Goal: Task Accomplishment & Management: Use online tool/utility

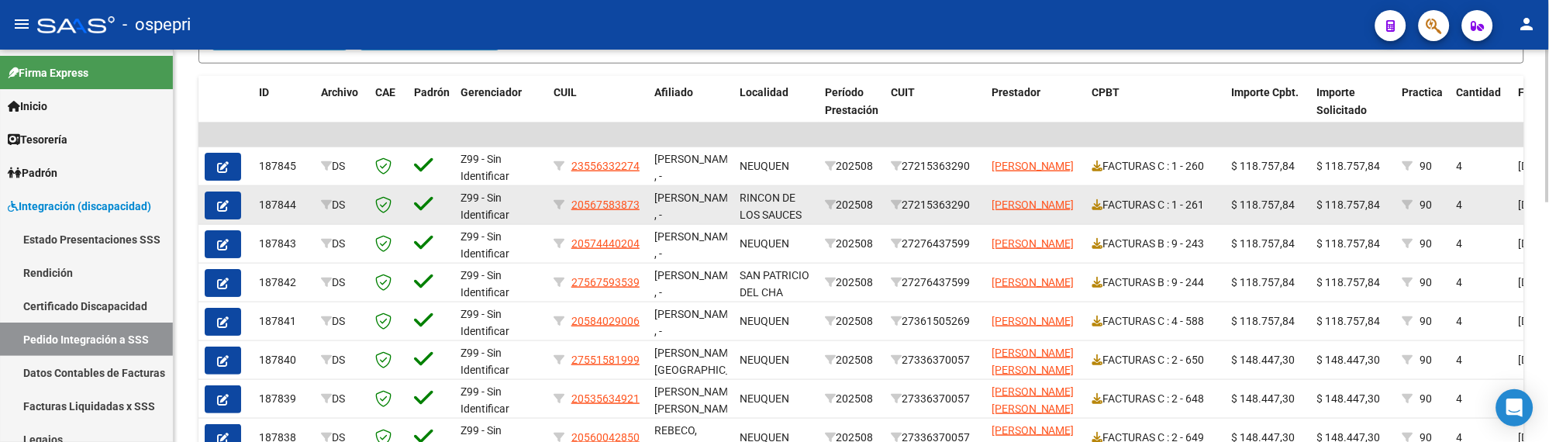
scroll to position [430, 0]
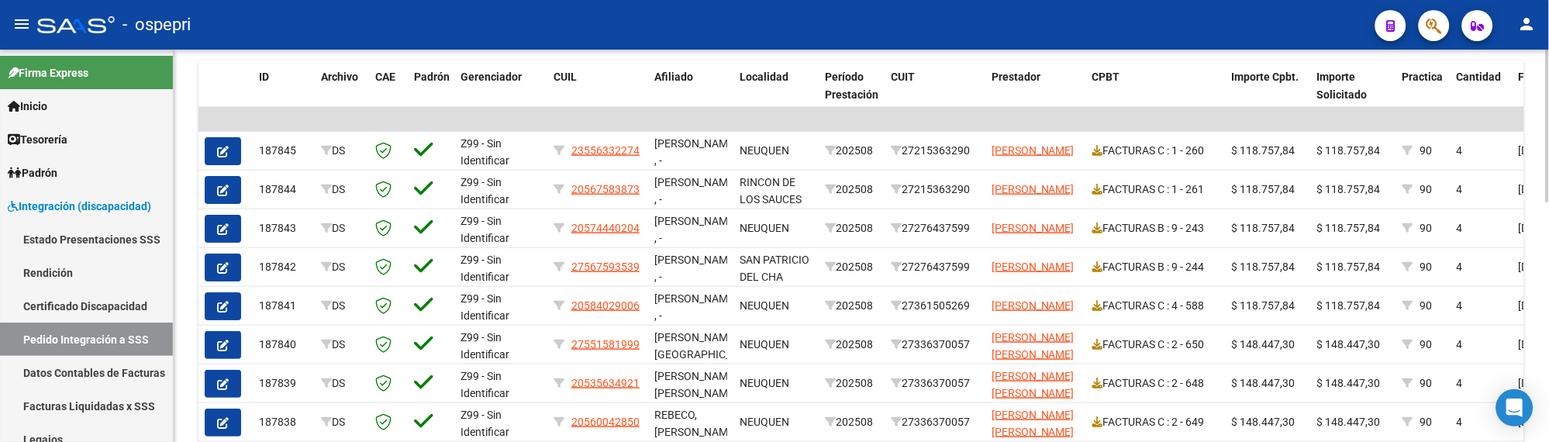
click at [1545, 301] on div "DS.DEVERR: Último Archivo SSS publicado hace: 10 días - DS.DEVOK: Último Archiv…" at bounding box center [861, 116] width 1375 height 994
click at [114, 338] on link "Pedido Integración a SSS" at bounding box center [86, 338] width 173 height 33
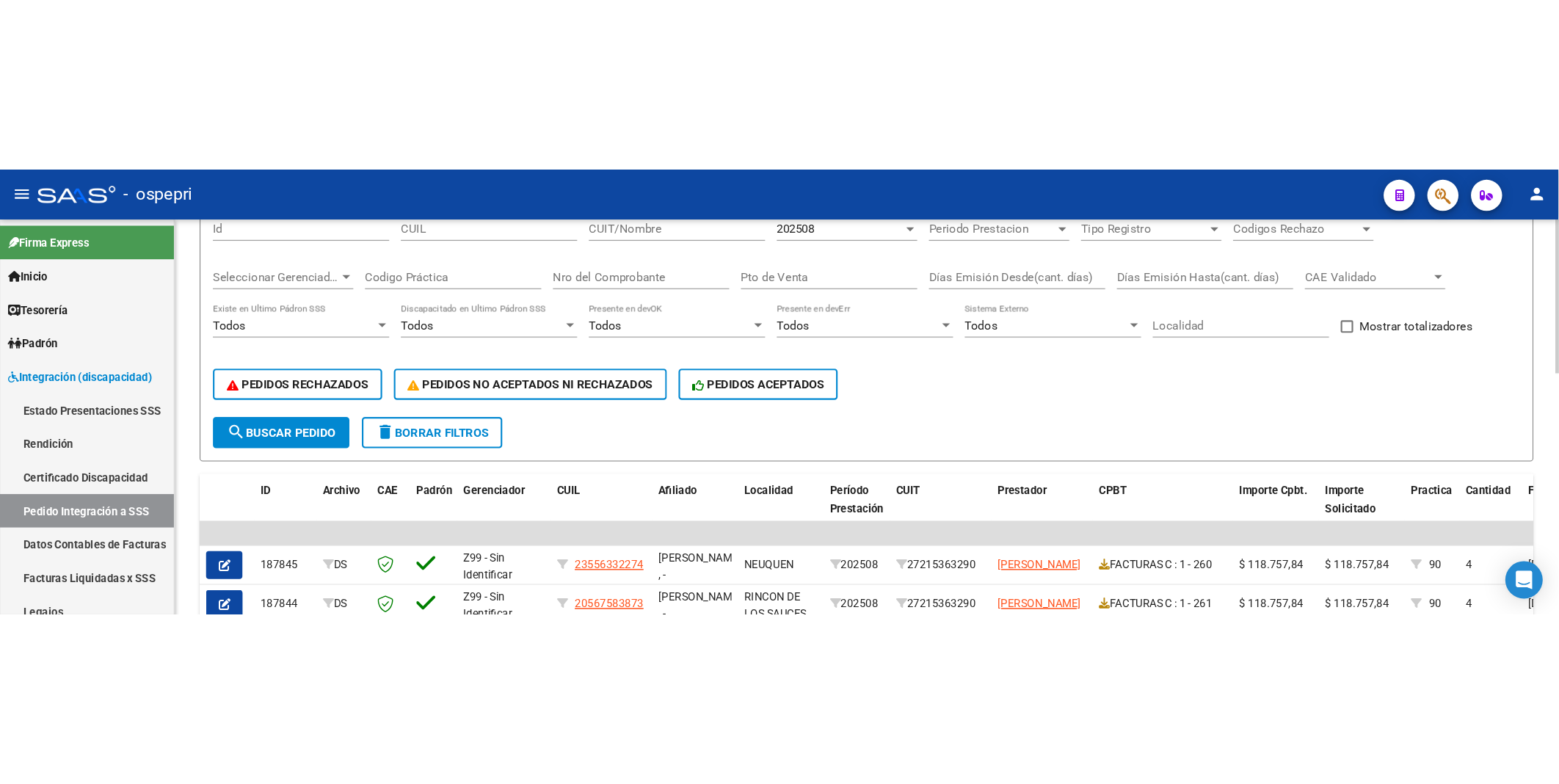
scroll to position [0, 0]
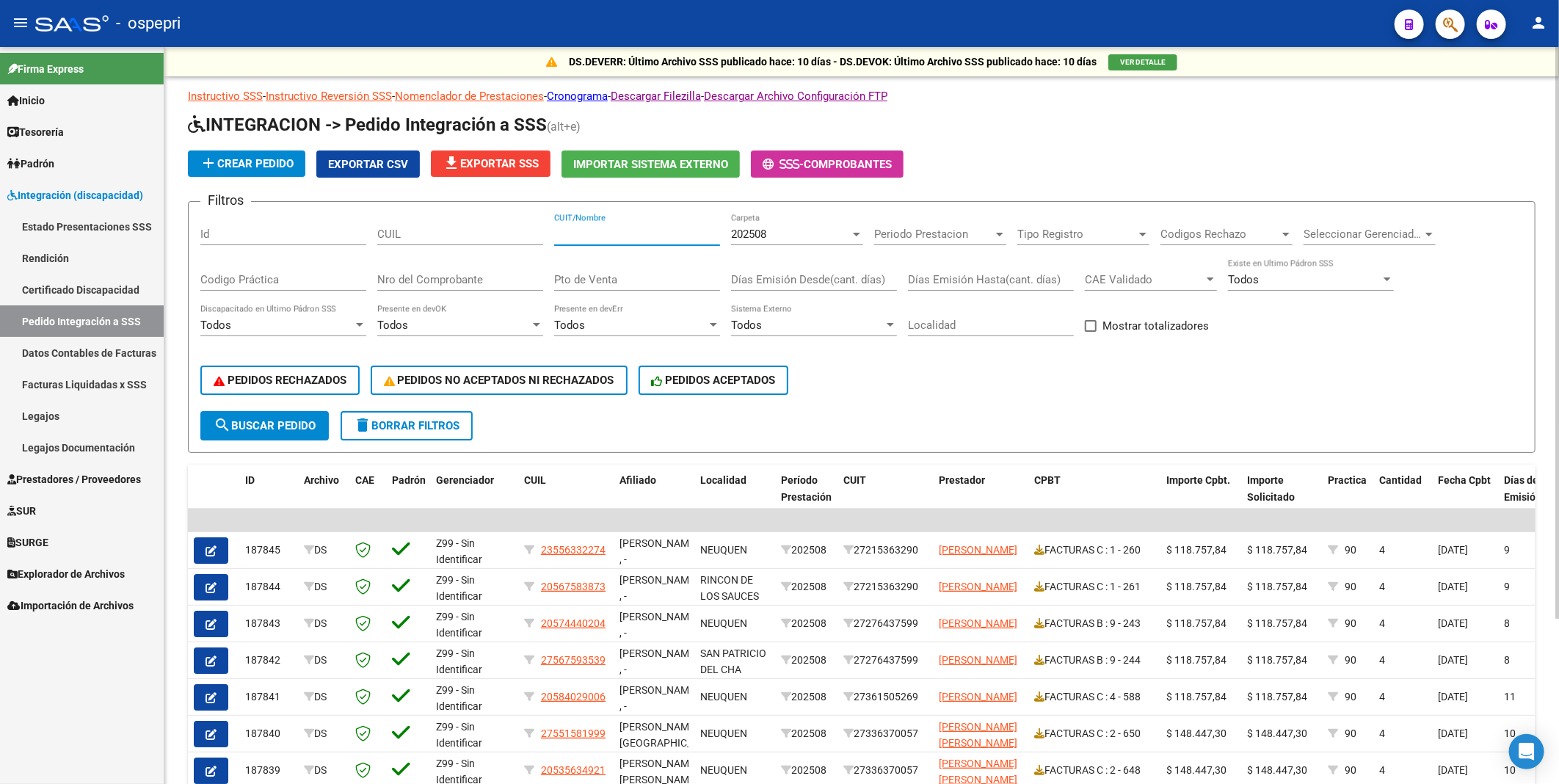
click at [619, 231] on input "CUIT/Nombre" at bounding box center [636, 234] width 166 height 13
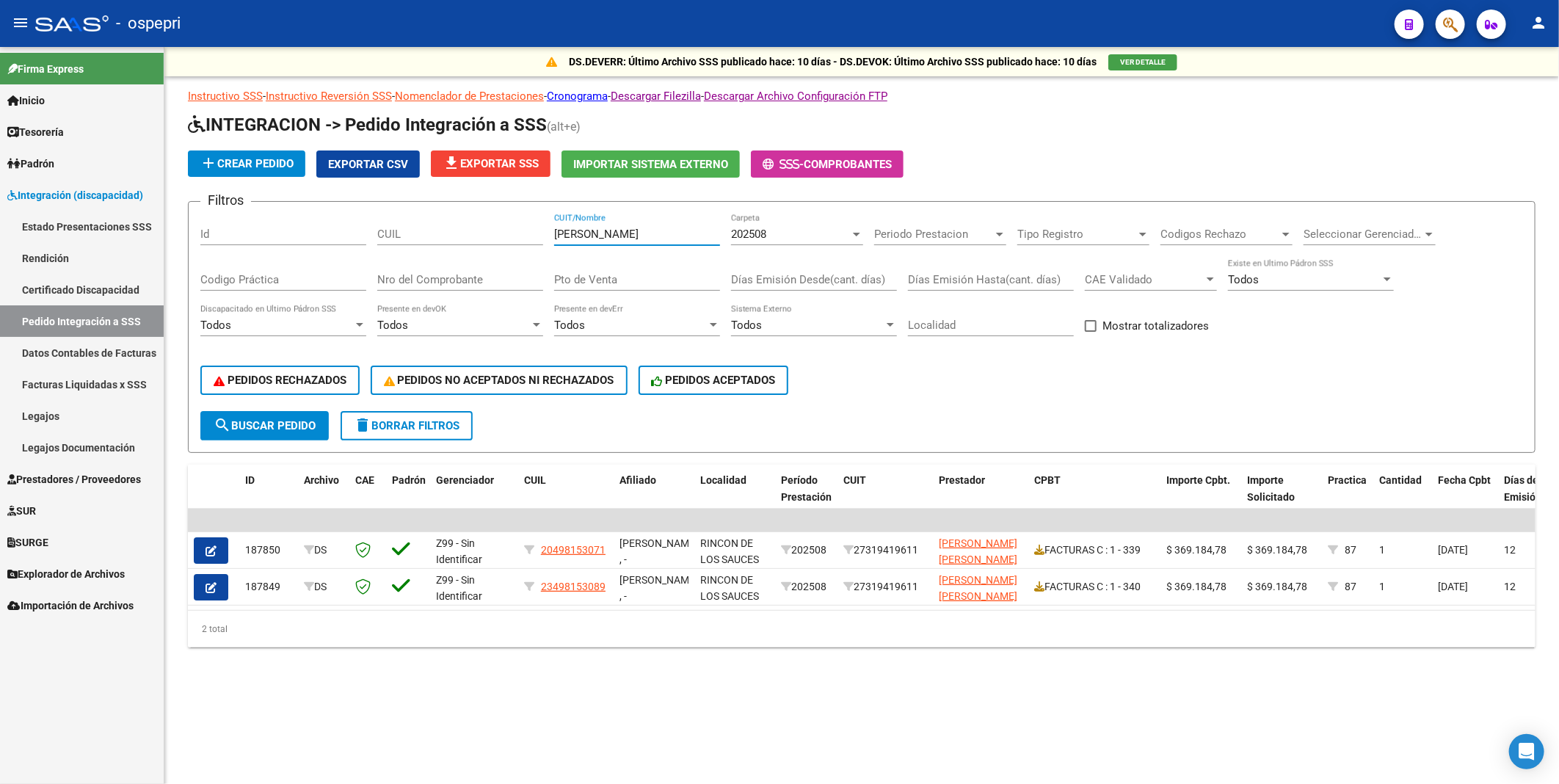
click at [672, 238] on input "[PERSON_NAME]" at bounding box center [636, 234] width 166 height 13
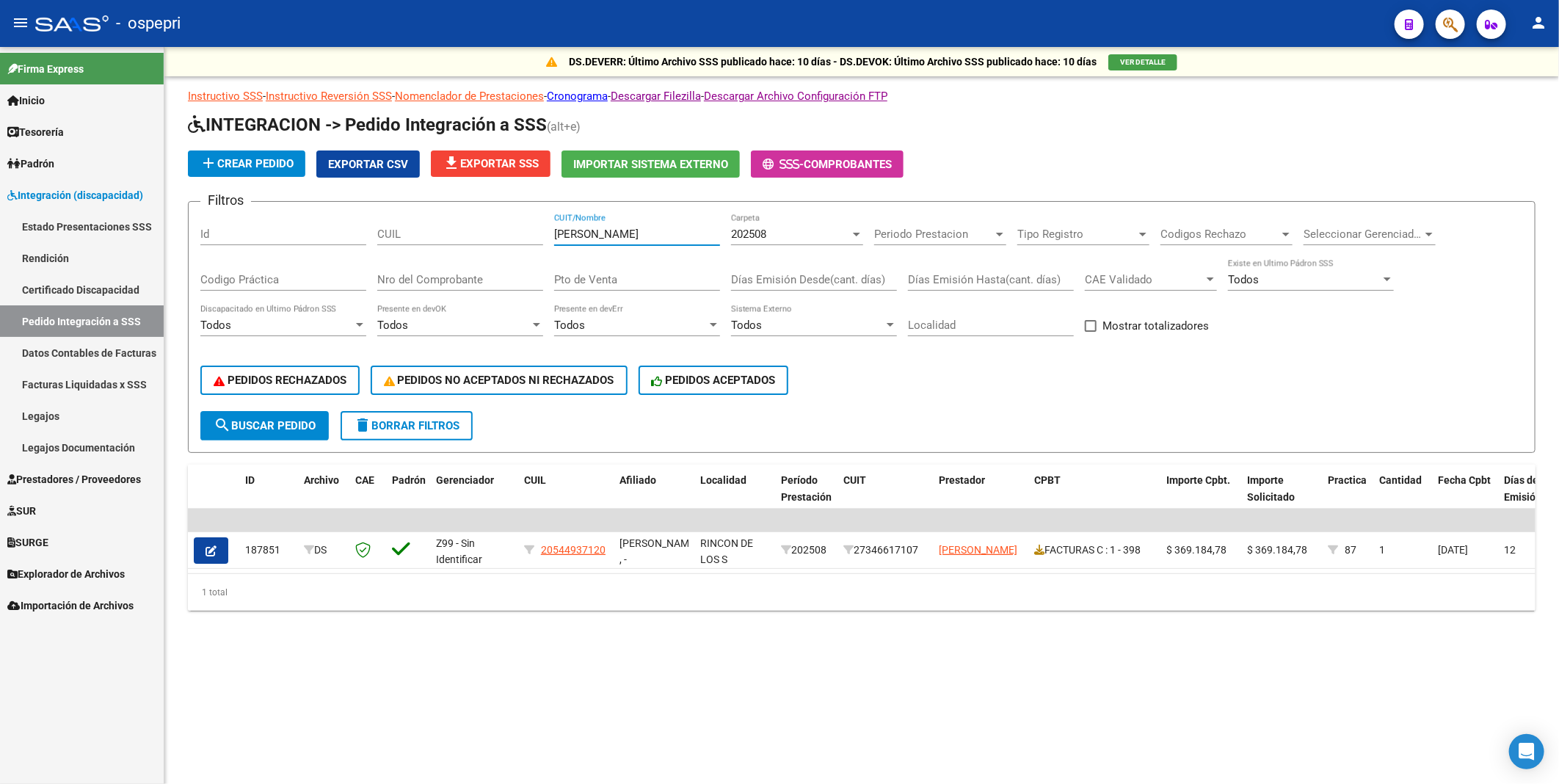
drag, startPoint x: 673, startPoint y: 237, endPoint x: 520, endPoint y: 222, distance: 153.7
click at [520, 222] on div "Filtros Id CUIL FERNANDEZ YANINA CUIT/Nombre 202508 Carpeta Periodo Prestacion …" at bounding box center [862, 312] width 1323 height 198
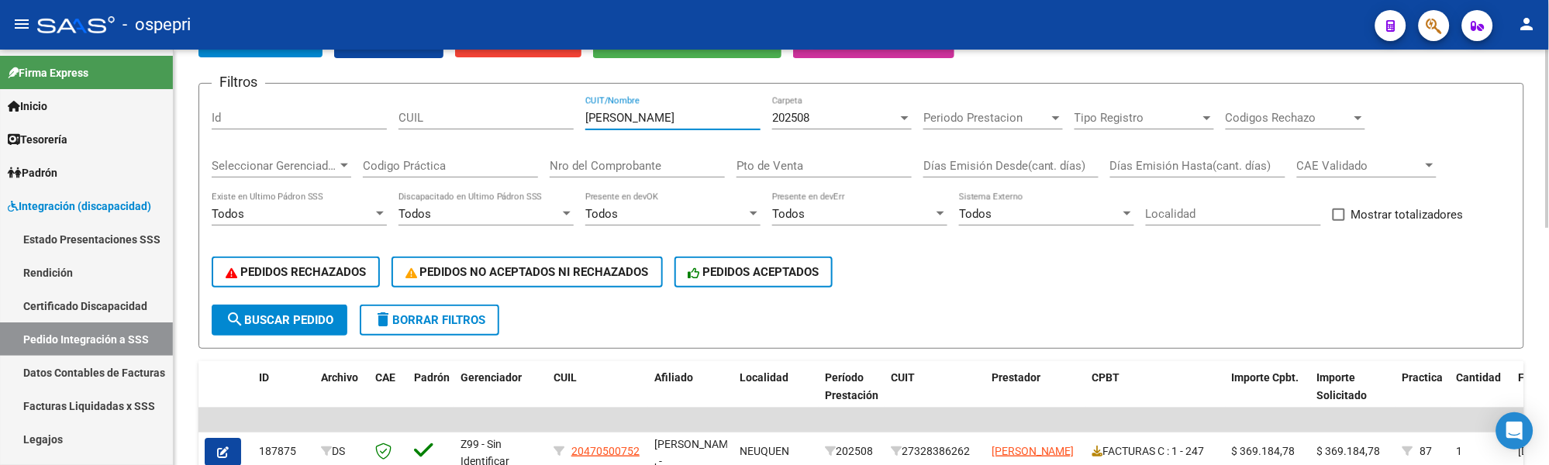
scroll to position [102, 0]
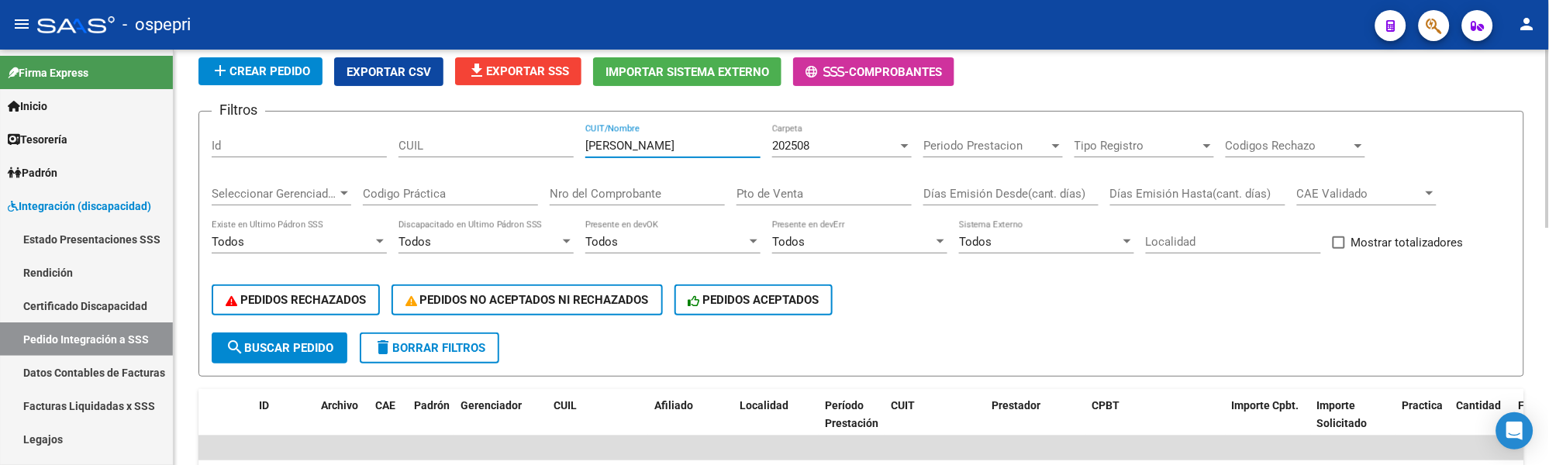
drag, startPoint x: 665, startPoint y: 146, endPoint x: 576, endPoint y: 145, distance: 89.1
click at [576, 145] on div "Filtros Id CUIL FERRIN CUIT/Nombre 202508 Carpeta Periodo Prestacion Periodo Pr…" at bounding box center [861, 228] width 1299 height 209
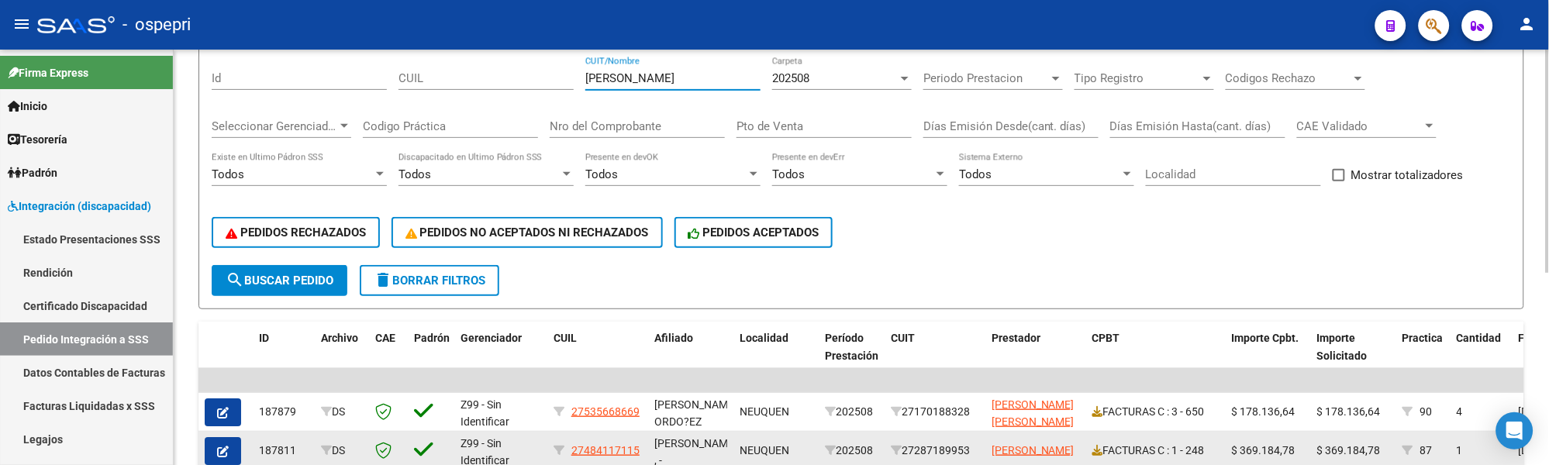
scroll to position [357, 0]
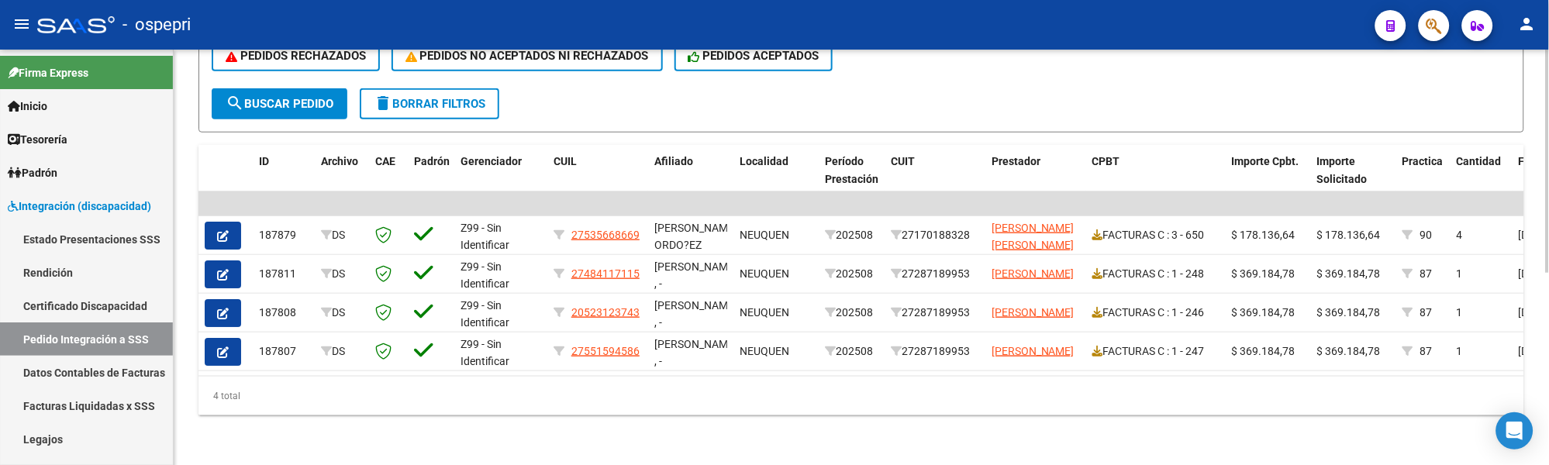
click at [950, 89] on form "Filtros Id CUIL FIGUEROA CUIT/Nombre 202508 Carpeta Periodo Prestacion Periodo …" at bounding box center [861, 0] width 1326 height 266
click at [993, 98] on form "Filtros Id CUIL FIGUEROA CUIT/Nombre 202508 Carpeta Periodo Prestacion Periodo …" at bounding box center [861, 0] width 1326 height 266
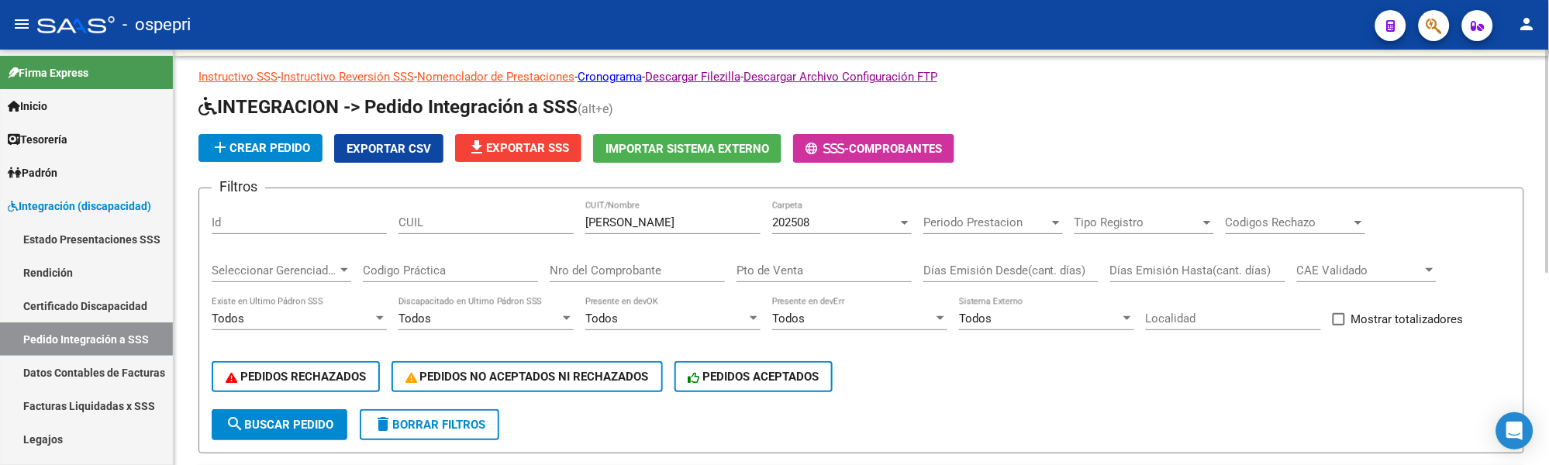
scroll to position [12, 0]
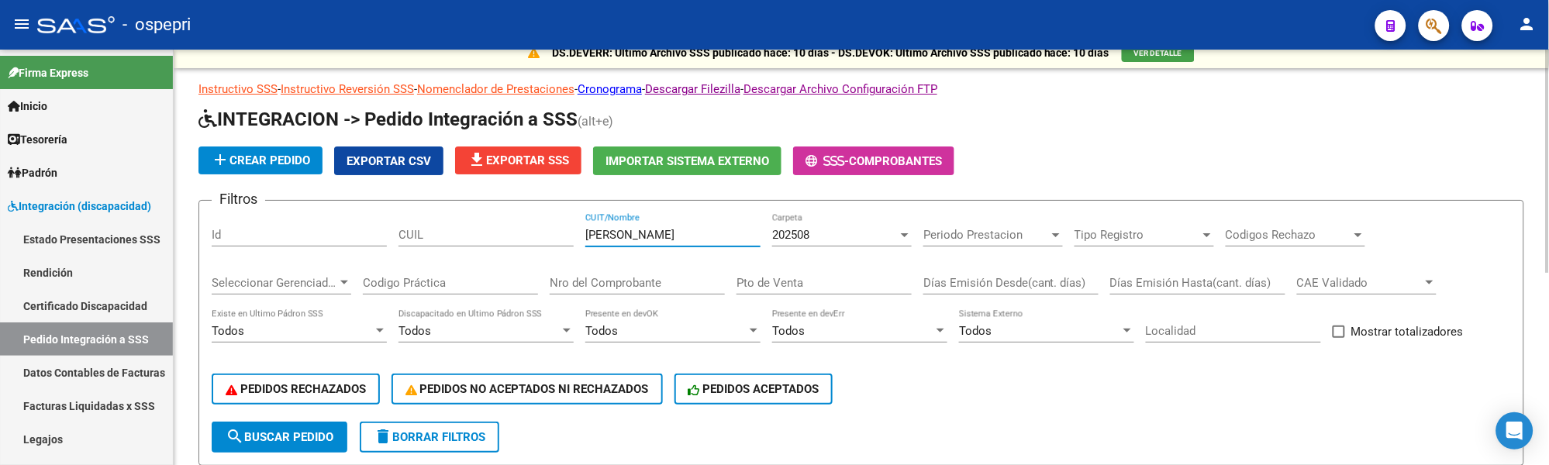
drag, startPoint x: 670, startPoint y: 238, endPoint x: 548, endPoint y: 234, distance: 121.8
click at [548, 234] on div "Filtros Id CUIL FIGUEROA CUIT/Nombre 202508 Carpeta Periodo Prestacion Periodo …" at bounding box center [861, 317] width 1299 height 209
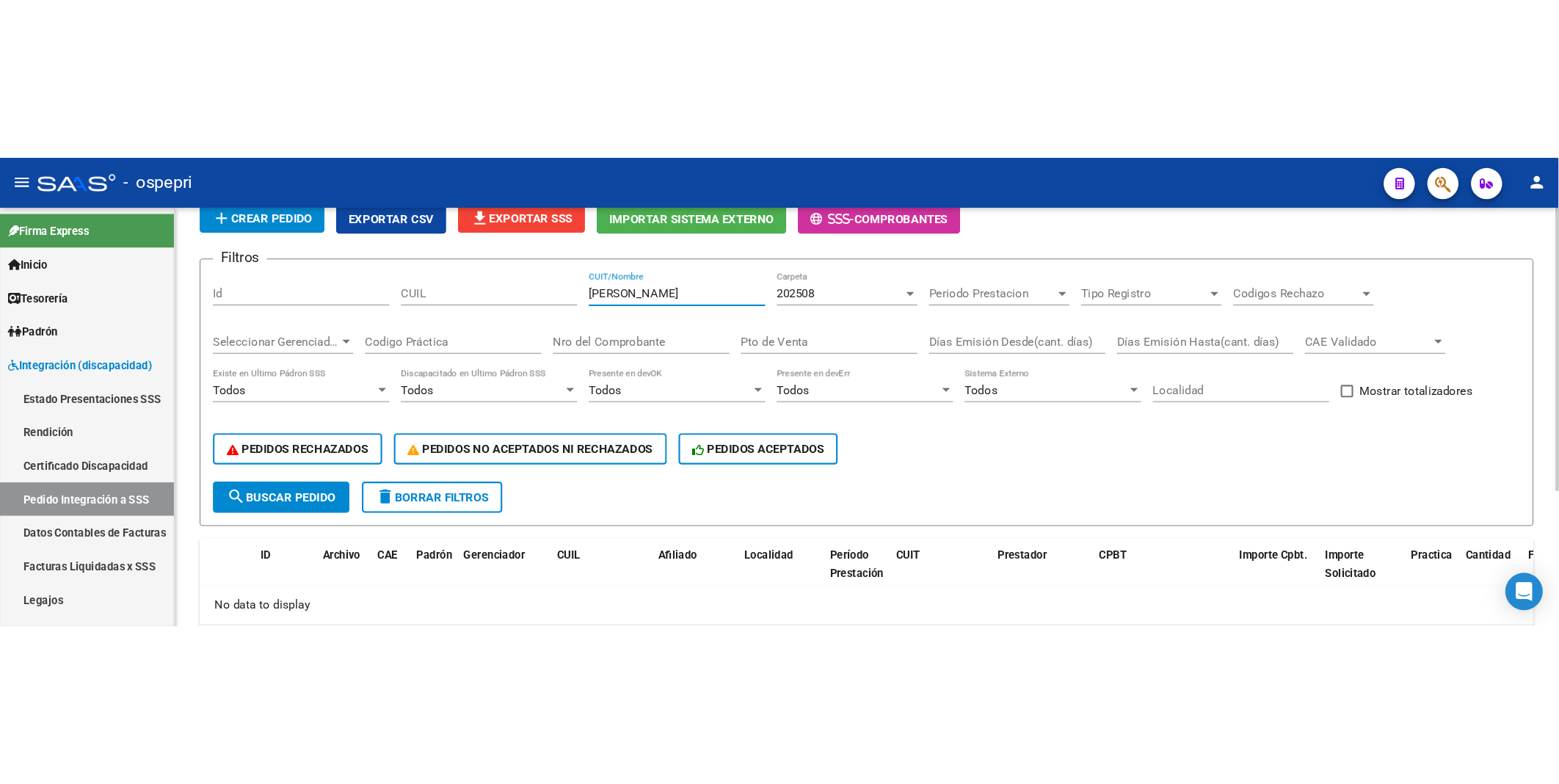
scroll to position [106, 0]
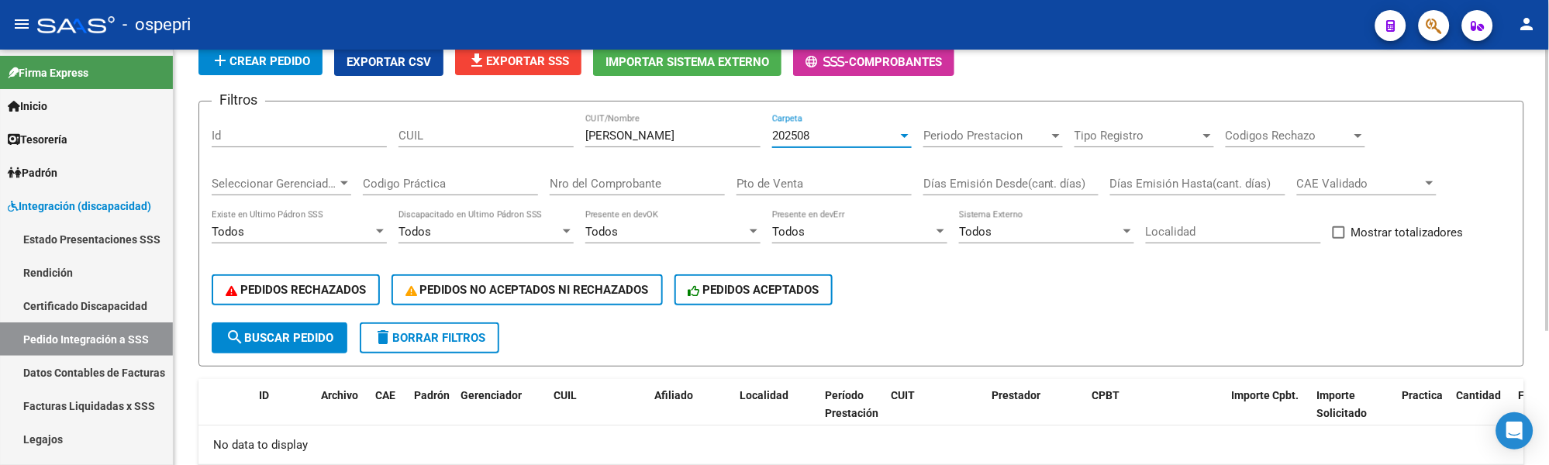
click at [902, 134] on div at bounding box center [905, 136] width 8 height 4
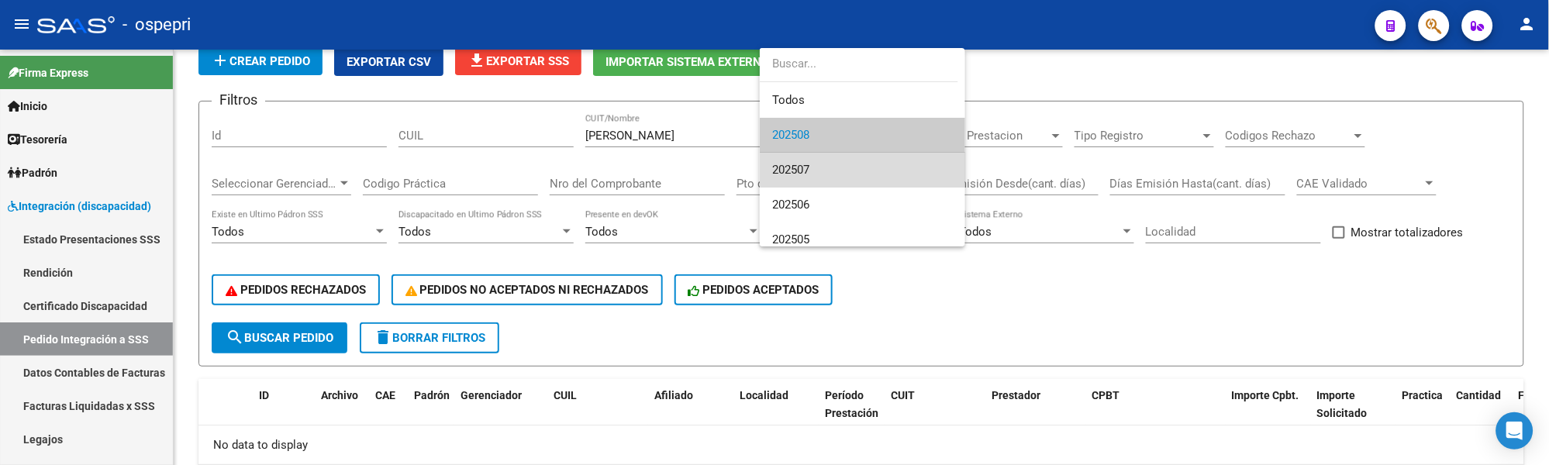
click at [892, 161] on span "202507" at bounding box center [862, 170] width 181 height 35
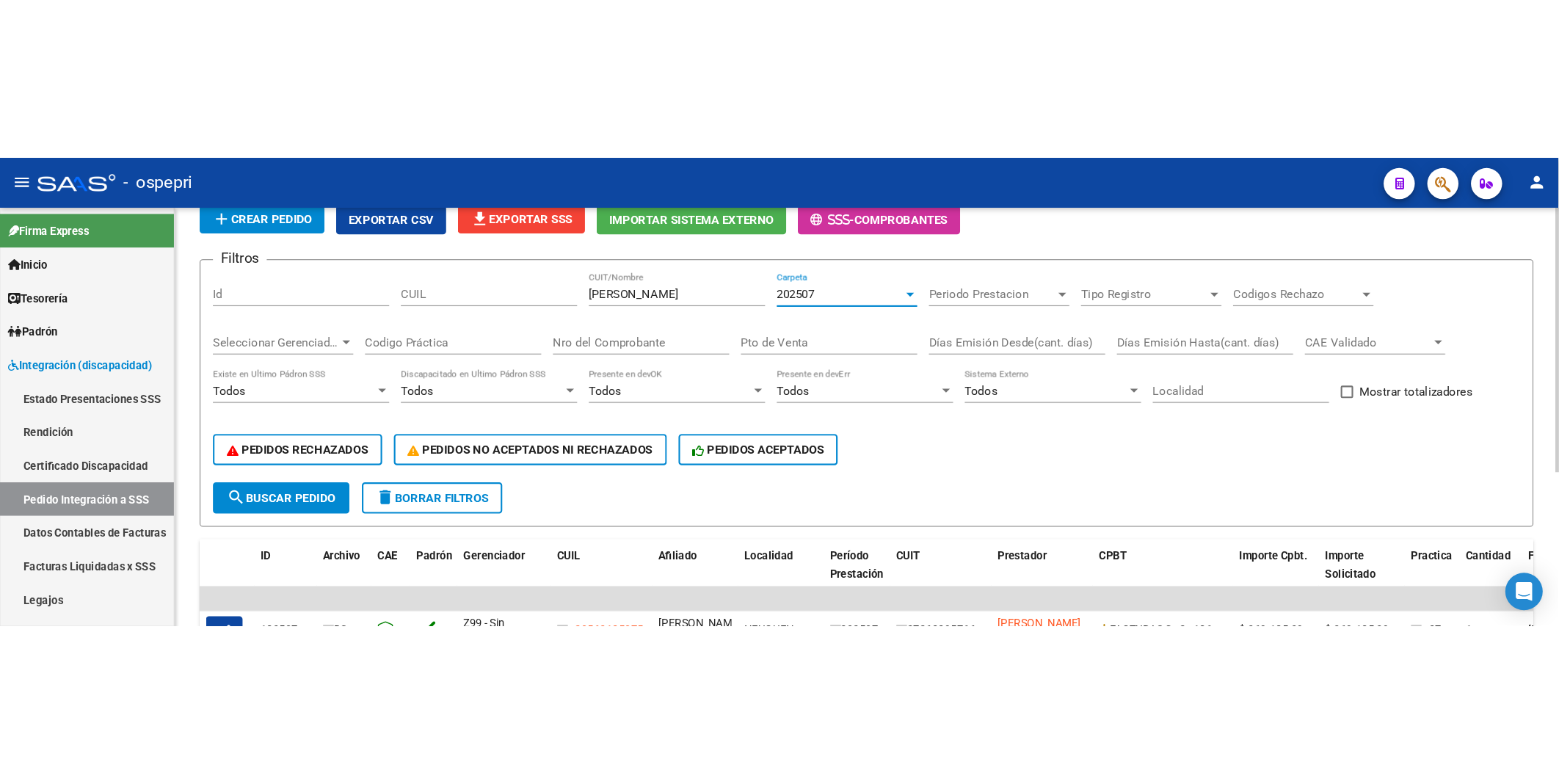
scroll to position [0, 0]
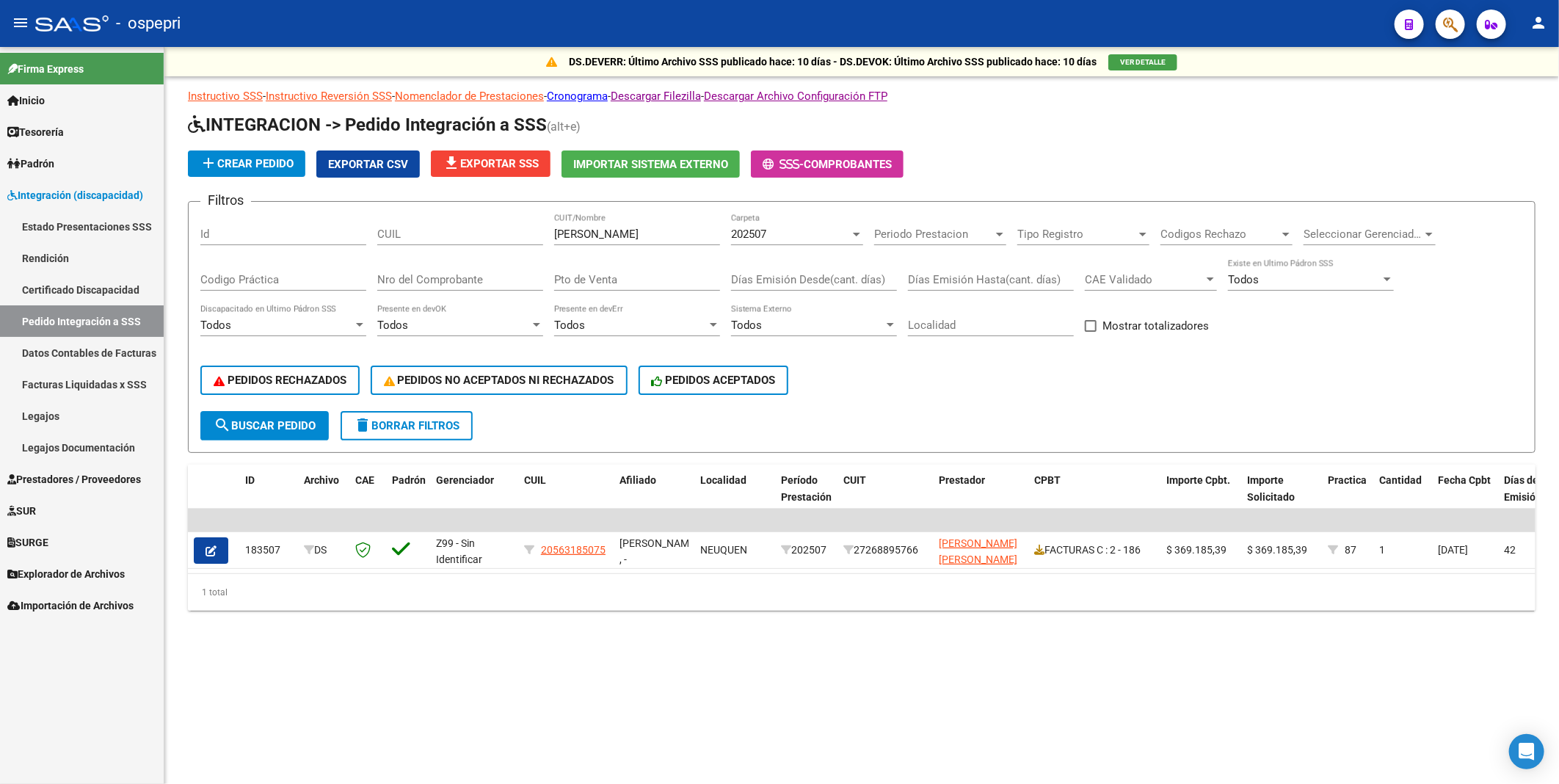
click at [857, 225] on div "202507 Carpeta" at bounding box center [797, 229] width 133 height 31
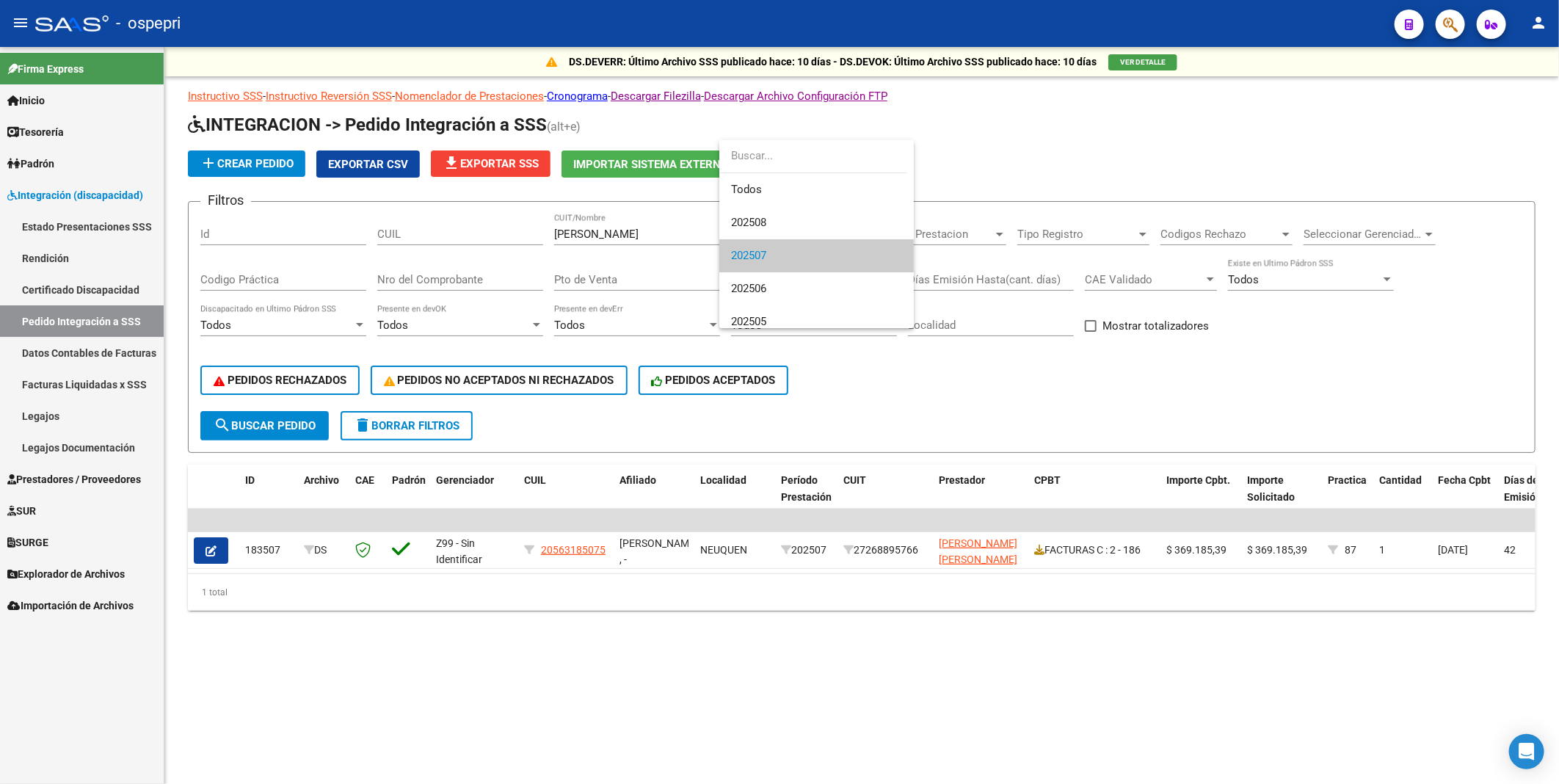
scroll to position [22, 0]
click at [838, 276] on span "202506" at bounding box center [816, 266] width 171 height 33
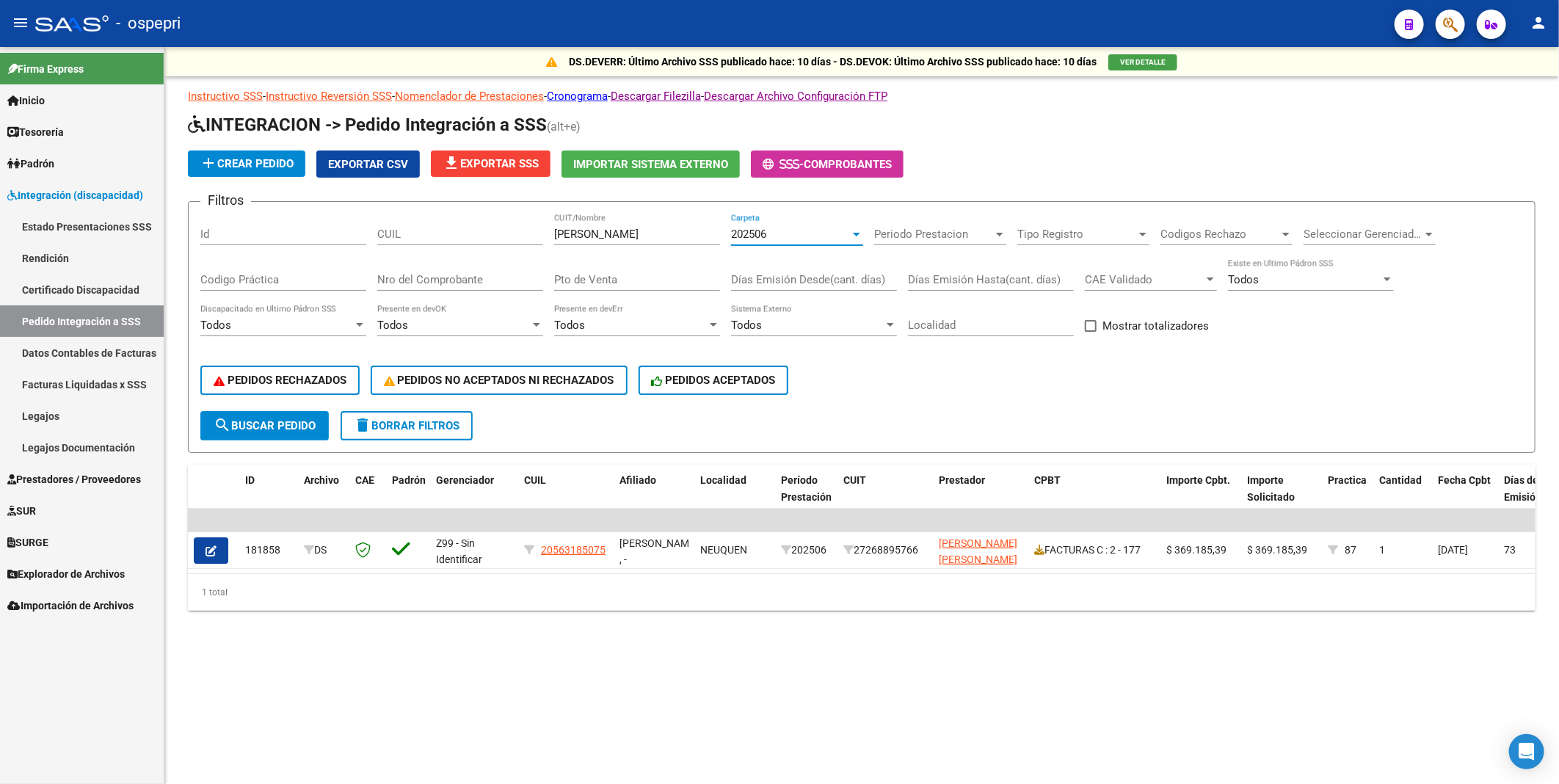
click at [859, 237] on div at bounding box center [857, 234] width 13 height 11
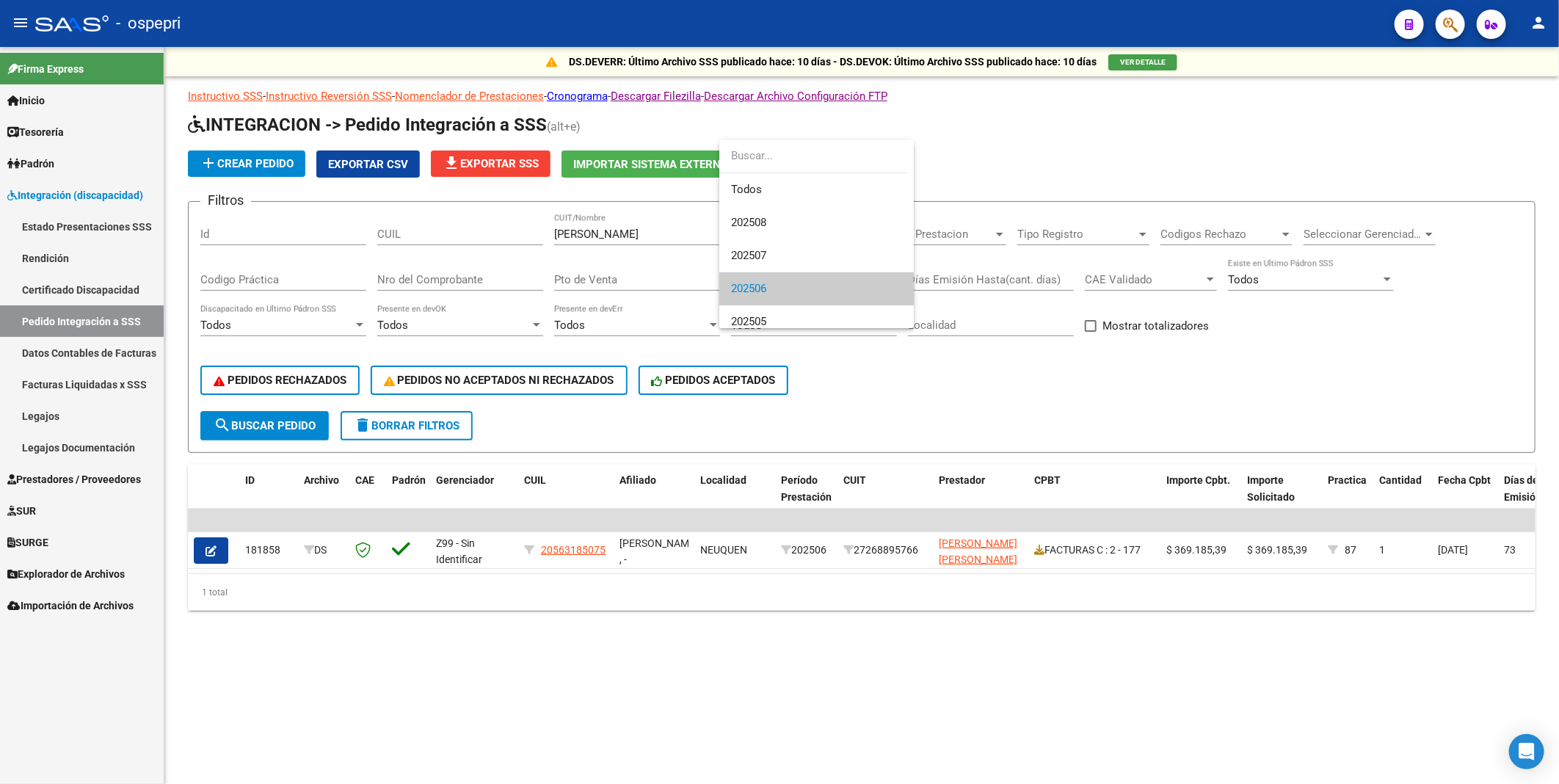
scroll to position [54, 0]
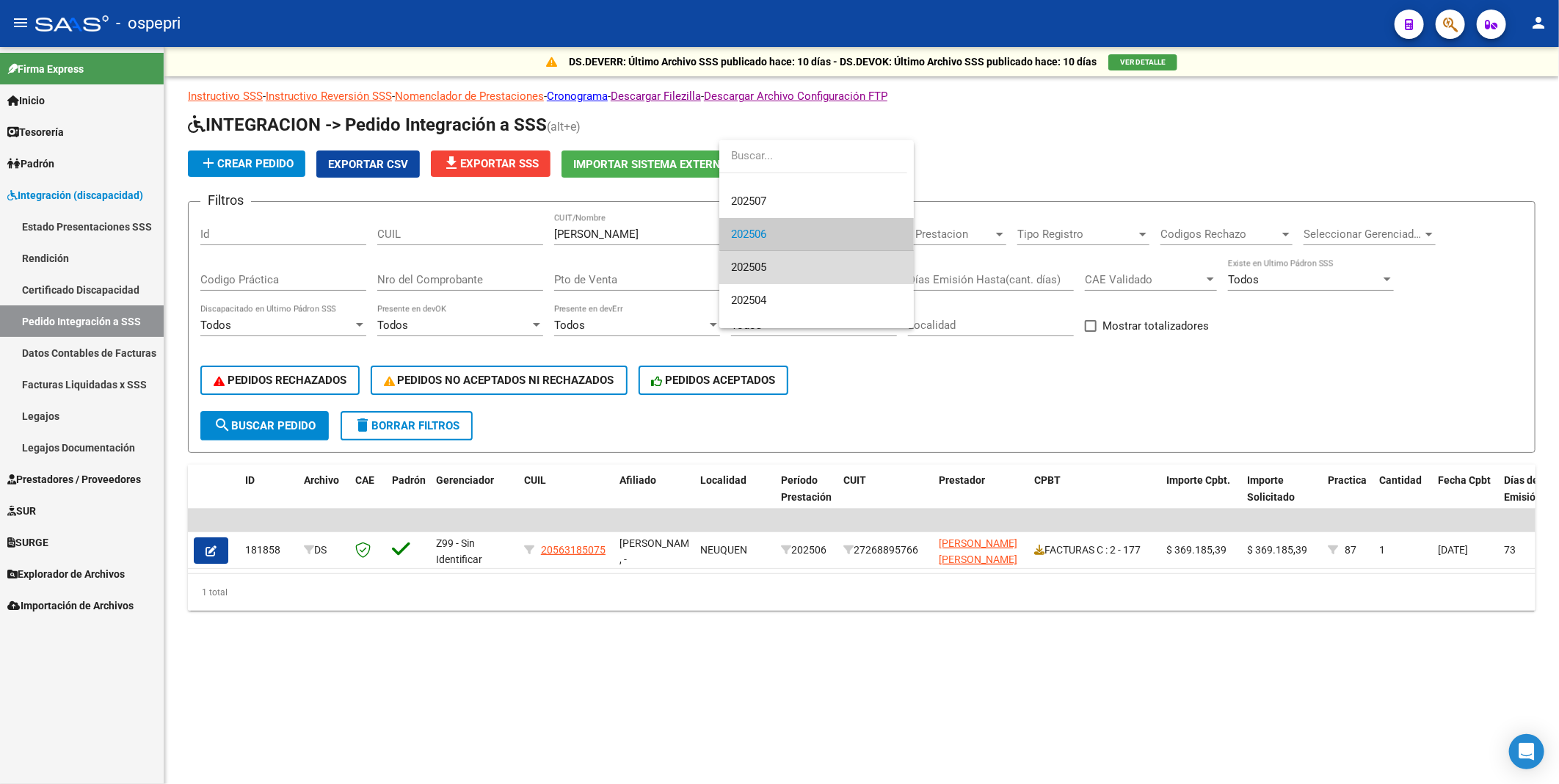
click at [859, 273] on span "202505" at bounding box center [816, 267] width 171 height 33
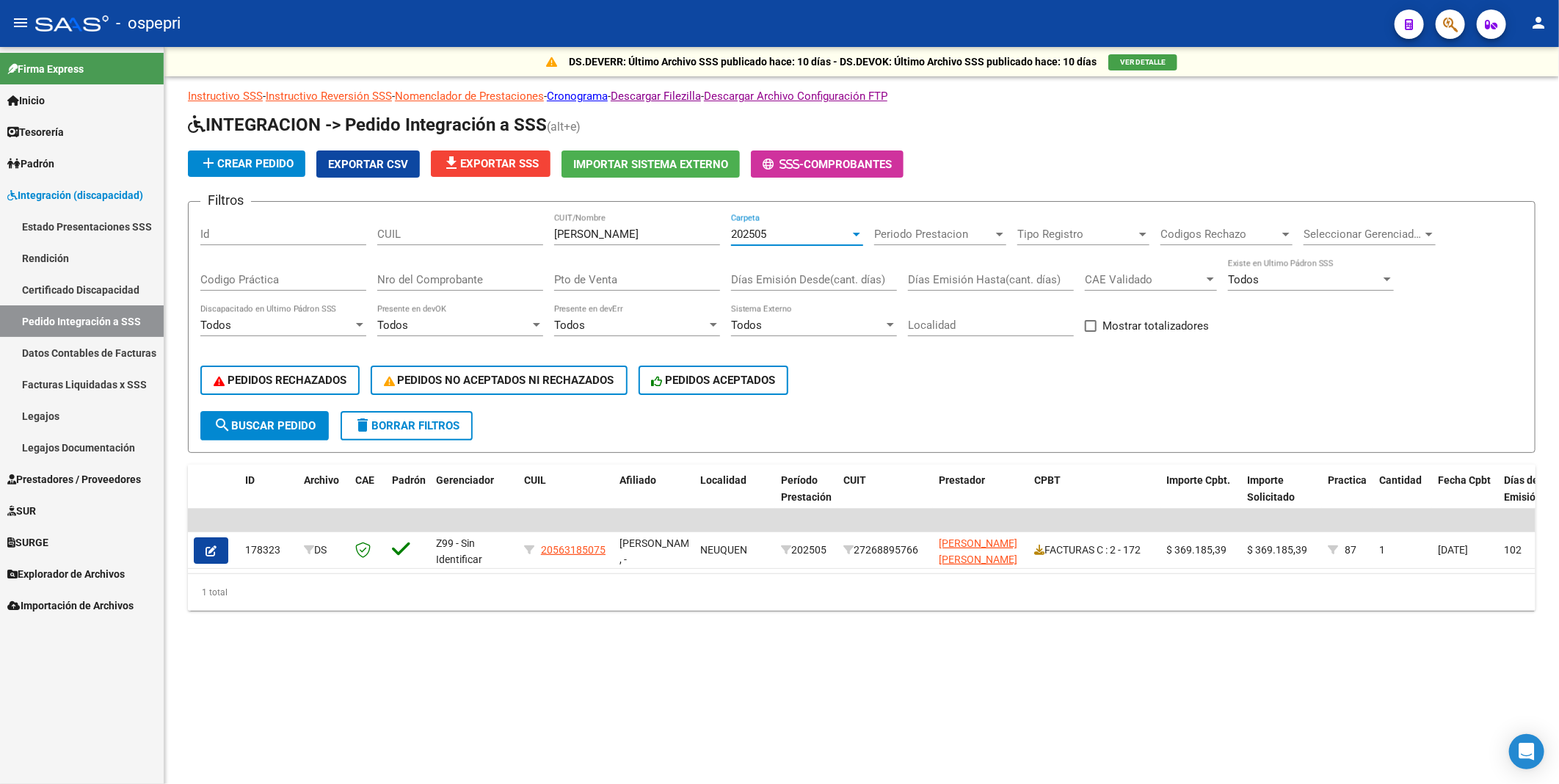
click at [856, 233] on div at bounding box center [857, 235] width 8 height 4
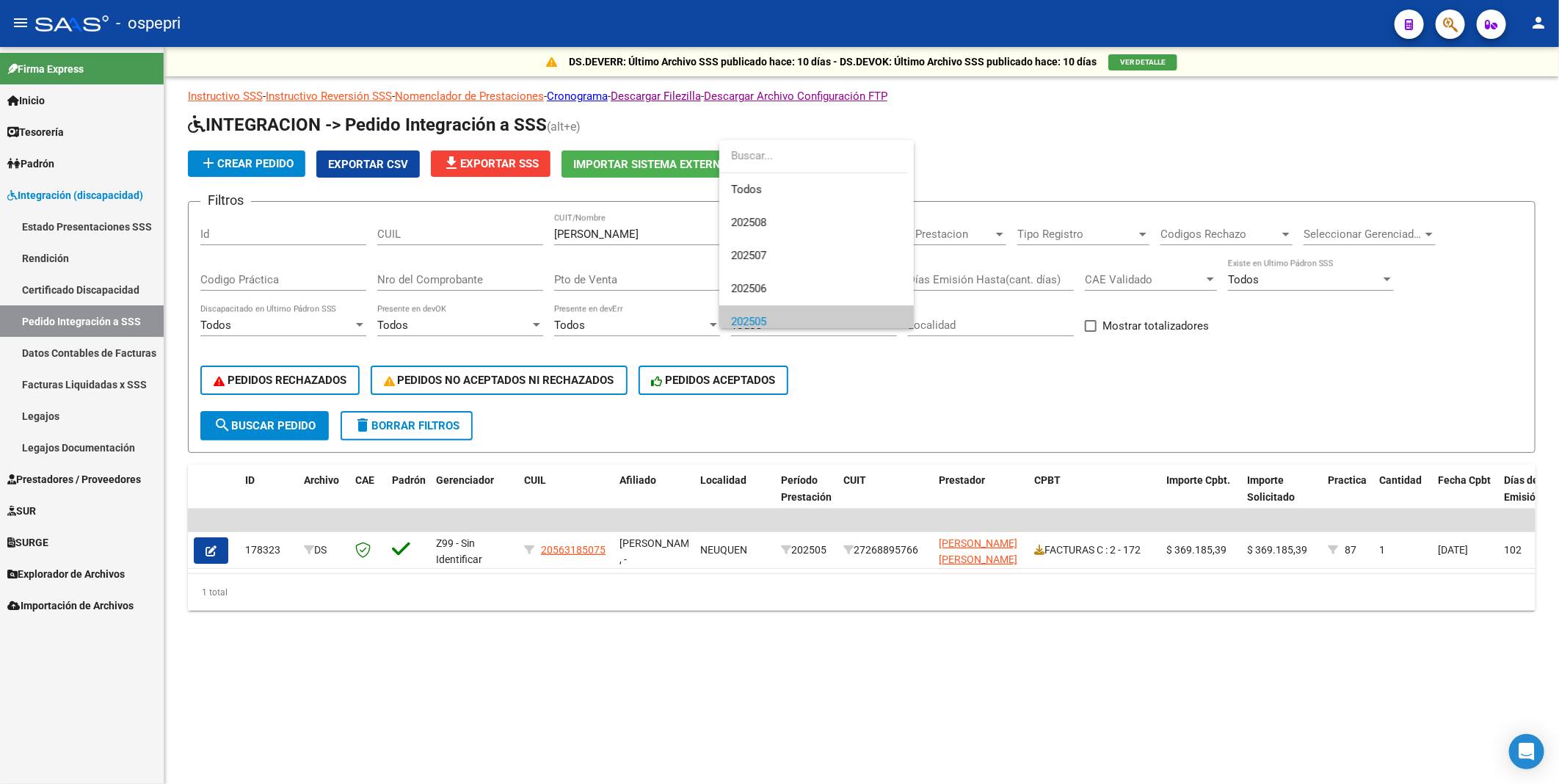
scroll to position [88, 0]
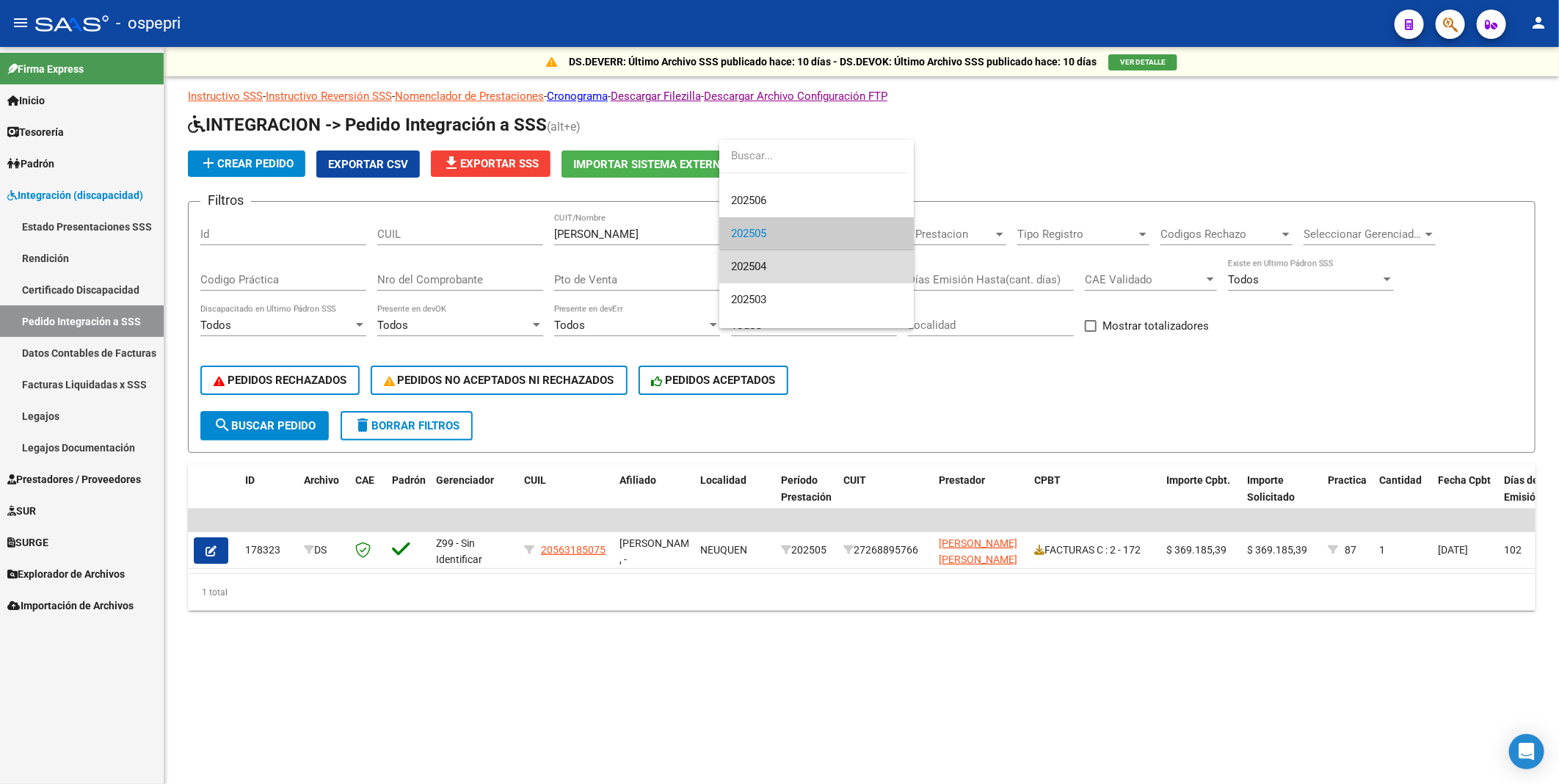
click at [847, 273] on span "202504" at bounding box center [816, 266] width 171 height 33
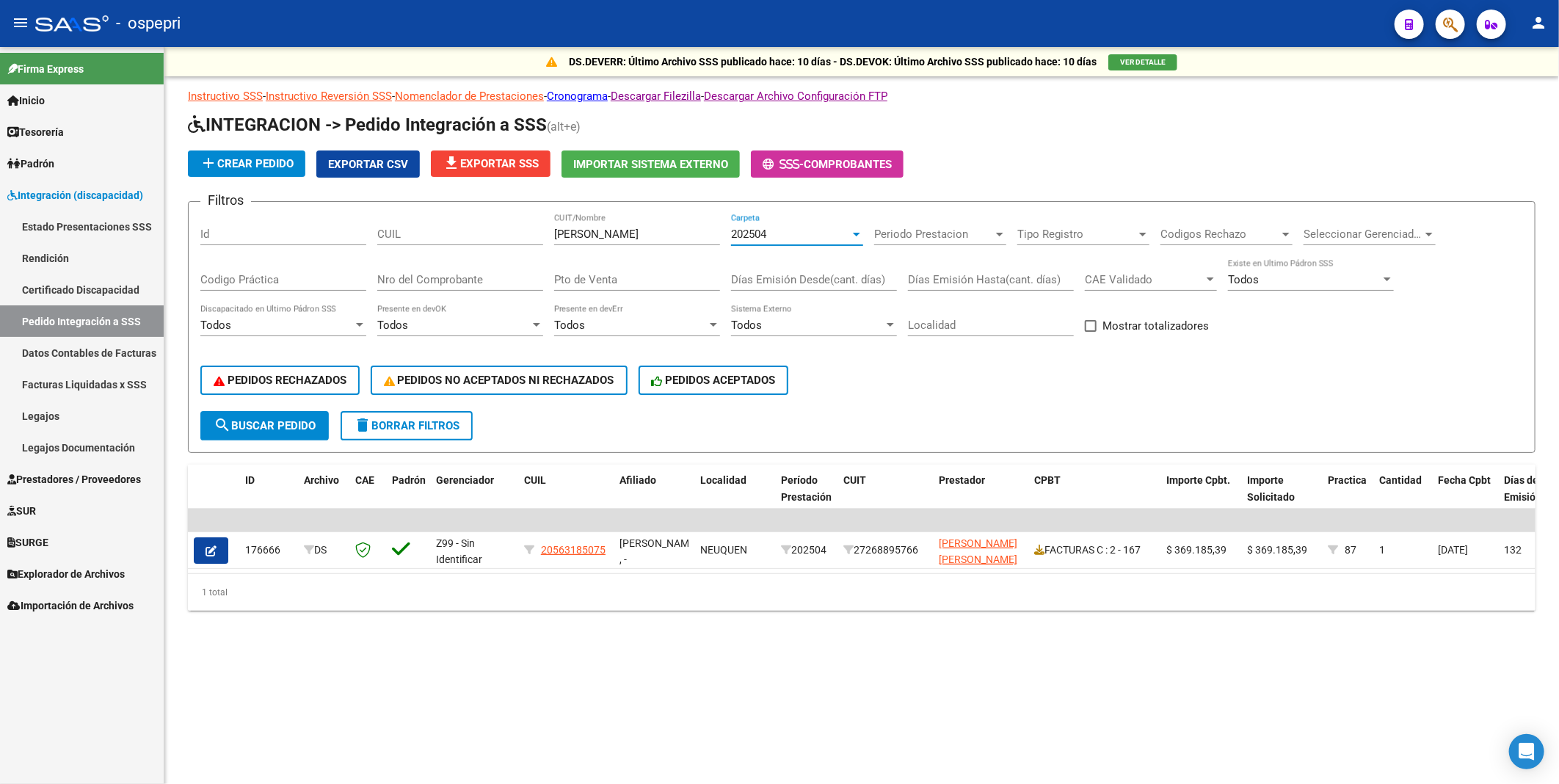
click at [857, 235] on div at bounding box center [857, 235] width 8 height 4
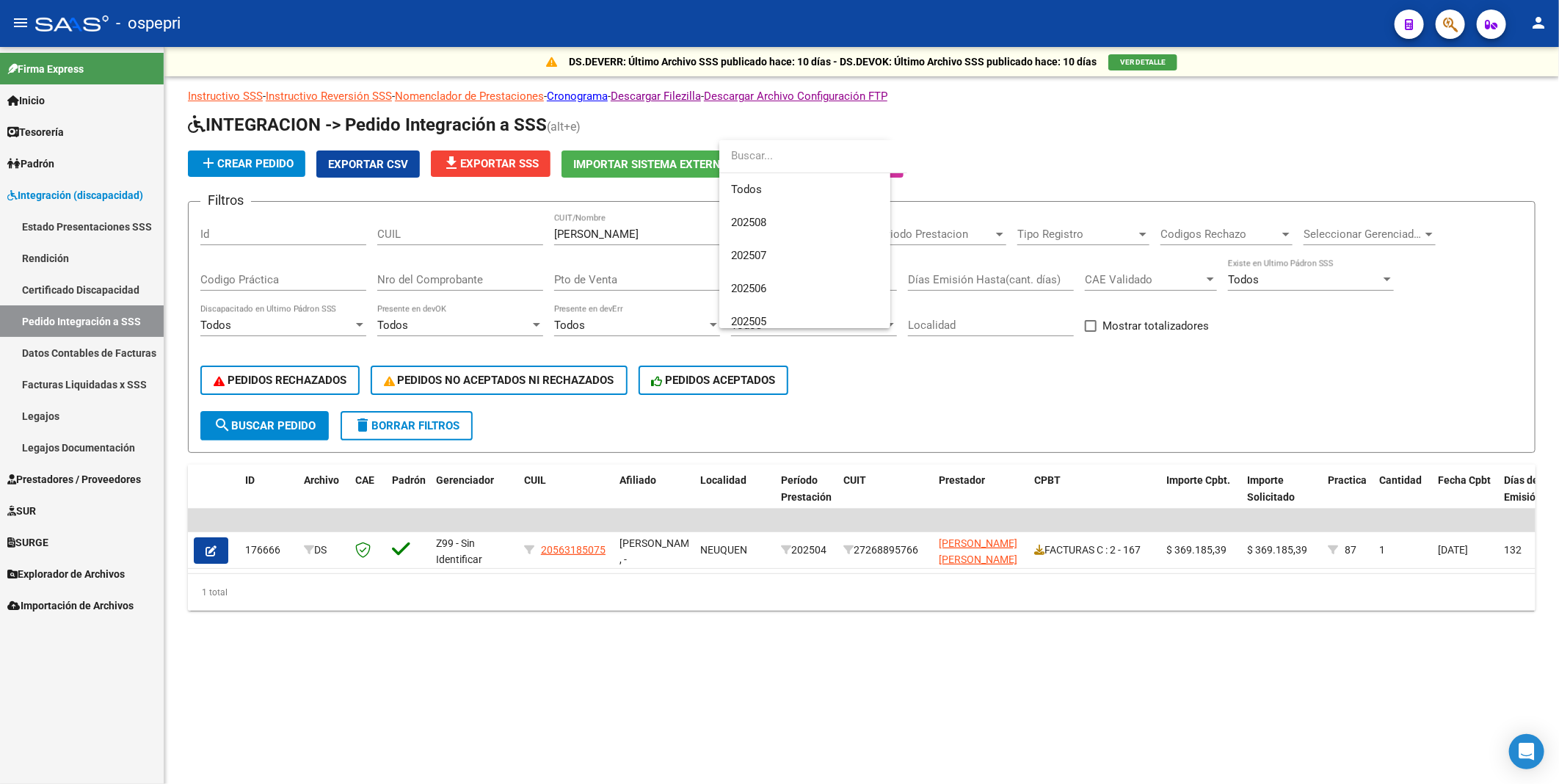
scroll to position [120, 0]
click at [847, 269] on span "202503" at bounding box center [816, 267] width 171 height 33
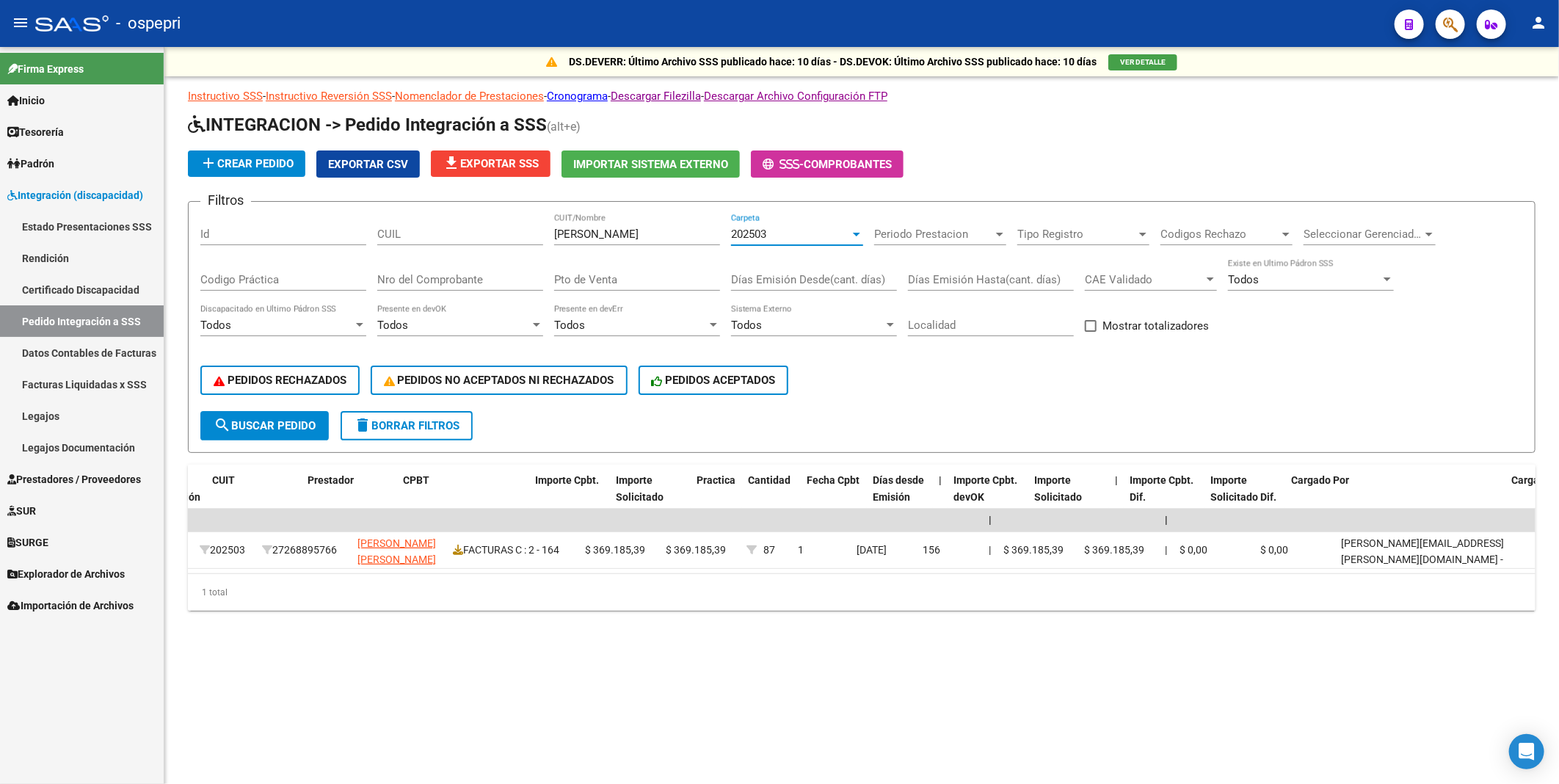
scroll to position [0, 640]
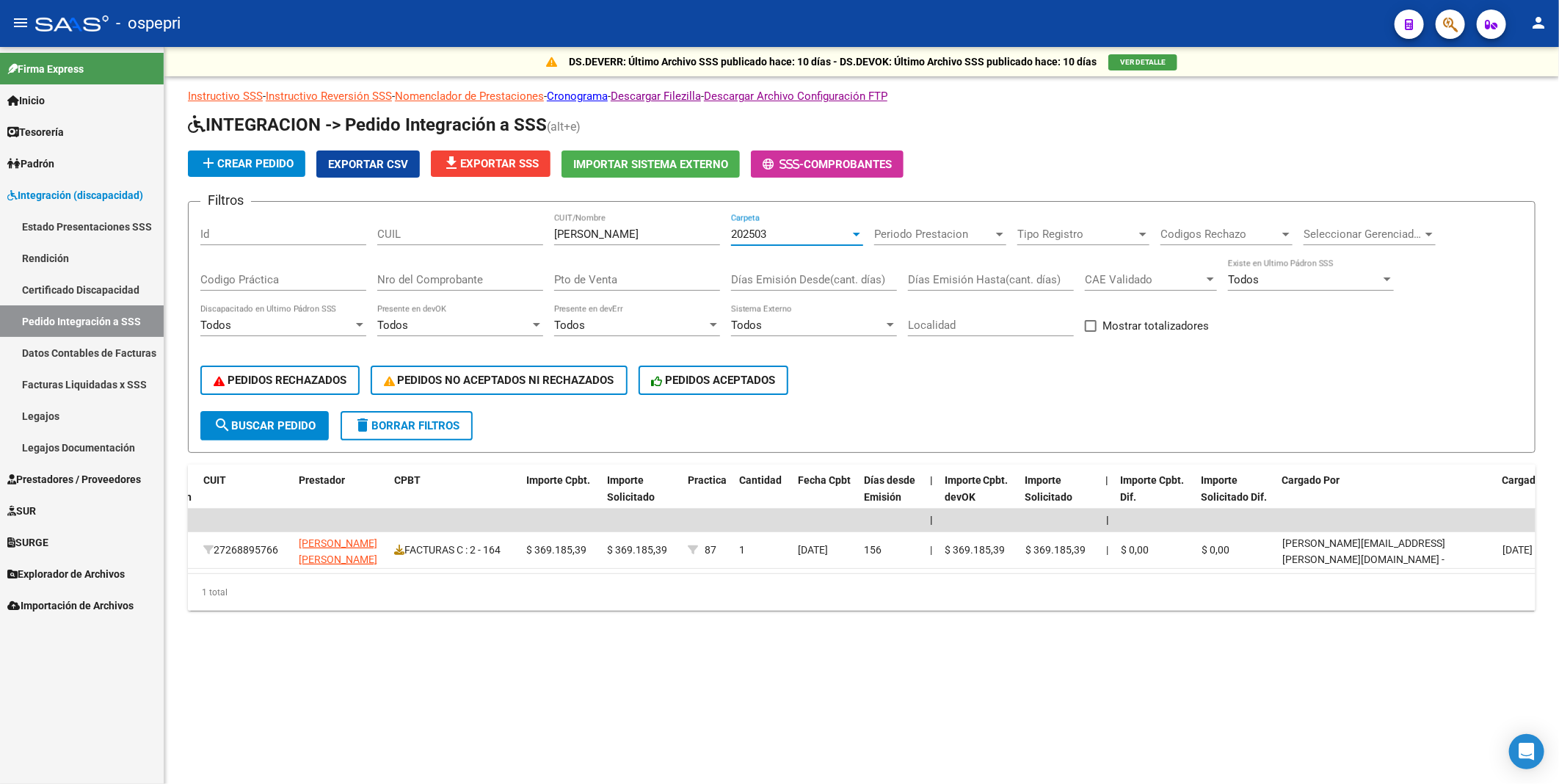
click at [855, 238] on div at bounding box center [857, 234] width 13 height 11
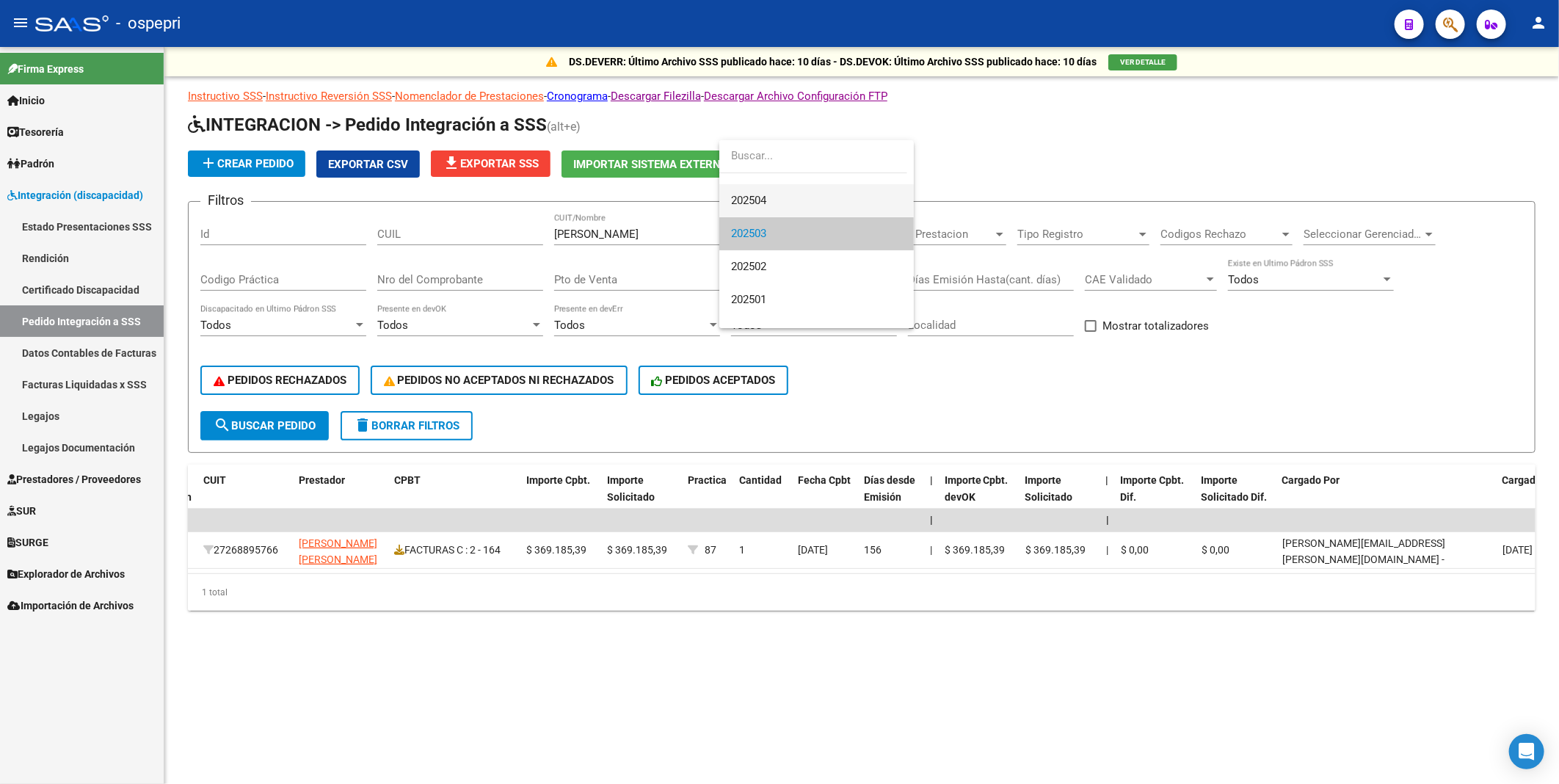
click at [798, 201] on span "202504" at bounding box center [816, 201] width 171 height 33
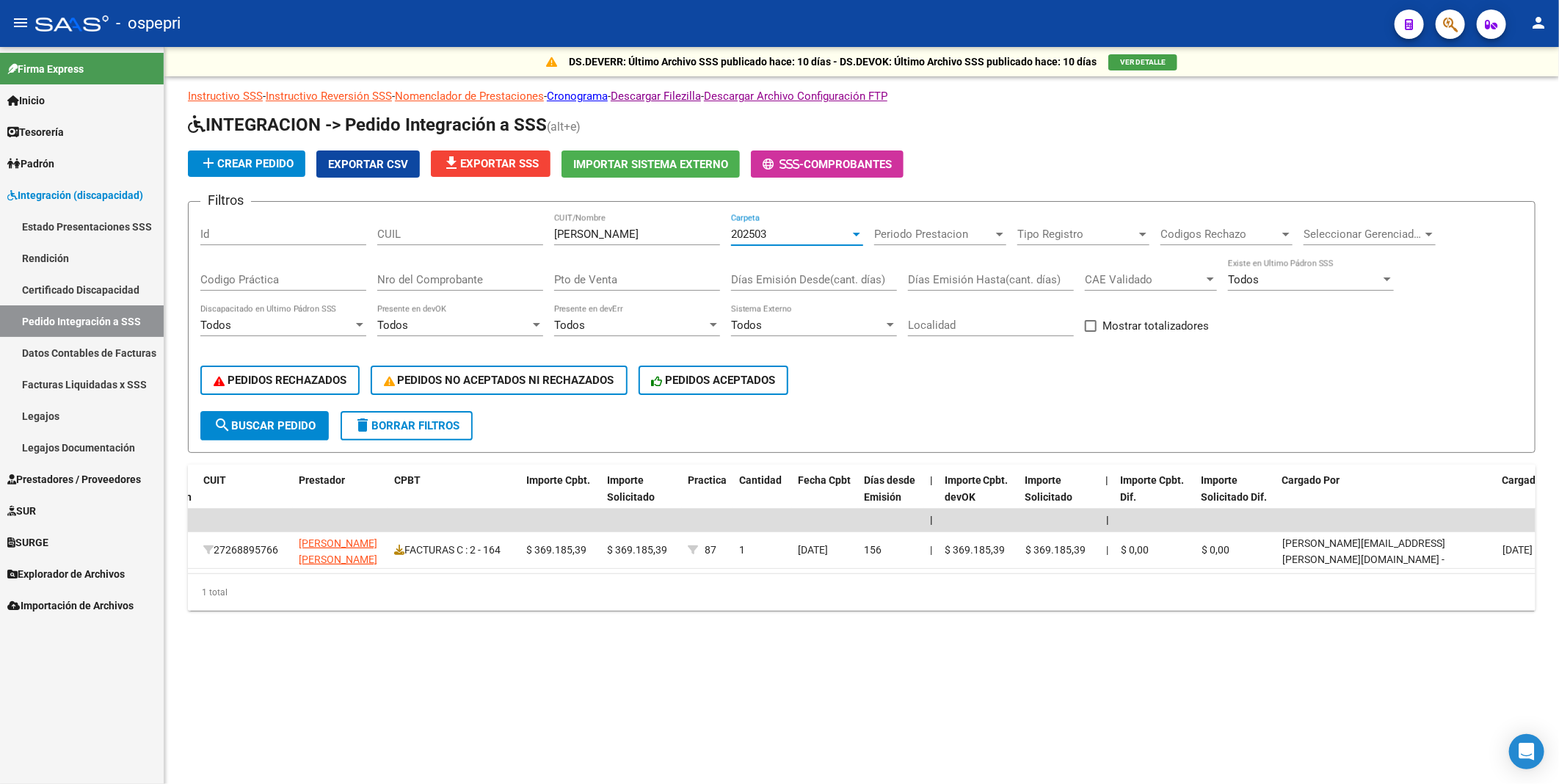
scroll to position [165, 0]
click at [859, 233] on div at bounding box center [857, 235] width 8 height 4
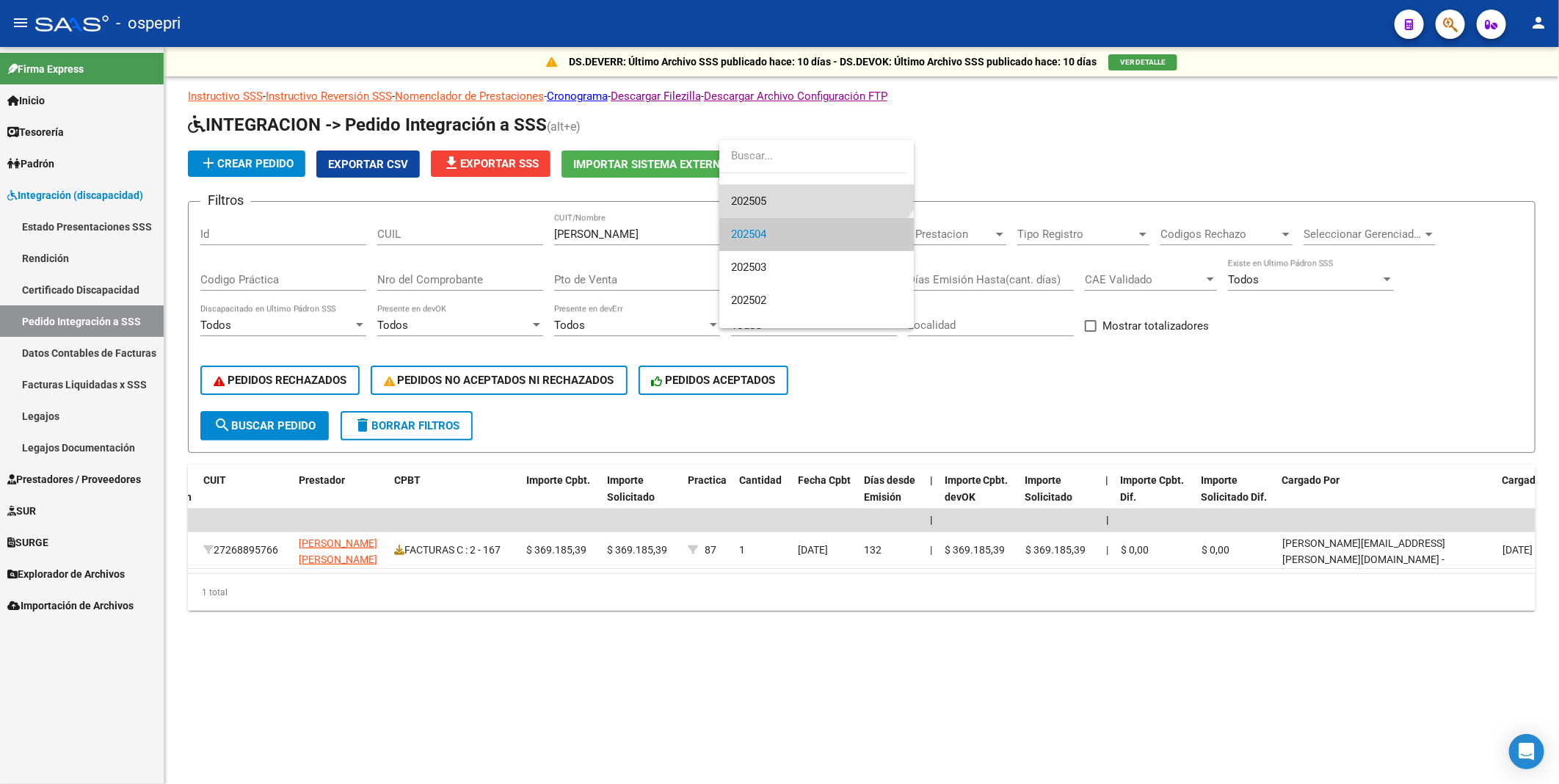
click at [806, 206] on span "202505" at bounding box center [816, 201] width 171 height 33
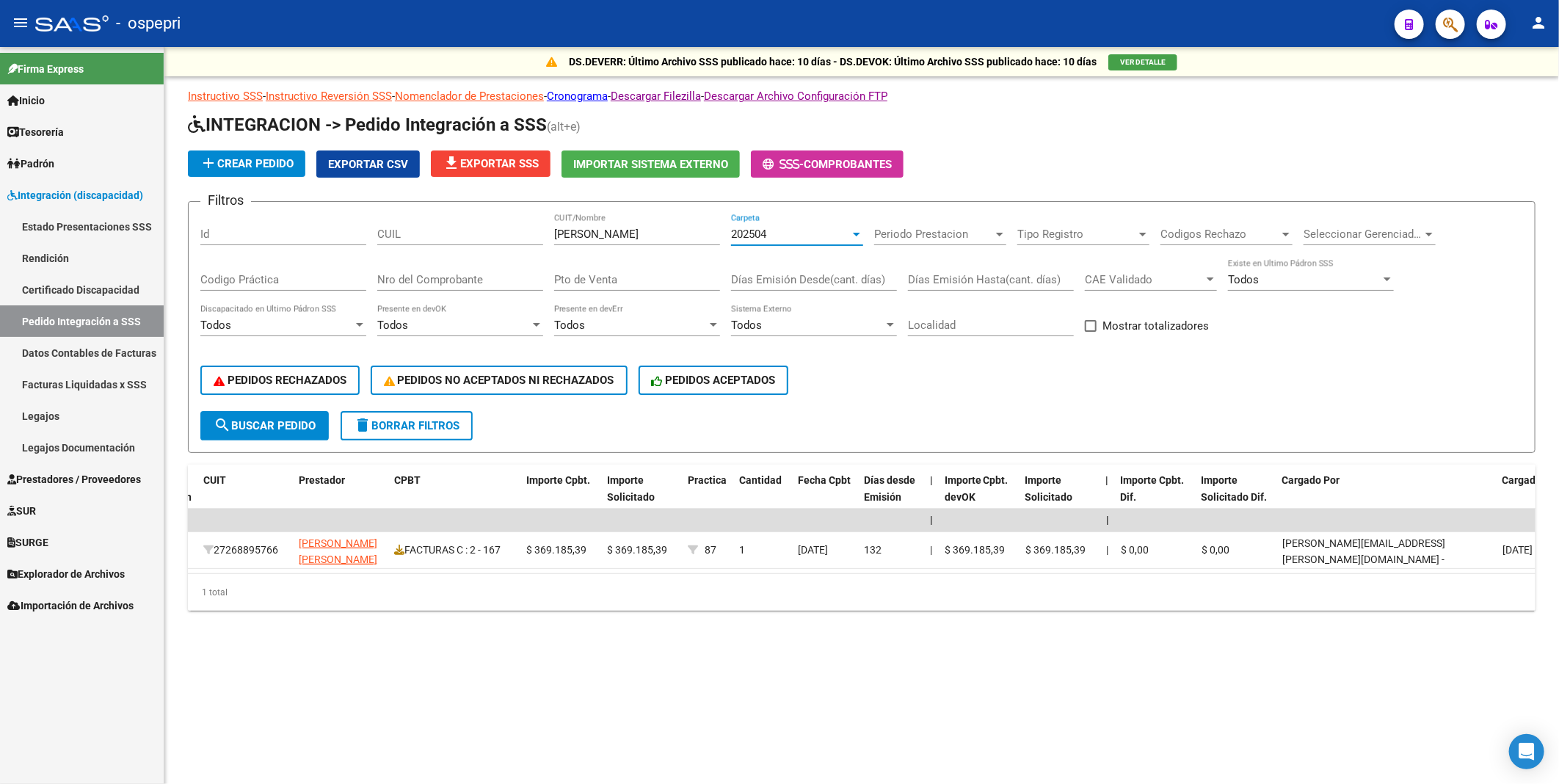
scroll to position [133, 0]
click at [854, 234] on div at bounding box center [857, 235] width 8 height 4
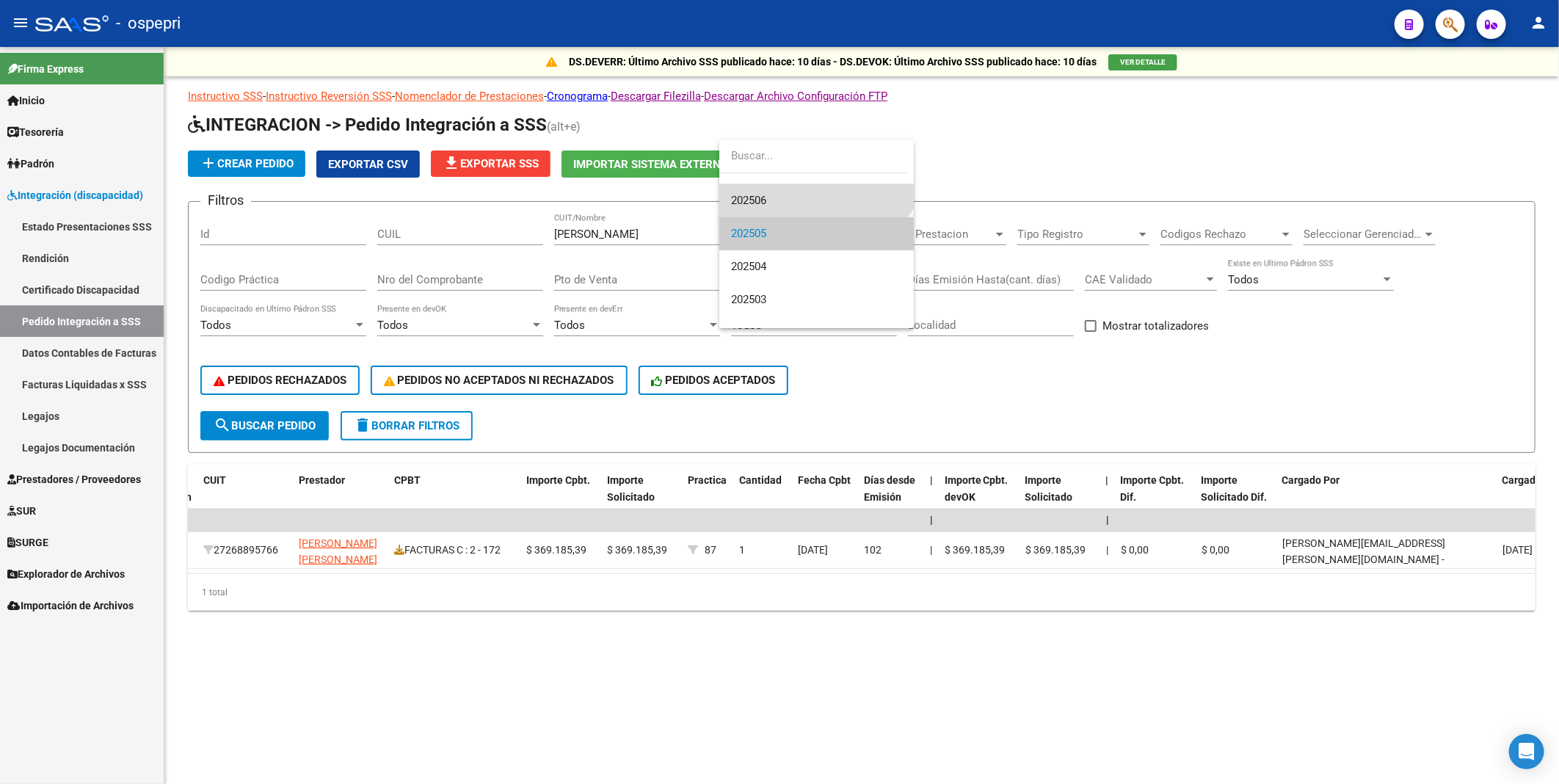
click at [802, 201] on span "202506" at bounding box center [816, 201] width 171 height 33
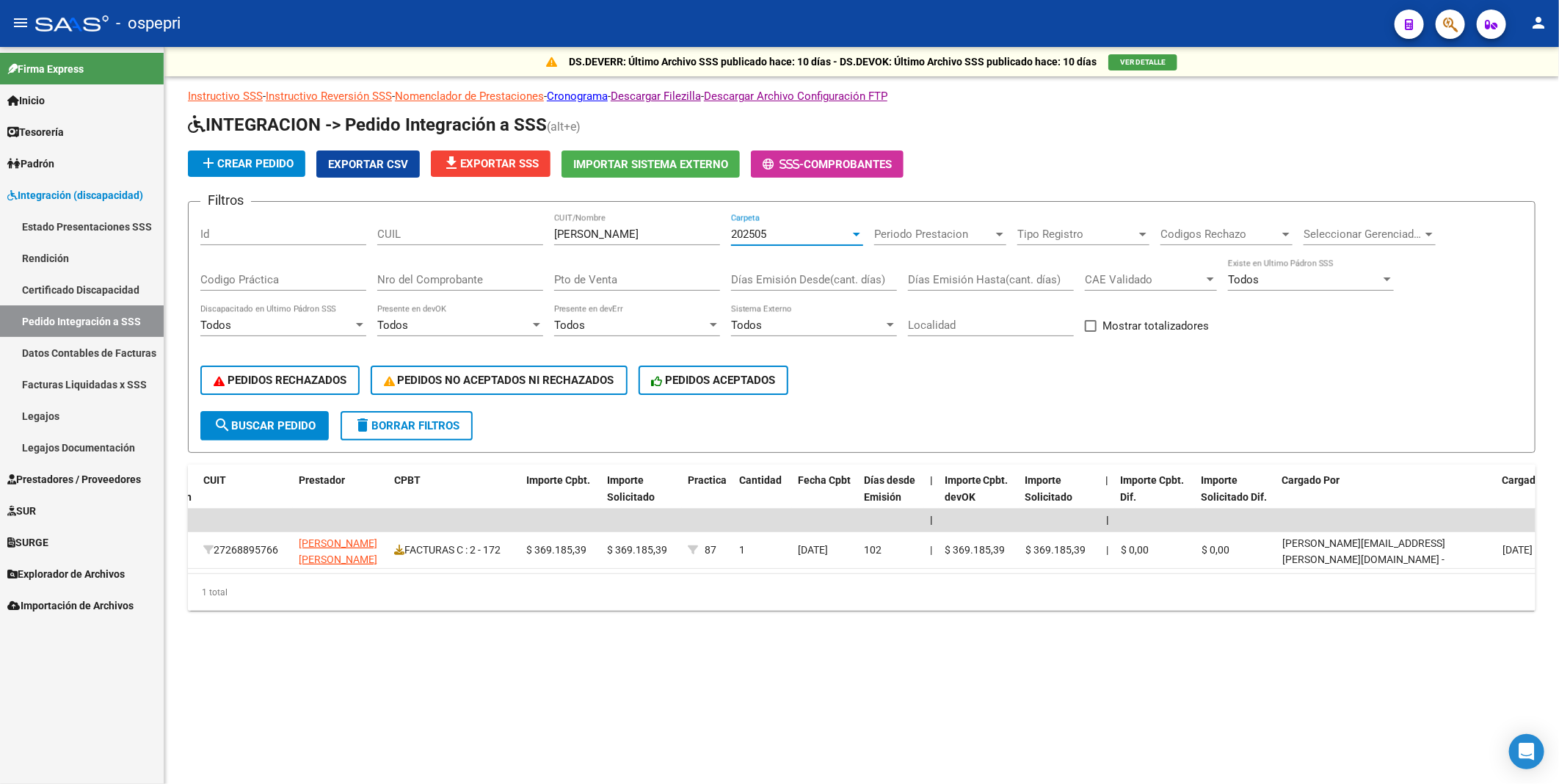
scroll to position [99, 0]
click at [854, 233] on div at bounding box center [857, 235] width 8 height 4
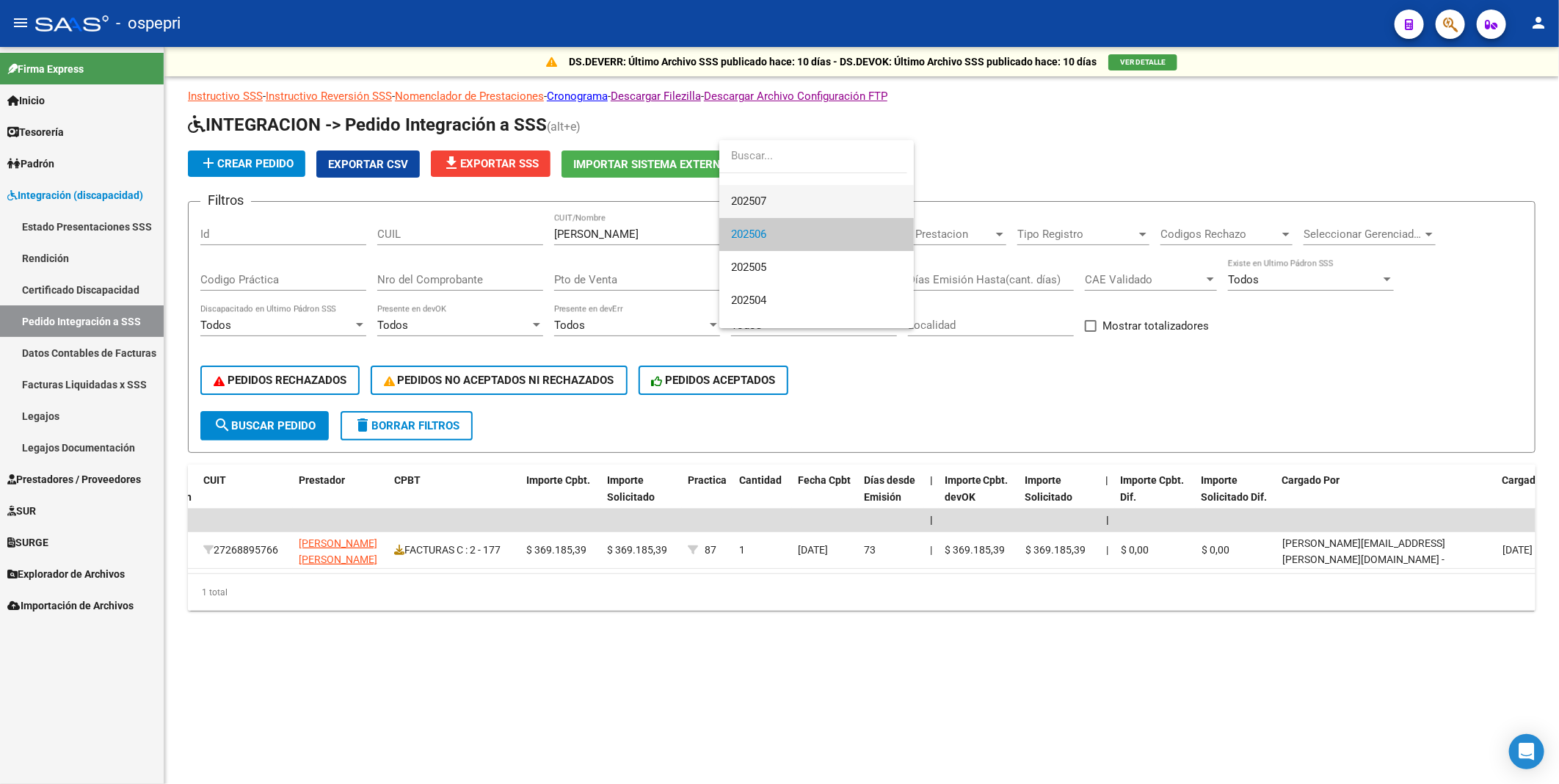
click at [793, 199] on span "202507" at bounding box center [816, 201] width 171 height 33
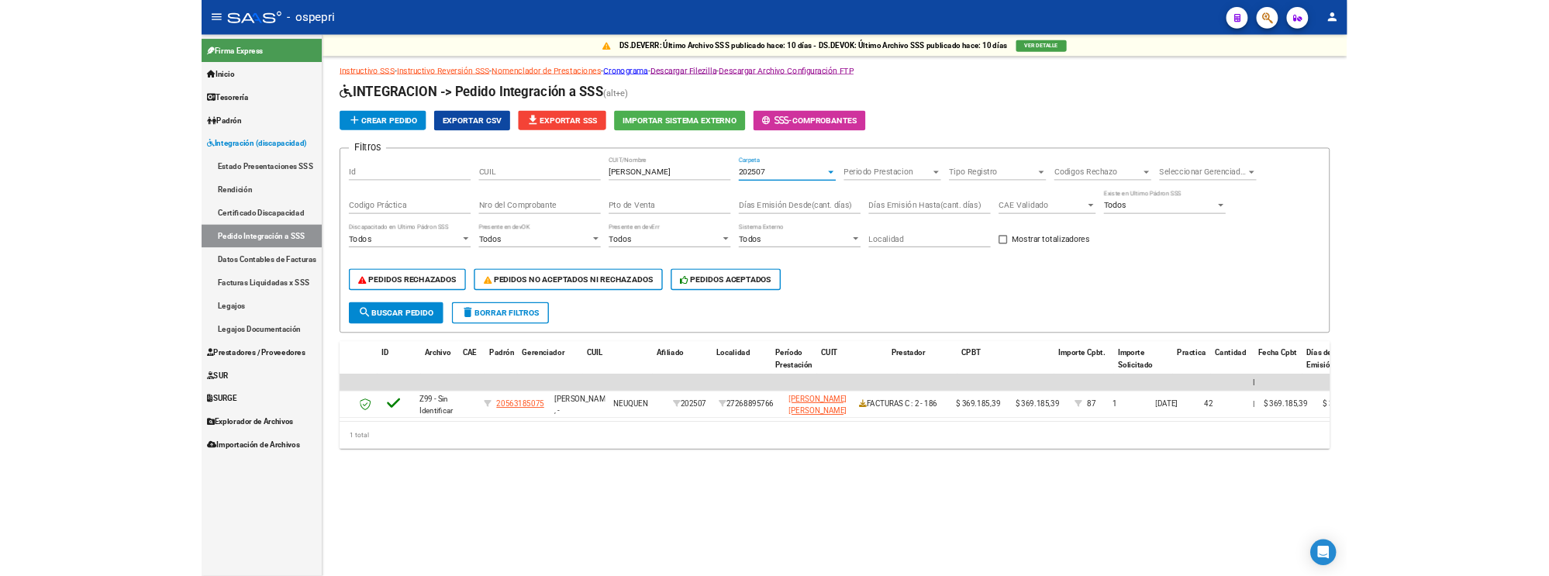
scroll to position [0, 0]
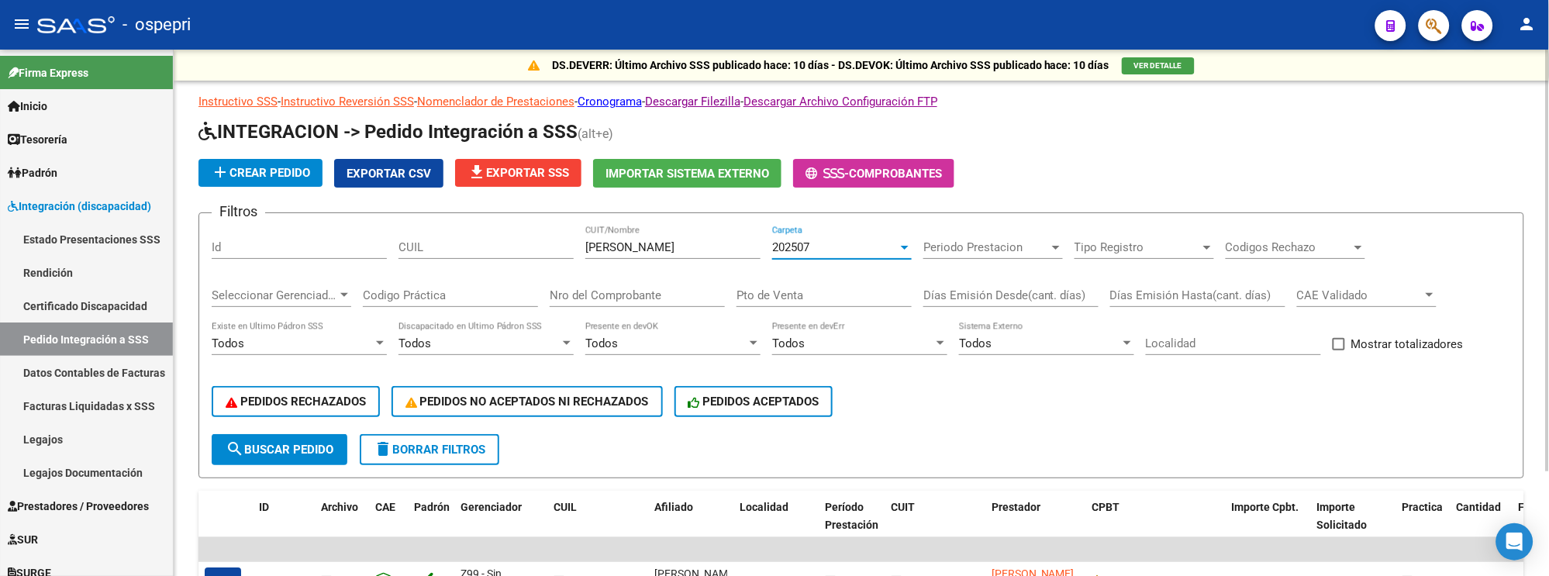
click at [707, 251] on input "[PERSON_NAME]" at bounding box center [672, 247] width 175 height 14
click at [897, 246] on div "202507" at bounding box center [835, 247] width 126 height 14
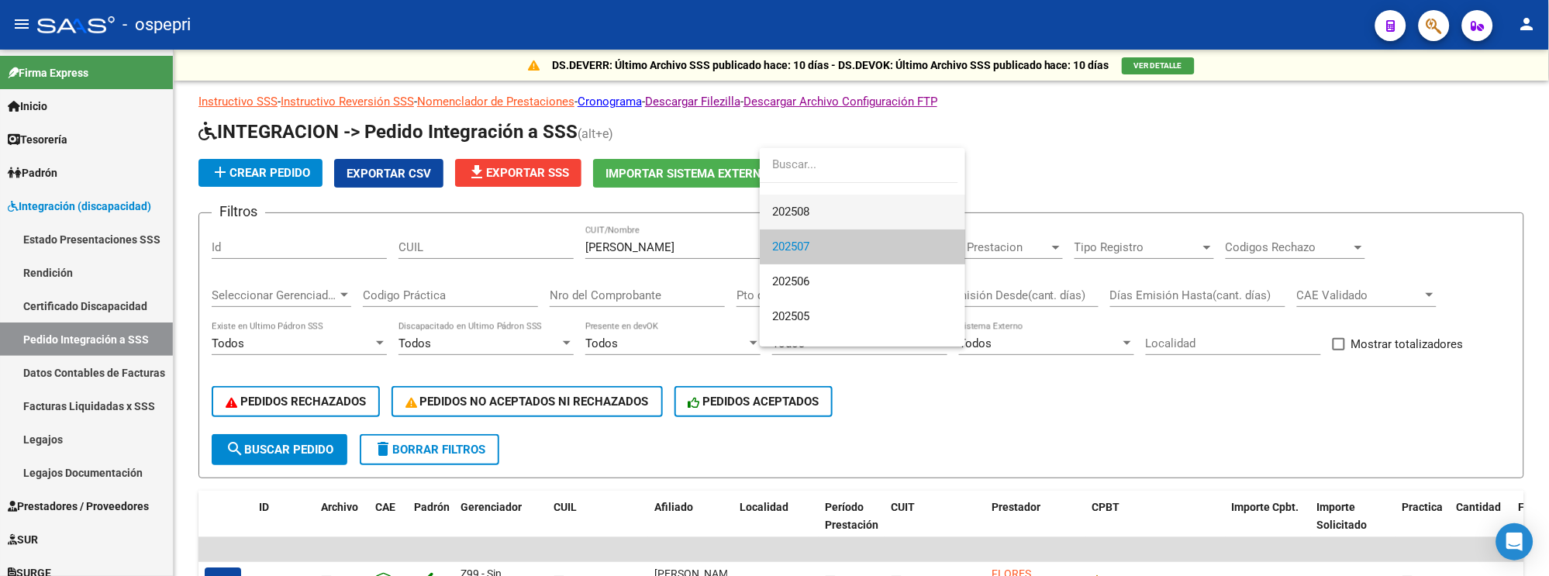
click at [884, 214] on span "202508" at bounding box center [862, 212] width 181 height 35
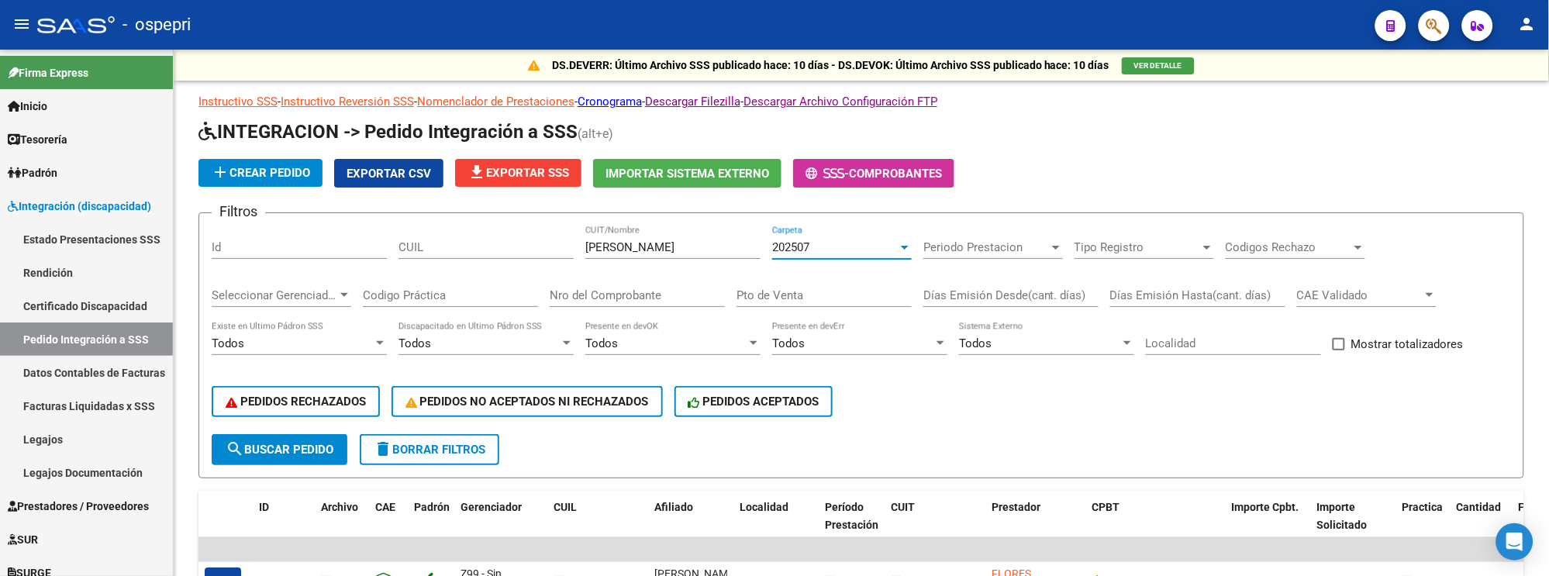
scroll to position [35, 0]
click at [284, 441] on span "search Buscar Pedido" at bounding box center [280, 450] width 108 height 14
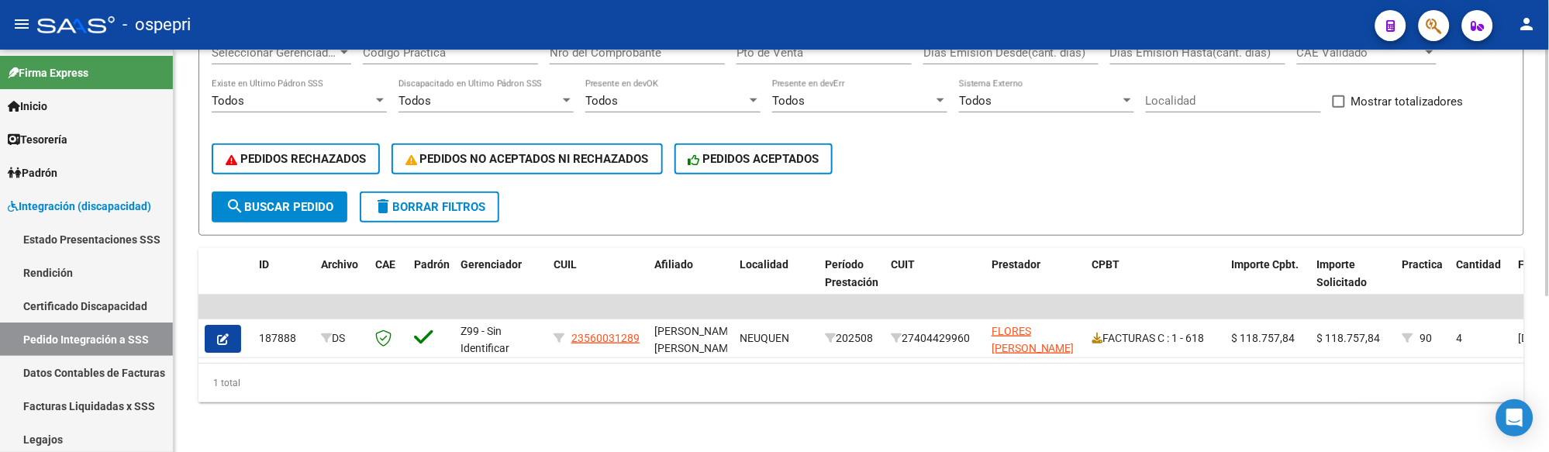
scroll to position [253, 0]
click at [969, 208] on form "Filtros Id CUIL FLORES JULIETA CUIT/Nombre 202508 Carpeta Periodo Prestacion Pe…" at bounding box center [861, 103] width 1326 height 266
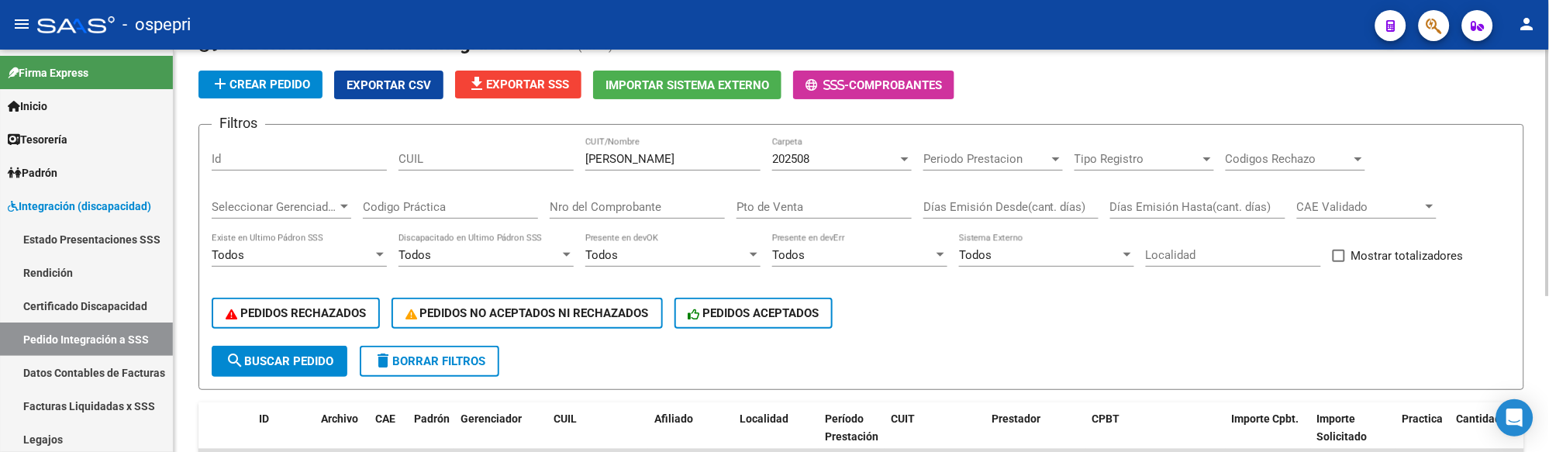
scroll to position [0, 0]
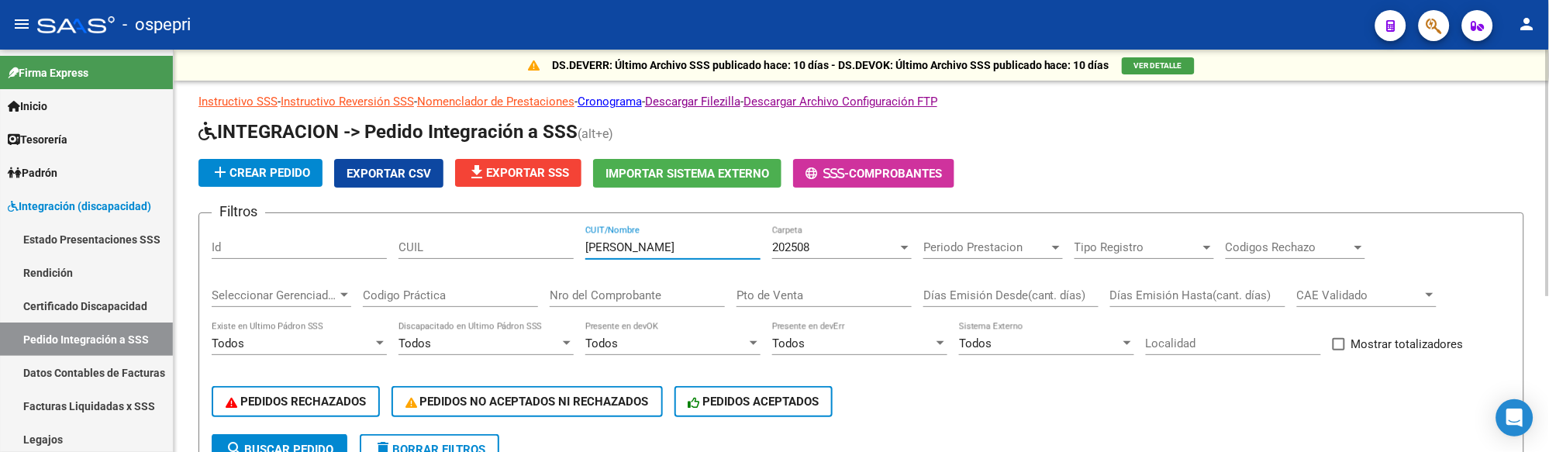
drag, startPoint x: 702, startPoint y: 253, endPoint x: 553, endPoint y: 253, distance: 148.8
click at [553, 253] on div "Filtros Id CUIL FLORES JULIETA CUIT/Nombre 202508 Carpeta Periodo Prestacion Pe…" at bounding box center [861, 330] width 1299 height 209
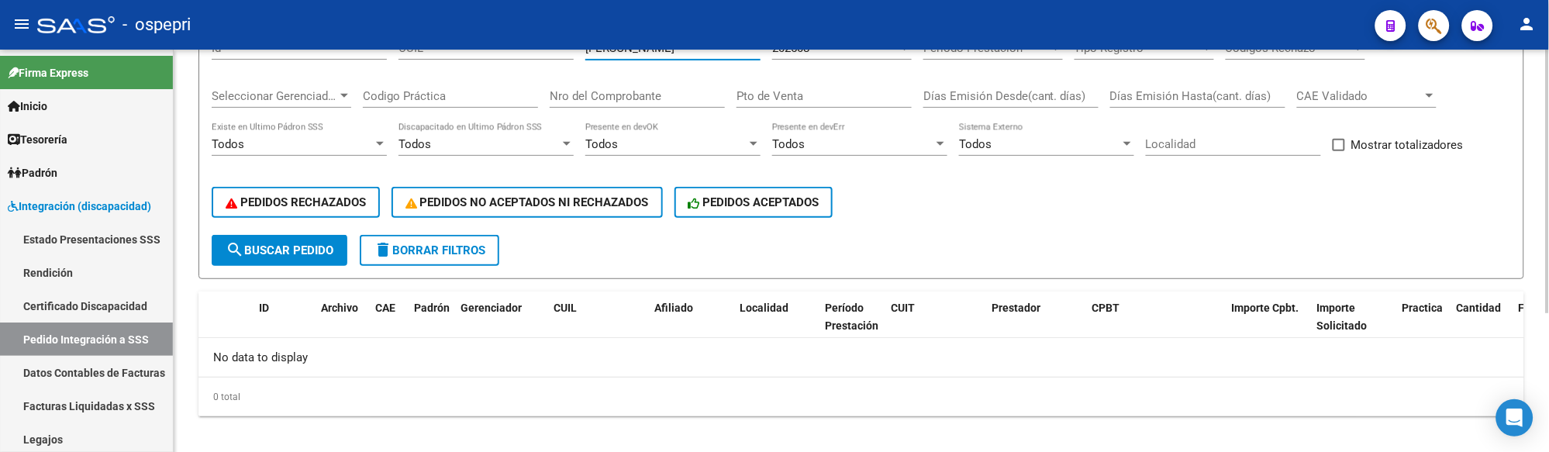
scroll to position [211, 0]
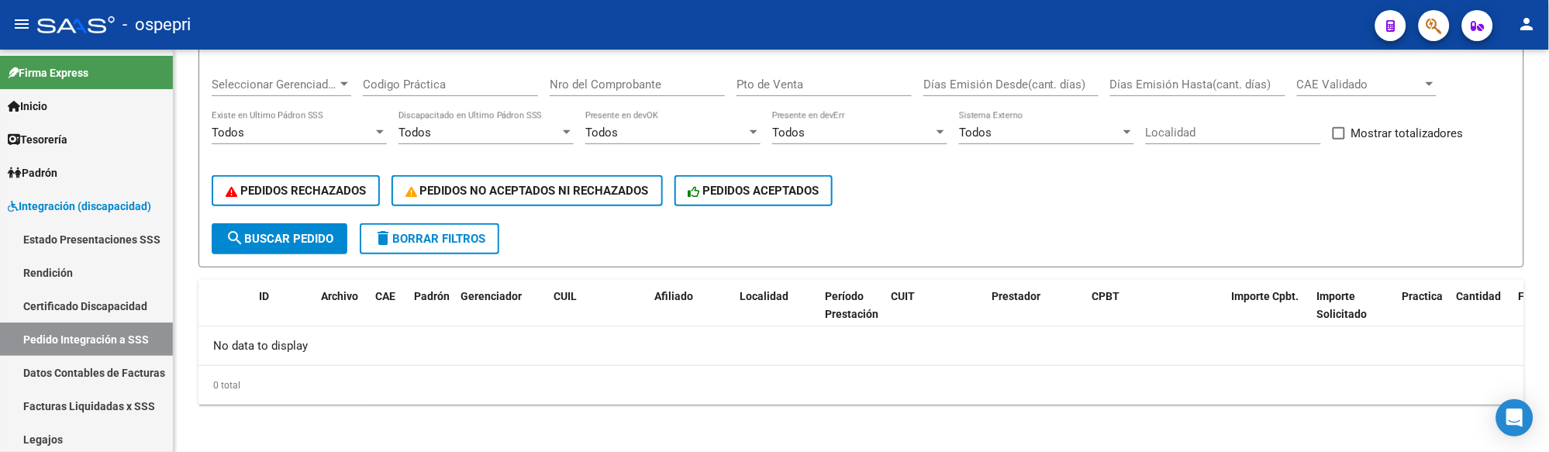
type input "JOFRE LORENA"
click at [933, 239] on form "Filtros Id CUIL JOFRE LORENA CUIT/Nombre 202508 Carpeta Periodo Prestacion Peri…" at bounding box center [861, 135] width 1326 height 266
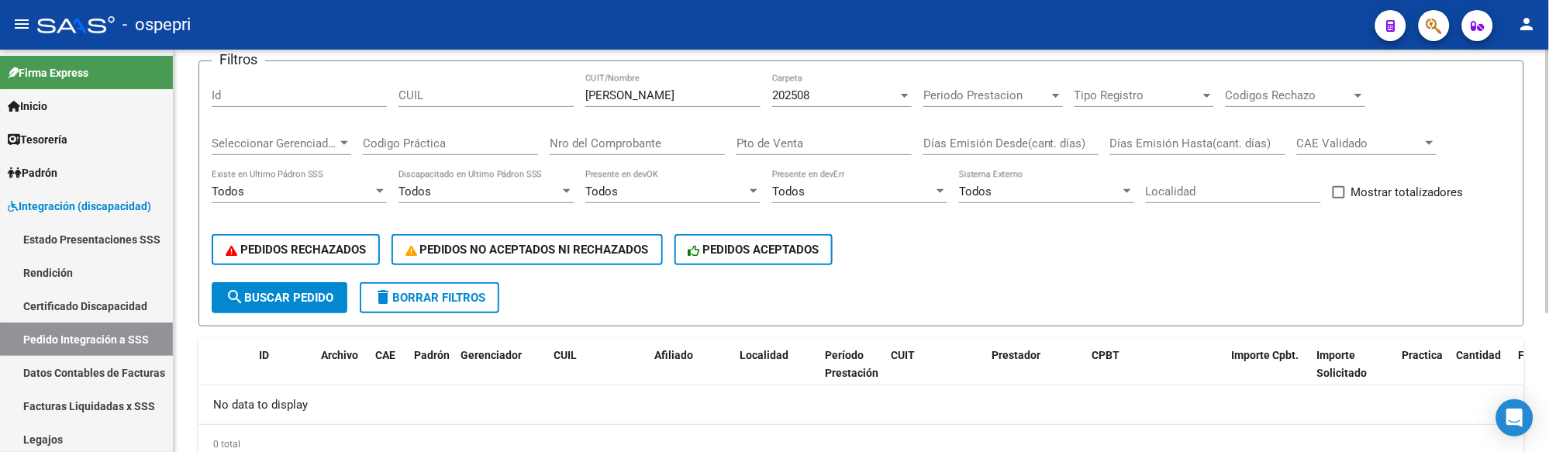
scroll to position [125, 0]
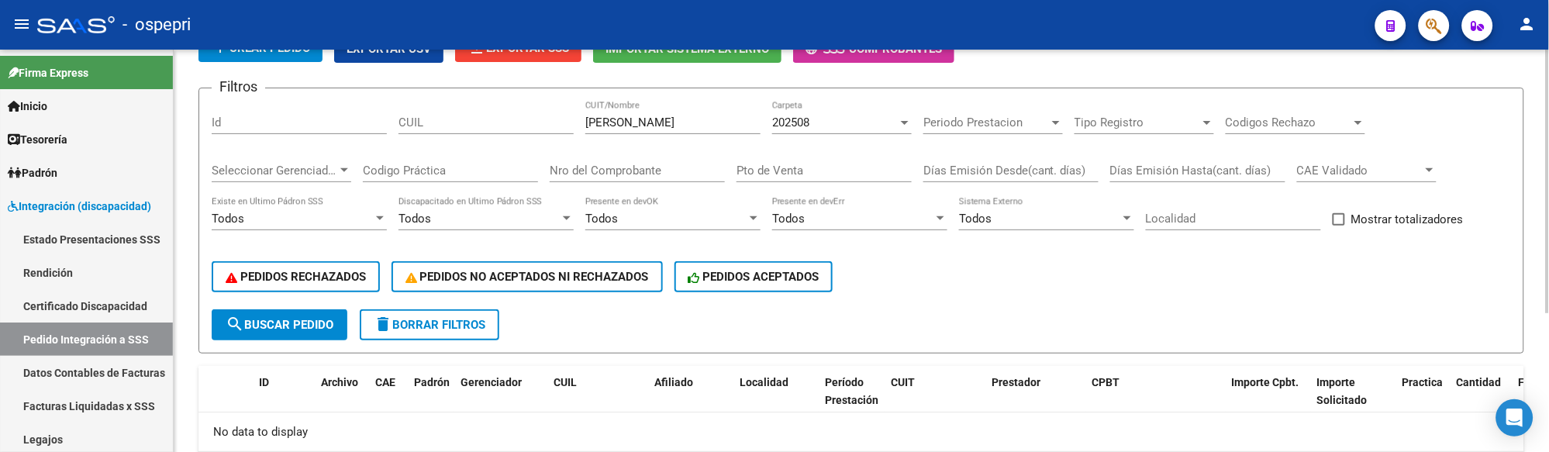
click at [296, 319] on span "search Buscar Pedido" at bounding box center [280, 325] width 108 height 14
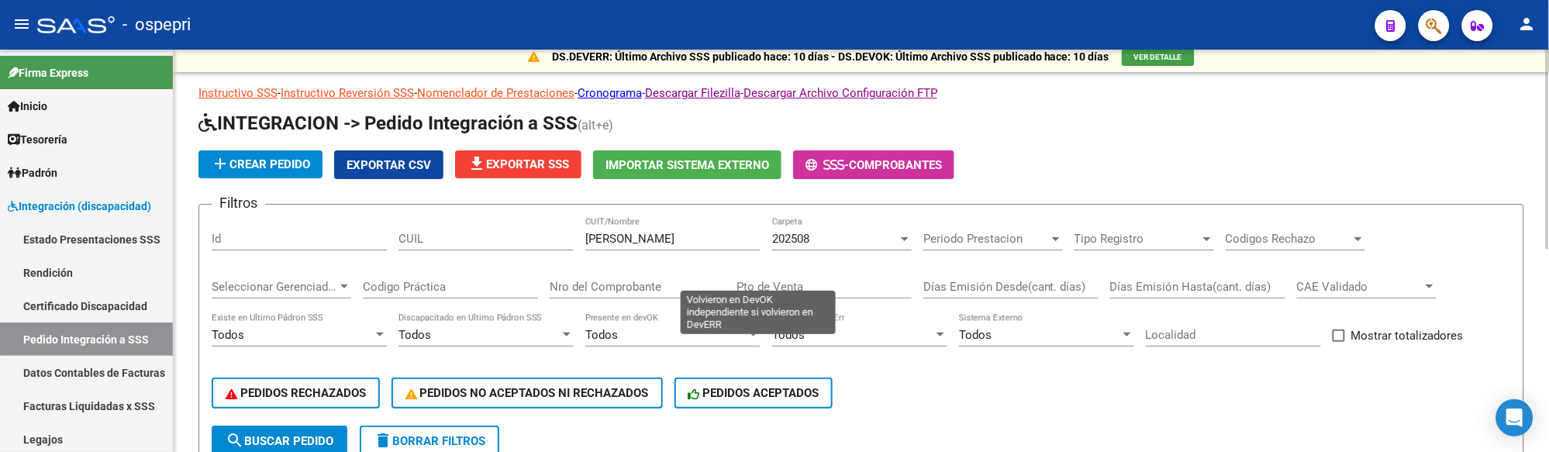
scroll to position [0, 0]
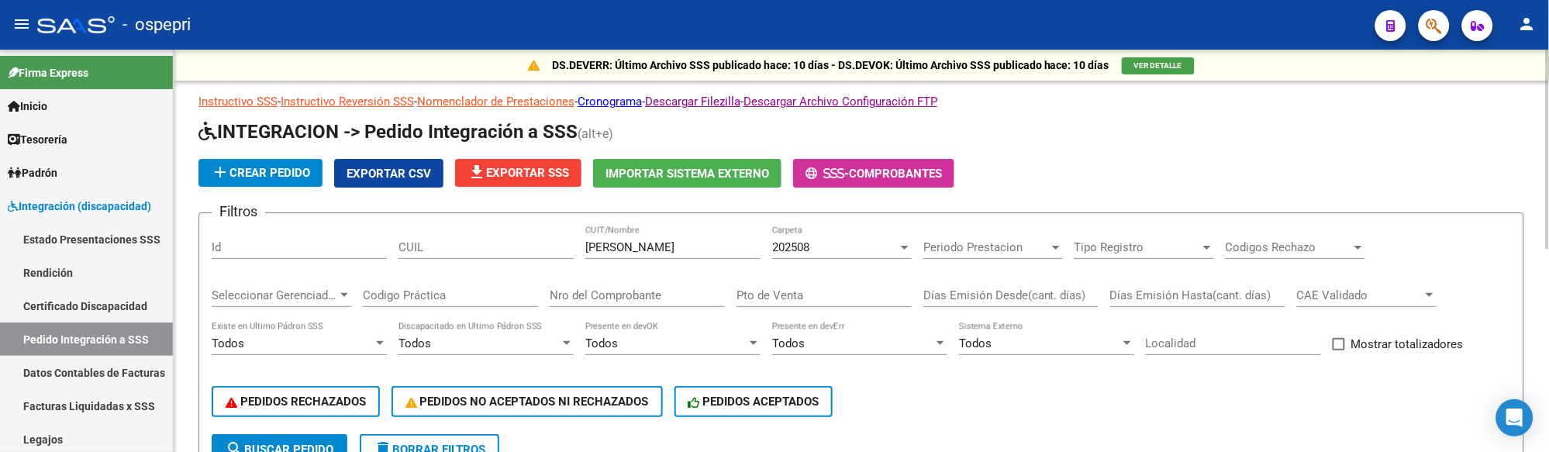
drag, startPoint x: 683, startPoint y: 253, endPoint x: 607, endPoint y: 252, distance: 76.0
click at [682, 253] on input "JOFRE LORENA" at bounding box center [672, 247] width 175 height 14
drag, startPoint x: 607, startPoint y: 252, endPoint x: 570, endPoint y: 253, distance: 37.2
click at [570, 253] on div "Filtros Id CUIL JOFRE LORENA CUIT/Nombre 202508 Carpeta Periodo Prestacion Peri…" at bounding box center [861, 330] width 1299 height 209
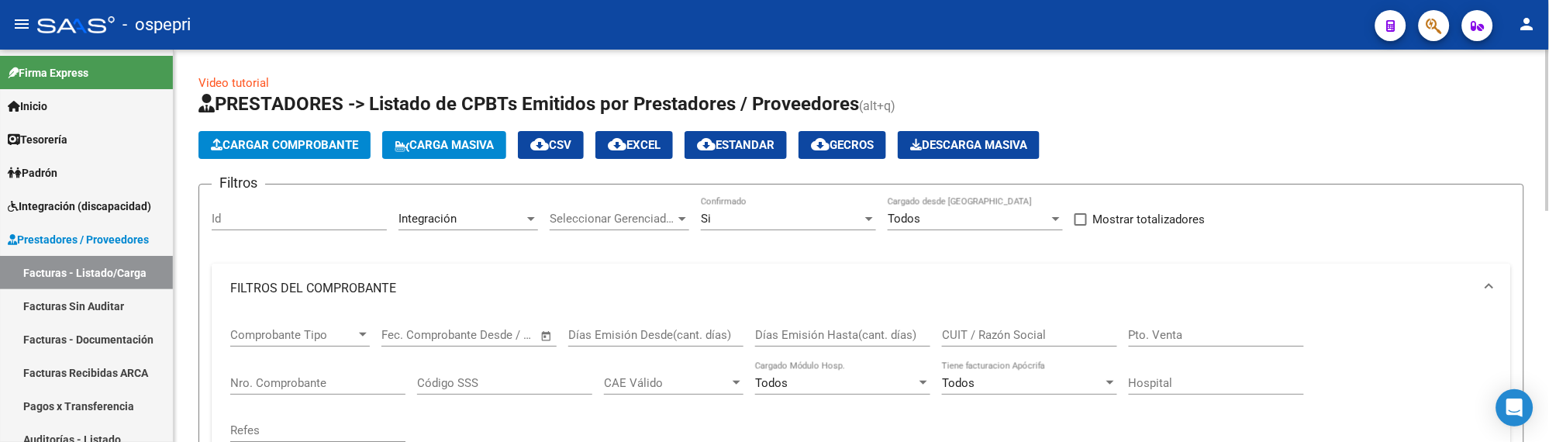
click at [847, 298] on mat-expansion-panel-header "FILTROS DEL COMPROBANTE" at bounding box center [861, 289] width 1299 height 50
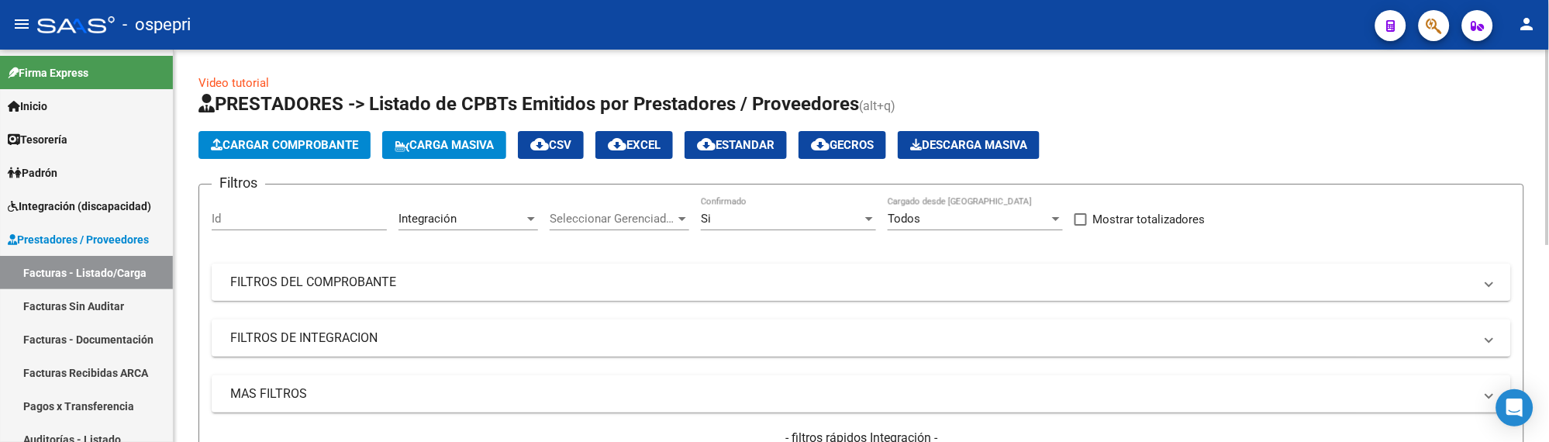
scroll to position [86, 0]
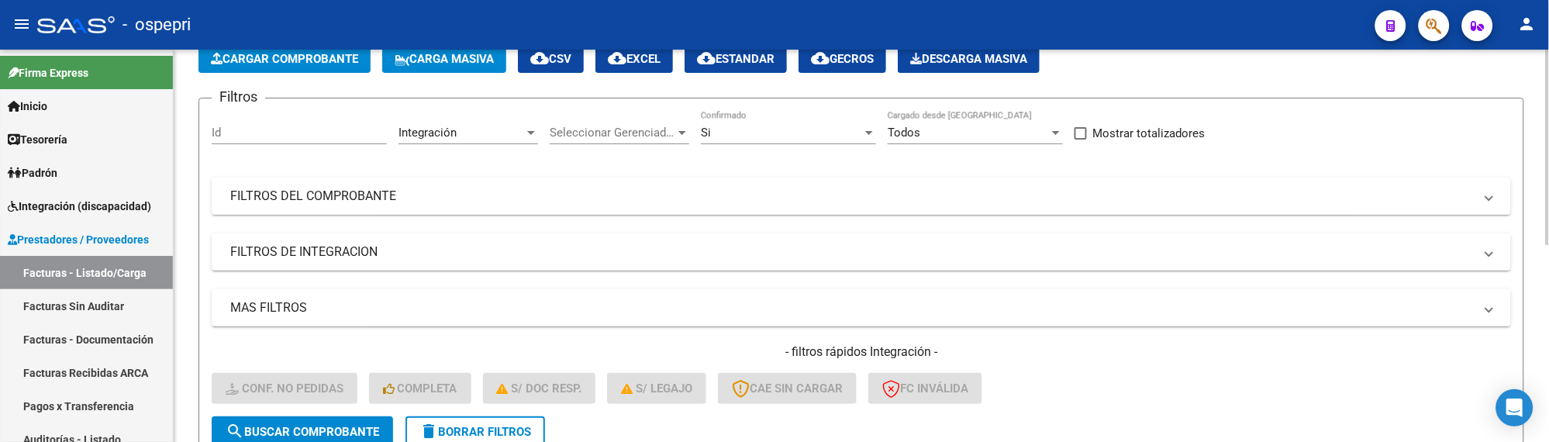
click at [1119, 198] on mat-panel-title "FILTROS DEL COMPROBANTE" at bounding box center [851, 196] width 1243 height 17
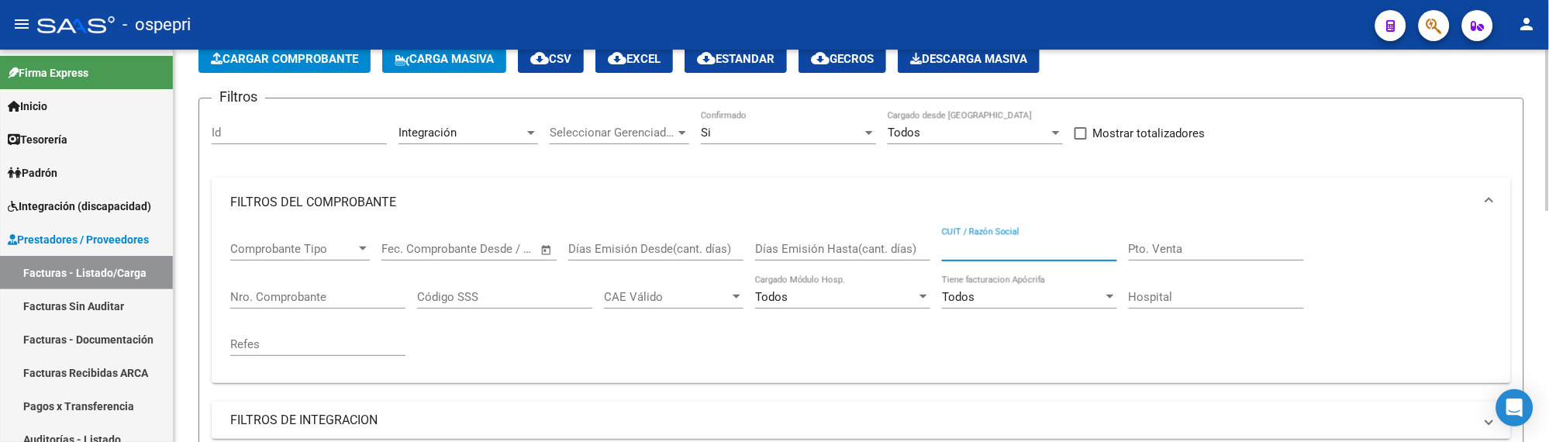
click at [1008, 247] on input "CUIT / Razón Social" at bounding box center [1029, 249] width 175 height 14
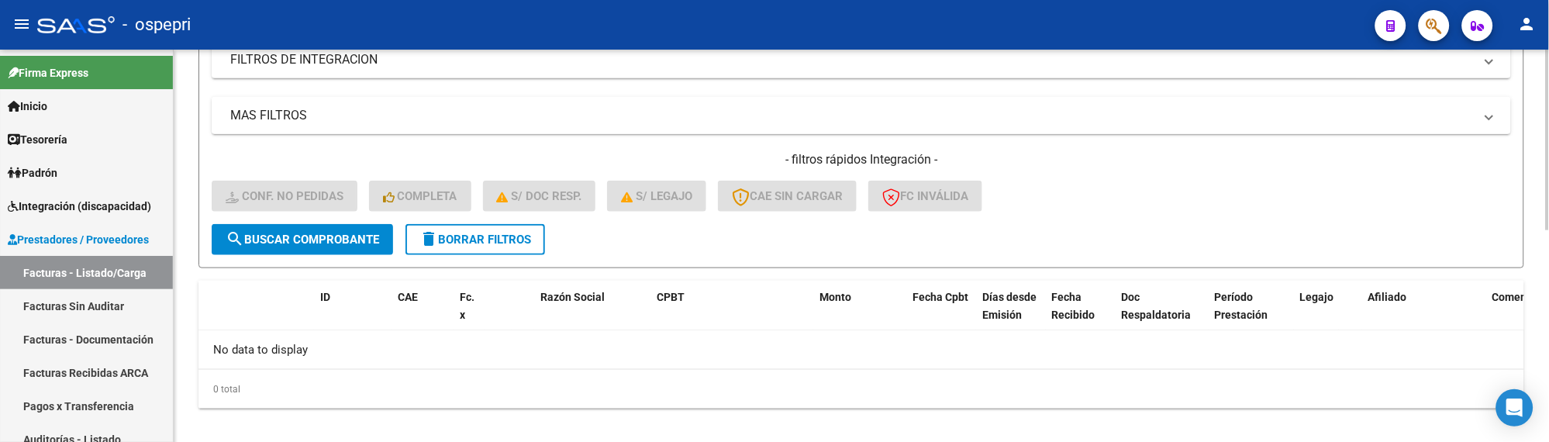
scroll to position [461, 0]
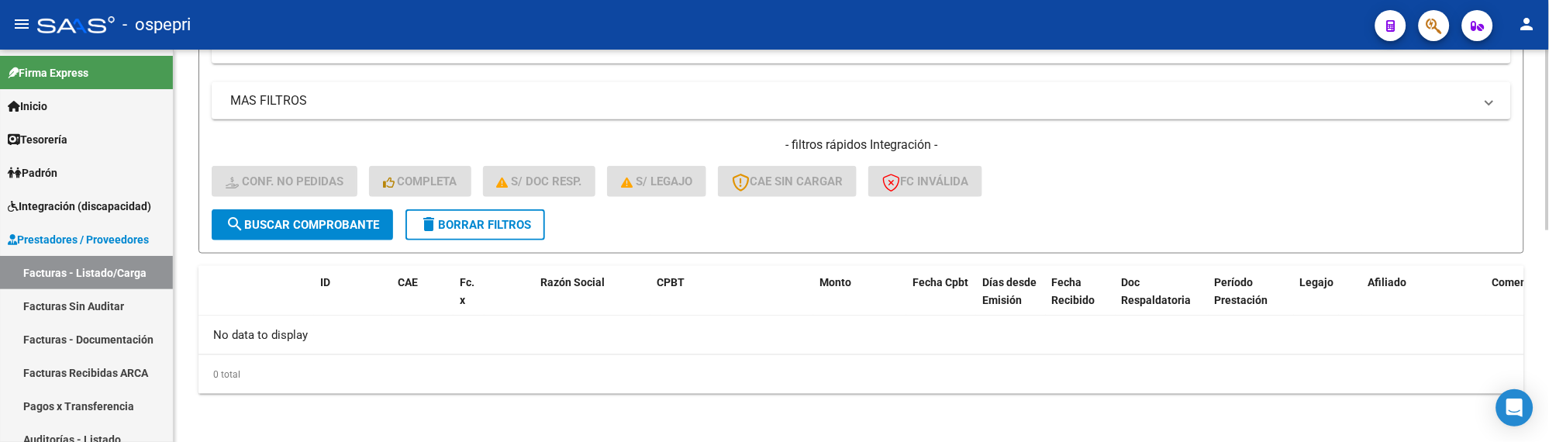
type input "[PERSON_NAME]"
click at [1181, 141] on h4 "- filtros rápidos Integración -" at bounding box center [861, 144] width 1299 height 17
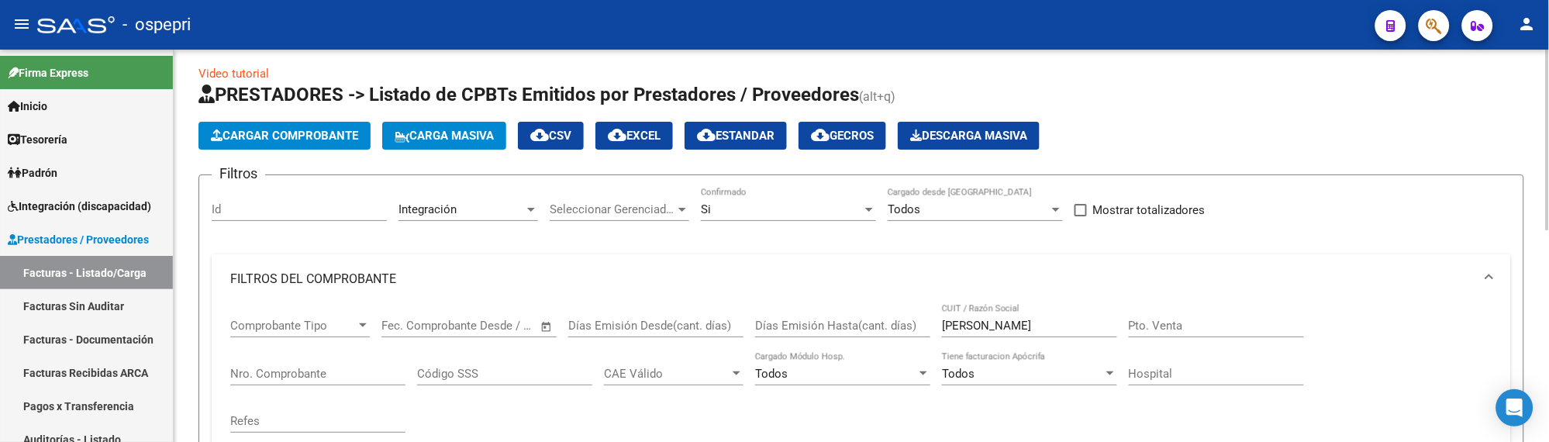
scroll to position [0, 0]
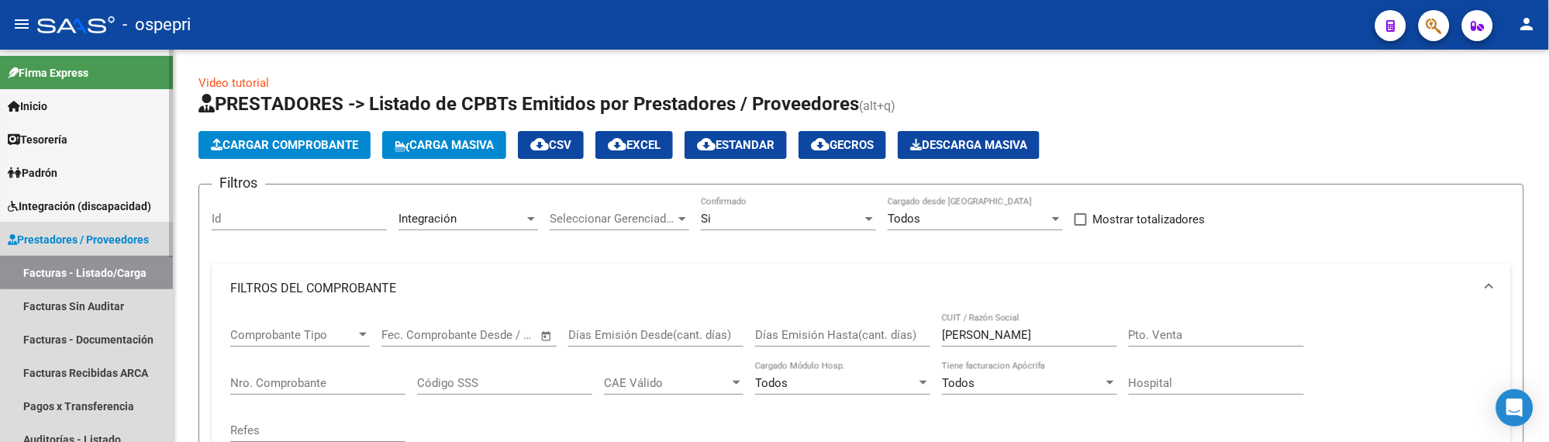
click at [91, 267] on link "Facturas - Listado/Carga" at bounding box center [86, 272] width 173 height 33
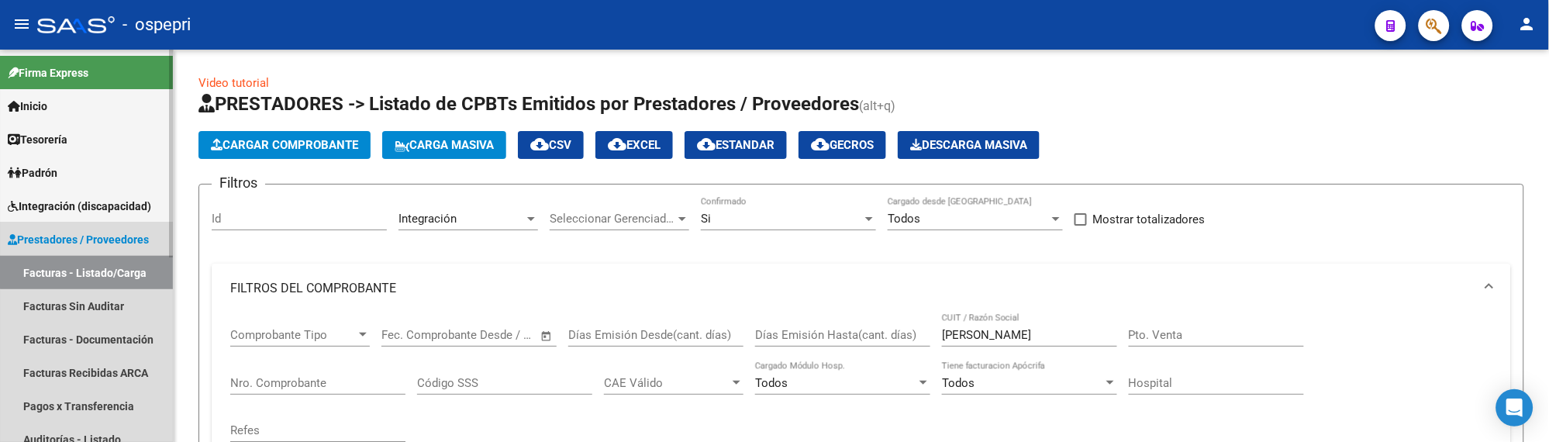
click at [89, 267] on link "Facturas - Listado/Carga" at bounding box center [86, 272] width 173 height 33
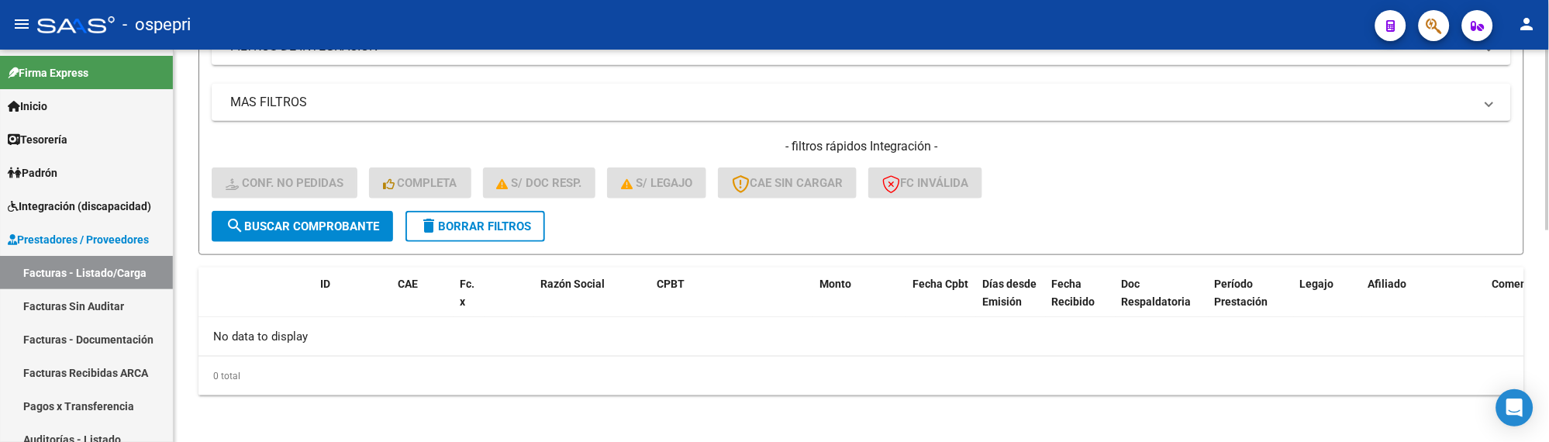
scroll to position [461, 0]
click at [512, 233] on button "delete Borrar Filtros" at bounding box center [475, 224] width 140 height 31
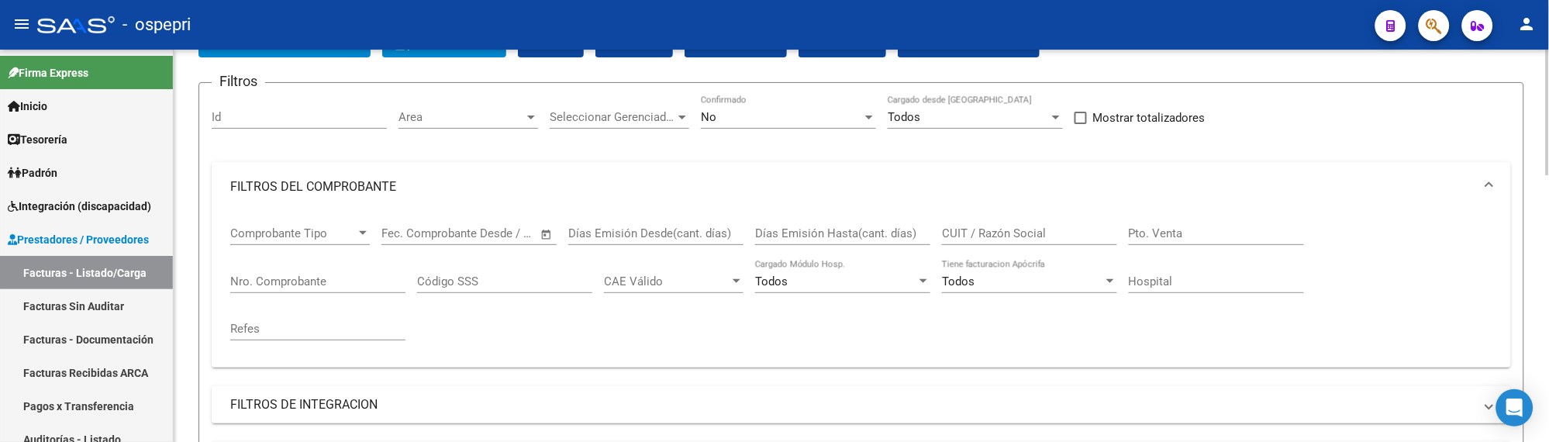
scroll to position [172, 0]
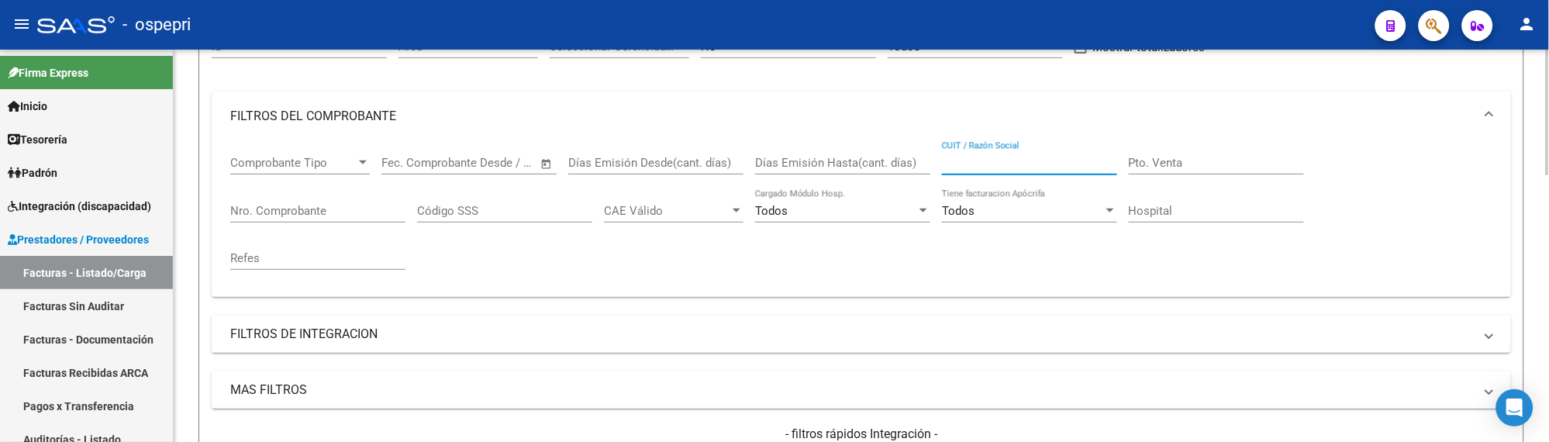
click at [1010, 165] on input "CUIT / Razón Social" at bounding box center [1029, 163] width 175 height 14
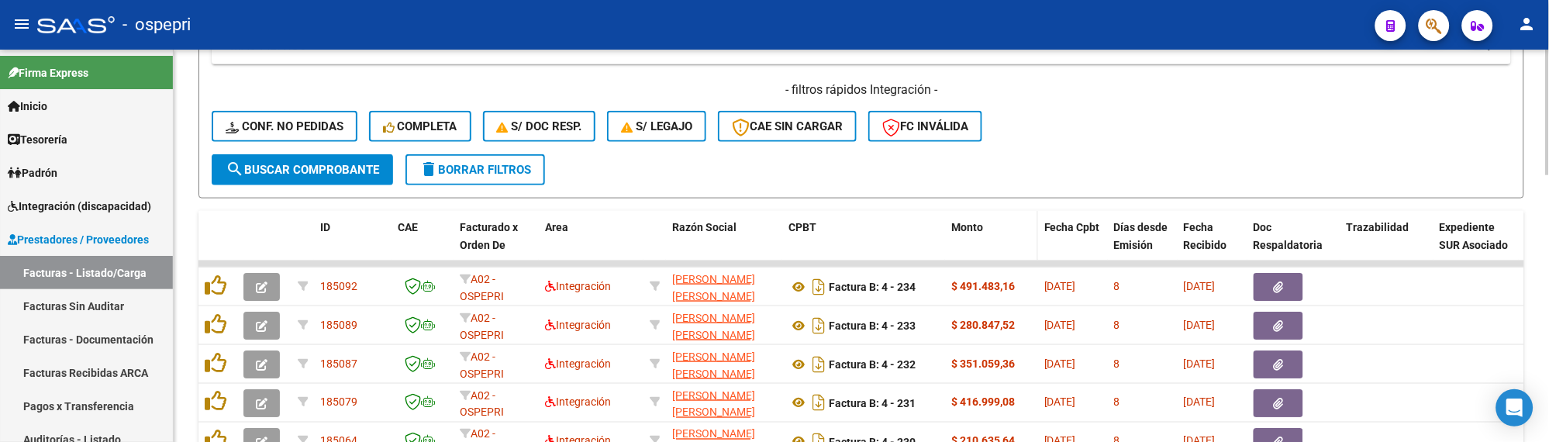
scroll to position [602, 0]
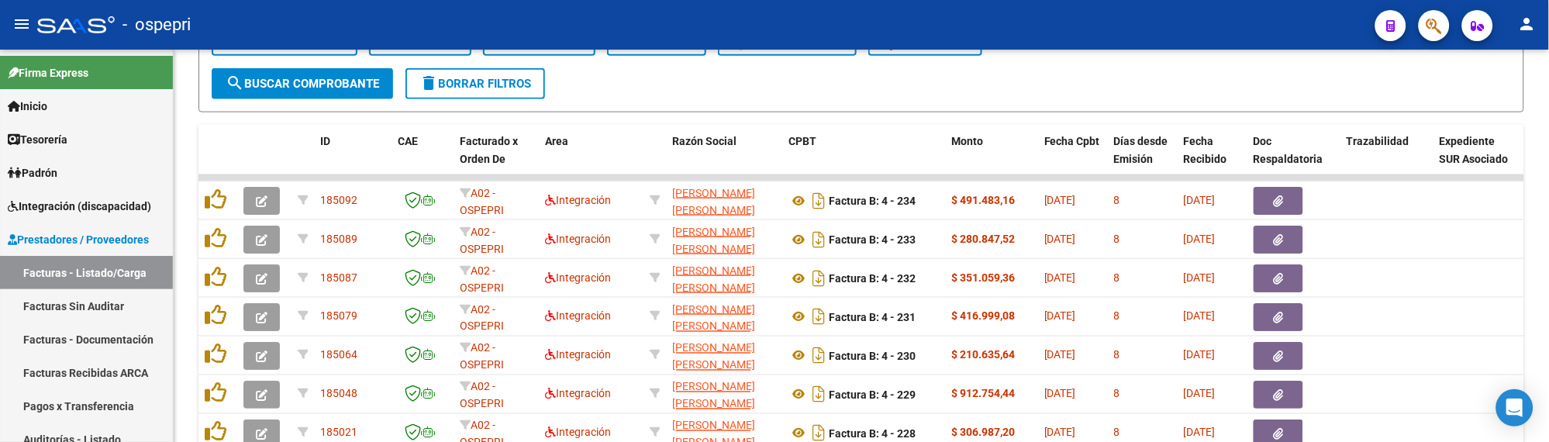
type input "[PERSON_NAME]"
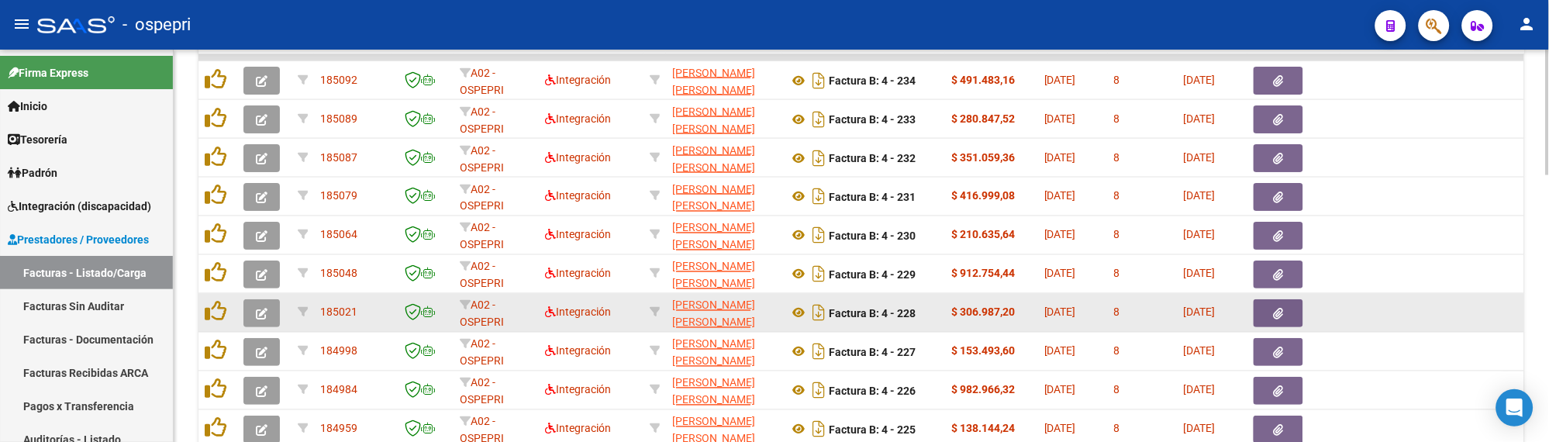
scroll to position [775, 0]
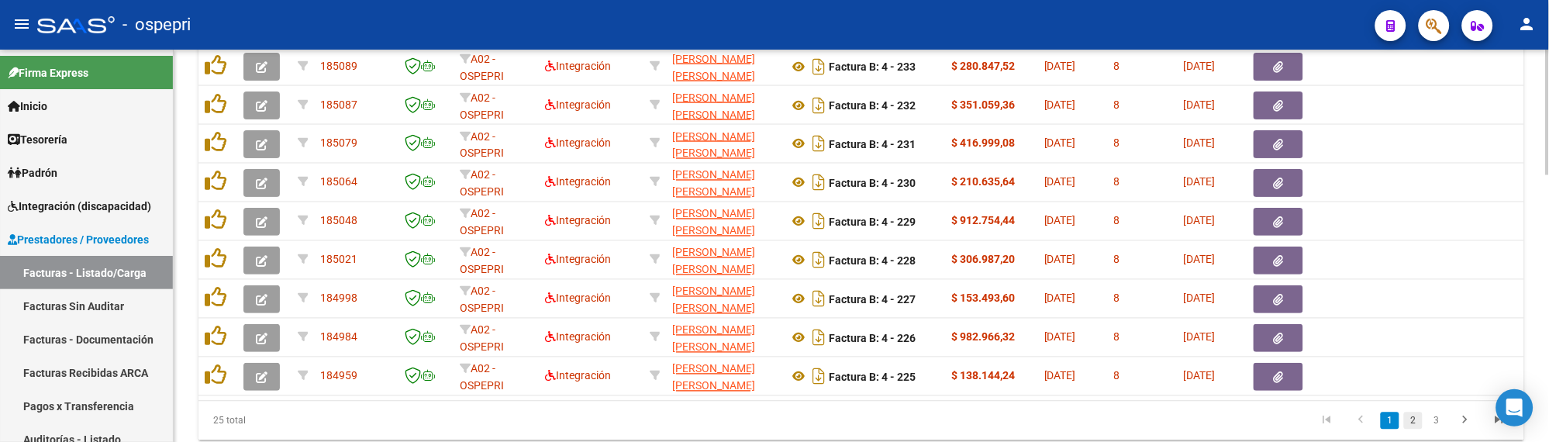
click at [1413, 428] on link "2" at bounding box center [1413, 420] width 19 height 17
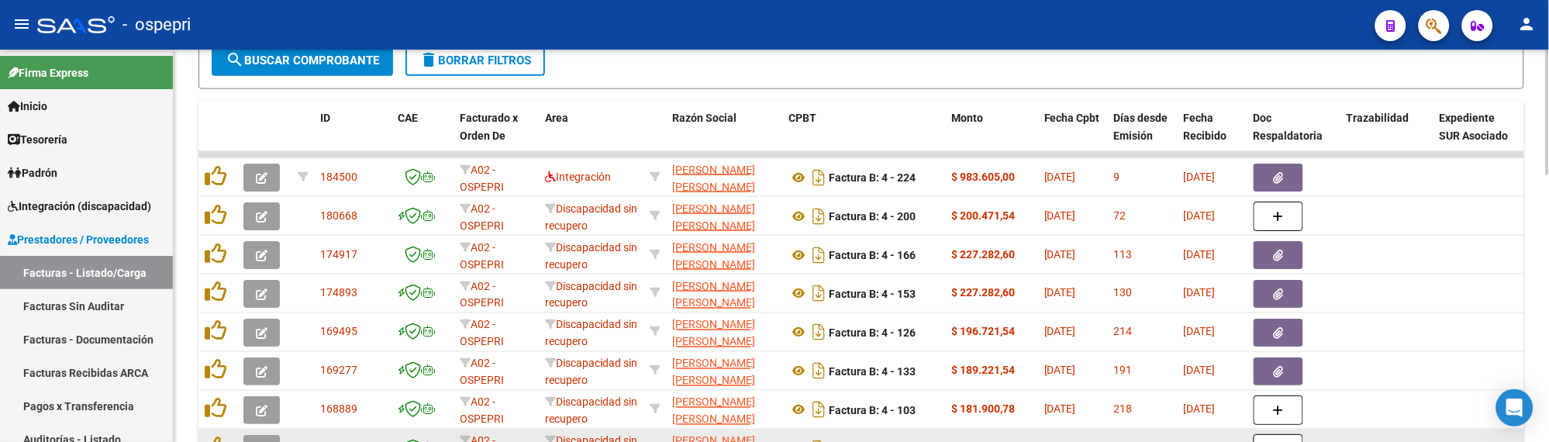
scroll to position [602, 0]
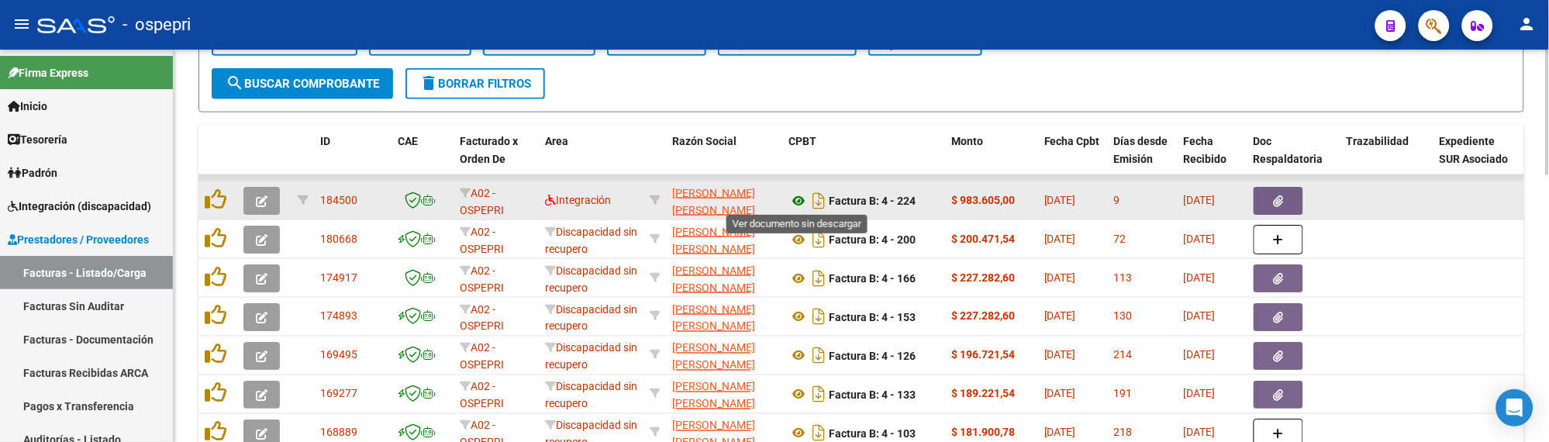
click at [800, 198] on icon at bounding box center [798, 200] width 20 height 19
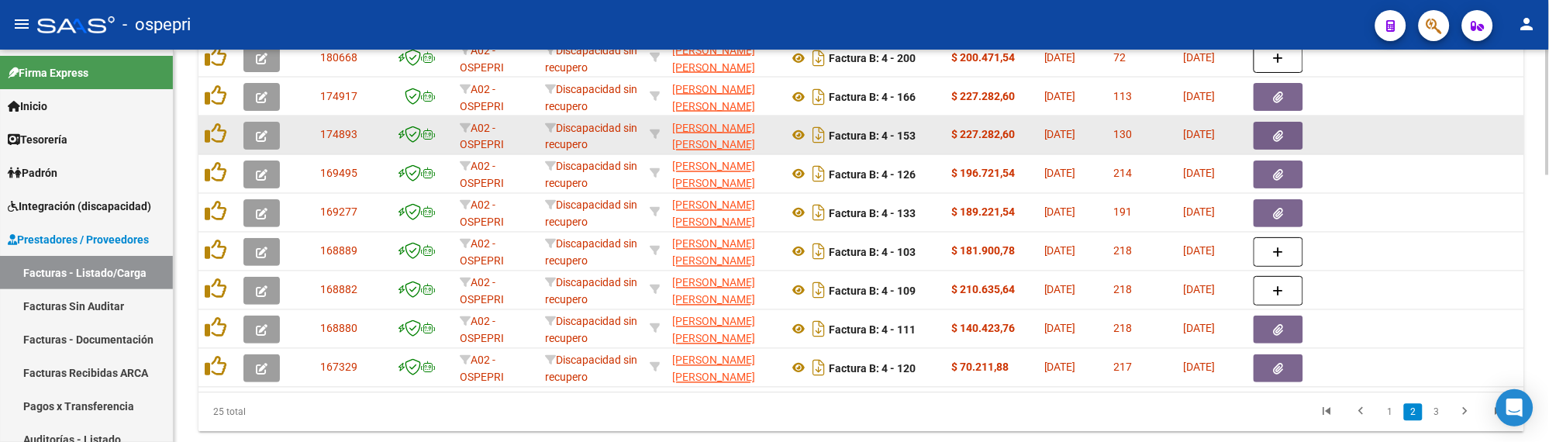
scroll to position [835, 0]
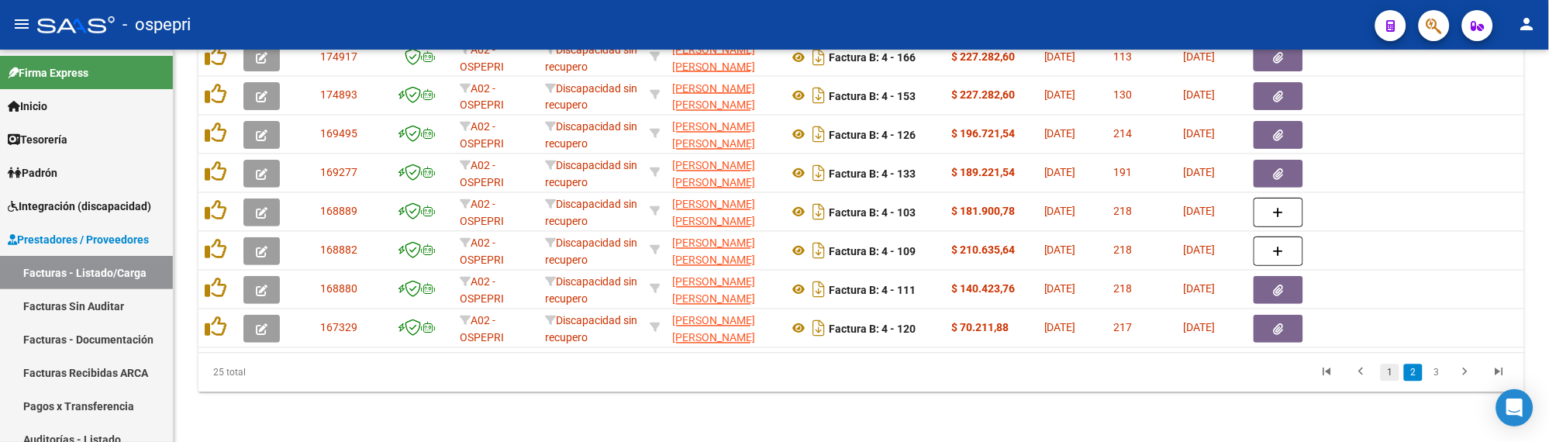
click at [1392, 374] on link "1" at bounding box center [1390, 372] width 19 height 17
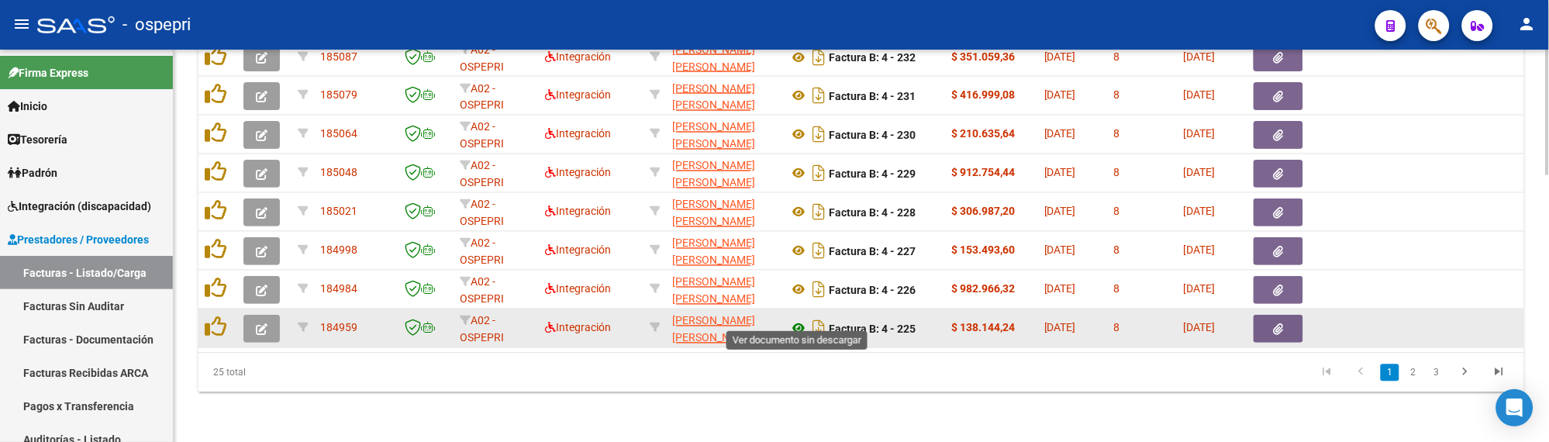
click at [797, 320] on icon at bounding box center [798, 328] width 20 height 19
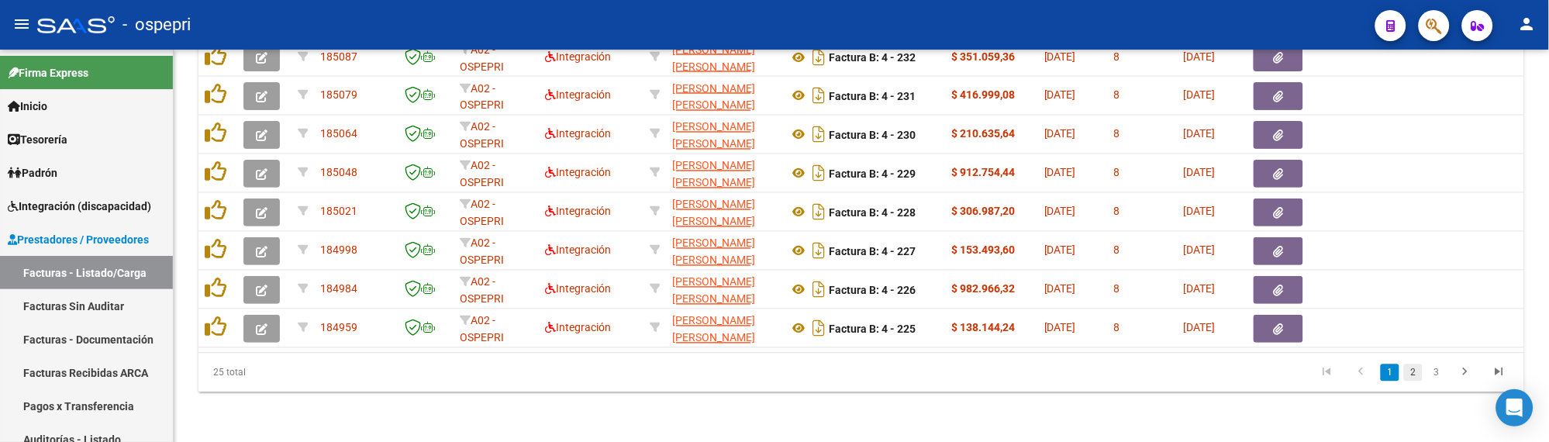
click at [1411, 374] on link "2" at bounding box center [1413, 372] width 19 height 17
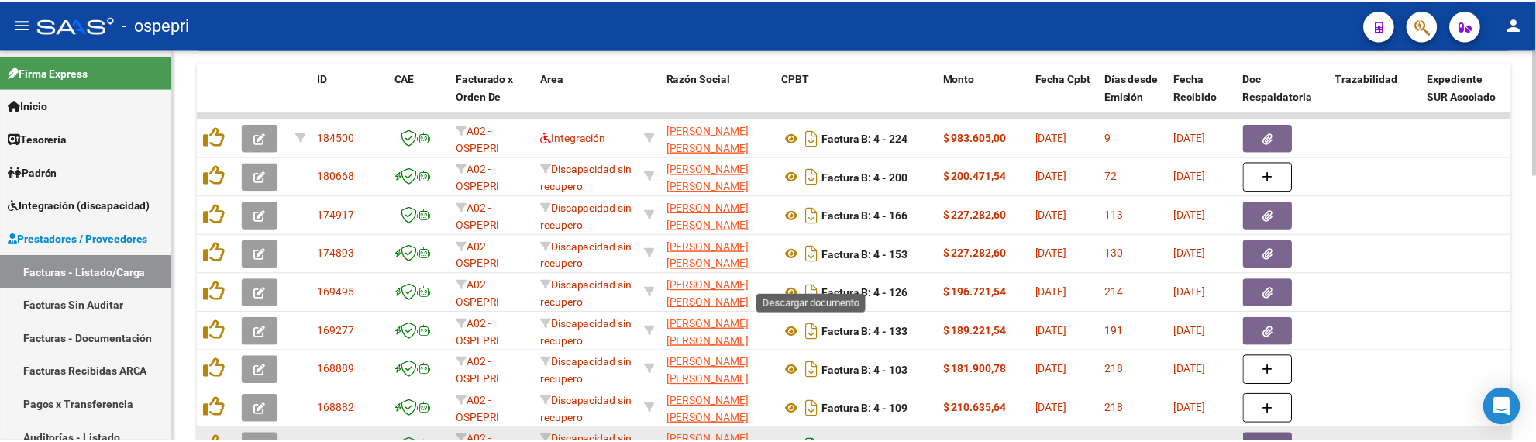
scroll to position [663, 0]
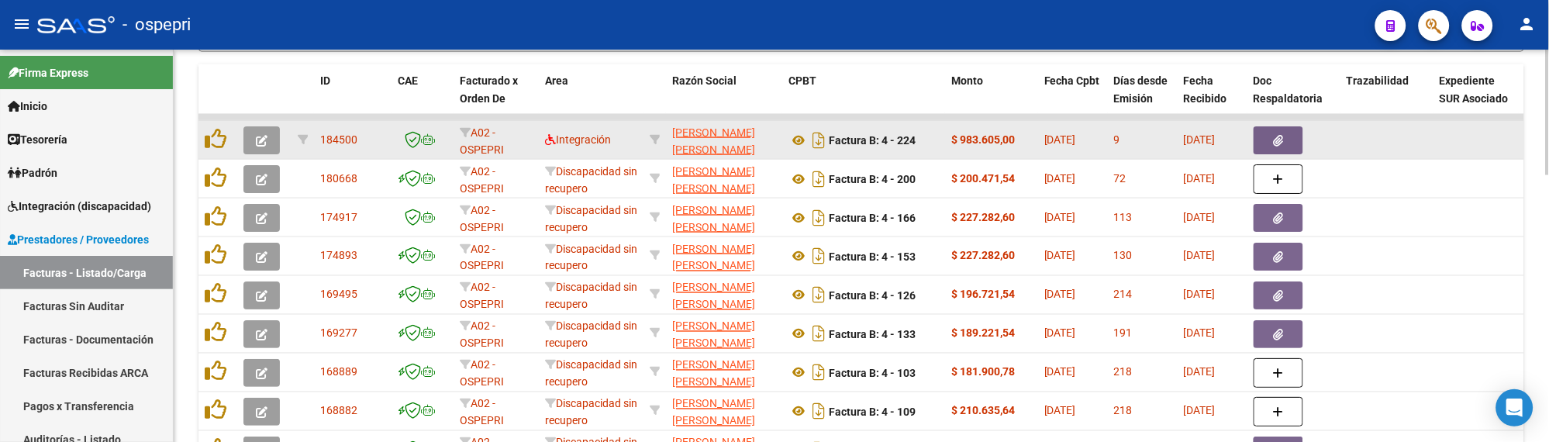
click at [258, 143] on icon "button" at bounding box center [262, 141] width 12 height 12
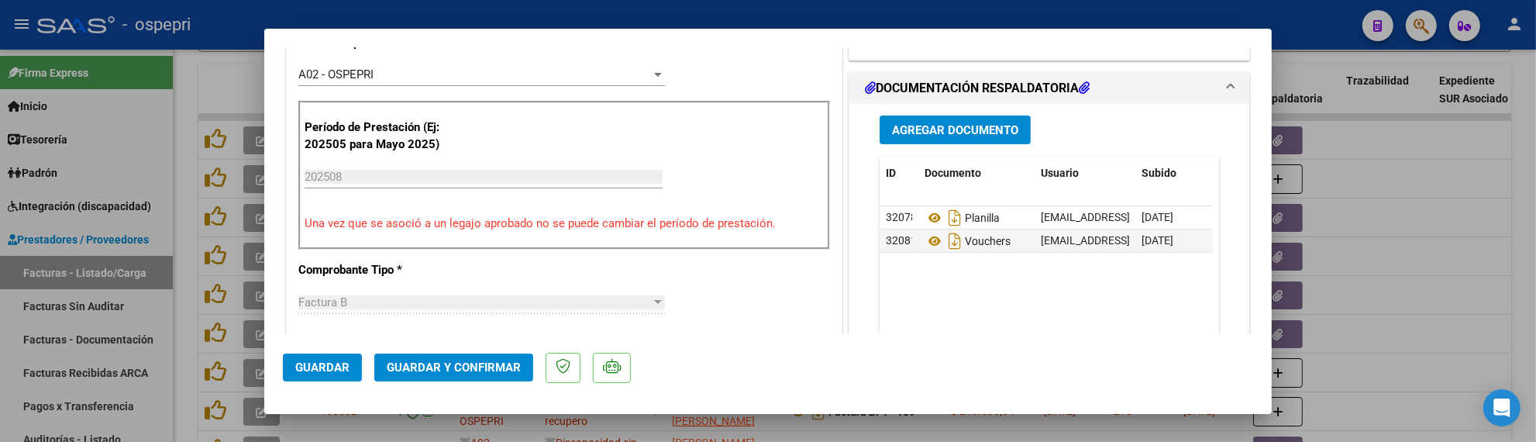
scroll to position [516, 0]
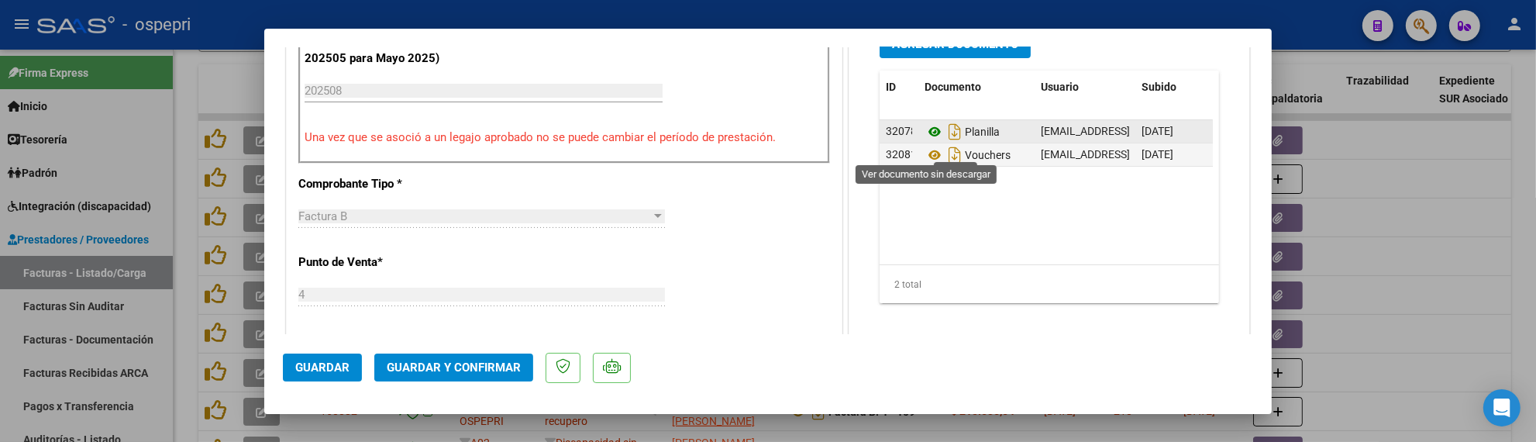
click at [928, 141] on icon at bounding box center [935, 131] width 20 height 19
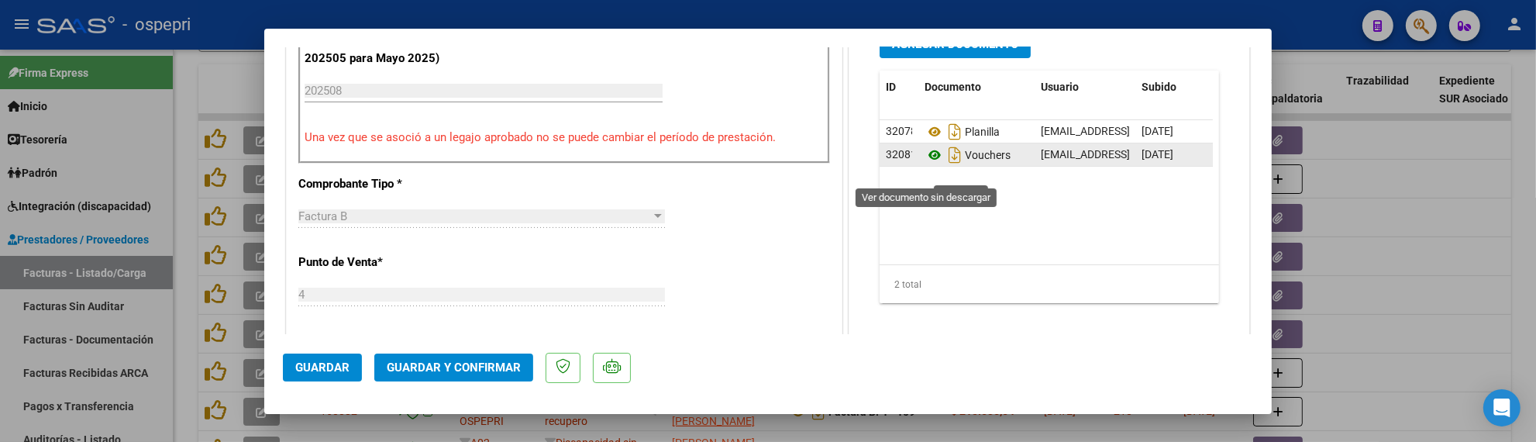
click at [926, 164] on icon at bounding box center [935, 155] width 20 height 19
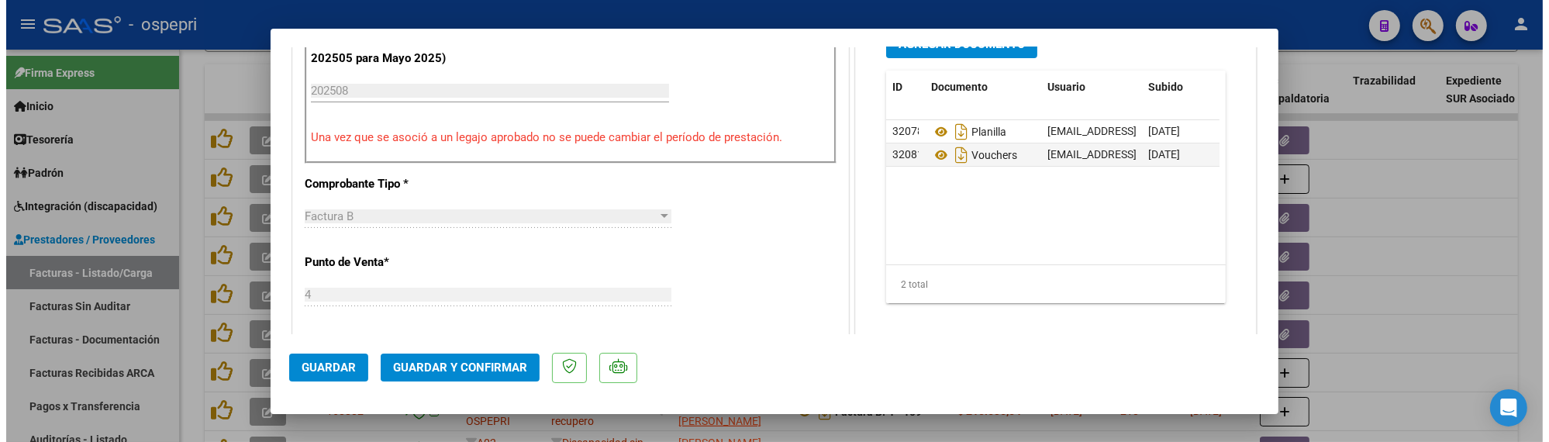
scroll to position [430, 0]
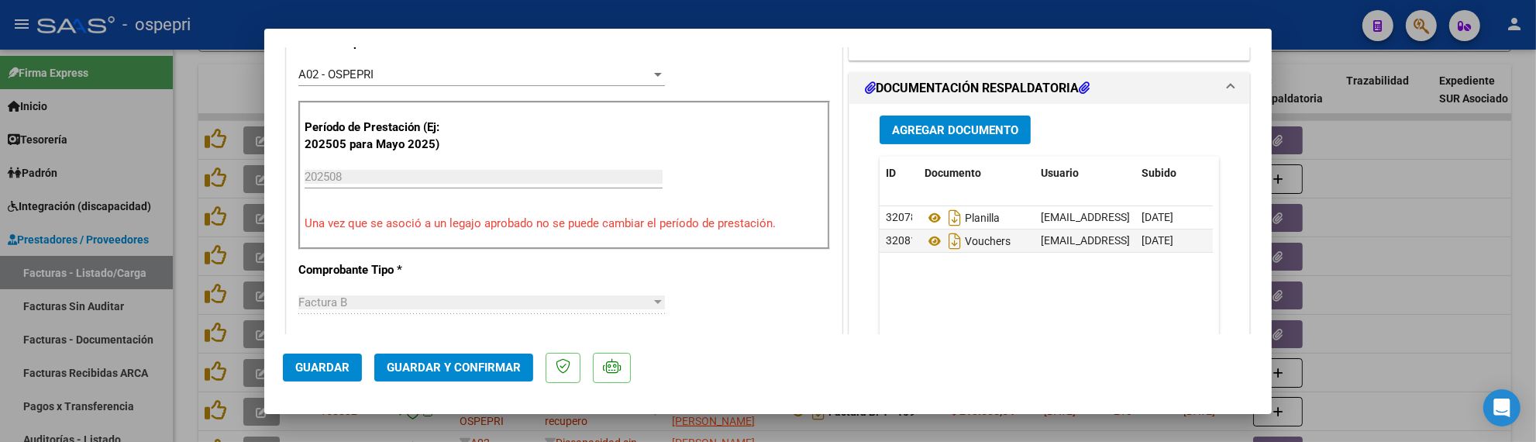
click at [1399, 289] on div at bounding box center [768, 221] width 1536 height 442
type input "$ 0,00"
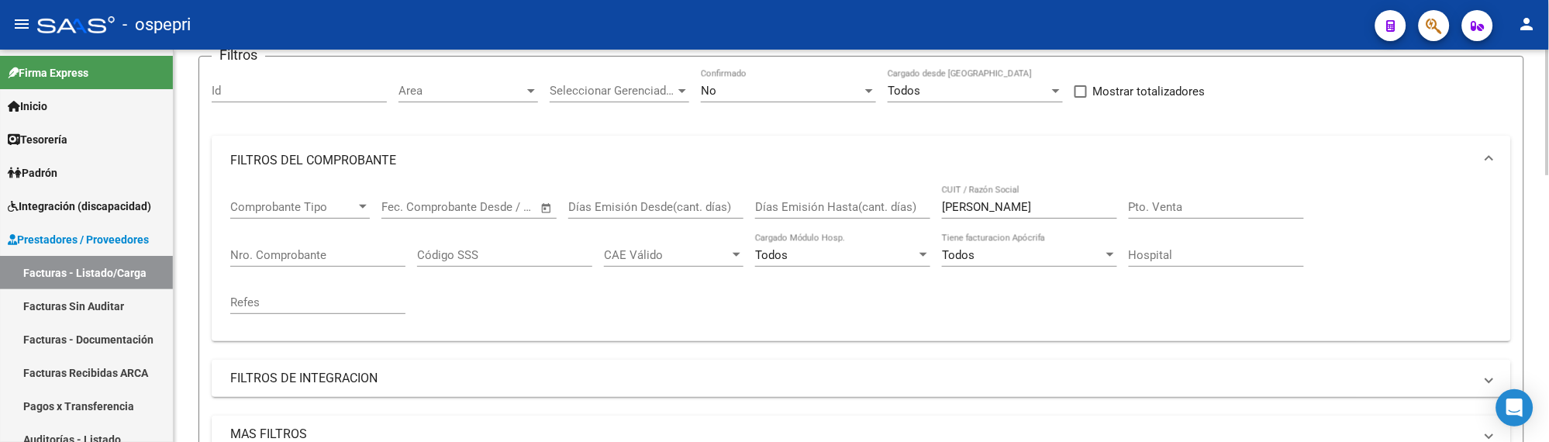
scroll to position [60, 0]
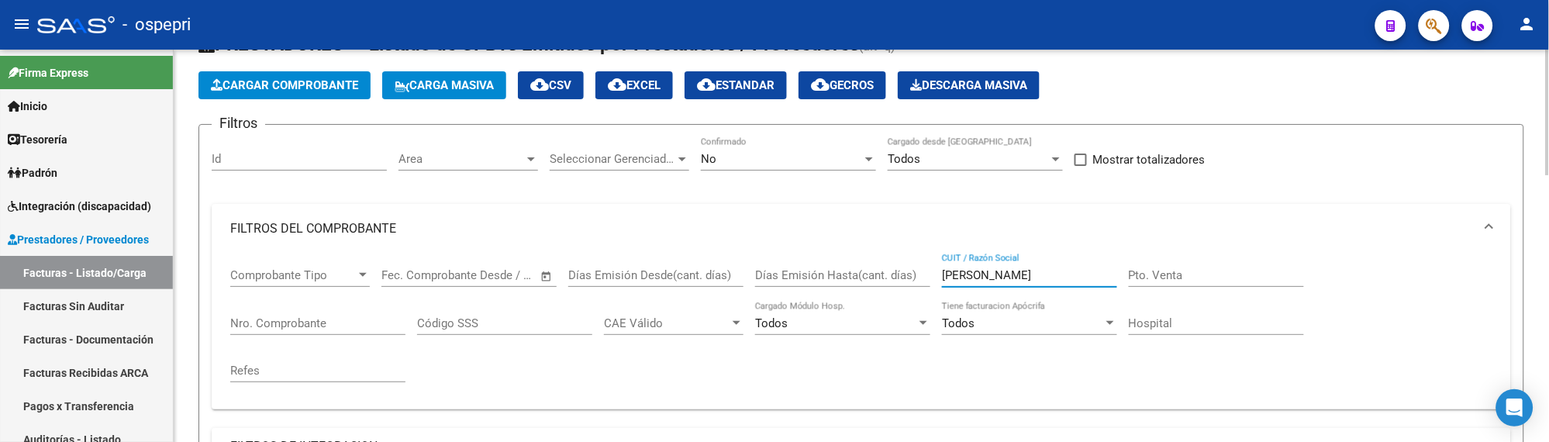
drag, startPoint x: 984, startPoint y: 275, endPoint x: 915, endPoint y: 283, distance: 70.2
click at [915, 283] on div "Comprobante Tipo Comprobante Tipo Fecha inicio – Fecha fin Fec. Comprobante Des…" at bounding box center [861, 324] width 1262 height 143
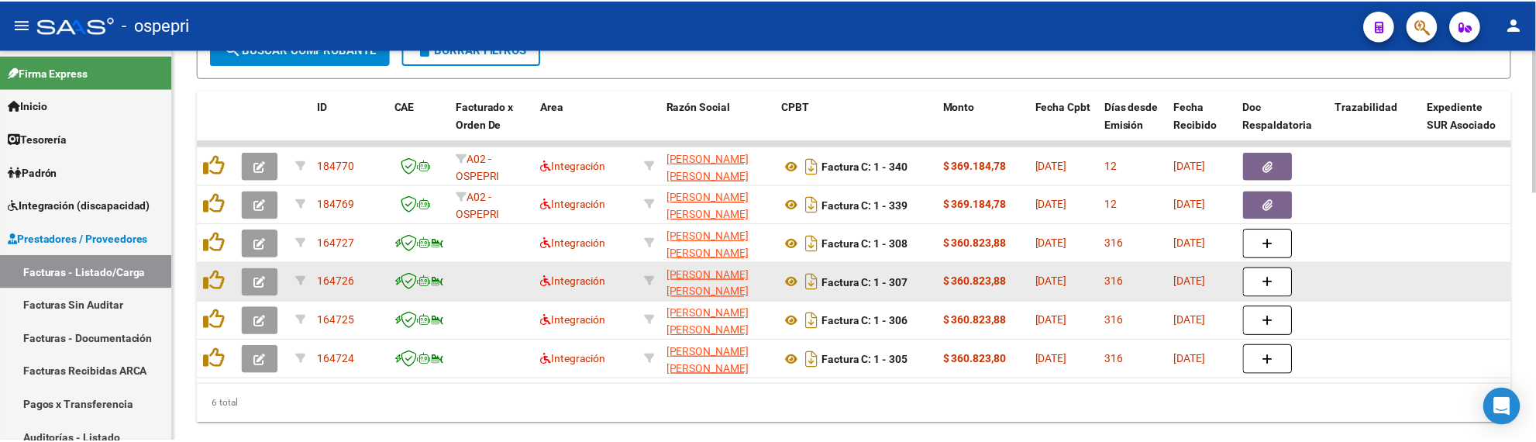
scroll to position [663, 0]
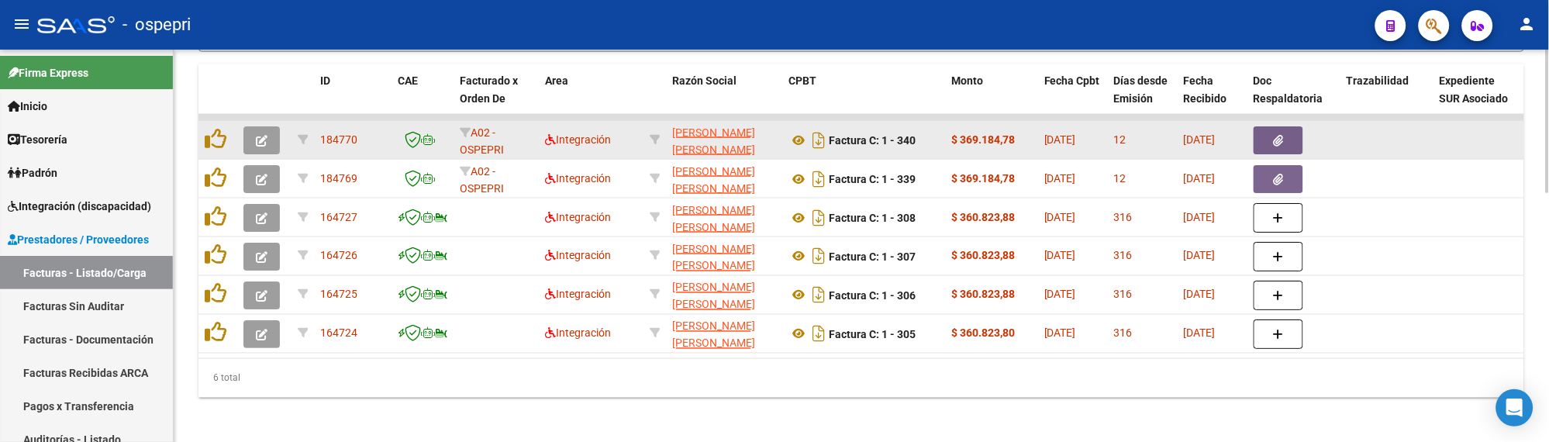
type input "FERNANDEZ ROSANA"
click at [272, 135] on button "button" at bounding box center [261, 140] width 36 height 28
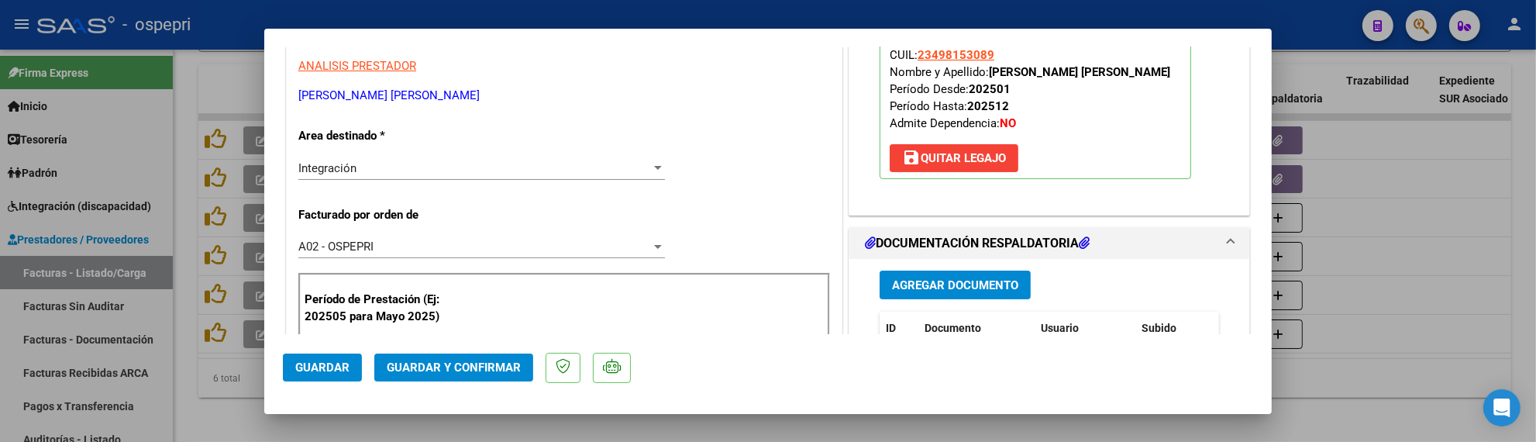
scroll to position [344, 0]
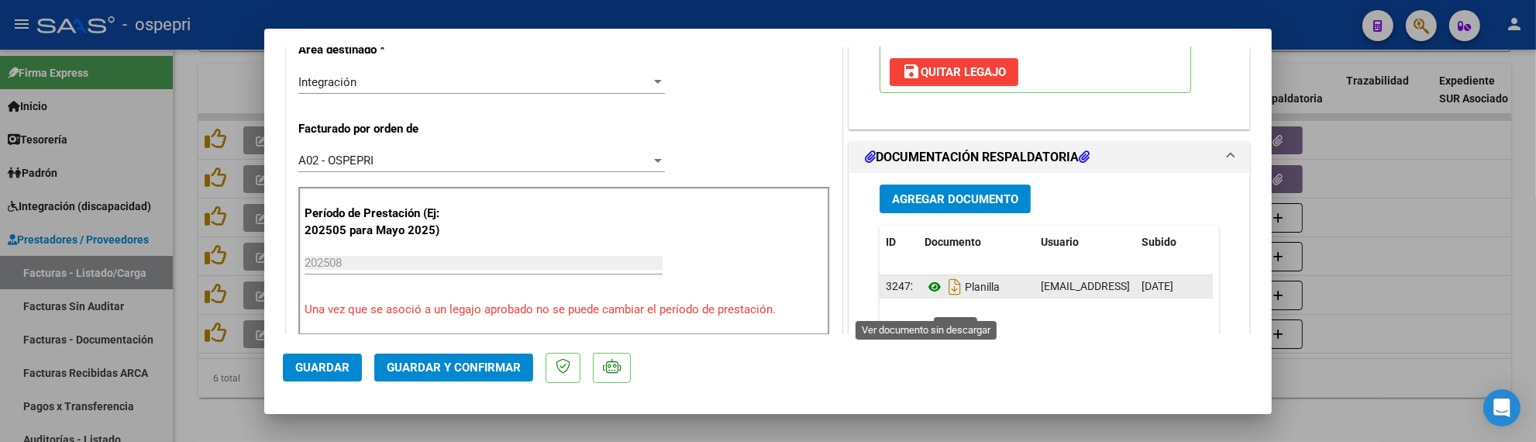
click at [931, 296] on icon at bounding box center [935, 287] width 20 height 19
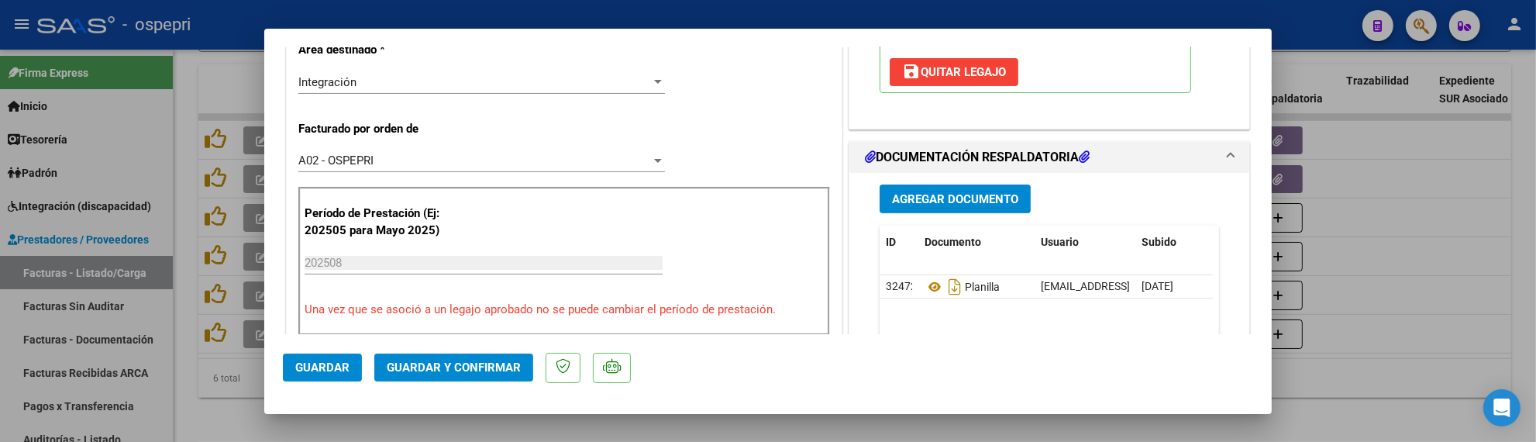
click at [1430, 284] on div at bounding box center [768, 221] width 1536 height 442
type input "$ 0,00"
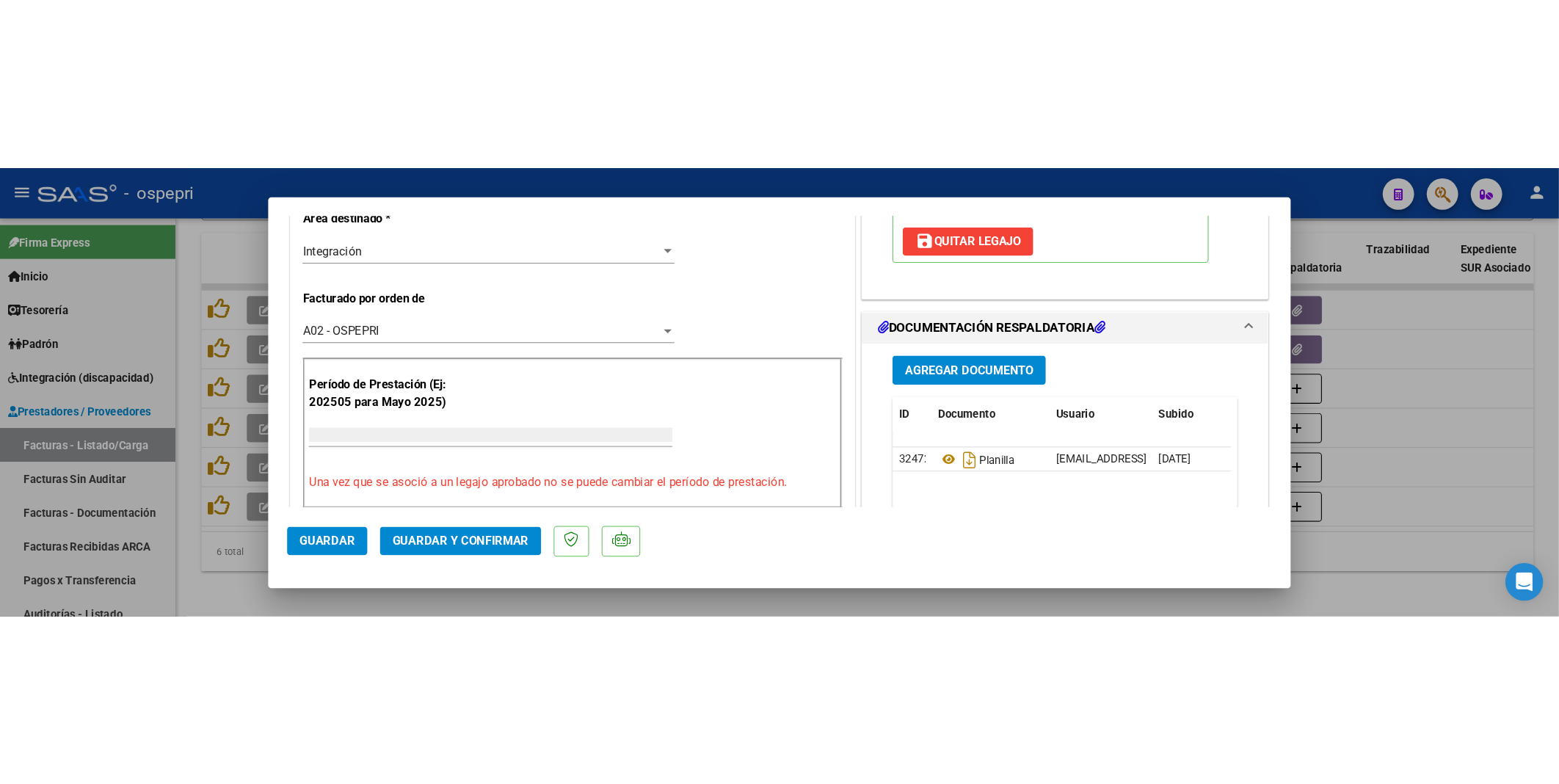
scroll to position [315, 0]
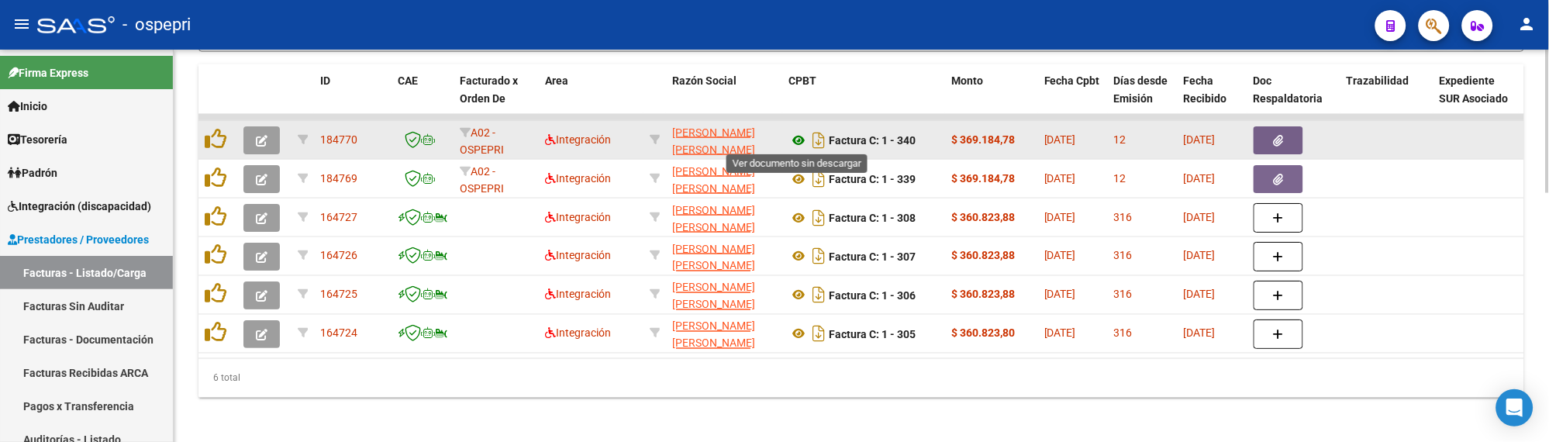
click at [797, 138] on icon at bounding box center [798, 140] width 20 height 19
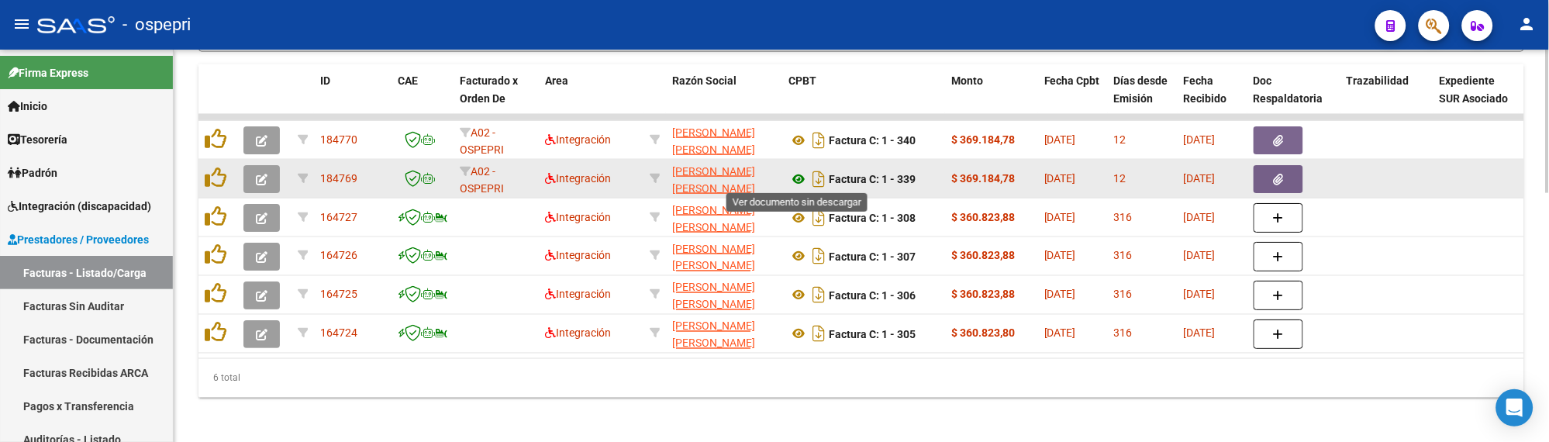
click at [795, 173] on icon at bounding box center [798, 179] width 20 height 19
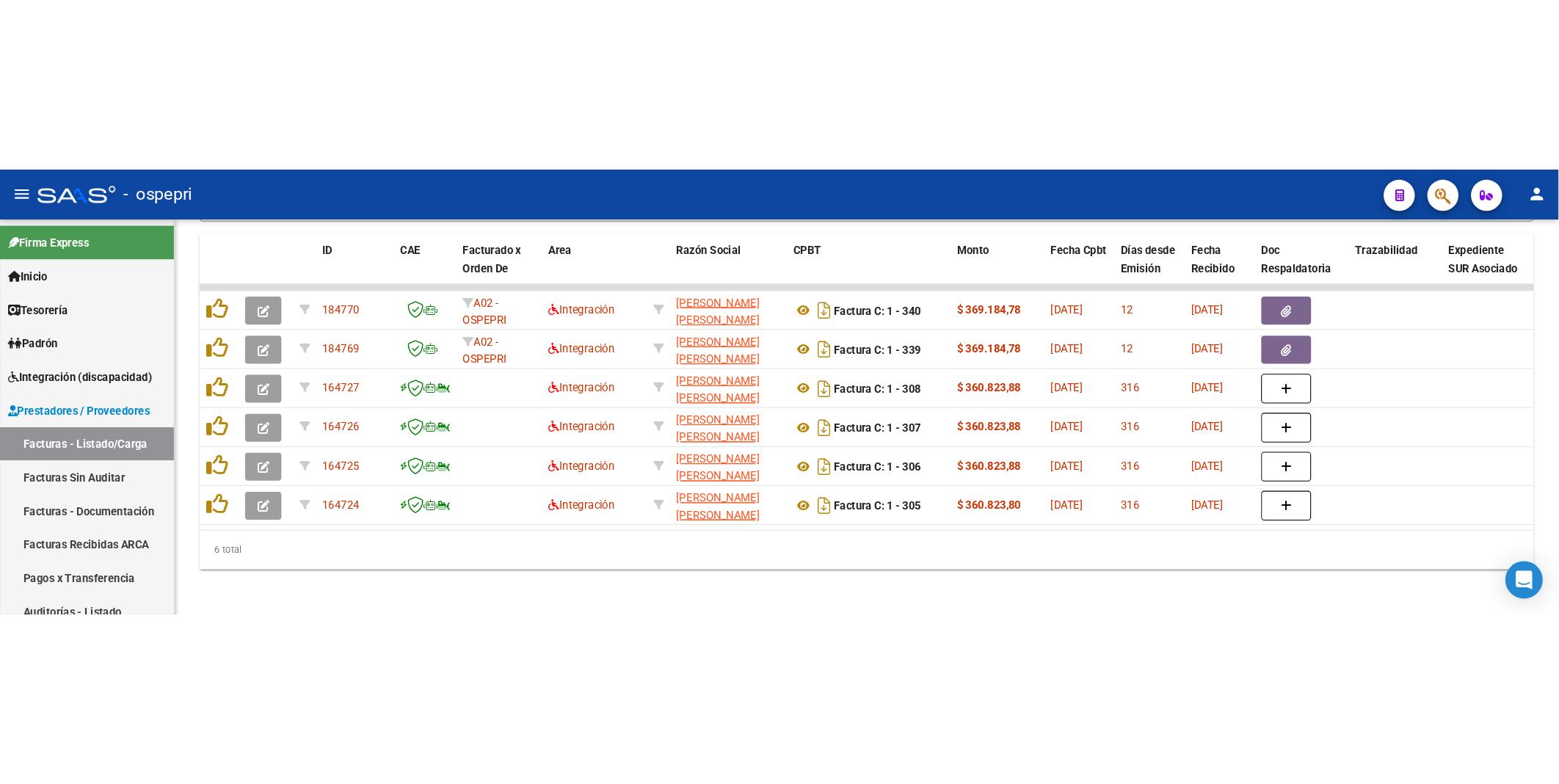
scroll to position [232, 0]
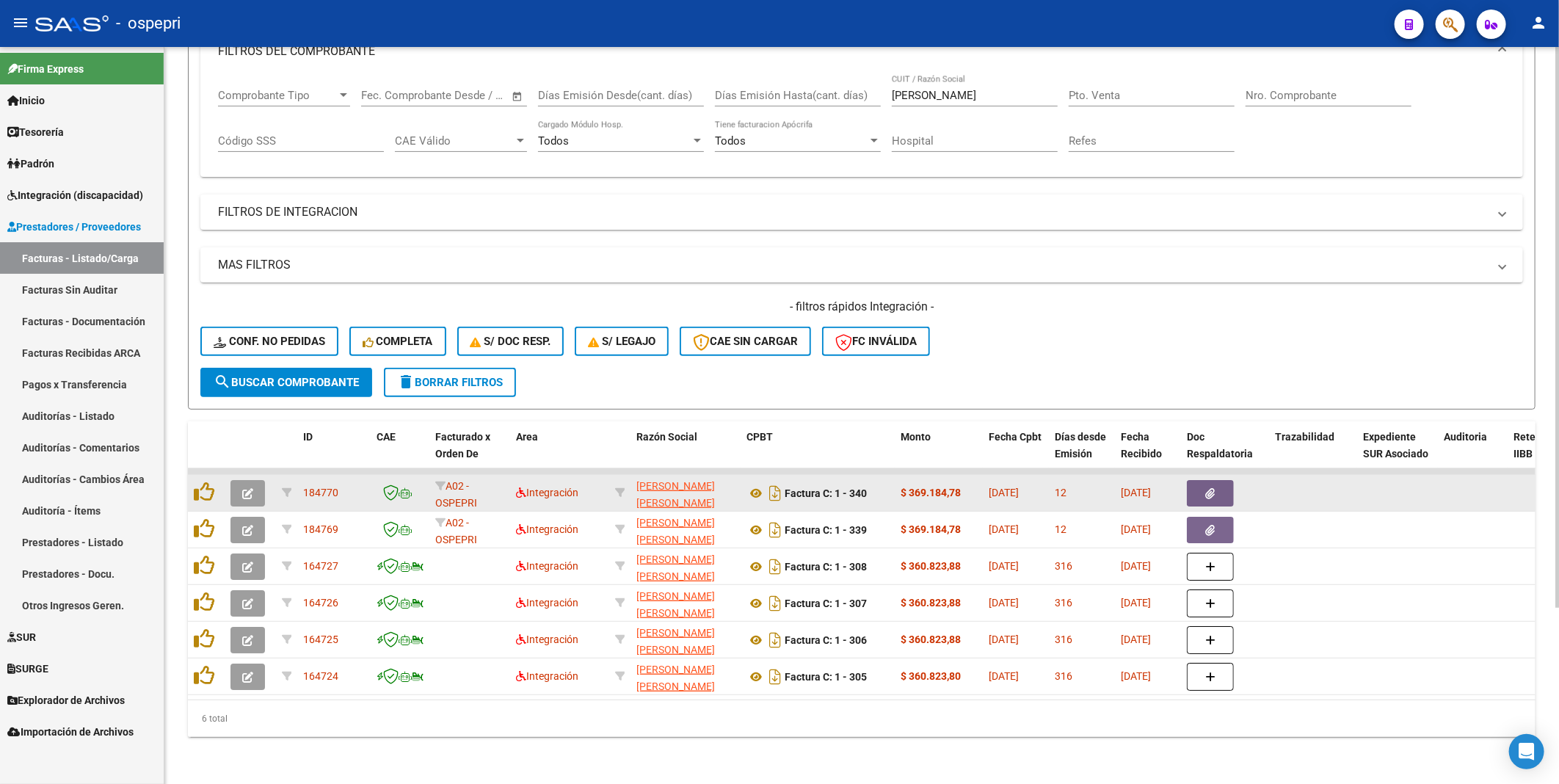
click at [244, 418] on icon "button" at bounding box center [248, 493] width 11 height 11
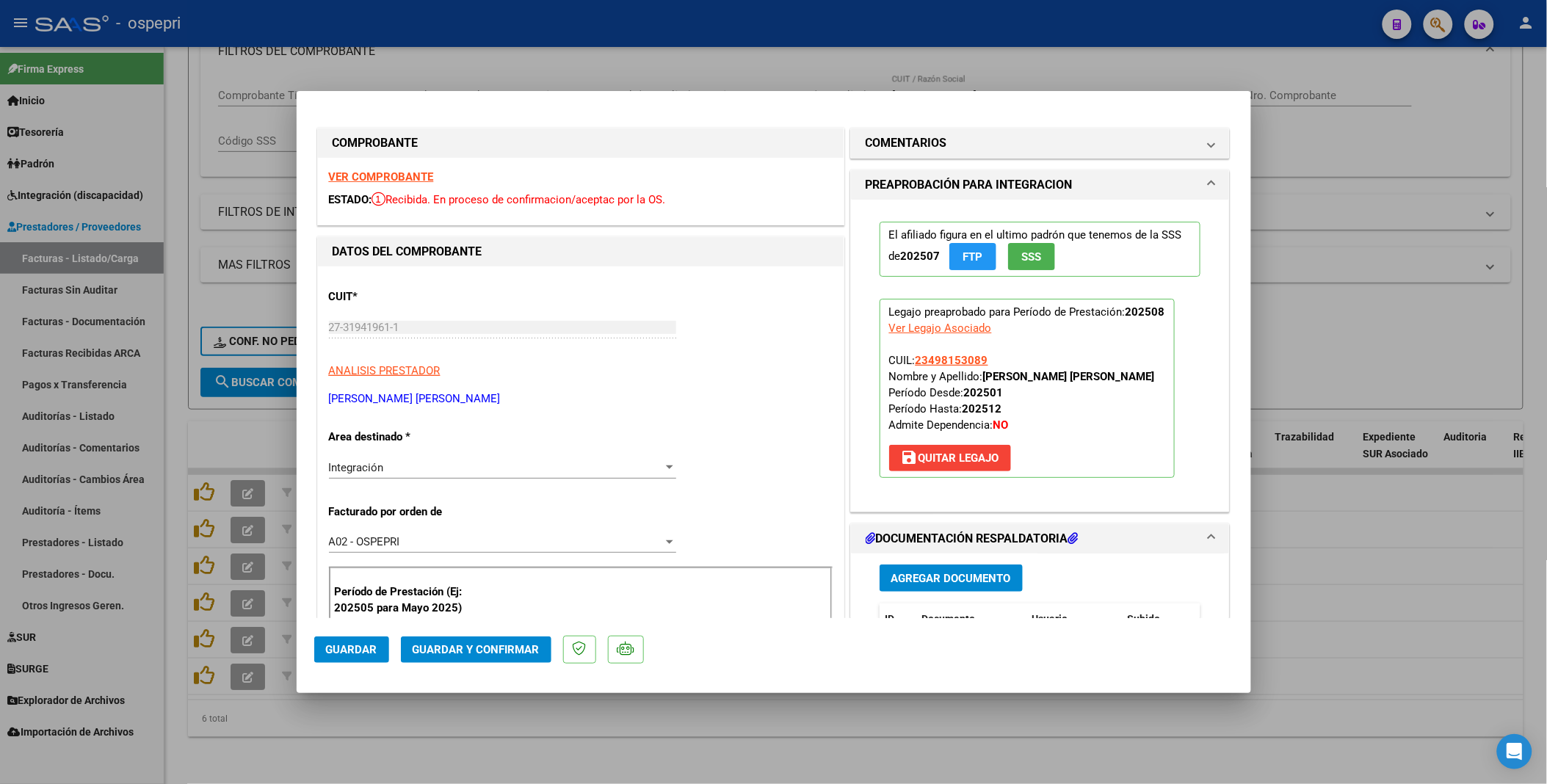
click at [477, 418] on span "Guardar y Confirmar" at bounding box center [477, 650] width 127 height 13
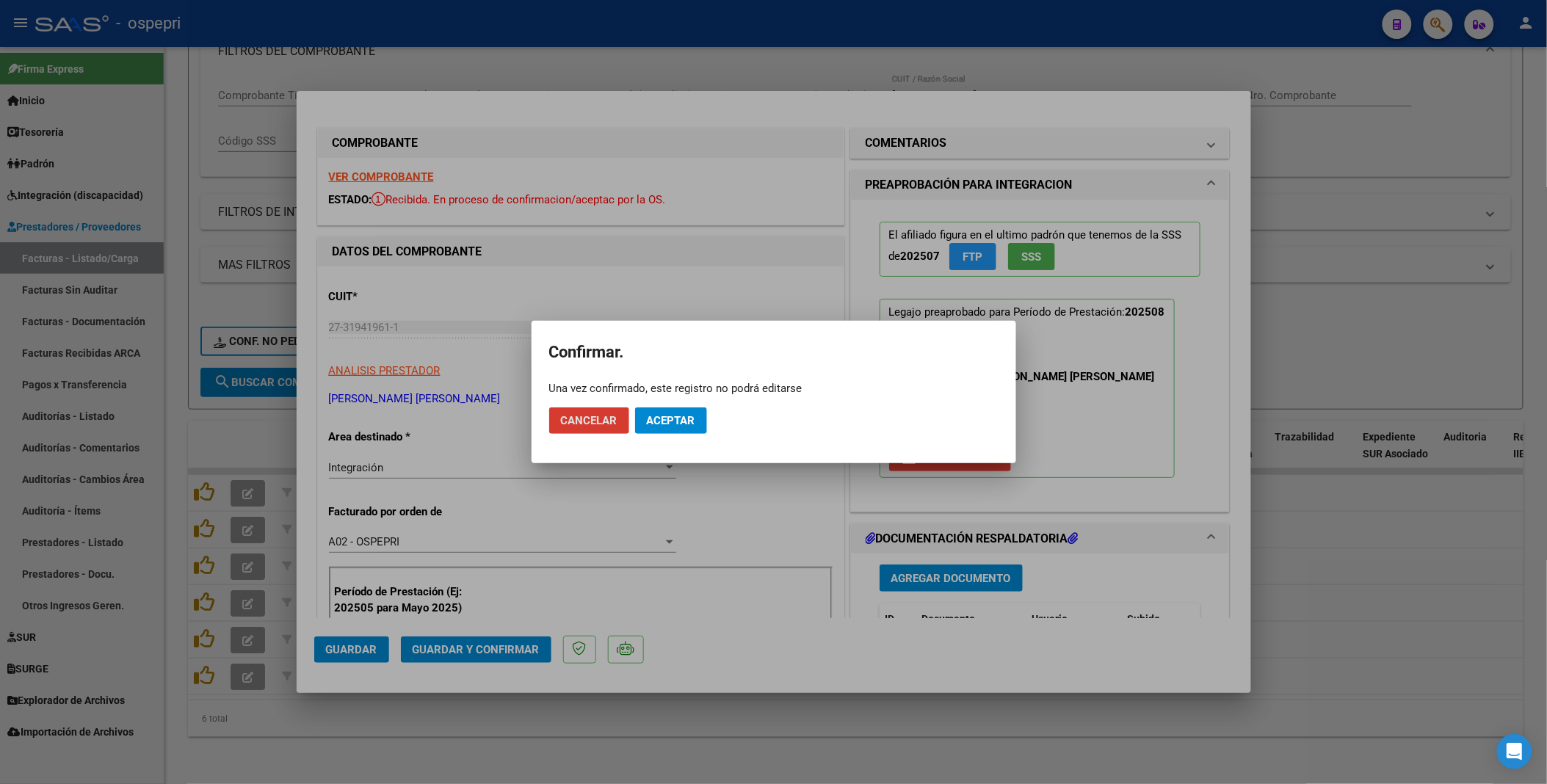
click at [672, 417] on span "Aceptar" at bounding box center [671, 420] width 48 height 13
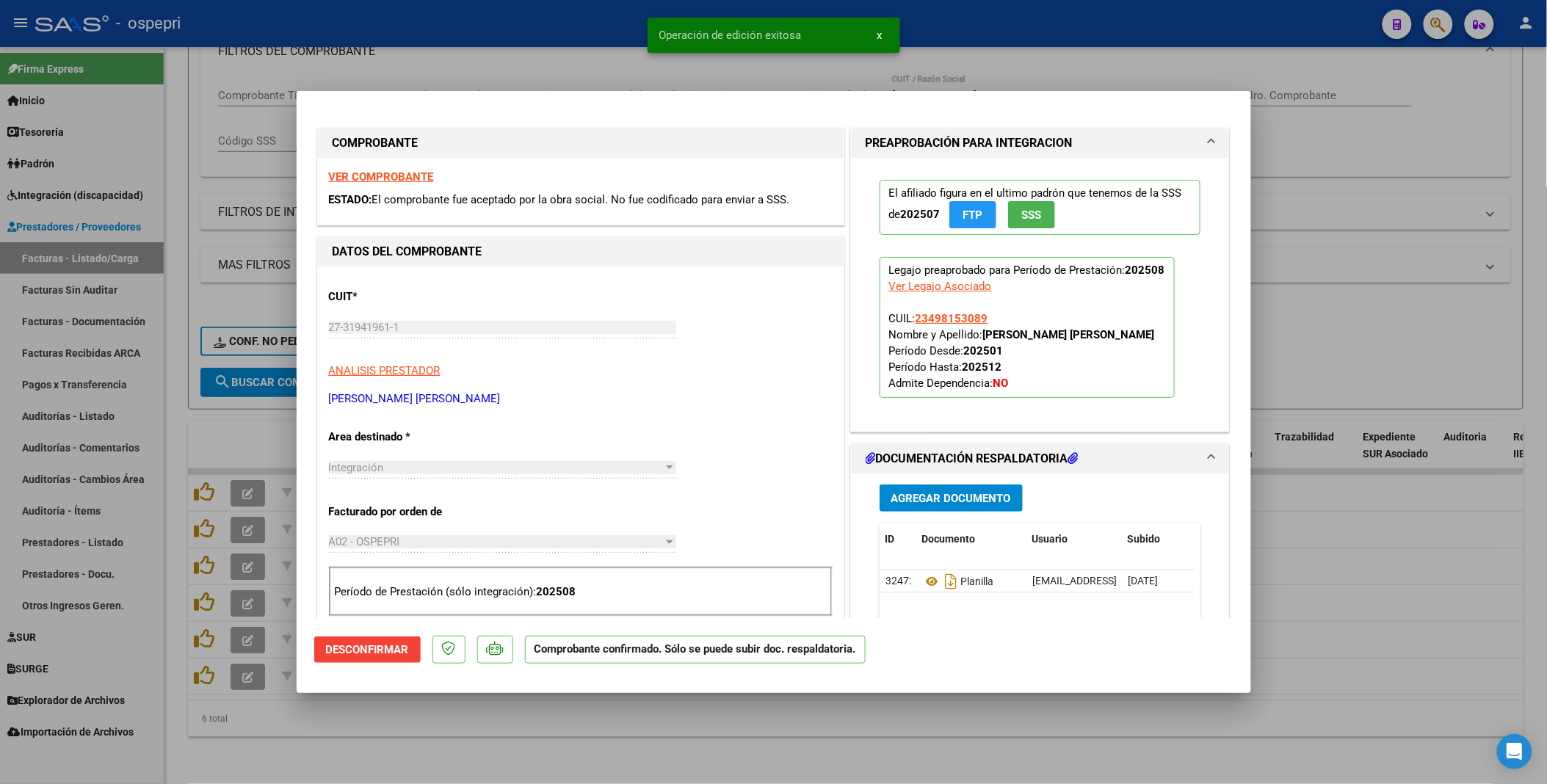
click at [525, 418] on div at bounding box center [773, 392] width 1547 height 784
type input "$ 0,00"
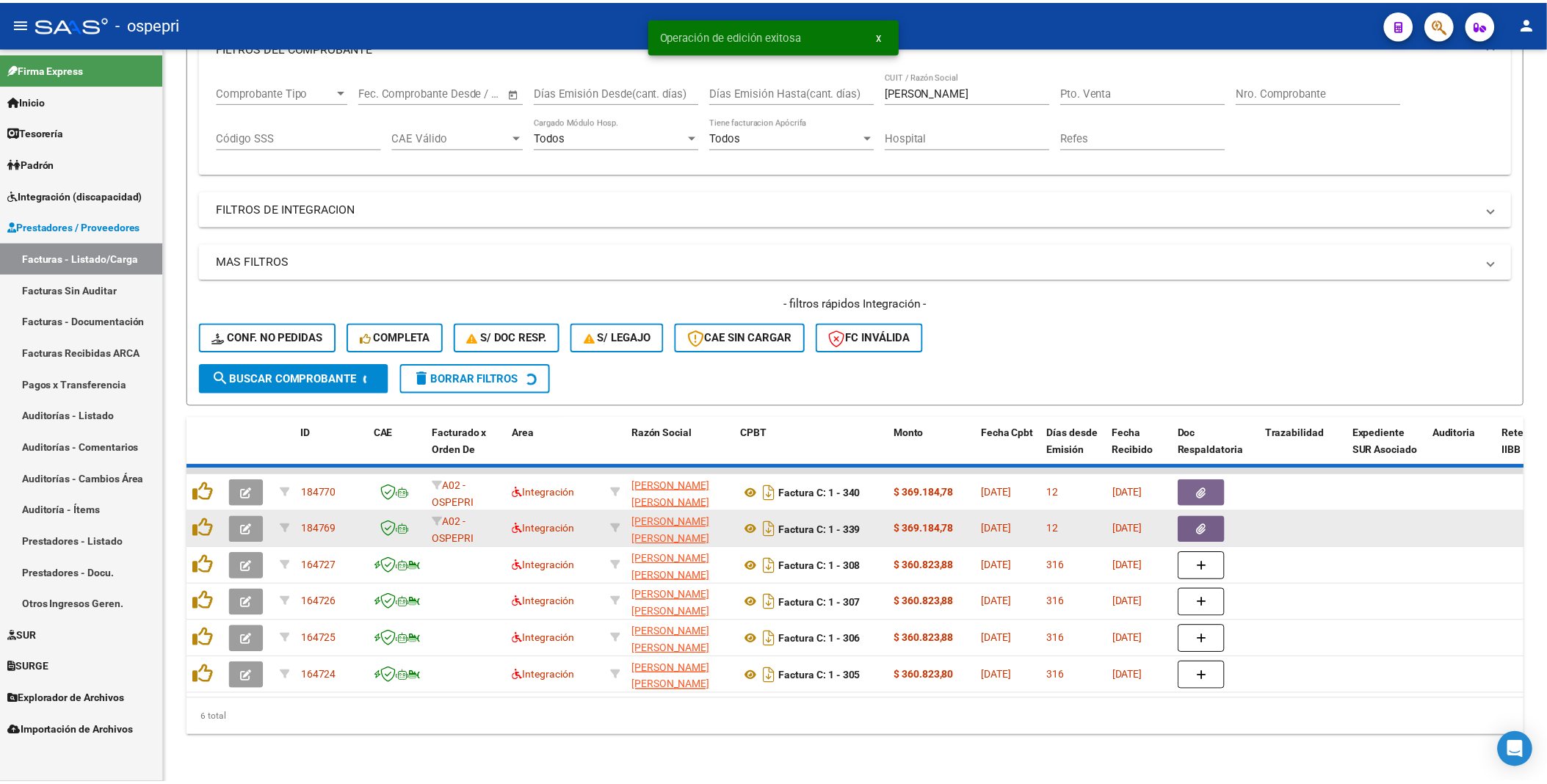
scroll to position [195, 0]
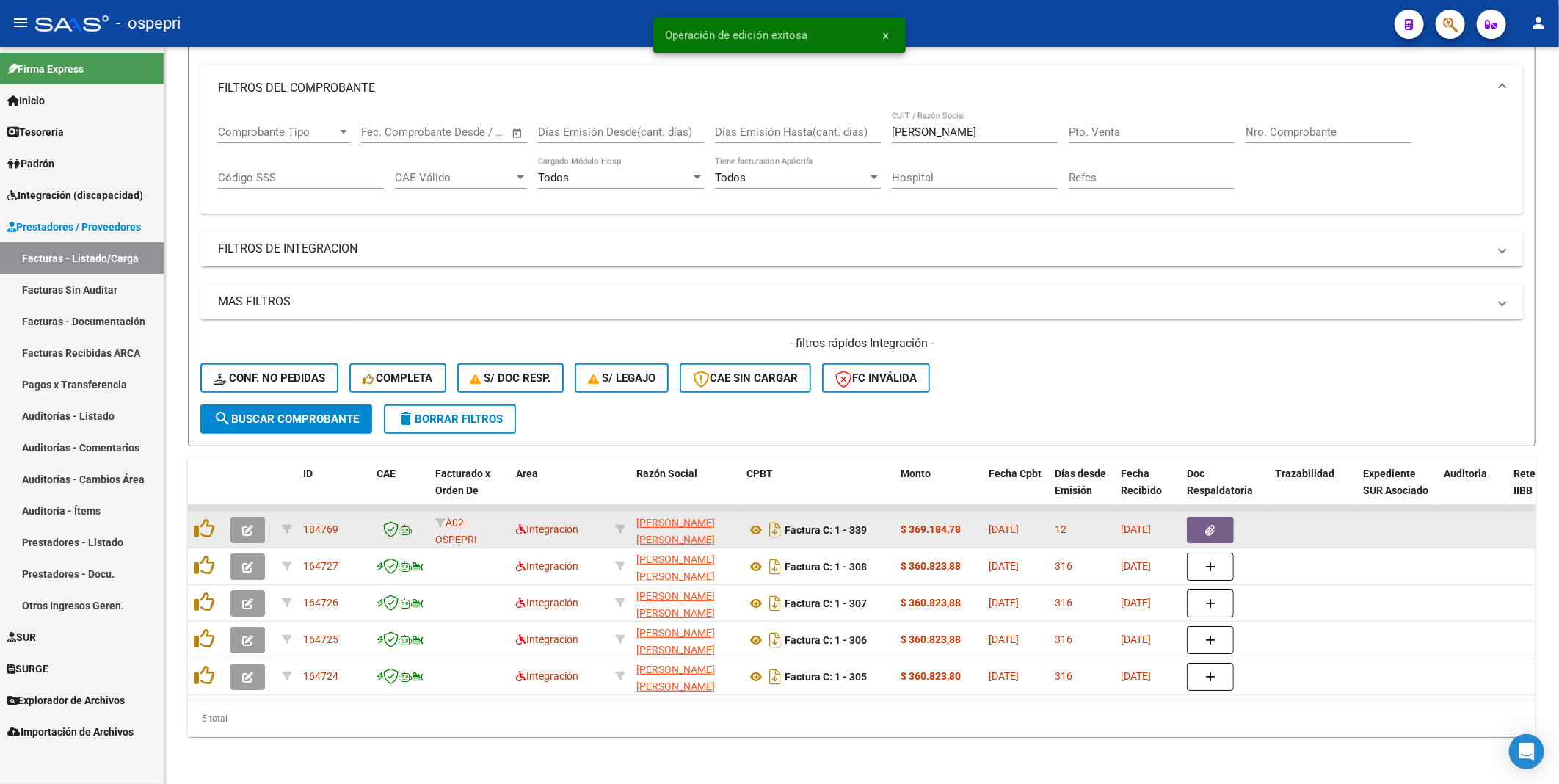
click at [246, 418] on icon "button" at bounding box center [248, 530] width 11 height 11
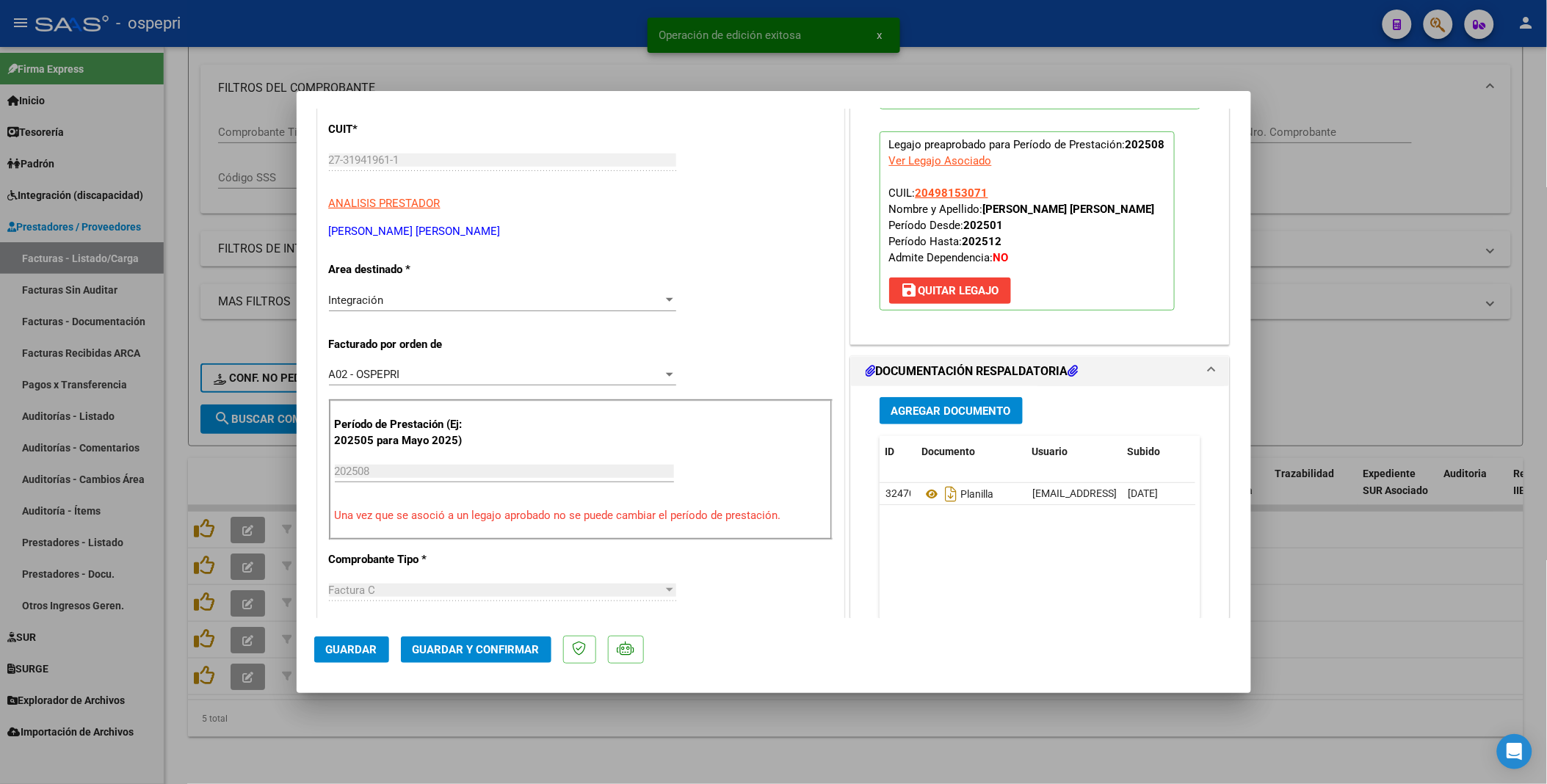
scroll to position [244, 0]
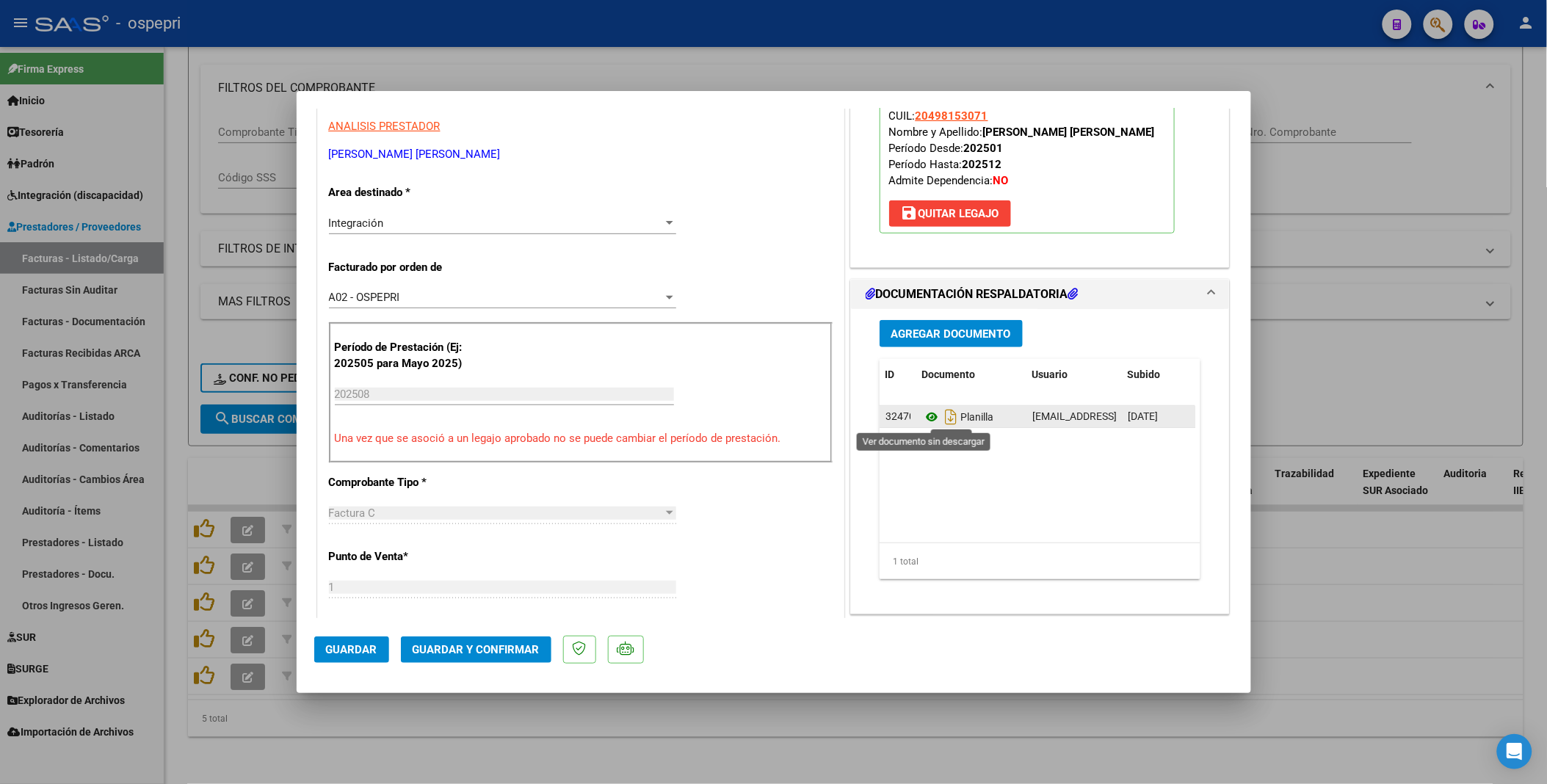
click at [926, 416] on icon at bounding box center [932, 417] width 19 height 18
click at [482, 418] on span "Guardar y Confirmar" at bounding box center [477, 650] width 127 height 13
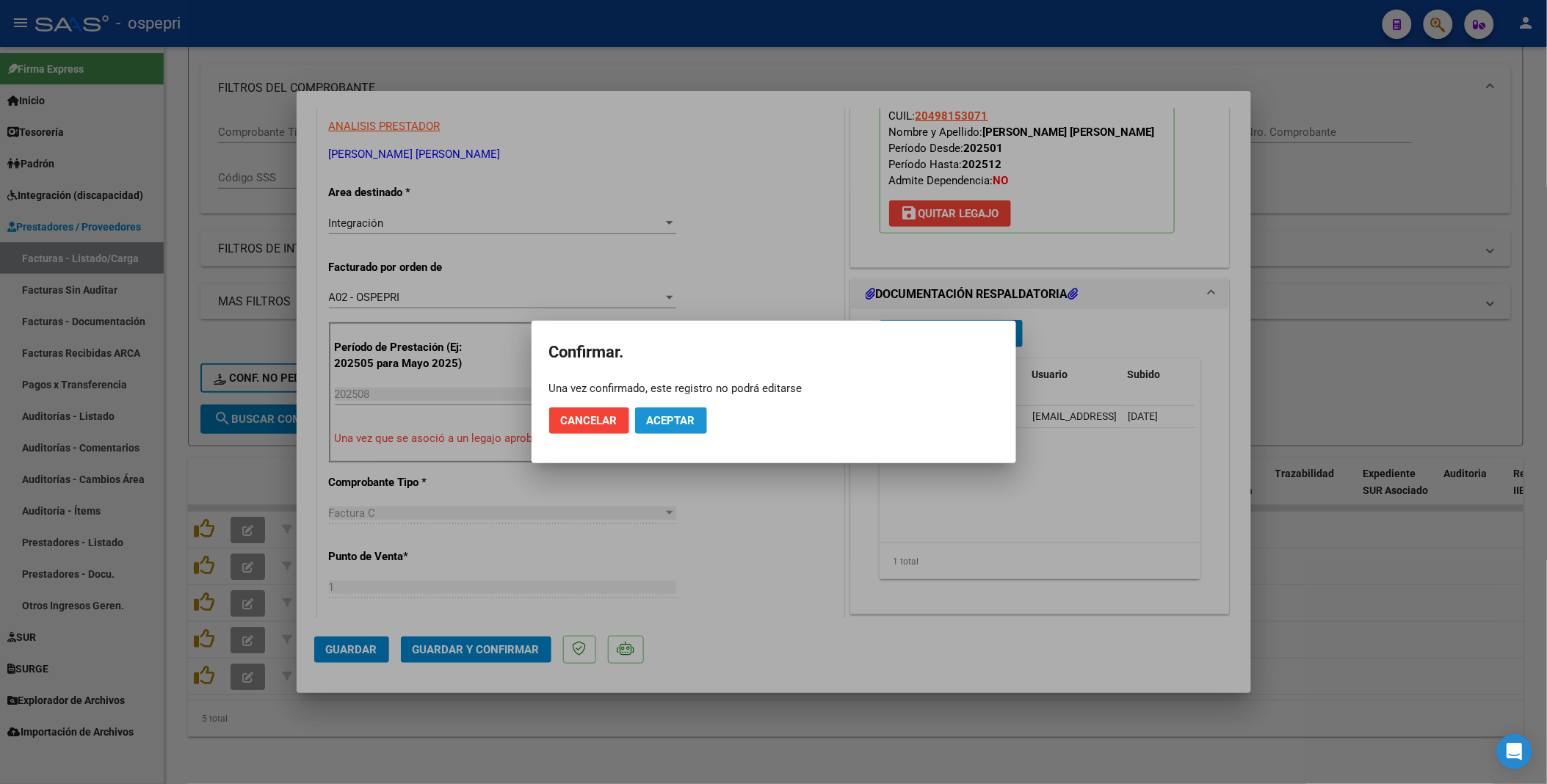
click at [677, 413] on button "Aceptar" at bounding box center [672, 420] width 72 height 27
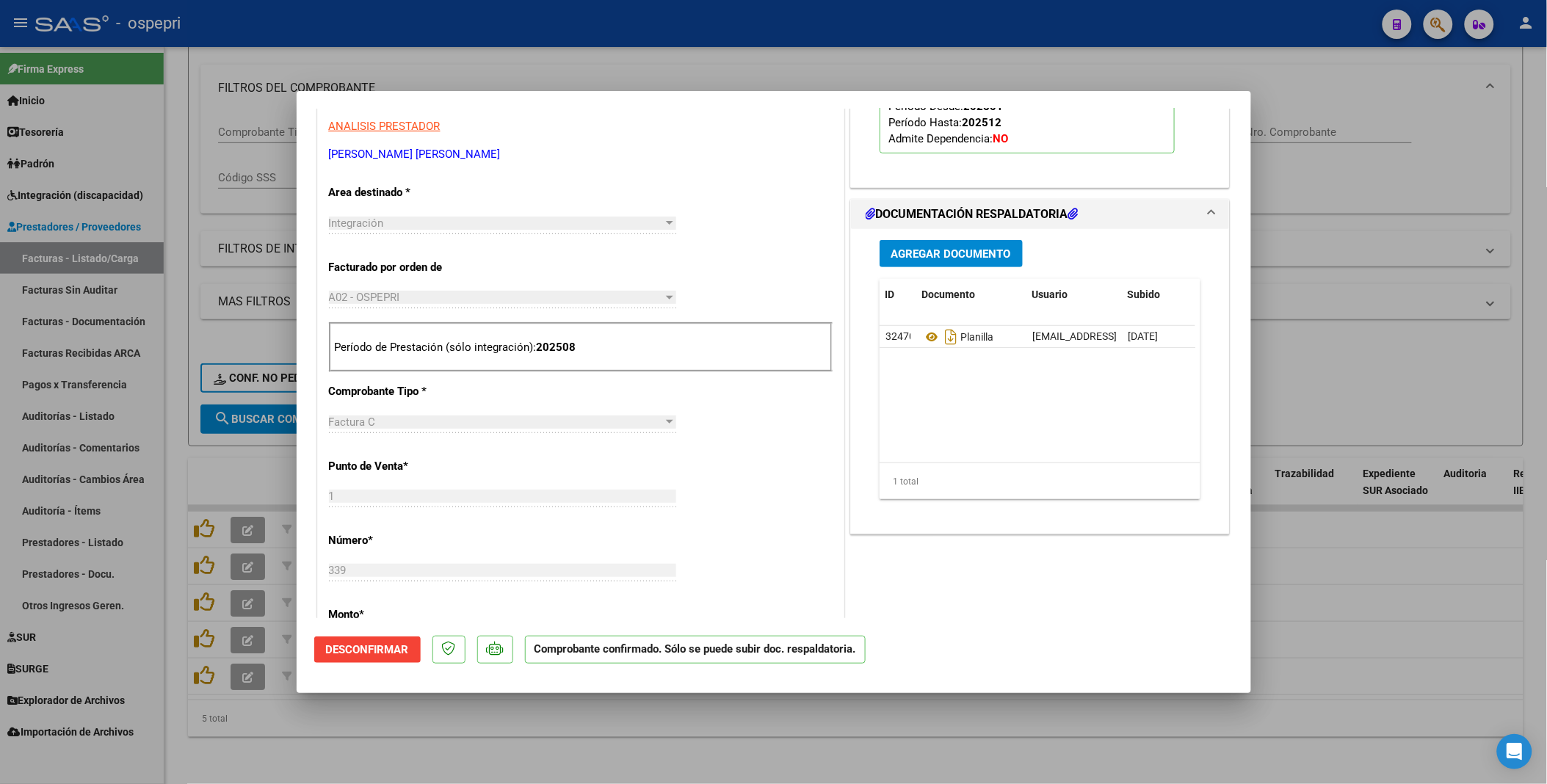
click at [762, 418] on div at bounding box center [773, 392] width 1547 height 784
type input "$ 0,00"
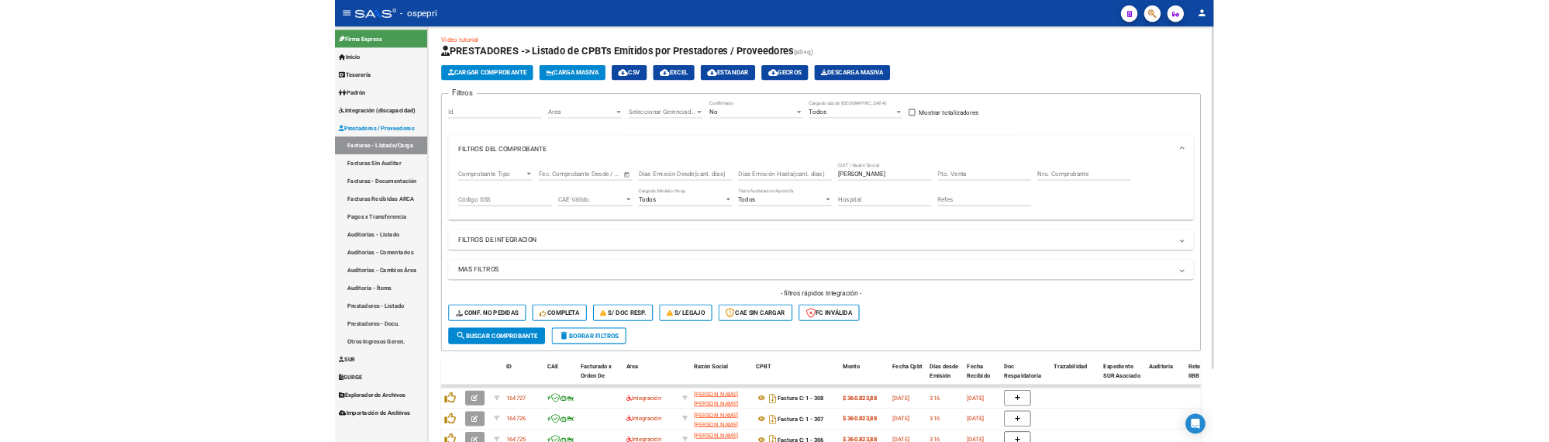
scroll to position [0, 0]
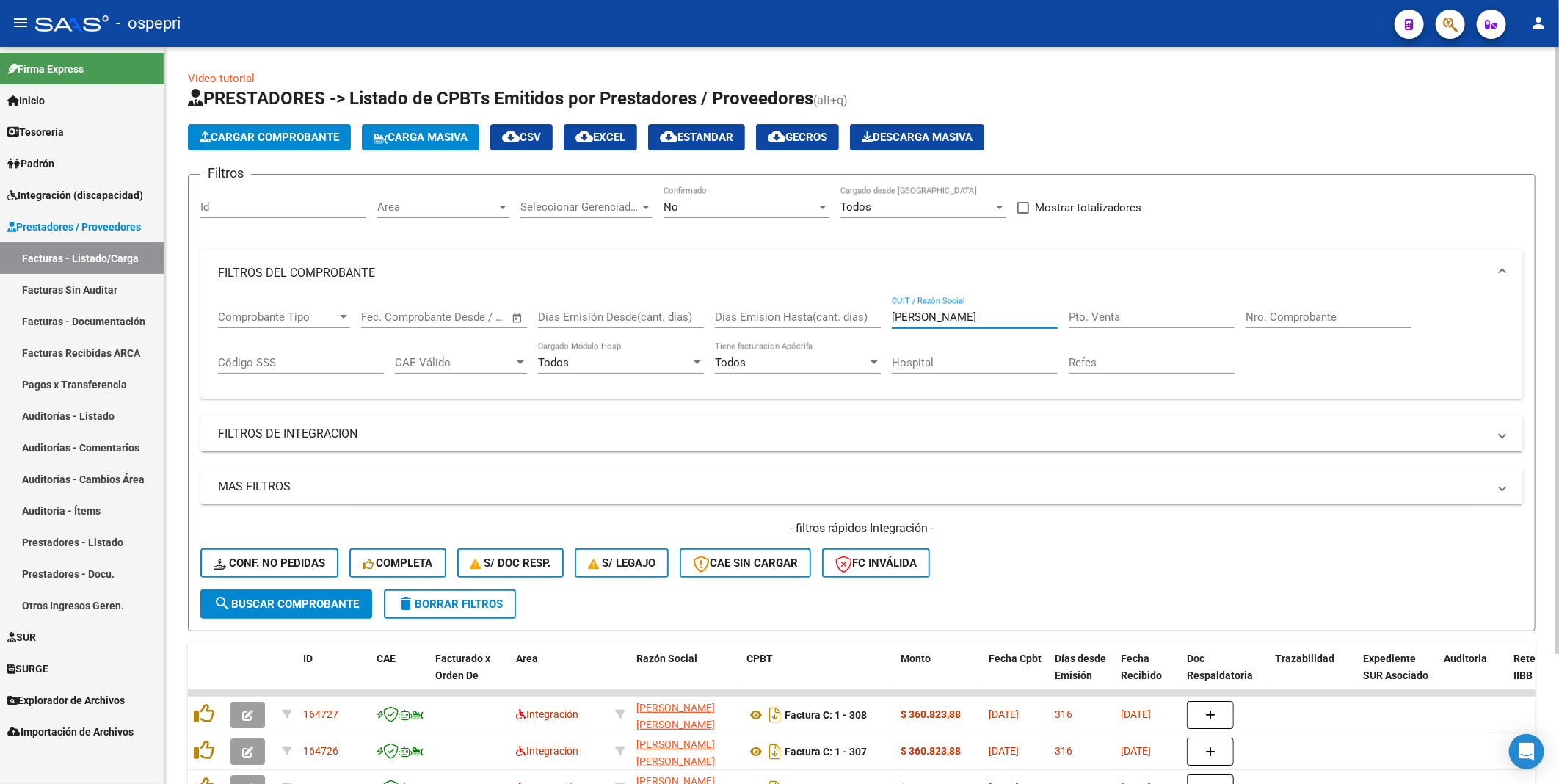
drag, startPoint x: 1013, startPoint y: 314, endPoint x: 876, endPoint y: 319, distance: 137.1
click at [876, 319] on div "Comprobante Tipo Comprobante Tipo Fecha inicio – Fecha fin Fec. Comprobante Des…" at bounding box center [862, 342] width 1288 height 91
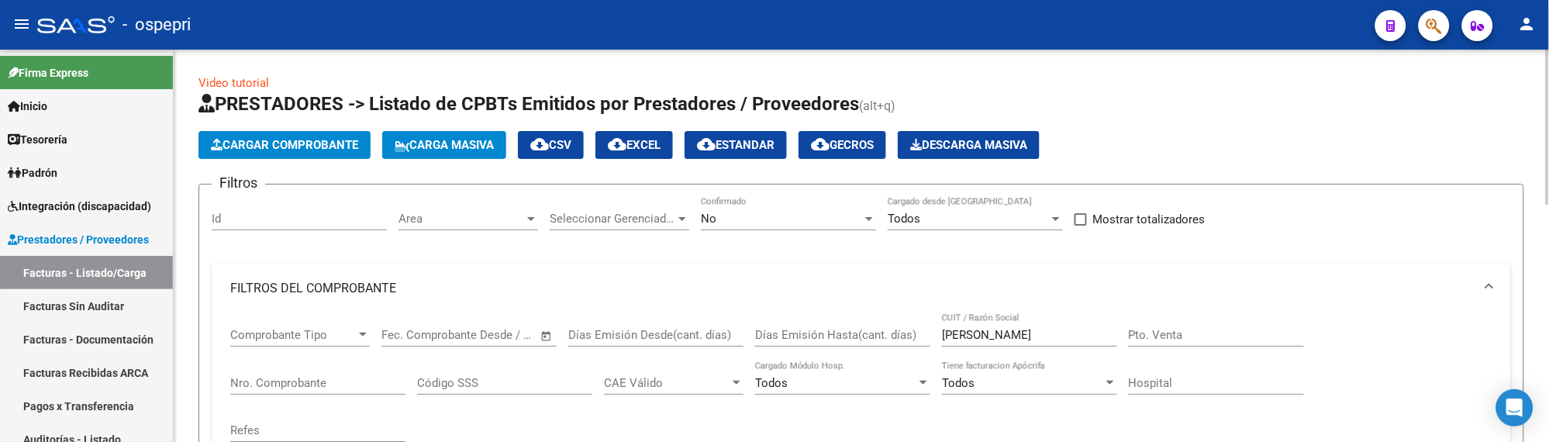
click at [1196, 122] on app-list-header "PRESTADORES -> Listado de CPBTs Emitidos por Prestadores / Proveedores (alt+q) …" at bounding box center [861, 402] width 1326 height 623
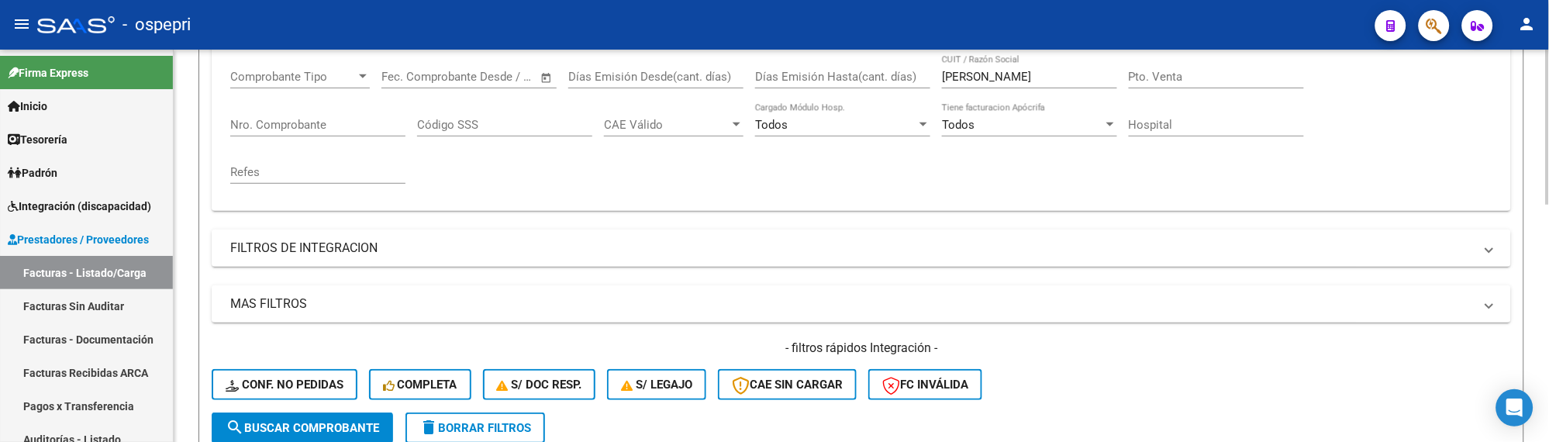
scroll to position [172, 0]
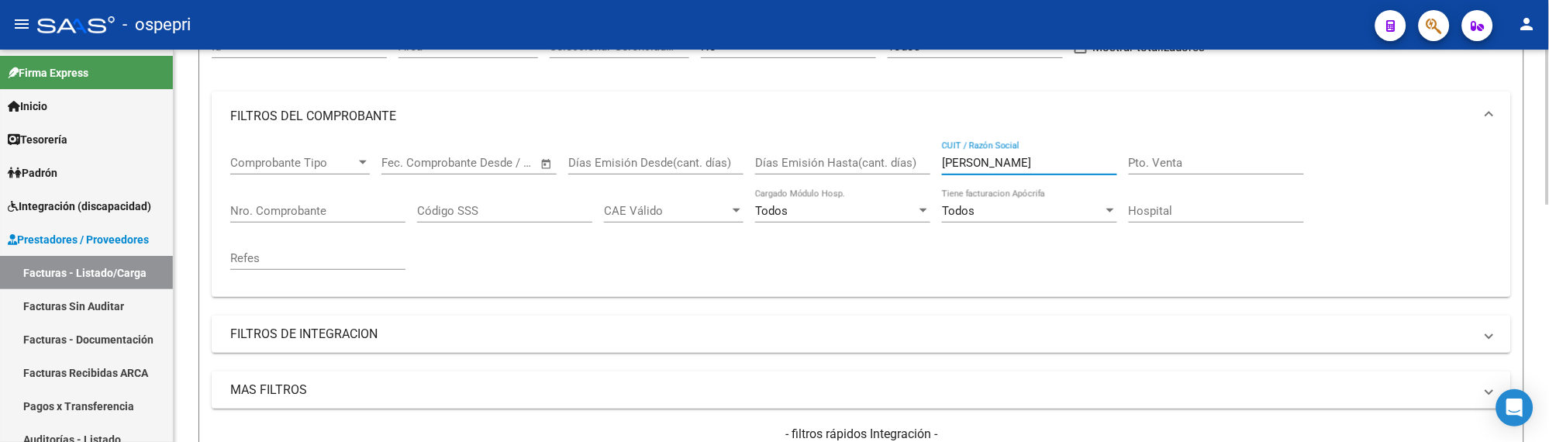
click at [1066, 164] on input "FERNANDEZ ROSANA" at bounding box center [1029, 163] width 175 height 14
click at [1010, 164] on input "FERNANDEZYANINA" at bounding box center [1029, 163] width 175 height 14
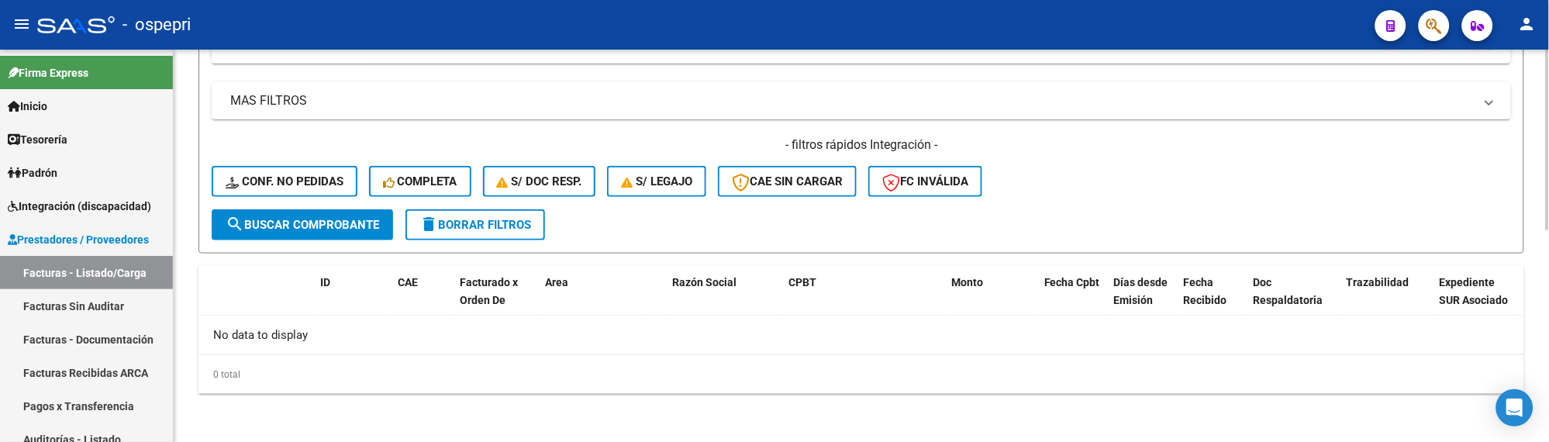
type input "FERNANDEZ YANINA"
click at [338, 220] on span "search Buscar Comprobante" at bounding box center [302, 225] width 153 height 14
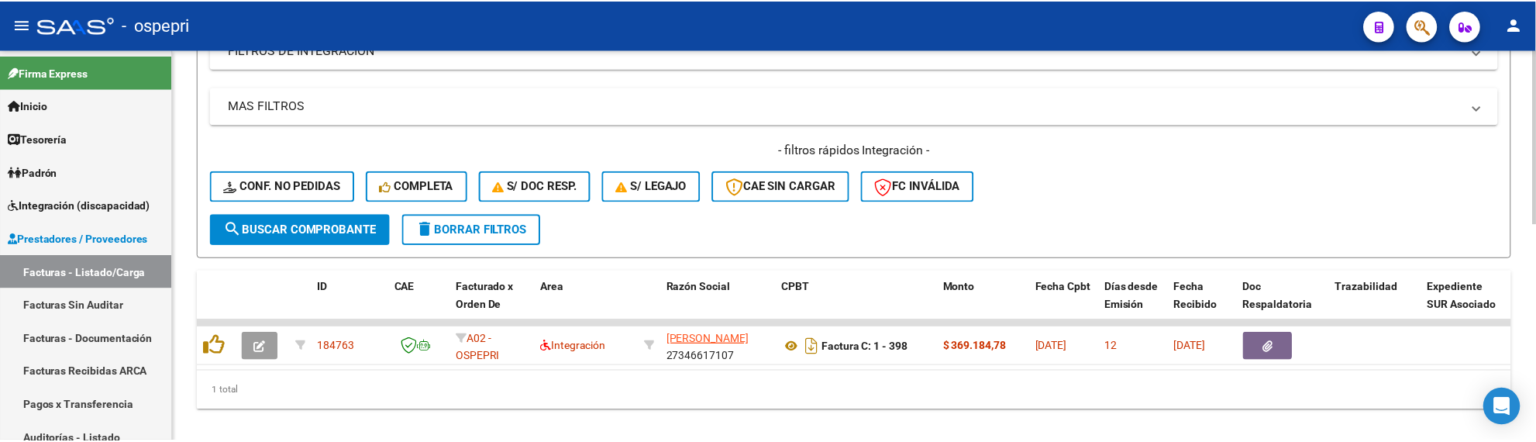
scroll to position [486, 0]
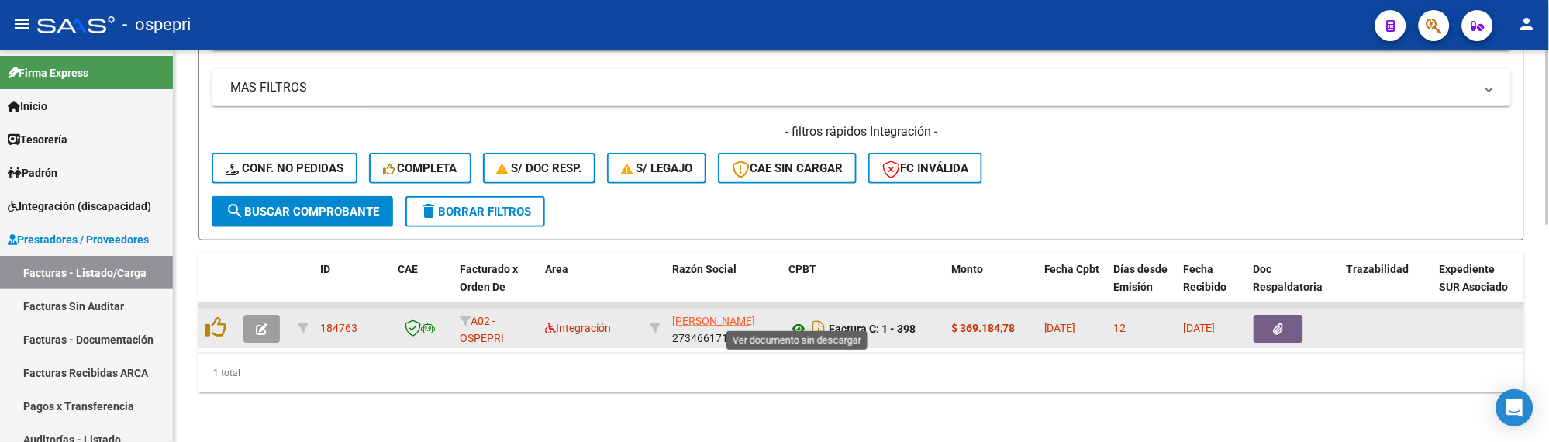
click at [800, 319] on icon at bounding box center [798, 328] width 20 height 19
click at [262, 323] on icon "button" at bounding box center [262, 329] width 12 height 12
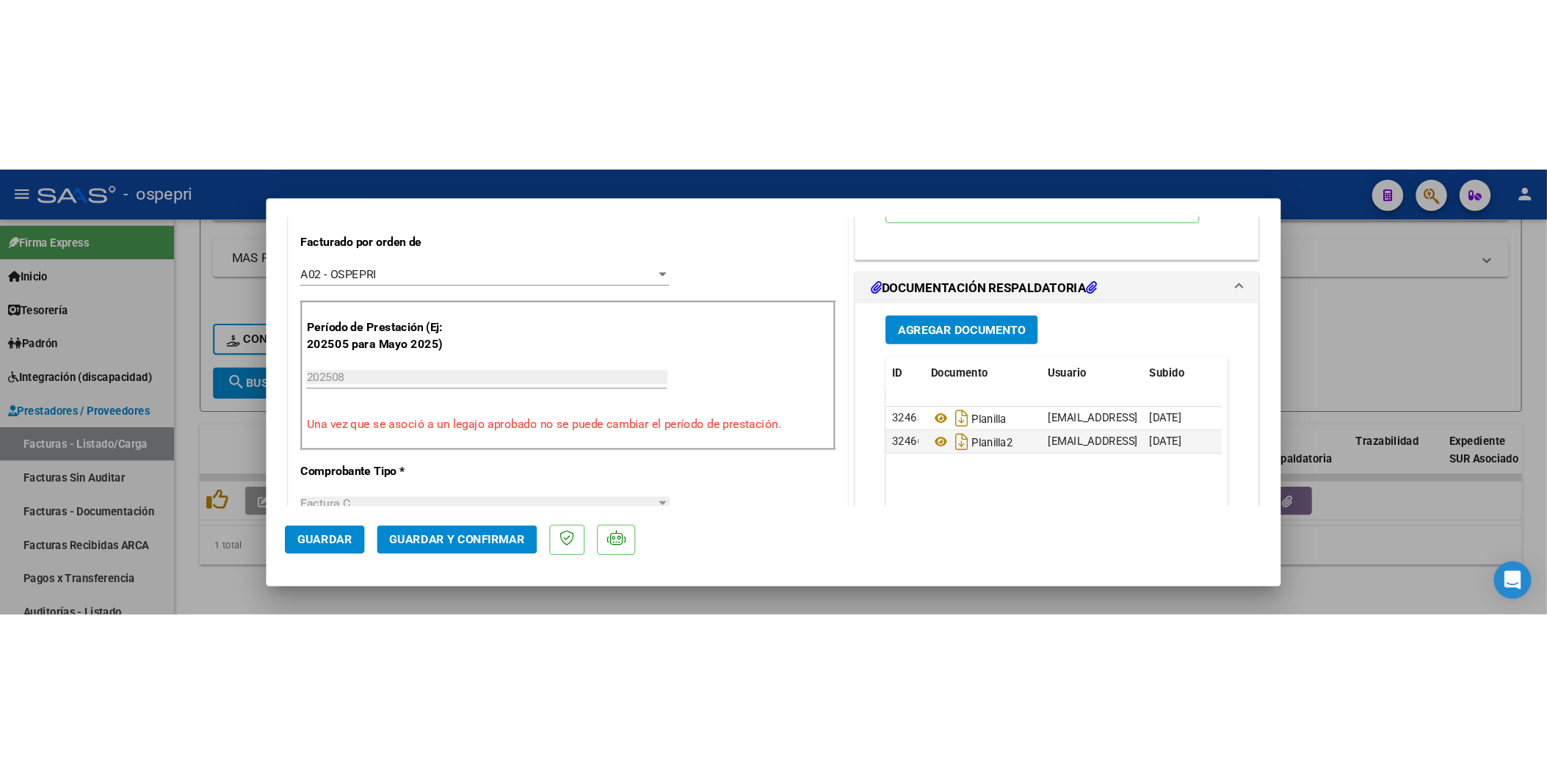
scroll to position [407, 0]
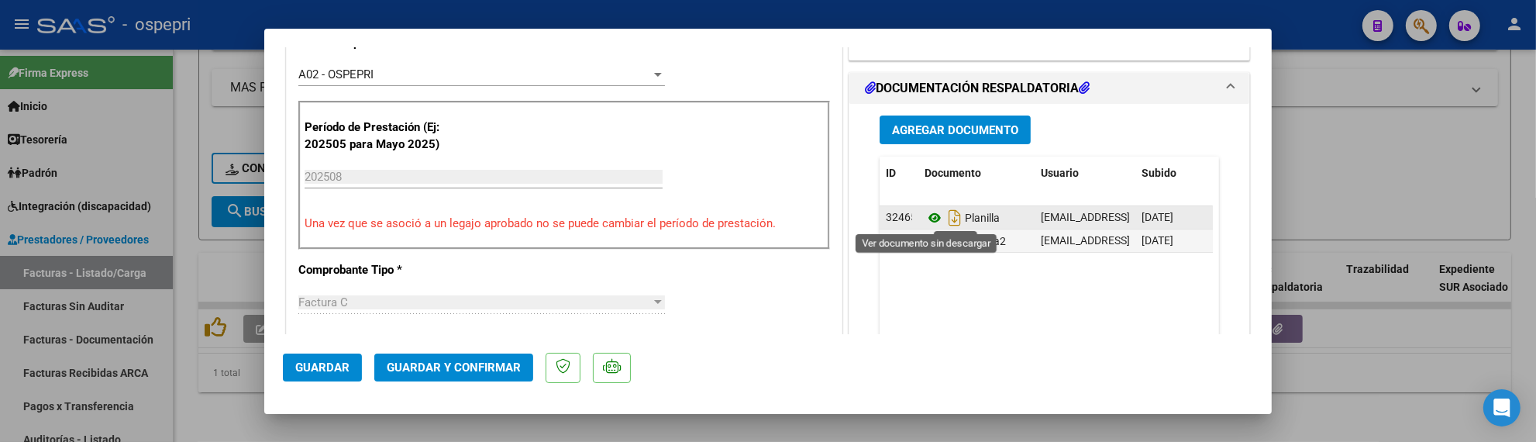
click at [926, 219] on icon at bounding box center [935, 218] width 20 height 19
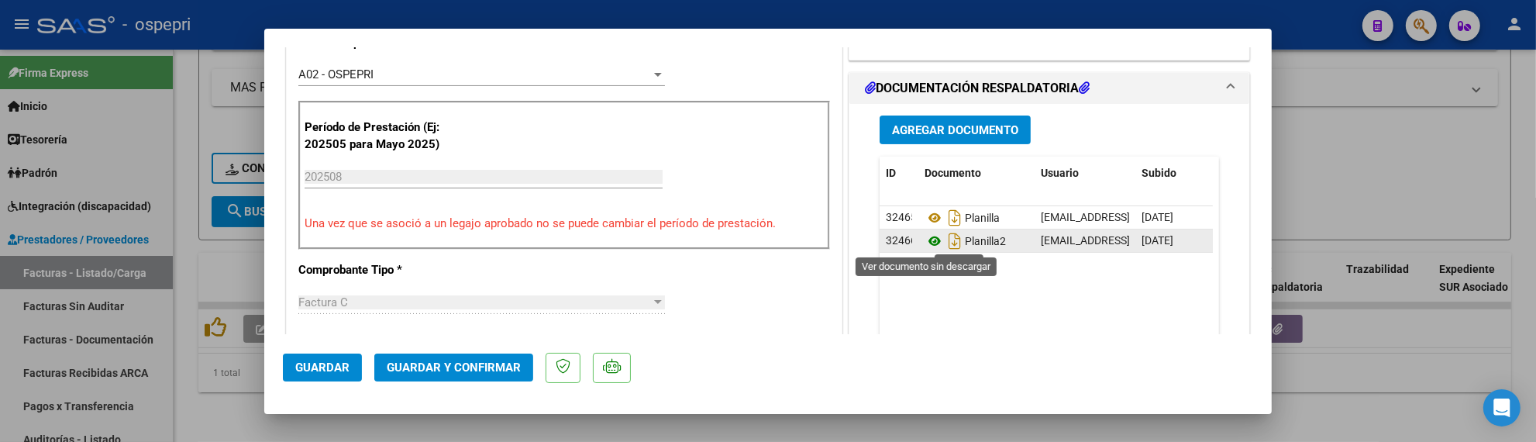
click at [925, 234] on icon at bounding box center [935, 241] width 20 height 19
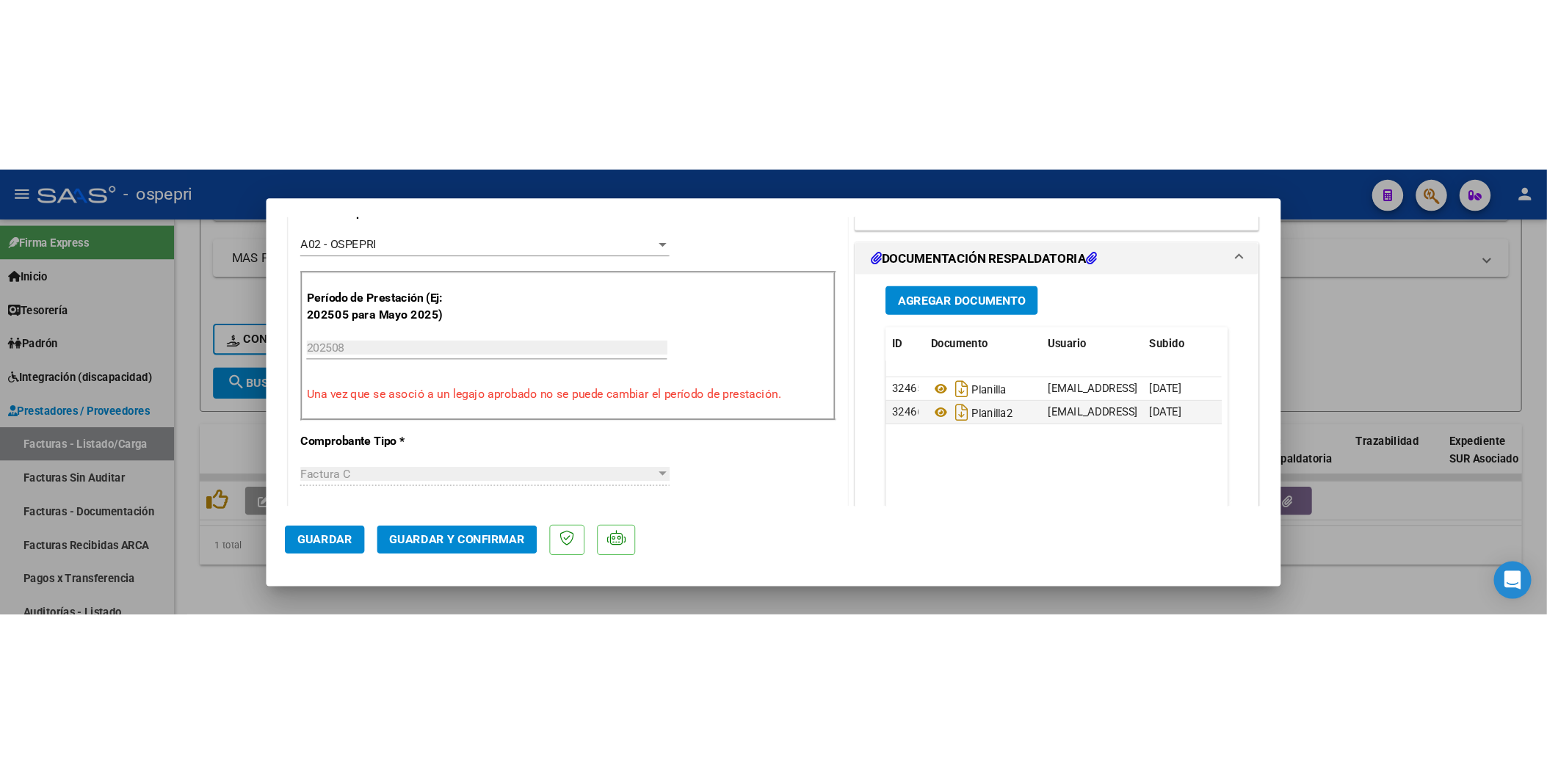
scroll to position [48, 0]
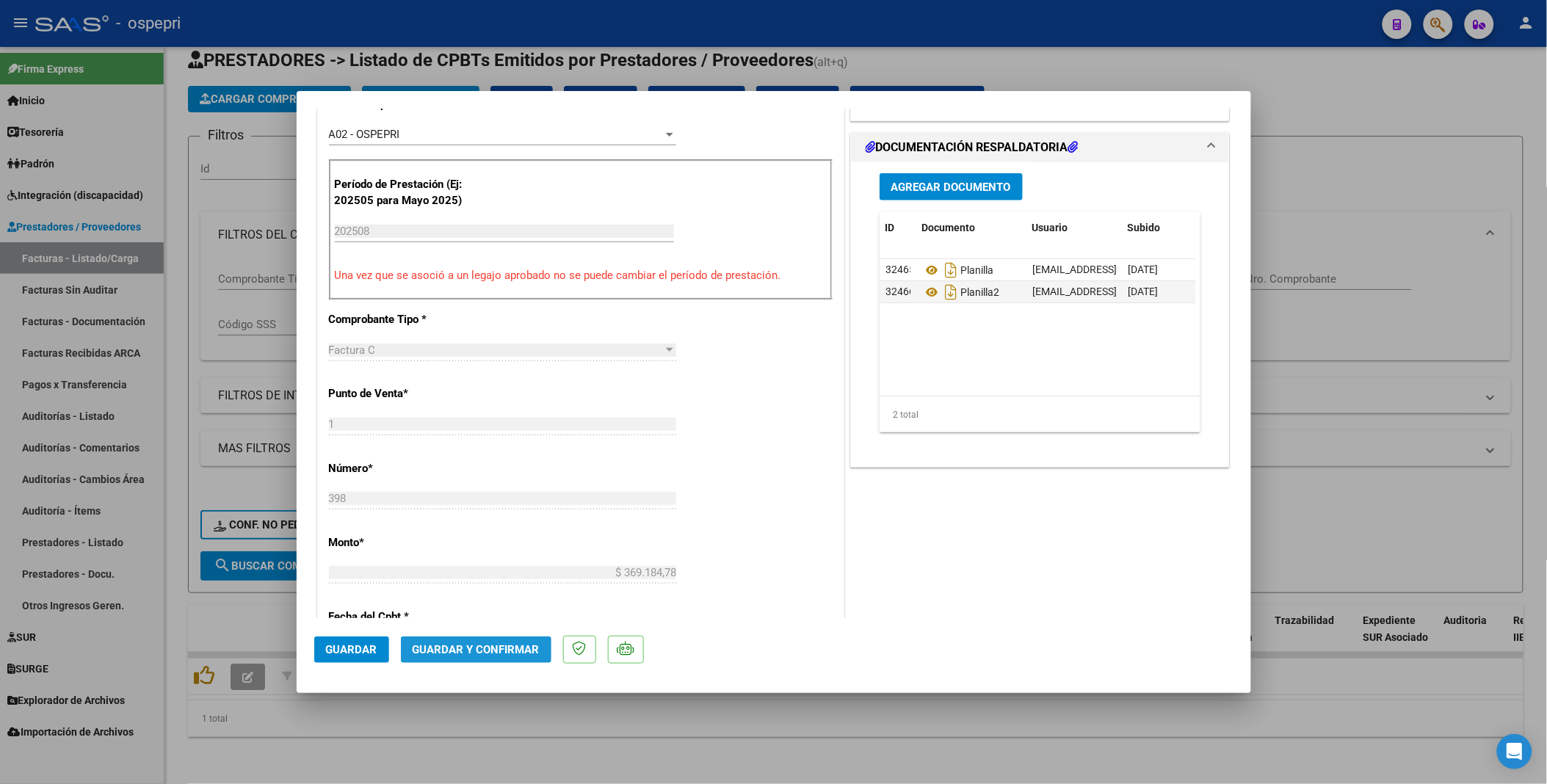
click at [485, 418] on span "Guardar y Confirmar" at bounding box center [477, 650] width 127 height 13
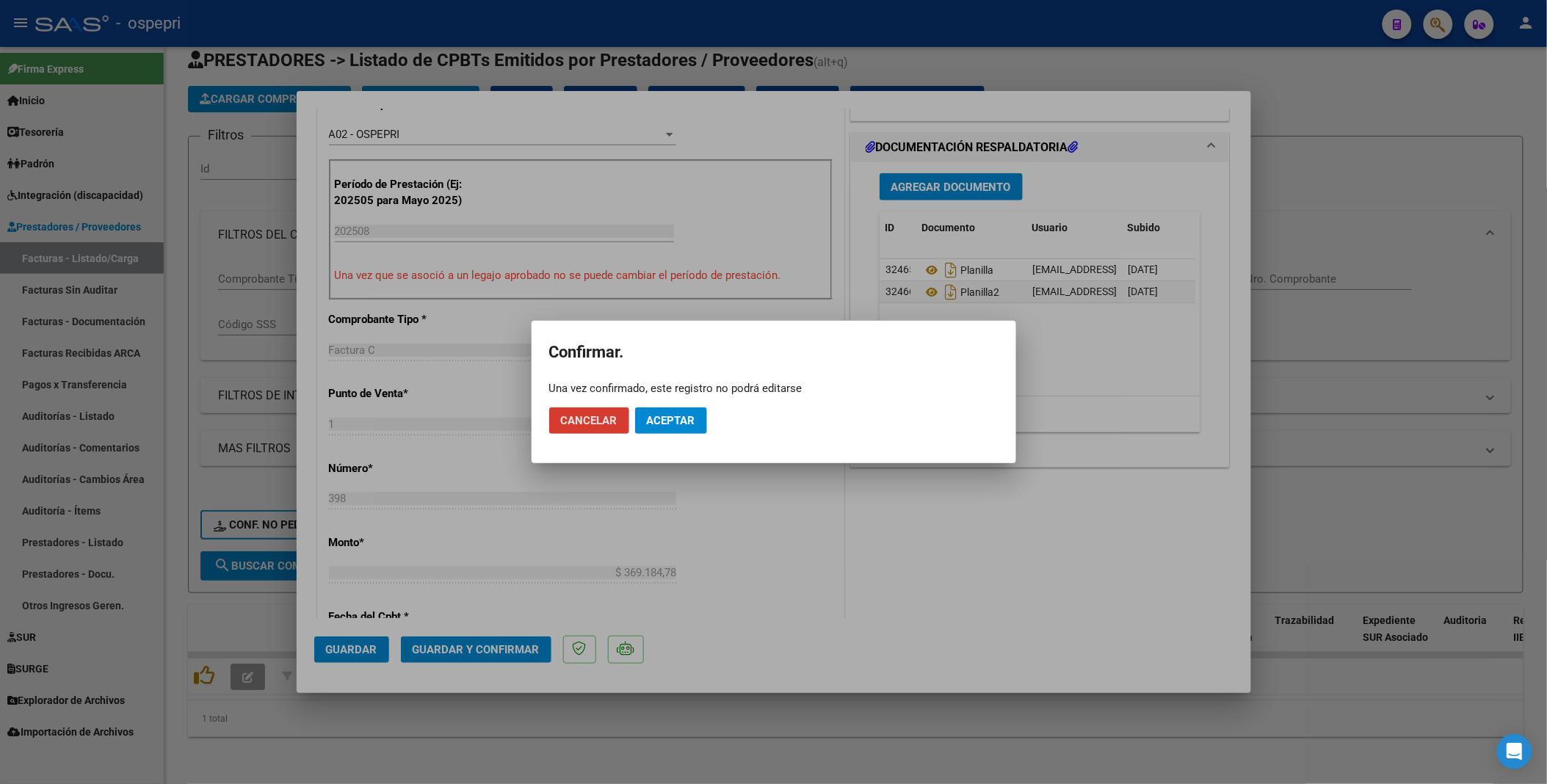
click at [683, 418] on span "Aceptar" at bounding box center [671, 420] width 48 height 13
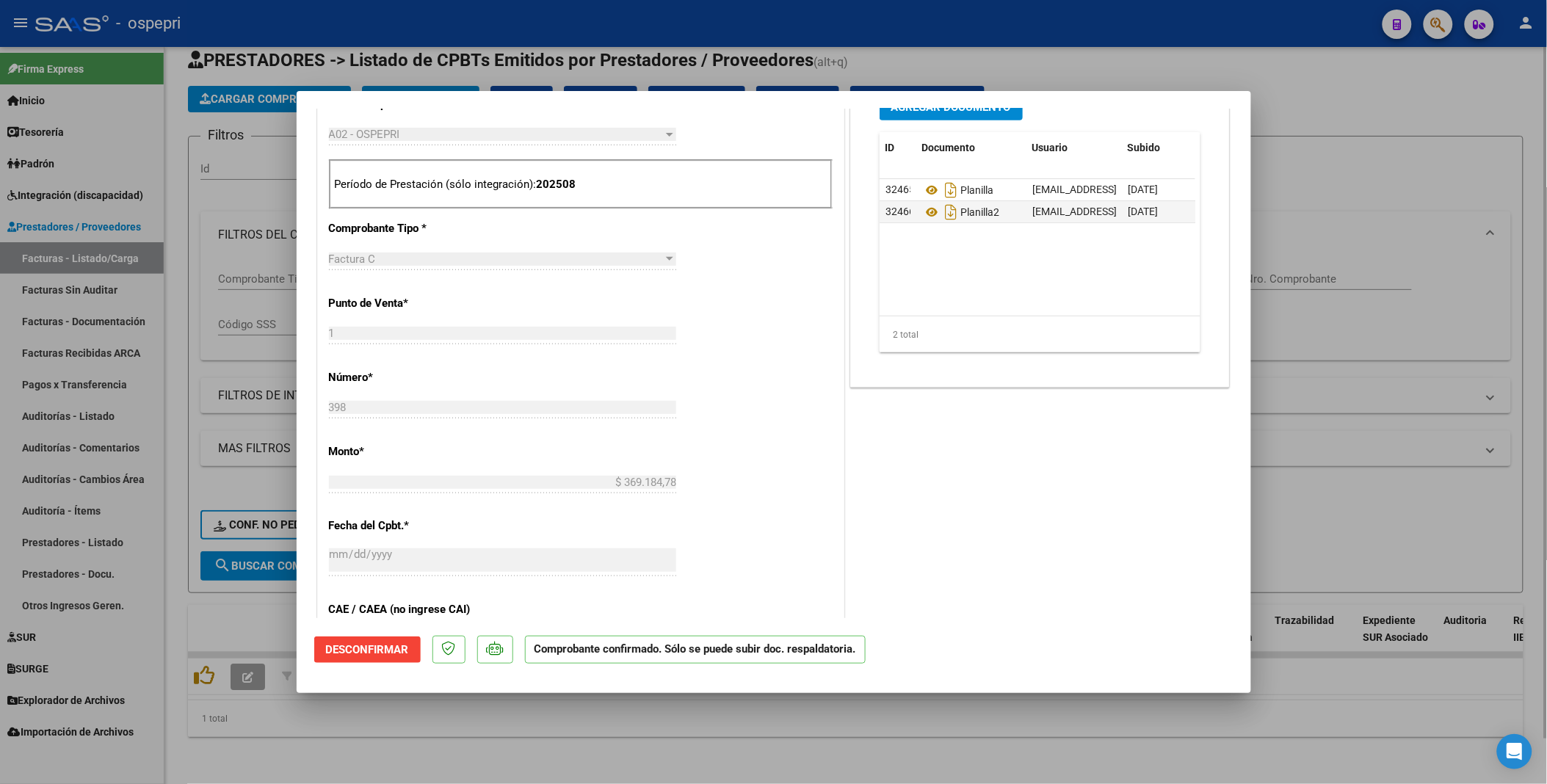
click at [629, 418] on div at bounding box center [773, 392] width 1547 height 784
type input "$ 0,00"
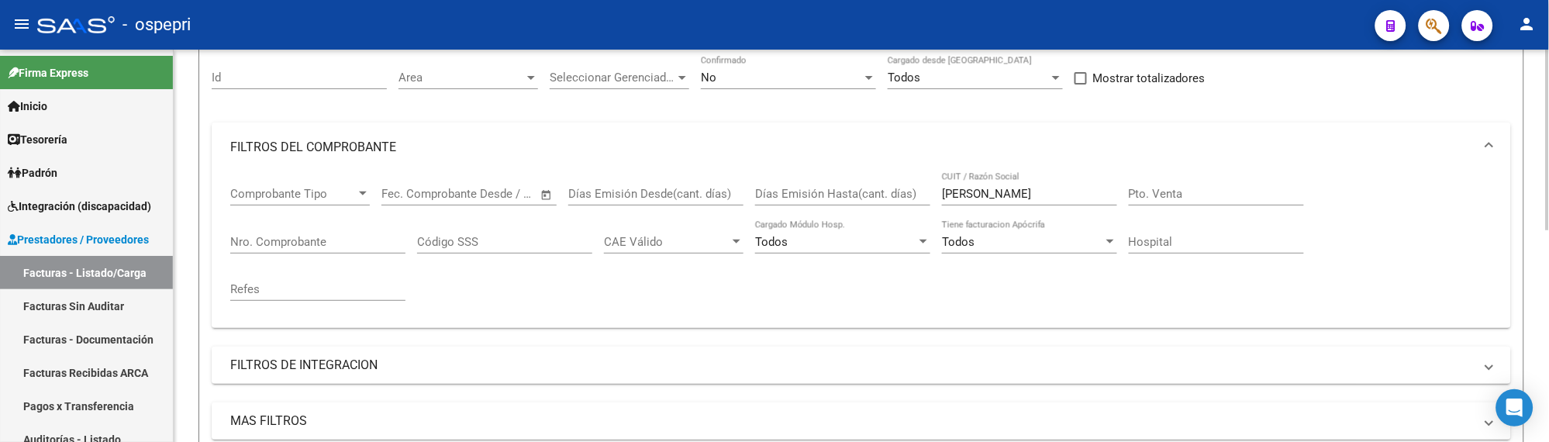
scroll to position [142, 0]
drag, startPoint x: 1062, startPoint y: 202, endPoint x: 1019, endPoint y: 198, distance: 42.8
click at [1019, 198] on div "FERNANDEZ YANINA CUIT / Razón Social" at bounding box center [1029, 187] width 175 height 33
drag, startPoint x: 1093, startPoint y: 191, endPoint x: 912, endPoint y: 191, distance: 181.4
click at [912, 191] on div "Comprobante Tipo Comprobante Tipo Fecha inicio – Fecha fin Fec. Comprobante Des…" at bounding box center [861, 242] width 1262 height 143
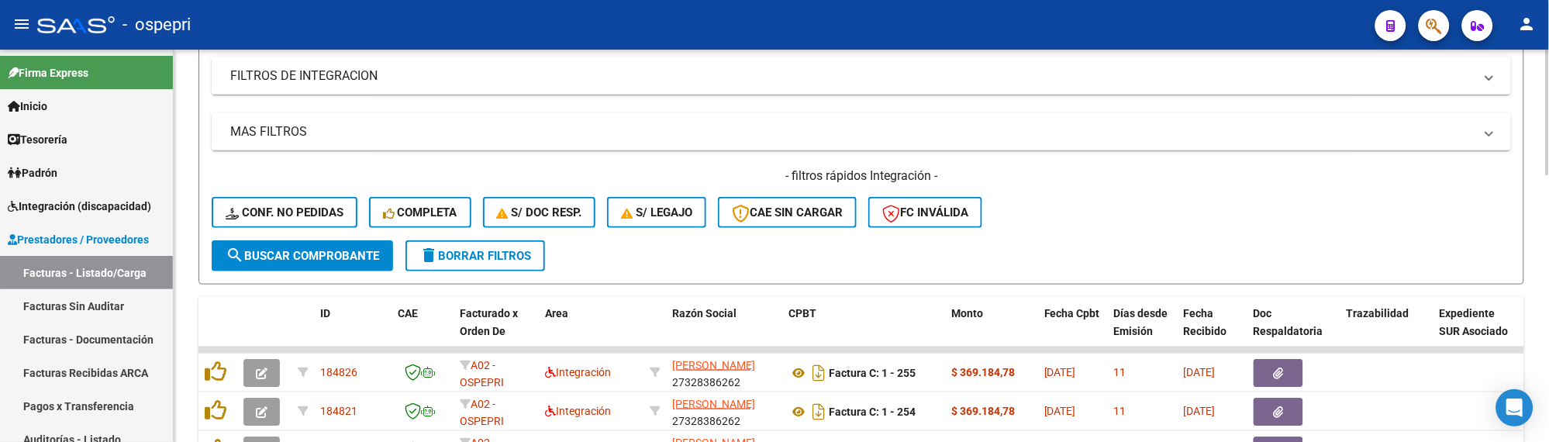
scroll to position [405, 0]
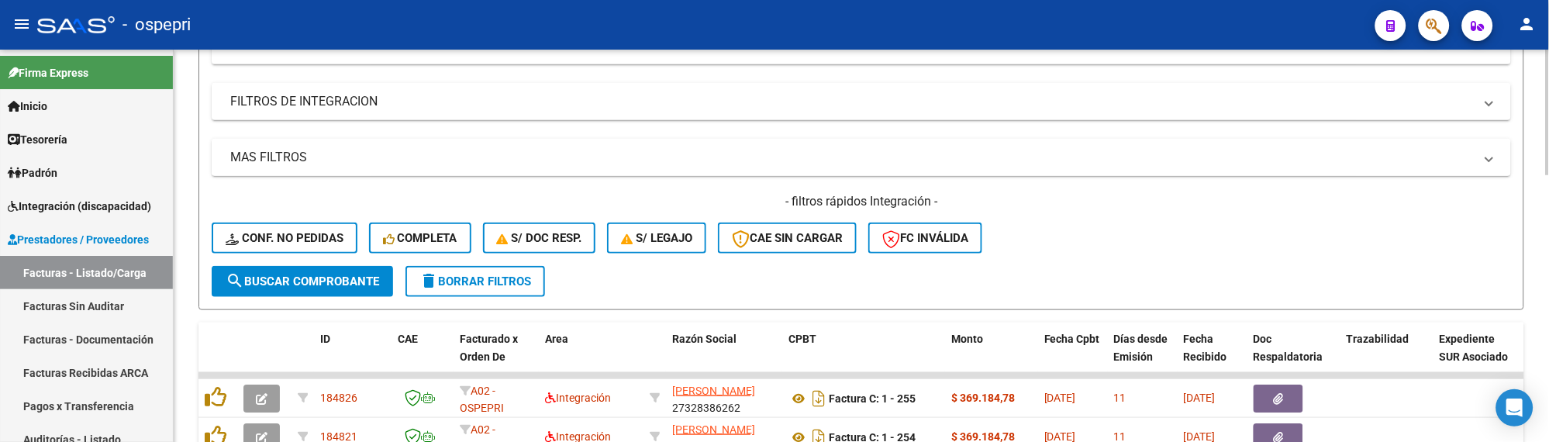
type input "FERRIN"
click at [309, 164] on mat-panel-title "MAS FILTROS" at bounding box center [851, 157] width 1243 height 17
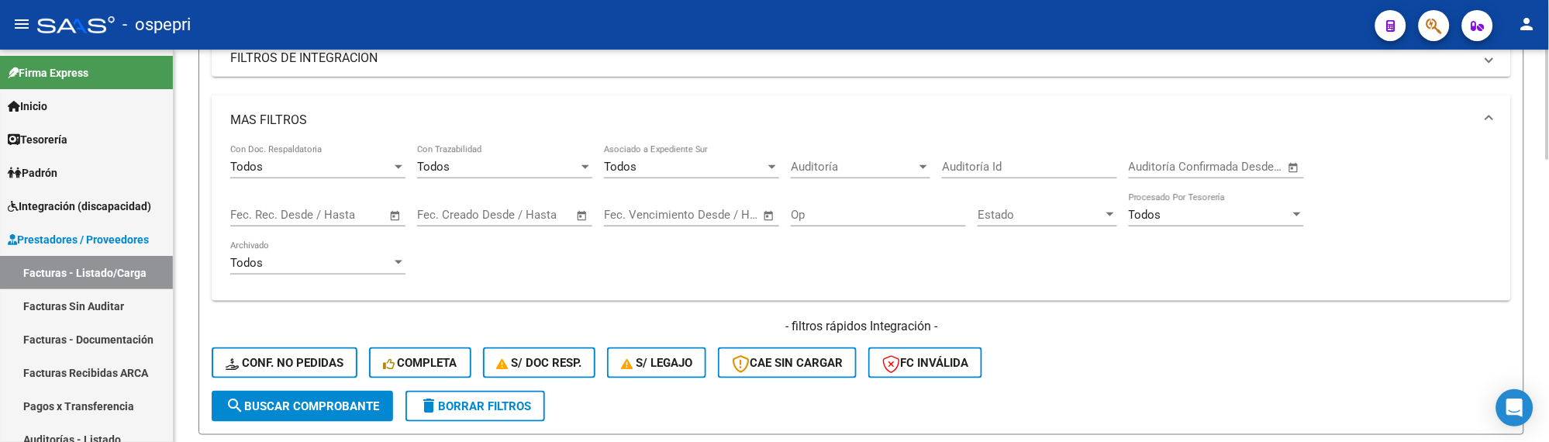
scroll to position [491, 0]
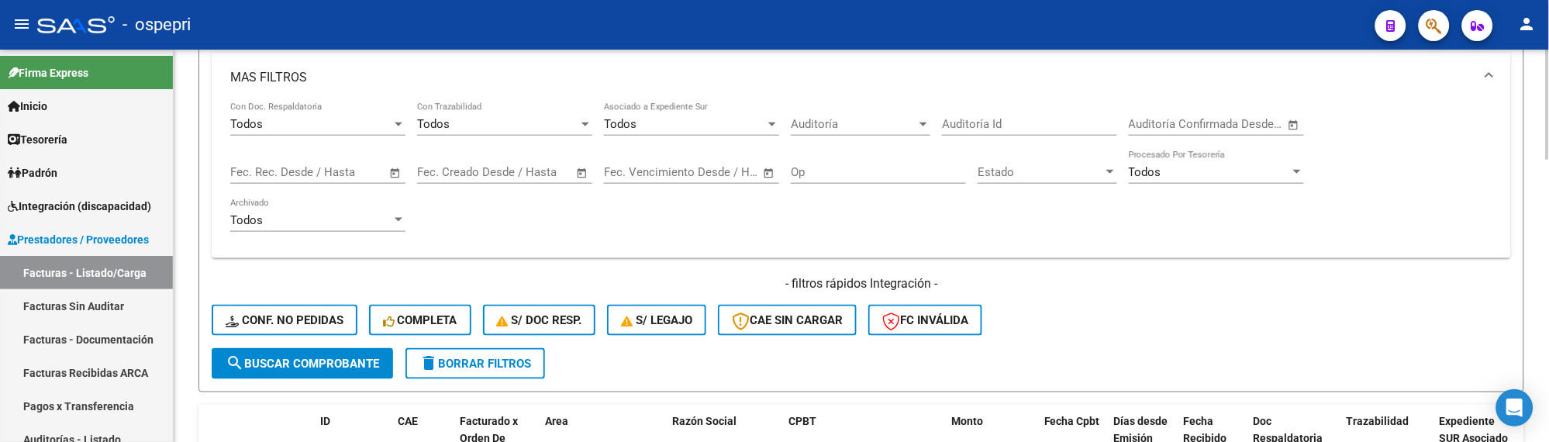
click at [393, 173] on span "Open calendar" at bounding box center [395, 172] width 37 height 37
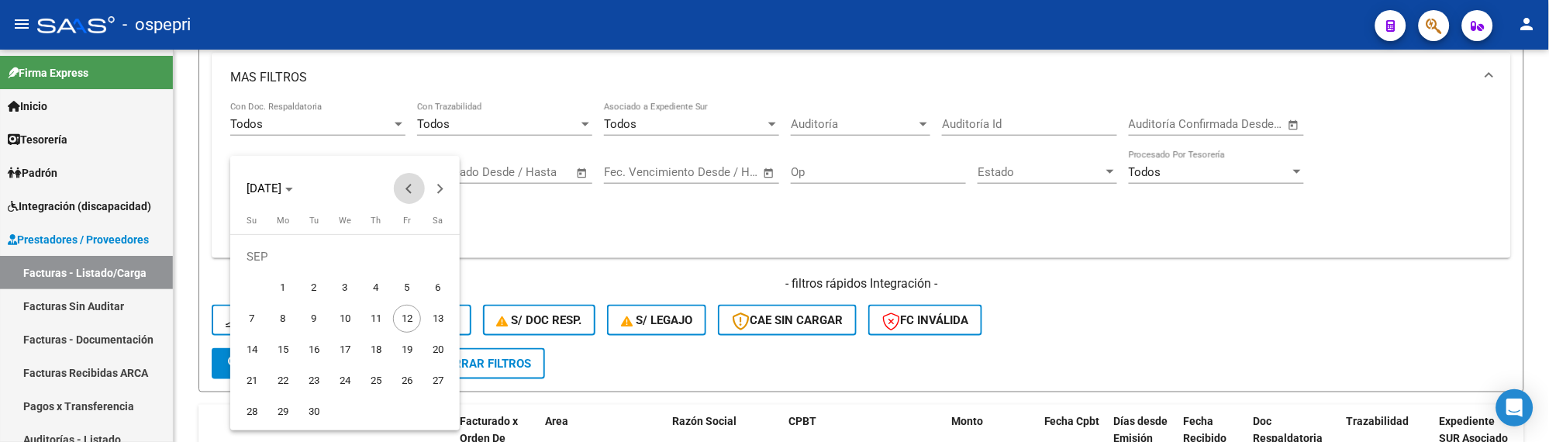
click at [406, 191] on span "Previous month" at bounding box center [409, 188] width 31 height 31
click at [341, 350] on span "20" at bounding box center [345, 350] width 28 height 28
type input "20/08/2025"
click at [443, 189] on button "Next month" at bounding box center [440, 188] width 31 height 31
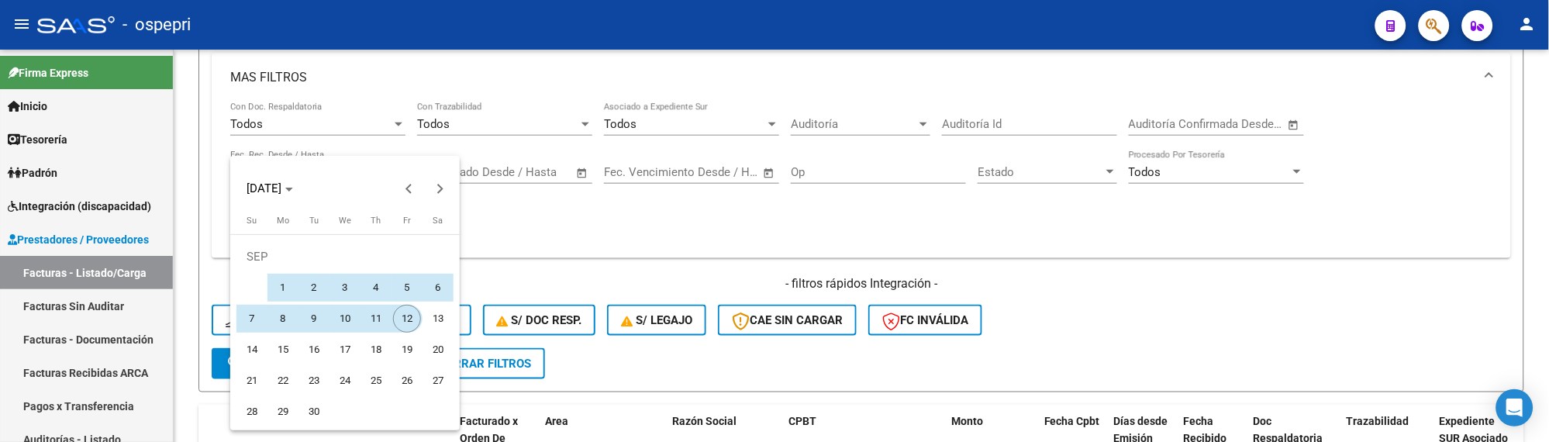
click at [411, 309] on span "12" at bounding box center [407, 319] width 28 height 28
type input "[DATE]"
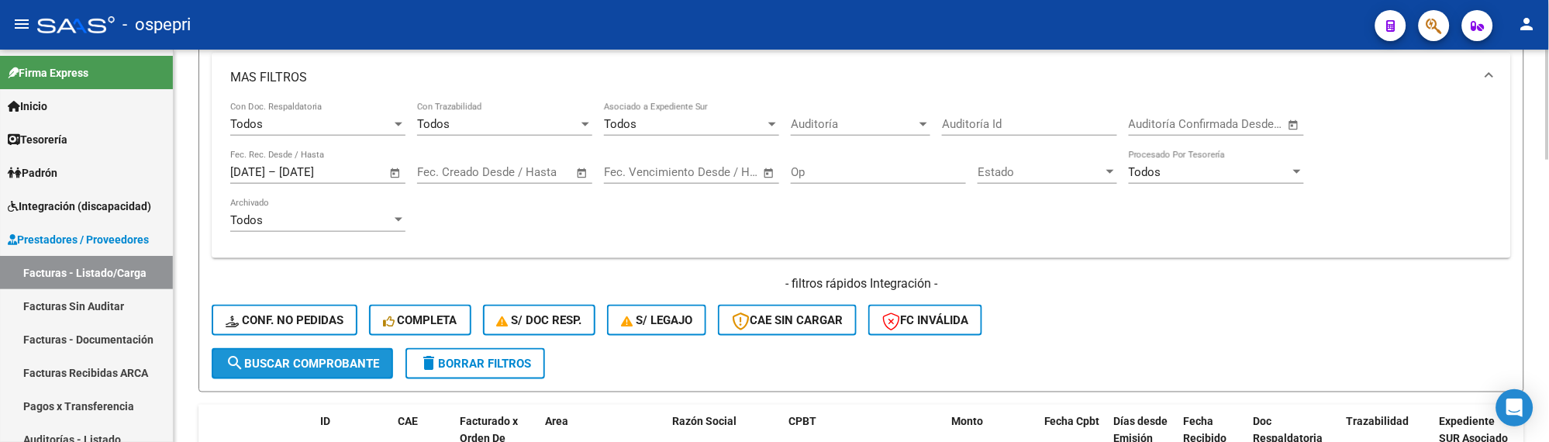
click at [302, 360] on span "search Buscar Comprobante" at bounding box center [302, 364] width 153 height 14
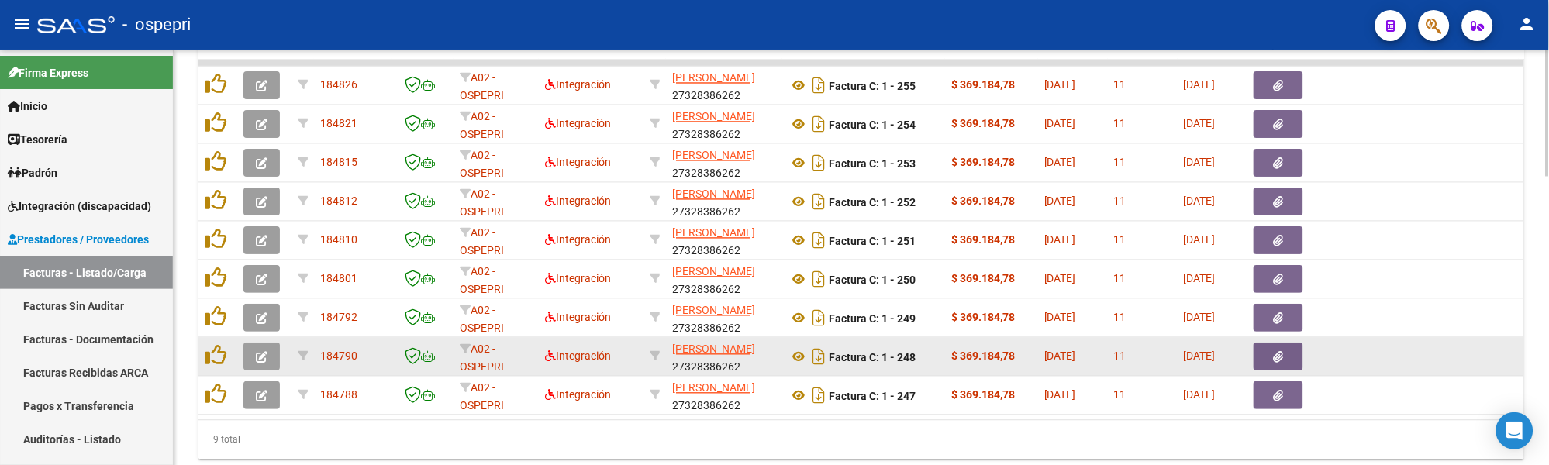
scroll to position [856, 0]
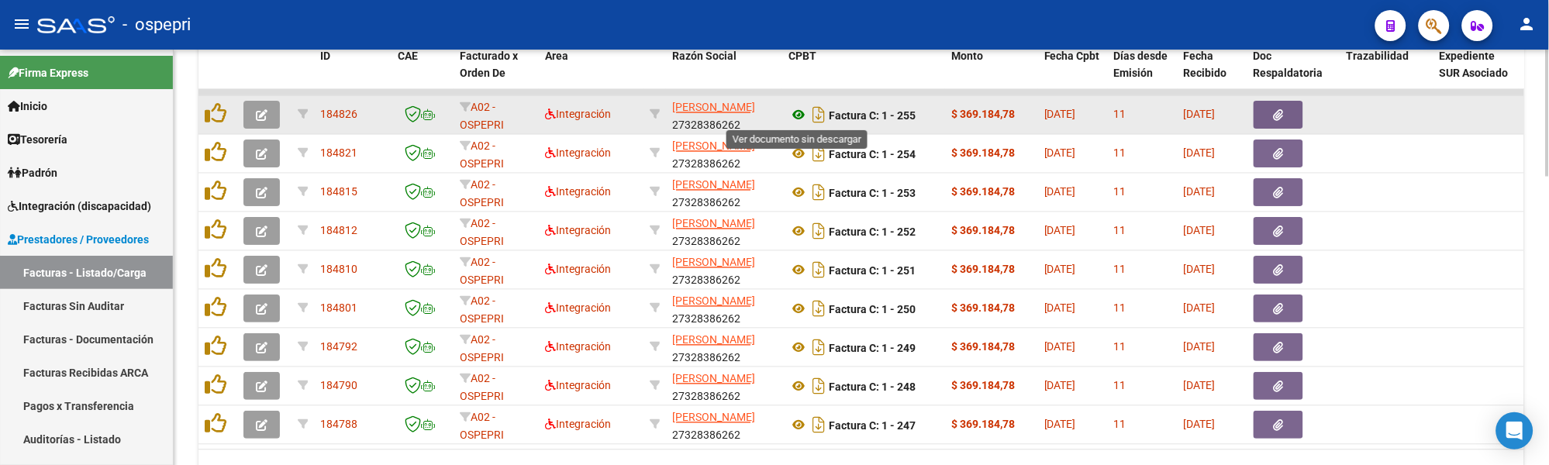
click at [800, 111] on icon at bounding box center [798, 115] width 20 height 19
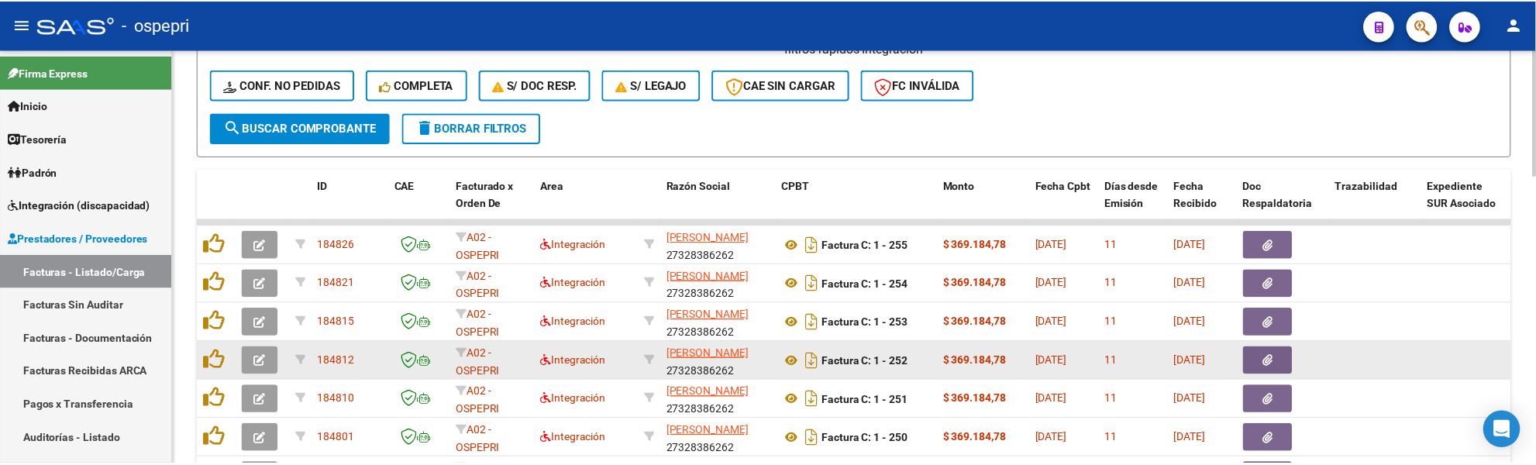
scroll to position [684, 0]
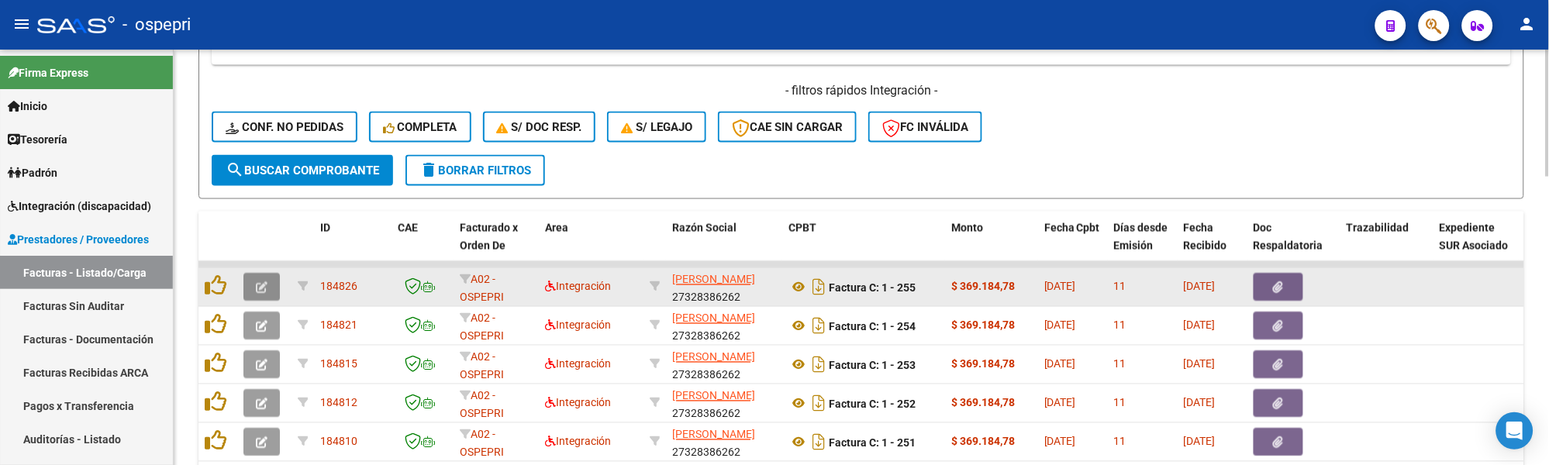
click at [268, 297] on button "button" at bounding box center [261, 288] width 36 height 28
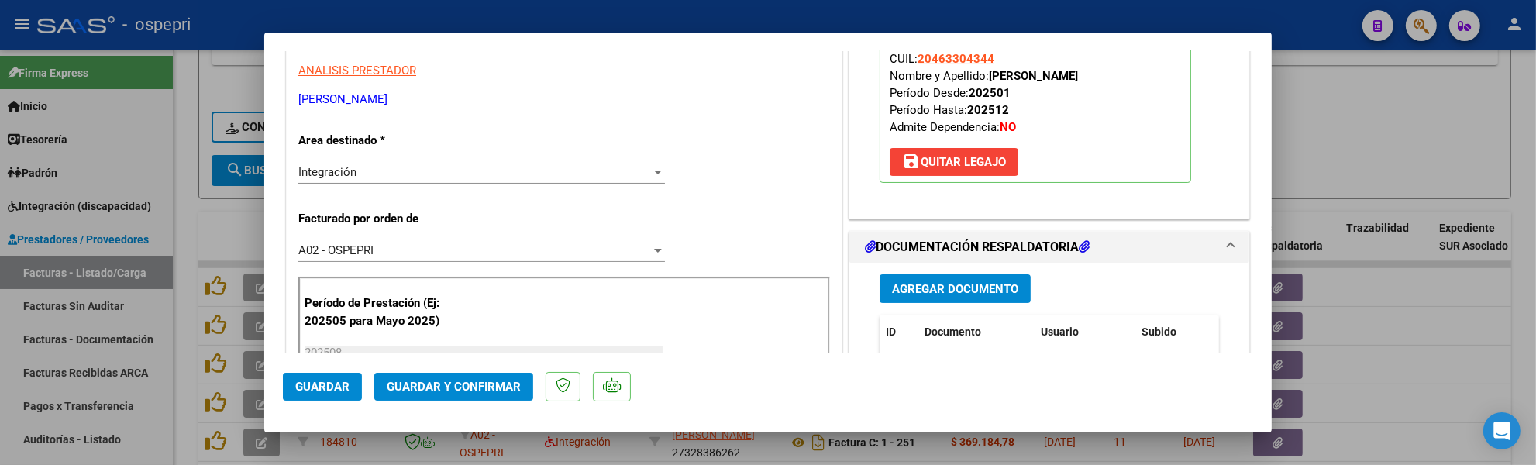
scroll to position [344, 0]
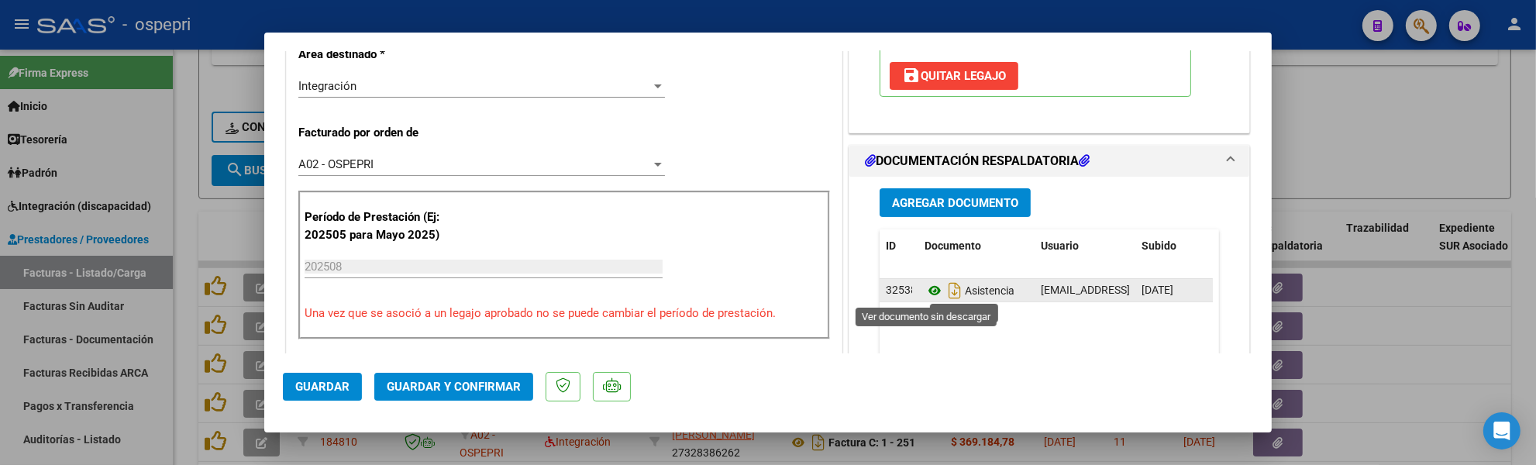
click at [929, 293] on icon at bounding box center [935, 290] width 20 height 19
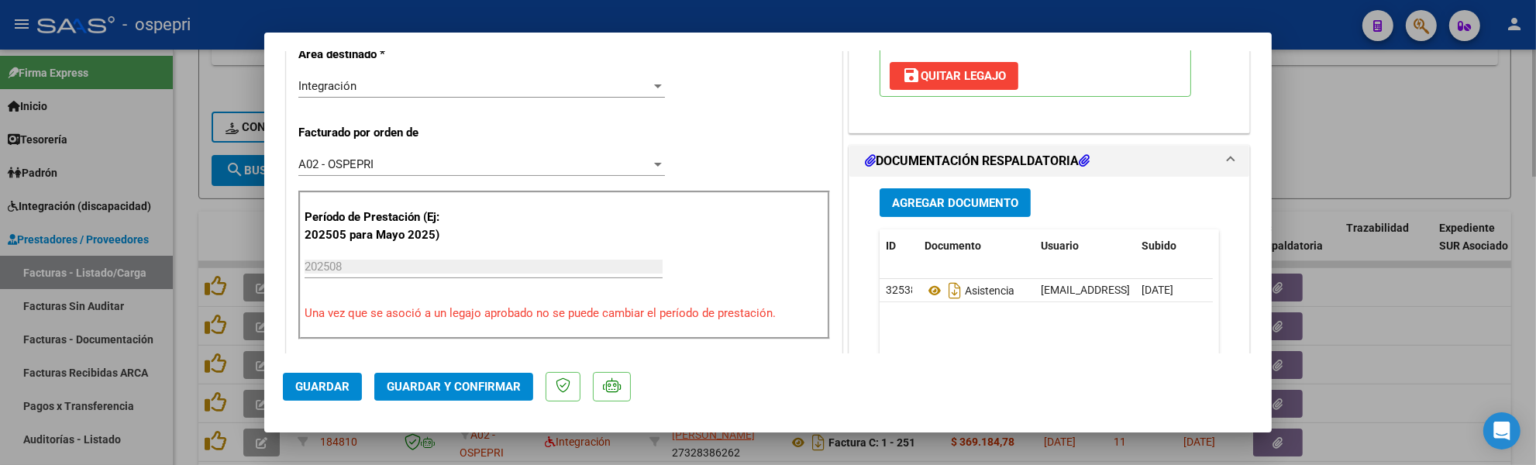
drag, startPoint x: 1355, startPoint y: 110, endPoint x: 1353, endPoint y: 102, distance: 8.7
click at [1355, 109] on div at bounding box center [768, 232] width 1536 height 465
type input "$ 0,00"
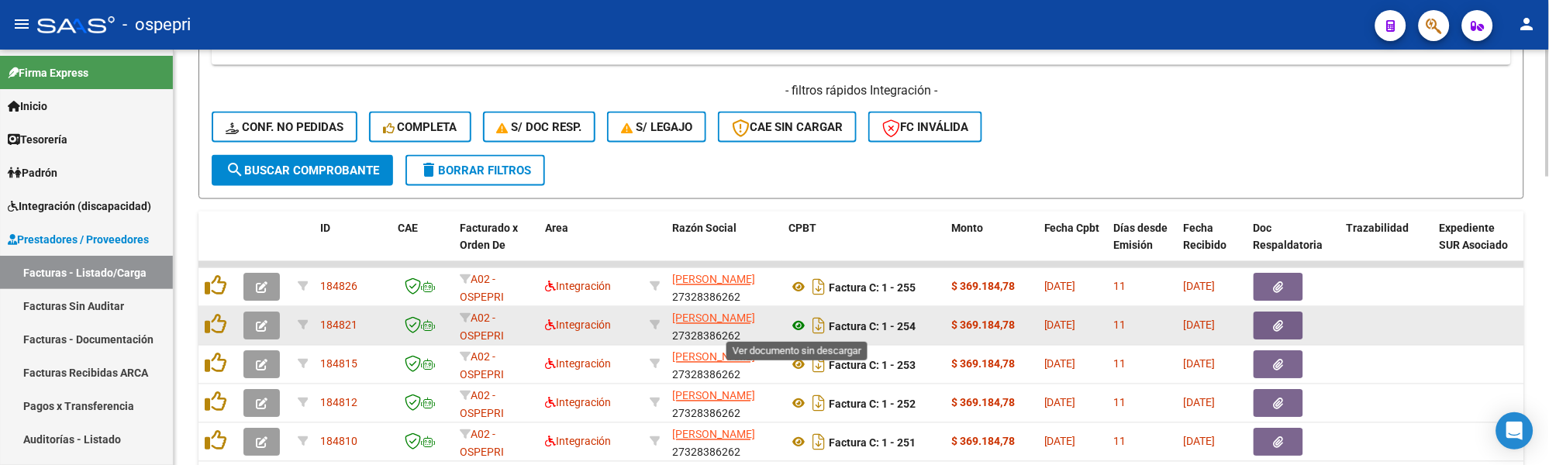
click at [803, 321] on icon at bounding box center [798, 326] width 20 height 19
click at [266, 327] on icon "button" at bounding box center [262, 327] width 12 height 12
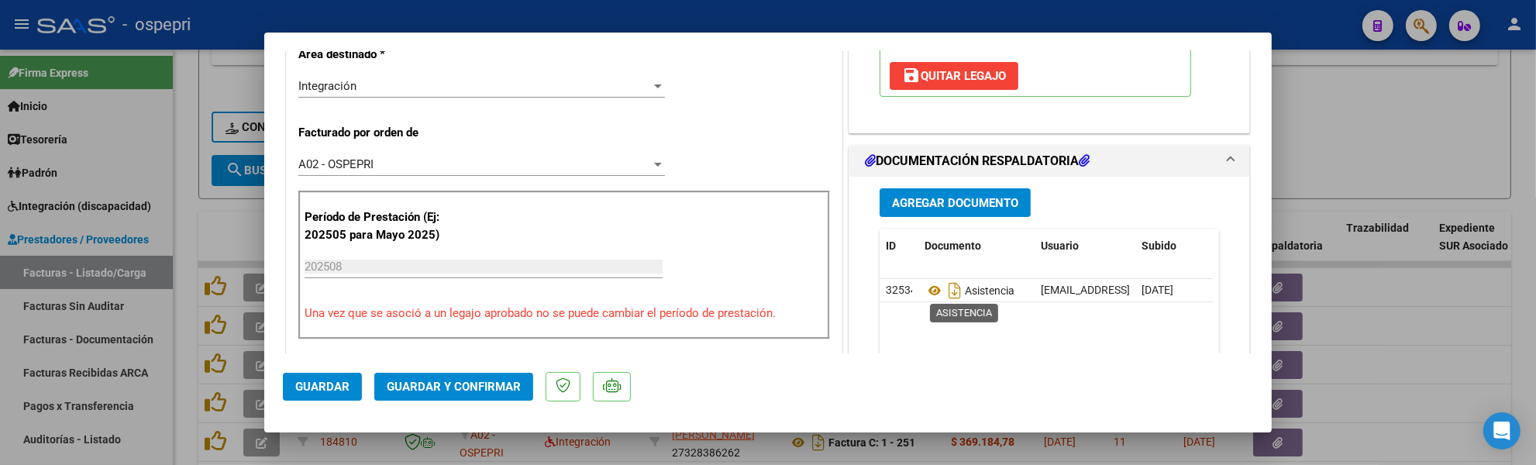
scroll to position [430, 0]
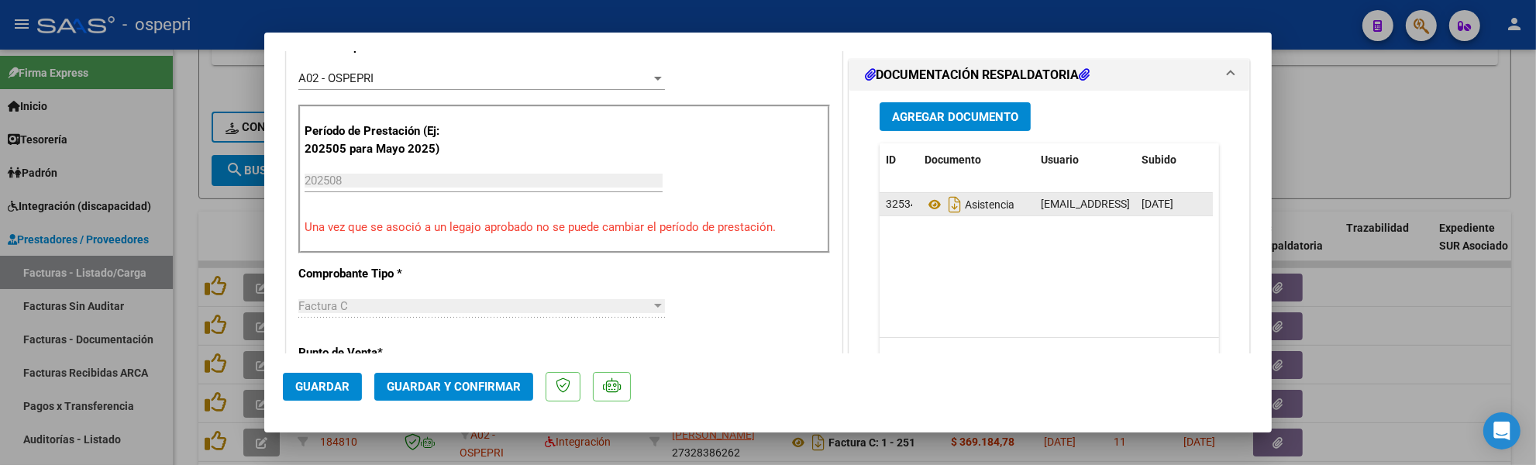
click at [931, 194] on div "Asistencia" at bounding box center [977, 204] width 104 height 25
click at [927, 202] on icon at bounding box center [935, 204] width 20 height 19
click at [1383, 265] on div at bounding box center [768, 232] width 1536 height 465
type input "$ 0,00"
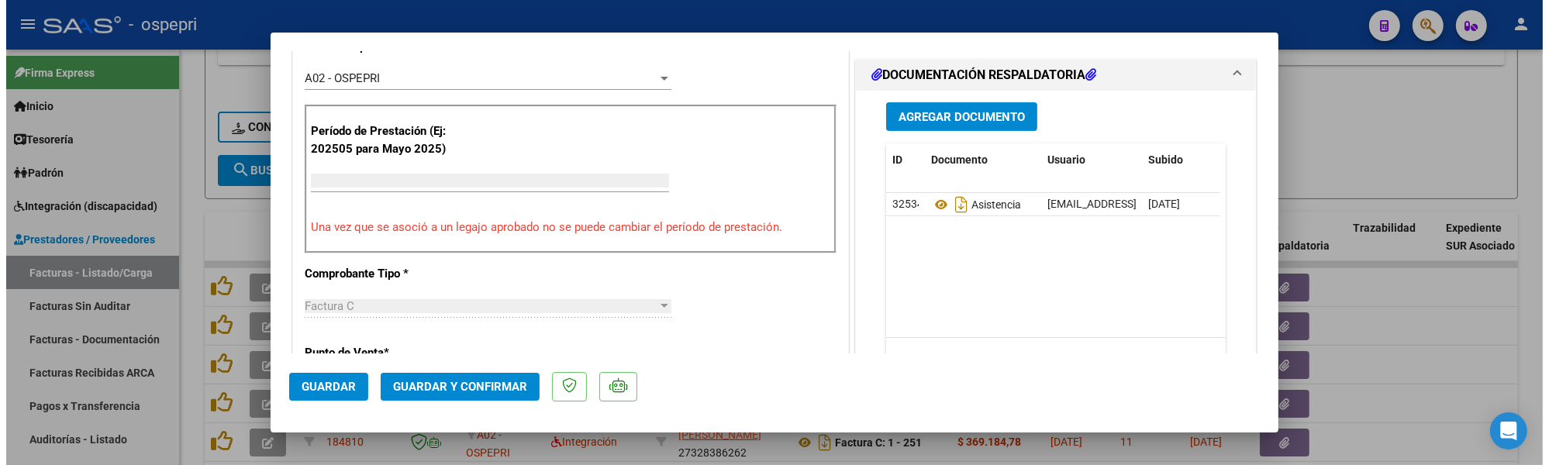
scroll to position [419, 0]
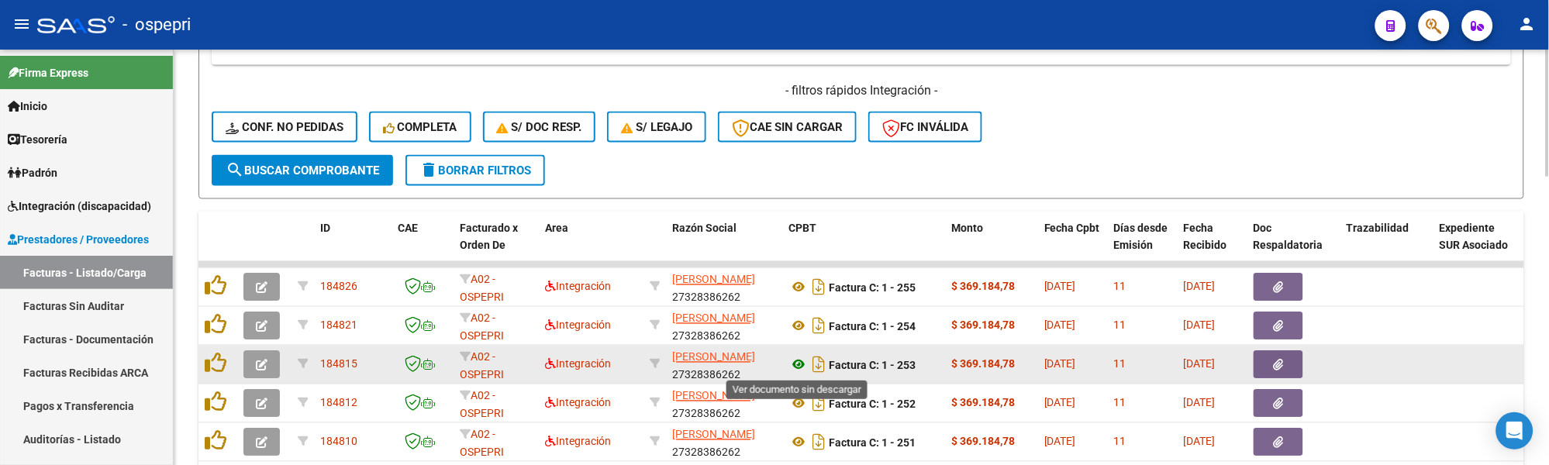
click at [798, 365] on icon at bounding box center [798, 365] width 20 height 19
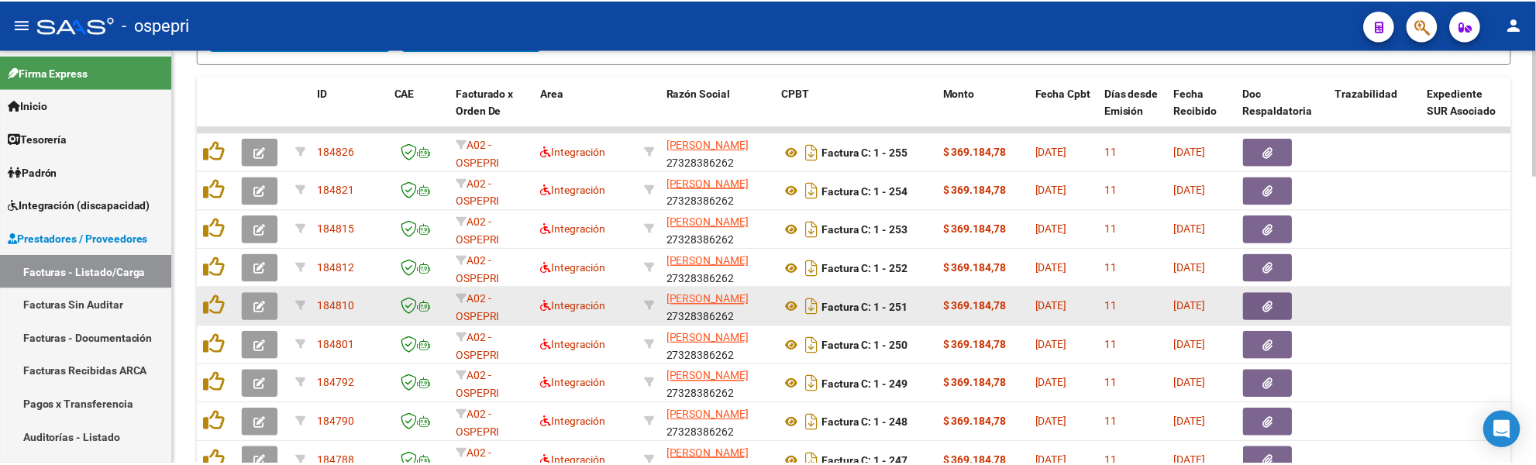
scroll to position [856, 0]
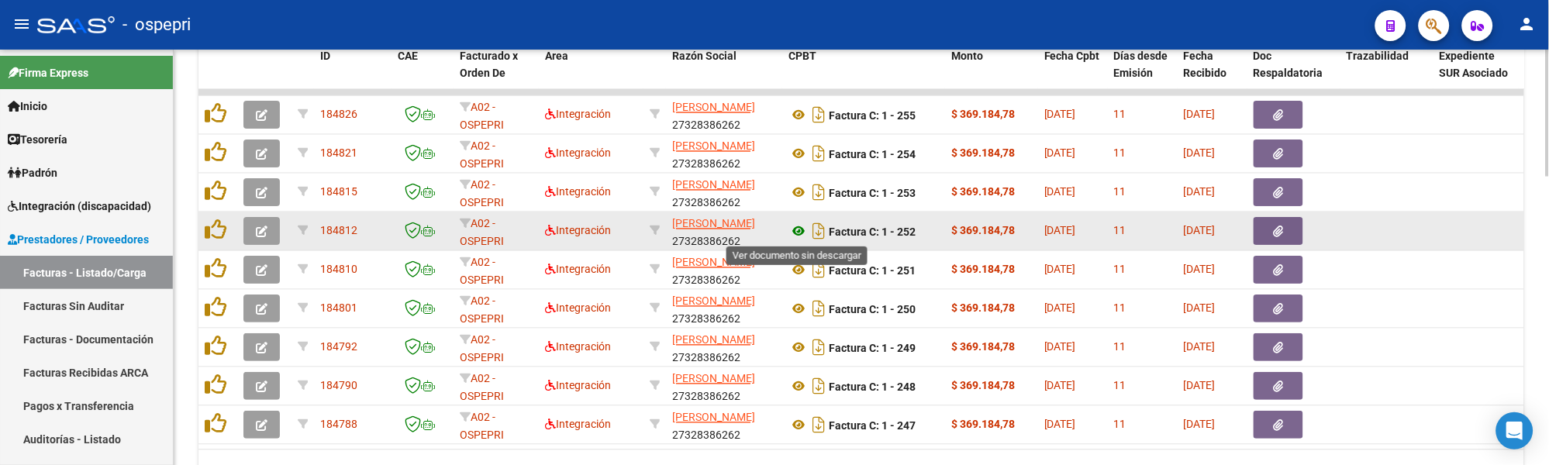
click at [802, 233] on icon at bounding box center [798, 231] width 20 height 19
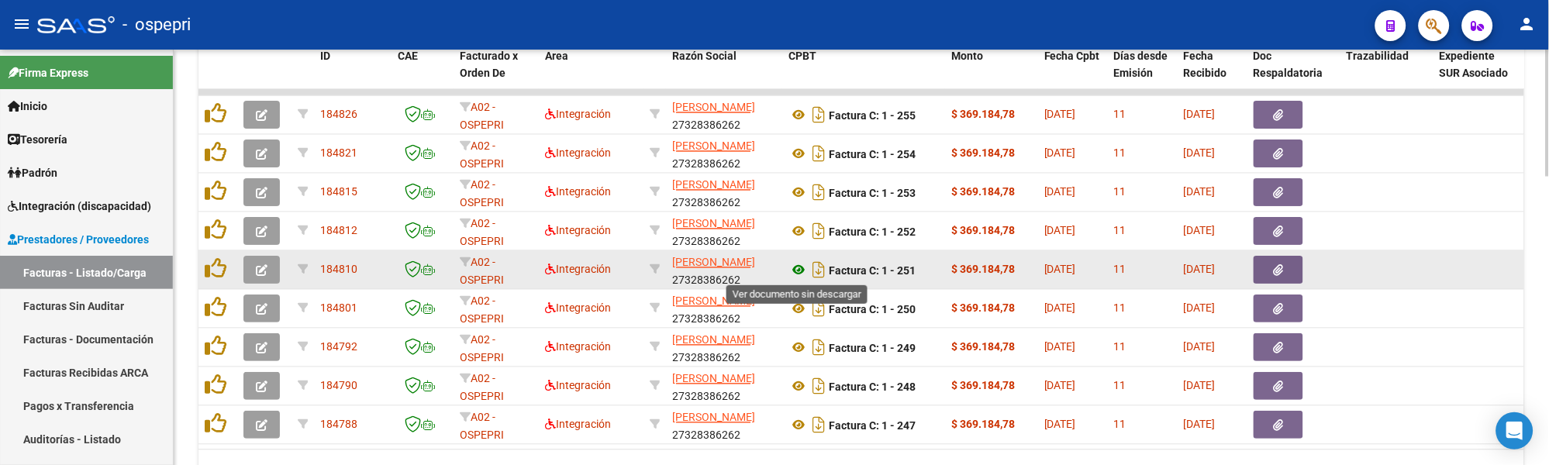
click at [798, 271] on icon at bounding box center [798, 270] width 20 height 19
click at [262, 272] on icon "button" at bounding box center [262, 271] width 12 height 12
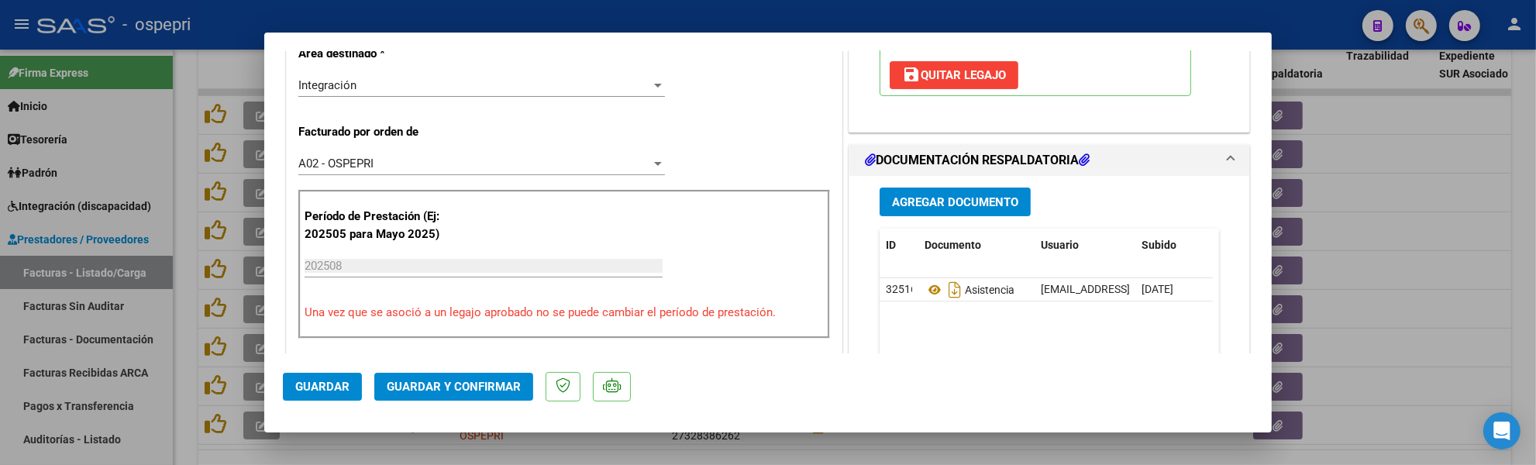
scroll to position [430, 0]
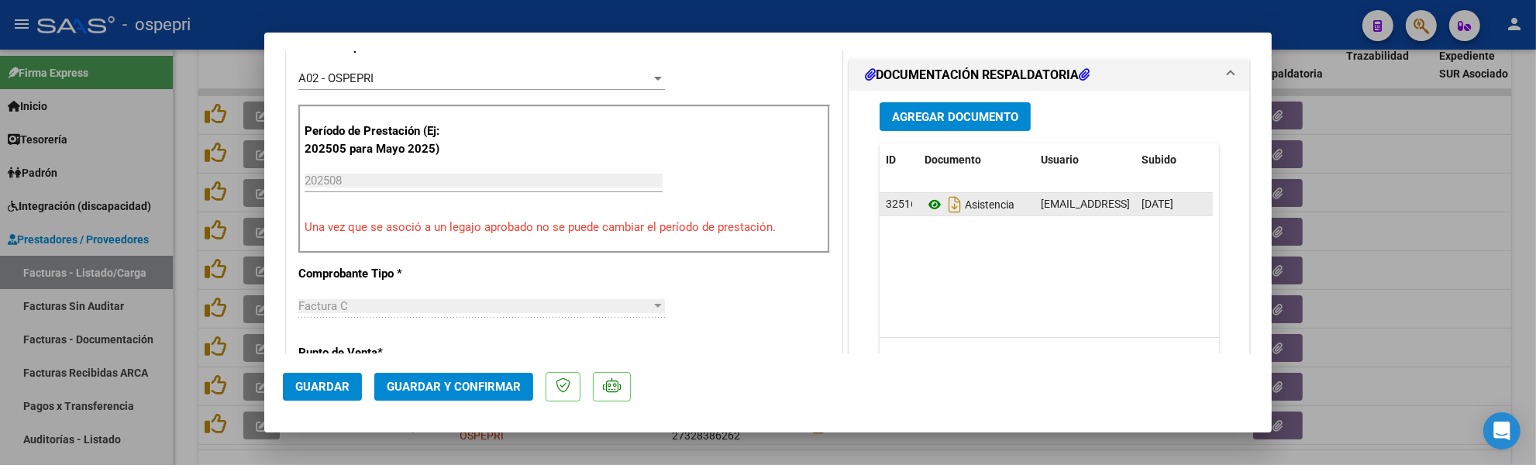
click at [927, 214] on icon at bounding box center [935, 204] width 20 height 19
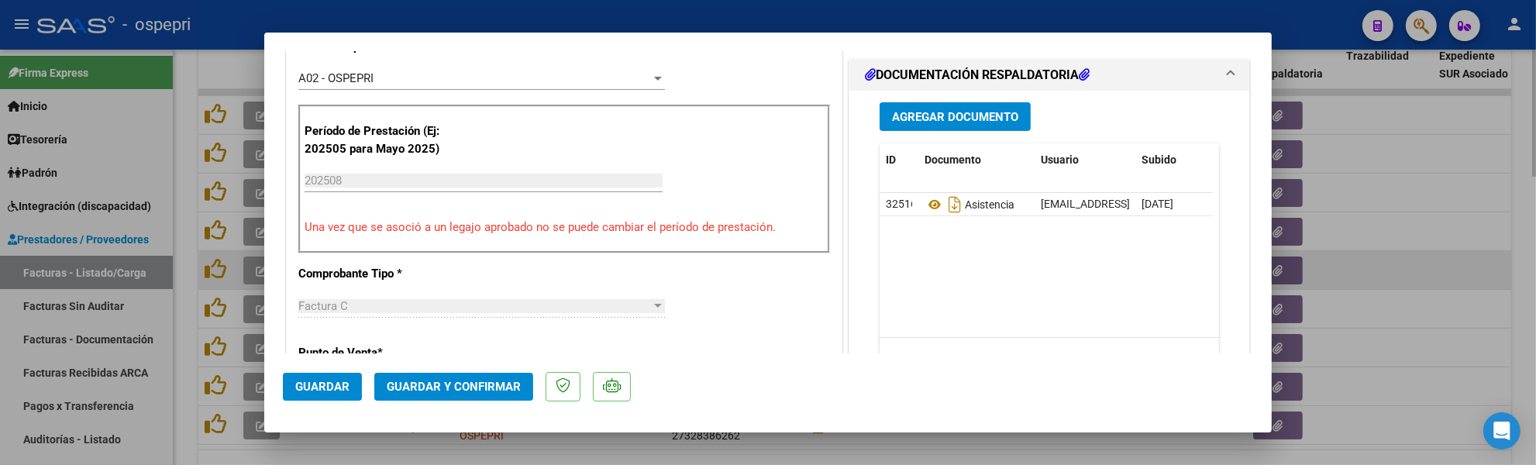
click at [1417, 258] on div at bounding box center [768, 232] width 1536 height 465
type input "$ 0,00"
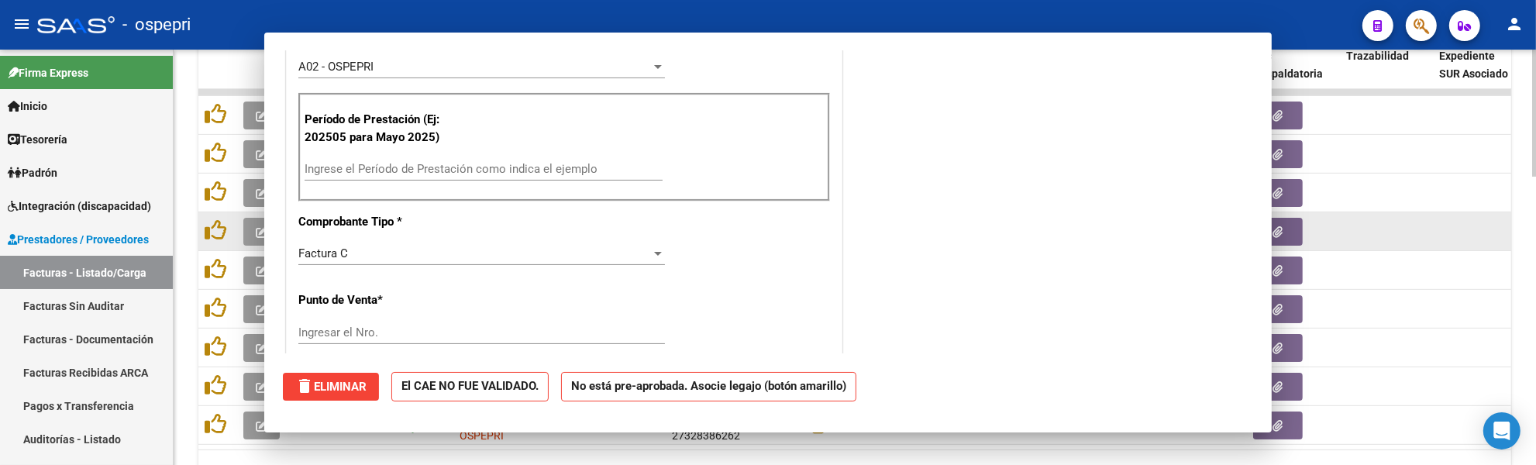
scroll to position [0, 0]
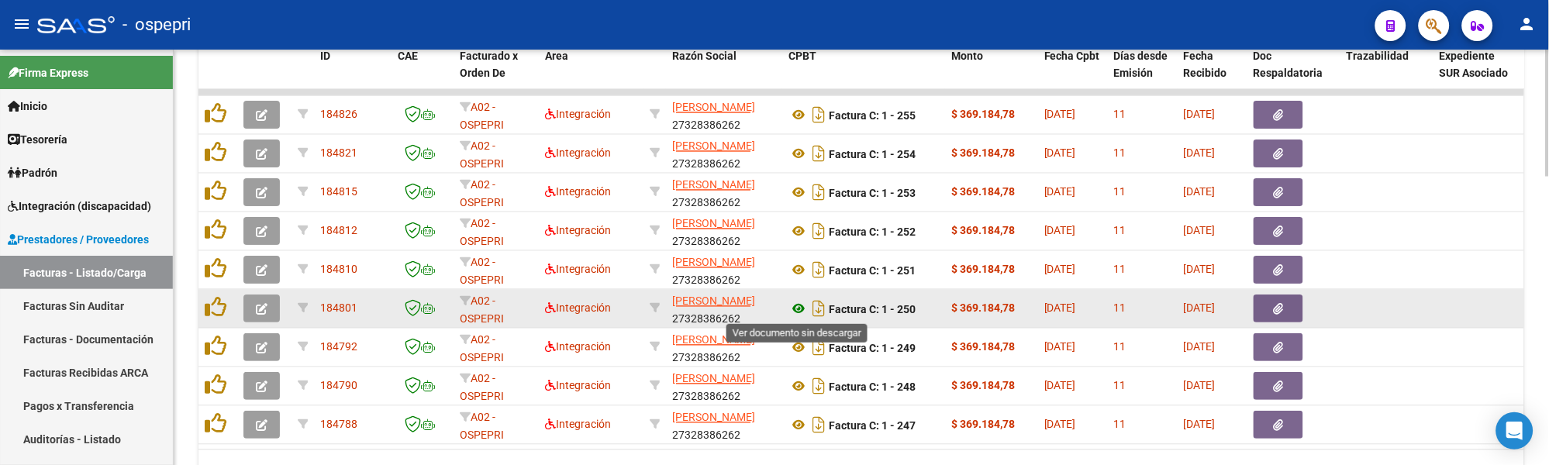
click at [801, 308] on icon at bounding box center [798, 309] width 20 height 19
click at [273, 309] on button "button" at bounding box center [261, 309] width 36 height 28
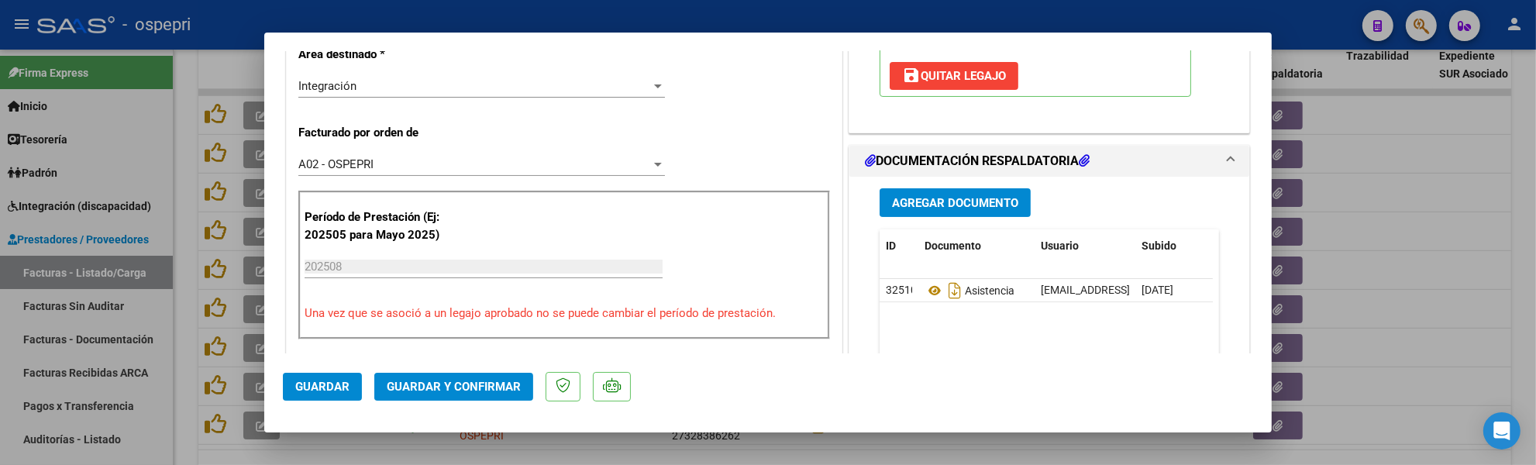
scroll to position [430, 0]
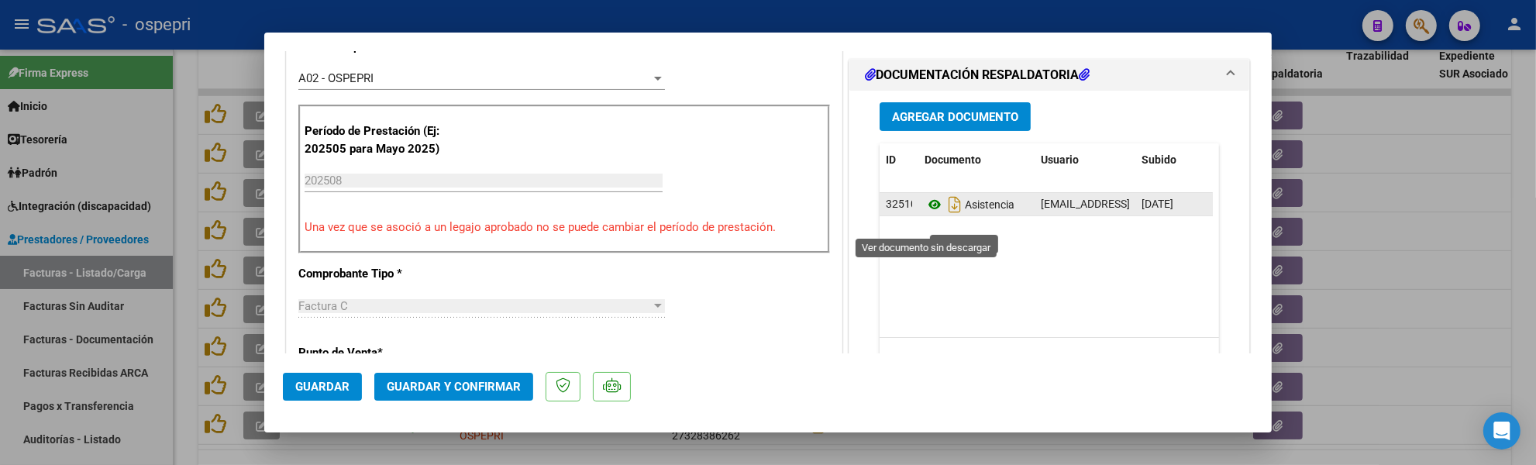
click at [928, 214] on icon at bounding box center [935, 204] width 20 height 19
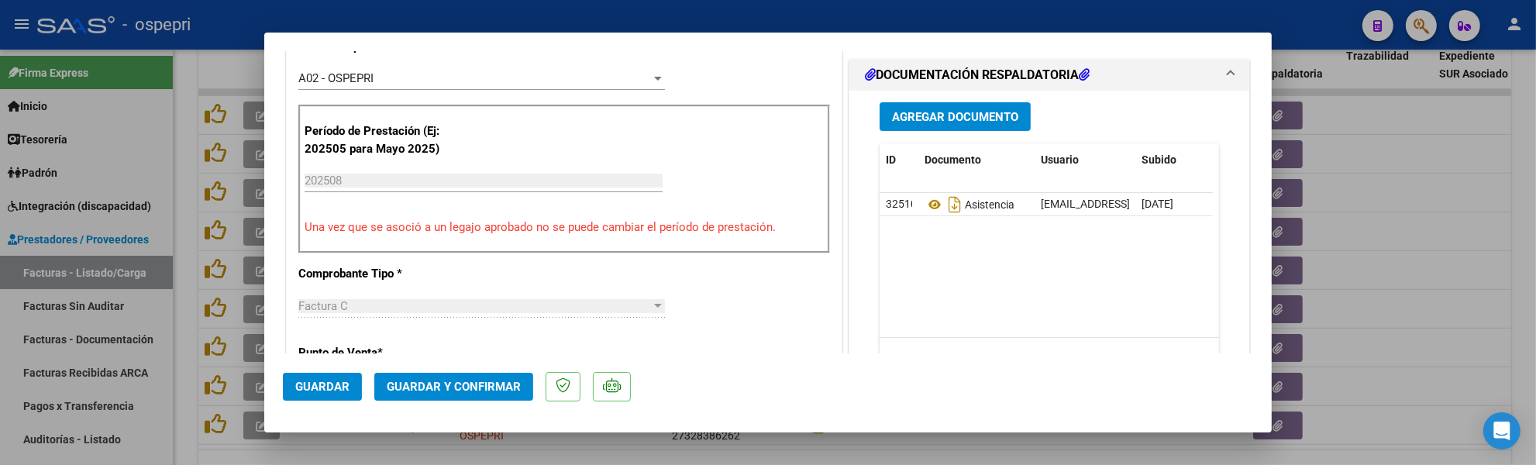
click at [1425, 271] on div at bounding box center [768, 232] width 1536 height 465
type input "$ 0,00"
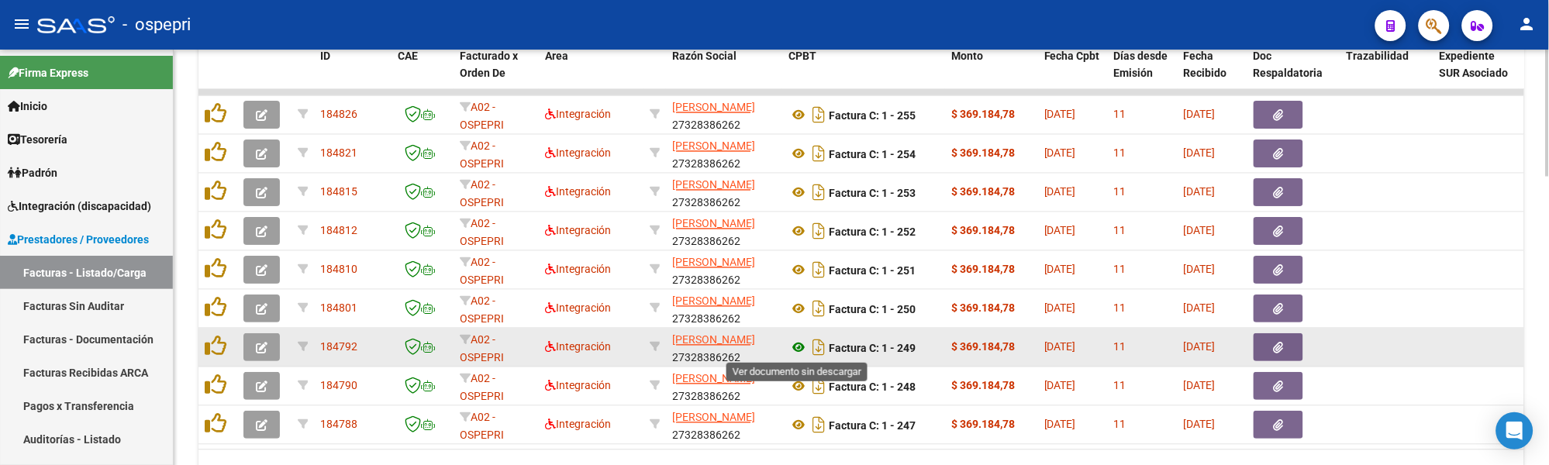
click at [800, 346] on icon at bounding box center [798, 348] width 20 height 19
click at [264, 349] on icon "button" at bounding box center [262, 349] width 12 height 12
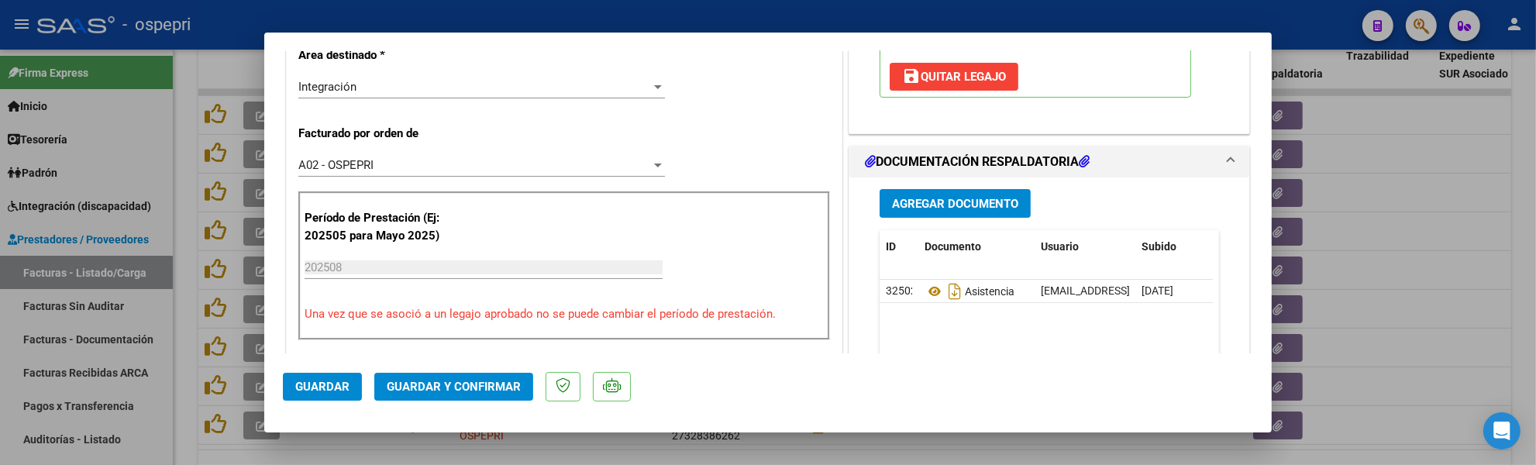
scroll to position [344, 0]
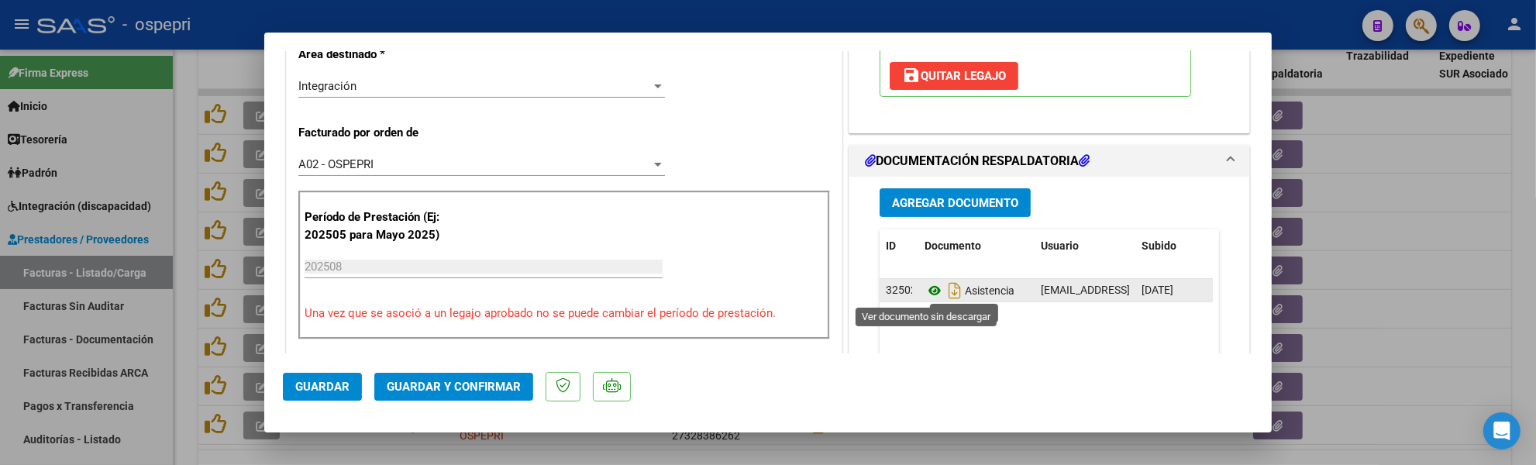
click at [927, 292] on icon at bounding box center [935, 290] width 20 height 19
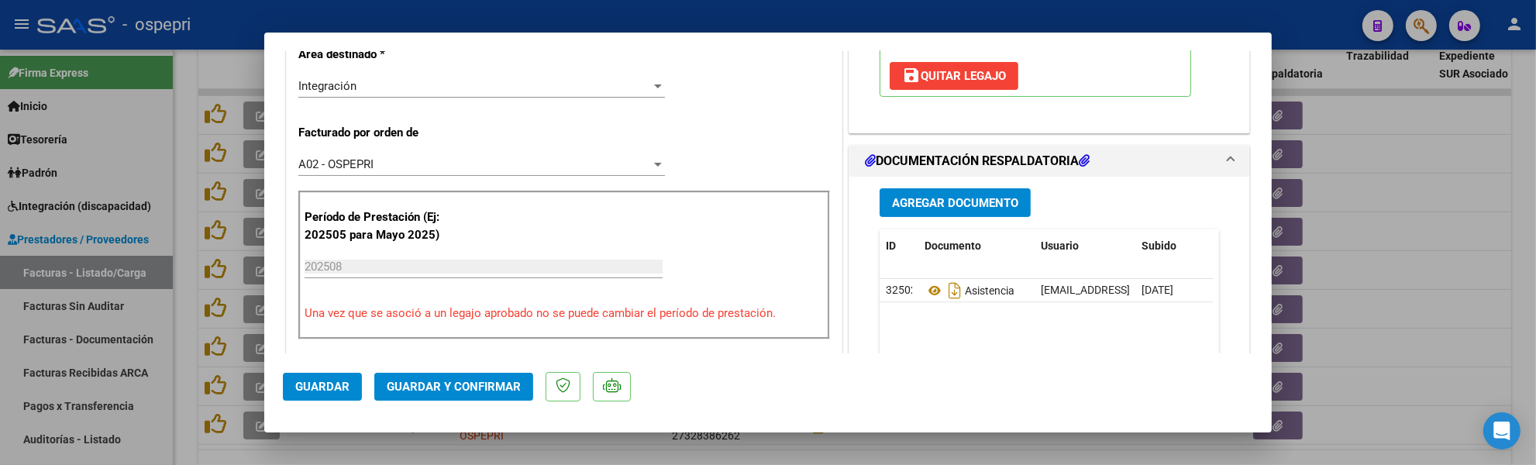
click at [1392, 280] on div at bounding box center [768, 232] width 1536 height 465
type input "$ 0,00"
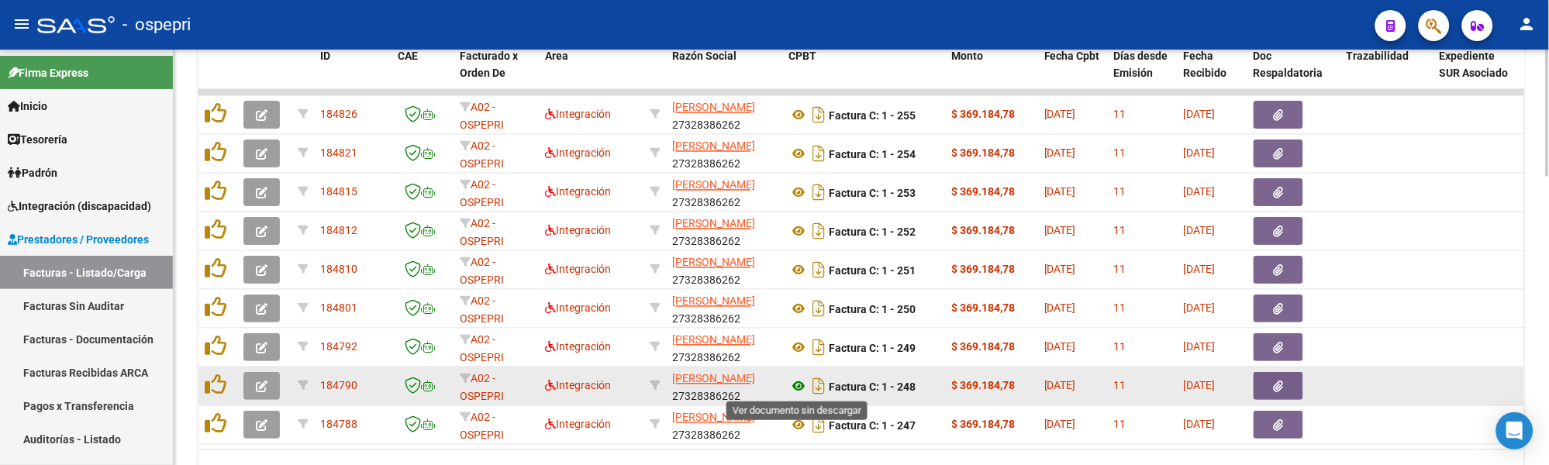
click at [796, 384] on icon at bounding box center [798, 387] width 20 height 19
click at [793, 384] on icon at bounding box center [798, 387] width 20 height 19
click at [271, 386] on button "button" at bounding box center [261, 387] width 36 height 28
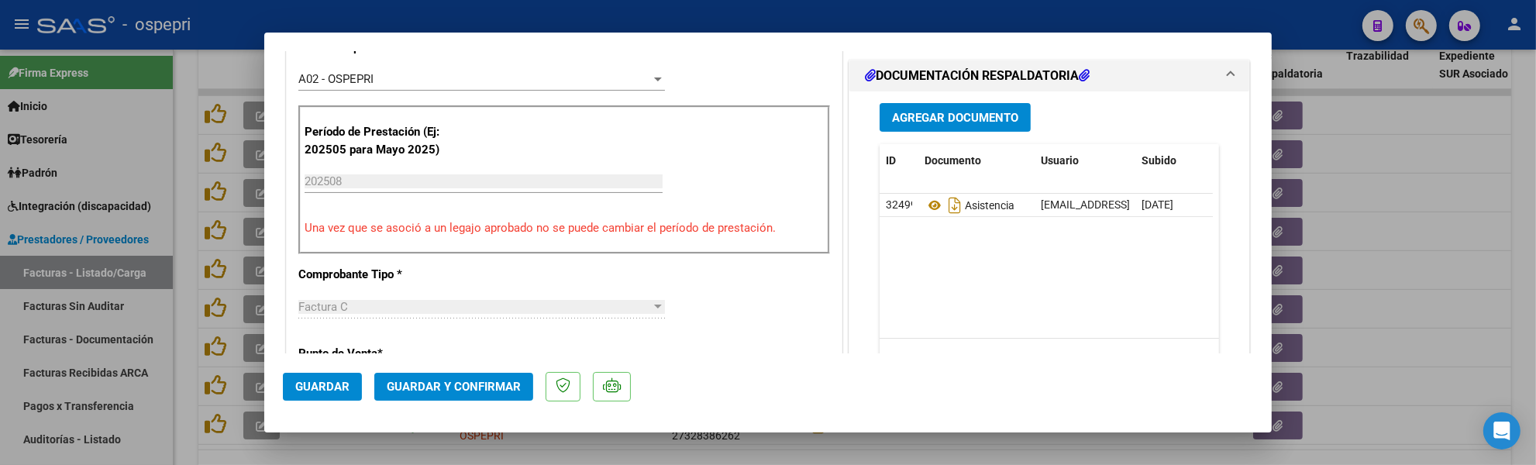
scroll to position [430, 0]
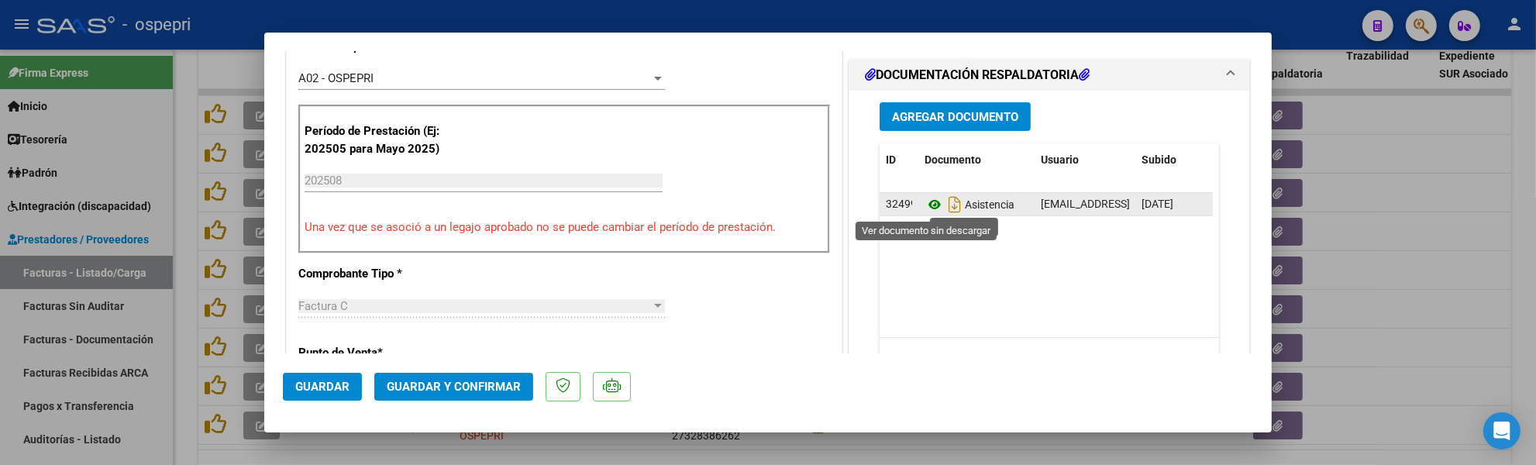
click at [925, 202] on icon at bounding box center [935, 204] width 20 height 19
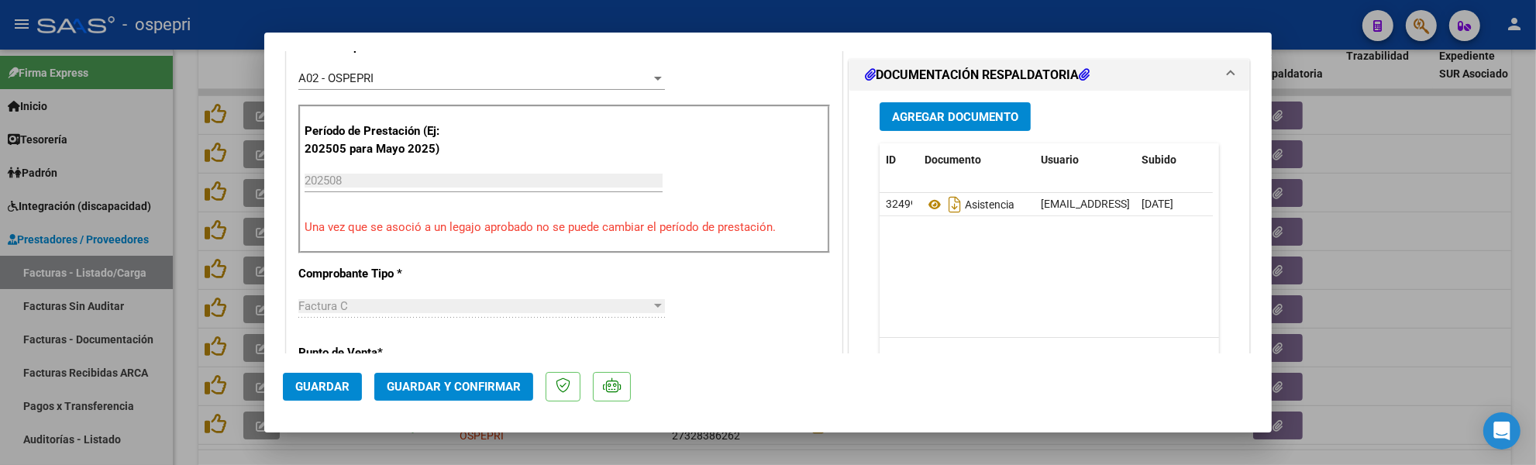
click at [1434, 279] on div at bounding box center [768, 232] width 1536 height 465
type input "$ 0,00"
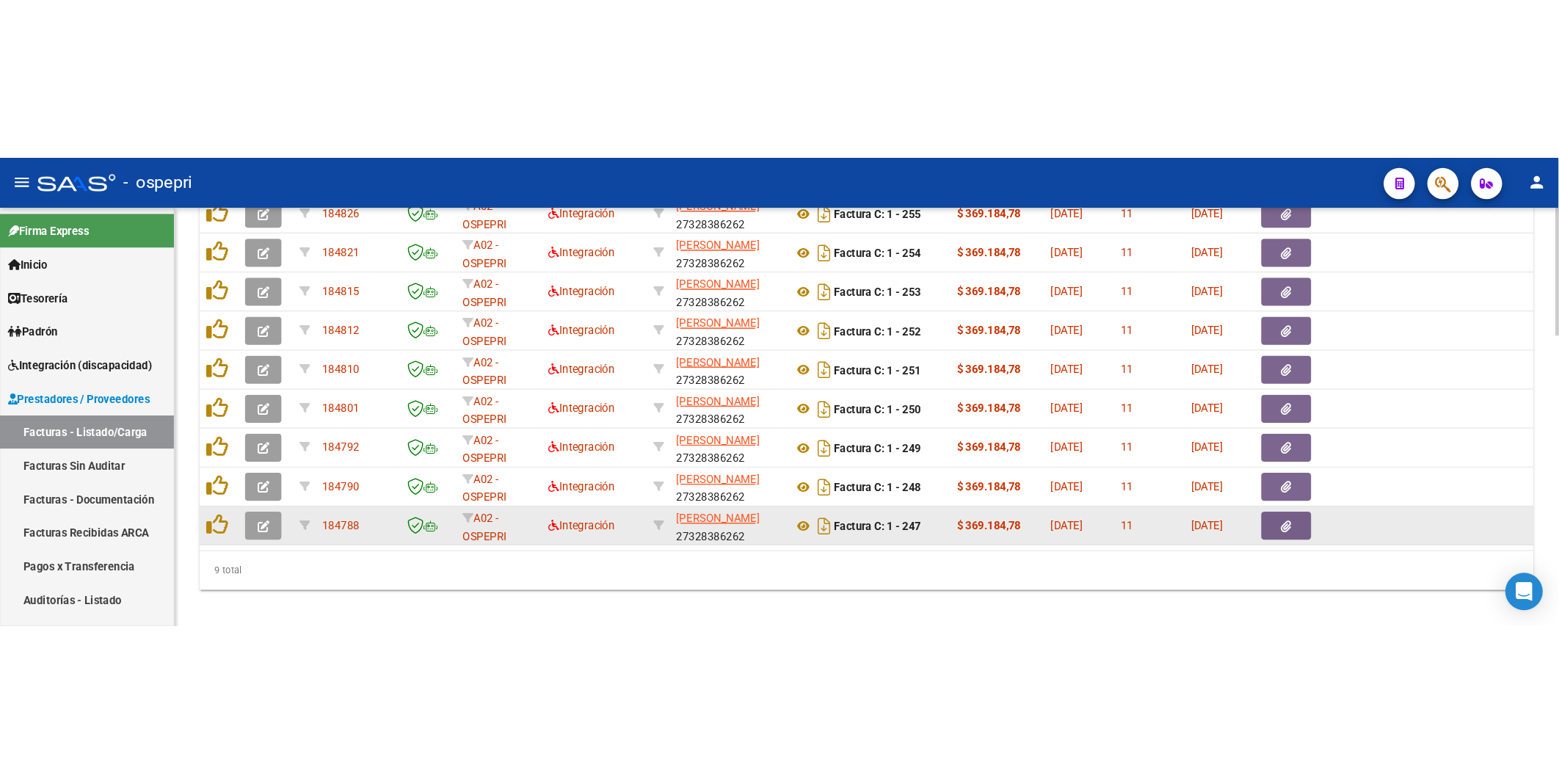
scroll to position [892, 0]
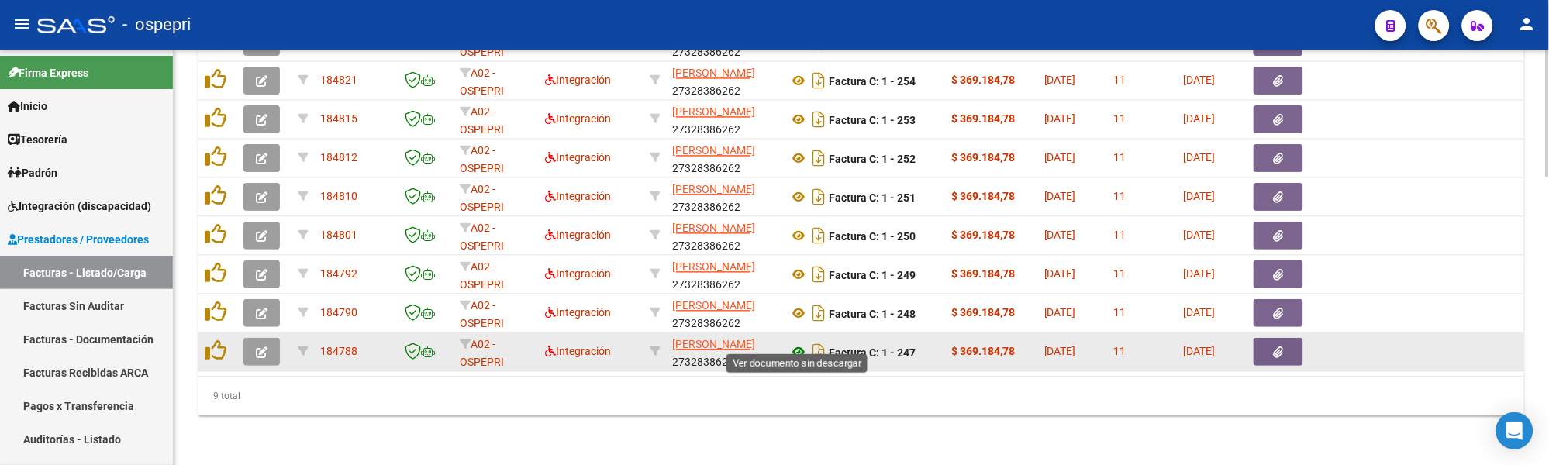
click at [803, 345] on icon at bounding box center [798, 352] width 20 height 19
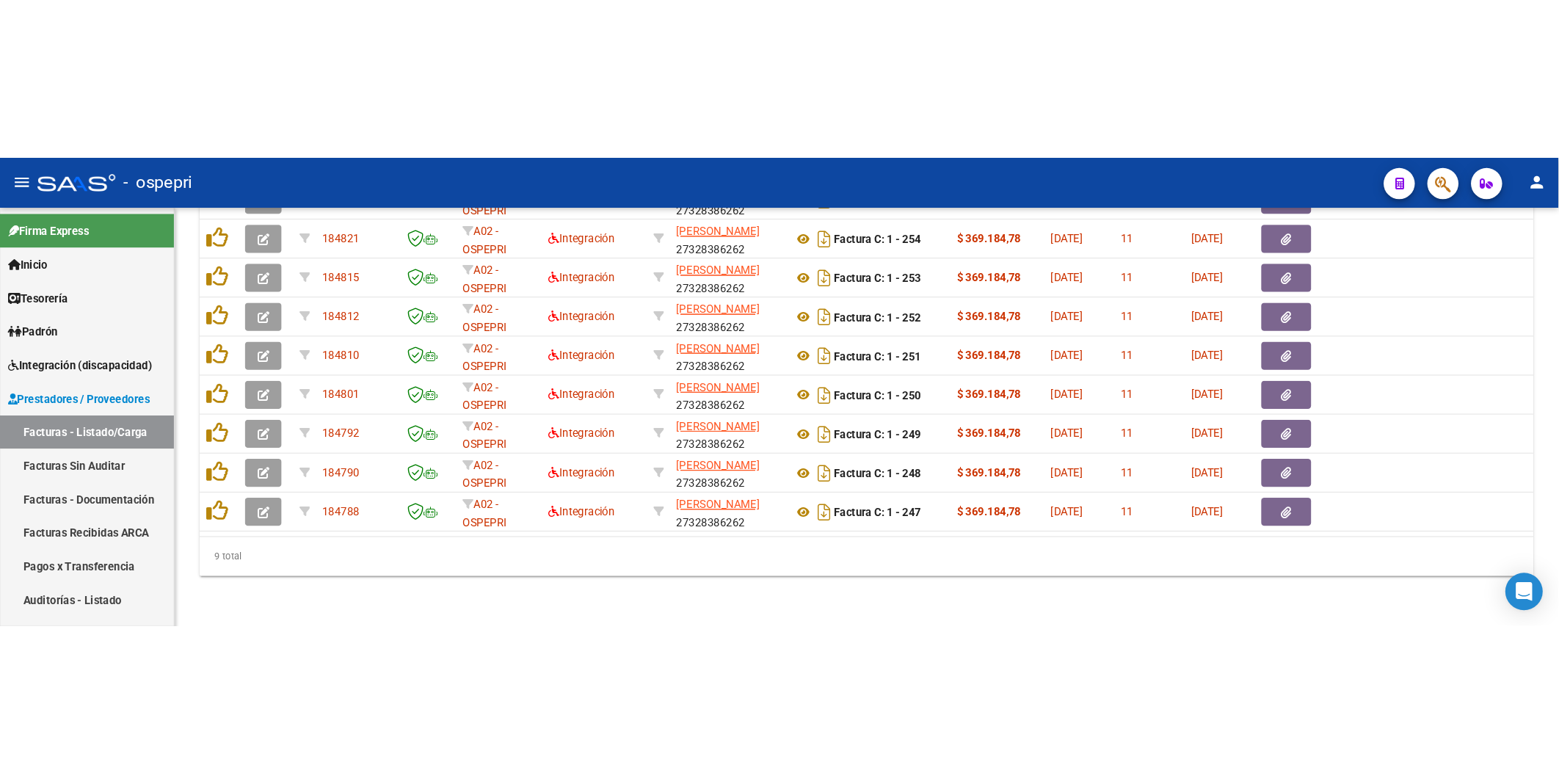
scroll to position [457, 0]
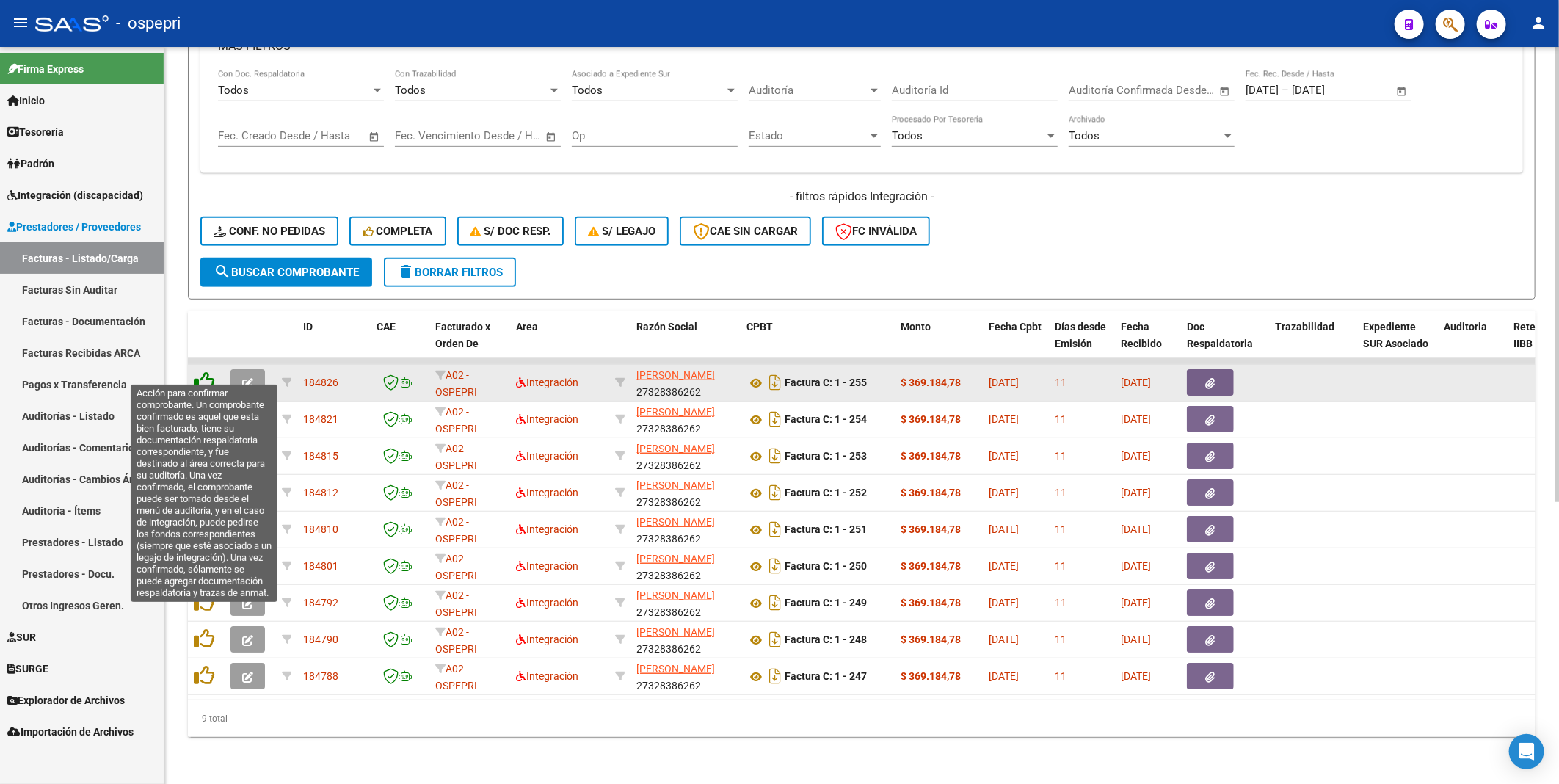
click at [201, 371] on icon at bounding box center [205, 382] width 21 height 21
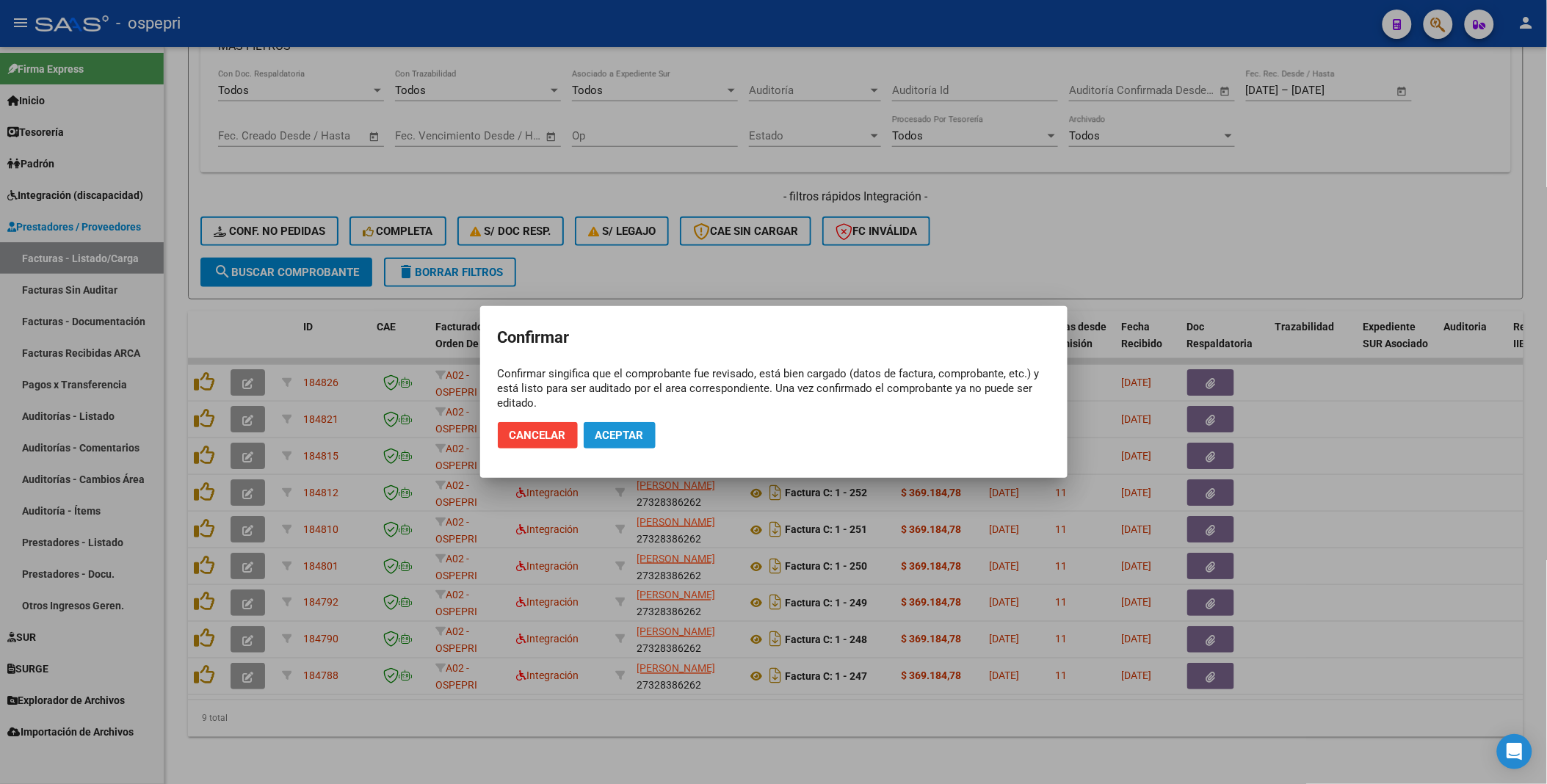
click at [634, 418] on button "Aceptar" at bounding box center [620, 436] width 72 height 27
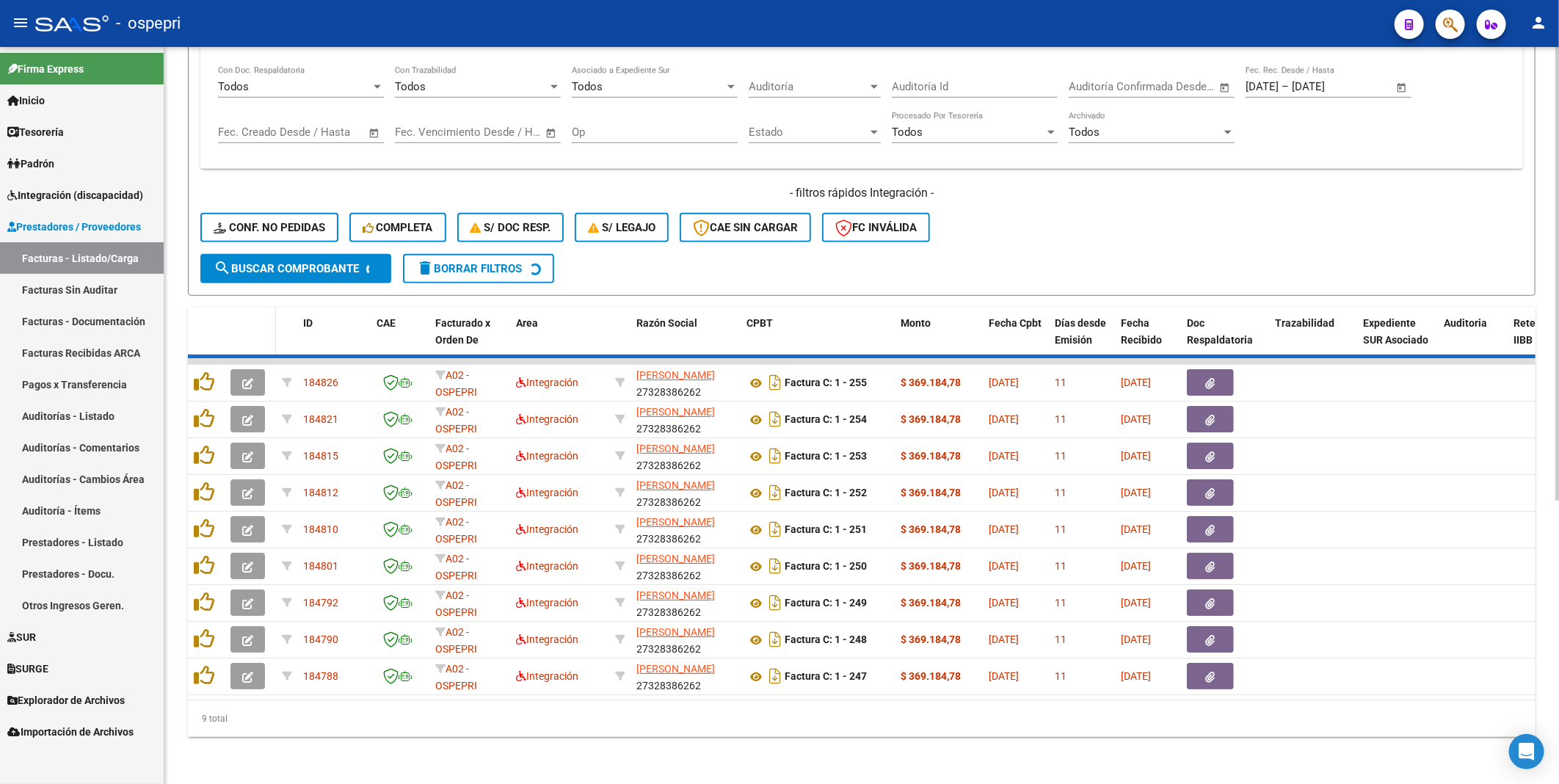
scroll to position [420, 0]
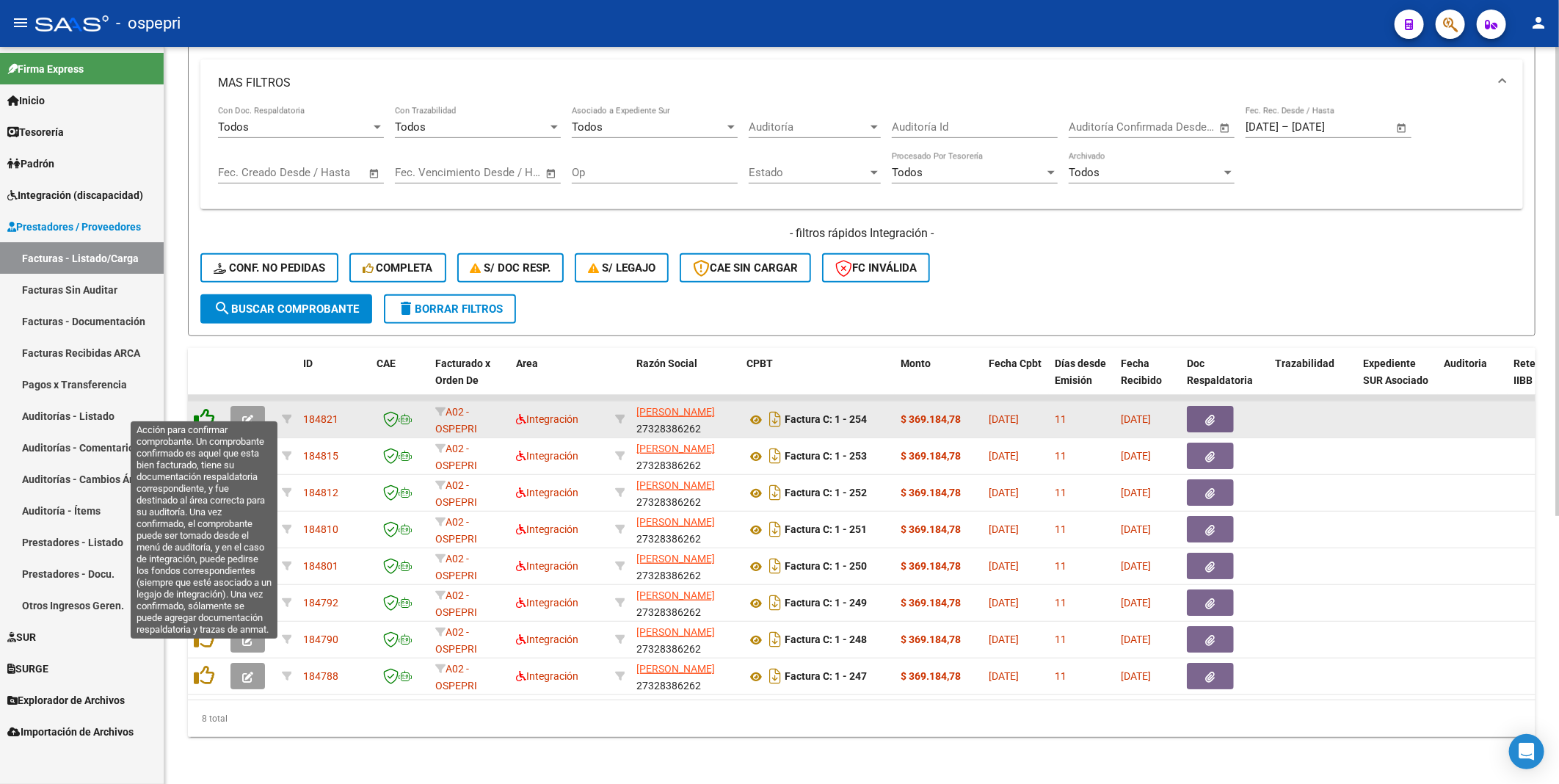
click at [206, 413] on icon at bounding box center [205, 419] width 21 height 21
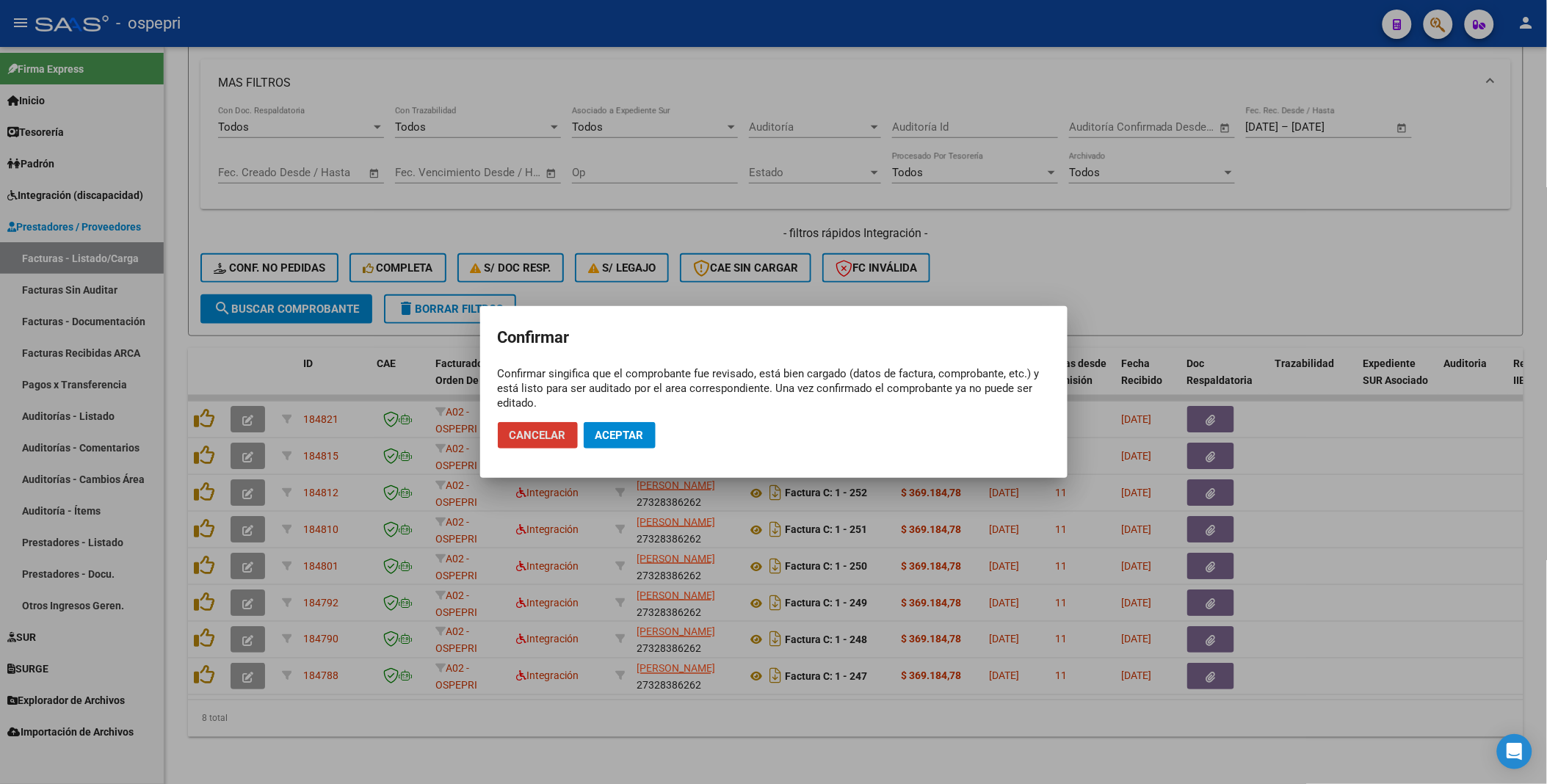
click at [622, 418] on span "Aceptar" at bounding box center [620, 436] width 48 height 13
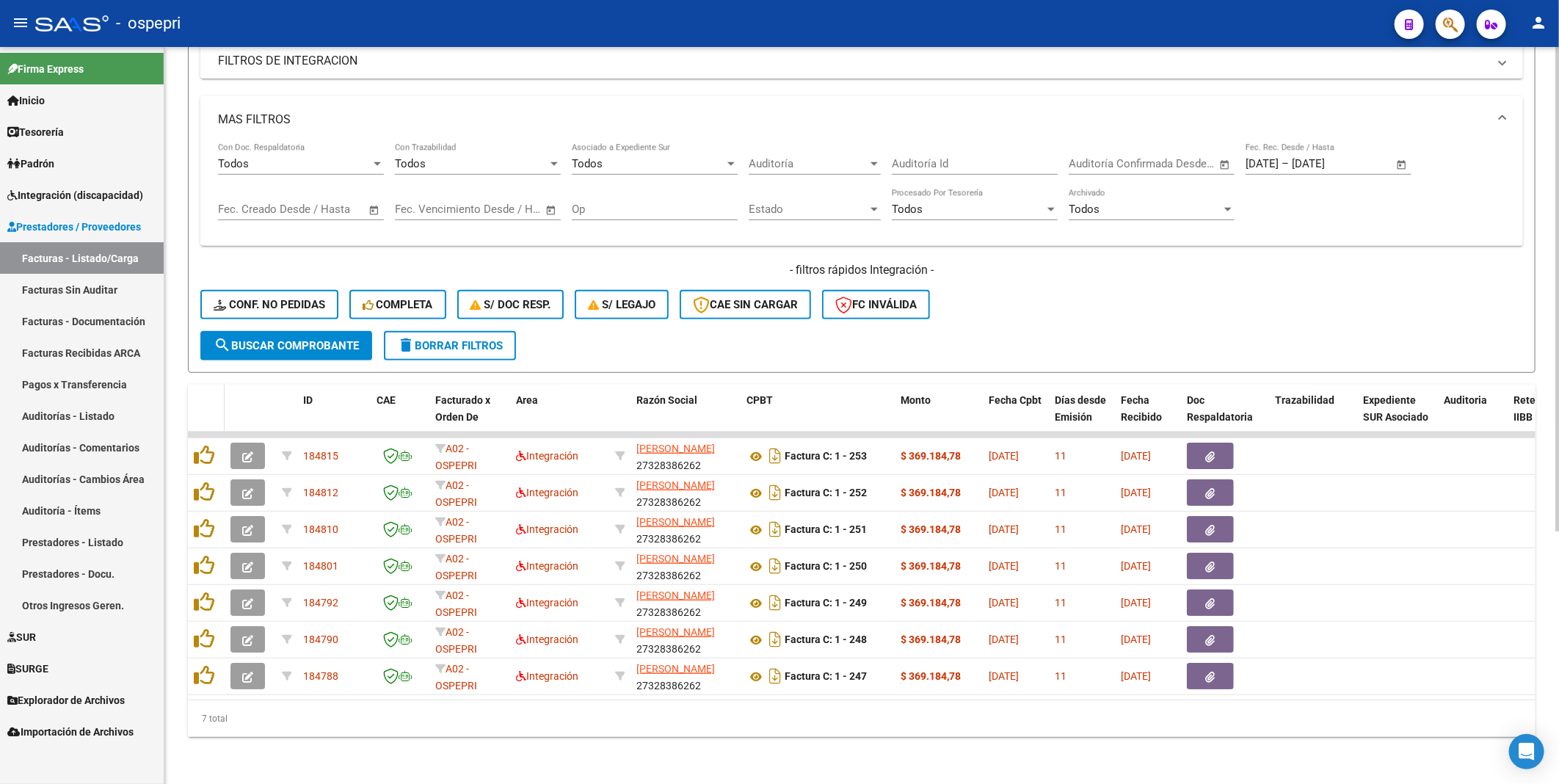
scroll to position [383, 0]
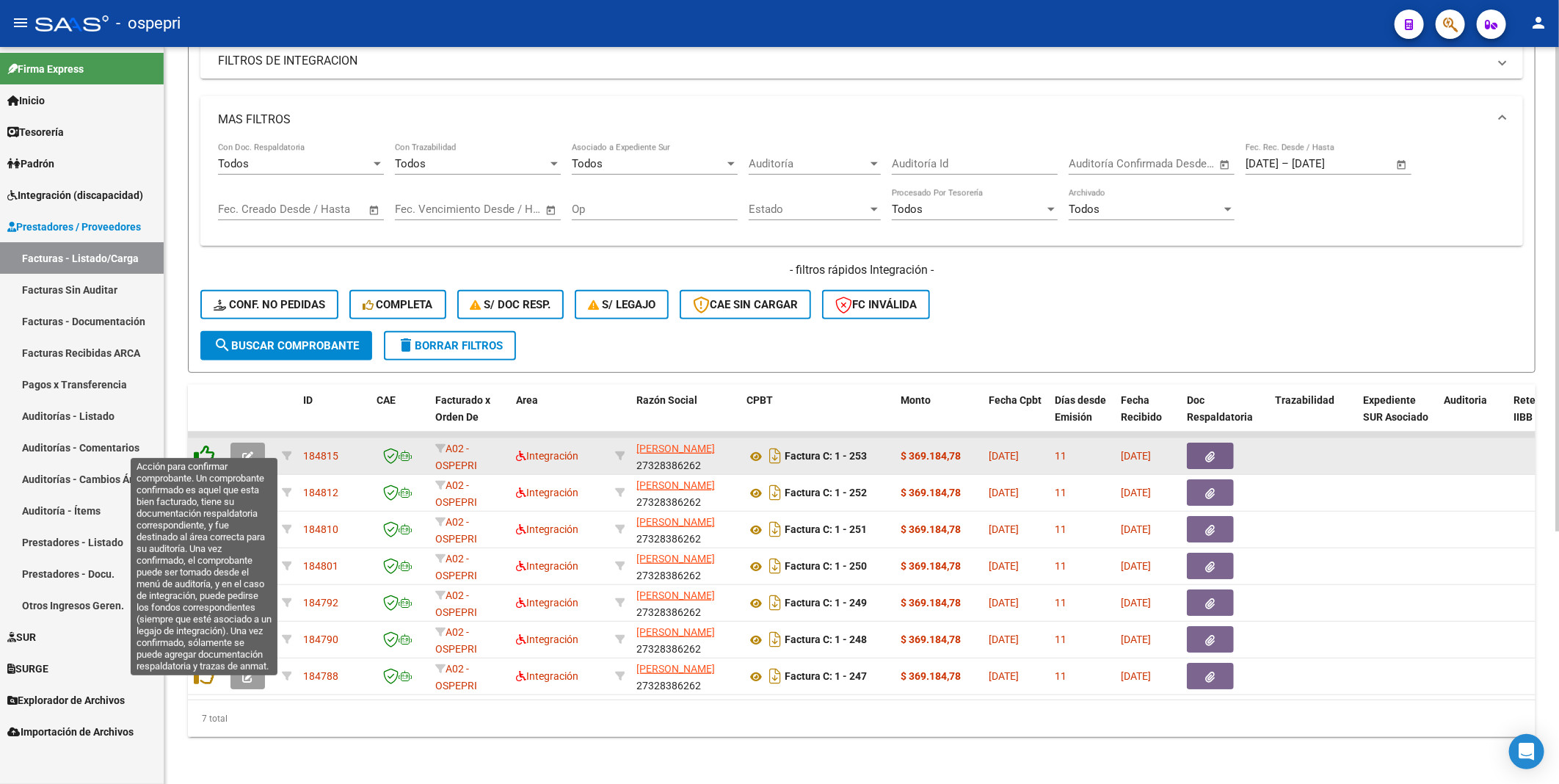
click at [210, 418] on icon at bounding box center [205, 455] width 21 height 21
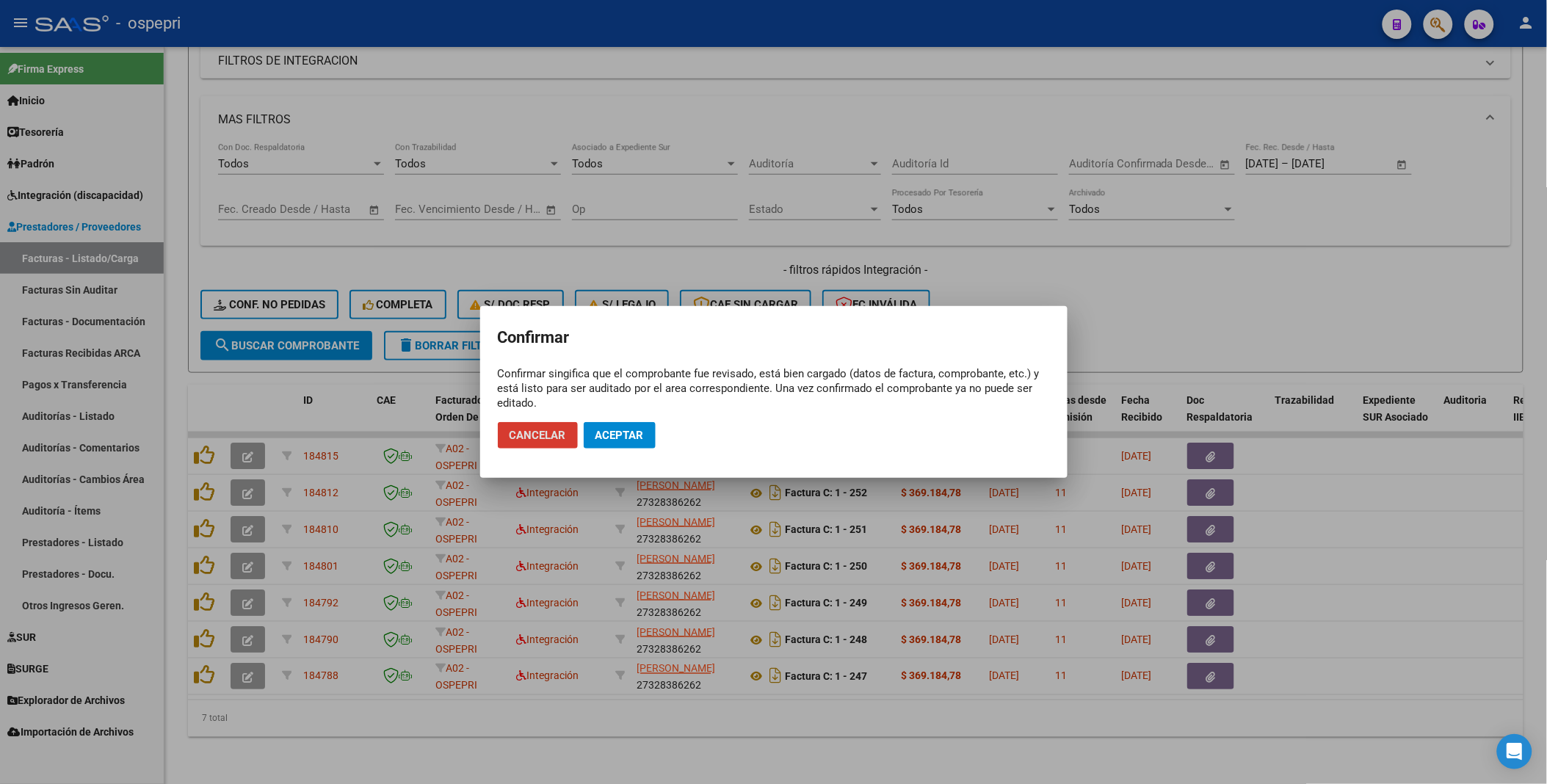
click at [618, 418] on span "Aceptar" at bounding box center [620, 436] width 48 height 13
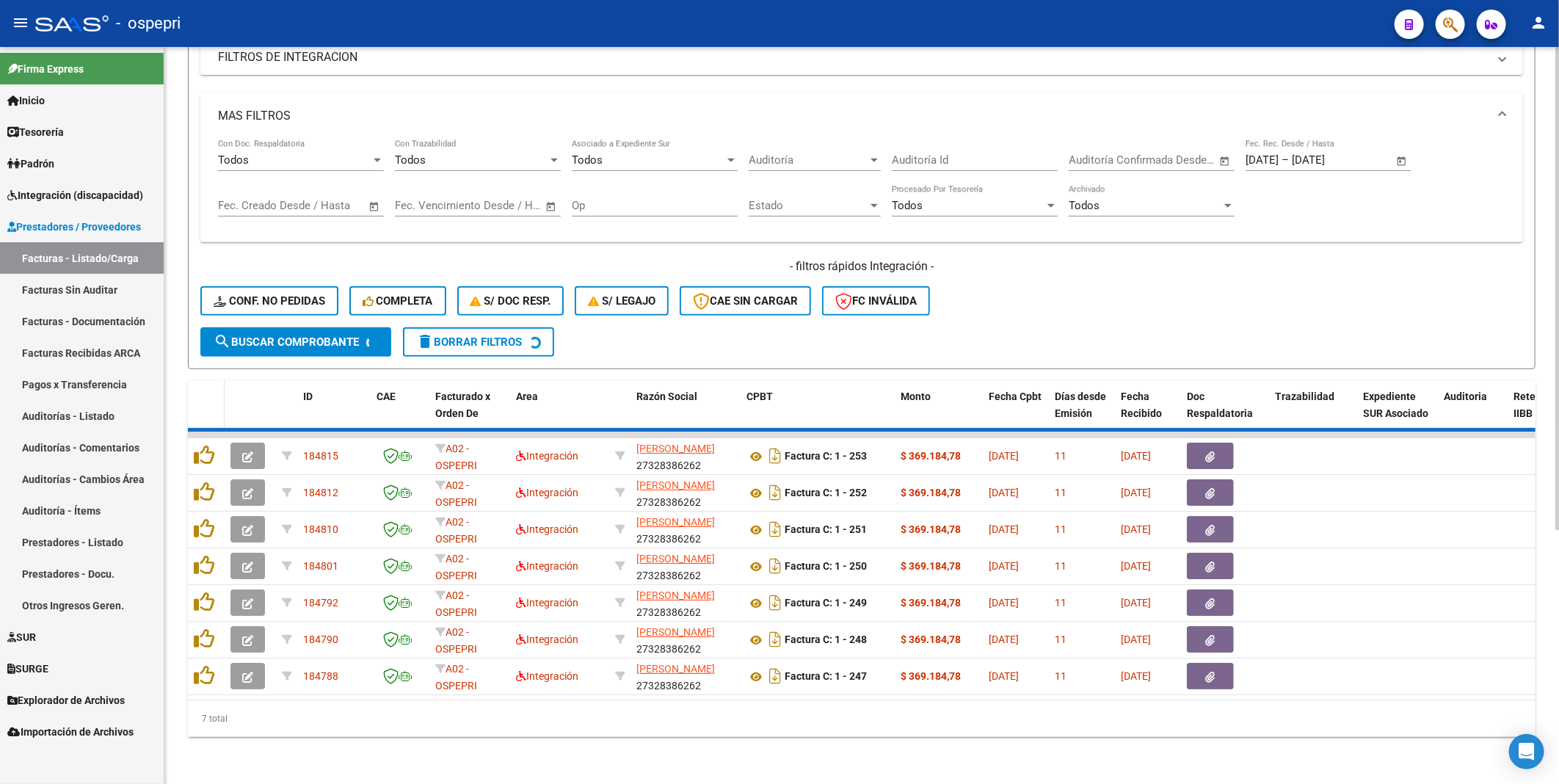
scroll to position [347, 0]
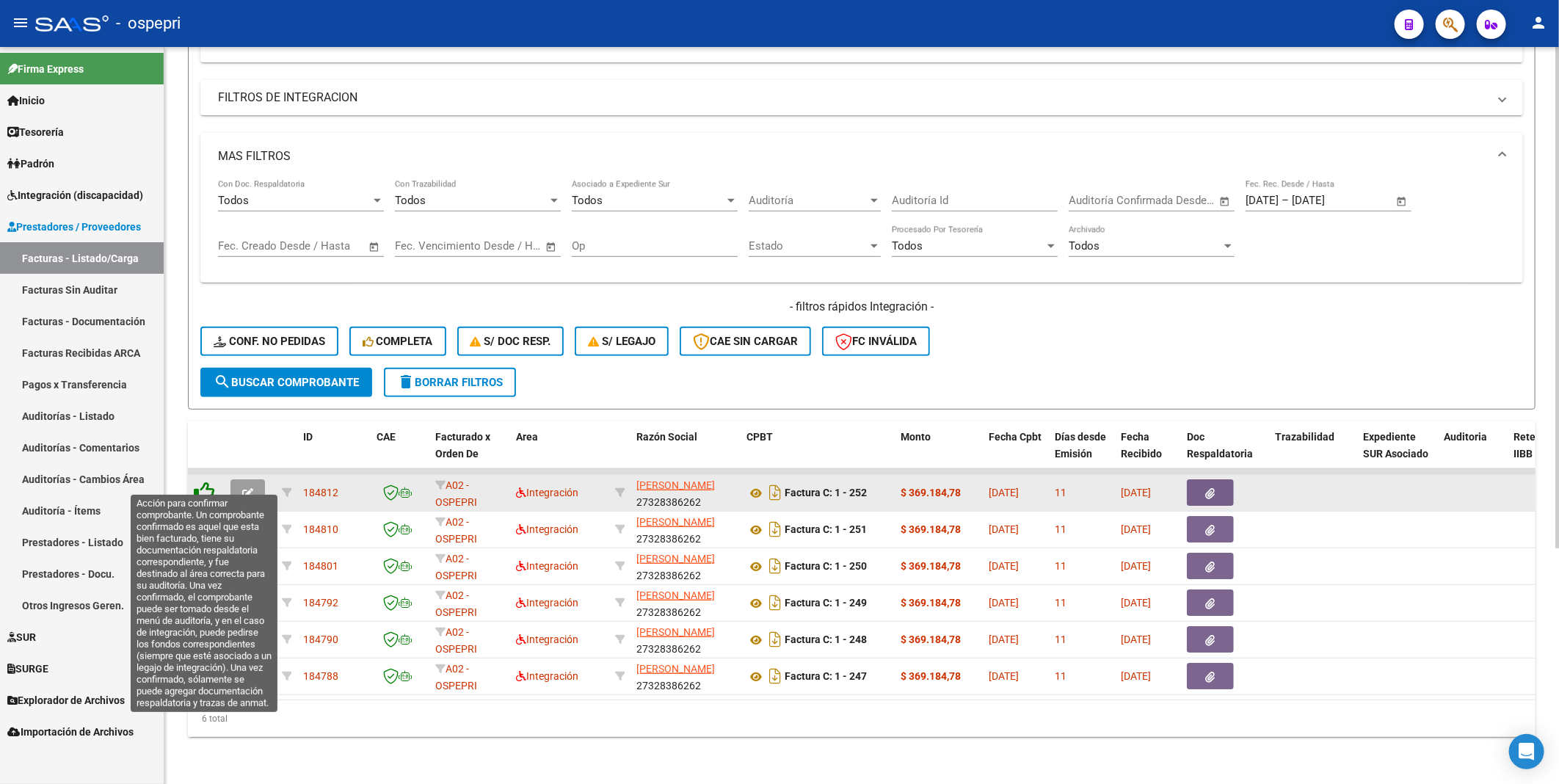
click at [206, 418] on icon at bounding box center [205, 492] width 21 height 21
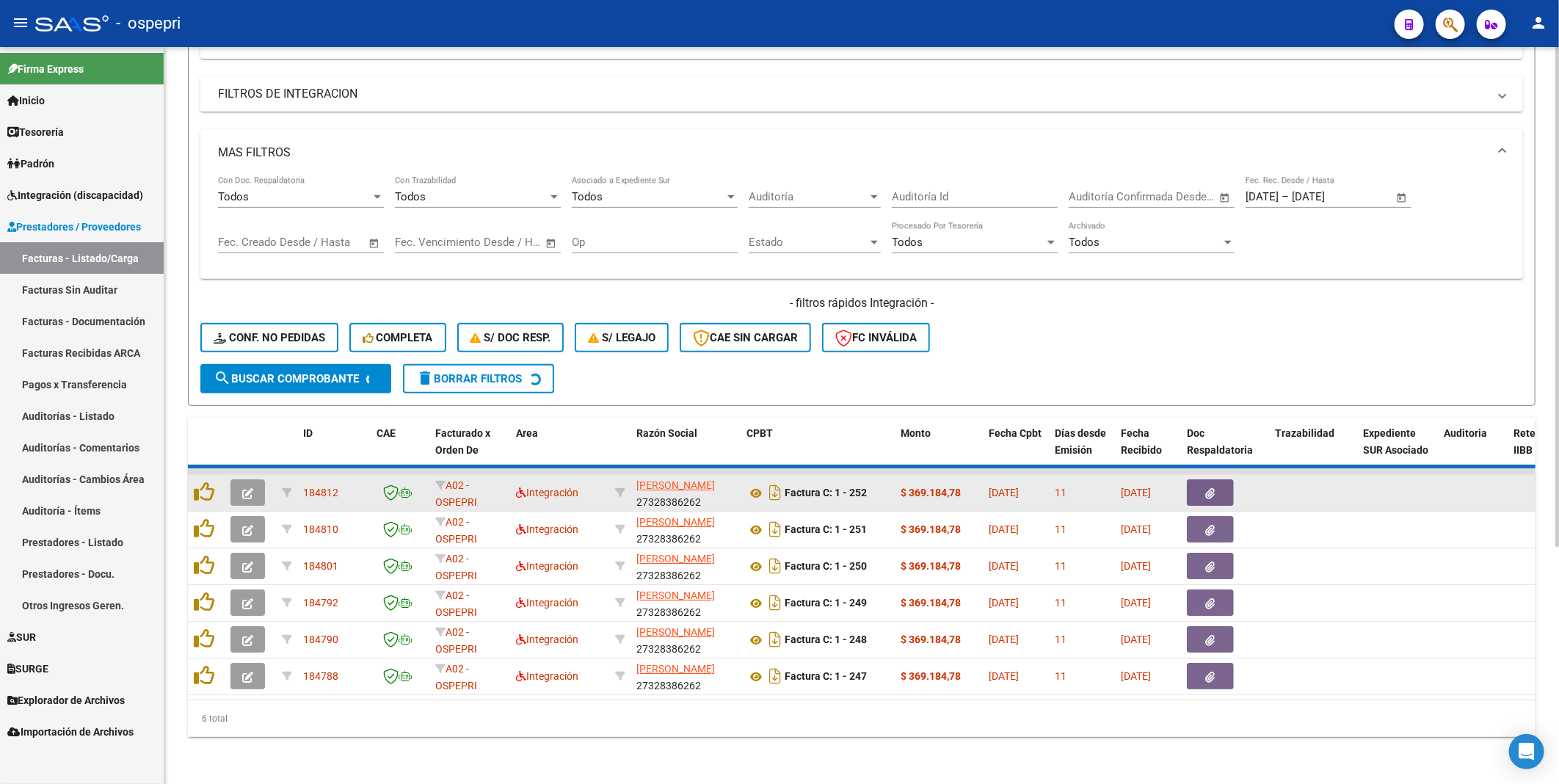
scroll to position [311, 0]
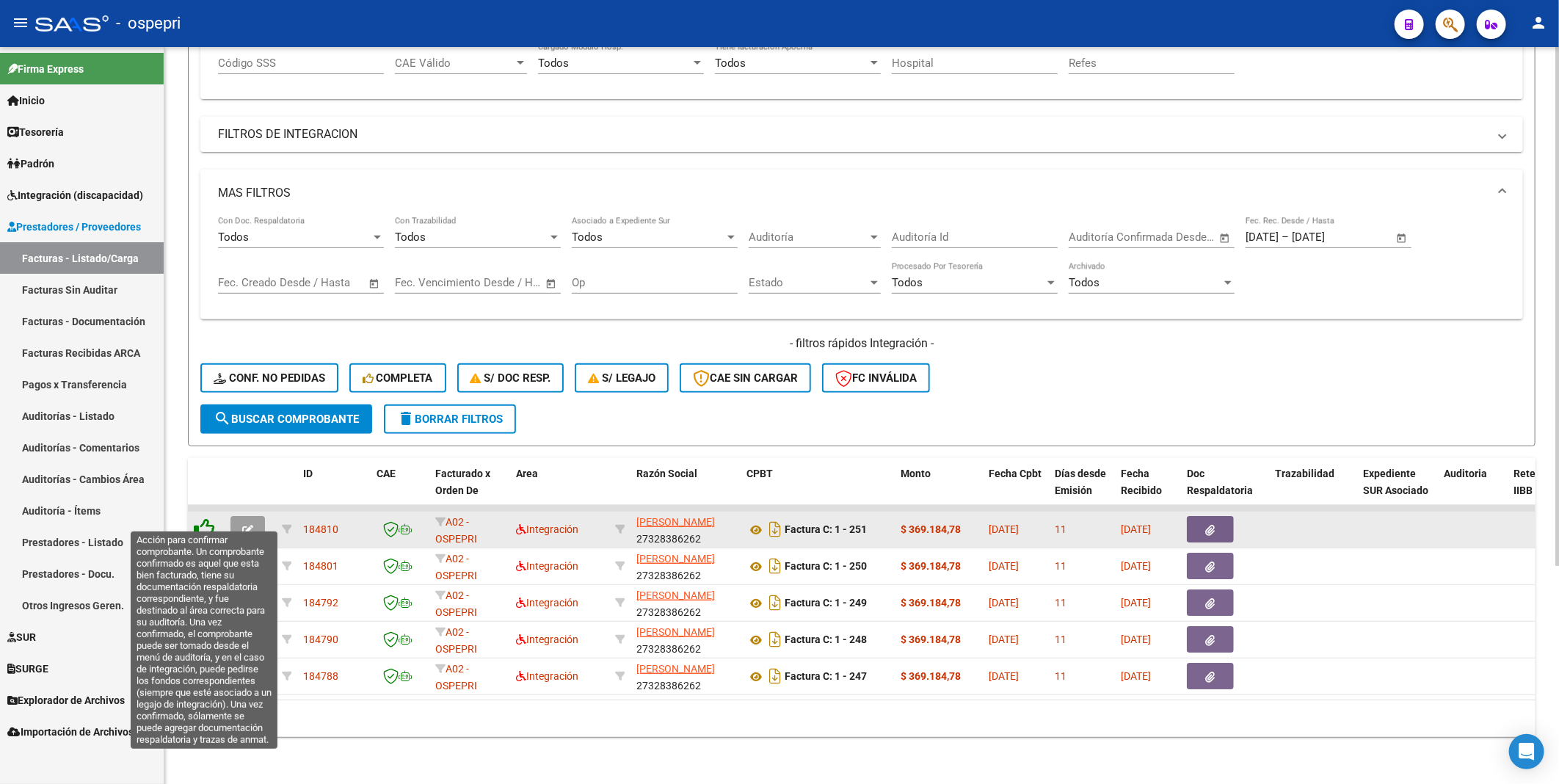
click at [204, 418] on icon at bounding box center [205, 528] width 21 height 21
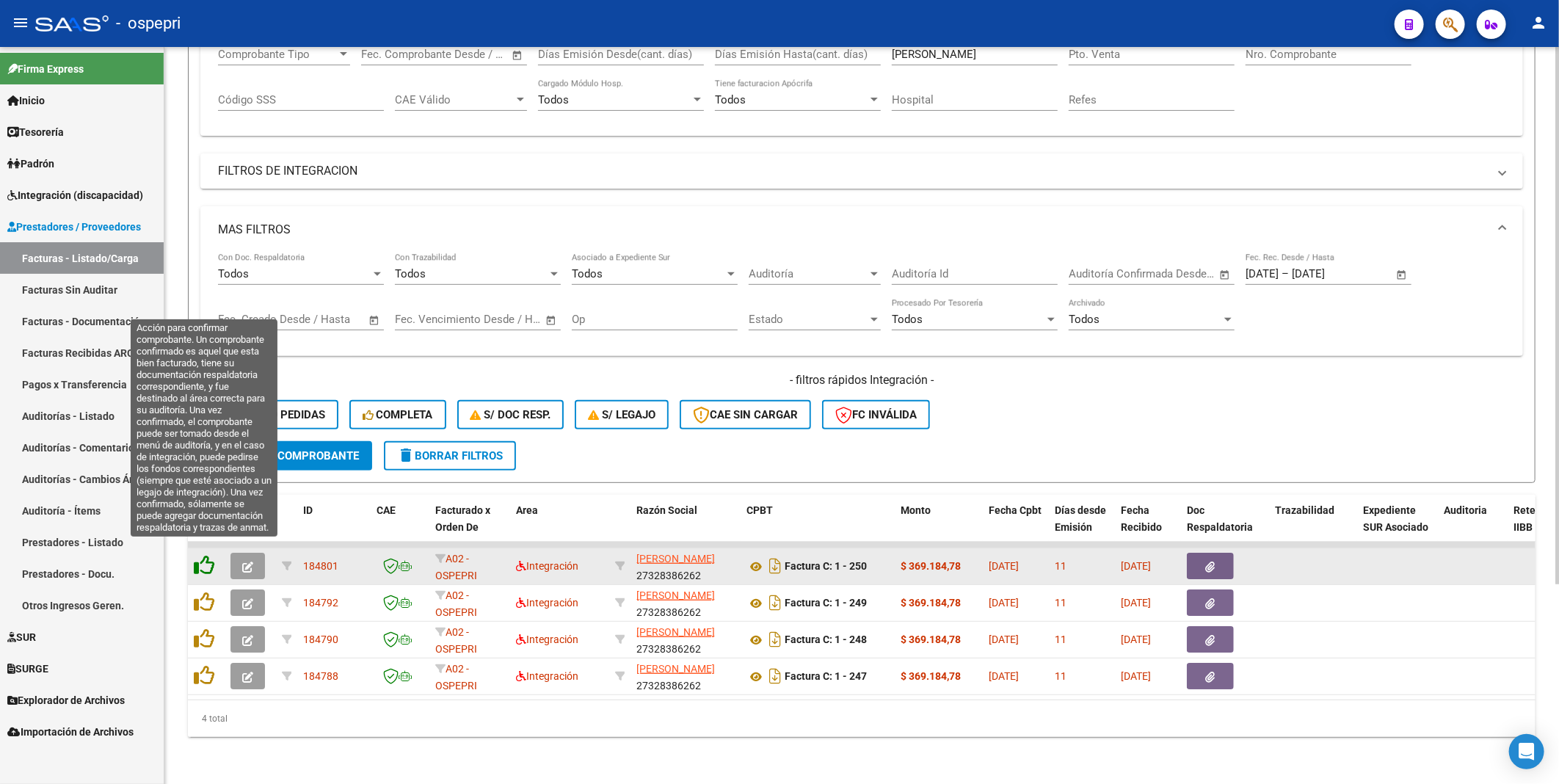
click at [206, 418] on icon at bounding box center [205, 565] width 21 height 21
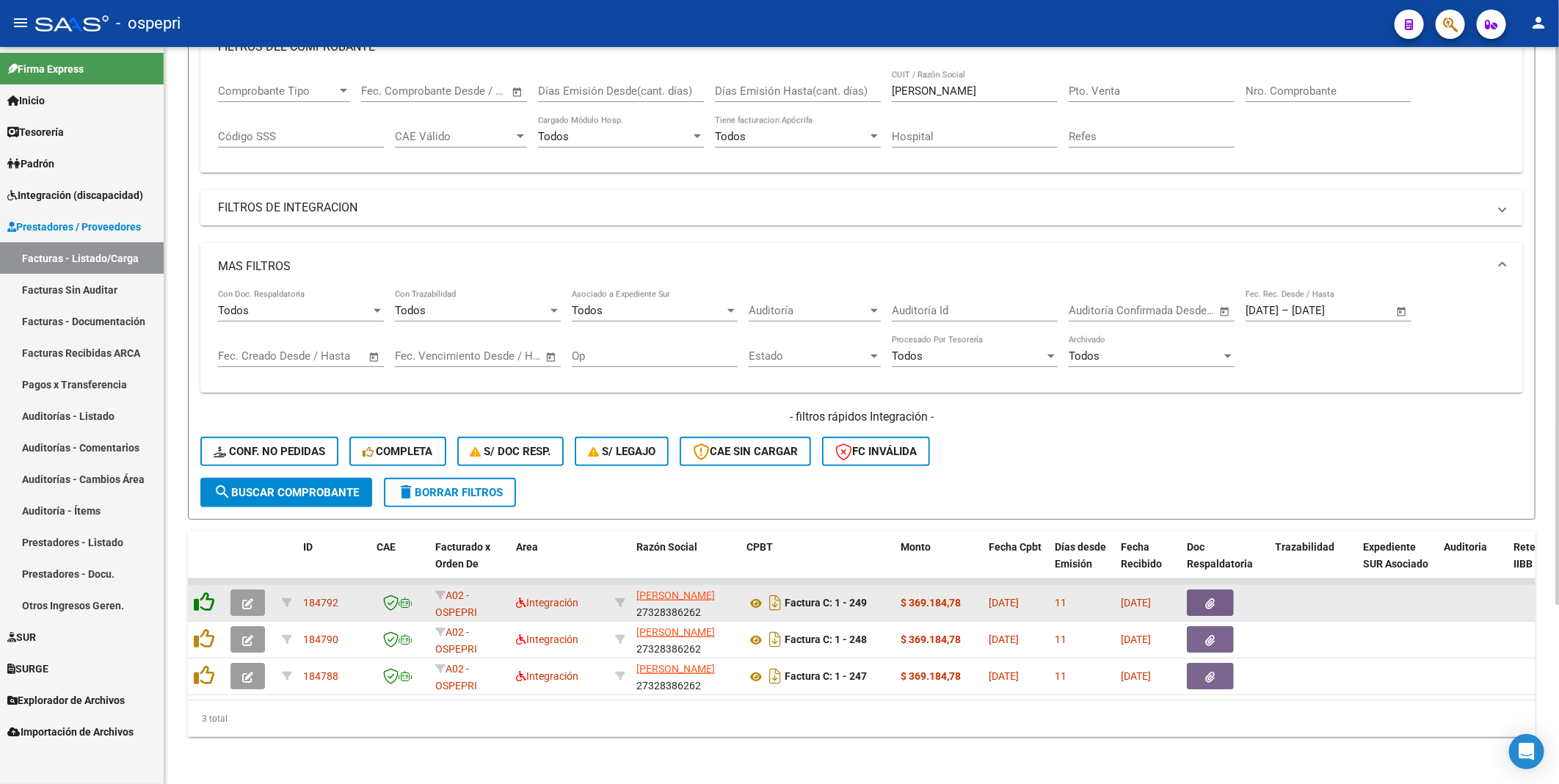
scroll to position [237, 0]
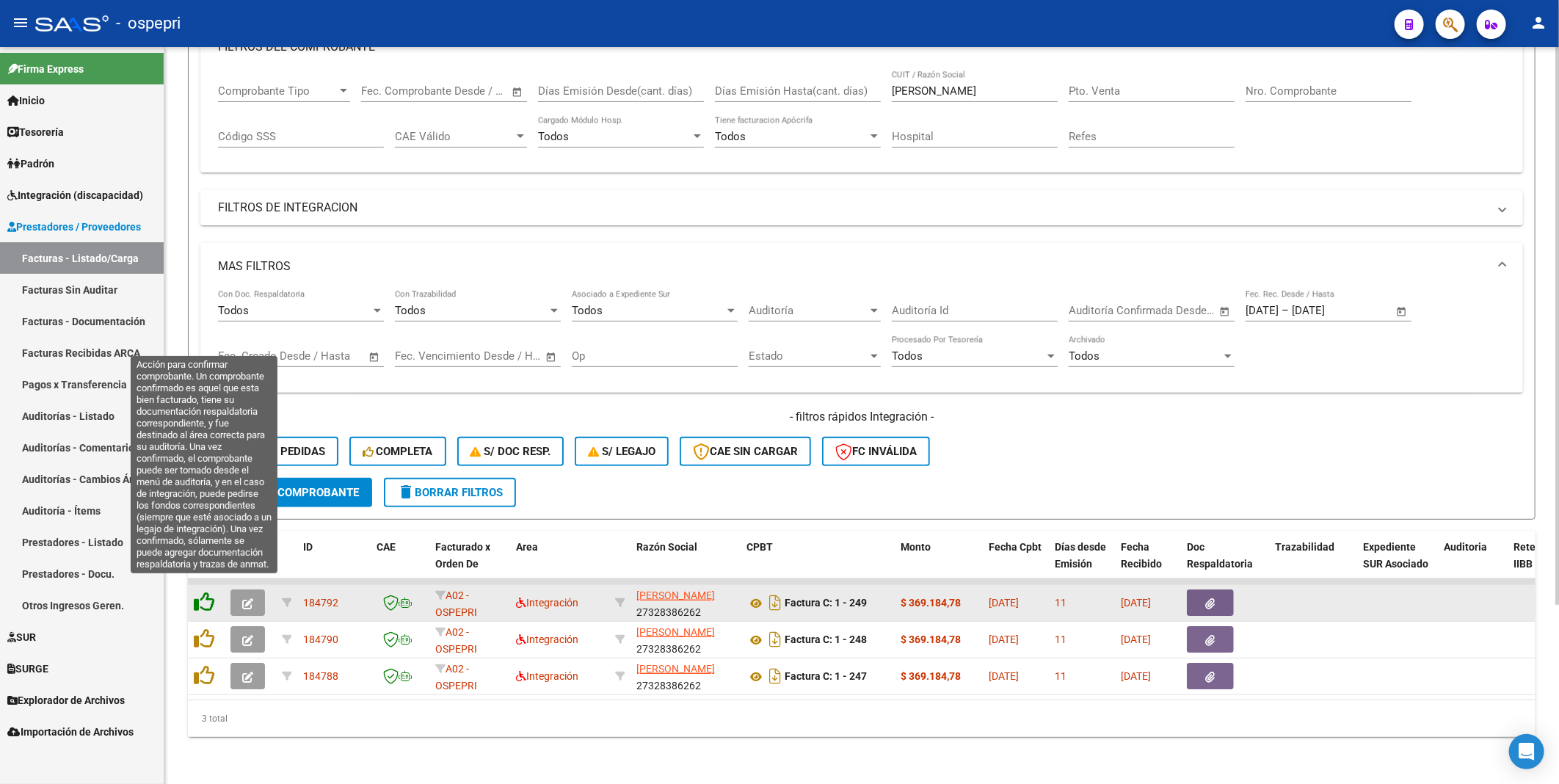
click at [204, 418] on icon at bounding box center [205, 602] width 21 height 21
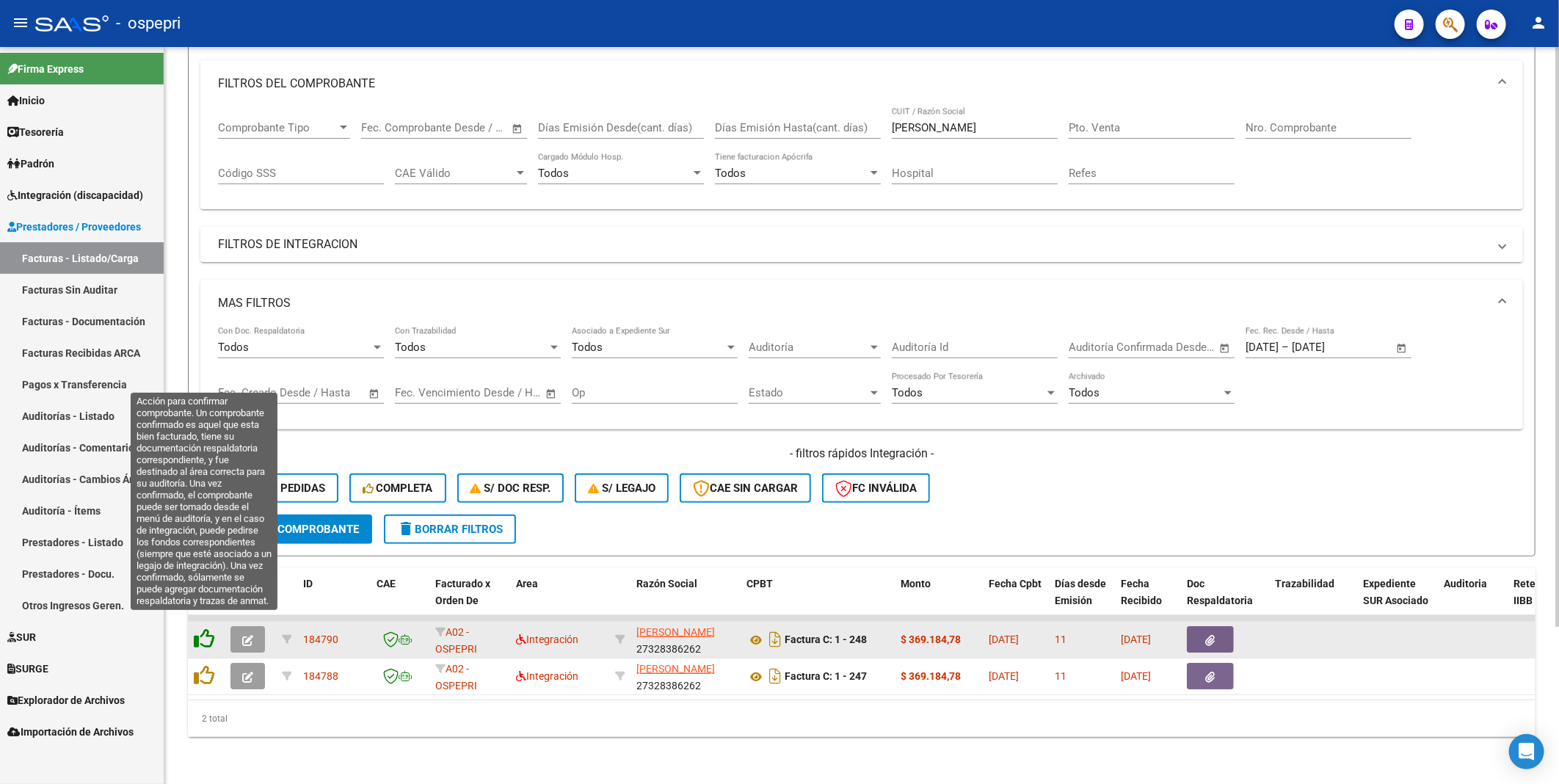
click at [200, 418] on icon at bounding box center [205, 639] width 21 height 21
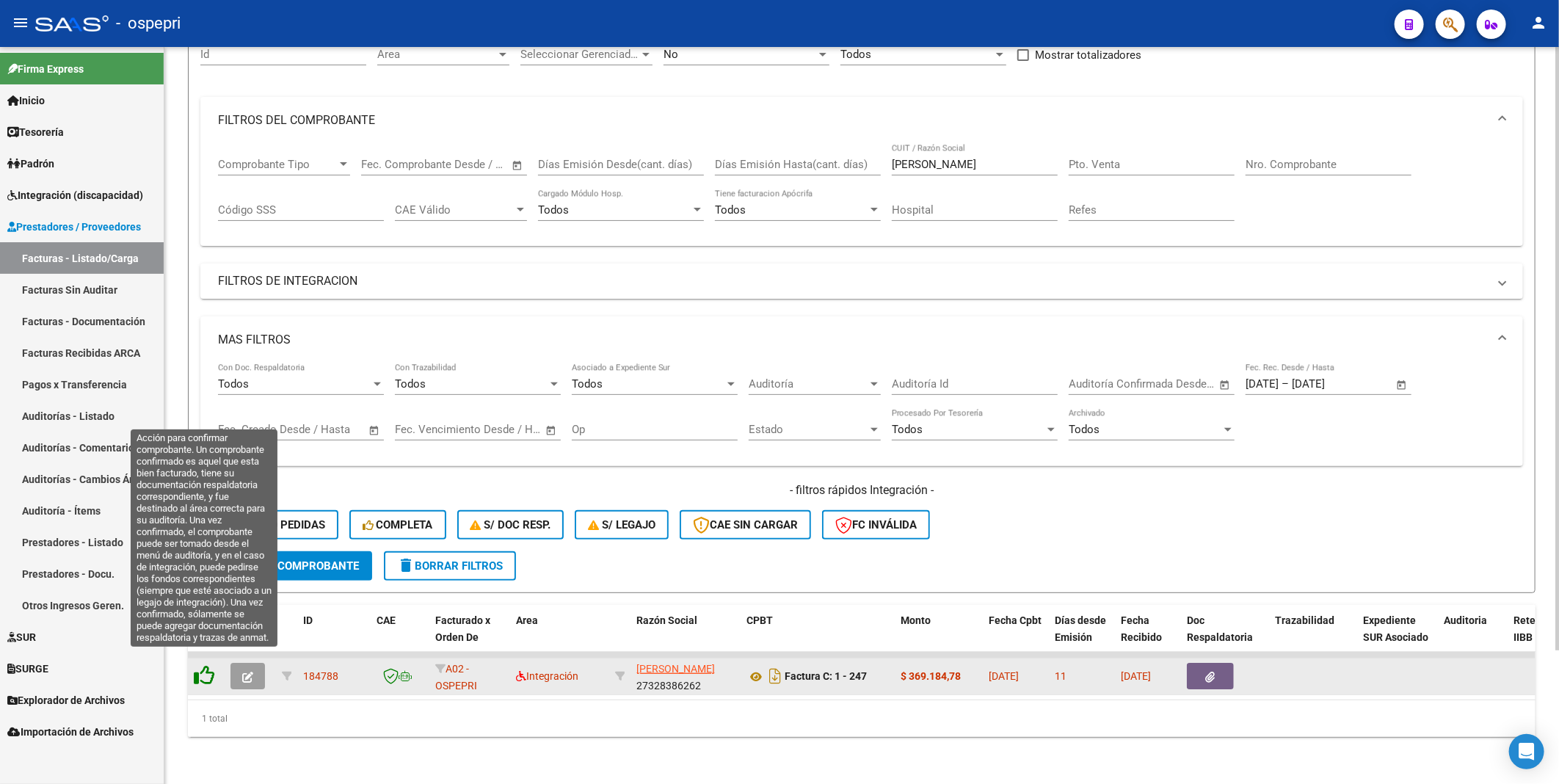
click at [207, 418] on icon at bounding box center [205, 675] width 21 height 21
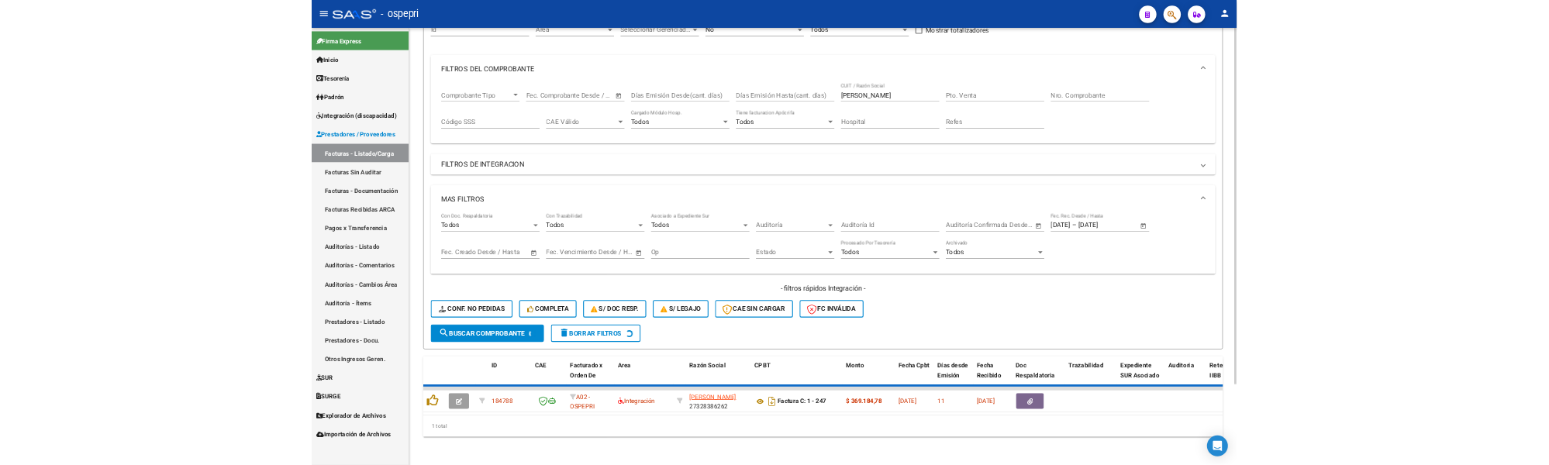
scroll to position [148, 0]
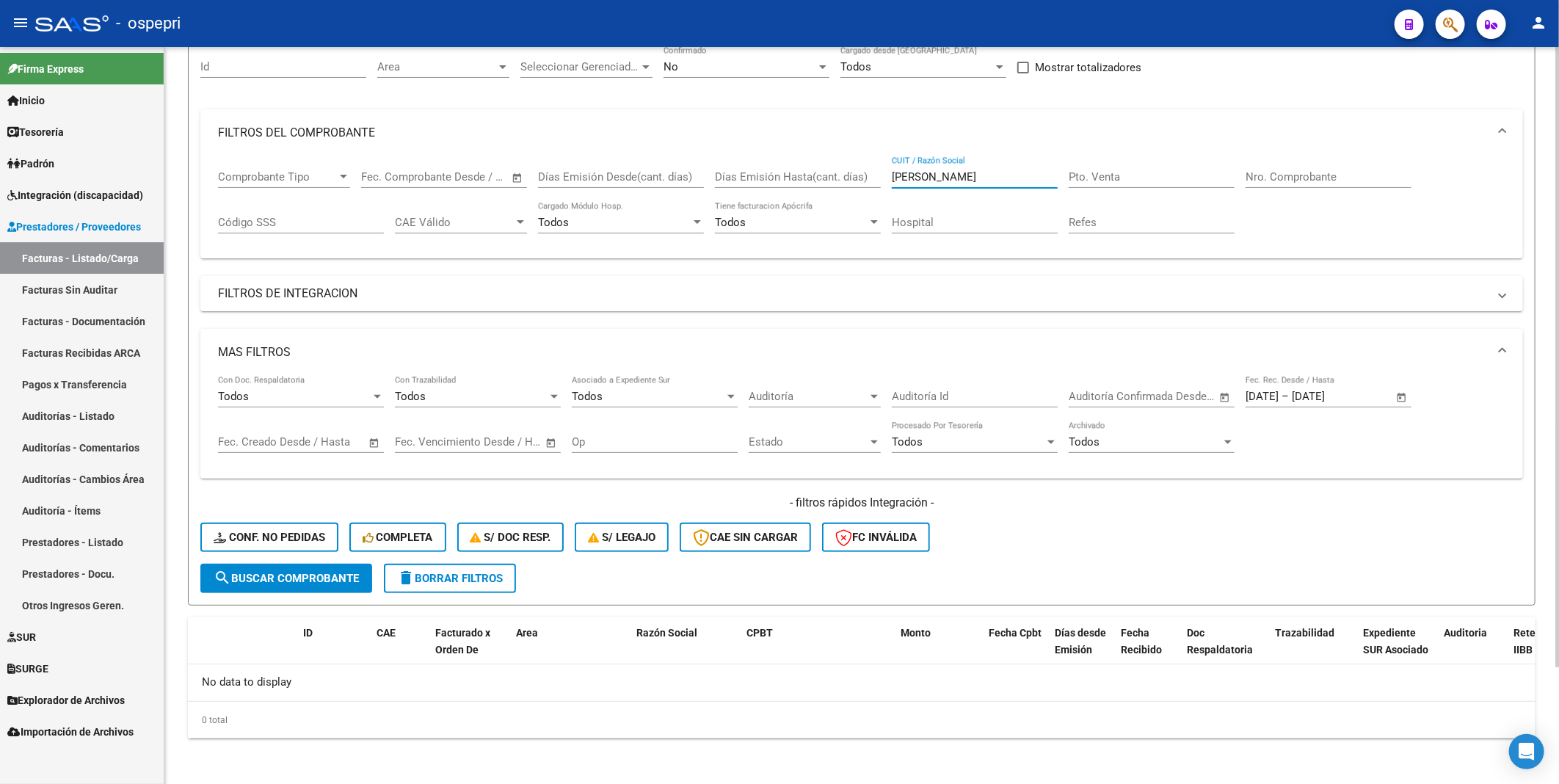
drag, startPoint x: 936, startPoint y: 177, endPoint x: 870, endPoint y: 174, distance: 66.1
click at [870, 174] on div "Comprobante Tipo Comprobante Tipo Fecha inicio – Fecha fin Fec. Comprobante Des…" at bounding box center [862, 202] width 1288 height 91
click at [1086, 418] on div "- filtros rápidos Integración - Conf. no pedidas Completa S/ Doc Resp. S/ legaj…" at bounding box center [862, 528] width 1323 height 69
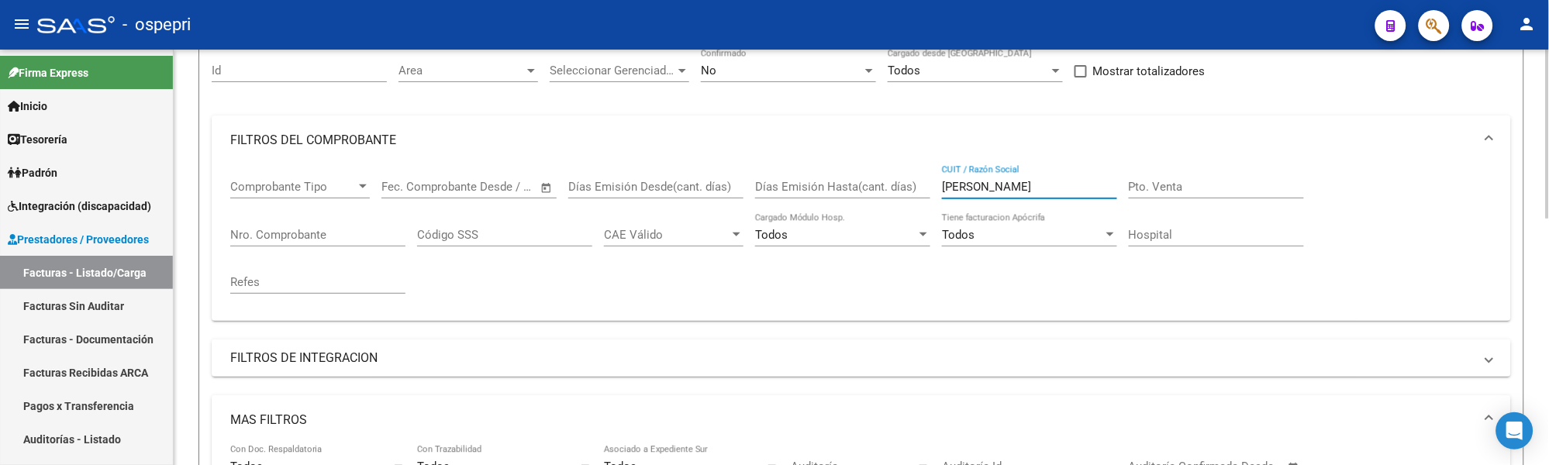
drag, startPoint x: 993, startPoint y: 184, endPoint x: 919, endPoint y: 189, distance: 74.6
click at [919, 189] on div "Comprobante Tipo Comprobante Tipo Fecha inicio – Fecha fin Fec. Comprobante Des…" at bounding box center [861, 236] width 1262 height 143
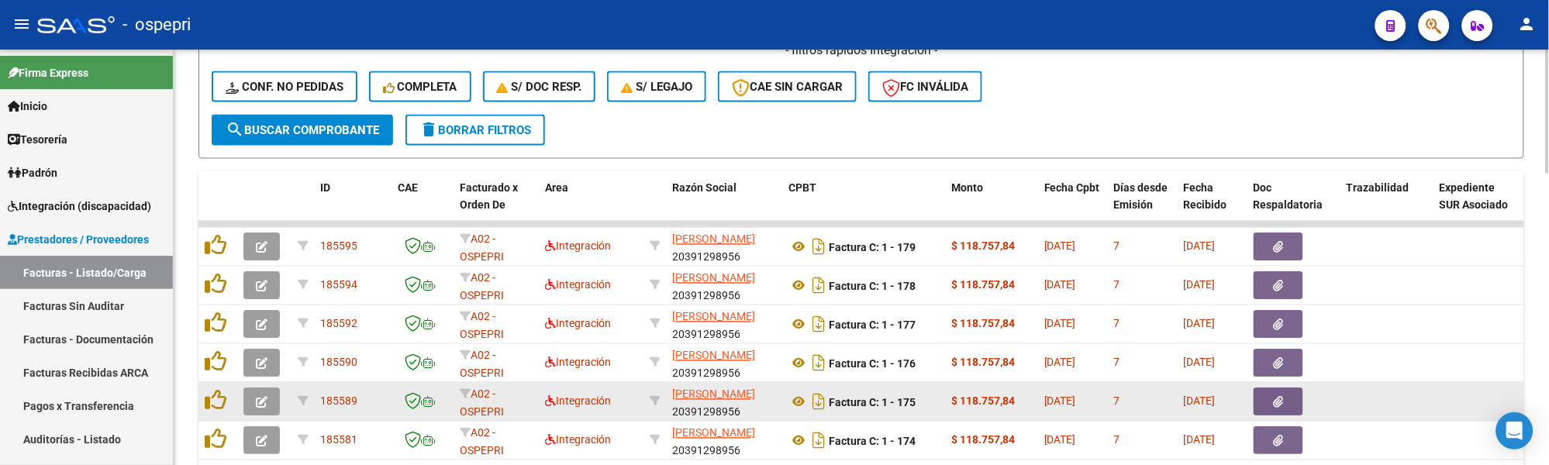
scroll to position [664, 0]
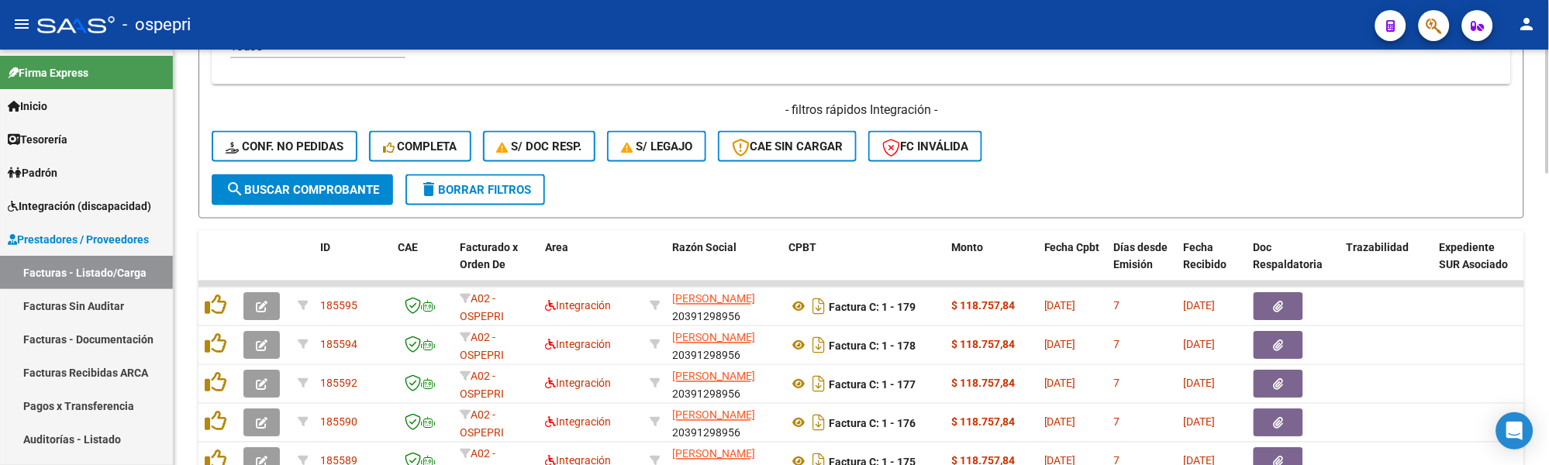
click at [327, 190] on span "search Buscar Comprobante" at bounding box center [302, 190] width 153 height 14
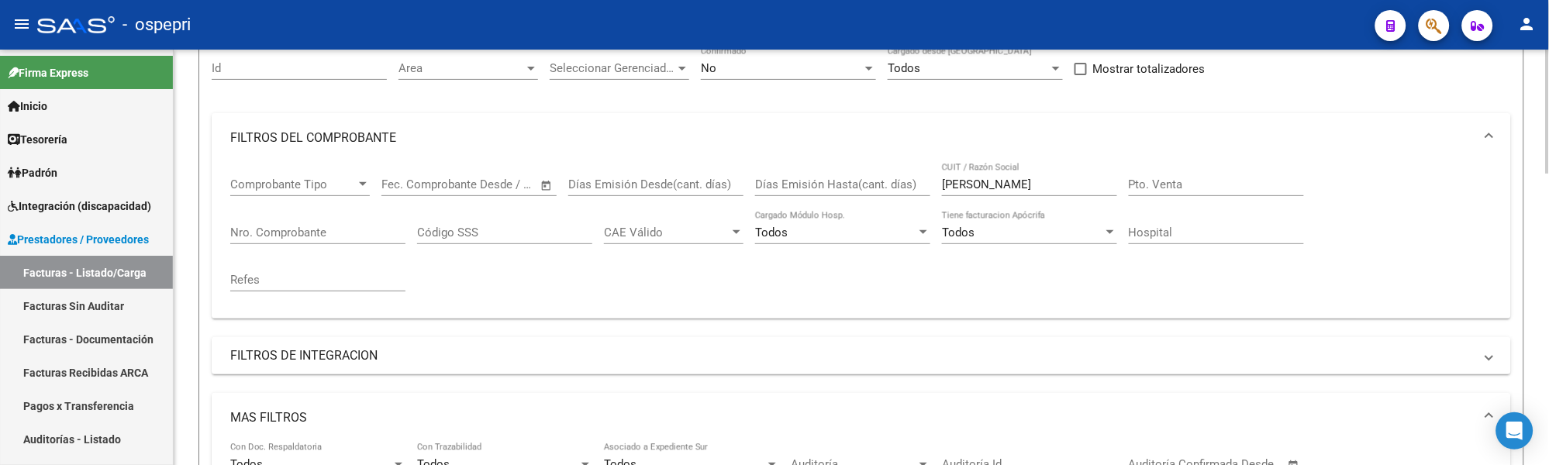
scroll to position [148, 0]
click at [1012, 188] on input "FIGUEROA" at bounding box center [1029, 187] width 175 height 14
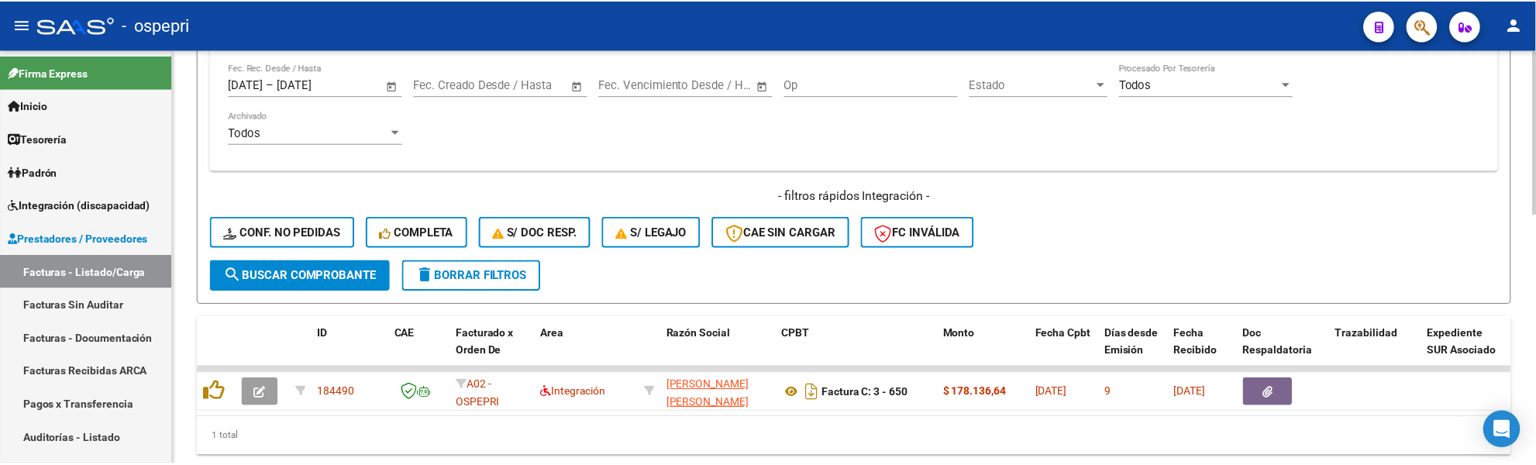
scroll to position [632, 0]
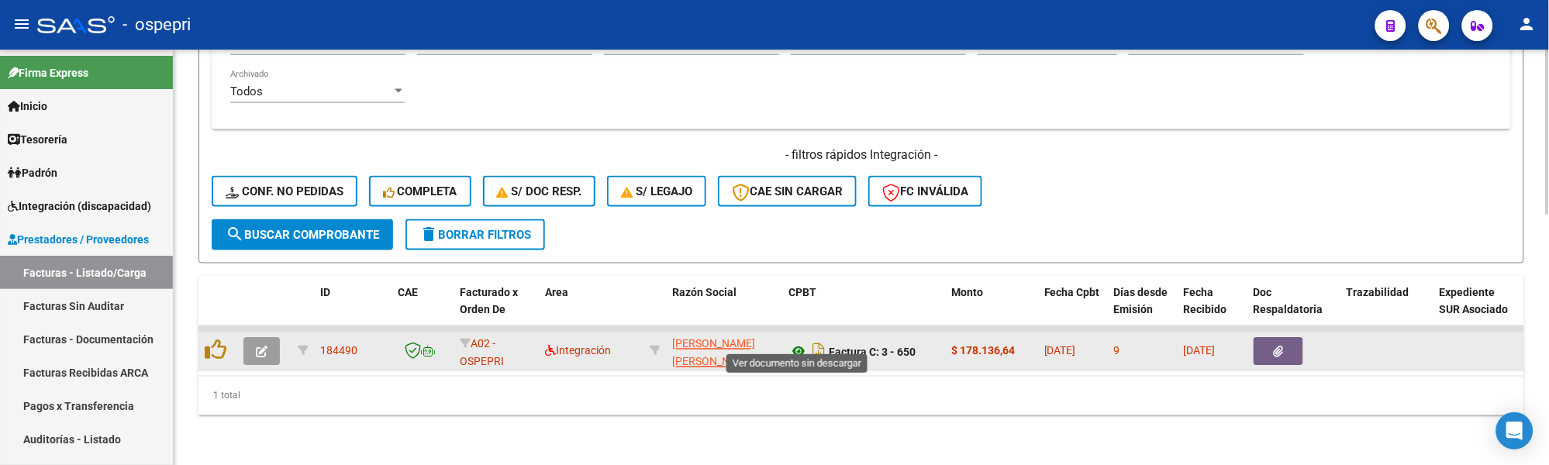
type input "FIGUEROA MONICA"
click at [797, 343] on icon at bounding box center [798, 352] width 20 height 19
click at [260, 346] on icon "button" at bounding box center [262, 352] width 12 height 12
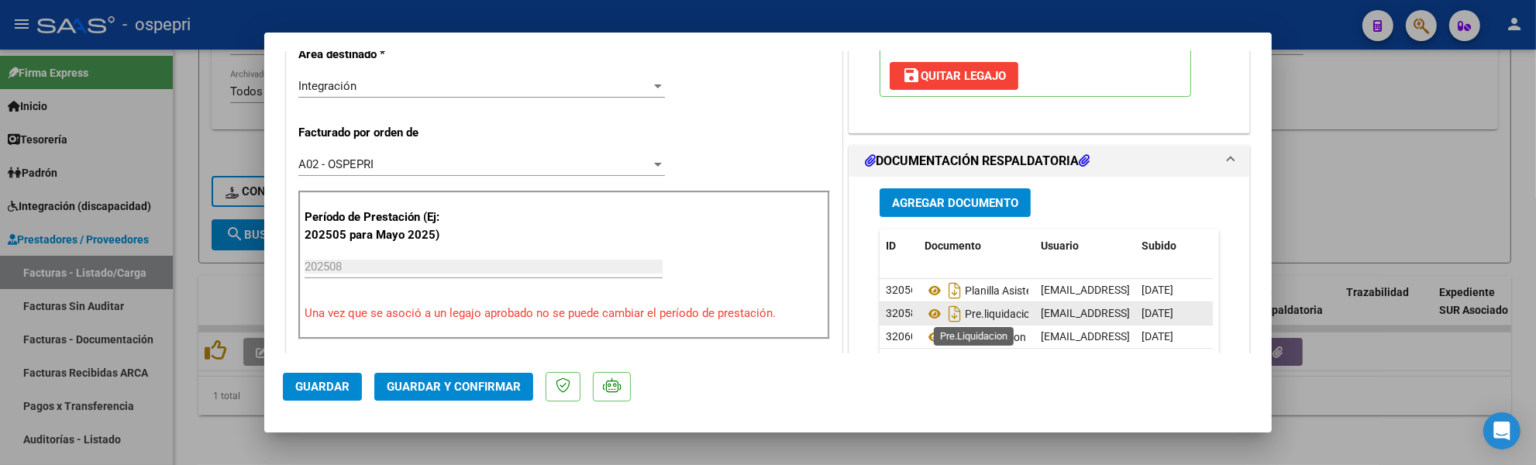
scroll to position [430, 0]
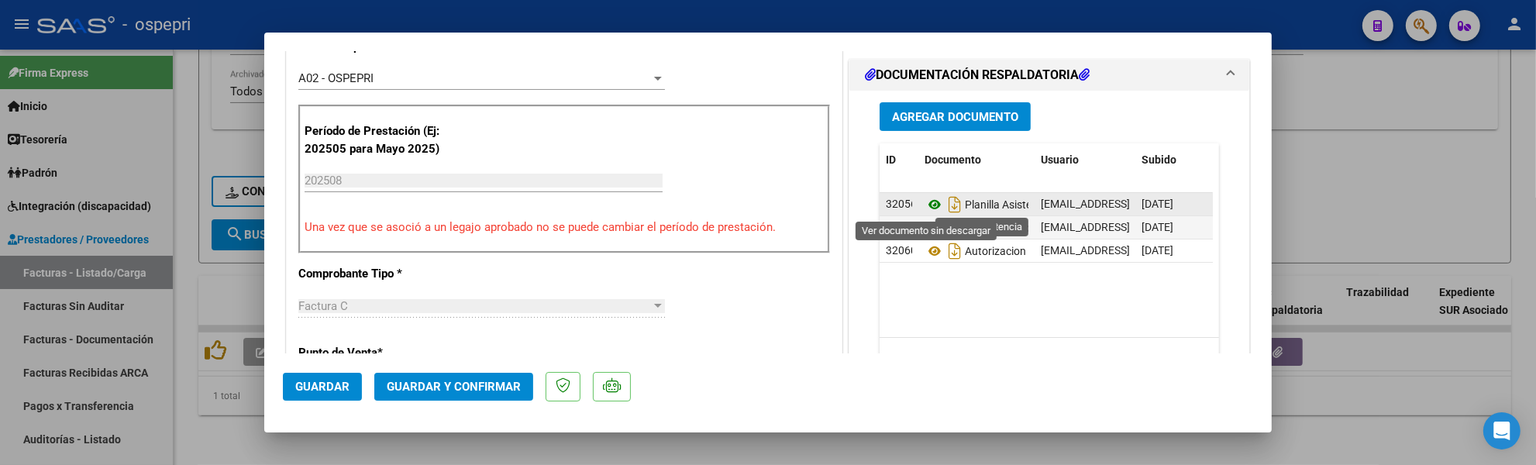
click at [925, 204] on icon at bounding box center [935, 204] width 20 height 19
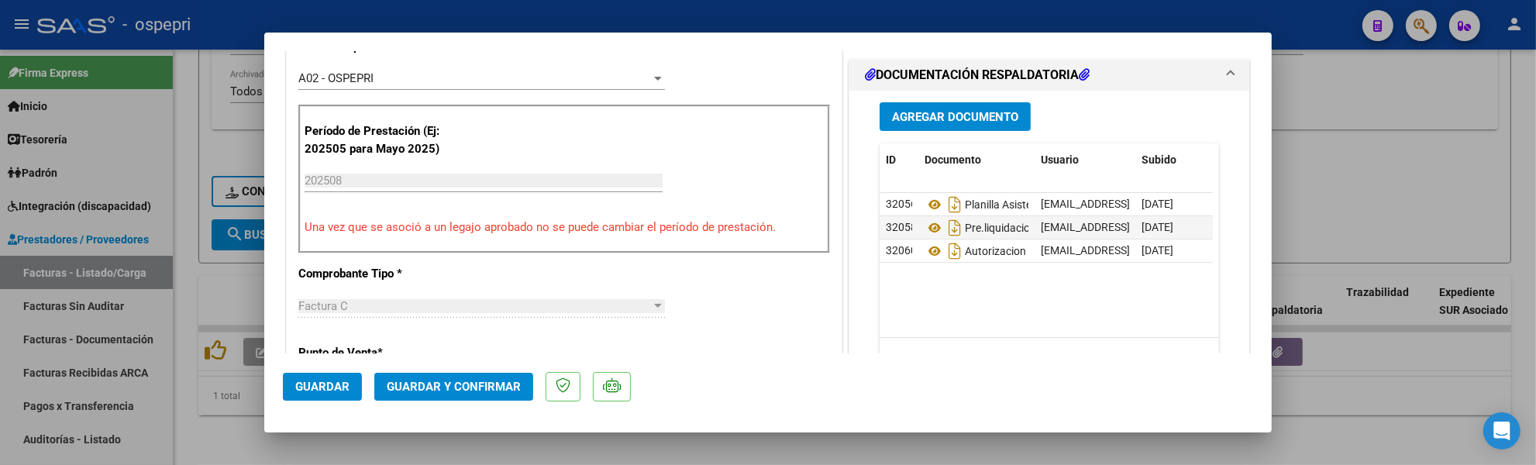
click at [446, 388] on span "Guardar y Confirmar" at bounding box center [454, 387] width 134 height 14
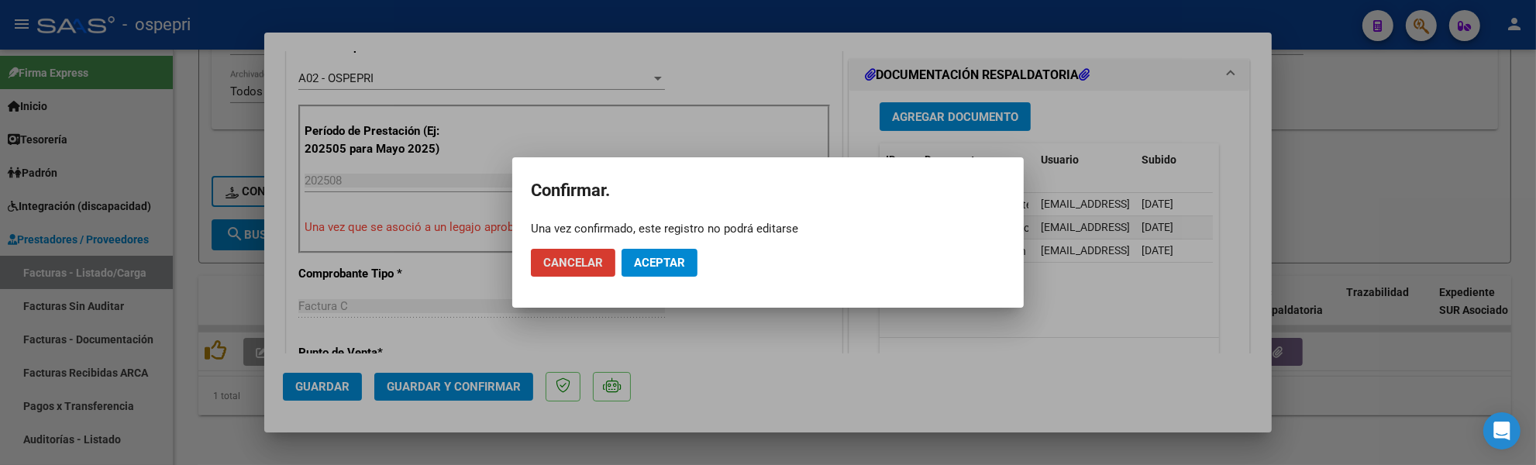
click at [662, 268] on span "Aceptar" at bounding box center [659, 263] width 51 height 14
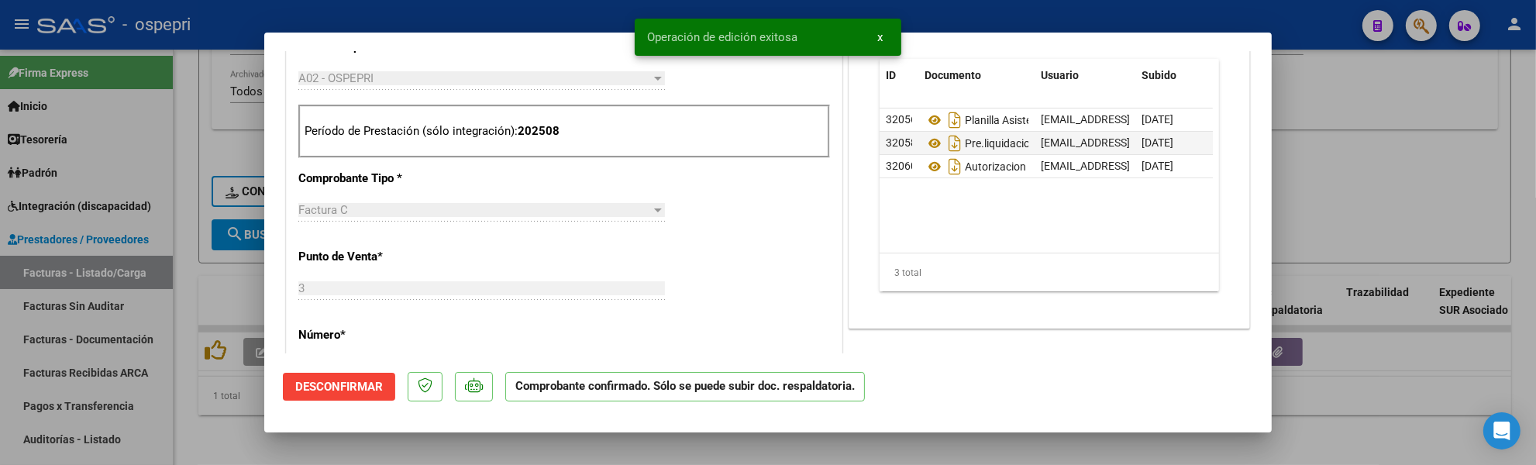
click at [1363, 205] on div at bounding box center [768, 232] width 1536 height 465
type input "$ 0,00"
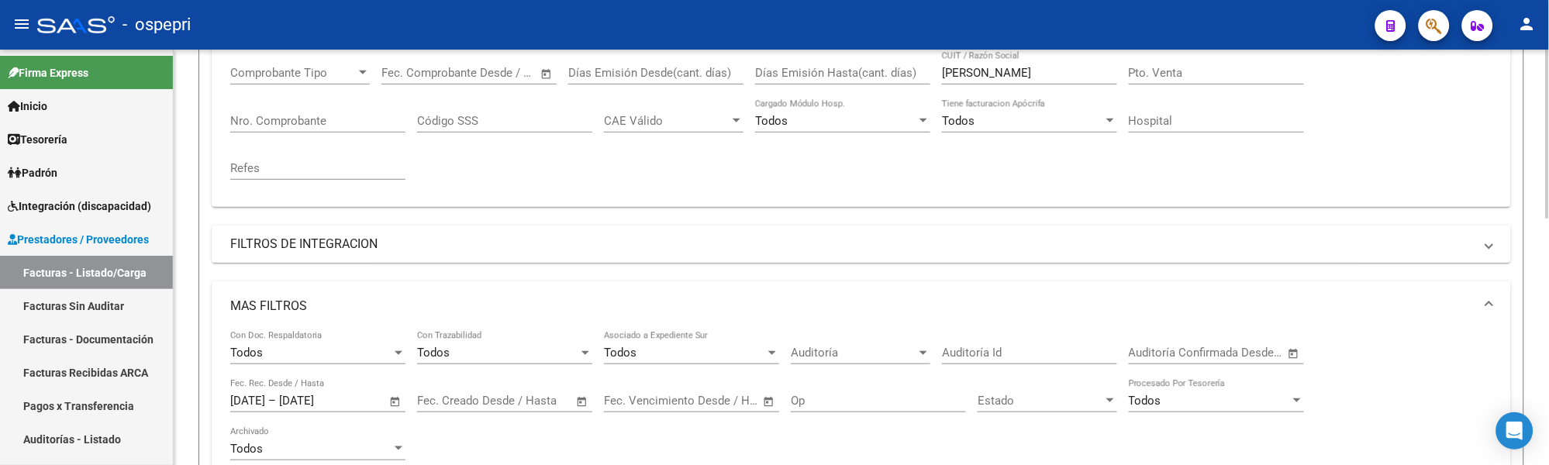
scroll to position [176, 0]
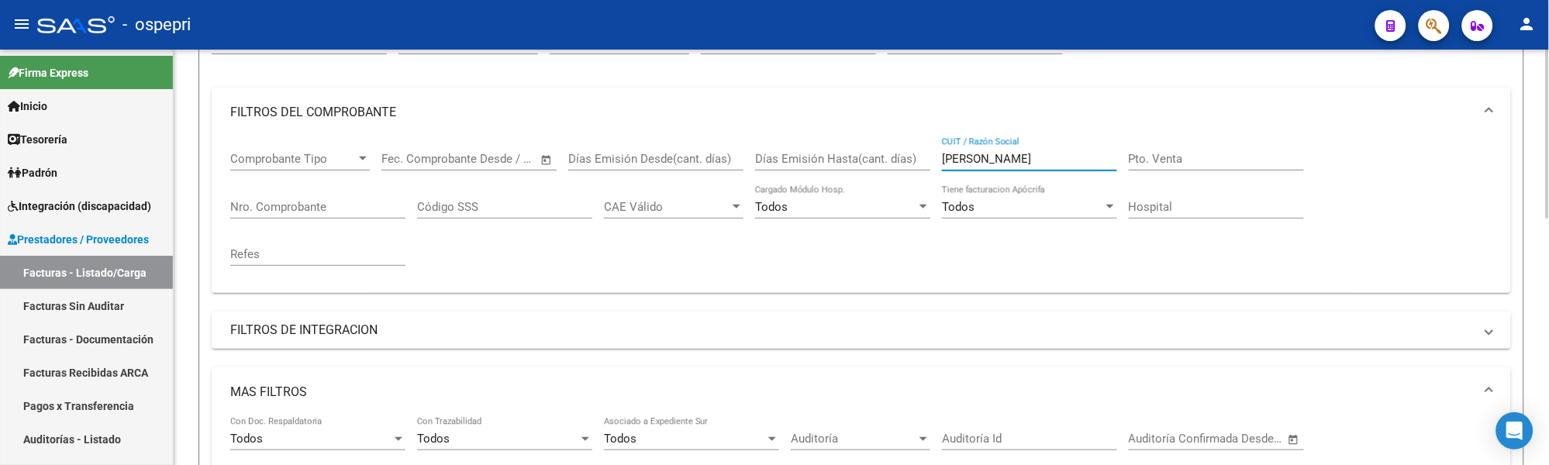
drag, startPoint x: 1053, startPoint y: 157, endPoint x: 886, endPoint y: 157, distance: 166.7
click at [886, 157] on div "Comprobante Tipo Comprobante Tipo Fecha inicio – Fecha fin Fec. Comprobante Des…" at bounding box center [861, 208] width 1262 height 143
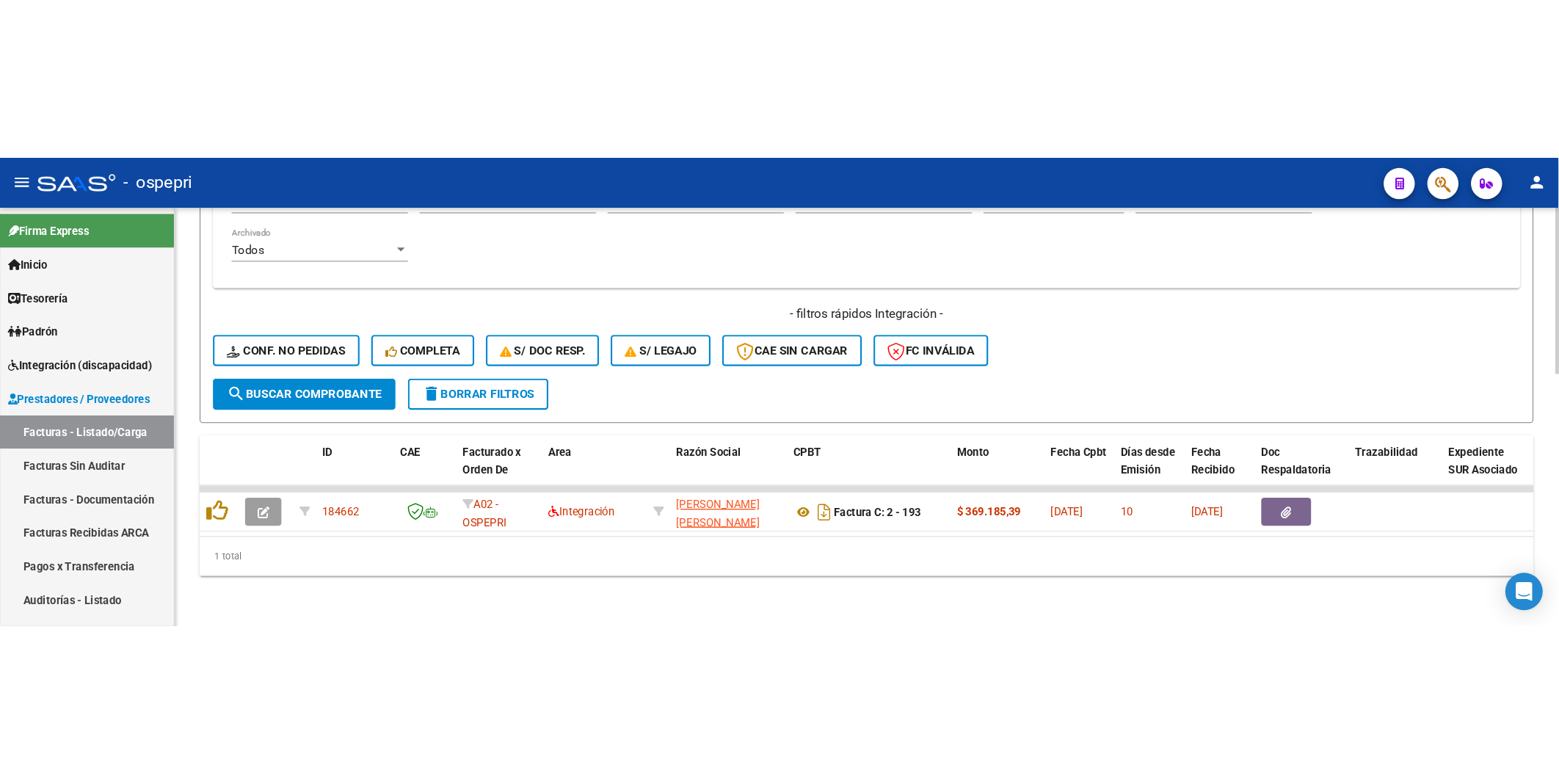
scroll to position [598, 0]
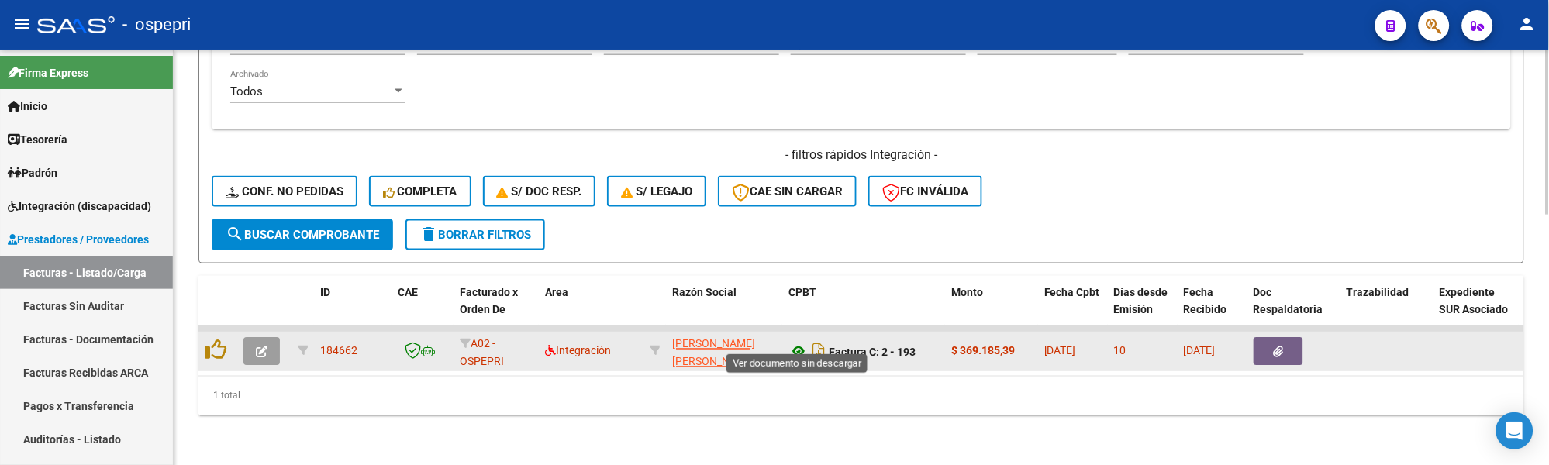
type input "FLORES BAGNATO"
click at [792, 343] on icon at bounding box center [798, 352] width 20 height 19
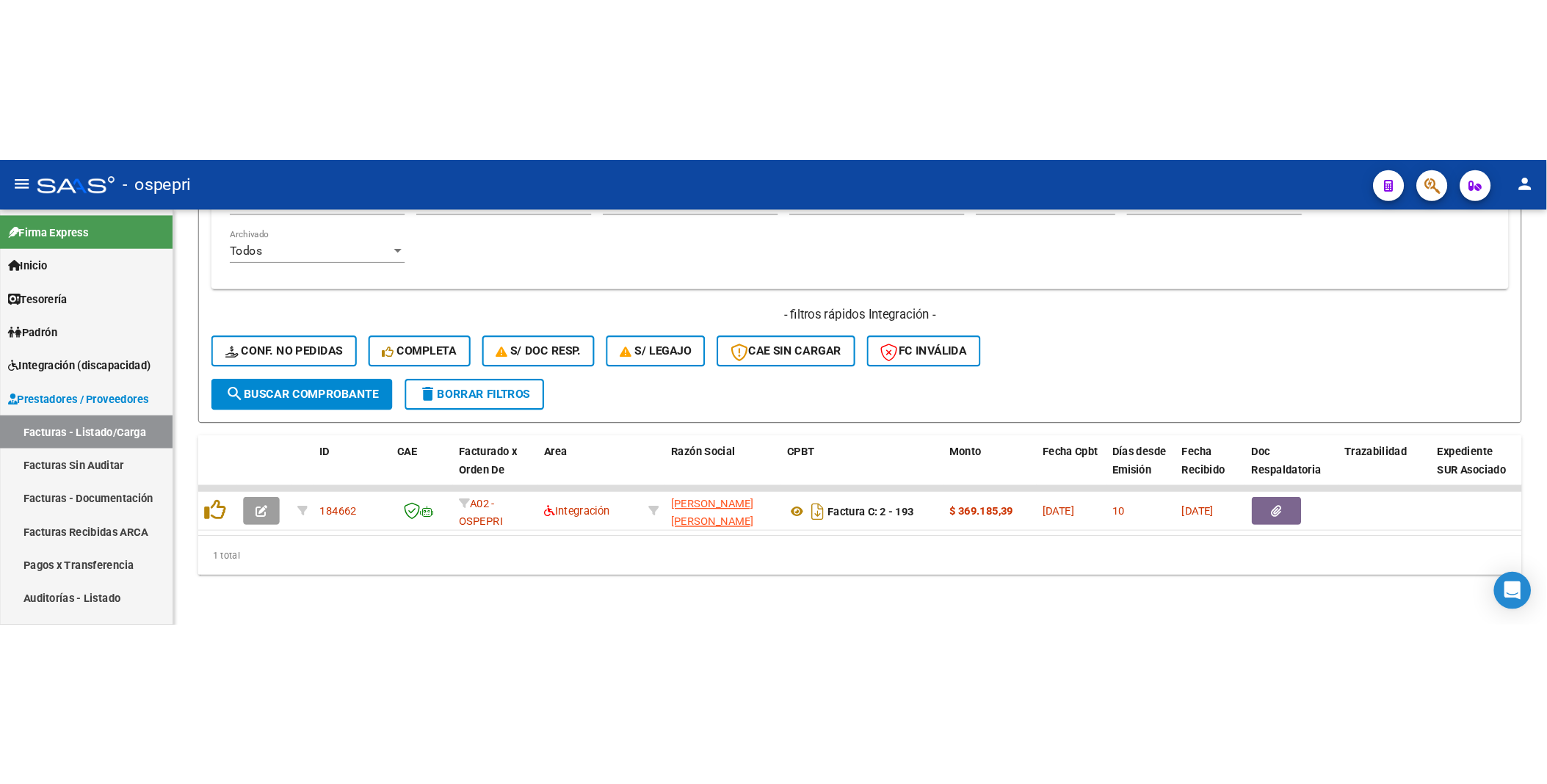
scroll to position [164, 0]
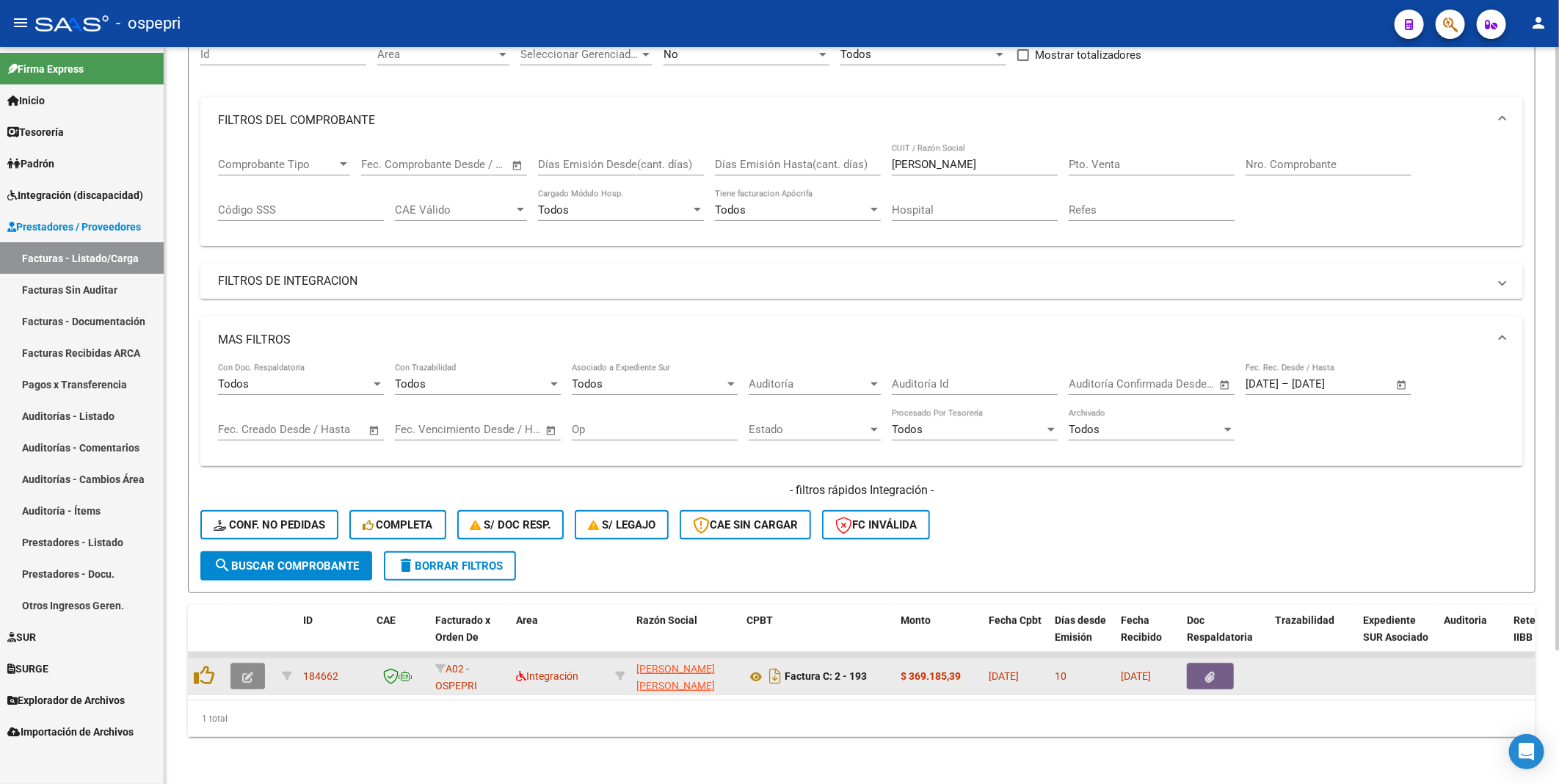
click at [243, 418] on icon "button" at bounding box center [248, 677] width 11 height 11
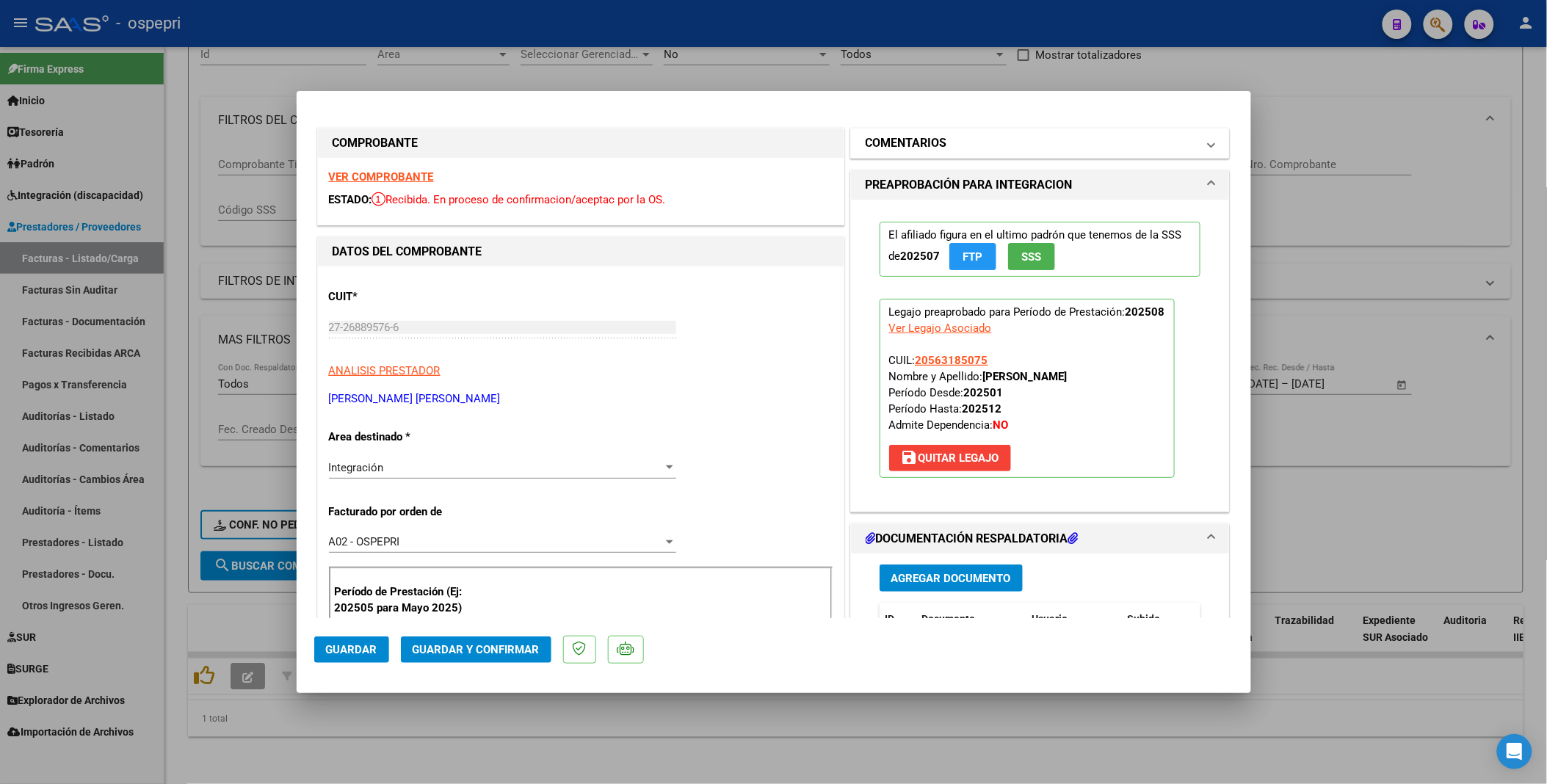
click at [1209, 143] on span at bounding box center [1212, 143] width 6 height 18
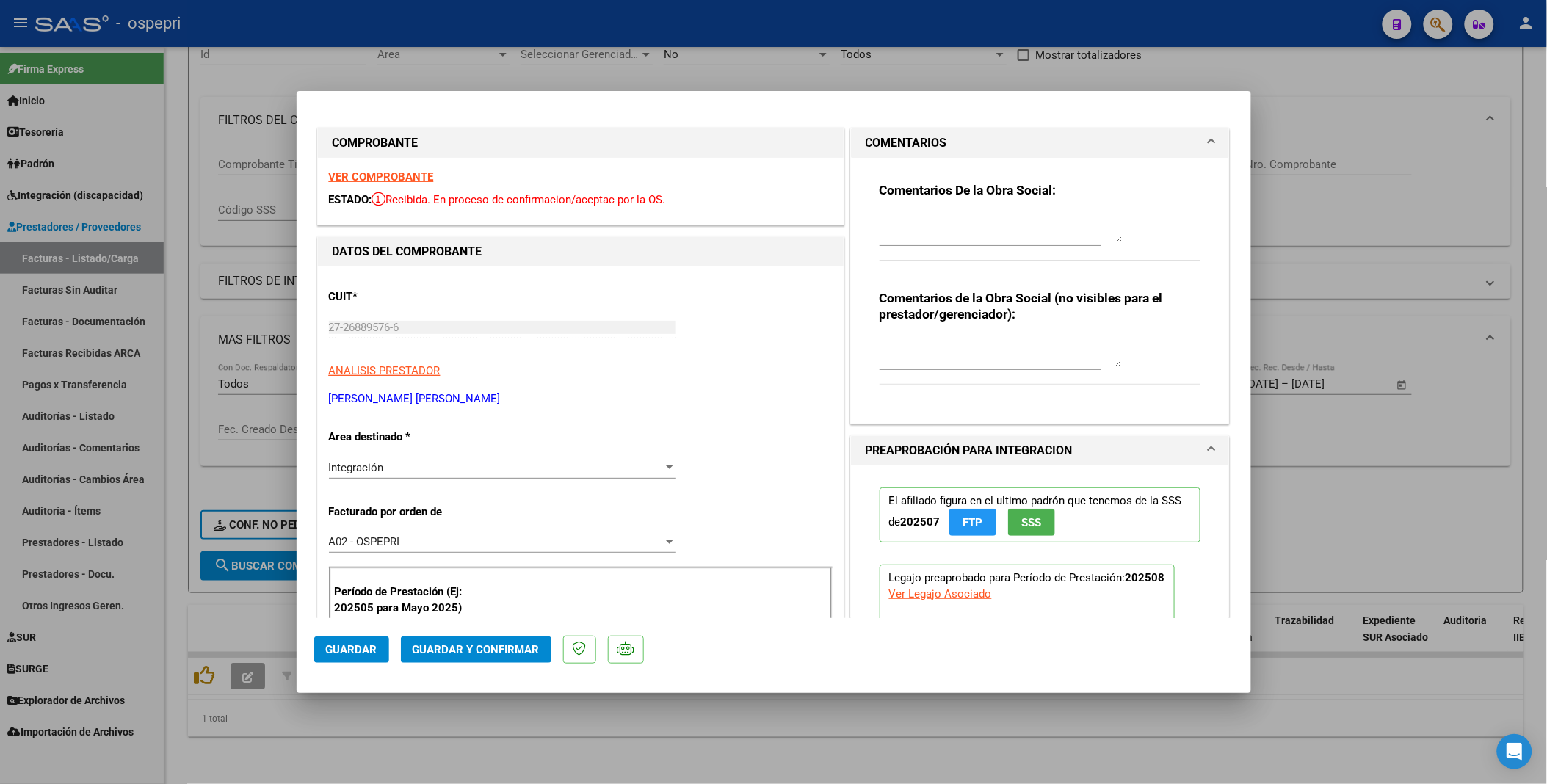
click at [896, 216] on textarea at bounding box center [1001, 228] width 243 height 29
type textarea "b"
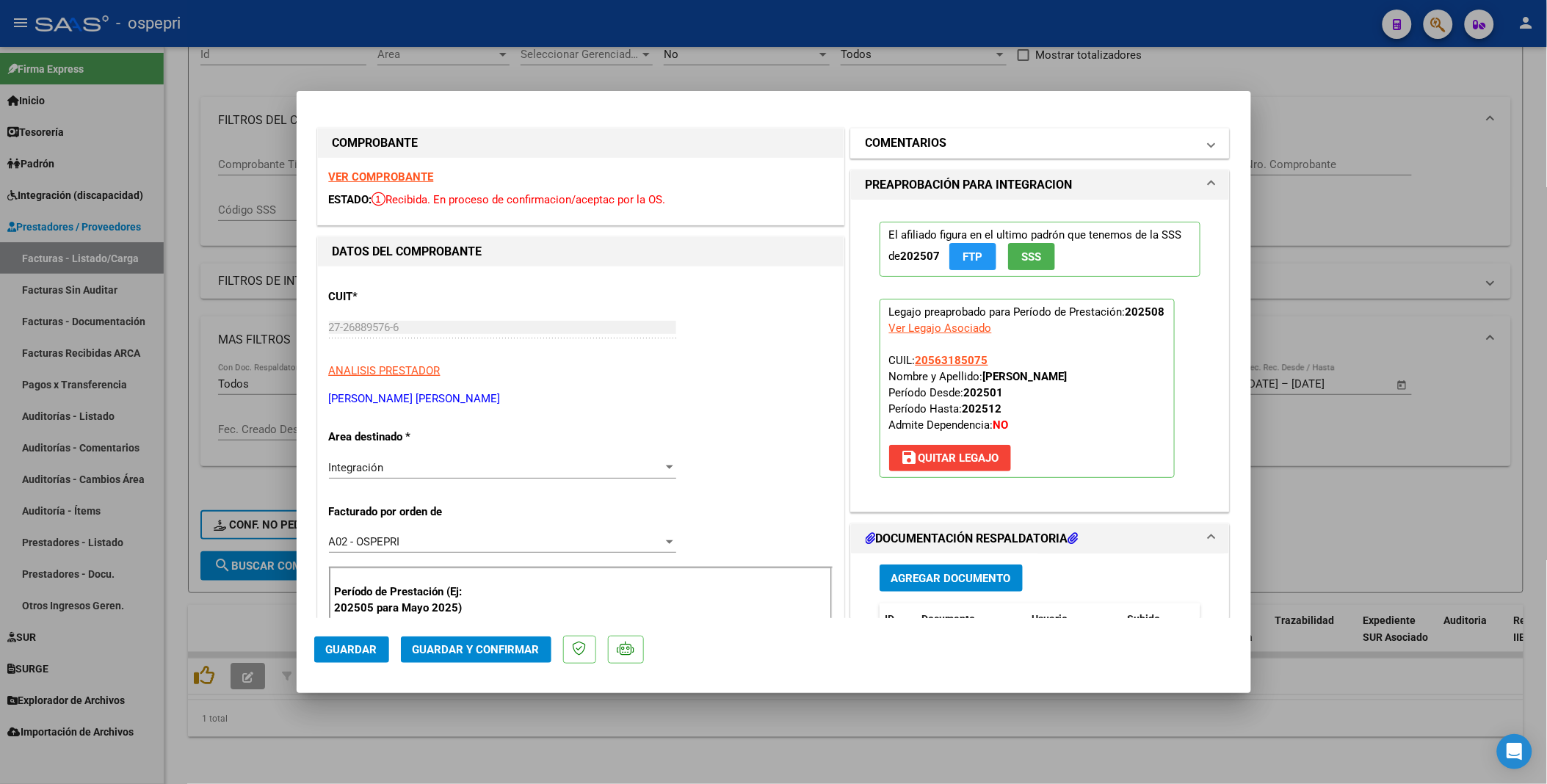
click at [1177, 143] on mat-panel-title "COMENTARIOS" at bounding box center [1032, 143] width 332 height 18
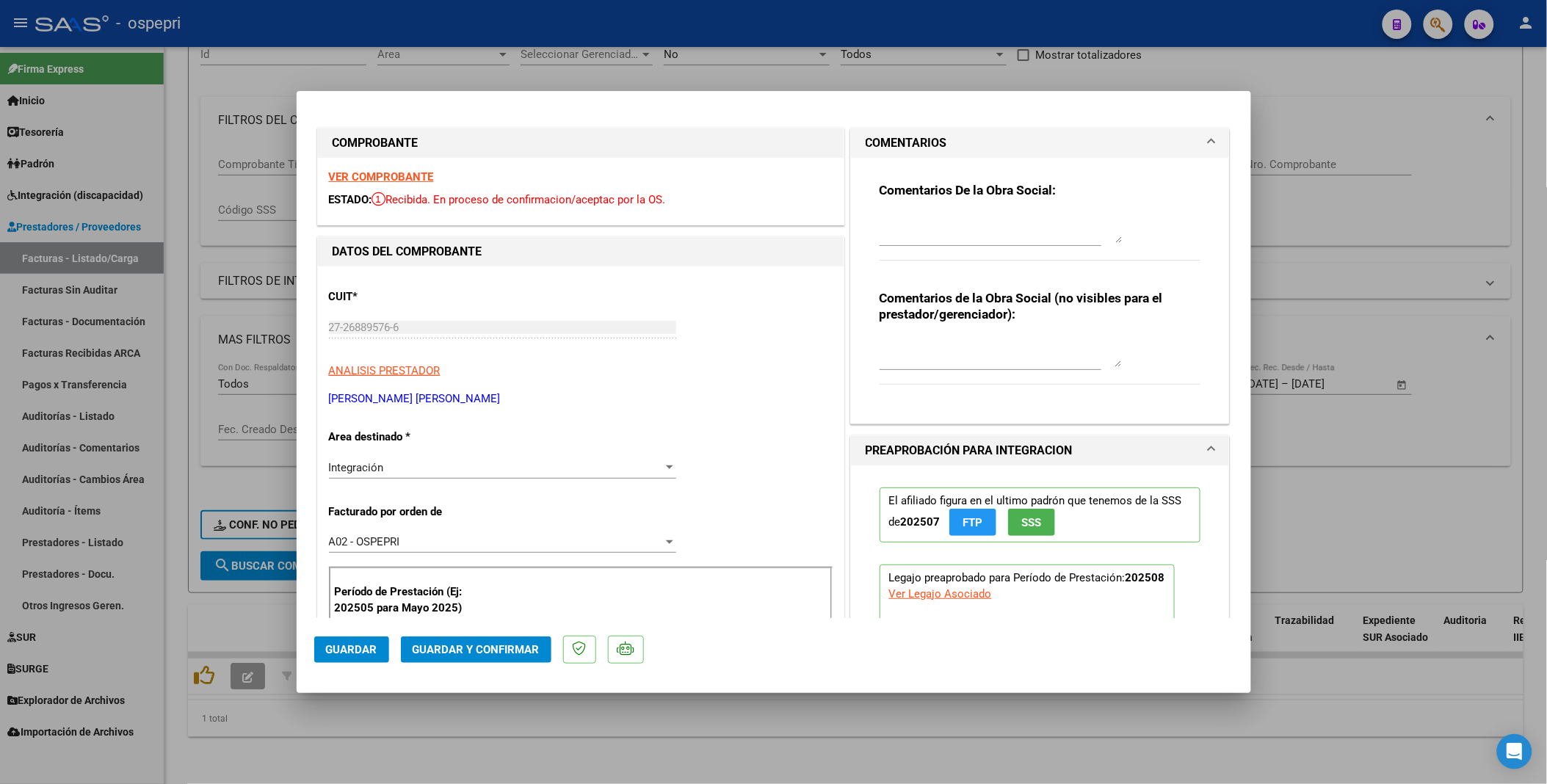
click at [915, 218] on textarea at bounding box center [1001, 228] width 243 height 29
click at [891, 221] on textarea at bounding box center [1001, 228] width 243 height 29
click at [920, 223] on textarea "Buenos dias estimada, necesito urgente" at bounding box center [1001, 228] width 243 height 29
click at [920, 223] on textarea "Buenos dias estimada, necesito urgente" at bounding box center [1001, 228] width 243 height 29
click at [916, 224] on textarea "Buenos dias estimada, necesito urgente" at bounding box center [1001, 228] width 243 height 29
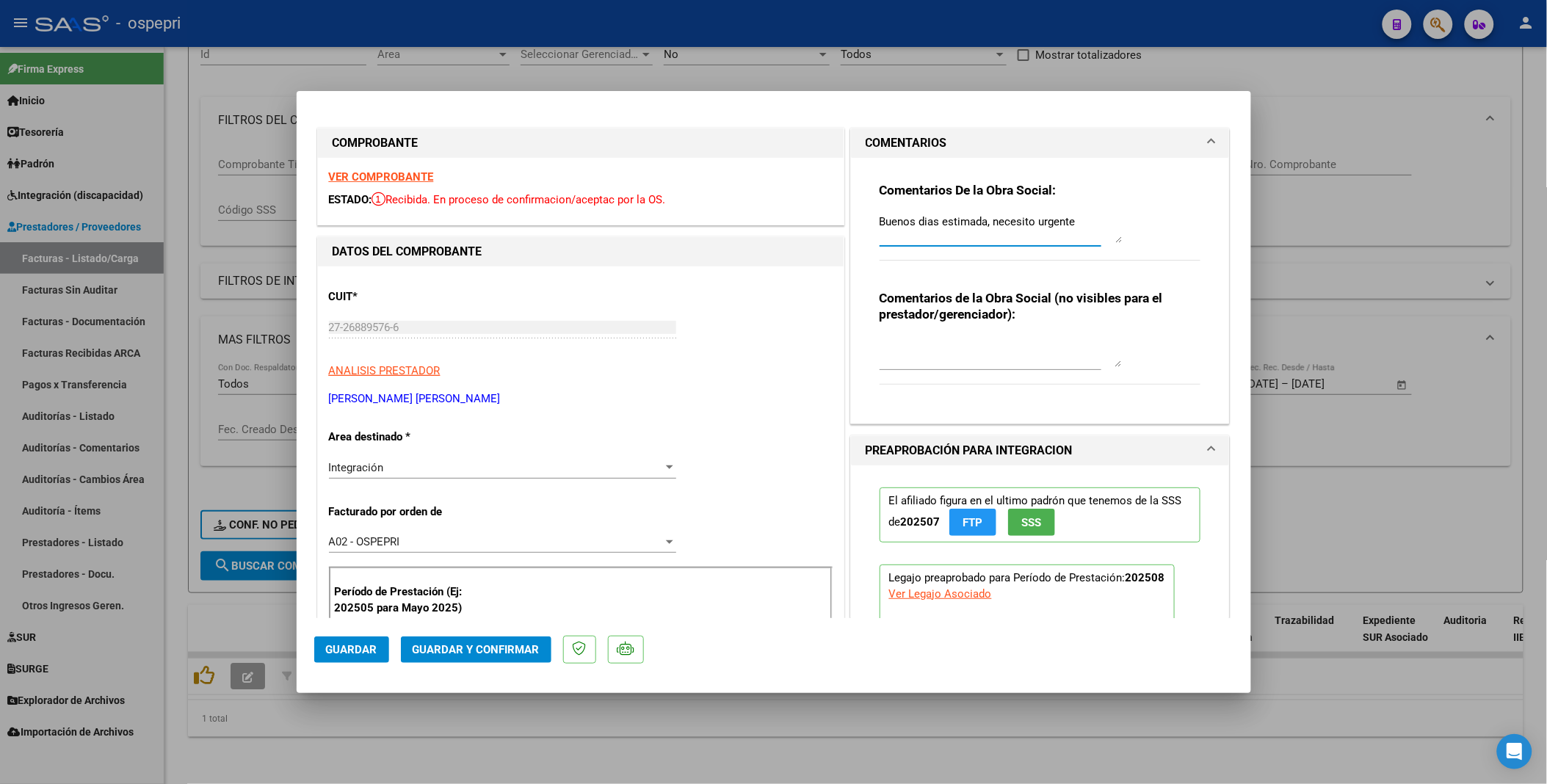
click at [916, 223] on textarea "Buenos dias estimada, necesito urgente" at bounding box center [1001, 228] width 243 height 29
click at [1072, 221] on textarea "Buenos días estimada, necesito urgente" at bounding box center [1001, 228] width 243 height 29
click at [1073, 223] on textarea "Buenos días estimada, necesito urgente" at bounding box center [1001, 228] width 243 height 29
type textarea "Buenos días estimada, necesito URGENTE que cargue en el sistema SIA la factura …"
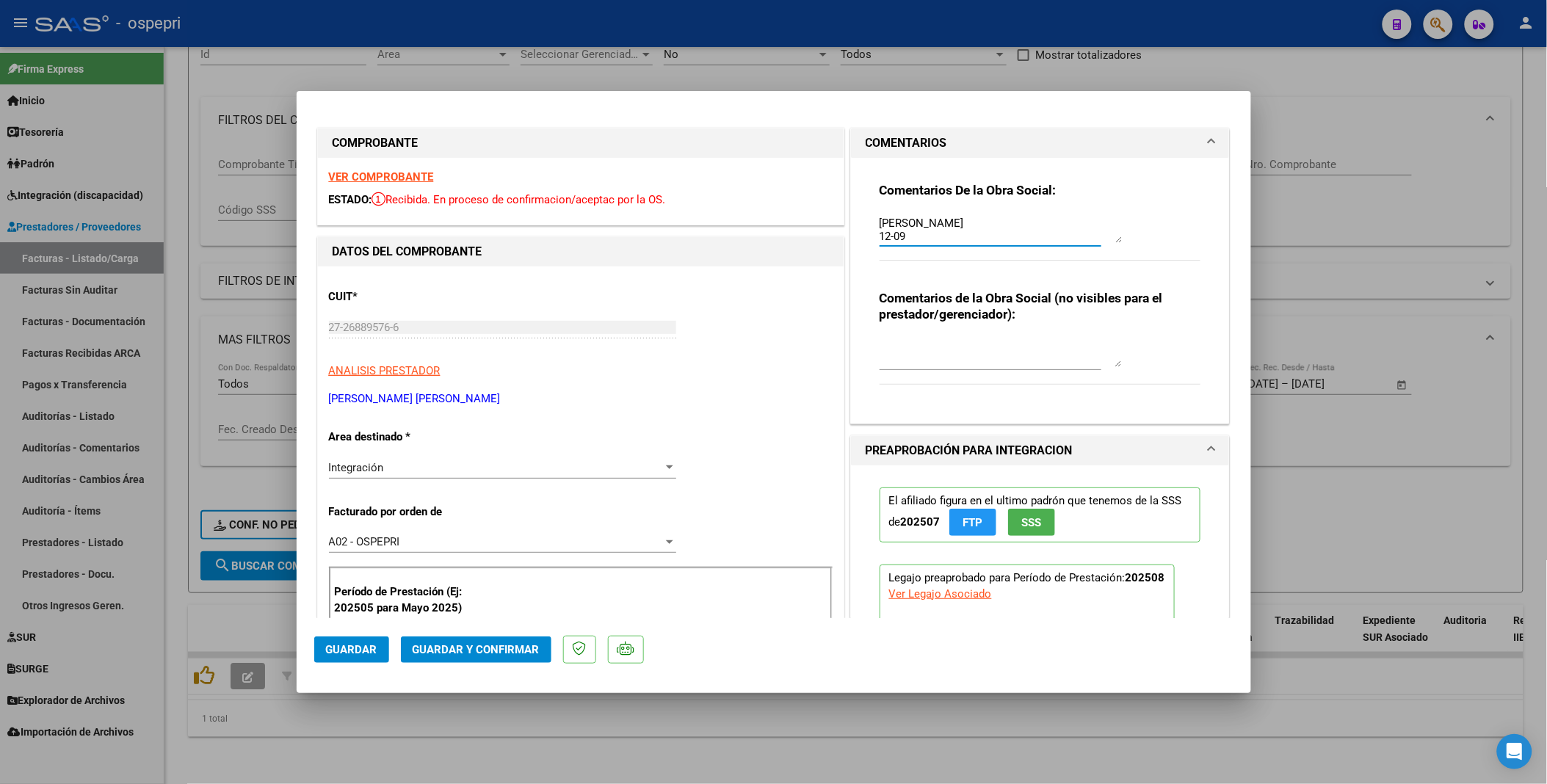
click at [341, 418] on span "Guardar" at bounding box center [351, 650] width 51 height 13
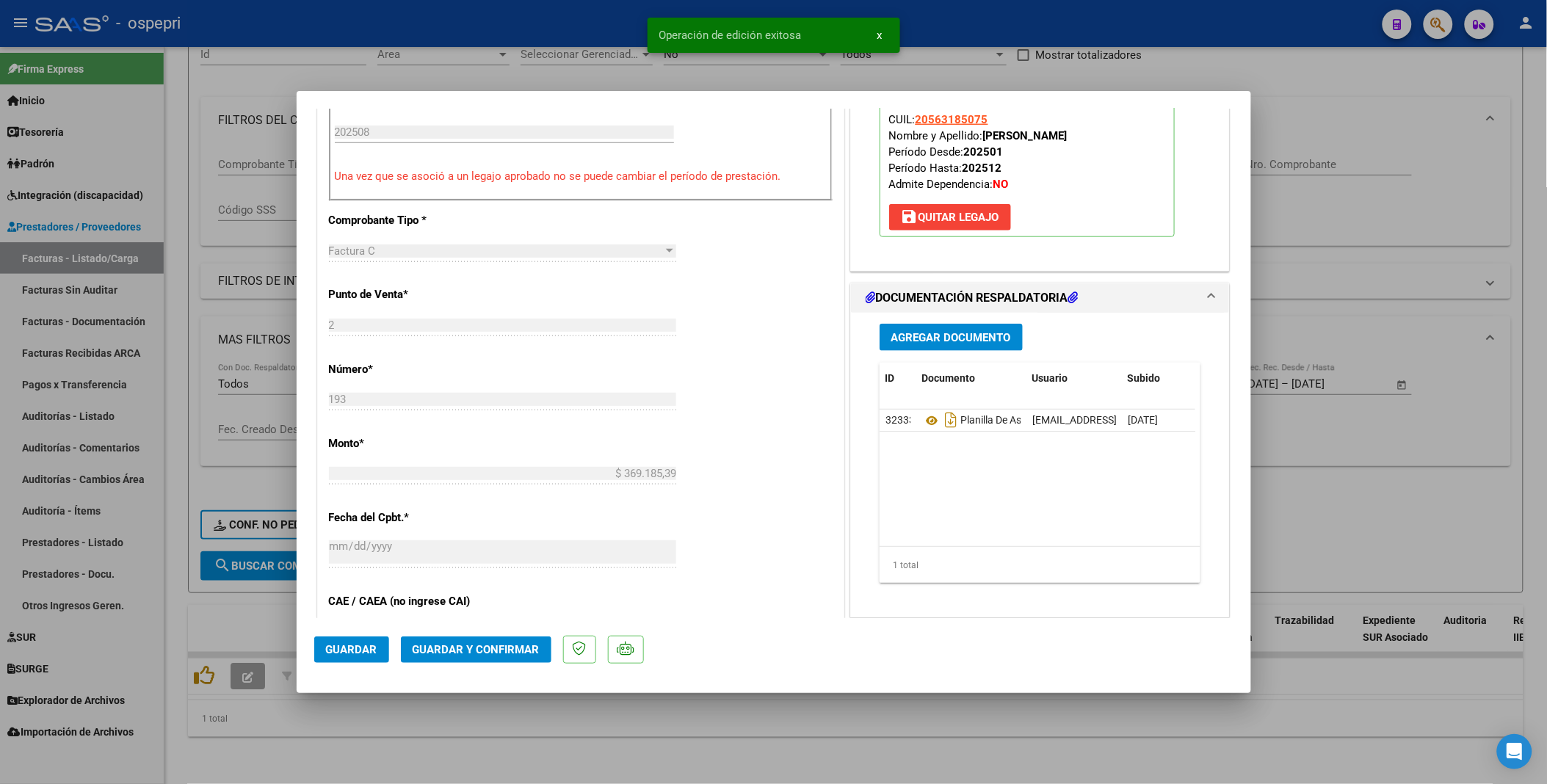
scroll to position [570, 0]
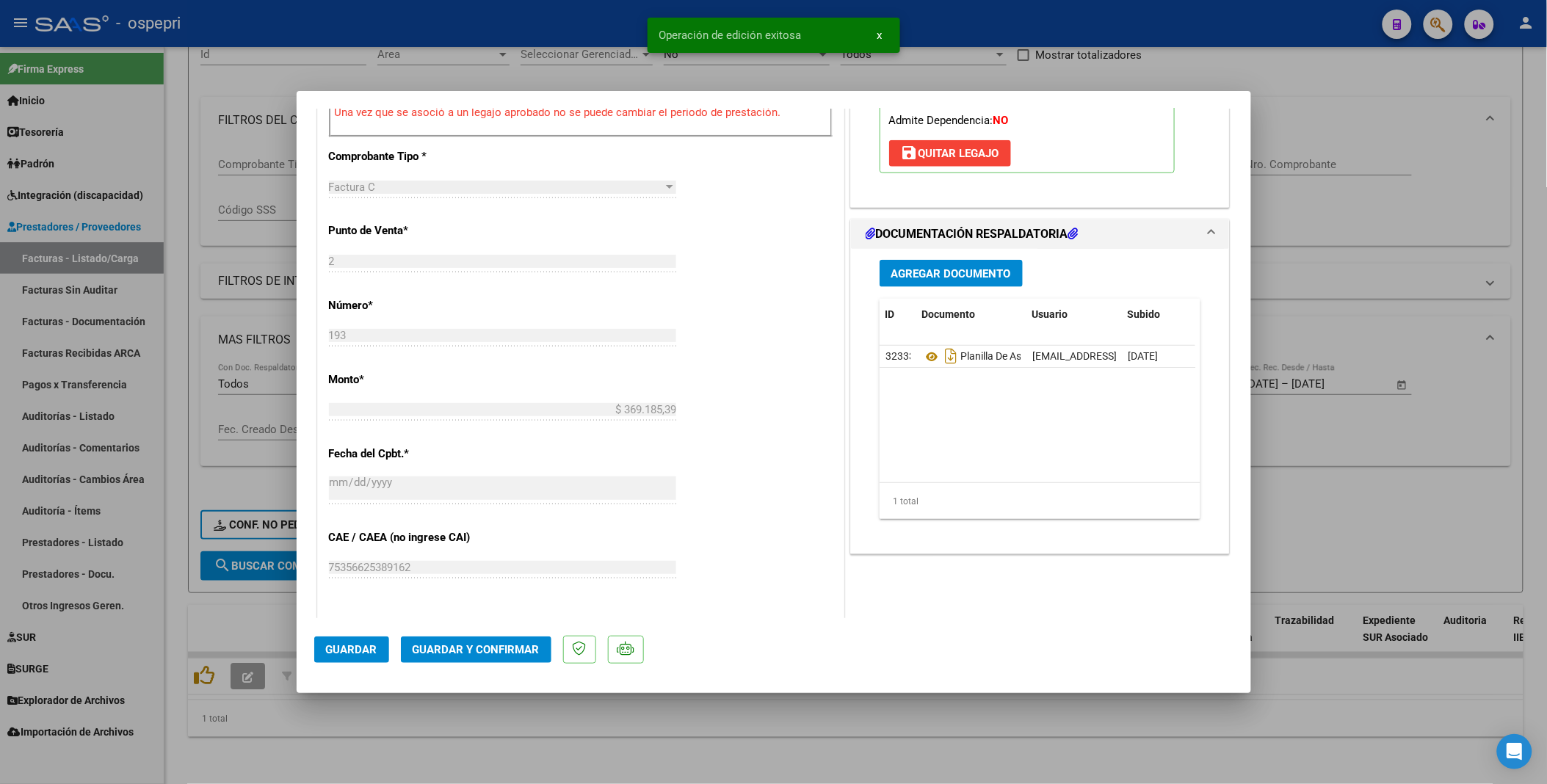
click at [818, 418] on div at bounding box center [773, 392] width 1547 height 784
type input "$ 0,00"
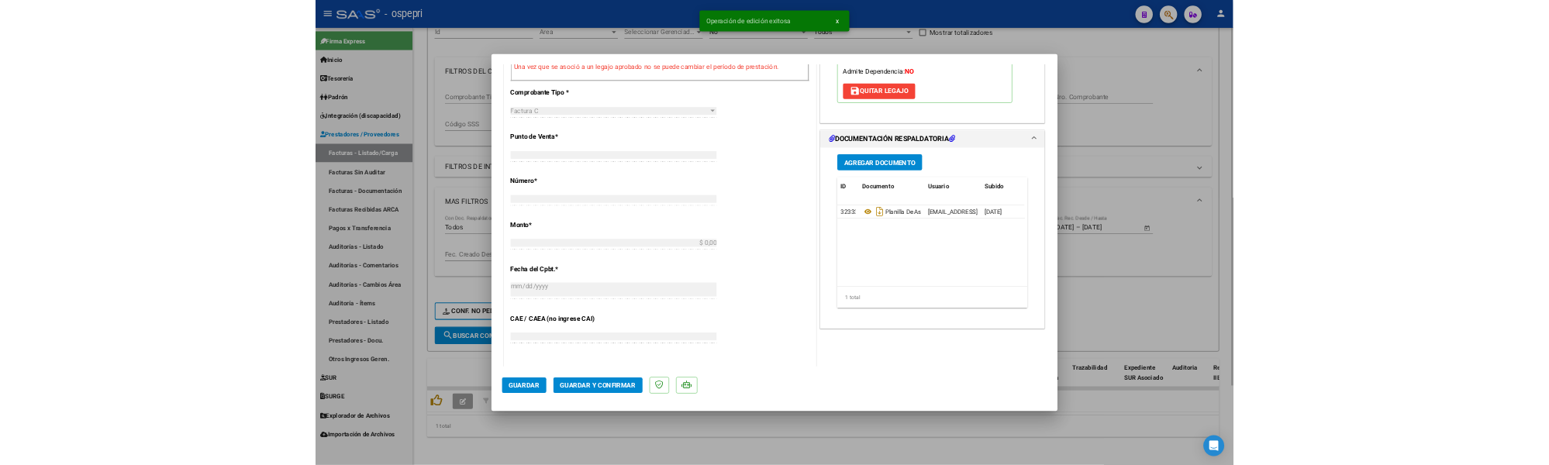
scroll to position [0, 0]
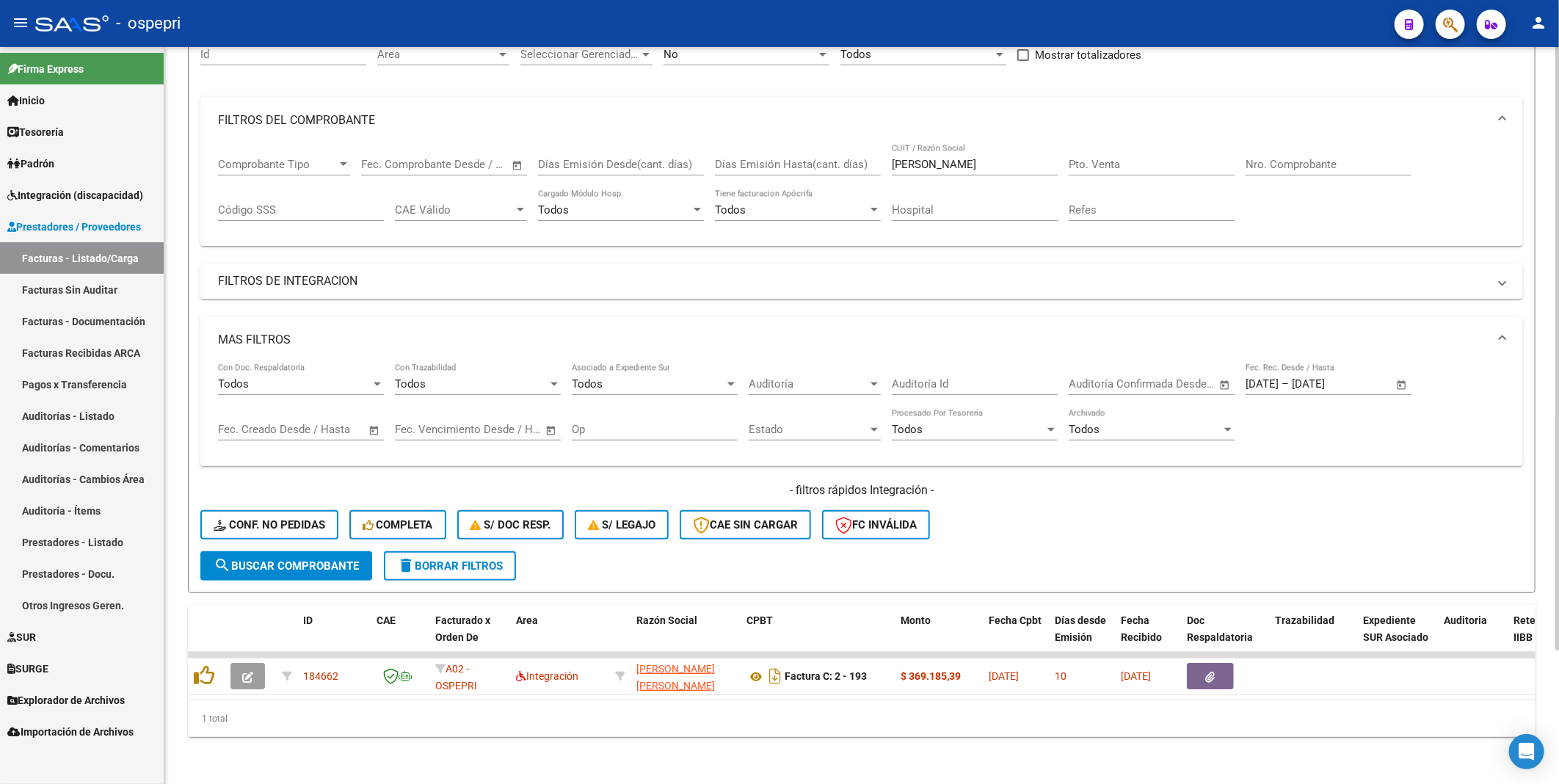
click at [1008, 418] on div "- filtros rápidos Integración - Conf. no pedidas Completa S/ Doc Resp. S/ legaj…" at bounding box center [862, 516] width 1323 height 69
click at [1106, 418] on div "- filtros rápidos Integración - Conf. no pedidas Completa S/ Doc Resp. S/ legaj…" at bounding box center [862, 516] width 1323 height 69
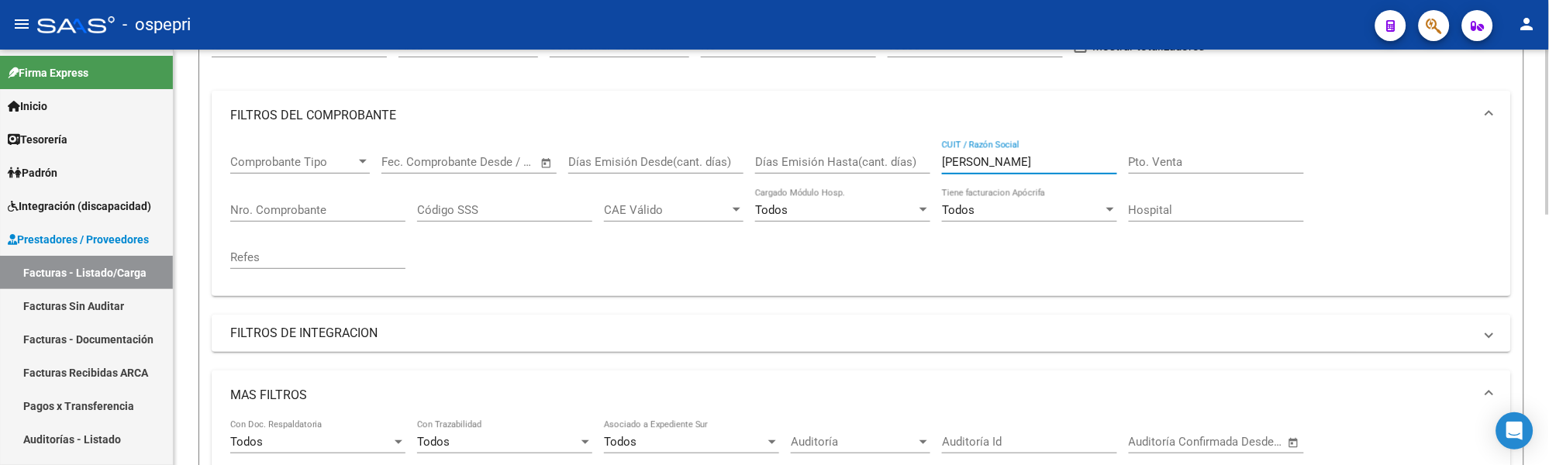
drag, startPoint x: 1064, startPoint y: 159, endPoint x: 939, endPoint y: 161, distance: 124.0
click at [939, 161] on div "Comprobante Tipo Comprobante Tipo Fecha inicio – Fecha fin Fec. Comprobante Des…" at bounding box center [861, 211] width 1262 height 143
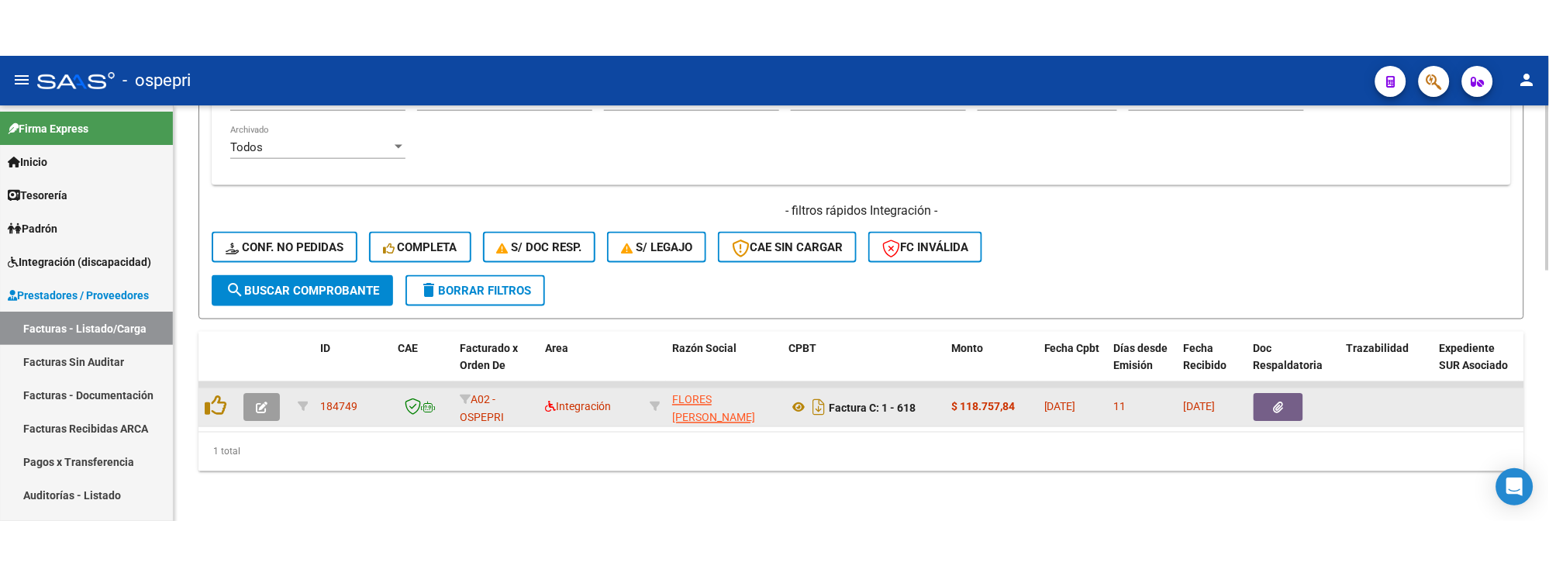
scroll to position [632, 0]
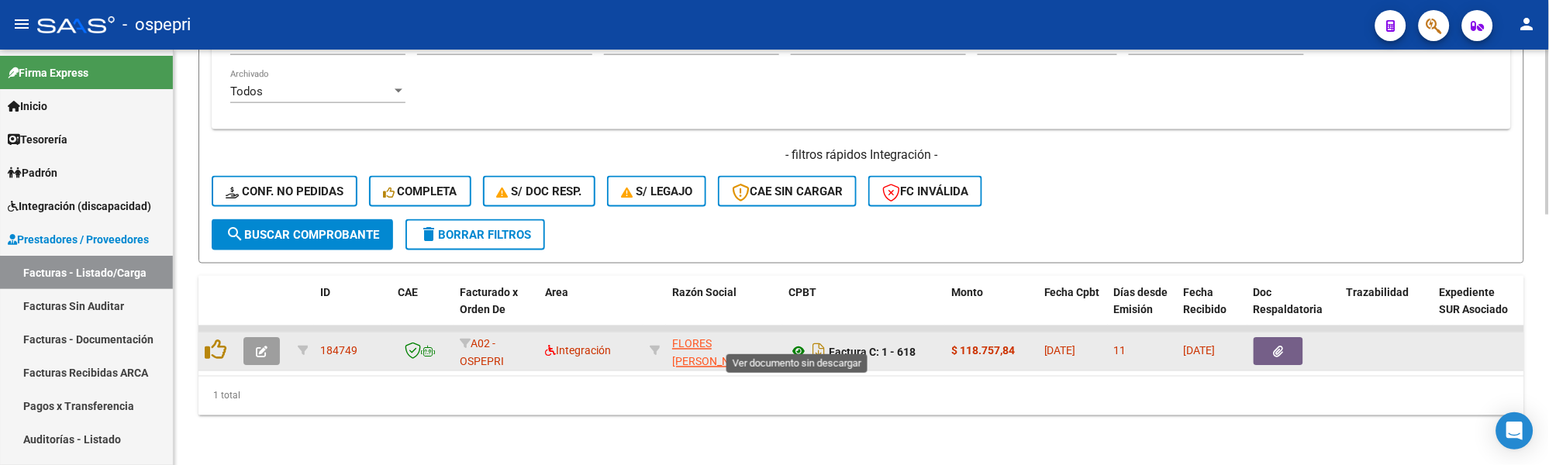
type input "FLORES JULIETA"
click at [797, 343] on icon at bounding box center [798, 352] width 20 height 19
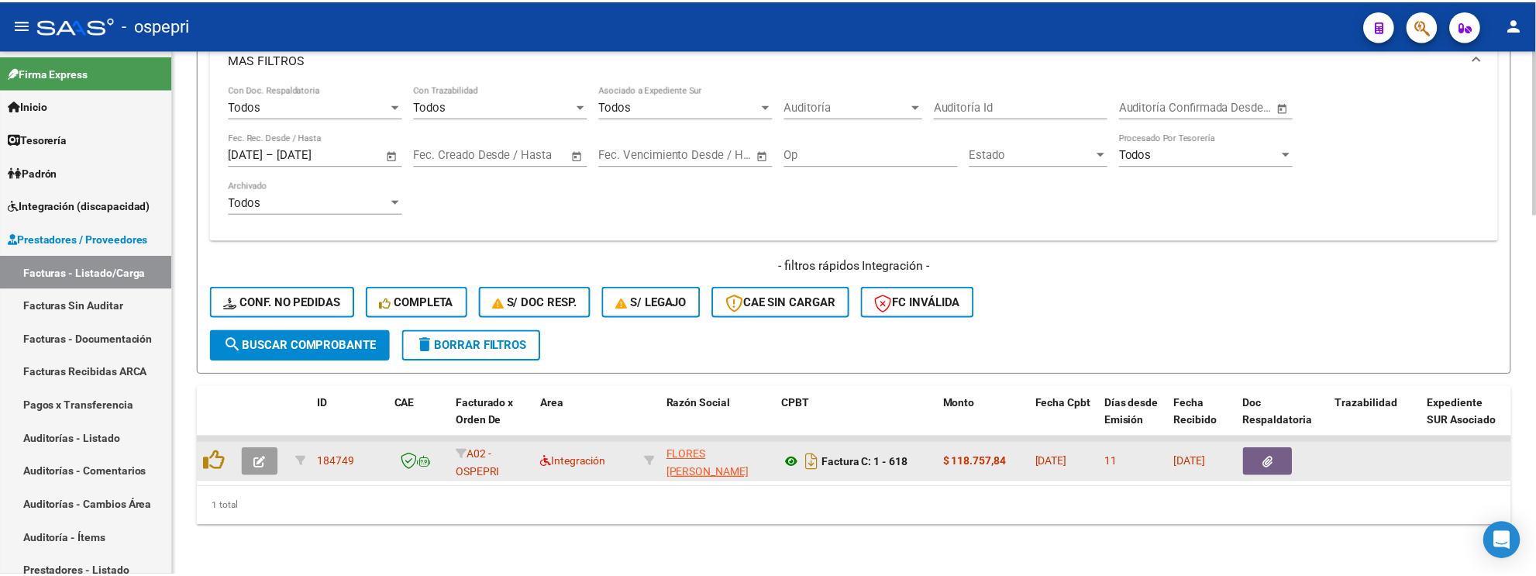
scroll to position [521, 0]
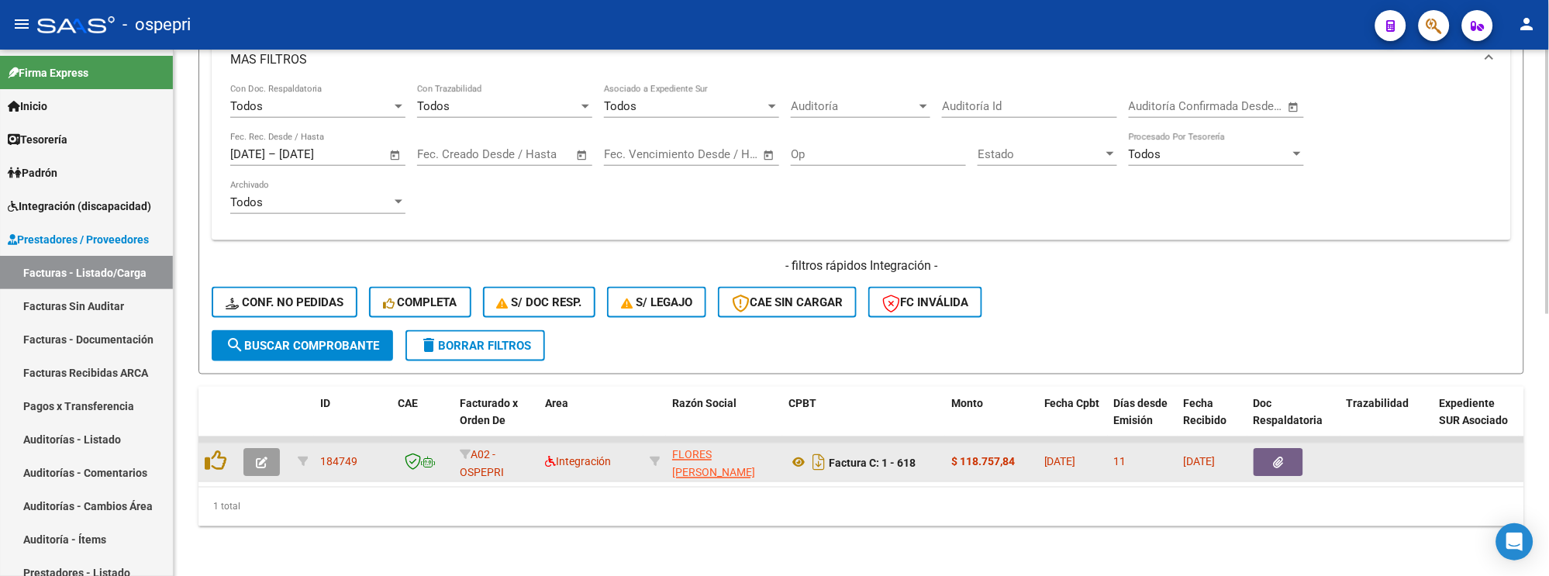
click at [267, 441] on button "button" at bounding box center [261, 463] width 36 height 28
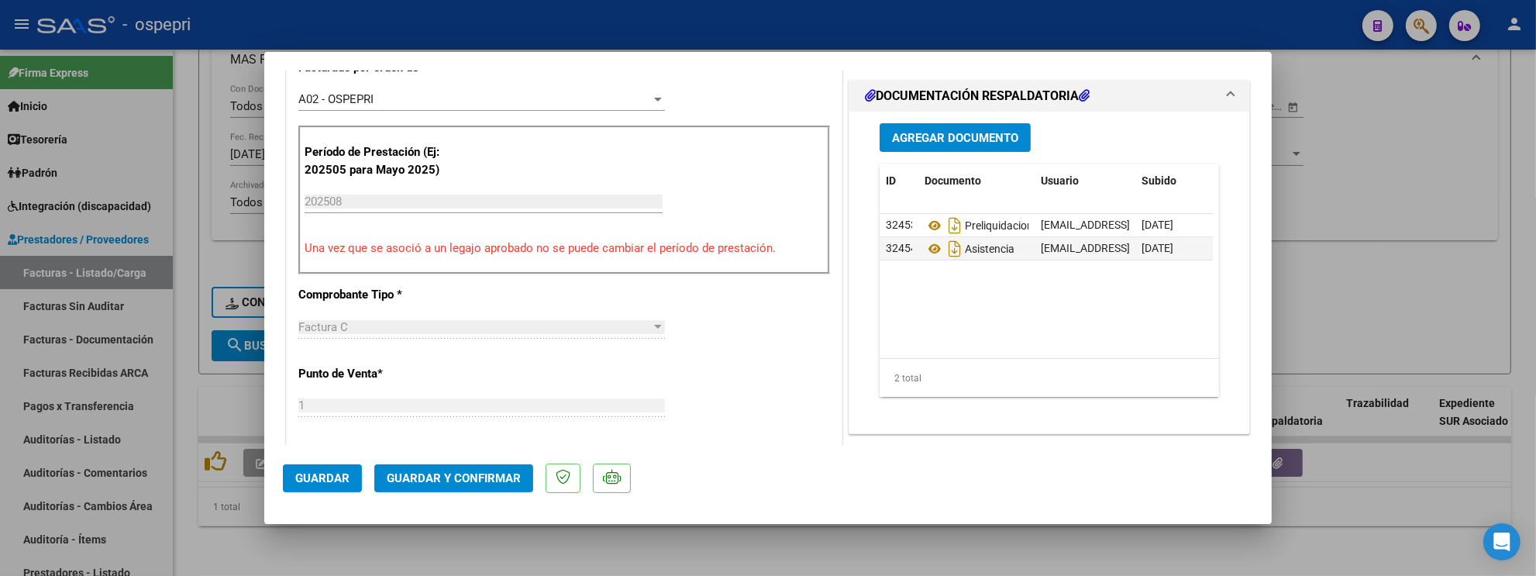
scroll to position [430, 0]
click at [925, 249] on icon at bounding box center [935, 247] width 20 height 19
click at [474, 441] on span "Guardar y Confirmar" at bounding box center [454, 478] width 134 height 14
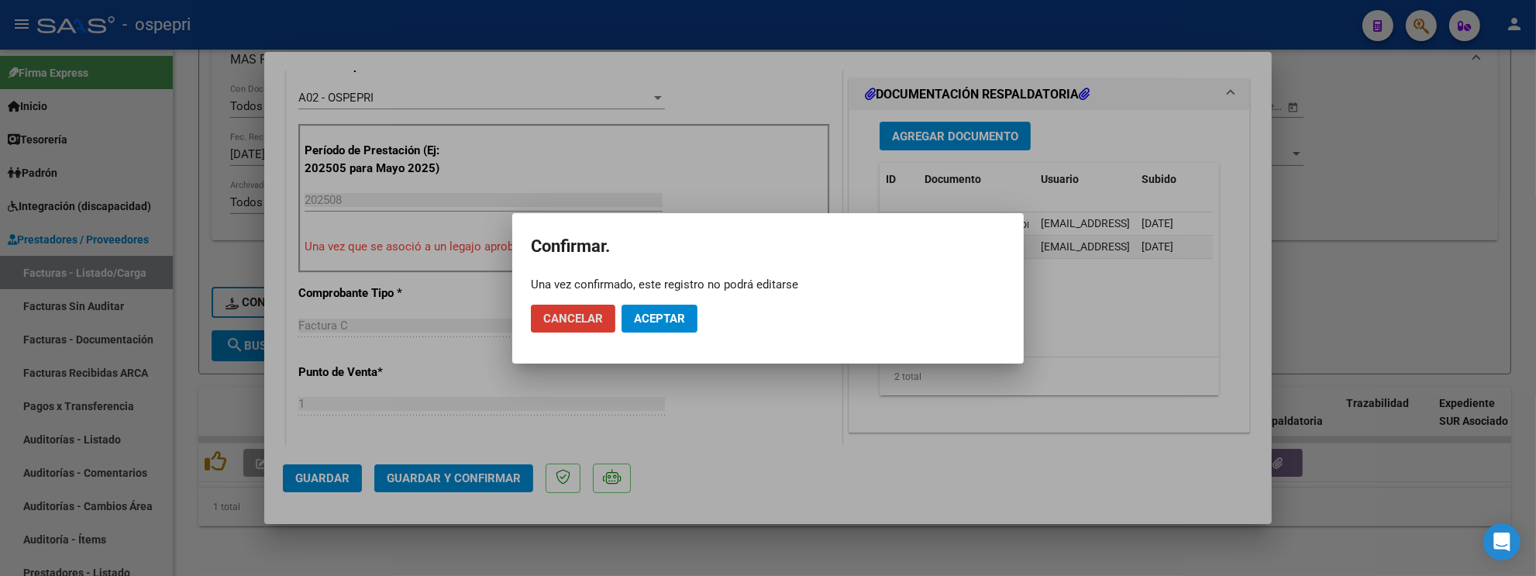
click at [664, 313] on span "Aceptar" at bounding box center [659, 319] width 51 height 14
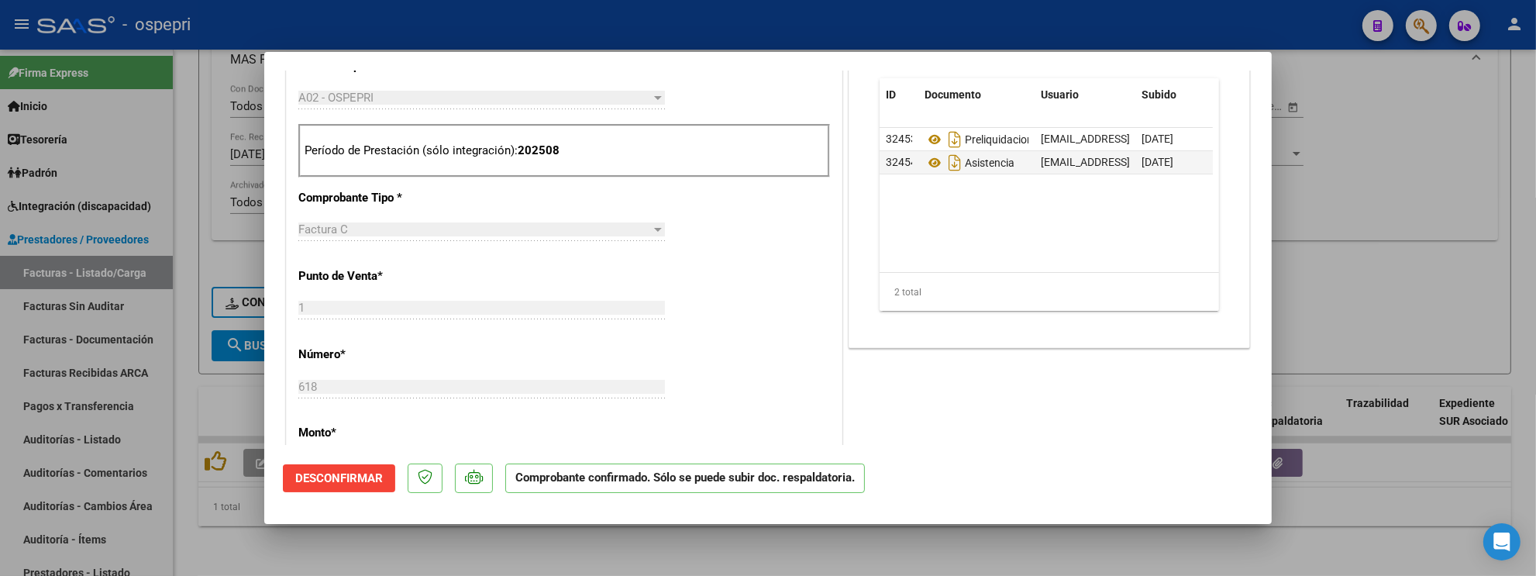
click at [1374, 212] on div at bounding box center [768, 288] width 1536 height 576
type input "$ 0,00"
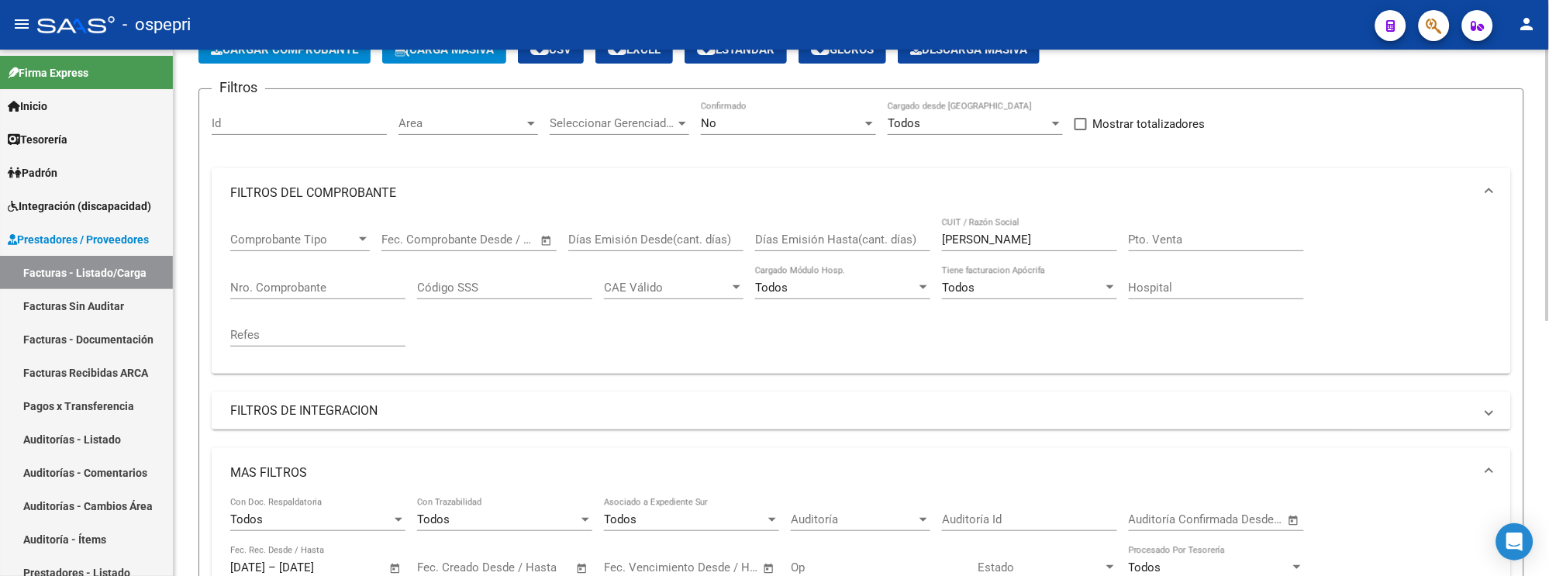
scroll to position [65, 0]
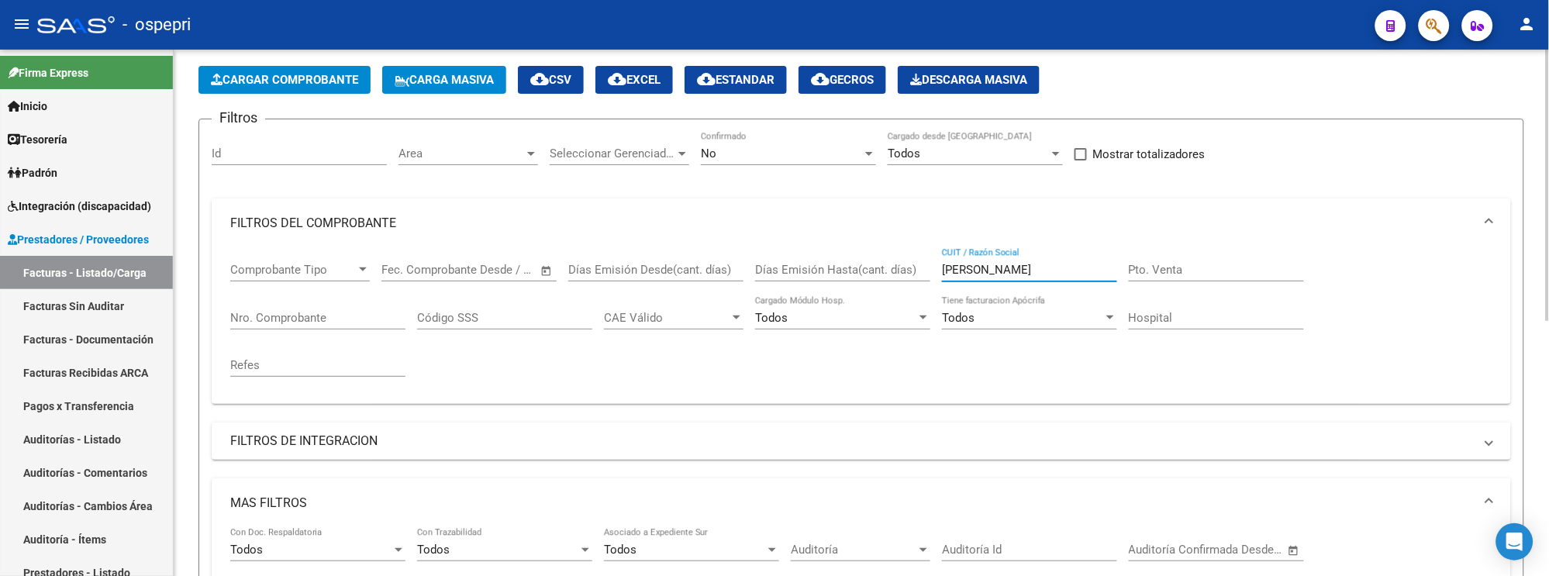
drag, startPoint x: 1036, startPoint y: 268, endPoint x: 934, endPoint y: 268, distance: 101.5
click at [934, 268] on div "Comprobante Tipo Comprobante Tipo Fecha inicio – Fecha fin Fec. Comprobante Des…" at bounding box center [861, 319] width 1262 height 143
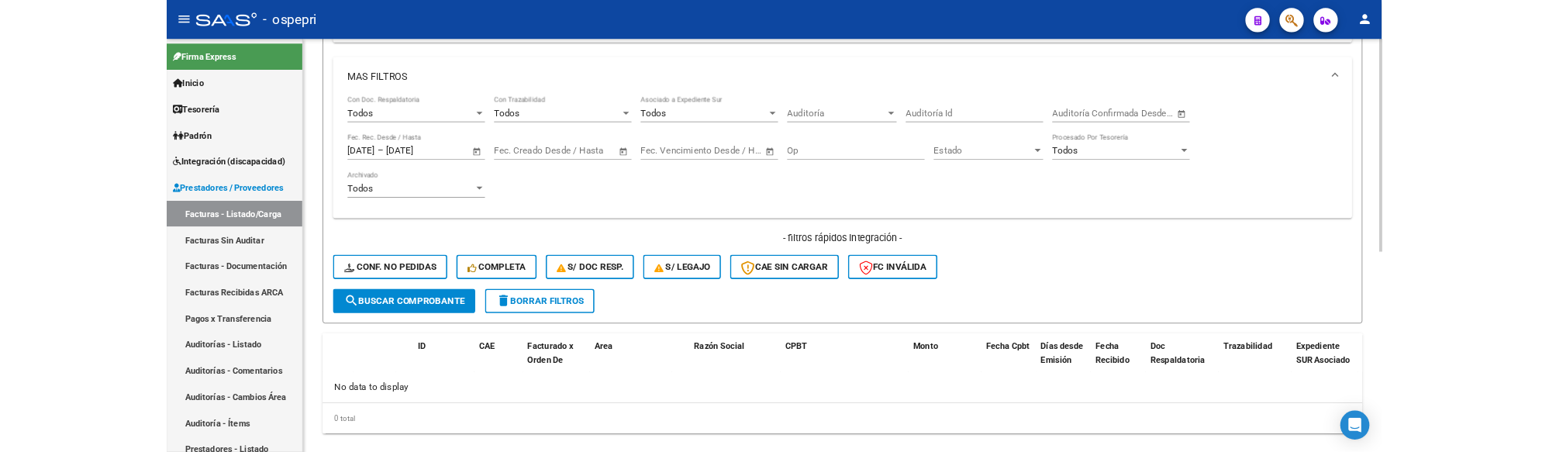
scroll to position [496, 0]
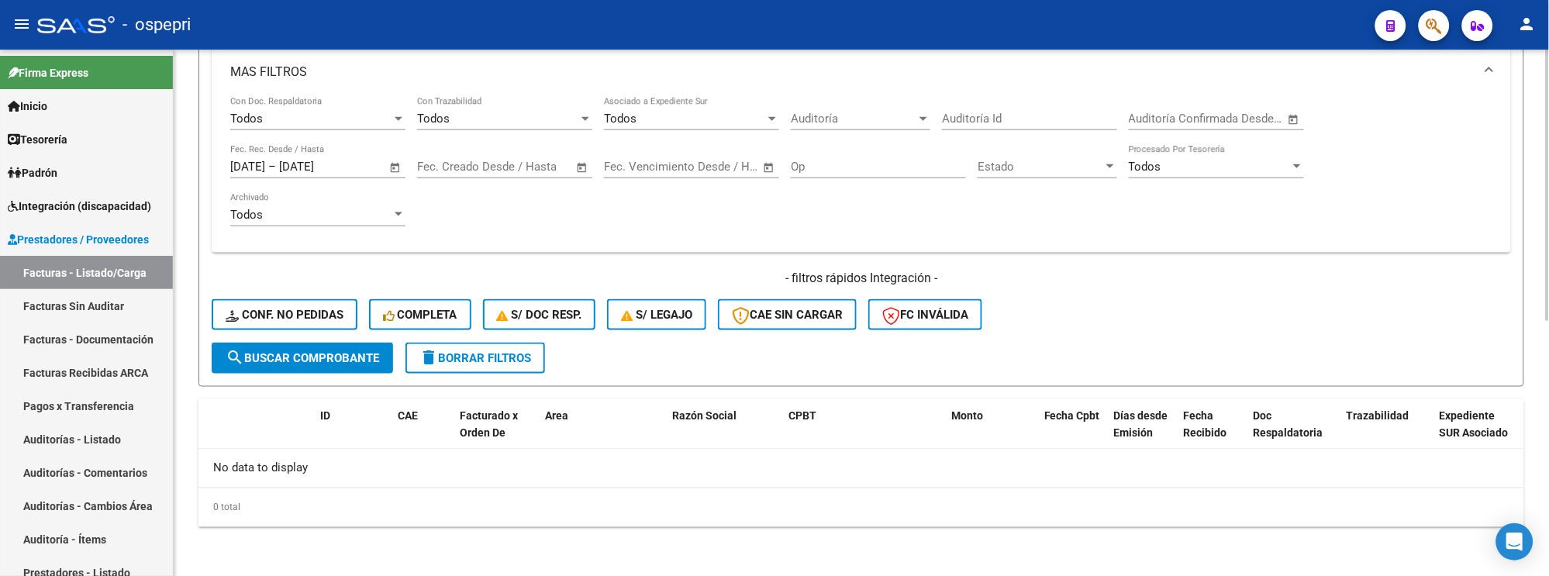
click at [1111, 338] on div "- filtros rápidos Integración - Conf. no pedidas Completa S/ Doc Resp. S/ legaj…" at bounding box center [861, 306] width 1299 height 73
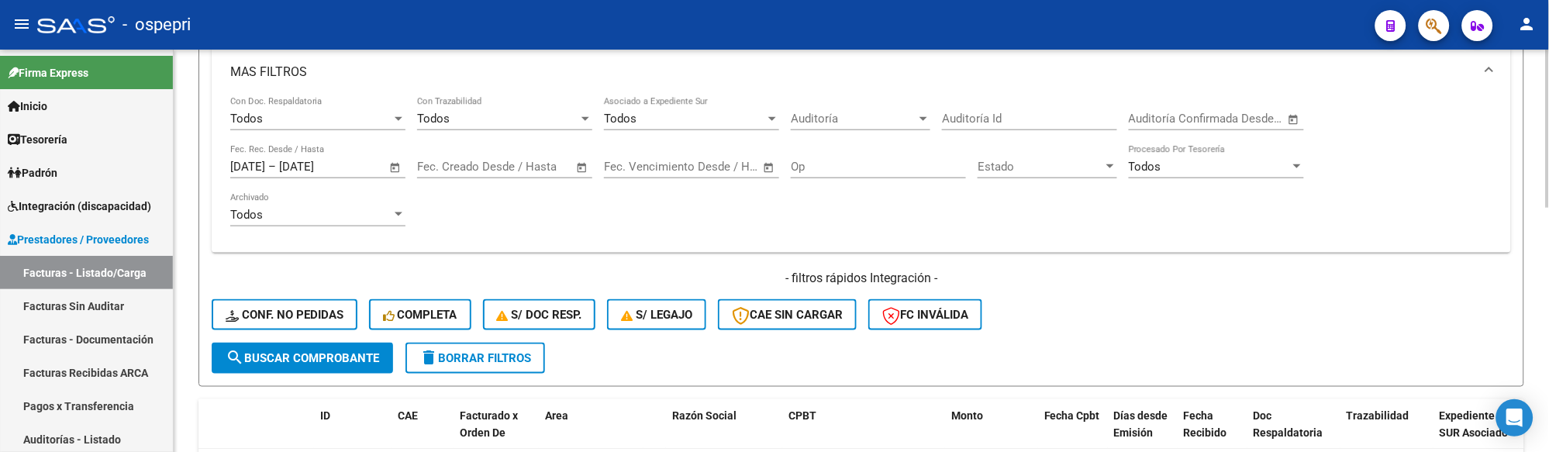
click at [1179, 248] on div "Todos Con Doc. Respaldatoria Todos Con Trazabilidad Todos Asociado a Expediente…" at bounding box center [861, 175] width 1299 height 156
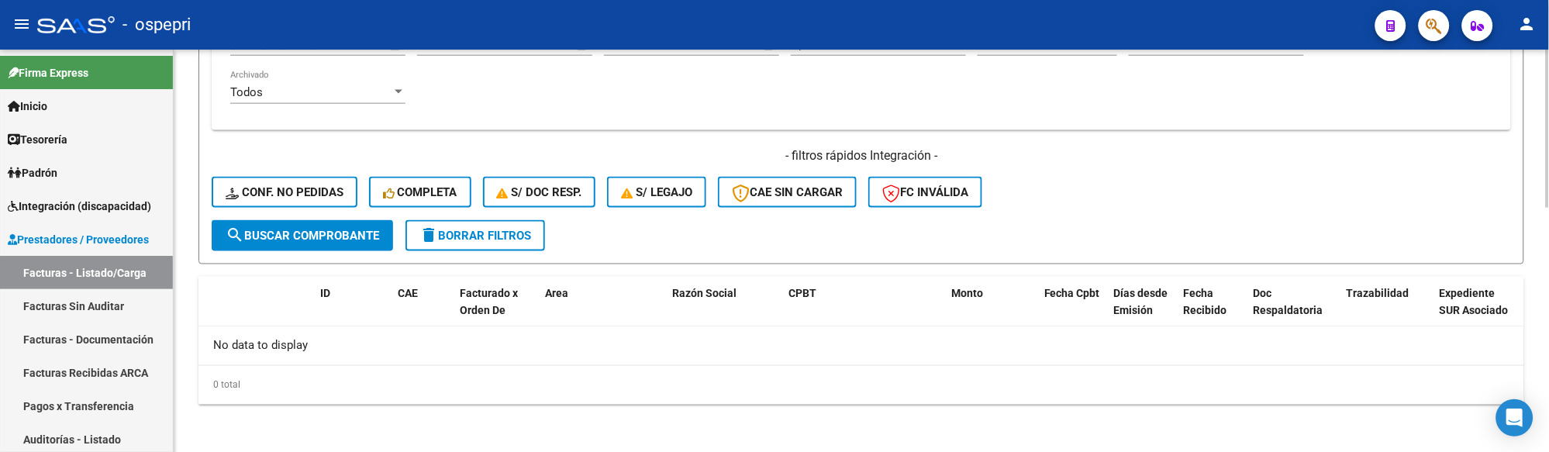
scroll to position [620, 0]
click at [357, 226] on button "search Buscar Comprobante" at bounding box center [302, 234] width 181 height 31
click at [1262, 190] on div "- filtros rápidos Integración - Conf. no pedidas Completa S/ Doc Resp. S/ legaj…" at bounding box center [861, 182] width 1299 height 73
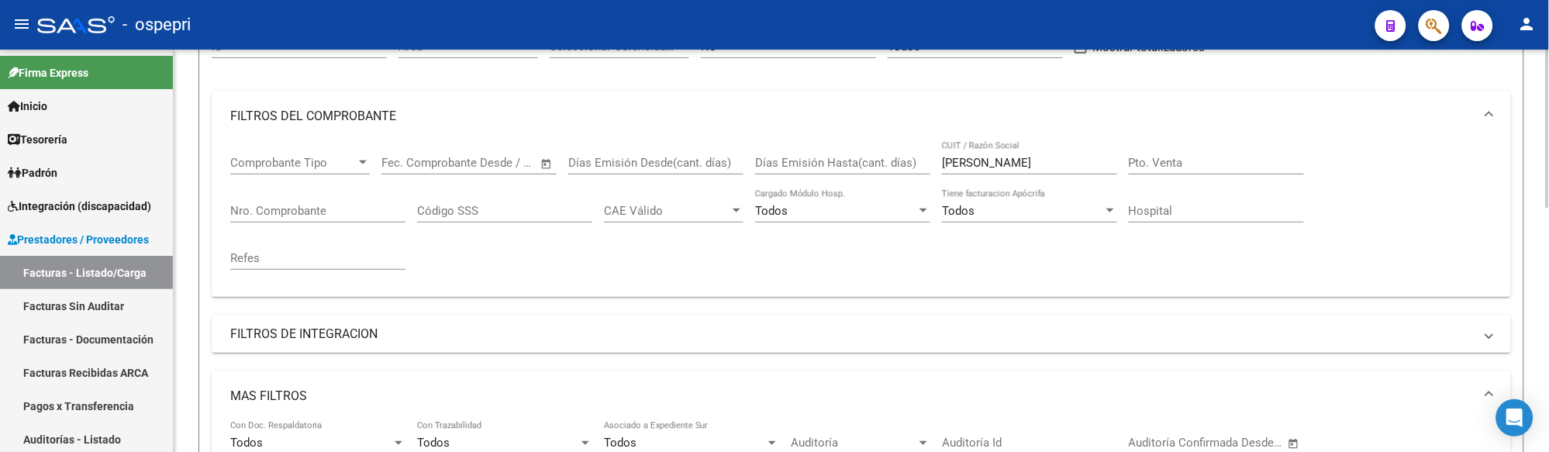
scroll to position [258, 0]
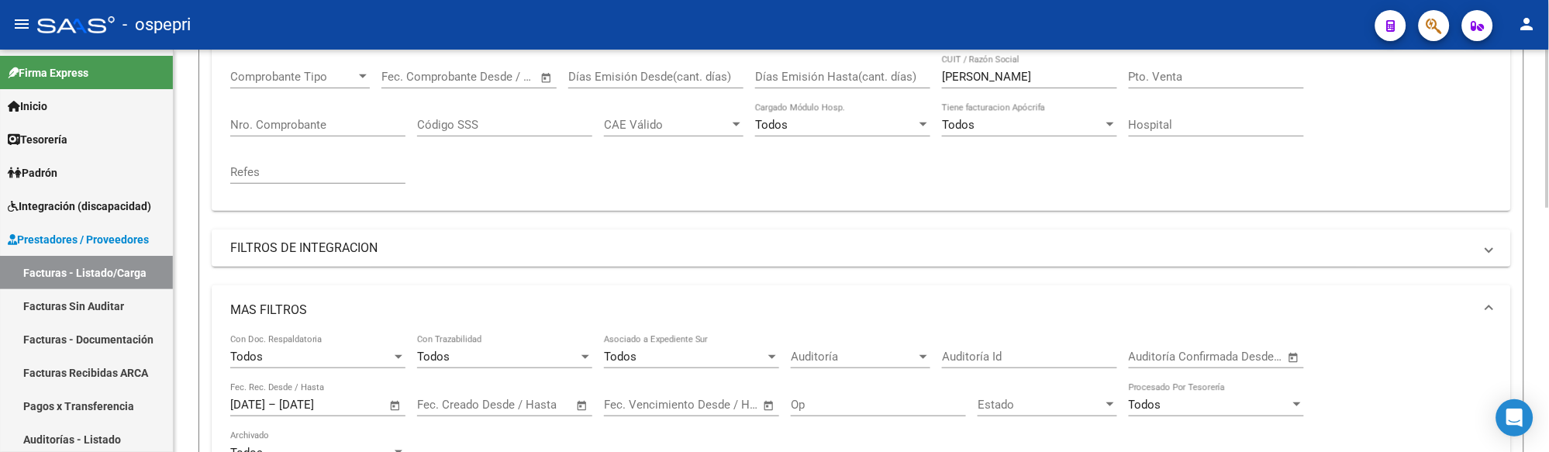
click at [1548, 246] on html "menu - ospepri person Firma Express Inicio Calendario SSS Instructivos Contacto…" at bounding box center [774, 226] width 1549 height 452
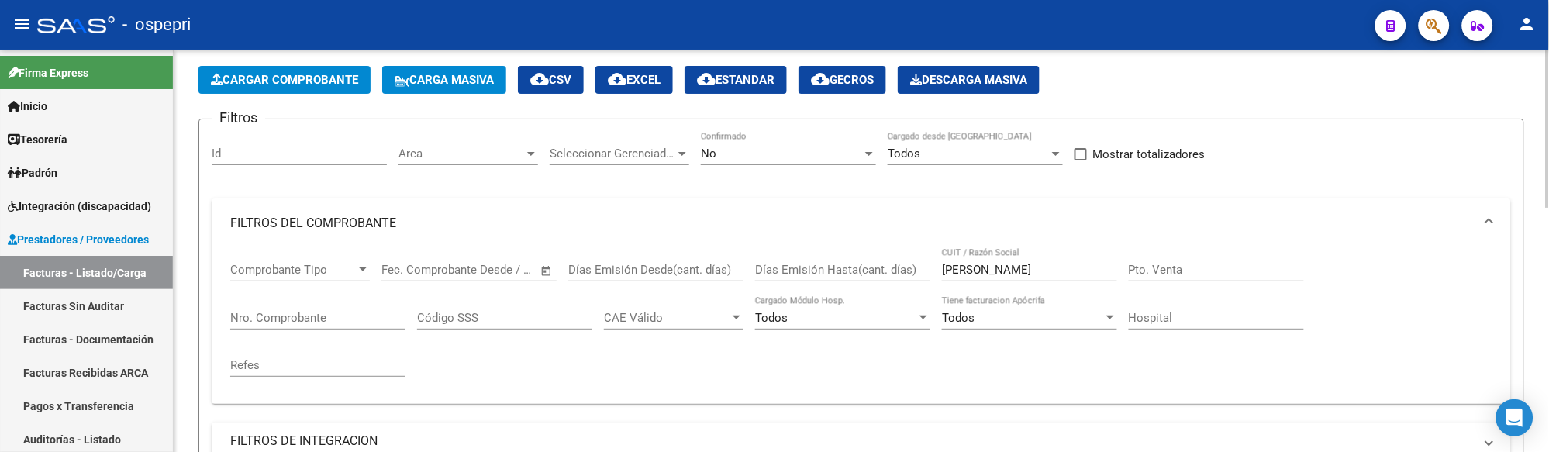
scroll to position [0, 0]
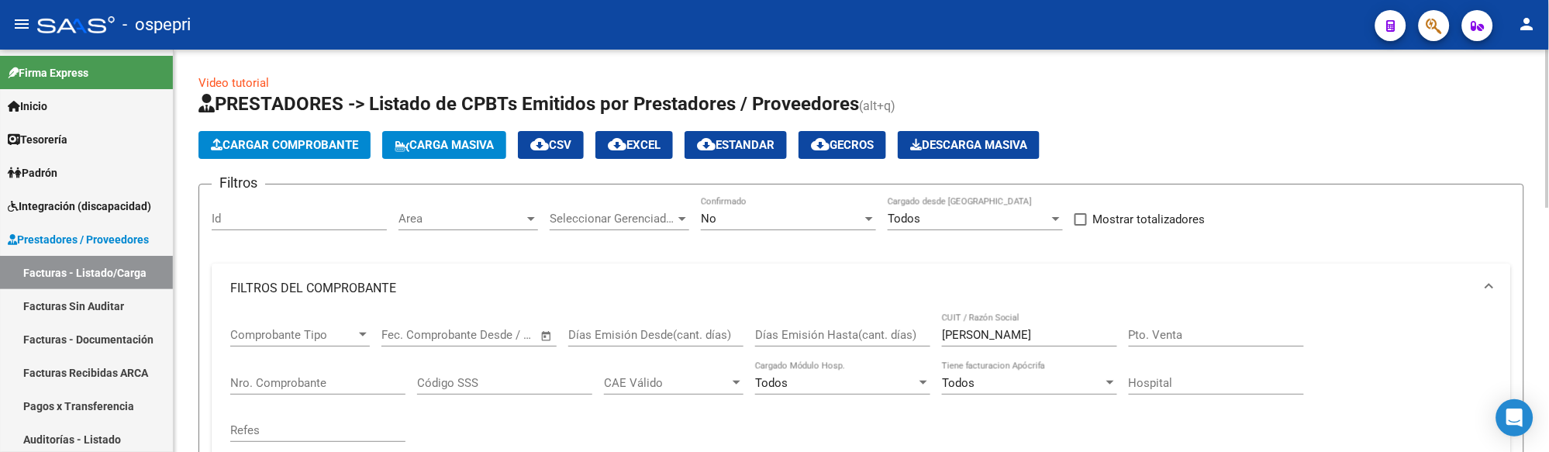
click at [481, 155] on button "Carga Masiva" at bounding box center [444, 145] width 124 height 28
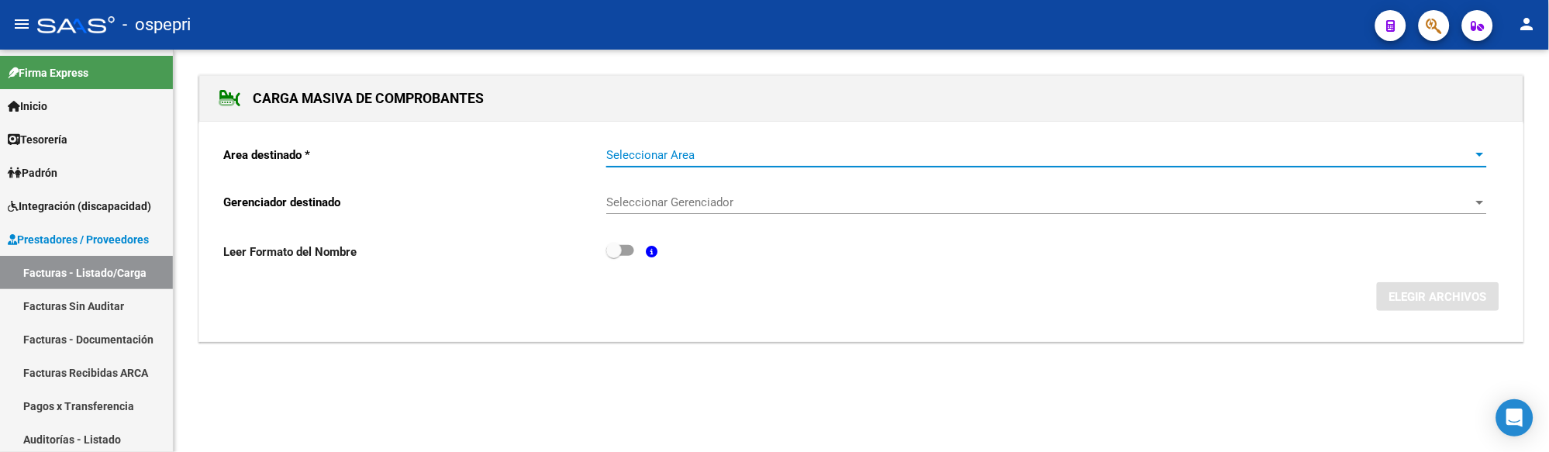
click at [677, 155] on span "Seleccionar Area" at bounding box center [1039, 155] width 867 height 14
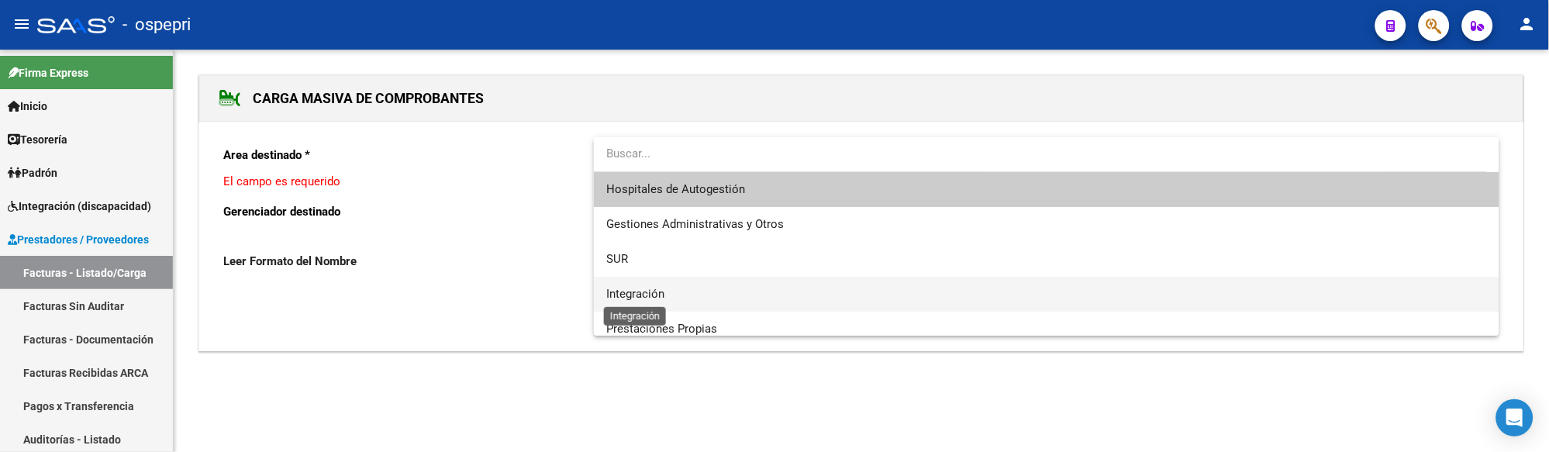
click at [659, 288] on span "Integración" at bounding box center [635, 294] width 58 height 14
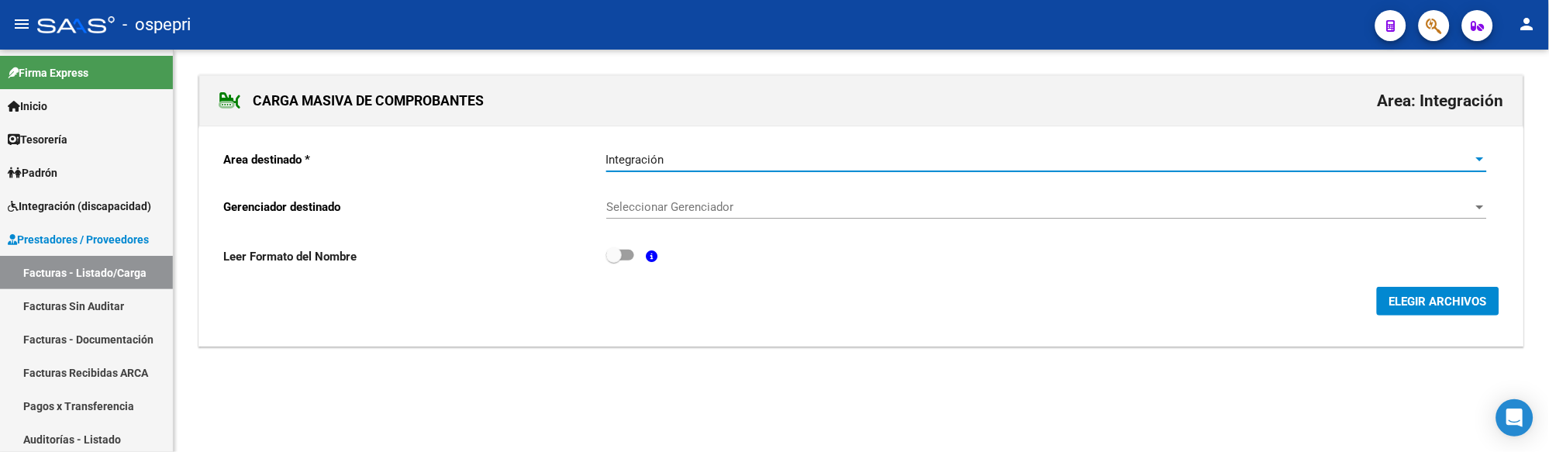
click at [719, 204] on span "Seleccionar Gerenciador" at bounding box center [1039, 207] width 867 height 14
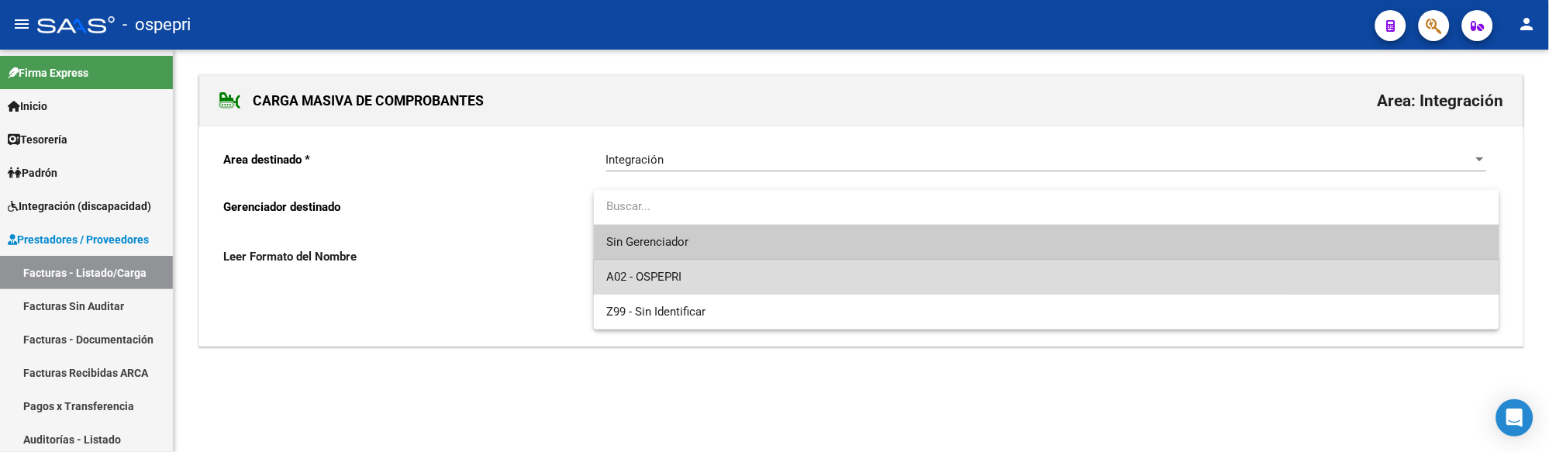
click at [704, 274] on span "A02 - OSPEPRI" at bounding box center [1046, 277] width 881 height 35
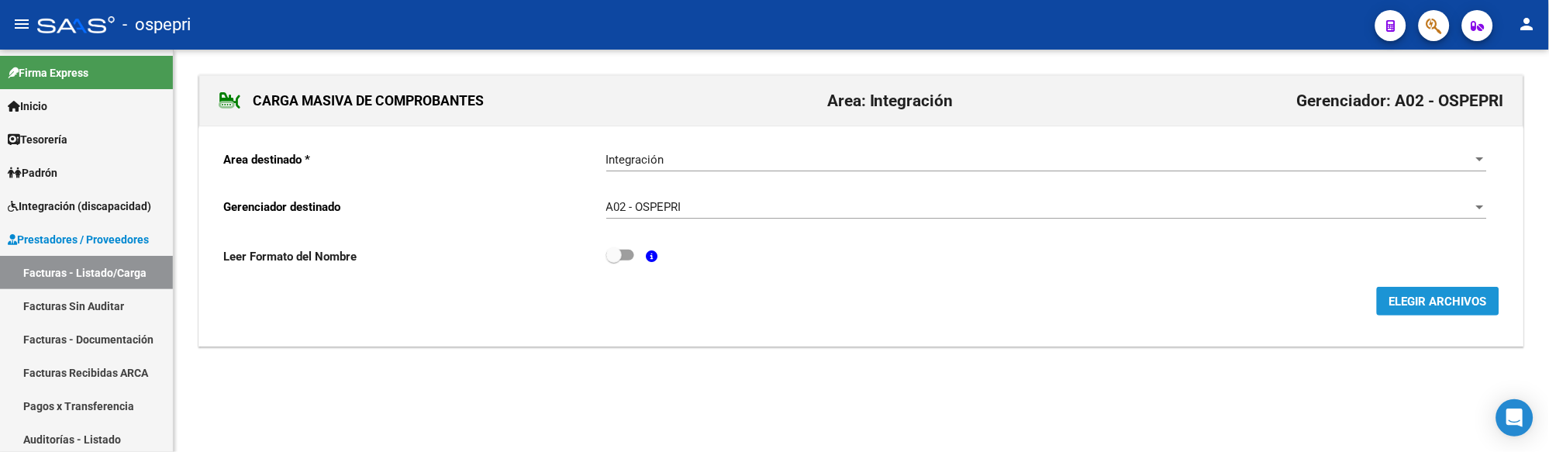
click at [1460, 296] on span "ELEGIR ARCHIVOS" at bounding box center [1438, 302] width 98 height 14
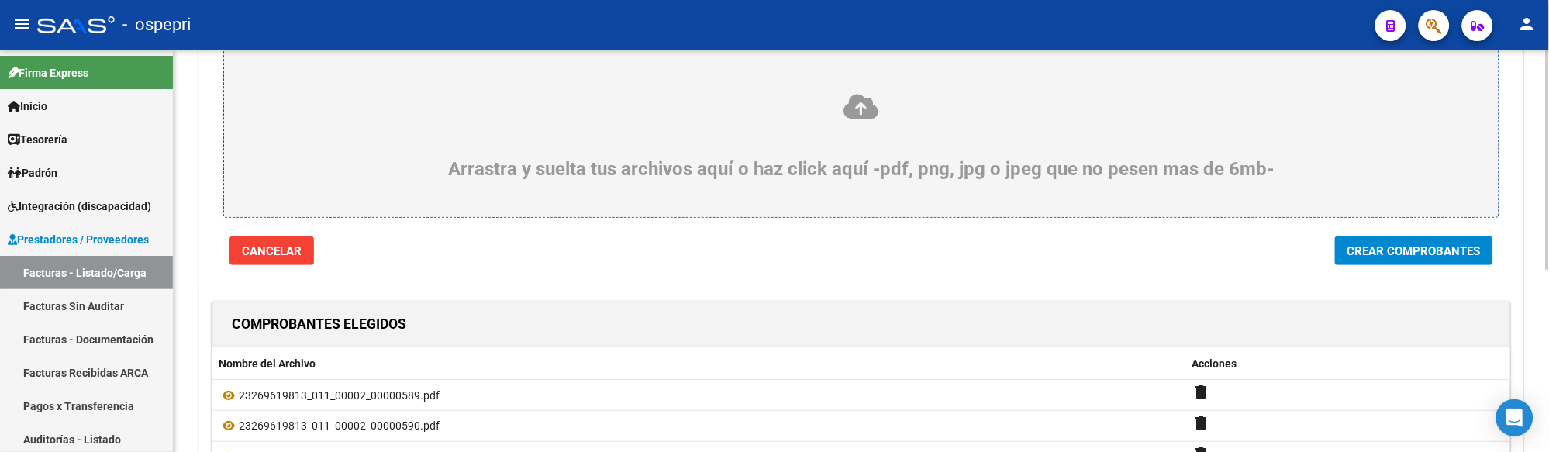
scroll to position [75, 0]
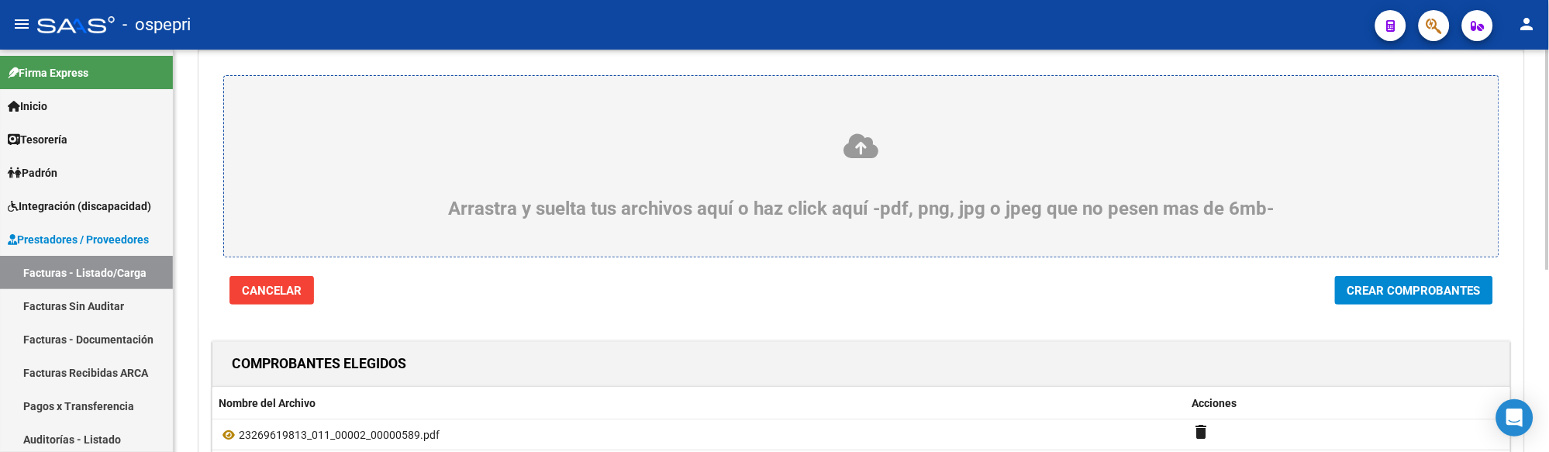
click at [1395, 291] on span "Crear Comprobantes" at bounding box center [1413, 291] width 133 height 14
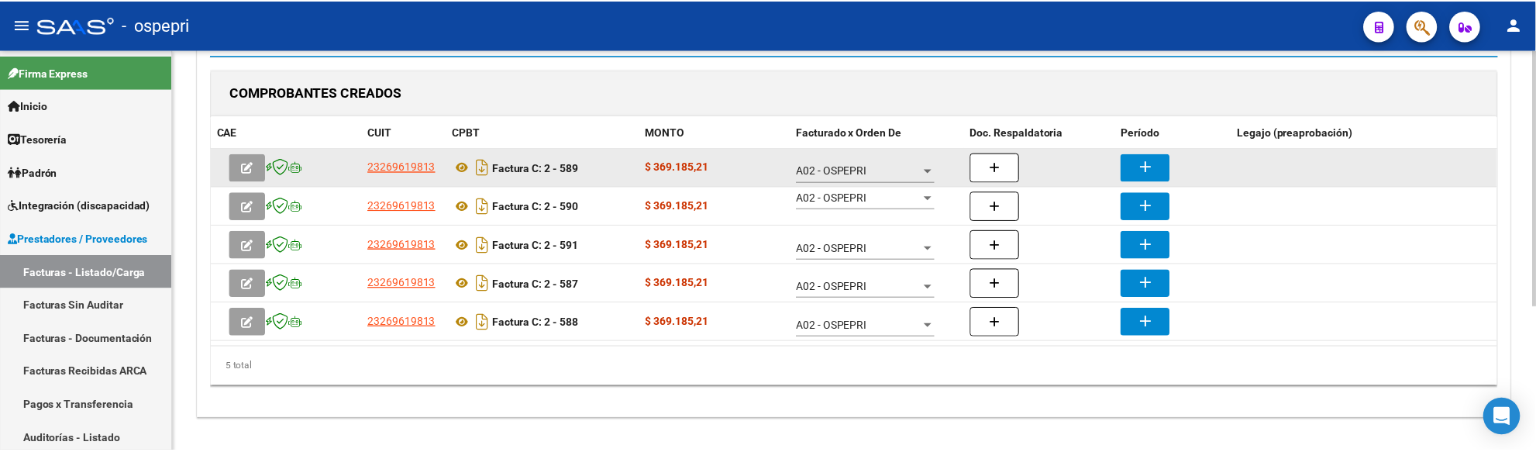
scroll to position [226, 0]
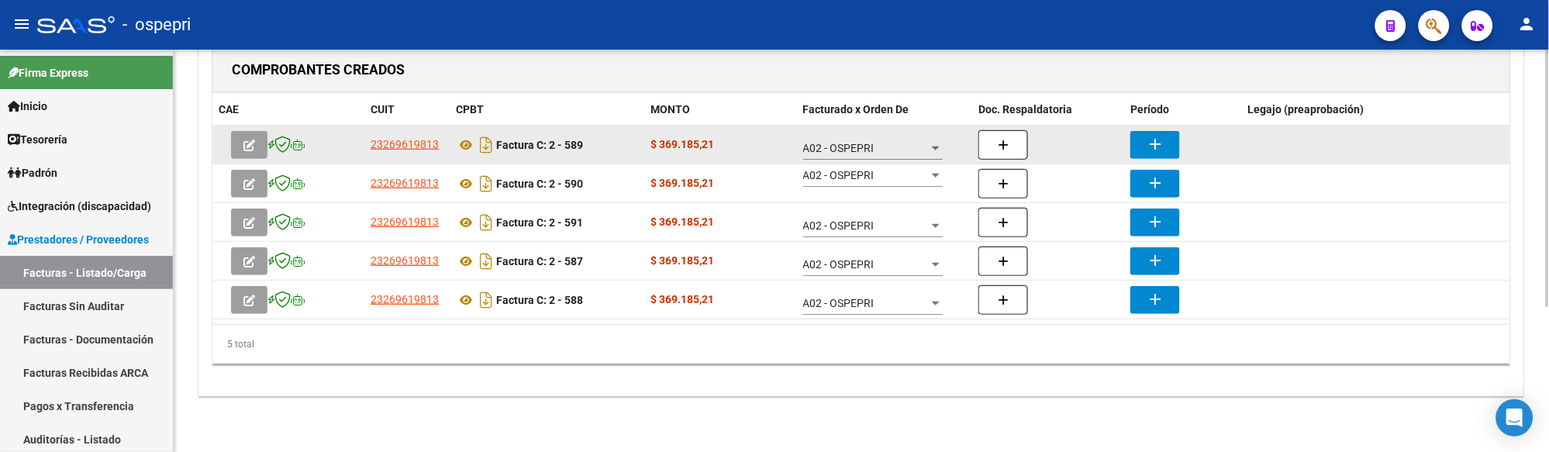
click at [1147, 147] on mat-icon "add" at bounding box center [1155, 144] width 19 height 19
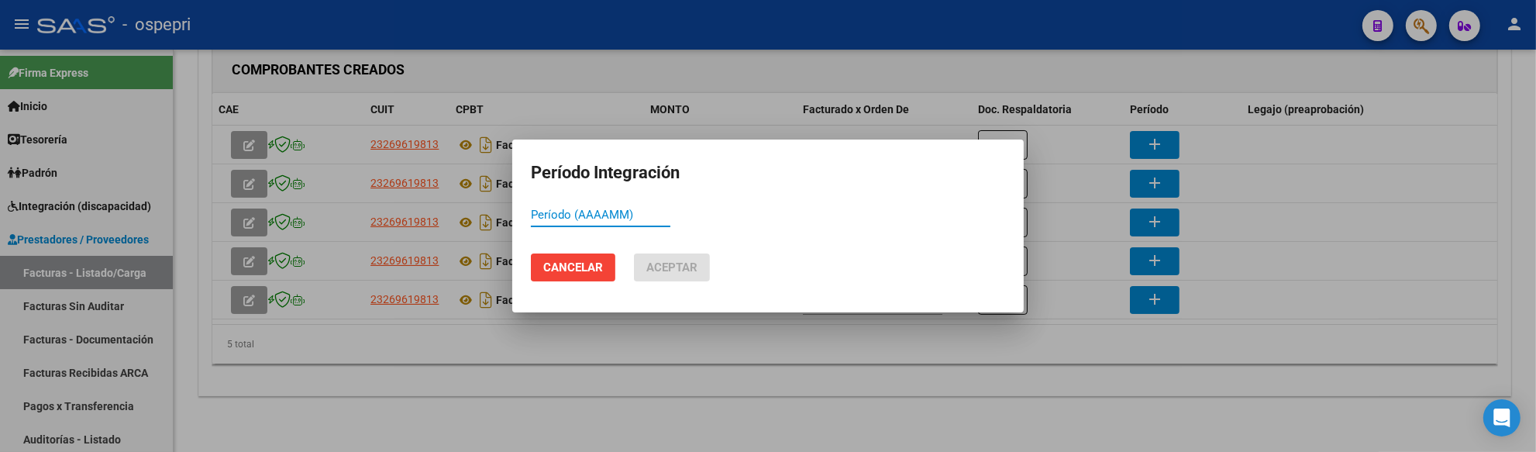
click at [580, 218] on input "Período (AAAAMM)" at bounding box center [601, 215] width 140 height 14
click at [597, 218] on input "Período (AAAAMM)" at bounding box center [601, 215] width 140 height 14
drag, startPoint x: 582, startPoint y: 215, endPoint x: 522, endPoint y: 214, distance: 59.7
click at [522, 214] on mat-dialog-content "202508 Período (AAAAMM)" at bounding box center [768, 222] width 512 height 38
type input "202508"
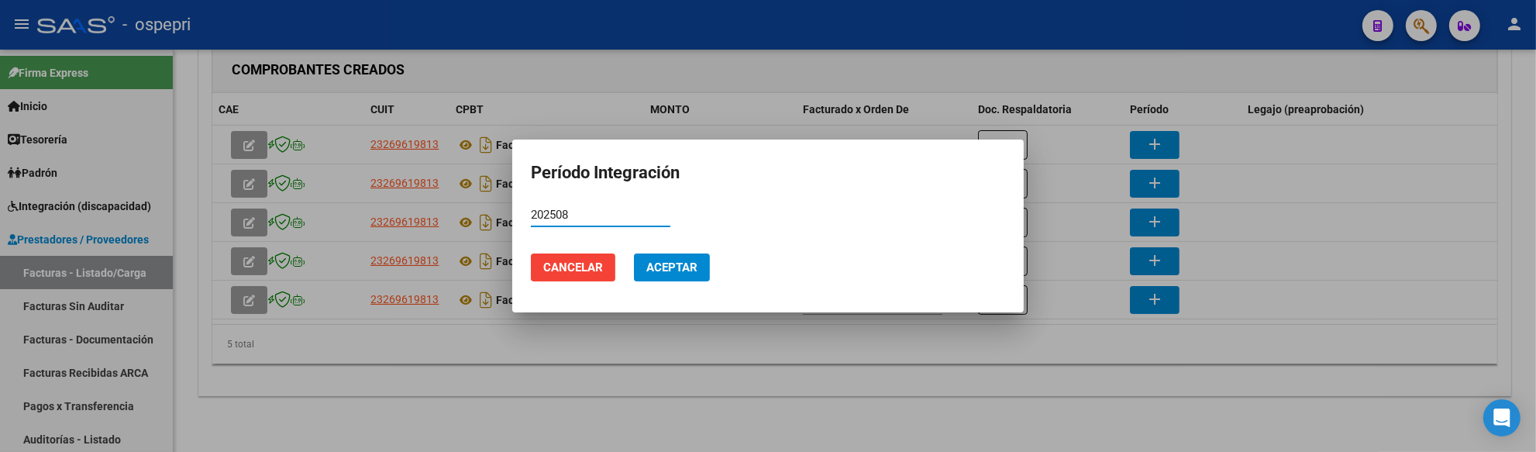
click at [659, 270] on span "Aceptar" at bounding box center [671, 267] width 51 height 14
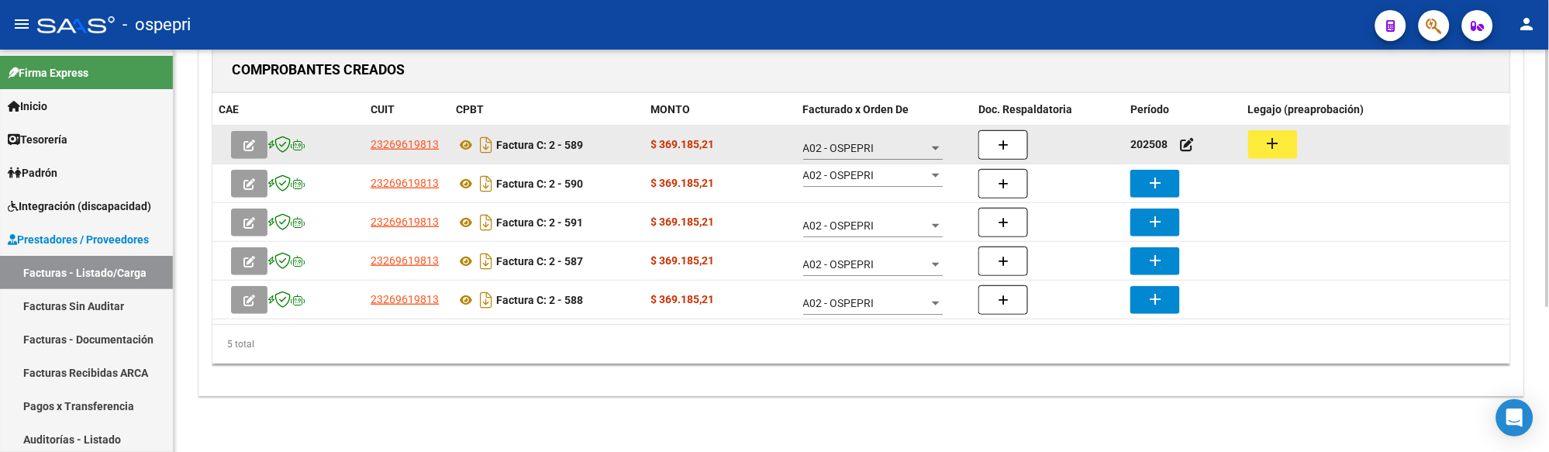
click at [1271, 144] on mat-icon "add" at bounding box center [1273, 143] width 19 height 19
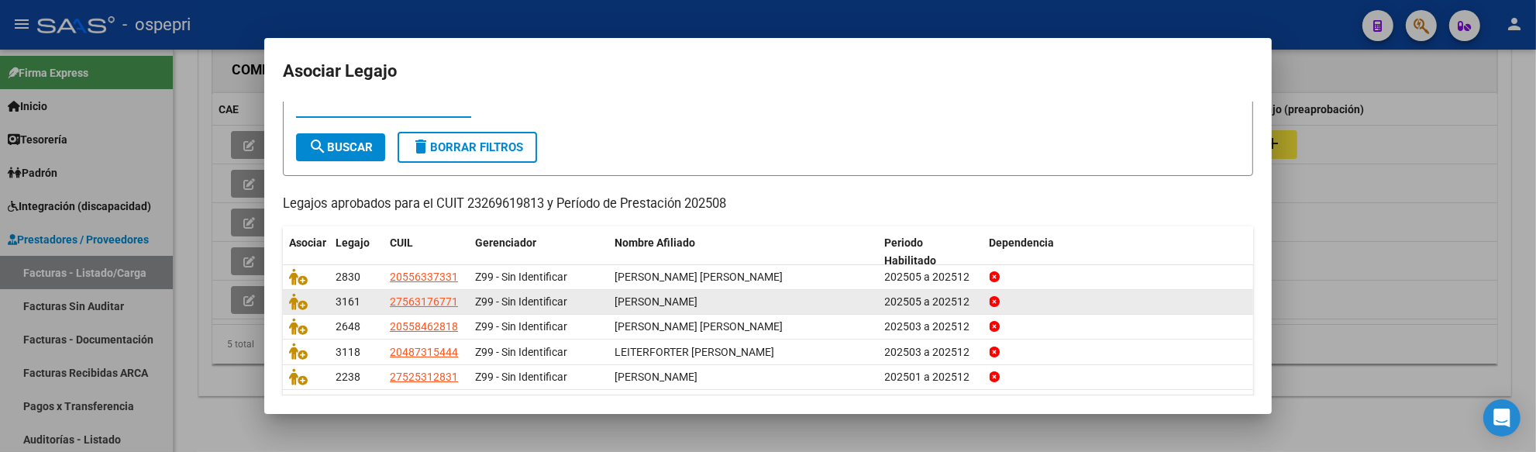
scroll to position [86, 0]
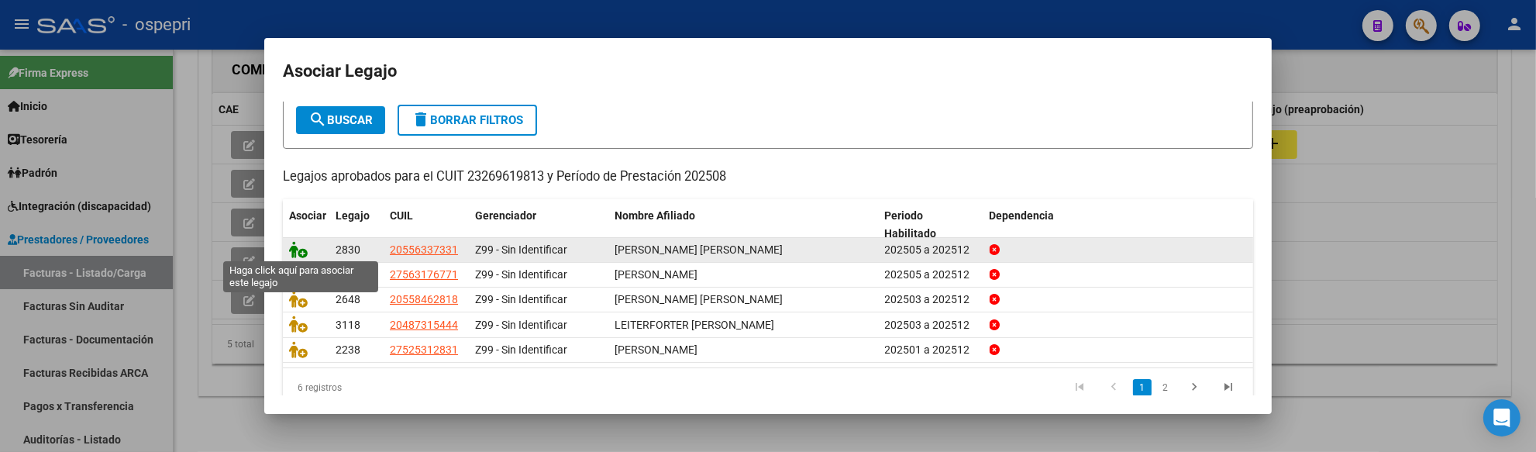
click at [295, 251] on icon at bounding box center [298, 249] width 19 height 17
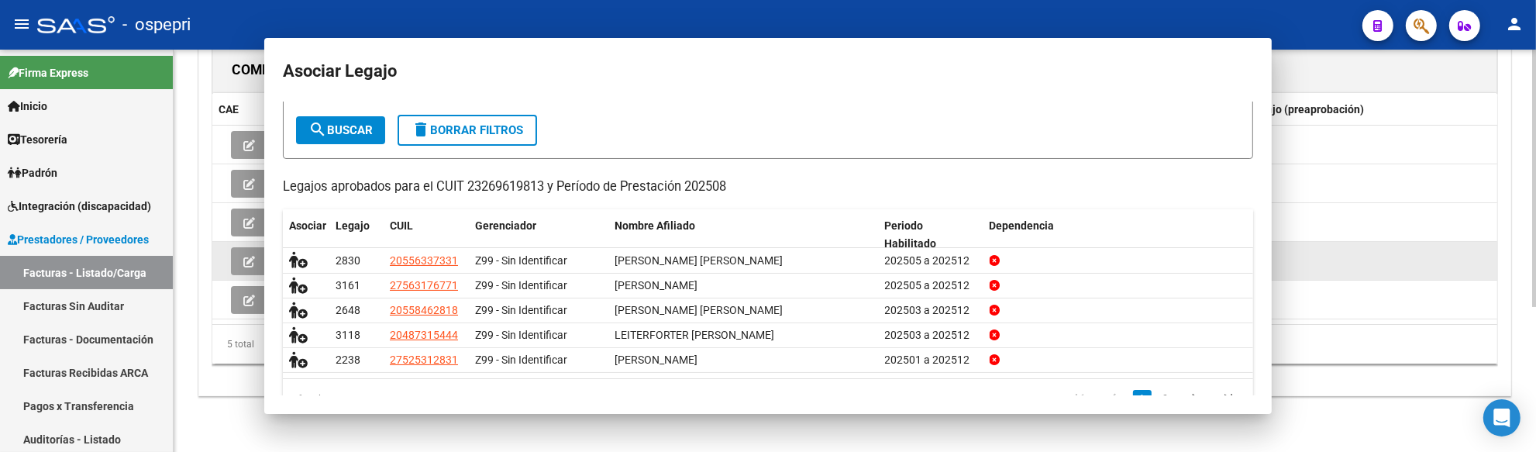
scroll to position [96, 0]
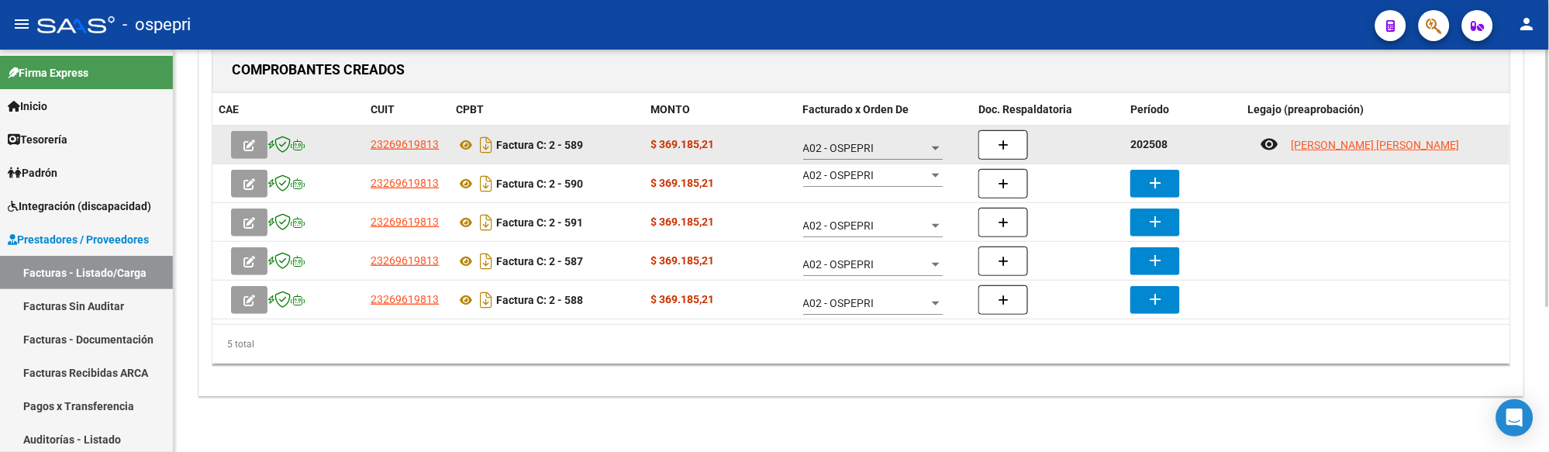
click at [1020, 151] on button "button" at bounding box center [1003, 144] width 50 height 29
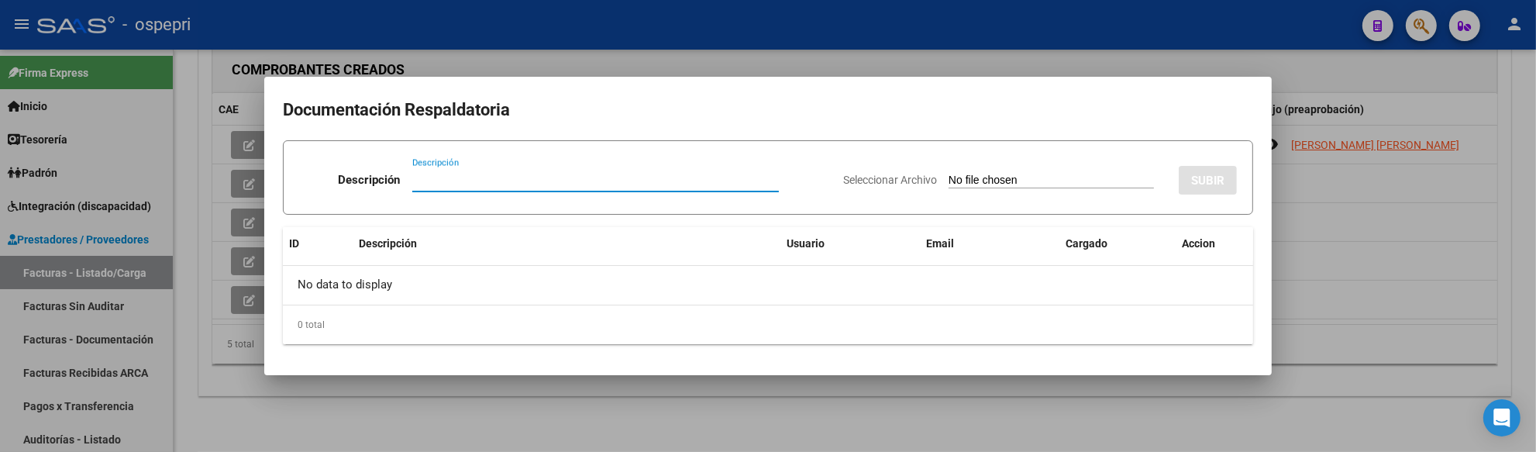
click at [417, 181] on input "Descripción" at bounding box center [595, 180] width 367 height 14
paste input "202508"
type input "202508"
click at [949, 180] on input "Seleccionar Archivo" at bounding box center [1051, 181] width 205 height 15
type input "C:\fakepath\PLANILAS DE ASISTENCIAS.pdf"
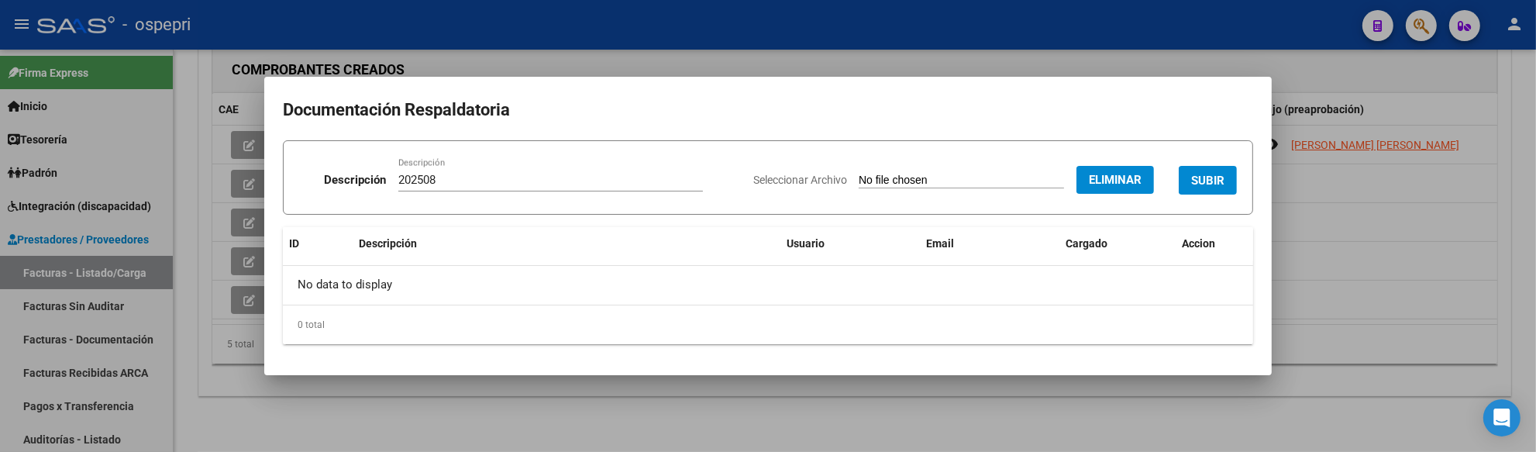
click at [1217, 183] on span "SUBIR" at bounding box center [1207, 181] width 33 height 14
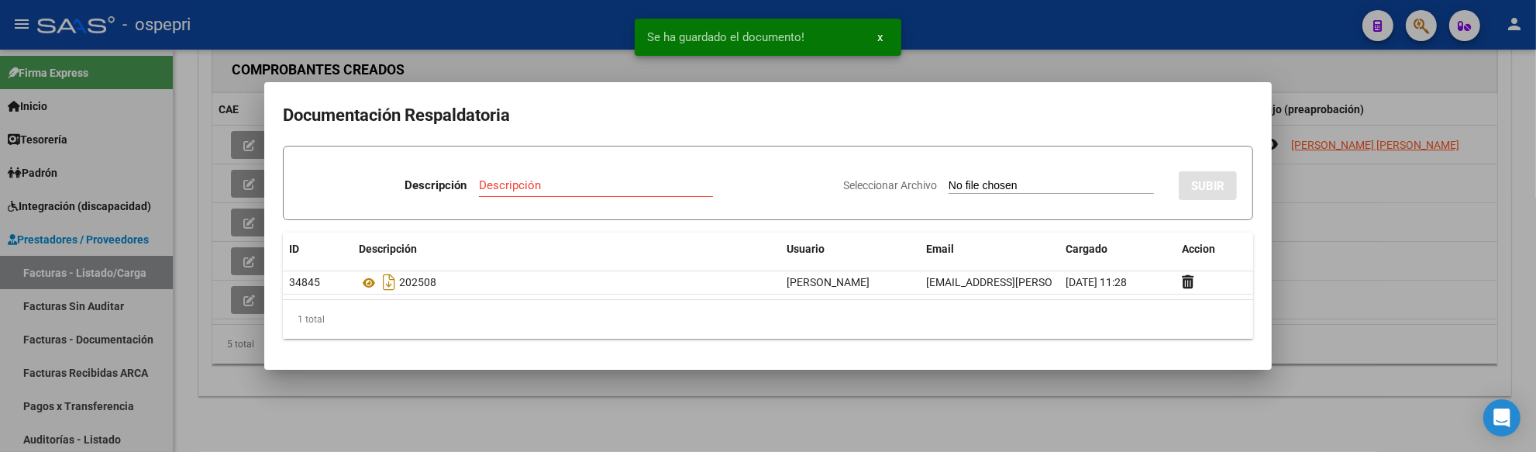
click at [1373, 233] on div at bounding box center [768, 226] width 1536 height 452
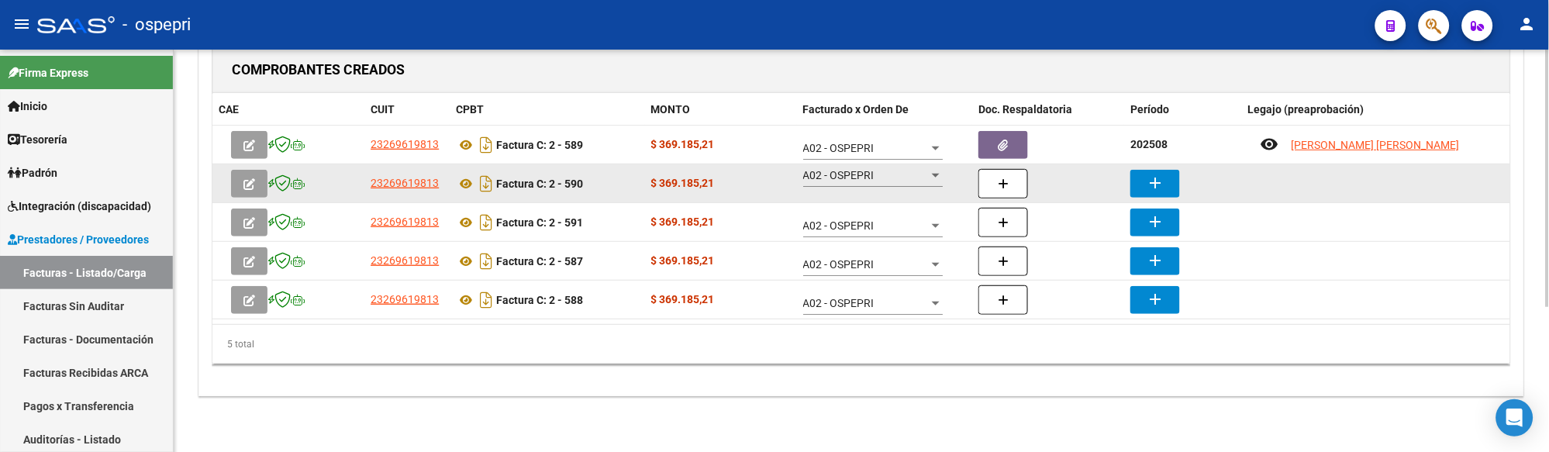
click at [1163, 182] on mat-icon "add" at bounding box center [1155, 183] width 19 height 19
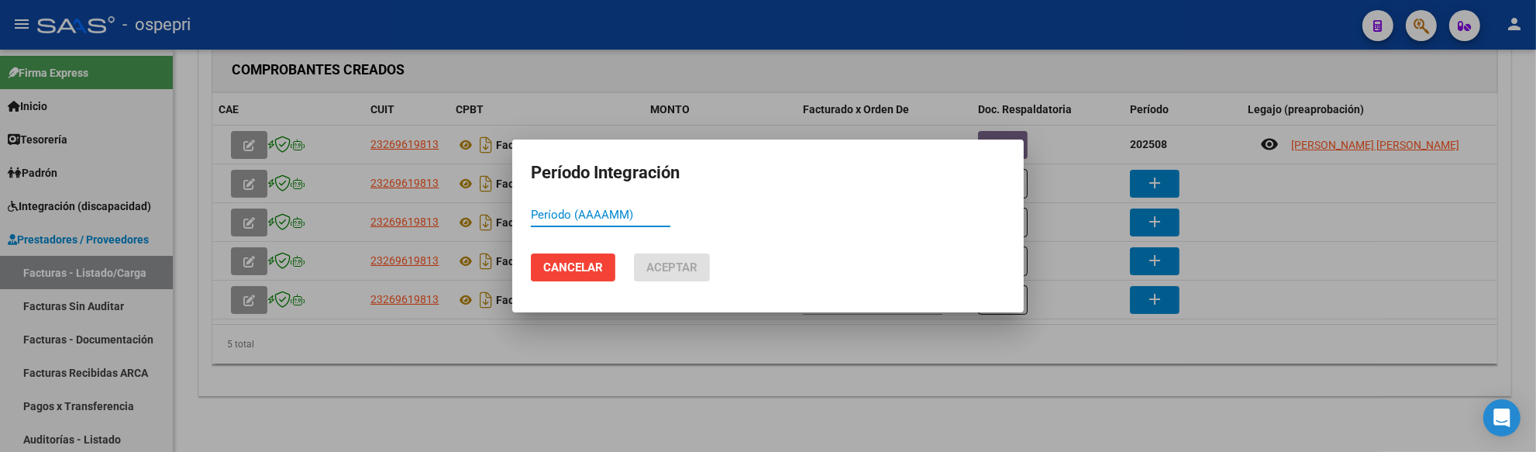
click at [571, 215] on input "Período (AAAAMM)" at bounding box center [601, 215] width 140 height 14
type input "202508"
click at [676, 264] on span "Aceptar" at bounding box center [671, 267] width 51 height 14
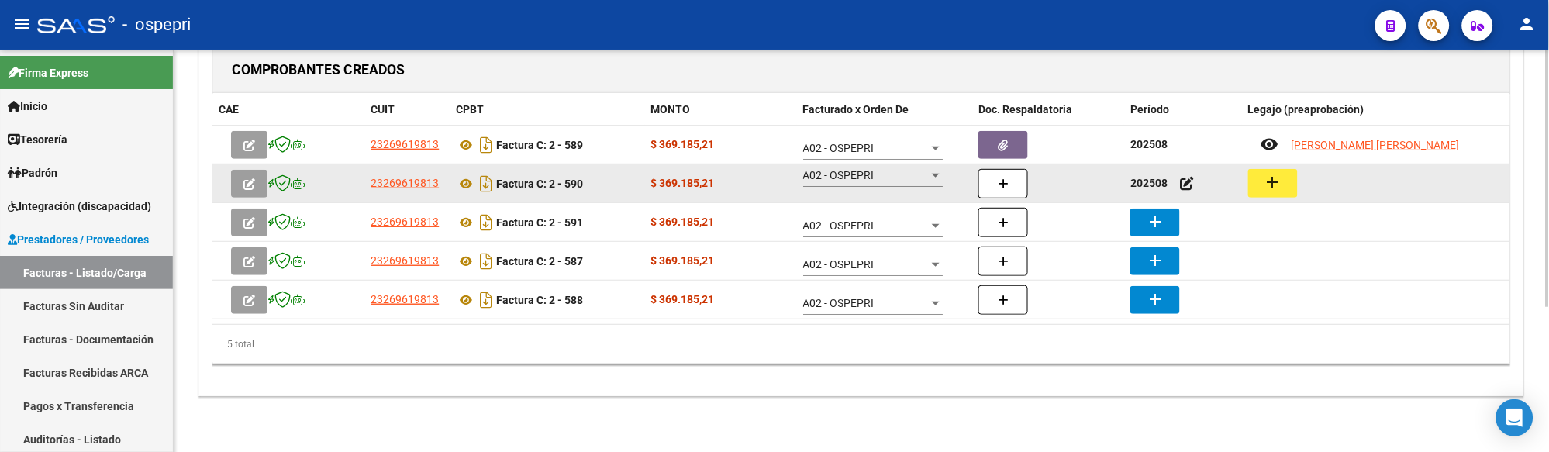
click at [1274, 186] on mat-icon "add" at bounding box center [1273, 182] width 19 height 19
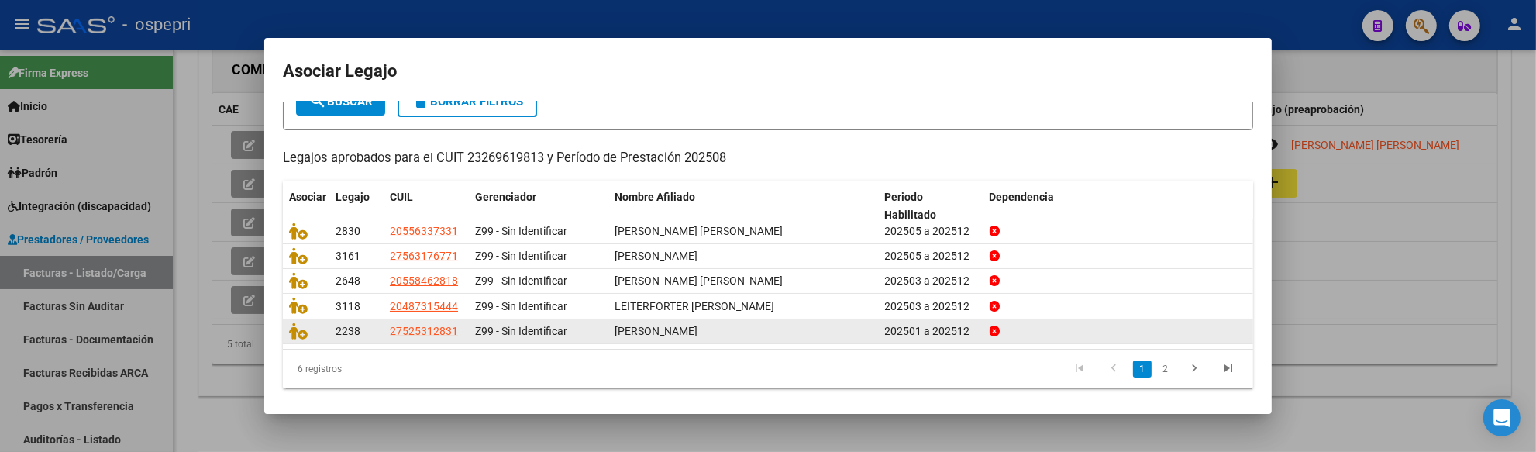
scroll to position [110, 0]
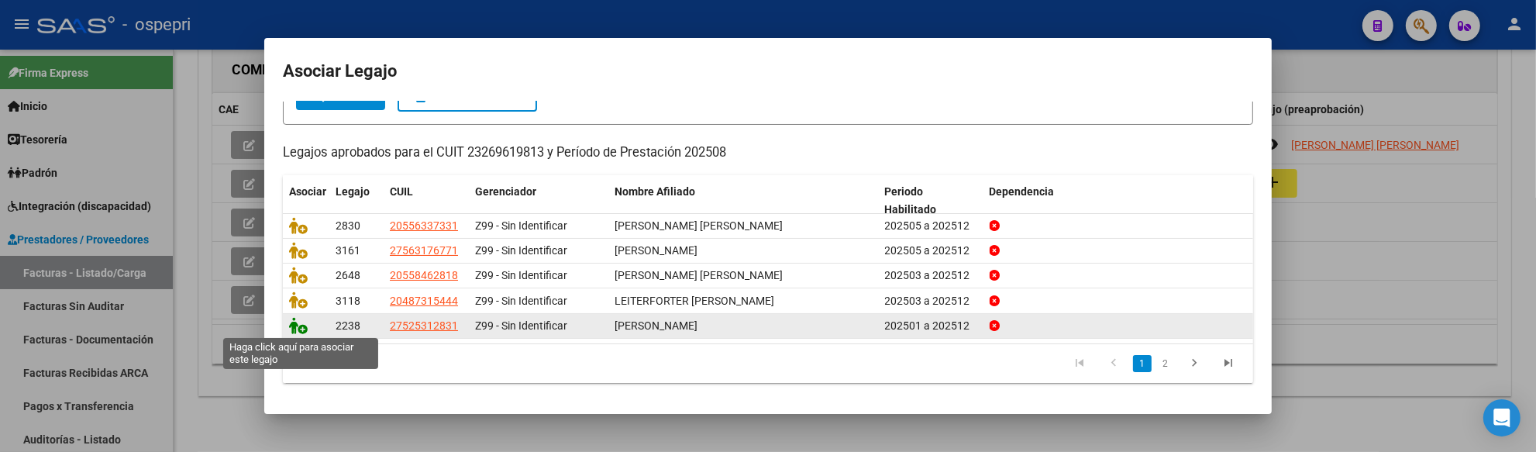
click at [291, 329] on icon at bounding box center [298, 325] width 19 height 17
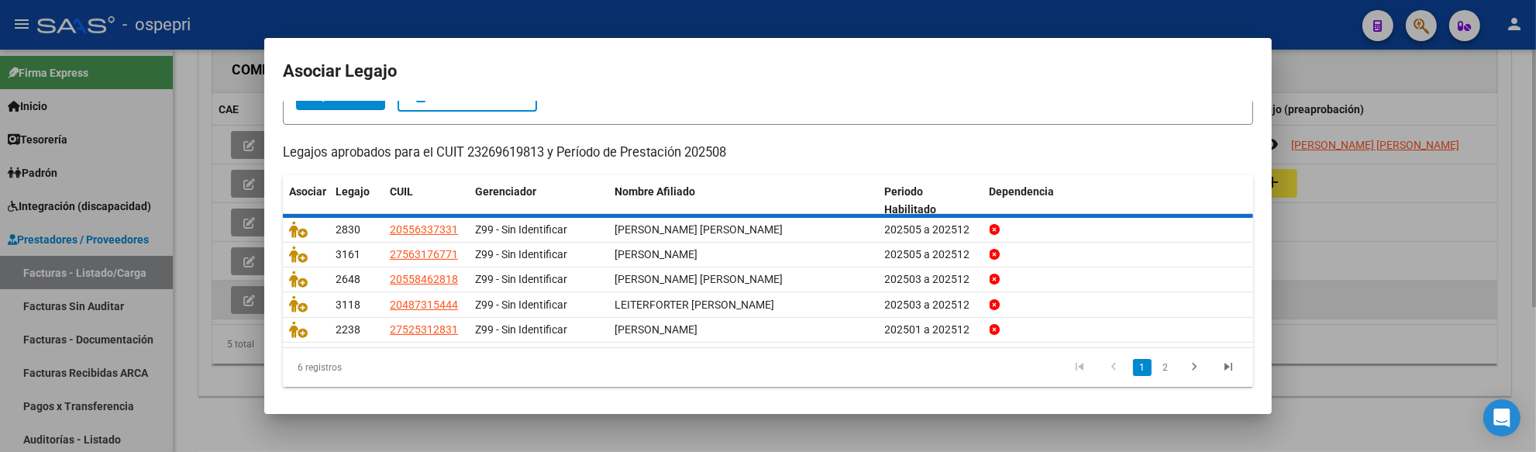
scroll to position [0, 0]
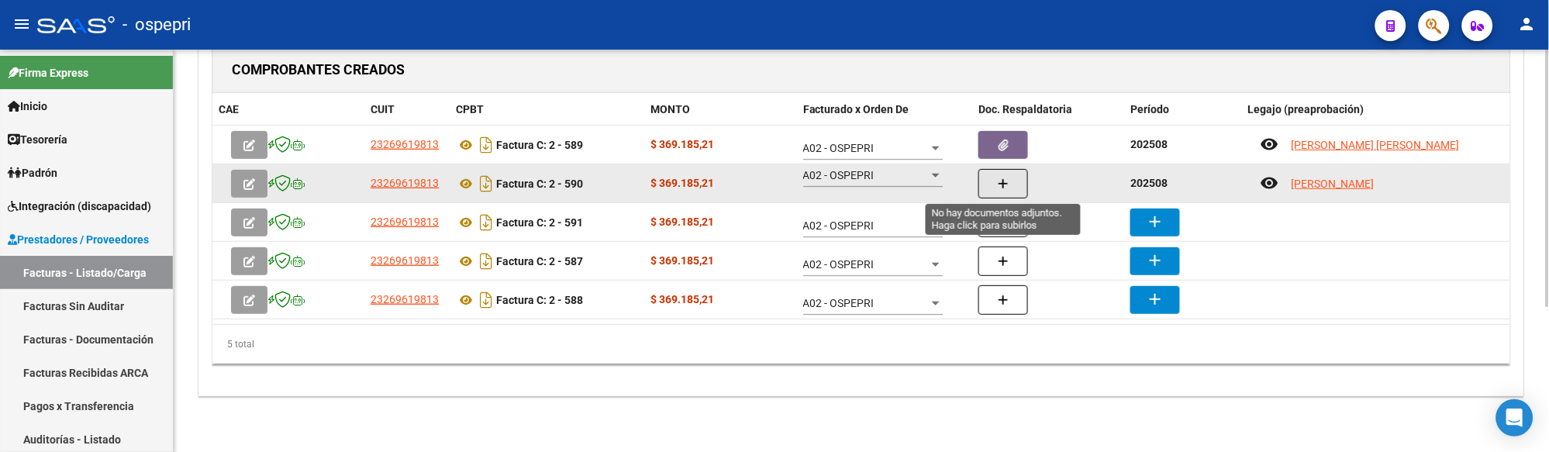
click at [1008, 195] on button "button" at bounding box center [1003, 183] width 50 height 29
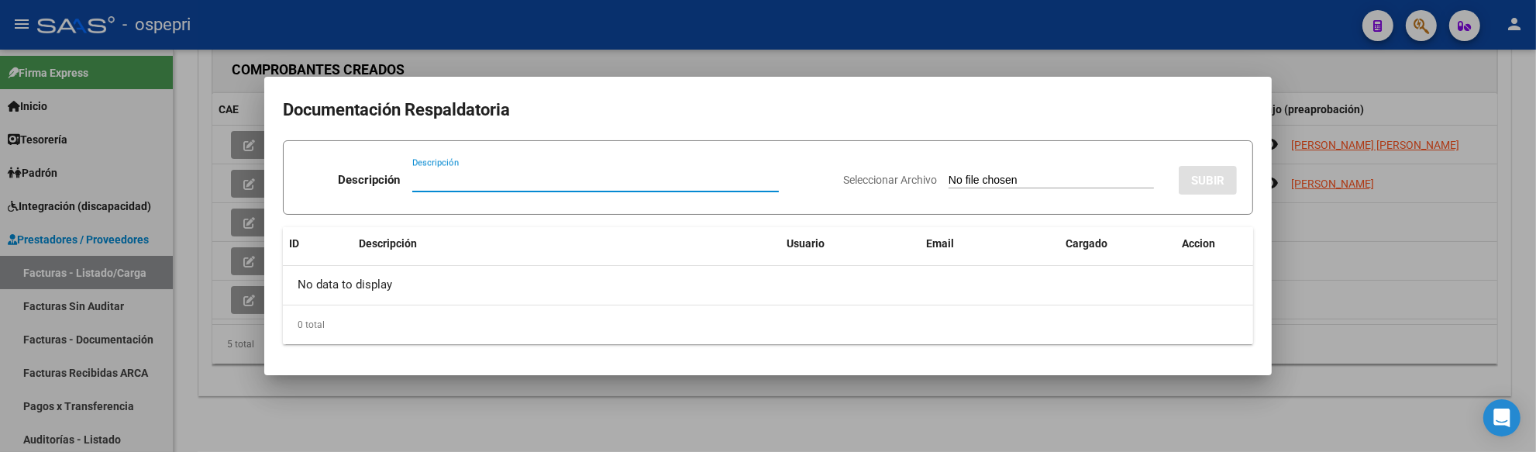
click at [430, 179] on input "Descripción" at bounding box center [595, 180] width 367 height 14
type input "202508"
click at [949, 181] on input "Seleccionar Archivo" at bounding box center [1051, 181] width 205 height 15
type input "C:\fakepath\PLANILAS DE ASISTENCIAS.pdf"
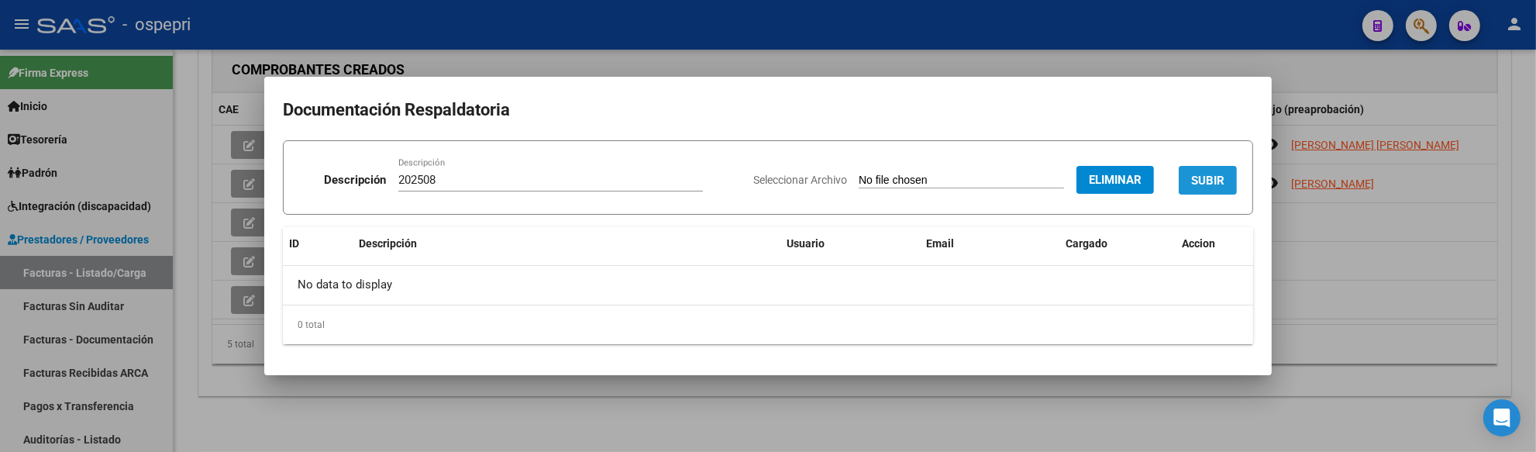
click at [1212, 184] on span "SUBIR" at bounding box center [1207, 181] width 33 height 14
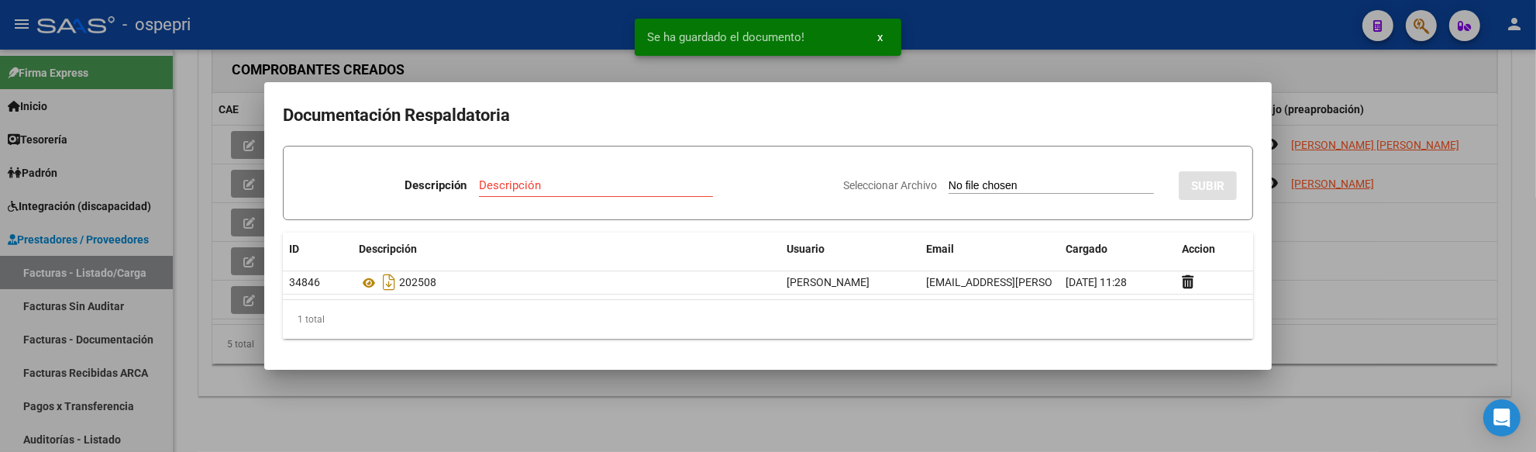
click at [1354, 312] on div at bounding box center [768, 226] width 1536 height 452
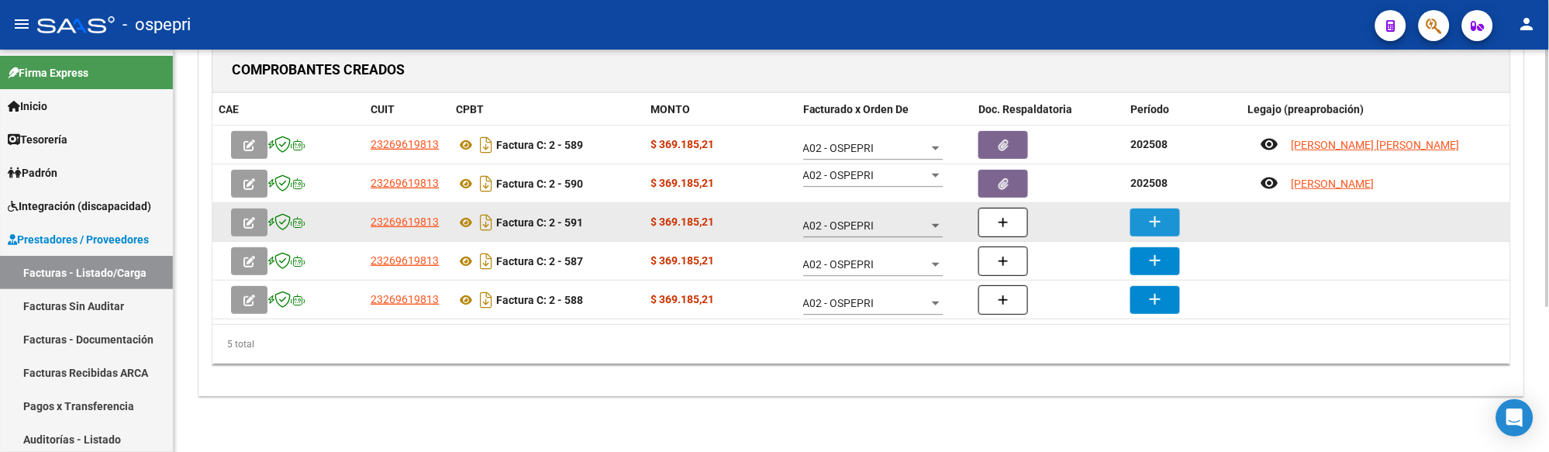
click at [1160, 215] on mat-icon "add" at bounding box center [1155, 221] width 19 height 19
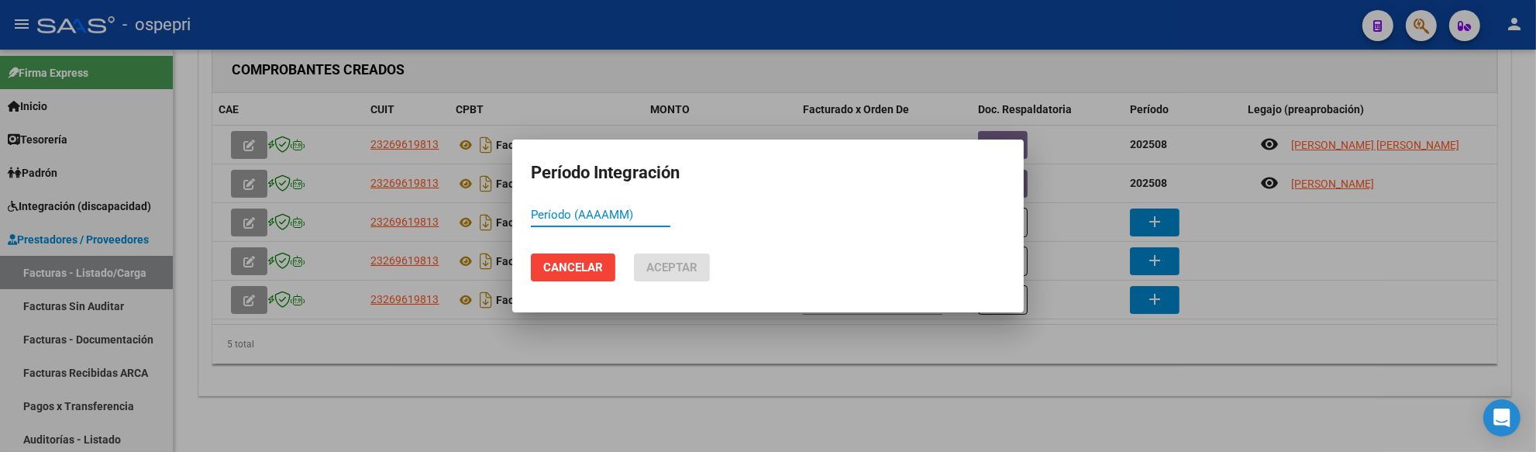
click at [584, 219] on input "Período (AAAAMM)" at bounding box center [601, 215] width 140 height 14
type input "202508"
click at [653, 259] on button "Aceptar" at bounding box center [672, 267] width 76 height 28
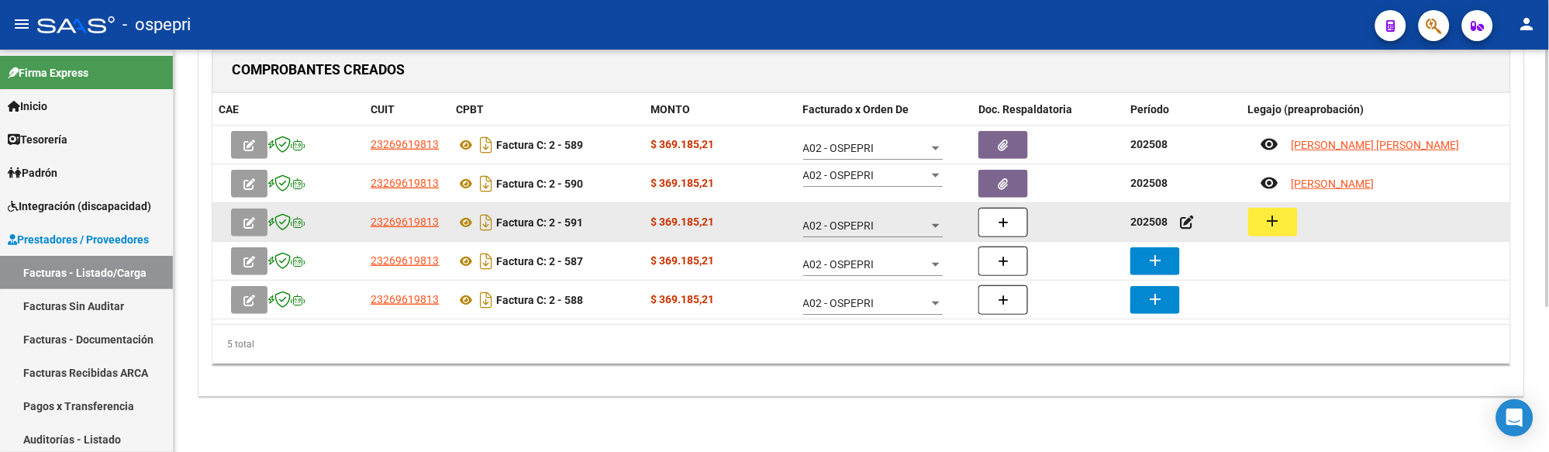
click at [1273, 222] on mat-icon "add" at bounding box center [1273, 221] width 19 height 19
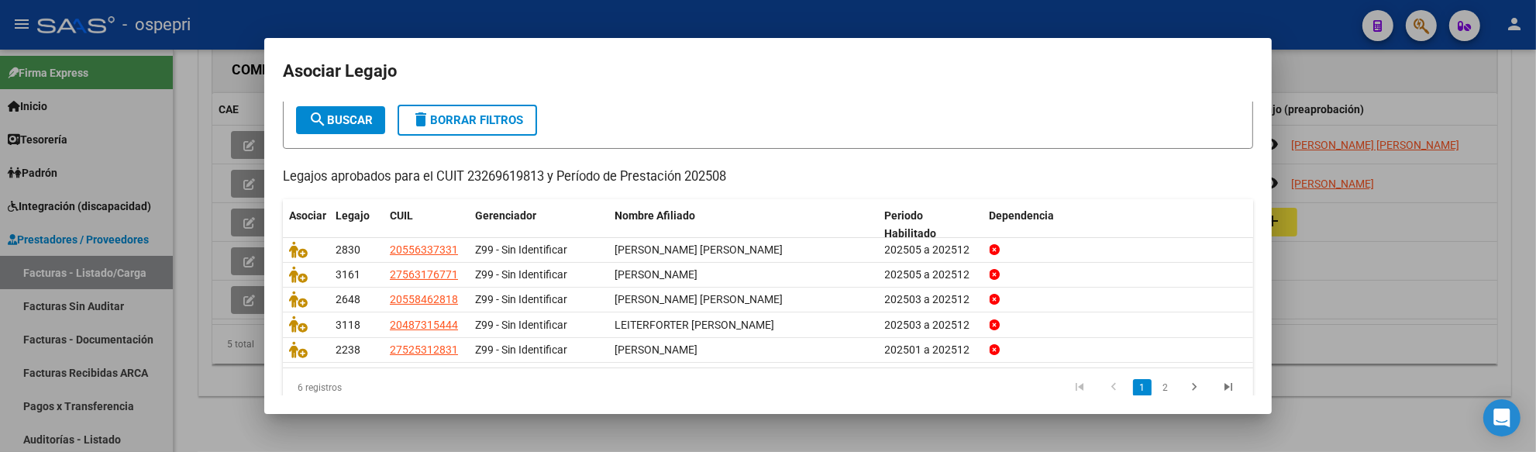
scroll to position [110, 0]
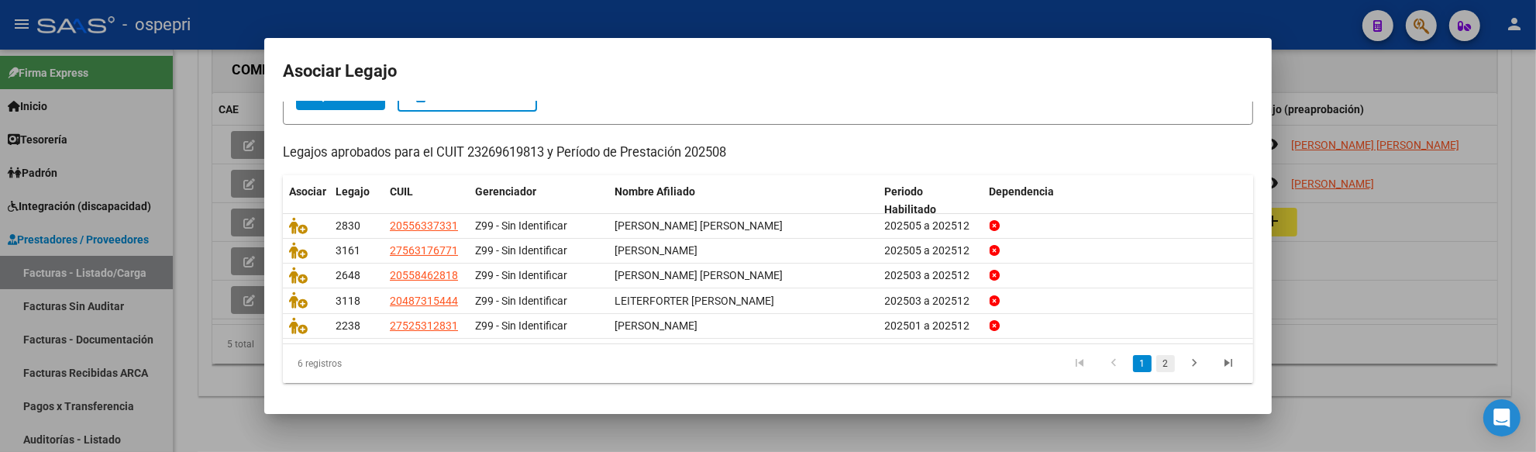
click at [1157, 365] on link "2" at bounding box center [1166, 363] width 19 height 17
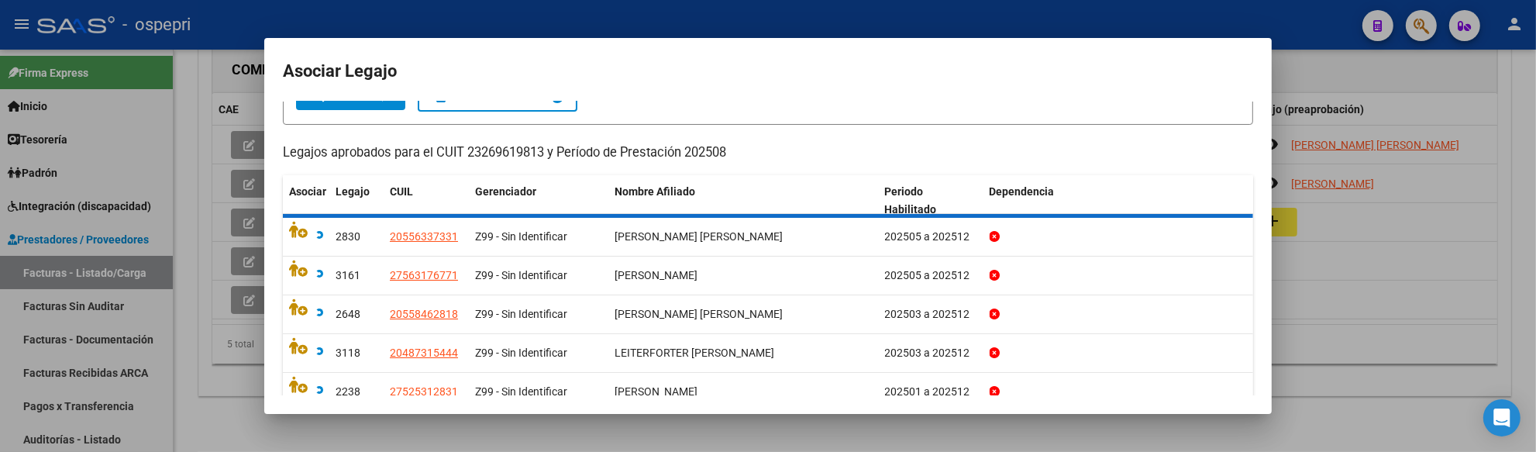
scroll to position [9, 0]
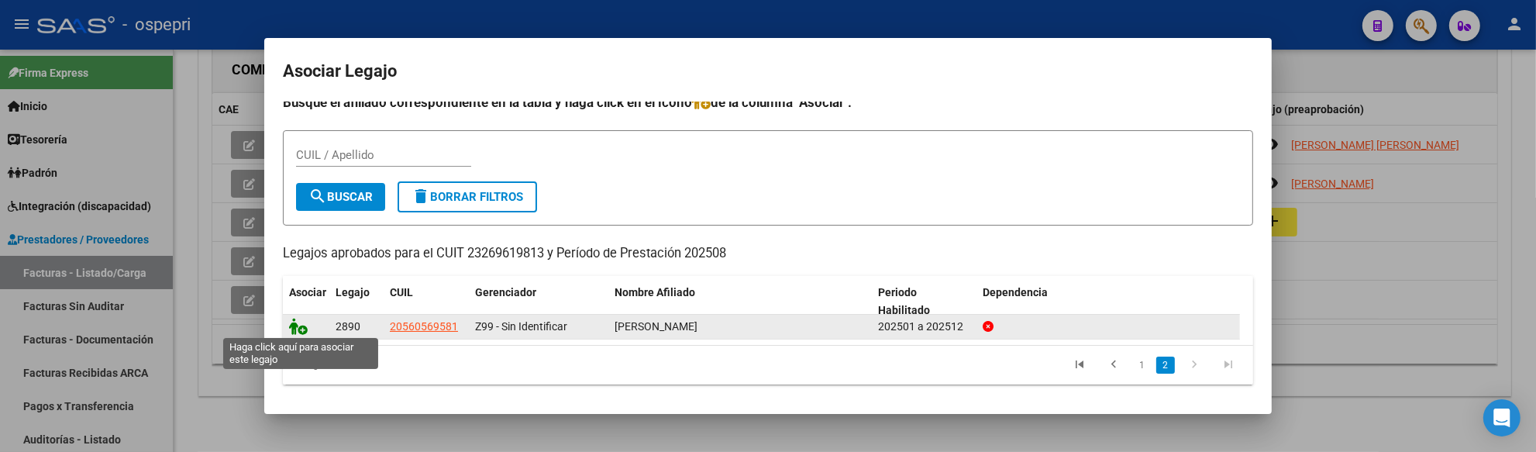
click at [296, 324] on icon at bounding box center [298, 326] width 19 height 17
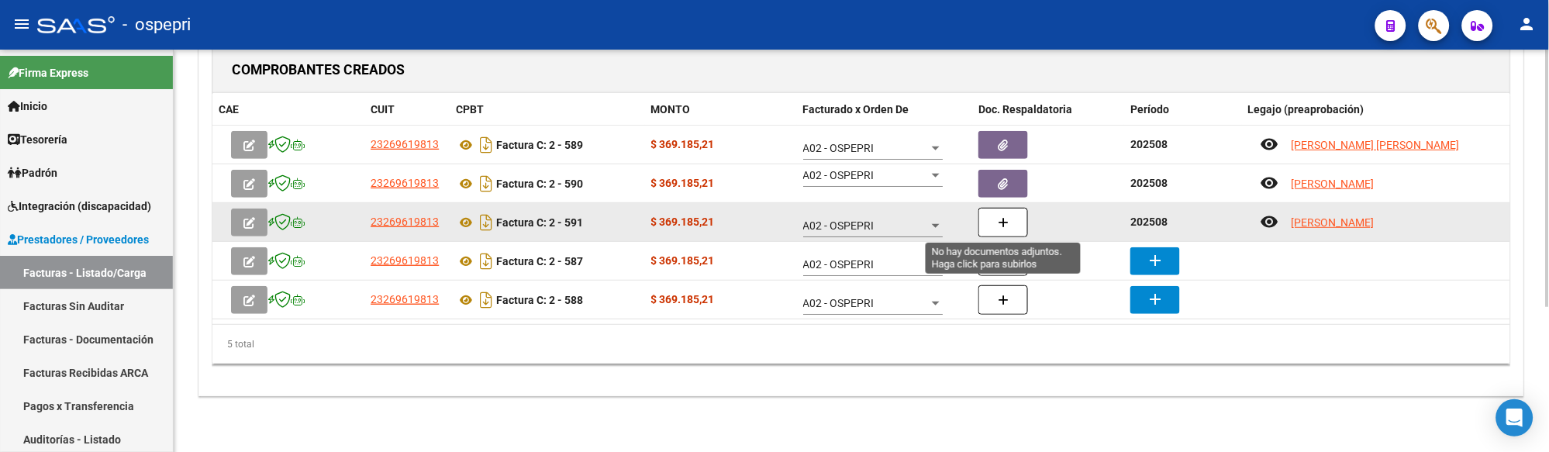
click at [997, 222] on button "button" at bounding box center [1003, 222] width 50 height 29
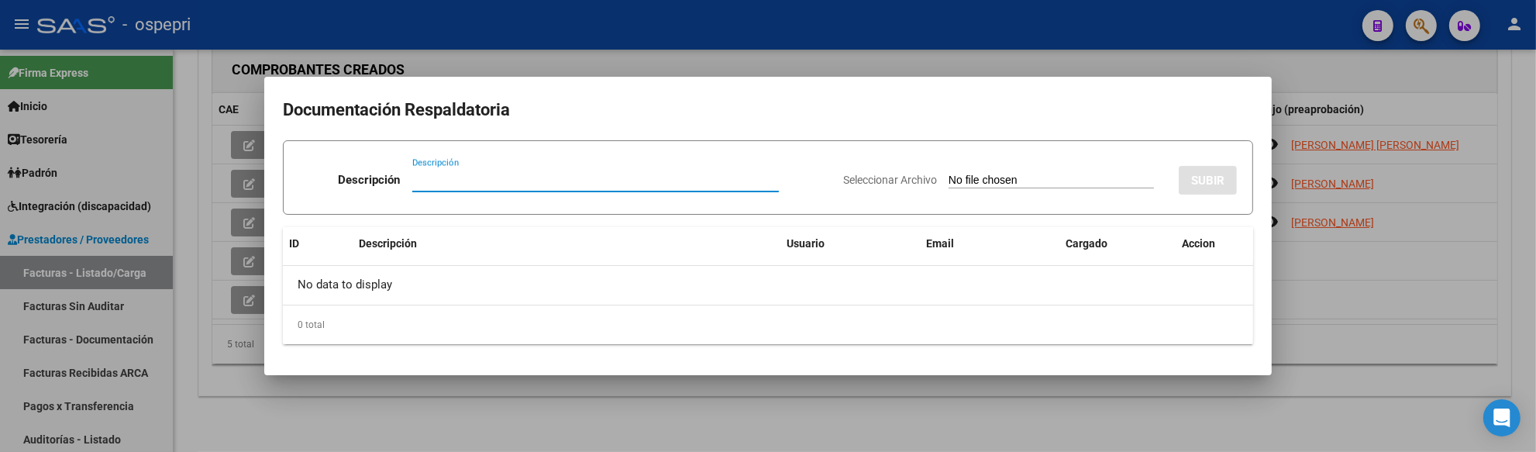
click at [427, 174] on input "Descripción" at bounding box center [595, 180] width 367 height 14
paste input "202508"
type input "202508"
click at [949, 177] on input "Seleccionar Archivo" at bounding box center [1051, 181] width 205 height 15
type input "C:\fakepath\PLANILAS DE ASISTENCIAS.pdf"
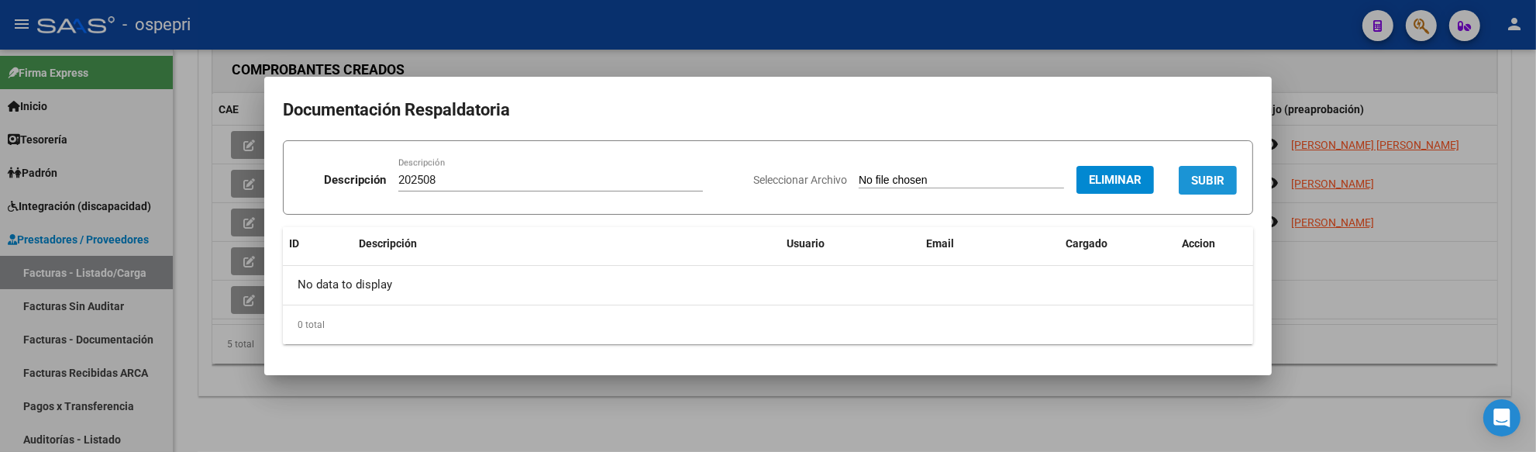
click at [1227, 181] on button "SUBIR" at bounding box center [1208, 180] width 58 height 29
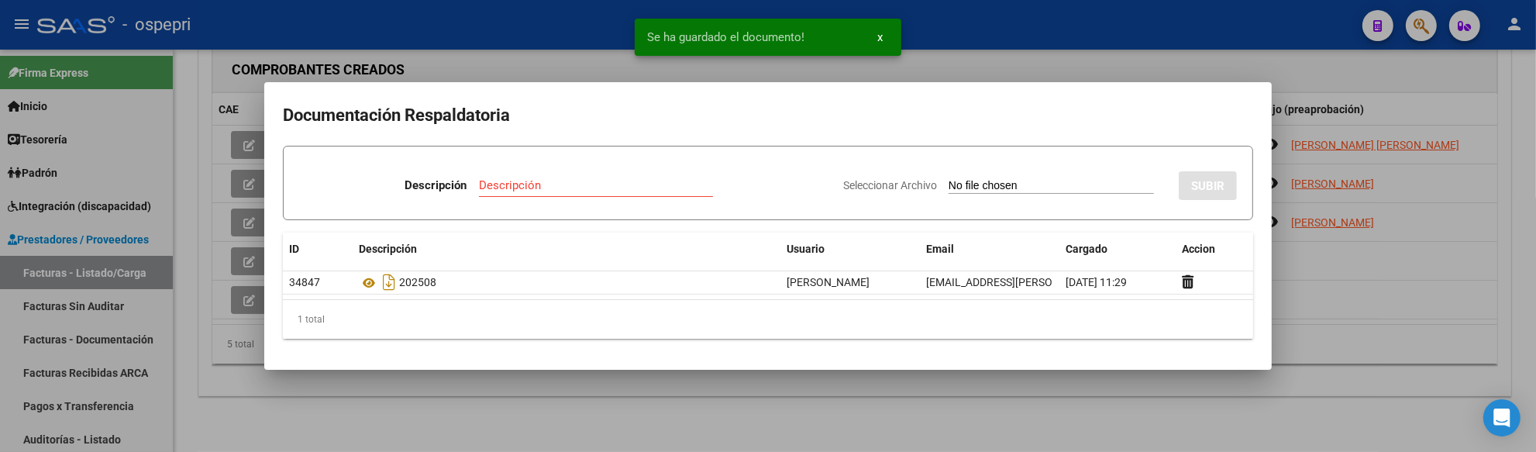
click at [1381, 323] on div at bounding box center [768, 226] width 1536 height 452
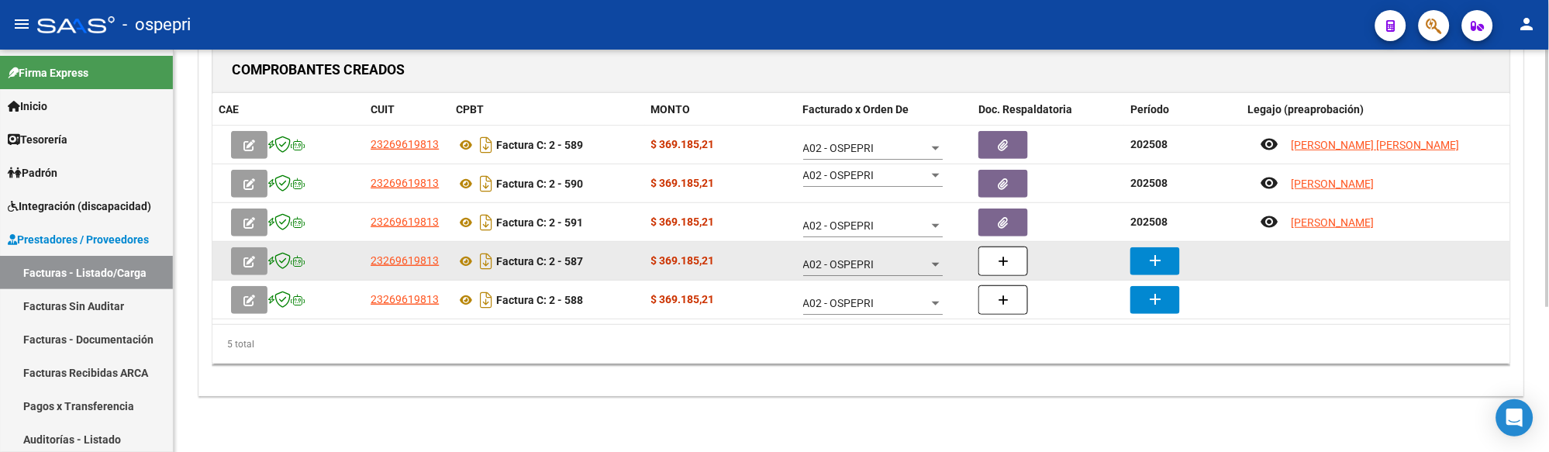
click at [1161, 261] on mat-icon "add" at bounding box center [1155, 260] width 19 height 19
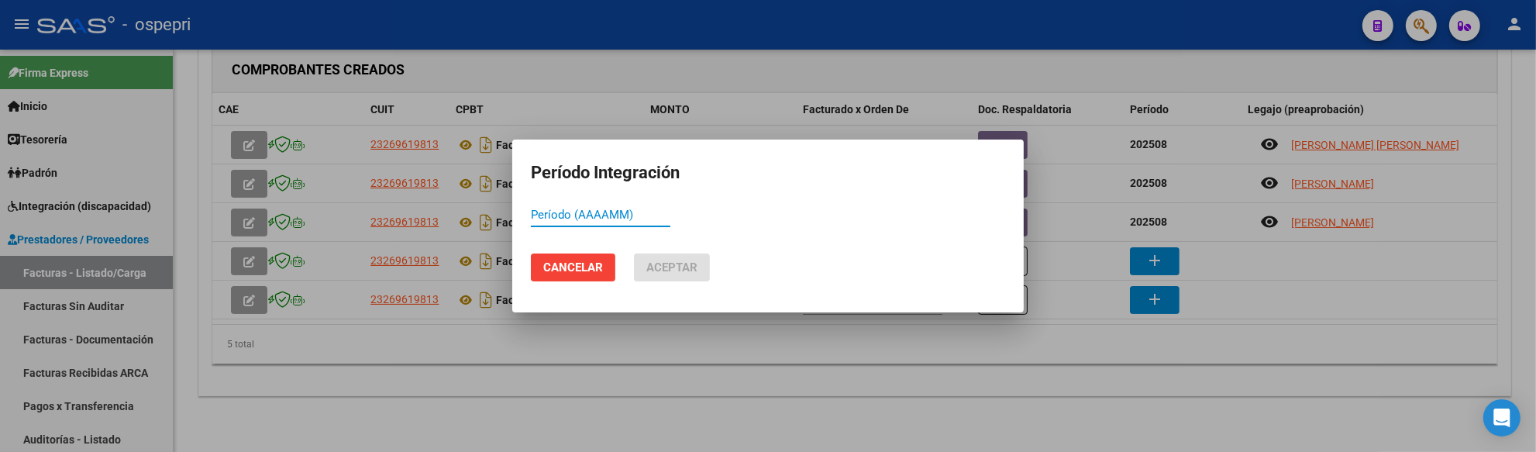
click at [541, 217] on input "Período (AAAAMM)" at bounding box center [601, 215] width 140 height 14
paste input "202508"
type input "202508"
click at [661, 260] on span "Aceptar" at bounding box center [671, 267] width 51 height 14
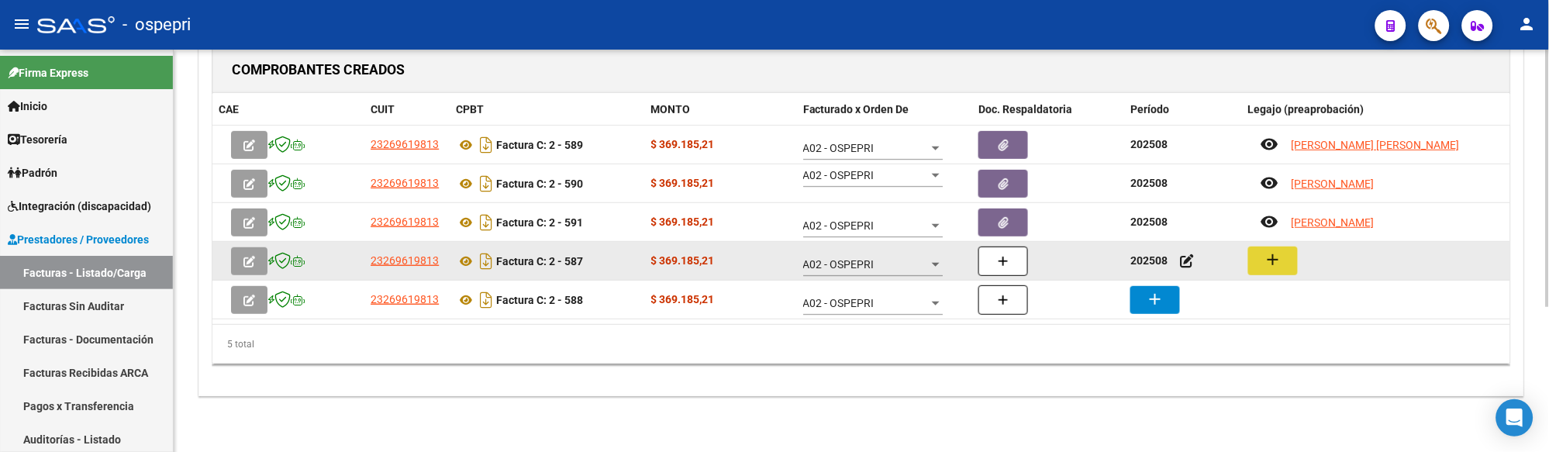
click at [1267, 257] on mat-icon "add" at bounding box center [1273, 259] width 19 height 19
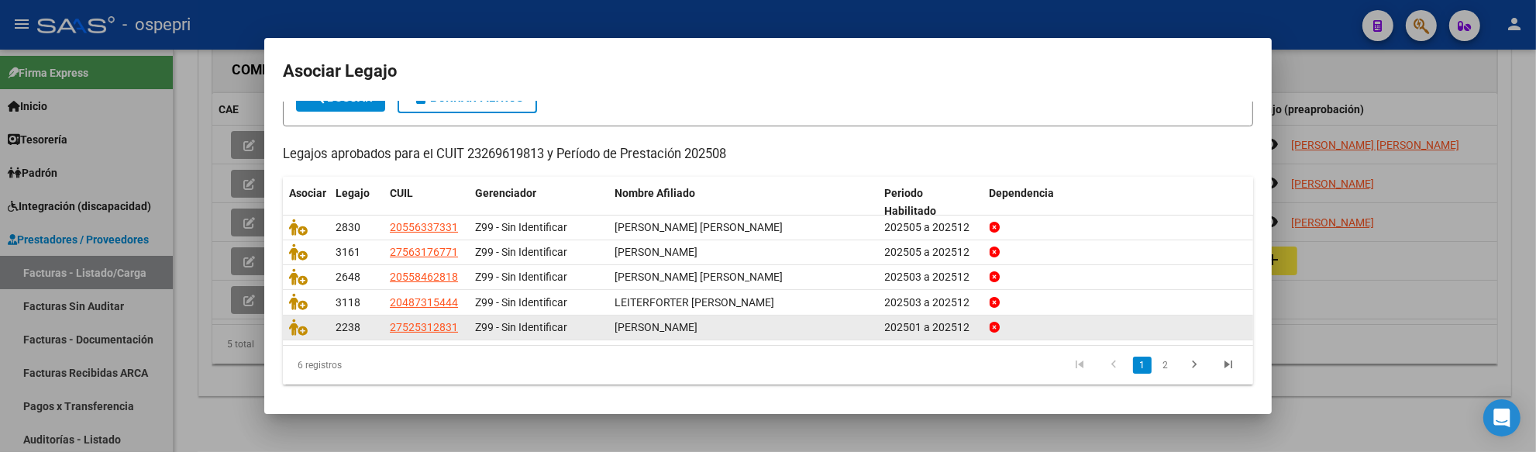
scroll to position [110, 0]
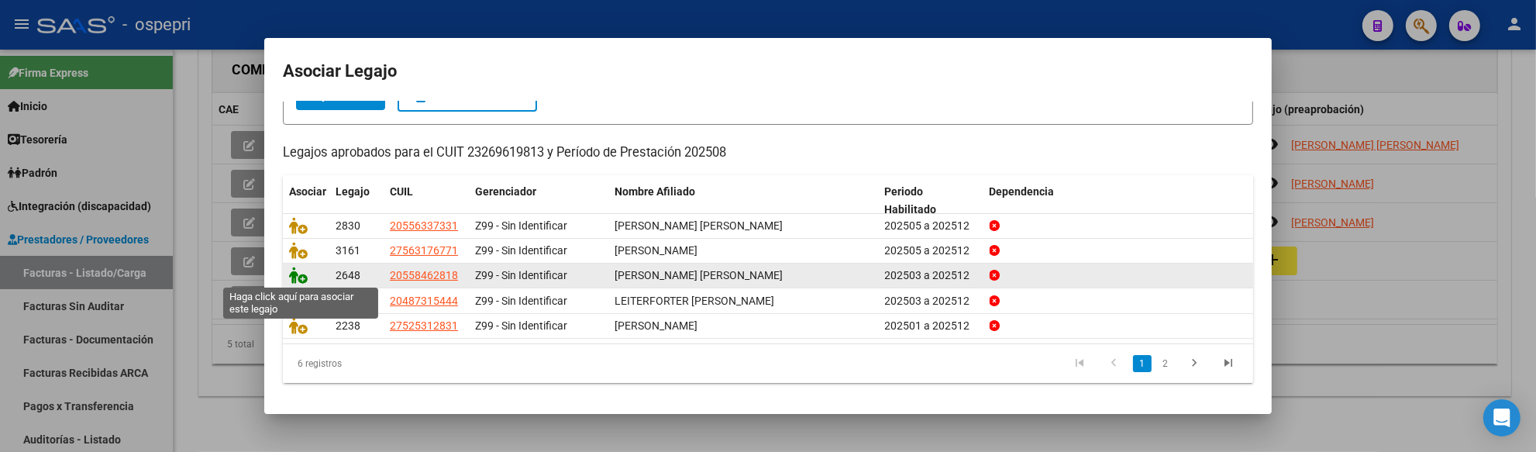
click at [304, 274] on icon at bounding box center [298, 275] width 19 height 17
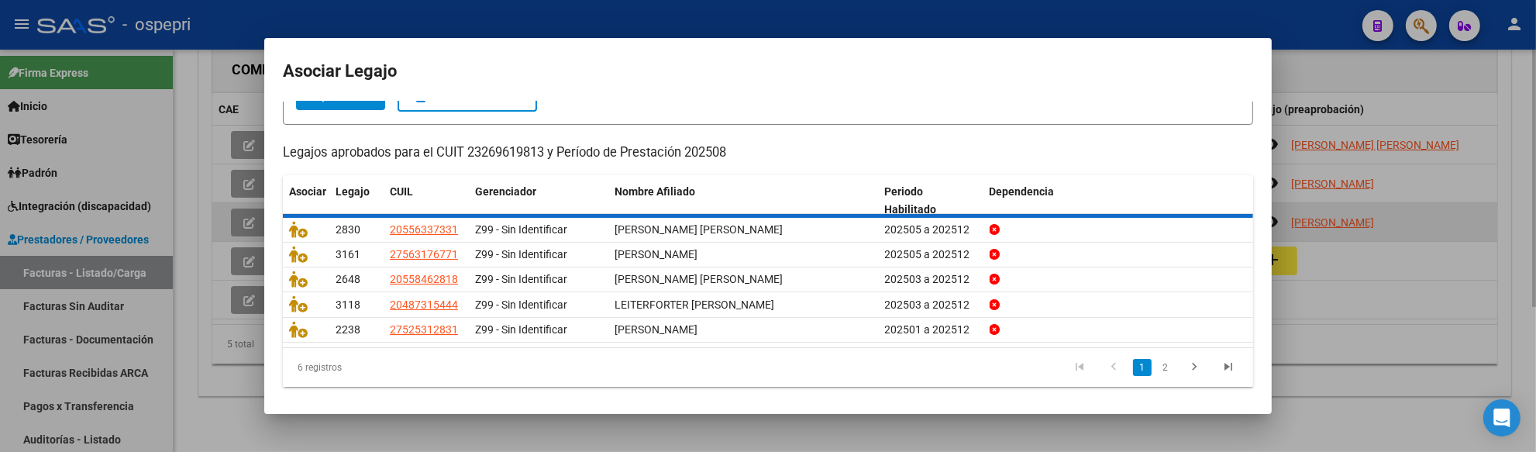
scroll to position [0, 0]
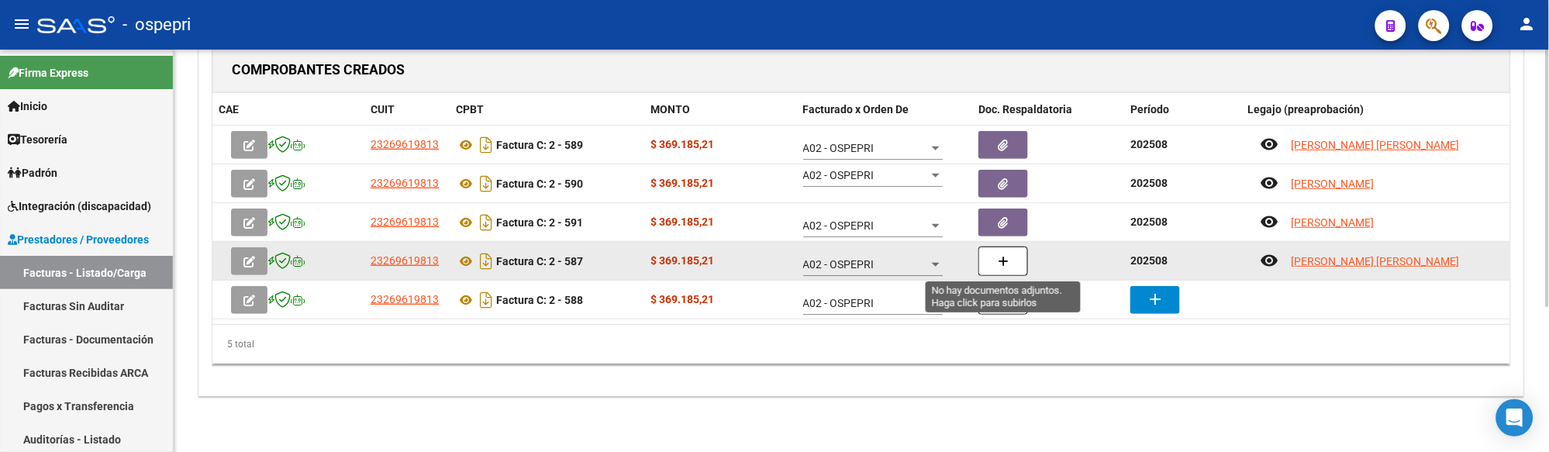
click at [1000, 260] on icon "button" at bounding box center [1003, 262] width 11 height 12
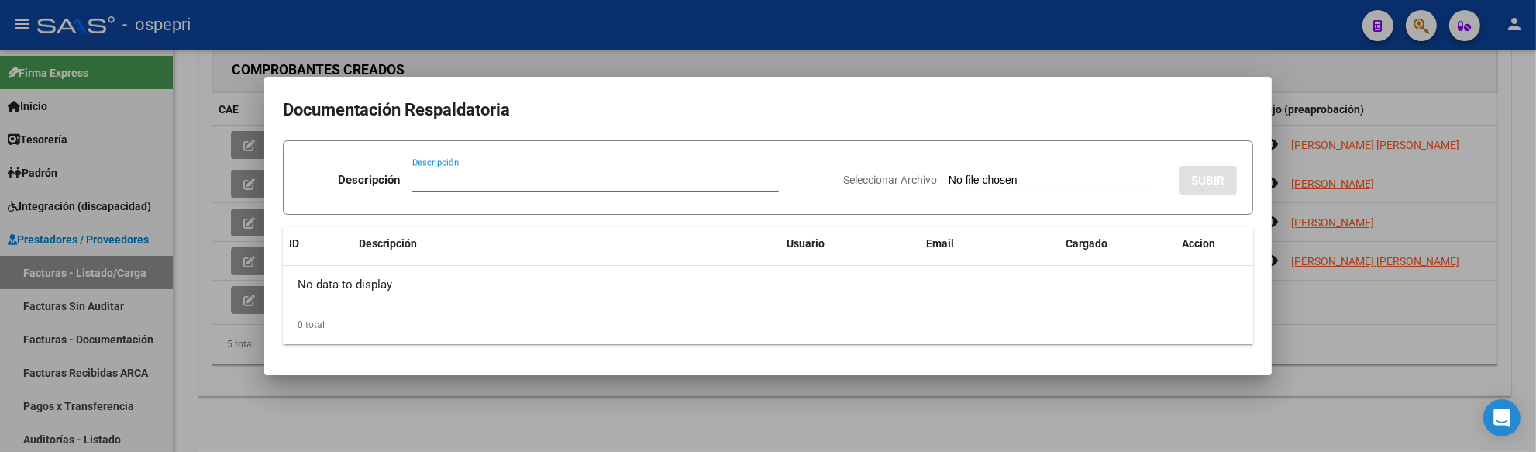
click at [419, 181] on input "Descripción" at bounding box center [595, 180] width 367 height 14
paste input "202508"
type input "202508"
click at [949, 181] on input "Seleccionar Archivo" at bounding box center [1051, 181] width 205 height 15
type input "C:\fakepath\PLANILAS DE ASISTENCIAS.pdf"
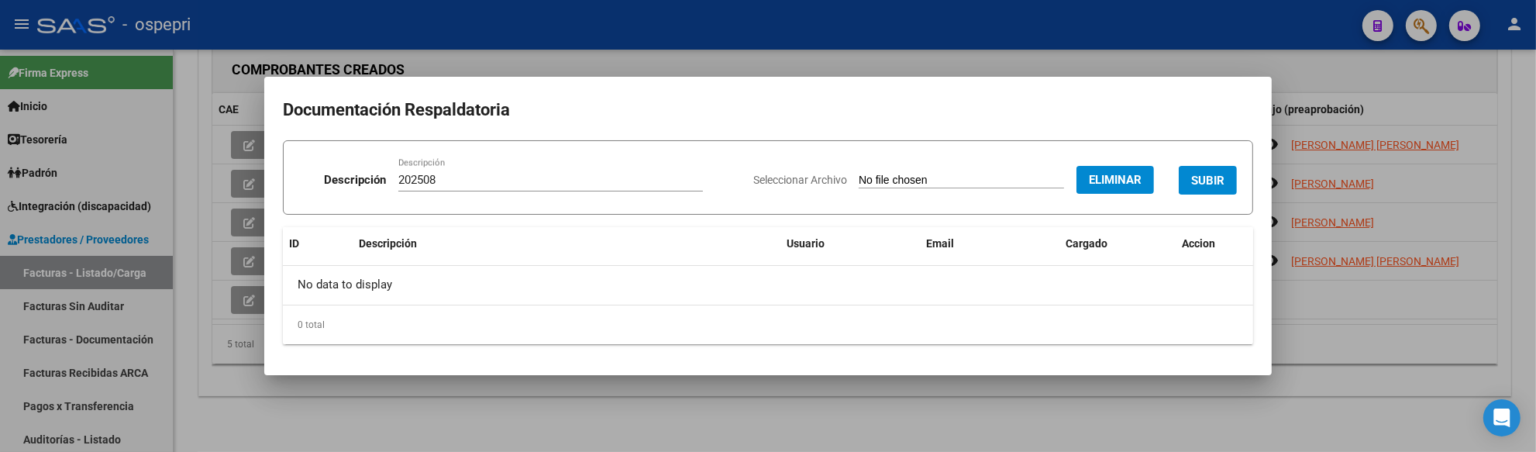
click at [1213, 184] on span "SUBIR" at bounding box center [1207, 181] width 33 height 14
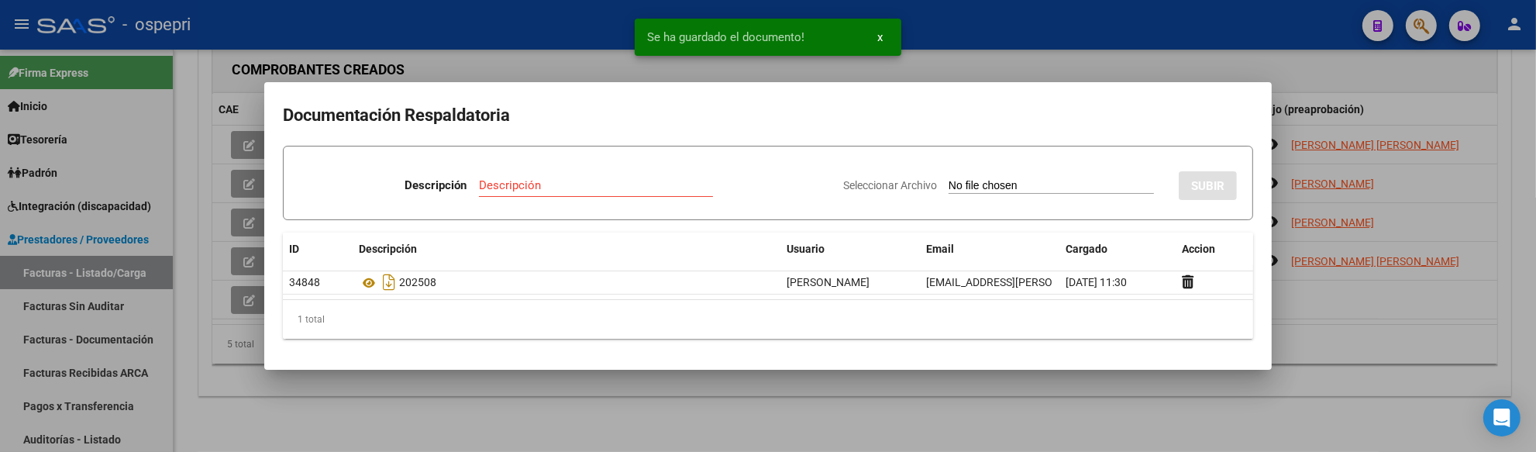
click at [1329, 339] on div at bounding box center [768, 226] width 1536 height 452
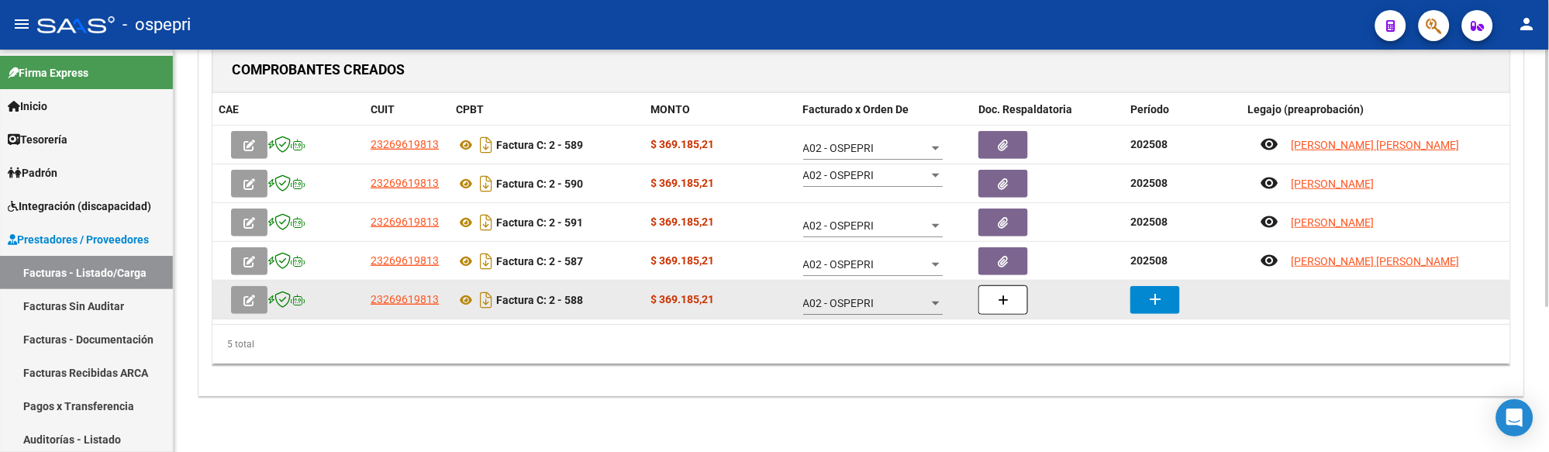
click at [1167, 305] on button "add" at bounding box center [1155, 300] width 50 height 28
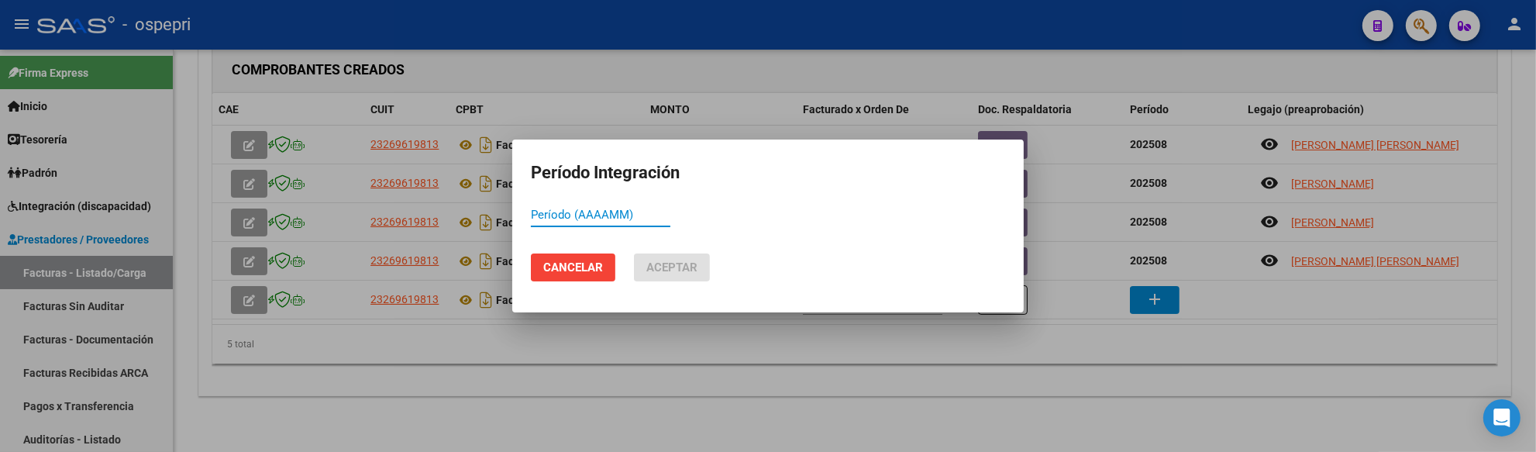
paste input "202508"
type input "202508"
click at [678, 266] on span "Aceptar" at bounding box center [671, 267] width 51 height 14
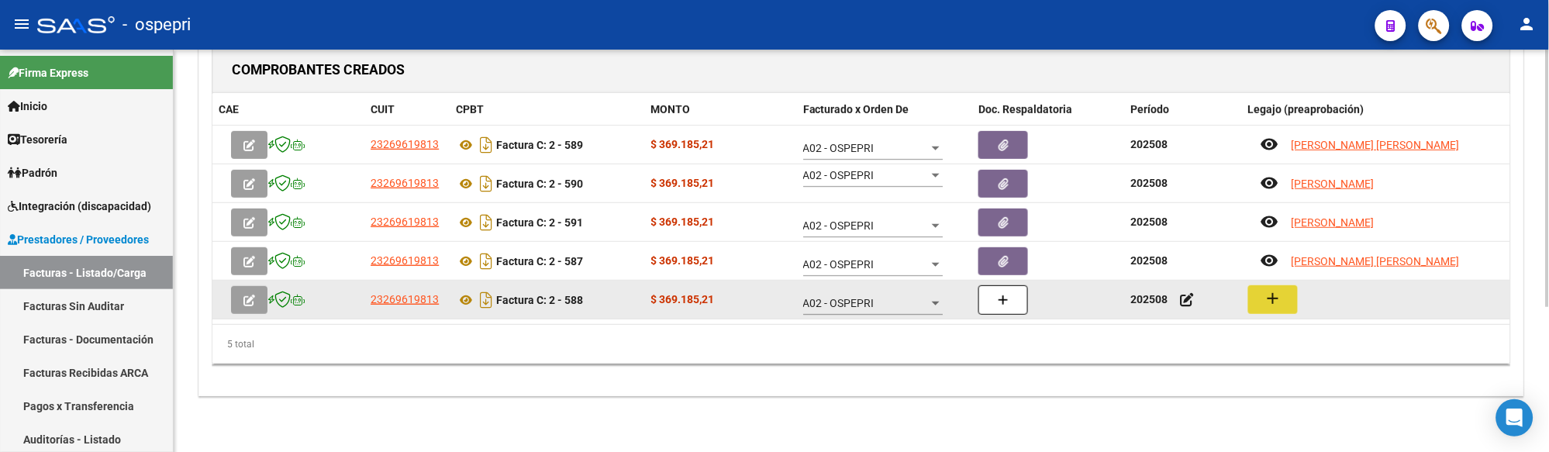
click at [1270, 297] on mat-icon "add" at bounding box center [1273, 298] width 19 height 19
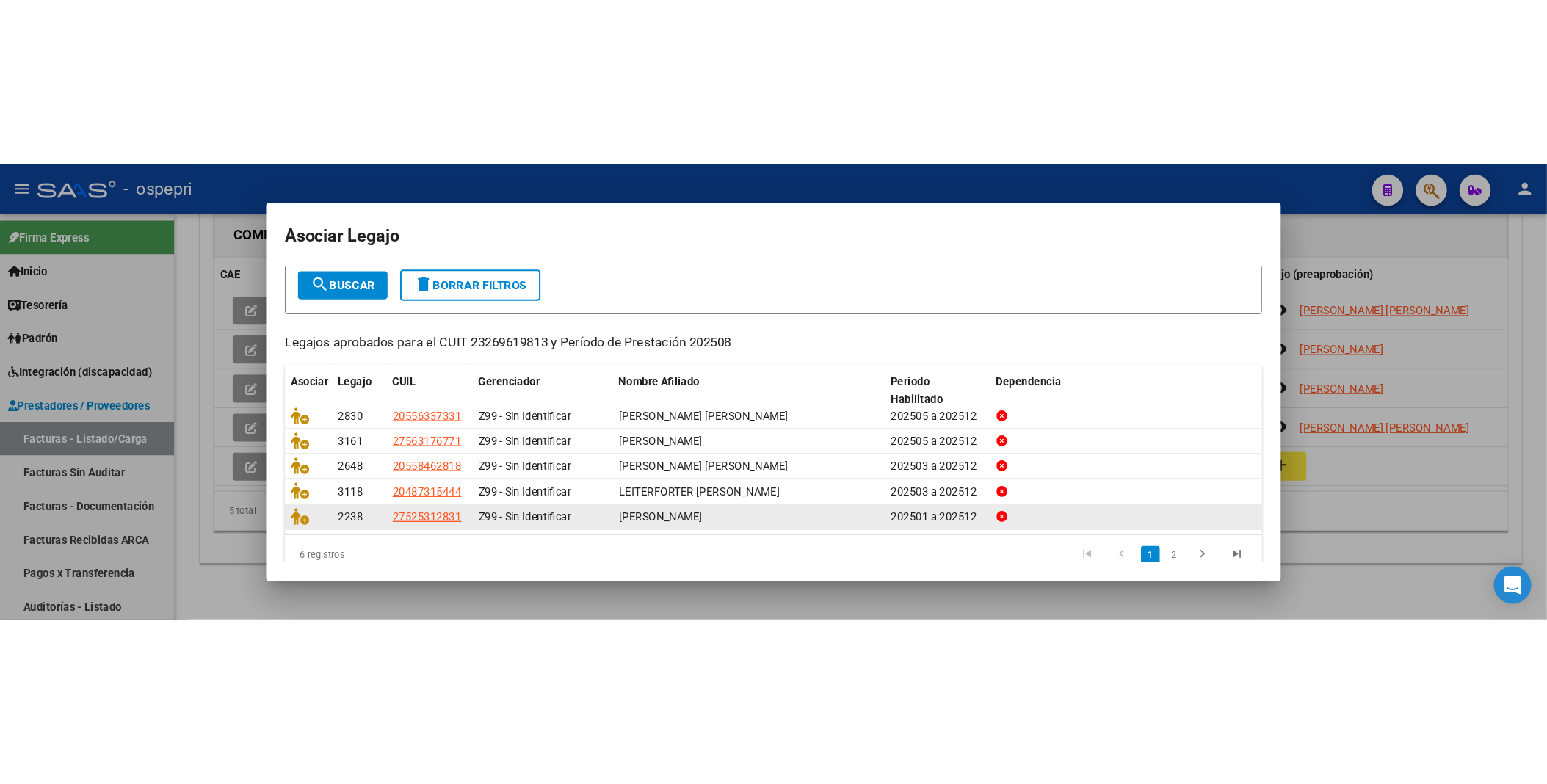
scroll to position [104, 0]
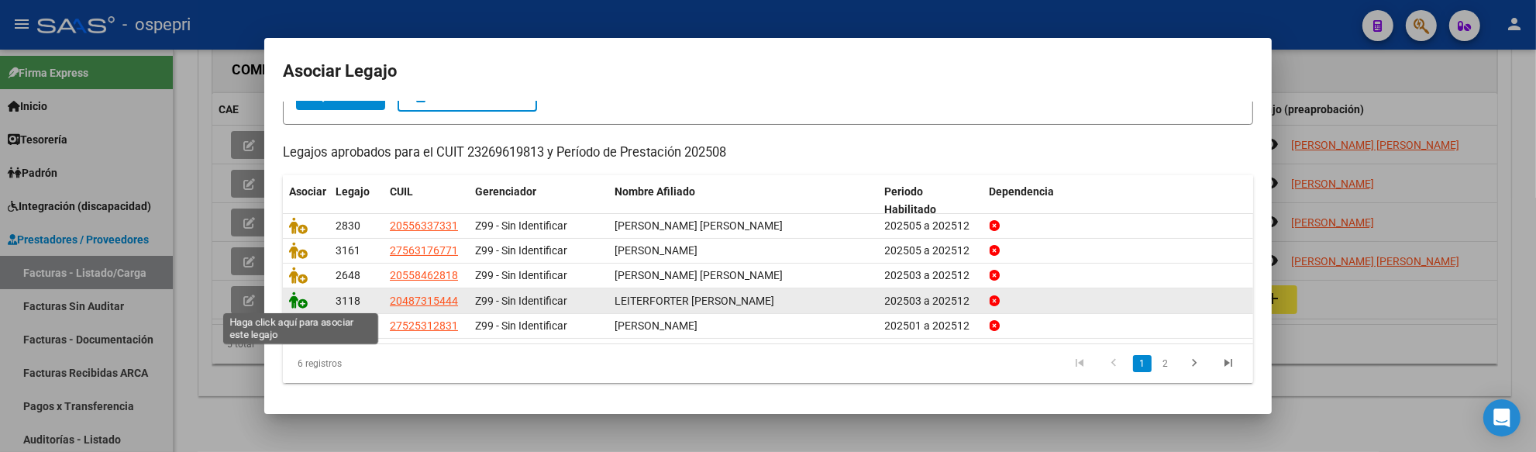
click at [298, 303] on icon at bounding box center [298, 299] width 19 height 17
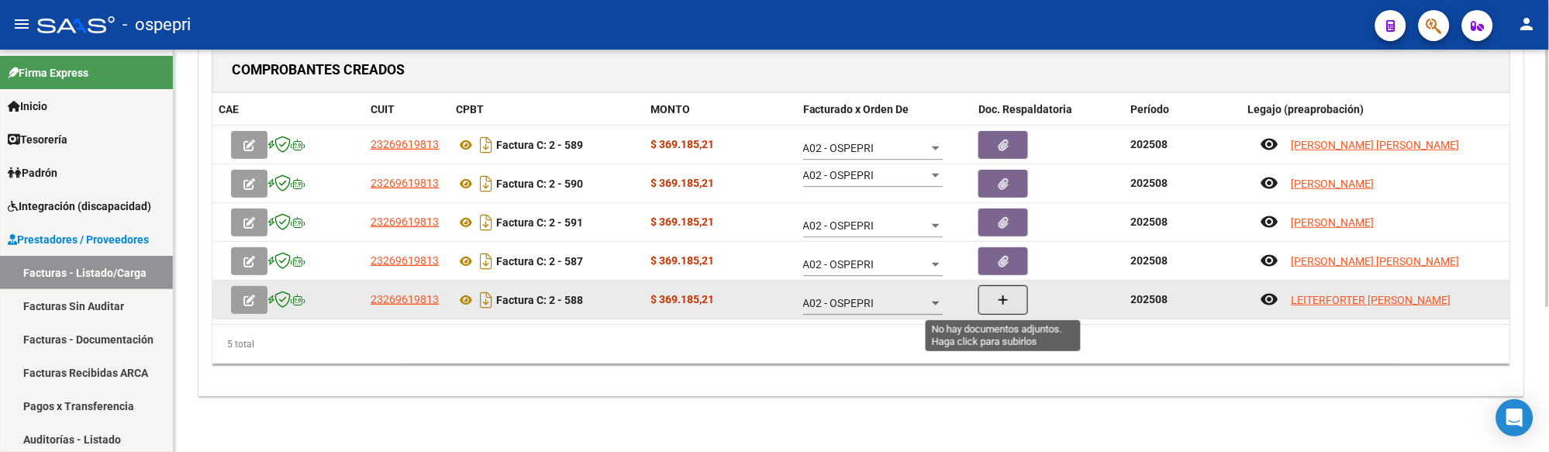
click at [1018, 295] on button "button" at bounding box center [1003, 299] width 50 height 29
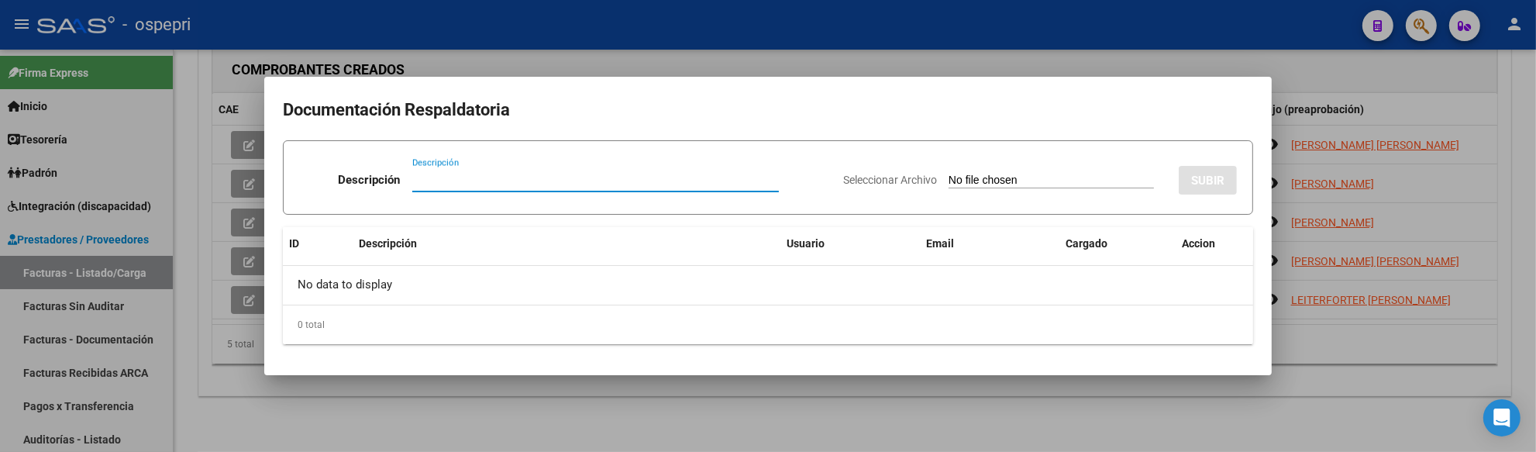
click at [434, 179] on input "Descripción" at bounding box center [595, 180] width 367 height 14
type input "202508"
click at [951, 172] on div "Seleccionar Archivo SUBIR" at bounding box center [1040, 176] width 394 height 47
click at [949, 184] on input "Seleccionar Archivo" at bounding box center [1051, 181] width 205 height 15
type input "C:\fakepath\PLANILAS DE ASISTENCIAS.pdf"
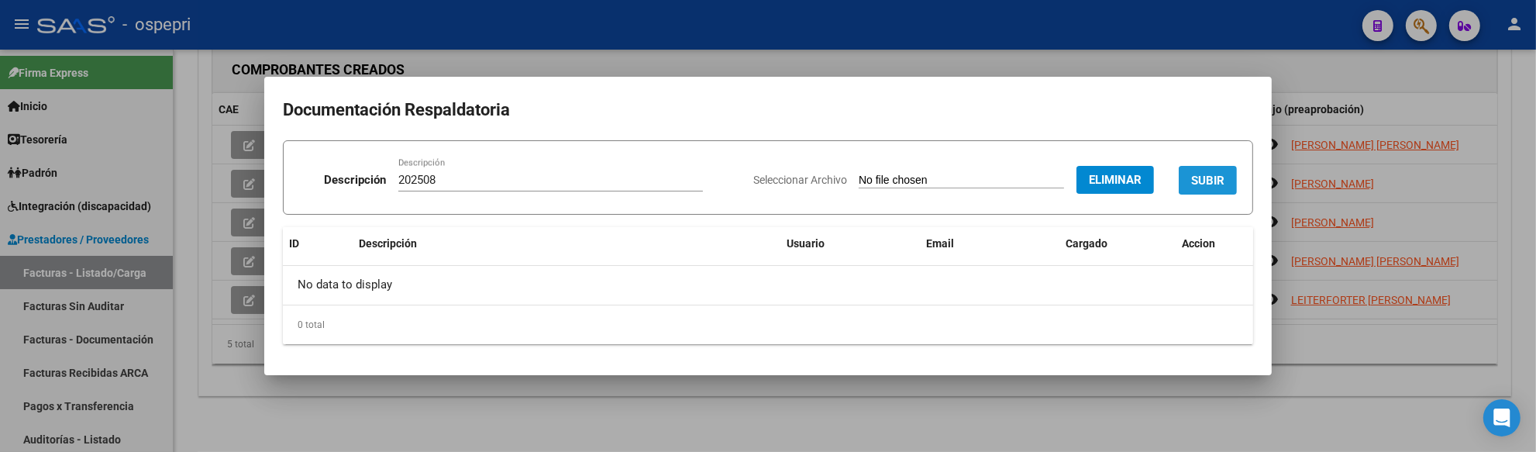
click at [1207, 181] on span "SUBIR" at bounding box center [1207, 181] width 33 height 14
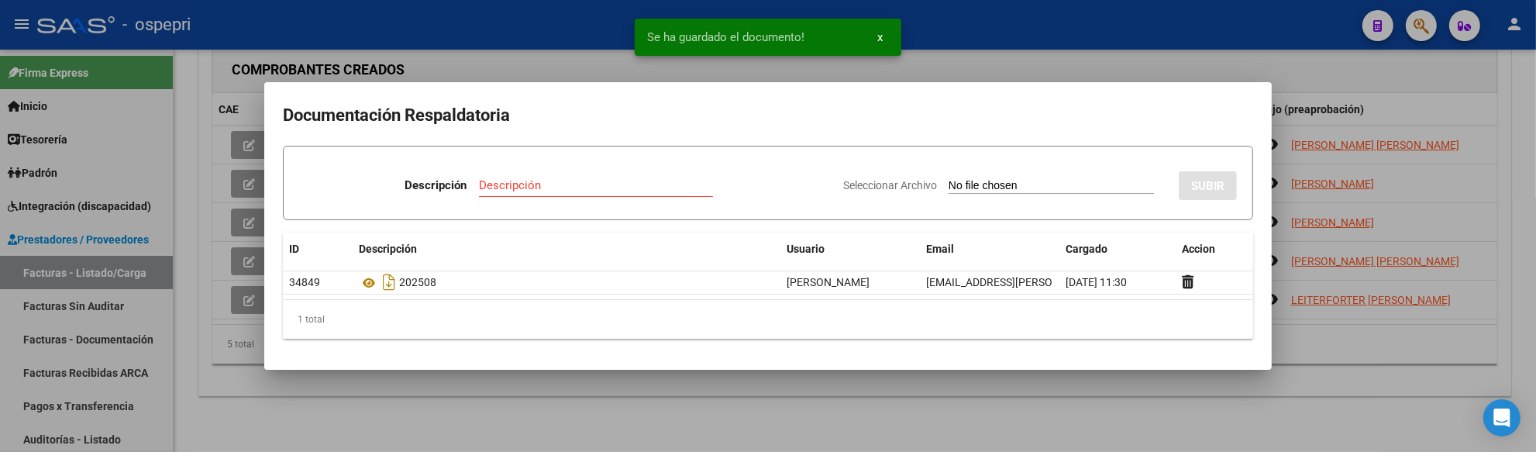
click at [1360, 342] on div at bounding box center [768, 226] width 1536 height 452
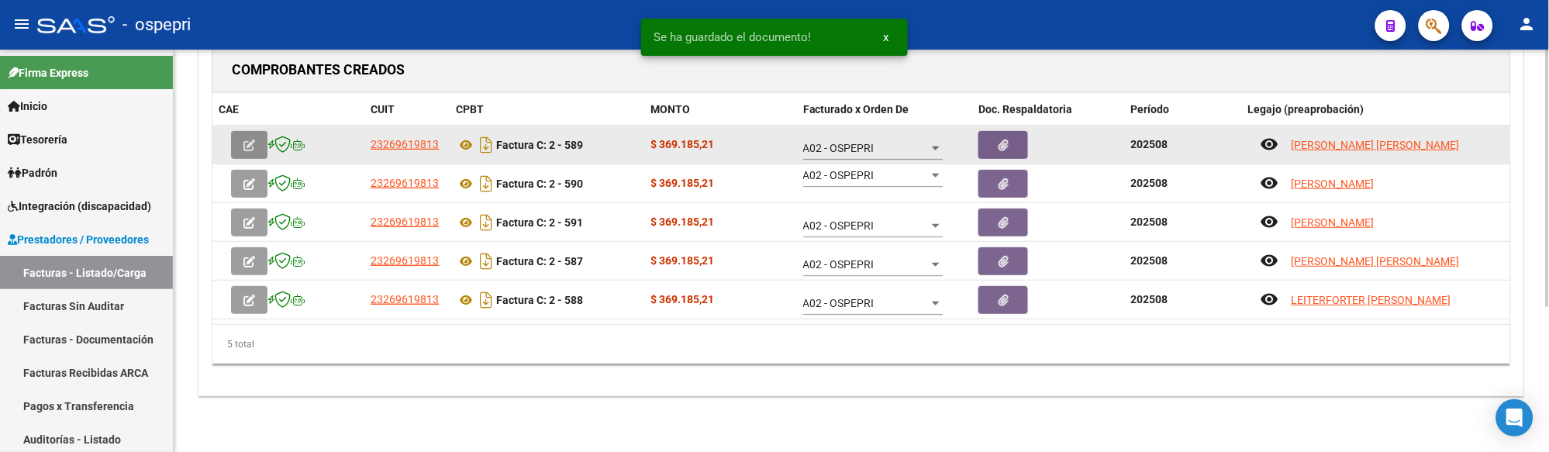
click at [243, 143] on icon "button" at bounding box center [249, 146] width 12 height 12
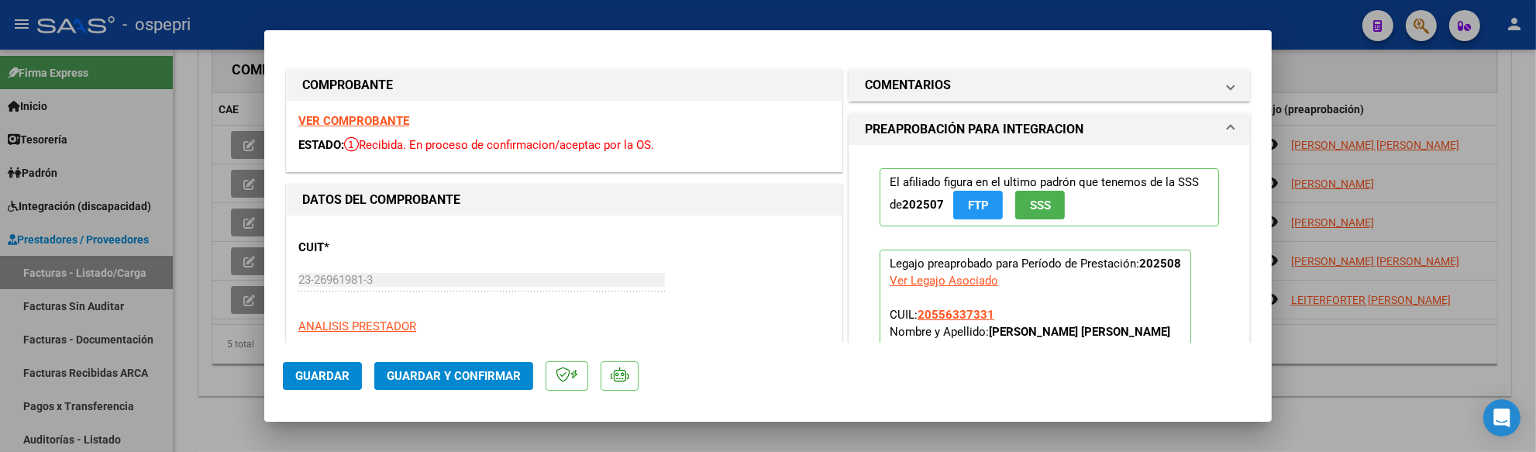
click at [469, 371] on span "Guardar y Confirmar" at bounding box center [454, 376] width 134 height 14
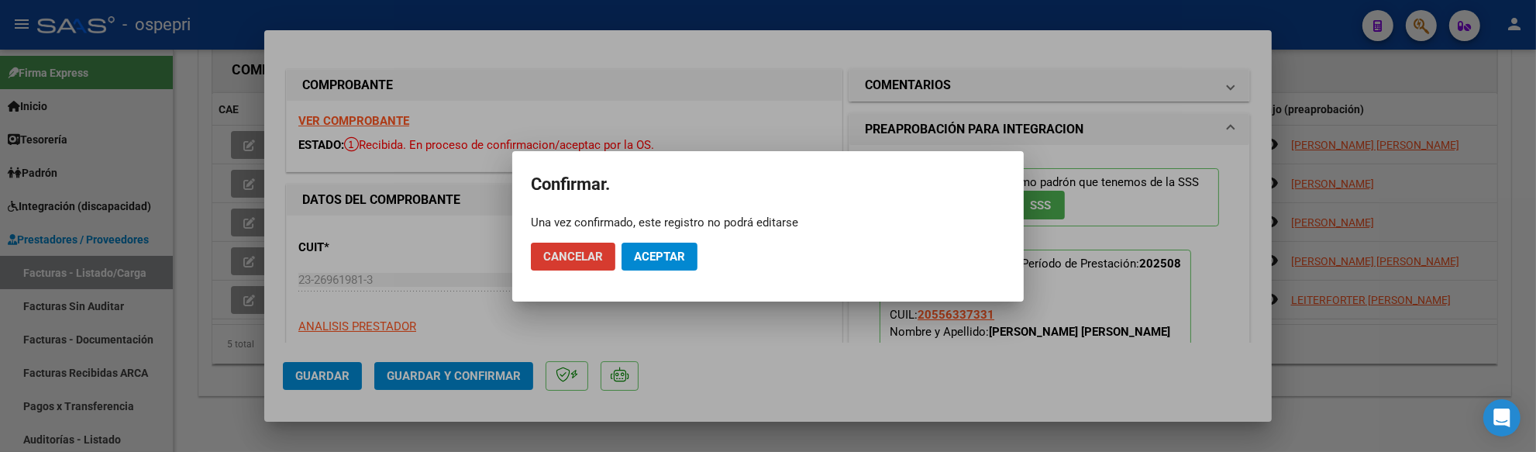
click at [659, 257] on span "Aceptar" at bounding box center [659, 257] width 51 height 14
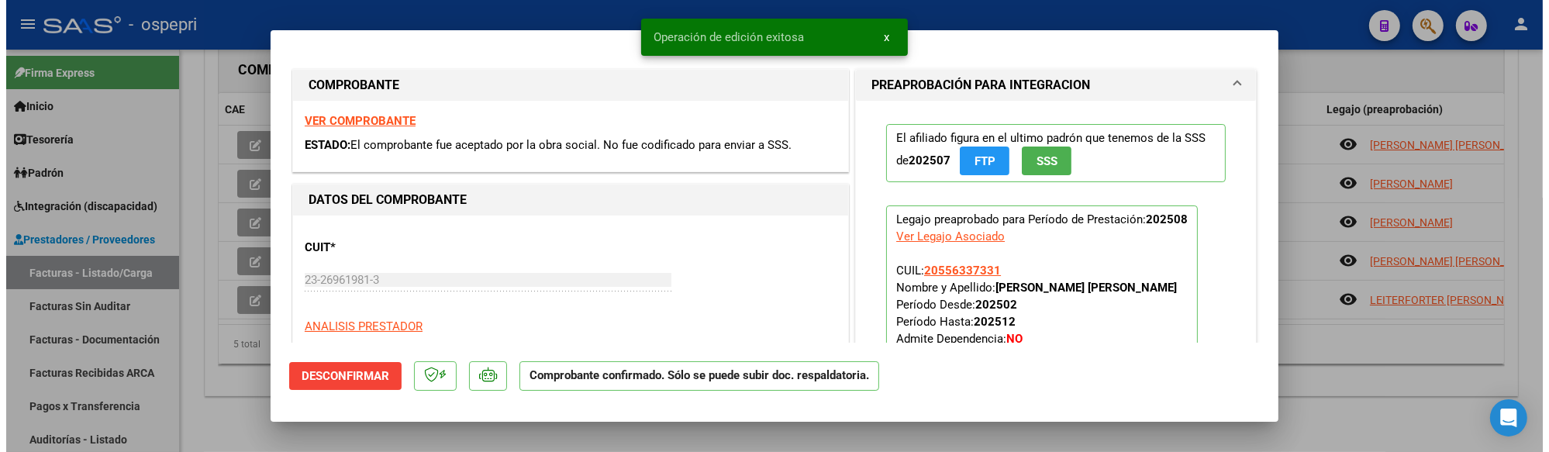
scroll to position [0, 0]
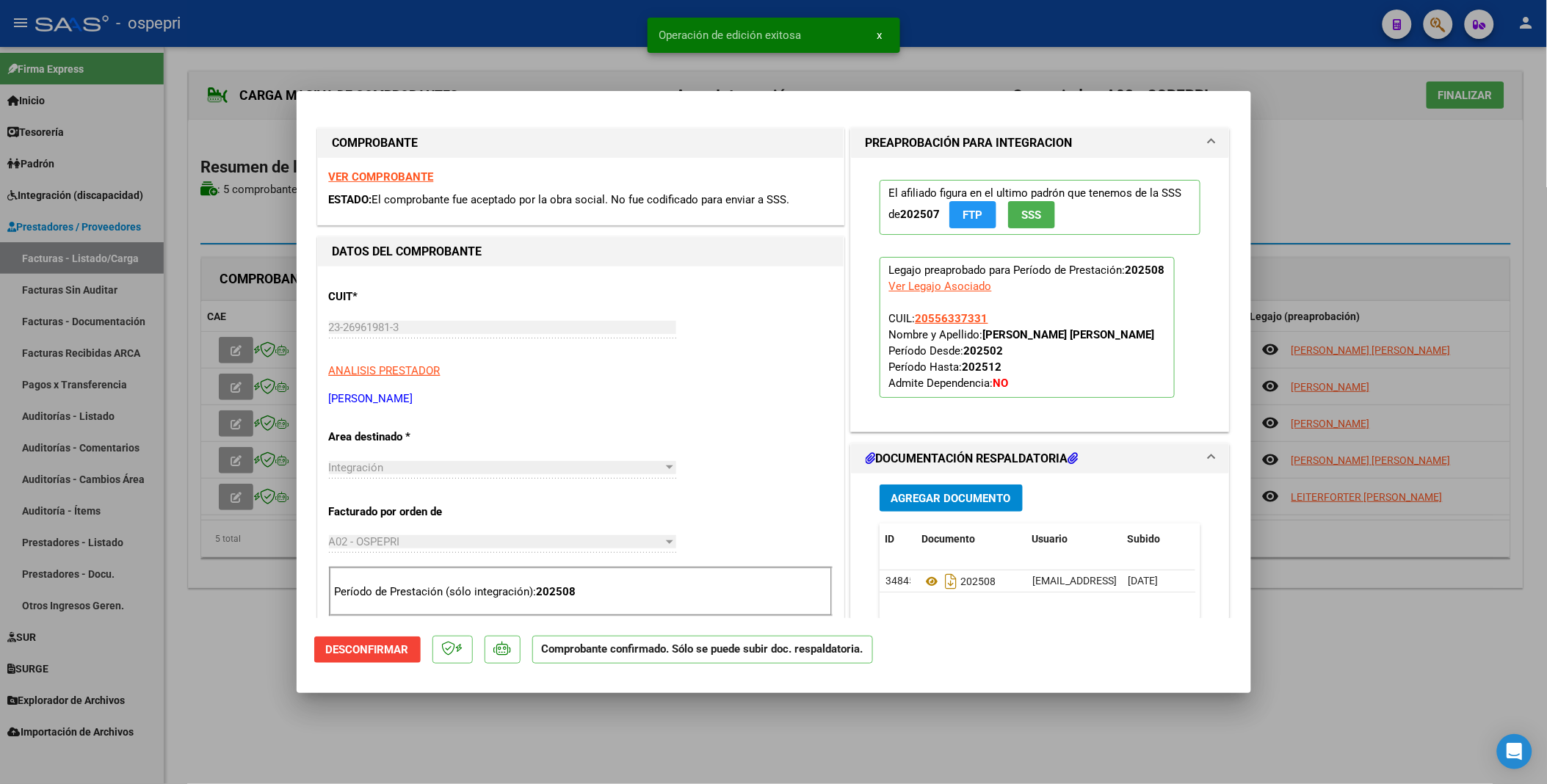
click at [234, 386] on div at bounding box center [773, 392] width 1547 height 784
type input "$ 0,00"
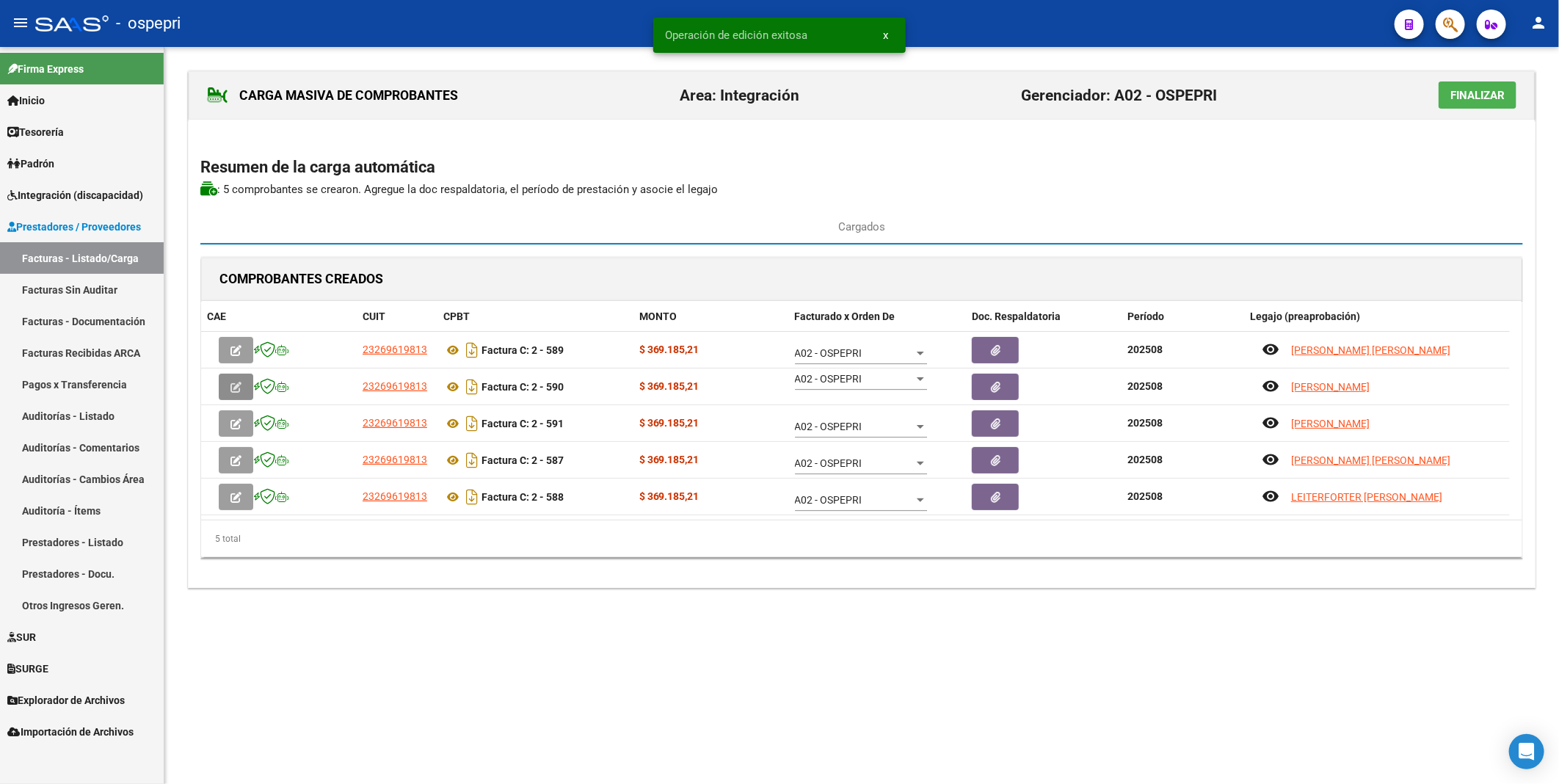
click at [234, 386] on icon "button" at bounding box center [236, 387] width 11 height 11
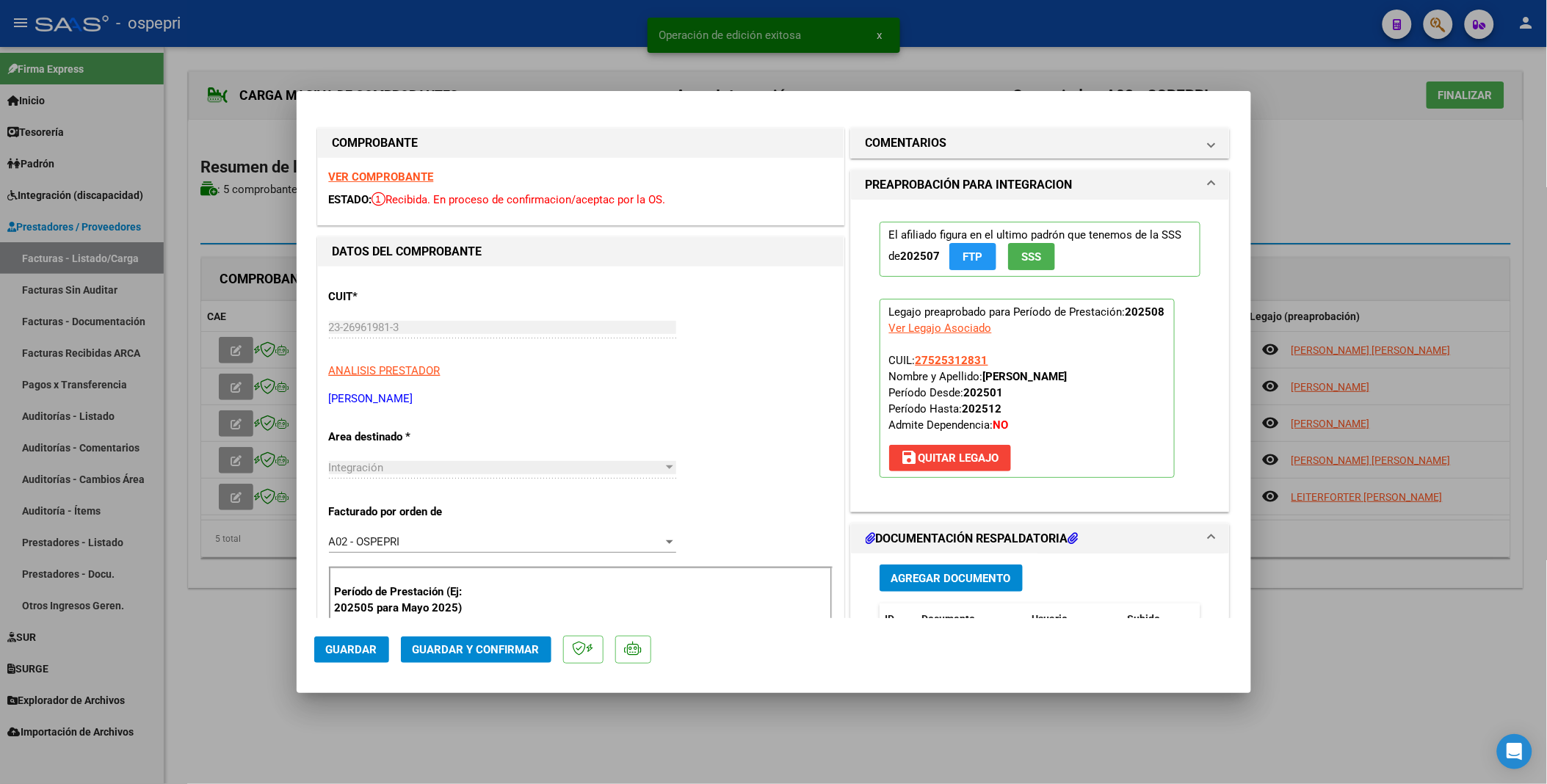
click at [490, 418] on span "Guardar y Confirmar" at bounding box center [477, 650] width 127 height 13
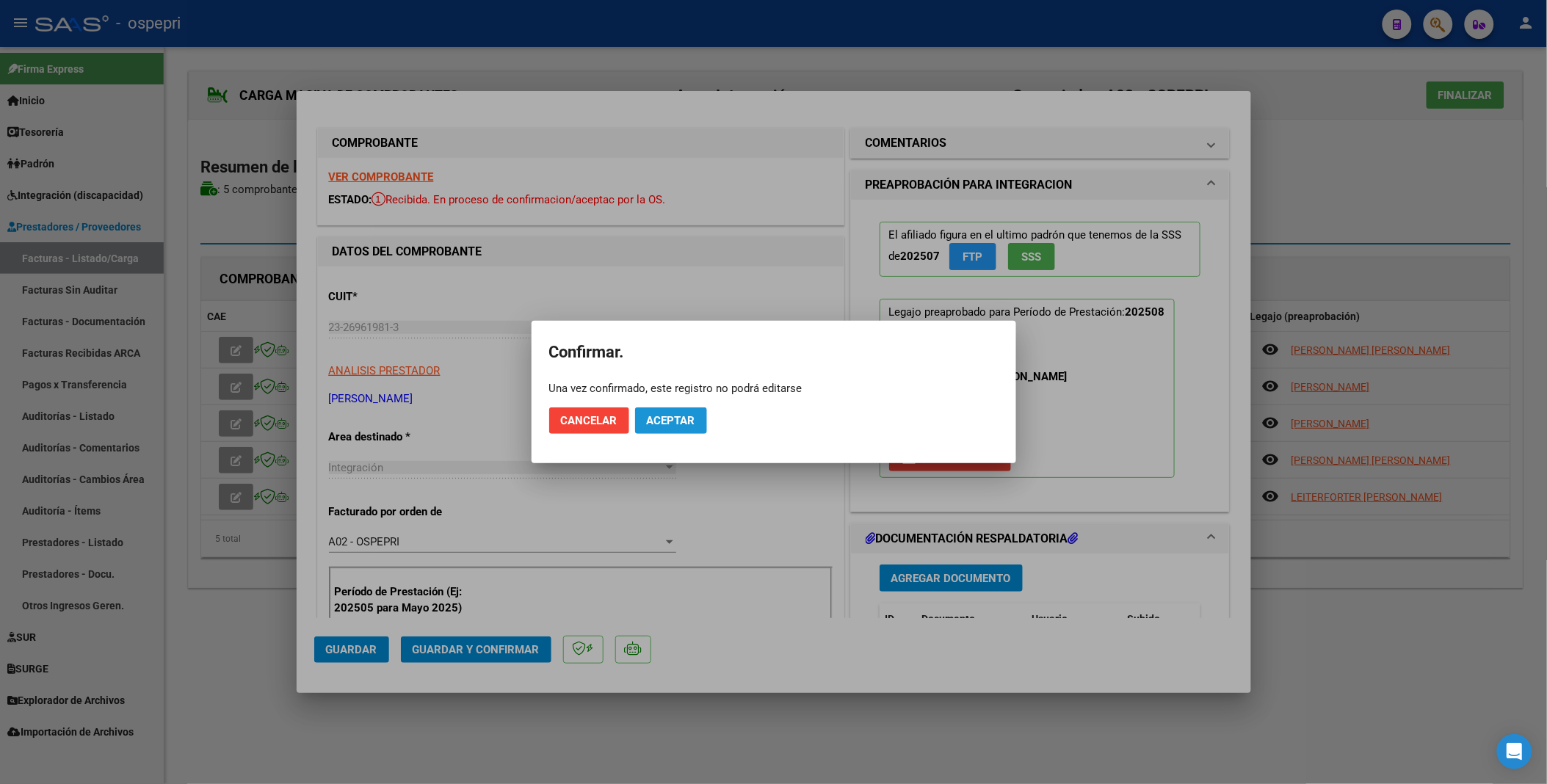
click at [677, 418] on span "Aceptar" at bounding box center [671, 420] width 48 height 13
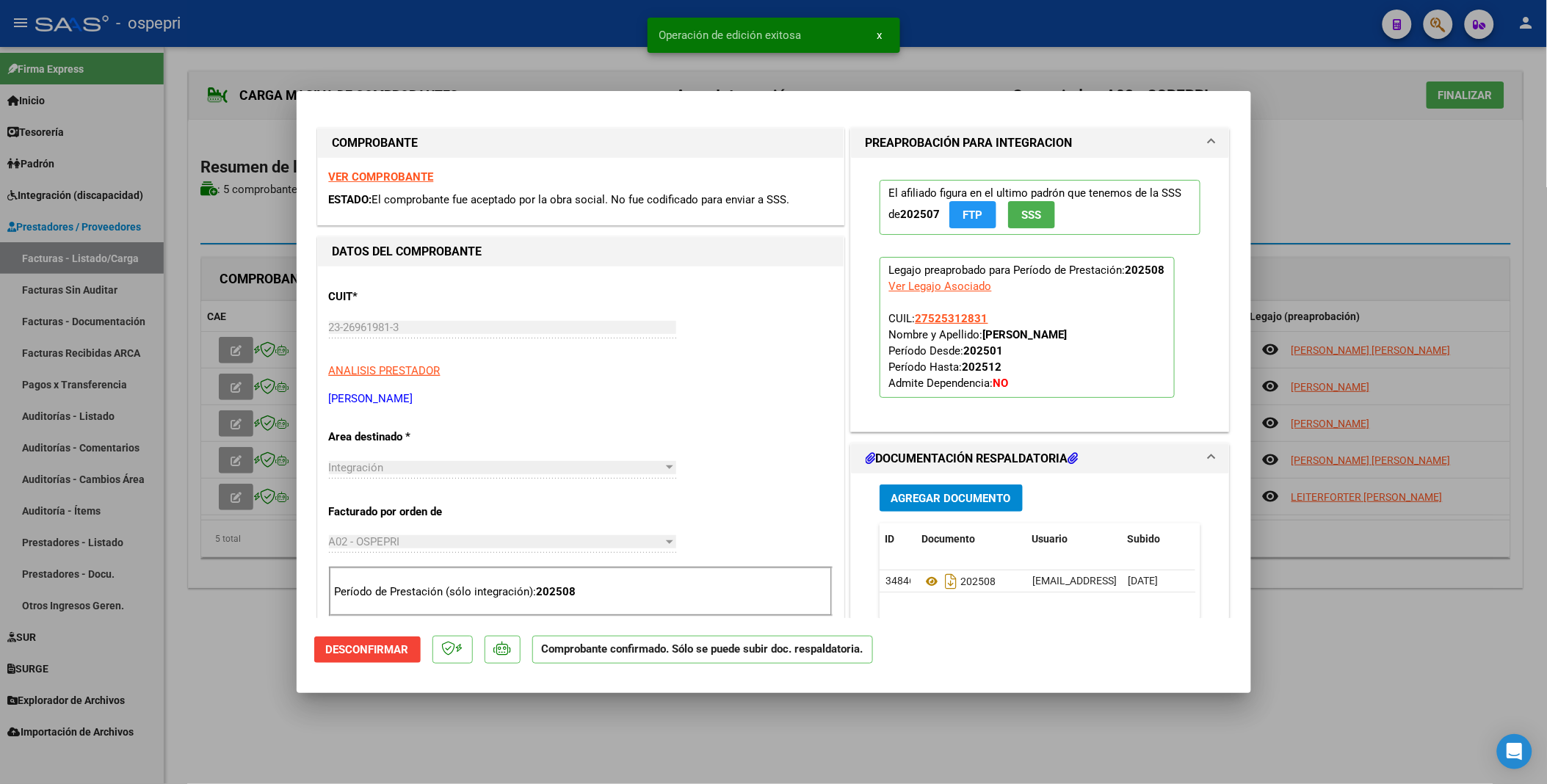
click at [235, 418] on div at bounding box center [773, 392] width 1547 height 784
type input "$ 0,00"
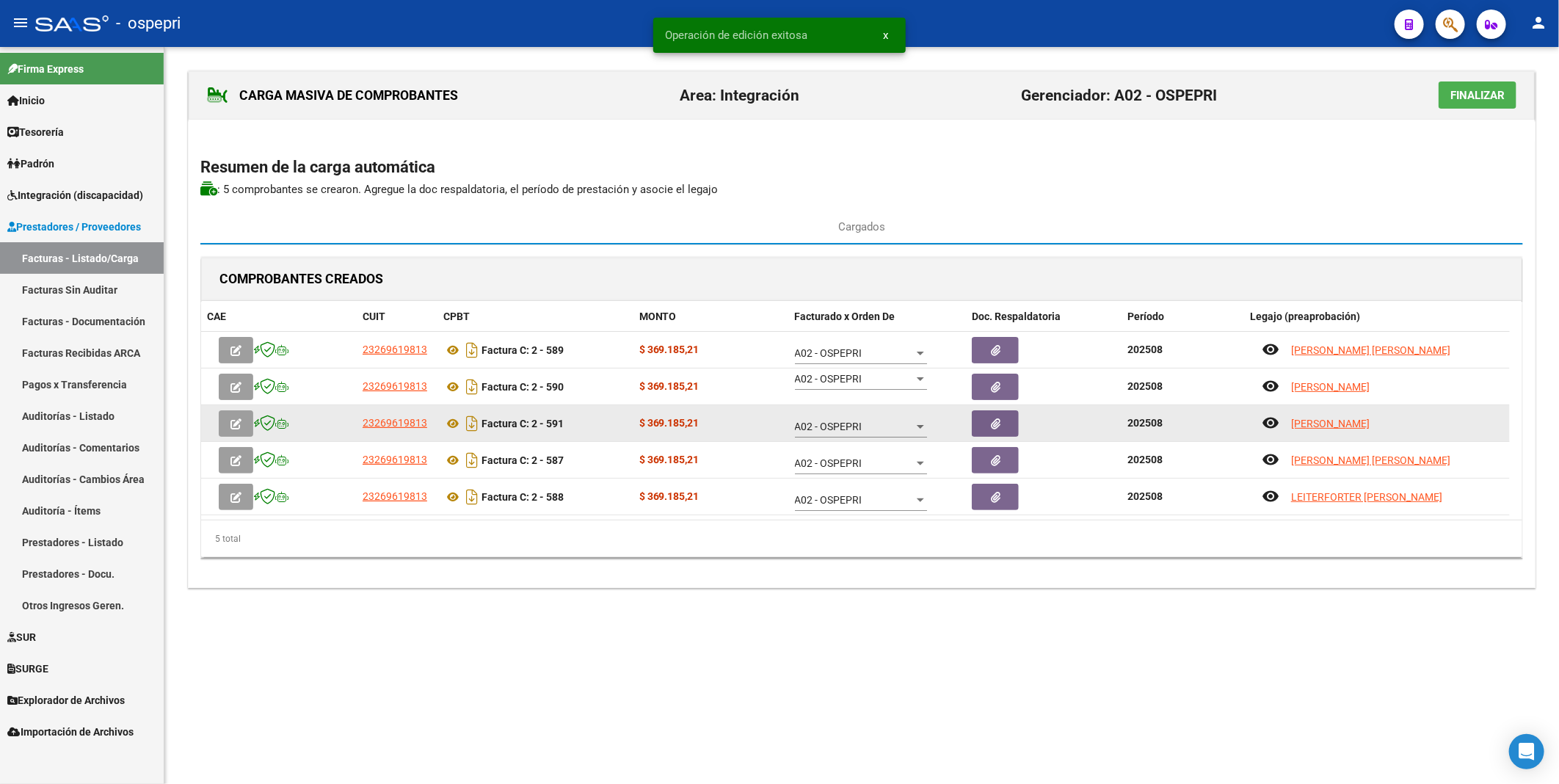
click at [233, 418] on icon "button" at bounding box center [236, 424] width 11 height 11
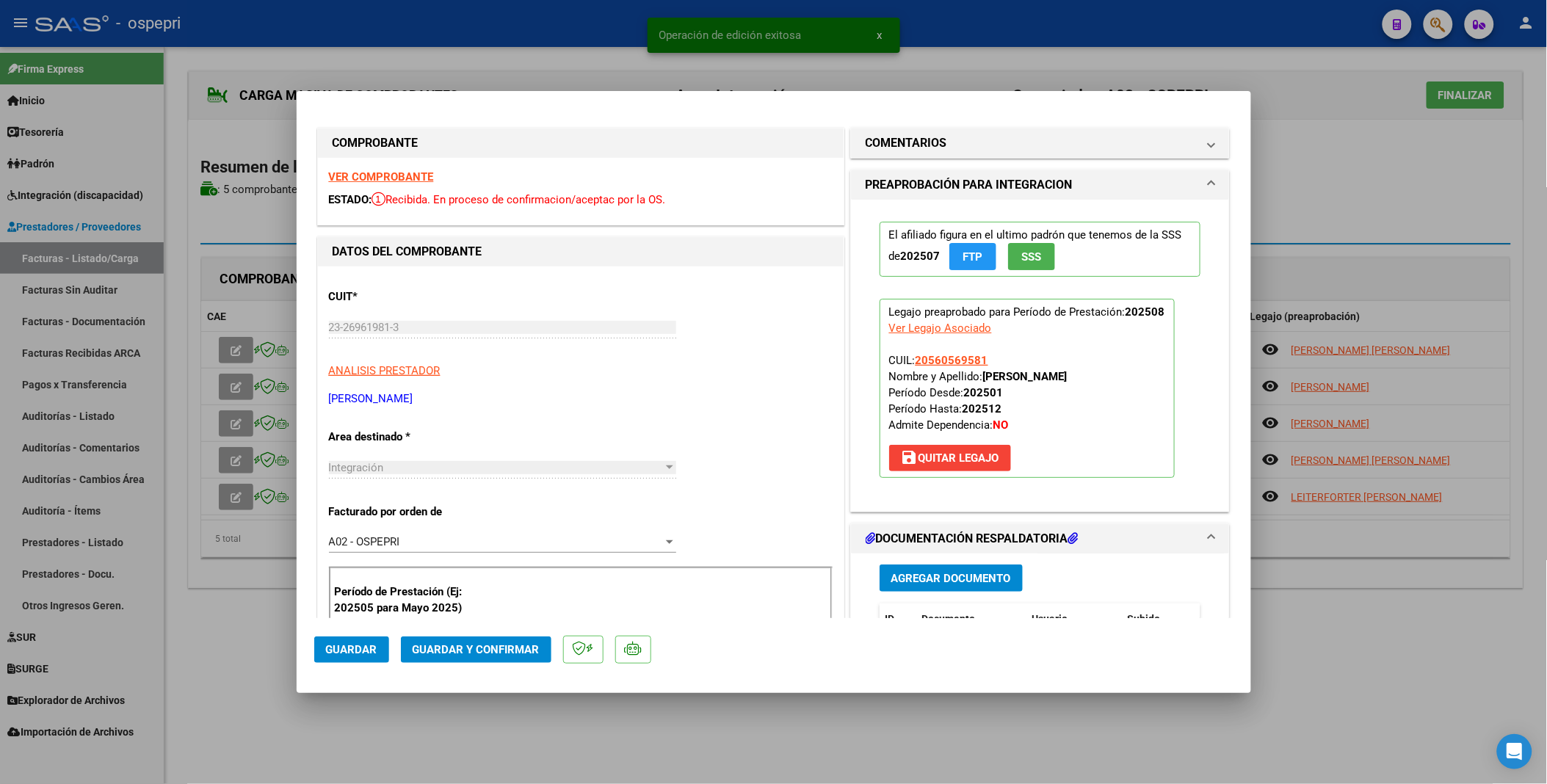
click at [457, 418] on span "Guardar y Confirmar" at bounding box center [477, 650] width 127 height 13
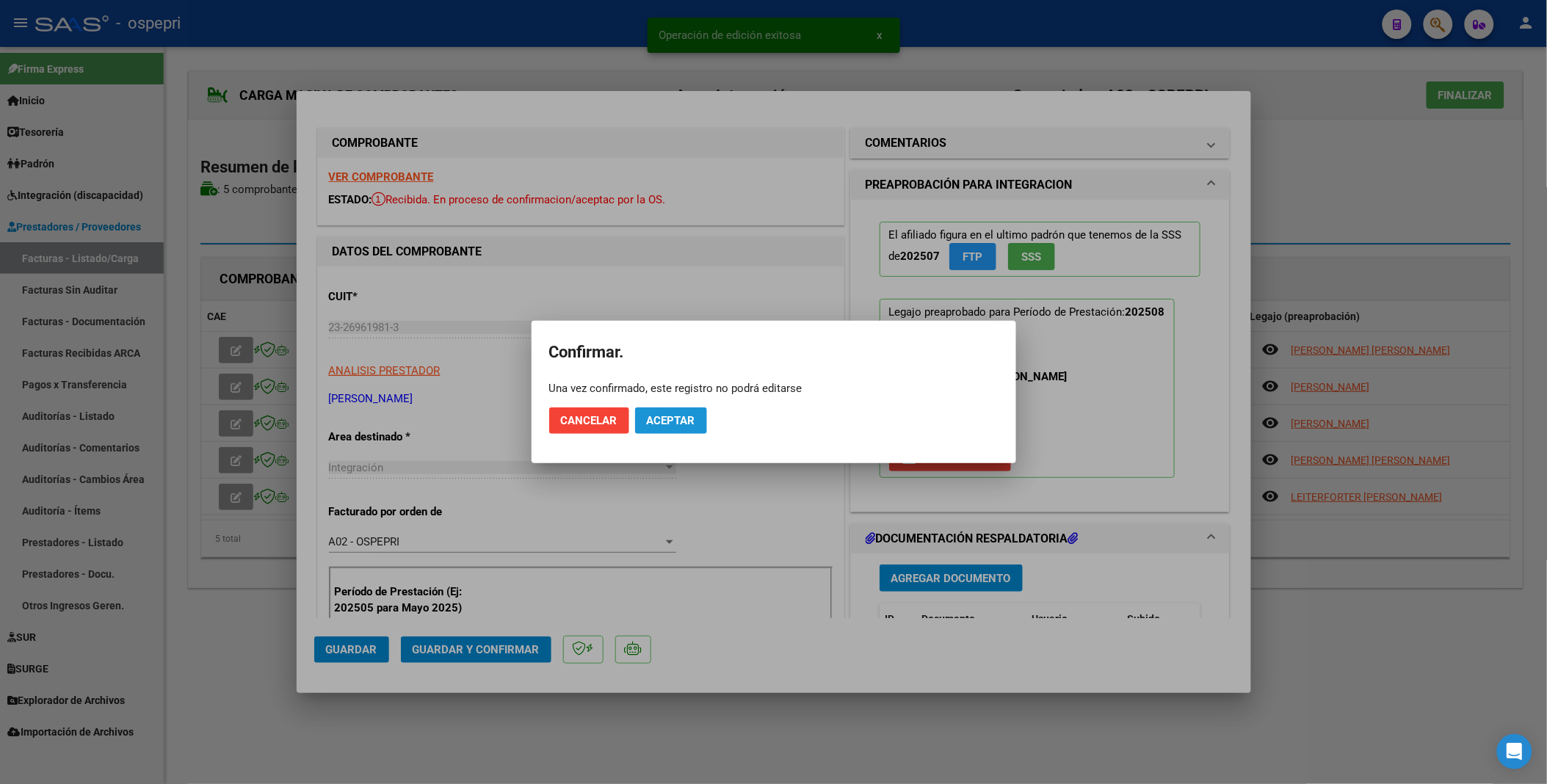
click at [677, 414] on span "Aceptar" at bounding box center [671, 420] width 48 height 13
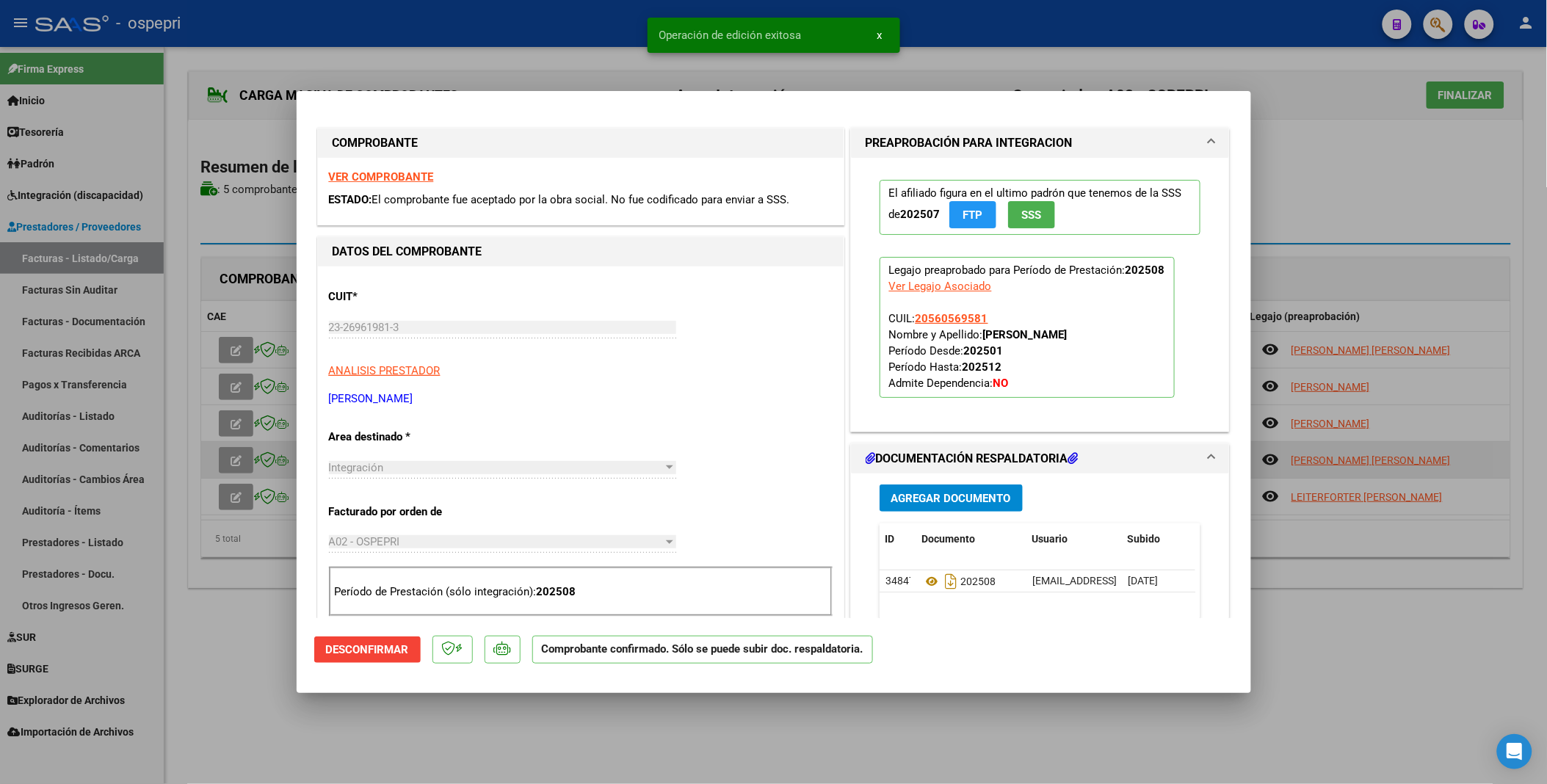
click at [236, 418] on div at bounding box center [773, 392] width 1547 height 784
type input "$ 0,00"
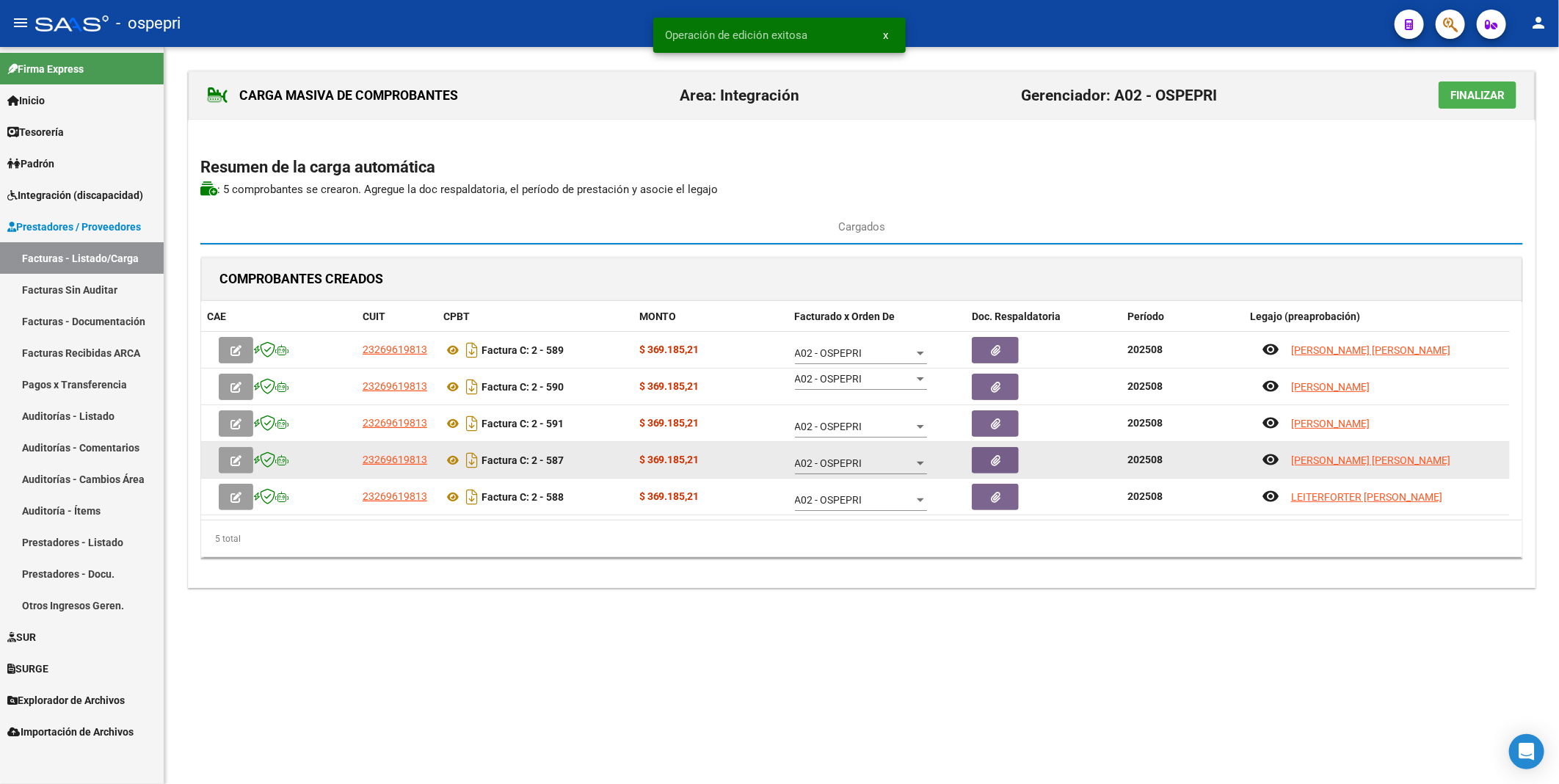
click at [236, 418] on icon "button" at bounding box center [236, 461] width 11 height 11
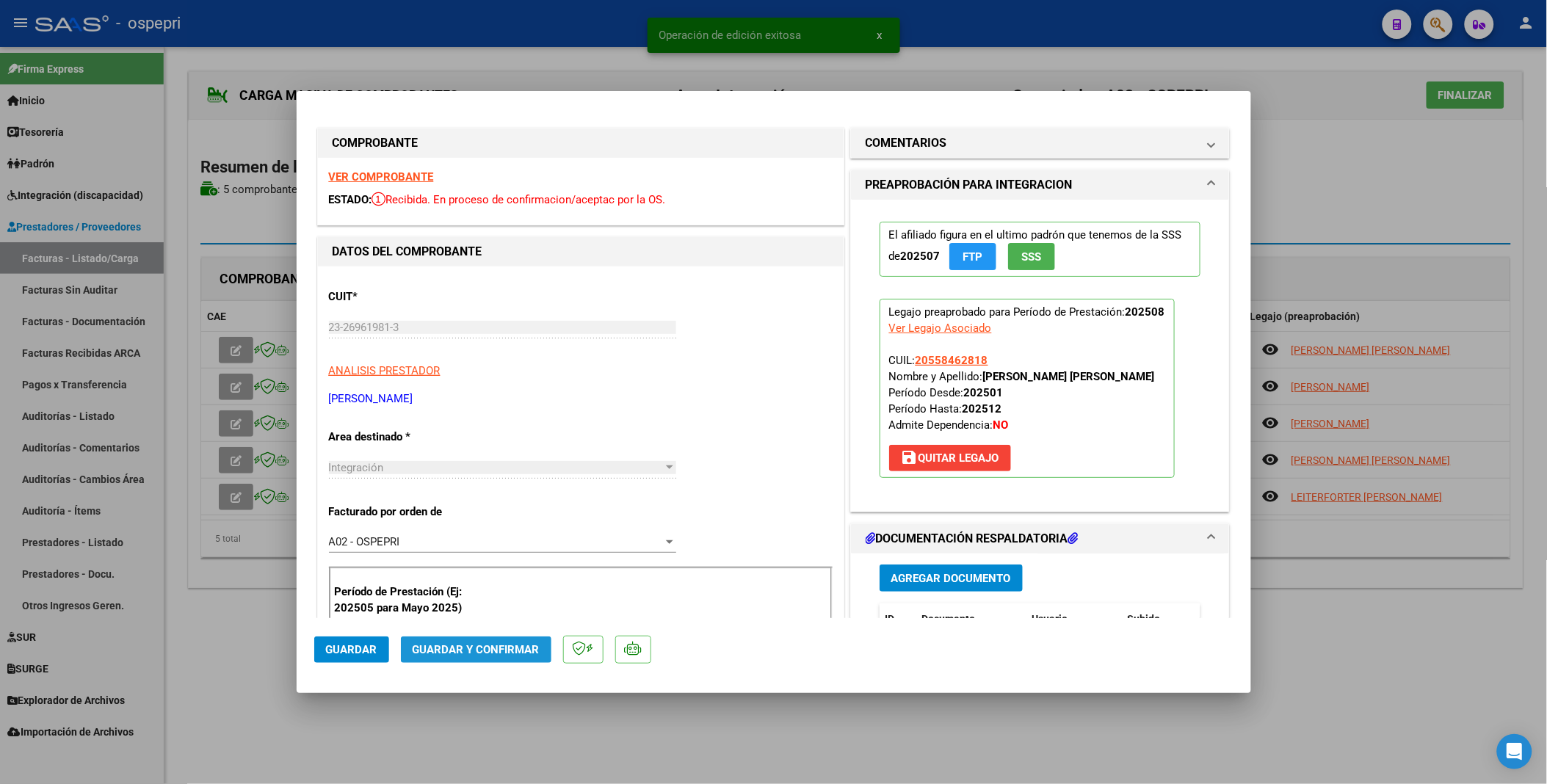
click at [489, 418] on span "Guardar y Confirmar" at bounding box center [477, 650] width 127 height 13
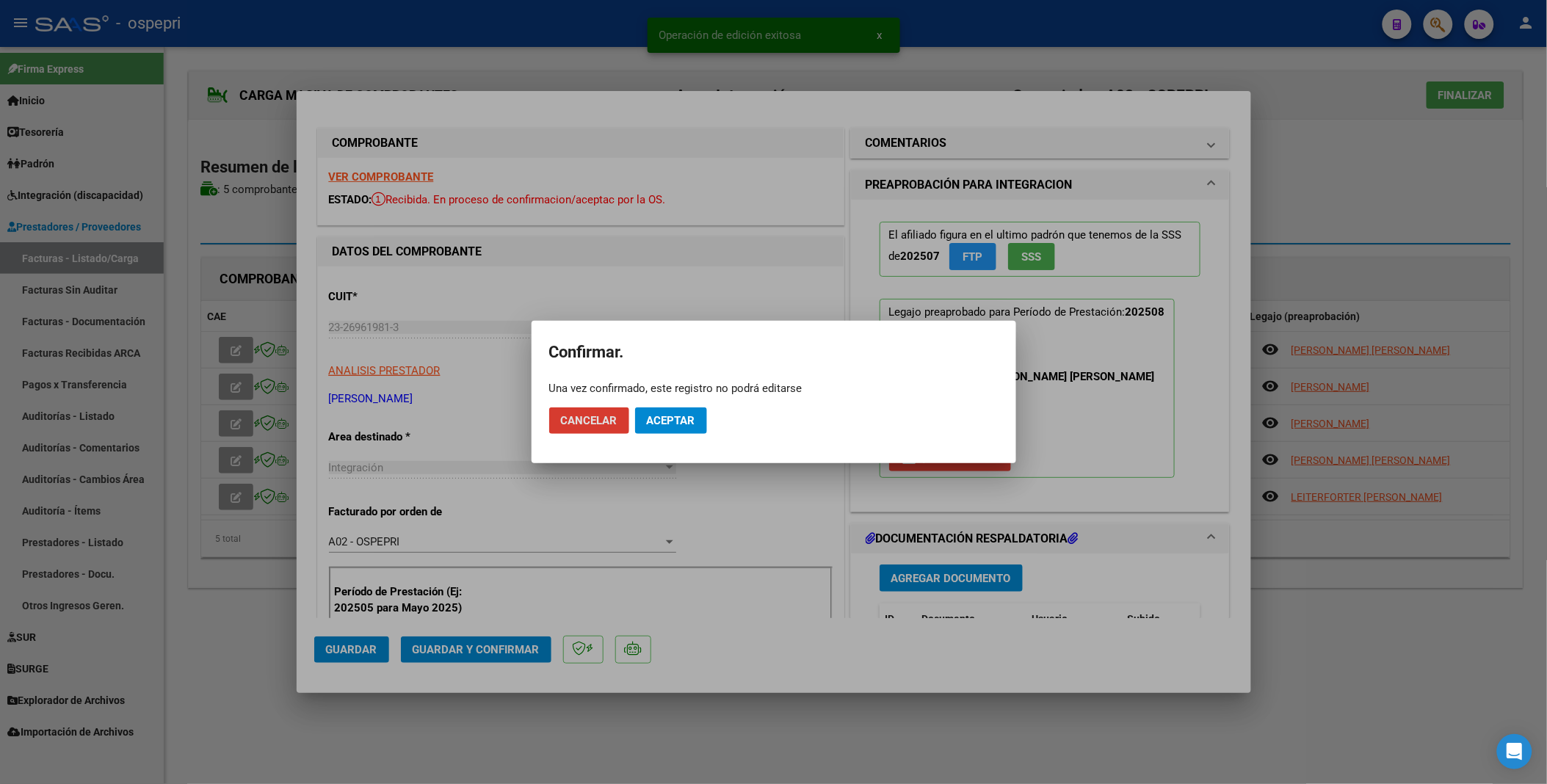
click at [665, 418] on span "Aceptar" at bounding box center [671, 420] width 48 height 13
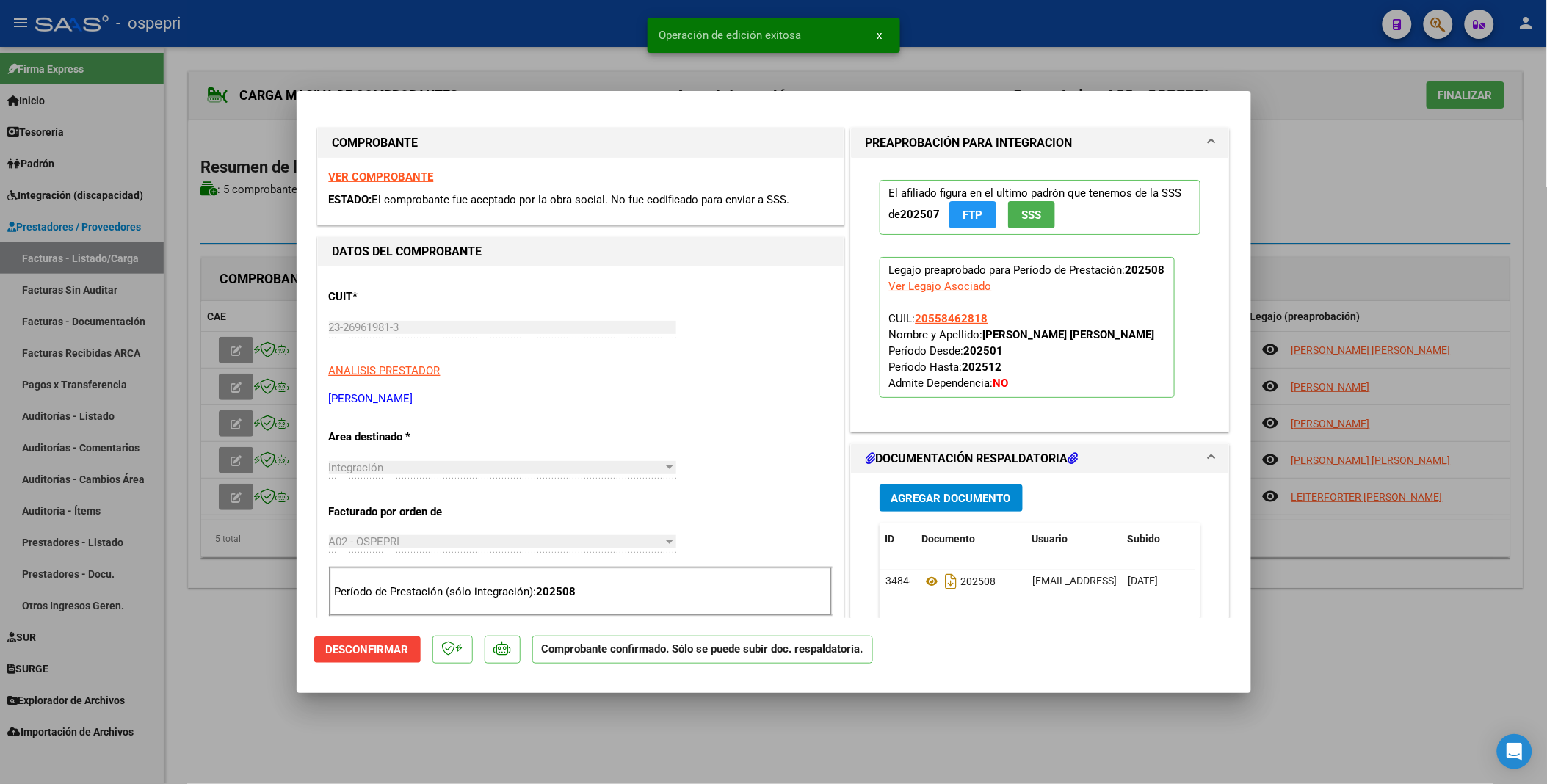
click at [240, 418] on div at bounding box center [773, 392] width 1547 height 784
type input "$ 0,00"
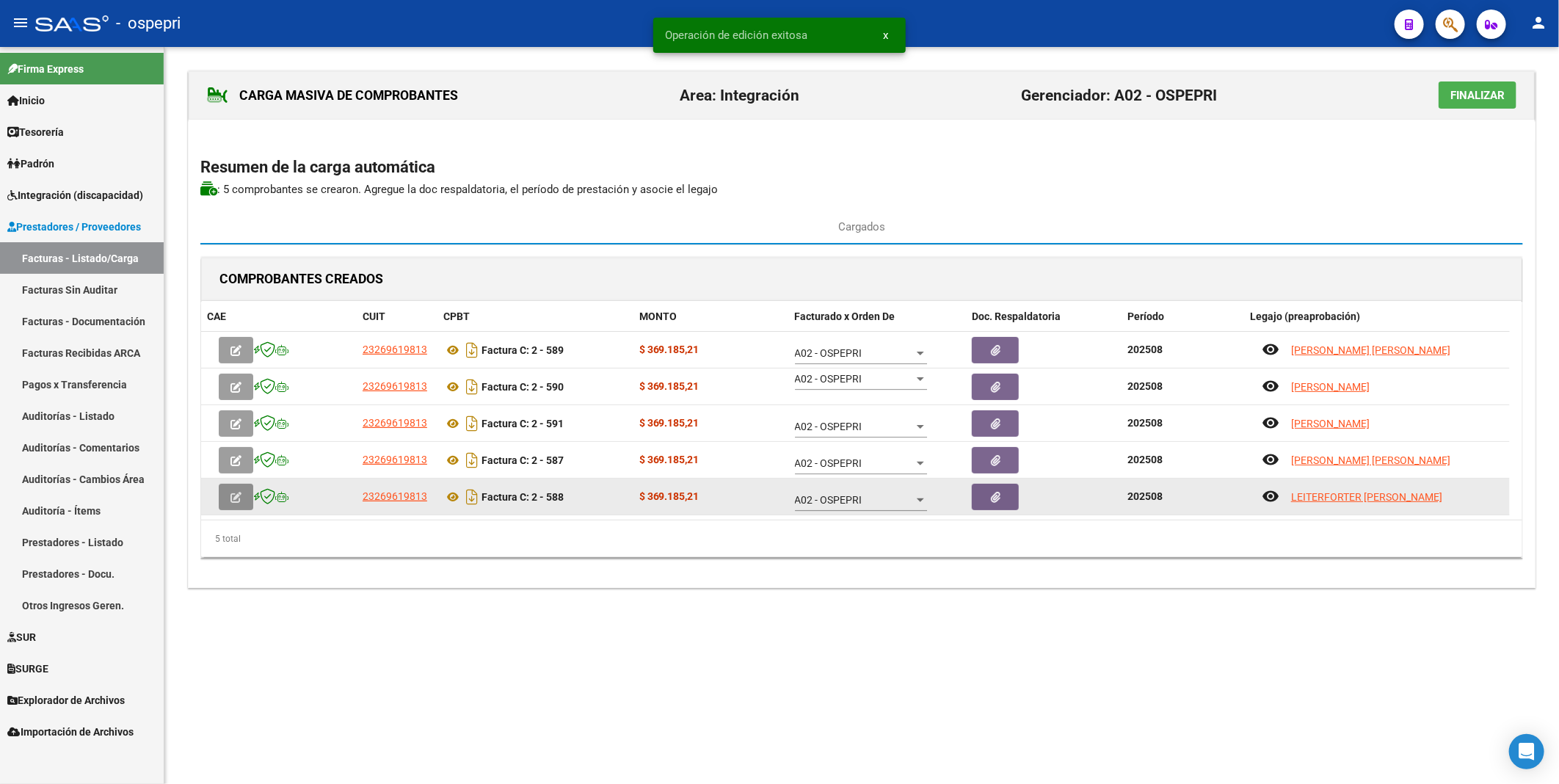
click at [238, 418] on icon "button" at bounding box center [236, 497] width 11 height 11
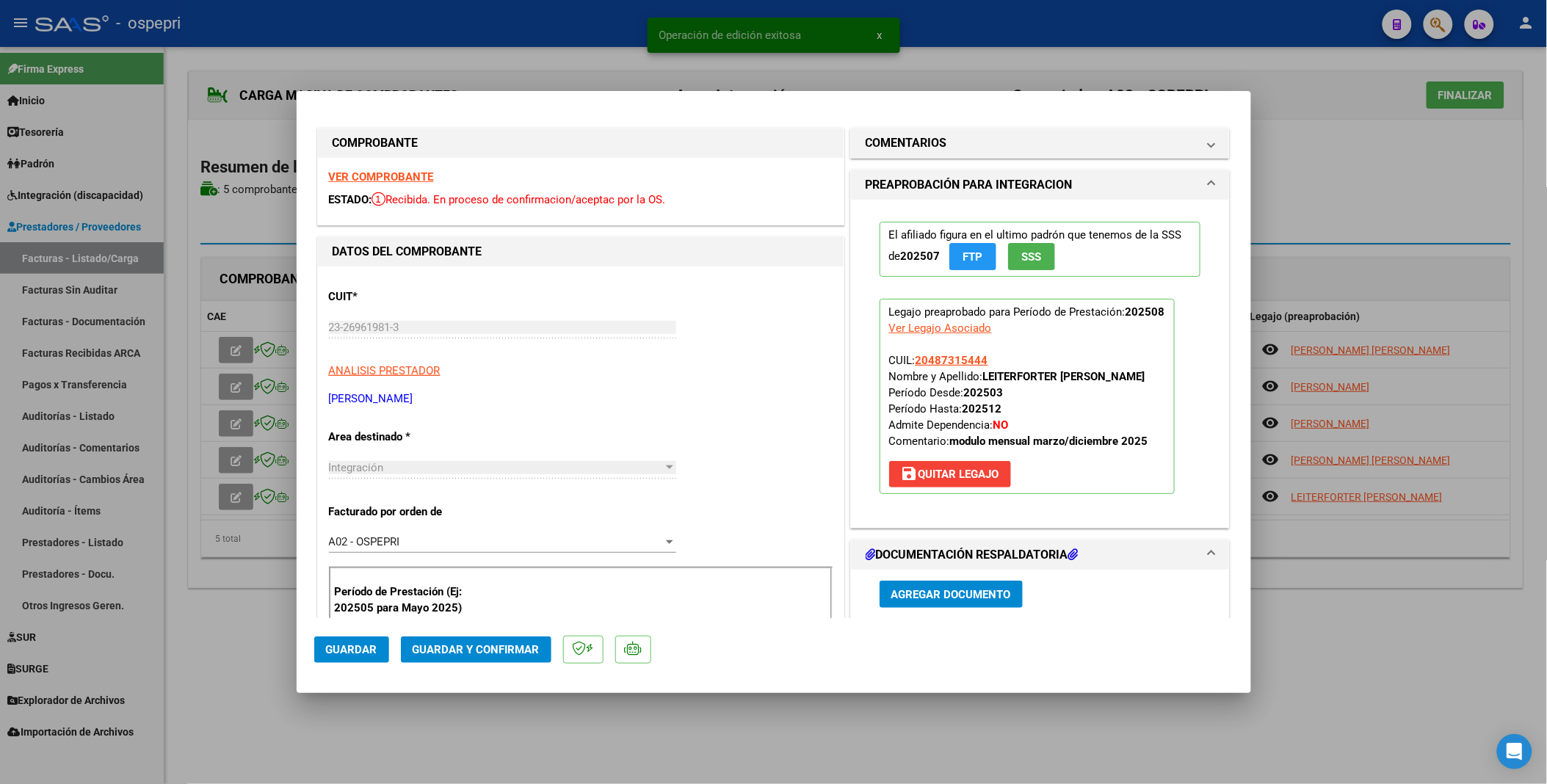
click at [480, 418] on span "Guardar y Confirmar" at bounding box center [477, 650] width 127 height 13
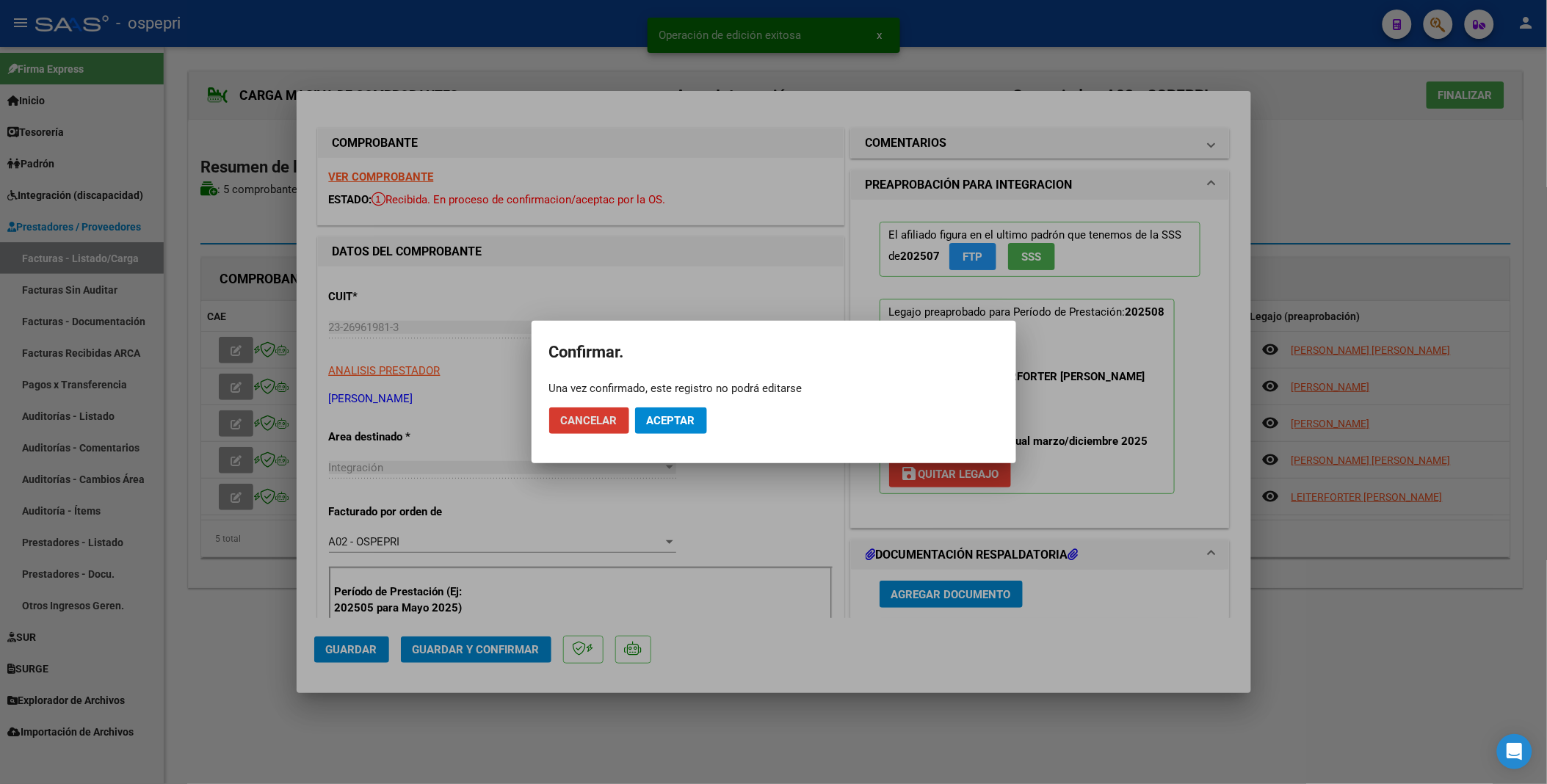
click at [678, 418] on span "Aceptar" at bounding box center [671, 420] width 48 height 13
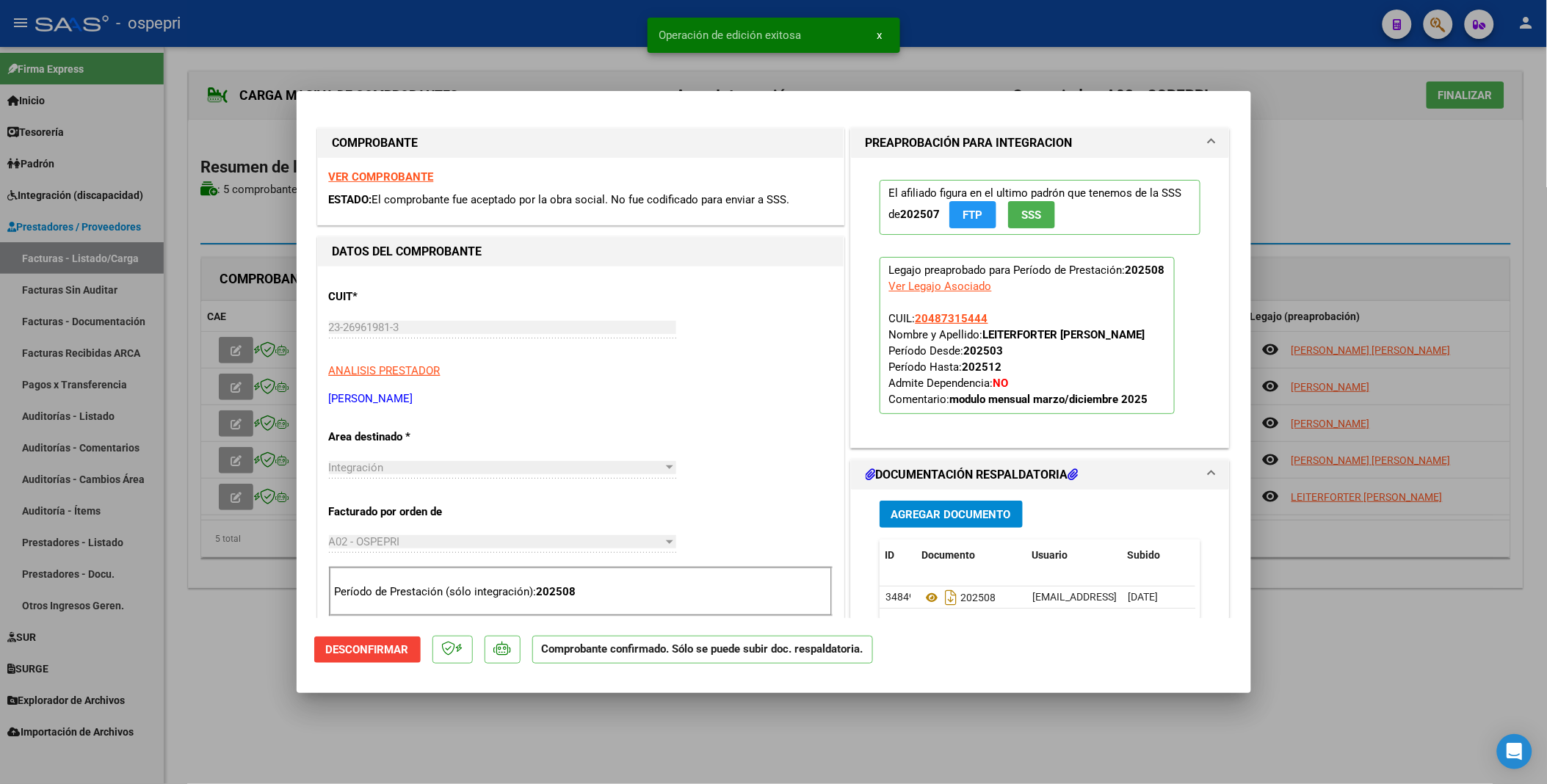
click at [238, 349] on div at bounding box center [773, 392] width 1547 height 784
type input "$ 0,00"
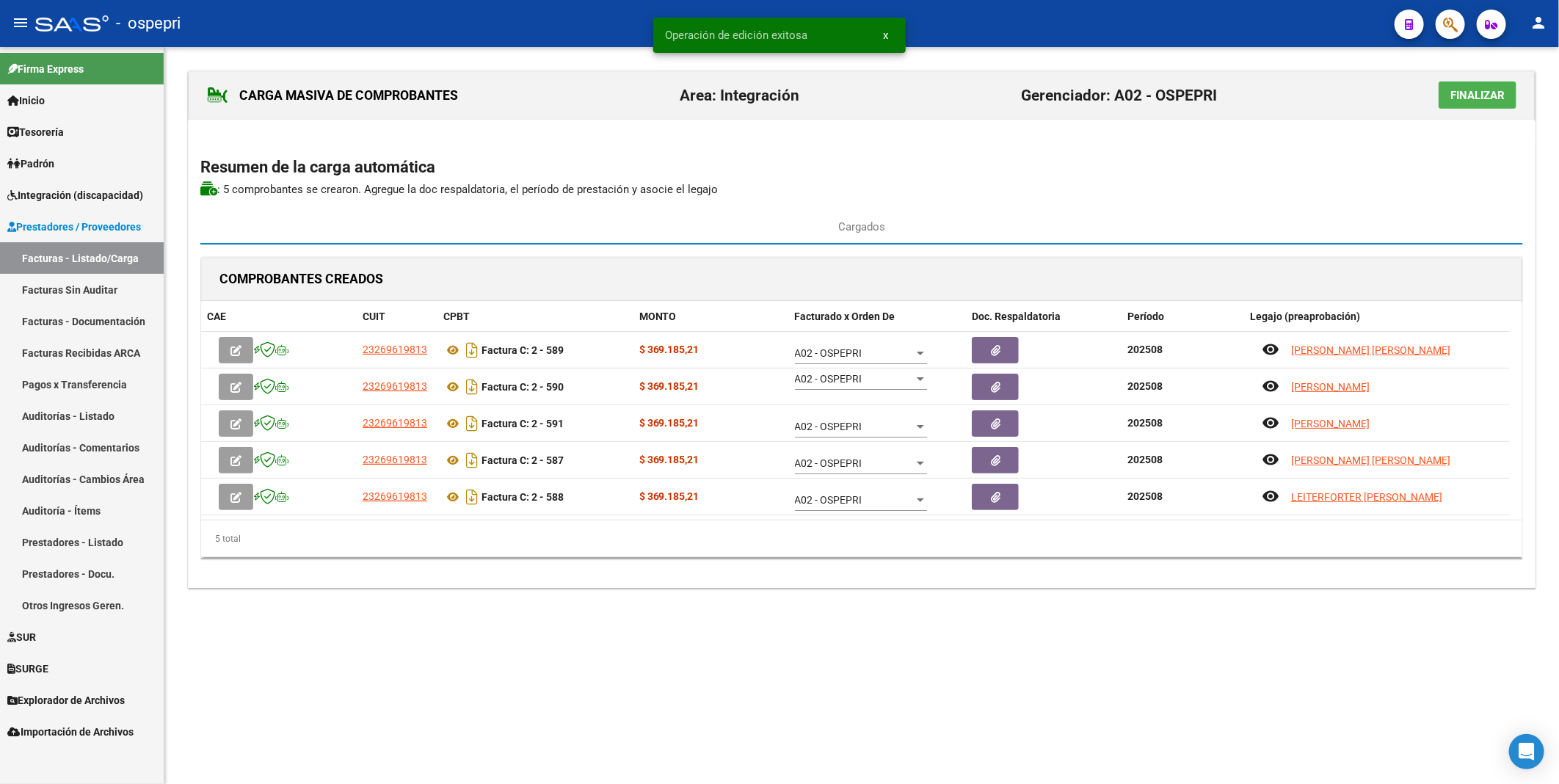
click at [238, 349] on icon "button" at bounding box center [236, 350] width 11 height 11
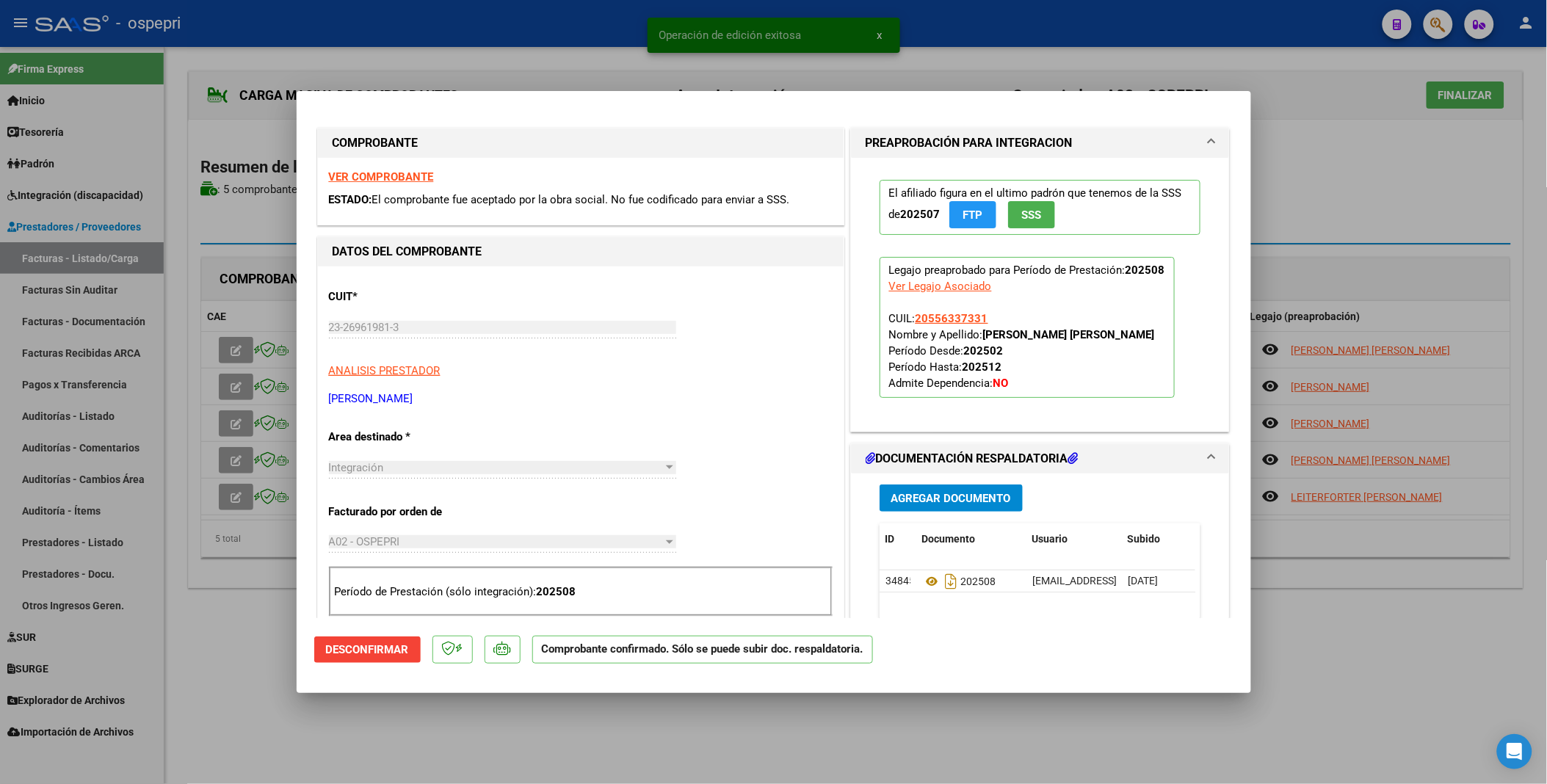
click at [250, 418] on div at bounding box center [773, 392] width 1547 height 784
type input "$ 0,00"
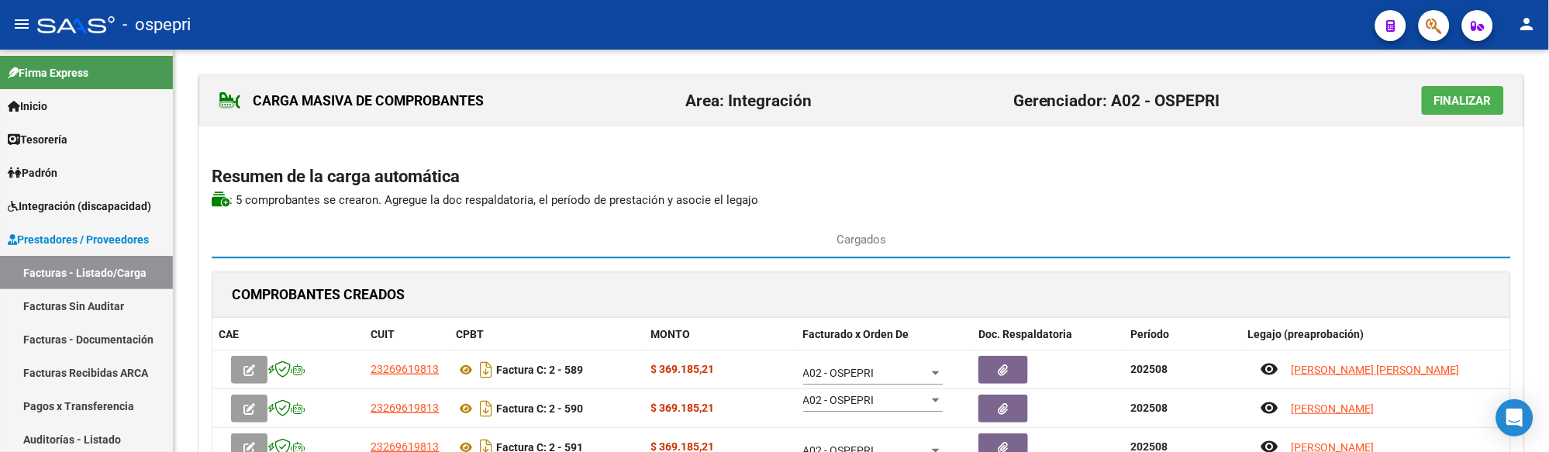
click at [1470, 105] on span "Finalizar" at bounding box center [1462, 101] width 57 height 14
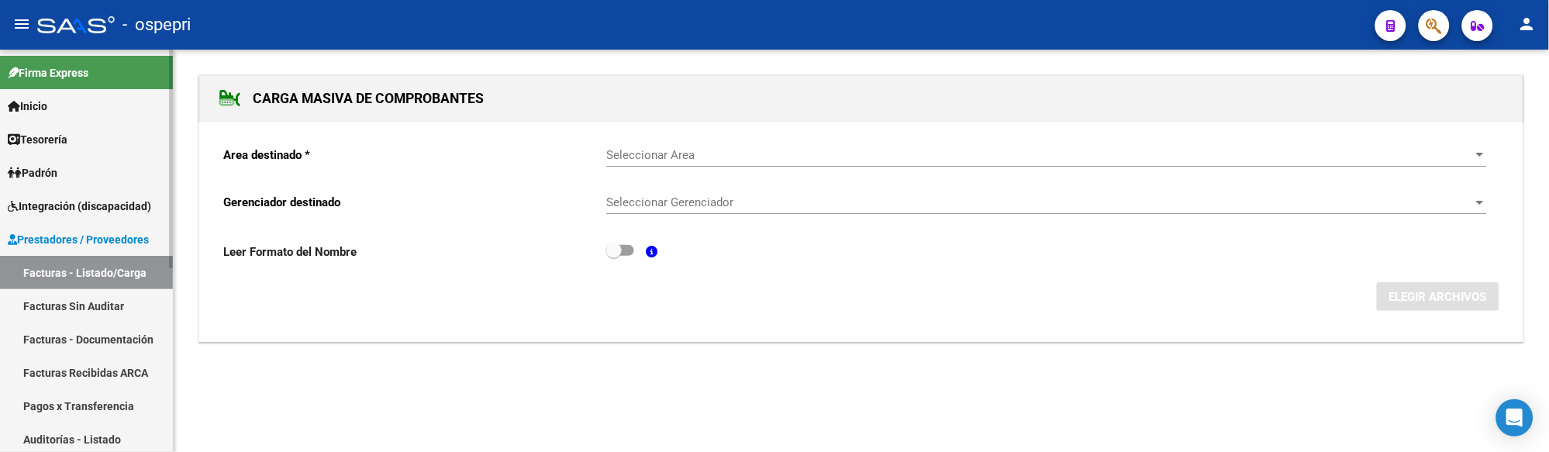
click at [120, 276] on link "Facturas - Listado/Carga" at bounding box center [86, 272] width 173 height 33
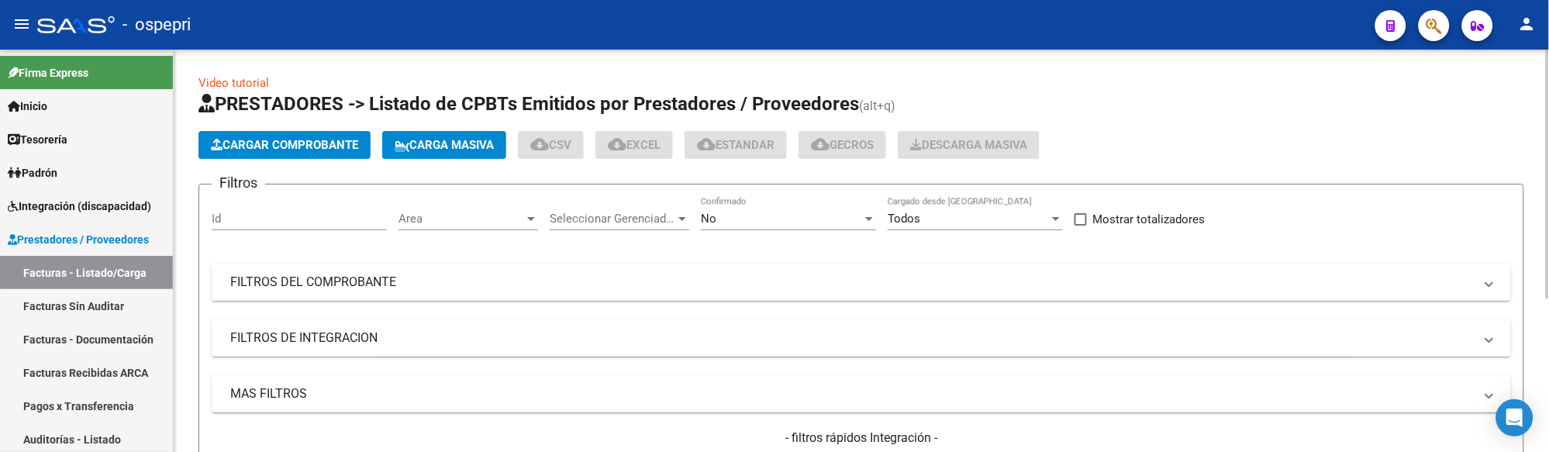
click at [943, 284] on mat-panel-title "FILTROS DEL COMPROBANTE" at bounding box center [851, 282] width 1243 height 17
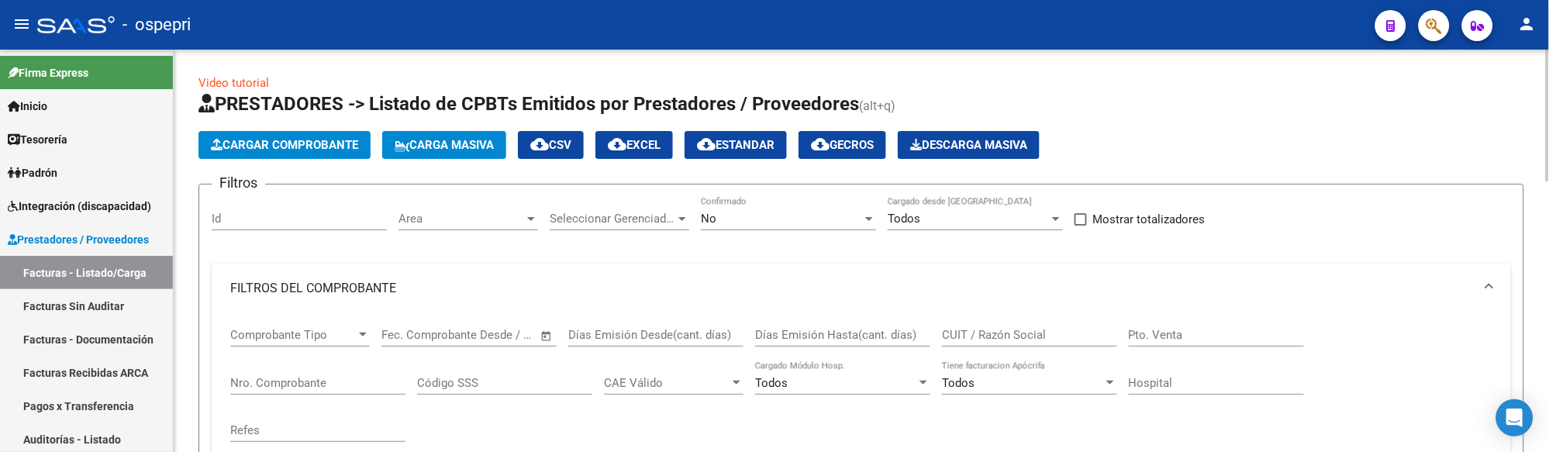
click at [993, 330] on input "CUIT / Razón Social" at bounding box center [1029, 335] width 175 height 14
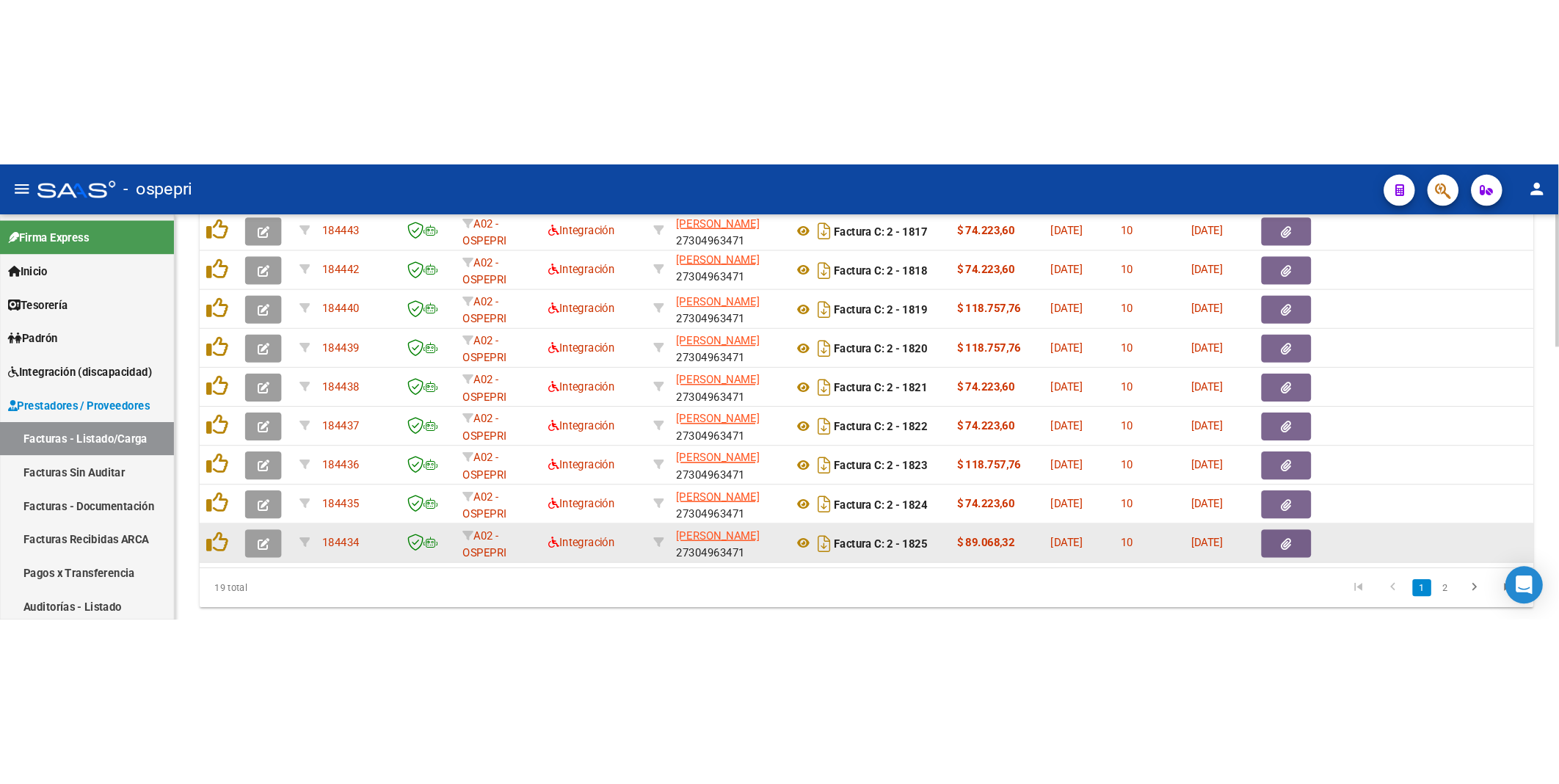
scroll to position [781, 0]
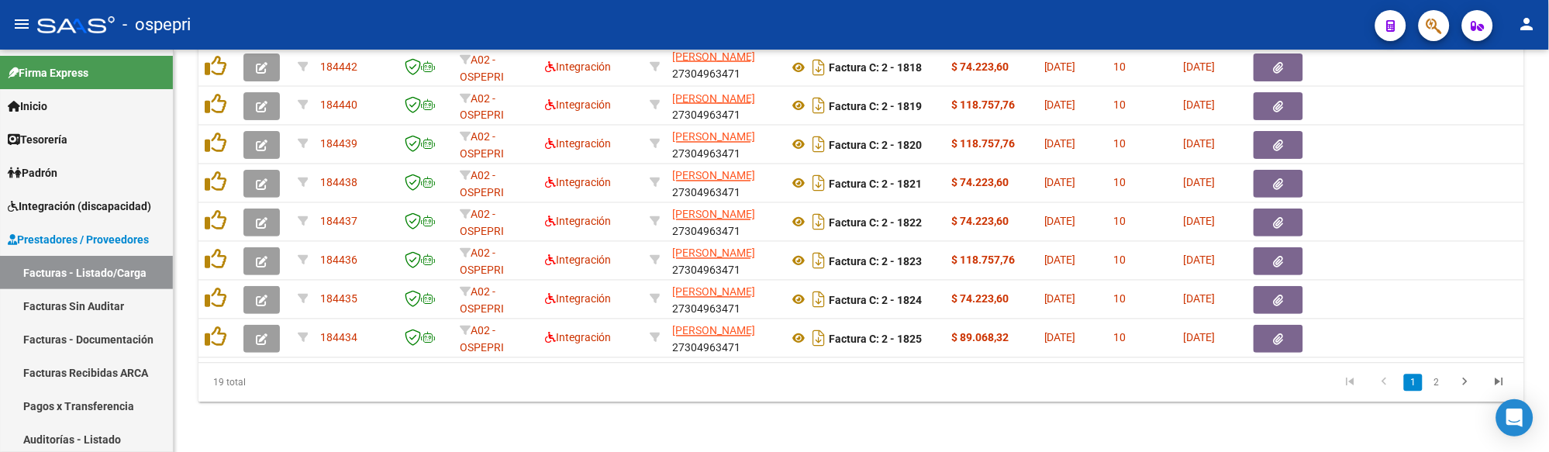
type input "flores lorena"
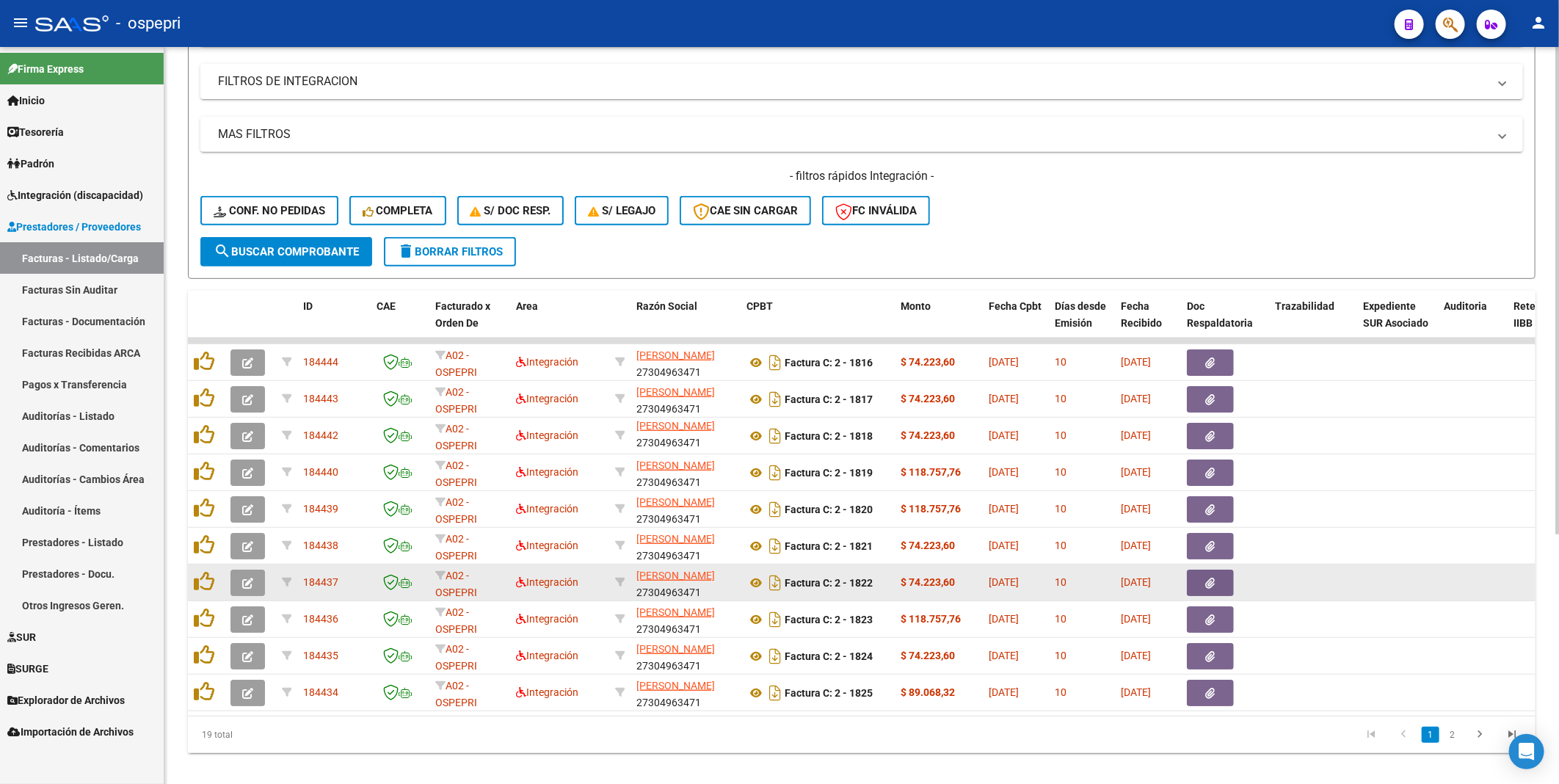
scroll to position [379, 0]
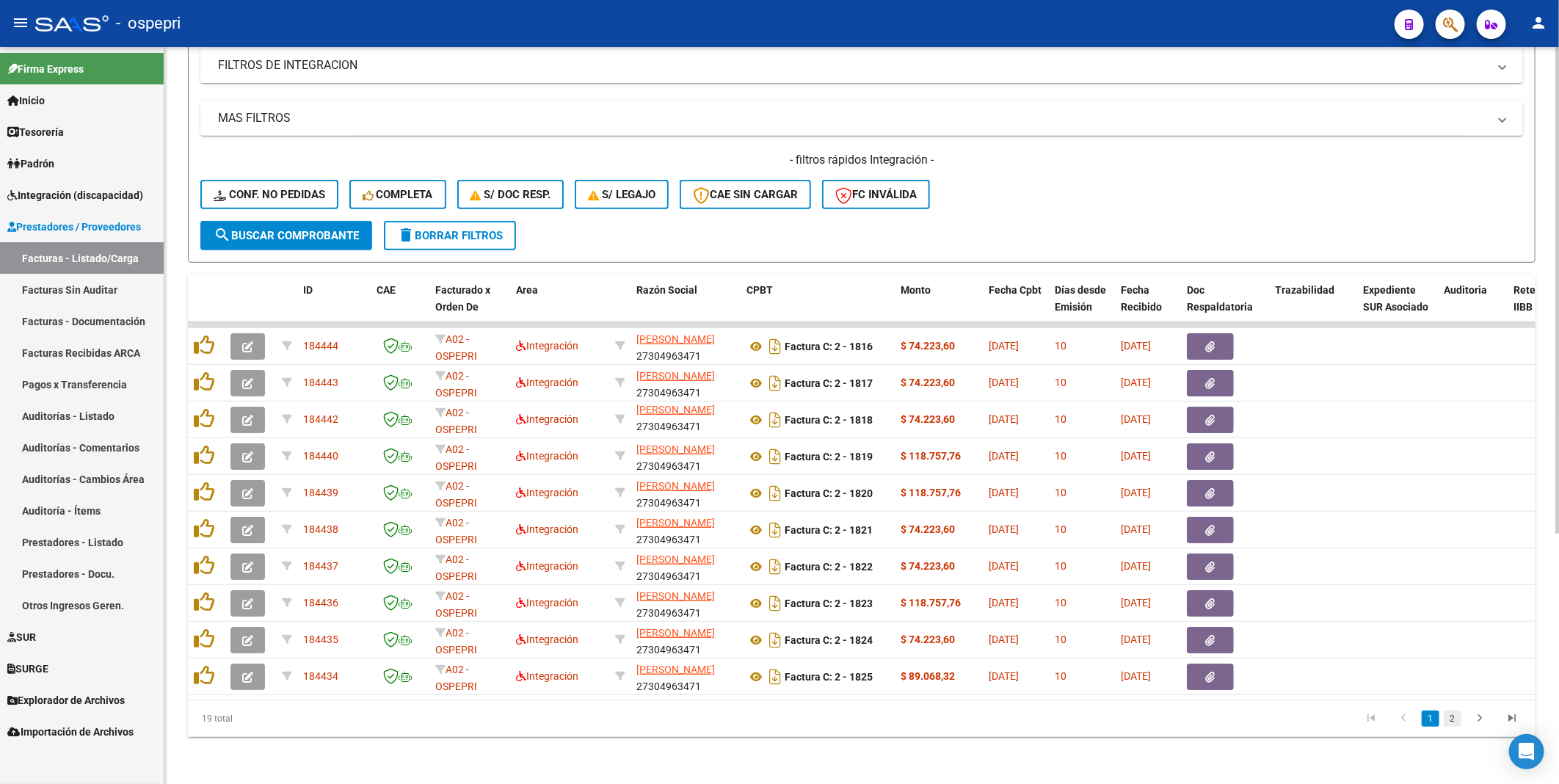
click at [1451, 418] on link "2" at bounding box center [1453, 718] width 18 height 16
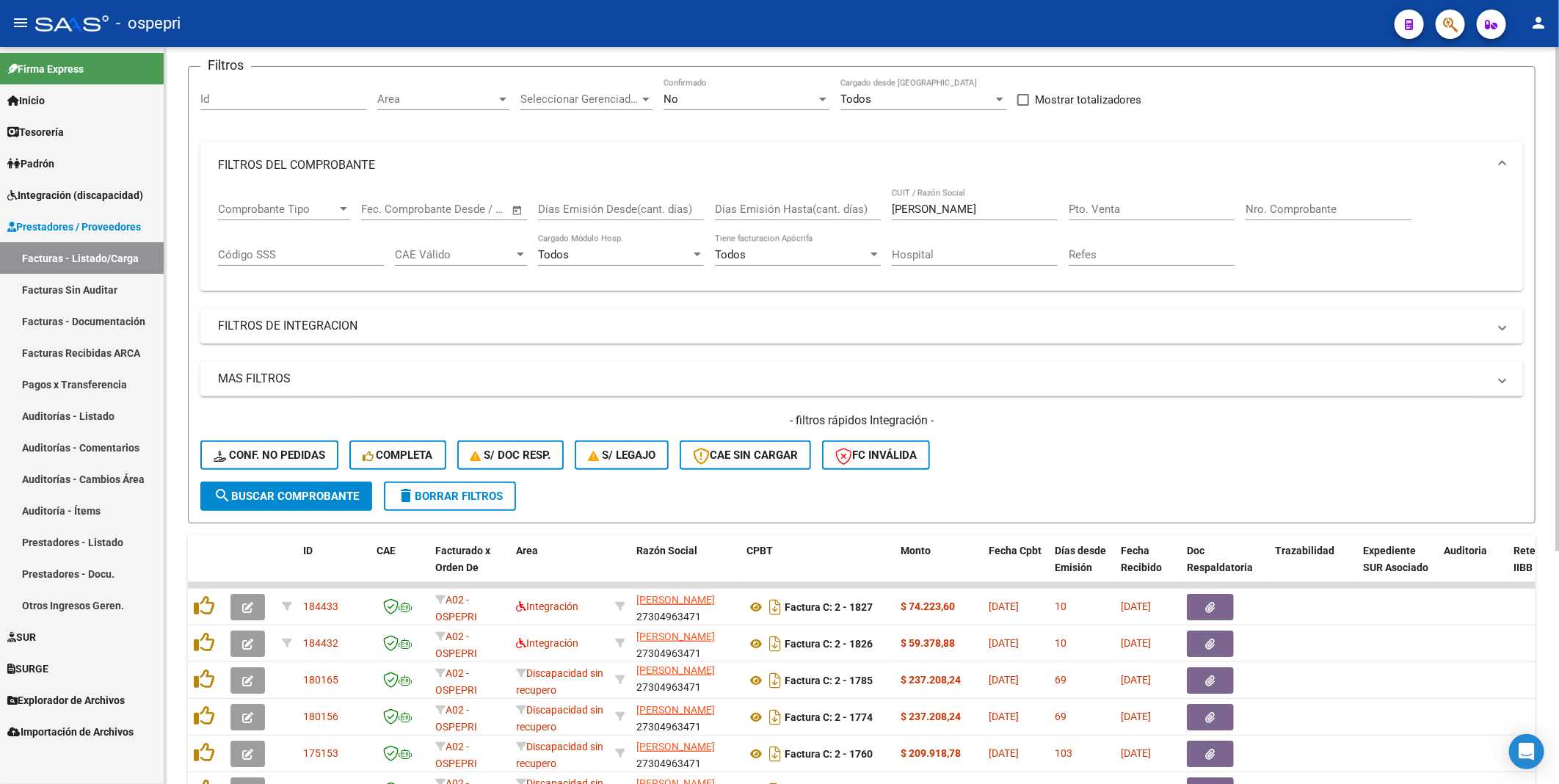
scroll to position [16, 0]
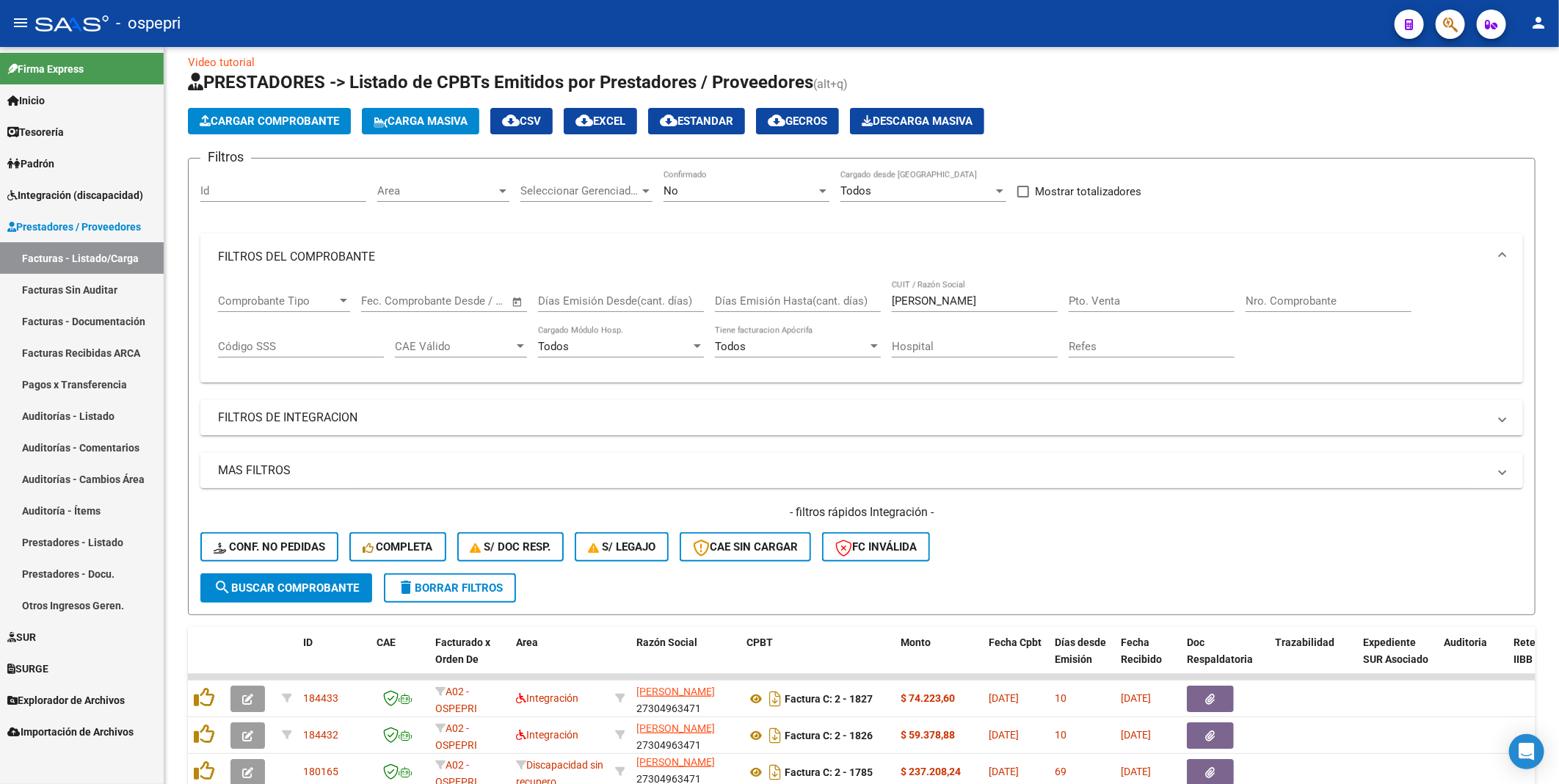
click at [341, 418] on mat-panel-title "MAS FILTROS" at bounding box center [852, 470] width 1270 height 16
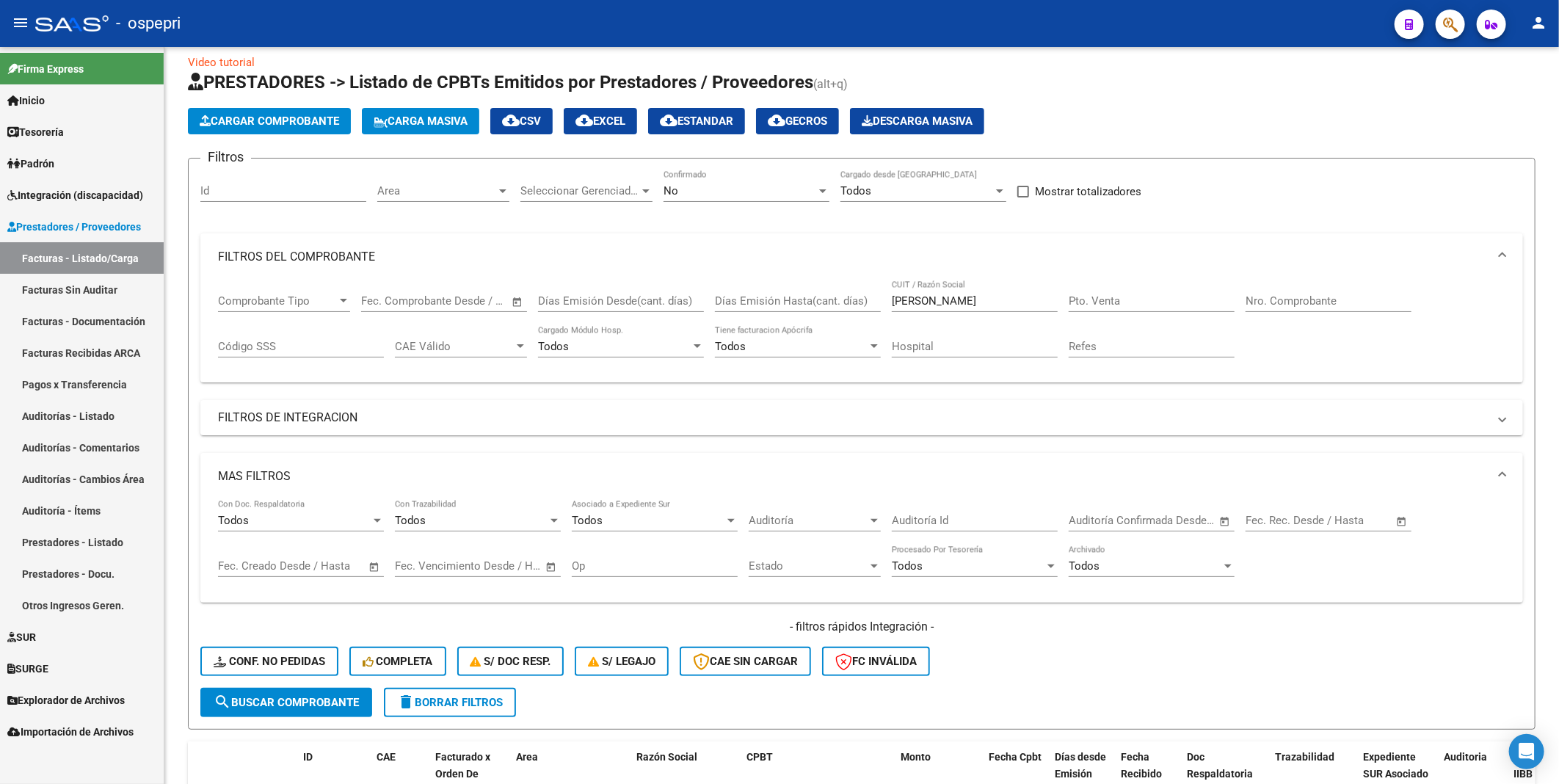
click at [371, 418] on span "Open calendar" at bounding box center [374, 566] width 35 height 35
click at [266, 404] on span "1" at bounding box center [268, 411] width 27 height 27
type input "[DATE]"
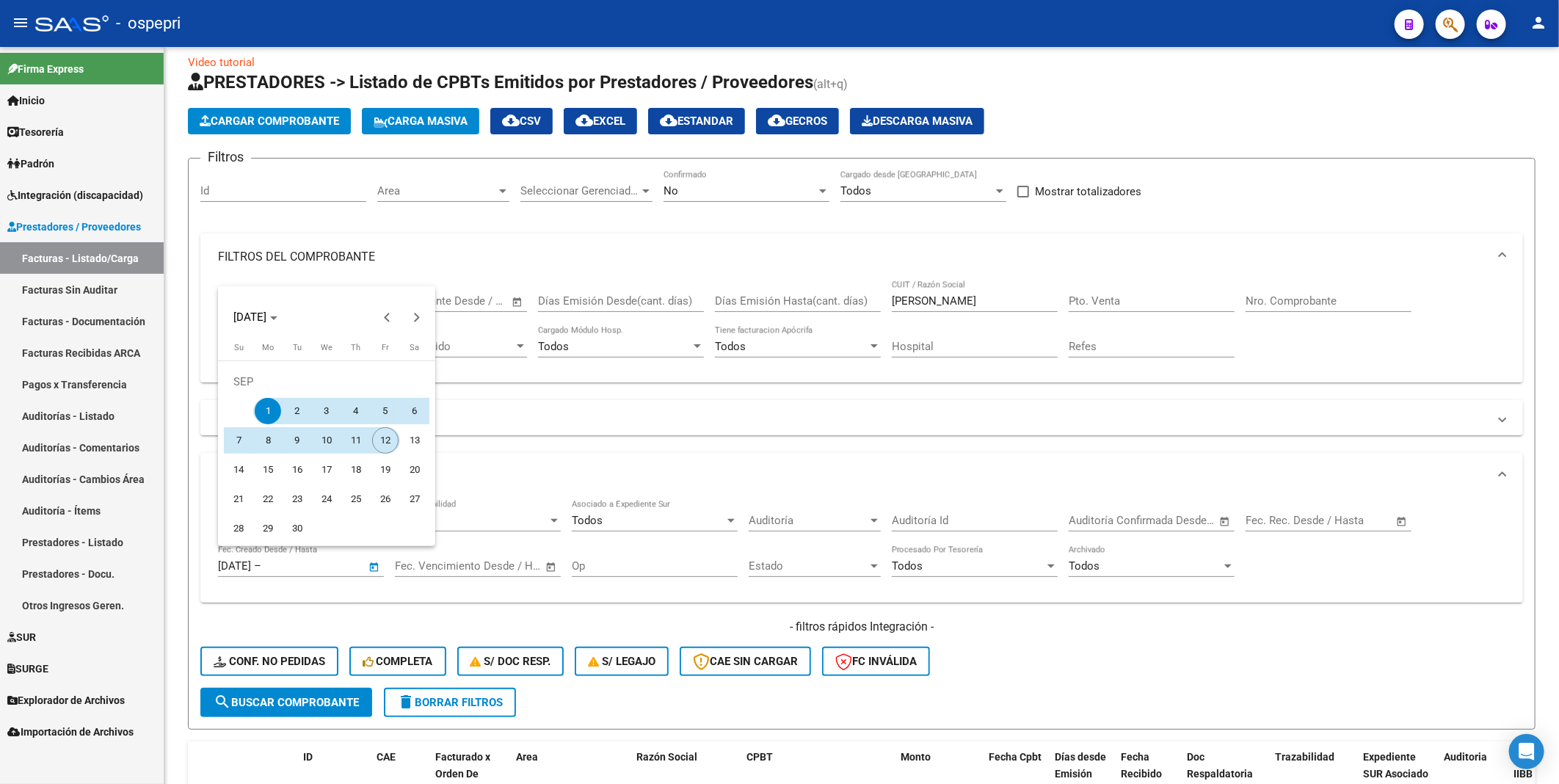
click at [387, 418] on span "12" at bounding box center [385, 440] width 27 height 27
type input "[DATE]"
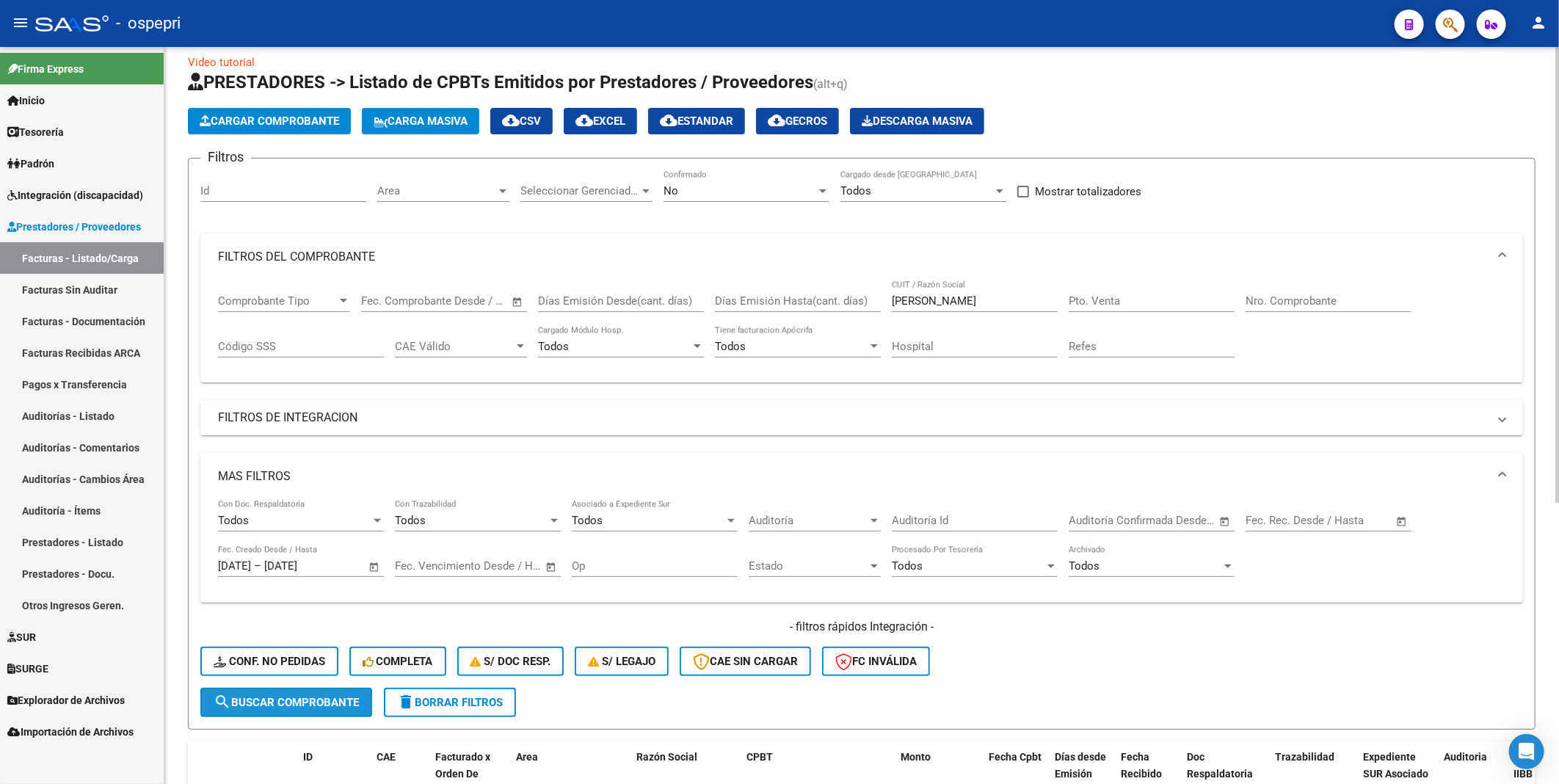
click at [314, 418] on button "search Buscar Comprobante" at bounding box center [286, 702] width 171 height 29
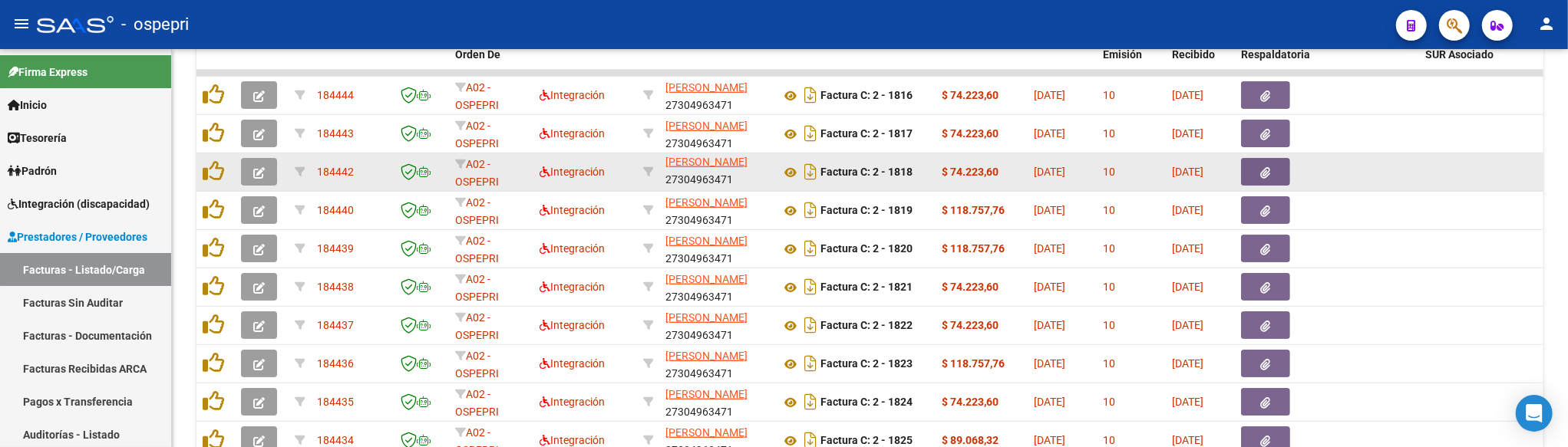
scroll to position [0, 0]
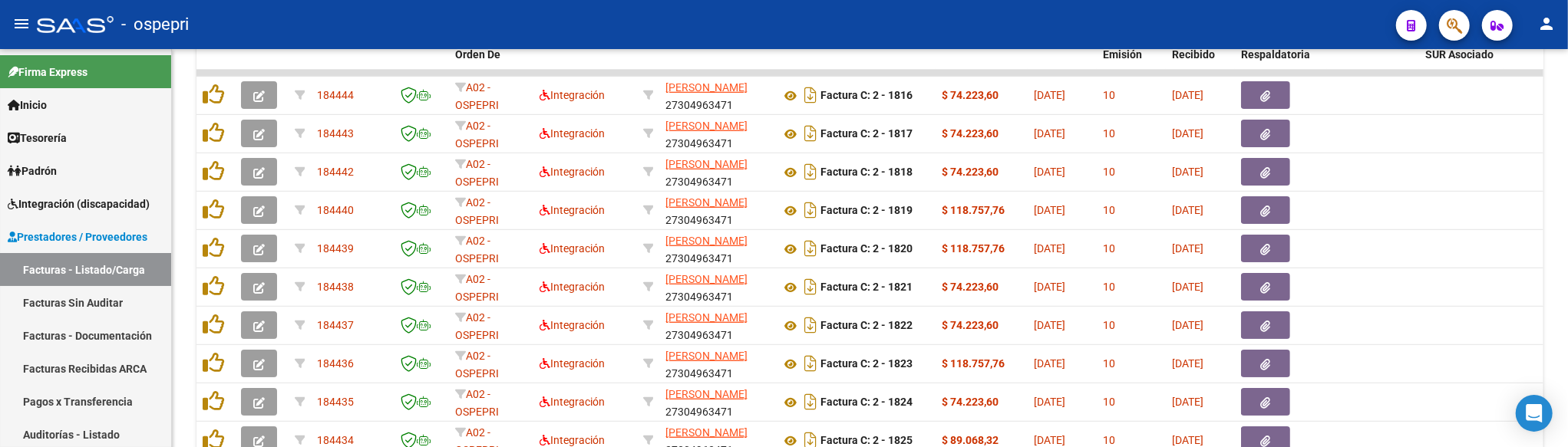
click at [1532, 320] on div at bounding box center [1566, 352] width 4 height 124
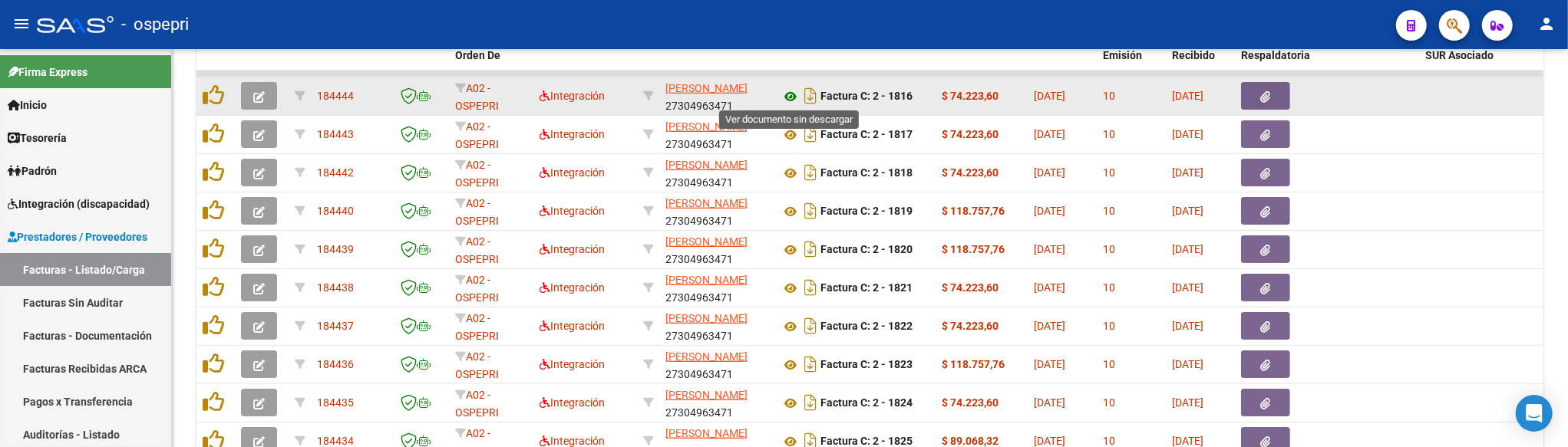
click at [794, 94] on icon at bounding box center [790, 96] width 20 height 19
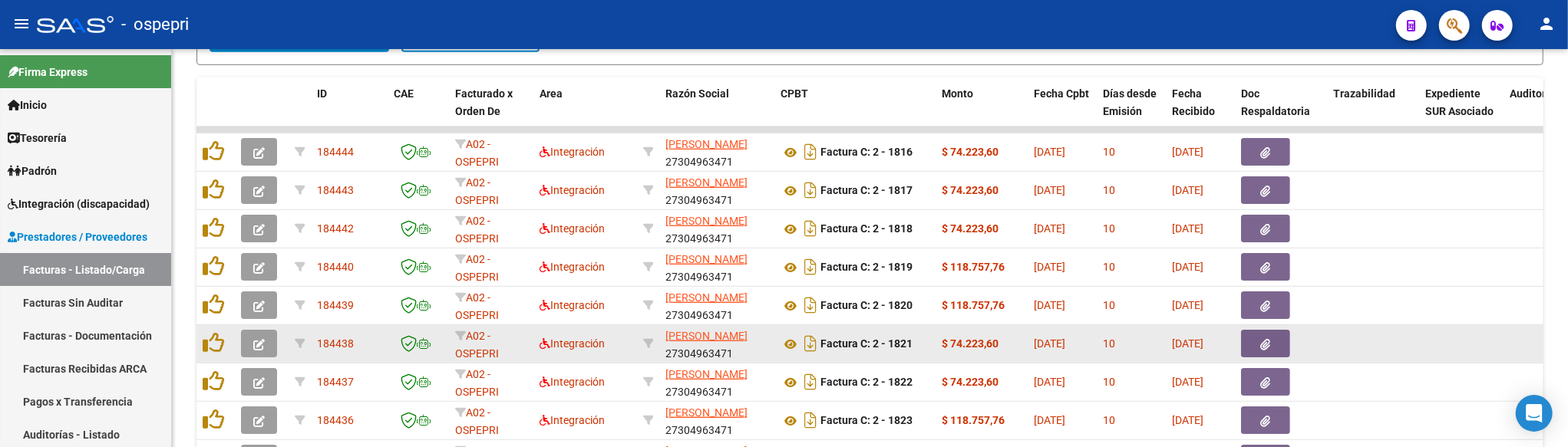
scroll to position [684, 0]
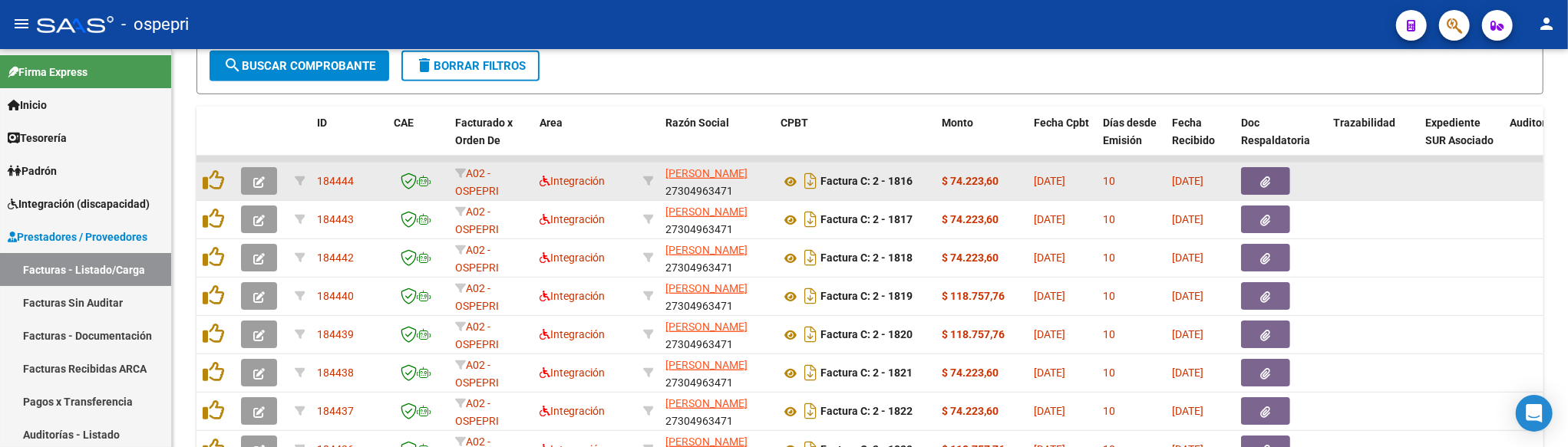
click at [267, 179] on button "button" at bounding box center [258, 181] width 36 height 28
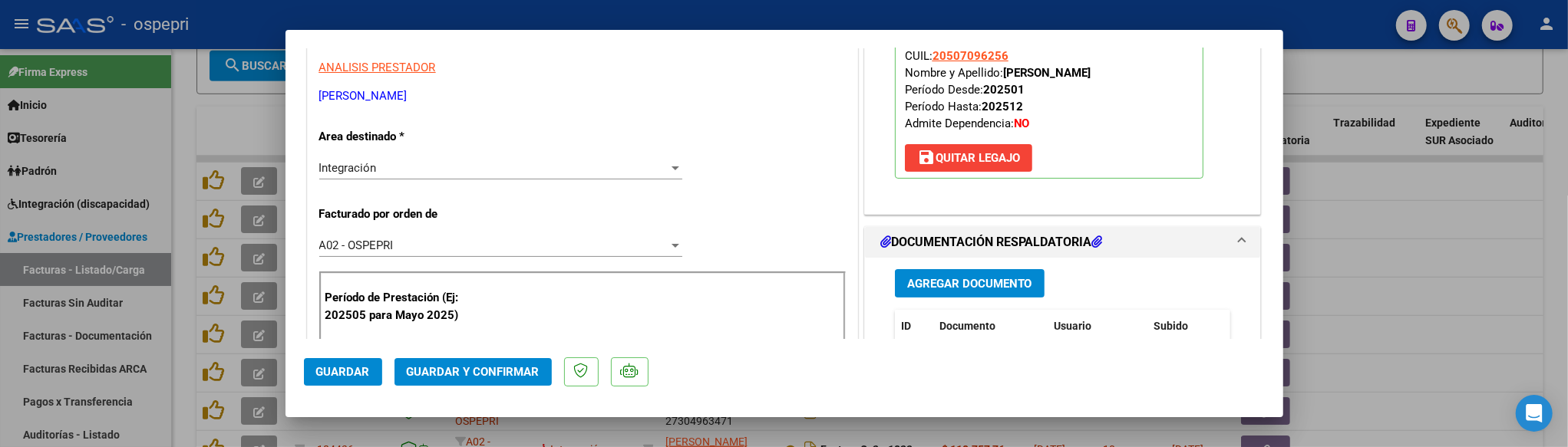
scroll to position [340, 0]
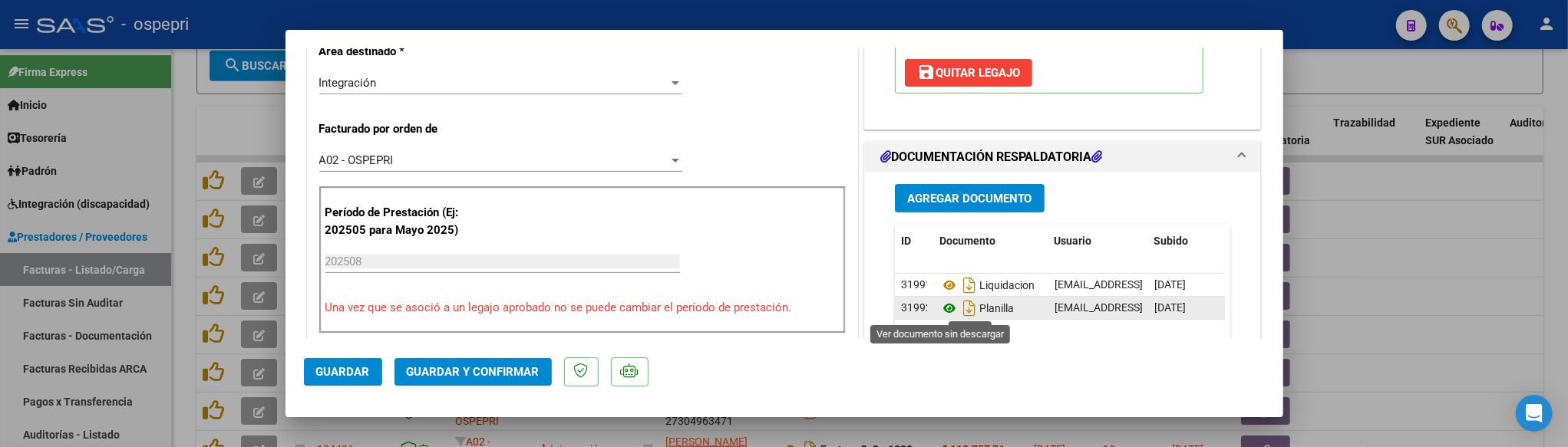
click at [944, 308] on icon at bounding box center [949, 308] width 20 height 19
click at [1413, 322] on div at bounding box center [784, 224] width 1568 height 447
type input "$ 0,00"
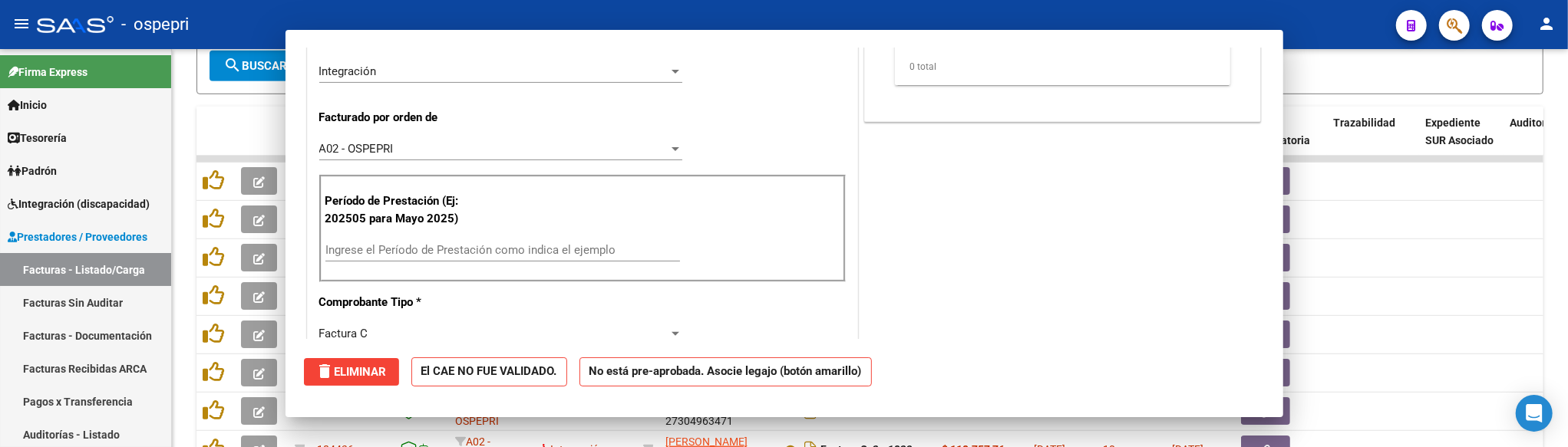
scroll to position [329, 0]
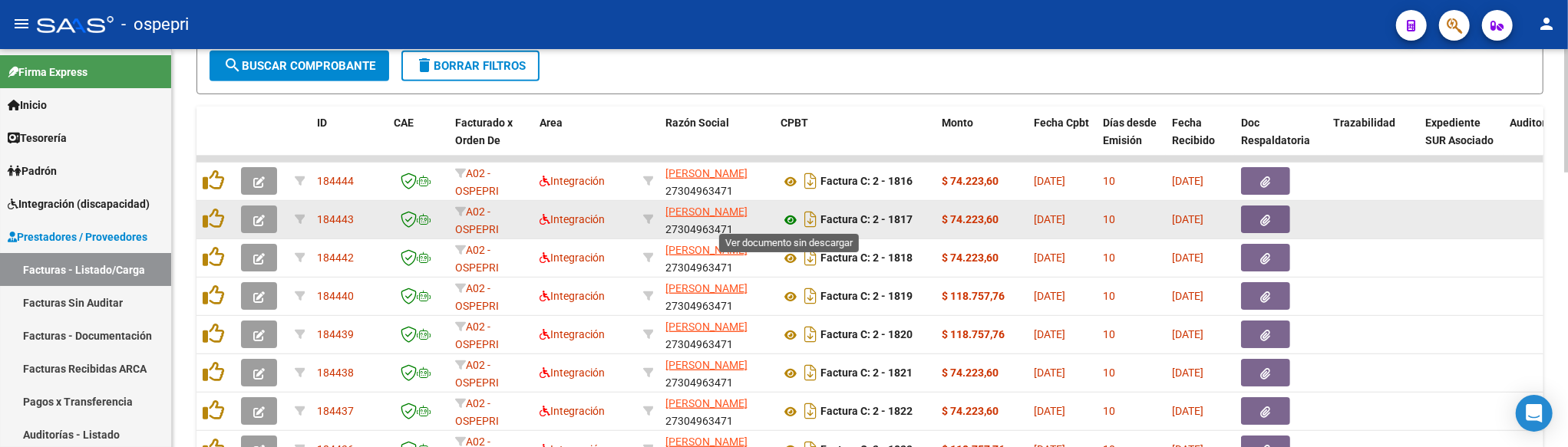
click at [789, 217] on icon at bounding box center [790, 220] width 20 height 19
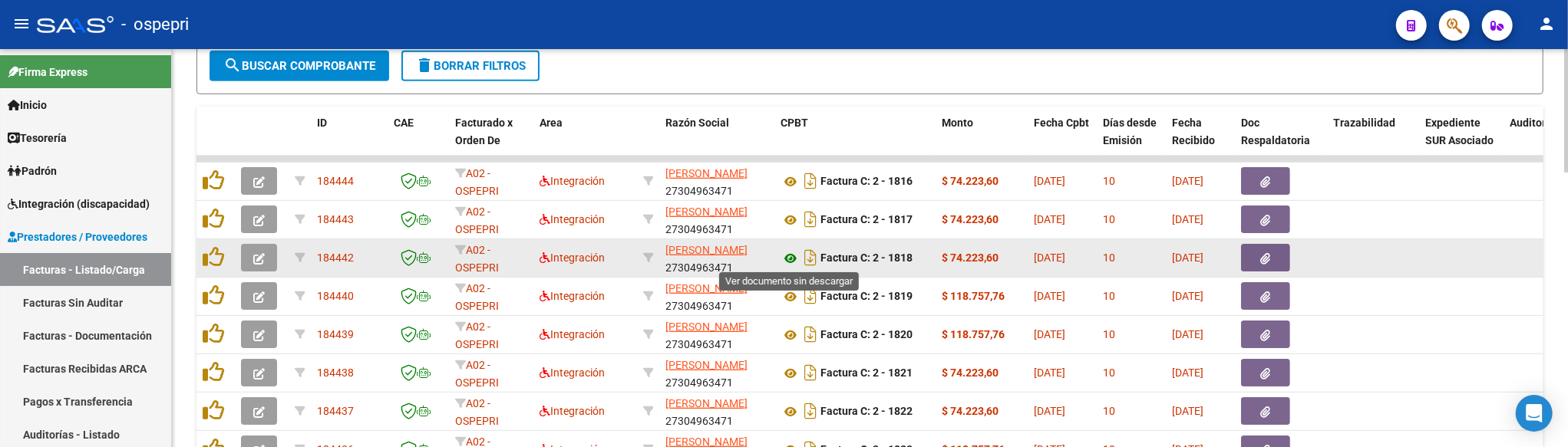
click at [786, 256] on icon at bounding box center [790, 258] width 20 height 19
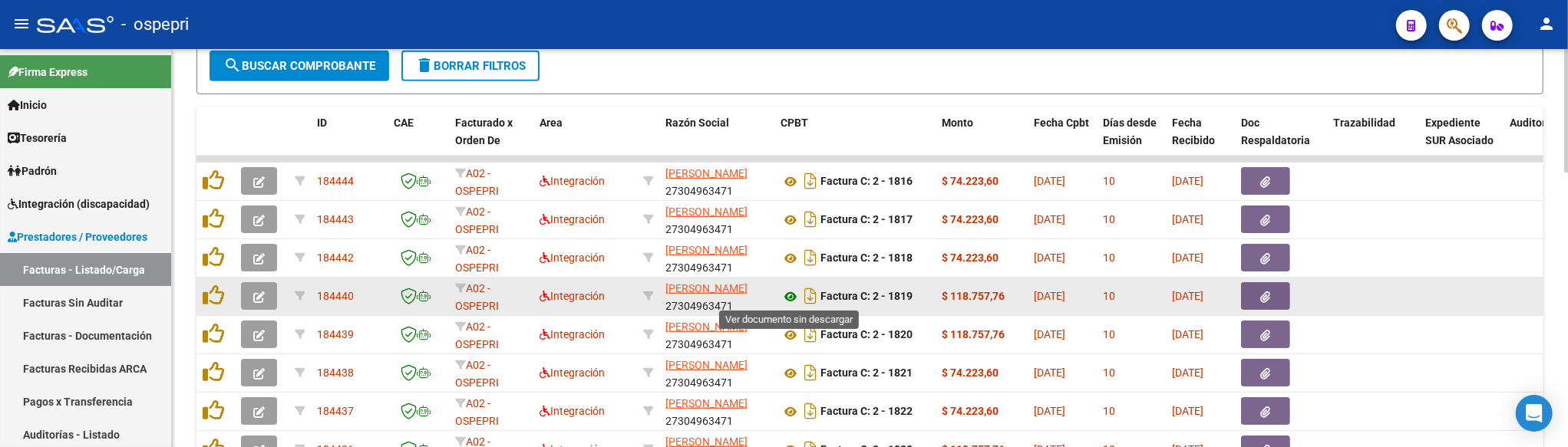
click at [785, 298] on icon at bounding box center [790, 297] width 20 height 19
click at [257, 293] on icon "button" at bounding box center [259, 298] width 12 height 12
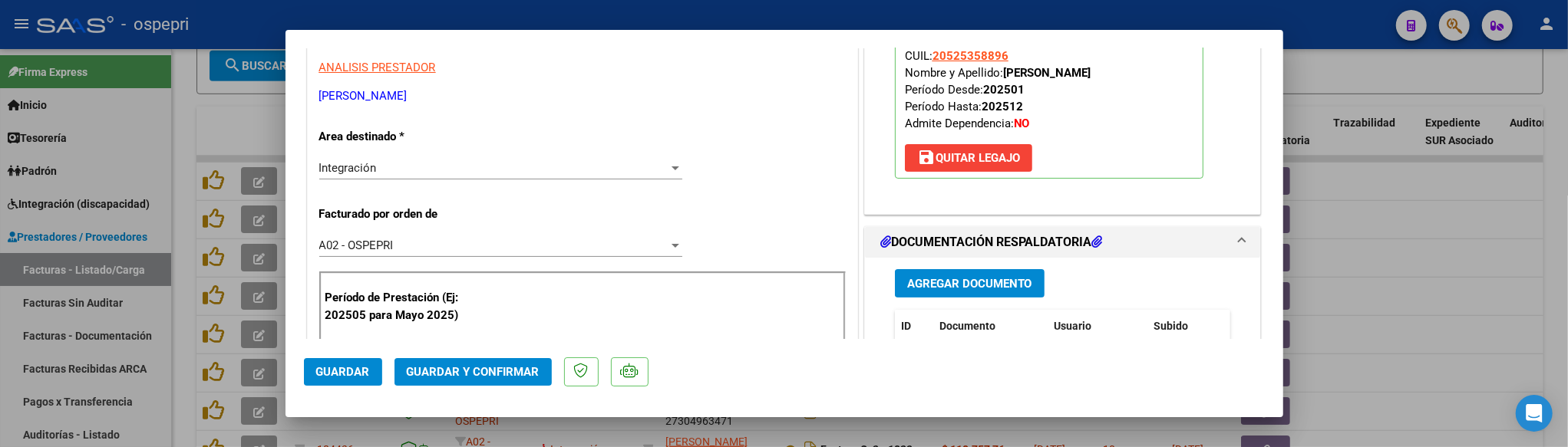
scroll to position [340, 0]
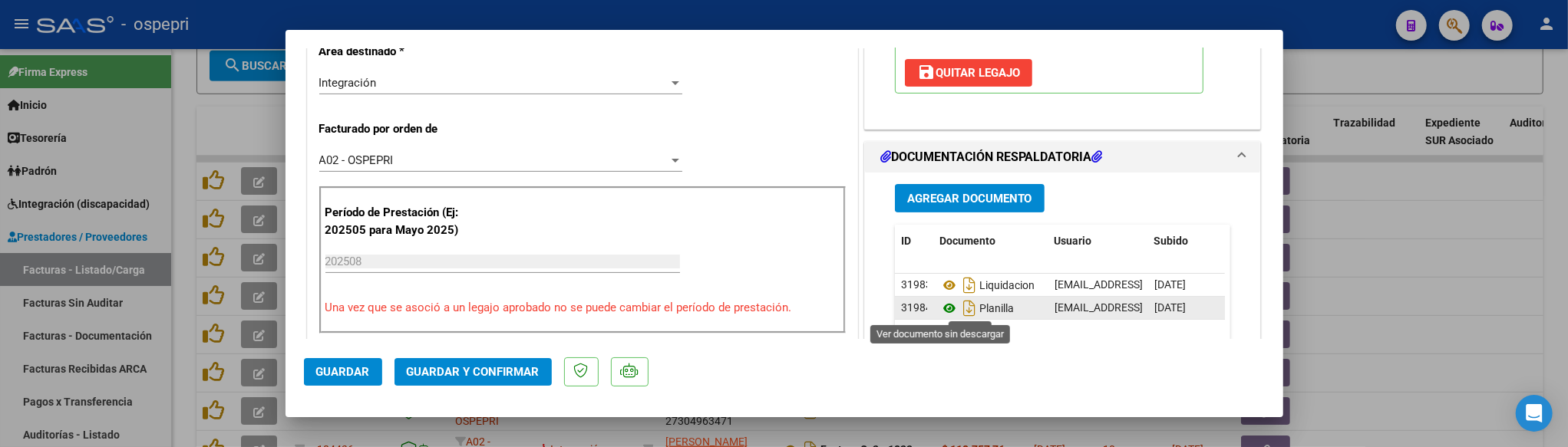
click at [940, 309] on icon at bounding box center [949, 308] width 20 height 19
click at [1417, 302] on div at bounding box center [784, 224] width 1568 height 447
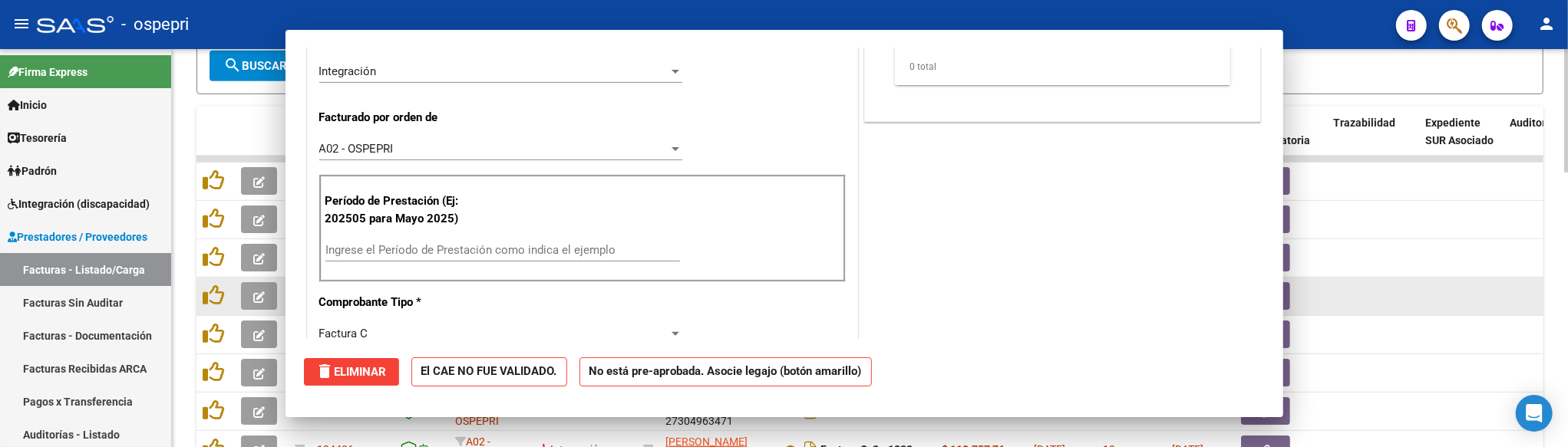
scroll to position [329, 0]
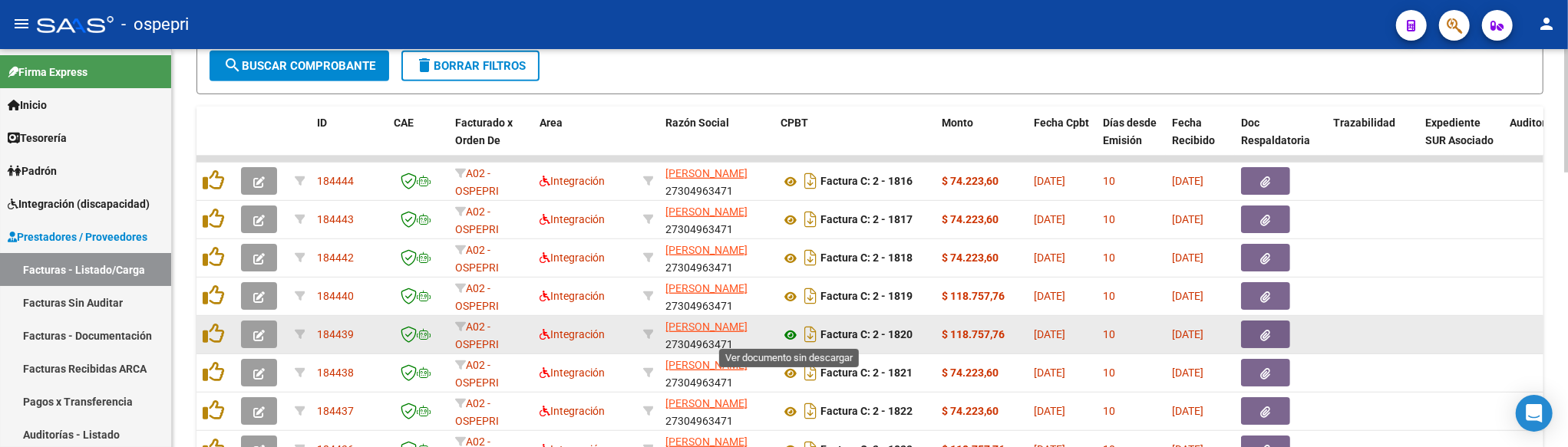
click at [792, 332] on icon at bounding box center [790, 334] width 20 height 19
click at [261, 332] on icon "button" at bounding box center [259, 335] width 12 height 12
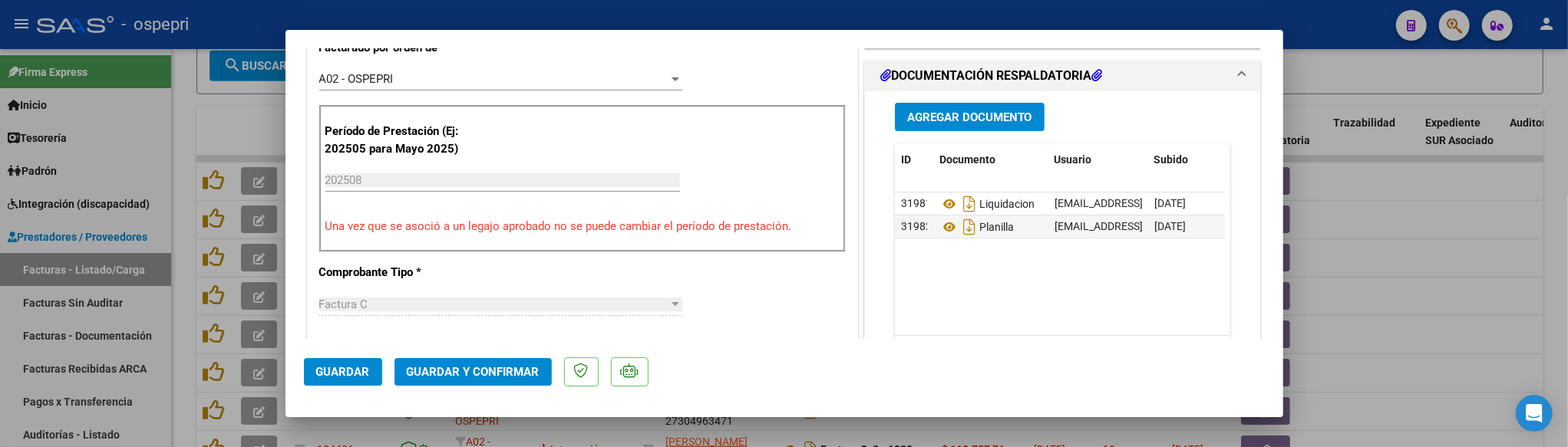
scroll to position [425, 0]
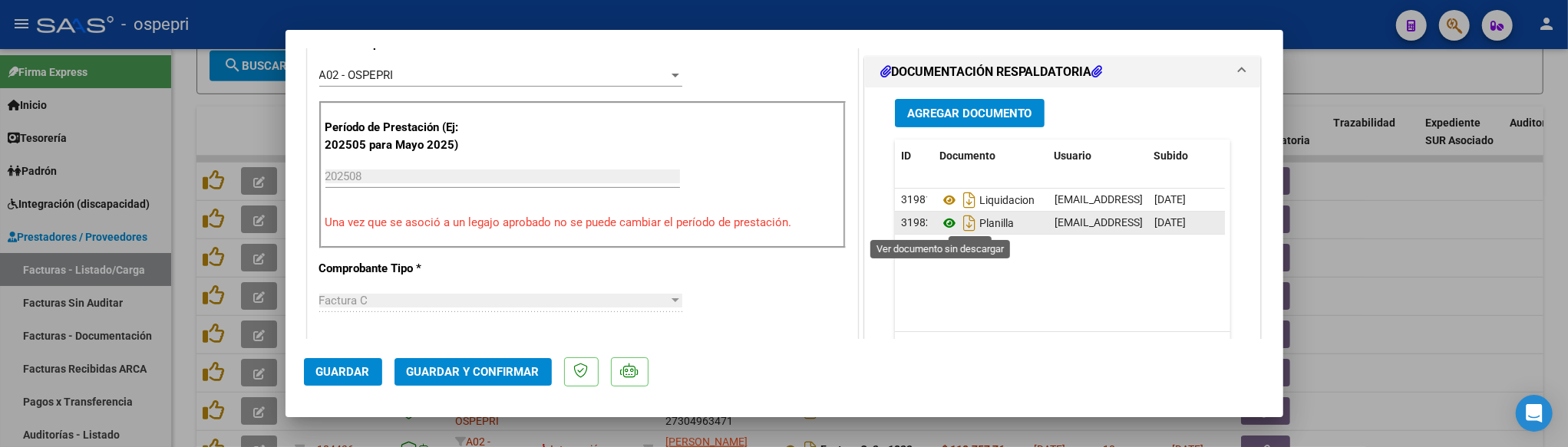
click at [939, 226] on icon at bounding box center [949, 223] width 20 height 19
click at [1421, 278] on div at bounding box center [784, 224] width 1568 height 447
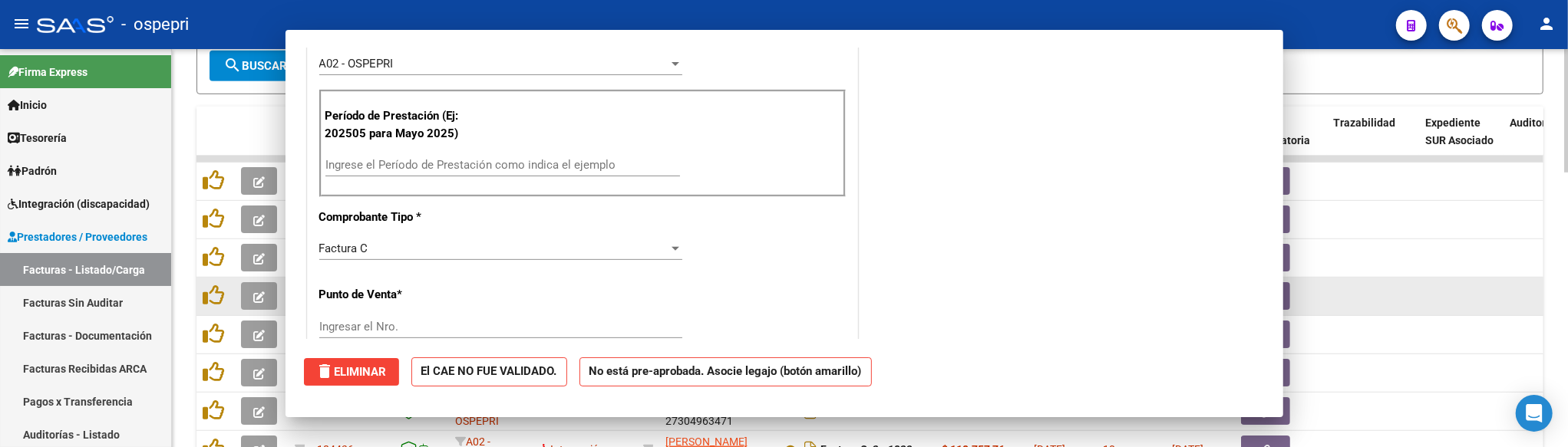
scroll to position [414, 0]
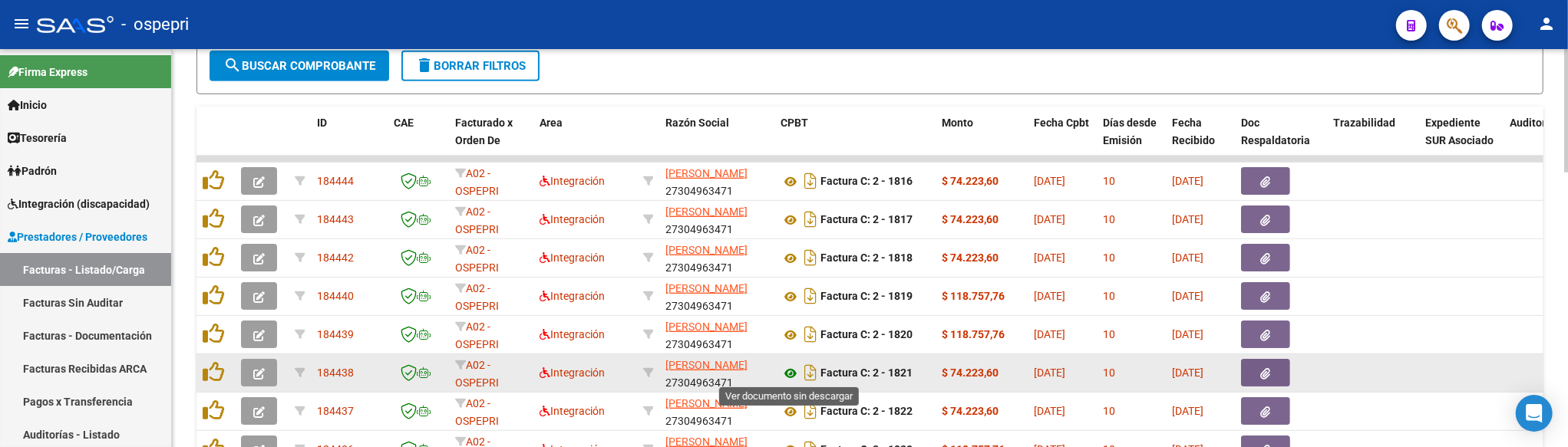
click at [794, 370] on icon at bounding box center [790, 373] width 20 height 19
click at [272, 374] on button "button" at bounding box center [258, 373] width 36 height 28
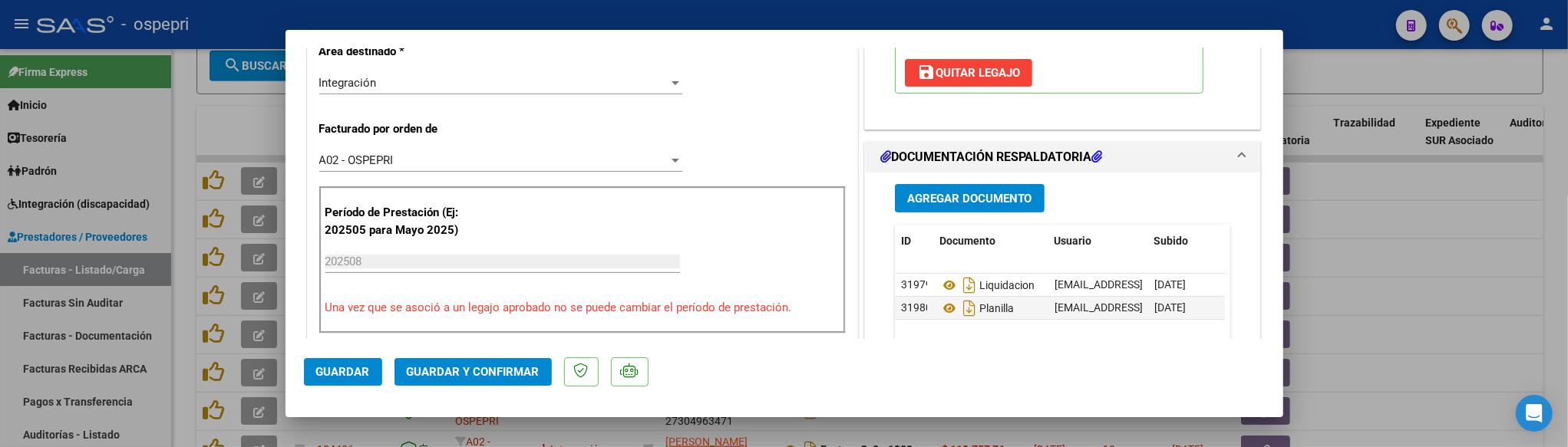
scroll to position [425, 0]
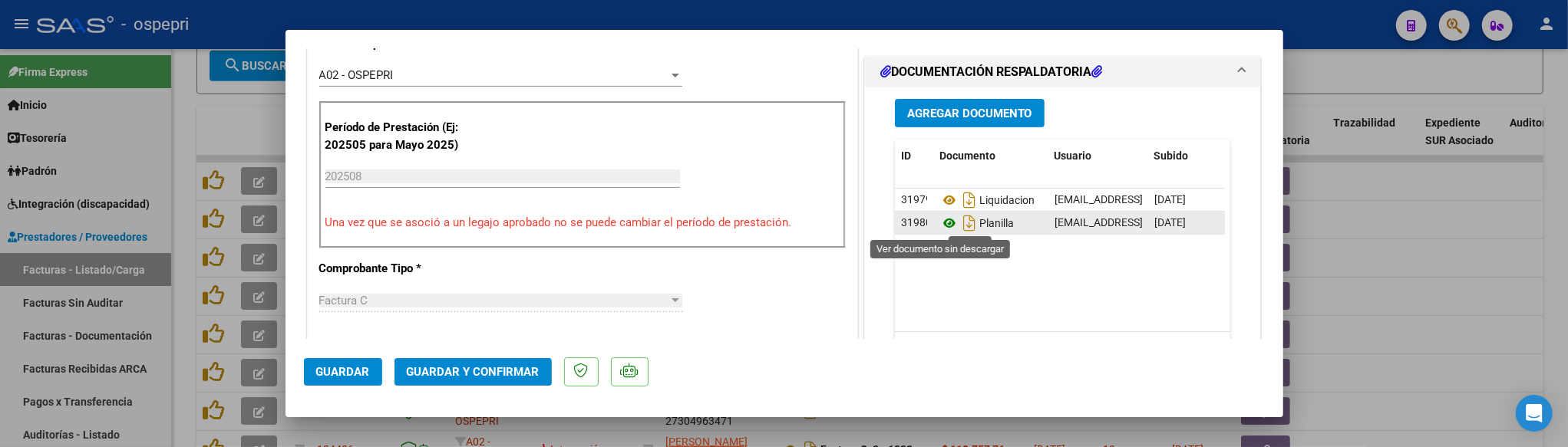
click at [941, 227] on icon at bounding box center [949, 223] width 20 height 19
click at [1420, 364] on div at bounding box center [784, 224] width 1568 height 447
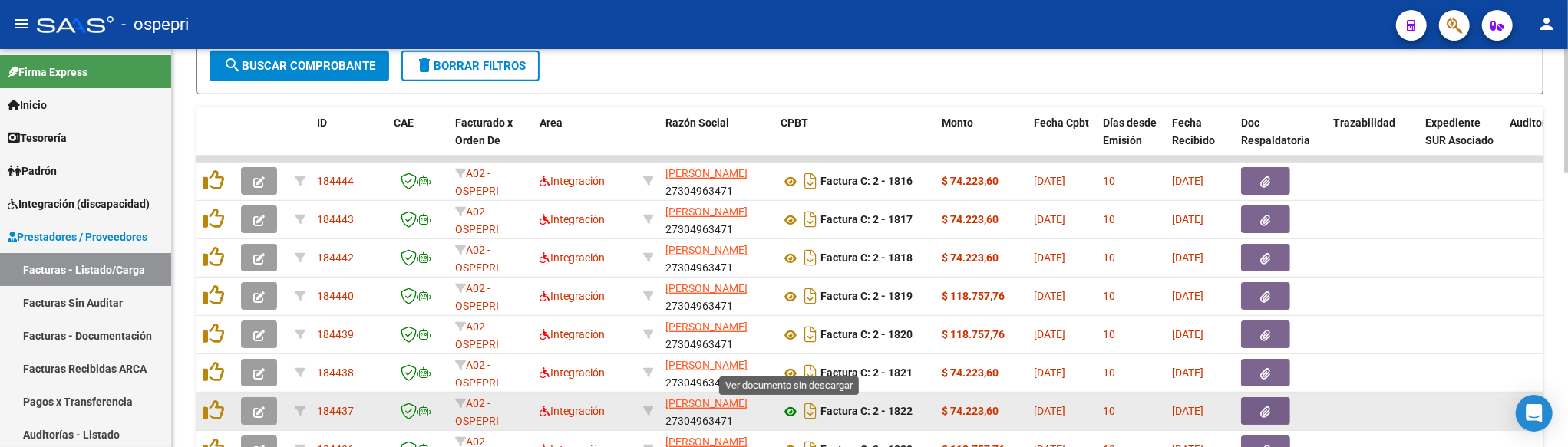
click at [794, 410] on icon at bounding box center [790, 411] width 20 height 19
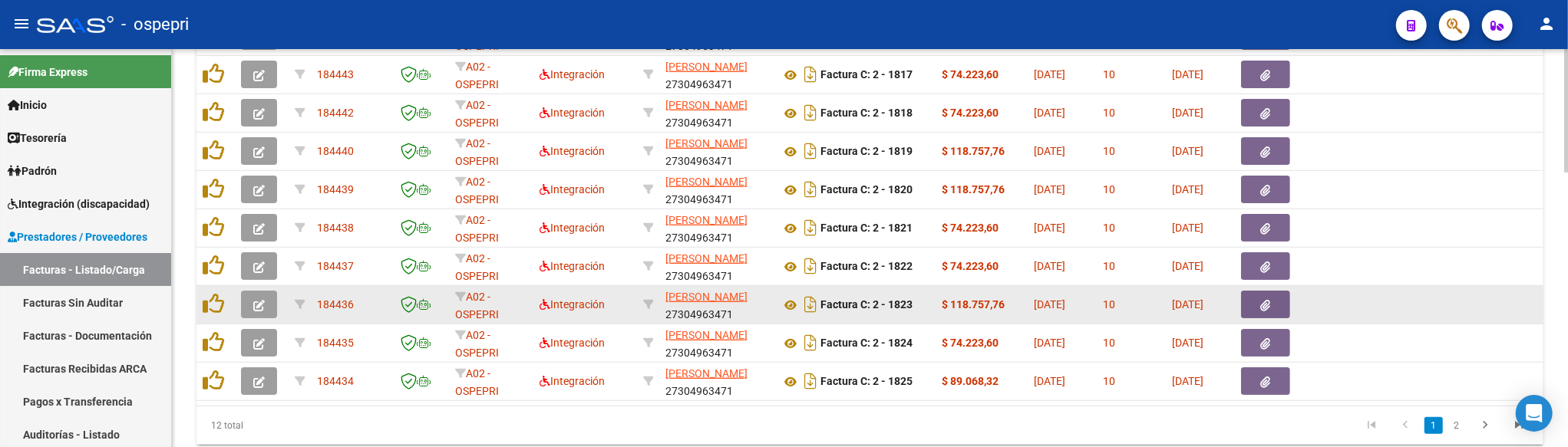
scroll to position [854, 0]
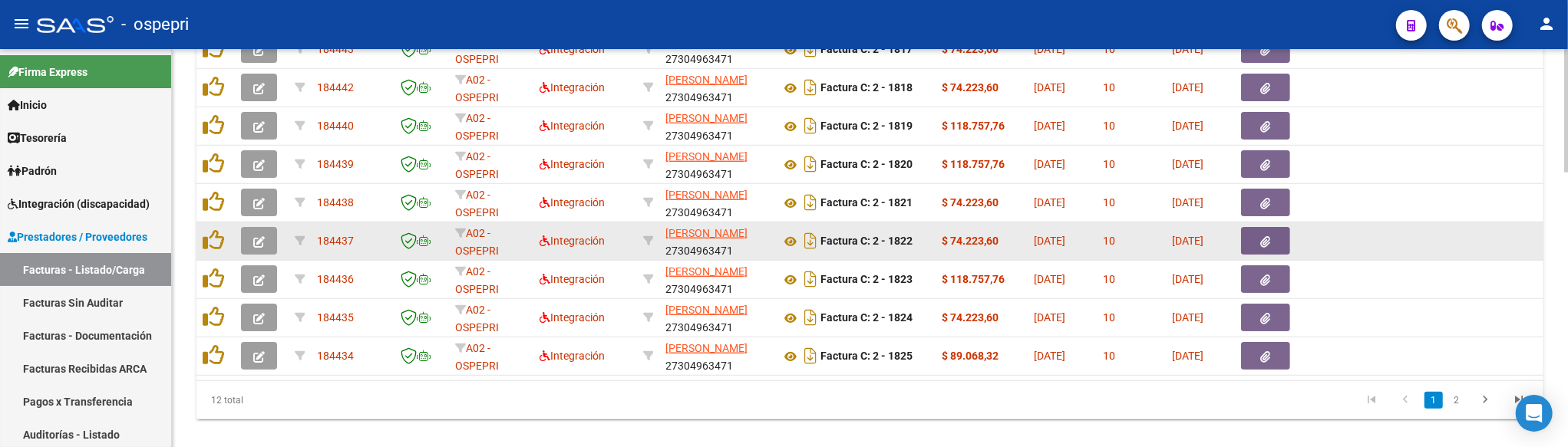
click at [263, 236] on icon "button" at bounding box center [259, 242] width 12 height 12
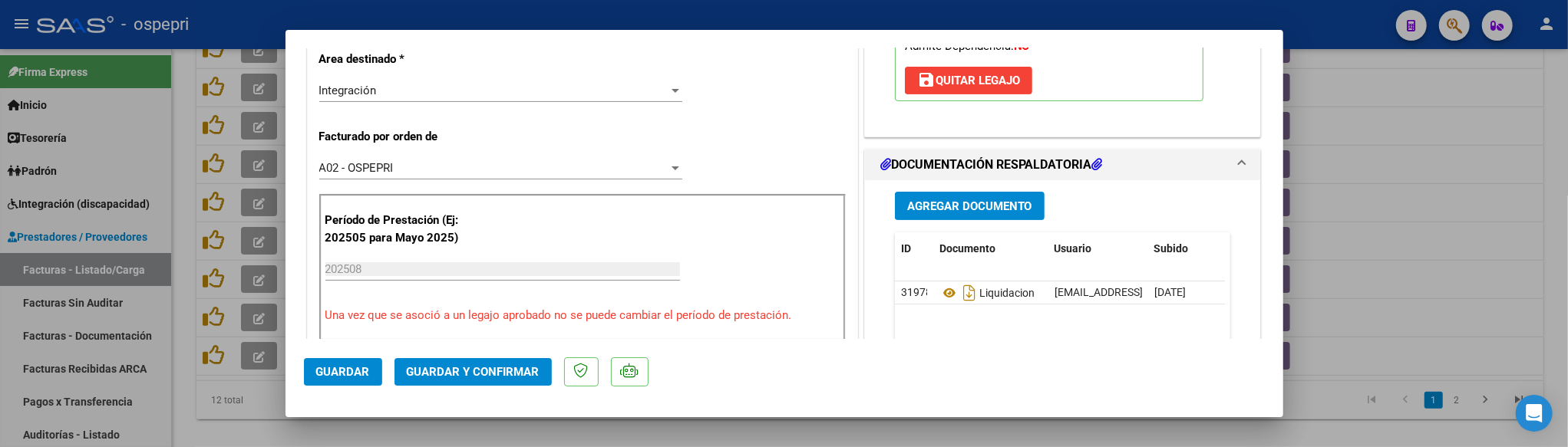
scroll to position [340, 0]
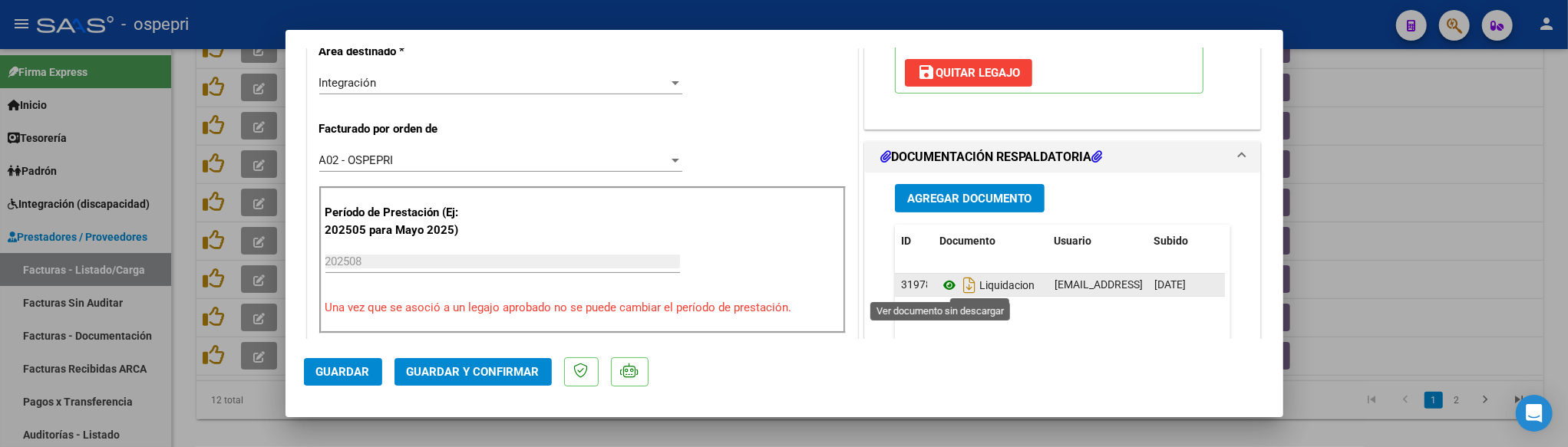
click at [941, 281] on icon at bounding box center [949, 285] width 20 height 19
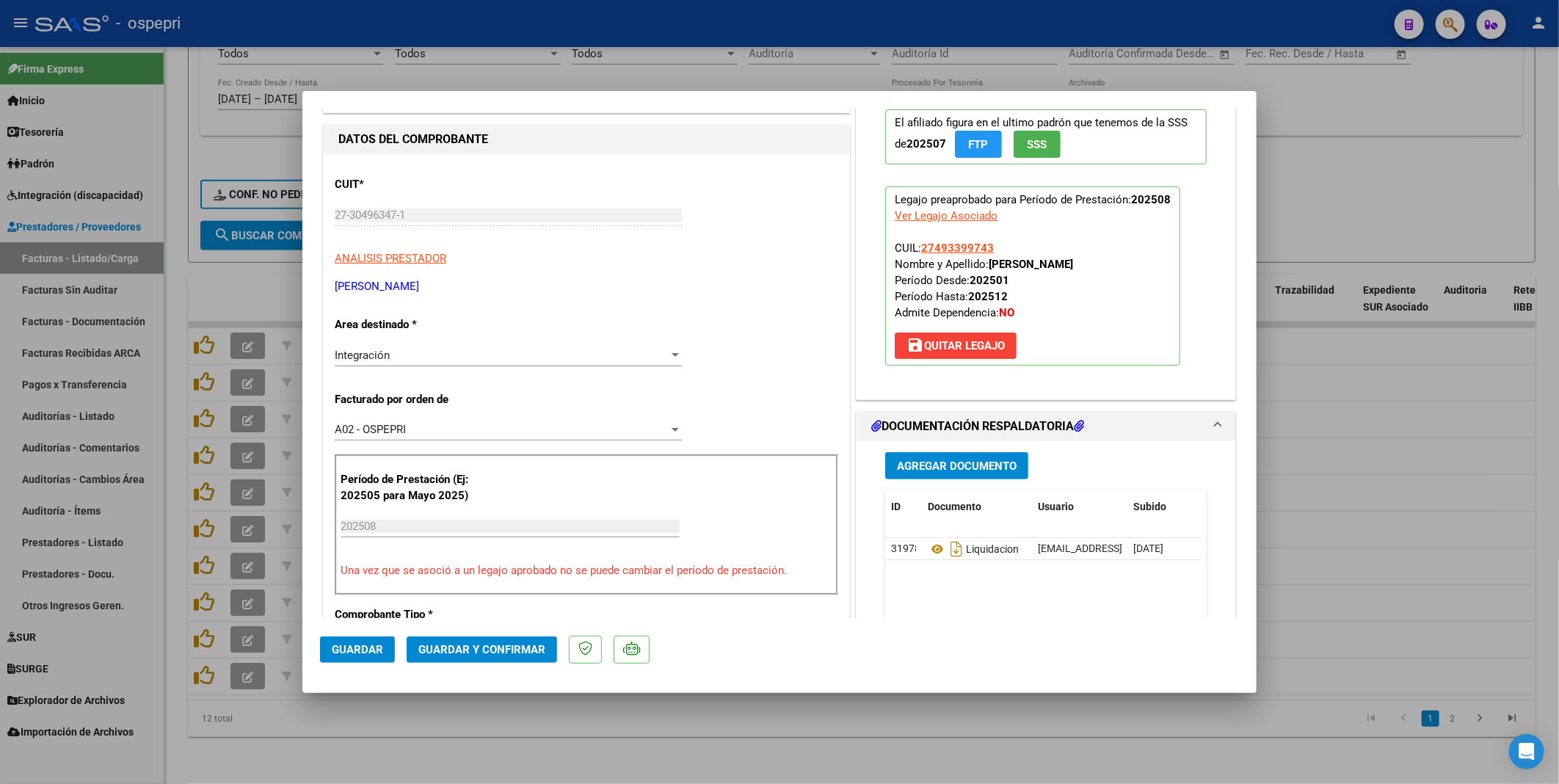
scroll to position [0, 0]
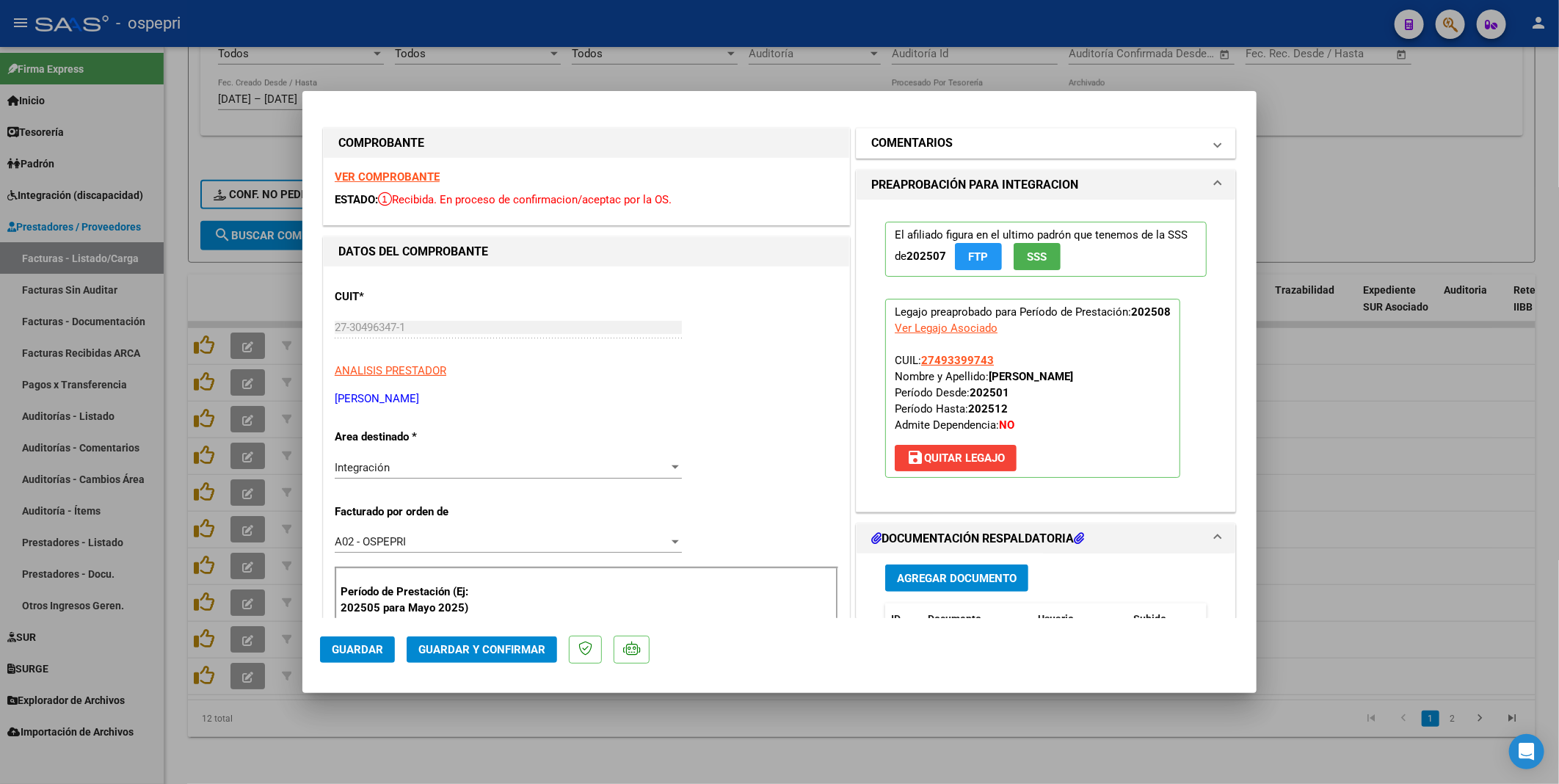
click at [1215, 142] on span at bounding box center [1218, 143] width 6 height 18
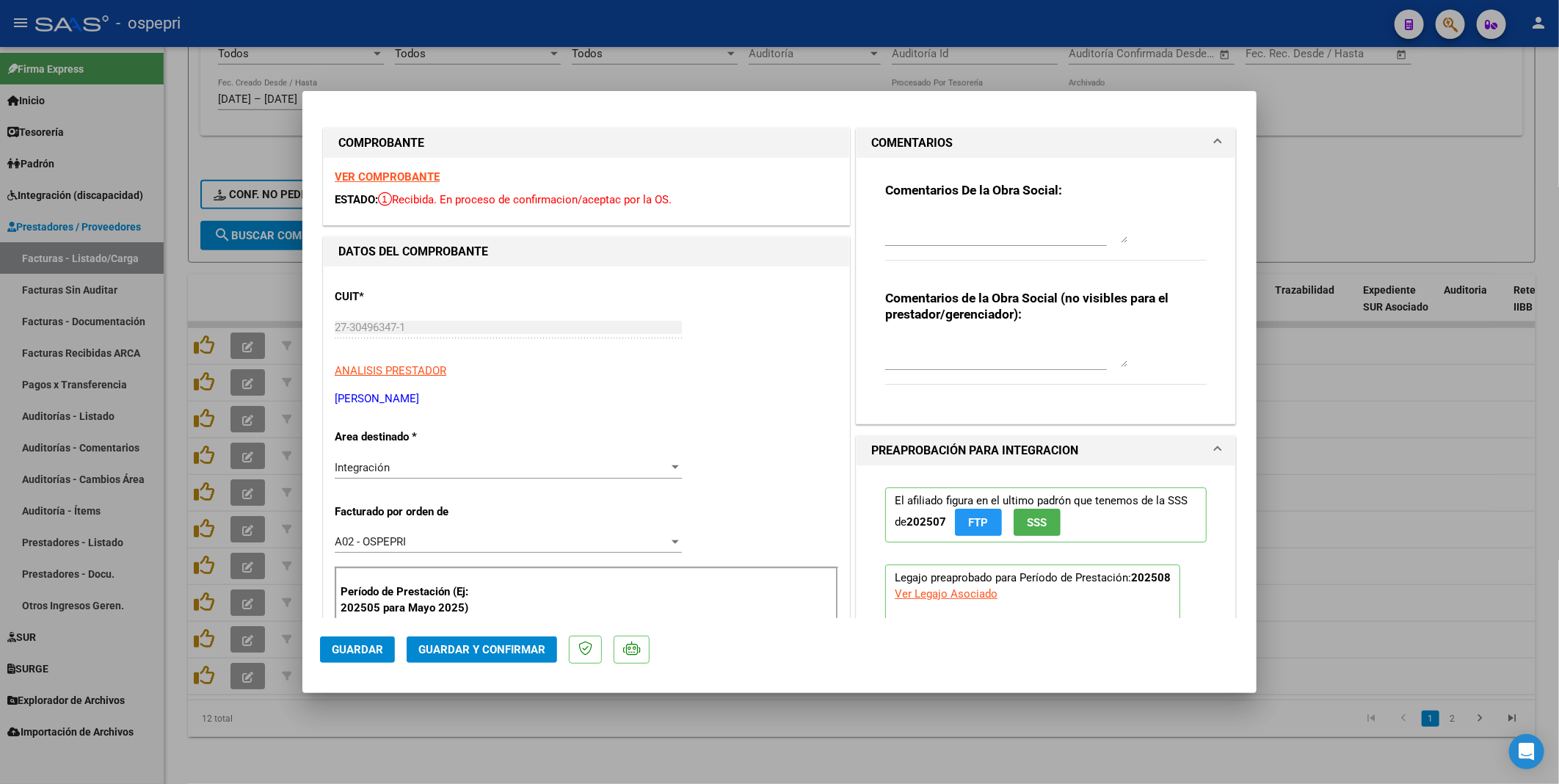
click at [898, 219] on textarea at bounding box center [1007, 228] width 242 height 29
click at [355, 418] on span "Guardar" at bounding box center [357, 650] width 51 height 13
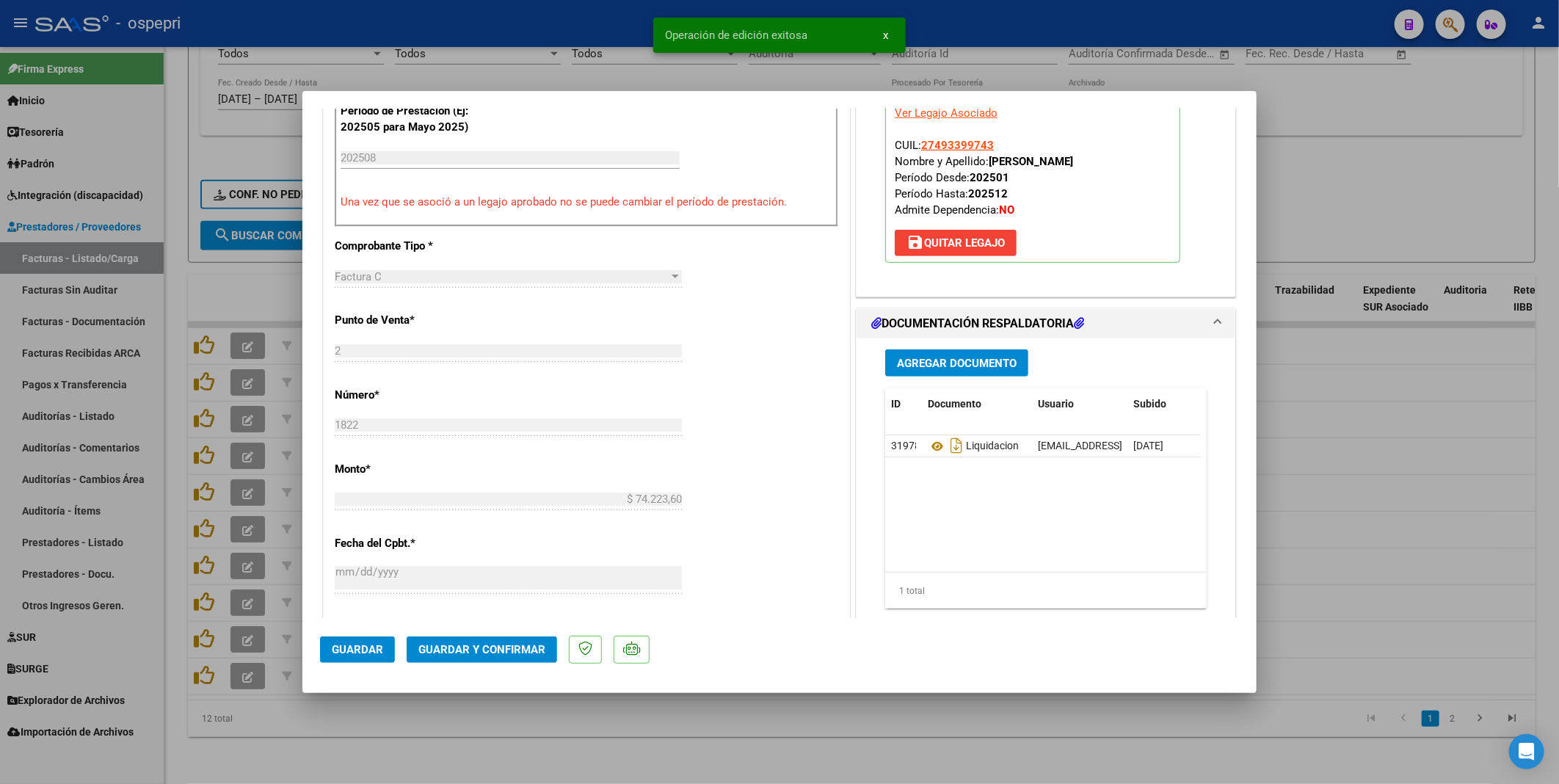
scroll to position [489, 0]
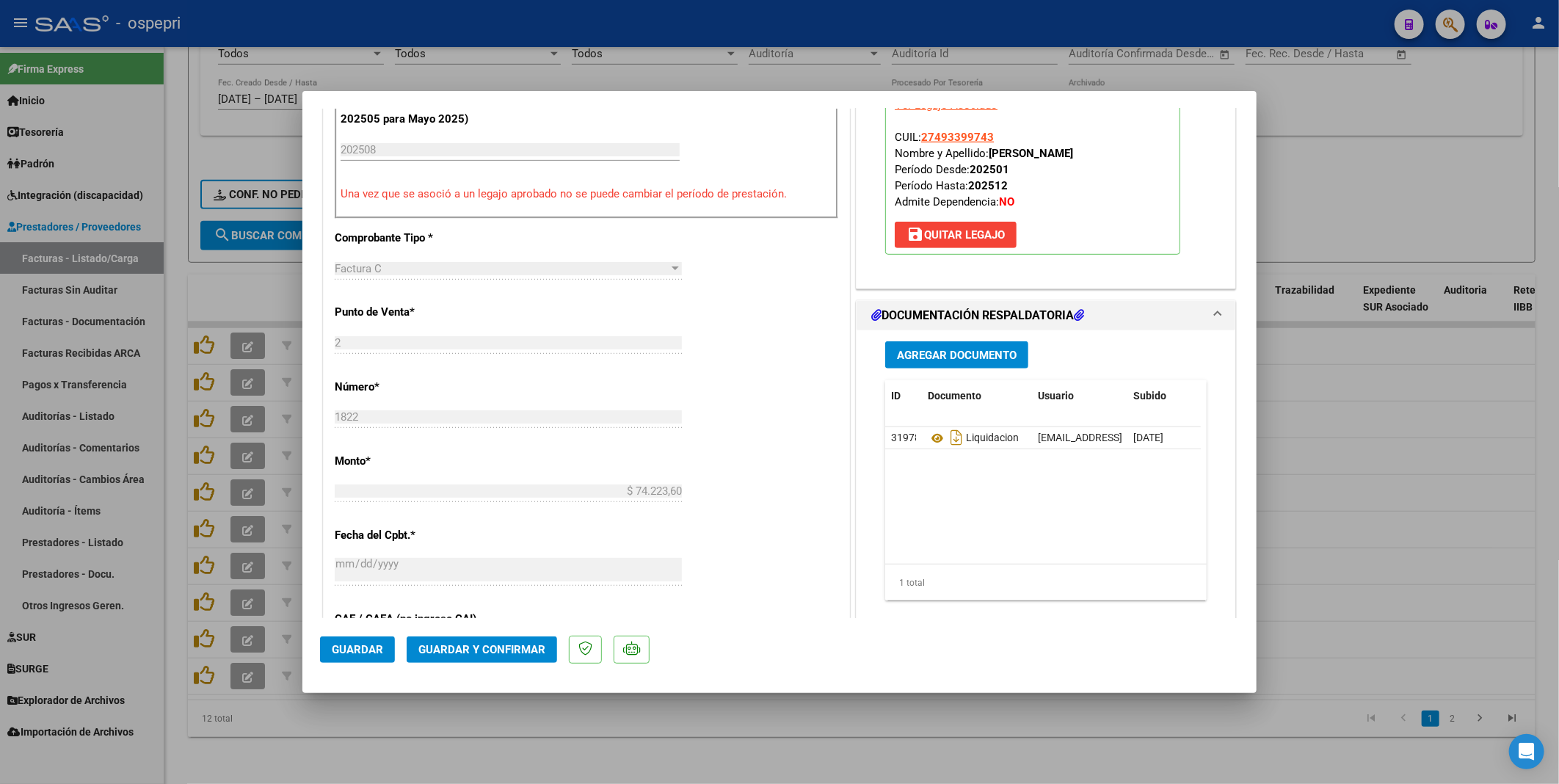
click at [1075, 418] on mat-dialog-actions "Guardar Guardar y Confirmar" at bounding box center [780, 647] width 920 height 58
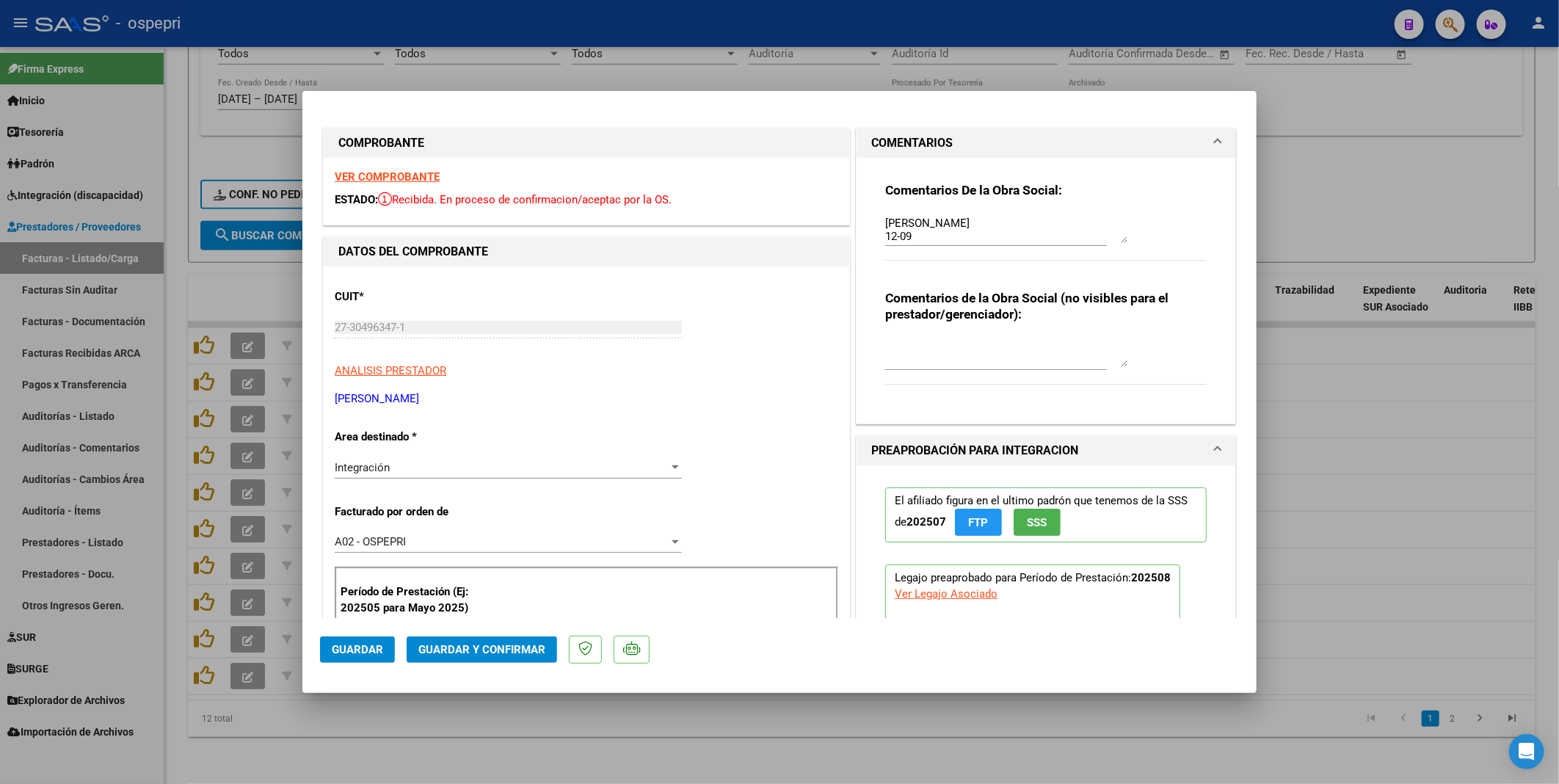
scroll to position [0, 0]
click at [922, 221] on textarea "Buenos dias estimada Lorena, necestio que adjunte la planilla de asistencias, l…" at bounding box center [1007, 228] width 242 height 29
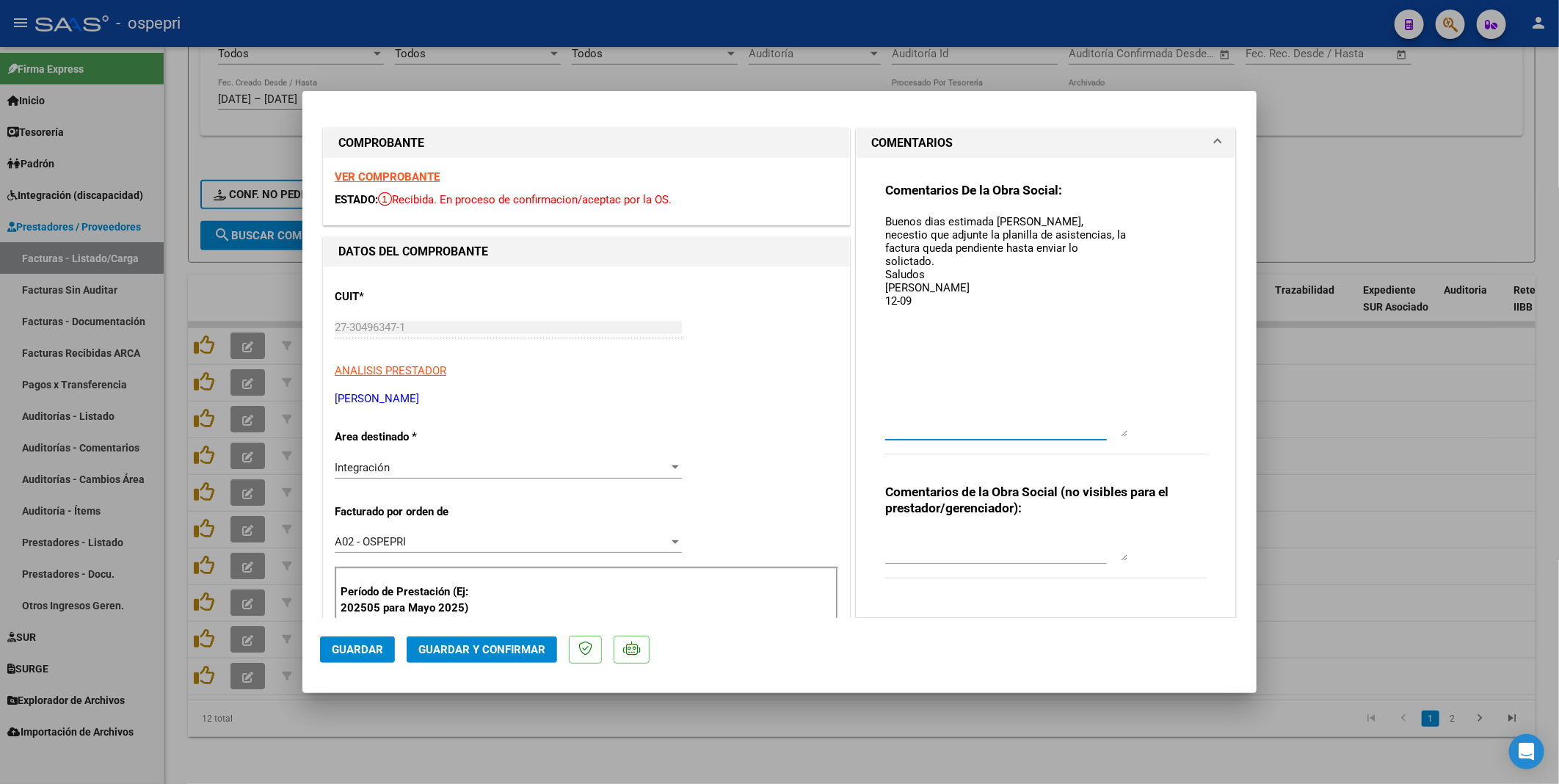
drag, startPoint x: 1119, startPoint y: 240, endPoint x: 1112, endPoint y: 434, distance: 194.1
click at [1112, 418] on textarea "Buenos dias estimada Lorena, necestio que adjunte la planilla de asistencias, l…" at bounding box center [1007, 326] width 242 height 223
click at [923, 222] on textarea "Buenos dias estimada Lorena, necestio que adjunte la planilla de asistencias, l…" at bounding box center [1007, 326] width 242 height 223
click at [929, 221] on textarea "Buenos dias estimada Lorena, necestio que adjunte la planilla de asistencias, l…" at bounding box center [1007, 326] width 242 height 223
click at [1053, 221] on textarea "Buenos dias estimada Lorena, necestio que adjunte la planilla de asistencias, l…" at bounding box center [1007, 326] width 242 height 223
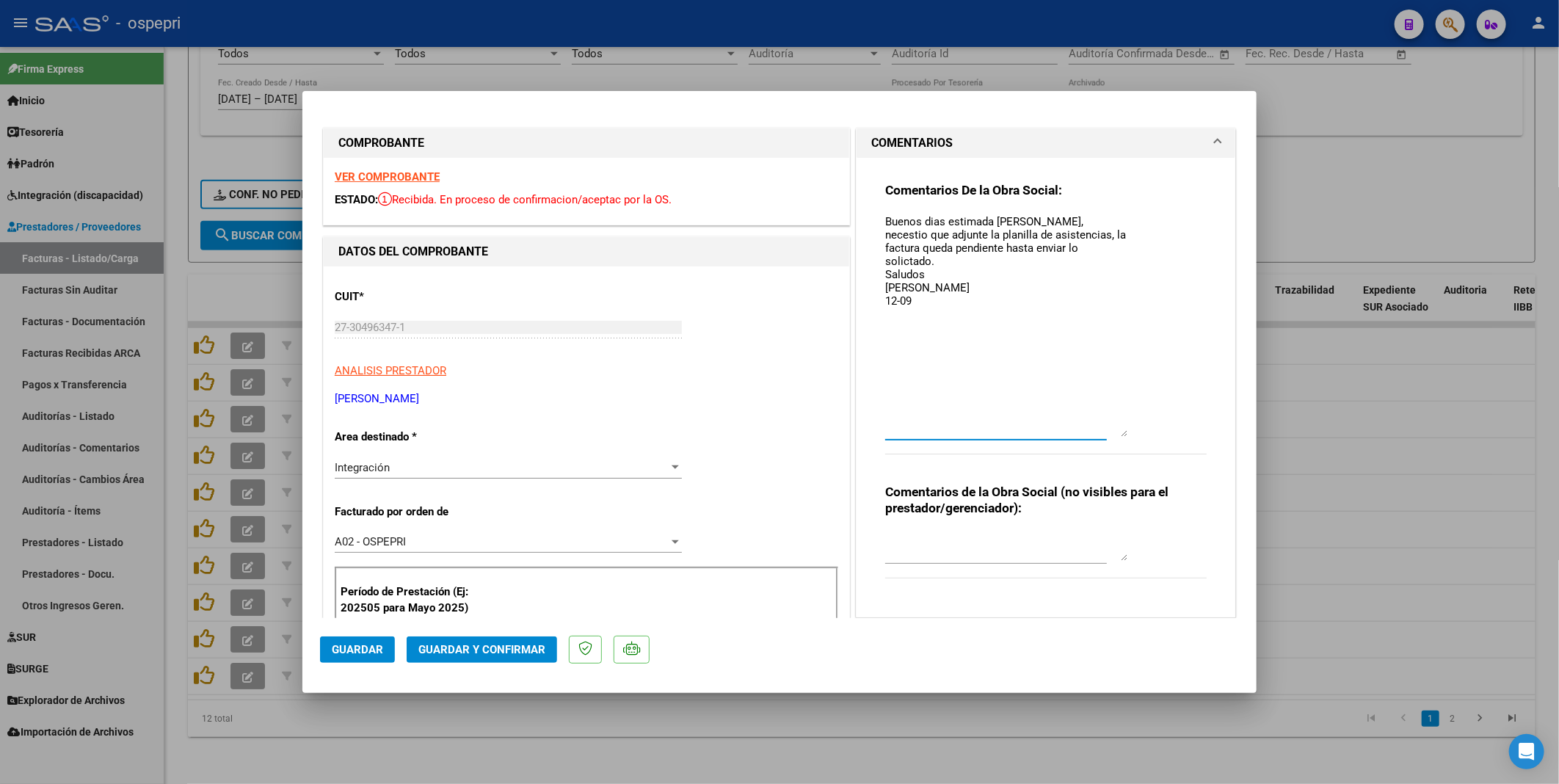
click at [358, 418] on span "Guardar" at bounding box center [357, 650] width 51 height 13
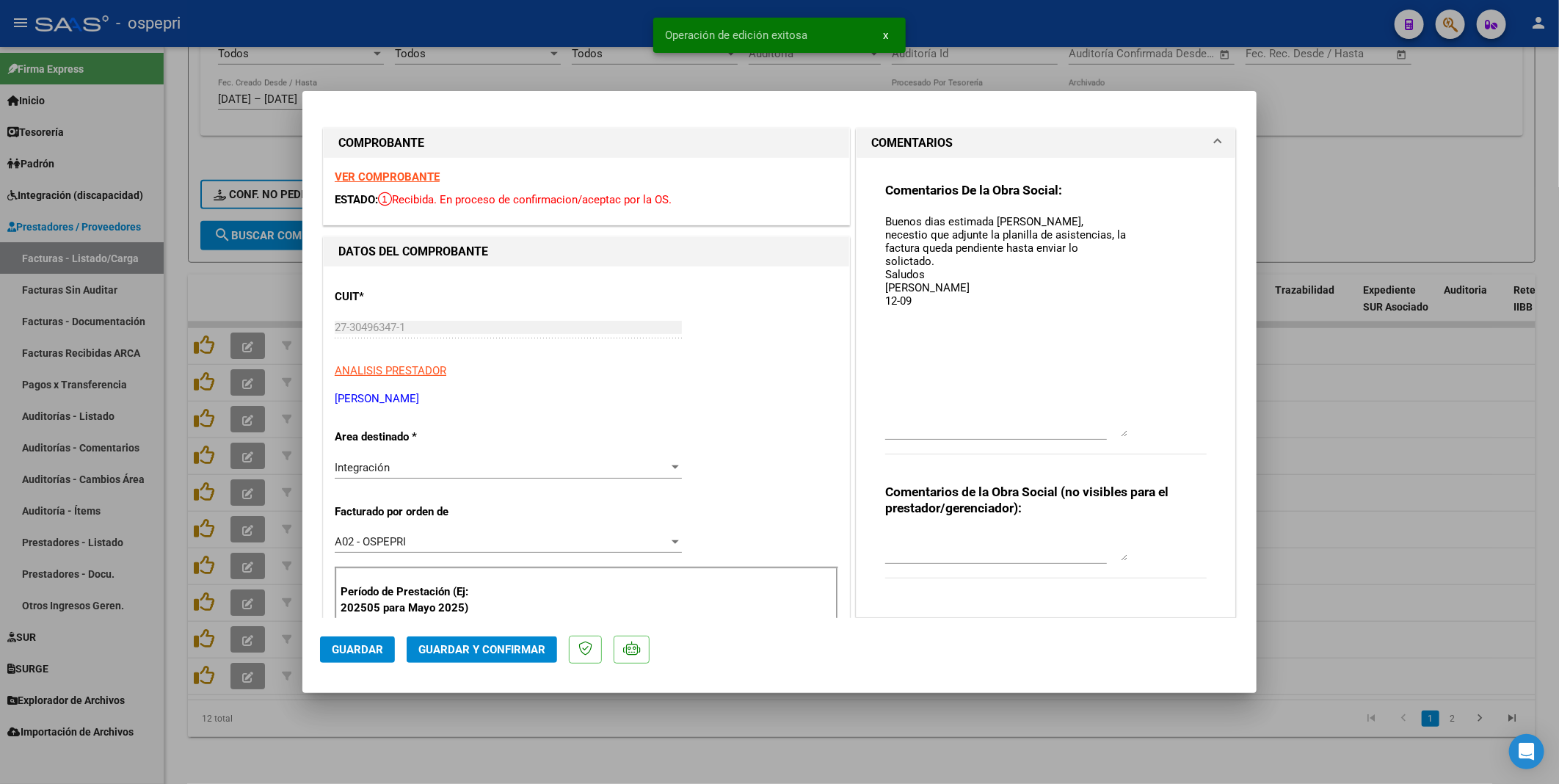
click at [881, 418] on div at bounding box center [780, 392] width 1559 height 784
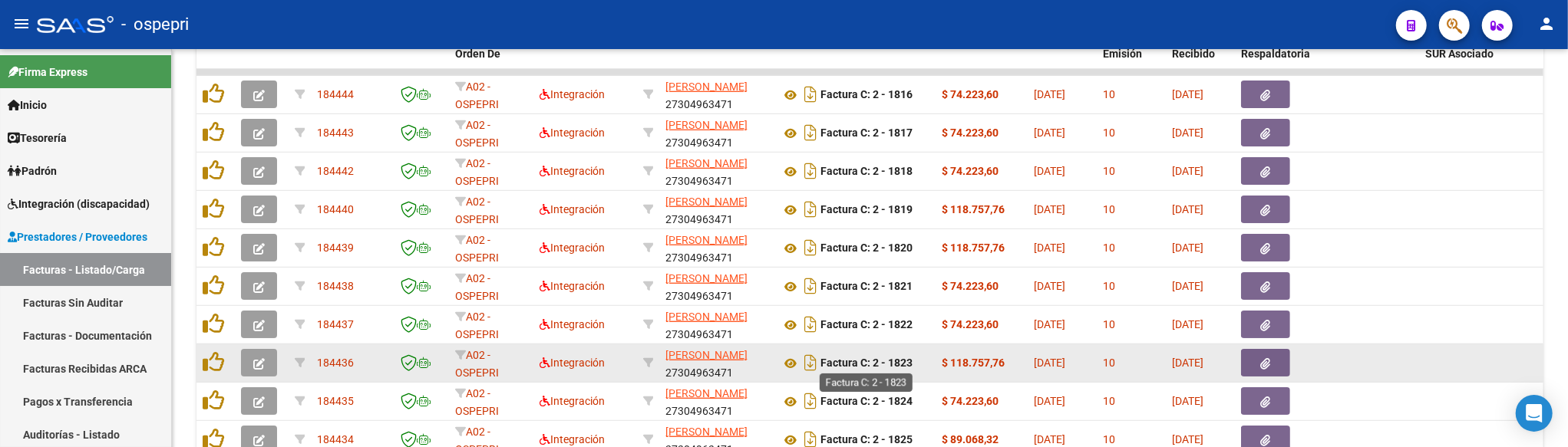
scroll to position [856, 0]
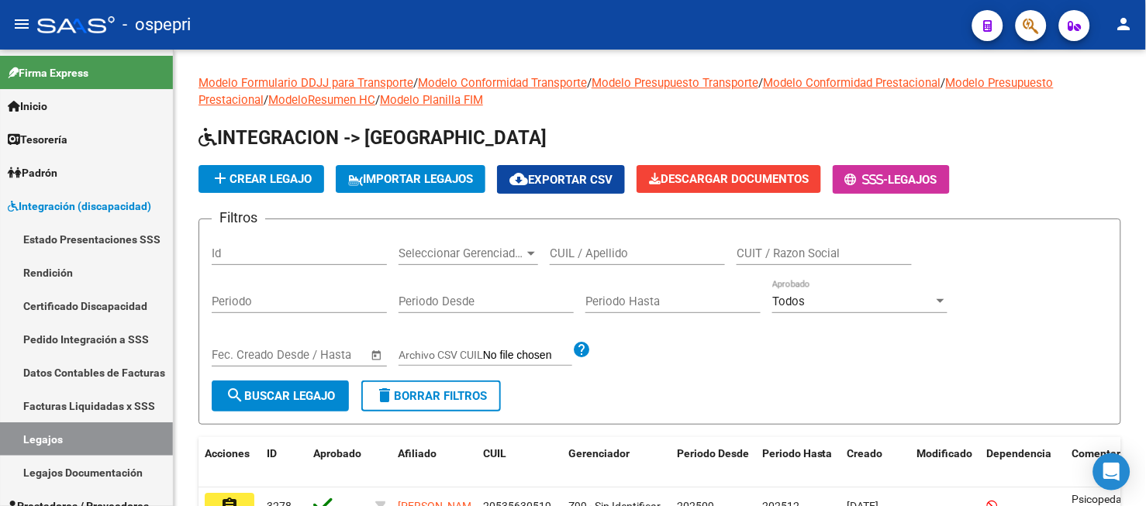
scroll to position [149, 0]
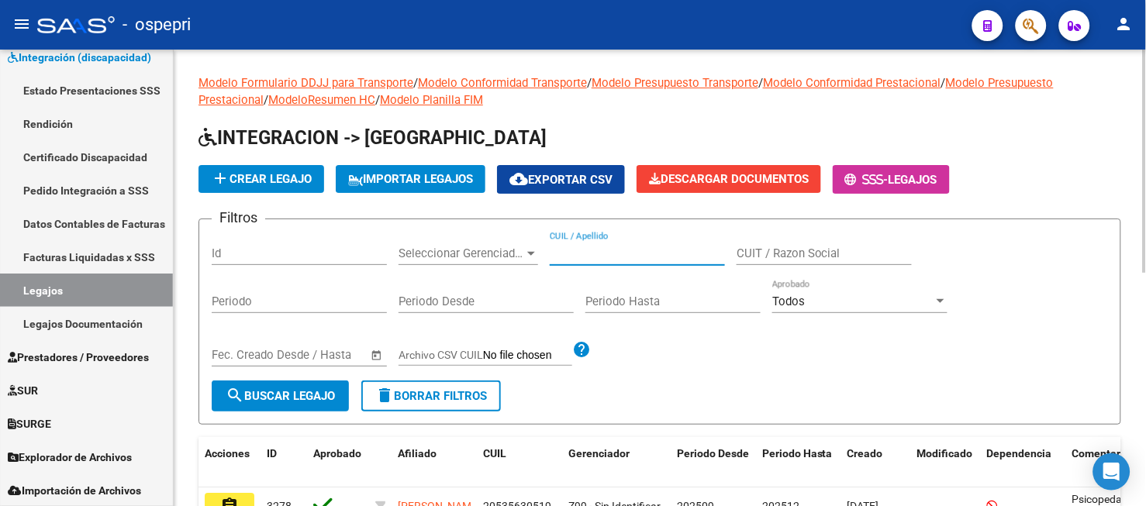
drag, startPoint x: 575, startPoint y: 250, endPoint x: 599, endPoint y: 222, distance: 36.8
click at [575, 250] on input "CUIL / Apellido" at bounding box center [637, 254] width 175 height 14
click at [600, 253] on input "CUIL / Apellido" at bounding box center [637, 254] width 175 height 14
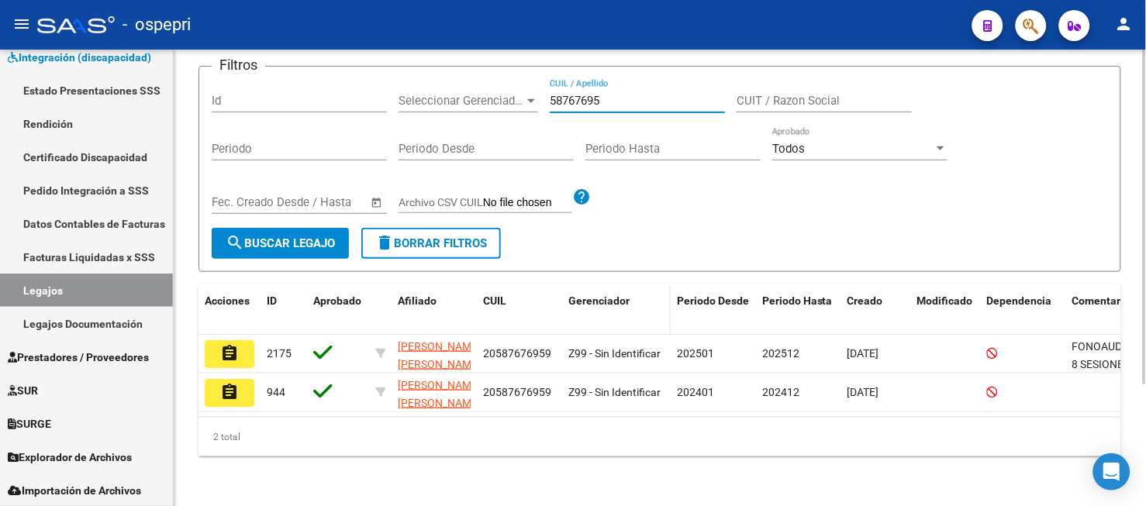
scroll to position [165, 0]
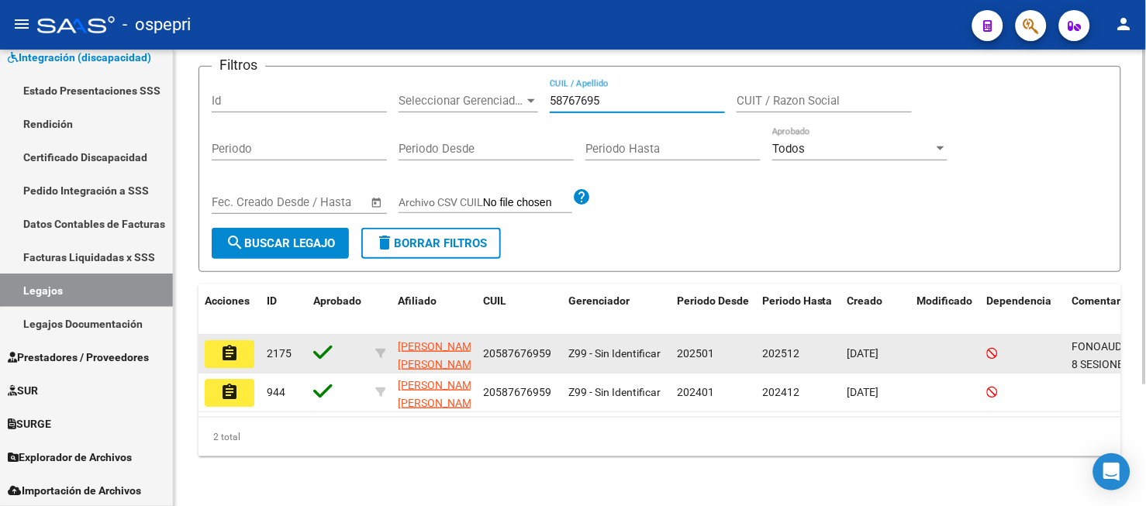
type input "58767695"
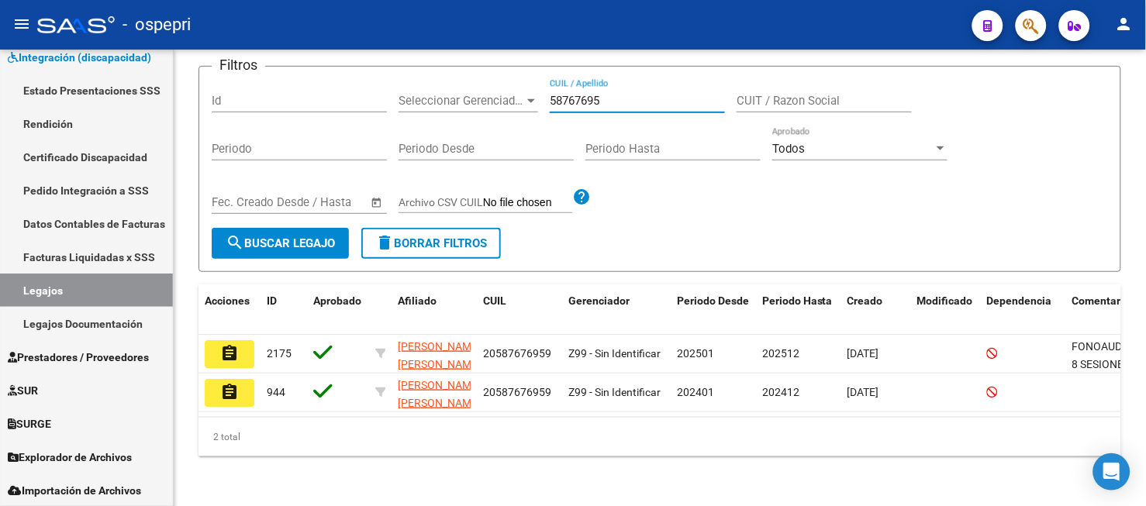
click at [234, 344] on mat-icon "assignment" at bounding box center [229, 353] width 19 height 19
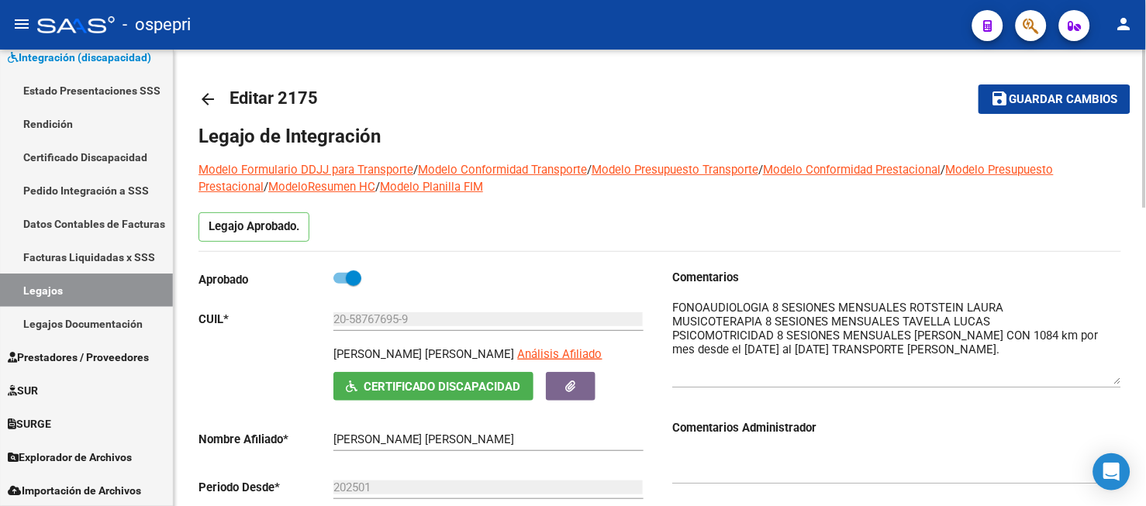
drag, startPoint x: 1119, startPoint y: 328, endPoint x: 1119, endPoint y: 382, distance: 54.3
click at [1119, 382] on textarea at bounding box center [896, 341] width 449 height 85
drag, startPoint x: 674, startPoint y: 349, endPoint x: 1122, endPoint y: 360, distance: 448.2
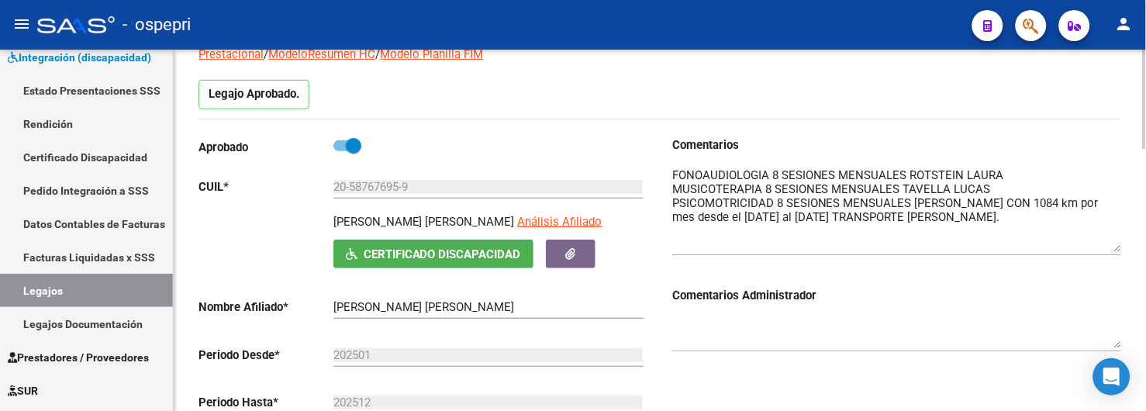
scroll to position [172, 0]
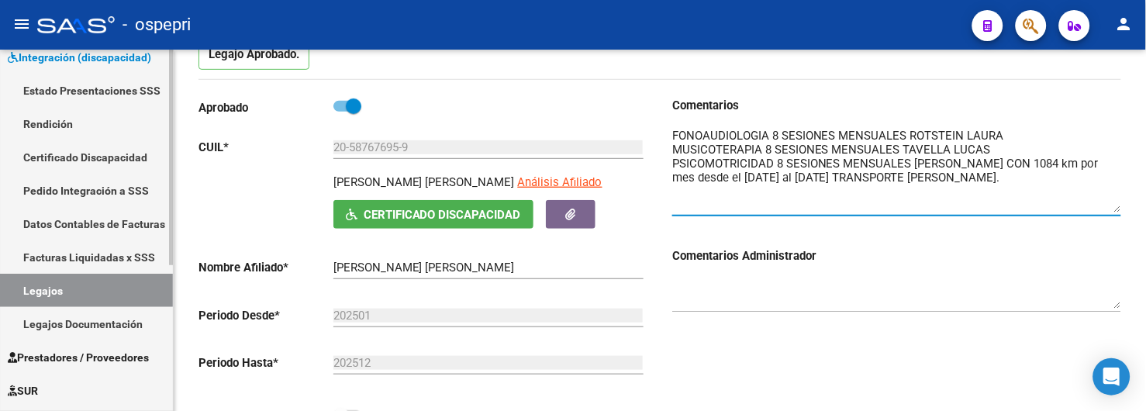
click at [84, 293] on link "Legajos" at bounding box center [86, 290] width 173 height 33
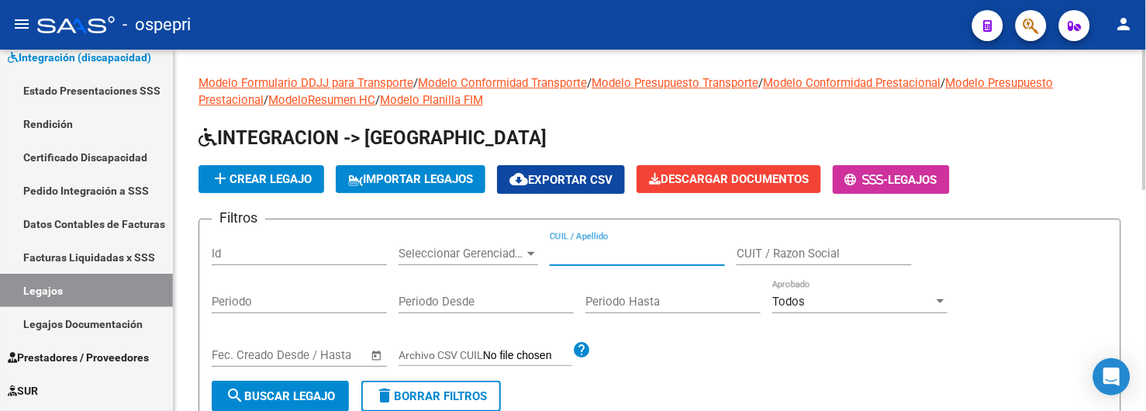
click at [620, 253] on input "CUIL / Apellido" at bounding box center [637, 254] width 175 height 14
click at [581, 260] on input "CUIL / Apellido" at bounding box center [637, 254] width 175 height 14
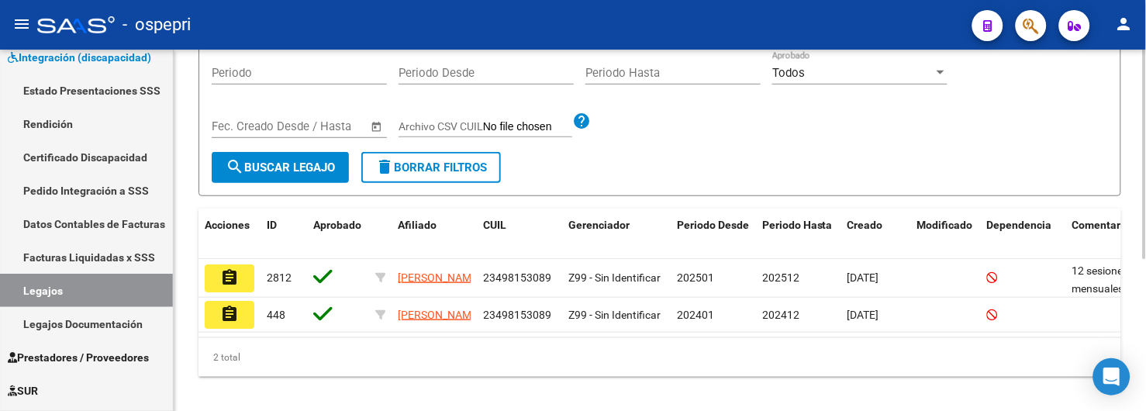
scroll to position [258, 0]
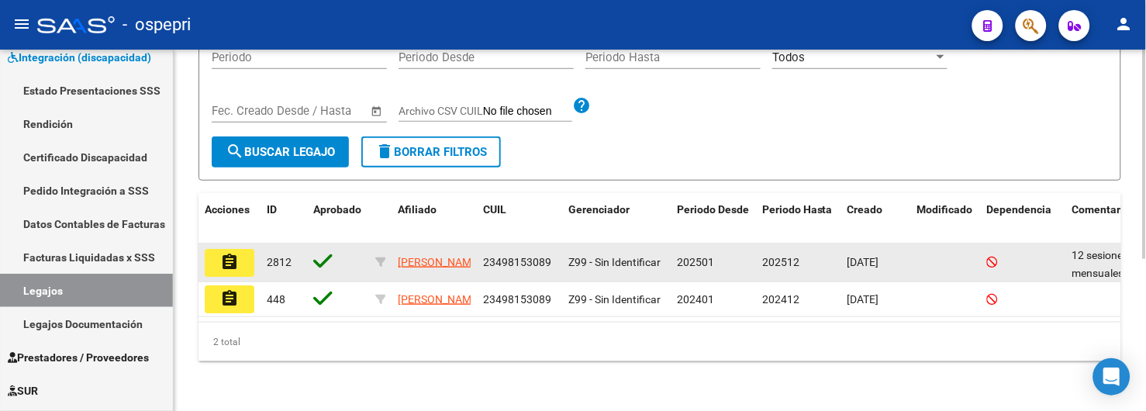
type input "49815308"
click at [229, 253] on mat-icon "assignment" at bounding box center [229, 262] width 19 height 19
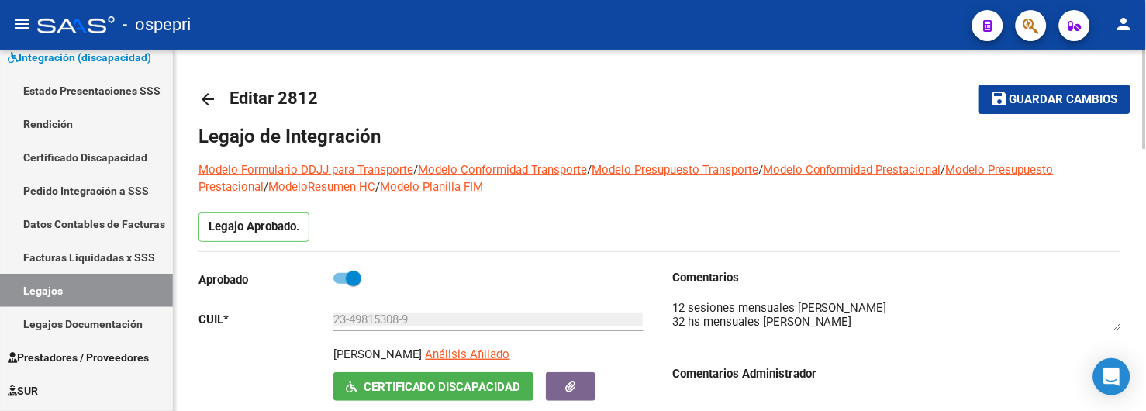
scroll to position [86, 0]
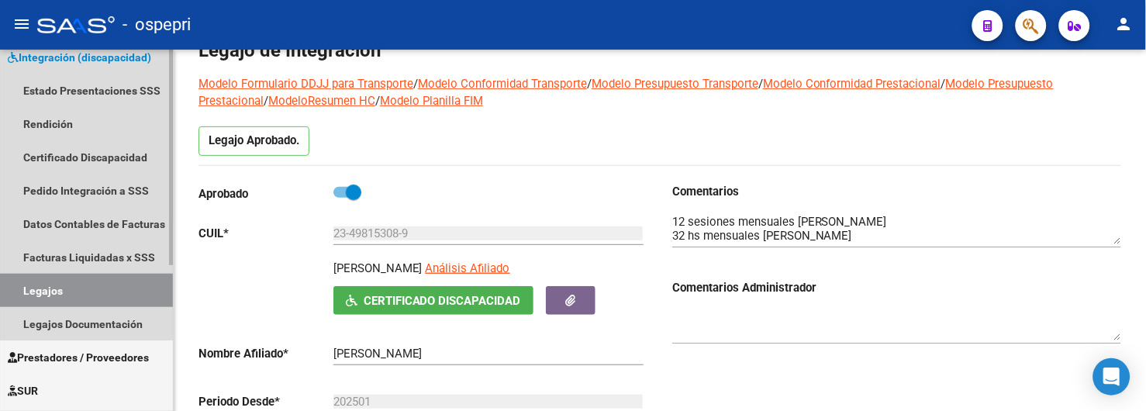
click at [91, 289] on link "Legajos" at bounding box center [86, 290] width 173 height 33
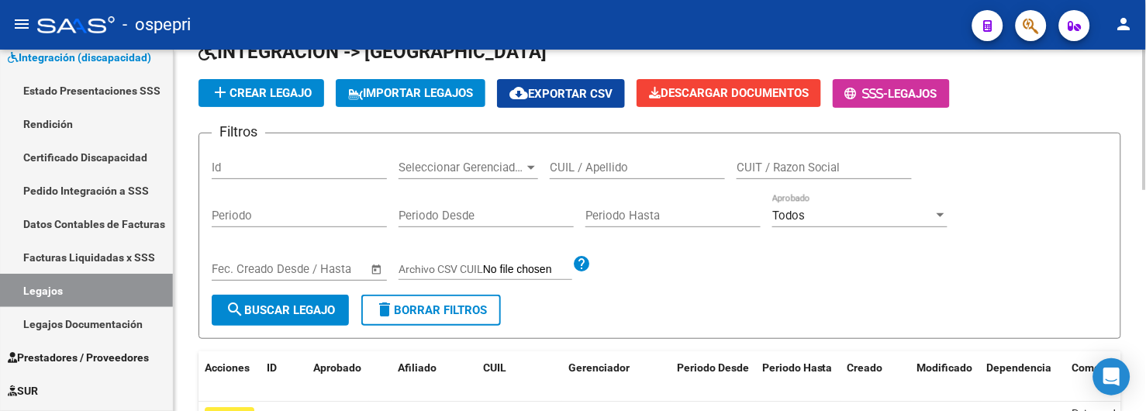
click at [598, 165] on input "CUIL / Apellido" at bounding box center [637, 167] width 175 height 14
click at [621, 168] on input "CUIL / Apellido" at bounding box center [637, 167] width 175 height 14
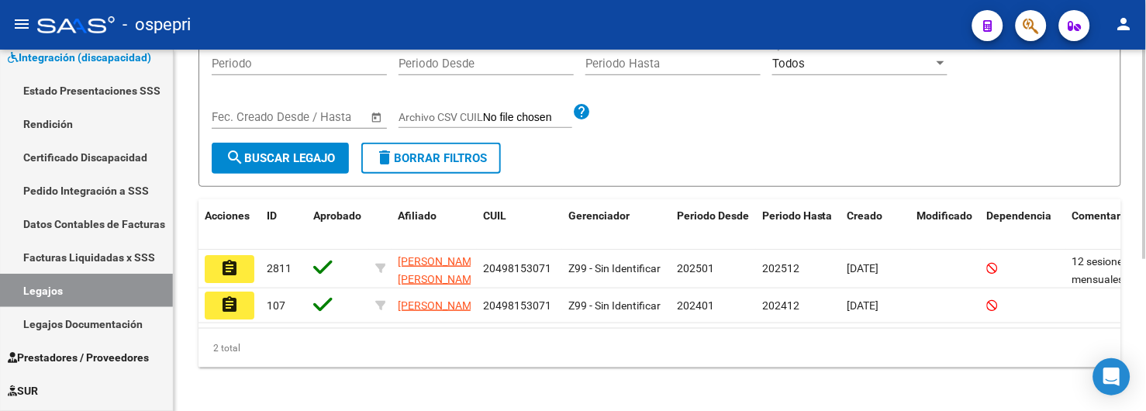
scroll to position [258, 0]
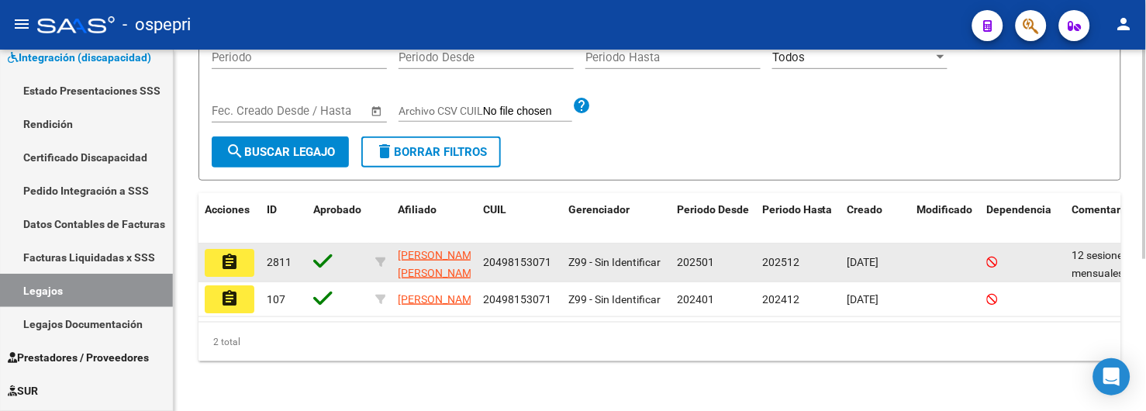
type input "49815307"
click at [248, 251] on button "assignment" at bounding box center [230, 263] width 50 height 28
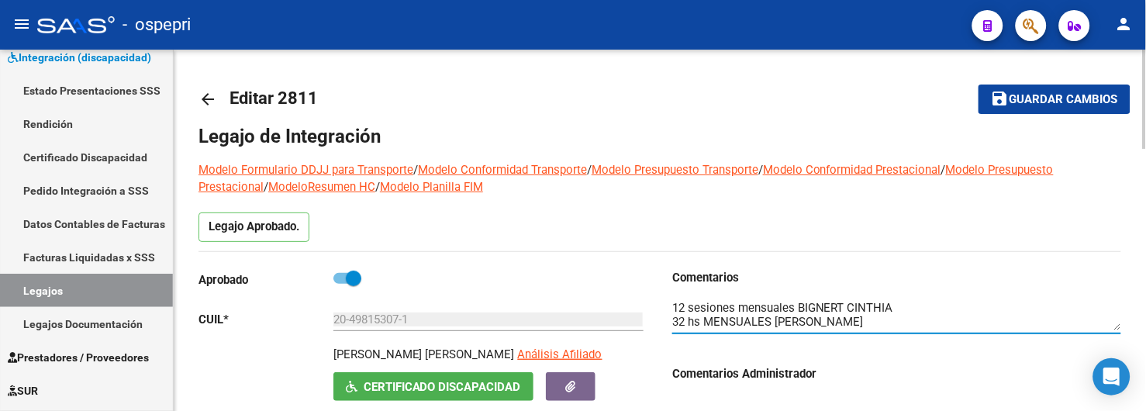
drag, startPoint x: 1119, startPoint y: 330, endPoint x: 1119, endPoint y: 344, distance: 14.0
click at [1119, 344] on div at bounding box center [896, 317] width 449 height 62
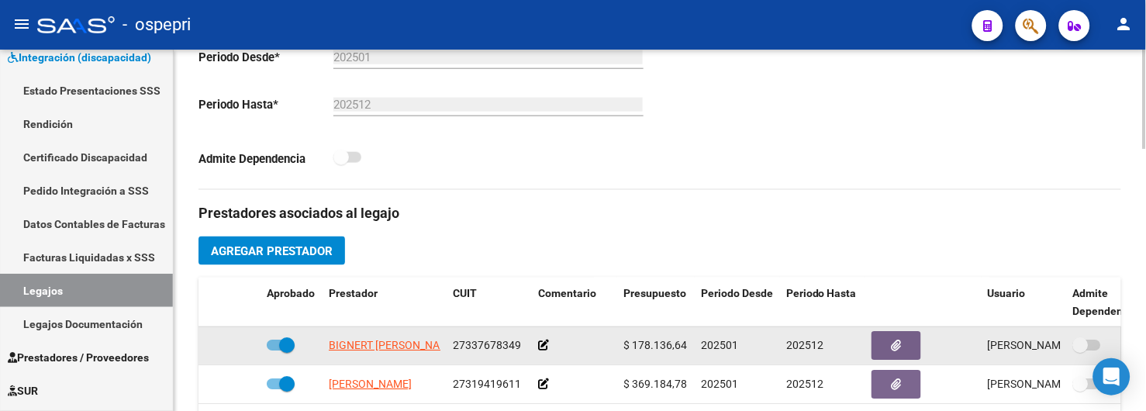
scroll to position [516, 0]
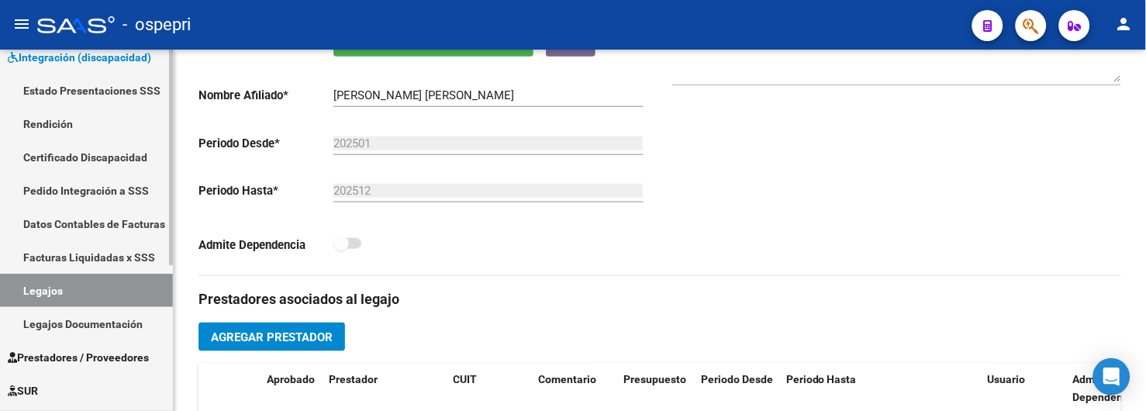
click at [91, 274] on link "Legajos" at bounding box center [86, 290] width 173 height 33
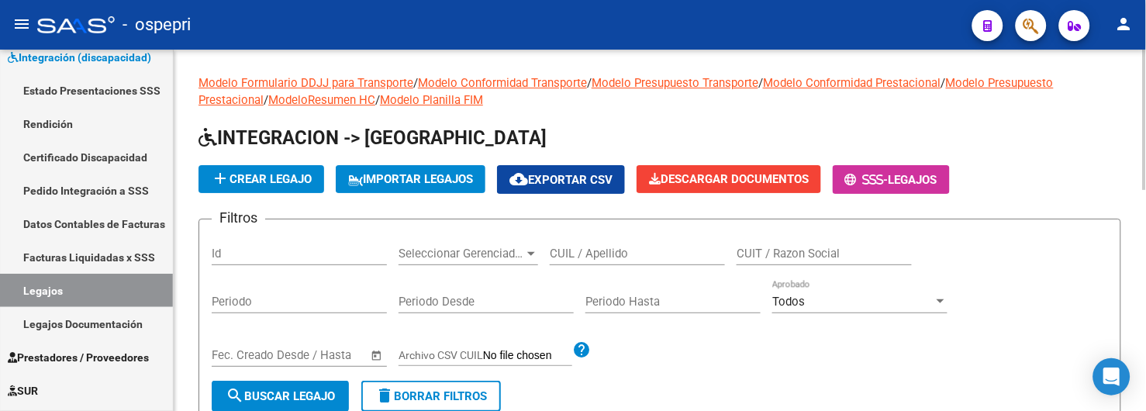
click at [579, 253] on input "CUIL / Apellido" at bounding box center [637, 254] width 175 height 14
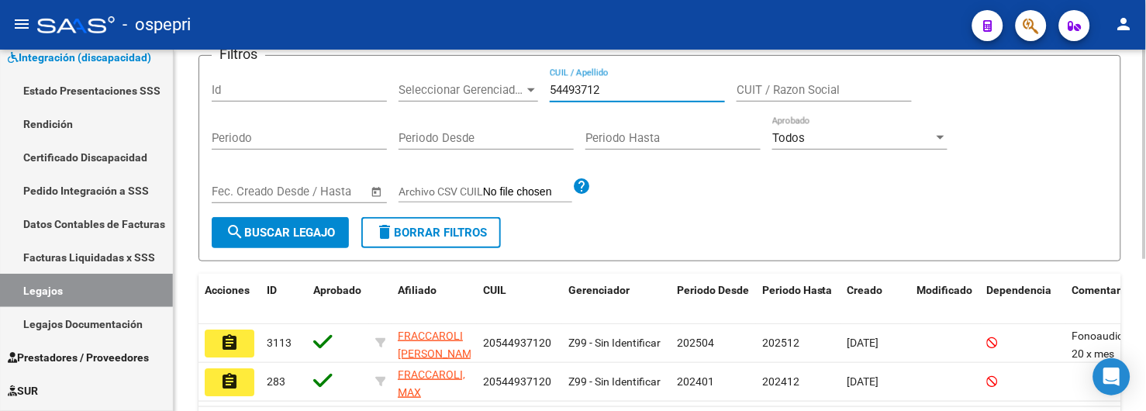
scroll to position [258, 0]
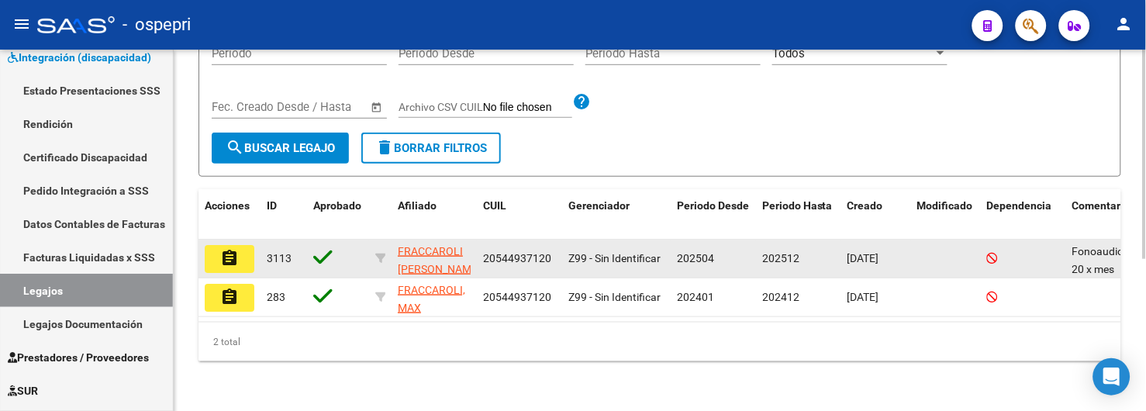
type input "54493712"
click at [236, 250] on mat-icon "assignment" at bounding box center [229, 258] width 19 height 19
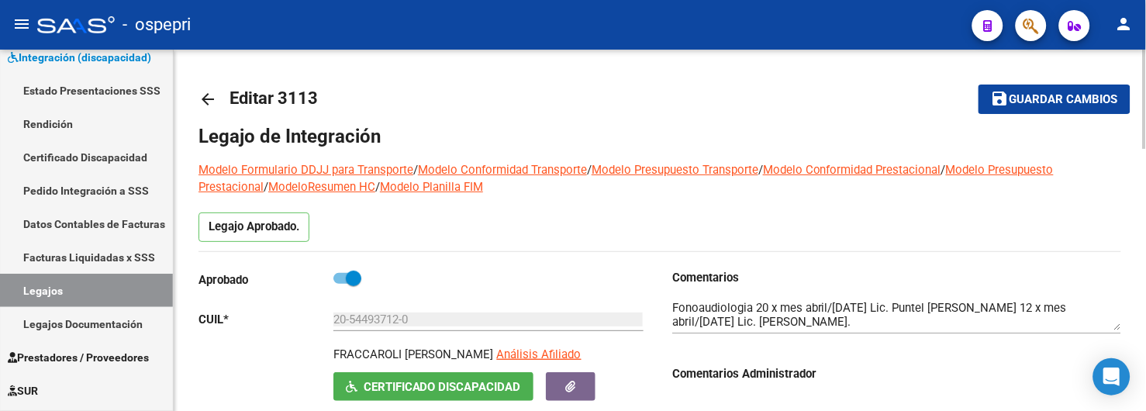
scroll to position [86, 0]
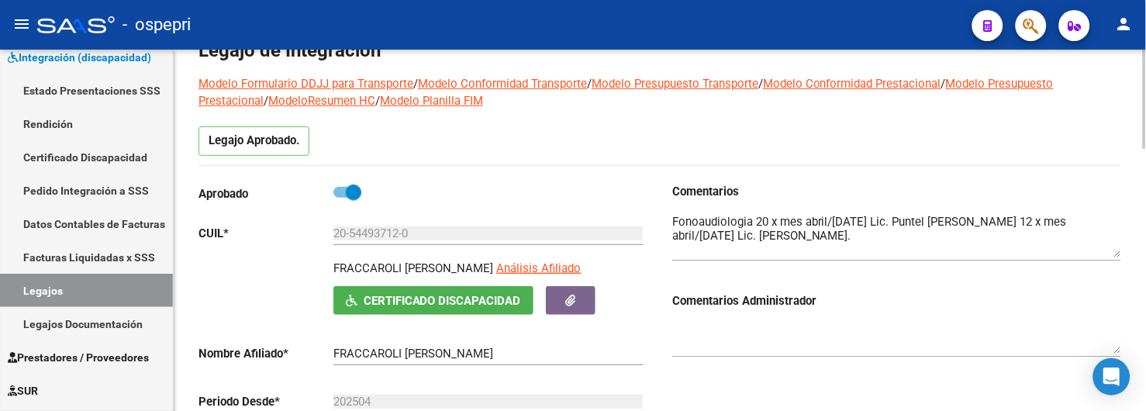
drag, startPoint x: 1119, startPoint y: 241, endPoint x: 1117, endPoint y: 254, distance: 13.4
click at [1117, 254] on textarea at bounding box center [896, 235] width 449 height 44
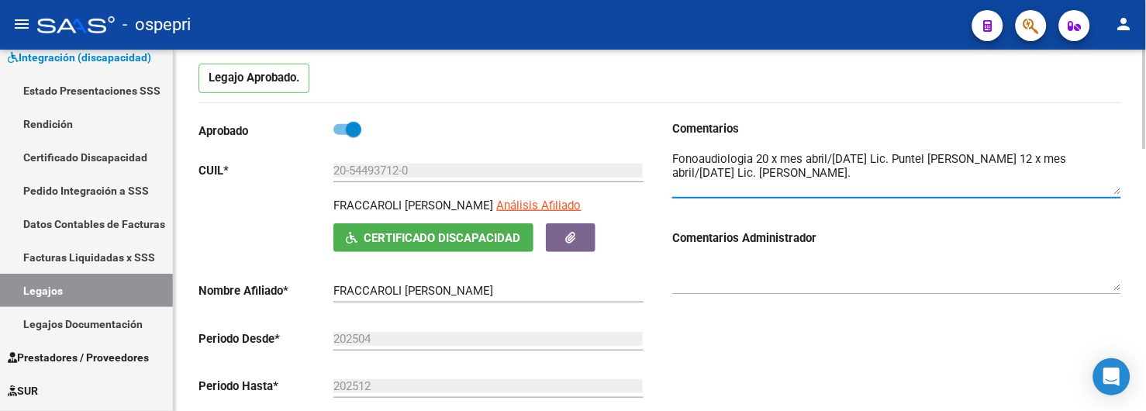
scroll to position [164, 0]
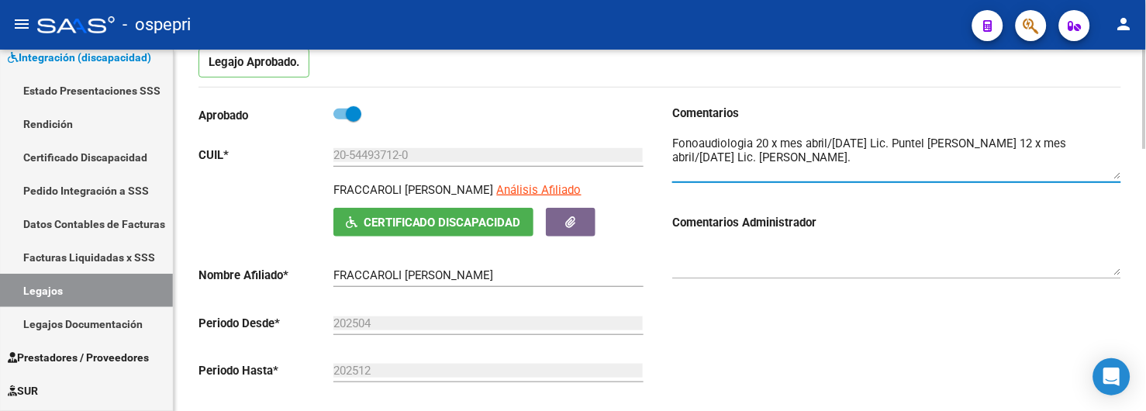
click at [1143, 153] on div at bounding box center [1145, 144] width 4 height 99
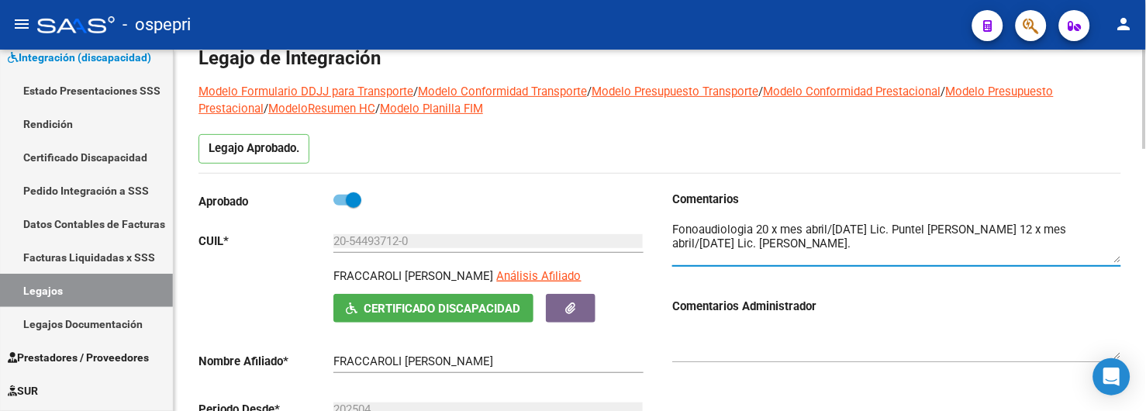
click at [1117, 261] on textarea at bounding box center [896, 242] width 449 height 42
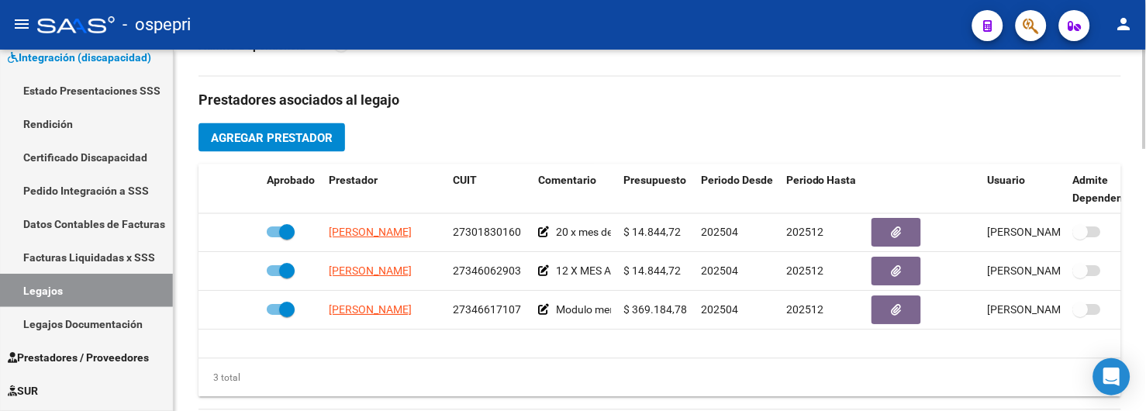
scroll to position [546, 0]
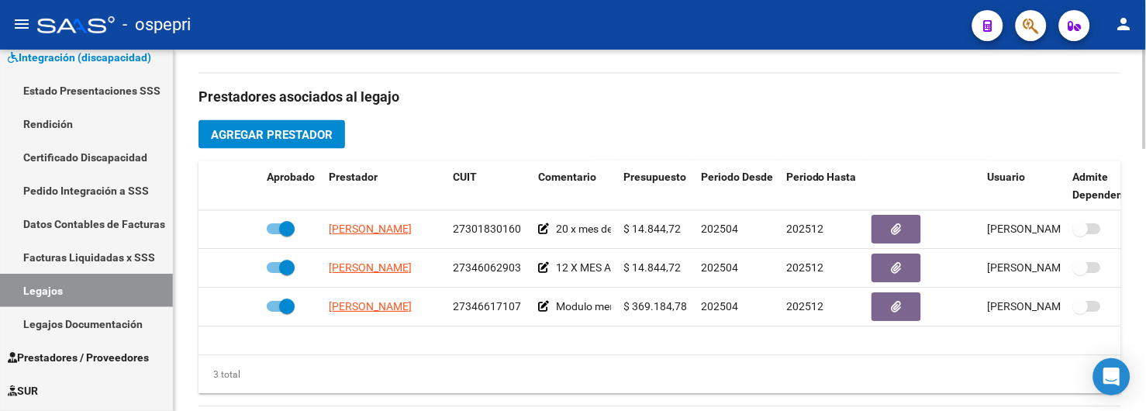
click at [1143, 275] on div at bounding box center [1145, 249] width 4 height 99
drag, startPoint x: 1141, startPoint y: 248, endPoint x: 1141, endPoint y: 223, distance: 24.8
click at [1141, 223] on div "arrow_back Editar 3113 save Guardar cambios Legajo de Integración Modelo Formul…" at bounding box center [660, 161] width 972 height 1317
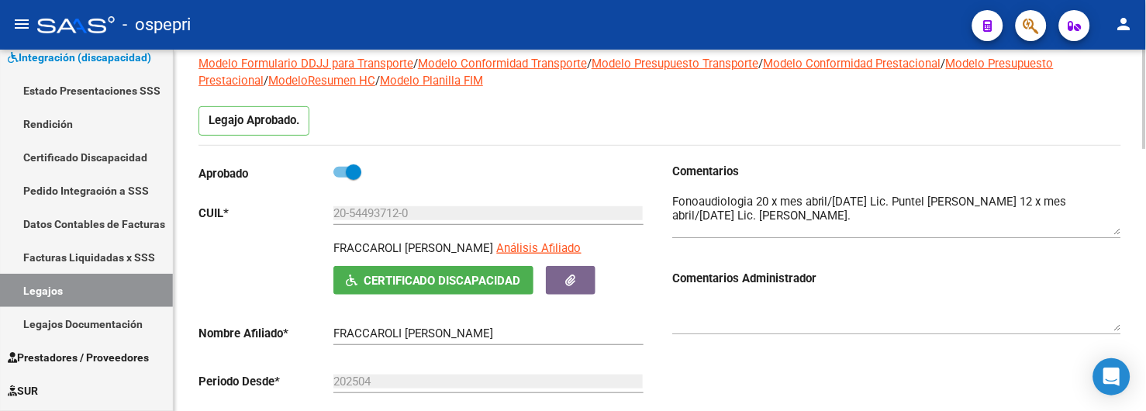
scroll to position [81, 0]
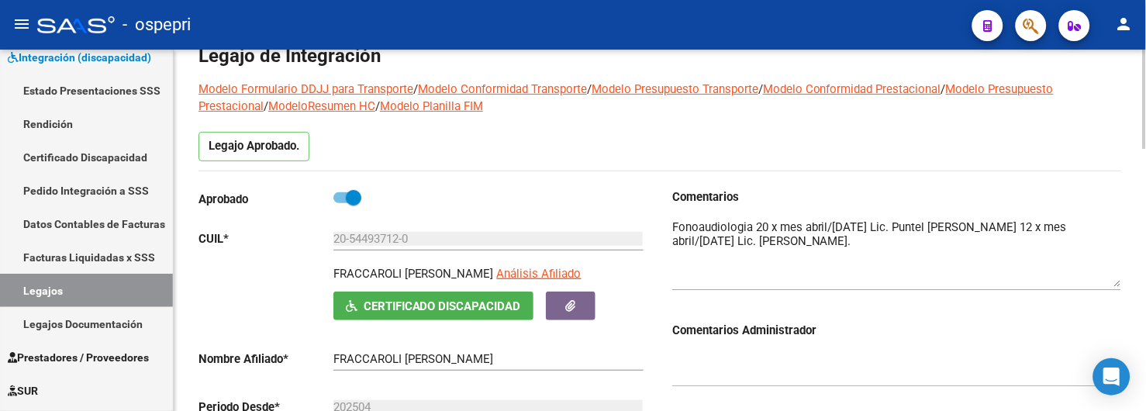
drag, startPoint x: 1118, startPoint y: 257, endPoint x: 1118, endPoint y: 284, distance: 26.4
click at [1118, 284] on textarea at bounding box center [896, 253] width 449 height 68
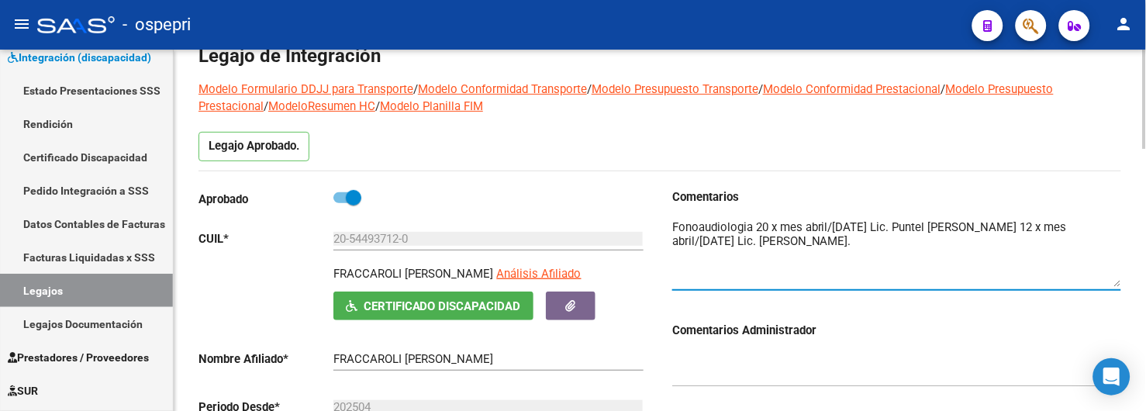
click at [1017, 243] on textarea at bounding box center [896, 253] width 449 height 68
click at [681, 262] on textarea at bounding box center [896, 253] width 449 height 68
click at [1027, 243] on textarea at bounding box center [896, 253] width 449 height 68
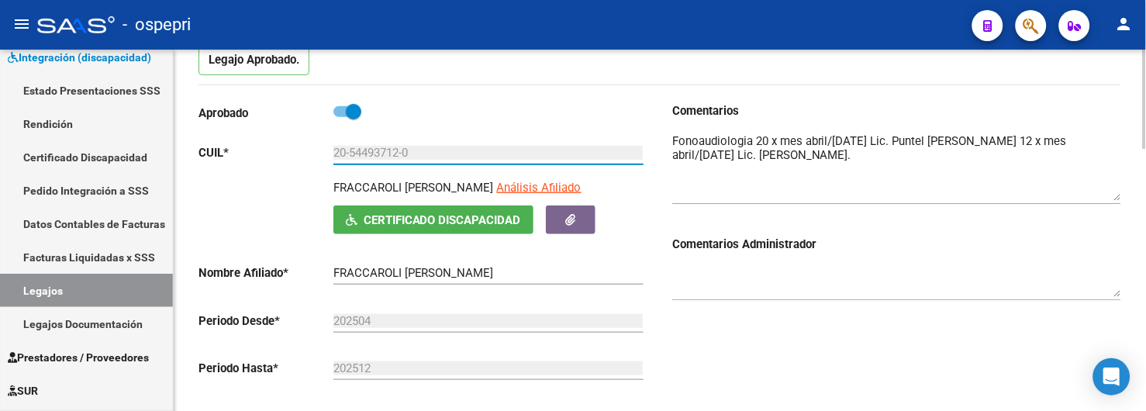
drag, startPoint x: 420, startPoint y: 151, endPoint x: 333, endPoint y: 150, distance: 86.8
click at [333, 150] on input "20-54493712-0" at bounding box center [488, 153] width 310 height 14
click at [79, 295] on link "Legajos" at bounding box center [86, 290] width 173 height 33
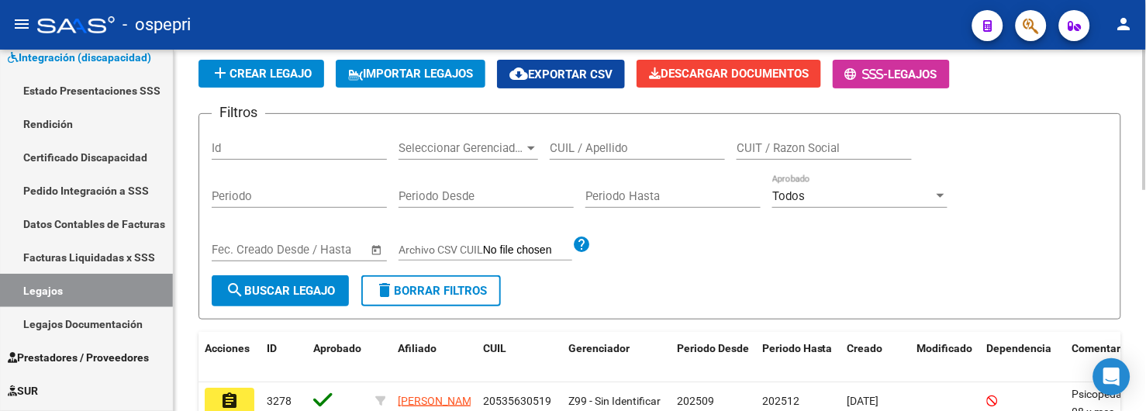
scroll to position [81, 0]
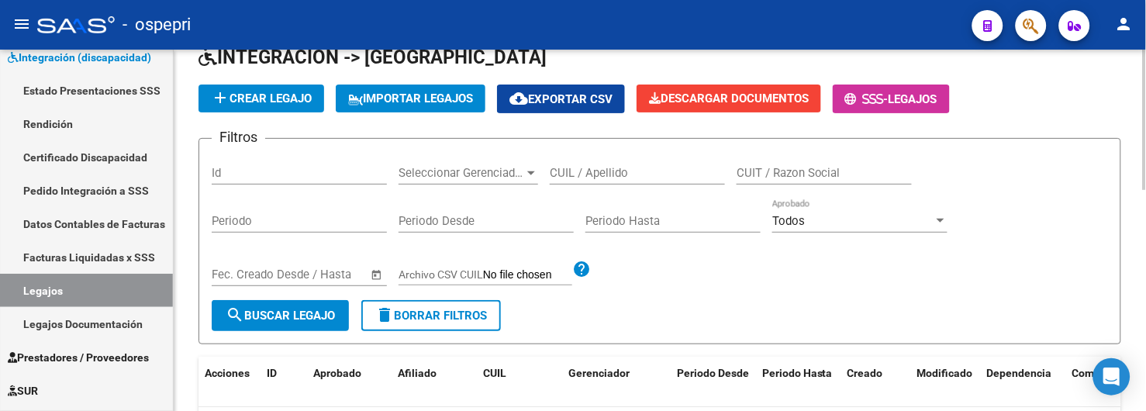
click at [600, 174] on input "CUIL / Apellido" at bounding box center [637, 173] width 175 height 14
paste input "20-54493712-0"
click at [288, 321] on span "search Buscar Legajo" at bounding box center [280, 316] width 109 height 14
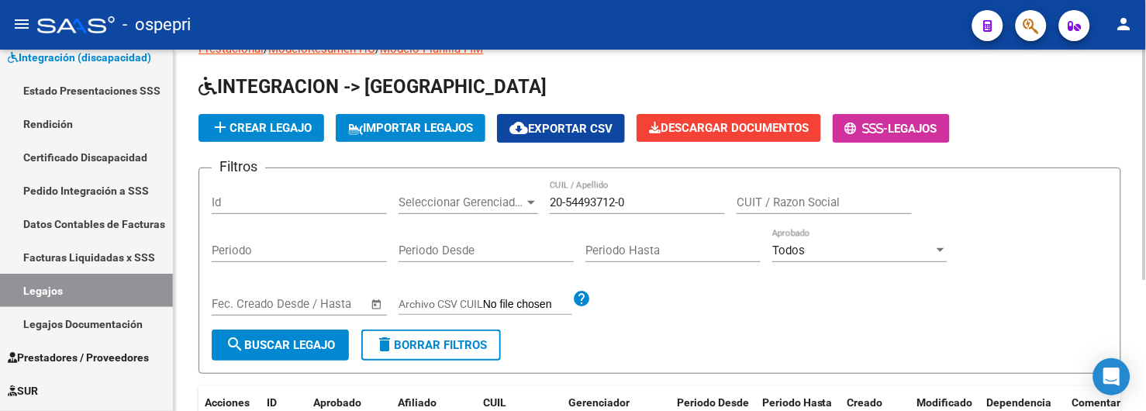
scroll to position [0, 0]
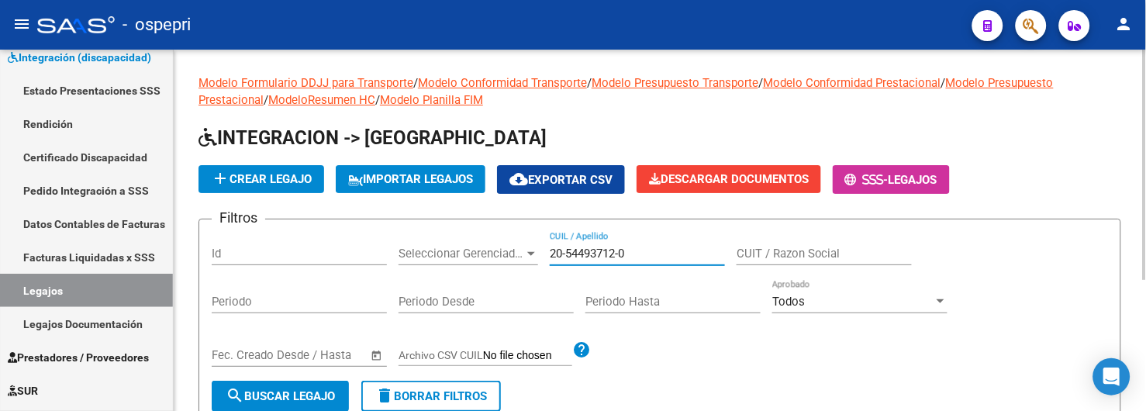
click at [651, 254] on input "20-54493712-0" at bounding box center [637, 254] width 175 height 14
type input "54493712"
click at [298, 391] on span "search Buscar Legajo" at bounding box center [280, 396] width 109 height 14
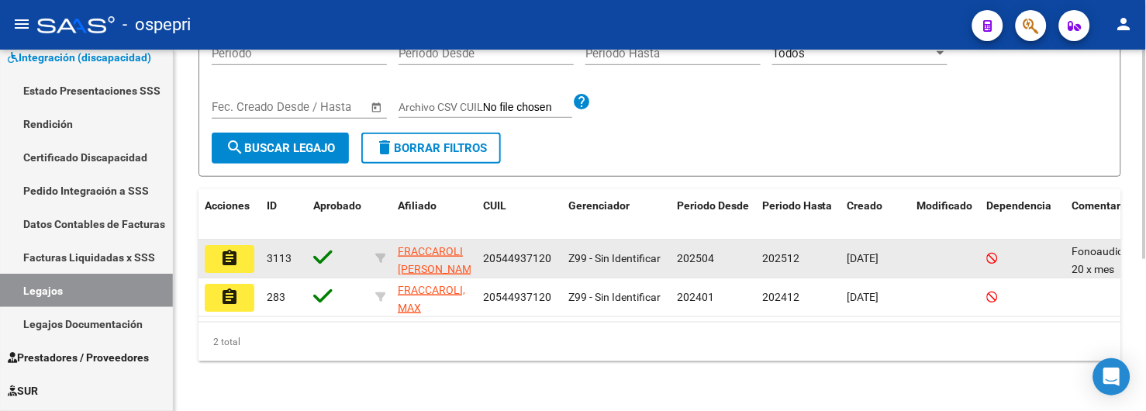
click at [222, 249] on mat-icon "assignment" at bounding box center [229, 258] width 19 height 19
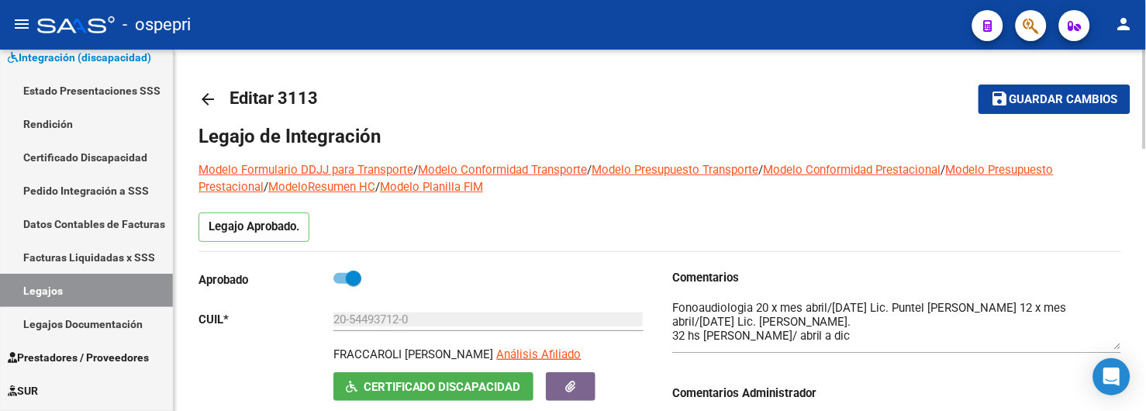
drag, startPoint x: 1119, startPoint y: 327, endPoint x: 1119, endPoint y: 346, distance: 19.4
click at [1119, 346] on textarea at bounding box center [896, 324] width 449 height 50
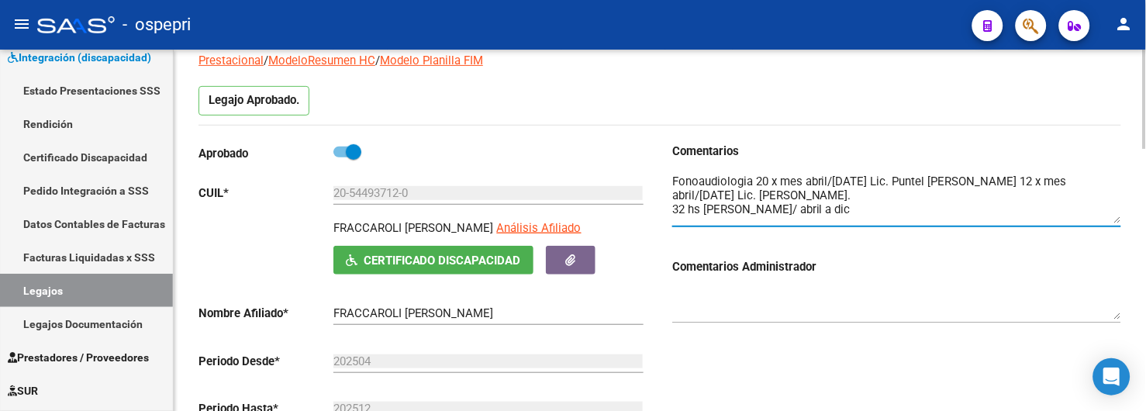
scroll to position [172, 0]
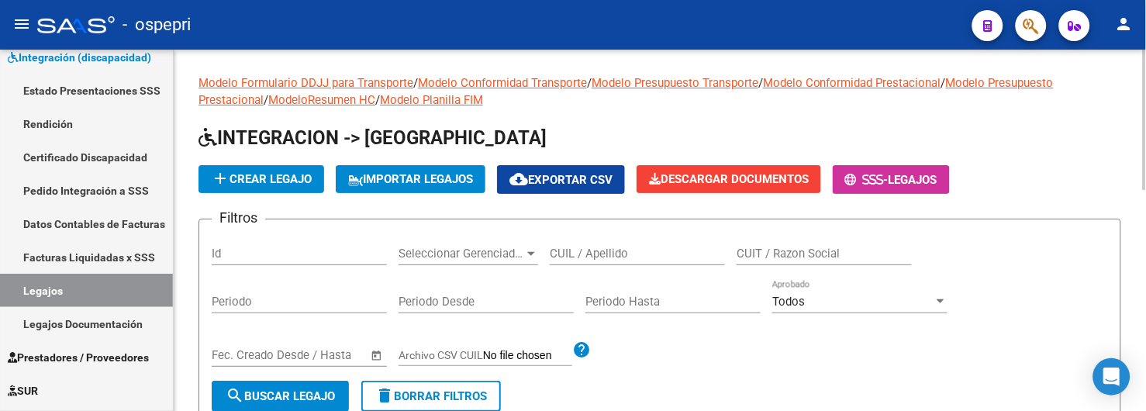
click at [602, 249] on input "CUIL / Apellido" at bounding box center [637, 254] width 175 height 14
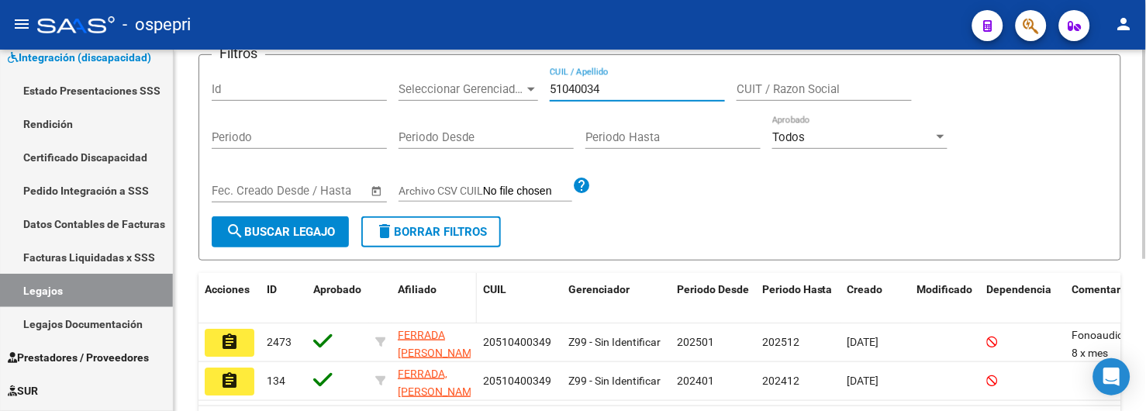
scroll to position [172, 0]
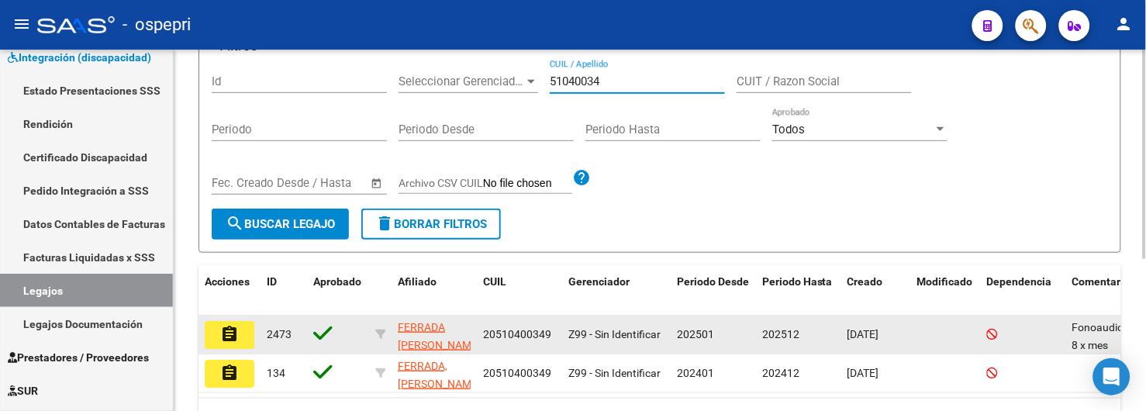
type input "51040034"
click at [215, 341] on button "assignment" at bounding box center [230, 335] width 50 height 28
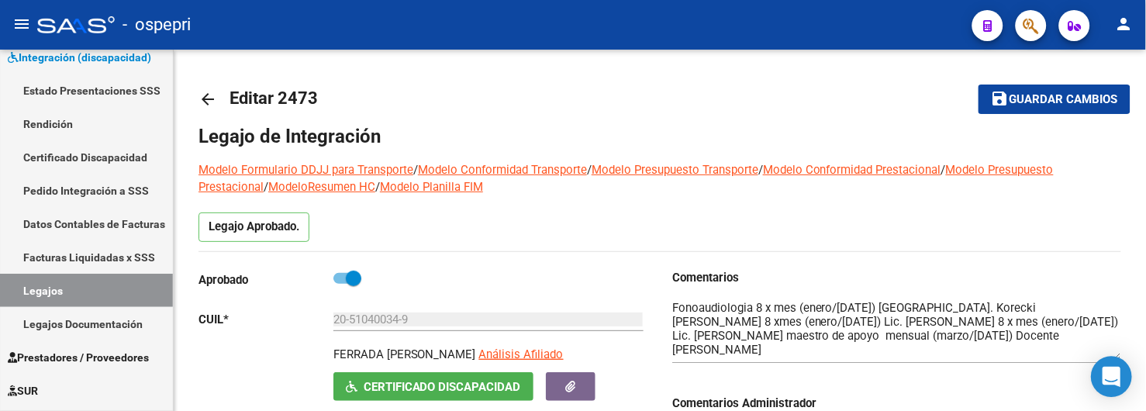
drag, startPoint x: 1115, startPoint y: 328, endPoint x: 1117, endPoint y: 358, distance: 30.3
click at [1117, 358] on body "menu - ospepri person Firma Express Inicio Calendario SSS Instructivos Contacto…" at bounding box center [573, 205] width 1146 height 411
click at [207, 101] on mat-icon "arrow_back" at bounding box center [207, 99] width 19 height 19
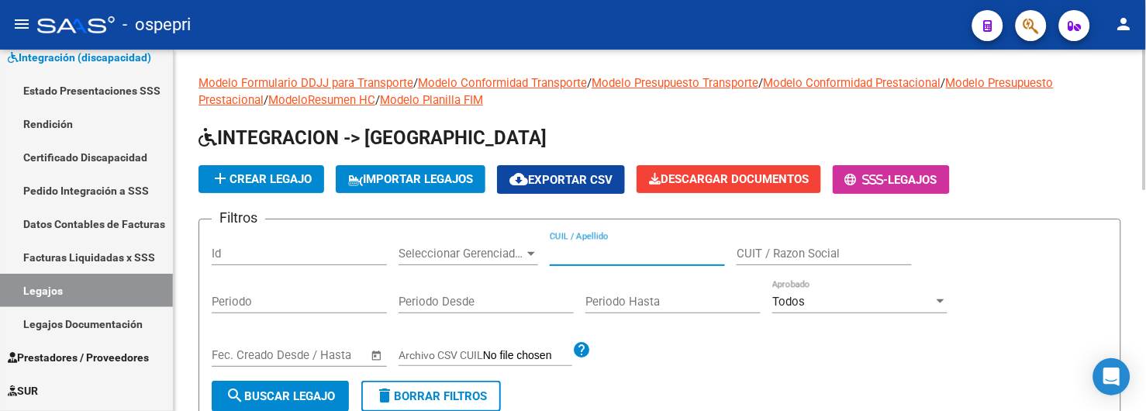
click at [582, 258] on input "CUIL / Apellido" at bounding box center [637, 254] width 175 height 14
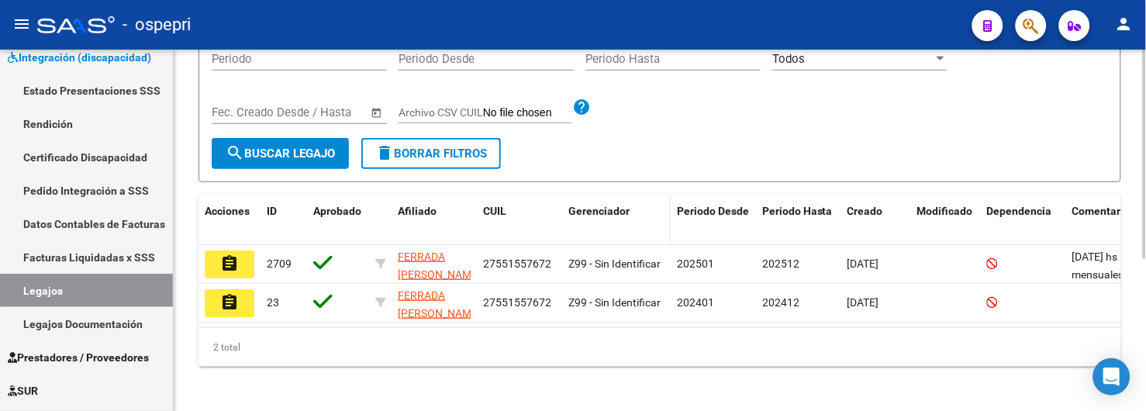
scroll to position [258, 0]
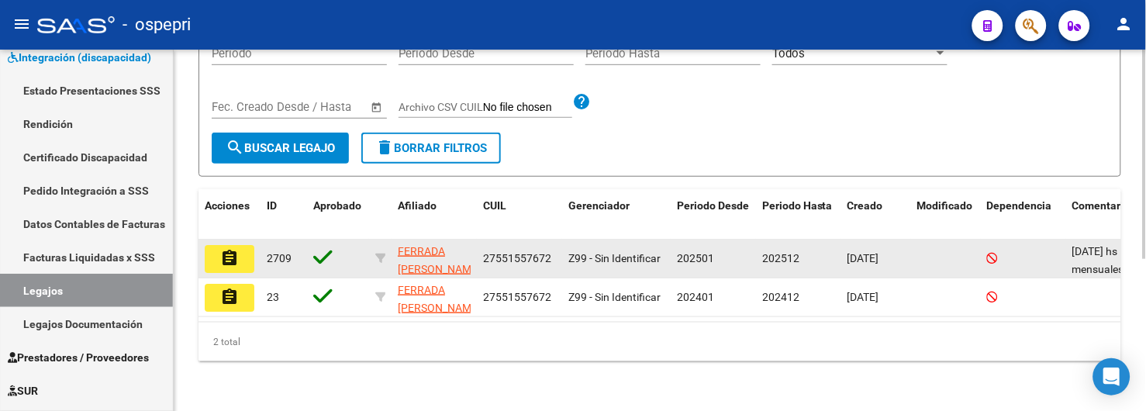
type input "55155767"
click at [247, 256] on button "assignment" at bounding box center [230, 259] width 50 height 28
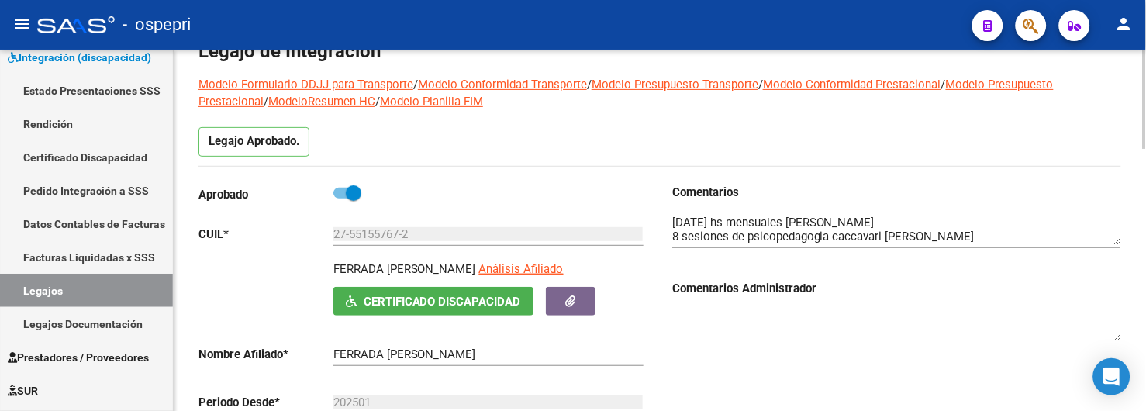
scroll to position [86, 0]
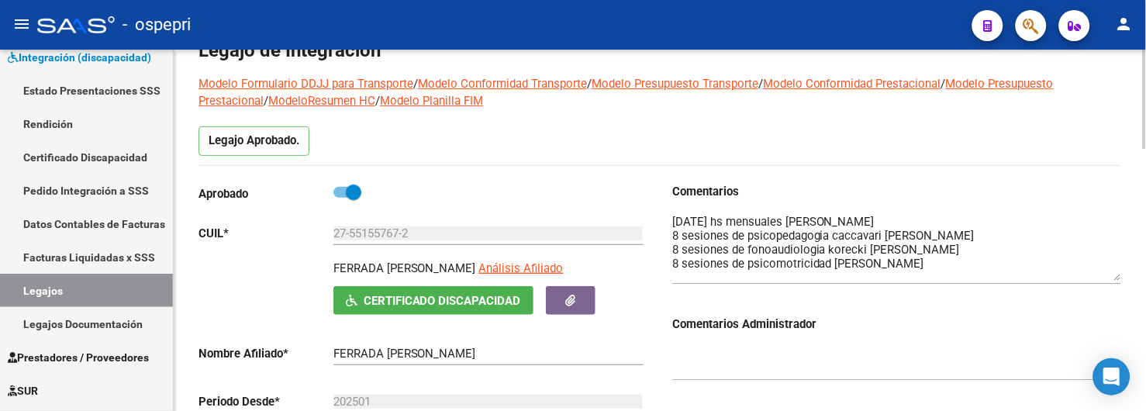
drag, startPoint x: 1120, startPoint y: 243, endPoint x: 1118, endPoint y: 281, distance: 37.3
click at [1118, 281] on textarea at bounding box center [896, 246] width 449 height 67
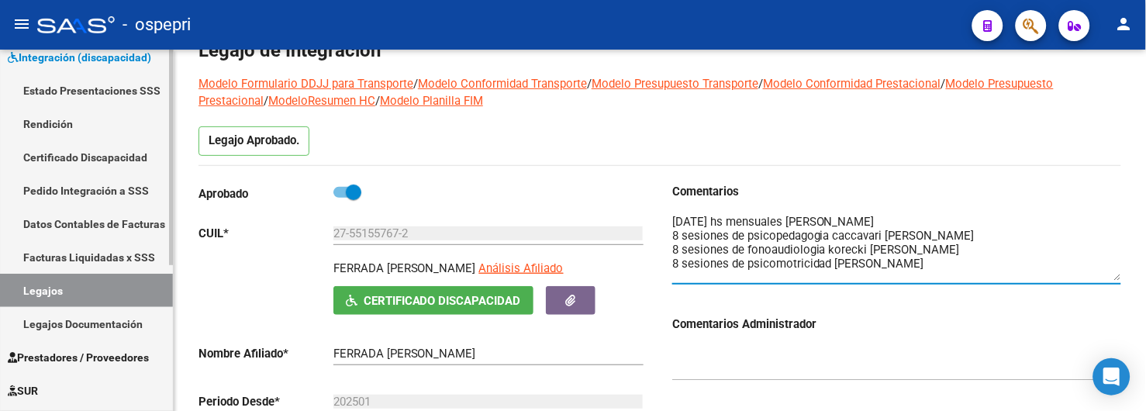
click at [34, 284] on link "Legajos" at bounding box center [86, 290] width 173 height 33
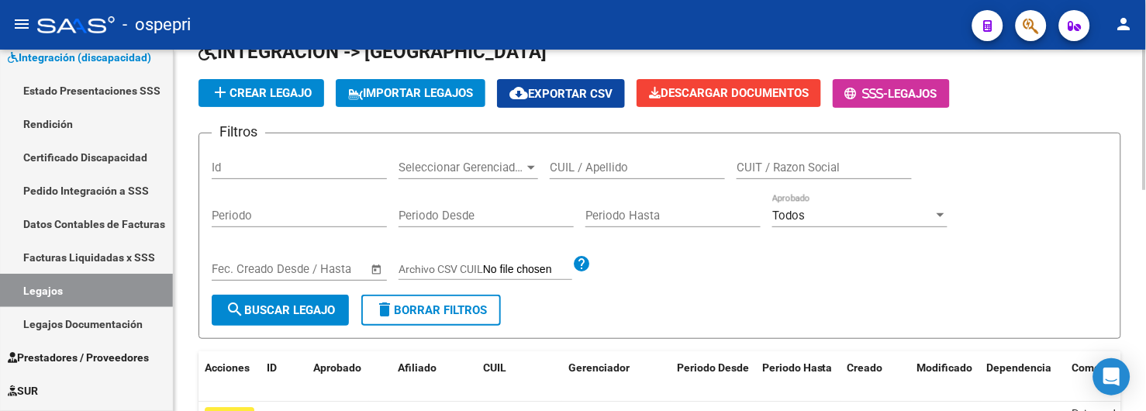
click at [618, 166] on input "CUIL / Apellido" at bounding box center [637, 167] width 175 height 14
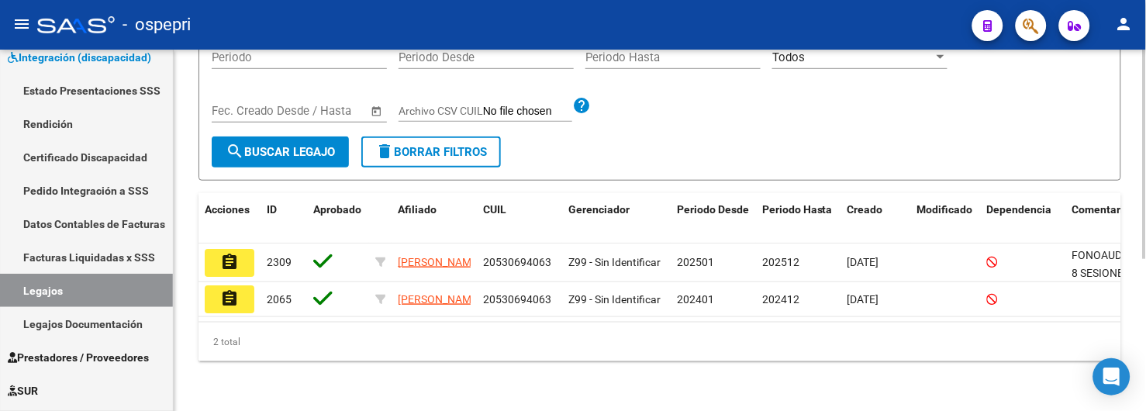
scroll to position [260, 0]
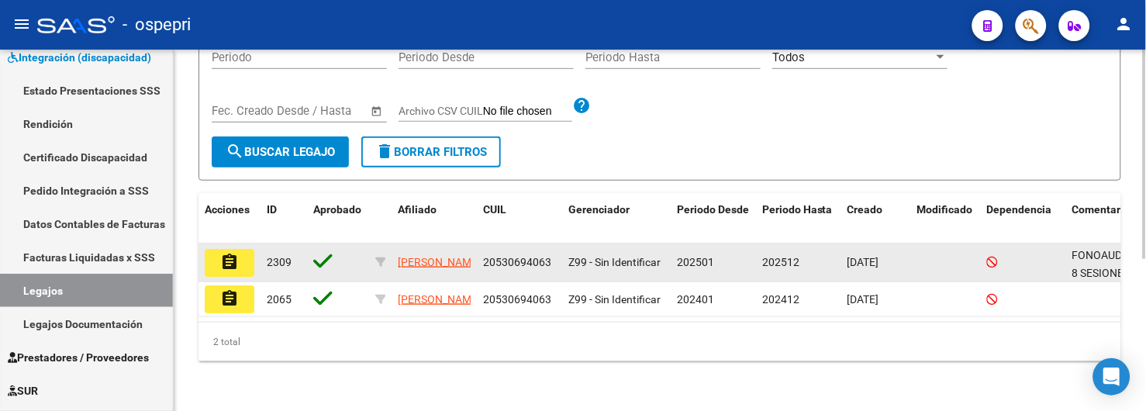
type input "53069406"
click at [236, 253] on mat-icon "assignment" at bounding box center [229, 262] width 19 height 19
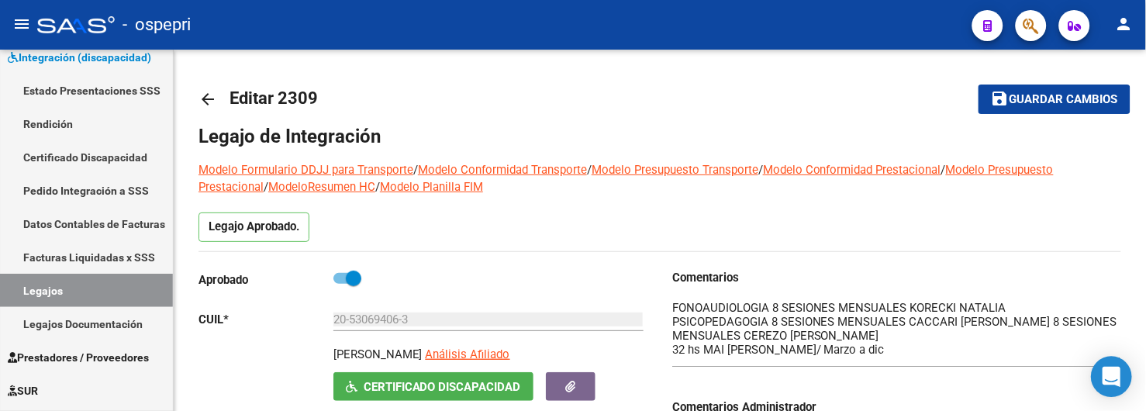
drag, startPoint x: 1117, startPoint y: 329, endPoint x: 1117, endPoint y: 363, distance: 33.3
click at [1117, 363] on body "menu - ospepri person Firma Express Inicio Calendario SSS Instructivos Contacto…" at bounding box center [573, 205] width 1146 height 411
click at [613, 35] on div "- ospepri" at bounding box center [498, 25] width 922 height 34
click at [97, 280] on link "Legajos" at bounding box center [86, 290] width 173 height 33
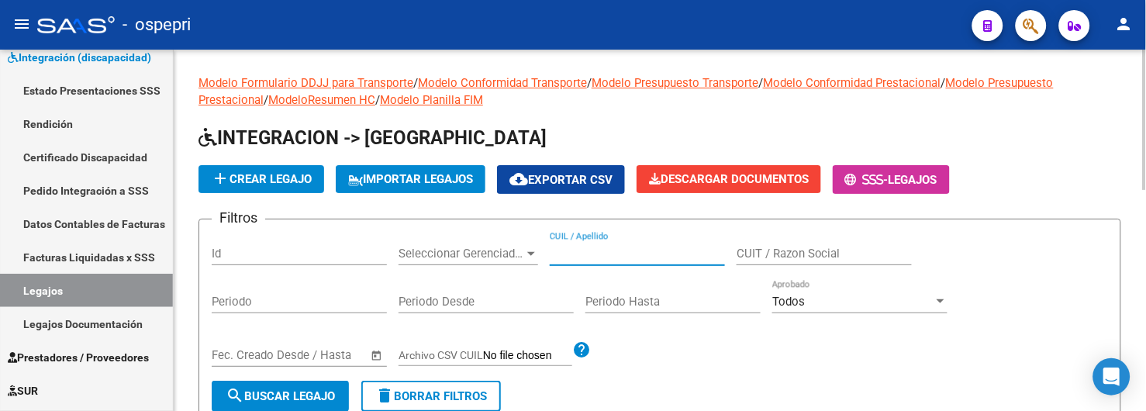
click at [584, 253] on input "CUIL / Apellido" at bounding box center [637, 254] width 175 height 14
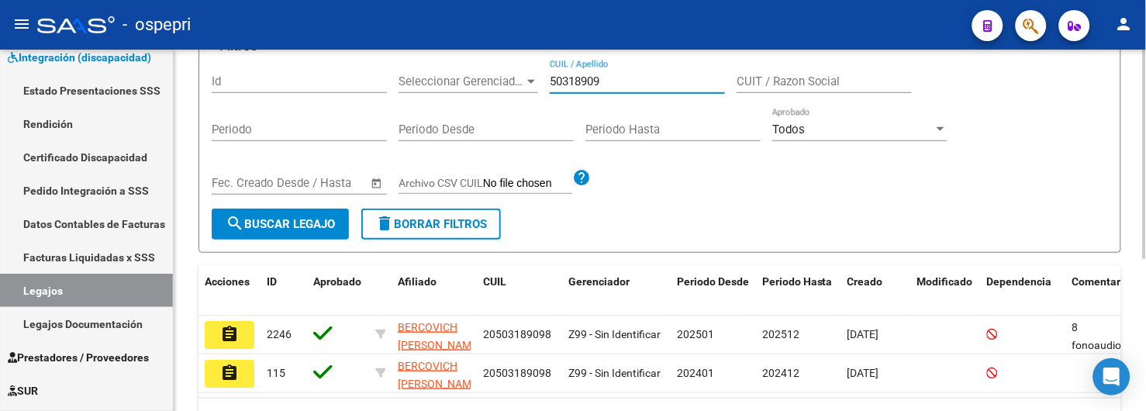
scroll to position [258, 0]
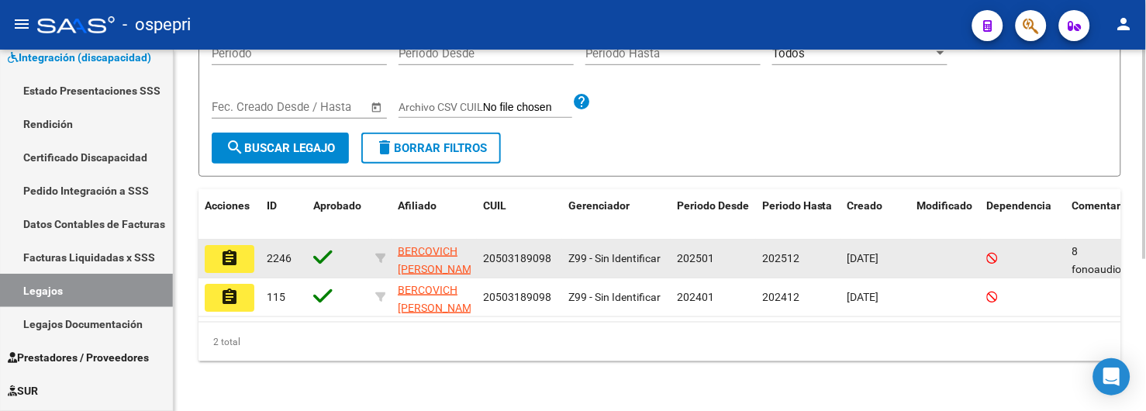
type input "50318909"
click at [237, 249] on mat-icon "assignment" at bounding box center [229, 258] width 19 height 19
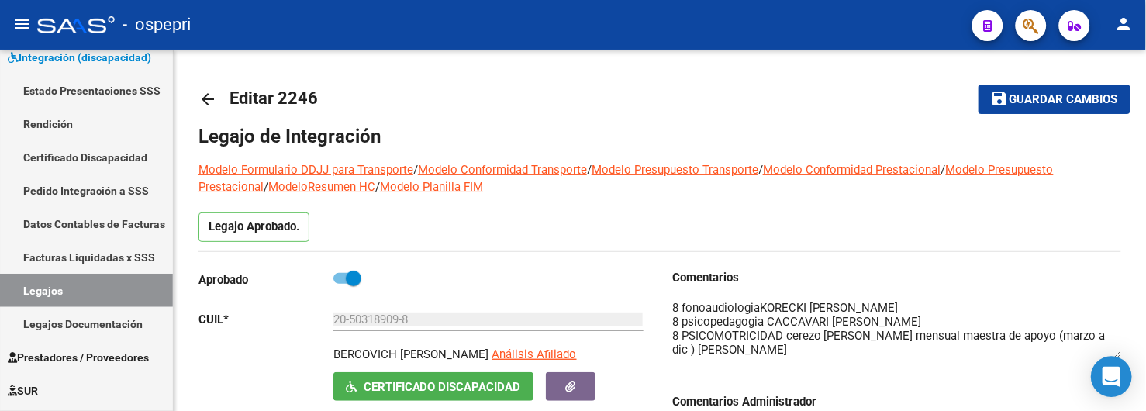
drag, startPoint x: 1116, startPoint y: 329, endPoint x: 1116, endPoint y: 358, distance: 28.7
click at [1116, 358] on body "menu - ospepri person Firma Express Inicio Calendario SSS Instructivos Contacto…" at bounding box center [573, 205] width 1146 height 411
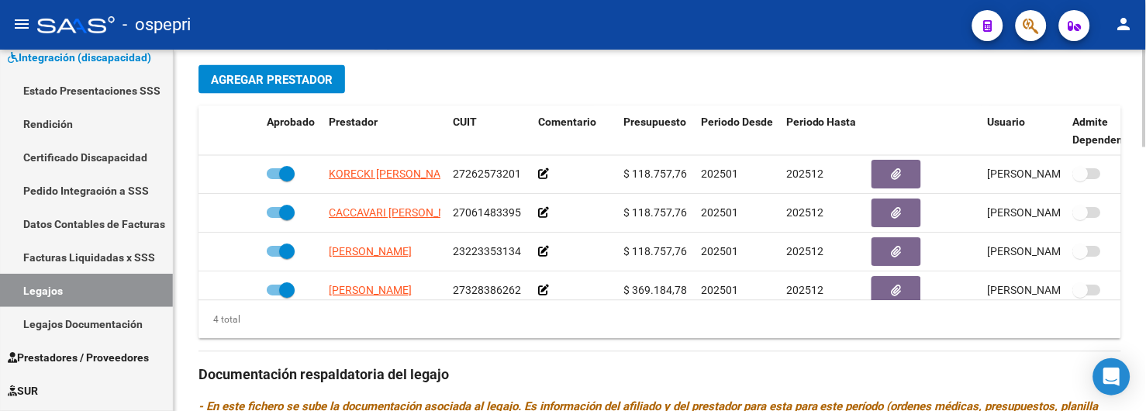
scroll to position [602, 0]
click at [686, 12] on div "- ospepri" at bounding box center [498, 25] width 922 height 34
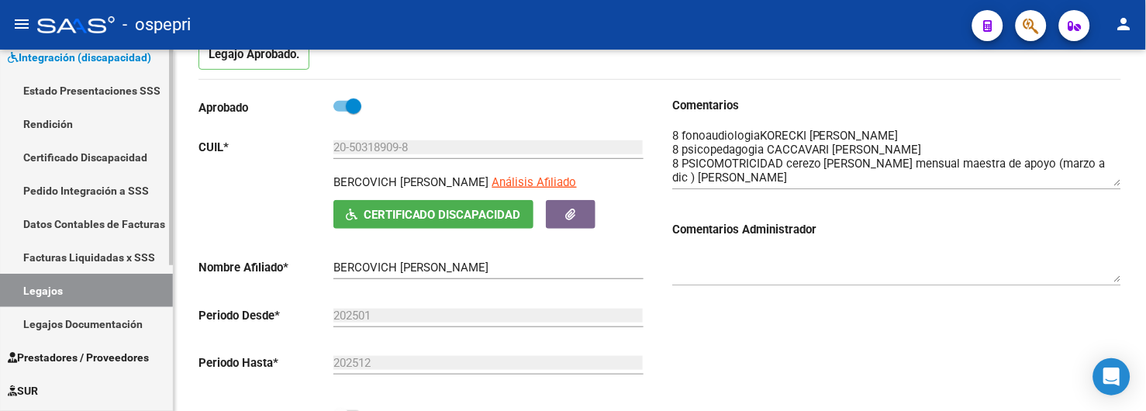
click at [52, 279] on link "Legajos" at bounding box center [86, 290] width 173 height 33
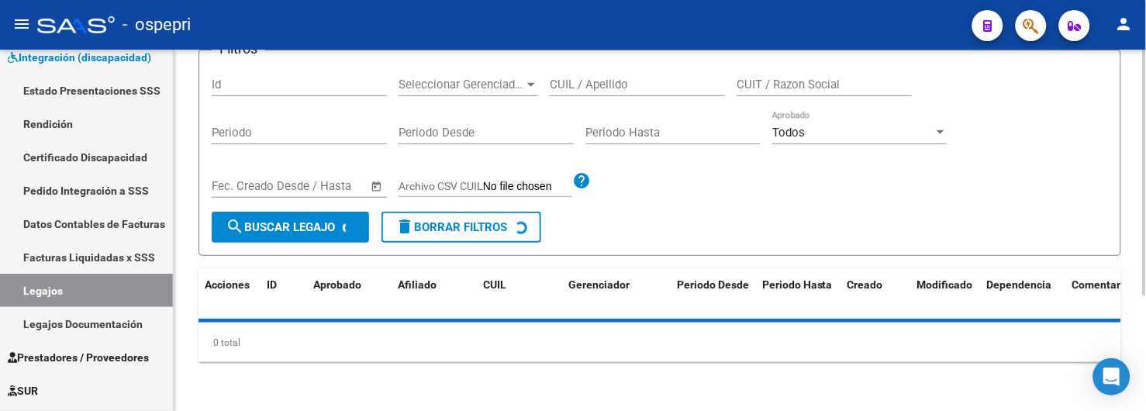
scroll to position [172, 0]
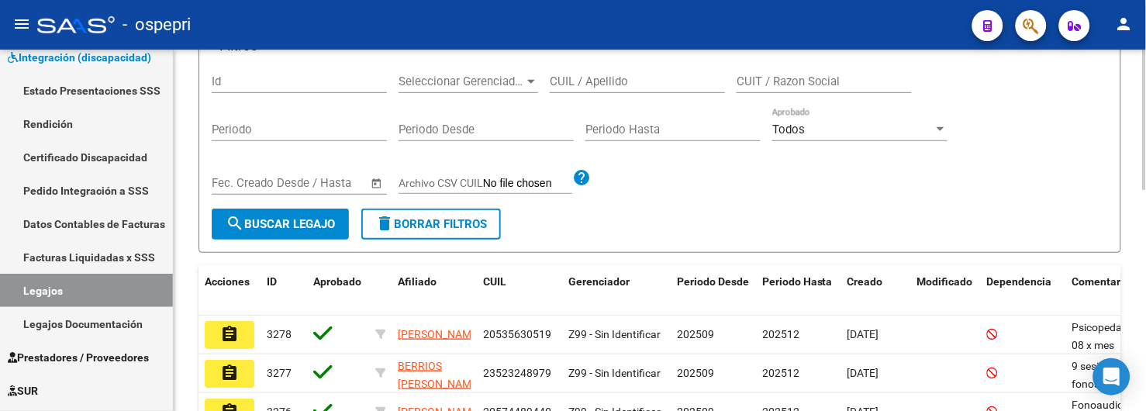
click at [619, 82] on input "CUIL / Apellido" at bounding box center [637, 81] width 175 height 14
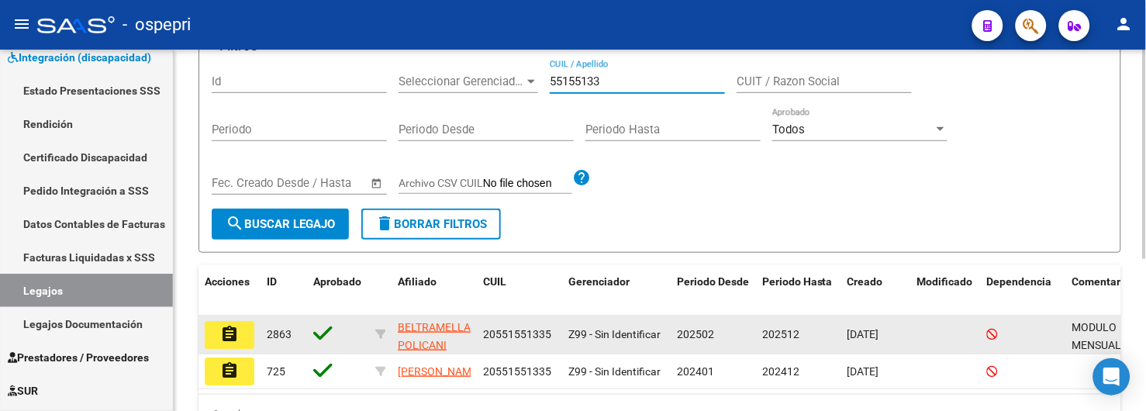
type input "55155133"
click at [229, 331] on mat-icon "assignment" at bounding box center [229, 334] width 19 height 19
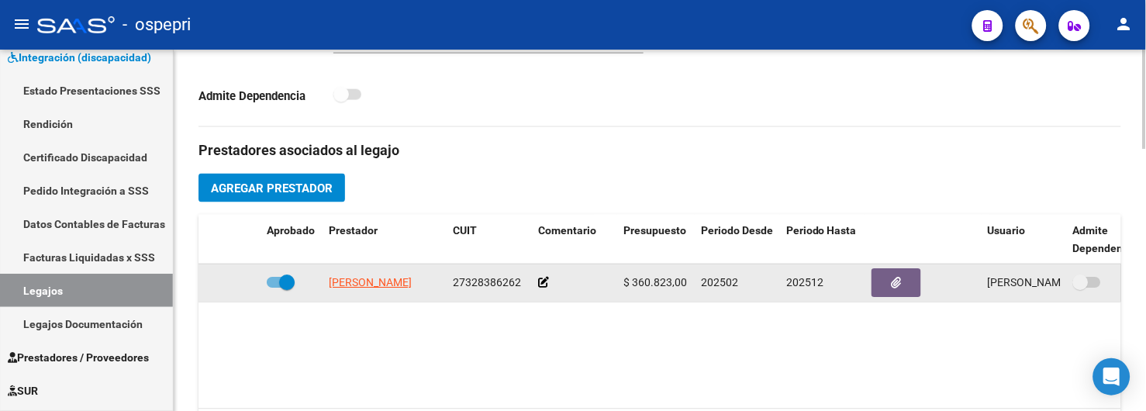
scroll to position [516, 0]
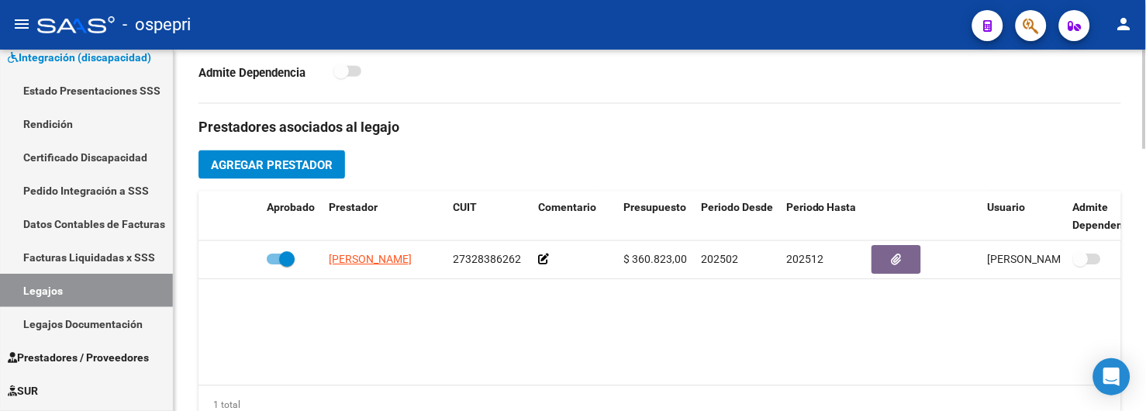
click at [641, 86] on div "Admite Dependencia" at bounding box center [422, 76] width 449 height 29
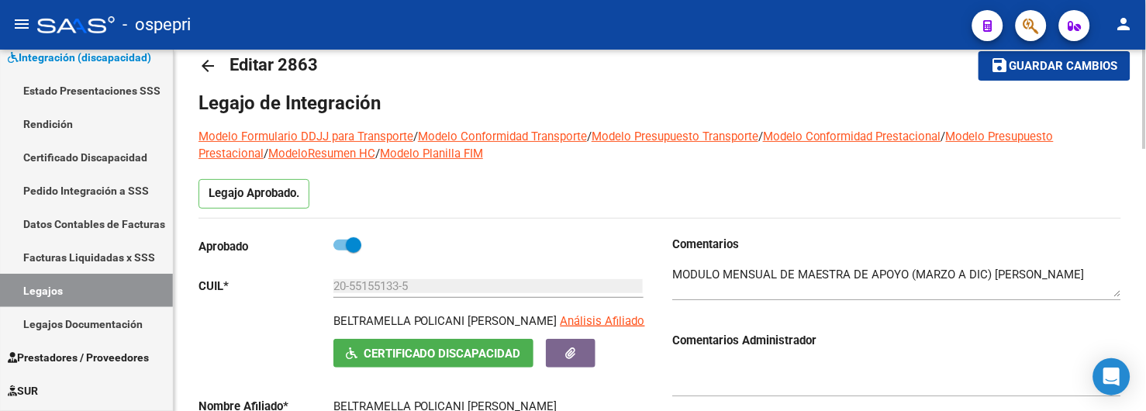
scroll to position [0, 0]
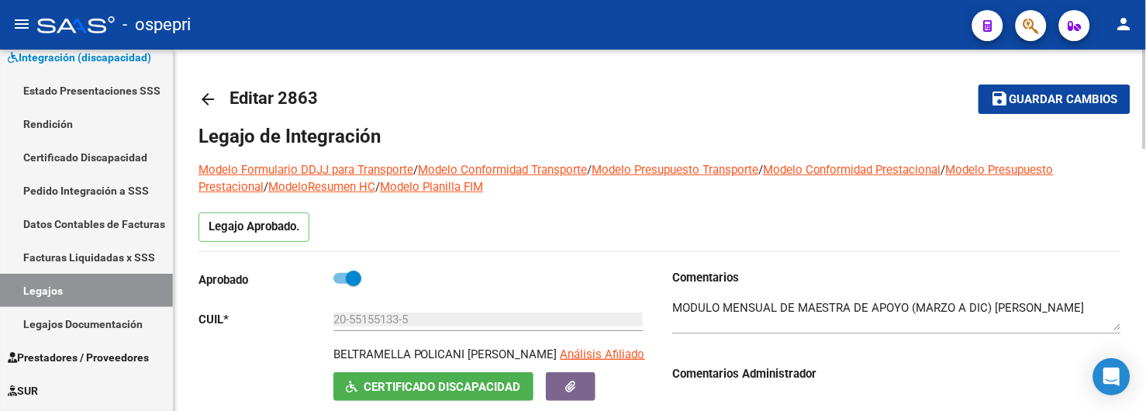
click at [202, 90] on mat-icon "arrow_back" at bounding box center [207, 99] width 19 height 19
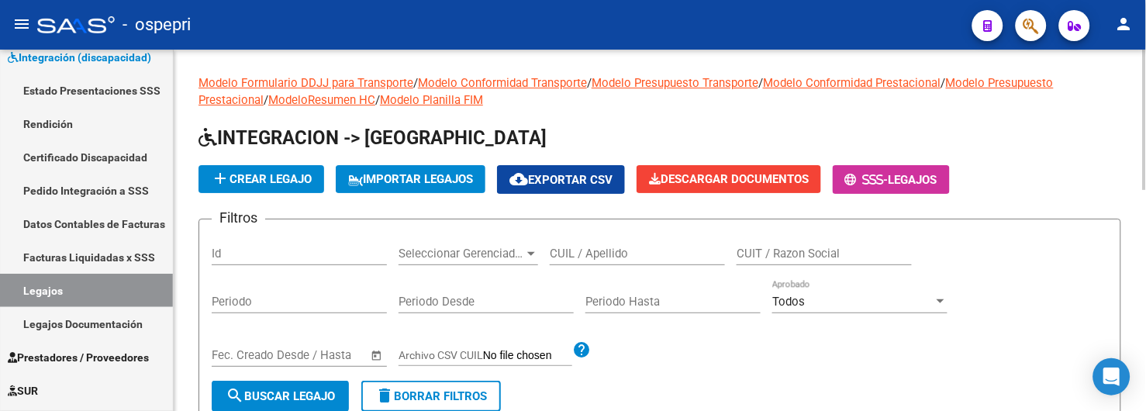
click at [647, 254] on input "CUIL / Apellido" at bounding box center [637, 254] width 175 height 14
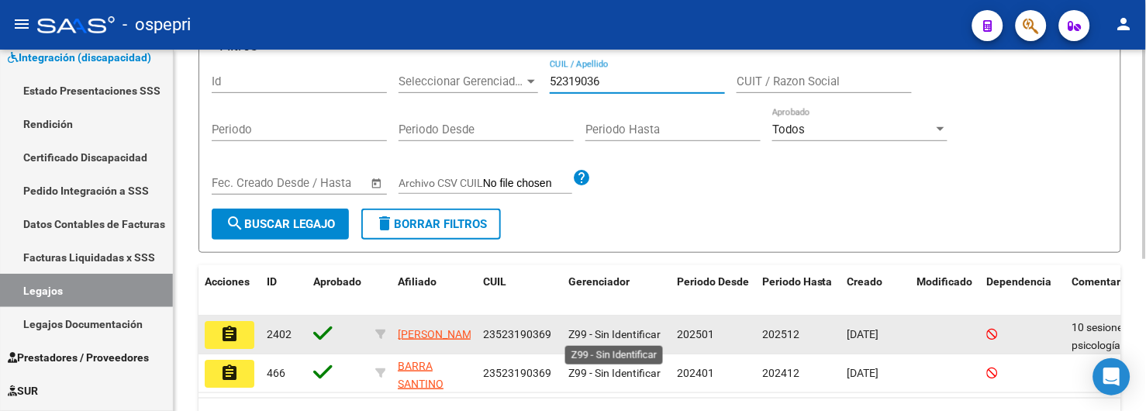
scroll to position [258, 0]
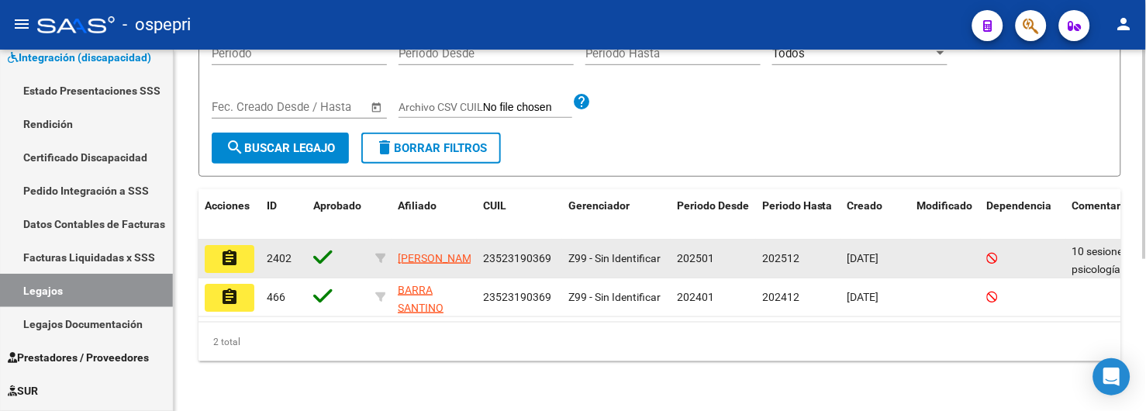
type input "52319036"
click at [237, 249] on mat-icon "assignment" at bounding box center [229, 258] width 19 height 19
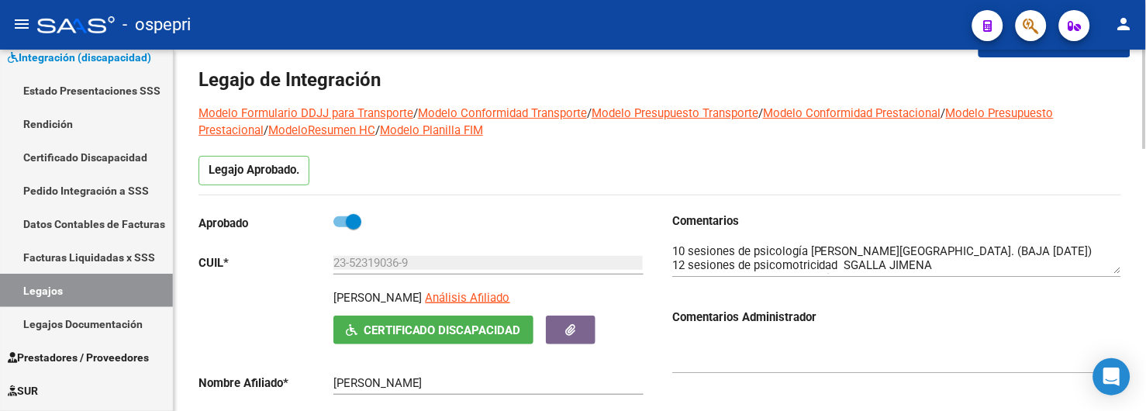
scroll to position [86, 0]
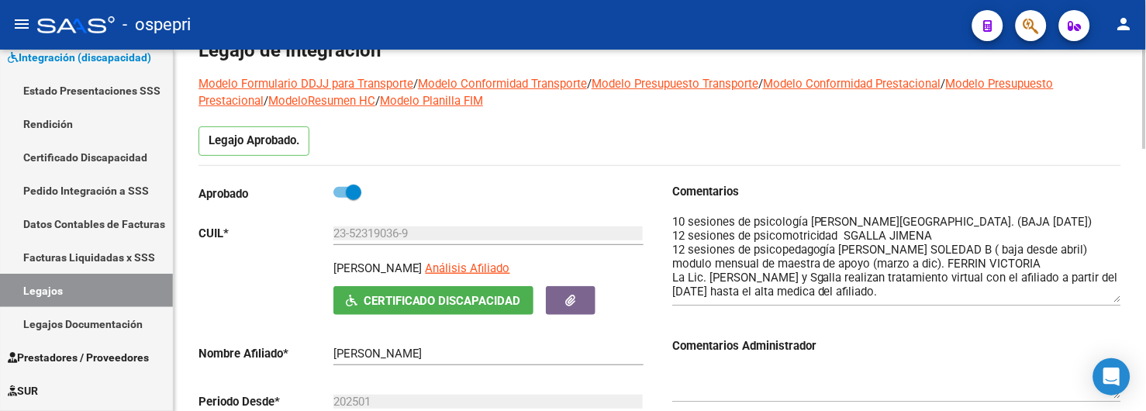
drag, startPoint x: 1118, startPoint y: 242, endPoint x: 1118, endPoint y: 303, distance: 61.2
click at [1118, 302] on textarea at bounding box center [896, 257] width 449 height 89
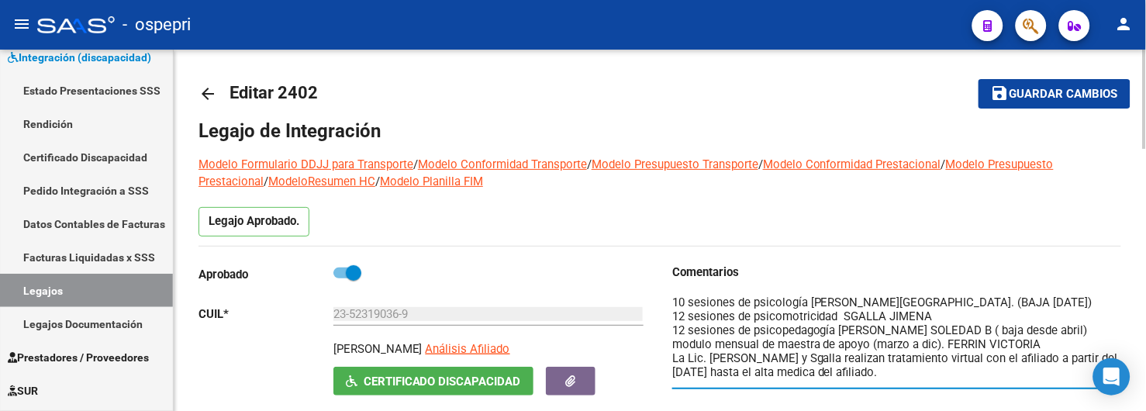
scroll to position [0, 0]
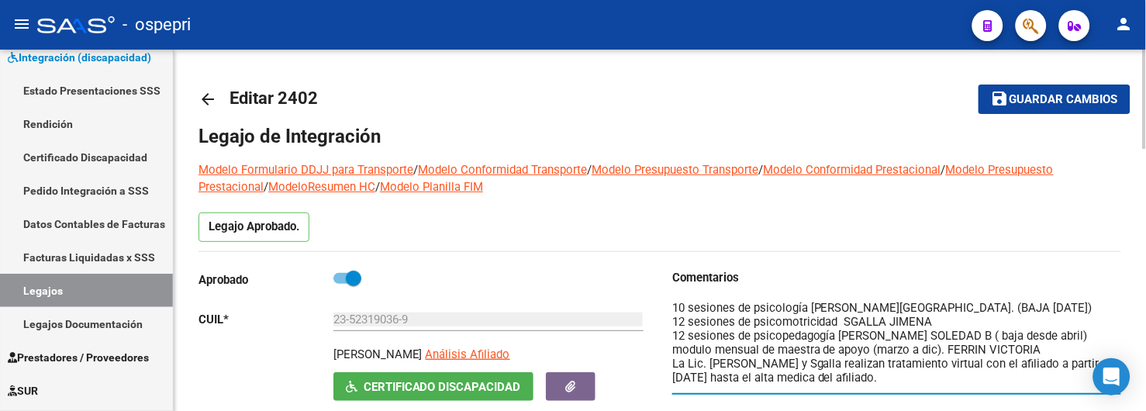
click at [205, 101] on mat-icon "arrow_back" at bounding box center [207, 99] width 19 height 19
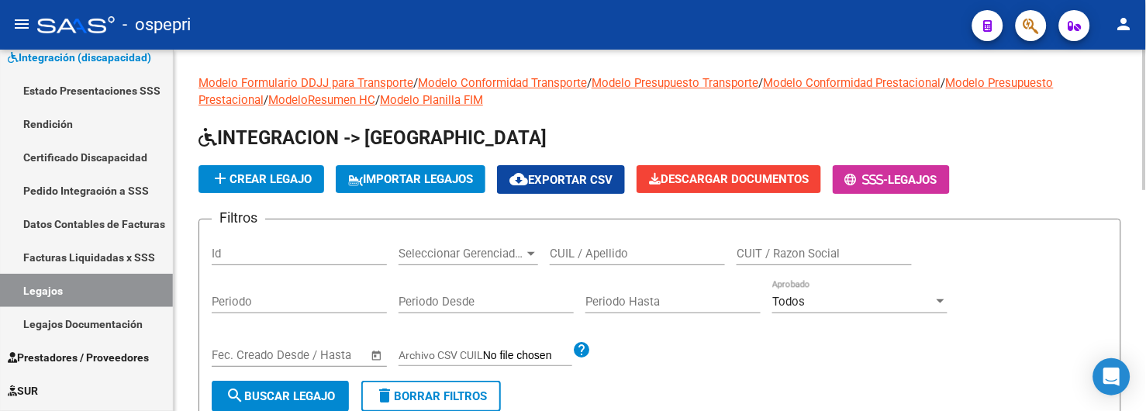
click at [572, 251] on input "CUIL / Apellido" at bounding box center [637, 254] width 175 height 14
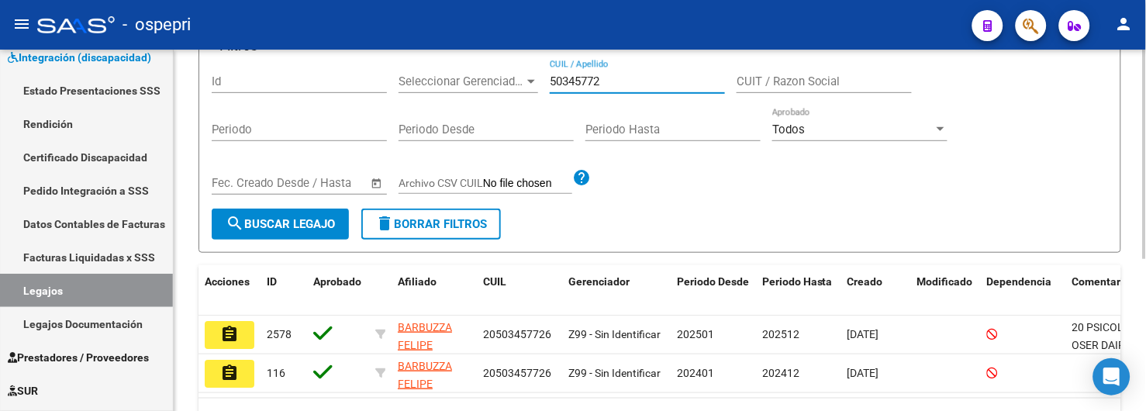
scroll to position [258, 0]
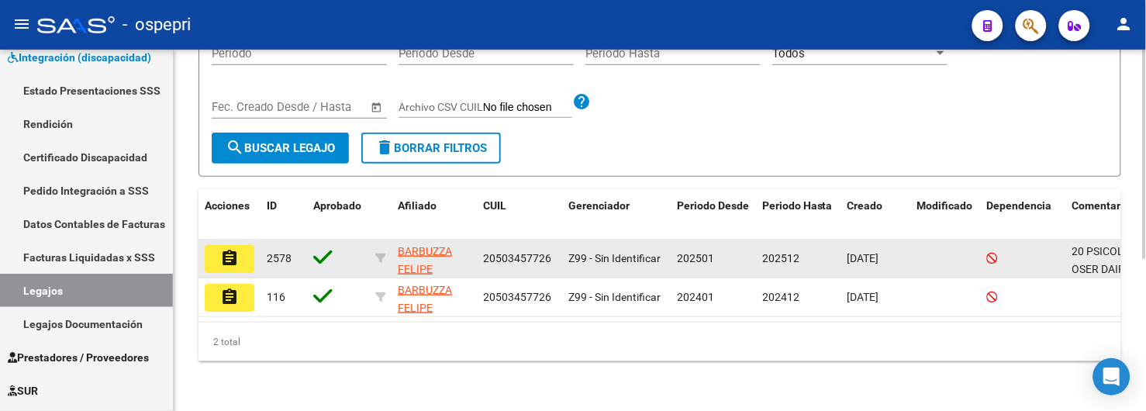
type input "50345772"
click at [228, 250] on mat-icon "assignment" at bounding box center [229, 258] width 19 height 19
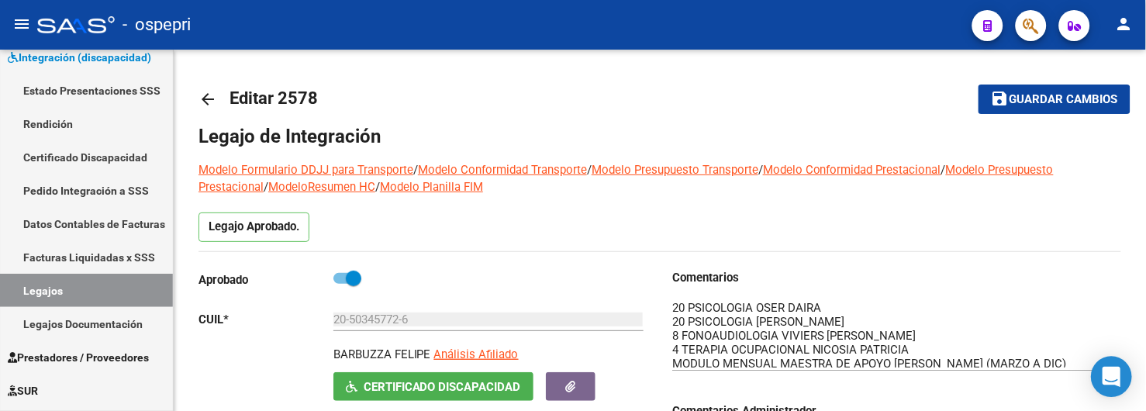
drag, startPoint x: 1117, startPoint y: 328, endPoint x: 1121, endPoint y: 366, distance: 38.2
click at [1121, 366] on body "menu - ospepri person Firma Express Inicio Calendario SSS Instructivos Contacto…" at bounding box center [573, 205] width 1146 height 411
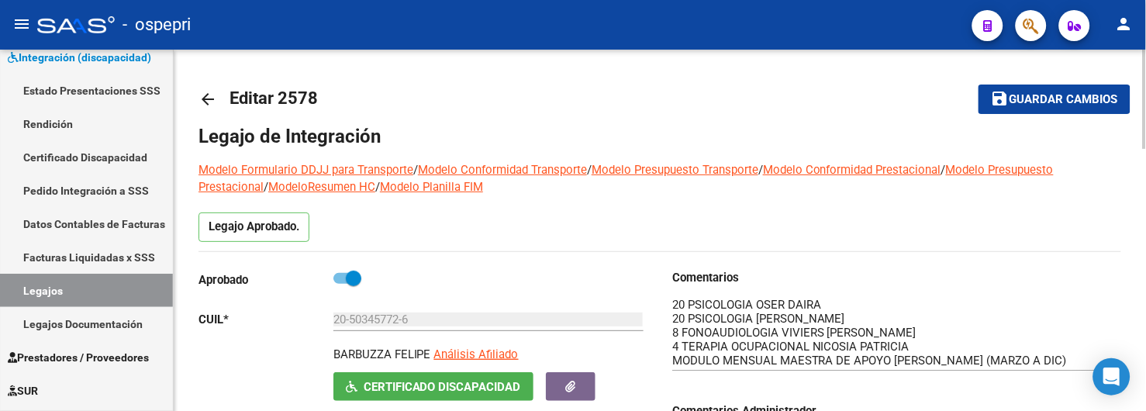
scroll to position [4, 0]
click at [208, 98] on mat-icon "arrow_back" at bounding box center [207, 99] width 19 height 19
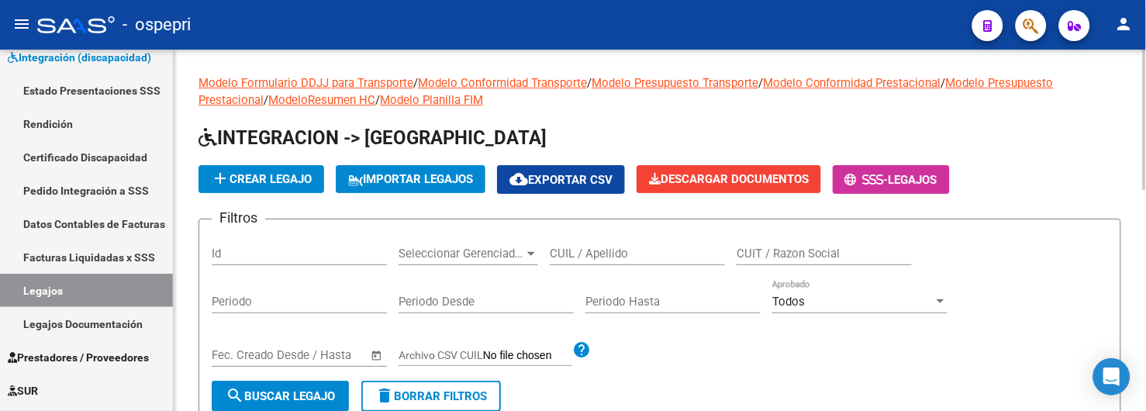
click at [559, 254] on input "CUIL / Apellido" at bounding box center [637, 254] width 175 height 14
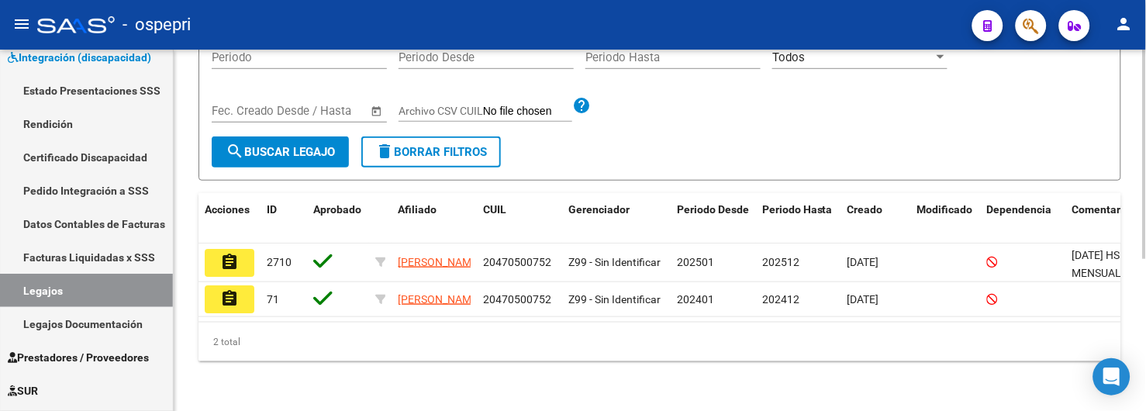
scroll to position [260, 0]
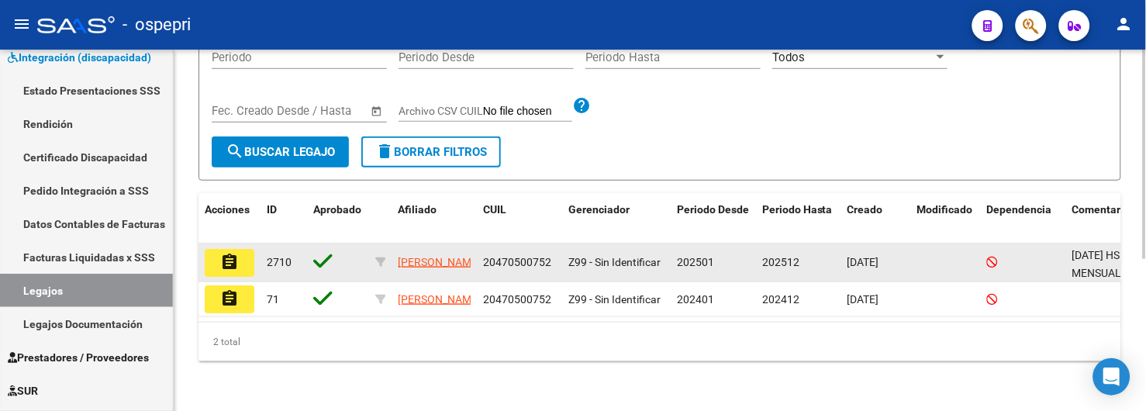
type input "47050075"
click at [230, 253] on mat-icon "assignment" at bounding box center [229, 262] width 19 height 19
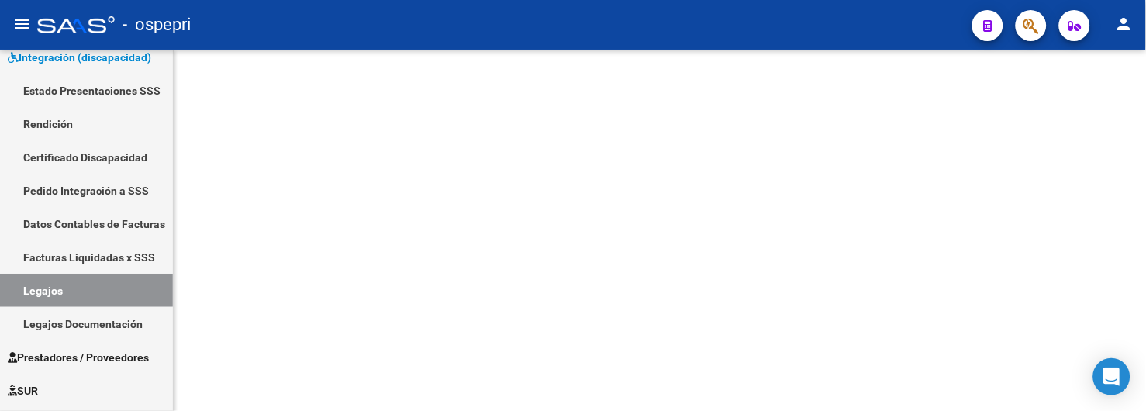
click at [230, 241] on mat-sidenav-content at bounding box center [660, 230] width 972 height 361
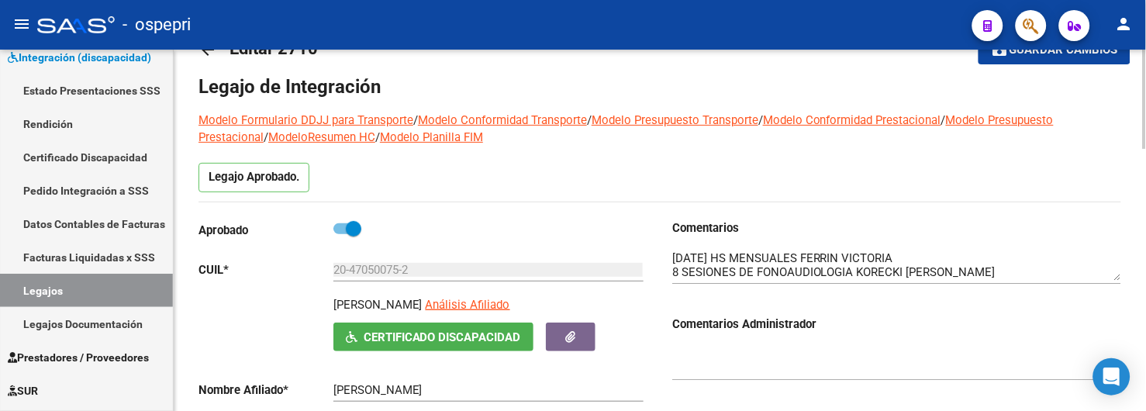
scroll to position [86, 0]
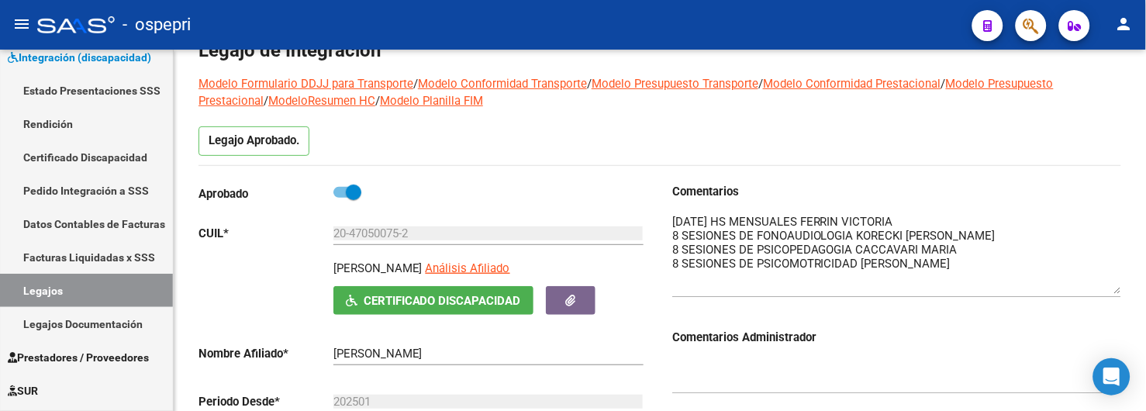
drag, startPoint x: 1119, startPoint y: 243, endPoint x: 1120, endPoint y: 292, distance: 49.6
click at [1120, 292] on textarea at bounding box center [896, 253] width 449 height 81
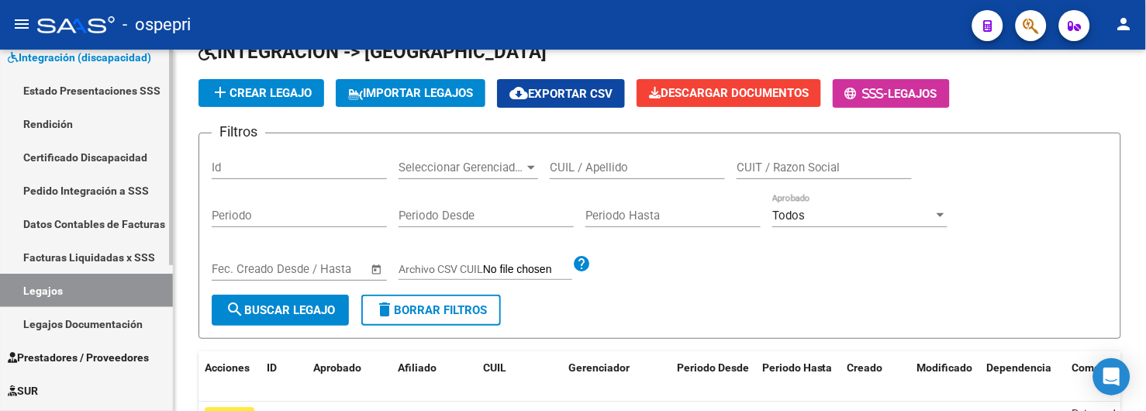
click at [85, 279] on link "Legajos" at bounding box center [86, 290] width 173 height 33
click at [585, 174] on input "CUIL / Apellido" at bounding box center [637, 167] width 175 height 14
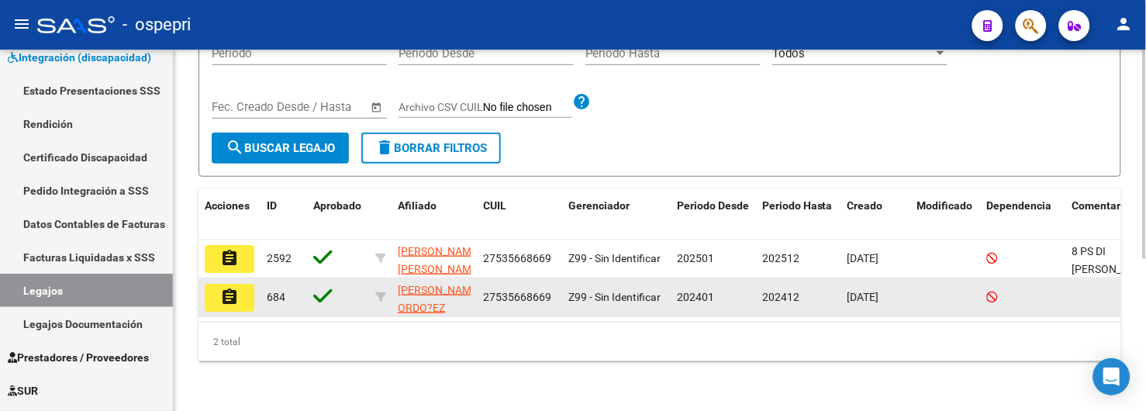
scroll to position [260, 0]
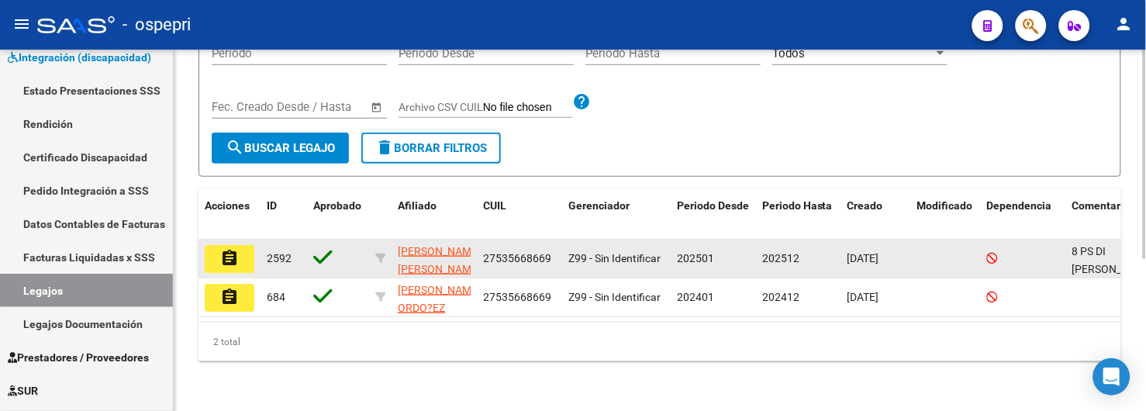
type input "53566866"
click at [222, 249] on mat-icon "assignment" at bounding box center [229, 258] width 19 height 19
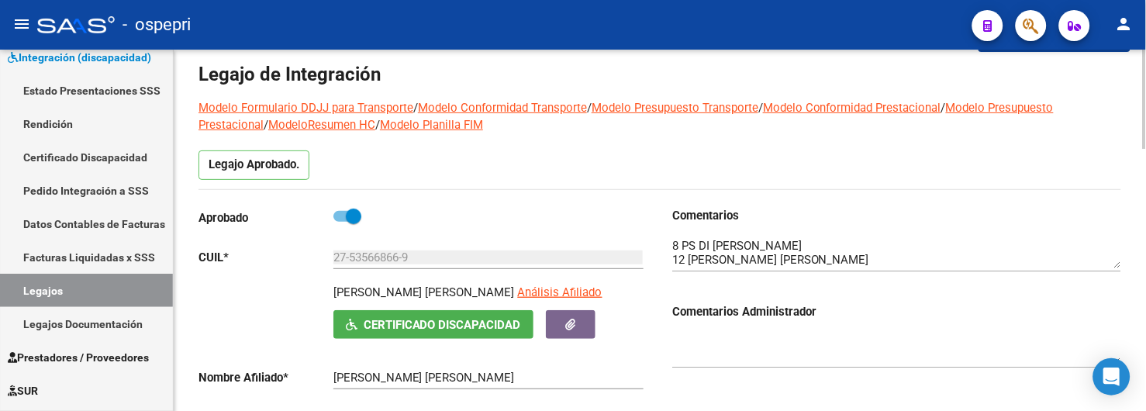
scroll to position [86, 0]
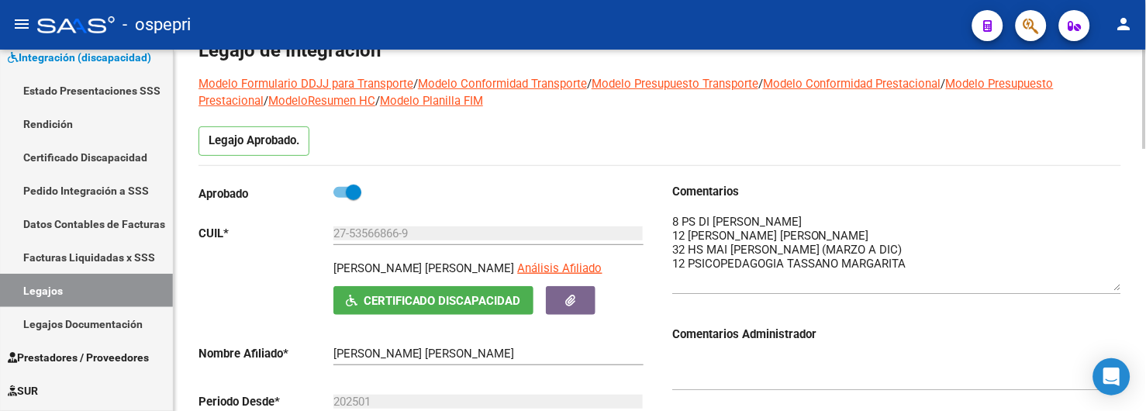
drag, startPoint x: 1118, startPoint y: 241, endPoint x: 1114, endPoint y: 288, distance: 46.7
click at [1114, 288] on textarea at bounding box center [896, 252] width 449 height 78
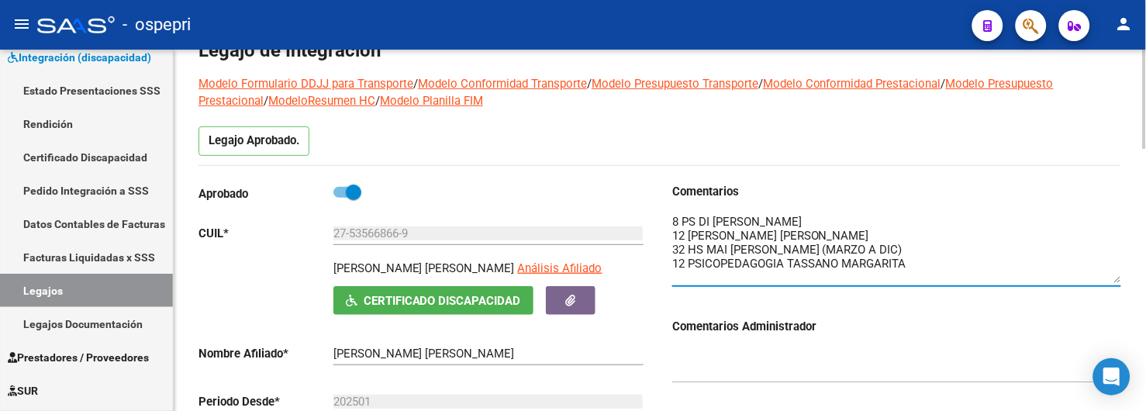
drag, startPoint x: 1118, startPoint y: 289, endPoint x: 1119, endPoint y: 281, distance: 7.8
click at [1119, 281] on textarea at bounding box center [896, 248] width 449 height 70
click at [750, 234] on textarea at bounding box center [896, 248] width 449 height 70
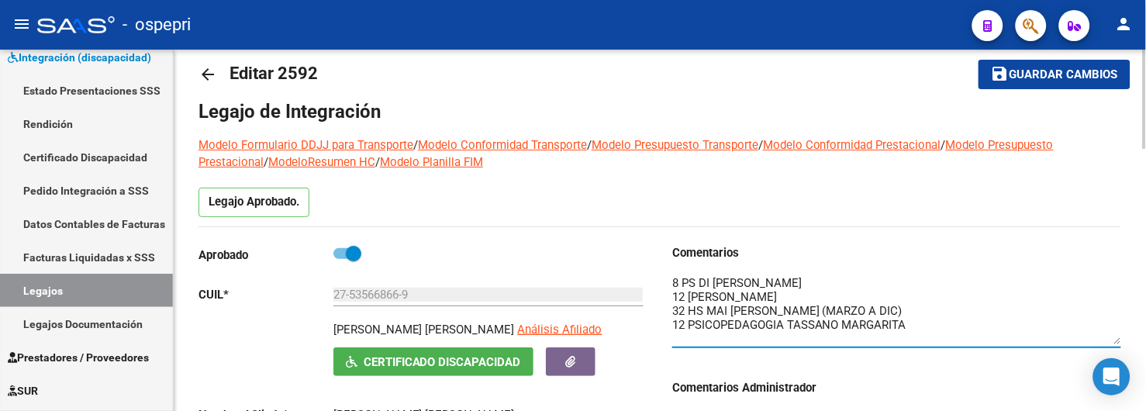
scroll to position [0, 0]
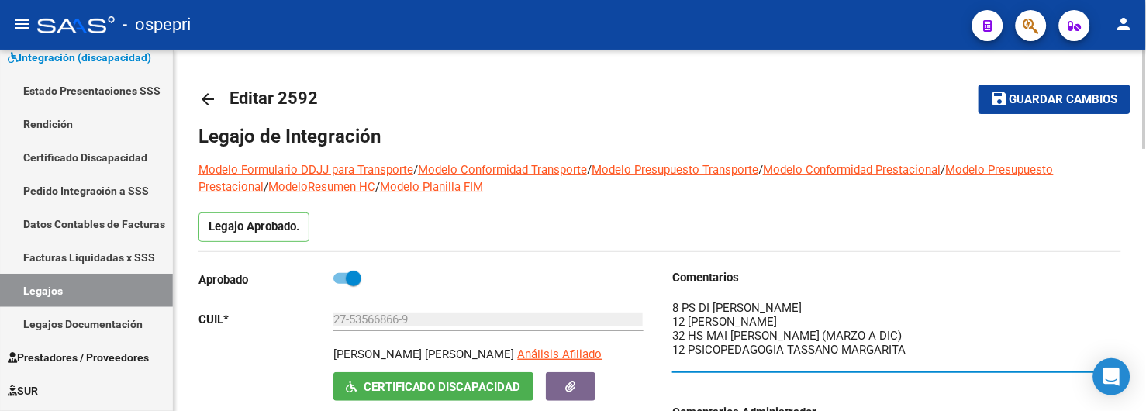
type textarea "8 PS DI GIROLAMO LAURA 12 FONO FIGUEROA MONICA 32 HS MAI URRUTIA NATALIA (MARZO…"
click at [205, 99] on mat-icon "arrow_back" at bounding box center [207, 99] width 19 height 19
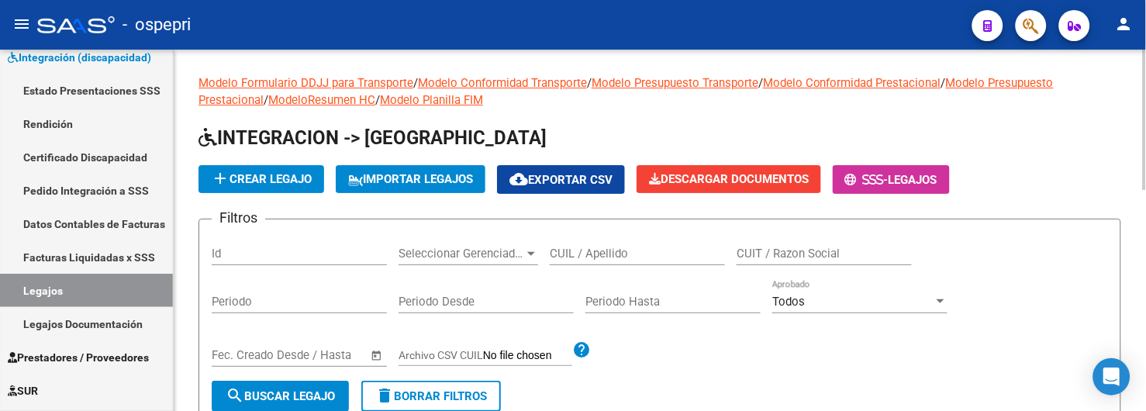
click at [615, 138] on h1 "INTEGRACION -> [GEOGRAPHIC_DATA]" at bounding box center [659, 139] width 922 height 27
click at [84, 281] on link "Legajos" at bounding box center [86, 290] width 173 height 33
click at [623, 251] on input "CUIL / Apellido" at bounding box center [637, 254] width 175 height 14
type input "56318507"
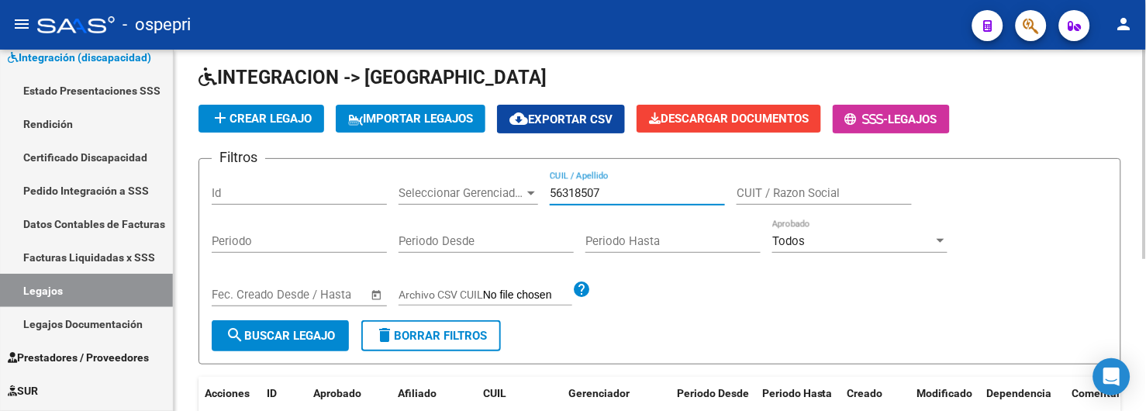
scroll to position [86, 0]
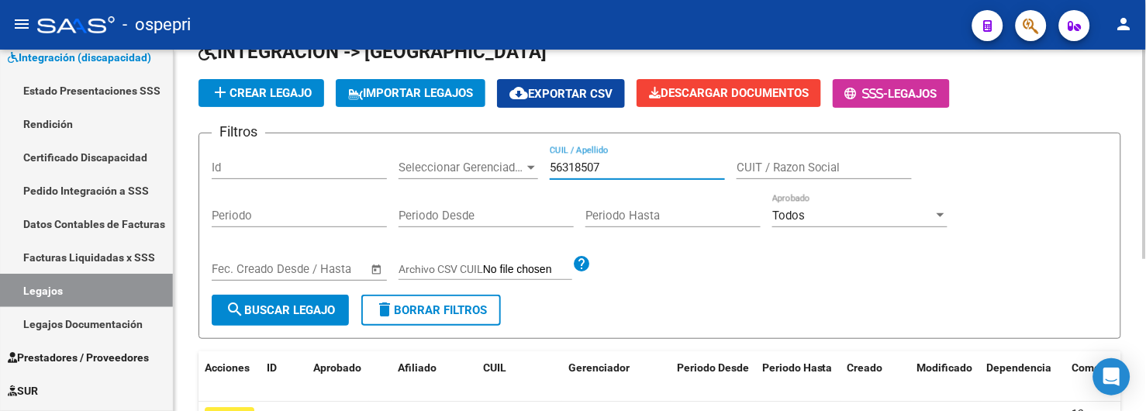
click at [310, 305] on span "search Buscar Legajo" at bounding box center [280, 310] width 109 height 14
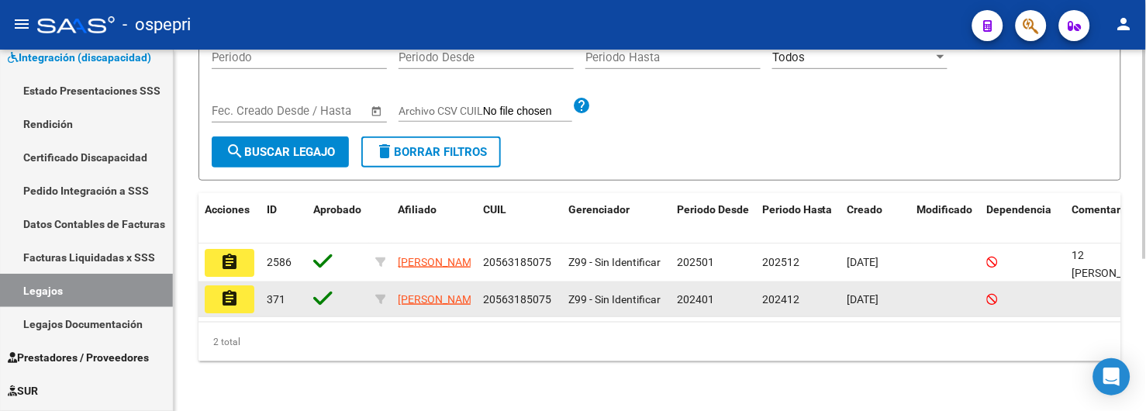
scroll to position [258, 0]
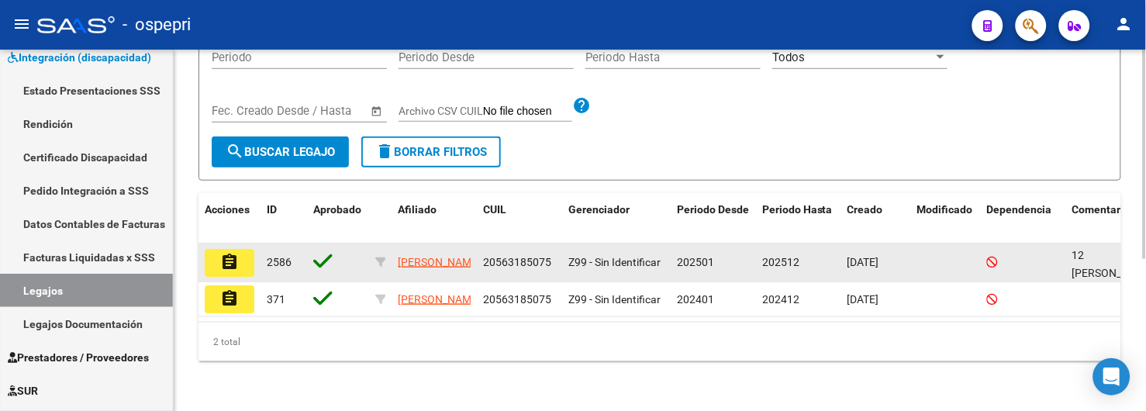
click at [233, 253] on mat-icon "assignment" at bounding box center [229, 262] width 19 height 19
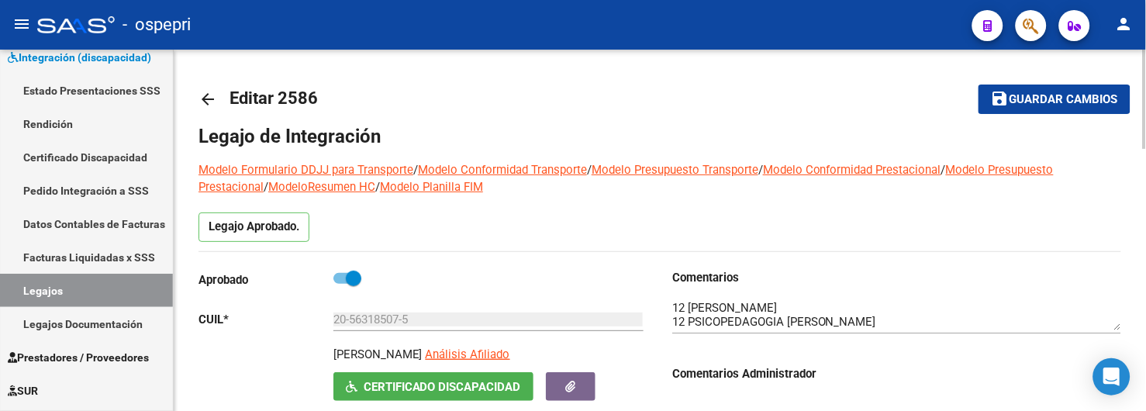
scroll to position [86, 0]
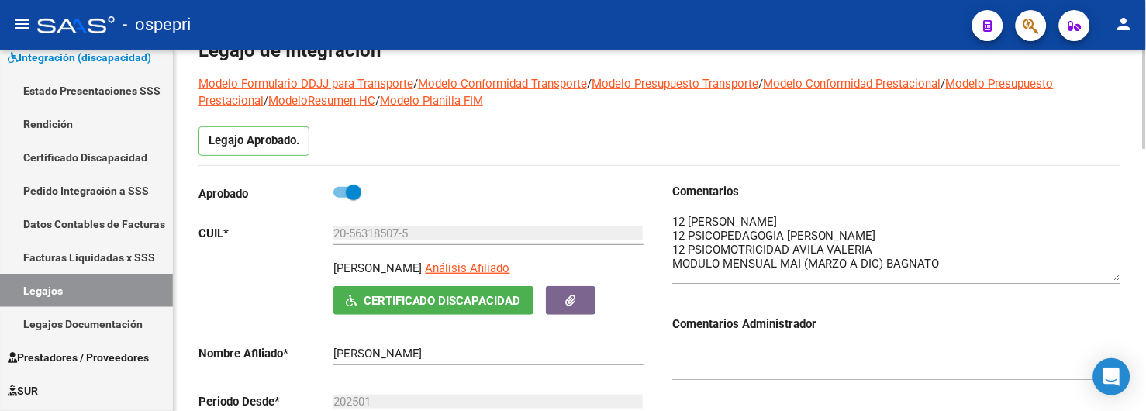
drag, startPoint x: 1121, startPoint y: 243, endPoint x: 1119, endPoint y: 281, distance: 37.2
click at [1119, 281] on textarea at bounding box center [896, 246] width 449 height 67
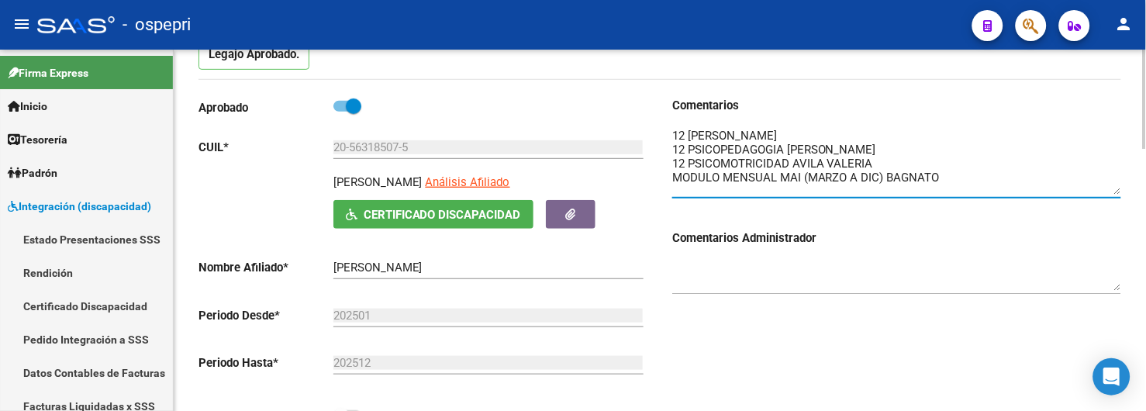
scroll to position [0, 0]
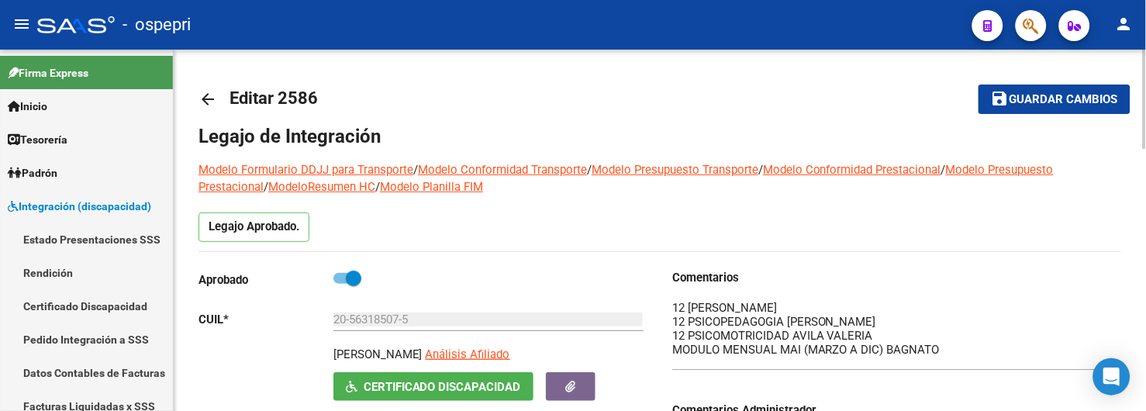
click at [209, 102] on mat-icon "arrow_back" at bounding box center [207, 99] width 19 height 19
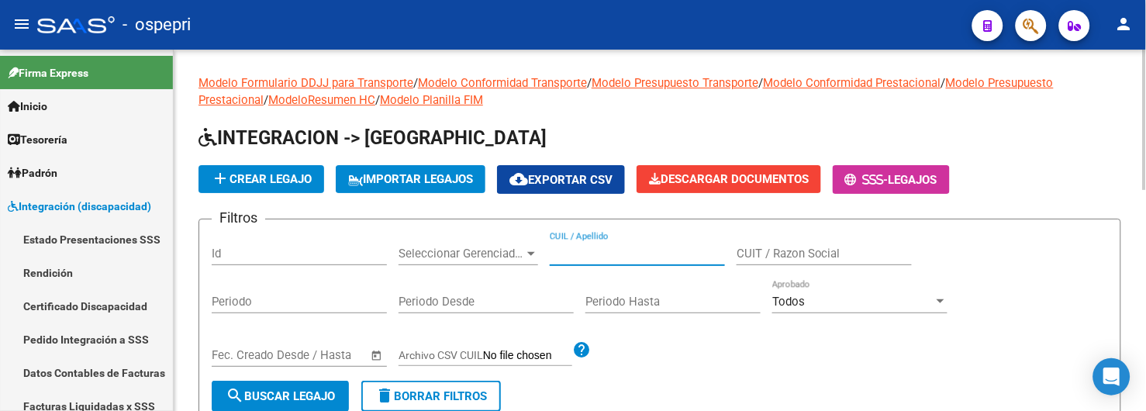
click at [581, 256] on input "CUIL / Apellido" at bounding box center [637, 254] width 175 height 14
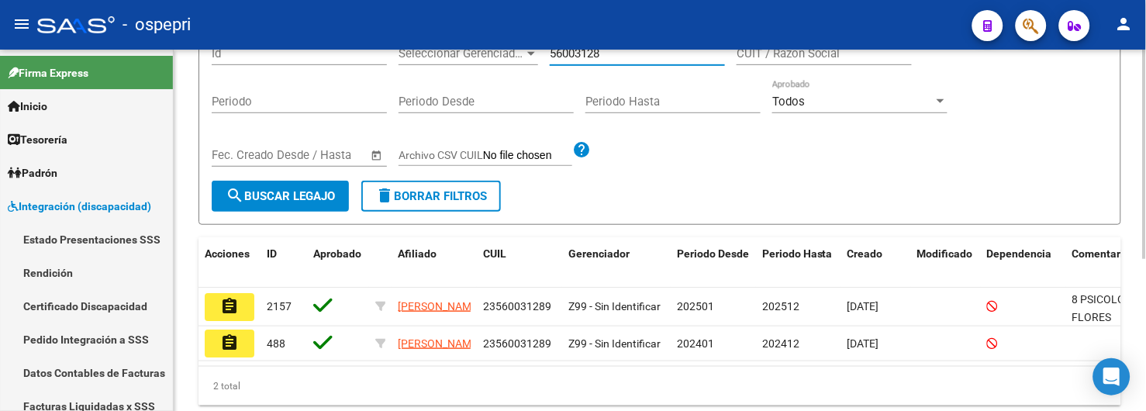
scroll to position [258, 0]
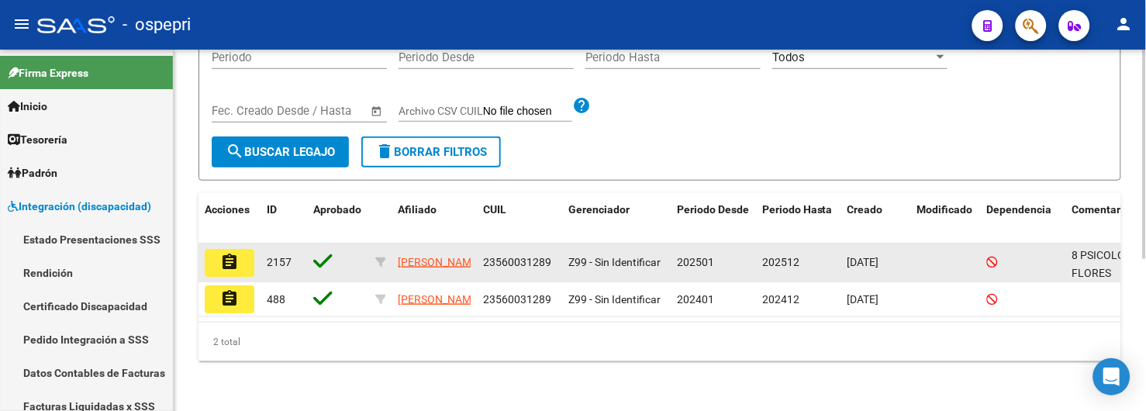
type input "56003128"
click at [240, 250] on button "assignment" at bounding box center [230, 263] width 50 height 28
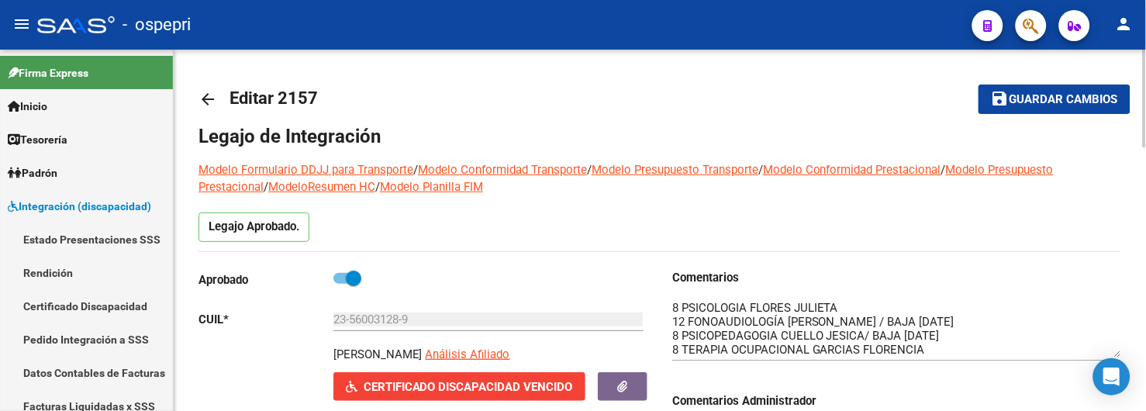
drag, startPoint x: 1116, startPoint y: 326, endPoint x: 1116, endPoint y: 353, distance: 27.1
click at [1116, 353] on textarea at bounding box center [896, 328] width 449 height 58
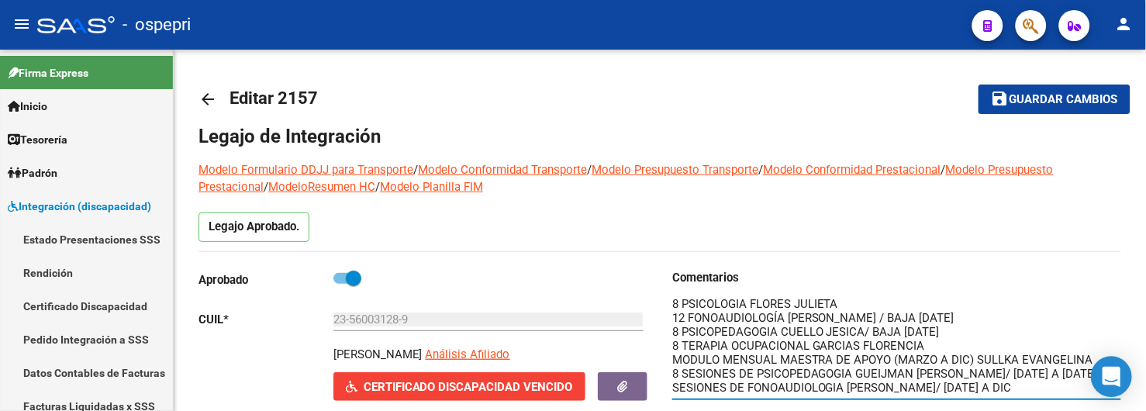
scroll to position [2, 0]
drag, startPoint x: 1119, startPoint y: 353, endPoint x: 1117, endPoint y: 394, distance: 41.1
click at [1117, 394] on body "menu - ospepri person Firma Express Inicio Calendario SSS Instructivos Contacto…" at bounding box center [573, 205] width 1146 height 411
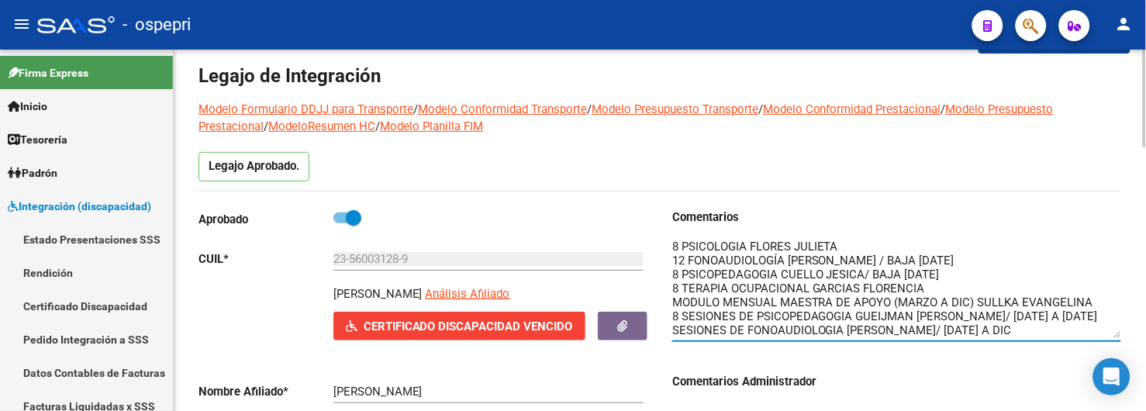
scroll to position [86, 0]
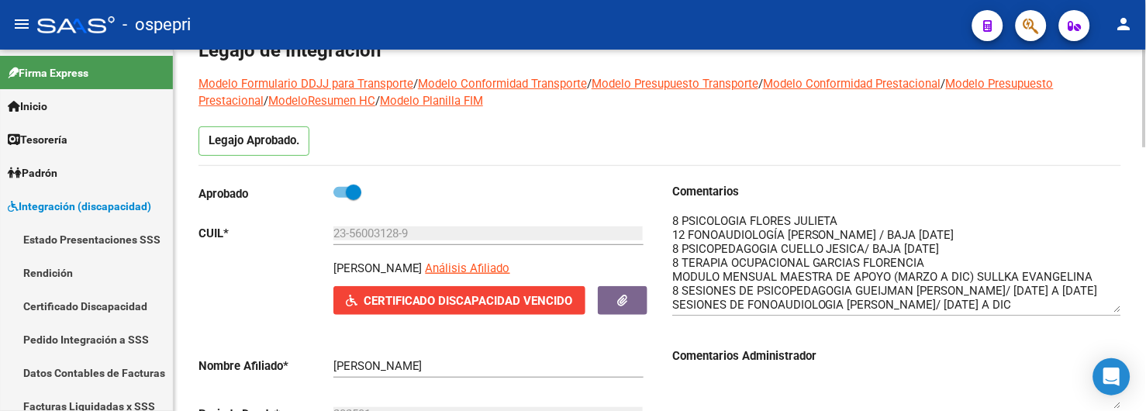
click at [934, 358] on h3 "Comentarios Administrador" at bounding box center [896, 355] width 449 height 17
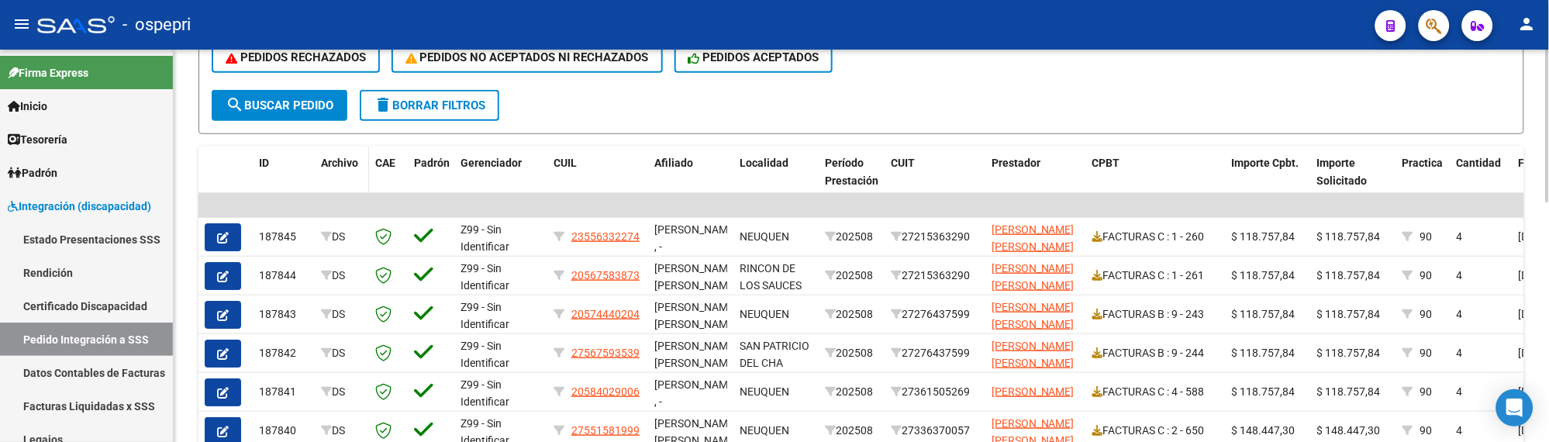
scroll to position [258, 0]
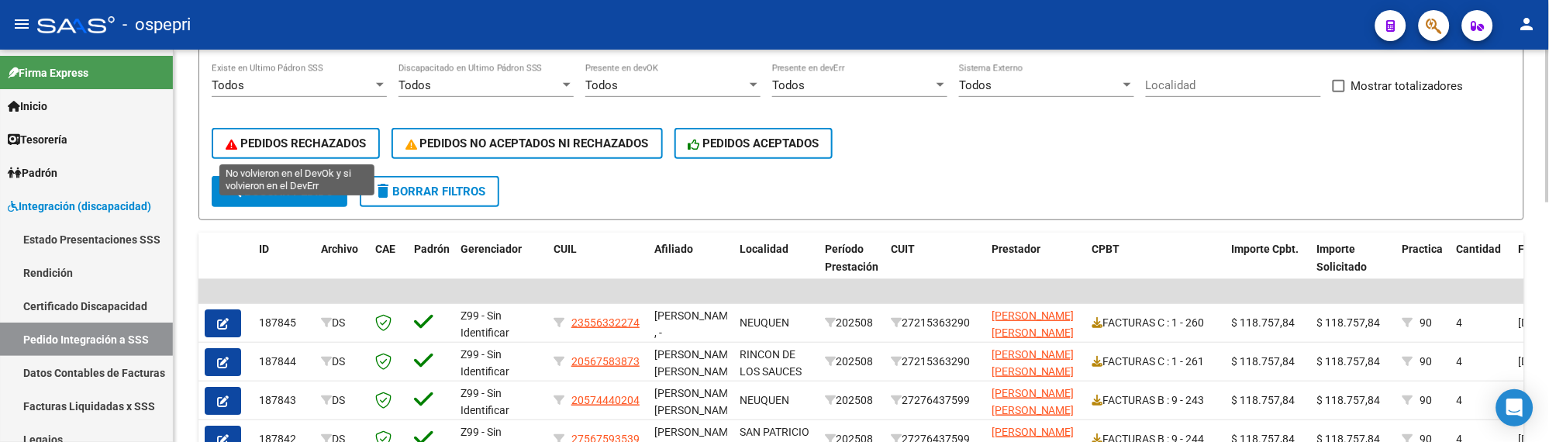
click at [327, 141] on span "PEDIDOS RECHAZADOS" at bounding box center [296, 143] width 140 height 14
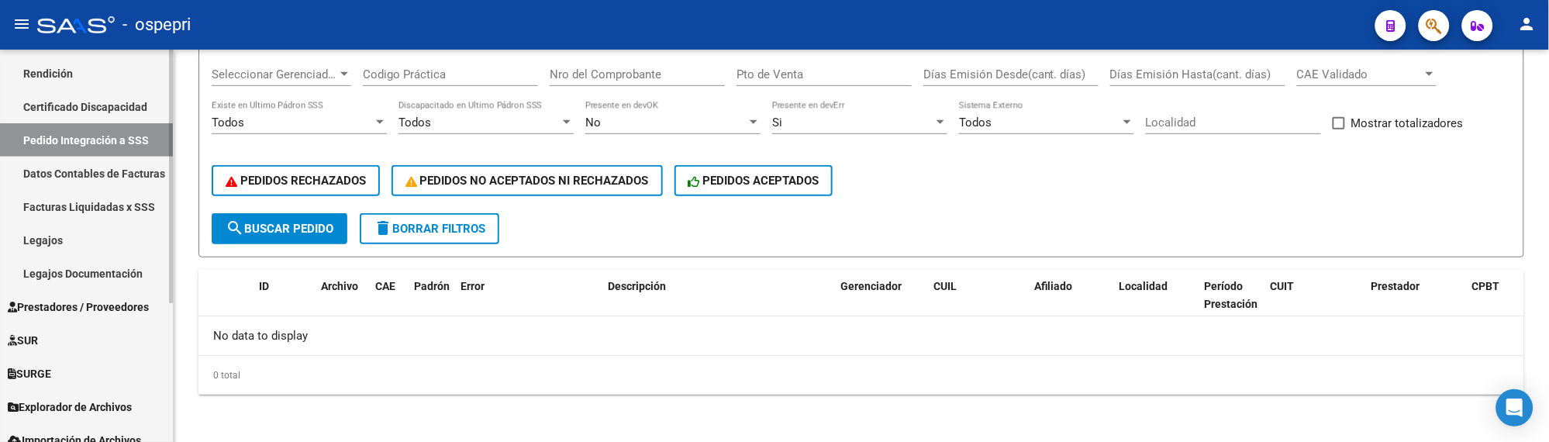
scroll to position [213, 0]
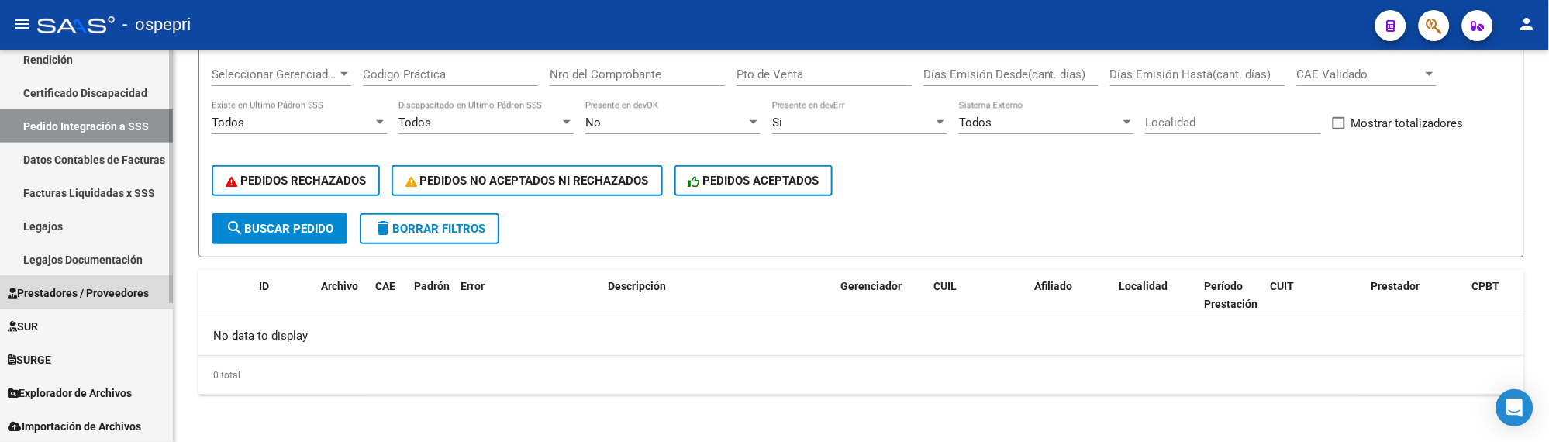
click at [86, 295] on span "Prestadores / Proveedores" at bounding box center [78, 292] width 141 height 17
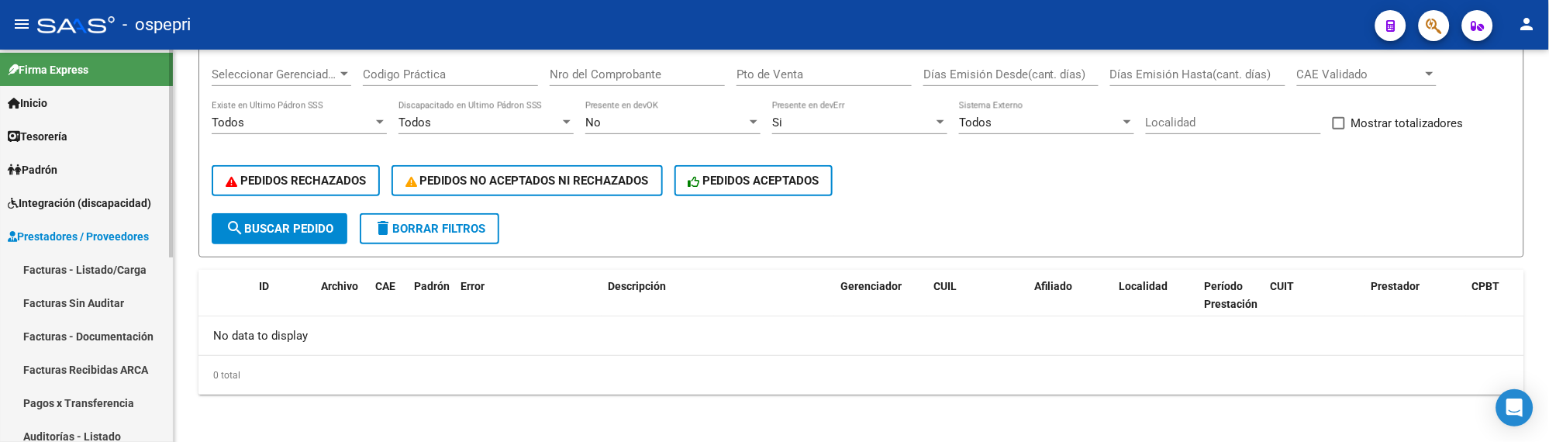
scroll to position [2, 0]
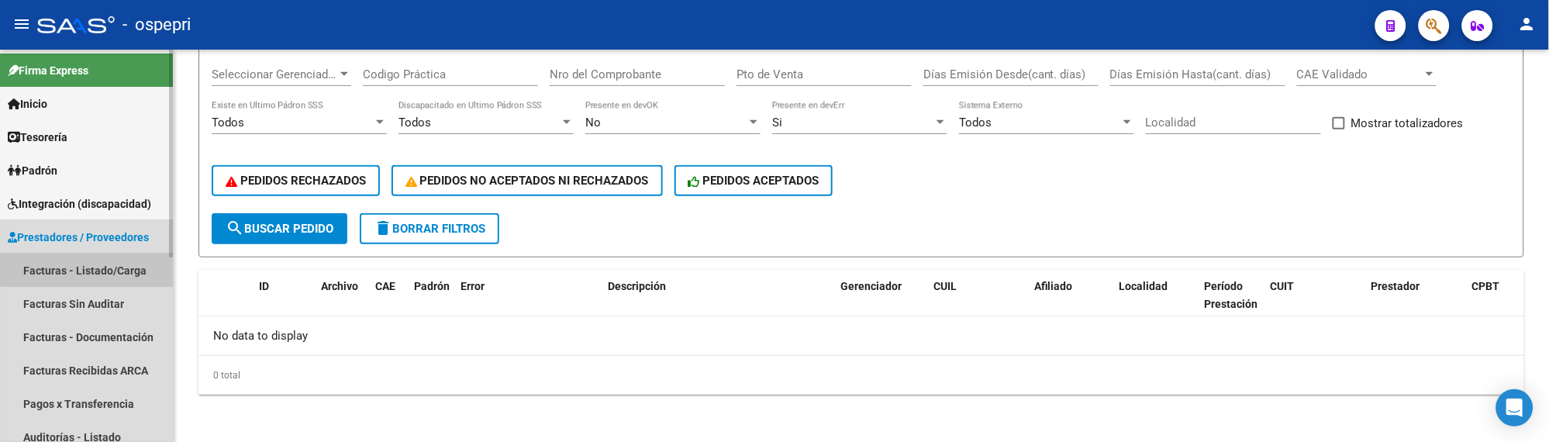
click at [101, 267] on link "Facturas - Listado/Carga" at bounding box center [86, 269] width 173 height 33
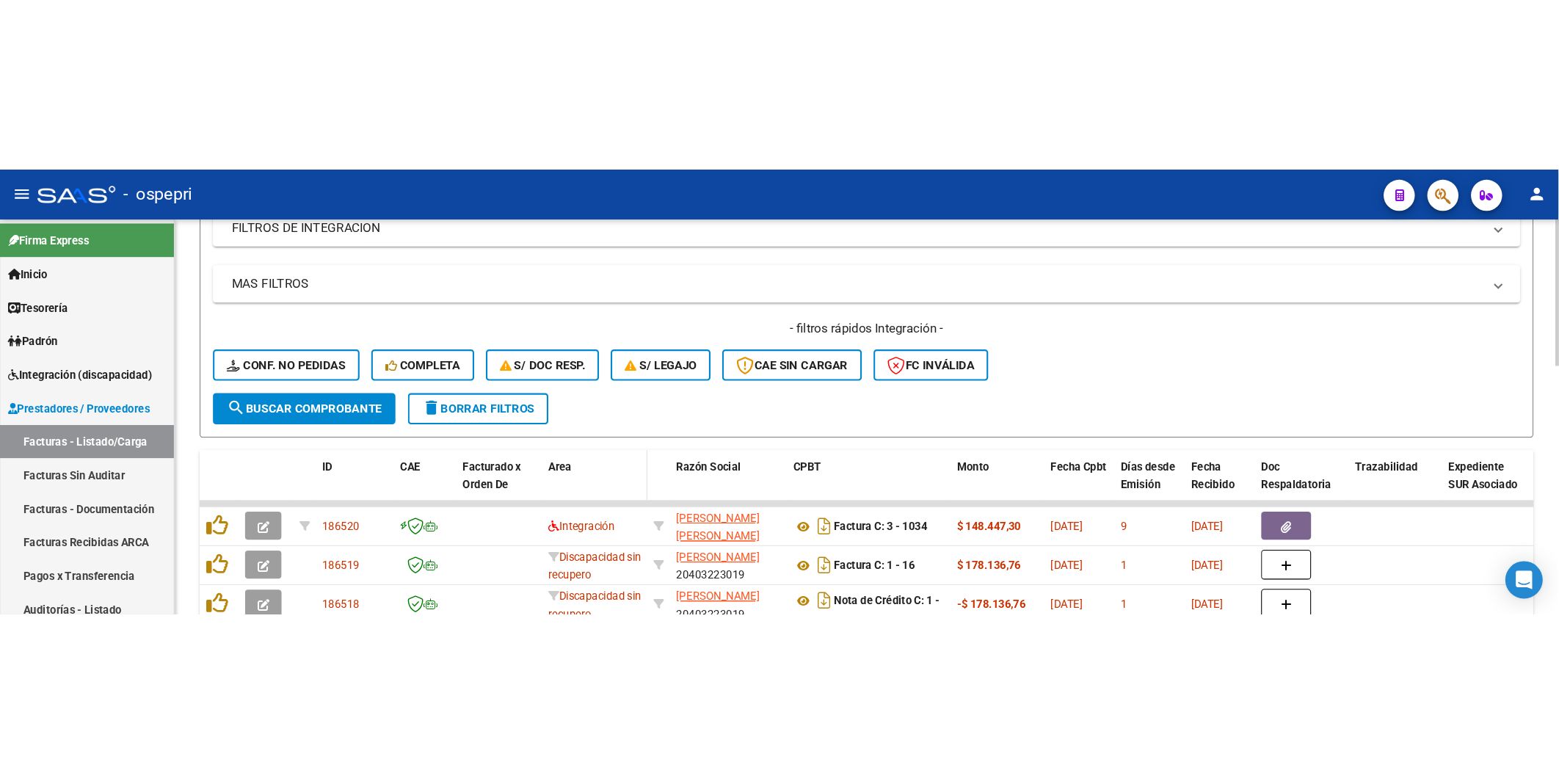
scroll to position [326, 0]
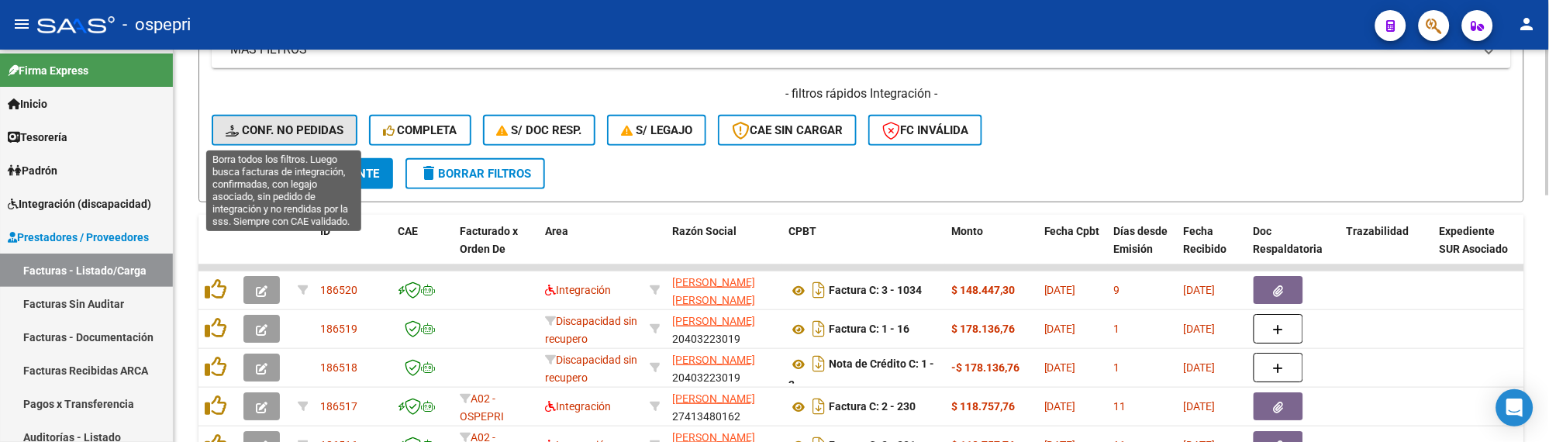
click at [329, 129] on span "Conf. no pedidas" at bounding box center [285, 130] width 118 height 14
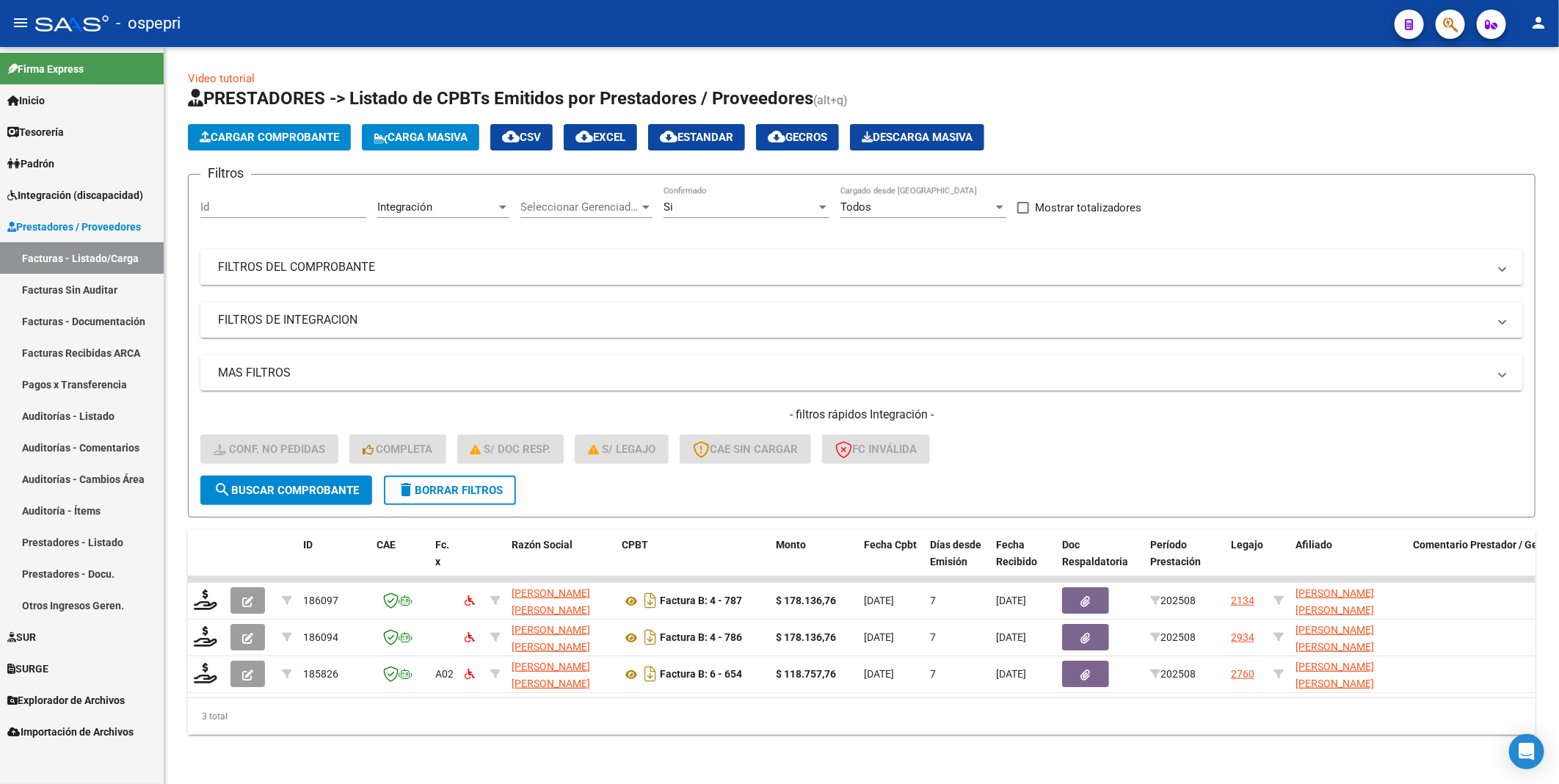
scroll to position [0, 0]
click at [1076, 259] on mat-panel-title "FILTROS DEL COMPROBANTE" at bounding box center [852, 267] width 1270 height 16
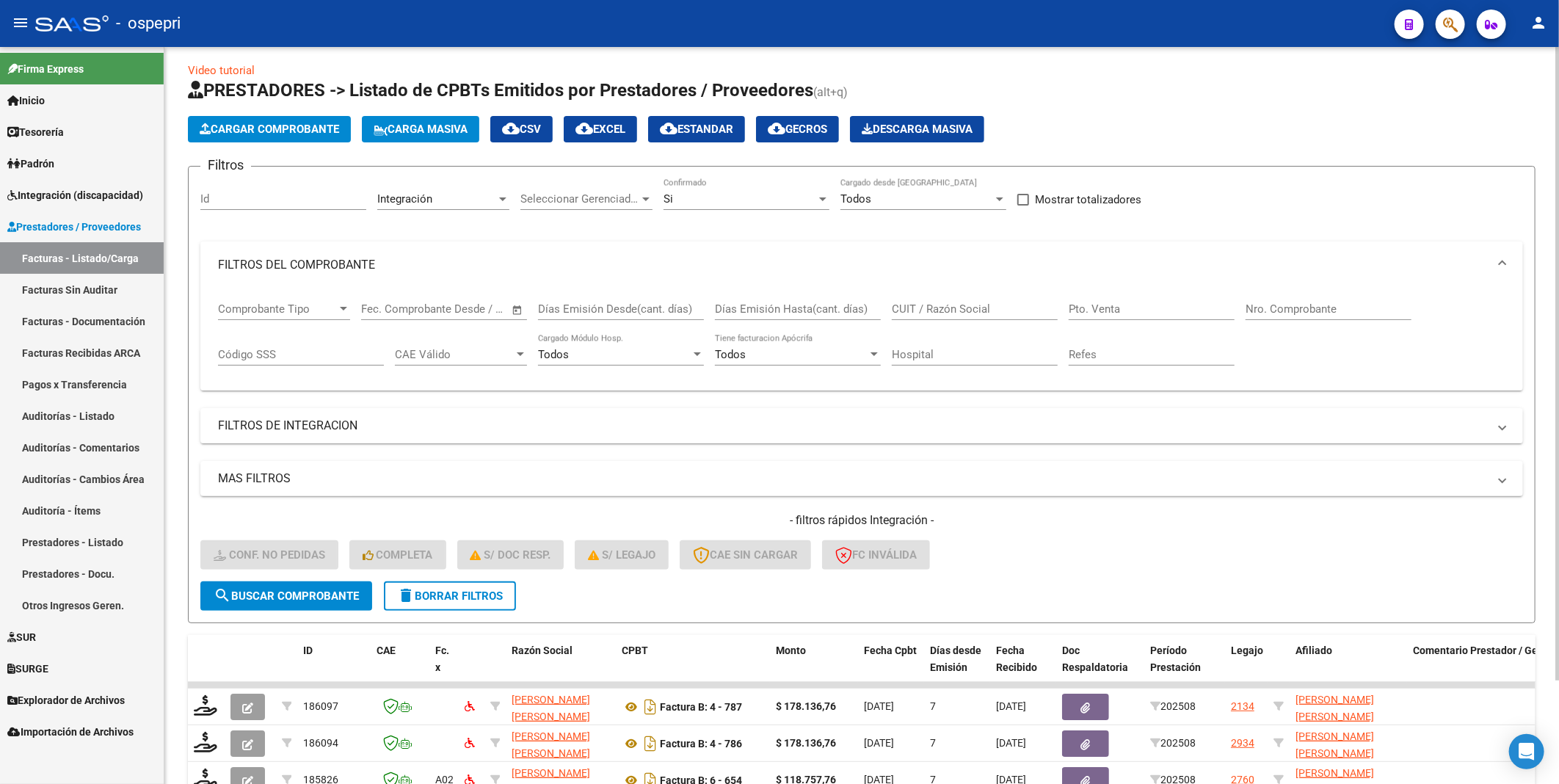
click at [960, 312] on input "CUIT / Razón Social" at bounding box center [975, 309] width 166 height 13
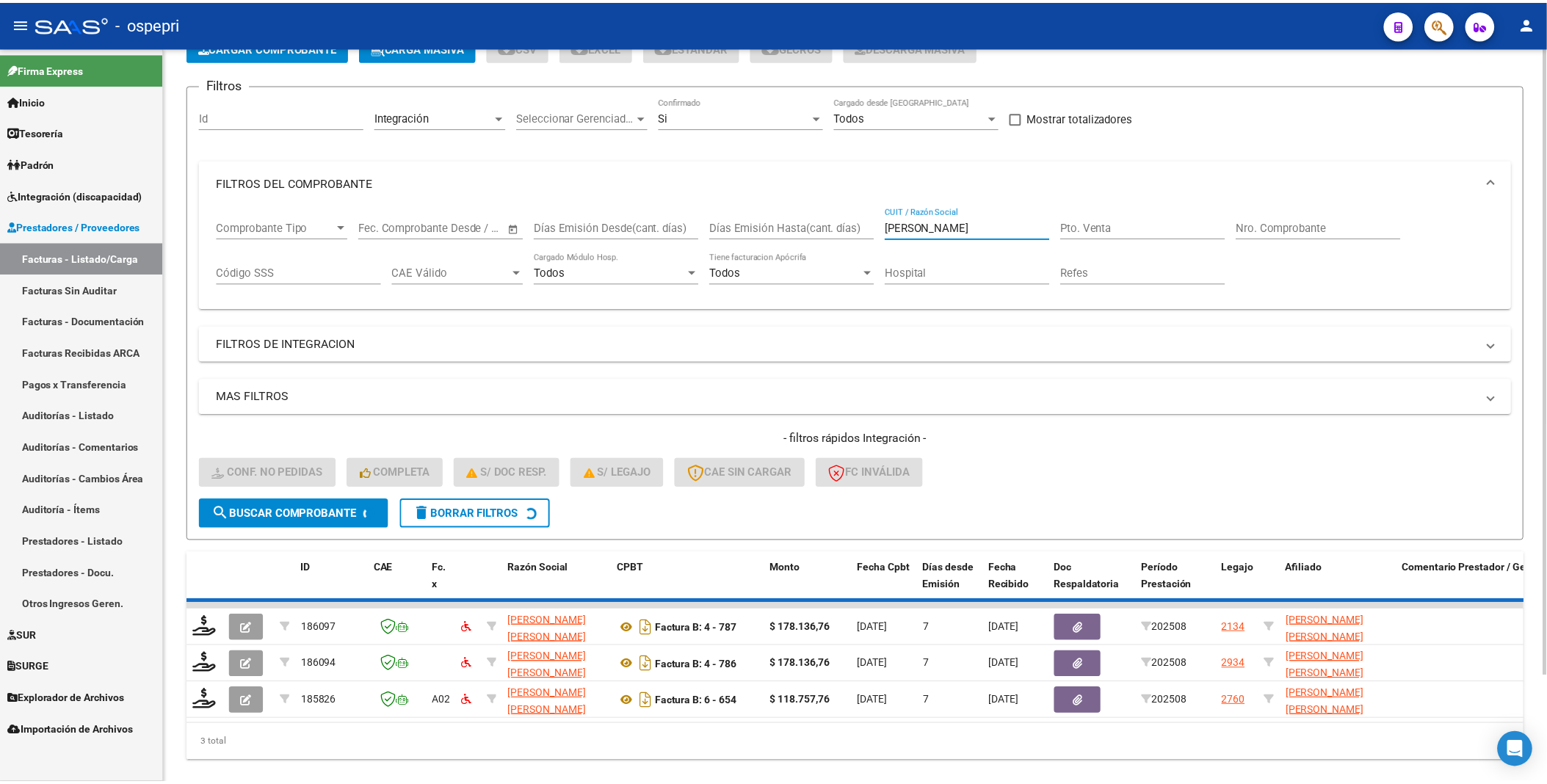
scroll to position [85, 0]
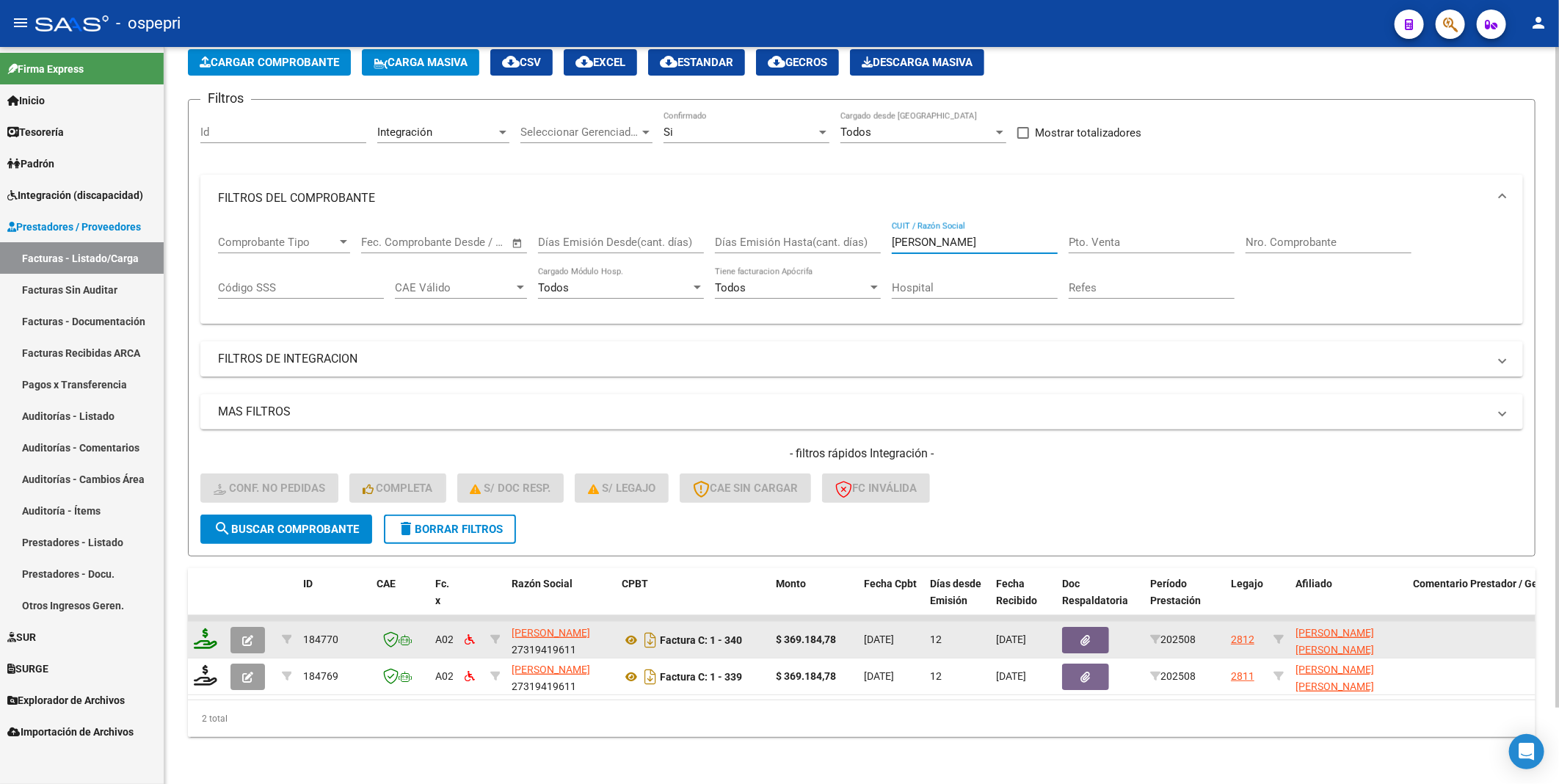
type input "[PERSON_NAME]"
click at [208, 418] on icon at bounding box center [206, 639] width 24 height 21
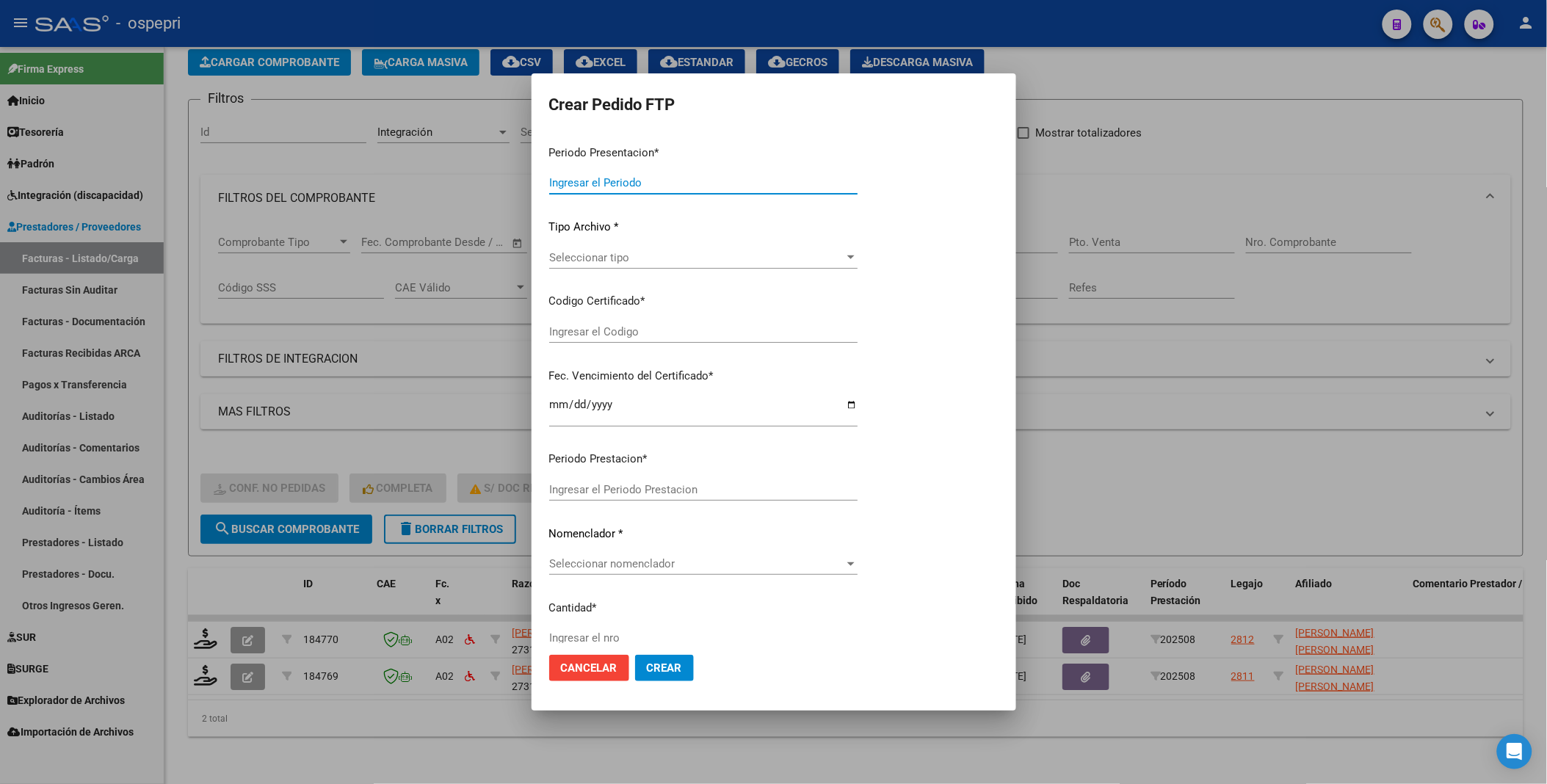
type input "202508"
type input "$ 369.184,78"
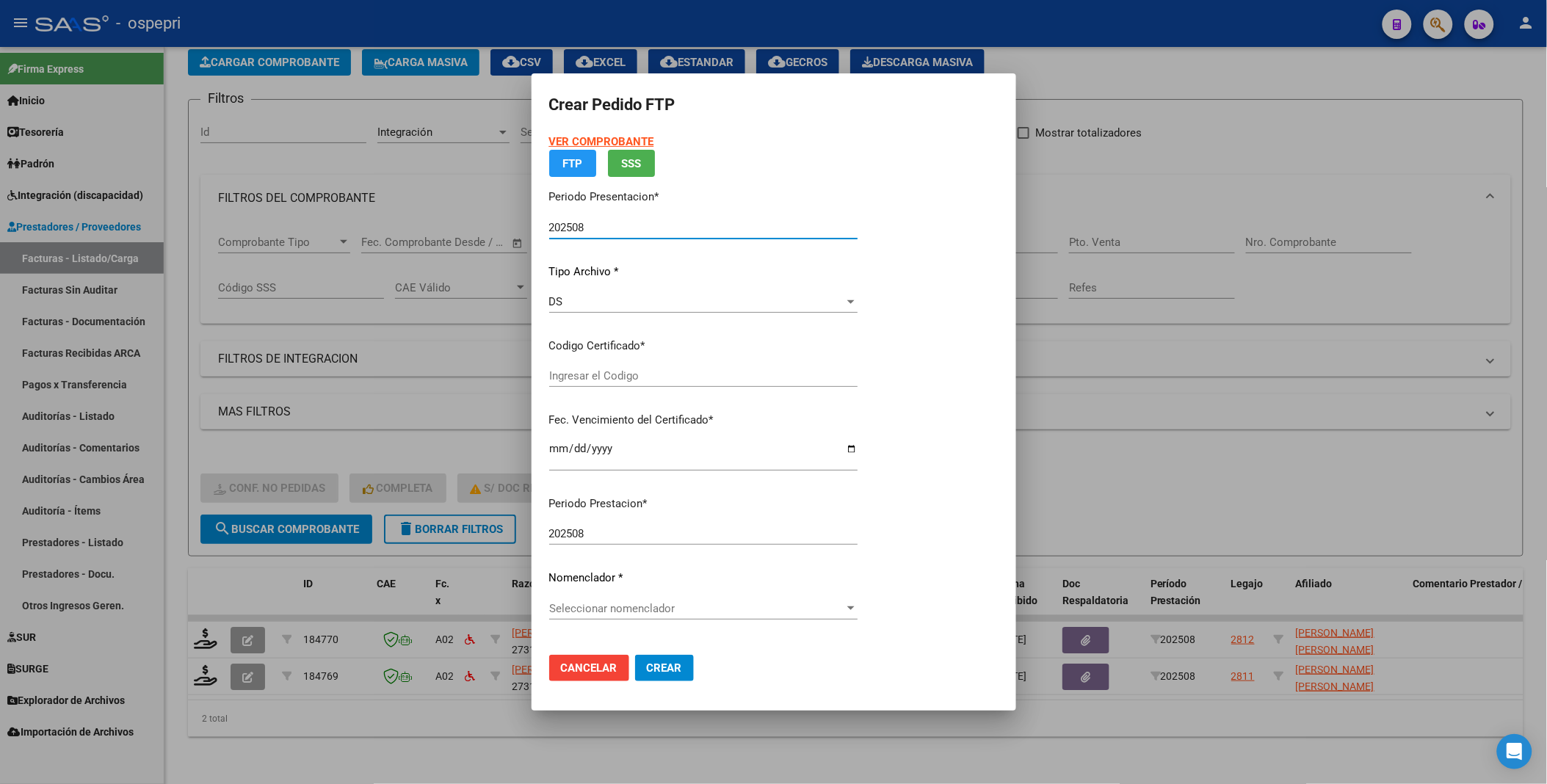
type input "2349815308-9"
type input "2035-02-19"
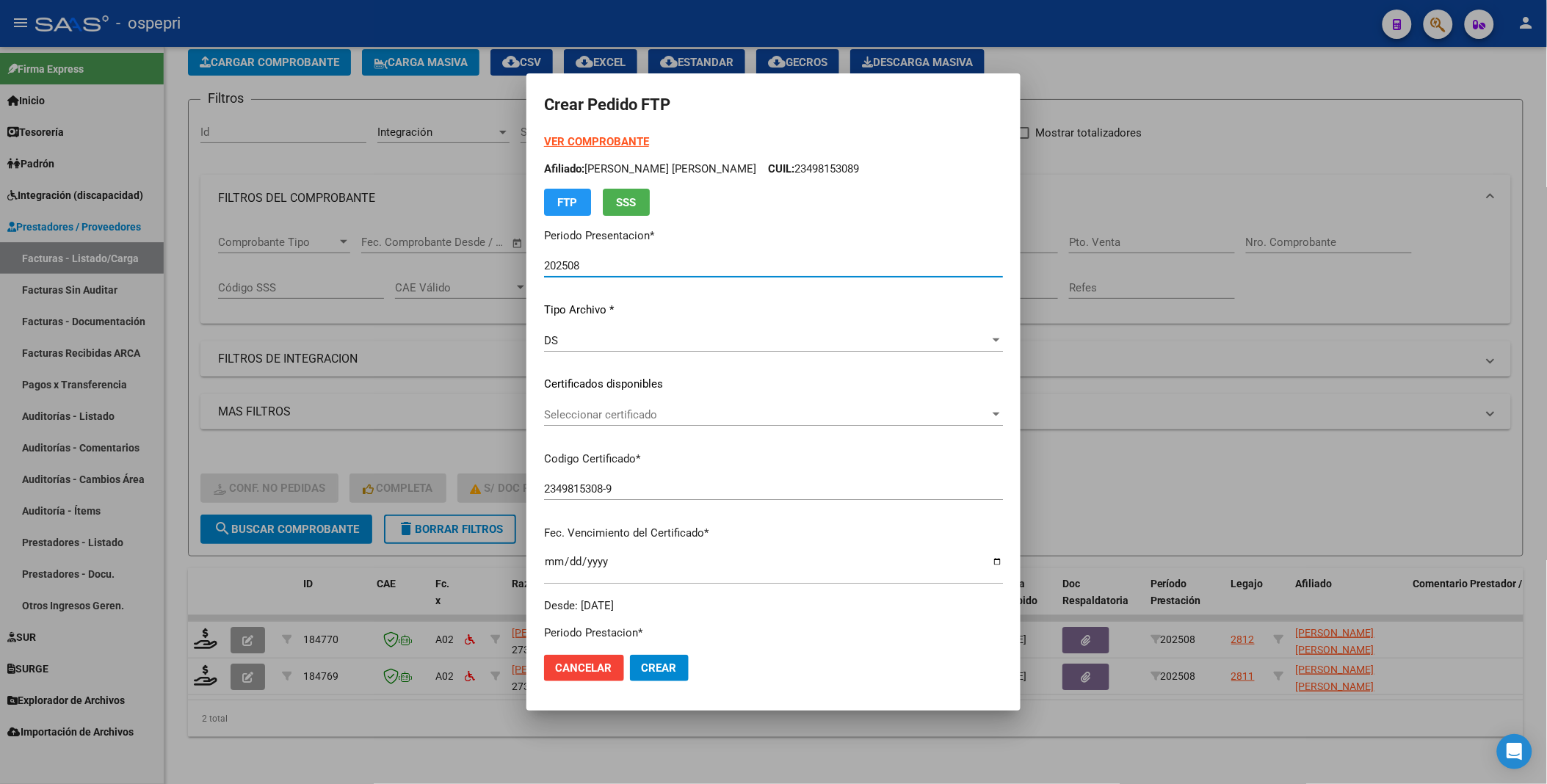
click at [990, 413] on span "Seleccionar certificado" at bounding box center [766, 415] width 446 height 13
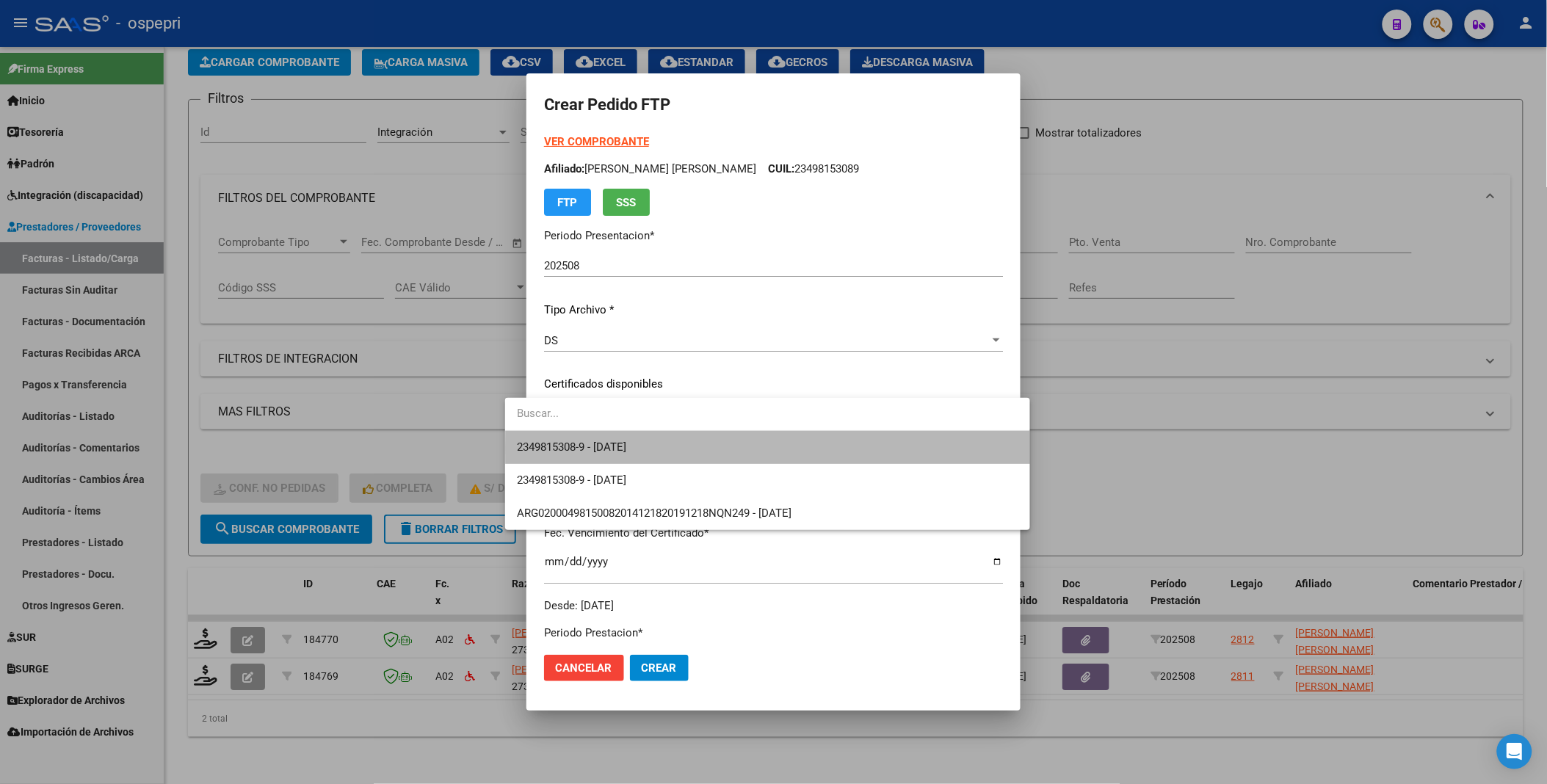
click at [962, 418] on span "2349815308-9 - 2035-02-19" at bounding box center [767, 447] width 501 height 33
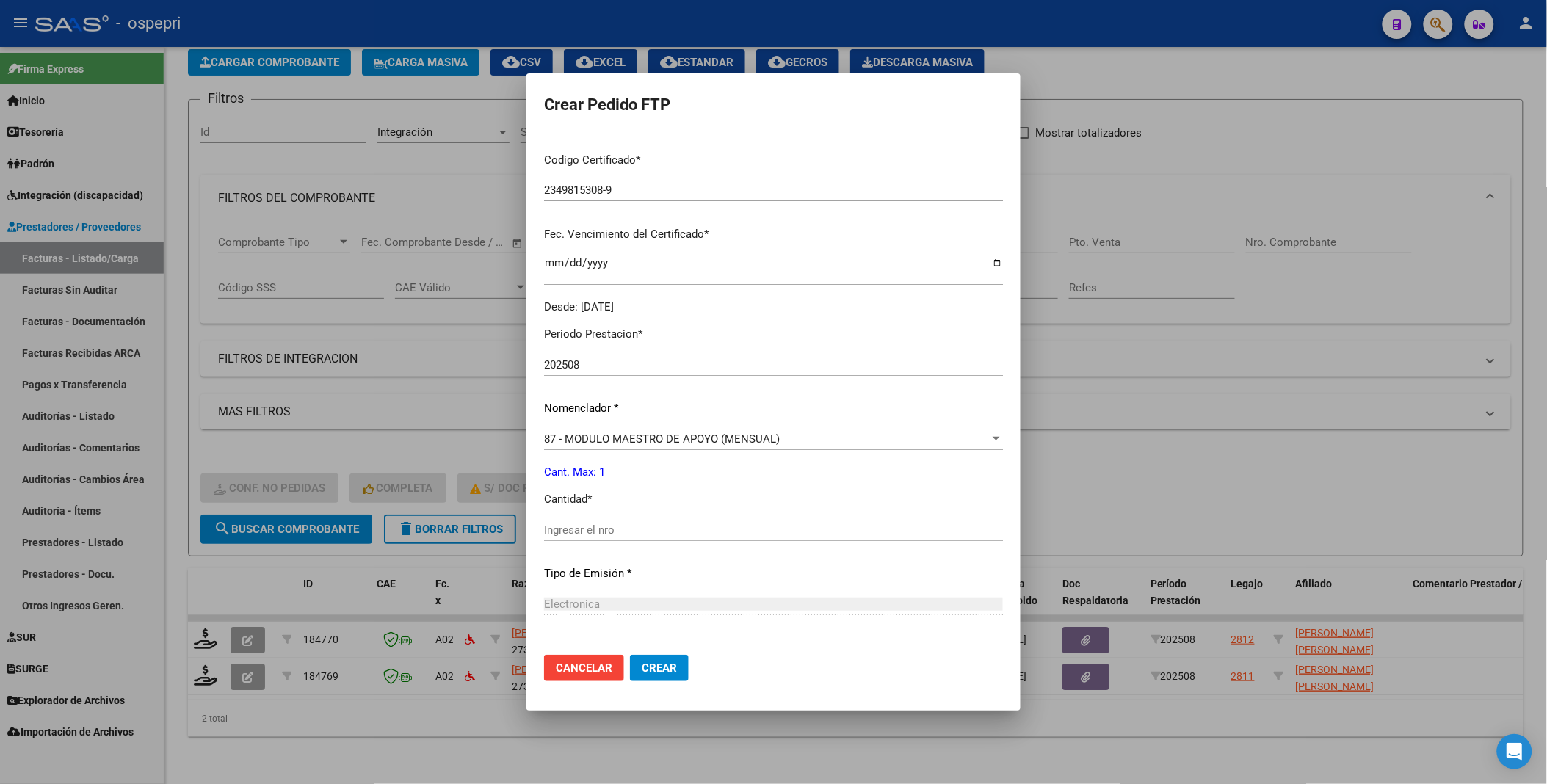
scroll to position [326, 0]
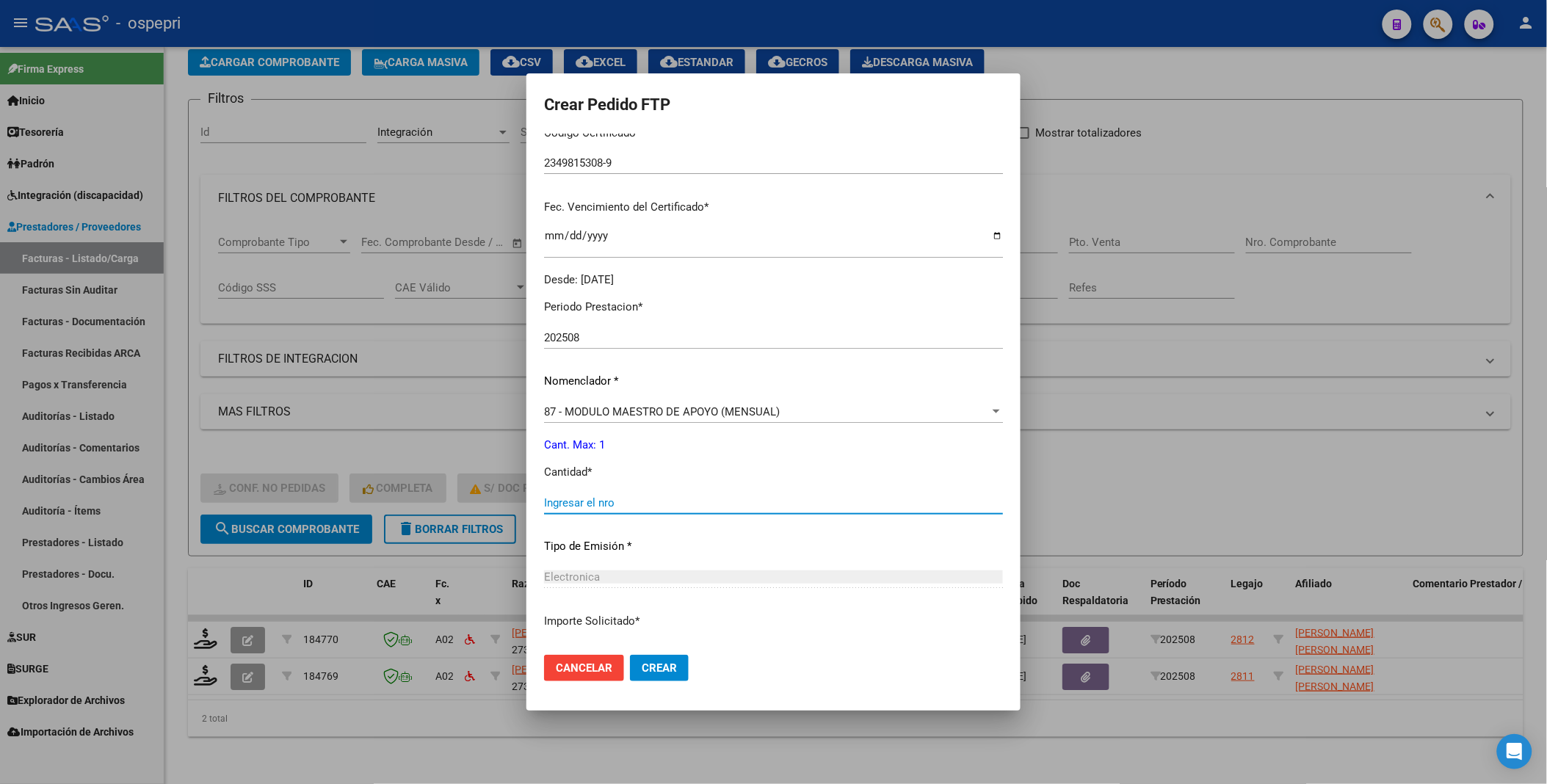
click at [730, 418] on input "Ingresar el nro" at bounding box center [773, 503] width 459 height 13
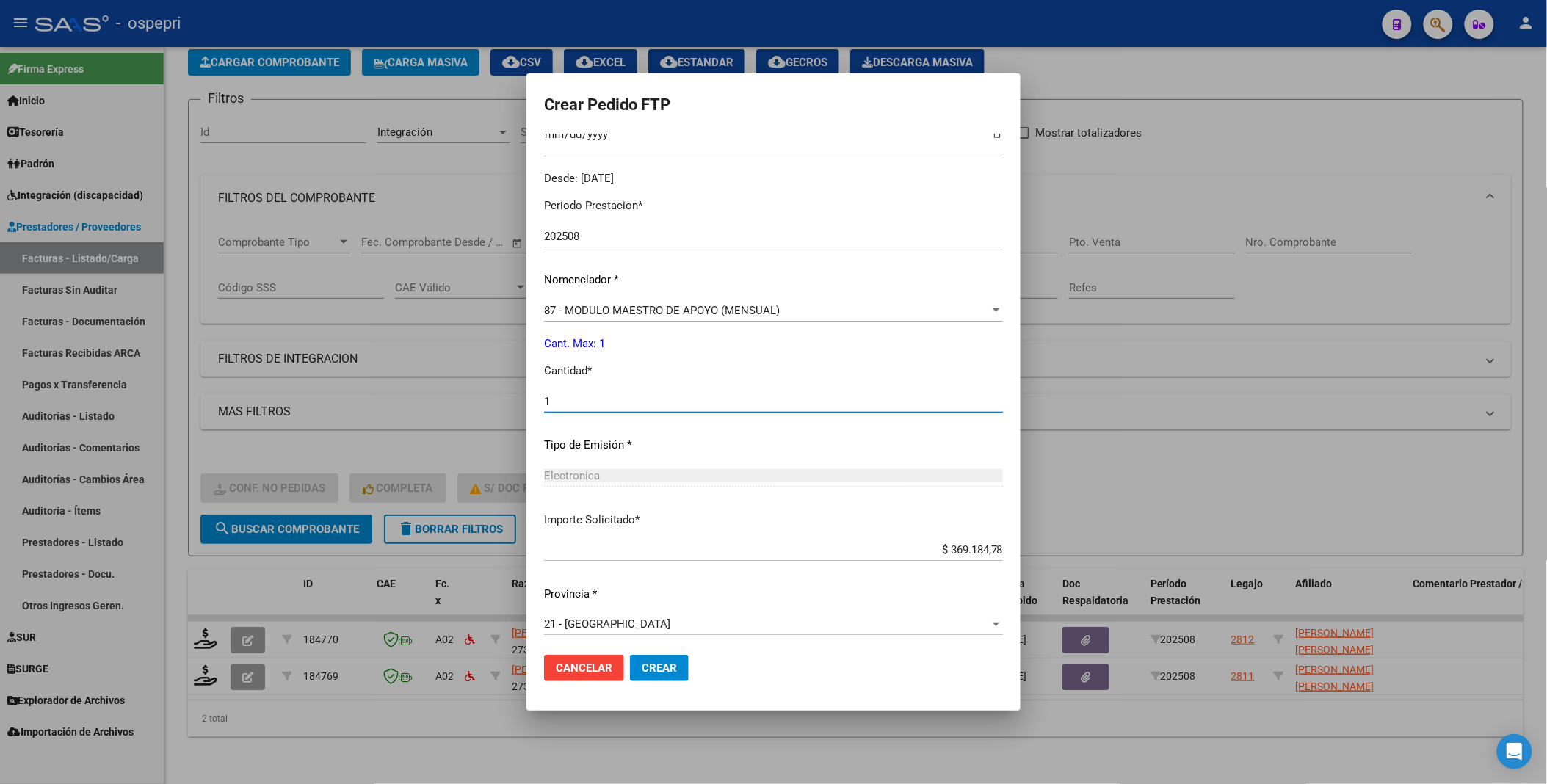
scroll to position [433, 0]
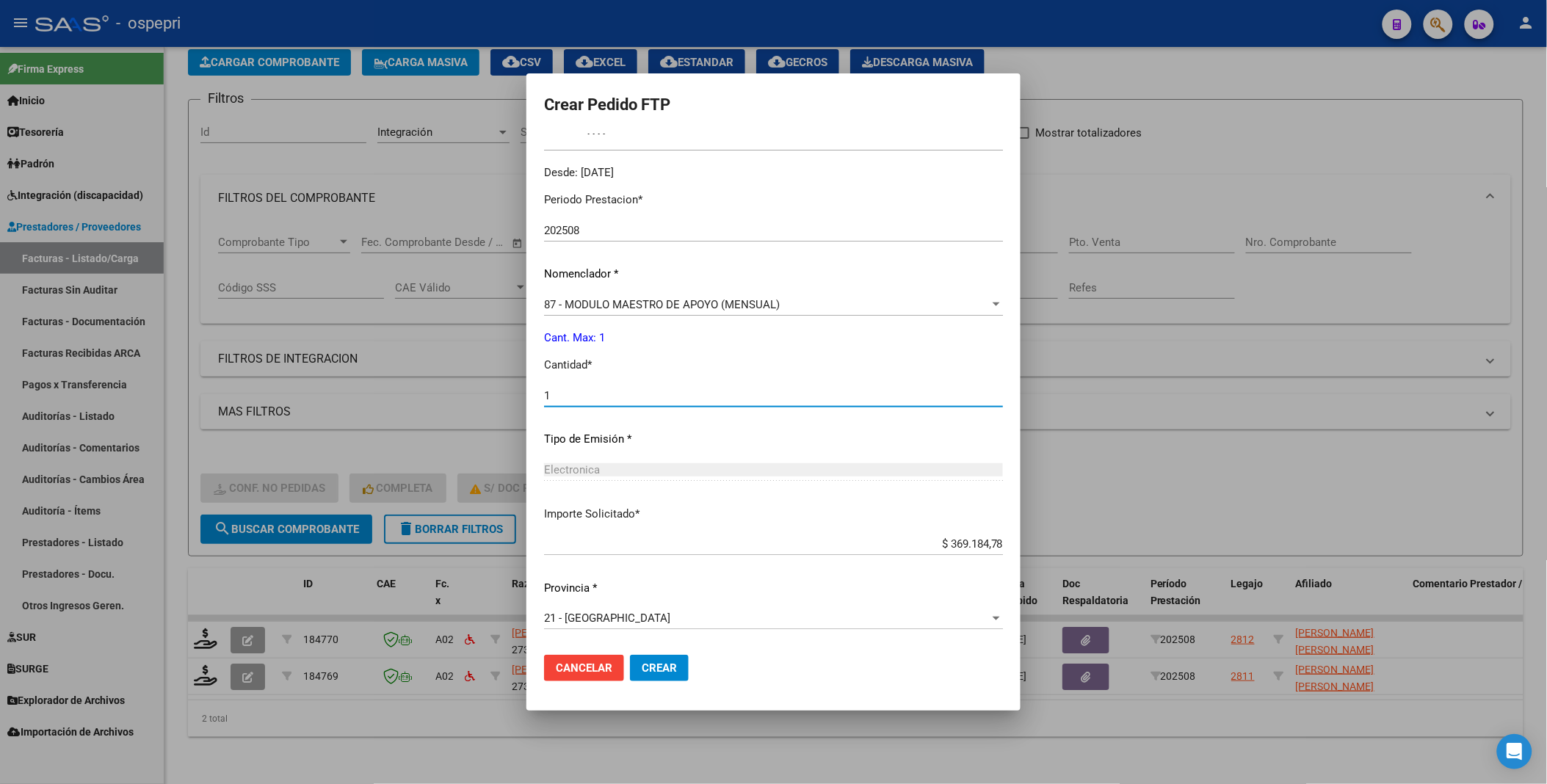
type input "1"
click at [648, 418] on button "Crear" at bounding box center [659, 668] width 59 height 27
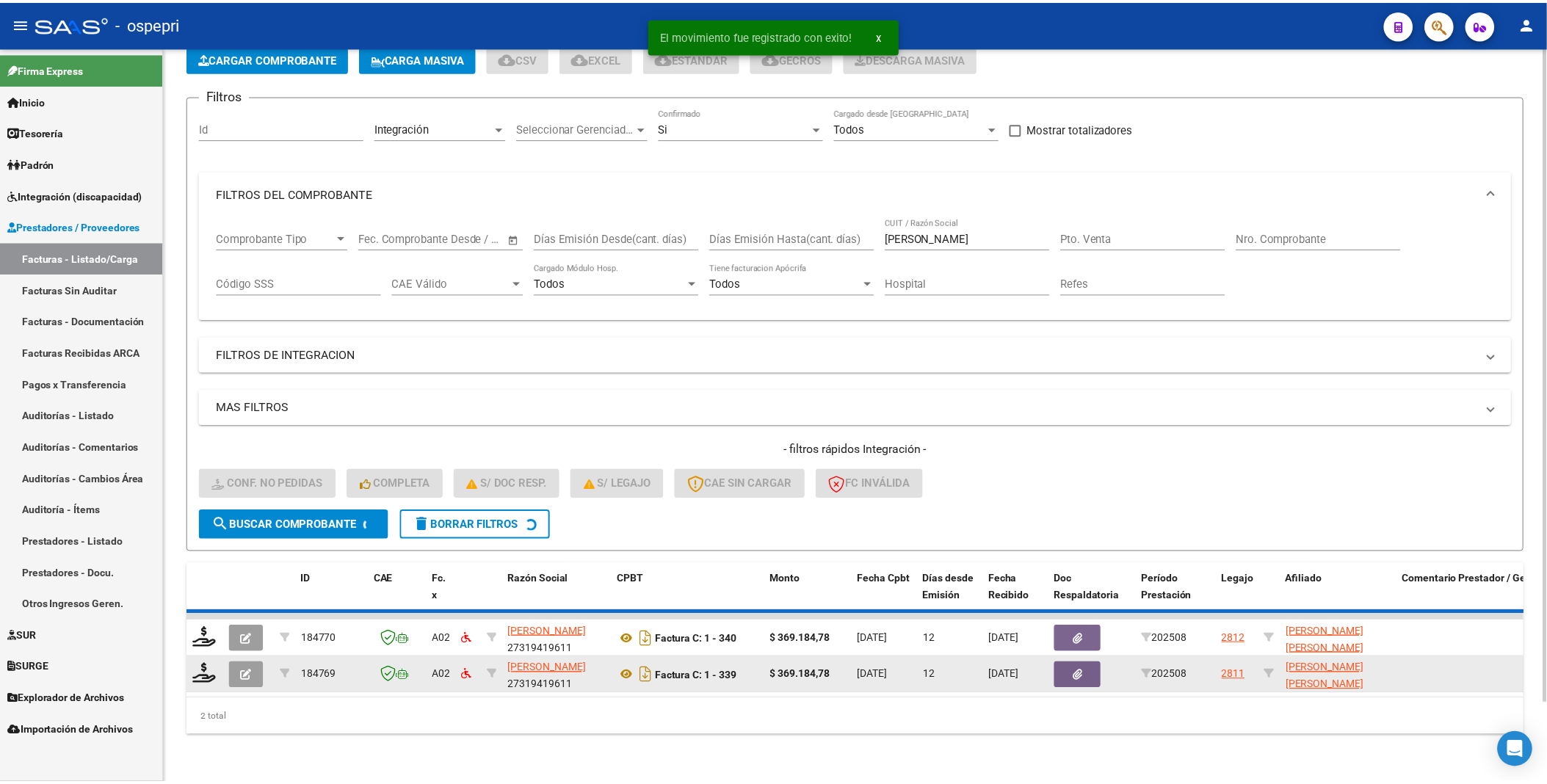
scroll to position [48, 0]
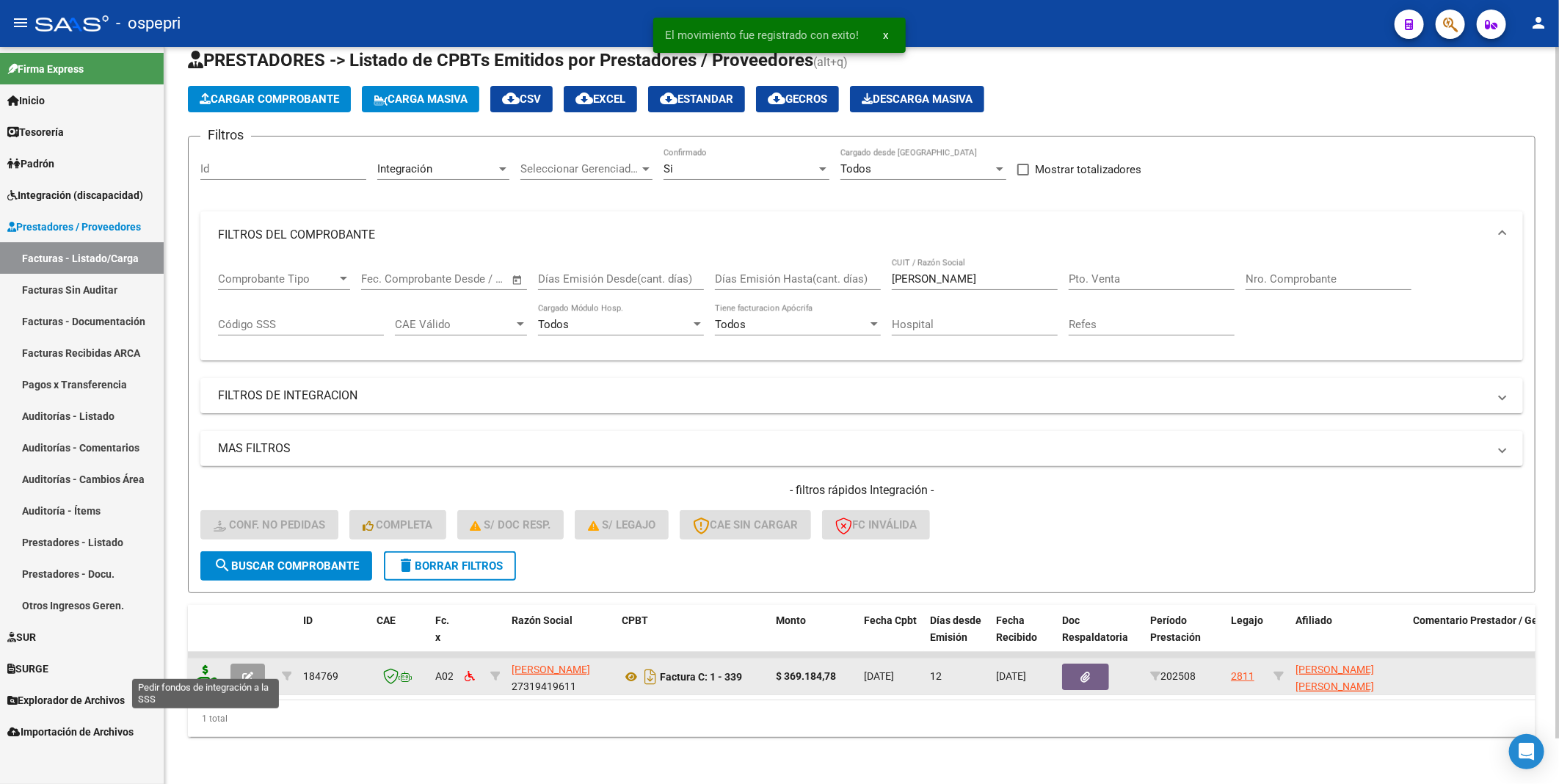
click at [210, 418] on icon at bounding box center [206, 675] width 24 height 21
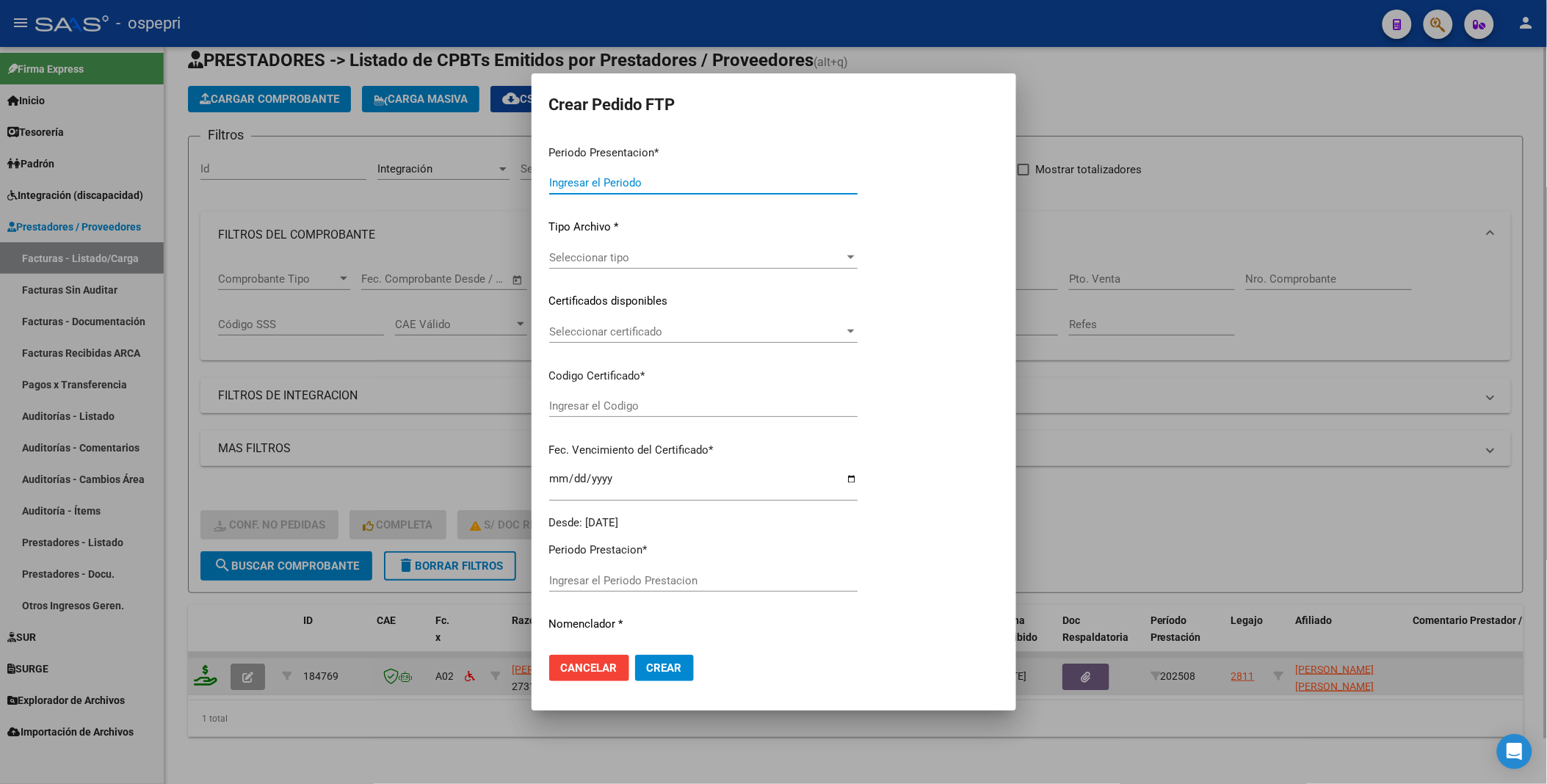
type input "202508"
type input "$ 369.184,78"
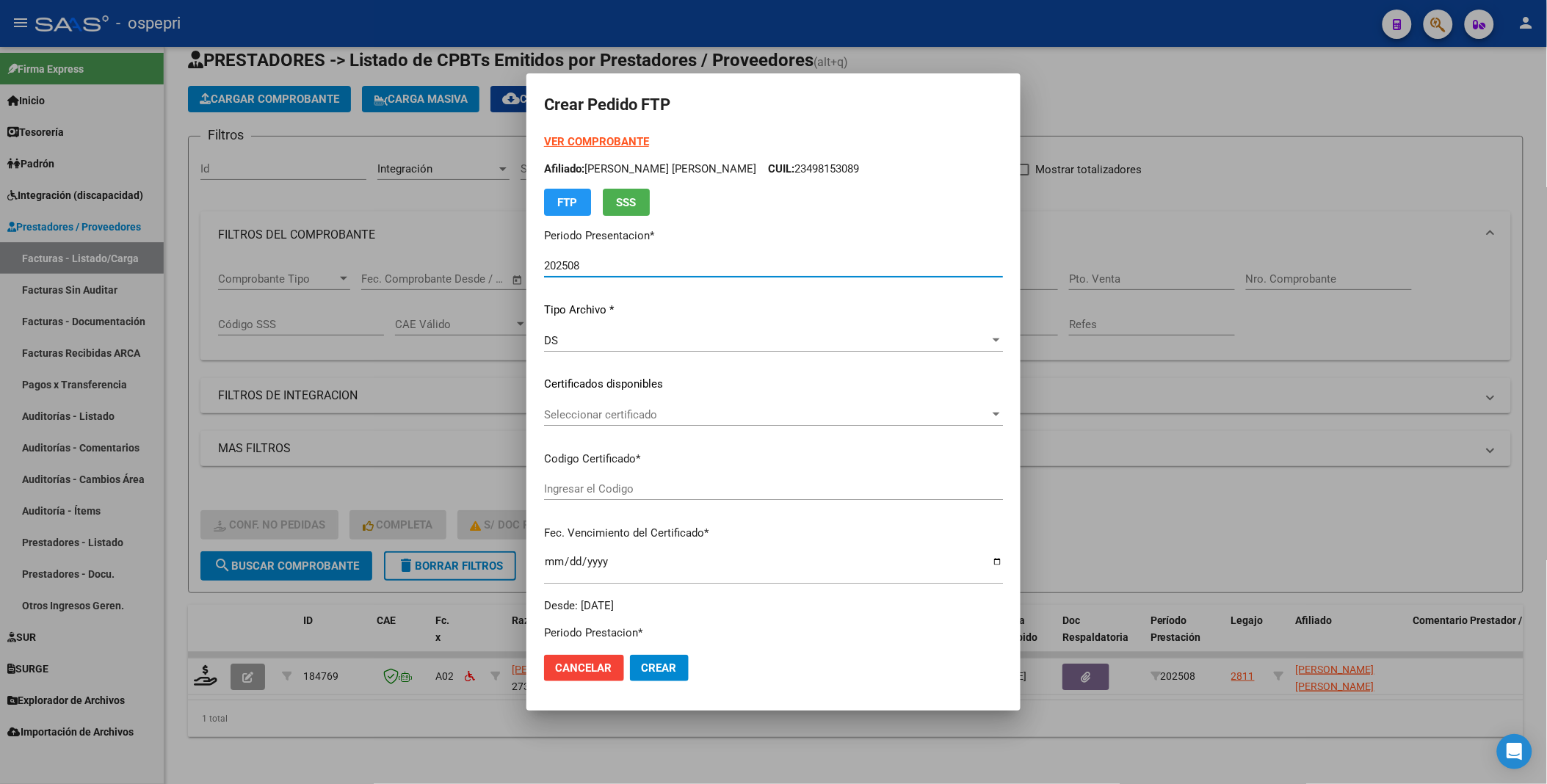
type input "2049815307-1"
type input "2035-02-20"
click at [990, 413] on div at bounding box center [997, 415] width 13 height 11
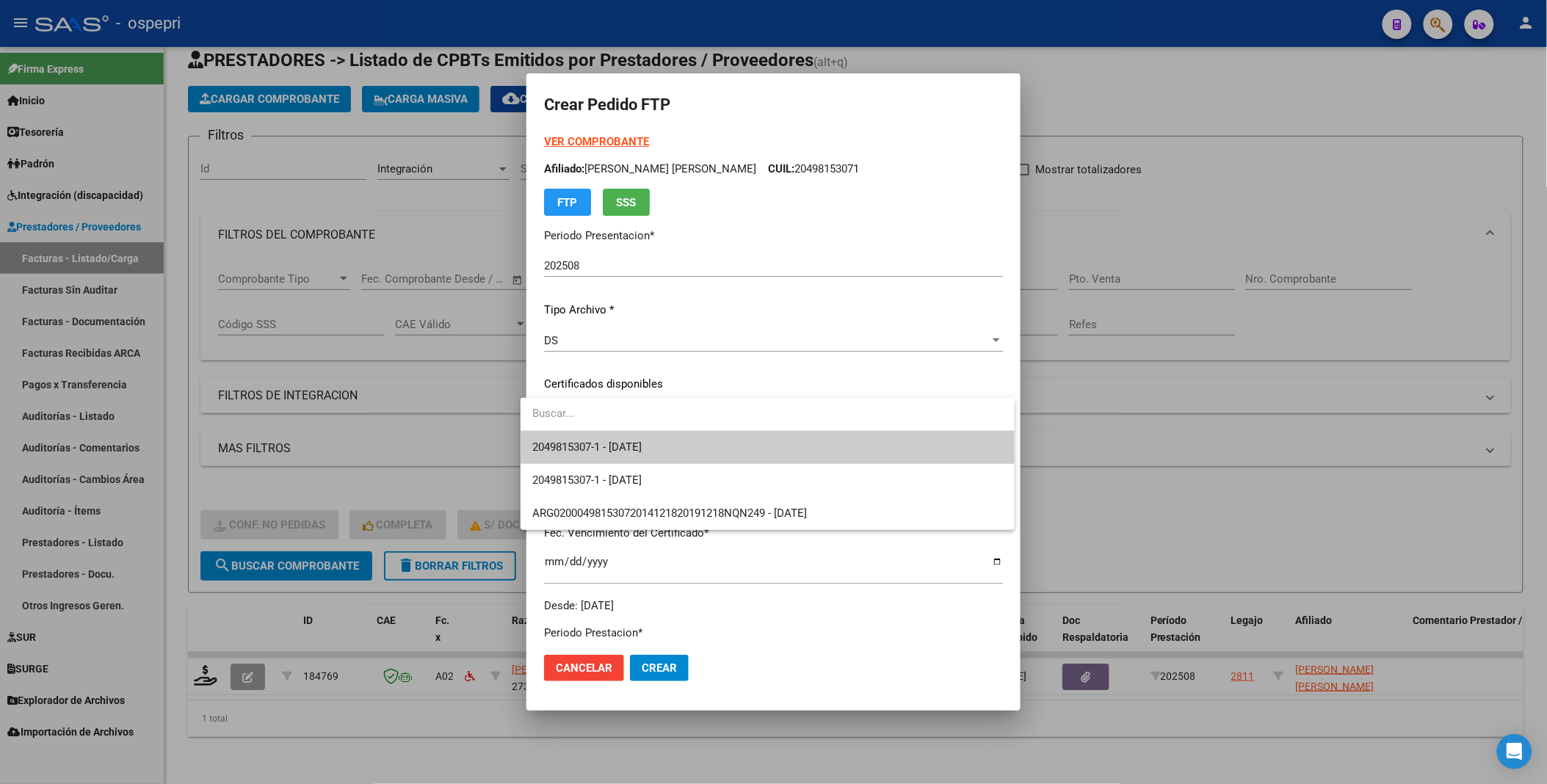
click at [948, 418] on span "2049815307-1 - 2035-02-20" at bounding box center [767, 447] width 471 height 33
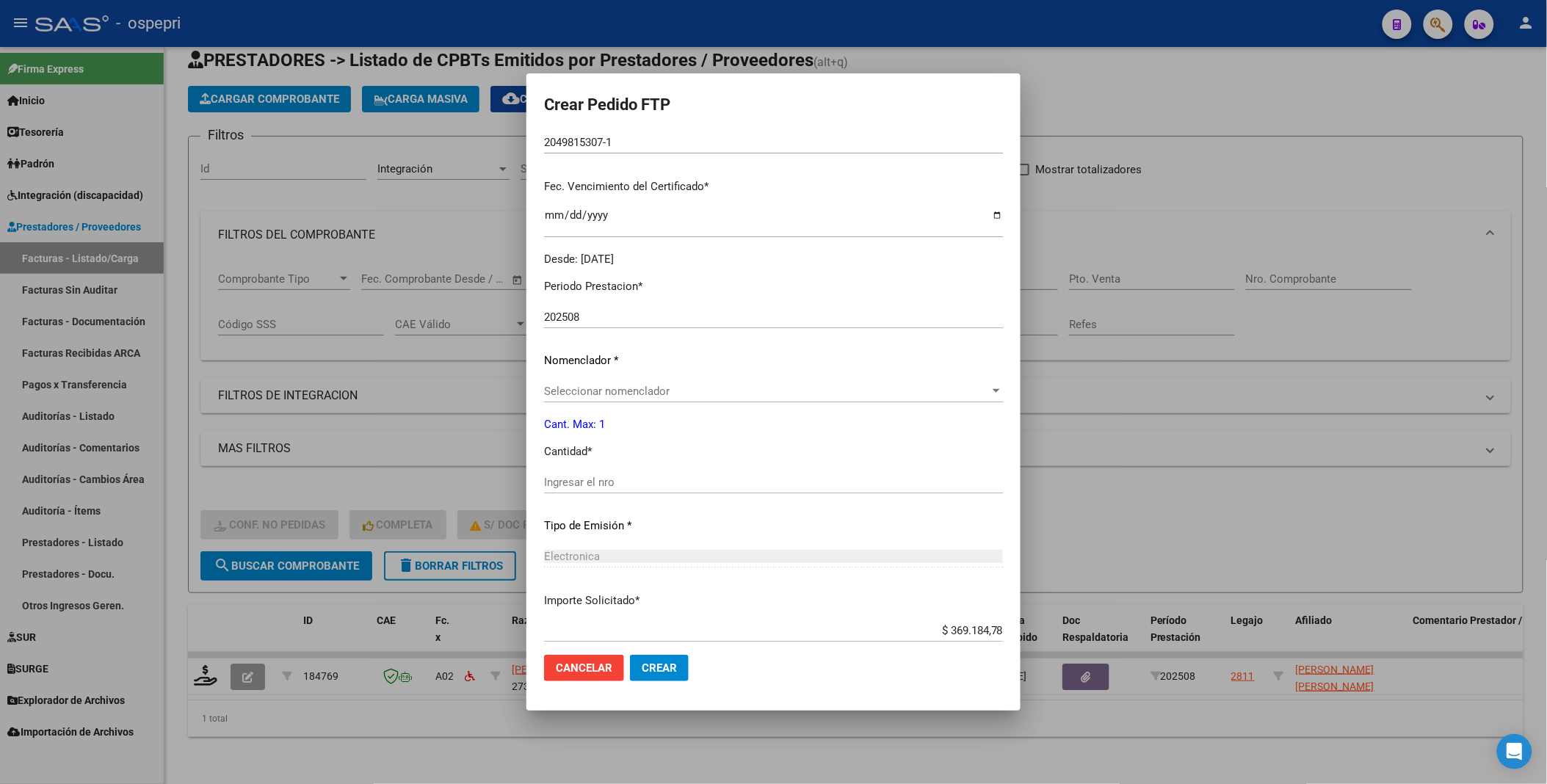
scroll to position [407, 0]
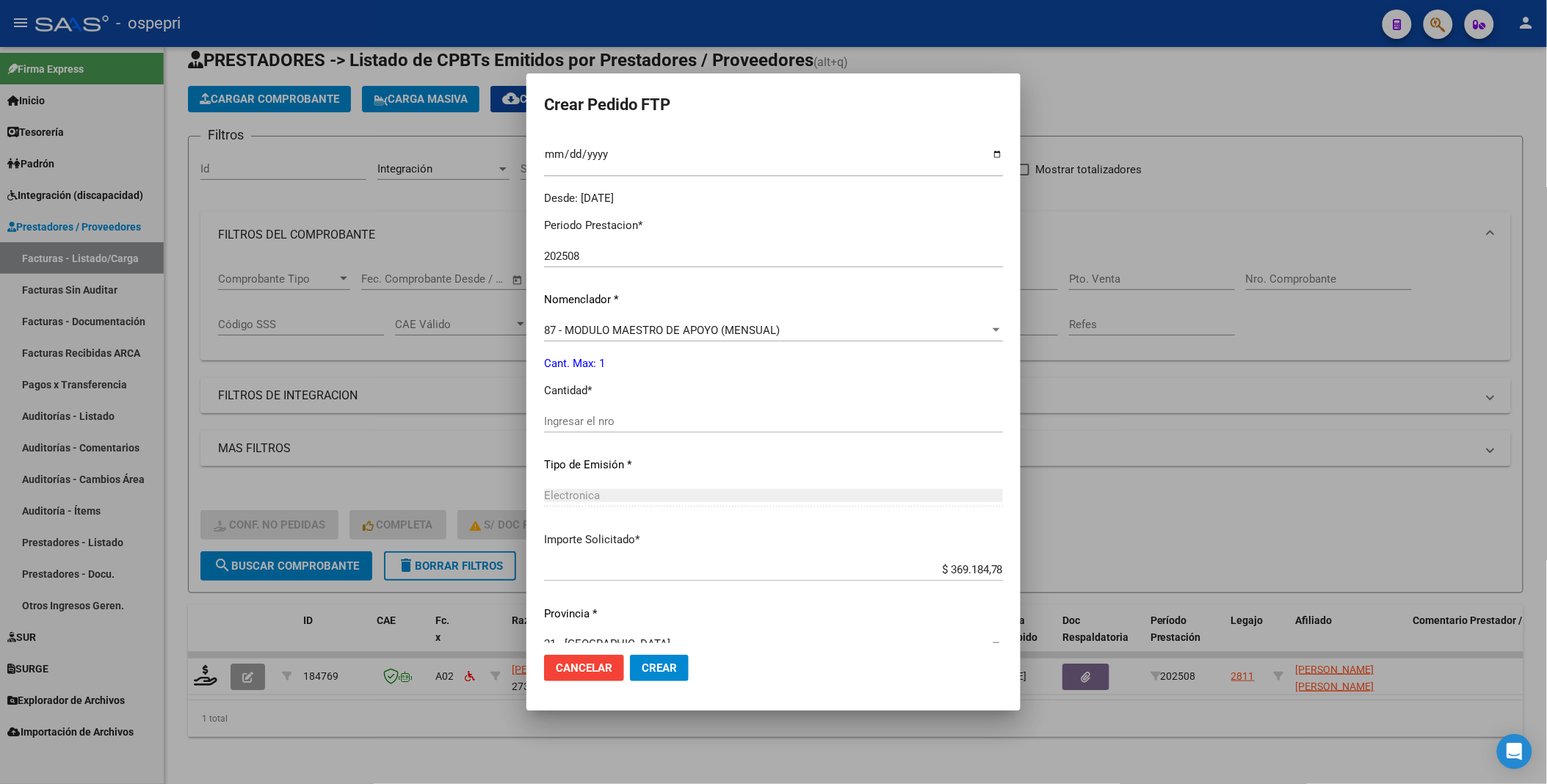
click at [650, 418] on input "Ingresar el nro" at bounding box center [773, 421] width 459 height 13
type input "1"
click at [665, 418] on button "Crear" at bounding box center [659, 668] width 59 height 27
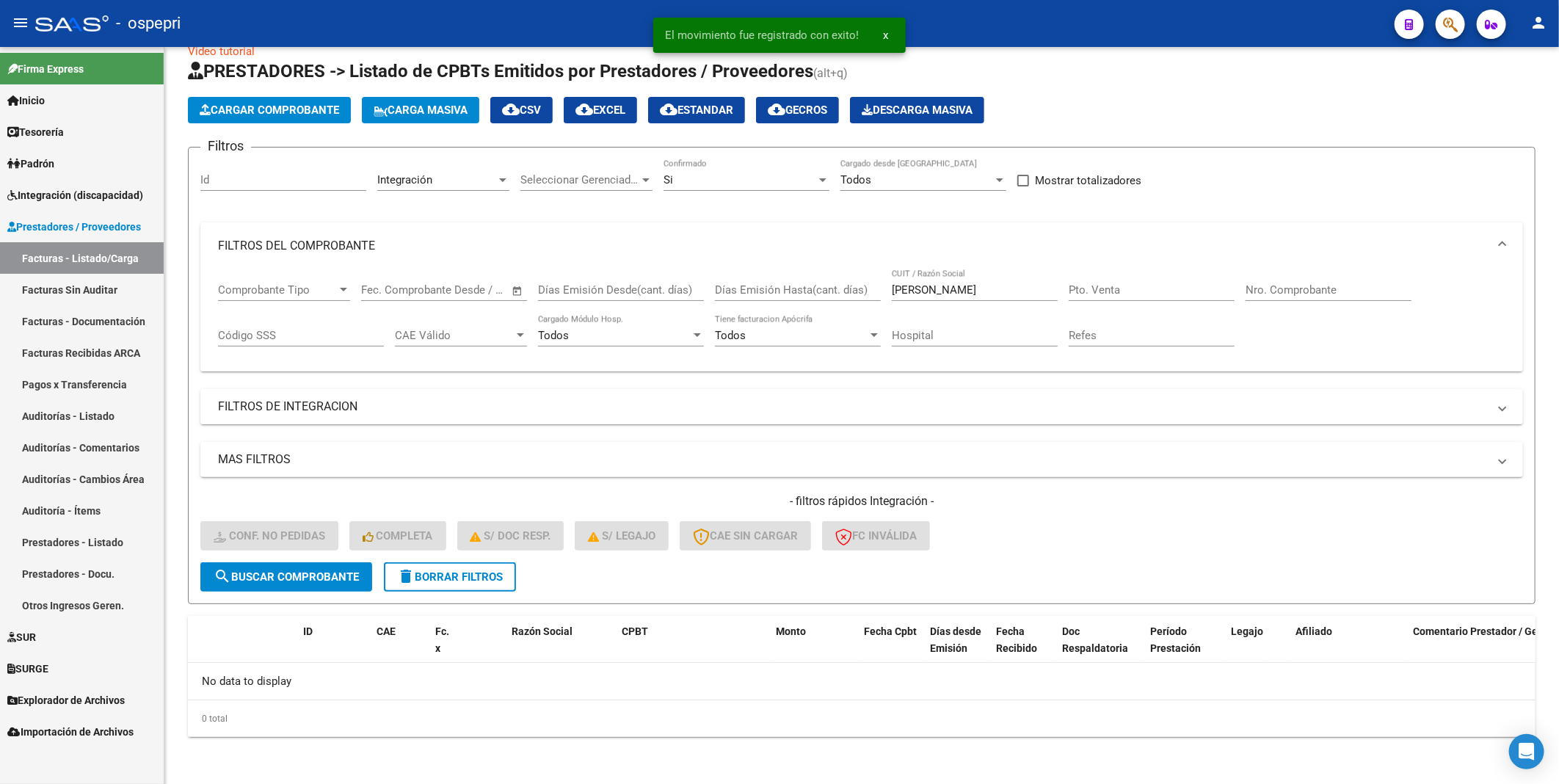
scroll to position [25, 0]
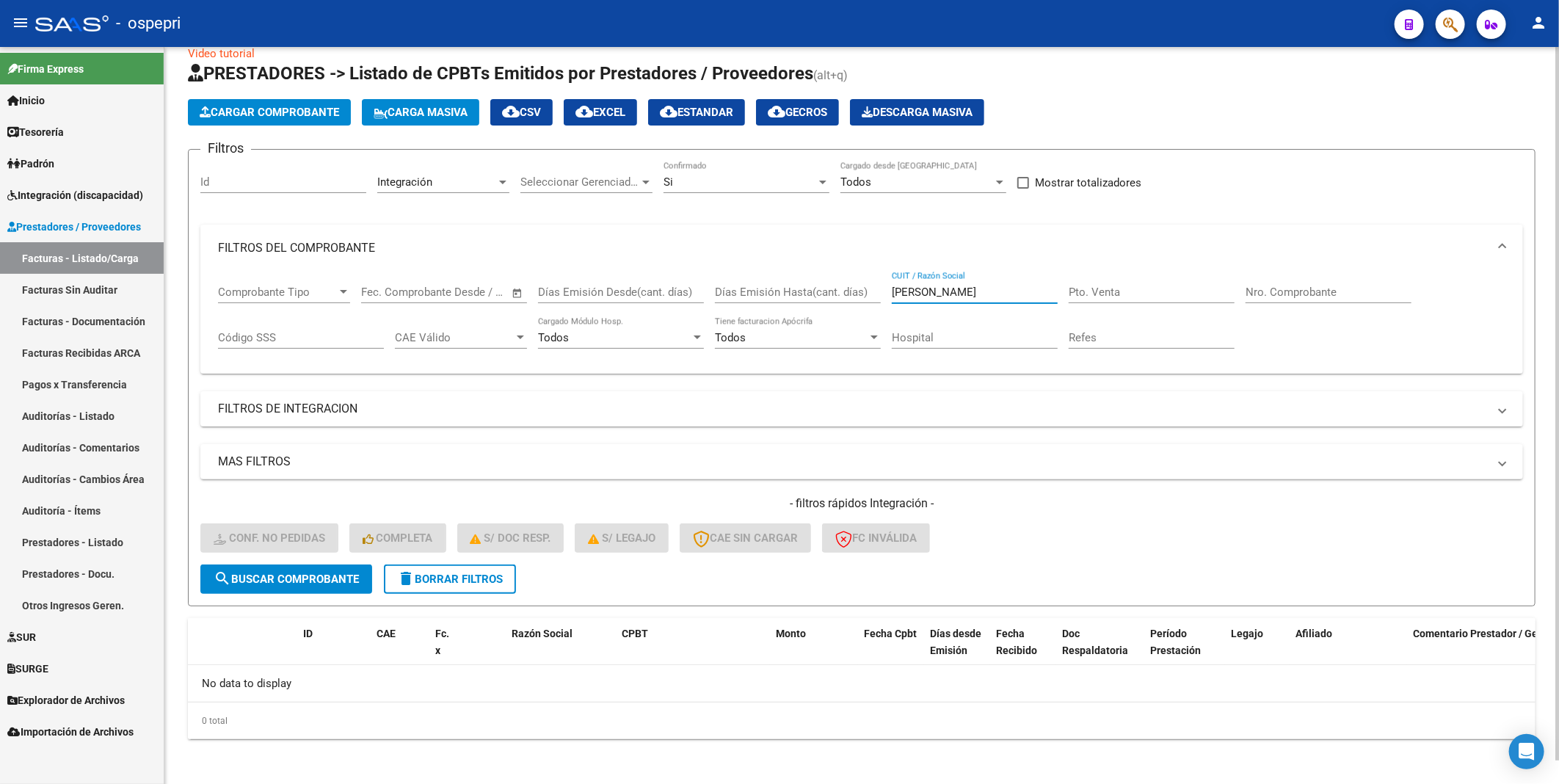
click at [1011, 290] on input "[PERSON_NAME]" at bounding box center [975, 293] width 166 height 13
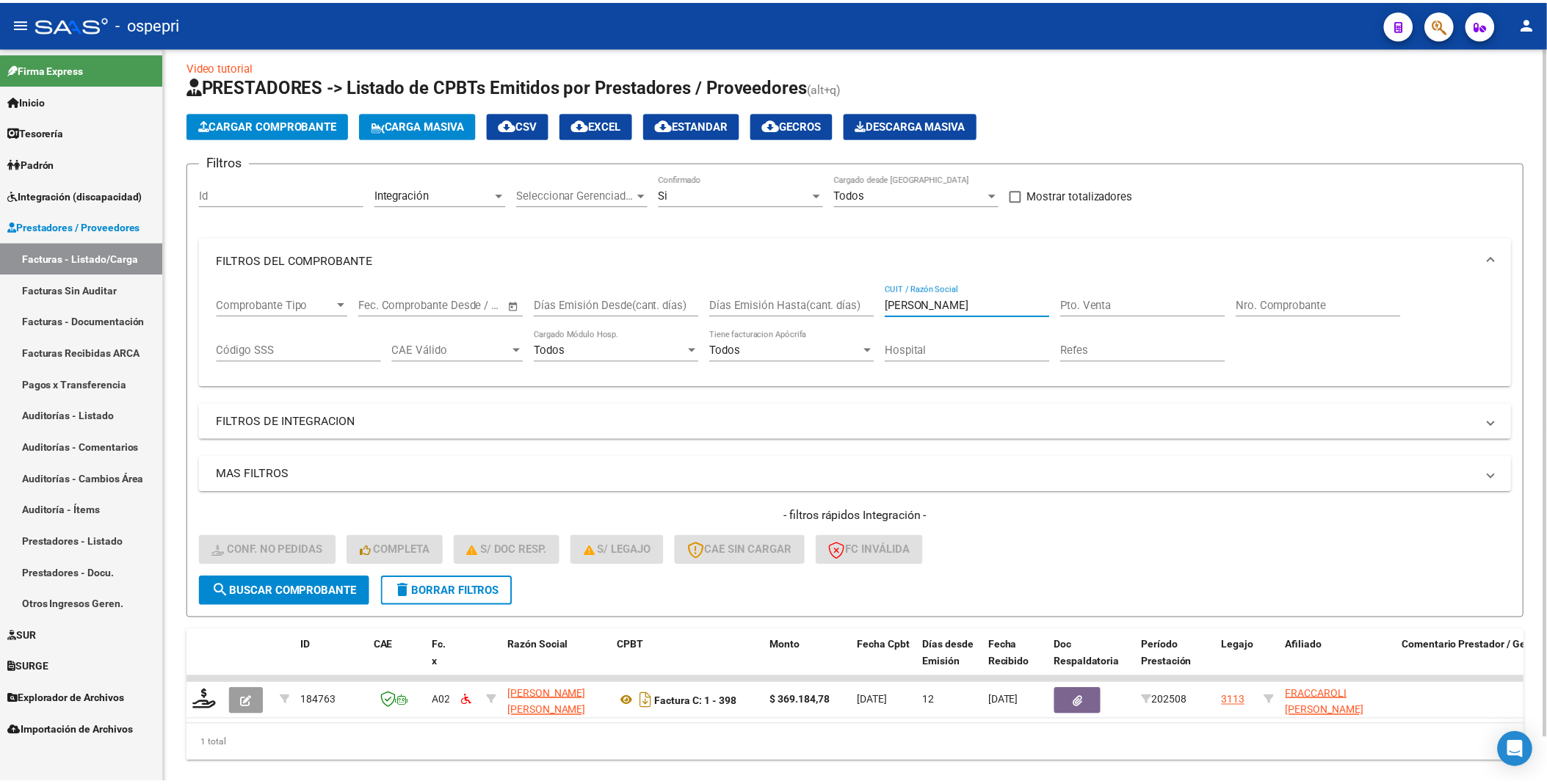
scroll to position [48, 0]
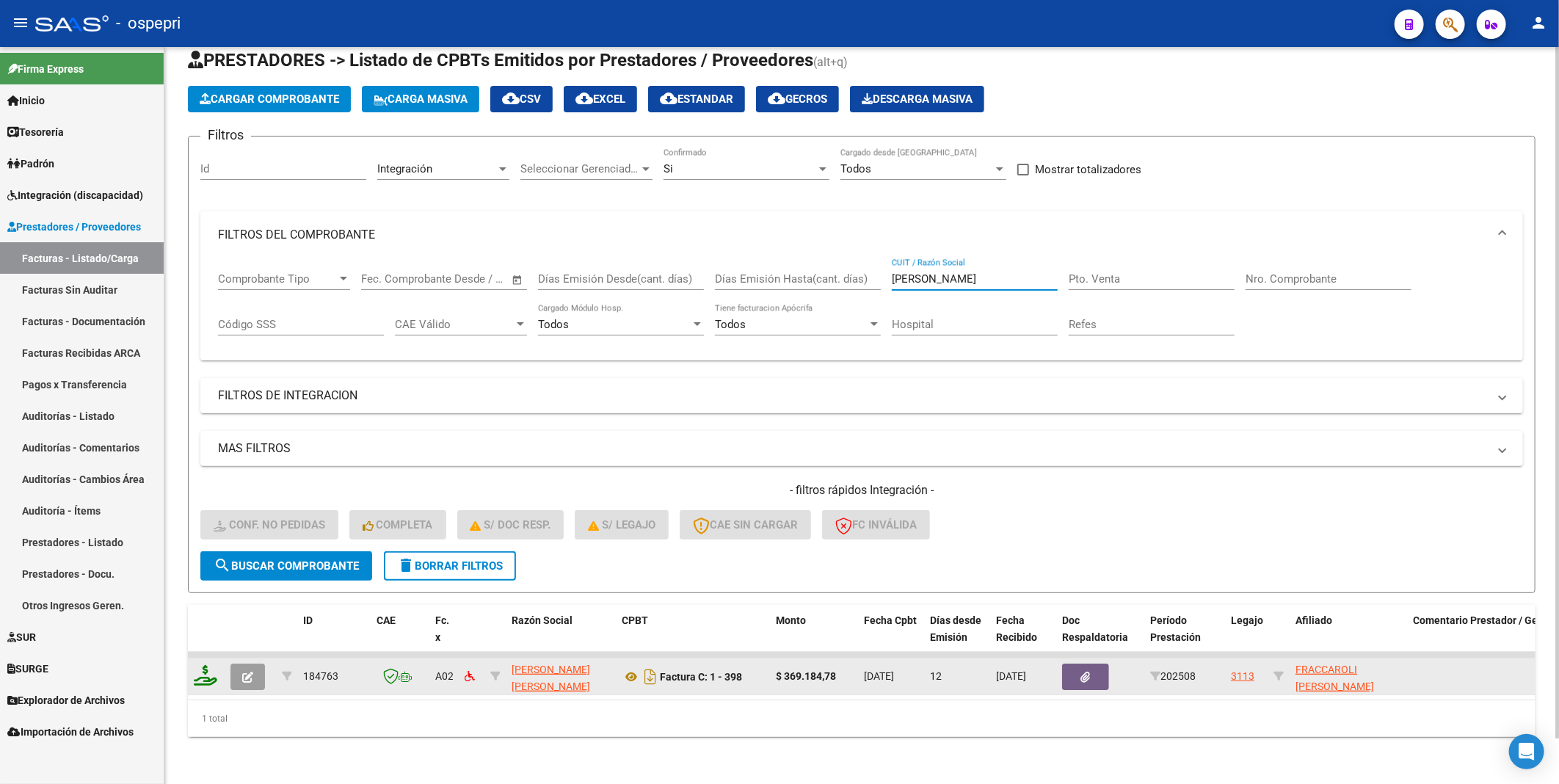
type input "[PERSON_NAME]"
click at [210, 418] on icon at bounding box center [206, 675] width 24 height 21
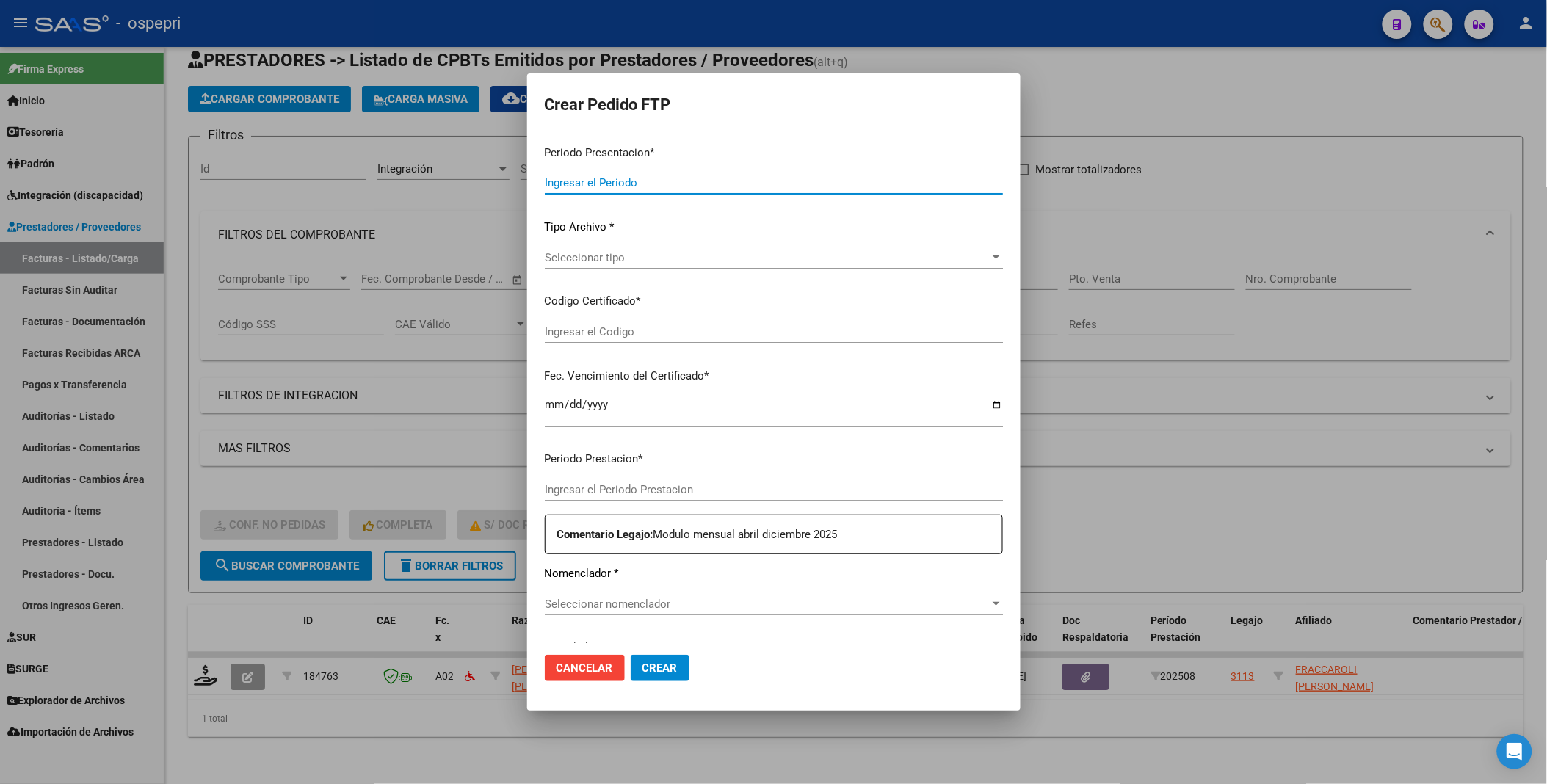
type input "202508"
type input "$ 369.184,78"
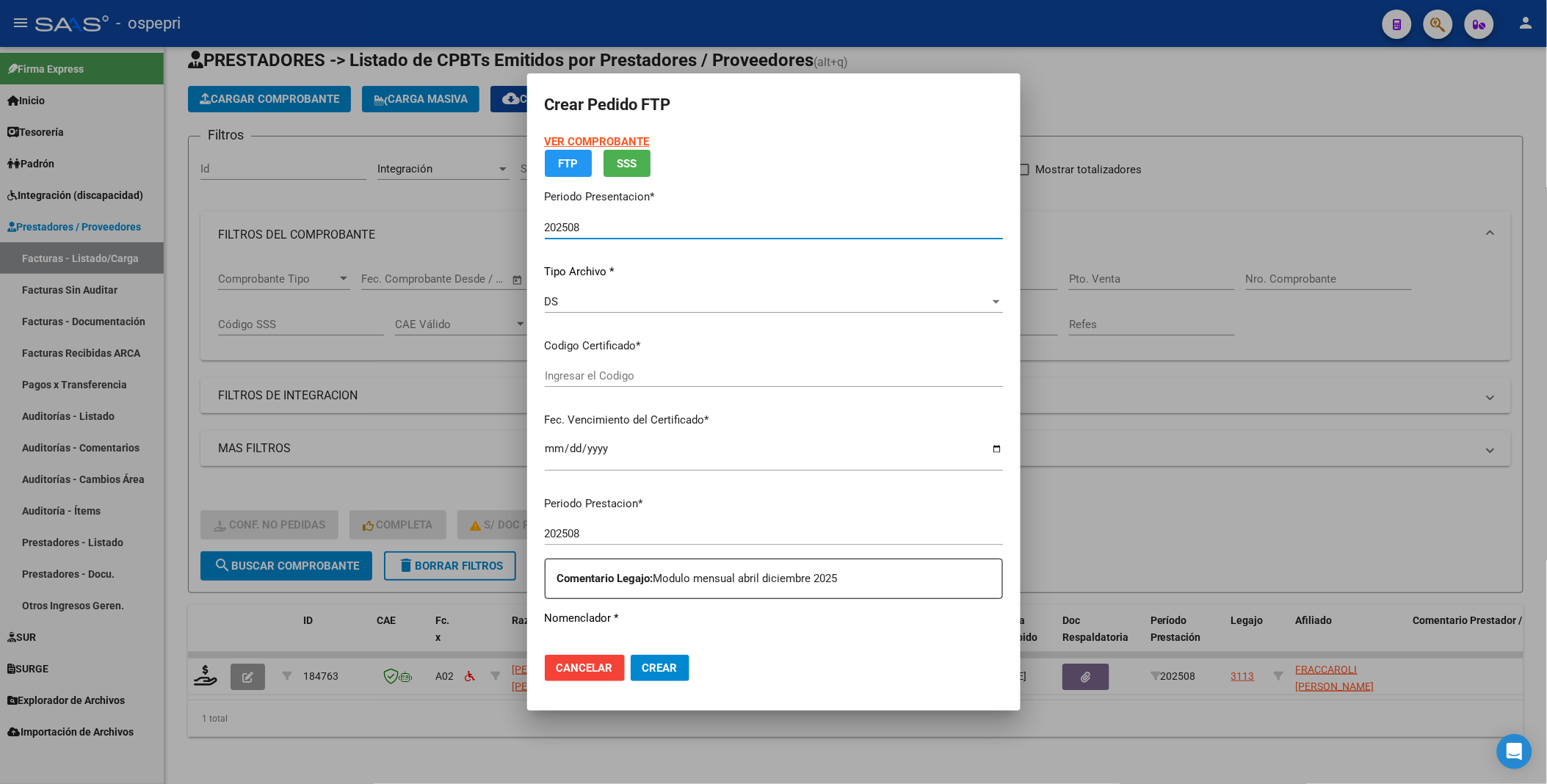
type input "2054493712-0"
type input "2026-11-11"
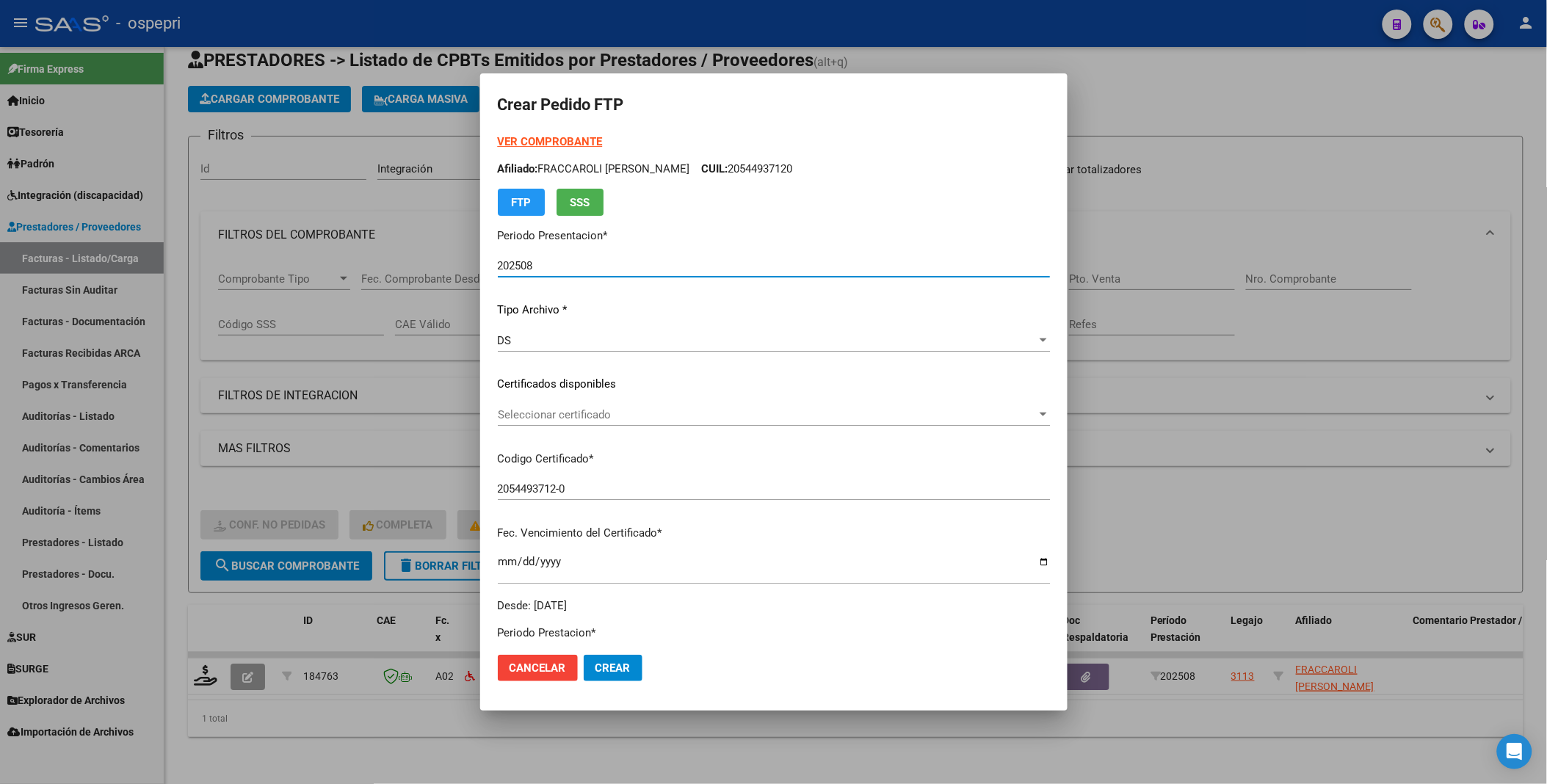
click at [1031, 418] on div "Seleccionar certificado" at bounding box center [774, 415] width 552 height 13
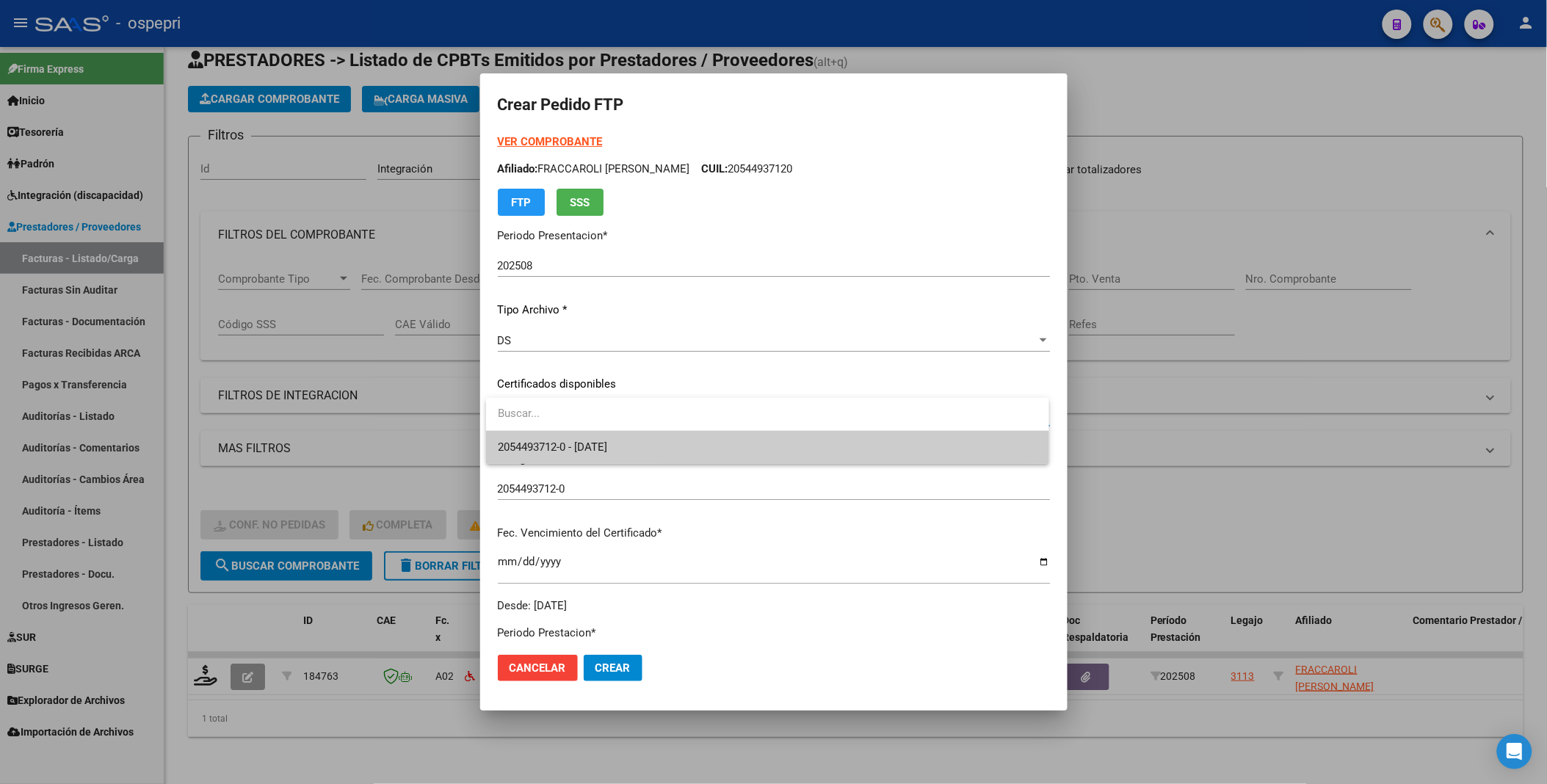
click at [1004, 418] on span "2054493712-0 - 2026-11-11" at bounding box center [768, 447] width 540 height 33
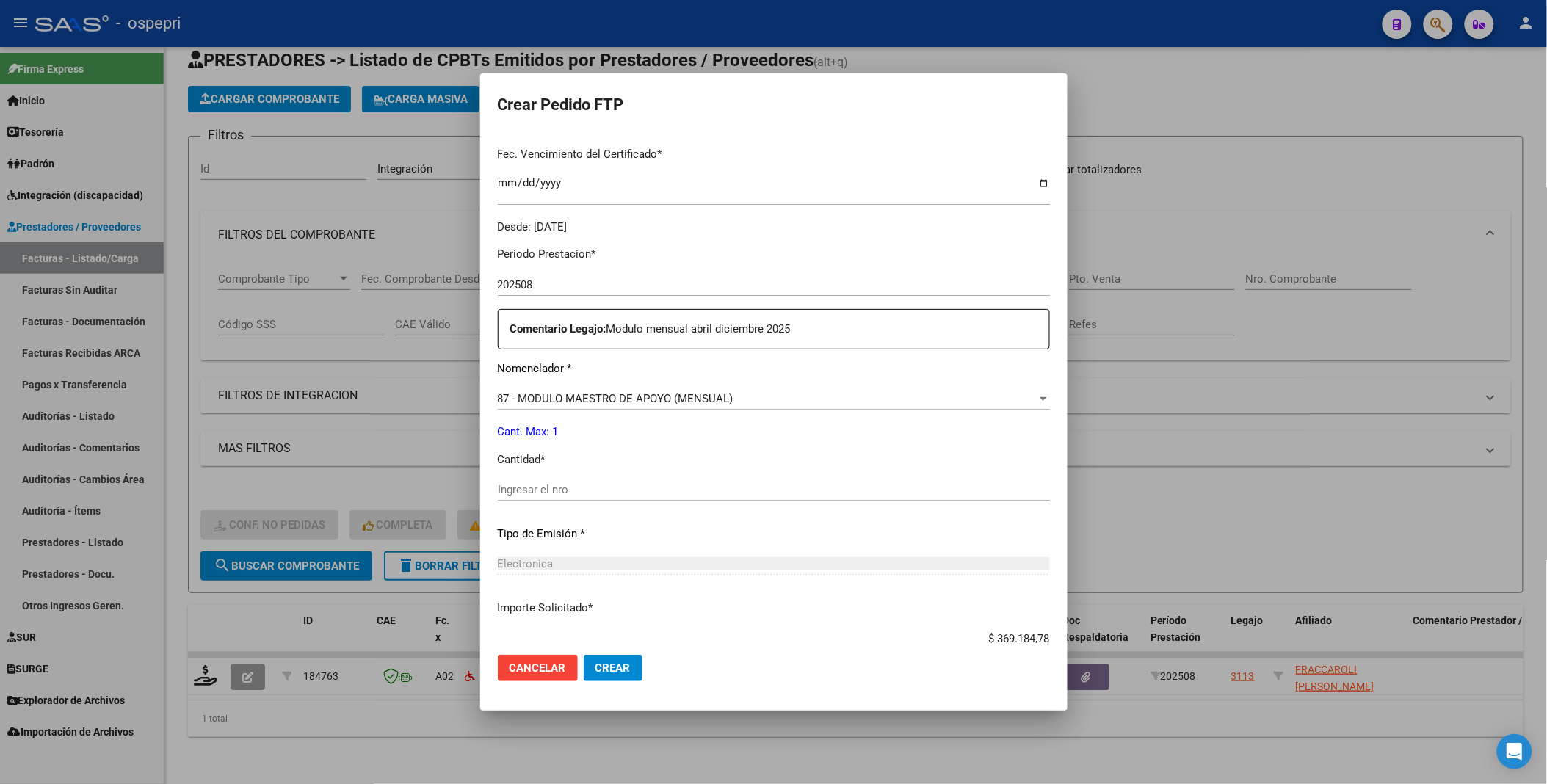
scroll to position [407, 0]
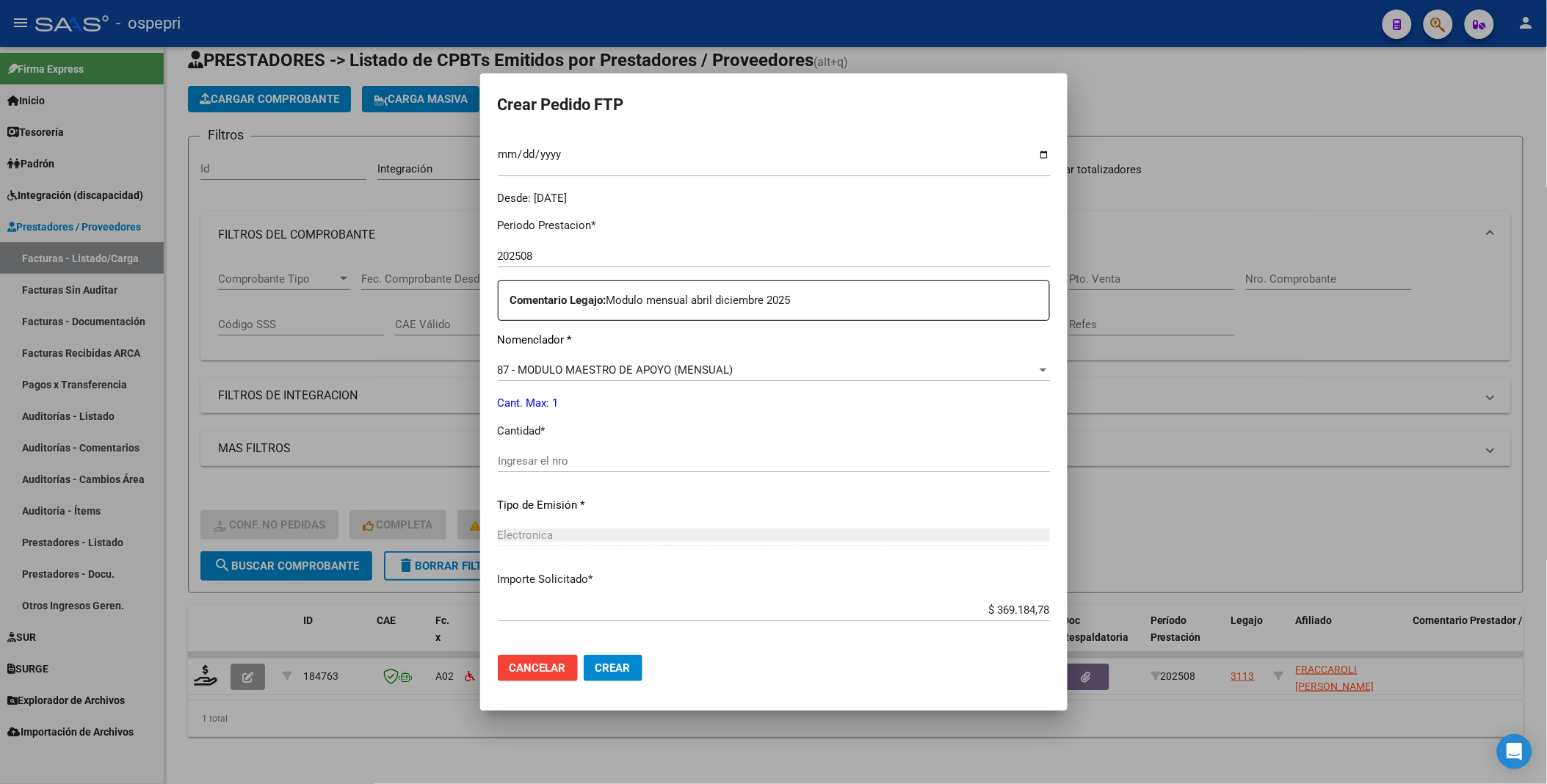
click at [711, 418] on input "Ingresar el nro" at bounding box center [774, 461] width 552 height 13
type input "1"
click at [621, 418] on span "Crear" at bounding box center [613, 668] width 35 height 13
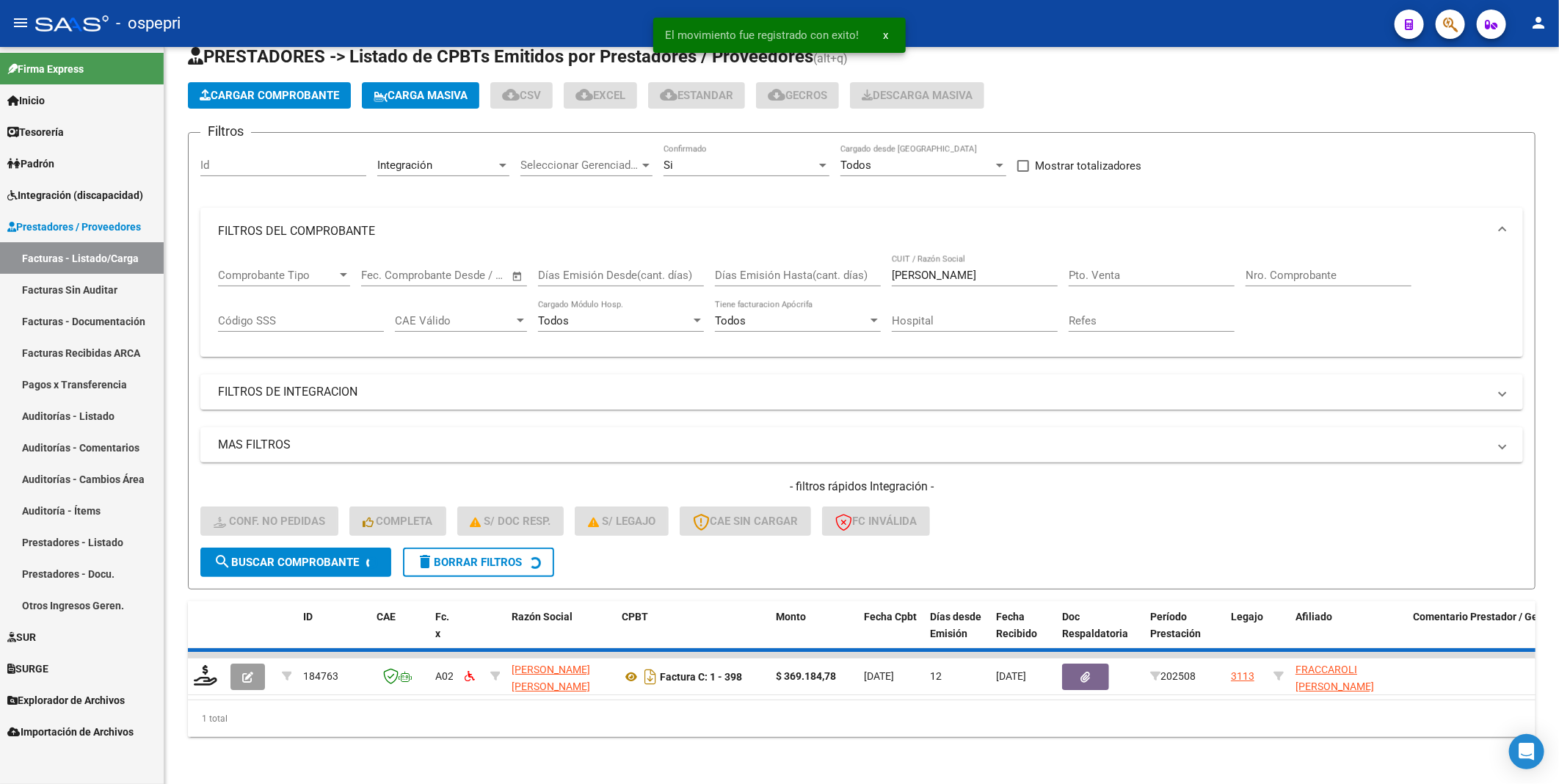
scroll to position [25, 0]
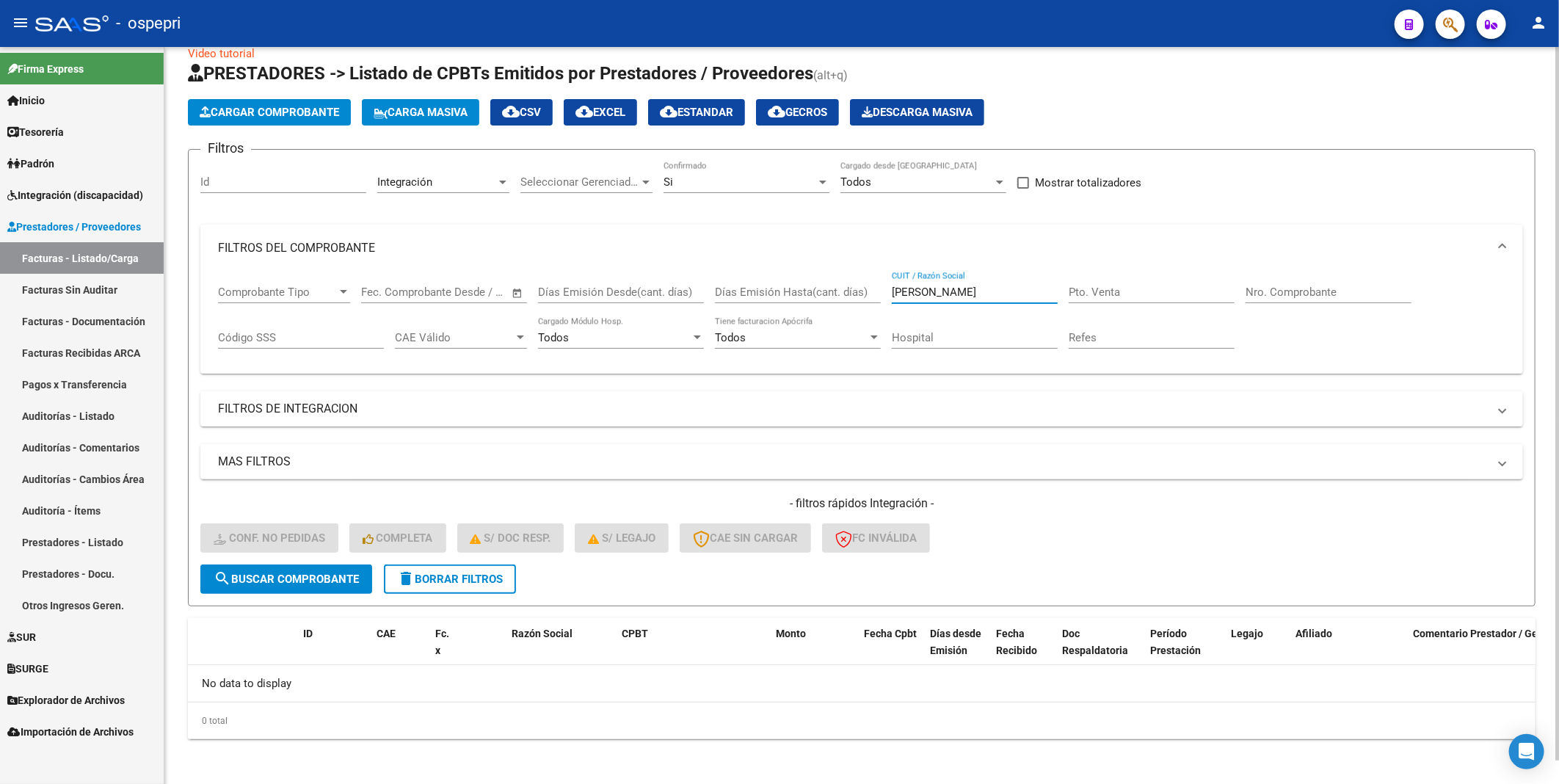
drag, startPoint x: 1008, startPoint y: 294, endPoint x: 860, endPoint y: 294, distance: 148.0
click at [860, 294] on div "Comprobante Tipo Comprobante Tipo Fecha inicio – Fecha fin Fec. Comprobante Des…" at bounding box center [862, 317] width 1288 height 91
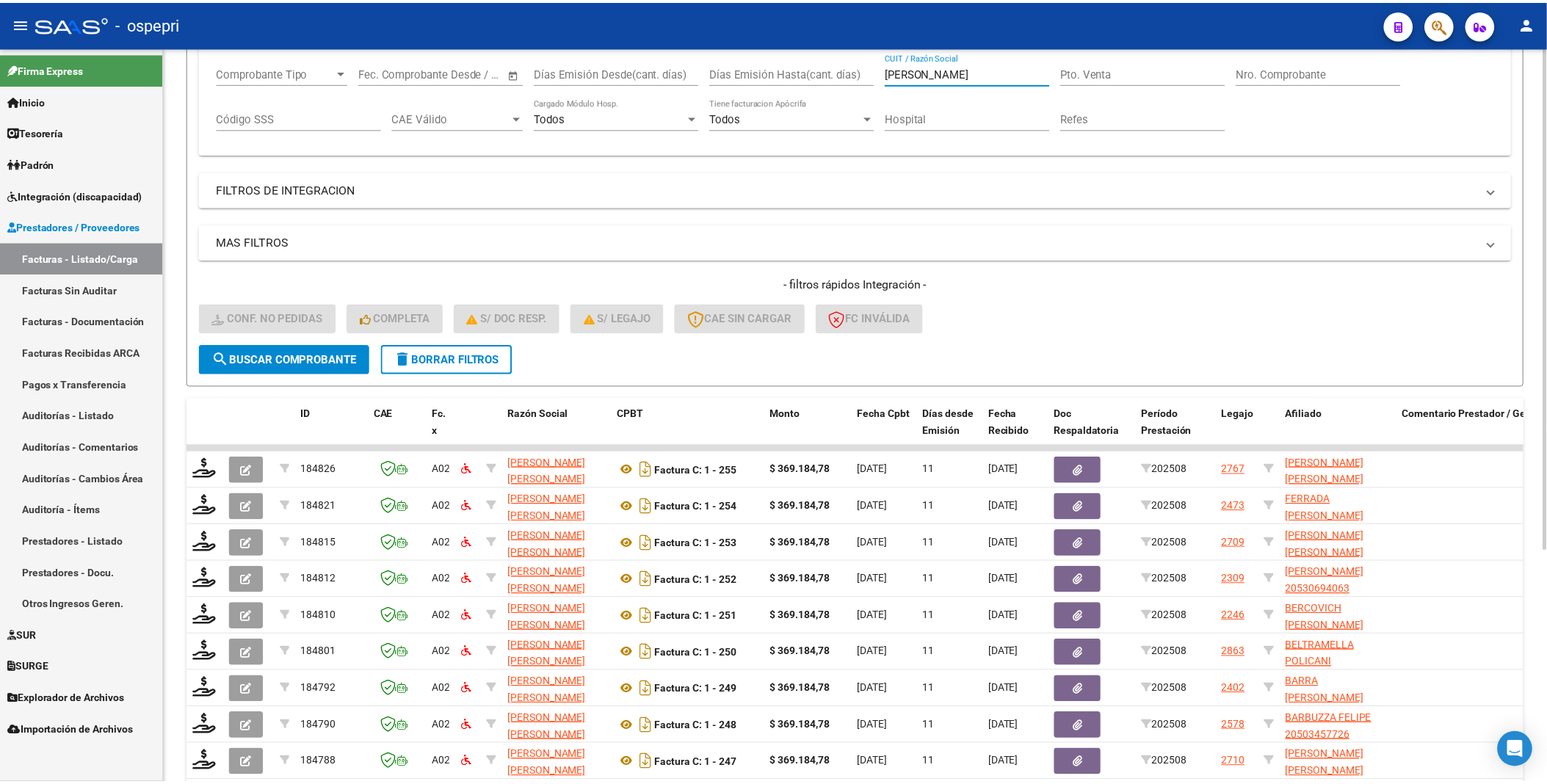
scroll to position [342, 0]
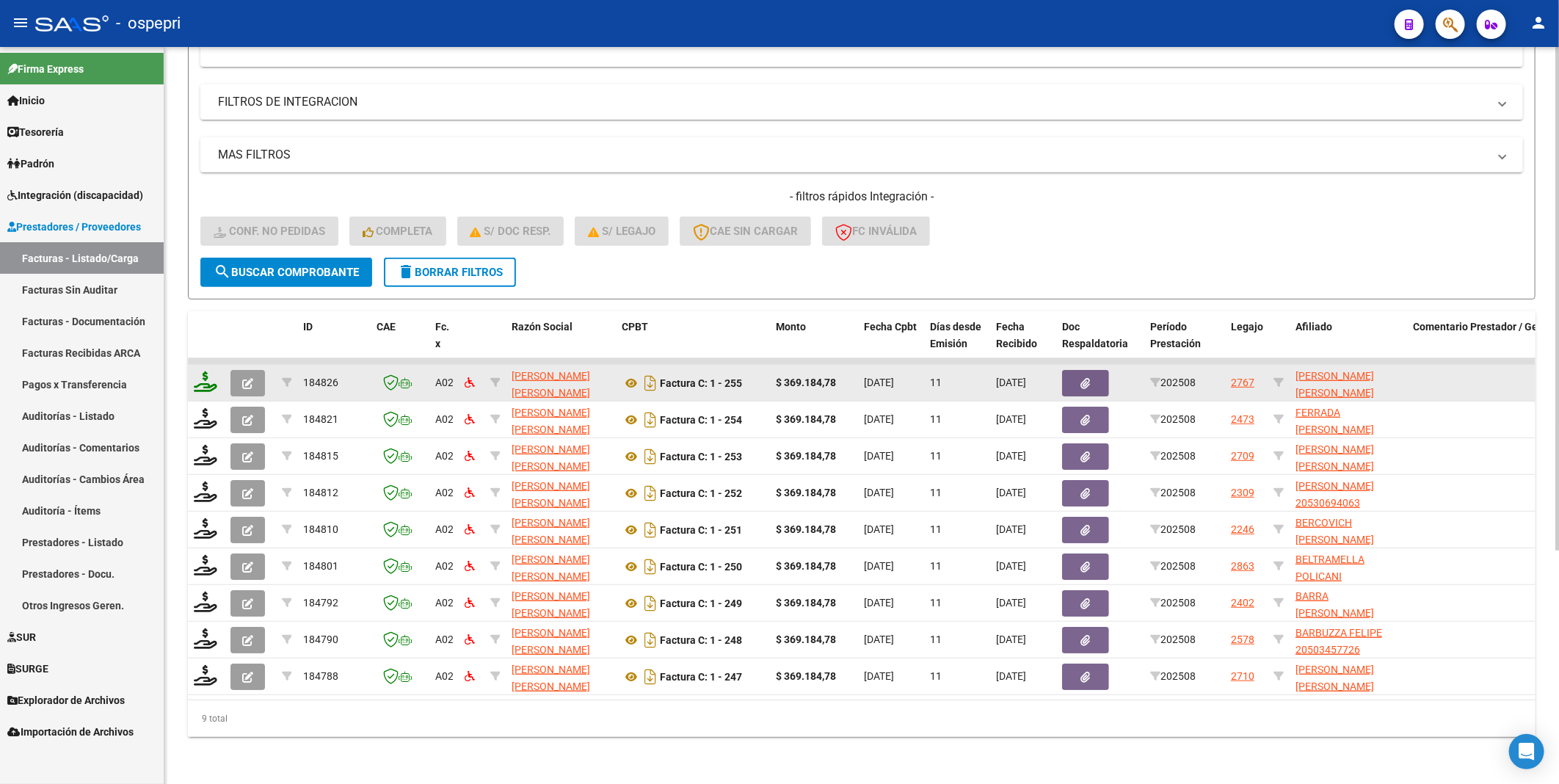
type input "[PERSON_NAME]"
click at [207, 380] on icon at bounding box center [206, 382] width 24 height 21
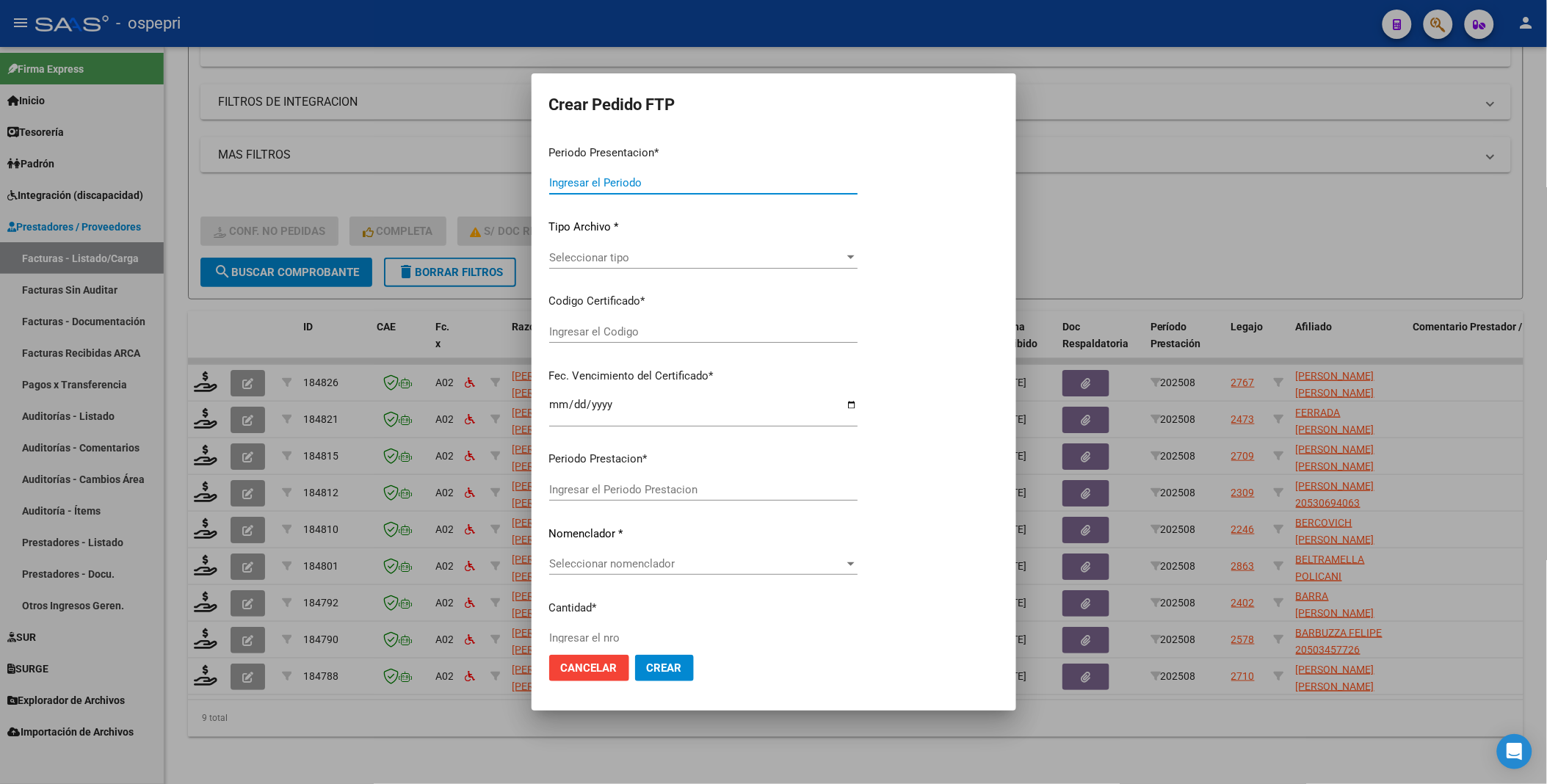
type input "202508"
type input "$ 369.184,78"
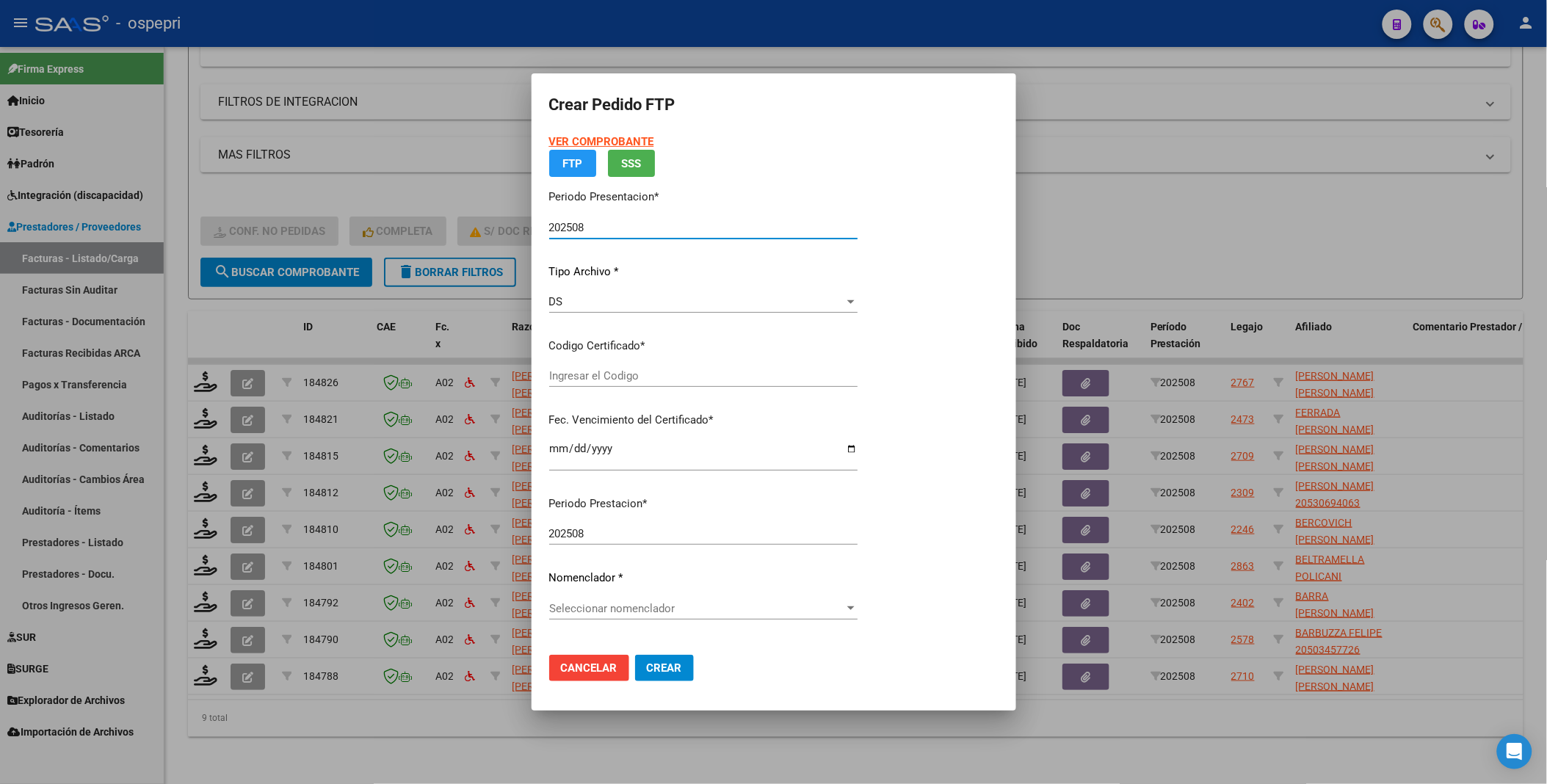
type input "2046330434-4"
type input "2033-03-31"
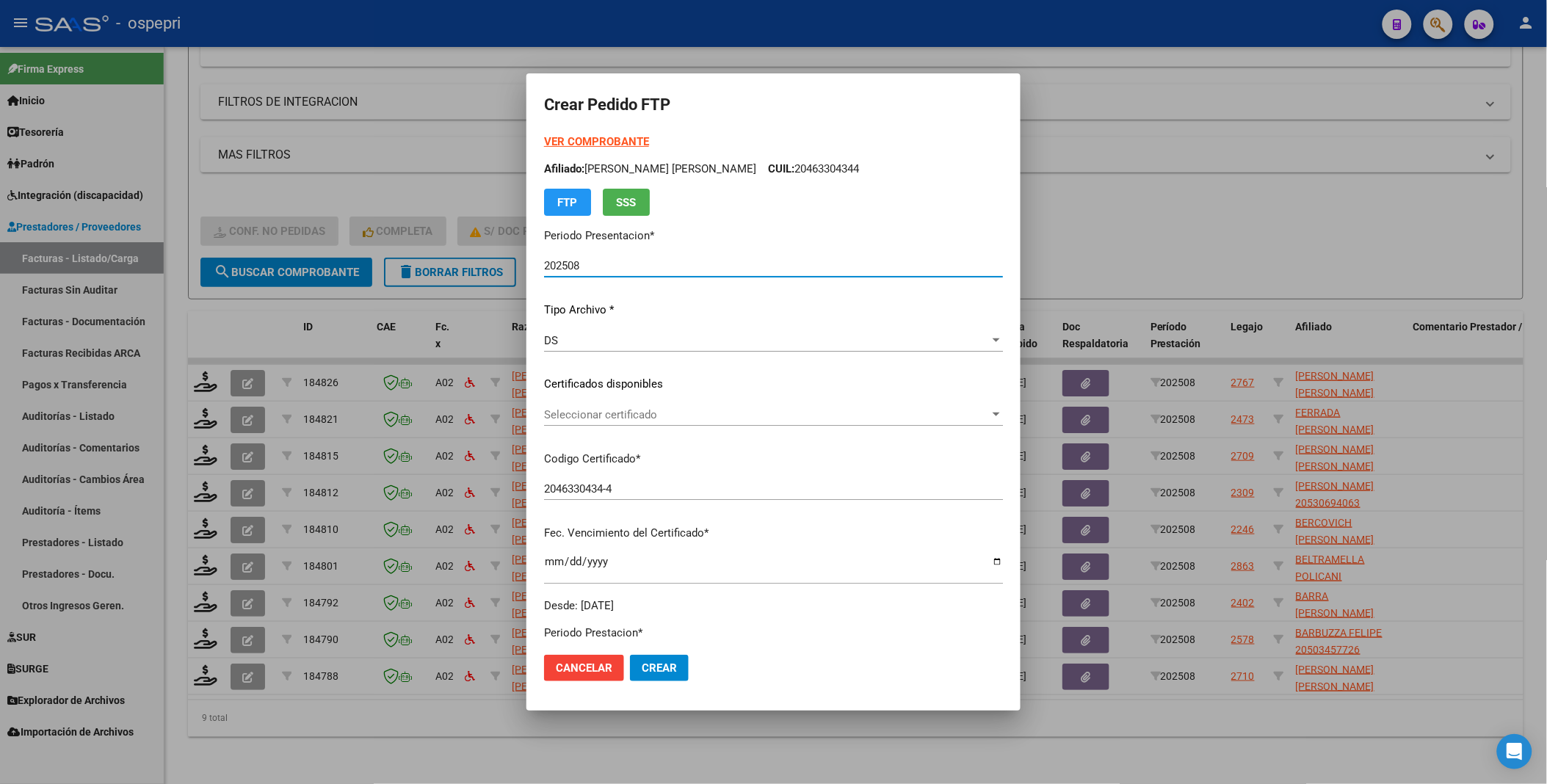
click at [993, 413] on div at bounding box center [997, 415] width 8 height 4
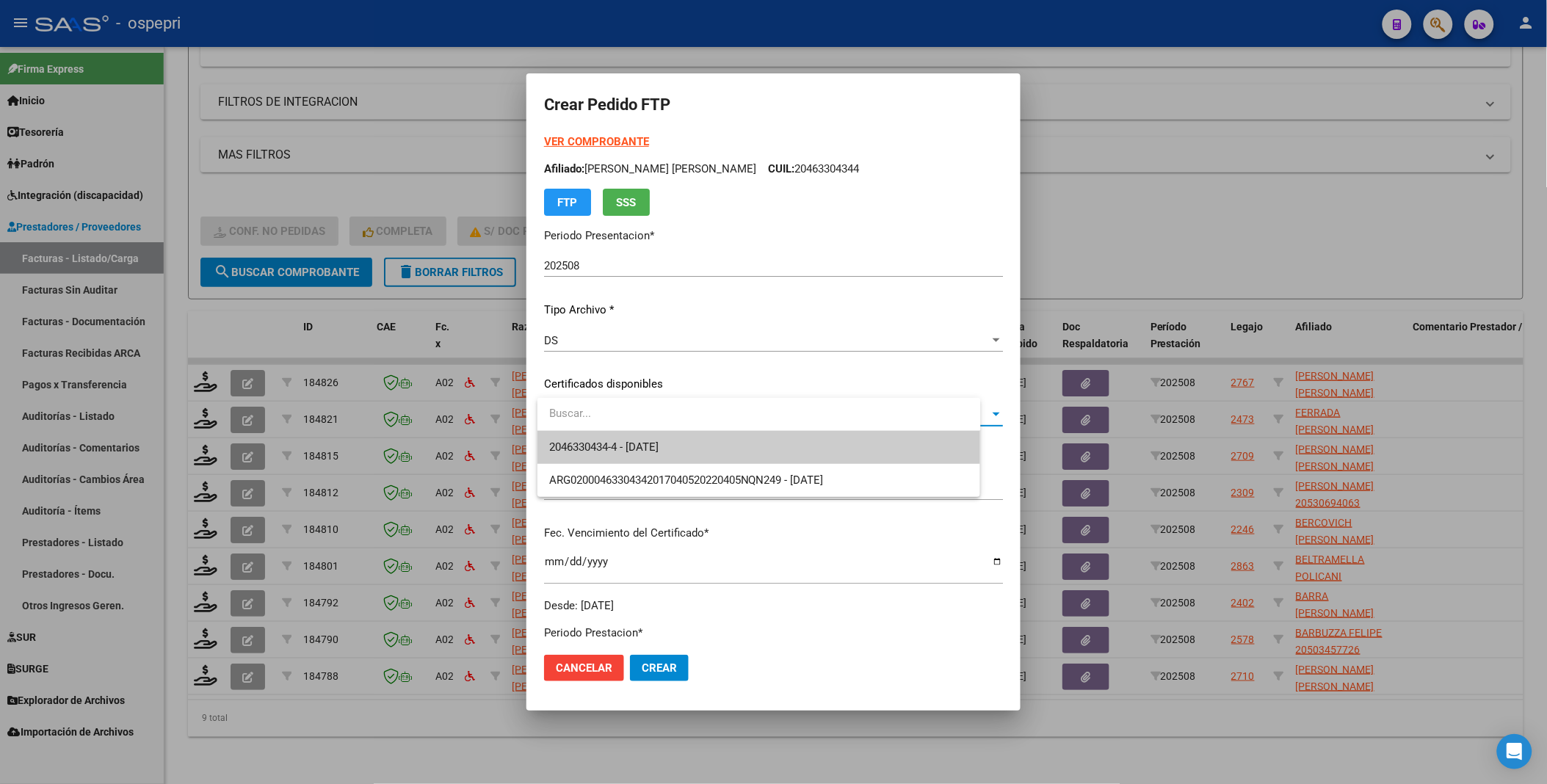
click at [913, 418] on span "2046330434-4 - 2033-03-31" at bounding box center [759, 447] width 420 height 33
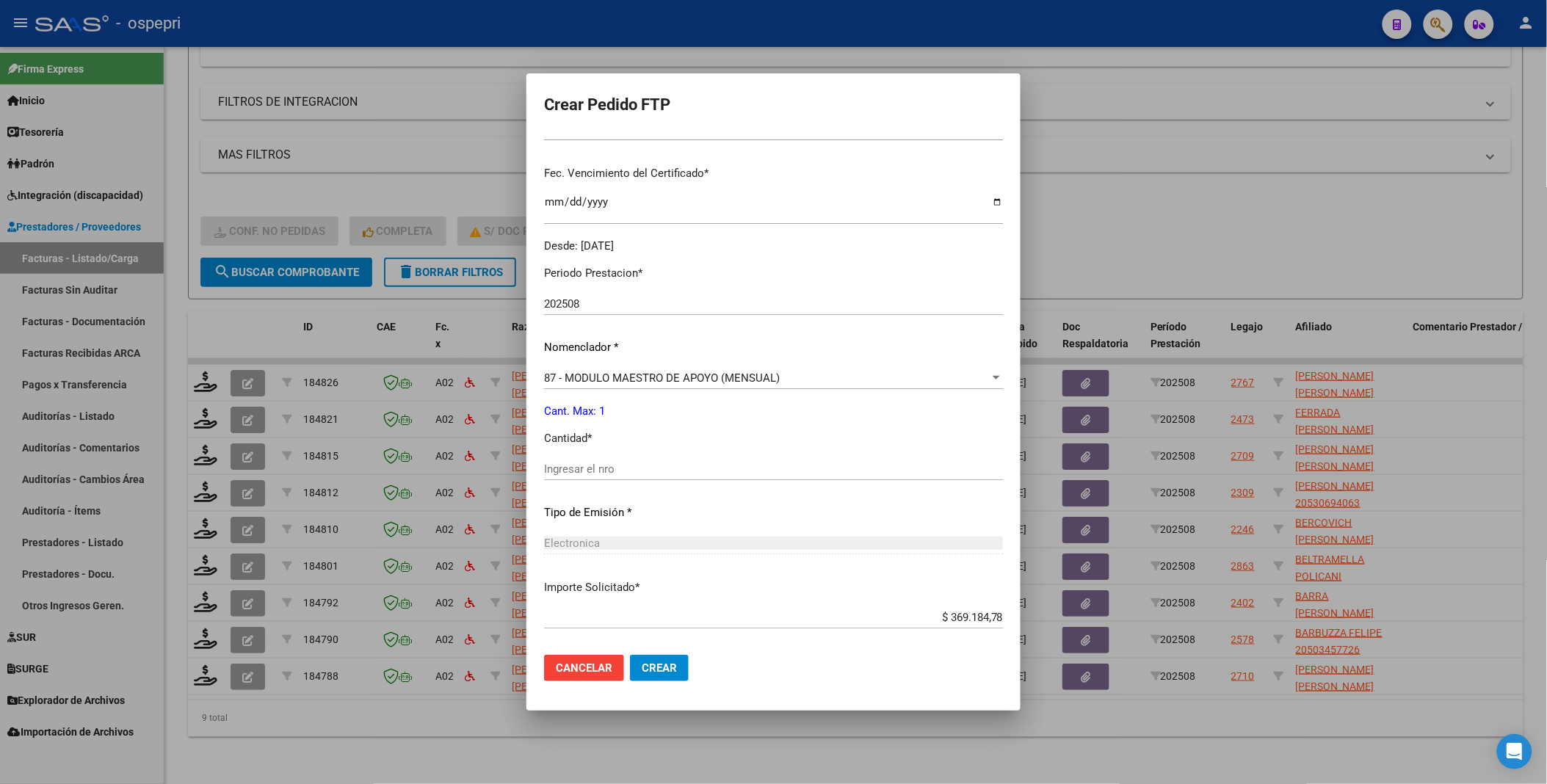
scroll to position [407, 0]
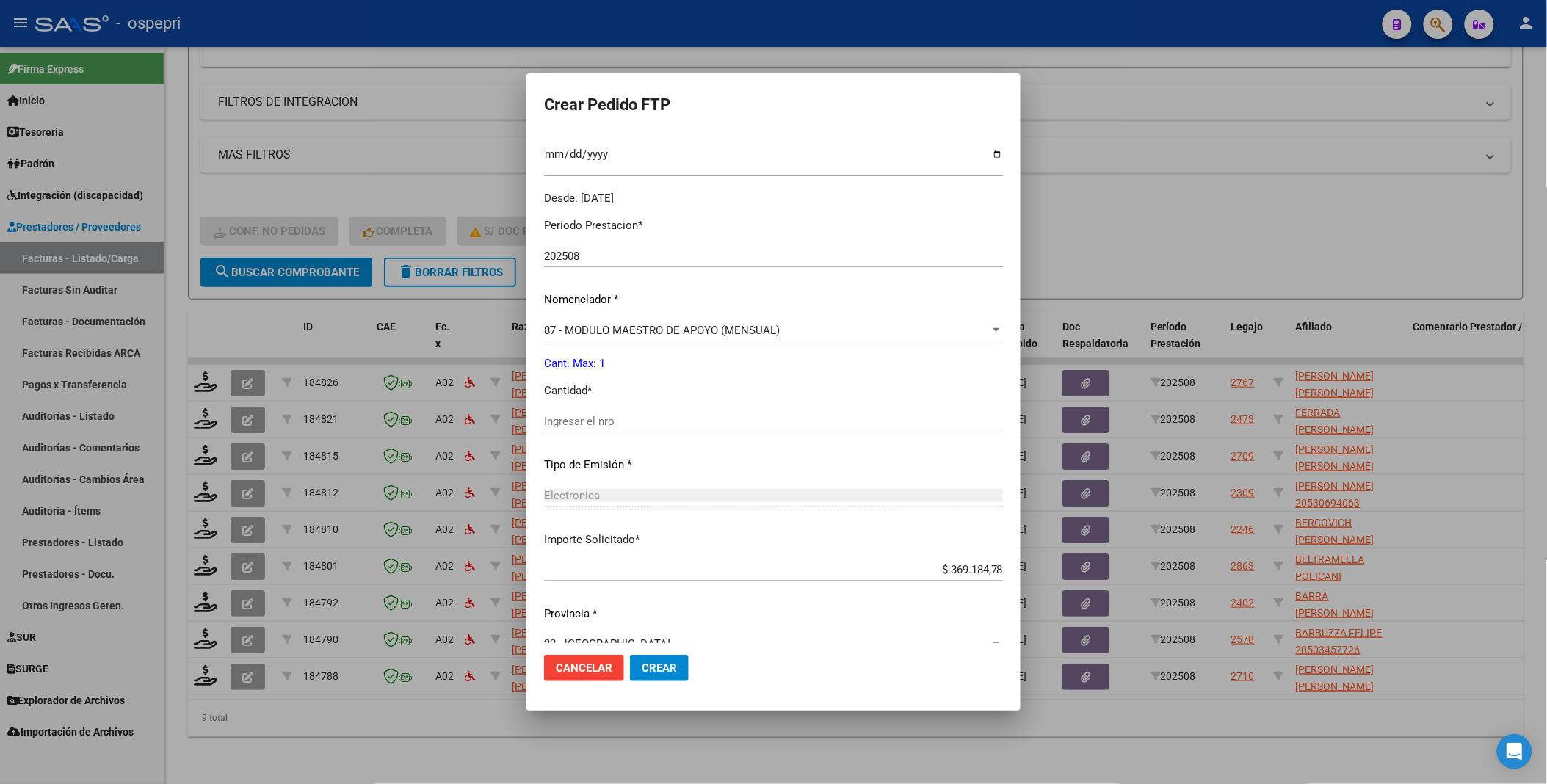
click at [625, 418] on input "Ingresar el nro" at bounding box center [773, 421] width 459 height 13
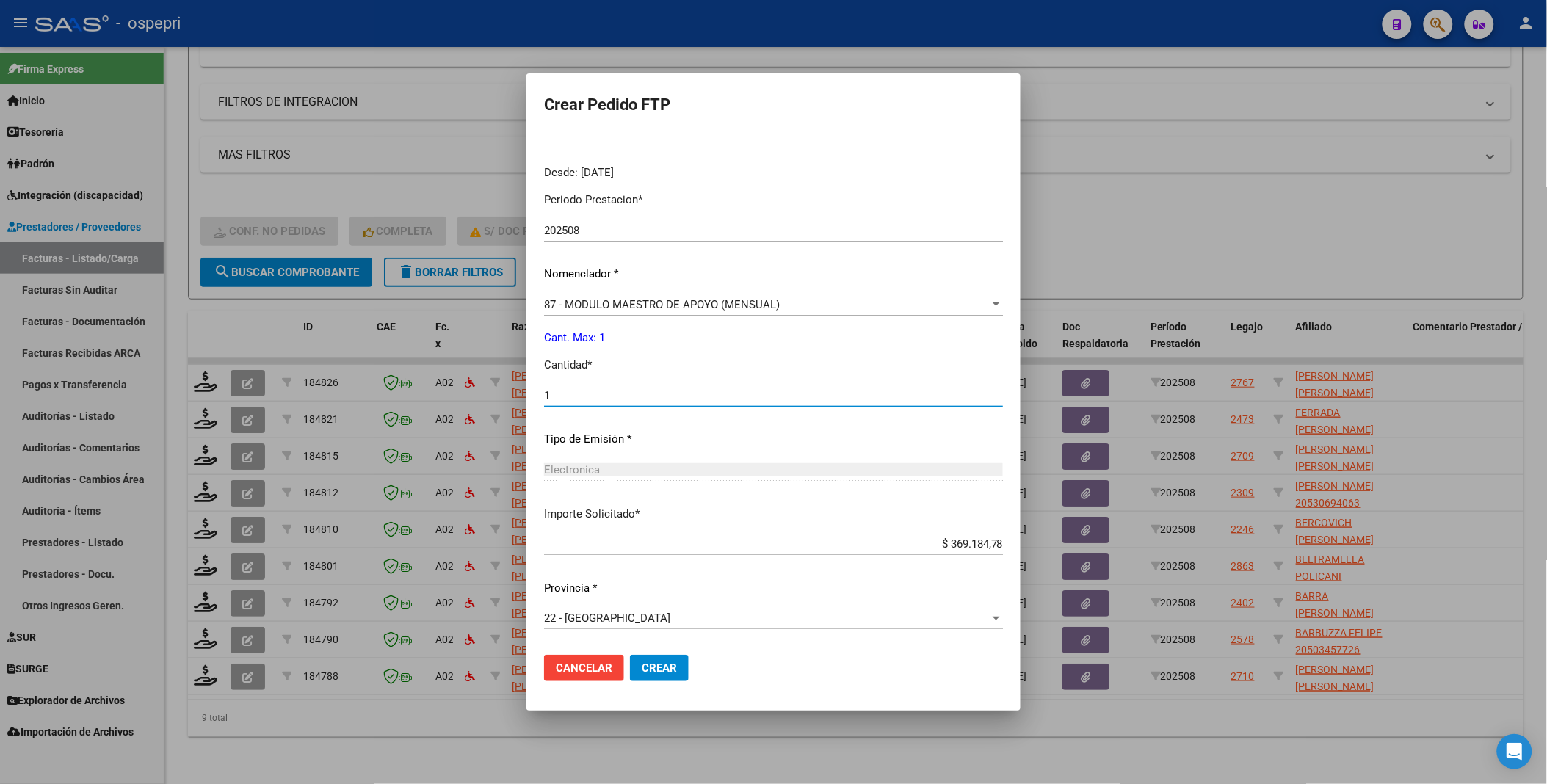
type input "1"
click at [672, 418] on button "Crear" at bounding box center [659, 668] width 59 height 27
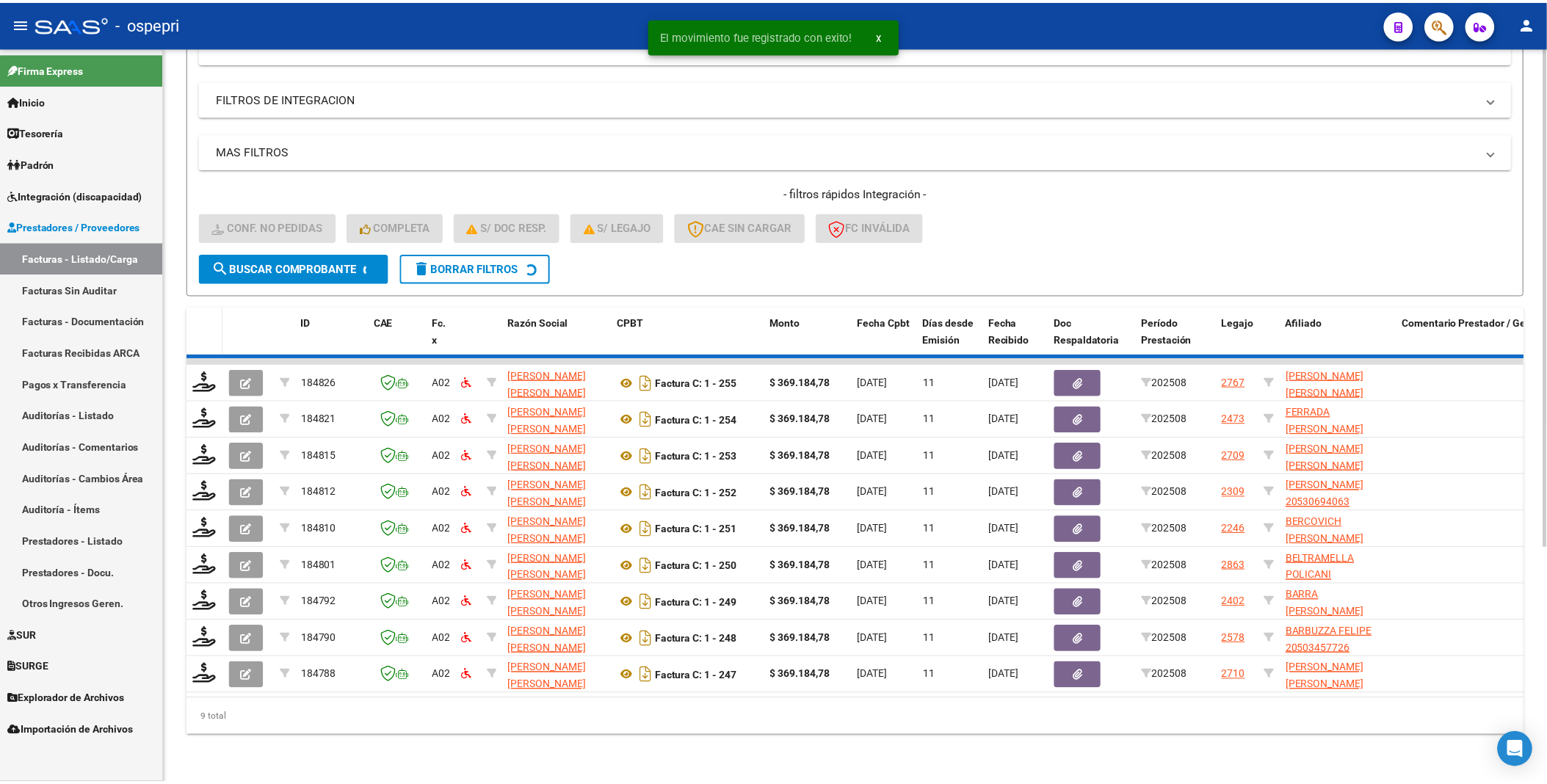
scroll to position [305, 0]
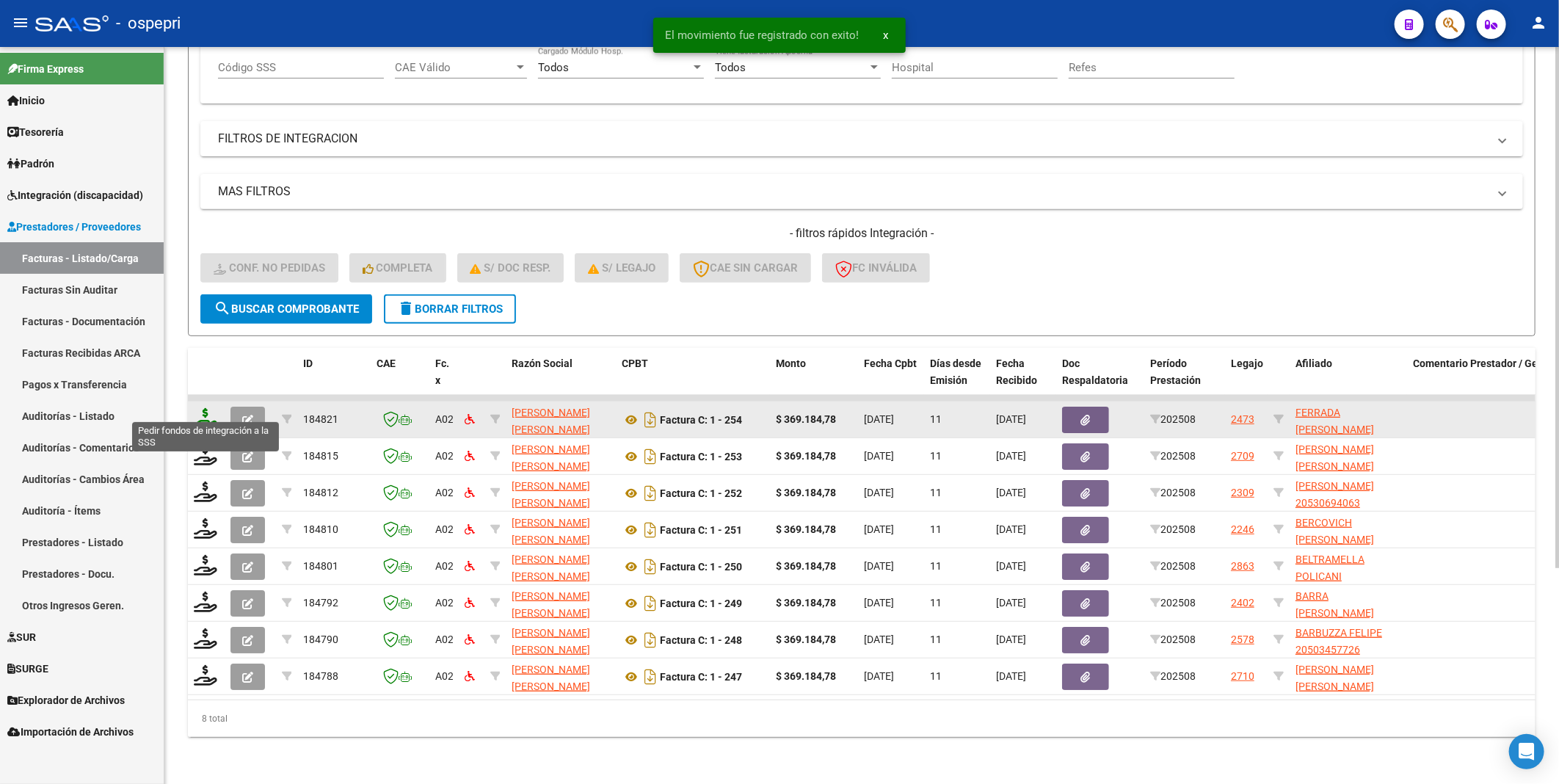
click at [203, 408] on icon at bounding box center [206, 419] width 24 height 21
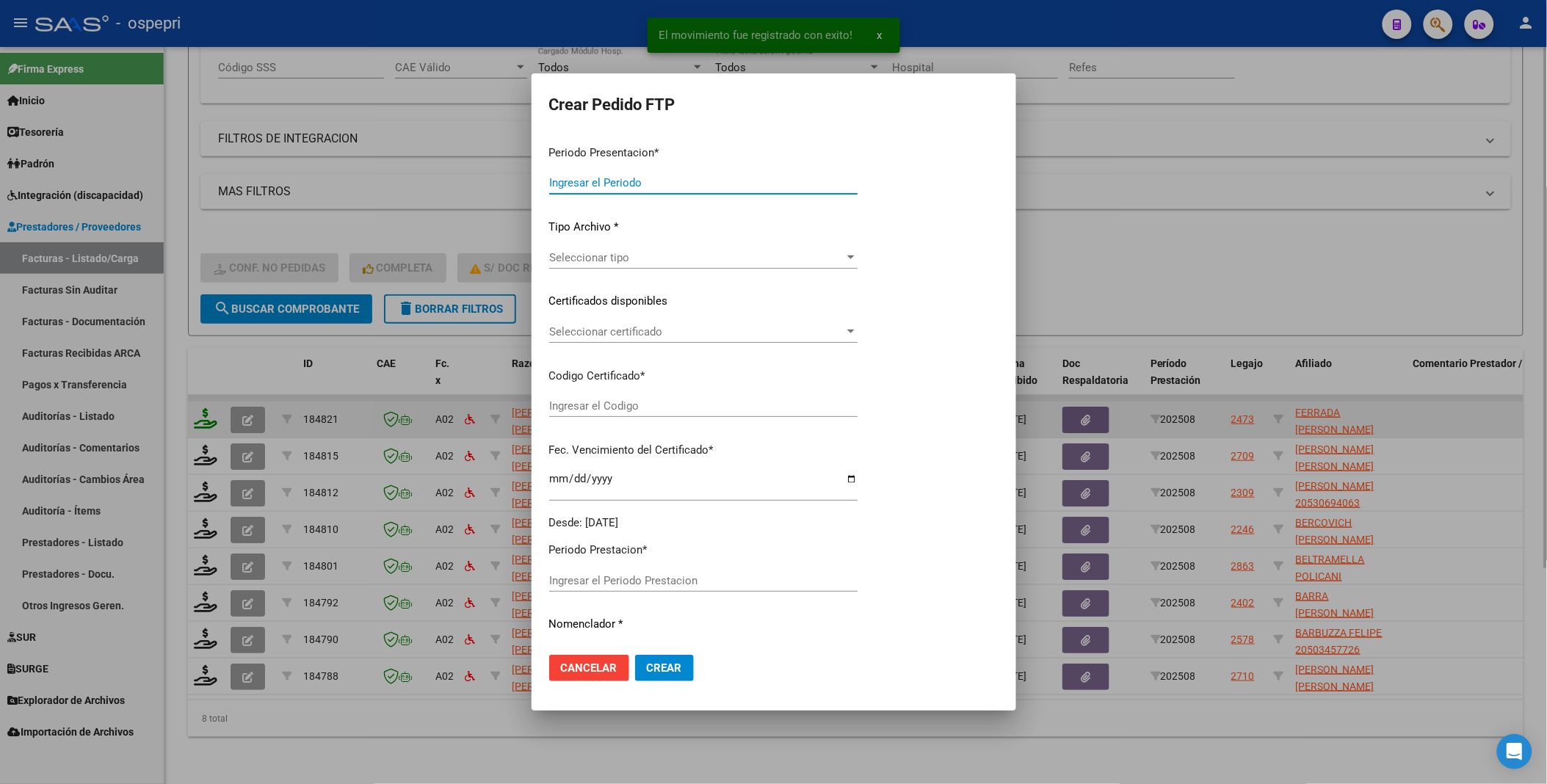
type input "202508"
type input "$ 369.184,78"
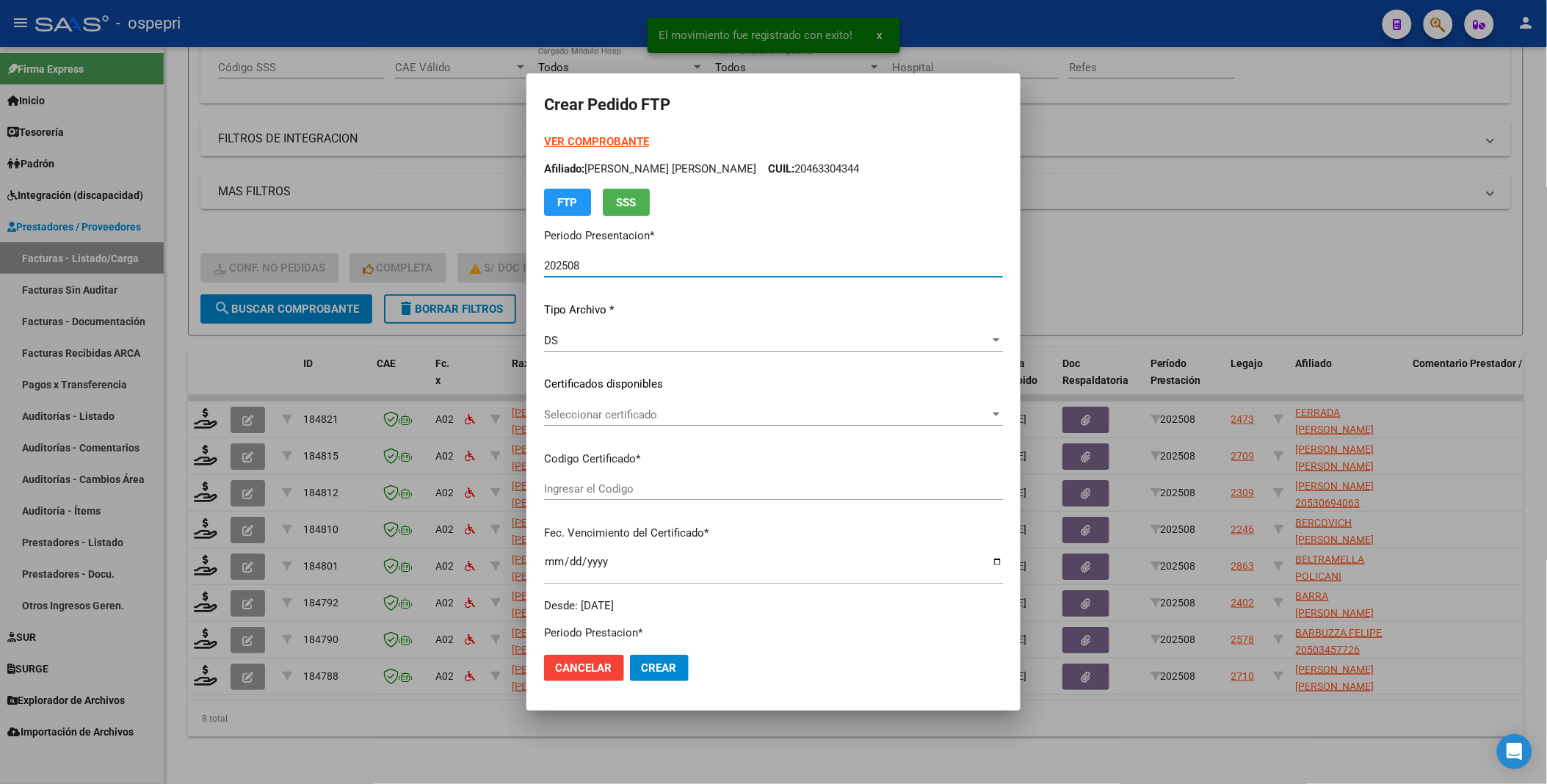
type input "20510400349"
type input "2033-01-27"
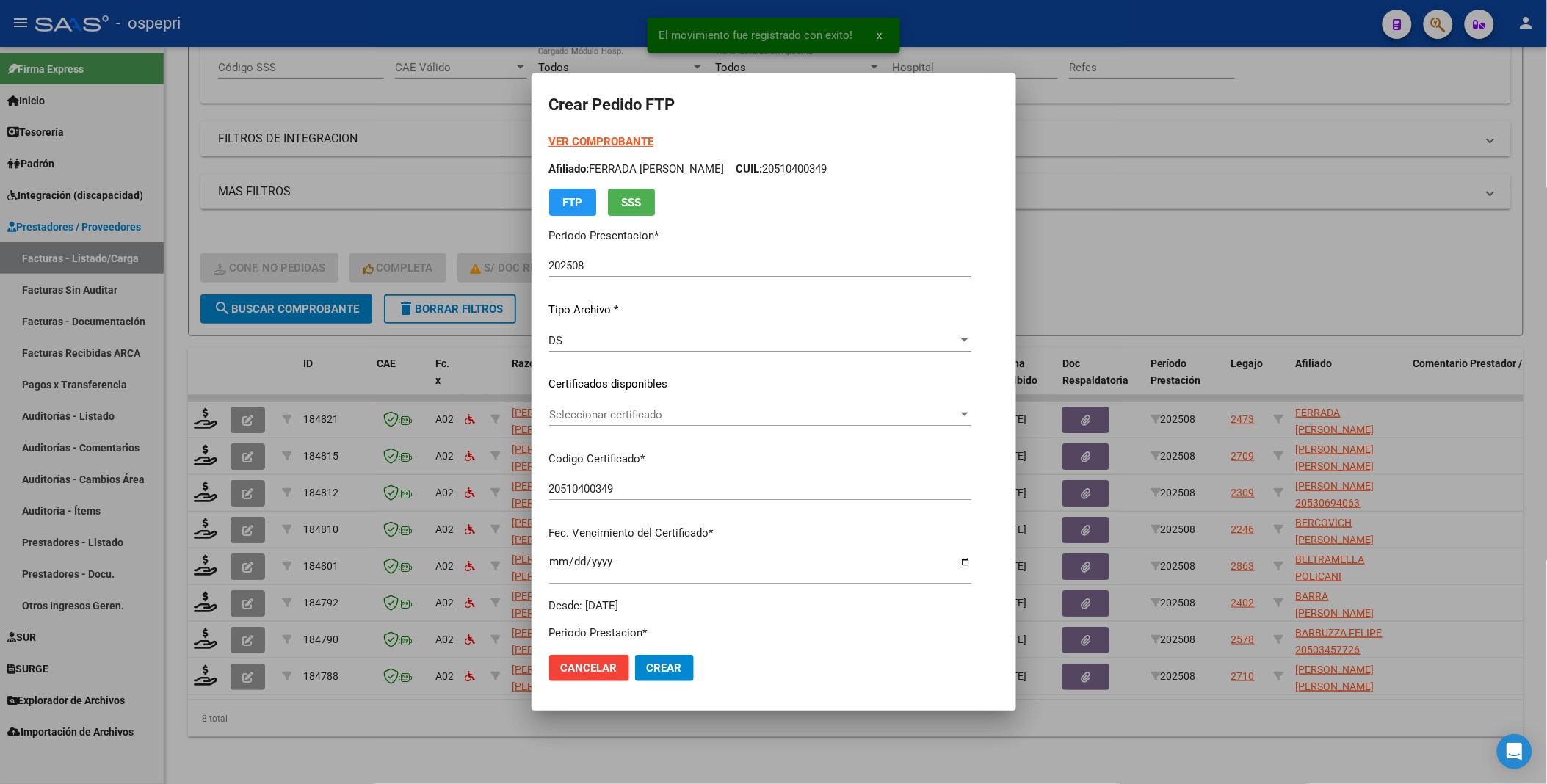
click at [981, 412] on app-drop-down-list "Certificados disponibles Seleccionar certificado Seleccionar certificado" at bounding box center [766, 399] width 434 height 45
click at [968, 415] on div at bounding box center [965, 415] width 8 height 4
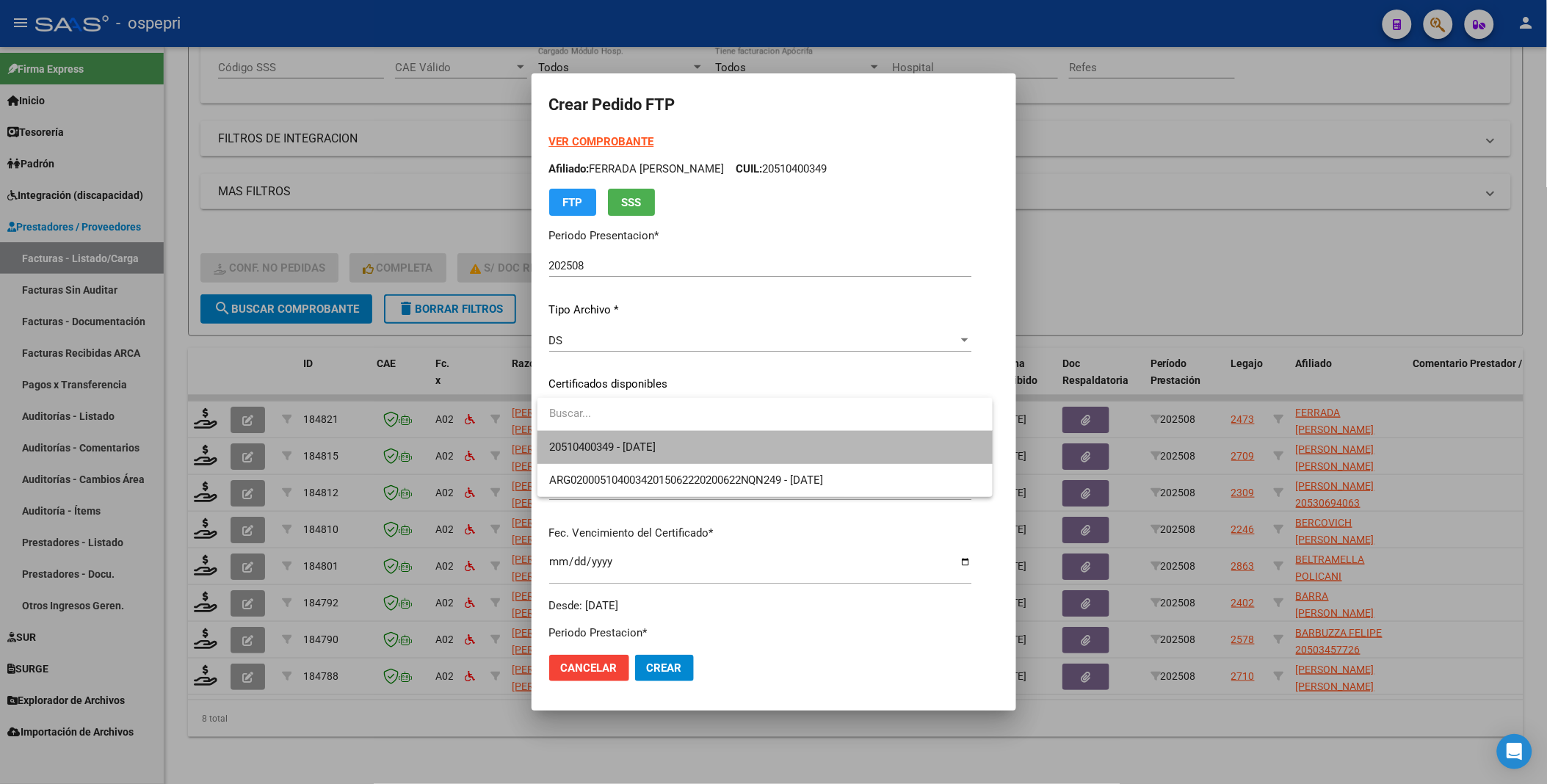
click at [920, 418] on span "20510400349 - 2033-01-27" at bounding box center [765, 447] width 432 height 33
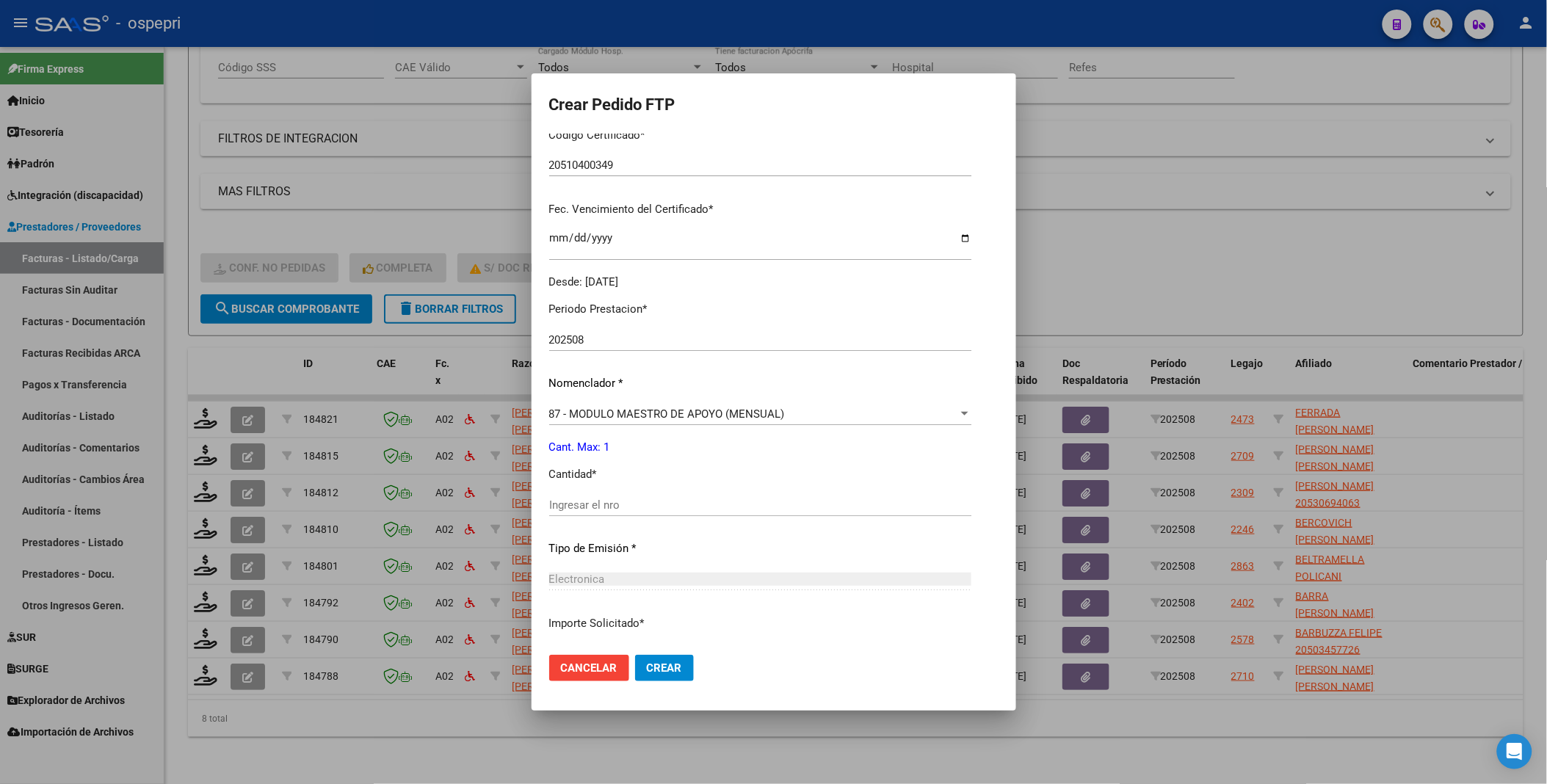
scroll to position [326, 0]
click at [641, 418] on input "Ingresar el nro" at bounding box center [761, 503] width 423 height 13
type input "1"
click at [659, 418] on button "Crear" at bounding box center [665, 668] width 59 height 27
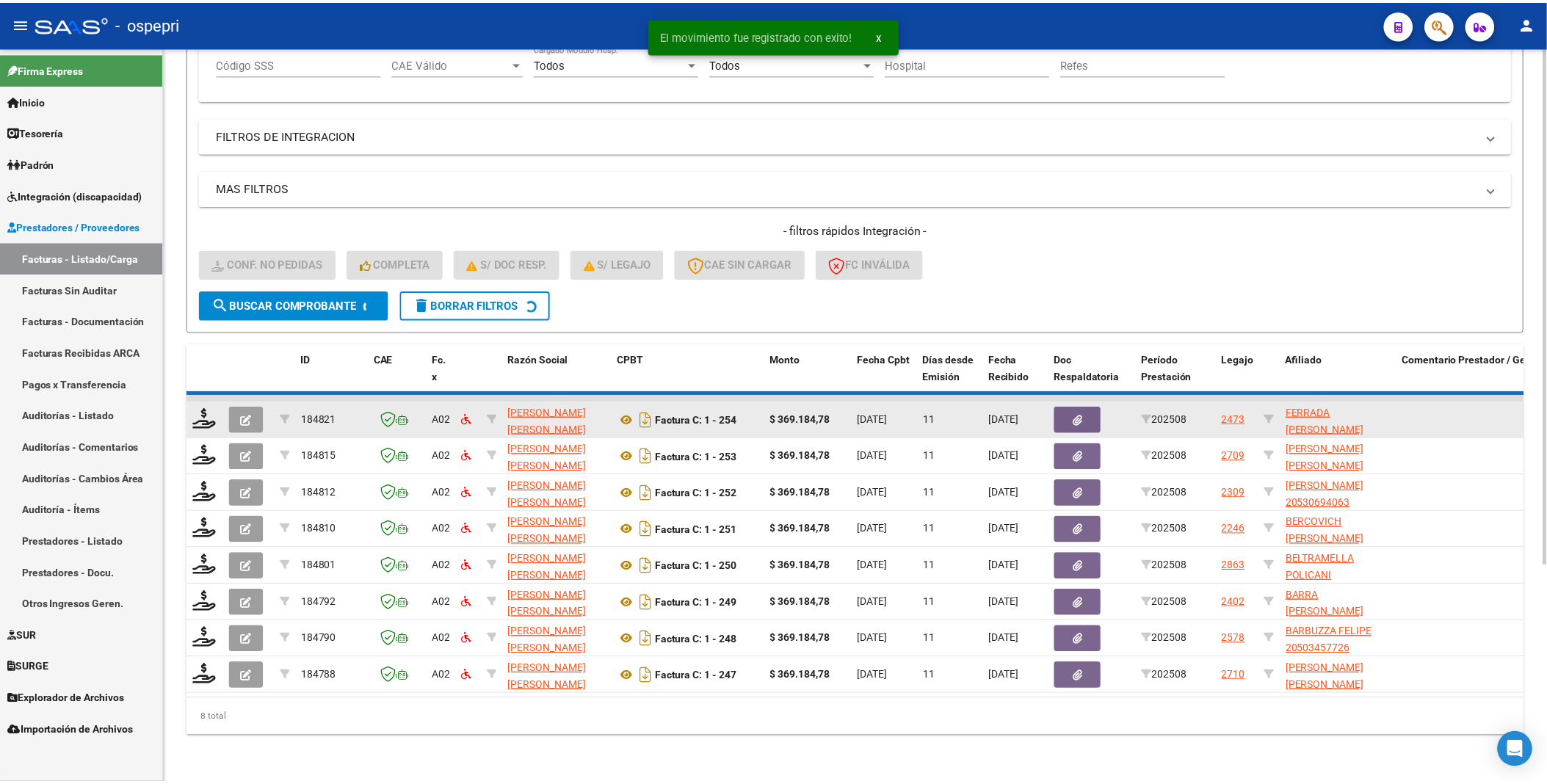
scroll to position [269, 0]
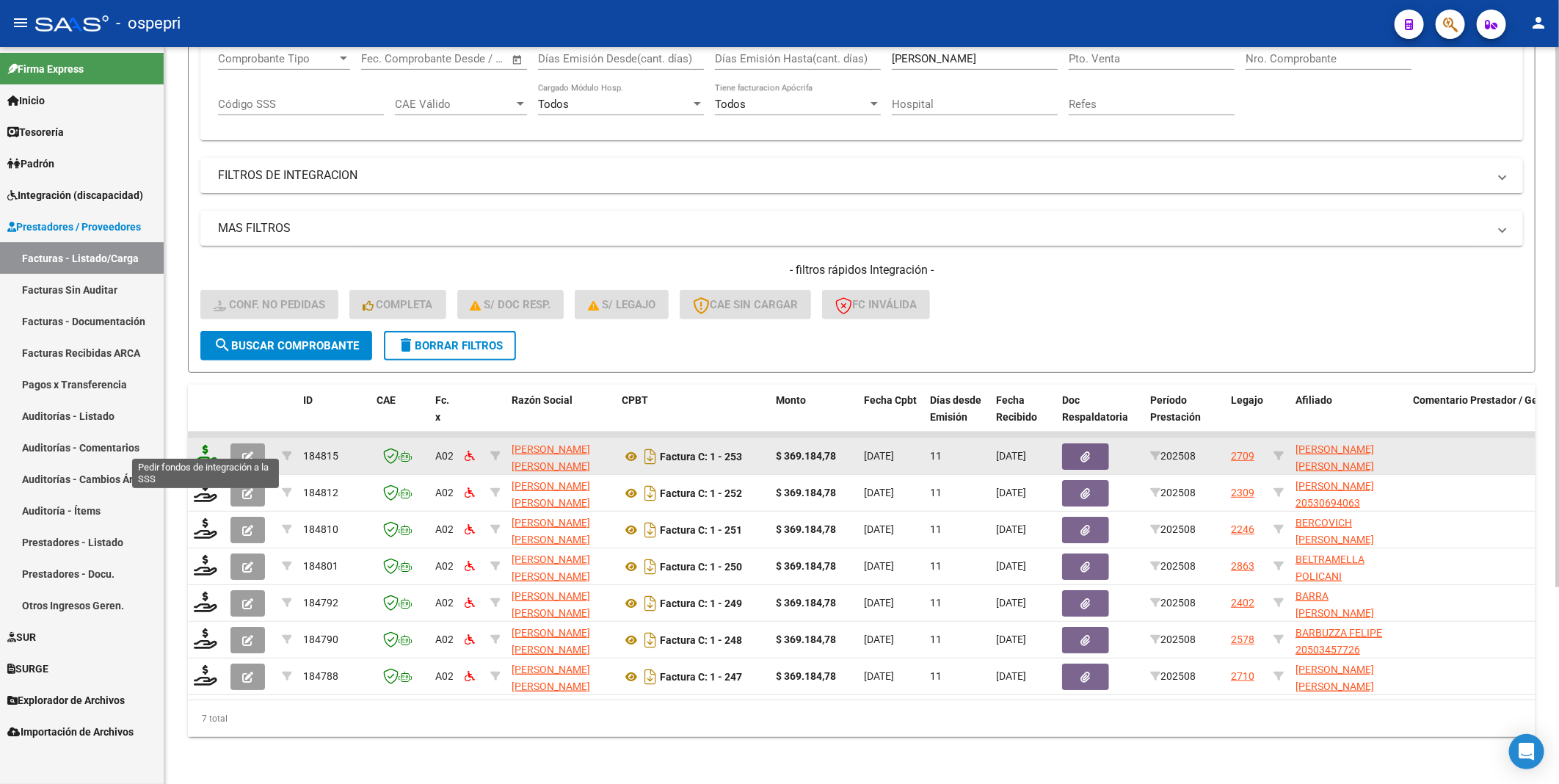
click at [206, 418] on icon at bounding box center [206, 455] width 24 height 21
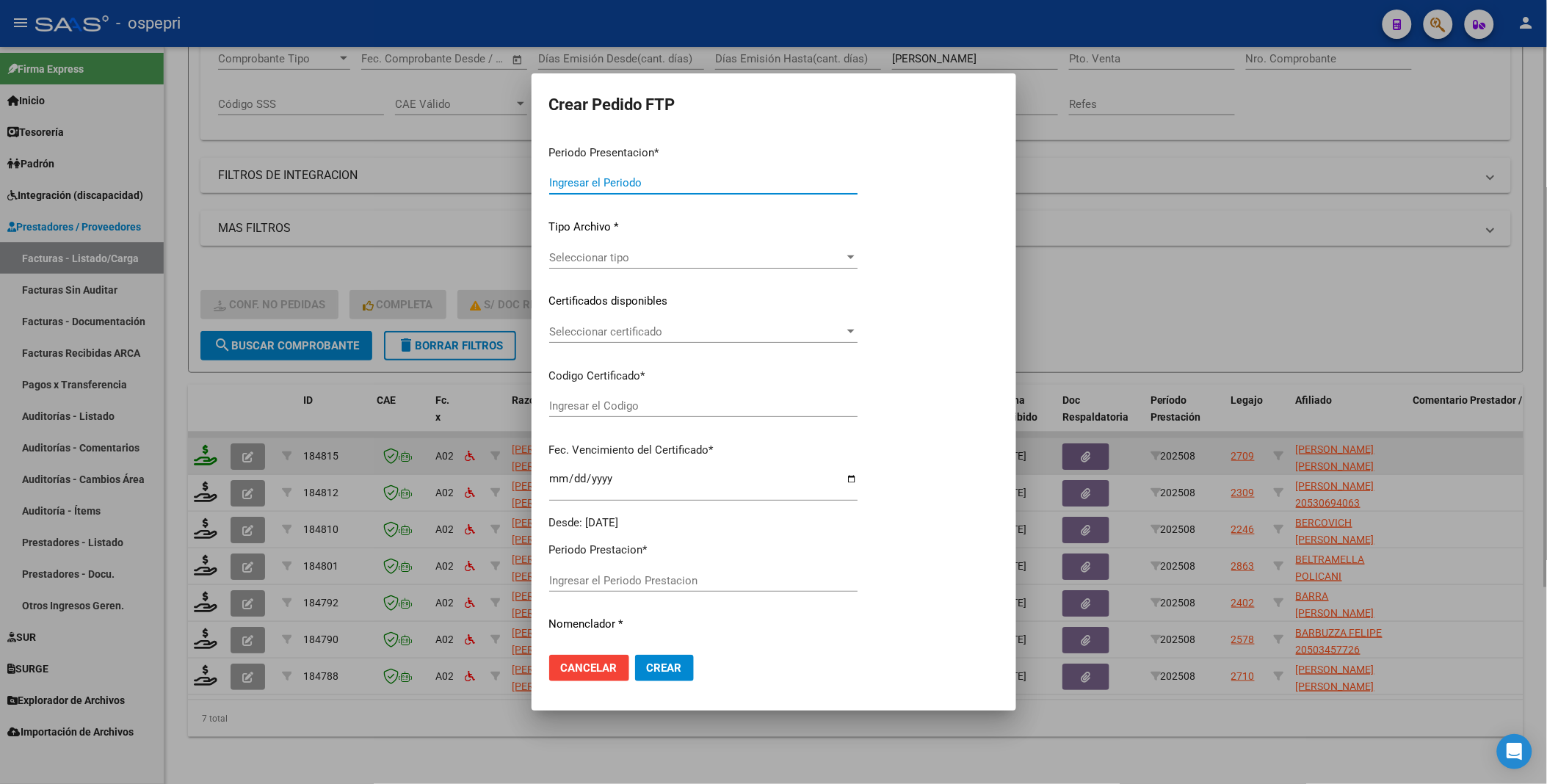
type input "202508"
type input "$ 369.184,78"
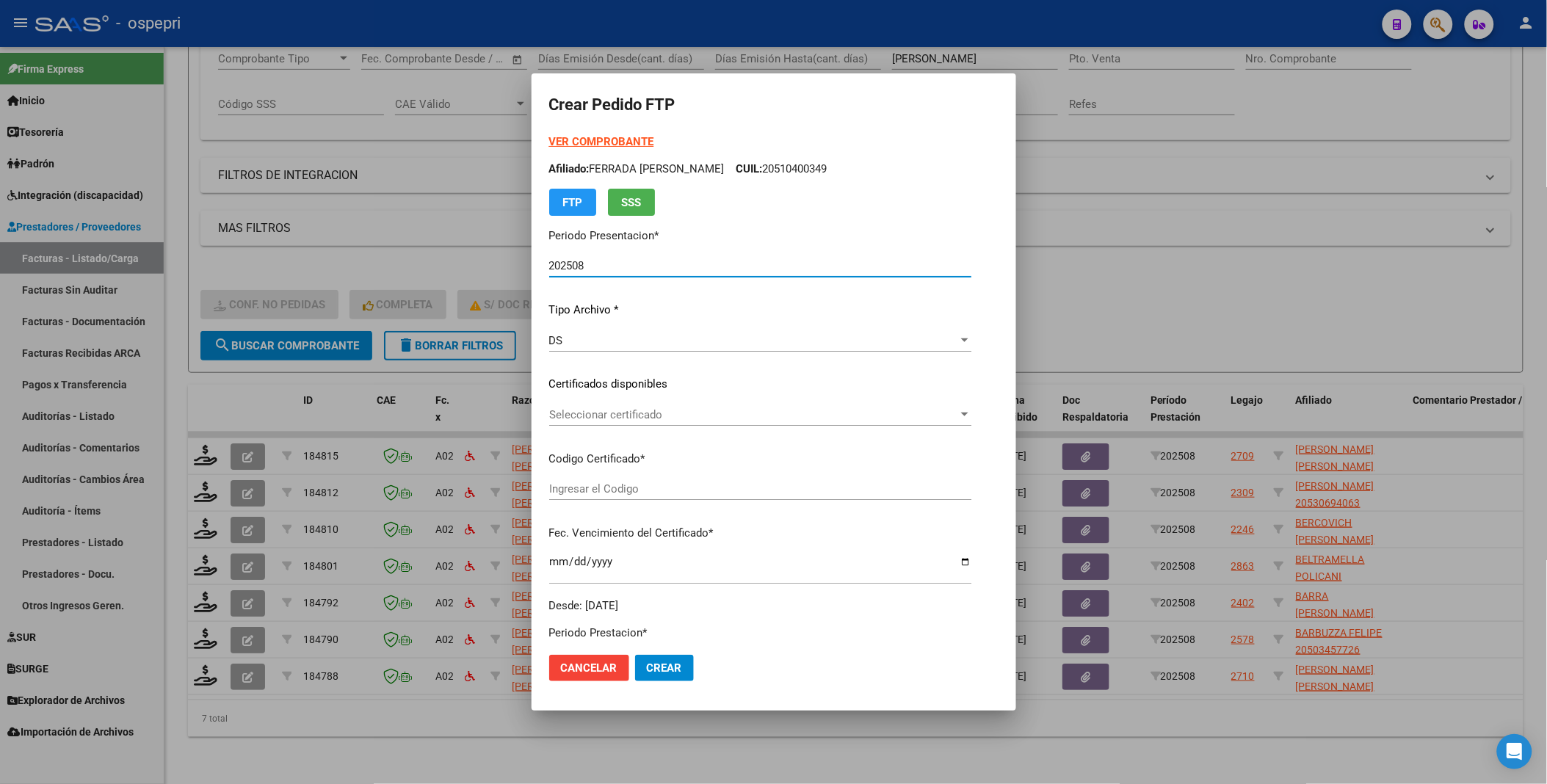
type input "2755155767-2"
type input "2026-01-27"
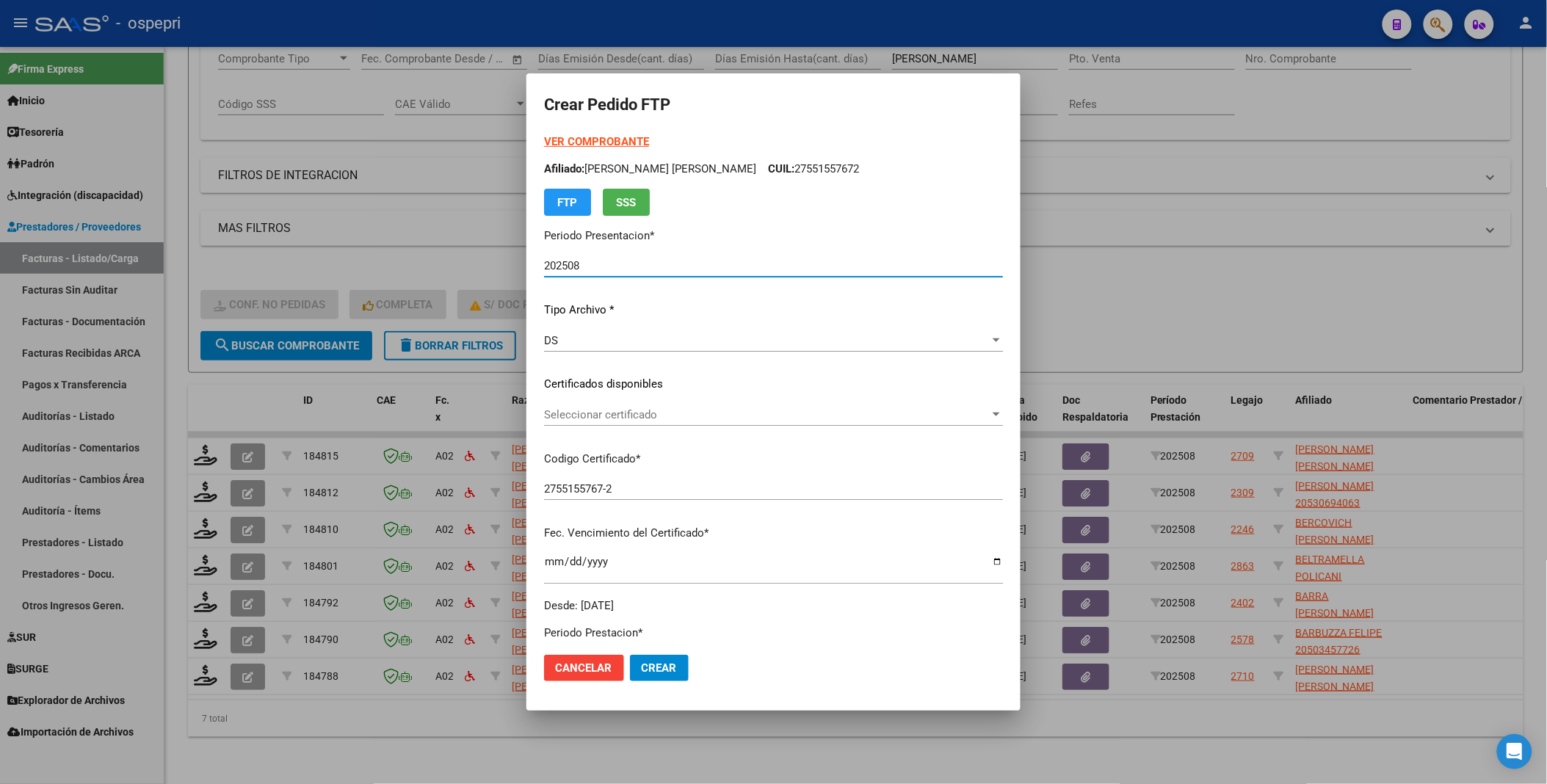
click at [990, 417] on div at bounding box center [997, 415] width 13 height 11
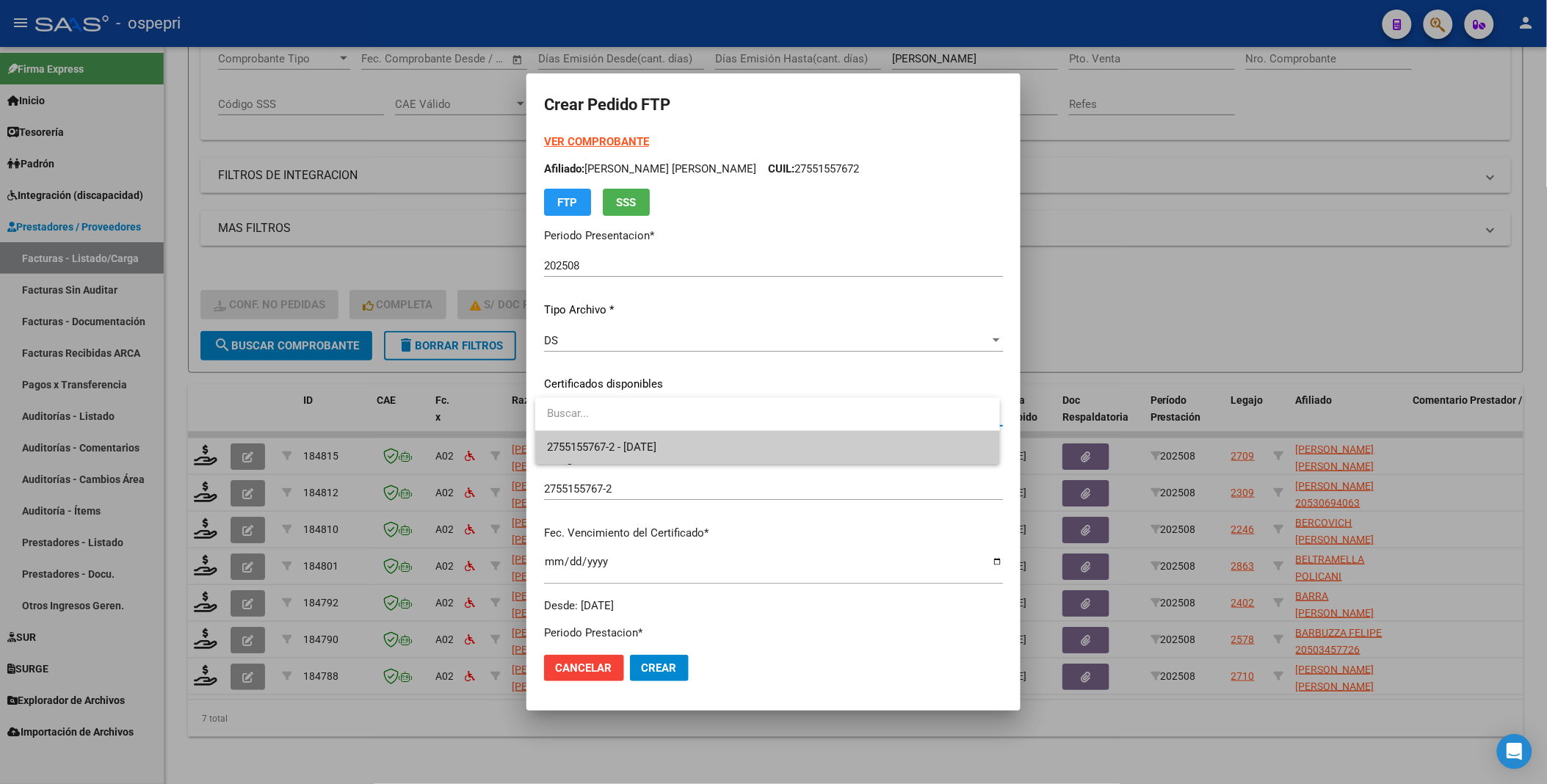
click at [936, 418] on span "2755155767-2 - 2026-01-27" at bounding box center [767, 447] width 441 height 33
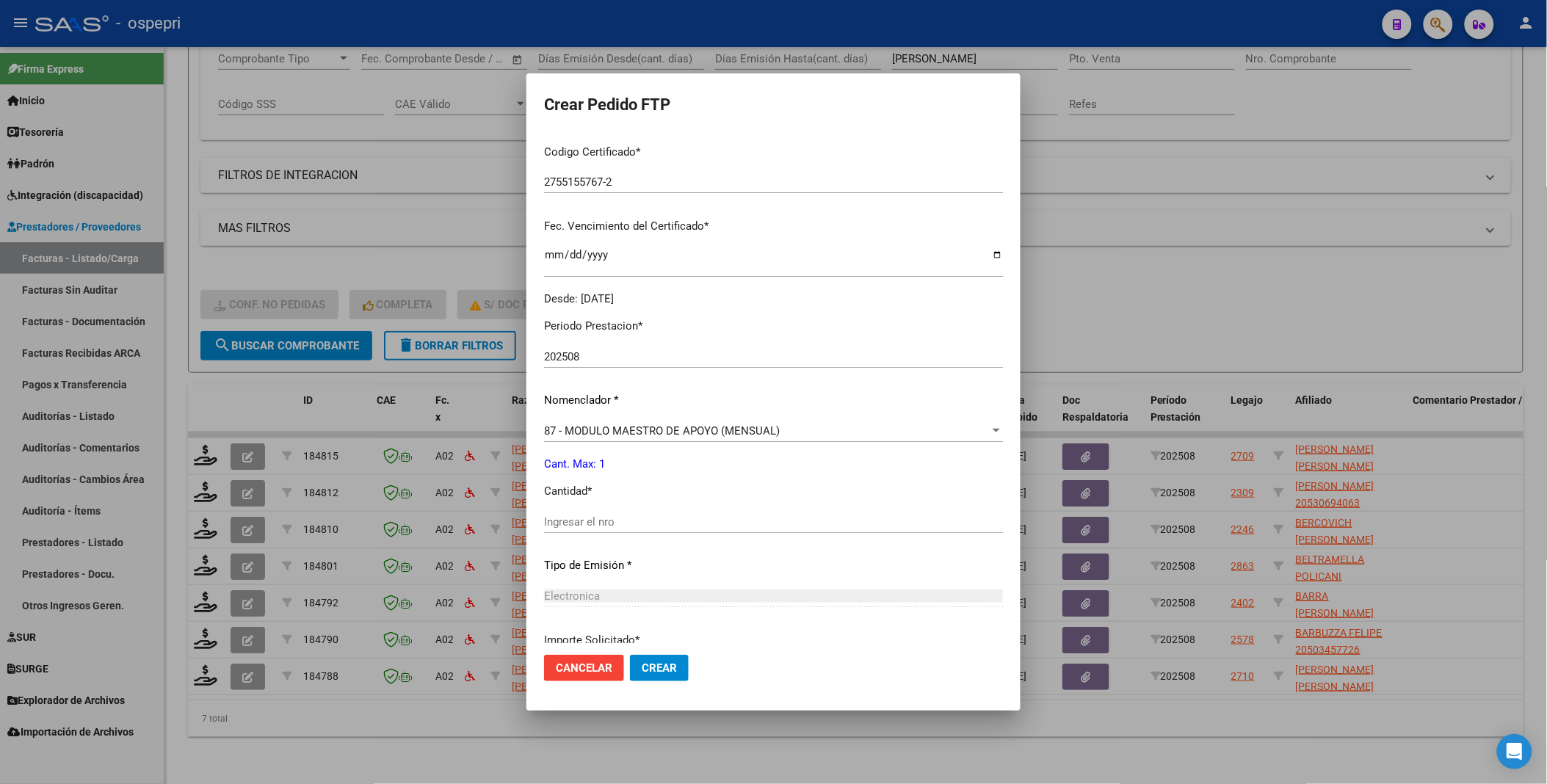
scroll to position [326, 0]
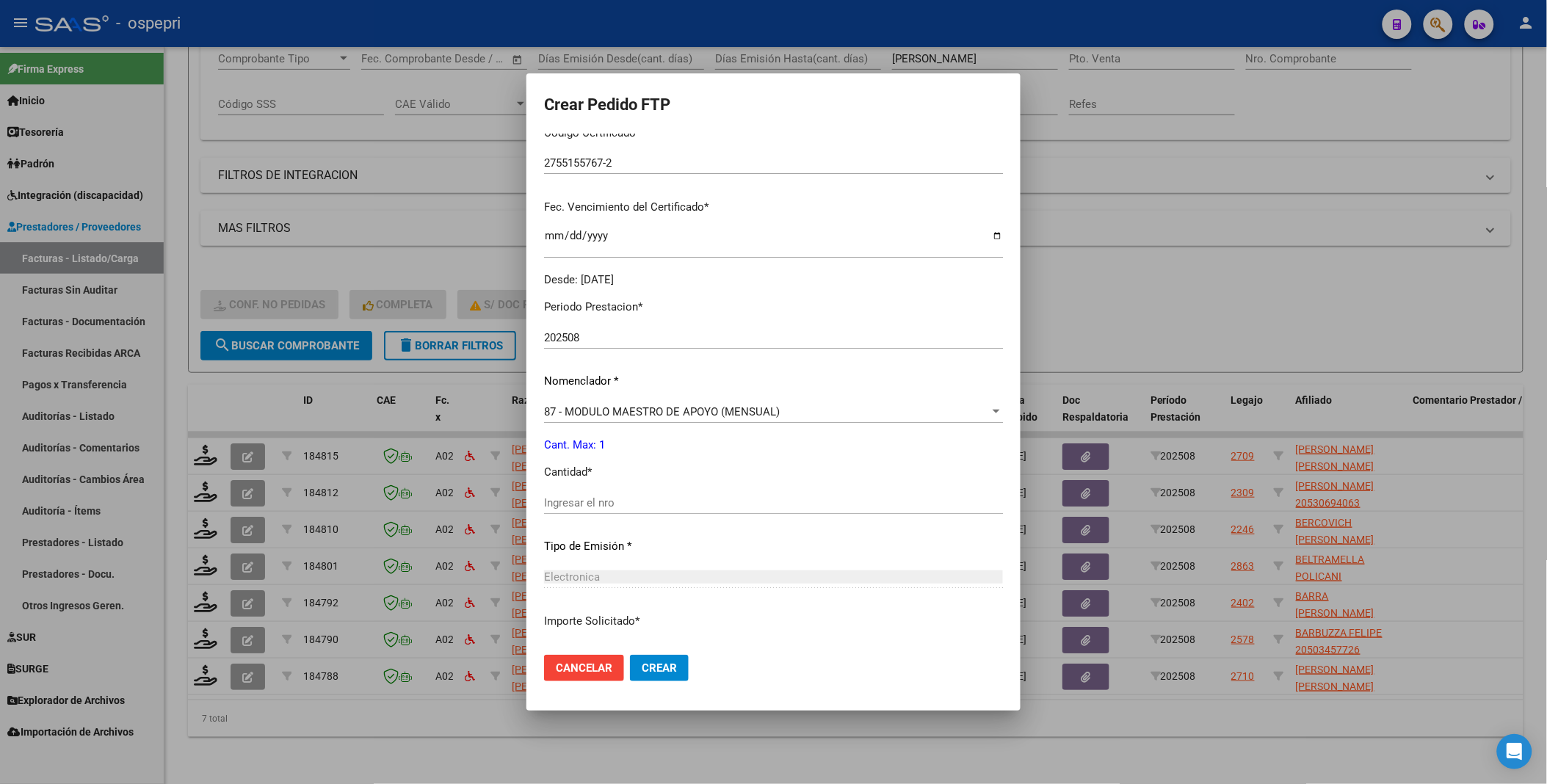
click at [586, 418] on input "Ingresar el nro" at bounding box center [773, 503] width 459 height 13
type input "1"
click at [662, 418] on span "Crear" at bounding box center [658, 668] width 35 height 13
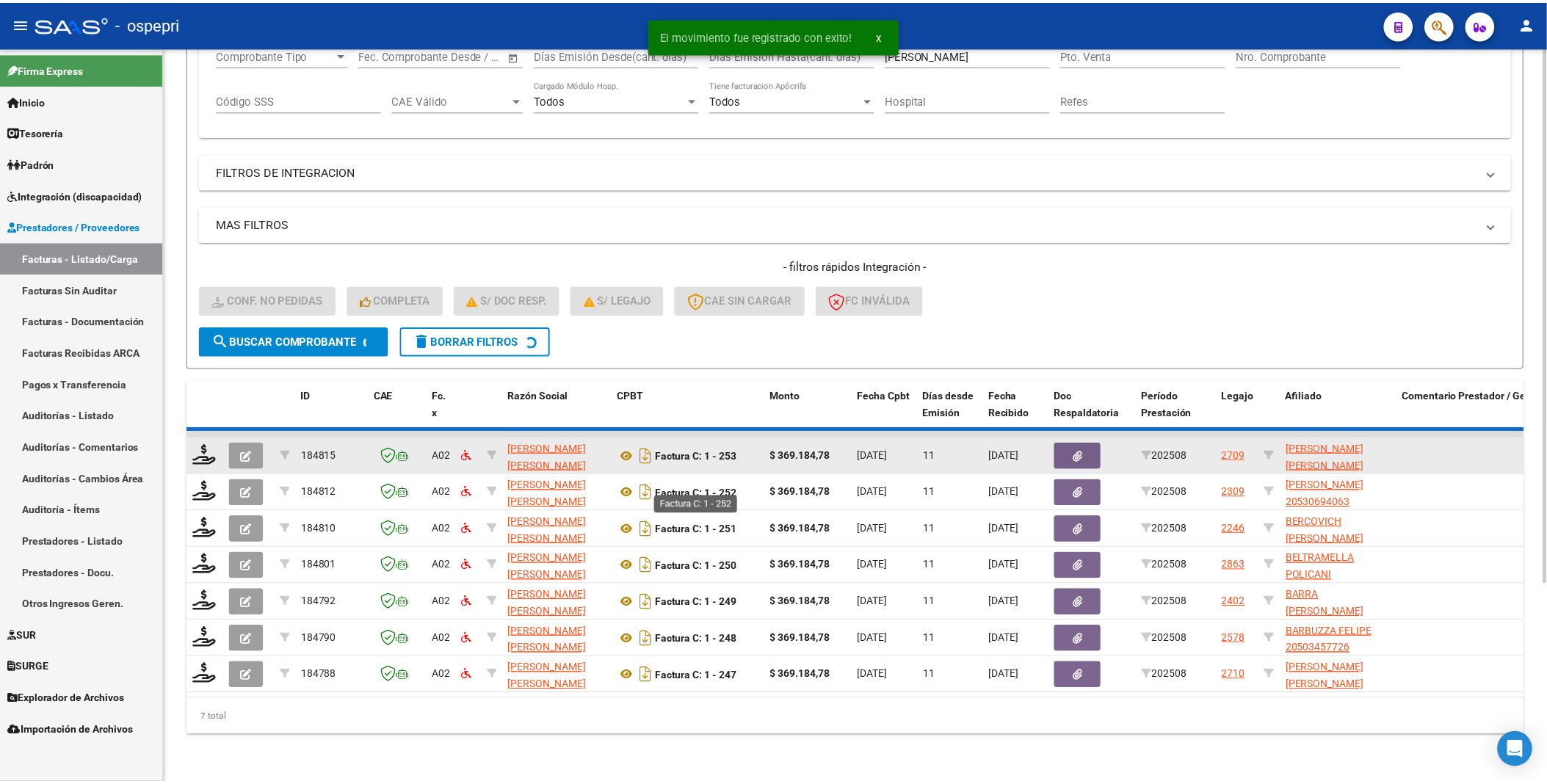
scroll to position [232, 0]
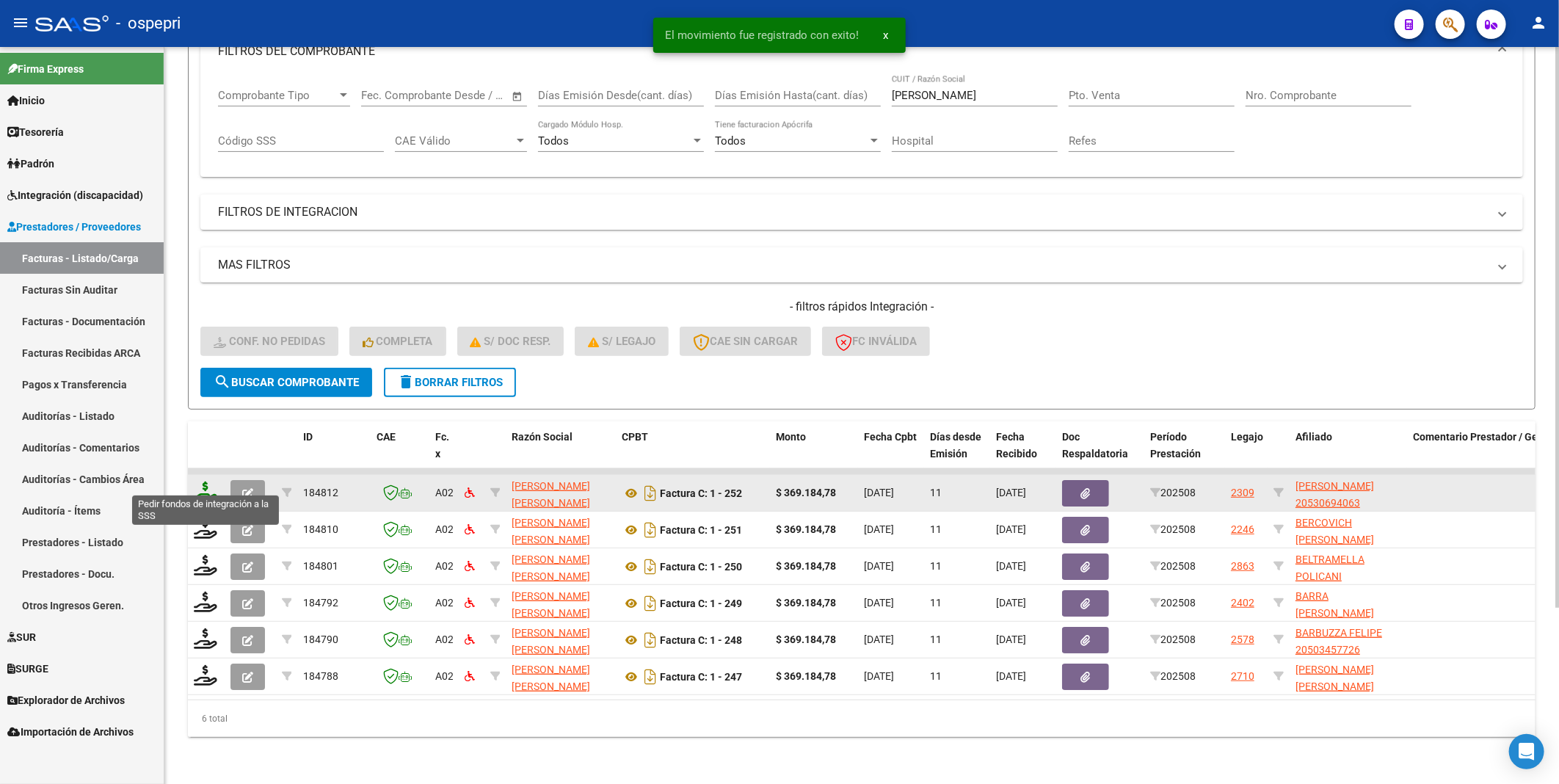
click at [207, 418] on icon at bounding box center [206, 492] width 24 height 21
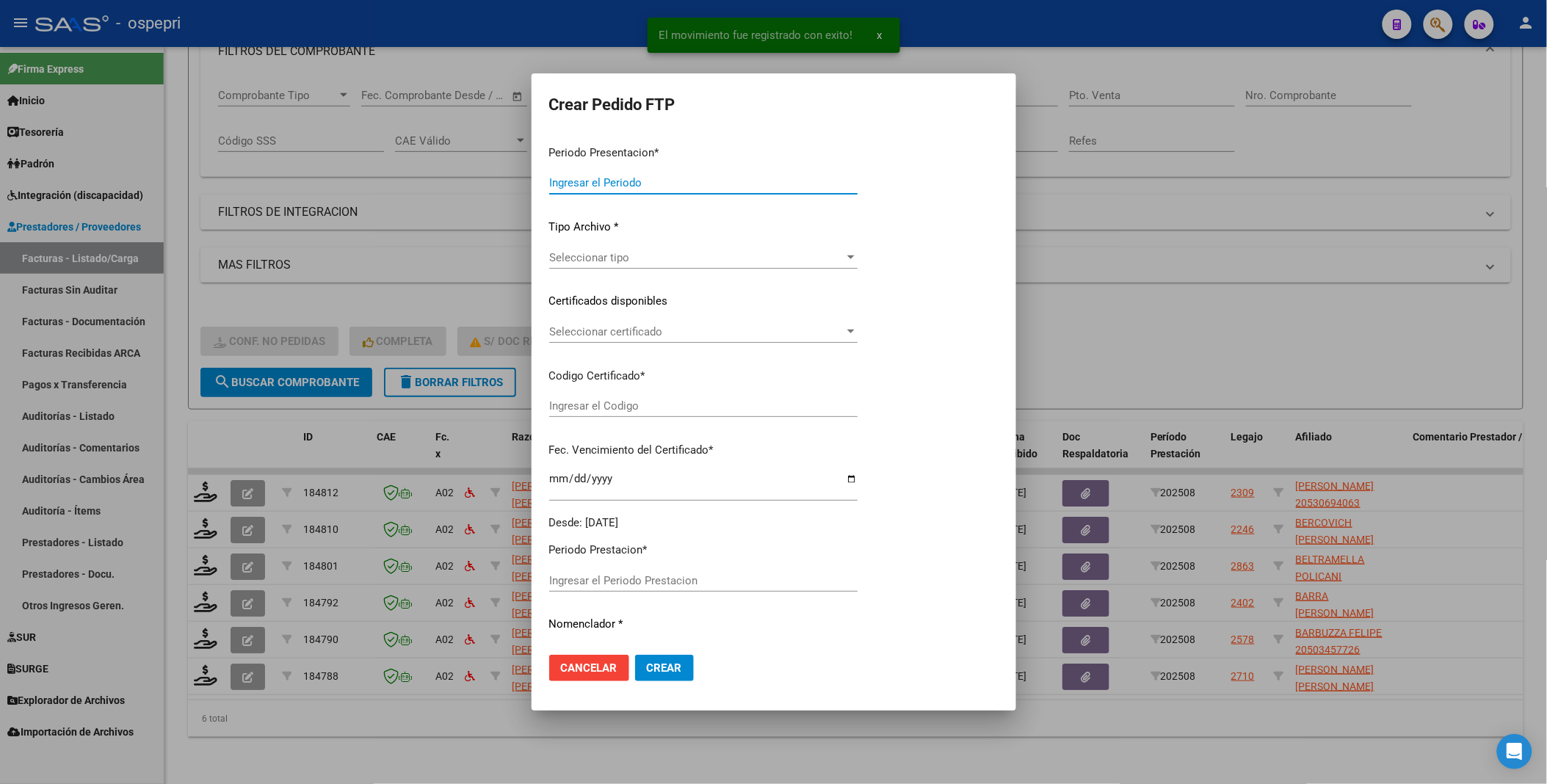
type input "202508"
type input "$ 369.184,78"
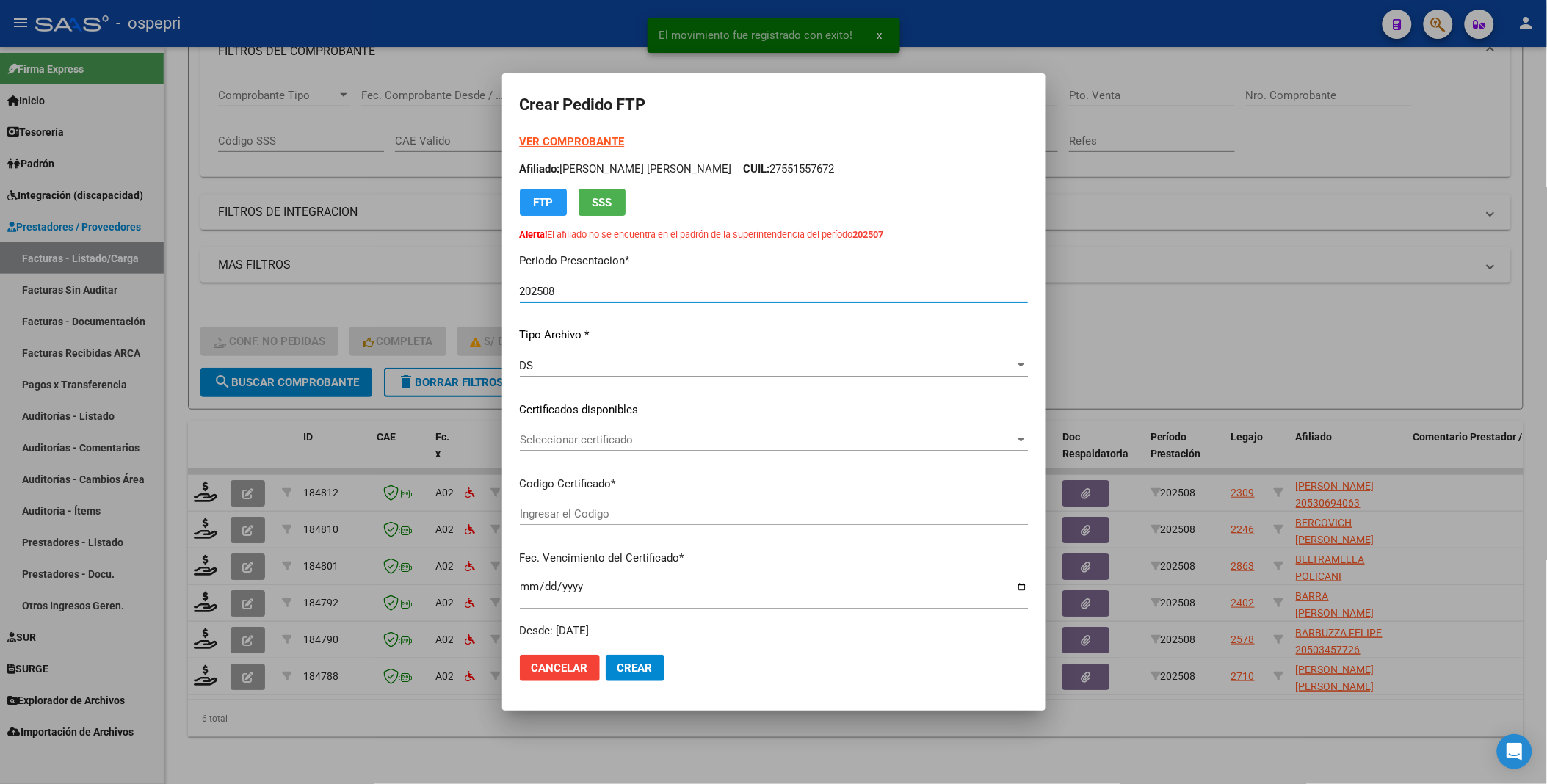
type input "2053069406-3"
type input "2027-07-29"
click at [1019, 418] on div at bounding box center [1021, 440] width 8 height 4
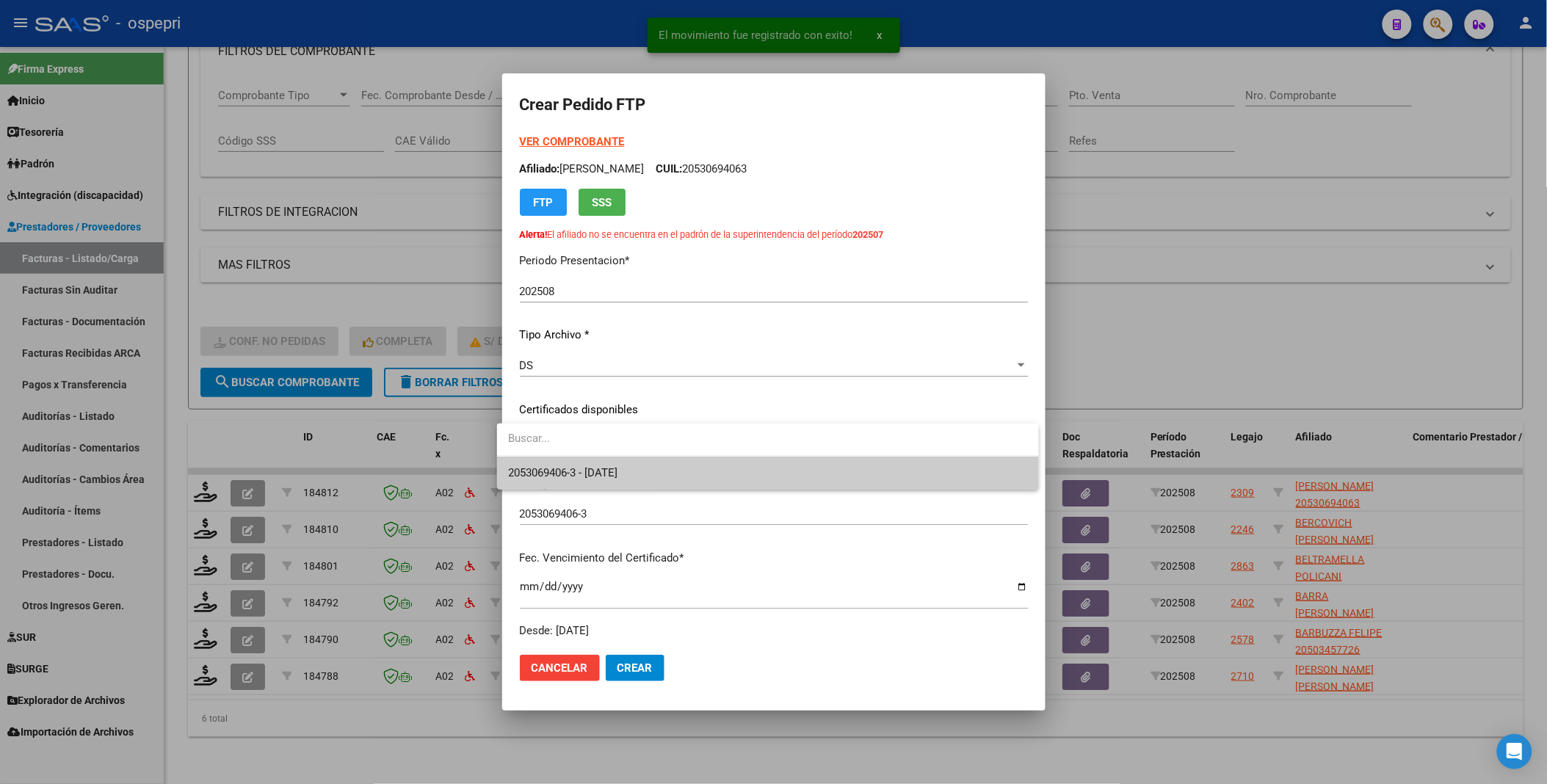
click at [961, 418] on span "2053069406-3 - 2027-07-29" at bounding box center [767, 472] width 518 height 33
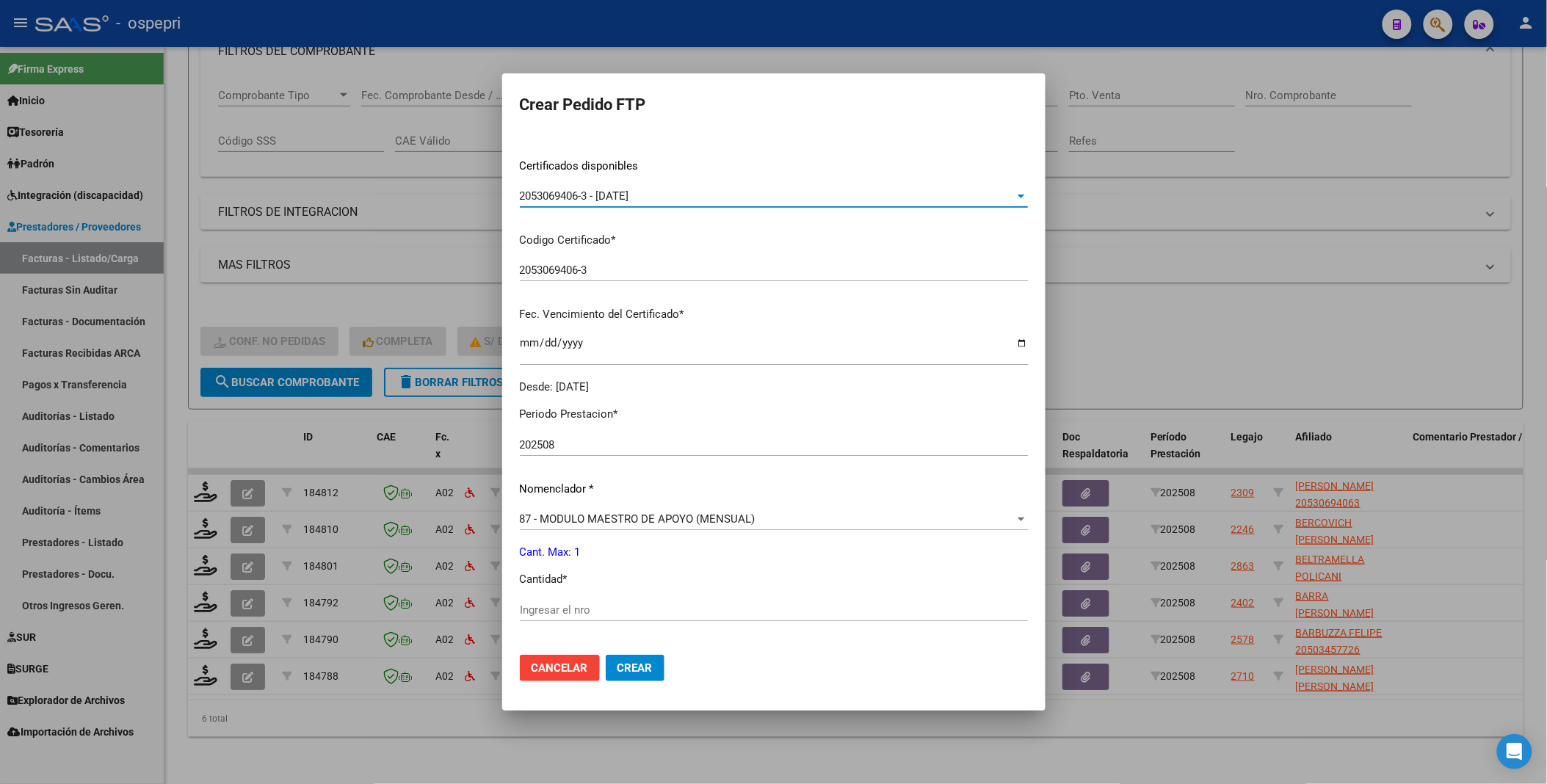
scroll to position [244, 0]
click at [593, 418] on input "Ingresar el nro" at bounding box center [774, 609] width 508 height 13
type input "1"
click at [624, 418] on span "Crear" at bounding box center [635, 668] width 35 height 13
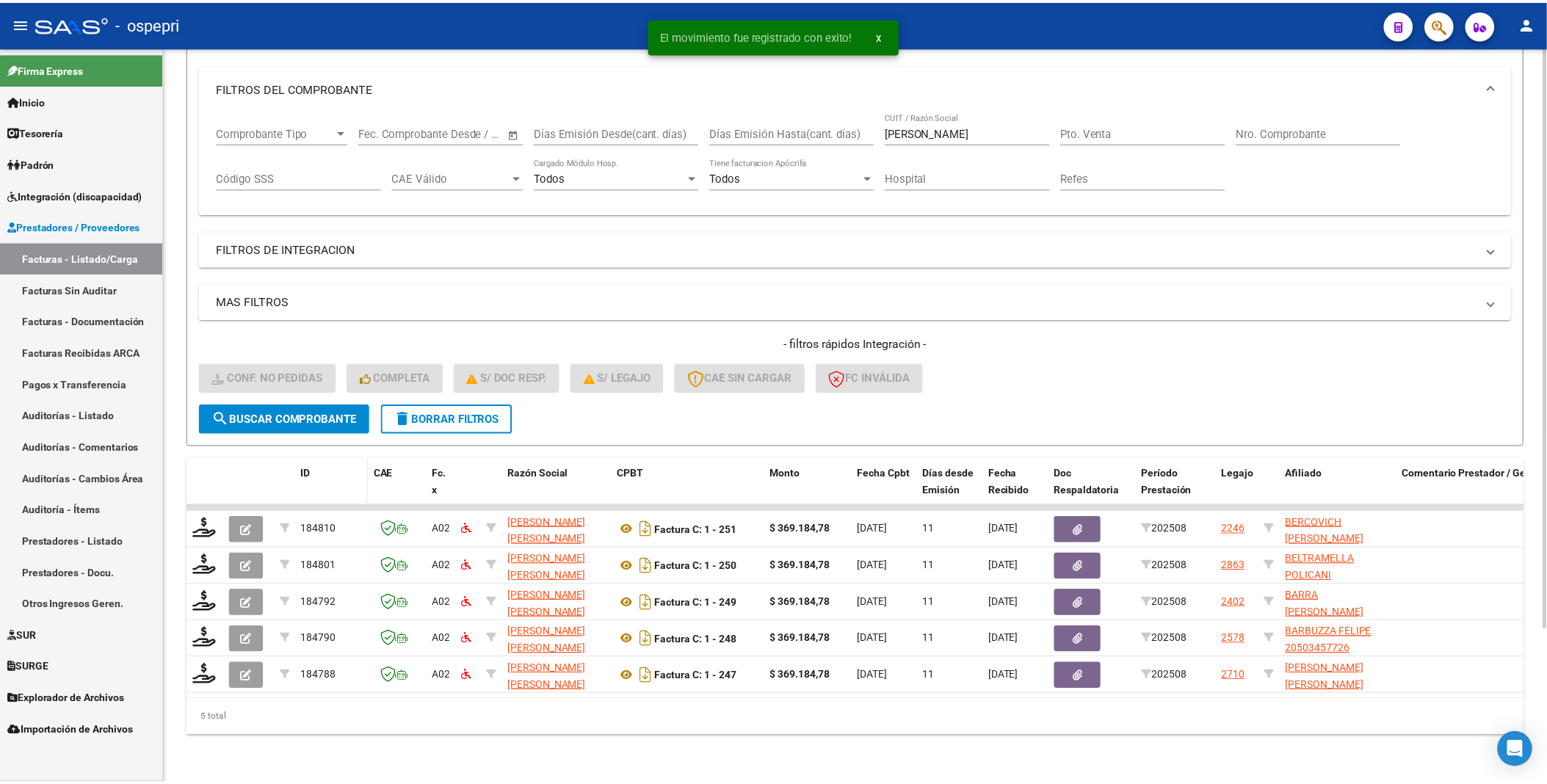
scroll to position [195, 0]
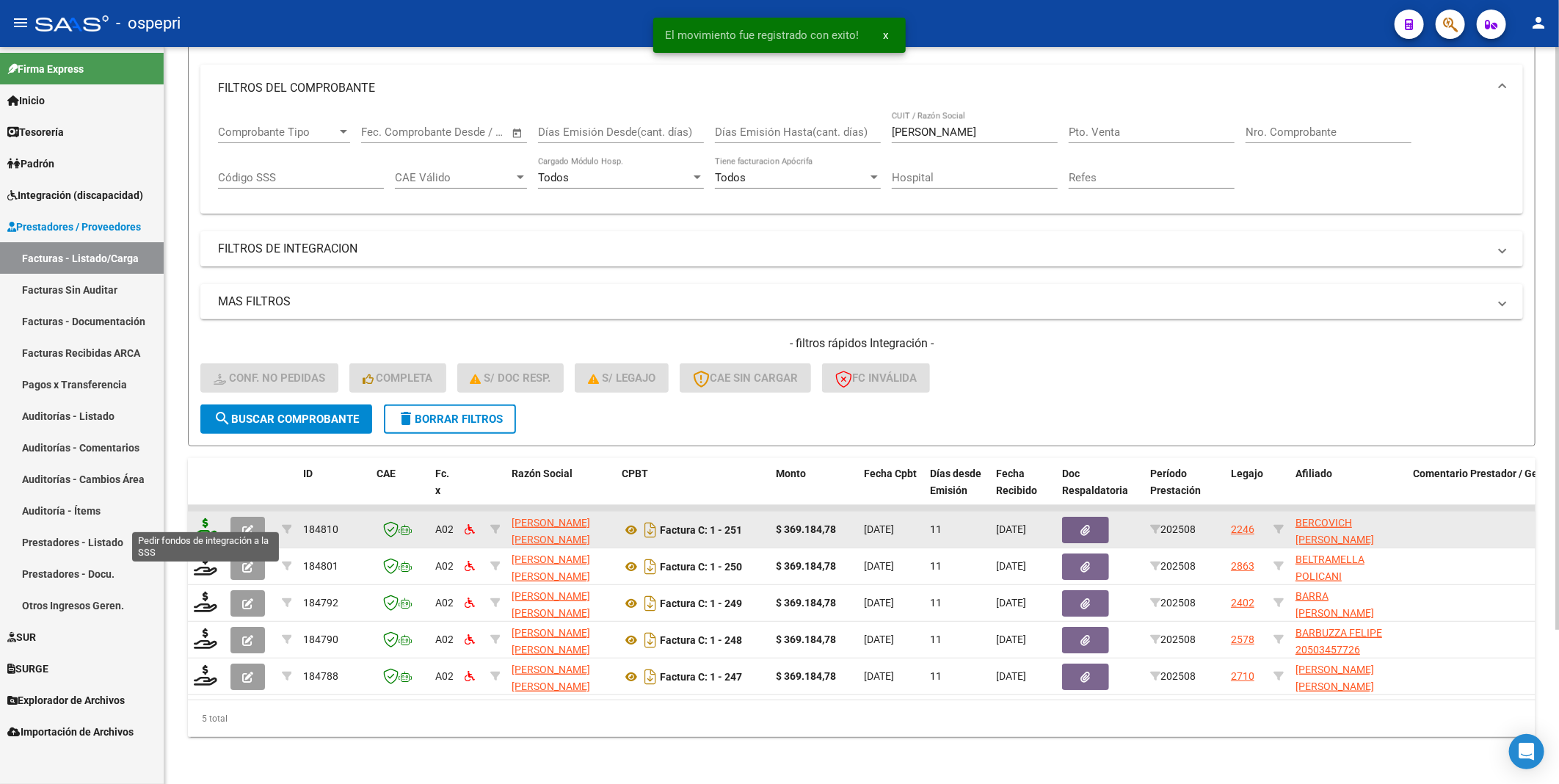
click at [210, 418] on icon at bounding box center [206, 528] width 24 height 21
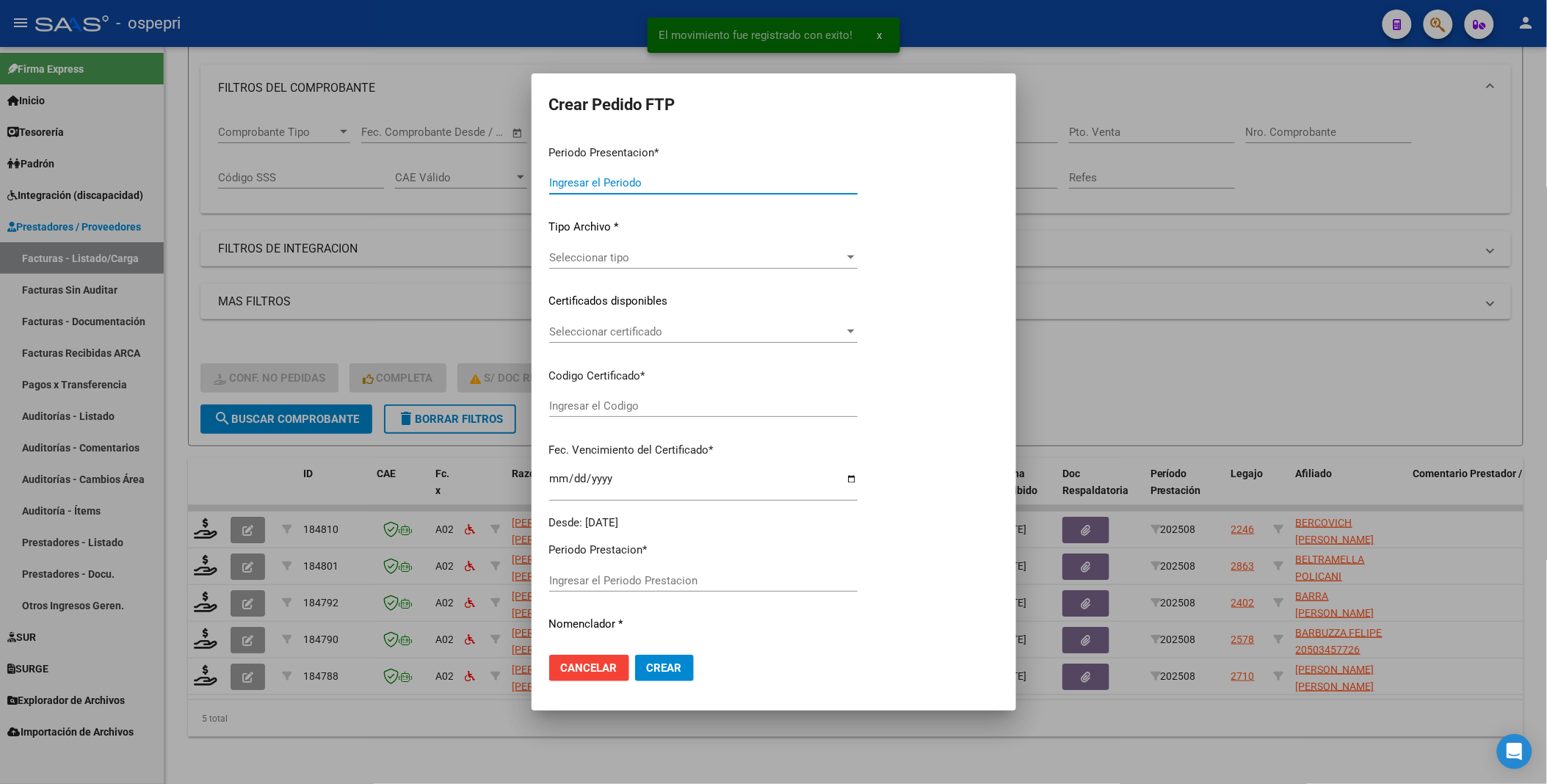
type input "202508"
type input "$ 369.184,78"
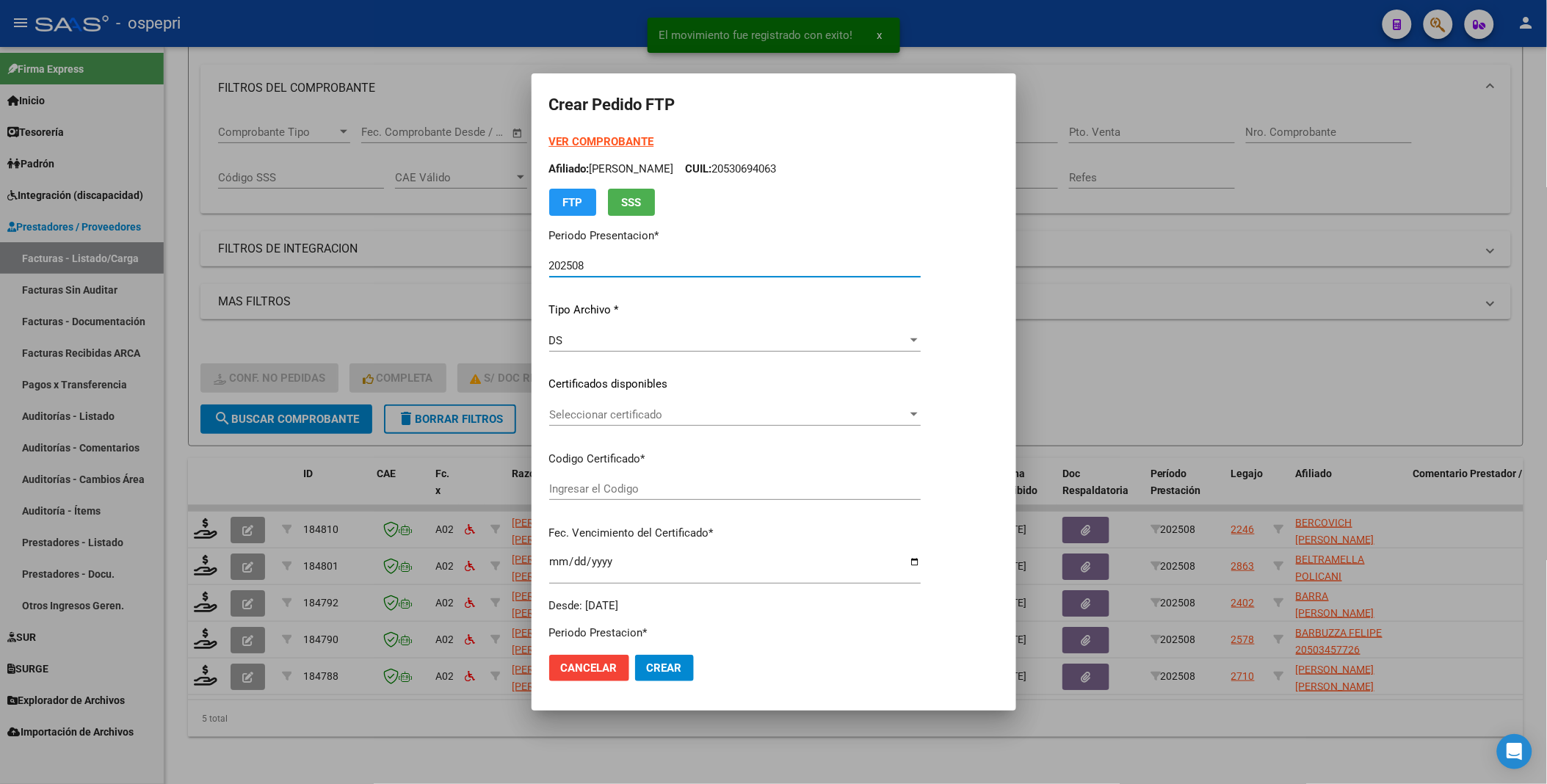
type input "ARG02000503189092016091320210913NQN249"
type input "2033-04-01"
click at [984, 415] on div at bounding box center [978, 415] width 13 height 11
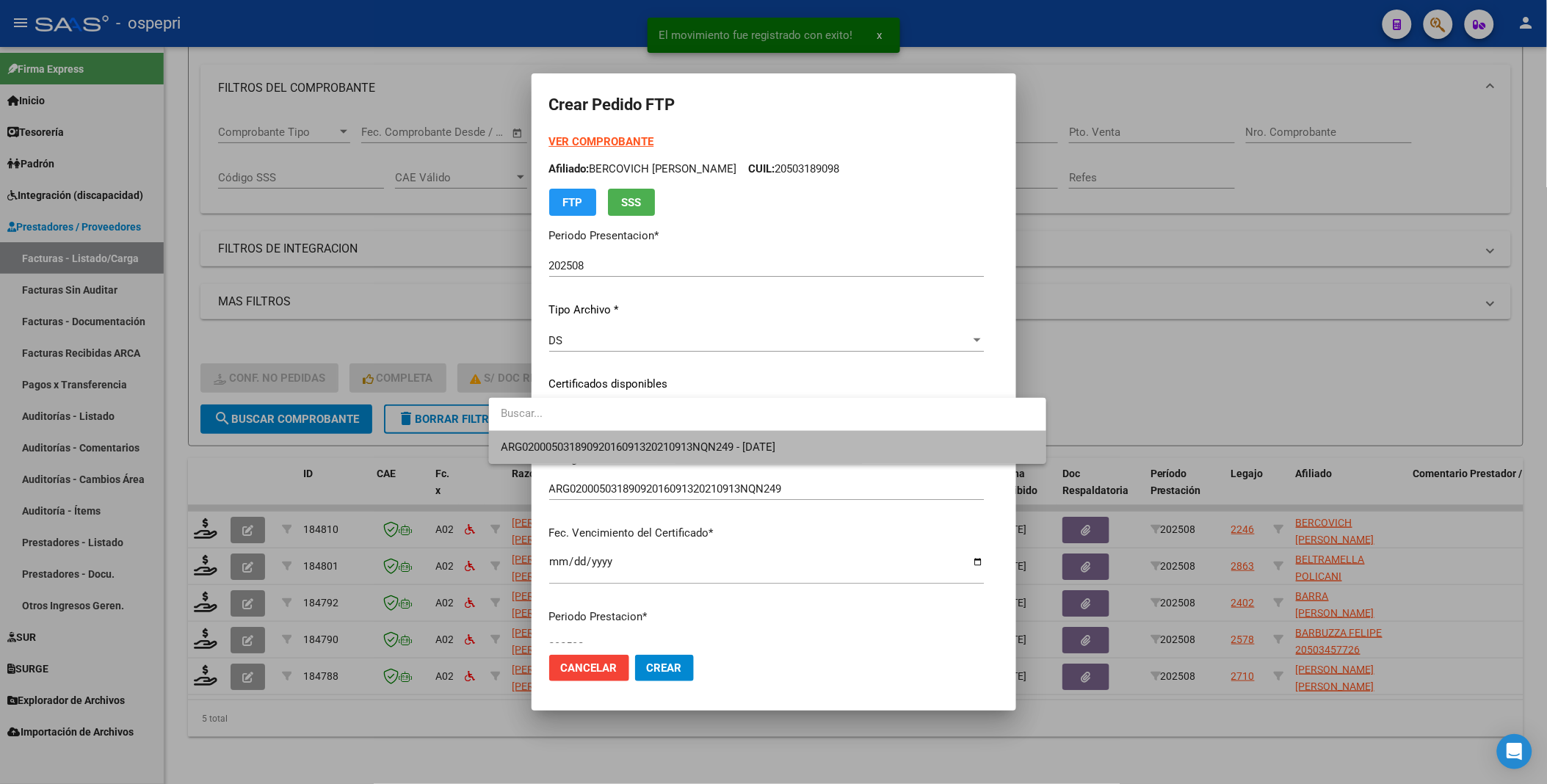
click at [918, 418] on span "ARG02000503189092016091320210913NQN249 - 2033-04-01" at bounding box center [768, 447] width 534 height 33
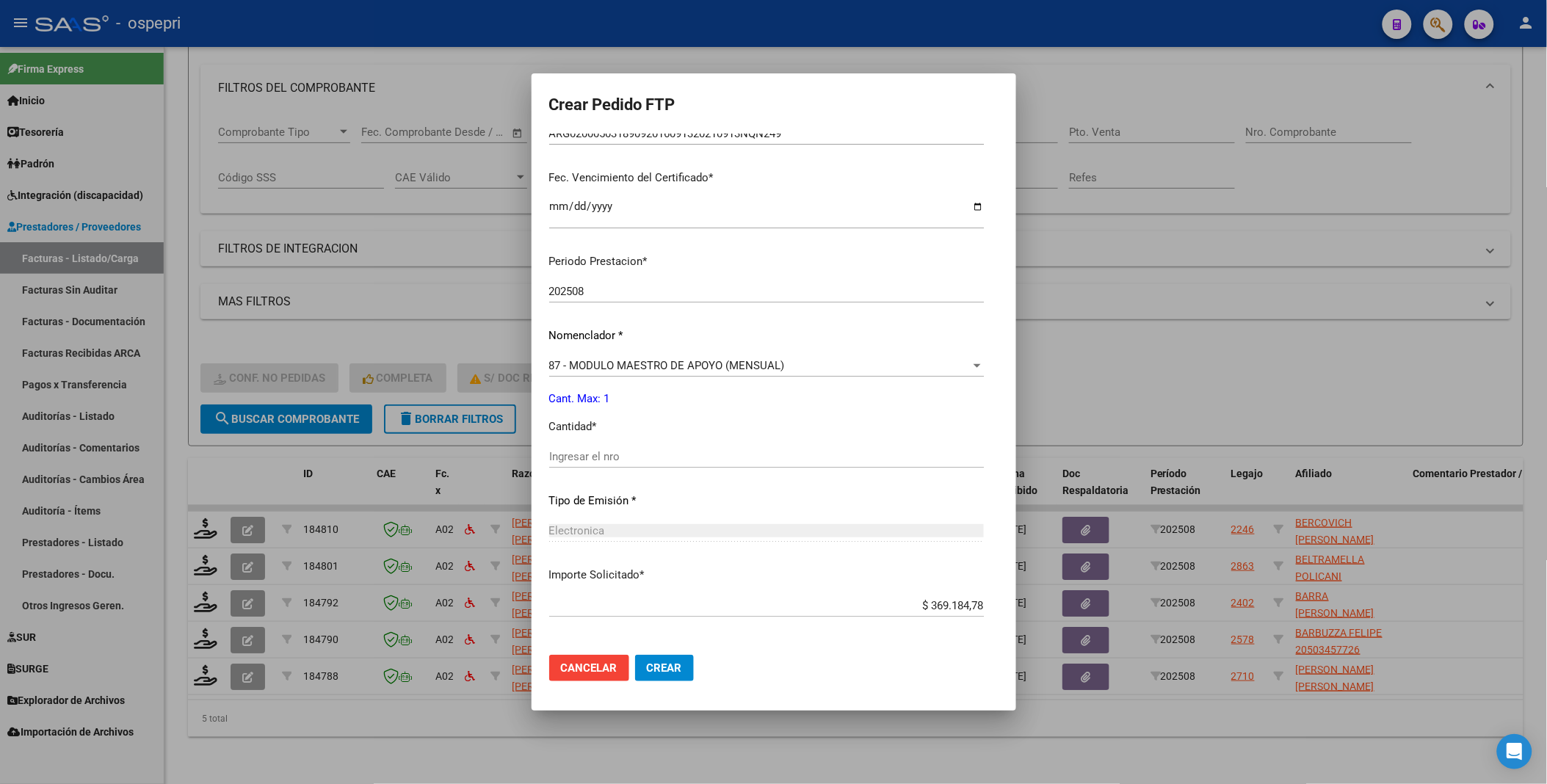
scroll to position [407, 0]
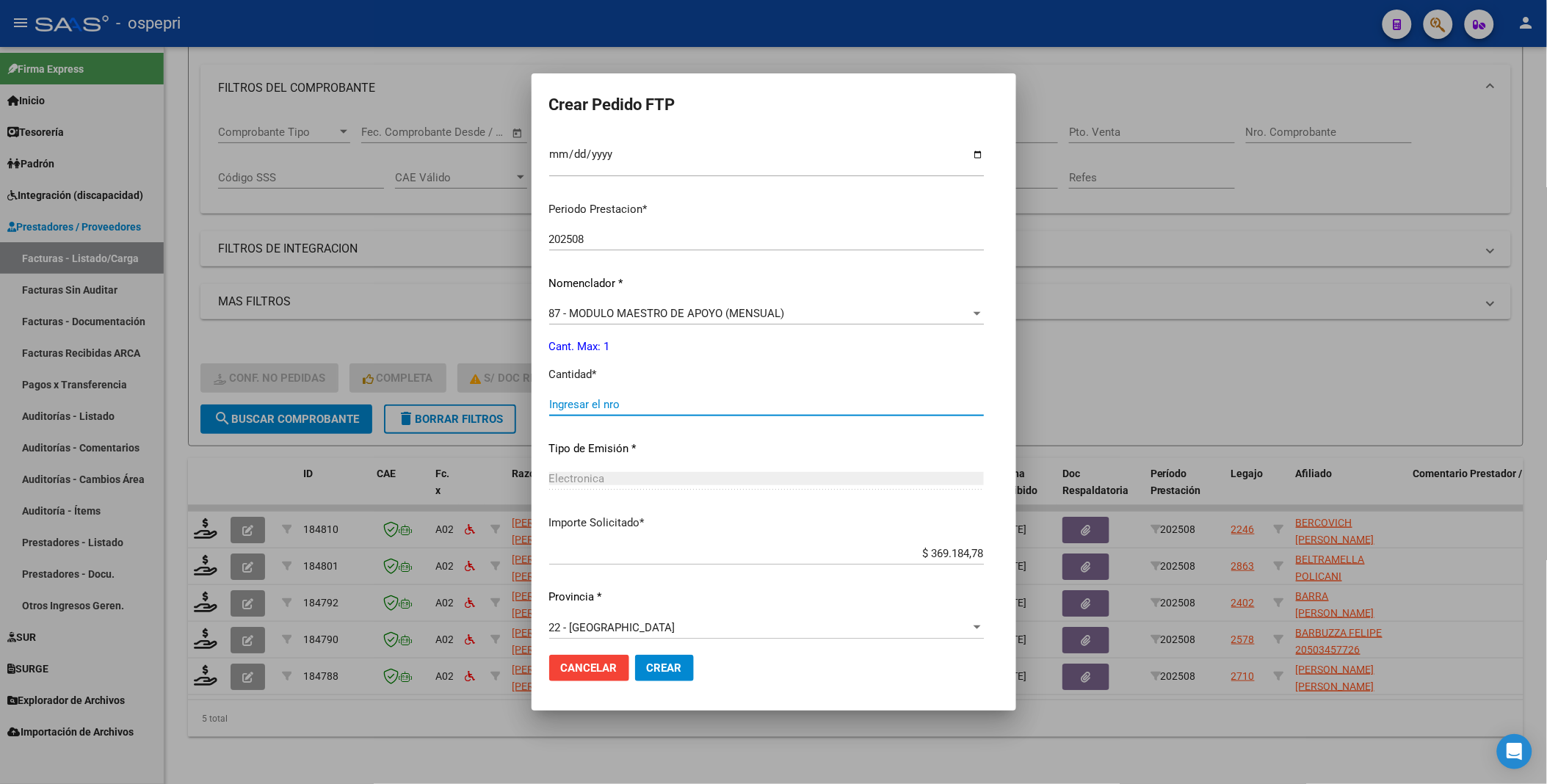
click at [549, 404] on input "Ingresar el nro" at bounding box center [766, 404] width 435 height 13
type input "1"
click at [647, 418] on span "Crear" at bounding box center [664, 668] width 35 height 13
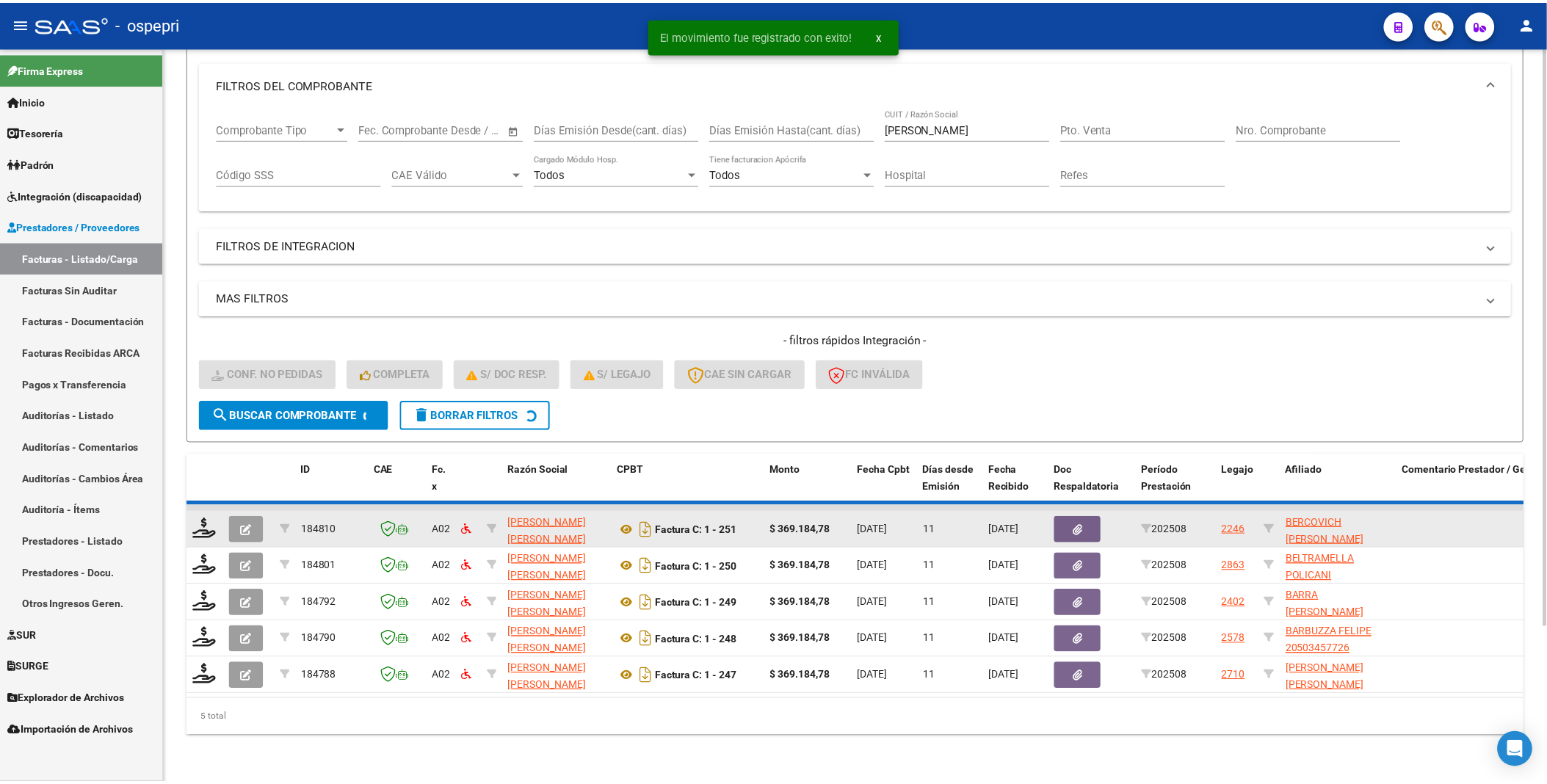
scroll to position [158, 0]
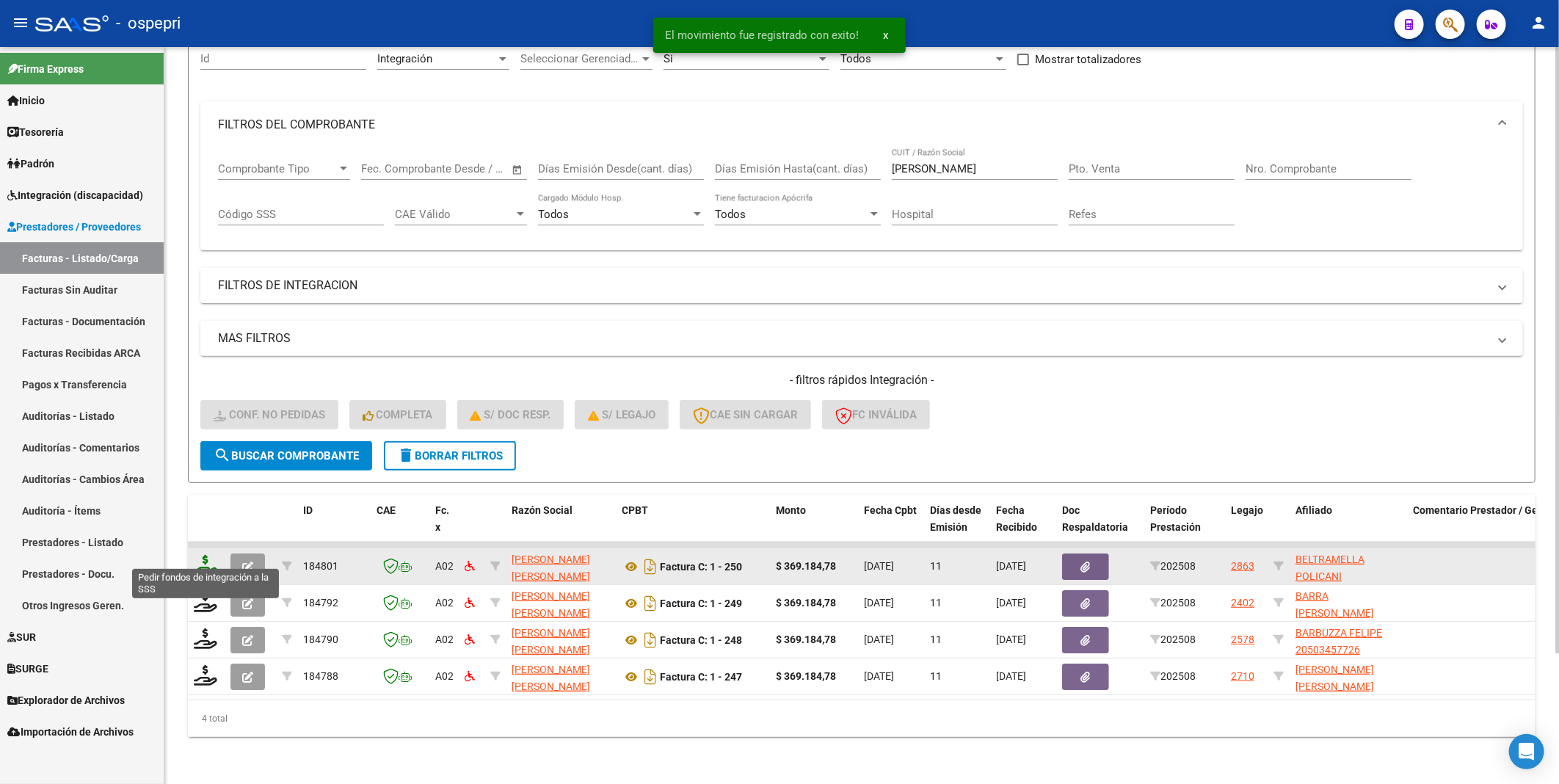
click at [209, 418] on icon at bounding box center [206, 565] width 24 height 21
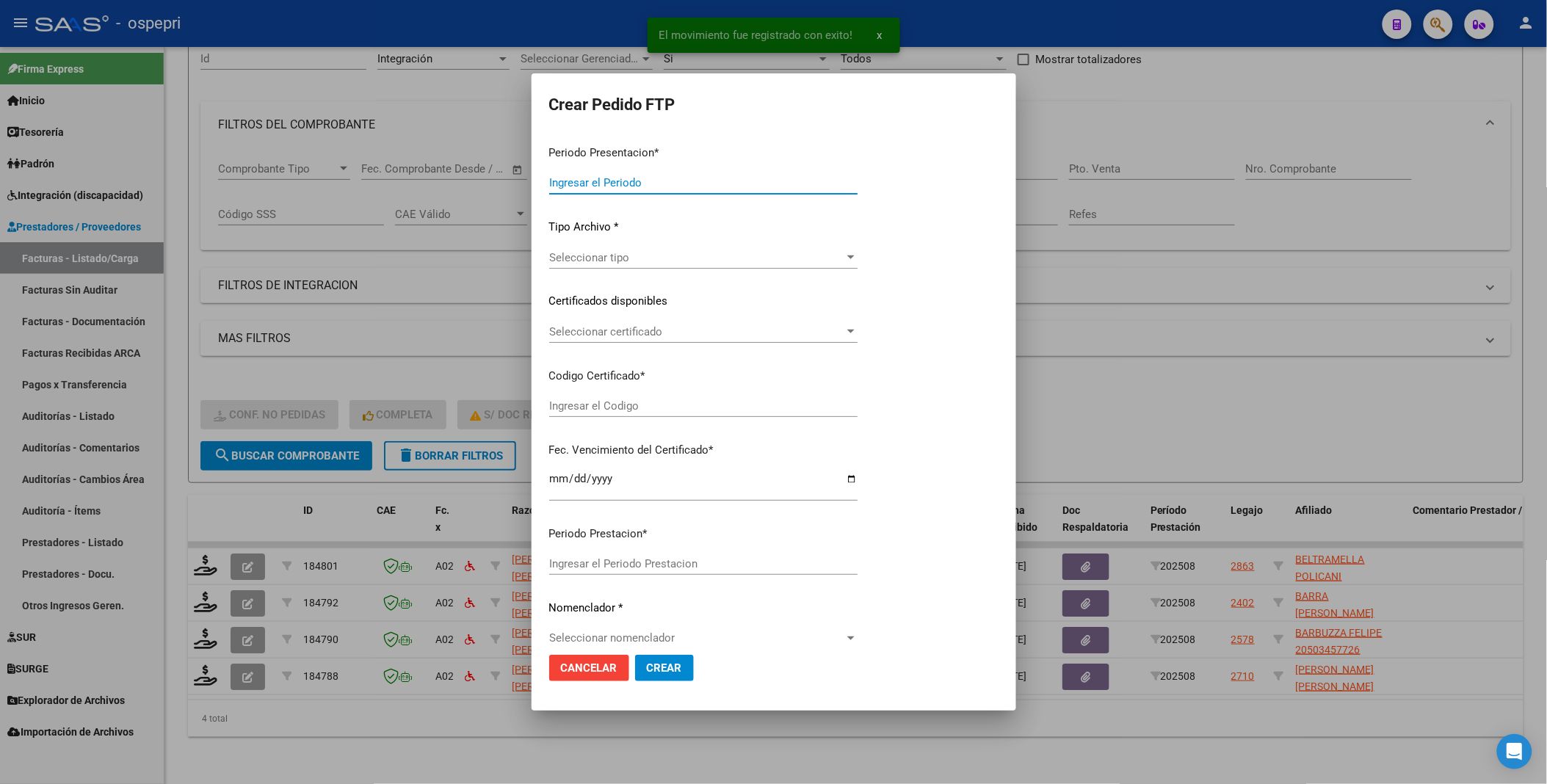
type input "202508"
type input "$ 369.184,78"
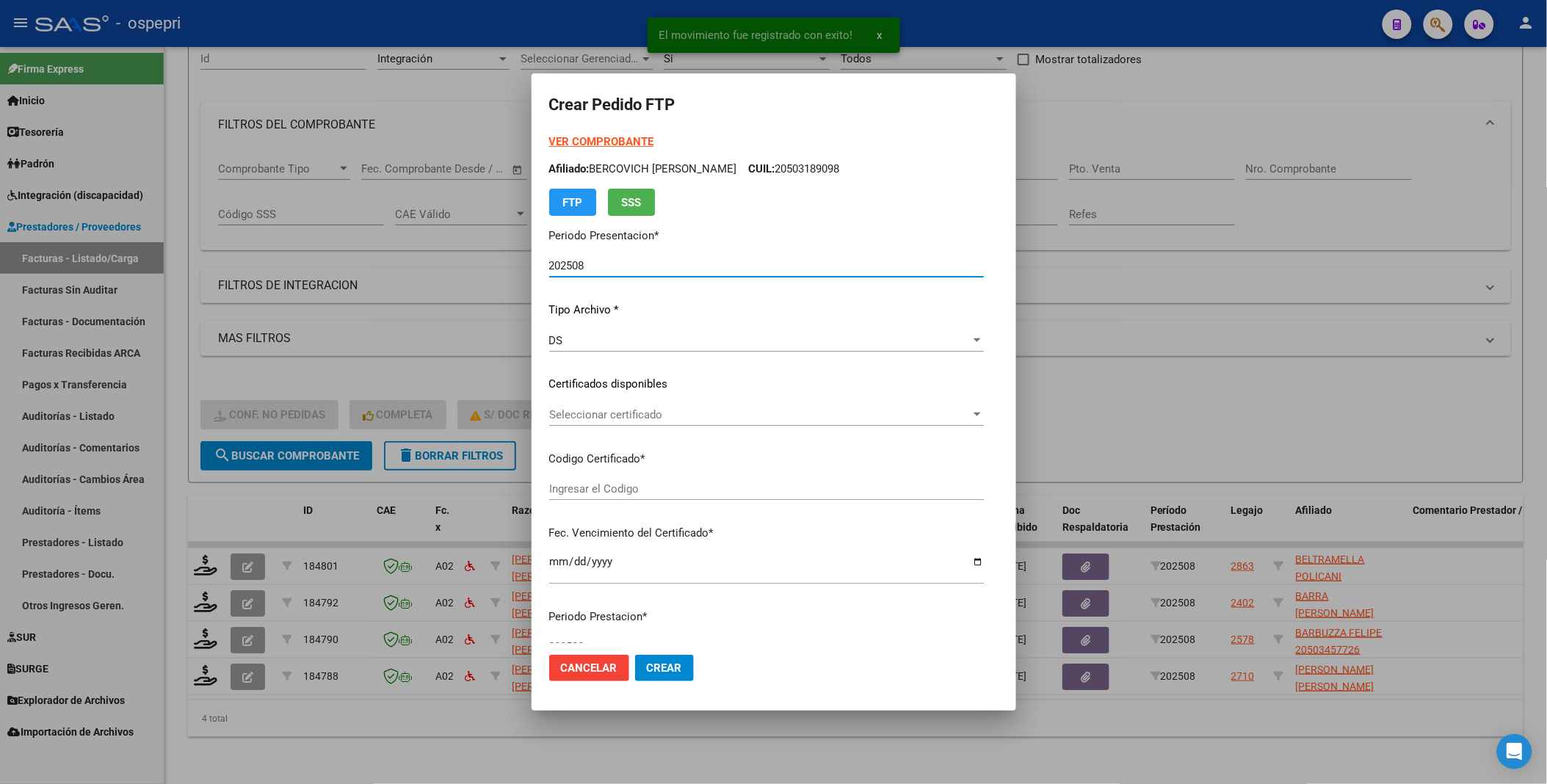
type input "2055155133-5"
type input "2027-07-01"
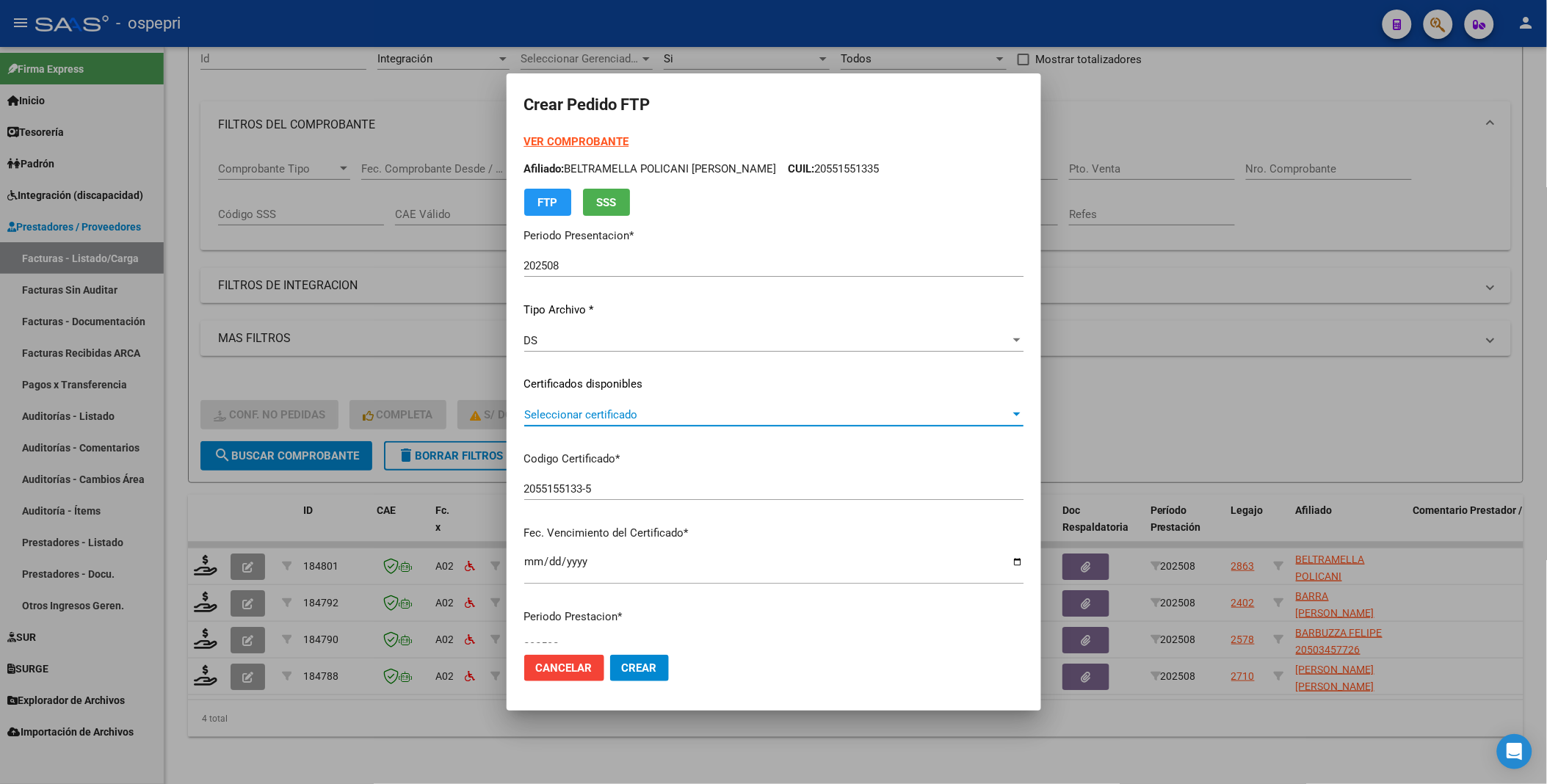
click at [1014, 415] on div at bounding box center [1017, 415] width 8 height 4
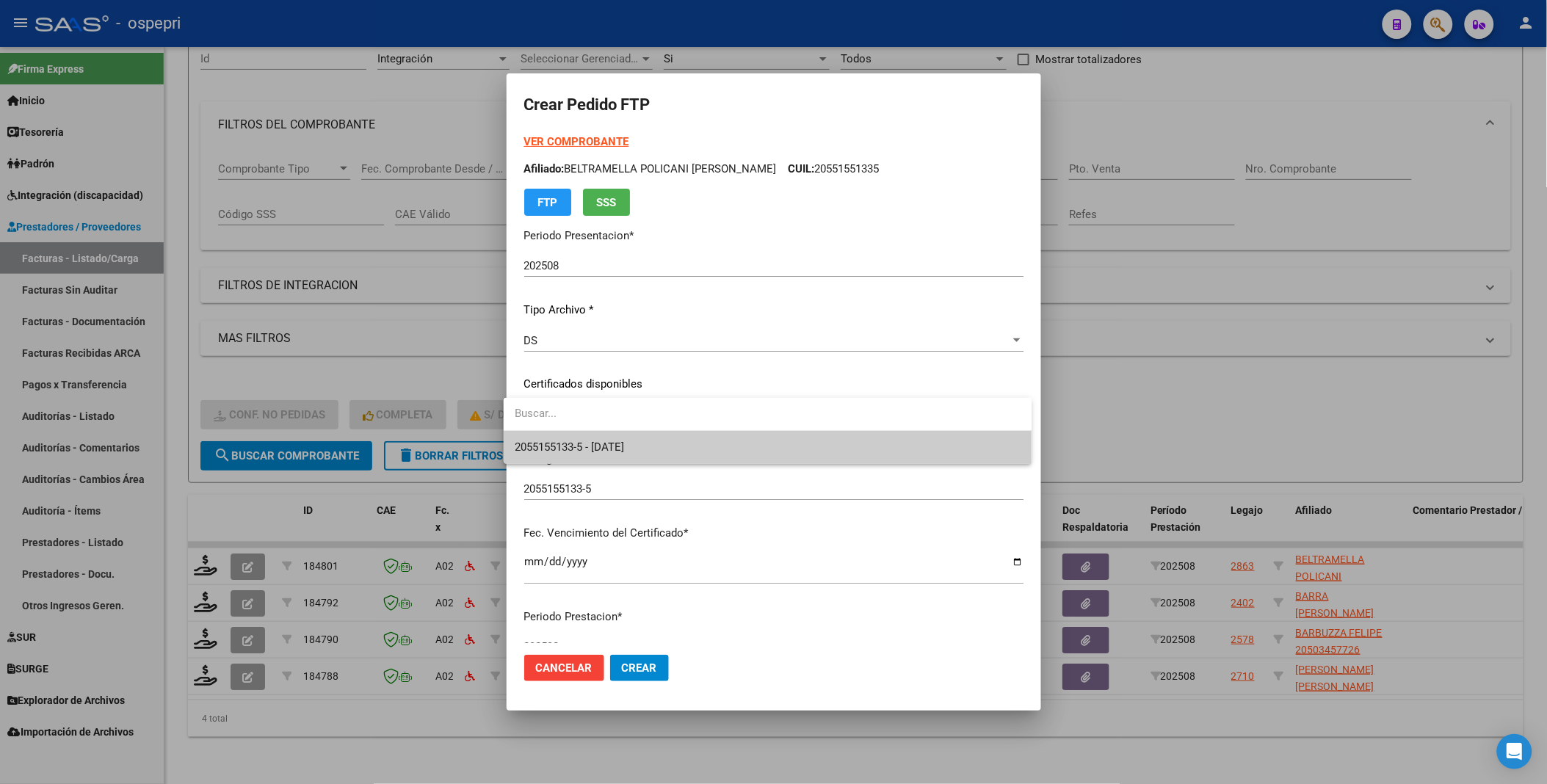
click at [811, 418] on span "2055155133-5 - 2027-07-01" at bounding box center [767, 447] width 505 height 33
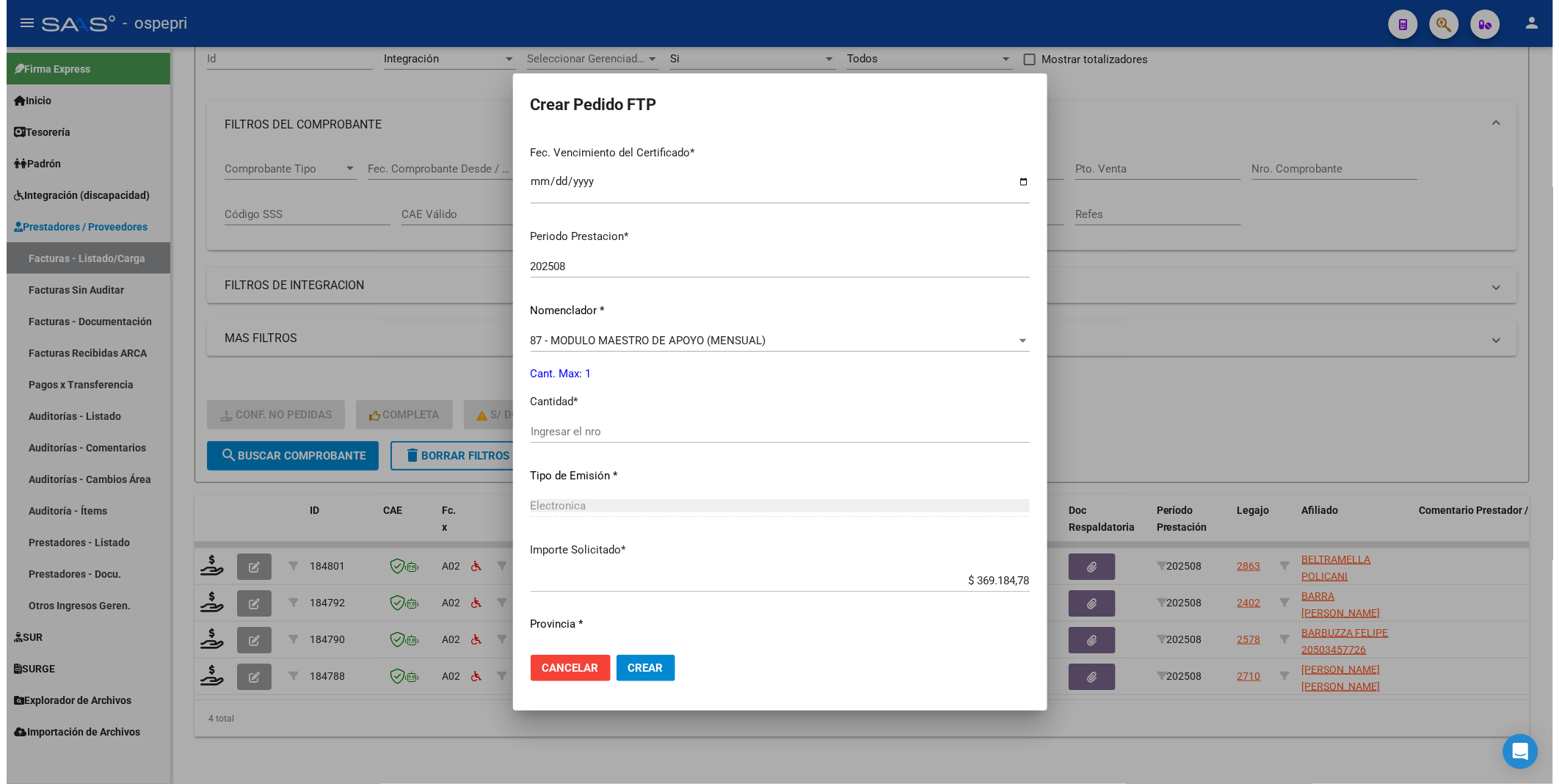
scroll to position [407, 0]
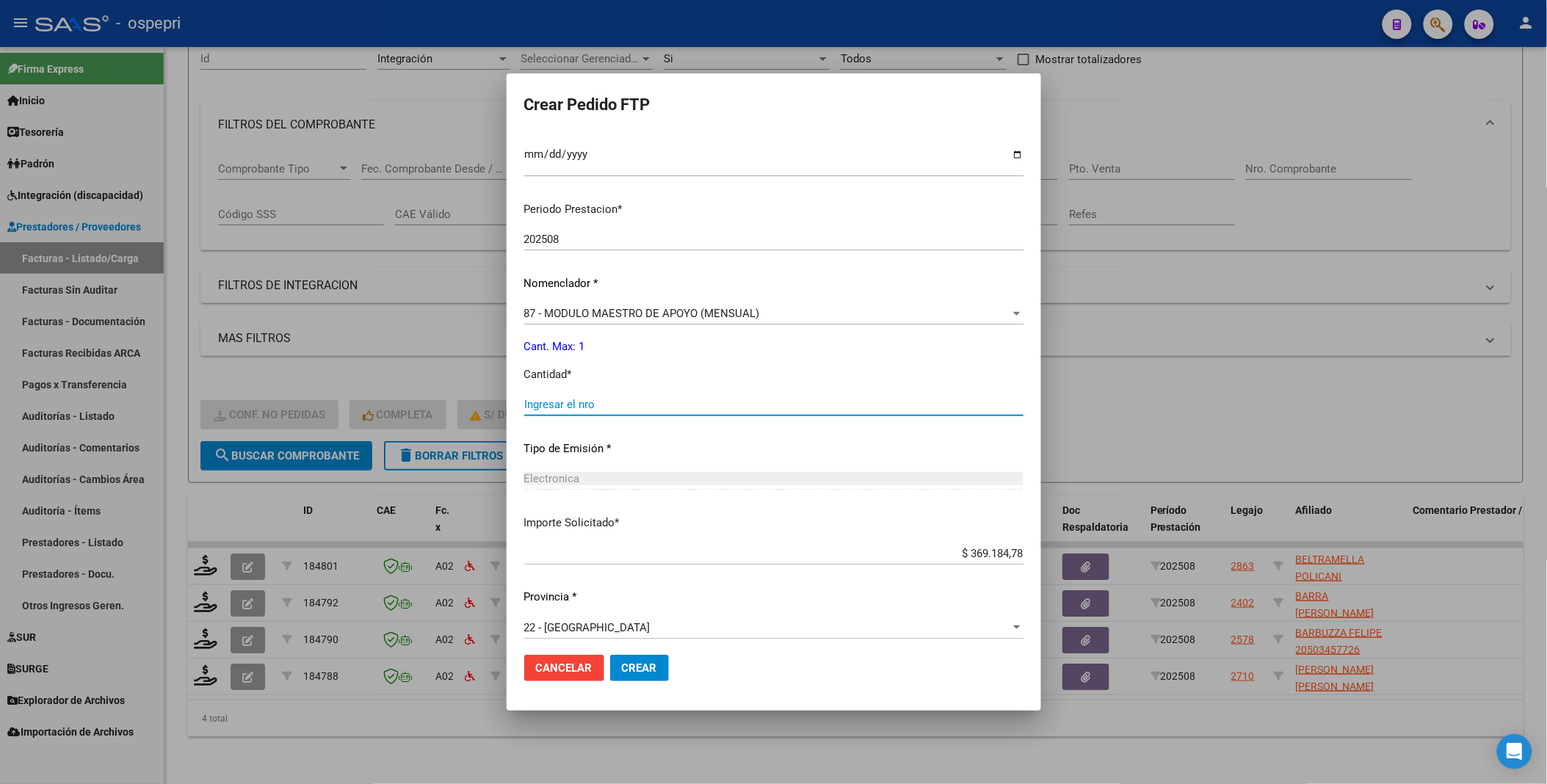
click at [626, 407] on input "Ingresar el nro" at bounding box center [773, 404] width 499 height 13
type input "1"
click at [635, 418] on span "Crear" at bounding box center [639, 668] width 35 height 13
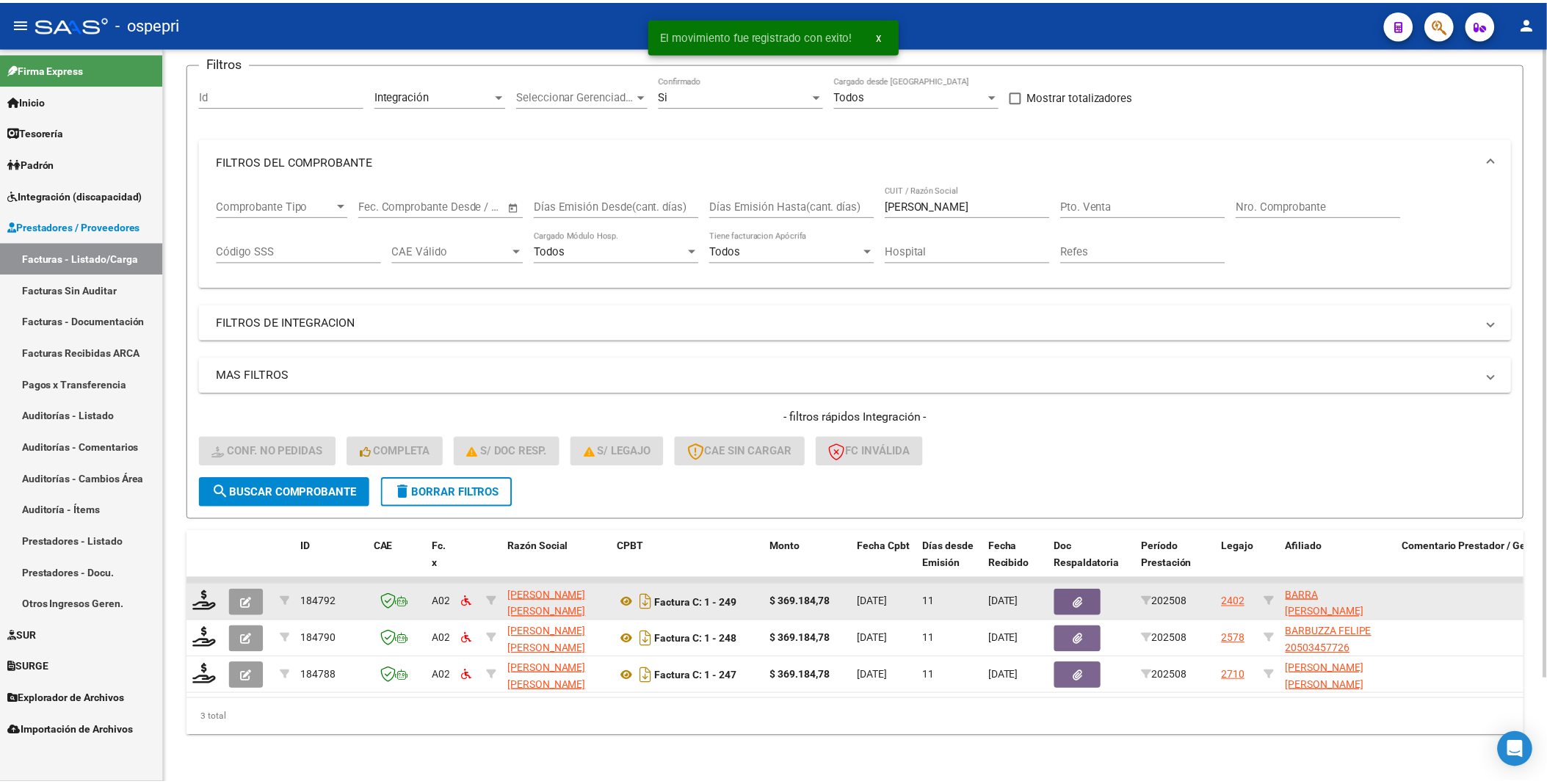
scroll to position [122, 0]
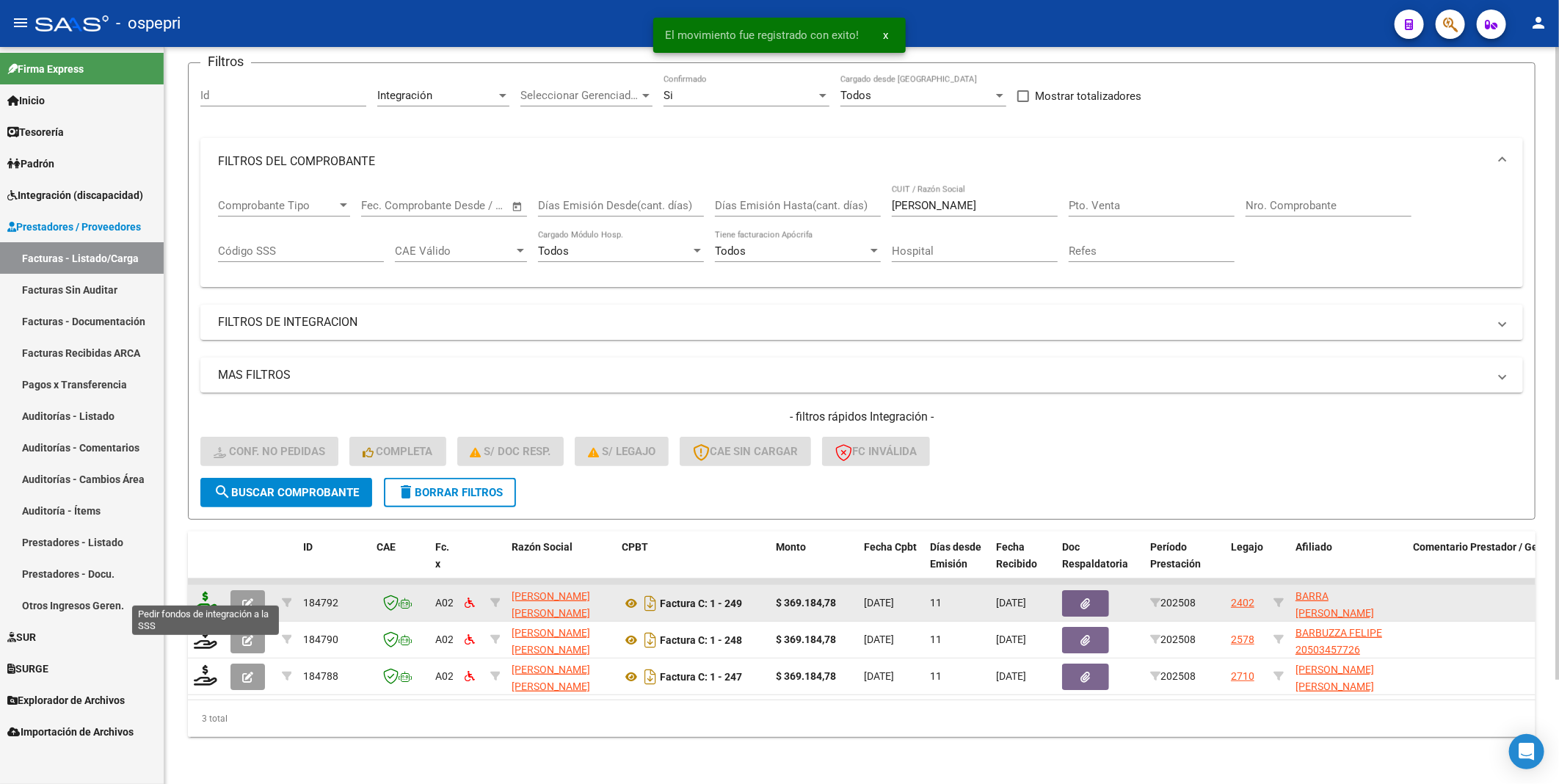
click at [206, 418] on icon at bounding box center [206, 602] width 24 height 21
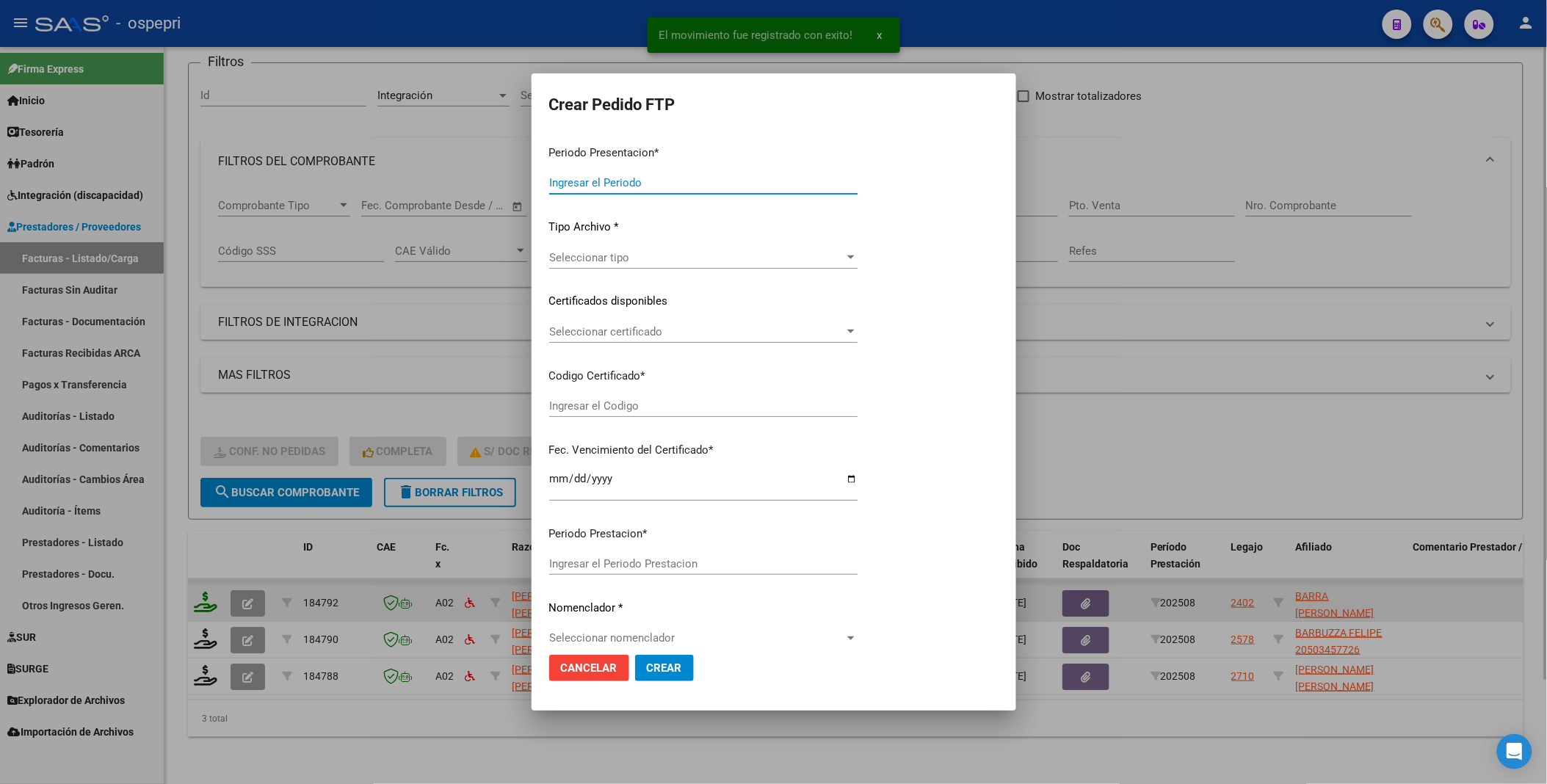
type input "202508"
type input "$ 369.184,78"
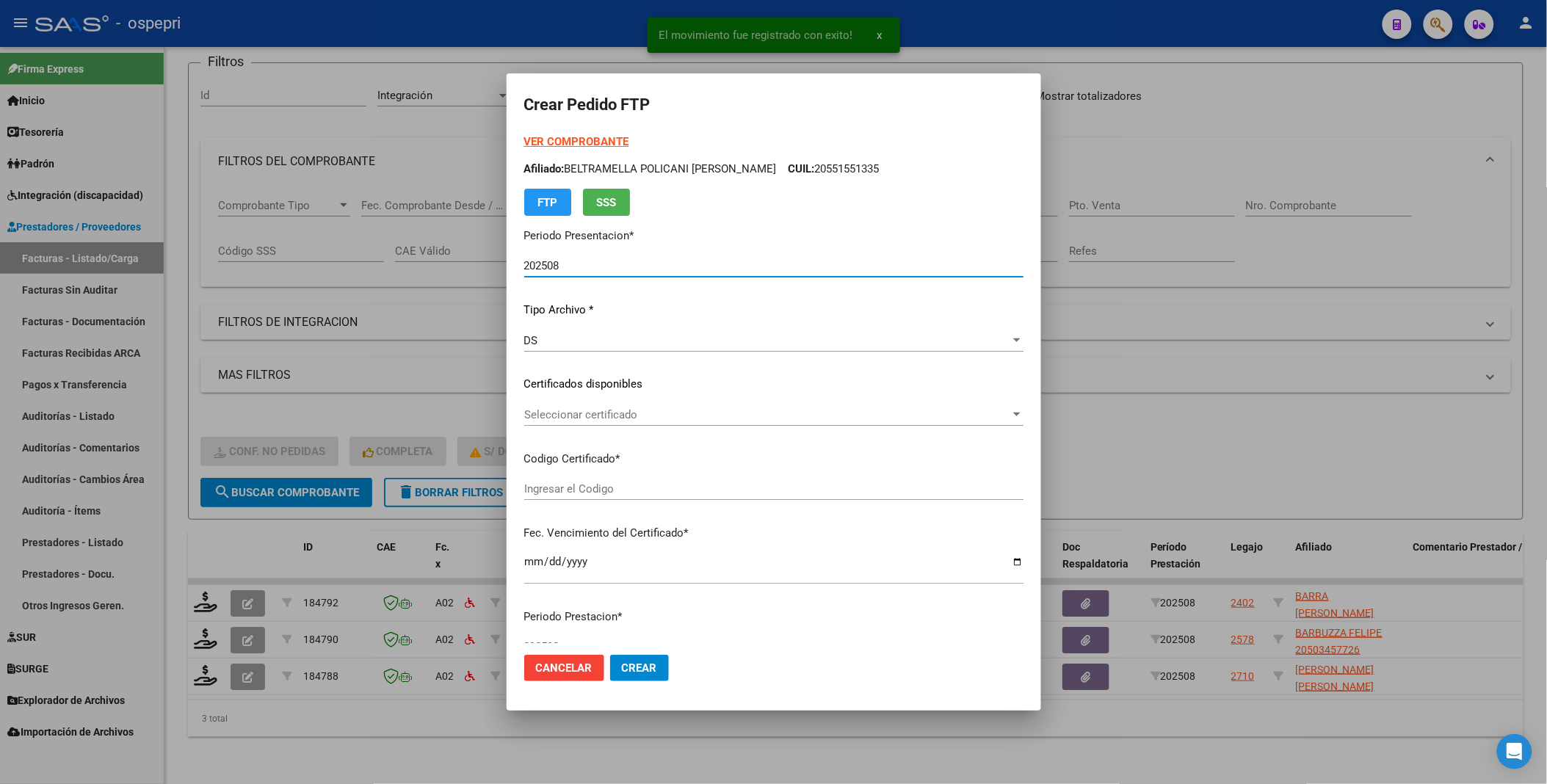
type input "23523190369"
type input "2025-11-04"
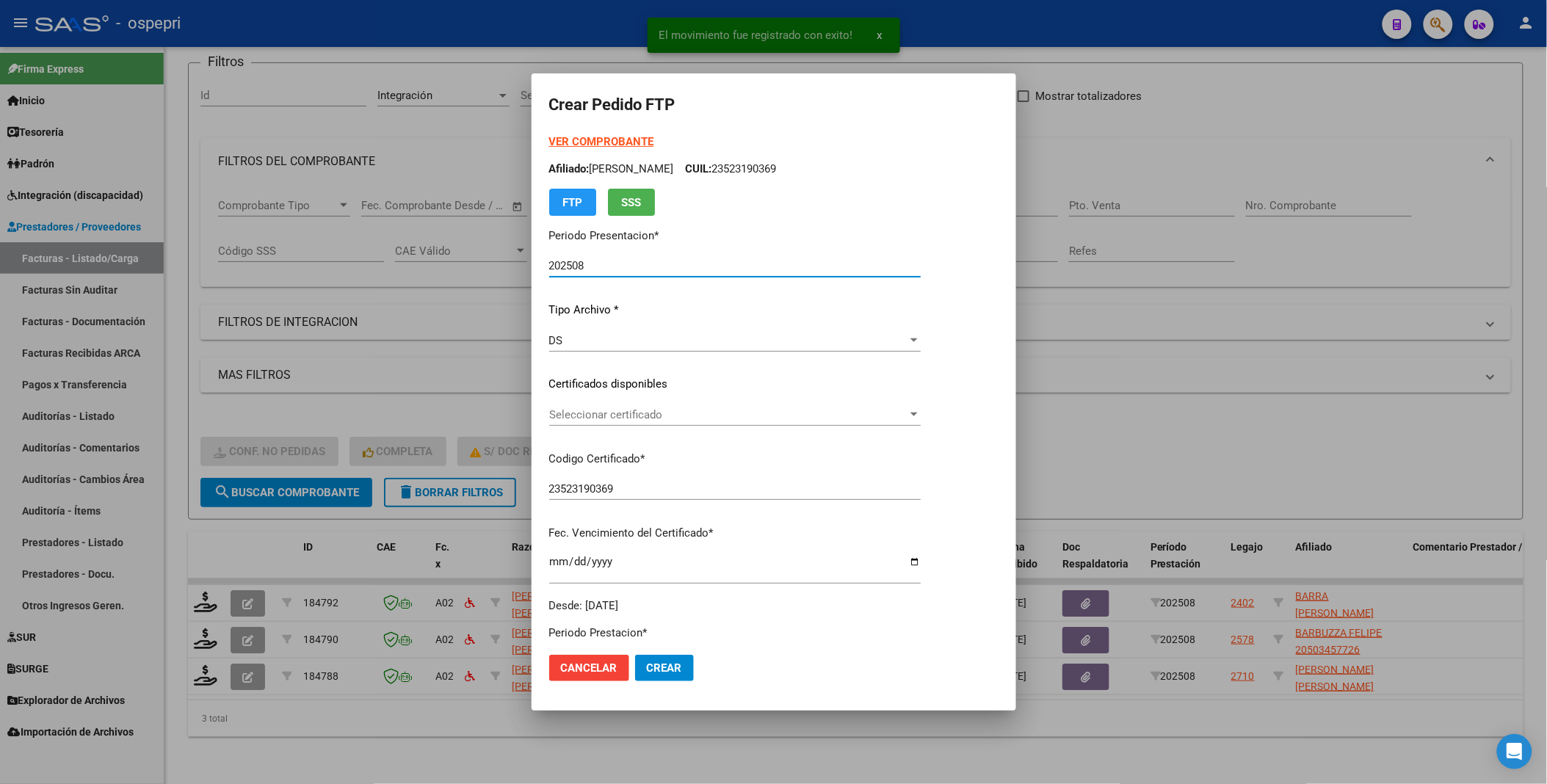
click at [921, 413] on div at bounding box center [914, 415] width 13 height 11
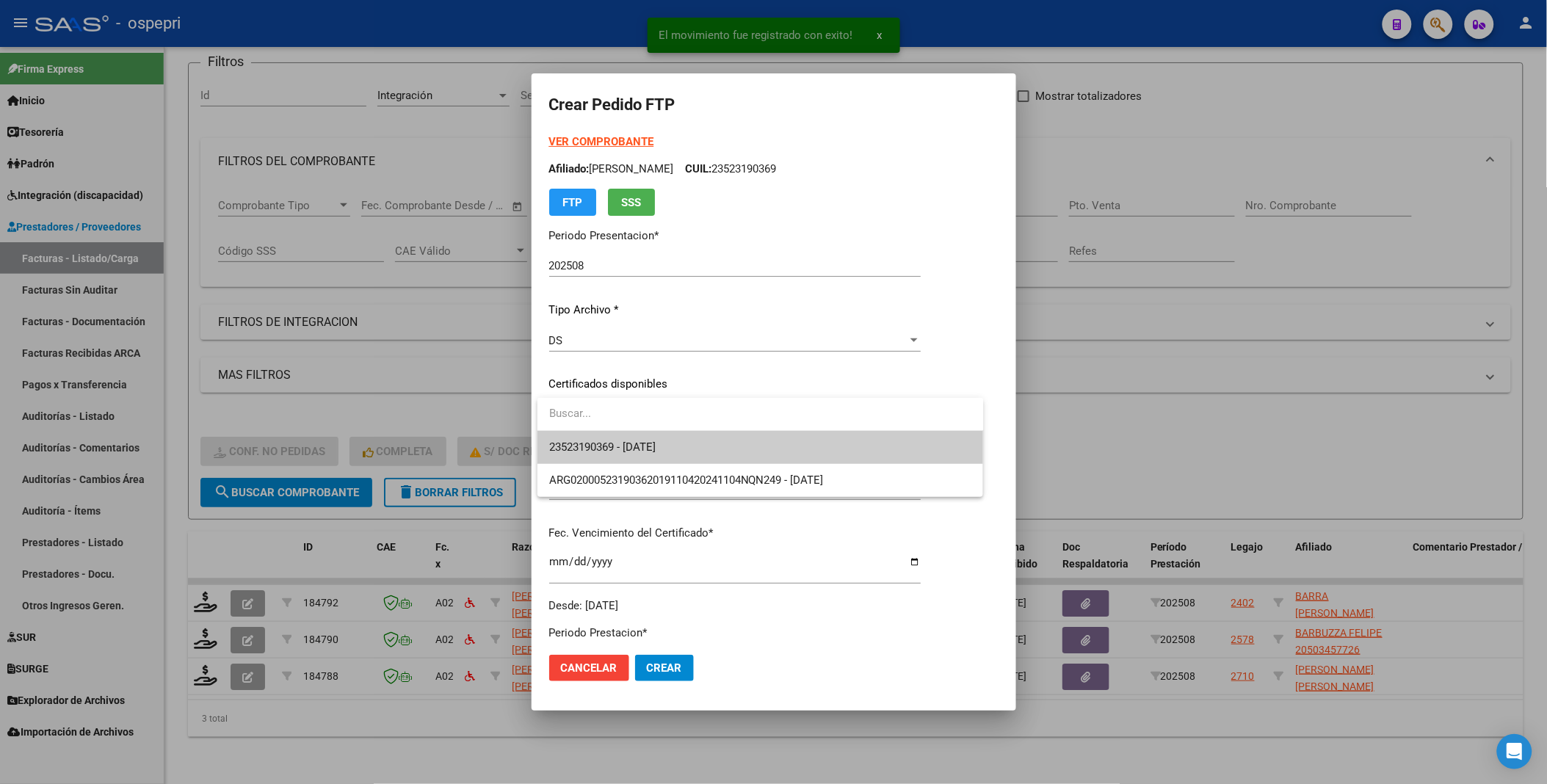
click at [905, 418] on span "23523190369 - 2025-11-04" at bounding box center [761, 447] width 423 height 33
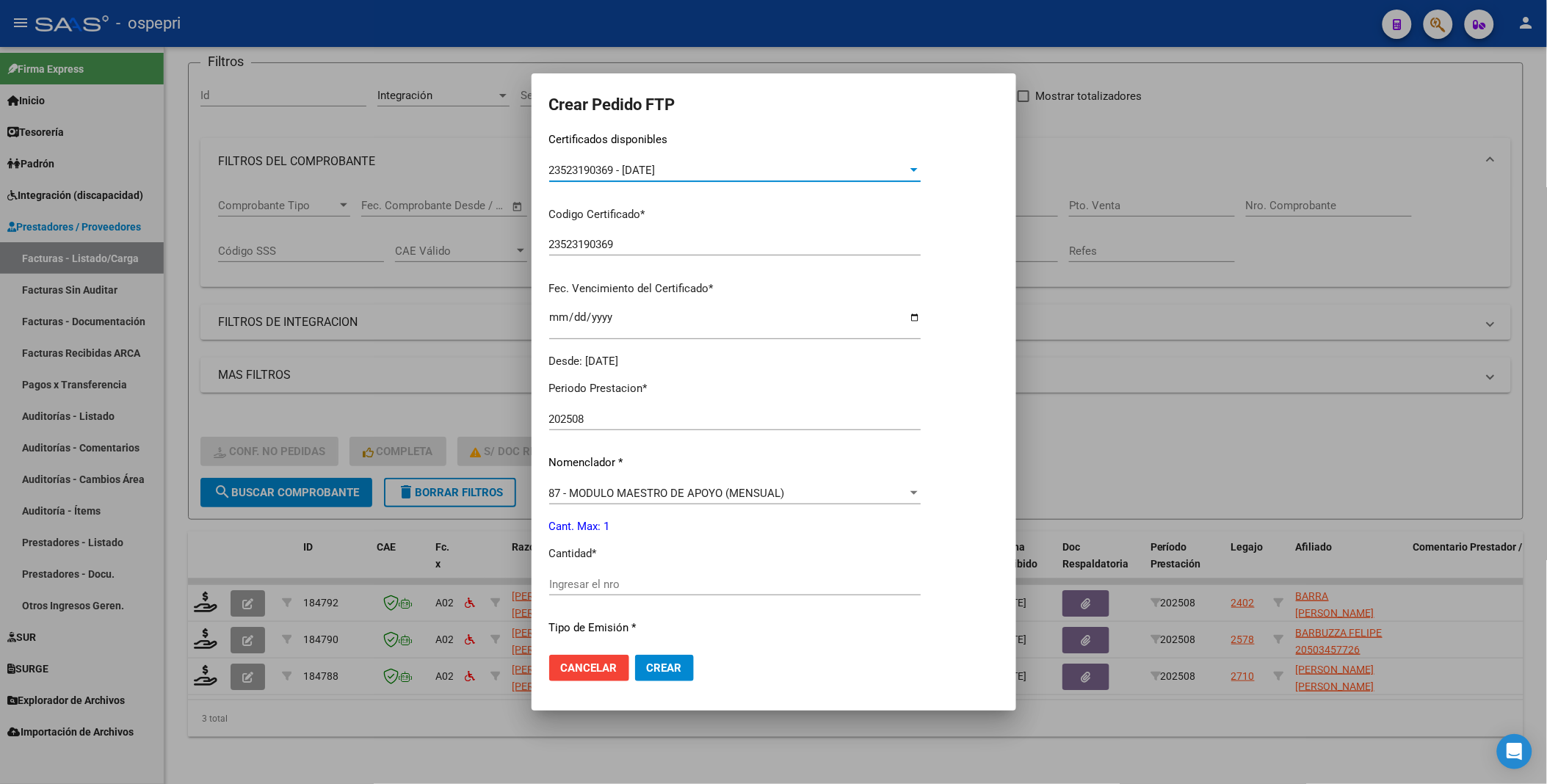
scroll to position [326, 0]
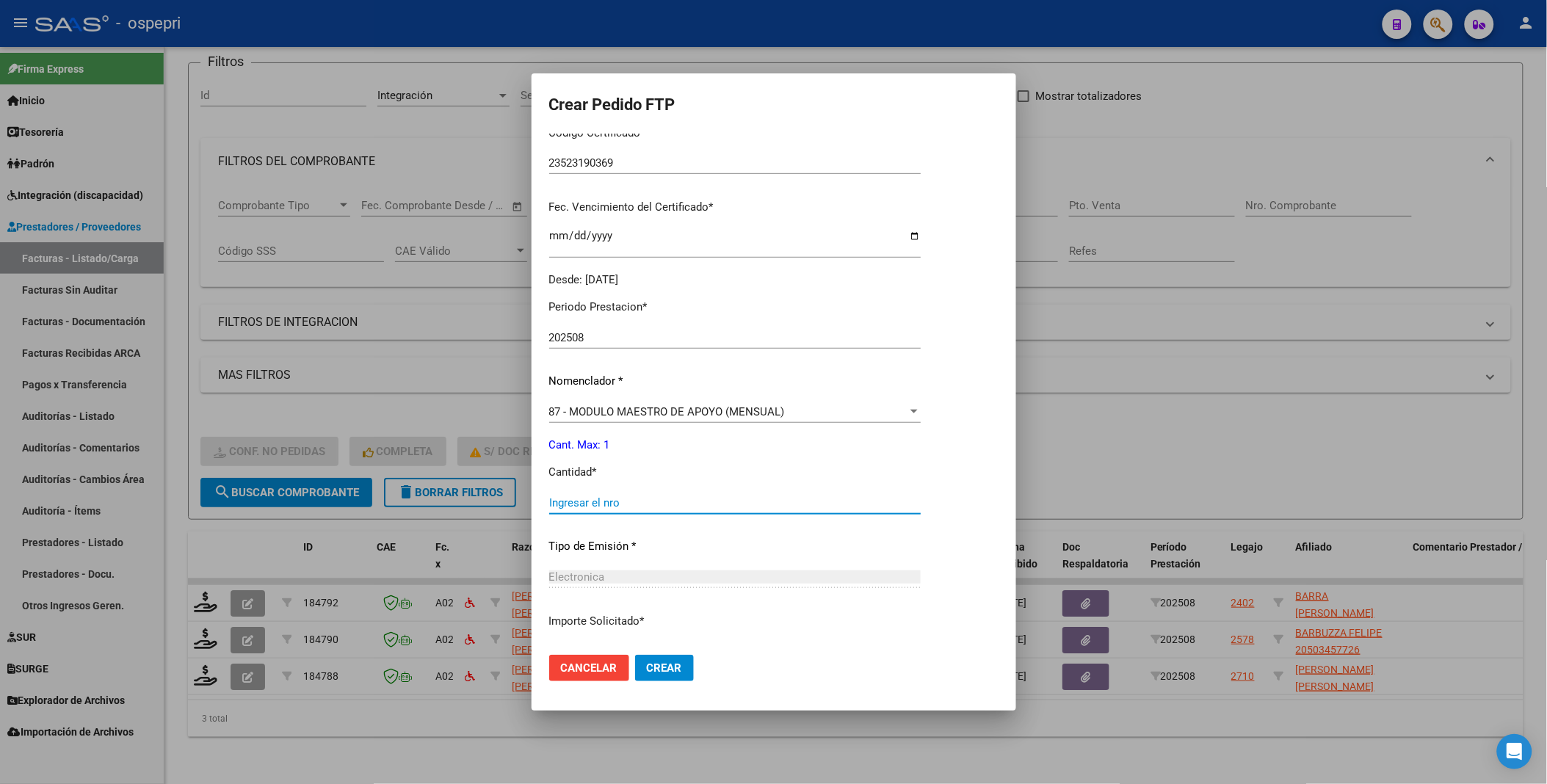
click at [662, 418] on input "Ingresar el nro" at bounding box center [735, 503] width 371 height 13
type input "1"
click at [656, 418] on span "Crear" at bounding box center [664, 668] width 35 height 13
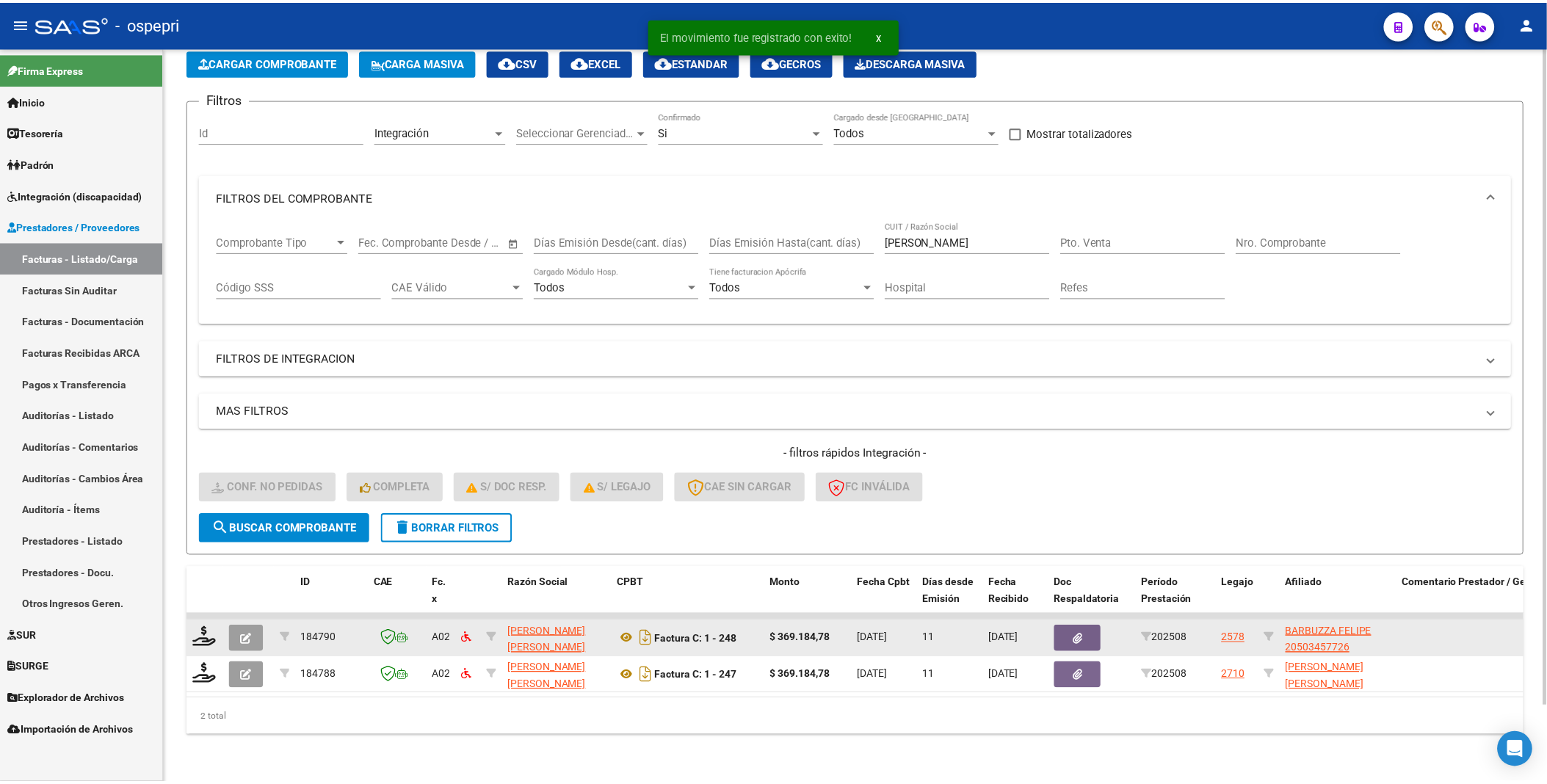
scroll to position [85, 0]
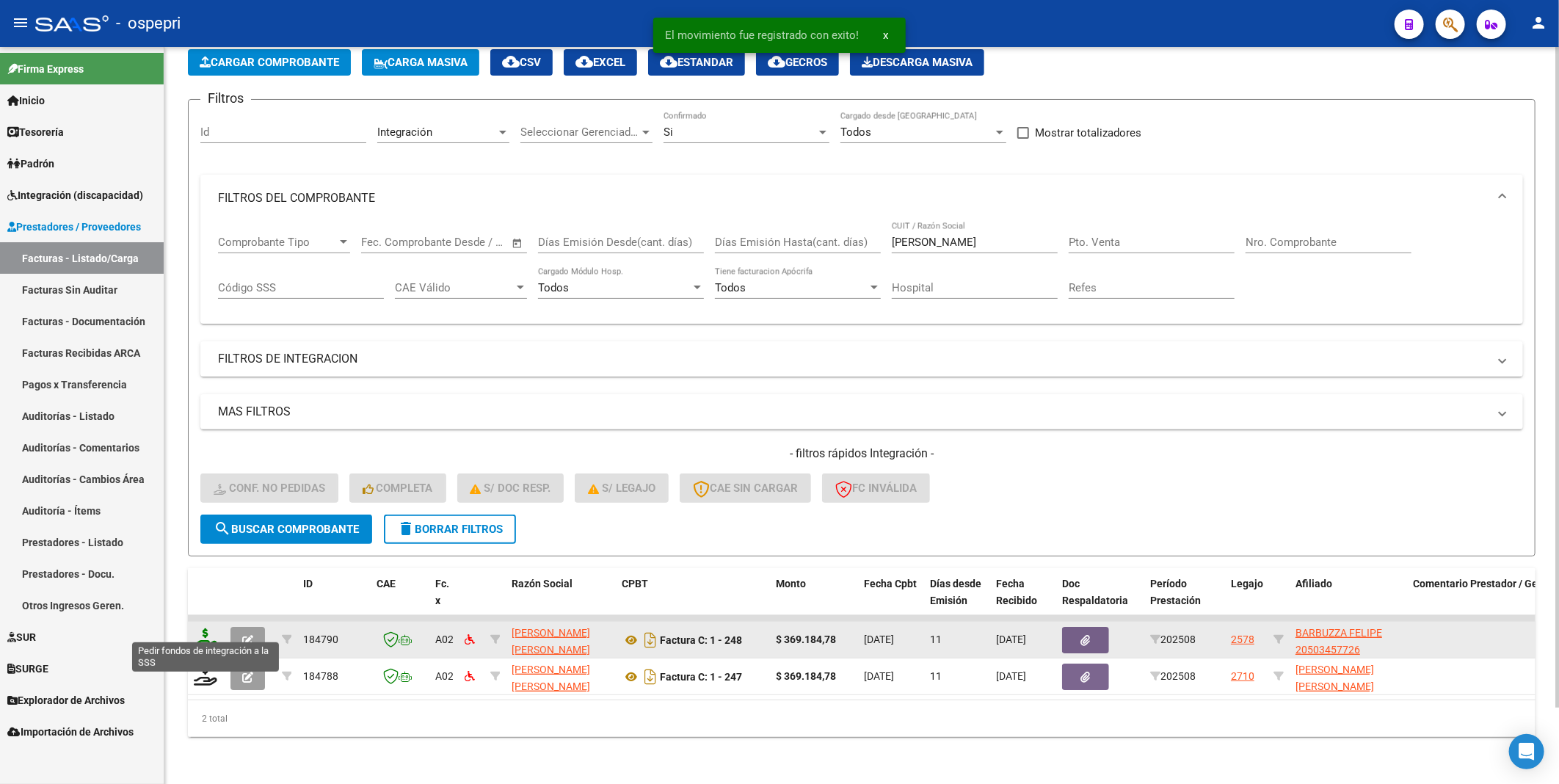
click at [211, 418] on icon at bounding box center [206, 639] width 24 height 21
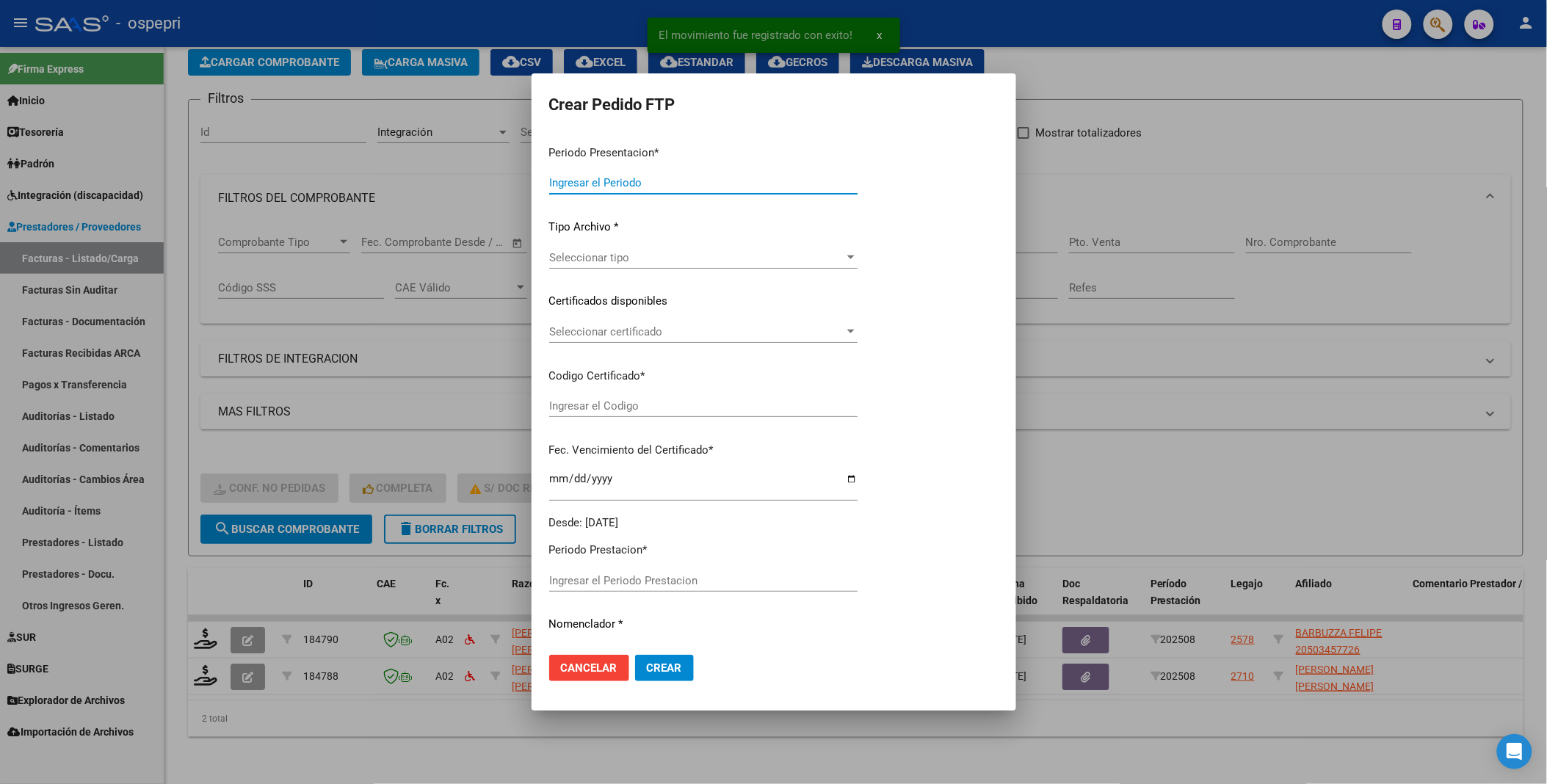
type input "202508"
type input "$ 369.184,78"
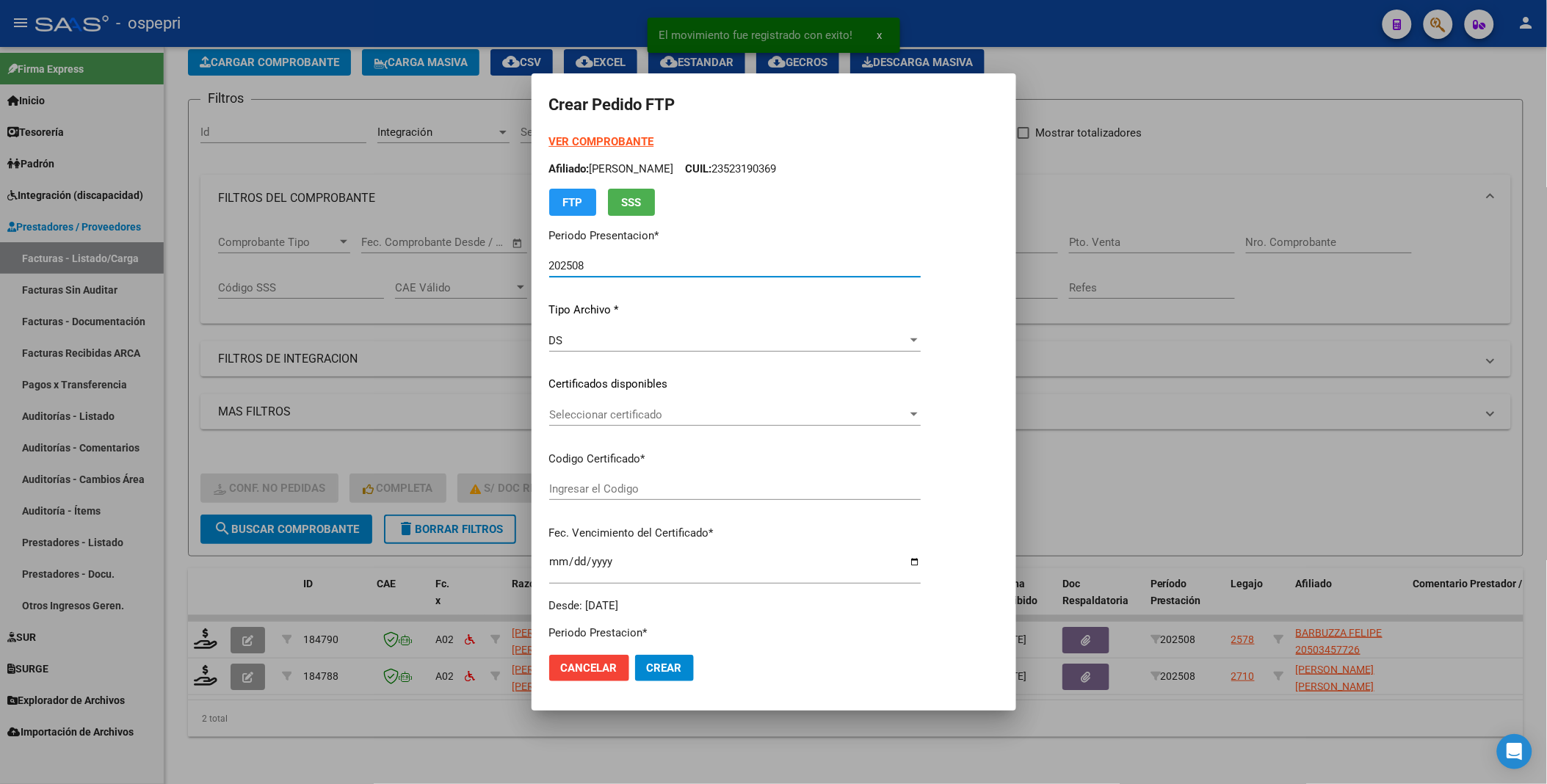
type input "2050345772-6"
type input "2032-04-01"
click at [921, 418] on div at bounding box center [914, 415] width 13 height 11
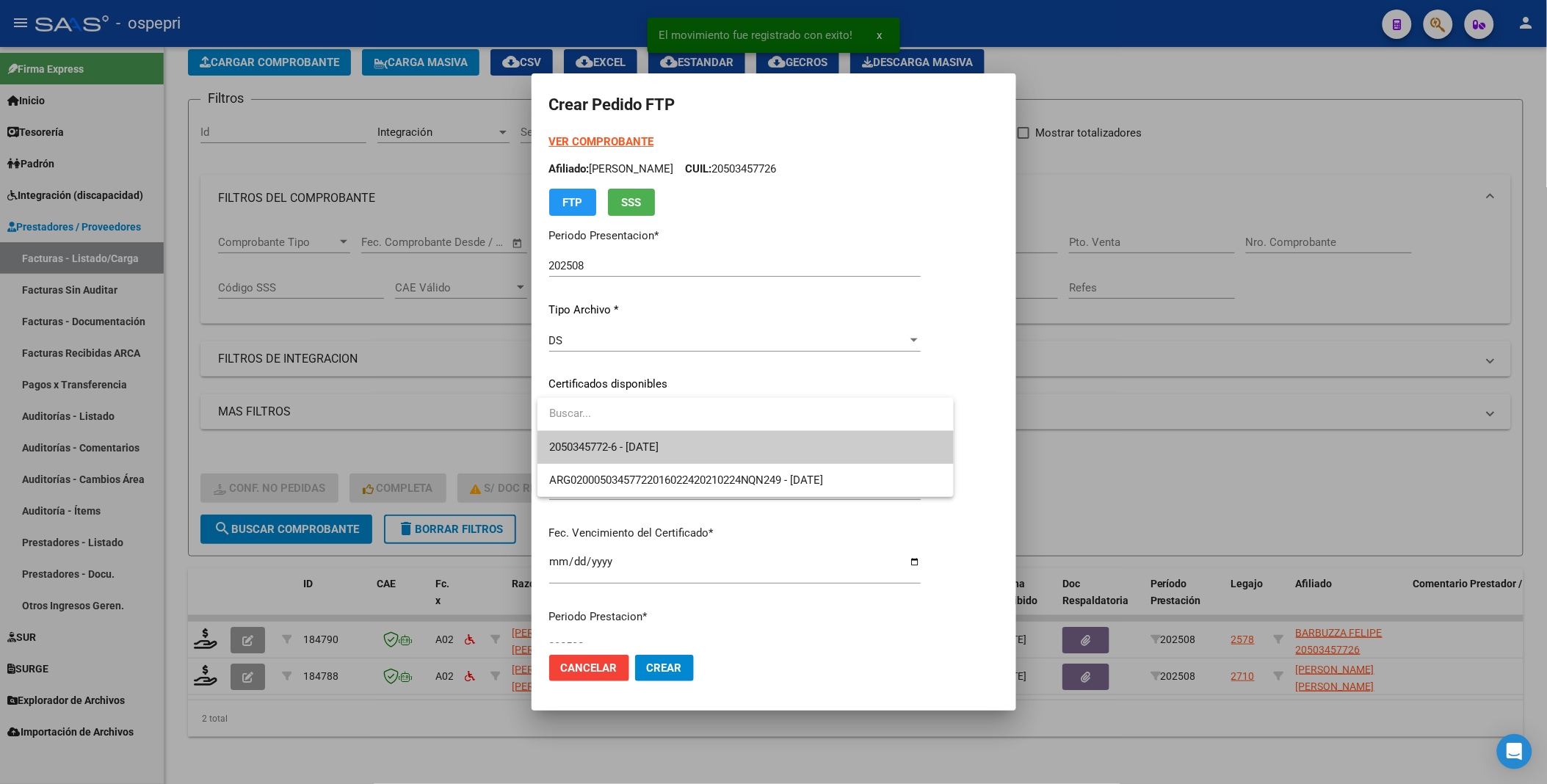
click at [890, 418] on span "2050345772-6 - 2032-04-01" at bounding box center [746, 447] width 393 height 33
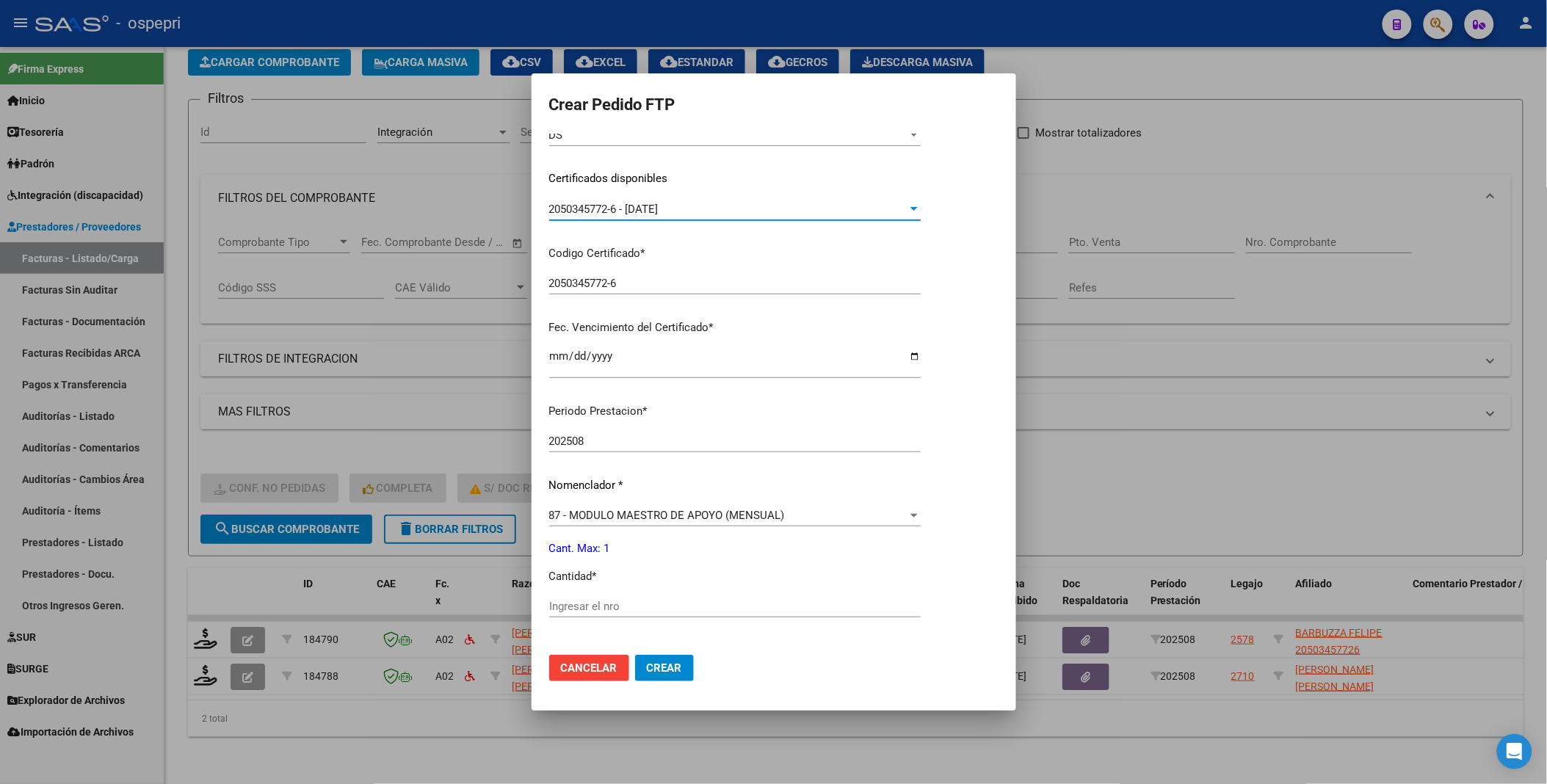
scroll to position [326, 0]
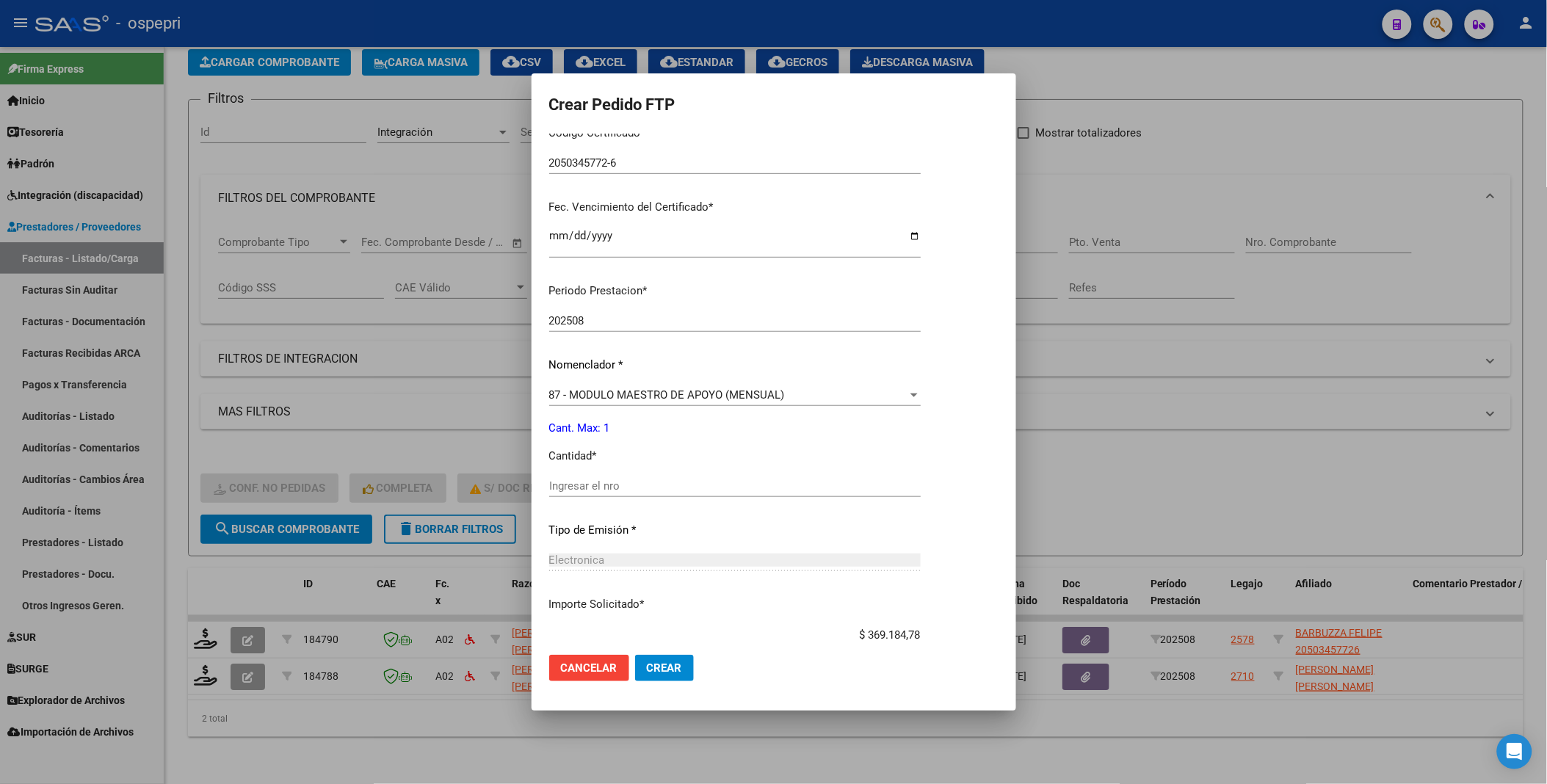
click at [646, 418] on input "Ingresar el nro" at bounding box center [735, 486] width 371 height 13
type input "1"
click at [651, 418] on span "Crear" at bounding box center [664, 668] width 35 height 13
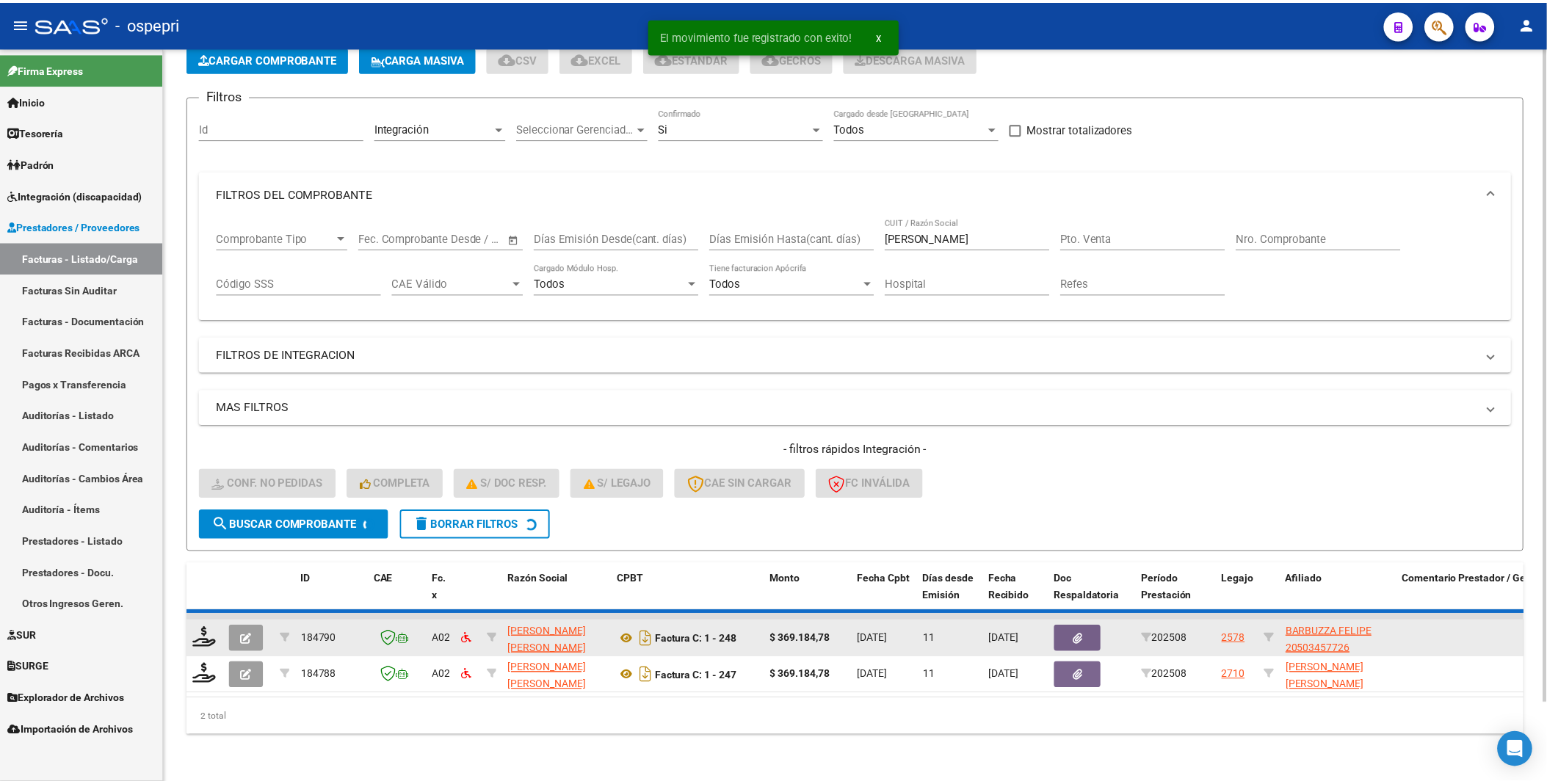
scroll to position [48, 0]
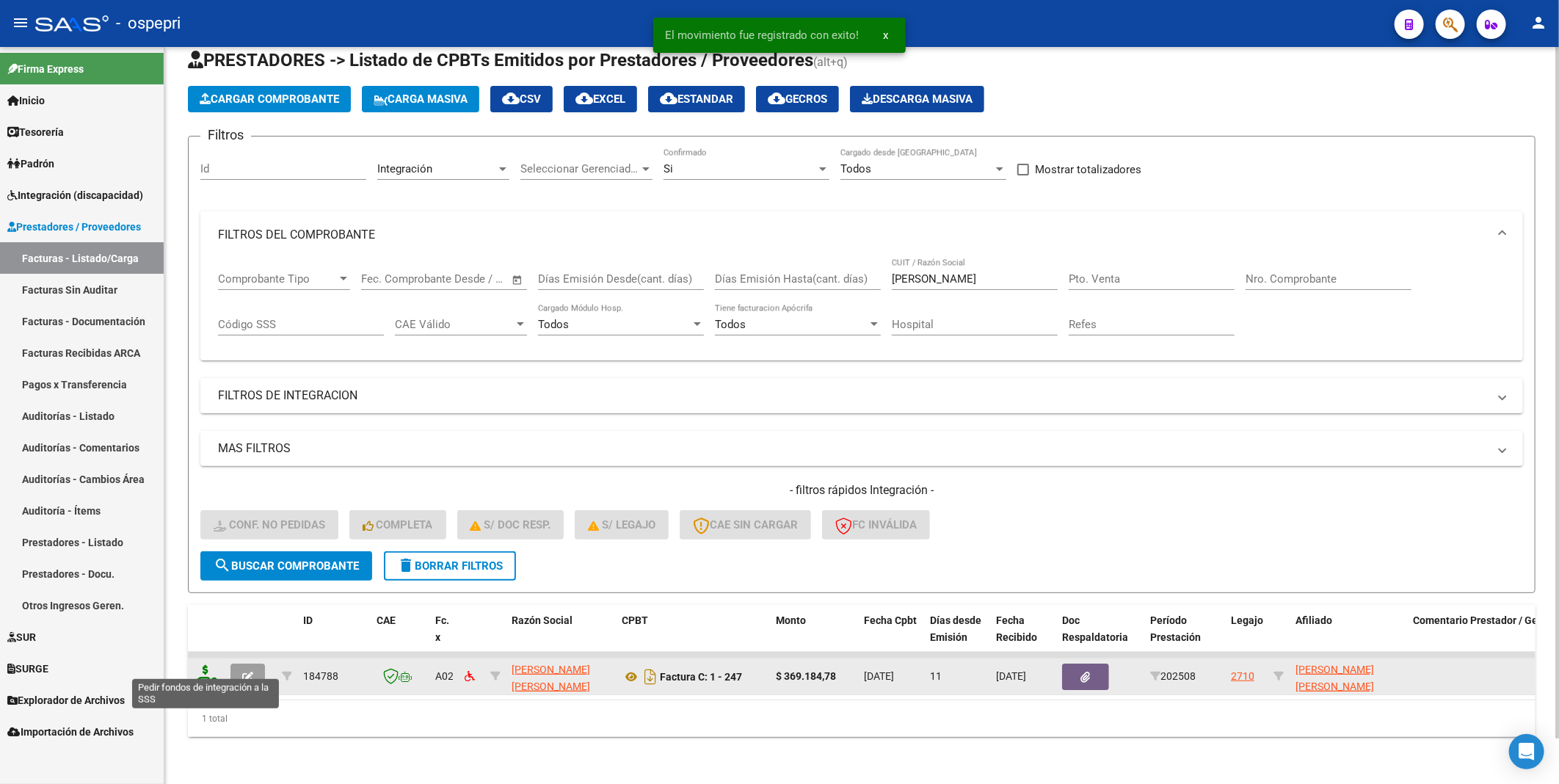
click at [202, 418] on icon at bounding box center [206, 675] width 24 height 21
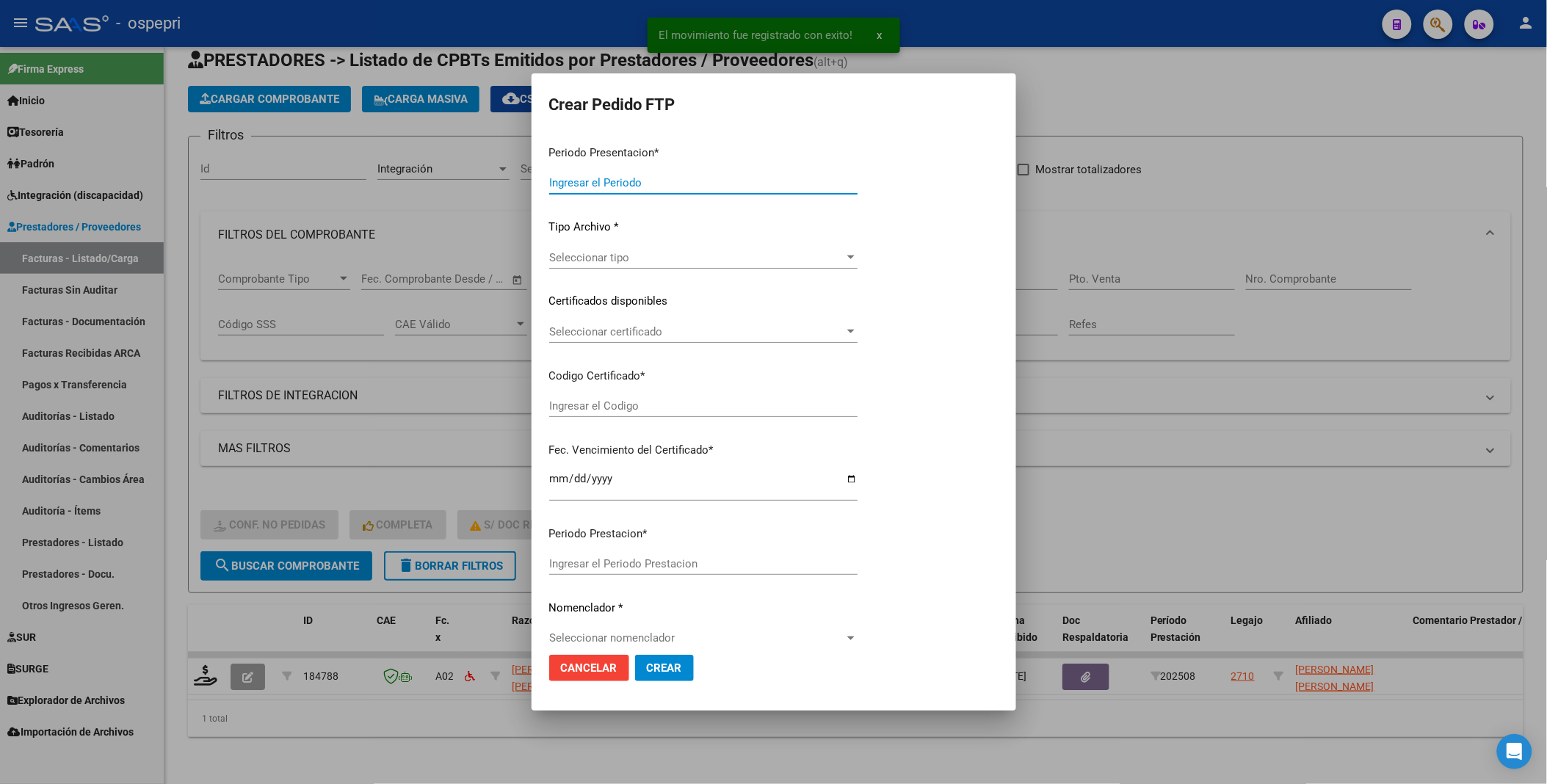
type input "202508"
type input "$ 369.184,78"
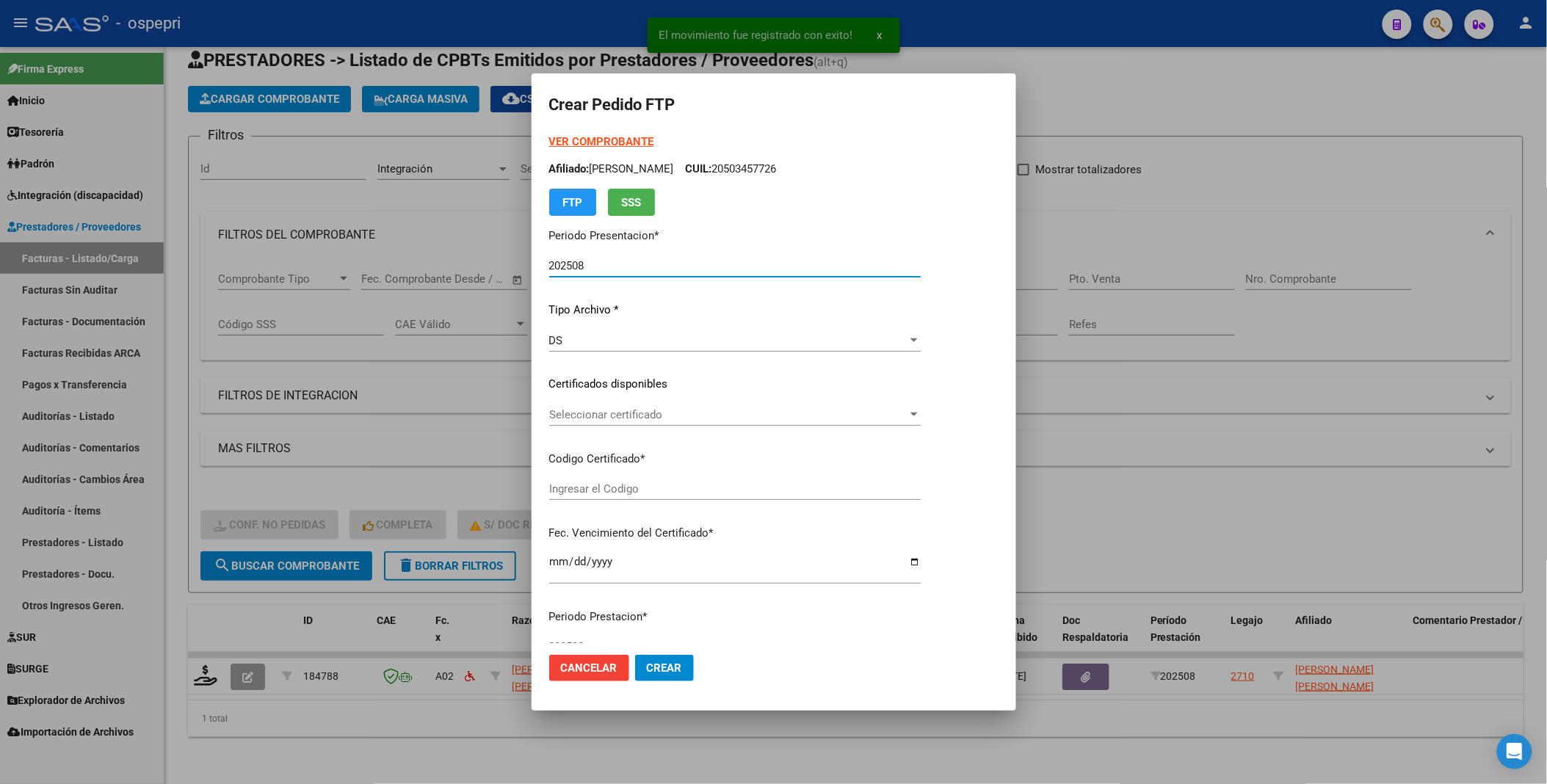
type input "2047050075-2"
type input "2026-08-26"
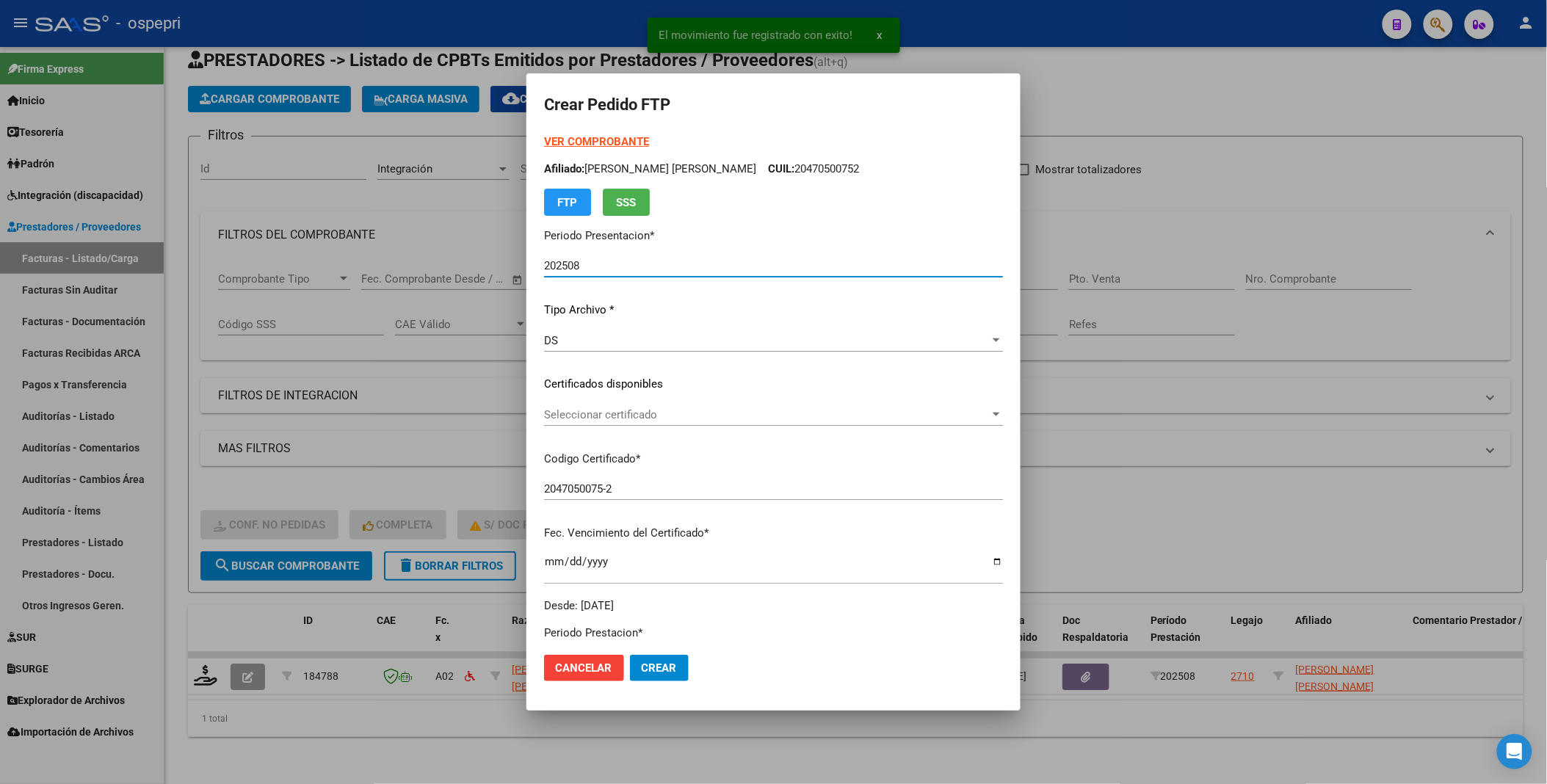
click at [998, 418] on div at bounding box center [997, 415] width 13 height 11
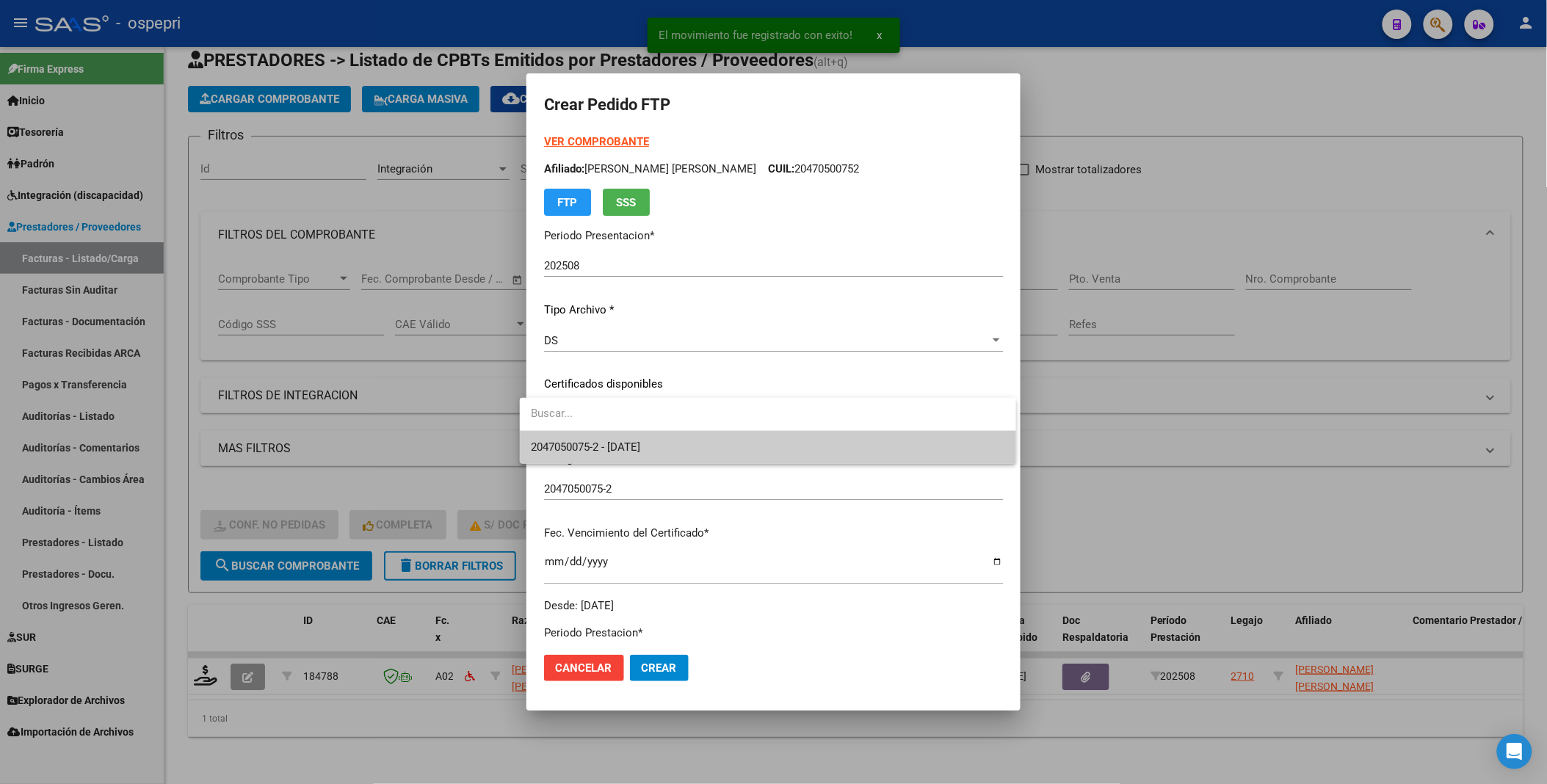
click at [904, 418] on span "2047050075-2 - 2026-08-26" at bounding box center [767, 447] width 473 height 33
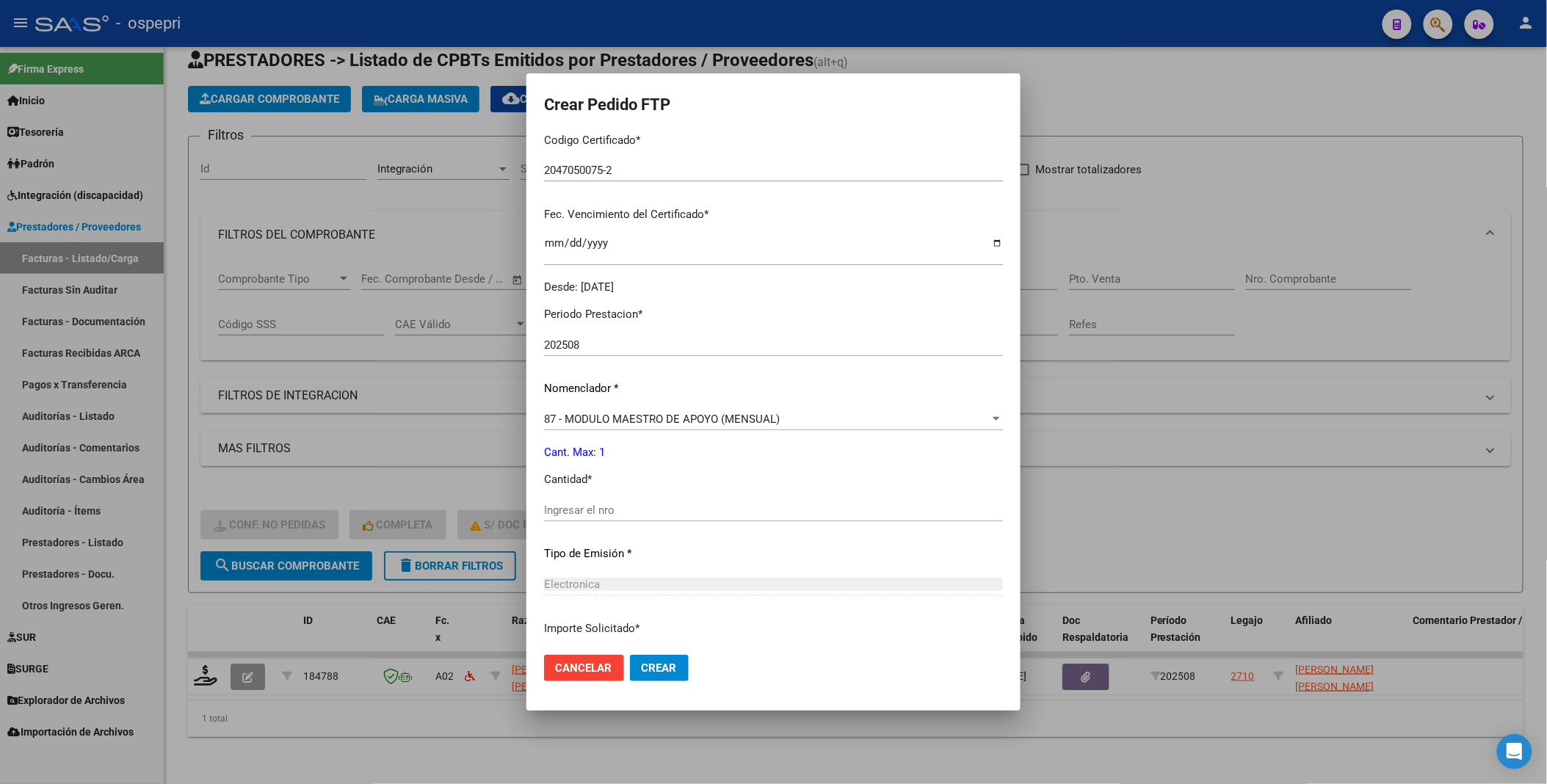
scroll to position [326, 0]
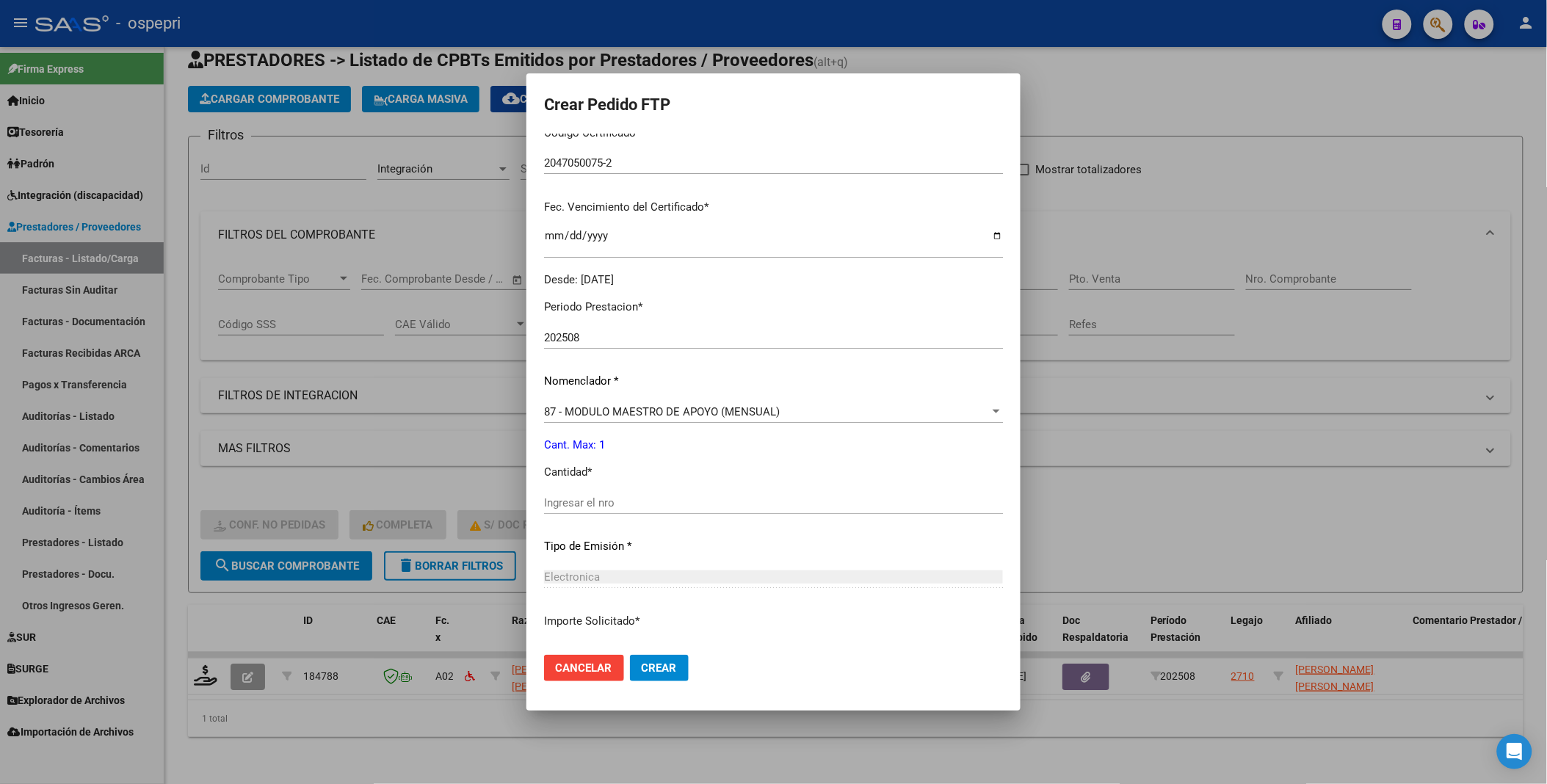
click at [702, 418] on input "Ingresar el nro" at bounding box center [773, 503] width 459 height 13
type input "1"
click at [656, 418] on span "Crear" at bounding box center [658, 668] width 35 height 13
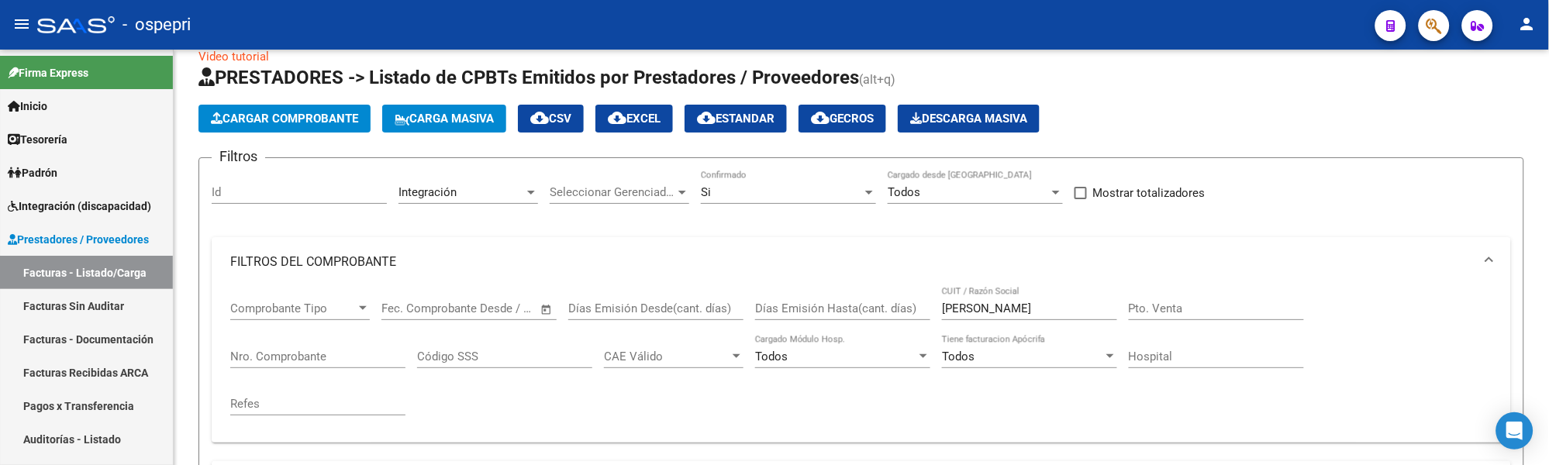
scroll to position [51, 0]
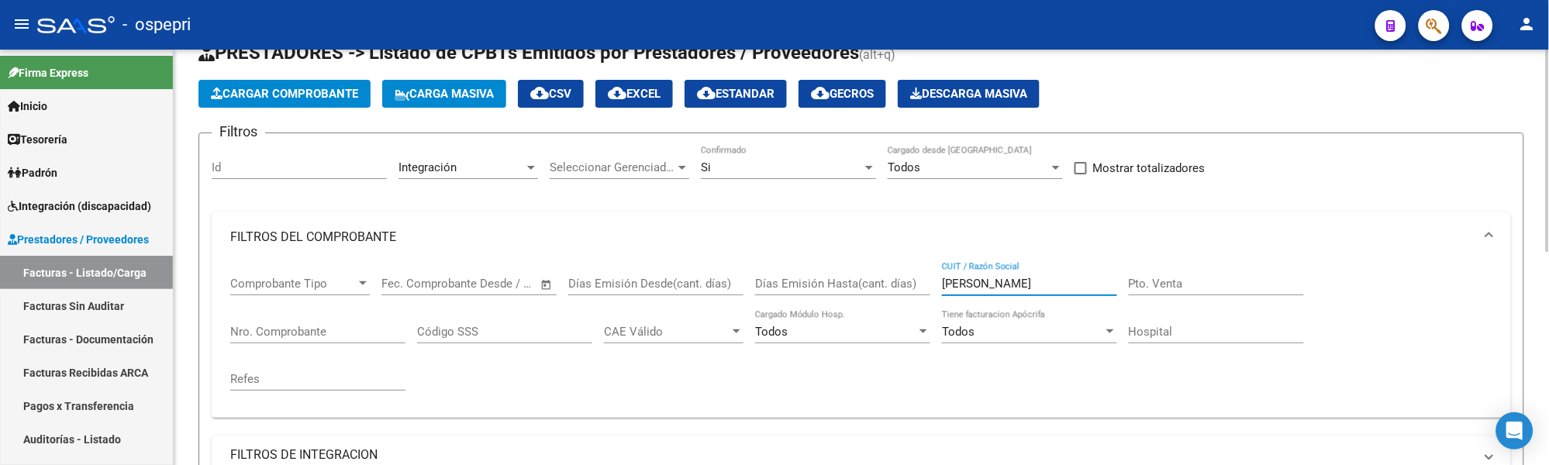
drag, startPoint x: 1008, startPoint y: 283, endPoint x: 931, endPoint y: 287, distance: 77.6
click at [931, 287] on div "Comprobante Tipo Comprobante Tipo Fecha inicio – Fecha fin Fec. Comprobante Des…" at bounding box center [861, 333] width 1262 height 143
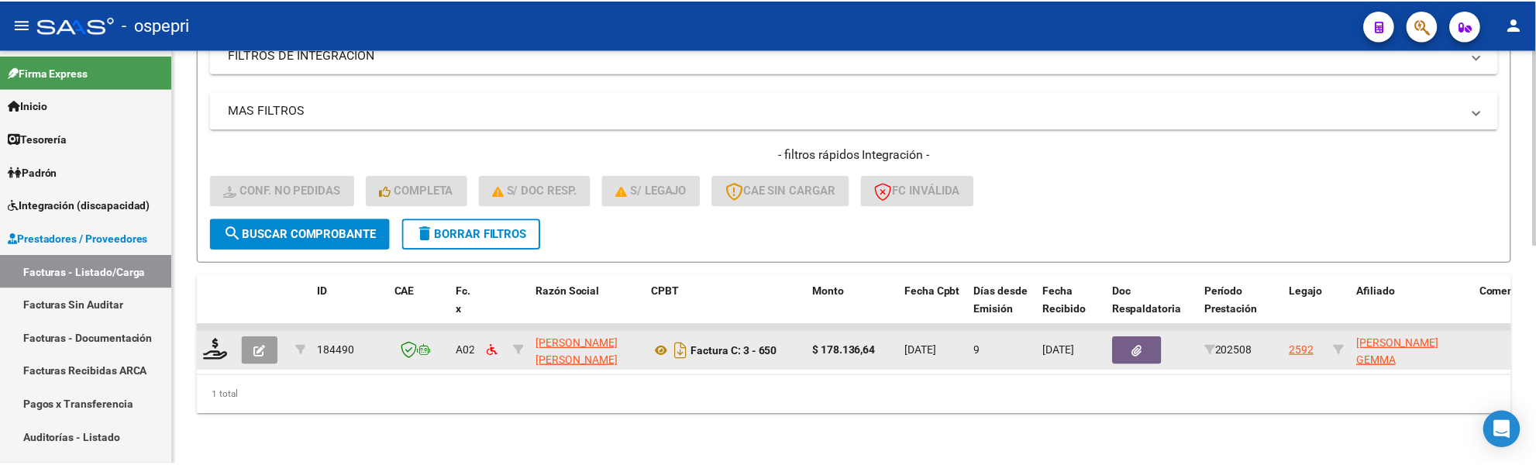
scroll to position [463, 0]
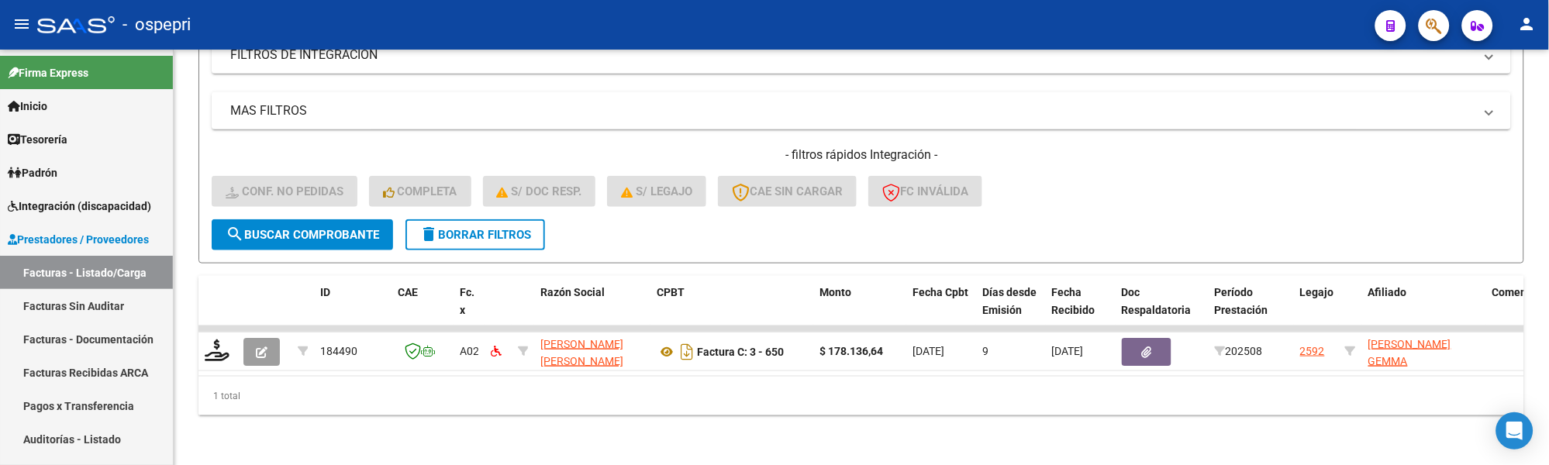
type input "FIGUEROA"
click at [1127, 183] on div "- filtros rápidos Integración - Conf. no pedidas Completa S/ Doc Resp. S/ legaj…" at bounding box center [861, 183] width 1299 height 73
click at [1201, 178] on div "- filtros rápidos Integración - Conf. no pedidas Completa S/ Doc Resp. S/ legaj…" at bounding box center [861, 183] width 1299 height 73
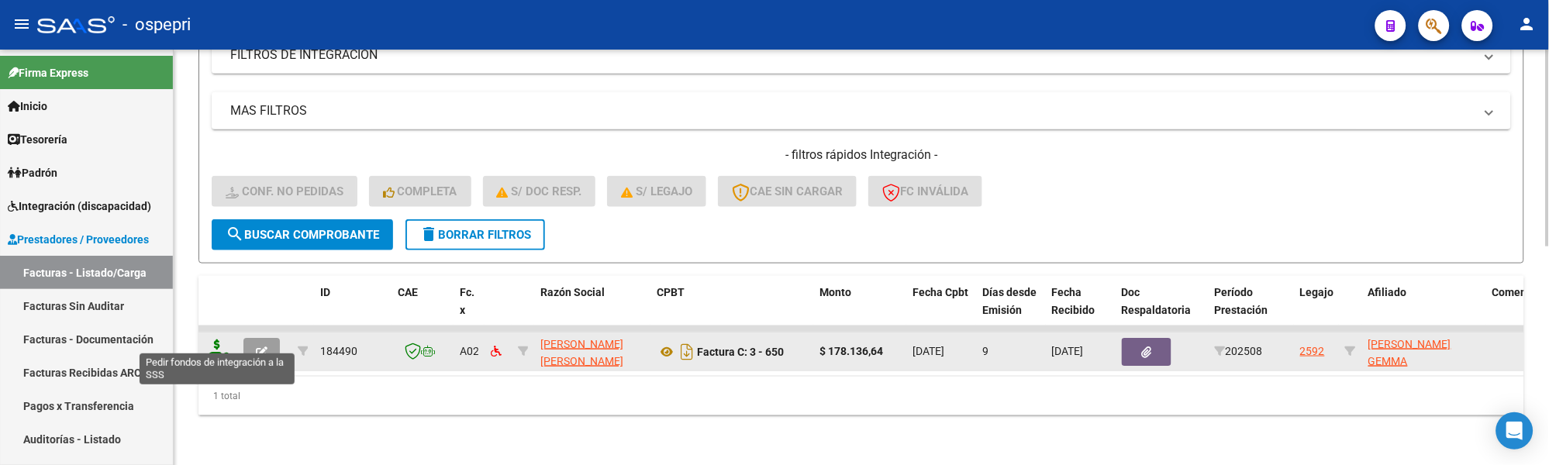
click at [219, 340] on icon at bounding box center [217, 351] width 25 height 22
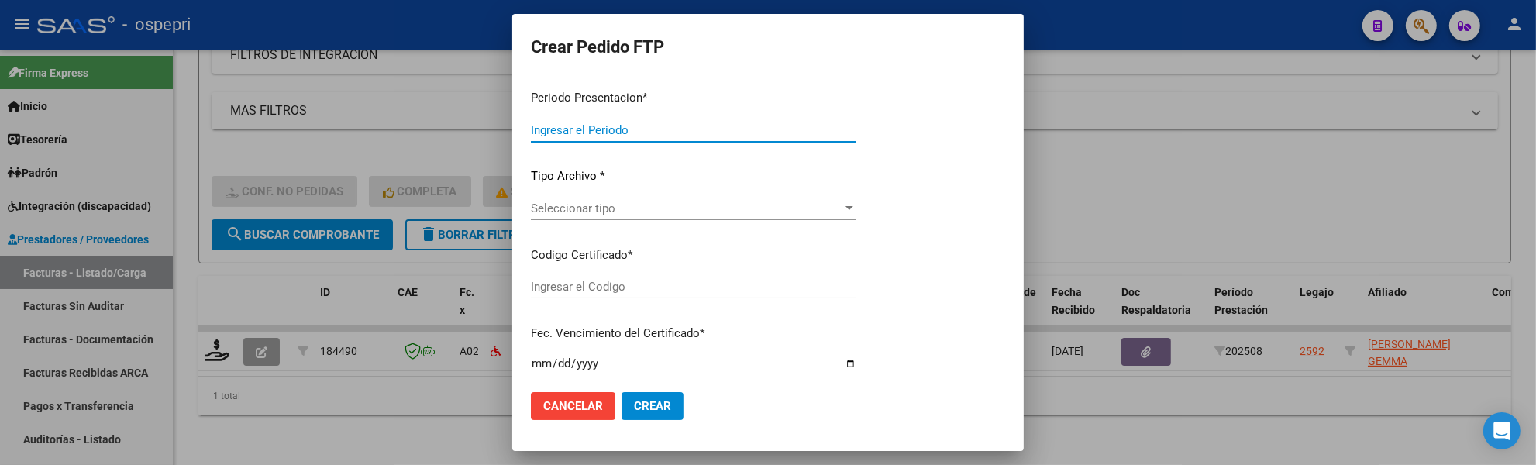
type input "202508"
type input "$ 178.136,64"
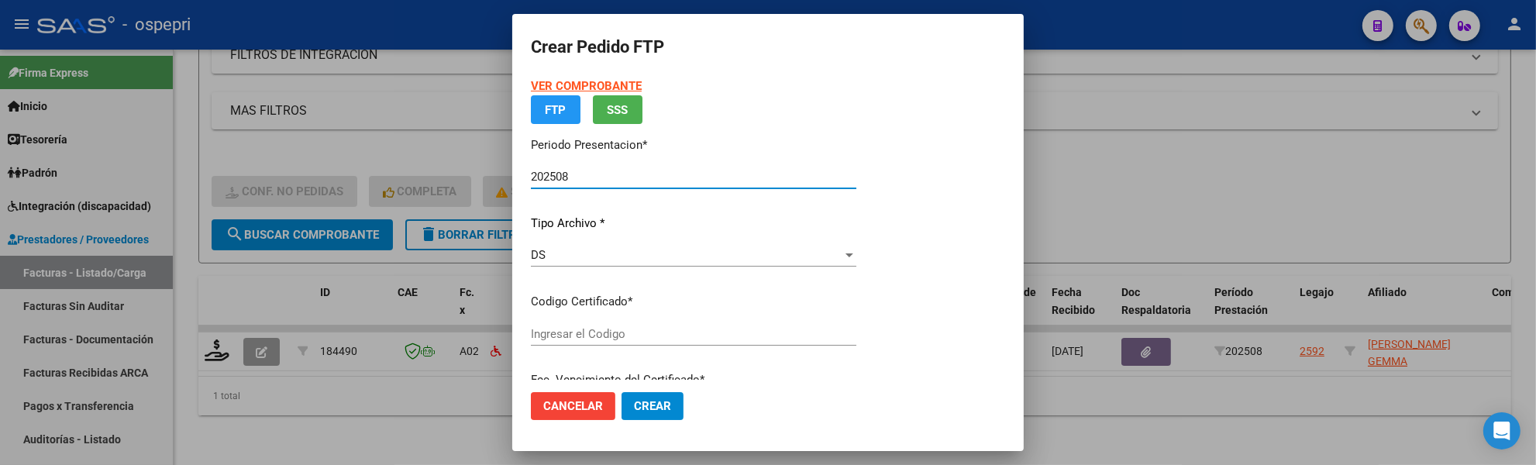
type input "2753566866-9"
type input "2027-08-01"
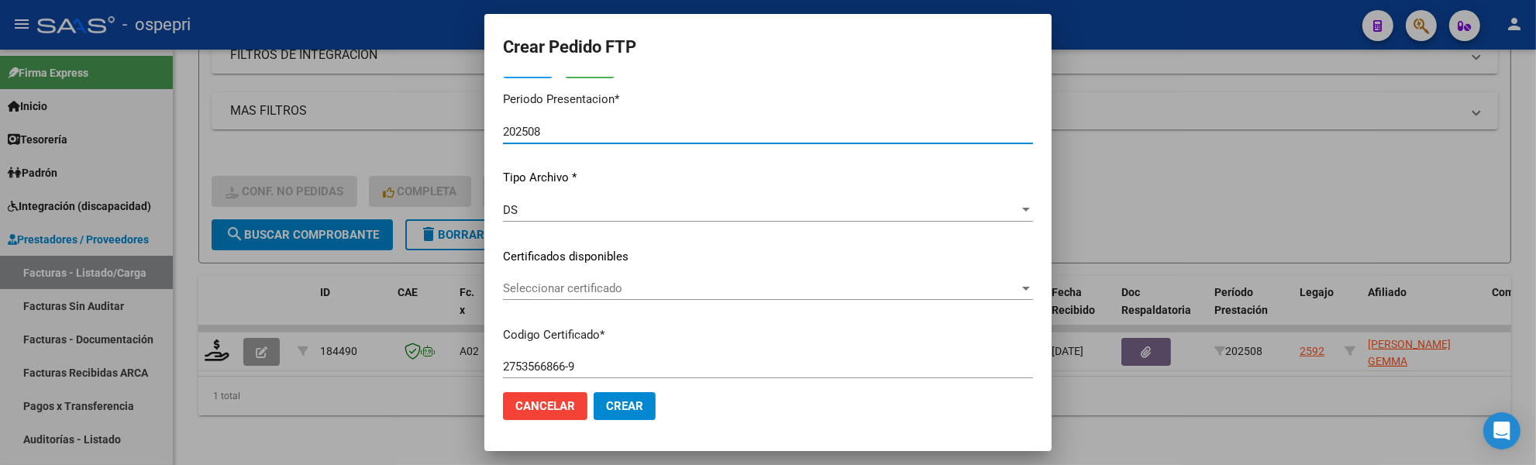
scroll to position [172, 0]
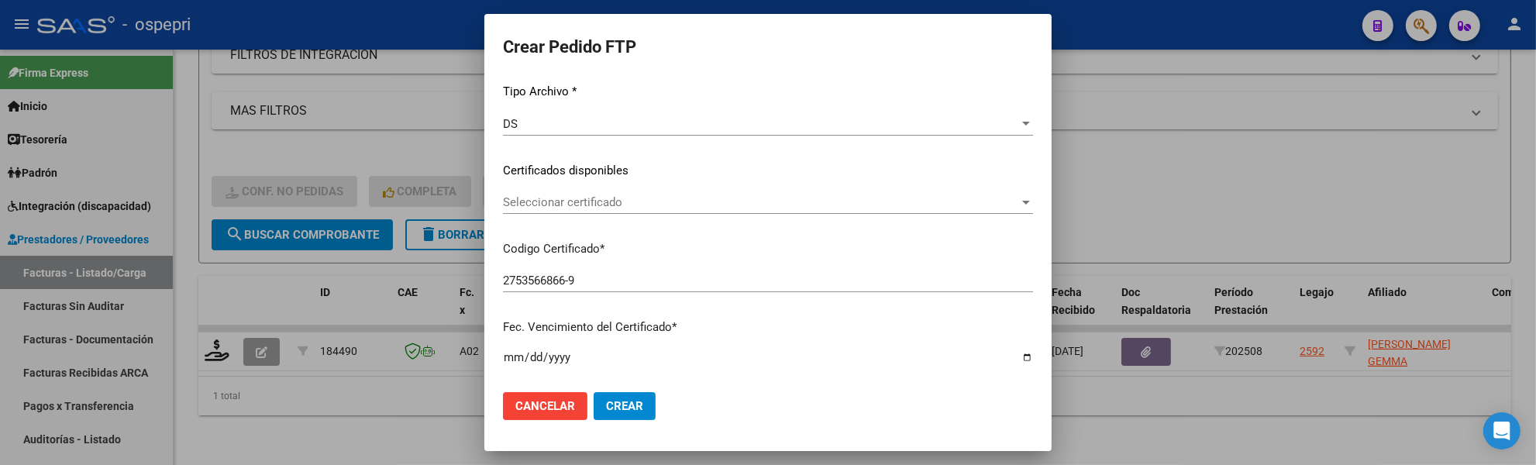
click at [1022, 202] on div at bounding box center [1026, 203] width 8 height 4
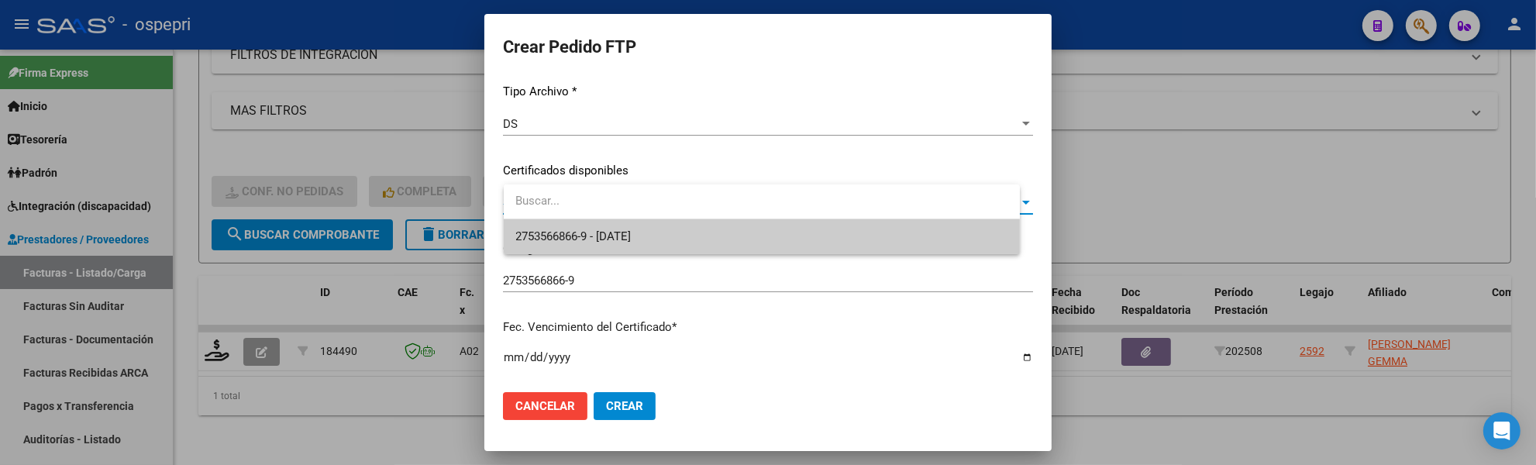
click at [835, 236] on span "2753566866-9 - 2027-08-01" at bounding box center [761, 236] width 491 height 35
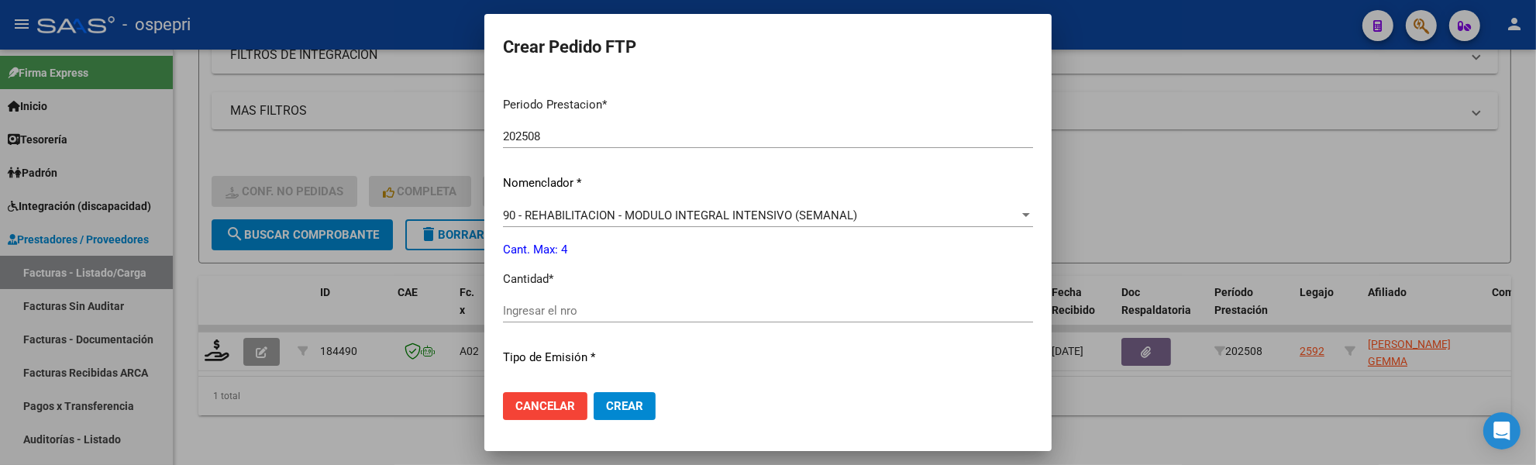
scroll to position [516, 0]
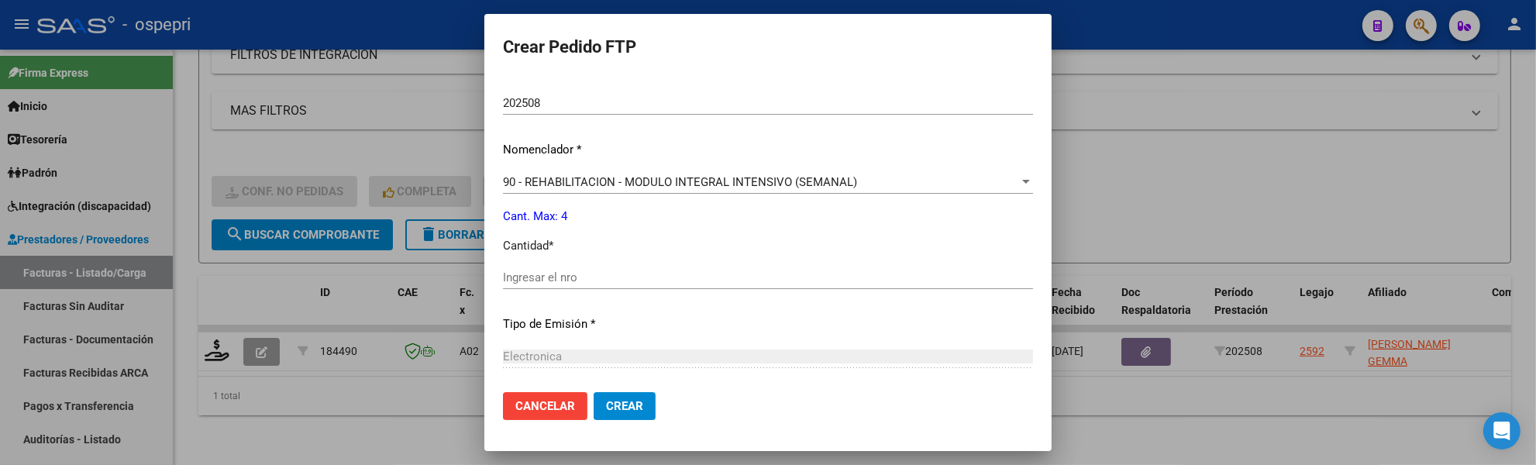
click at [741, 281] on input "Ingresar el nro" at bounding box center [768, 278] width 530 height 14
type input "4"
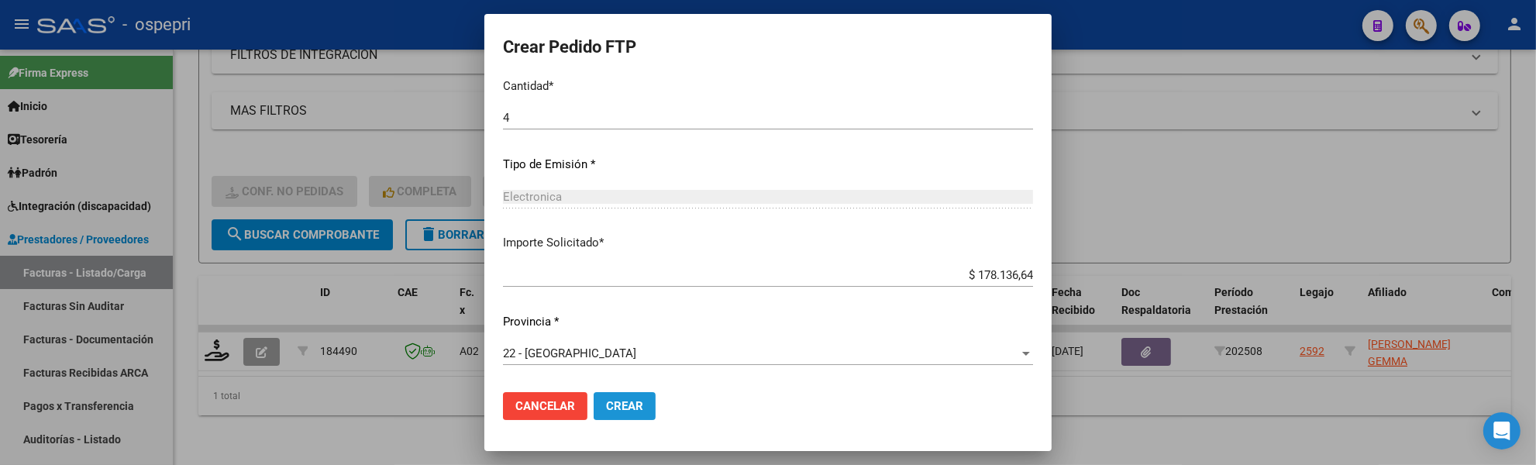
click at [643, 402] on span "Crear" at bounding box center [624, 406] width 37 height 14
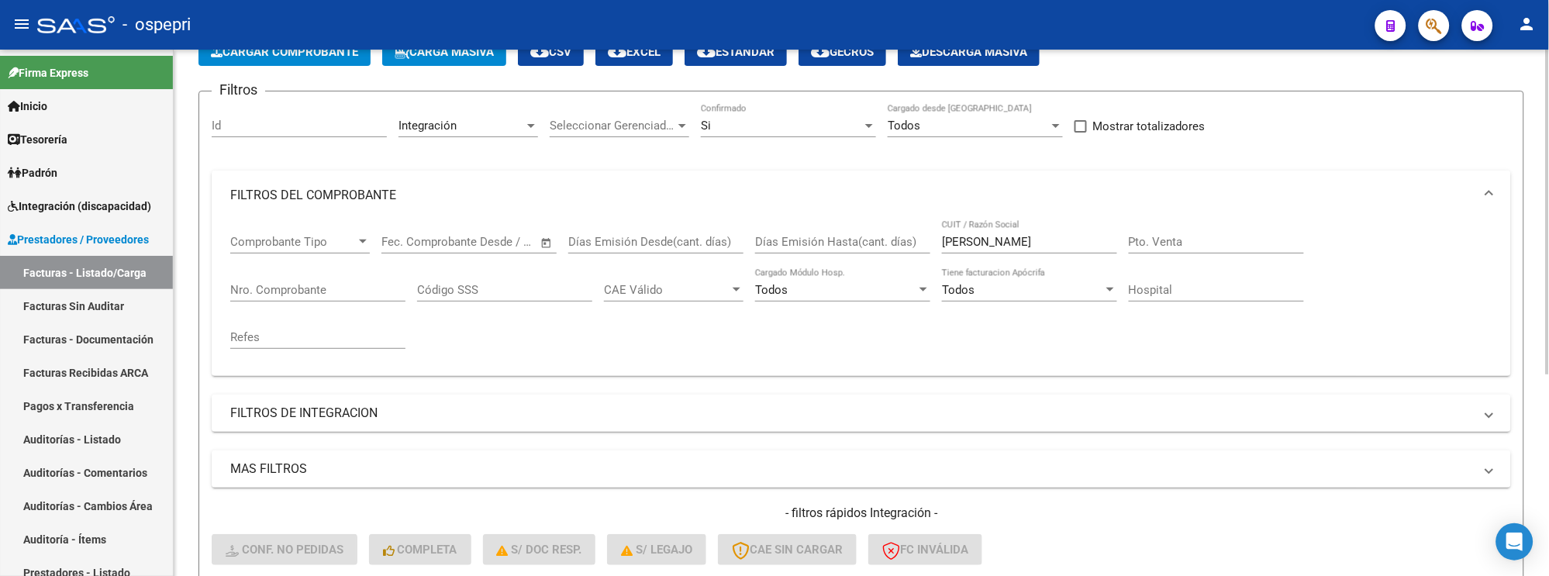
scroll to position [68, 0]
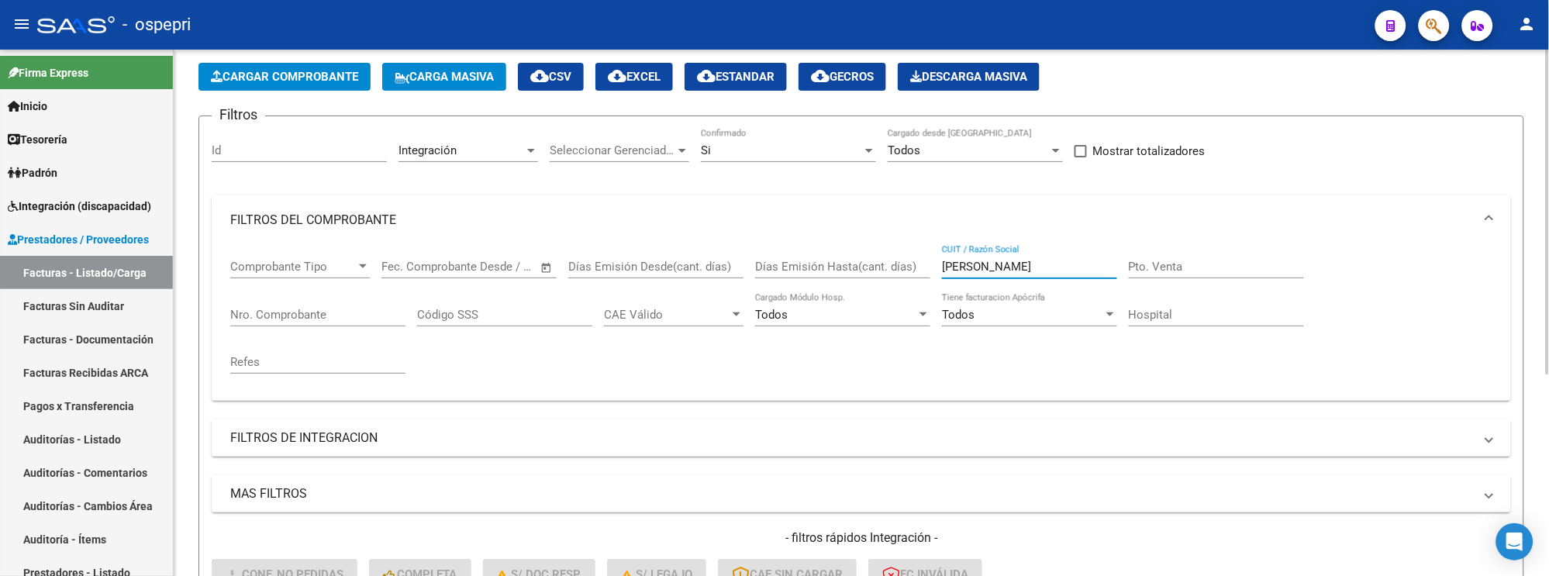
drag, startPoint x: 1012, startPoint y: 266, endPoint x: 904, endPoint y: 266, distance: 107.7
click at [904, 266] on div "Comprobante Tipo Comprobante Tipo Fecha inicio – Fecha fin Fec. Comprobante Des…" at bounding box center [861, 316] width 1262 height 143
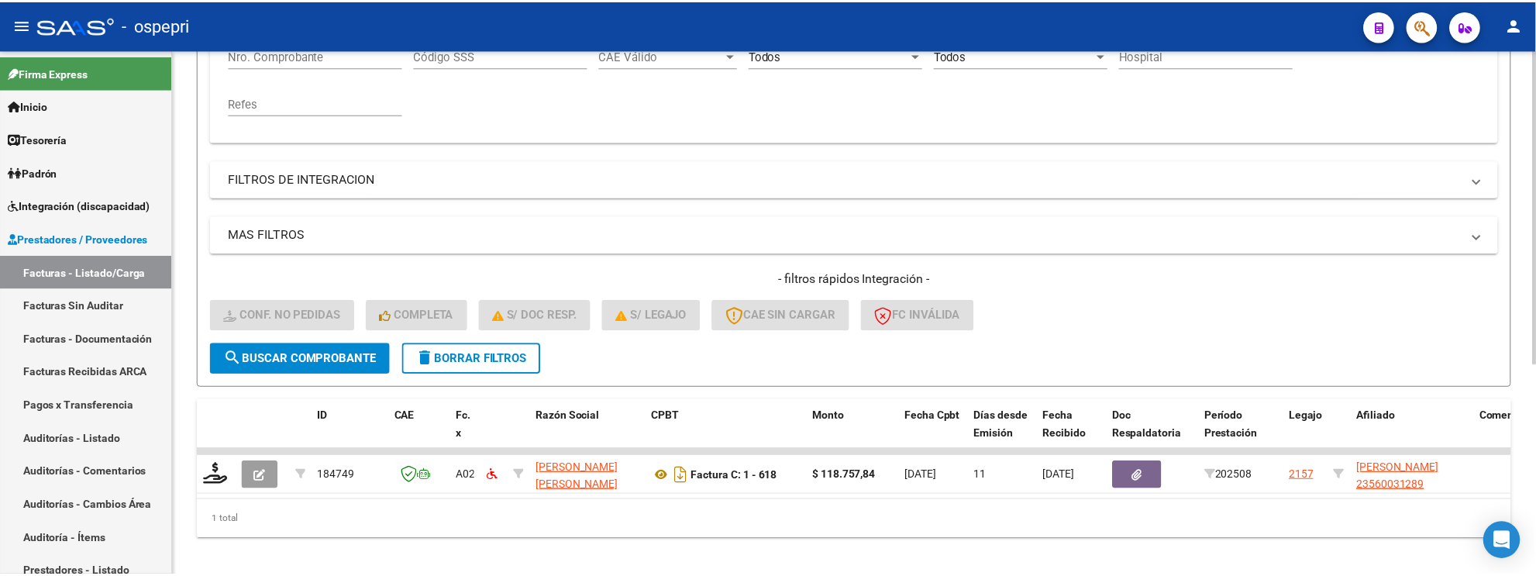
scroll to position [352, 0]
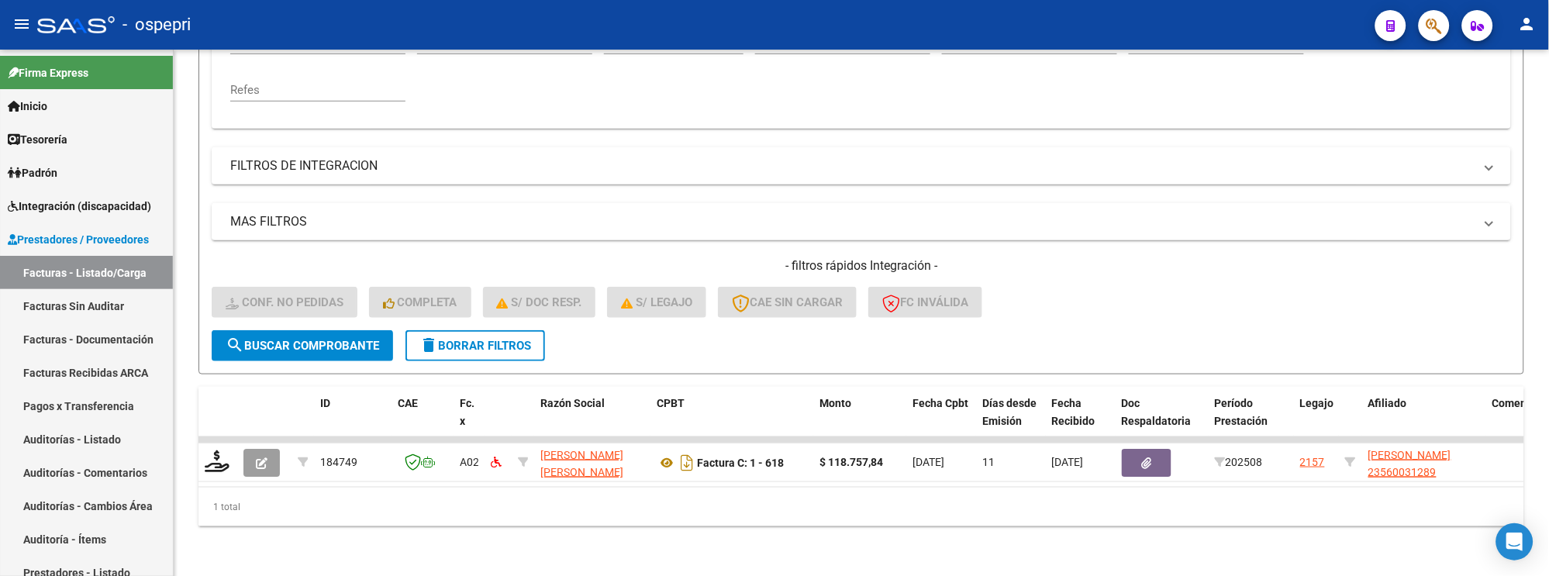
type input "FLORES JULIETA"
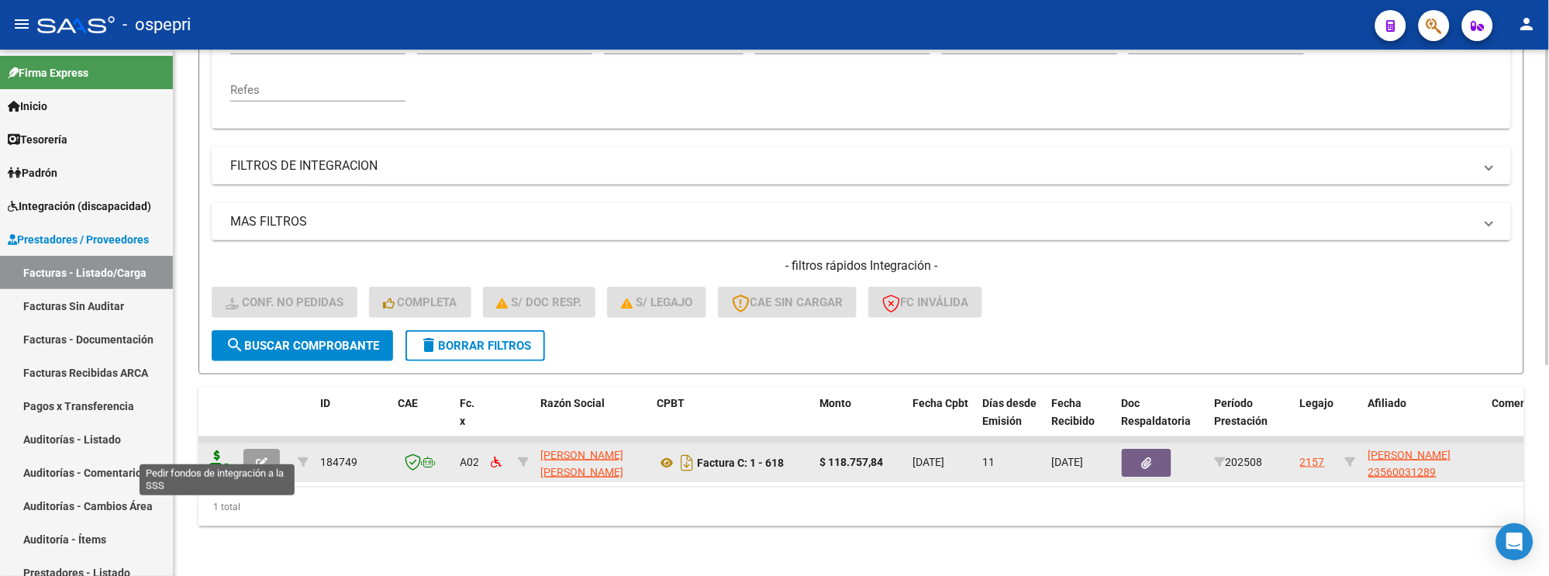
click at [215, 441] on icon at bounding box center [217, 461] width 25 height 22
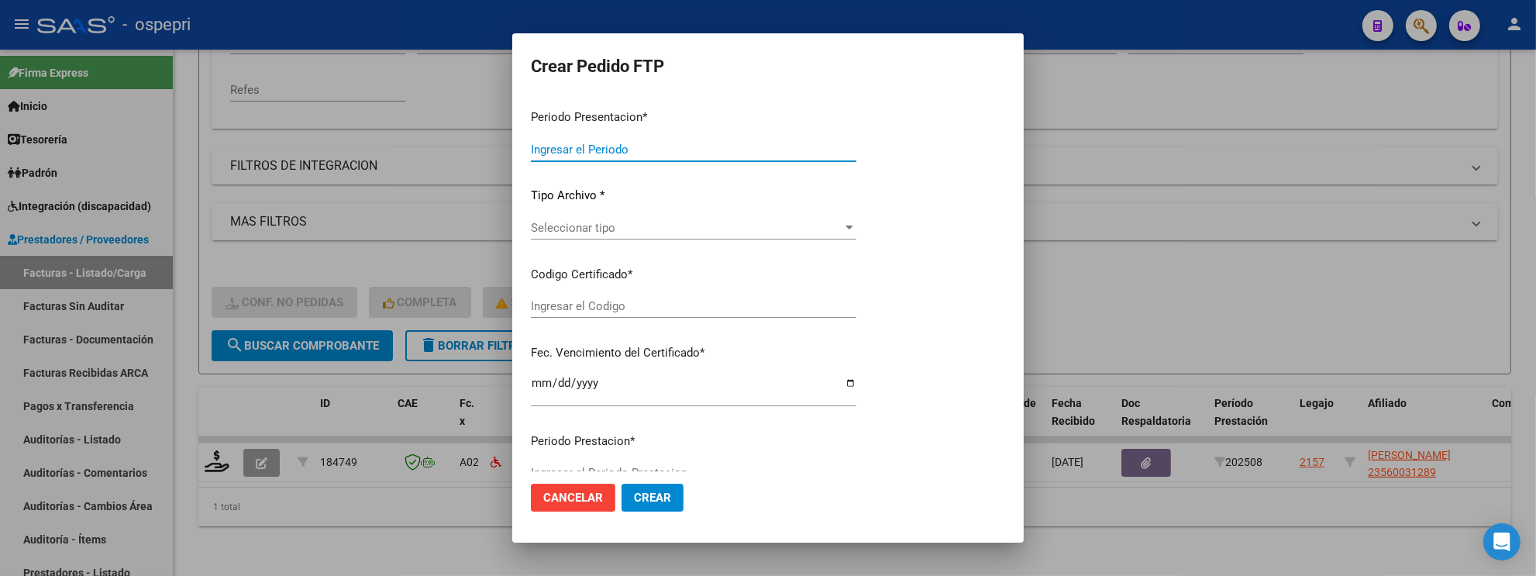
type input "202508"
type input "$ 118.757,84"
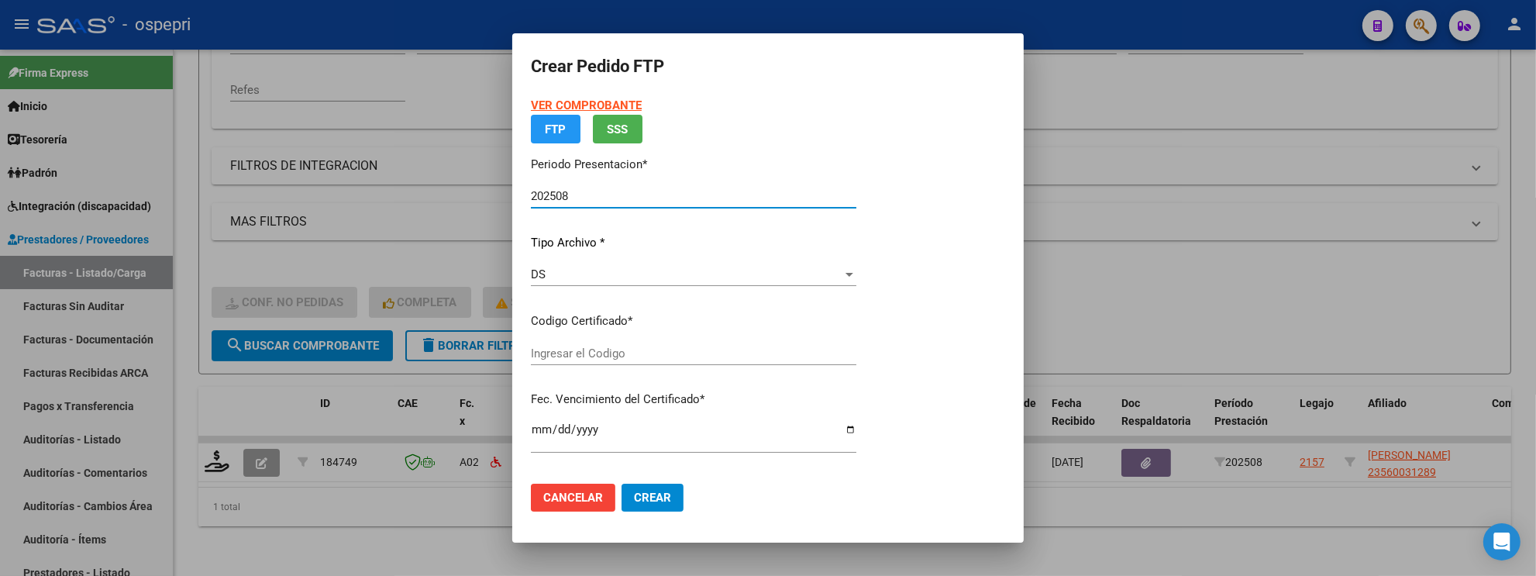
type input "2356003128-9"
type input "2025-09-10"
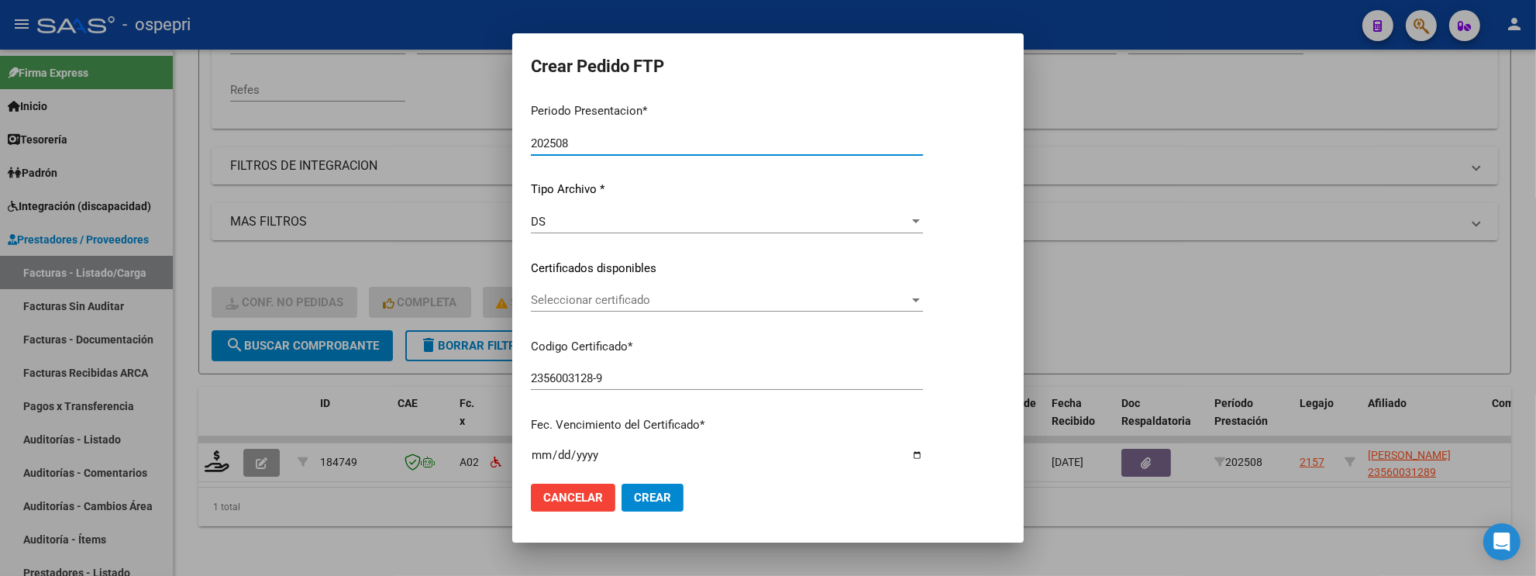
scroll to position [172, 0]
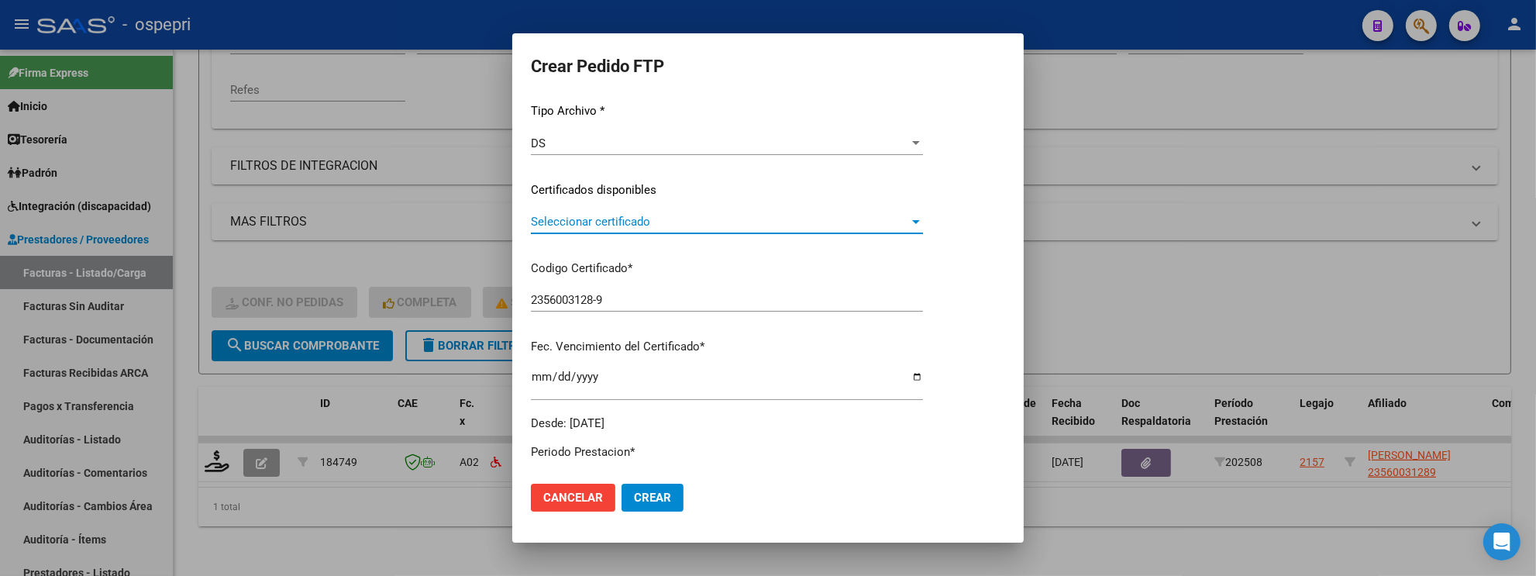
click at [920, 220] on div at bounding box center [916, 222] width 8 height 4
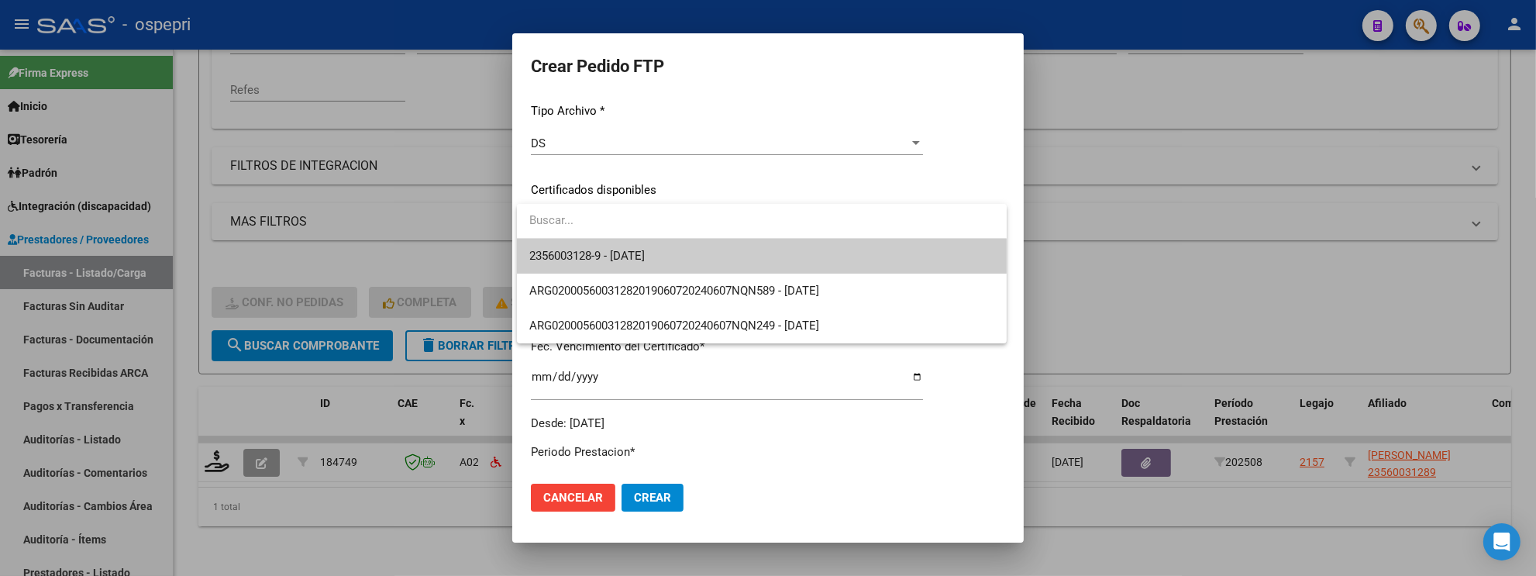
click at [921, 252] on span "2356003128-9 - 2025-09-10" at bounding box center [761, 256] width 465 height 35
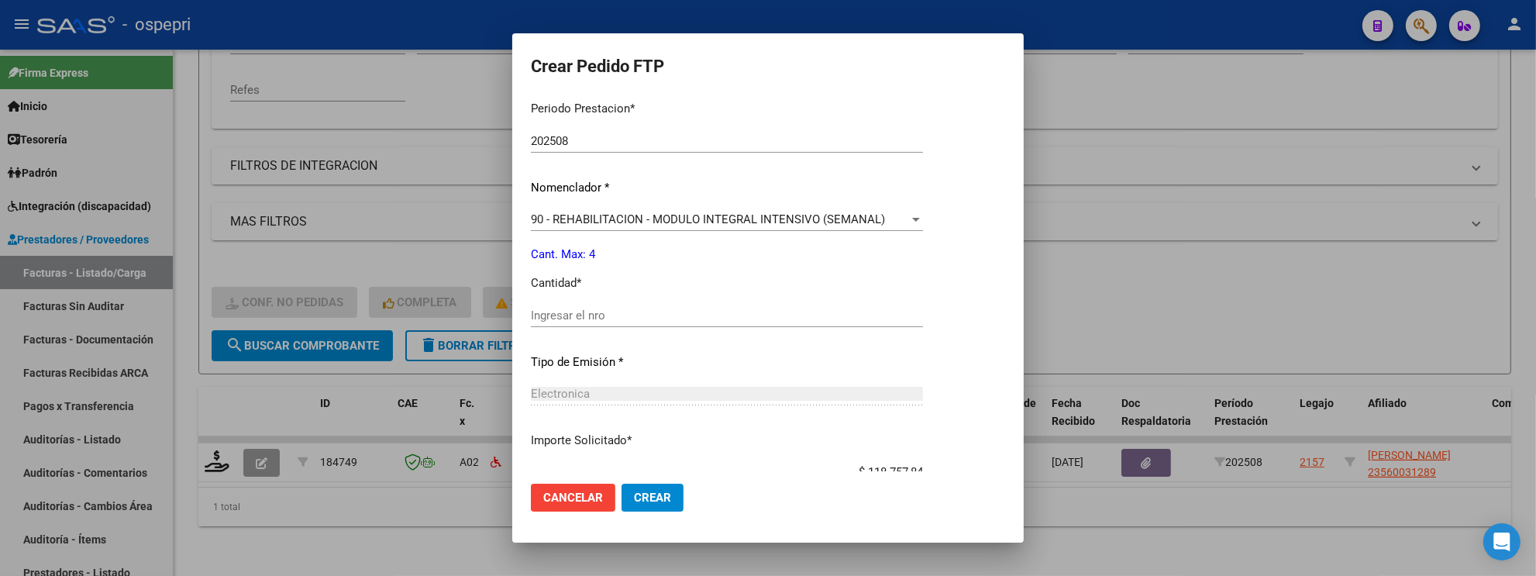
scroll to position [516, 0]
click at [732, 319] on input "Ingresar el nro" at bounding box center [727, 315] width 392 height 14
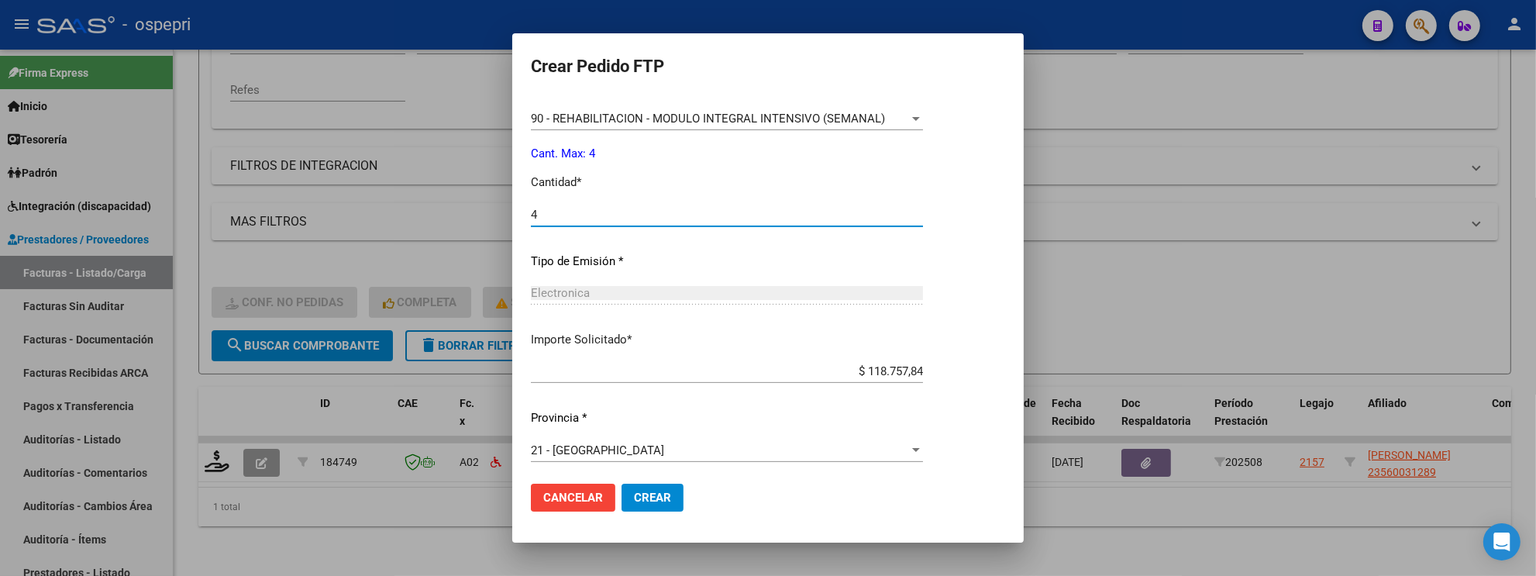
scroll to position [621, 0]
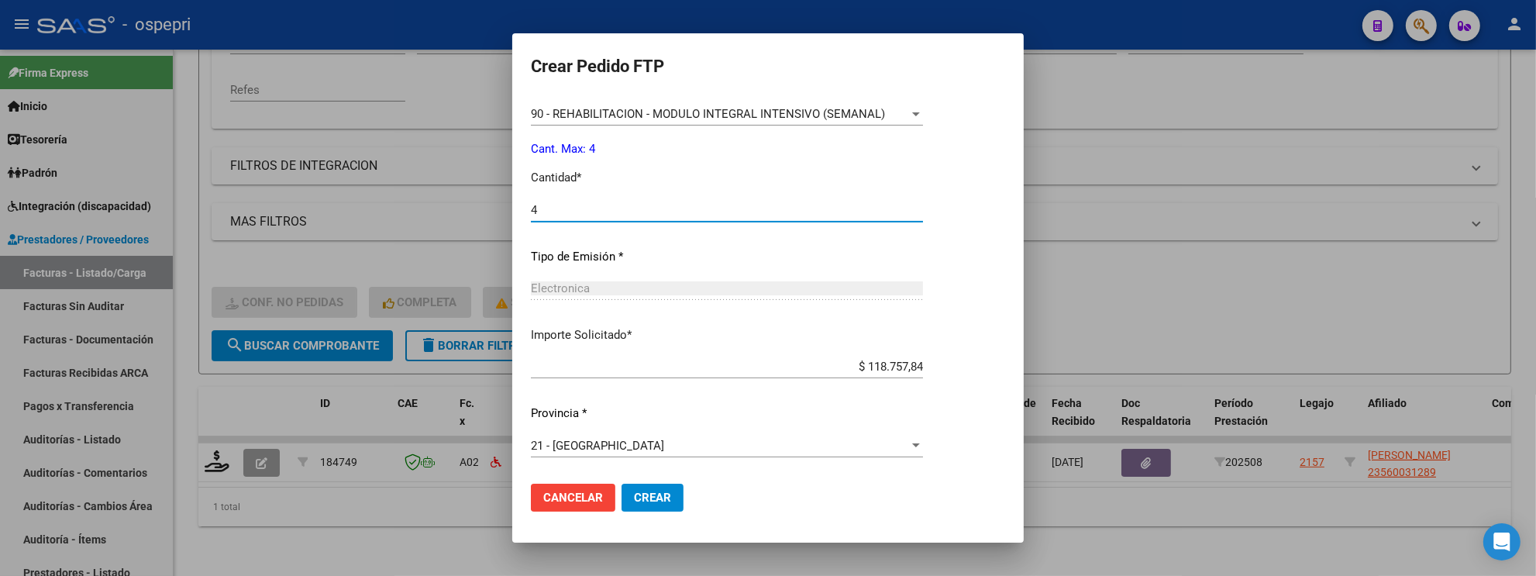
type input "4"
click at [662, 441] on button "Crear" at bounding box center [653, 498] width 62 height 28
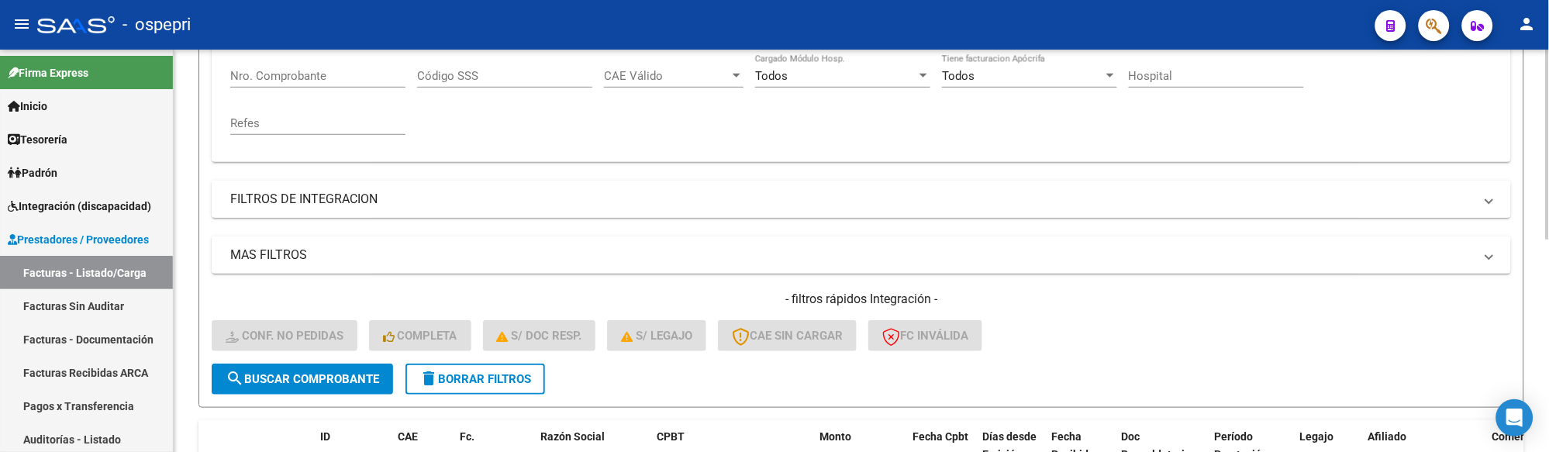
scroll to position [180, 0]
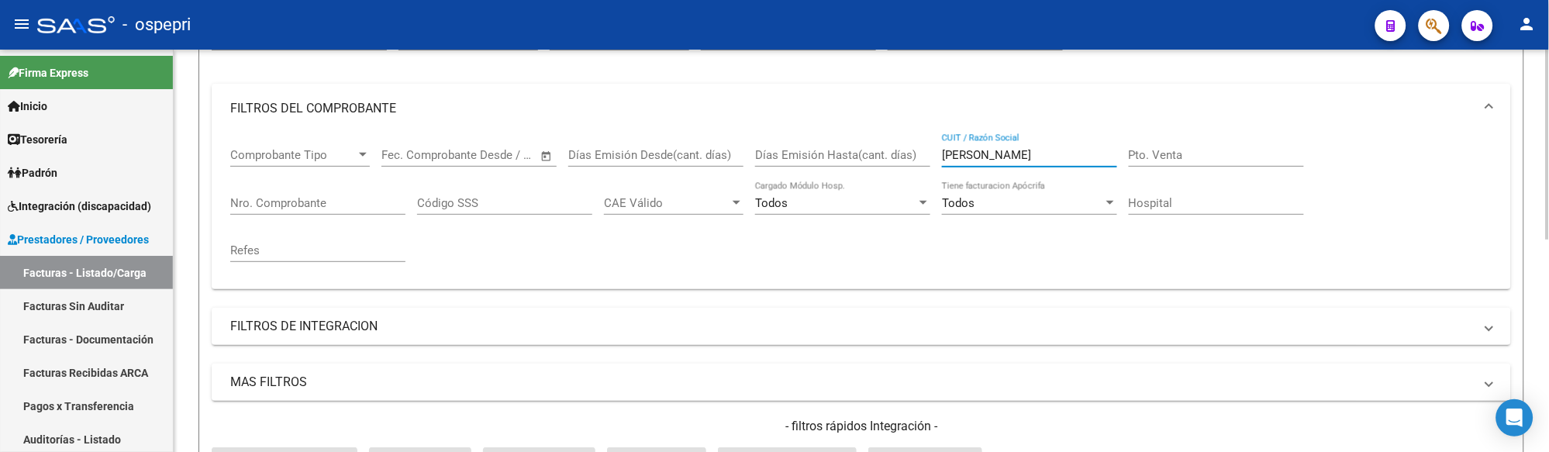
drag, startPoint x: 1050, startPoint y: 153, endPoint x: 932, endPoint y: 152, distance: 118.6
click at [932, 152] on div "Comprobante Tipo Comprobante Tipo Fecha inicio – Fecha fin Fec. Comprobante Des…" at bounding box center [861, 204] width 1262 height 143
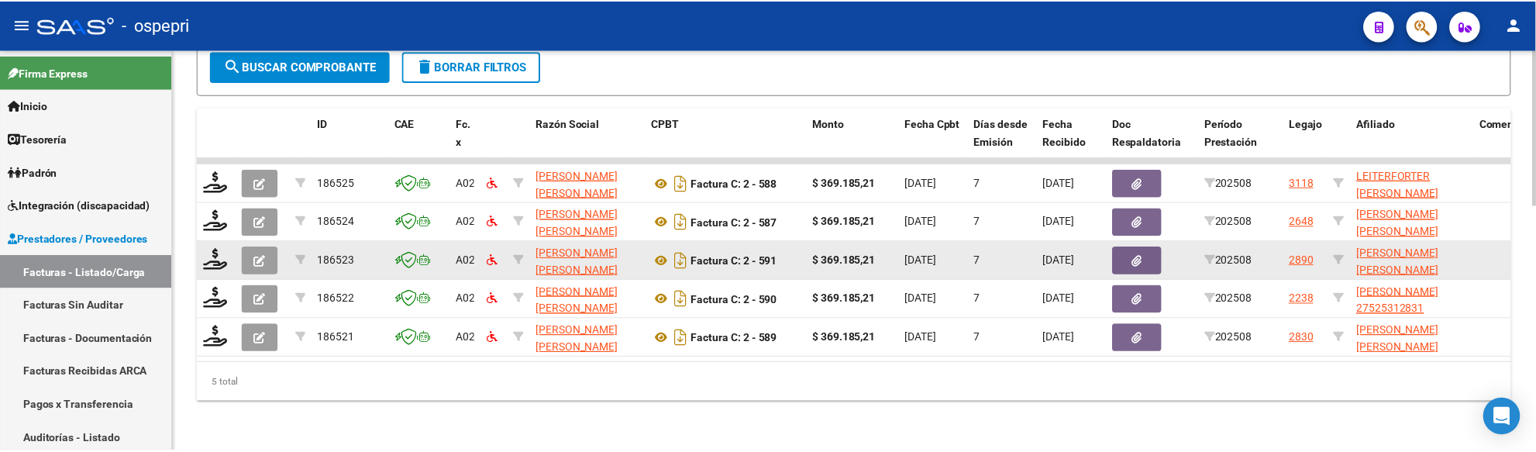
scroll to position [631, 0]
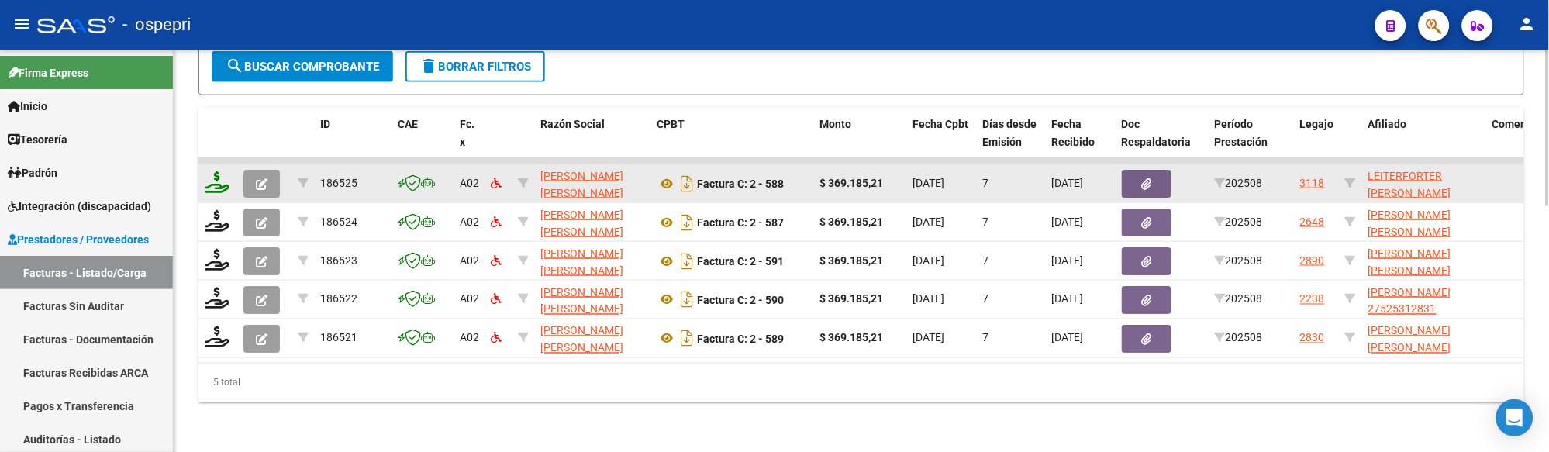
type input "JOFRE LORENA"
click at [220, 171] on icon at bounding box center [217, 182] width 25 height 22
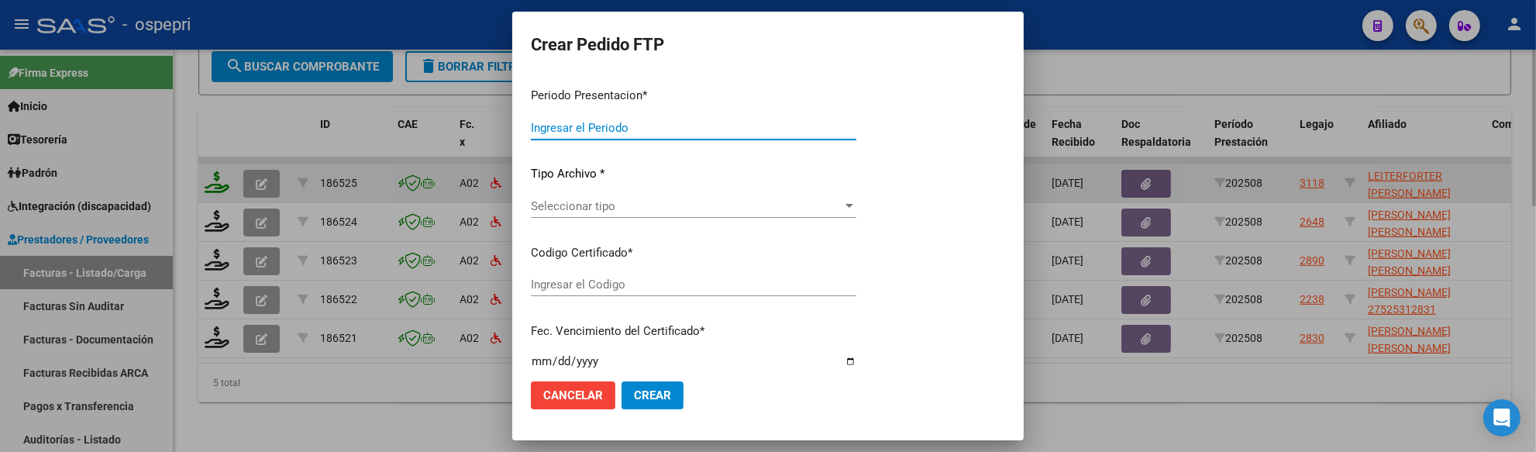
type input "202508"
type input "$ 369.185,21"
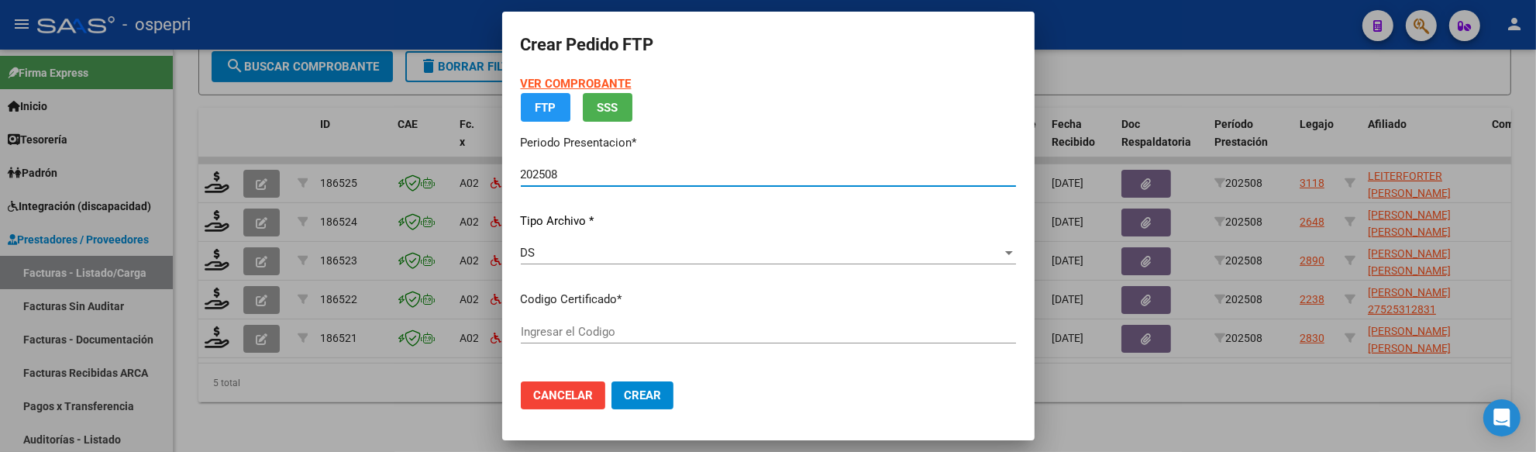
type input "2048731544-4"
type input "2027-03-21"
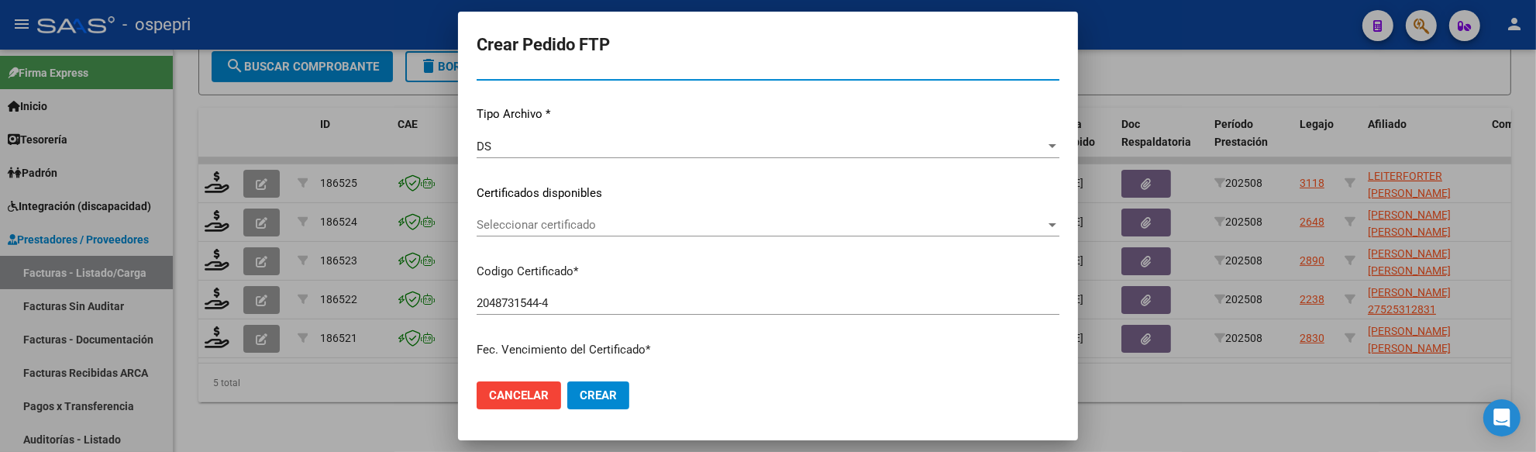
scroll to position [172, 0]
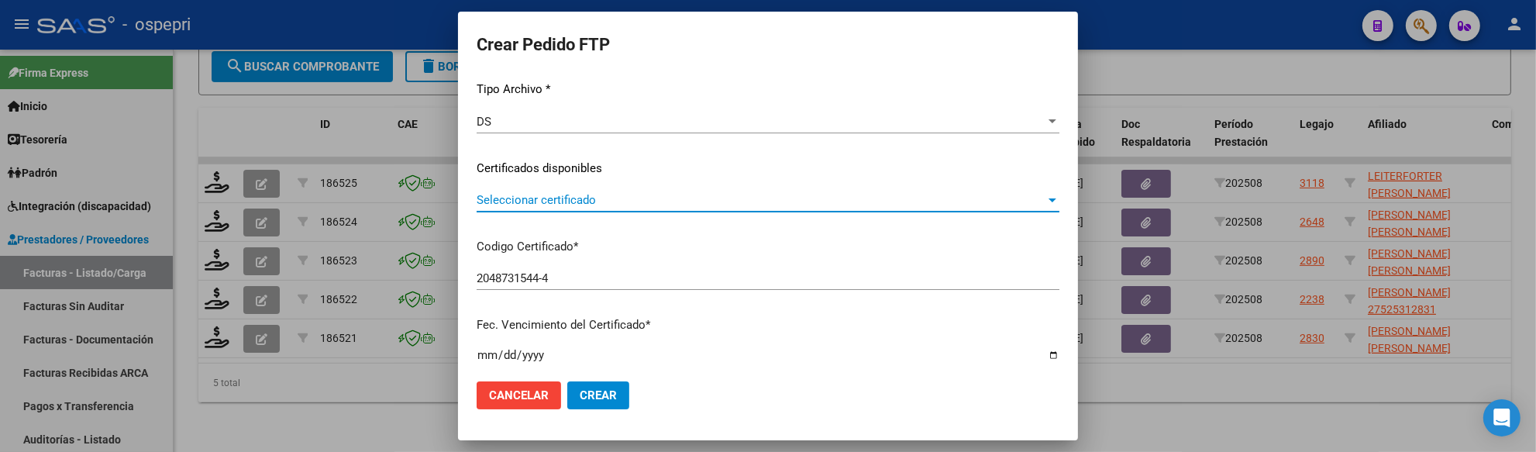
click at [1049, 200] on div at bounding box center [1053, 200] width 8 height 4
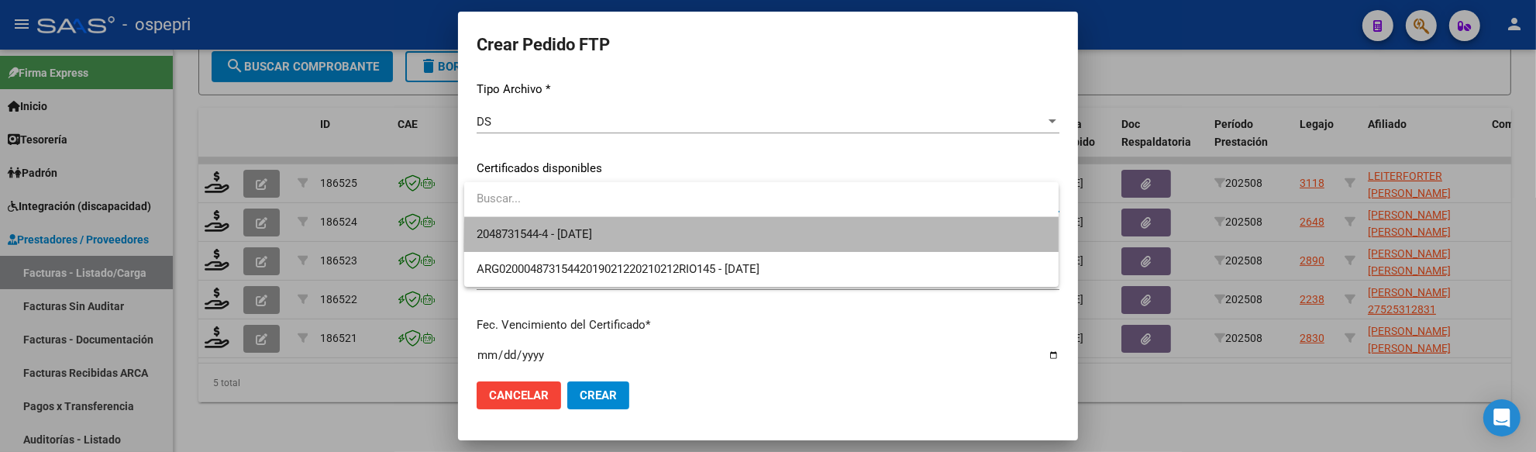
click at [944, 247] on span "2048731544-4 - 2027-03-21" at bounding box center [762, 234] width 570 height 35
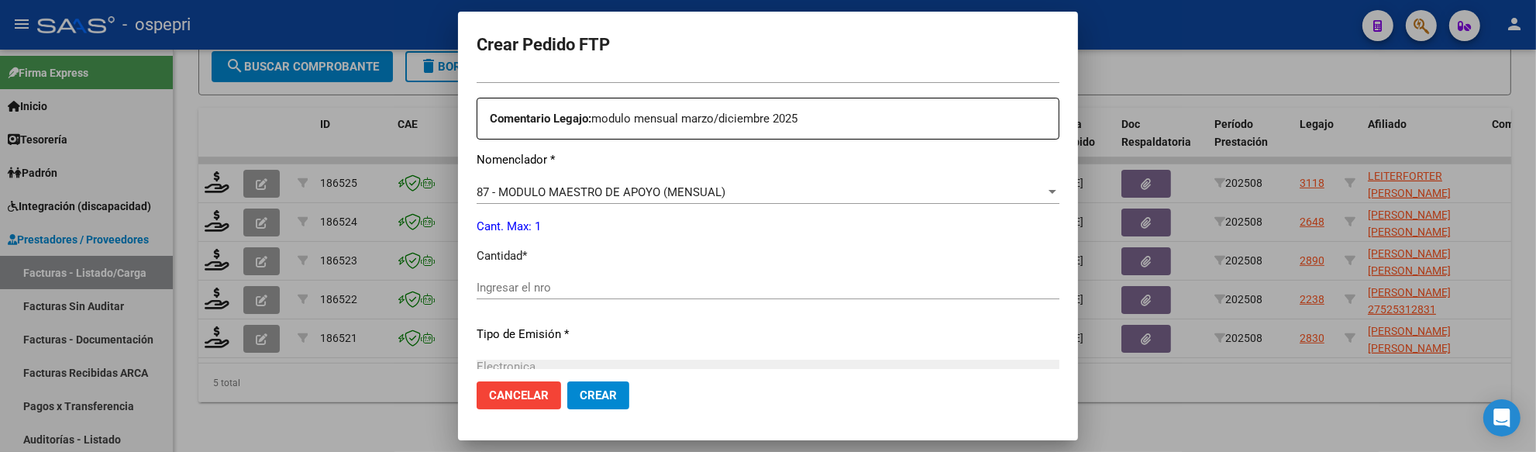
scroll to position [602, 0]
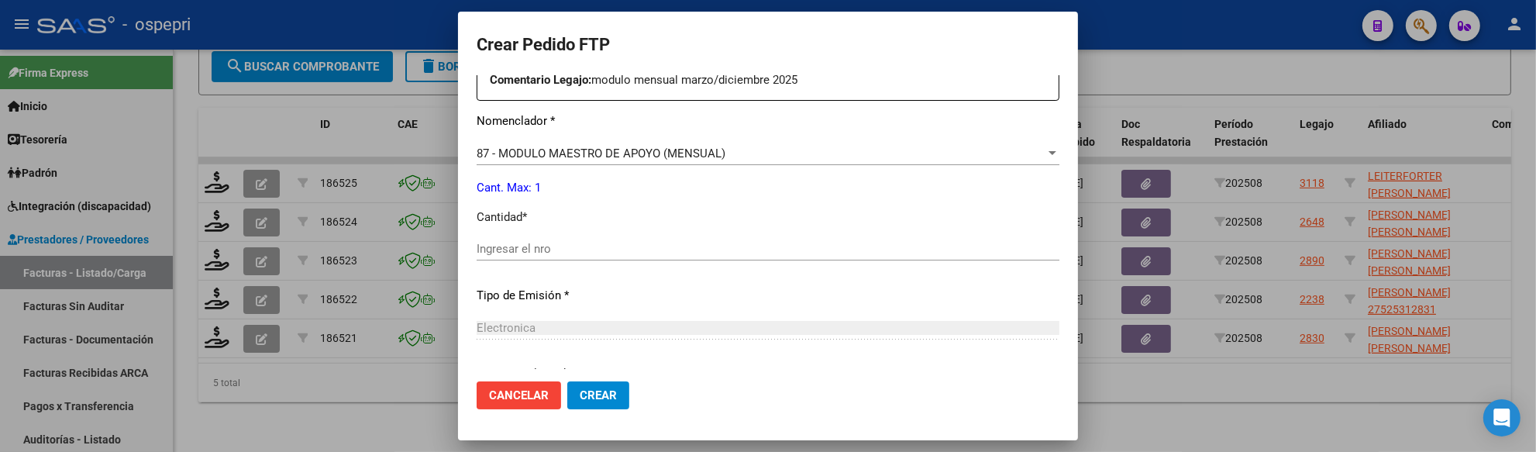
click at [533, 254] on input "Ingresar el nro" at bounding box center [768, 249] width 583 height 14
type input "1"
click at [601, 394] on span "Crear" at bounding box center [598, 395] width 37 height 14
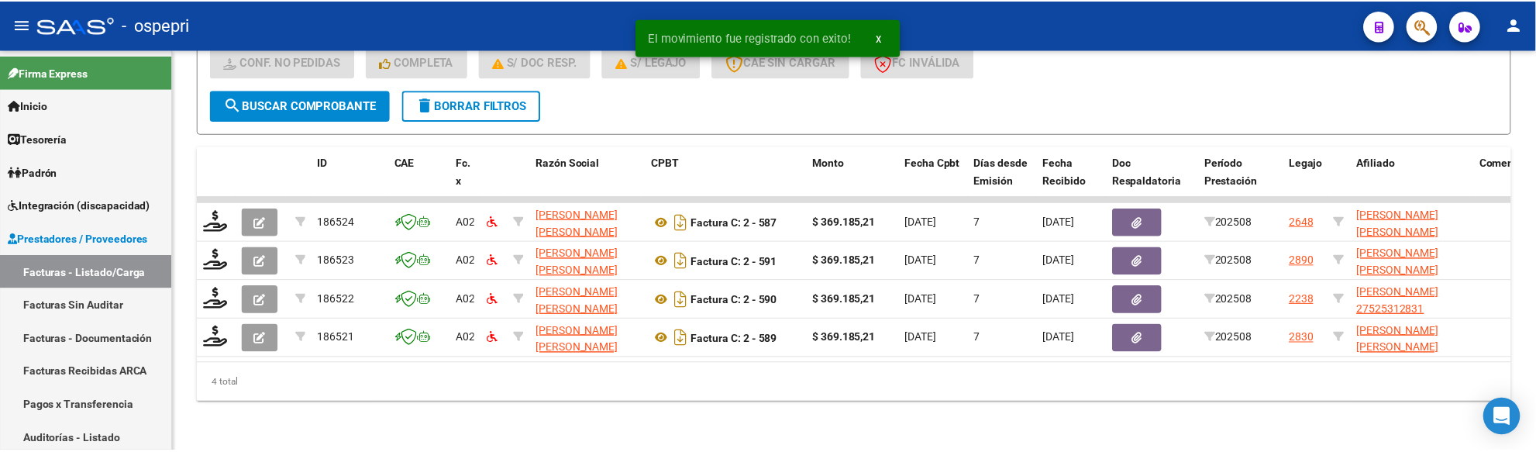
scroll to position [592, 0]
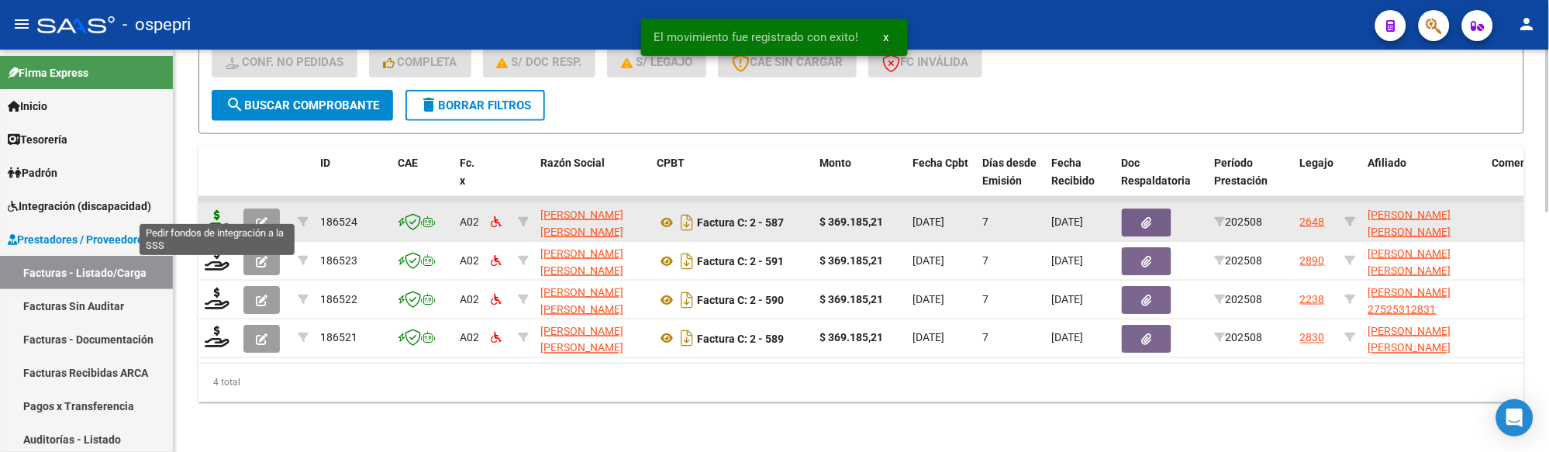
click at [214, 210] on icon at bounding box center [217, 221] width 25 height 22
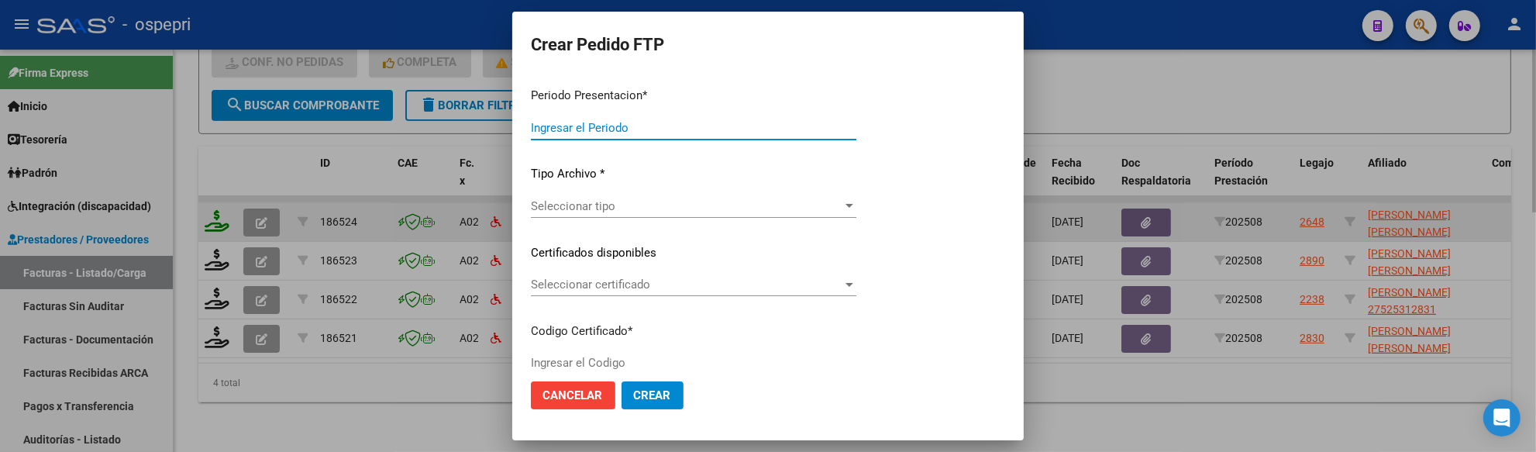
type input "202508"
type input "$ 369.185,21"
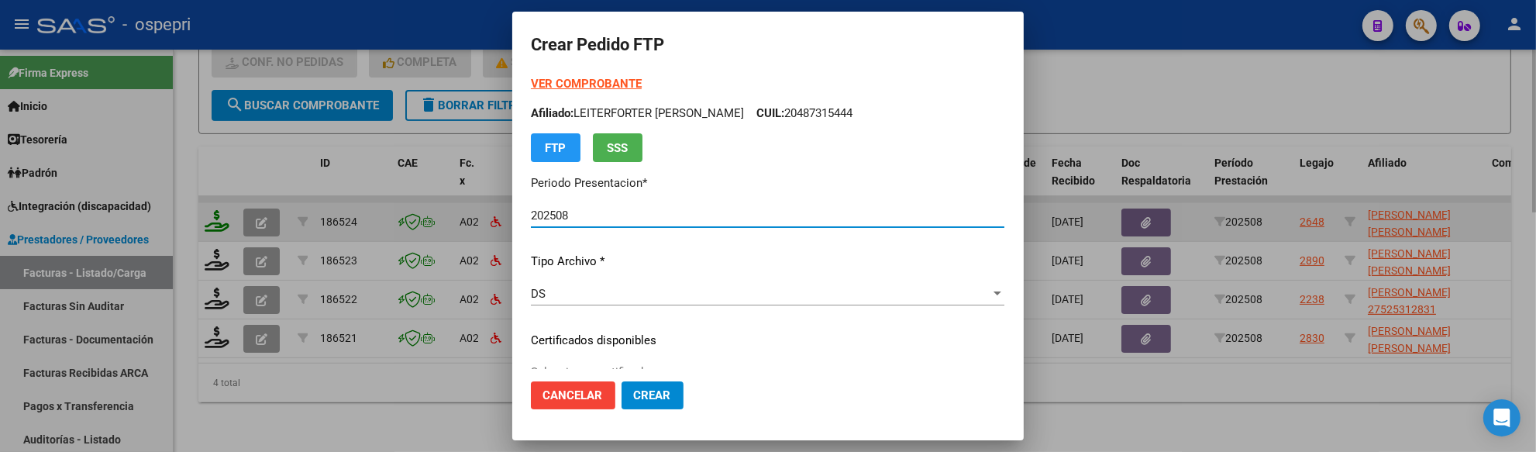
type input "2055846281-8"
type input "2025-12-23"
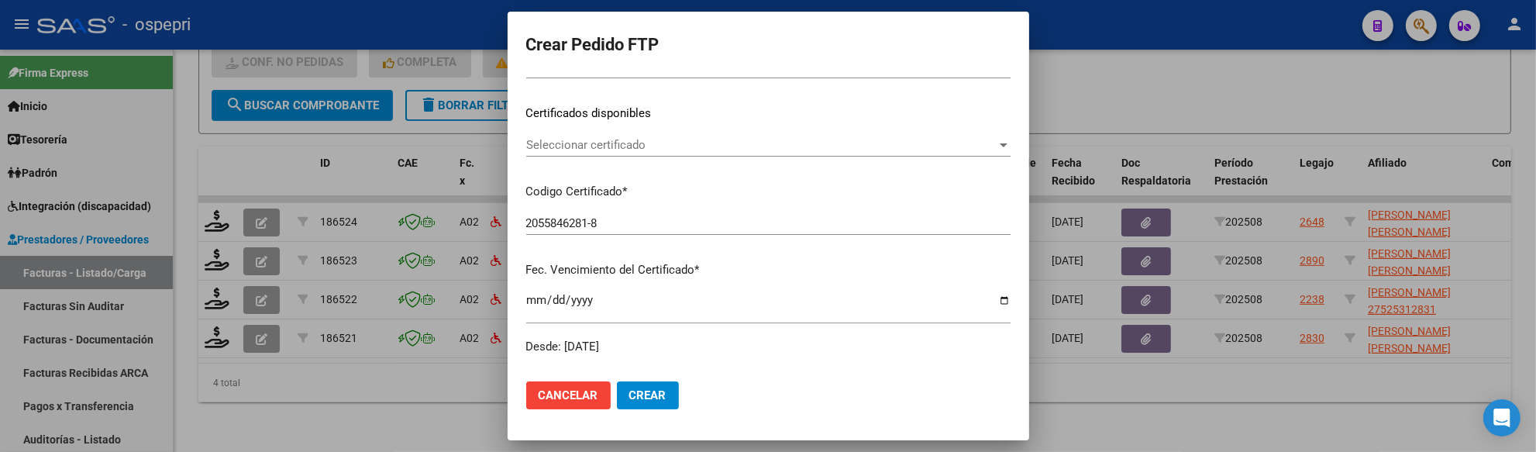
scroll to position [258, 0]
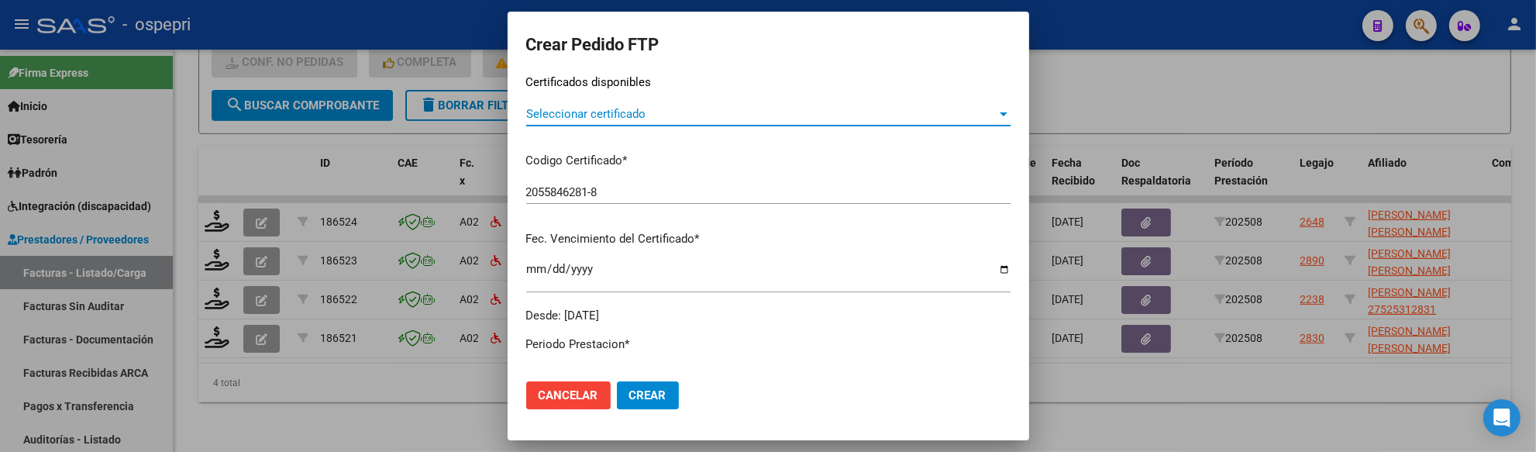
click at [997, 115] on div at bounding box center [1004, 114] width 14 height 12
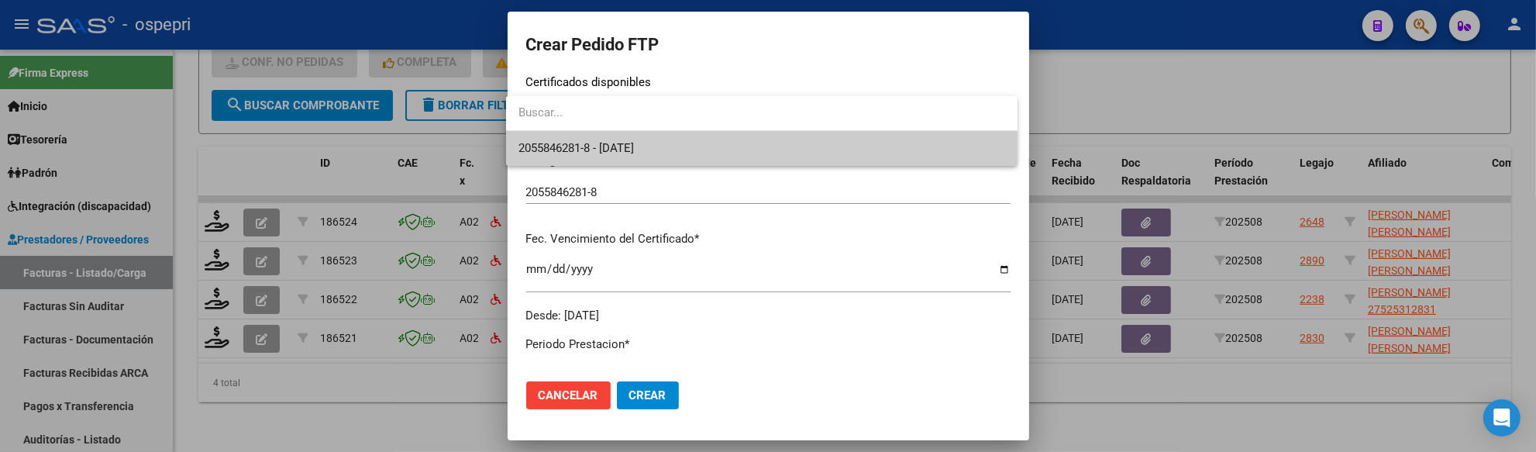
click at [843, 143] on span "2055846281-8 - 2025-12-23" at bounding box center [762, 148] width 487 height 35
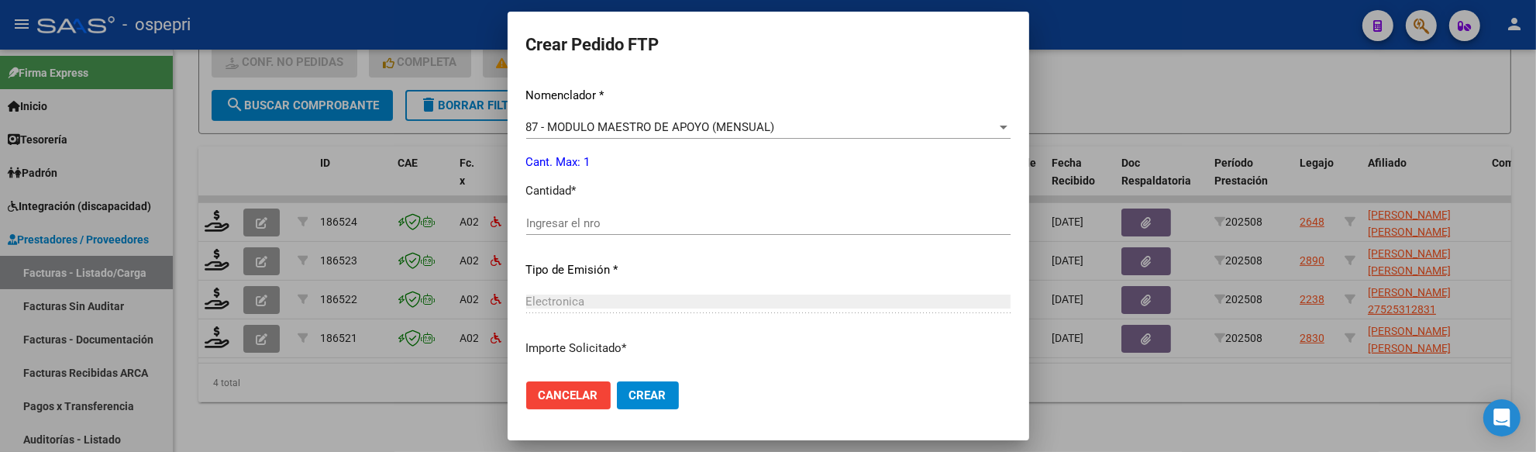
scroll to position [602, 0]
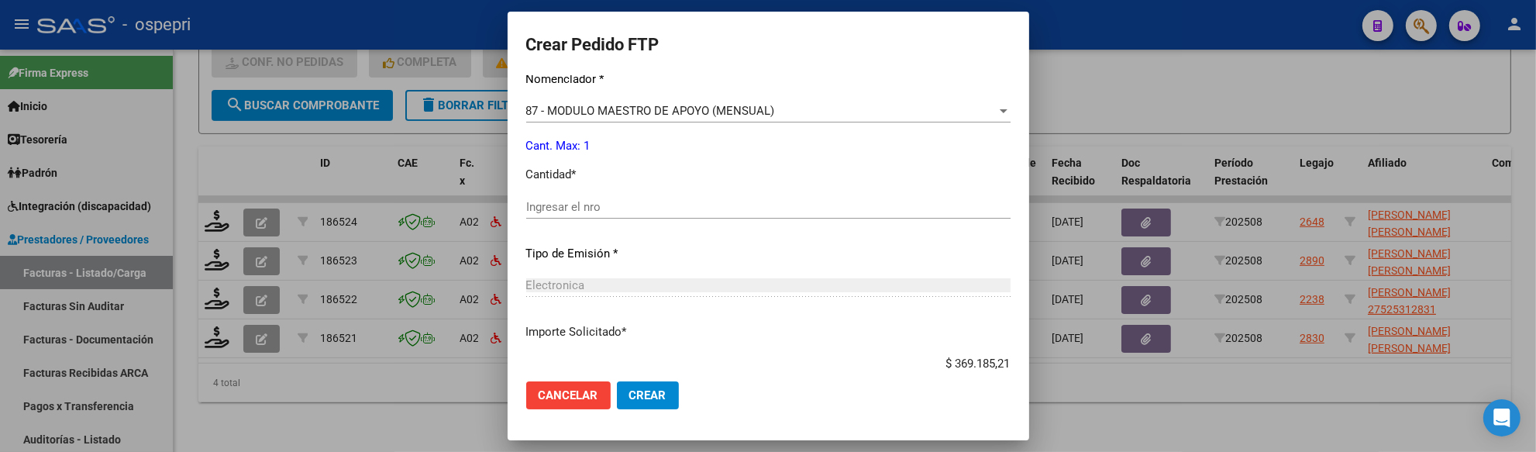
click at [600, 205] on input "Ingresar el nro" at bounding box center [768, 207] width 484 height 14
type input "1"
click at [618, 391] on button "Crear" at bounding box center [648, 395] width 62 height 28
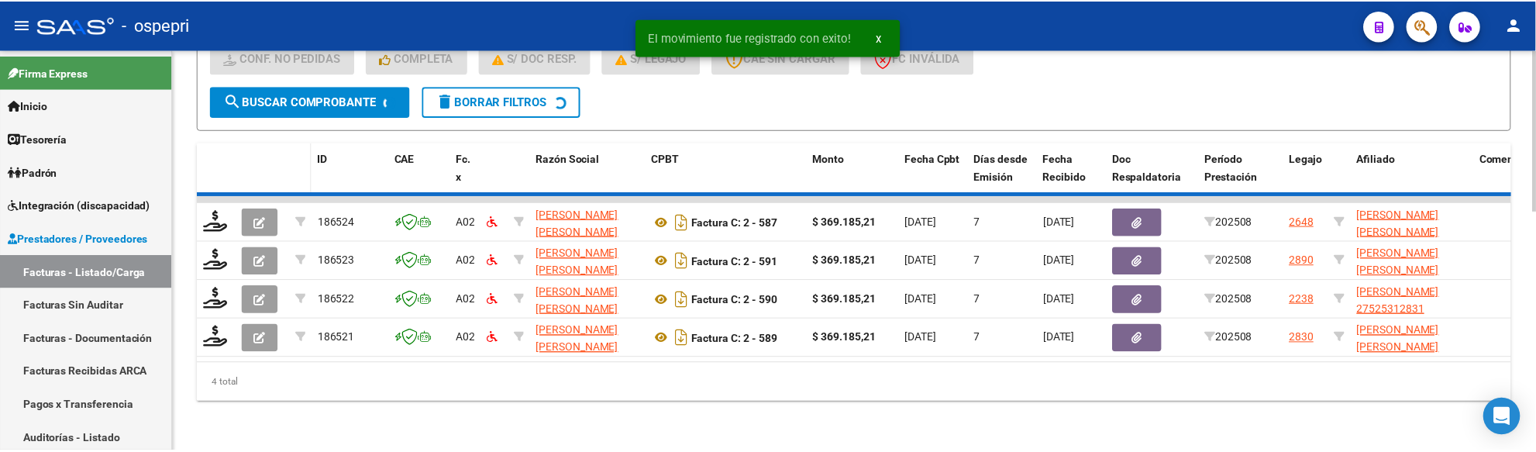
scroll to position [553, 0]
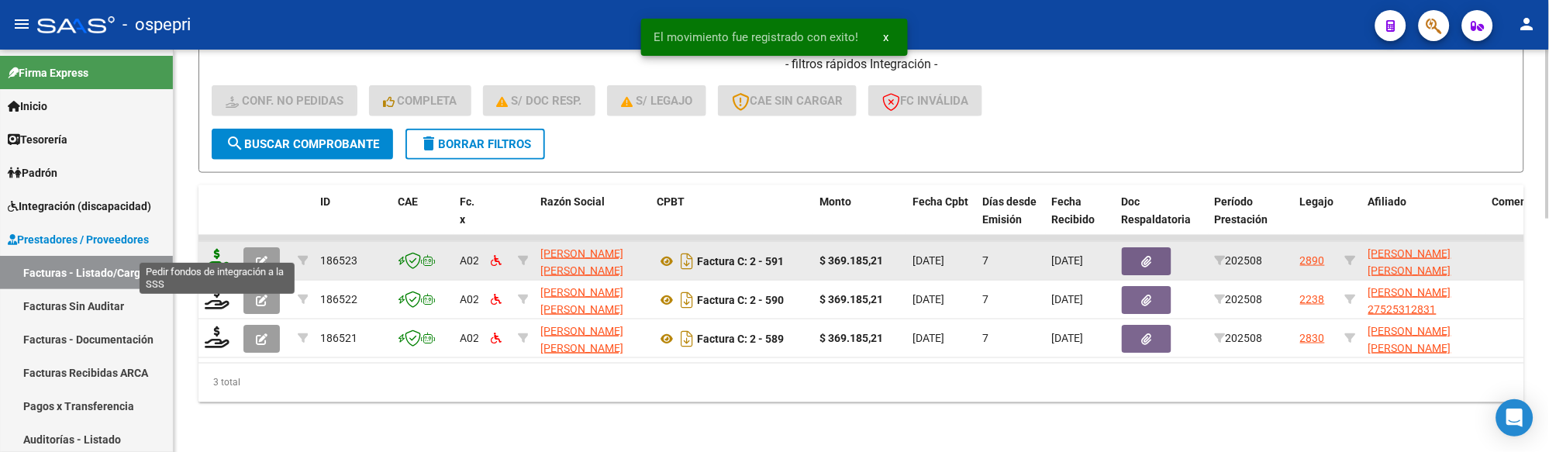
click at [226, 249] on icon at bounding box center [217, 260] width 25 height 22
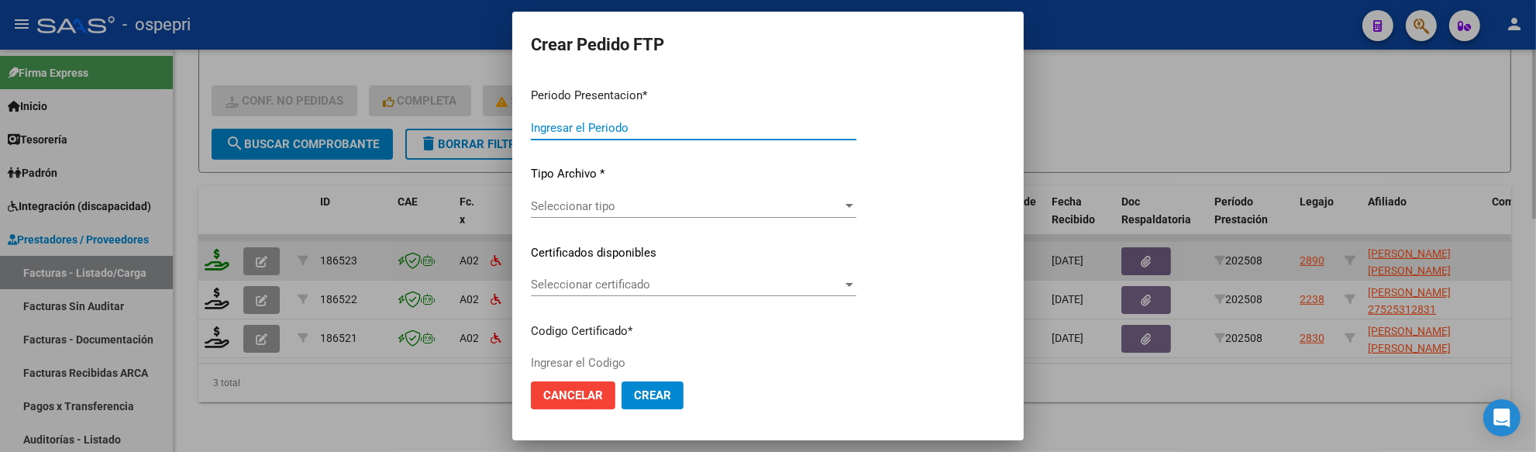
type input "202508"
type input "$ 369.185,21"
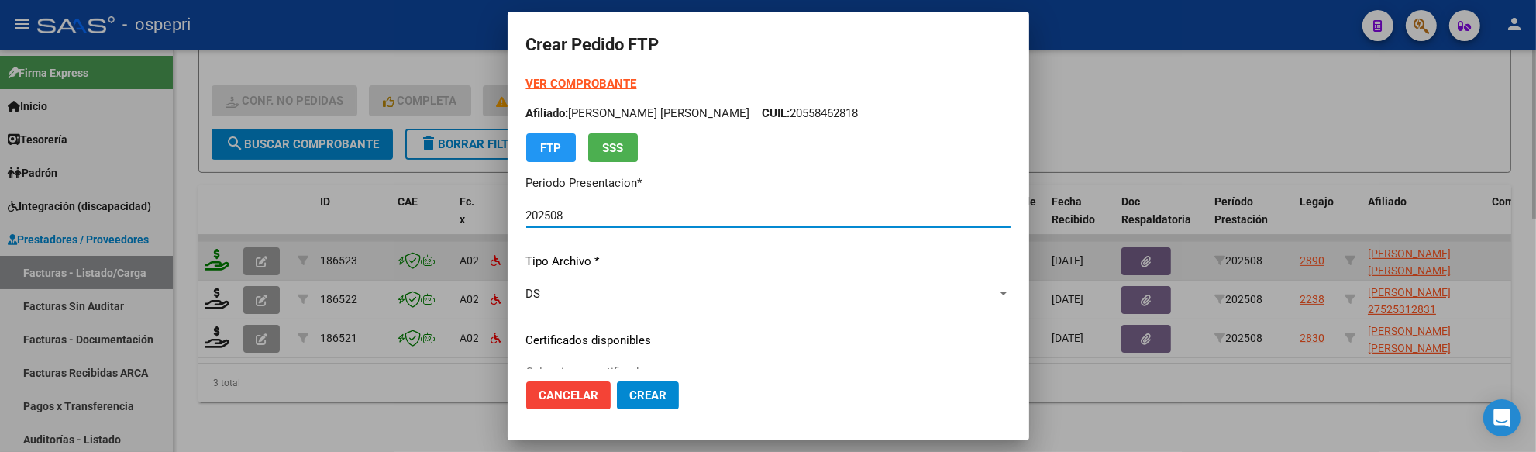
type input "ARG02000560569582020121520221215RIO145"
type input "2028-12-15"
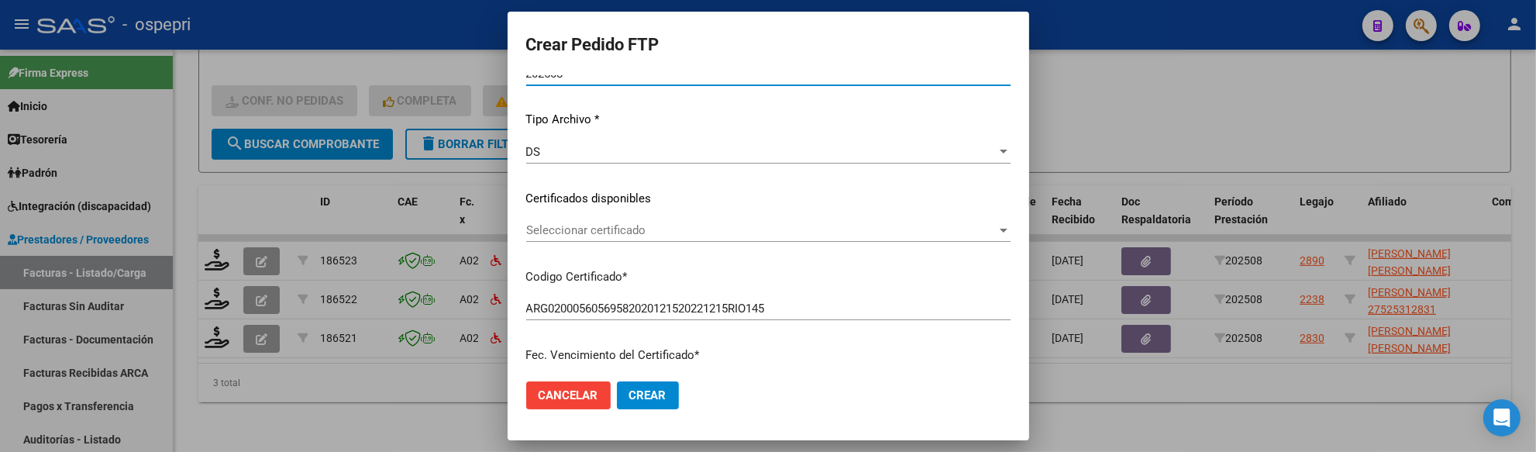
scroll to position [172, 0]
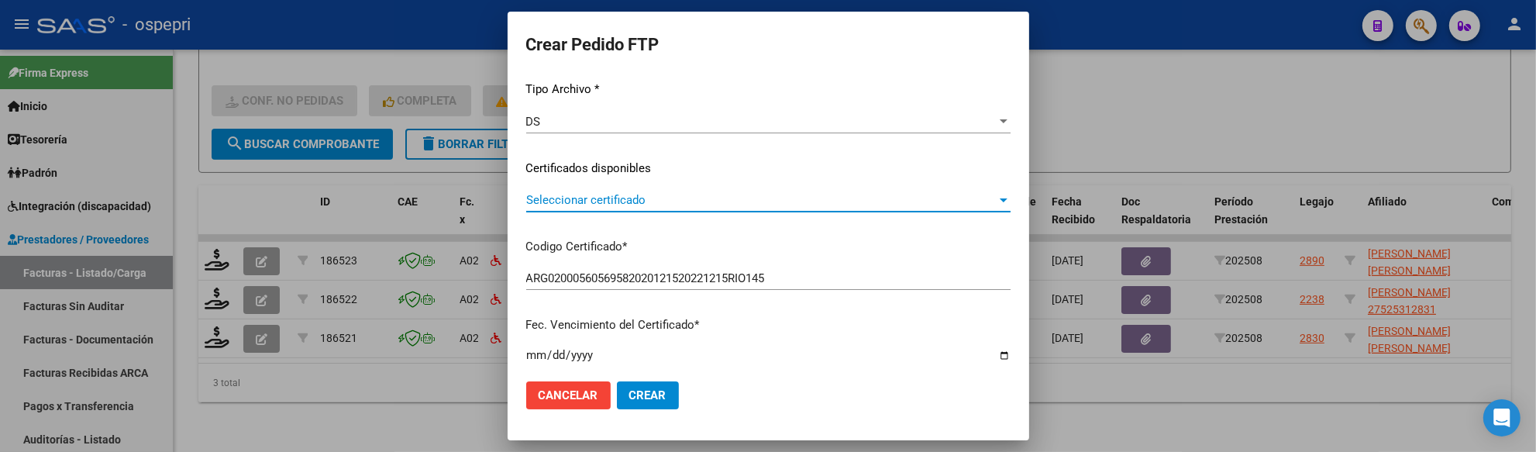
click at [1000, 202] on div at bounding box center [1004, 200] width 8 height 4
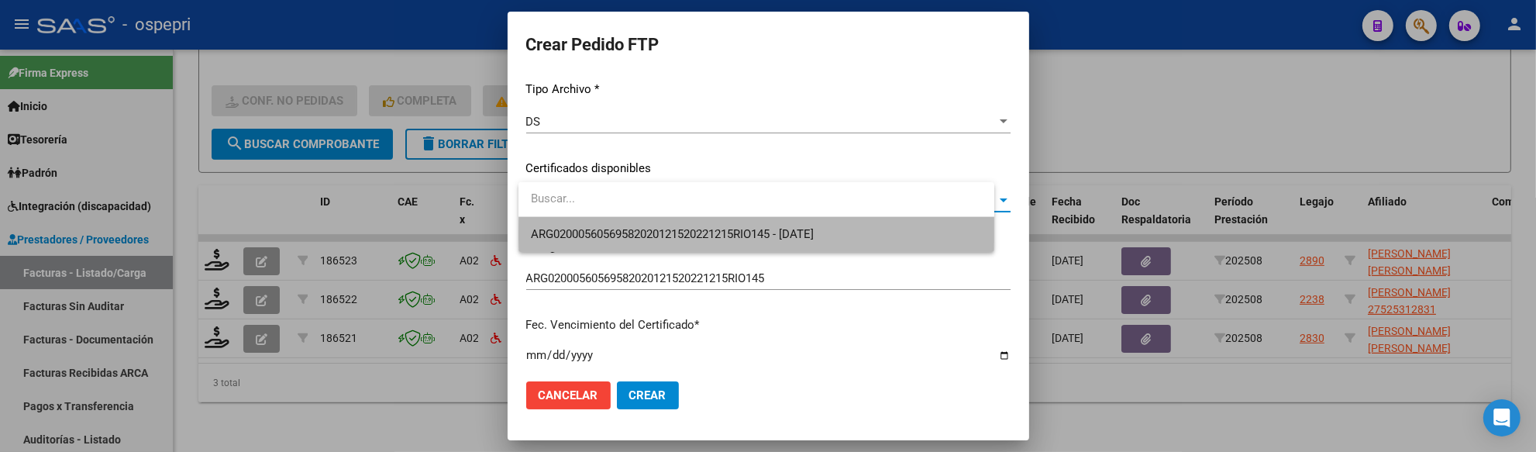
click at [904, 233] on span "ARG02000560569582020121520221215RIO145 - 2028-12-15" at bounding box center [756, 234] width 451 height 35
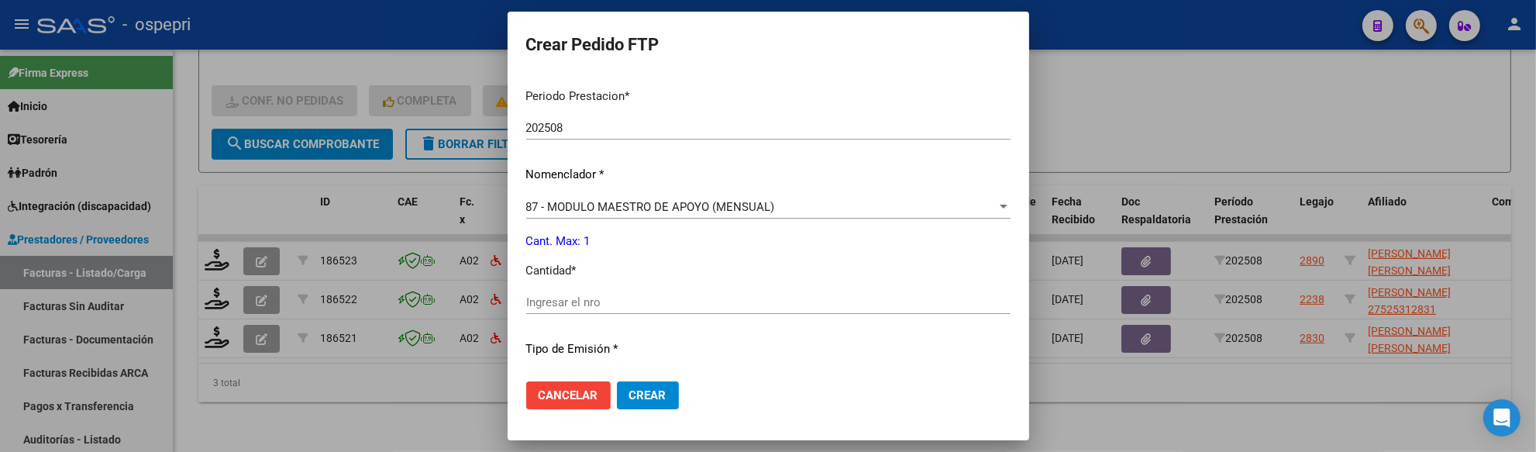
scroll to position [516, 0]
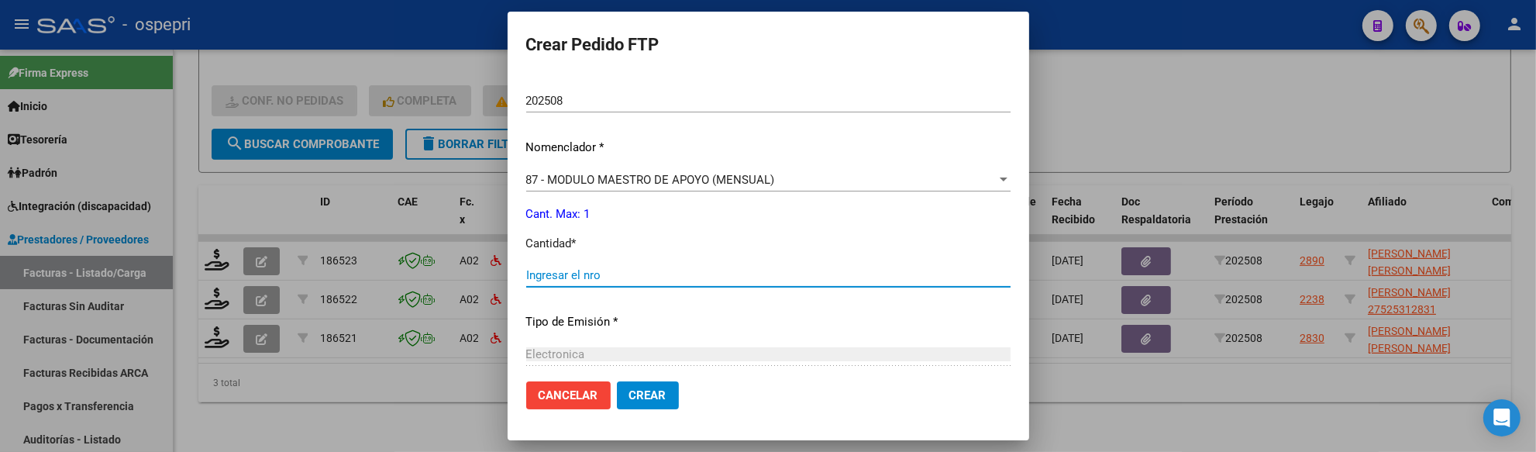
click at [595, 274] on input "Ingresar el nro" at bounding box center [768, 275] width 484 height 14
type input "1"
click at [632, 390] on button "Crear" at bounding box center [648, 395] width 62 height 28
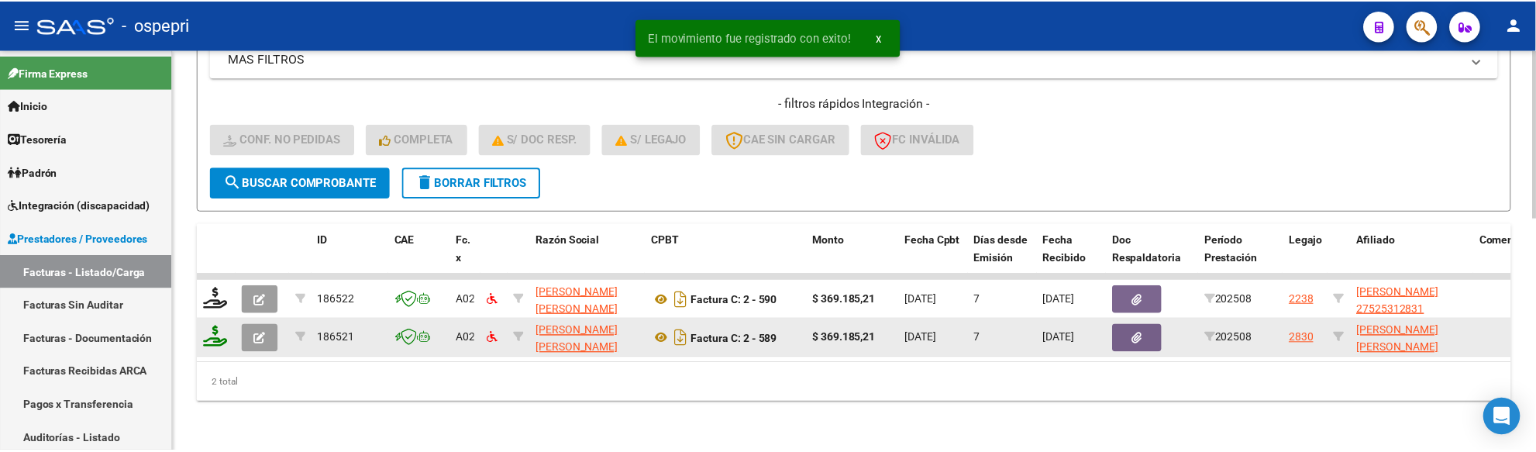
scroll to position [515, 0]
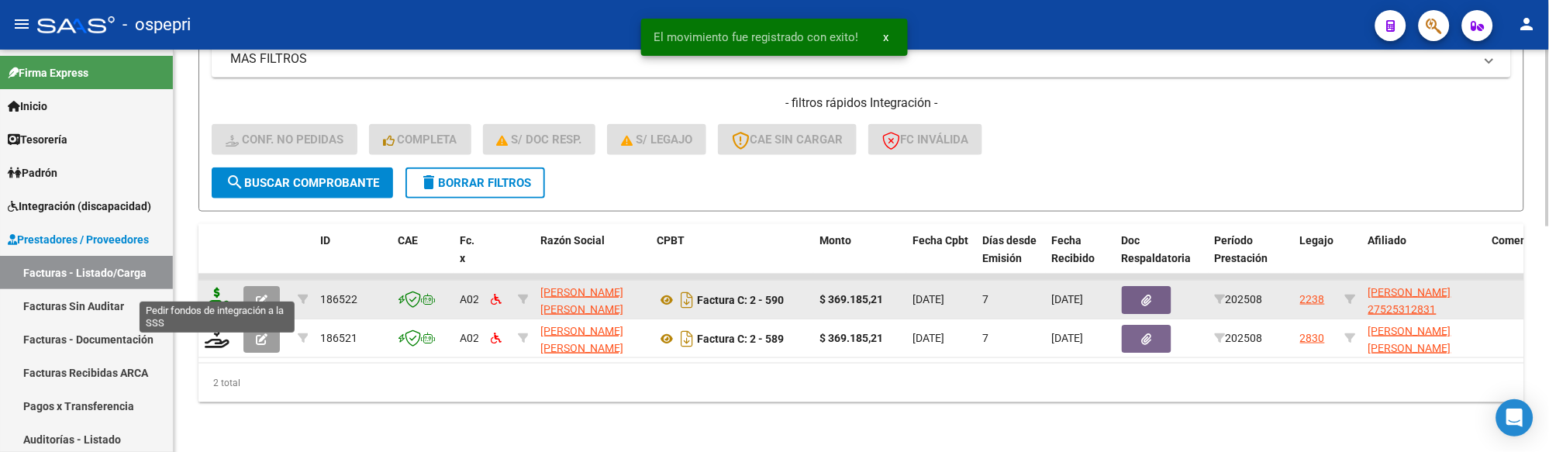
click at [215, 288] on icon at bounding box center [217, 299] width 25 height 22
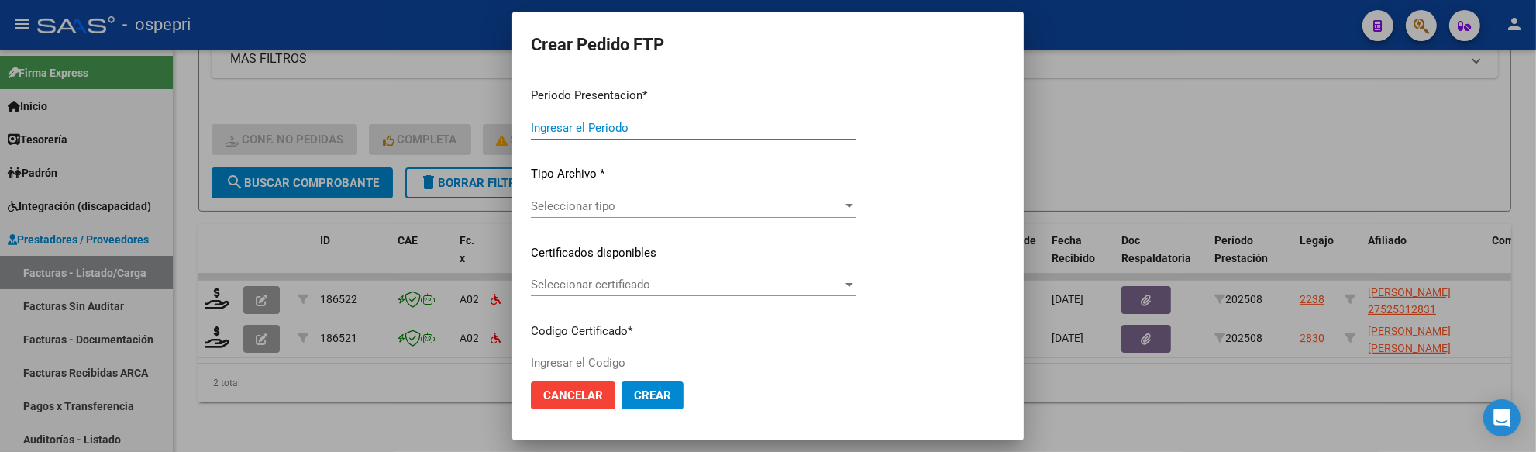
type input "202508"
type input "$ 369.185,21"
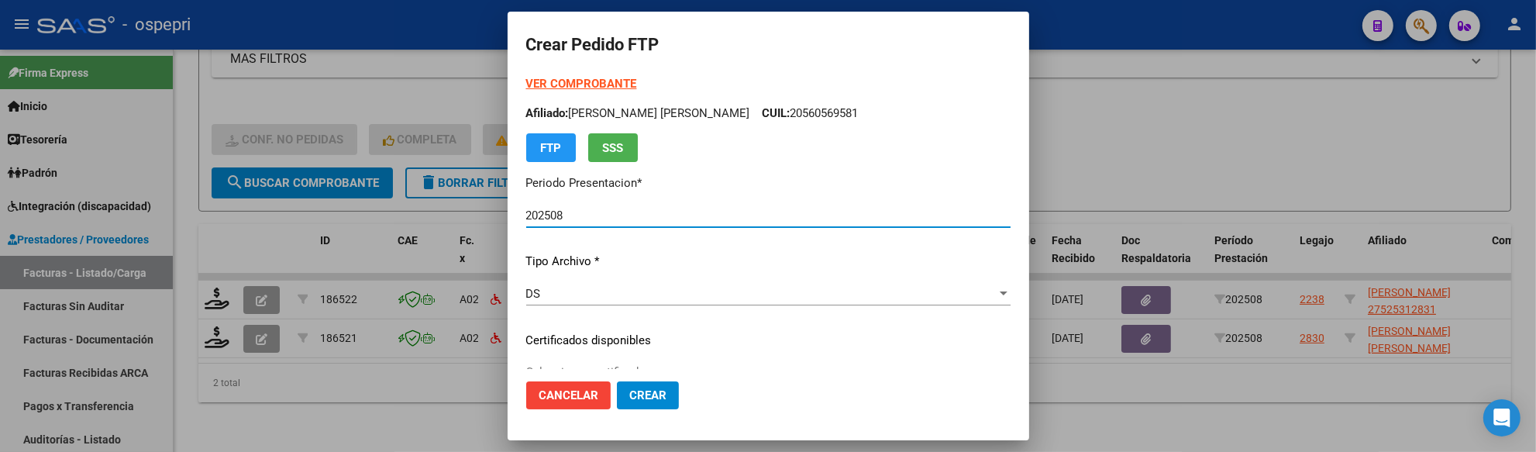
type input "2752531283-1"
type input "2033-05-17"
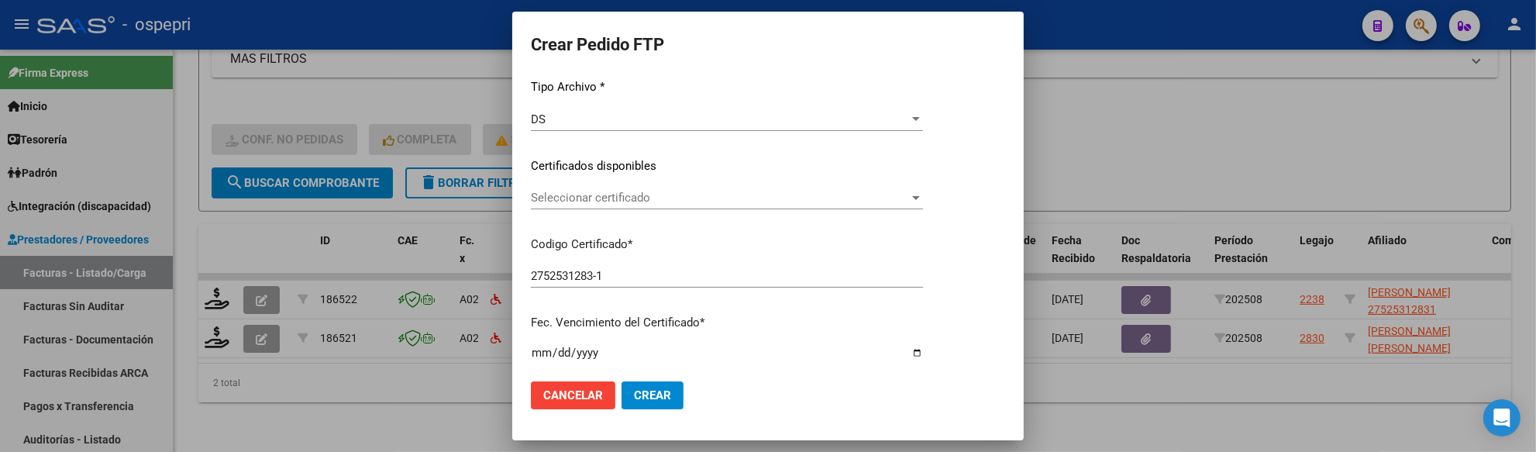
scroll to position [172, 0]
click at [920, 199] on div at bounding box center [916, 200] width 8 height 4
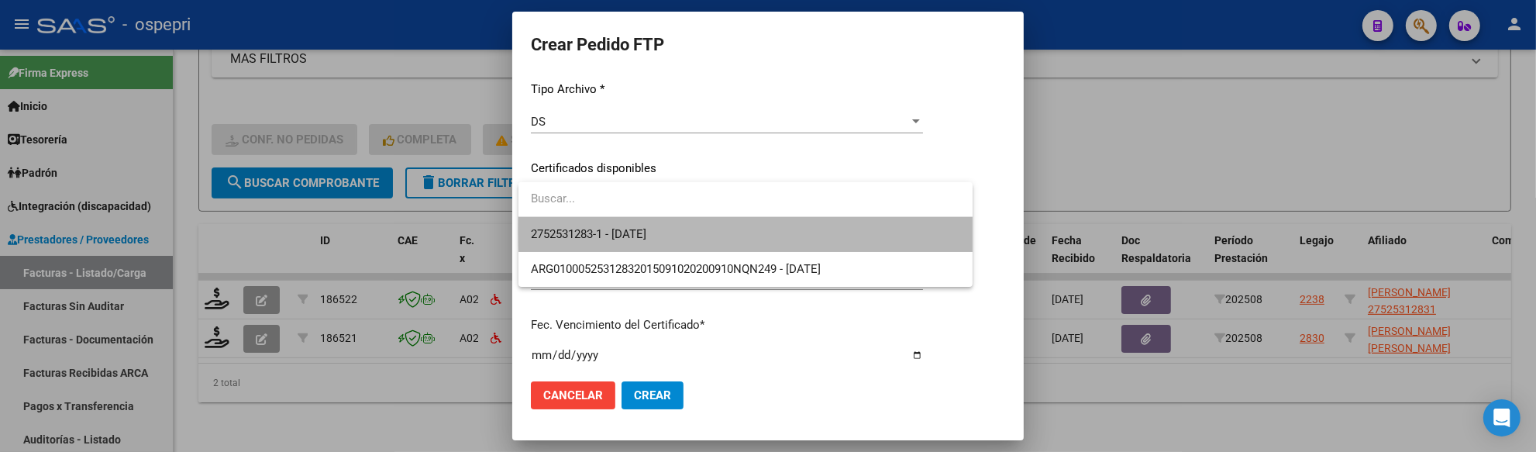
click at [842, 229] on span "2752531283-1 - 2033-05-17" at bounding box center [745, 234] width 429 height 35
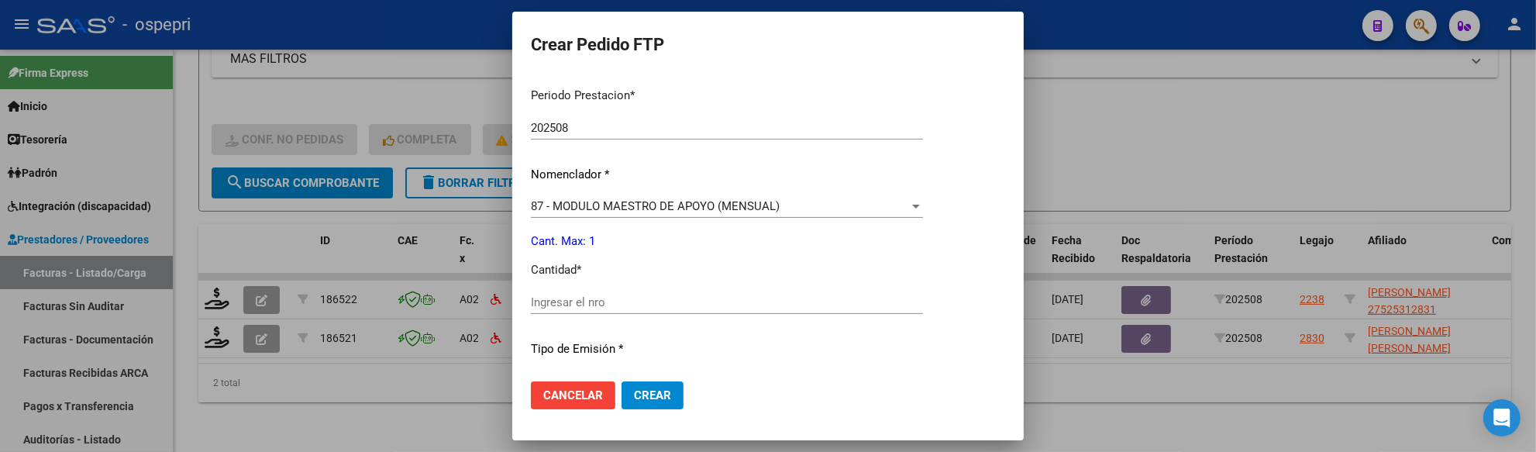
scroll to position [516, 0]
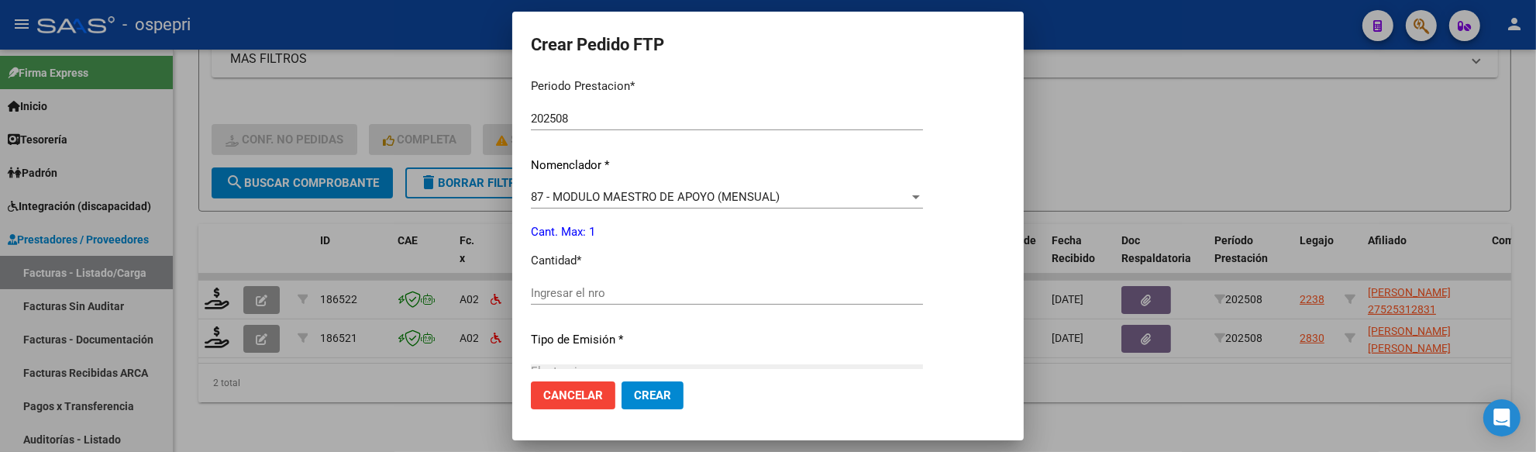
click at [651, 287] on input "Ingresar el nro" at bounding box center [727, 293] width 392 height 14
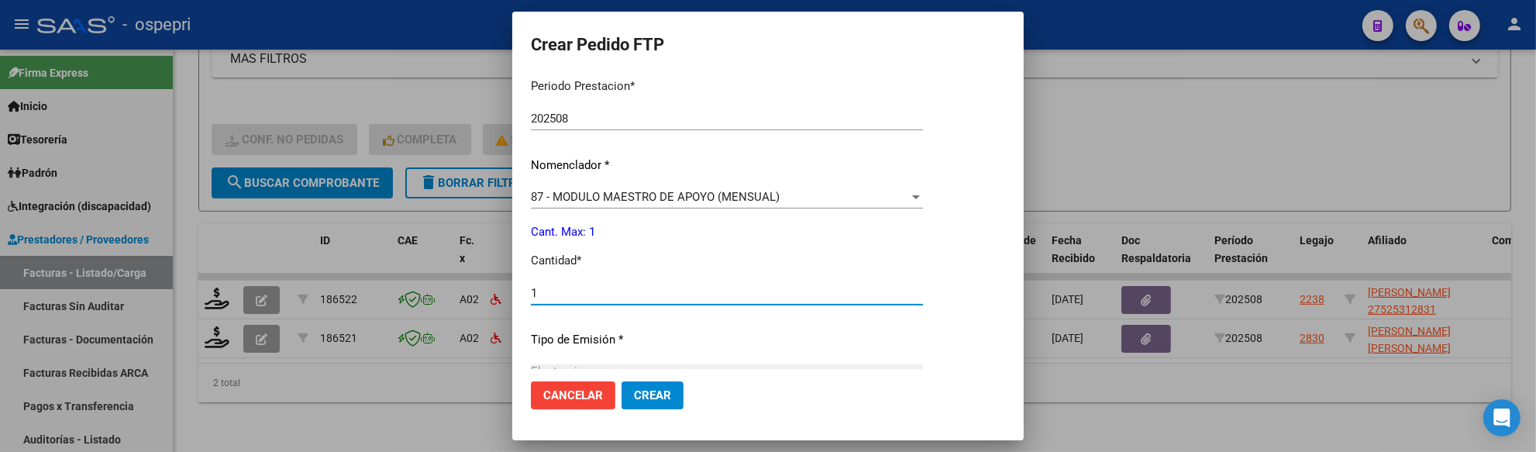
type input "1"
click at [653, 397] on span "Crear" at bounding box center [652, 395] width 37 height 14
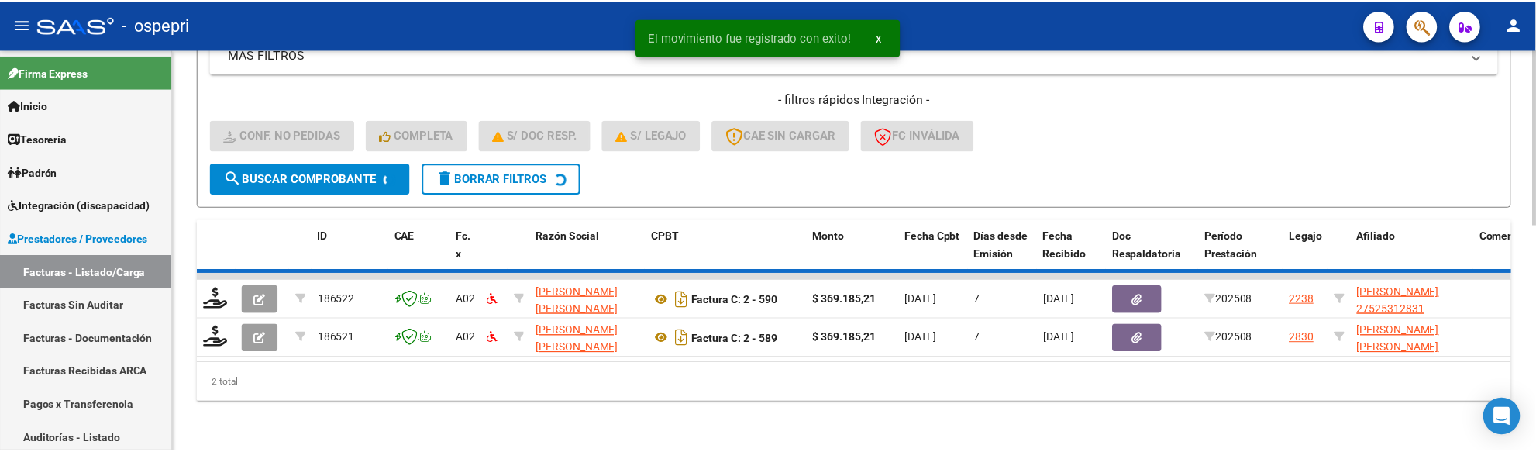
scroll to position [476, 0]
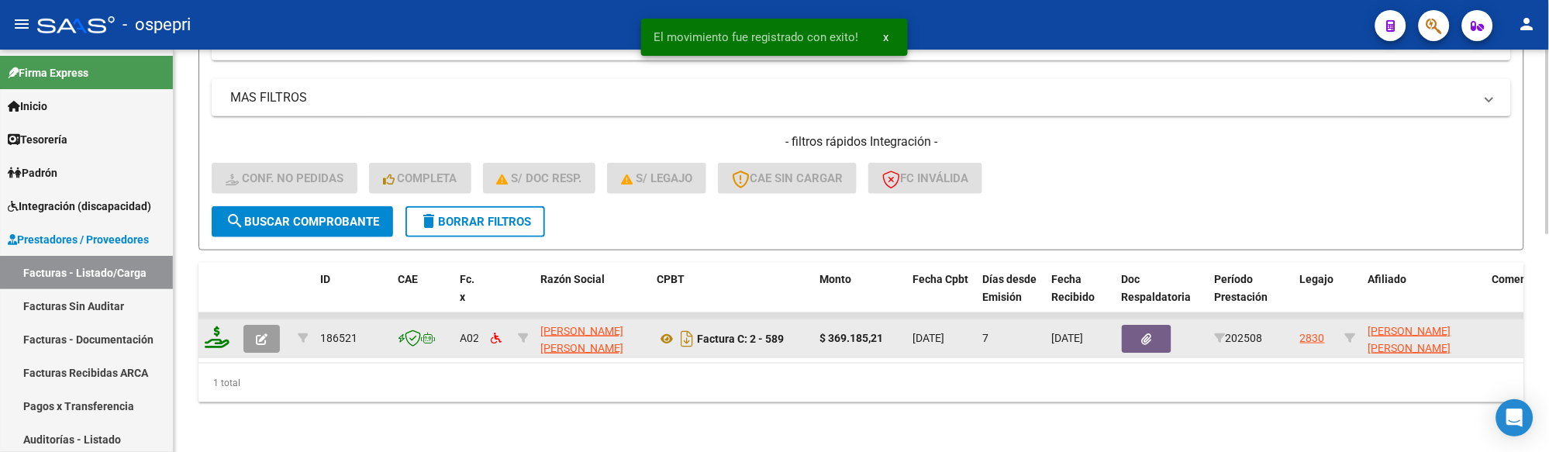
click at [219, 327] on icon at bounding box center [217, 337] width 25 height 22
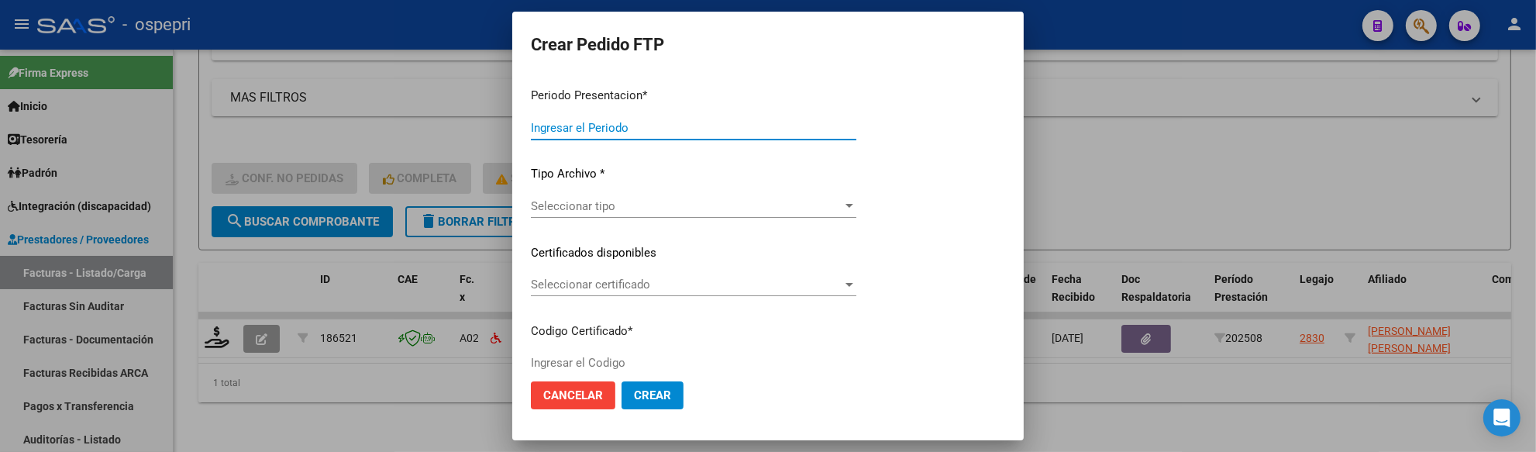
type input "202508"
type input "$ 369.185,21"
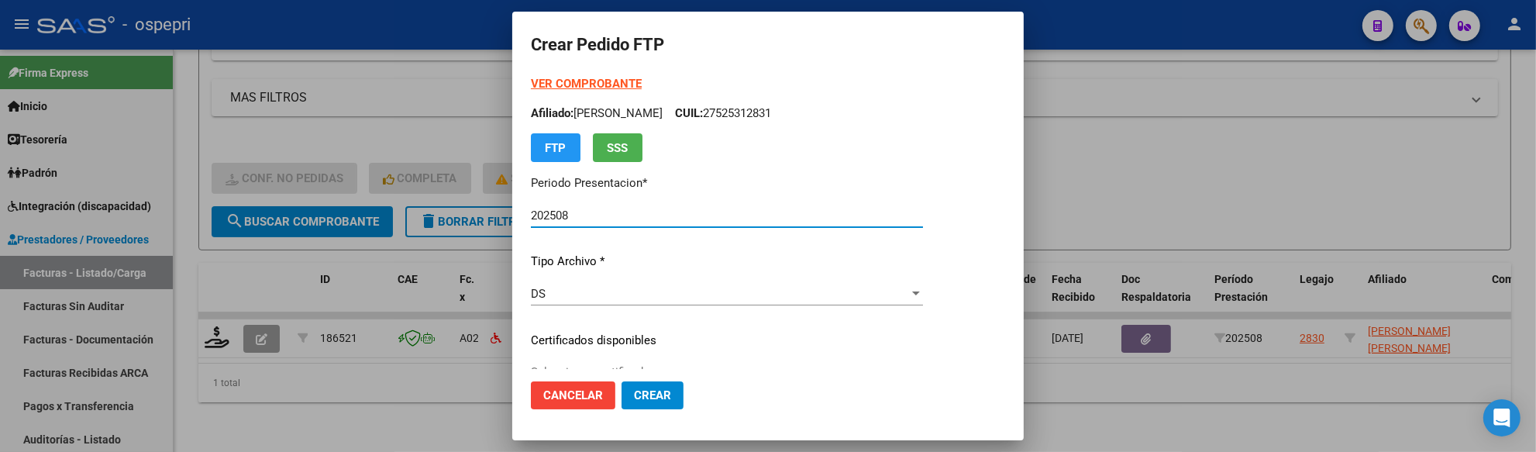
type input "2055633733-1"
type input "[DATE]"
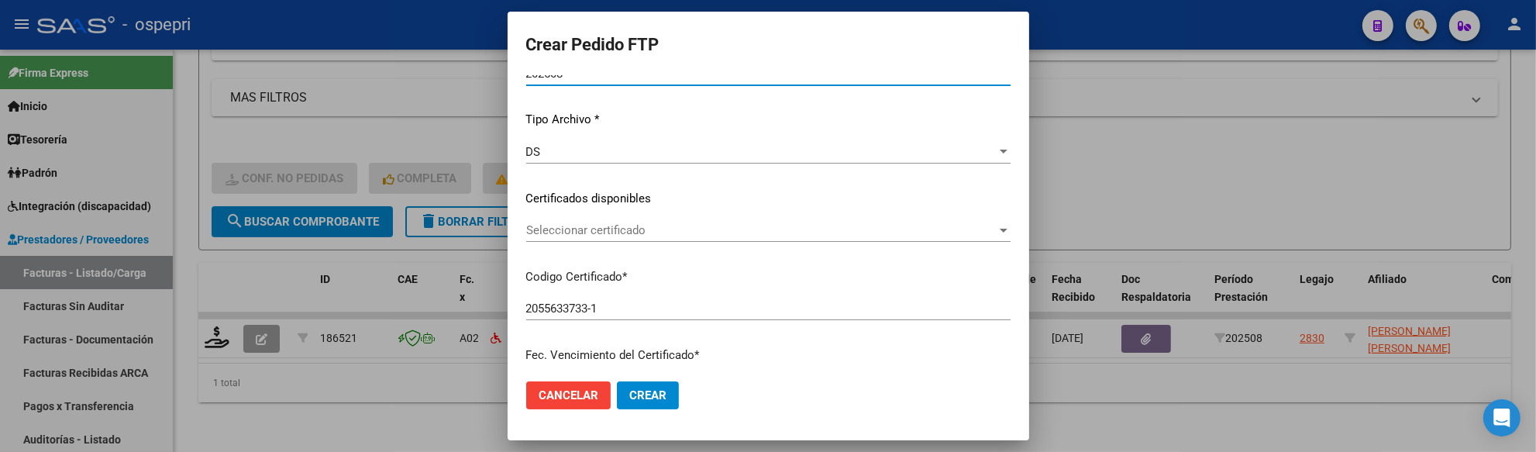
scroll to position [172, 0]
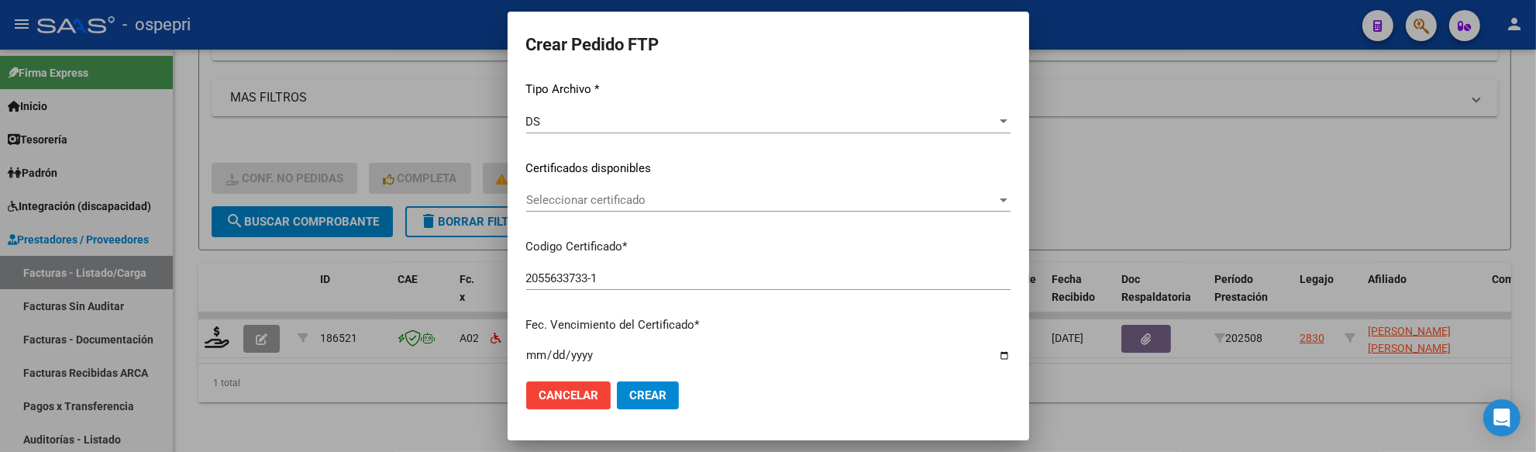
click at [1001, 200] on div at bounding box center [1004, 200] width 8 height 4
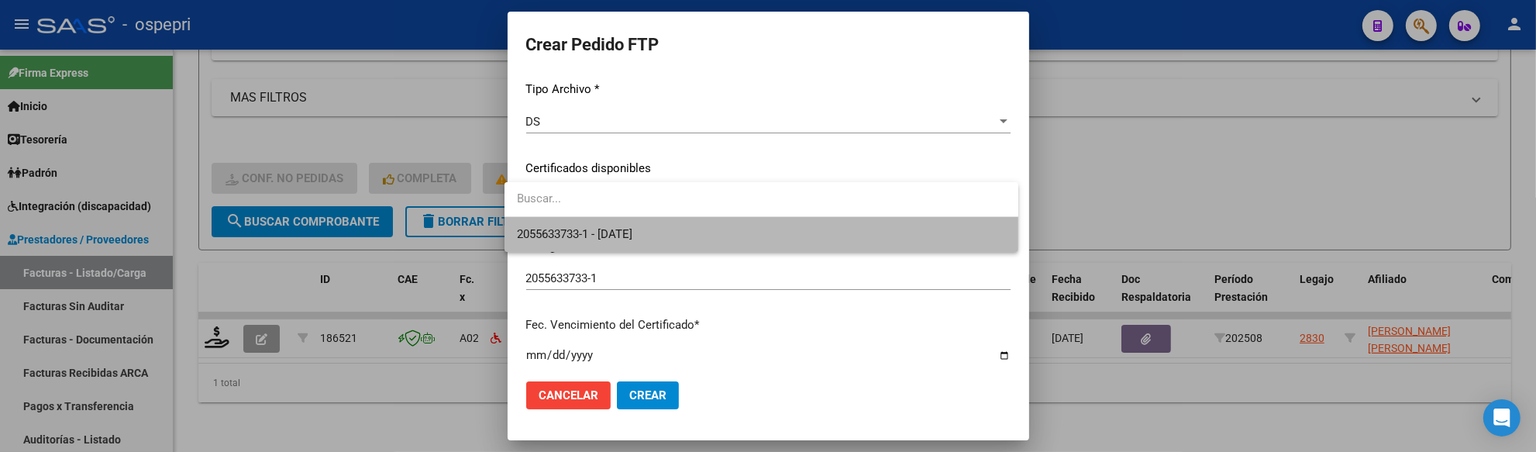
click at [912, 227] on span "2055633733-1 - 2025-09-02" at bounding box center [761, 234] width 489 height 35
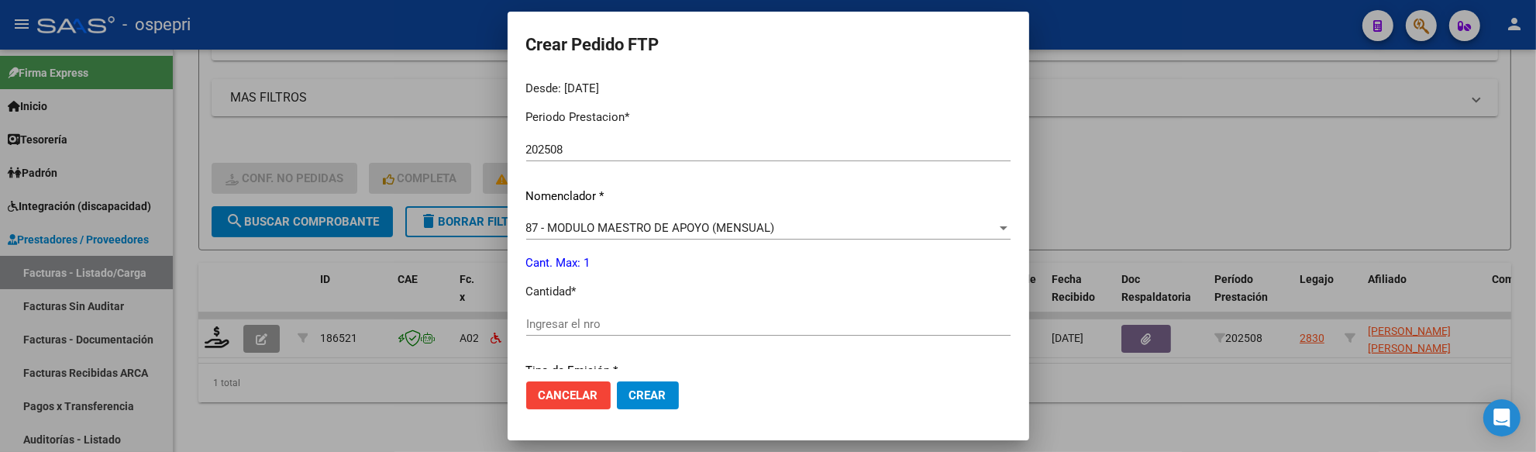
scroll to position [516, 0]
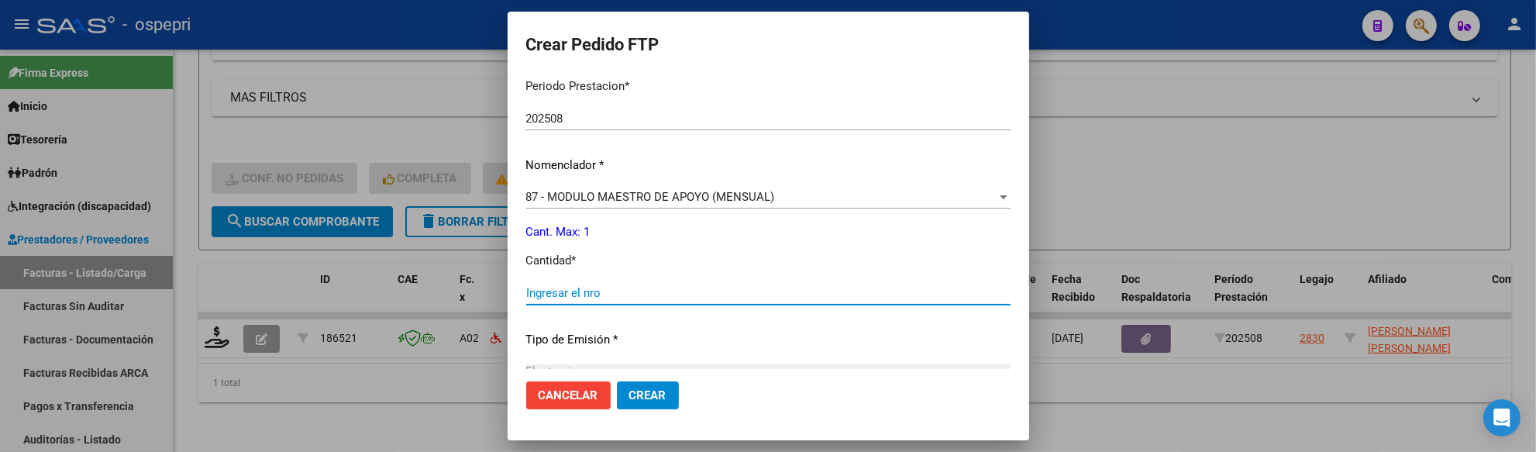
click at [577, 297] on input "Ingresar el nro" at bounding box center [768, 293] width 484 height 14
type input "1"
click at [629, 395] on span "Crear" at bounding box center [647, 395] width 37 height 14
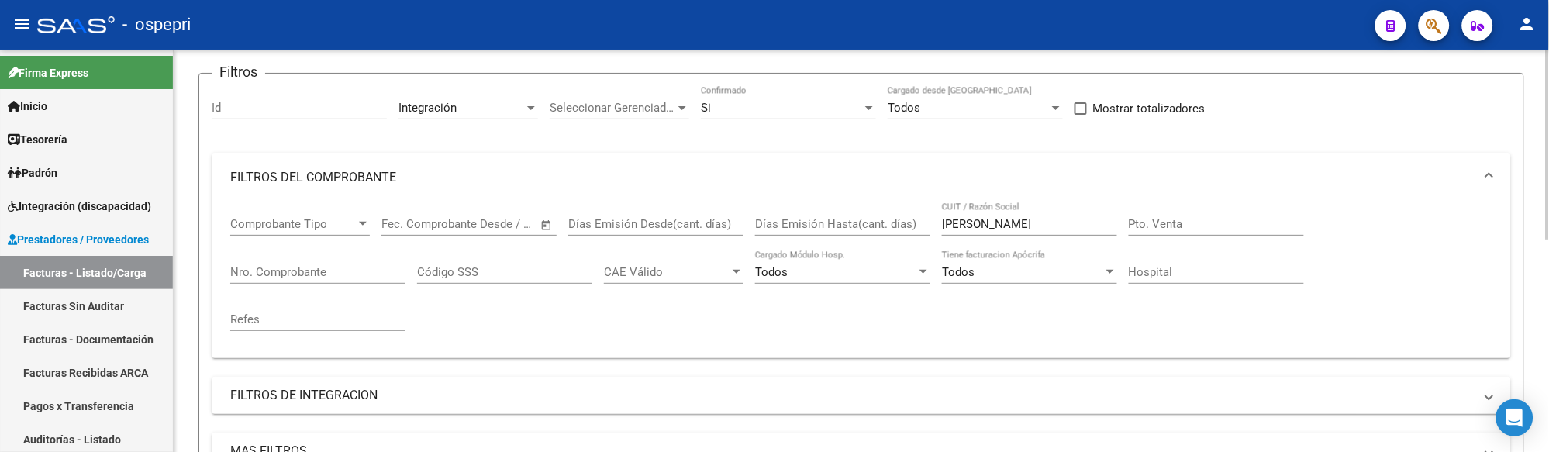
scroll to position [106, 0]
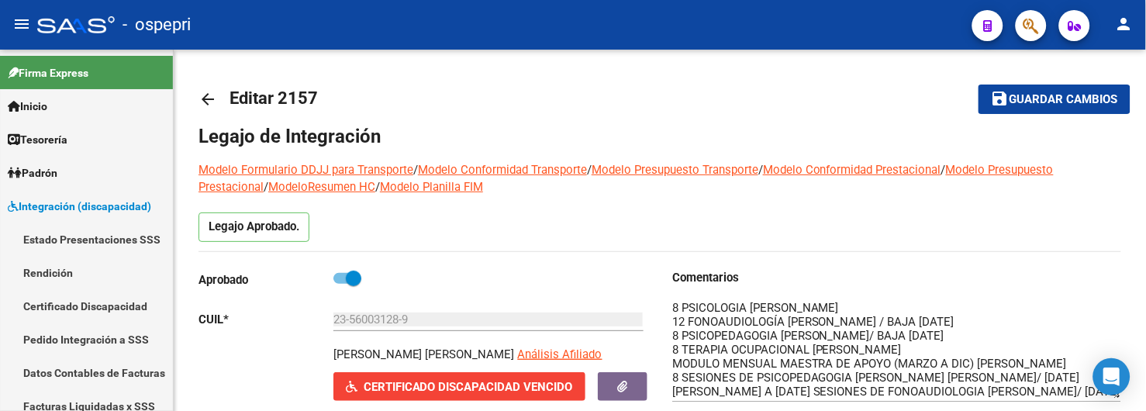
scroll to position [1, 0]
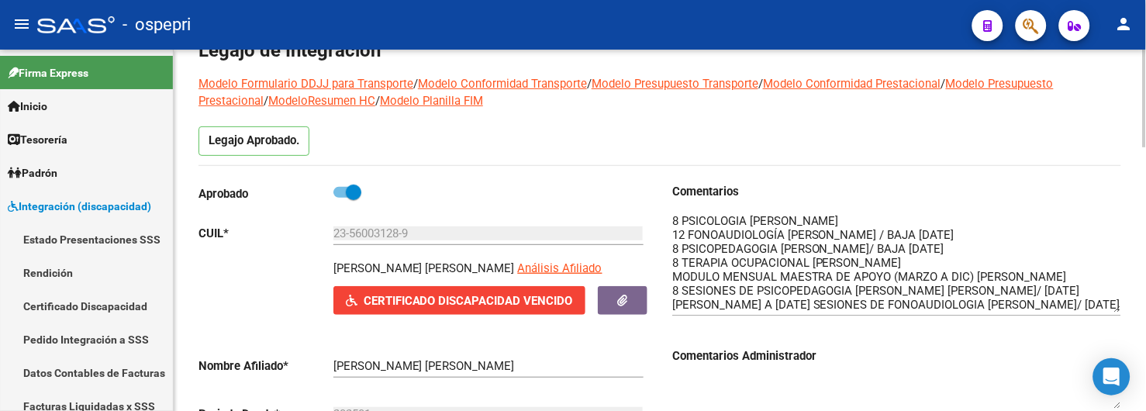
click at [974, 143] on div "Legajo Aprobado." at bounding box center [659, 145] width 922 height 39
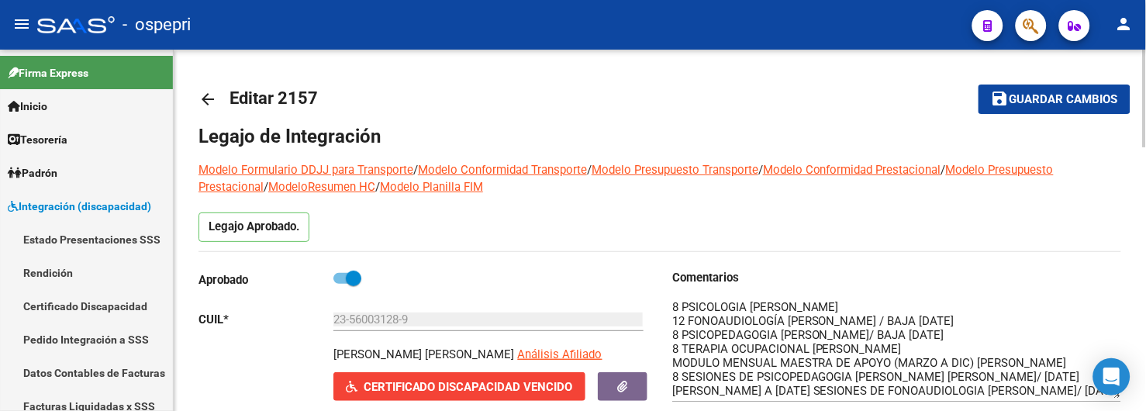
click at [206, 98] on mat-icon "arrow_back" at bounding box center [207, 99] width 19 height 19
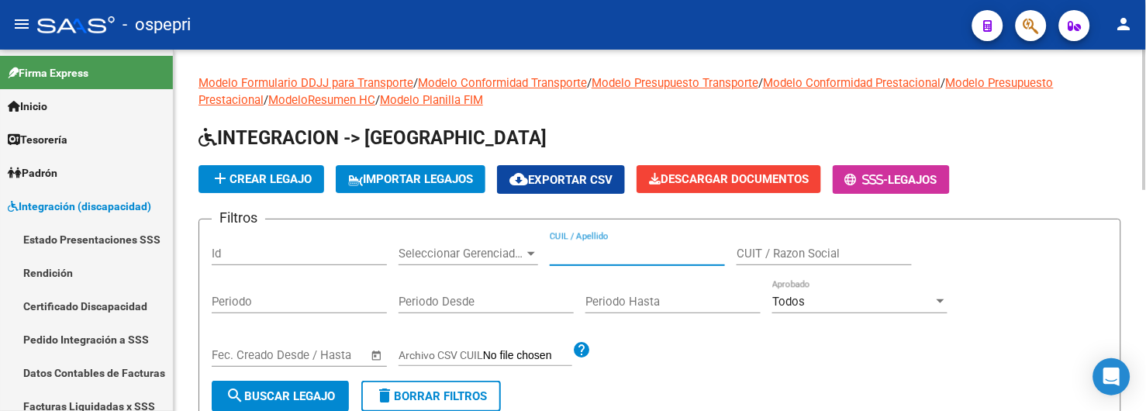
click at [638, 257] on input "CUIL / Apellido" at bounding box center [637, 254] width 175 height 14
click at [584, 253] on input "CUIL / Apellido" at bounding box center [637, 254] width 175 height 14
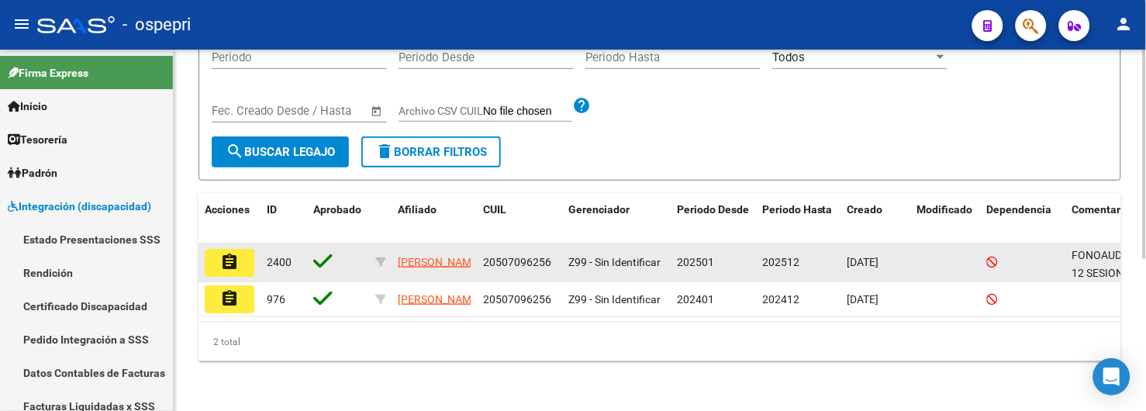
scroll to position [260, 0]
type input "50709625"
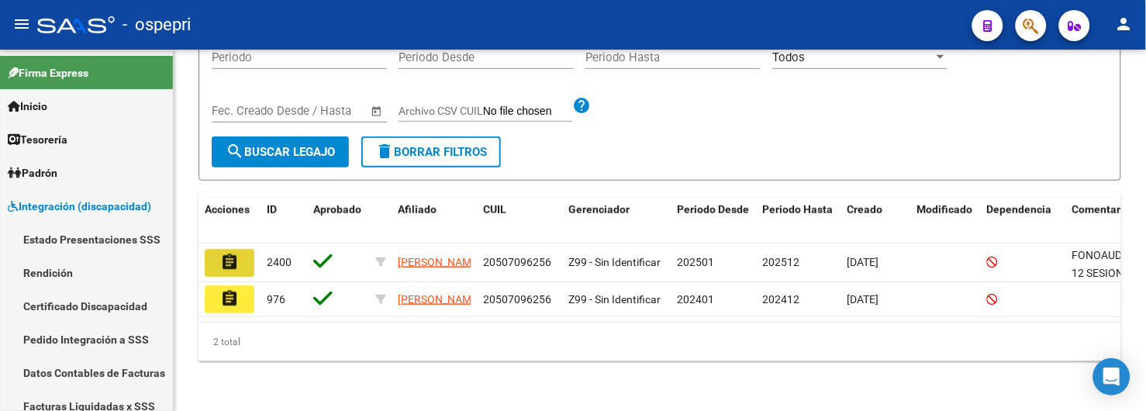
click at [234, 253] on mat-icon "assignment" at bounding box center [229, 262] width 19 height 19
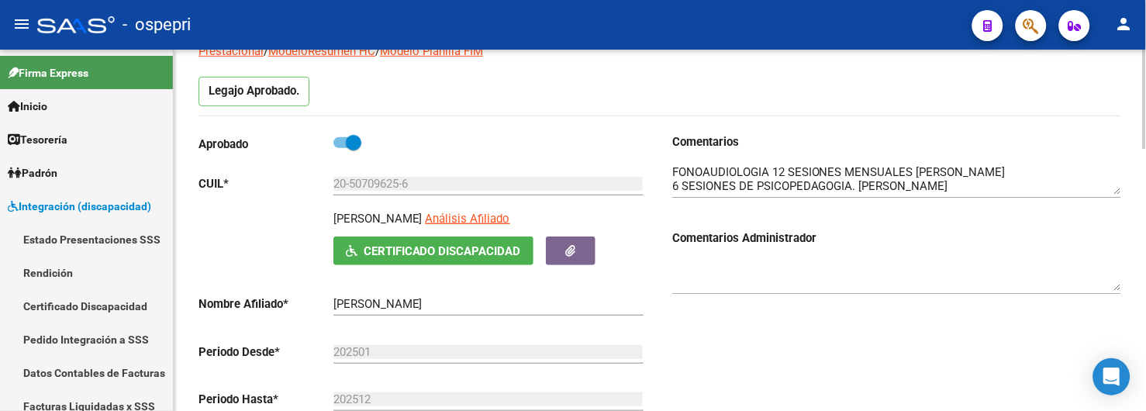
scroll to position [172, 0]
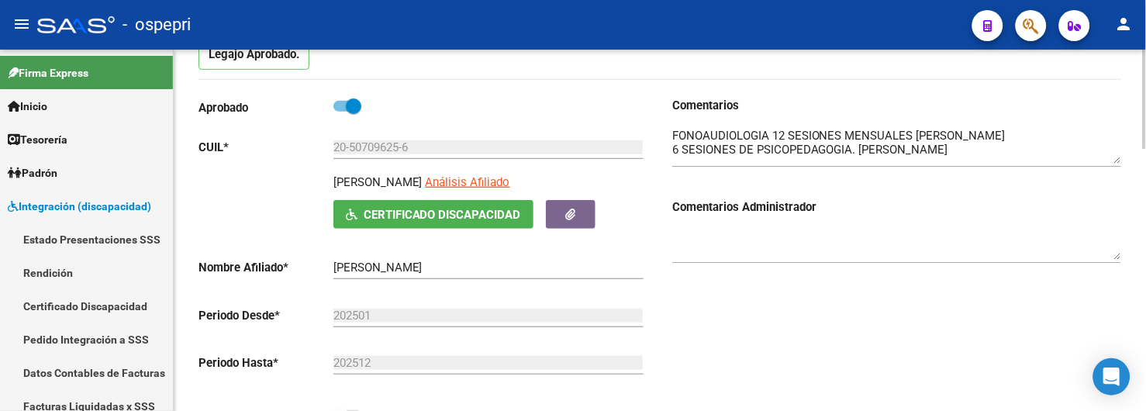
click at [1120, 160] on textarea at bounding box center [896, 145] width 449 height 36
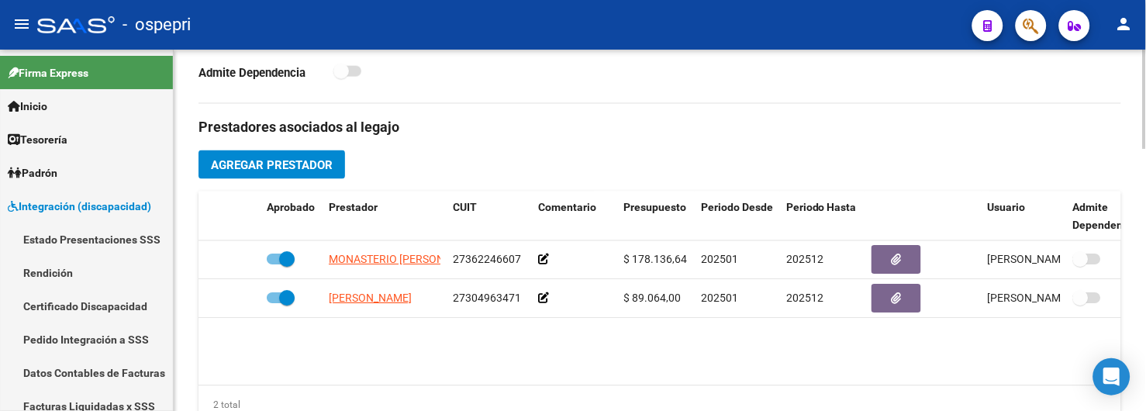
scroll to position [430, 0]
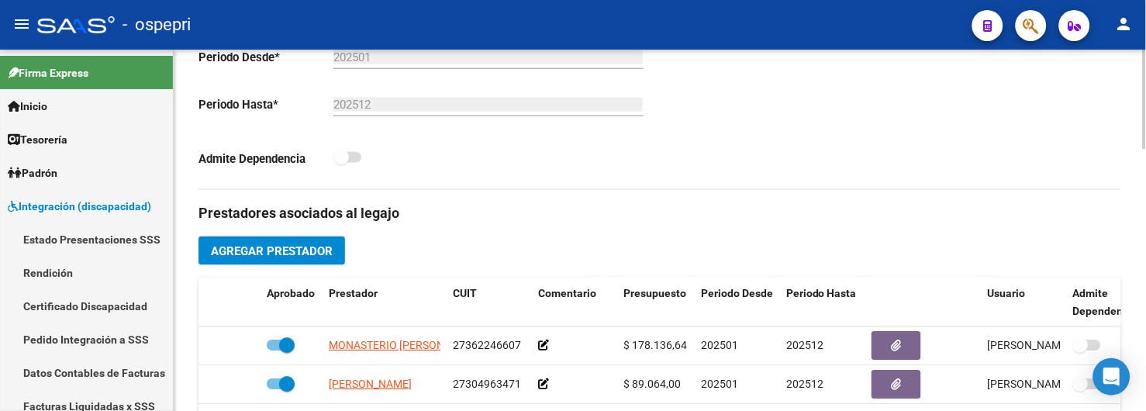
drag, startPoint x: 740, startPoint y: 150, endPoint x: 780, endPoint y: 143, distance: 40.1
click at [740, 150] on div "Comentarios Comentarios Administrador" at bounding box center [890, 14] width 461 height 350
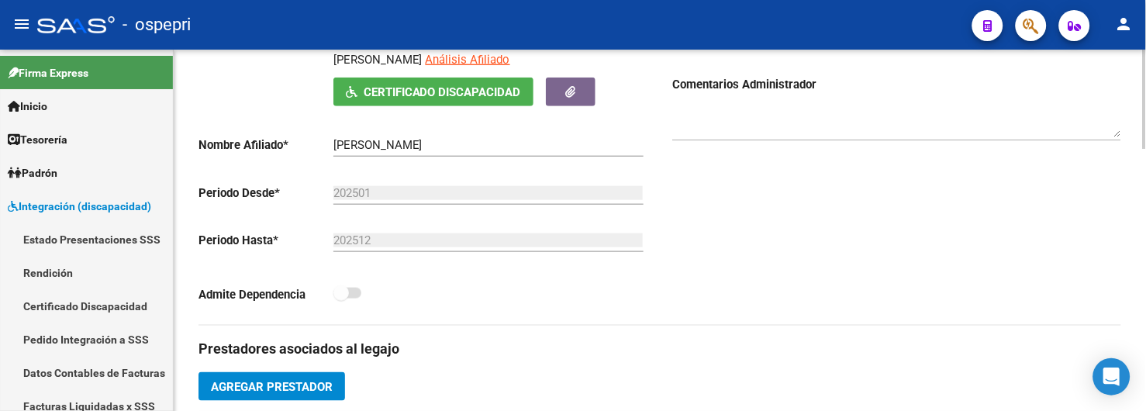
scroll to position [0, 0]
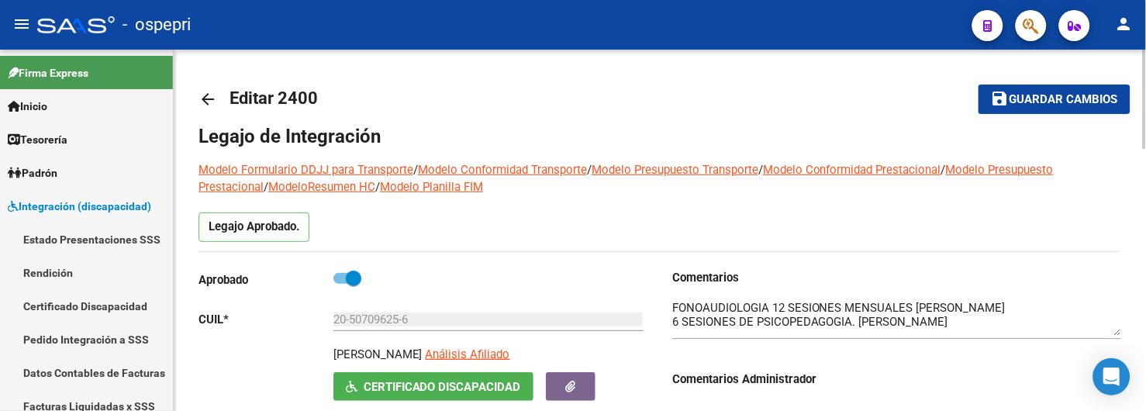
click at [210, 102] on mat-icon "arrow_back" at bounding box center [207, 99] width 19 height 19
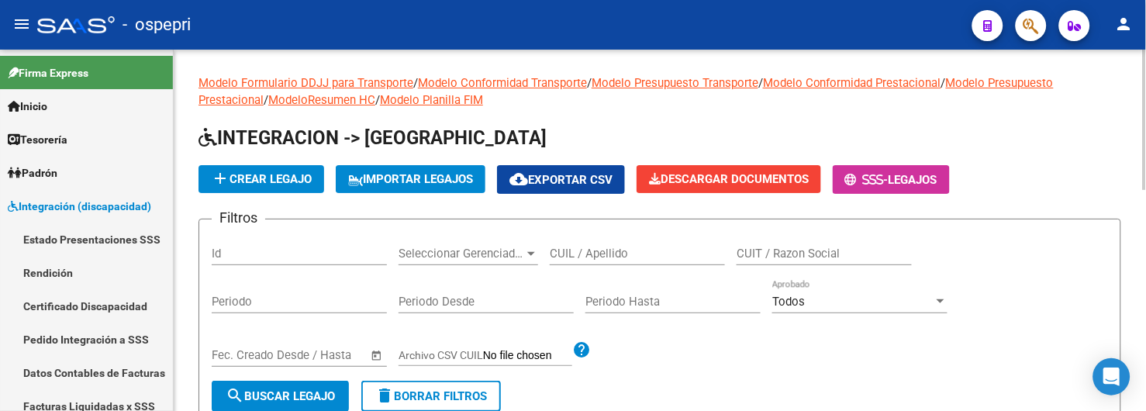
click at [572, 250] on input "CUIL / Apellido" at bounding box center [637, 254] width 175 height 14
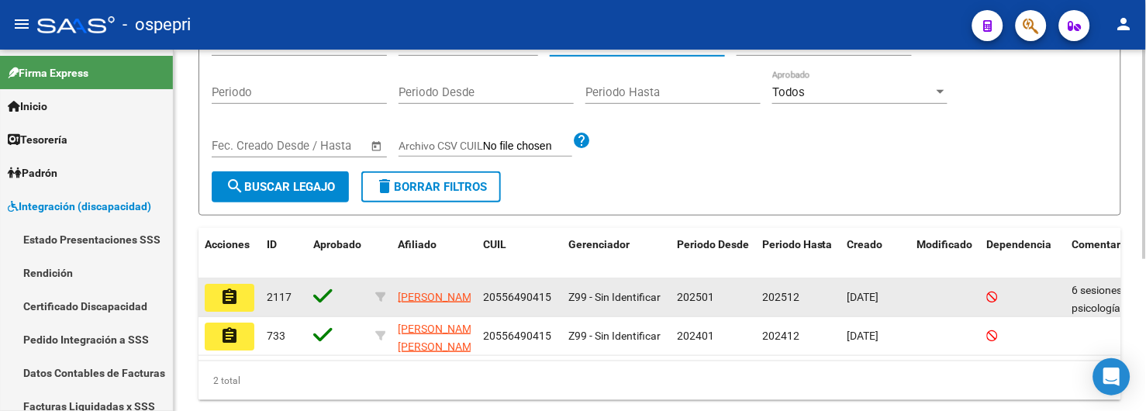
scroll to position [260, 0]
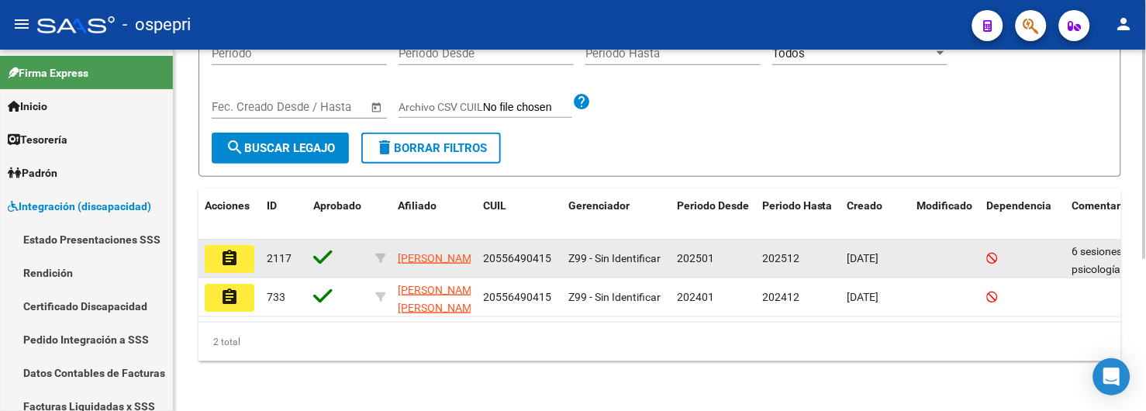
type input "55649041"
click at [236, 250] on mat-icon "assignment" at bounding box center [229, 258] width 19 height 19
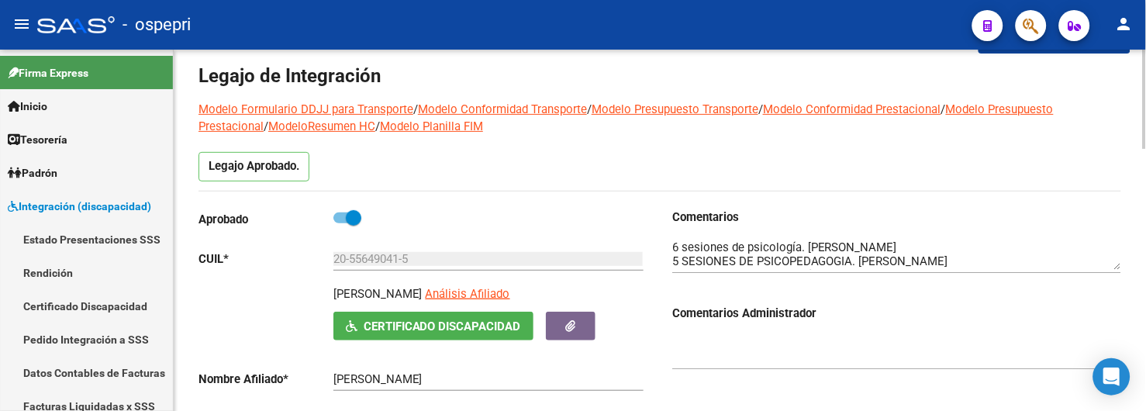
scroll to position [86, 0]
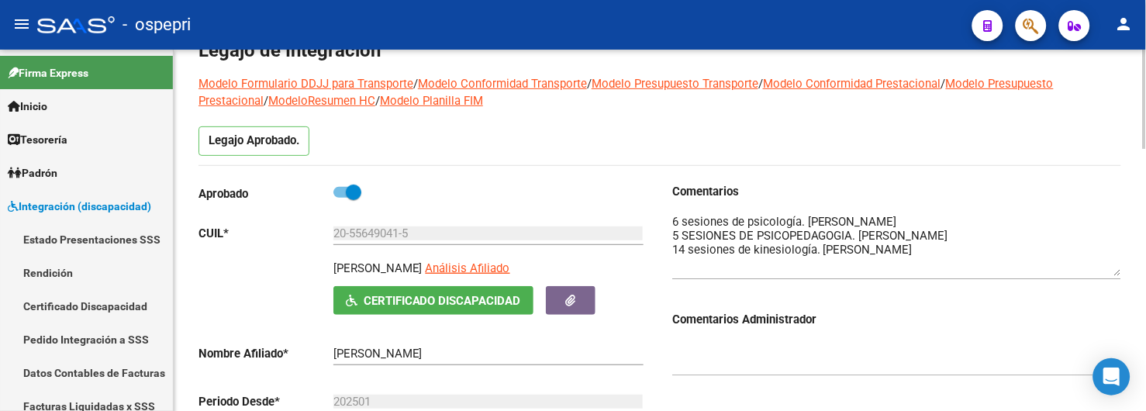
drag, startPoint x: 1116, startPoint y: 243, endPoint x: 1122, endPoint y: 275, distance: 32.2
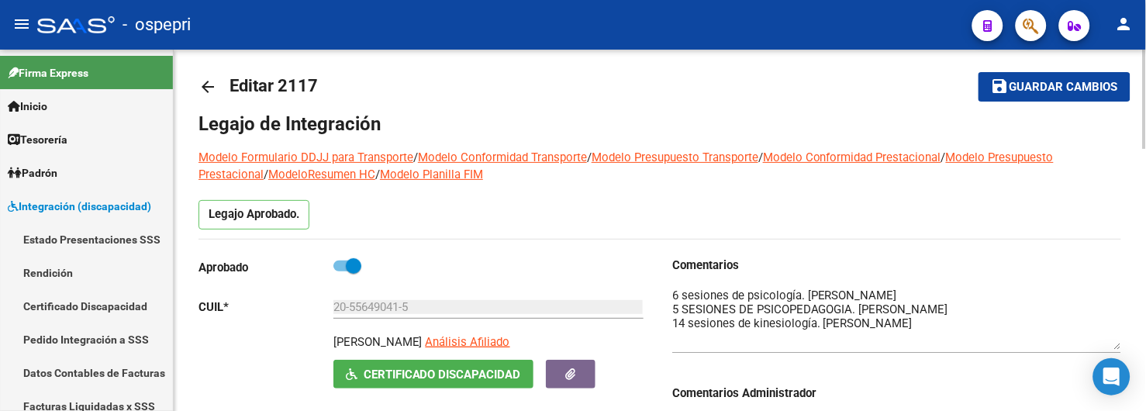
scroll to position [0, 0]
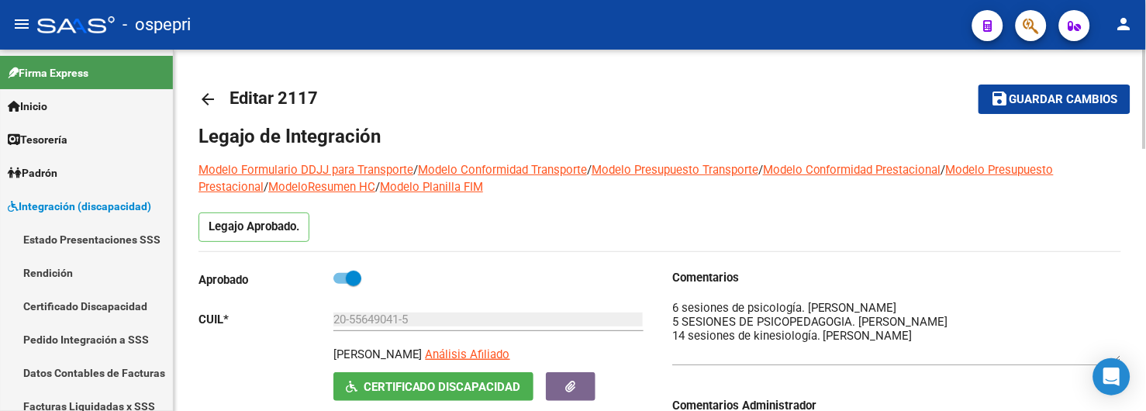
click at [202, 101] on mat-icon "arrow_back" at bounding box center [207, 99] width 19 height 19
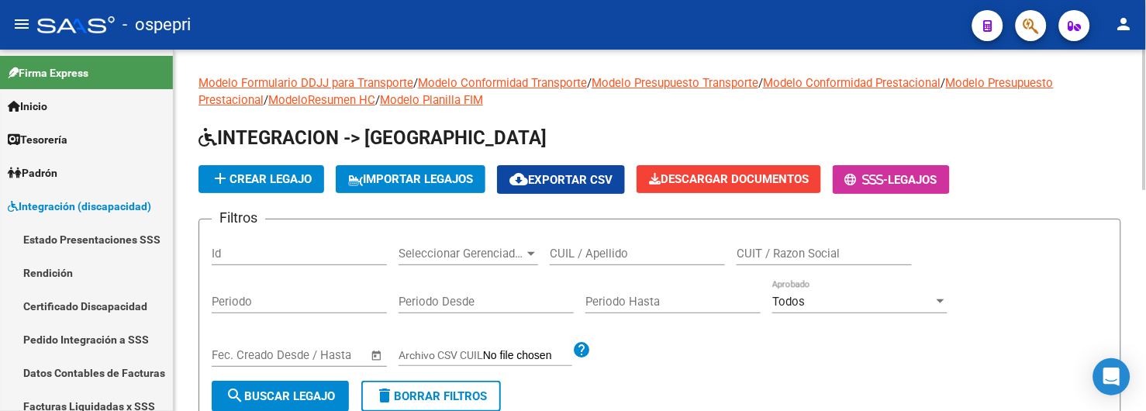
click at [647, 257] on input "CUIL / Apellido" at bounding box center [637, 254] width 175 height 14
click at [544, 135] on h1 "INTEGRACION -> [GEOGRAPHIC_DATA]" at bounding box center [659, 139] width 922 height 27
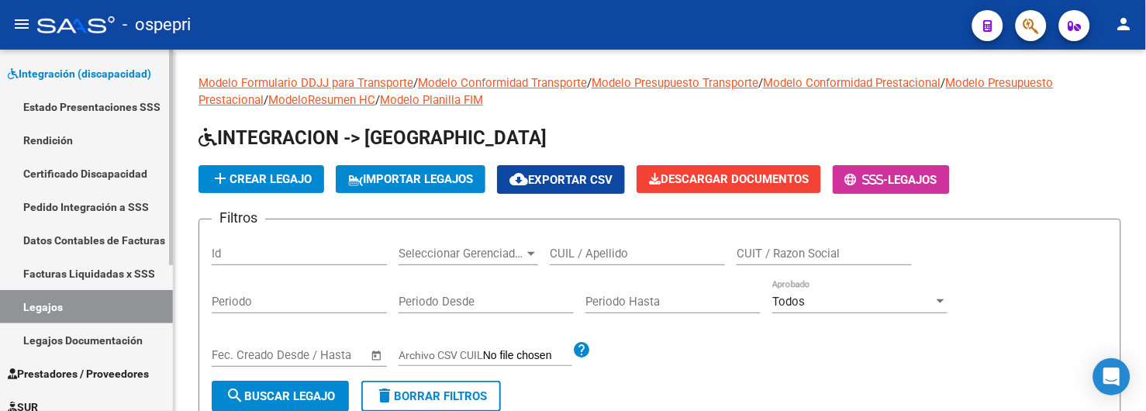
scroll to position [172, 0]
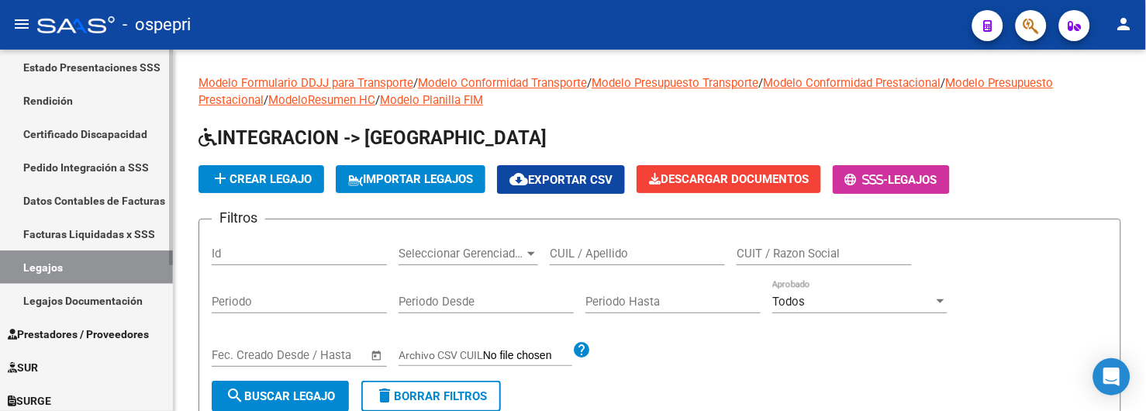
click at [80, 266] on link "Legajos" at bounding box center [86, 266] width 173 height 33
click at [595, 252] on input "CUIL / Apellido" at bounding box center [637, 254] width 175 height 14
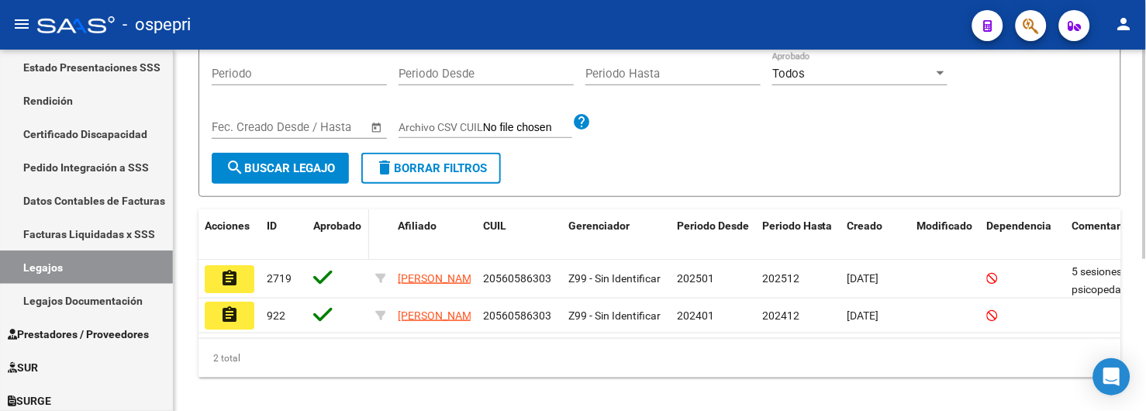
scroll to position [260, 0]
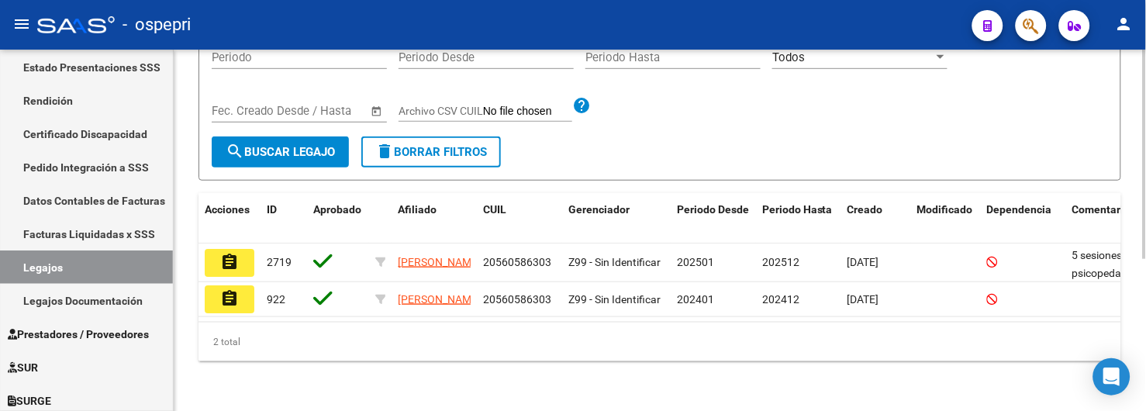
type input "56058630"
click at [285, 145] on span "search Buscar Legajo" at bounding box center [280, 152] width 109 height 14
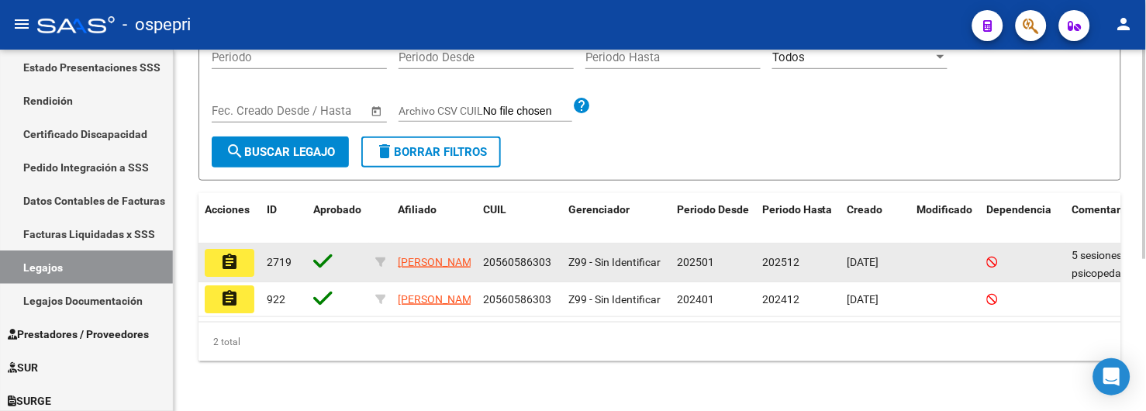
click at [231, 253] on mat-icon "assignment" at bounding box center [229, 262] width 19 height 19
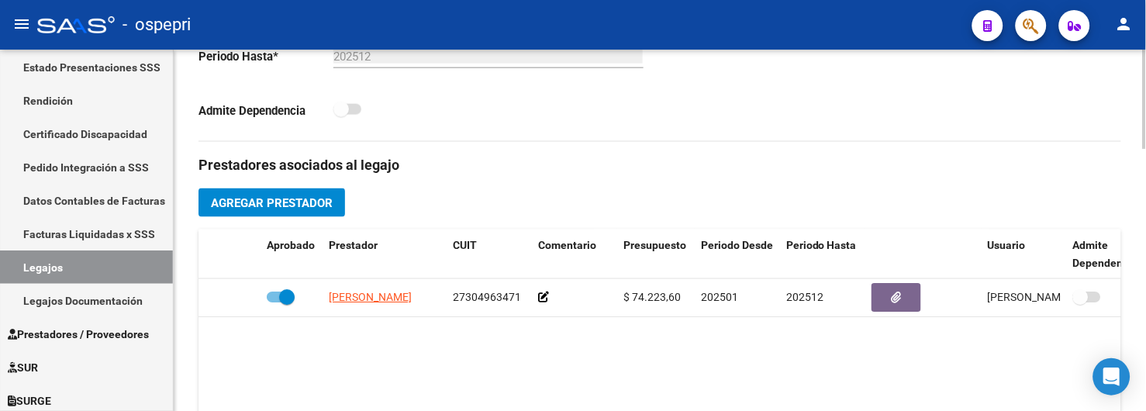
scroll to position [516, 0]
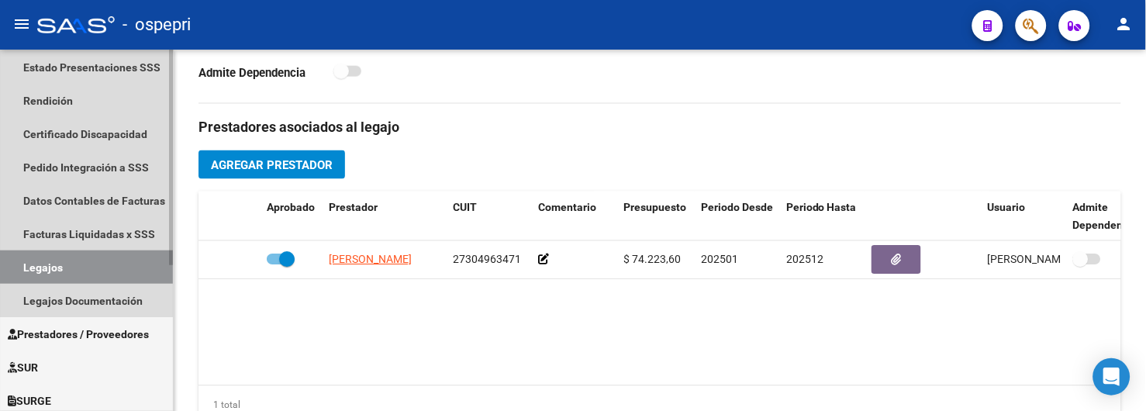
click at [81, 260] on link "Legajos" at bounding box center [86, 266] width 173 height 33
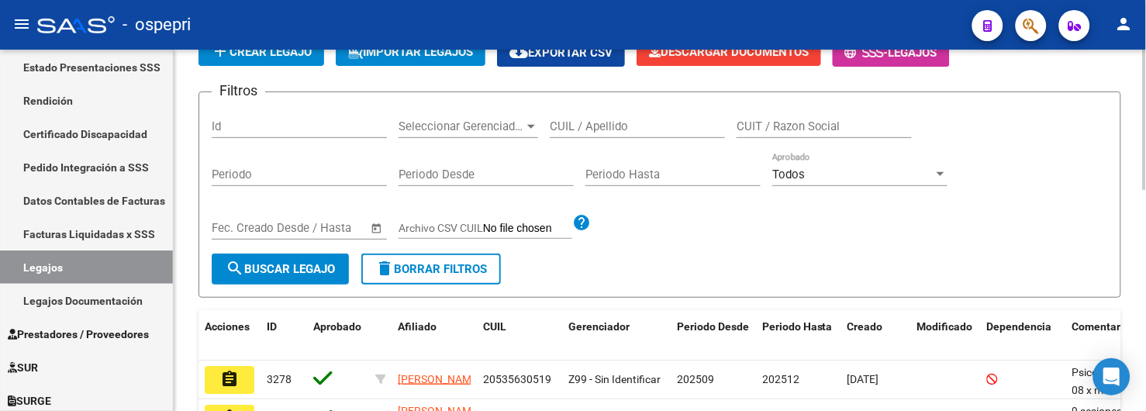
scroll to position [86, 0]
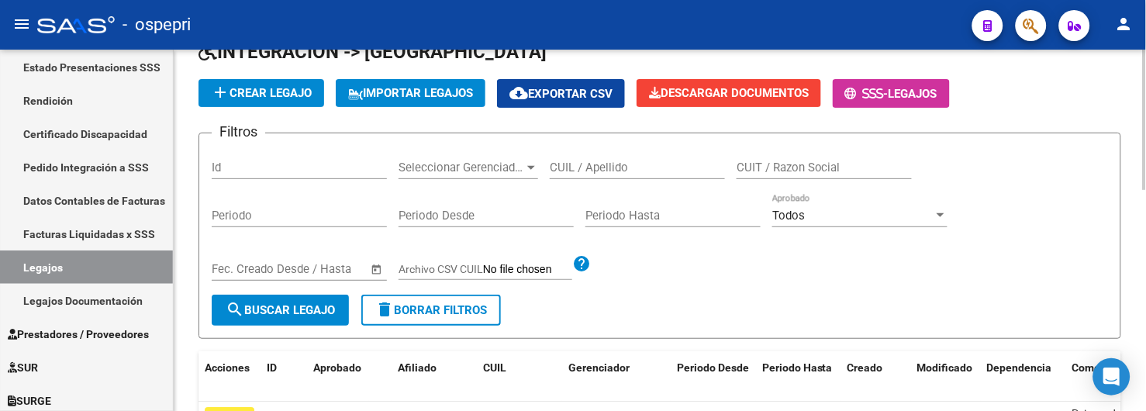
click at [574, 173] on input "CUIL / Apellido" at bounding box center [637, 167] width 175 height 14
click at [593, 167] on input "CUIL / Apellido" at bounding box center [637, 167] width 175 height 14
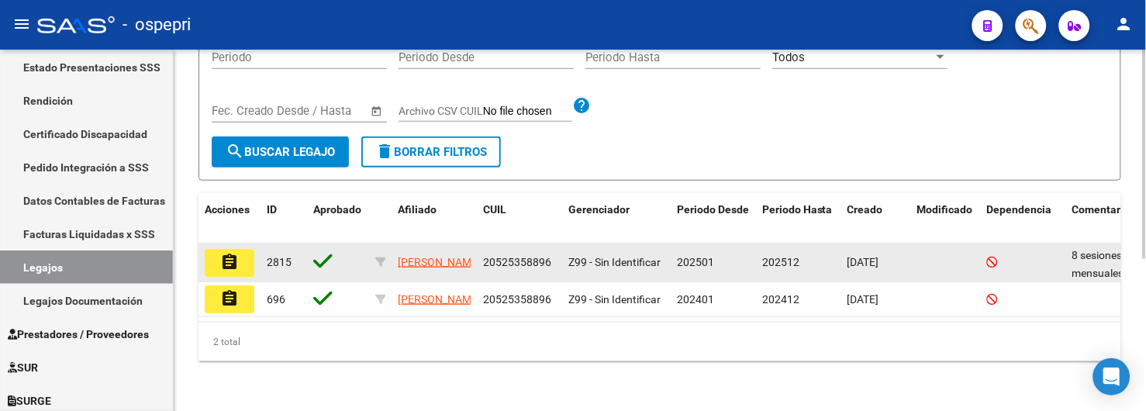
scroll to position [260, 0]
type input "52535889"
click at [226, 253] on mat-icon "assignment" at bounding box center [229, 262] width 19 height 19
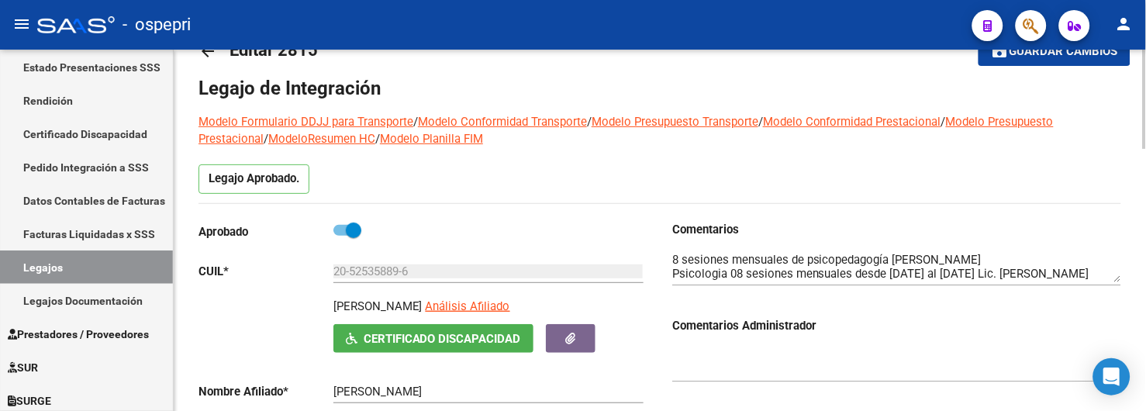
scroll to position [86, 0]
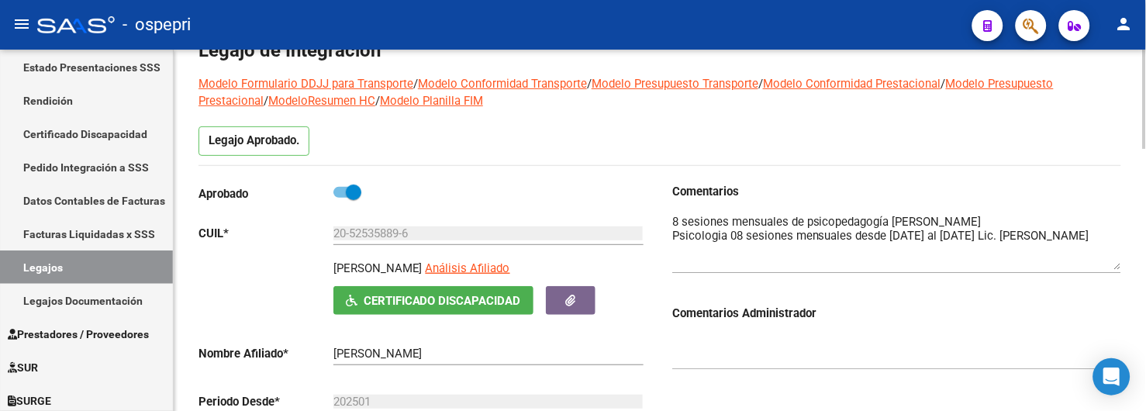
drag, startPoint x: 1119, startPoint y: 243, endPoint x: 1118, endPoint y: 269, distance: 25.6
click at [1118, 269] on textarea at bounding box center [896, 241] width 449 height 57
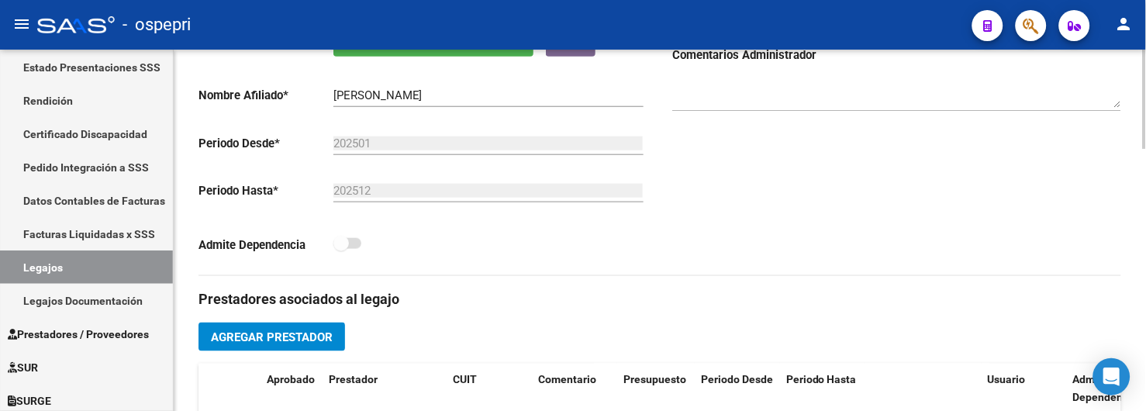
scroll to position [172, 0]
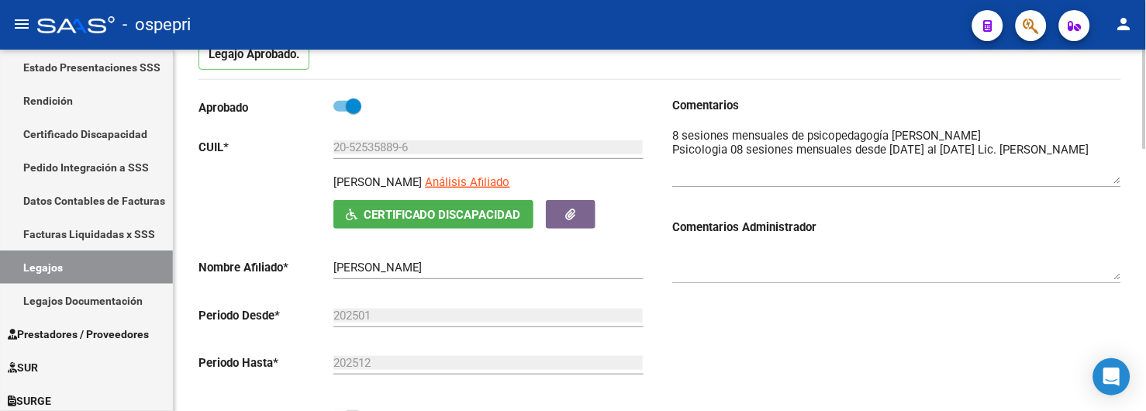
click at [1143, 160] on div at bounding box center [1145, 146] width 4 height 99
click at [868, 282] on div at bounding box center [896, 259] width 449 height 47
click at [843, 323] on div "Comentarios Comentarios Administrador" at bounding box center [890, 272] width 461 height 350
click at [836, 346] on div "Comentarios Comentarios Administrador" at bounding box center [890, 272] width 461 height 350
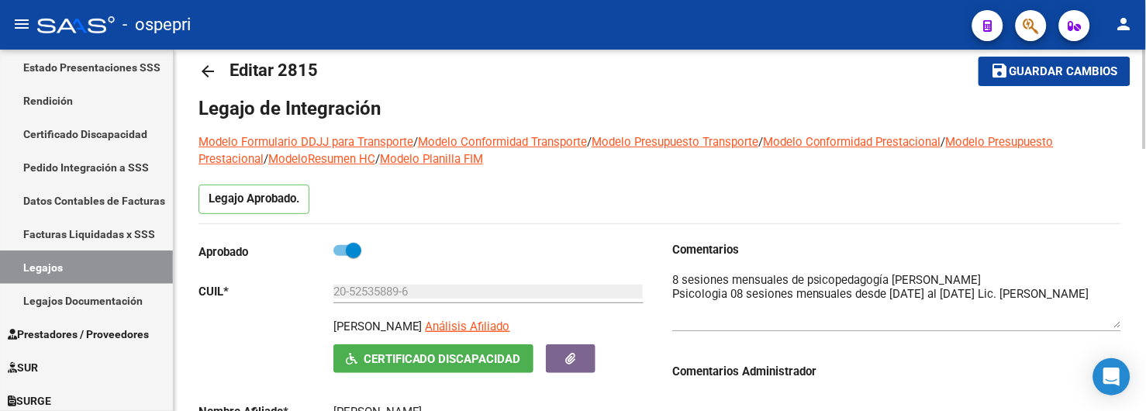
scroll to position [0, 0]
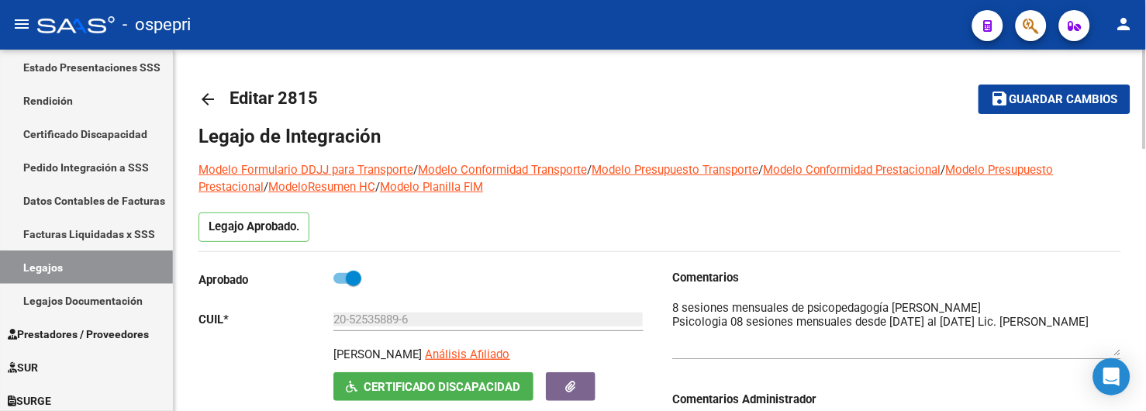
click at [203, 102] on mat-icon "arrow_back" at bounding box center [207, 99] width 19 height 19
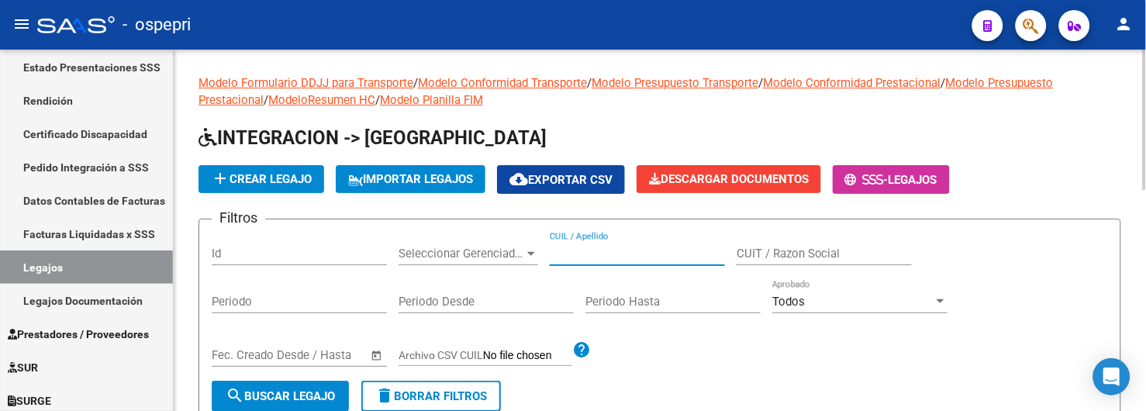
click at [574, 257] on input "CUIL / Apellido" at bounding box center [637, 254] width 175 height 14
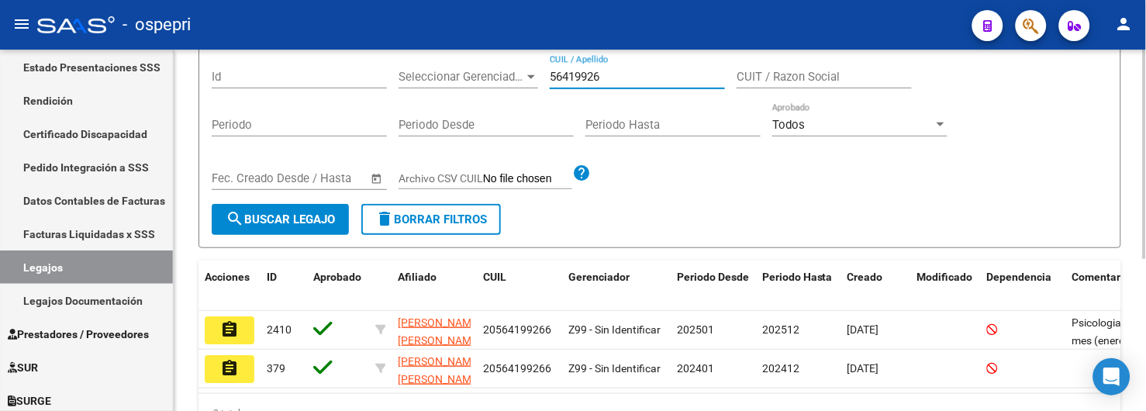
scroll to position [258, 0]
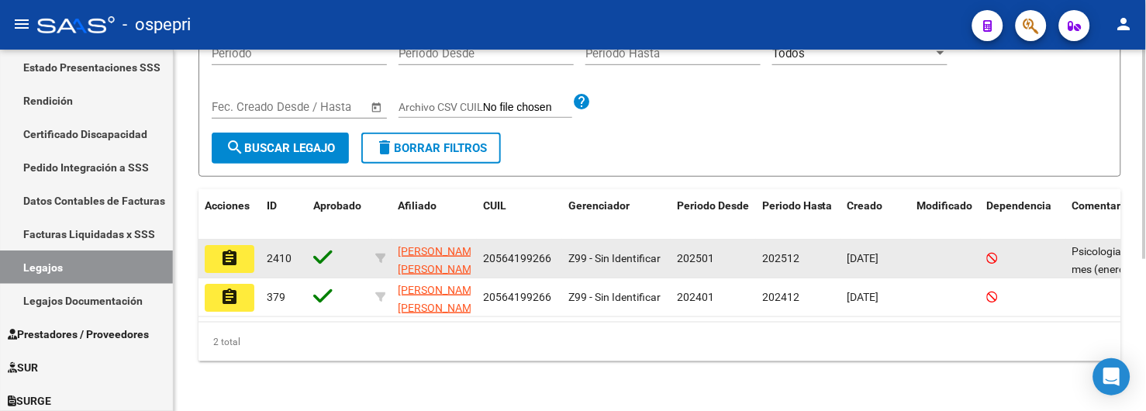
type input "56419926"
click at [237, 249] on mat-icon "assignment" at bounding box center [229, 258] width 19 height 19
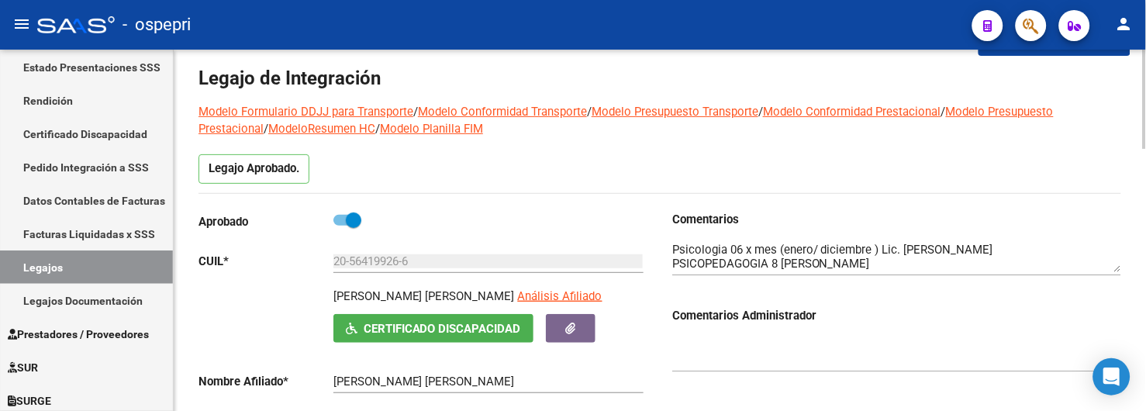
scroll to position [86, 0]
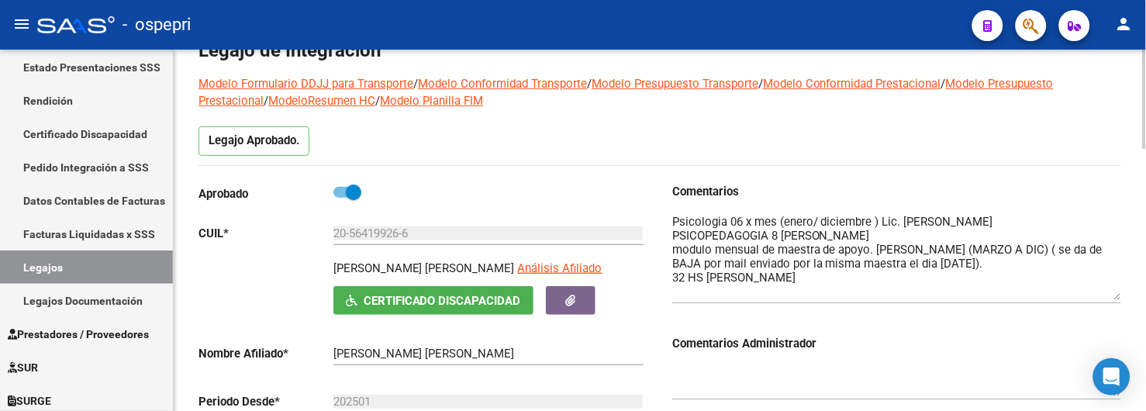
drag, startPoint x: 1121, startPoint y: 243, endPoint x: 1120, endPoint y: 299, distance: 55.8
click at [1120, 299] on textarea at bounding box center [896, 256] width 449 height 87
click at [877, 136] on div "Legajo Aprobado." at bounding box center [659, 145] width 922 height 39
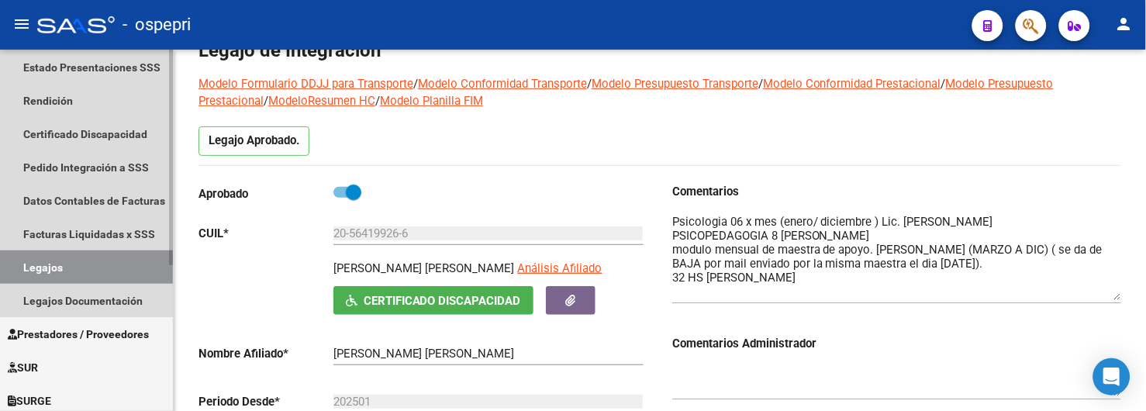
click at [73, 252] on link "Legajos" at bounding box center [86, 266] width 173 height 33
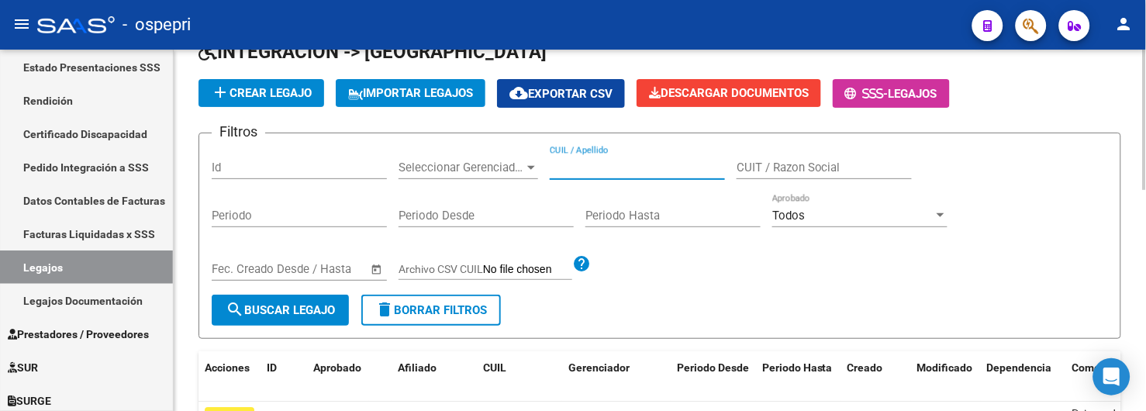
click at [593, 171] on input "CUIL / Apellido" at bounding box center [637, 167] width 175 height 14
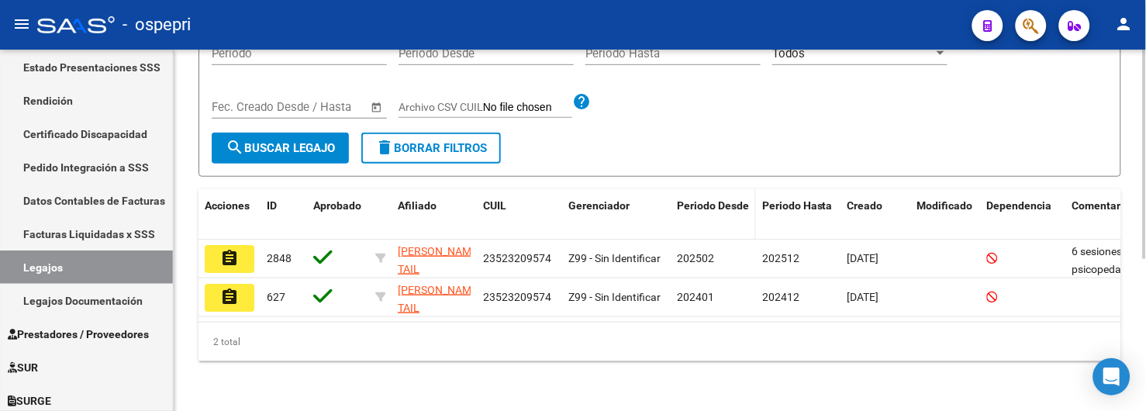
scroll to position [258, 0]
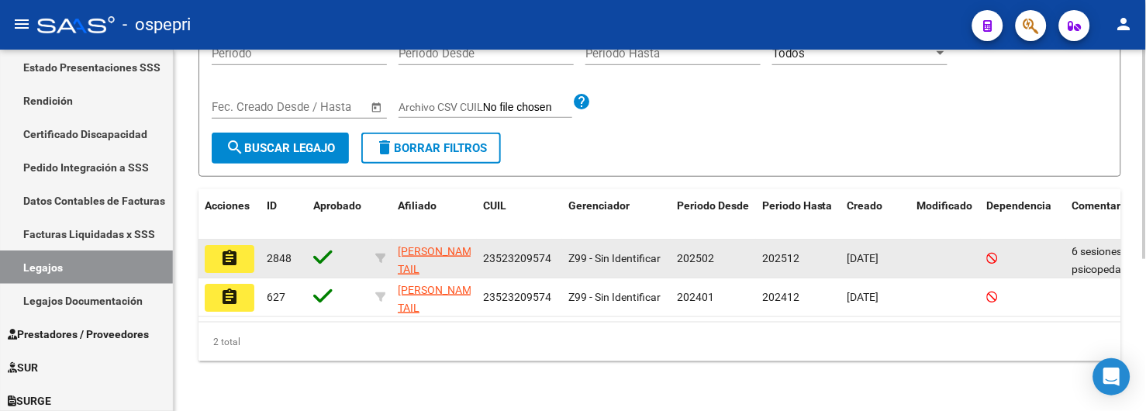
type input "52320957"
click at [230, 249] on mat-icon "assignment" at bounding box center [229, 258] width 19 height 19
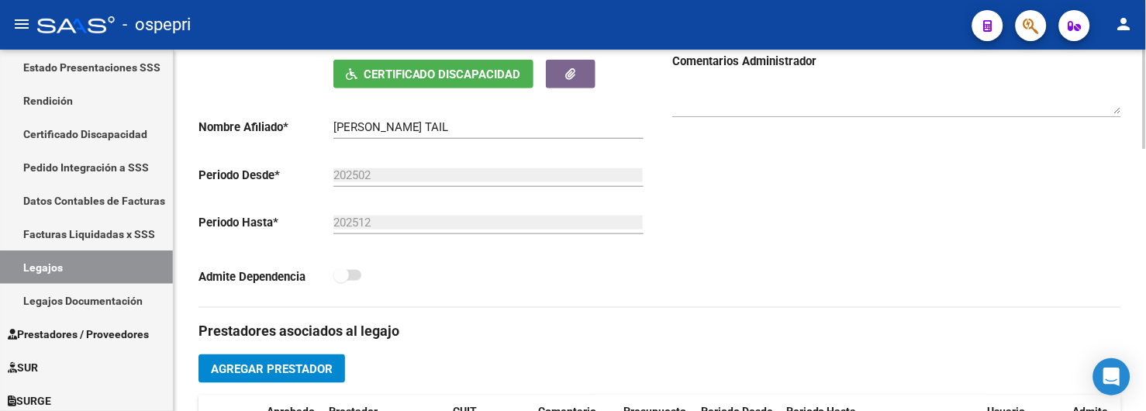
scroll to position [344, 0]
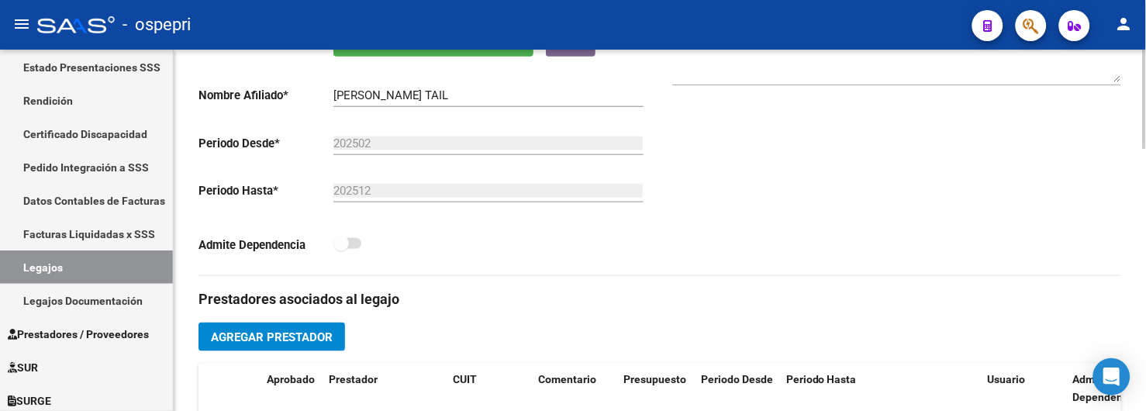
click at [849, 194] on div "Comentarios Comentarios Administrador" at bounding box center [890, 100] width 461 height 350
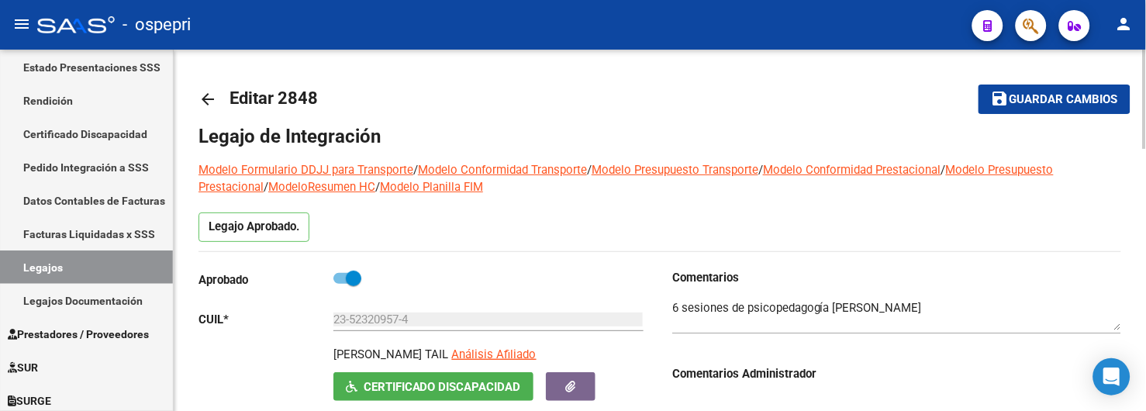
click at [209, 103] on mat-icon "arrow_back" at bounding box center [207, 99] width 19 height 19
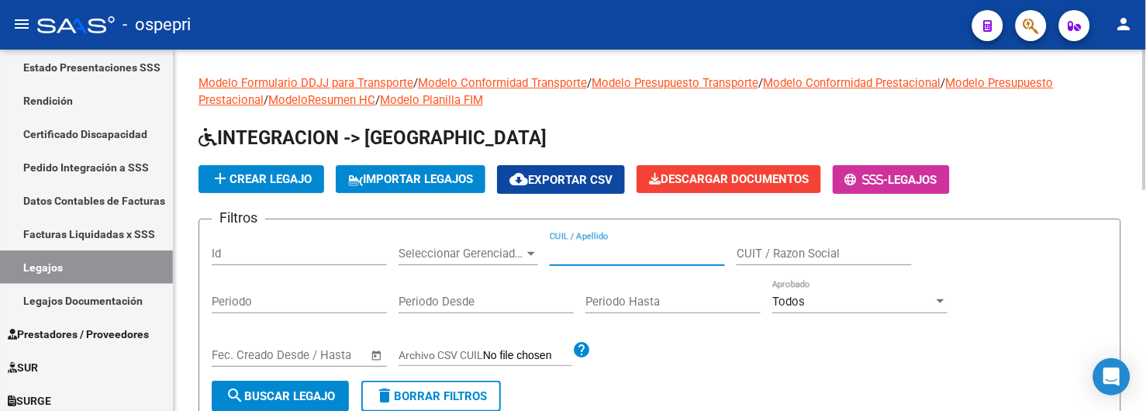
click at [577, 257] on input "CUIL / Apellido" at bounding box center [637, 254] width 175 height 14
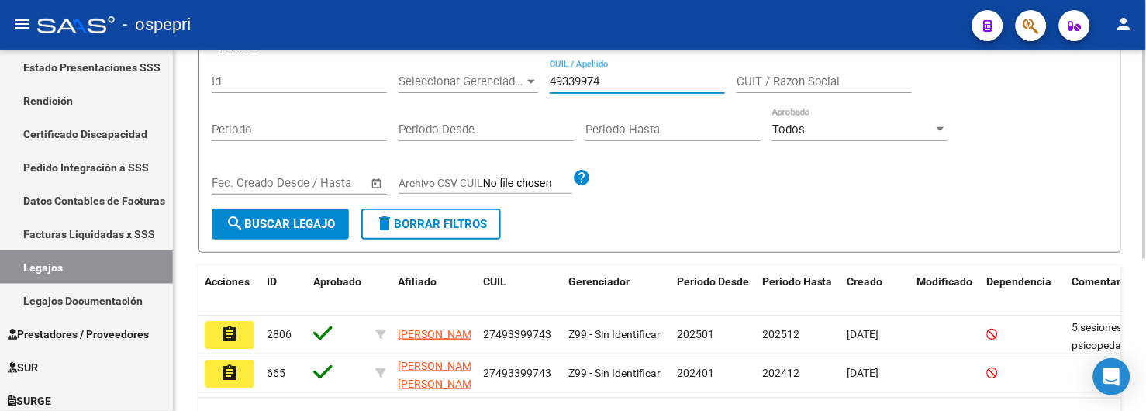
scroll to position [258, 0]
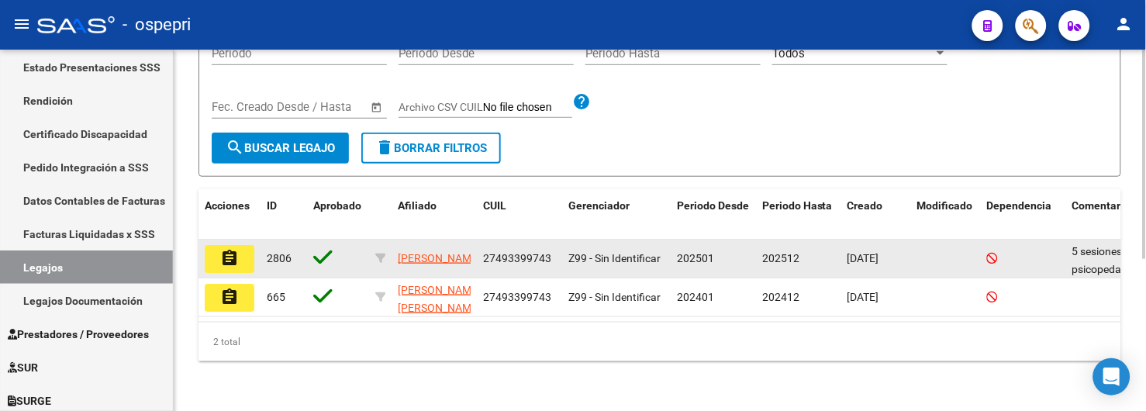
type input "49339974"
click at [234, 249] on mat-icon "assignment" at bounding box center [229, 258] width 19 height 19
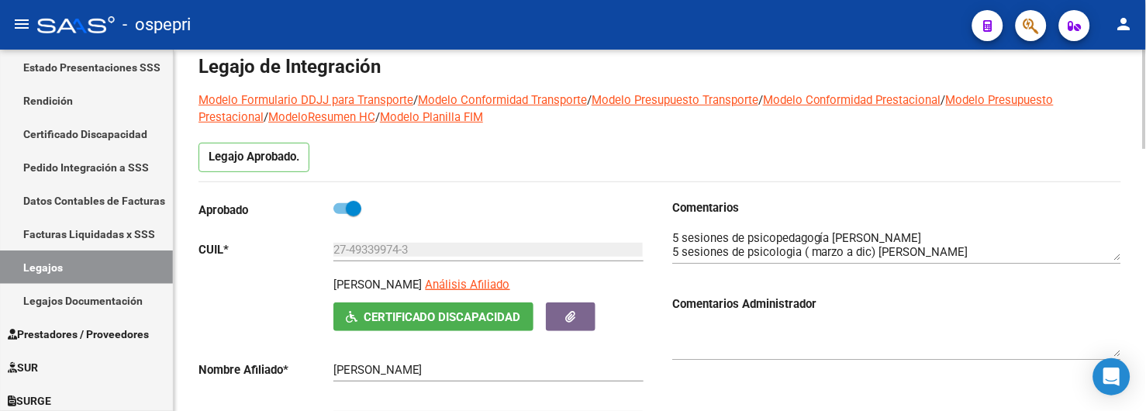
scroll to position [172, 0]
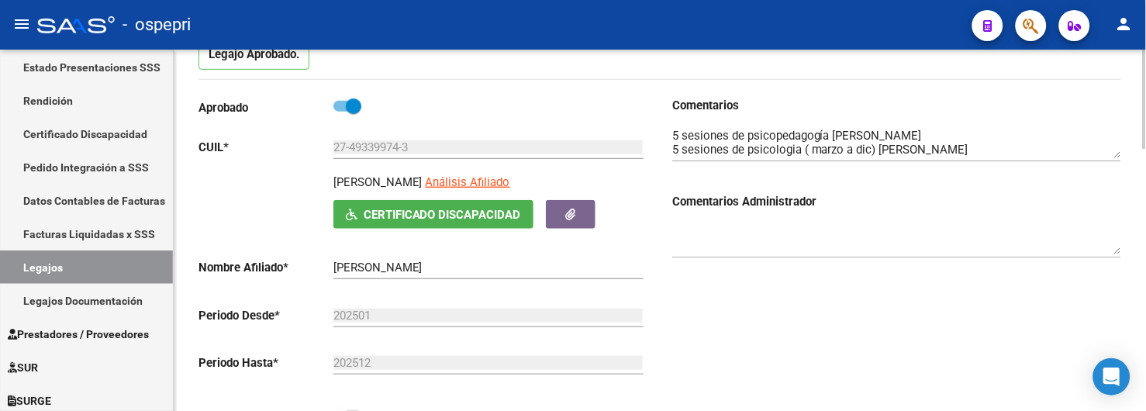
click at [822, 326] on div "Comentarios Comentarios Administrador" at bounding box center [890, 272] width 461 height 350
click at [843, 323] on div "Comentarios Comentarios Administrador" at bounding box center [890, 272] width 461 height 350
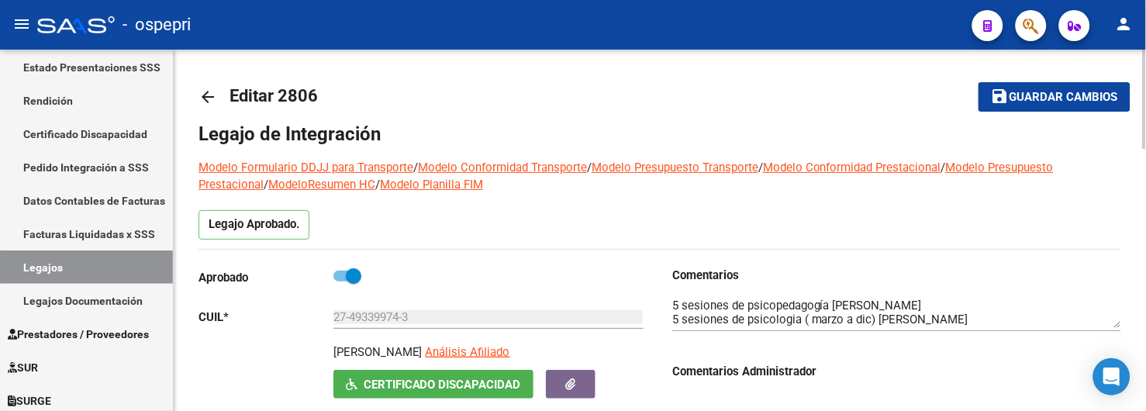
scroll to position [0, 0]
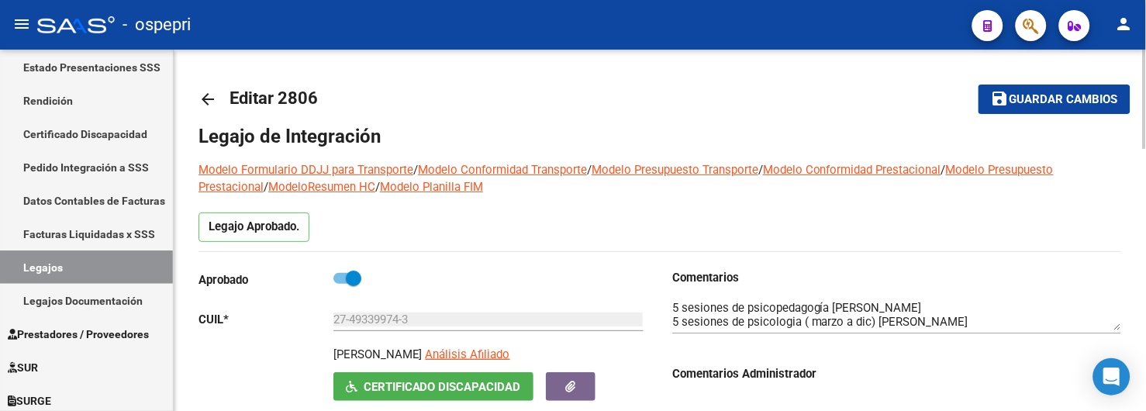
click at [207, 105] on mat-icon "arrow_back" at bounding box center [207, 99] width 19 height 19
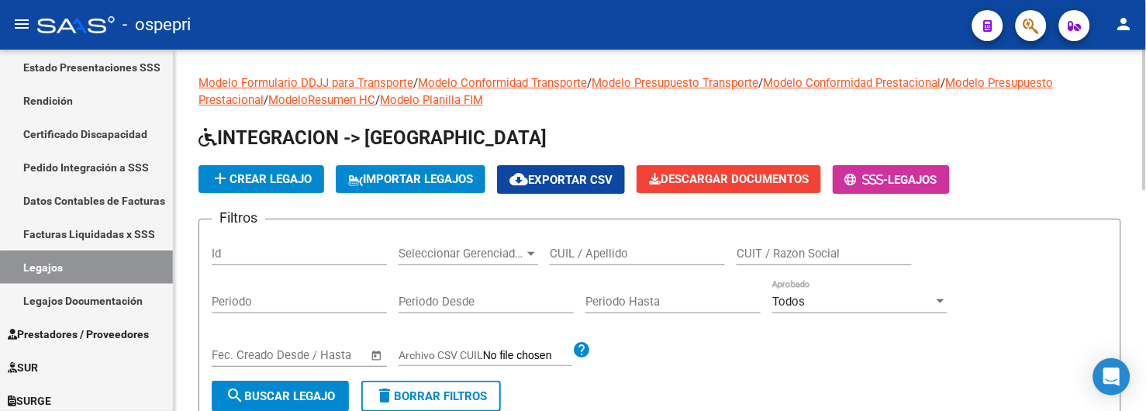
click at [613, 256] on input "CUIL / Apellido" at bounding box center [637, 254] width 175 height 14
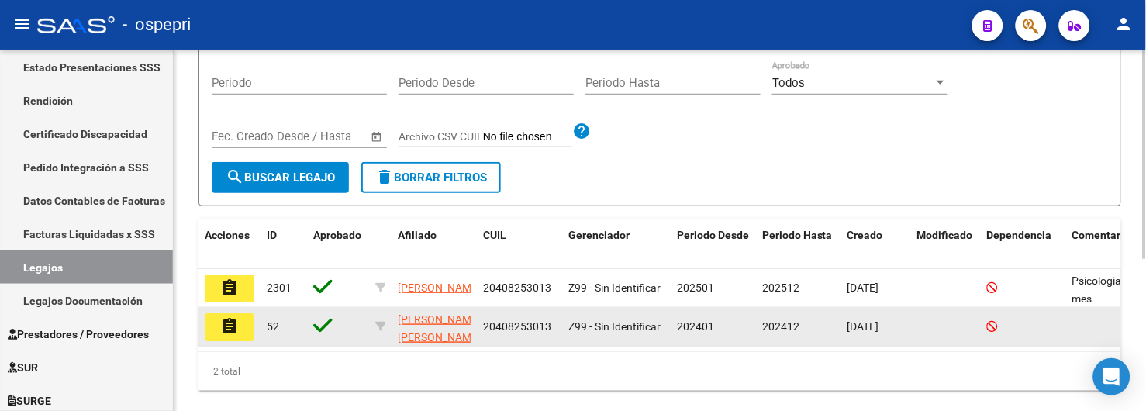
scroll to position [260, 0]
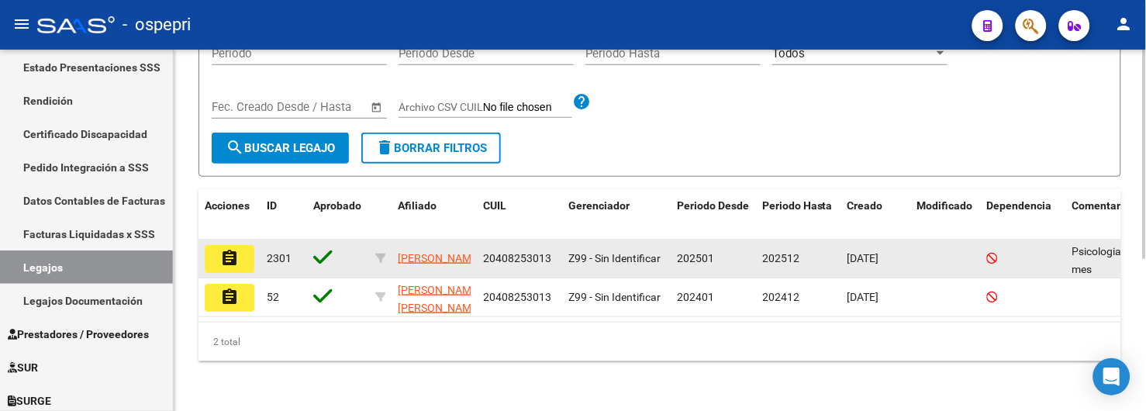
type input "40825301"
click at [226, 250] on mat-icon "assignment" at bounding box center [229, 258] width 19 height 19
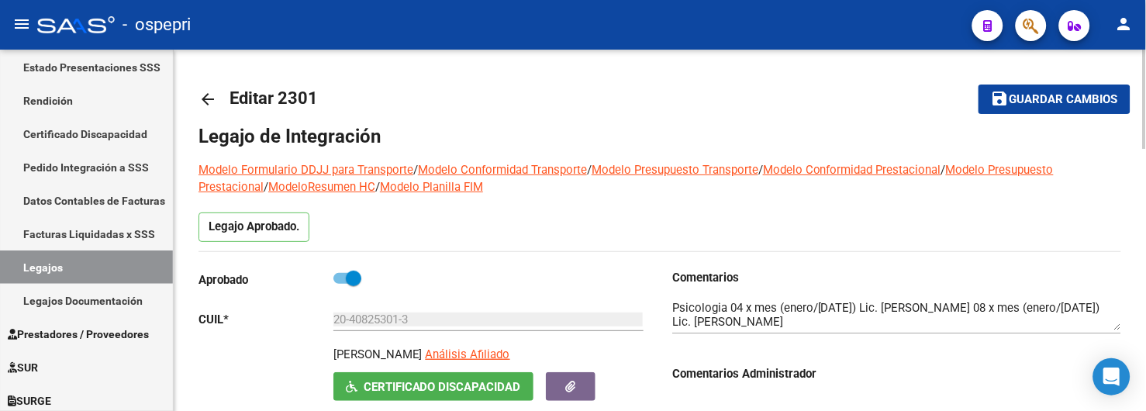
scroll to position [86, 0]
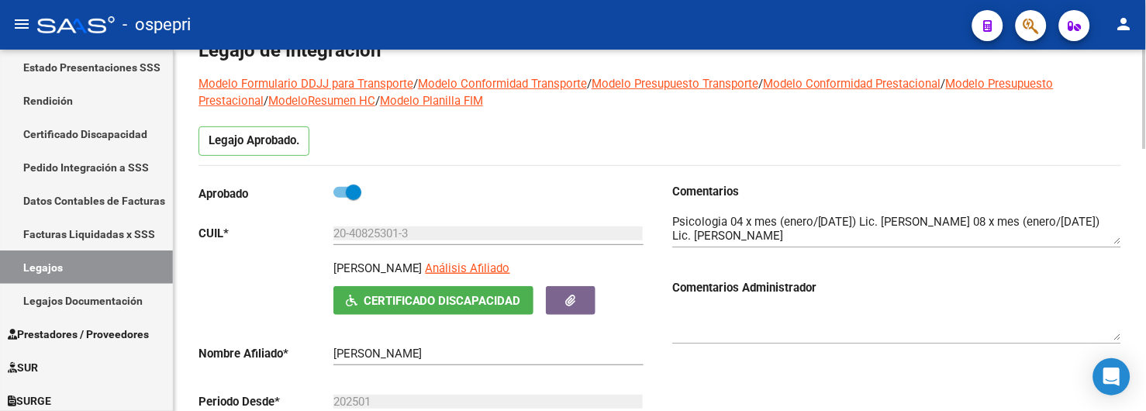
click at [644, 134] on div "Legajo Aprobado." at bounding box center [659, 145] width 922 height 39
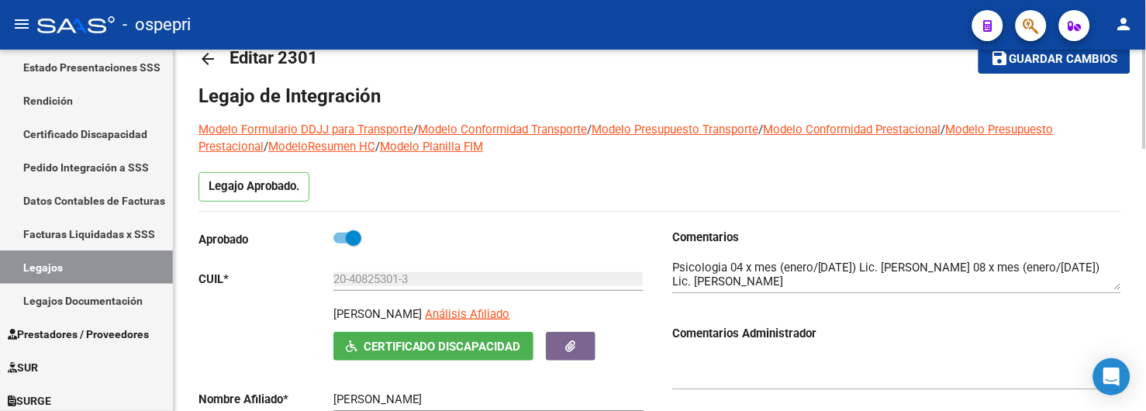
scroll to position [0, 0]
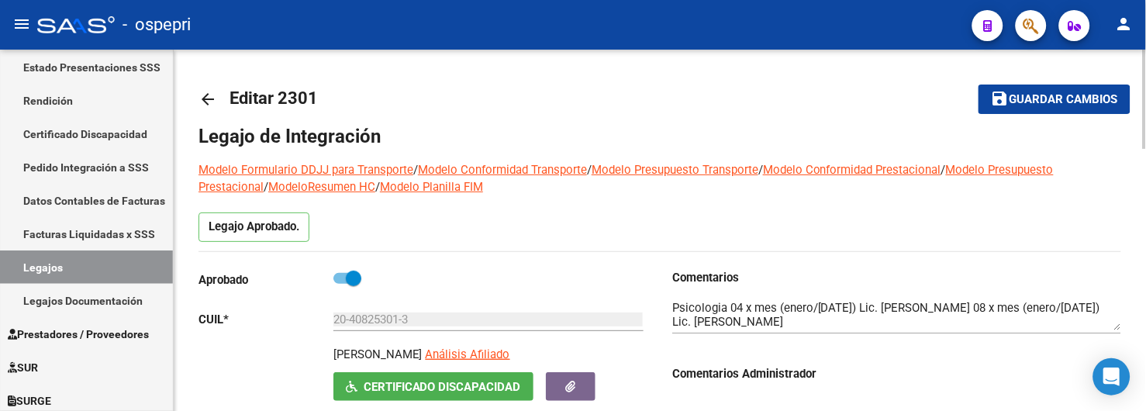
click at [206, 102] on mat-icon "arrow_back" at bounding box center [207, 99] width 19 height 19
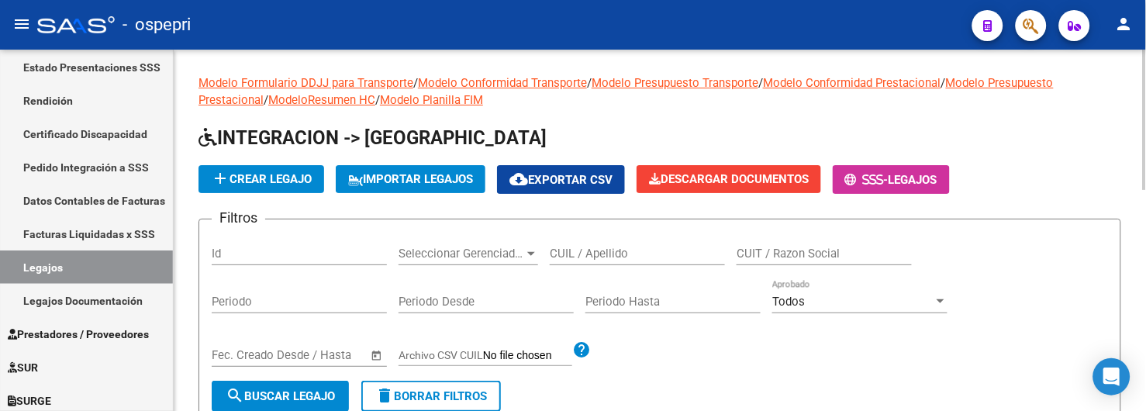
click at [562, 254] on input "CUIL / Apellido" at bounding box center [637, 254] width 175 height 14
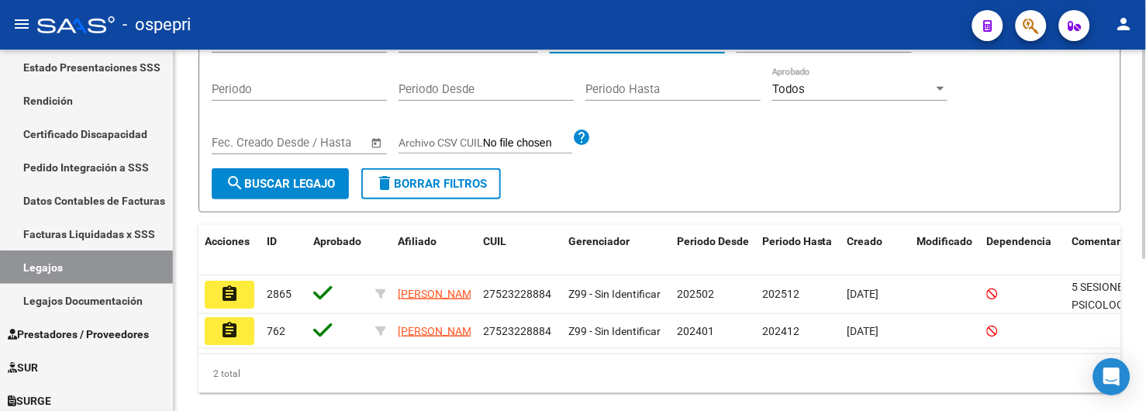
scroll to position [260, 0]
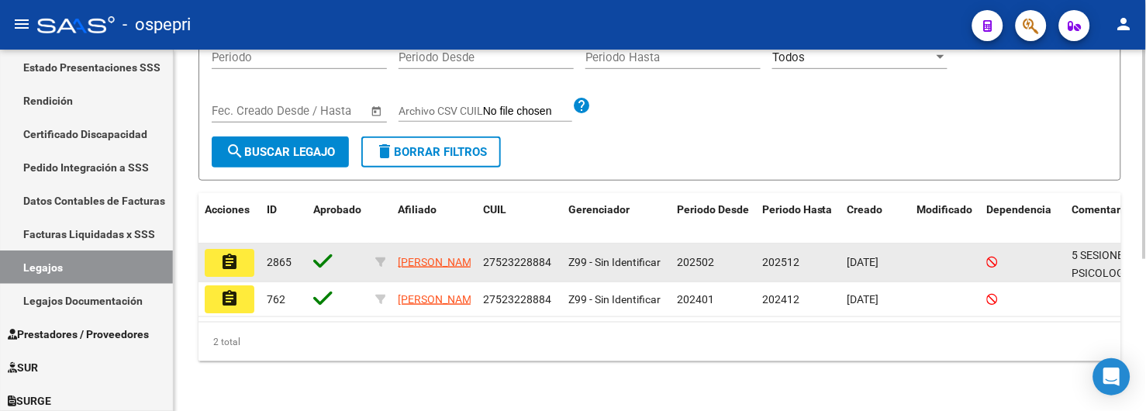
type input "52322888"
click at [222, 253] on mat-icon "assignment" at bounding box center [229, 262] width 19 height 19
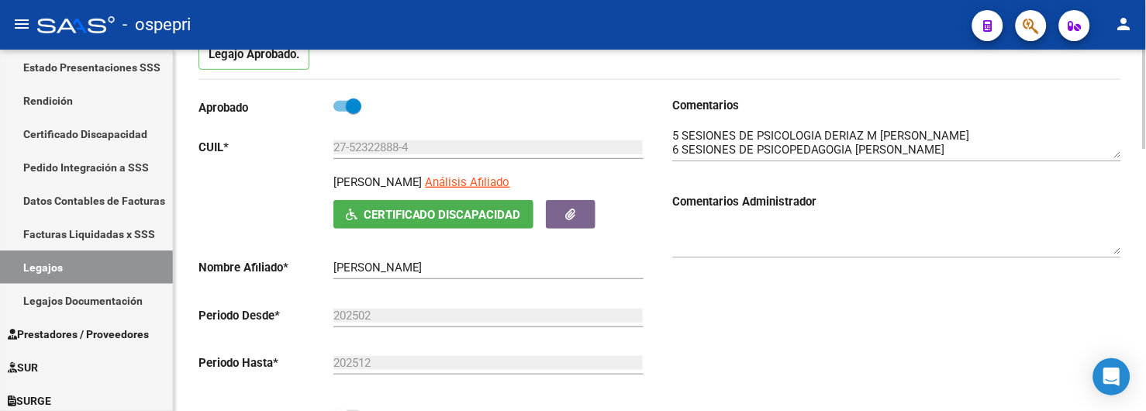
scroll to position [86, 0]
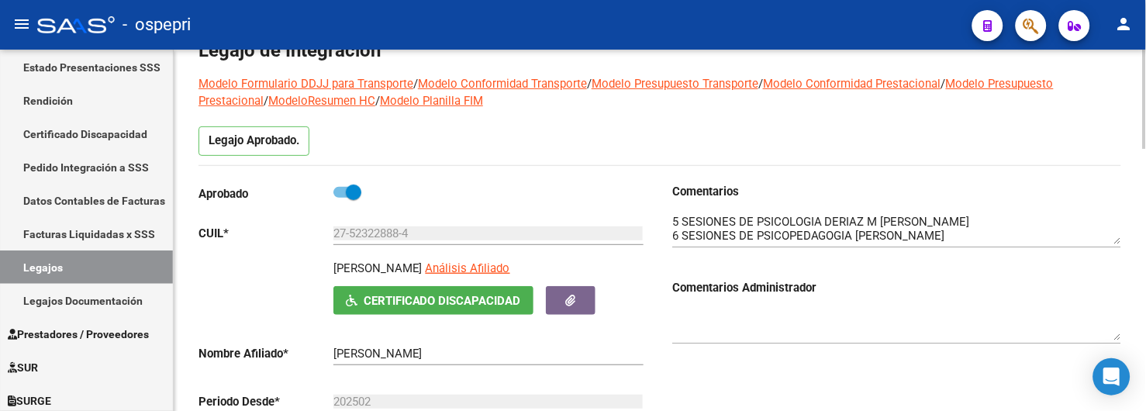
click at [746, 144] on div "Legajo Aprobado." at bounding box center [659, 145] width 922 height 39
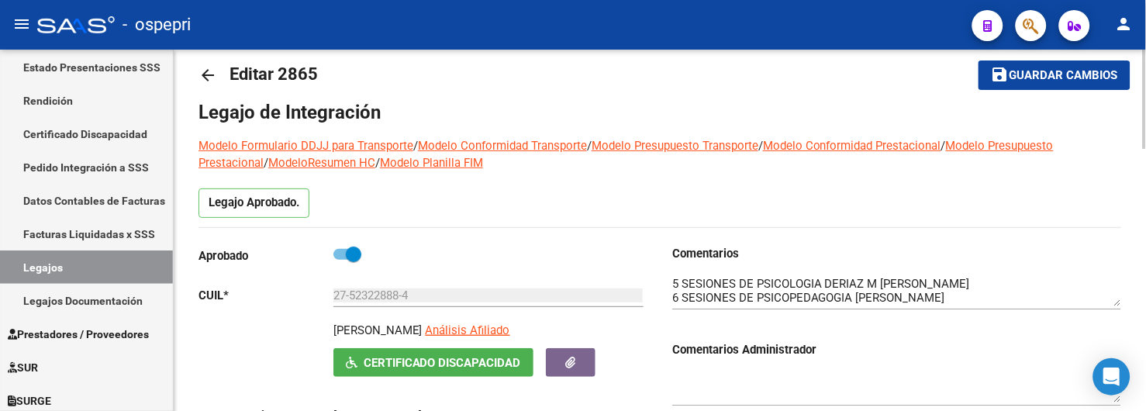
scroll to position [0, 0]
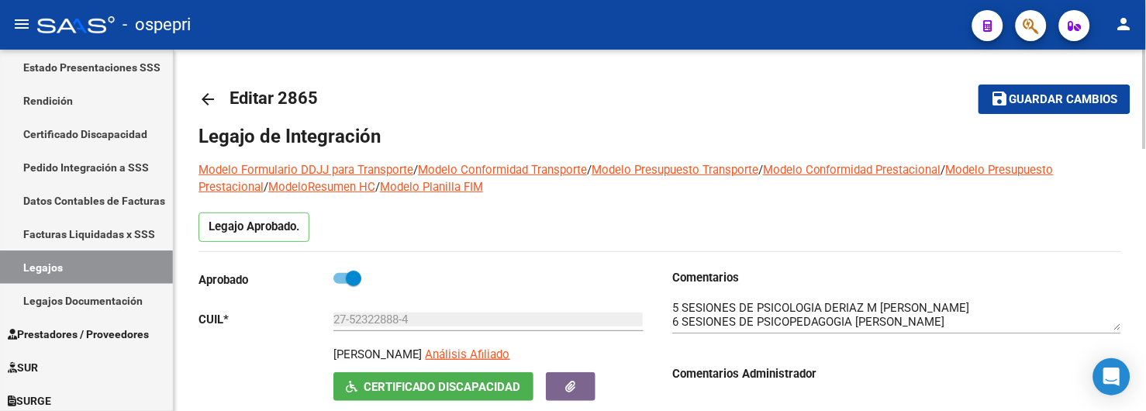
click at [212, 99] on mat-icon "arrow_back" at bounding box center [207, 99] width 19 height 19
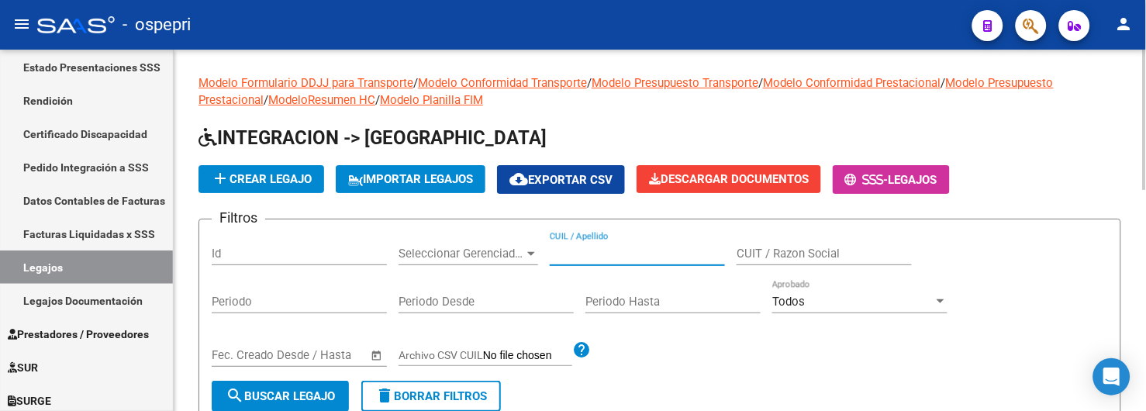
click at [594, 256] on input "CUIL / Apellido" at bounding box center [637, 254] width 175 height 14
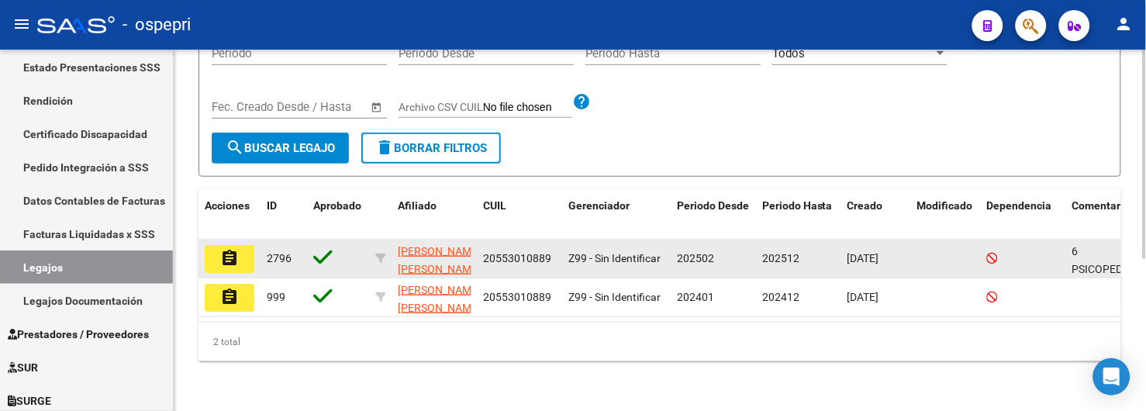
scroll to position [260, 0]
type input "55301088"
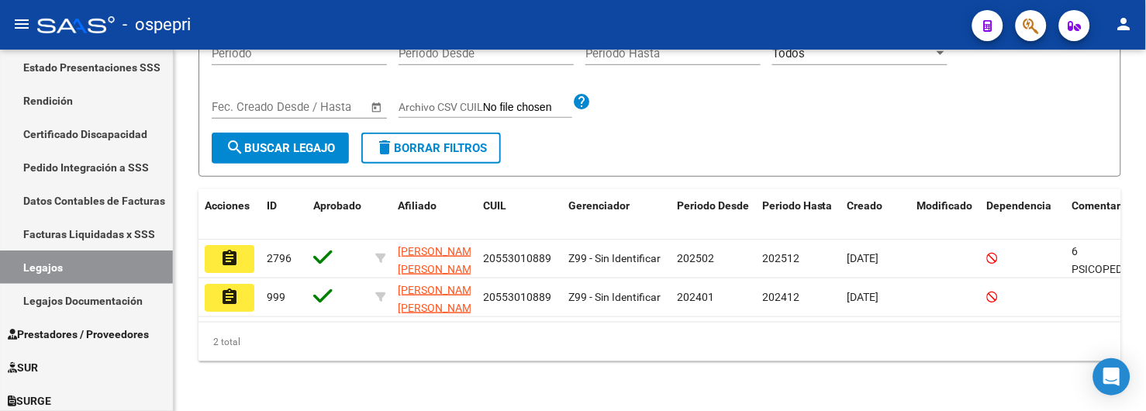
click at [234, 250] on mat-icon "assignment" at bounding box center [229, 258] width 19 height 19
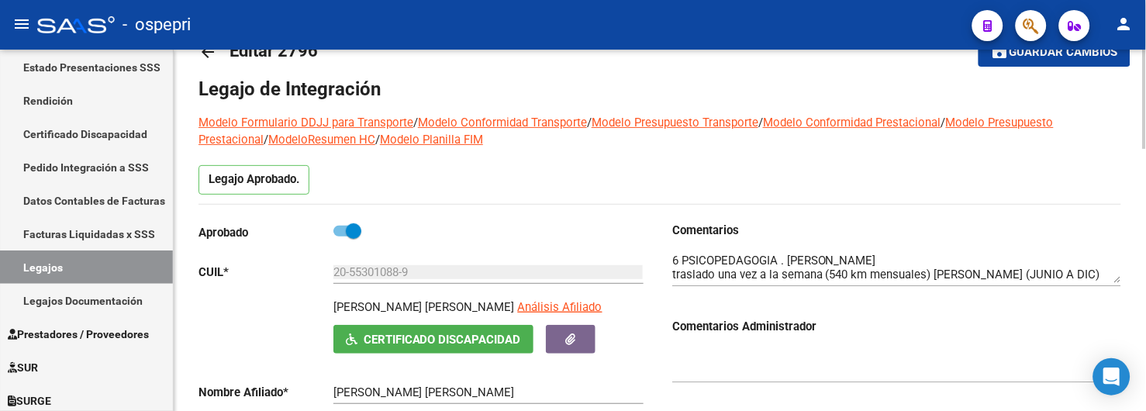
scroll to position [86, 0]
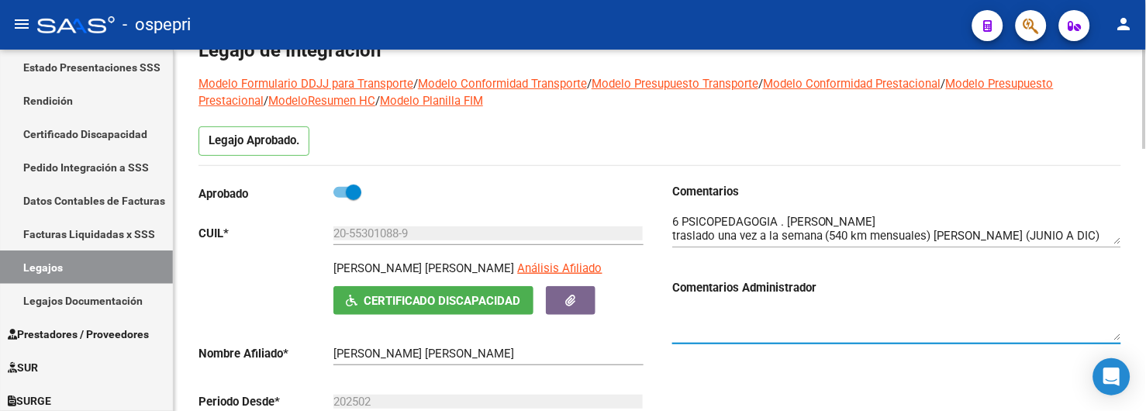
click at [899, 320] on textarea at bounding box center [896, 324] width 449 height 31
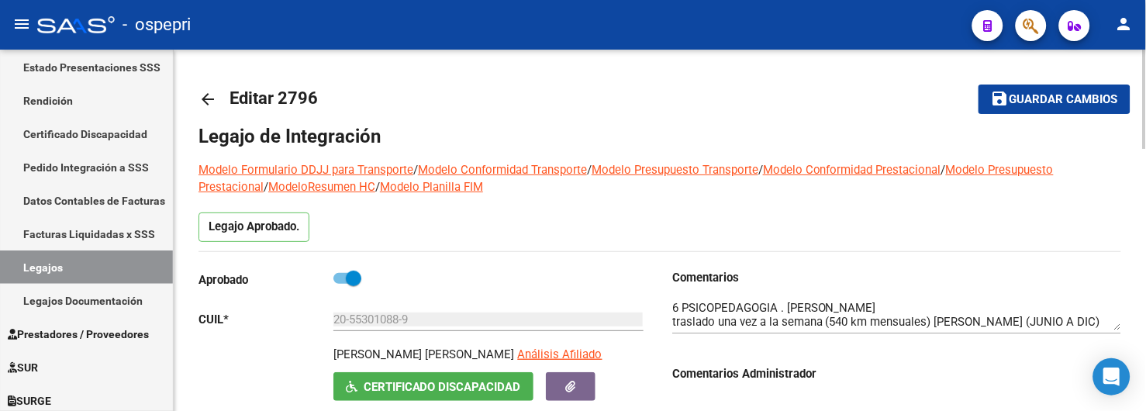
click at [208, 101] on mat-icon "arrow_back" at bounding box center [207, 99] width 19 height 19
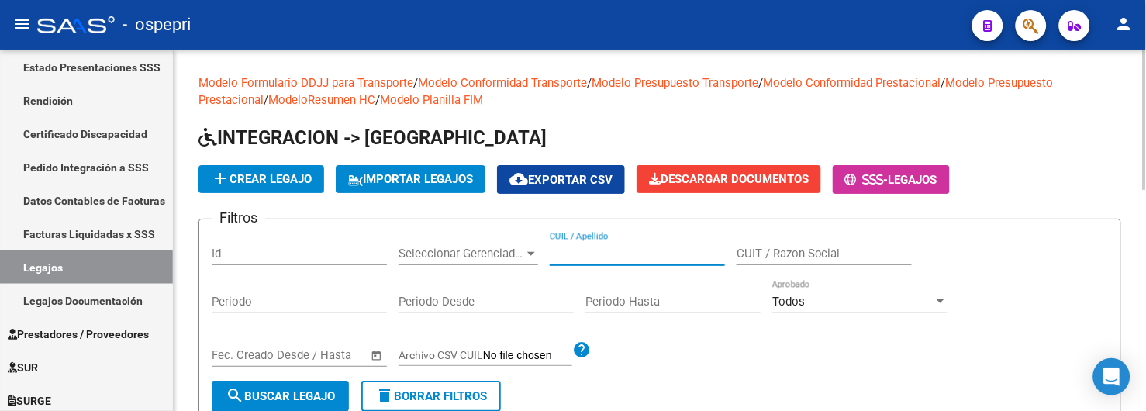
click at [578, 253] on input "CUIL / Apellido" at bounding box center [637, 254] width 175 height 14
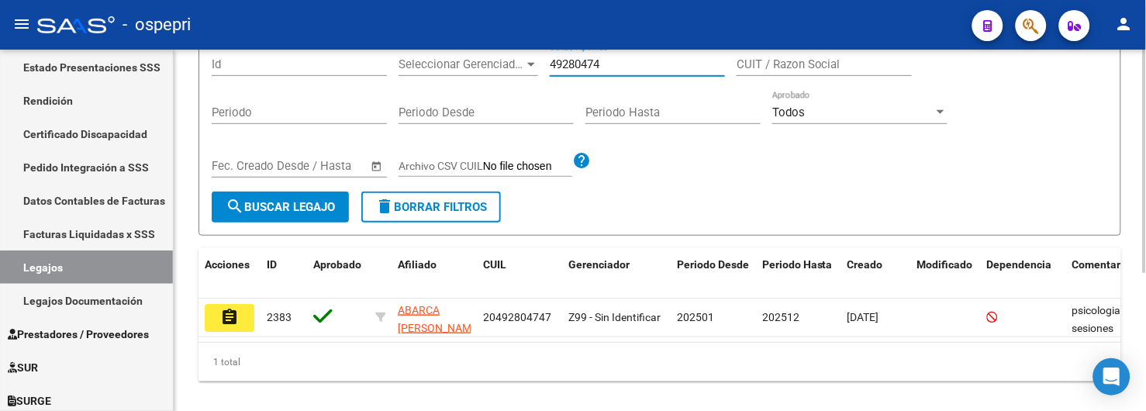
scroll to position [222, 0]
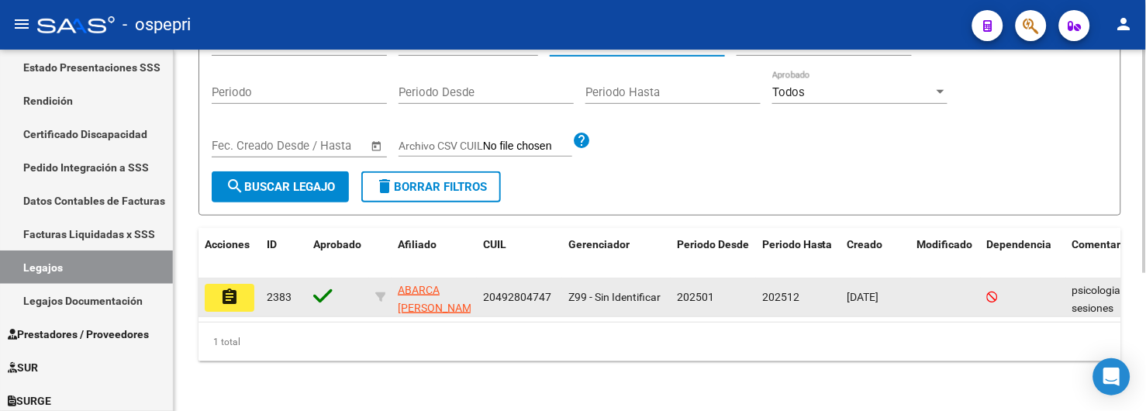
type input "49280474"
click at [229, 288] on mat-icon "assignment" at bounding box center [229, 297] width 19 height 19
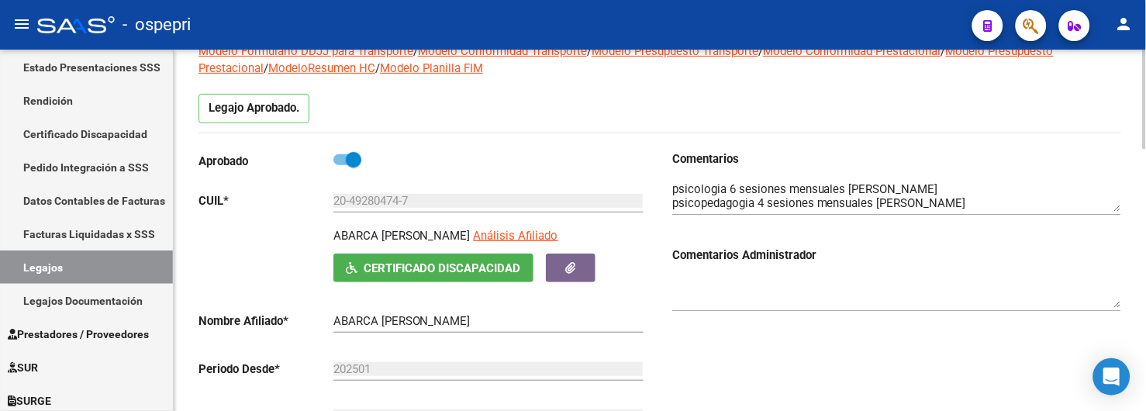
scroll to position [172, 0]
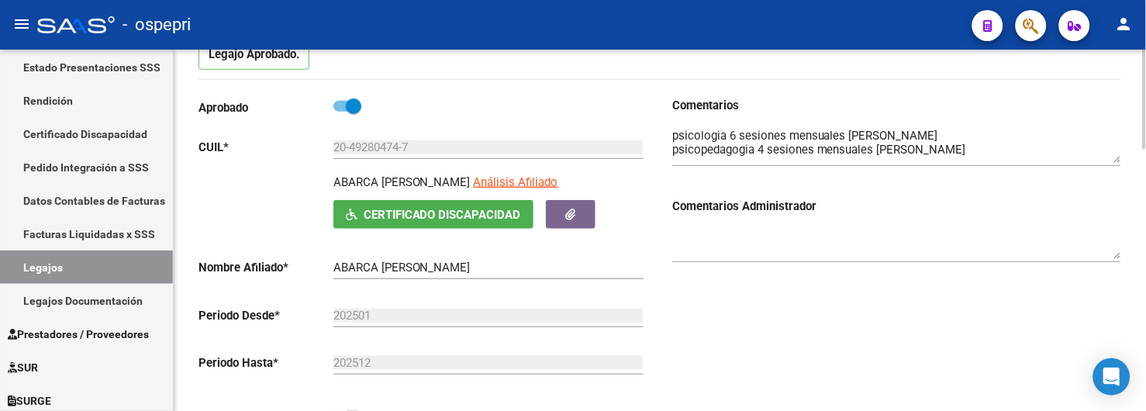
click at [1117, 161] on textarea at bounding box center [896, 145] width 449 height 36
click at [865, 319] on div "Comentarios Comentarios Administrador" at bounding box center [890, 272] width 461 height 350
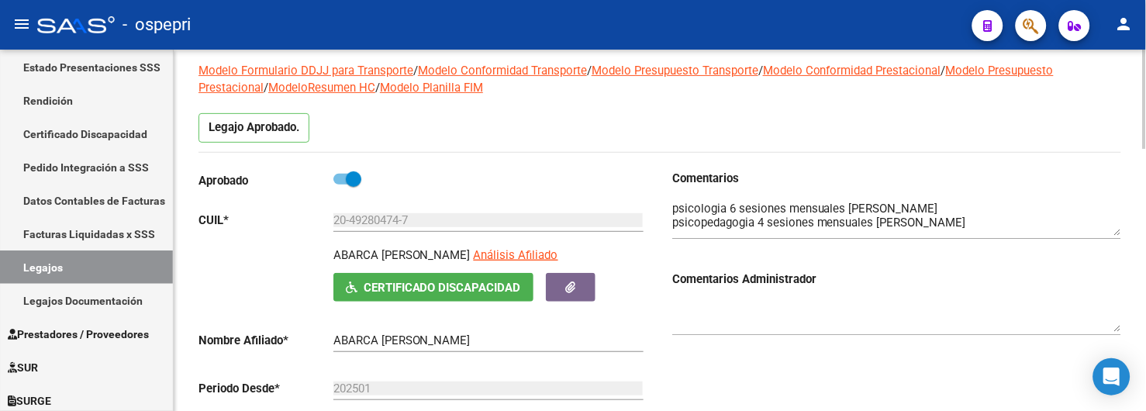
scroll to position [0, 0]
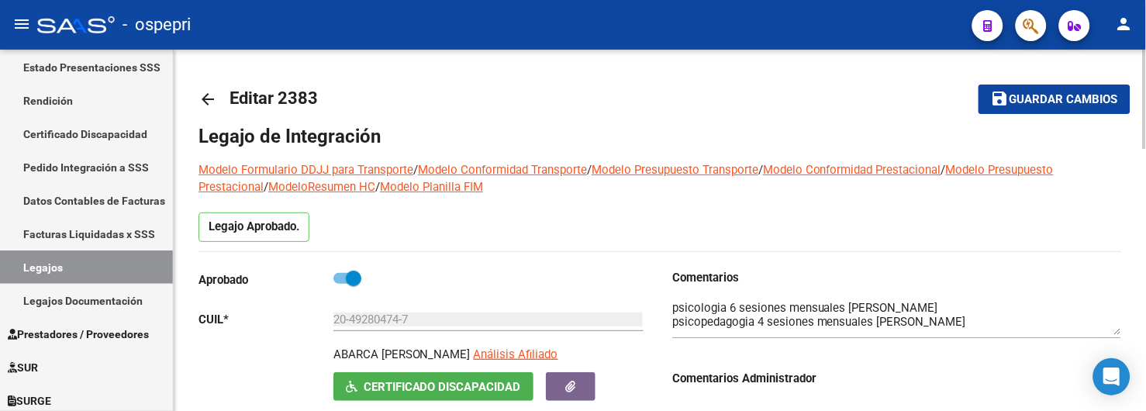
click at [202, 96] on mat-icon "arrow_back" at bounding box center [207, 99] width 19 height 19
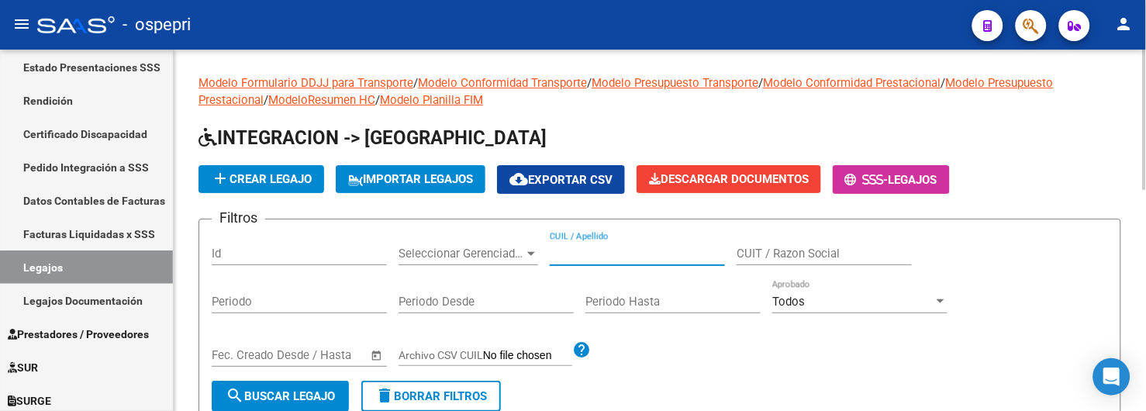
click at [606, 253] on input "CUIL / Apellido" at bounding box center [637, 254] width 175 height 14
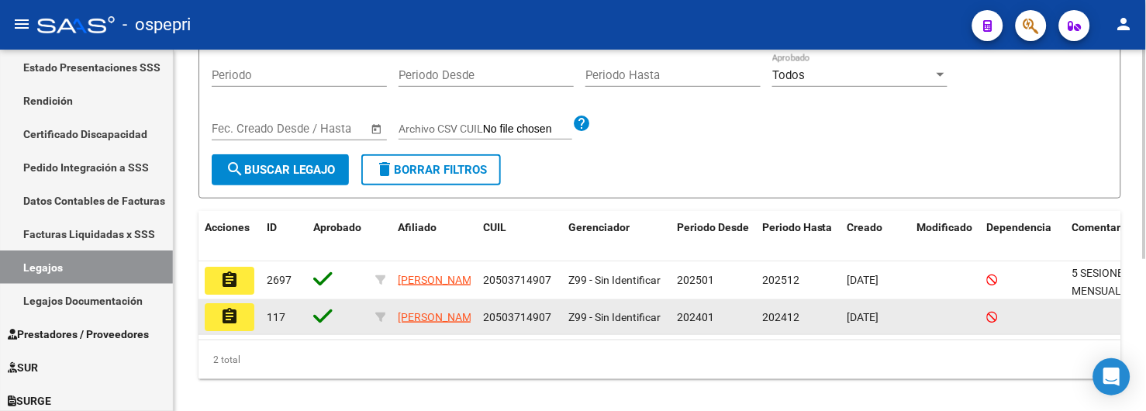
scroll to position [260, 0]
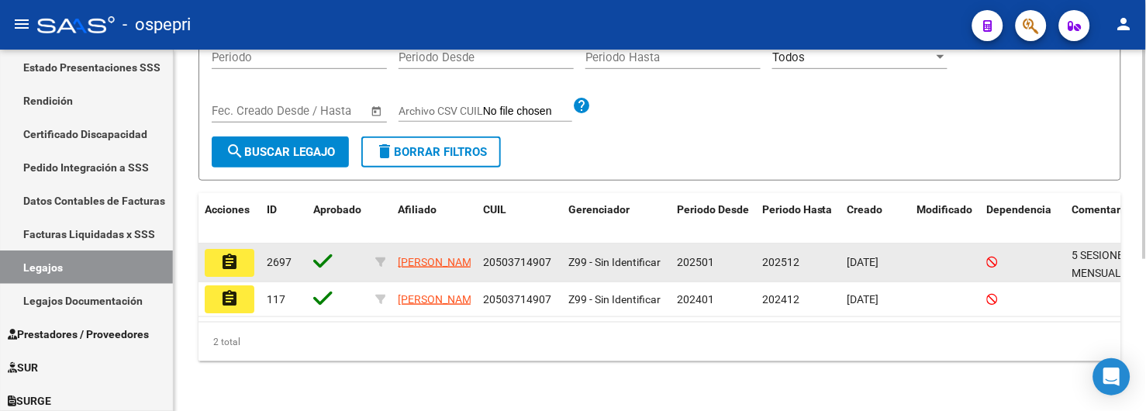
type input "50371490"
click at [236, 253] on mat-icon "assignment" at bounding box center [229, 262] width 19 height 19
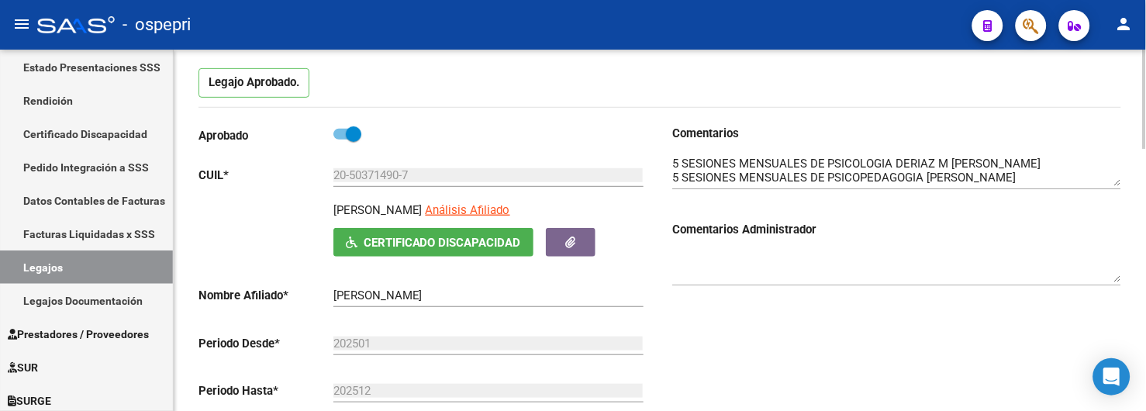
scroll to position [172, 0]
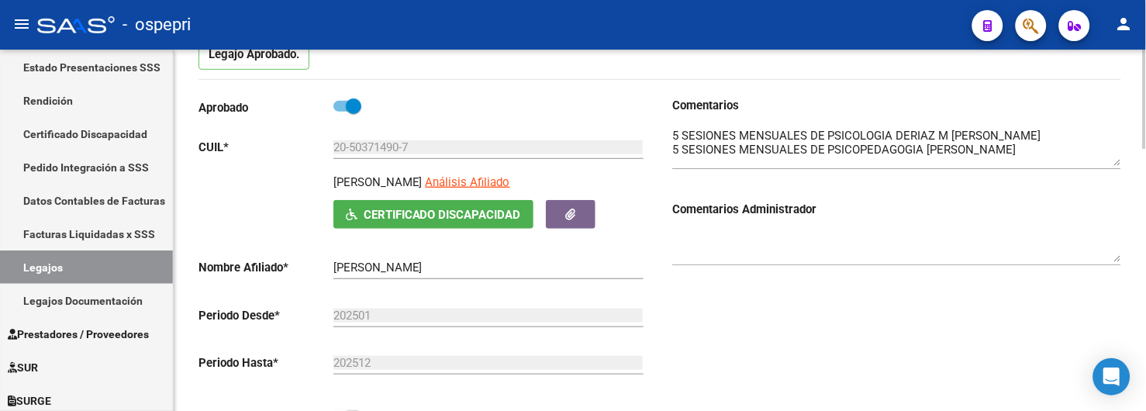
click at [1117, 164] on textarea at bounding box center [896, 146] width 449 height 39
drag, startPoint x: 1029, startPoint y: 239, endPoint x: 1066, endPoint y: 211, distance: 46.5
click at [1029, 239] on textarea at bounding box center [896, 246] width 449 height 31
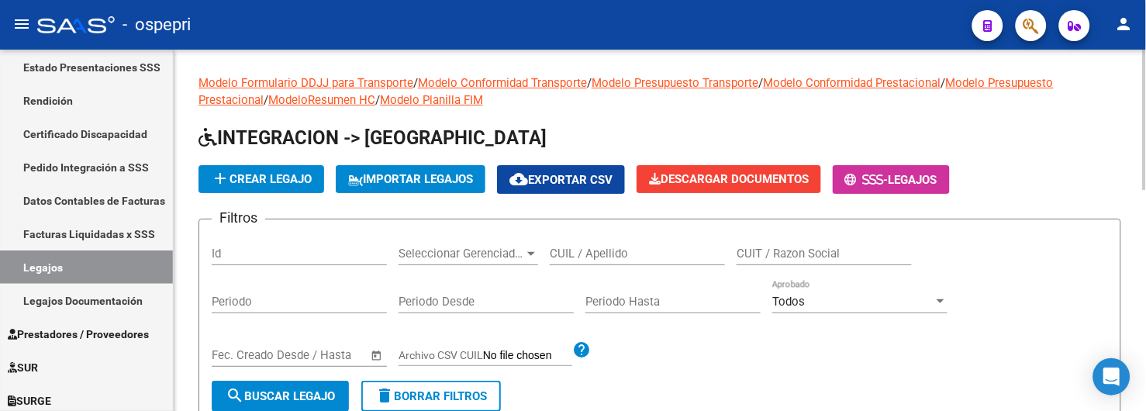
click at [594, 241] on div "CUIL / Apellido" at bounding box center [637, 248] width 175 height 33
click at [589, 249] on input "CUIL / Apellido" at bounding box center [637, 254] width 175 height 14
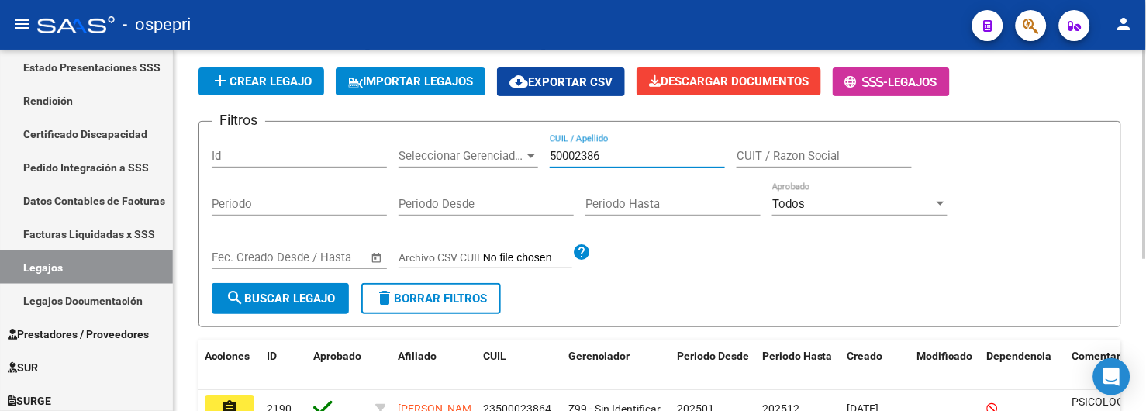
scroll to position [172, 0]
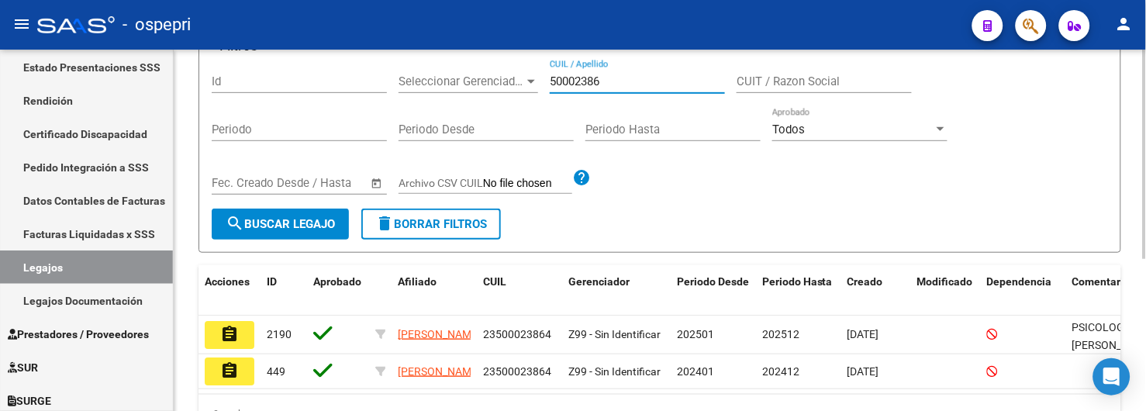
type input "50002386"
click at [295, 223] on span "search Buscar Legajo" at bounding box center [280, 224] width 109 height 14
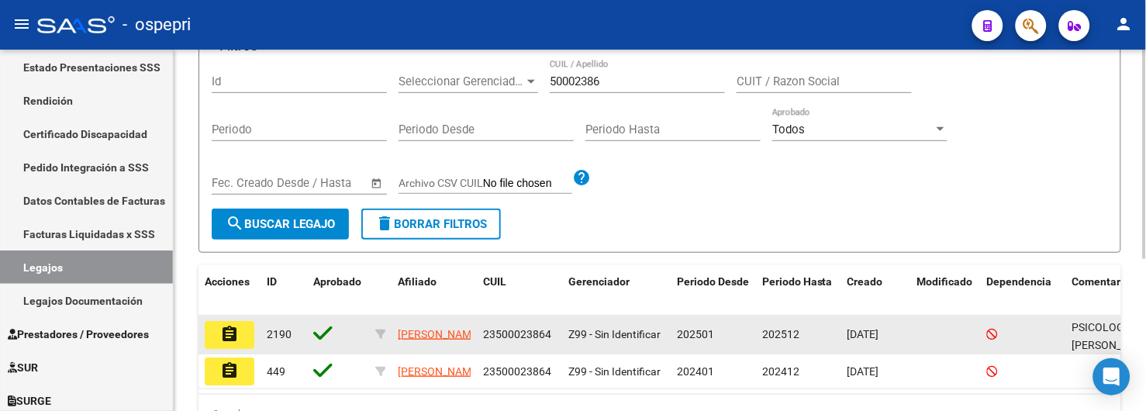
click at [233, 334] on mat-icon "assignment" at bounding box center [229, 334] width 19 height 19
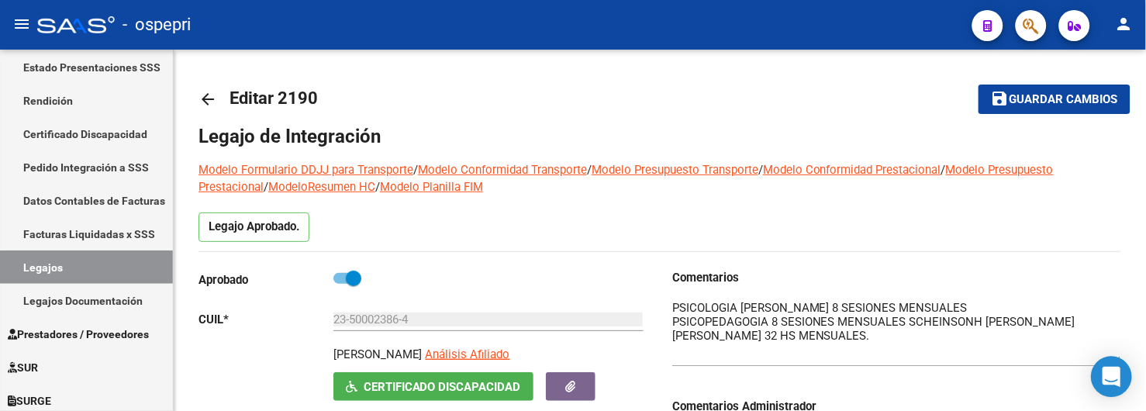
drag, startPoint x: 1117, startPoint y: 329, endPoint x: 1119, endPoint y: 362, distance: 32.6
click at [1119, 362] on body "menu - ospepri person Firma Express Inicio Calendario SSS Instructivos Contacto…" at bounding box center [573, 205] width 1146 height 411
click at [654, 95] on mat-toolbar-row "arrow_back Editar 2190" at bounding box center [557, 99] width 719 height 50
click at [210, 99] on mat-icon "arrow_back" at bounding box center [207, 99] width 19 height 19
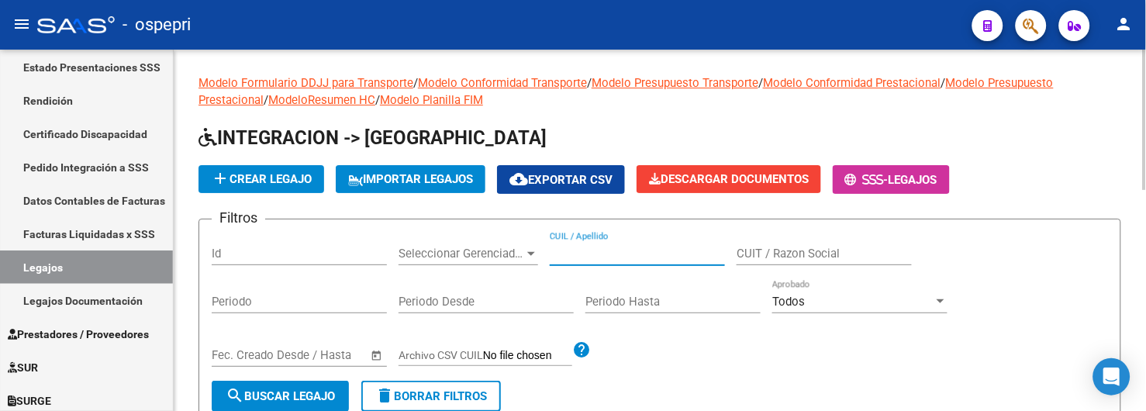
click at [563, 253] on input "CUIL / Apellido" at bounding box center [637, 254] width 175 height 14
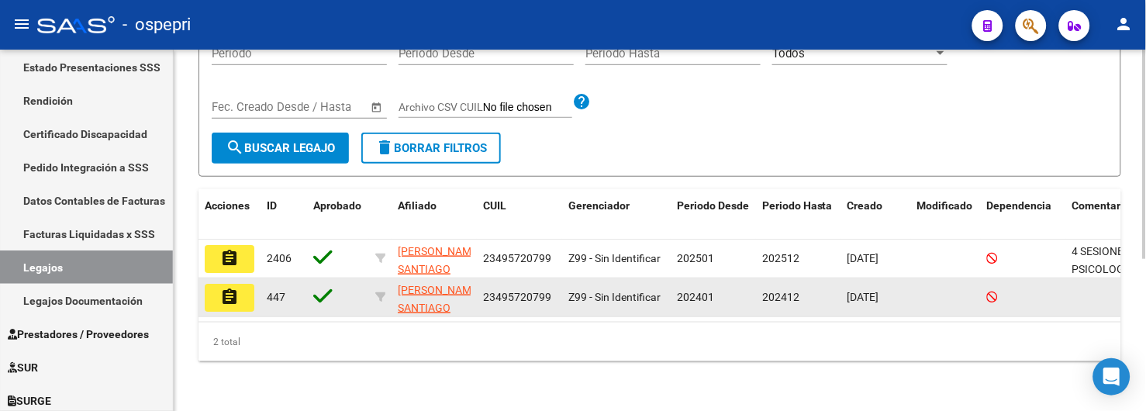
scroll to position [260, 0]
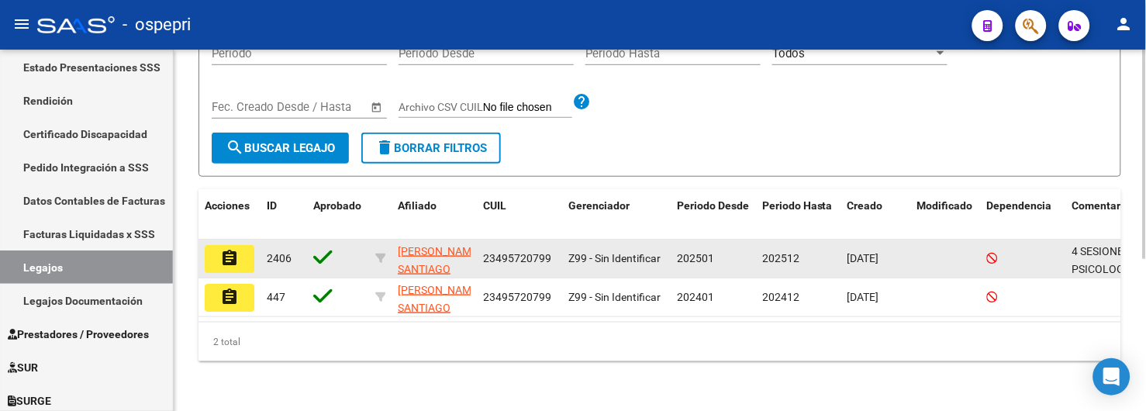
type input "49572079"
click at [229, 249] on mat-icon "assignment" at bounding box center [229, 258] width 19 height 19
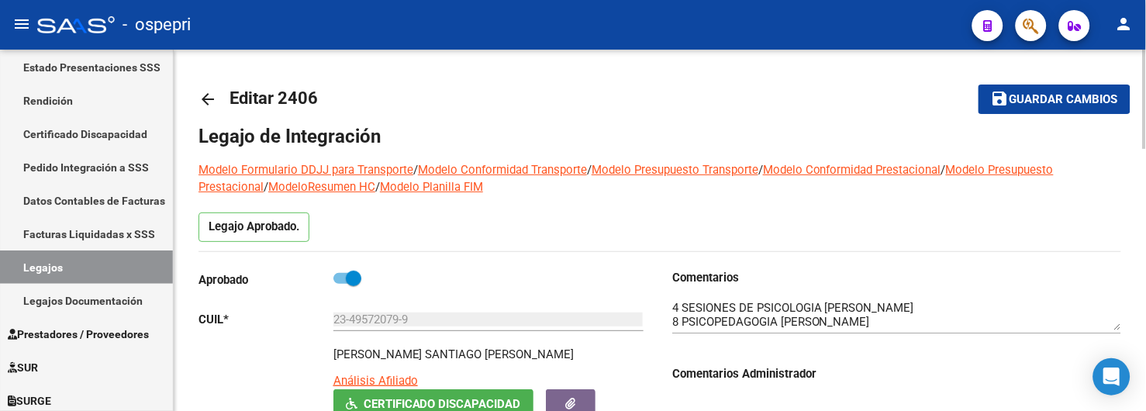
click at [567, 102] on mat-toolbar-row "arrow_back Editar 2406" at bounding box center [557, 99] width 719 height 50
click at [207, 97] on mat-icon "arrow_back" at bounding box center [207, 99] width 19 height 19
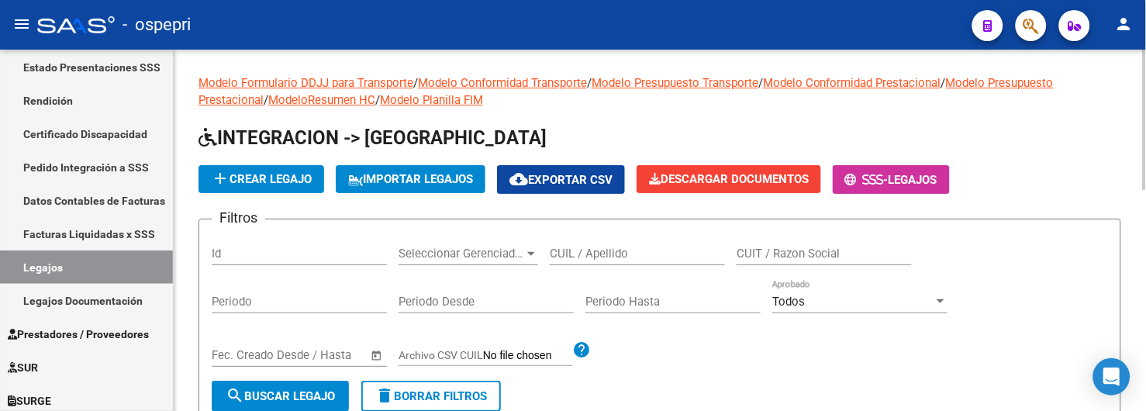
click at [598, 259] on input "CUIL / Apellido" at bounding box center [637, 254] width 175 height 14
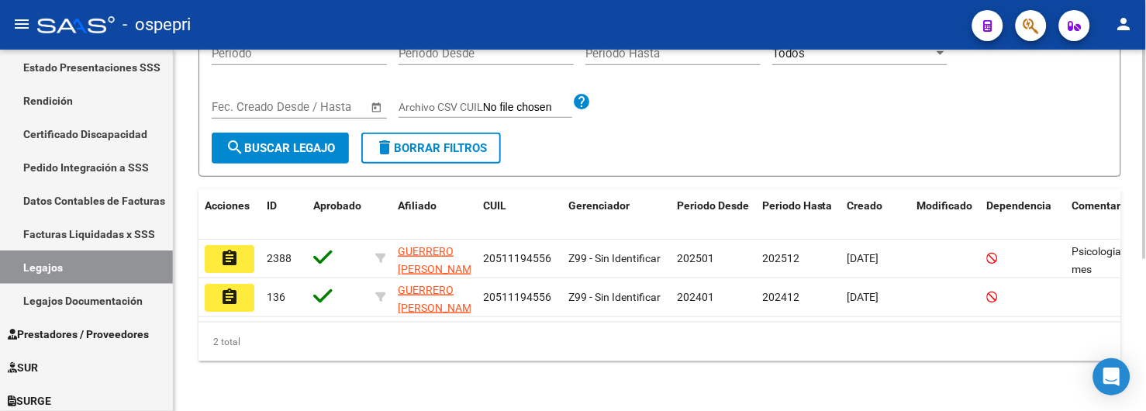
scroll to position [260, 0]
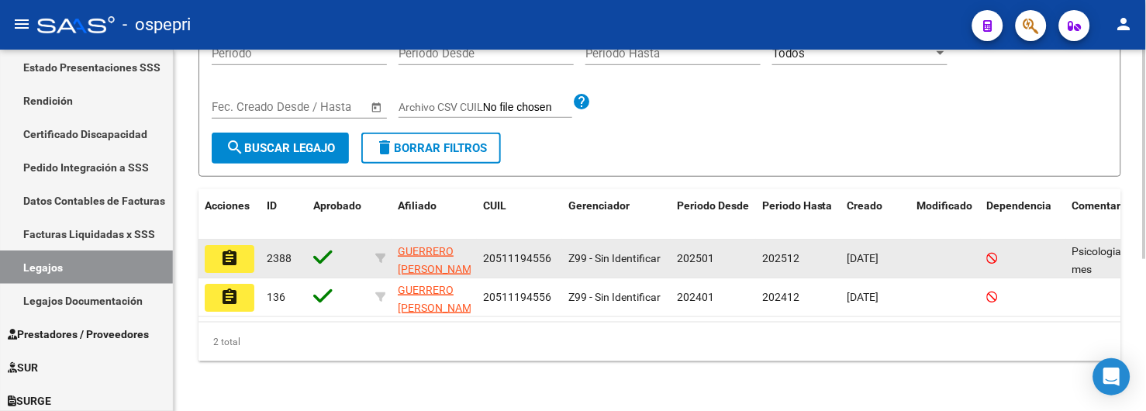
type input "51119455"
click at [236, 249] on mat-icon "assignment" at bounding box center [229, 258] width 19 height 19
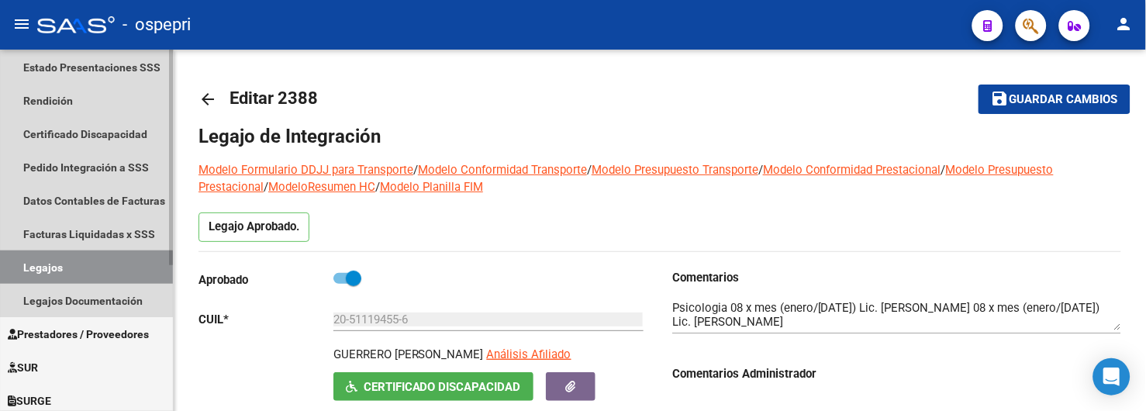
click at [73, 272] on link "Legajos" at bounding box center [86, 266] width 173 height 33
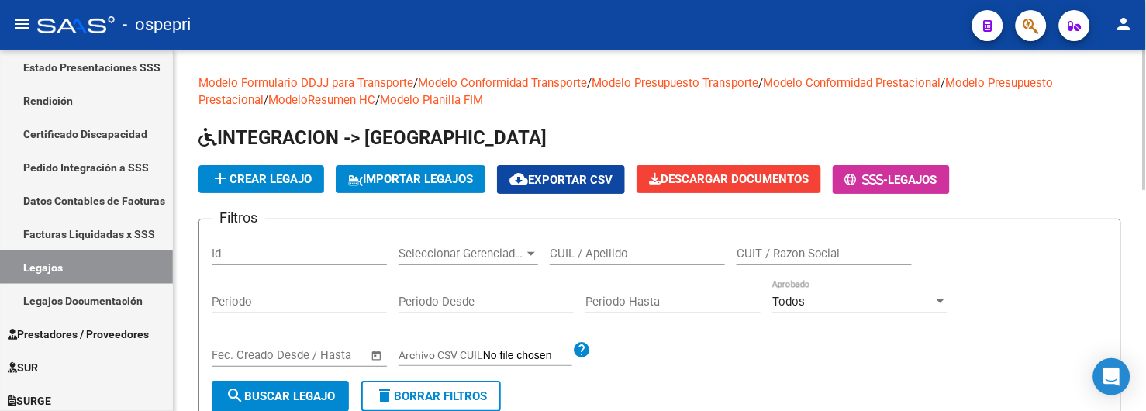
click at [601, 258] on input "CUIL / Apellido" at bounding box center [637, 254] width 175 height 14
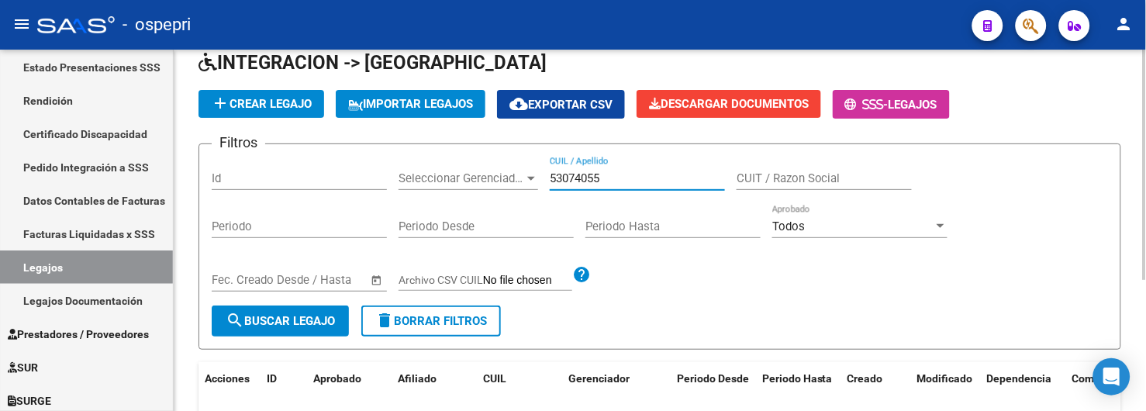
scroll to position [32, 0]
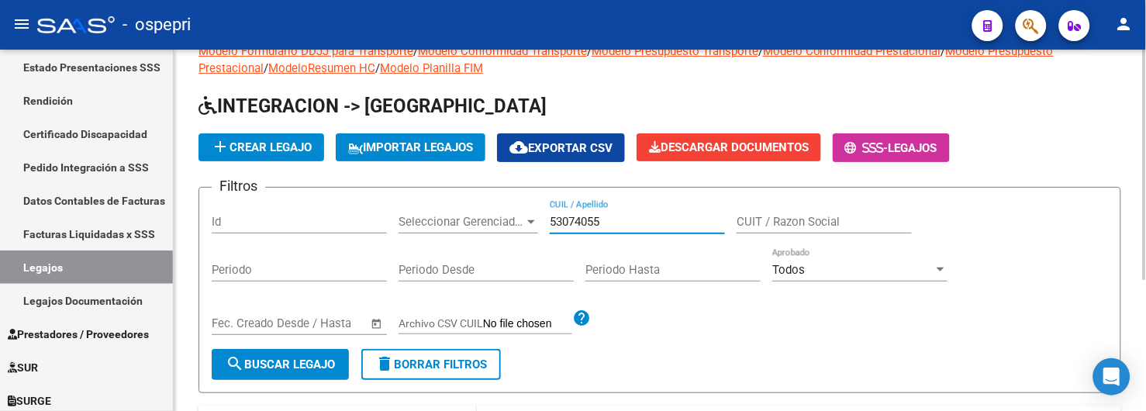
type input "53074055"
click at [725, 102] on h1 "INTEGRACION -> Legajos" at bounding box center [659, 107] width 922 height 27
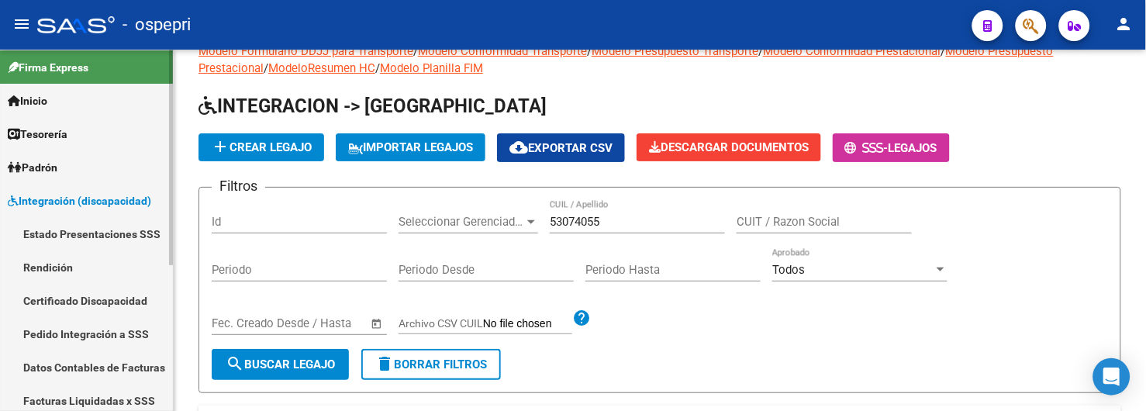
scroll to position [0, 0]
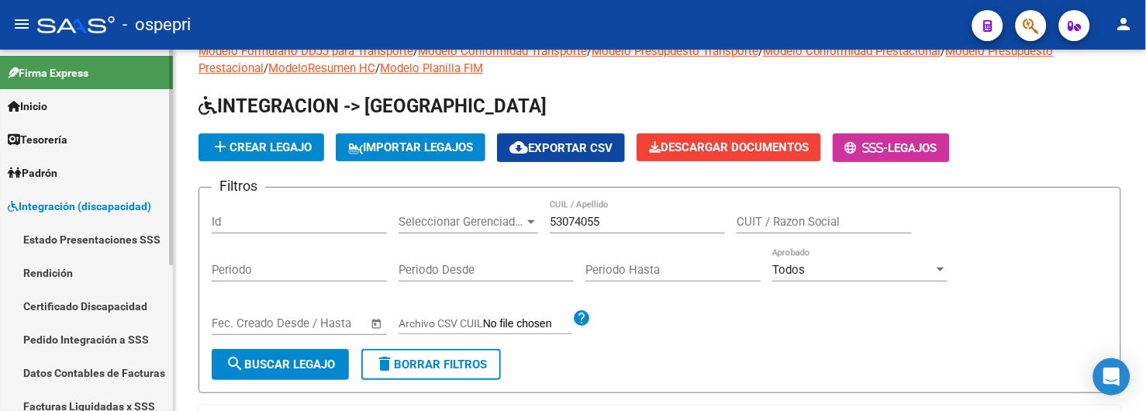
click at [57, 168] on span "Padrón" at bounding box center [33, 172] width 50 height 17
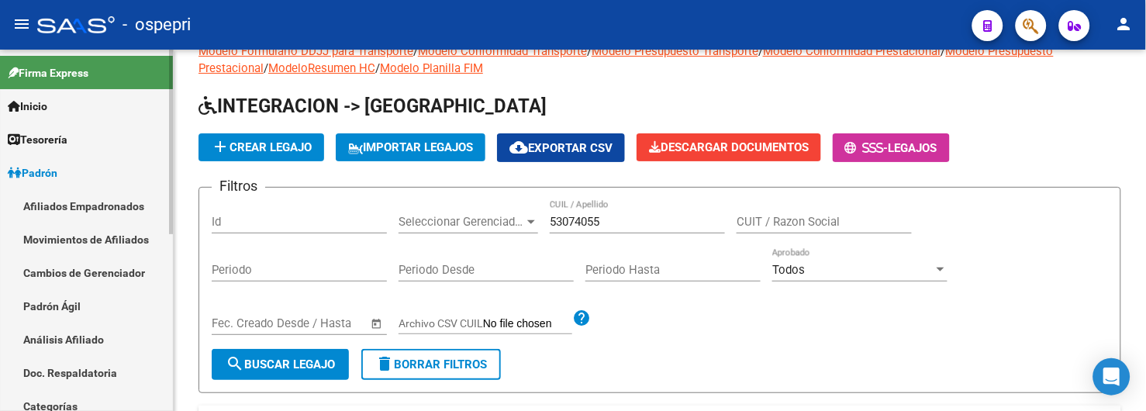
click at [70, 307] on link "Padrón Ágil" at bounding box center [86, 305] width 173 height 33
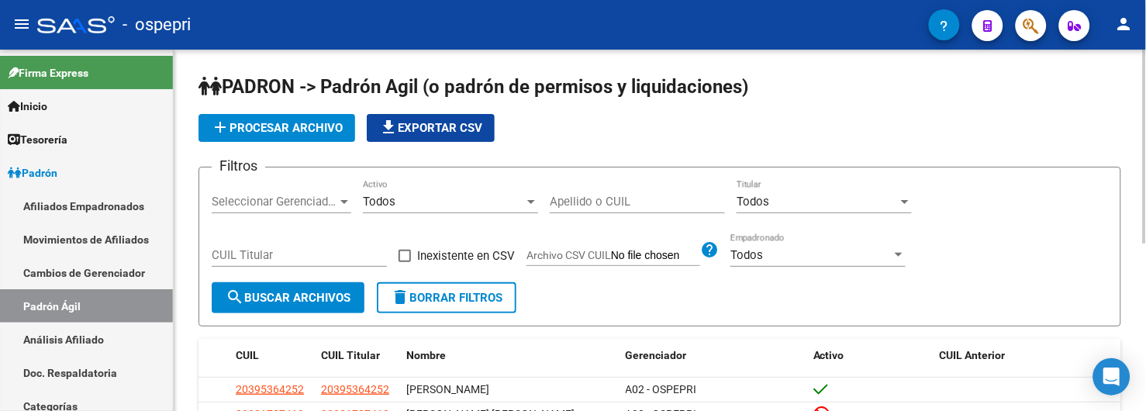
click at [642, 202] on input "Apellido o CUIL" at bounding box center [637, 202] width 175 height 14
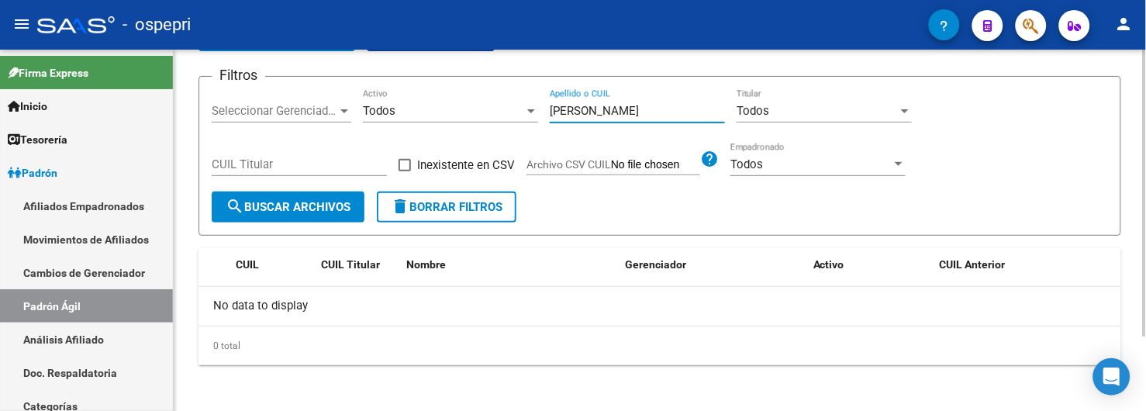
scroll to position [94, 0]
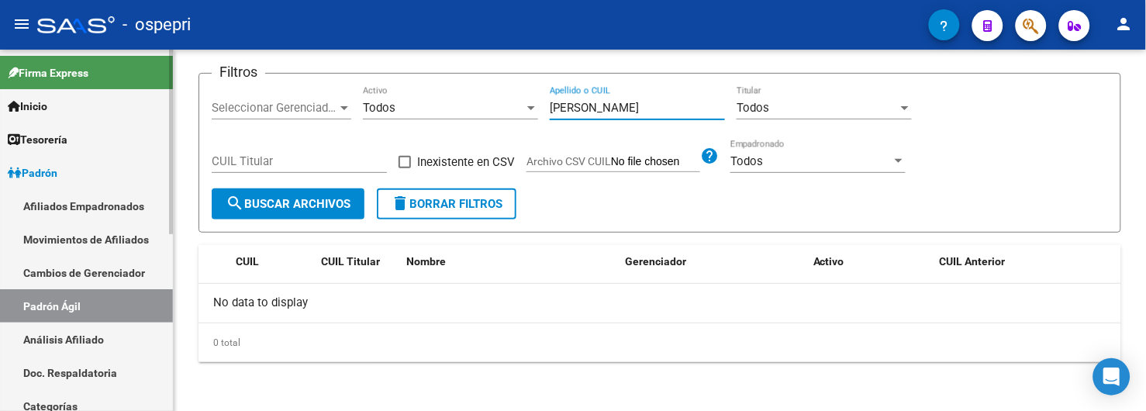
type input "lara villalba"
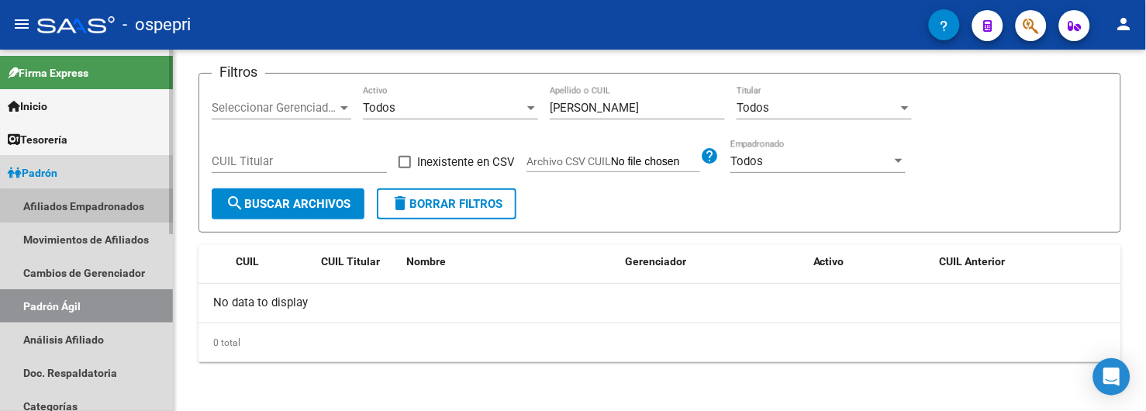
click at [91, 202] on link "Afiliados Empadronados" at bounding box center [86, 205] width 173 height 33
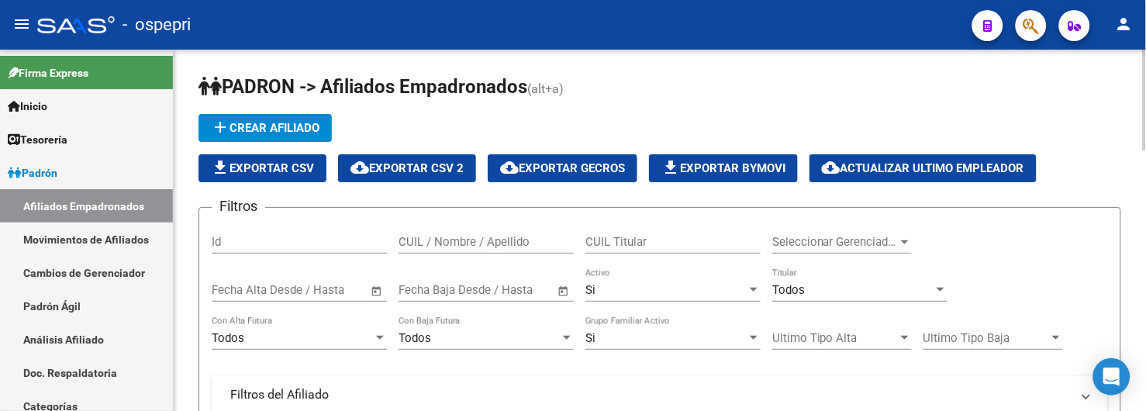
click at [445, 242] on input "CUIL / Nombre / Apellido" at bounding box center [485, 242] width 175 height 14
click at [419, 241] on input "laravillalba" at bounding box center [485, 242] width 175 height 14
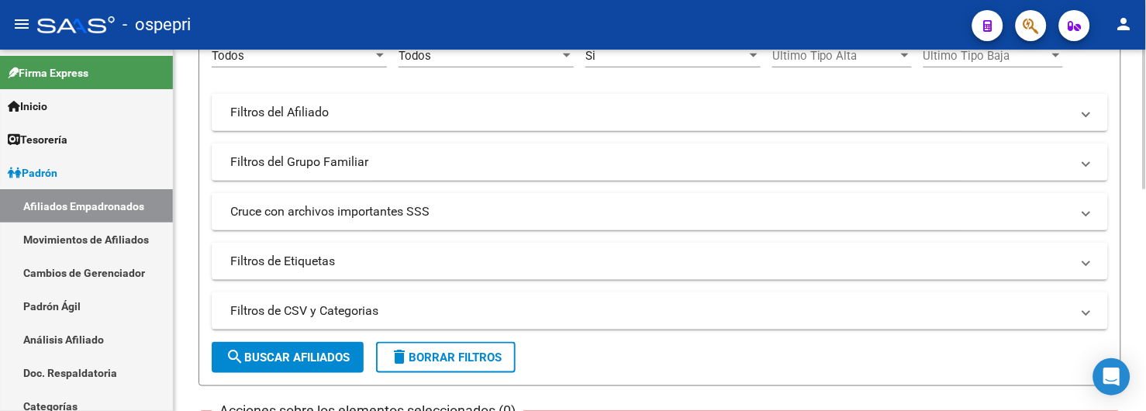
scroll to position [344, 0]
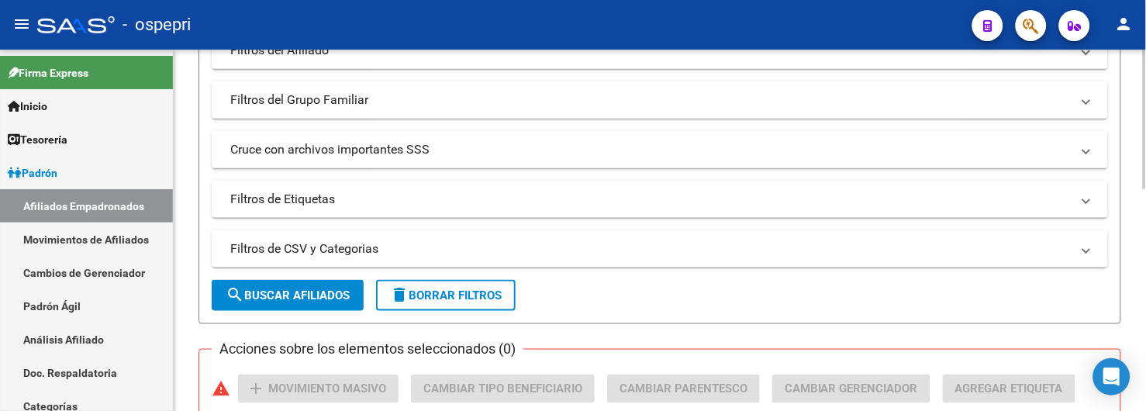
type input "lara villalba"
click at [302, 292] on span "search Buscar Afiliados" at bounding box center [288, 295] width 124 height 14
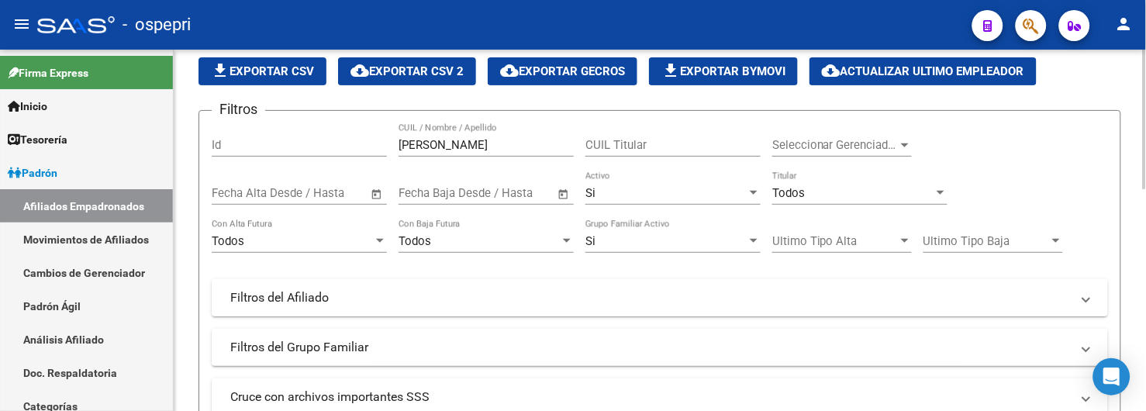
scroll to position [57, 0]
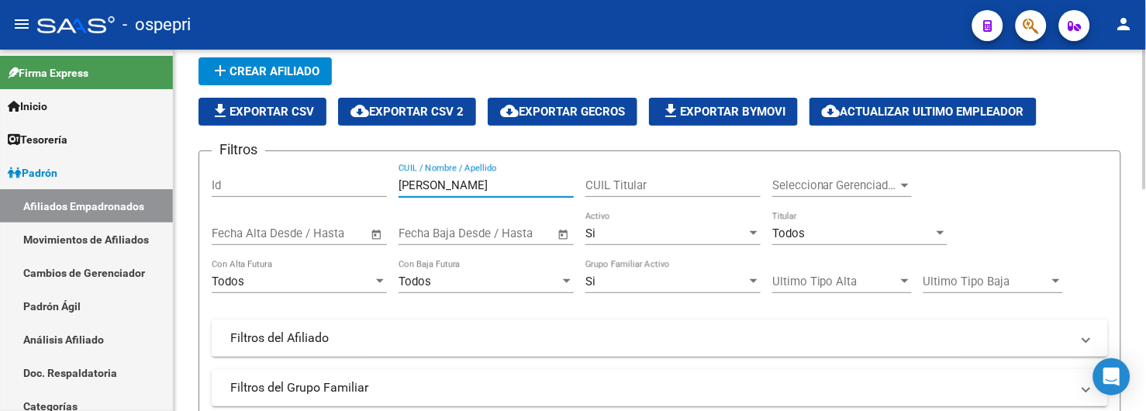
drag, startPoint x: 470, startPoint y: 183, endPoint x: 389, endPoint y: 190, distance: 80.9
click at [389, 190] on div "Filtros Id lara villalba CUIL / Nombre / Apellido CUIL Titular Seleccionar Gere…" at bounding box center [660, 335] width 896 height 342
click at [471, 184] on input "CUIL / Nombre / Apellido" at bounding box center [485, 185] width 175 height 14
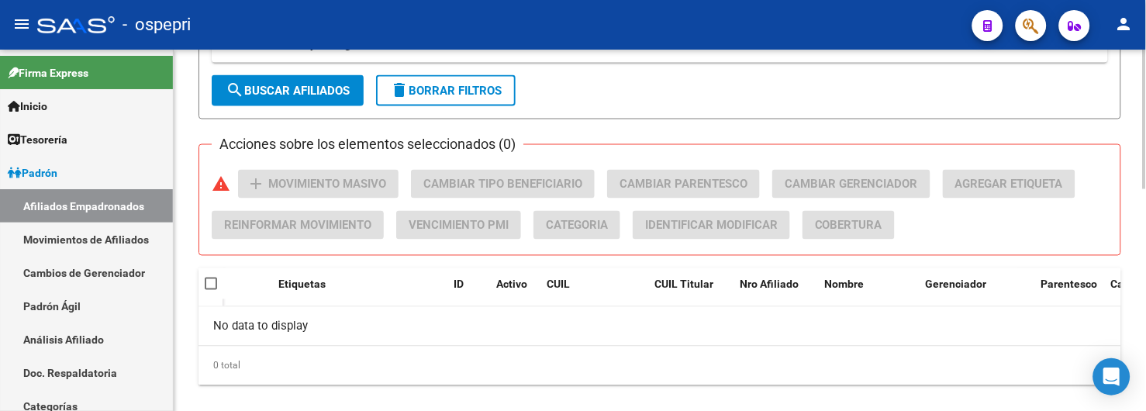
scroll to position [574, 0]
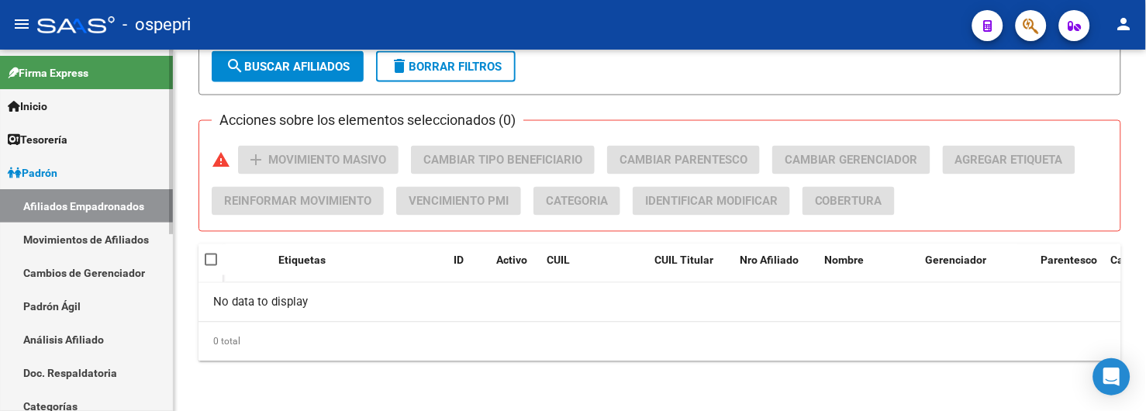
type input "villalba lara"
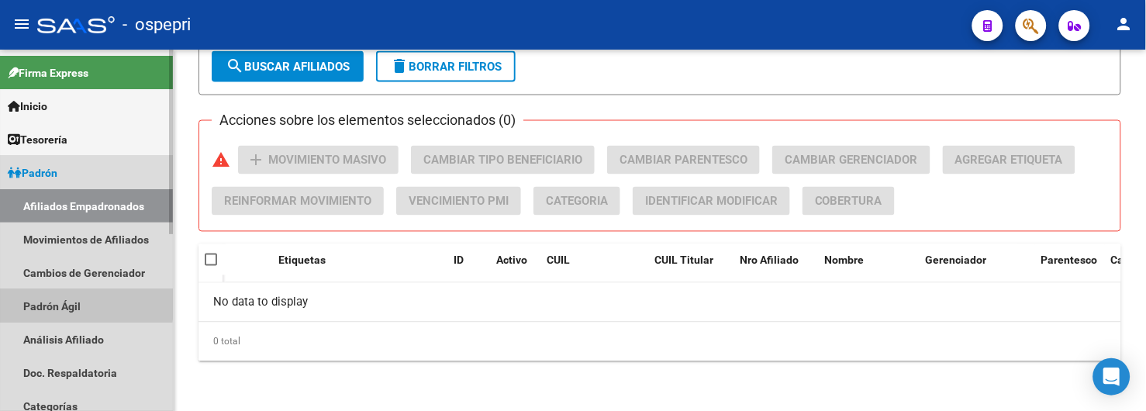
click at [73, 302] on link "Padrón Ágil" at bounding box center [86, 305] width 173 height 33
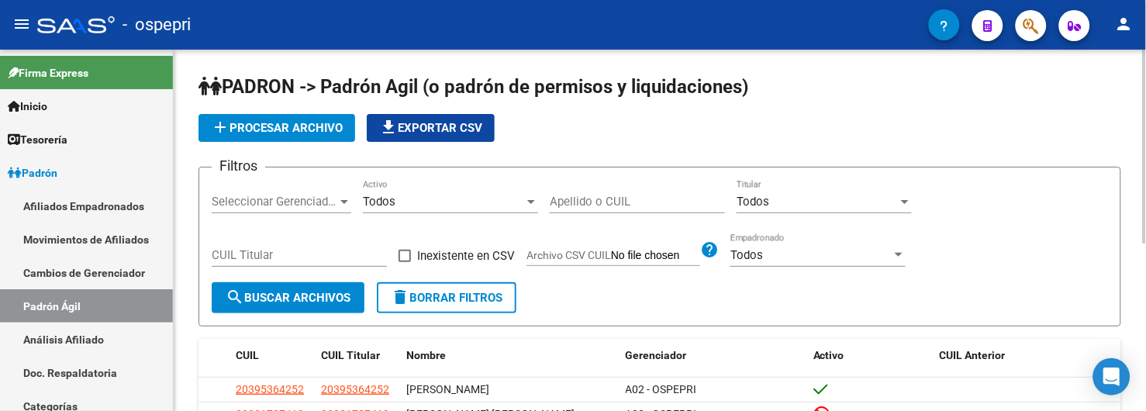
click at [587, 203] on input "Apellido o CUIL" at bounding box center [637, 202] width 175 height 14
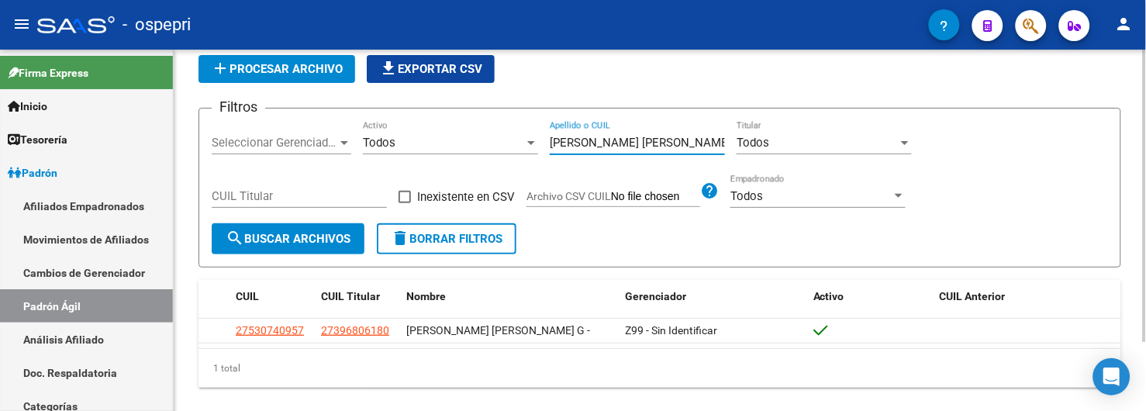
scroll to position [85, 0]
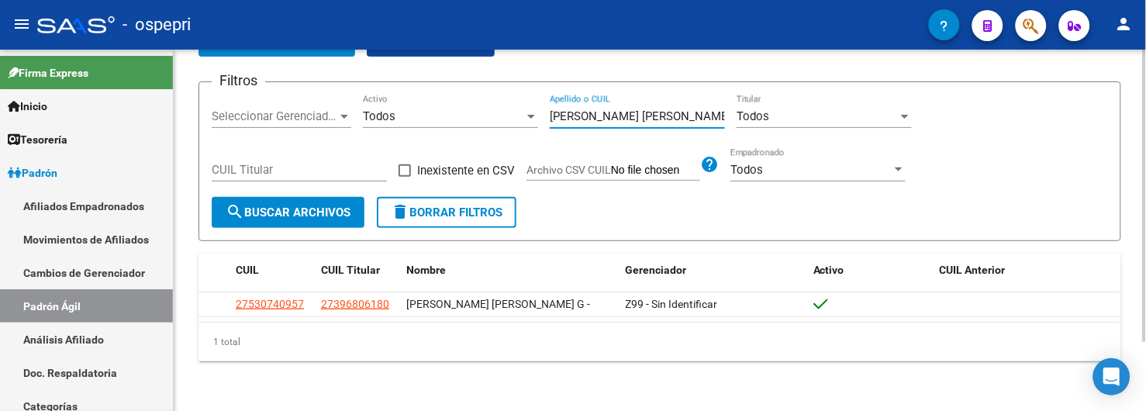
type input "villalba, lara angelina"
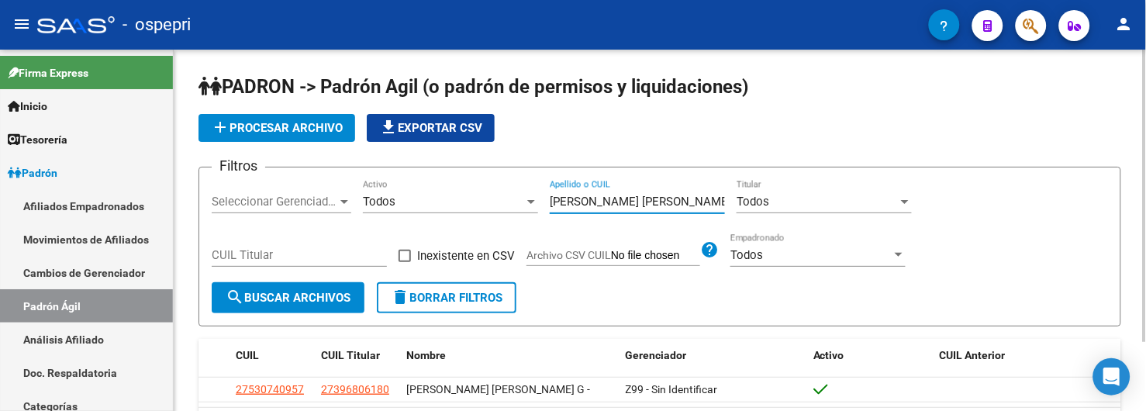
drag, startPoint x: 667, startPoint y: 200, endPoint x: 540, endPoint y: 202, distance: 126.4
click at [540, 202] on div "Filtros Seleccionar Gerenciador Seleccionar Gerenciador Todos Activo villalba, …" at bounding box center [660, 231] width 896 height 102
click at [47, 164] on span "Padrón" at bounding box center [33, 172] width 50 height 17
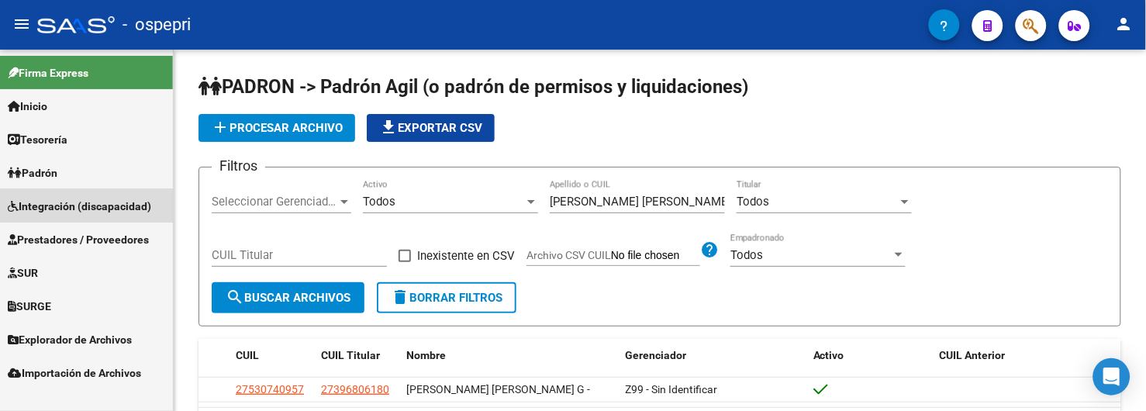
click at [54, 197] on link "Integración (discapacidad)" at bounding box center [86, 205] width 173 height 33
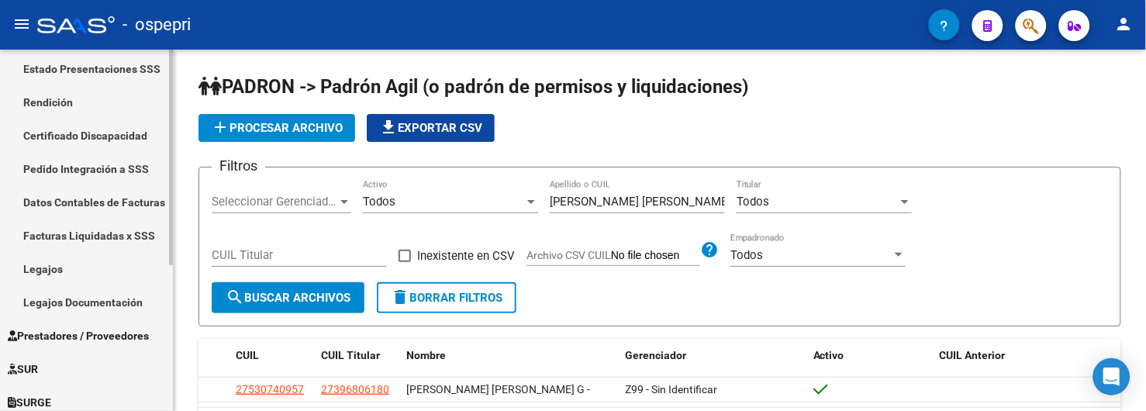
scroll to position [172, 0]
click at [67, 262] on link "Legajos" at bounding box center [86, 266] width 173 height 33
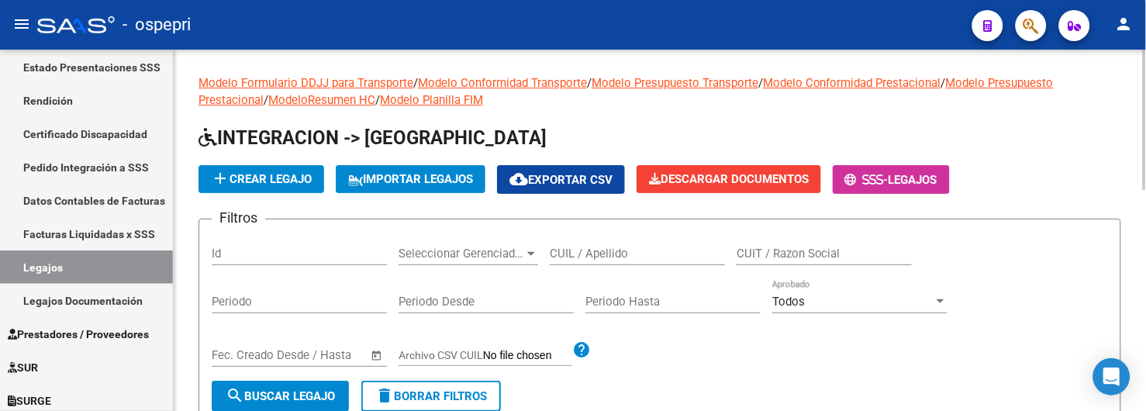
click at [600, 257] on input "CUIL / Apellido" at bounding box center [637, 254] width 175 height 14
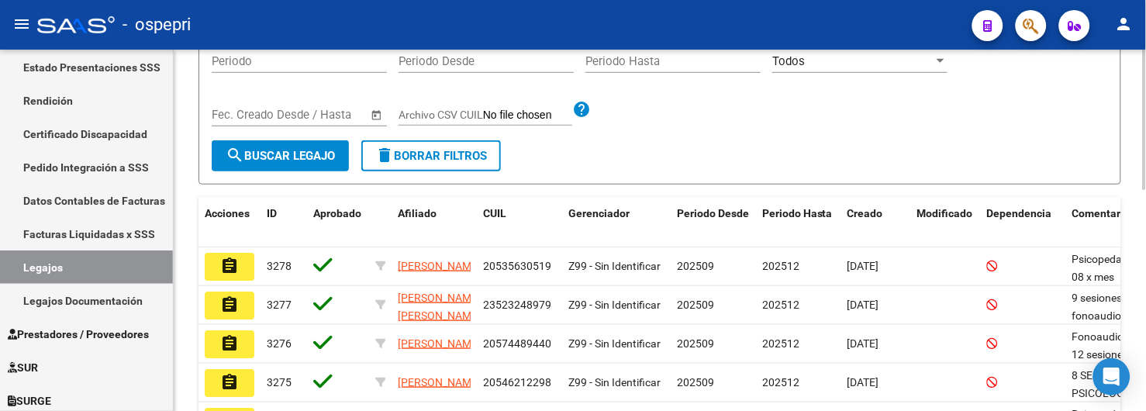
scroll to position [258, 0]
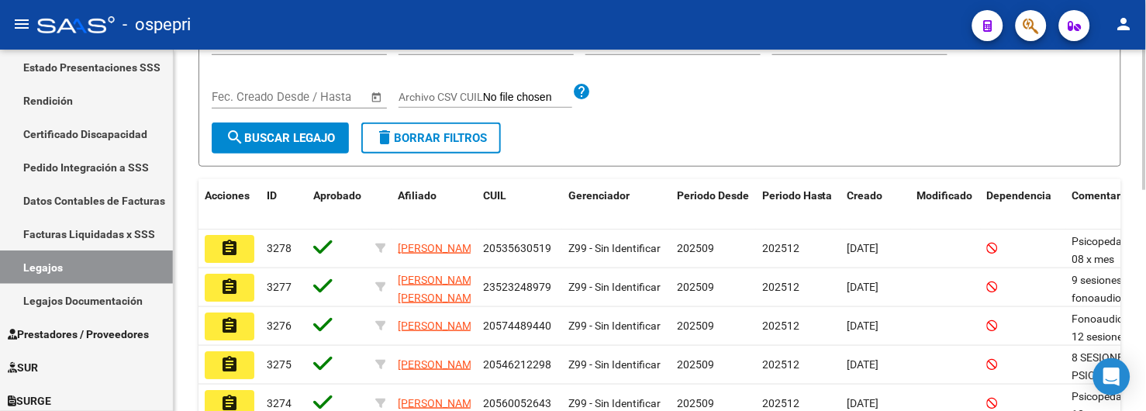
type input "48144612"
click at [311, 147] on button "search Buscar Legajo" at bounding box center [280, 137] width 137 height 31
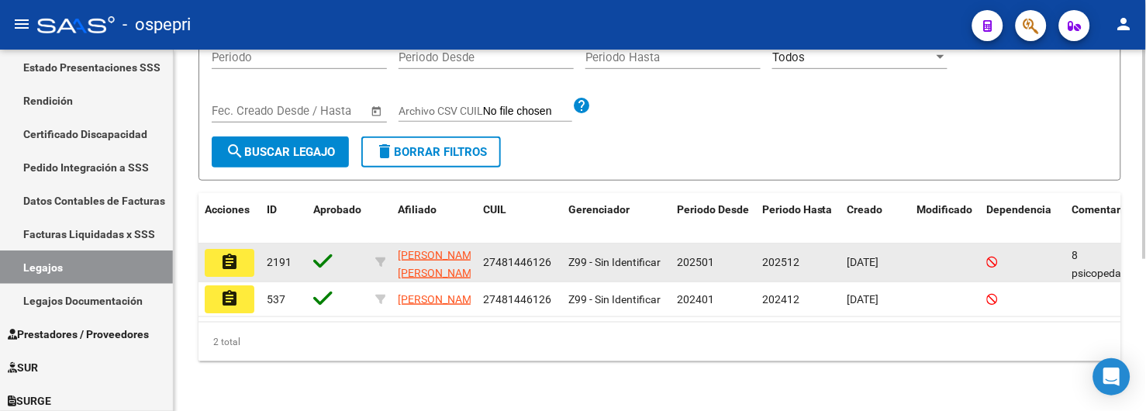
click at [230, 253] on mat-icon "assignment" at bounding box center [229, 262] width 19 height 19
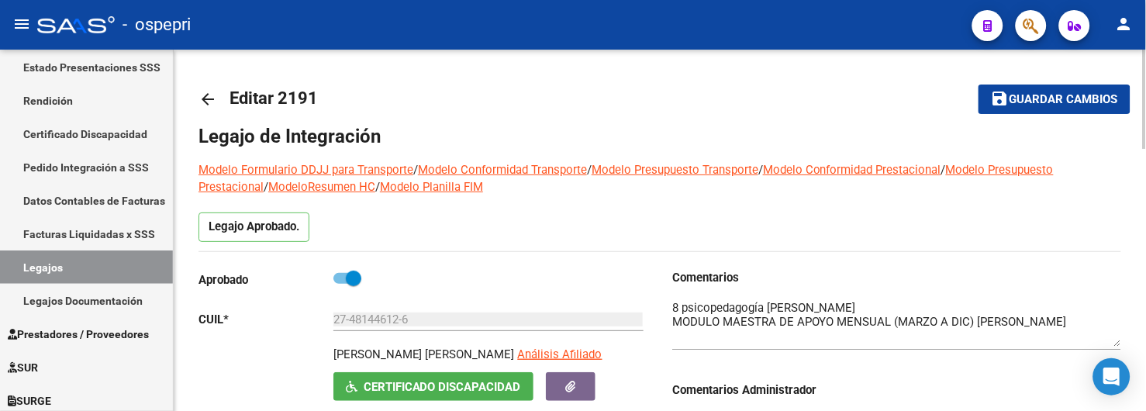
drag, startPoint x: 1119, startPoint y: 329, endPoint x: 1119, endPoint y: 346, distance: 16.3
click at [1119, 346] on textarea at bounding box center [896, 322] width 449 height 47
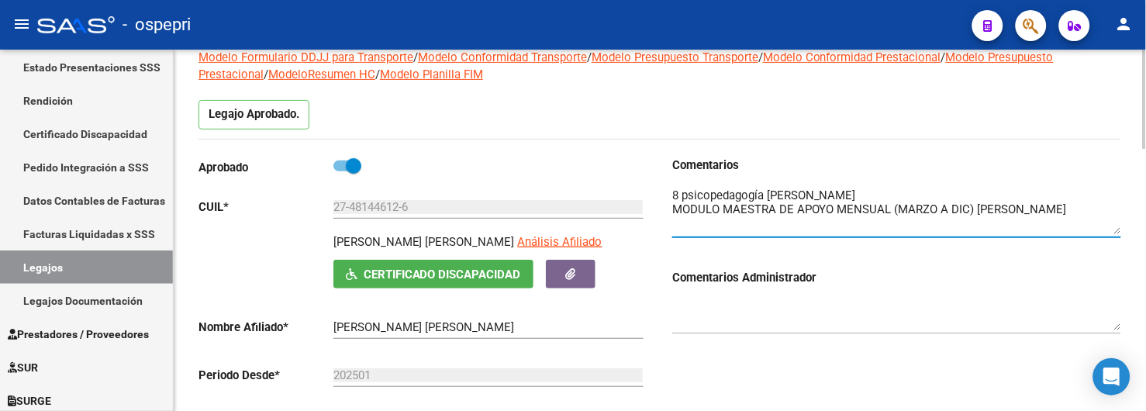
scroll to position [86, 0]
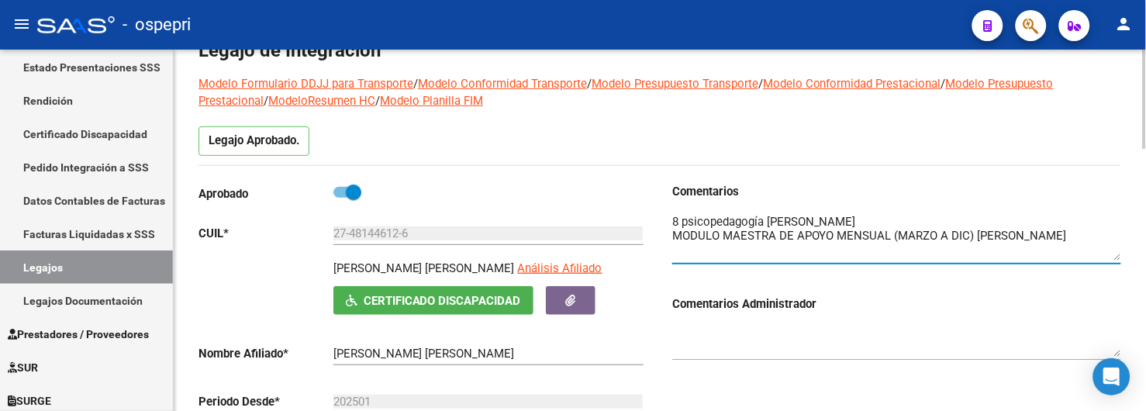
type textarea "8 psicopedagogía BIGNERT CINTHIA MODULO MAESTRA DE APOYO MENSUAL (MARZO A DIC) …"
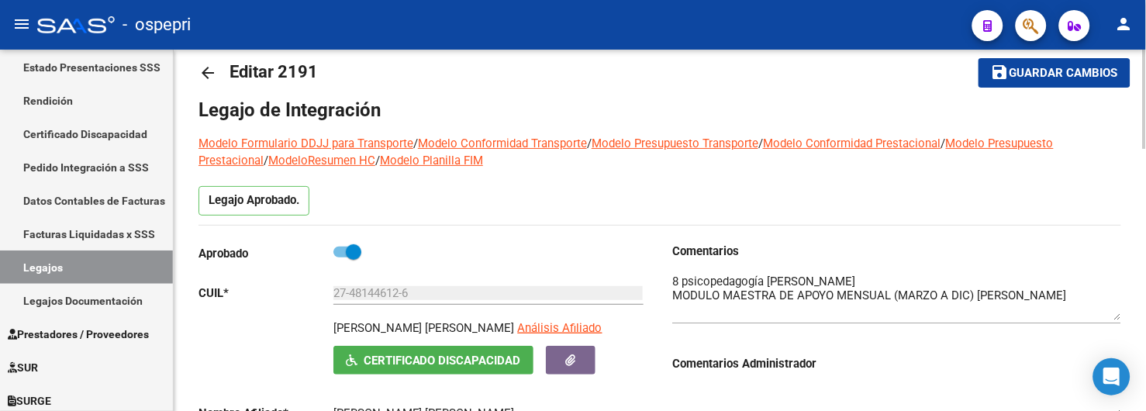
scroll to position [0, 0]
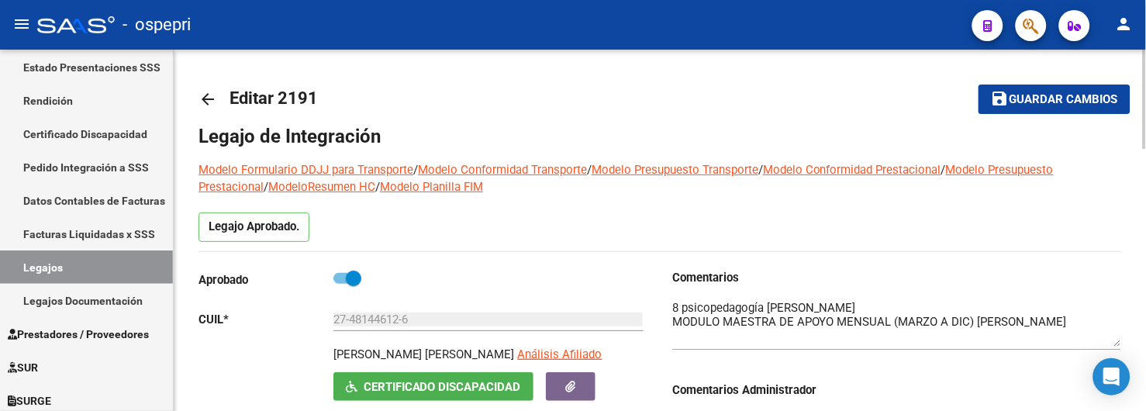
click at [212, 95] on mat-icon "arrow_back" at bounding box center [207, 99] width 19 height 19
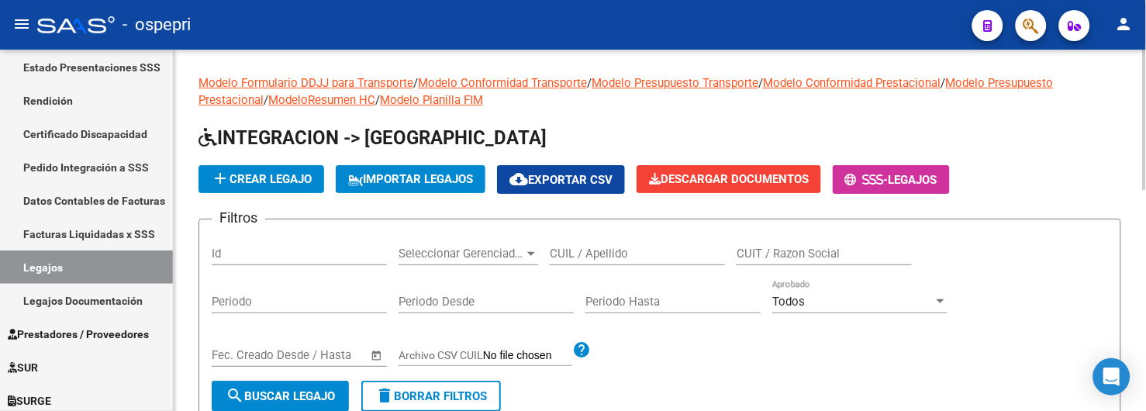
click at [584, 260] on input "CUIL / Apellido" at bounding box center [637, 254] width 175 height 14
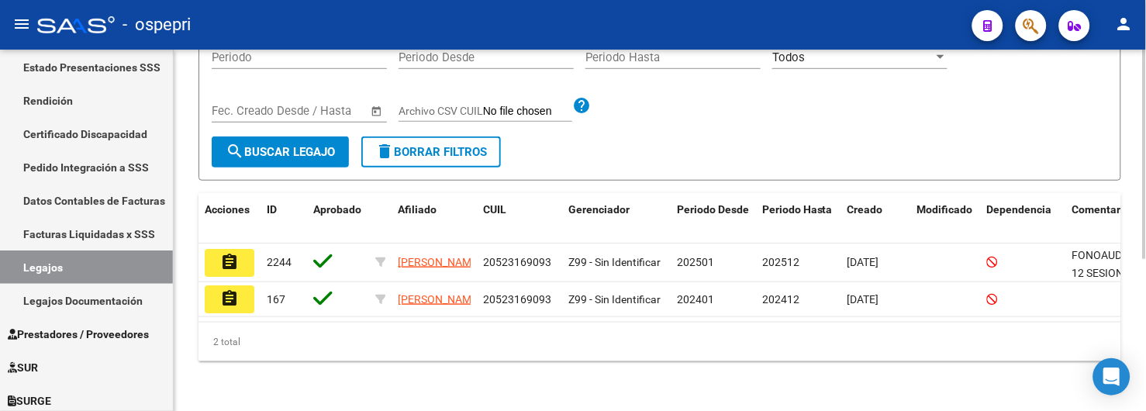
scroll to position [258, 0]
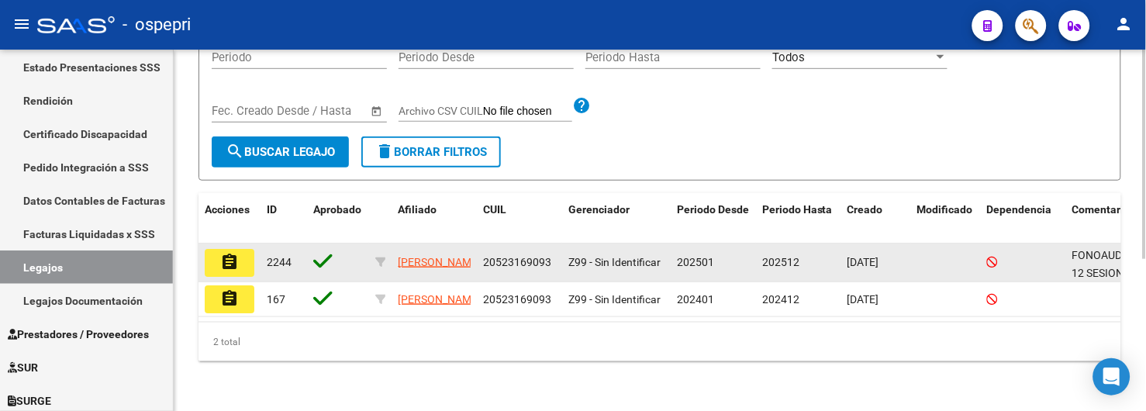
type input "52316909"
click at [240, 249] on button "assignment" at bounding box center [230, 263] width 50 height 28
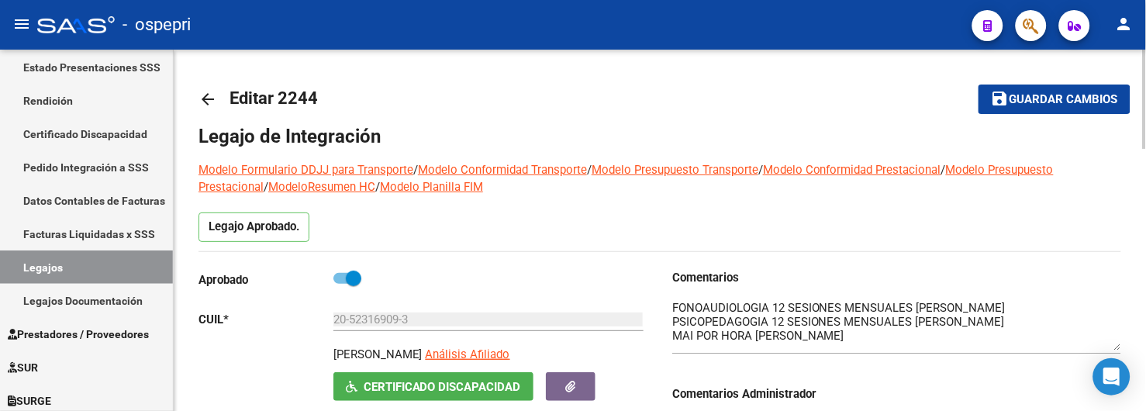
drag, startPoint x: 1119, startPoint y: 329, endPoint x: 1122, endPoint y: 350, distance: 21.2
click at [205, 98] on mat-icon "arrow_back" at bounding box center [207, 99] width 19 height 19
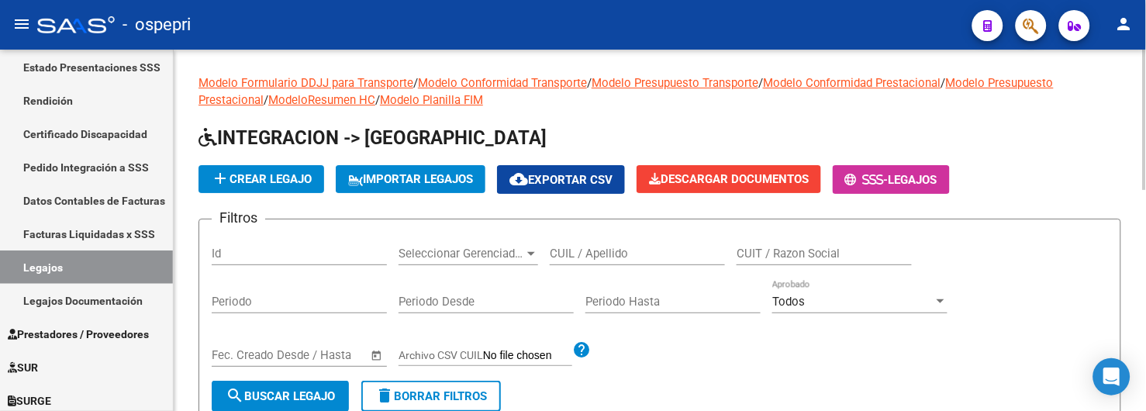
click at [577, 257] on input "CUIL / Apellido" at bounding box center [637, 254] width 175 height 14
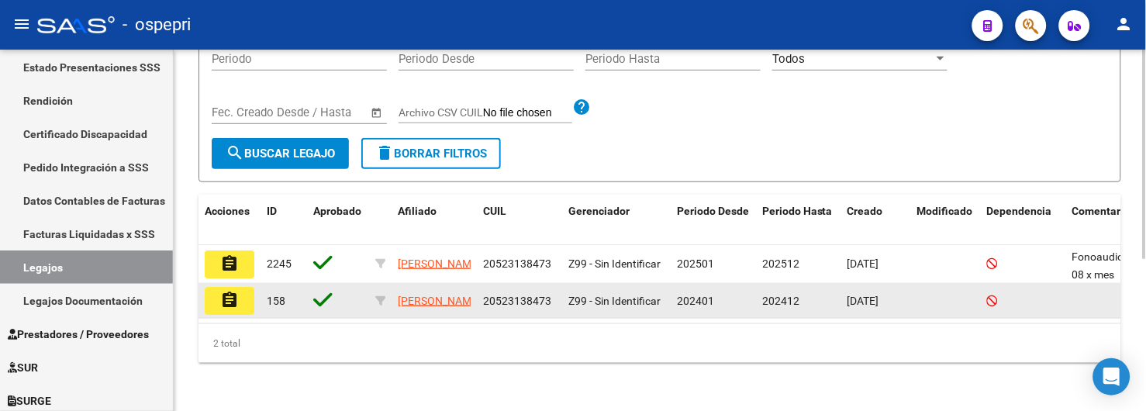
scroll to position [258, 0]
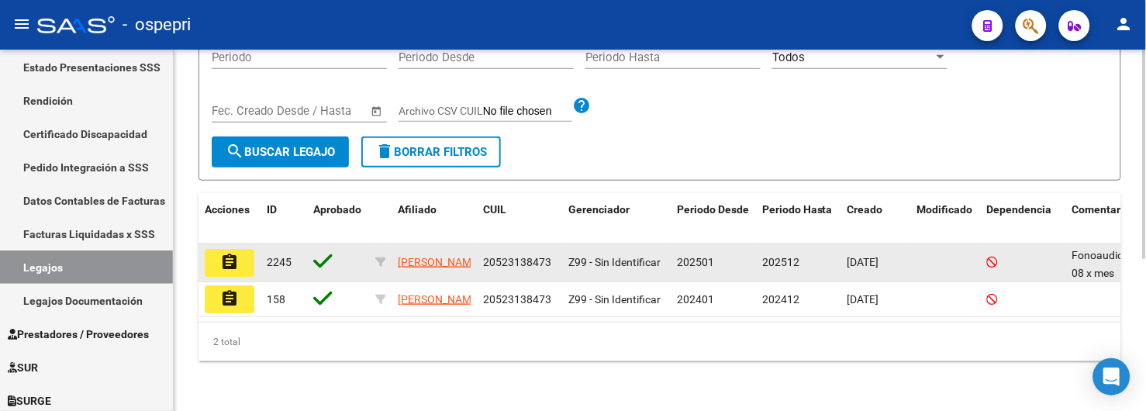
type input "52313847"
click at [228, 253] on mat-icon "assignment" at bounding box center [229, 262] width 19 height 19
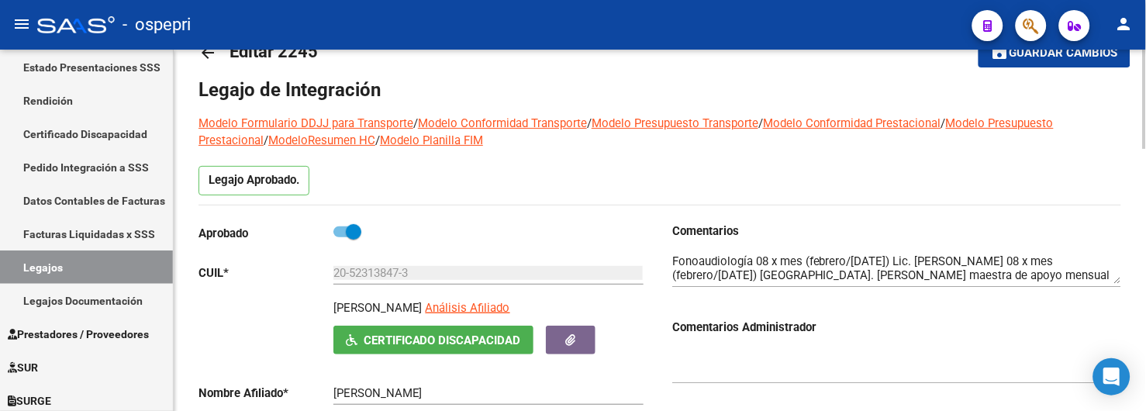
scroll to position [86, 0]
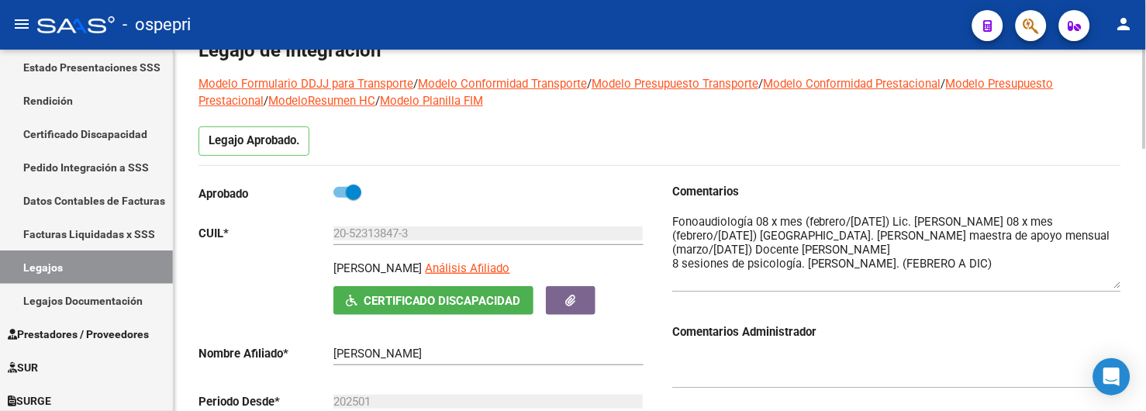
drag, startPoint x: 1118, startPoint y: 240, endPoint x: 1118, endPoint y: 284, distance: 44.2
click at [1118, 284] on textarea at bounding box center [896, 250] width 449 height 75
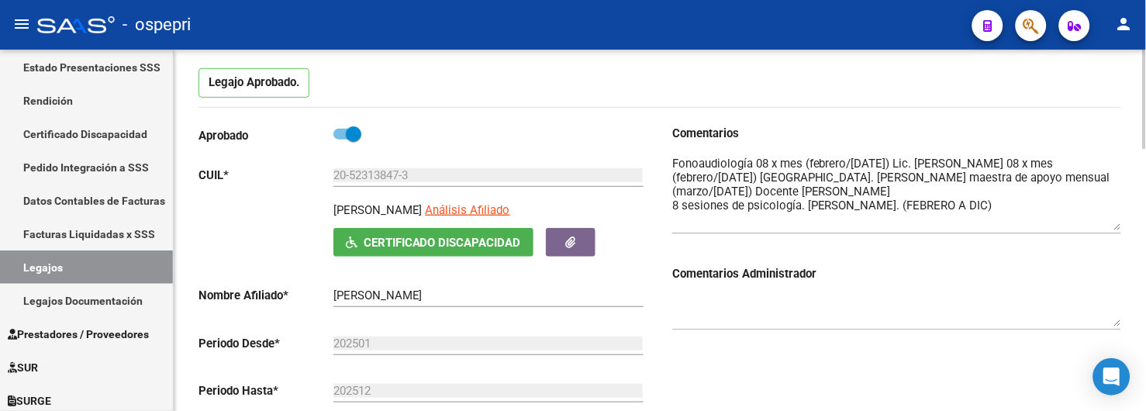
scroll to position [172, 0]
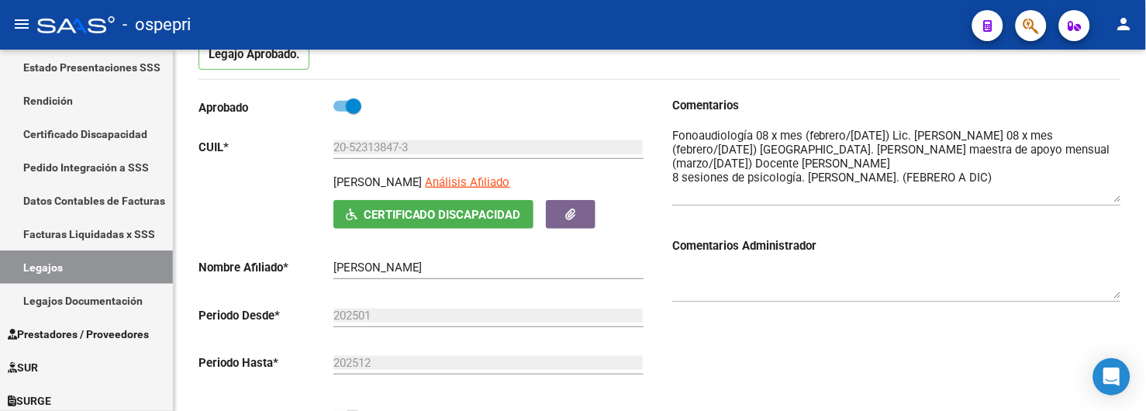
click at [674, 26] on div "- ospepri" at bounding box center [498, 25] width 922 height 34
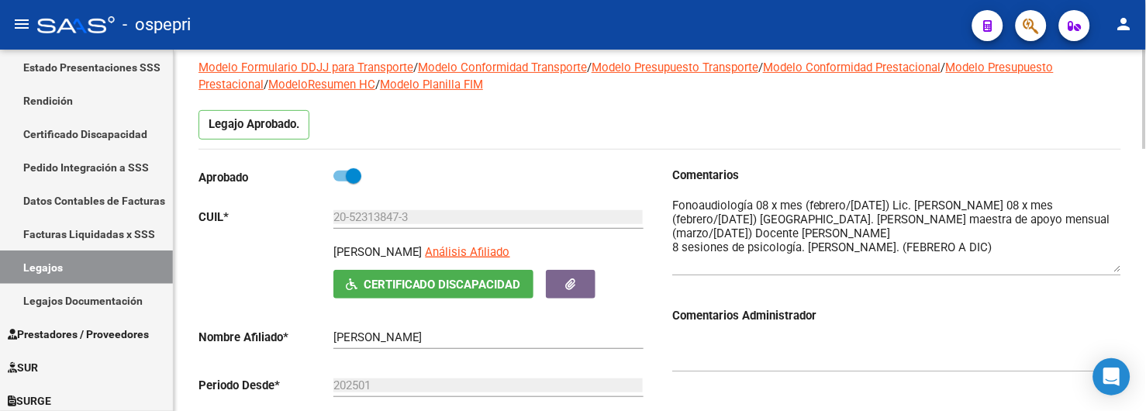
scroll to position [0, 0]
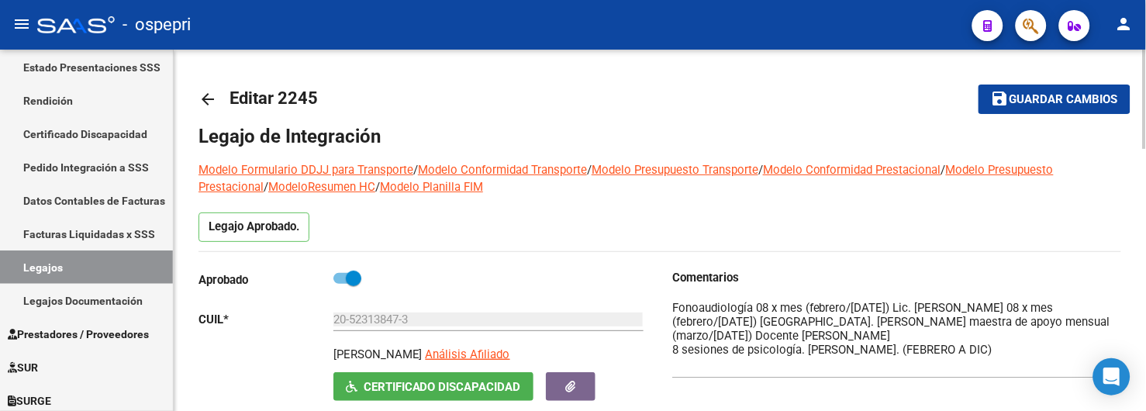
click at [205, 98] on mat-icon "arrow_back" at bounding box center [207, 99] width 19 height 19
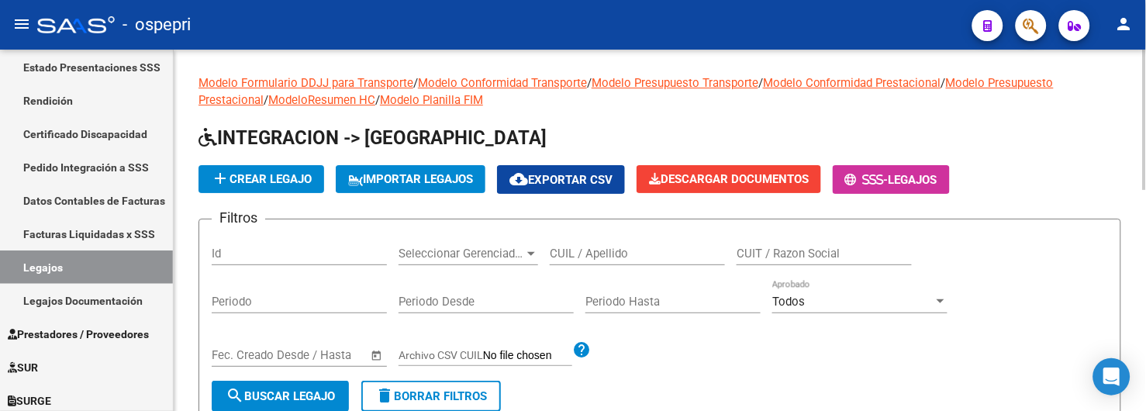
click at [600, 254] on input "CUIL / Apellido" at bounding box center [637, 254] width 175 height 14
type input "53565628"
click at [309, 392] on span "search Buscar Legajo" at bounding box center [280, 396] width 109 height 14
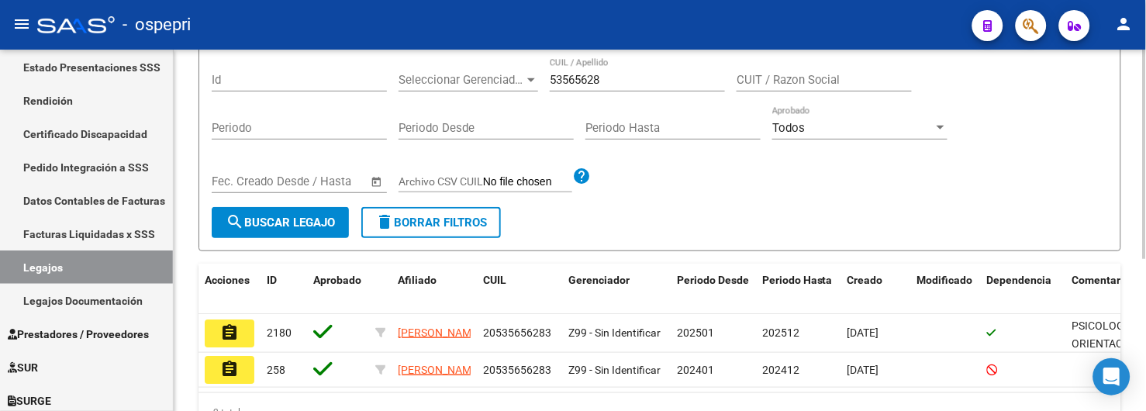
scroll to position [258, 0]
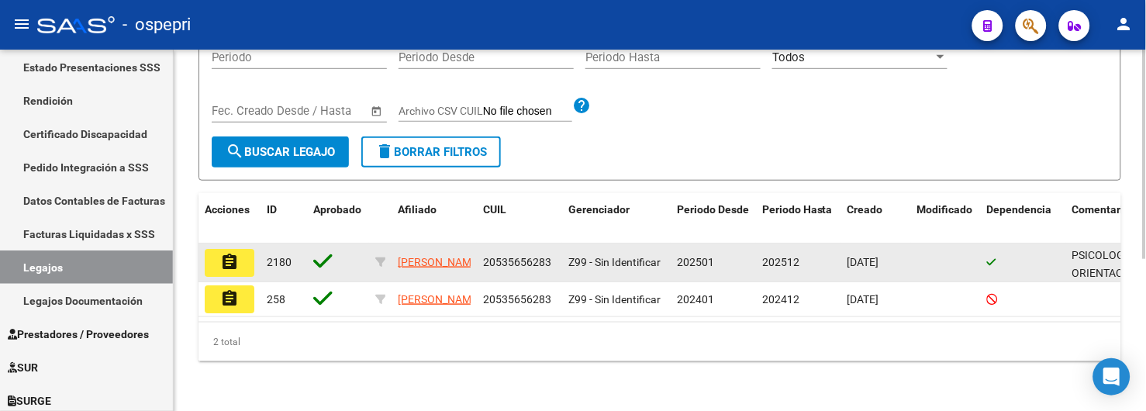
click at [233, 253] on mat-icon "assignment" at bounding box center [229, 262] width 19 height 19
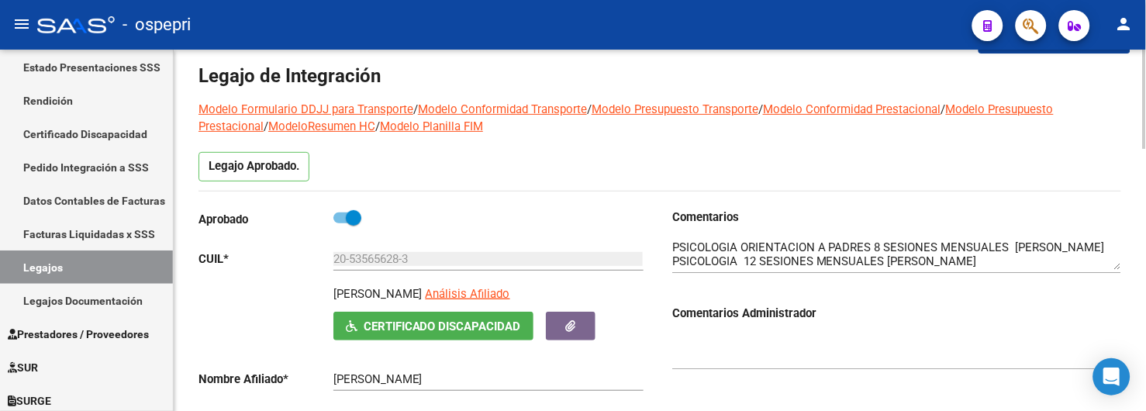
scroll to position [86, 0]
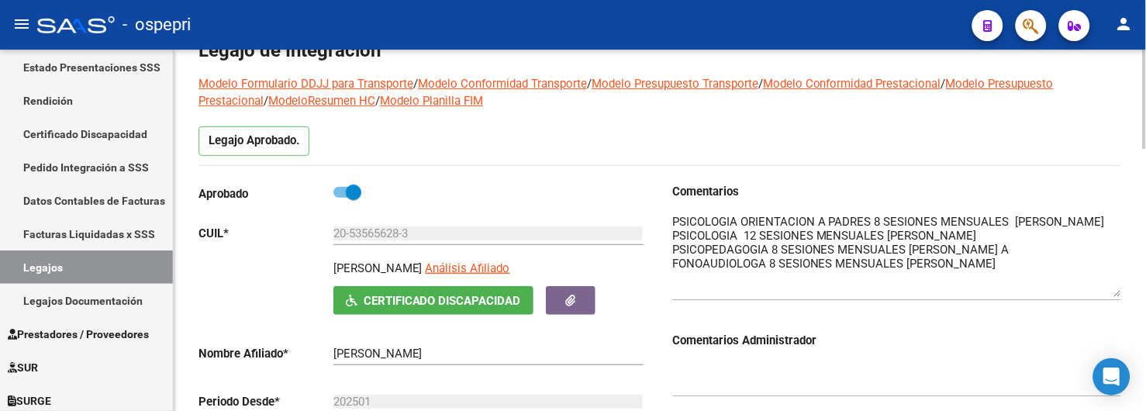
drag, startPoint x: 1117, startPoint y: 242, endPoint x: 1117, endPoint y: 295, distance: 53.5
click at [1117, 295] on textarea at bounding box center [896, 255] width 449 height 84
click at [881, 136] on div "Legajo Aprobado." at bounding box center [659, 145] width 922 height 39
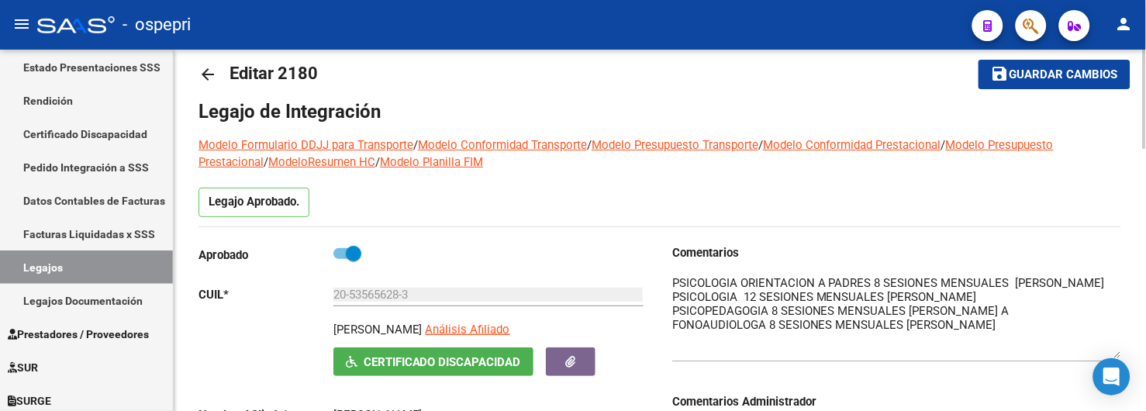
scroll to position [0, 0]
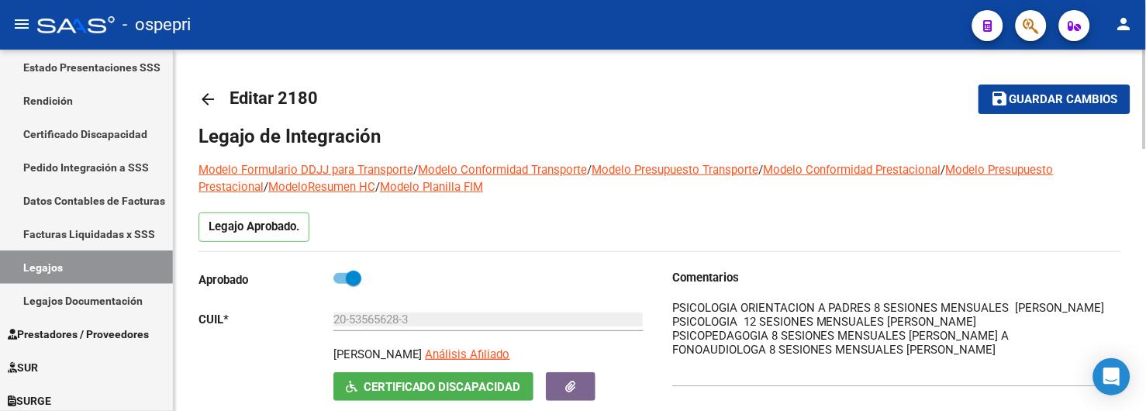
click at [205, 96] on mat-icon "arrow_back" at bounding box center [207, 99] width 19 height 19
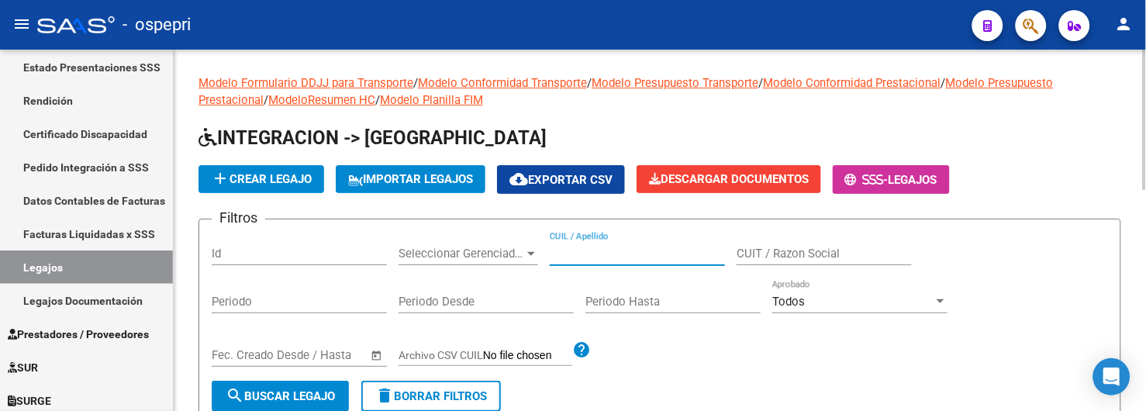
click at [600, 258] on input "CUIL / Apellido" at bounding box center [637, 254] width 175 height 14
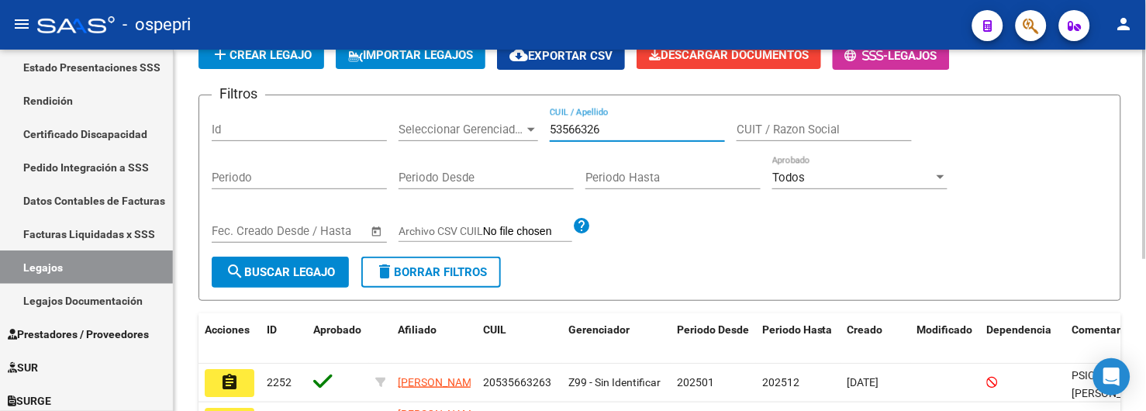
scroll to position [258, 0]
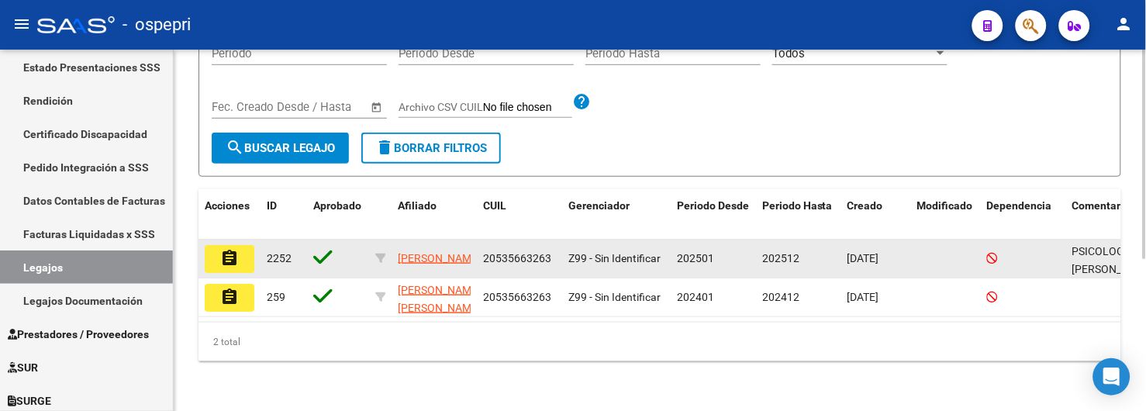
type input "53566326"
click at [233, 249] on mat-icon "assignment" at bounding box center [229, 258] width 19 height 19
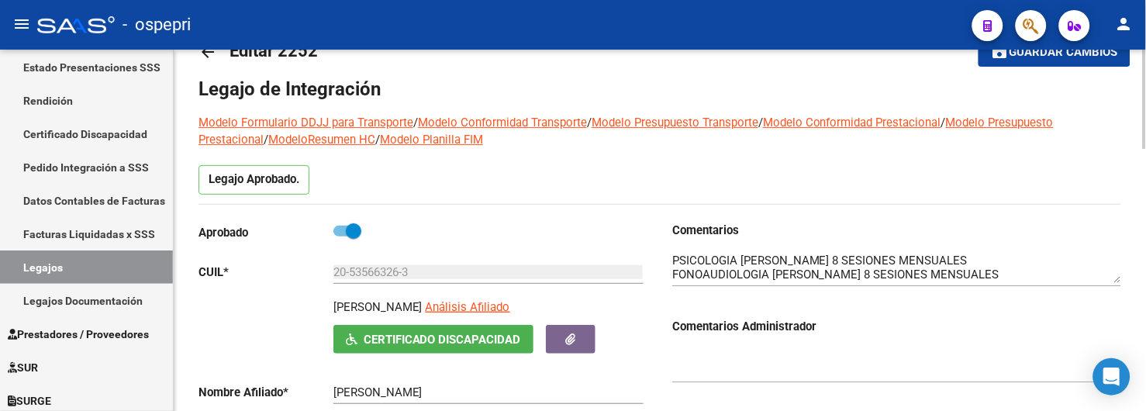
scroll to position [86, 0]
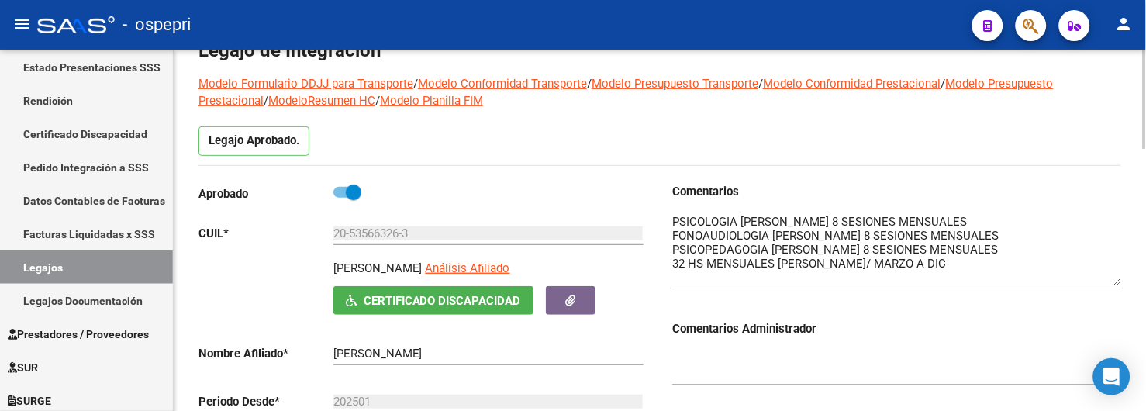
drag, startPoint x: 1117, startPoint y: 243, endPoint x: 1114, endPoint y: 284, distance: 41.2
click at [1114, 284] on textarea at bounding box center [896, 249] width 449 height 72
click at [1029, 205] on div at bounding box center [896, 244] width 449 height 88
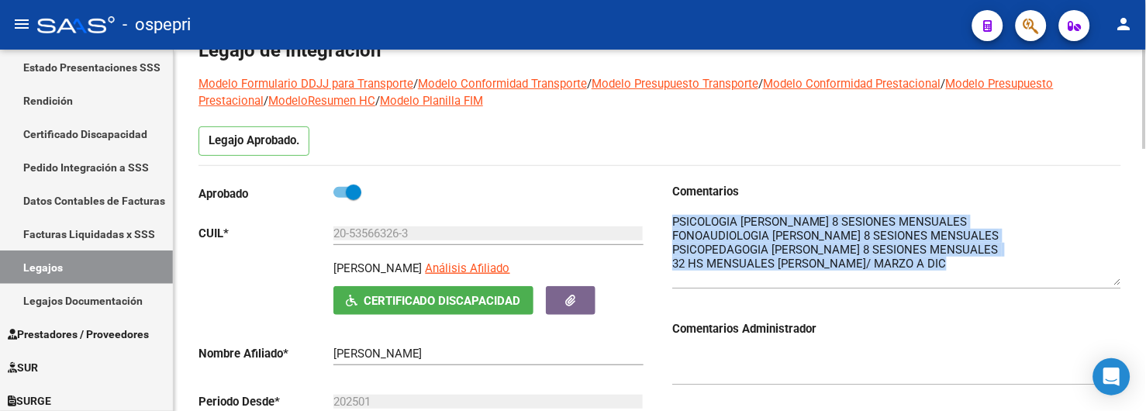
click at [1029, 205] on div at bounding box center [896, 244] width 449 height 88
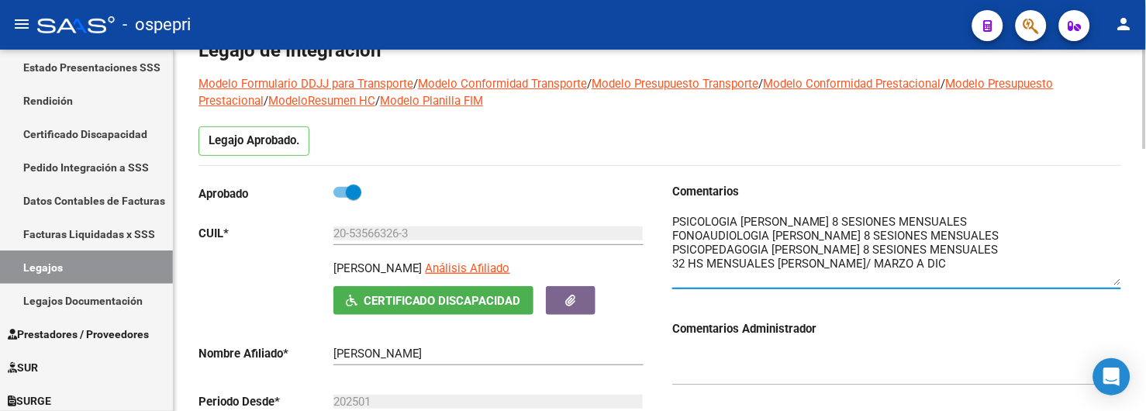
scroll to position [172, 0]
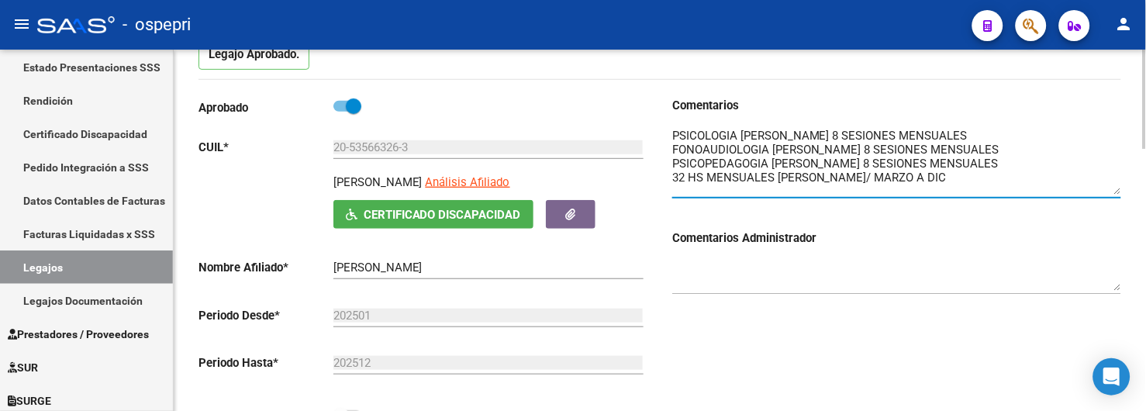
click at [1119, 195] on textarea at bounding box center [896, 160] width 449 height 67
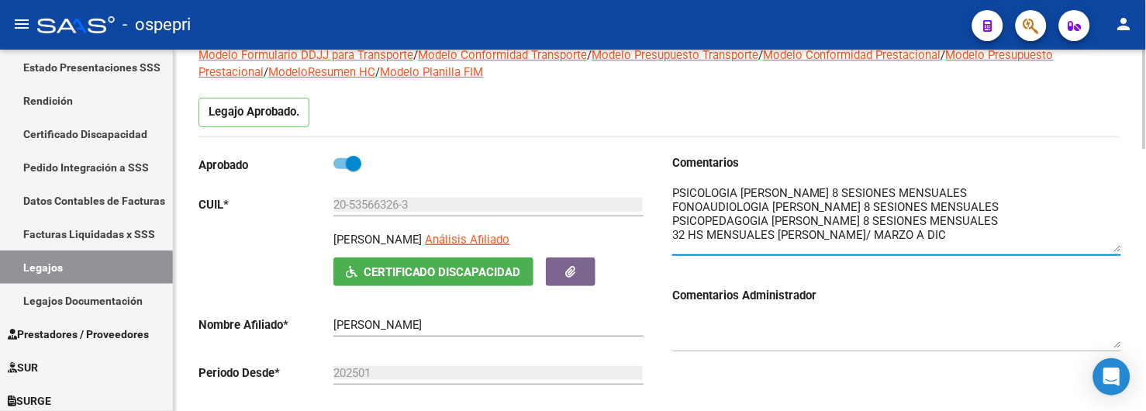
scroll to position [0, 0]
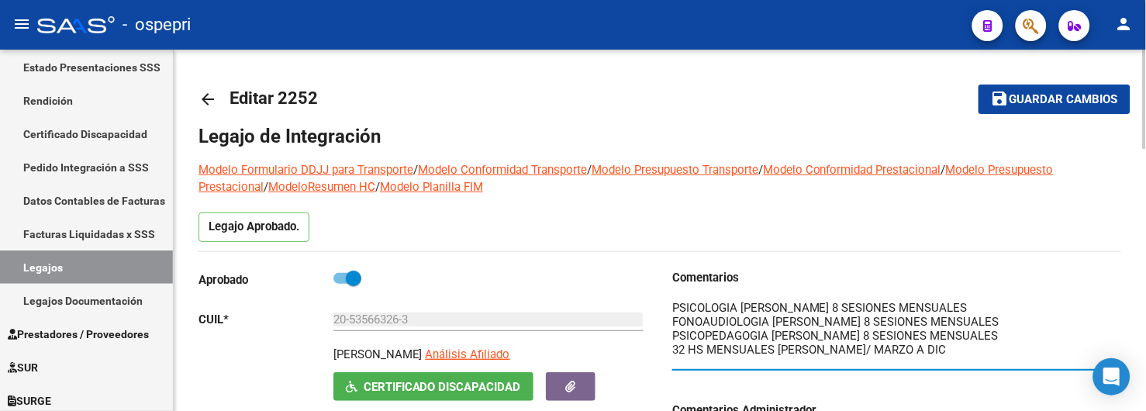
click at [210, 94] on mat-icon "arrow_back" at bounding box center [207, 99] width 19 height 19
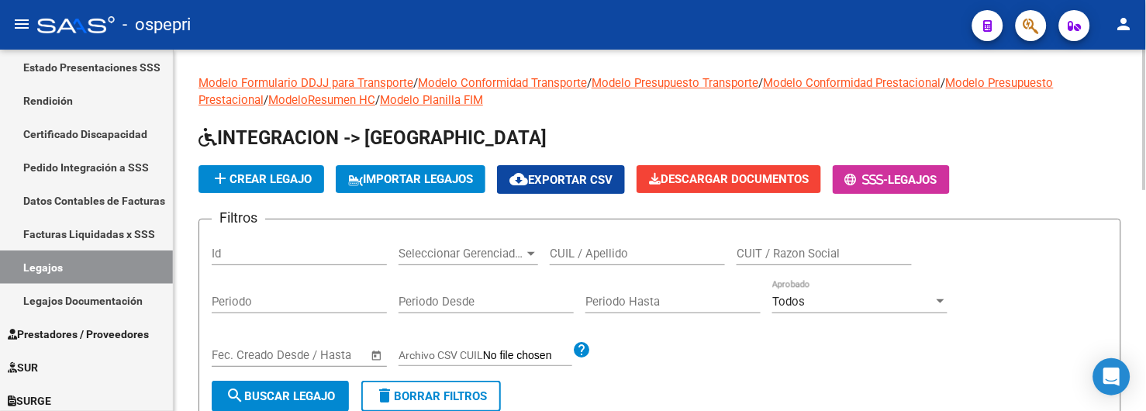
click at [576, 258] on input "CUIL / Apellido" at bounding box center [637, 254] width 175 height 14
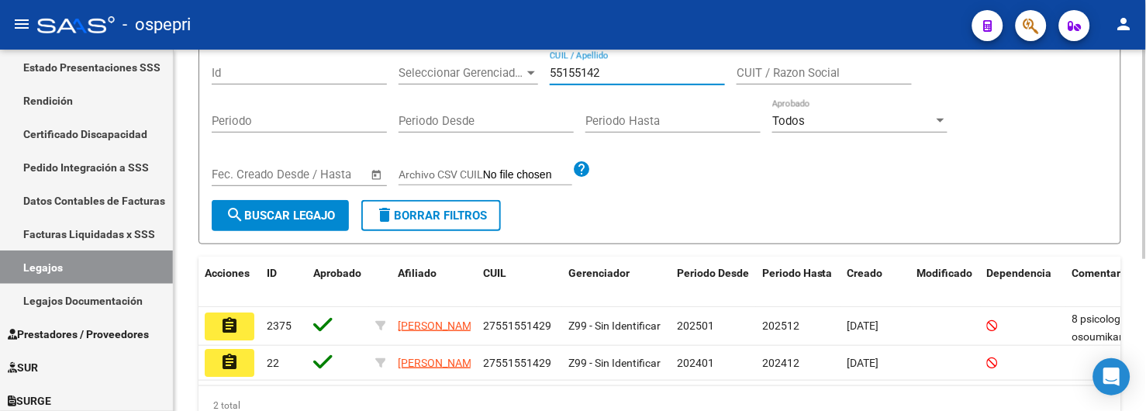
scroll to position [258, 0]
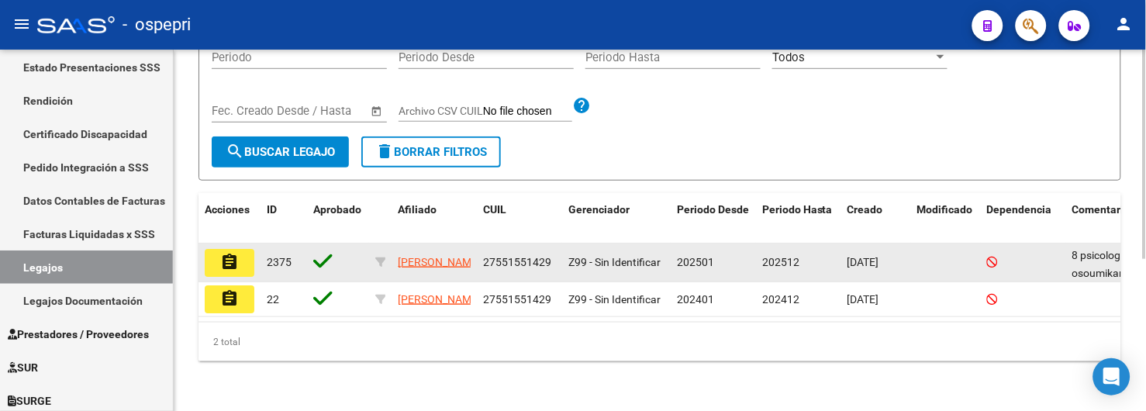
type input "55155142"
click at [247, 252] on button "assignment" at bounding box center [230, 263] width 50 height 28
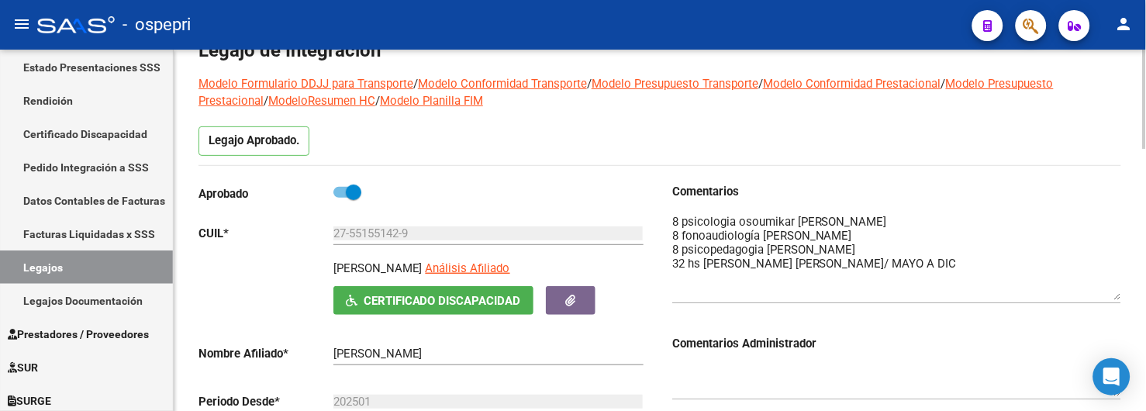
drag, startPoint x: 1116, startPoint y: 243, endPoint x: 1112, endPoint y: 298, distance: 55.9
click at [1112, 298] on textarea at bounding box center [896, 256] width 449 height 87
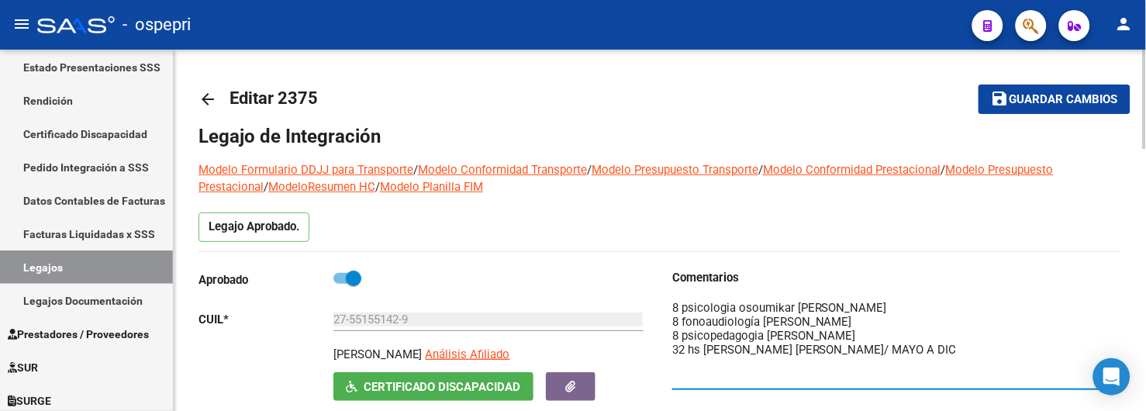
click at [205, 95] on mat-icon "arrow_back" at bounding box center [207, 99] width 19 height 19
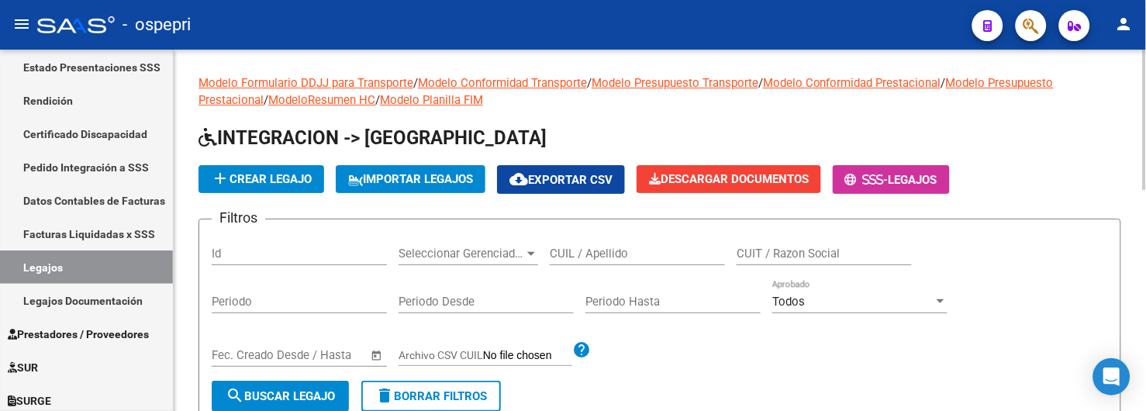
click at [591, 254] on input "CUIL / Apellido" at bounding box center [637, 254] width 175 height 14
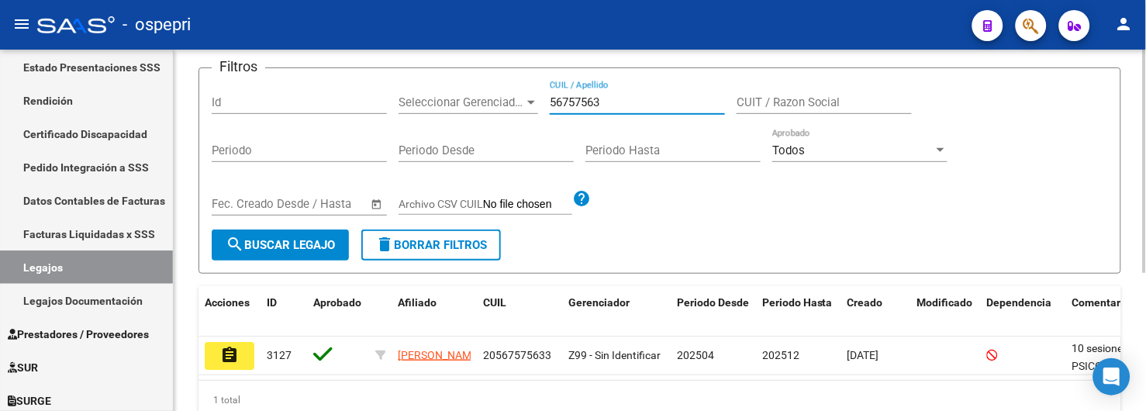
scroll to position [222, 0]
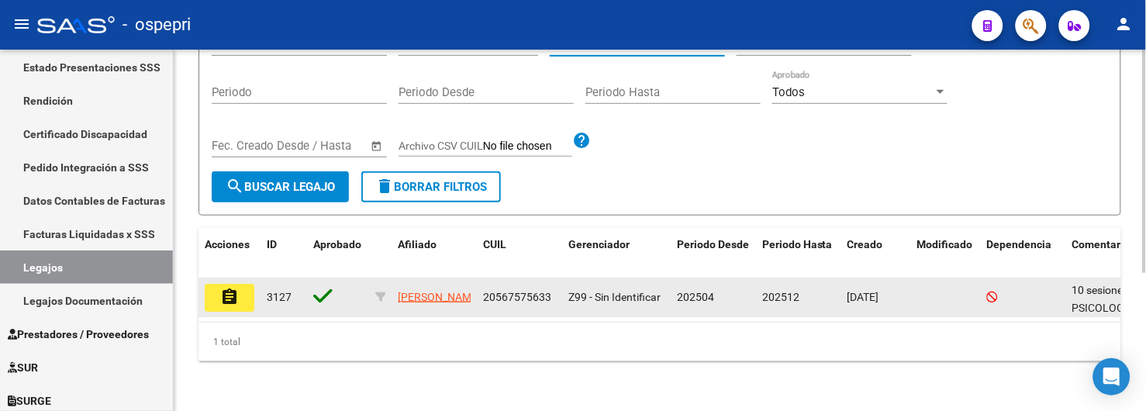
type input "56757563"
click at [243, 284] on button "assignment" at bounding box center [230, 298] width 50 height 28
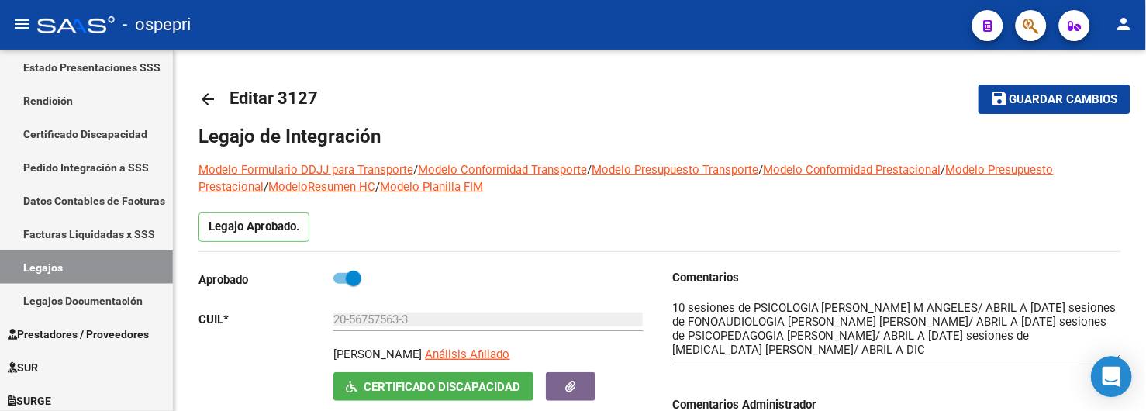
drag, startPoint x: 1117, startPoint y: 329, endPoint x: 1118, endPoint y: 361, distance: 32.6
click at [1118, 361] on body "menu - ospepri person Firma Express Inicio Calendario SSS Instructivos Contacto…" at bounding box center [573, 205] width 1146 height 411
click at [725, 115] on mat-toolbar-row "arrow_back Editar 3127" at bounding box center [557, 99] width 719 height 50
click at [202, 97] on mat-icon "arrow_back" at bounding box center [207, 99] width 19 height 19
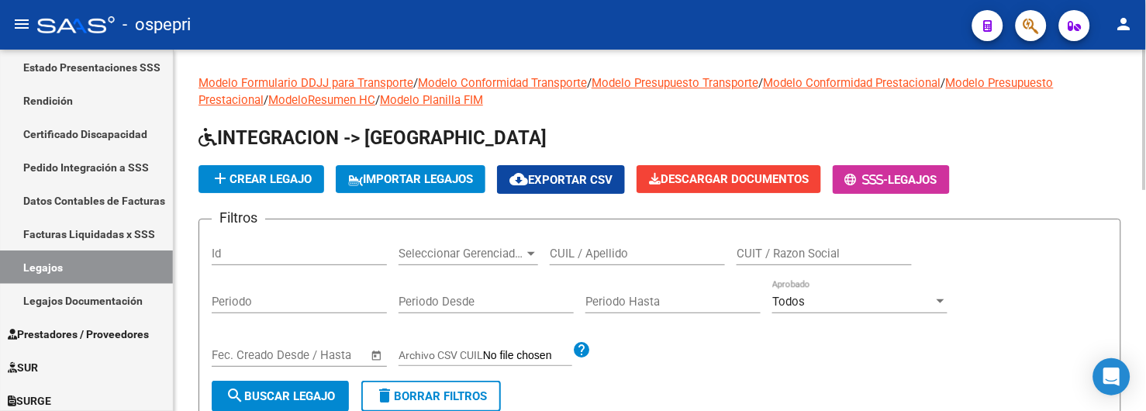
click at [574, 252] on input "CUIL / Apellido" at bounding box center [637, 254] width 175 height 14
type input "59331790"
click at [327, 388] on button "search Buscar Legajo" at bounding box center [280, 396] width 137 height 31
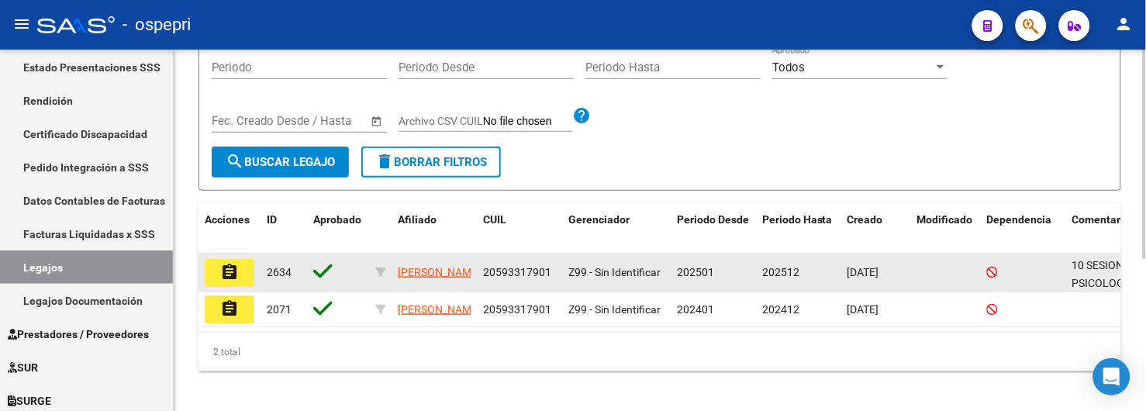
scroll to position [258, 0]
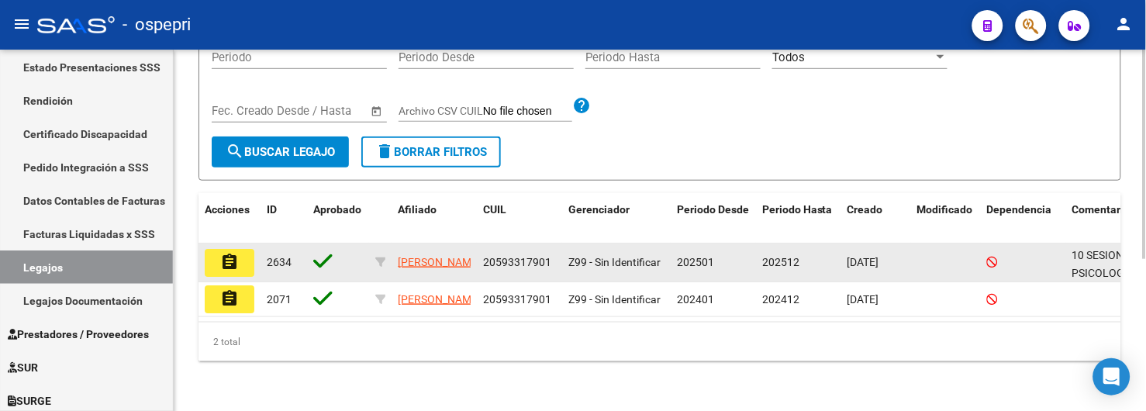
click at [230, 256] on mat-icon "assignment" at bounding box center [229, 262] width 19 height 19
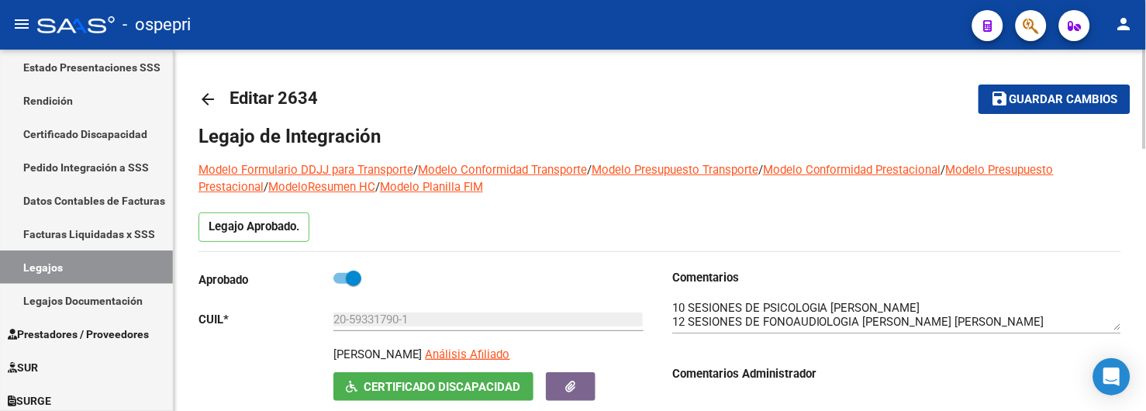
click at [207, 98] on mat-icon "arrow_back" at bounding box center [207, 99] width 19 height 19
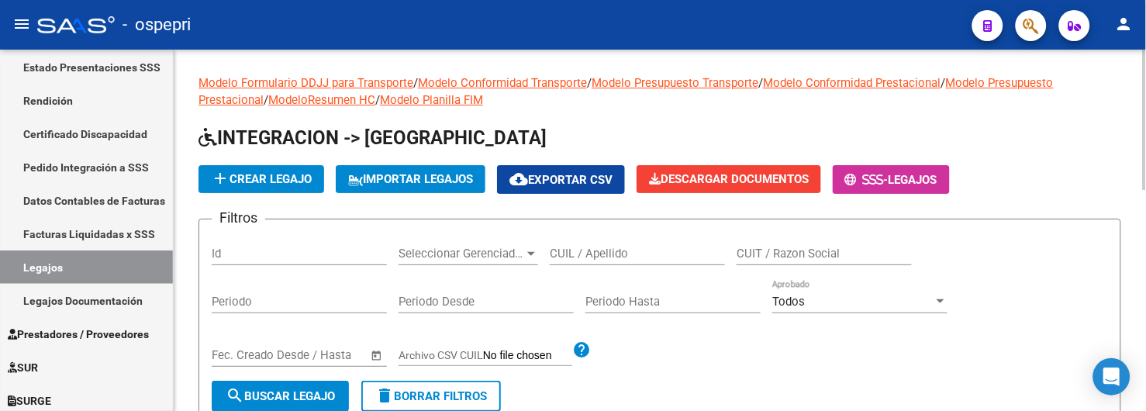
click at [588, 253] on input "CUIL / Apellido" at bounding box center [637, 254] width 175 height 14
type input "49432140"
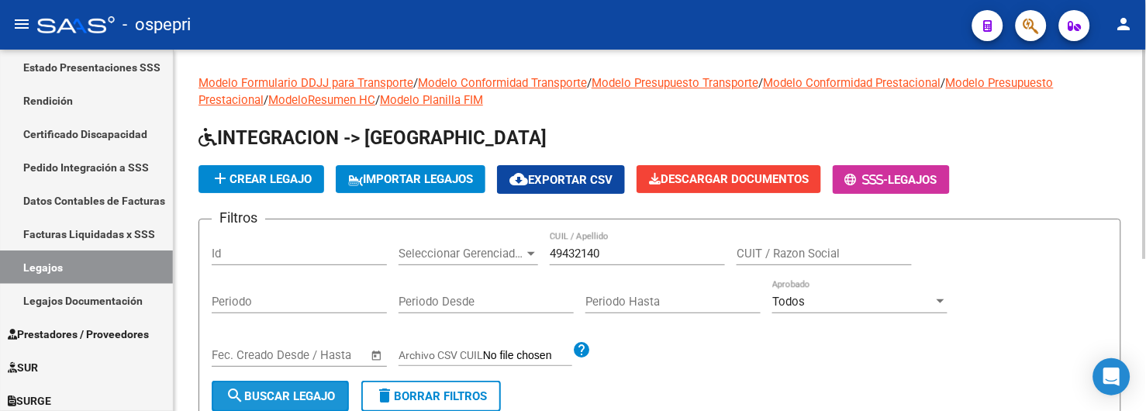
click at [320, 384] on button "search Buscar Legajo" at bounding box center [280, 396] width 137 height 31
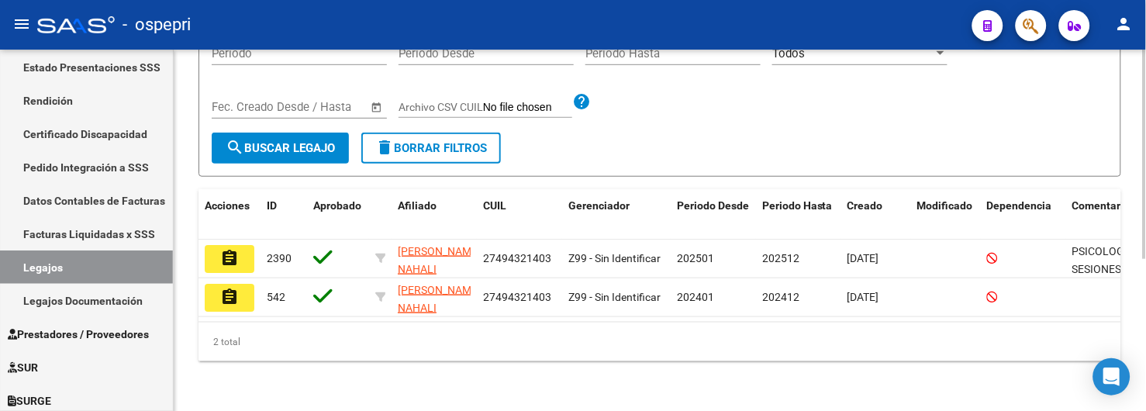
scroll to position [260, 0]
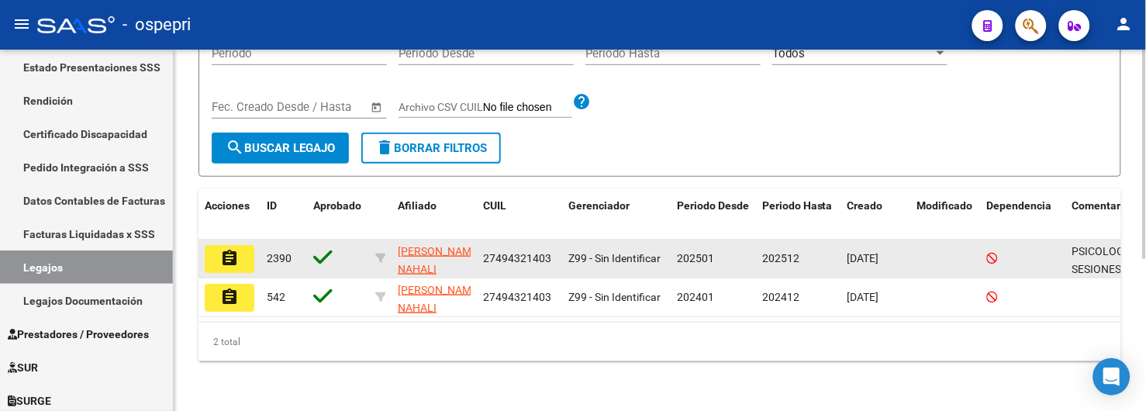
click at [236, 250] on mat-icon "assignment" at bounding box center [229, 258] width 19 height 19
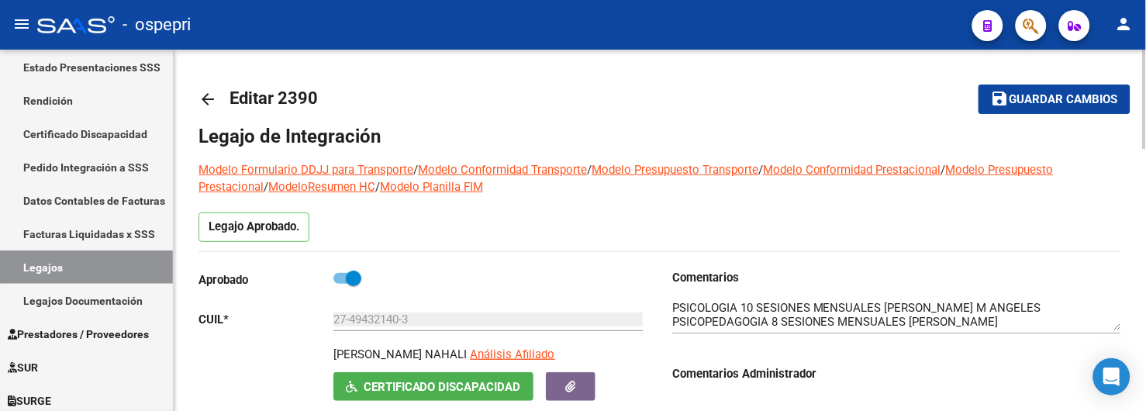
scroll to position [86, 0]
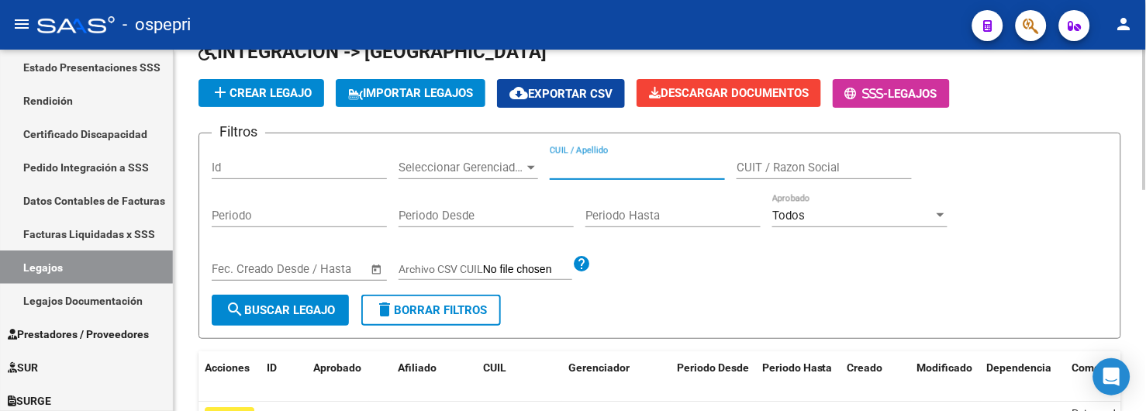
click at [571, 167] on input "CUIL / Apellido" at bounding box center [637, 167] width 175 height 14
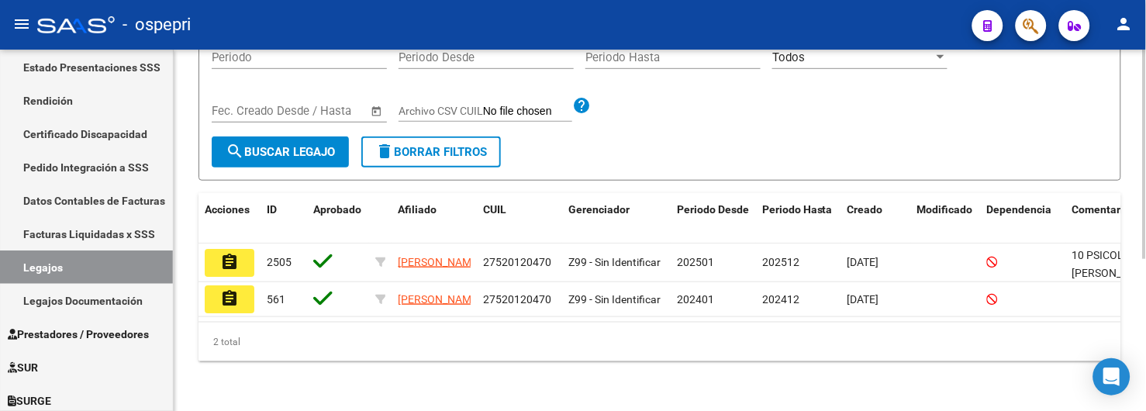
scroll to position [258, 0]
type input "52012047"
click at [304, 146] on button "search Buscar Legajo" at bounding box center [280, 151] width 137 height 31
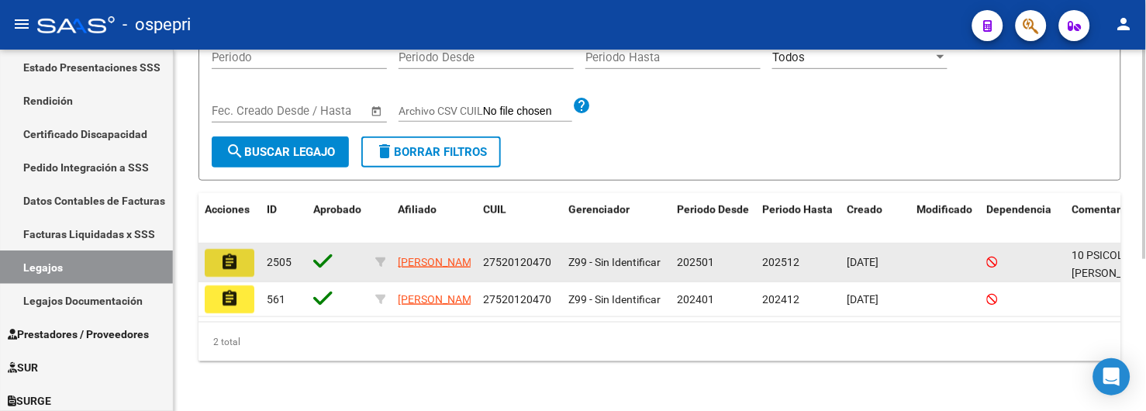
click at [239, 249] on button "assignment" at bounding box center [230, 263] width 50 height 28
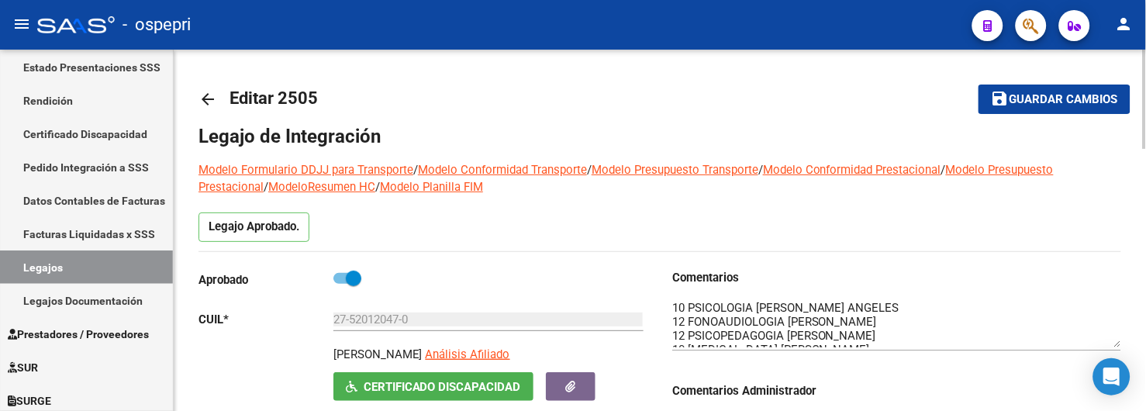
drag, startPoint x: 1113, startPoint y: 329, endPoint x: 1113, endPoint y: 346, distance: 17.1
click at [1113, 346] on textarea at bounding box center [896, 323] width 449 height 48
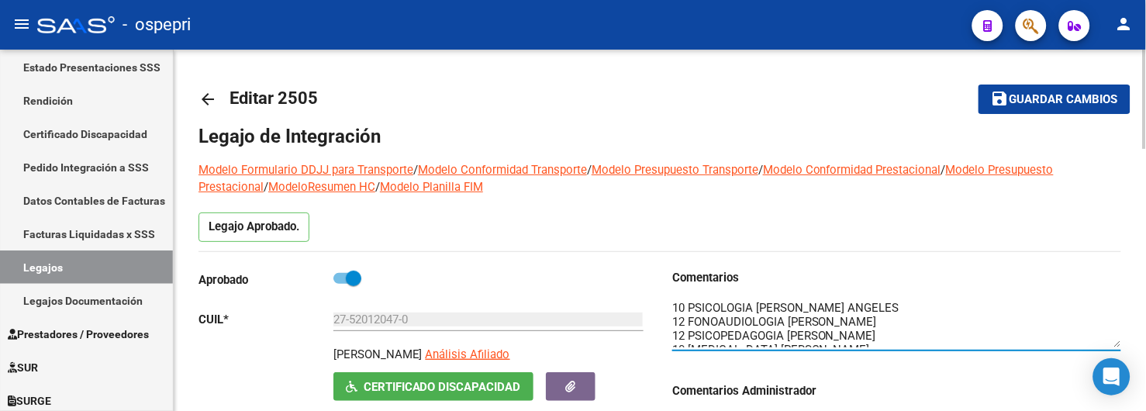
scroll to position [9, 0]
click at [1113, 346] on textarea at bounding box center [896, 323] width 449 height 48
click at [202, 99] on mat-icon "arrow_back" at bounding box center [207, 99] width 19 height 19
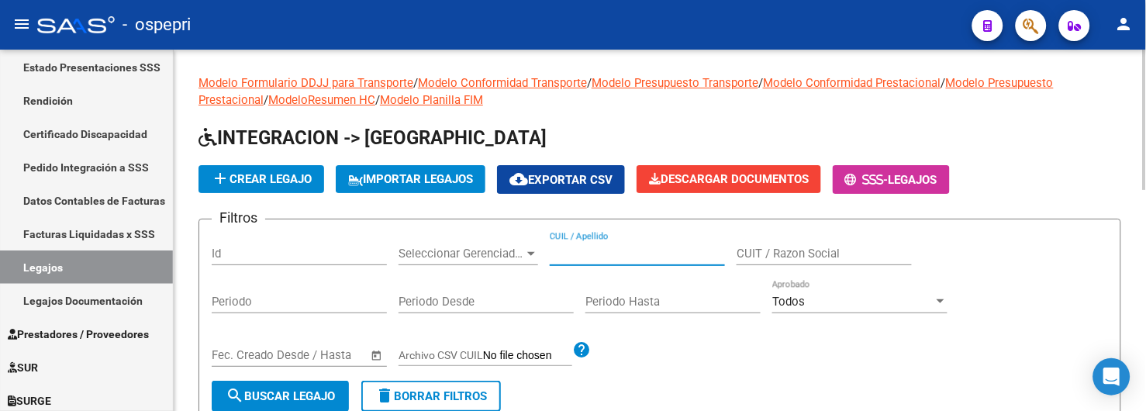
click at [599, 251] on input "CUIL / Apellido" at bounding box center [637, 254] width 175 height 14
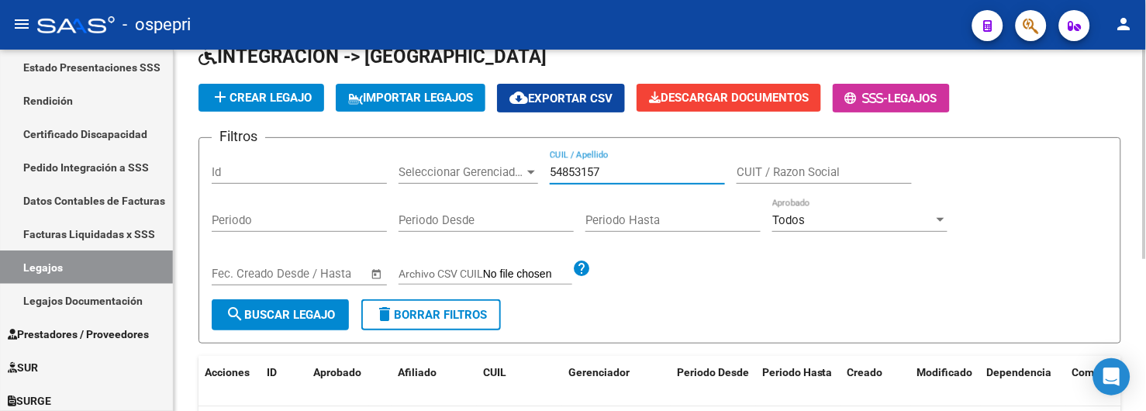
scroll to position [258, 0]
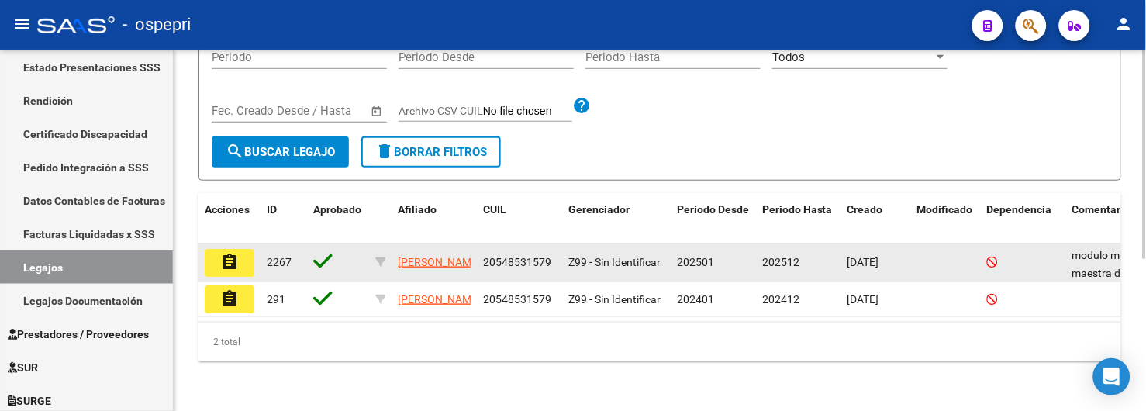
type input "54853157"
click at [226, 253] on mat-icon "assignment" at bounding box center [229, 262] width 19 height 19
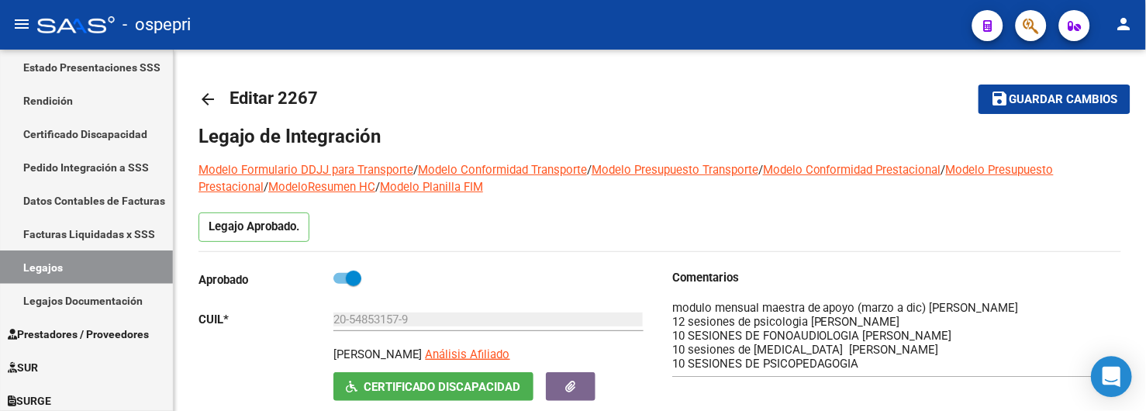
drag, startPoint x: 1117, startPoint y: 329, endPoint x: 1113, endPoint y: 374, distance: 44.4
click at [1113, 374] on body "menu - ospepri person Firma Express Inicio Calendario SSS Instructivos Contacto…" at bounding box center [573, 205] width 1146 height 411
click at [687, 88] on mat-toolbar-row "arrow_back Editar 2267" at bounding box center [557, 99] width 719 height 50
click at [205, 95] on mat-icon "arrow_back" at bounding box center [207, 99] width 19 height 19
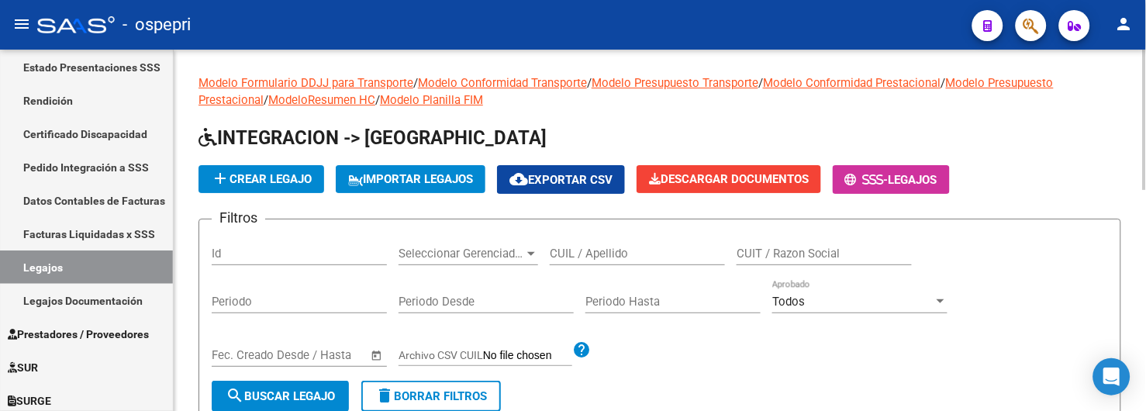
click at [640, 248] on input "CUIL / Apellido" at bounding box center [637, 254] width 175 height 14
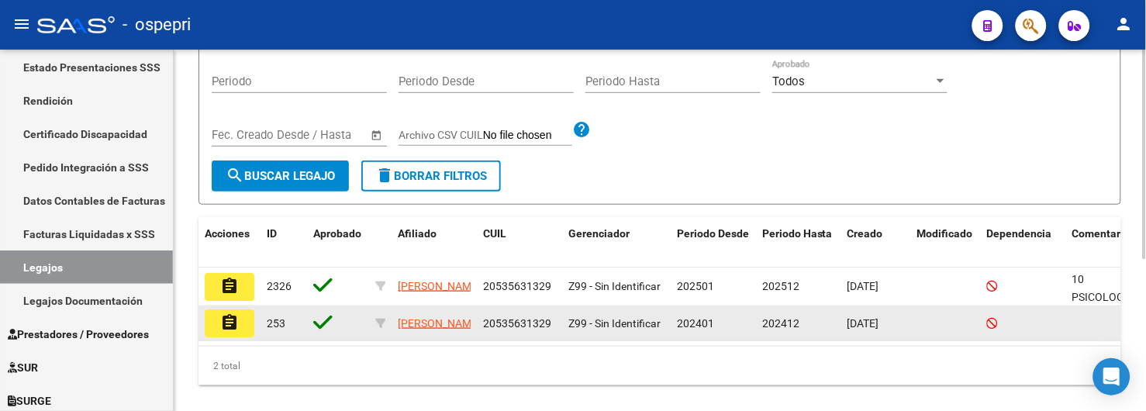
scroll to position [258, 0]
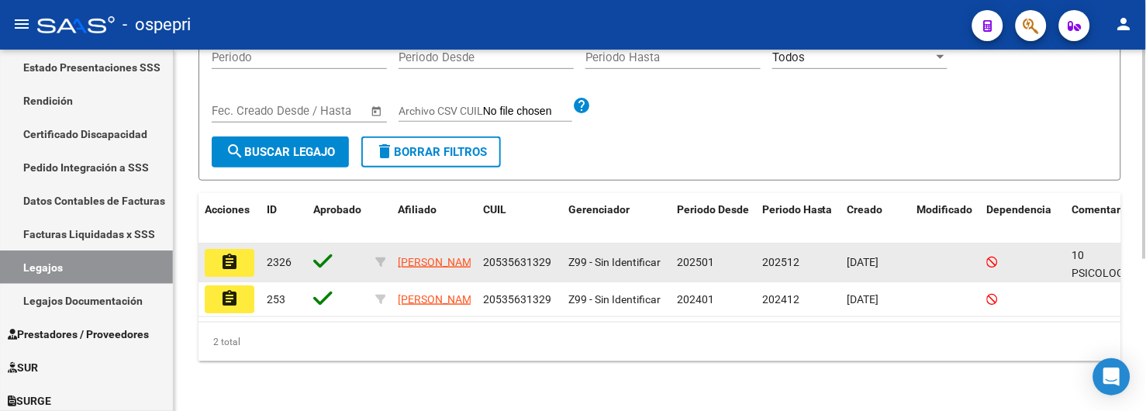
type input "53563132"
click at [242, 249] on button "assignment" at bounding box center [230, 263] width 50 height 28
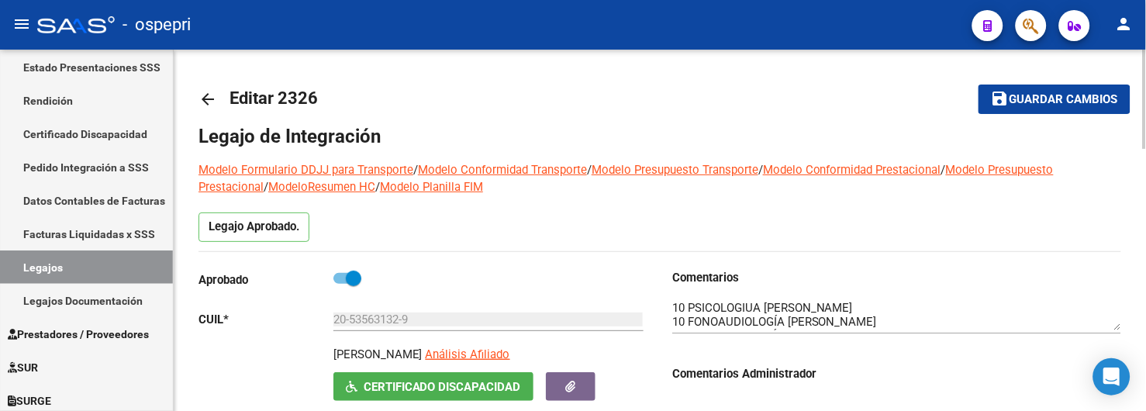
scroll to position [86, 0]
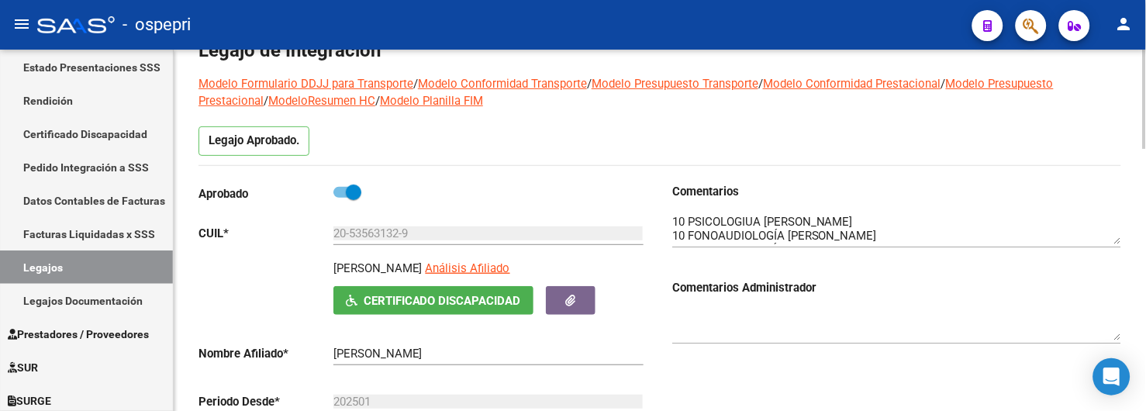
drag, startPoint x: 611, startPoint y: 128, endPoint x: 543, endPoint y: 96, distance: 74.6
click at [611, 128] on div "Legajo Aprobado." at bounding box center [659, 145] width 922 height 39
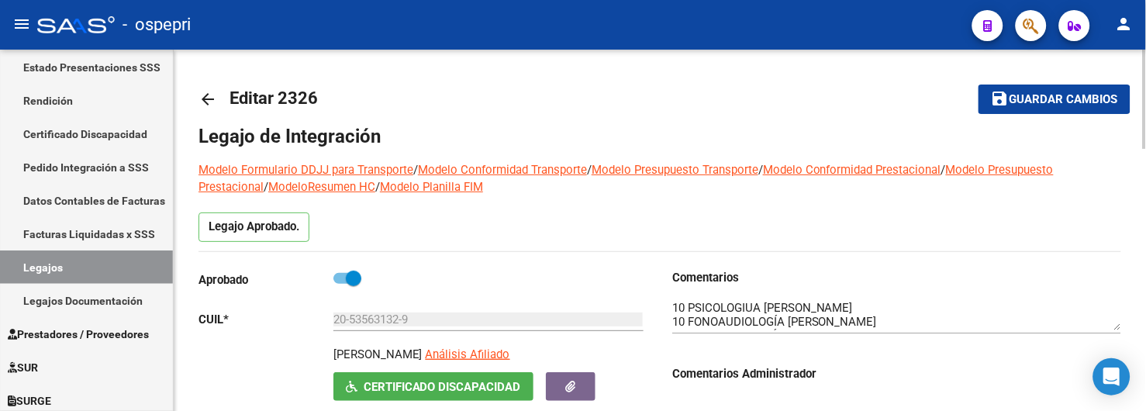
click at [210, 98] on mat-icon "arrow_back" at bounding box center [207, 99] width 19 height 19
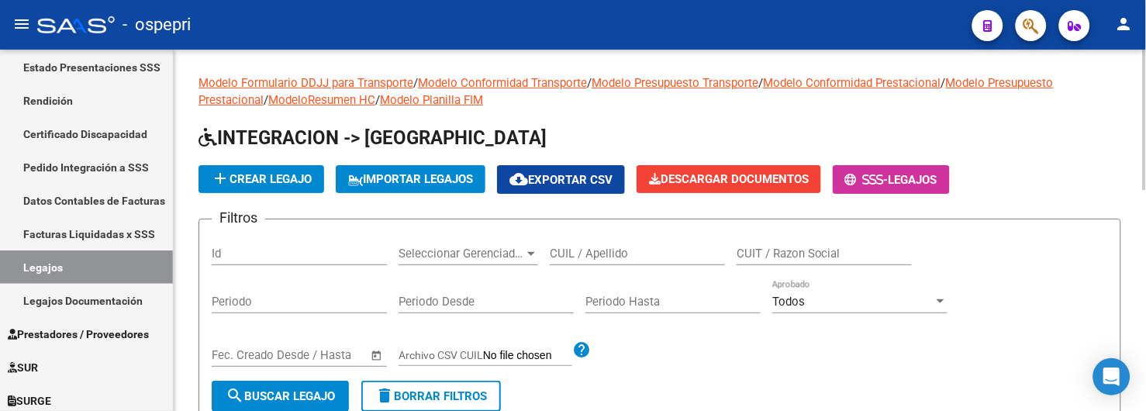
click at [553, 249] on input "CUIL / Apellido" at bounding box center [637, 254] width 175 height 14
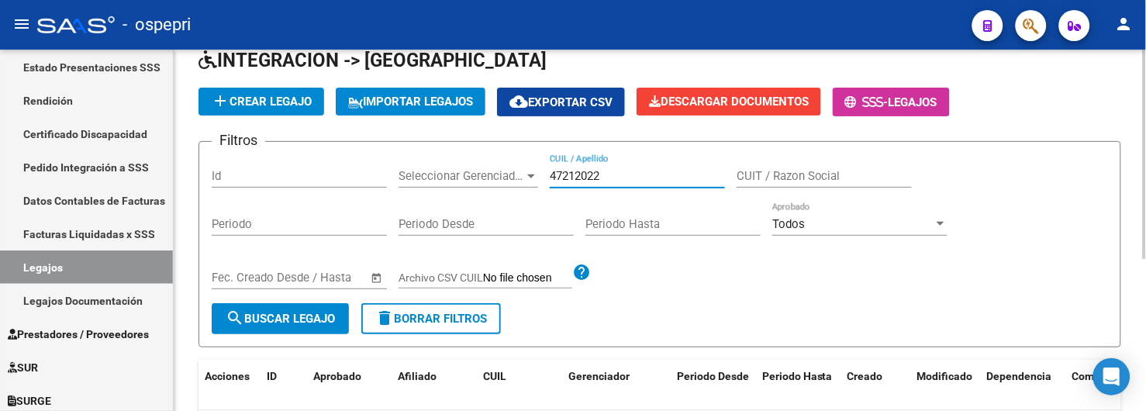
scroll to position [260, 0]
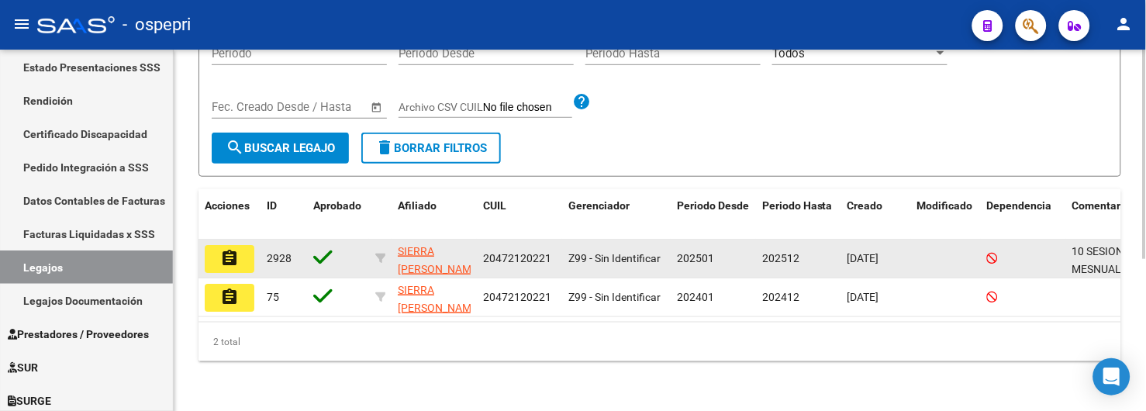
type input "47212022"
click at [223, 249] on mat-icon "assignment" at bounding box center [229, 258] width 19 height 19
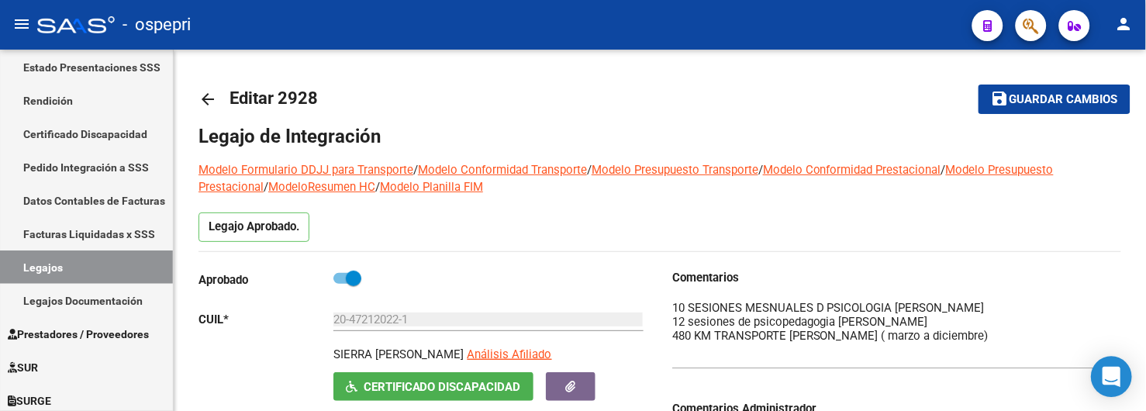
drag, startPoint x: 1118, startPoint y: 329, endPoint x: 1118, endPoint y: 364, distance: 35.7
click at [1118, 364] on body "menu - ospepri person Firma Express Inicio Calendario SSS Instructivos Contacto…" at bounding box center [573, 205] width 1146 height 411
click at [209, 107] on link "arrow_back" at bounding box center [213, 99] width 31 height 36
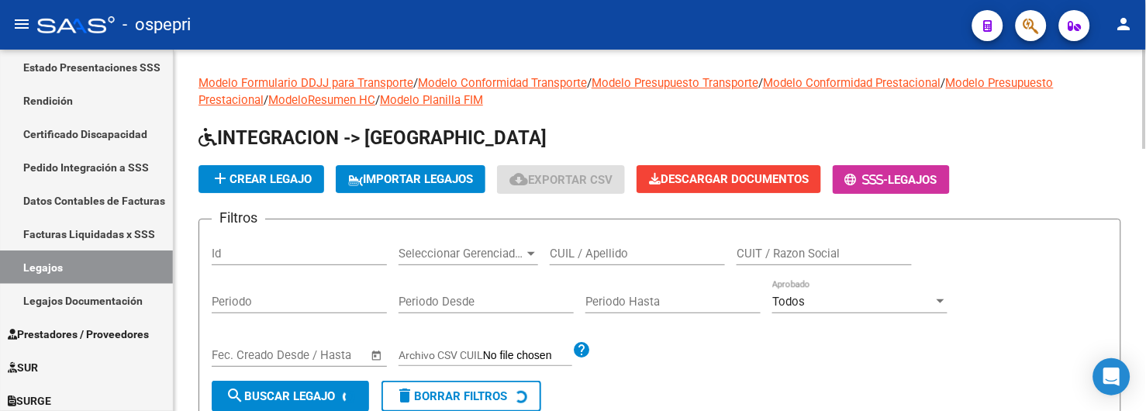
click at [209, 102] on link "Modelo Presupuesto Prestacional" at bounding box center [625, 91] width 855 height 31
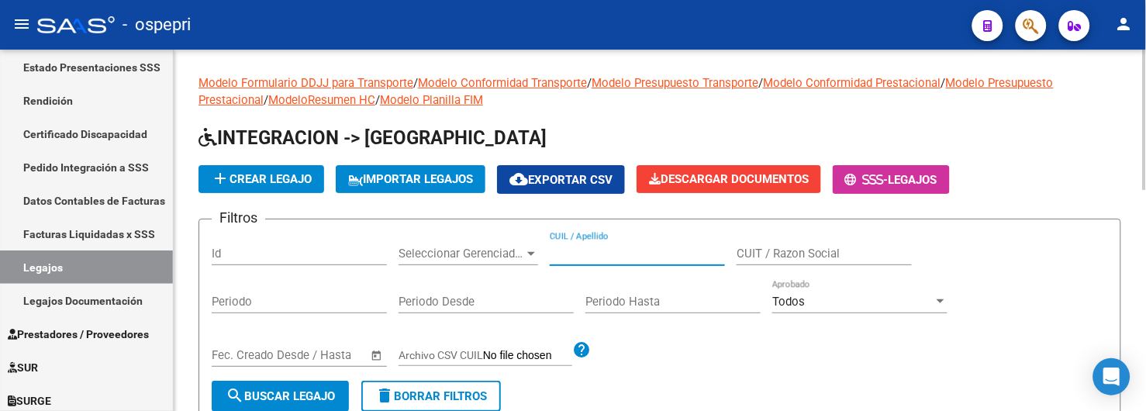
click at [642, 256] on input "CUIL / Apellido" at bounding box center [637, 254] width 175 height 14
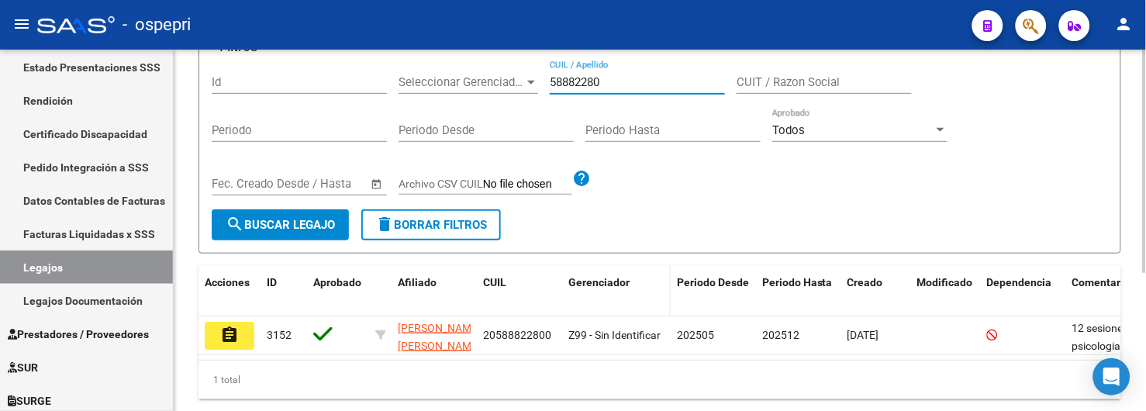
scroll to position [172, 0]
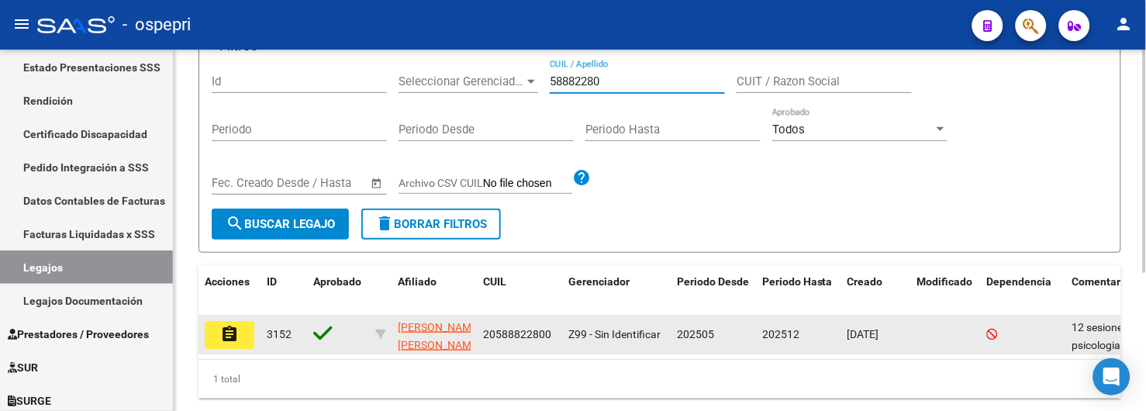
type input "58882280"
click at [233, 335] on mat-icon "assignment" at bounding box center [229, 334] width 19 height 19
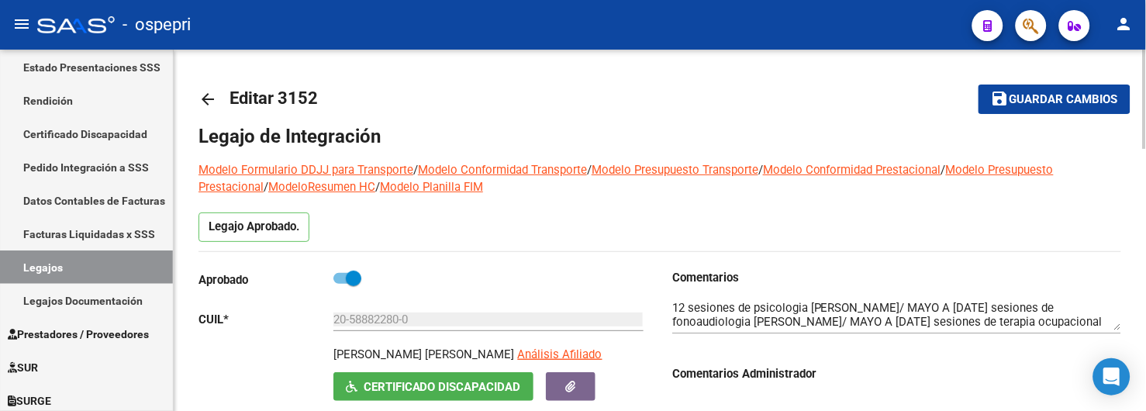
scroll to position [86, 0]
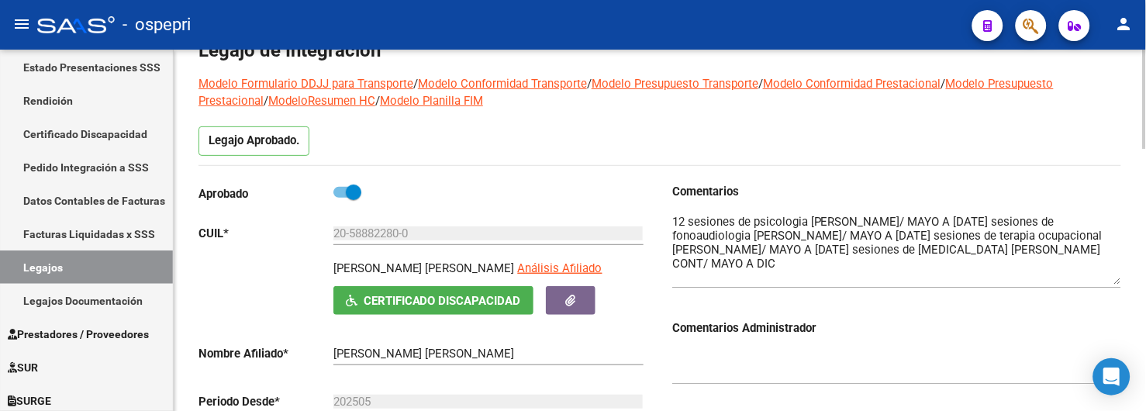
drag, startPoint x: 1117, startPoint y: 242, endPoint x: 1118, endPoint y: 282, distance: 40.3
click at [1118, 282] on textarea at bounding box center [896, 248] width 449 height 71
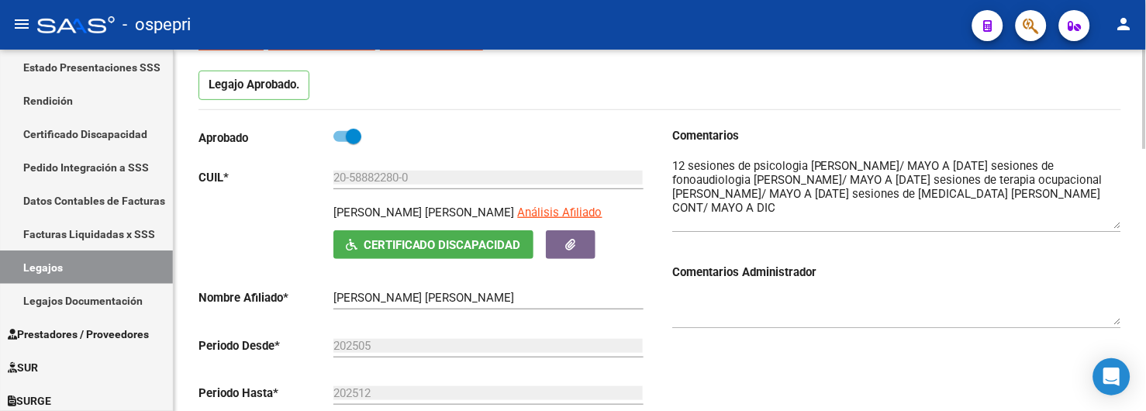
scroll to position [172, 0]
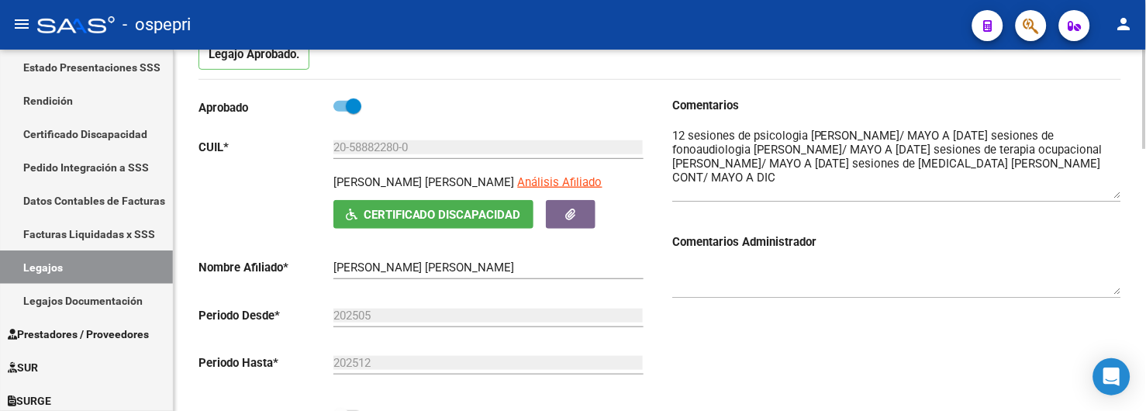
click at [89, 257] on link "Legajos" at bounding box center [86, 266] width 173 height 33
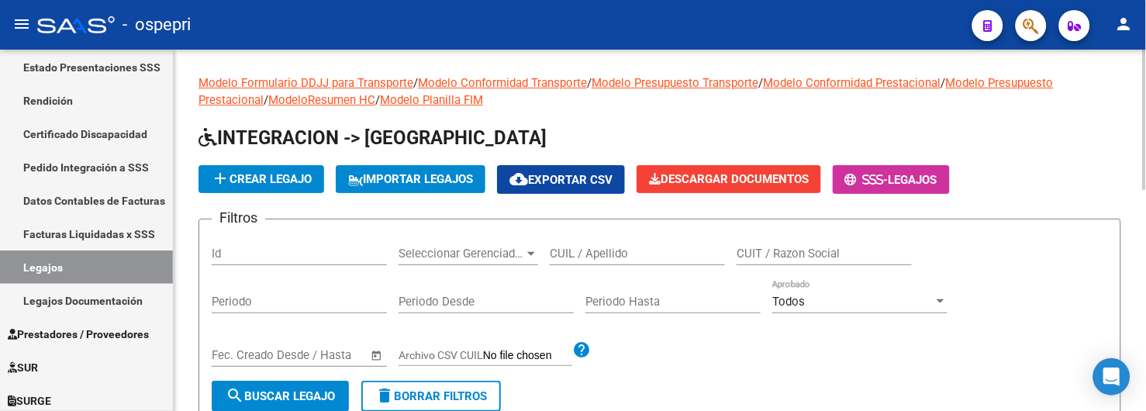
click at [590, 251] on input "CUIL / Apellido" at bounding box center [637, 254] width 175 height 14
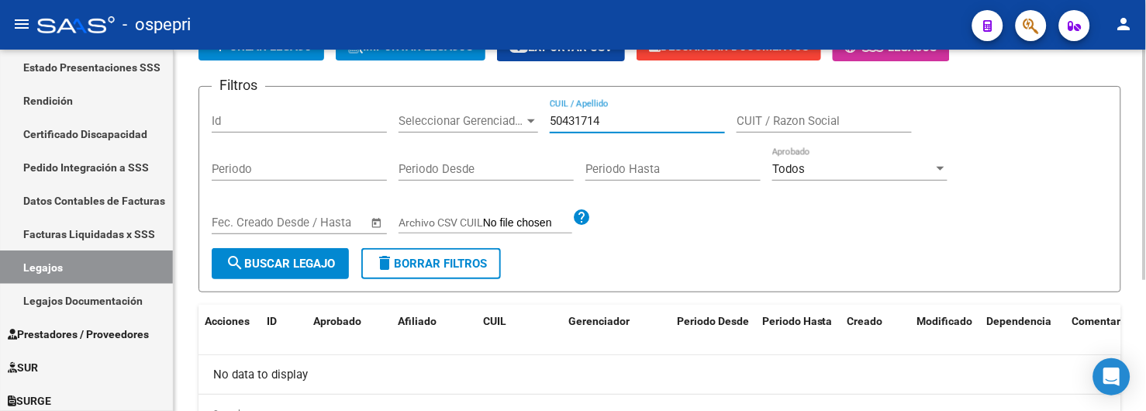
scroll to position [172, 0]
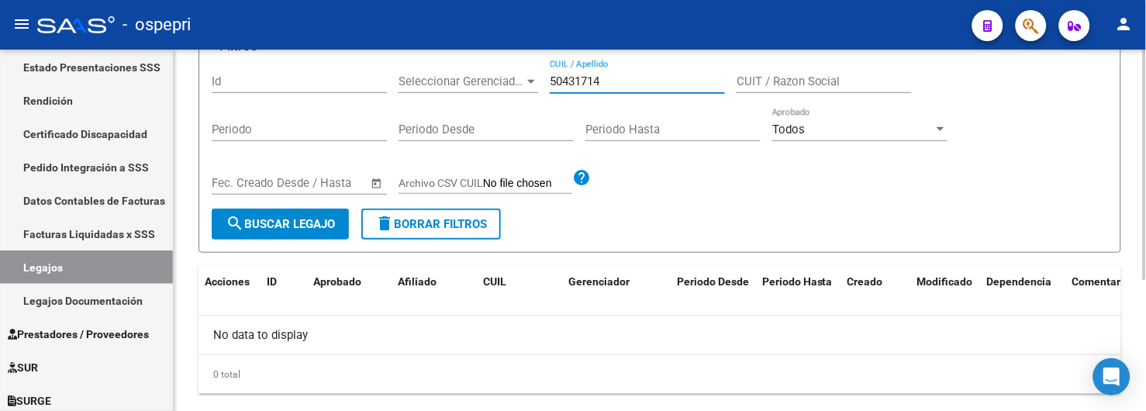
click at [581, 81] on input "50431714" at bounding box center [637, 81] width 175 height 14
type input "50432714"
click at [285, 218] on span "search Buscar Legajo" at bounding box center [280, 224] width 109 height 14
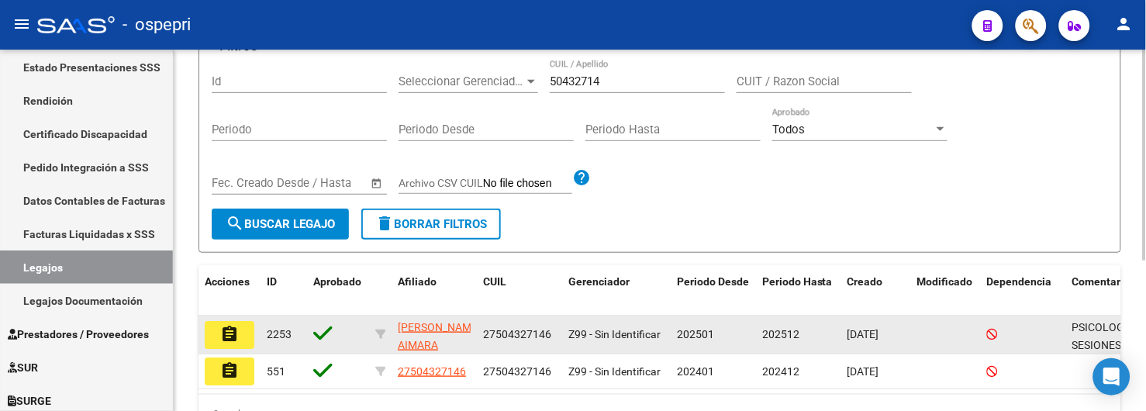
click at [230, 339] on mat-icon "assignment" at bounding box center [229, 334] width 19 height 19
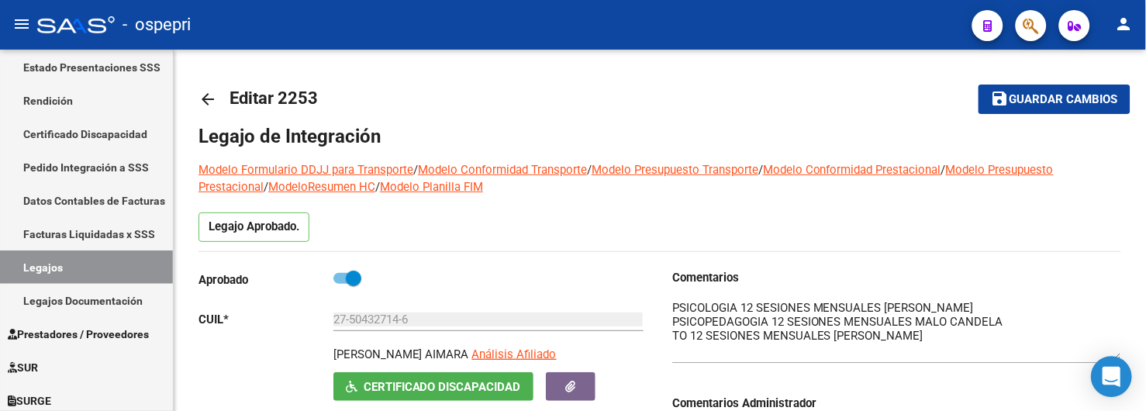
drag, startPoint x: 1119, startPoint y: 329, endPoint x: 1119, endPoint y: 360, distance: 30.2
click at [1119, 360] on body "menu - ospepri person Firma Express Inicio Calendario SSS Instructivos Contacto…" at bounding box center [573, 205] width 1146 height 411
click at [213, 102] on mat-icon "arrow_back" at bounding box center [207, 99] width 19 height 19
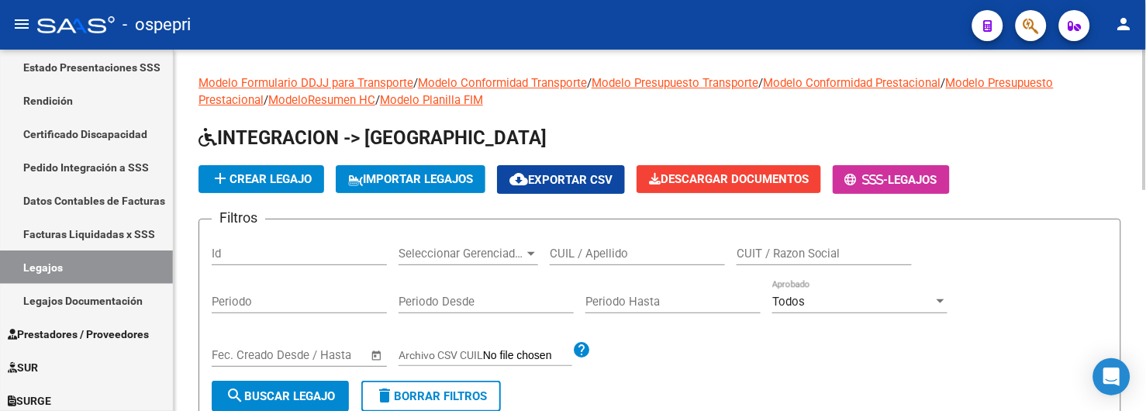
click at [586, 256] on input "CUIL / Apellido" at bounding box center [637, 254] width 175 height 14
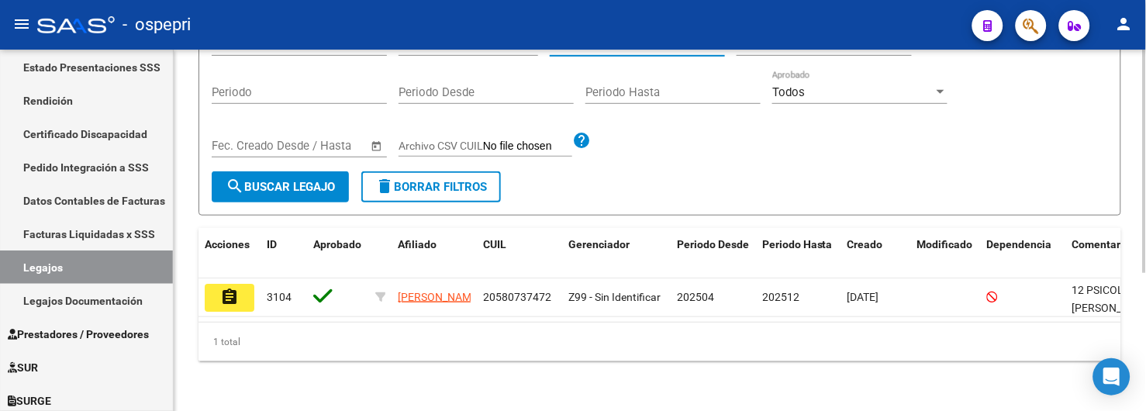
scroll to position [222, 0]
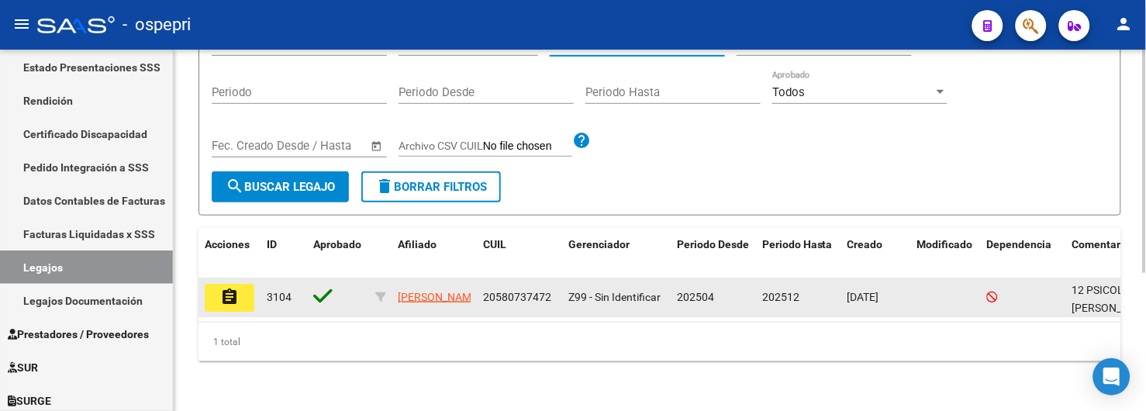
type input "58073747"
click at [233, 288] on mat-icon "assignment" at bounding box center [229, 297] width 19 height 19
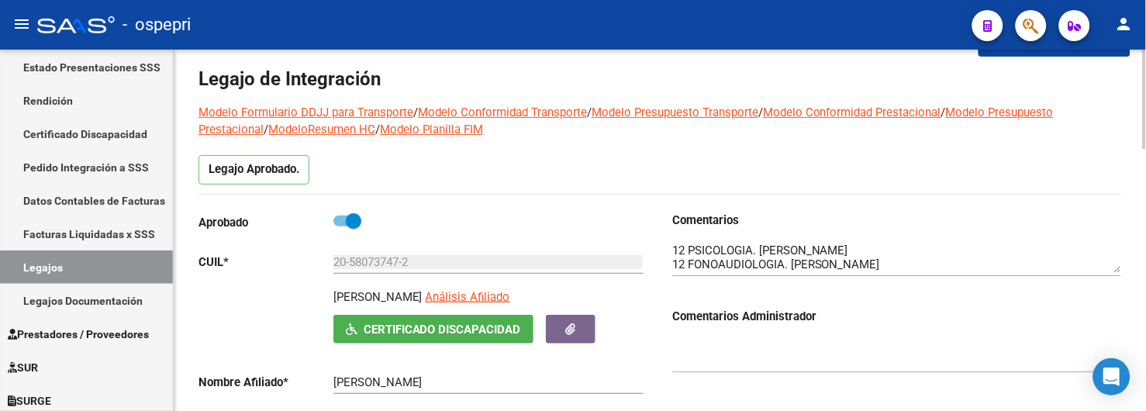
scroll to position [86, 0]
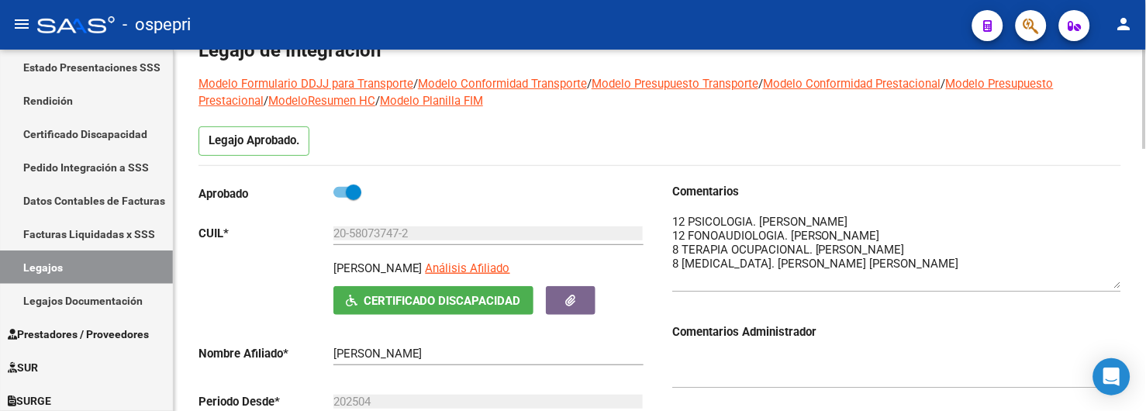
drag, startPoint x: 1114, startPoint y: 242, endPoint x: 1114, endPoint y: 287, distance: 45.0
click at [1114, 287] on textarea at bounding box center [896, 250] width 449 height 75
click at [1020, 209] on div at bounding box center [896, 245] width 449 height 91
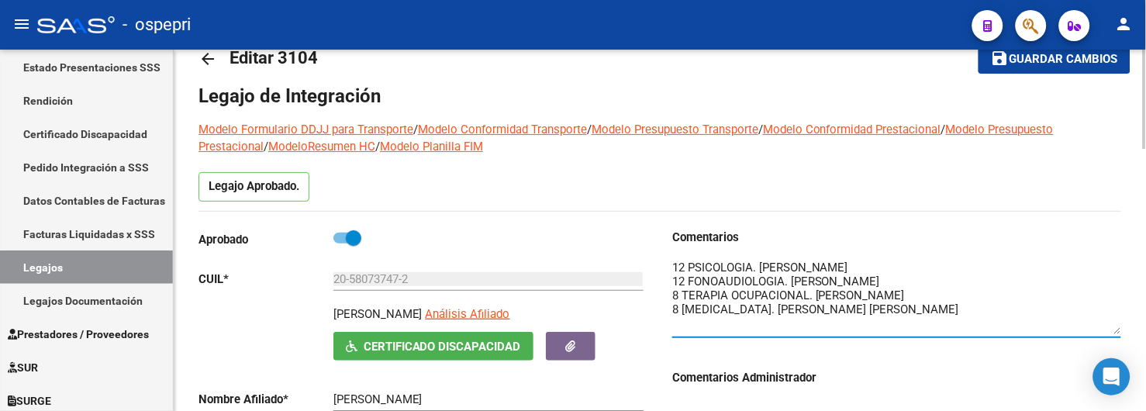
scroll to position [0, 0]
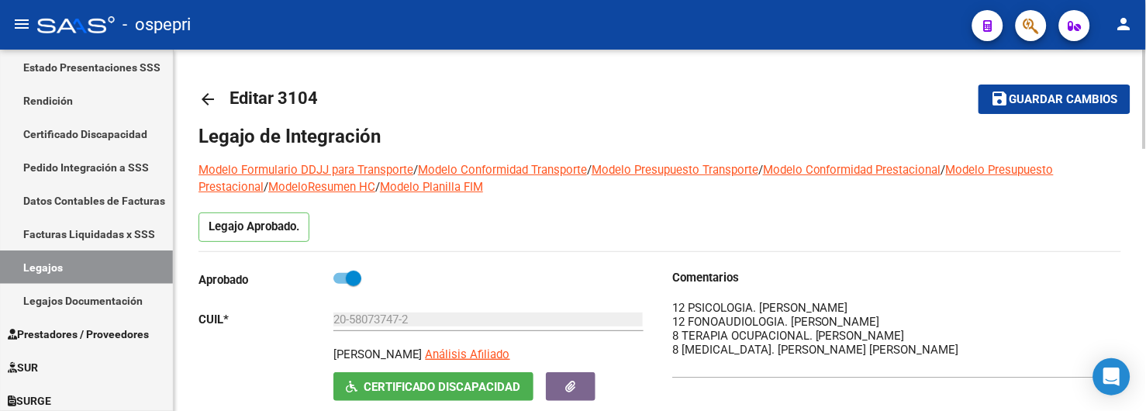
click at [209, 98] on mat-icon "arrow_back" at bounding box center [207, 99] width 19 height 19
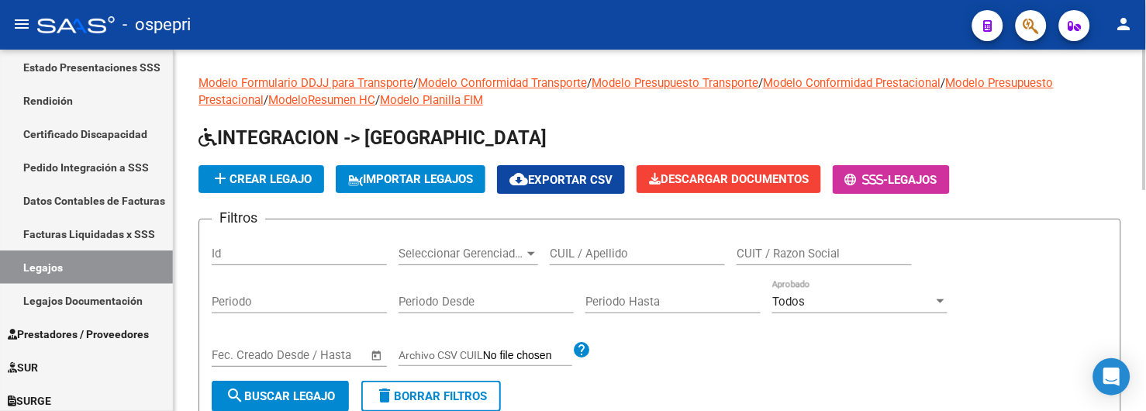
click at [560, 254] on input "CUIL / Apellido" at bounding box center [637, 254] width 175 height 14
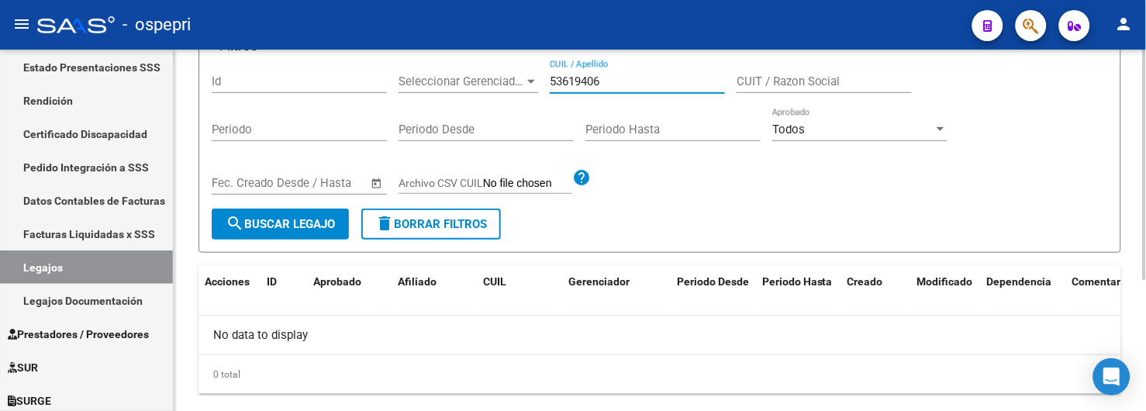
click at [297, 229] on span "search Buscar Legajo" at bounding box center [280, 224] width 109 height 14
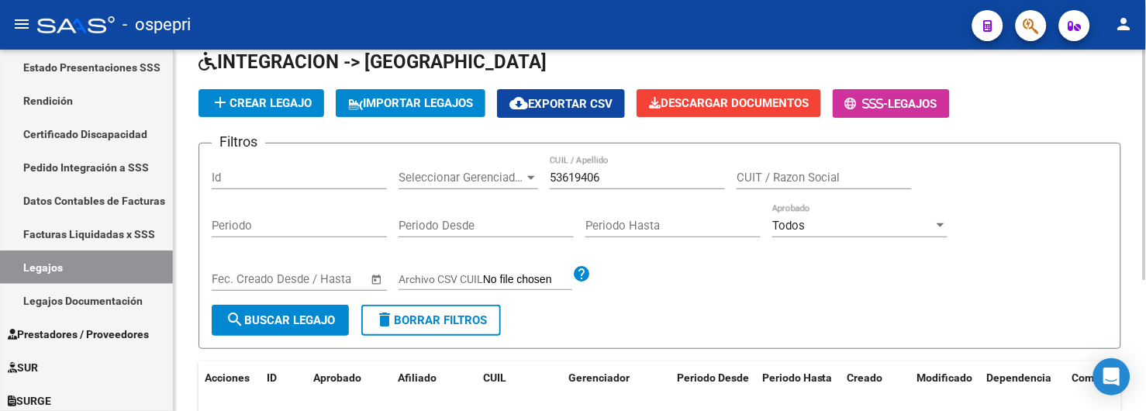
scroll to position [32, 0]
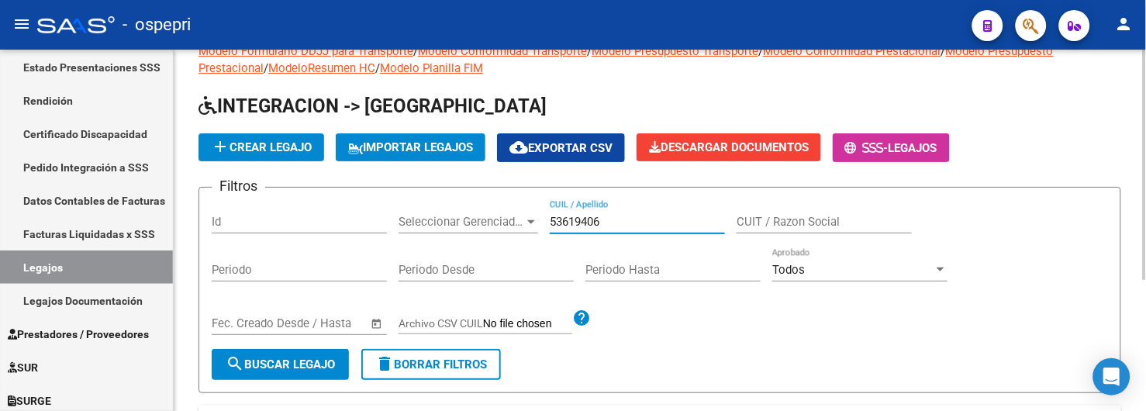
drag, startPoint x: 619, startPoint y: 225, endPoint x: 544, endPoint y: 222, distance: 74.5
click at [544, 222] on div "Filtros Id Seleccionar Gerenciador Seleccionar Gerenciador 53619406 CUIL / Apel…" at bounding box center [660, 274] width 896 height 149
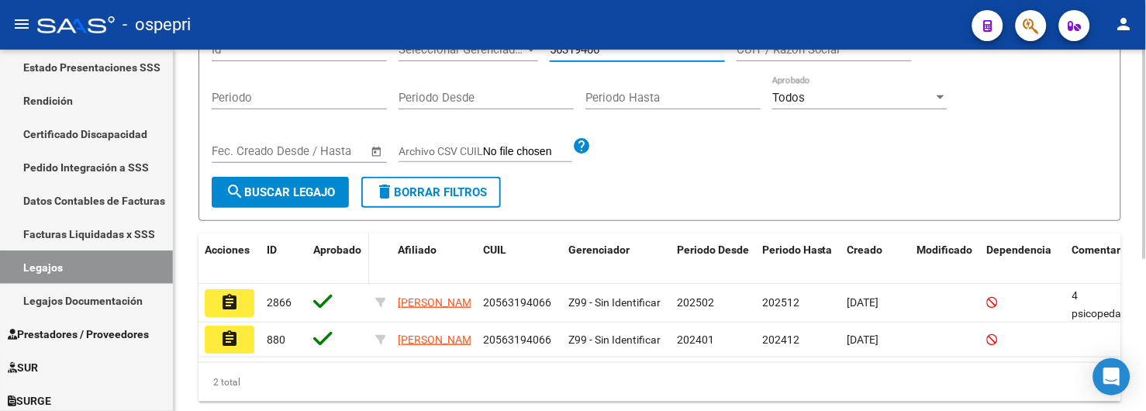
scroll to position [260, 0]
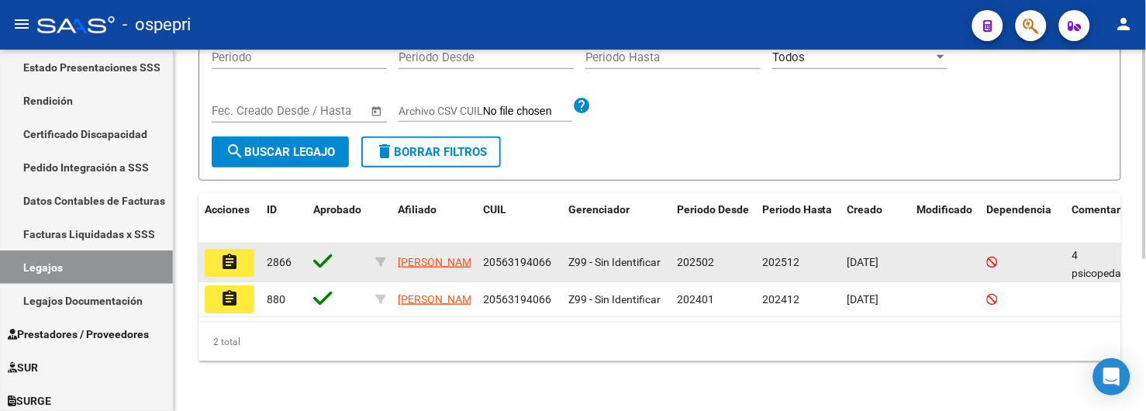
type input "56319406"
click at [222, 253] on mat-icon "assignment" at bounding box center [229, 262] width 19 height 19
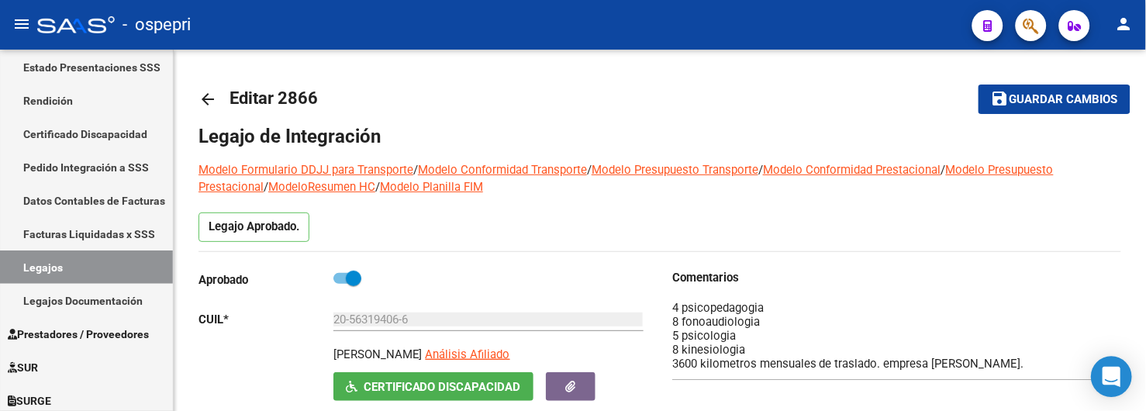
drag, startPoint x: 1117, startPoint y: 328, endPoint x: 1118, endPoint y: 374, distance: 46.5
click at [1118, 374] on body "menu - ospepri person Firma Express Inicio Calendario SSS Instructivos Contacto…" at bounding box center [573, 205] width 1146 height 411
click at [205, 101] on mat-icon "arrow_back" at bounding box center [207, 99] width 19 height 19
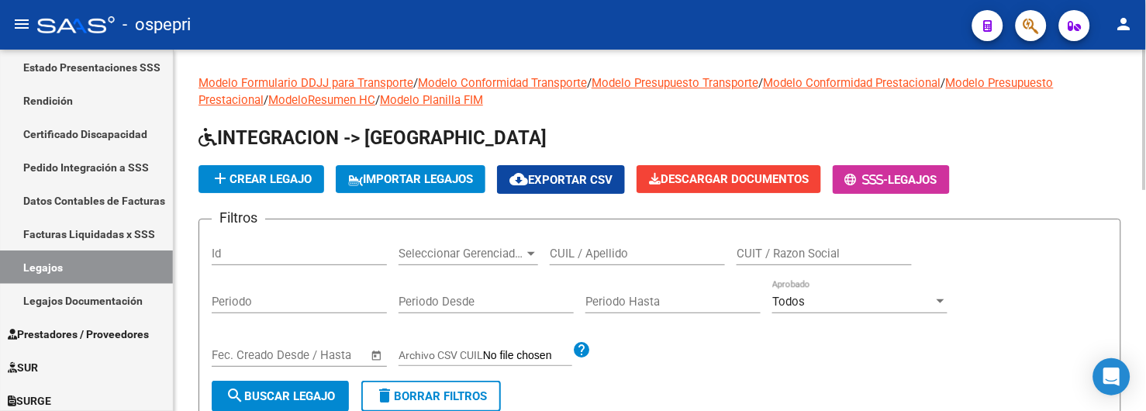
click at [640, 256] on input "CUIL / Apellido" at bounding box center [637, 254] width 175 height 14
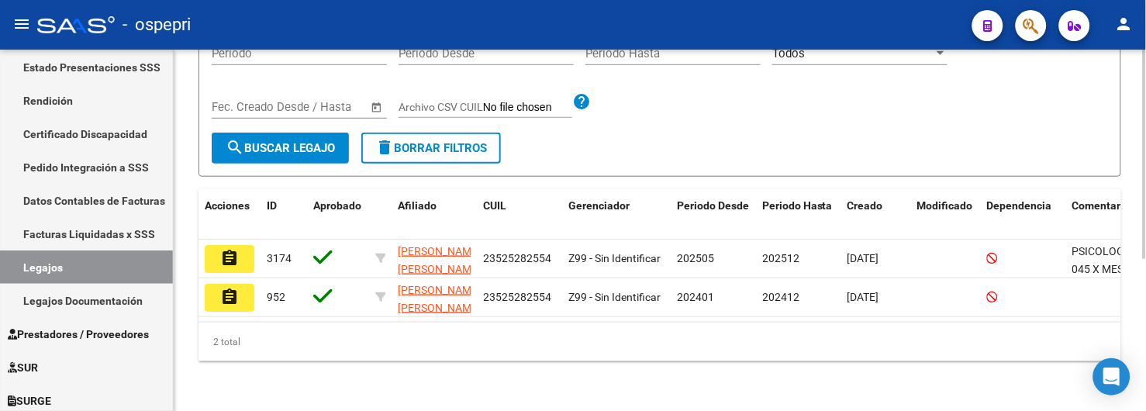
scroll to position [260, 0]
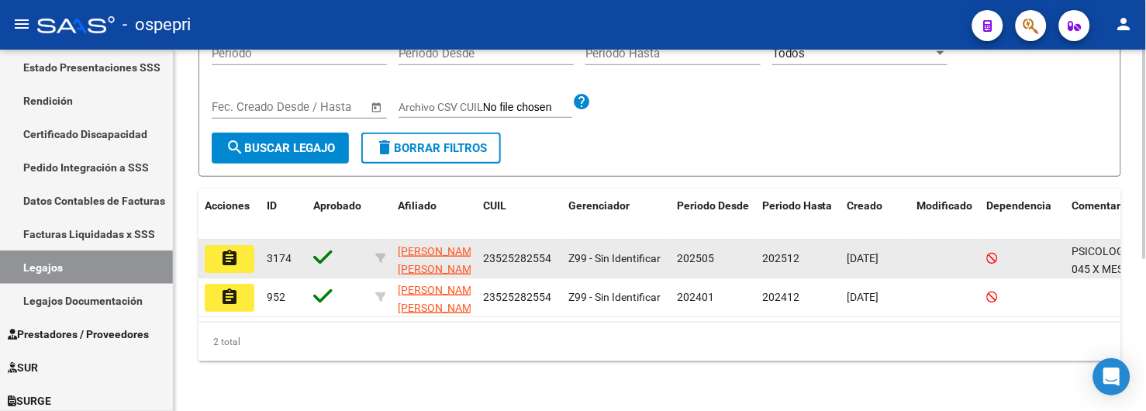
type input "52528255"
click at [220, 249] on mat-icon "assignment" at bounding box center [229, 258] width 19 height 19
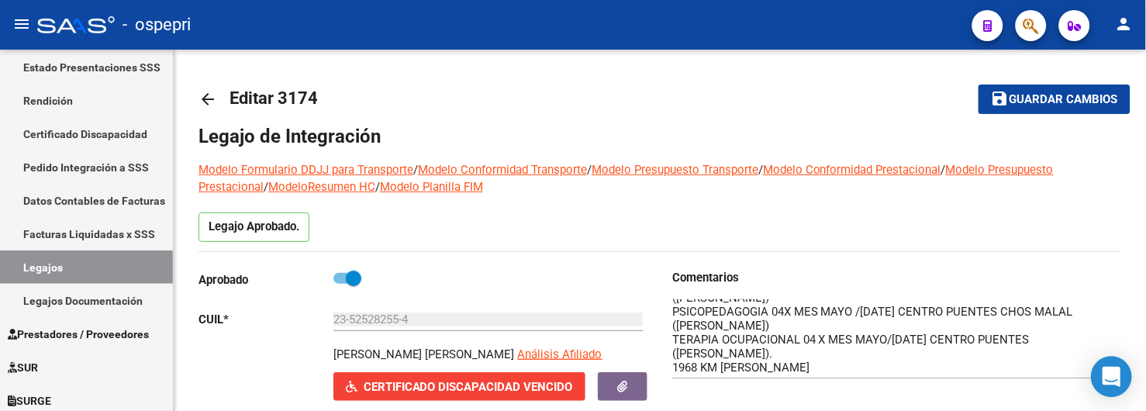
scroll to position [50, 0]
drag, startPoint x: 1118, startPoint y: 329, endPoint x: 1115, endPoint y: 376, distance: 46.6
click at [1115, 376] on body "menu - ospepri person Firma Express Inicio Calendario SSS Instructivos Contacto…" at bounding box center [573, 205] width 1146 height 411
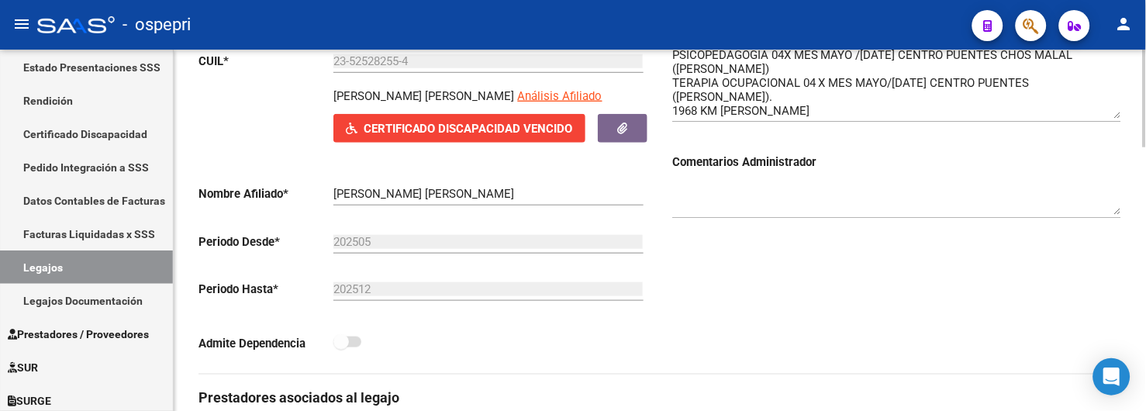
scroll to position [0, 0]
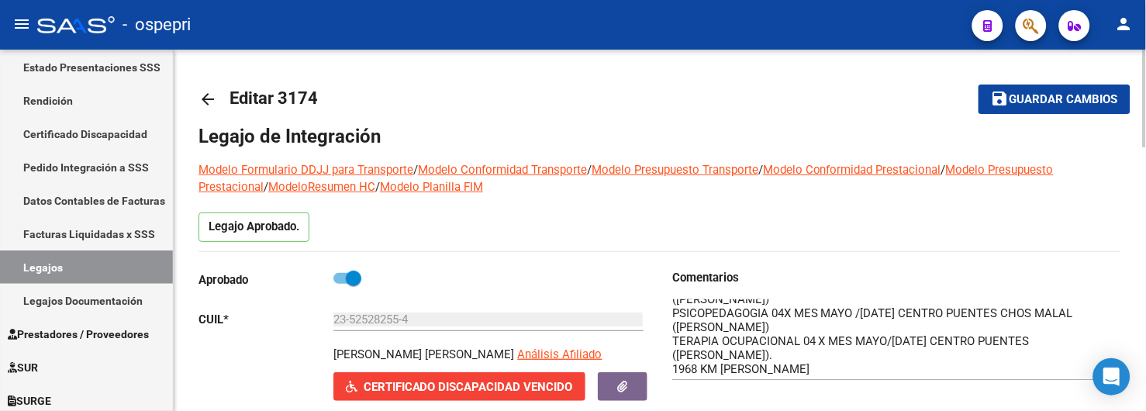
click at [204, 98] on mat-icon "arrow_back" at bounding box center [207, 99] width 19 height 19
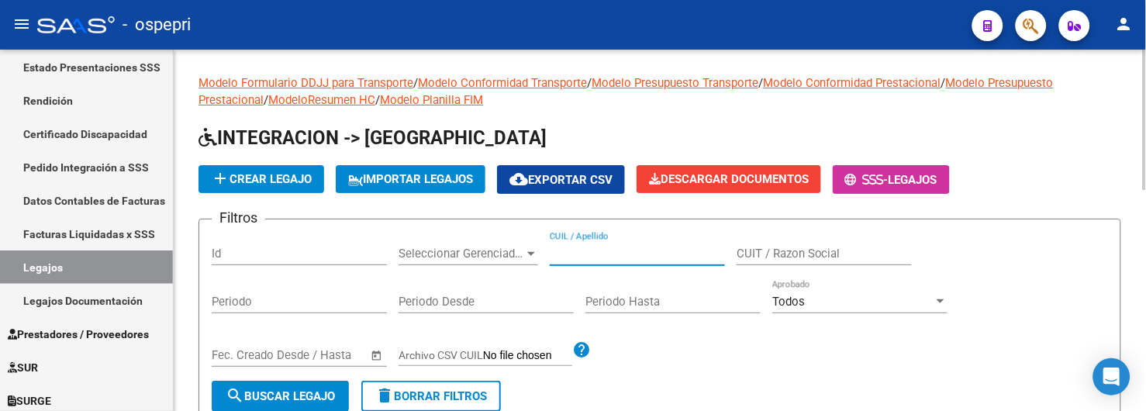
click at [575, 257] on input "CUIL / Apellido" at bounding box center [637, 254] width 175 height 14
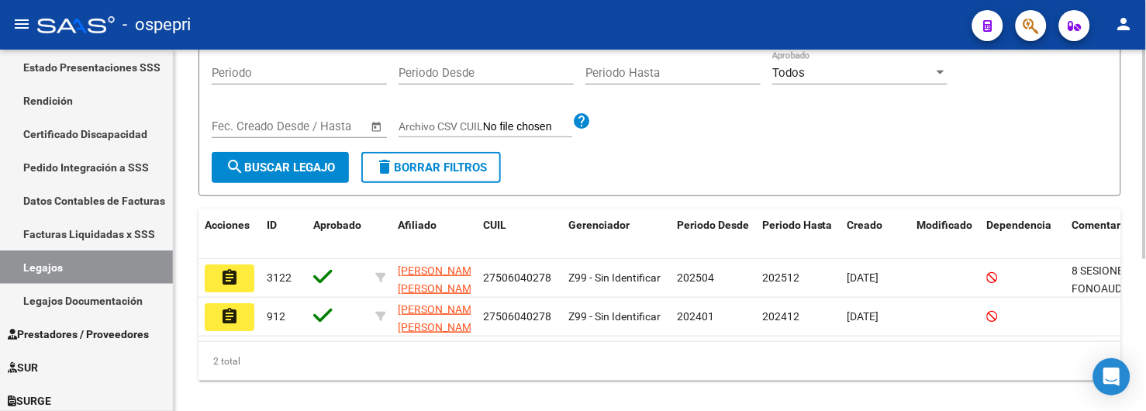
scroll to position [258, 0]
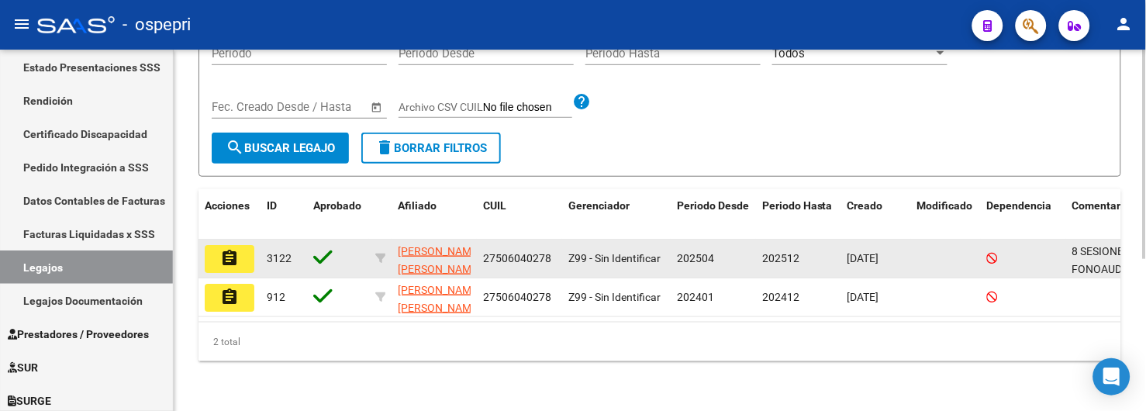
type input "50604027"
click at [227, 249] on mat-icon "assignment" at bounding box center [229, 258] width 19 height 19
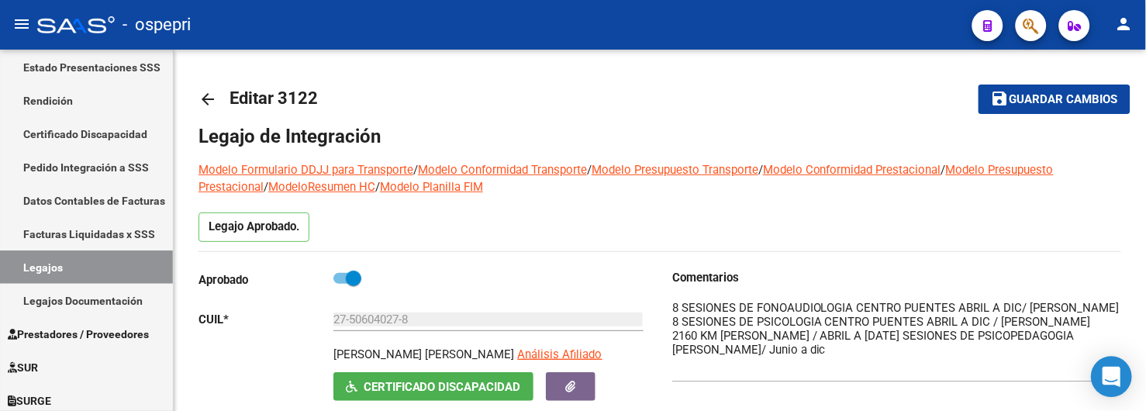
drag, startPoint x: 1119, startPoint y: 329, endPoint x: 1119, endPoint y: 378, distance: 48.8
click at [1119, 378] on body "menu - ospepri person Firma Express Inicio Calendario SSS Instructivos Contacto…" at bounding box center [573, 205] width 1146 height 411
click at [210, 104] on mat-icon "arrow_back" at bounding box center [207, 99] width 19 height 19
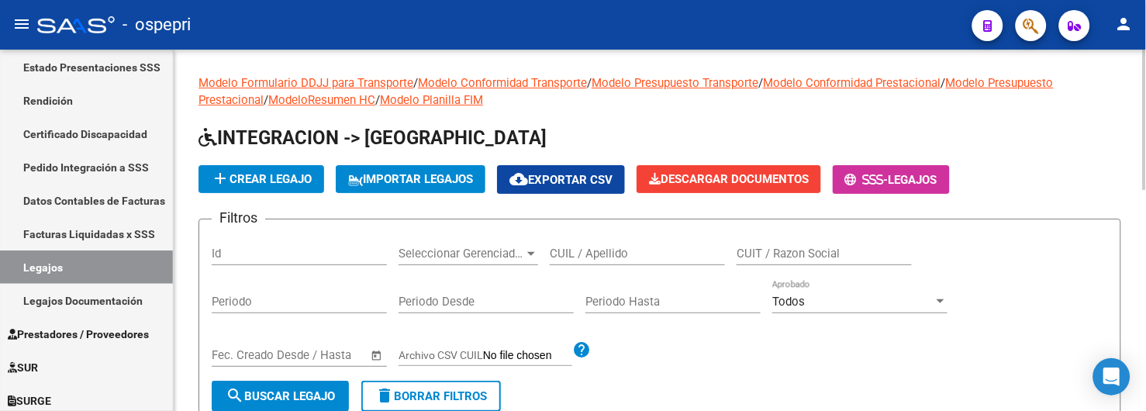
click at [609, 256] on input "CUIL / Apellido" at bounding box center [637, 254] width 175 height 14
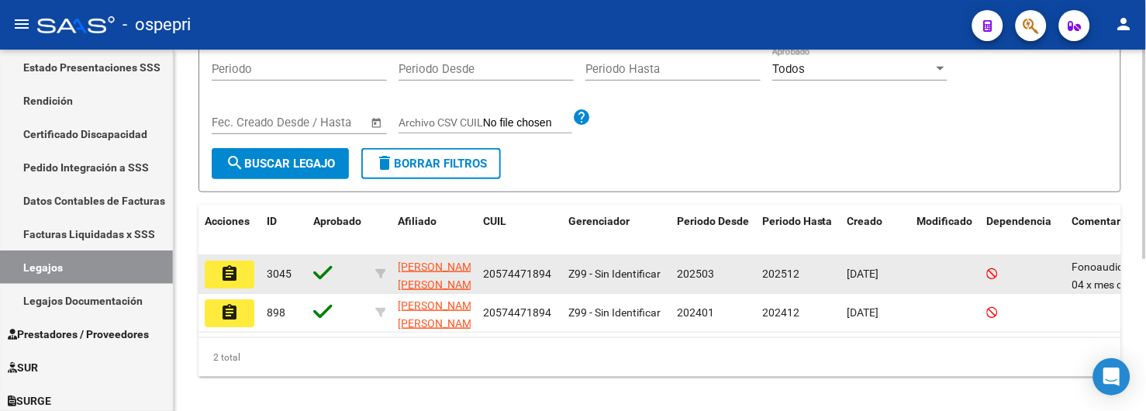
scroll to position [258, 0]
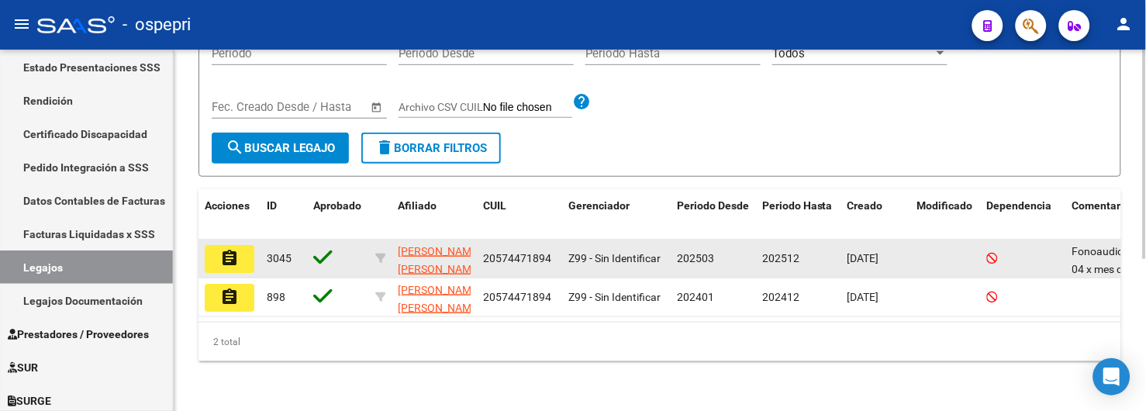
type input "57447189"
click at [236, 251] on mat-icon "assignment" at bounding box center [229, 258] width 19 height 19
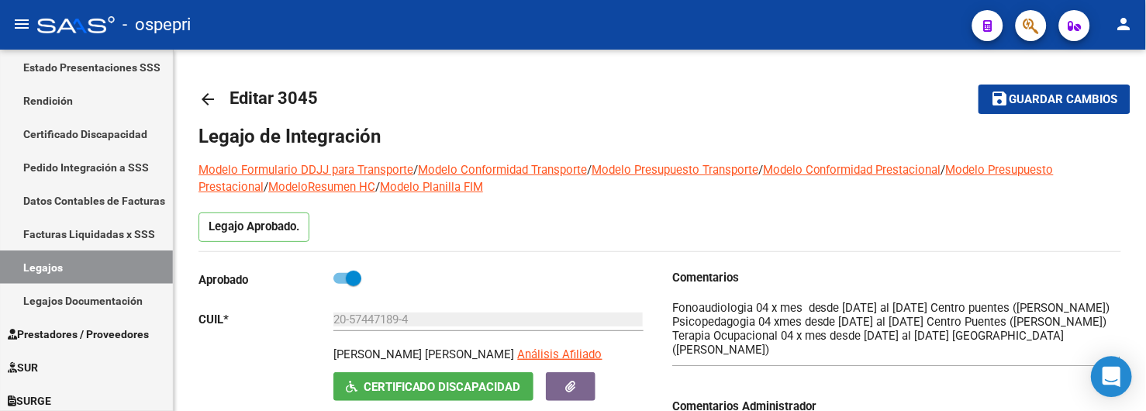
drag, startPoint x: 1118, startPoint y: 328, endPoint x: 1118, endPoint y: 360, distance: 32.6
click at [1118, 360] on body "menu - ospepri person Firma Express Inicio Calendario SSS Instructivos Contacto…" at bounding box center [573, 205] width 1146 height 411
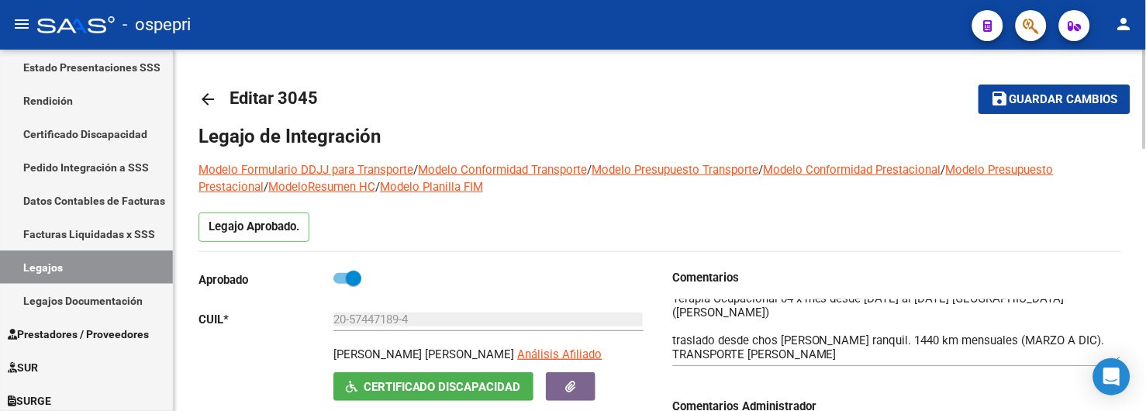
scroll to position [64, 0]
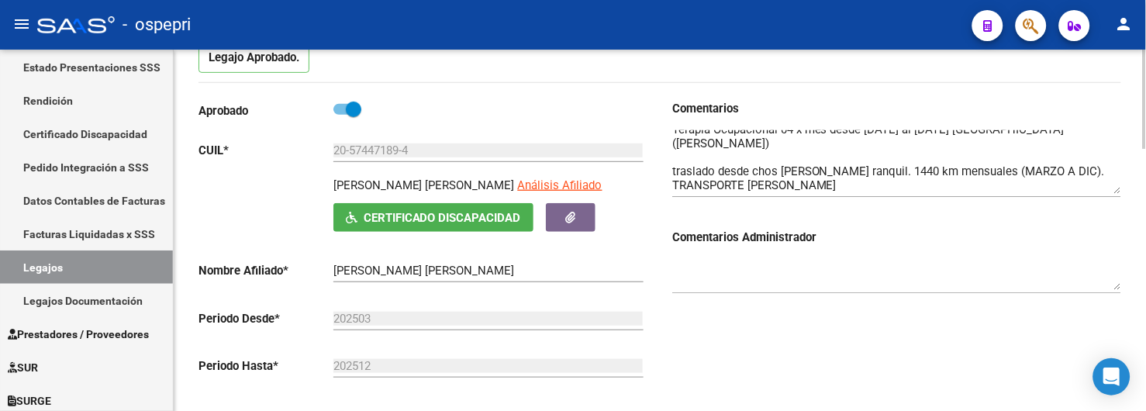
scroll to position [172, 0]
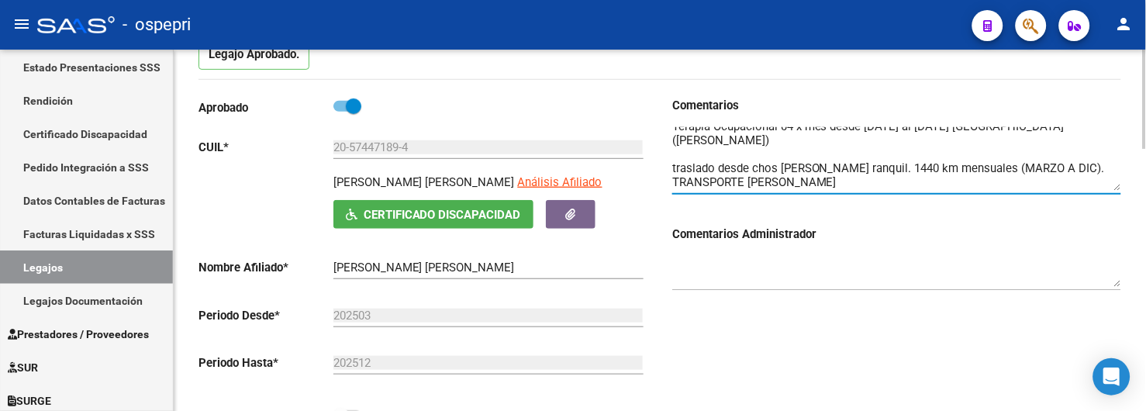
drag, startPoint x: 1118, startPoint y: 191, endPoint x: 1115, endPoint y: 221, distance: 30.4
click at [1115, 221] on div "Comentarios Comentarios Administrador" at bounding box center [896, 201] width 449 height 208
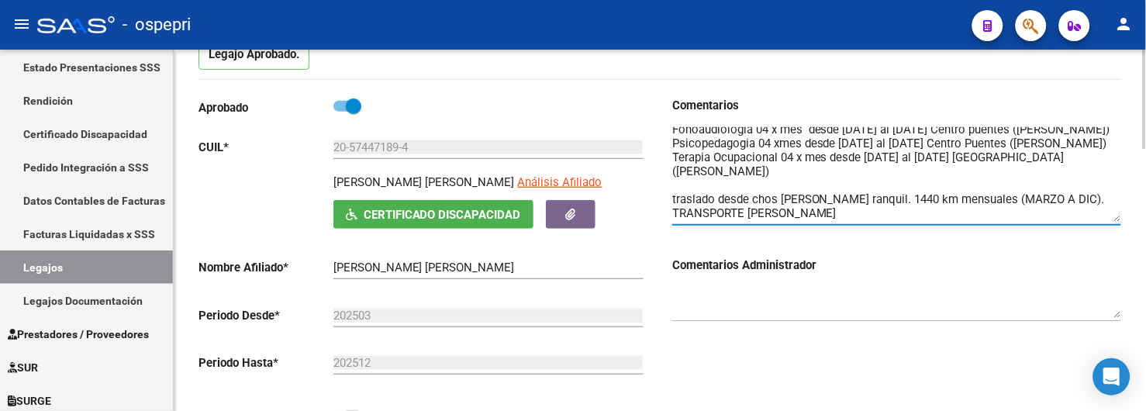
scroll to position [24, 0]
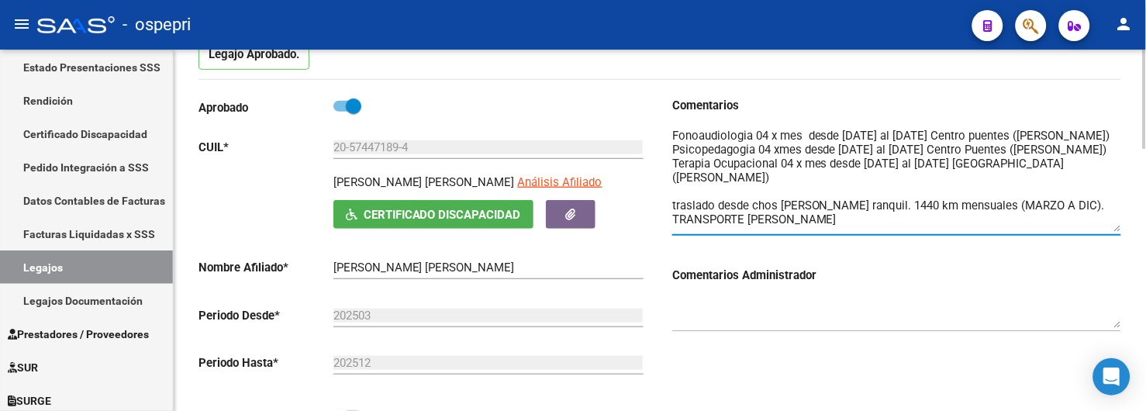
drag, startPoint x: 1114, startPoint y: 186, endPoint x: 1112, endPoint y: 227, distance: 41.1
click at [1112, 227] on textarea at bounding box center [896, 179] width 449 height 105
click at [561, 68] on div "Legajo Aprobado." at bounding box center [659, 59] width 922 height 39
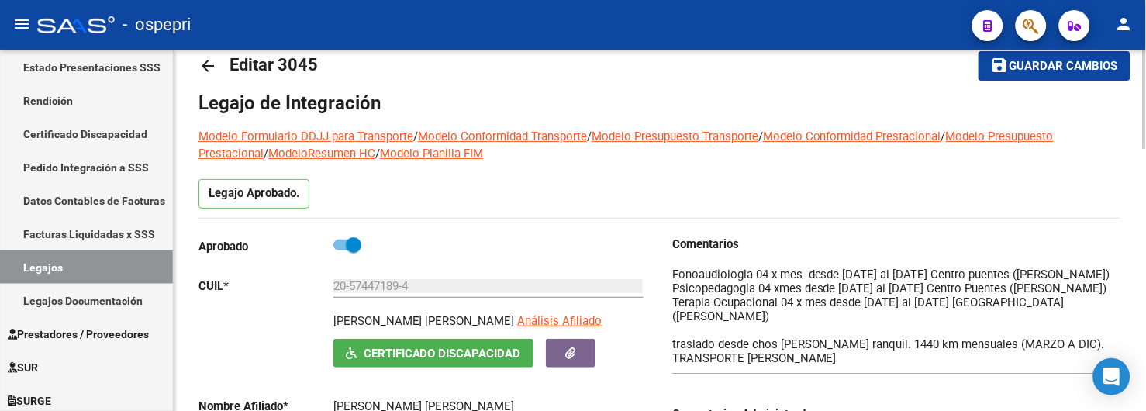
scroll to position [0, 0]
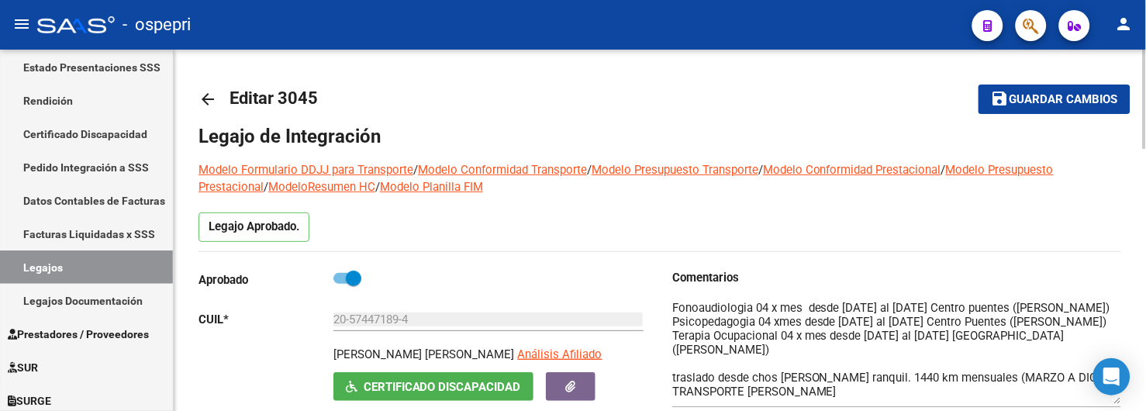
click at [204, 101] on mat-icon "arrow_back" at bounding box center [207, 99] width 19 height 19
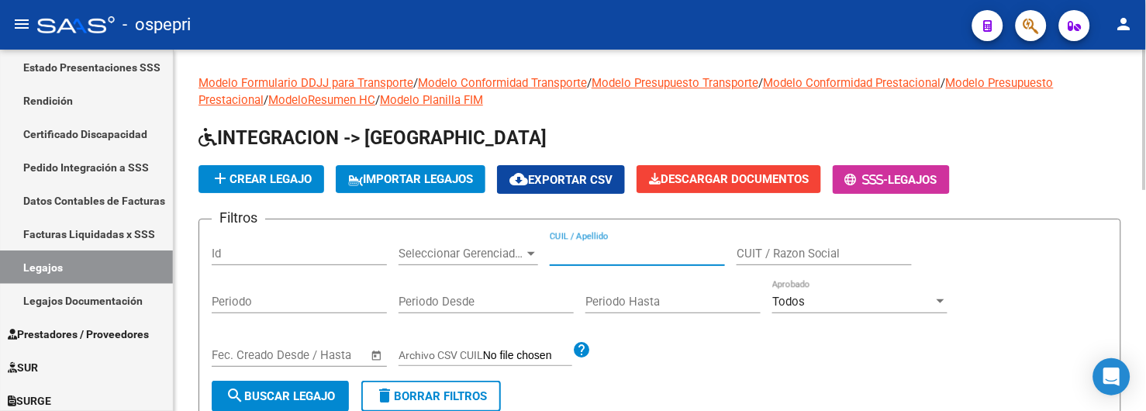
click at [569, 260] on input "CUIL / Apellido" at bounding box center [637, 254] width 175 height 14
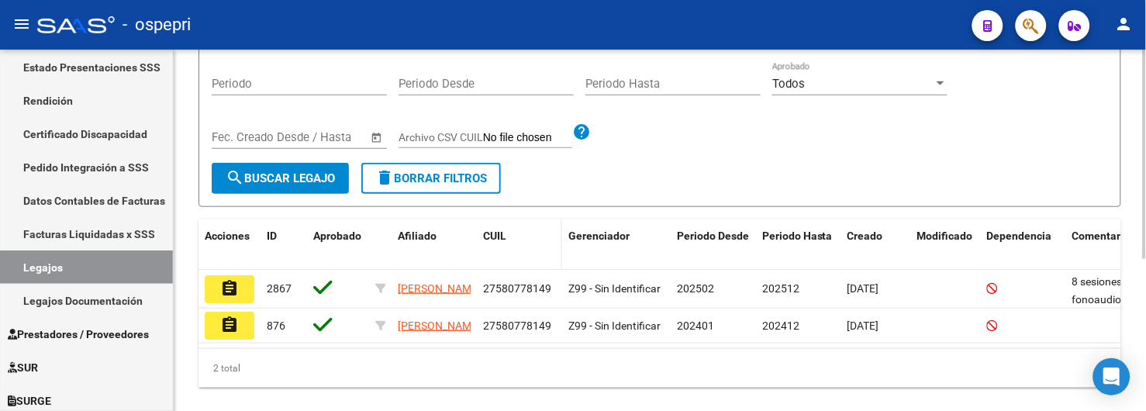
scroll to position [260, 0]
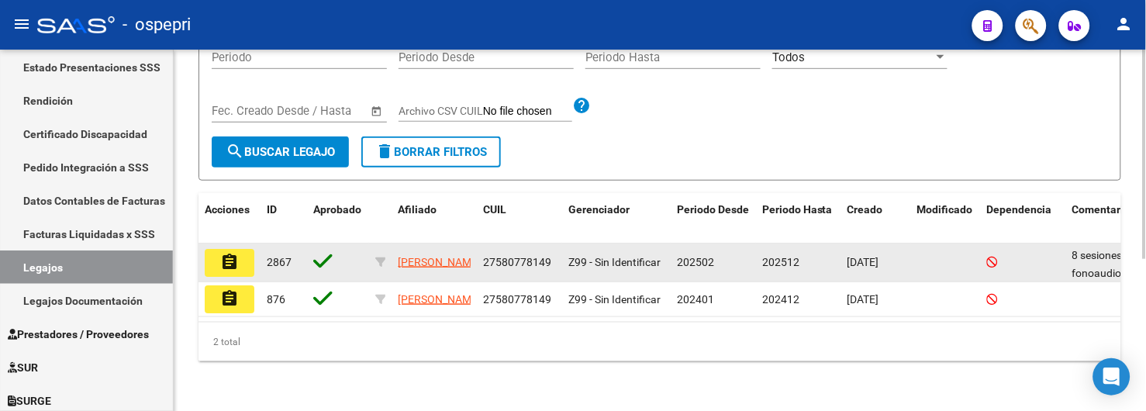
type input "58077814"
click at [229, 253] on mat-icon "assignment" at bounding box center [229, 262] width 19 height 19
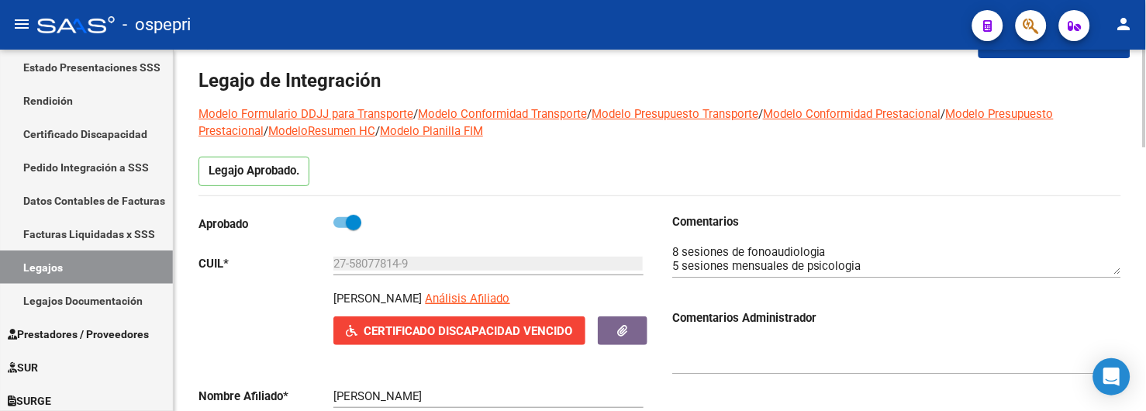
scroll to position [86, 0]
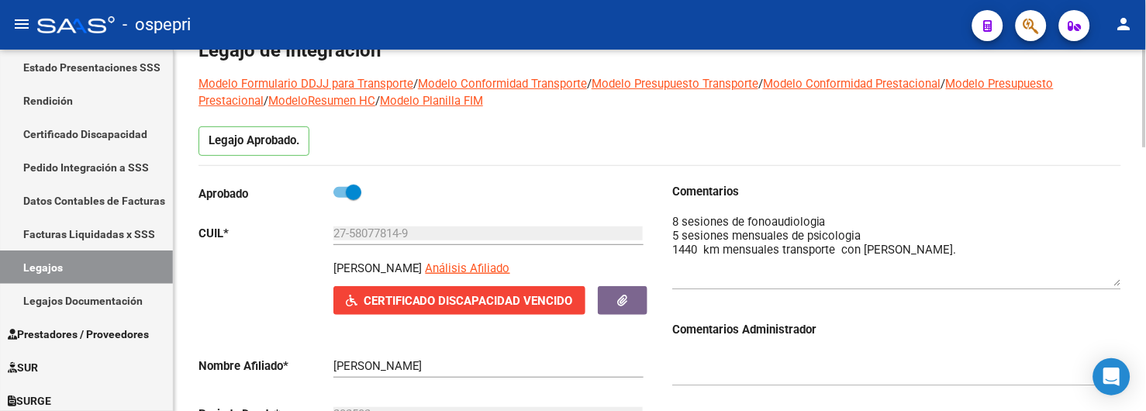
drag, startPoint x: 1119, startPoint y: 240, endPoint x: 1119, endPoint y: 282, distance: 41.9
click at [1119, 282] on textarea at bounding box center [896, 249] width 449 height 73
click at [478, 184] on div "Aprobado" at bounding box center [422, 197] width 449 height 29
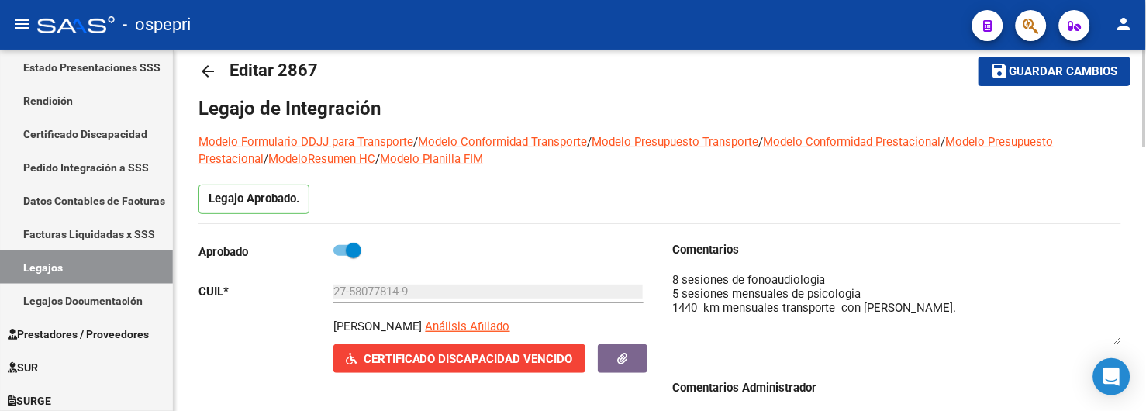
scroll to position [0, 0]
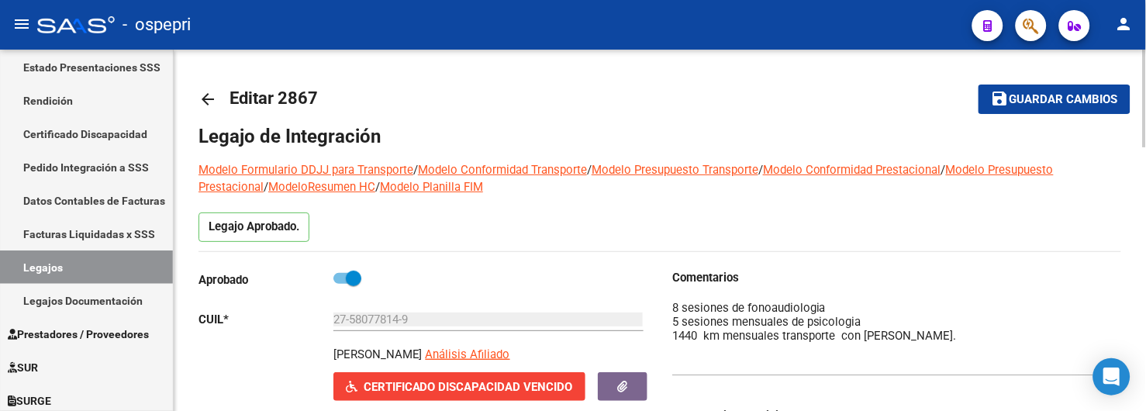
click at [208, 102] on mat-icon "arrow_back" at bounding box center [207, 99] width 19 height 19
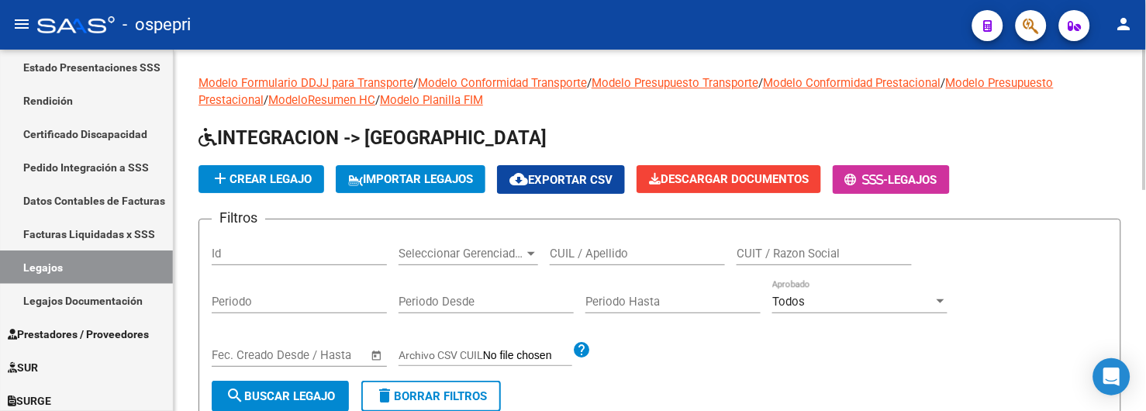
click at [639, 253] on input "CUIL / Apellido" at bounding box center [637, 254] width 175 height 14
drag, startPoint x: 657, startPoint y: 252, endPoint x: 533, endPoint y: 260, distance: 125.0
click at [533, 260] on div "Filtros Id Seleccionar Gerenciador Seleccionar Gerenciador 56319406/650.10 CUIL…" at bounding box center [660, 306] width 896 height 149
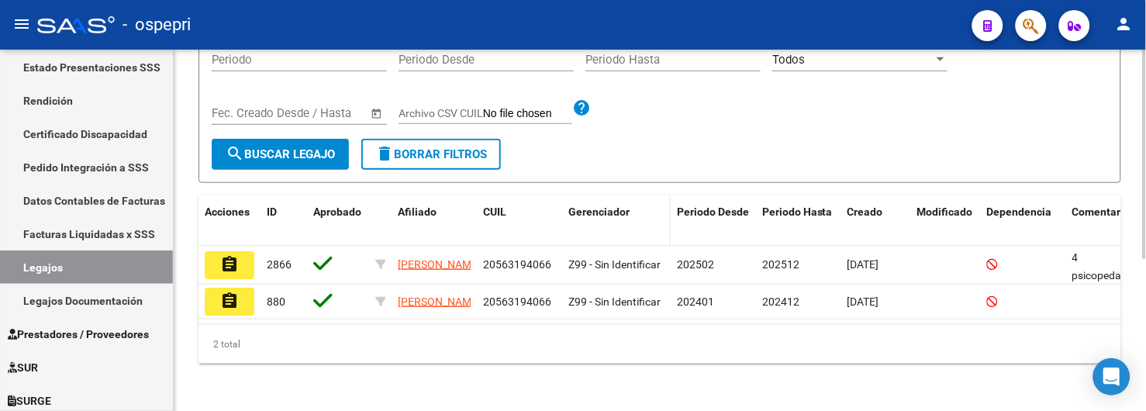
scroll to position [258, 0]
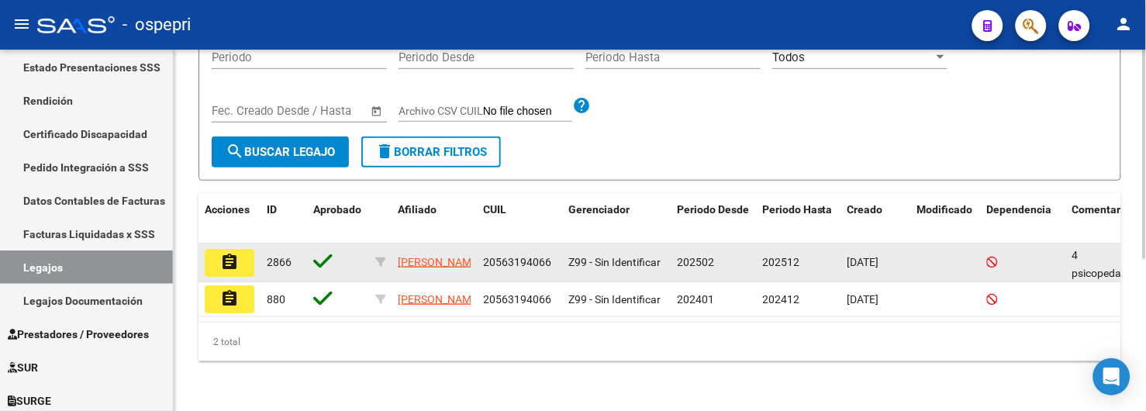
type input "56319406"
click at [231, 253] on mat-icon "assignment" at bounding box center [229, 262] width 19 height 19
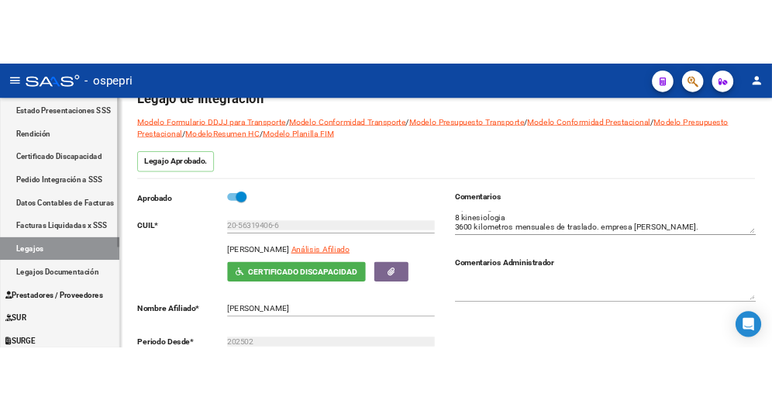
scroll to position [39, 0]
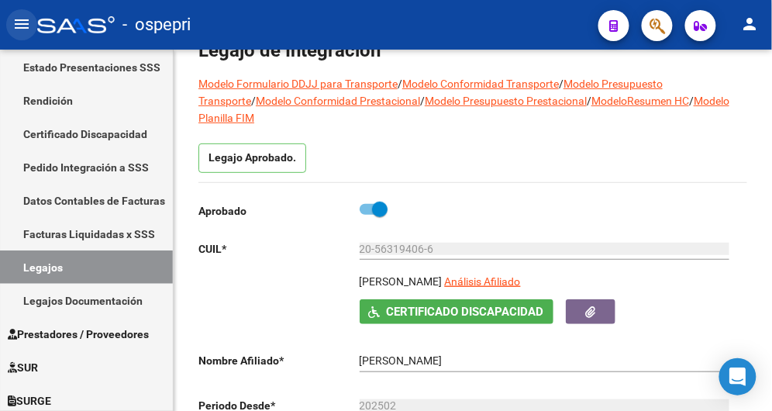
click at [22, 31] on mat-icon "menu" at bounding box center [21, 24] width 19 height 19
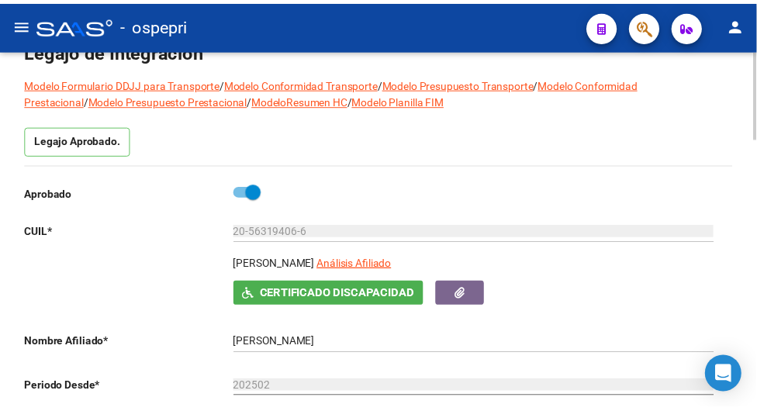
scroll to position [0, 0]
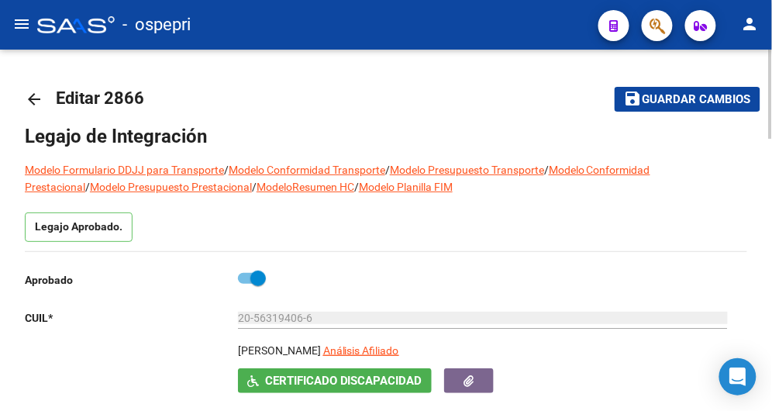
click at [31, 98] on mat-icon "arrow_back" at bounding box center [34, 99] width 19 height 19
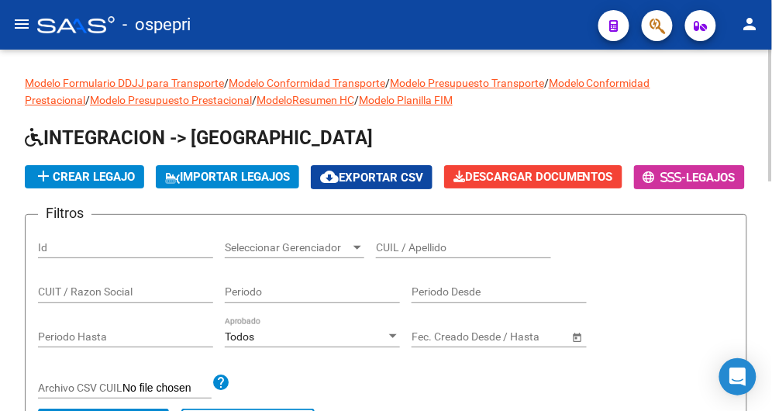
click at [409, 254] on input "CUIL / Apellido" at bounding box center [463, 247] width 175 height 13
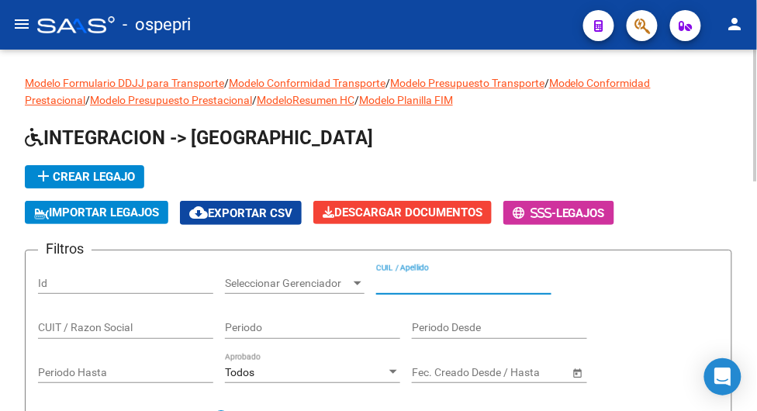
click at [398, 285] on input "CUIL / Apellido" at bounding box center [463, 283] width 175 height 13
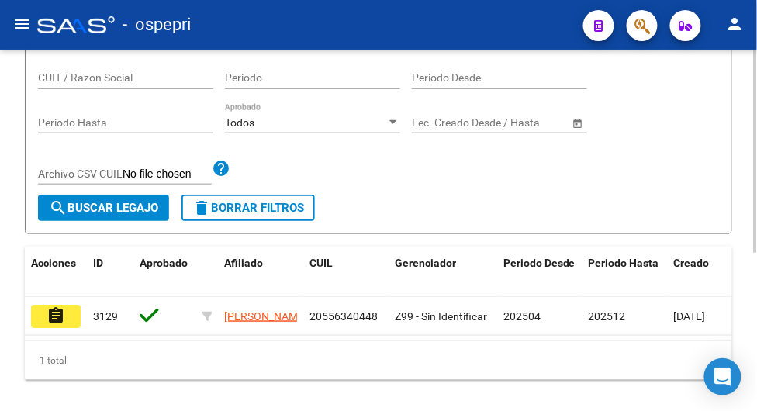
scroll to position [258, 0]
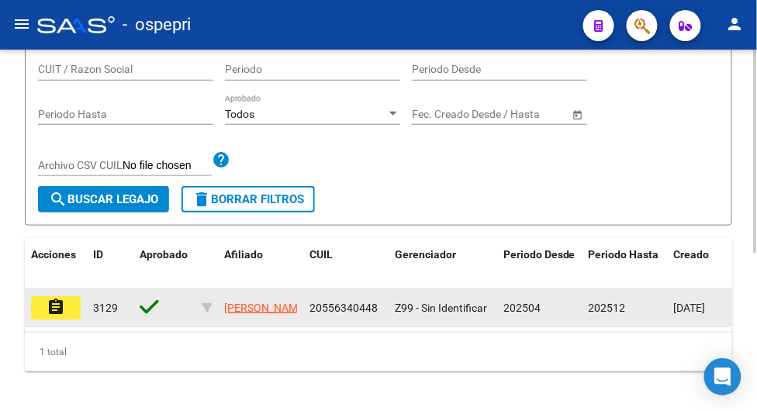
type input "55634044"
click at [51, 312] on mat-icon "assignment" at bounding box center [56, 307] width 19 height 19
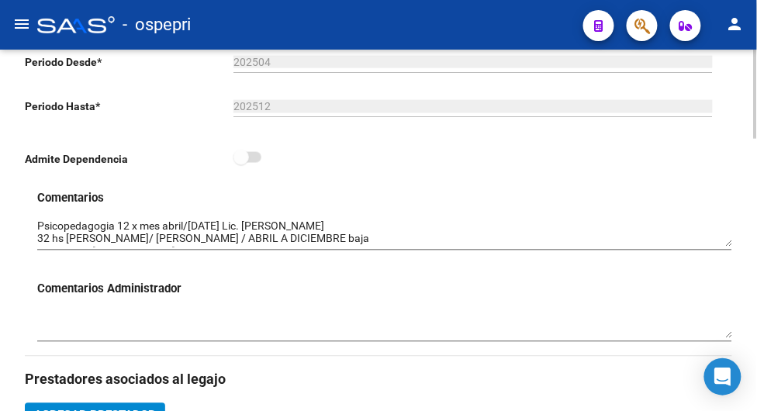
scroll to position [430, 0]
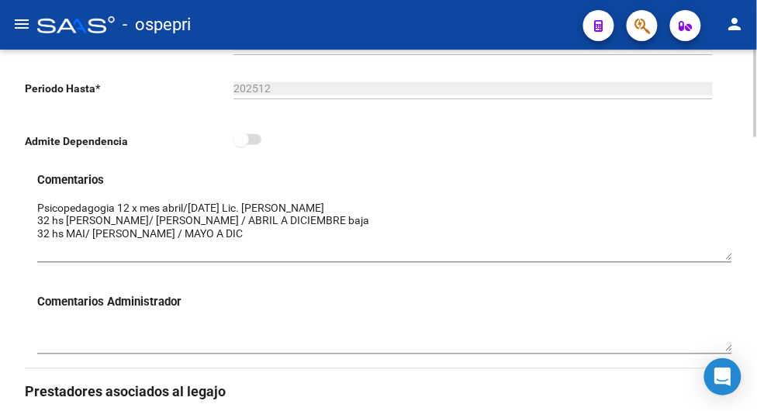
drag, startPoint x: 726, startPoint y: 229, endPoint x: 726, endPoint y: 260, distance: 31.0
click at [726, 260] on textarea at bounding box center [384, 231] width 695 height 60
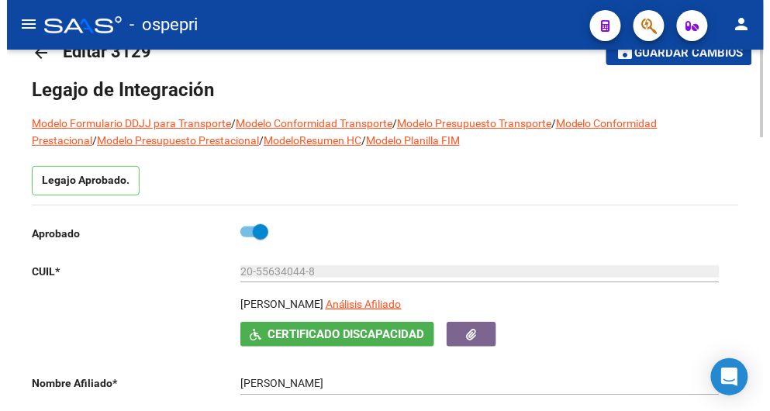
scroll to position [0, 0]
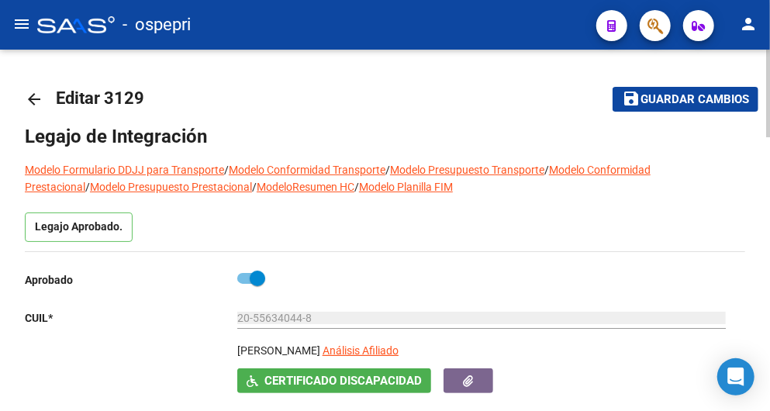
click at [34, 98] on mat-icon "arrow_back" at bounding box center [34, 99] width 19 height 19
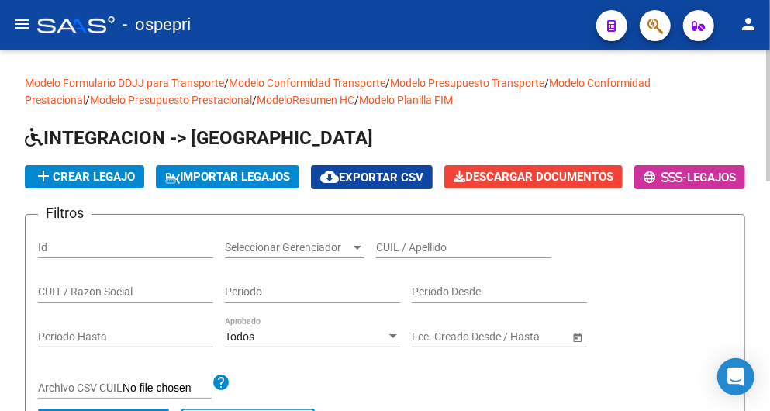
click at [425, 254] on input "CUIL / Apellido" at bounding box center [463, 247] width 175 height 13
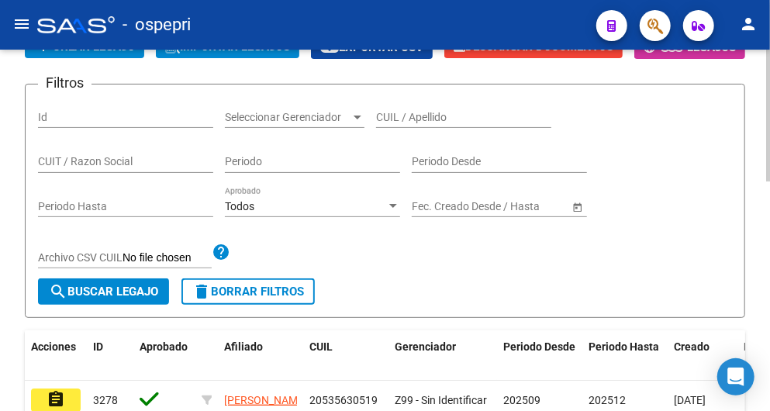
scroll to position [172, 0]
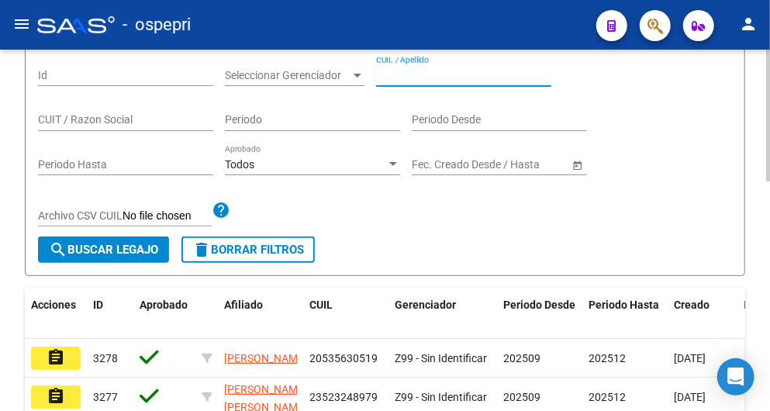
click at [406, 82] on input "CUIL / Apellido" at bounding box center [463, 75] width 175 height 13
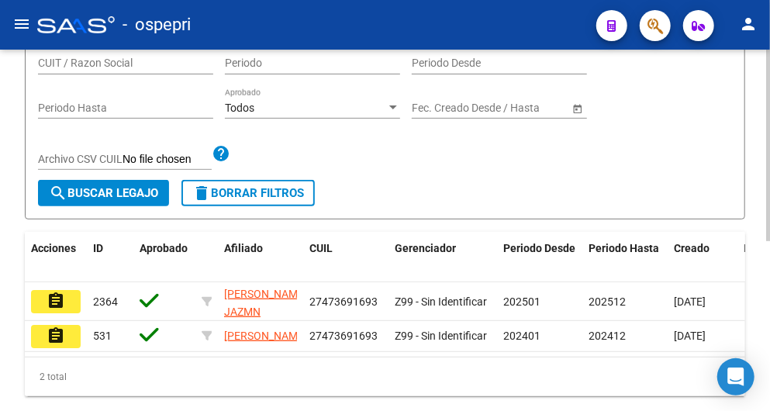
scroll to position [258, 0]
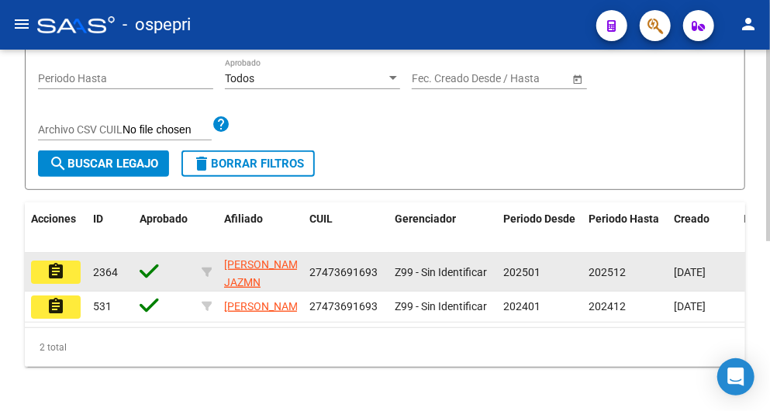
type input "47369169"
click at [53, 281] on mat-icon "assignment" at bounding box center [56, 271] width 19 height 19
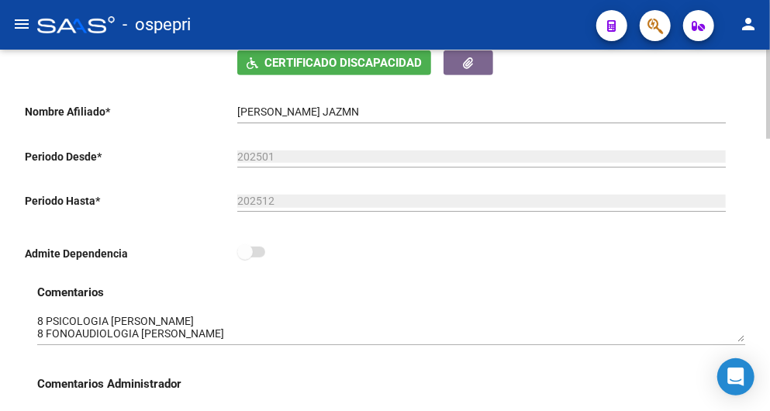
scroll to position [344, 0]
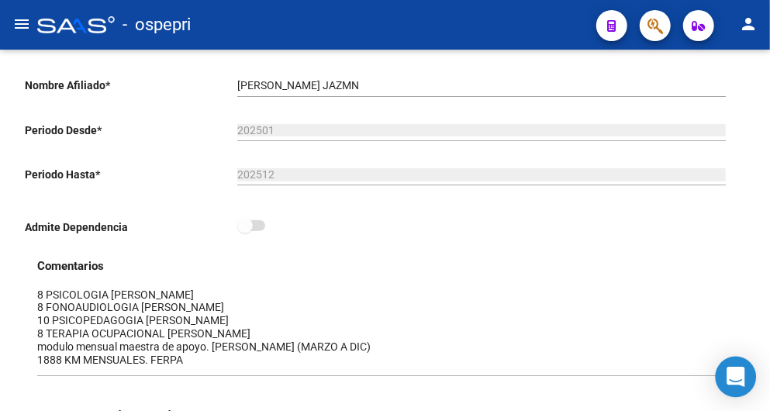
drag, startPoint x: 738, startPoint y: 315, endPoint x: 738, endPoint y: 373, distance: 58.1
click at [738, 373] on body "menu - ospepri person Firma Express Inicio Calendario SSS Instructivos Contacto…" at bounding box center [385, 205] width 770 height 411
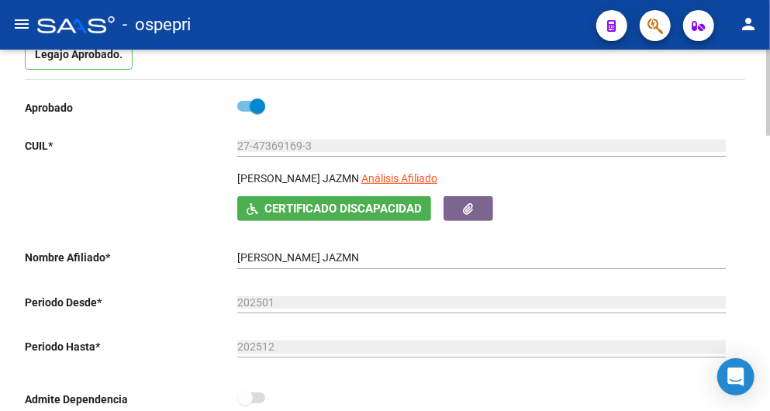
scroll to position [0, 0]
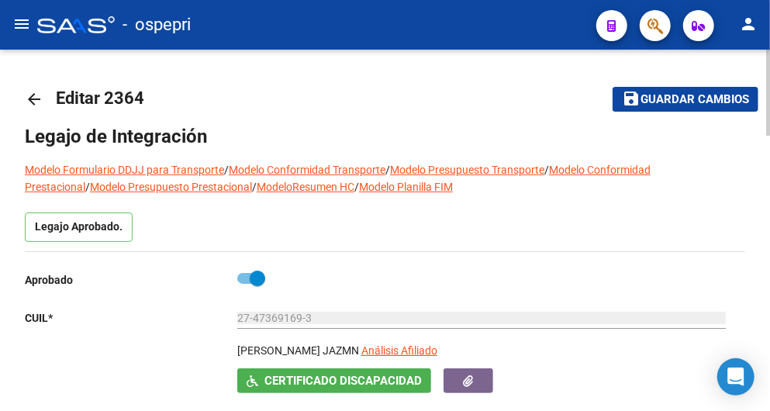
click at [33, 102] on mat-icon "arrow_back" at bounding box center [34, 99] width 19 height 19
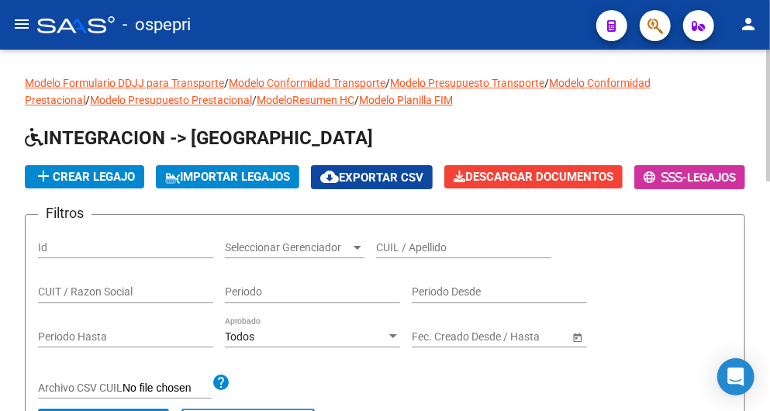
click at [455, 254] on input "CUIL / Apellido" at bounding box center [463, 247] width 175 height 13
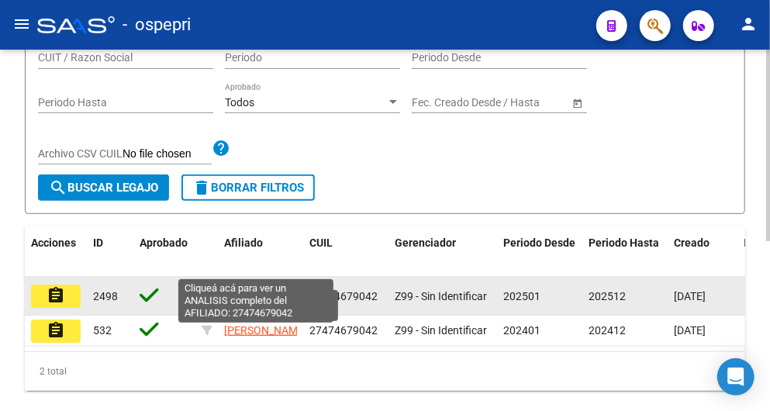
scroll to position [258, 0]
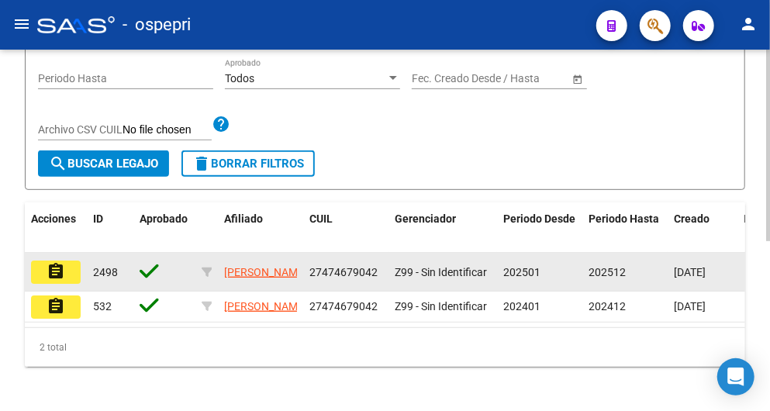
type input "47467904"
click at [71, 284] on button "assignment" at bounding box center [56, 271] width 50 height 23
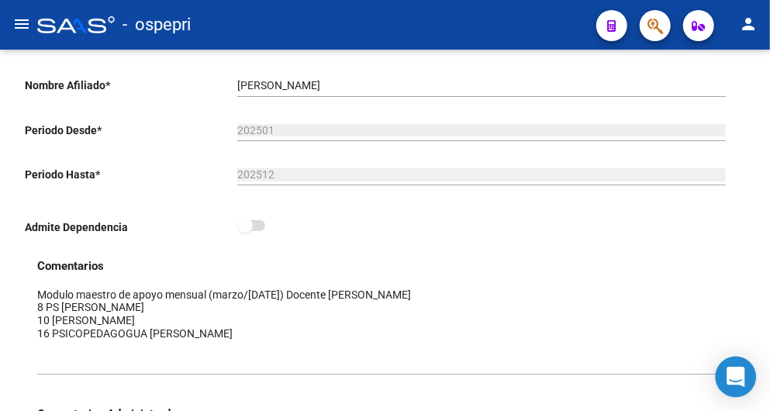
drag, startPoint x: 740, startPoint y: 313, endPoint x: 740, endPoint y: 369, distance: 55.8
click at [740, 369] on body "menu - ospepri person Firma Express Inicio Calendario SSS Instructivos Contacto…" at bounding box center [385, 205] width 770 height 411
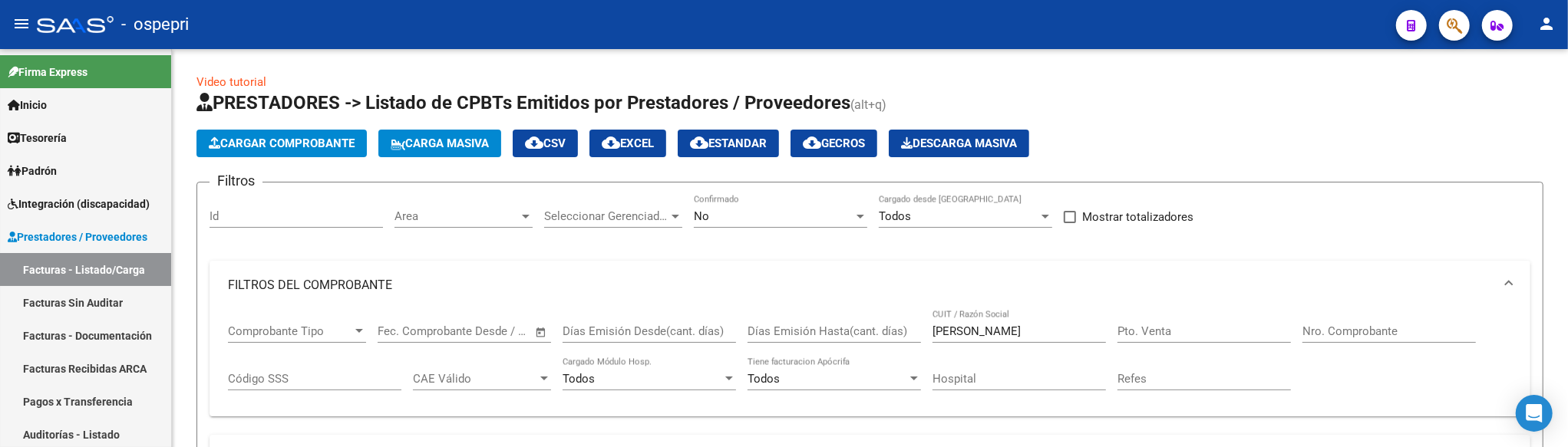
scroll to position [856, 0]
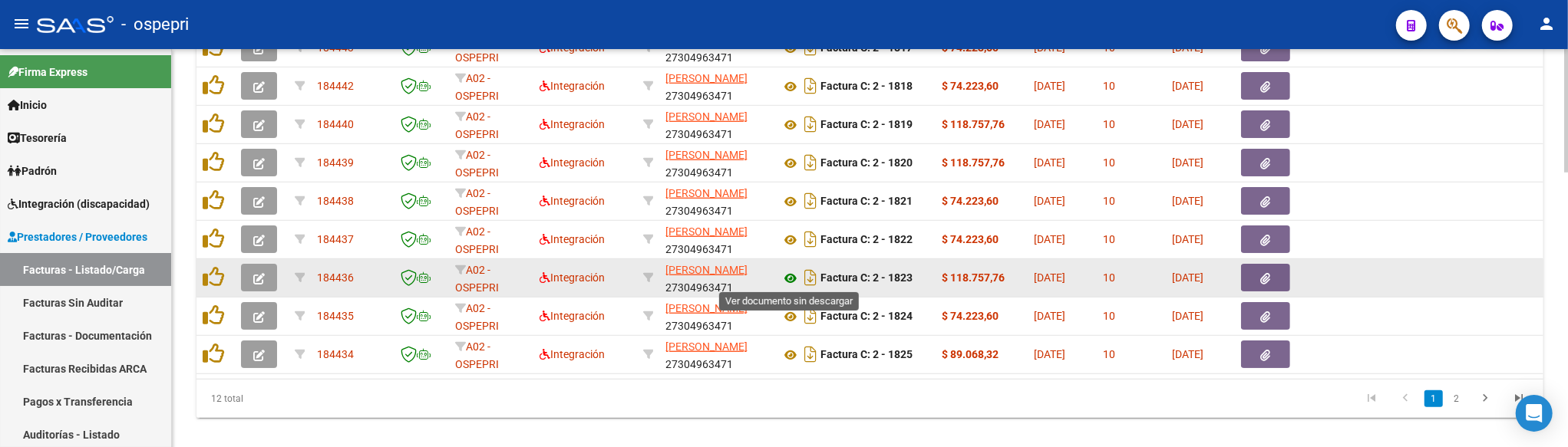
click at [788, 280] on icon at bounding box center [790, 278] width 20 height 19
click at [265, 278] on button "button" at bounding box center [258, 278] width 36 height 28
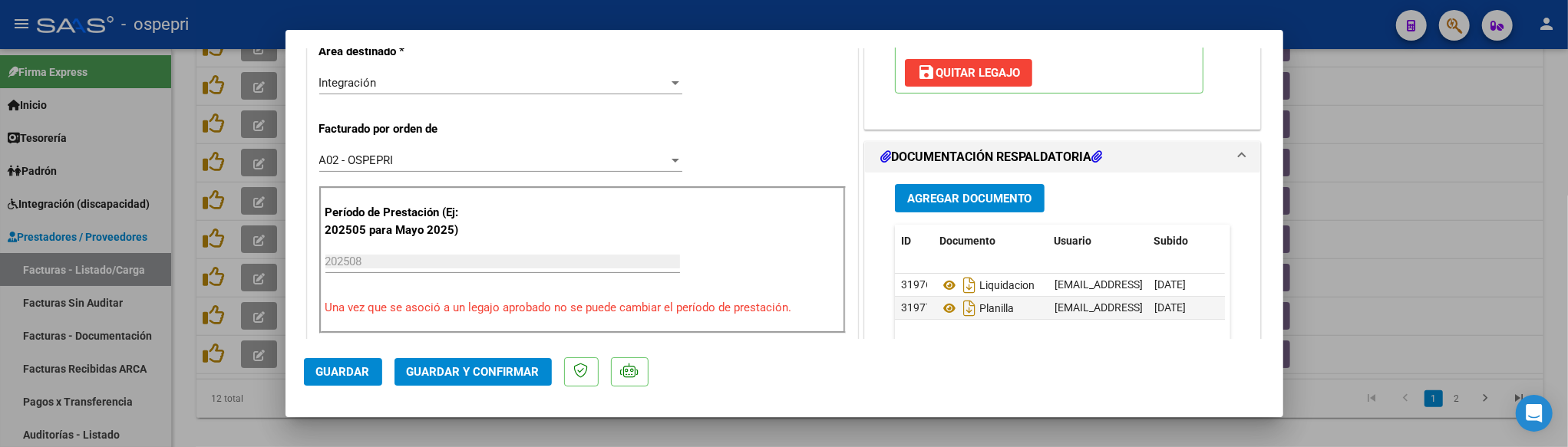
scroll to position [425, 0]
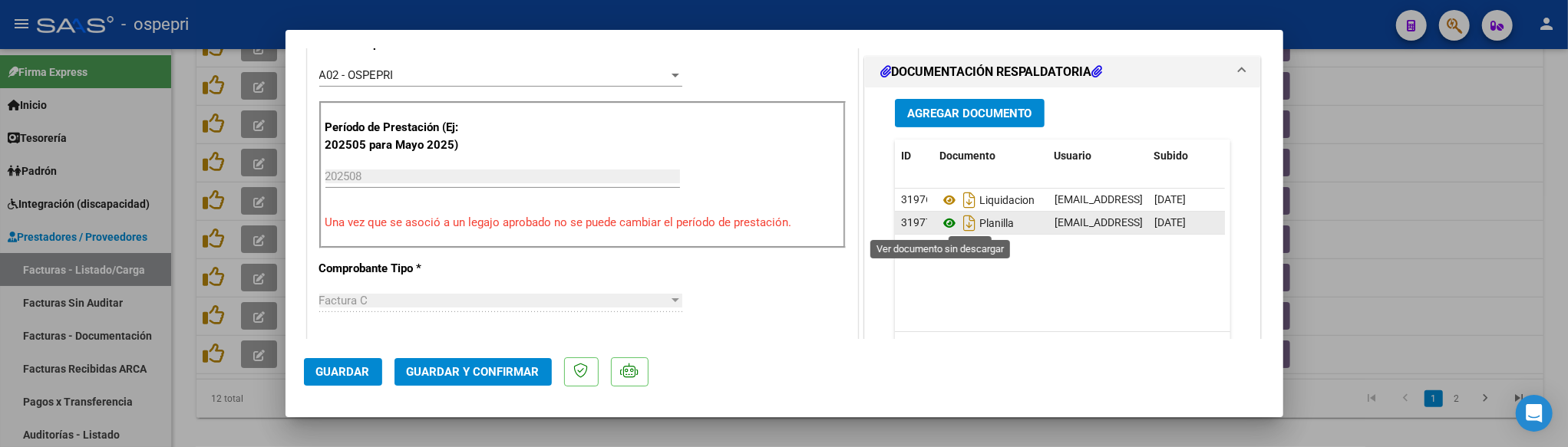
click at [941, 225] on icon at bounding box center [949, 223] width 20 height 19
click at [1440, 293] on div at bounding box center [784, 224] width 1568 height 447
type input "$ 0,00"
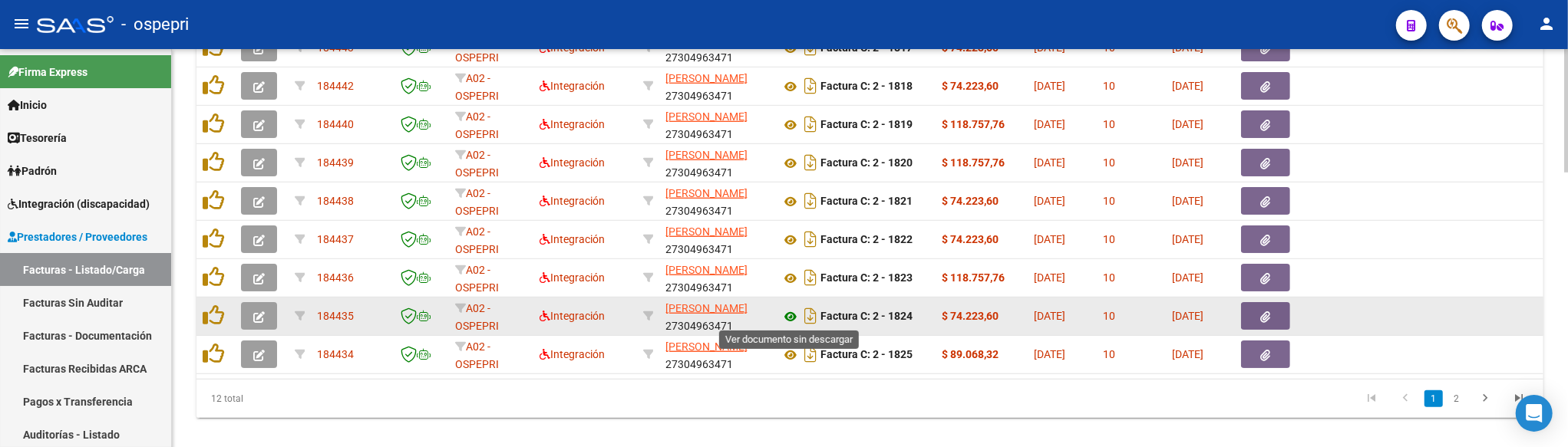
click at [791, 315] on icon at bounding box center [790, 316] width 20 height 19
click at [261, 317] on icon "button" at bounding box center [259, 317] width 12 height 12
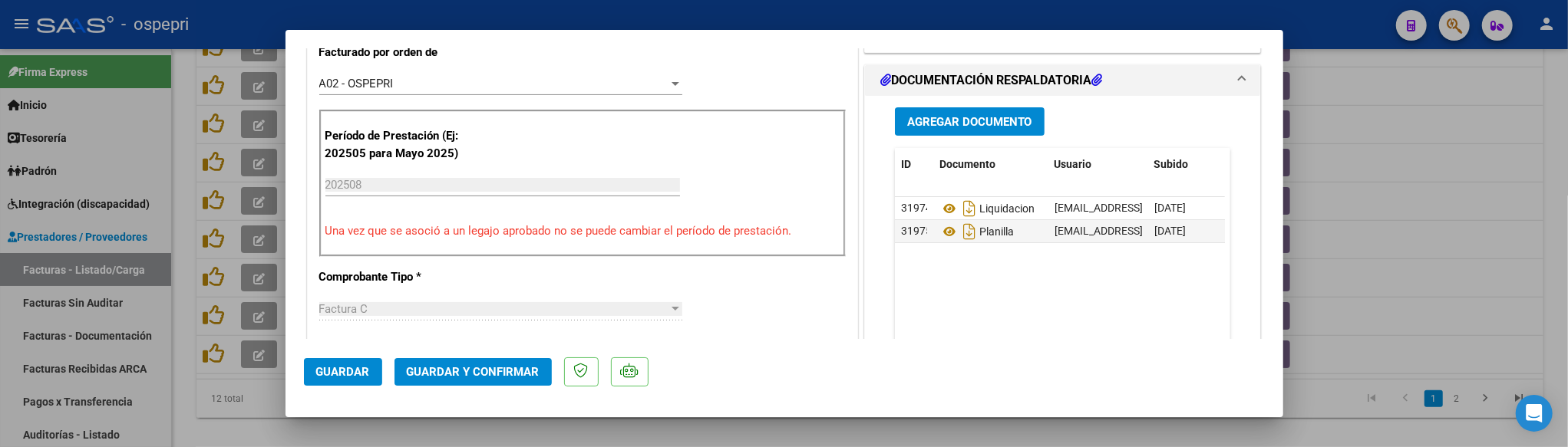
scroll to position [425, 0]
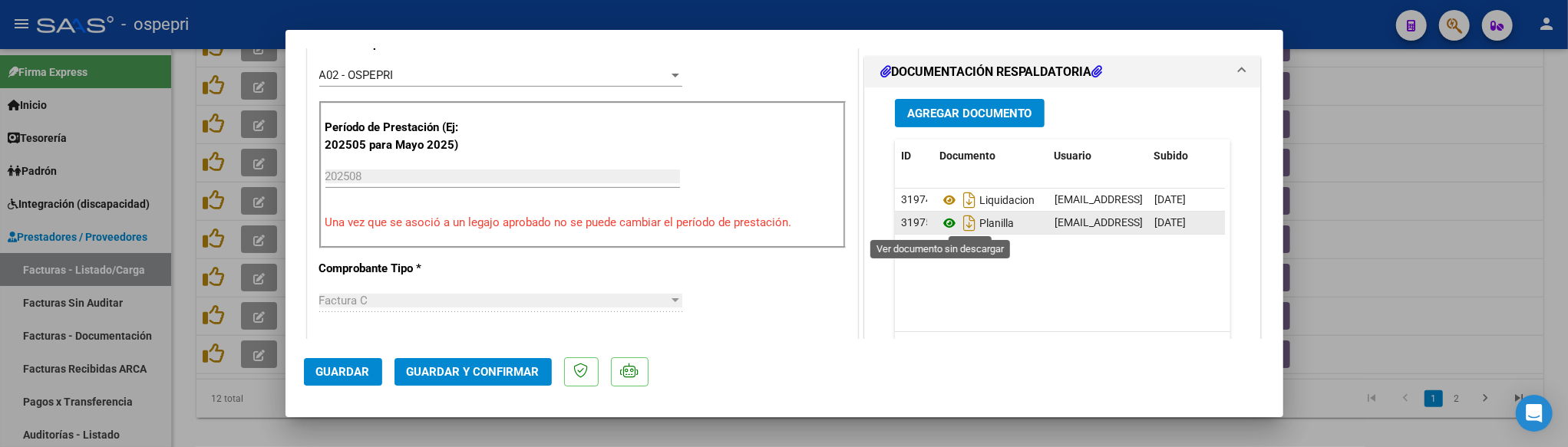
click at [950, 226] on icon at bounding box center [949, 223] width 20 height 19
click at [1464, 311] on div at bounding box center [784, 224] width 1568 height 447
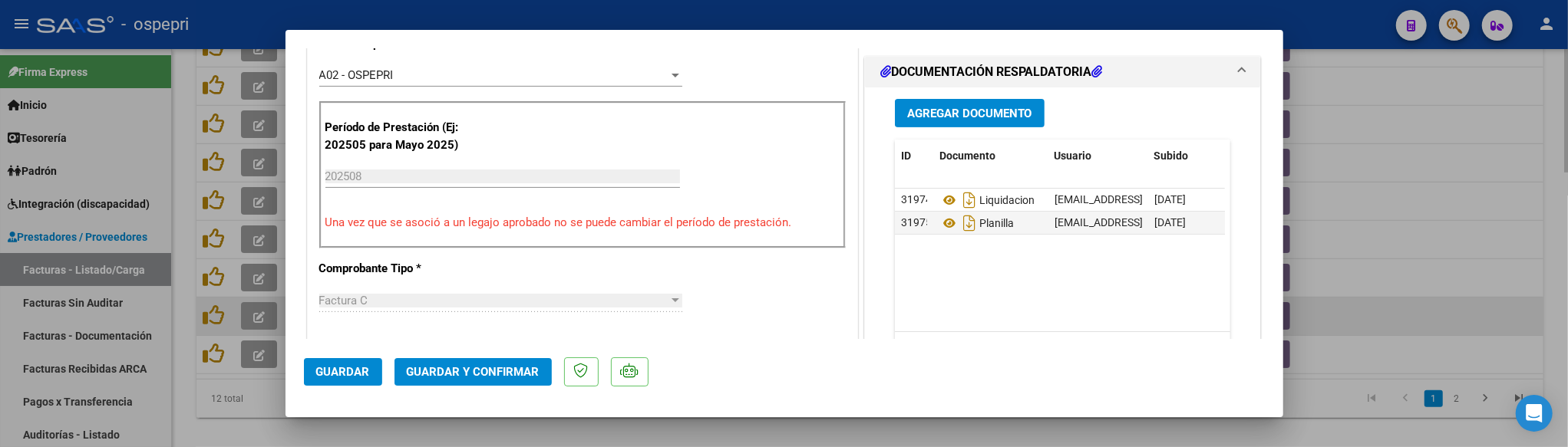
type input "$ 0,00"
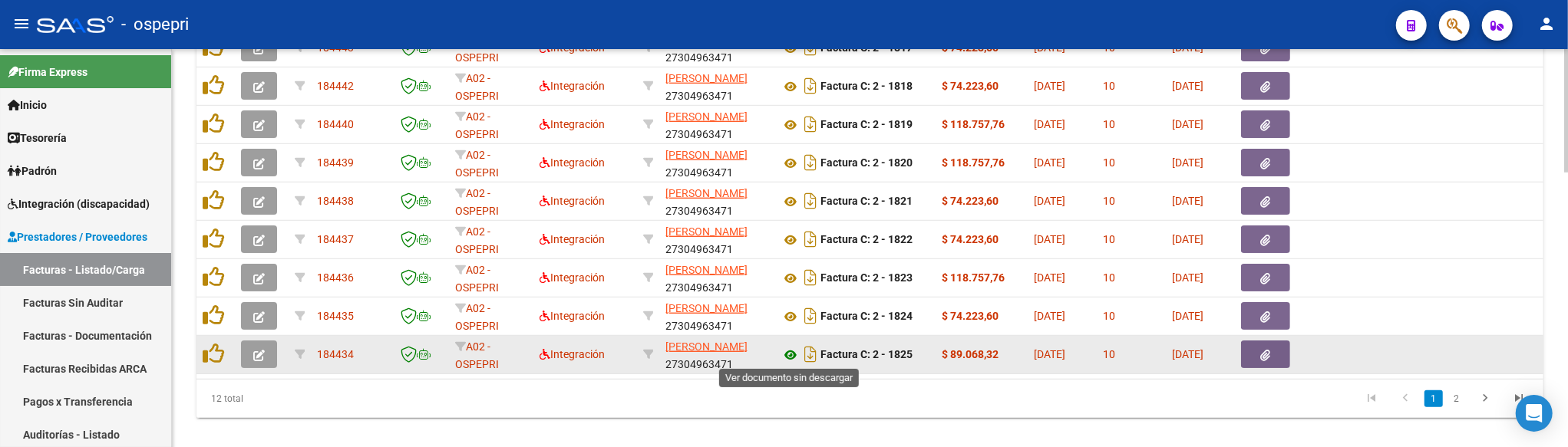
click at [790, 353] on icon at bounding box center [790, 355] width 20 height 19
click at [264, 357] on icon "button" at bounding box center [259, 355] width 12 height 12
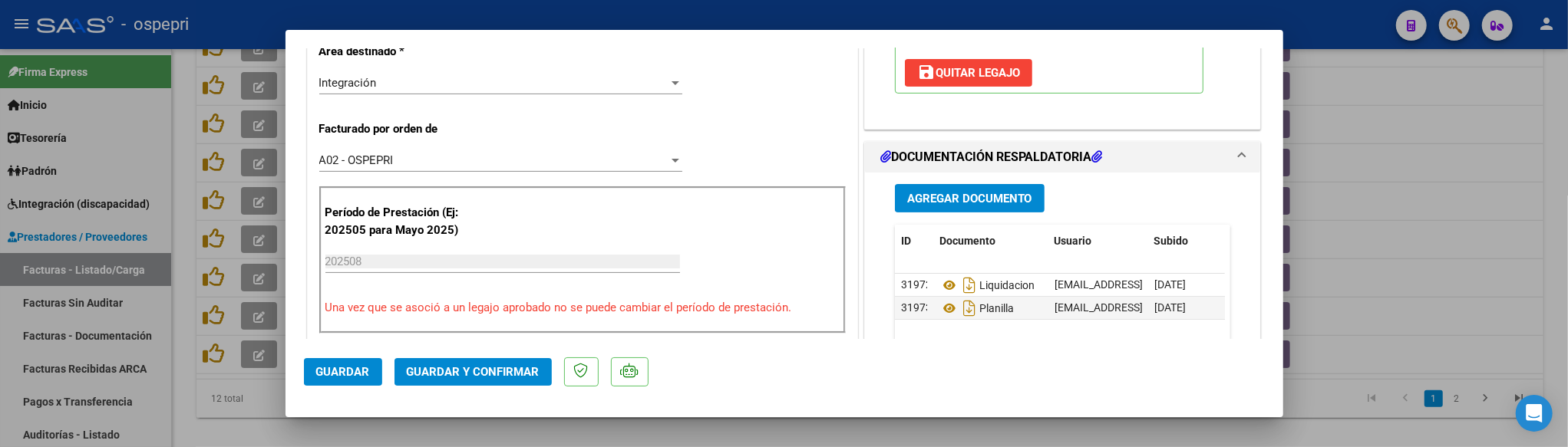
scroll to position [425, 0]
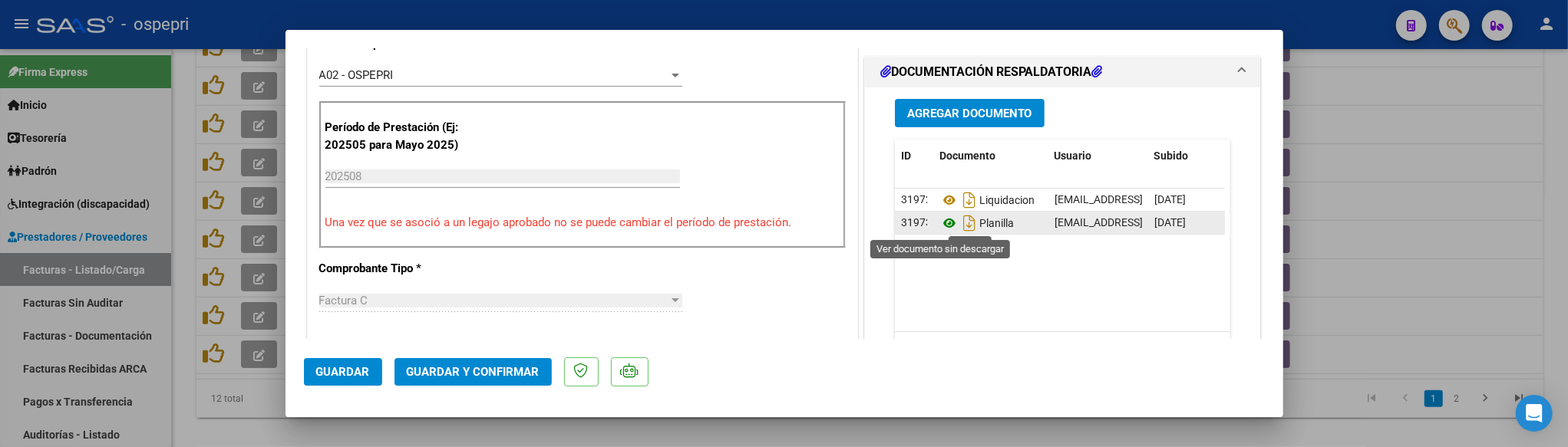
click at [943, 220] on icon at bounding box center [949, 223] width 20 height 19
click at [1421, 278] on div at bounding box center [784, 224] width 1568 height 447
type input "$ 0,00"
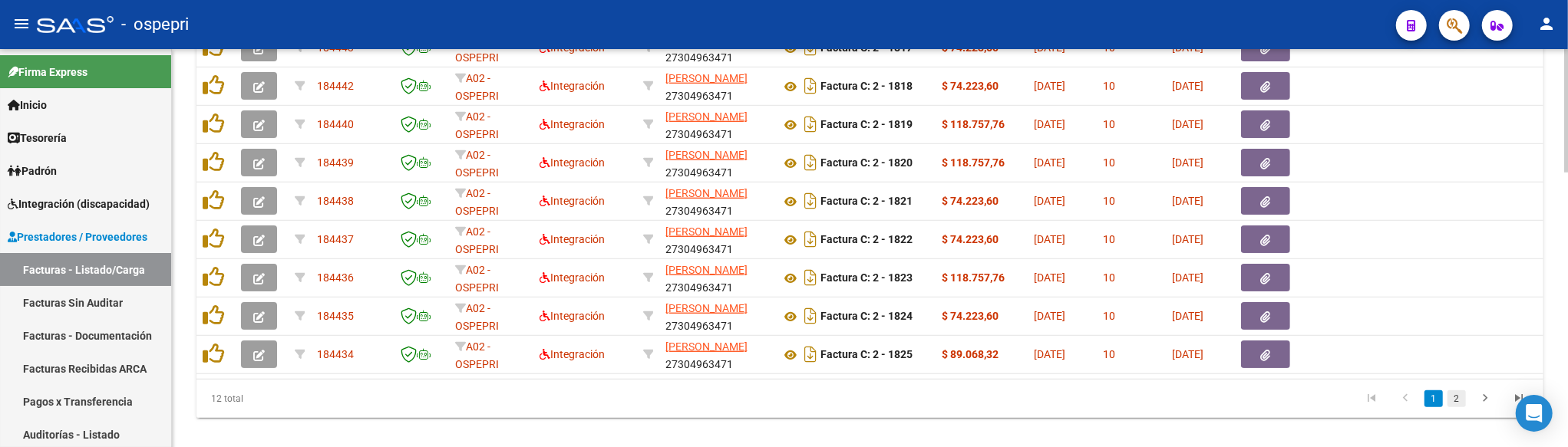
click at [1450, 407] on link "2" at bounding box center [1456, 399] width 19 height 17
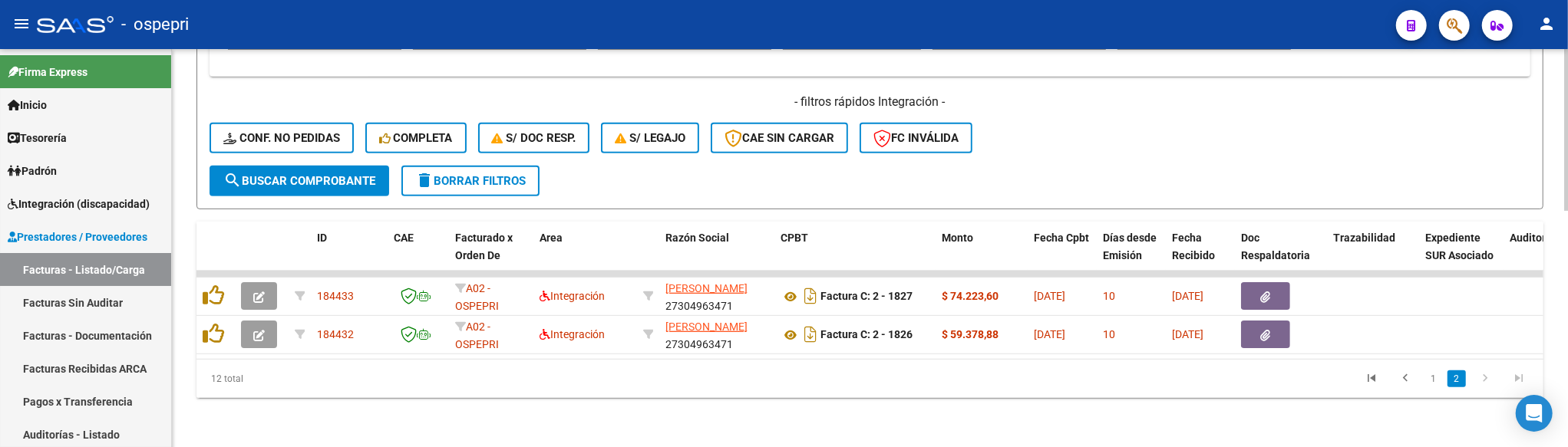
scroll to position [581, 0]
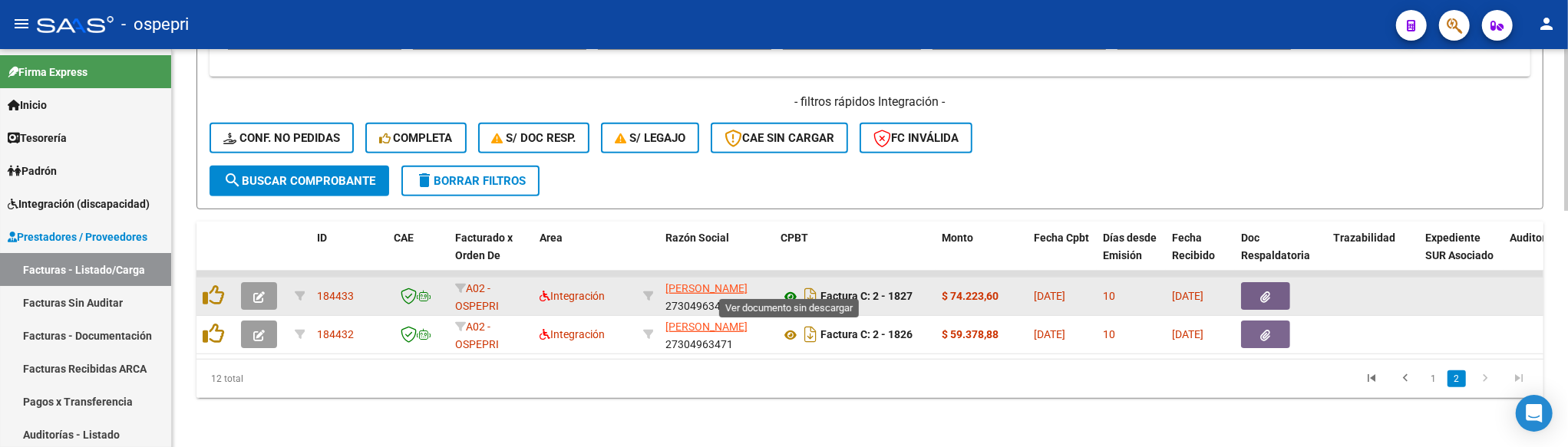
click at [791, 288] on icon at bounding box center [790, 297] width 20 height 19
click at [254, 292] on icon "button" at bounding box center [259, 298] width 12 height 12
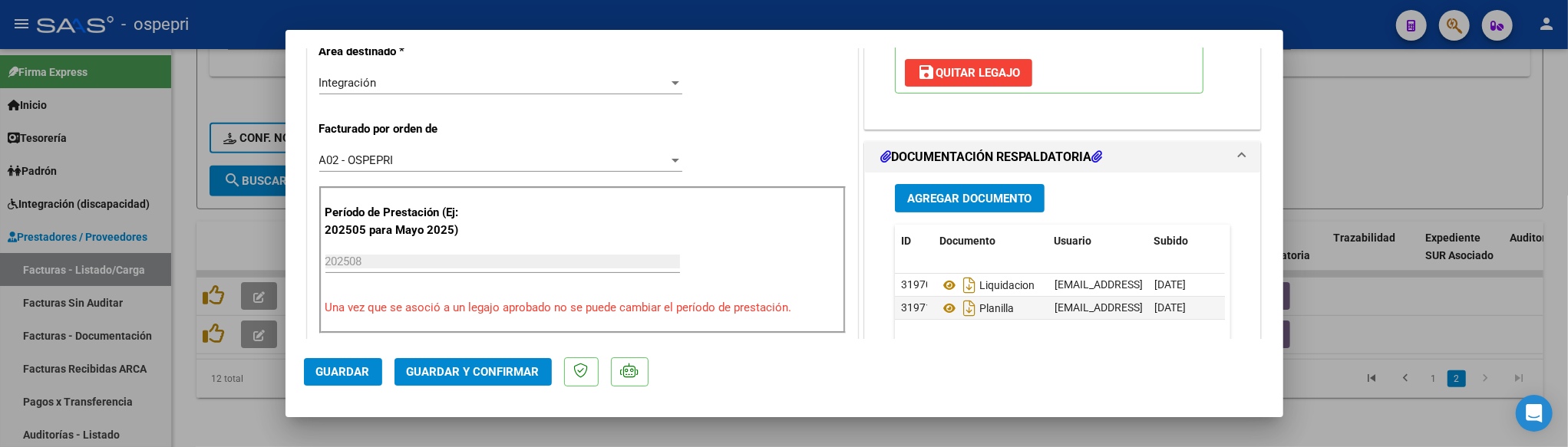
scroll to position [425, 0]
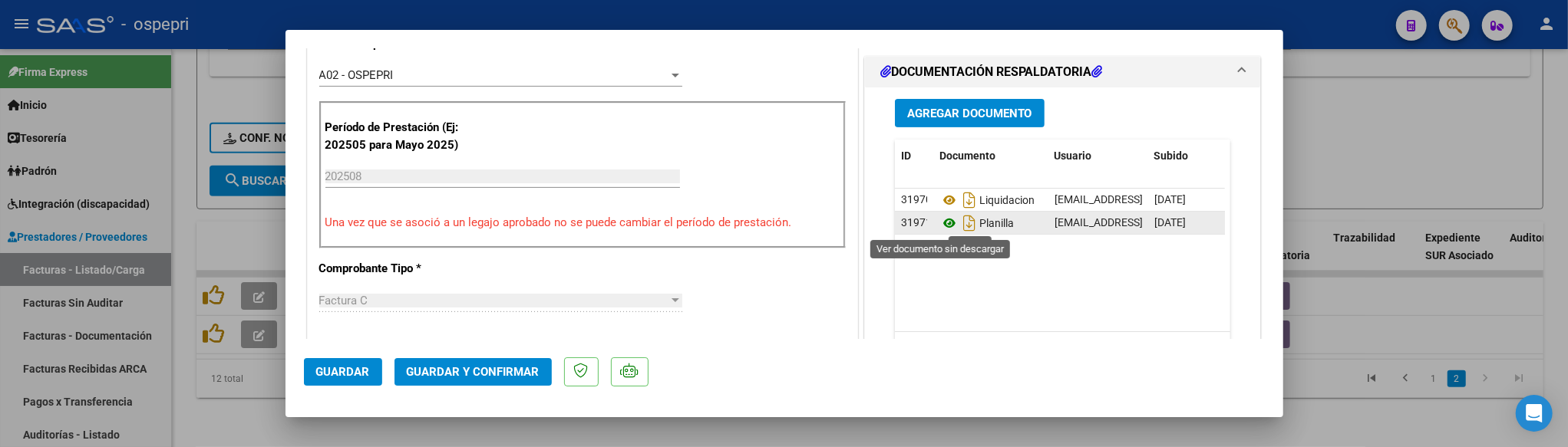
click at [940, 225] on icon at bounding box center [949, 223] width 20 height 19
click at [1353, 332] on div at bounding box center [784, 224] width 1568 height 447
type input "$ 0,00"
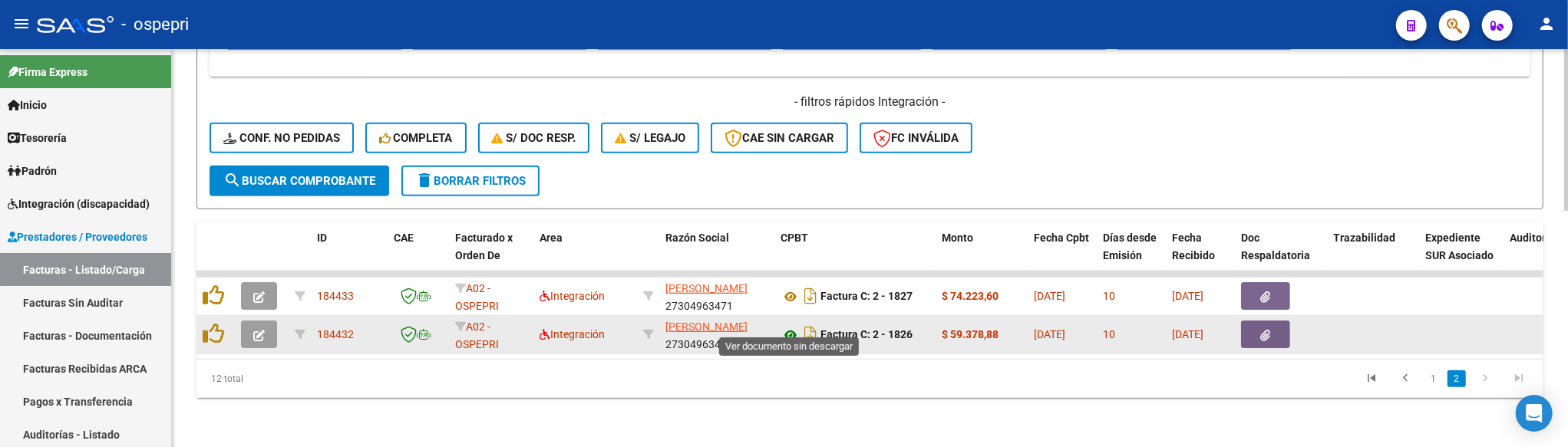
click at [792, 325] on icon at bounding box center [790, 334] width 20 height 19
click at [264, 332] on button "button" at bounding box center [258, 334] width 36 height 28
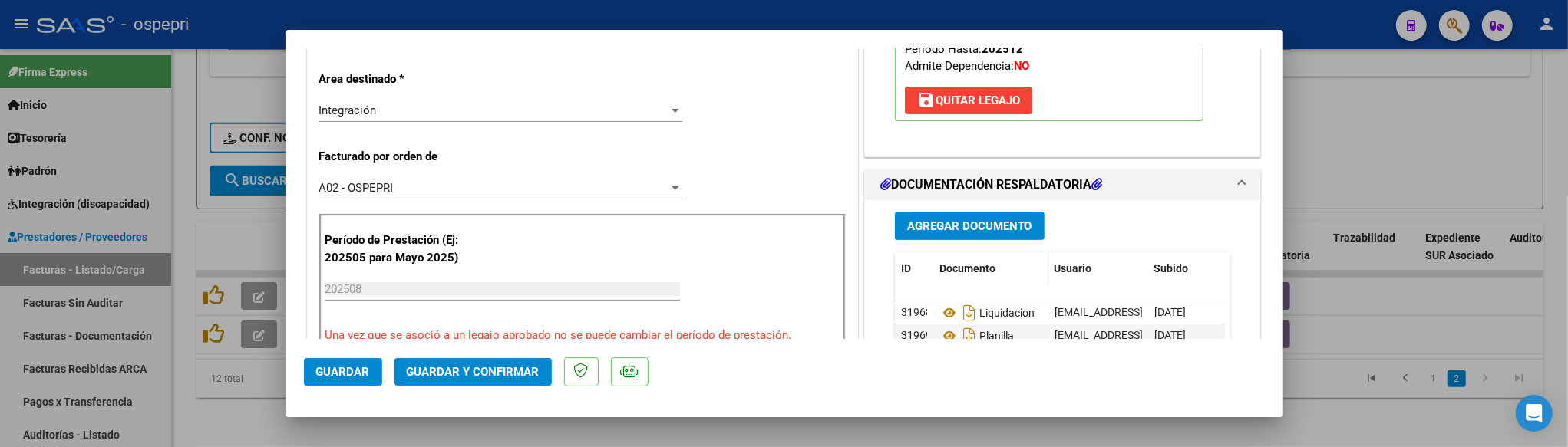
scroll to position [340, 0]
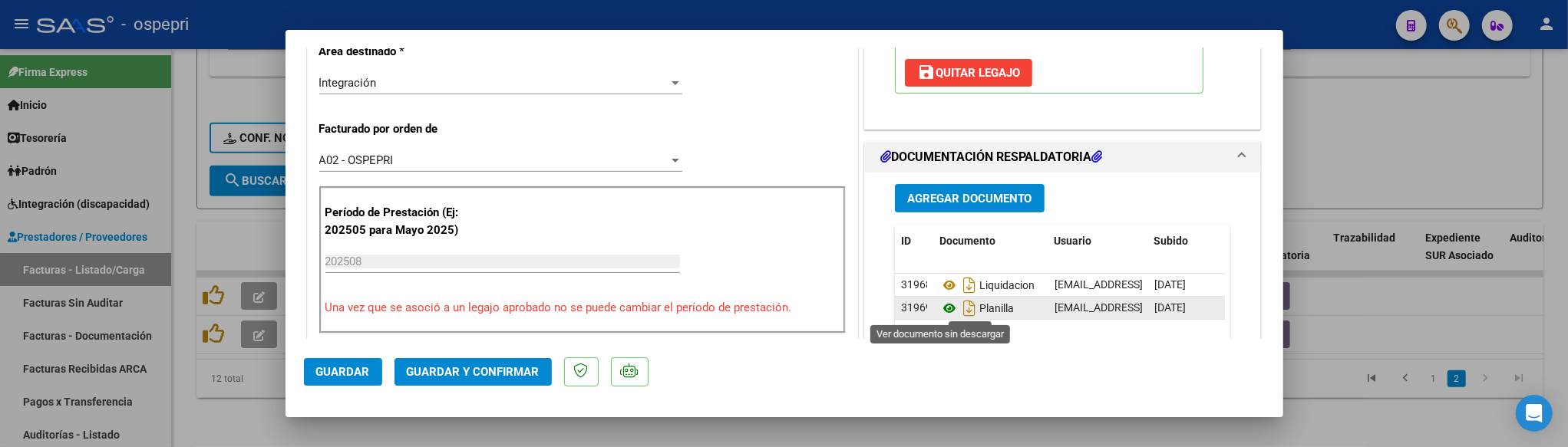
click at [943, 311] on icon at bounding box center [949, 308] width 20 height 19
click at [1411, 295] on div at bounding box center [784, 224] width 1568 height 447
type input "$ 0,00"
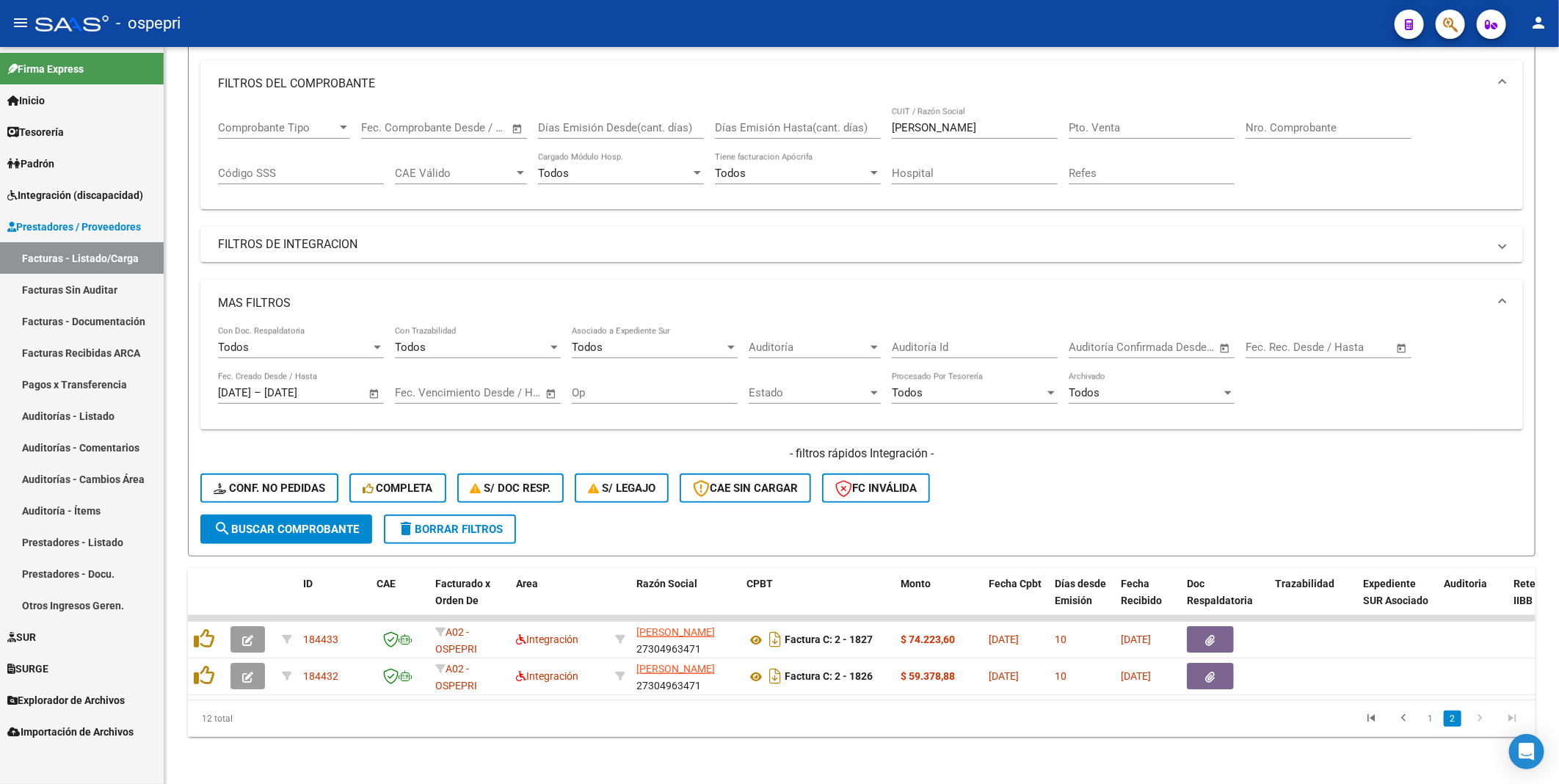
scroll to position [201, 0]
click at [1047, 427] on datatable-pager "1 2" at bounding box center [995, 719] width 1066 height 25
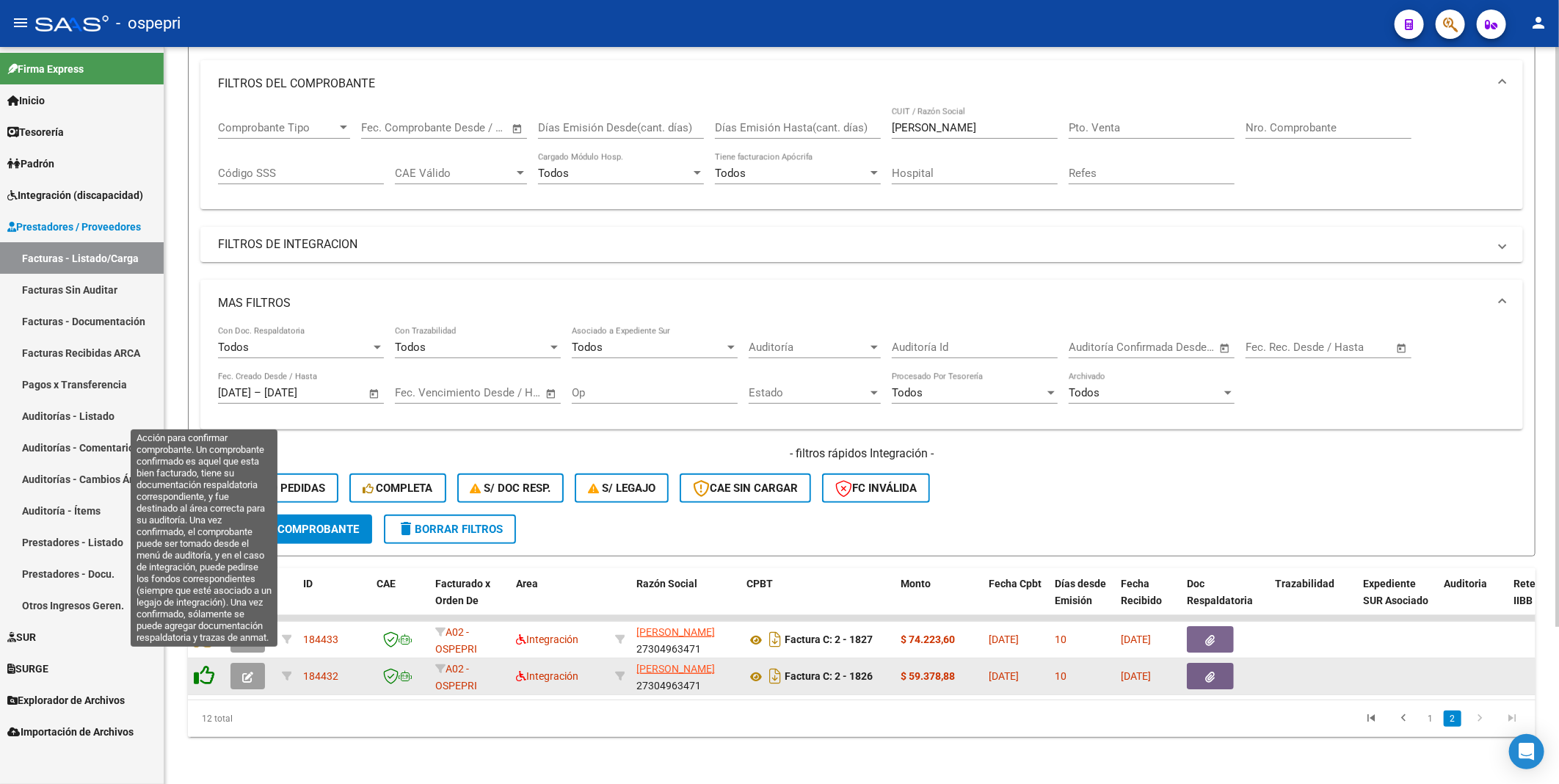
click at [206, 427] on icon at bounding box center [205, 675] width 21 height 21
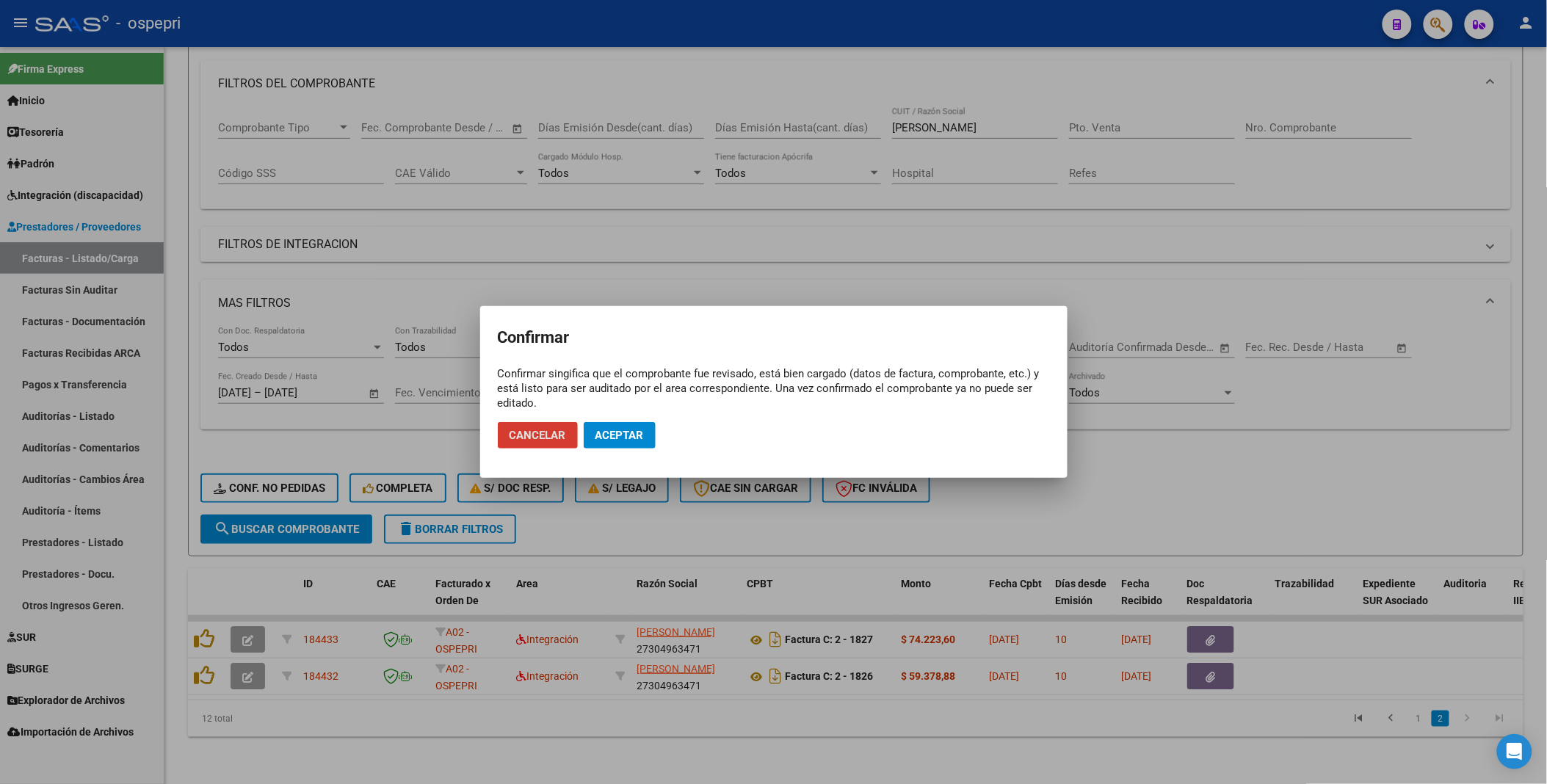
click at [626, 427] on span "Aceptar" at bounding box center [620, 436] width 48 height 13
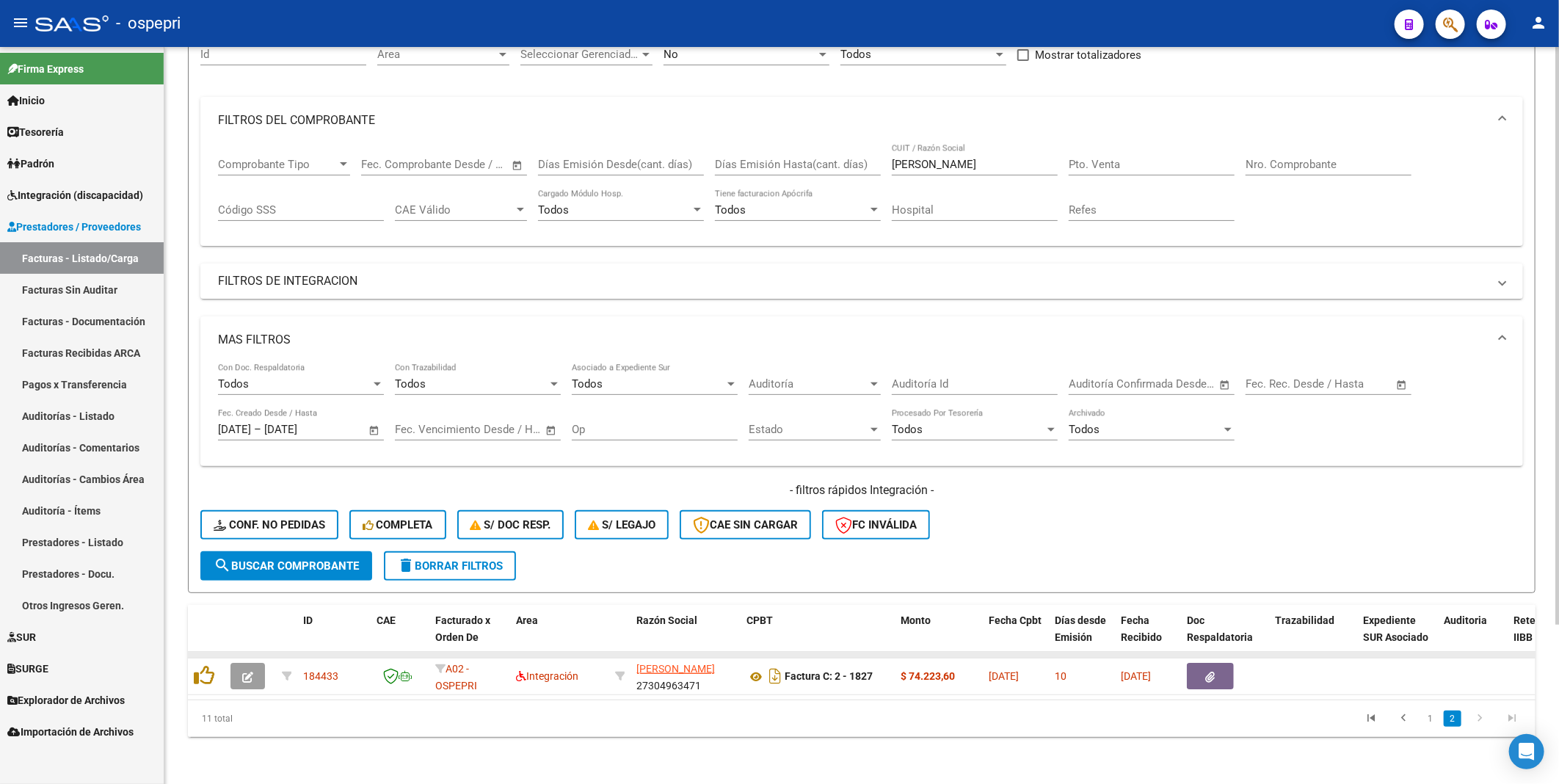
scroll to position [164, 0]
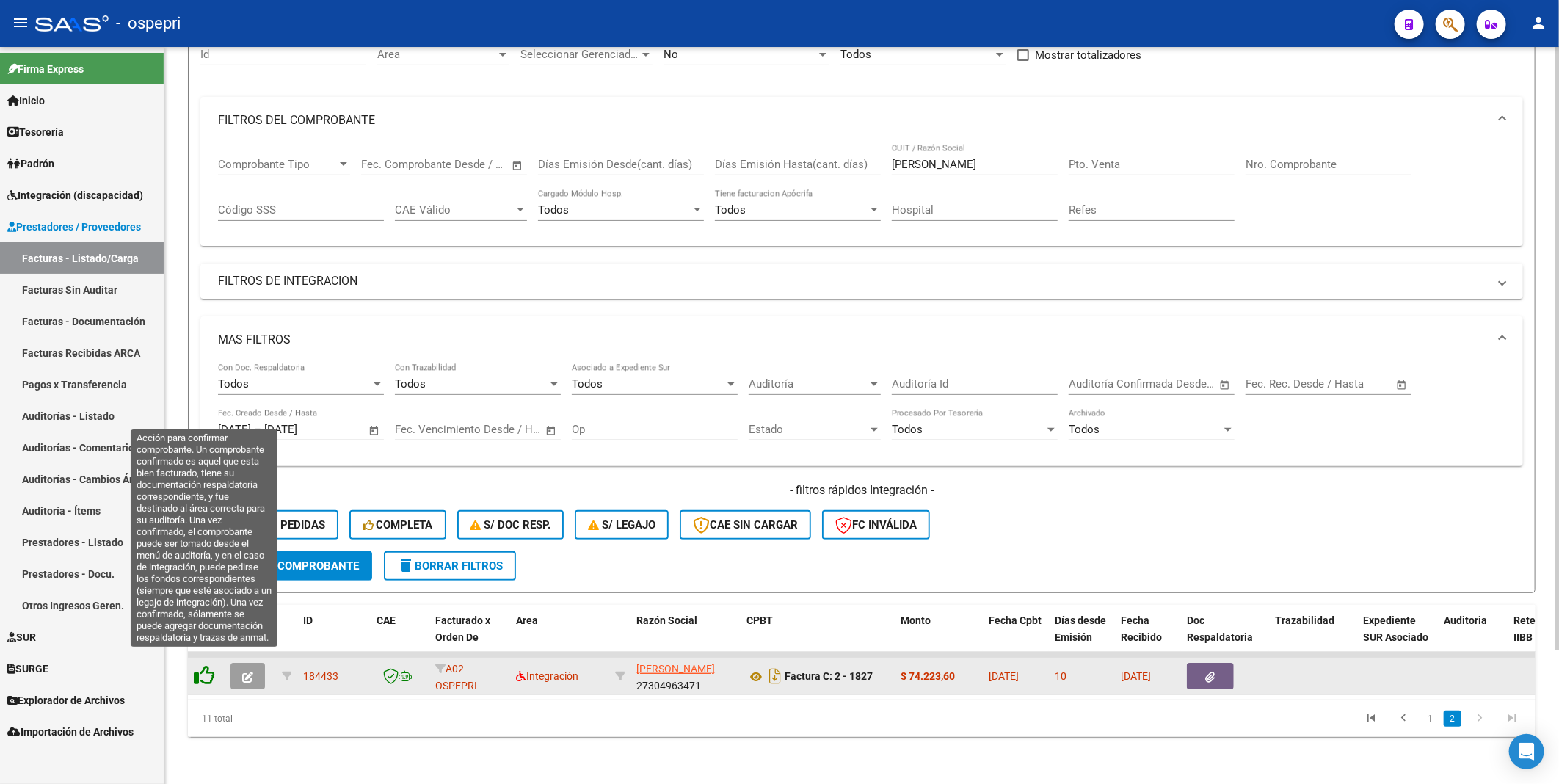
click at [206, 427] on icon at bounding box center [205, 675] width 21 height 21
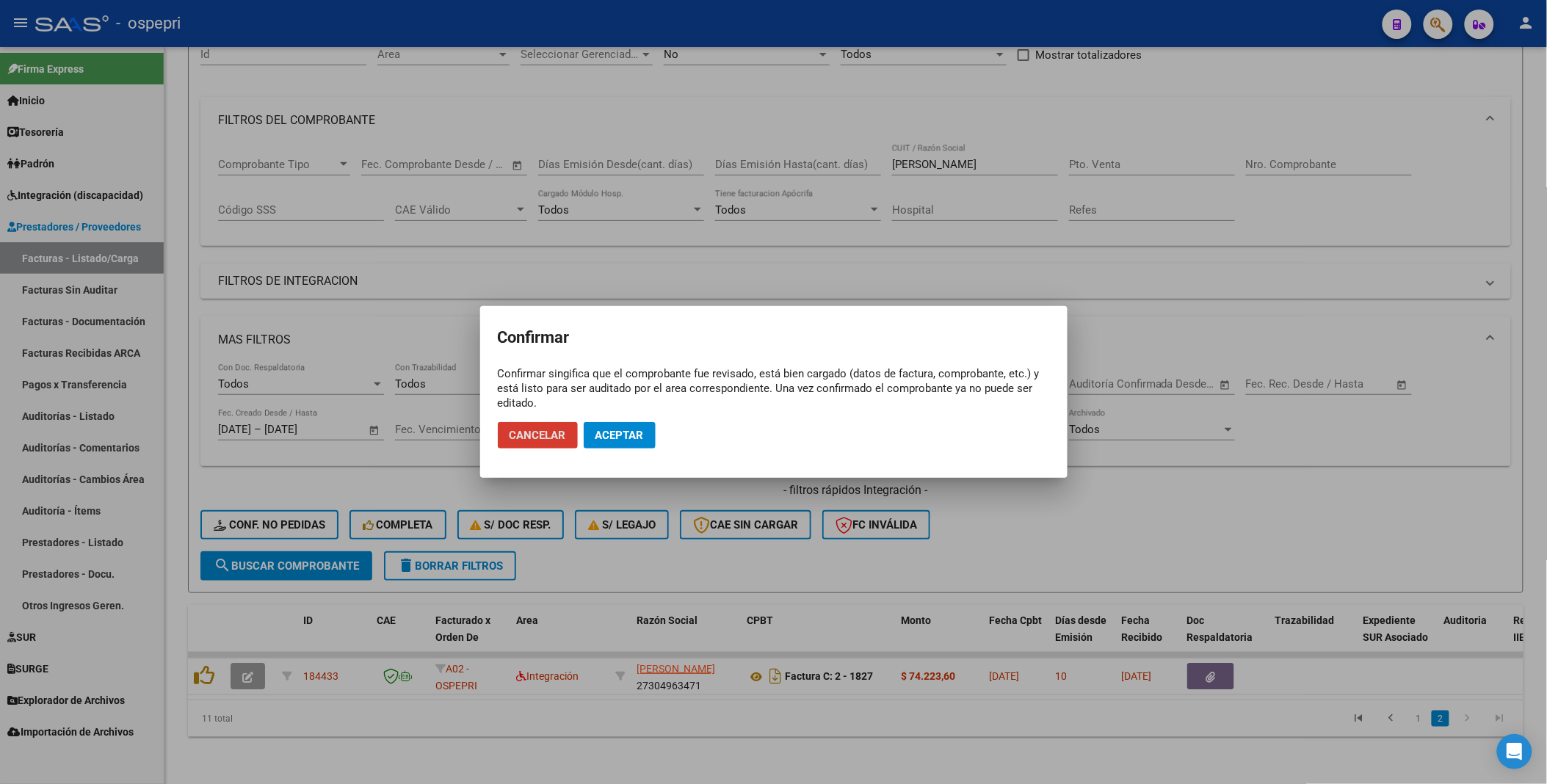
click at [632, 427] on span "Aceptar" at bounding box center [620, 436] width 48 height 13
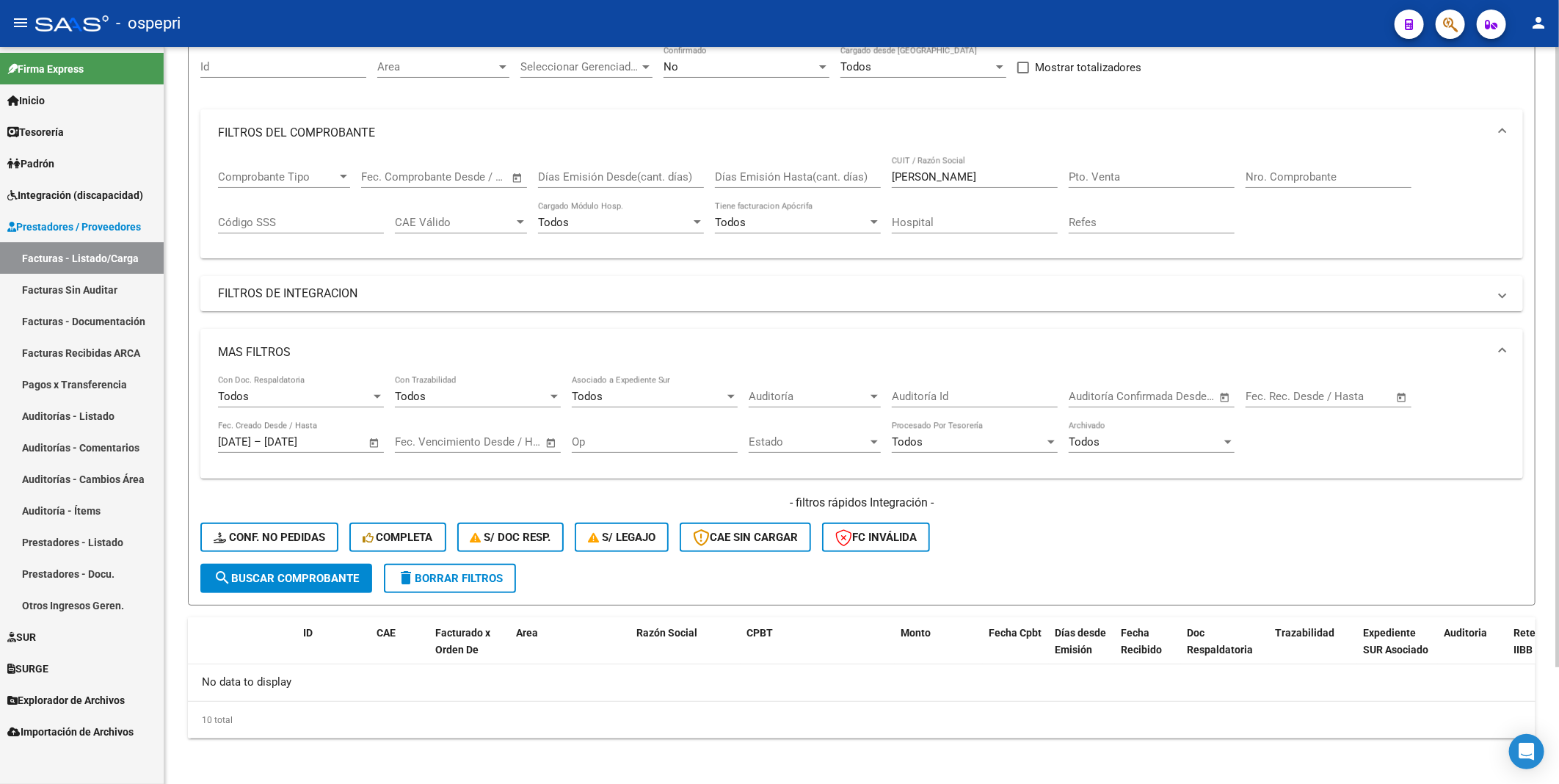
scroll to position [139, 0]
click at [322, 427] on span "search Buscar Comprobante" at bounding box center [286, 579] width 145 height 13
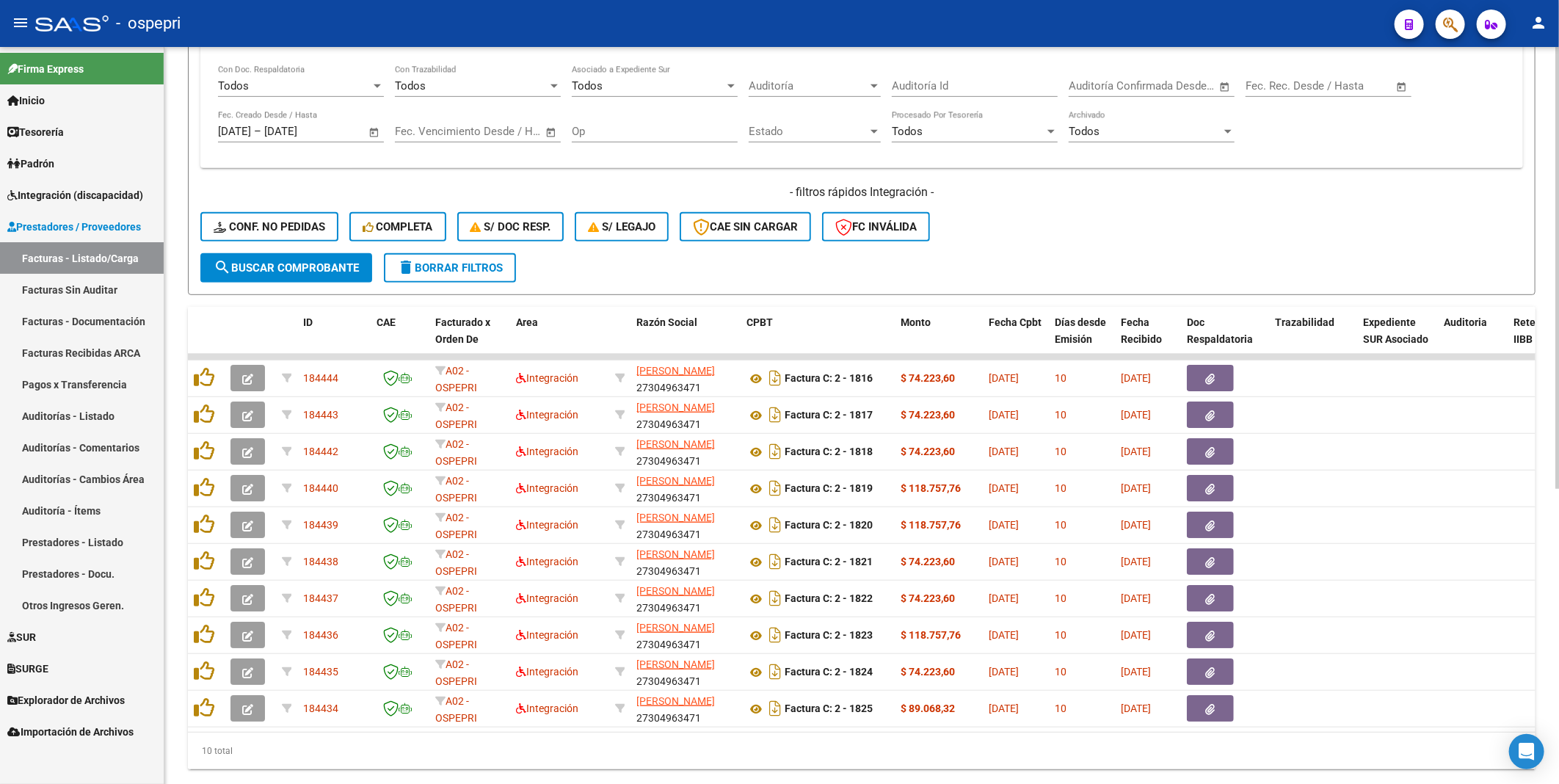
scroll to position [465, 0]
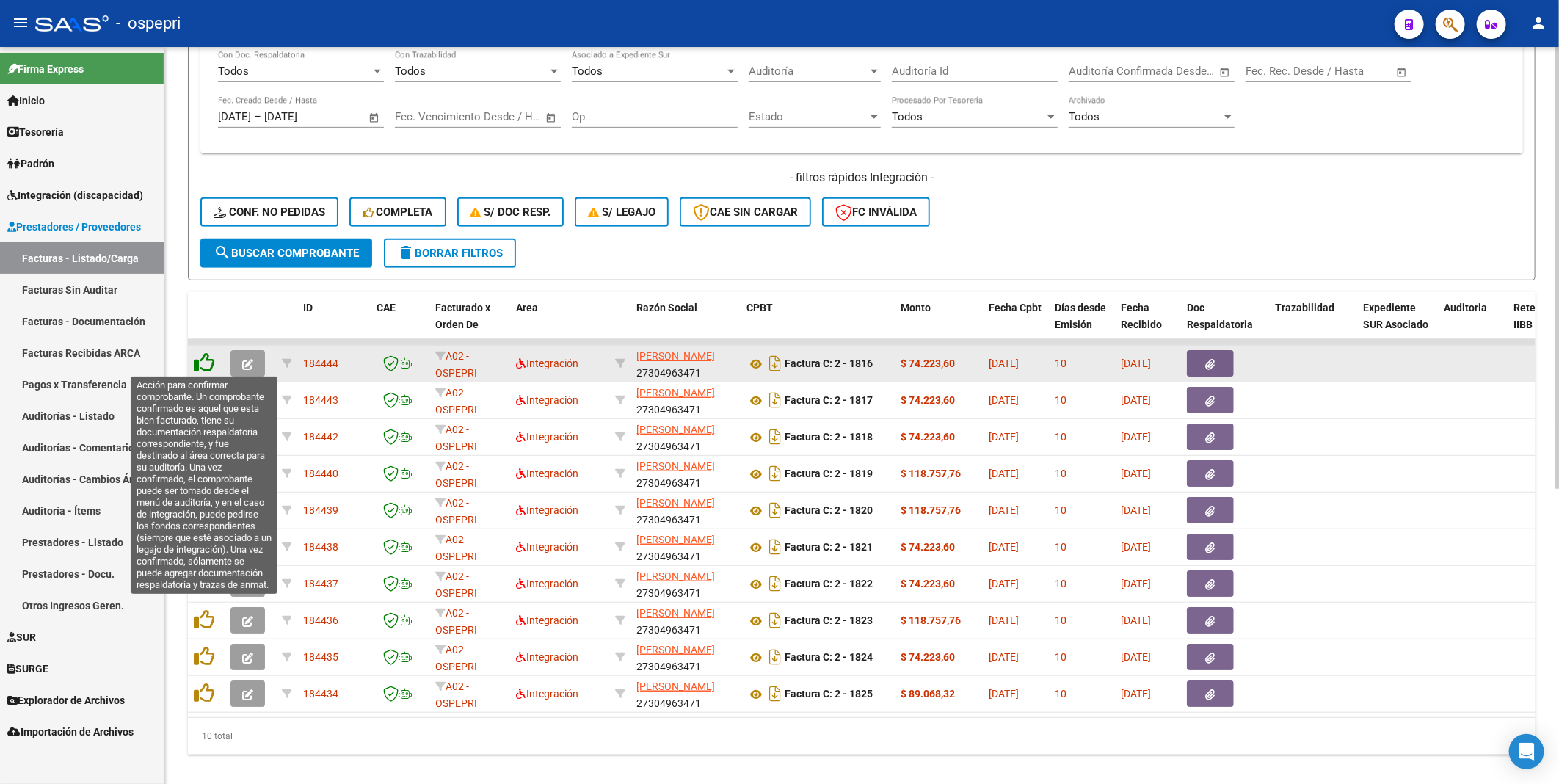
click at [206, 364] on icon at bounding box center [205, 363] width 21 height 21
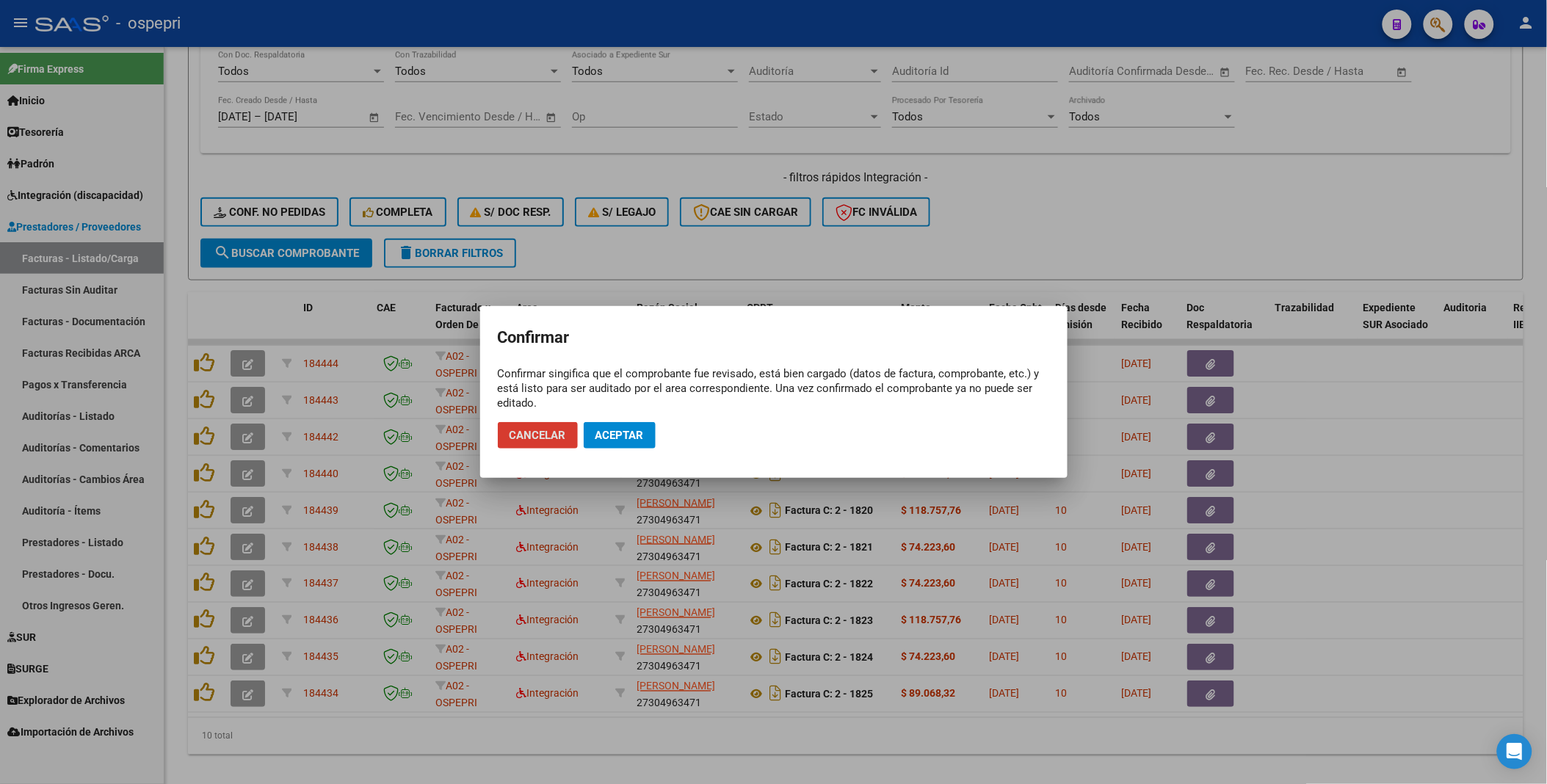
click at [614, 427] on span "Aceptar" at bounding box center [620, 436] width 48 height 13
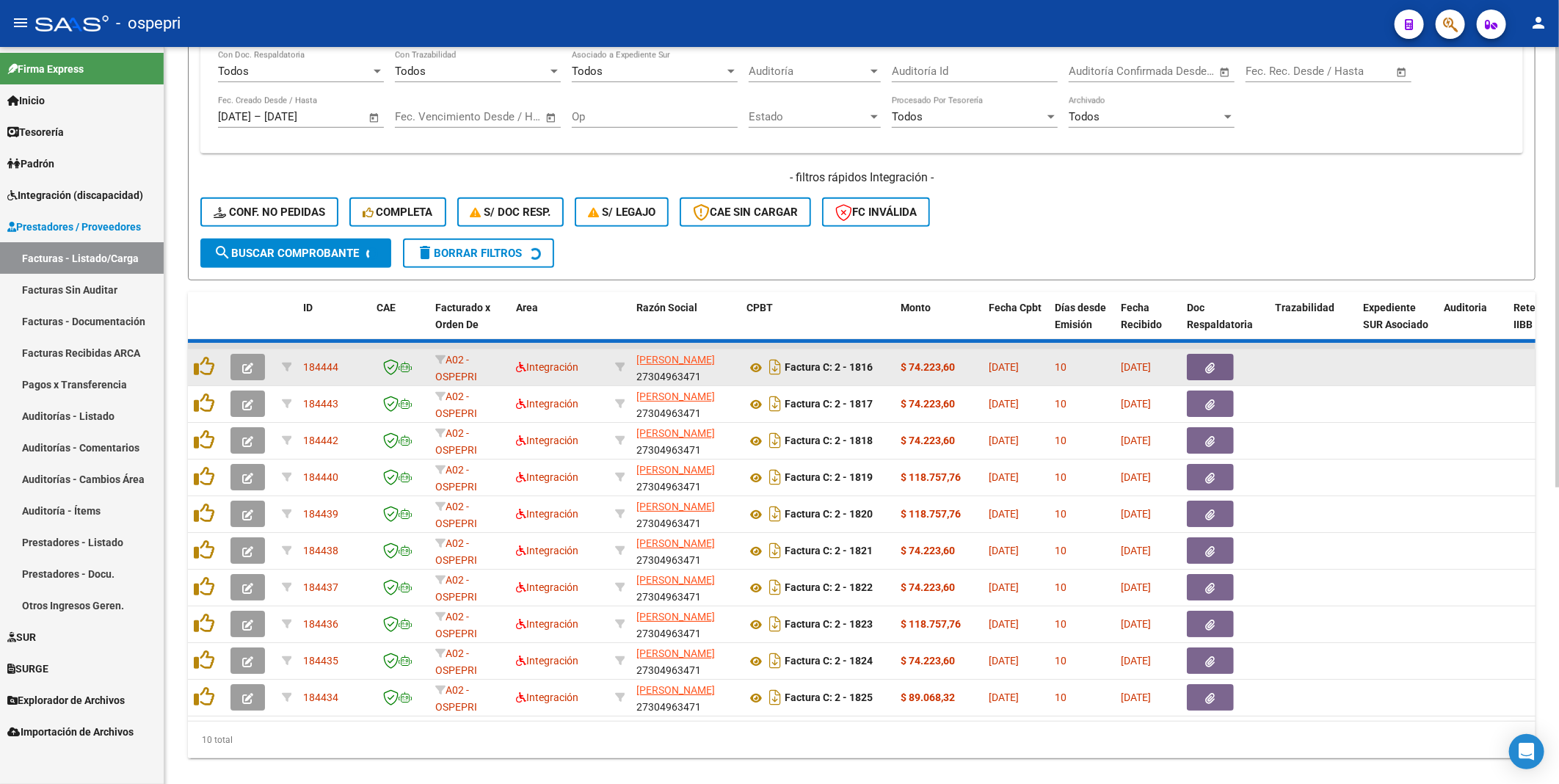
scroll to position [457, 0]
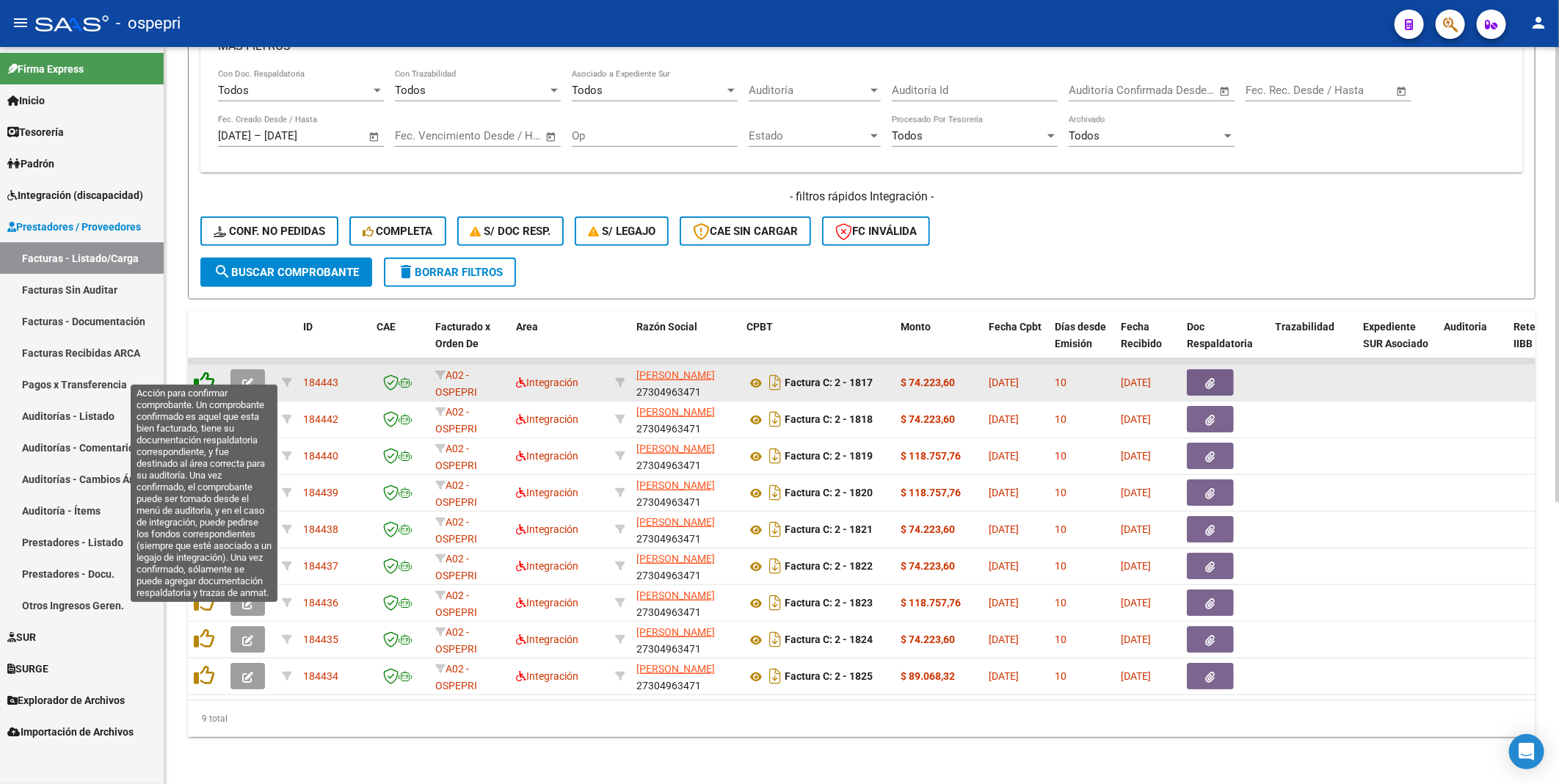
click at [206, 373] on icon at bounding box center [205, 382] width 21 height 21
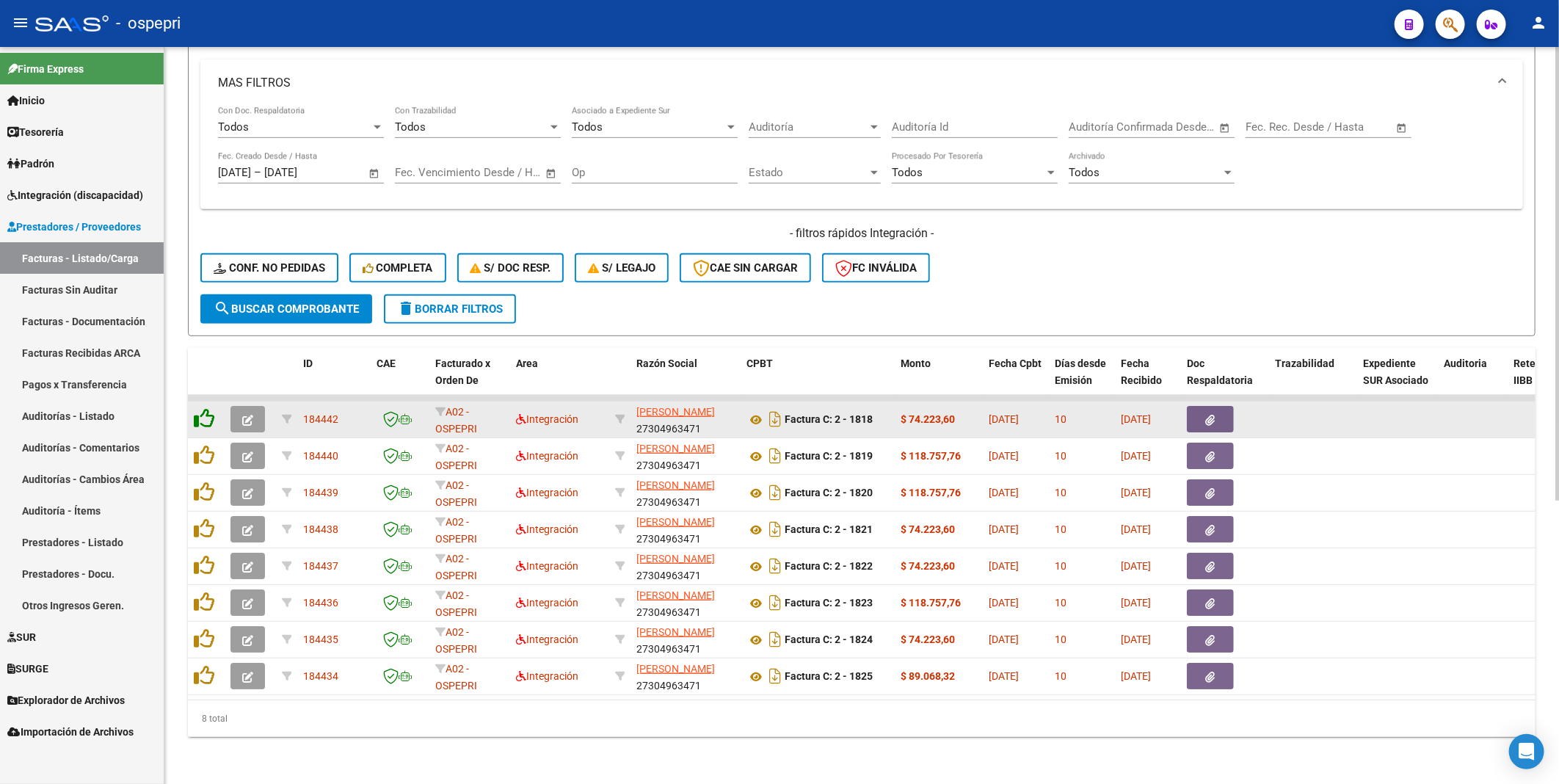
scroll to position [420, 0]
click at [201, 408] on icon at bounding box center [205, 419] width 21 height 21
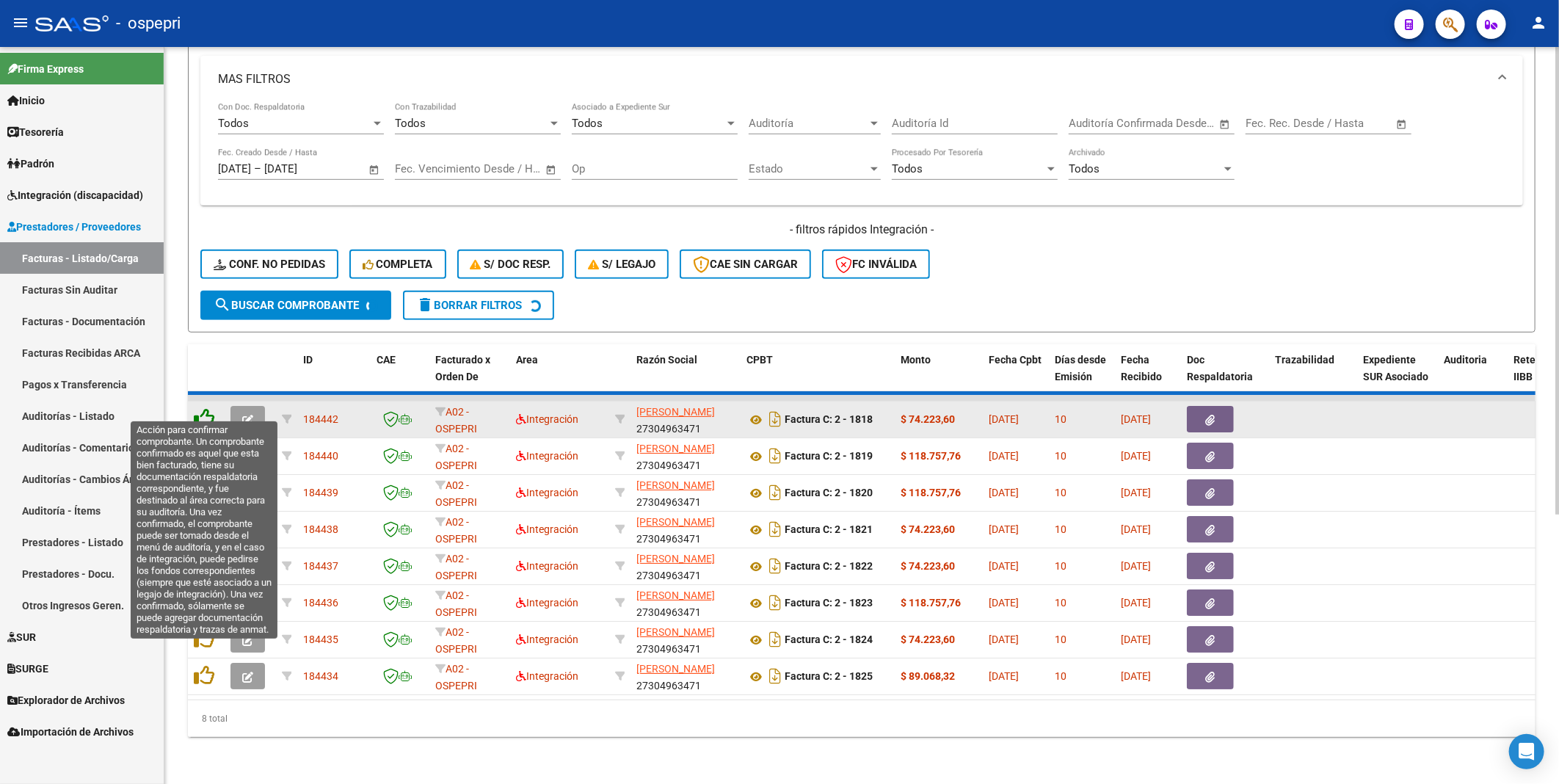
scroll to position [383, 0]
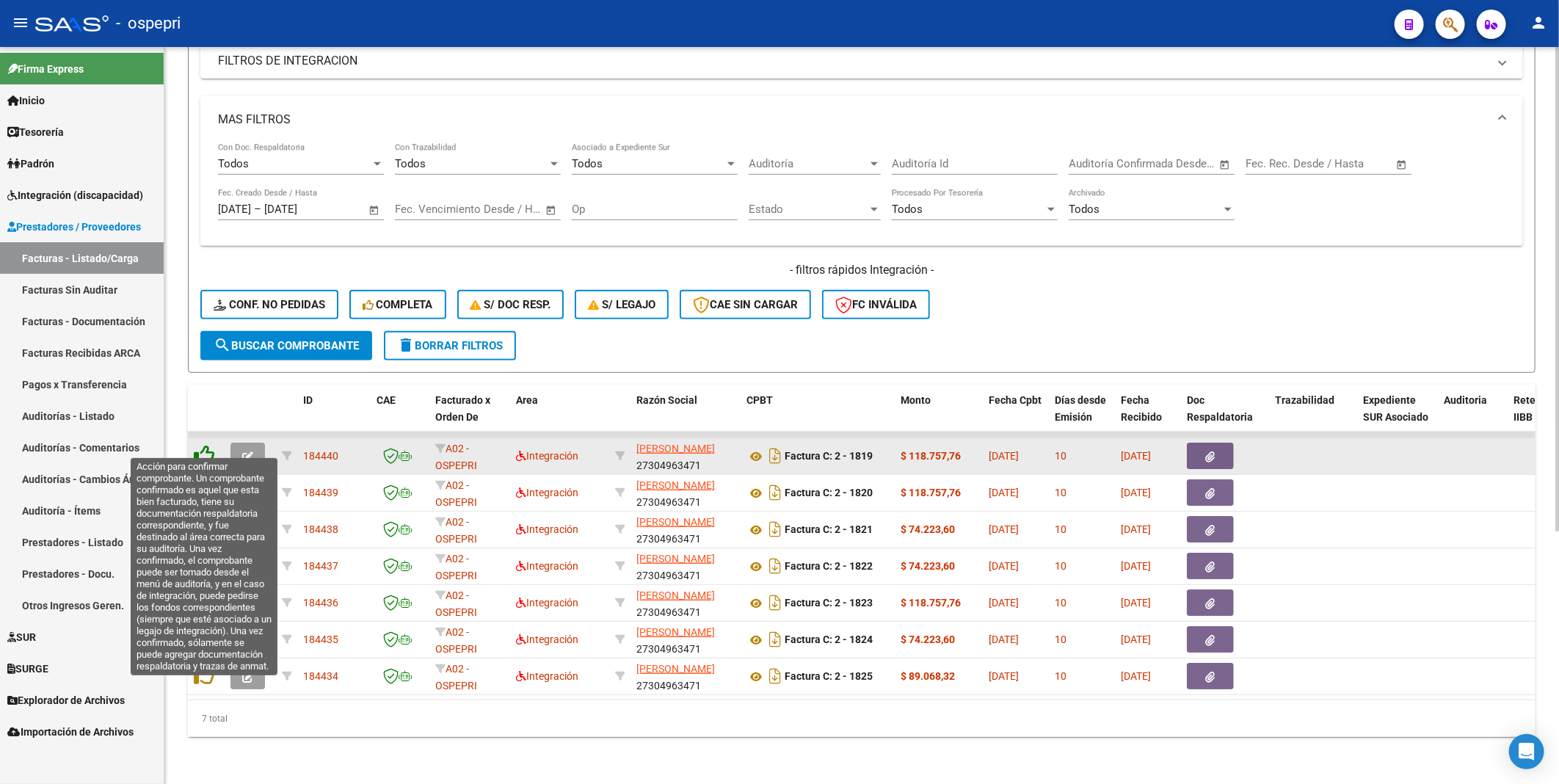
click at [202, 427] on icon at bounding box center [205, 455] width 21 height 21
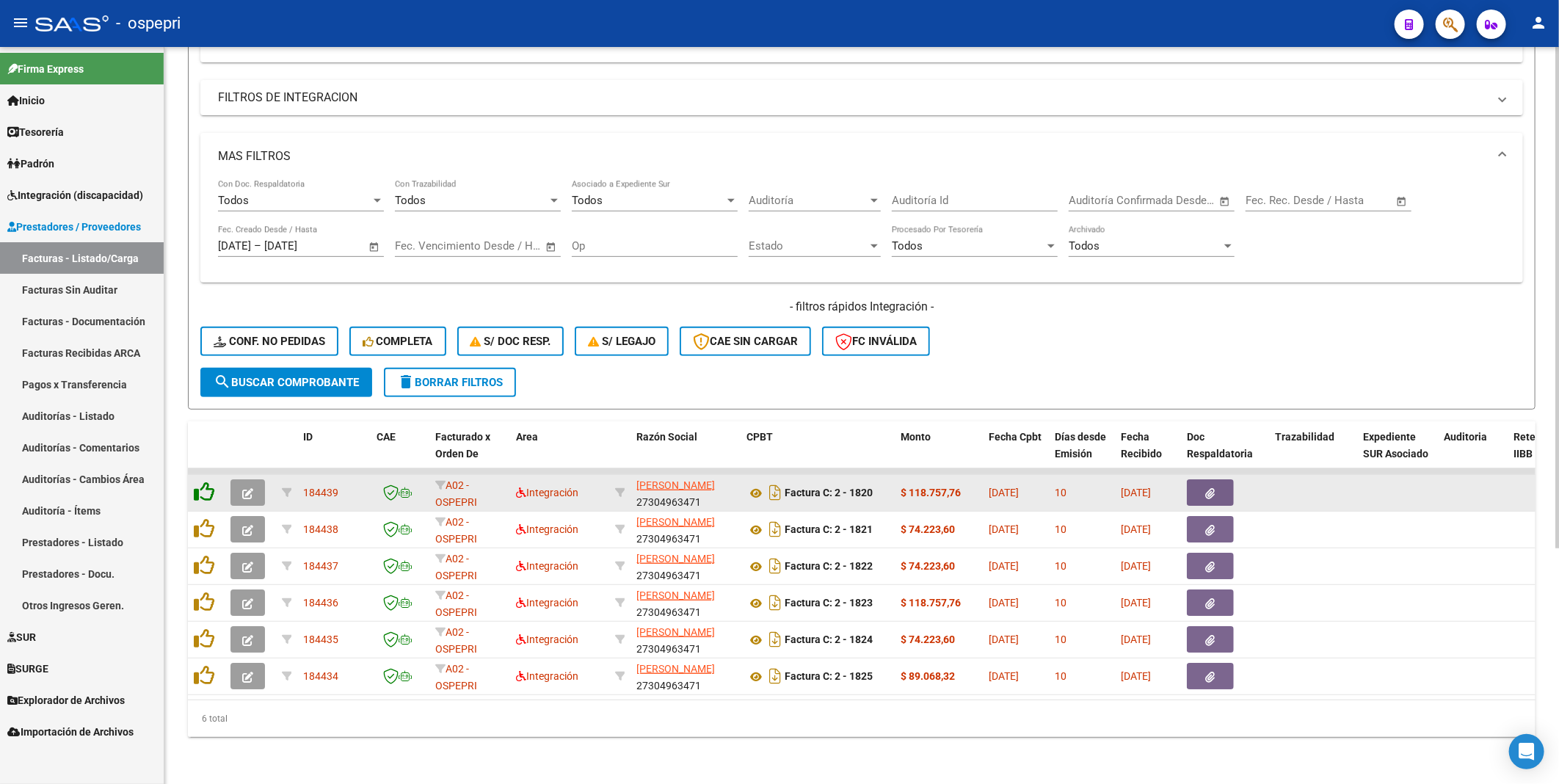
scroll to position [347, 0]
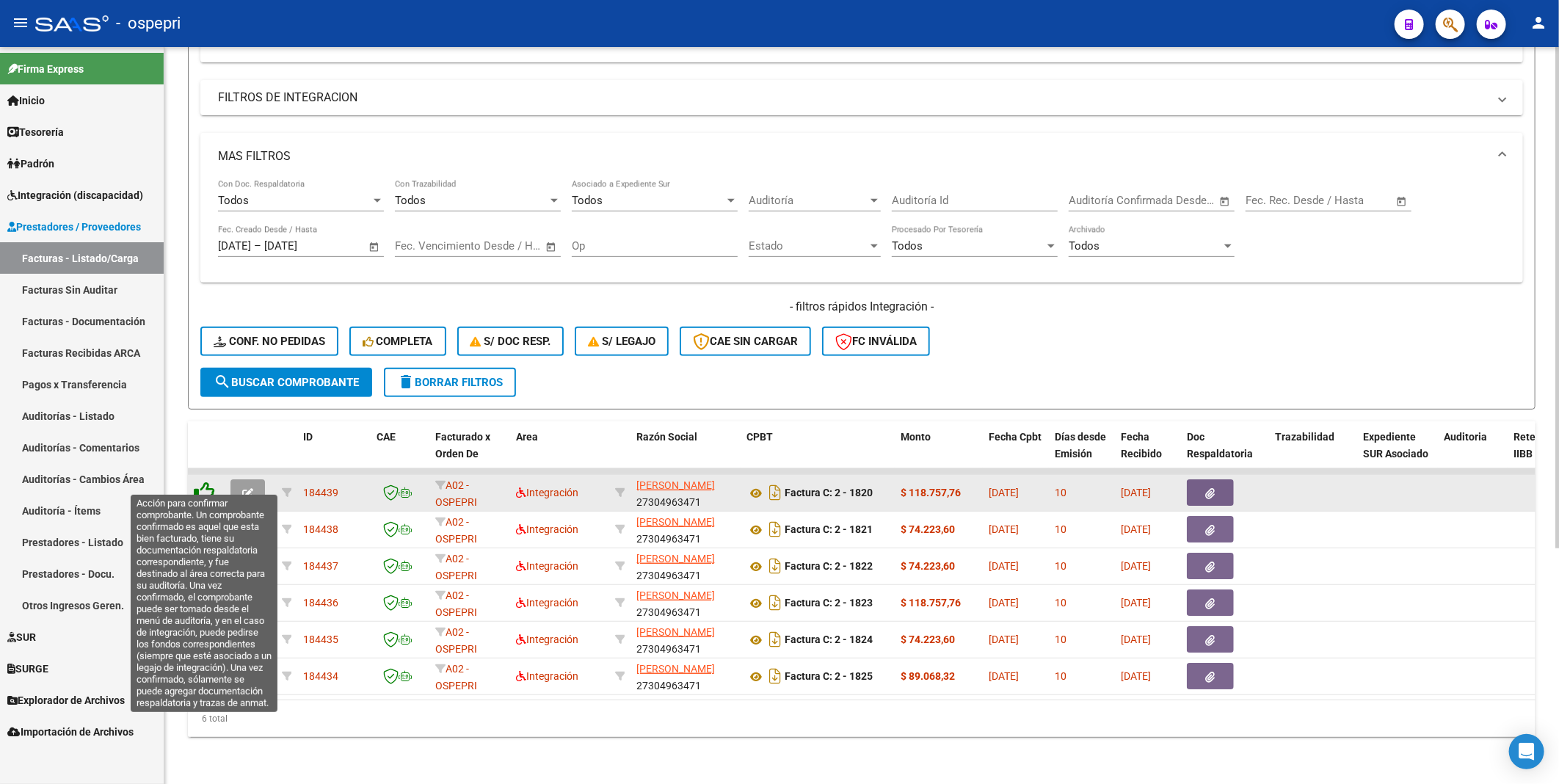
click at [202, 427] on icon at bounding box center [205, 492] width 21 height 21
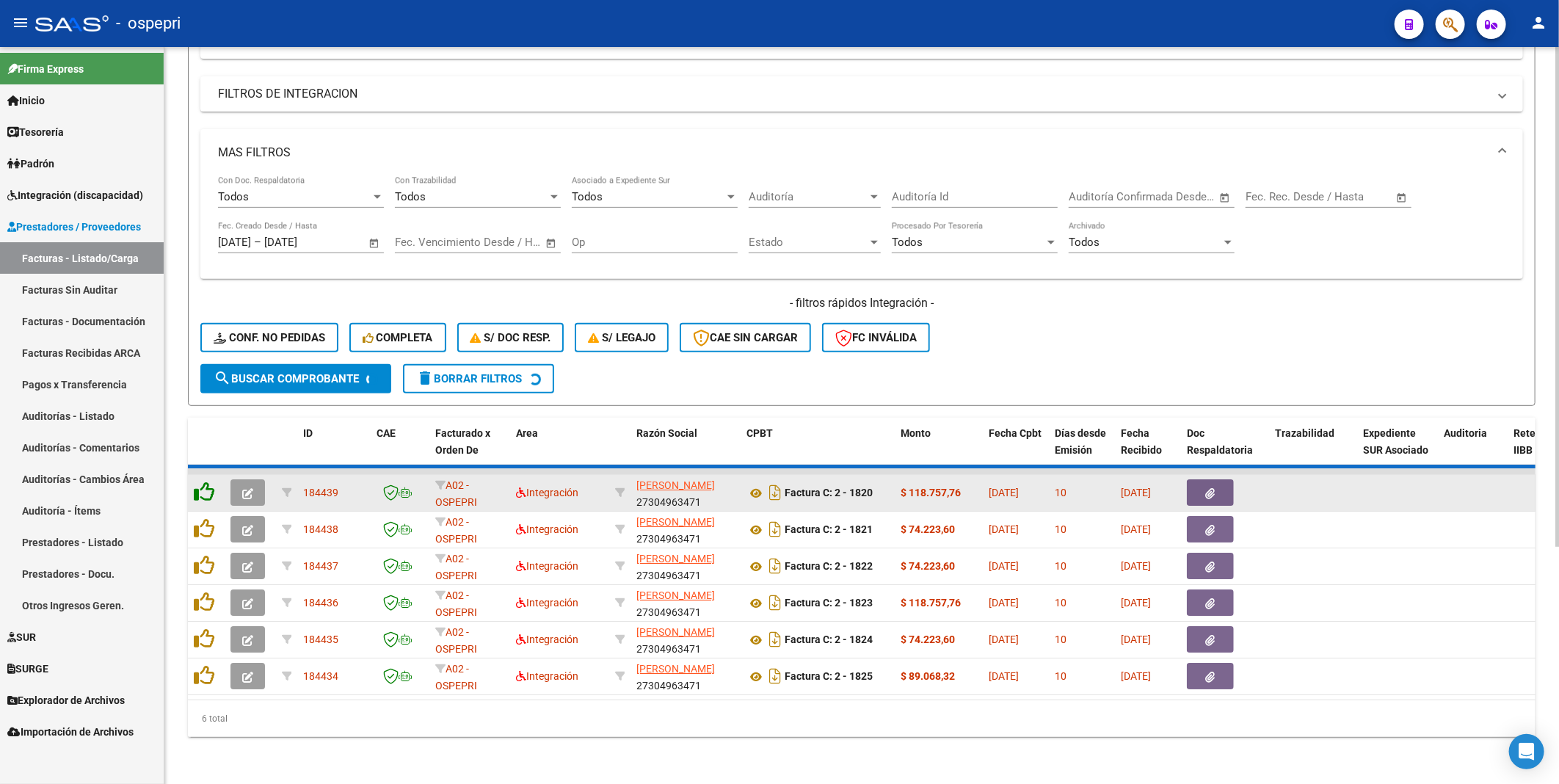
scroll to position [311, 0]
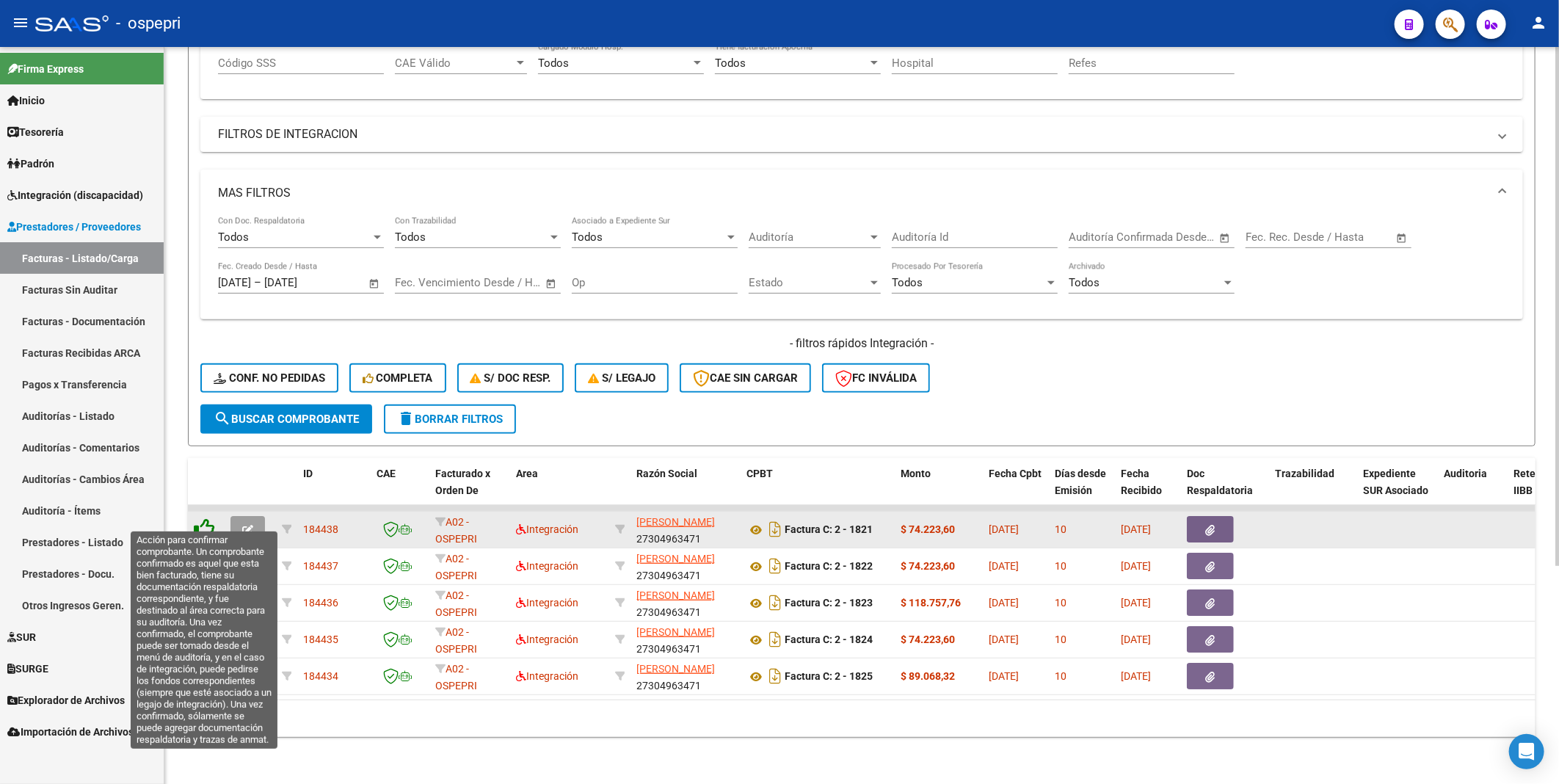
click at [209, 427] on icon at bounding box center [205, 528] width 21 height 21
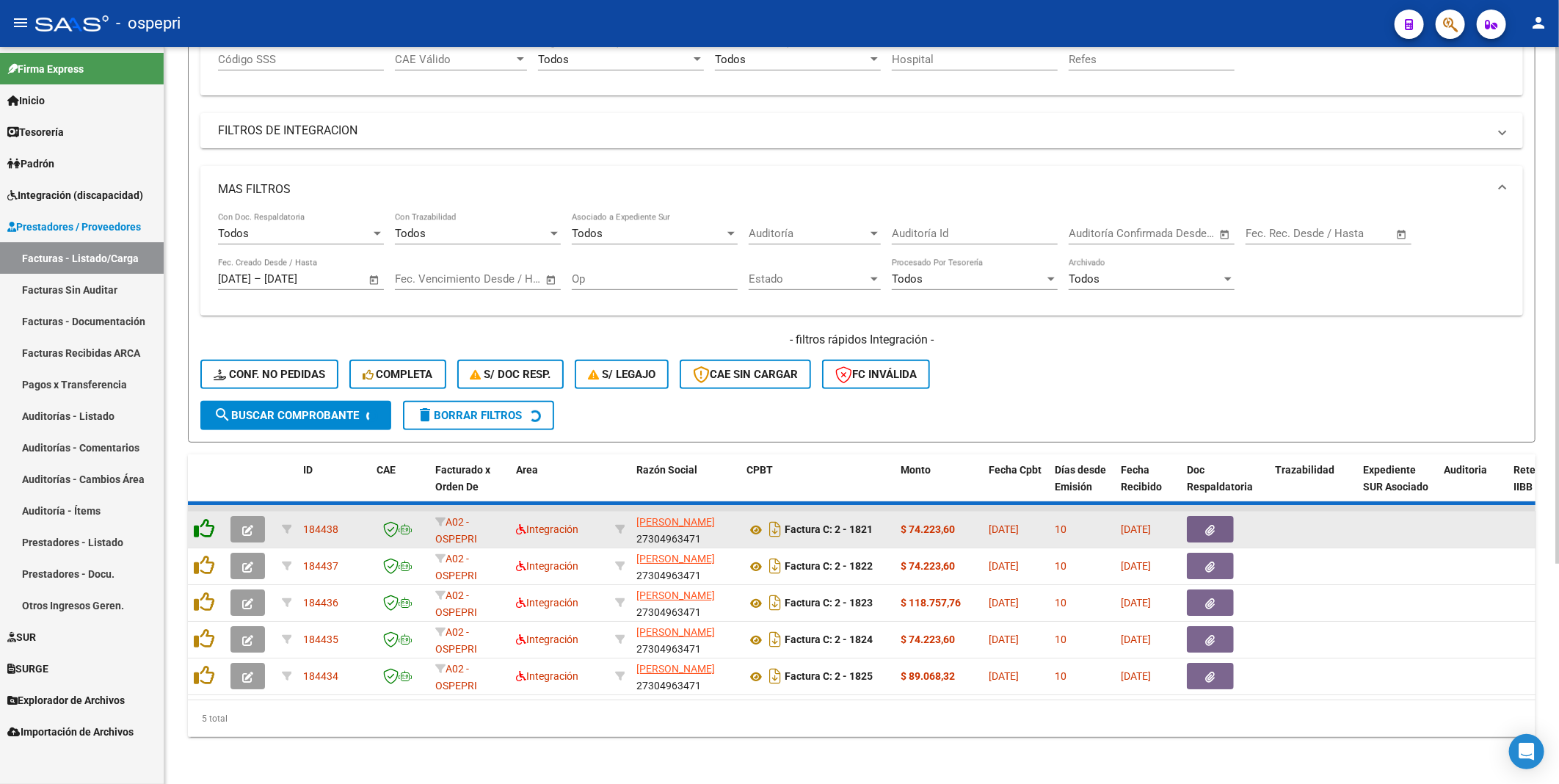
scroll to position [274, 0]
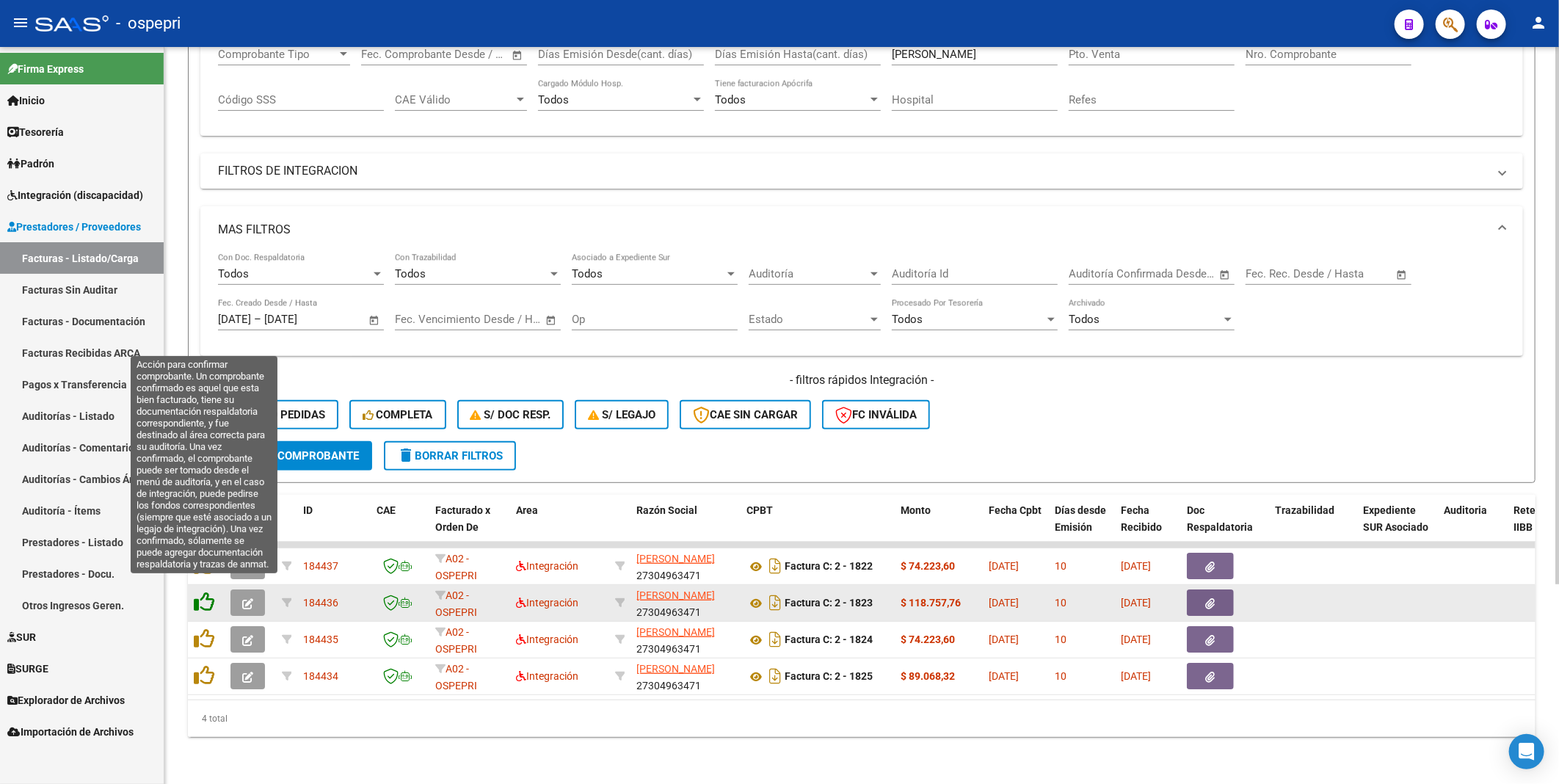
click at [204, 427] on icon at bounding box center [205, 602] width 21 height 21
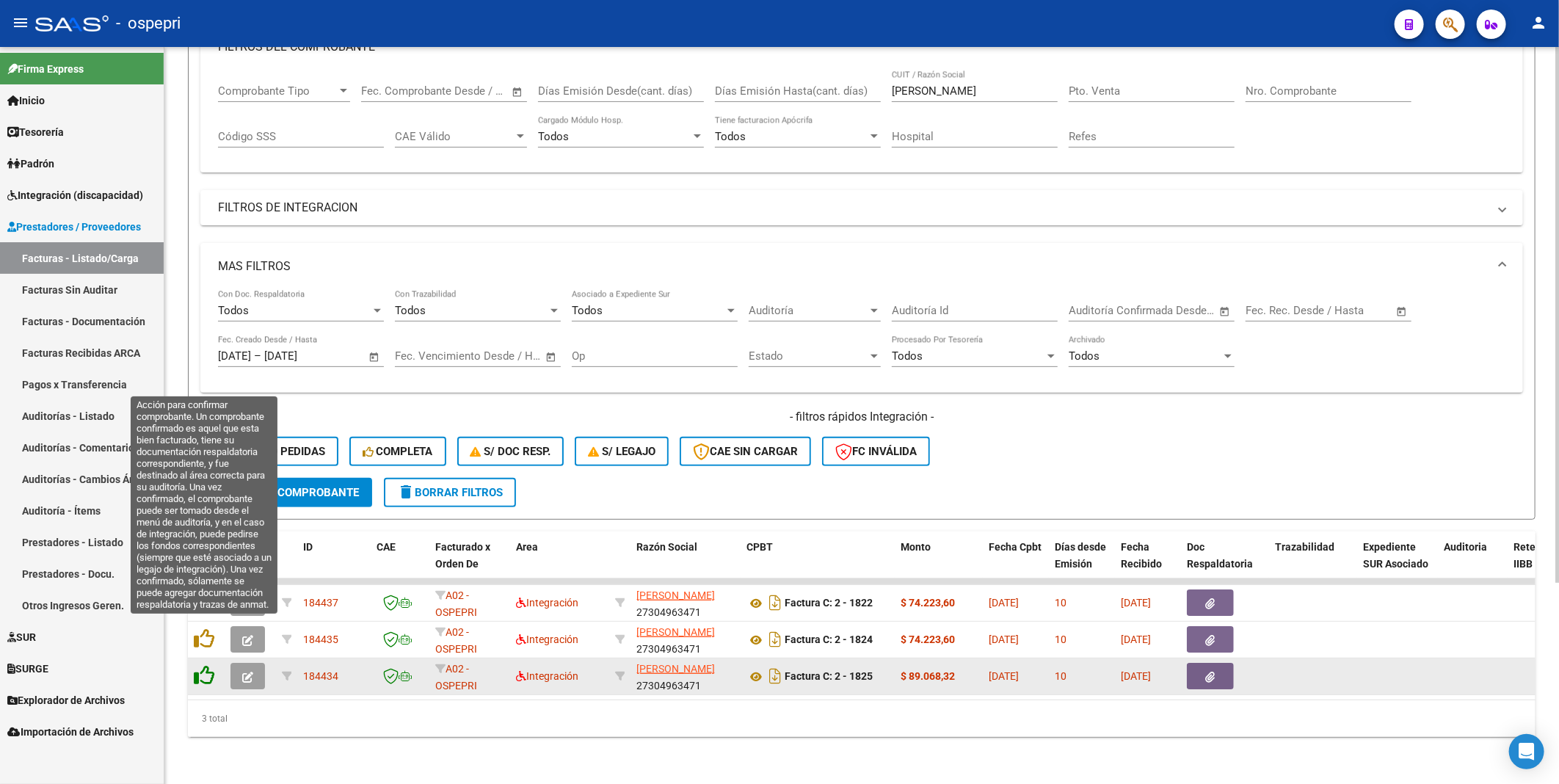
scroll to position [237, 0]
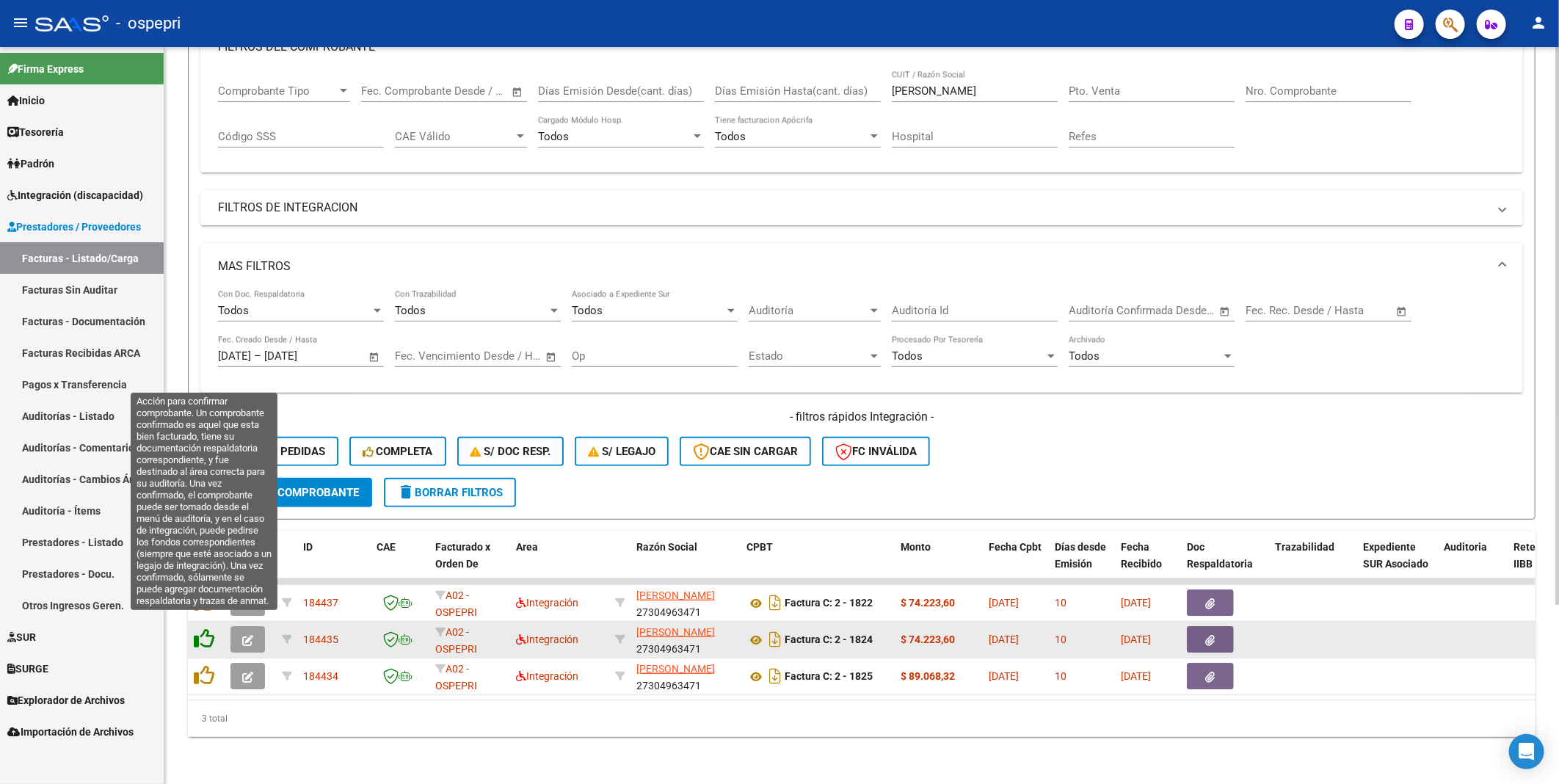
click at [202, 427] on icon at bounding box center [205, 639] width 21 height 21
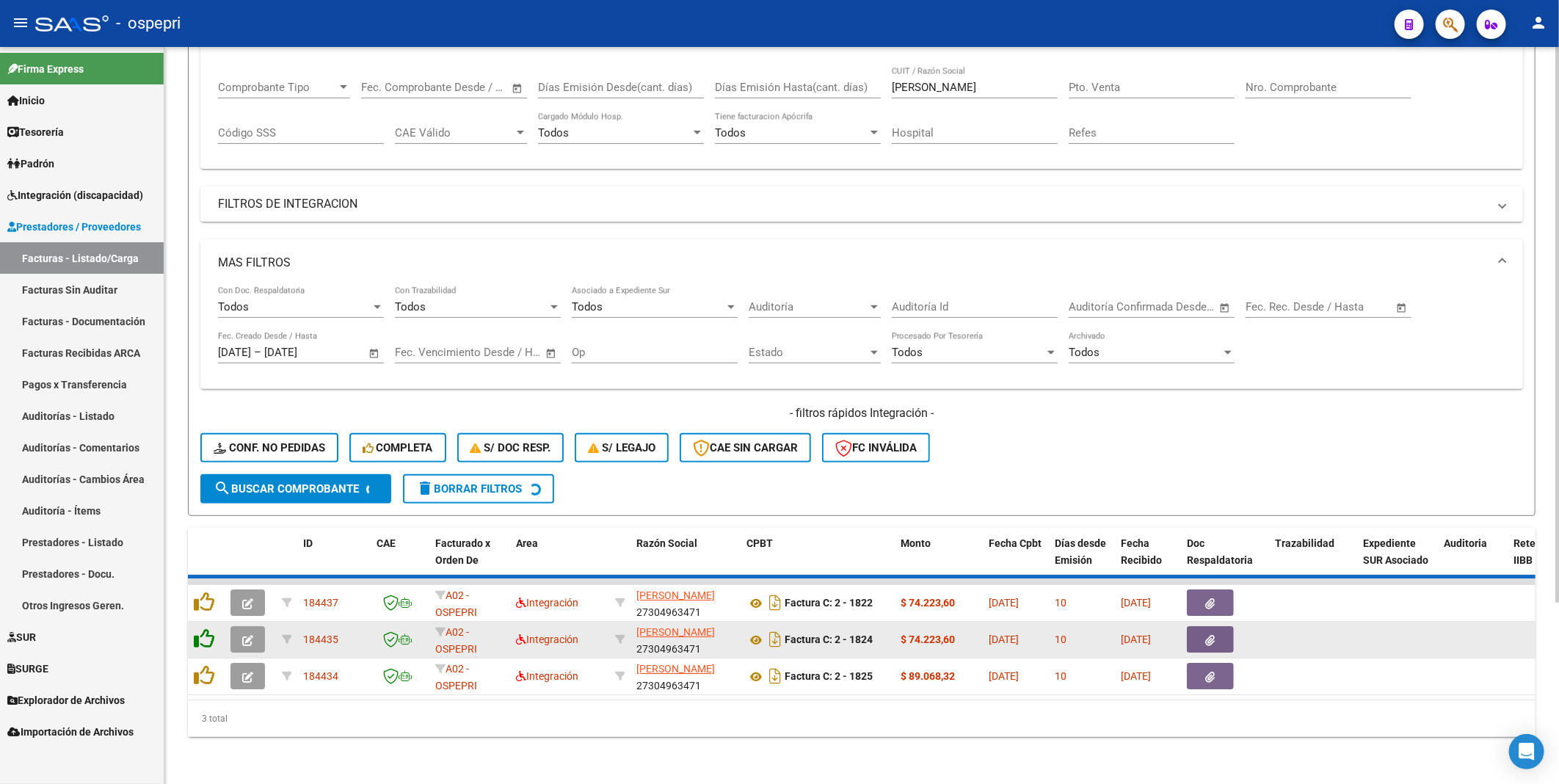
scroll to position [201, 0]
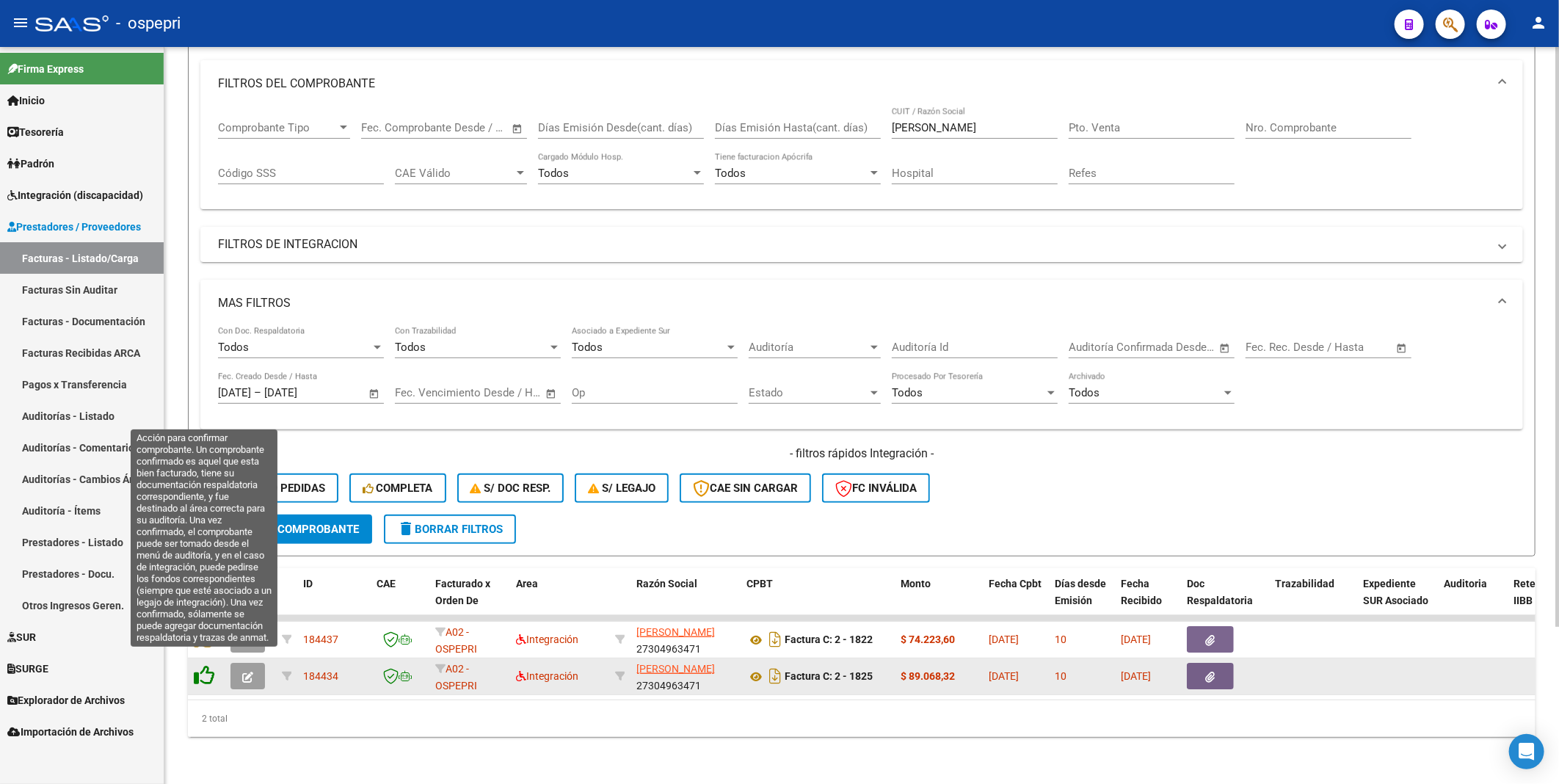
click at [201, 427] on icon at bounding box center [205, 675] width 21 height 21
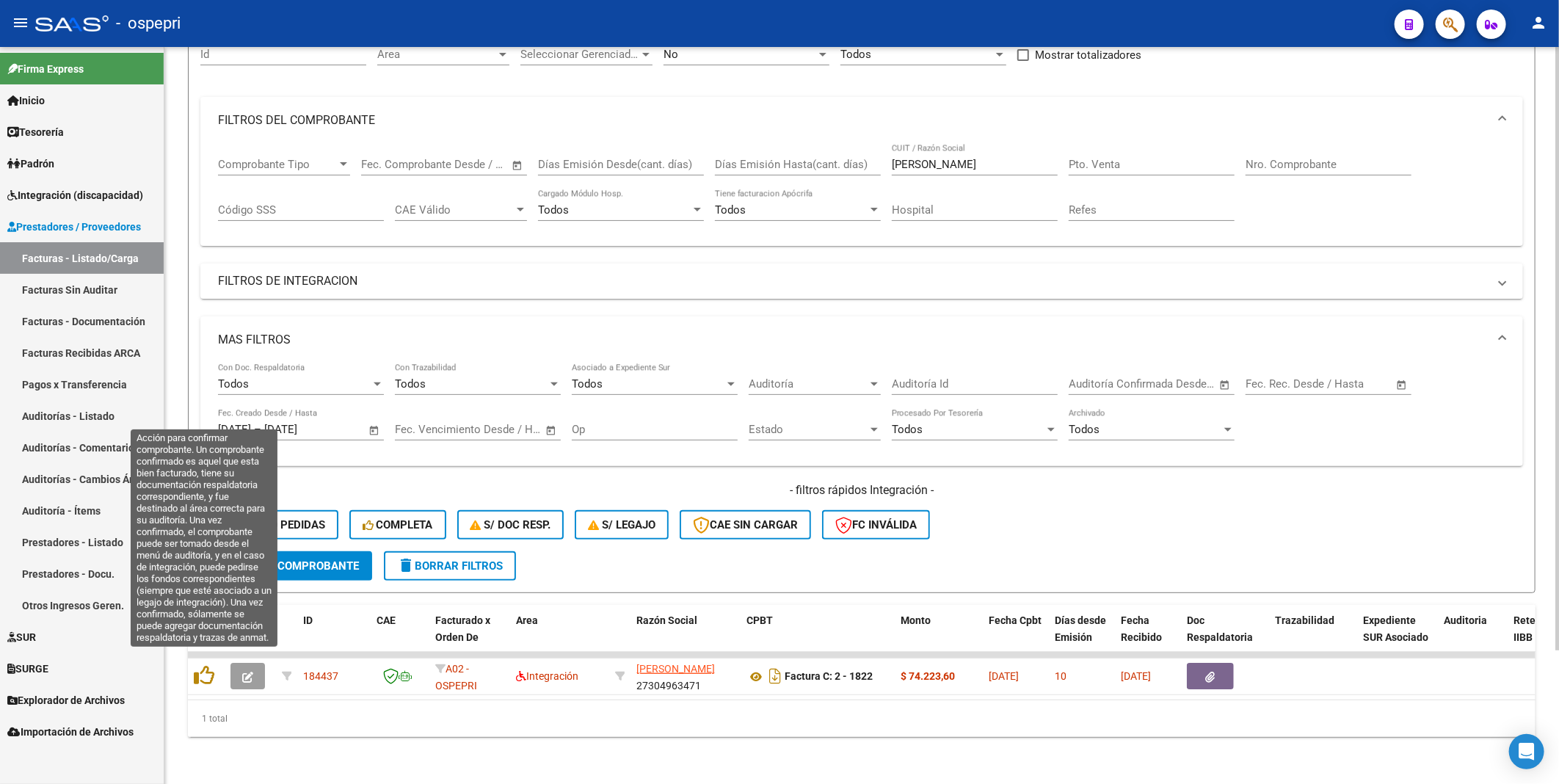
scroll to position [164, 0]
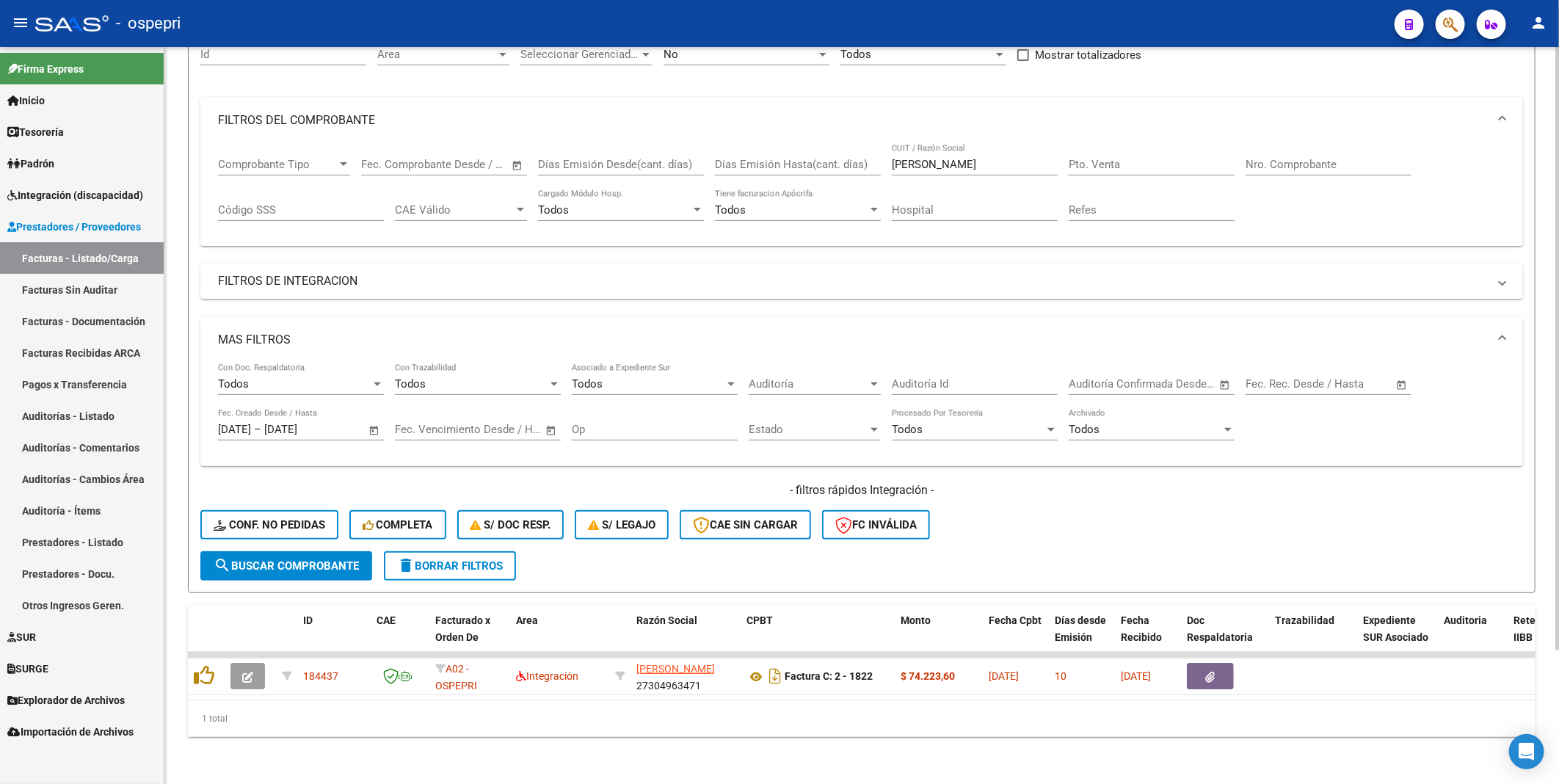
click at [896, 427] on div "1 total" at bounding box center [861, 719] width 1348 height 37
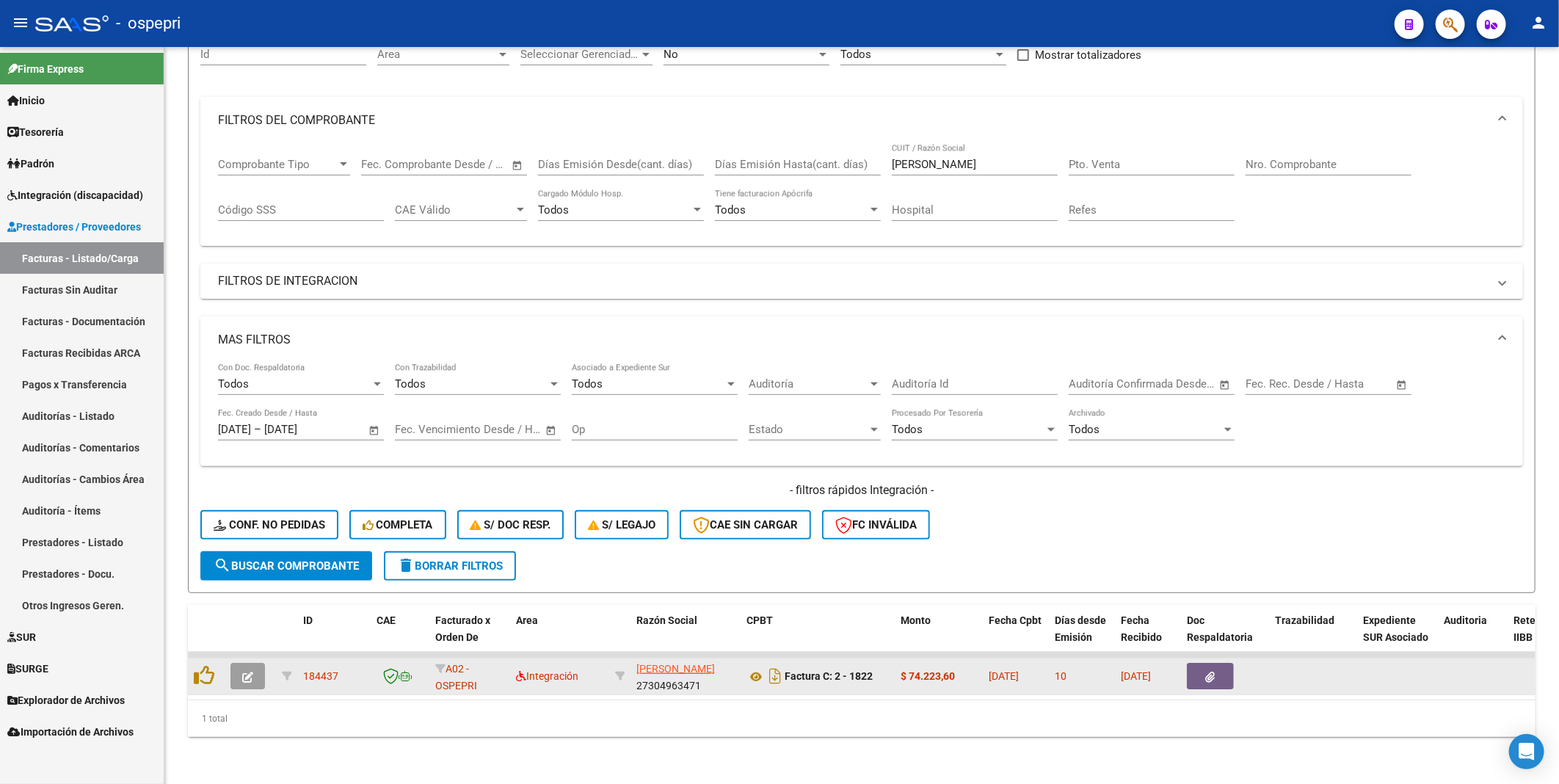
click at [247, 427] on icon "button" at bounding box center [248, 677] width 11 height 11
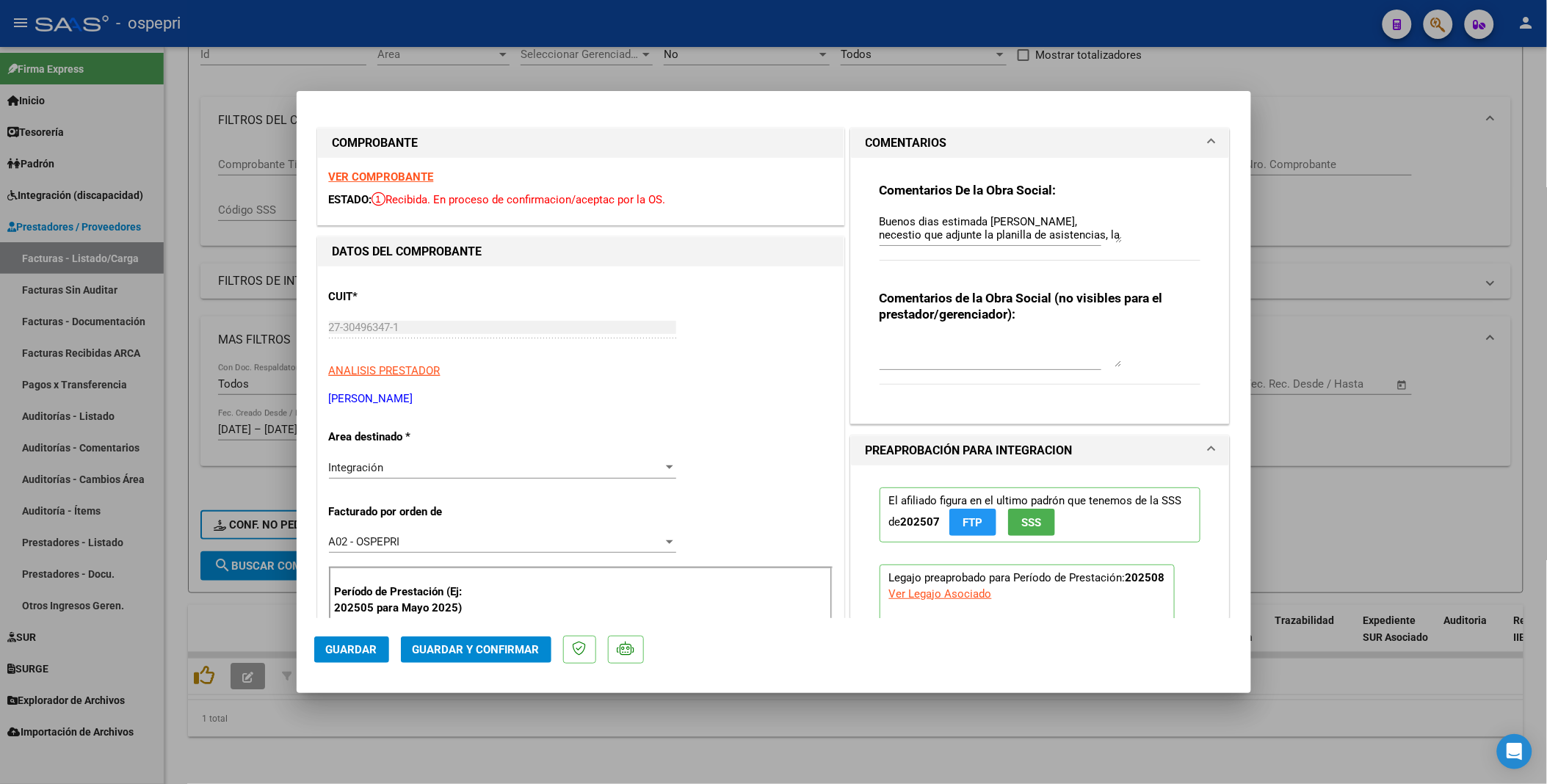
click at [908, 427] on div at bounding box center [773, 392] width 1547 height 784
type input "$ 0,00"
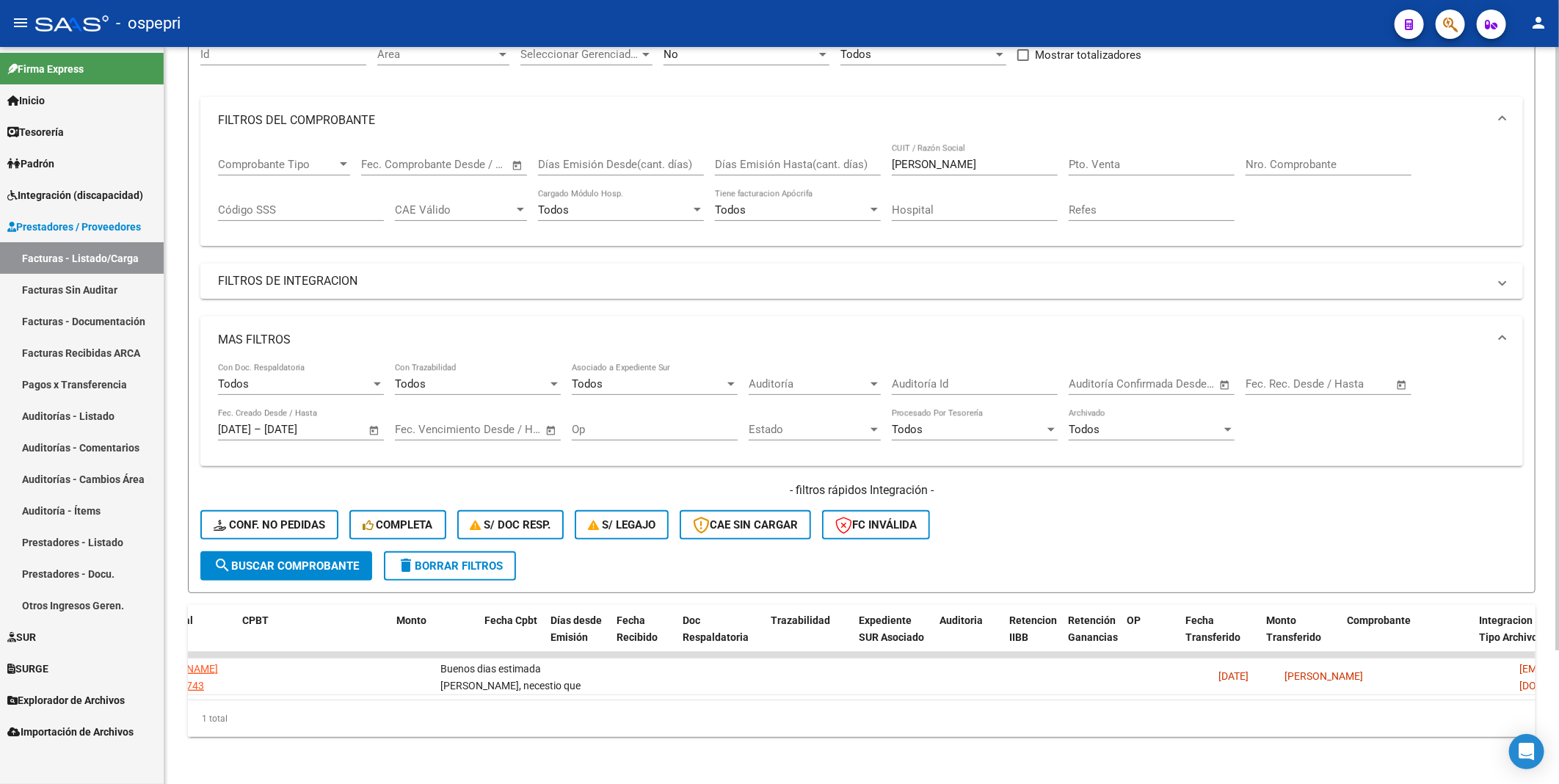
scroll to position [0, 0]
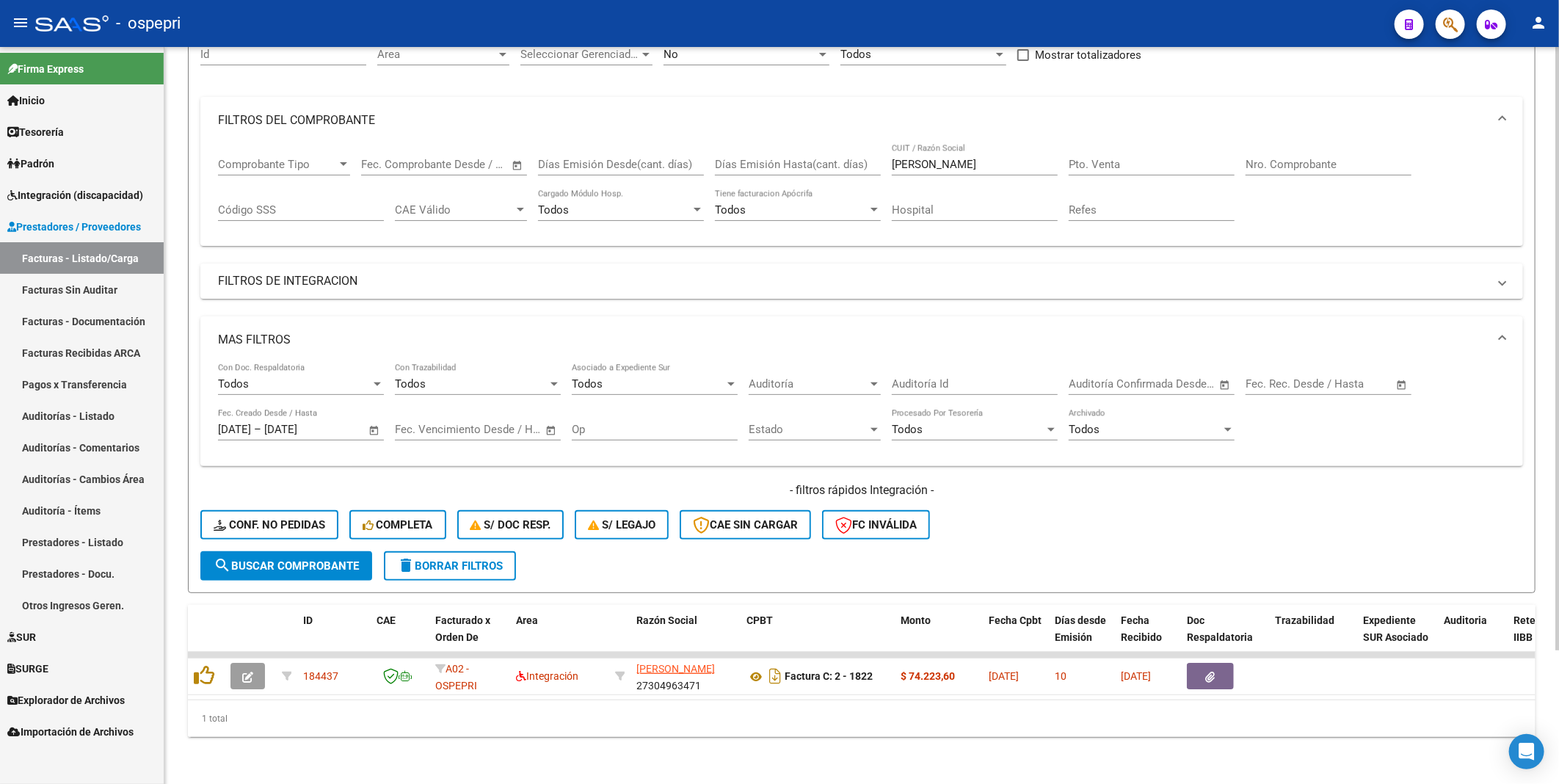
click at [1125, 427] on div "- filtros rápidos Integración - Conf. no pedidas Completa S/ Doc Resp. S/ legaj…" at bounding box center [862, 516] width 1323 height 69
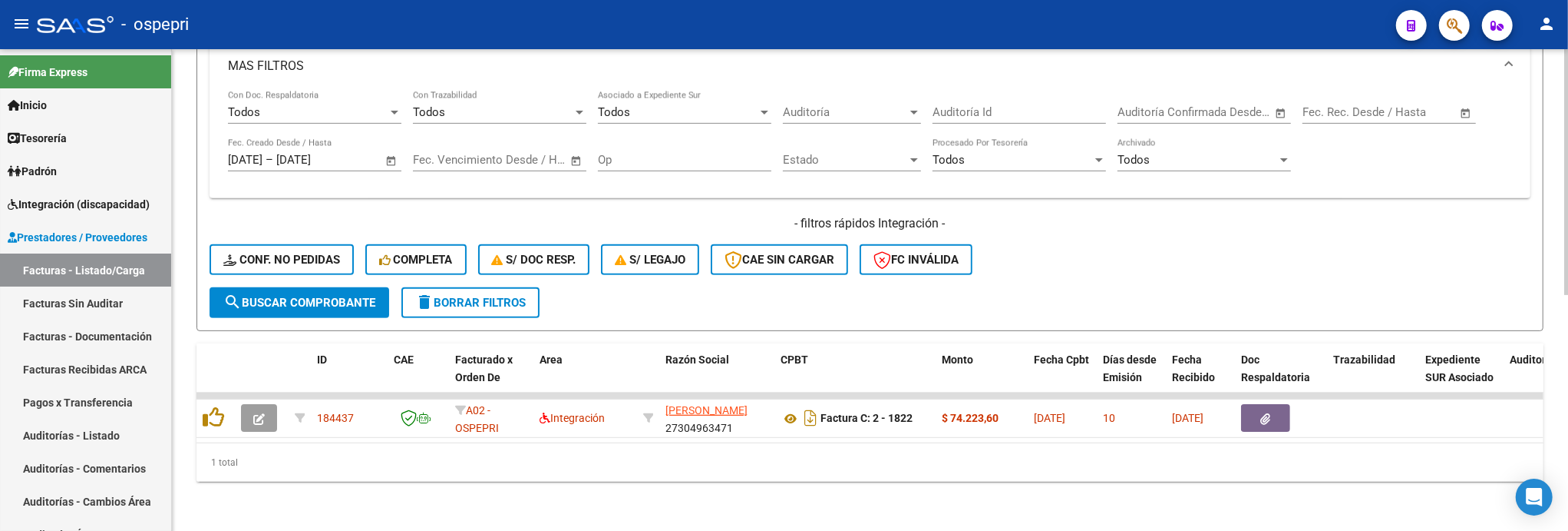
scroll to position [461, 0]
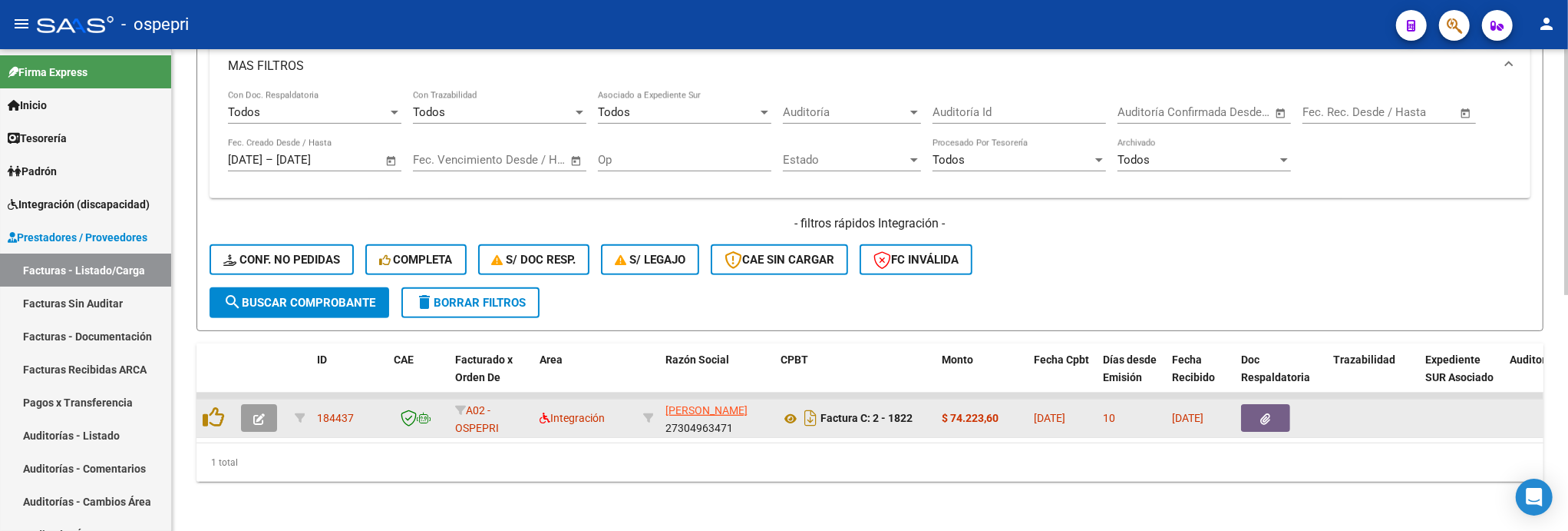
click at [261, 413] on icon "button" at bounding box center [259, 419] width 12 height 12
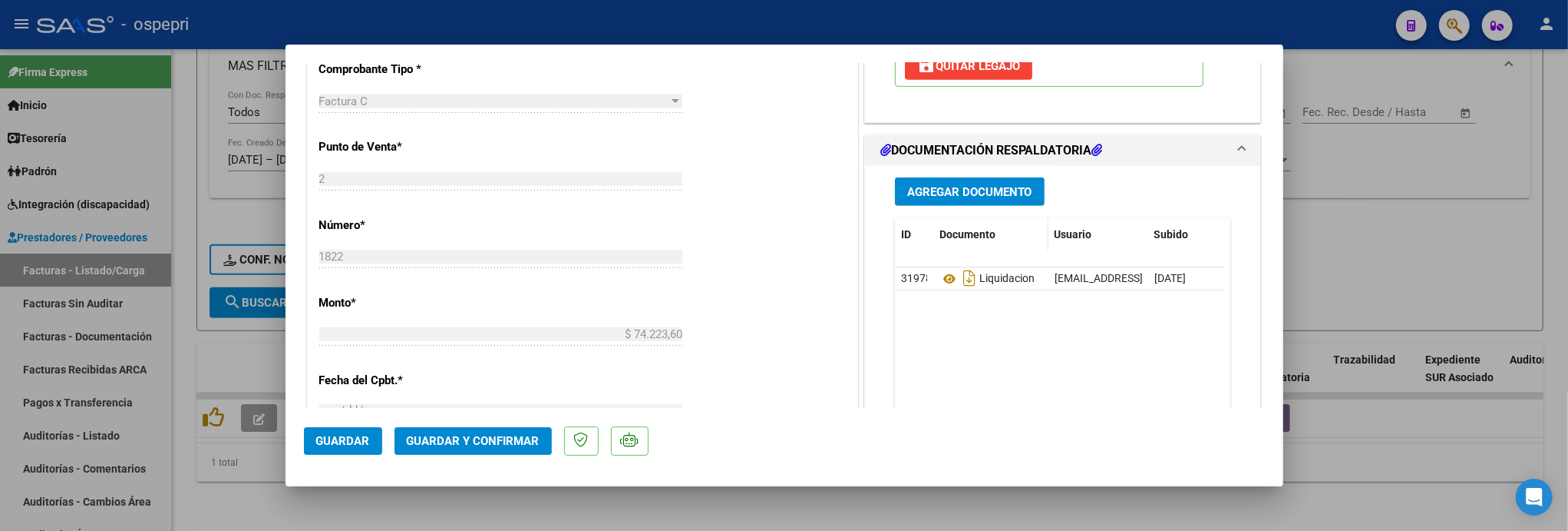
scroll to position [682, 0]
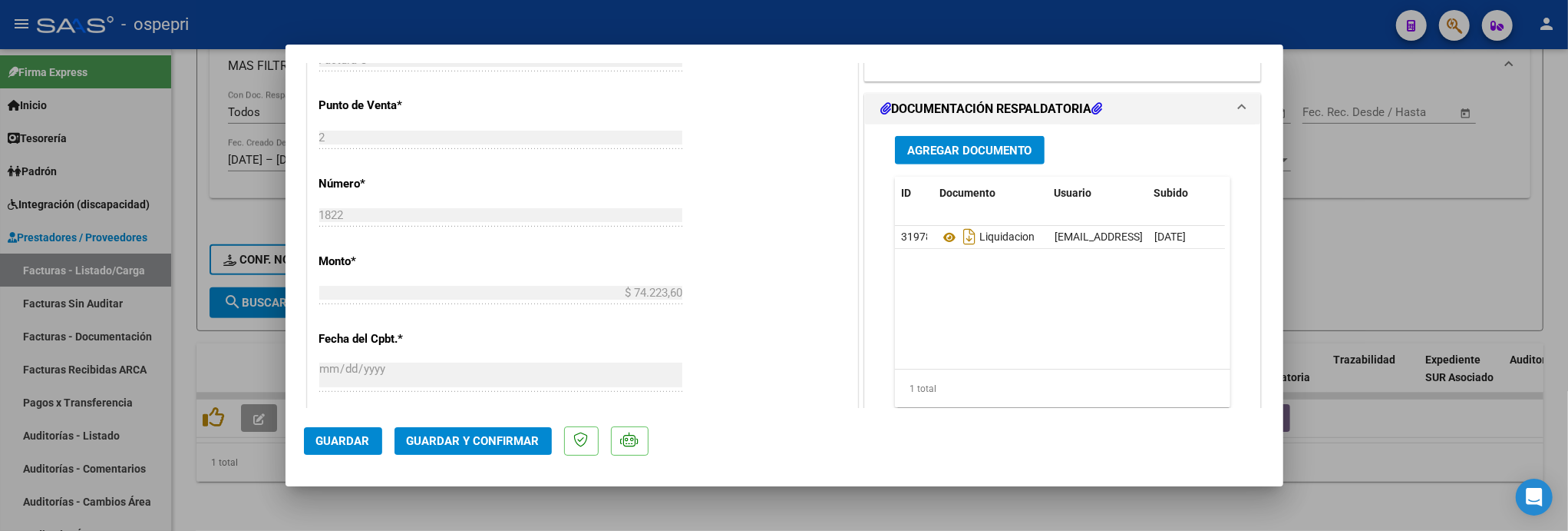
click at [1360, 447] on div at bounding box center [784, 266] width 1568 height 531
type input "$ 0,00"
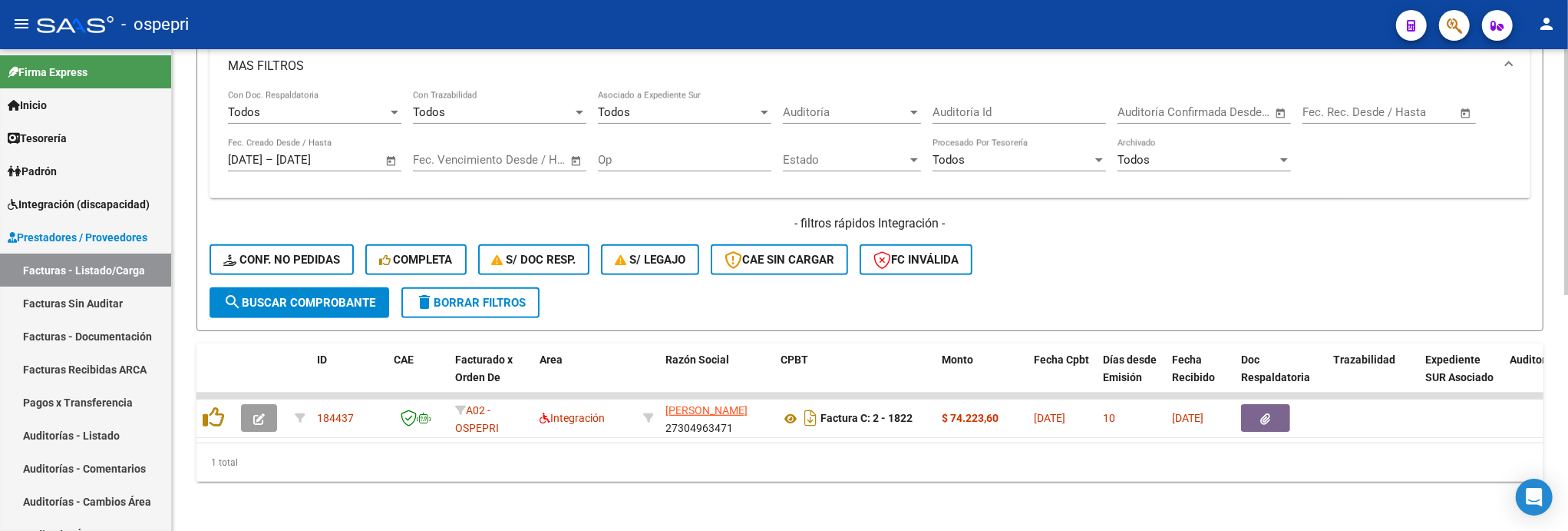
click at [1130, 246] on div "- filtros rápidos Integración - Conf. no pedidas Completa S/ Doc Resp. S/ legaj…" at bounding box center [870, 251] width 1321 height 72
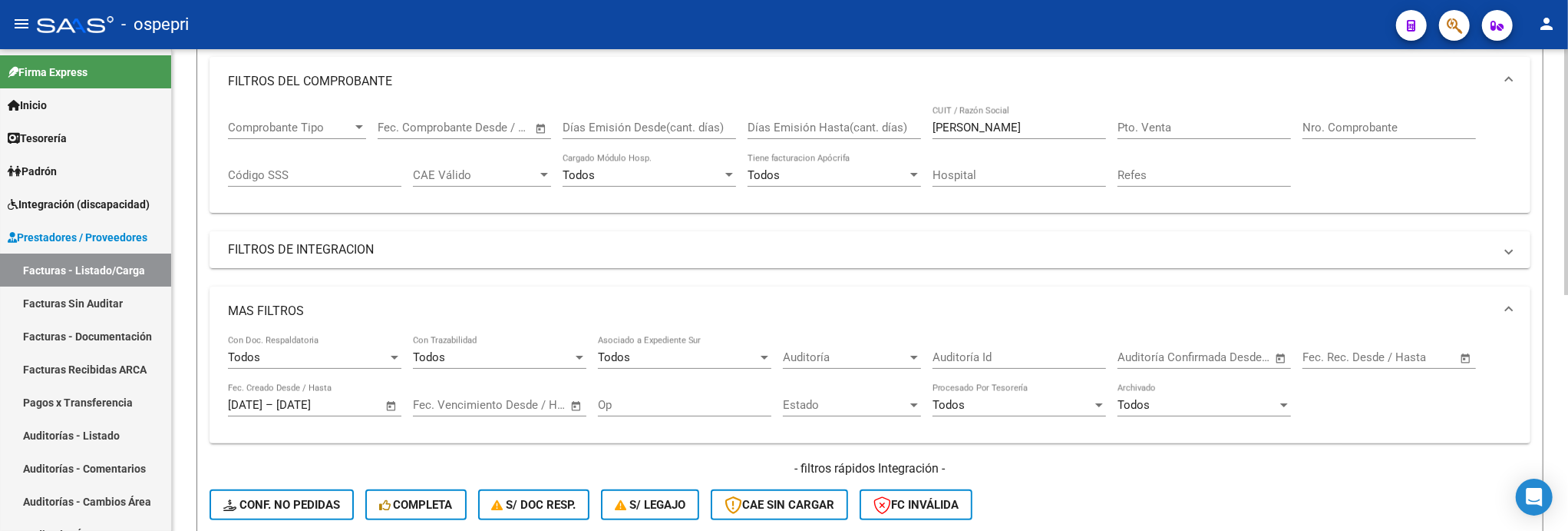
scroll to position [119, 0]
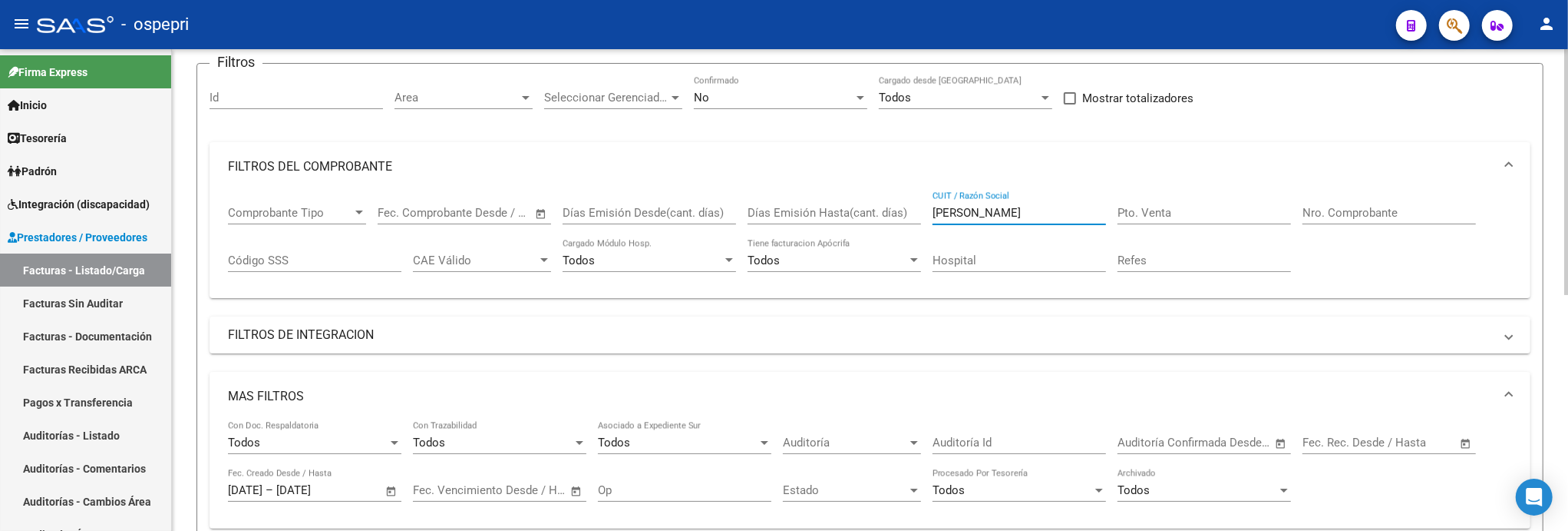
drag, startPoint x: 1032, startPoint y: 215, endPoint x: 901, endPoint y: 213, distance: 131.0
click at [901, 213] on div "Comprobante Tipo Comprobante Tipo Fecha inicio – Fecha fin Fec. Comprobante Des…" at bounding box center [869, 239] width 1284 height 95
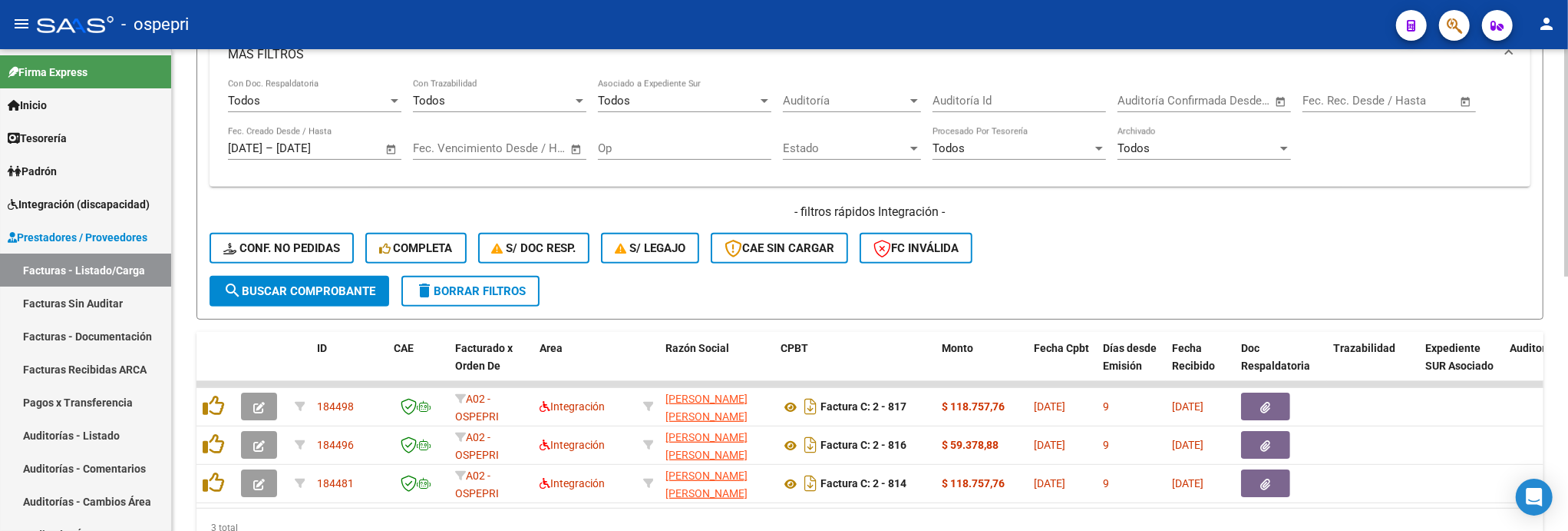
scroll to position [538, 0]
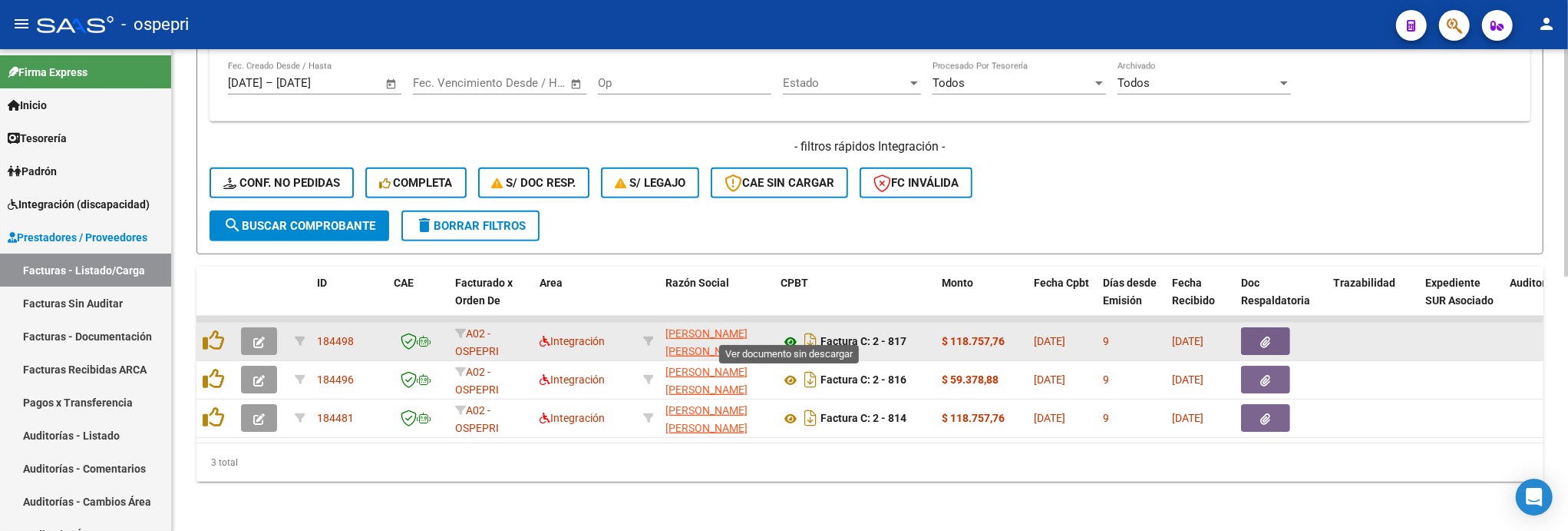
type input "[PERSON_NAME]"
click at [793, 333] on icon at bounding box center [790, 342] width 20 height 19
click at [258, 337] on icon "button" at bounding box center [259, 343] width 12 height 12
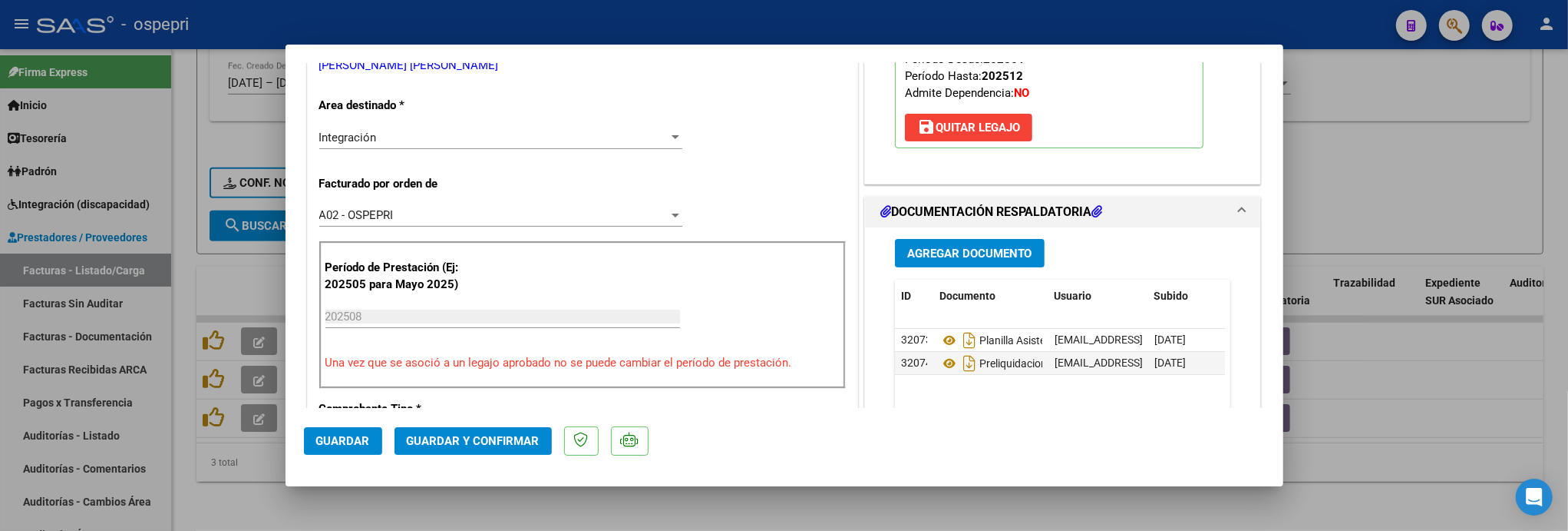
scroll to position [341, 0]
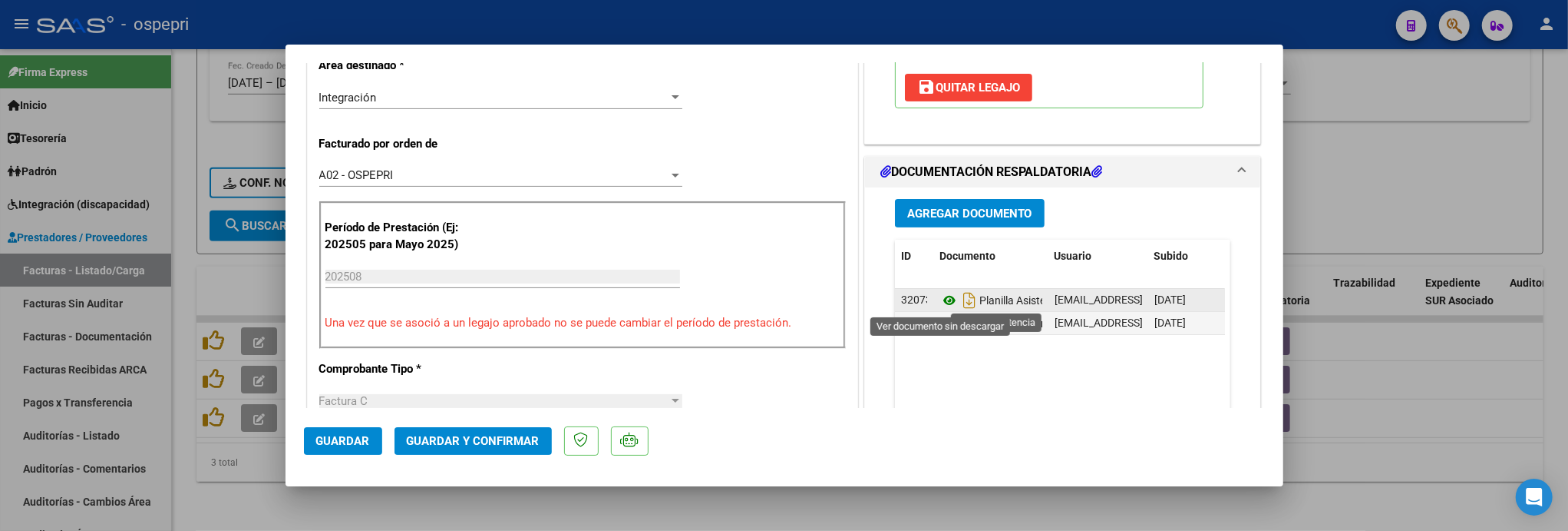
click at [943, 302] on icon at bounding box center [949, 300] width 20 height 19
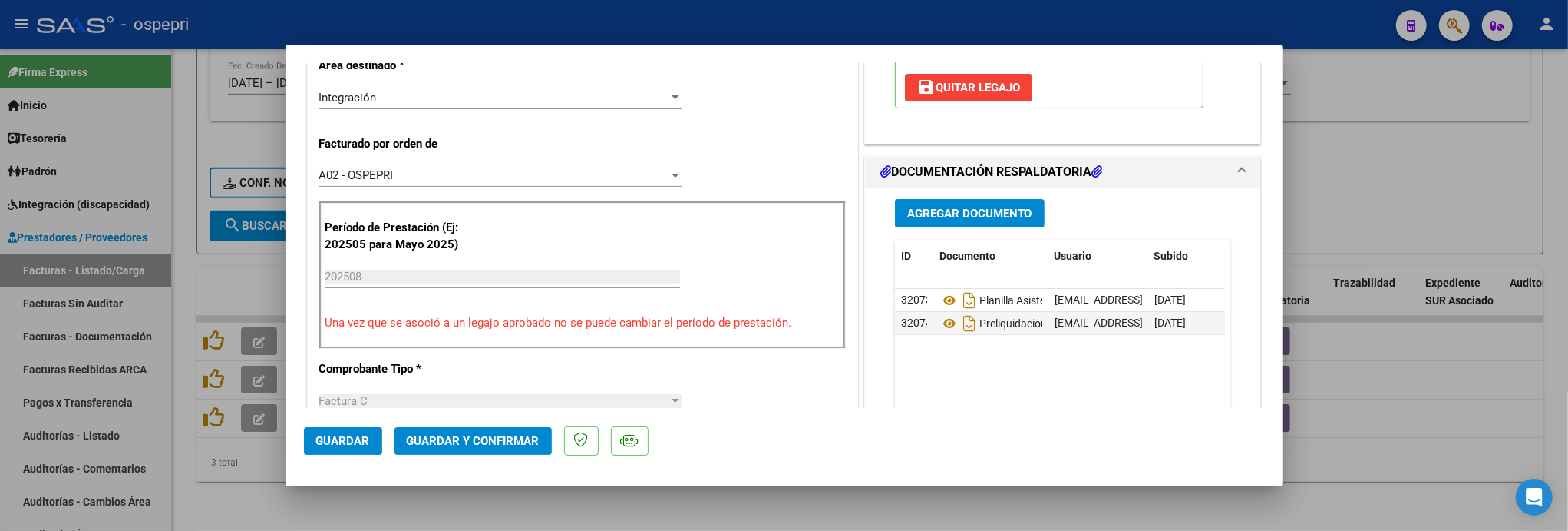
click at [1450, 161] on div at bounding box center [784, 266] width 1568 height 531
type input "$ 0,00"
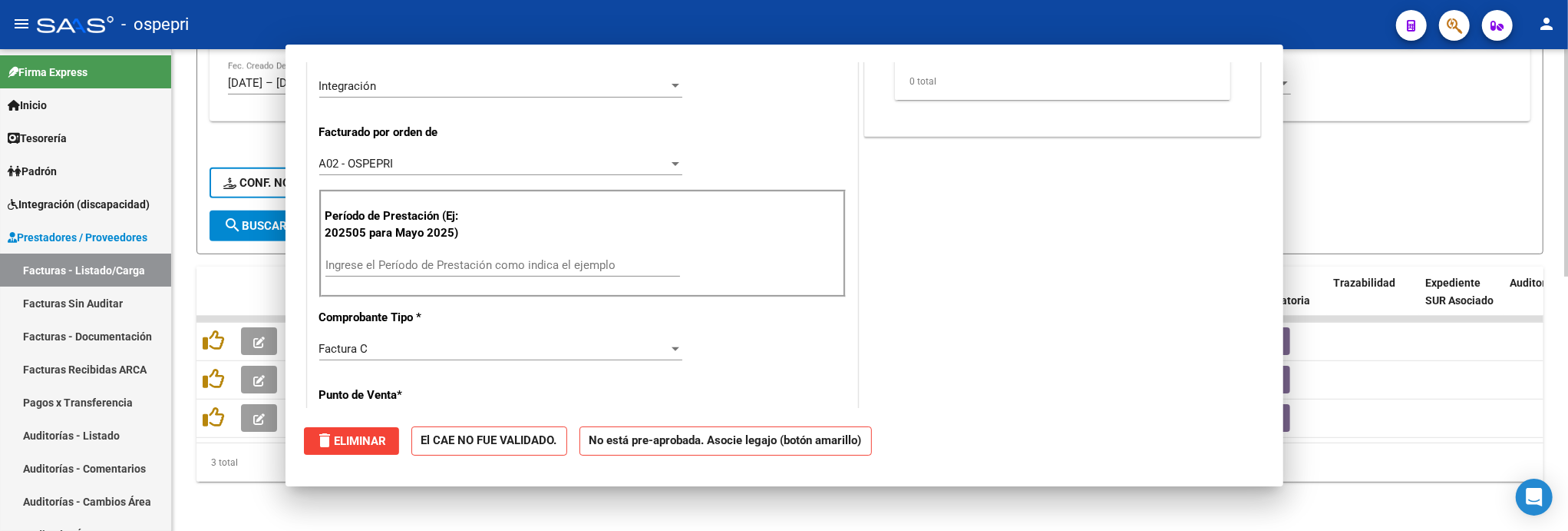
scroll to position [330, 0]
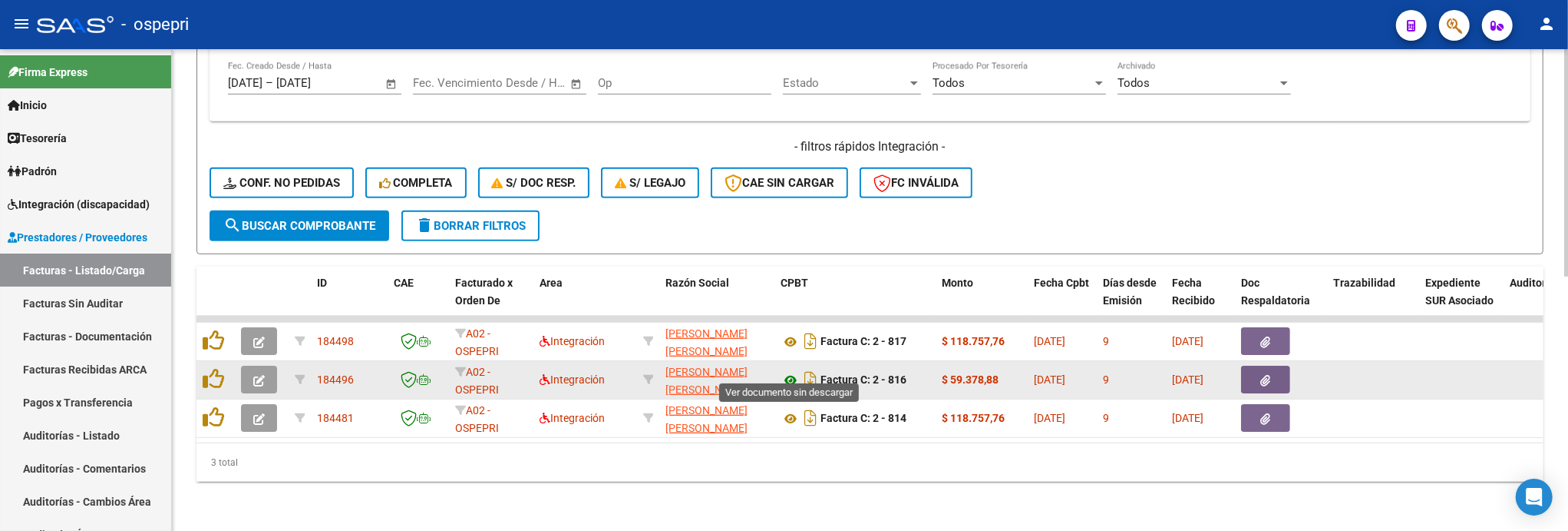
click at [792, 371] on icon at bounding box center [790, 379] width 20 height 19
click at [247, 372] on button "button" at bounding box center [258, 379] width 36 height 28
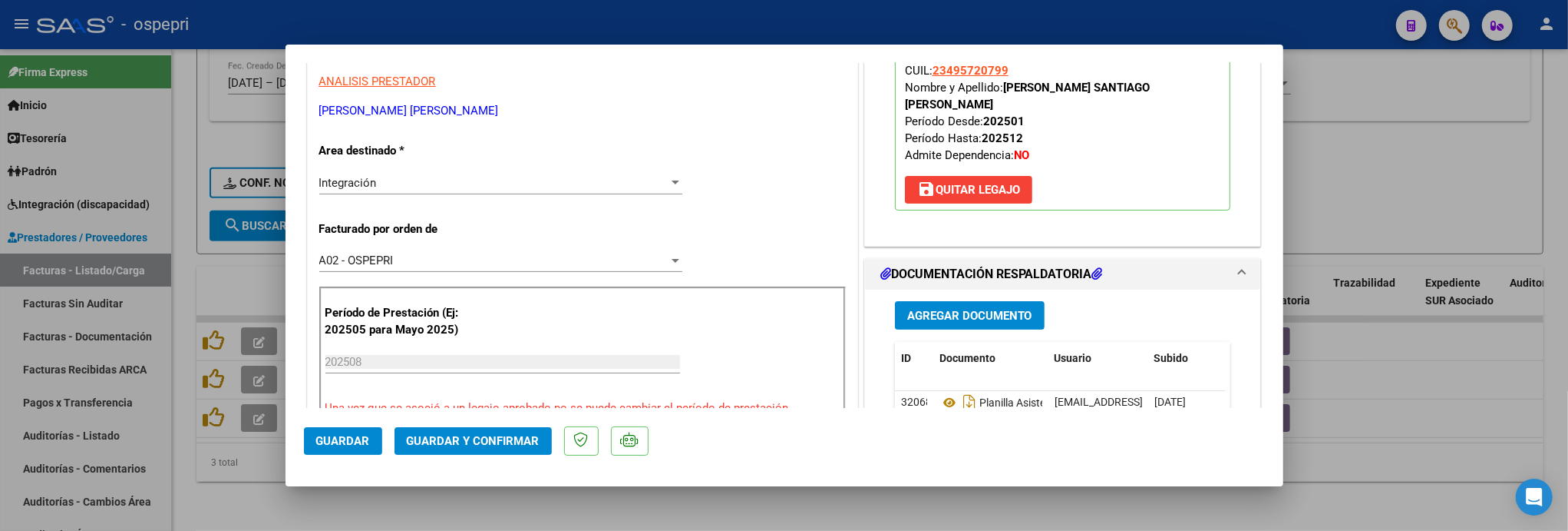
scroll to position [341, 0]
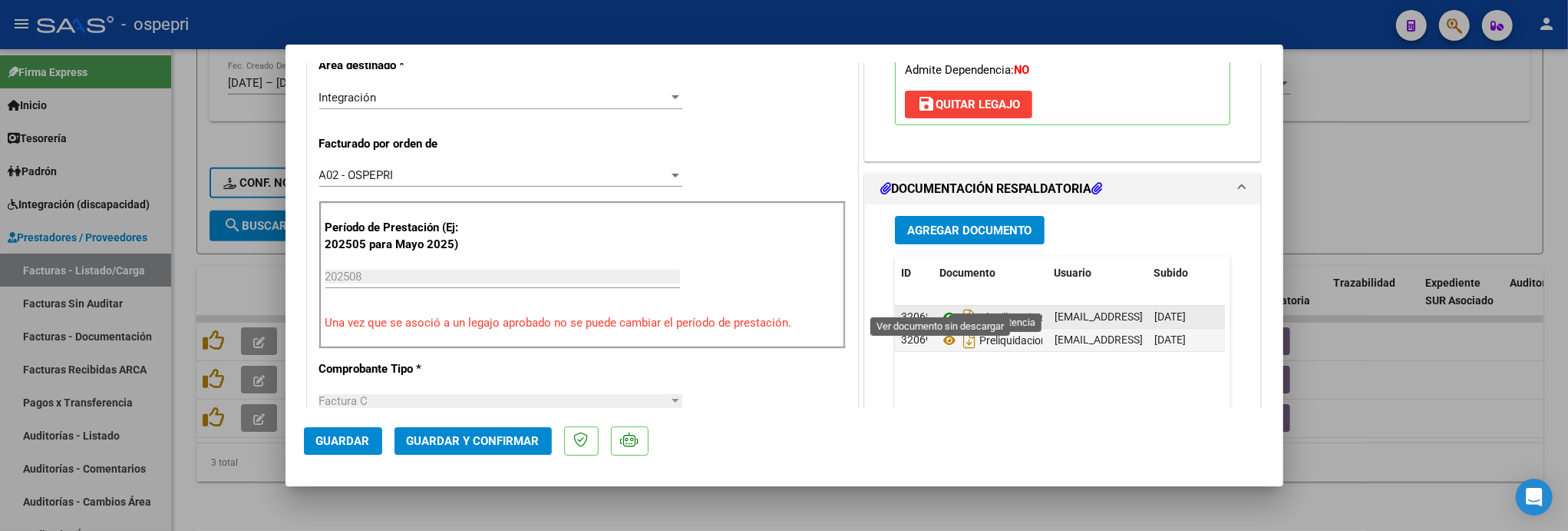
click at [943, 308] on icon at bounding box center [949, 317] width 20 height 19
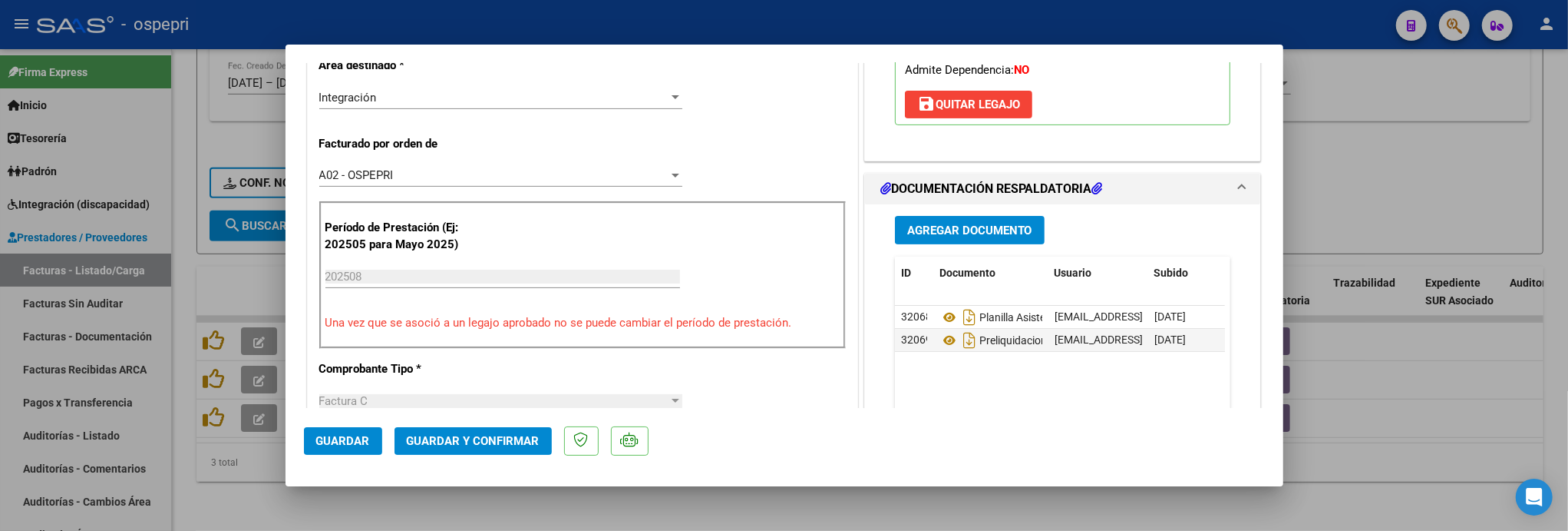
click at [1445, 380] on div at bounding box center [784, 266] width 1568 height 531
type input "$ 0,00"
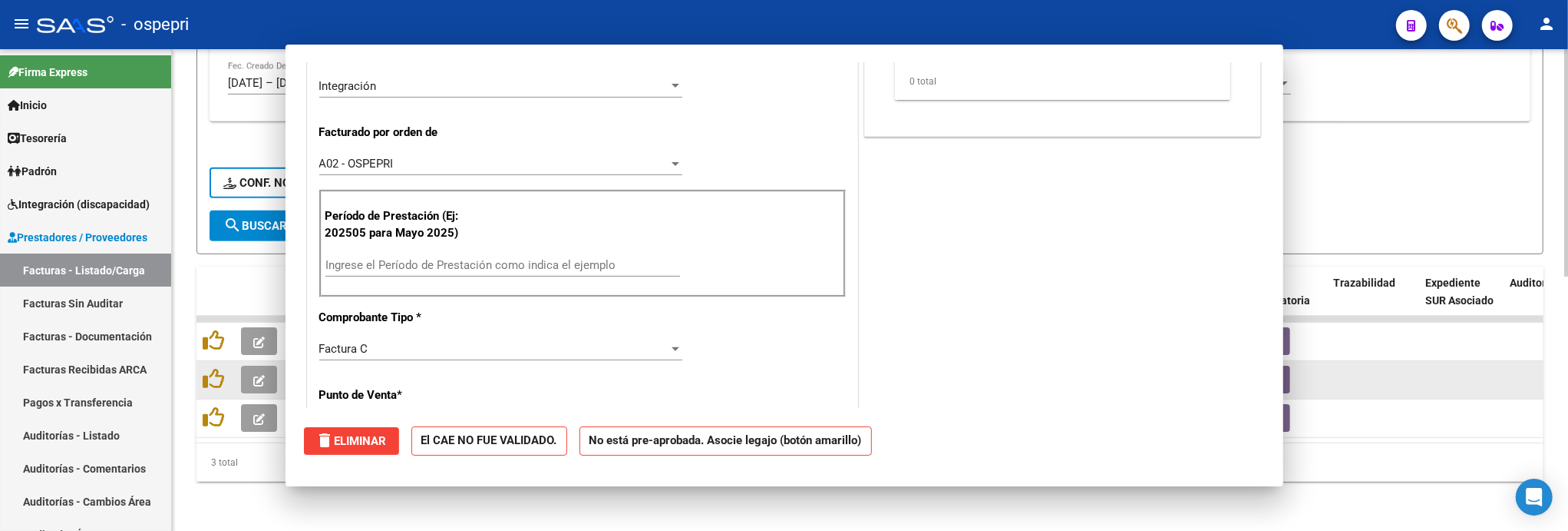
scroll to position [330, 0]
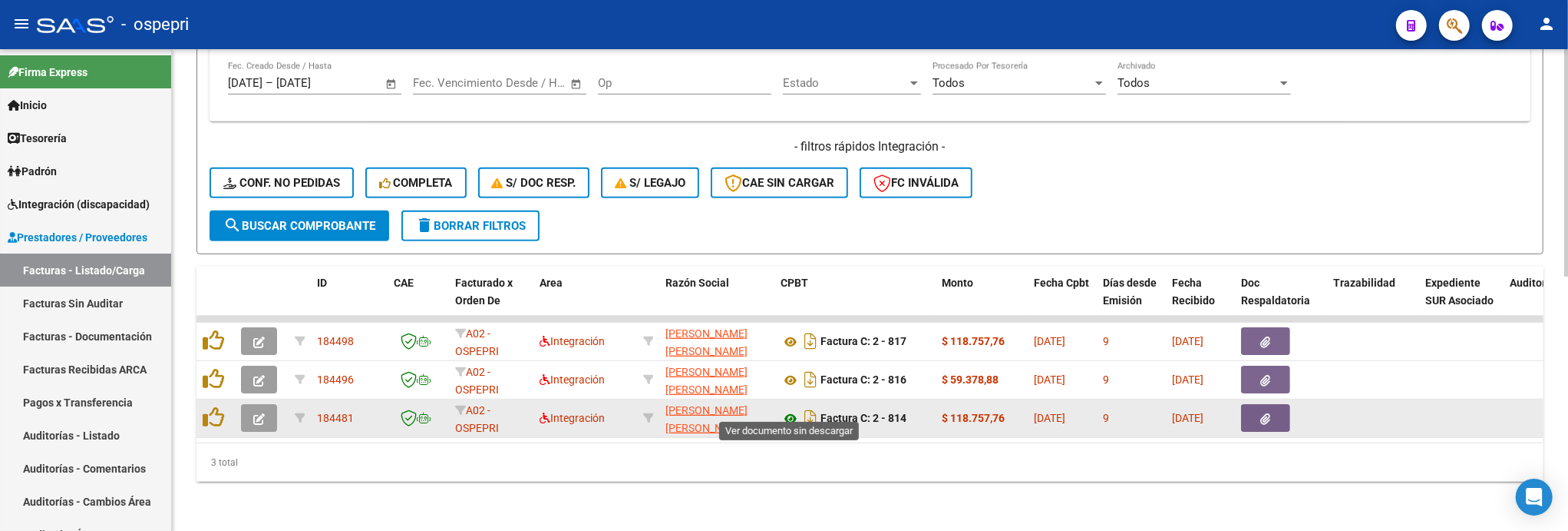
click at [789, 409] on icon at bounding box center [790, 418] width 20 height 19
click at [271, 409] on button "button" at bounding box center [258, 418] width 36 height 28
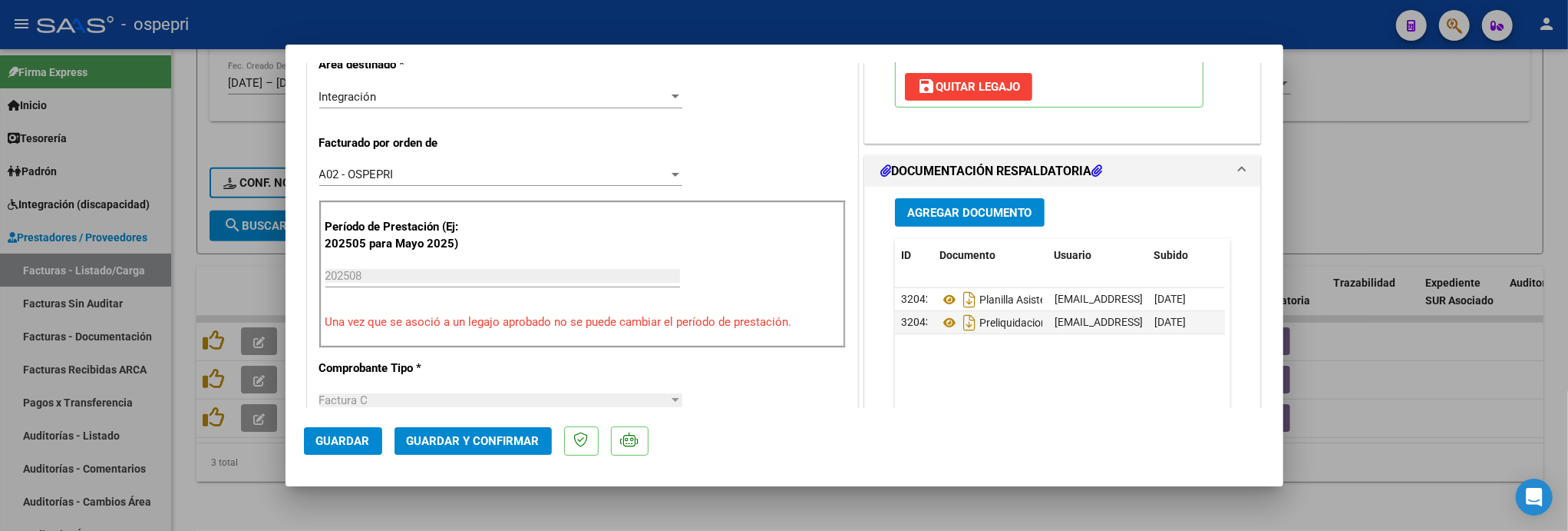
scroll to position [426, 0]
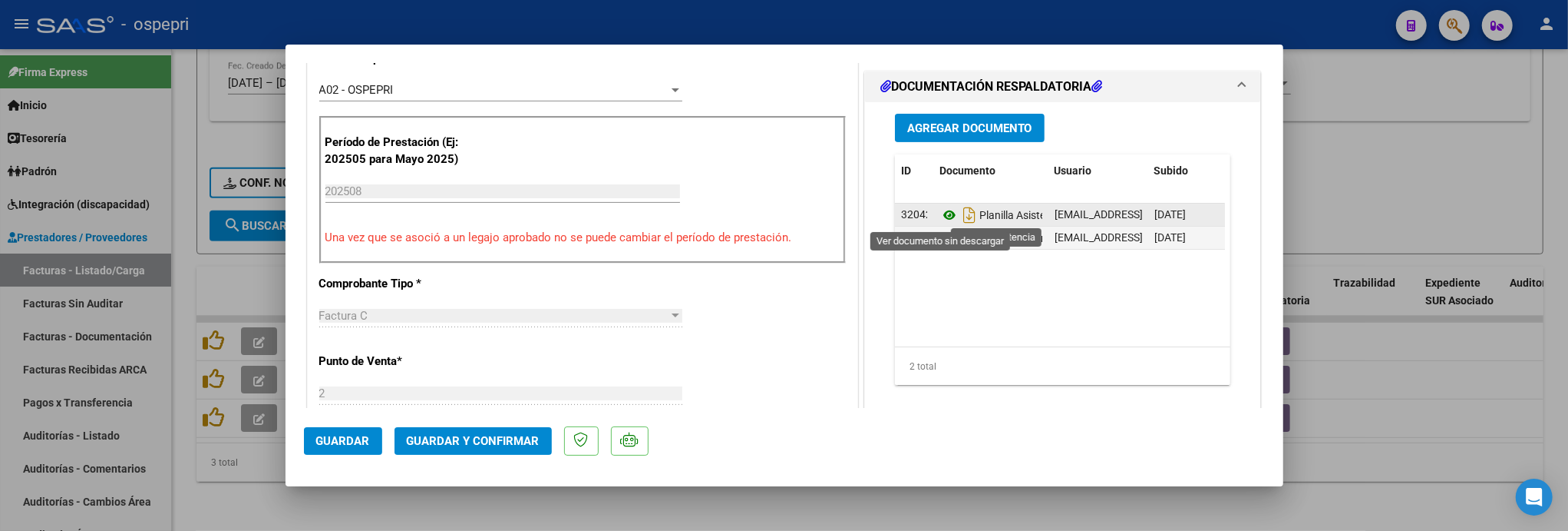
click at [943, 215] on icon at bounding box center [949, 215] width 20 height 19
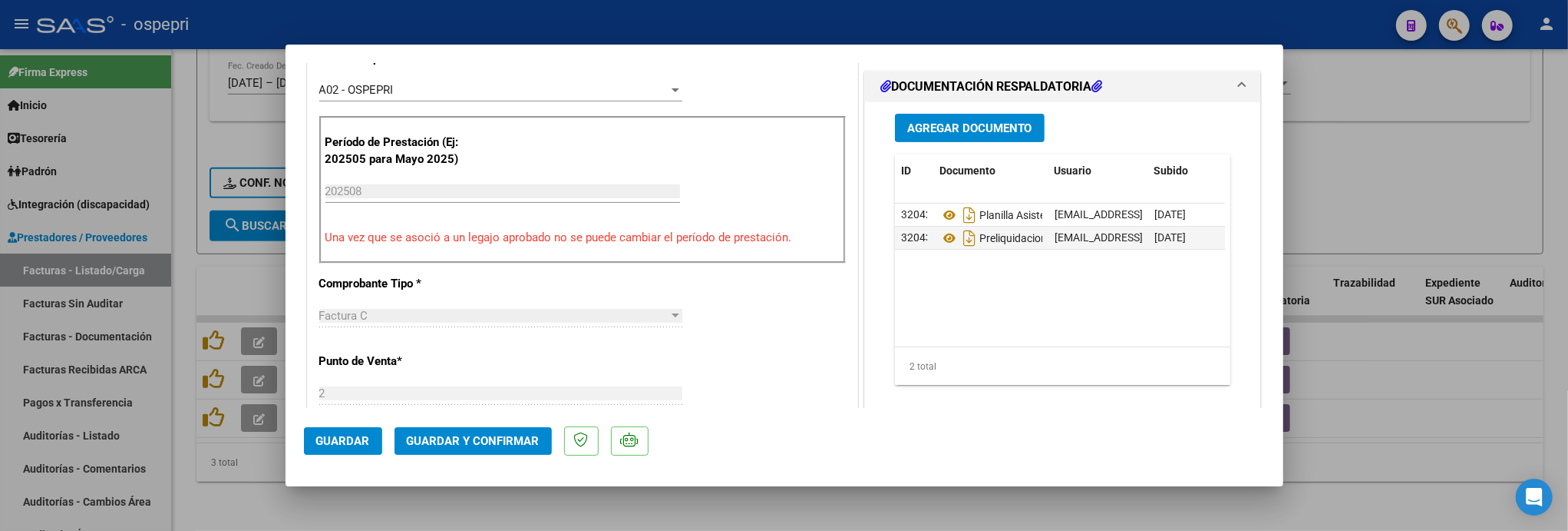
click at [1443, 404] on div at bounding box center [784, 266] width 1568 height 531
type input "$ 0,00"
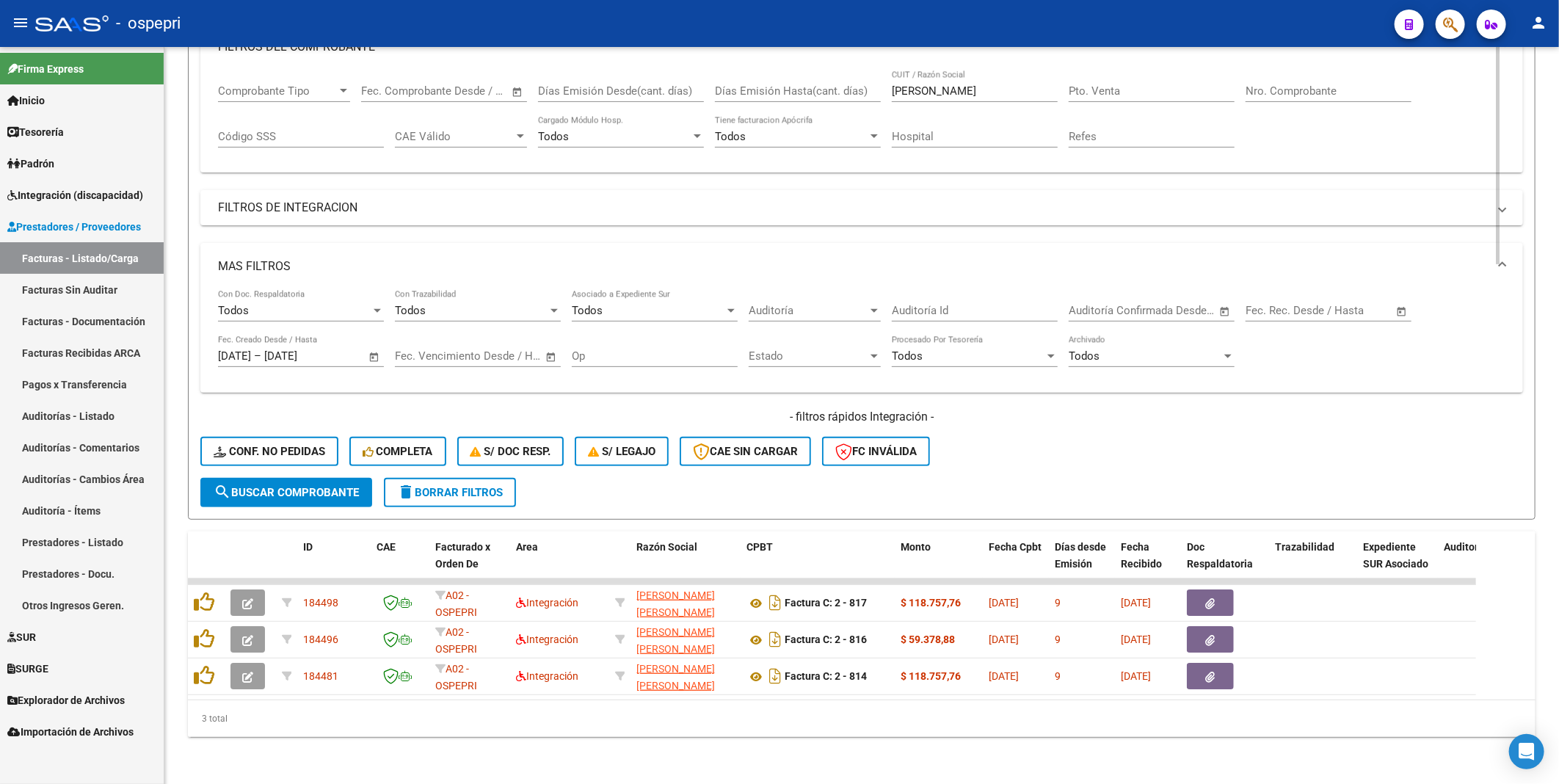
scroll to position [237, 0]
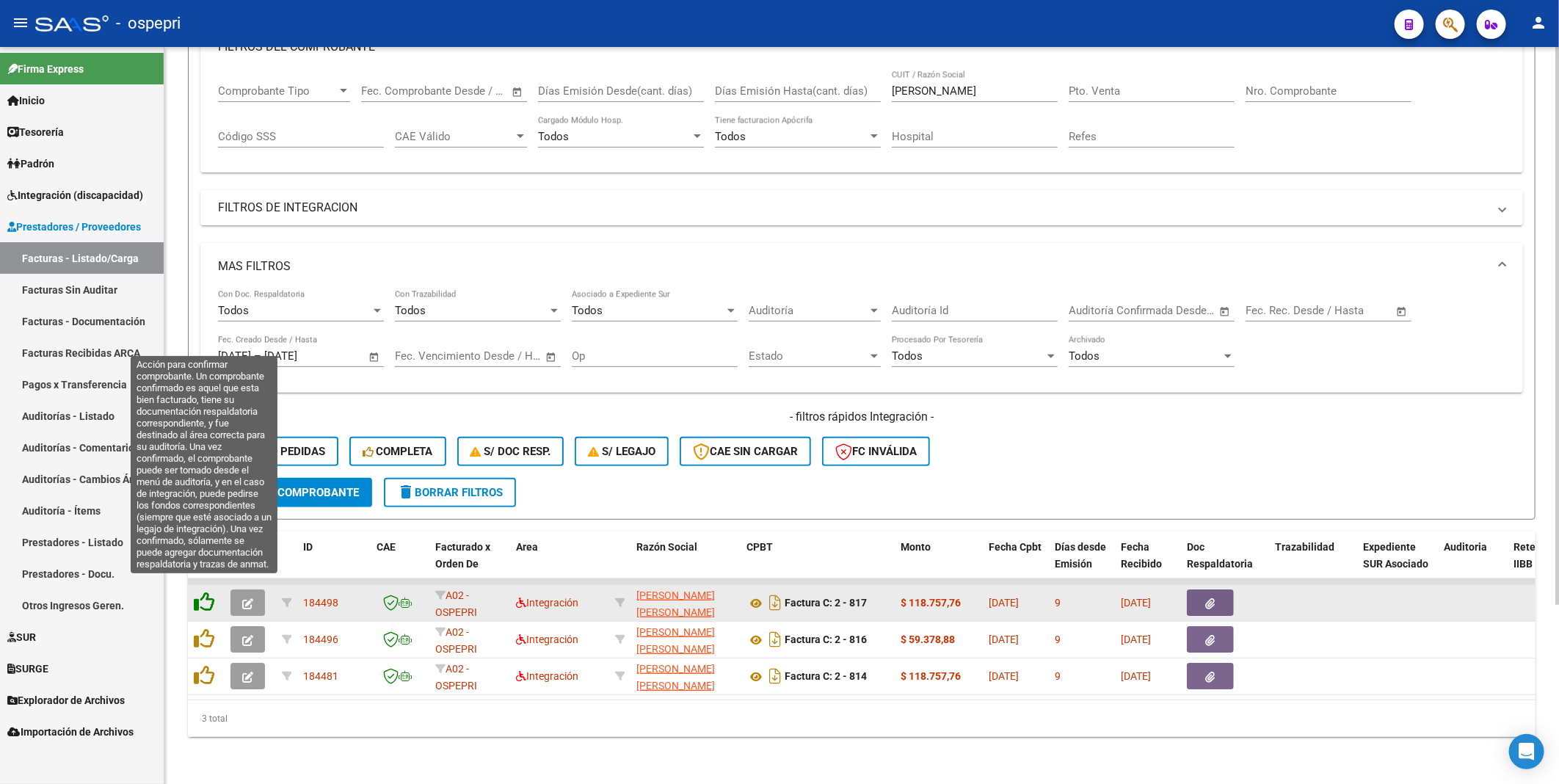
click at [206, 427] on icon at bounding box center [205, 602] width 21 height 21
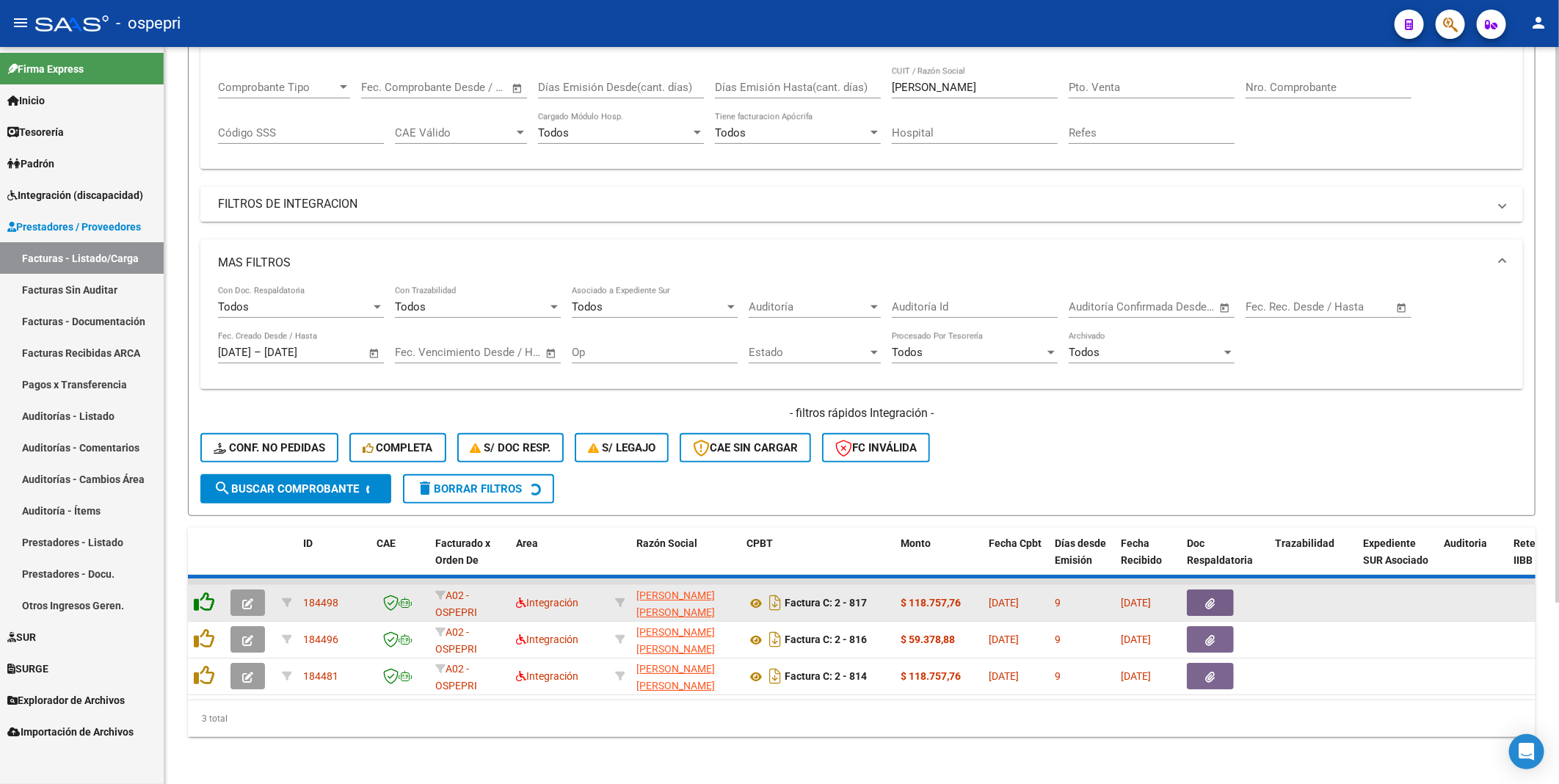
scroll to position [201, 0]
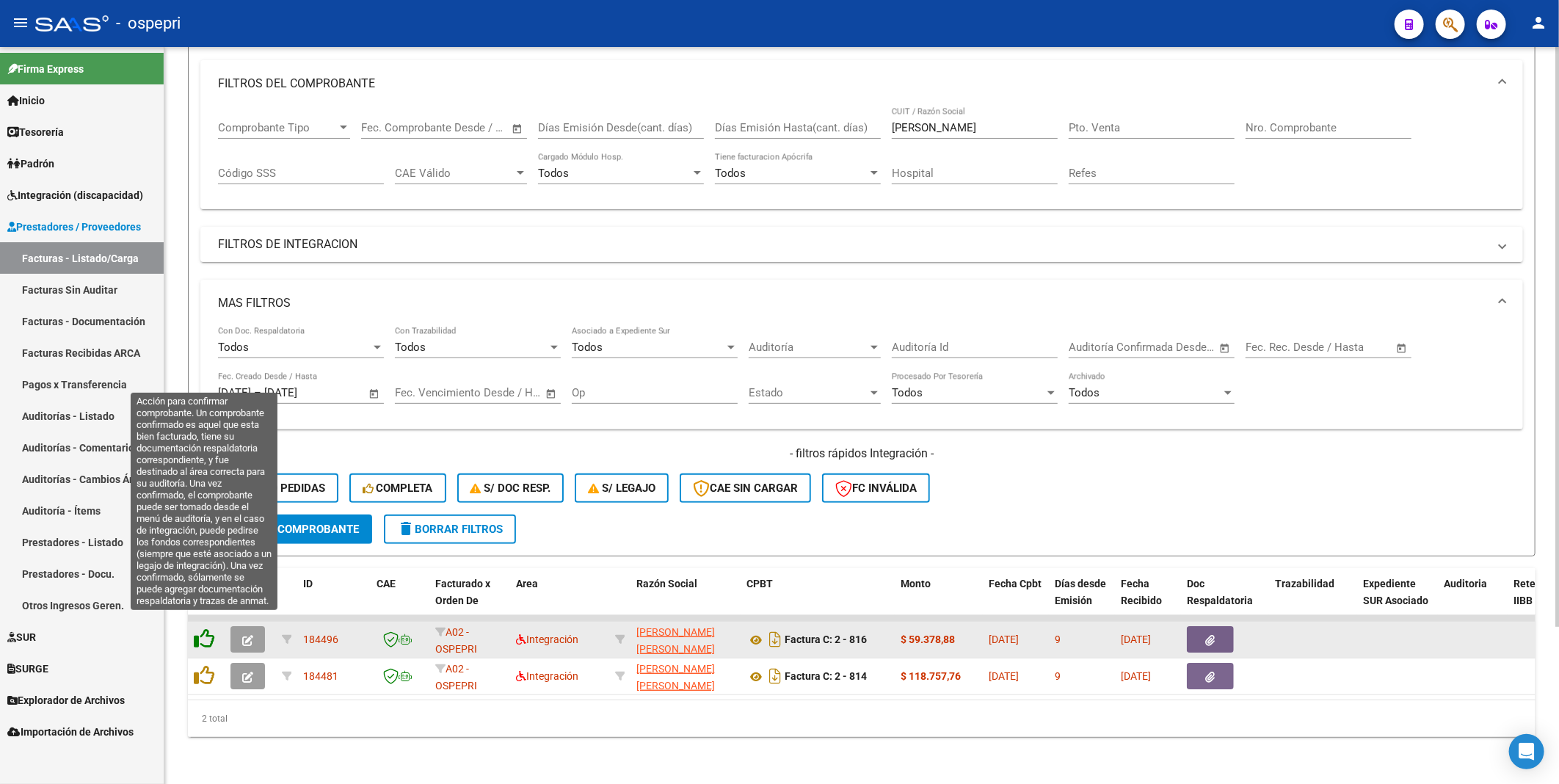
click at [206, 427] on icon at bounding box center [205, 639] width 21 height 21
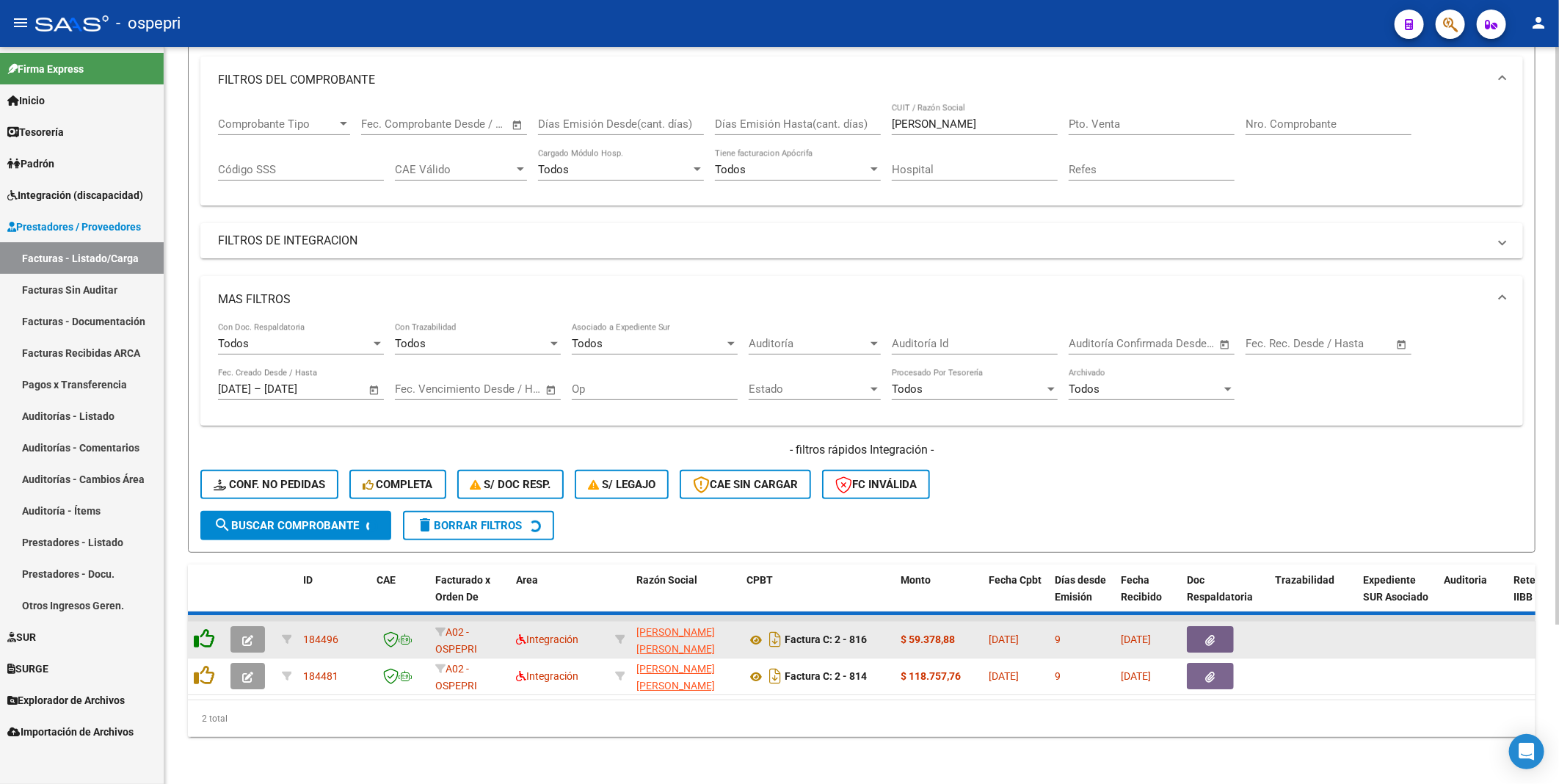
scroll to position [164, 0]
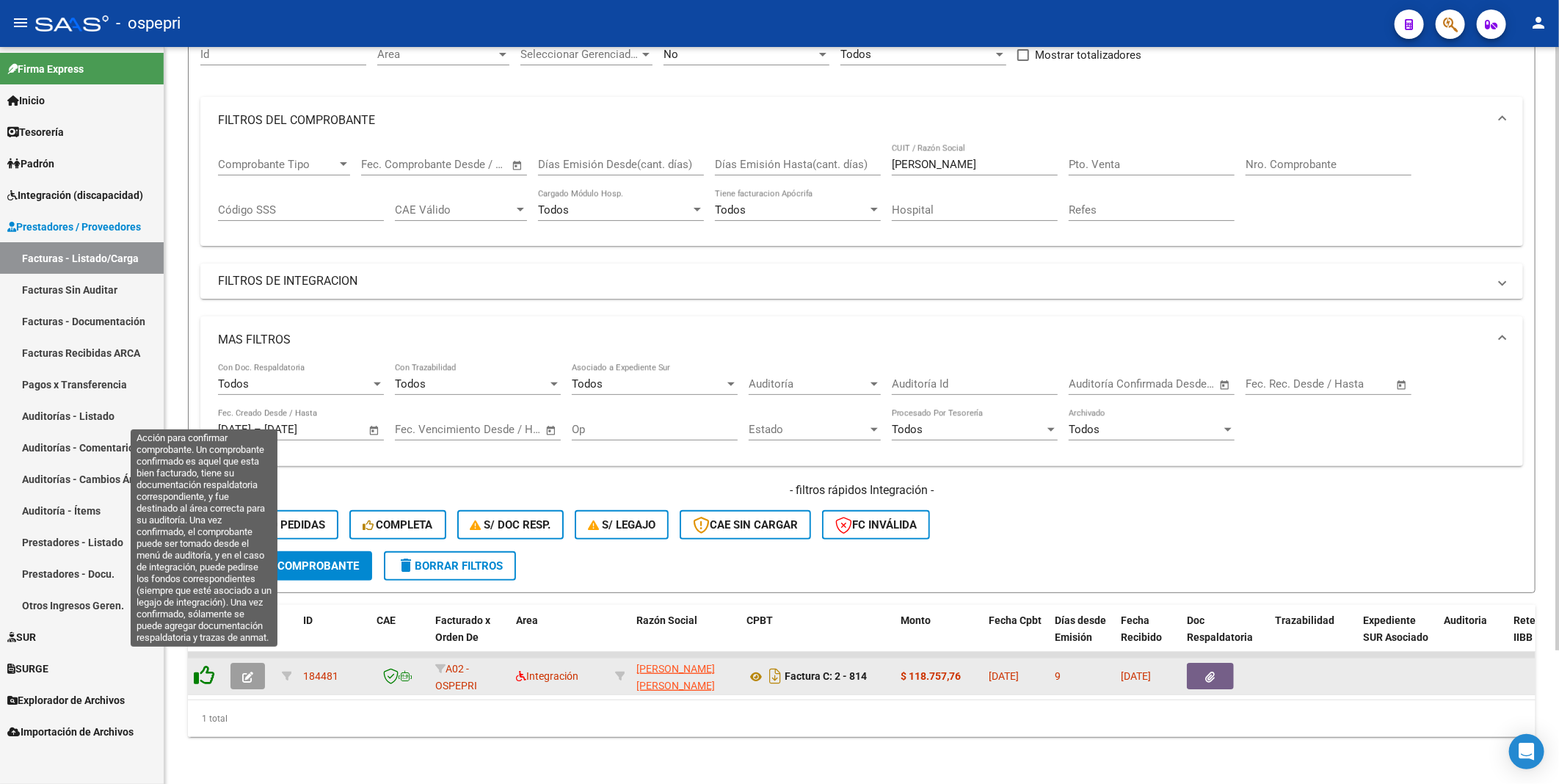
click at [207, 427] on icon at bounding box center [205, 675] width 21 height 21
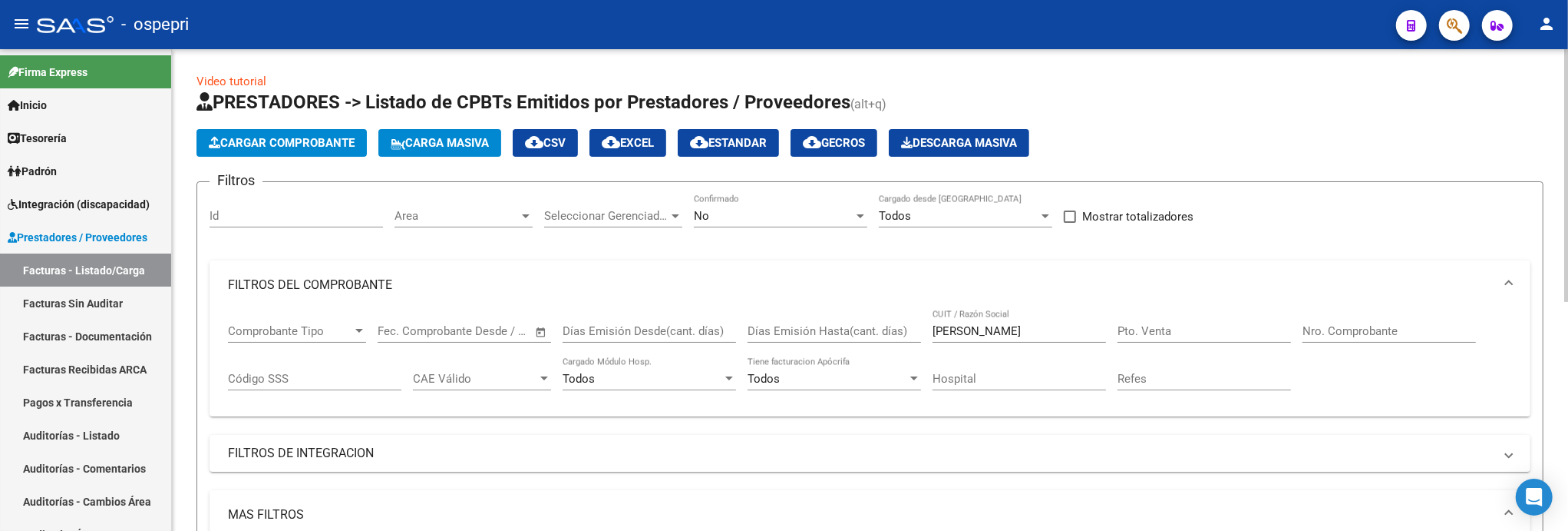
scroll to position [0, 0]
click at [1567, 293] on div at bounding box center [1566, 175] width 4 height 253
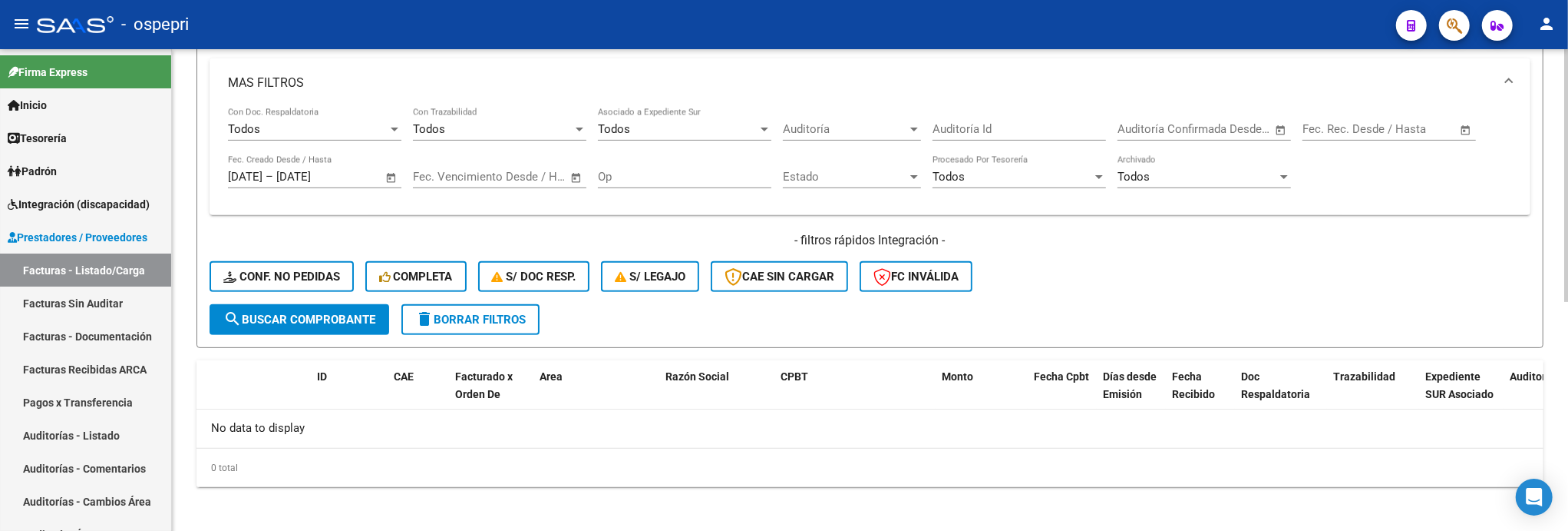
scroll to position [436, 0]
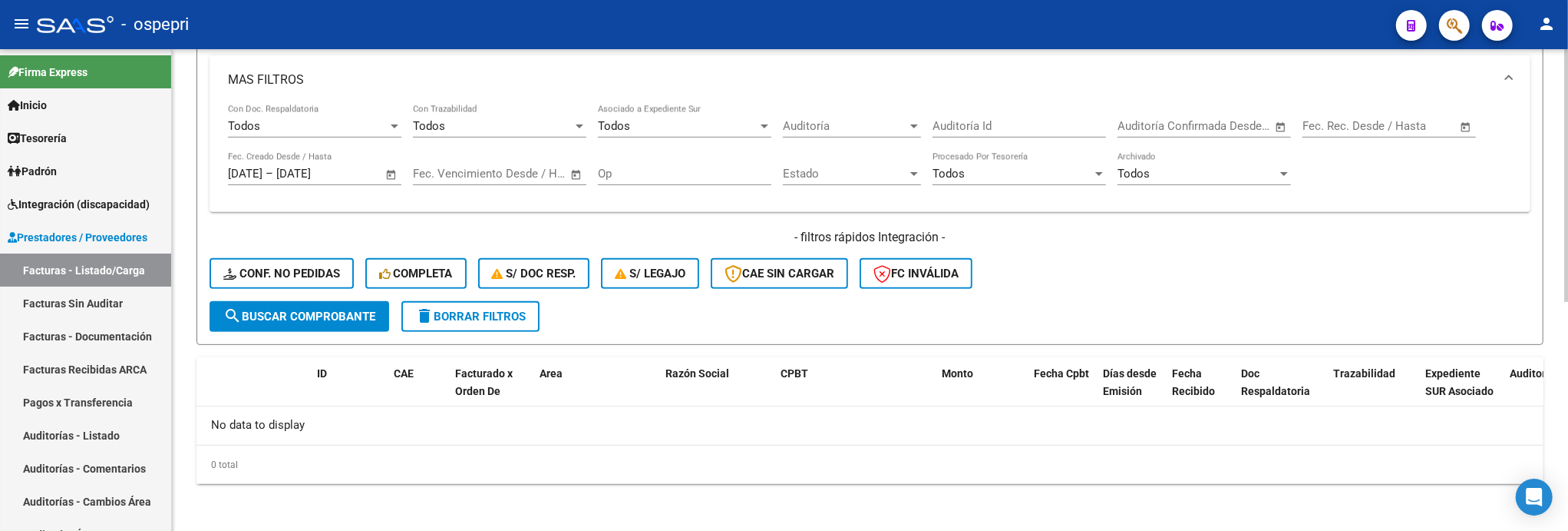
click at [1101, 266] on div "- filtros rápidos Integración - Conf. no pedidas Completa S/ Doc Resp. S/ legaj…" at bounding box center [870, 265] width 1321 height 72
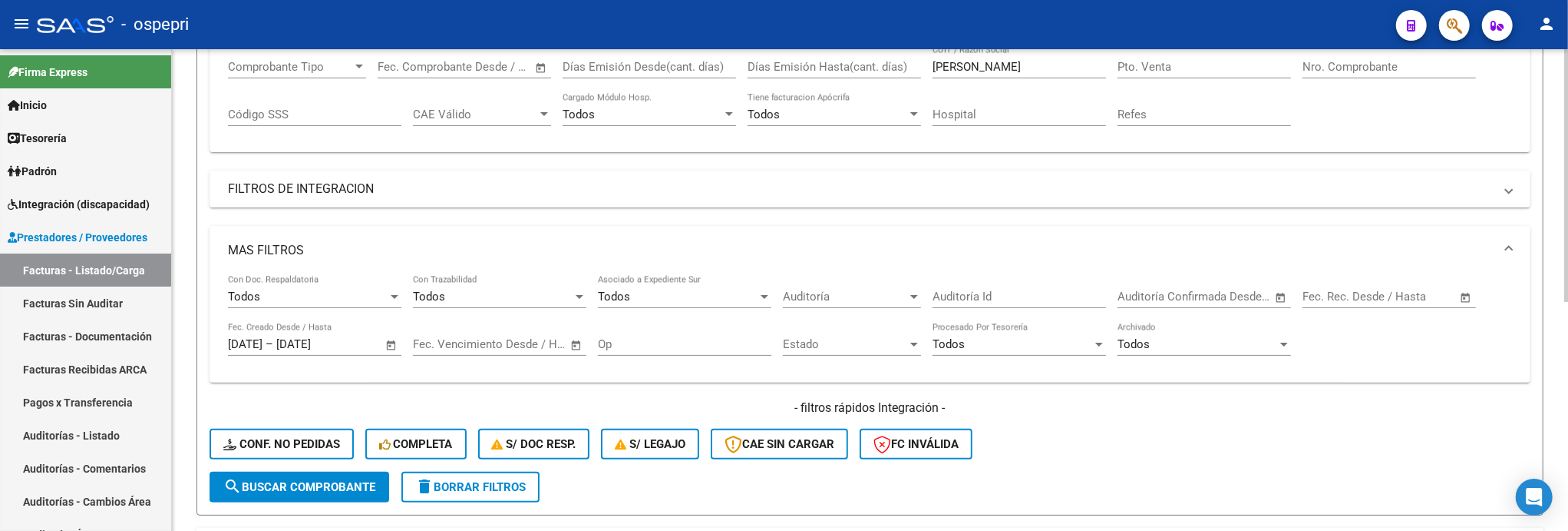
scroll to position [179, 0]
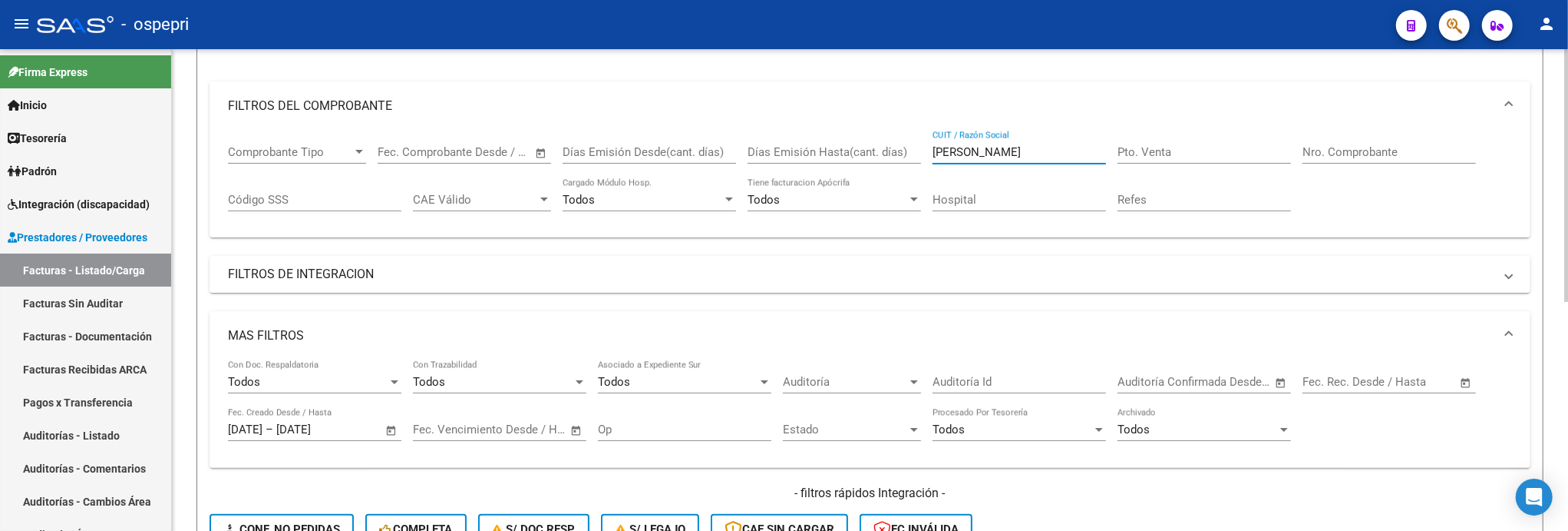
drag, startPoint x: 995, startPoint y: 158, endPoint x: 912, endPoint y: 154, distance: 83.1
click at [912, 154] on div "Comprobante Tipo Comprobante Tipo Fecha inicio – Fecha fin Fec. Comprobante Des…" at bounding box center [869, 178] width 1284 height 95
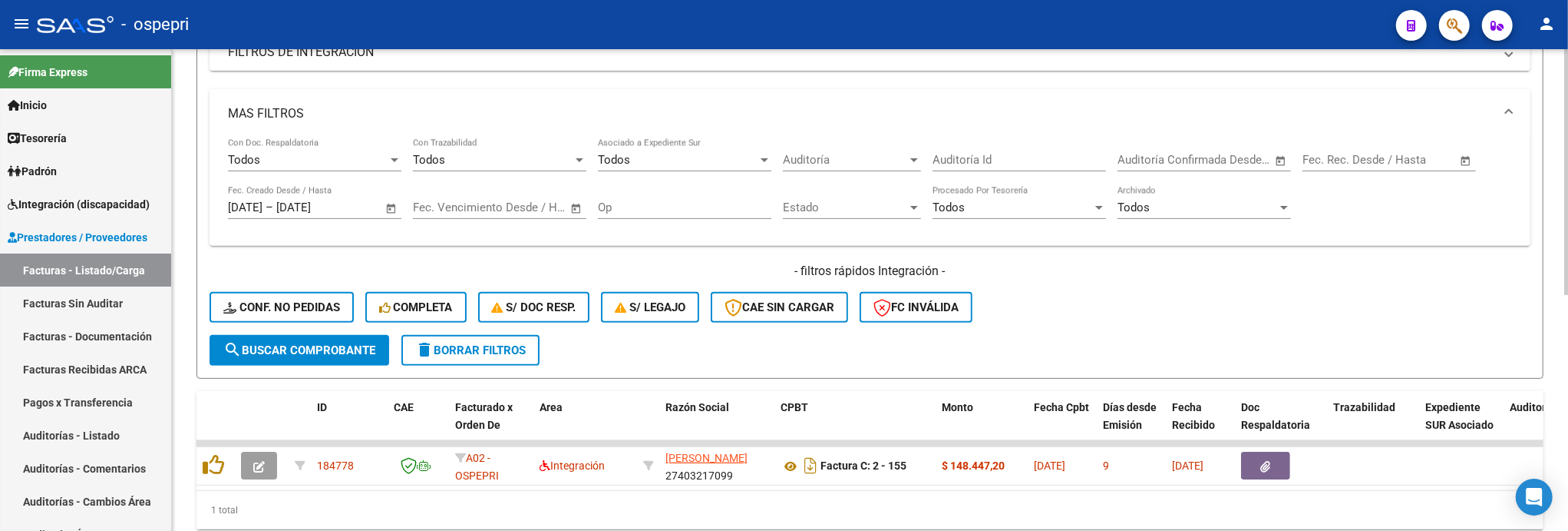
scroll to position [461, 0]
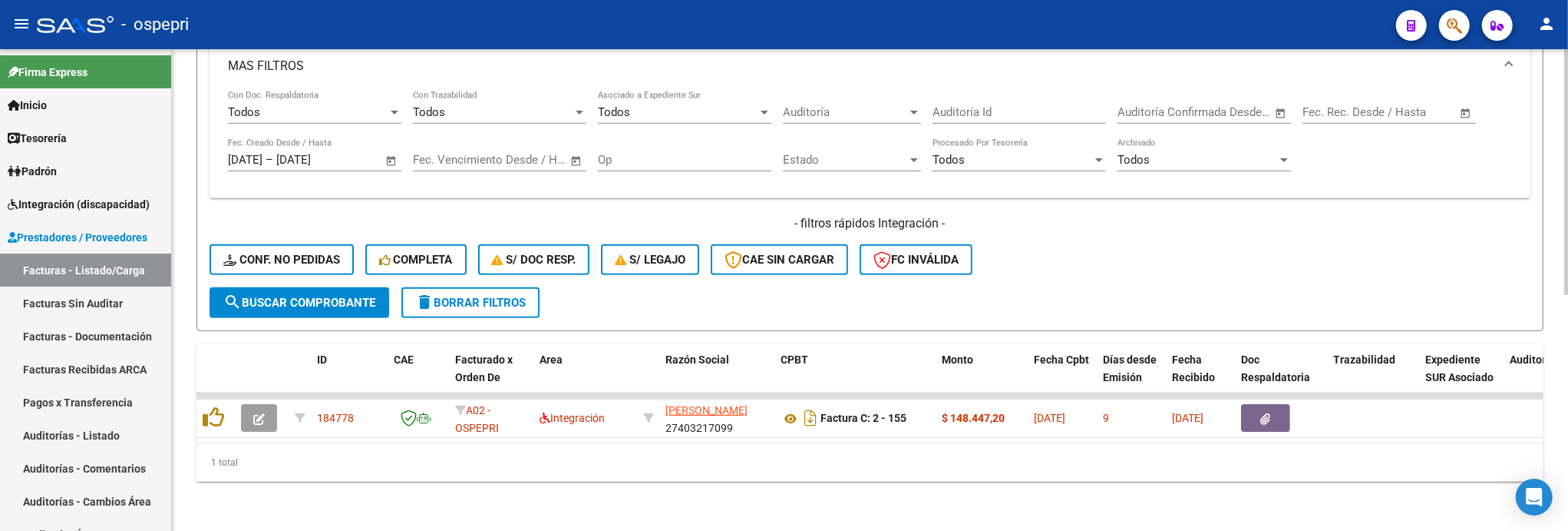
type input "galinger"
click at [1137, 280] on form "Filtros Id Area Area Seleccionar Gerenciador Seleccionar Gerenciador No Confirm…" at bounding box center [869, 32] width 1346 height 598
click at [1134, 271] on div "- filtros rápidos Integración - Conf. no pedidas Completa S/ Doc Resp. S/ legaj…" at bounding box center [870, 251] width 1321 height 72
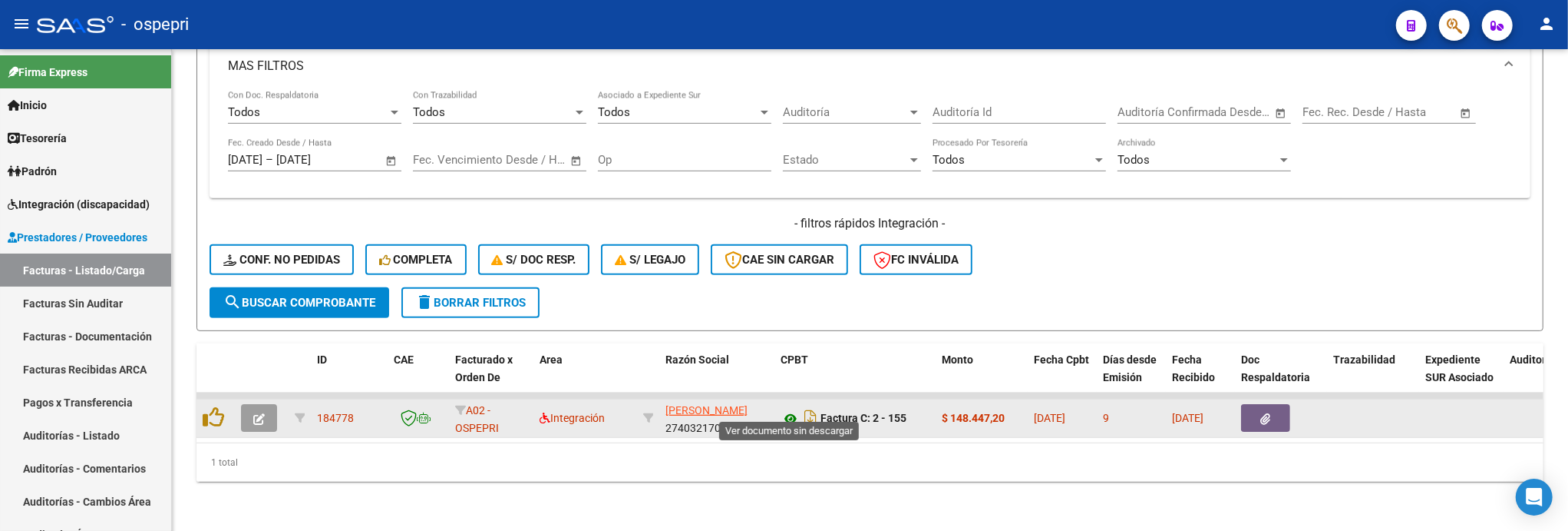
click at [792, 409] on icon at bounding box center [790, 418] width 20 height 19
click at [265, 405] on button "button" at bounding box center [258, 418] width 36 height 28
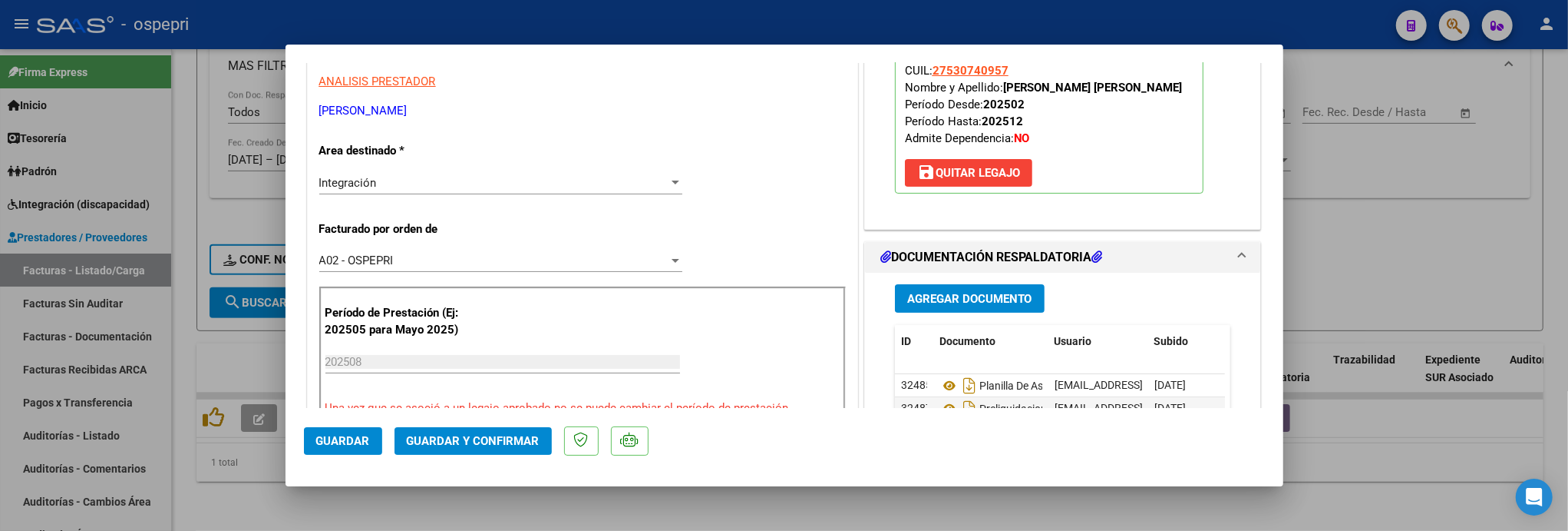
scroll to position [170, 0]
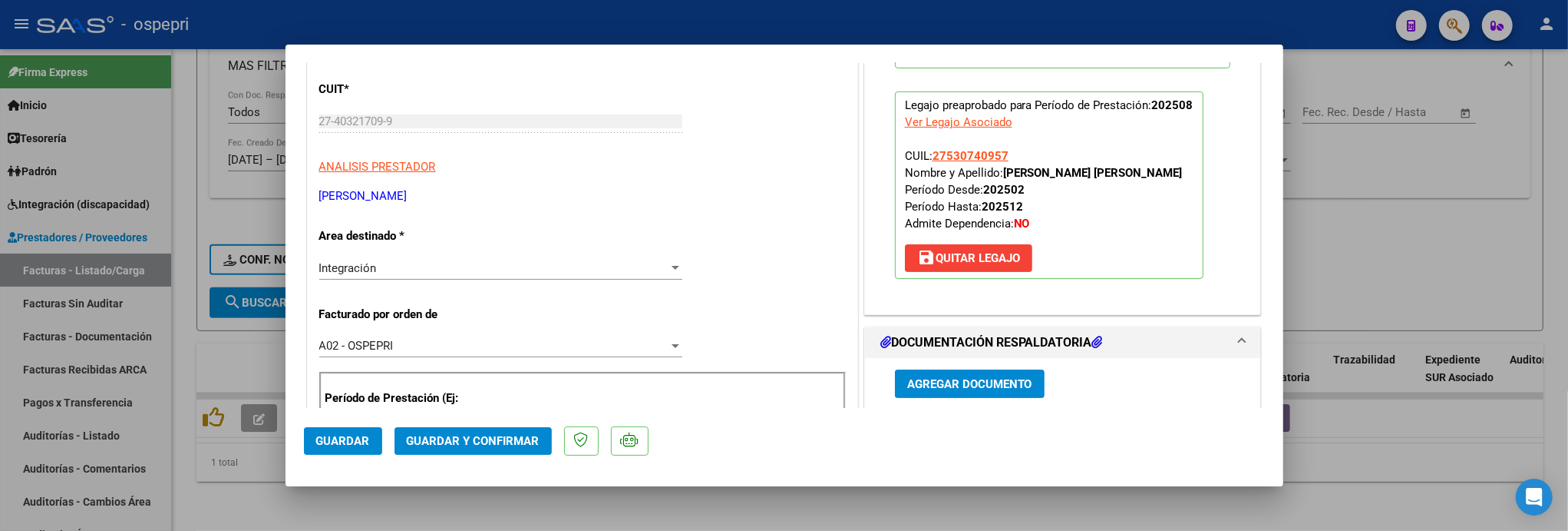
click at [1454, 267] on div at bounding box center [784, 266] width 1568 height 531
type input "$ 0,00"
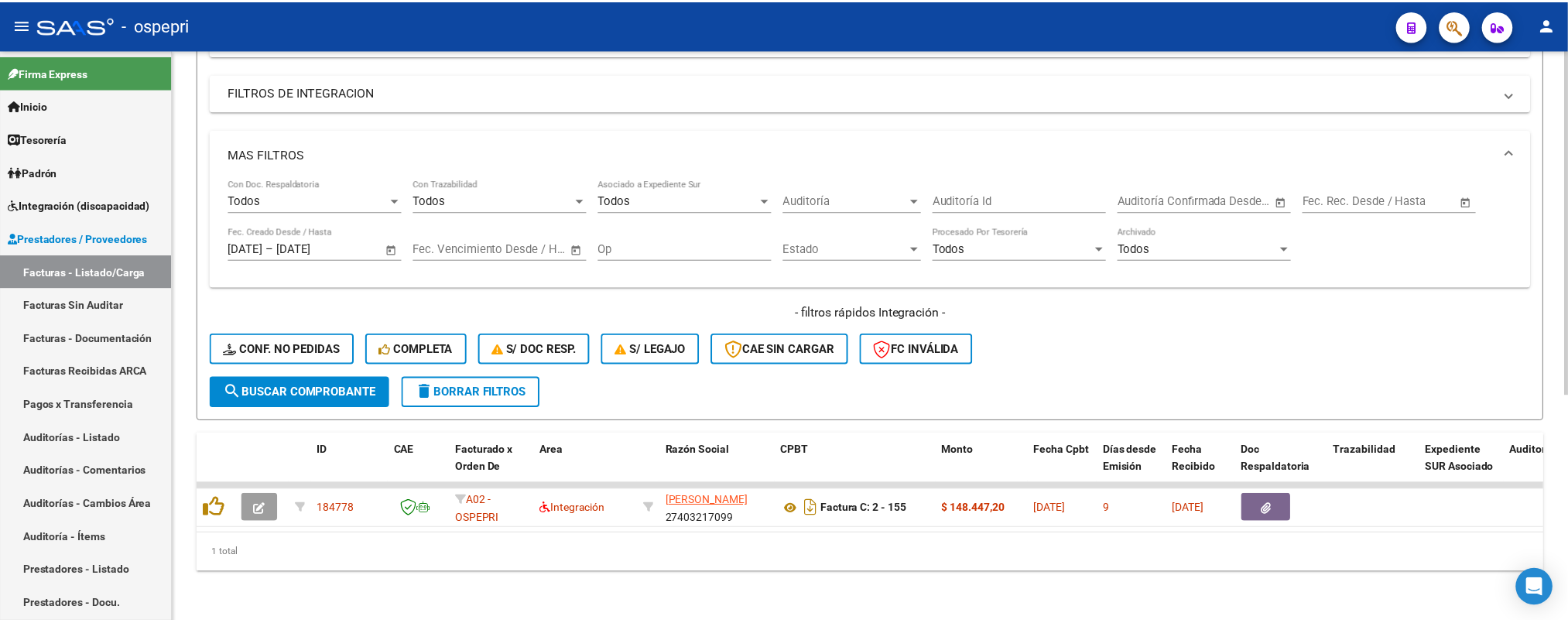
scroll to position [375, 0]
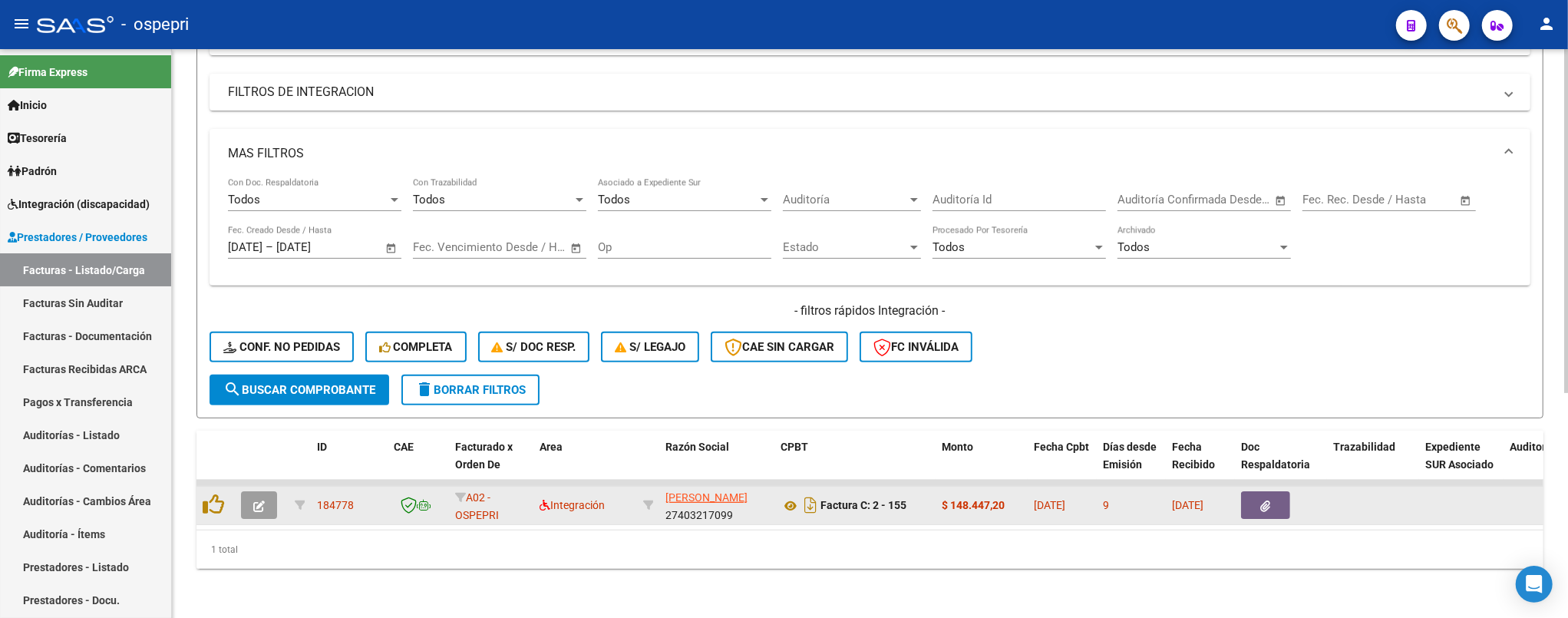
click at [255, 447] on icon "button" at bounding box center [259, 506] width 12 height 12
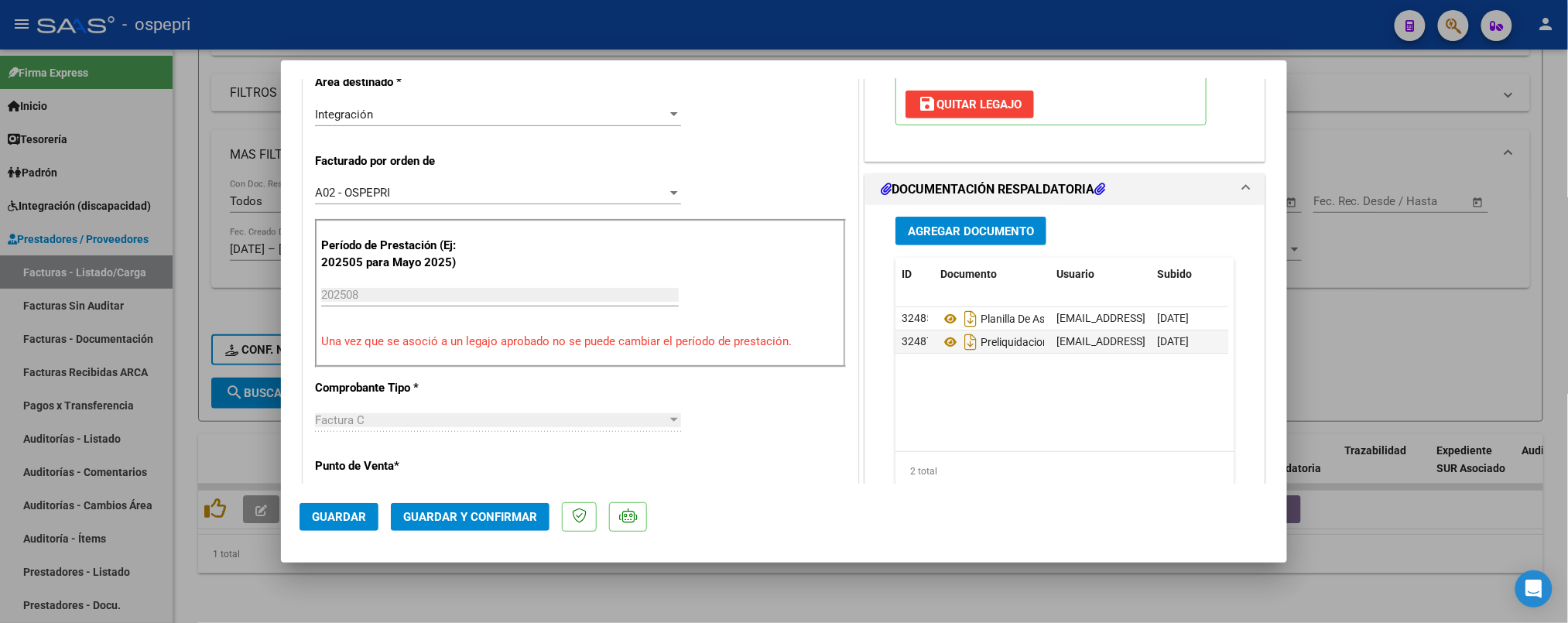
scroll to position [343, 0]
click at [947, 318] on icon at bounding box center [951, 317] width 20 height 19
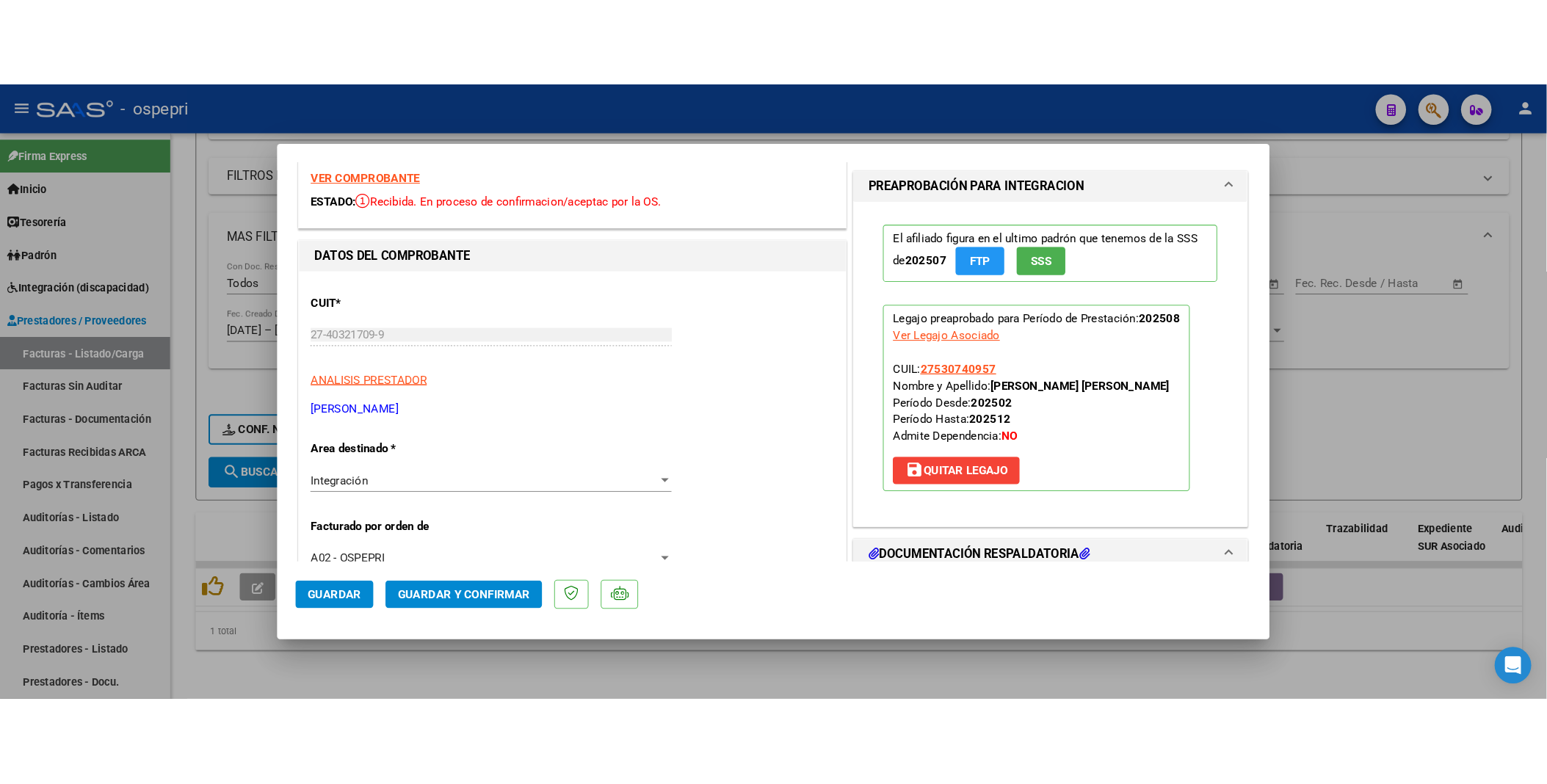
scroll to position [81, 0]
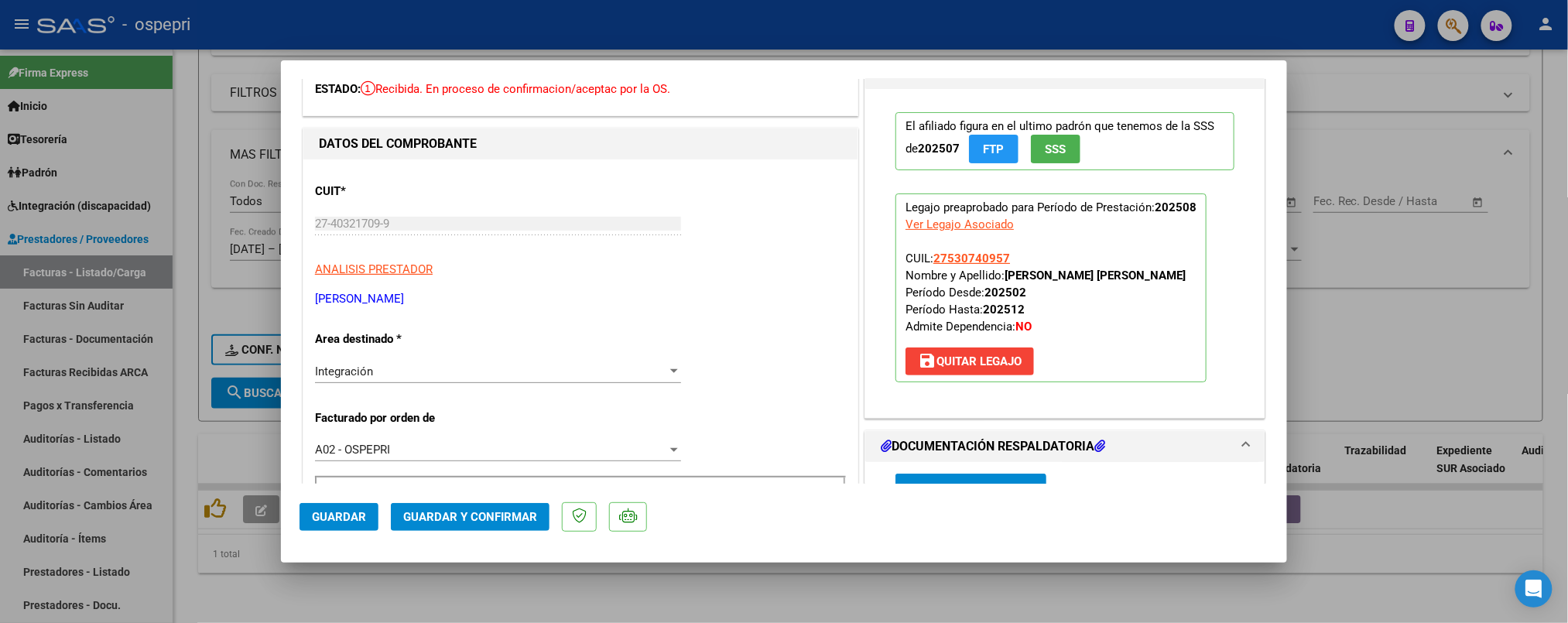
click at [1387, 292] on div at bounding box center [784, 312] width 1568 height 623
type input "$ 0,00"
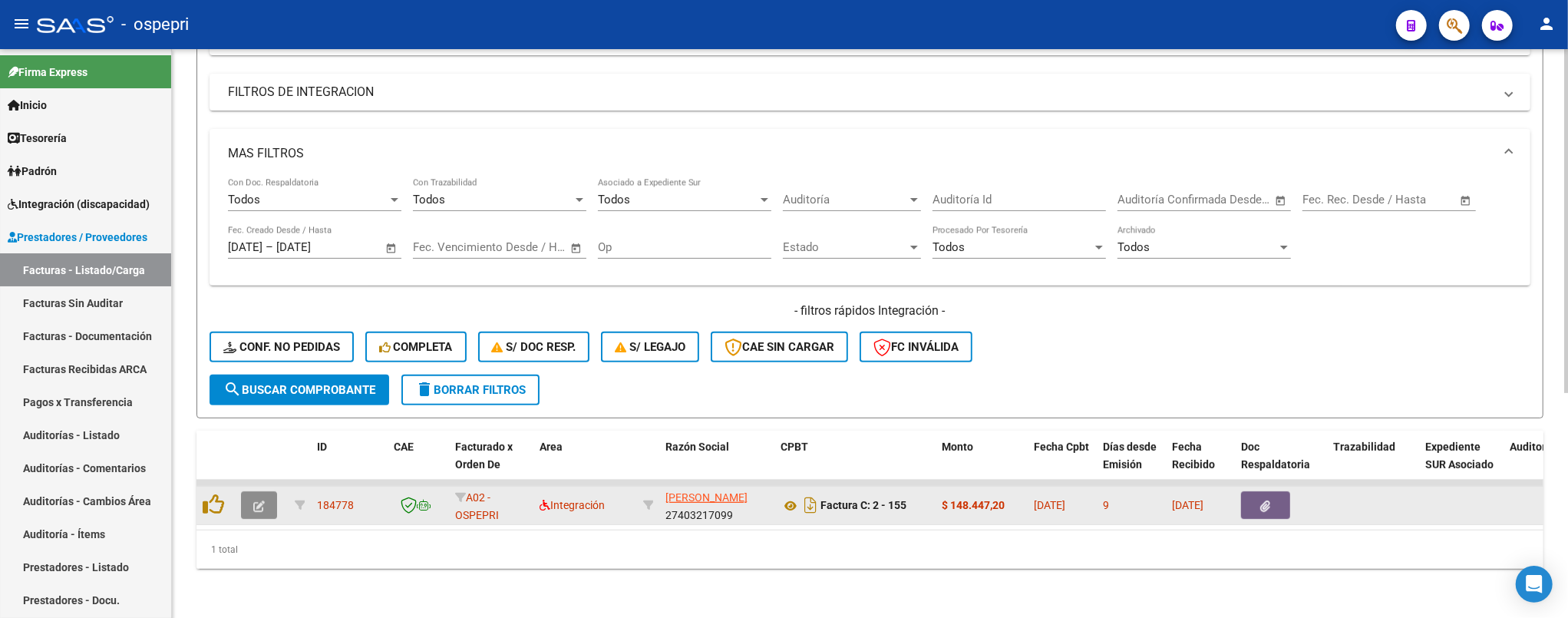
click at [262, 447] on icon "button" at bounding box center [259, 506] width 12 height 12
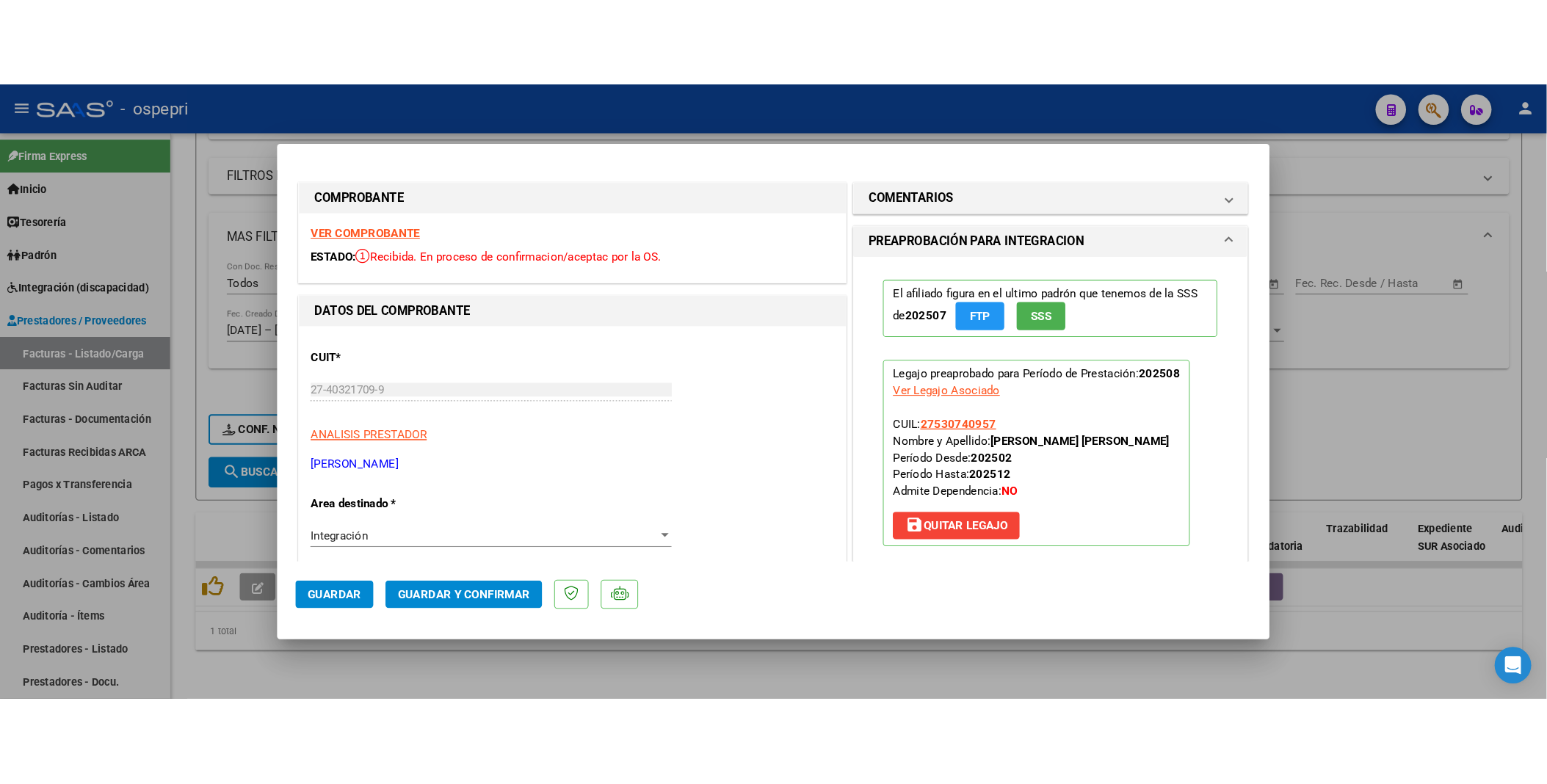
scroll to position [164, 0]
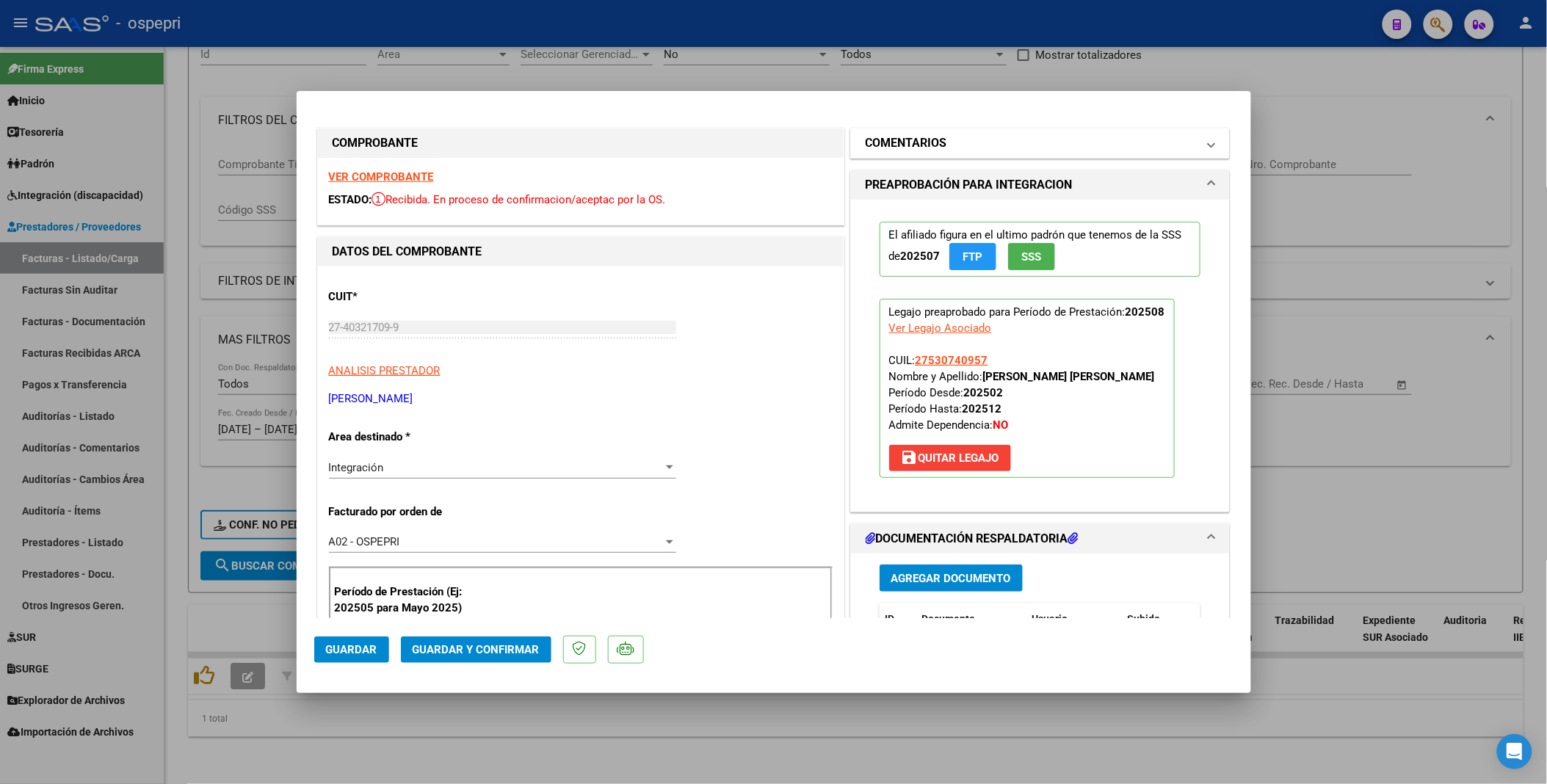
click at [1209, 147] on span at bounding box center [1212, 143] width 6 height 18
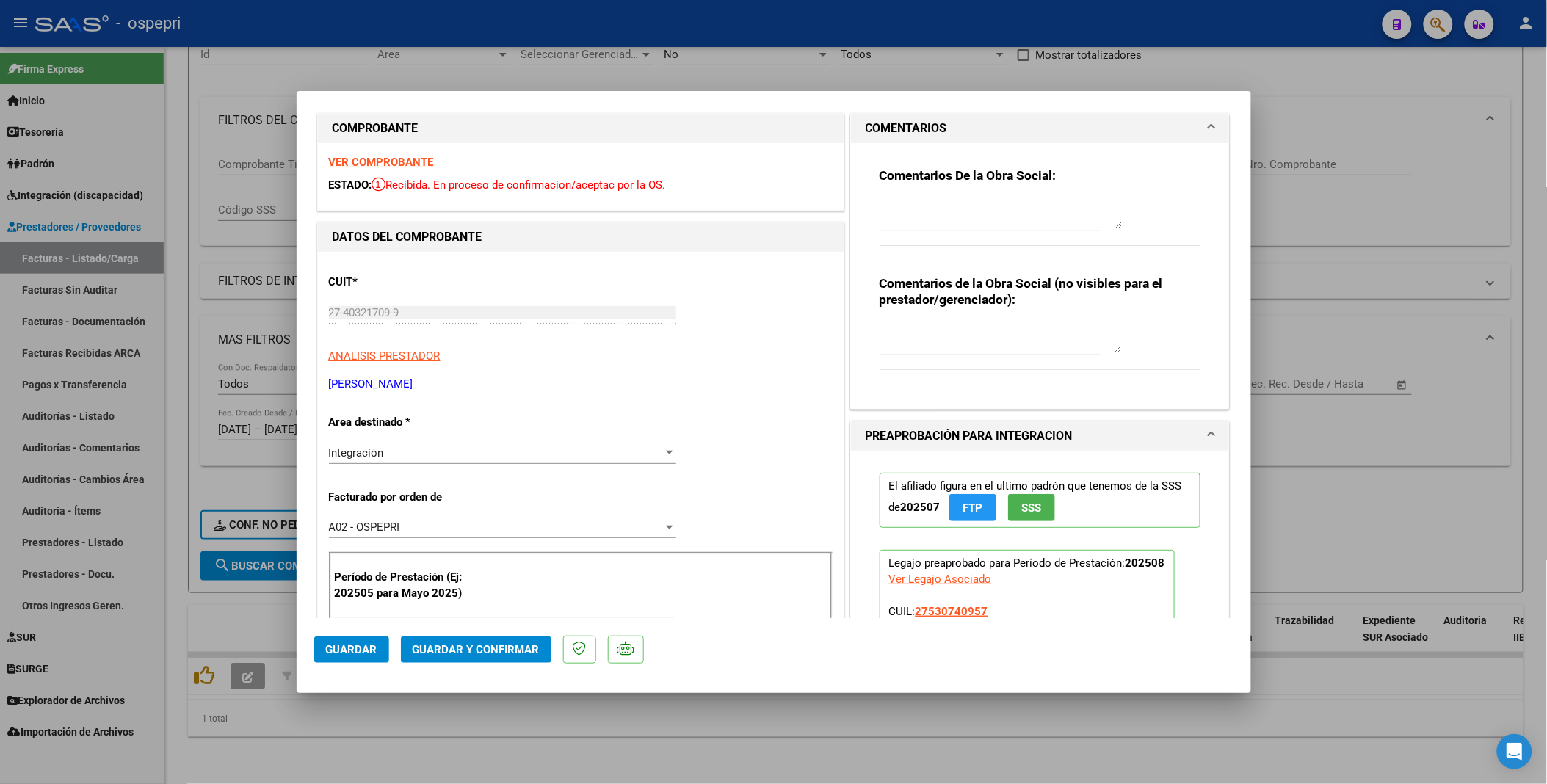
scroll to position [0, 0]
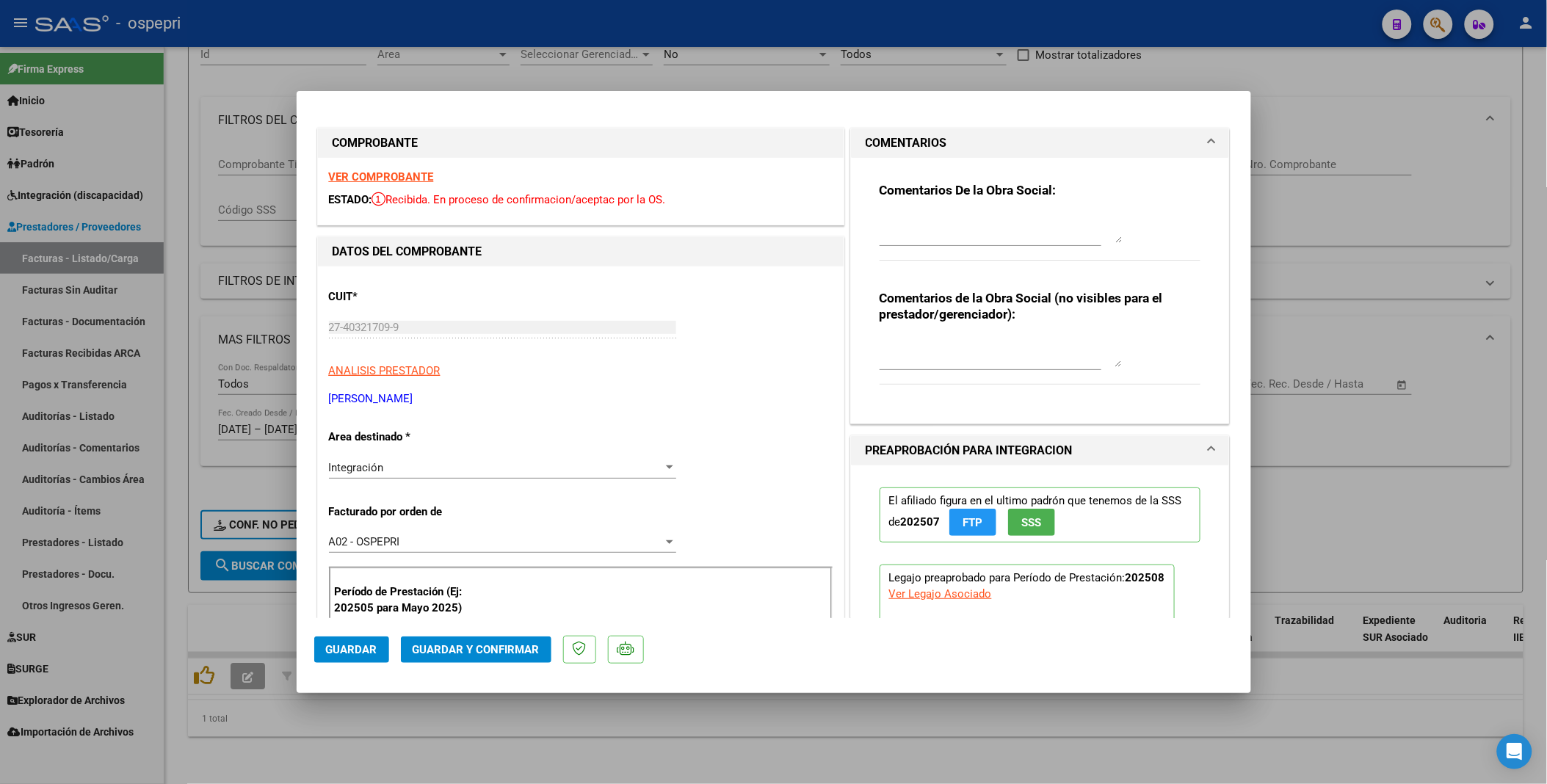
click at [881, 209] on div "Comentarios De la Obra Social:" at bounding box center [1041, 229] width 322 height 95
click at [881, 215] on textarea at bounding box center [1001, 228] width 243 height 29
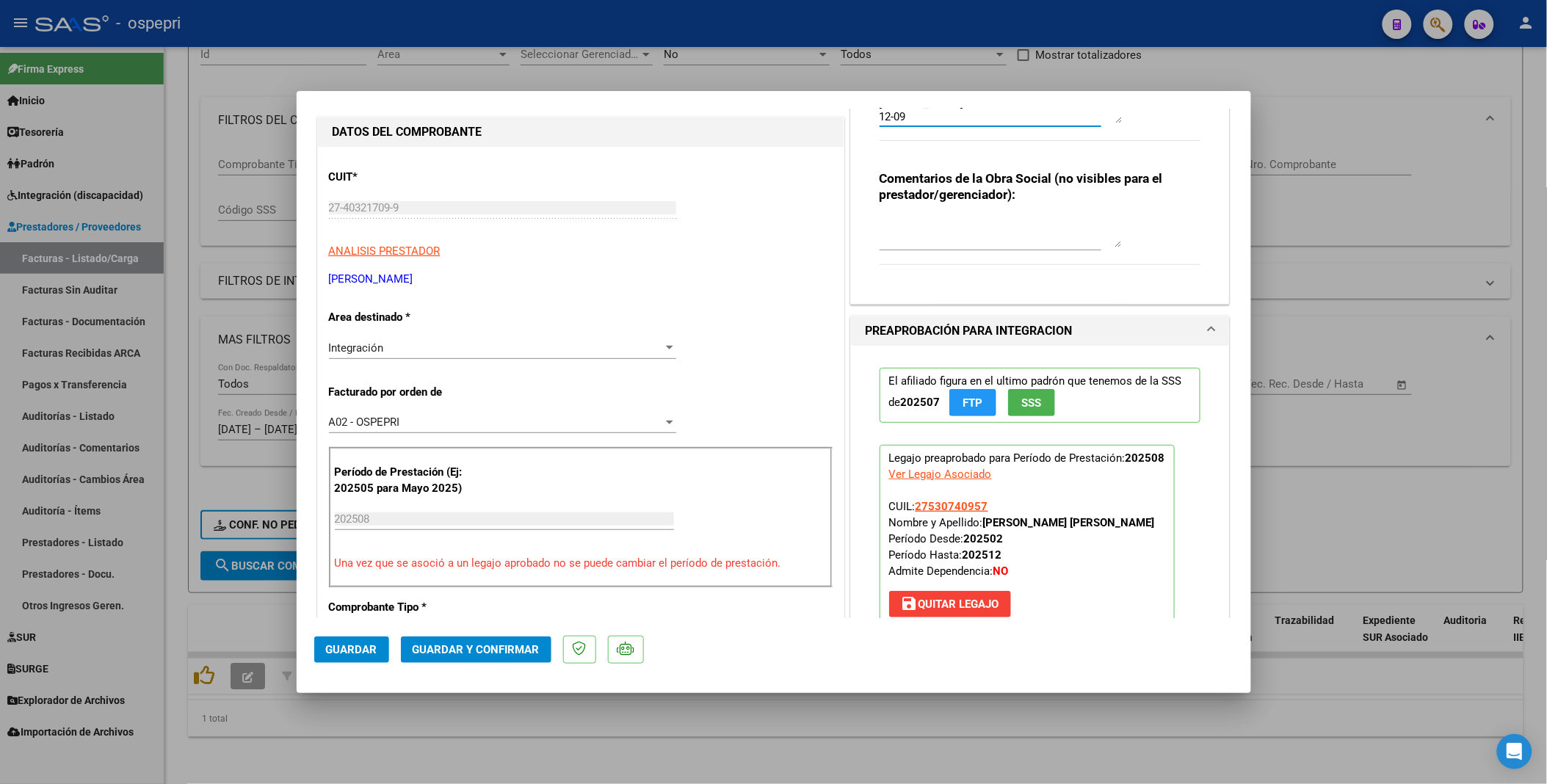
scroll to position [163, 0]
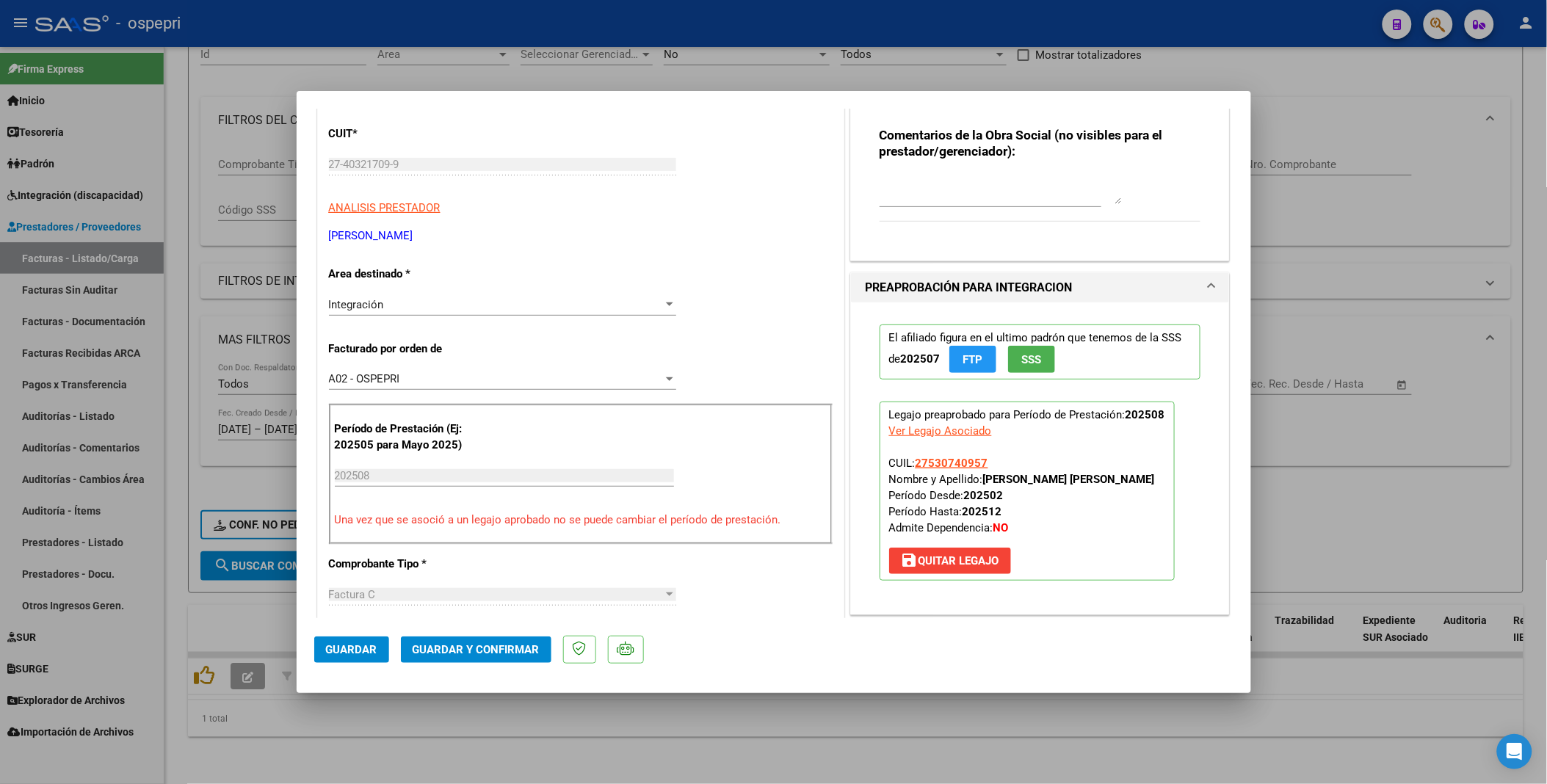
type textarea "Buenos dias estimada, necesto nota de credtio y reemplazo de la factura present…"
click at [353, 427] on span "Guardar" at bounding box center [351, 650] width 51 height 13
click at [938, 427] on div at bounding box center [773, 392] width 1547 height 784
type input "$ 0,00"
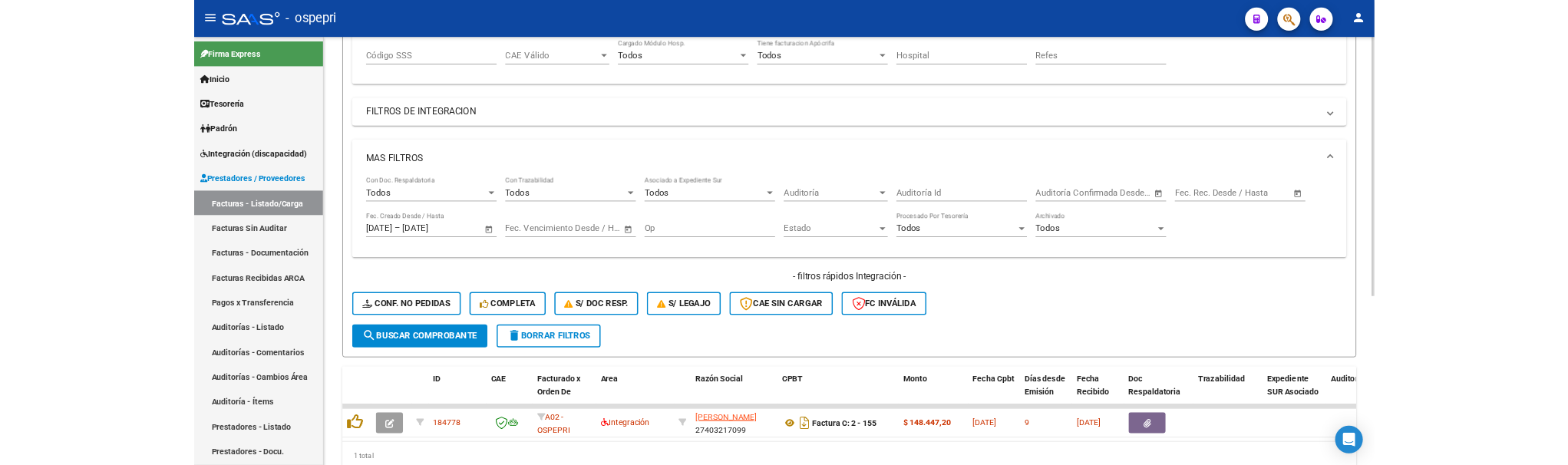
scroll to position [372, 0]
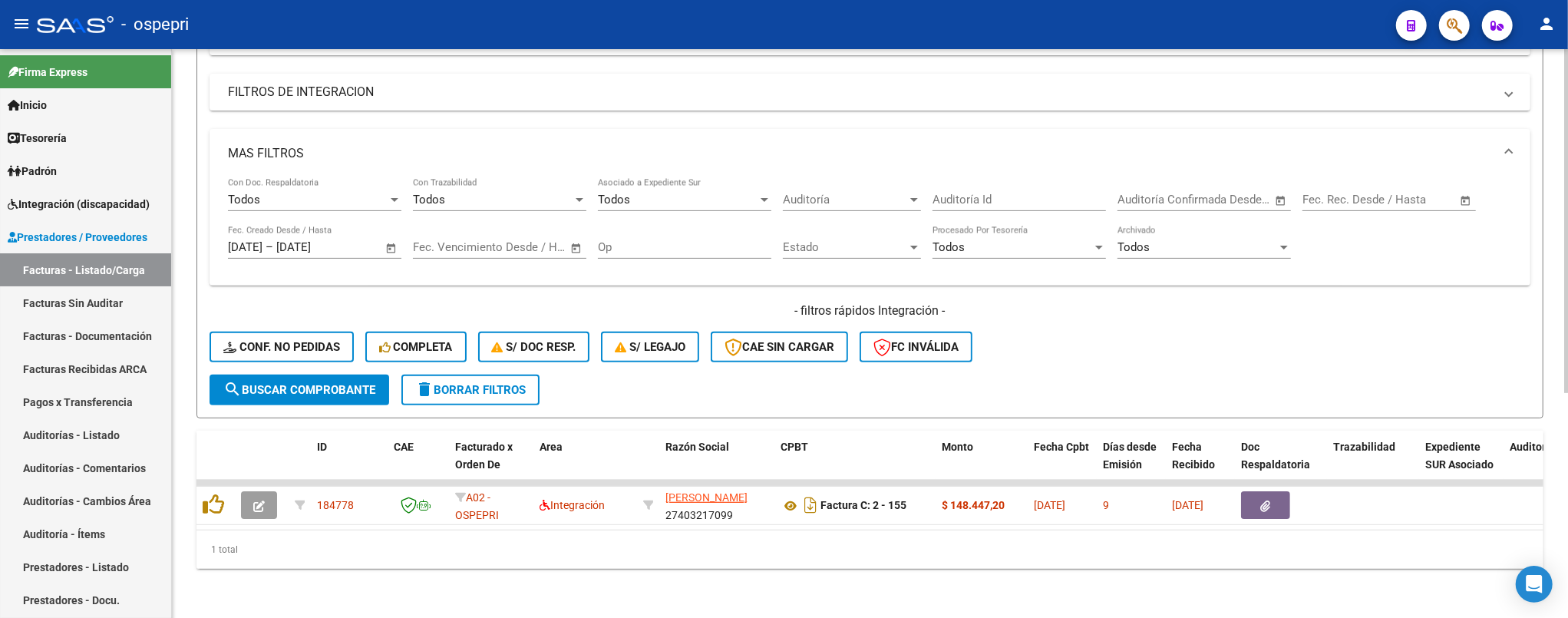
click at [1097, 352] on div "- filtros rápidos Integración - Conf. no pedidas Completa S/ Doc Resp. S/ legaj…" at bounding box center [870, 338] width 1321 height 72
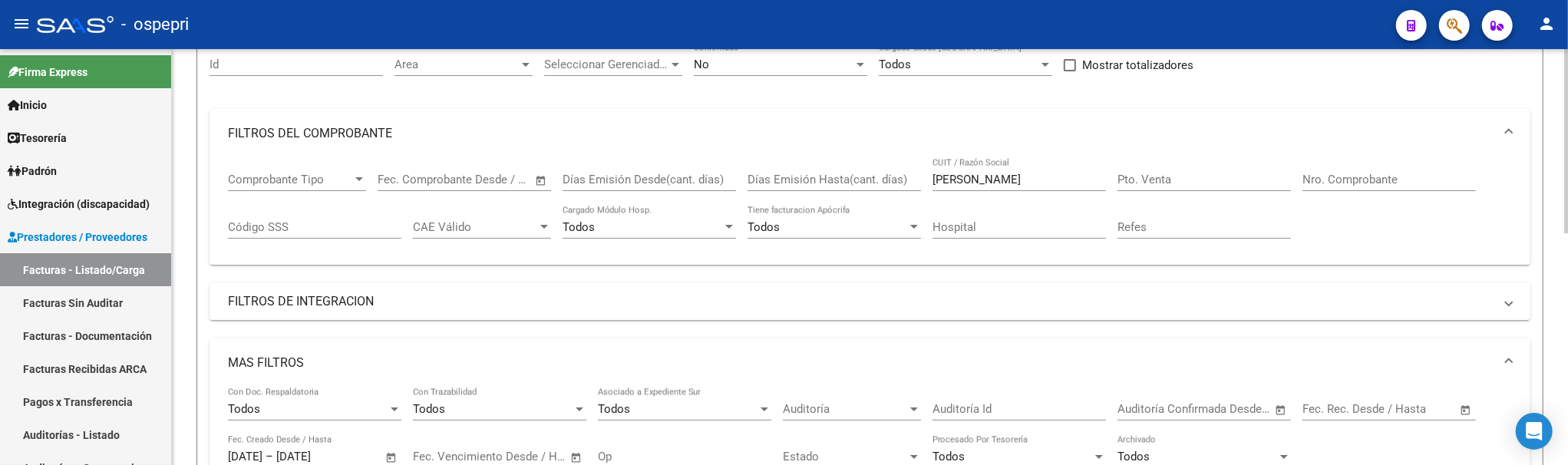
scroll to position [117, 0]
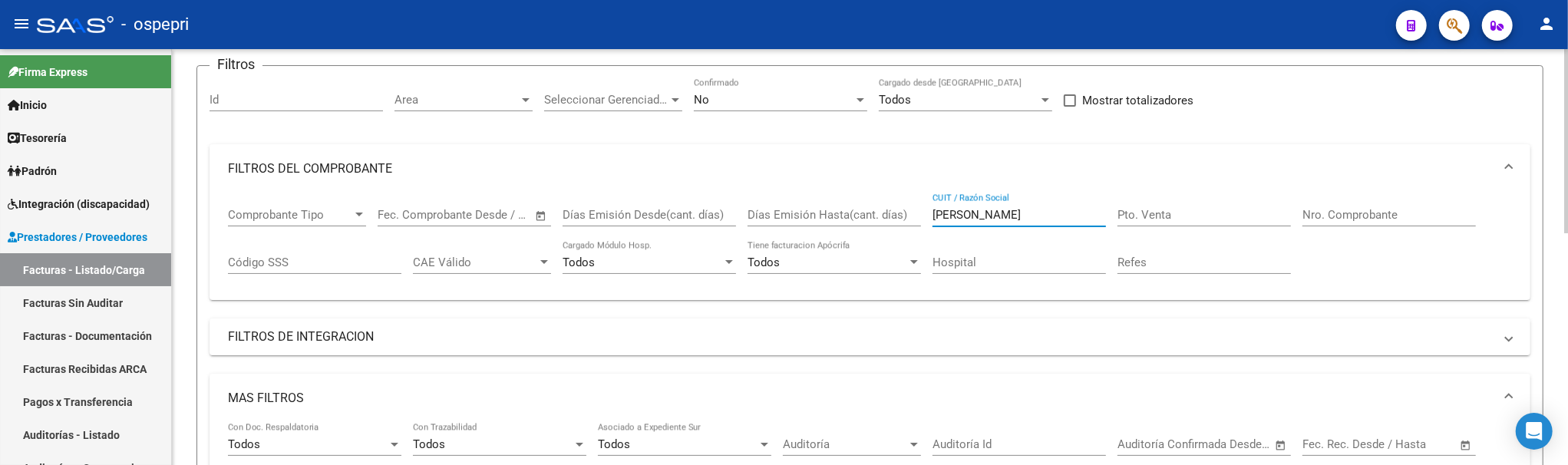
drag, startPoint x: 993, startPoint y: 218, endPoint x: 917, endPoint y: 216, distance: 76.0
click at [917, 216] on div "Comprobante Tipo Comprobante Tipo Fecha inicio – Fecha fin Fec. Comprobante Des…" at bounding box center [869, 240] width 1284 height 95
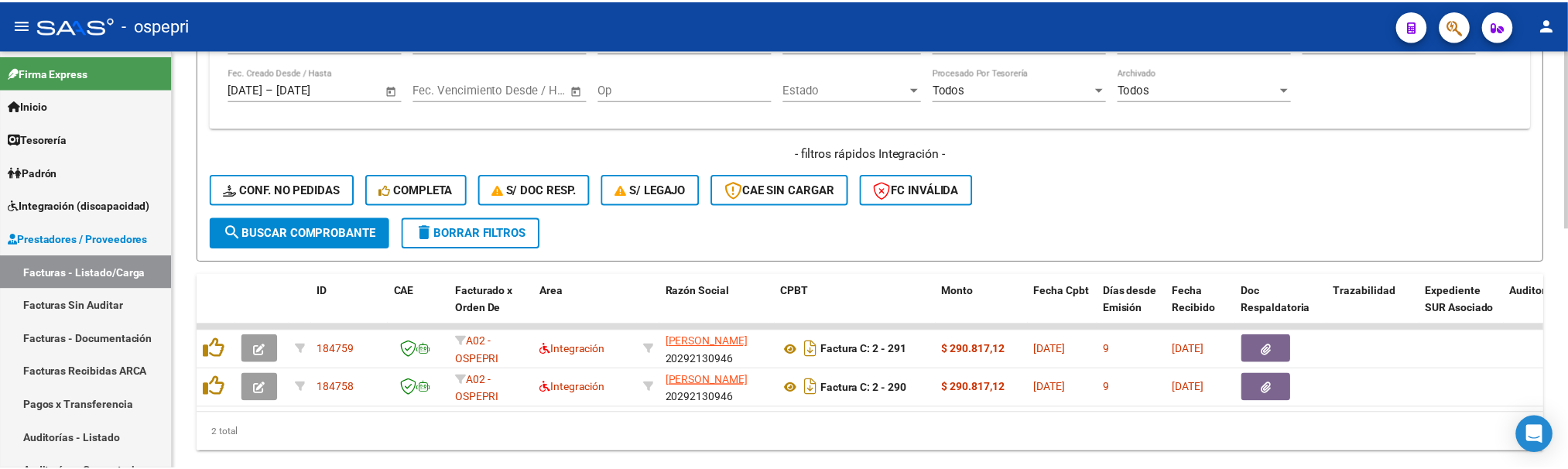
scroll to position [547, 0]
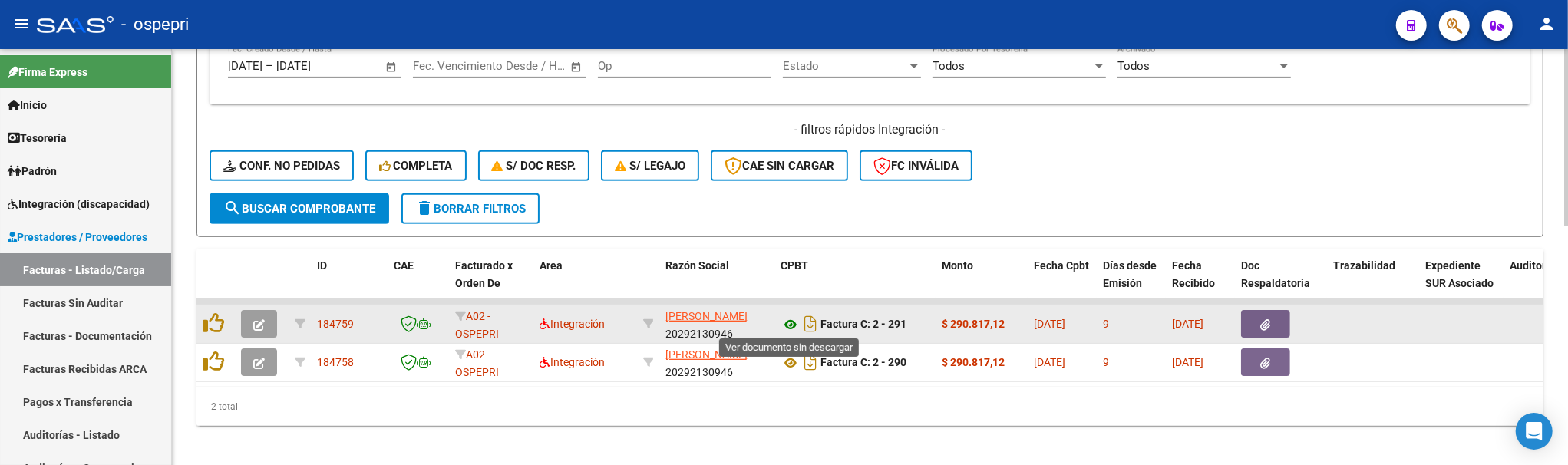
type input "[PERSON_NAME]"
click at [792, 326] on icon at bounding box center [790, 325] width 20 height 19
click at [269, 323] on button "button" at bounding box center [258, 324] width 36 height 28
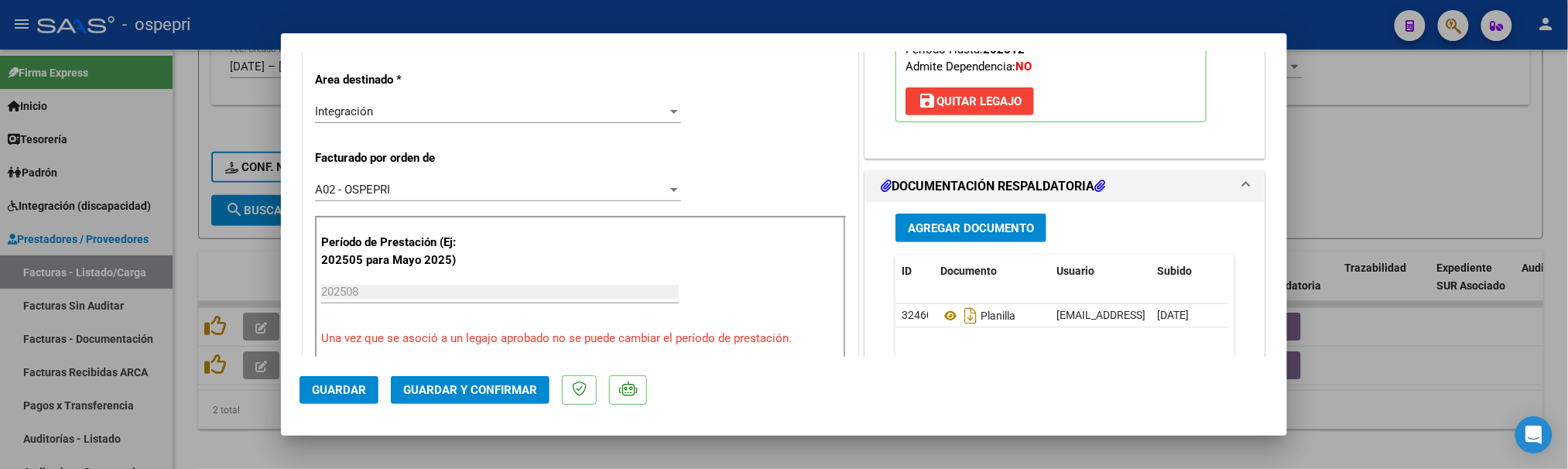
scroll to position [429, 0]
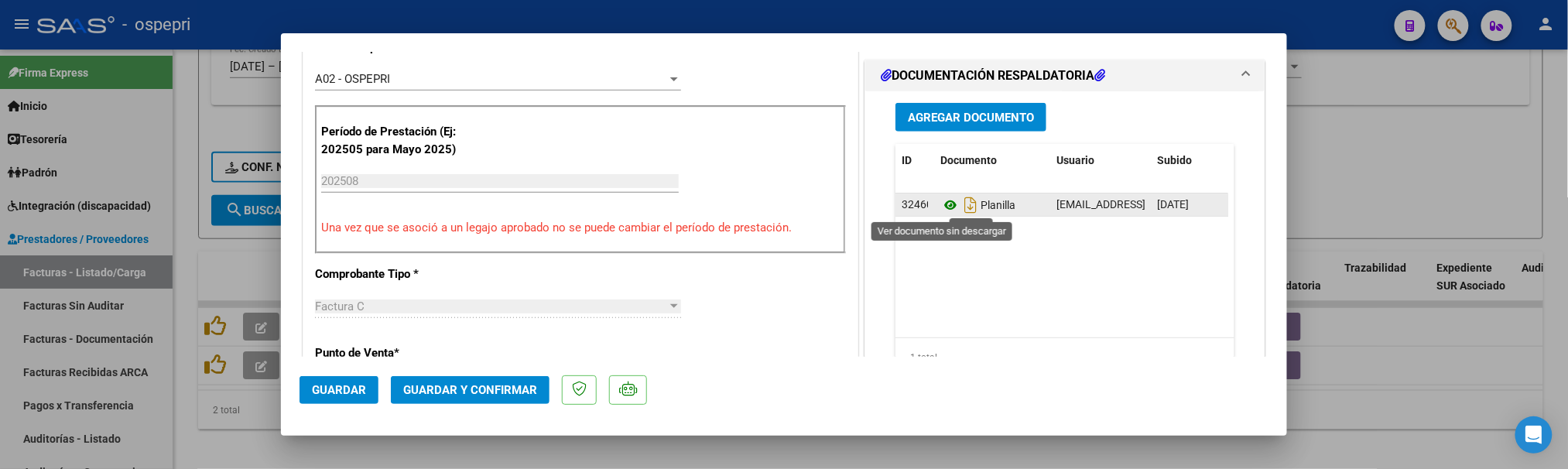
click at [943, 210] on icon at bounding box center [951, 205] width 20 height 19
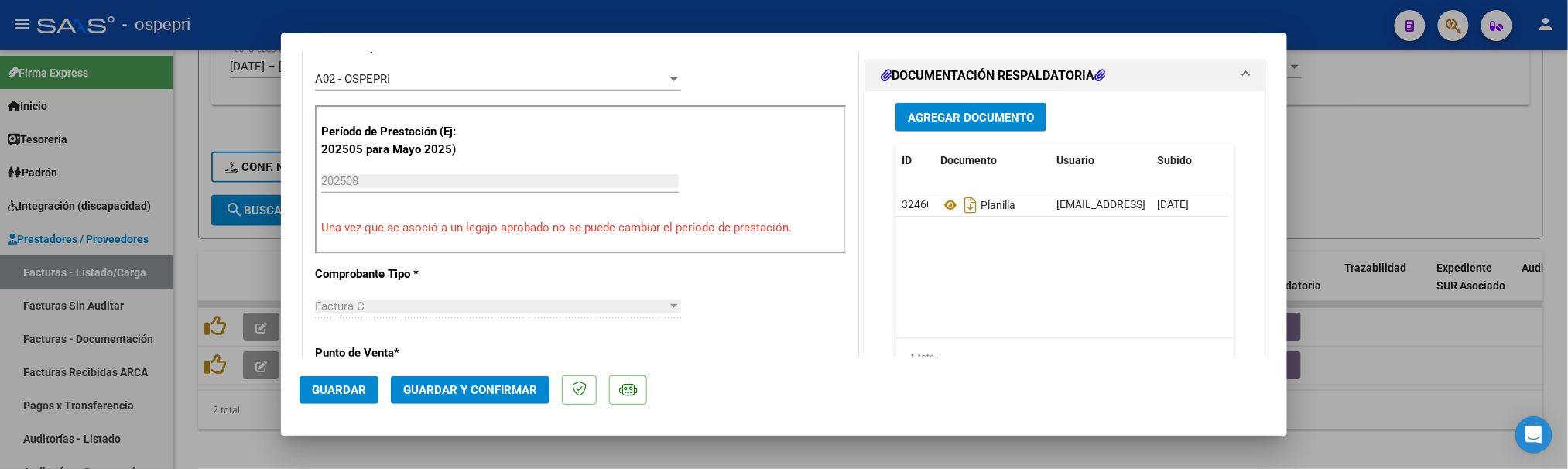
click at [1425, 387] on div at bounding box center [784, 234] width 1568 height 469
type input "$ 0,00"
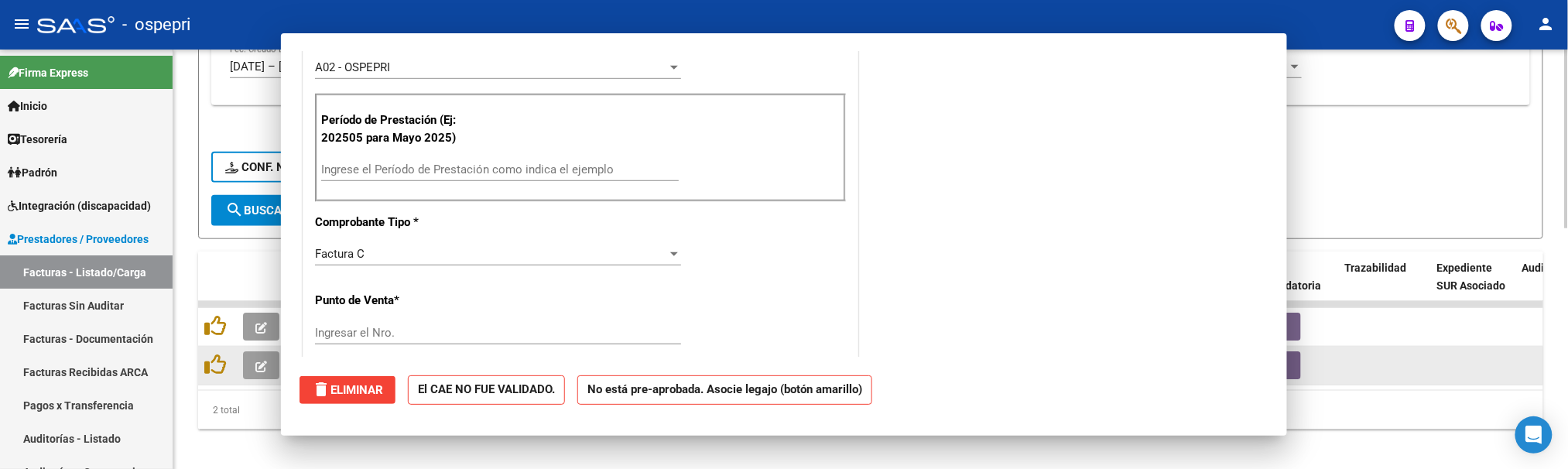
scroll to position [0, 0]
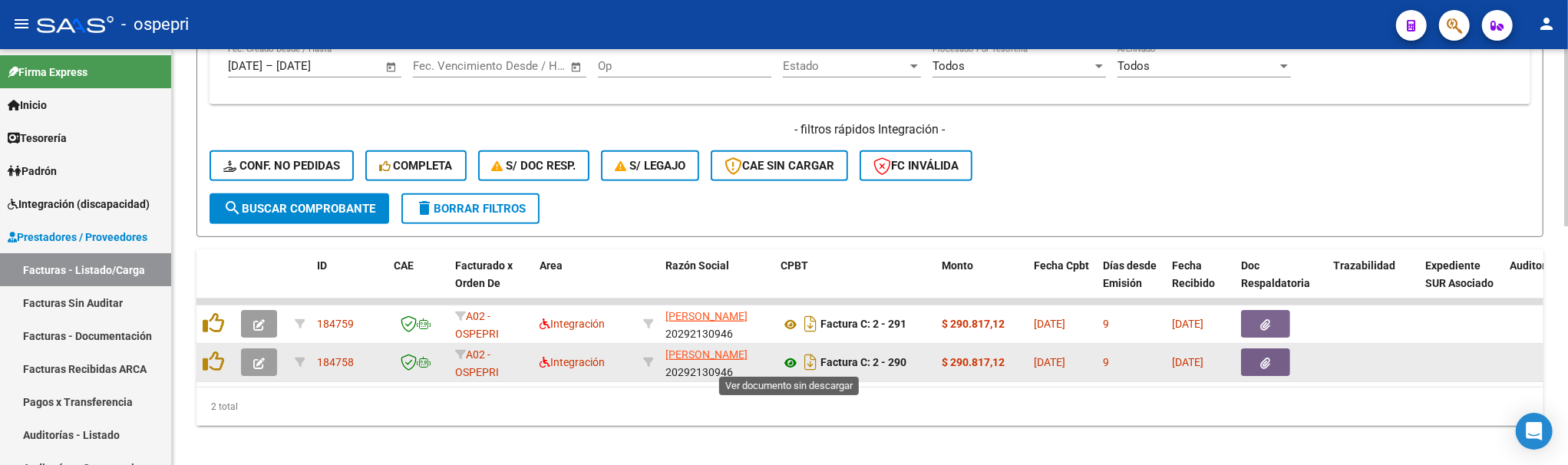
click at [794, 363] on icon at bounding box center [790, 362] width 20 height 19
click at [259, 361] on icon "button" at bounding box center [259, 363] width 12 height 12
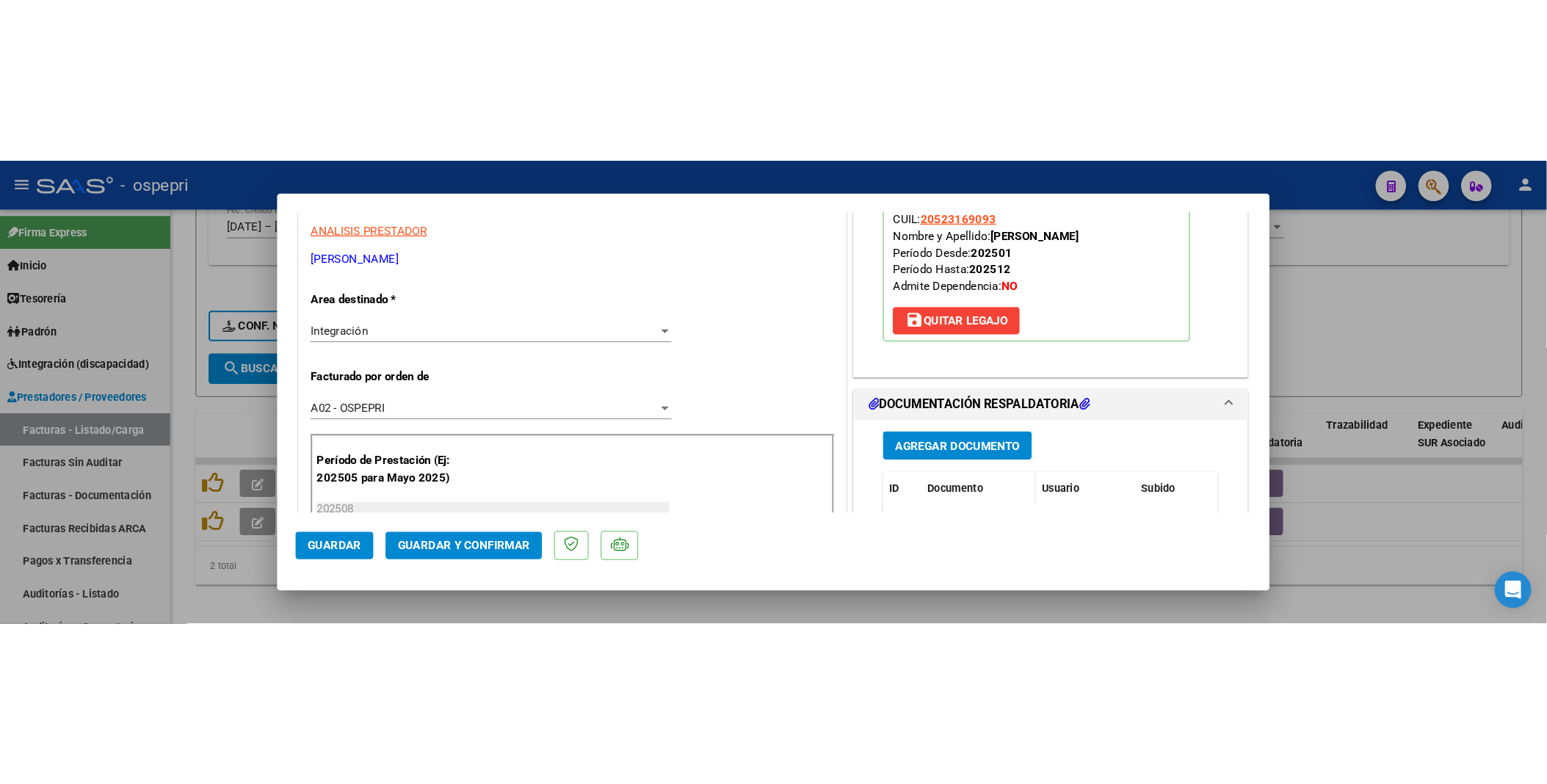
scroll to position [326, 0]
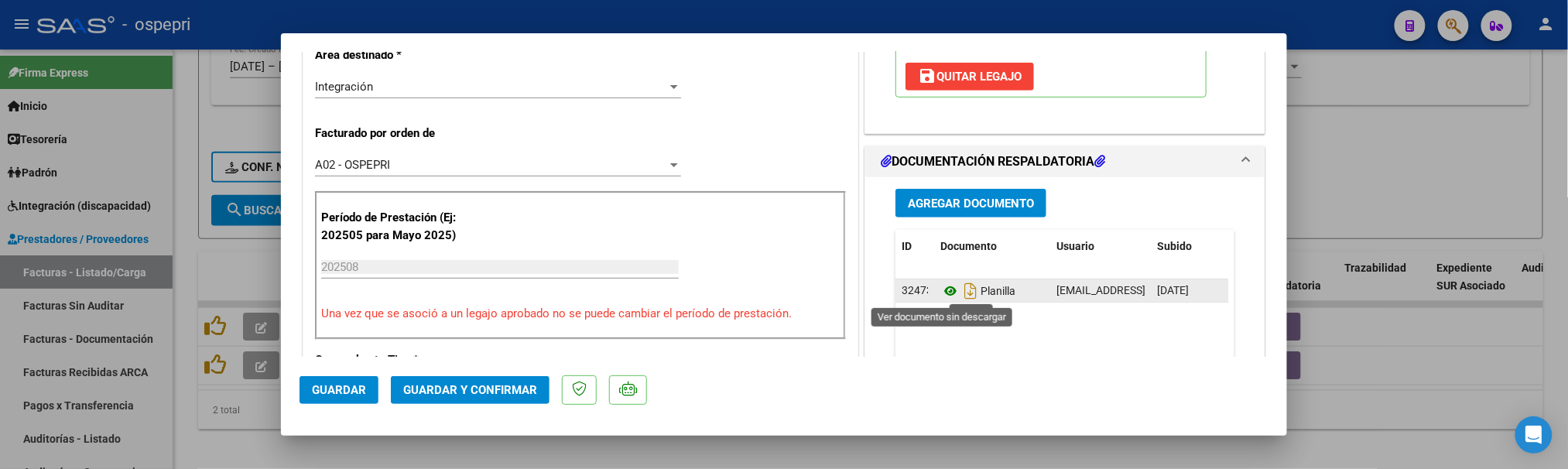
click at [941, 290] on icon at bounding box center [951, 290] width 20 height 19
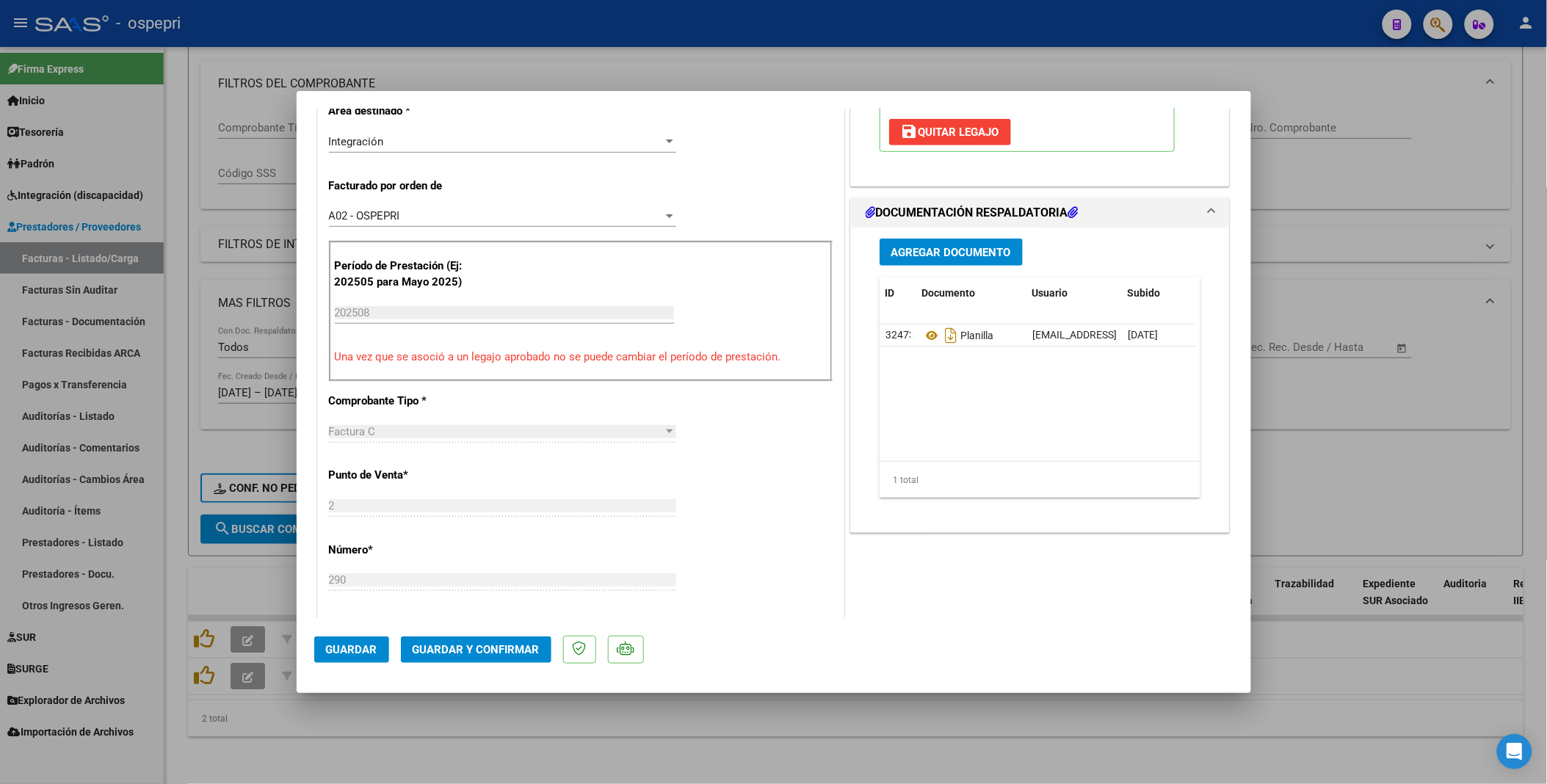
scroll to position [201, 0]
click at [526, 427] on span "Guardar y Confirmar" at bounding box center [477, 650] width 127 height 13
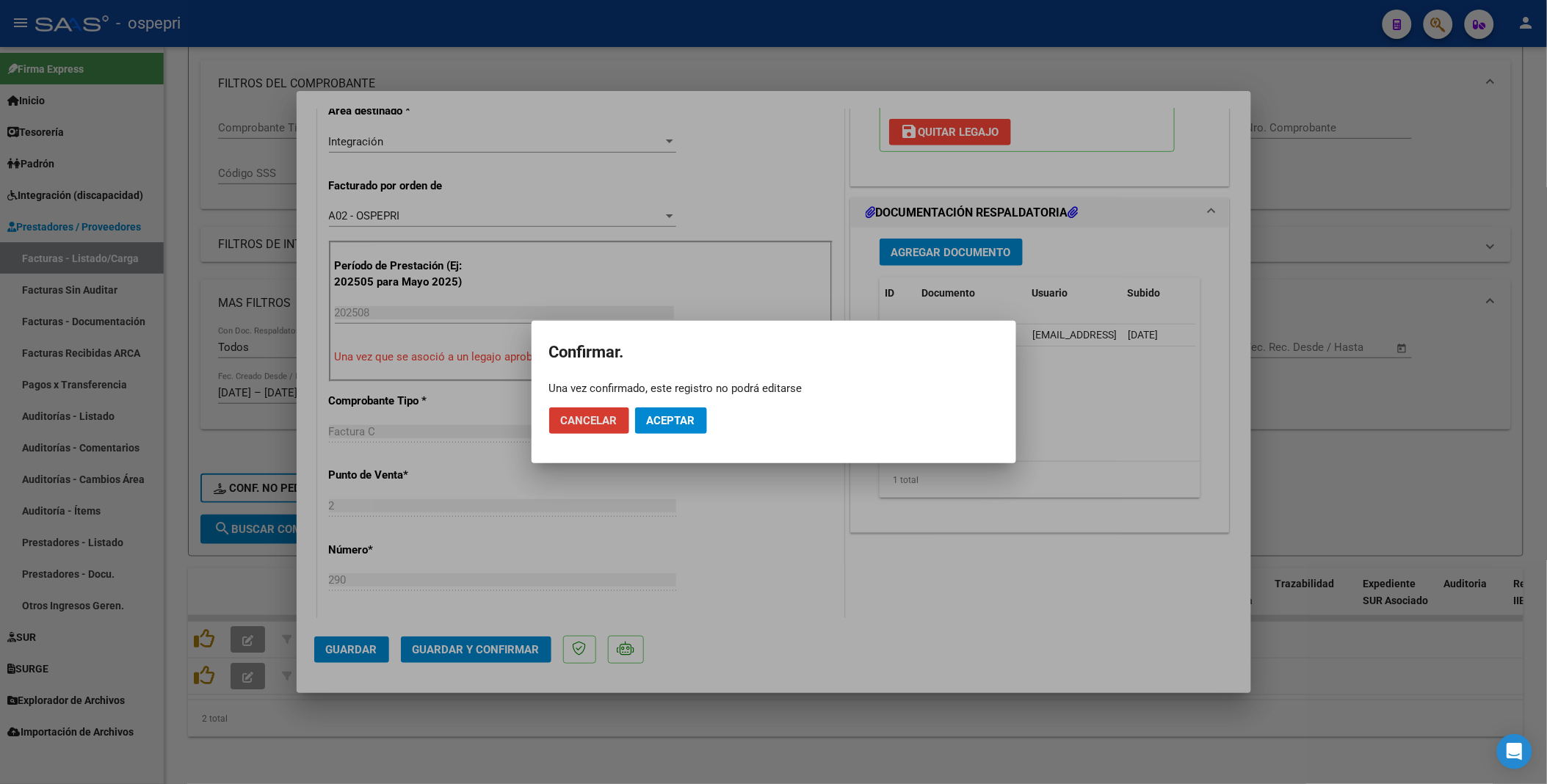
click at [670, 421] on span "Aceptar" at bounding box center [671, 420] width 48 height 13
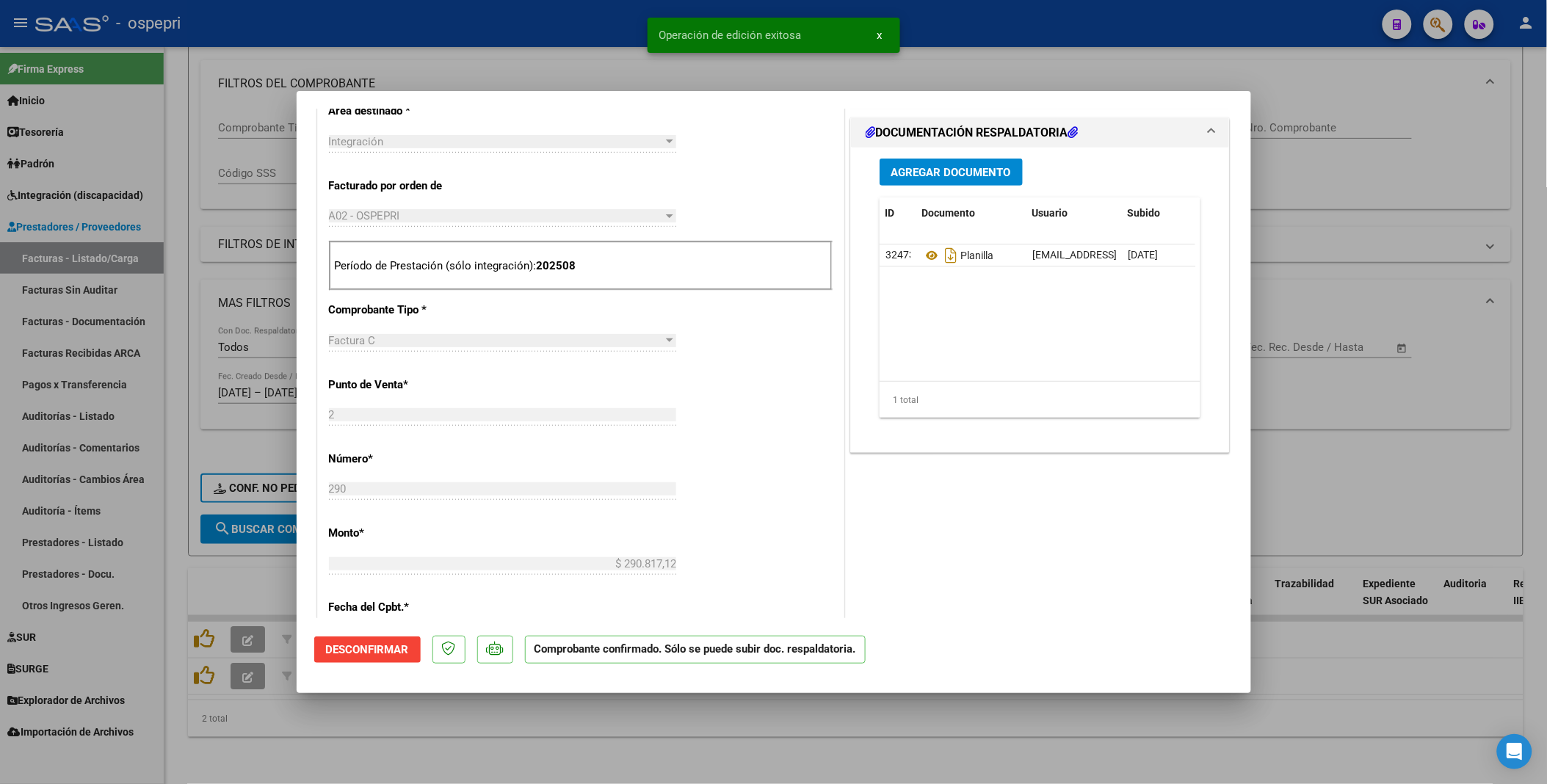
click at [310, 427] on div at bounding box center [773, 392] width 1547 height 784
type input "$ 0,00"
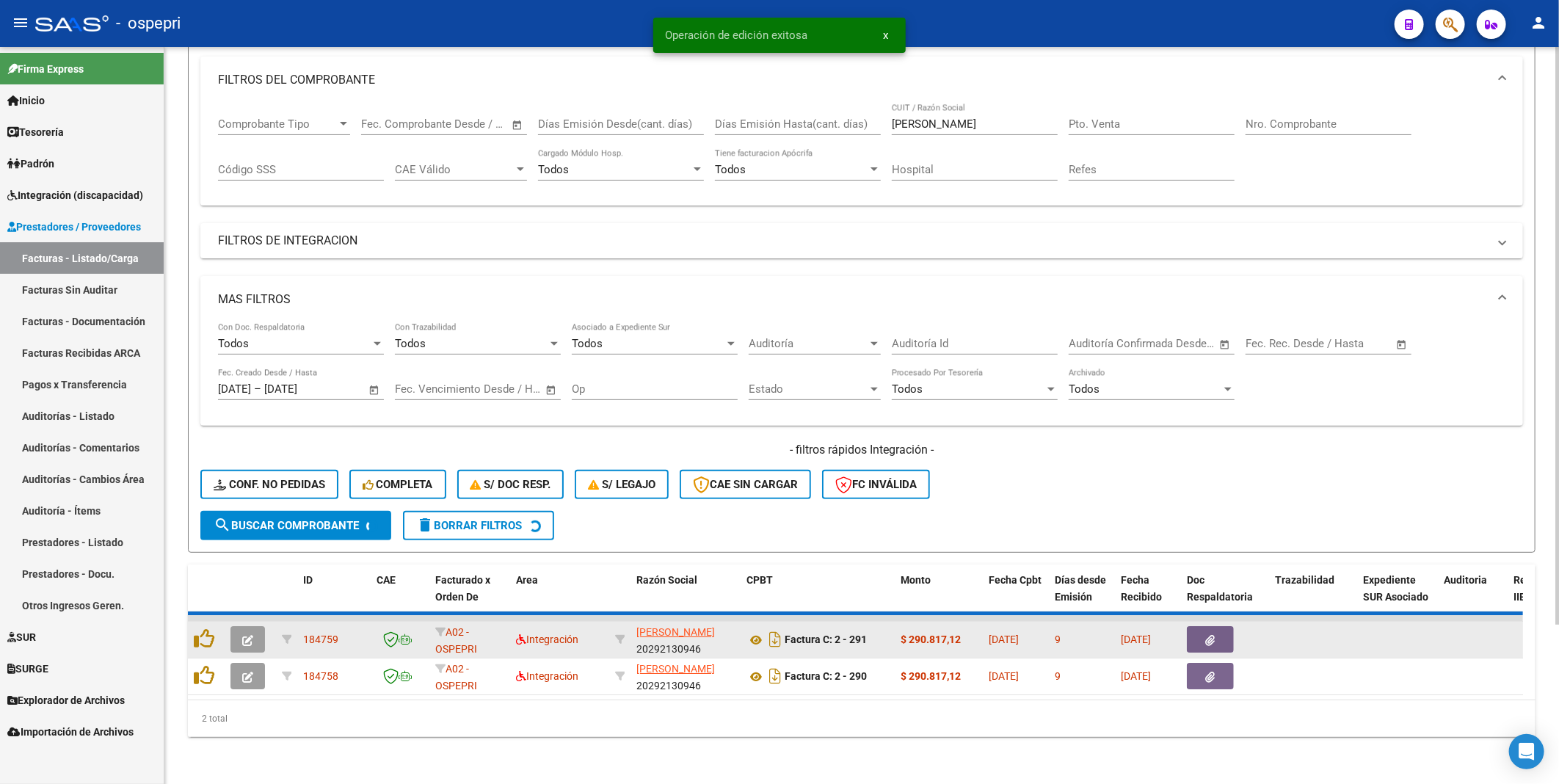
scroll to position [164, 0]
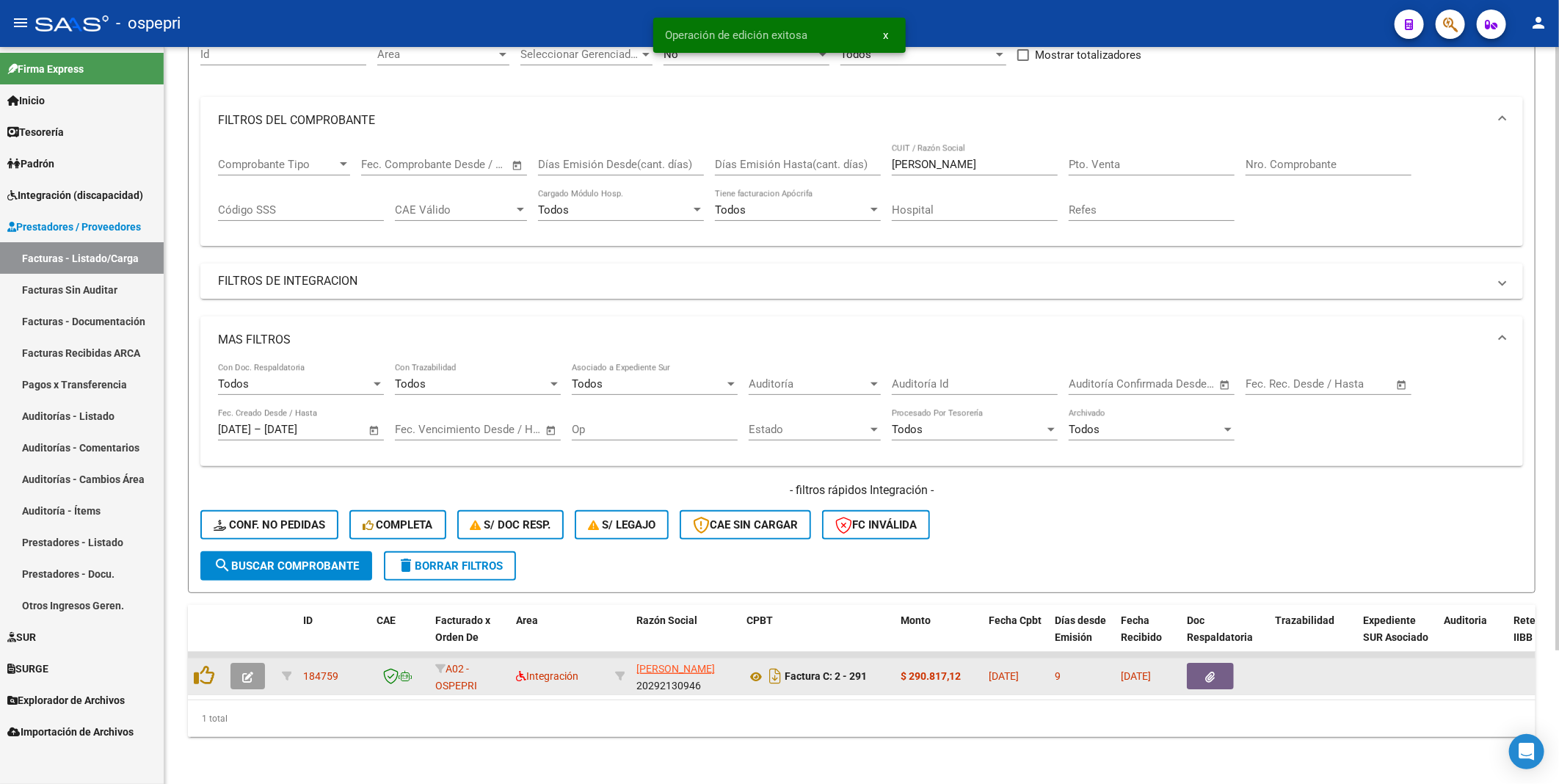
click at [252, 427] on icon "button" at bounding box center [248, 677] width 11 height 11
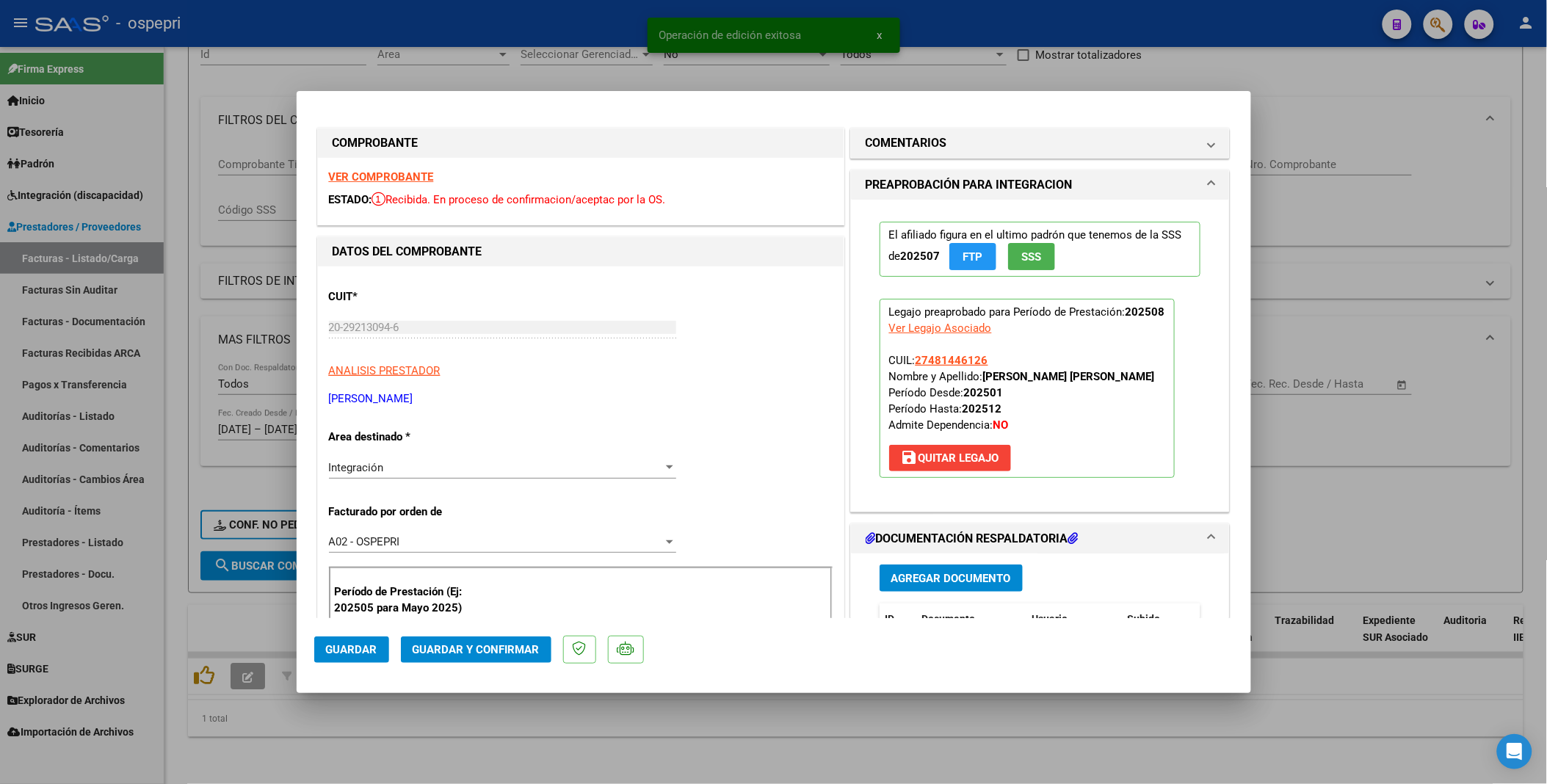
click at [499, 427] on mat-dialog-actions "Guardar Guardar y Confirmar" at bounding box center [774, 647] width 920 height 58
click at [499, 427] on span "Guardar y Confirmar" at bounding box center [477, 650] width 127 height 13
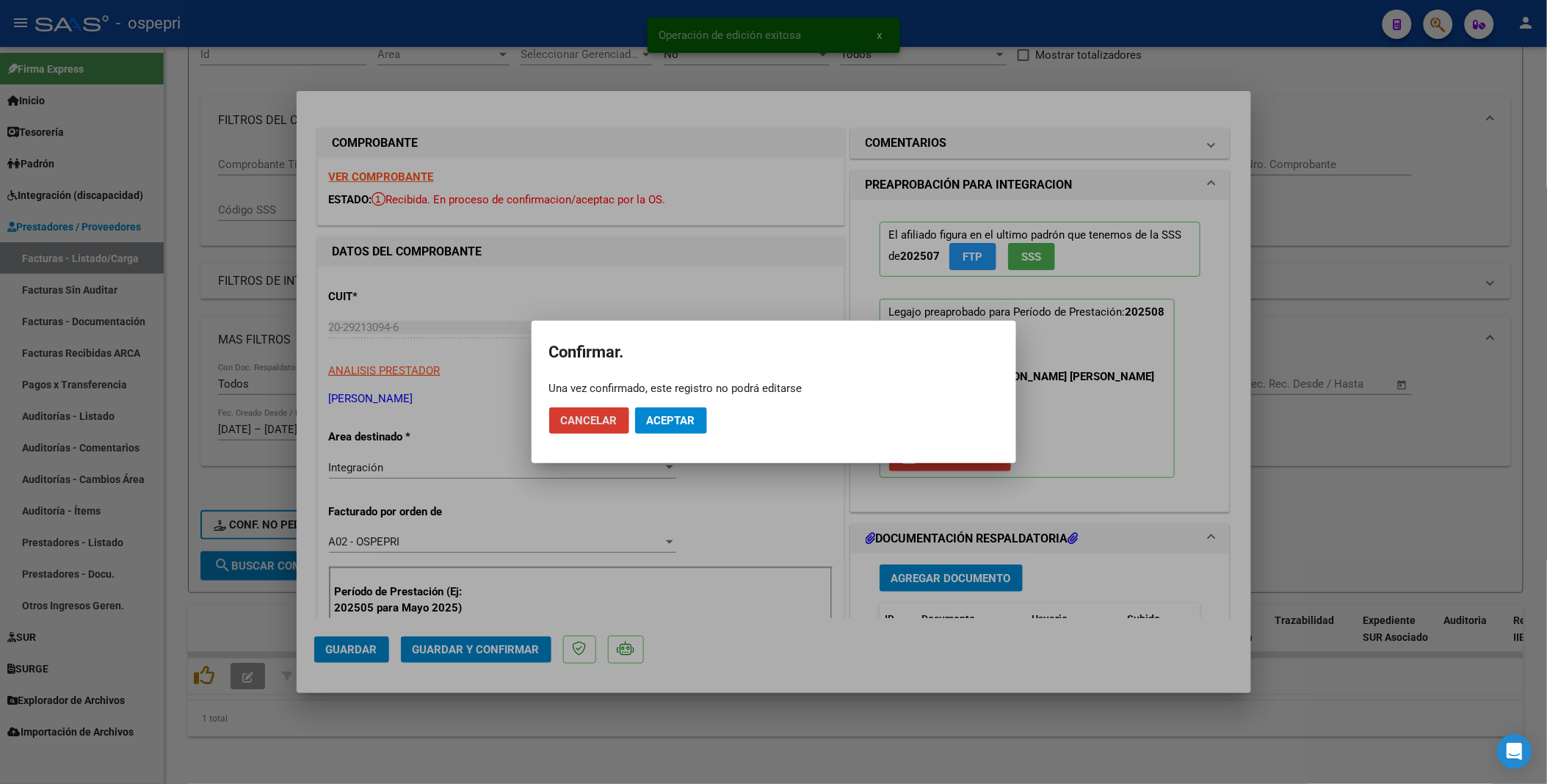
click at [671, 412] on button "Aceptar" at bounding box center [672, 420] width 72 height 27
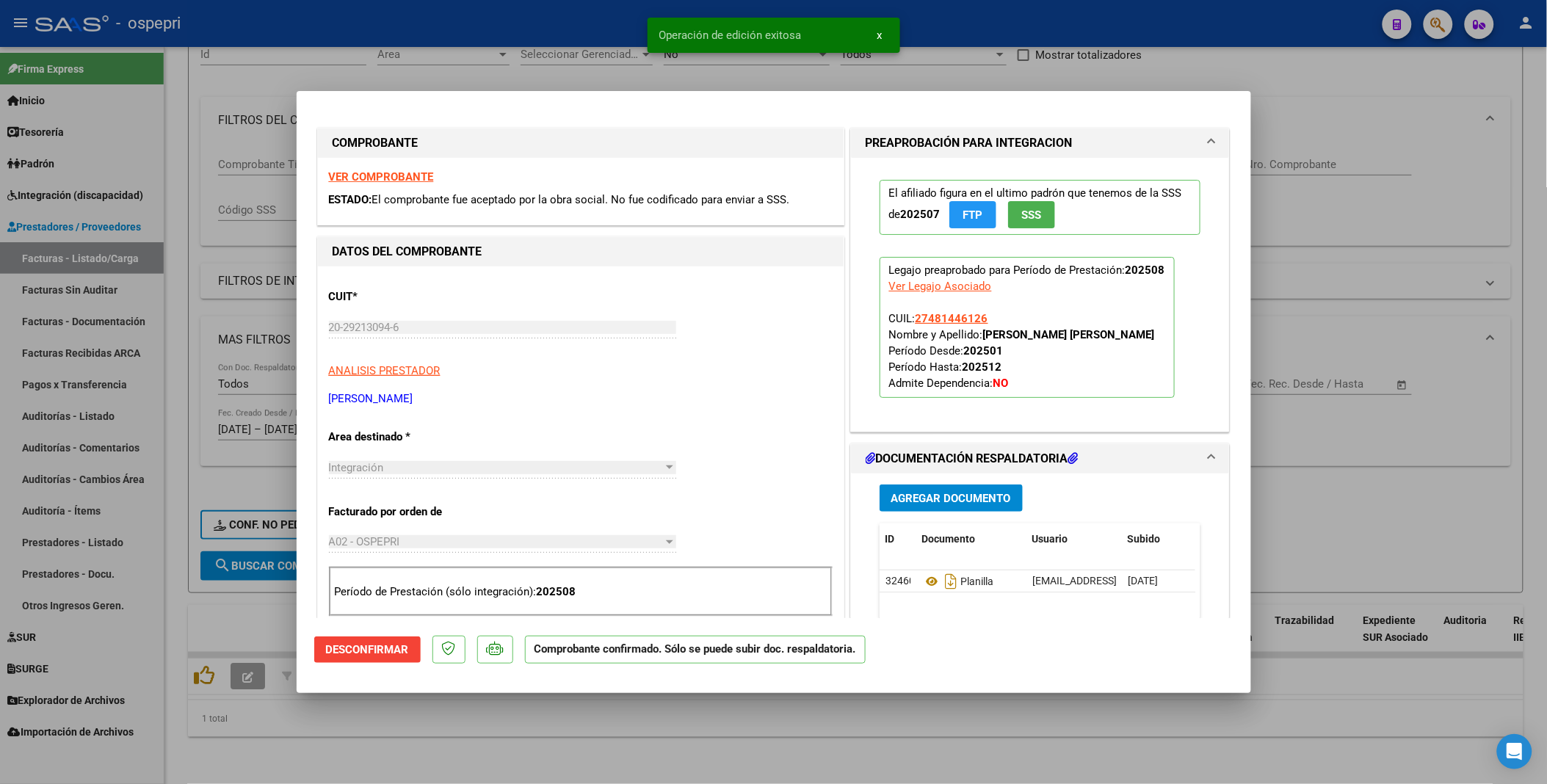
click at [498, 427] on div at bounding box center [773, 392] width 1547 height 784
type input "$ 0,00"
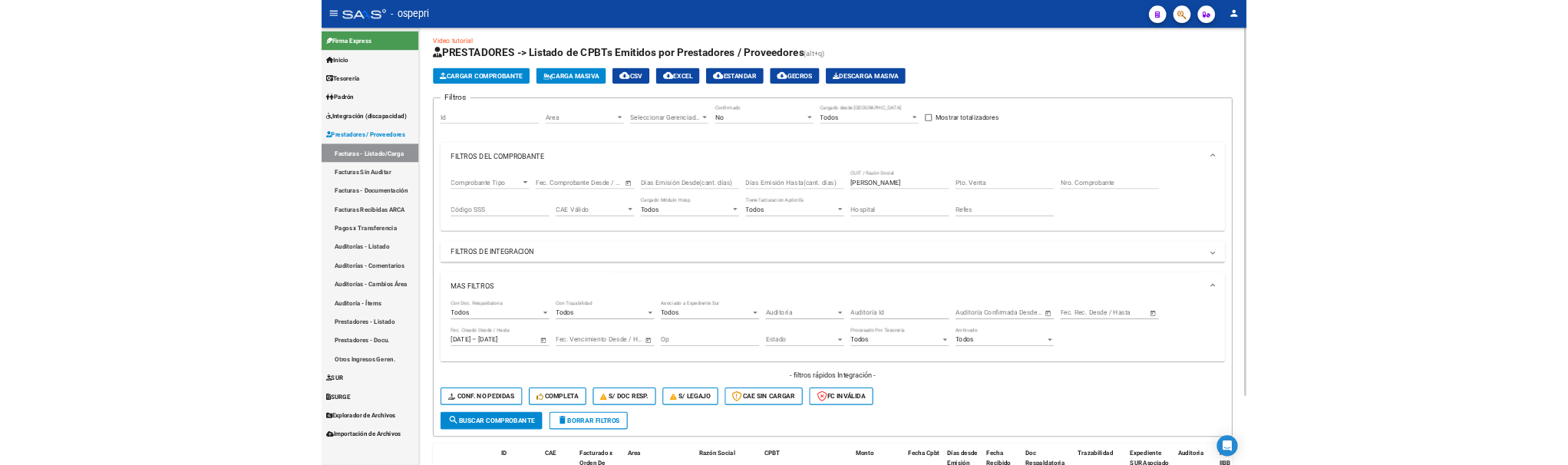
scroll to position [0, 0]
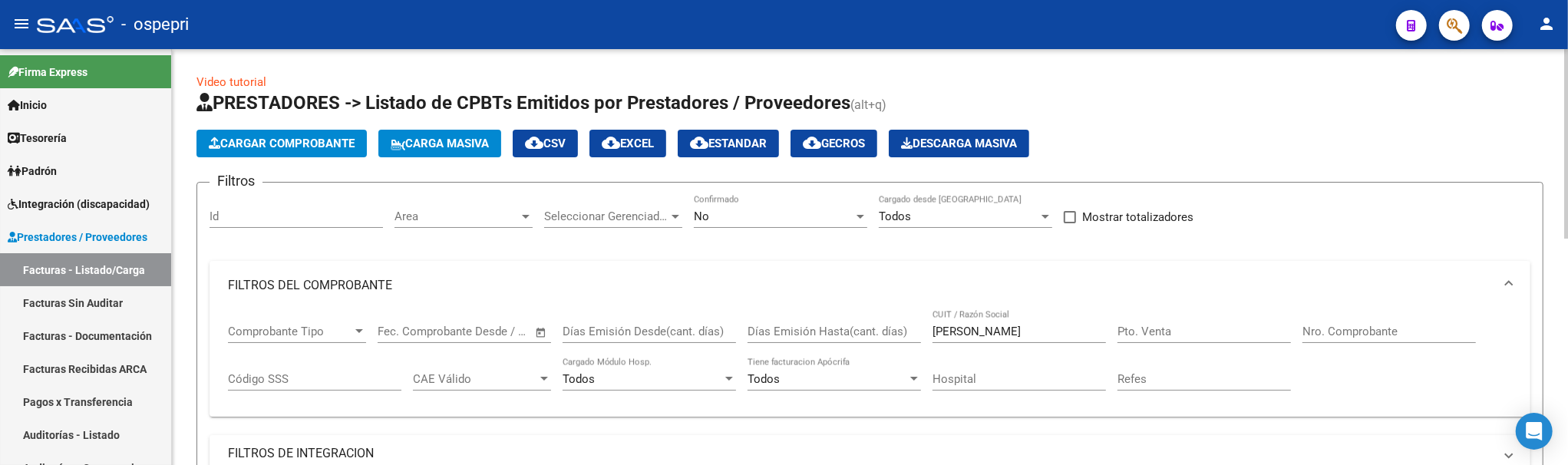
click at [1217, 126] on app-list-header "PRESTADORES -> Listado de CPBTs Emitidos por Prestadores / Proveedores (alt+q) …" at bounding box center [869, 434] width 1346 height 689
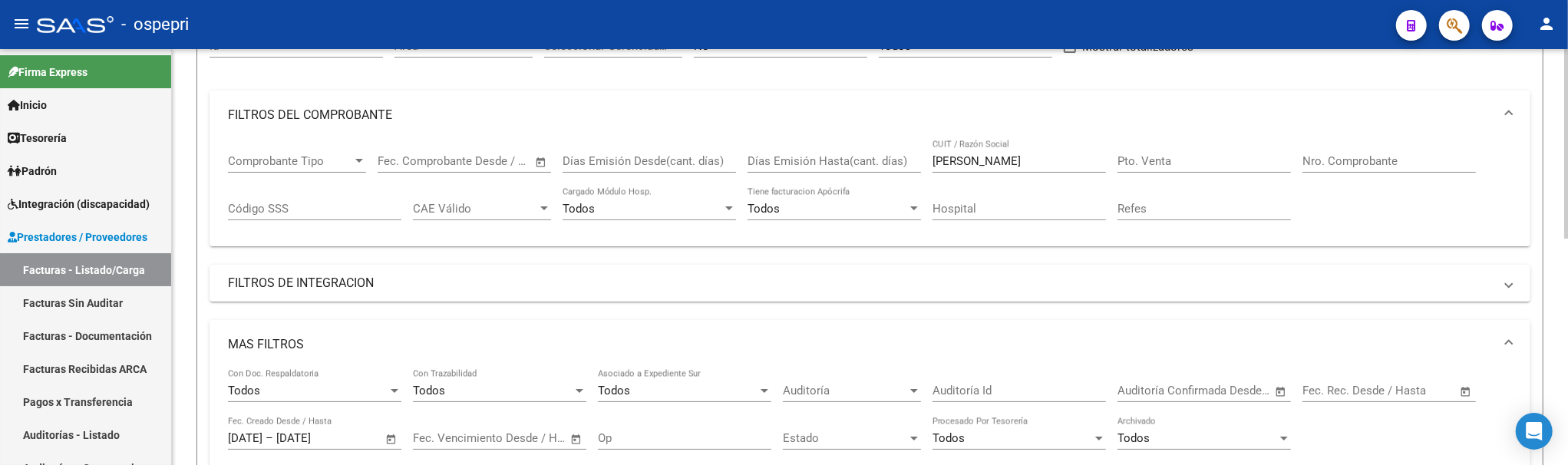
scroll to position [255, 0]
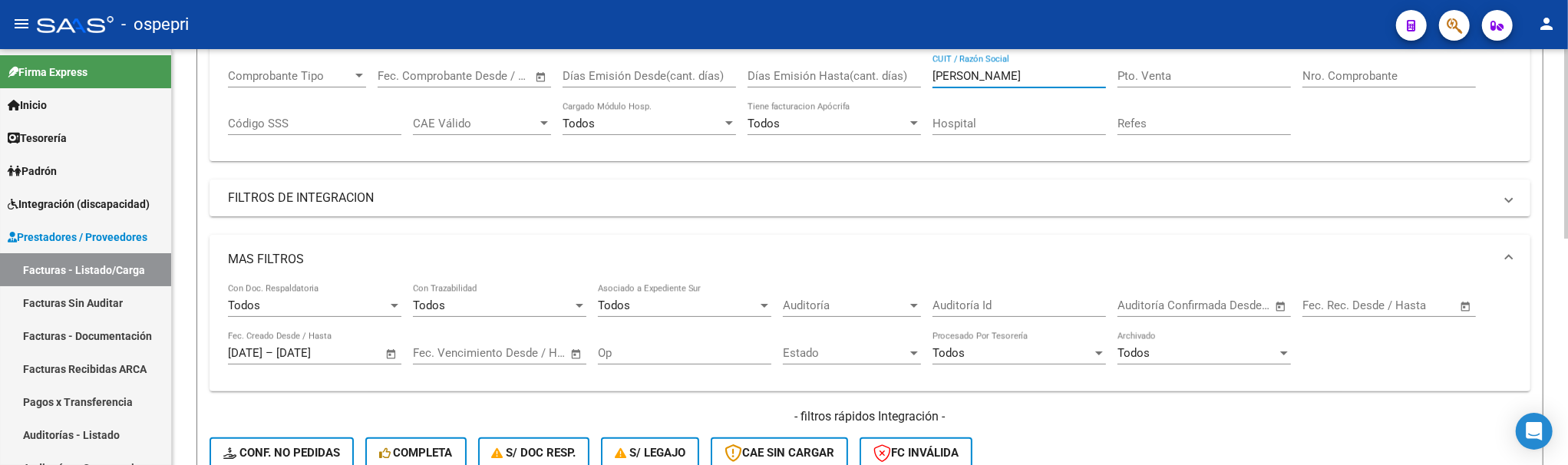
drag, startPoint x: 1041, startPoint y: 78, endPoint x: 917, endPoint y: 74, distance: 124.1
click at [917, 74] on div "Comprobante Tipo Comprobante Tipo Fecha inicio – Fecha fin Fec. Comprobante Des…" at bounding box center [869, 102] width 1284 height 95
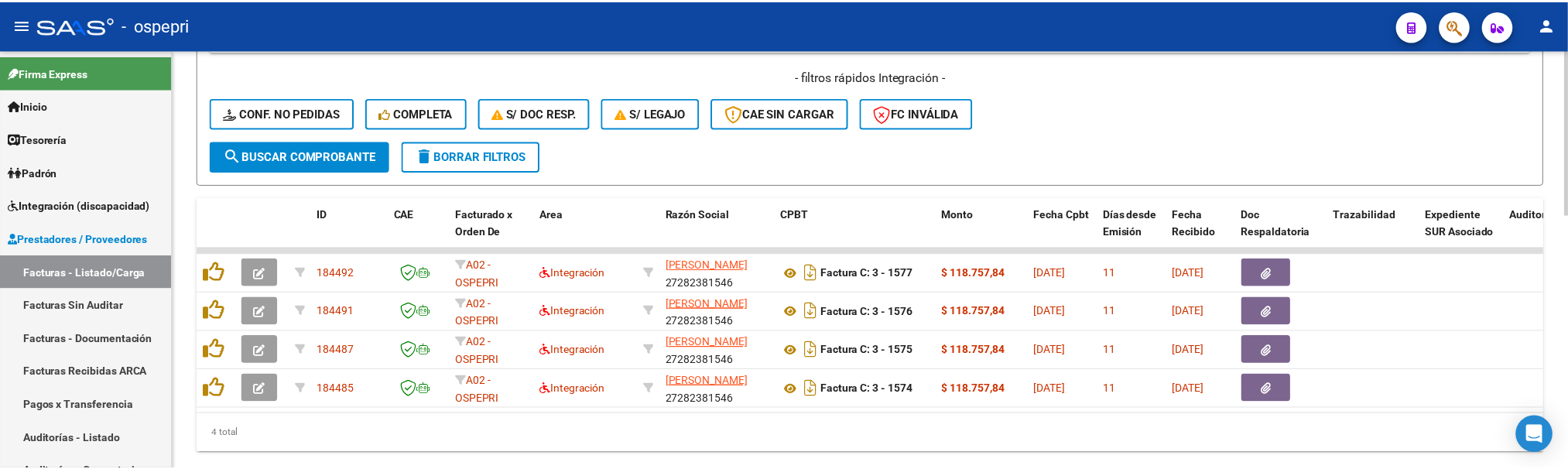
scroll to position [645, 0]
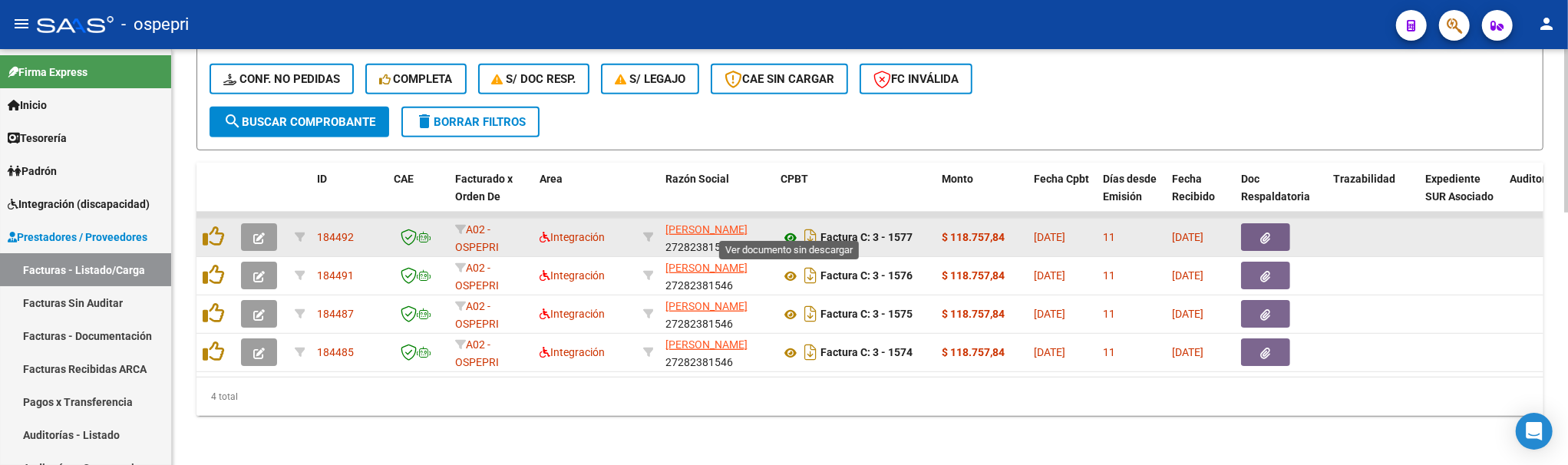
type input "[PERSON_NAME]"
click at [791, 229] on icon at bounding box center [790, 237] width 20 height 19
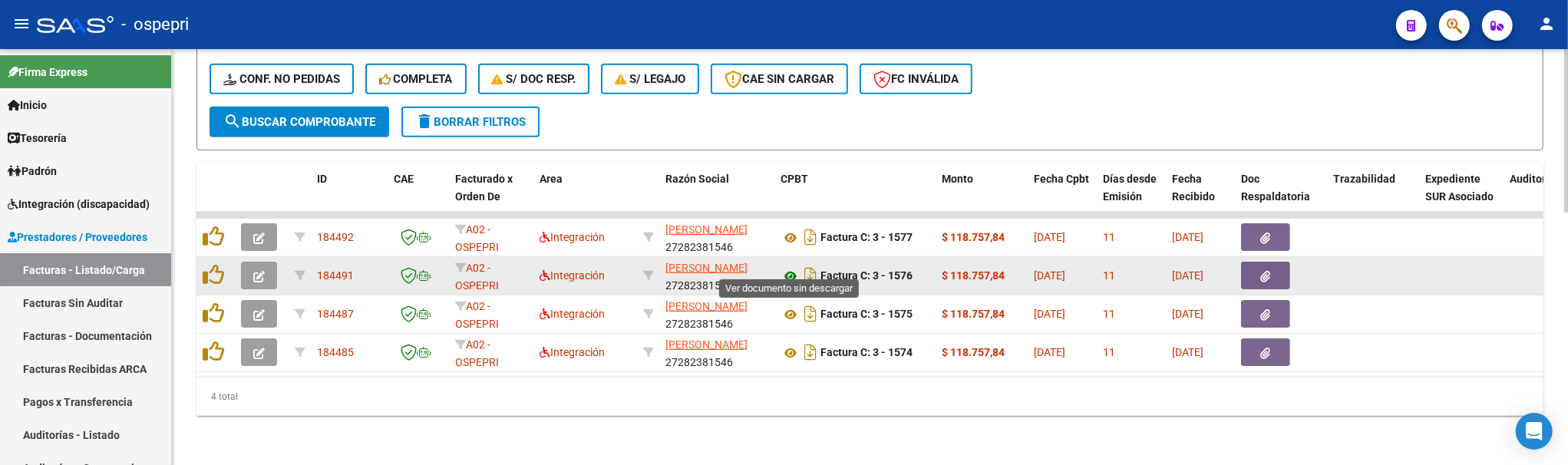
click at [784, 267] on icon at bounding box center [790, 276] width 20 height 19
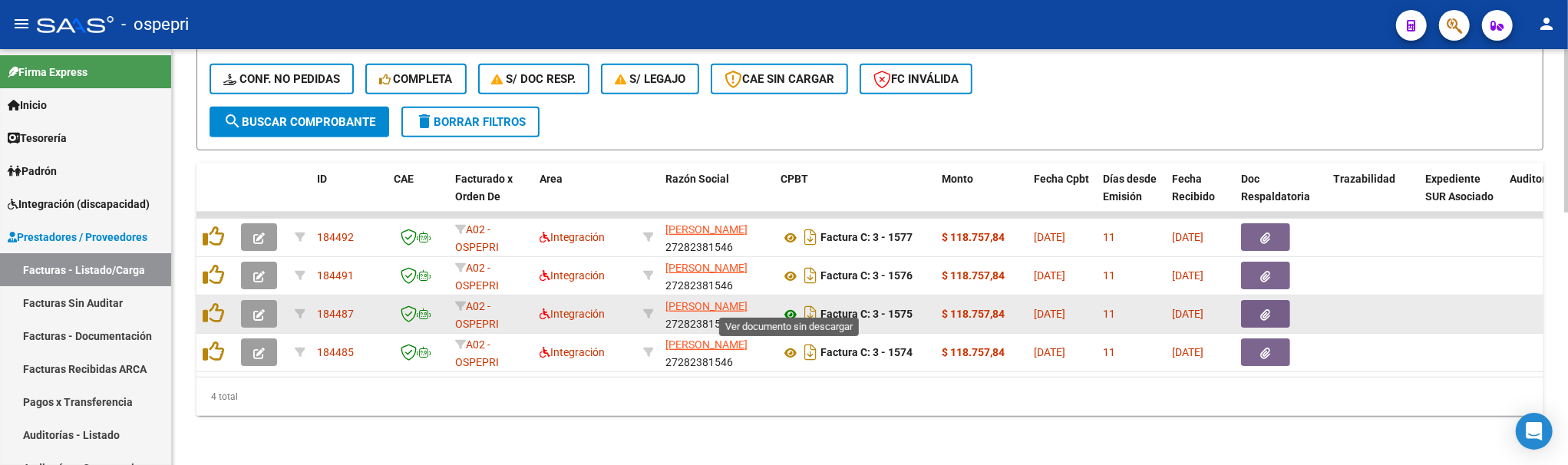
click at [788, 307] on icon at bounding box center [790, 315] width 20 height 19
click at [263, 309] on icon "button" at bounding box center [259, 315] width 12 height 12
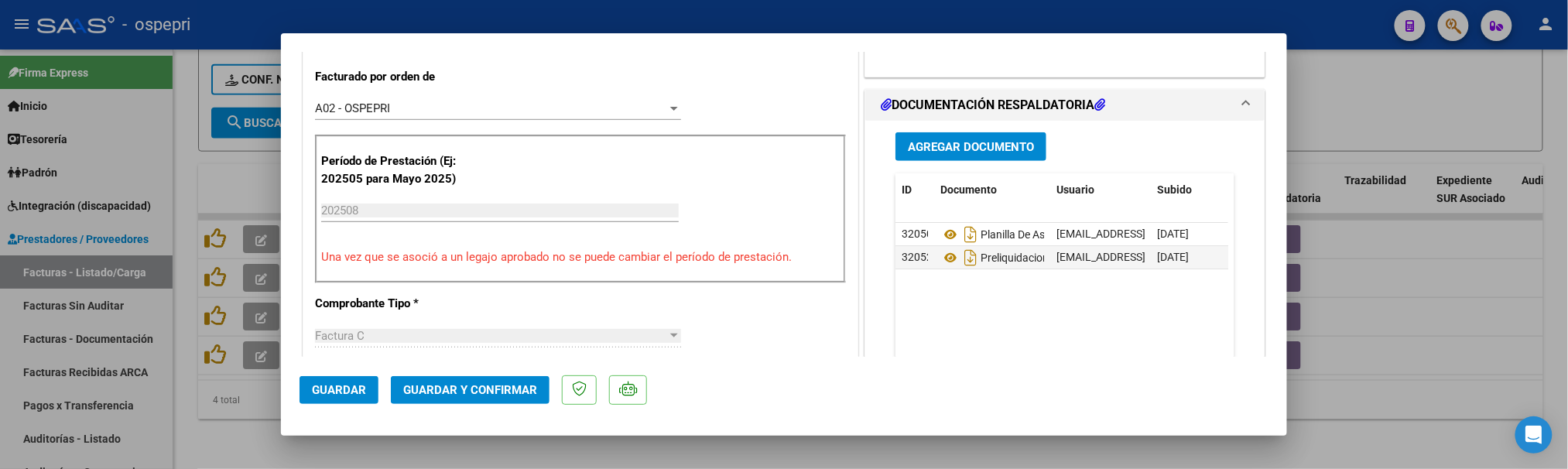
scroll to position [429, 0]
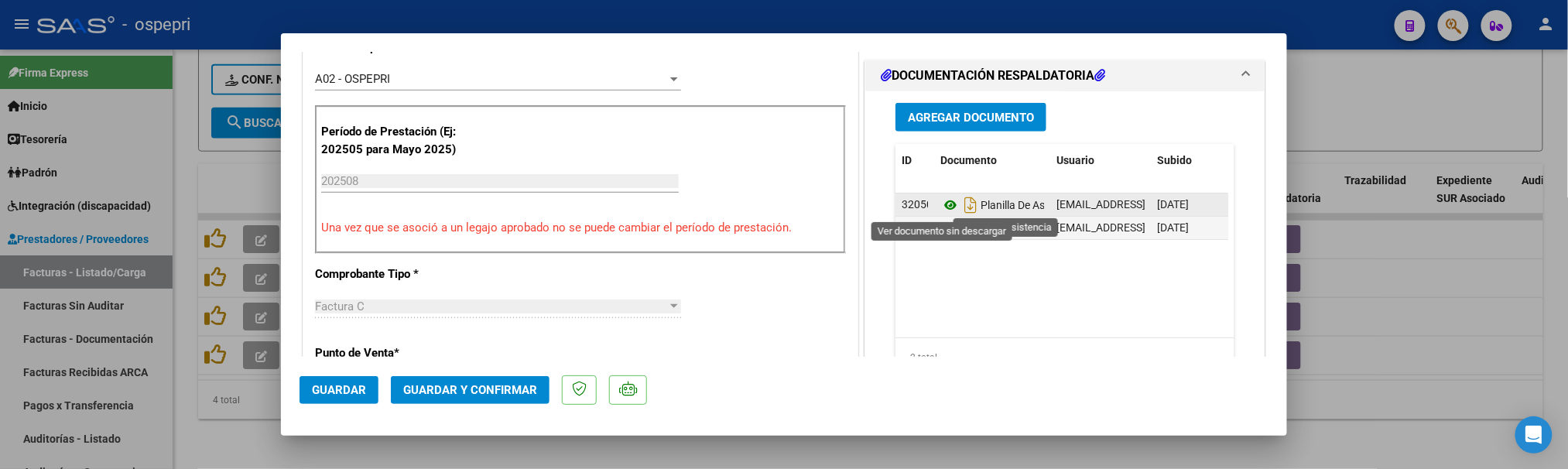
click at [947, 208] on icon at bounding box center [951, 205] width 20 height 19
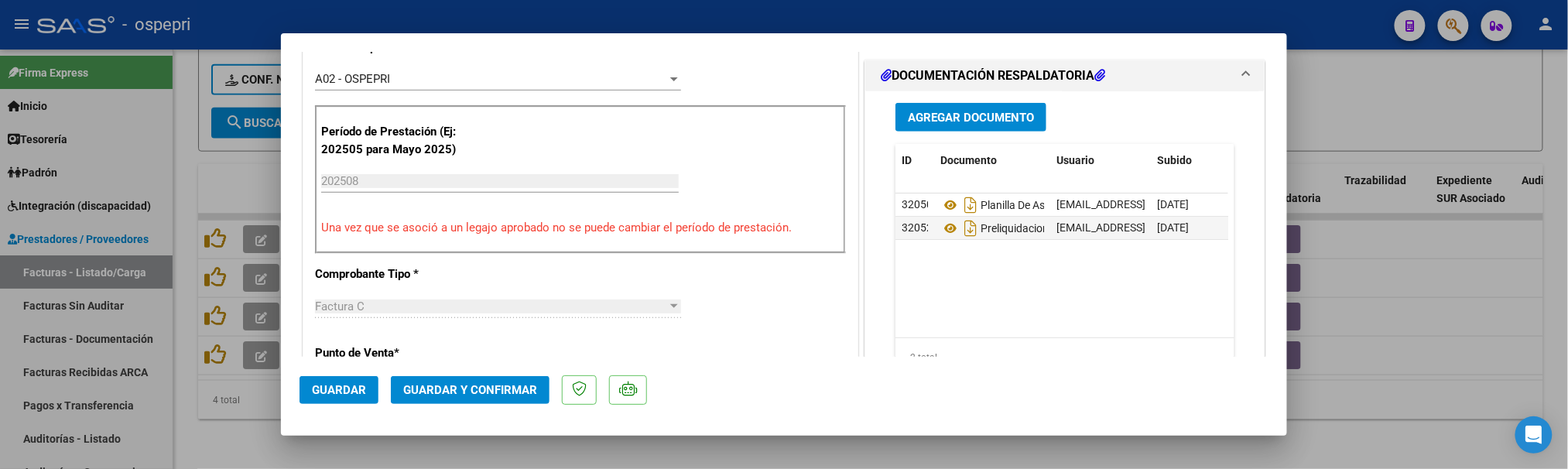
click at [1412, 299] on div at bounding box center [784, 234] width 1568 height 469
type input "$ 0,00"
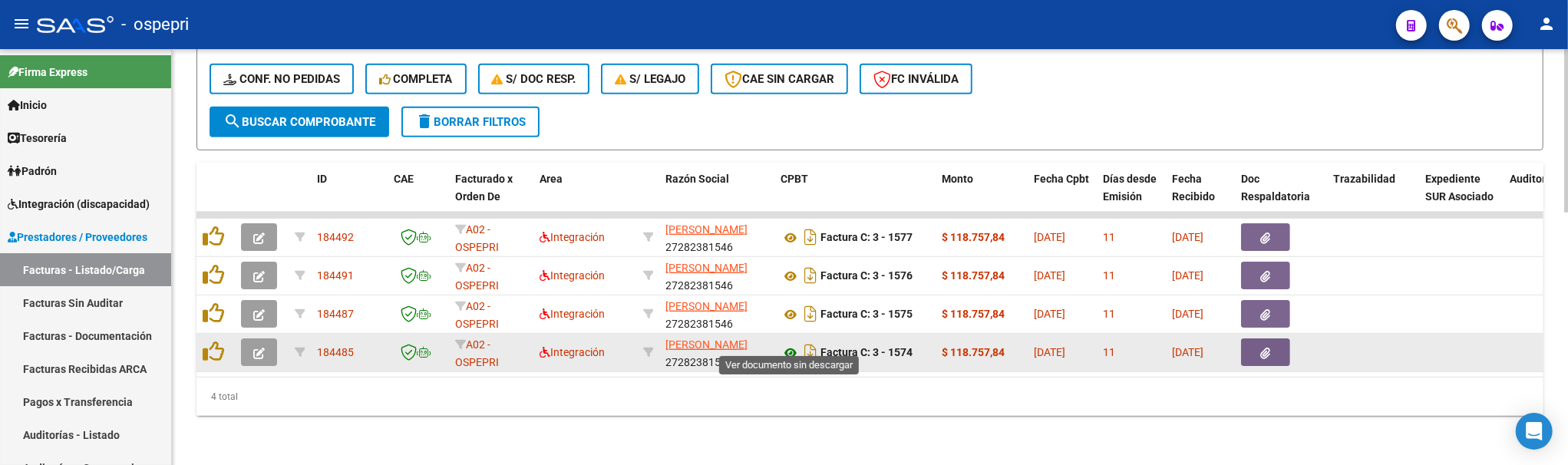
click at [790, 343] on icon at bounding box center [790, 352] width 20 height 19
click at [261, 347] on icon "button" at bounding box center [259, 353] width 12 height 12
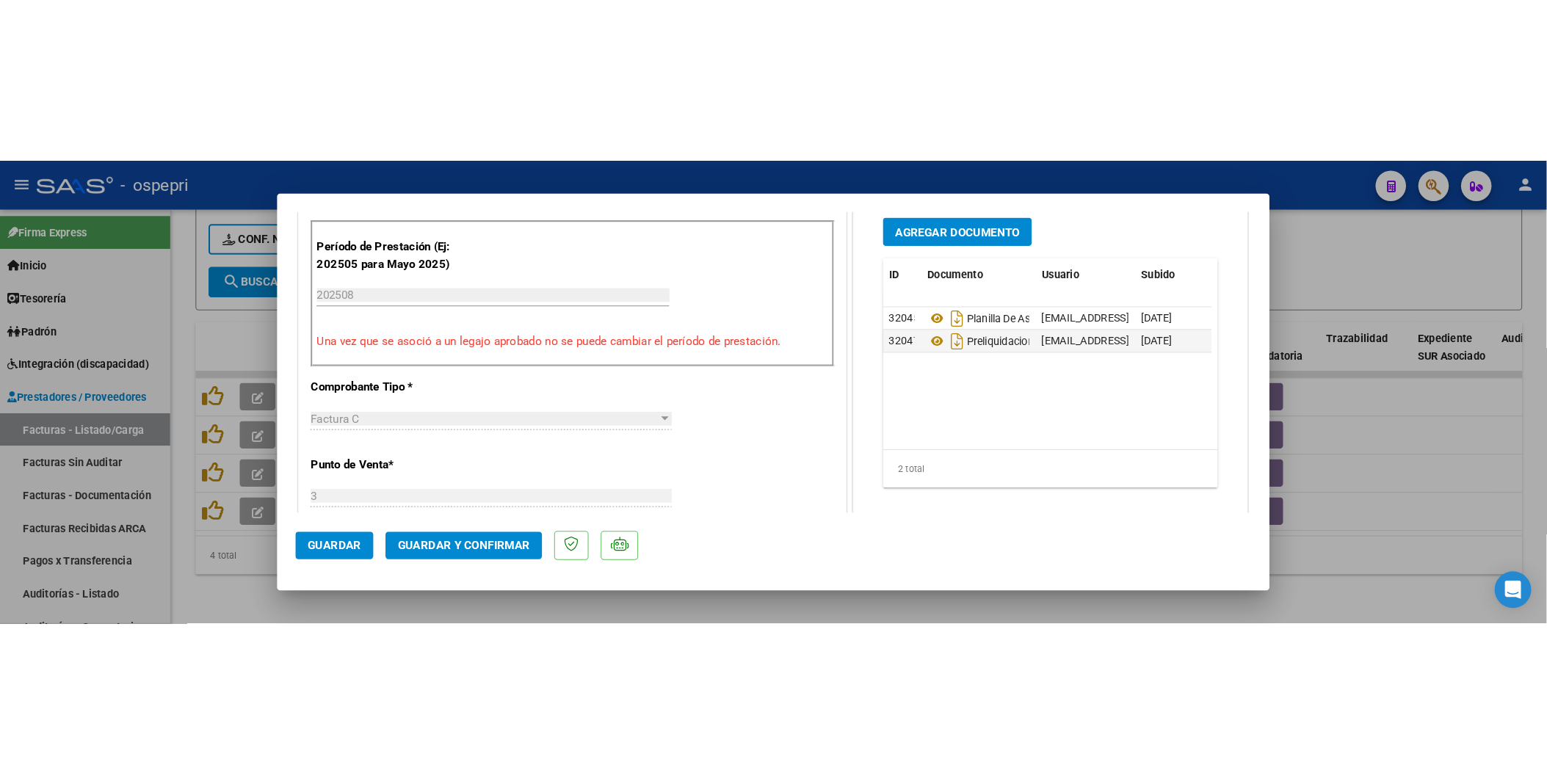
scroll to position [489, 0]
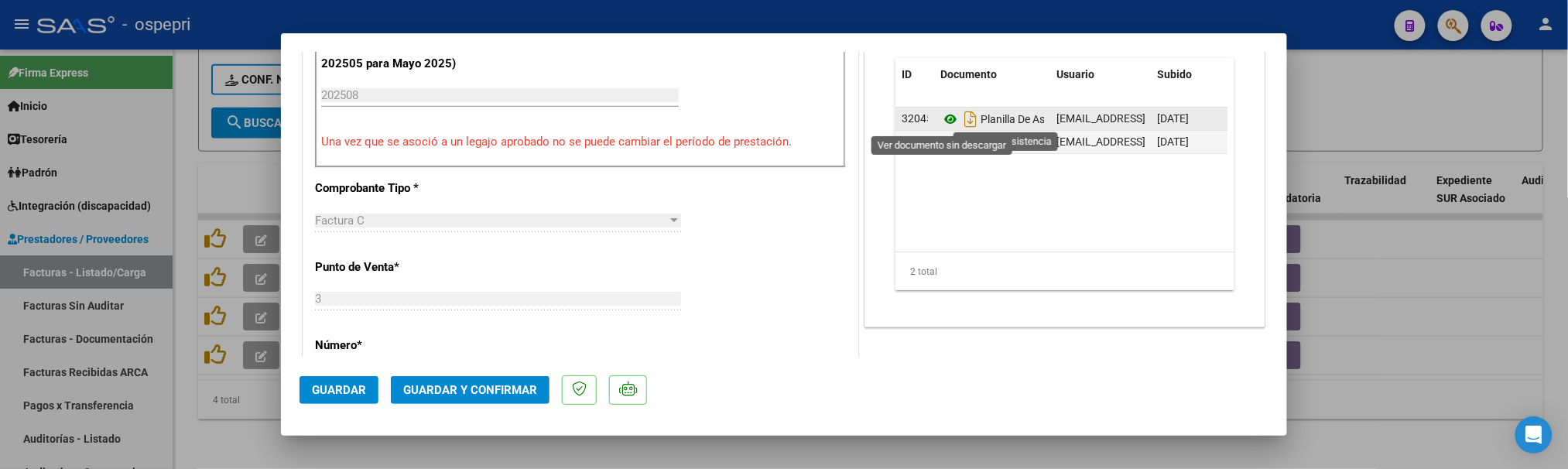
click at [945, 120] on icon at bounding box center [951, 119] width 20 height 19
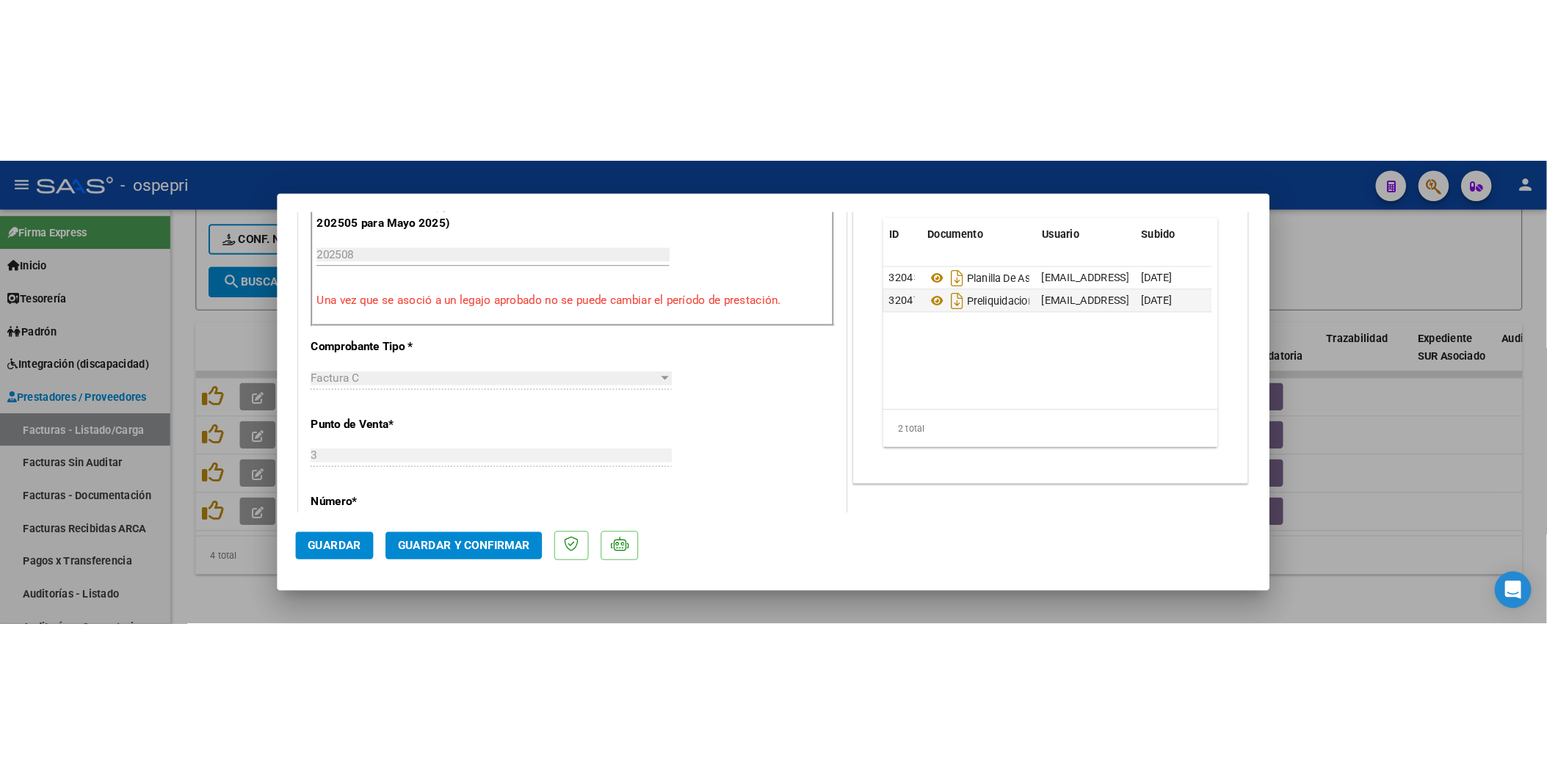
scroll to position [274, 0]
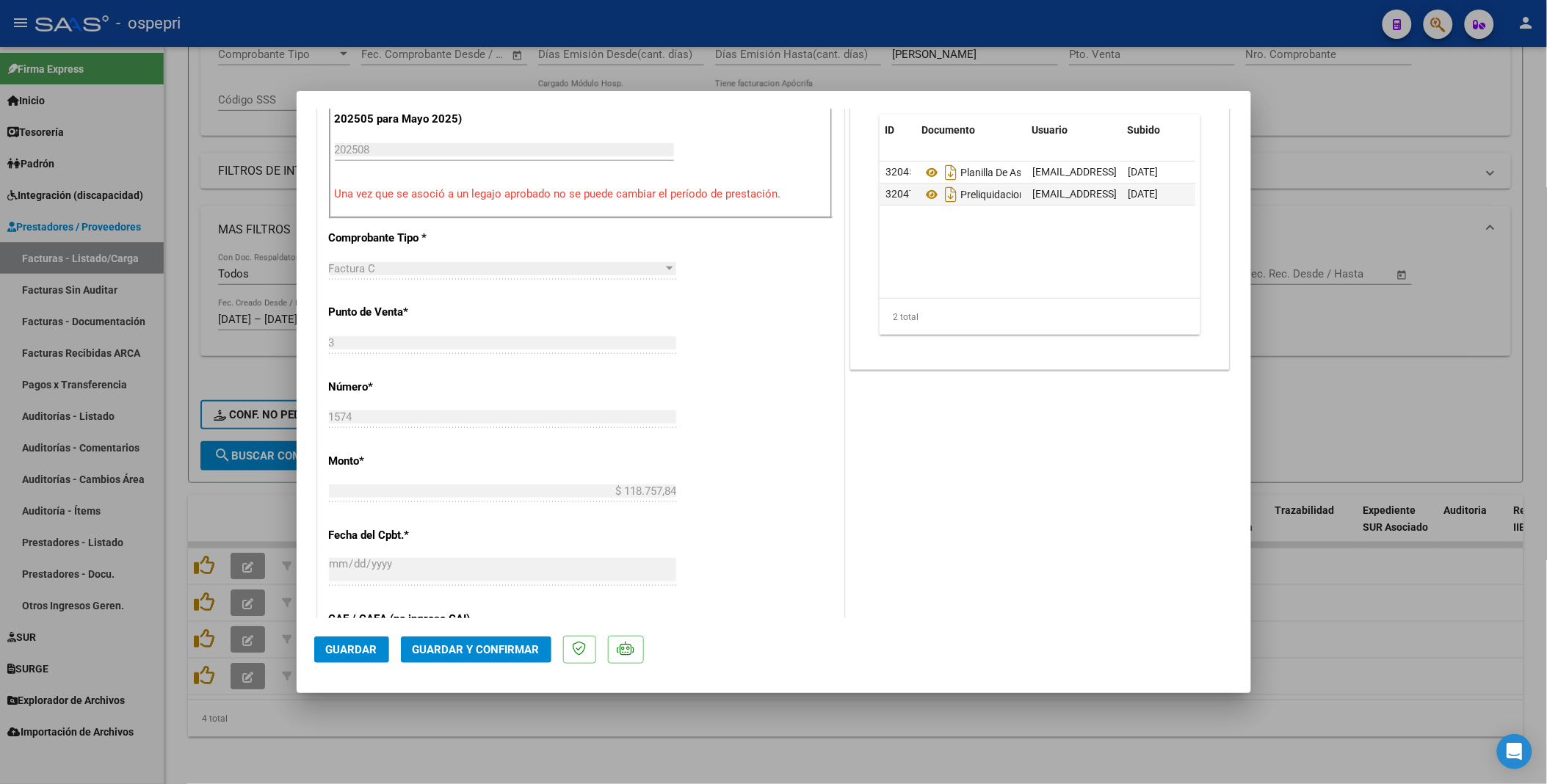
click at [576, 427] on div at bounding box center [773, 392] width 1547 height 784
type input "$ 0,00"
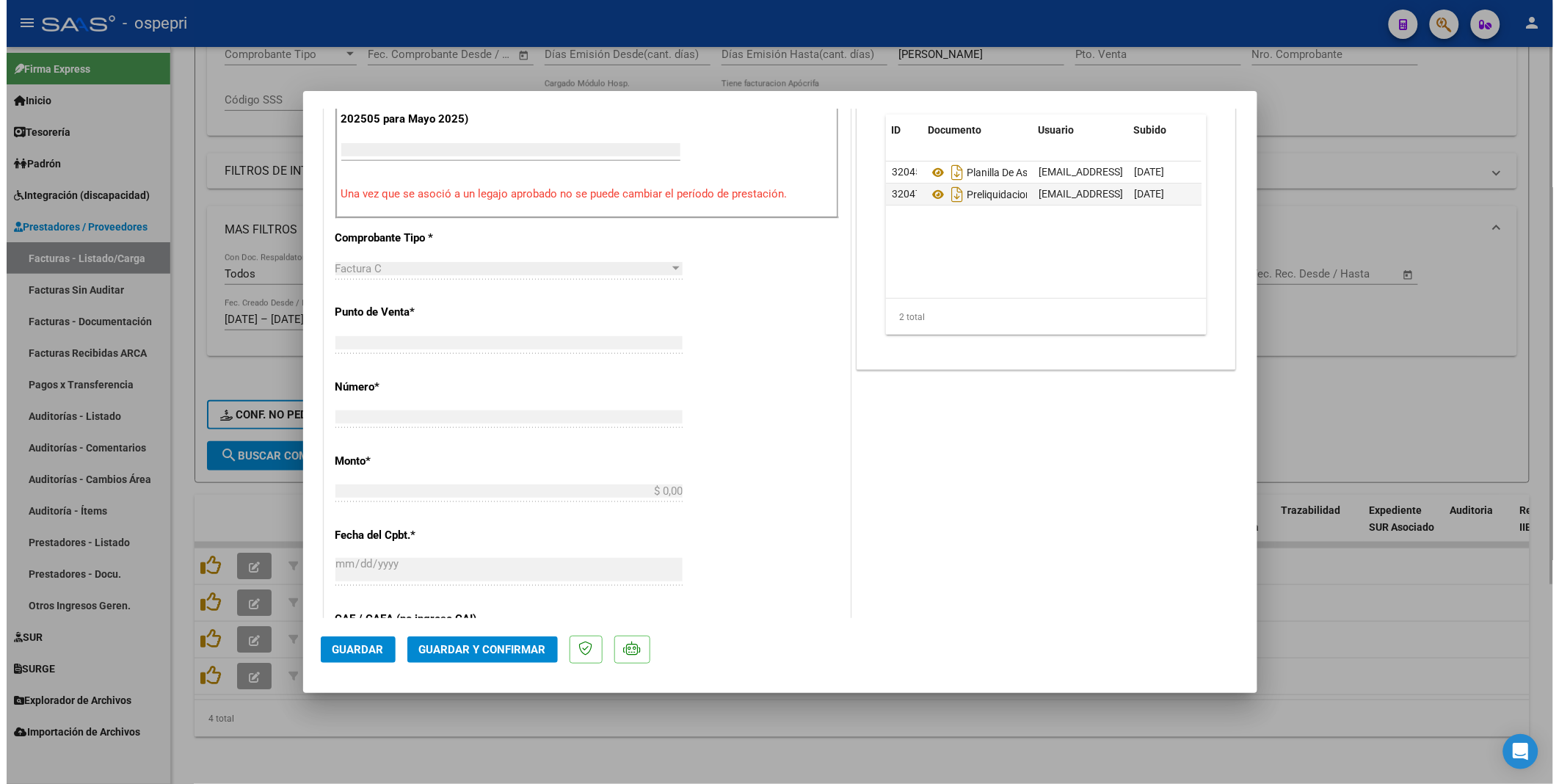
scroll to position [478, 0]
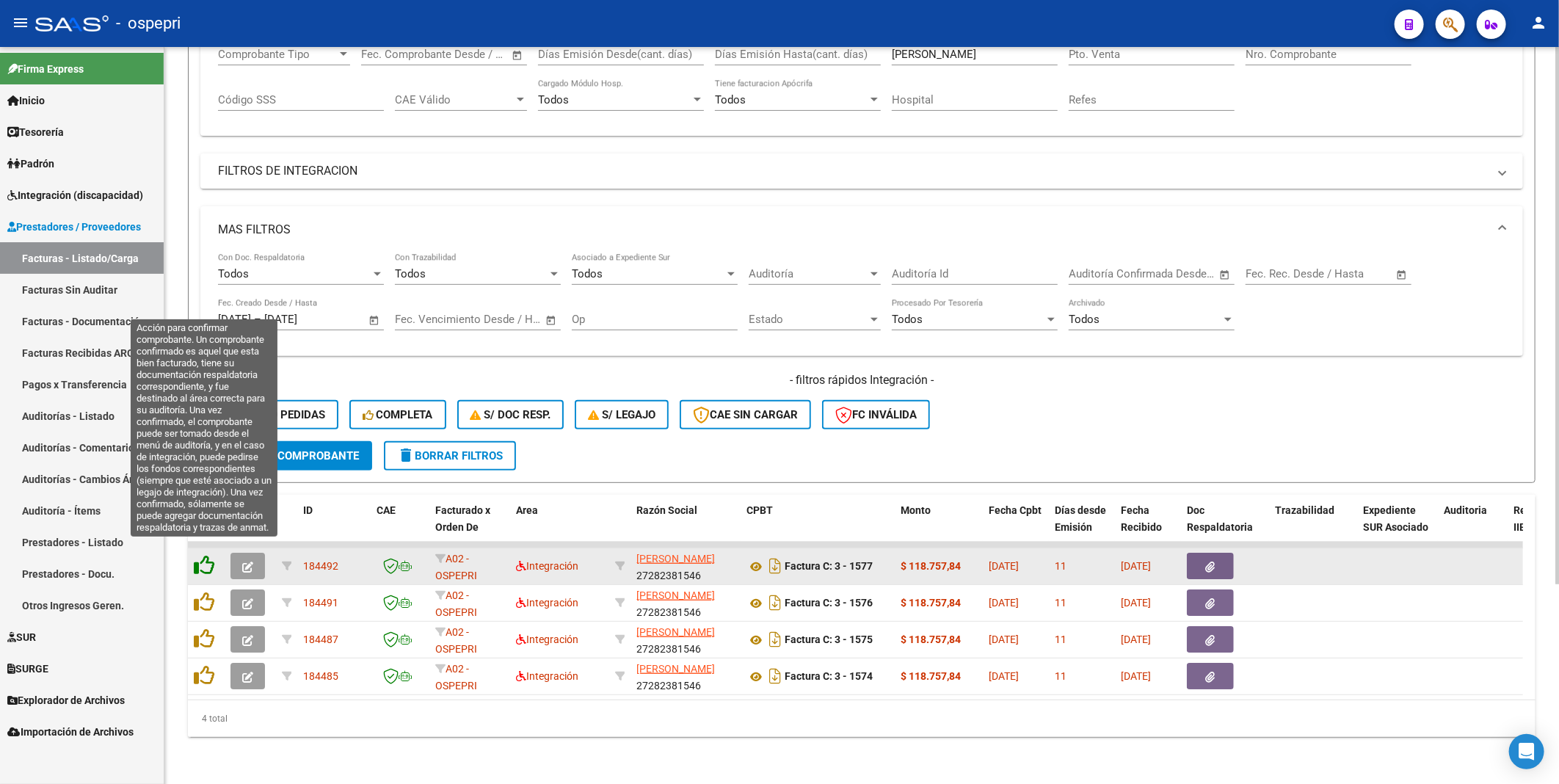
click at [204, 427] on icon at bounding box center [205, 565] width 21 height 21
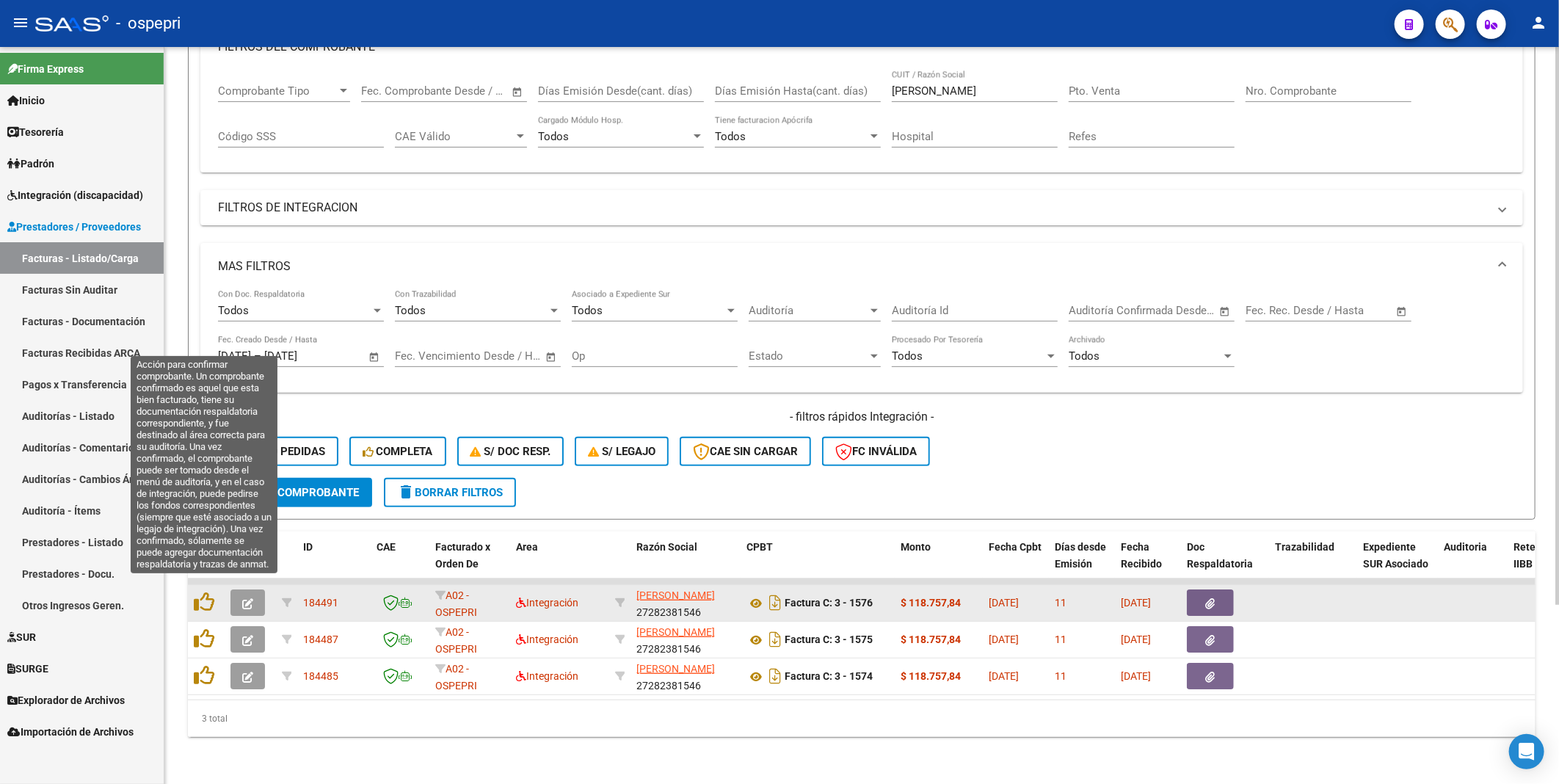
scroll to position [237, 0]
click at [204, 427] on icon at bounding box center [205, 602] width 21 height 21
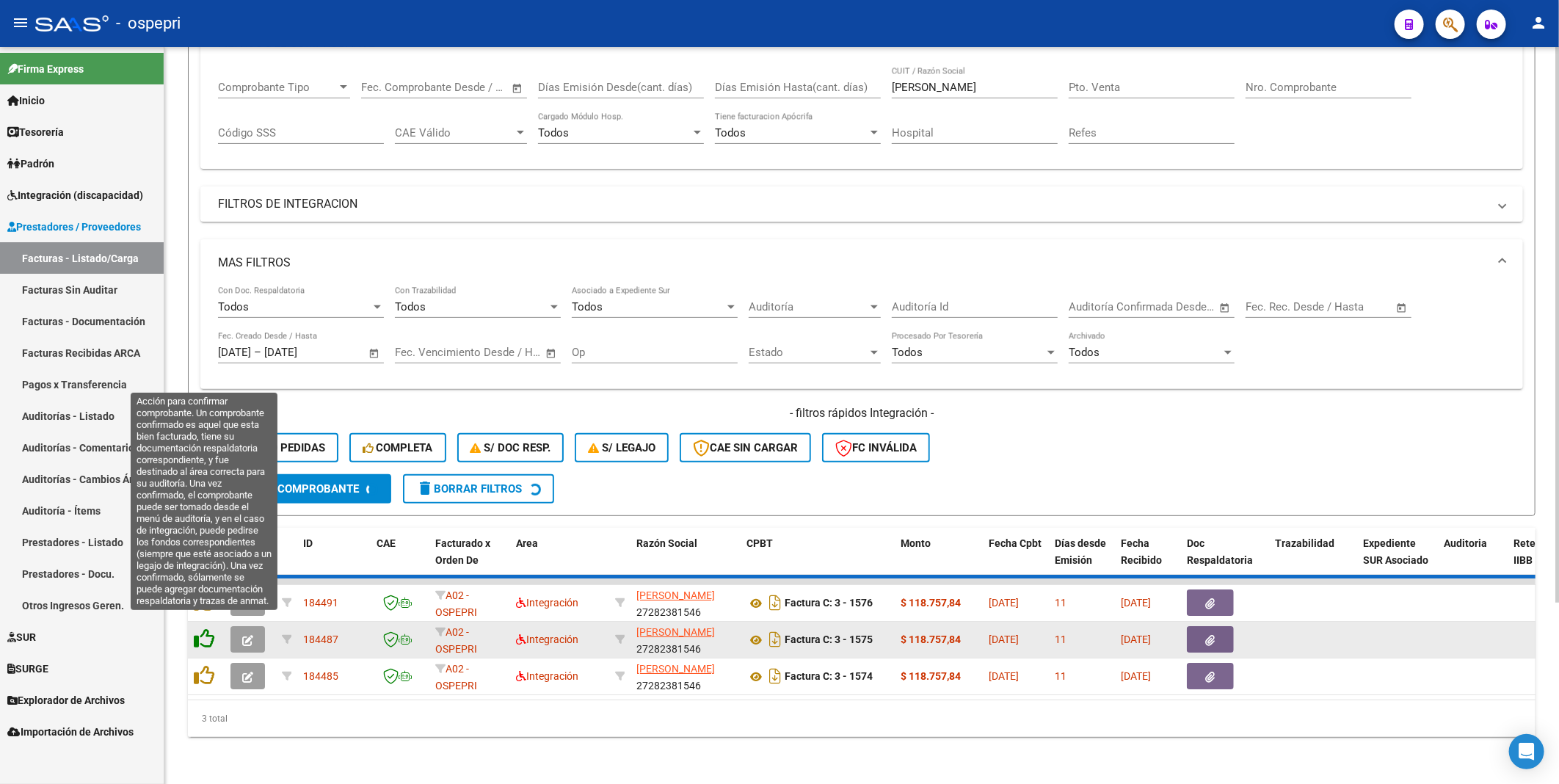
scroll to position [201, 0]
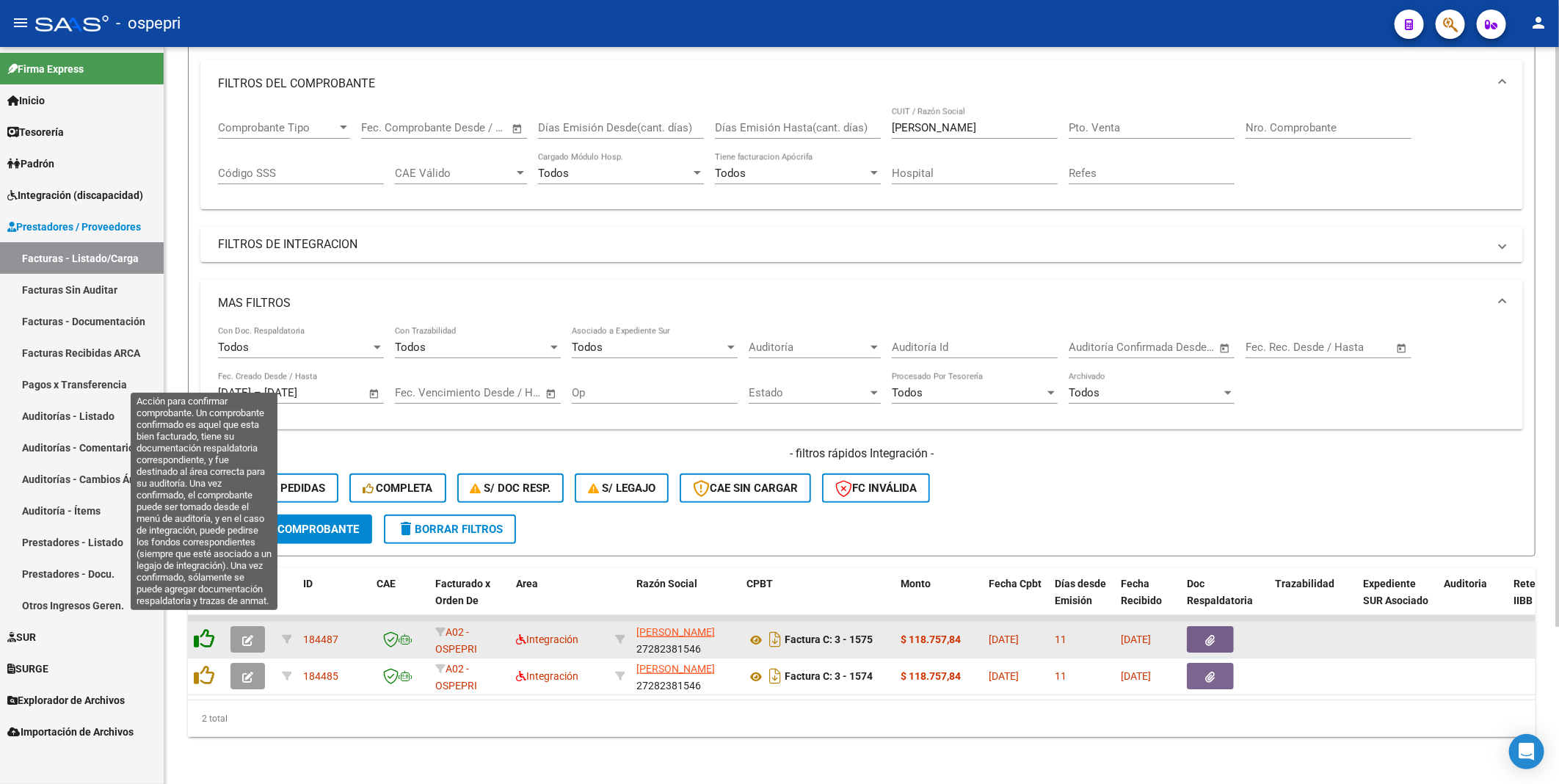
click at [206, 427] on icon at bounding box center [205, 639] width 21 height 21
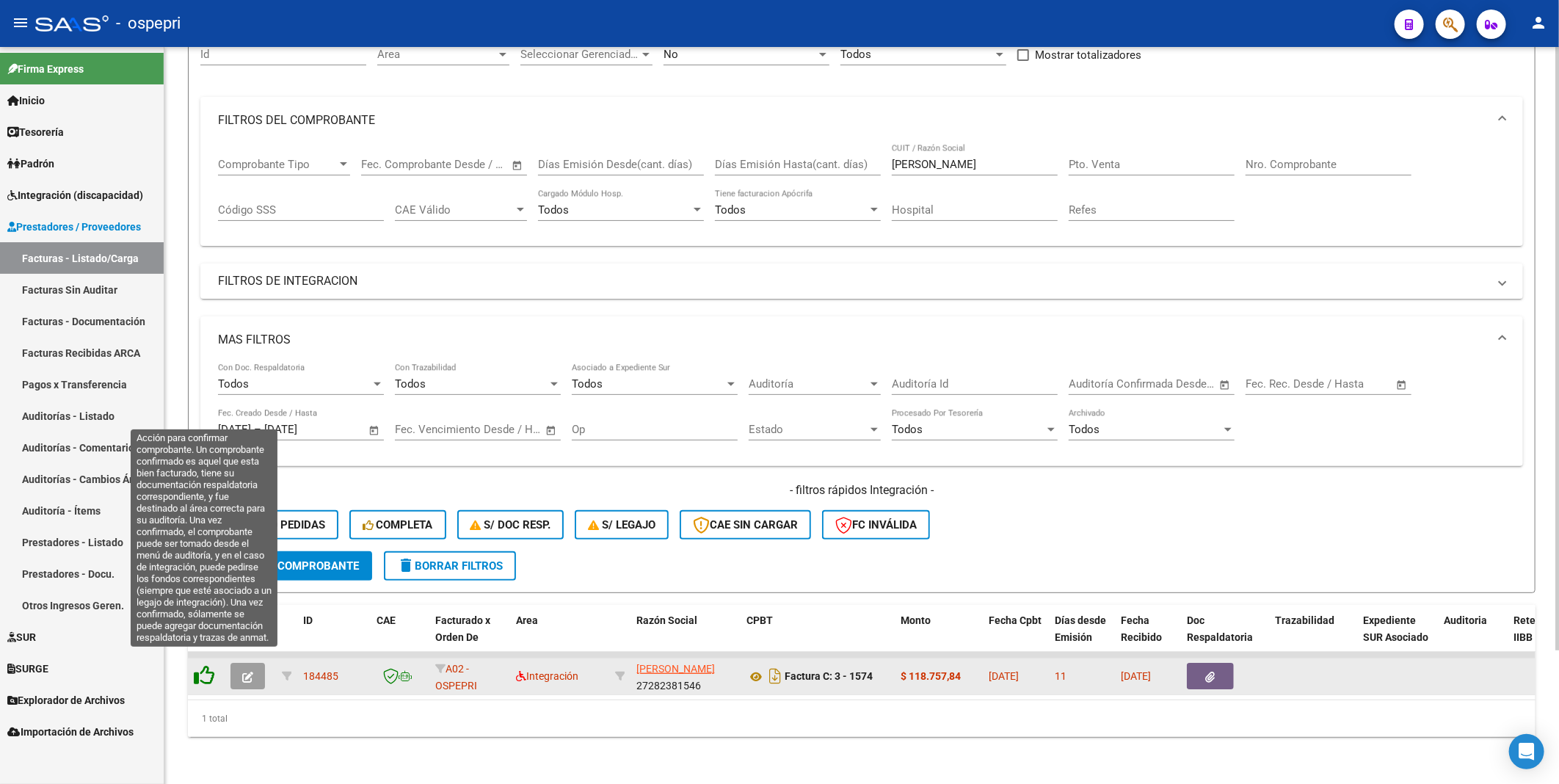
click at [204, 427] on icon at bounding box center [205, 675] width 21 height 21
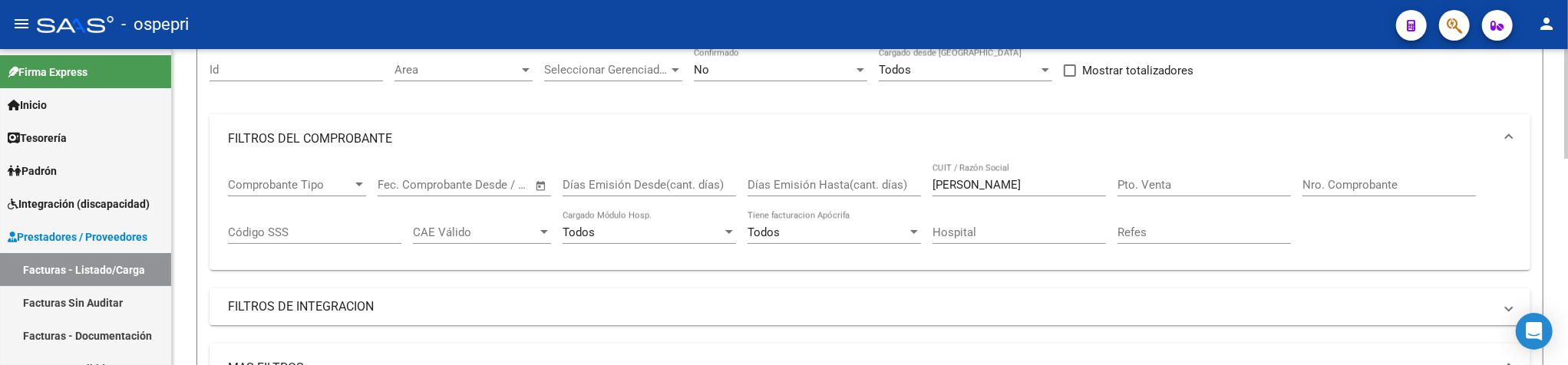
scroll to position [174, 0]
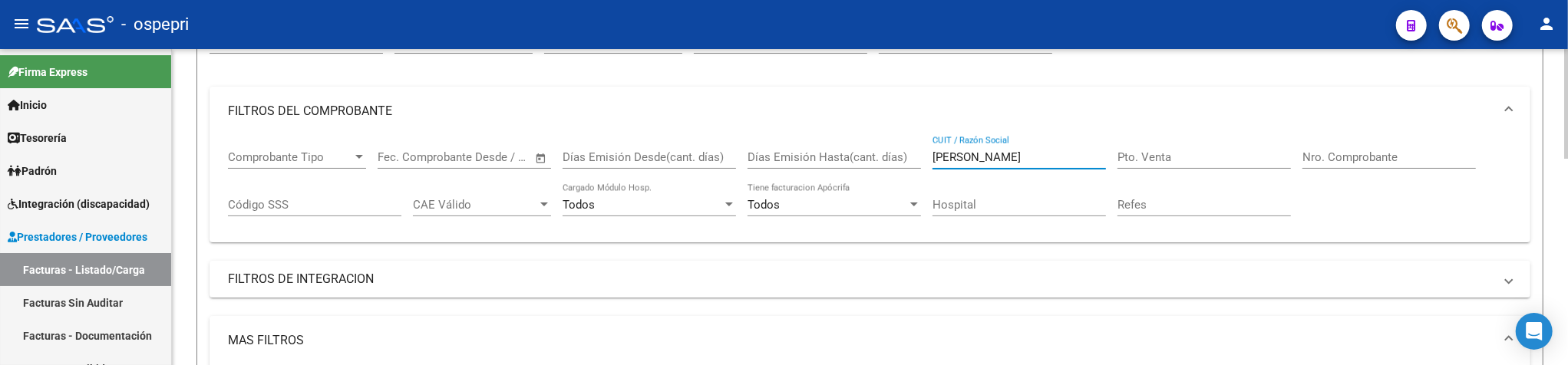
drag, startPoint x: 1044, startPoint y: 159, endPoint x: 883, endPoint y: 150, distance: 161.3
click at [883, 150] on div "Comprobante Tipo Comprobante Tipo Fecha inicio – Fecha fin Fec. Comprobante Des…" at bounding box center [869, 183] width 1284 height 95
type input "[PERSON_NAME]"
click at [967, 323] on mat-expansion-panel-header "MAS FILTROS" at bounding box center [870, 340] width 1321 height 49
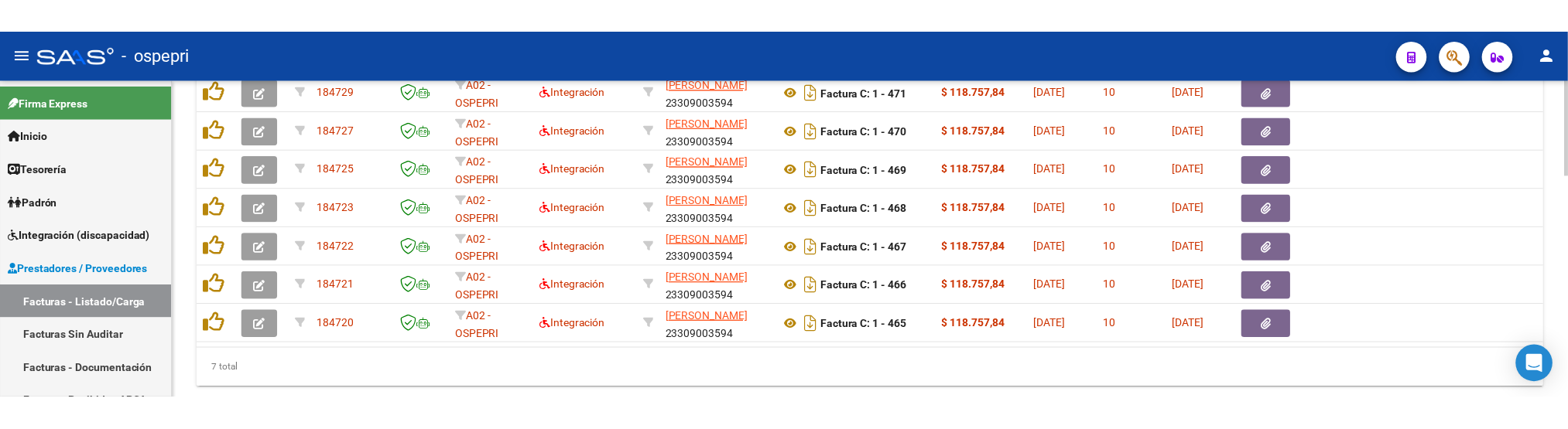
scroll to position [655, 0]
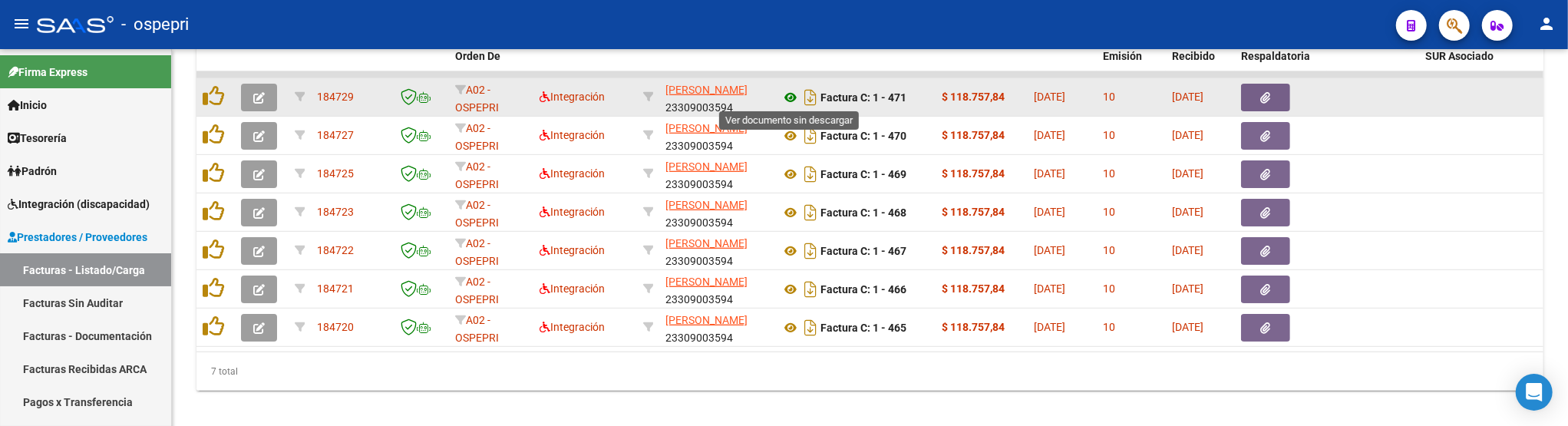
click at [790, 94] on icon at bounding box center [790, 97] width 20 height 19
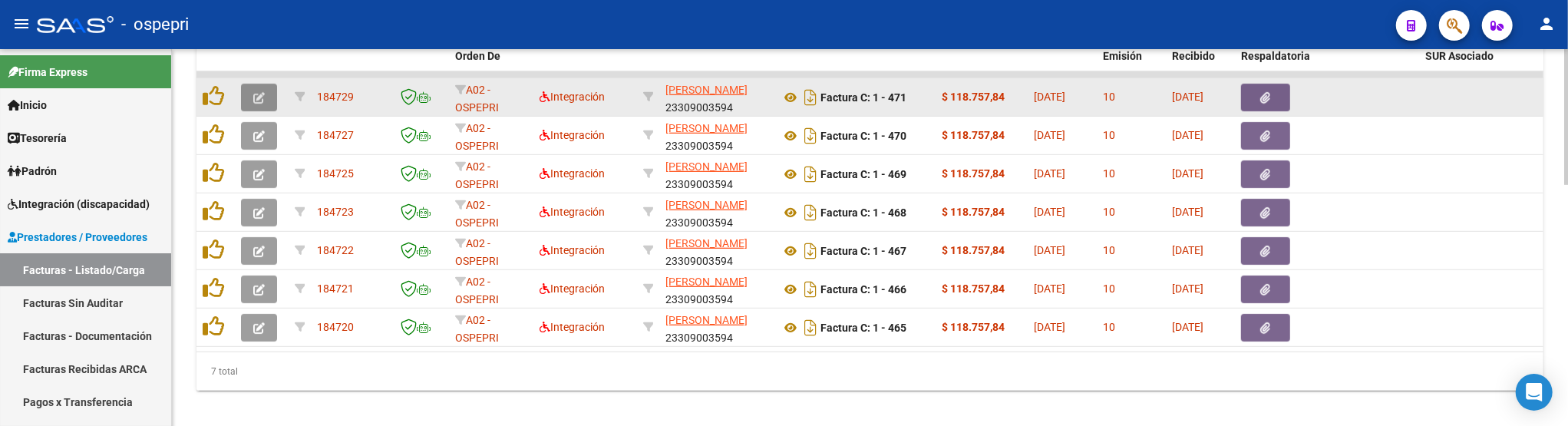
click at [257, 92] on icon "button" at bounding box center [259, 98] width 12 height 12
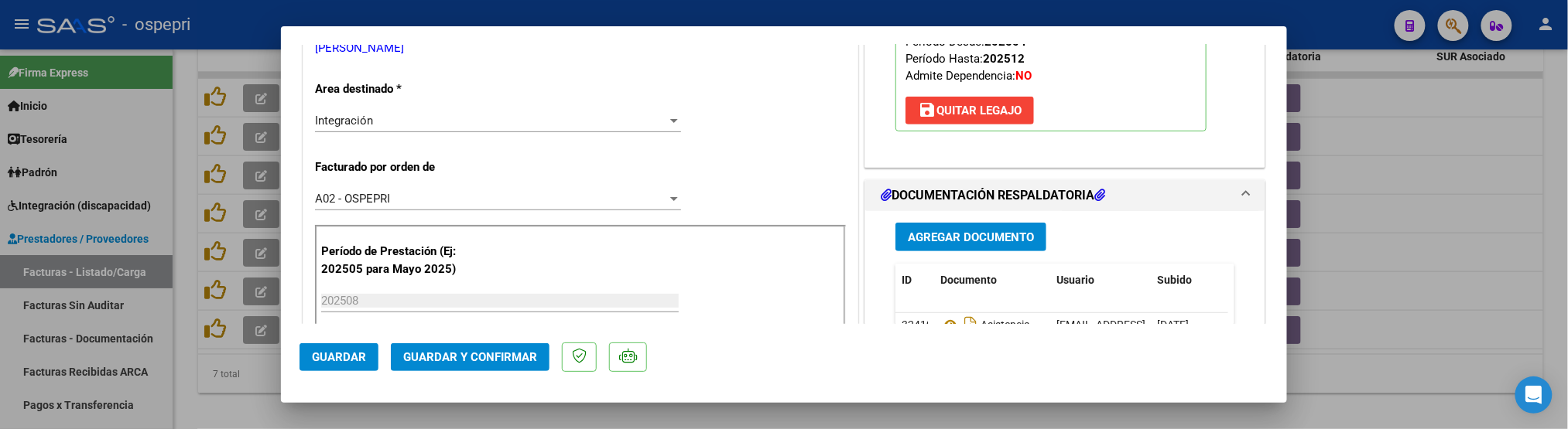
scroll to position [343, 0]
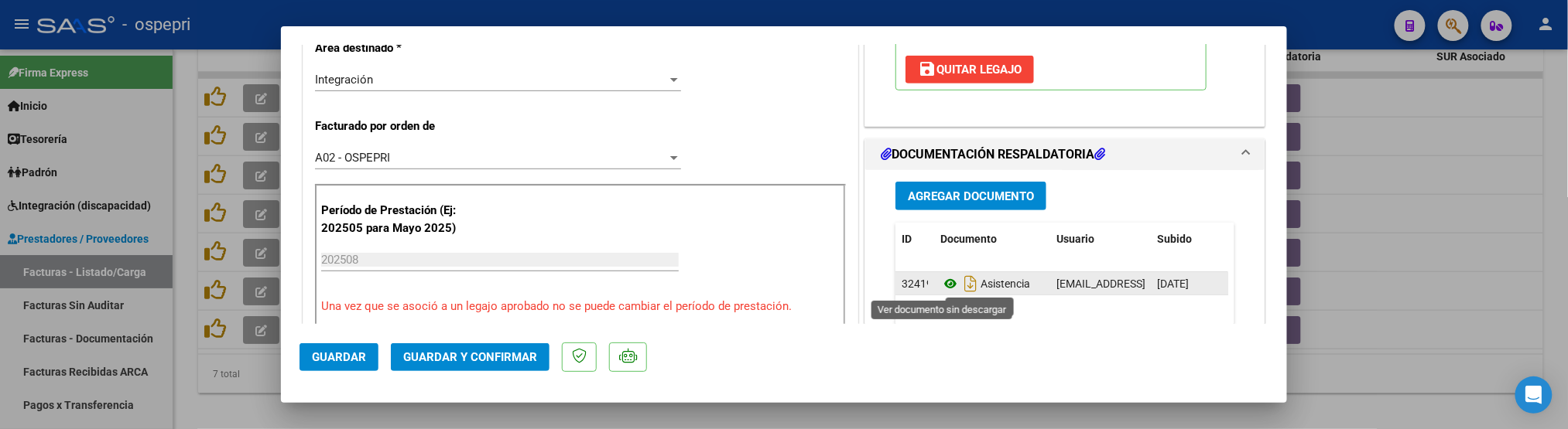
click at [945, 287] on icon at bounding box center [951, 283] width 20 height 19
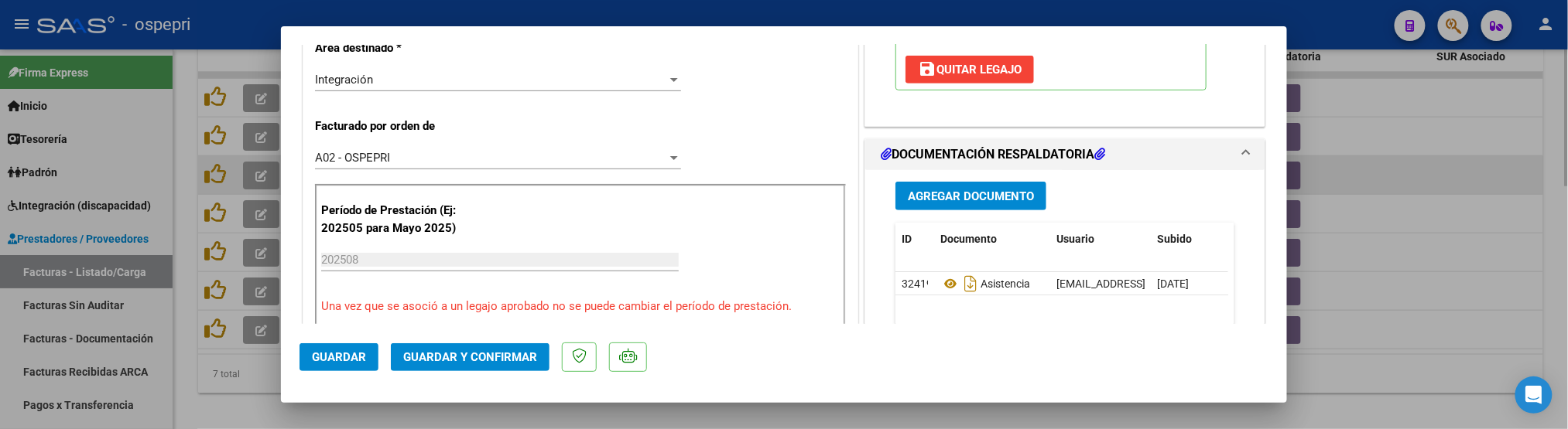
drag, startPoint x: 1463, startPoint y: 205, endPoint x: 1389, endPoint y: 160, distance: 86.6
click at [1463, 205] on div at bounding box center [784, 214] width 1568 height 429
type input "$ 0,00"
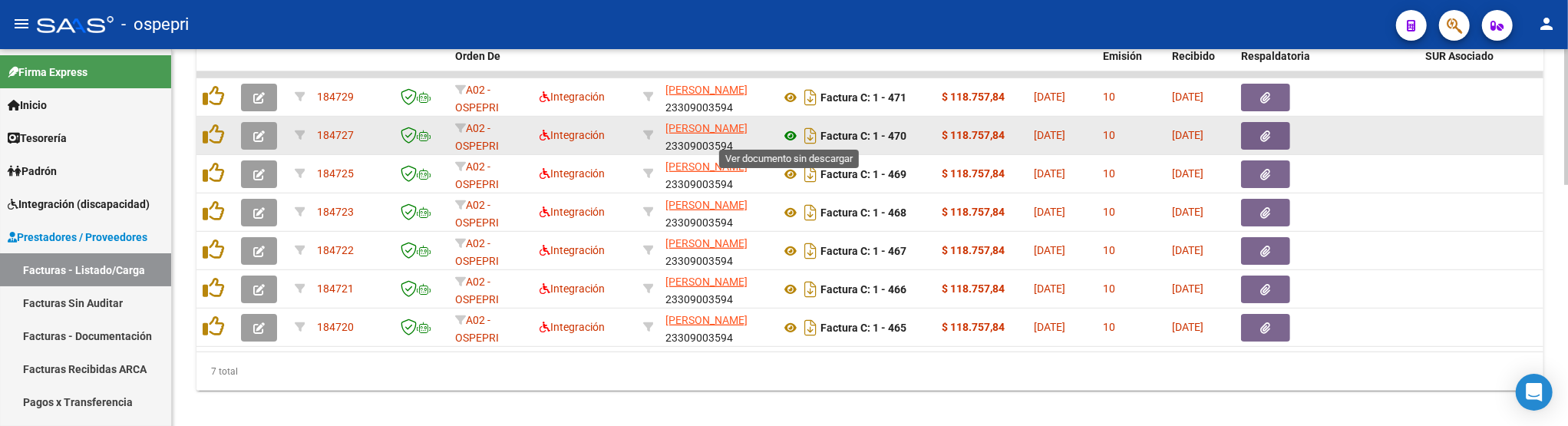
click at [794, 134] on icon at bounding box center [790, 136] width 20 height 19
click at [262, 139] on icon "button" at bounding box center [259, 137] width 12 height 12
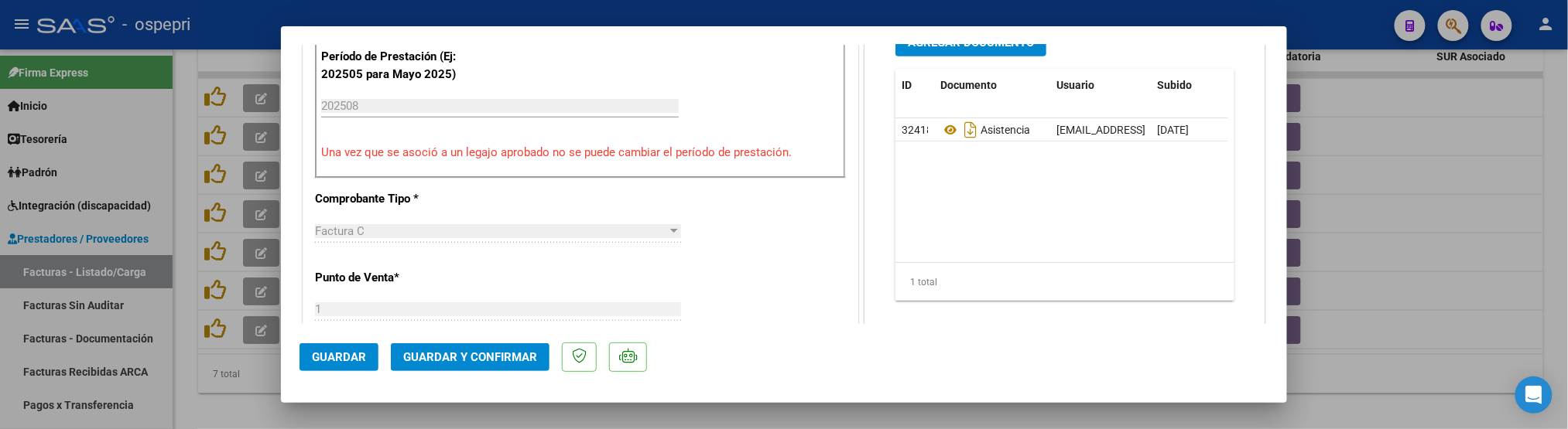
scroll to position [515, 0]
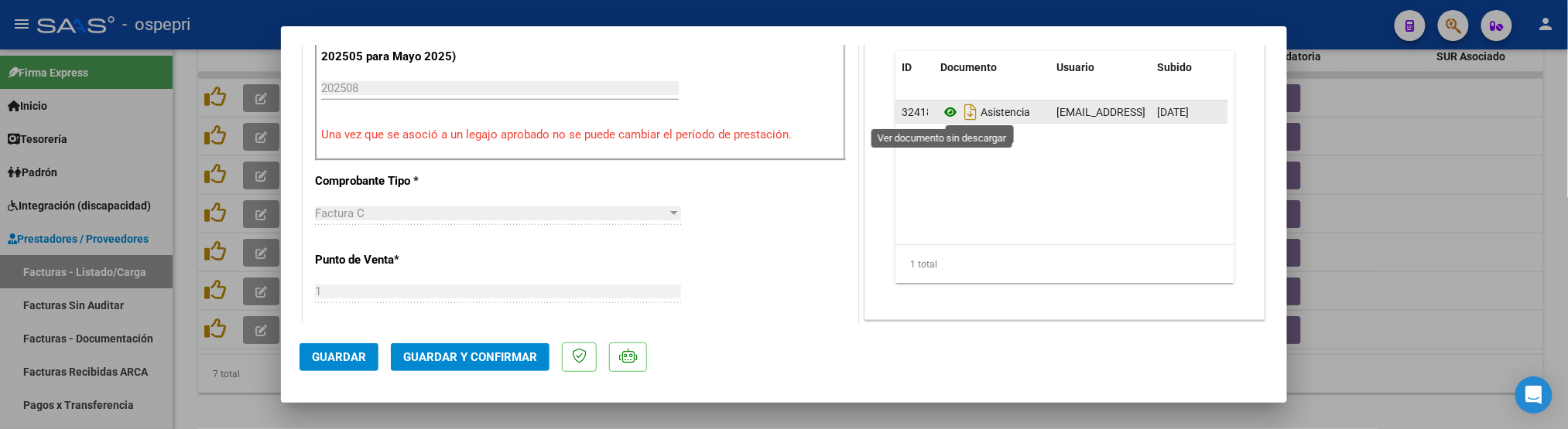
click at [945, 112] on icon at bounding box center [951, 112] width 20 height 19
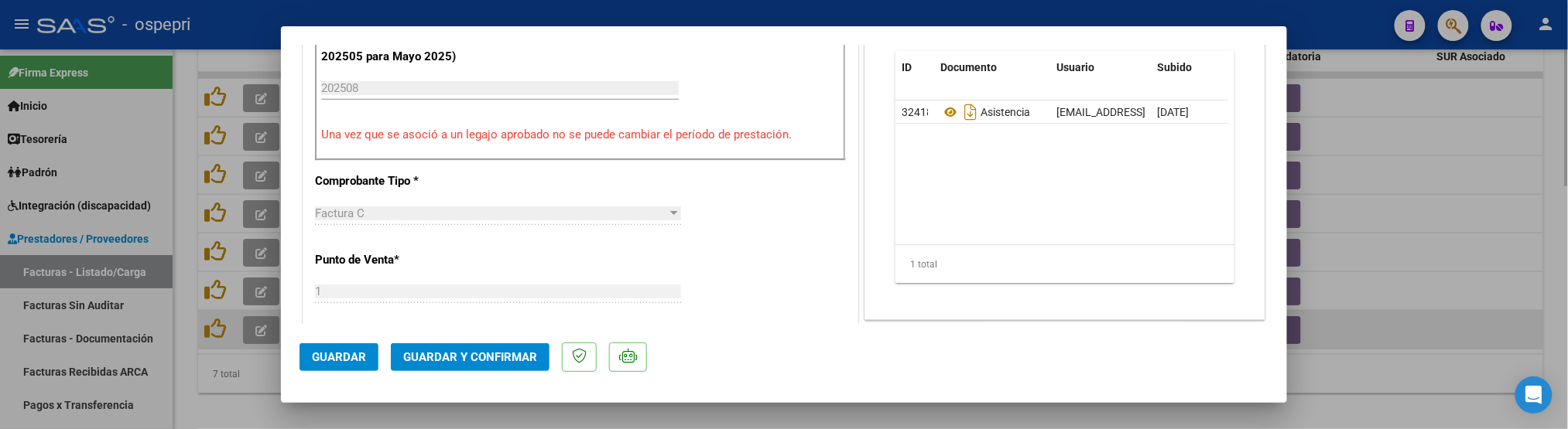
drag, startPoint x: 1347, startPoint y: 298, endPoint x: 1378, endPoint y: 314, distance: 34.9
click at [1348, 298] on div at bounding box center [784, 214] width 1568 height 429
type input "$ 0,00"
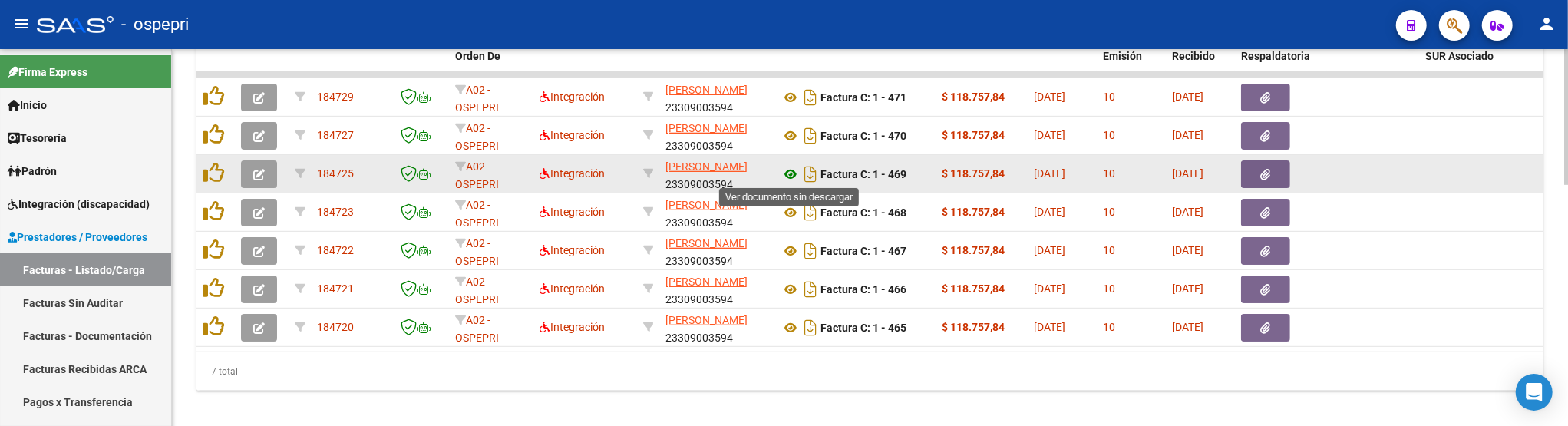
click at [788, 166] on icon at bounding box center [790, 174] width 20 height 19
click at [265, 176] on button "button" at bounding box center [258, 174] width 36 height 28
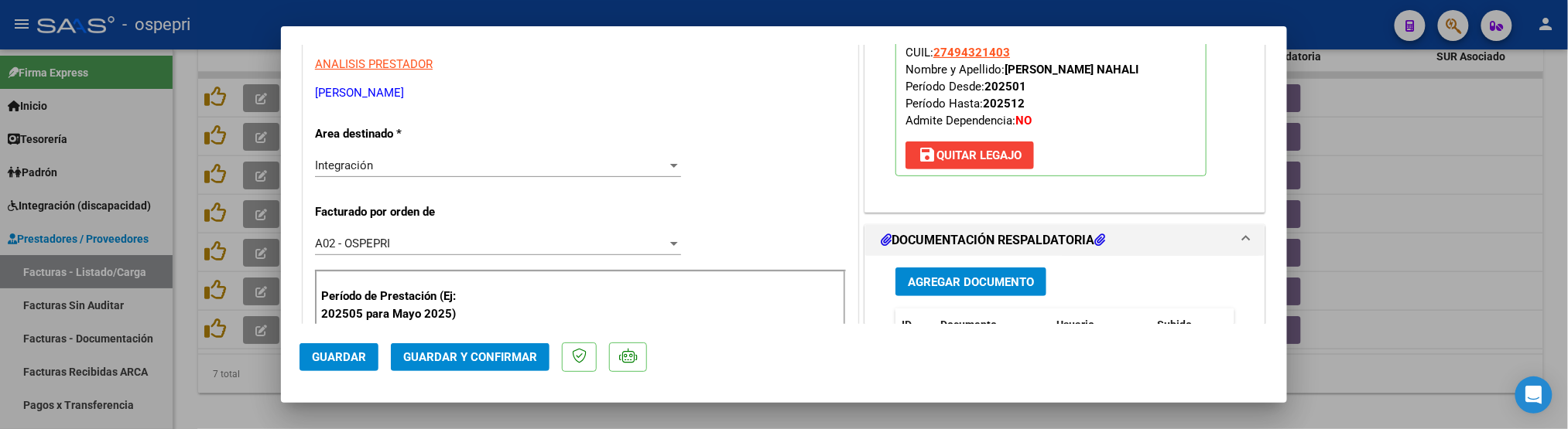
scroll to position [429, 0]
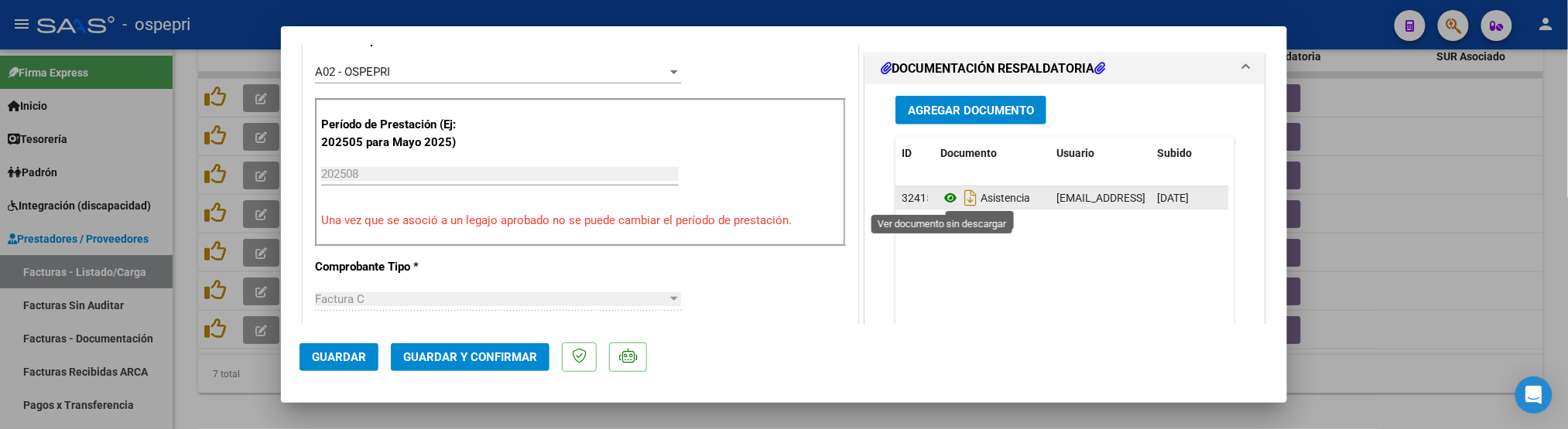
click at [942, 205] on icon at bounding box center [951, 198] width 20 height 19
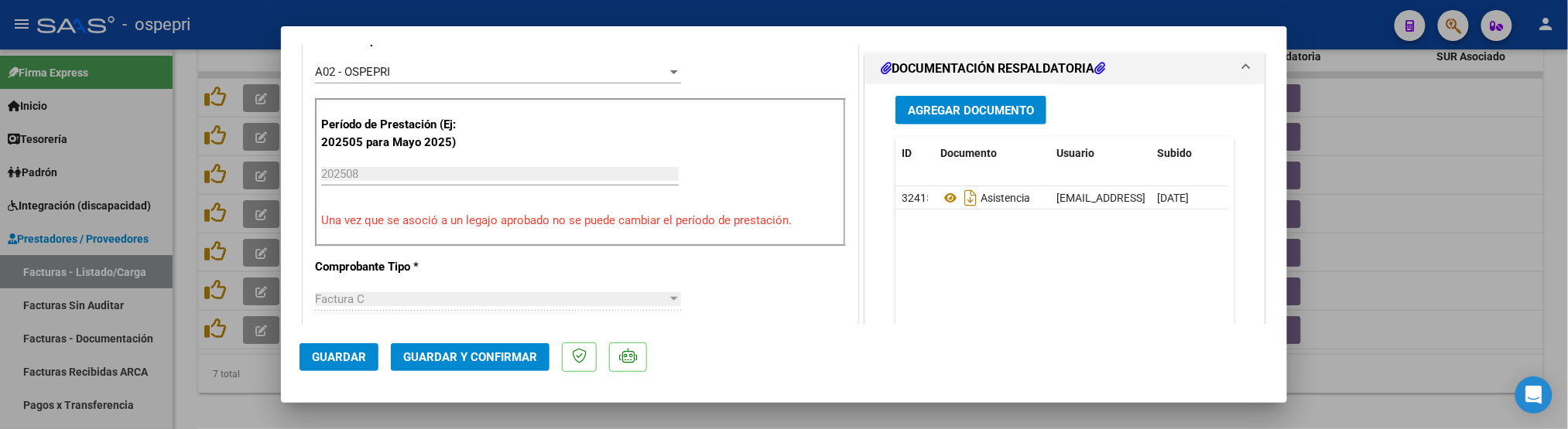
click at [1398, 277] on div at bounding box center [784, 214] width 1568 height 429
type input "$ 0,00"
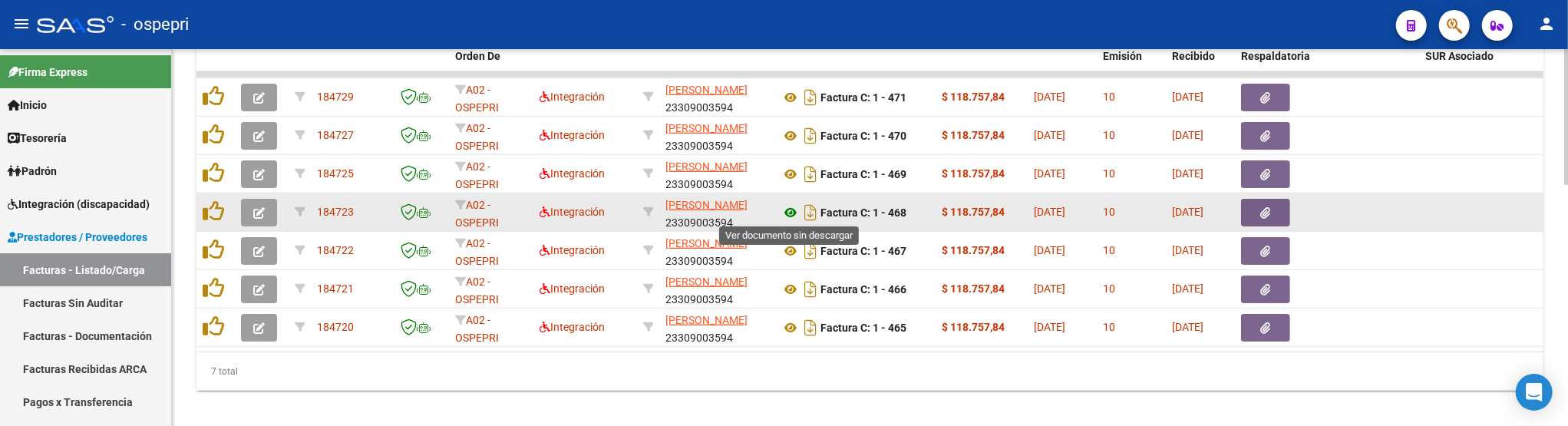
click at [790, 213] on icon at bounding box center [790, 212] width 20 height 19
click at [257, 207] on icon "button" at bounding box center [259, 213] width 12 height 12
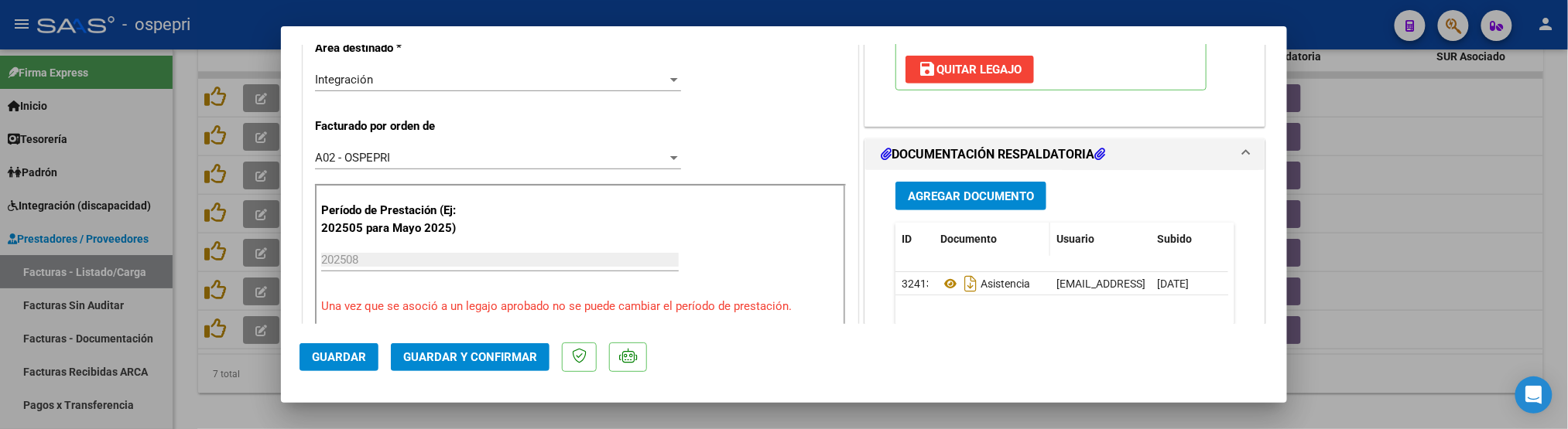
scroll to position [429, 0]
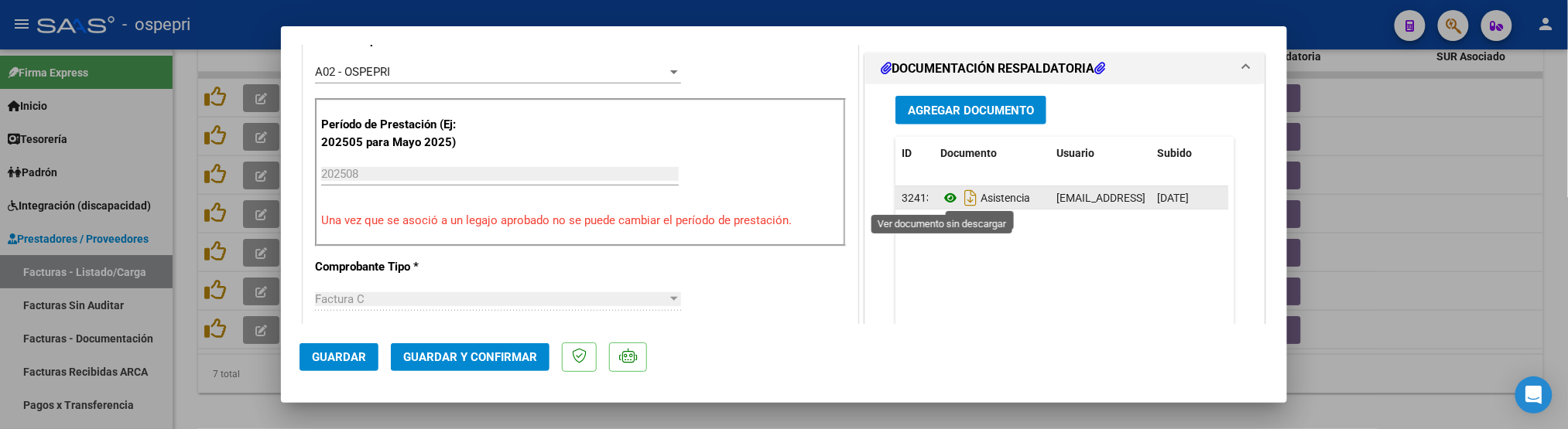
click at [945, 202] on icon at bounding box center [951, 198] width 20 height 19
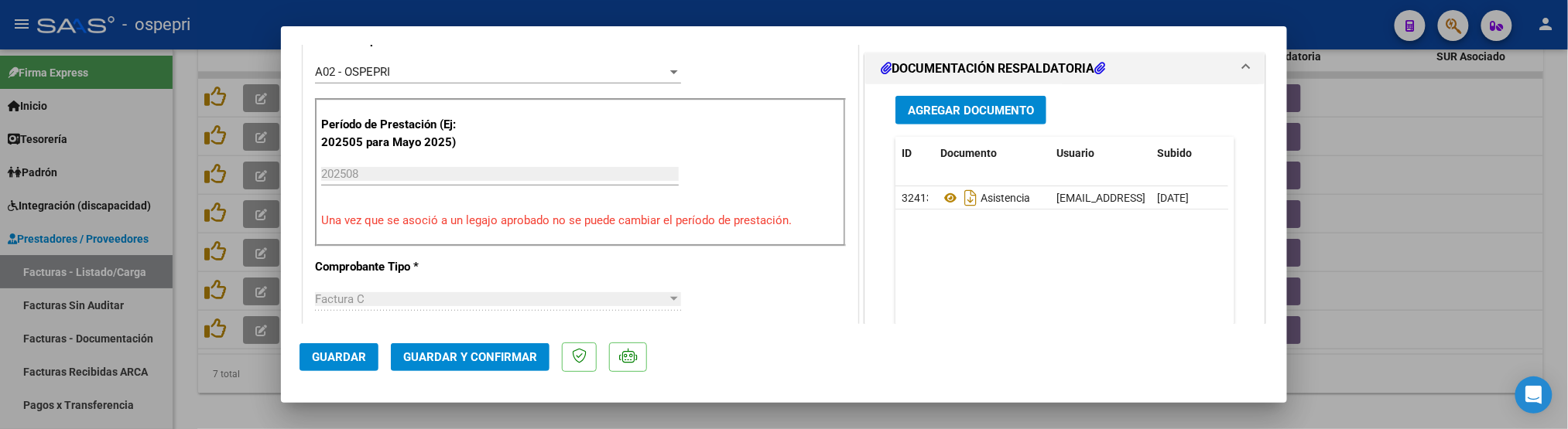
click at [1487, 302] on div at bounding box center [784, 214] width 1568 height 429
type input "$ 0,00"
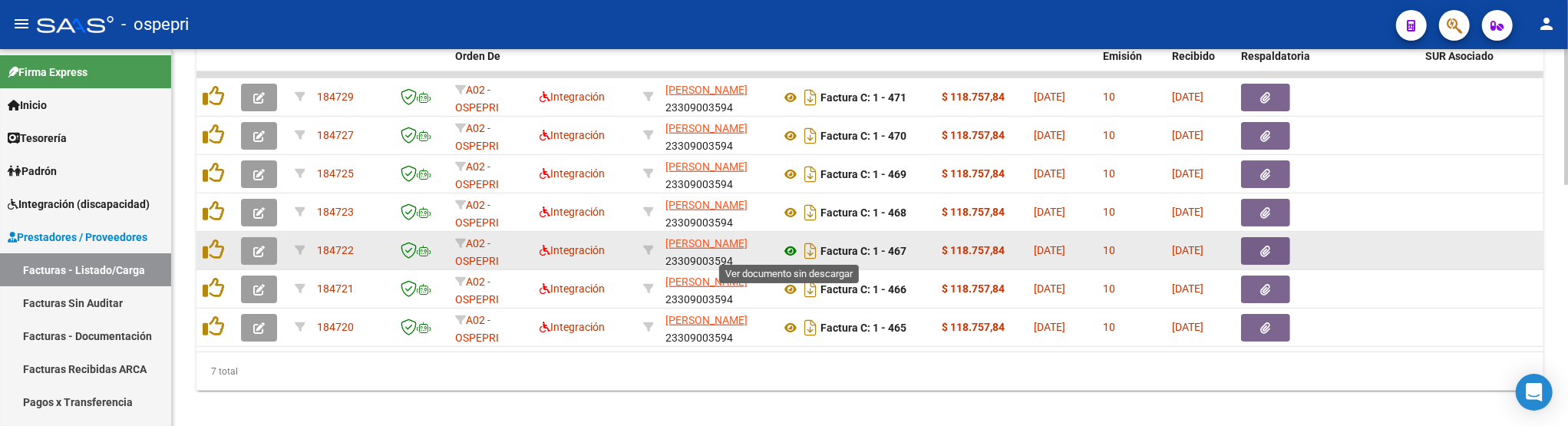
click at [790, 249] on icon at bounding box center [790, 251] width 20 height 19
click at [259, 251] on icon "button" at bounding box center [259, 252] width 12 height 12
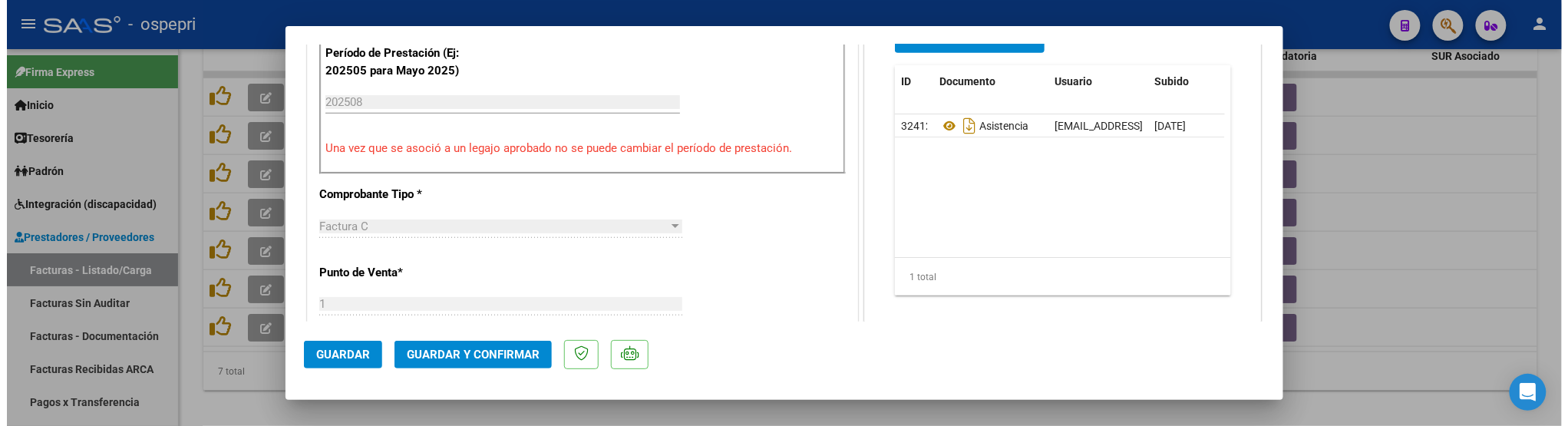
scroll to position [511, 0]
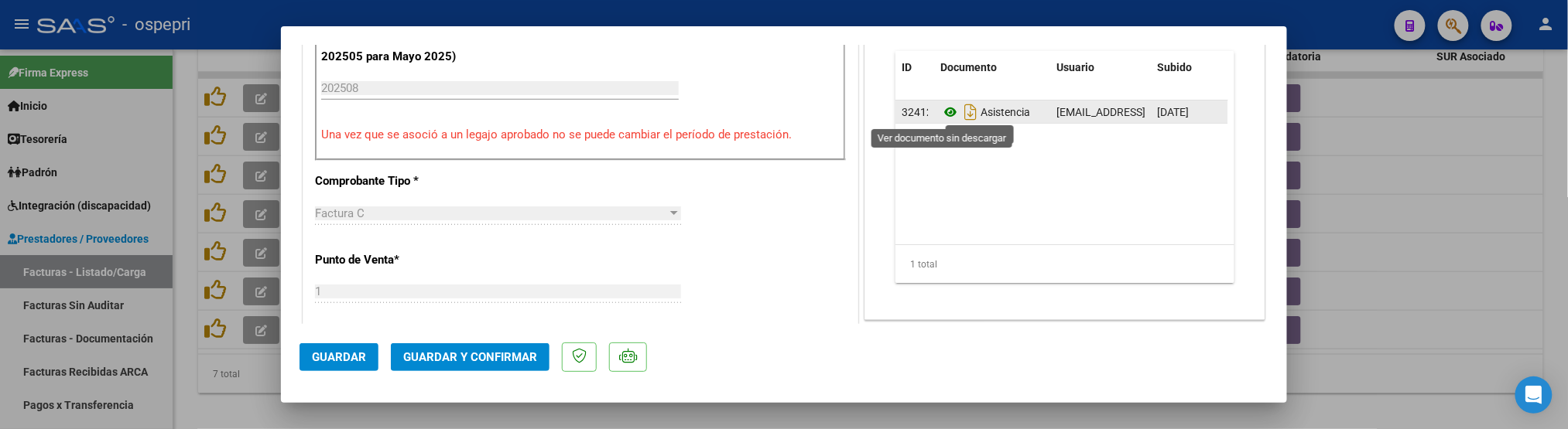
click at [946, 117] on icon at bounding box center [951, 112] width 20 height 19
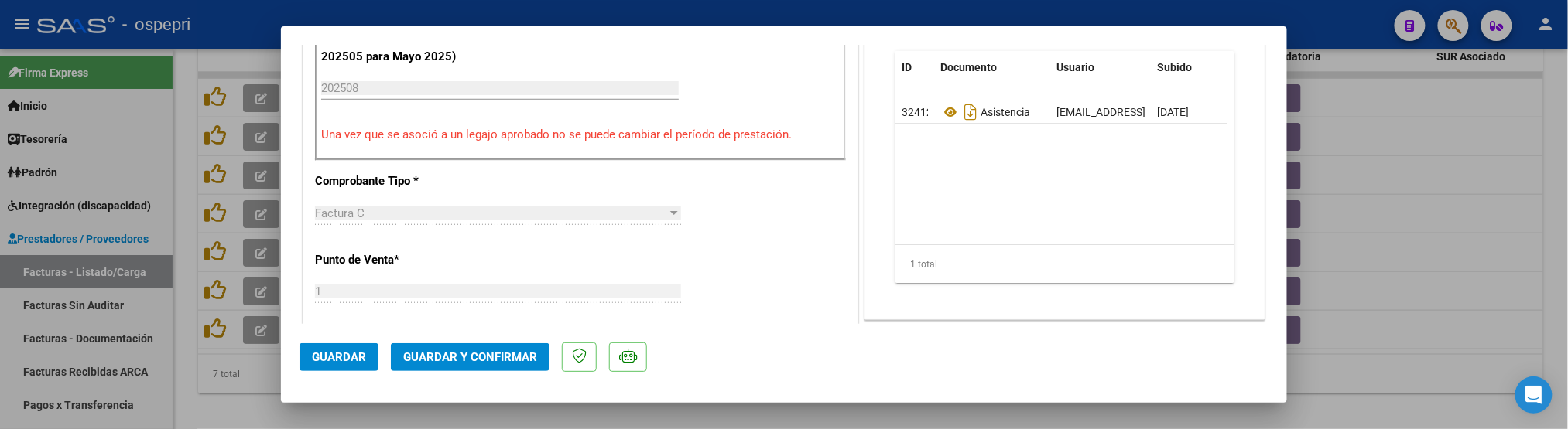
click at [1358, 303] on div at bounding box center [784, 214] width 1568 height 429
type input "$ 0,00"
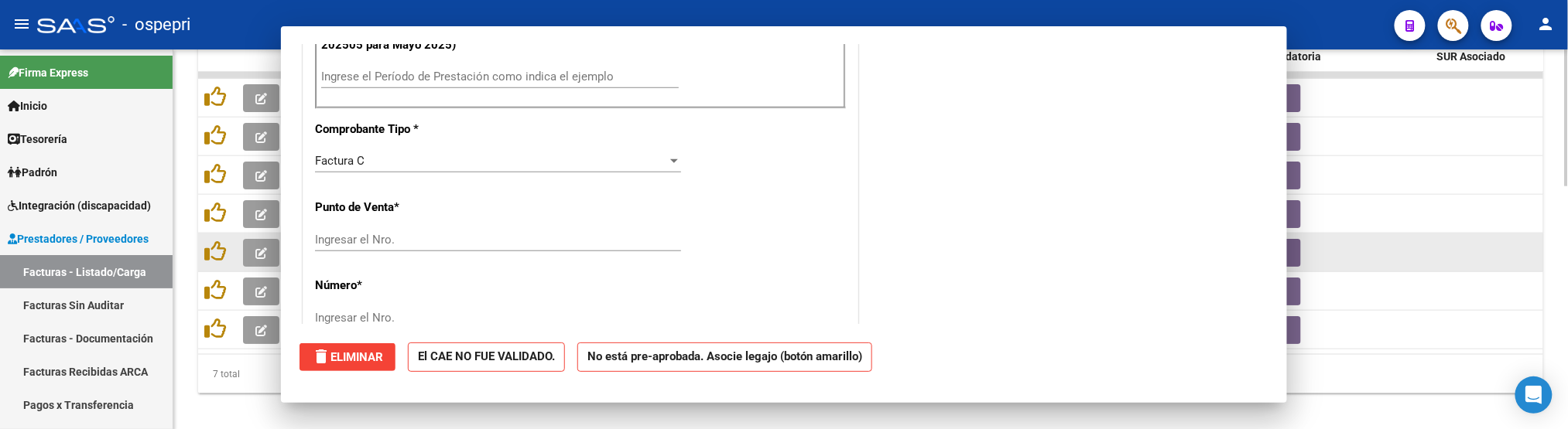
scroll to position [0, 0]
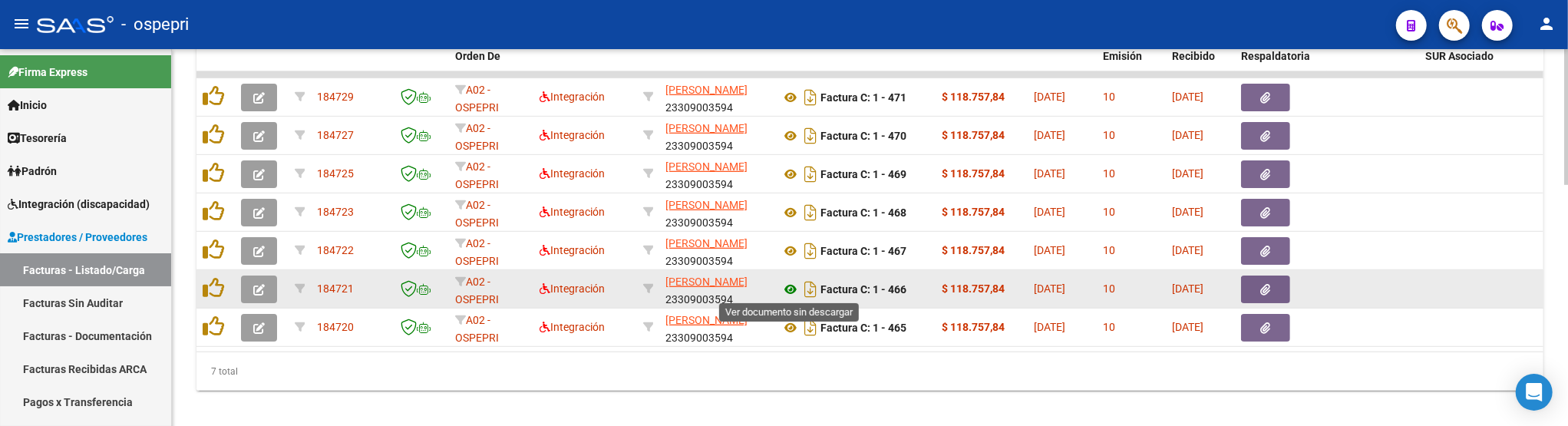
click at [787, 288] on icon at bounding box center [790, 289] width 20 height 19
click at [261, 285] on icon "button" at bounding box center [259, 290] width 12 height 12
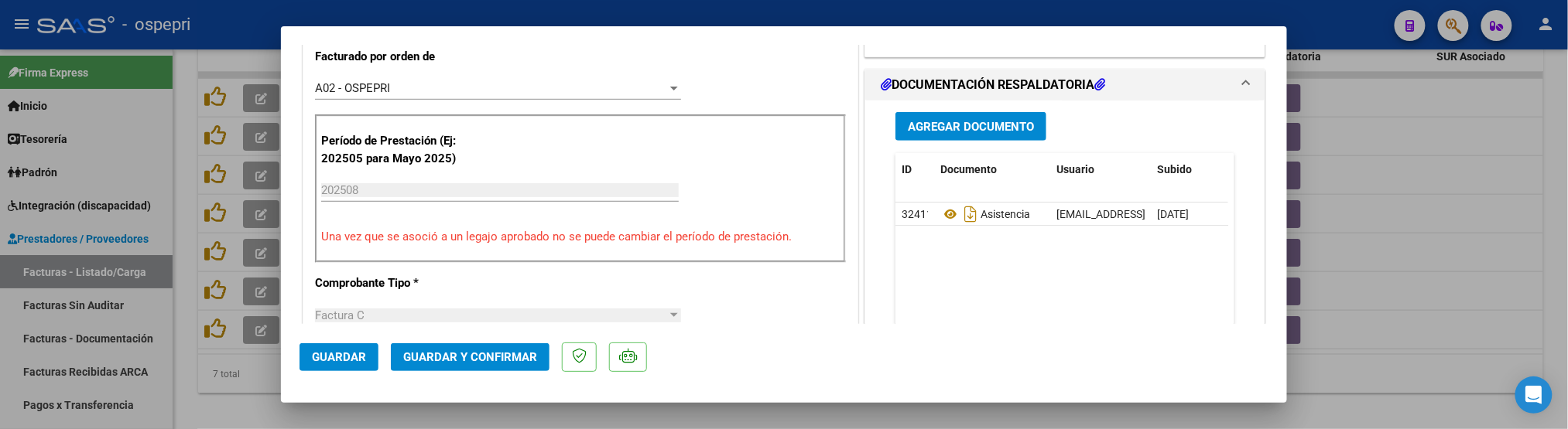
scroll to position [429, 0]
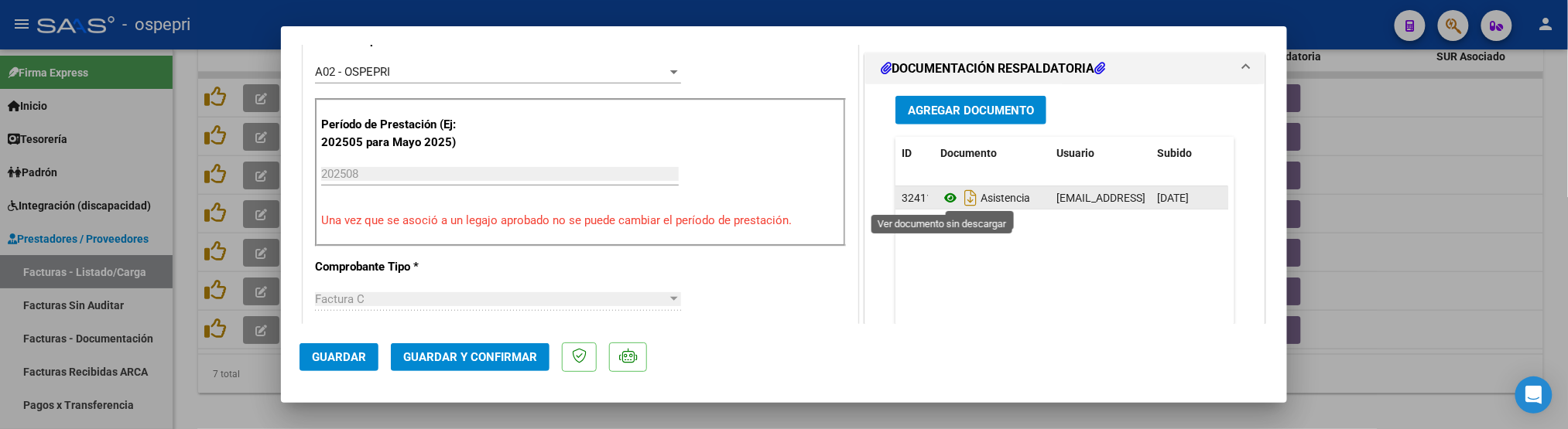
click at [947, 202] on icon at bounding box center [951, 198] width 20 height 19
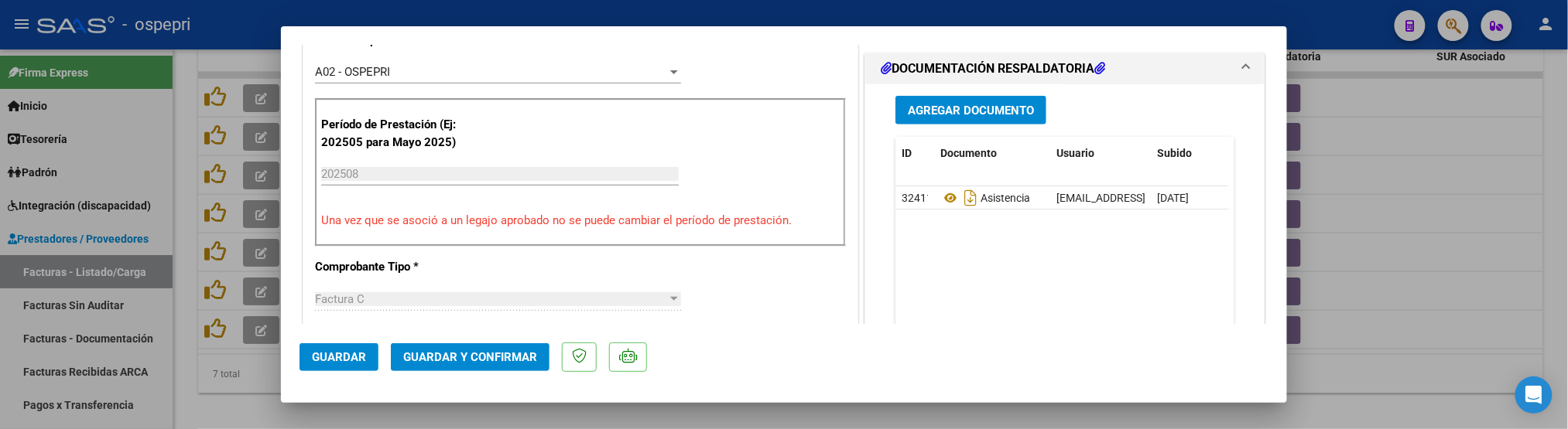
click at [1375, 236] on div at bounding box center [784, 214] width 1568 height 429
type input "$ 0,00"
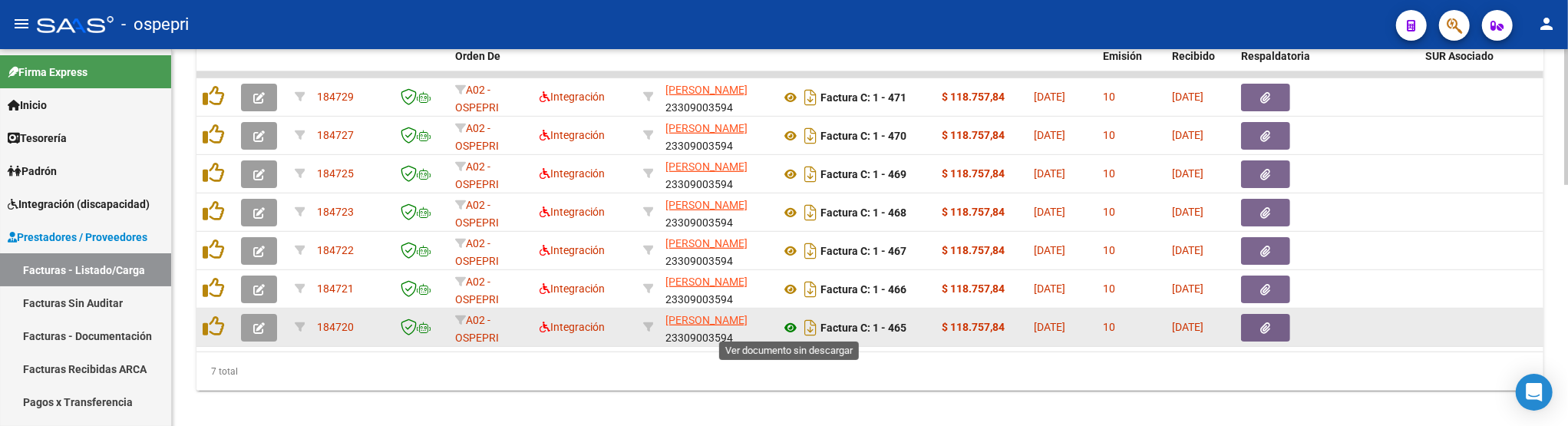
click at [791, 324] on icon at bounding box center [790, 328] width 20 height 19
click at [271, 331] on button "button" at bounding box center [258, 328] width 36 height 28
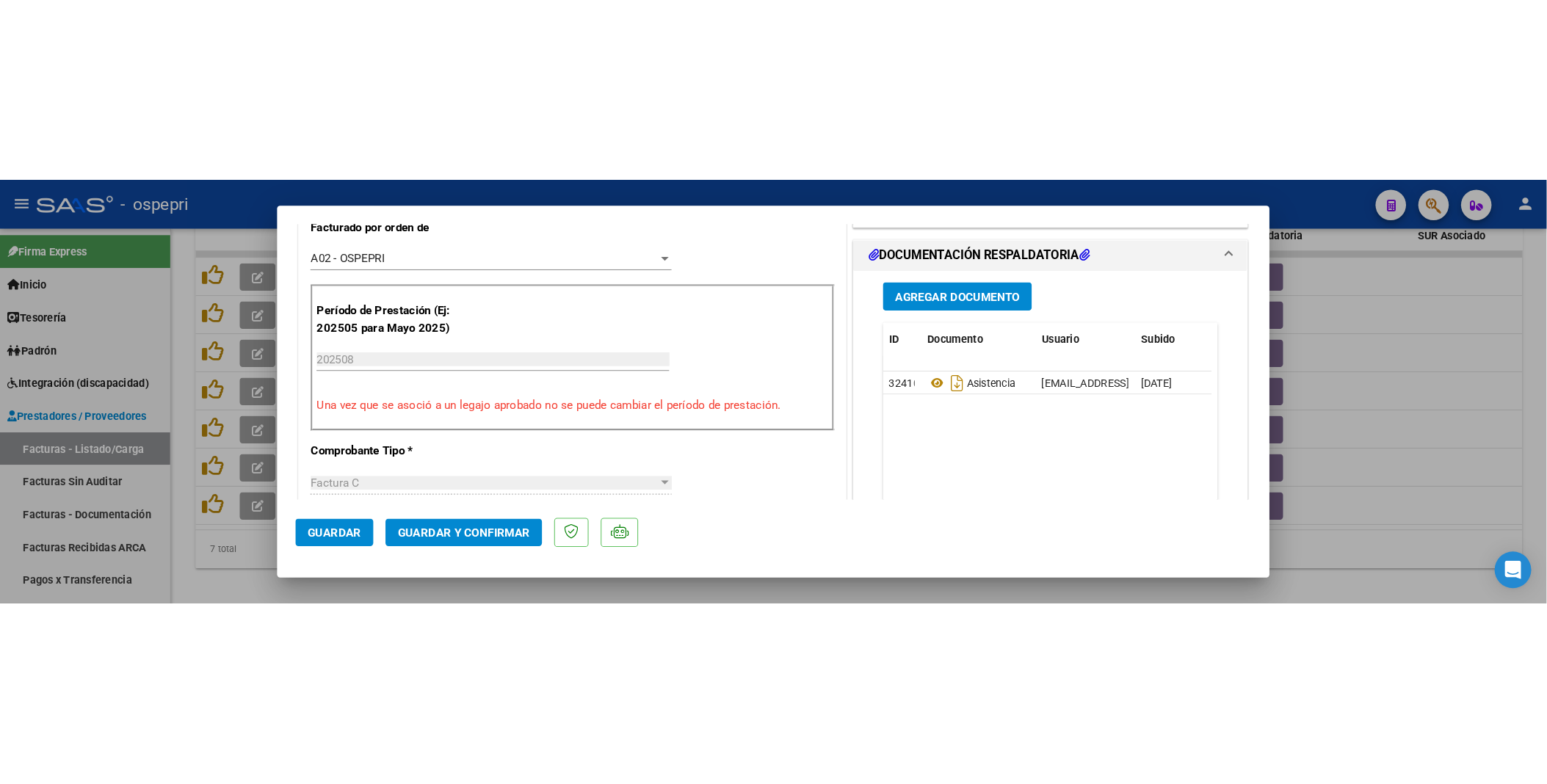
scroll to position [407, 0]
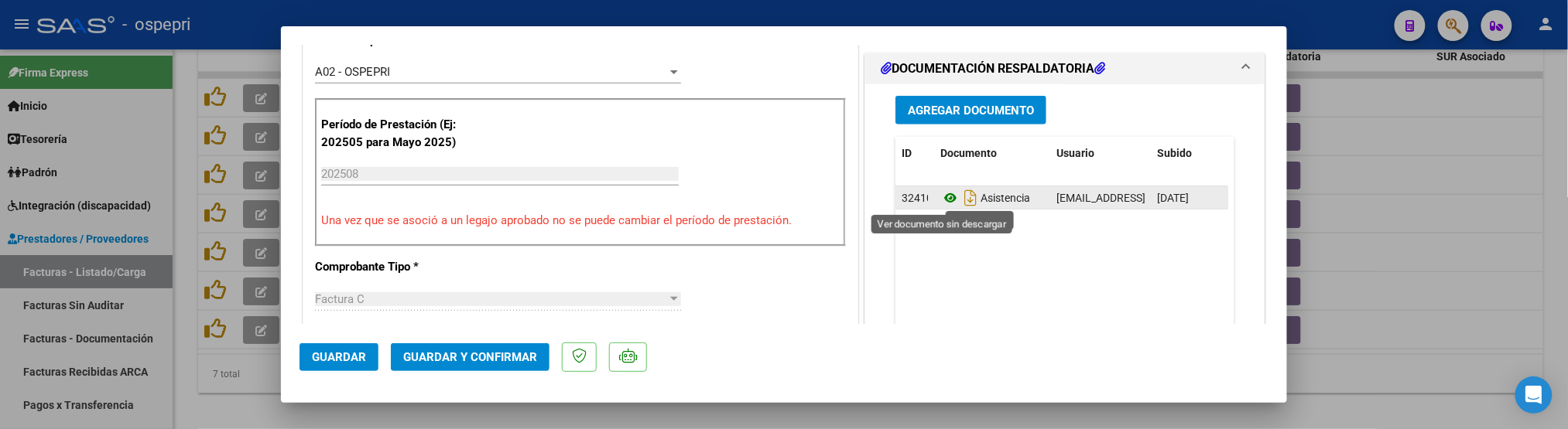
click at [949, 202] on icon at bounding box center [951, 198] width 20 height 19
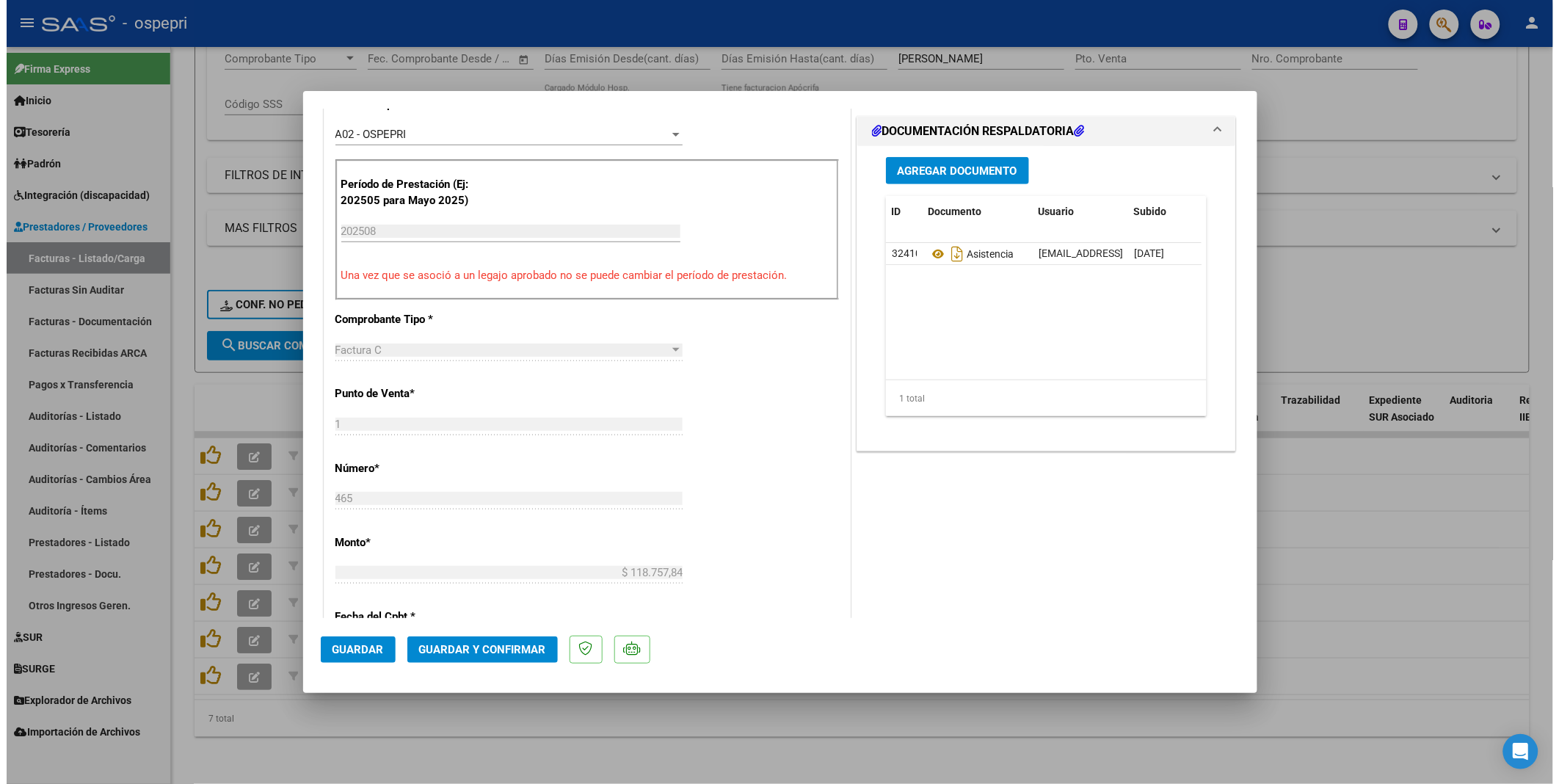
scroll to position [269, 0]
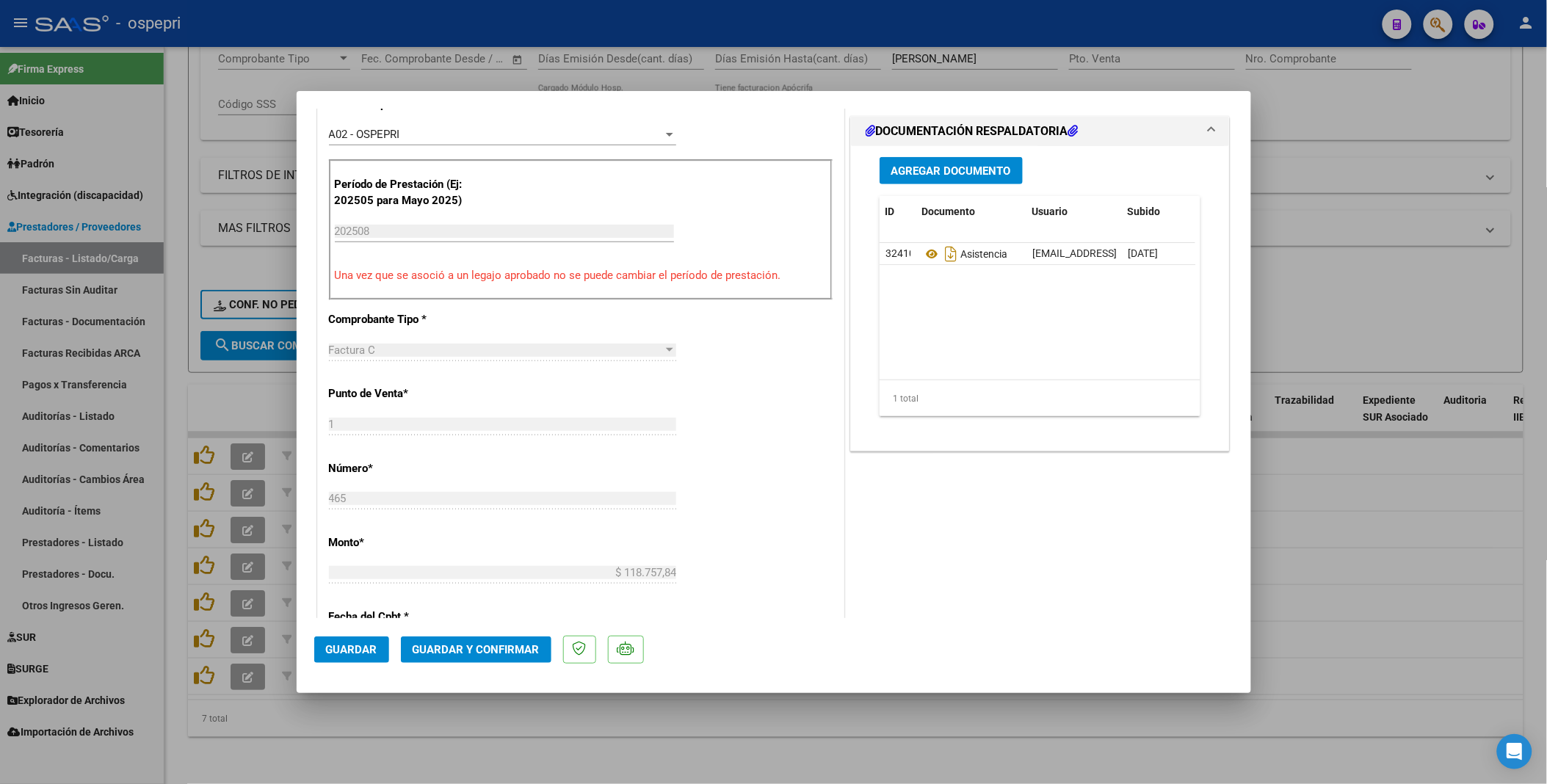
click at [1355, 427] on div at bounding box center [773, 392] width 1547 height 784
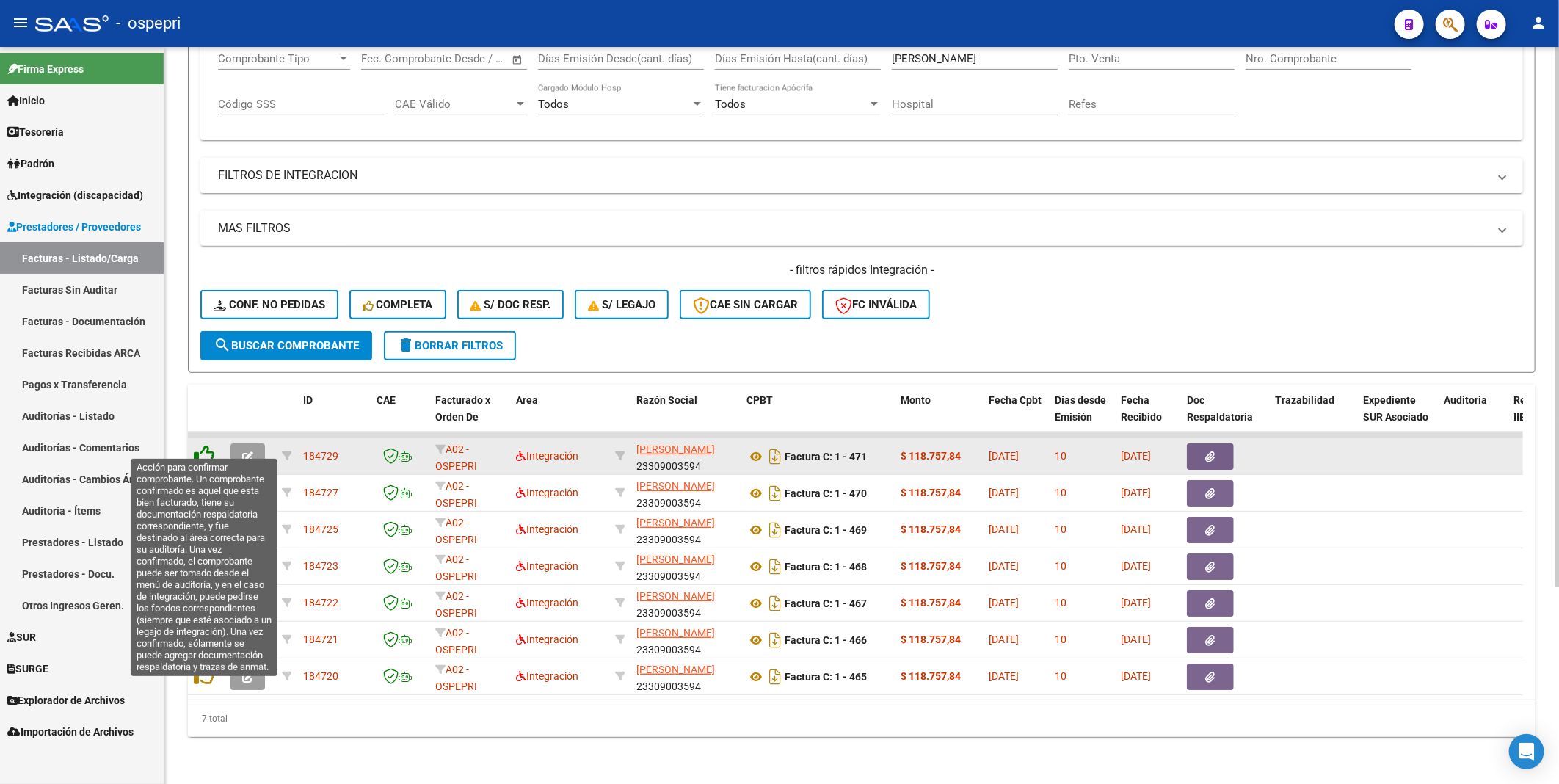
click at [204, 427] on icon at bounding box center [205, 455] width 21 height 21
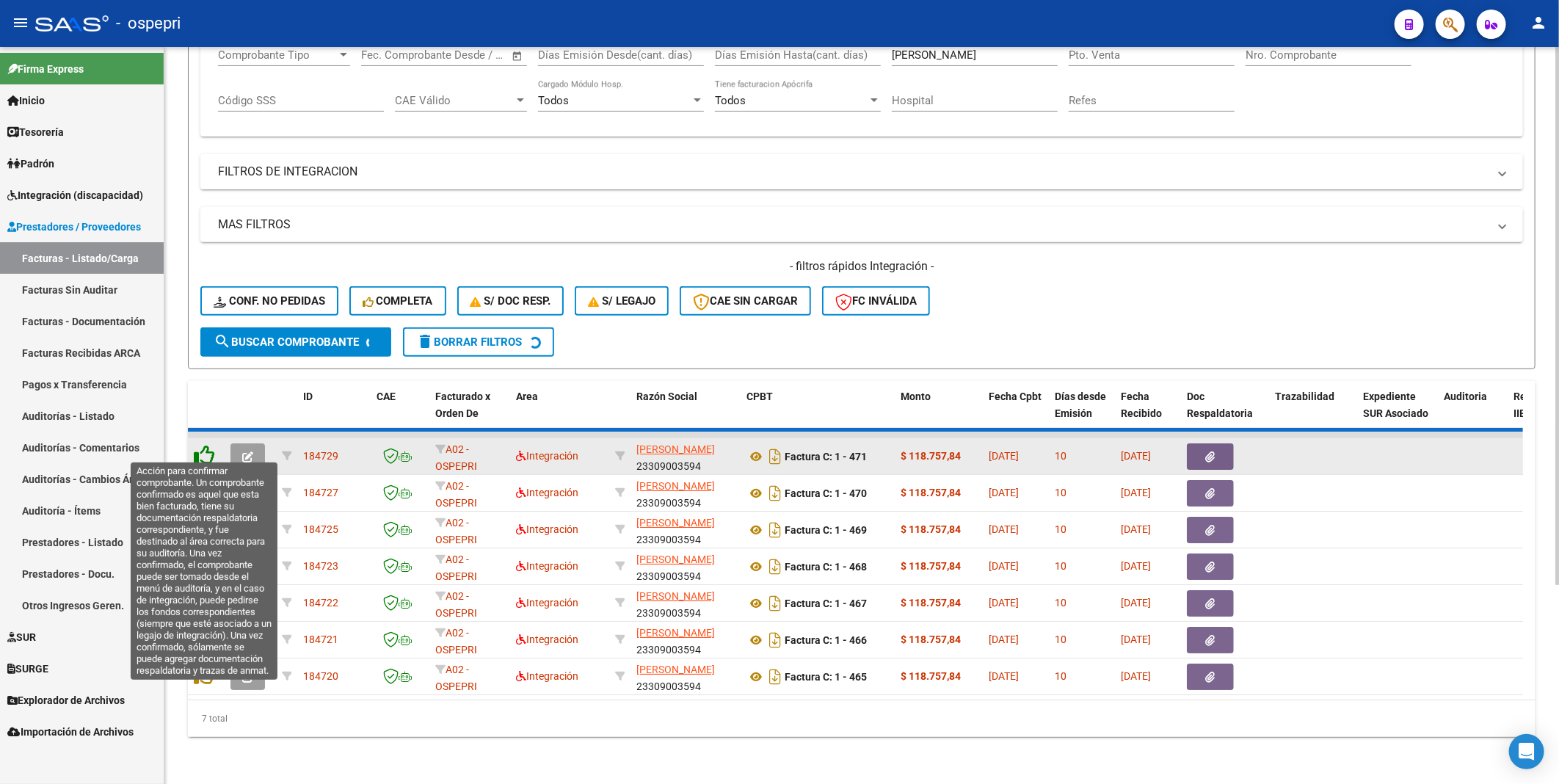
scroll to position [232, 0]
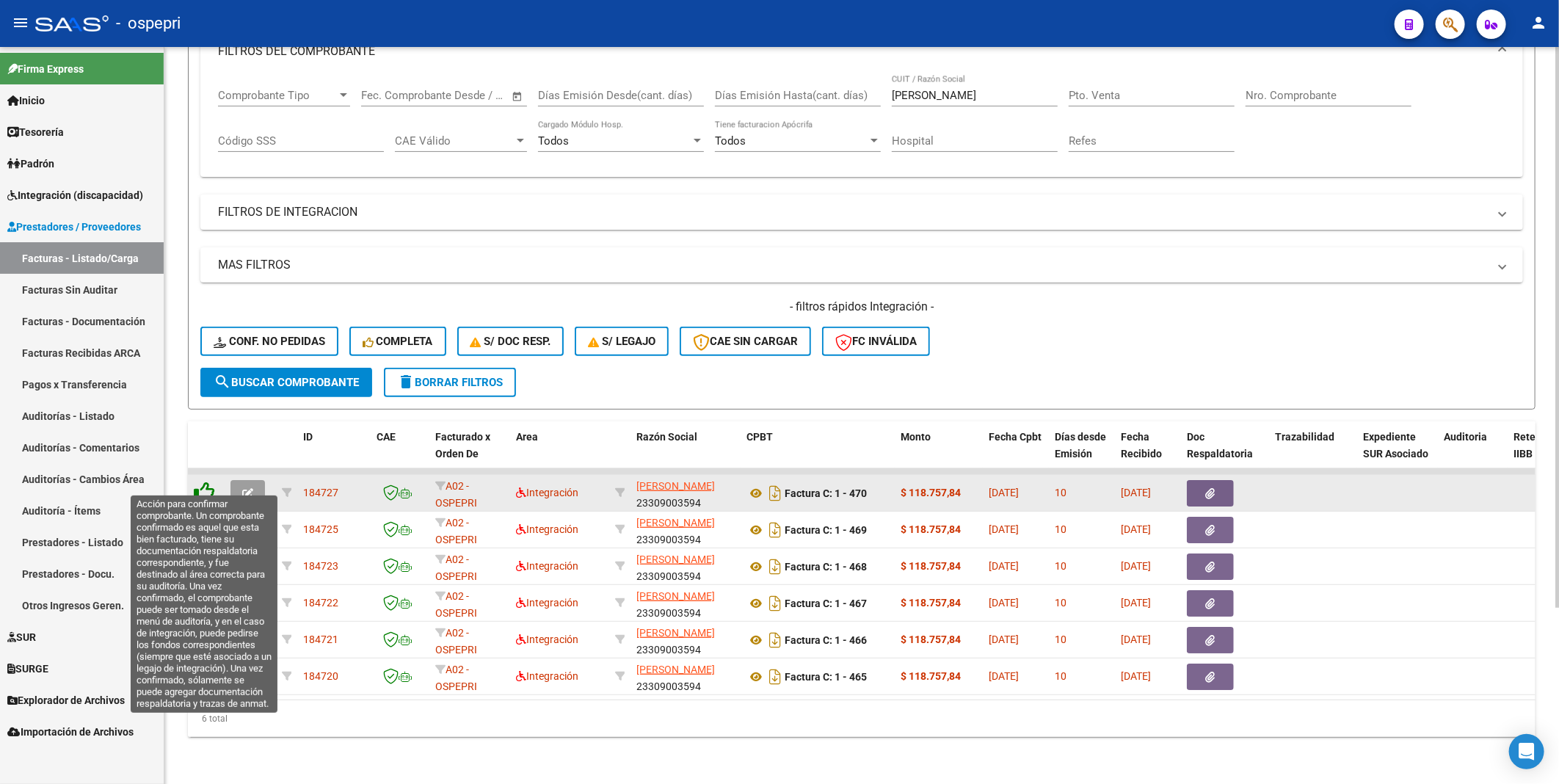
click at [208, 427] on icon at bounding box center [205, 492] width 21 height 21
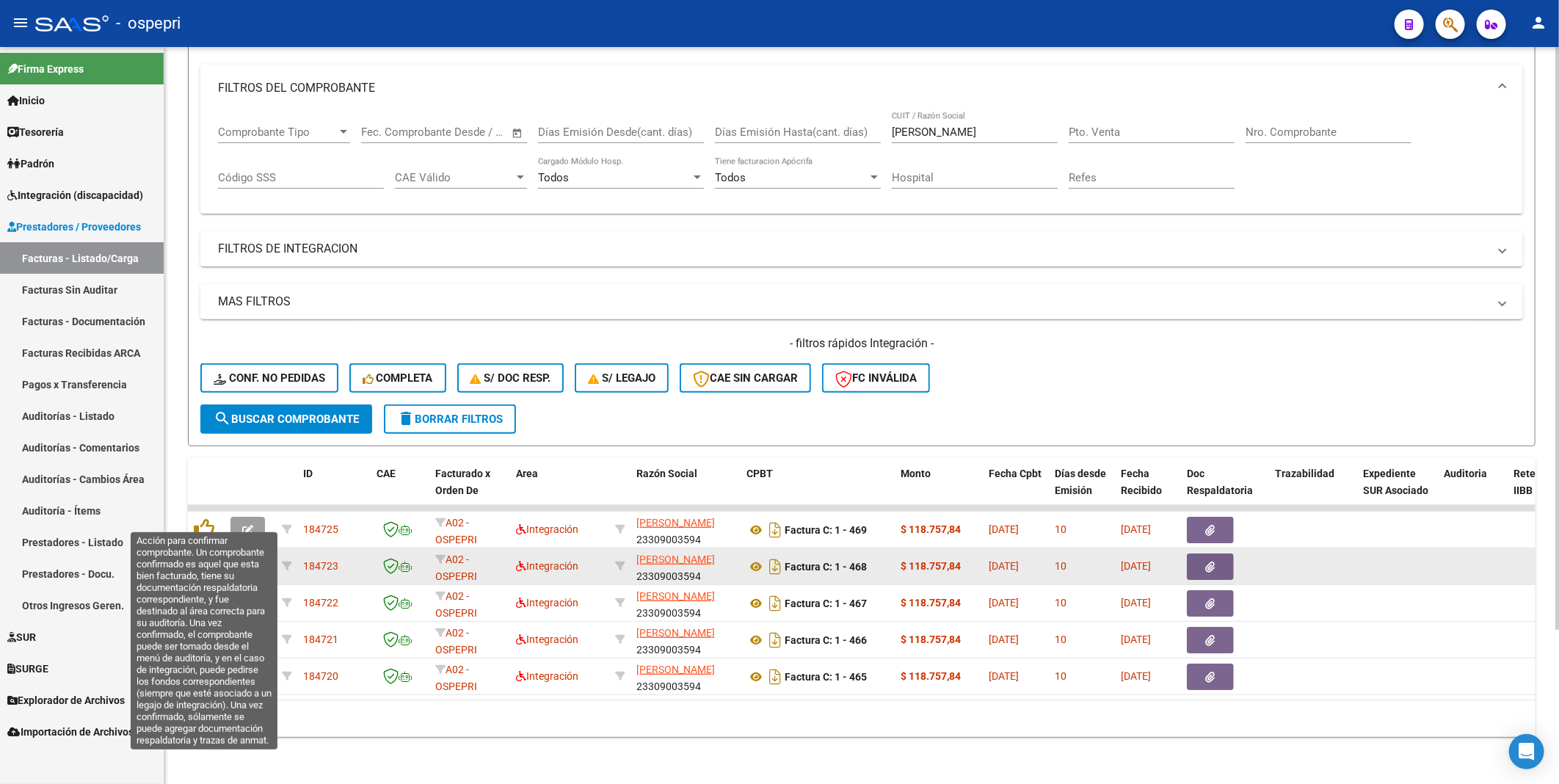
click at [207, 427] on icon at bounding box center [205, 528] width 21 height 21
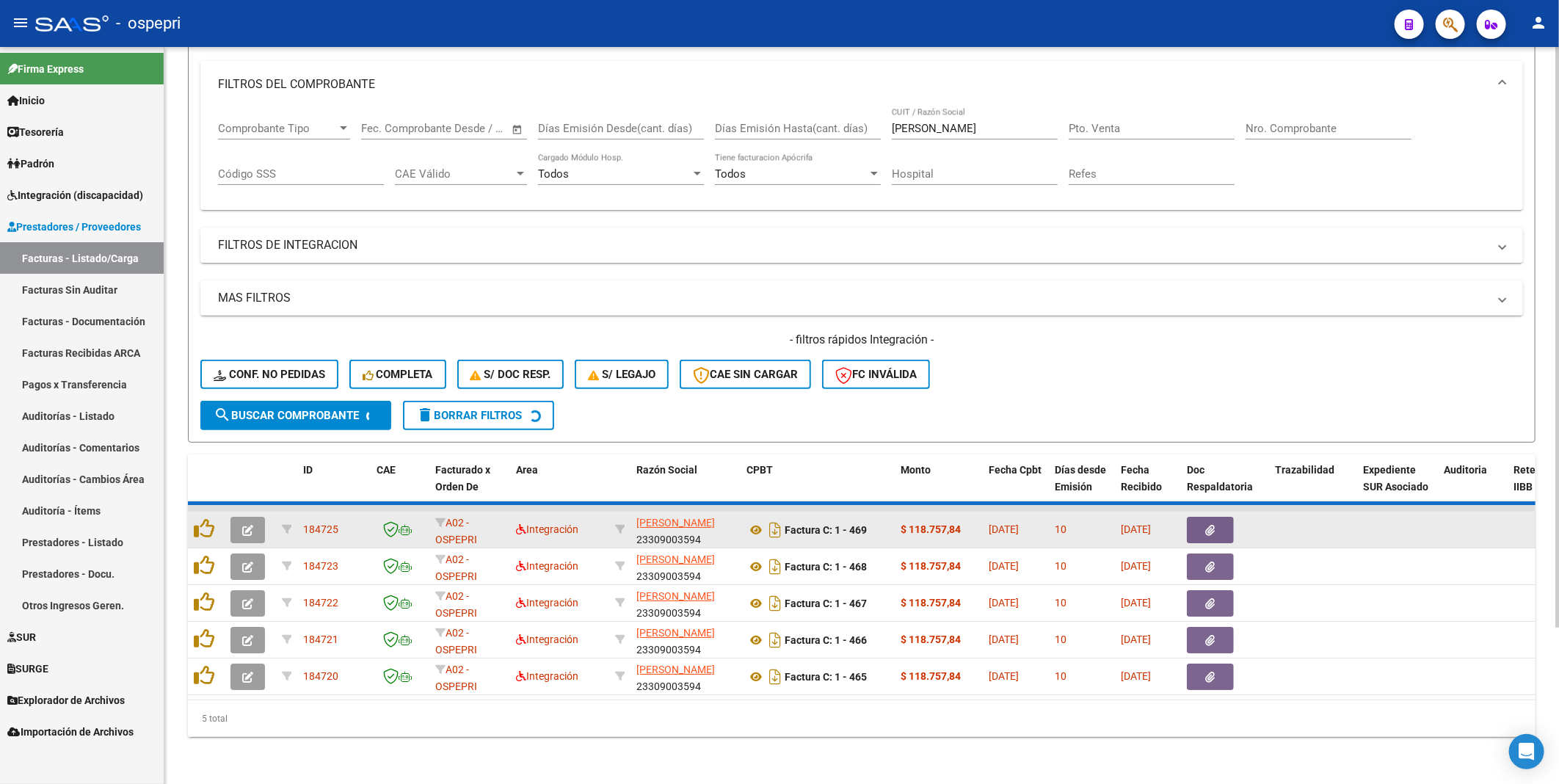
scroll to position [158, 0]
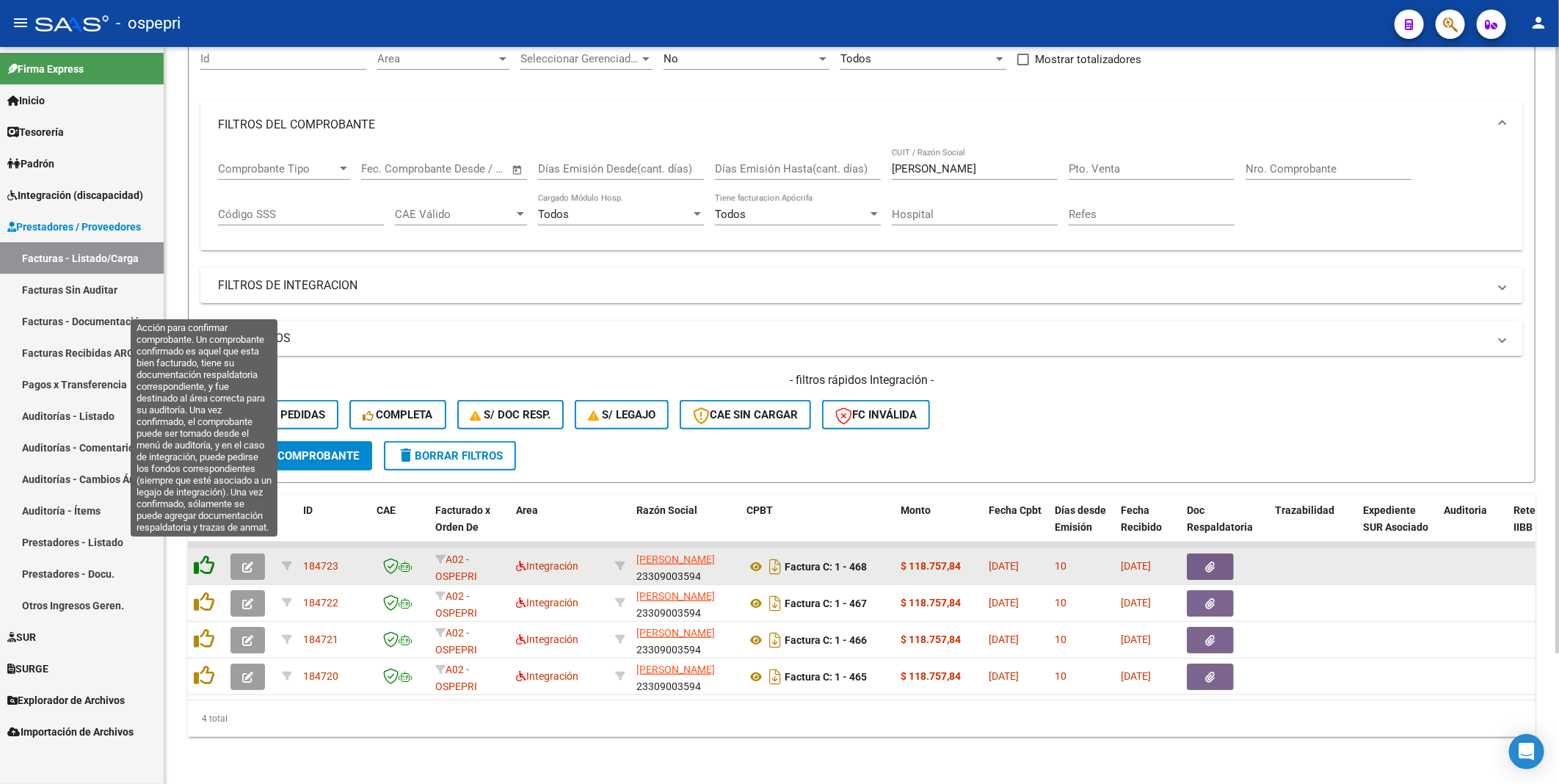
click at [206, 427] on icon at bounding box center [205, 565] width 21 height 21
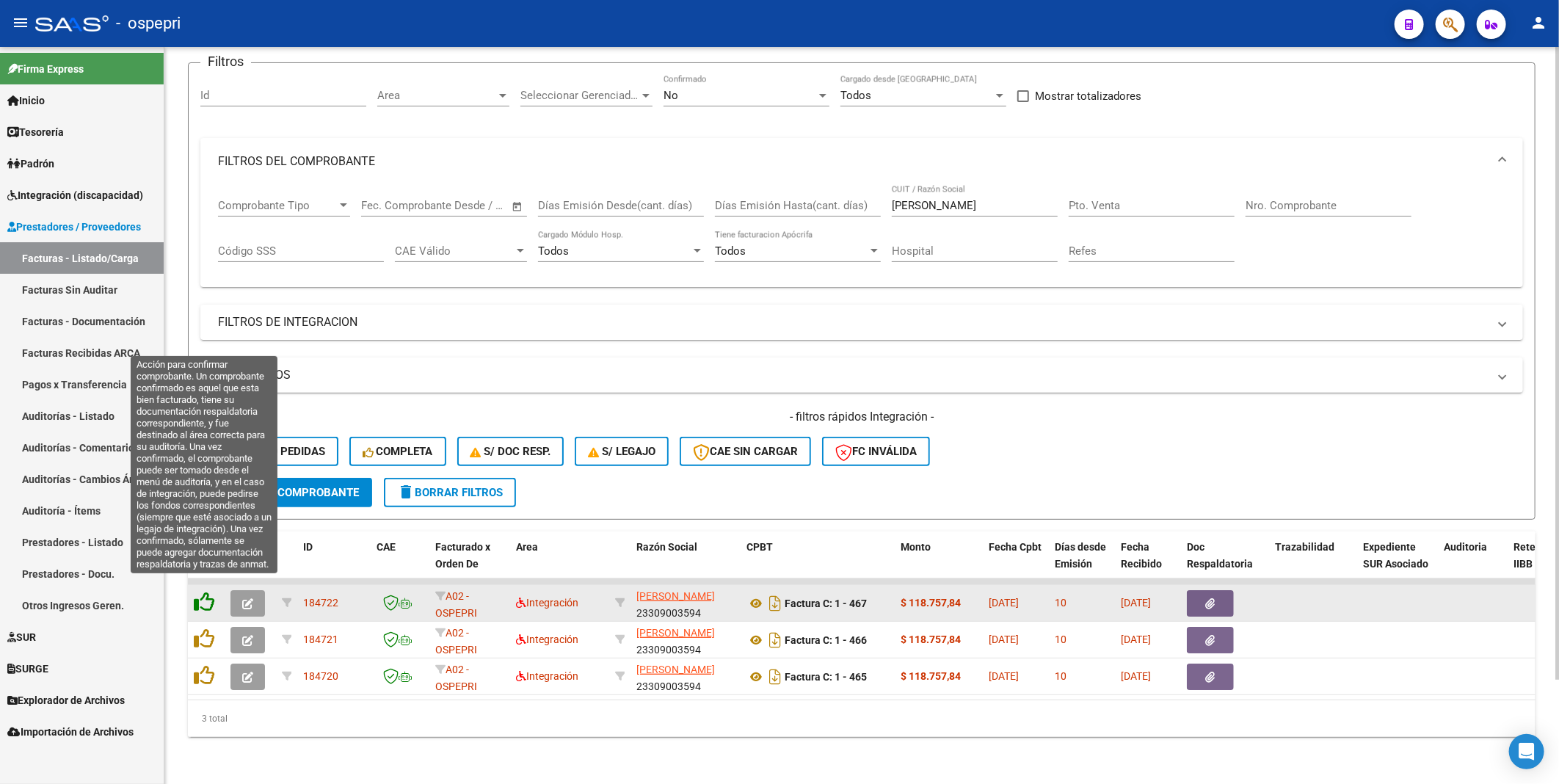
click at [204, 427] on icon at bounding box center [205, 602] width 21 height 21
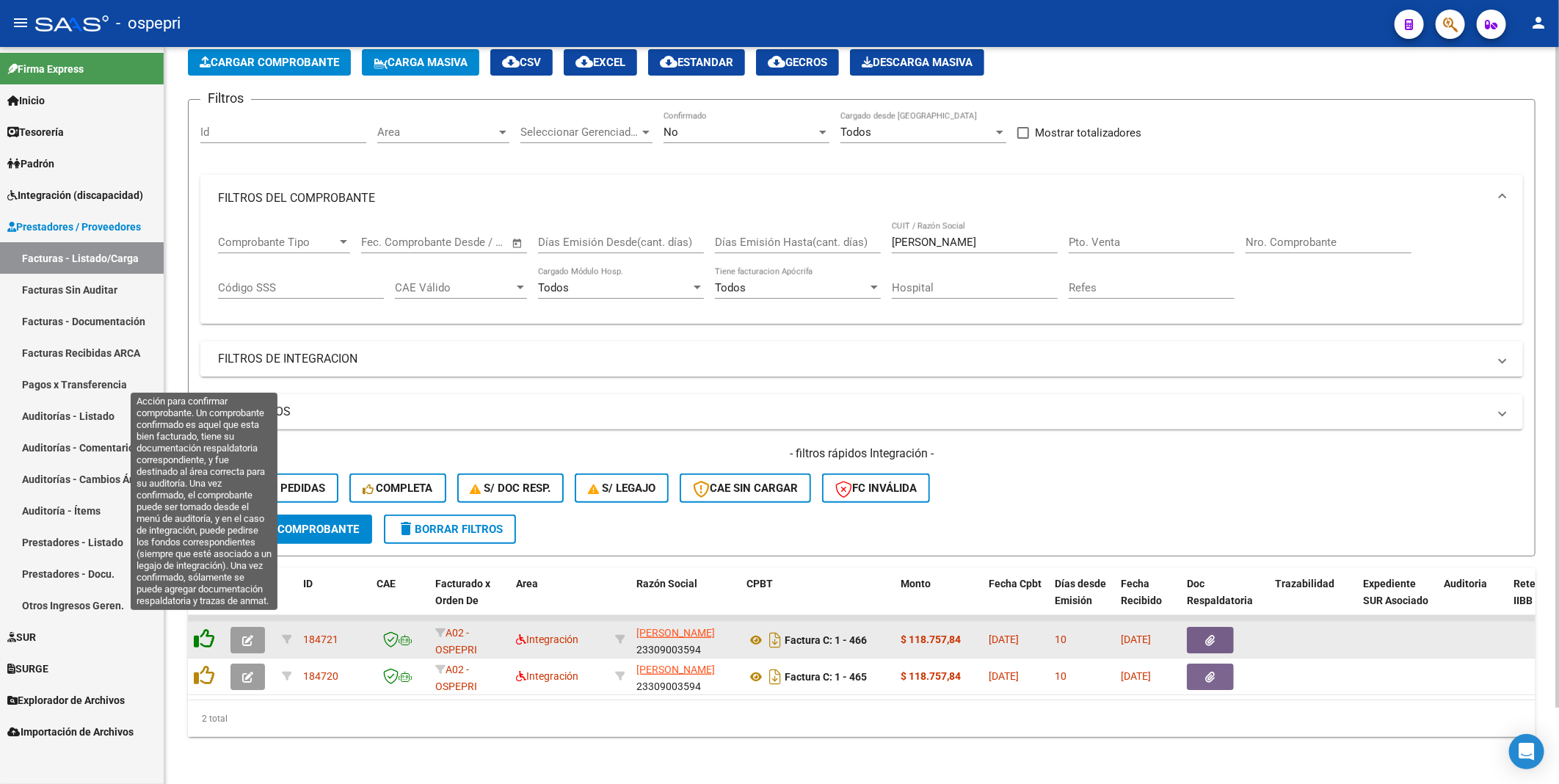
scroll to position [85, 0]
click at [204, 427] on icon at bounding box center [205, 639] width 21 height 21
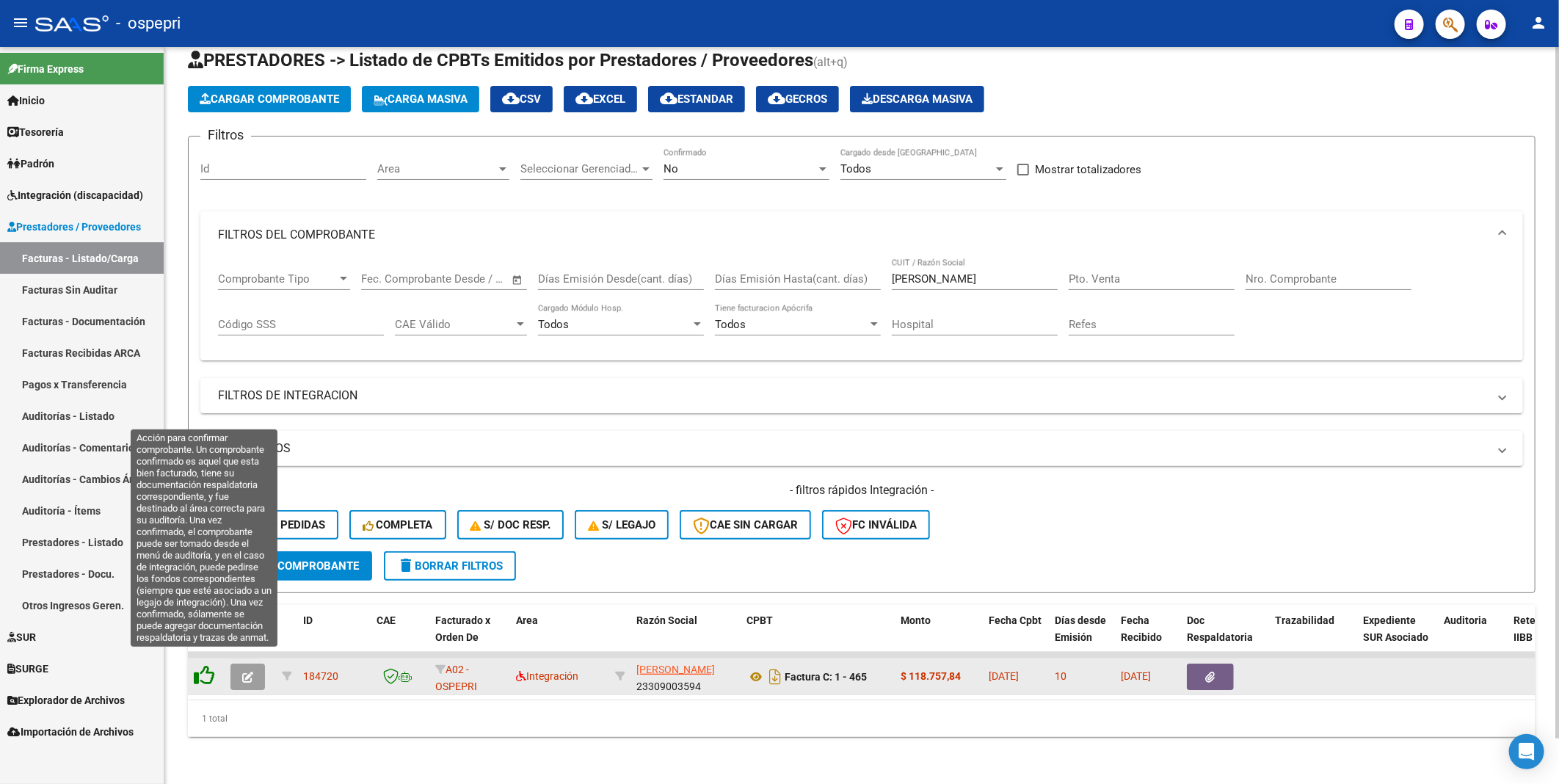
scroll to position [48, 0]
click at [204, 427] on icon at bounding box center [205, 675] width 21 height 21
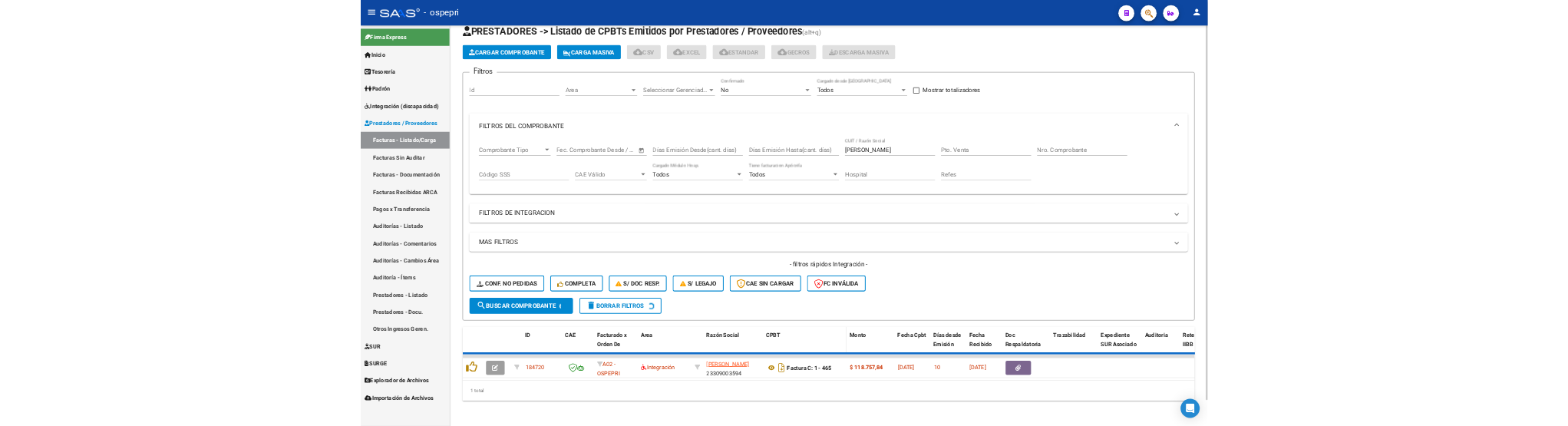
scroll to position [26, 0]
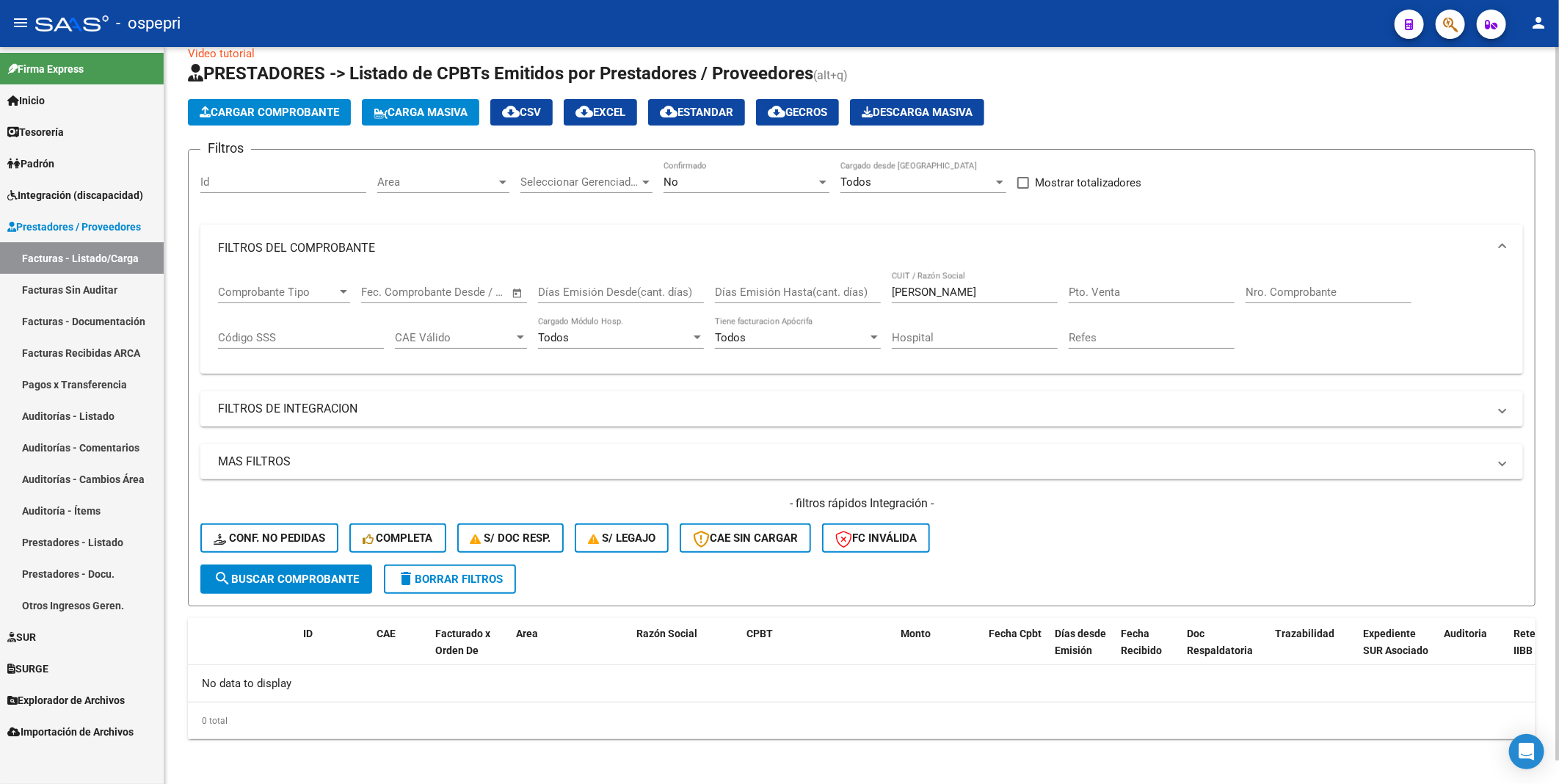
click at [1075, 427] on div "- filtros rápidos Integración - Conf. no pedidas Completa S/ Doc Resp. S/ legaj…" at bounding box center [862, 529] width 1323 height 69
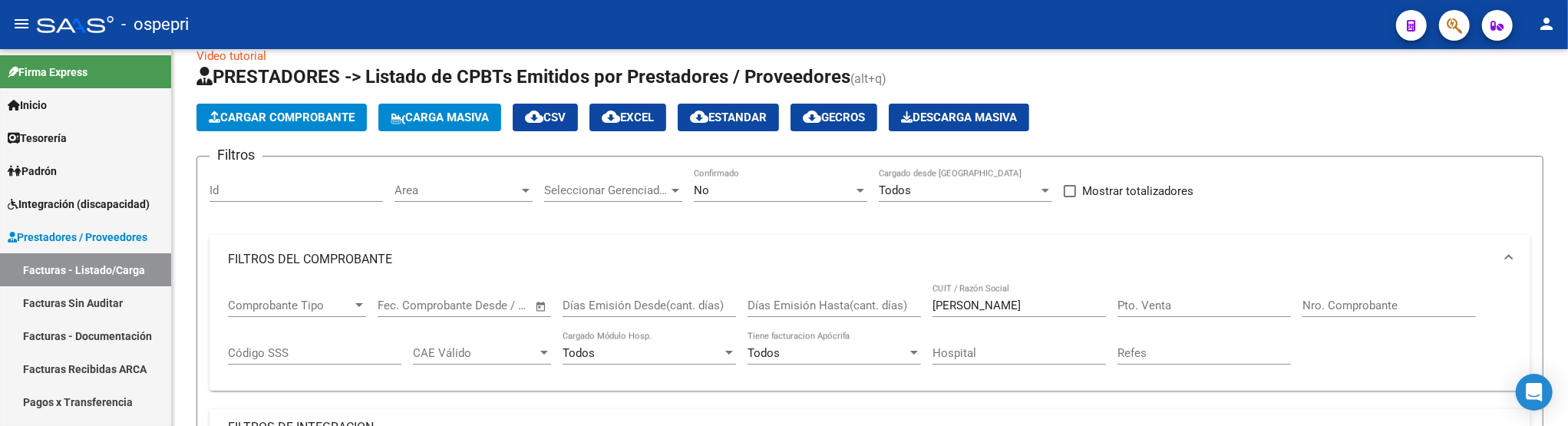
scroll to position [55, 0]
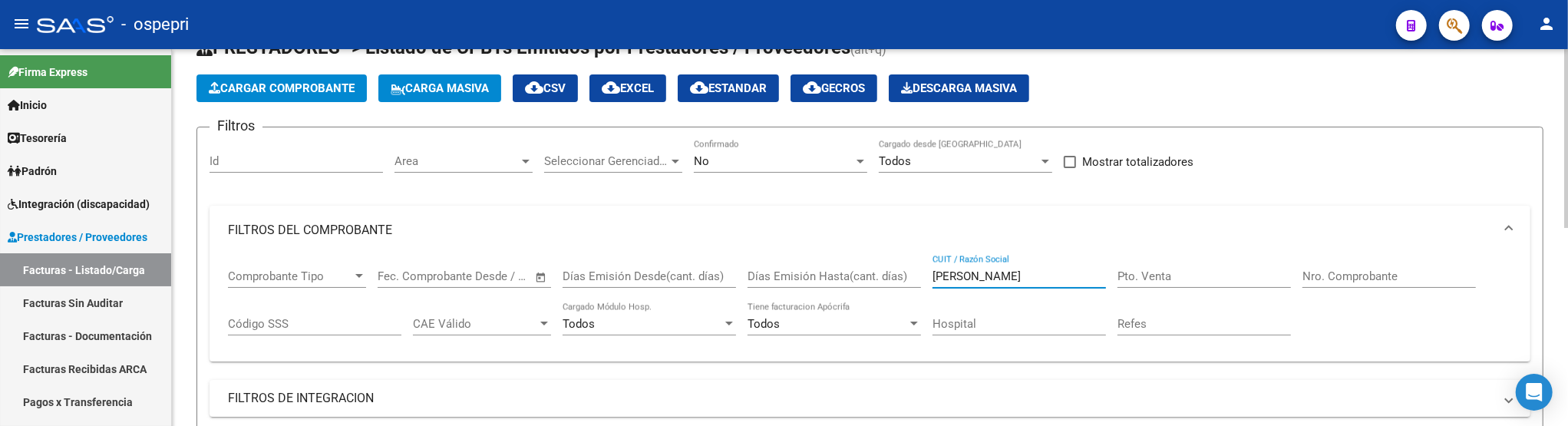
drag, startPoint x: 1026, startPoint y: 282, endPoint x: 903, endPoint y: 278, distance: 123.1
click at [903, 278] on div "Comprobante Tipo Comprobante Tipo Fecha inicio – Fecha fin Fec. Comprobante Des…" at bounding box center [869, 302] width 1284 height 95
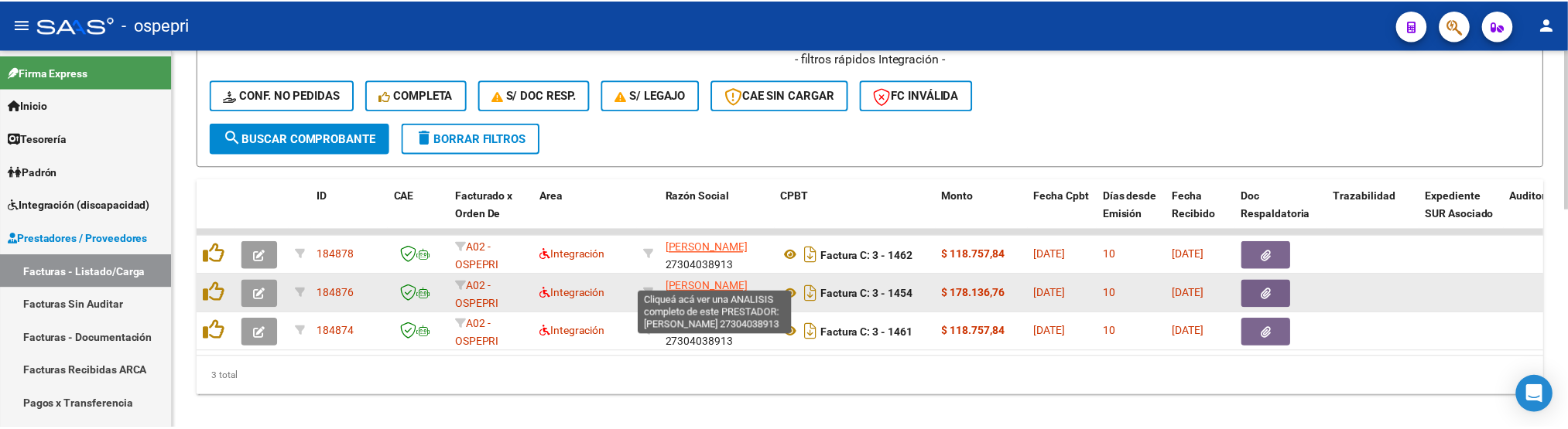
scroll to position [526, 0]
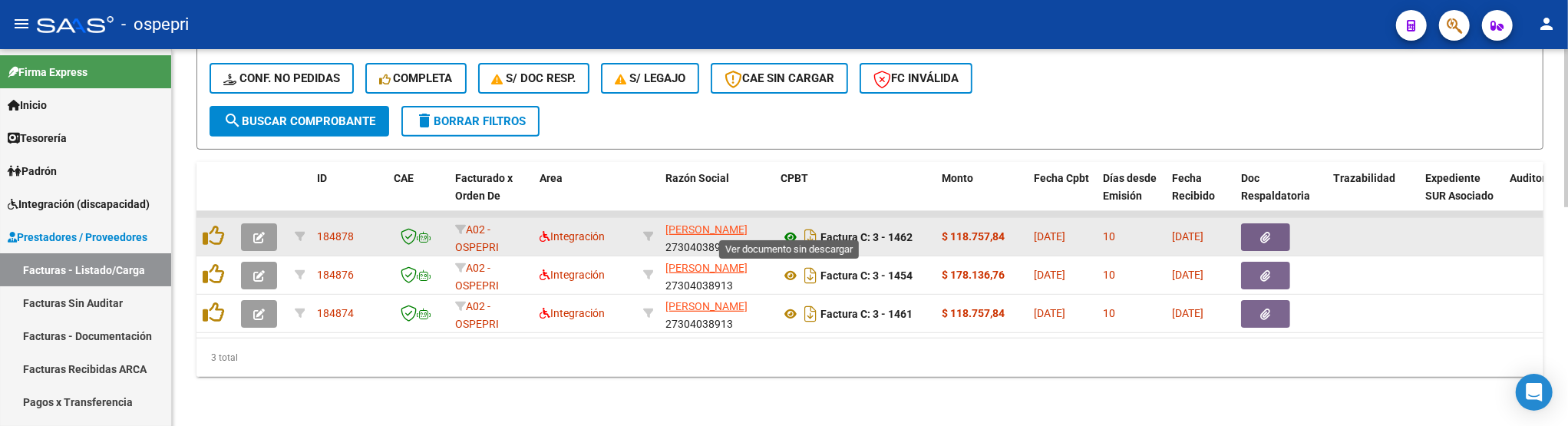
click at [792, 228] on icon at bounding box center [790, 237] width 20 height 19
click at [259, 232] on icon "button" at bounding box center [259, 238] width 12 height 12
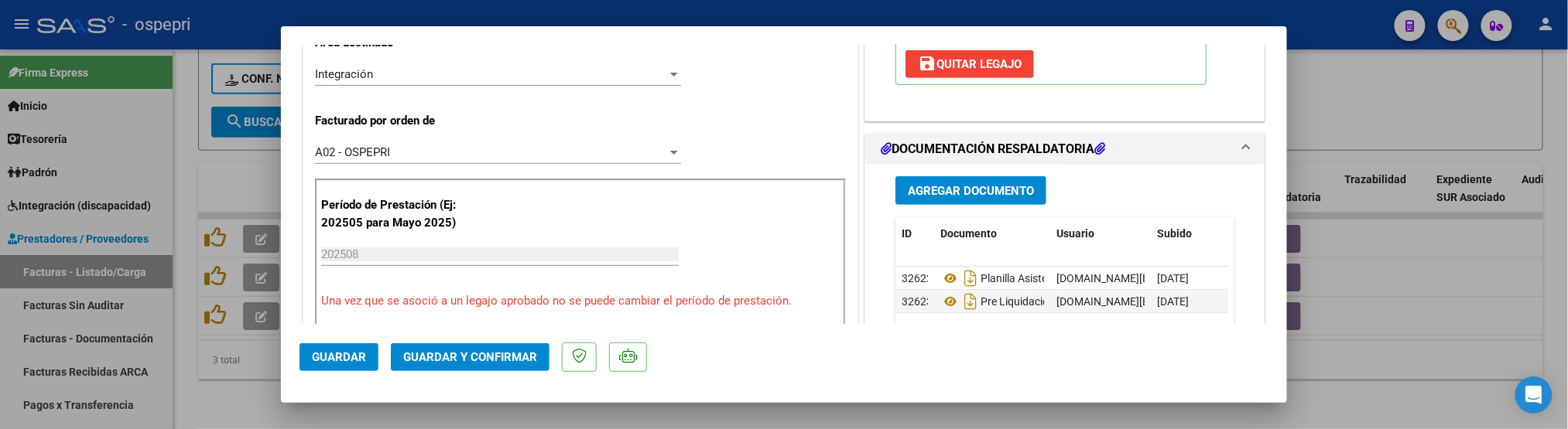
scroll to position [429, 0]
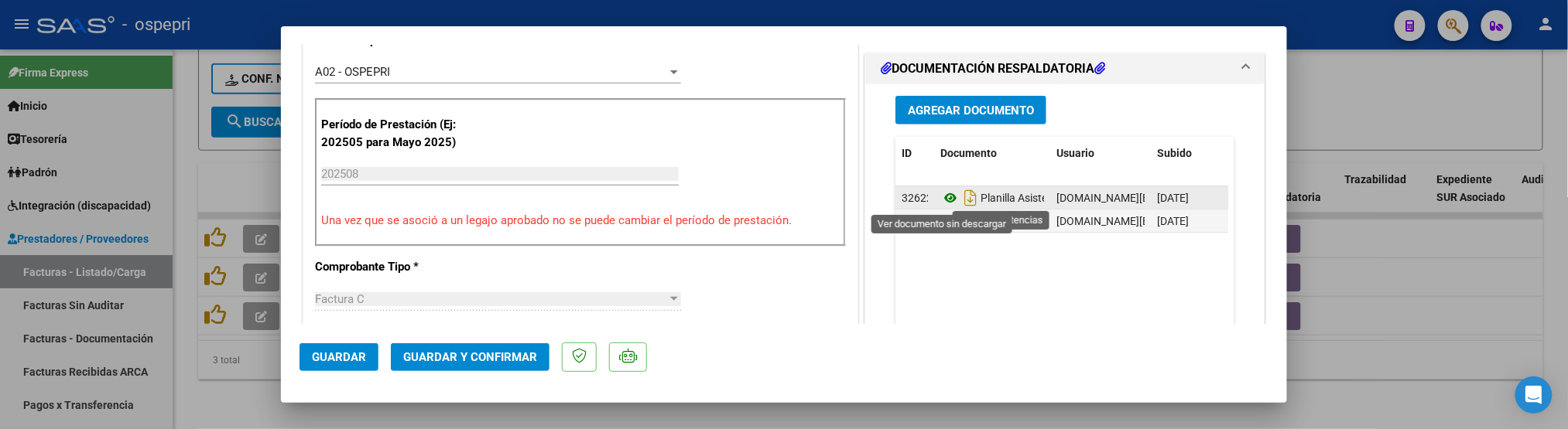
click at [942, 198] on icon at bounding box center [951, 198] width 20 height 19
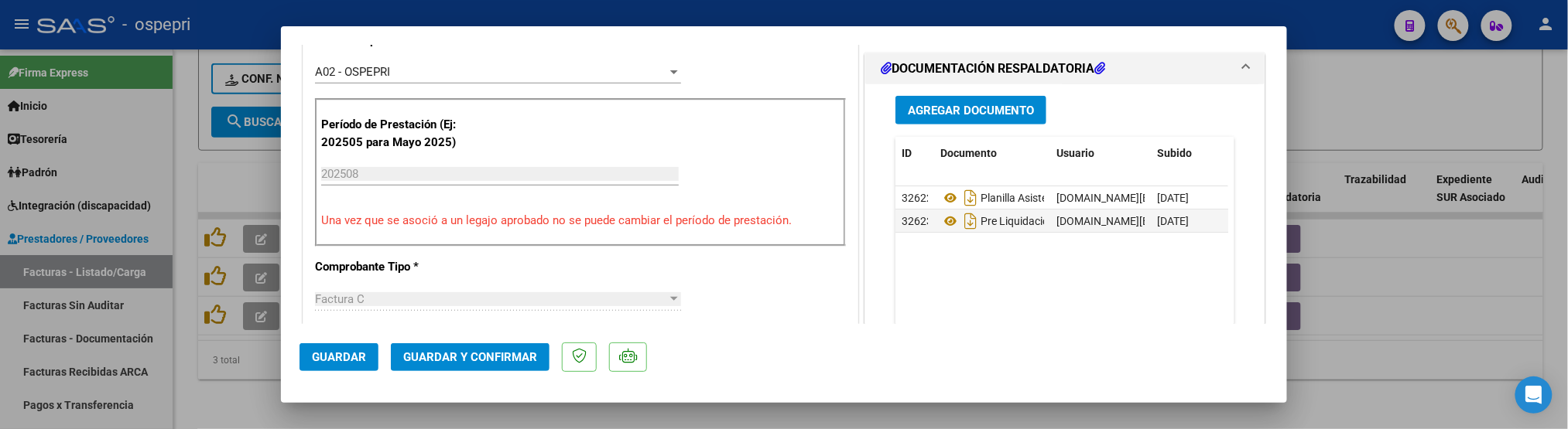
click at [1380, 291] on div at bounding box center [784, 214] width 1568 height 429
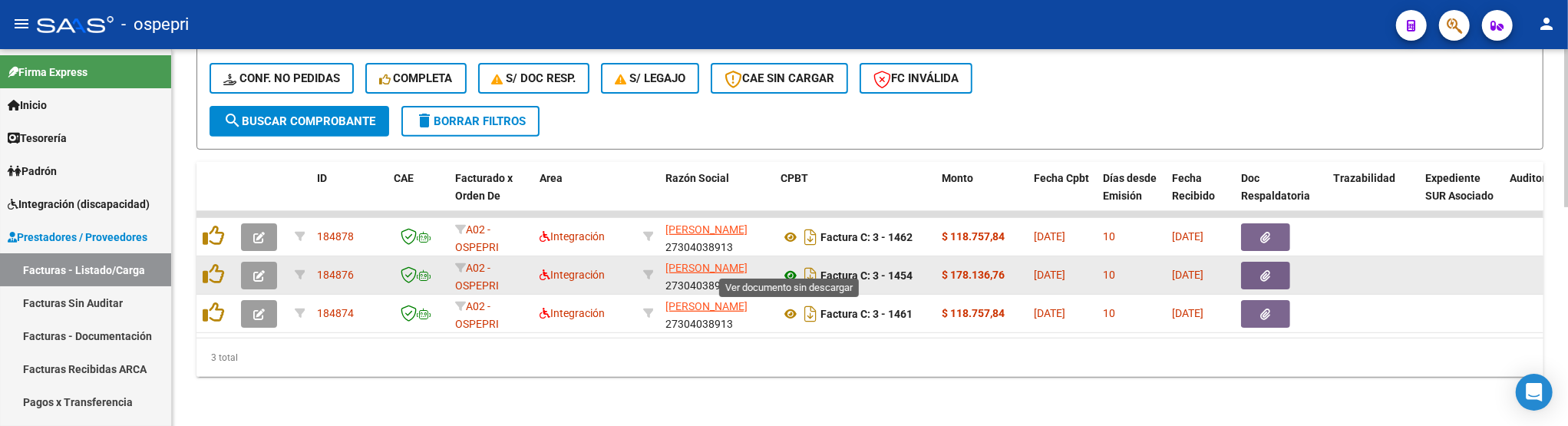
click at [796, 266] on icon at bounding box center [790, 275] width 20 height 19
click at [259, 270] on icon "button" at bounding box center [259, 276] width 12 height 12
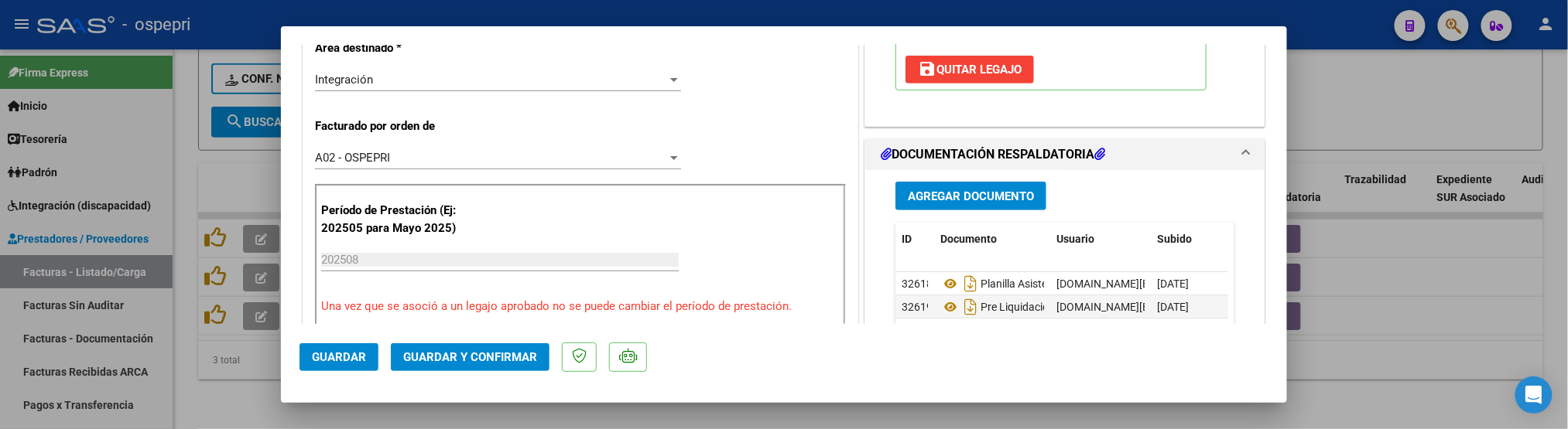
scroll to position [429, 0]
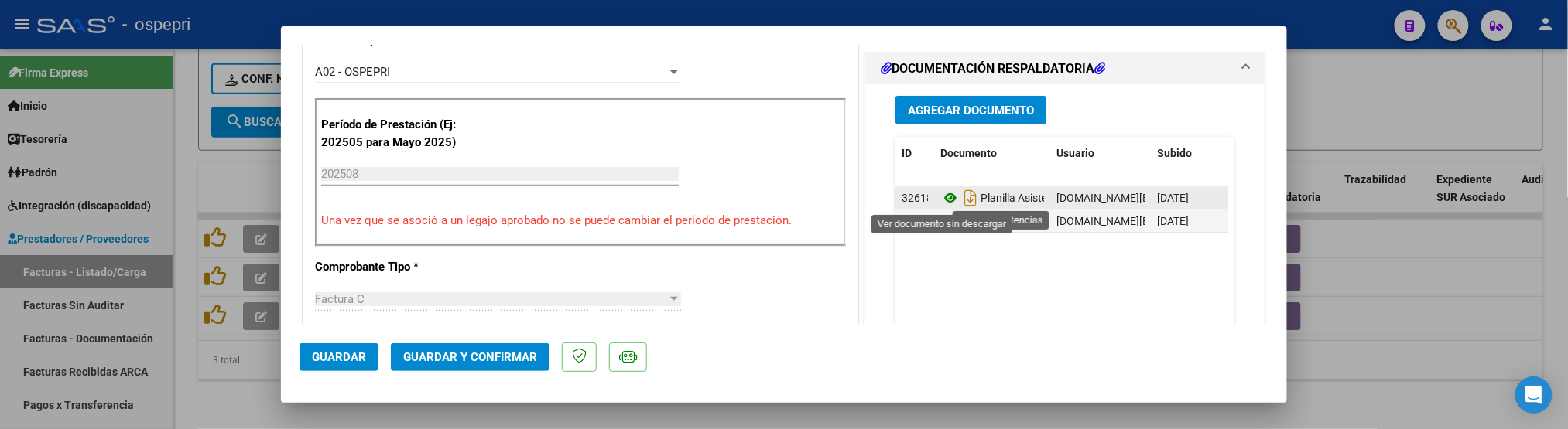
click at [943, 195] on icon at bounding box center [951, 198] width 20 height 19
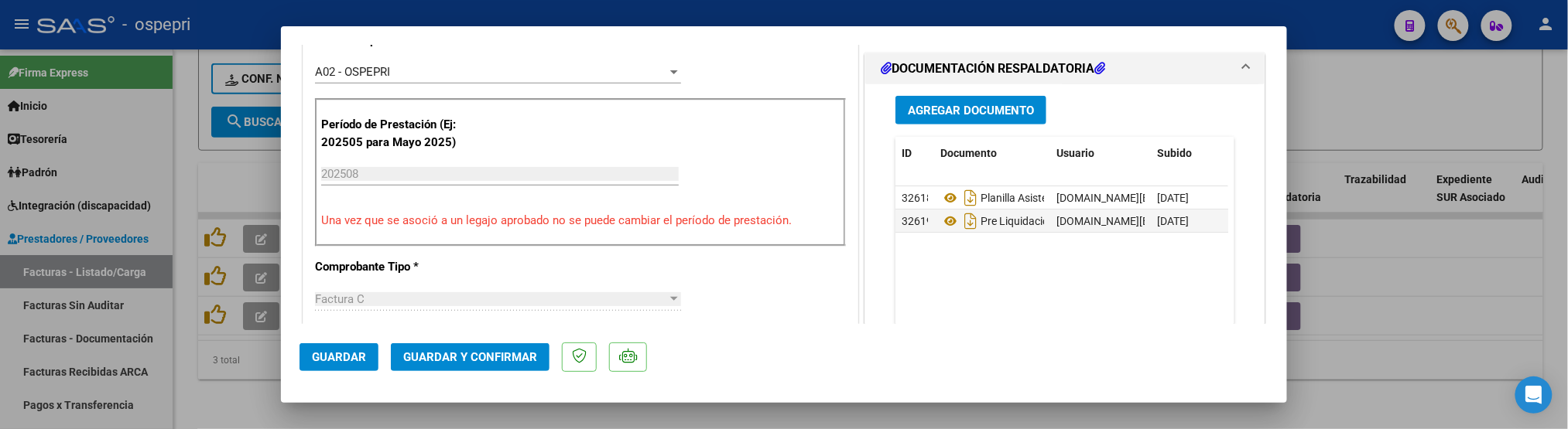
click at [1358, 103] on div at bounding box center [784, 214] width 1568 height 429
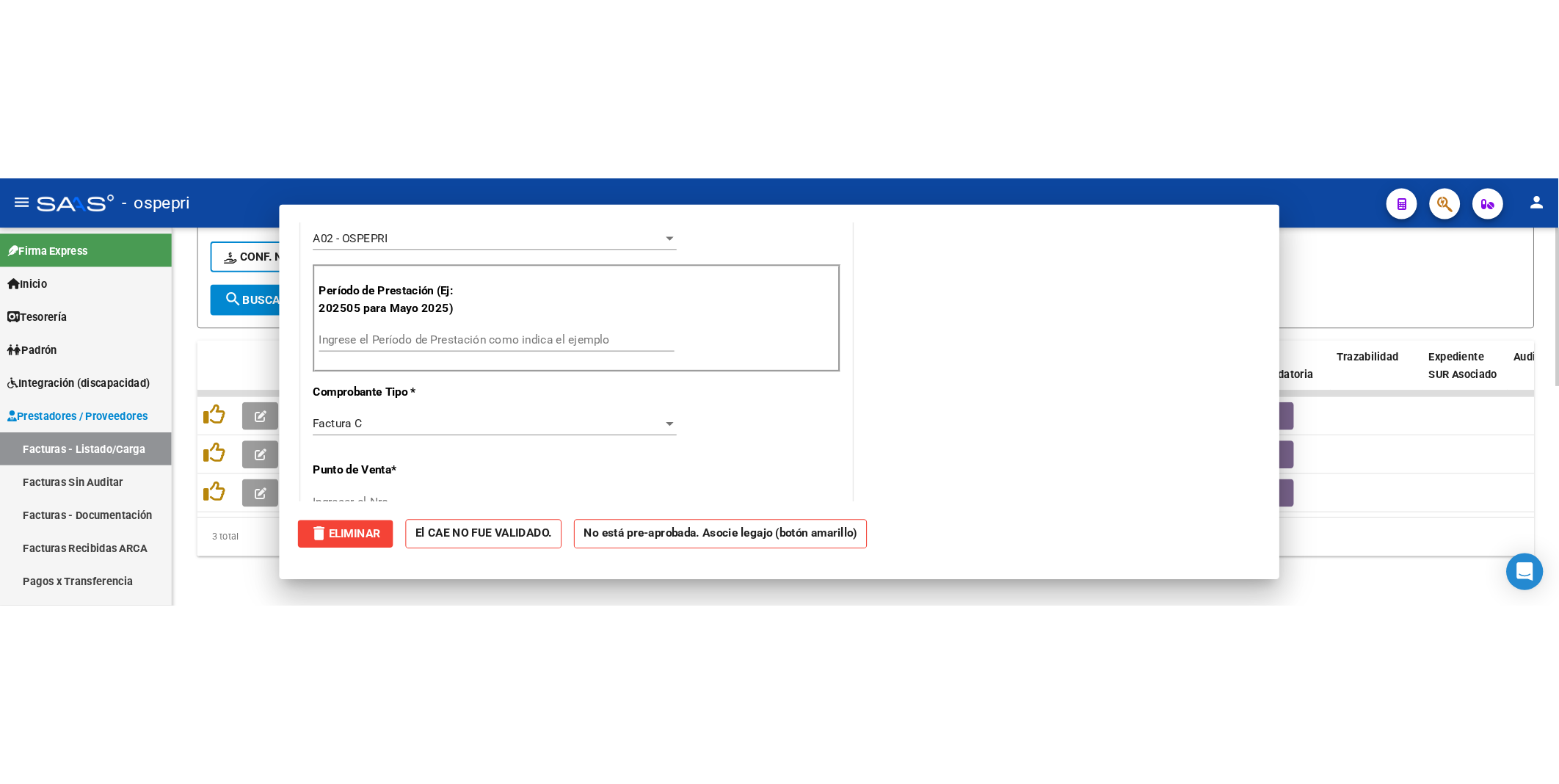
scroll to position [0, 0]
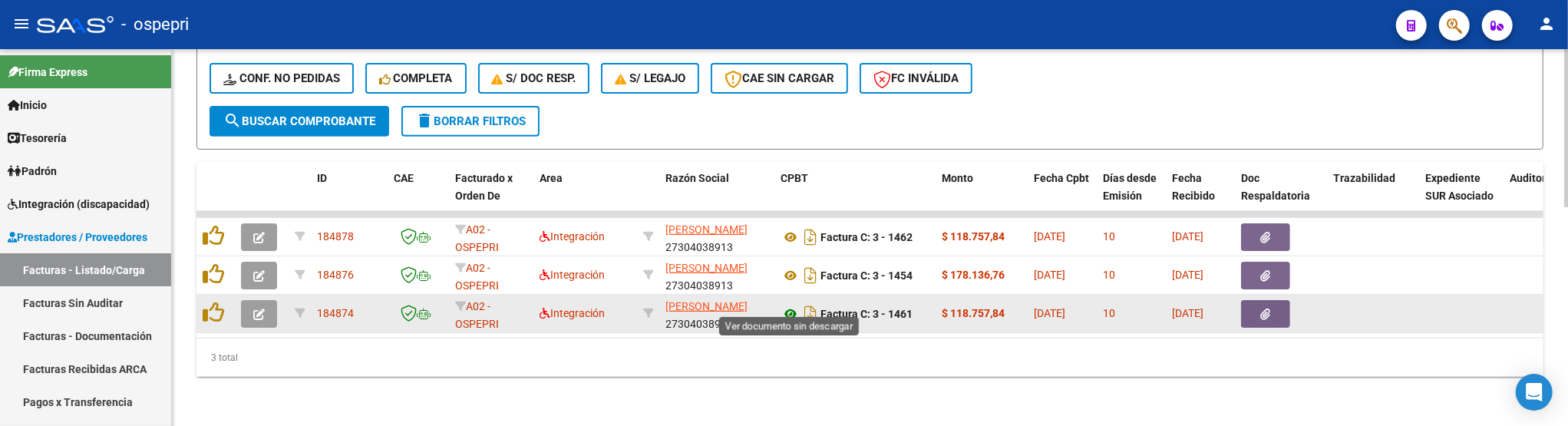
click at [794, 305] on icon at bounding box center [790, 314] width 20 height 19
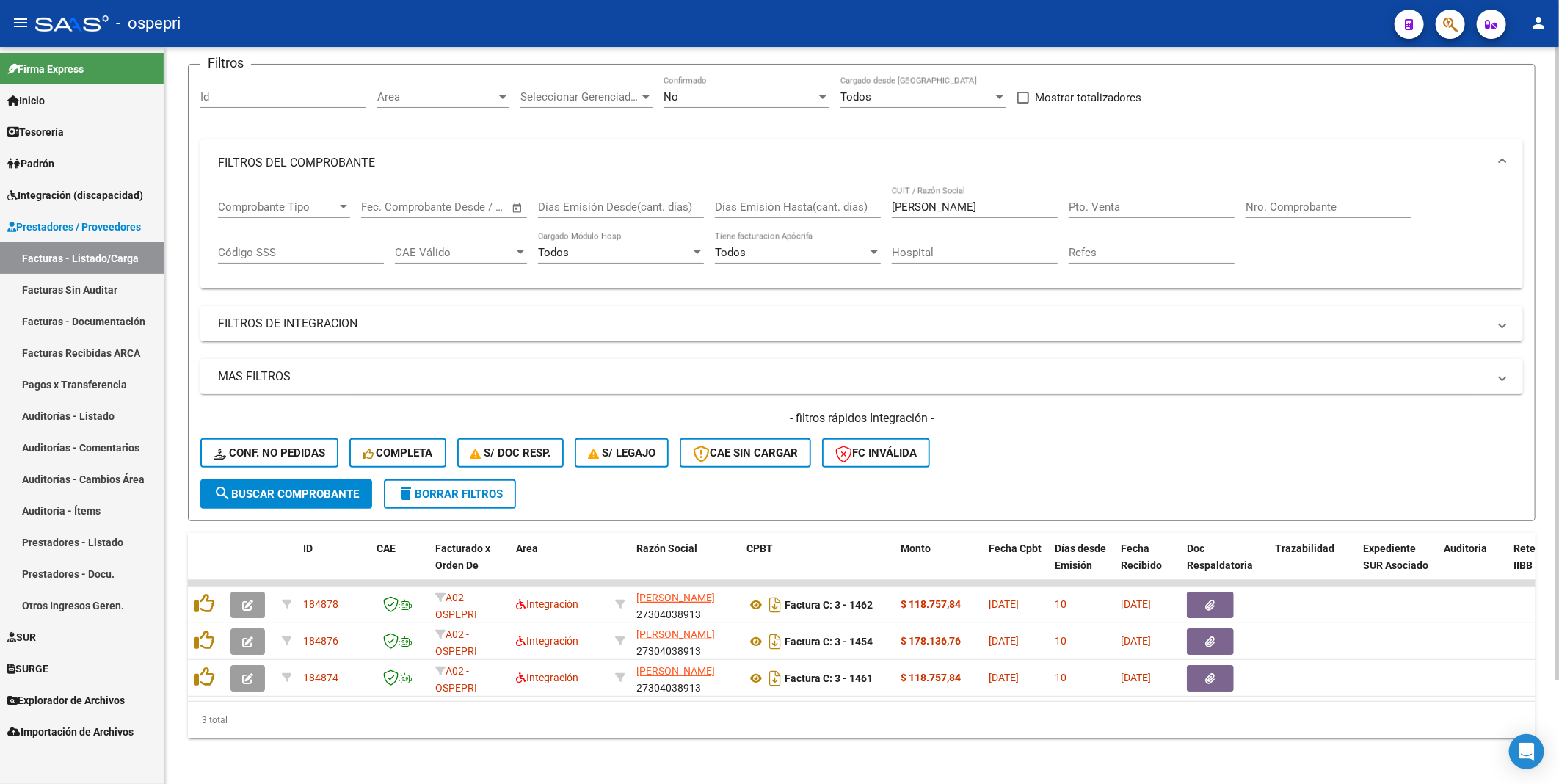
scroll to position [122, 0]
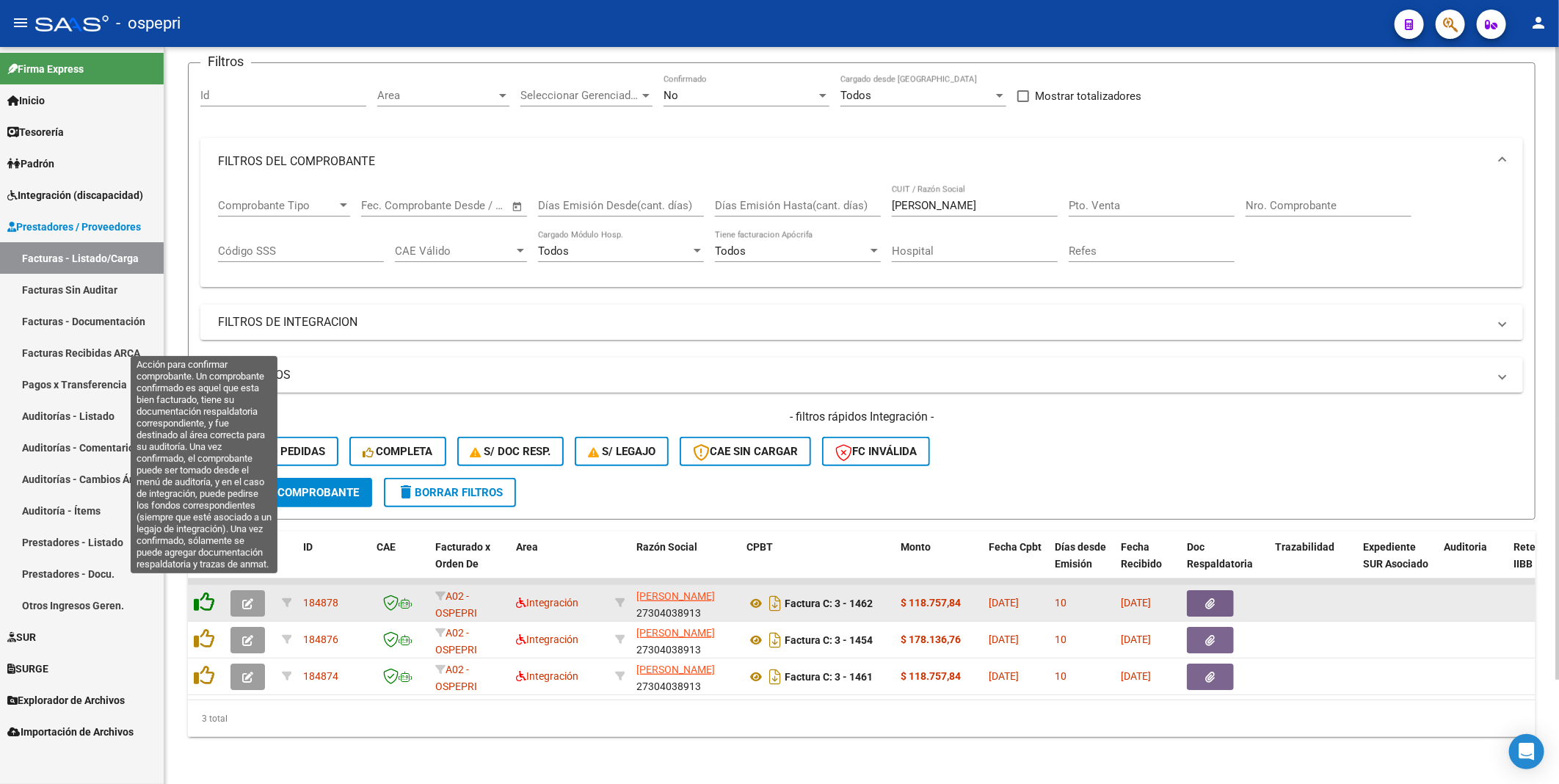
click at [208, 427] on icon at bounding box center [205, 602] width 21 height 21
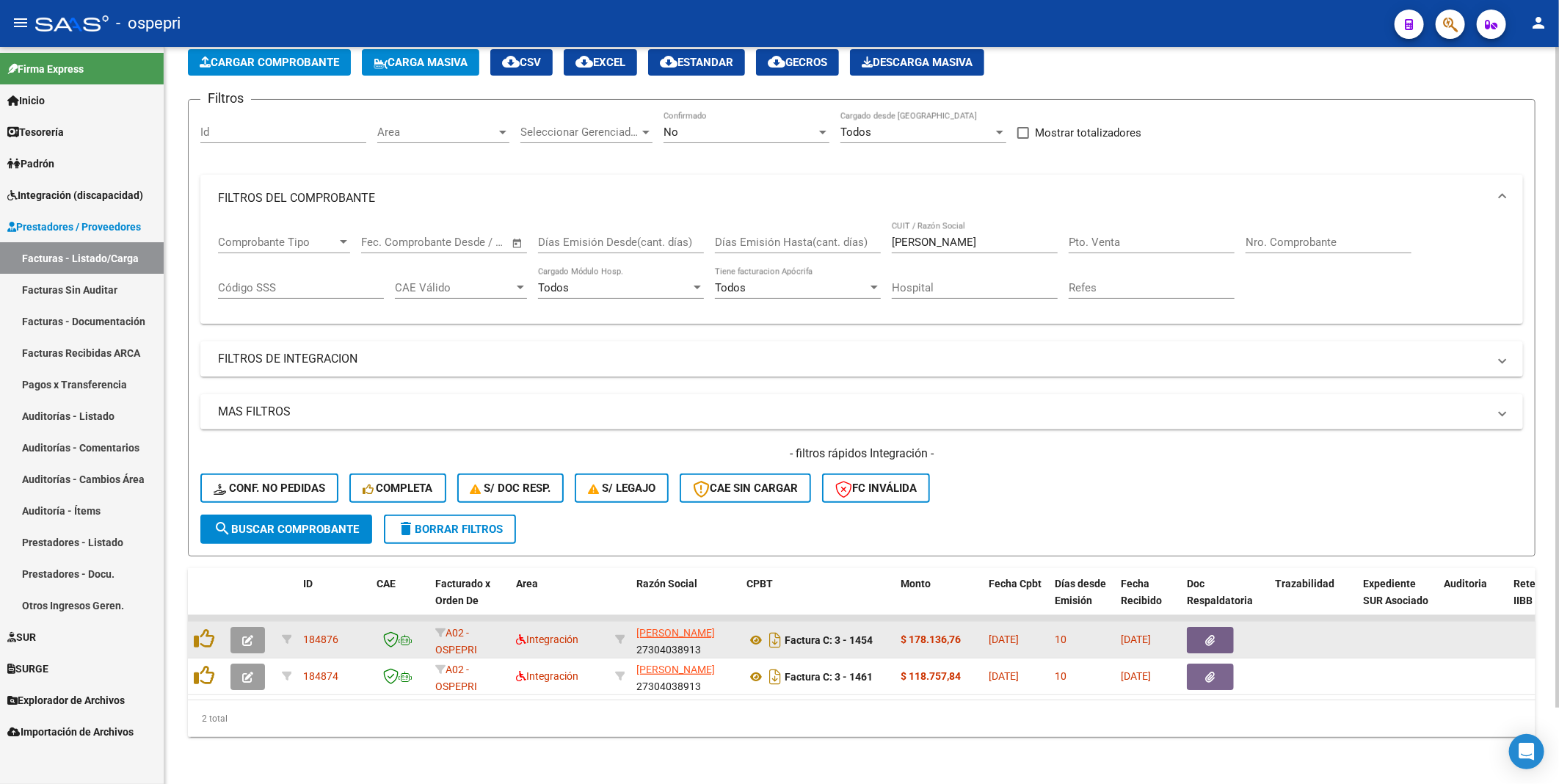
scroll to position [85, 0]
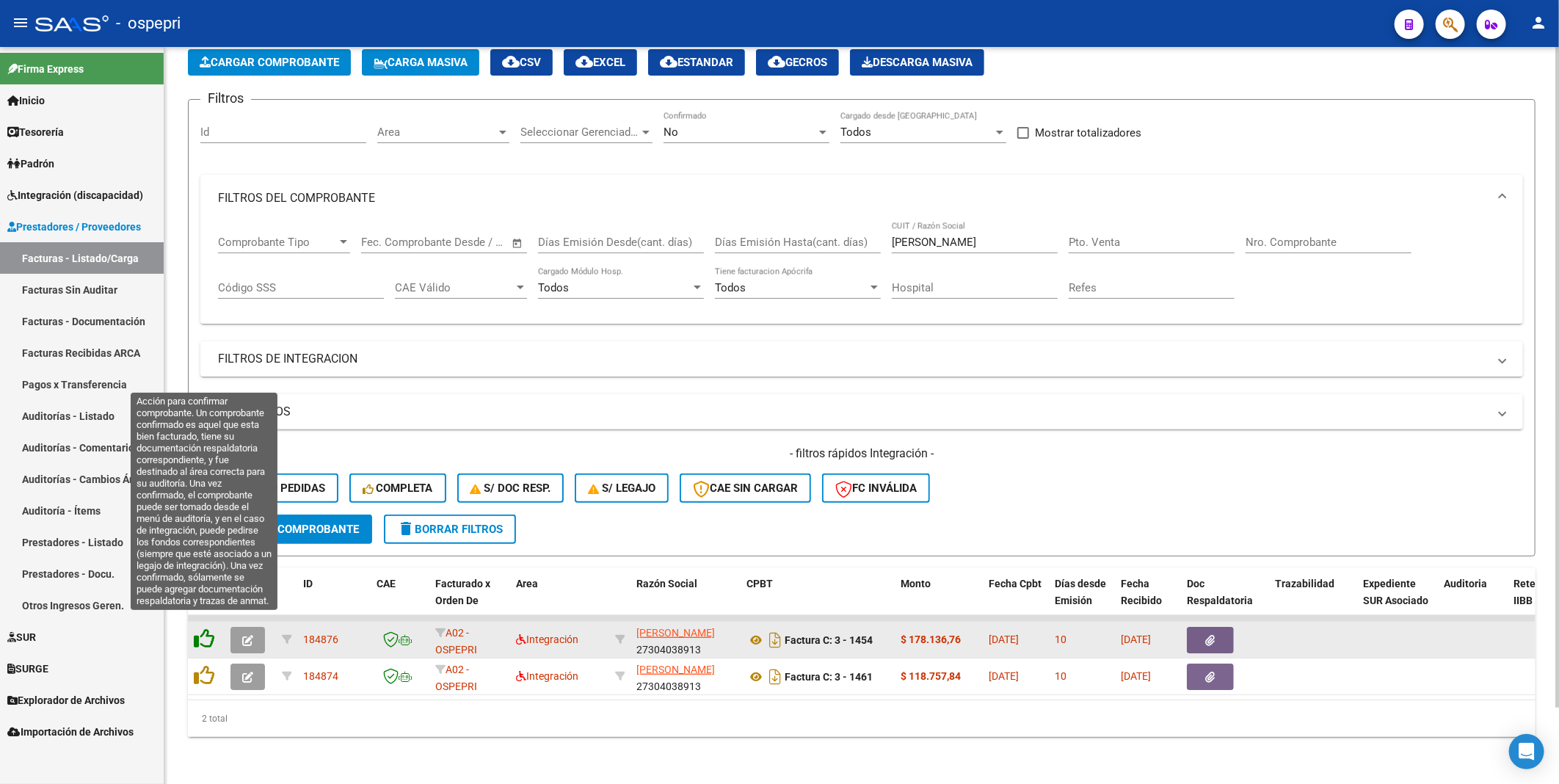
click at [203, 427] on icon at bounding box center [205, 639] width 21 height 21
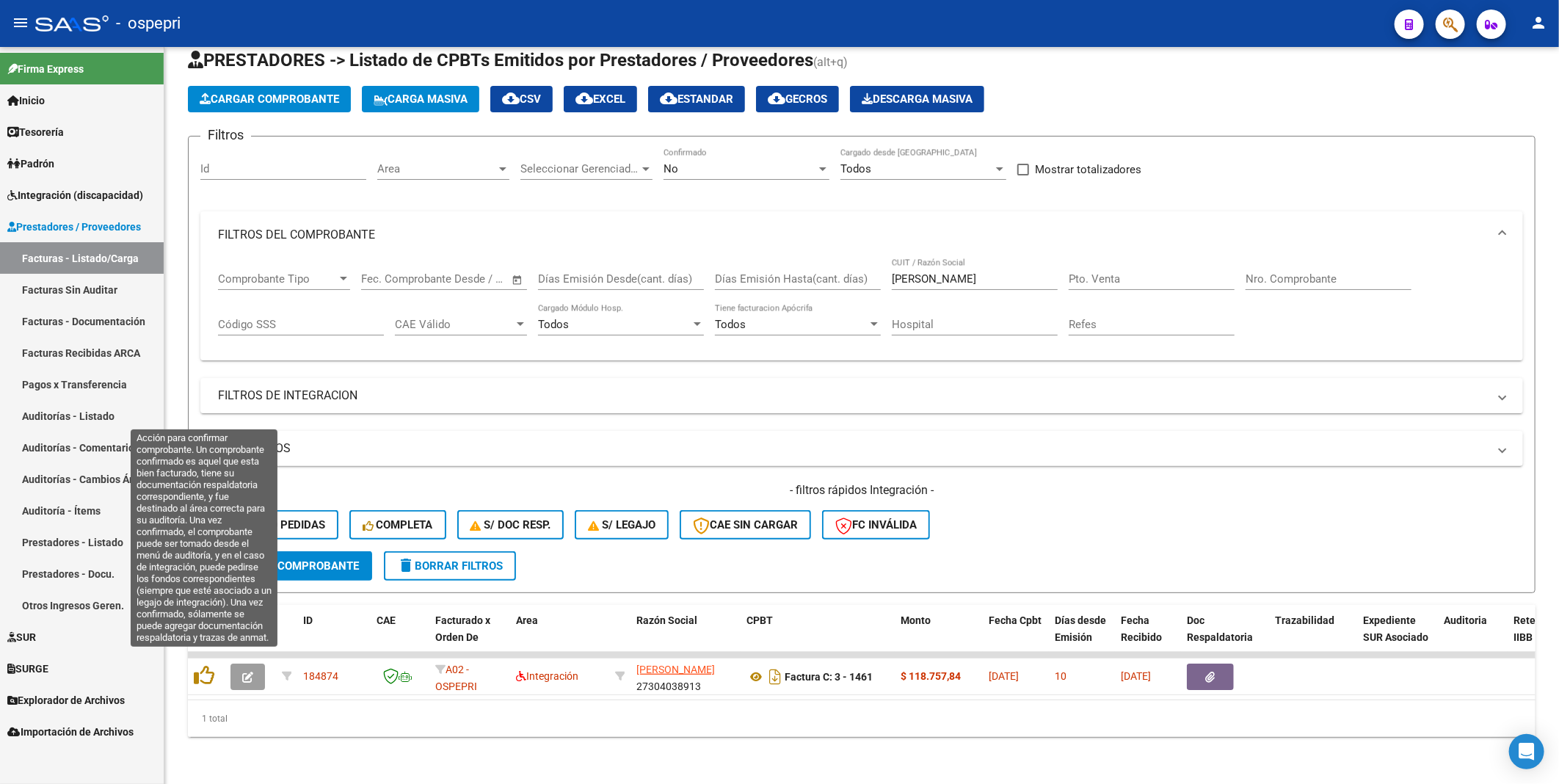
scroll to position [48, 0]
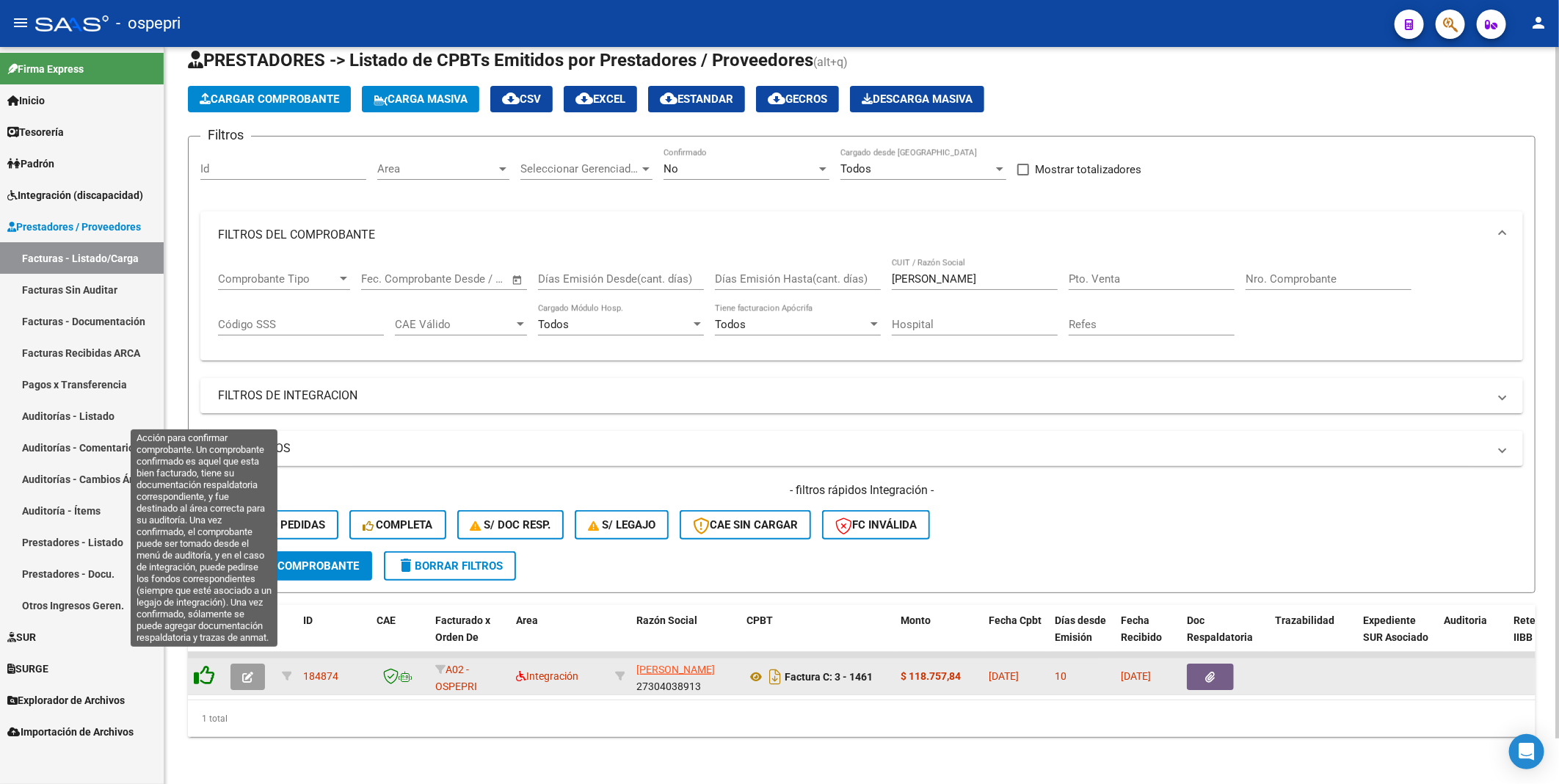
click at [204, 427] on icon at bounding box center [205, 675] width 21 height 21
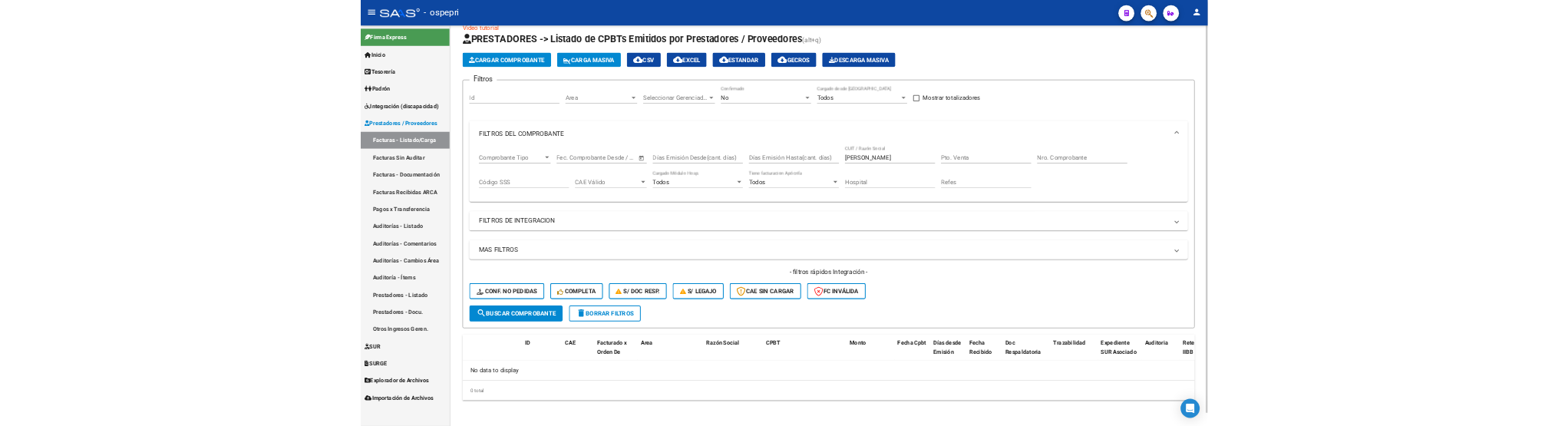
scroll to position [26, 0]
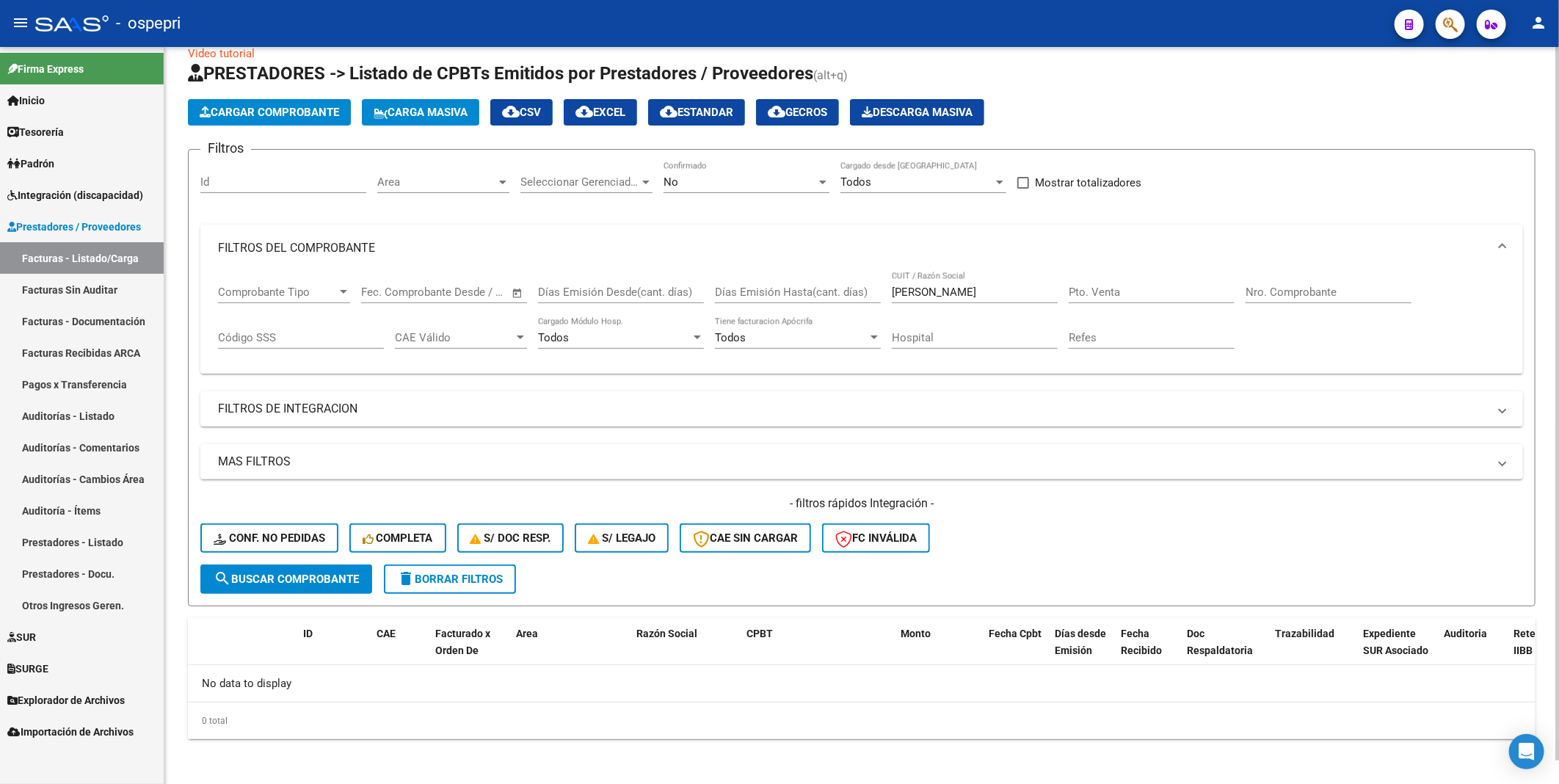
click at [1249, 427] on div "- filtros rápidos Integración - Conf. no pedidas Completa S/ Doc Resp. S/ legaj…" at bounding box center [862, 529] width 1323 height 69
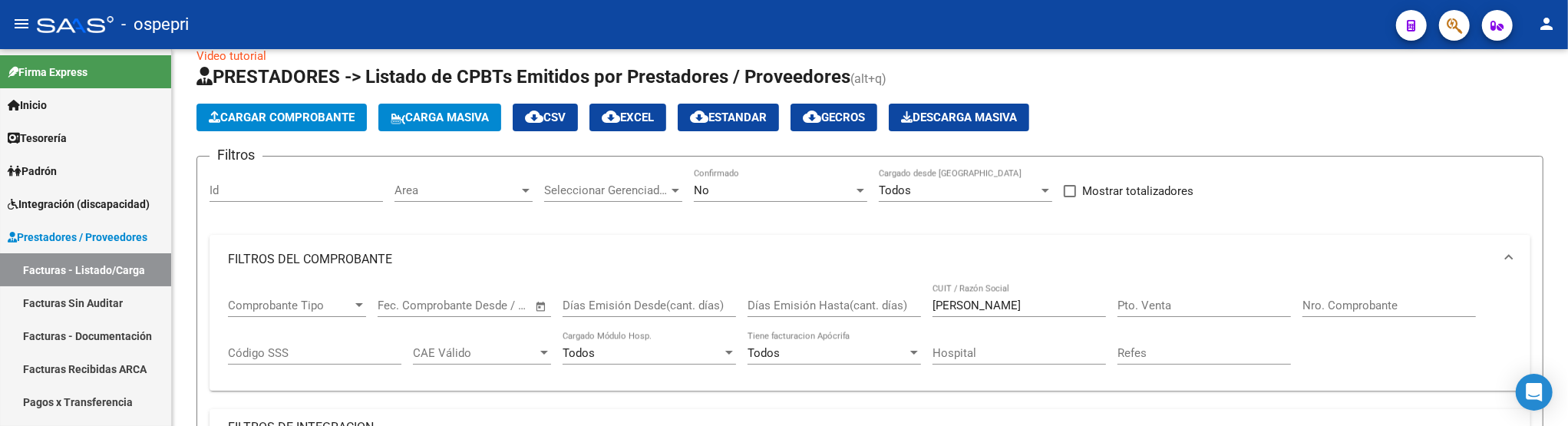
scroll to position [55, 0]
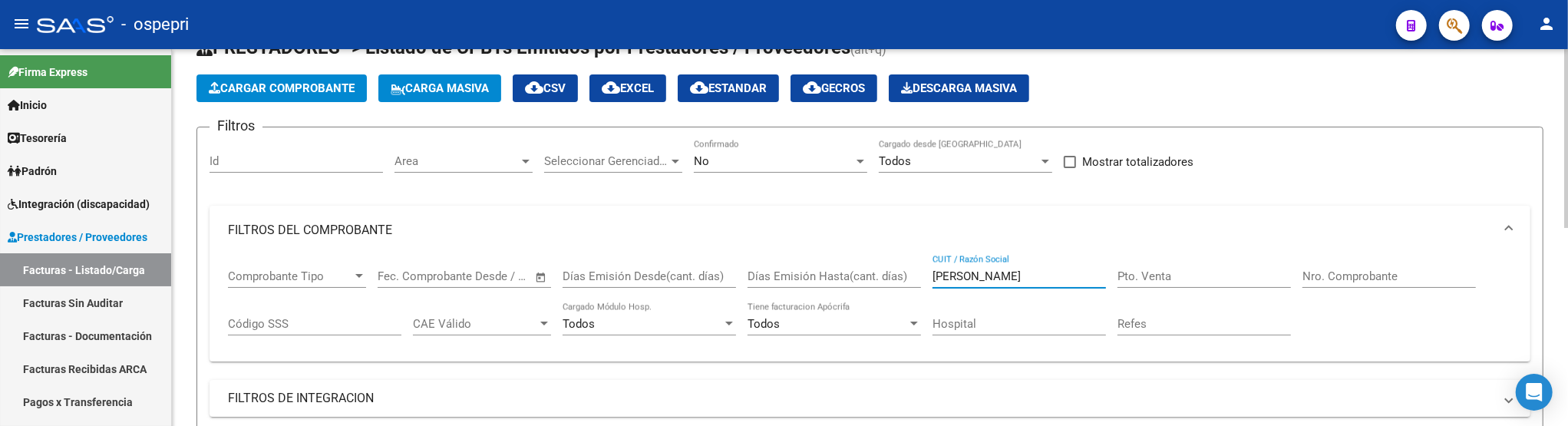
drag, startPoint x: 1073, startPoint y: 270, endPoint x: 929, endPoint y: 281, distance: 144.4
click at [929, 281] on div "Comprobante Tipo Comprobante Tipo Fecha inicio – Fecha fin Fec. Comprobante Des…" at bounding box center [869, 302] width 1284 height 95
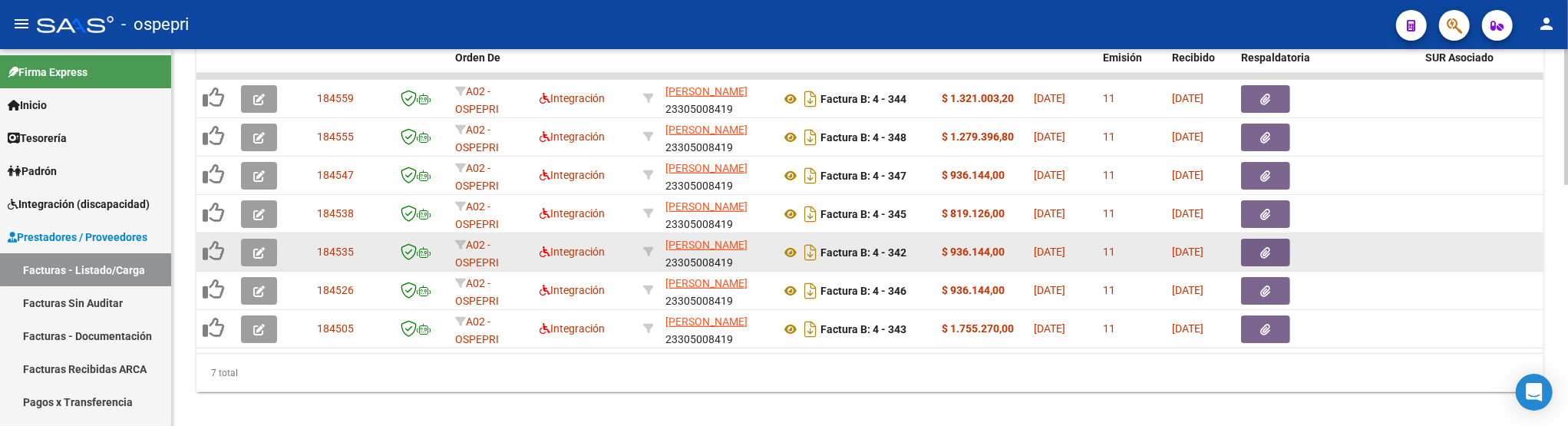
scroll to position [676, 0]
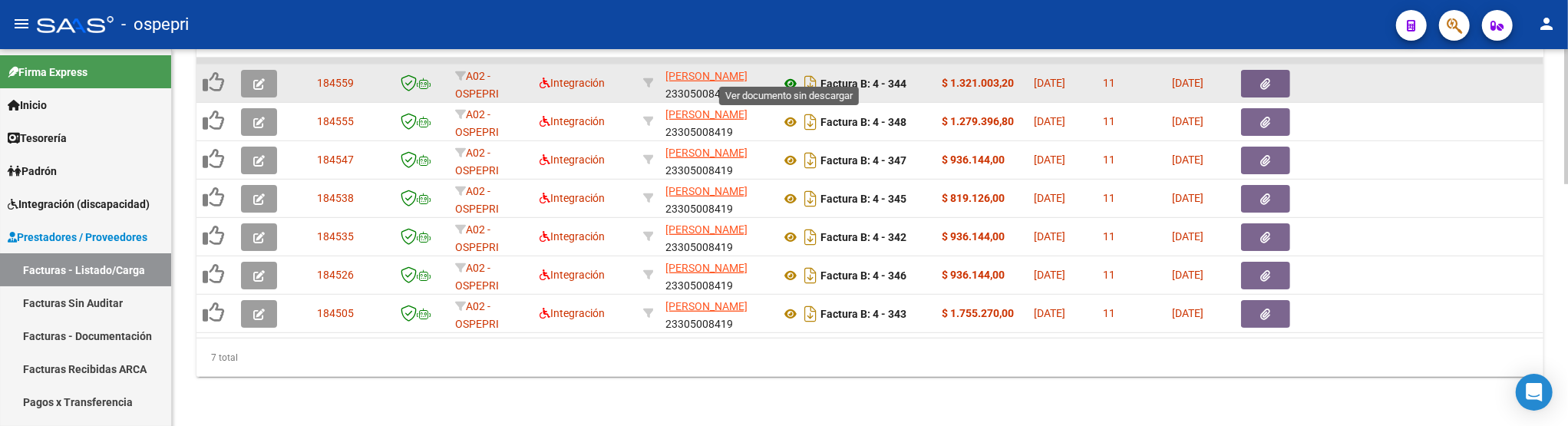
click at [788, 74] on icon at bounding box center [790, 83] width 20 height 19
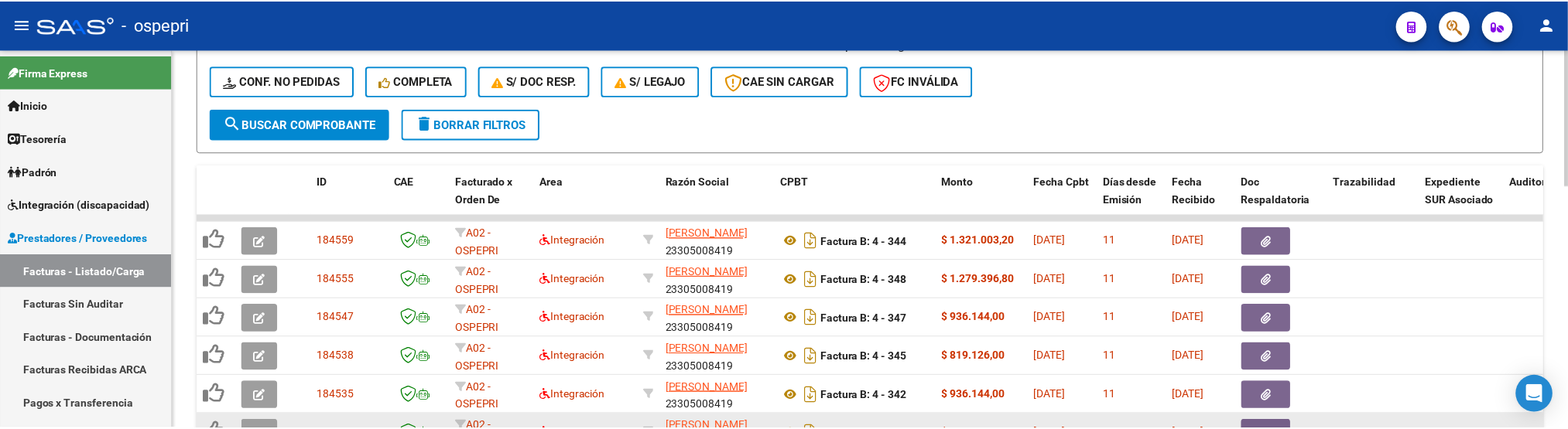
scroll to position [508, 0]
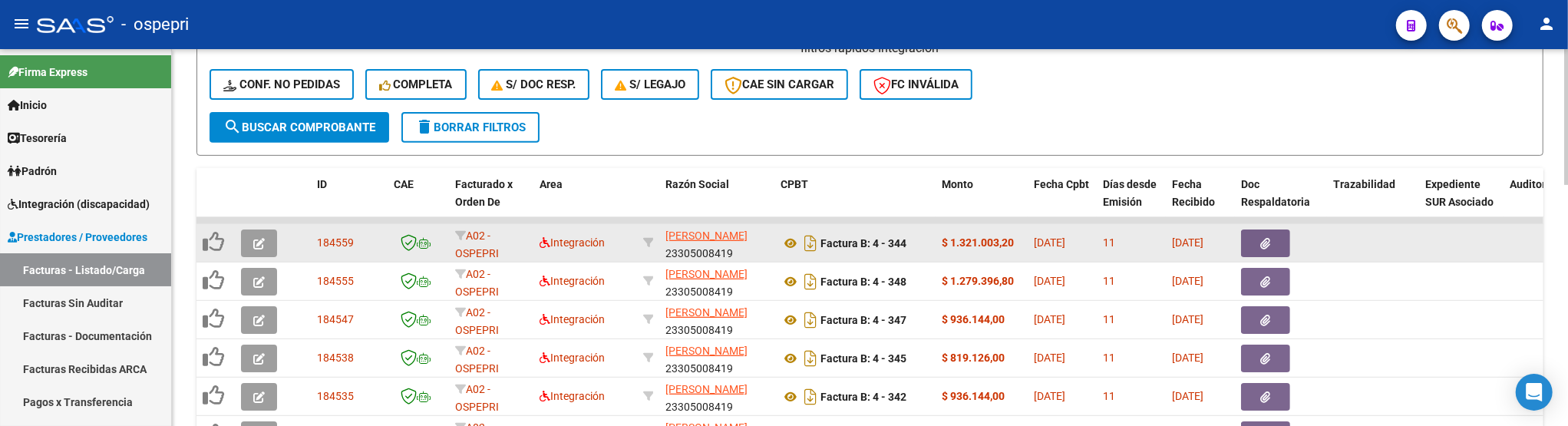
click at [265, 249] on button "button" at bounding box center [258, 244] width 36 height 28
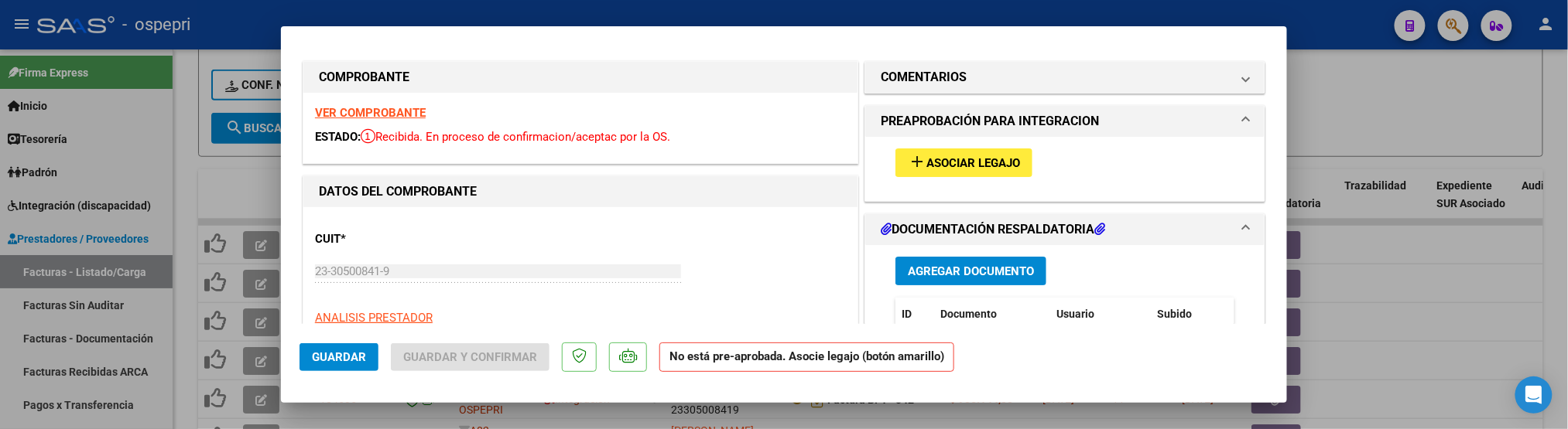
scroll to position [0, 0]
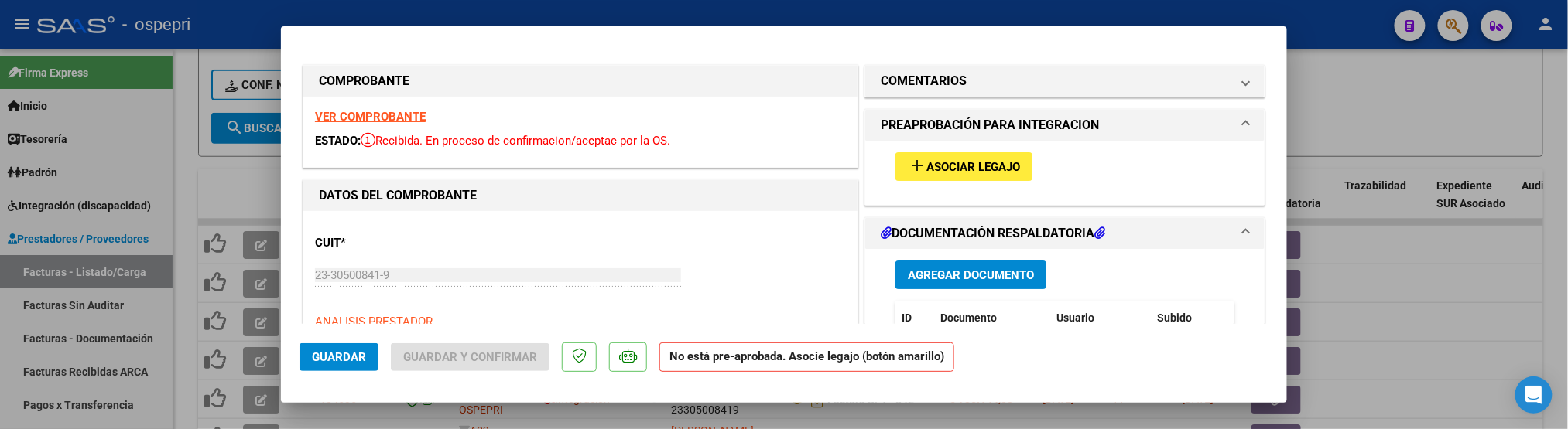
click at [965, 169] on span "Asociar Legajo" at bounding box center [974, 167] width 94 height 14
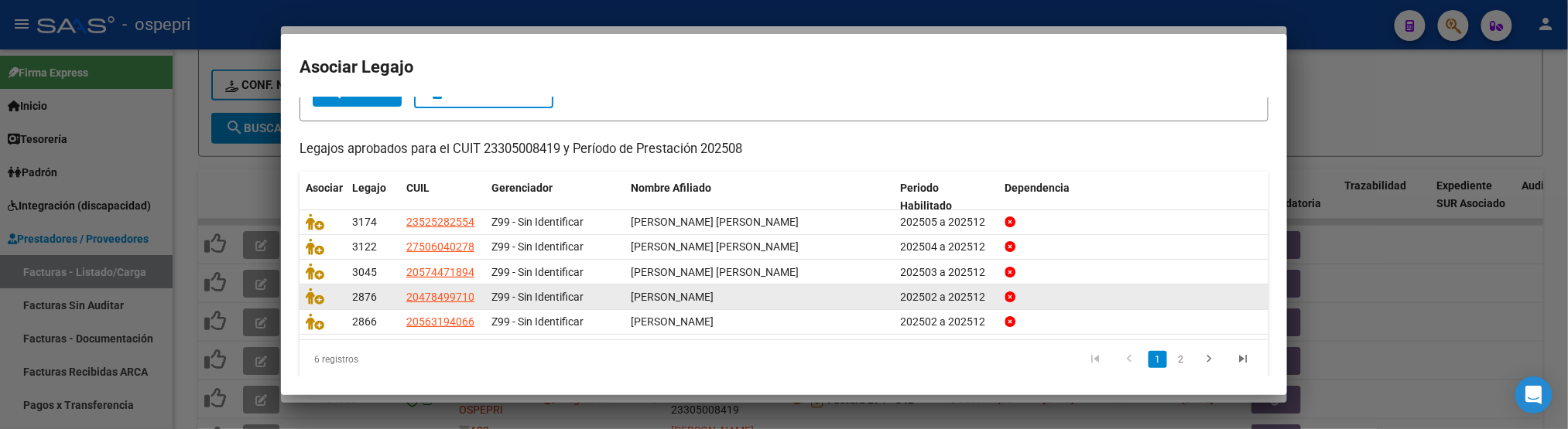
scroll to position [124, 0]
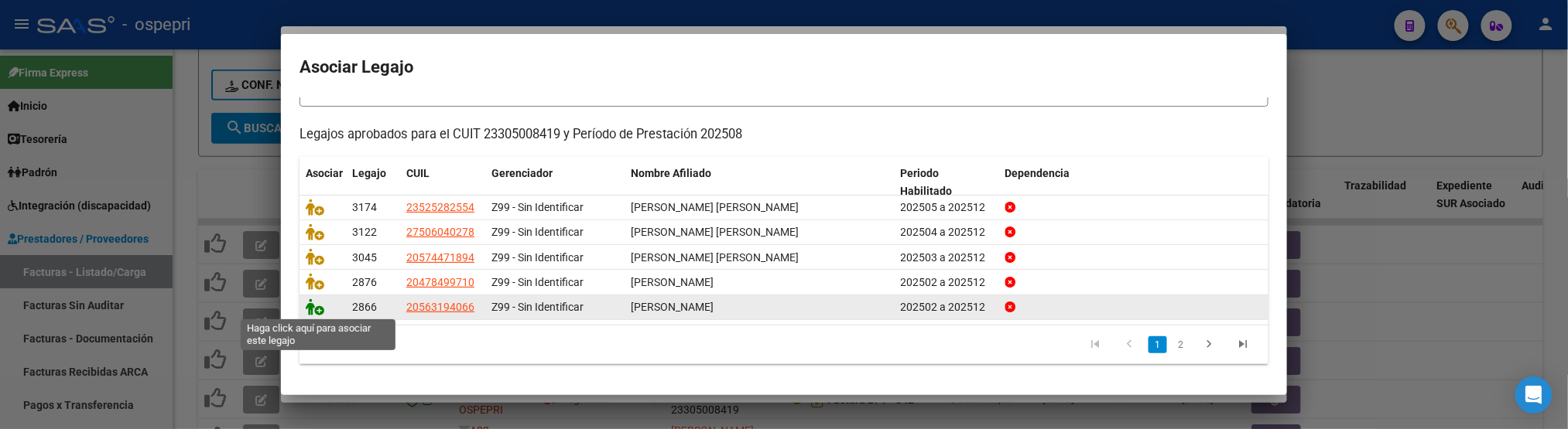
click at [307, 304] on icon at bounding box center [315, 306] width 19 height 17
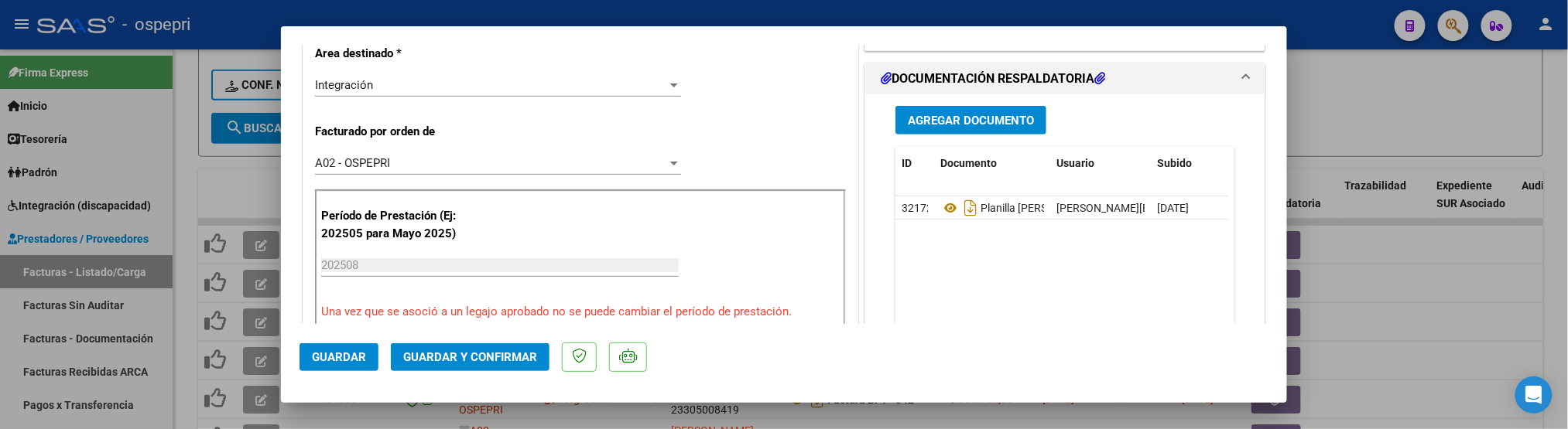
scroll to position [343, 0]
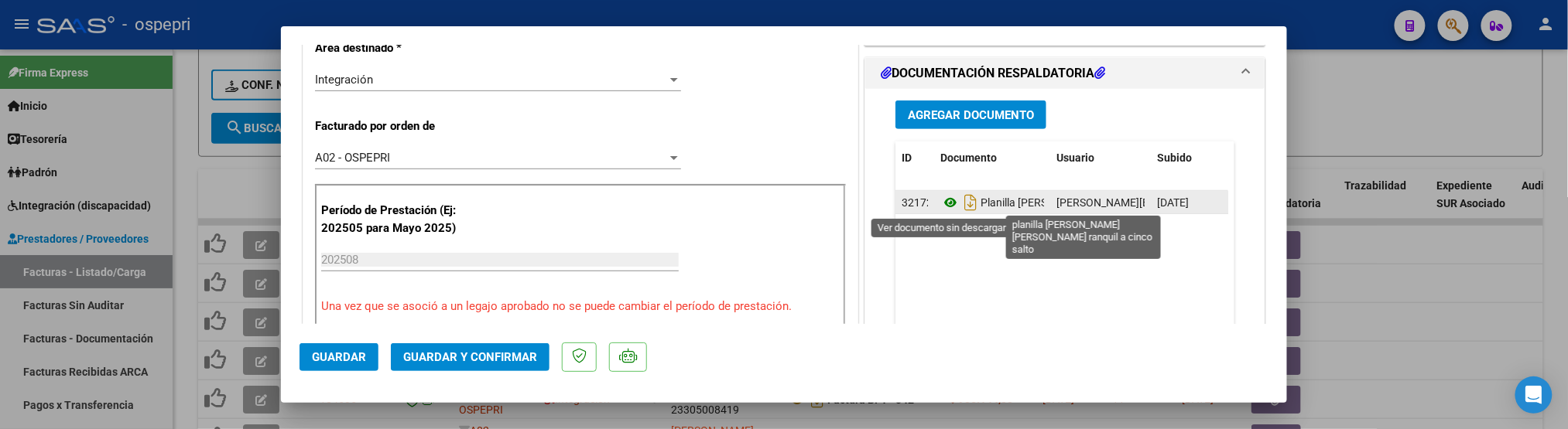
click at [946, 206] on icon at bounding box center [951, 203] width 20 height 19
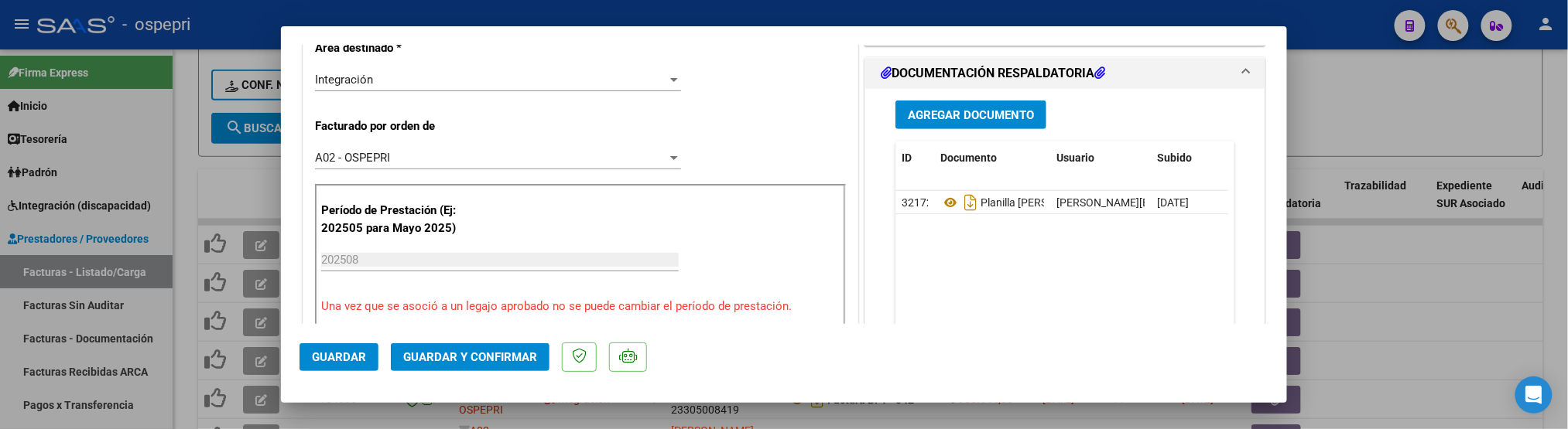
click at [1374, 301] on div at bounding box center [784, 214] width 1568 height 429
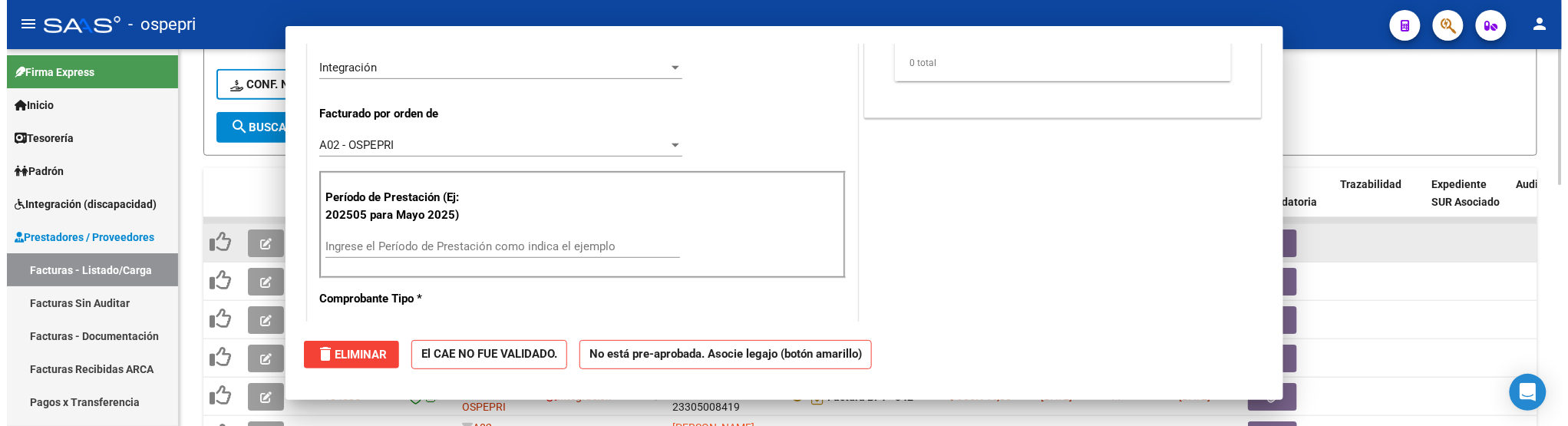
scroll to position [330, 0]
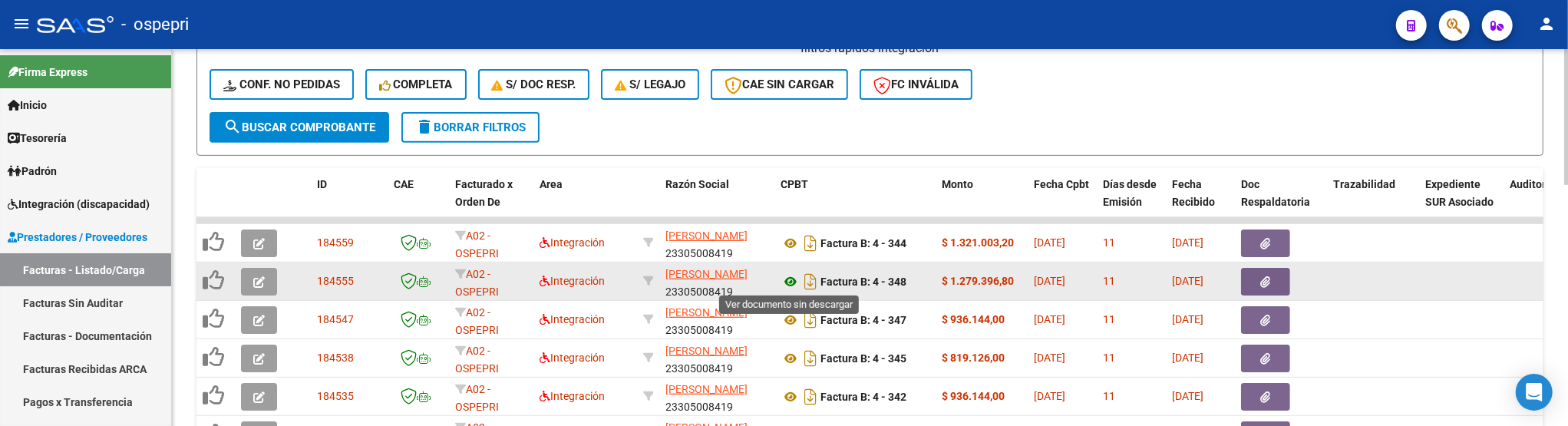
click at [790, 278] on icon at bounding box center [790, 281] width 20 height 19
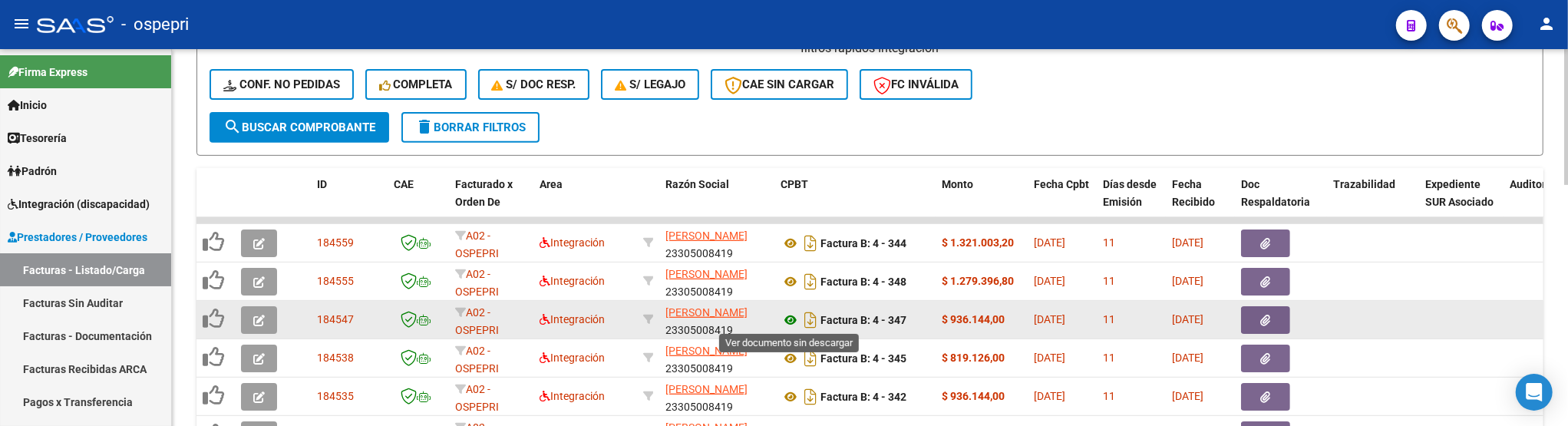
click at [794, 318] on icon at bounding box center [790, 320] width 20 height 19
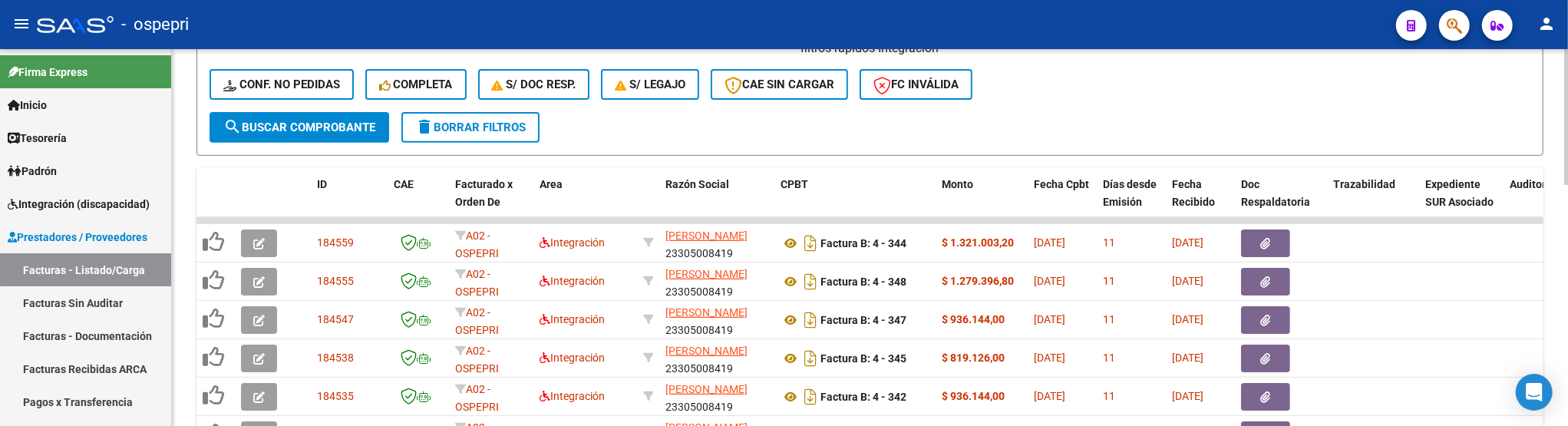
click at [1119, 108] on div "- filtros rápidos Integración - Conf. no pedidas Completa S/ Doc Resp. S/ legaj…" at bounding box center [870, 75] width 1321 height 72
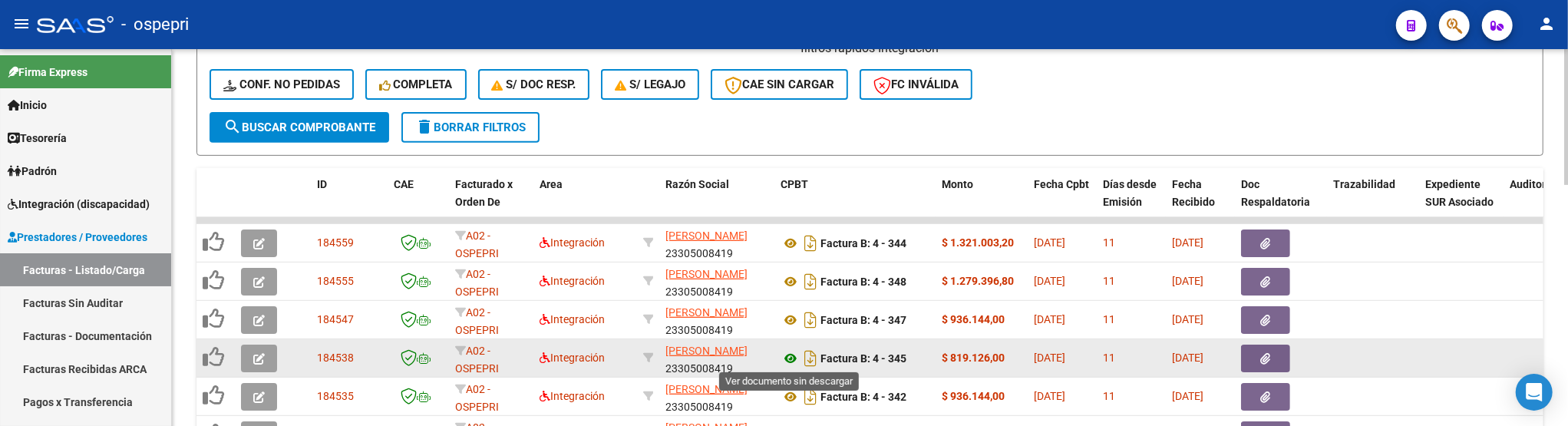
click at [788, 356] on icon at bounding box center [790, 359] width 20 height 19
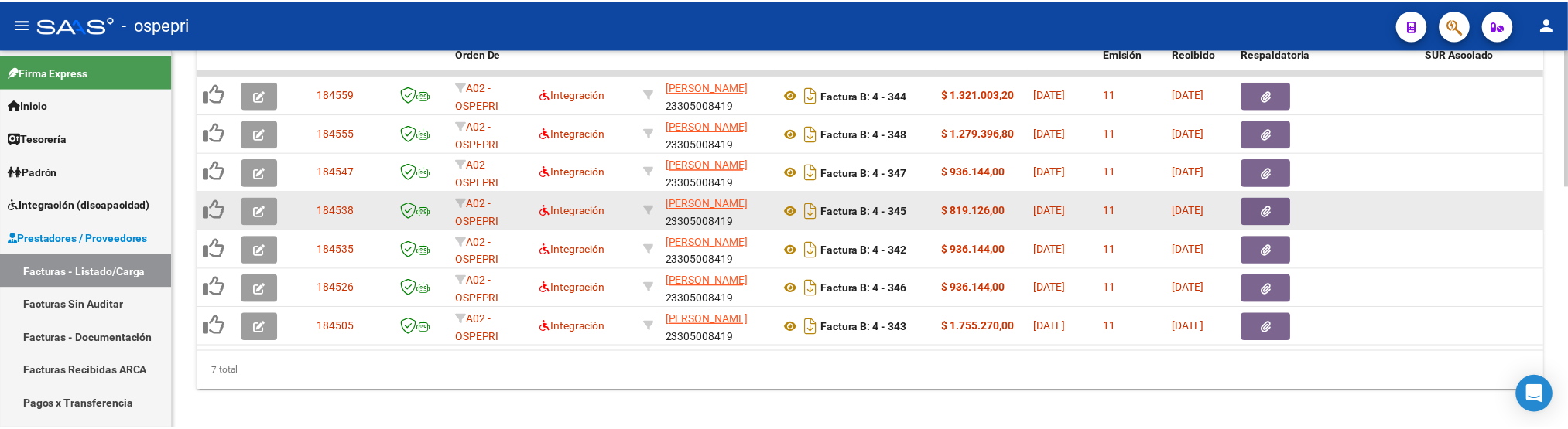
scroll to position [680, 0]
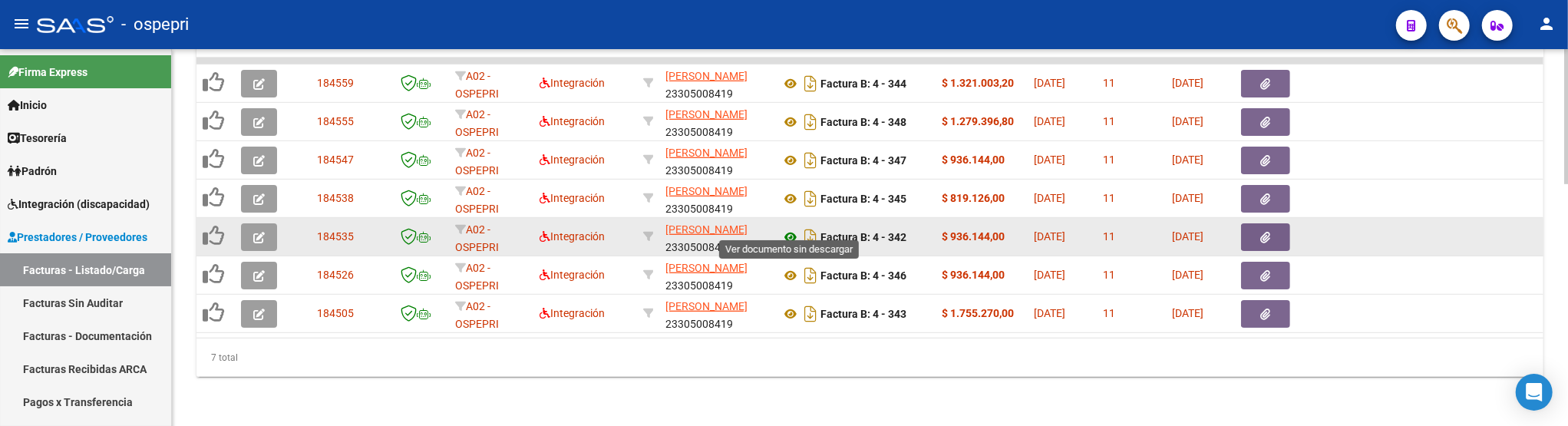
click at [791, 228] on icon at bounding box center [790, 237] width 20 height 19
click at [263, 232] on icon "button" at bounding box center [259, 238] width 12 height 12
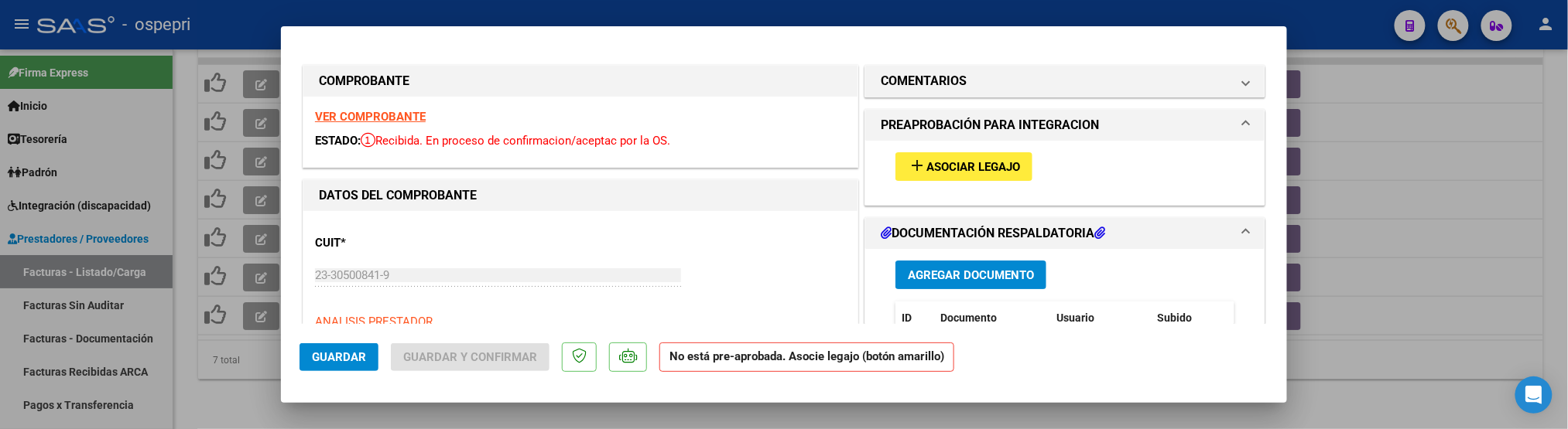
scroll to position [86, 0]
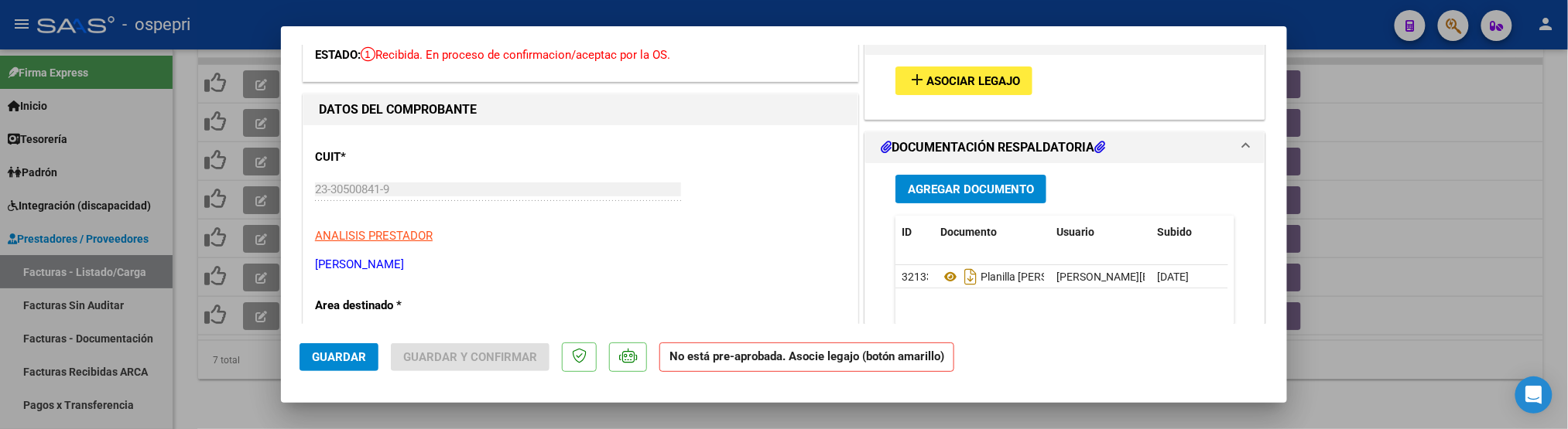
click at [989, 86] on span "Asociar Legajo" at bounding box center [974, 81] width 94 height 14
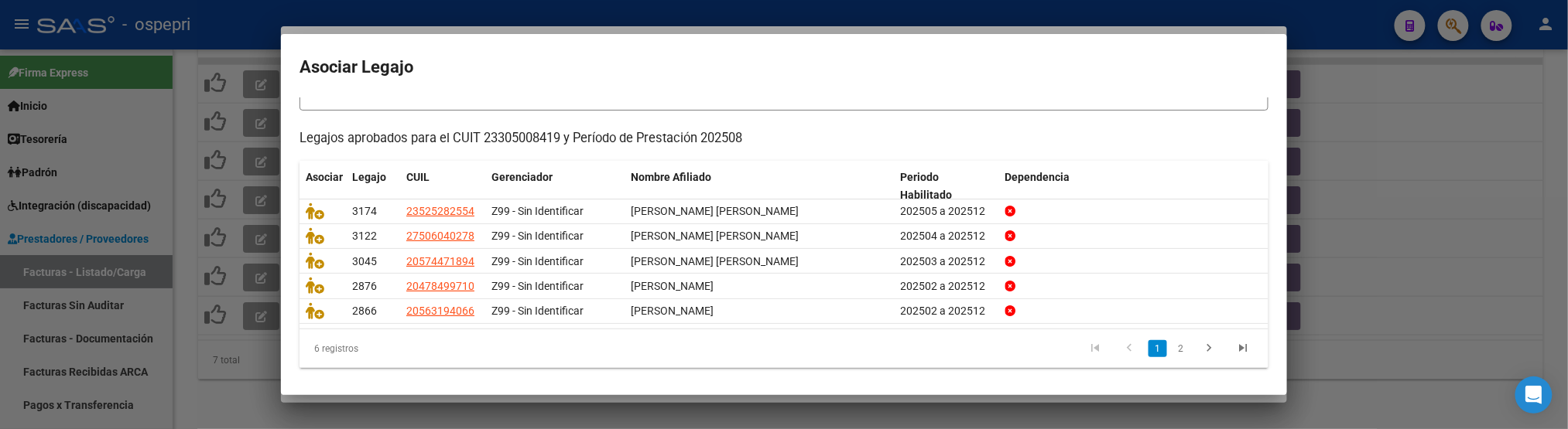
scroll to position [124, 0]
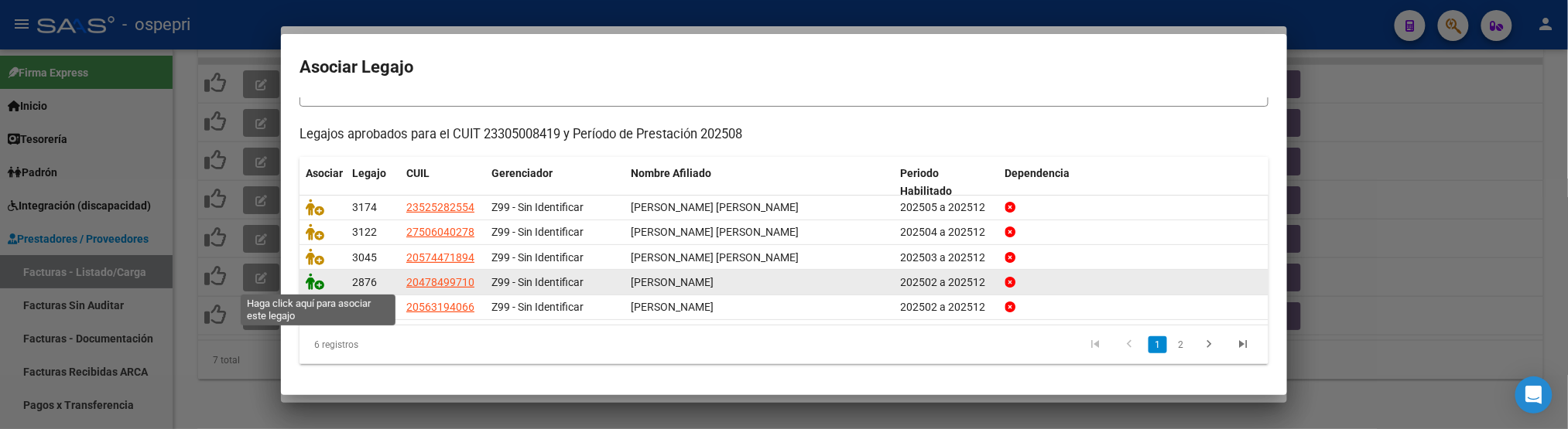
click at [311, 280] on icon at bounding box center [315, 281] width 19 height 17
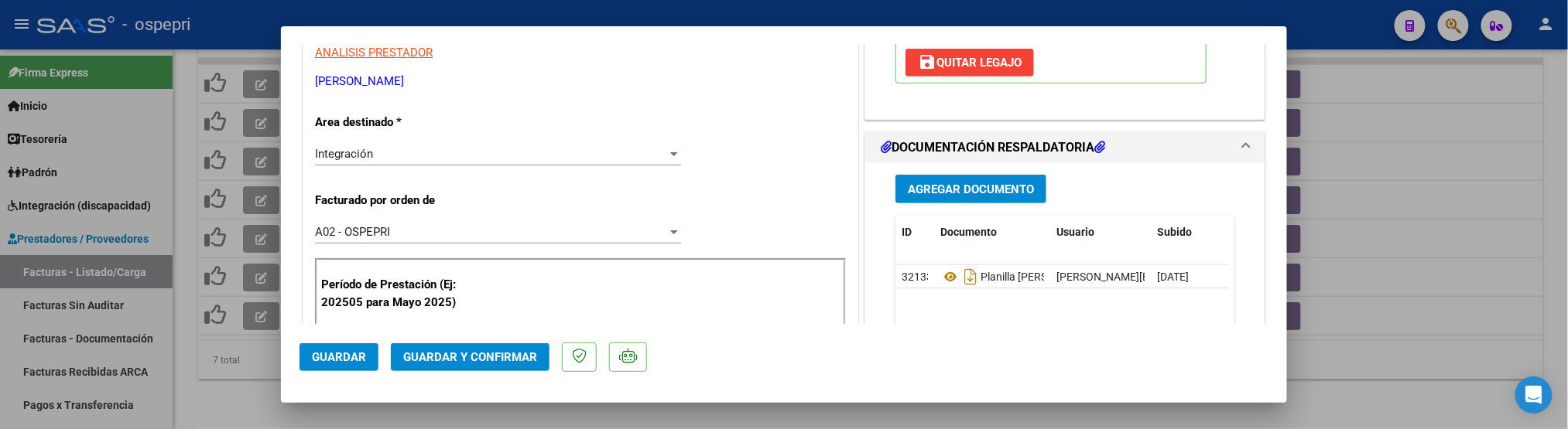
scroll to position [343, 0]
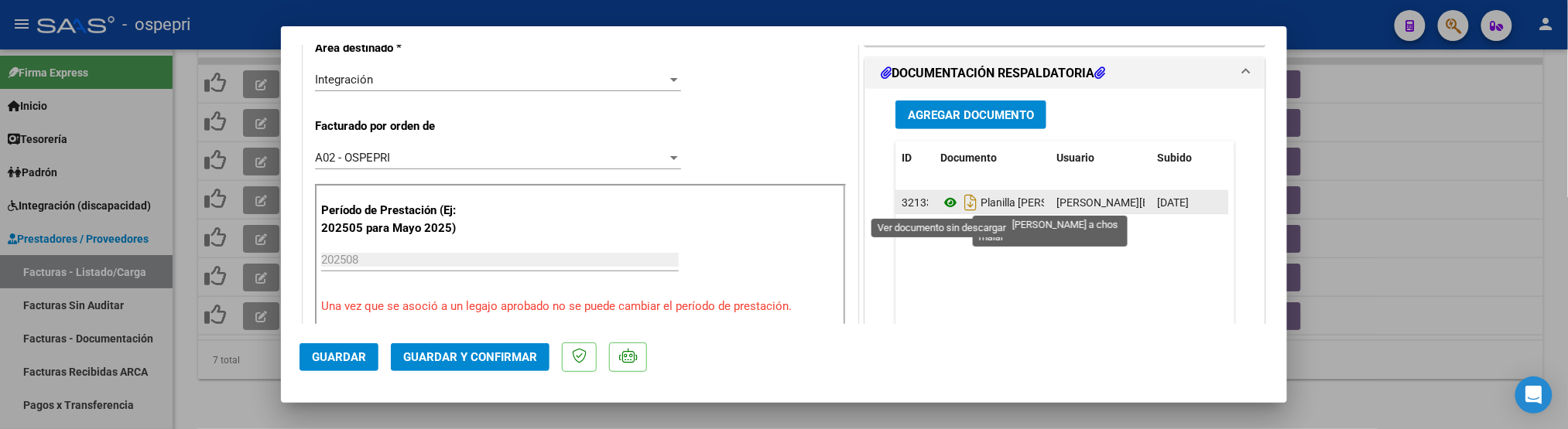
click at [941, 202] on icon at bounding box center [951, 203] width 20 height 19
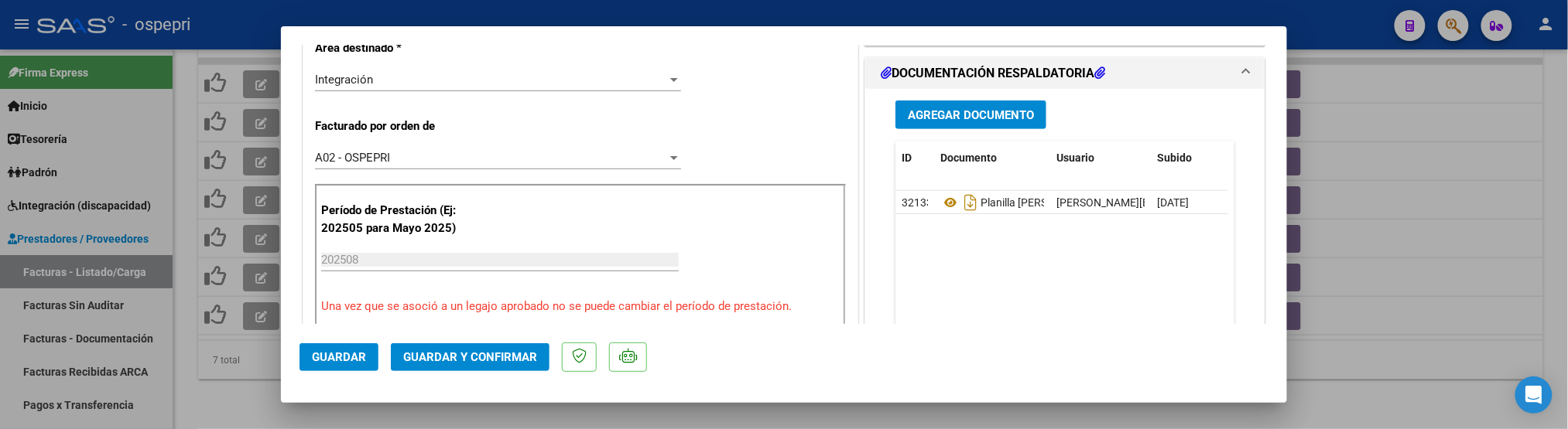
click at [1410, 271] on div at bounding box center [784, 214] width 1568 height 429
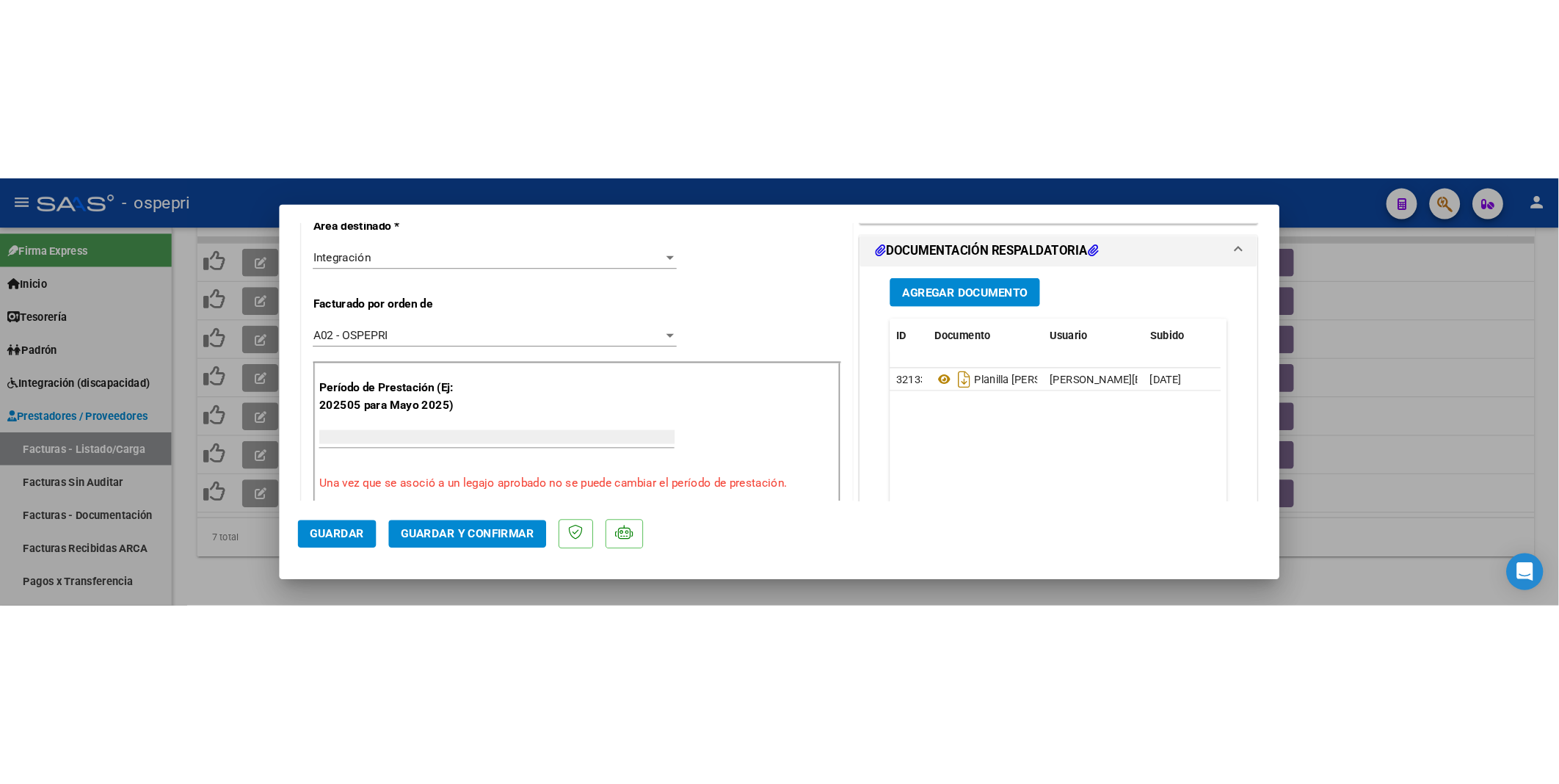
scroll to position [315, 0]
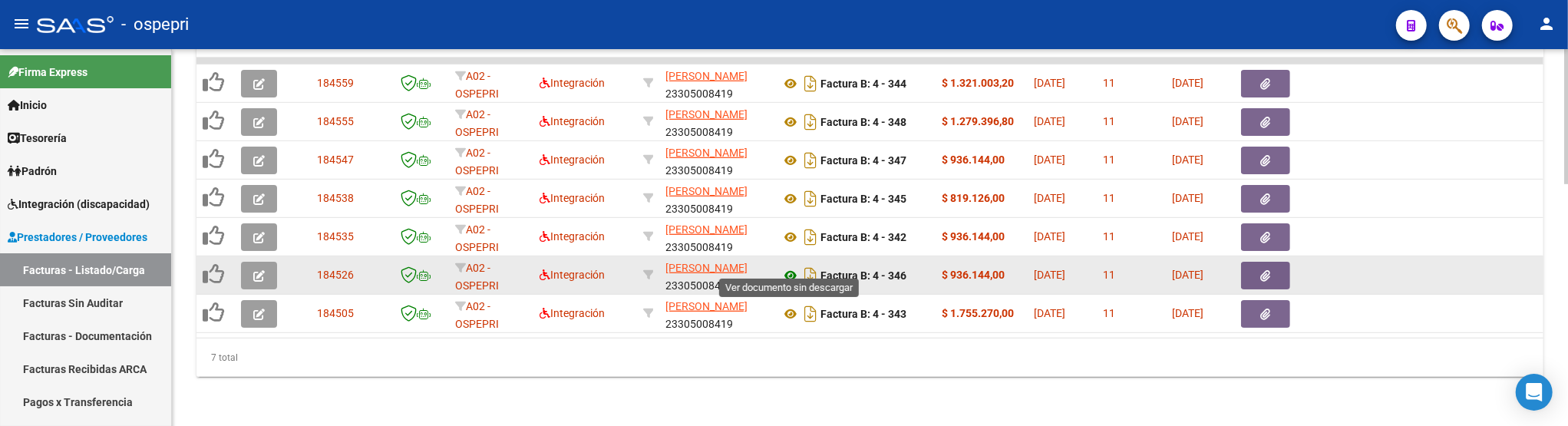
click at [794, 266] on icon at bounding box center [790, 275] width 20 height 19
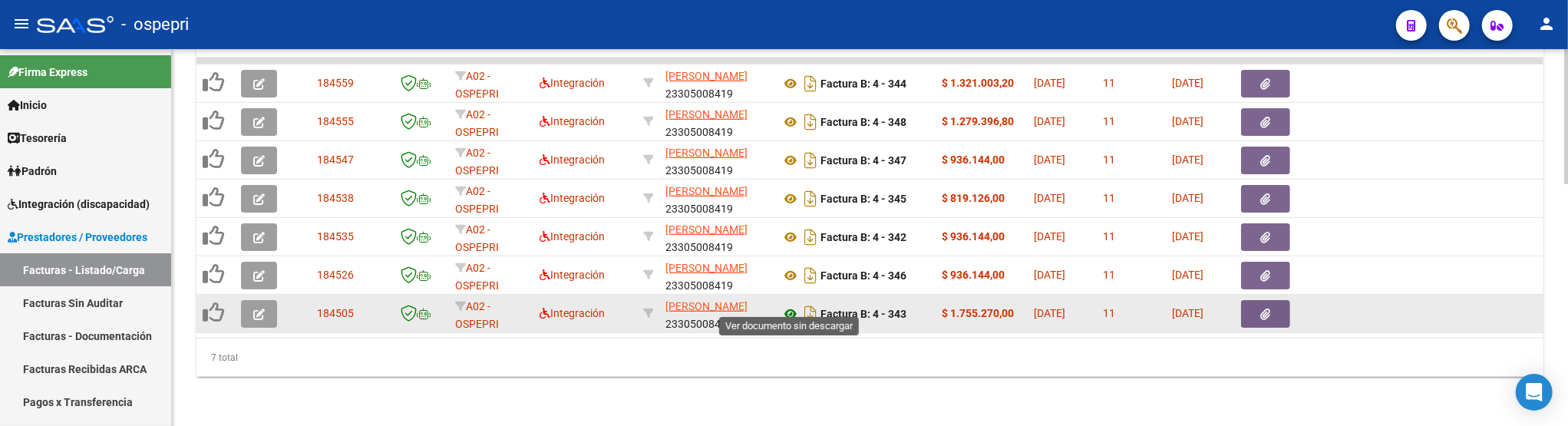
click at [794, 305] on icon at bounding box center [790, 314] width 20 height 19
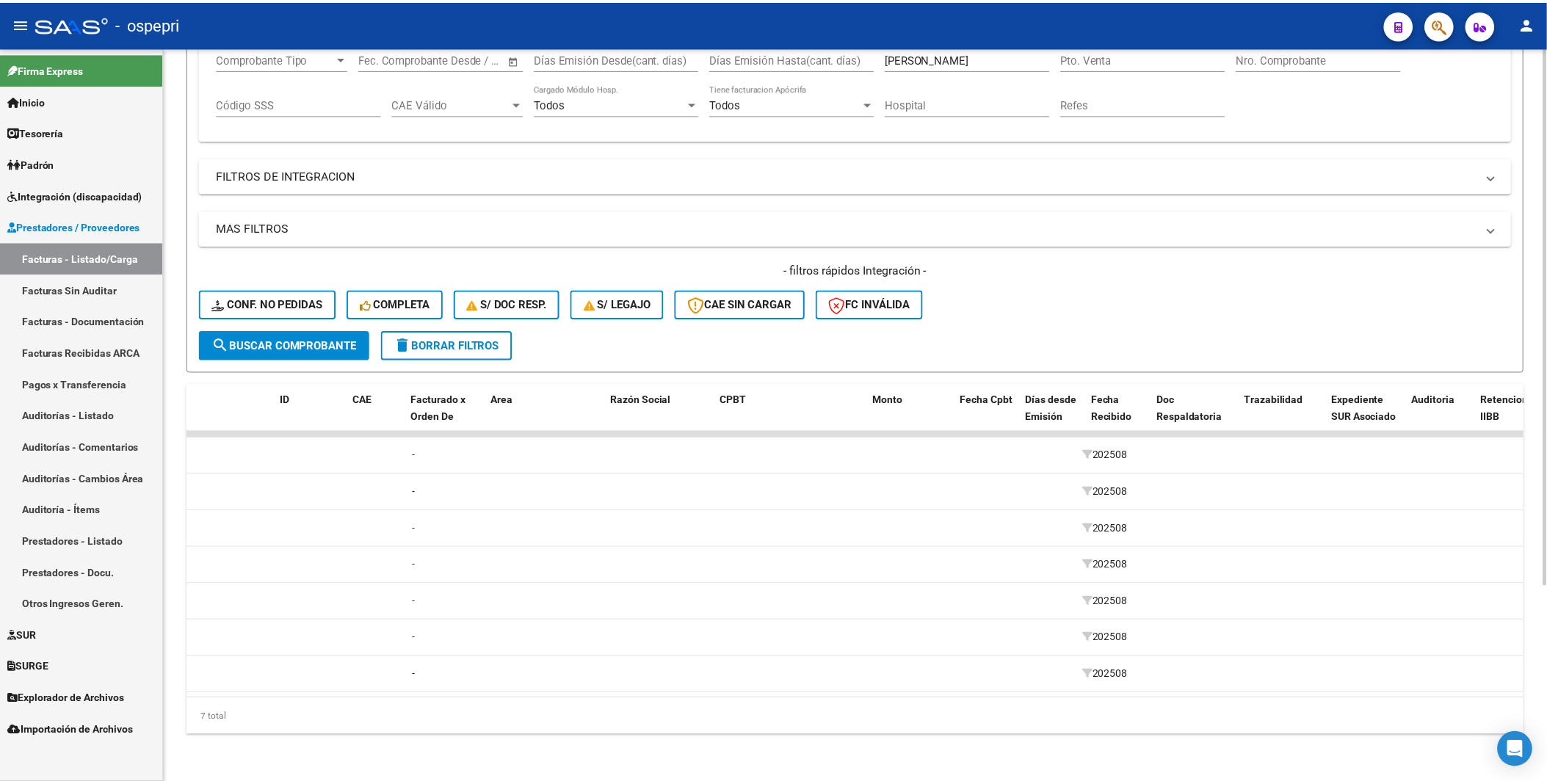
scroll to position [0, 0]
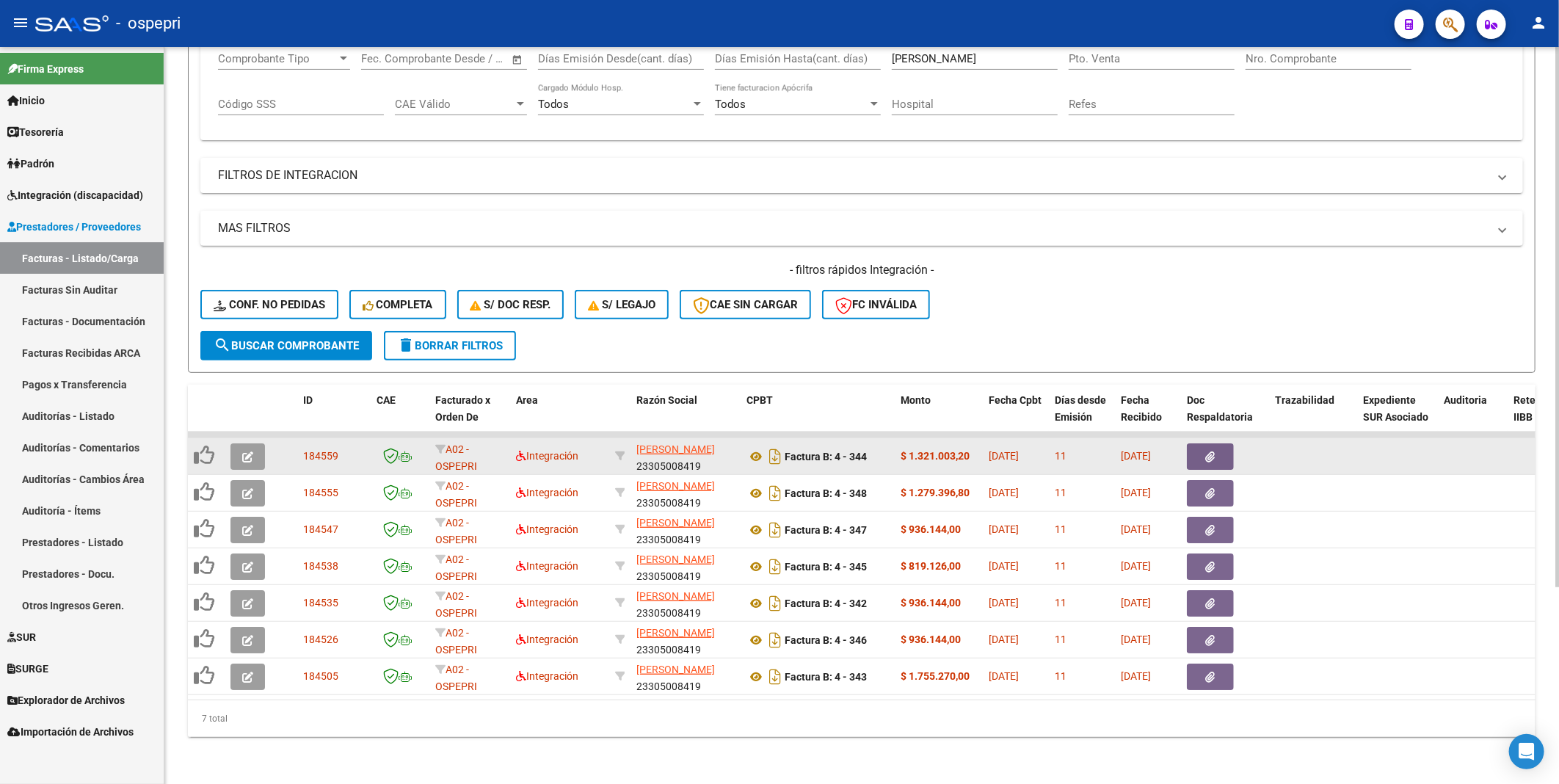
click at [245, 427] on icon "button" at bounding box center [248, 457] width 11 height 11
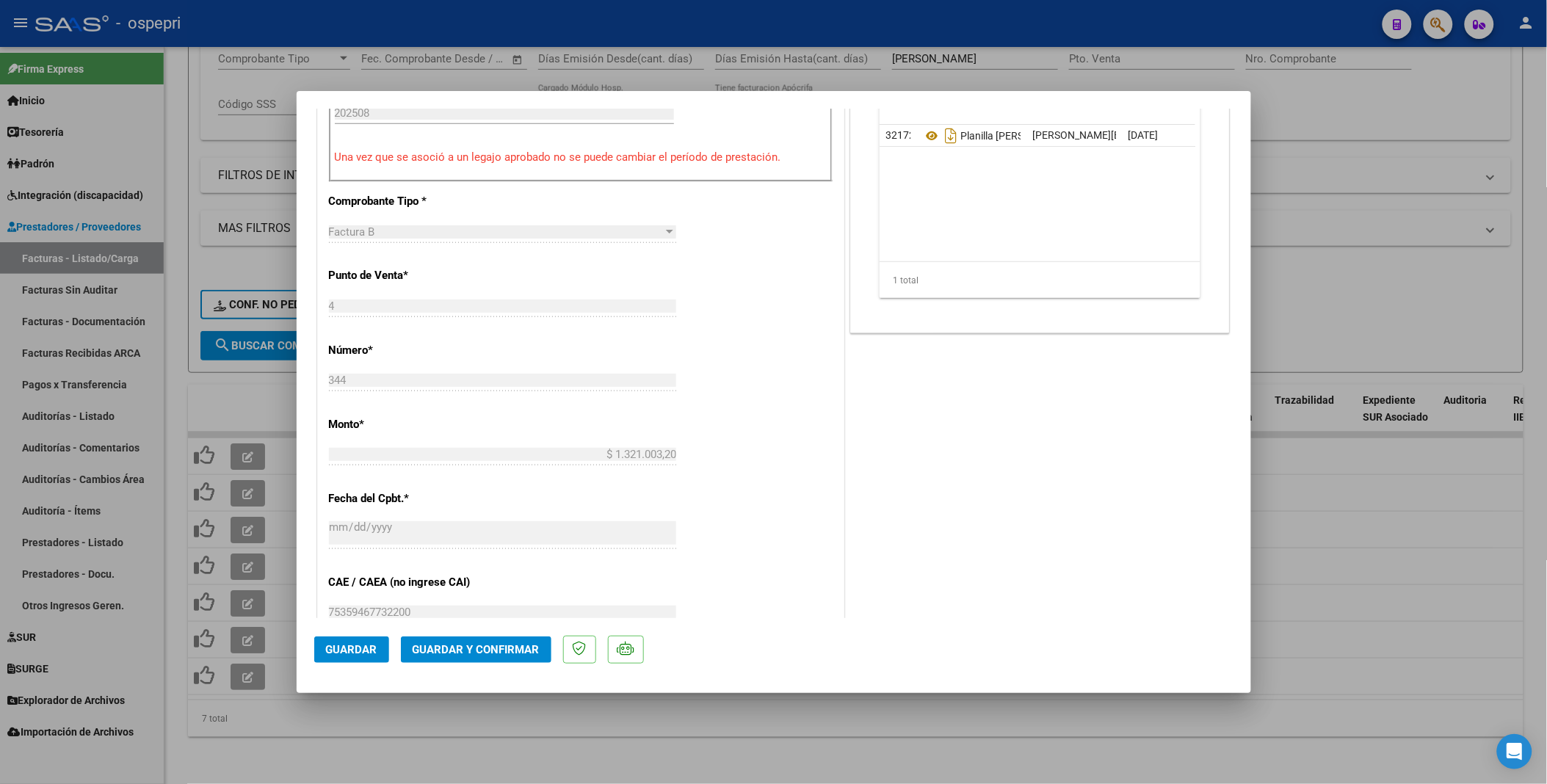
scroll to position [570, 0]
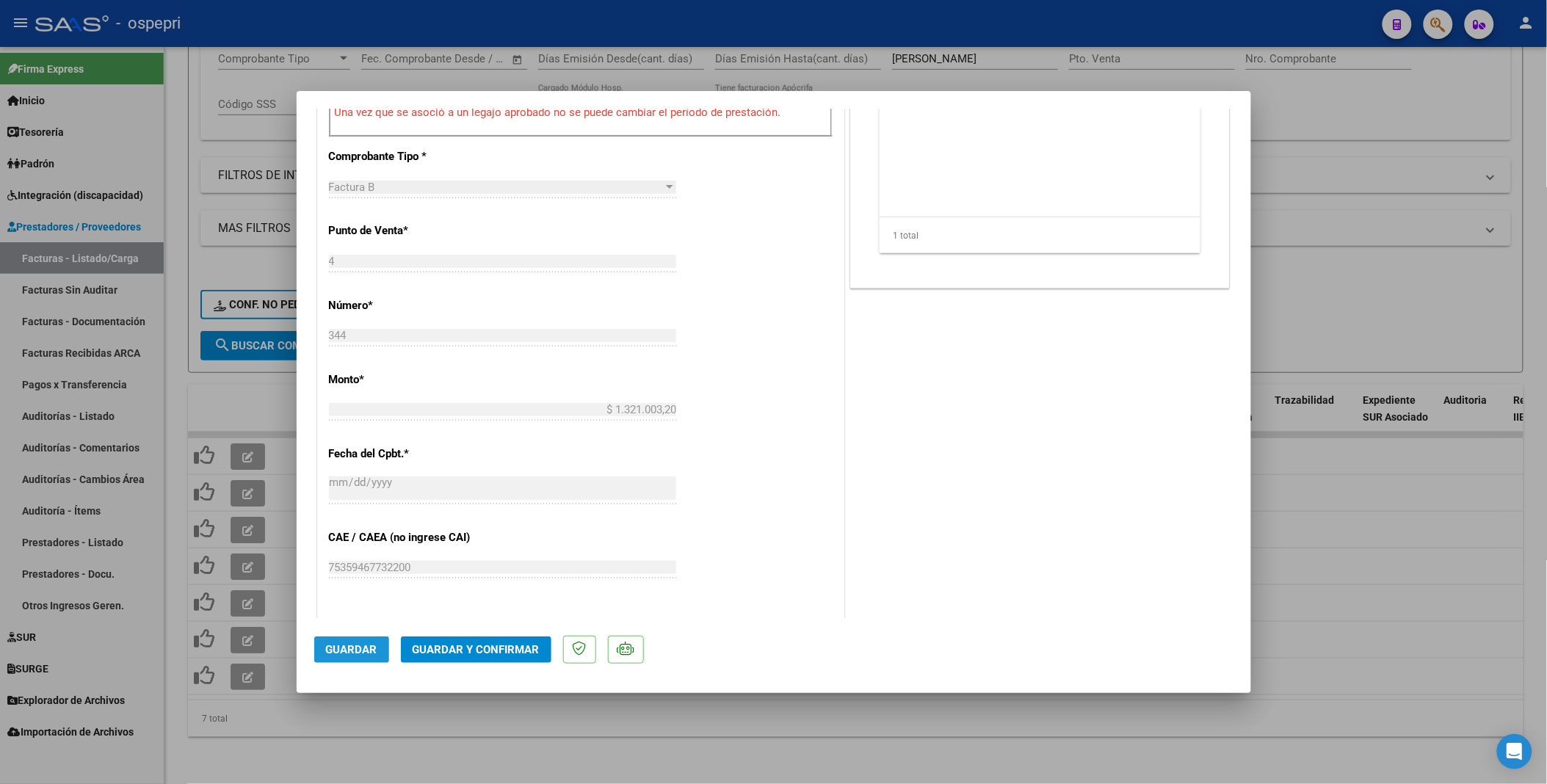
click at [344, 427] on span "Guardar" at bounding box center [351, 650] width 51 height 13
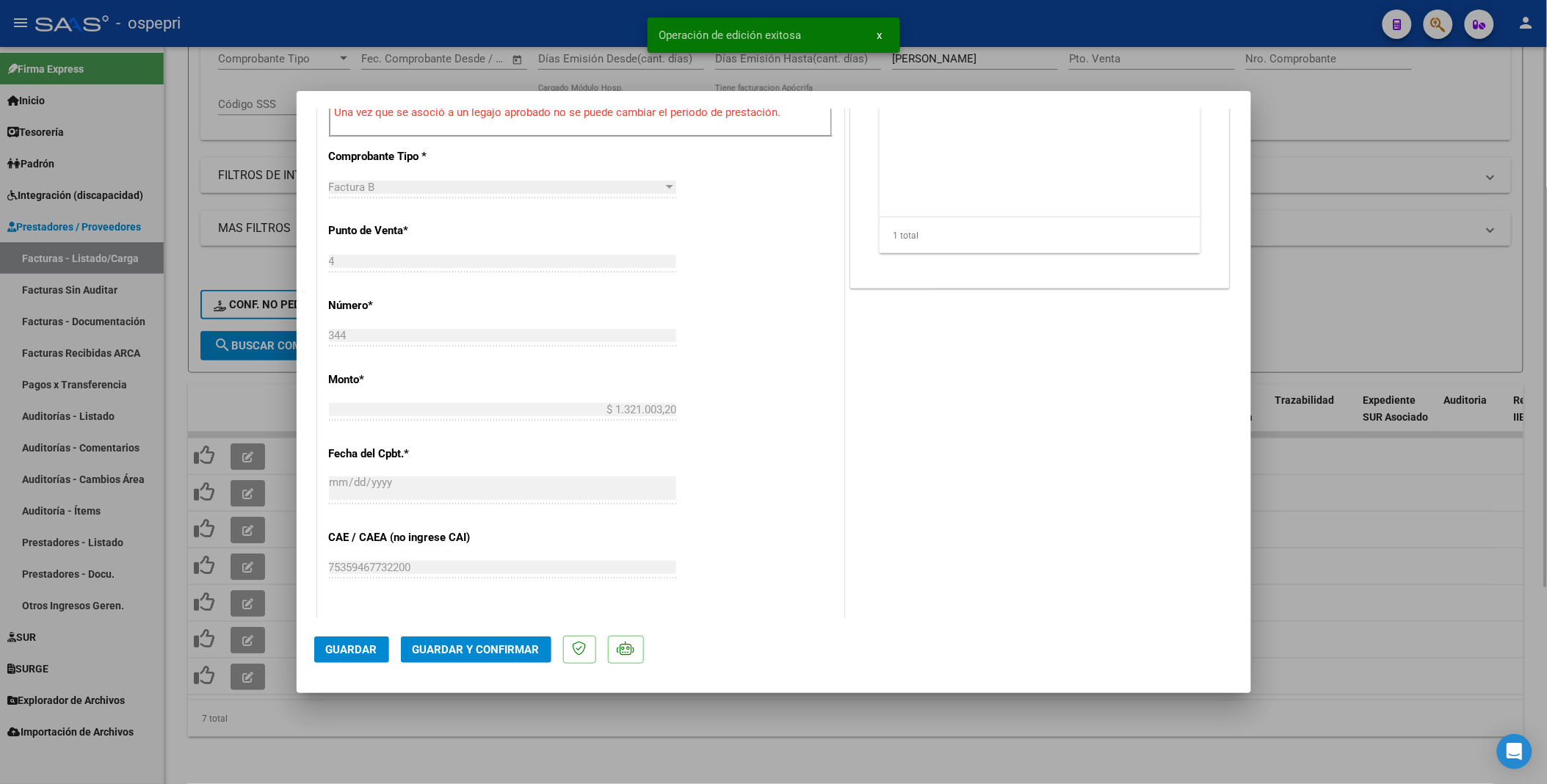
click at [629, 427] on div at bounding box center [773, 392] width 1547 height 784
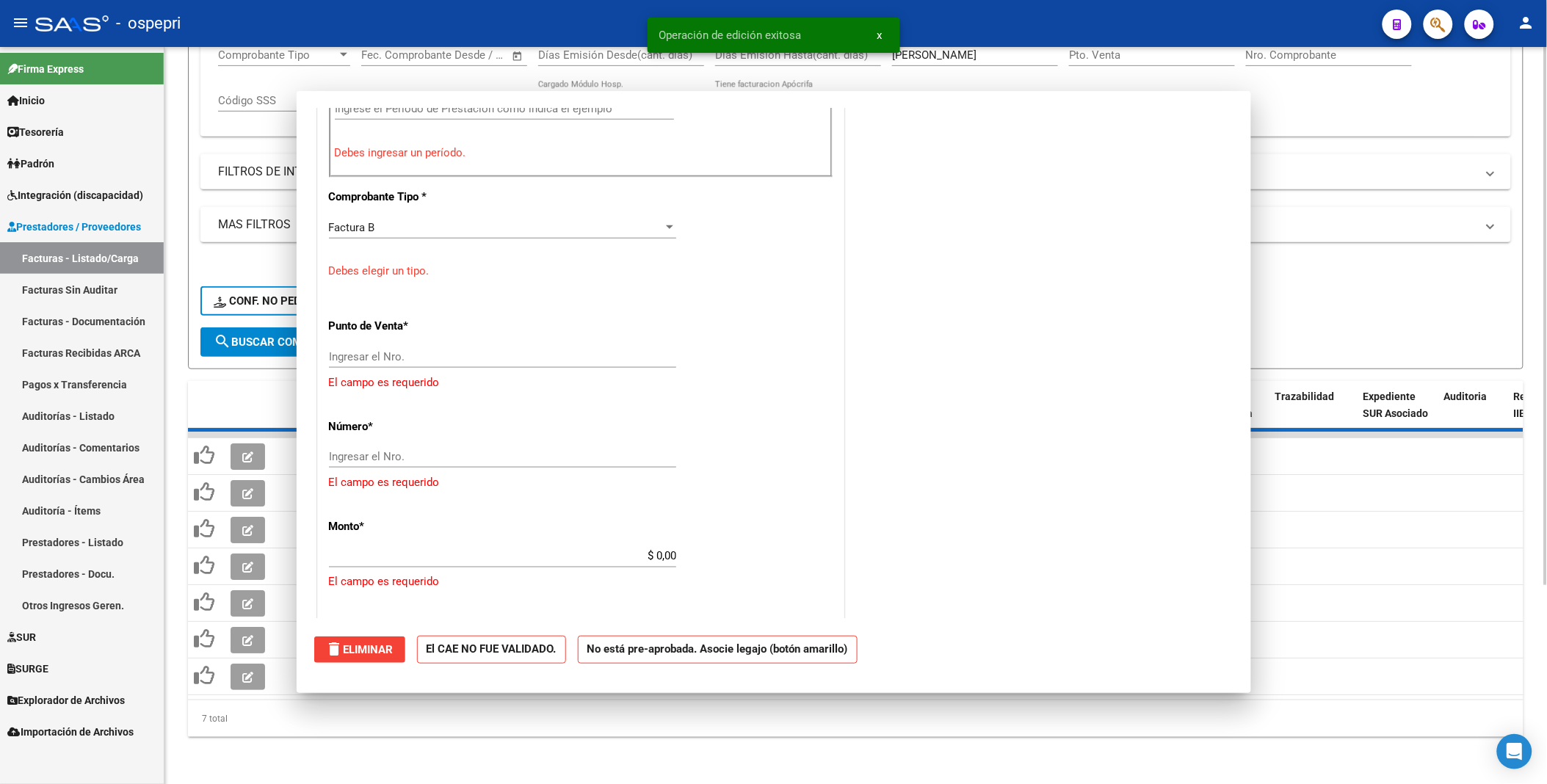
scroll to position [0, 0]
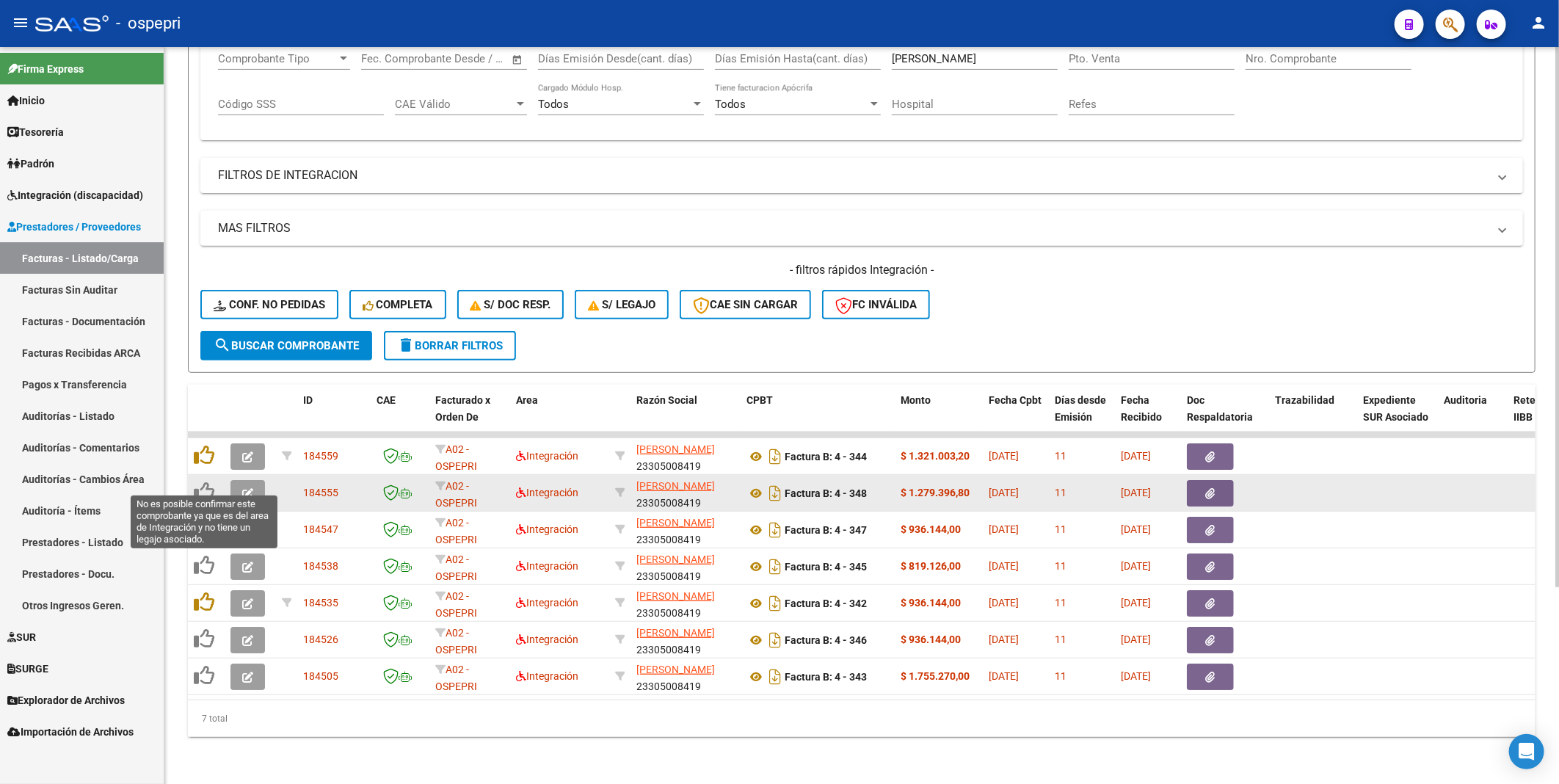
click at [202, 427] on icon at bounding box center [205, 492] width 21 height 21
click at [254, 427] on button "button" at bounding box center [247, 493] width 34 height 27
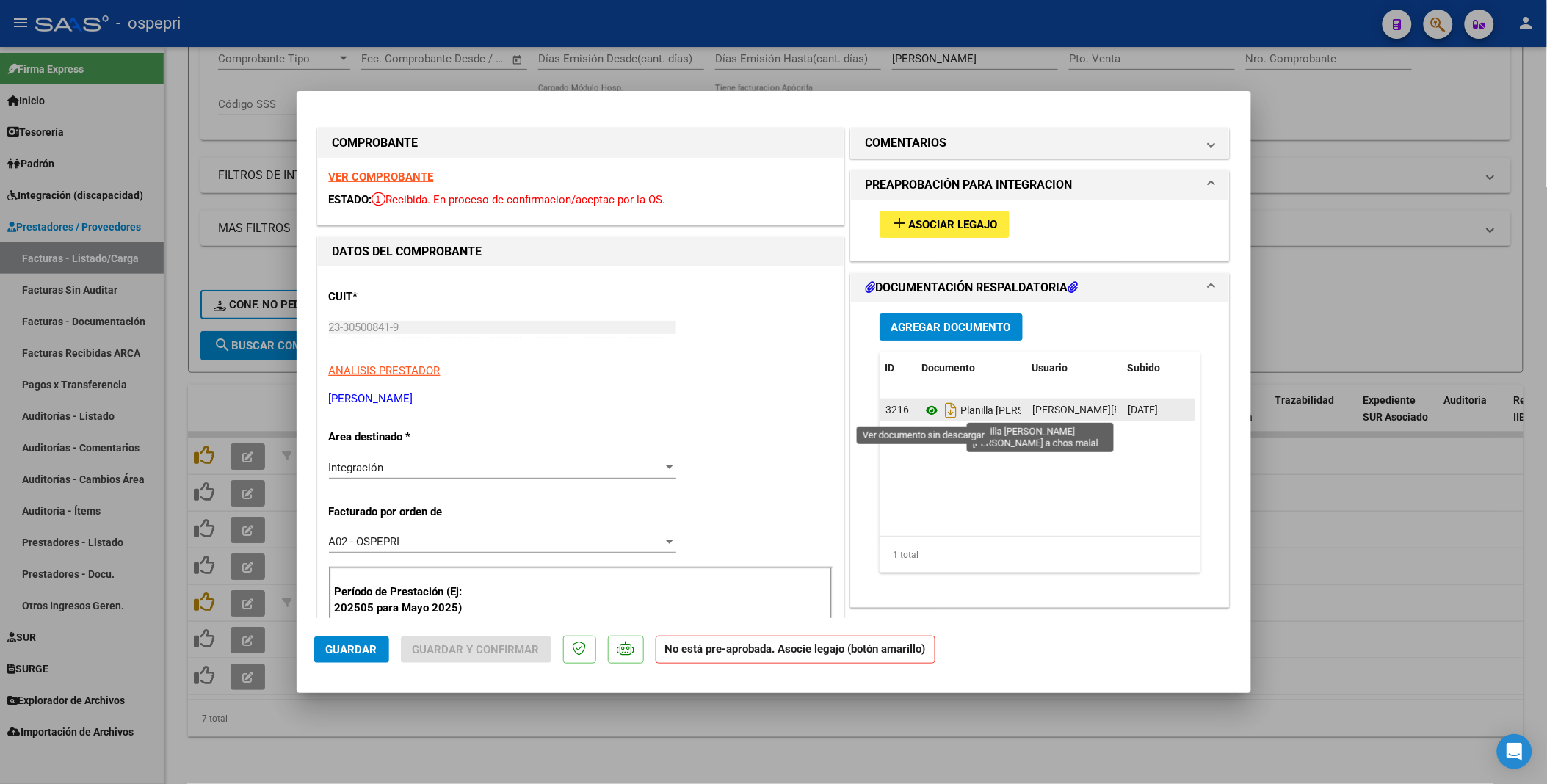
click at [928, 409] on icon at bounding box center [932, 410] width 19 height 18
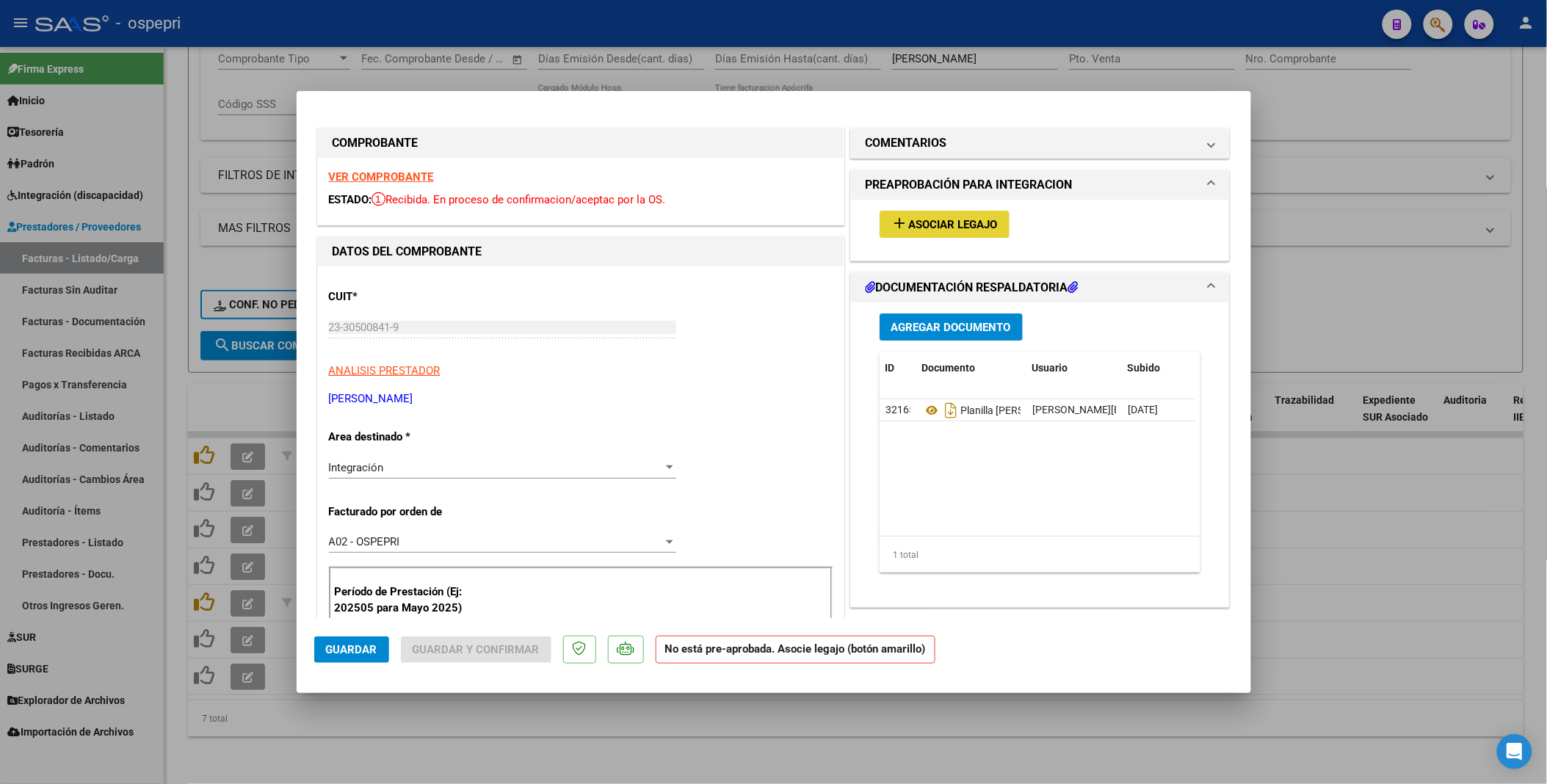
click at [950, 222] on span "Asociar Legajo" at bounding box center [954, 224] width 89 height 13
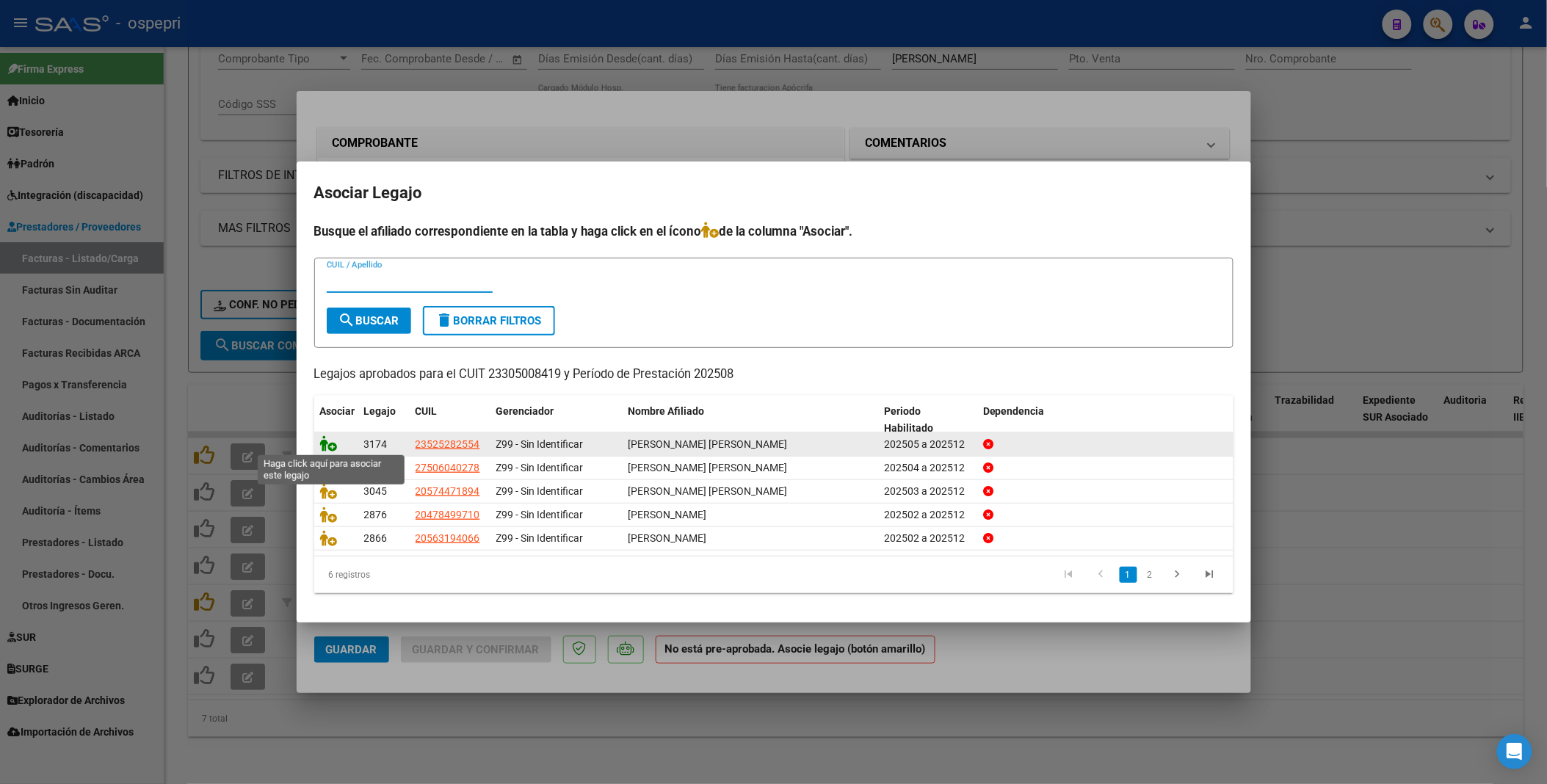
click at [321, 427] on icon at bounding box center [329, 443] width 18 height 16
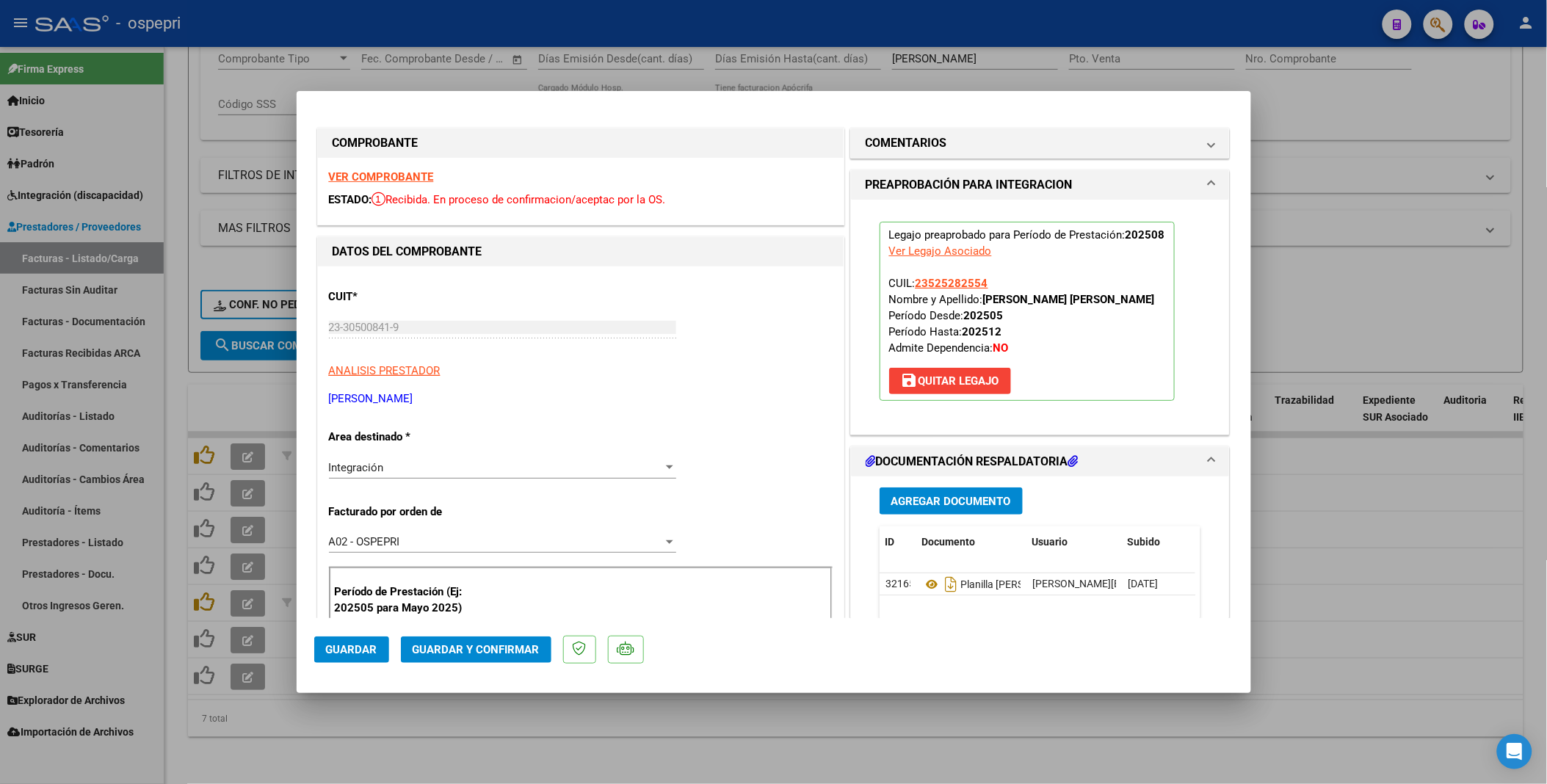
click at [349, 427] on span "Guardar" at bounding box center [351, 650] width 51 height 13
click at [745, 427] on div at bounding box center [773, 392] width 1547 height 784
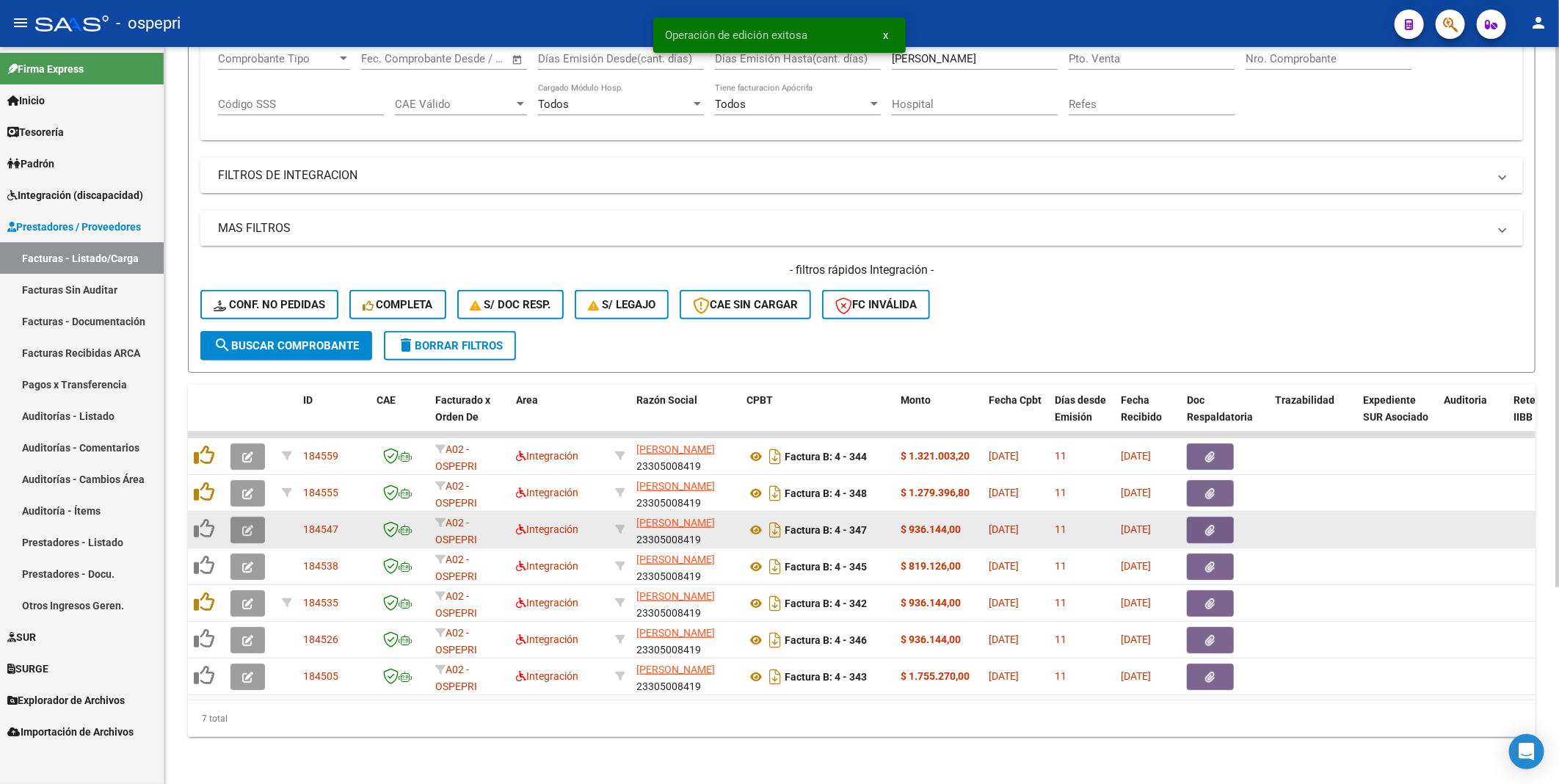
click at [248, 427] on icon "button" at bounding box center [248, 530] width 11 height 11
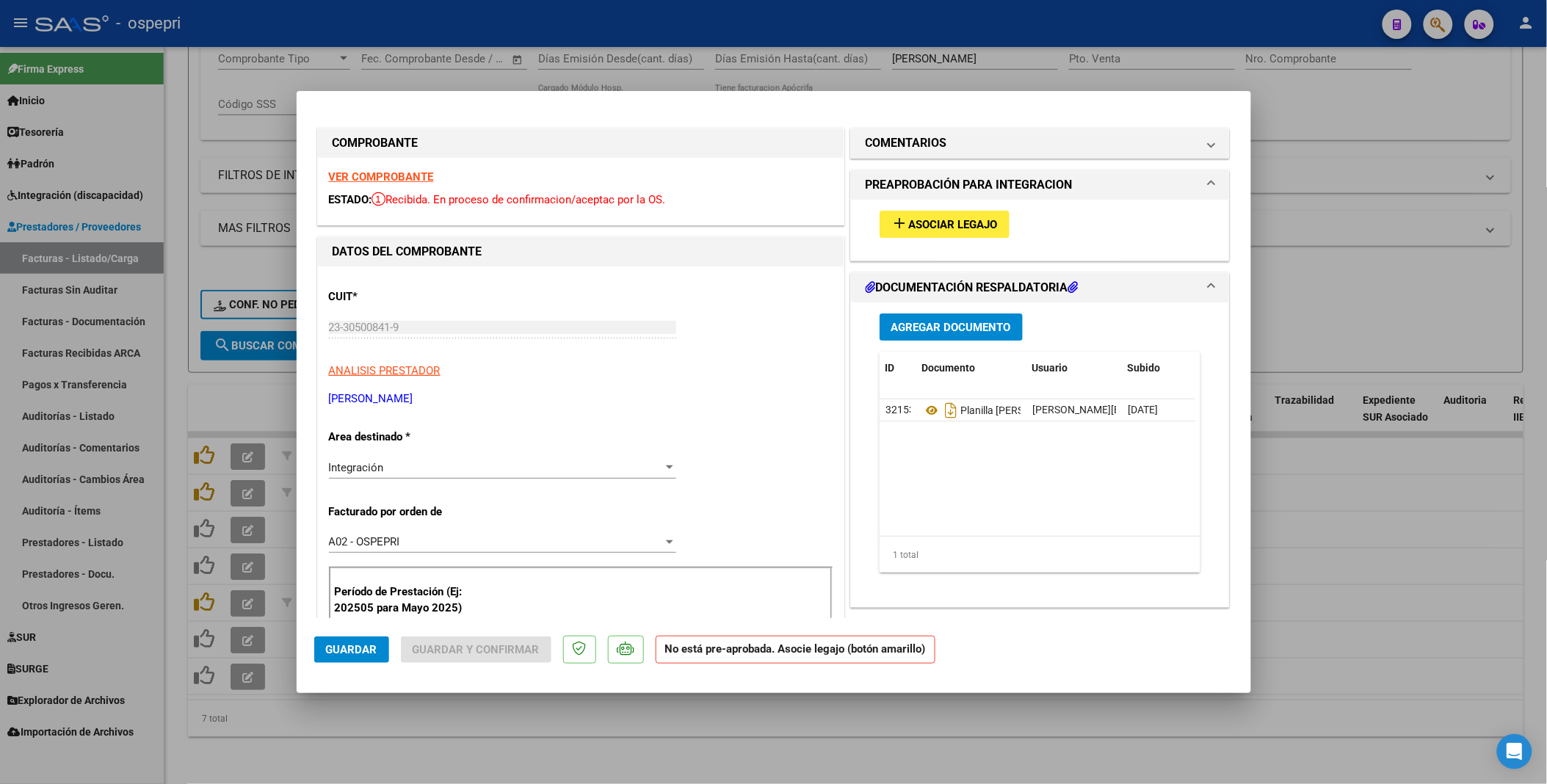
scroll to position [81, 0]
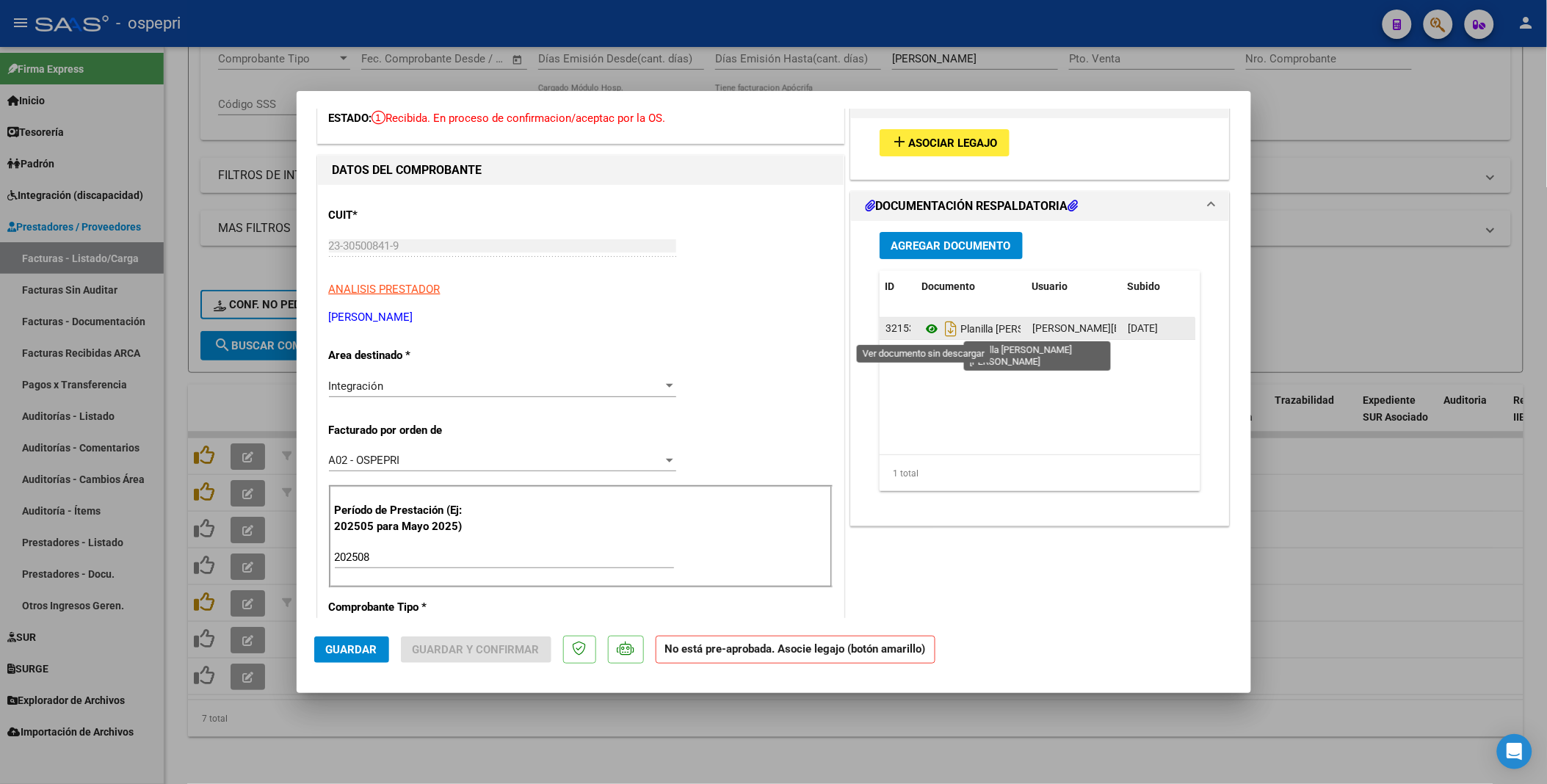
click at [926, 330] on icon at bounding box center [932, 329] width 19 height 18
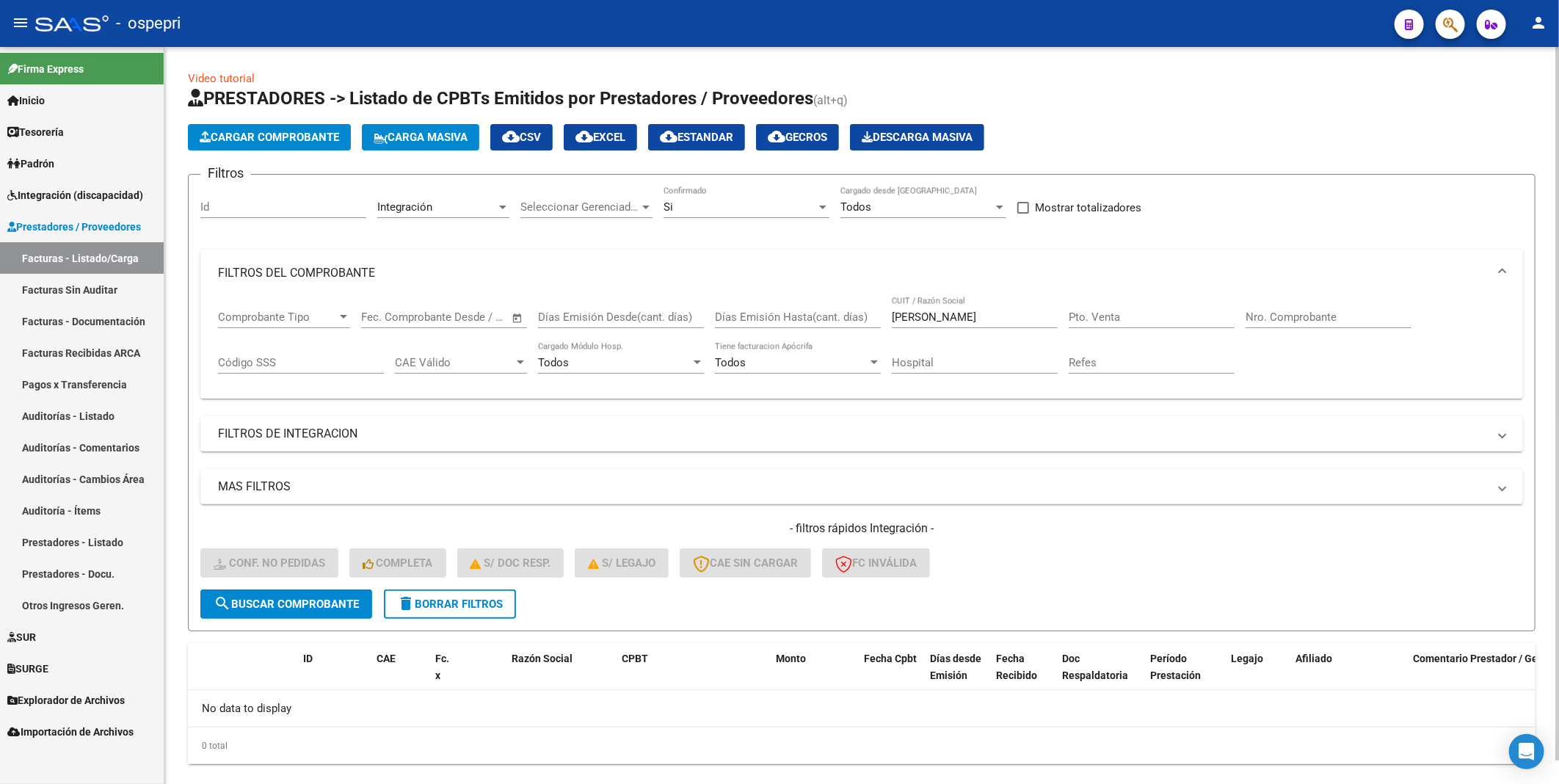
scroll to position [25, 0]
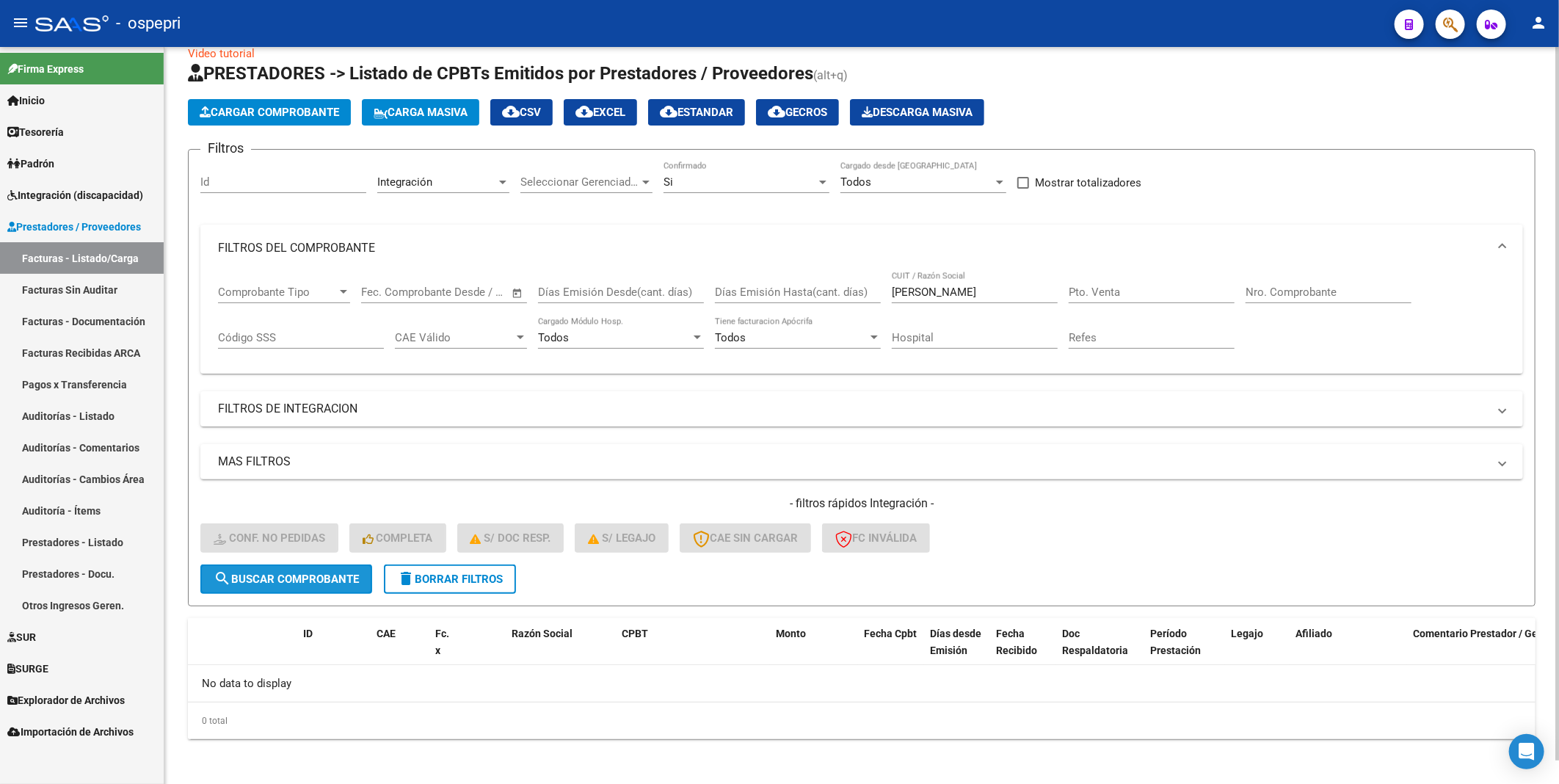
click at [247, 582] on span "search Buscar Comprobante" at bounding box center [286, 579] width 145 height 13
drag, startPoint x: 925, startPoint y: 289, endPoint x: 888, endPoint y: 293, distance: 37.2
click at [888, 293] on div "Comprobante Tipo Comprobante Tipo Fecha inicio – Fecha fin Fec. Comprobante Des…" at bounding box center [862, 317] width 1288 height 91
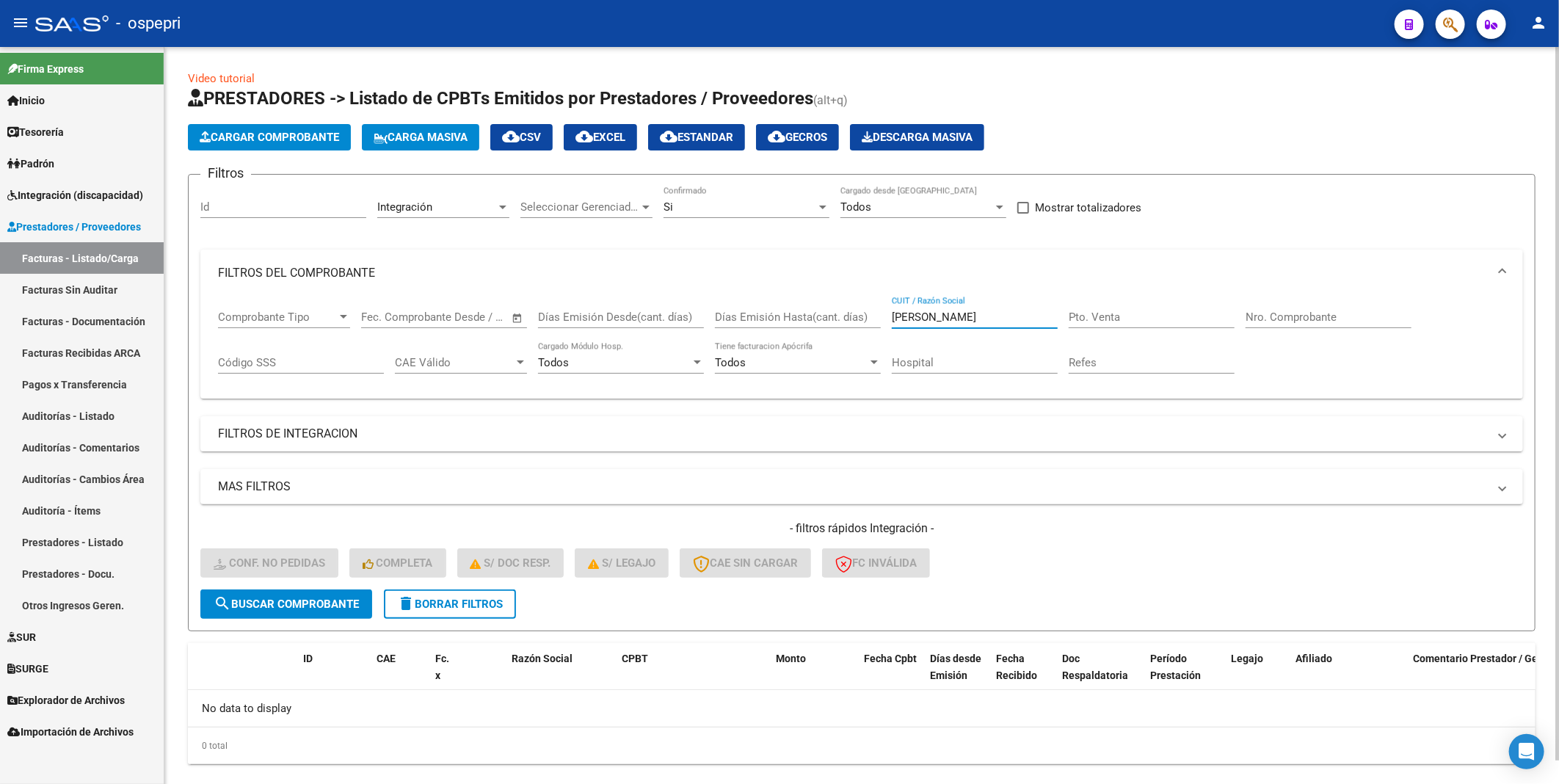
click at [1024, 312] on input "[PERSON_NAME]" at bounding box center [975, 317] width 166 height 13
type input "[PERSON_NAME]"
click at [276, 596] on button "search Buscar Comprobante" at bounding box center [286, 603] width 171 height 29
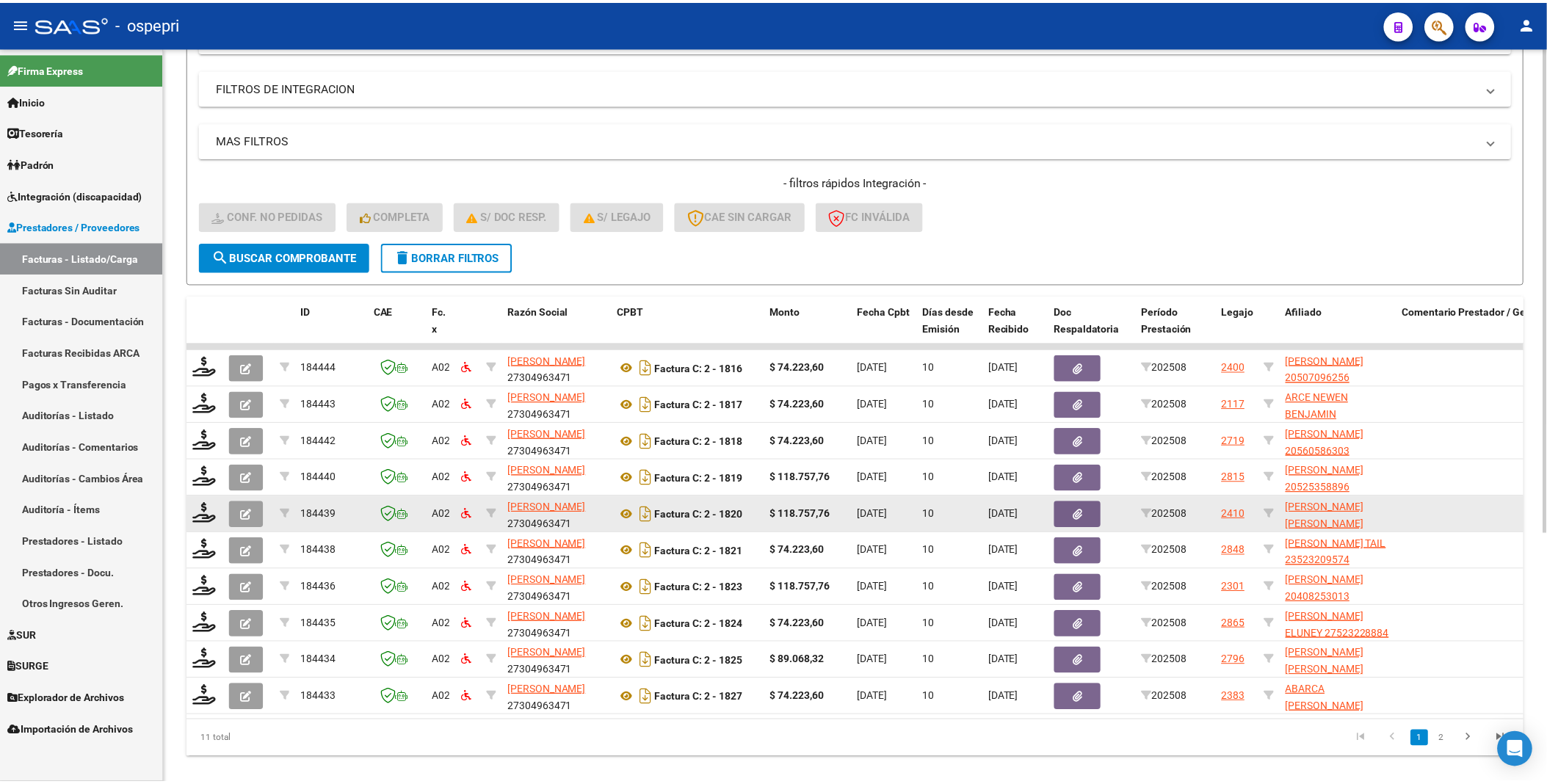
scroll to position [379, 0]
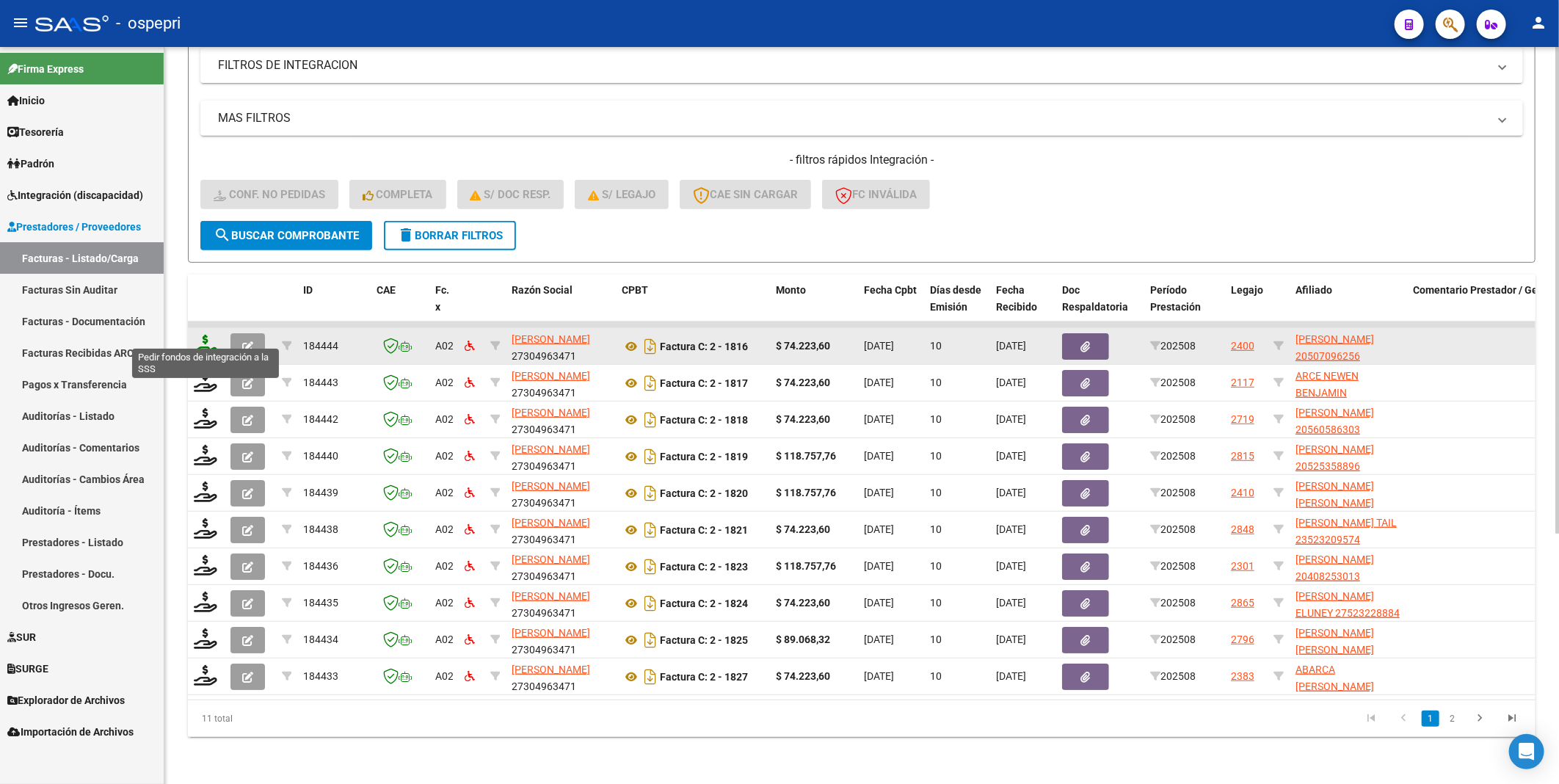
click at [208, 338] on icon at bounding box center [206, 345] width 24 height 21
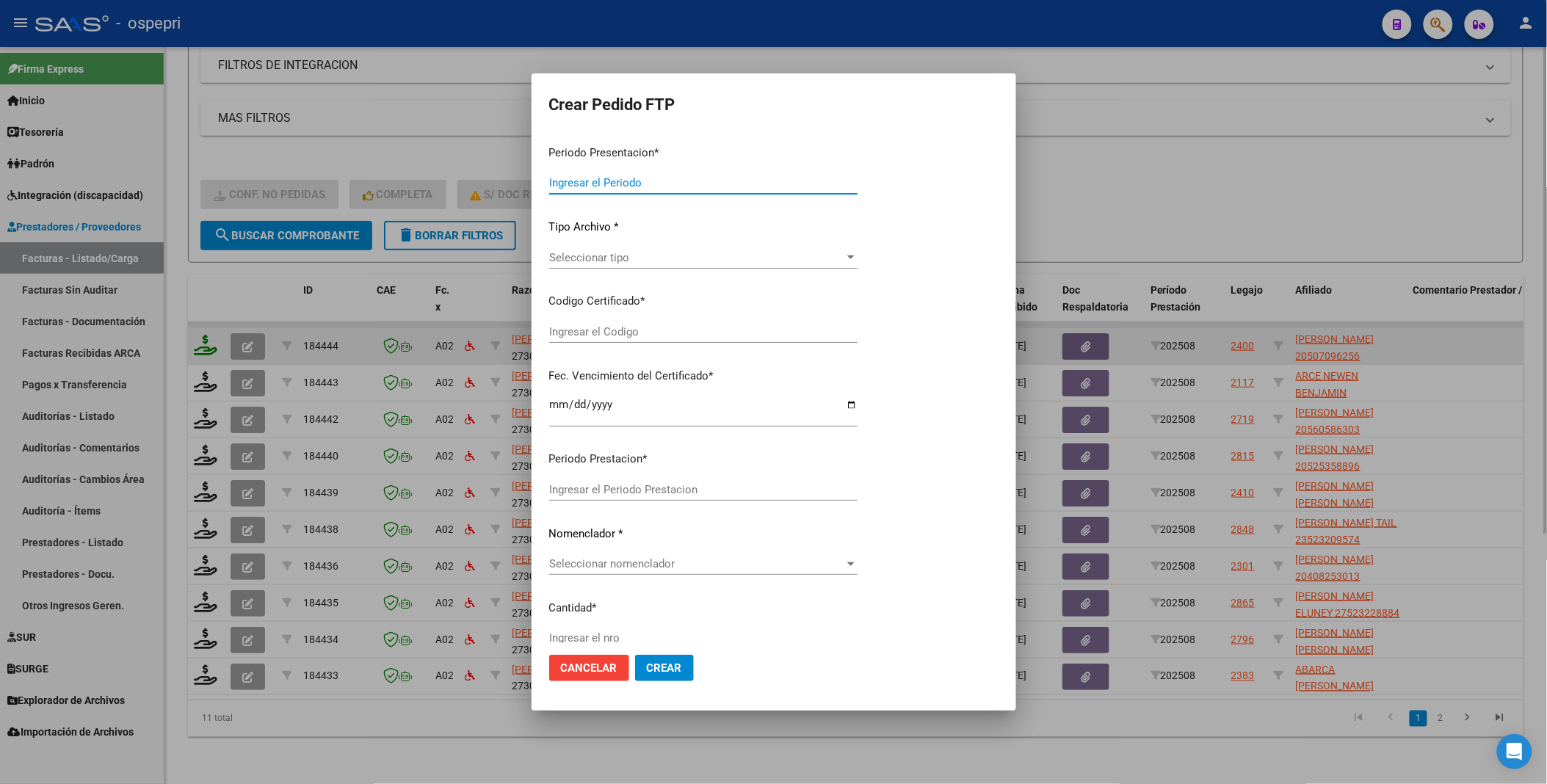
type input "202508"
type input "$ 74.223,60"
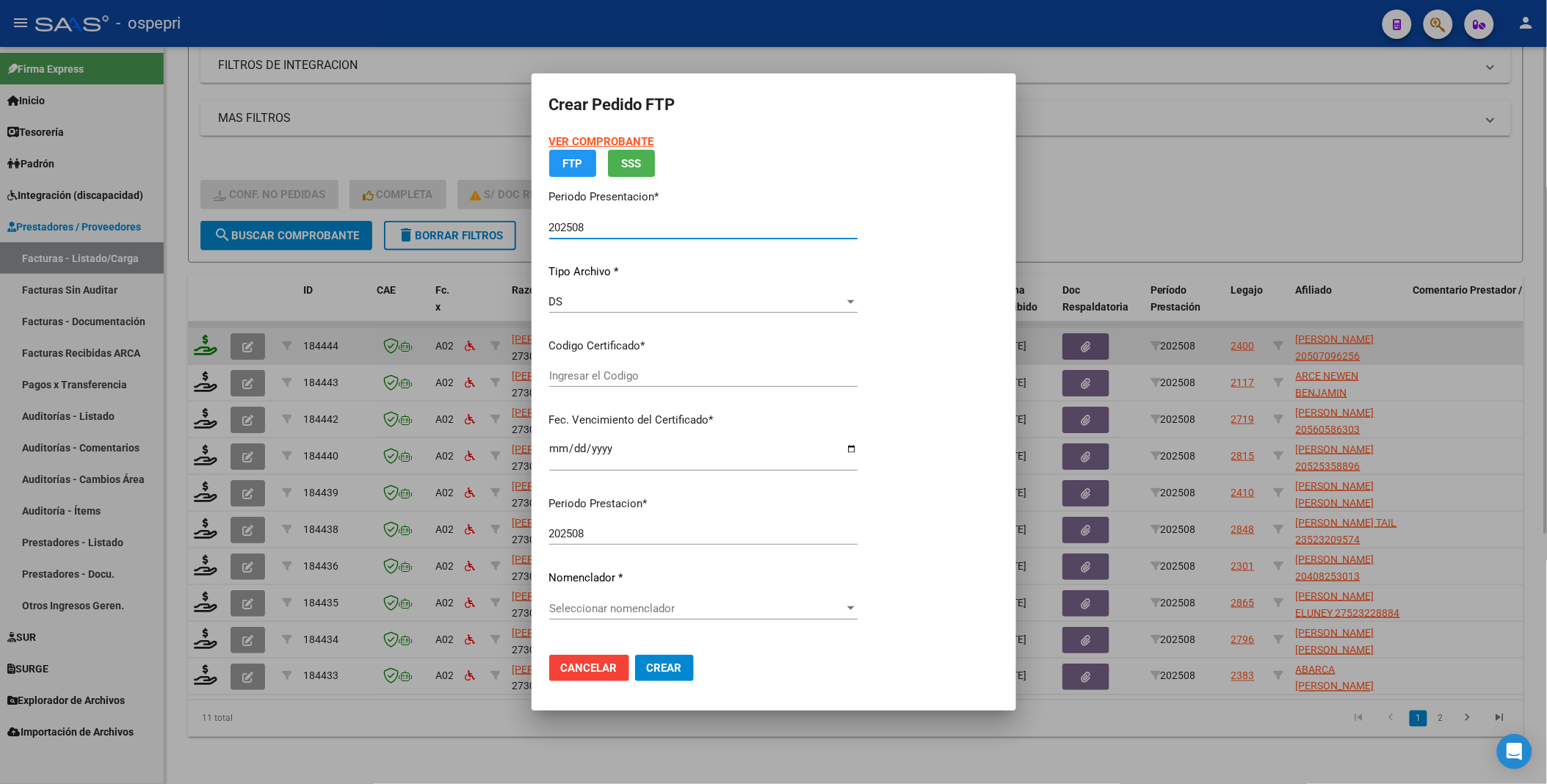
type input "2050709625-6"
type input "[DATE]"
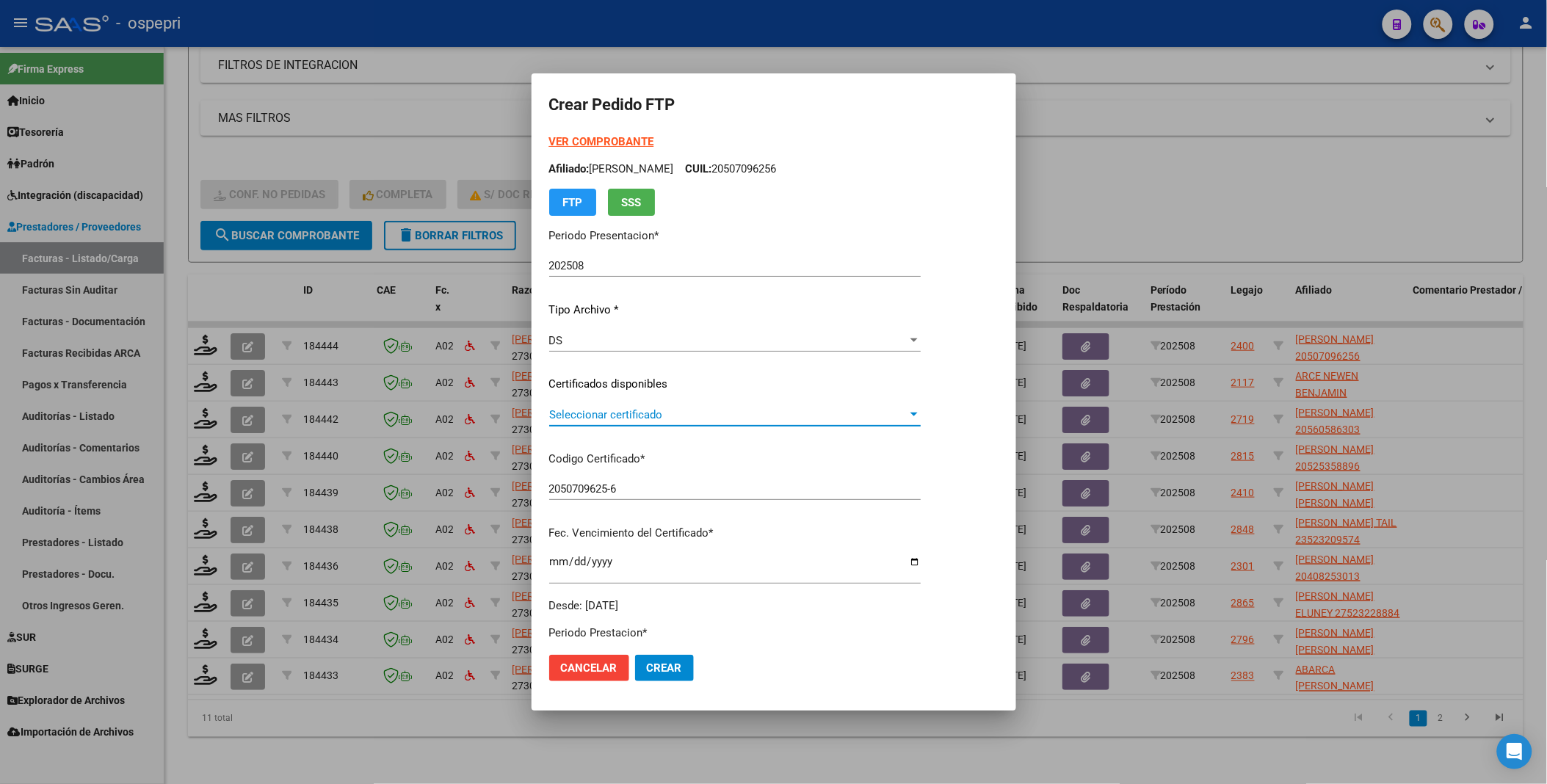
click at [921, 417] on div at bounding box center [914, 415] width 13 height 11
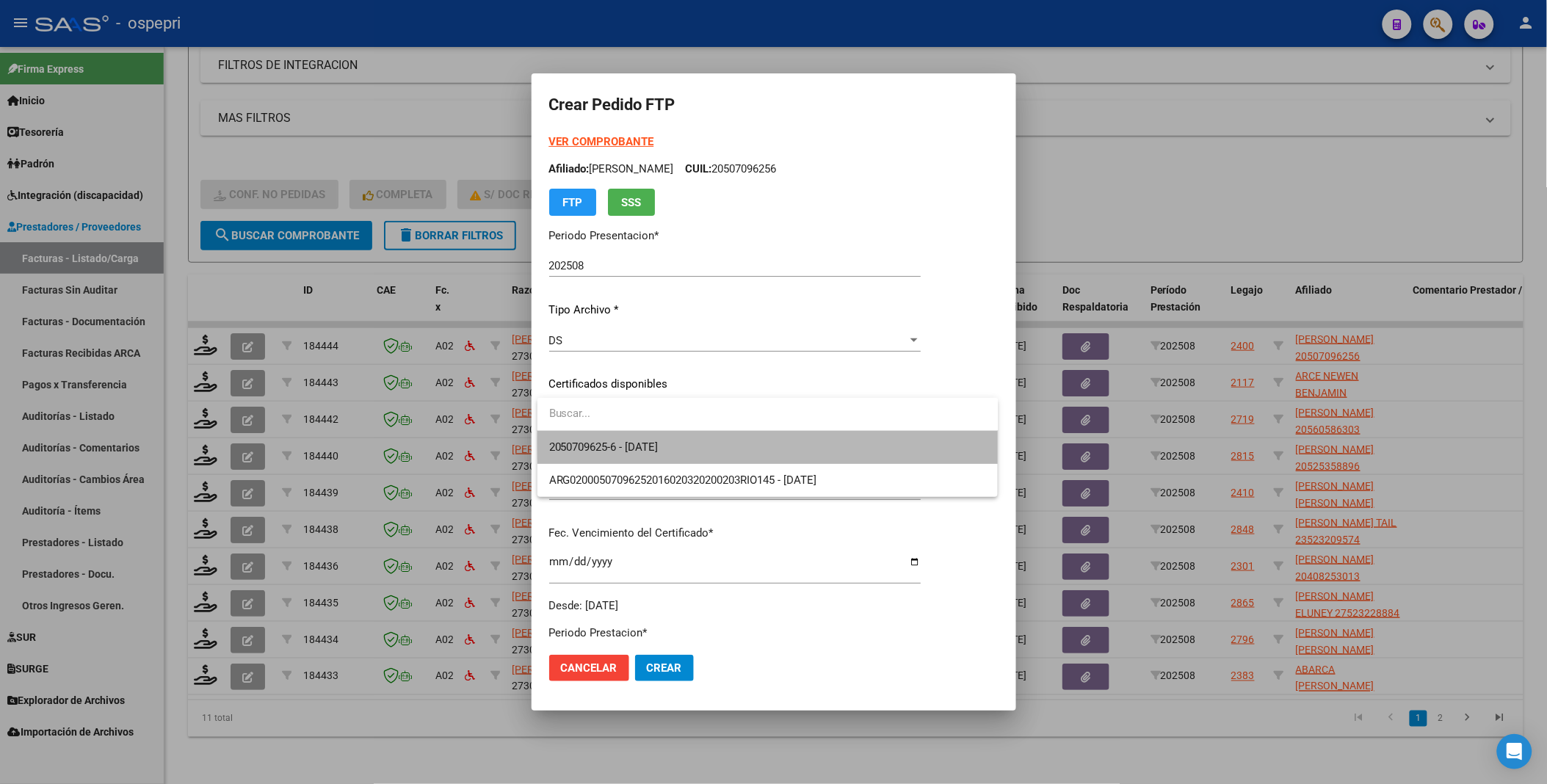
click at [853, 442] on span "2050709625-6 - [DATE]" at bounding box center [768, 447] width 438 height 33
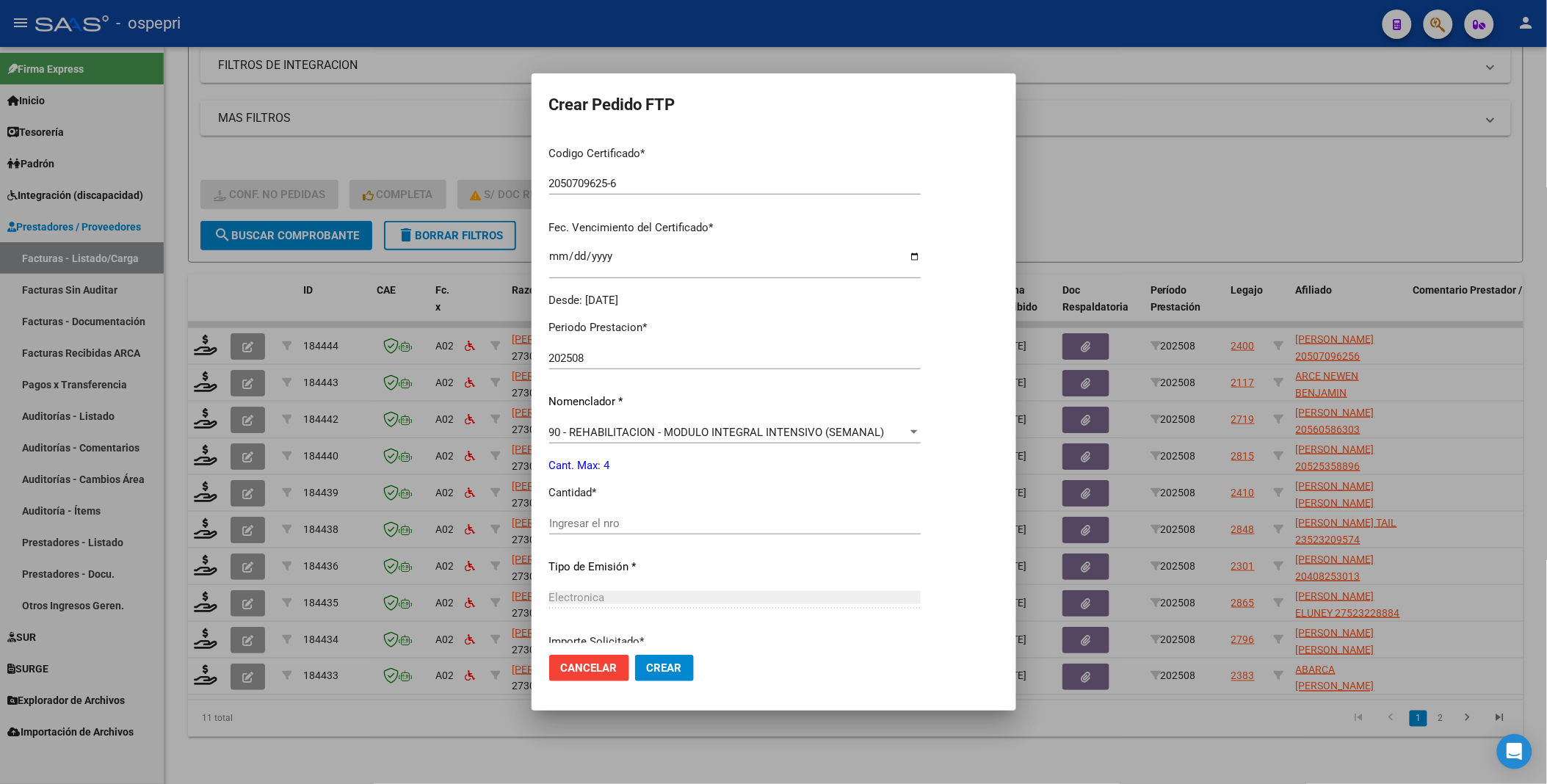
scroll to position [326, 0]
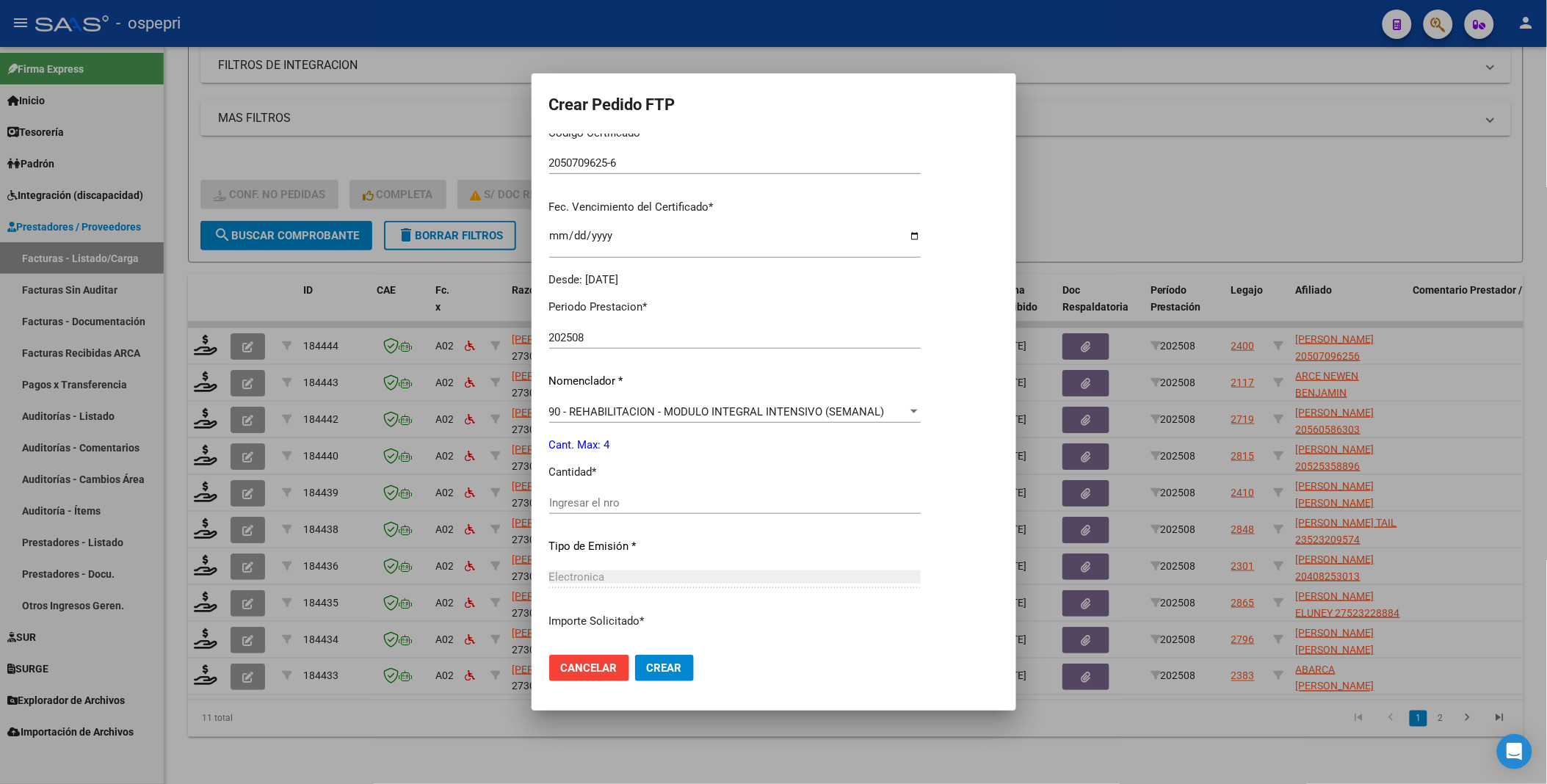
click at [622, 501] on input "Ingresar el nro" at bounding box center [735, 503] width 371 height 13
type input "4"
click at [648, 665] on span "Crear" at bounding box center [664, 668] width 35 height 13
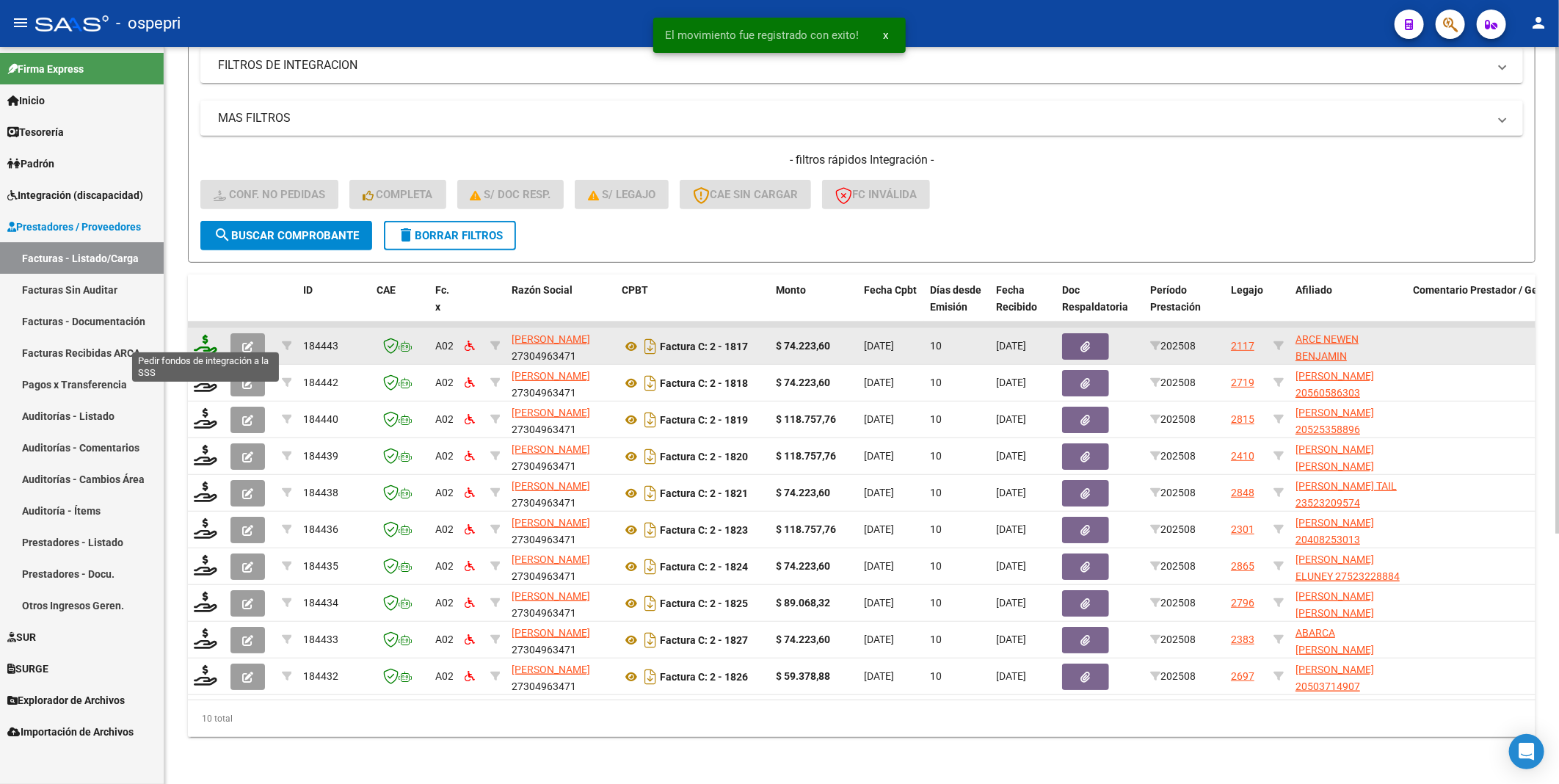
click at [207, 341] on icon at bounding box center [206, 345] width 24 height 21
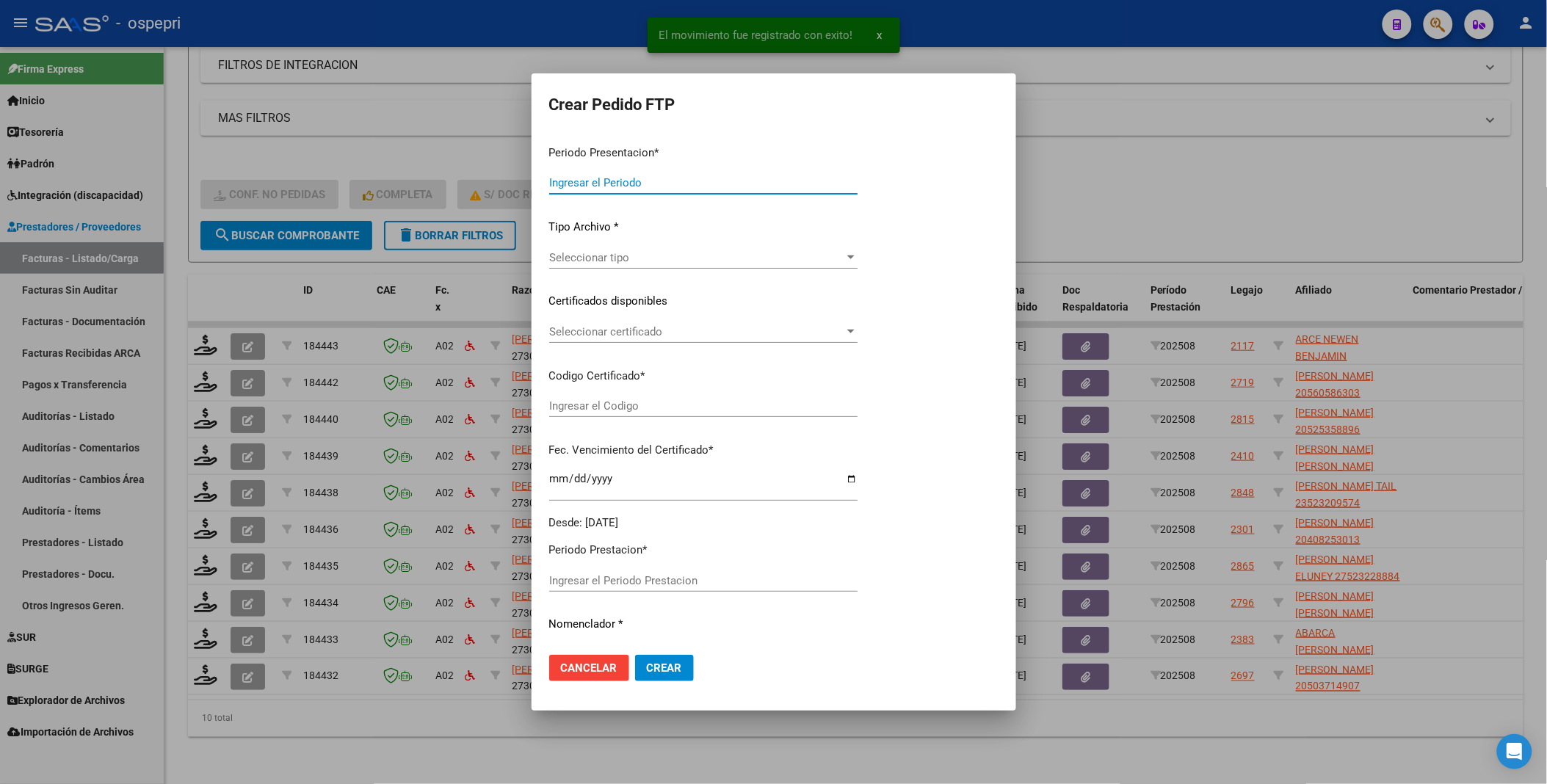
type input "202508"
type input "$ 74.223,60"
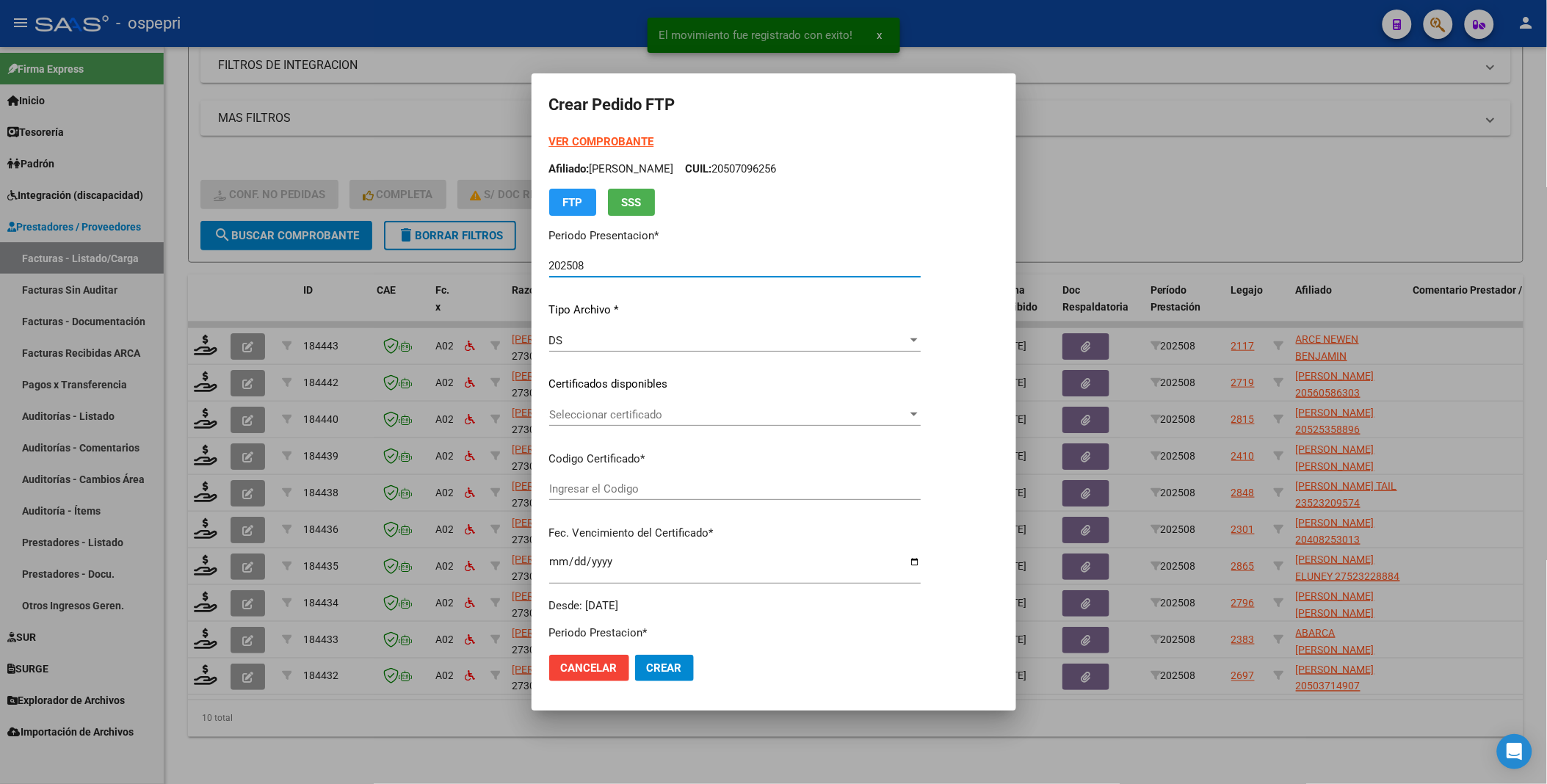
type input "20556490415"
type input "[DATE]"
click at [918, 413] on div at bounding box center [914, 415] width 8 height 4
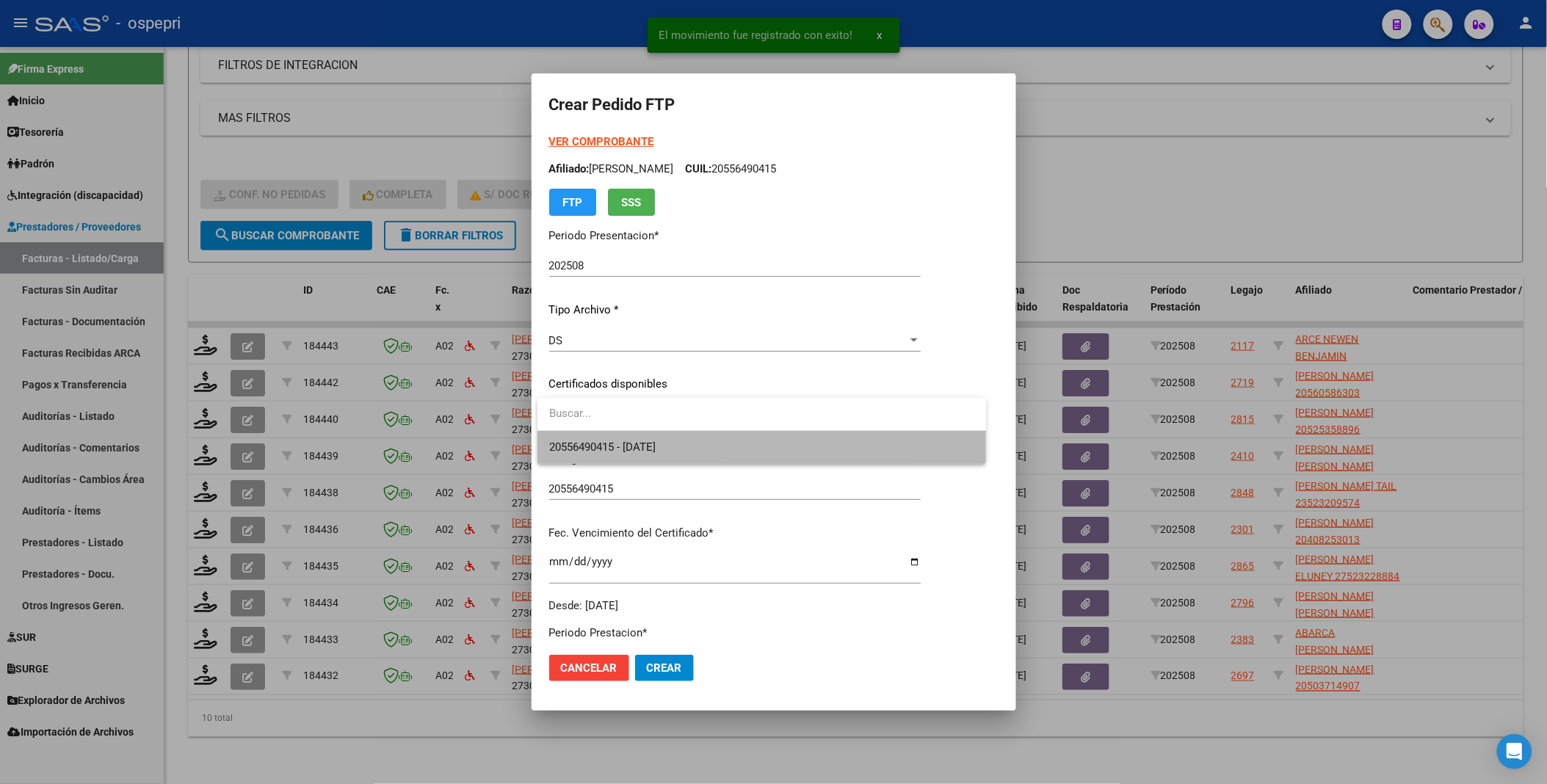
click at [927, 440] on span "20556490415 - [DATE]" at bounding box center [763, 447] width 426 height 33
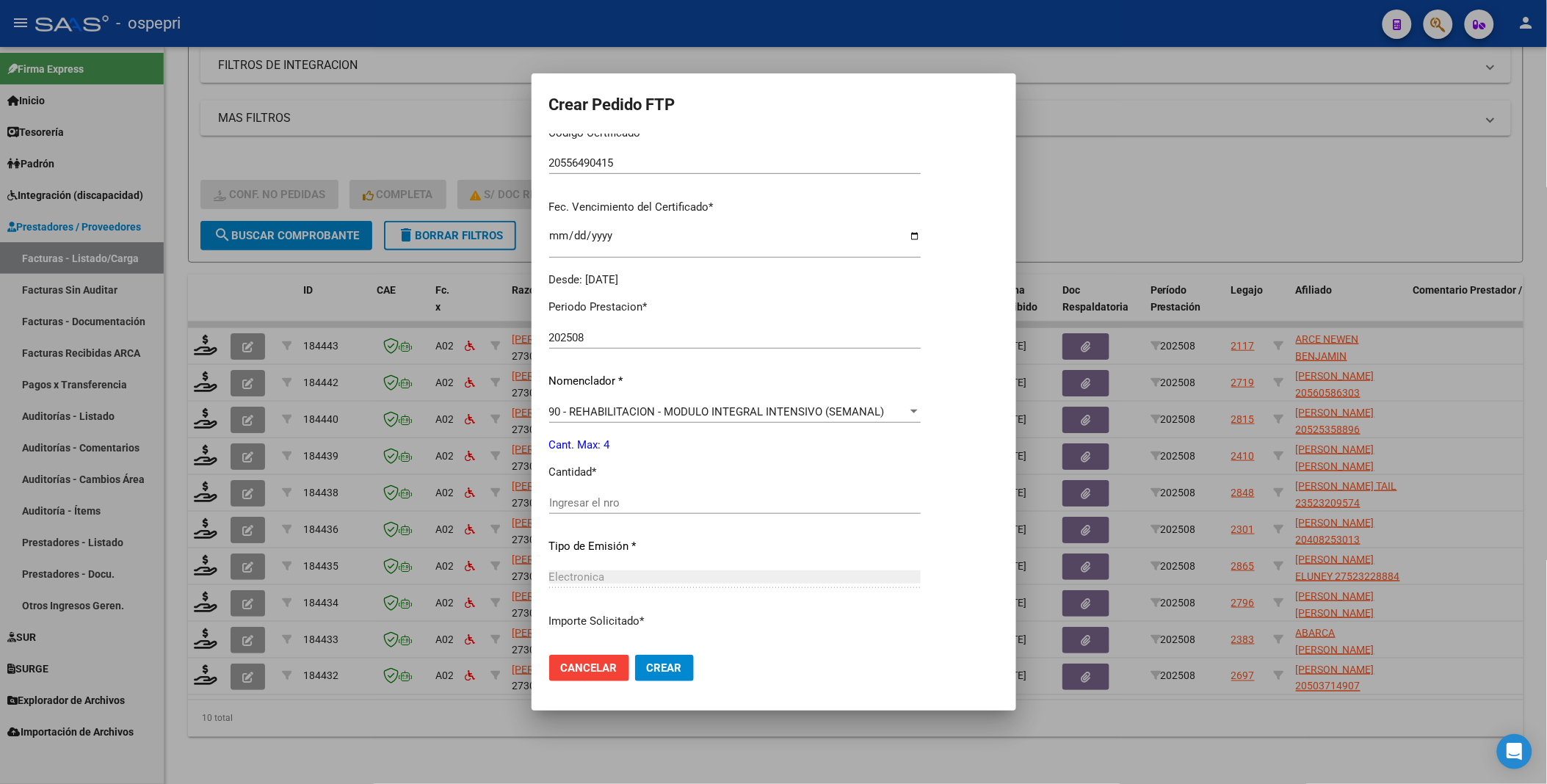
scroll to position [407, 0]
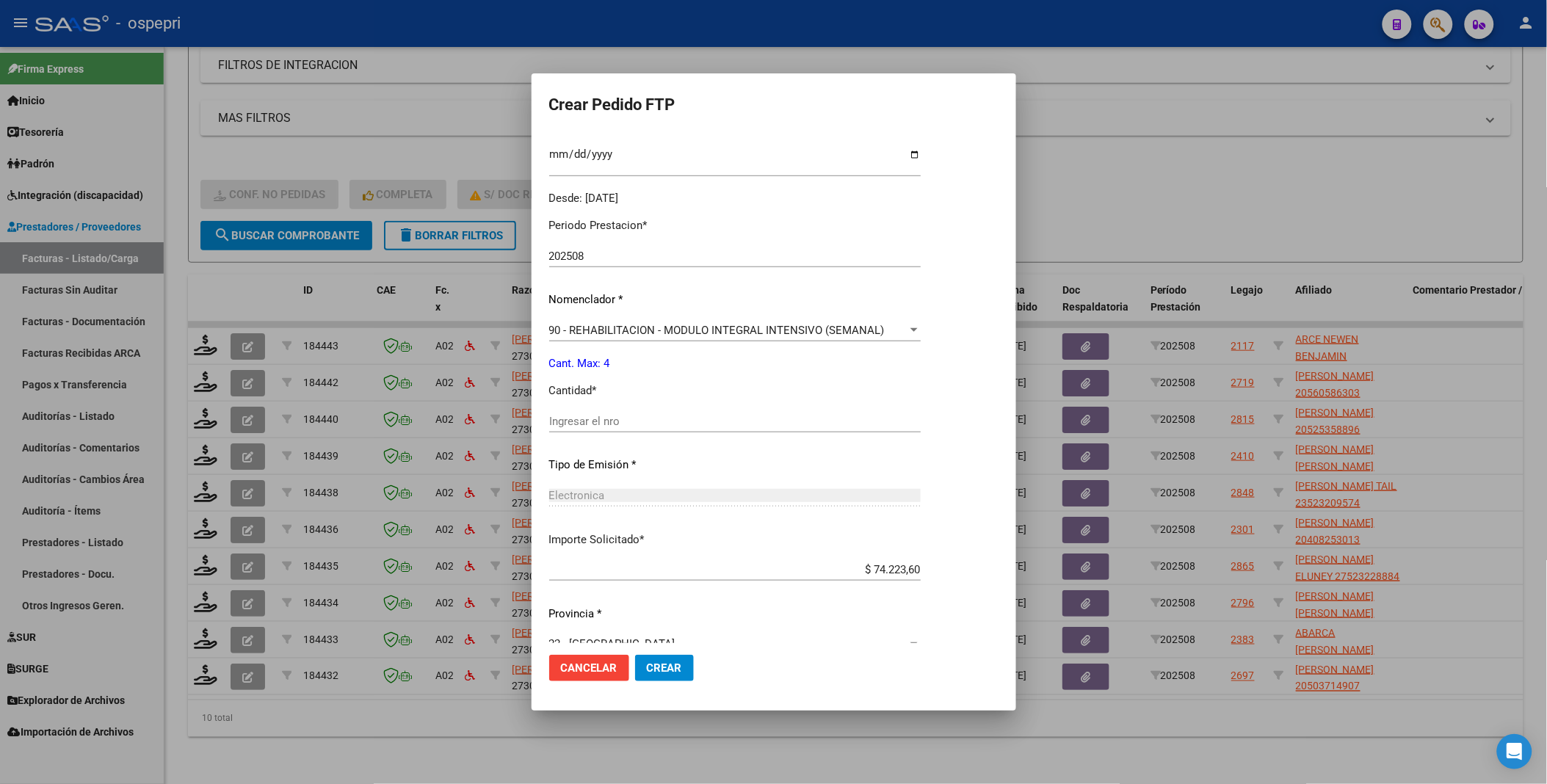
click at [877, 426] on input "Ingresar el nro" at bounding box center [735, 421] width 371 height 13
type input "4"
click at [675, 673] on span "Crear" at bounding box center [664, 668] width 35 height 13
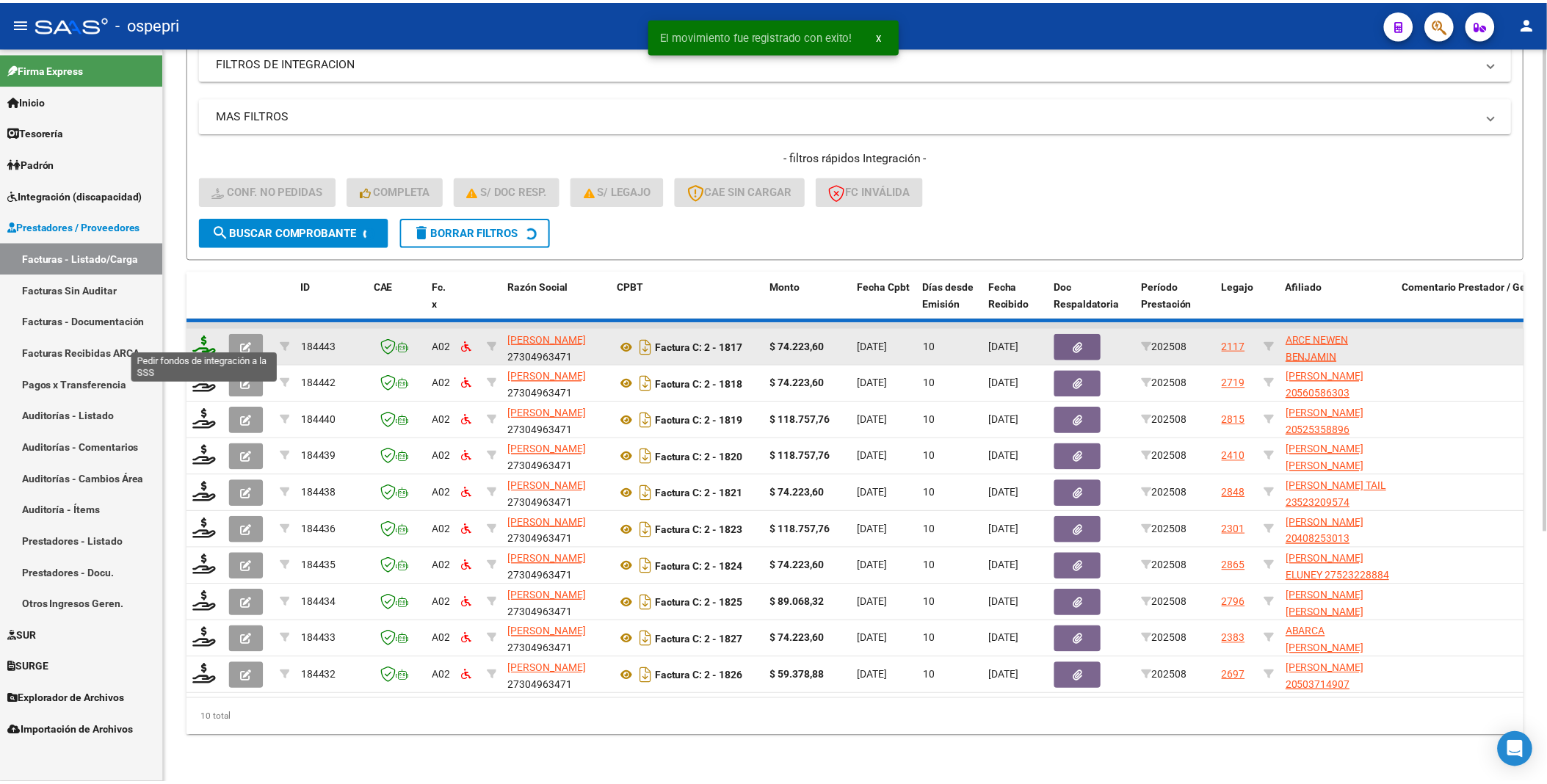
scroll to position [342, 0]
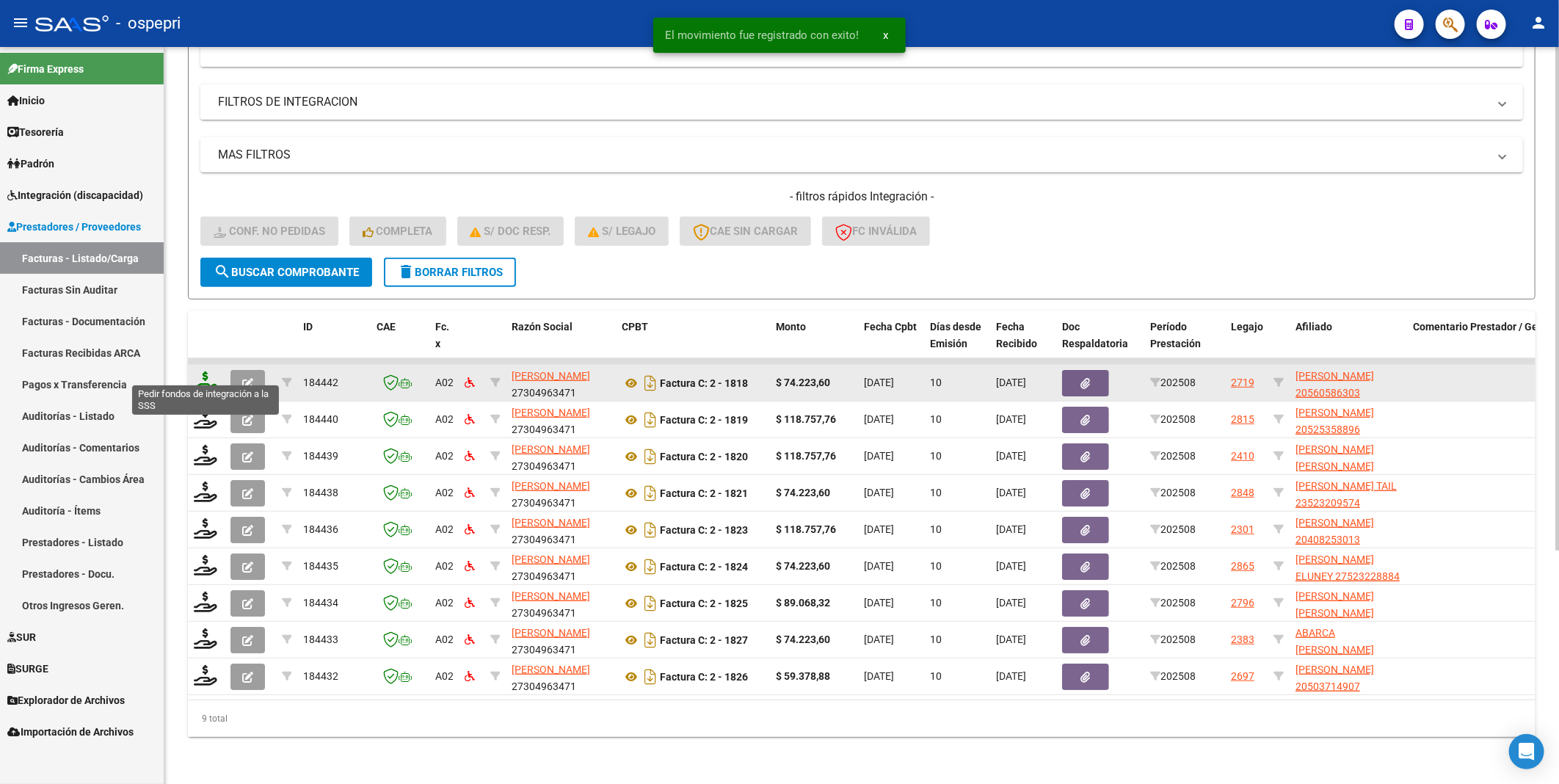
click at [207, 371] on icon at bounding box center [206, 382] width 24 height 21
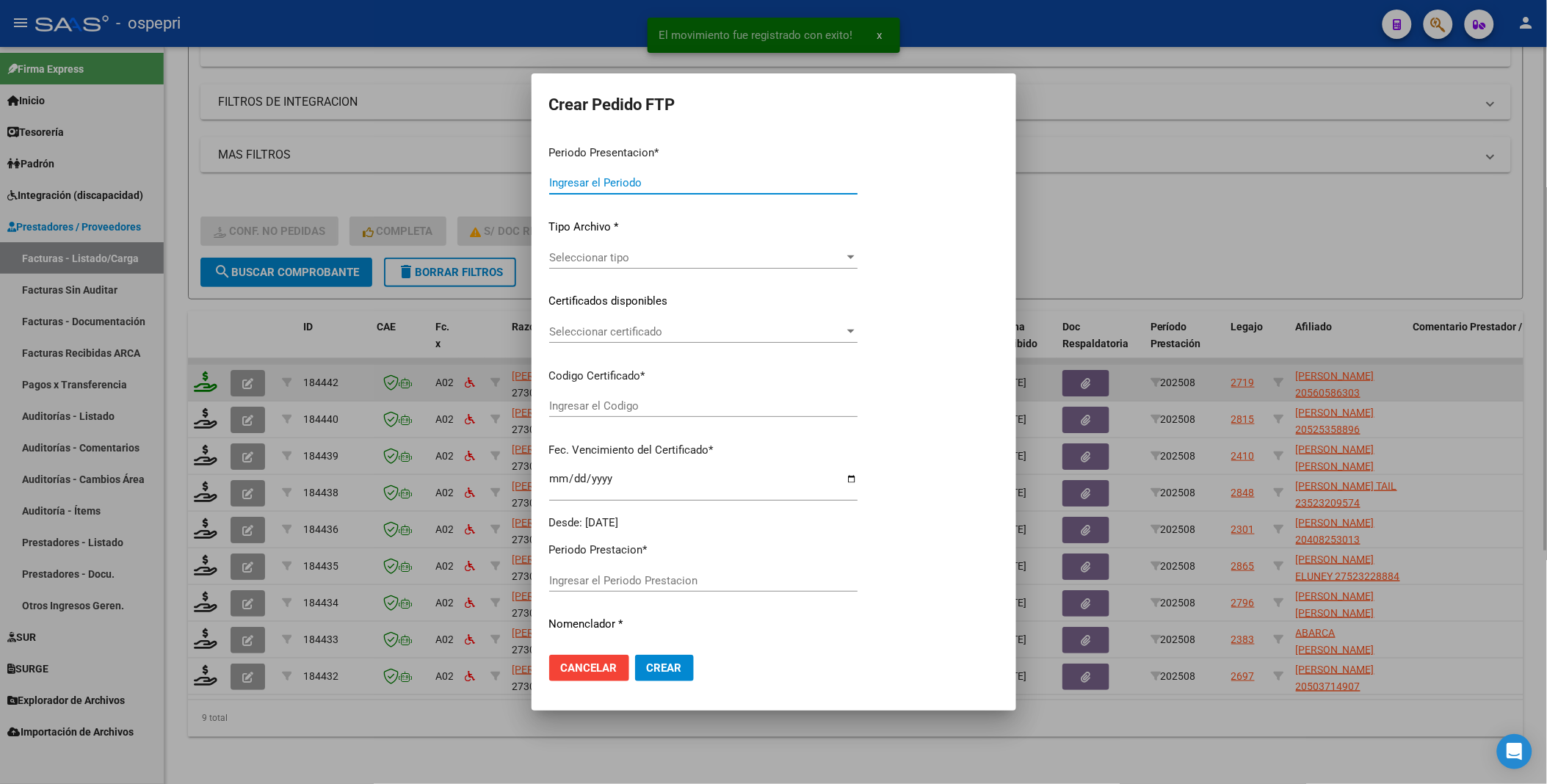
type input "202508"
type input "$ 74.223,60"
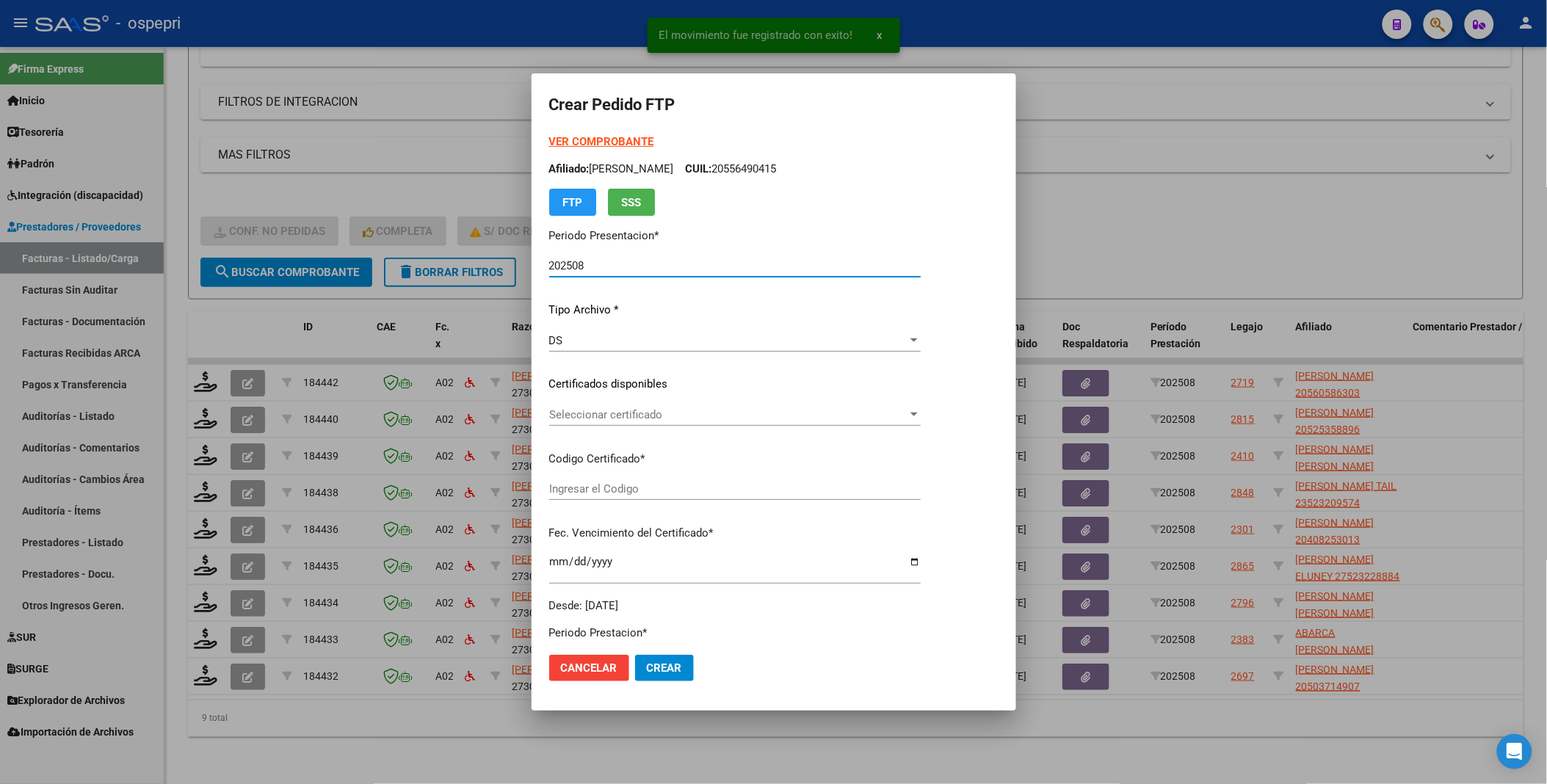
type input "2056058630-3"
type input "[DATE]"
click at [908, 411] on span "Seleccionar certificado" at bounding box center [729, 415] width 358 height 13
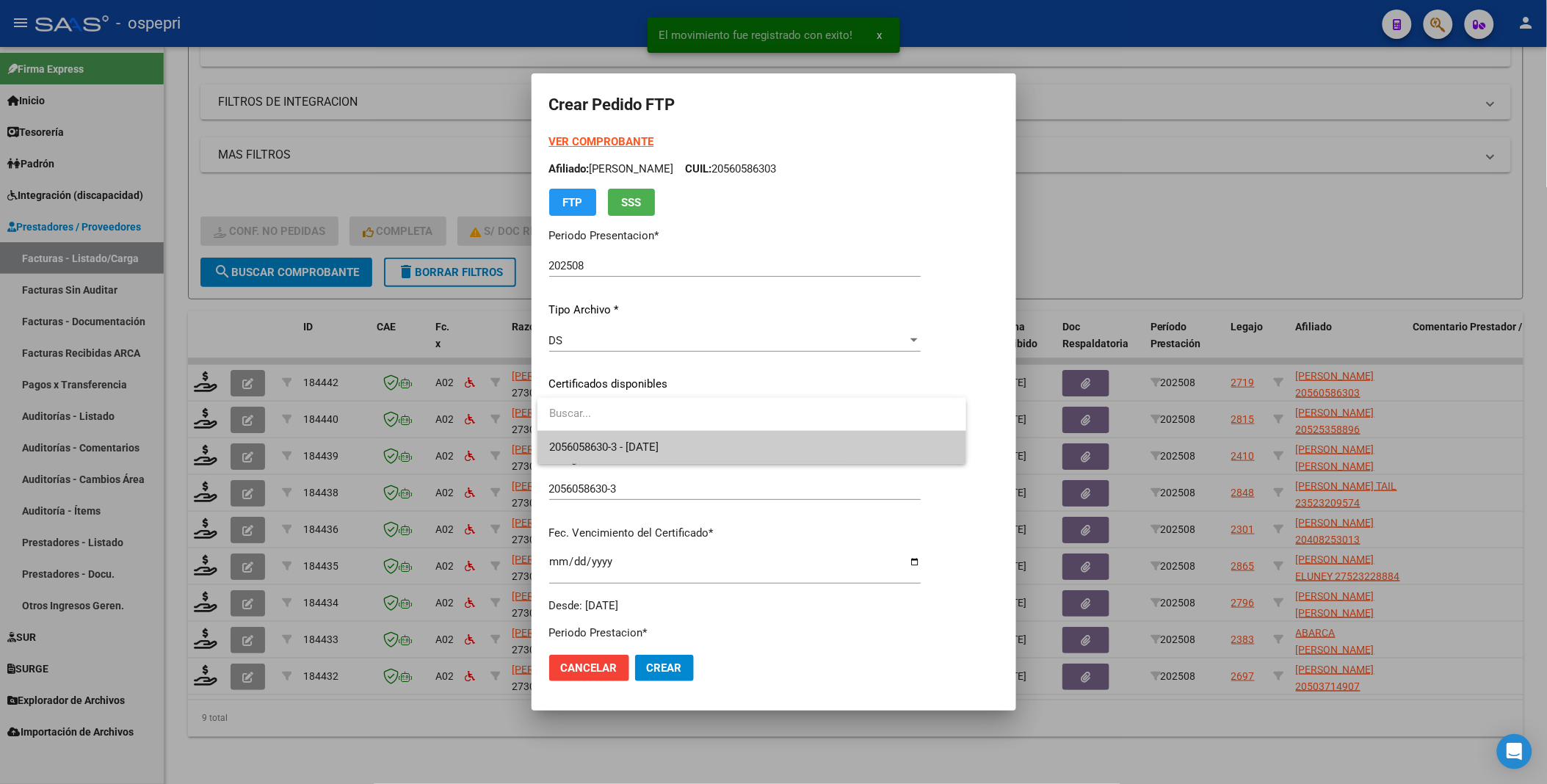
click at [839, 450] on span "2056058630-3 - [DATE]" at bounding box center [752, 447] width 405 height 33
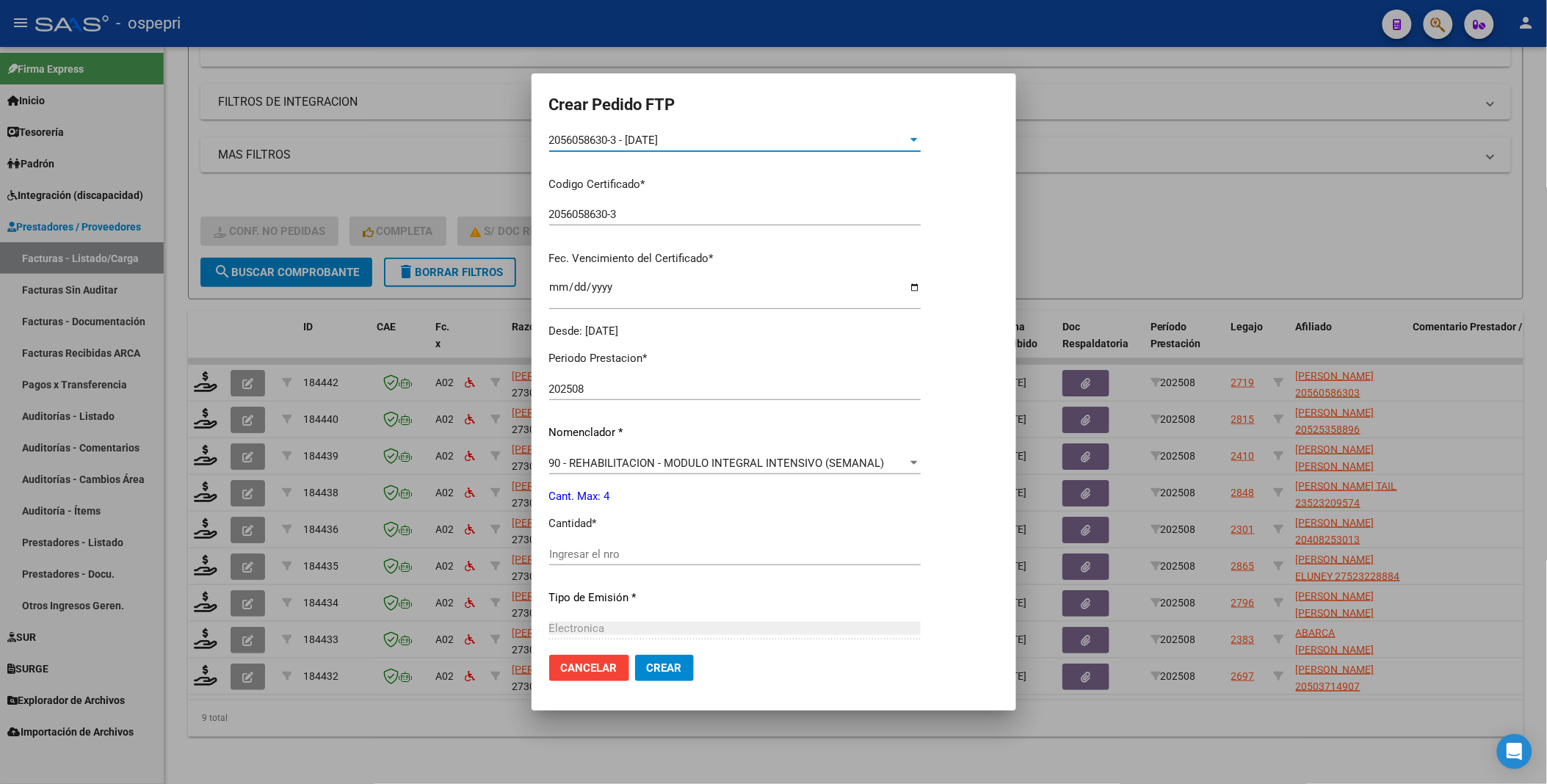
scroll to position [326, 0]
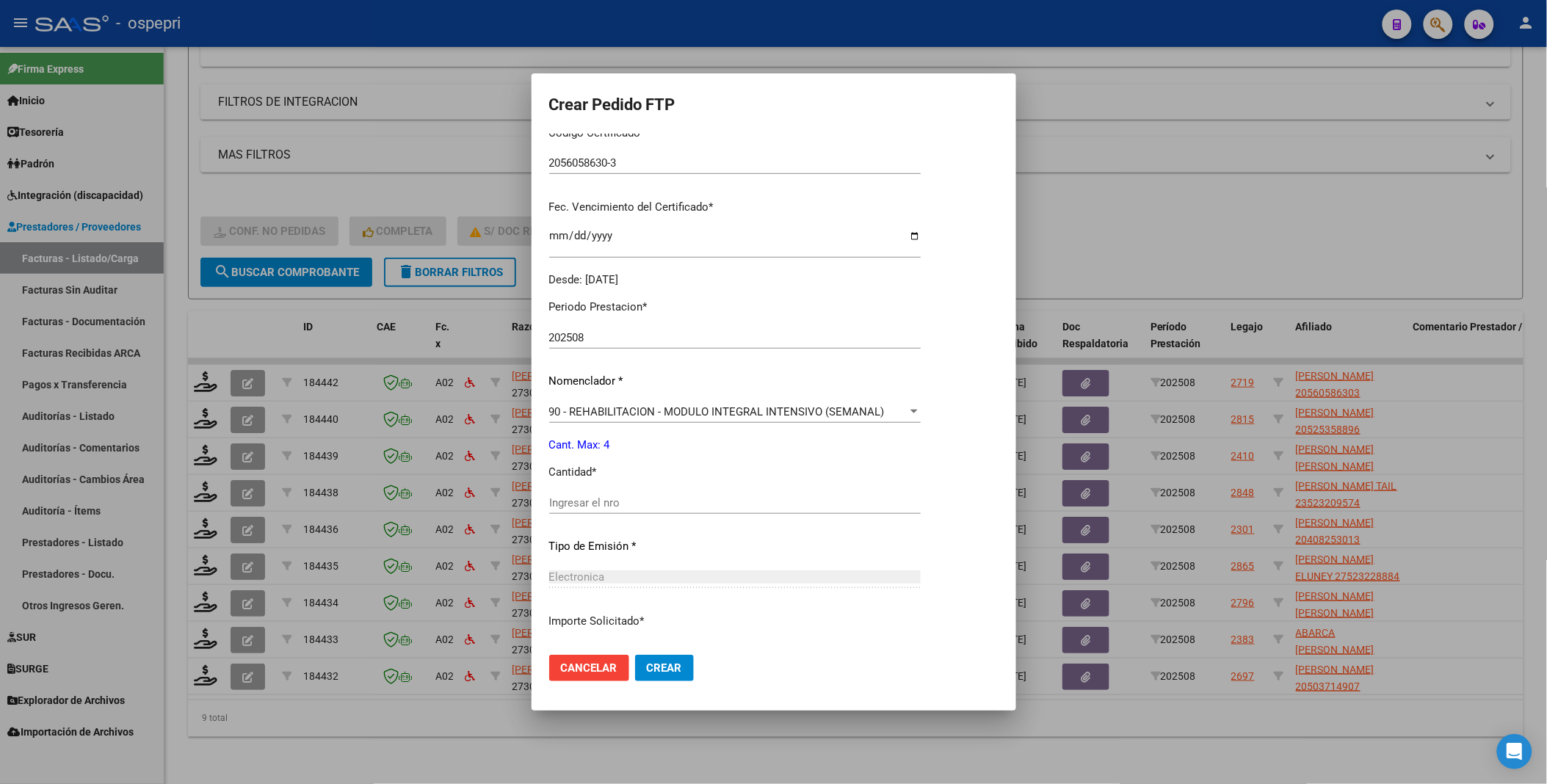
click at [696, 501] on input "Ingresar el nro" at bounding box center [735, 503] width 371 height 13
type input "4"
click at [641, 661] on button "Crear" at bounding box center [665, 668] width 59 height 27
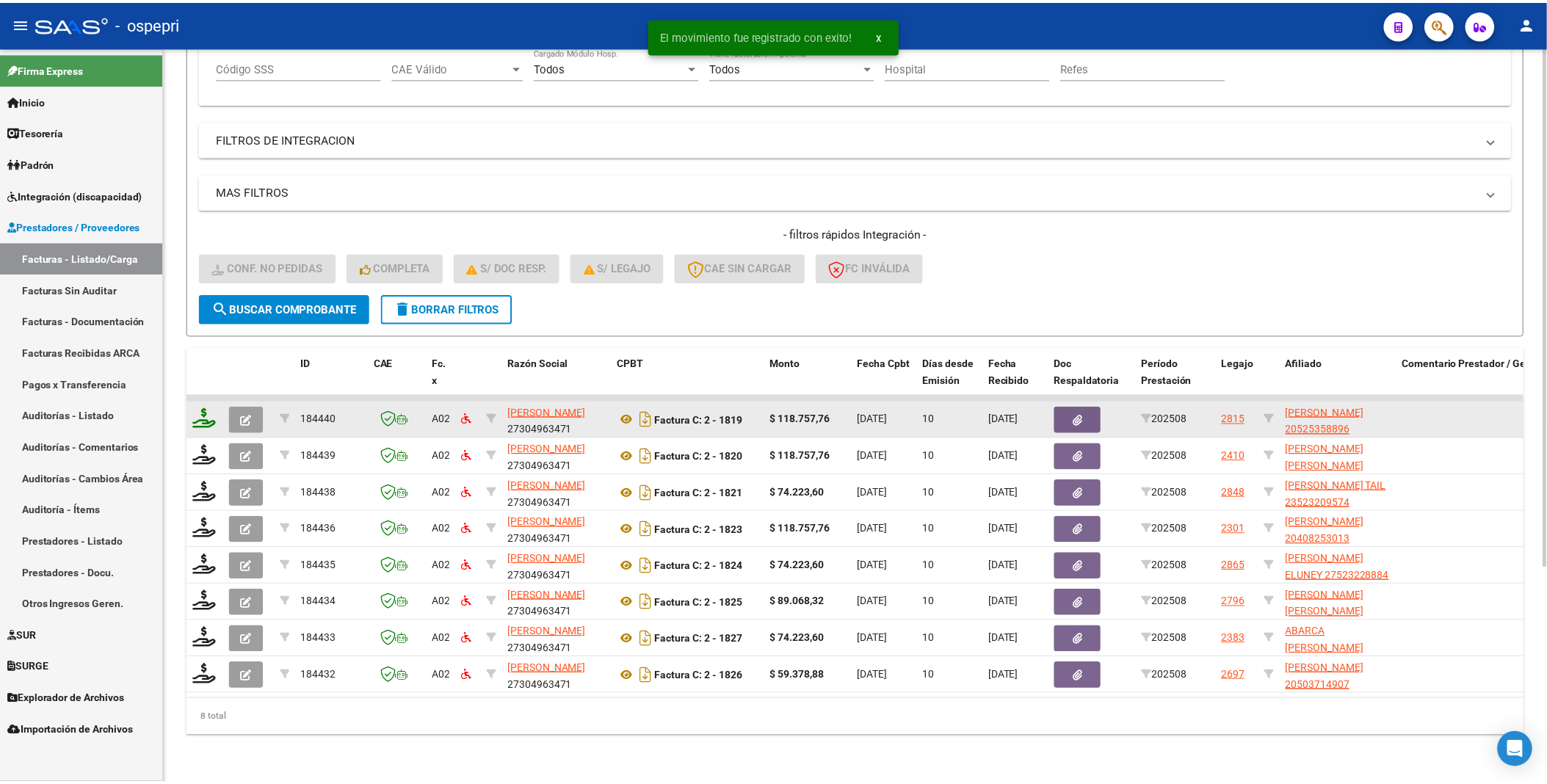
scroll to position [305, 0]
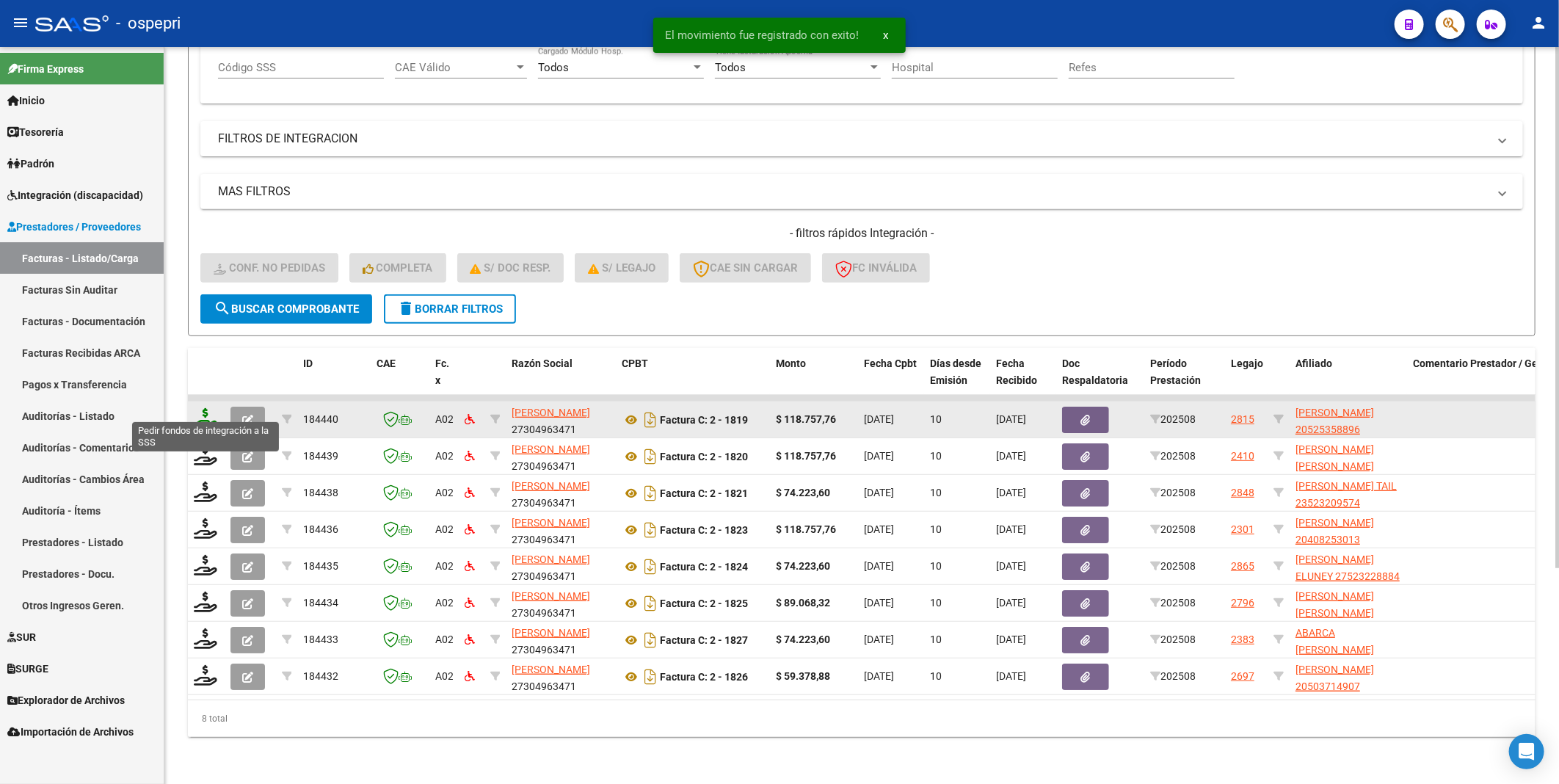
click at [203, 413] on icon at bounding box center [206, 419] width 24 height 21
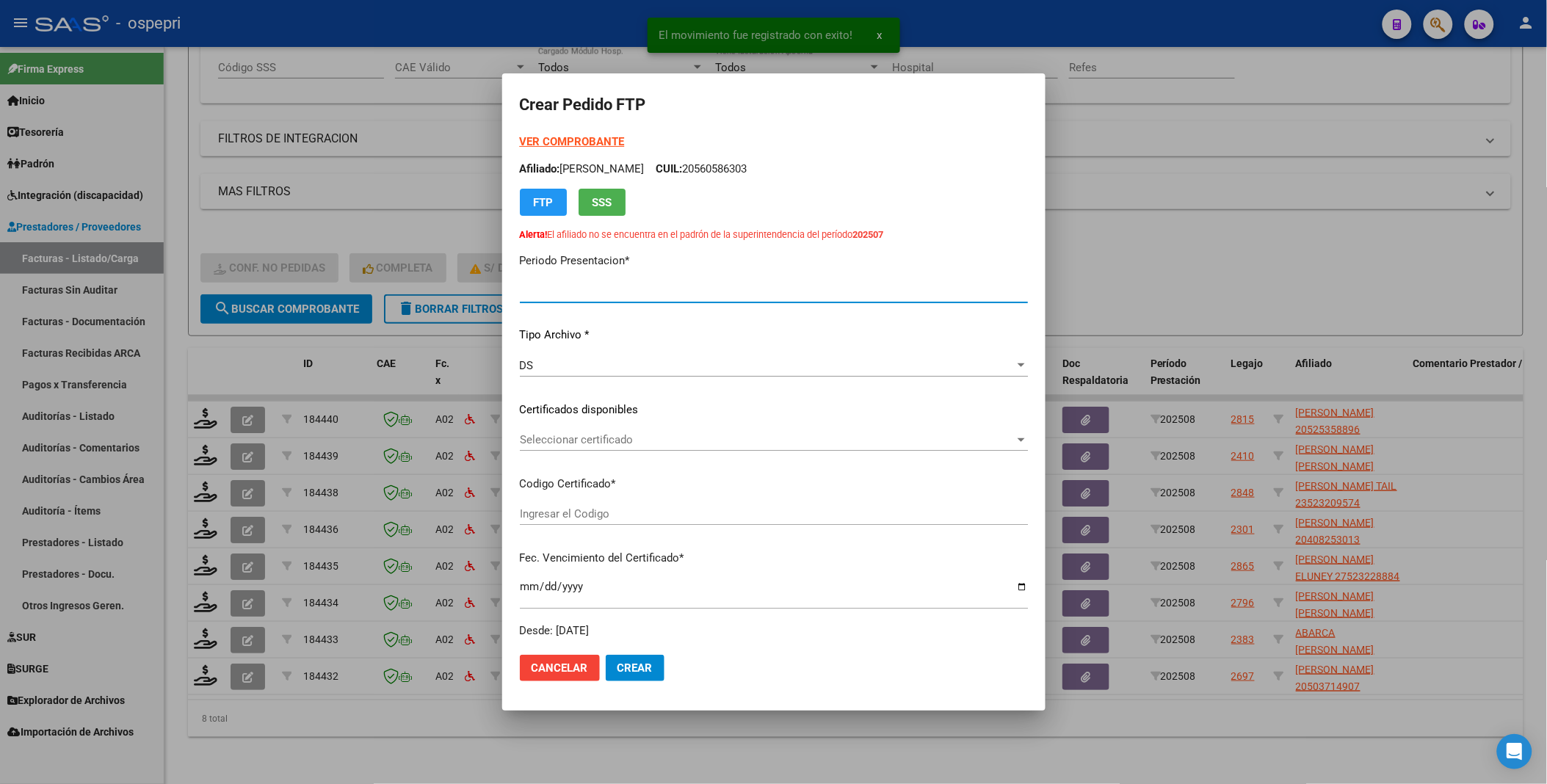
type input "202508"
type input "$ 118.757,76"
type input "20525358896"
type input "[DATE]"
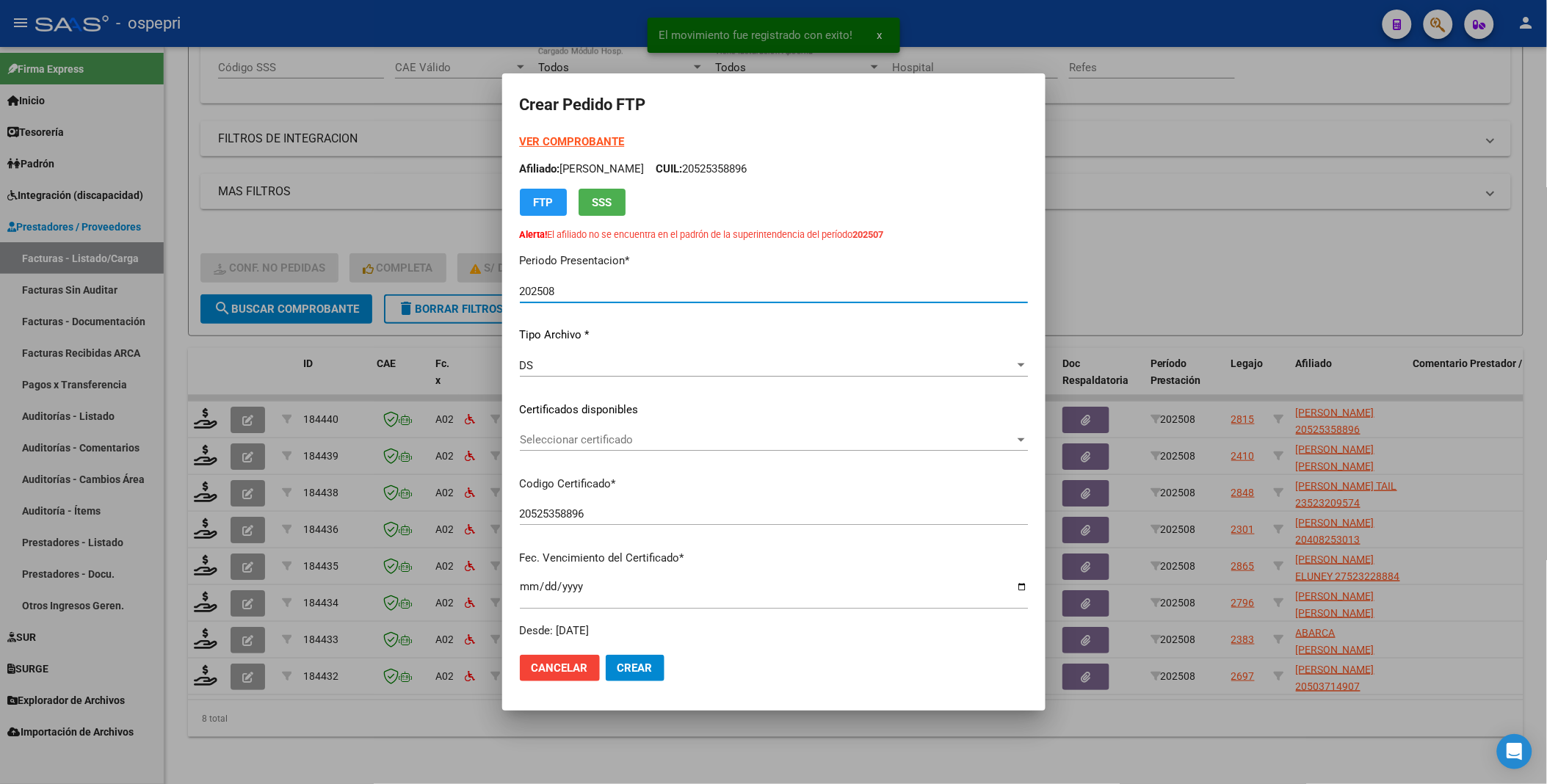
click at [204, 406] on div at bounding box center [773, 392] width 1547 height 784
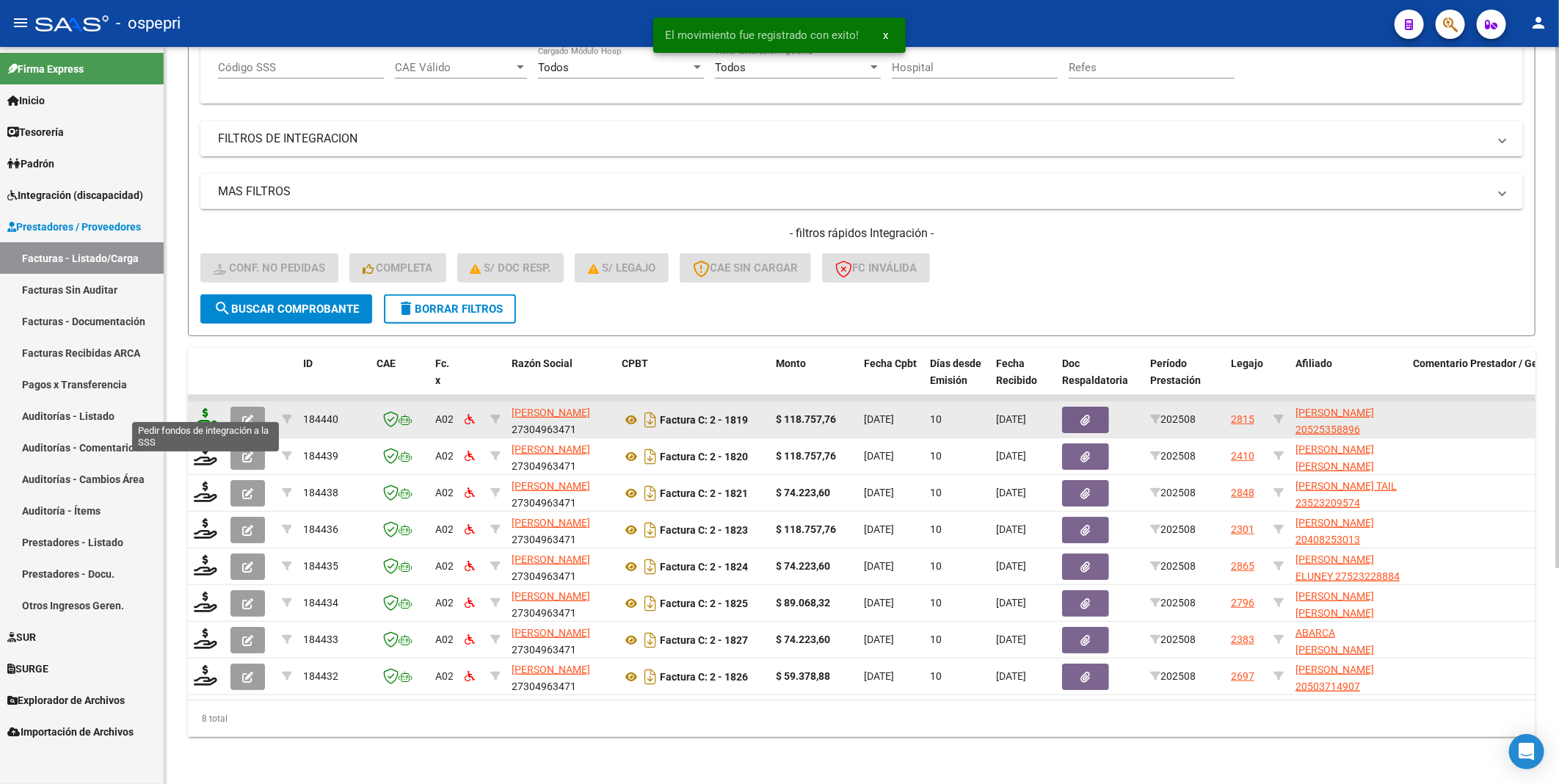
click at [207, 411] on icon at bounding box center [206, 419] width 24 height 21
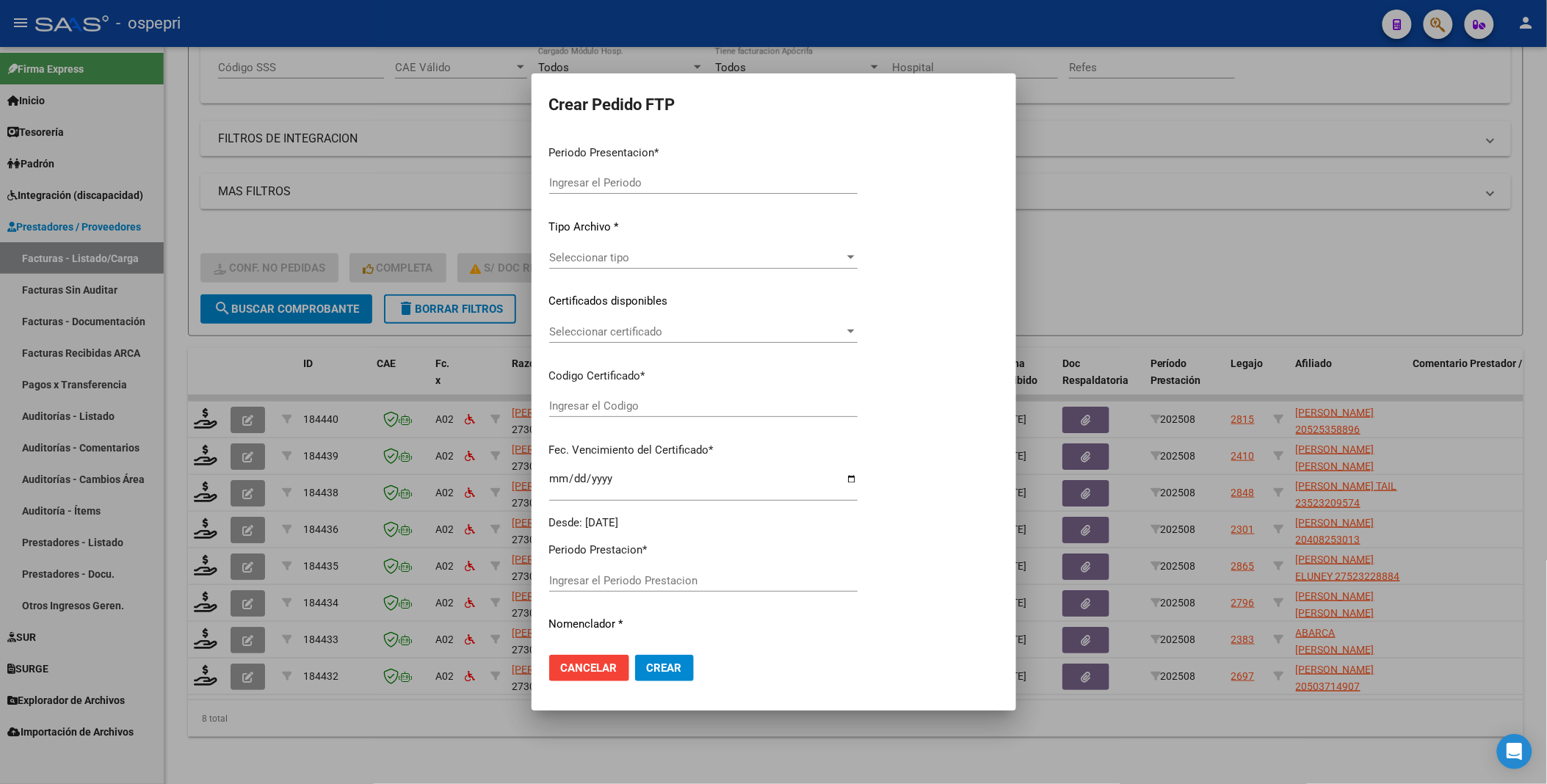
type input "202508"
type input "$ 118.757,76"
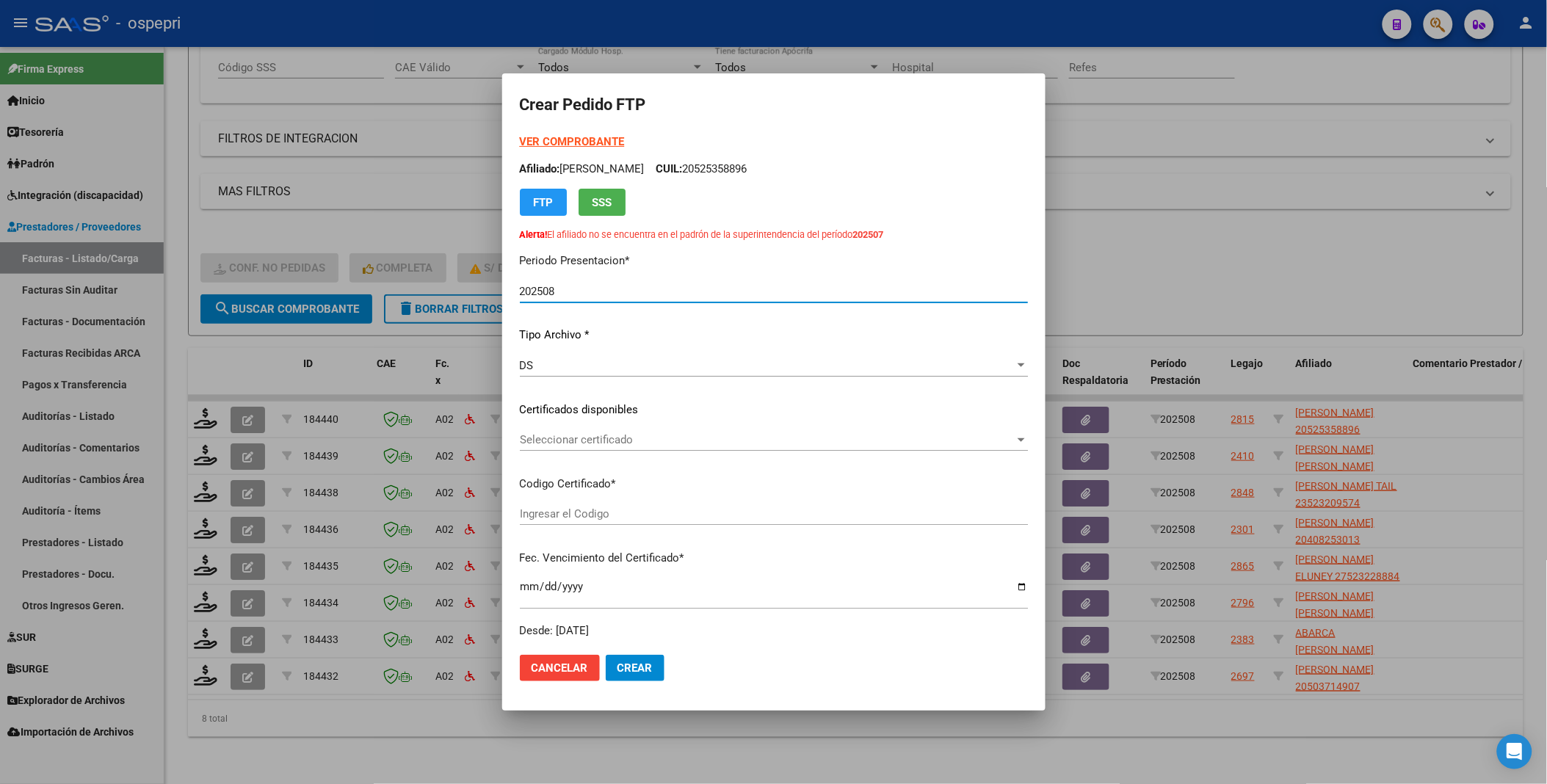
type input "20525358896"
type input "[DATE]"
click at [1016, 440] on div at bounding box center [1021, 439] width 13 height 11
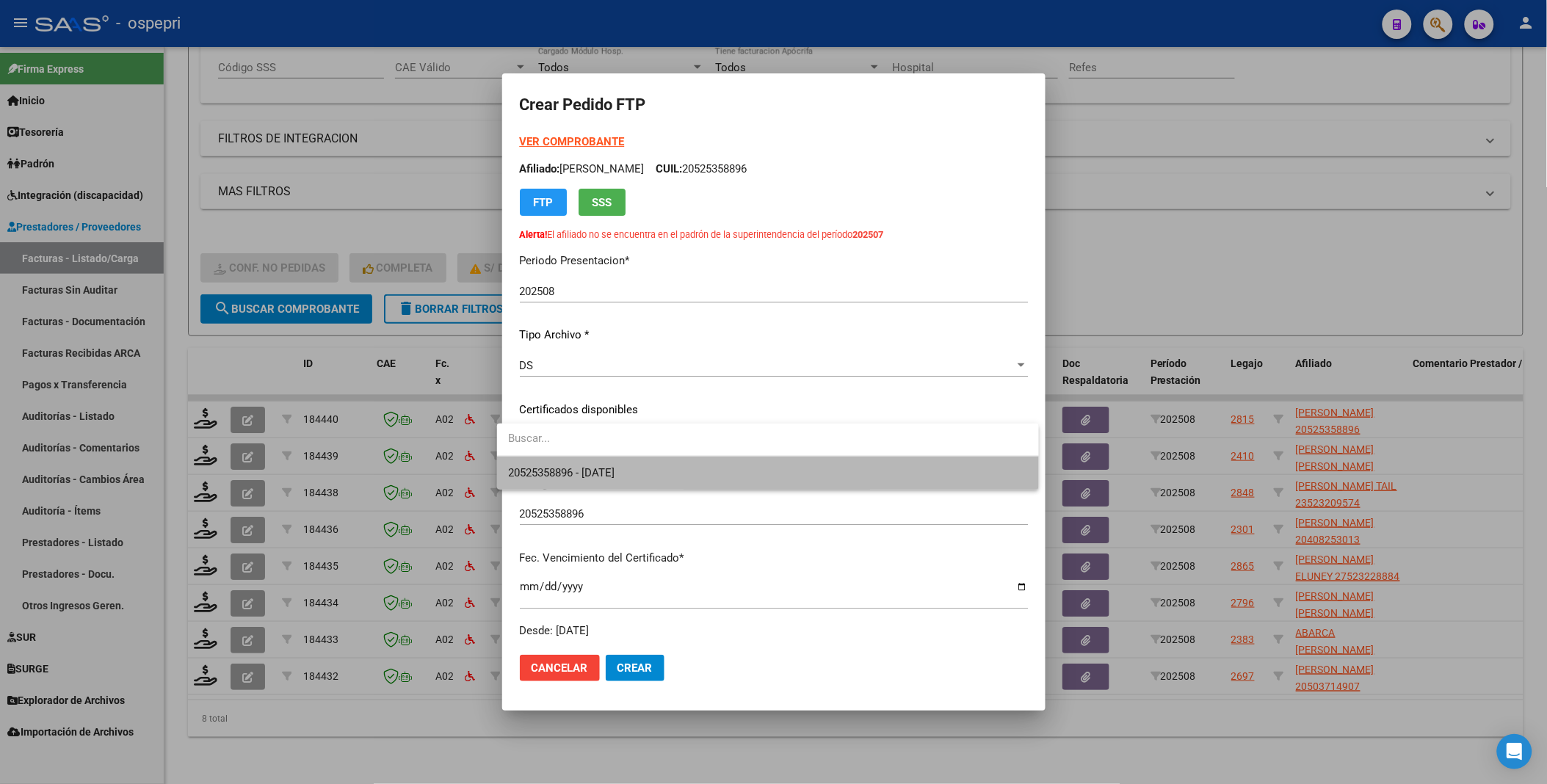
click at [949, 475] on span "20525358896 - [DATE]" at bounding box center [767, 472] width 518 height 33
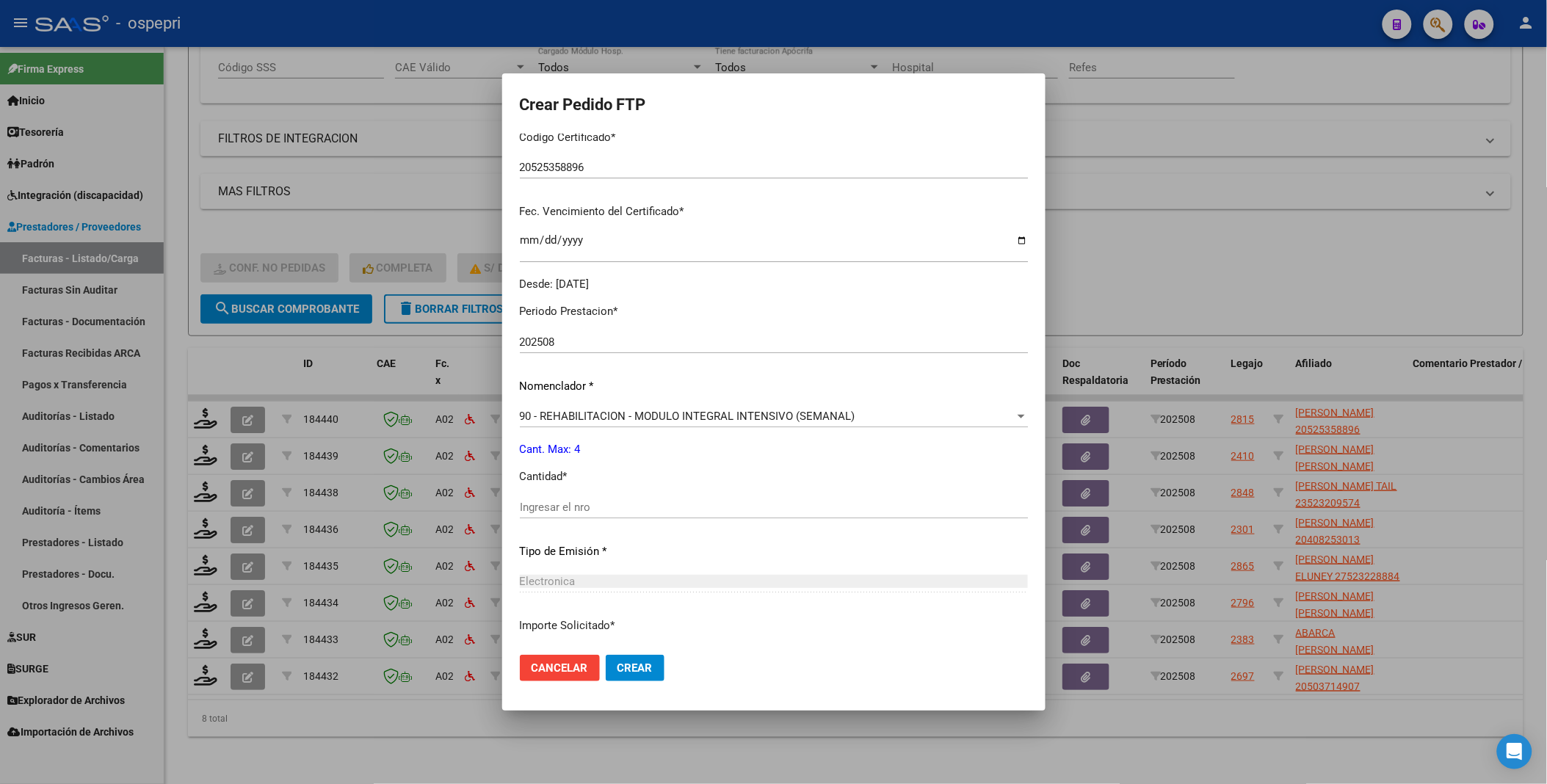
scroll to position [407, 0]
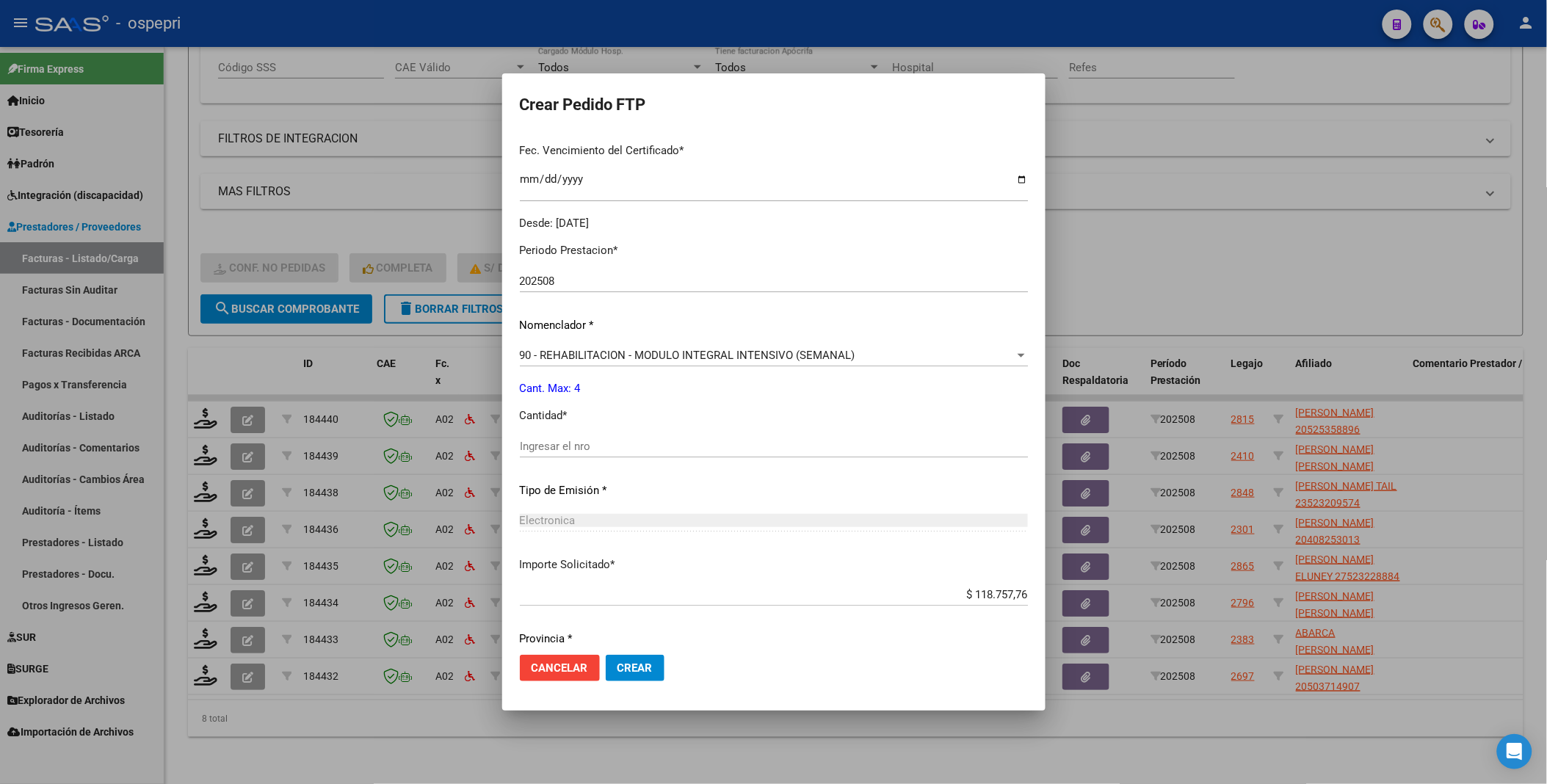
click at [671, 449] on input "Ingresar el nro" at bounding box center [774, 446] width 508 height 13
type input "4"
click at [626, 668] on span "Crear" at bounding box center [635, 668] width 35 height 13
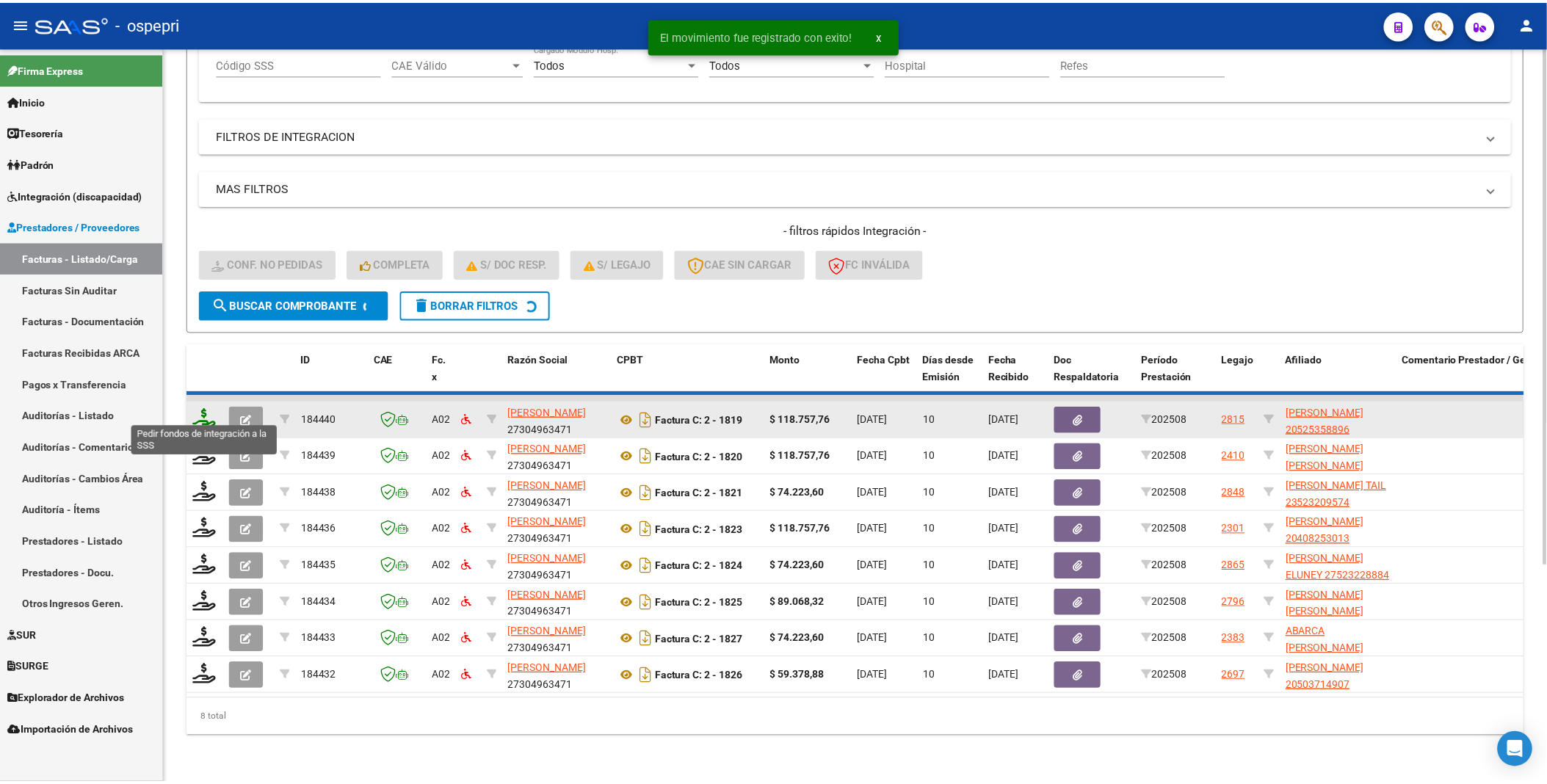
scroll to position [269, 0]
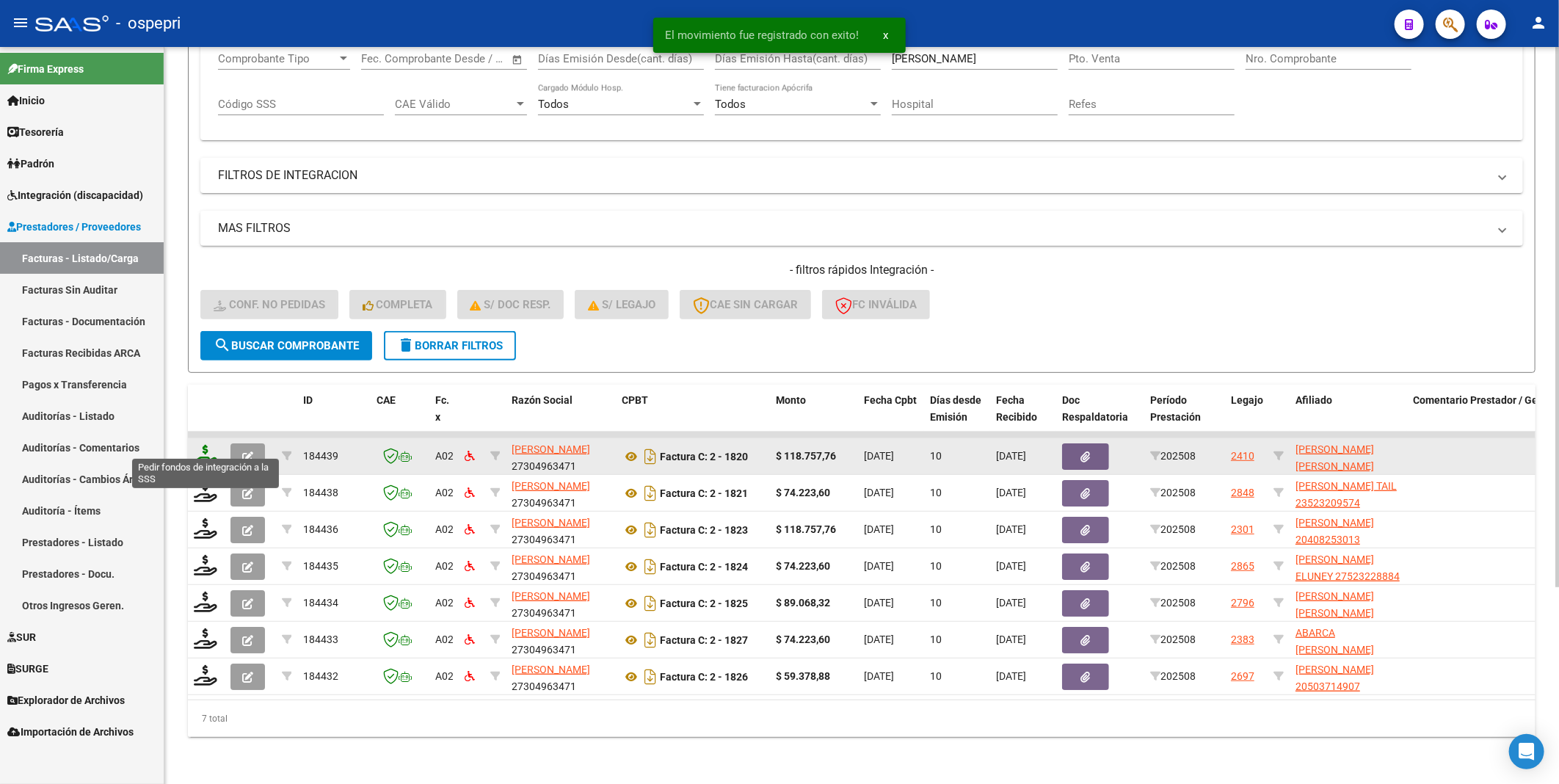
click at [207, 446] on icon at bounding box center [206, 455] width 24 height 21
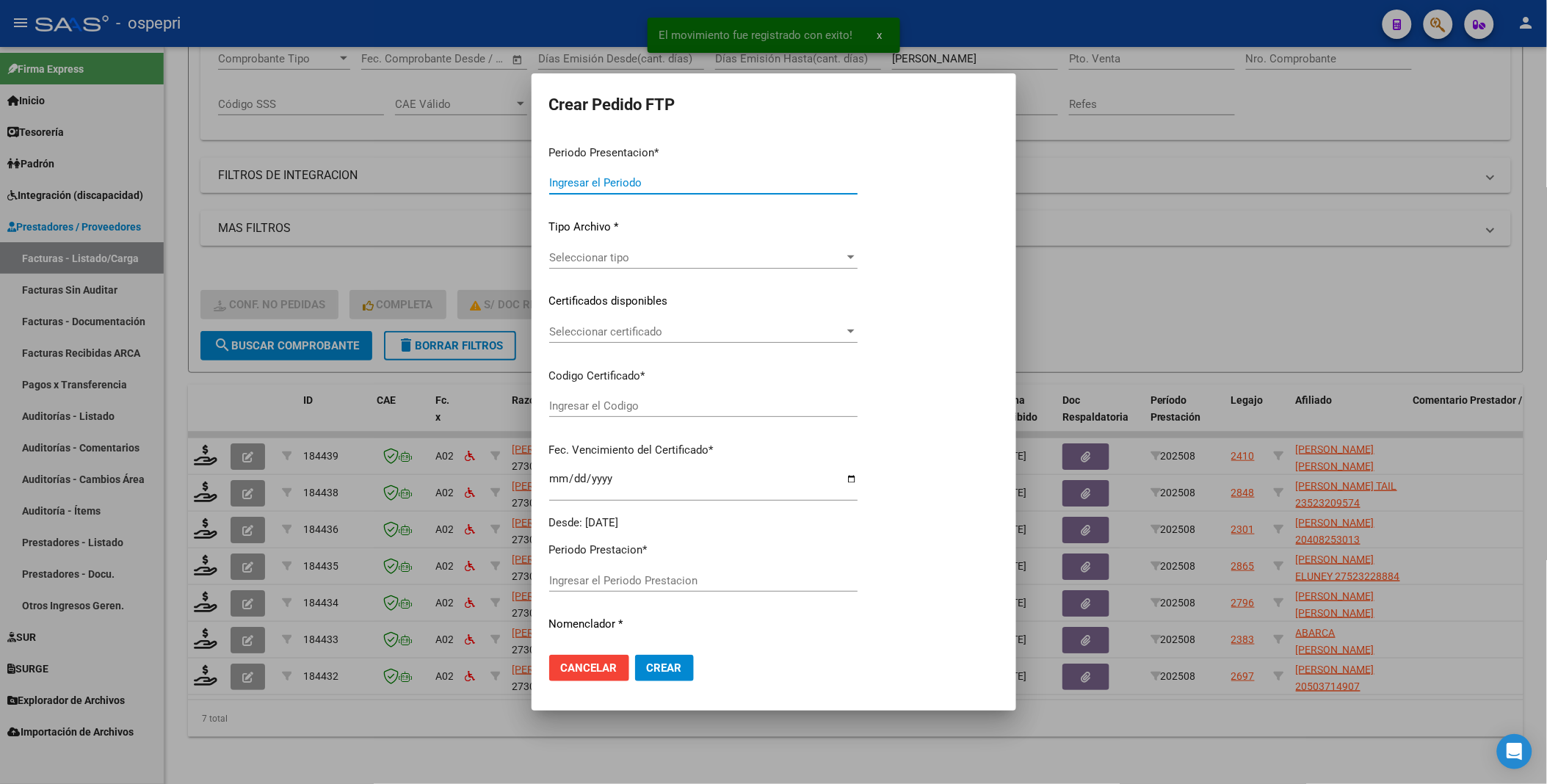
type input "202508"
type input "$ 118.757,76"
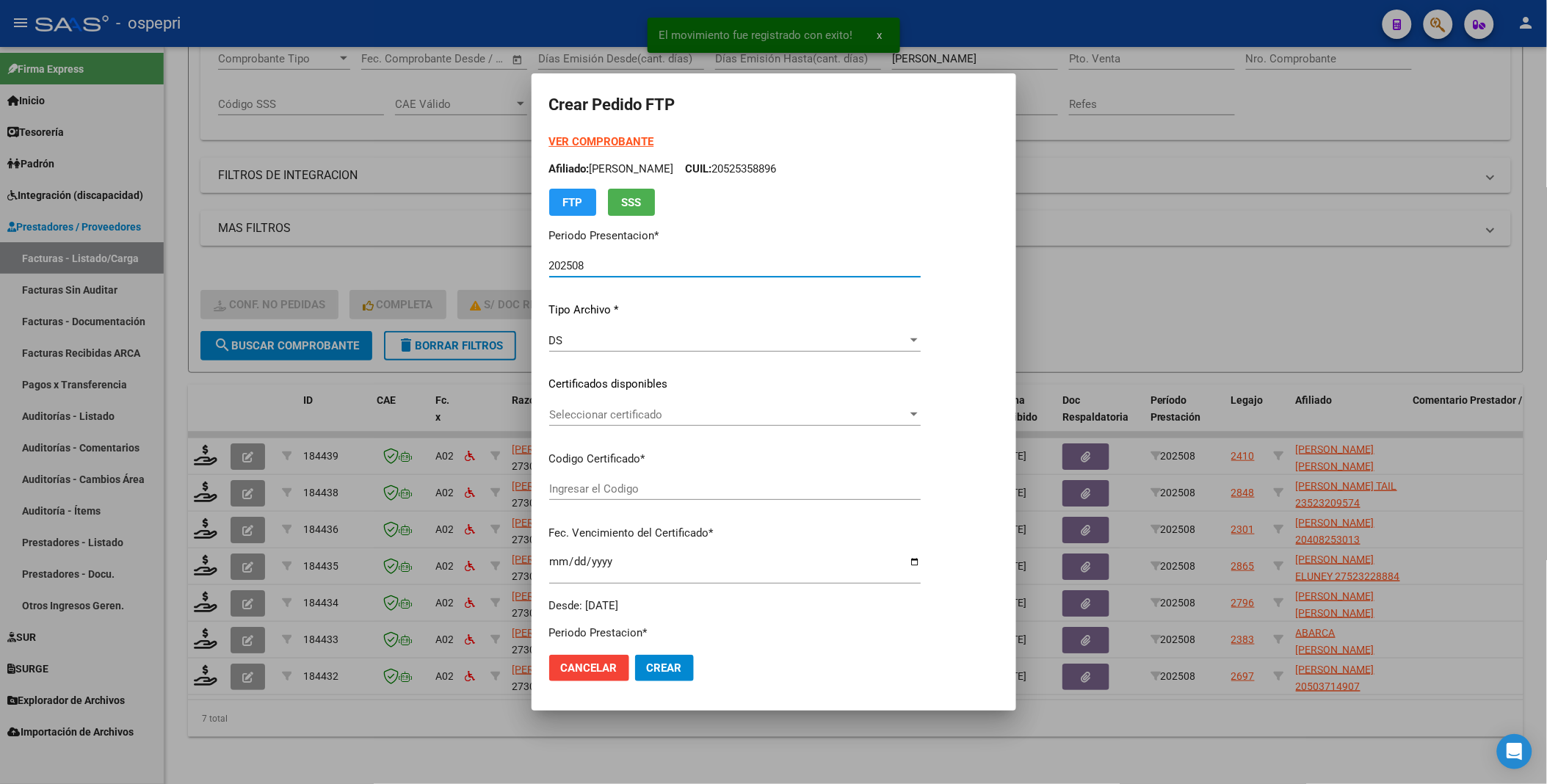
type input "20564199266"
type input "[DATE]"
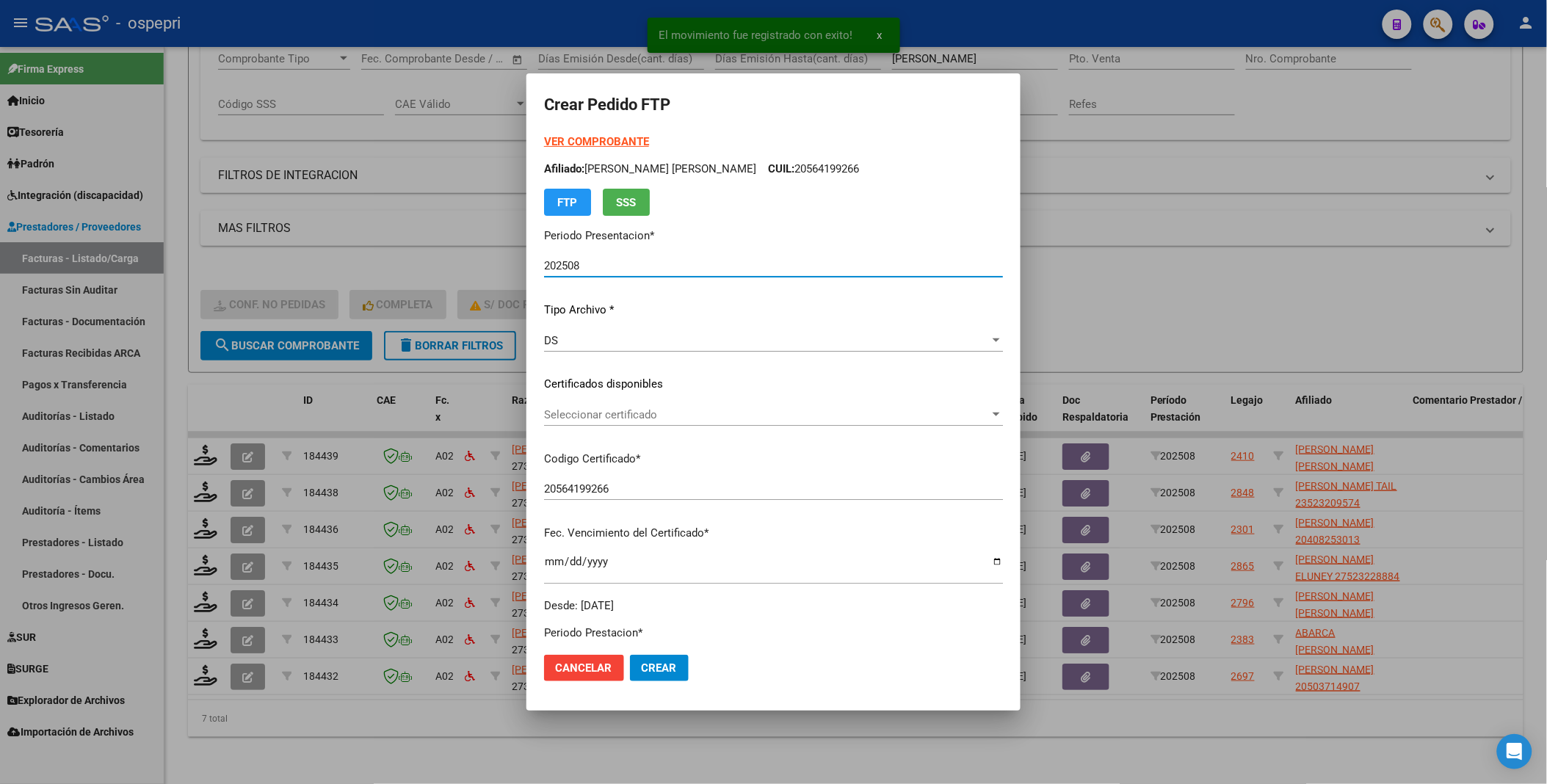
click at [998, 413] on div at bounding box center [997, 415] width 13 height 11
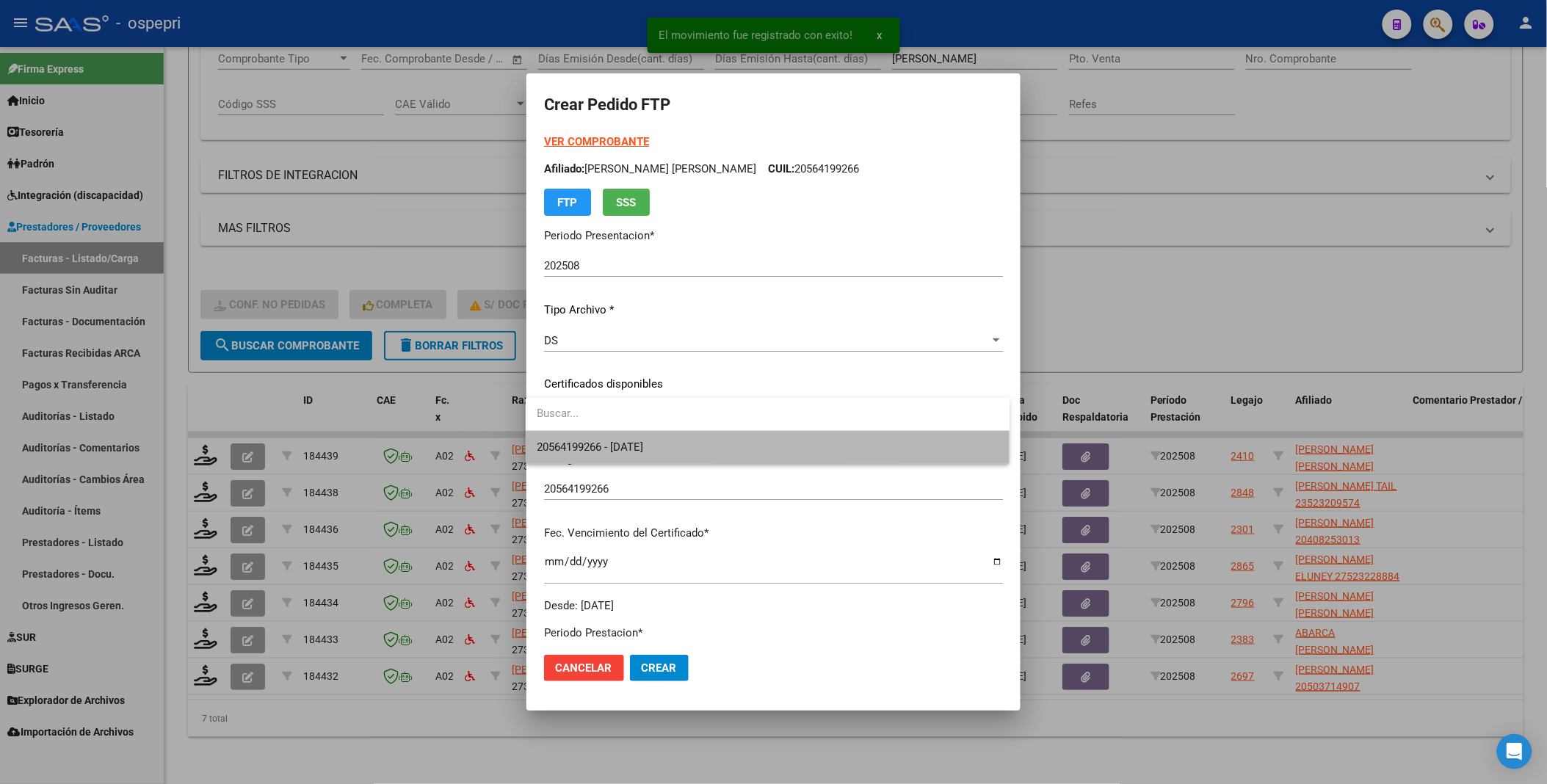
click at [855, 458] on span "20564199266 - [DATE]" at bounding box center [767, 447] width 461 height 33
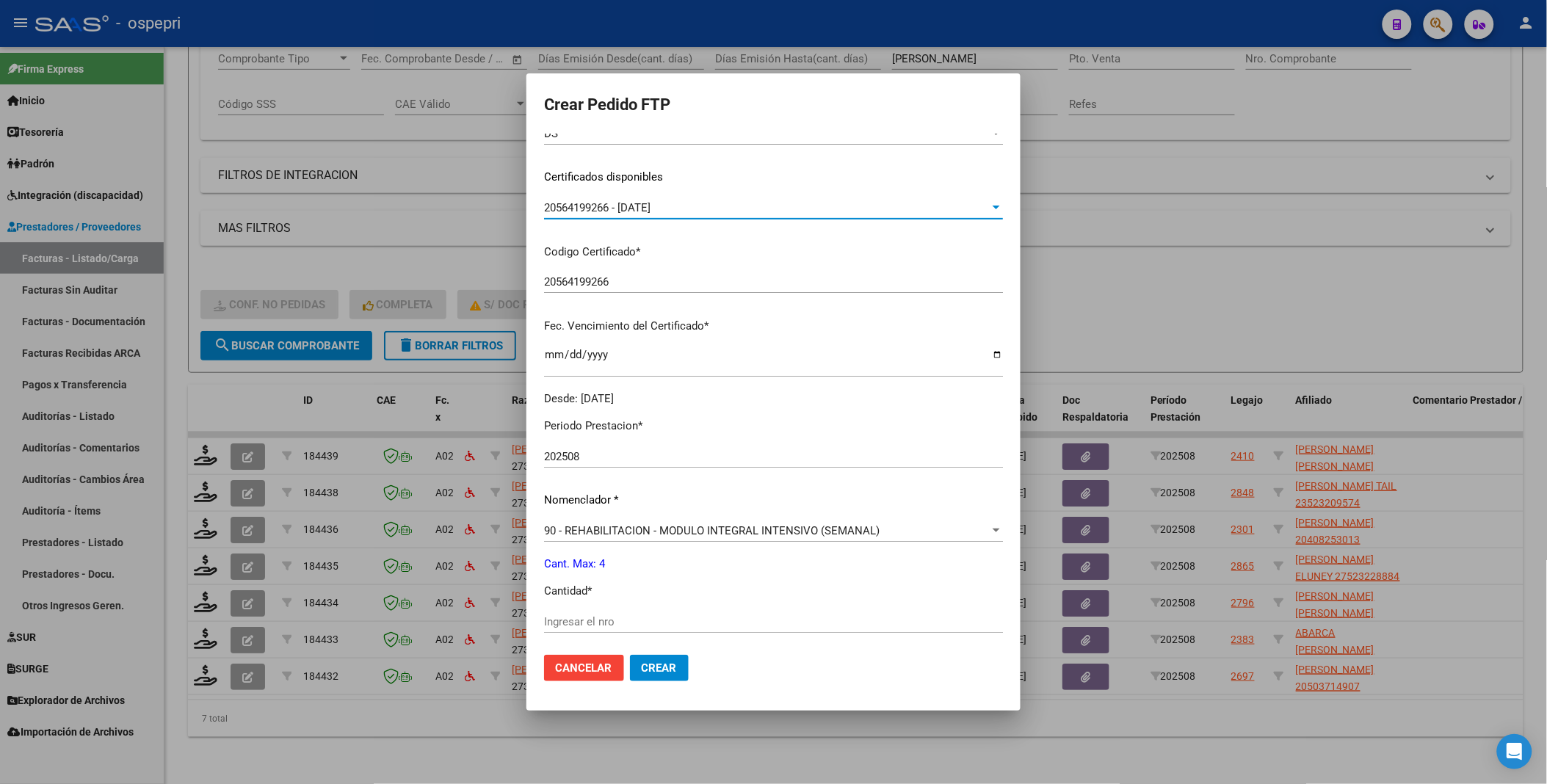
scroll to position [244, 0]
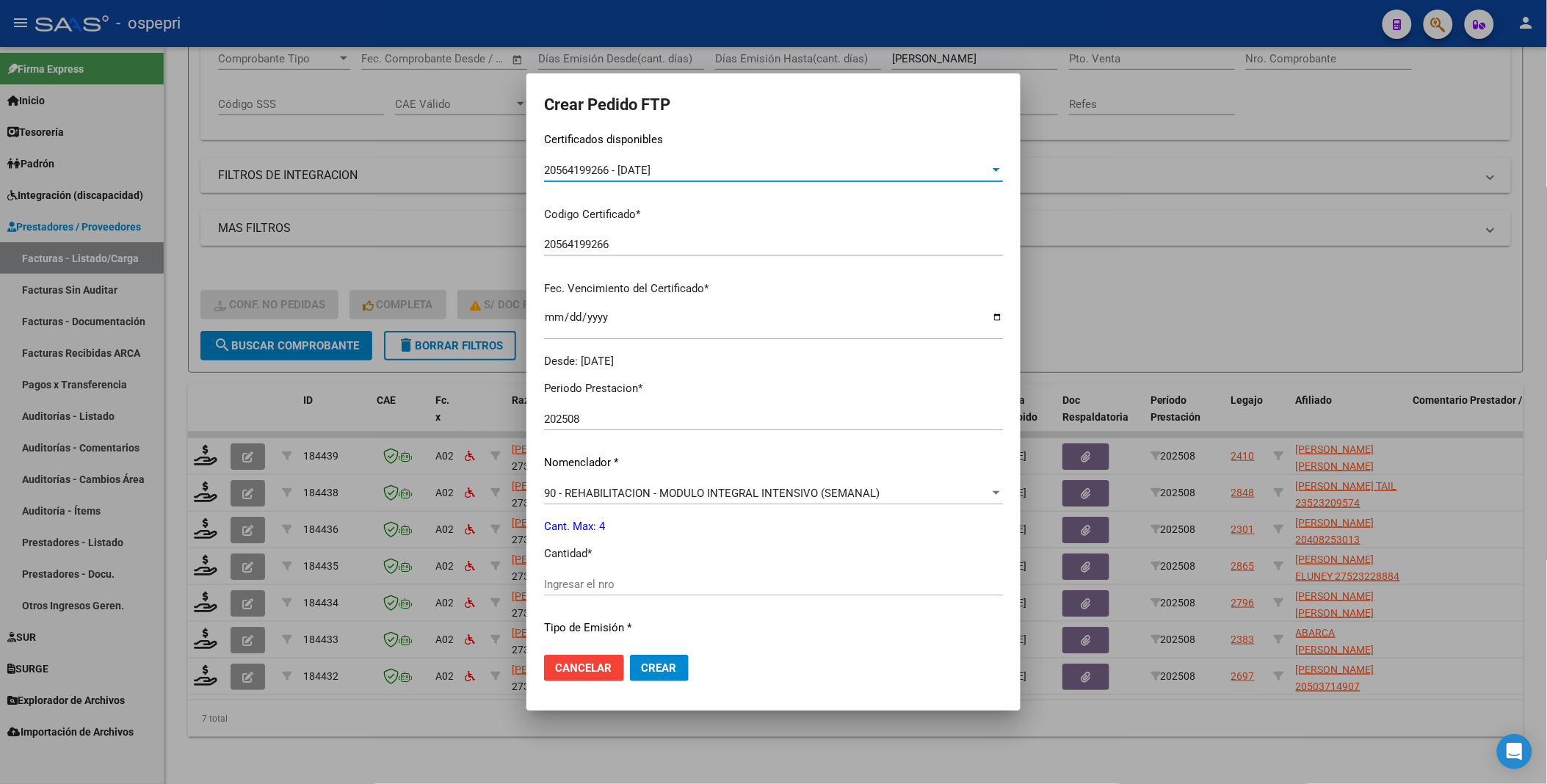
click at [652, 578] on input "Ingresar el nro" at bounding box center [773, 584] width 459 height 13
type input "4"
click at [665, 665] on span "Crear" at bounding box center [658, 668] width 35 height 13
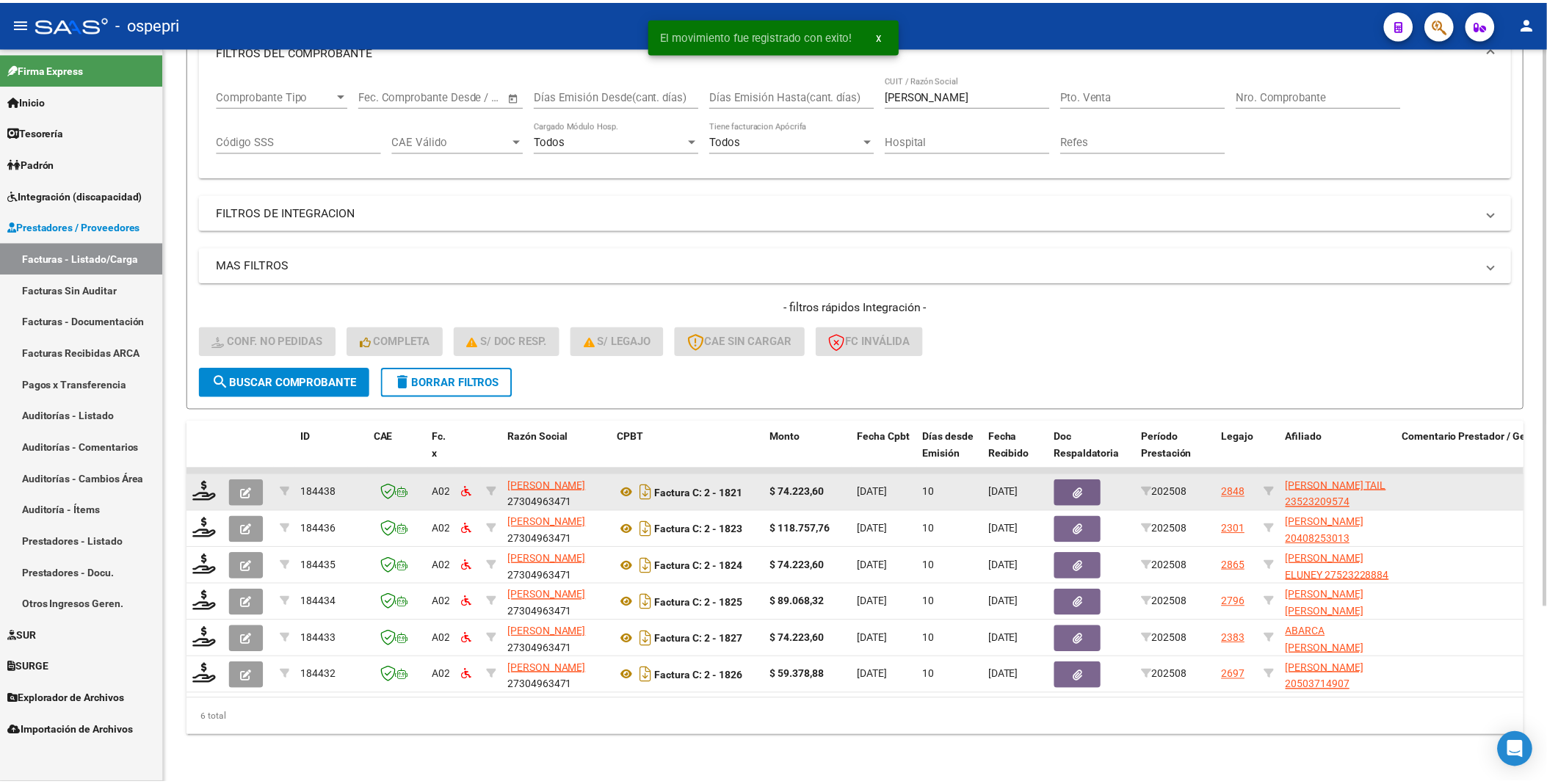
scroll to position [232, 0]
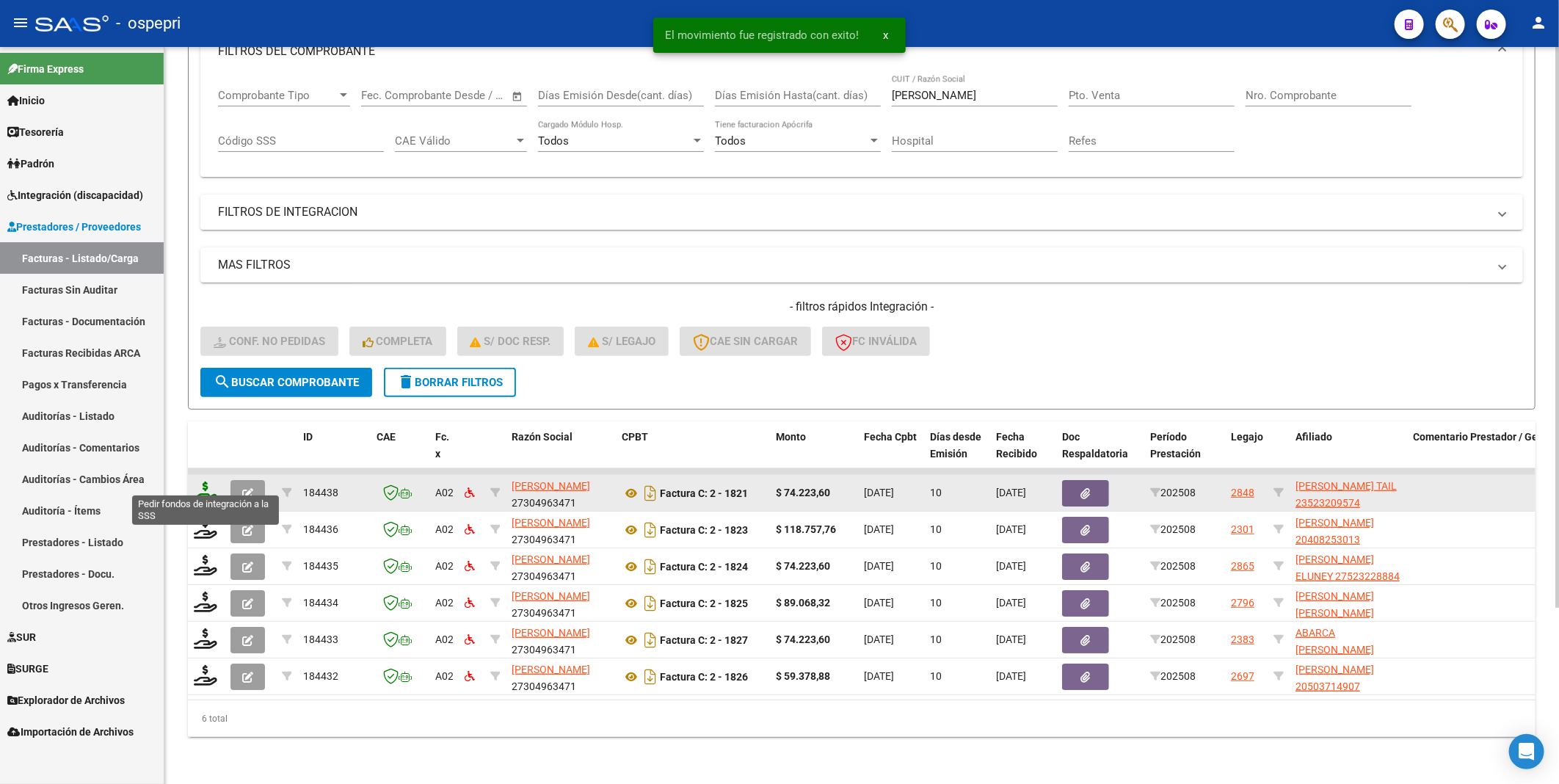
click at [204, 486] on icon at bounding box center [206, 492] width 24 height 21
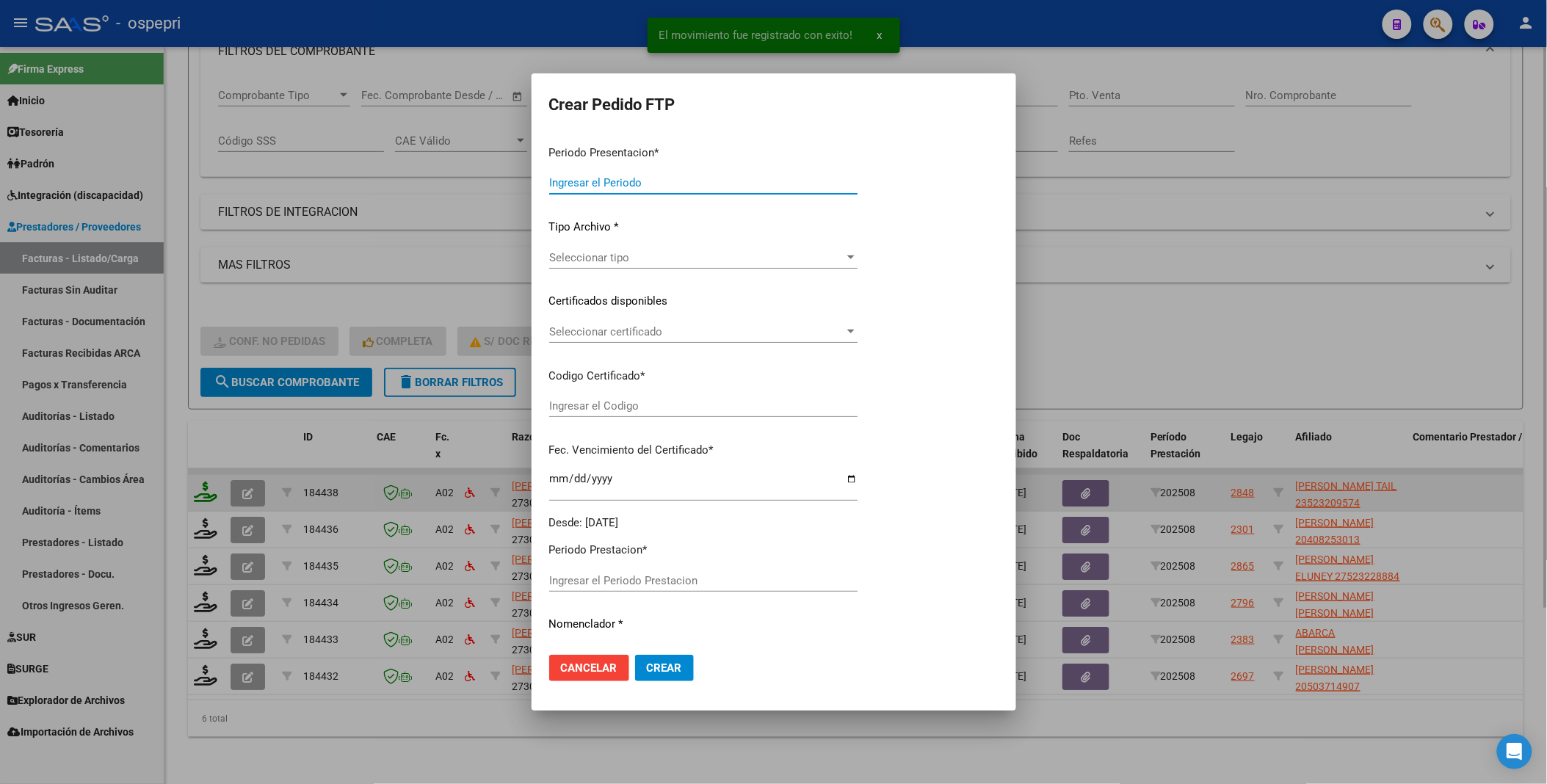
type input "202508"
type input "$ 74.223,60"
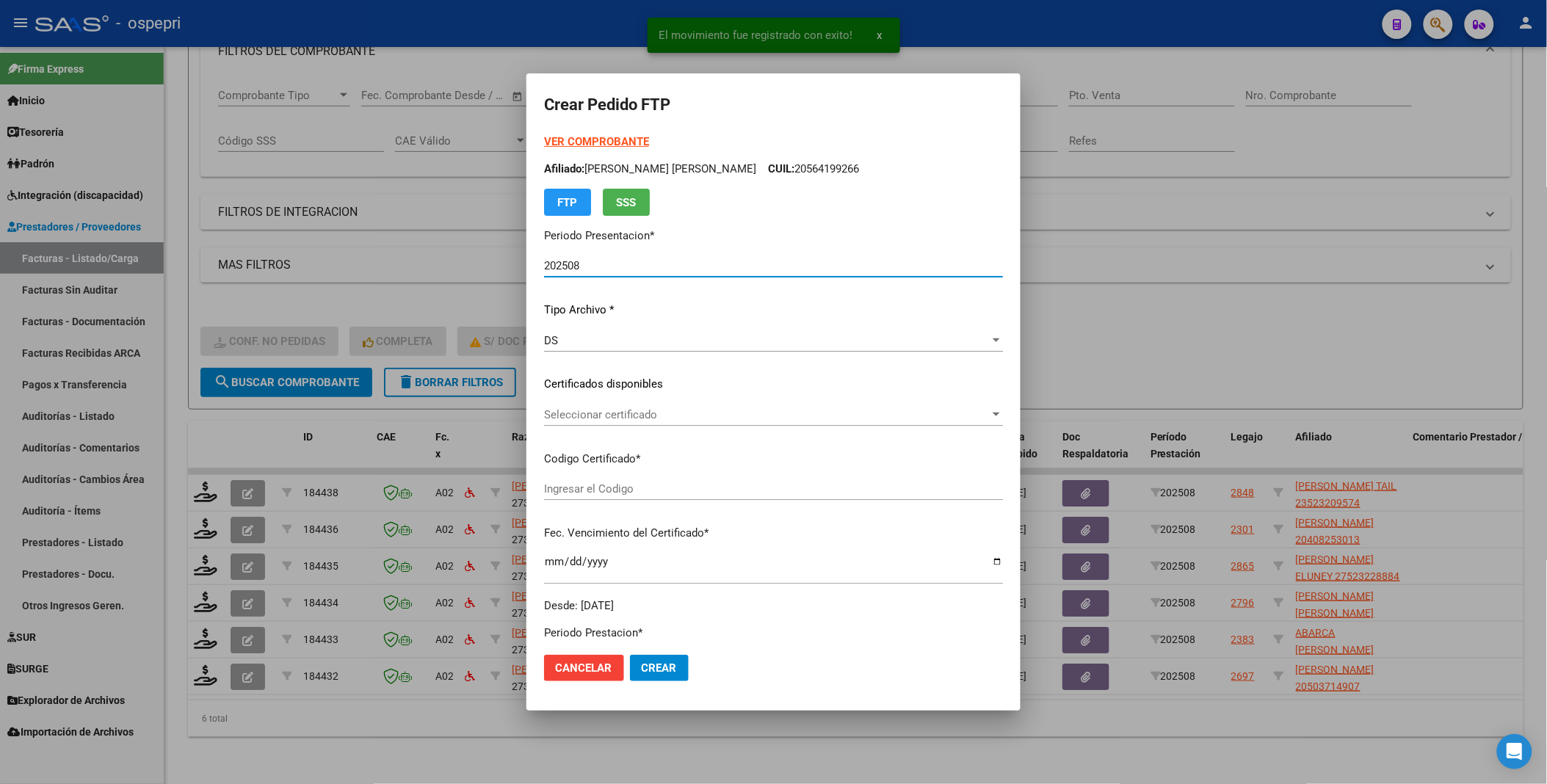
type input "2352320957-4"
type input "[DATE]"
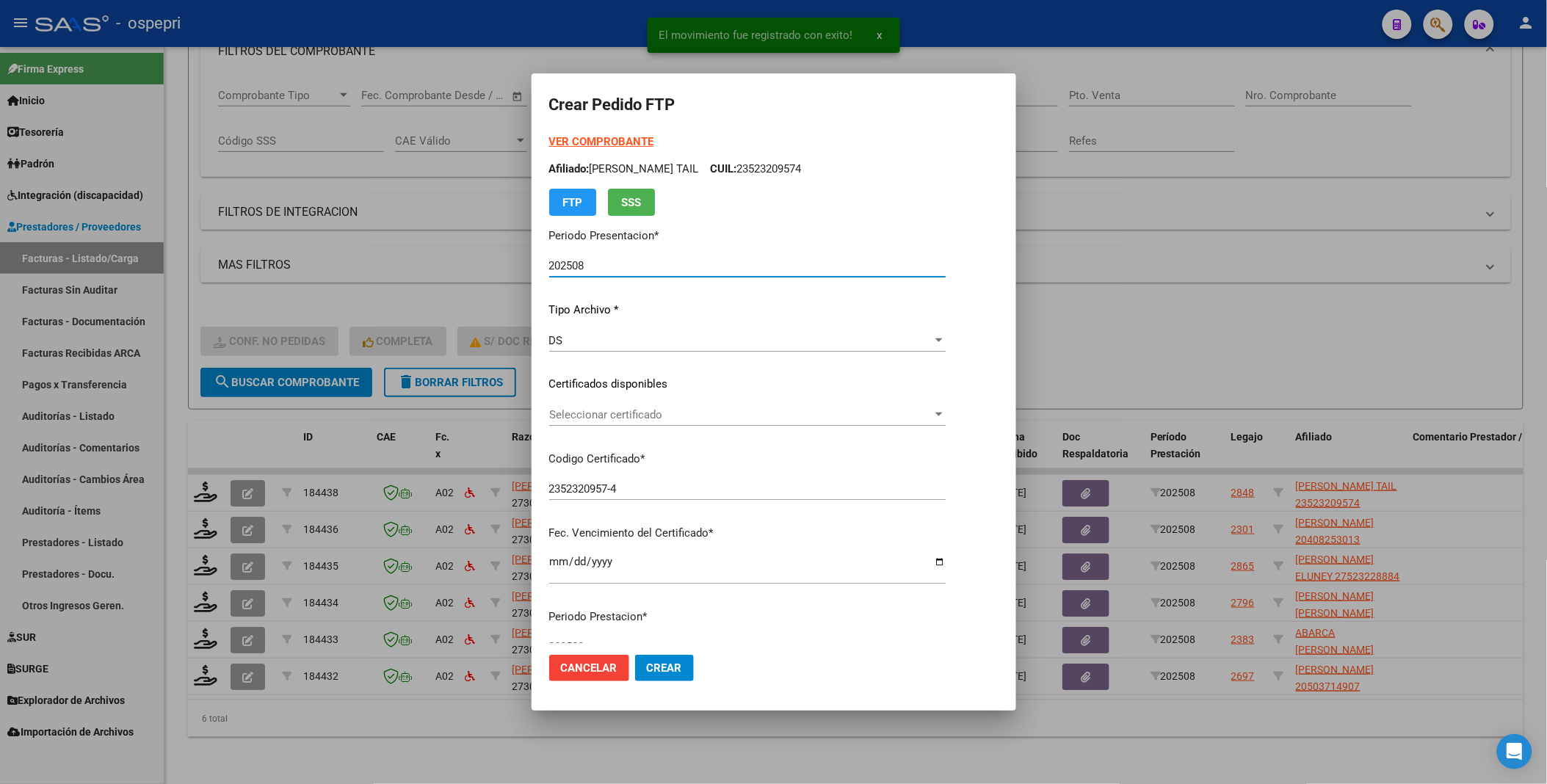
click at [943, 413] on div at bounding box center [940, 415] width 8 height 4
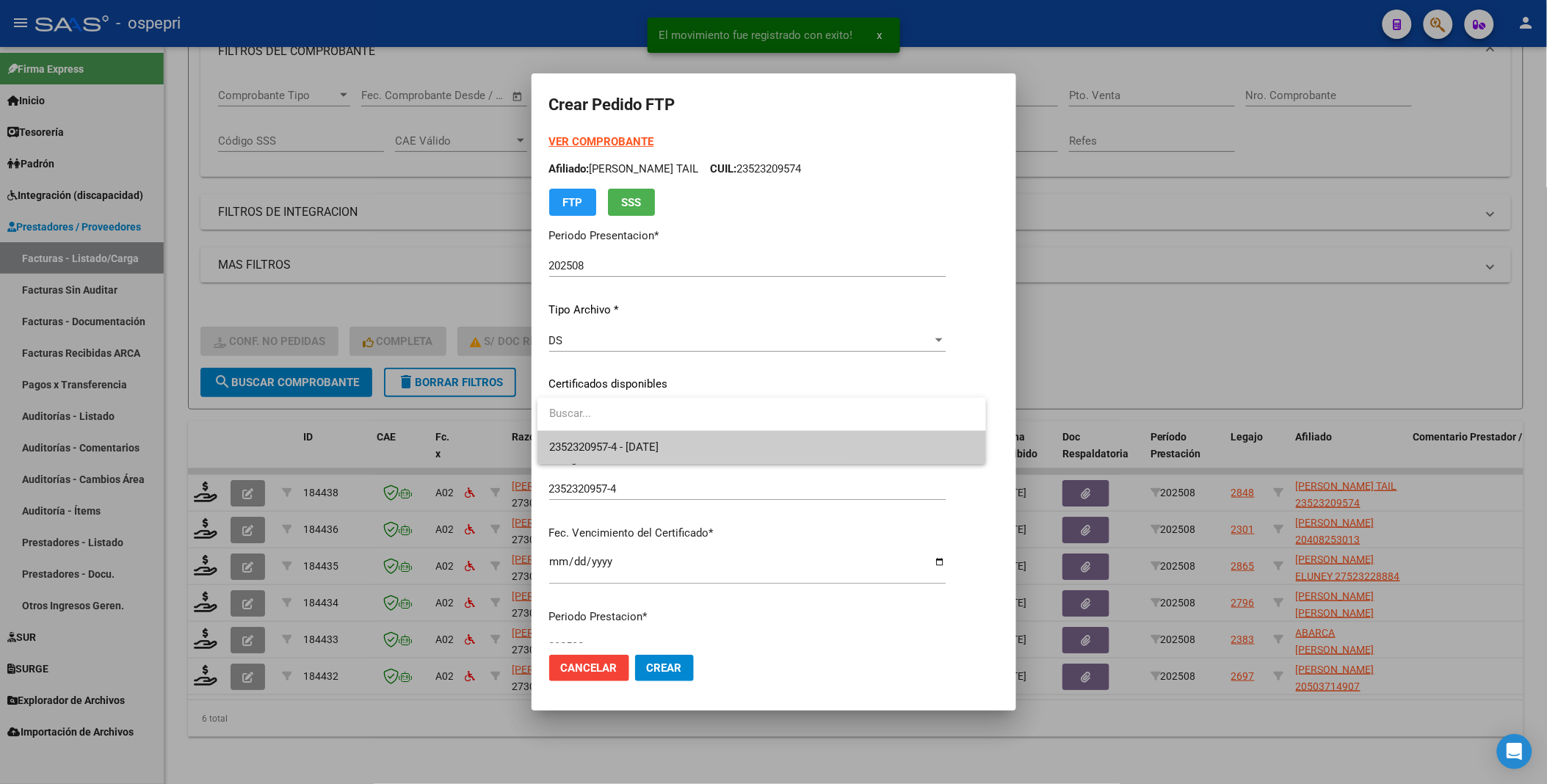
click at [896, 449] on span "2352320957-4 - [DATE]" at bounding box center [762, 447] width 425 height 33
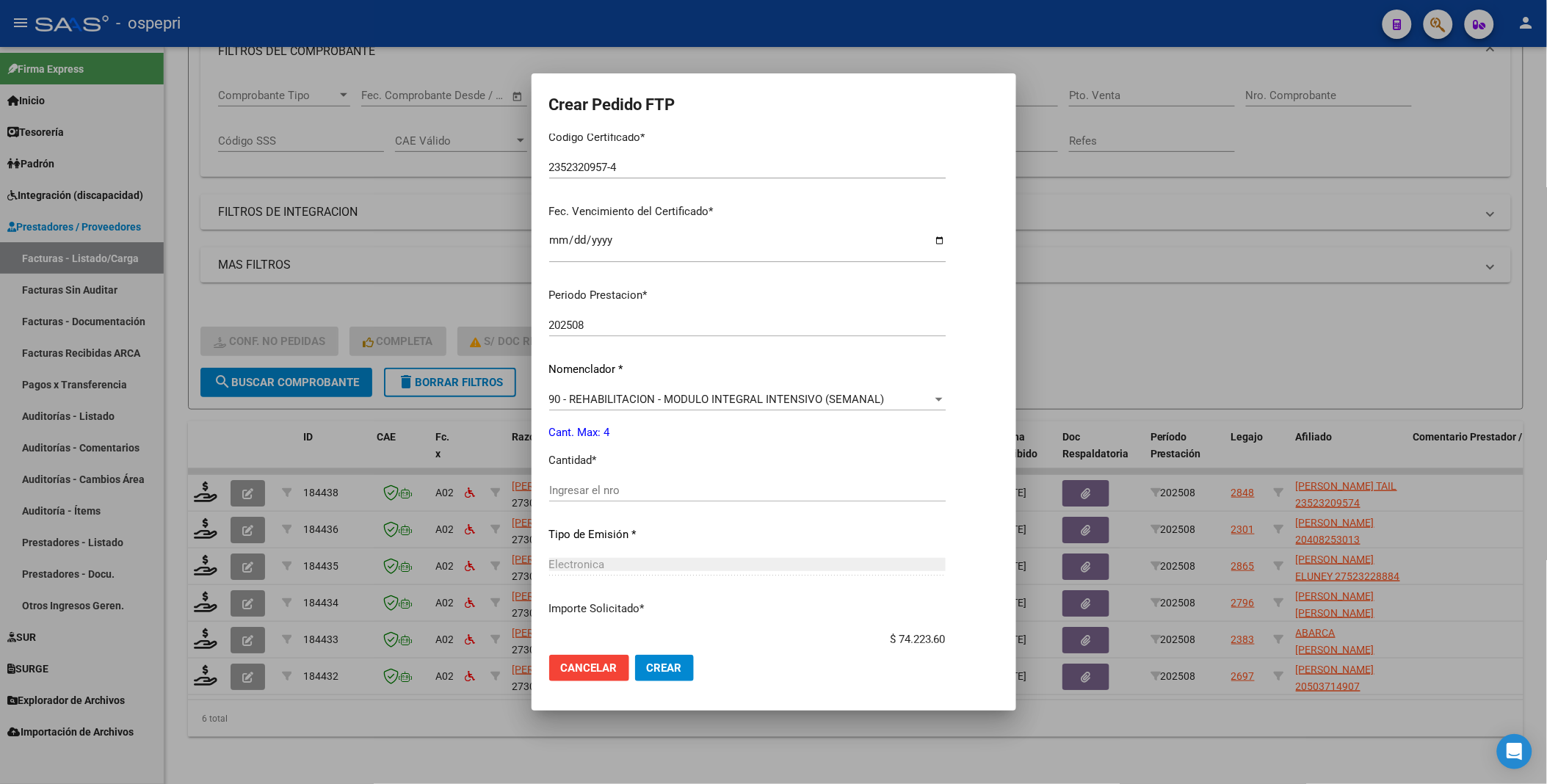
scroll to position [326, 0]
click at [616, 482] on input "Ingresar el nro" at bounding box center [747, 486] width 397 height 13
type input "4"
click at [656, 665] on span "Crear" at bounding box center [664, 668] width 35 height 13
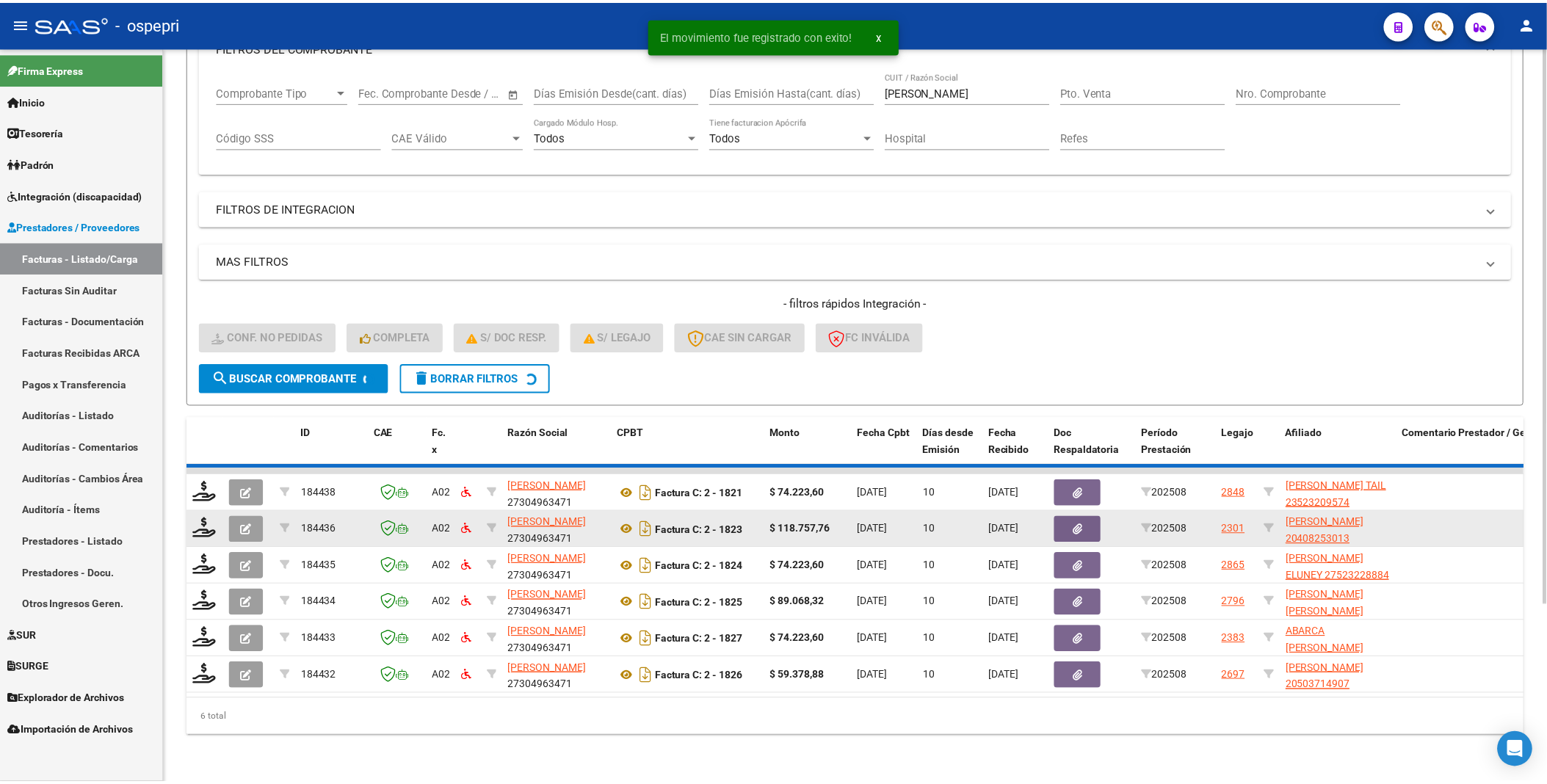
scroll to position [195, 0]
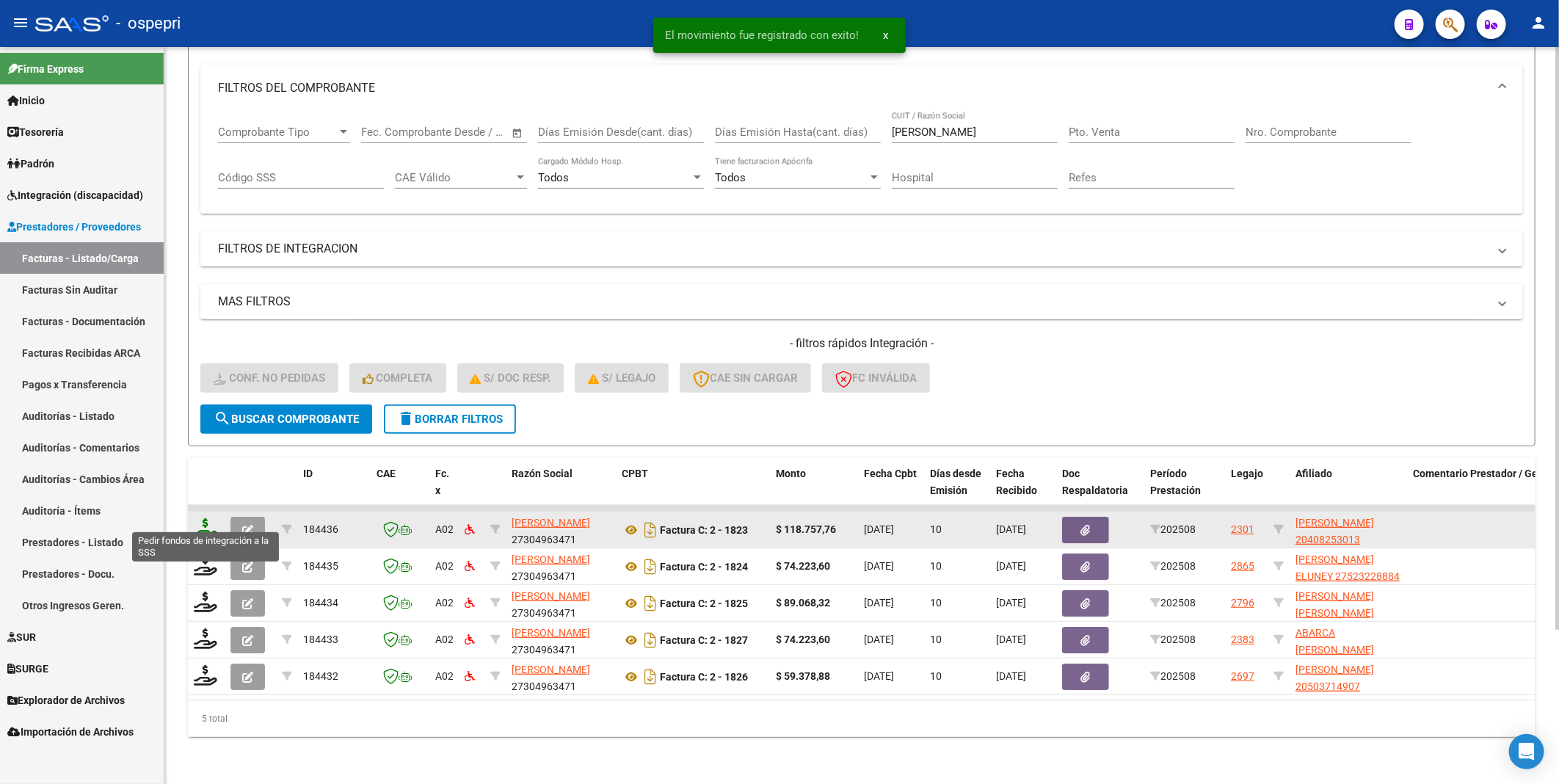
click at [207, 521] on icon at bounding box center [206, 528] width 24 height 21
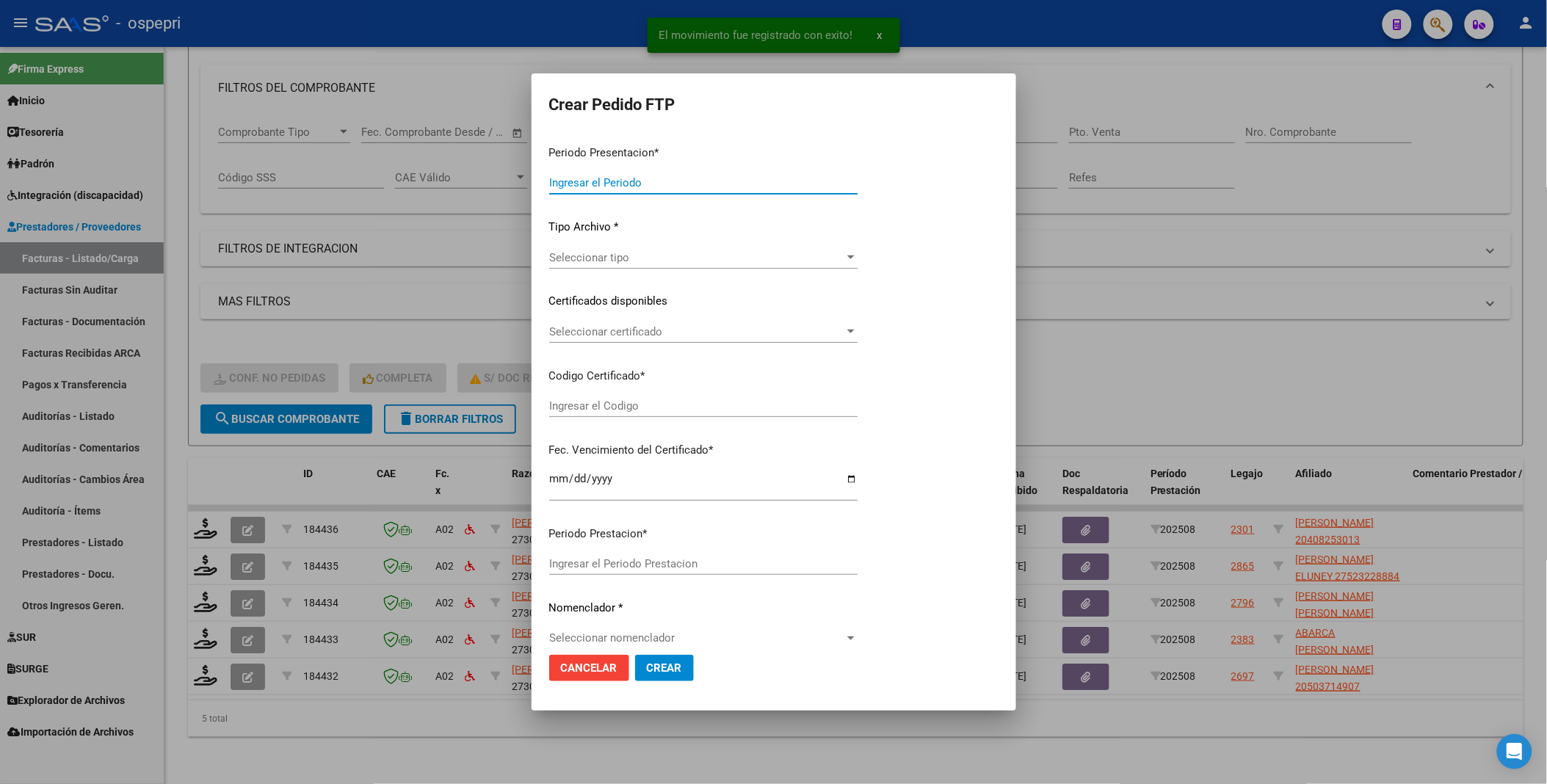
type input "202508"
type input "$ 118.757,76"
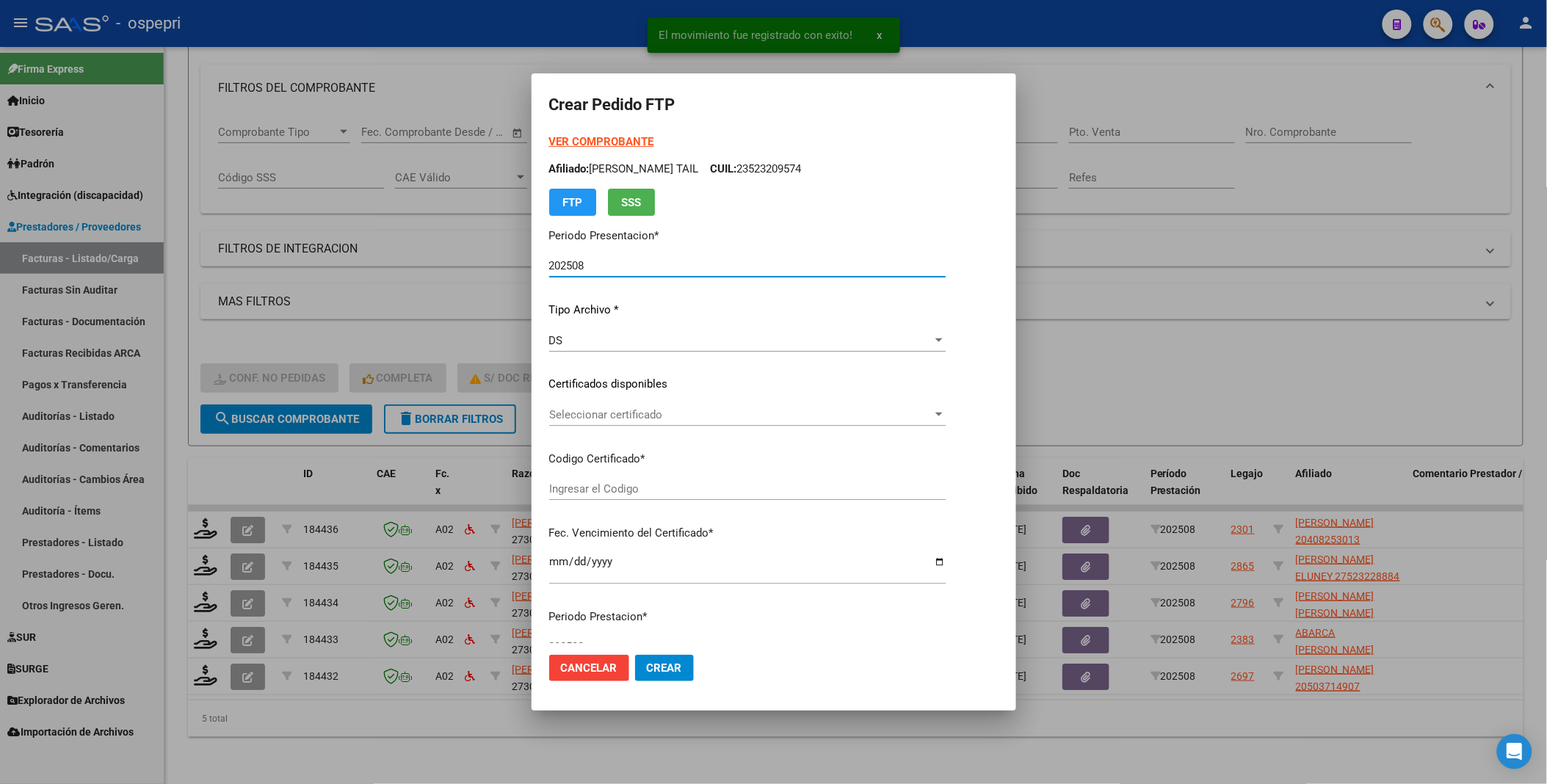
type input "2040825301-3"
type input "[DATE]"
click at [921, 411] on div at bounding box center [914, 415] width 13 height 11
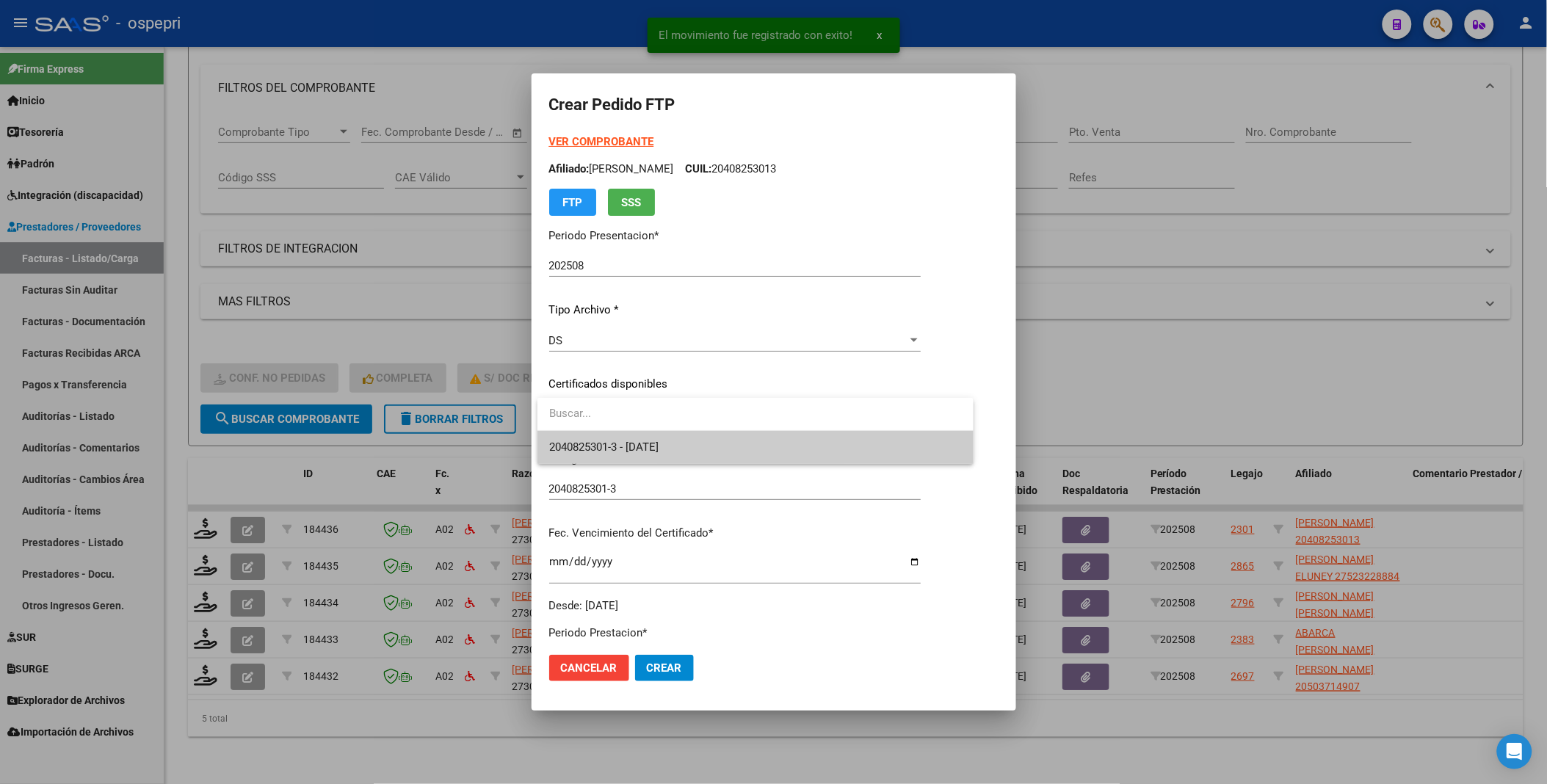
click at [923, 446] on span "2040825301-3 - [DATE]" at bounding box center [756, 447] width 413 height 33
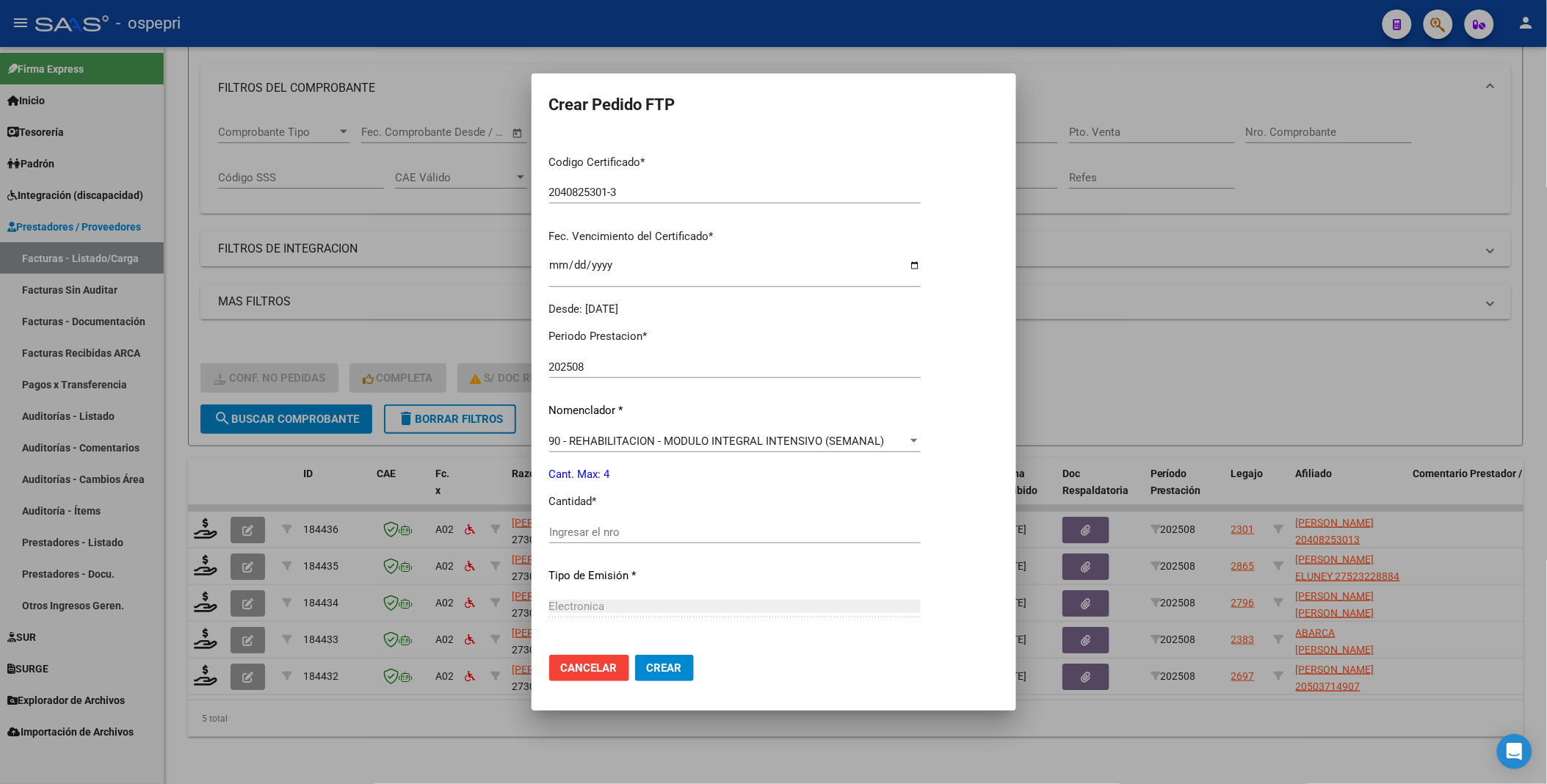
scroll to position [326, 0]
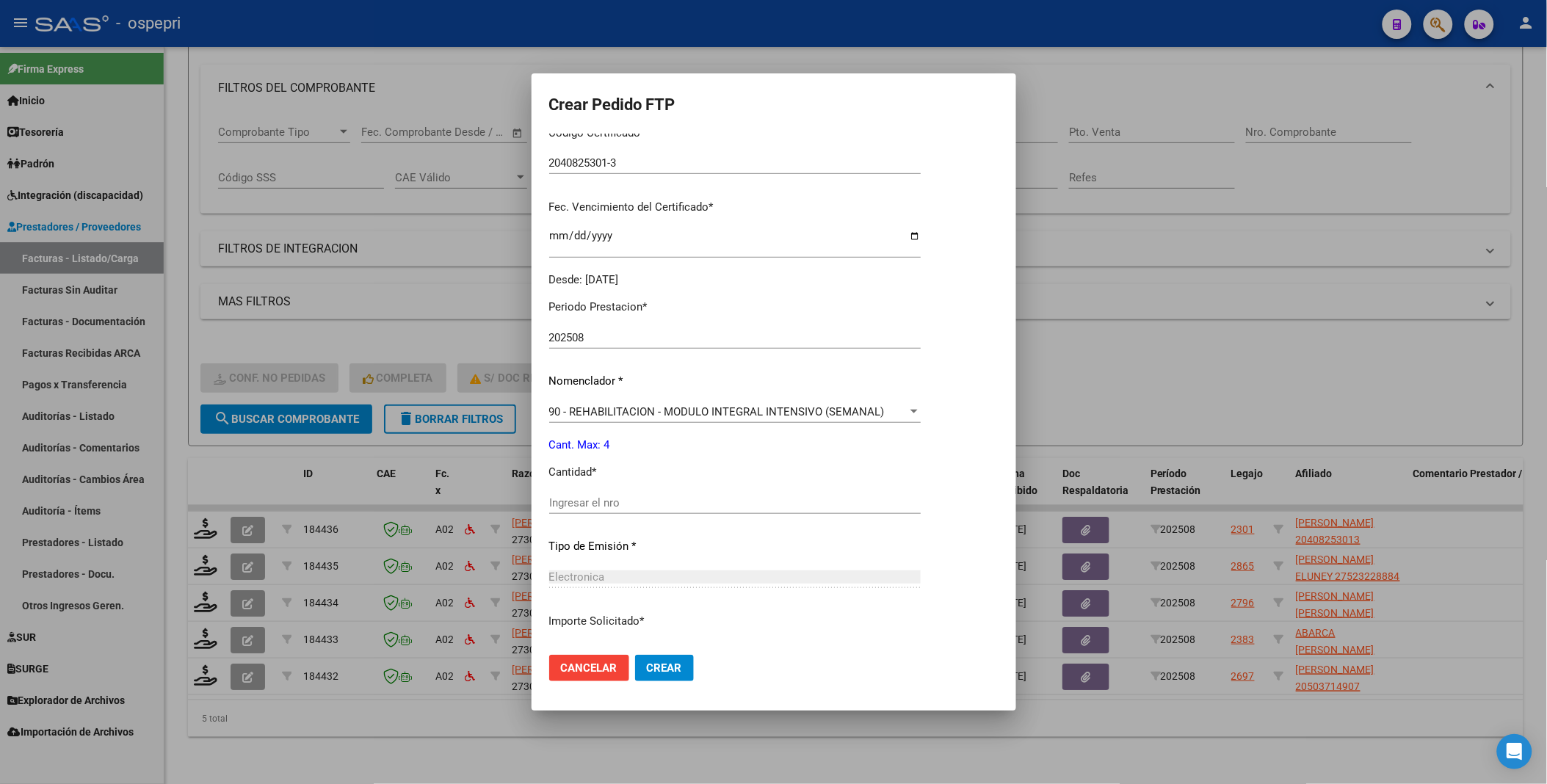
click at [603, 508] on input "Ingresar el nro" at bounding box center [735, 503] width 371 height 13
type input "4"
click at [658, 670] on span "Crear" at bounding box center [664, 668] width 35 height 13
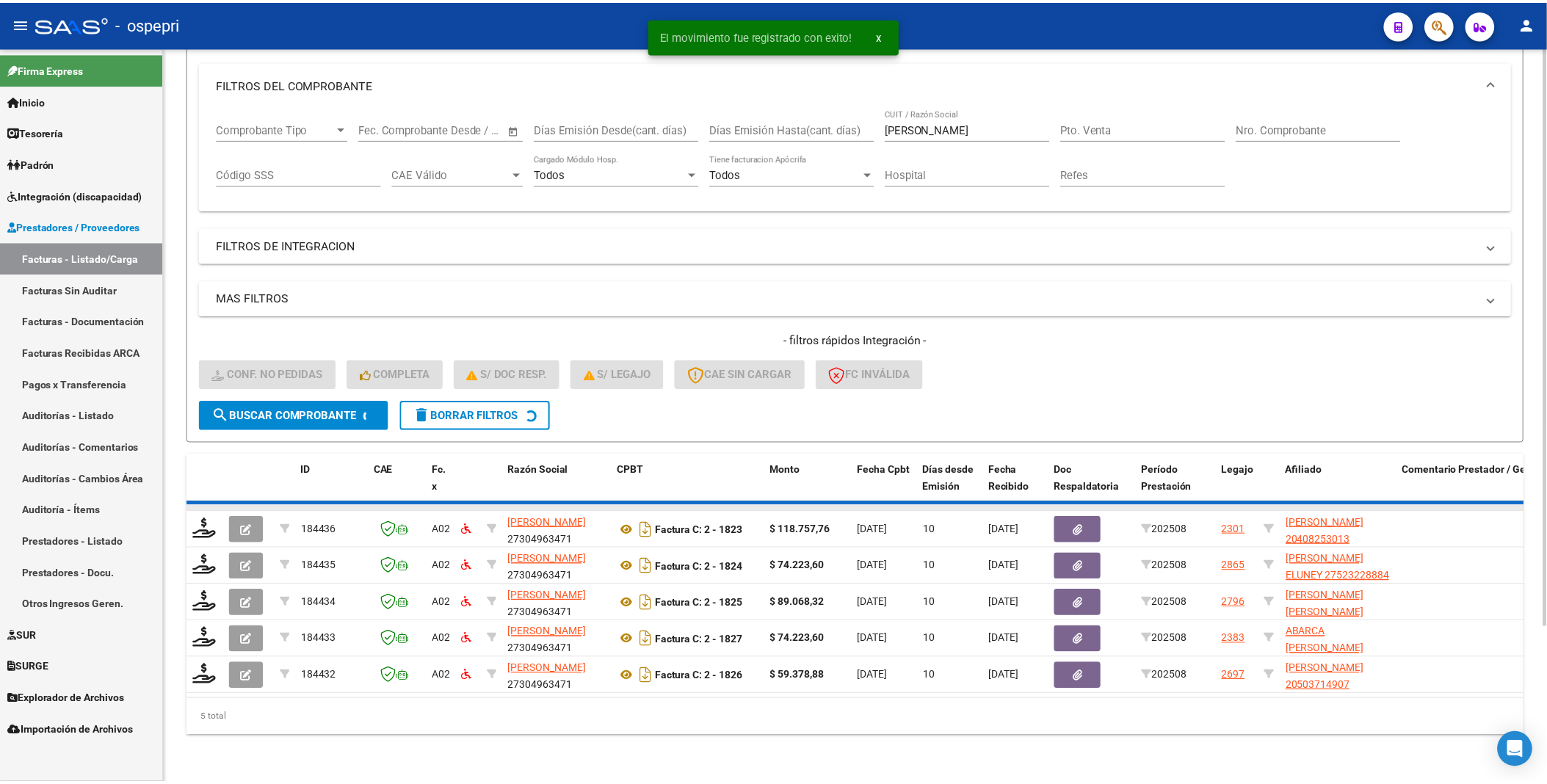
scroll to position [158, 0]
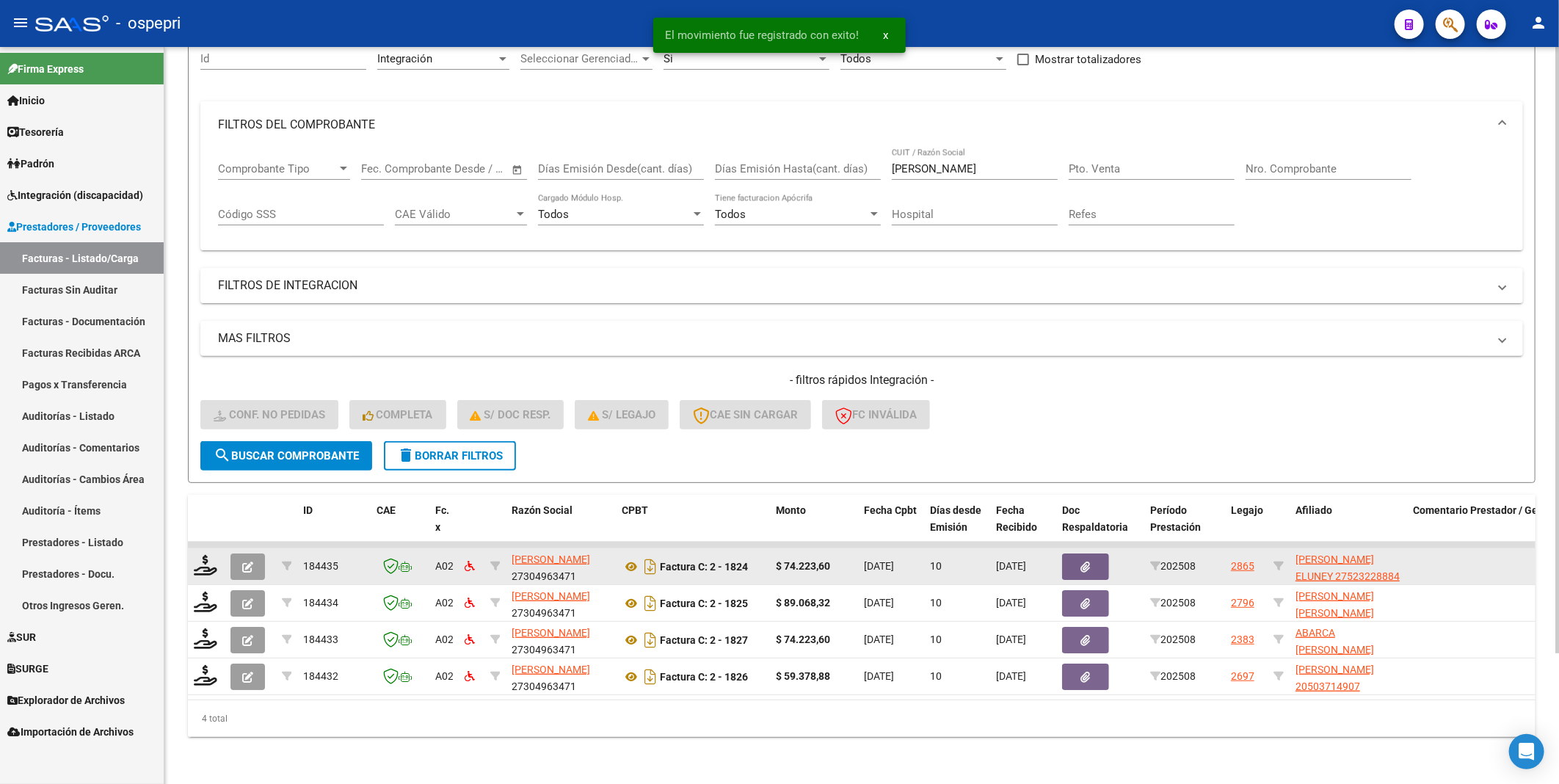
click at [201, 565] on div at bounding box center [206, 566] width 25 height 23
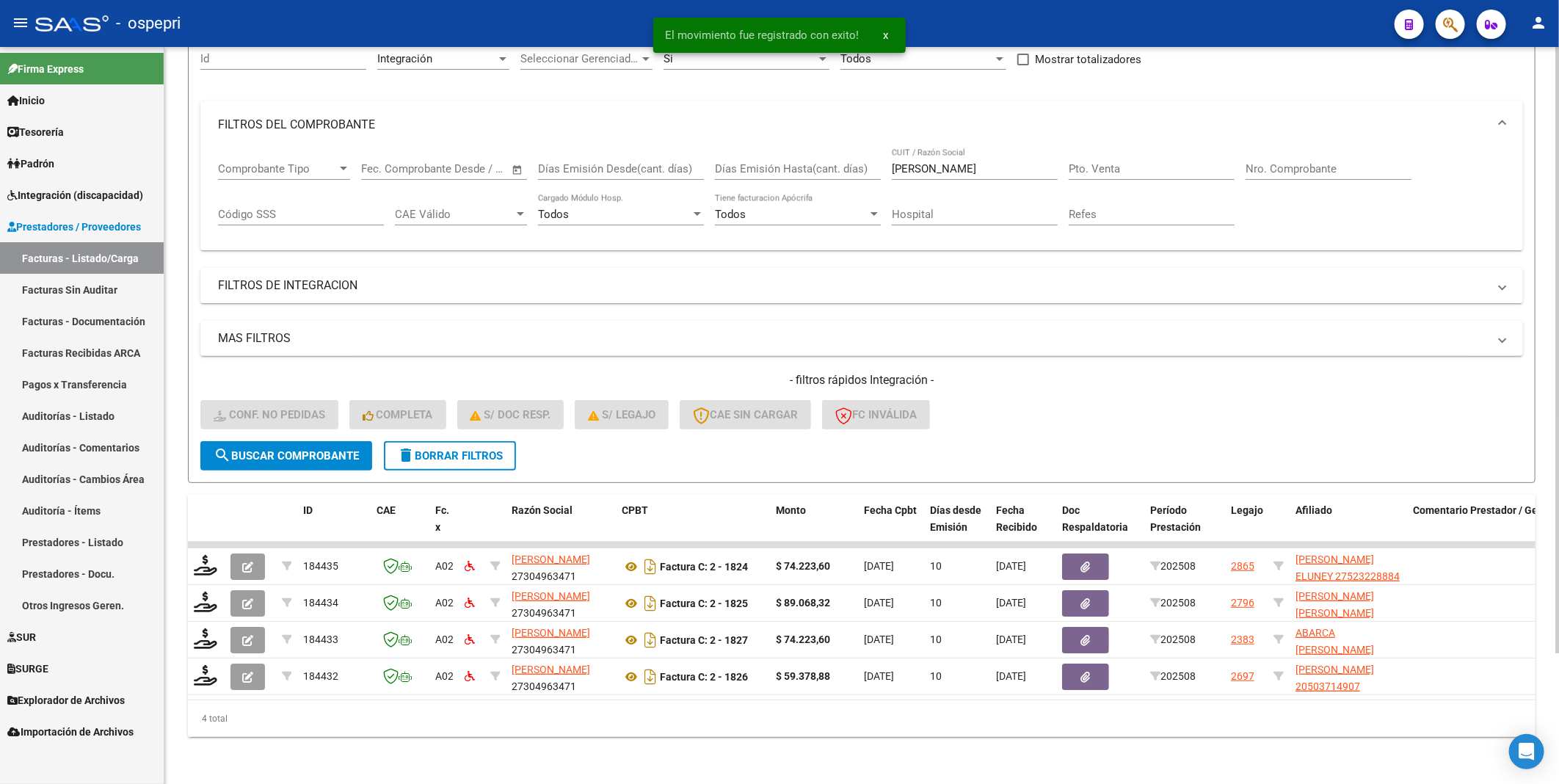
click at [187, 546] on div "Video tutorial PRESTADORES -> Listado de CPBTs Emitidos por Prestadores / Prove…" at bounding box center [862, 341] width 1395 height 885
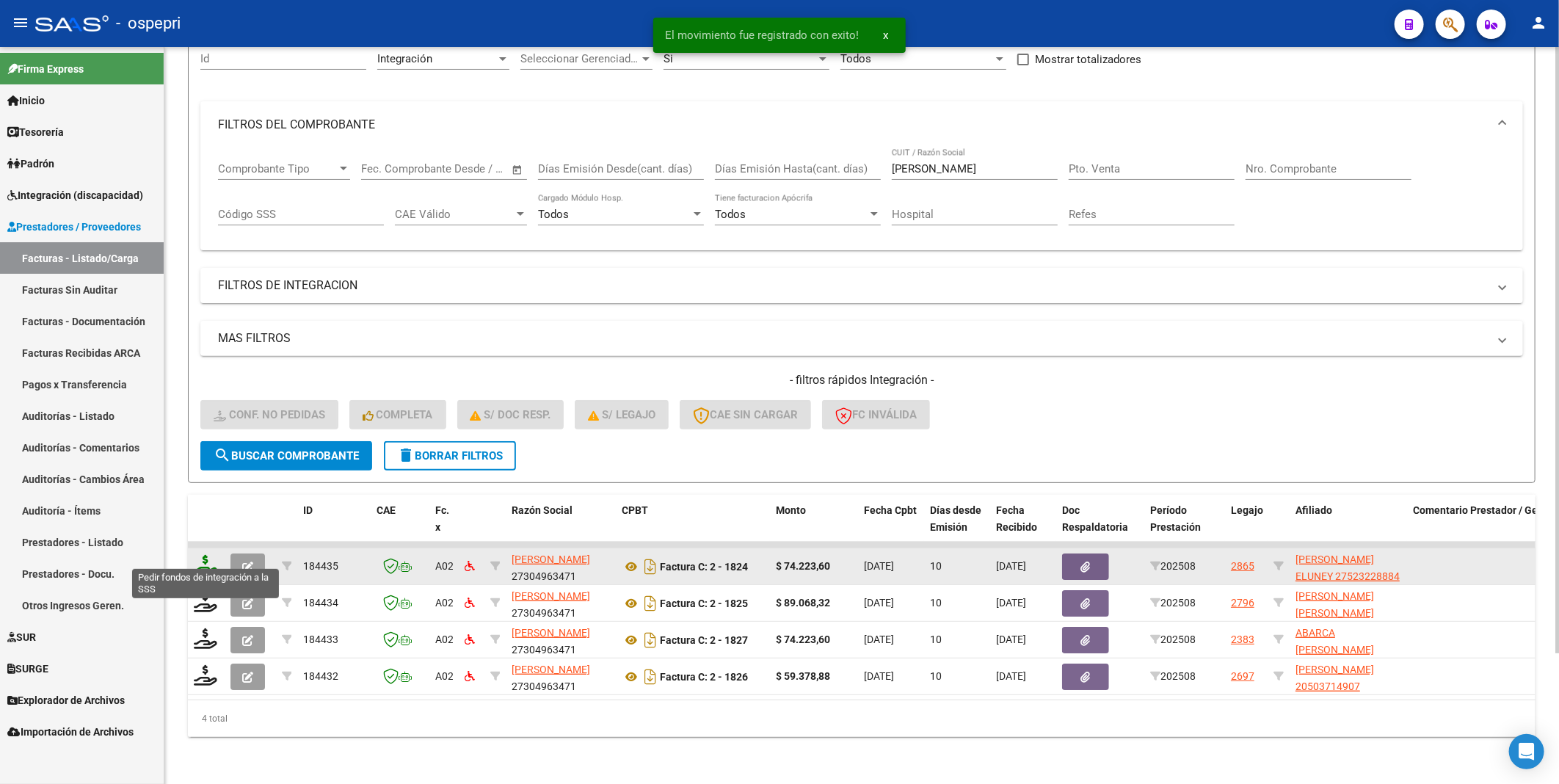
click at [201, 556] on icon at bounding box center [206, 565] width 24 height 21
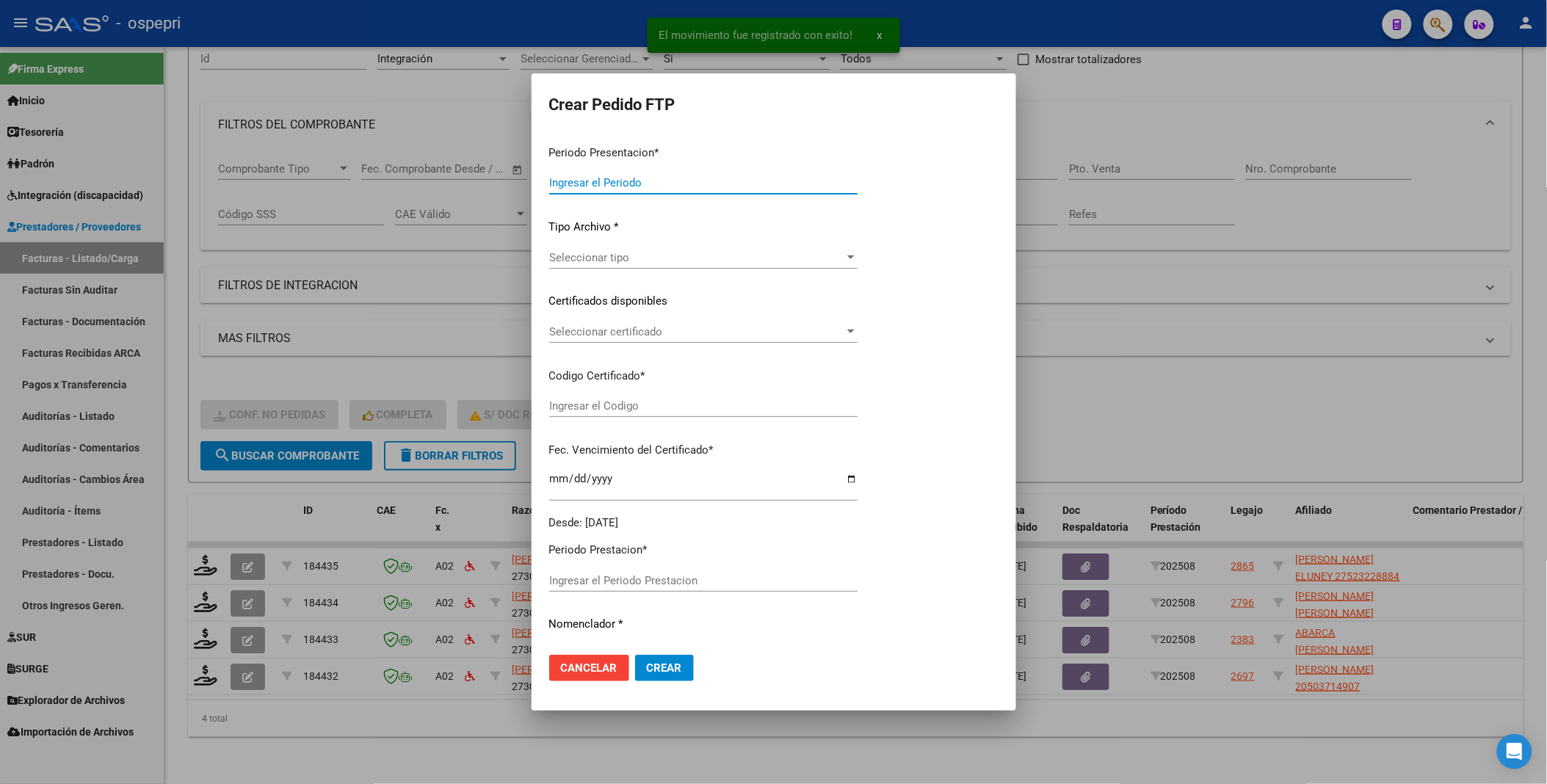
type input "202508"
type input "$ 74.223,60"
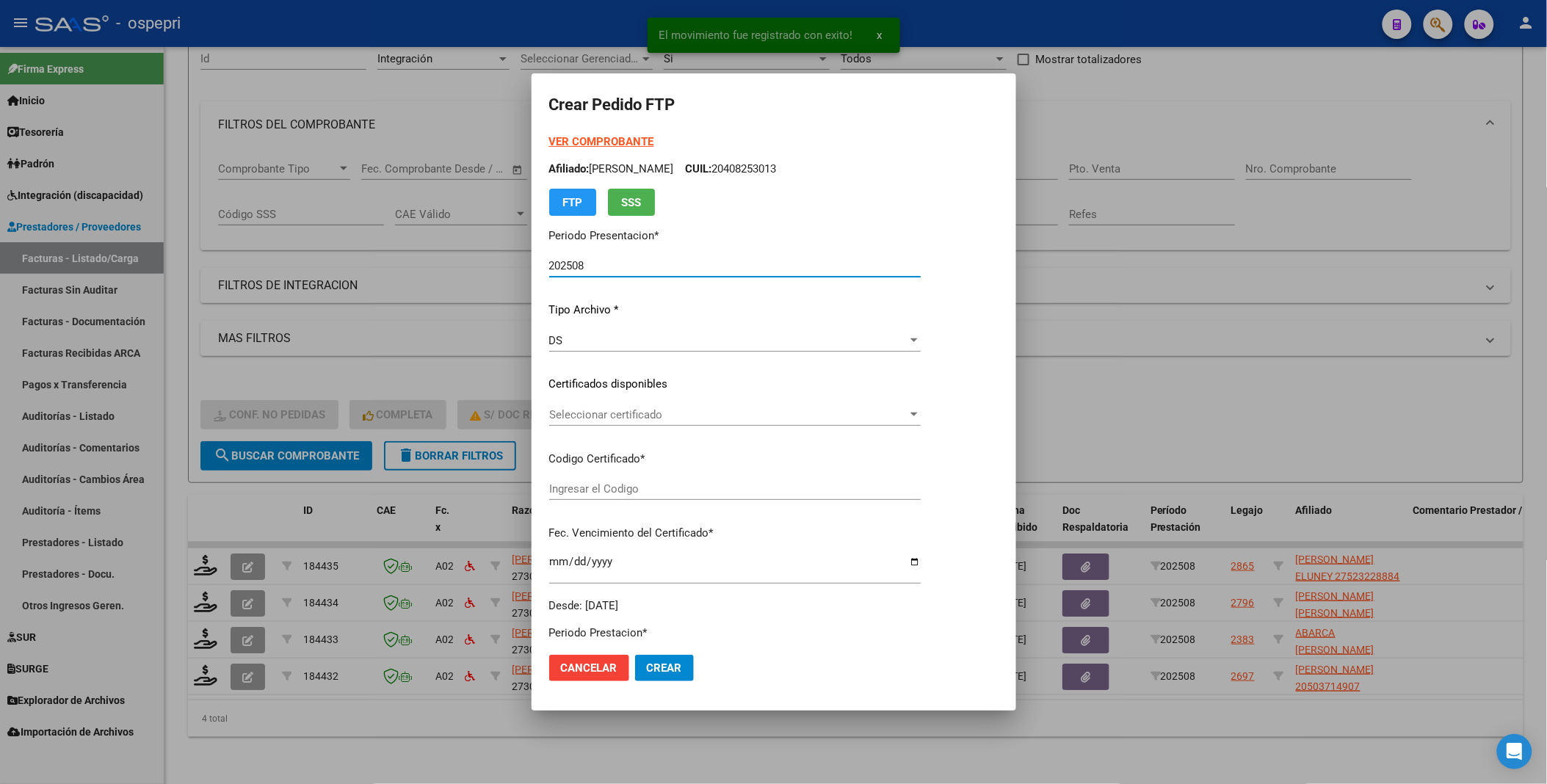
type input "2752322888-4"
type input "[DATE]"
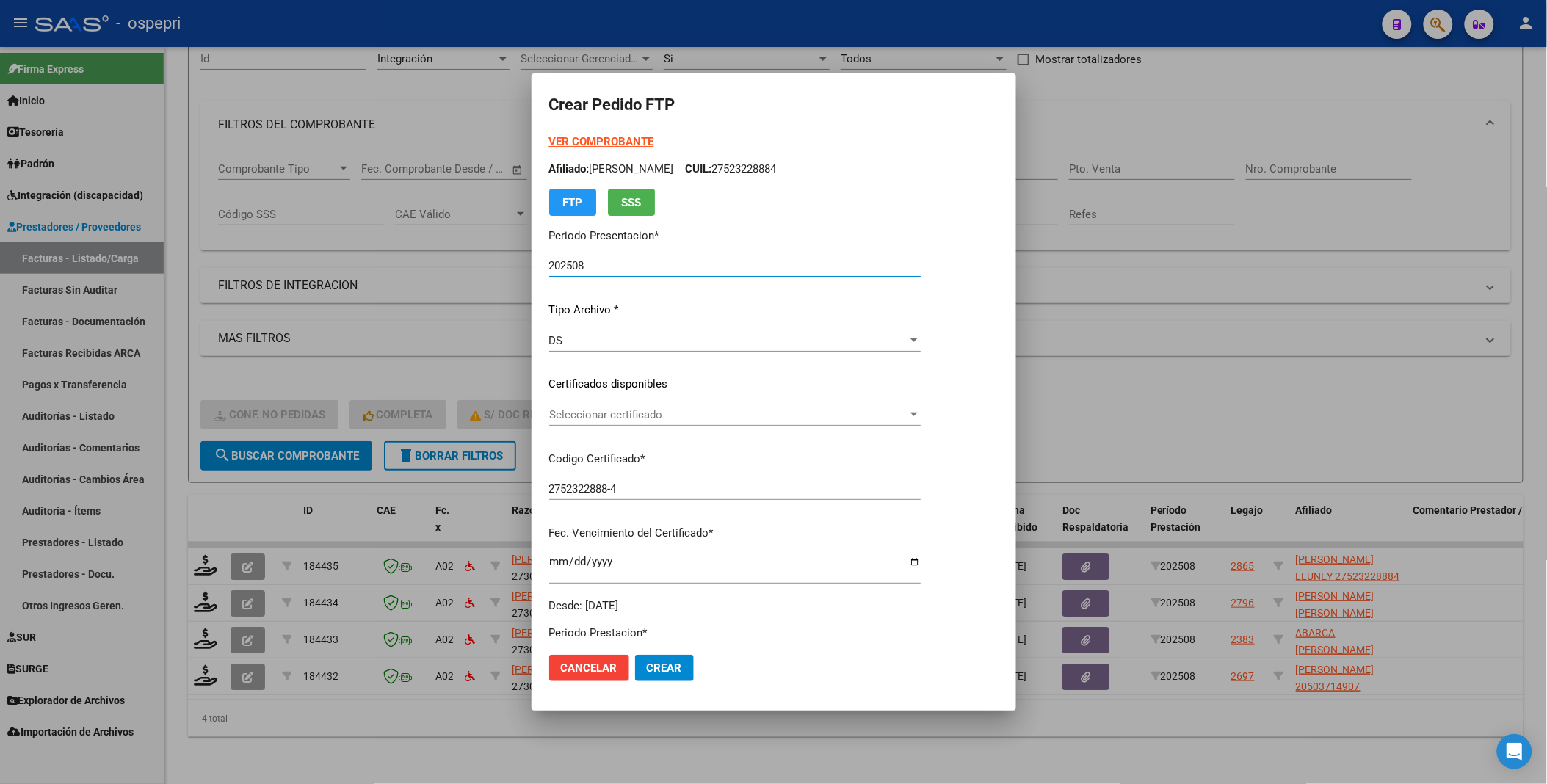
click at [921, 415] on div at bounding box center [914, 415] width 13 height 11
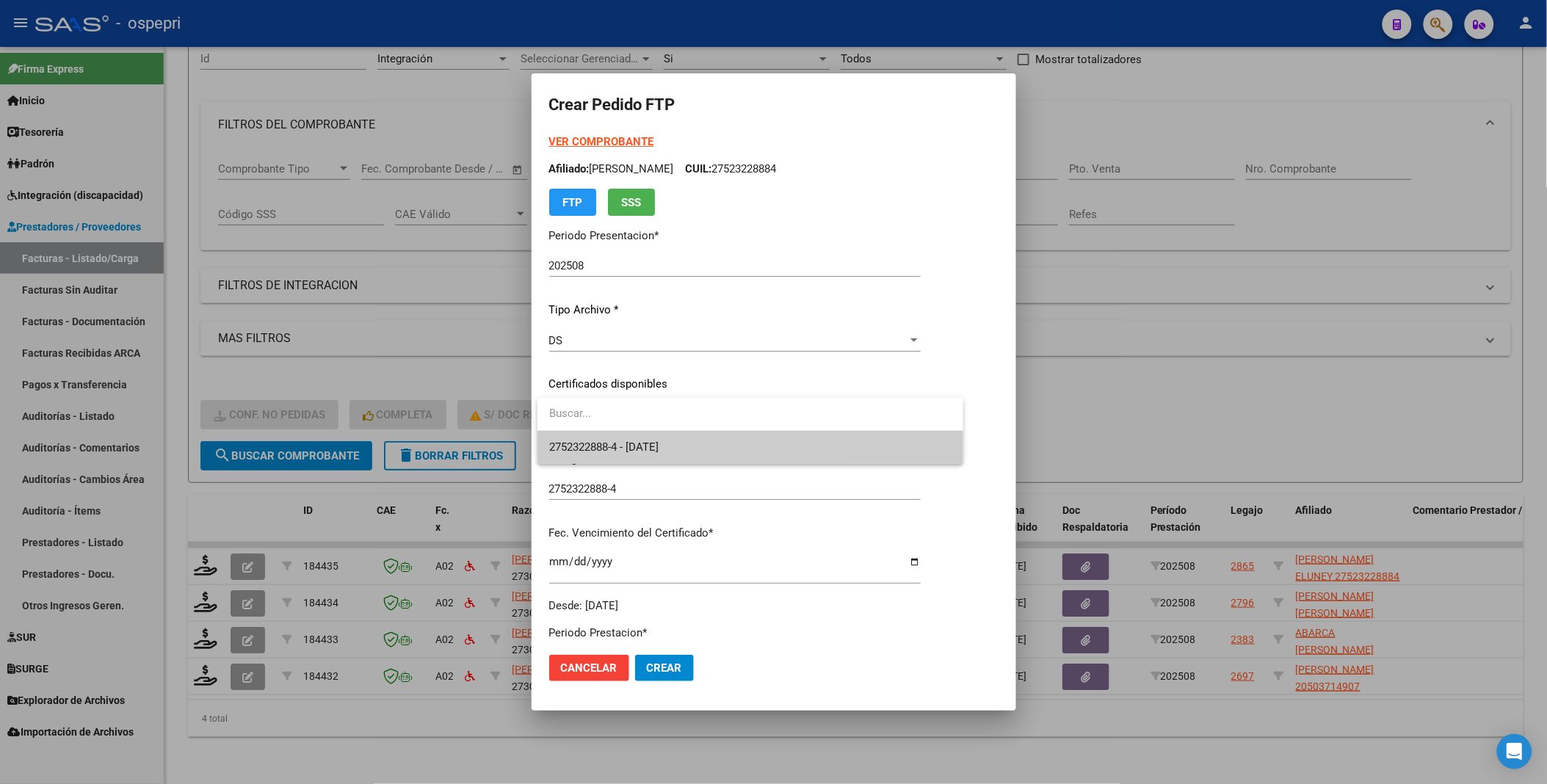
click at [871, 442] on span "2752322888-4 - [DATE]" at bounding box center [750, 447] width 403 height 33
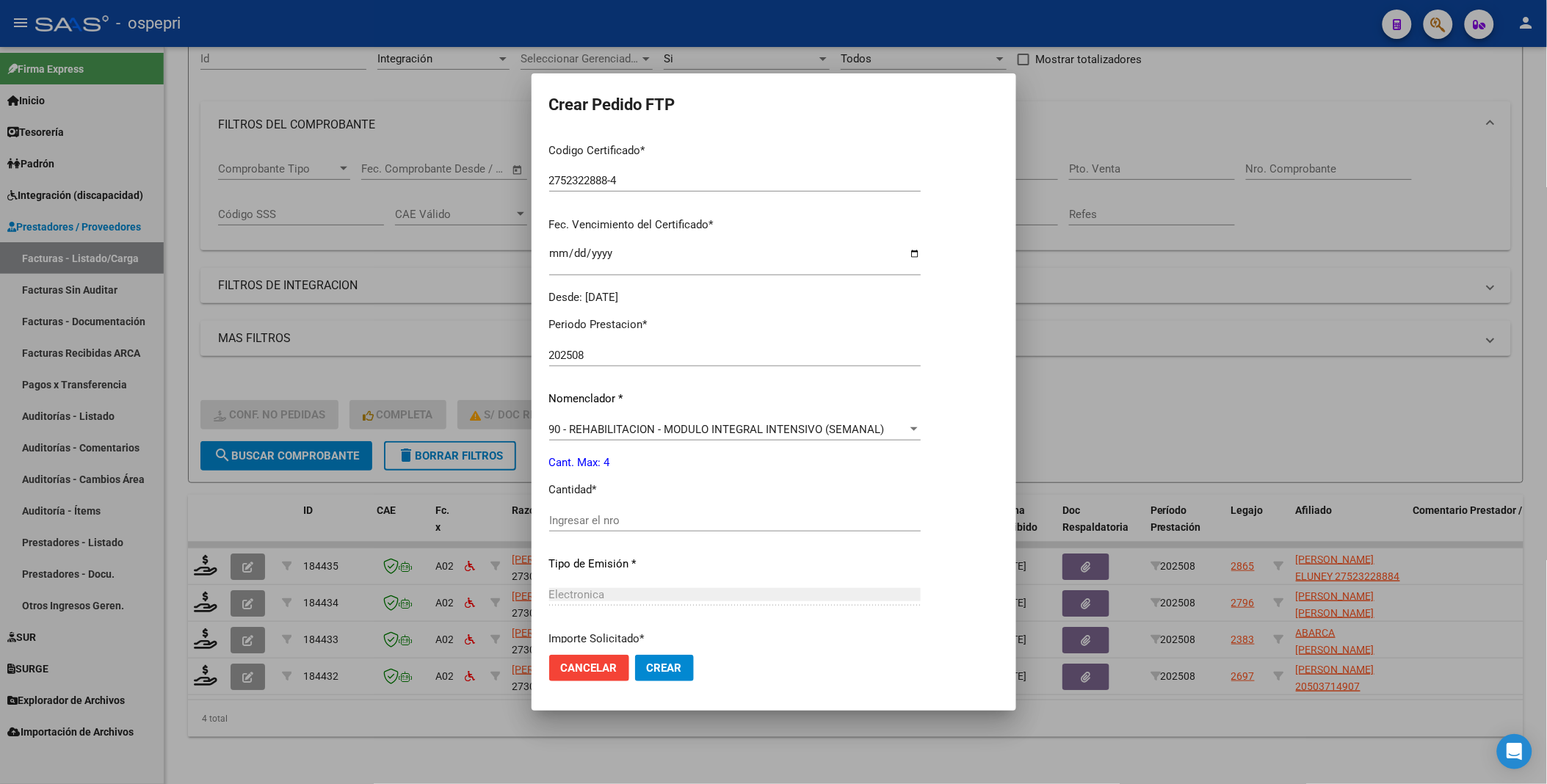
scroll to position [326, 0]
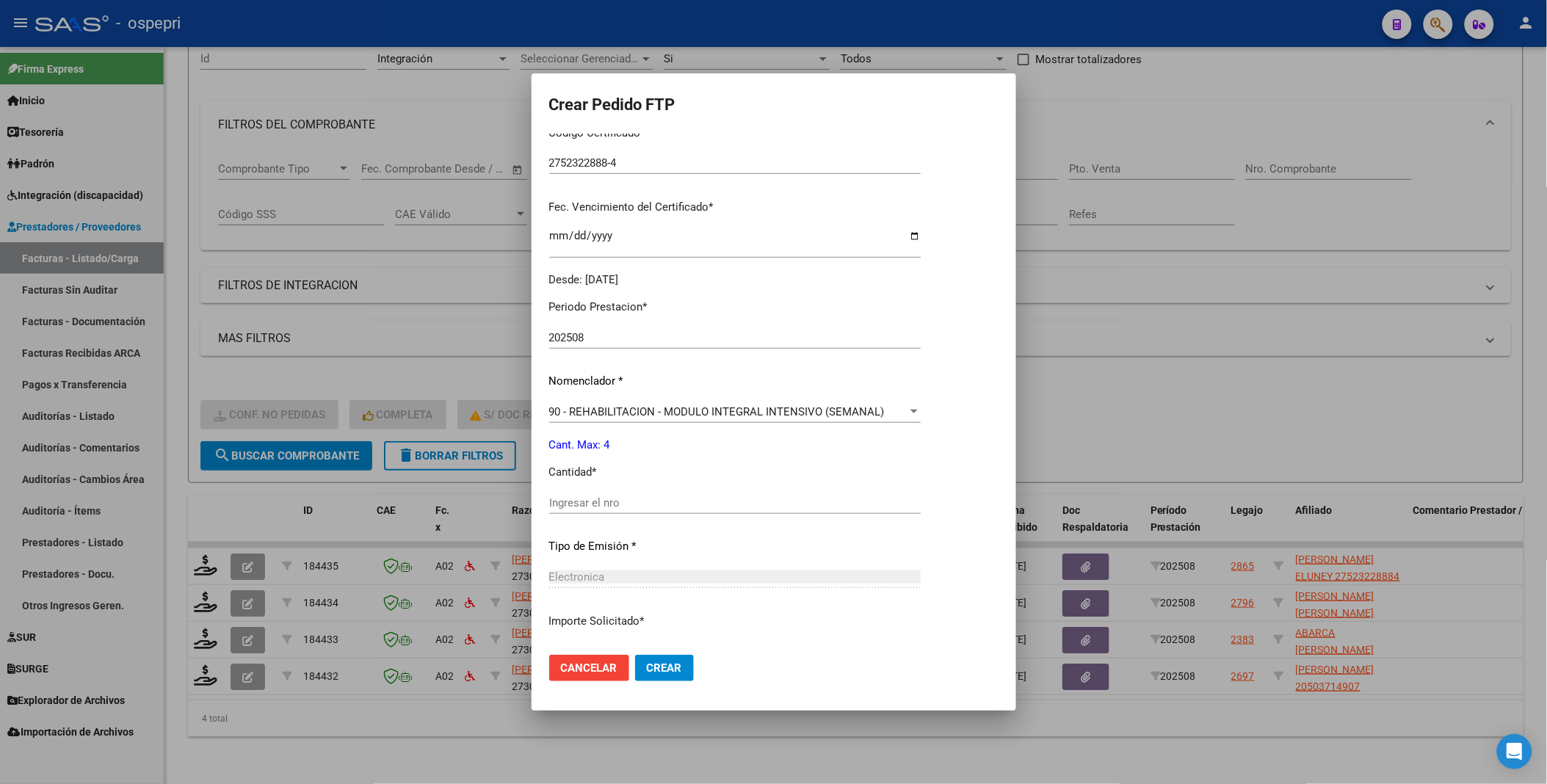
click at [639, 499] on input "Ingresar el nro" at bounding box center [735, 503] width 371 height 13
type input "4"
click at [648, 670] on span "Crear" at bounding box center [664, 668] width 35 height 13
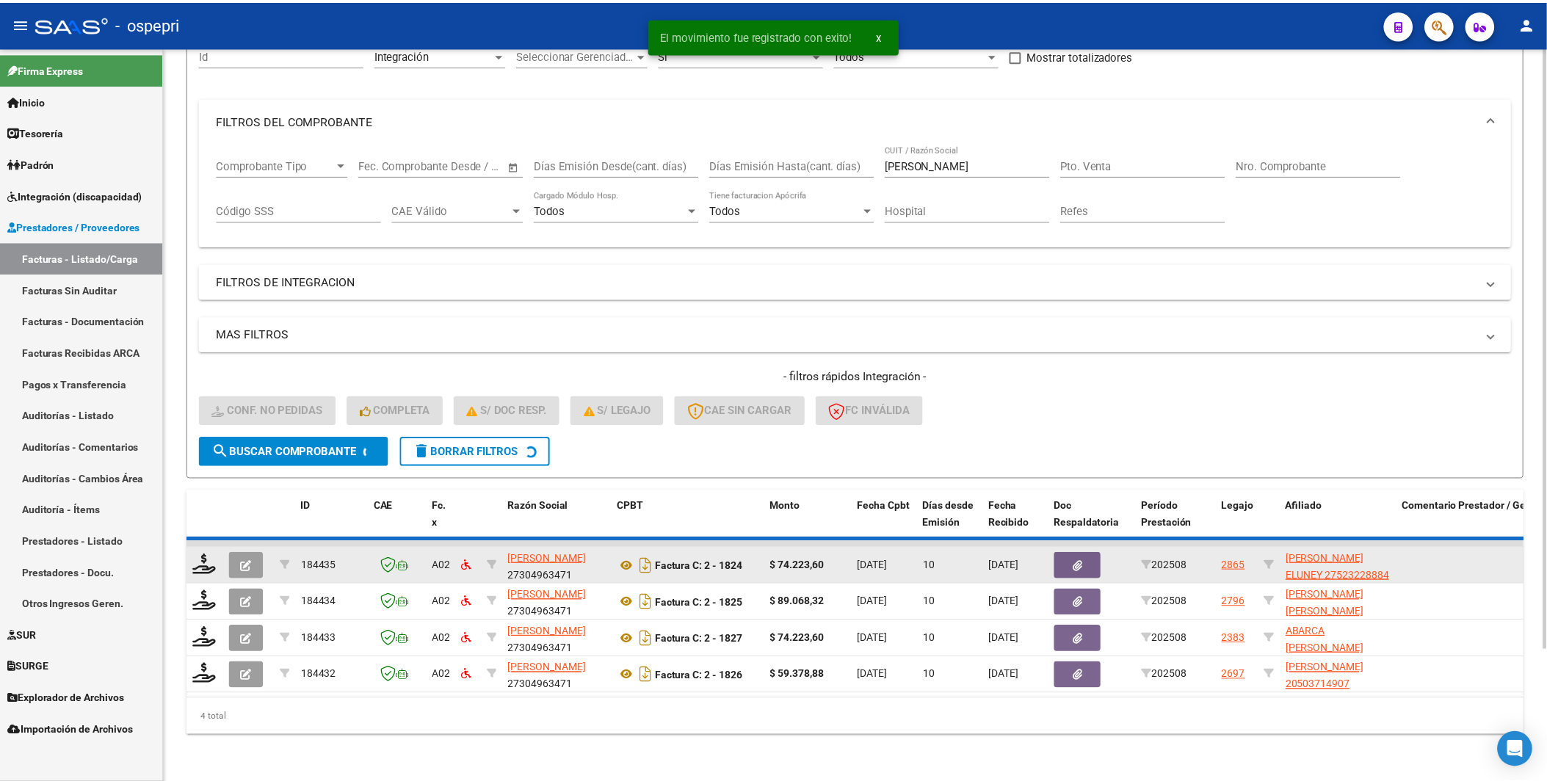
scroll to position [122, 0]
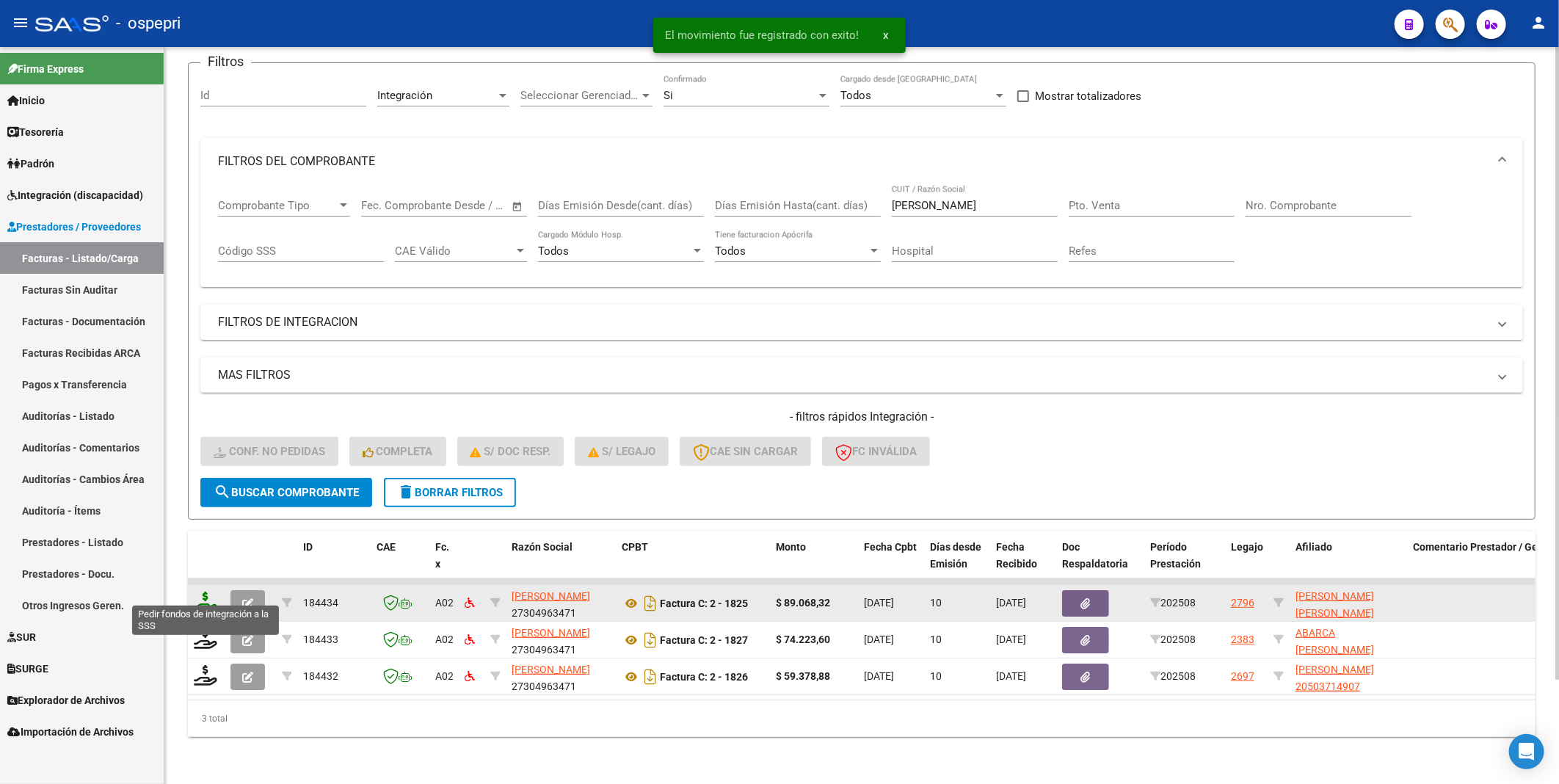
click at [211, 595] on icon at bounding box center [206, 602] width 24 height 21
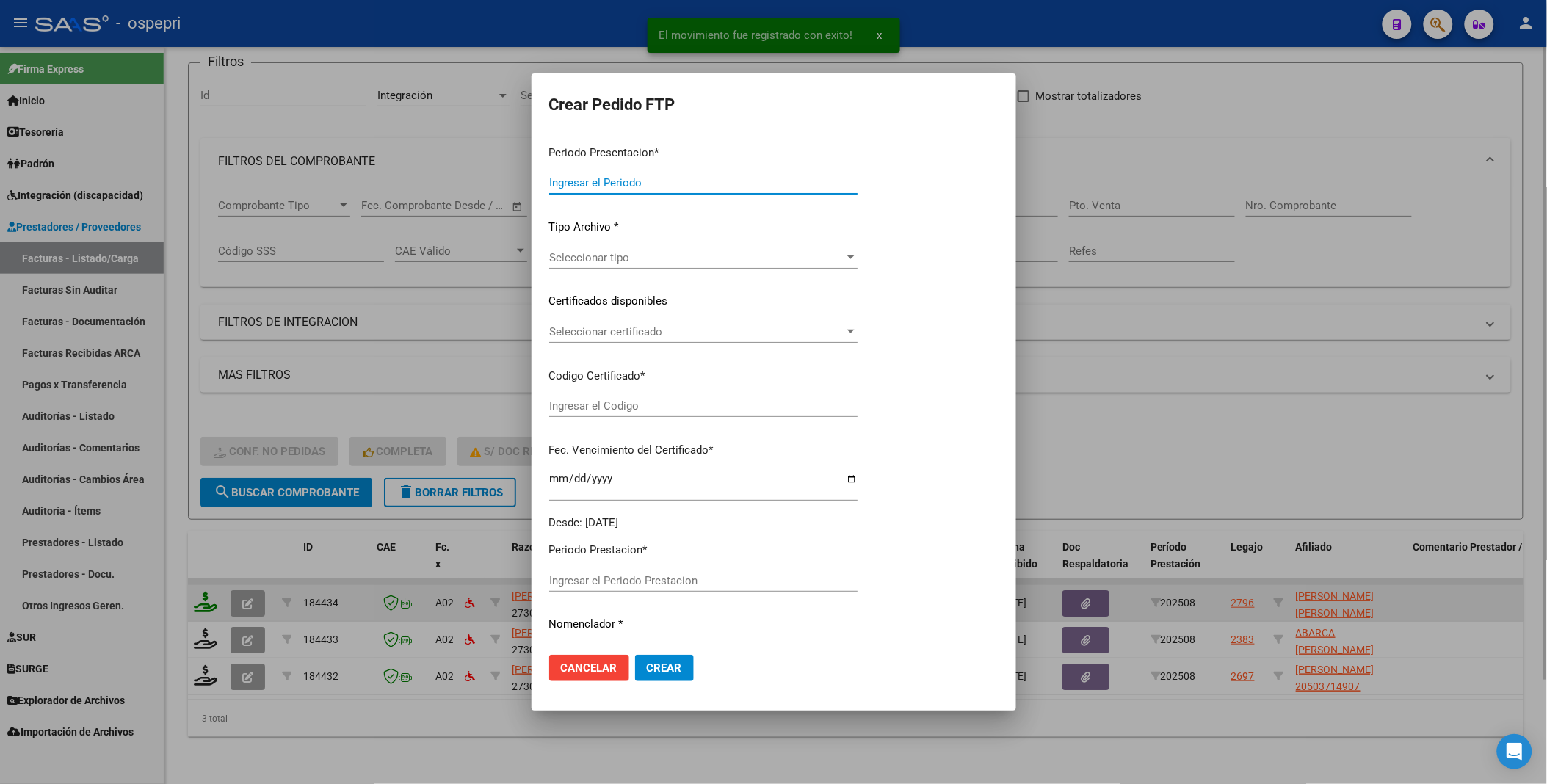
type input "202508"
type input "$ 89.068,32"
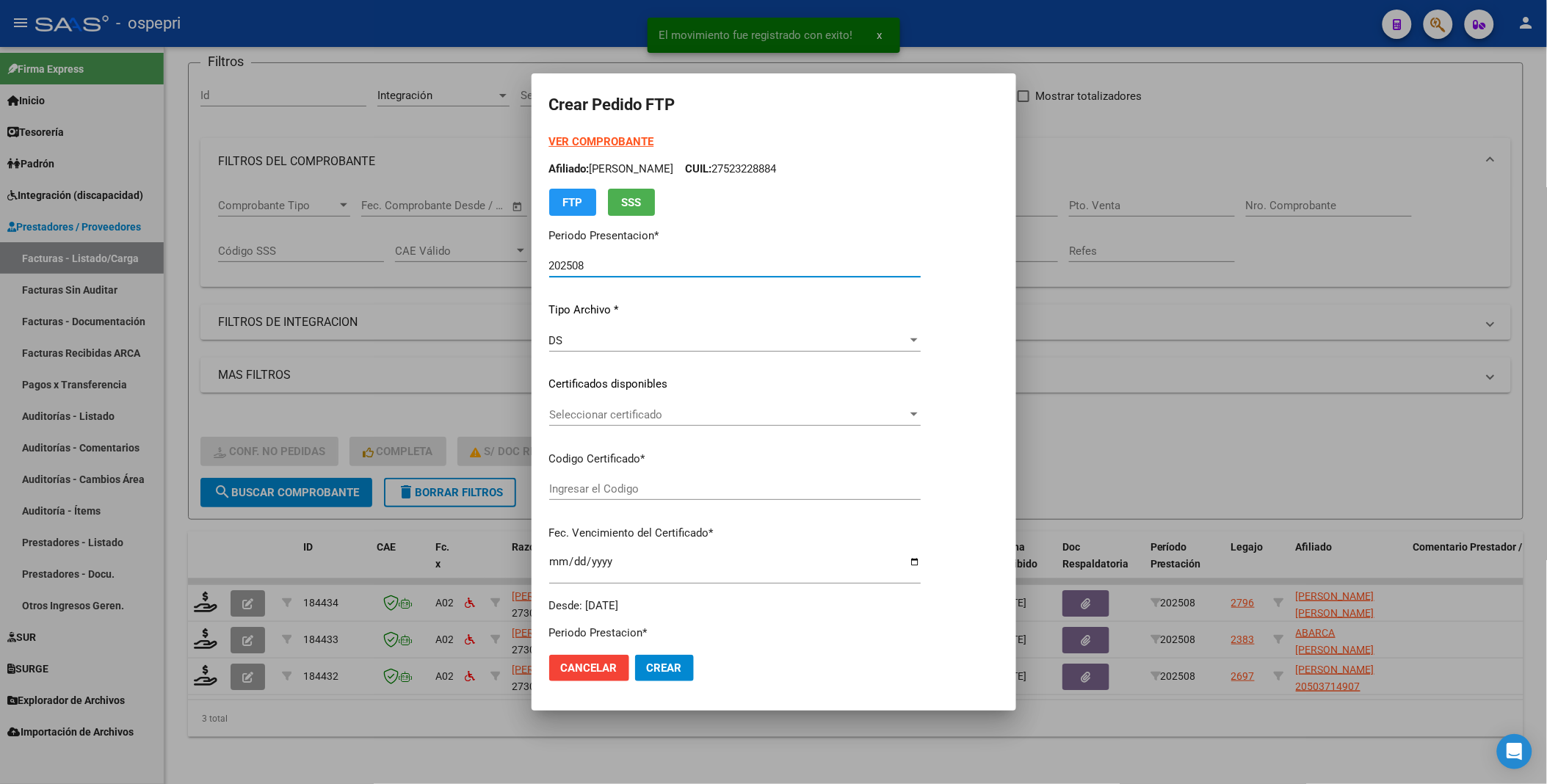
type input "20553010889"
type input "[DATE]"
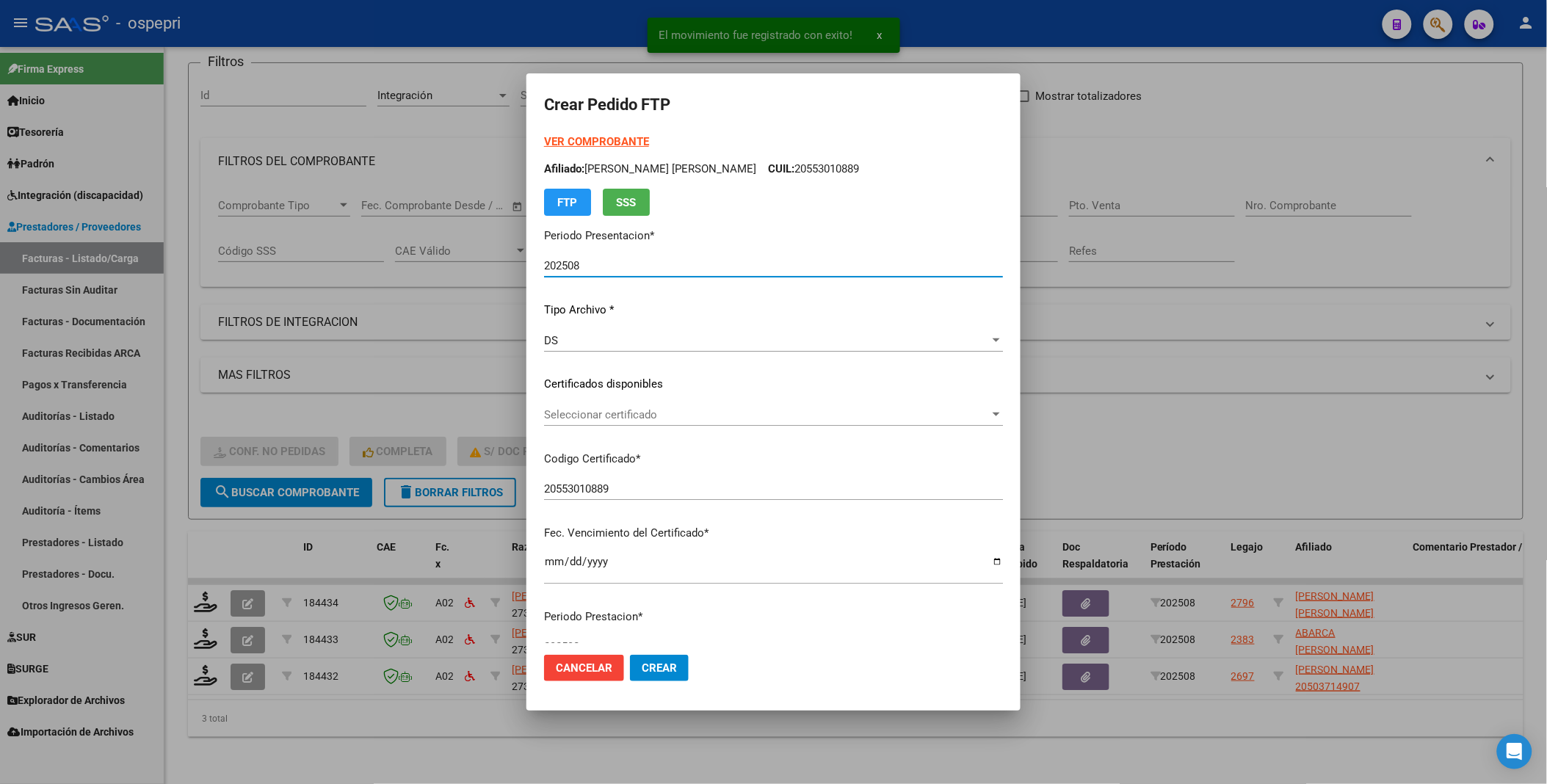
click at [995, 413] on div "Seleccionar certificado" at bounding box center [773, 415] width 459 height 13
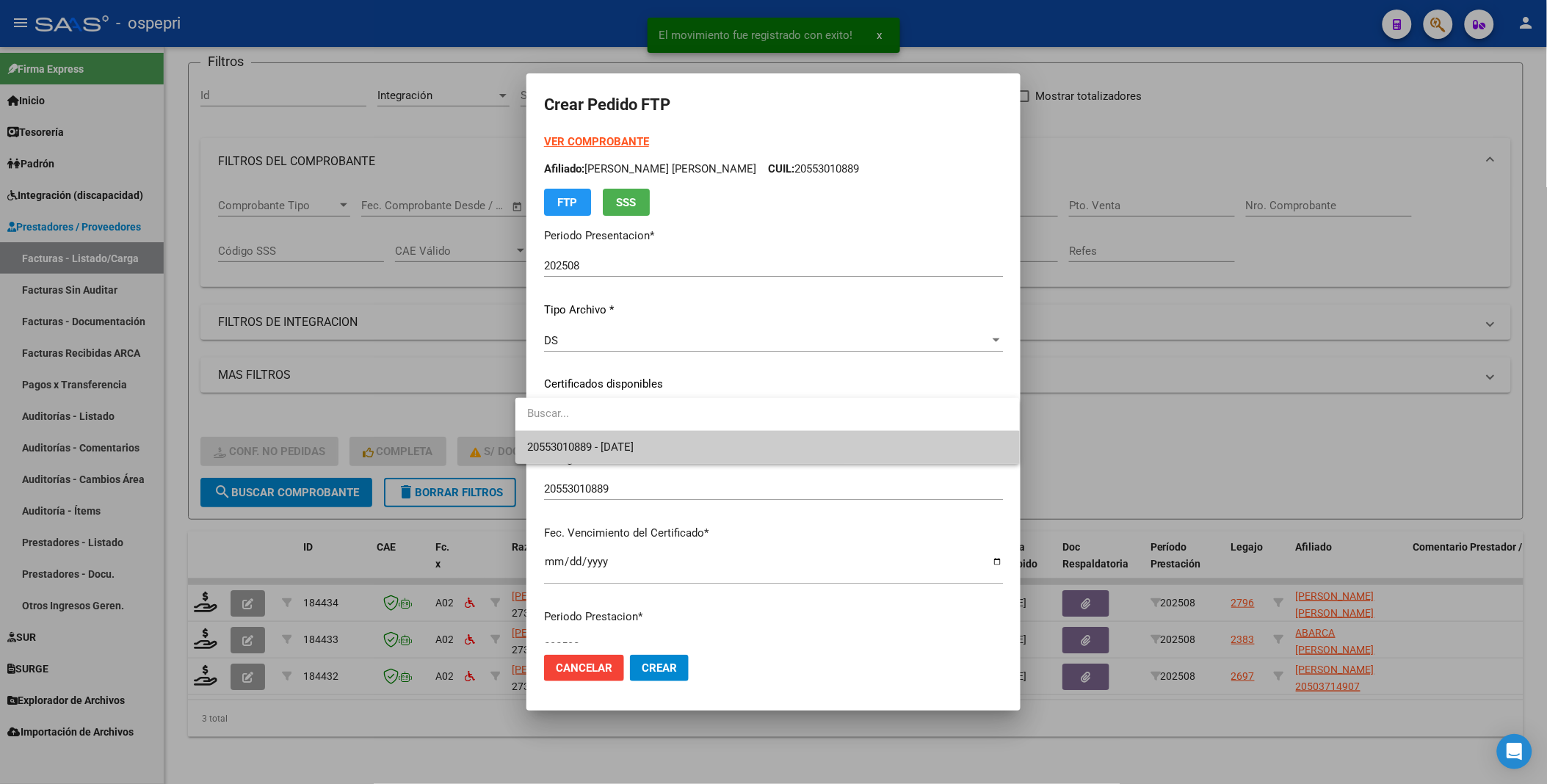
click at [907, 444] on span "20553010889 - [DATE]" at bounding box center [767, 447] width 480 height 33
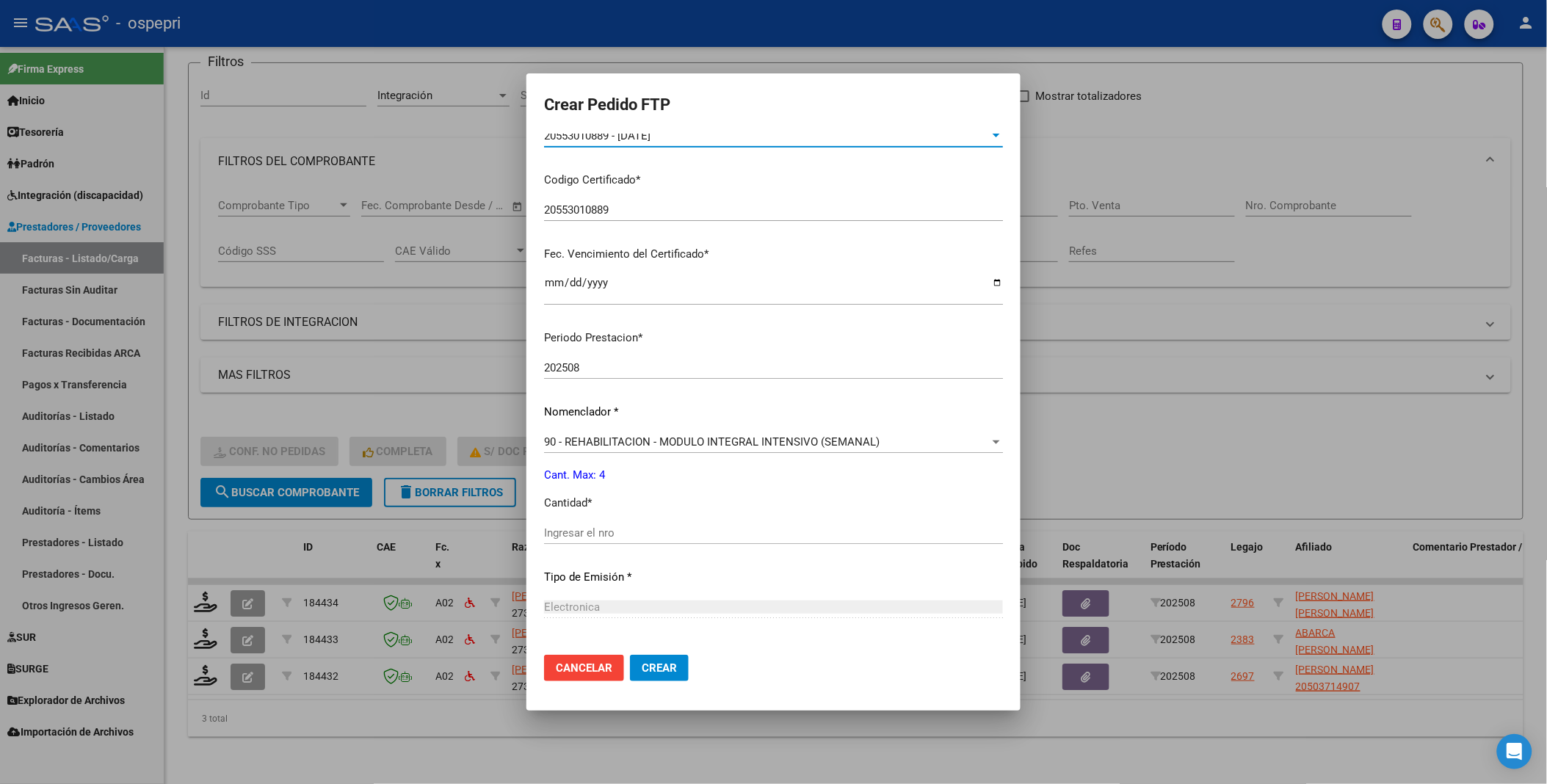
scroll to position [326, 0]
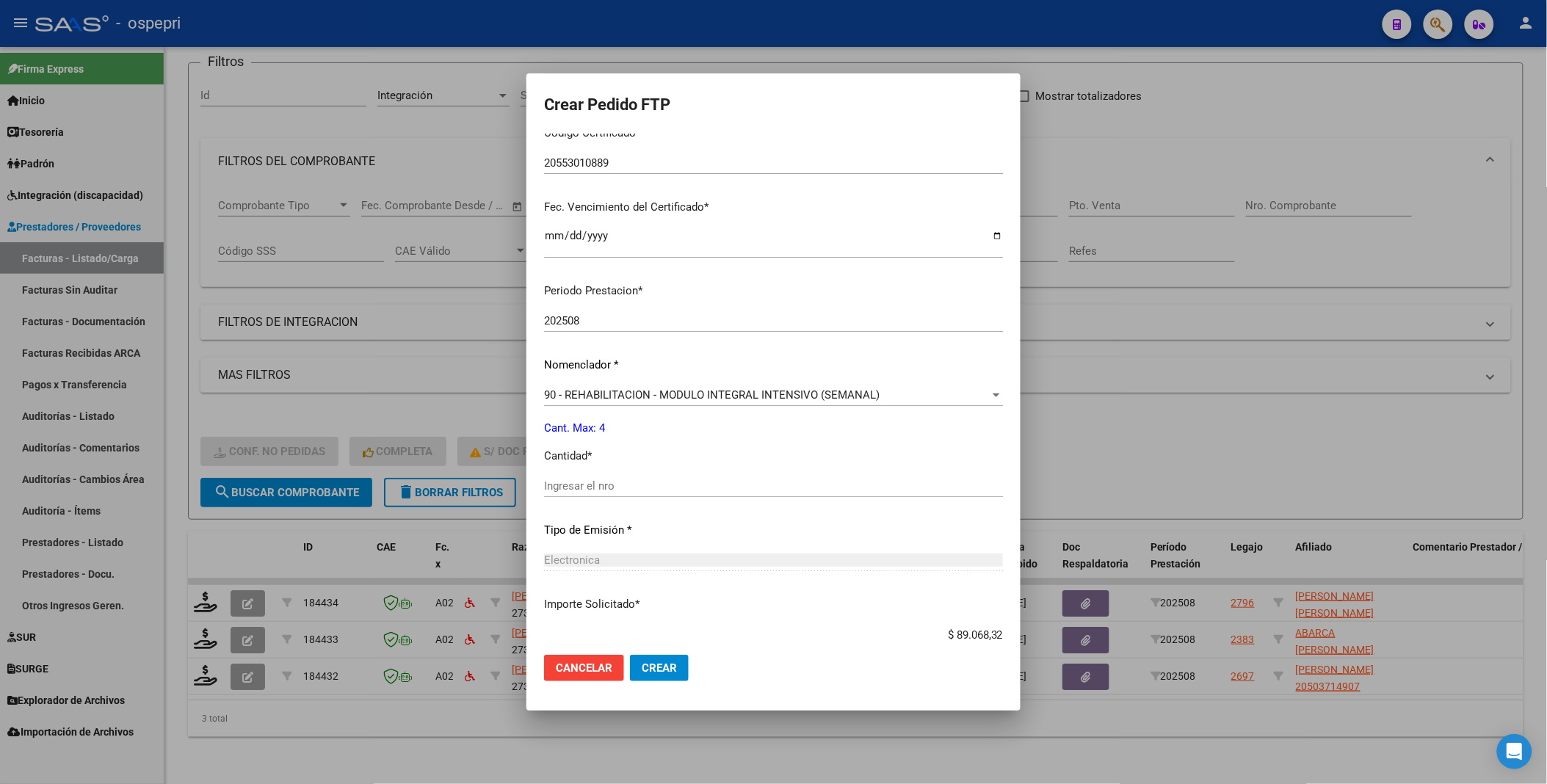
click at [628, 478] on div "Ingresar el nro" at bounding box center [773, 486] width 459 height 22
type input "4"
click at [651, 668] on span "Crear" at bounding box center [658, 668] width 35 height 13
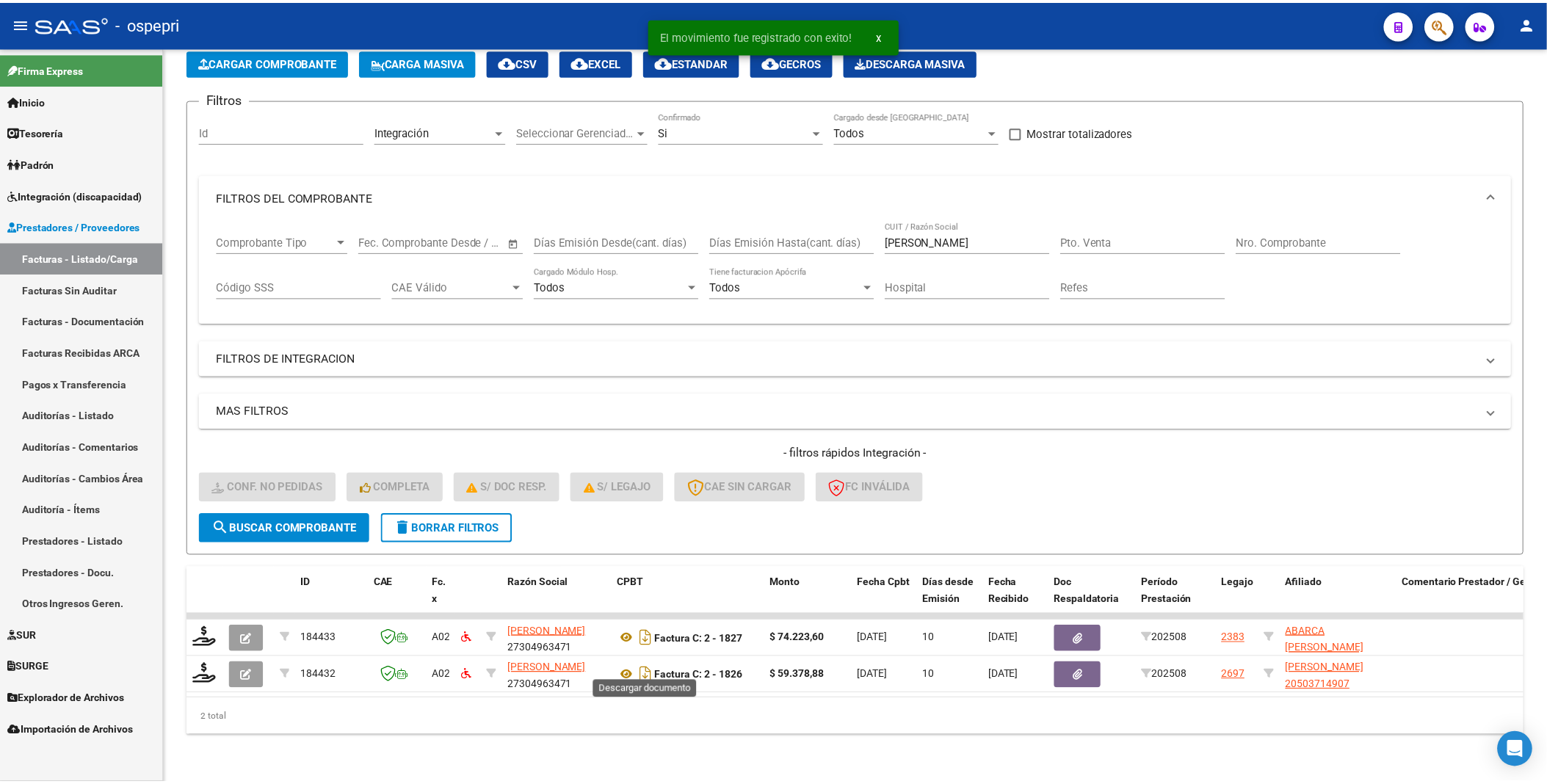
scroll to position [85, 0]
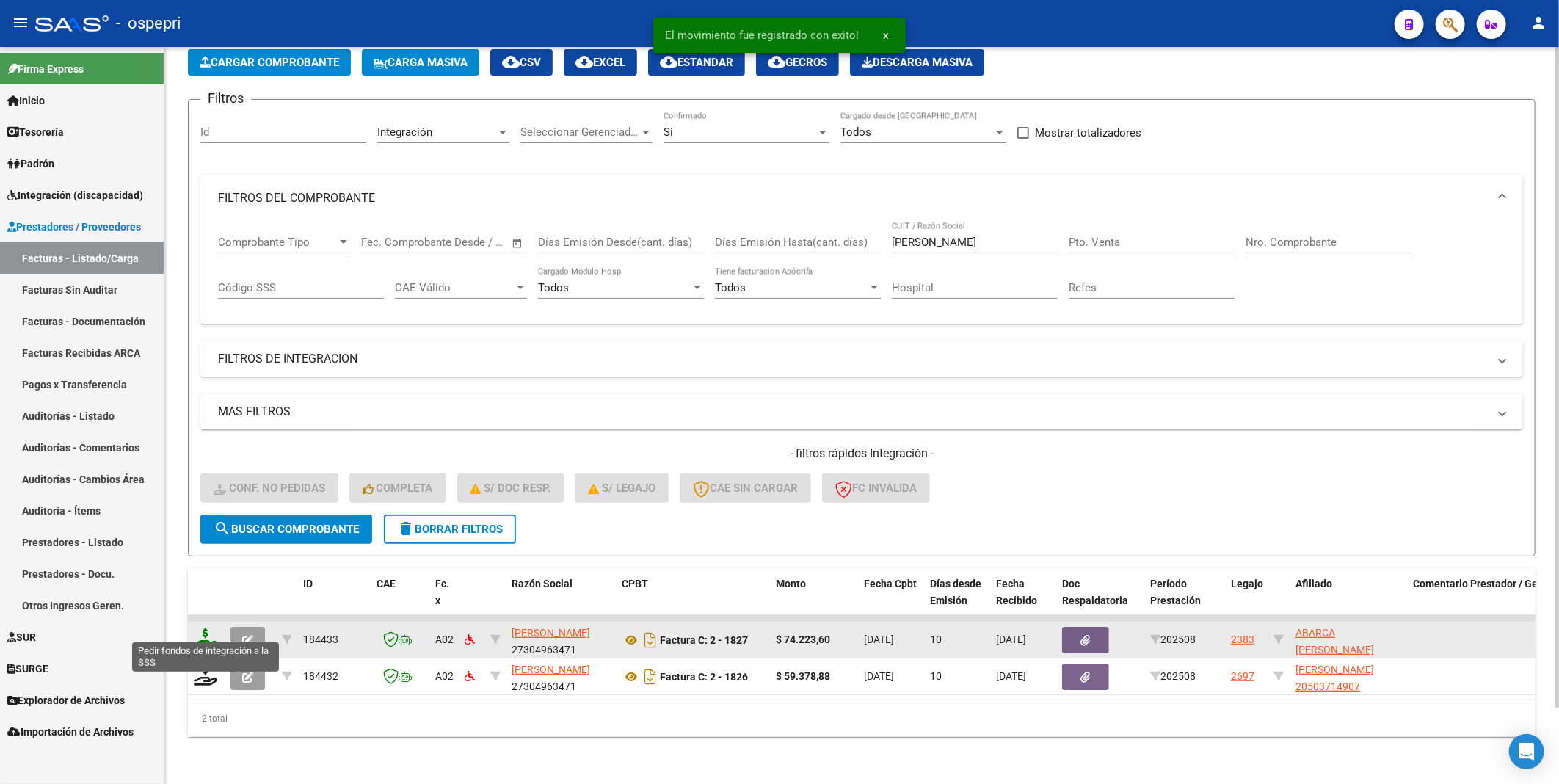
click at [206, 629] on icon at bounding box center [206, 639] width 24 height 21
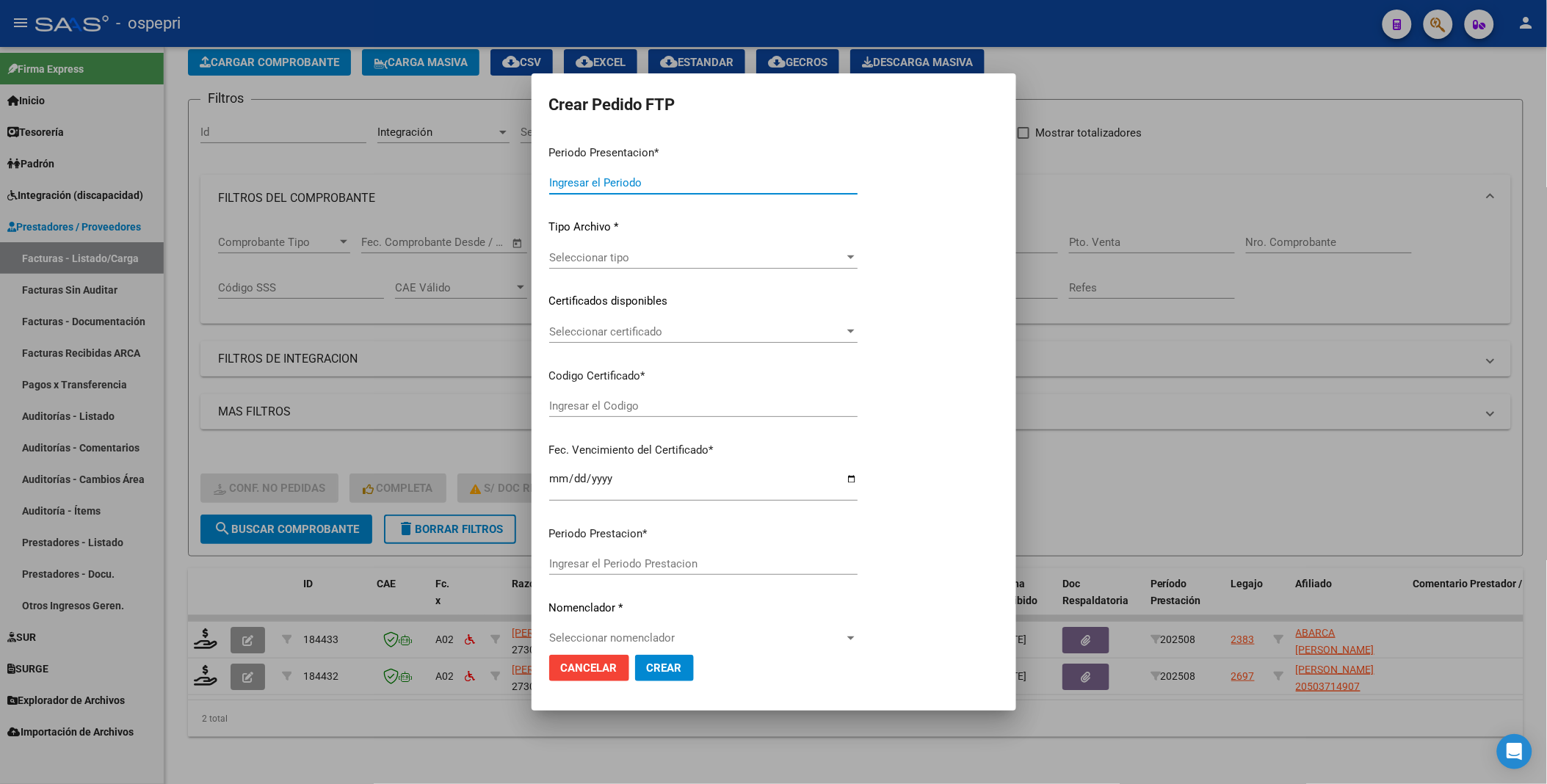
type input "202508"
type input "$ 74.223,60"
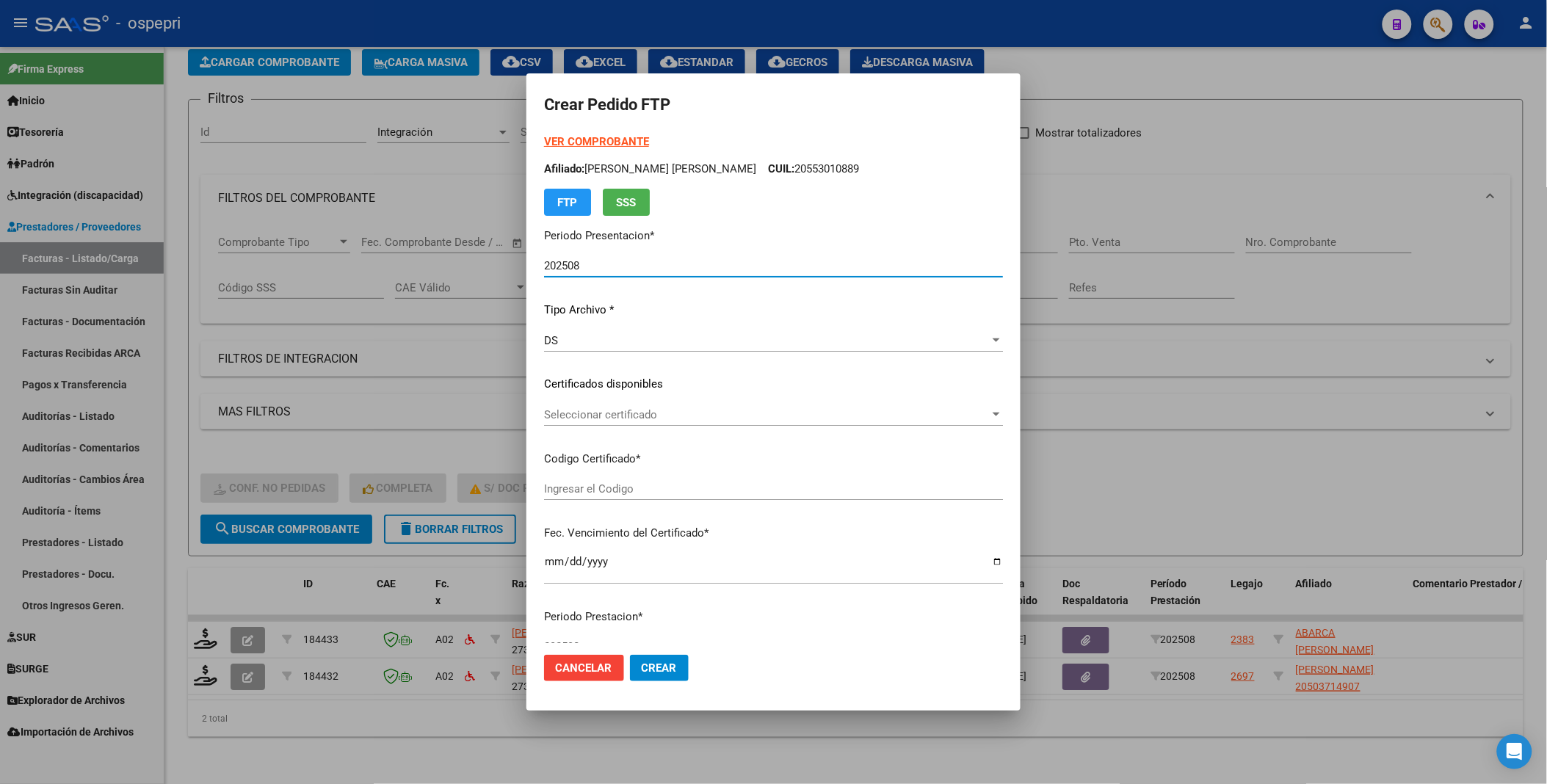
type input "20492804747"
type input "[DATE]"
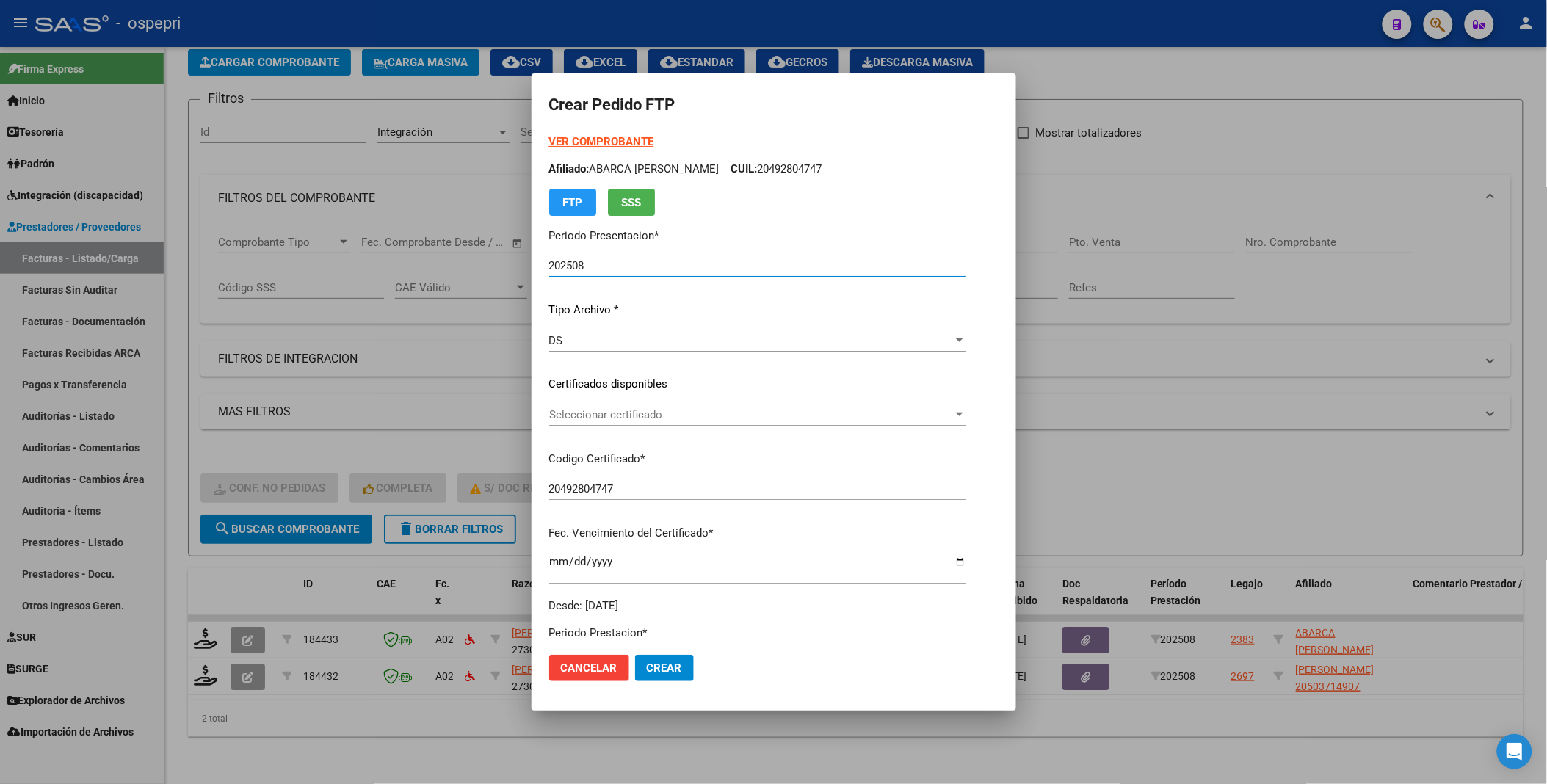
click at [965, 412] on div at bounding box center [960, 415] width 13 height 11
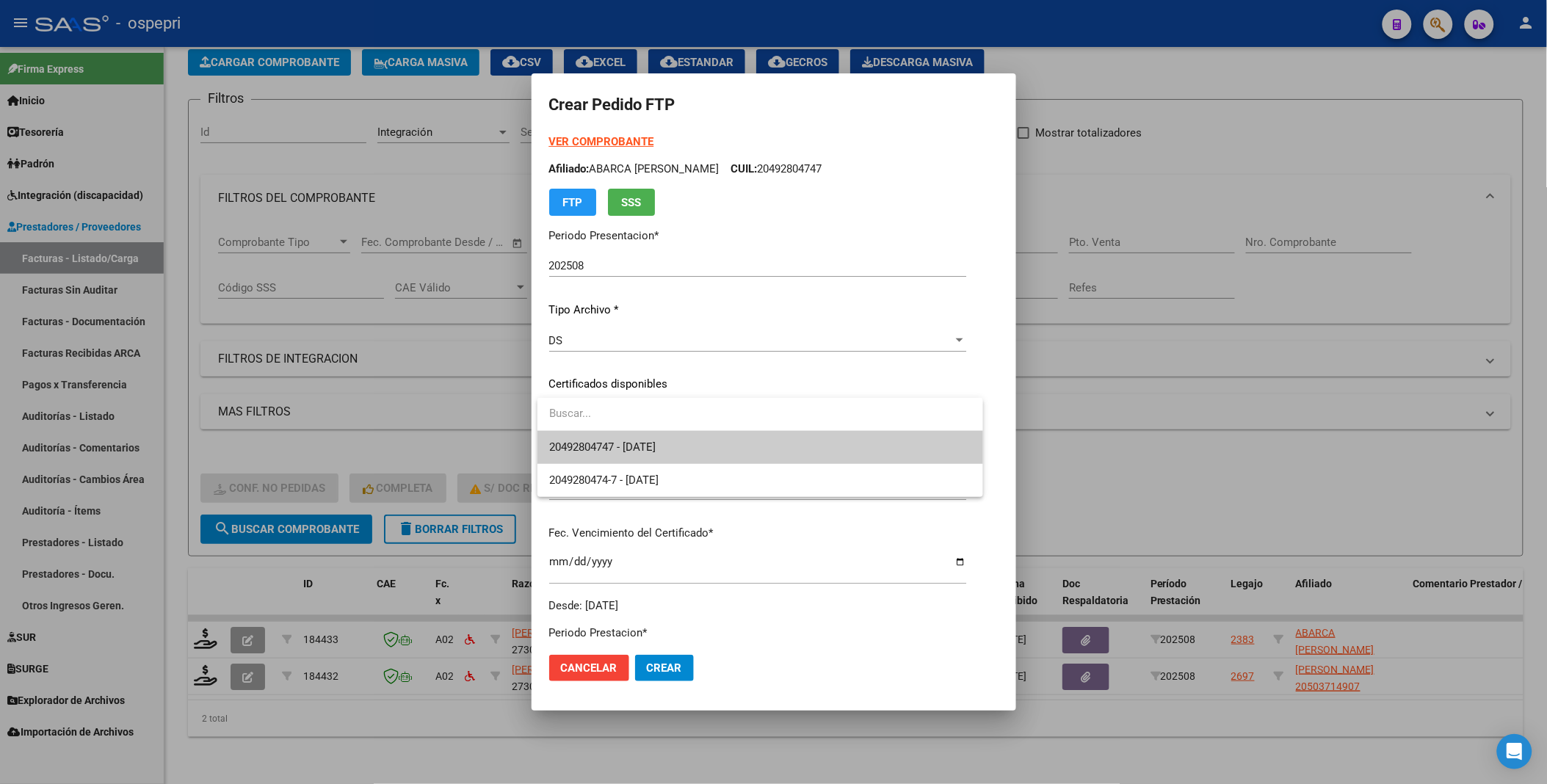
click at [890, 444] on span "20492804747 - [DATE]" at bounding box center [761, 447] width 423 height 33
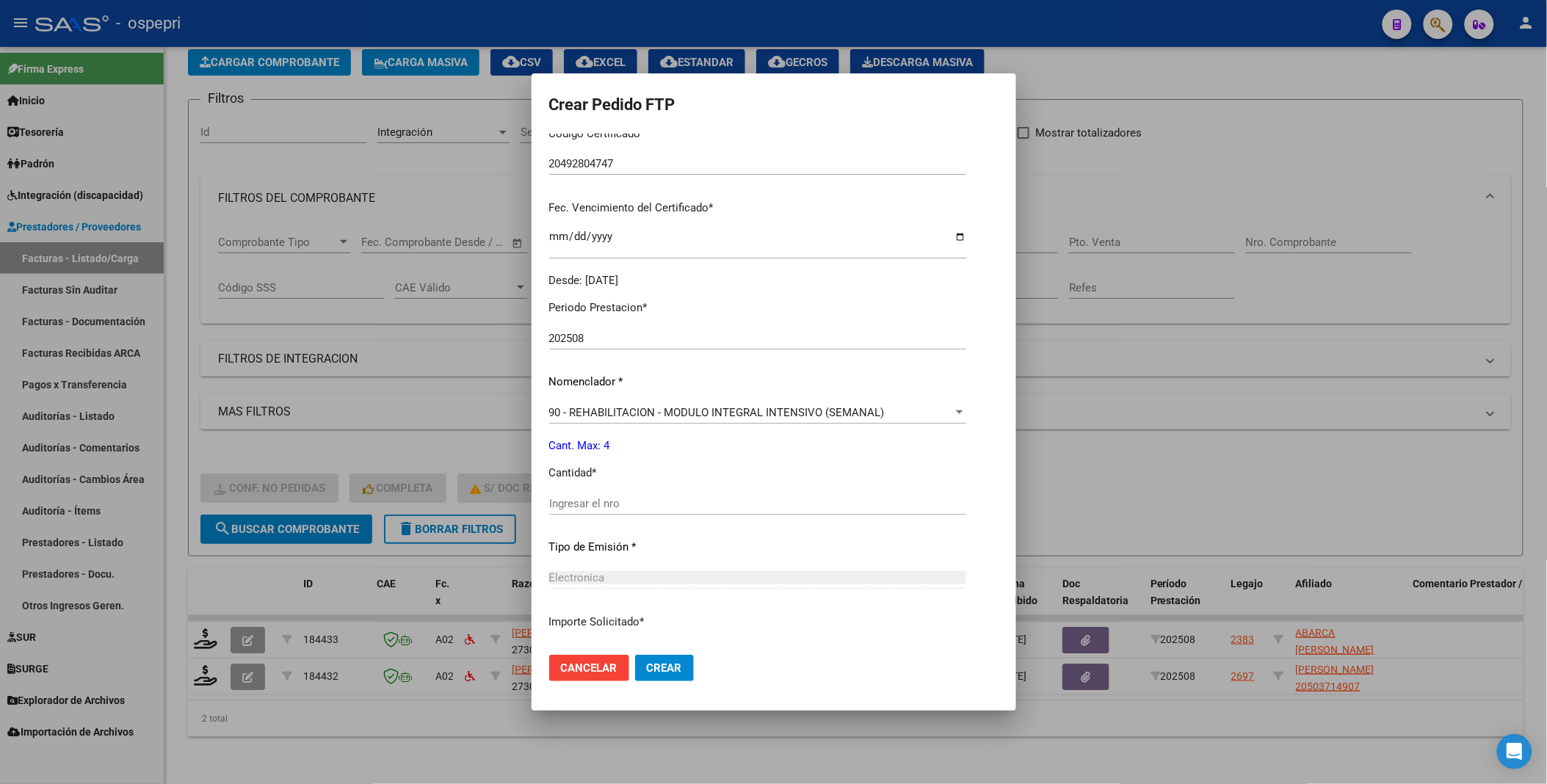
scroll to position [326, 0]
click at [668, 502] on input "Ingresar el nro" at bounding box center [758, 503] width 417 height 13
type input "4"
click at [661, 670] on span "Crear" at bounding box center [664, 668] width 35 height 13
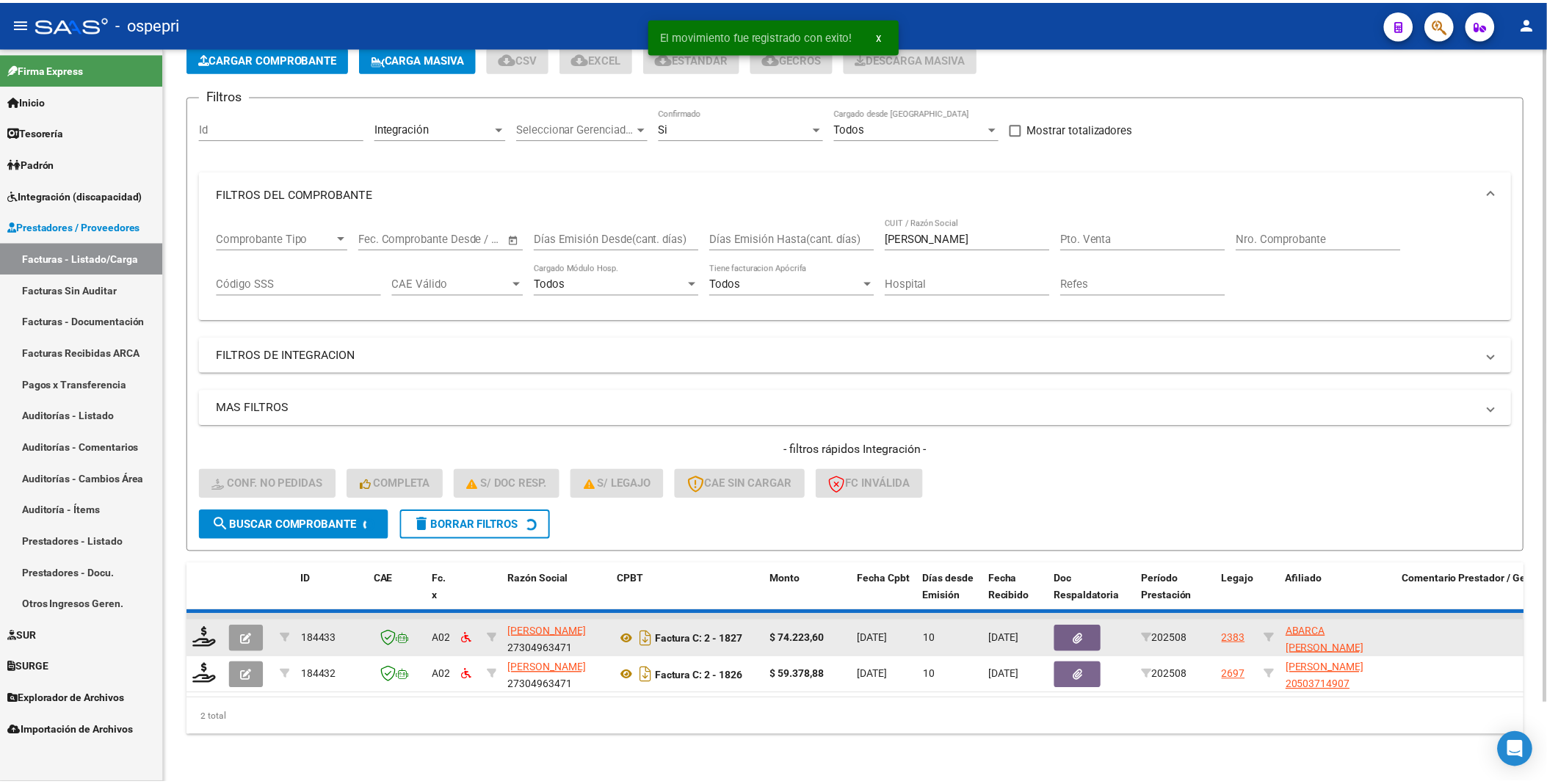
scroll to position [48, 0]
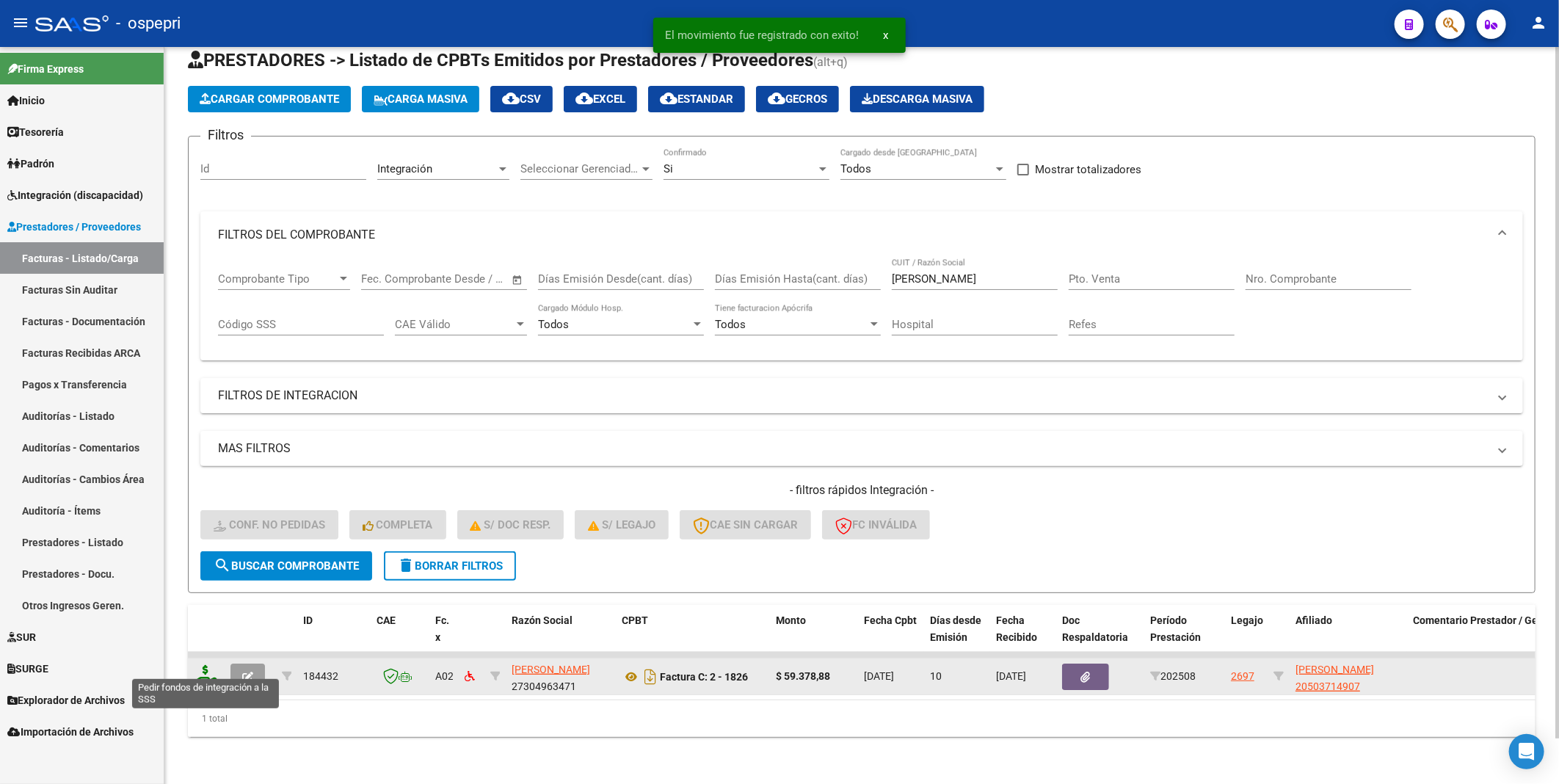
click at [206, 670] on icon at bounding box center [206, 675] width 24 height 21
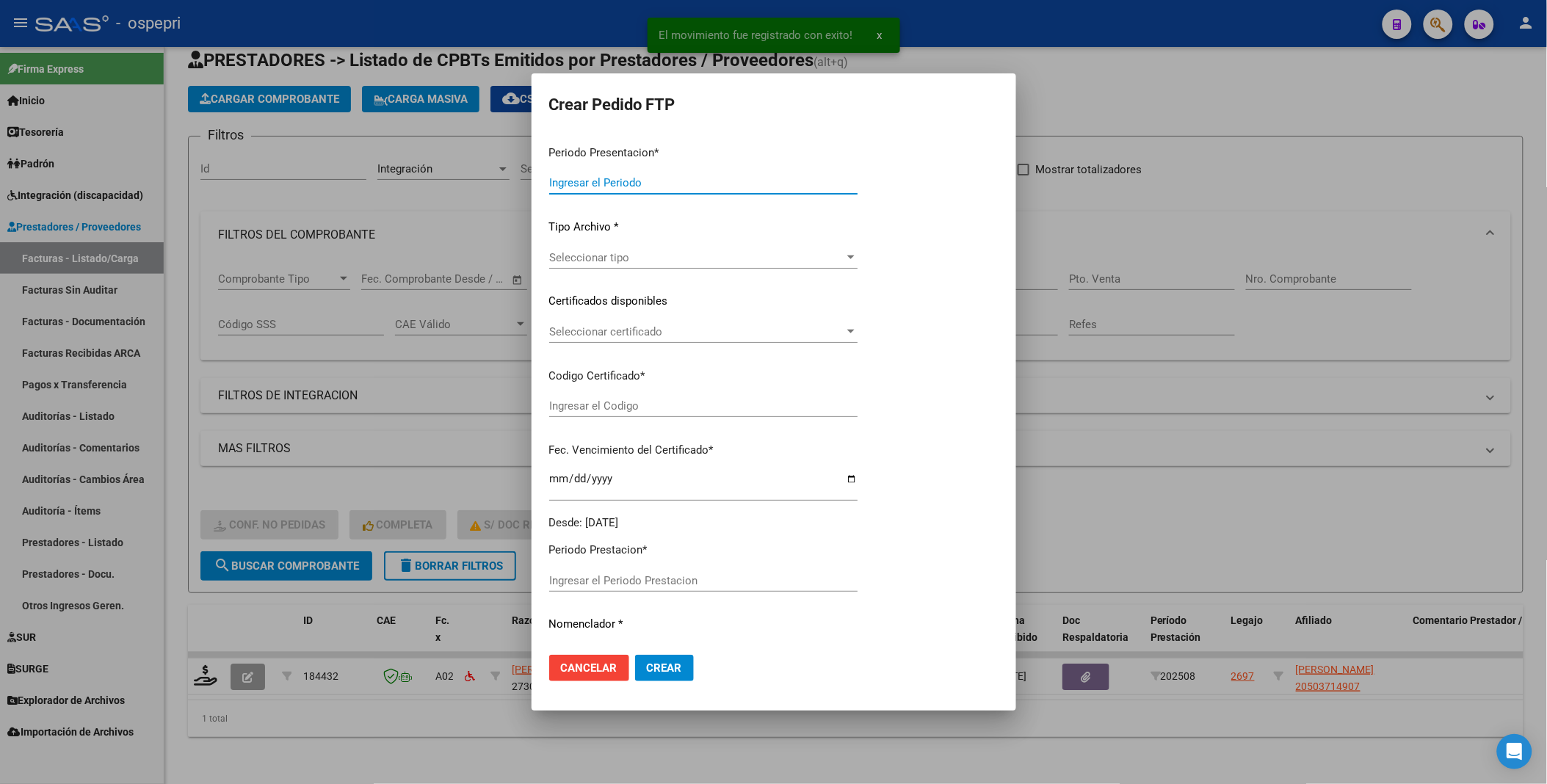
type input "202508"
type input "$ 59.378,88"
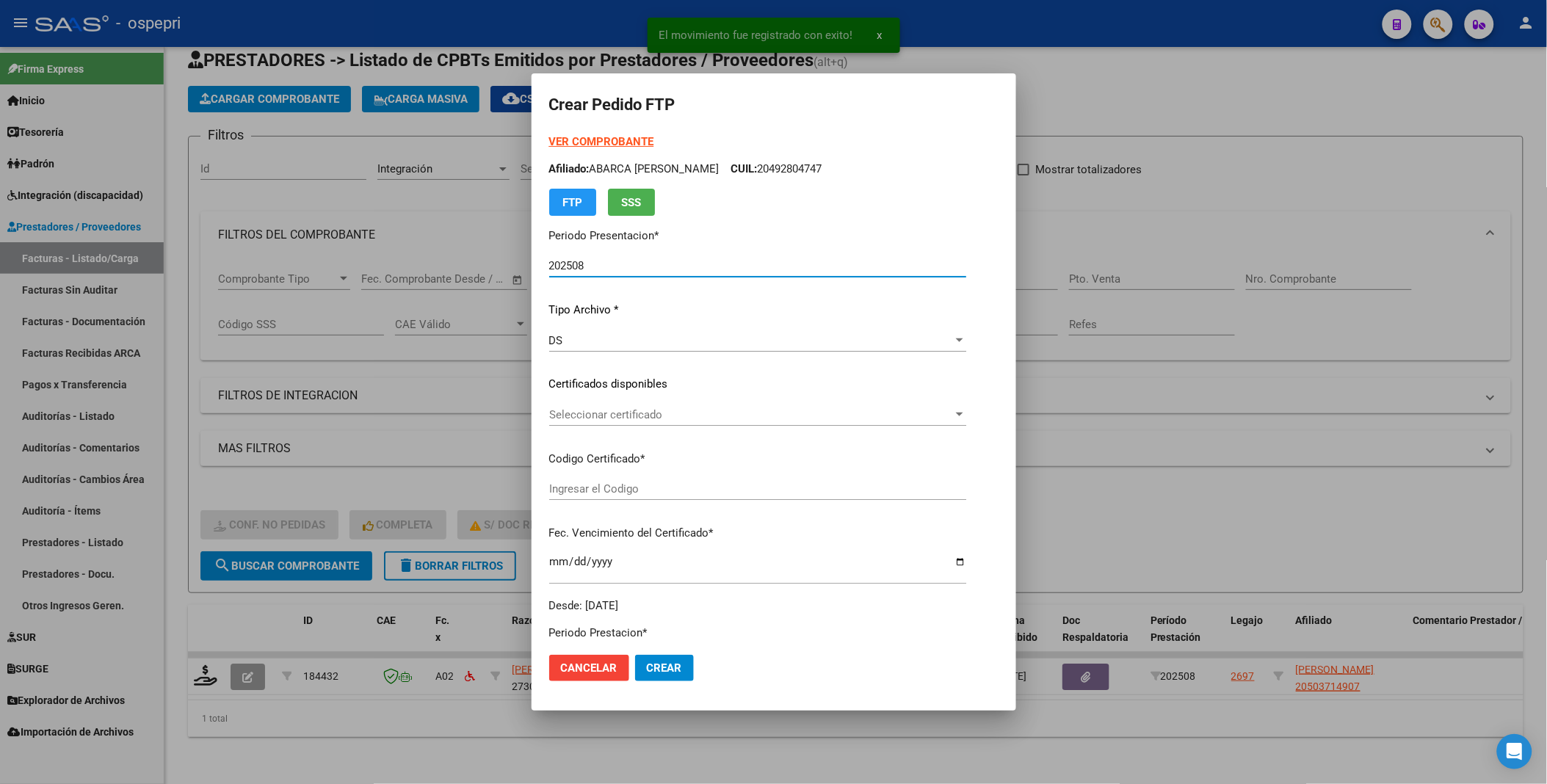
type input "2050371490-7"
type input "[DATE]"
click at [921, 412] on div at bounding box center [914, 415] width 13 height 11
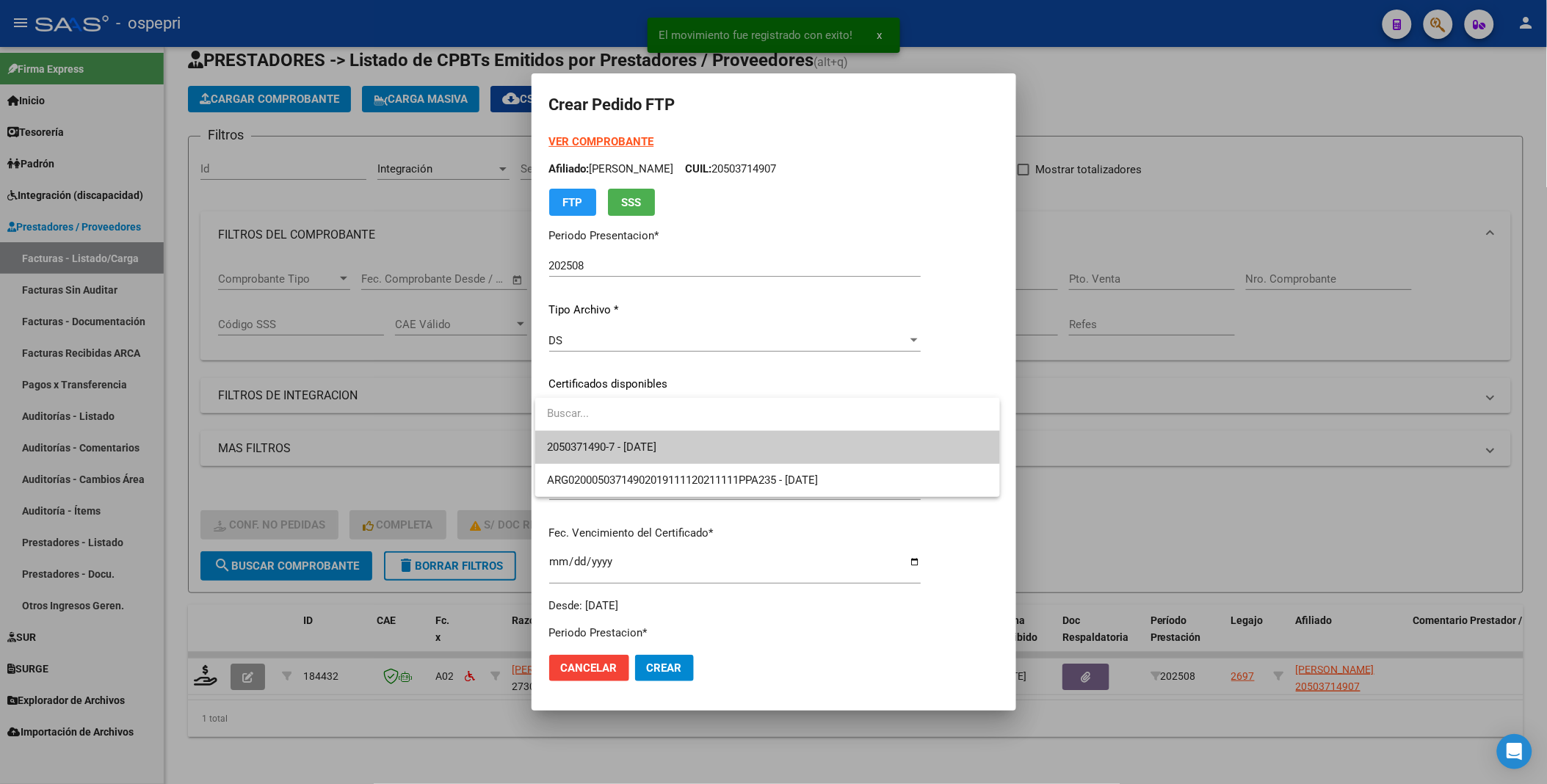
click at [902, 449] on span "2050371490-7 - [DATE]" at bounding box center [767, 447] width 441 height 33
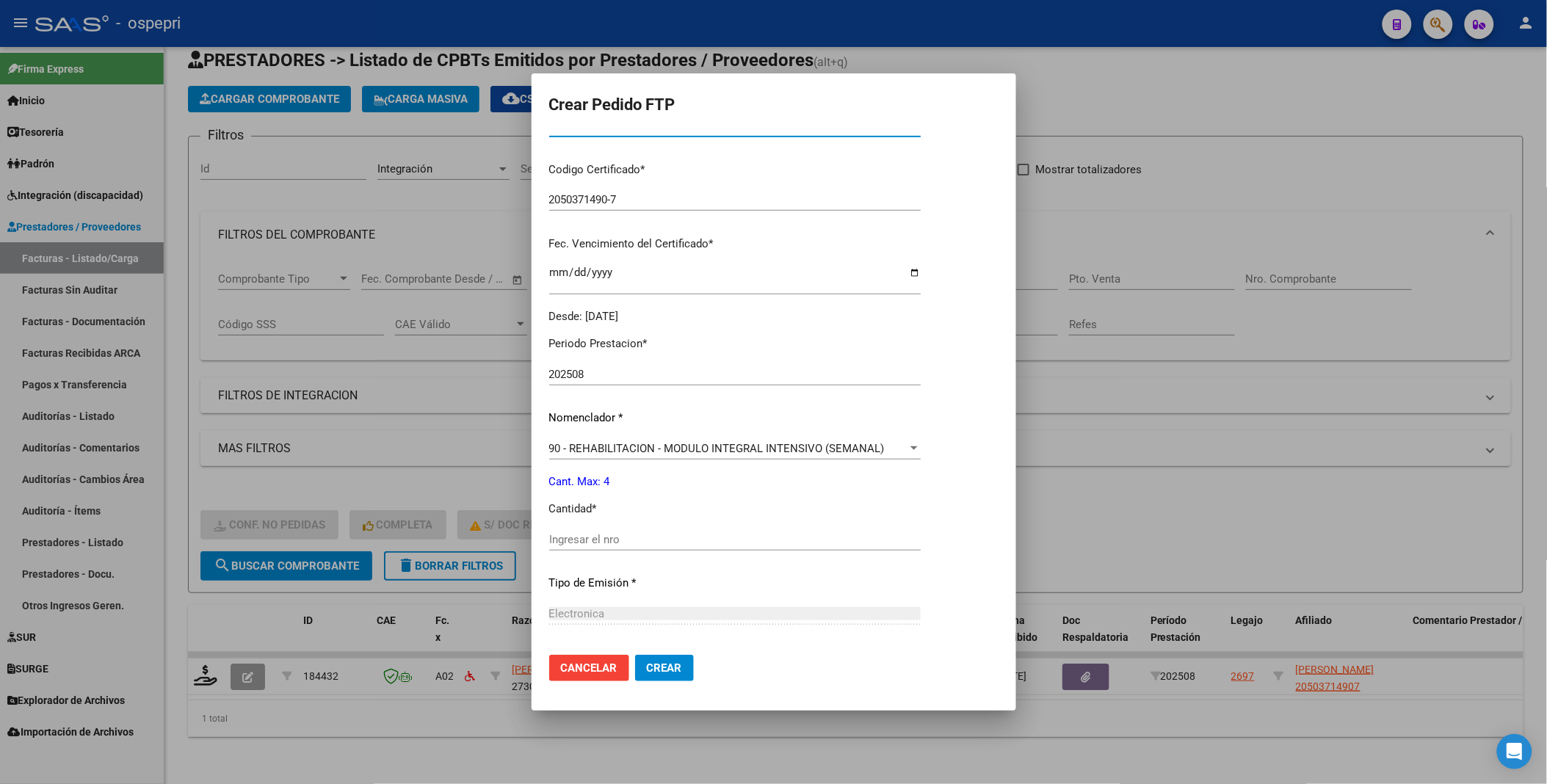
scroll to position [326, 0]
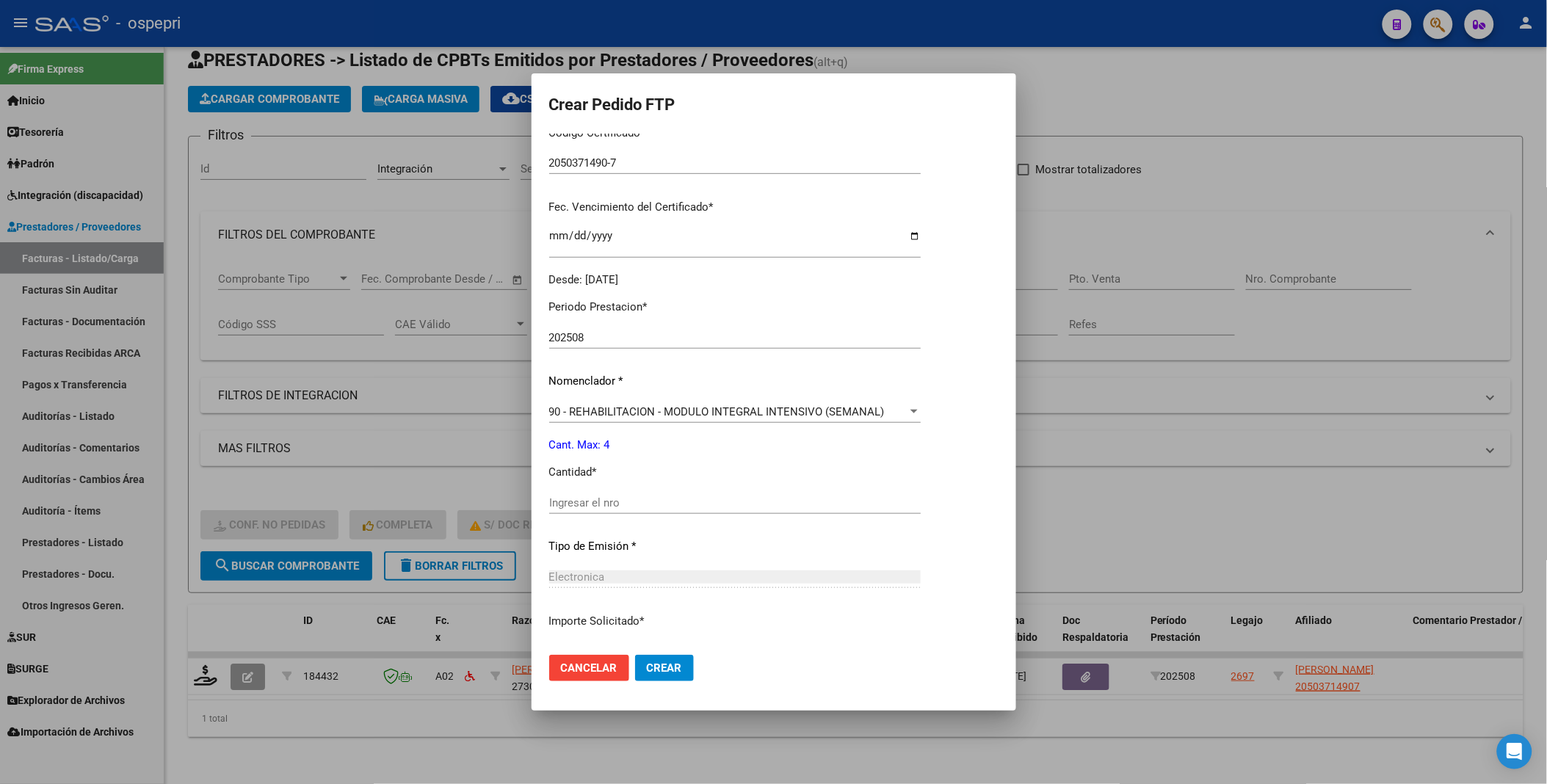
click at [641, 502] on input "Ingresar el nro" at bounding box center [735, 503] width 371 height 13
type input "4"
click at [675, 669] on span "Crear" at bounding box center [664, 668] width 35 height 13
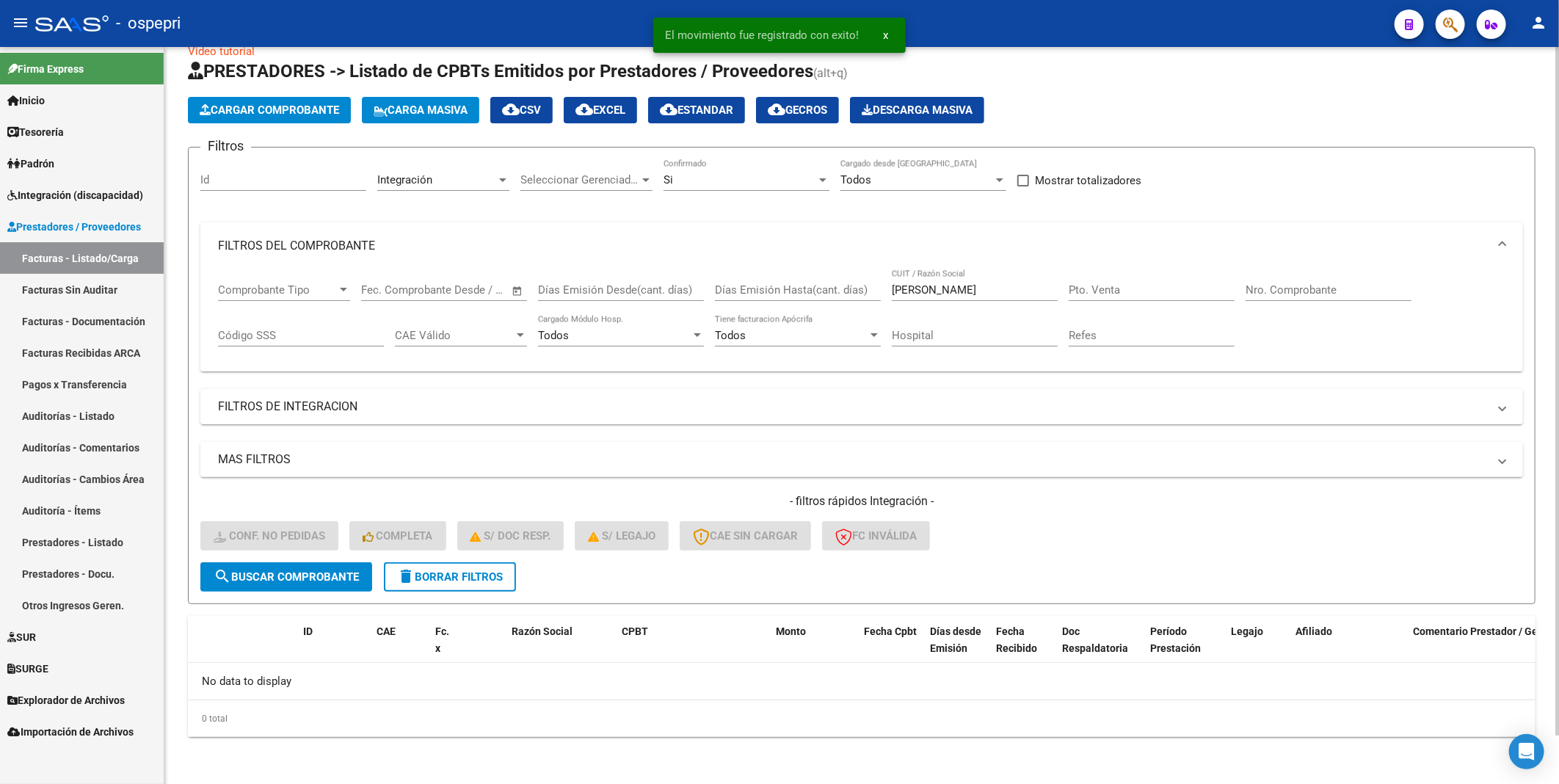
scroll to position [25, 0]
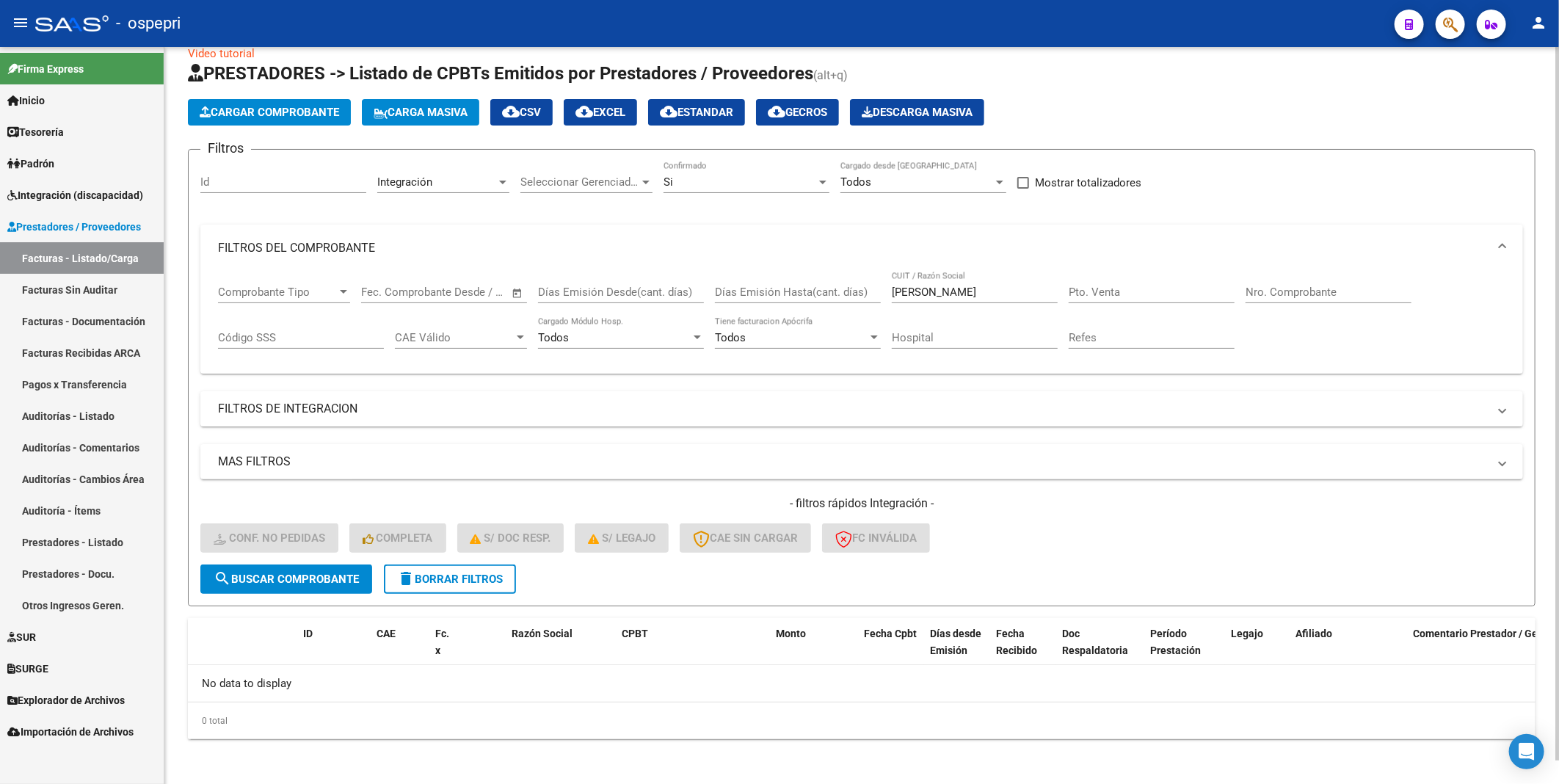
click at [323, 569] on button "search Buscar Comprobante" at bounding box center [286, 579] width 171 height 29
click at [304, 577] on span "search Buscar Comprobante" at bounding box center [286, 579] width 145 height 13
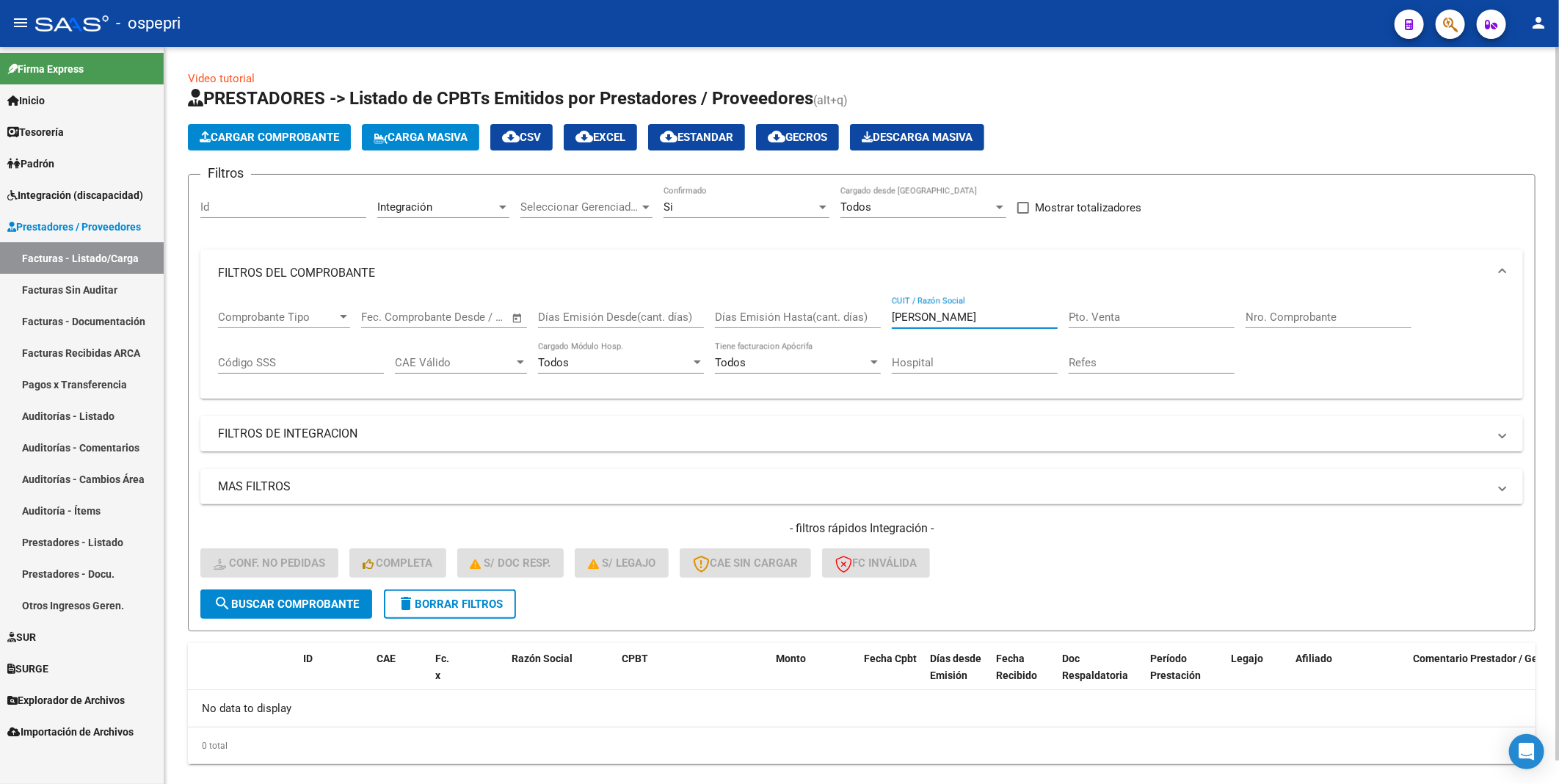
drag, startPoint x: 1001, startPoint y: 319, endPoint x: 851, endPoint y: 318, distance: 150.0
click at [851, 318] on div "Comprobante Tipo Comprobante Tipo Fecha inicio – Fecha fin Fec. Comprobante Des…" at bounding box center [862, 342] width 1288 height 91
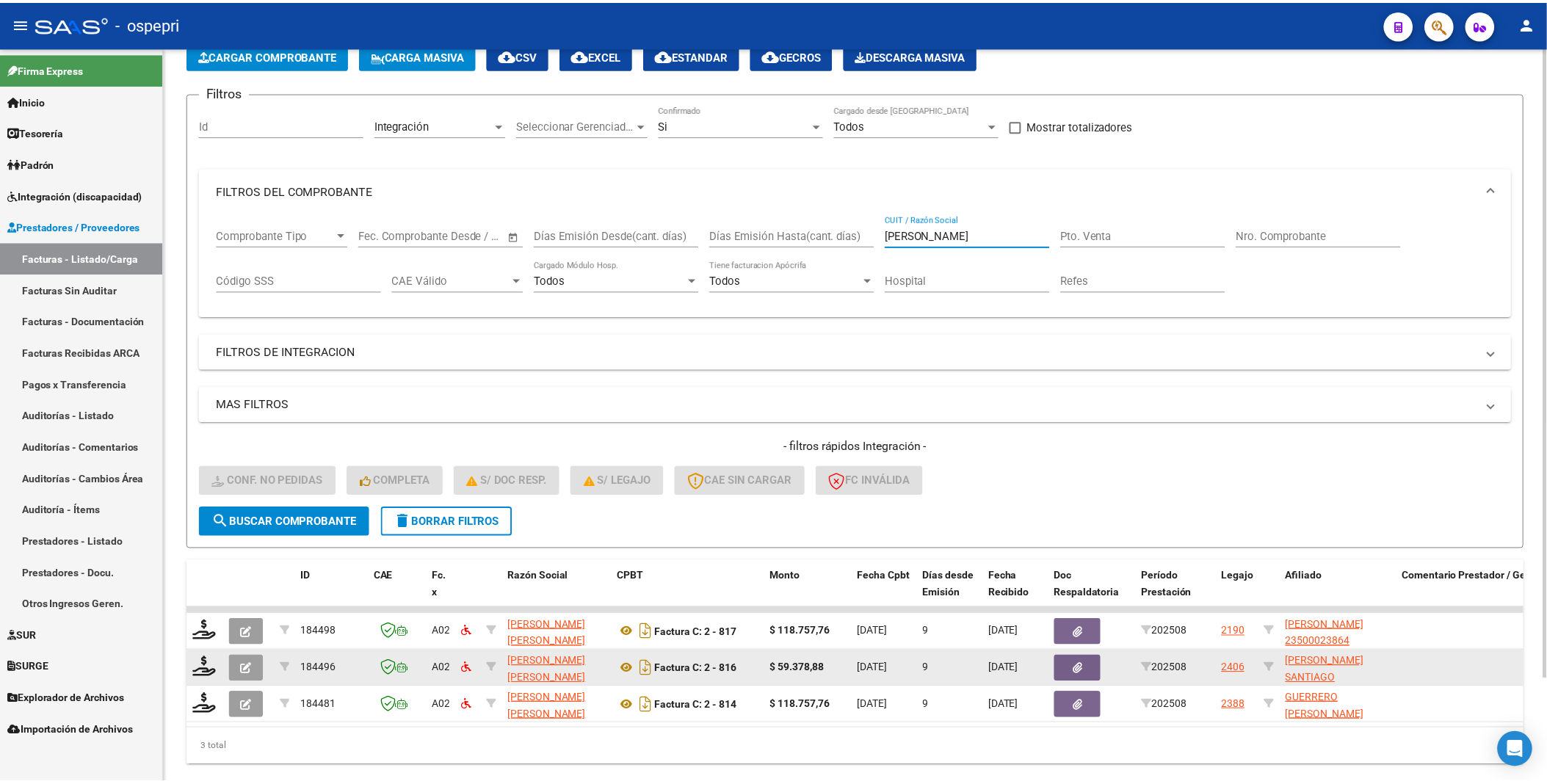
scroll to position [122, 0]
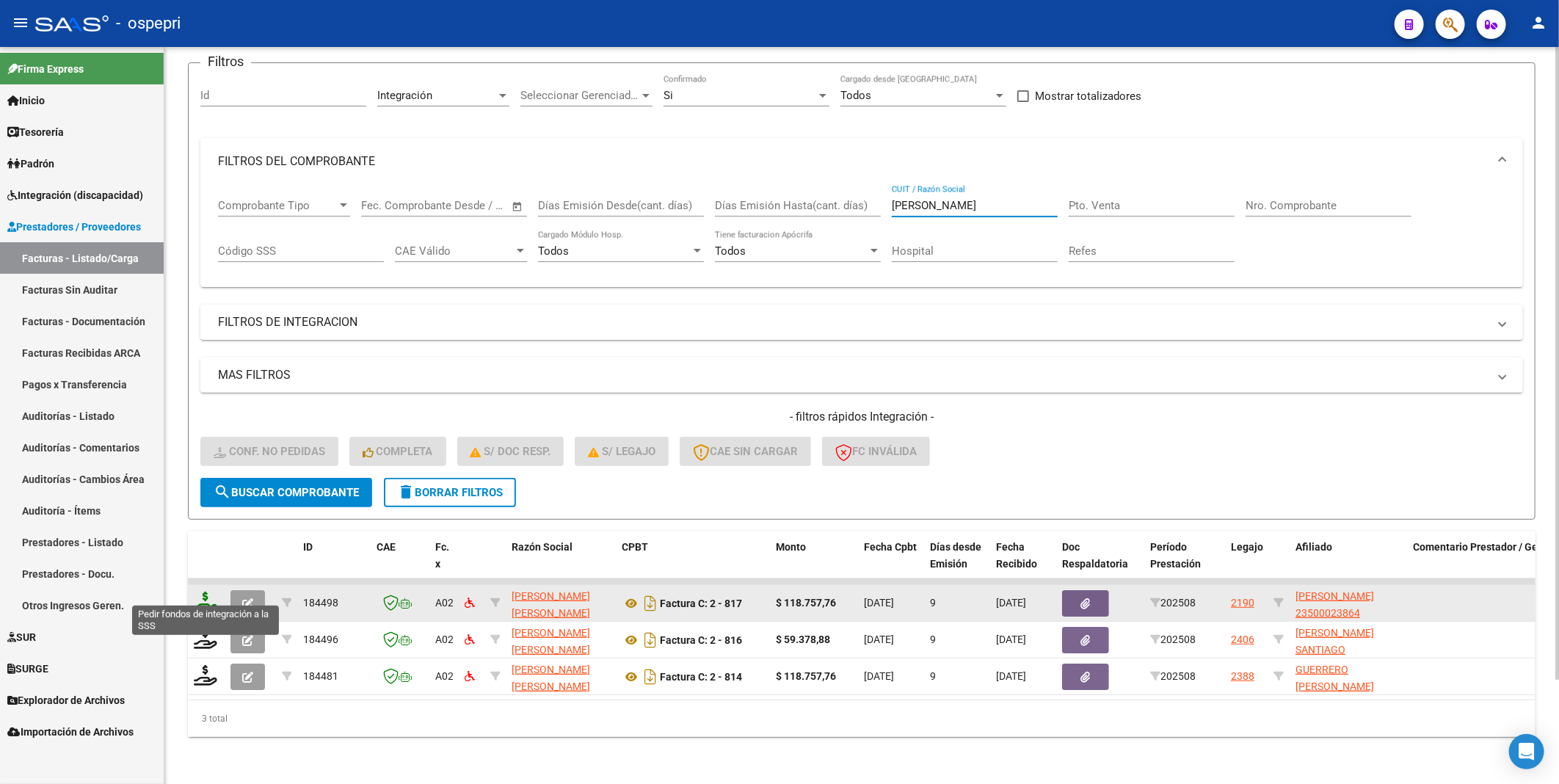
type input "[PERSON_NAME]"
click at [203, 592] on icon at bounding box center [206, 602] width 24 height 21
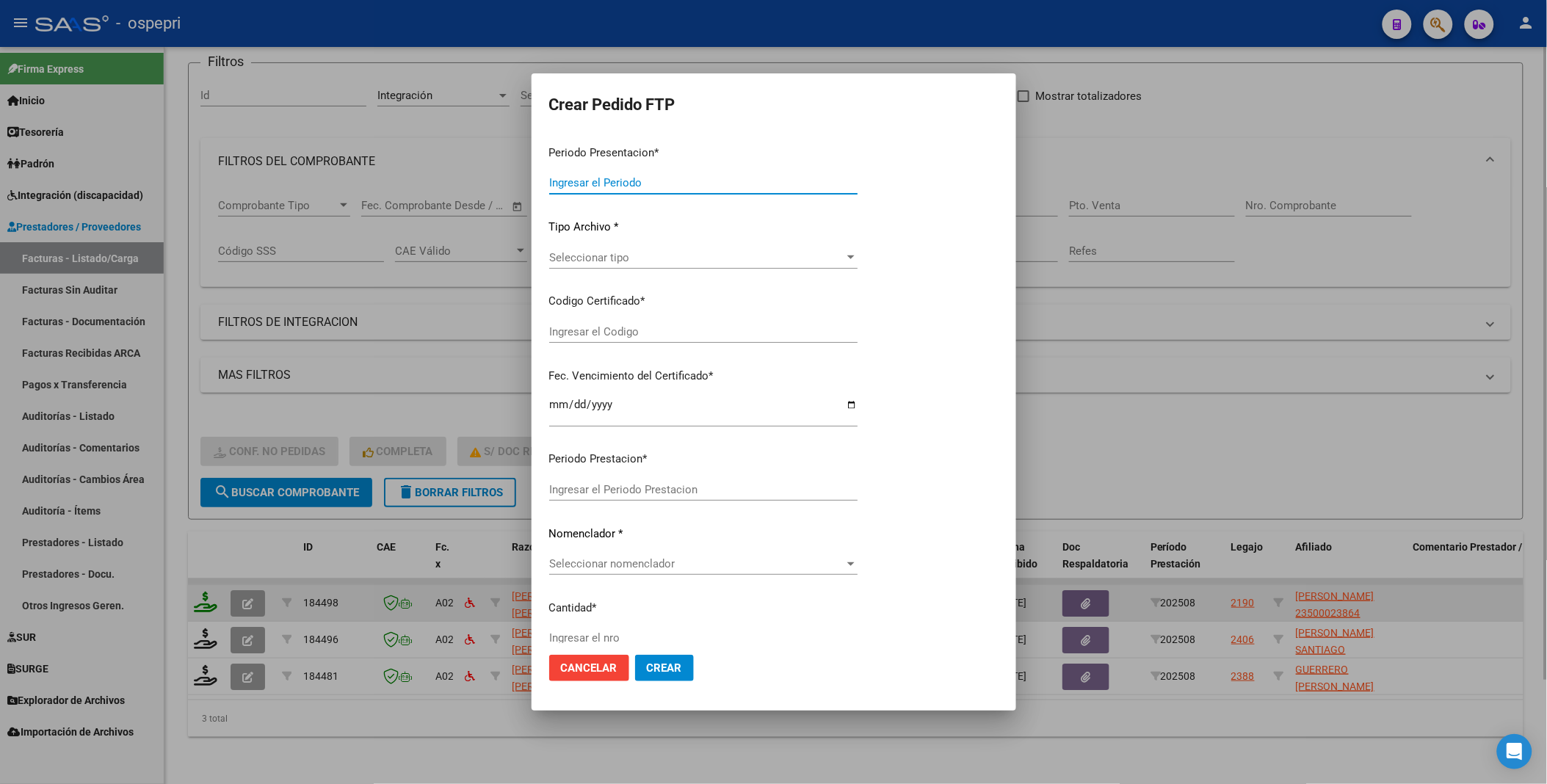
type input "202508"
type input "$ 118.757,76"
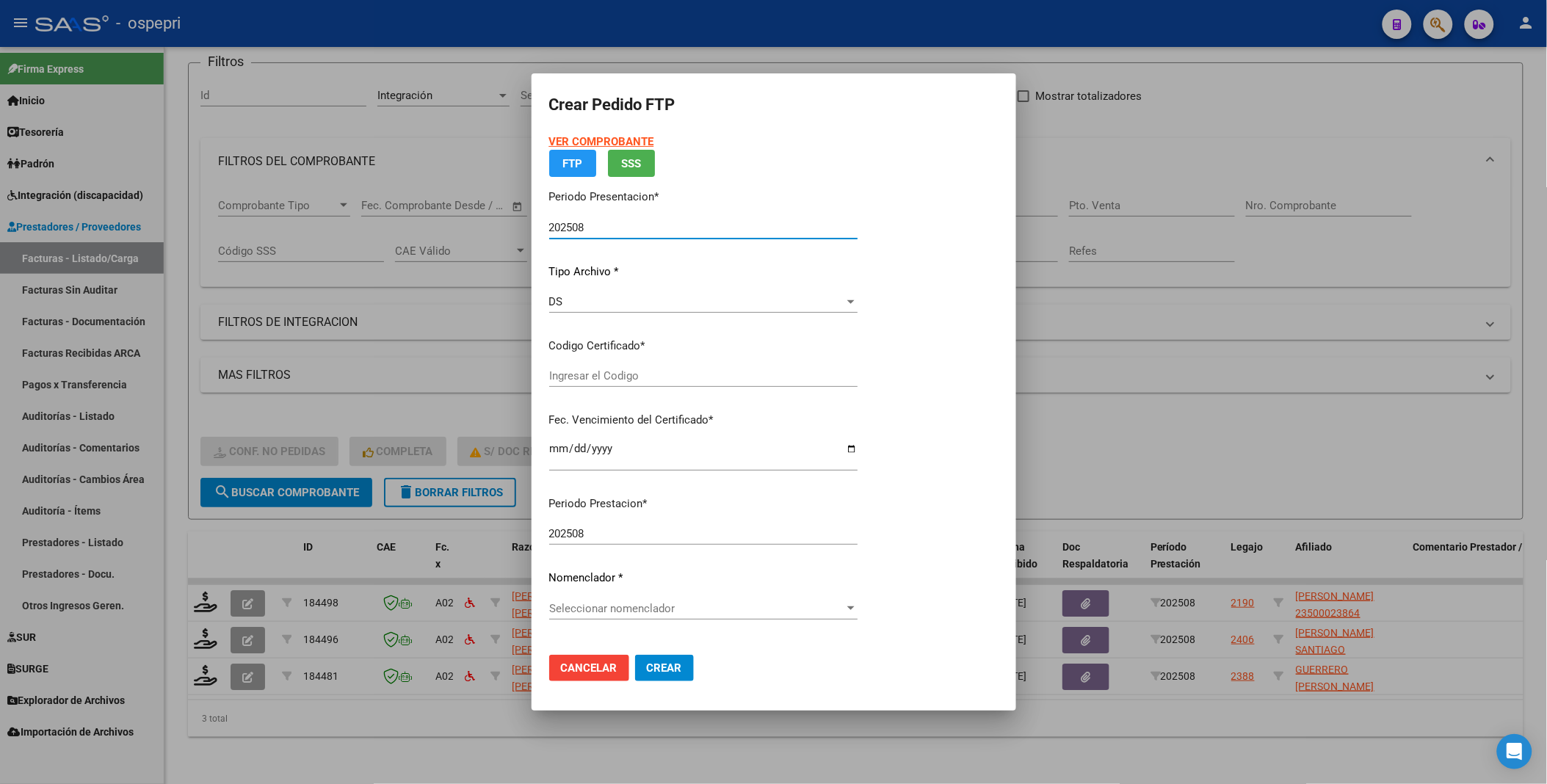
type input "2350002386-4"
type input "[DATE]"
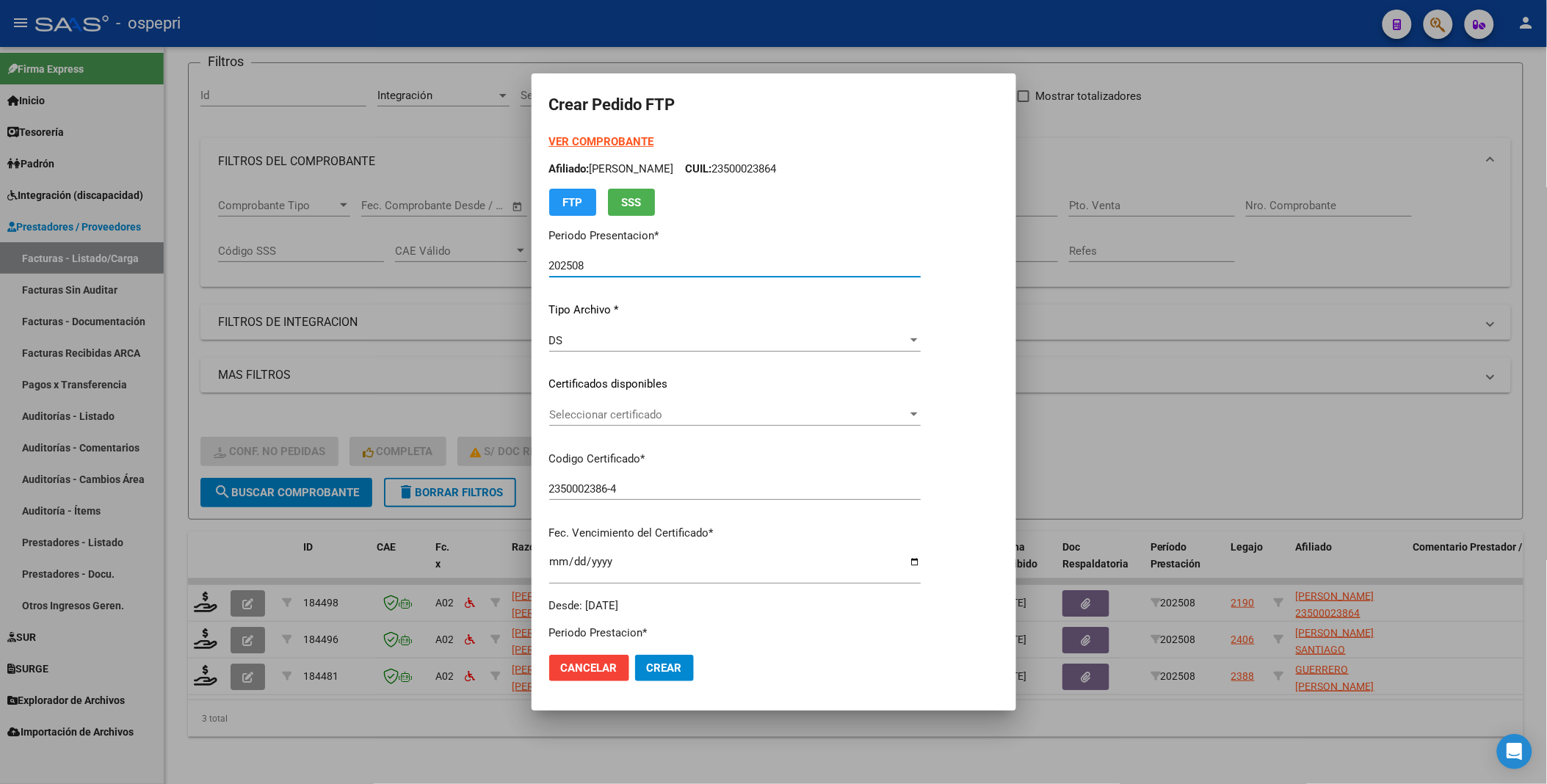
click at [921, 417] on div at bounding box center [914, 415] width 13 height 11
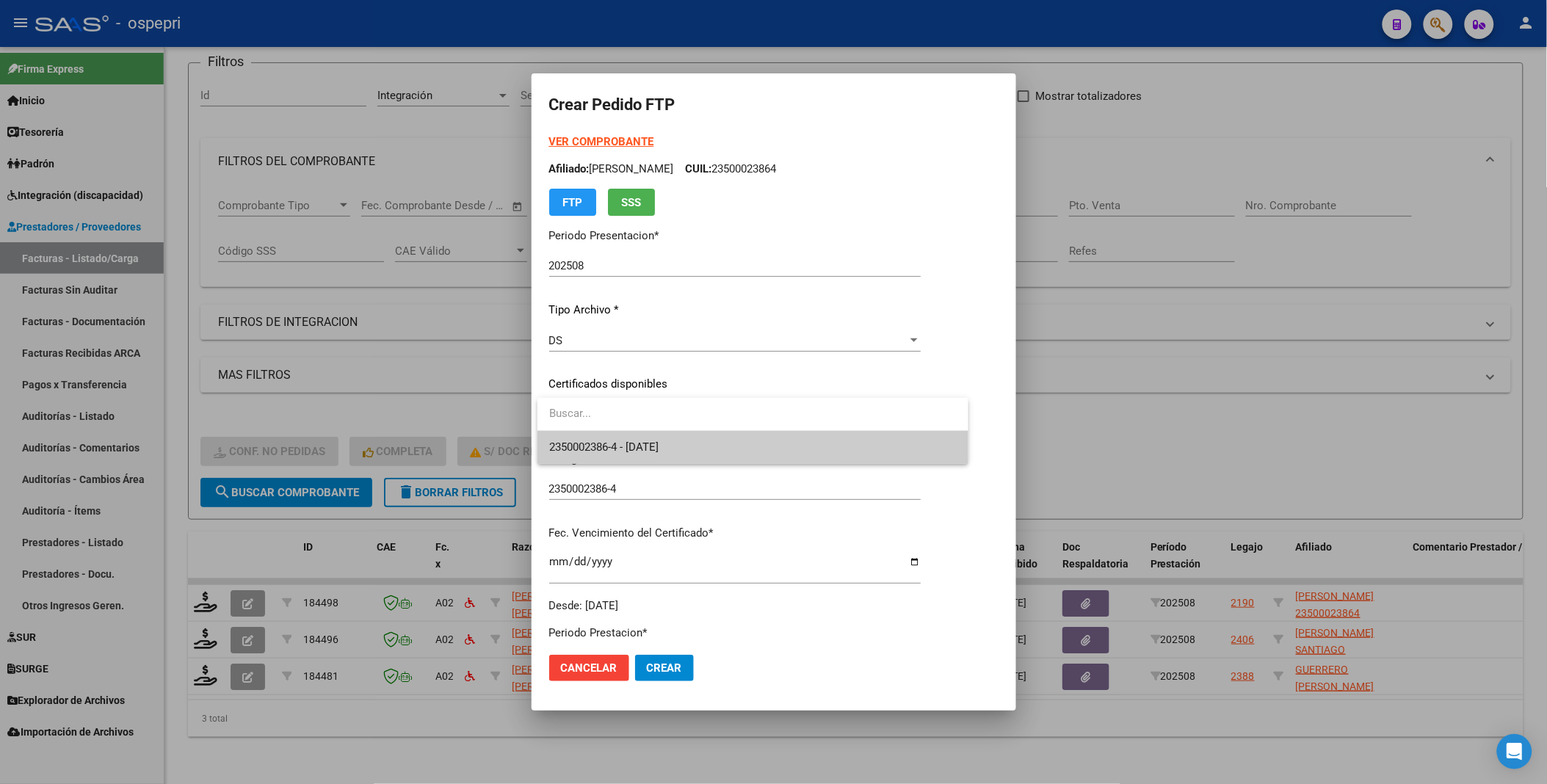
click at [904, 456] on span "2350002386-4 - [DATE]" at bounding box center [753, 447] width 407 height 33
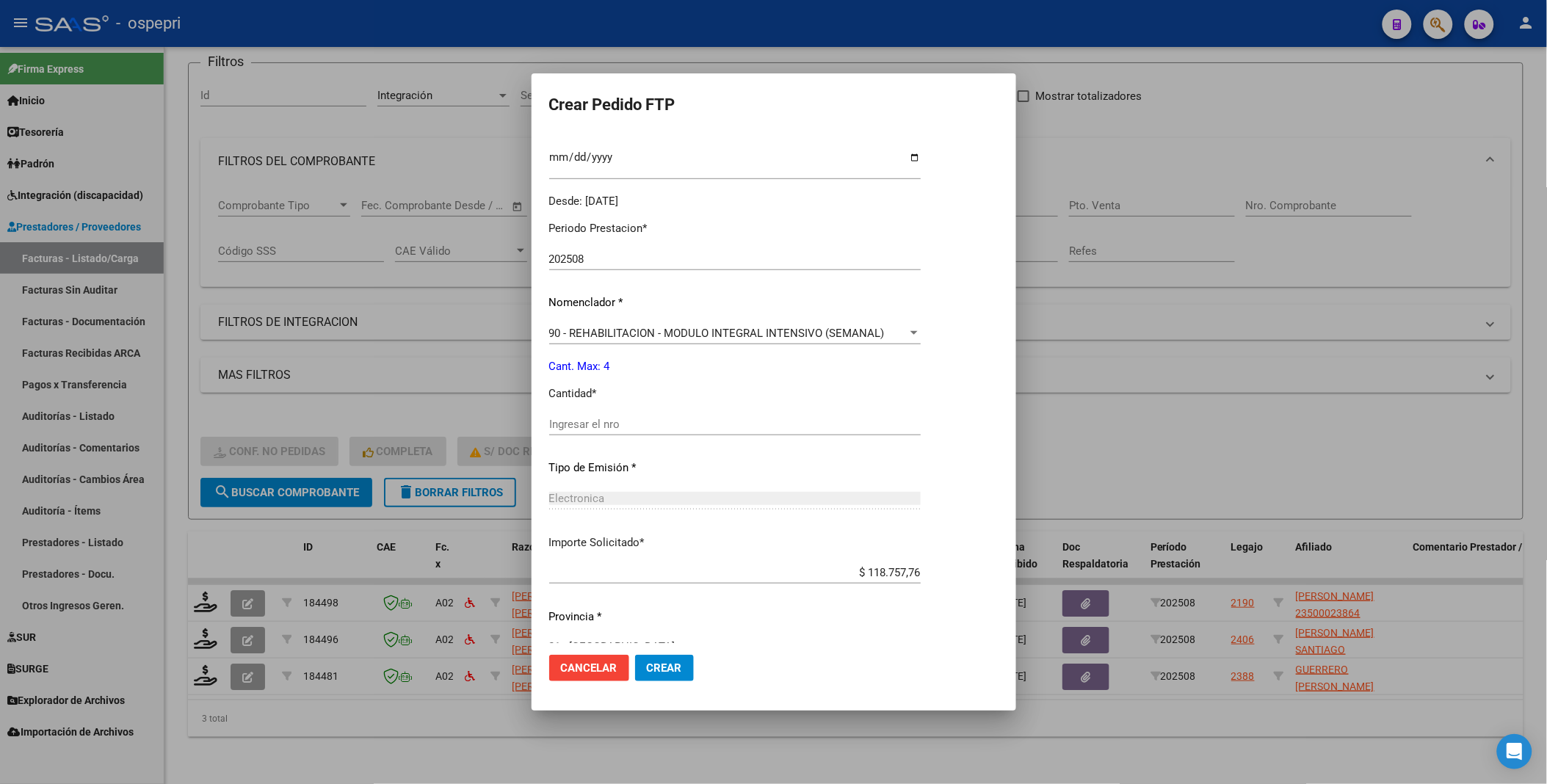
scroll to position [407, 0]
click at [711, 419] on input "Ingresar el nro" at bounding box center [735, 421] width 371 height 13
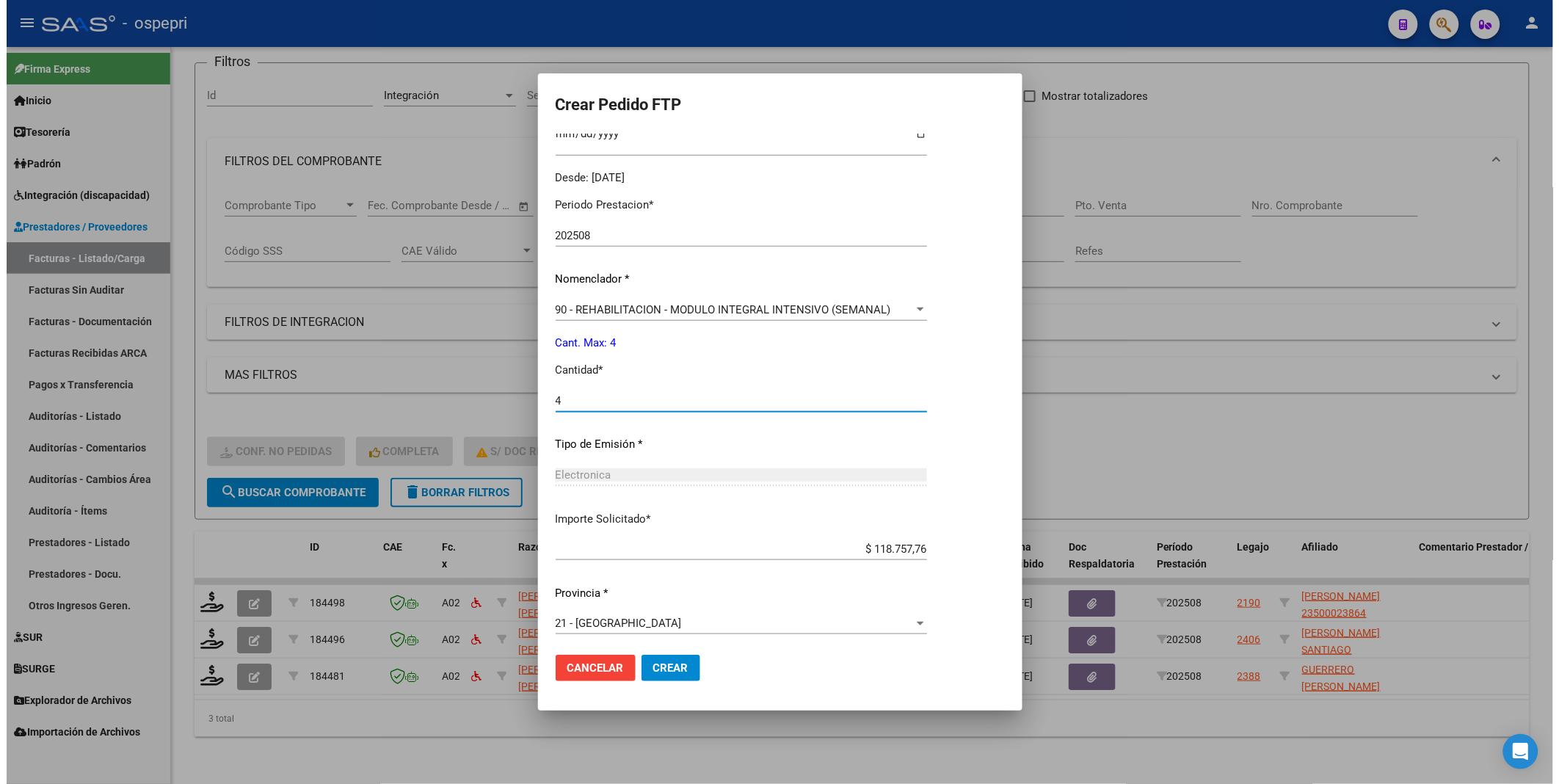
scroll to position [433, 0]
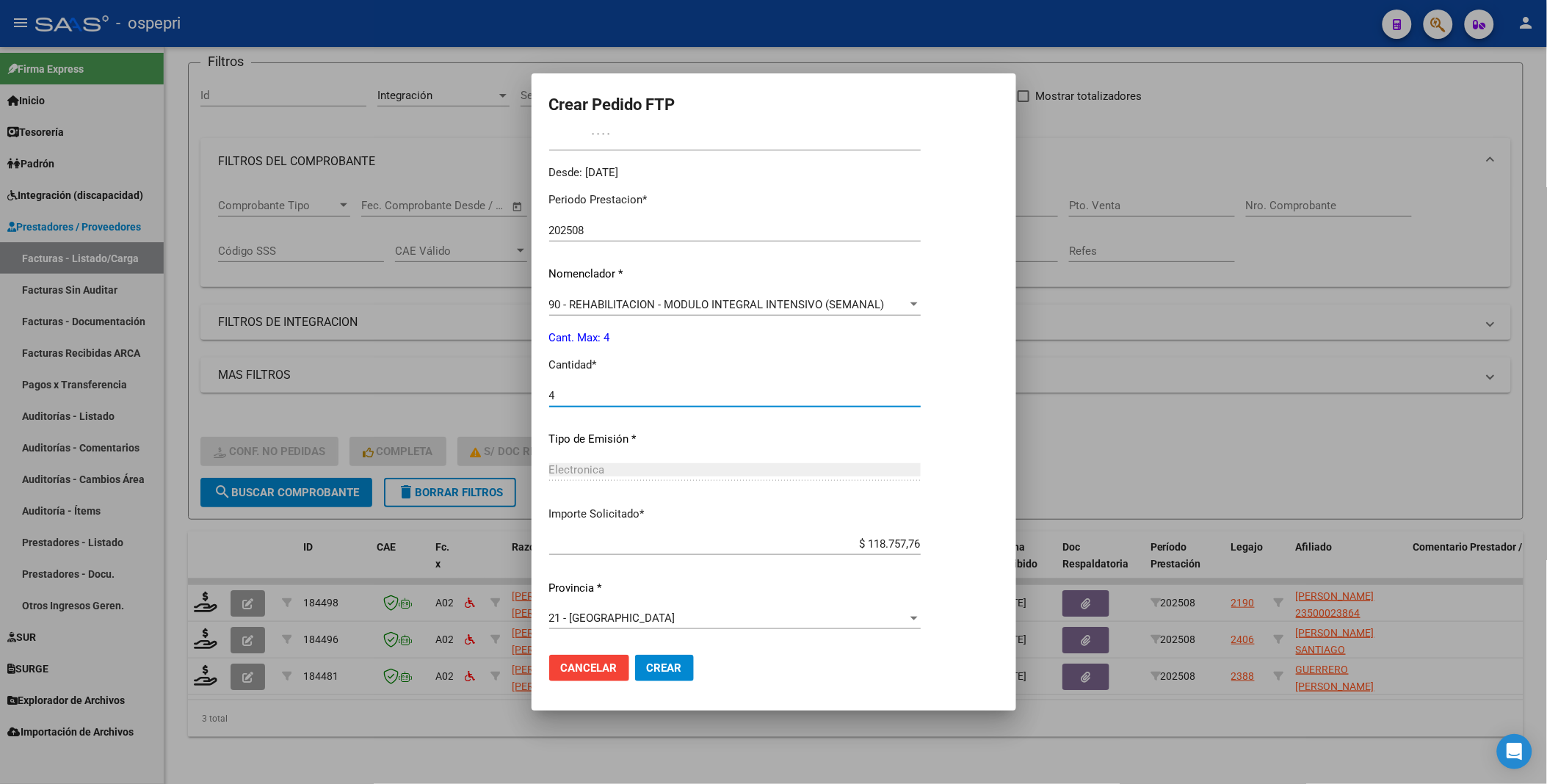
type input "4"
click at [666, 664] on span "Crear" at bounding box center [664, 668] width 35 height 13
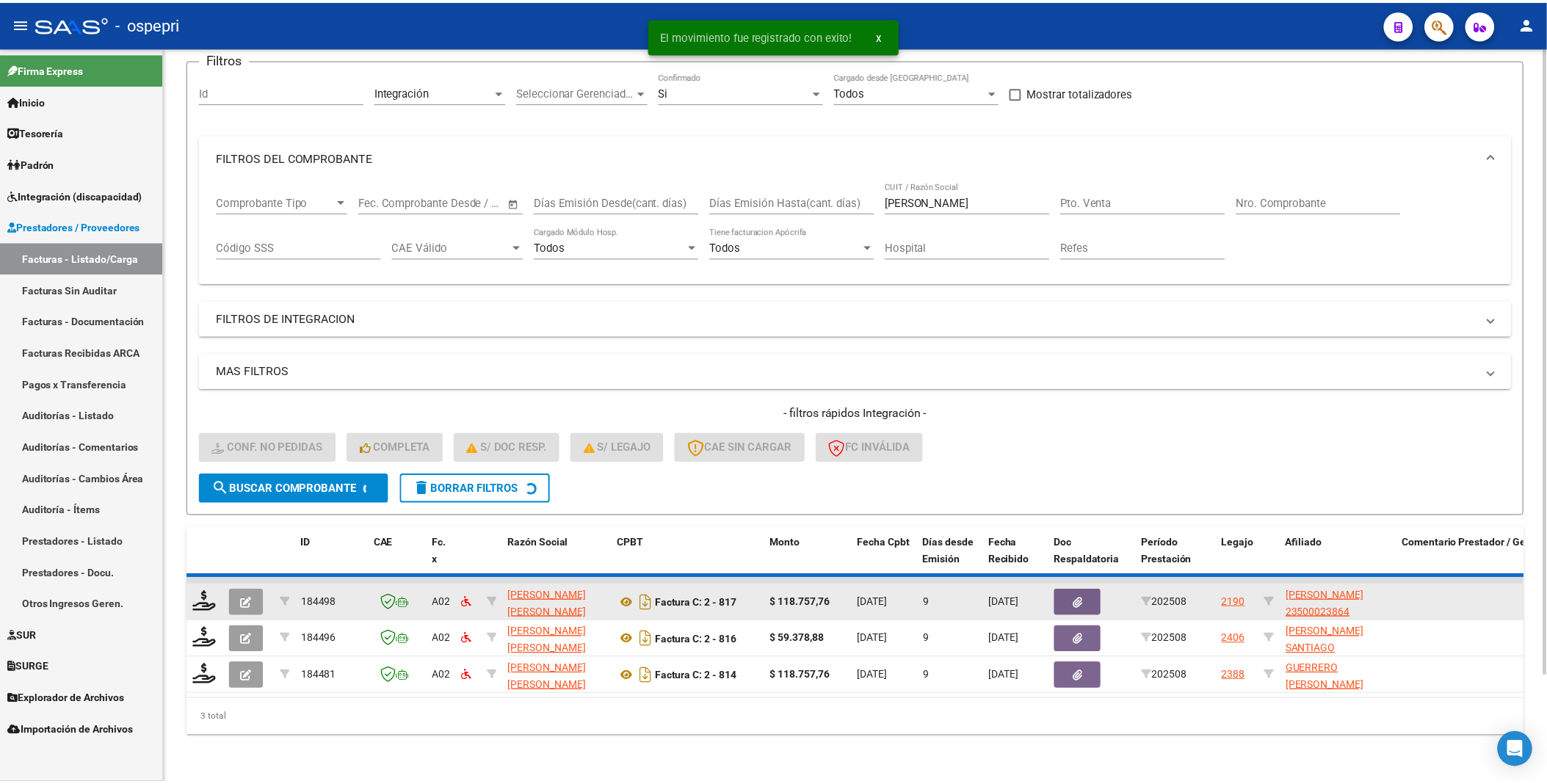
scroll to position [85, 0]
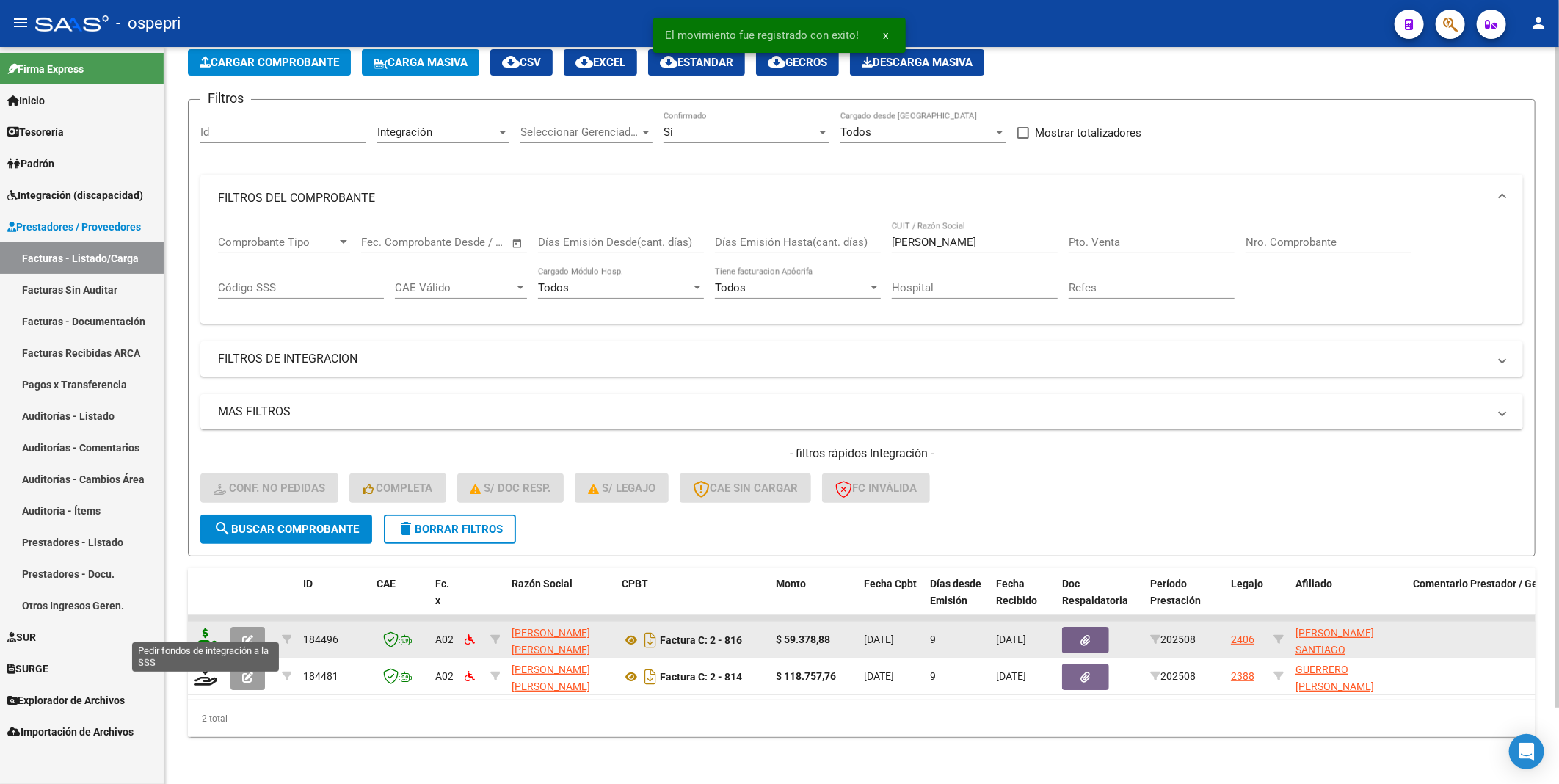
click at [208, 635] on icon at bounding box center [206, 639] width 24 height 21
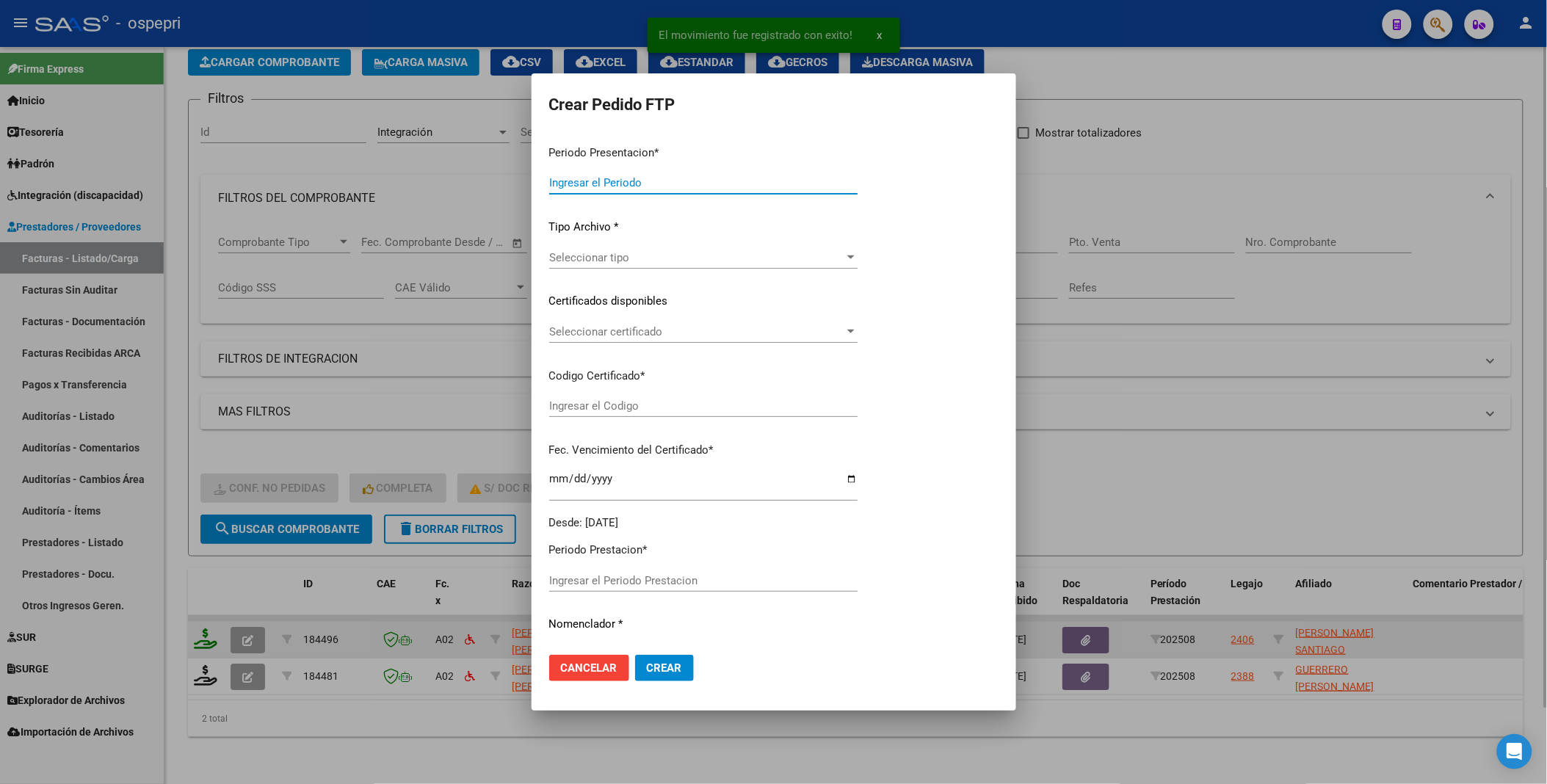
type input "202508"
type input "$ 59.378,88"
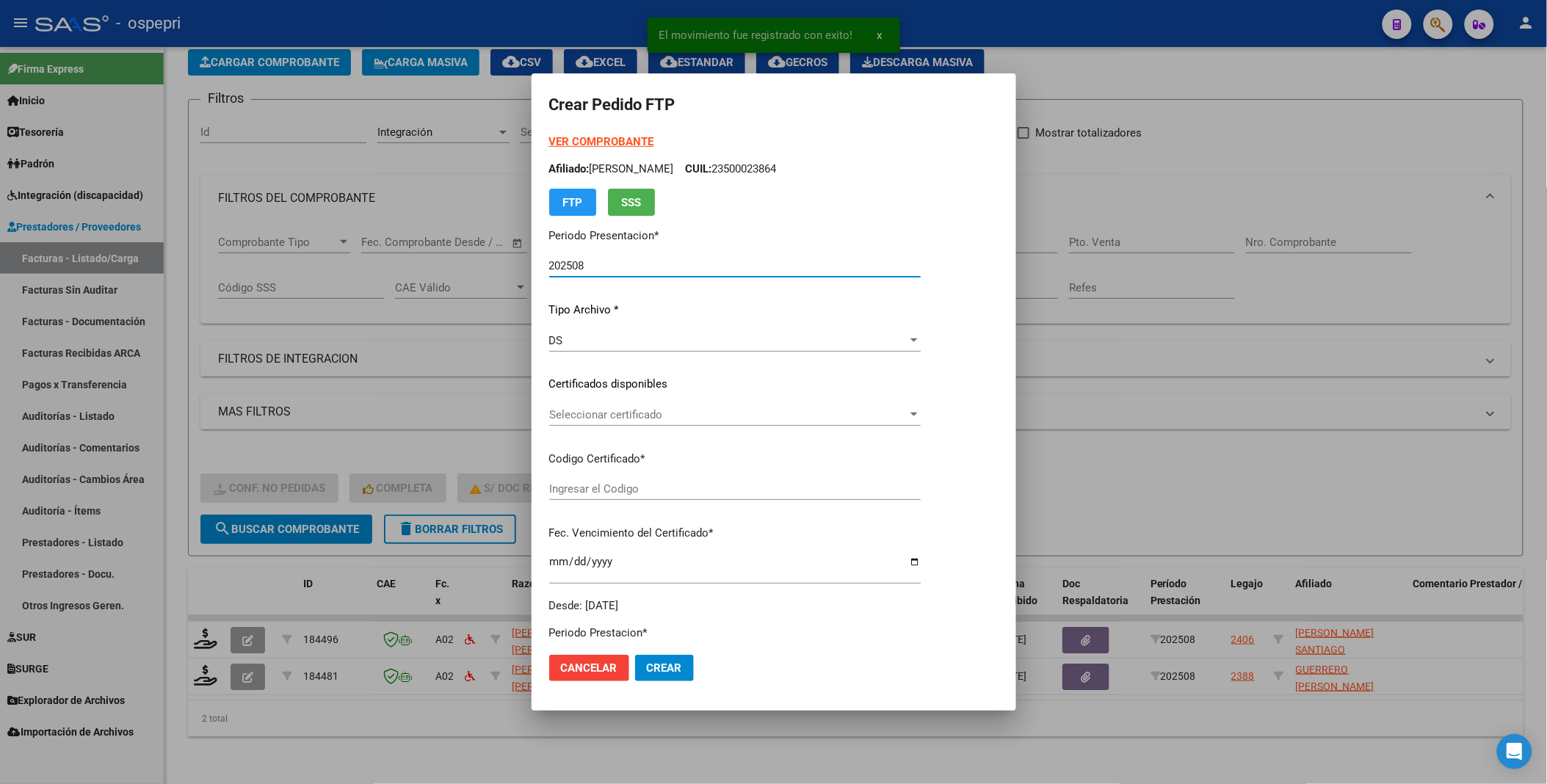
type input "2349572079-9"
type input "[DATE]"
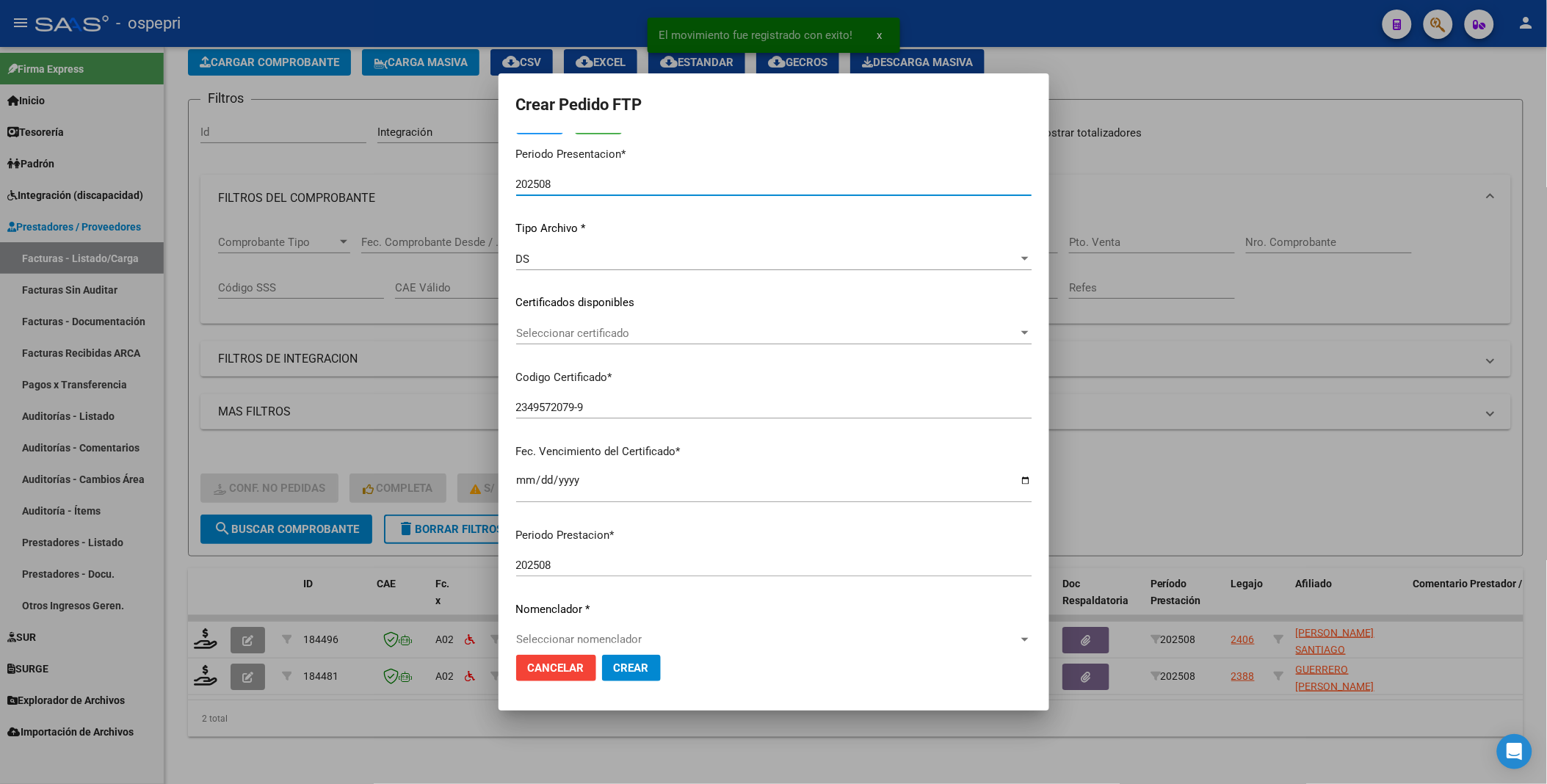
scroll to position [163, 0]
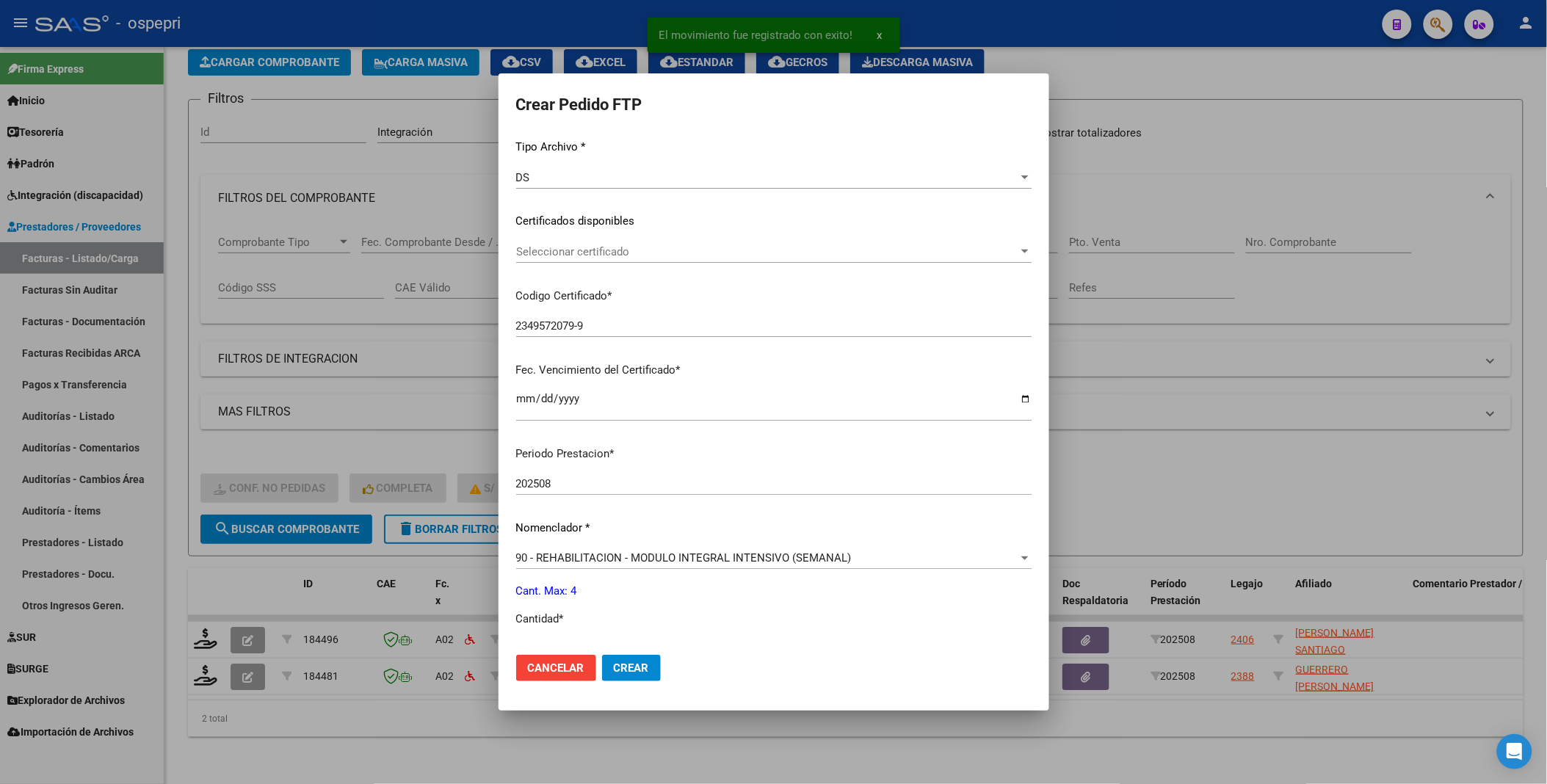
click at [1021, 250] on div at bounding box center [1025, 252] width 8 height 4
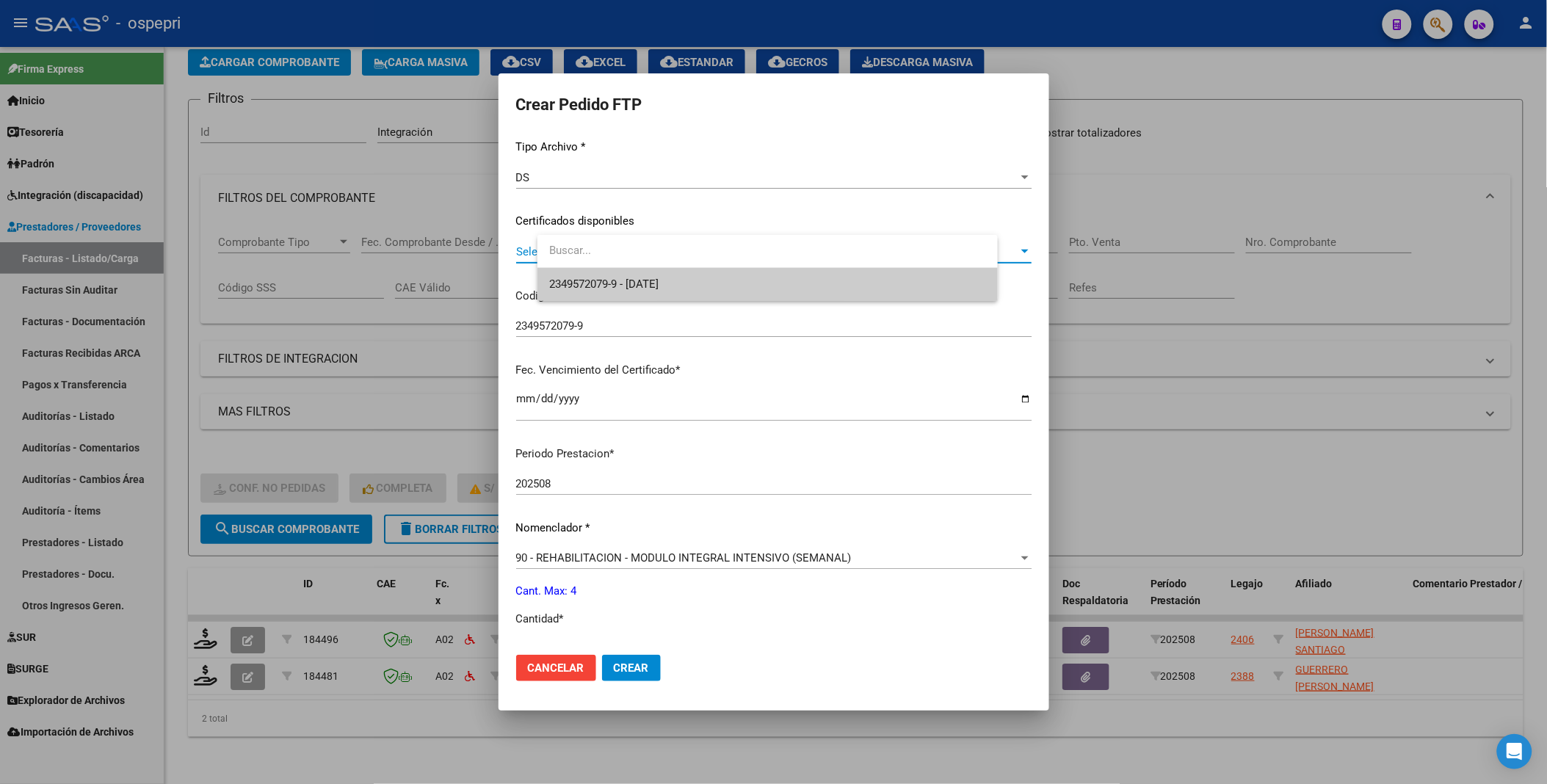
click at [860, 286] on span "2349572079-9 - [DATE]" at bounding box center [767, 284] width 437 height 33
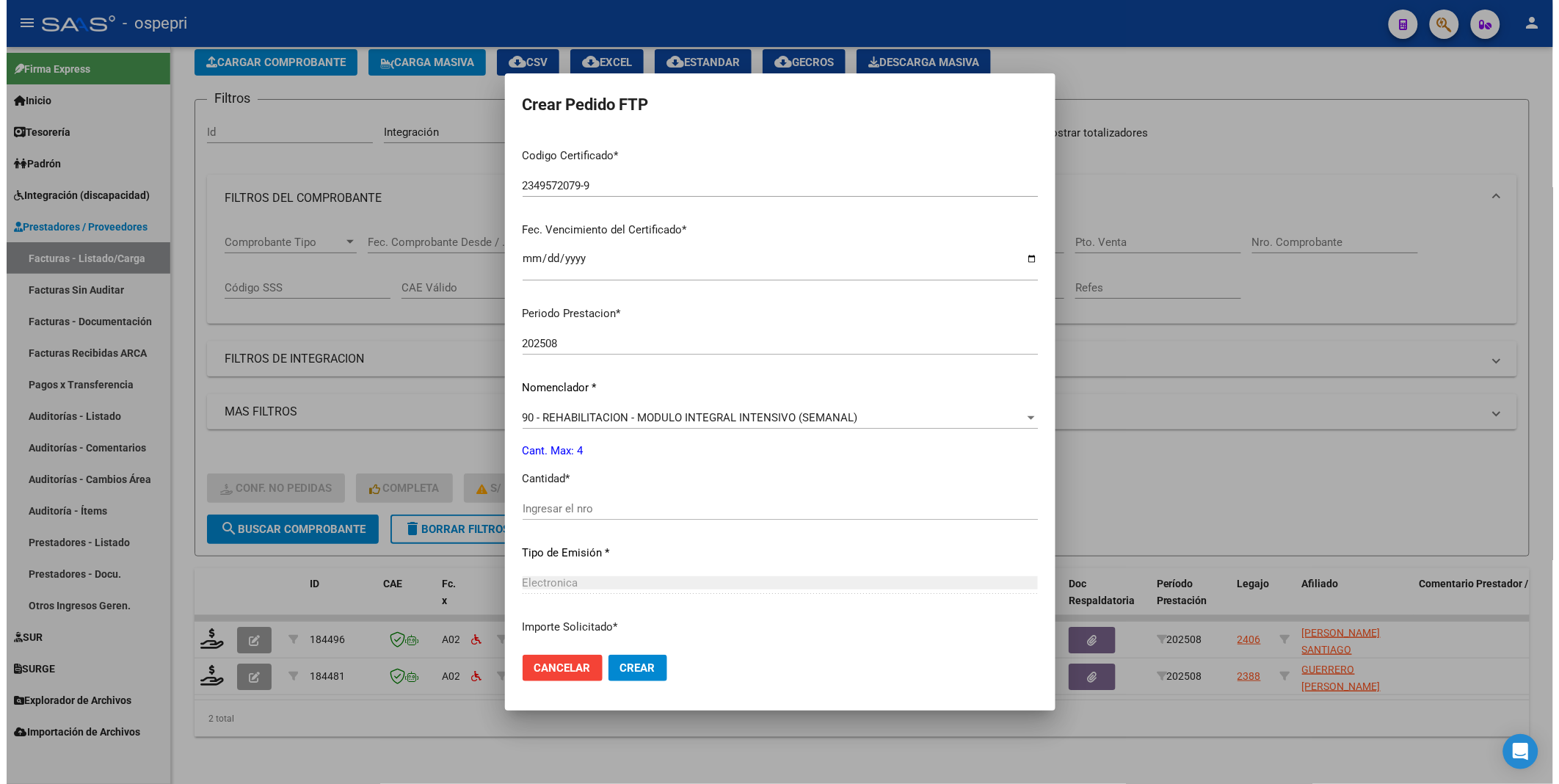
scroll to position [407, 0]
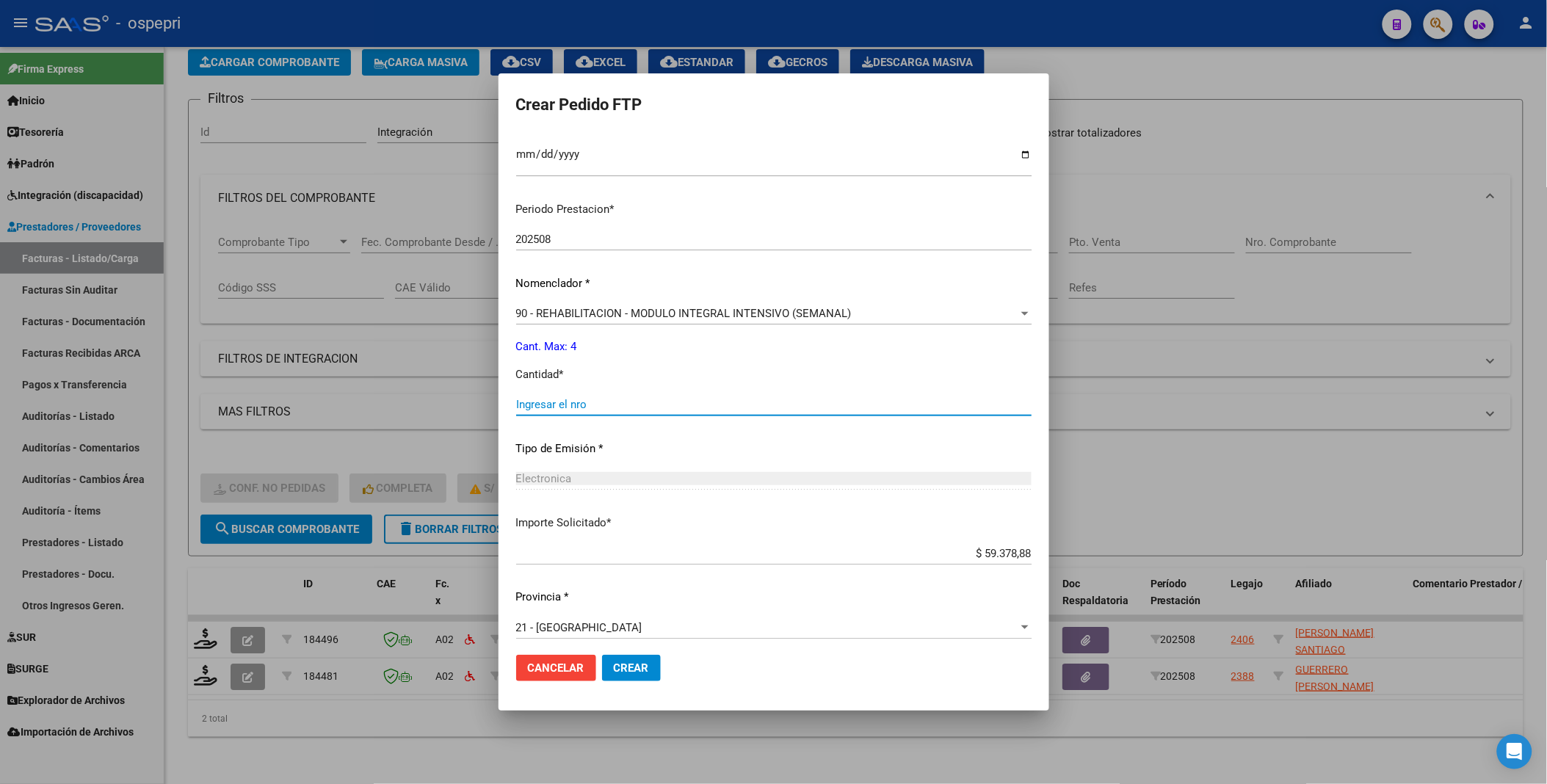
click at [636, 400] on input "Ingresar el nro" at bounding box center [774, 404] width 515 height 13
type input "4"
click at [655, 657] on button "Crear" at bounding box center [632, 668] width 59 height 27
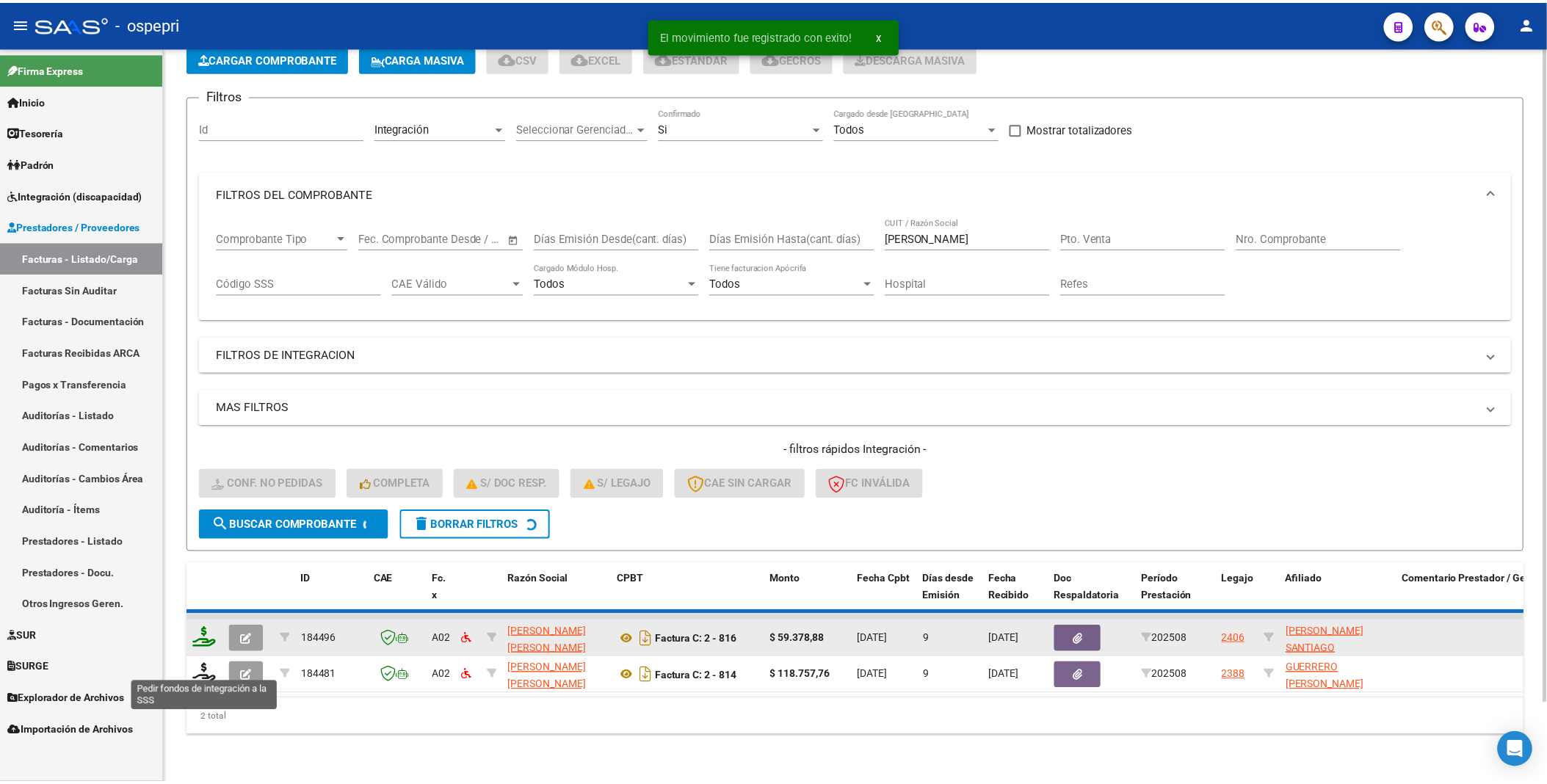
scroll to position [48, 0]
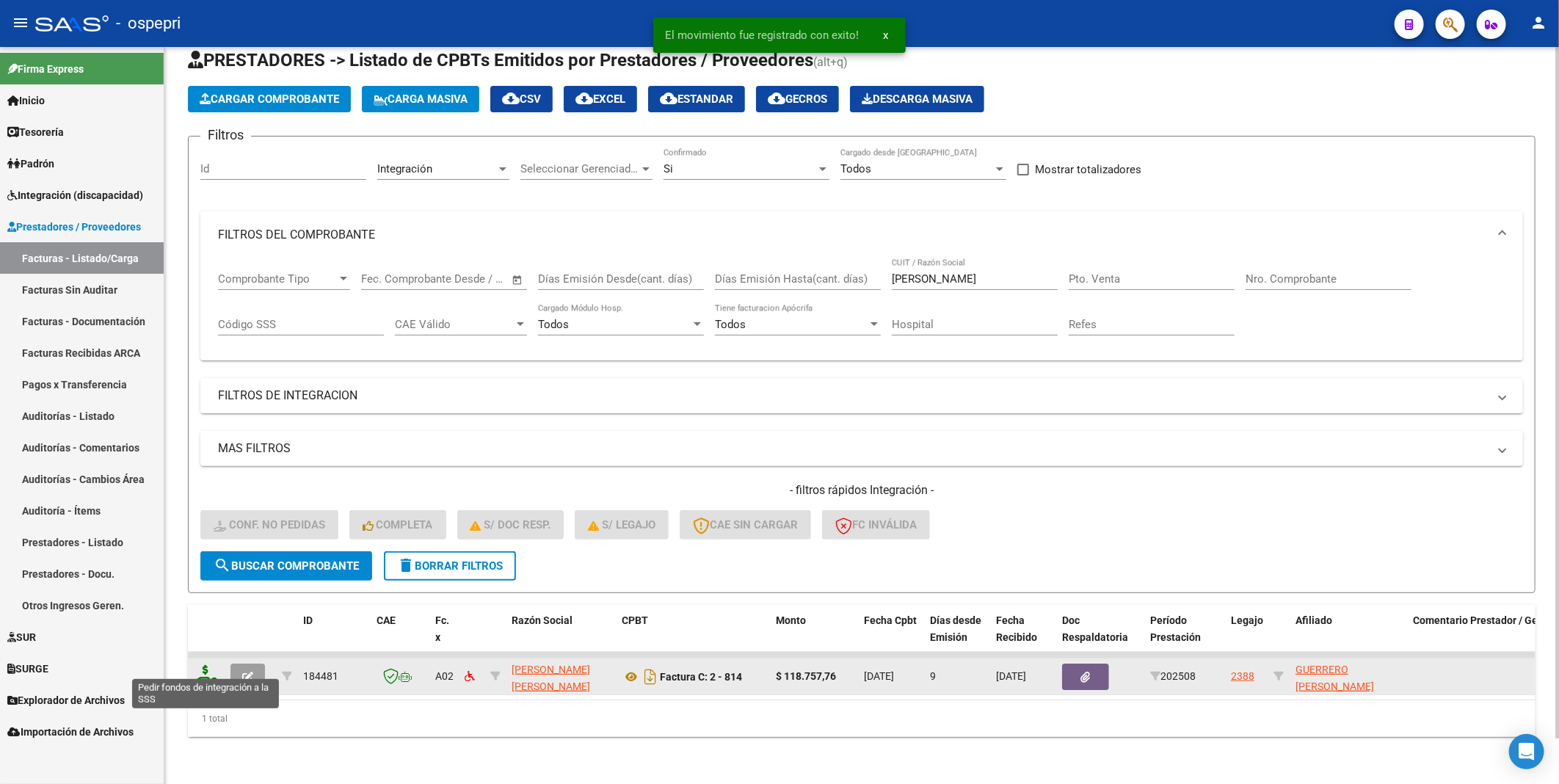
click at [213, 665] on icon at bounding box center [206, 675] width 24 height 21
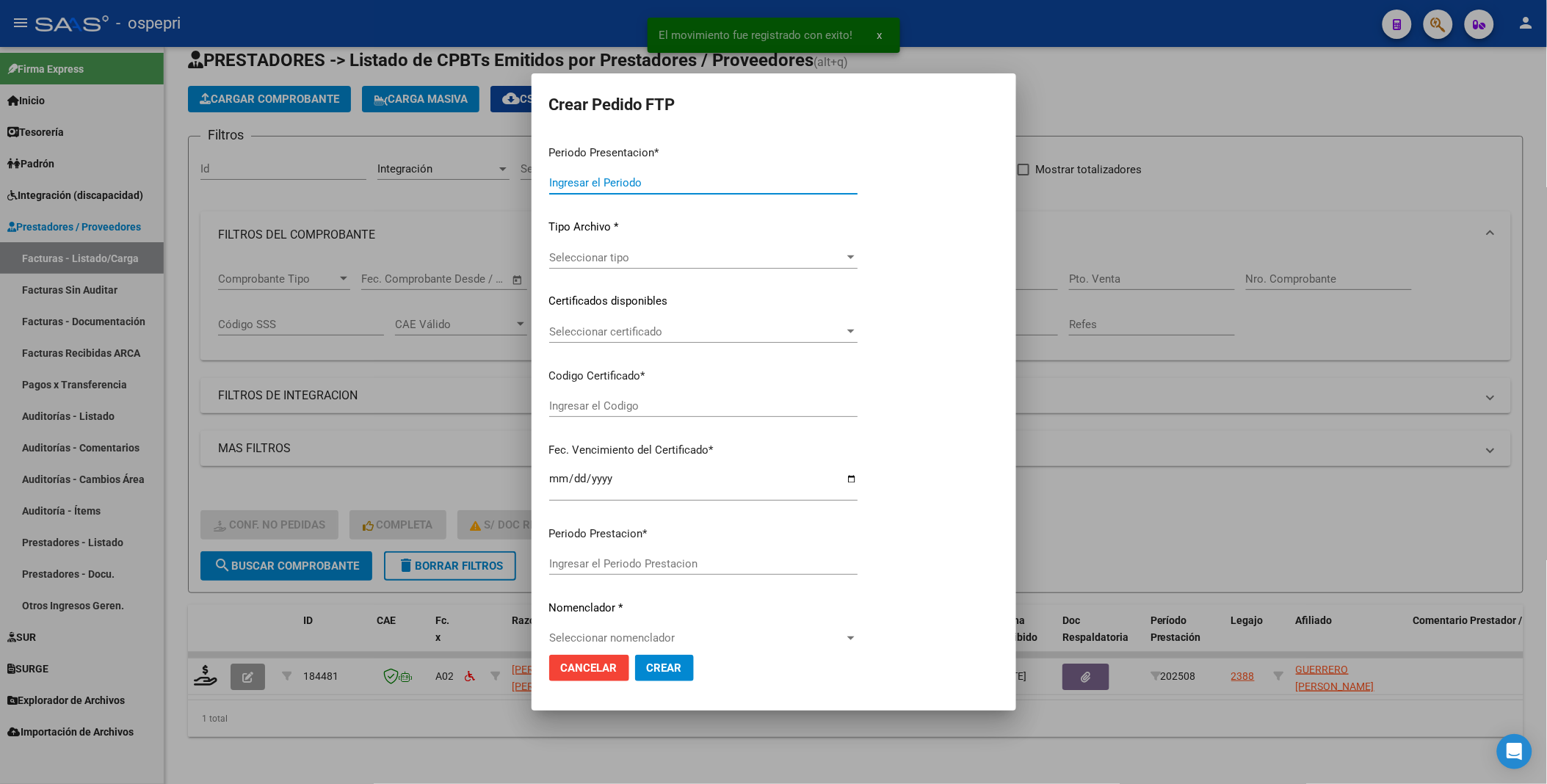
type input "202508"
type input "$ 118.757,76"
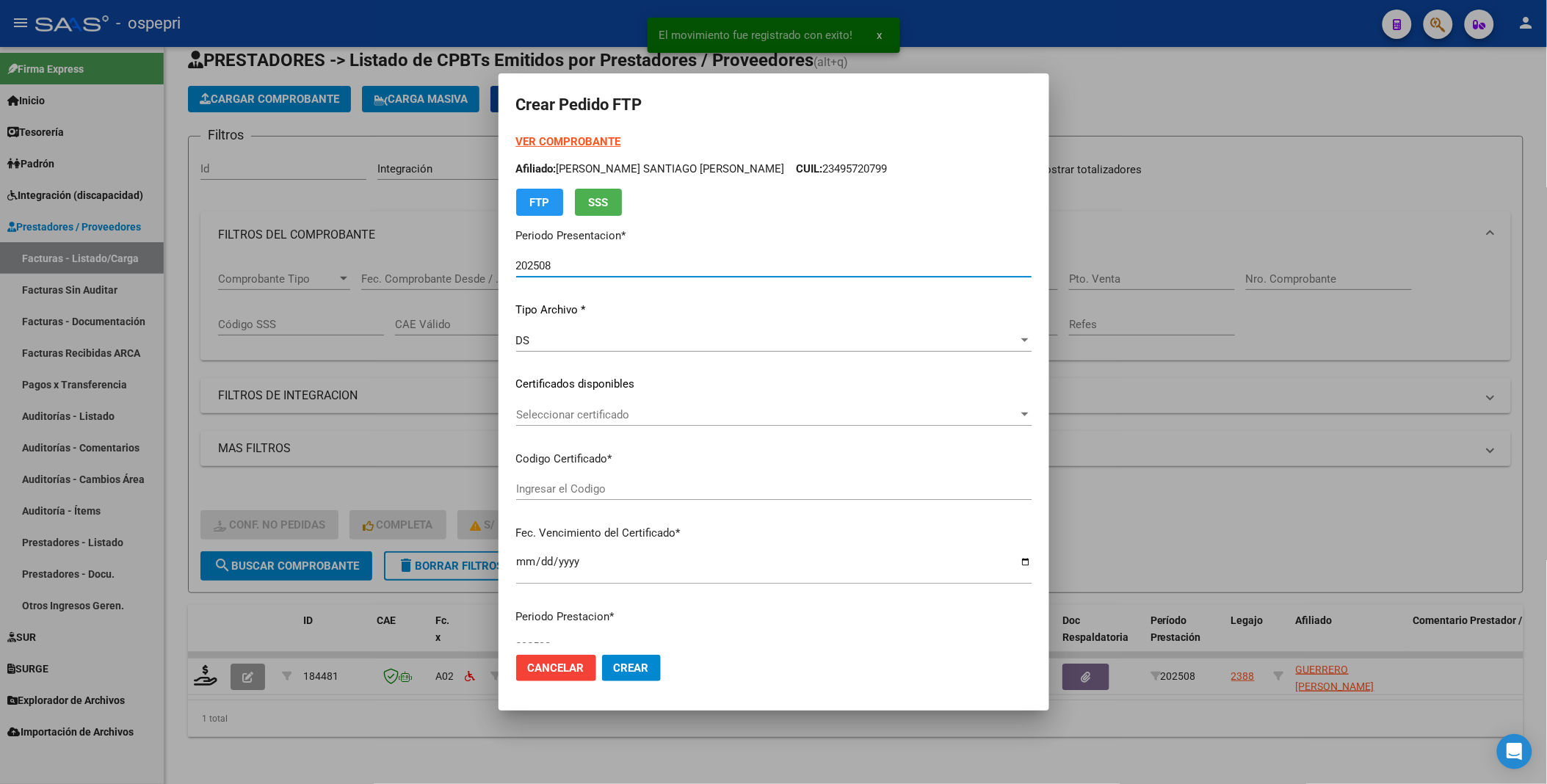
type input "2051119455-6"
type input "[DATE]"
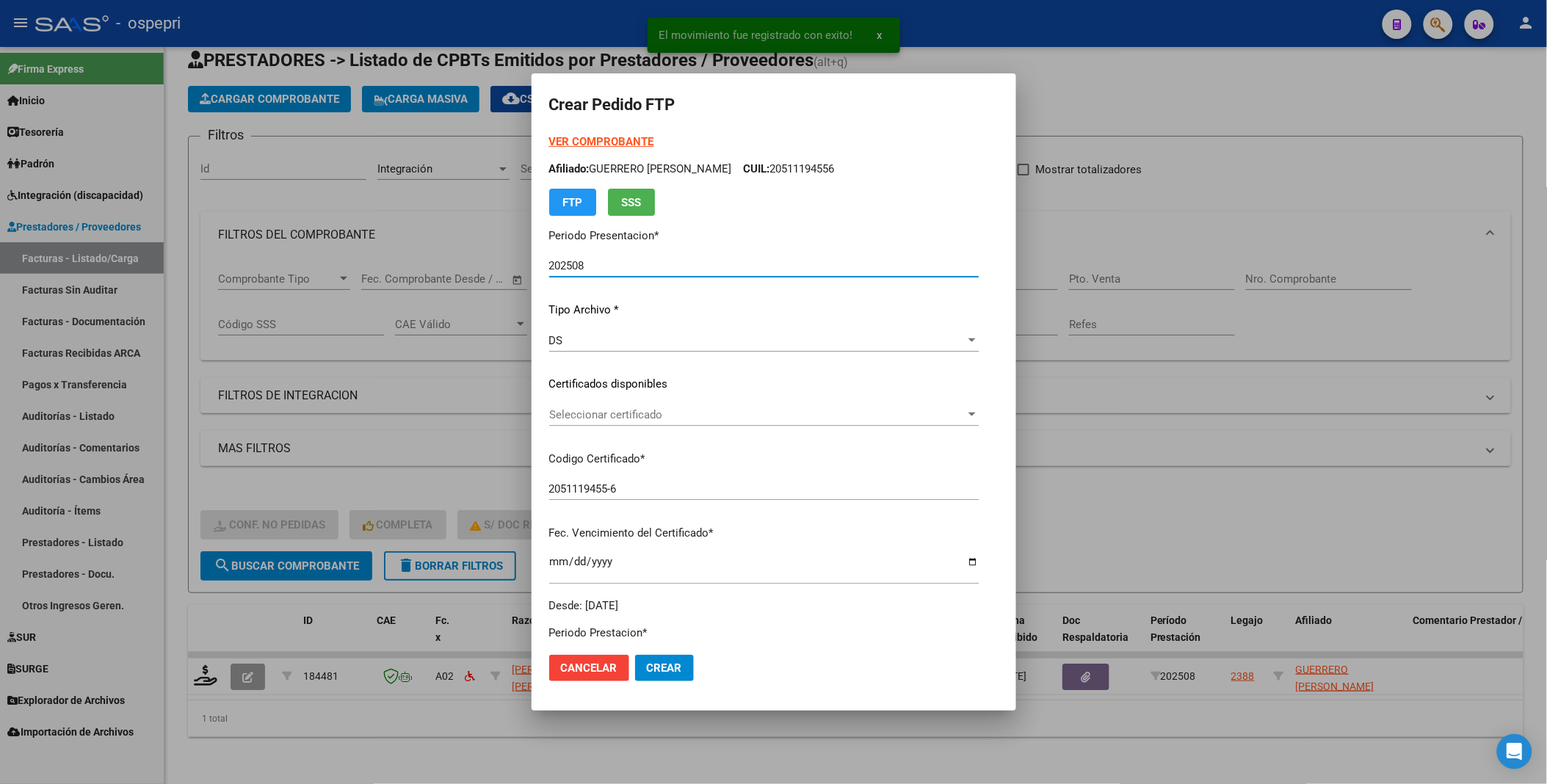
click at [979, 417] on div at bounding box center [972, 415] width 13 height 11
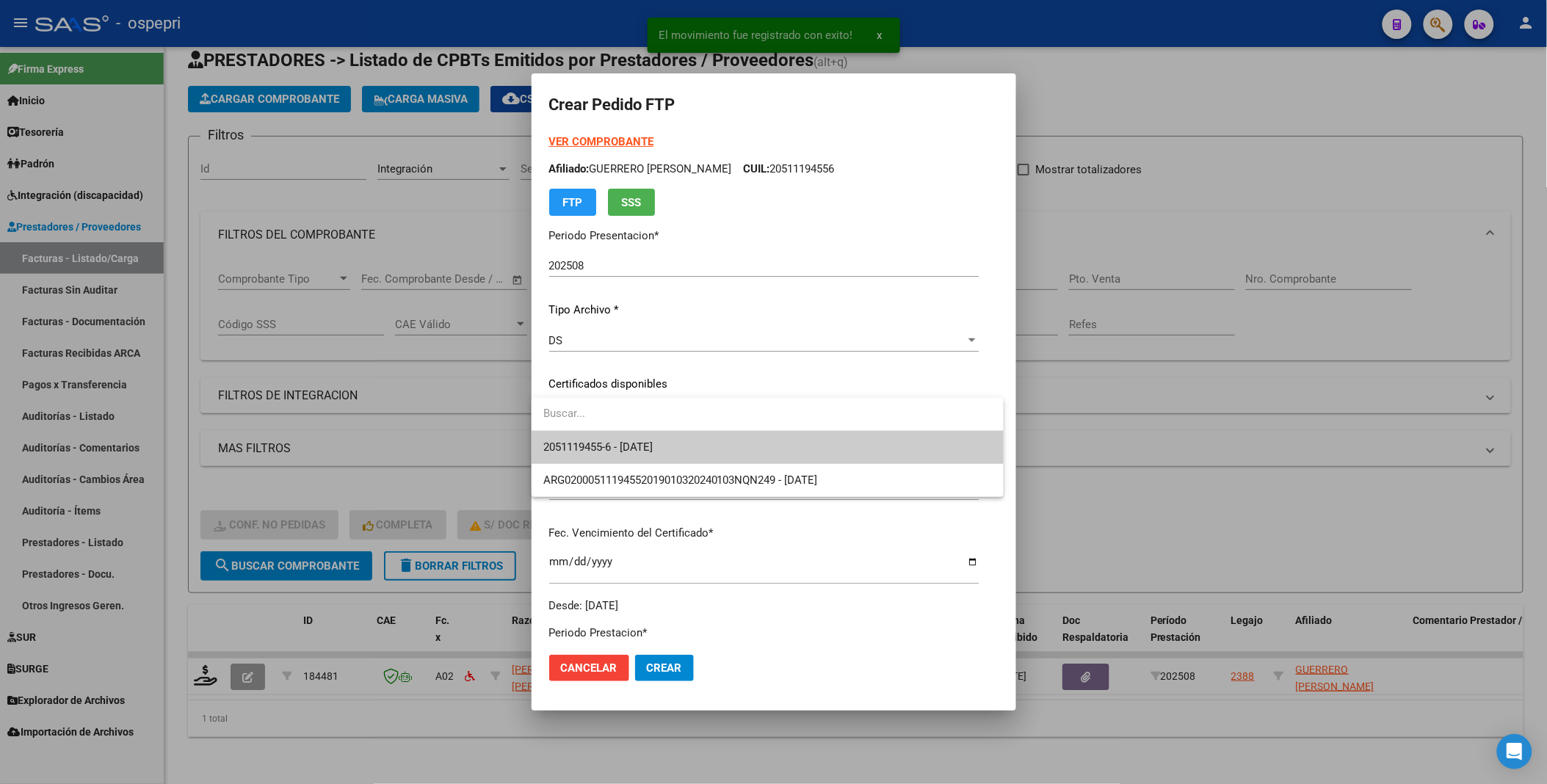
click at [929, 457] on span "2051119455-6 - [DATE]" at bounding box center [768, 447] width 449 height 33
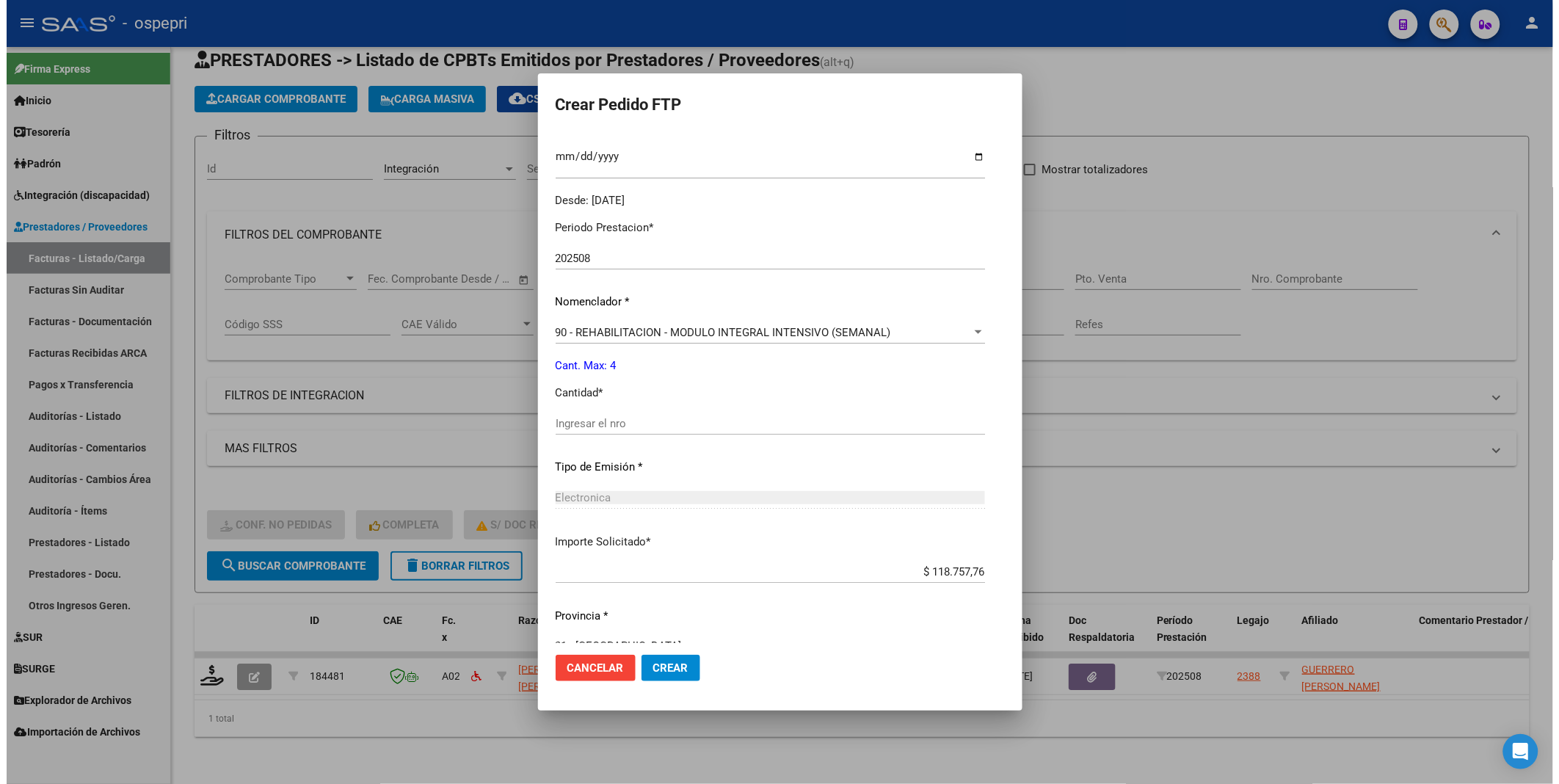
scroll to position [407, 0]
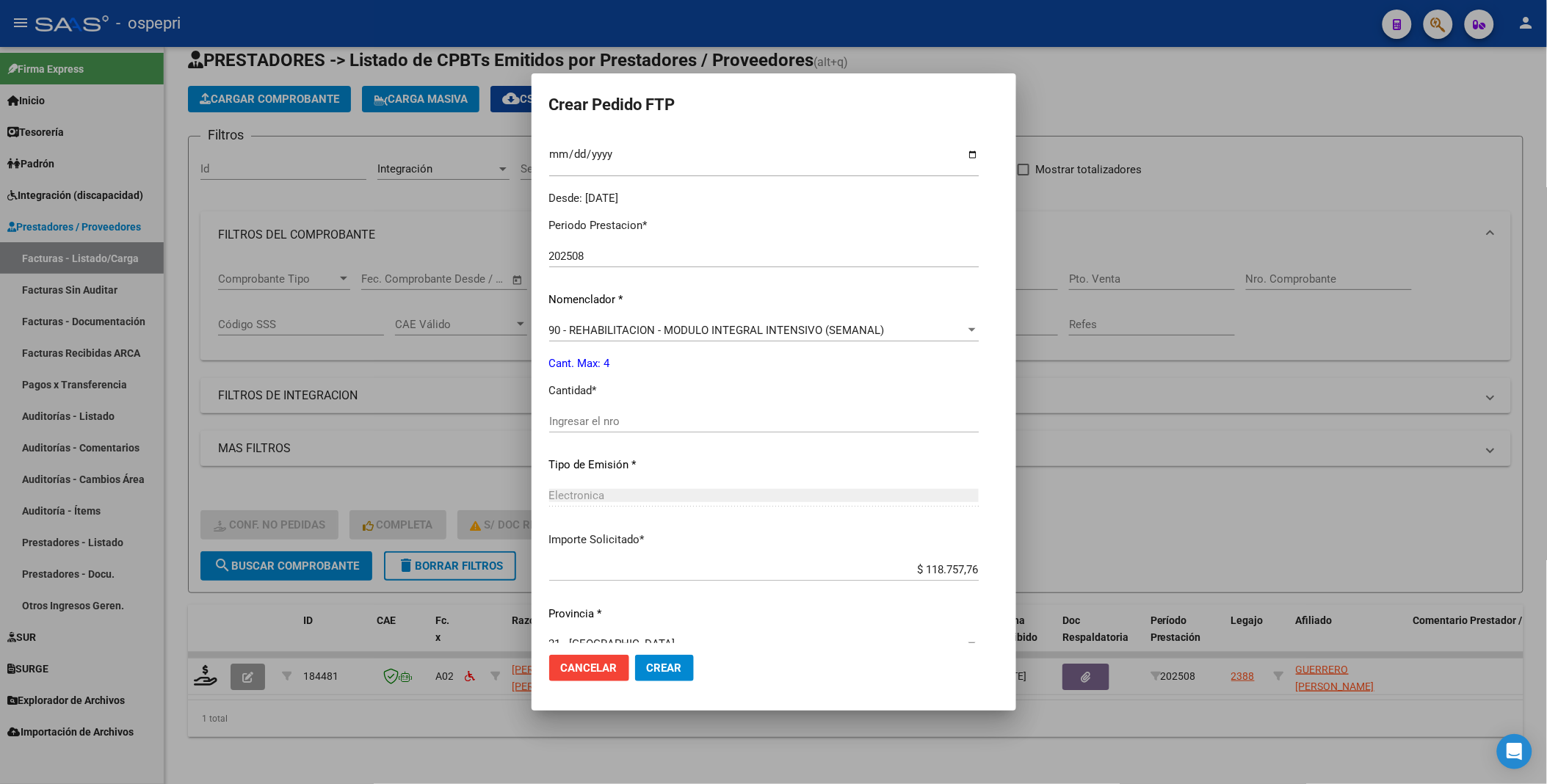
click at [665, 420] on input "Ingresar el nro" at bounding box center [764, 421] width 429 height 13
type input "4"
click at [664, 670] on span "Crear" at bounding box center [664, 668] width 35 height 13
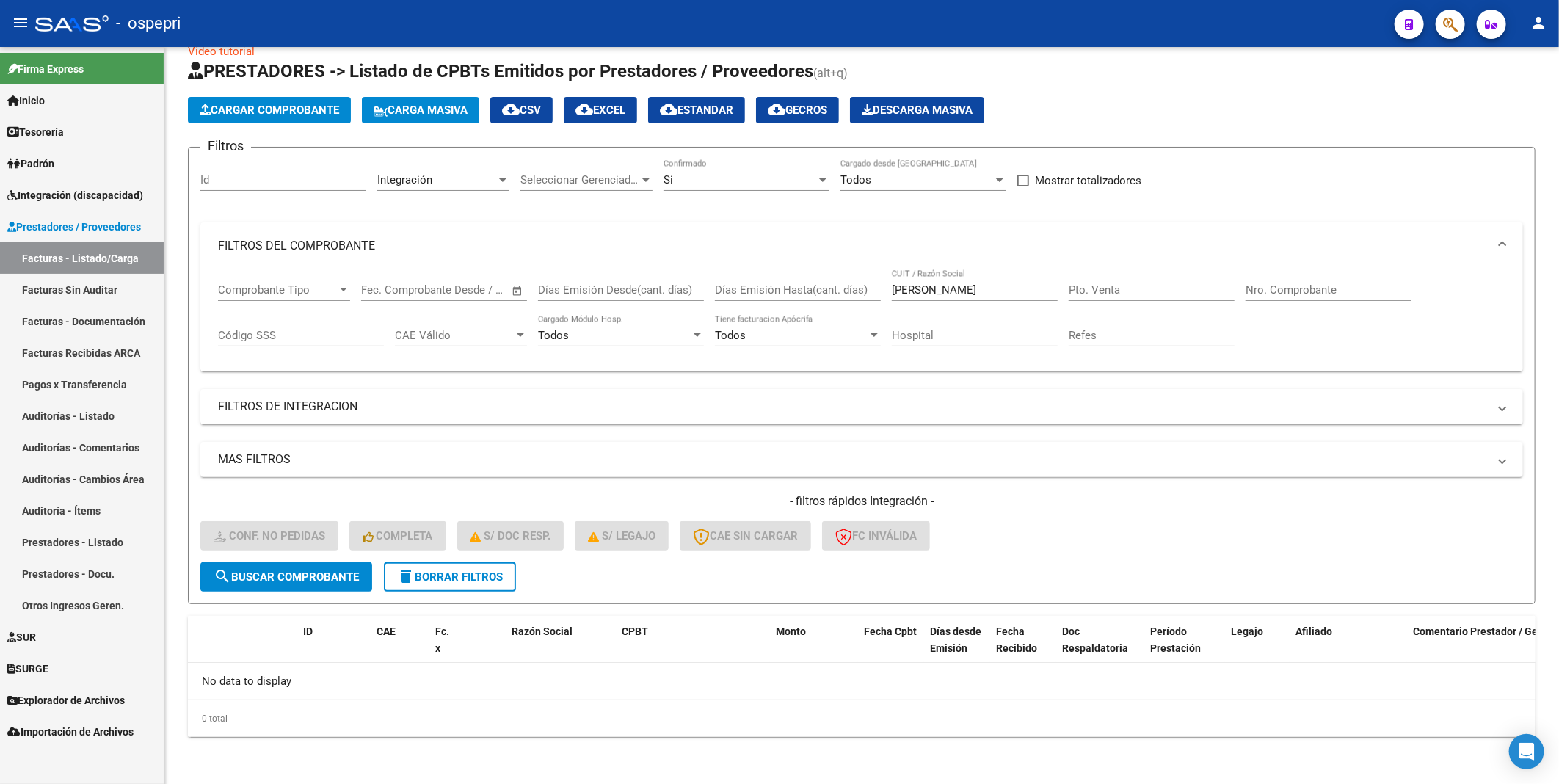
scroll to position [25, 0]
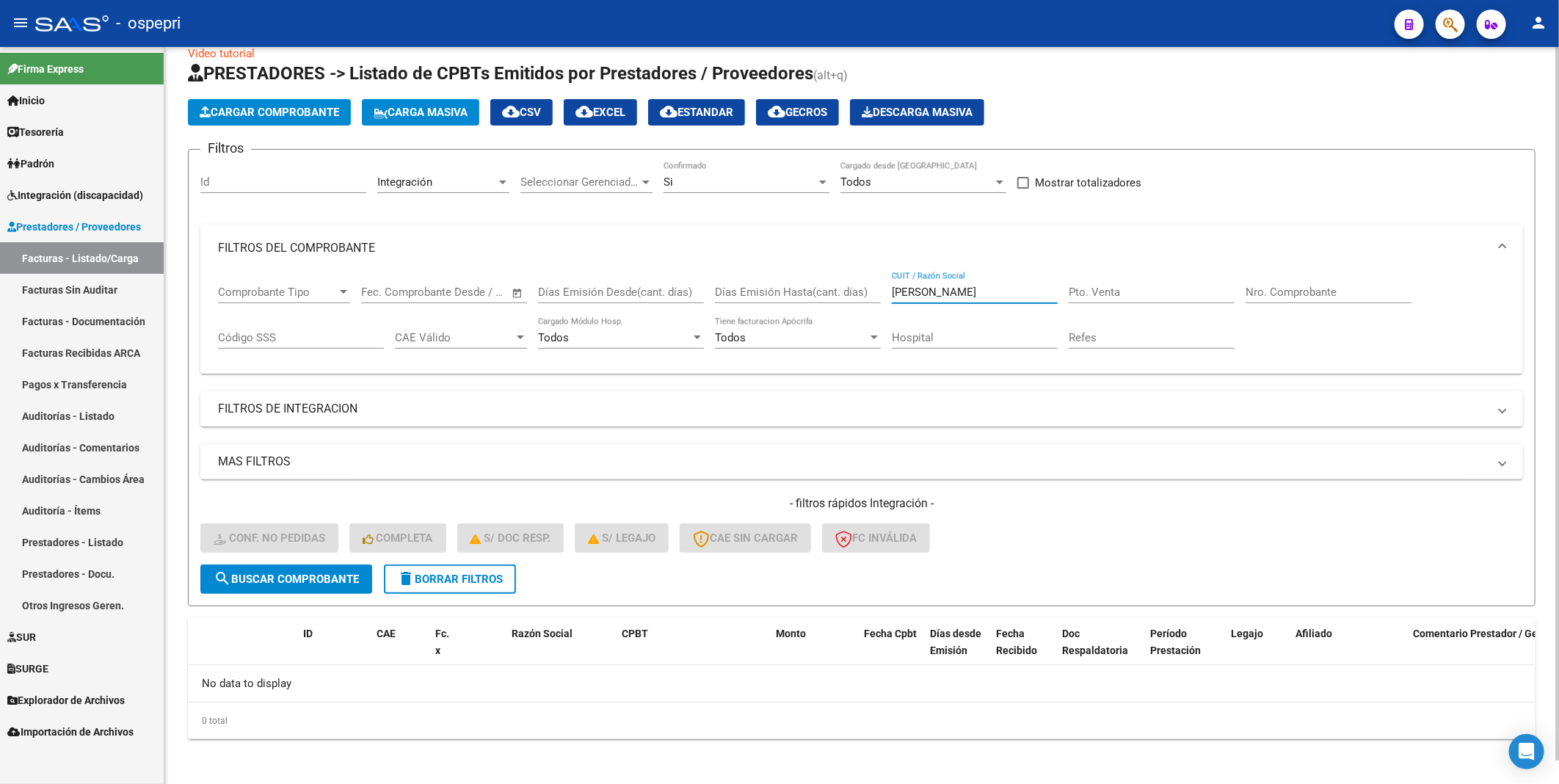
drag, startPoint x: 958, startPoint y: 286, endPoint x: 844, endPoint y: 298, distance: 114.6
click at [844, 298] on div "Comprobante Tipo Comprobante Tipo Fecha inicio – Fecha fin Fec. Comprobante Des…" at bounding box center [862, 317] width 1288 height 91
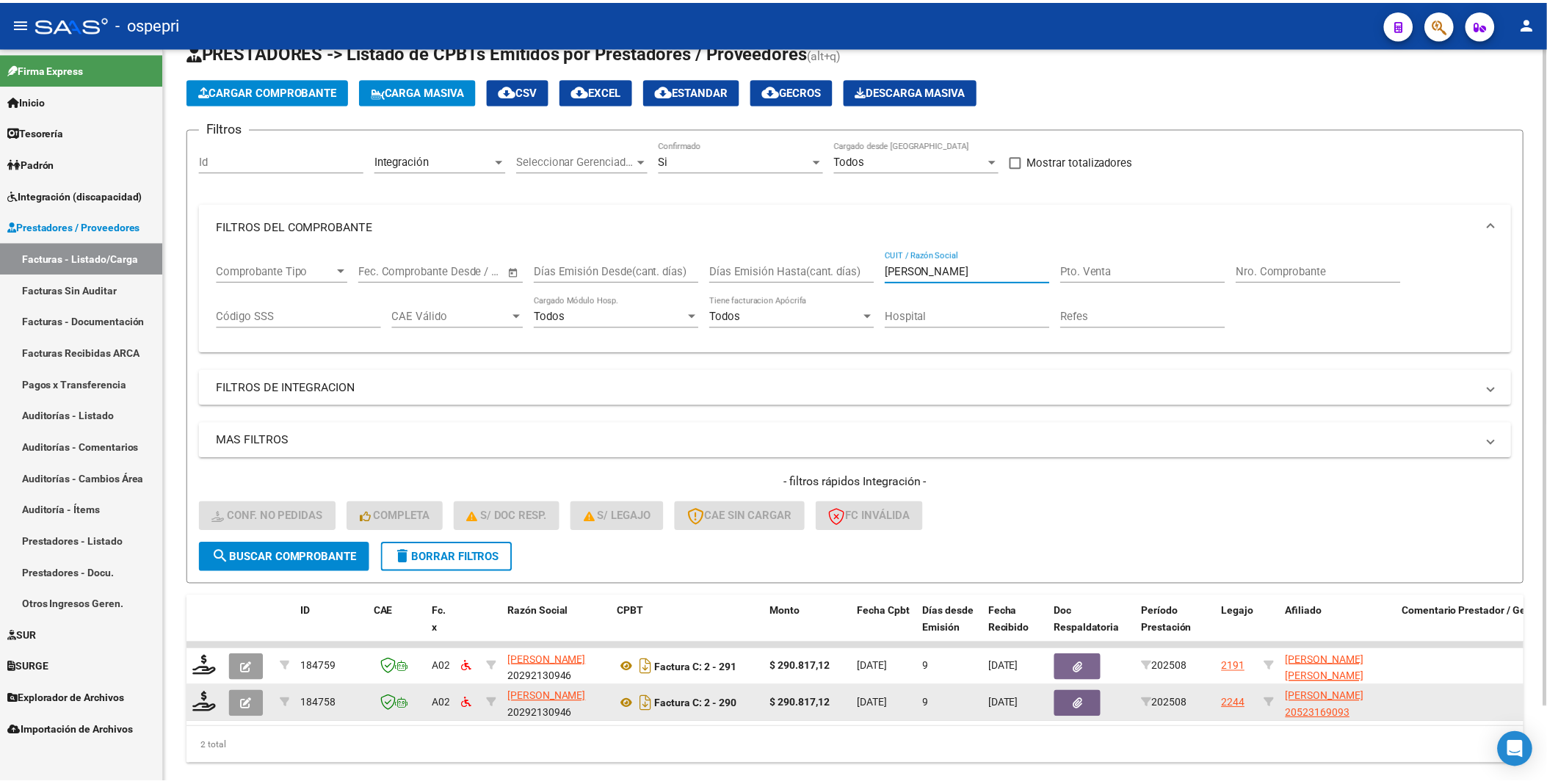
scroll to position [85, 0]
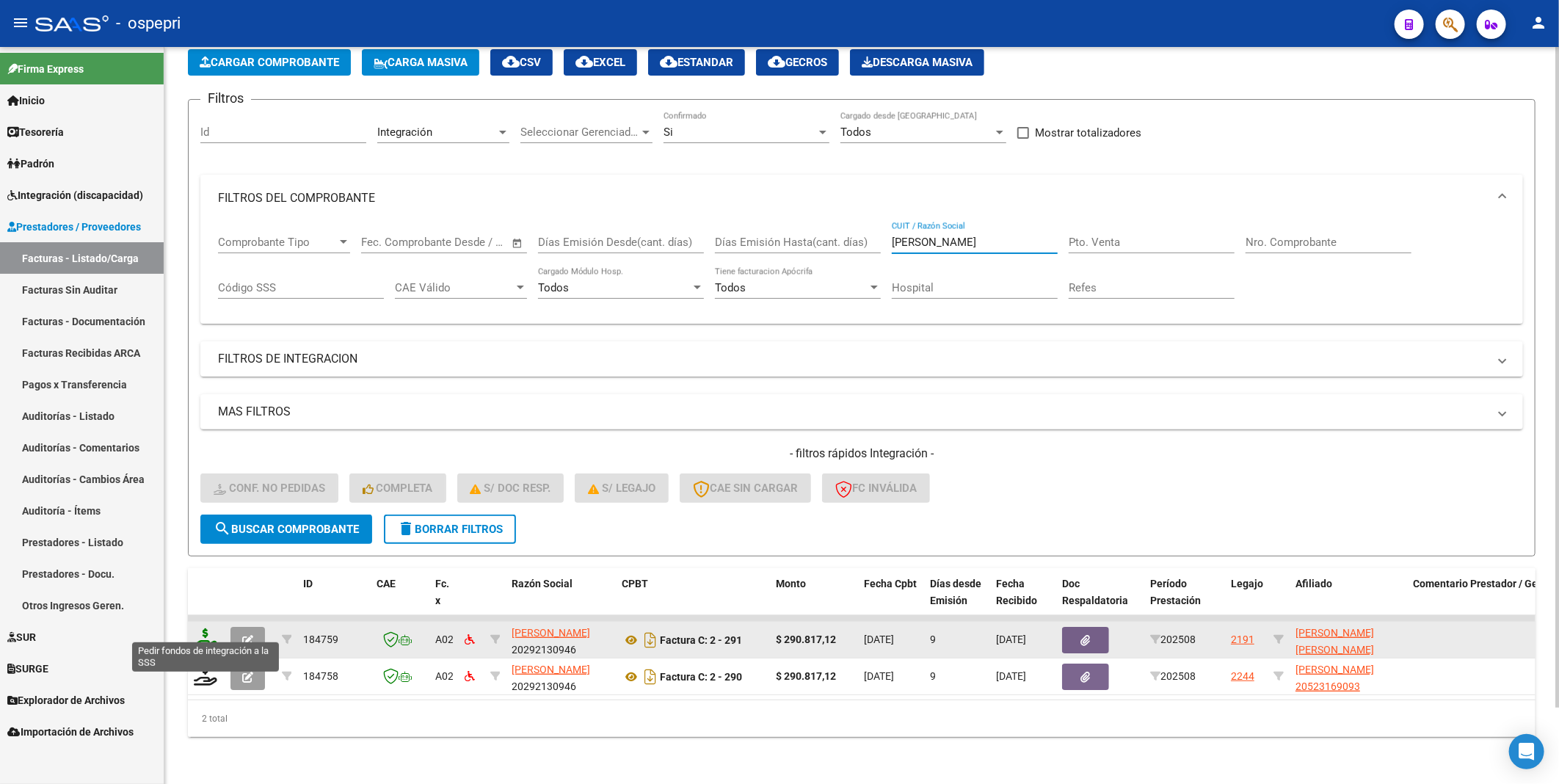
type input "[PERSON_NAME]"
click at [200, 635] on icon at bounding box center [206, 639] width 24 height 21
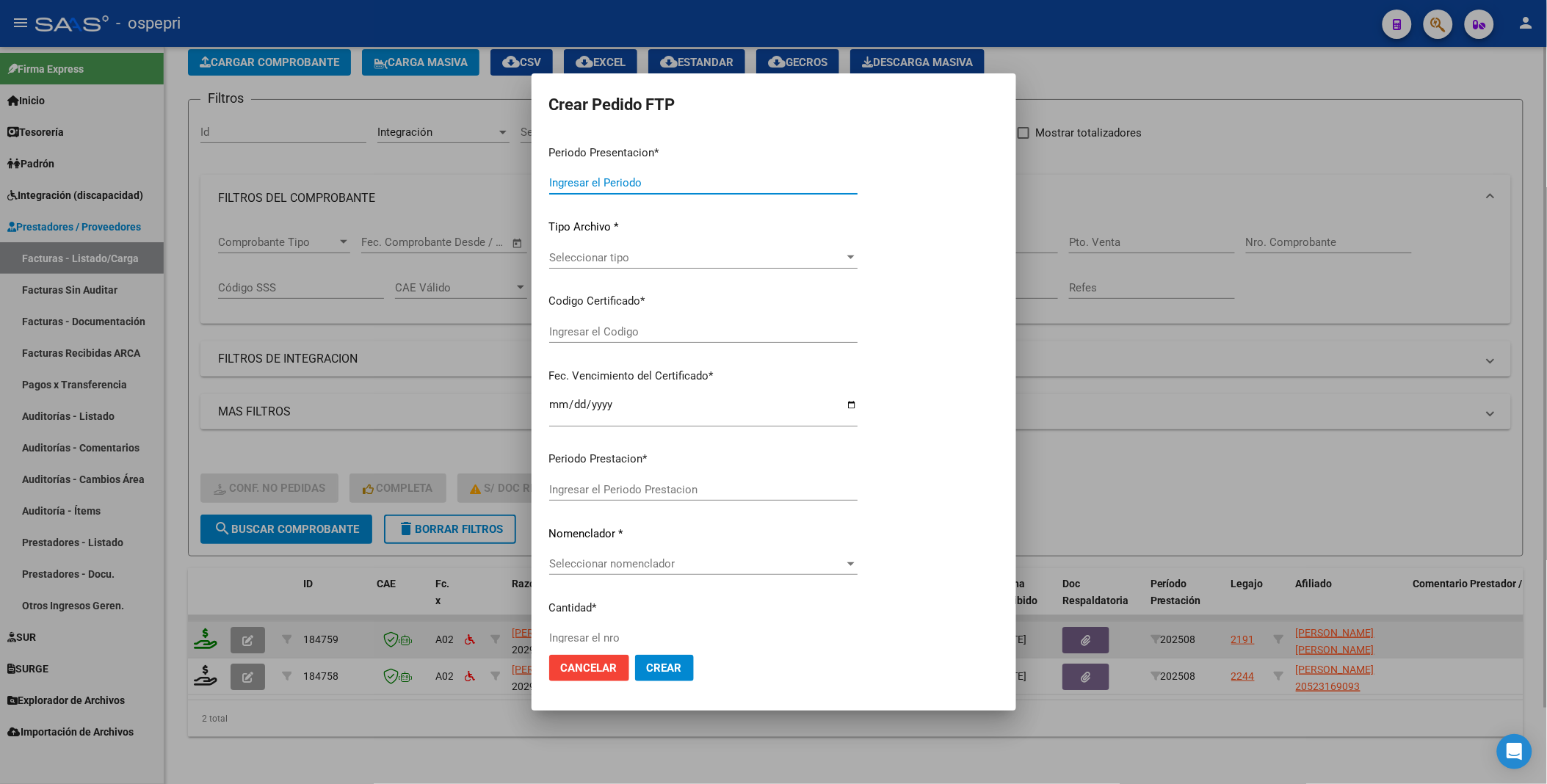
type input "202508"
type input "$ 290.817,12"
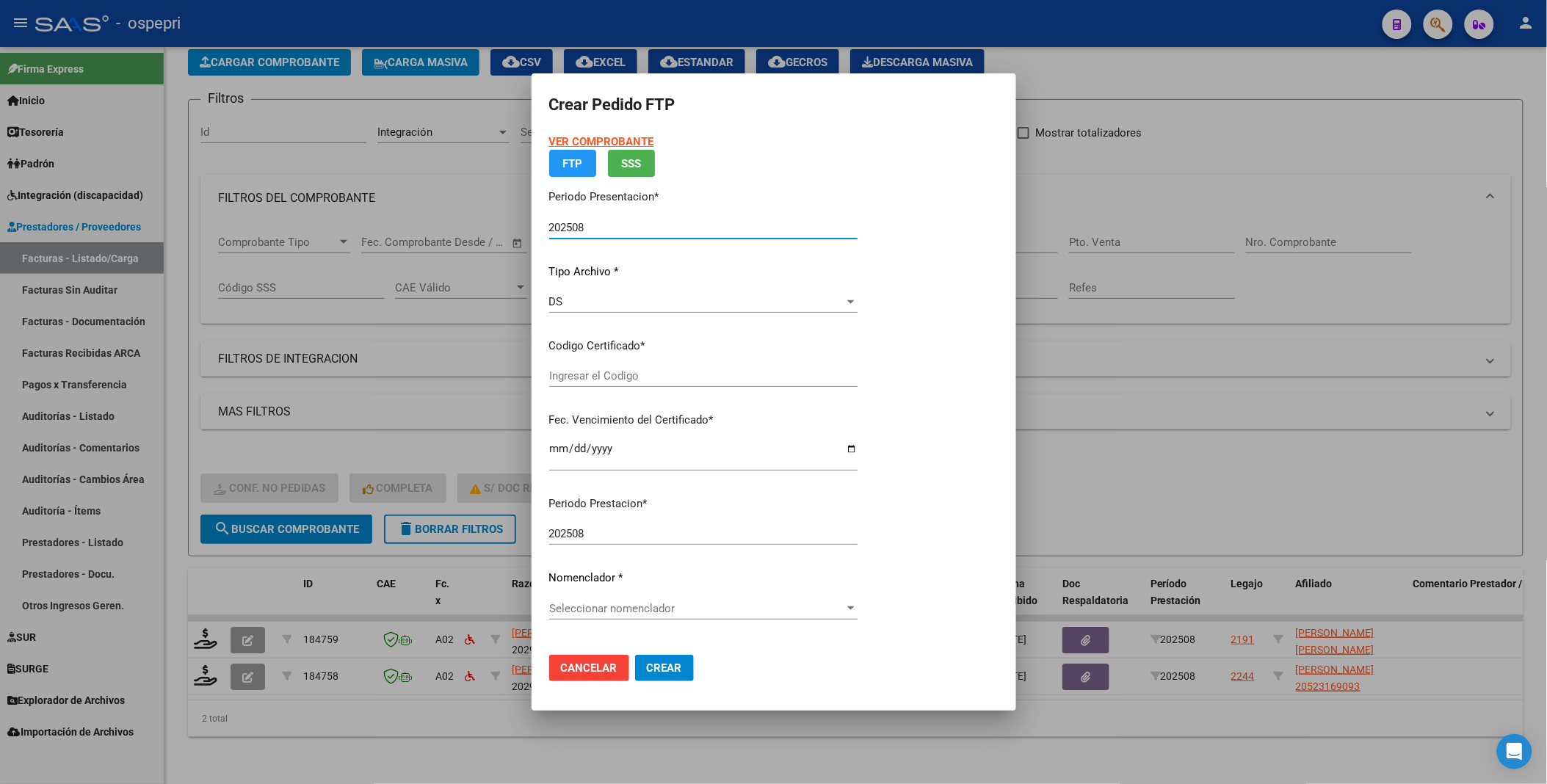
type input "2748144612-6"
type input "[DATE]"
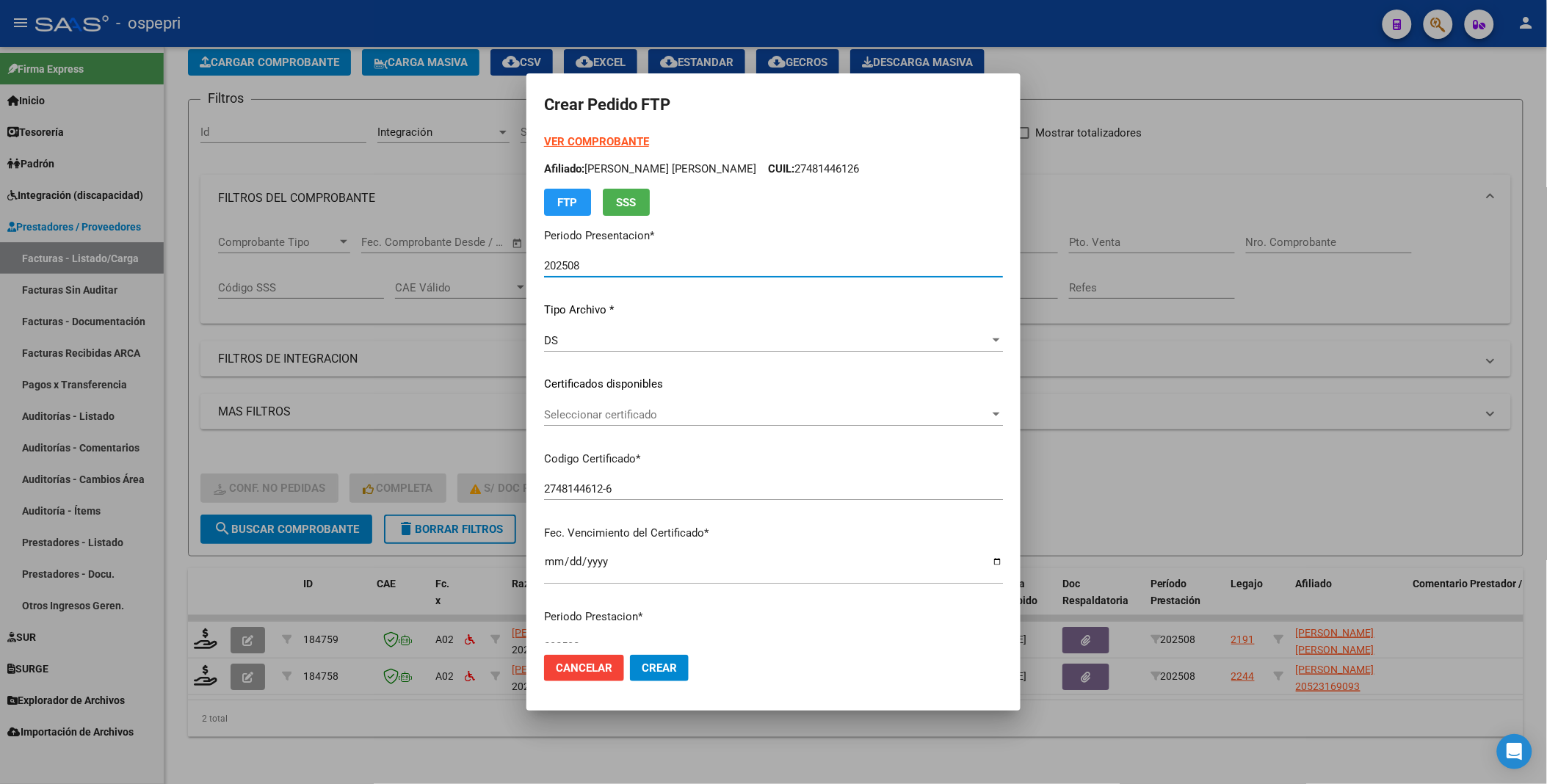
click at [1003, 411] on div at bounding box center [997, 415] width 13 height 11
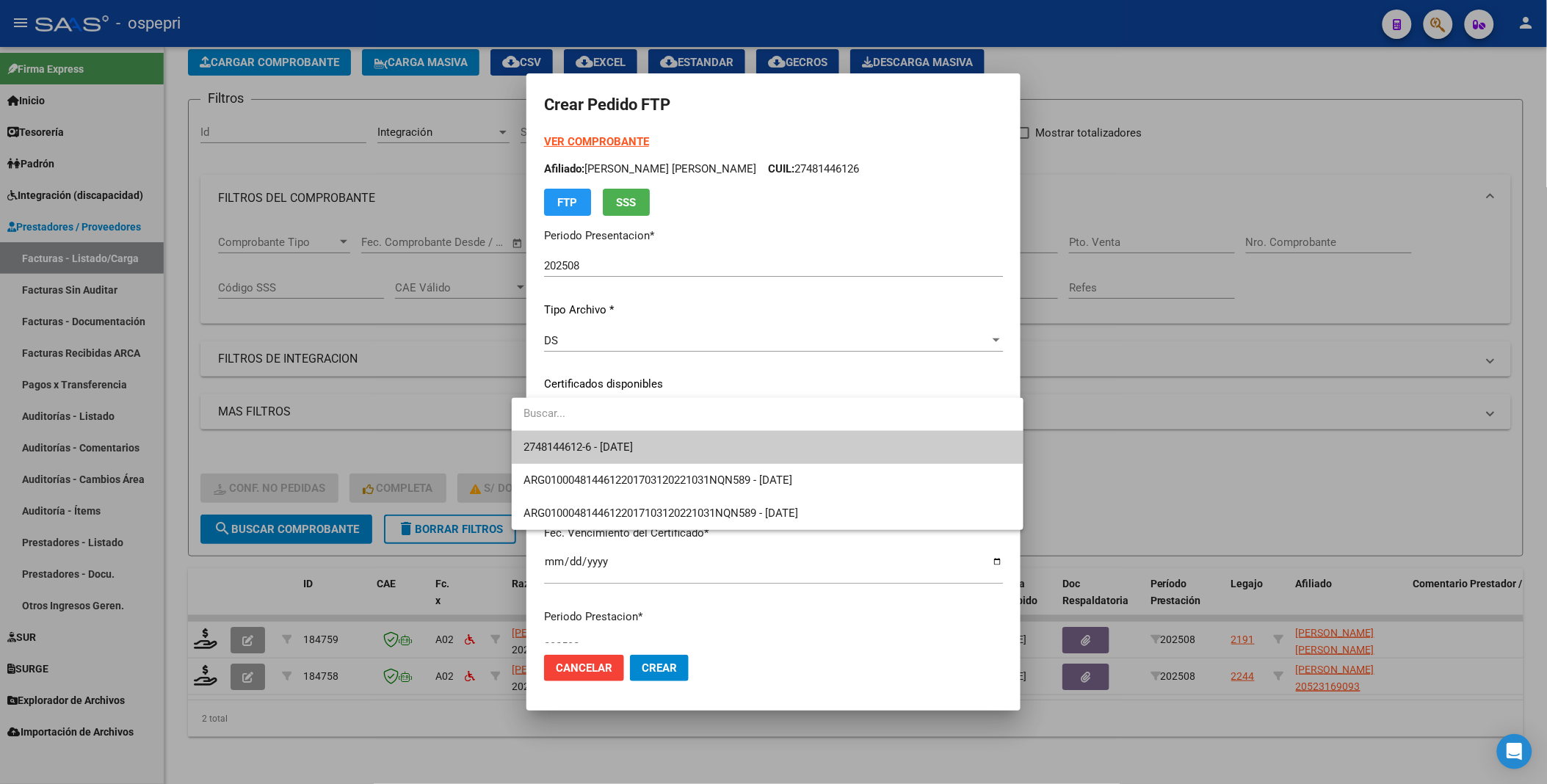
click at [971, 433] on span "2748144612-6 - [DATE]" at bounding box center [767, 447] width 488 height 33
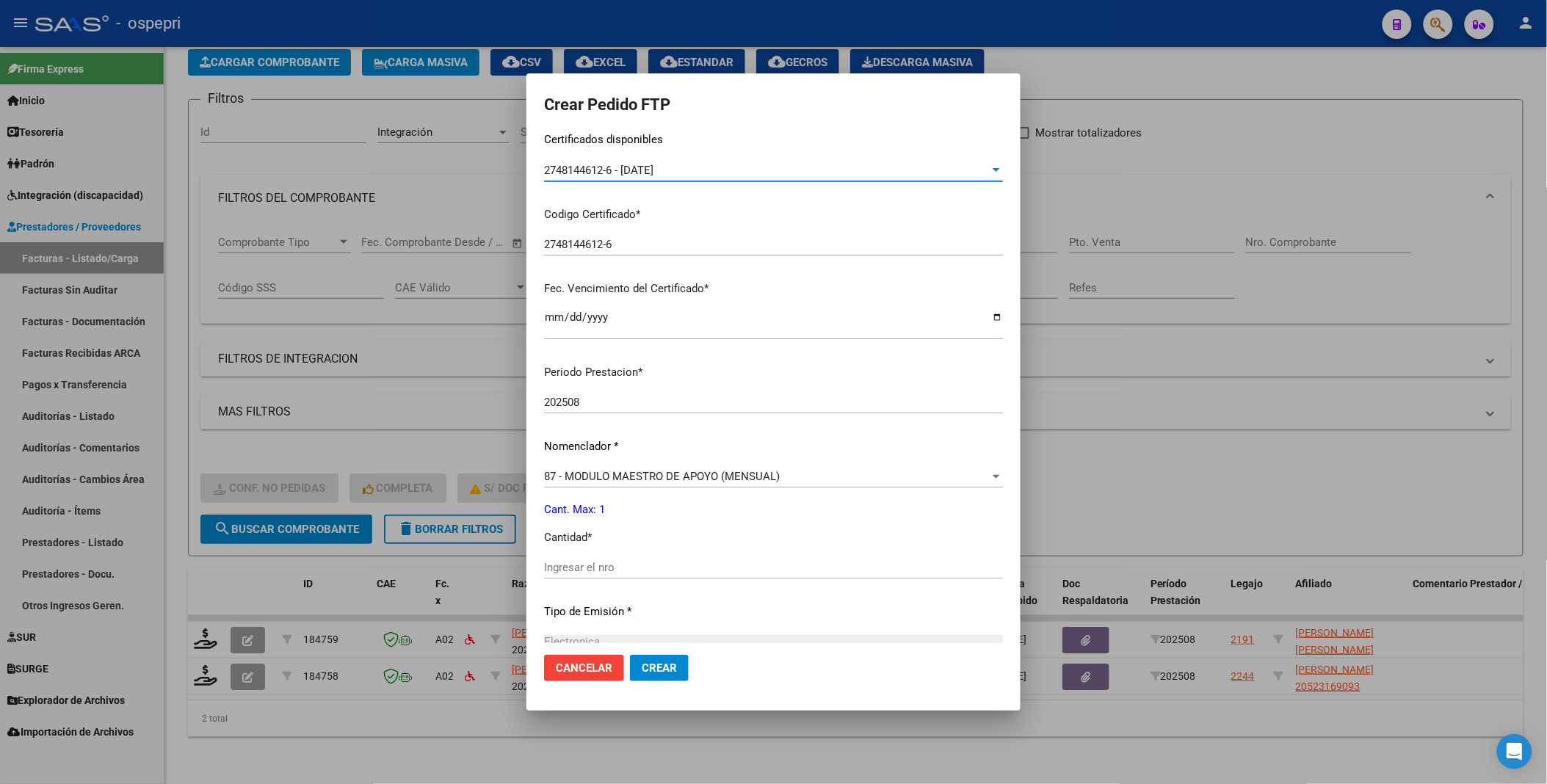
scroll to position [326, 0]
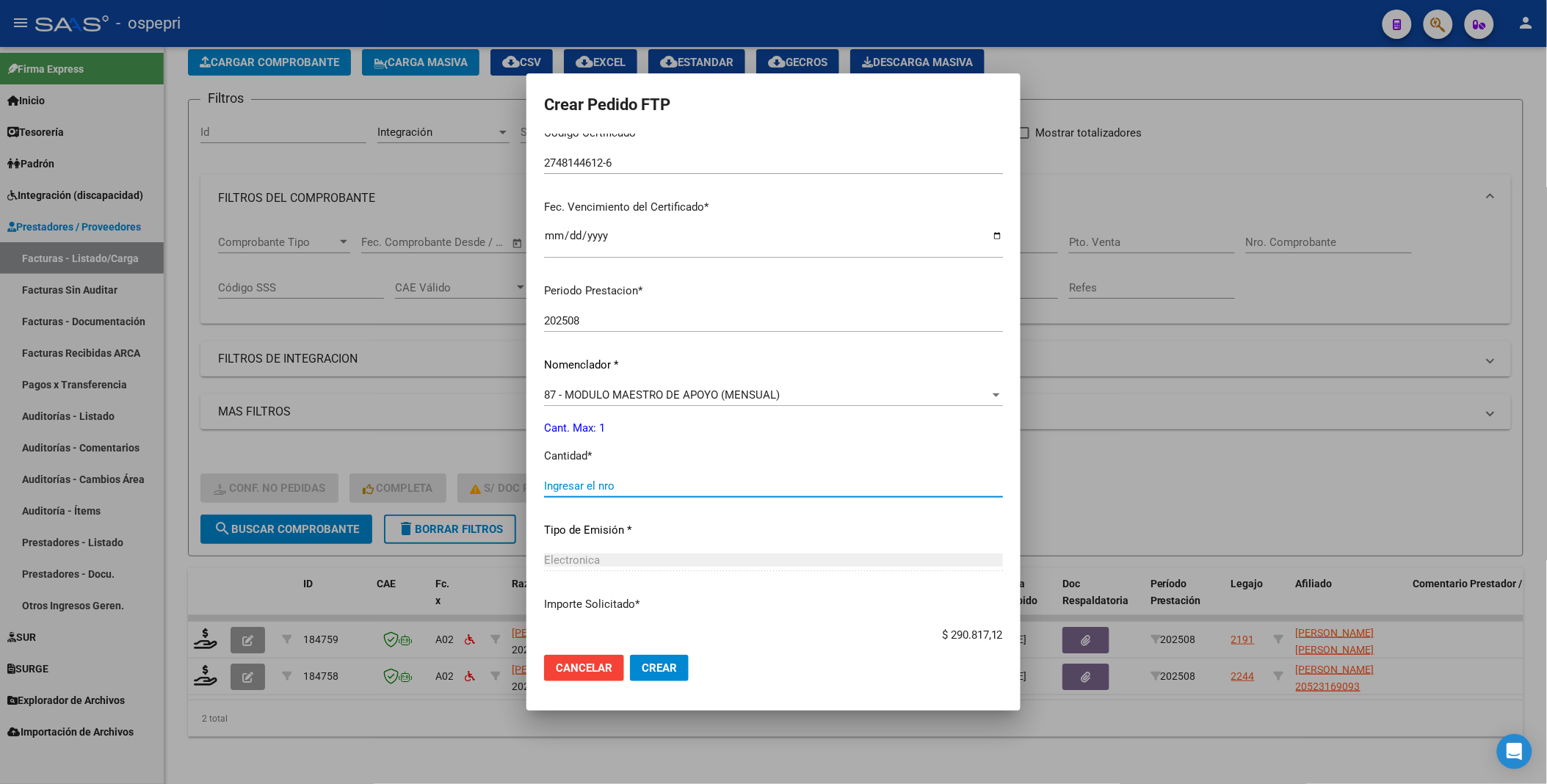
click at [589, 488] on input "Ingresar el nro" at bounding box center [773, 486] width 459 height 13
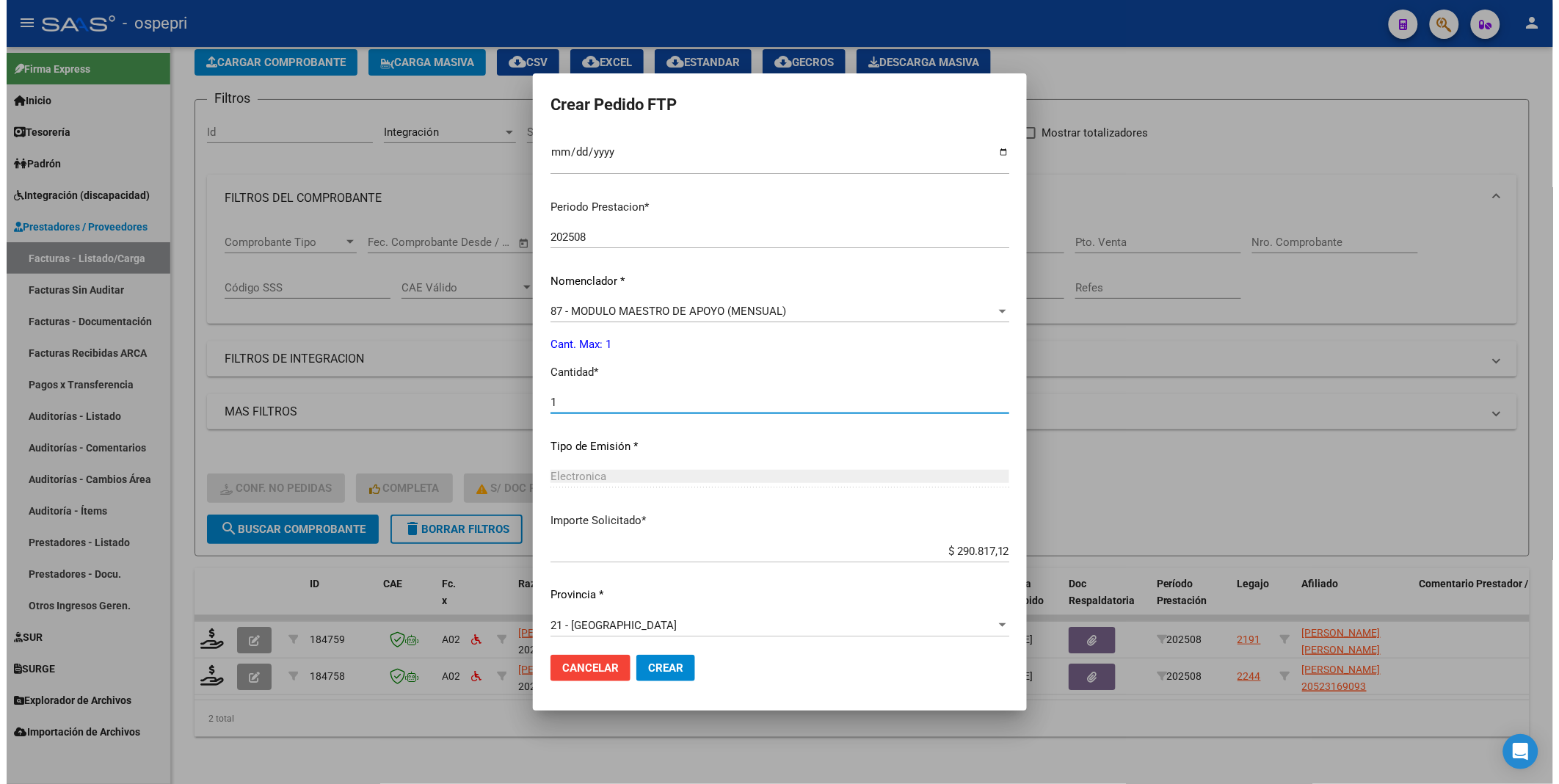
scroll to position [416, 0]
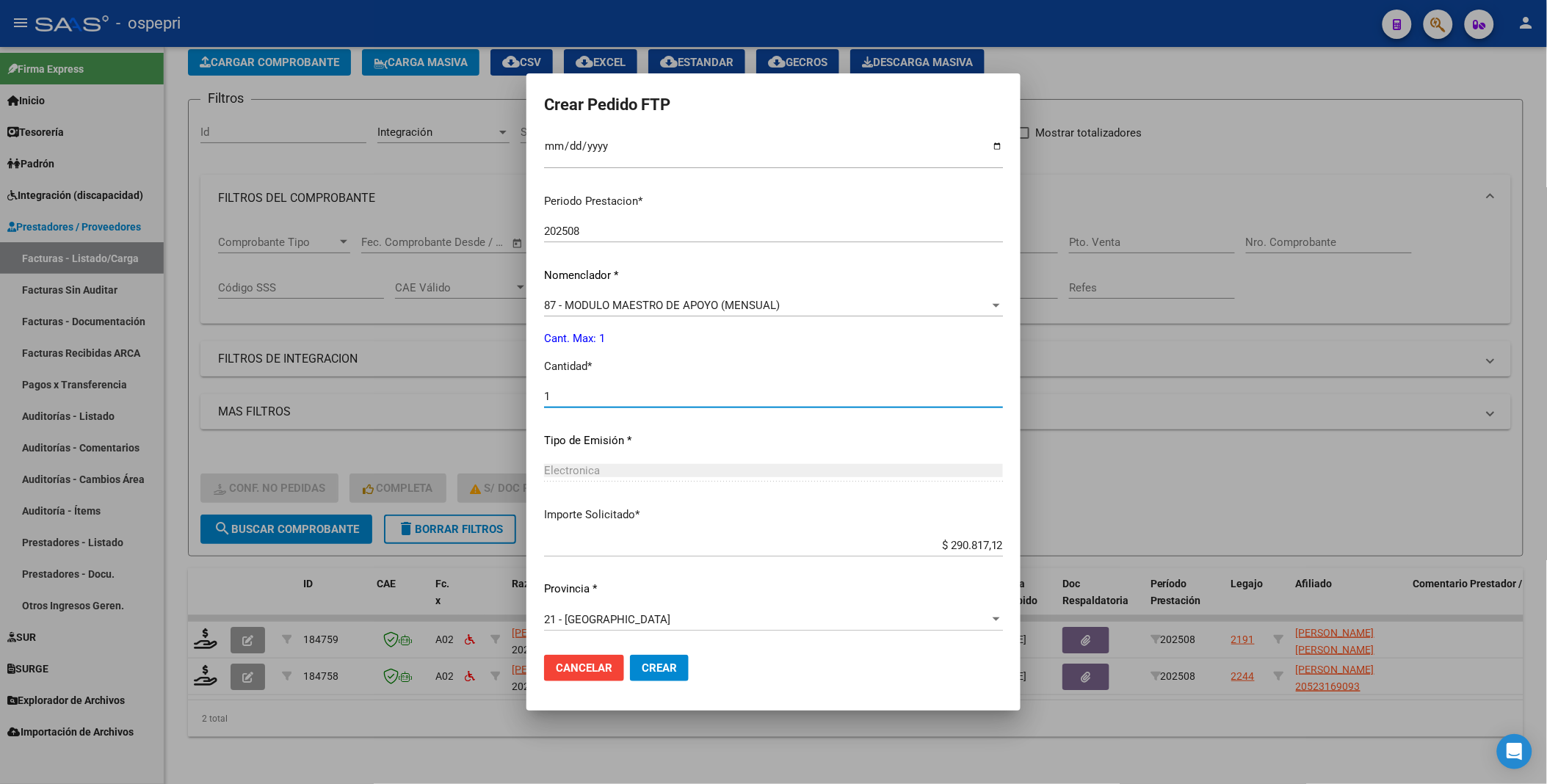
type input "1"
click at [648, 668] on span "Crear" at bounding box center [658, 668] width 35 height 13
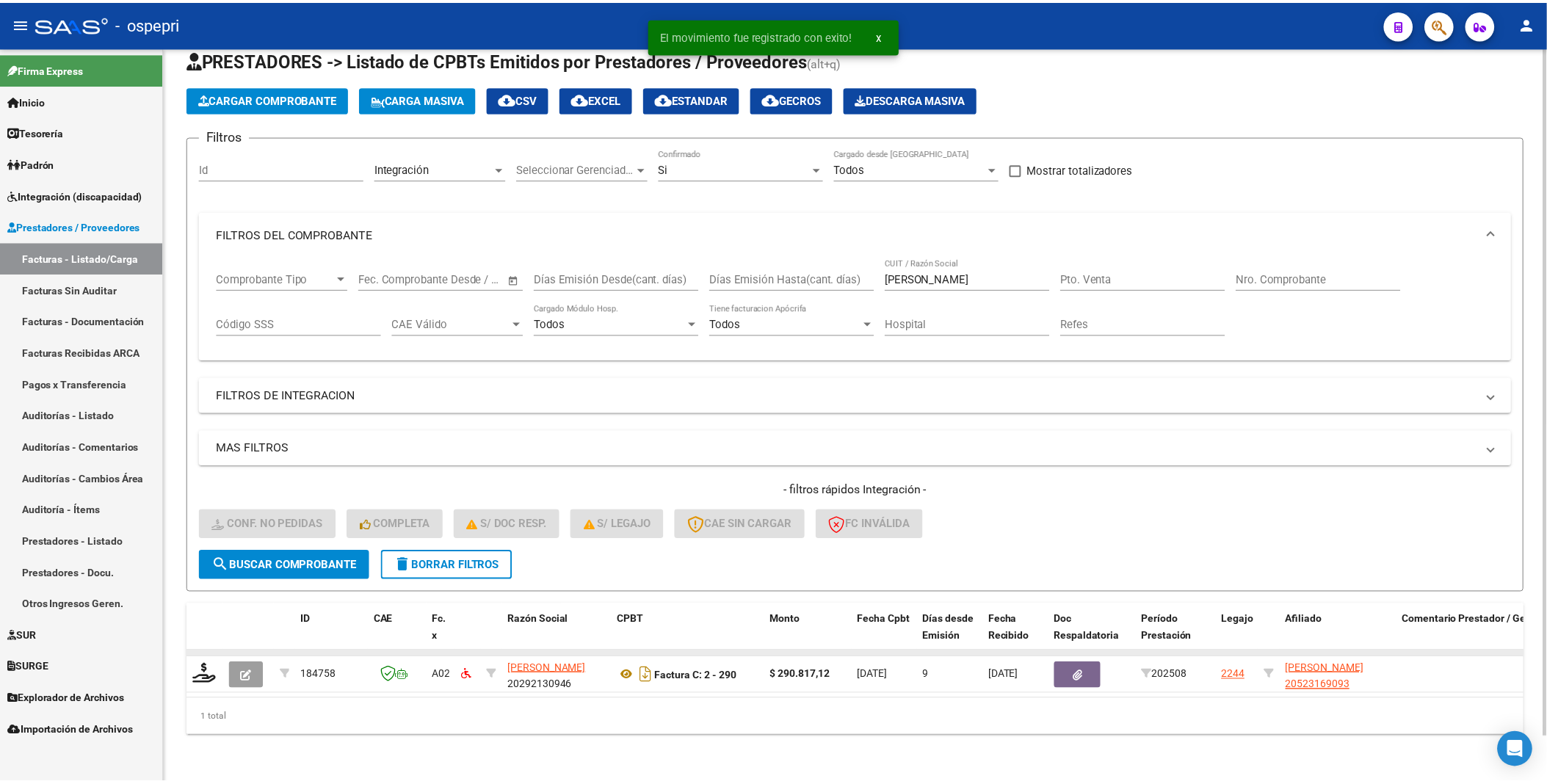
scroll to position [48, 0]
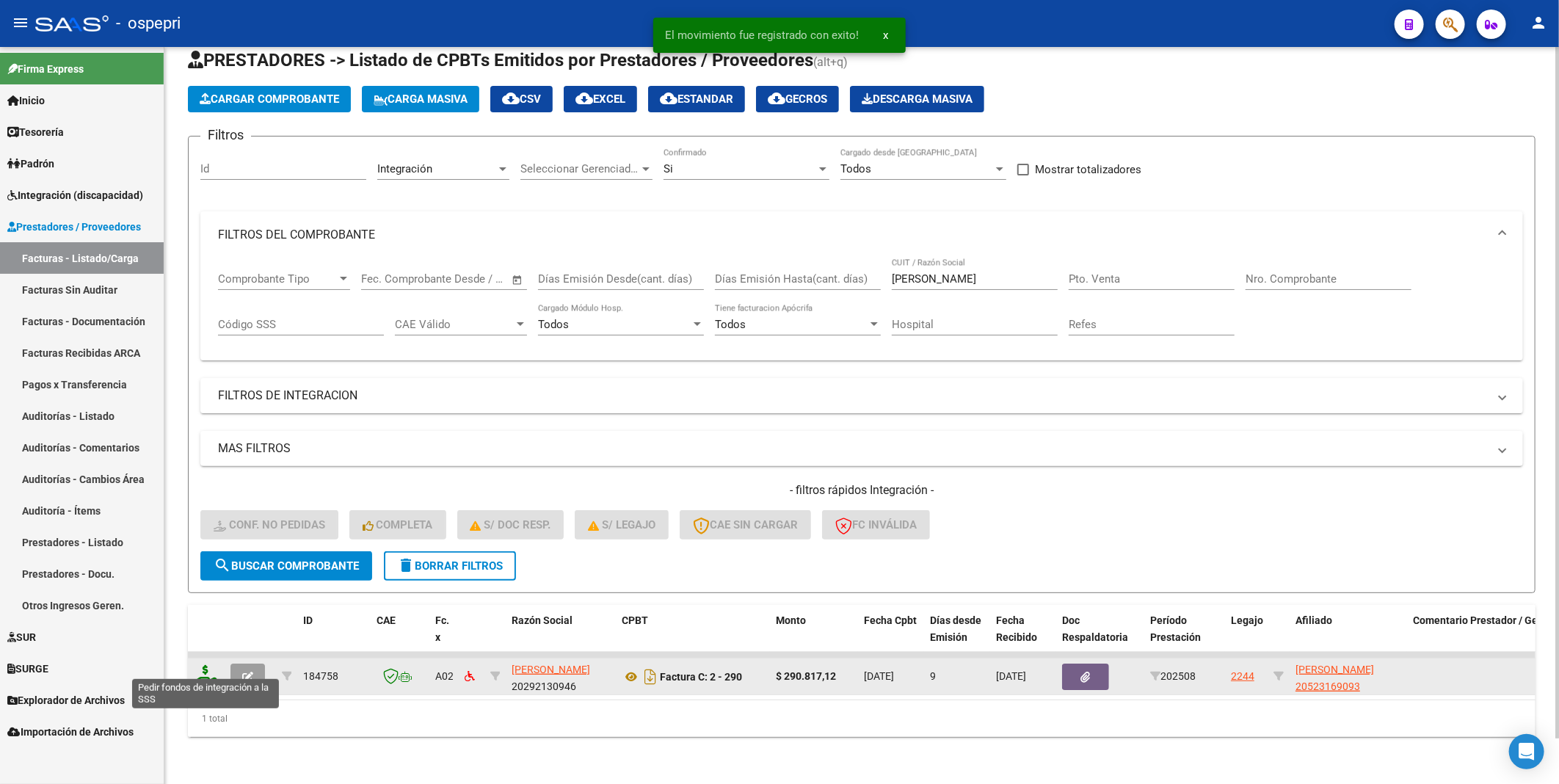
click at [204, 668] on icon at bounding box center [206, 675] width 24 height 21
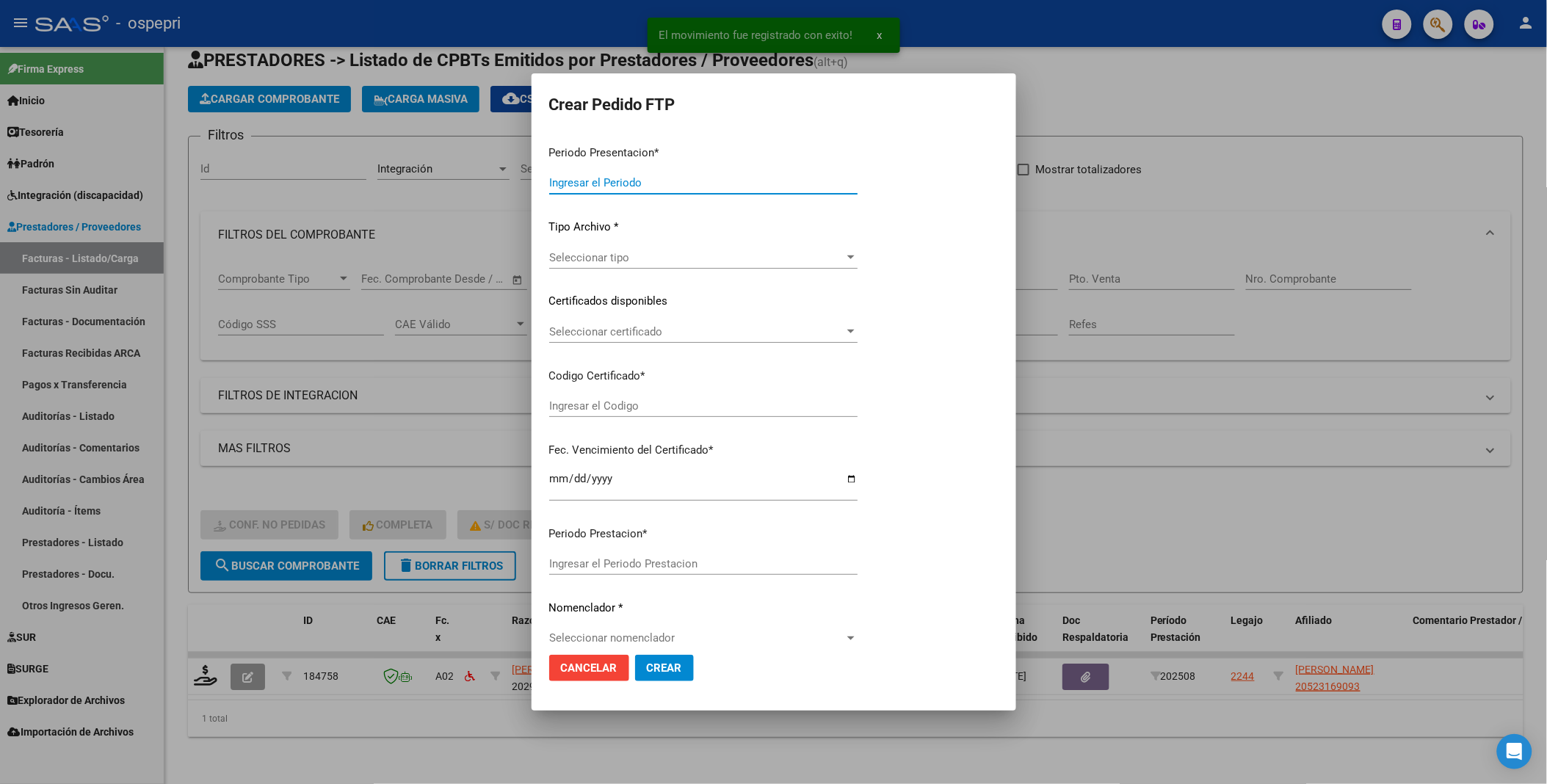
type input "202508"
type input "$ 290.817,12"
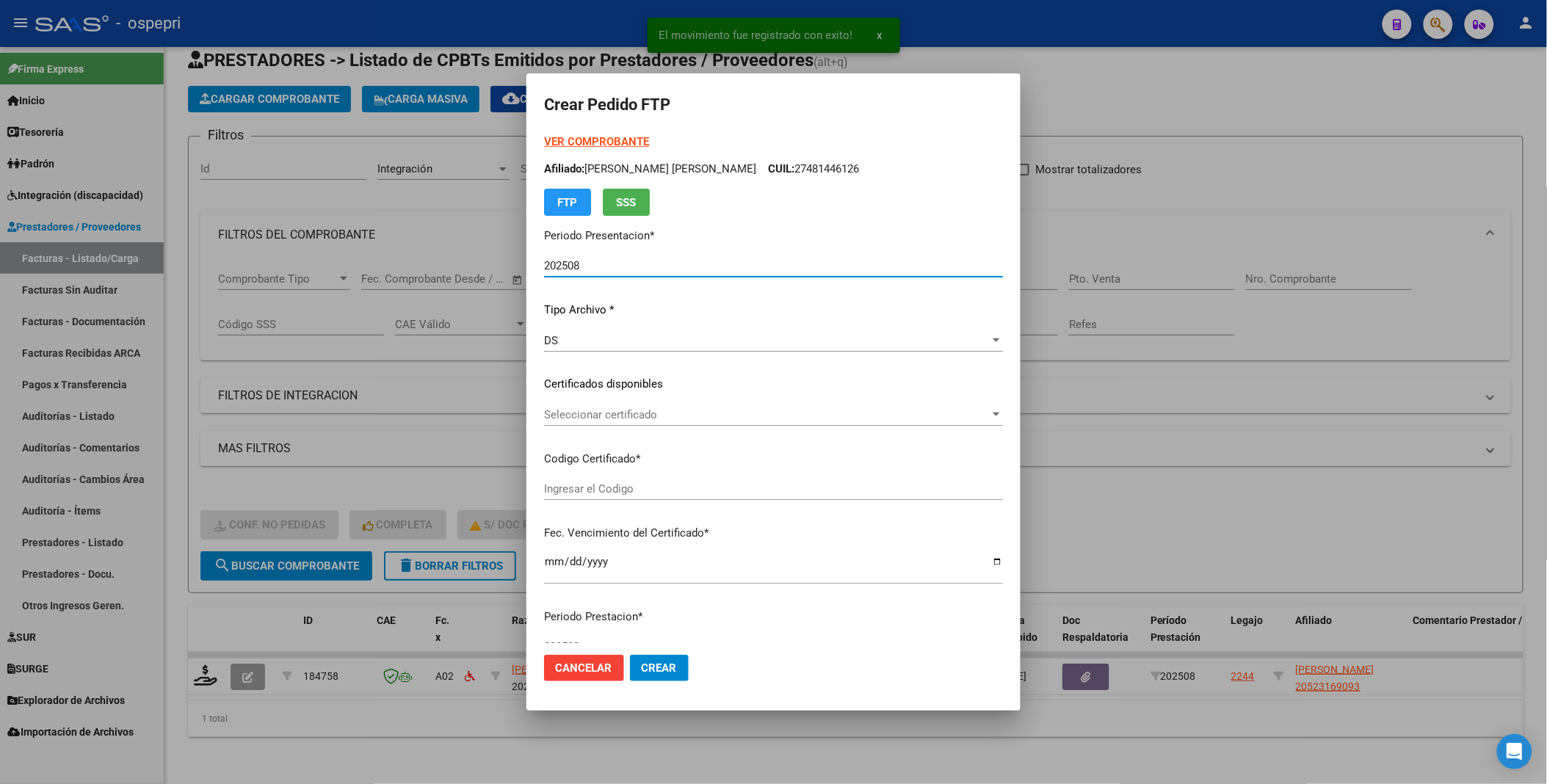
type input "2052316909-3"
type input "[DATE]"
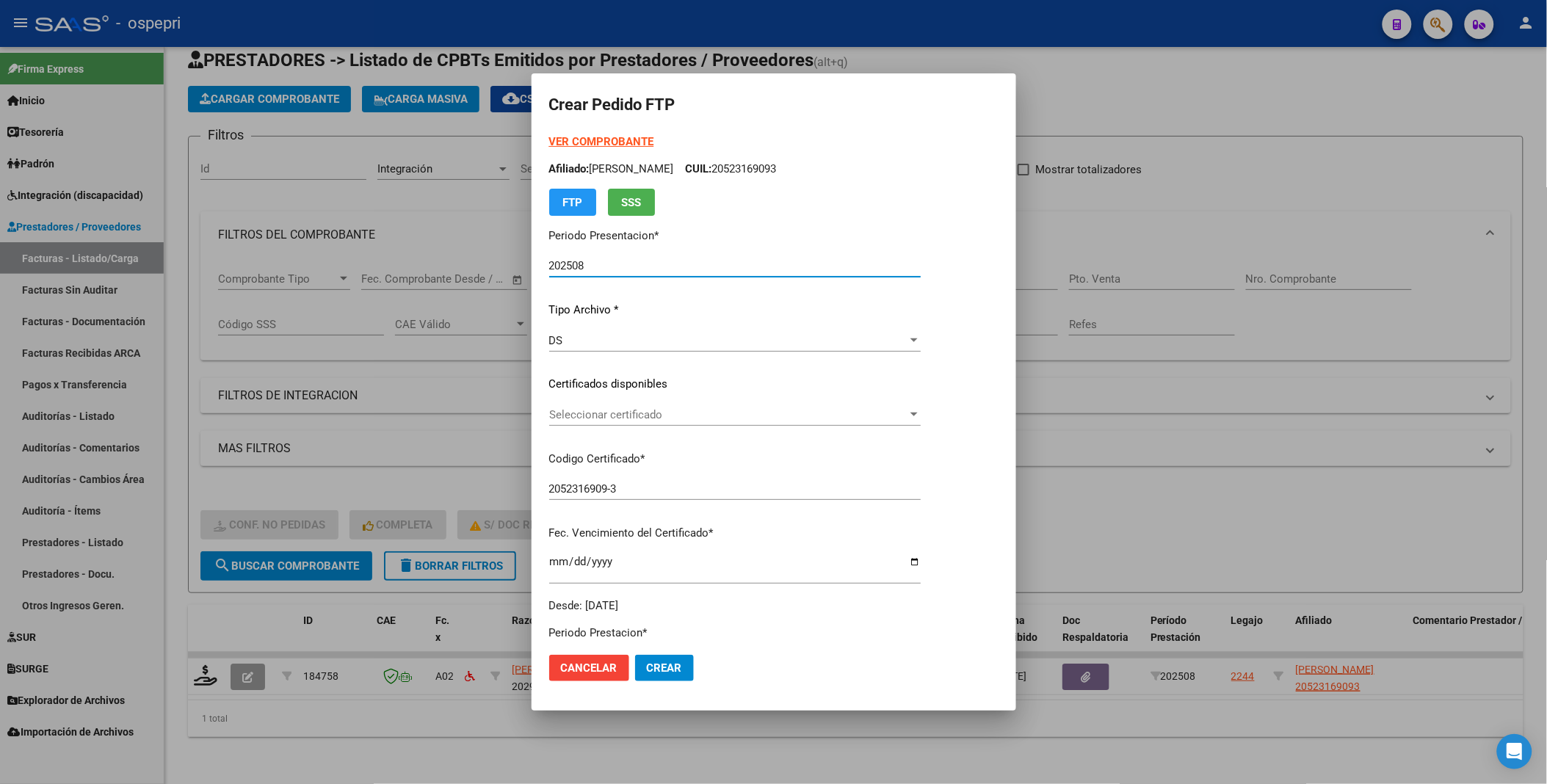
click at [921, 412] on div at bounding box center [914, 415] width 13 height 11
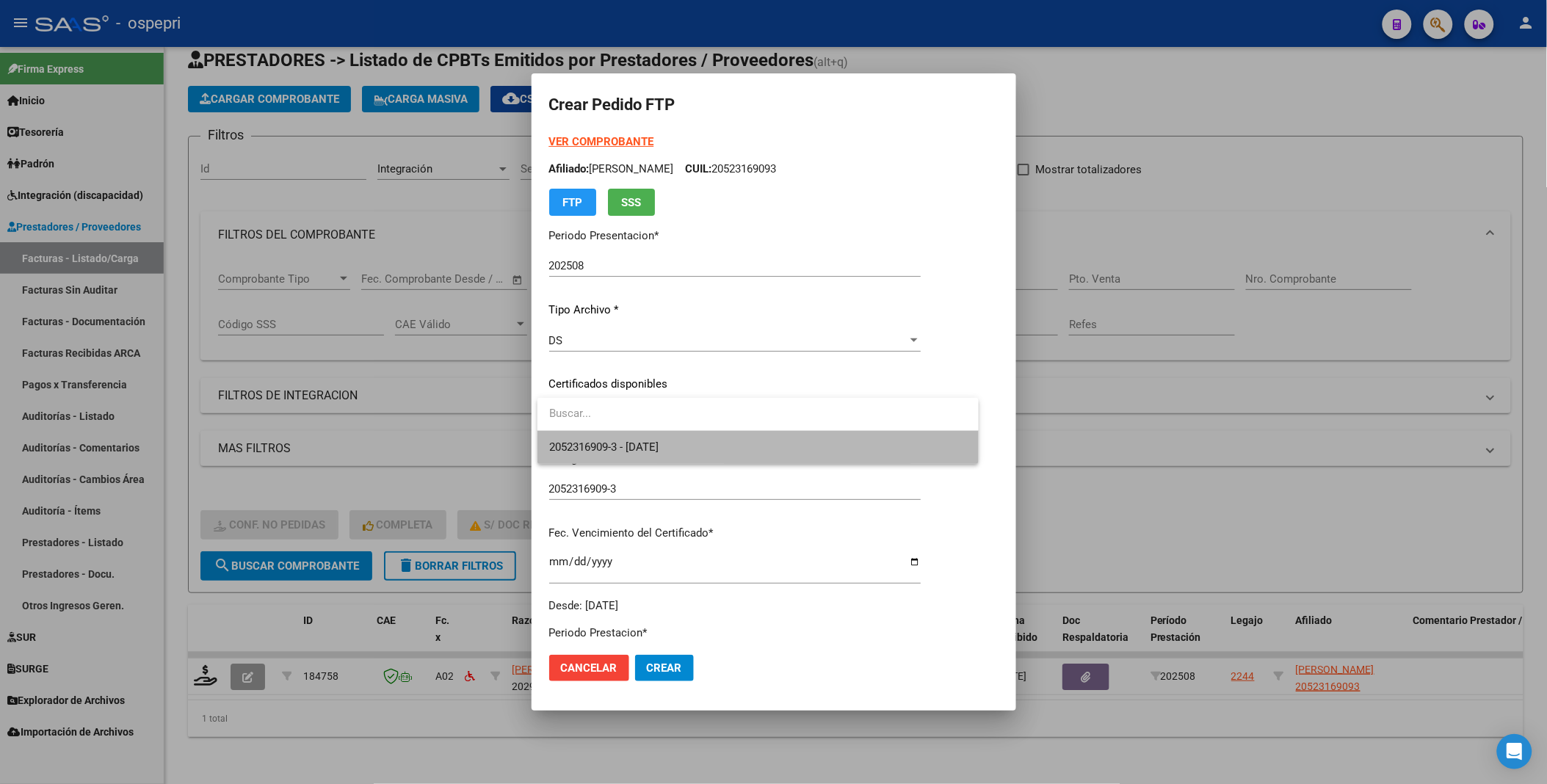
click at [851, 442] on span "2052316909-3 - [DATE]" at bounding box center [758, 447] width 418 height 33
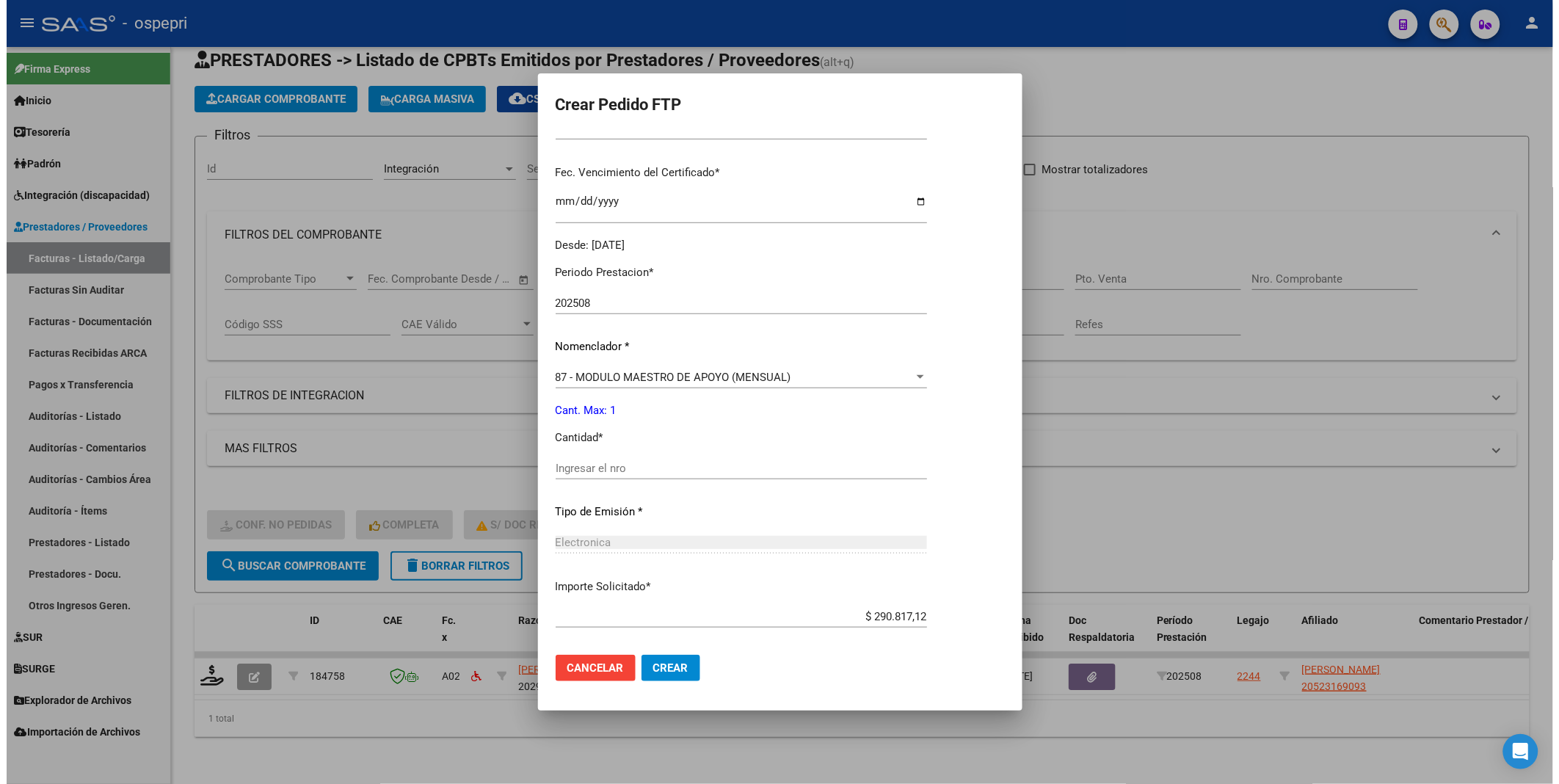
scroll to position [407, 0]
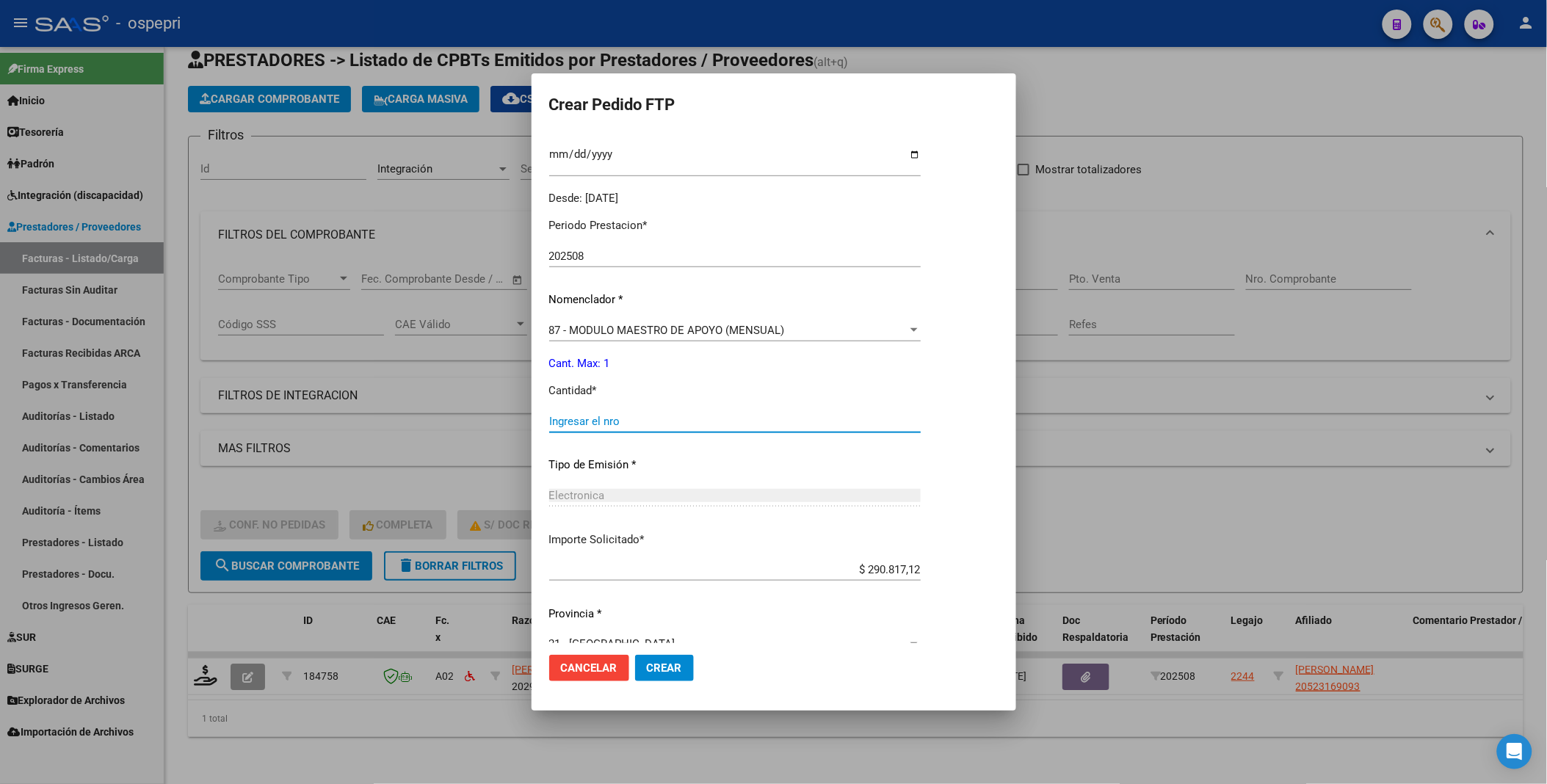
click at [587, 419] on input "Ingresar el nro" at bounding box center [735, 421] width 371 height 13
type input "1"
click at [657, 666] on span "Crear" at bounding box center [664, 668] width 35 height 13
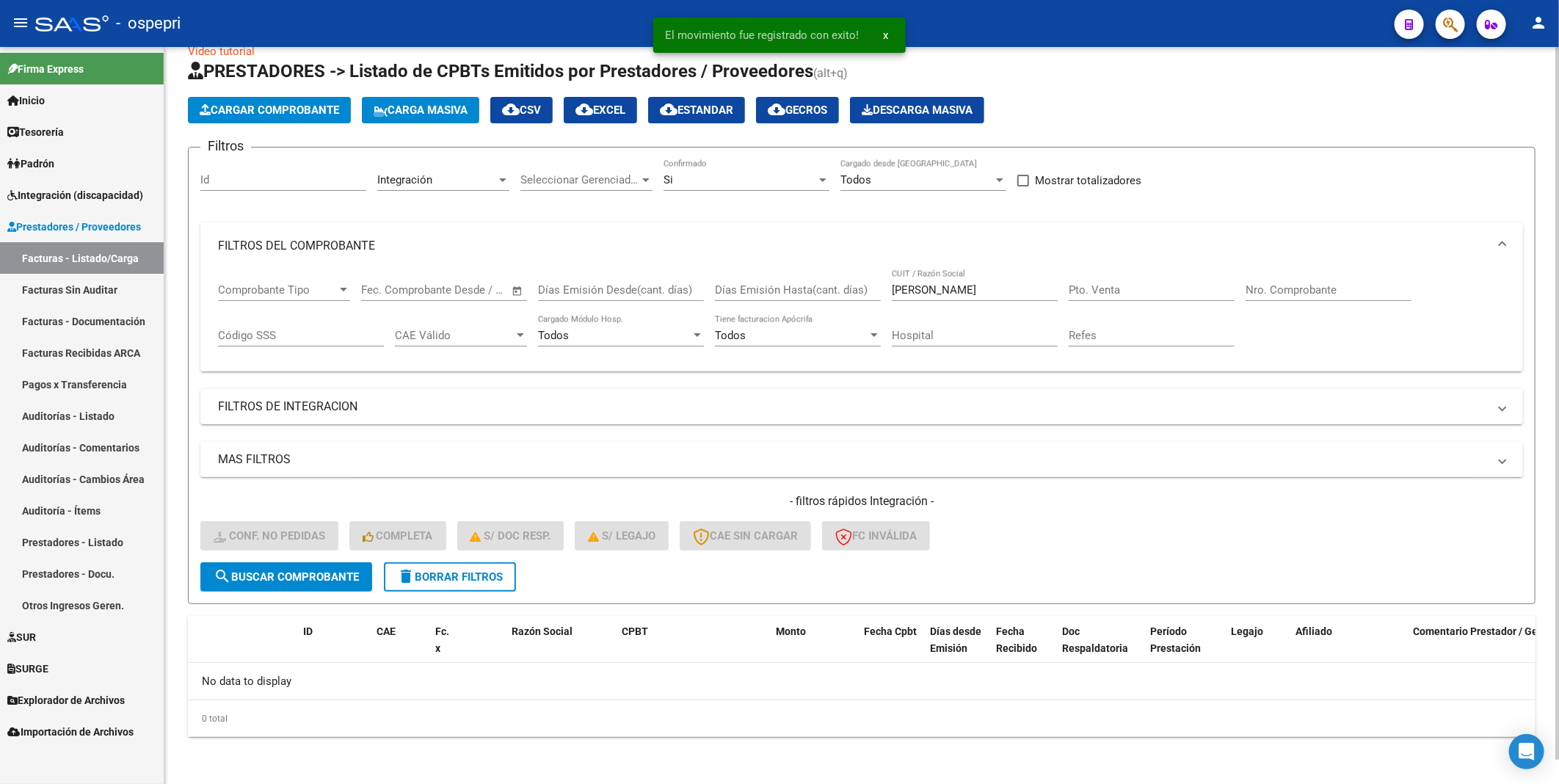
scroll to position [25, 0]
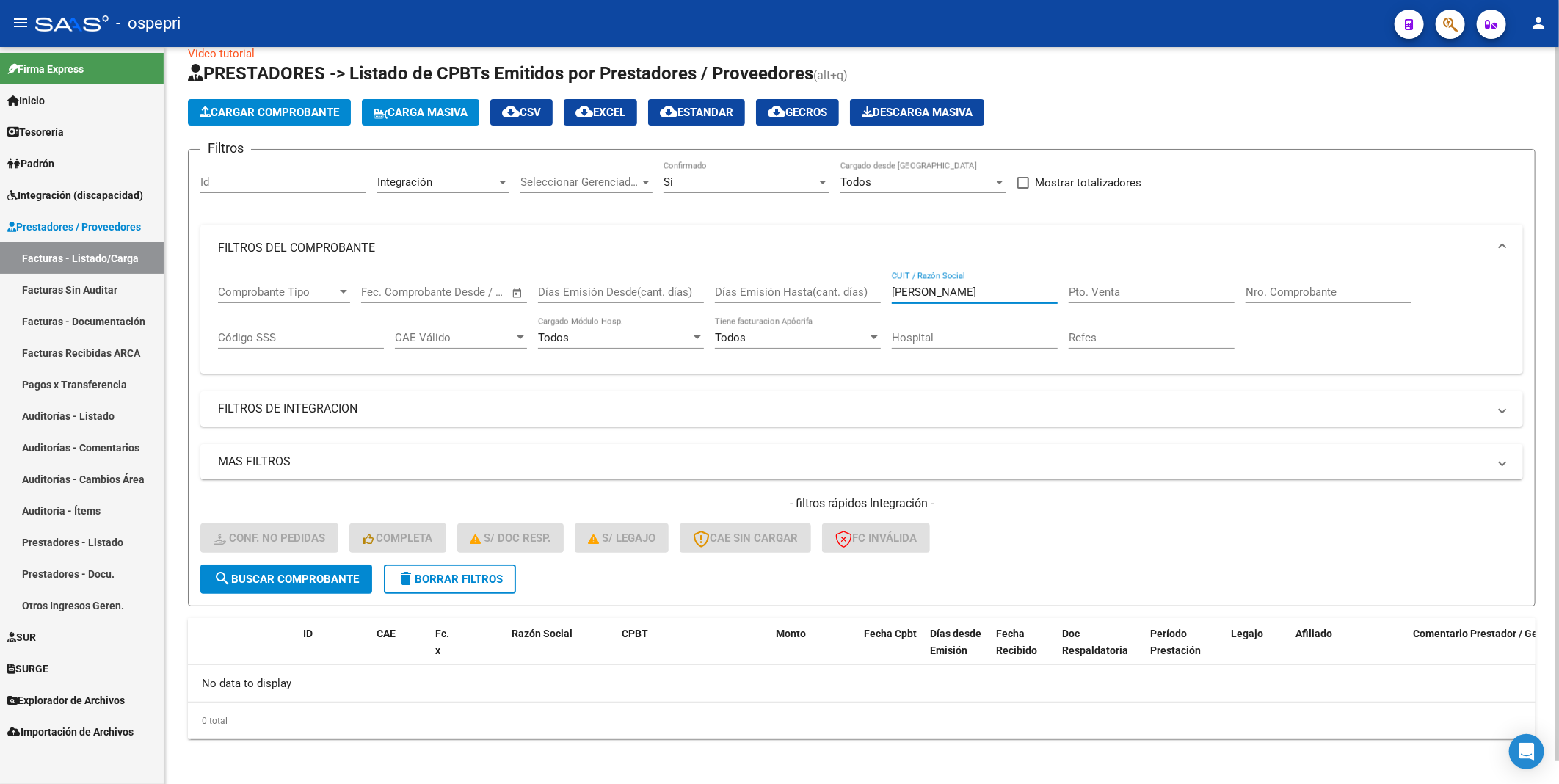
drag, startPoint x: 1000, startPoint y: 293, endPoint x: 867, endPoint y: 293, distance: 133.0
click at [867, 293] on div "Comprobante Tipo Comprobante Tipo Fecha inicio – Fecha fin Fec. Comprobante Des…" at bounding box center [862, 317] width 1288 height 91
click at [995, 294] on input "[PERSON_NAME]" at bounding box center [975, 293] width 166 height 13
drag, startPoint x: 992, startPoint y: 293, endPoint x: 929, endPoint y: 294, distance: 63.0
click at [929, 294] on input "[PERSON_NAME]" at bounding box center [975, 293] width 166 height 13
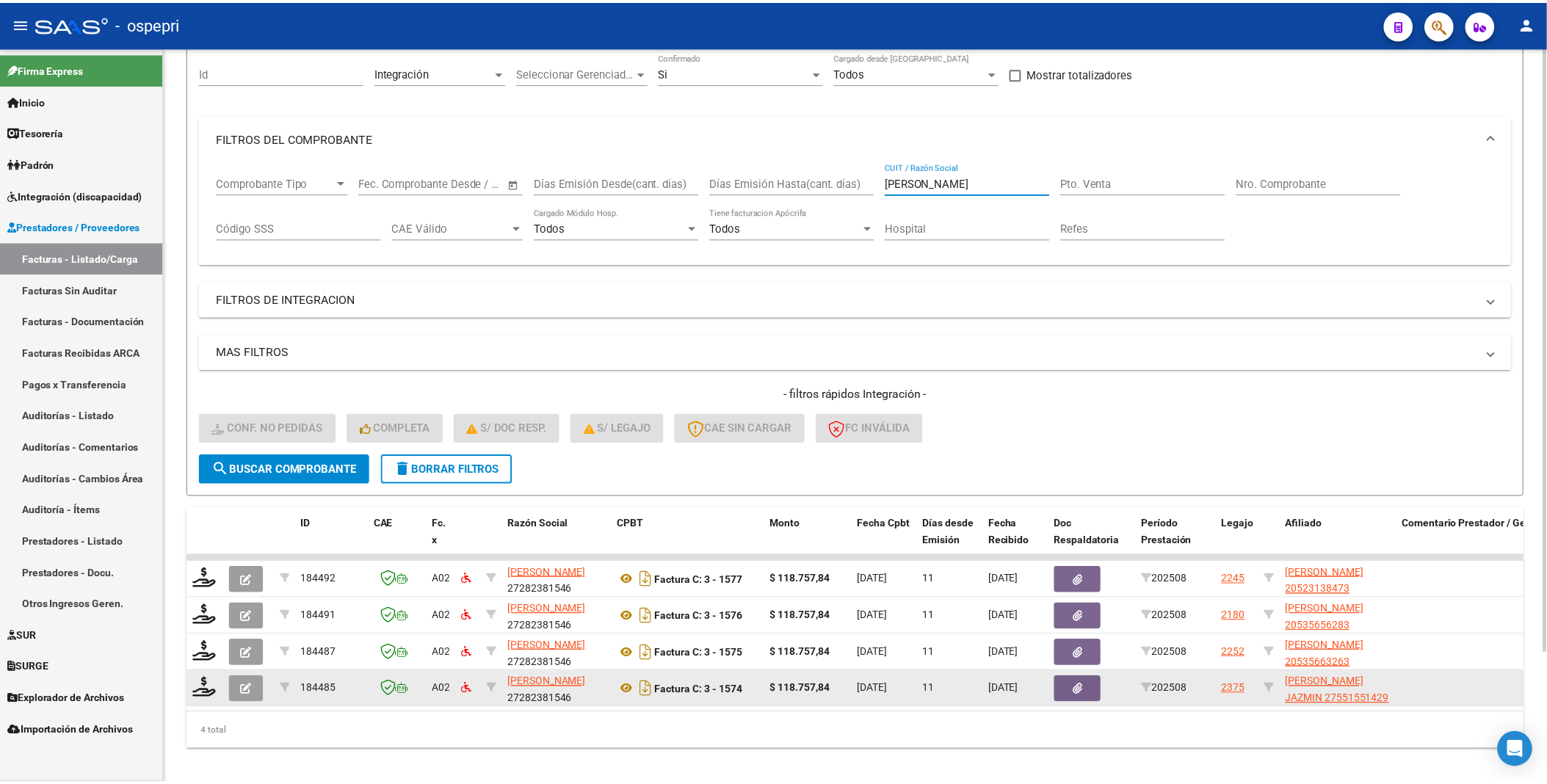
scroll to position [158, 0]
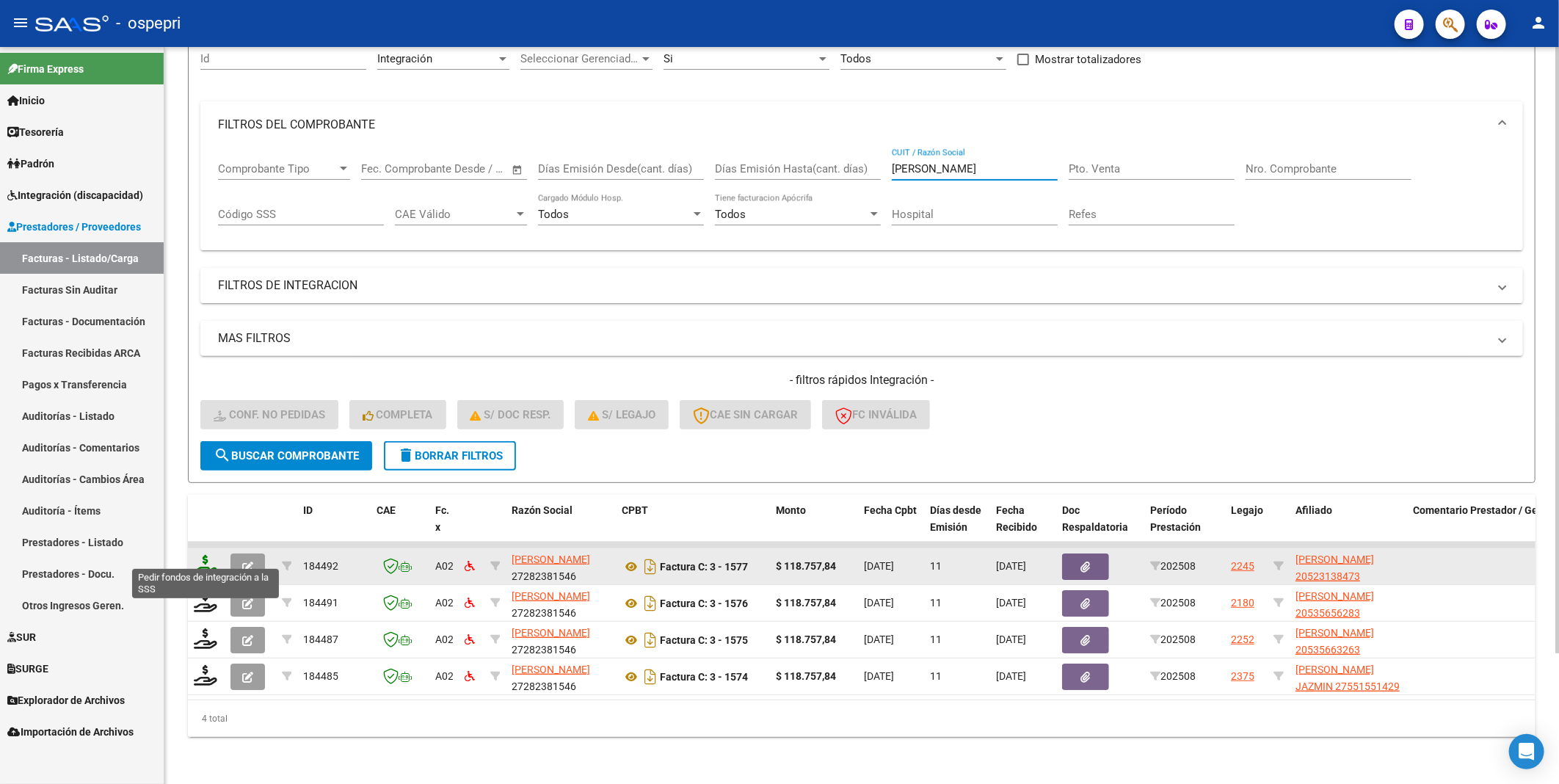
type input "[PERSON_NAME]"
click at [204, 555] on icon at bounding box center [206, 565] width 24 height 21
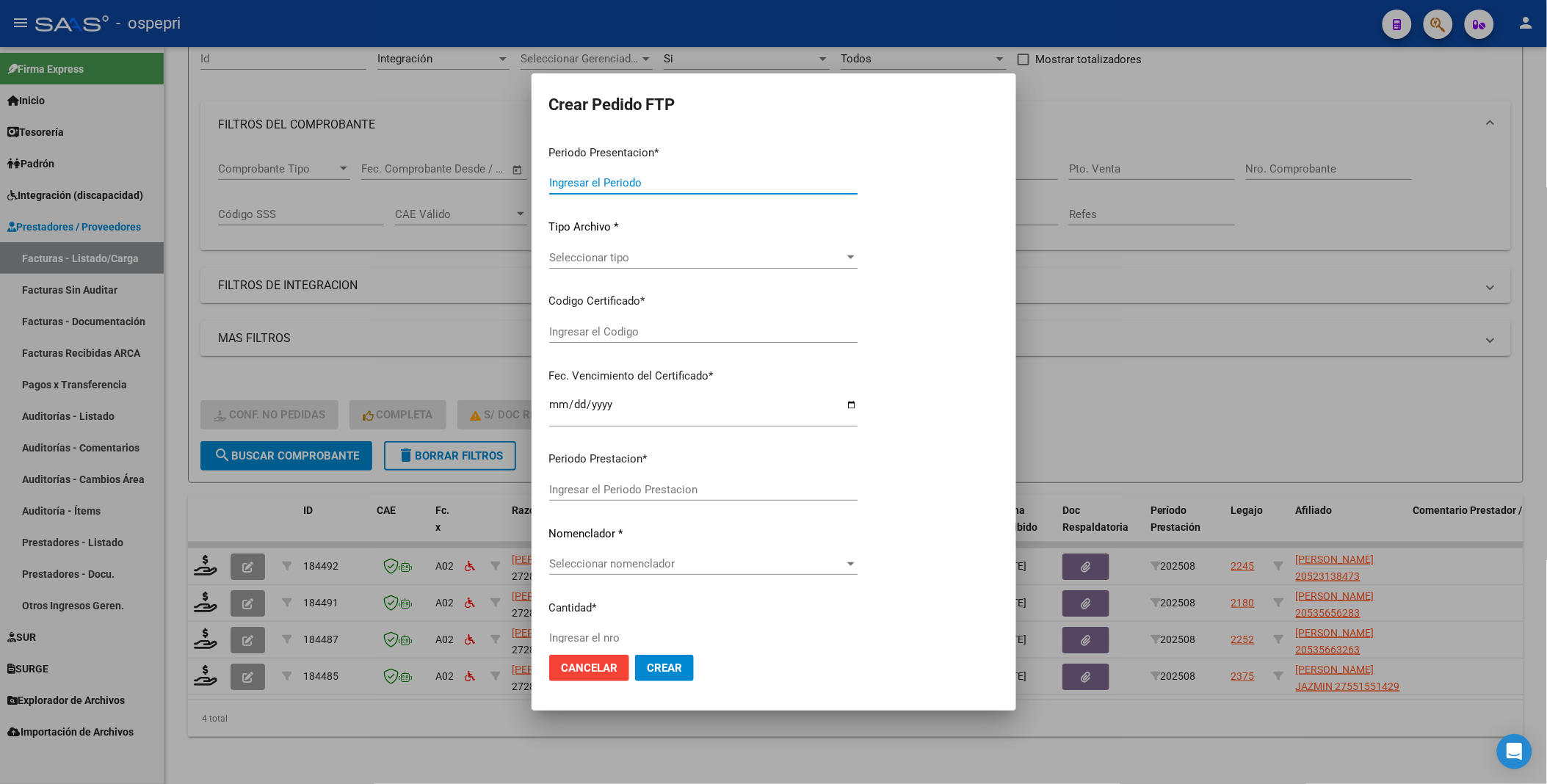
type input "202508"
type input "$ 118.757,84"
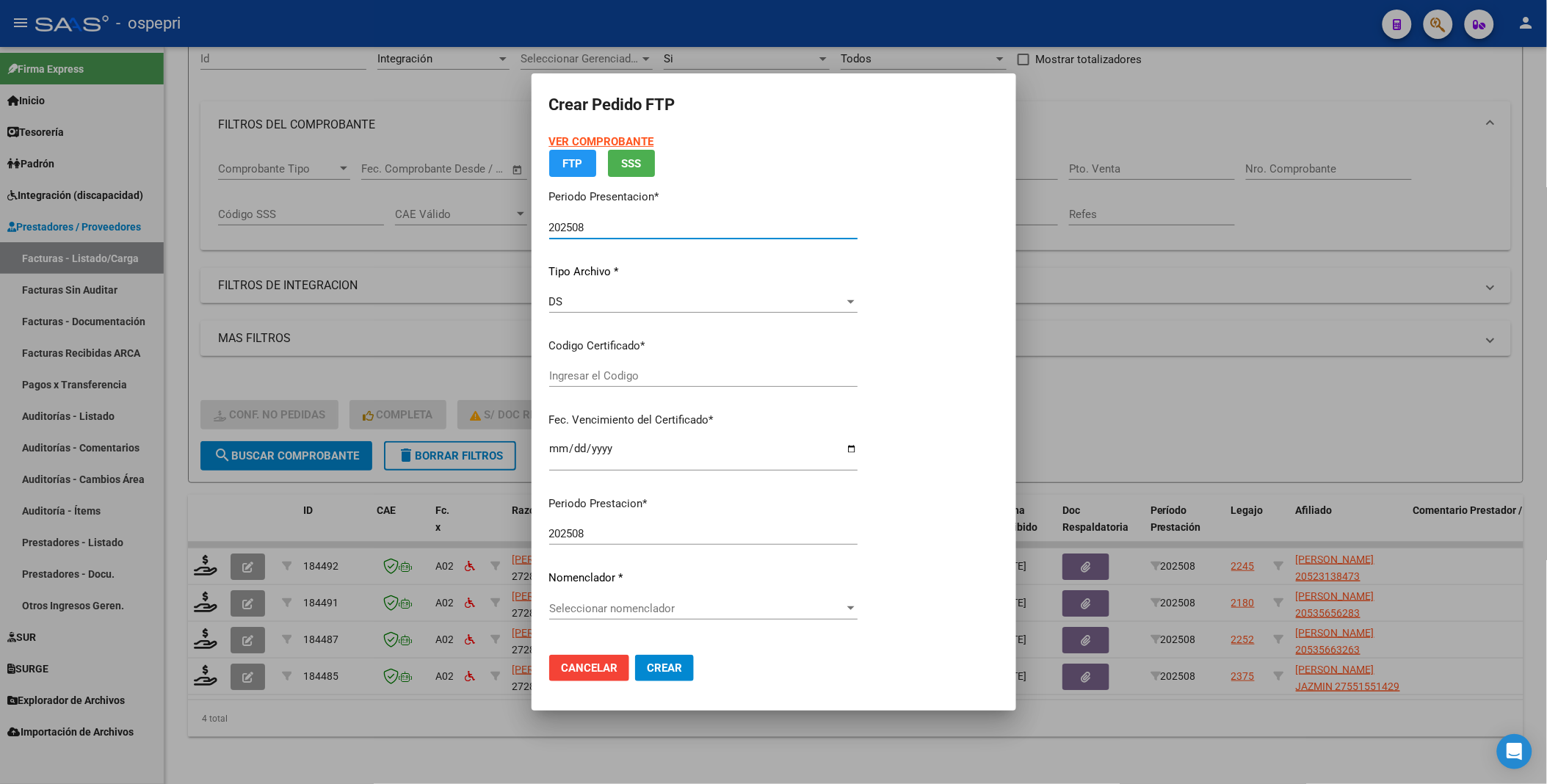
type input "2052313847-3"
type input "[DATE]"
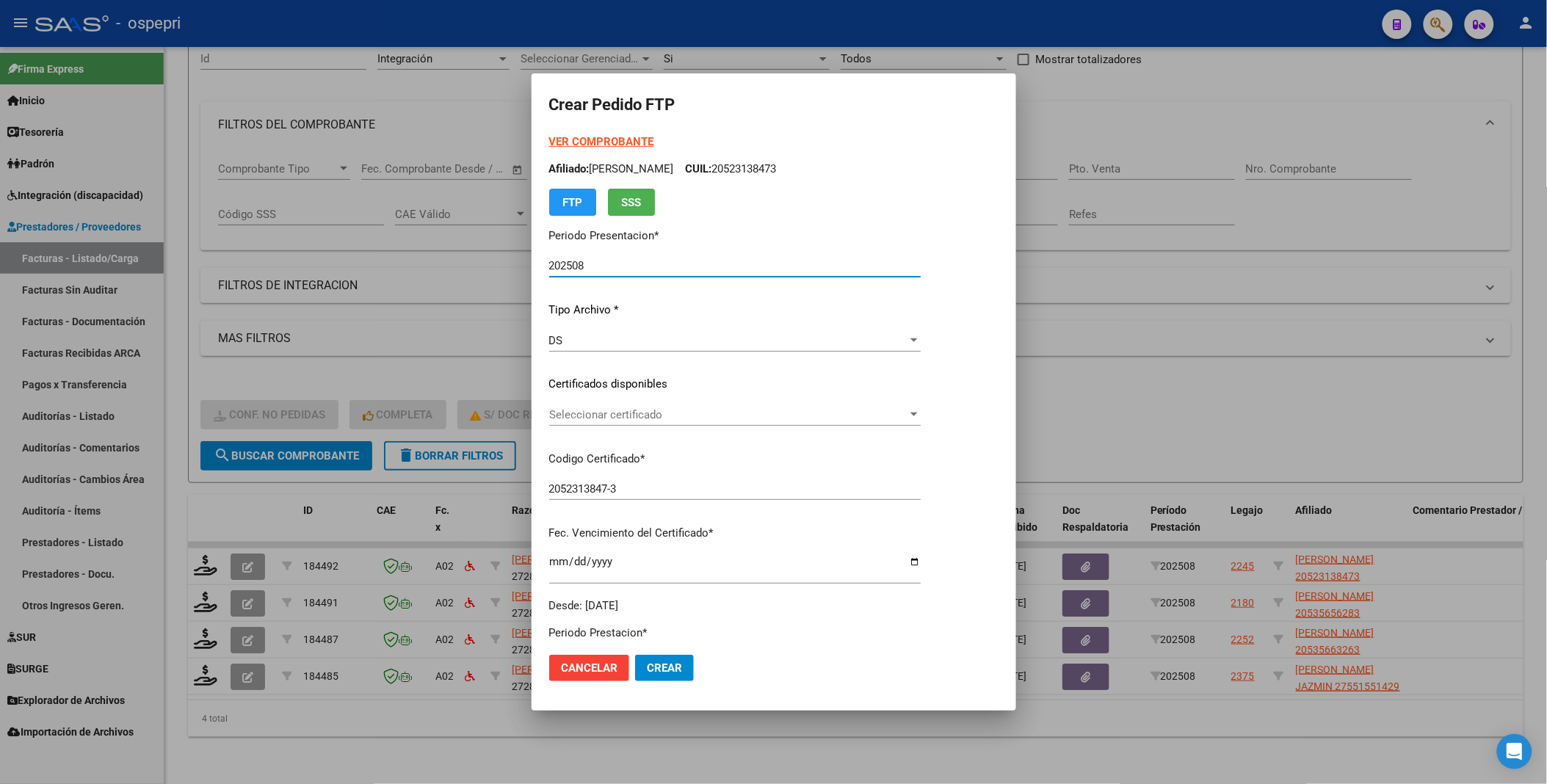
click at [921, 417] on div at bounding box center [914, 415] width 13 height 11
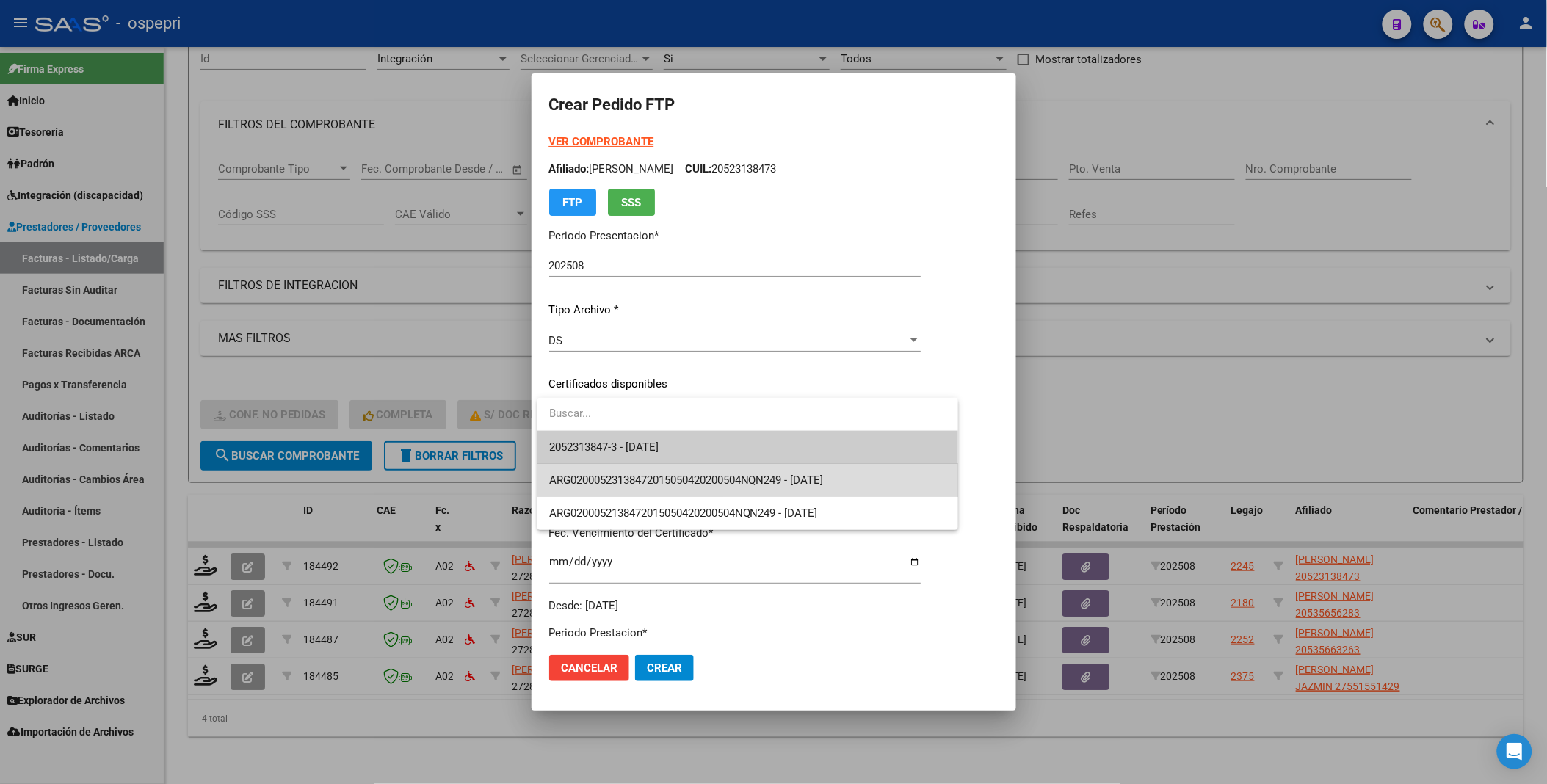
click at [863, 468] on span "ARG02000523138472015050420200504NQN249 - [DATE]" at bounding box center [747, 480] width 397 height 33
type input "ARG02000523138472015050420200504NQN249"
type input "[DATE]"
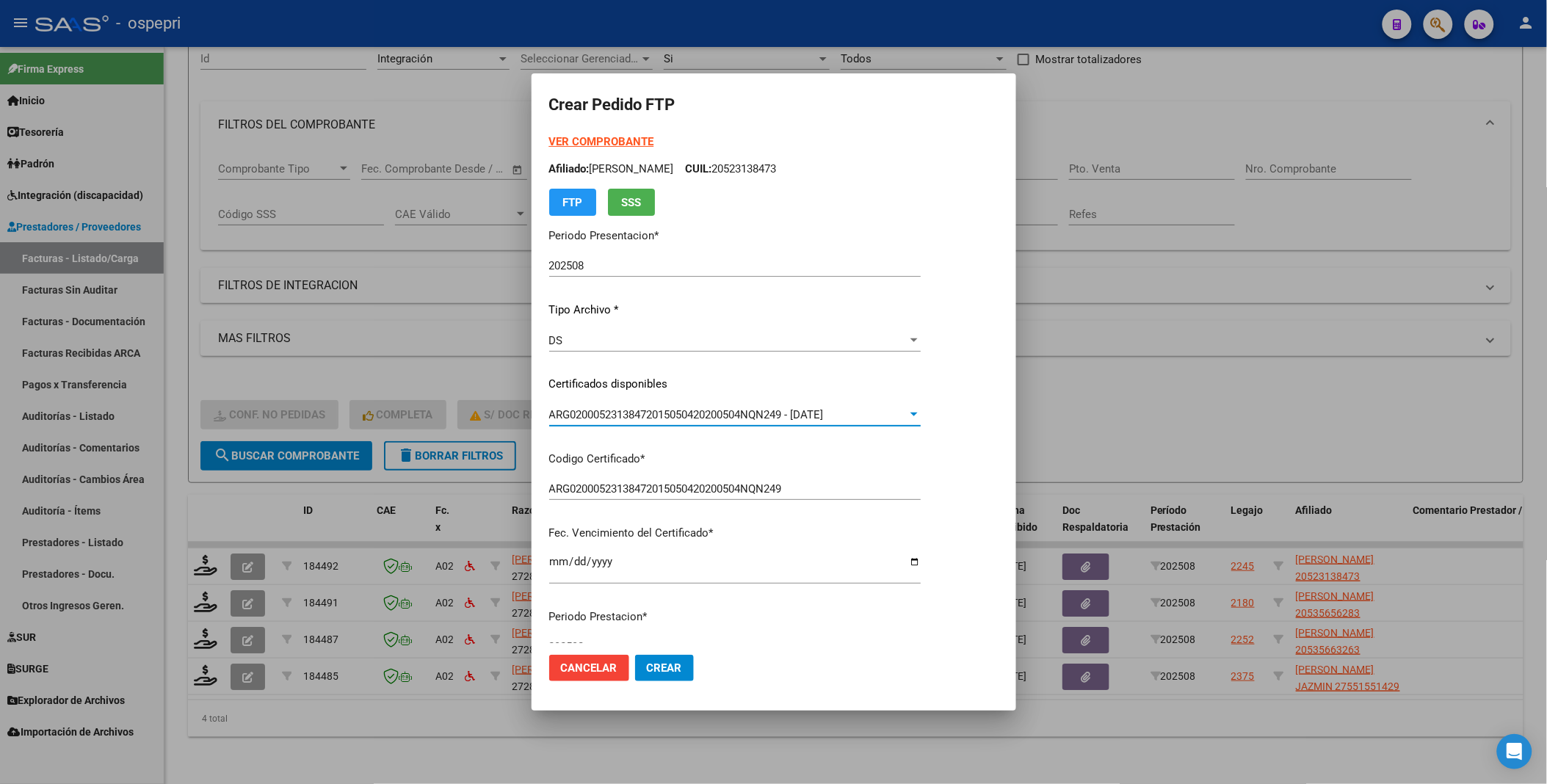
click at [918, 416] on div at bounding box center [914, 415] width 8 height 4
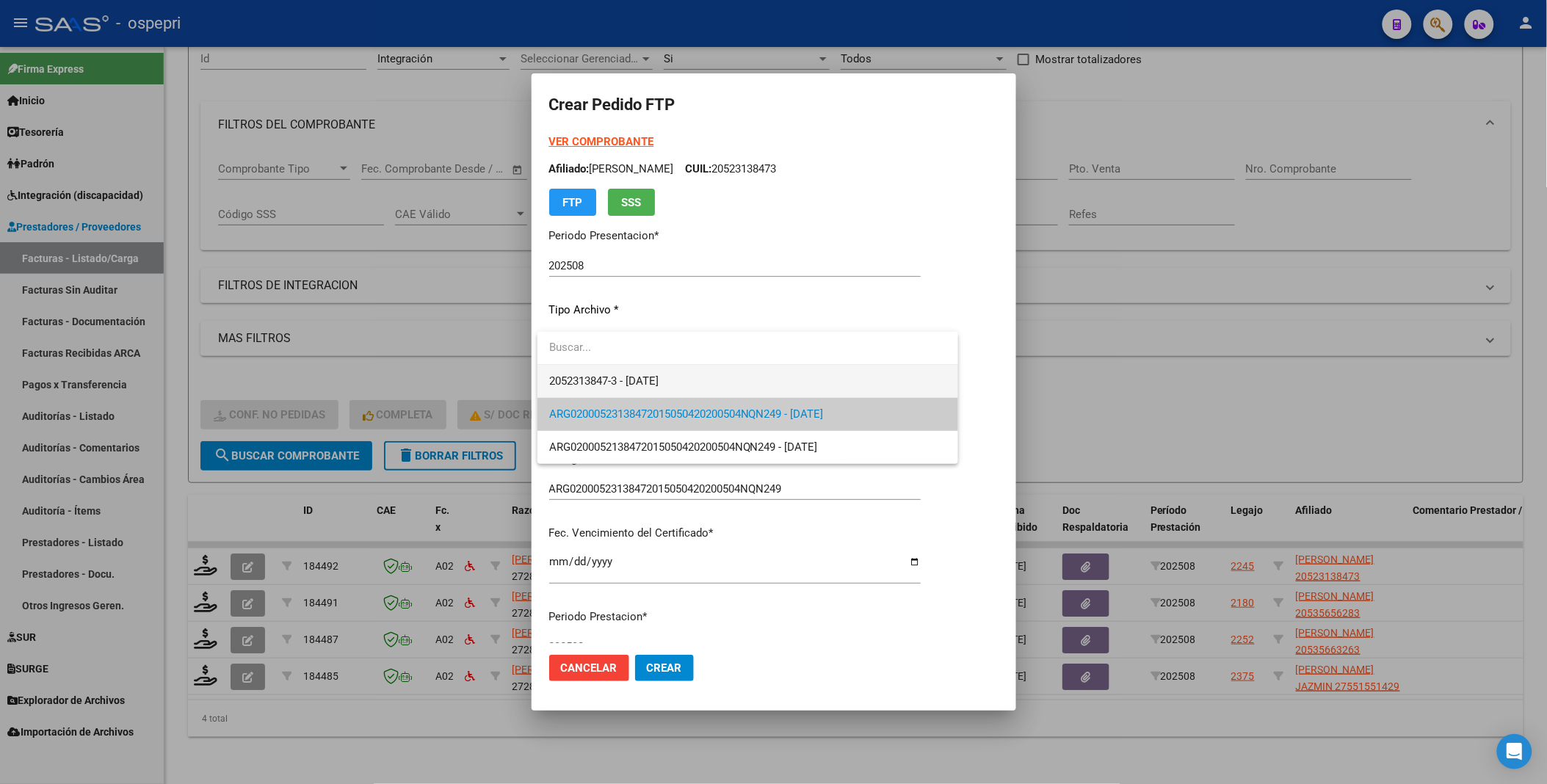
click at [694, 379] on span "2052313847-3 - [DATE]" at bounding box center [747, 381] width 397 height 33
type input "2052313847-3"
type input "[DATE]"
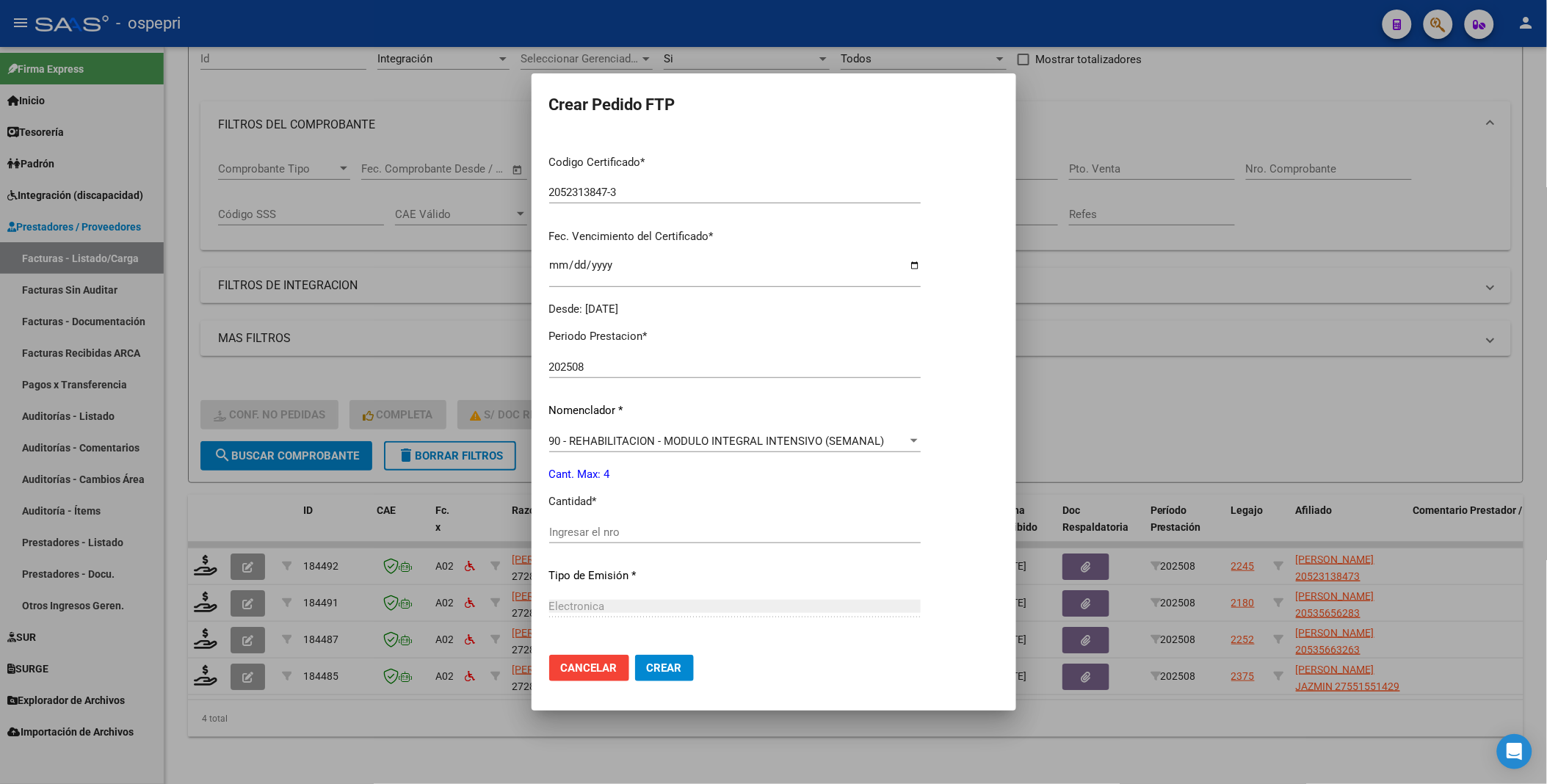
scroll to position [326, 0]
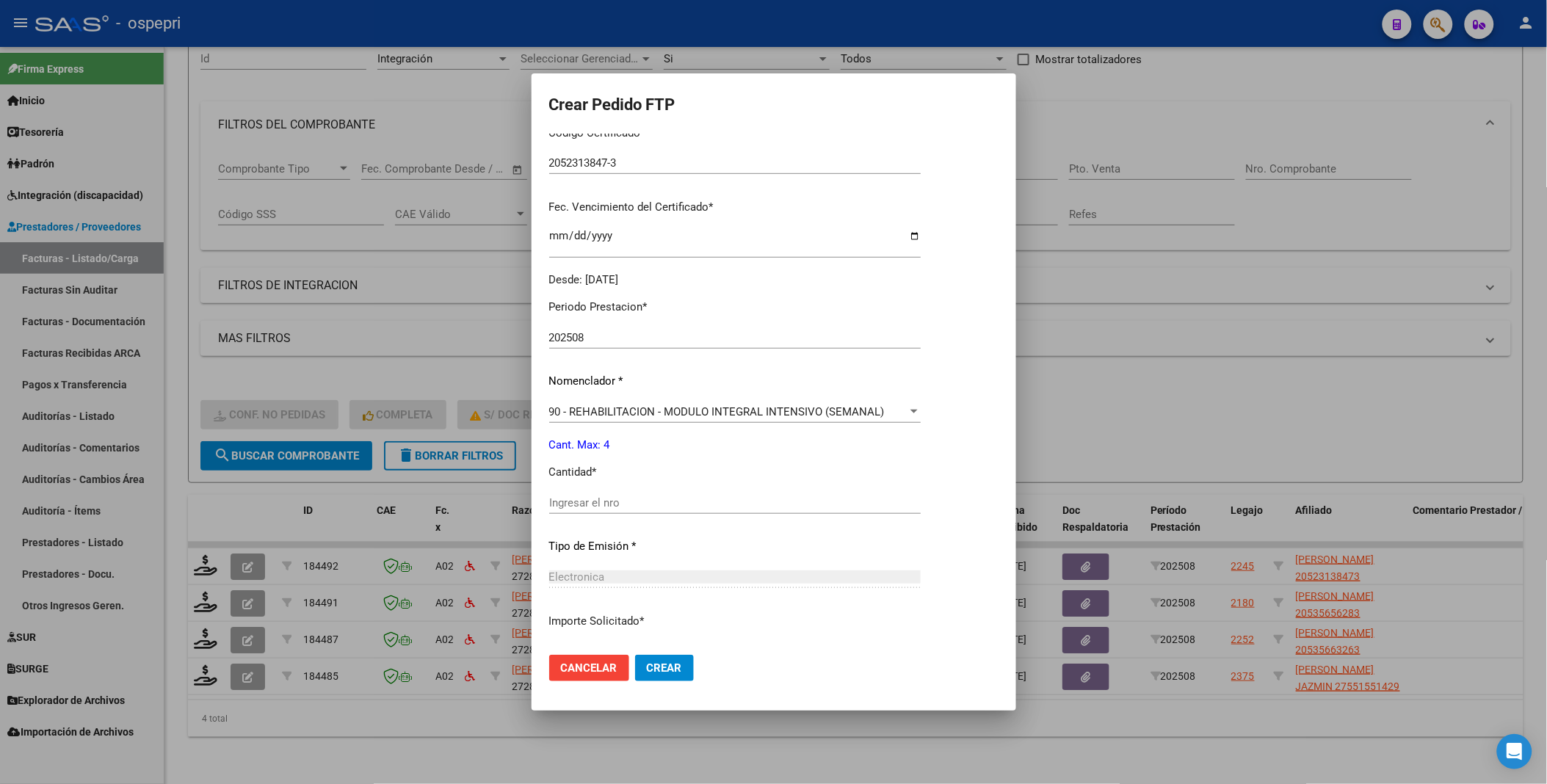
click at [652, 491] on div "Ingresar el nro" at bounding box center [735, 502] width 371 height 22
click at [652, 501] on input "Ingresar el nro" at bounding box center [735, 503] width 371 height 13
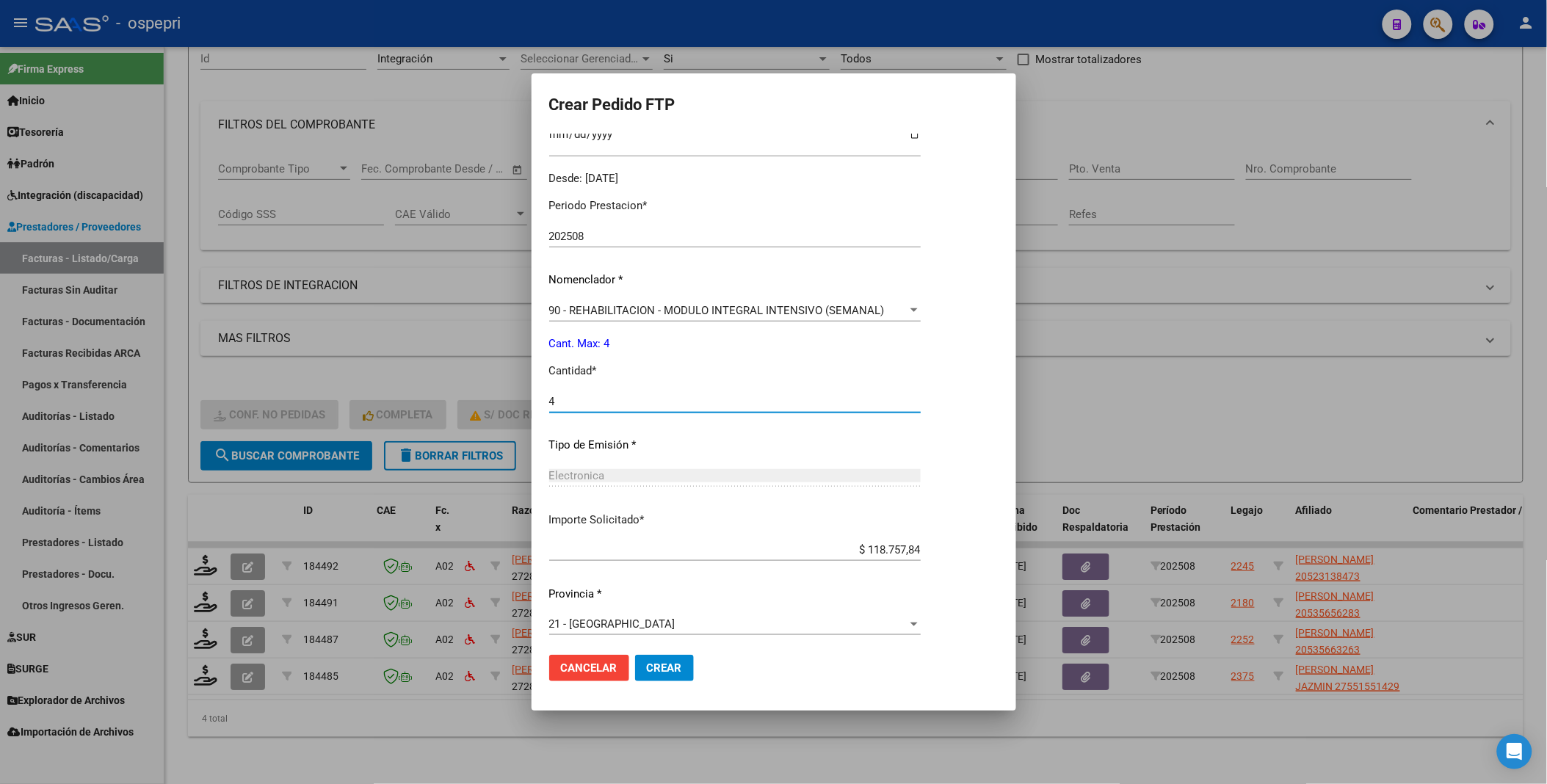
scroll to position [433, 0]
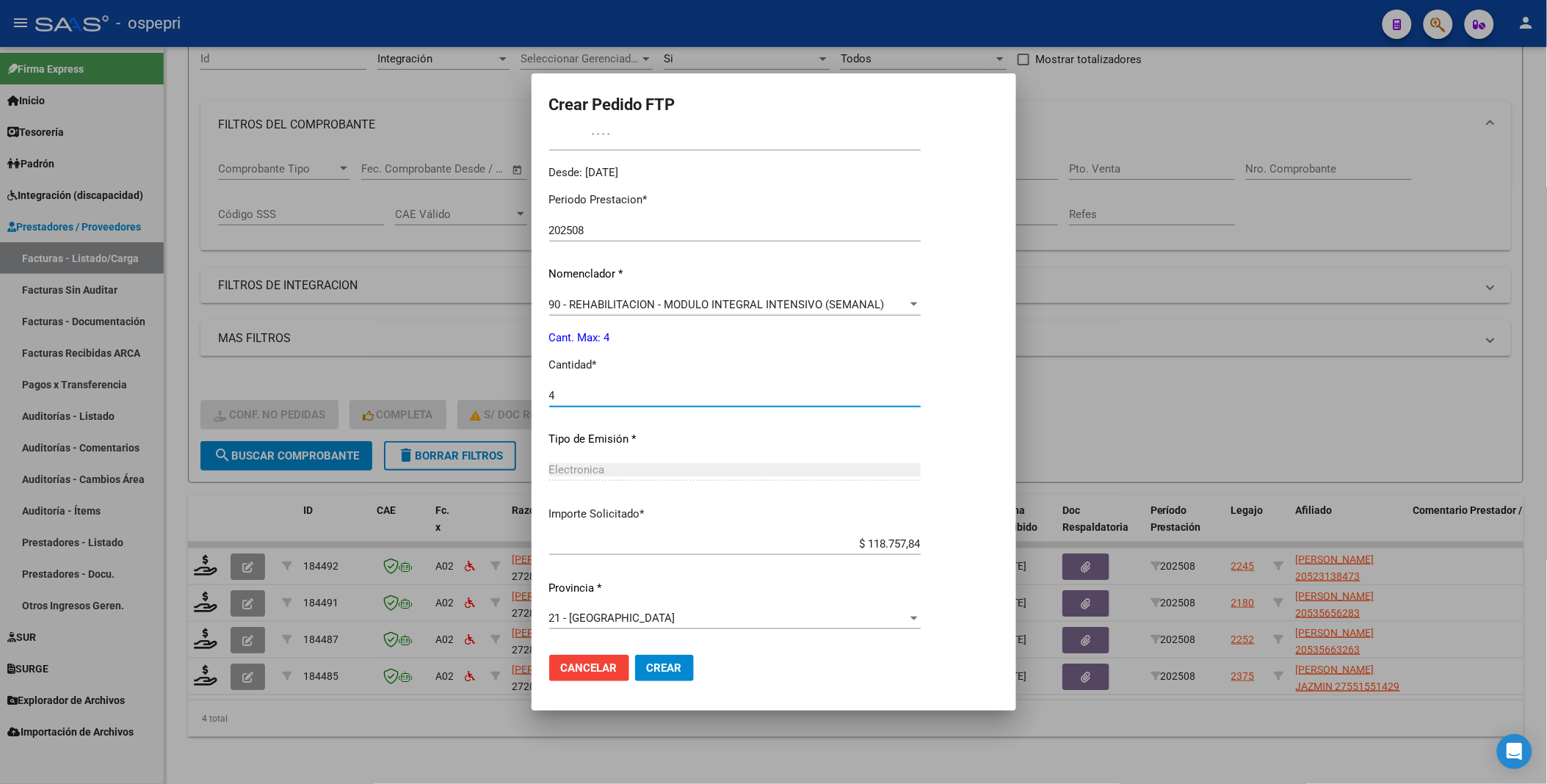
type input "4"
click at [671, 667] on span "Crear" at bounding box center [664, 668] width 35 height 13
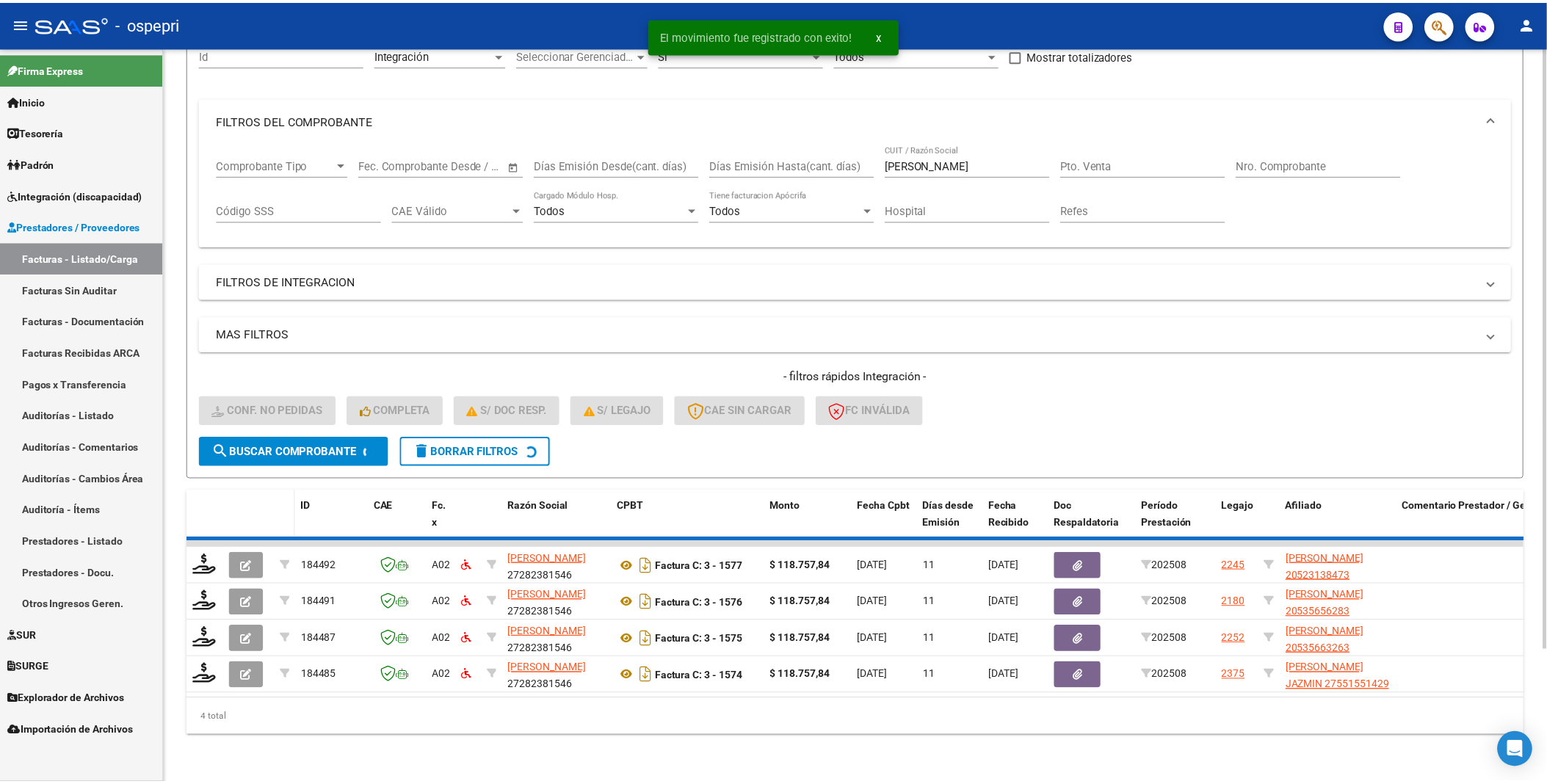
scroll to position [122, 0]
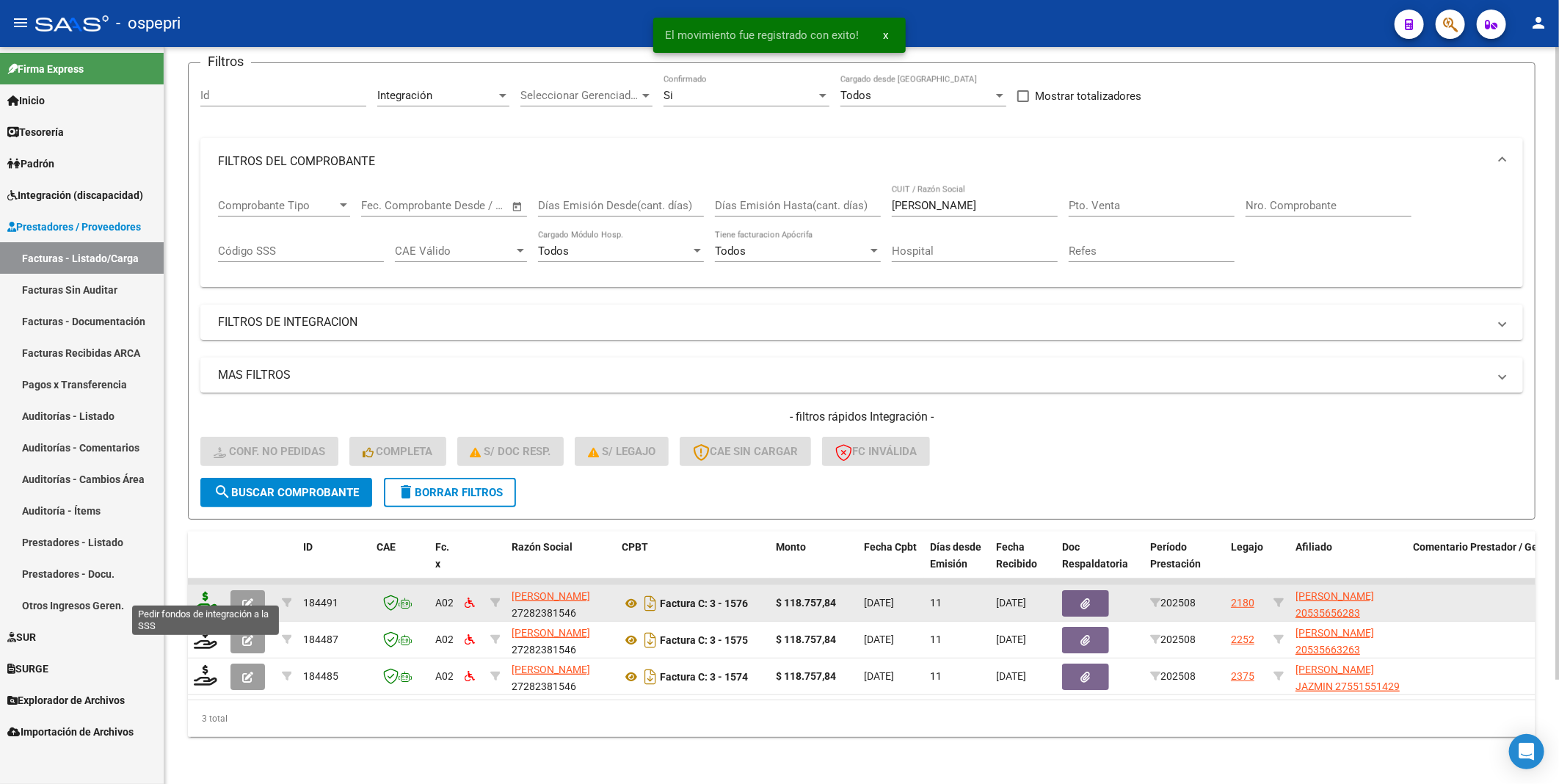
click at [203, 597] on icon at bounding box center [206, 602] width 24 height 21
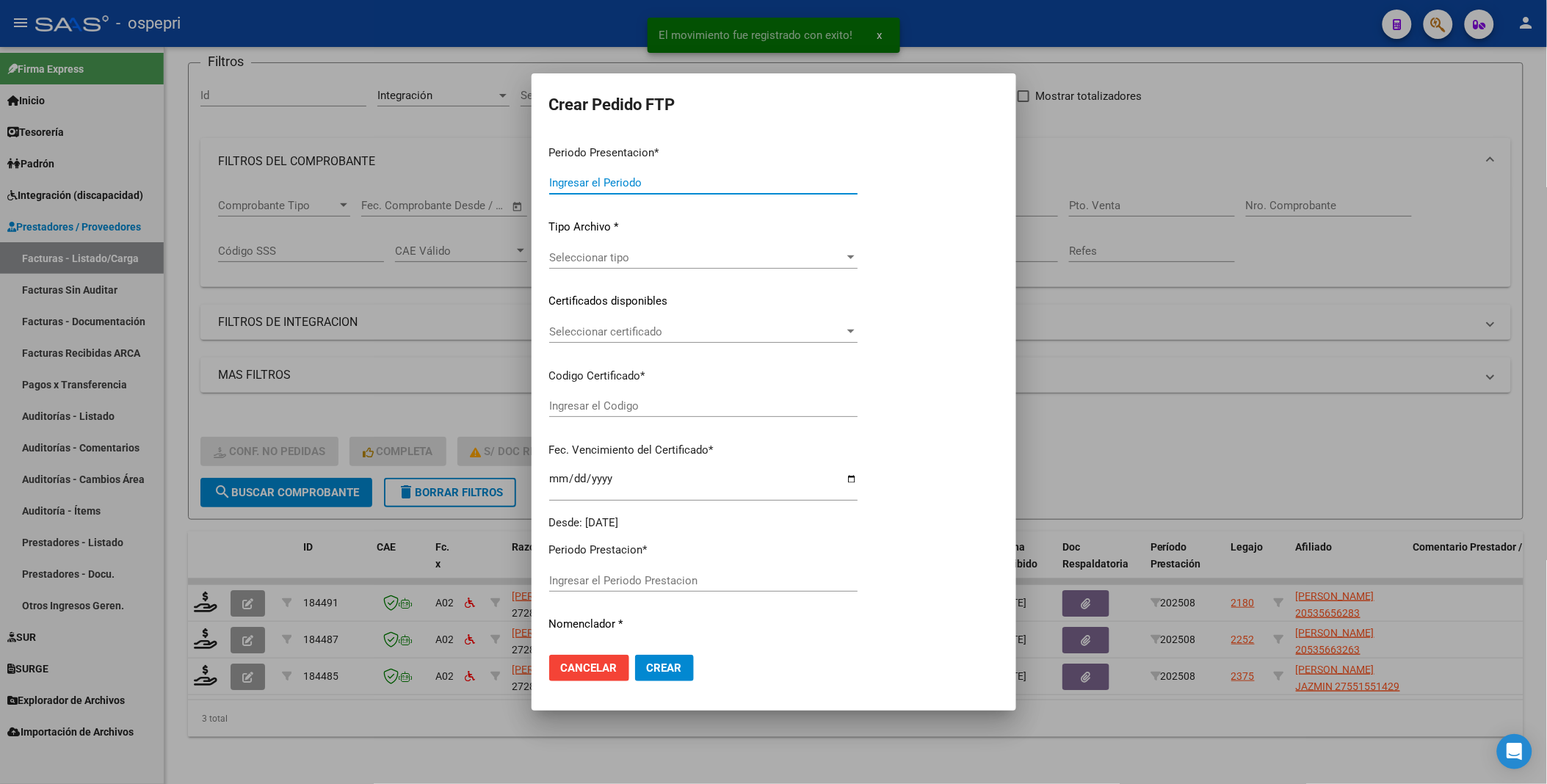
type input "202508"
type input "$ 118.757,84"
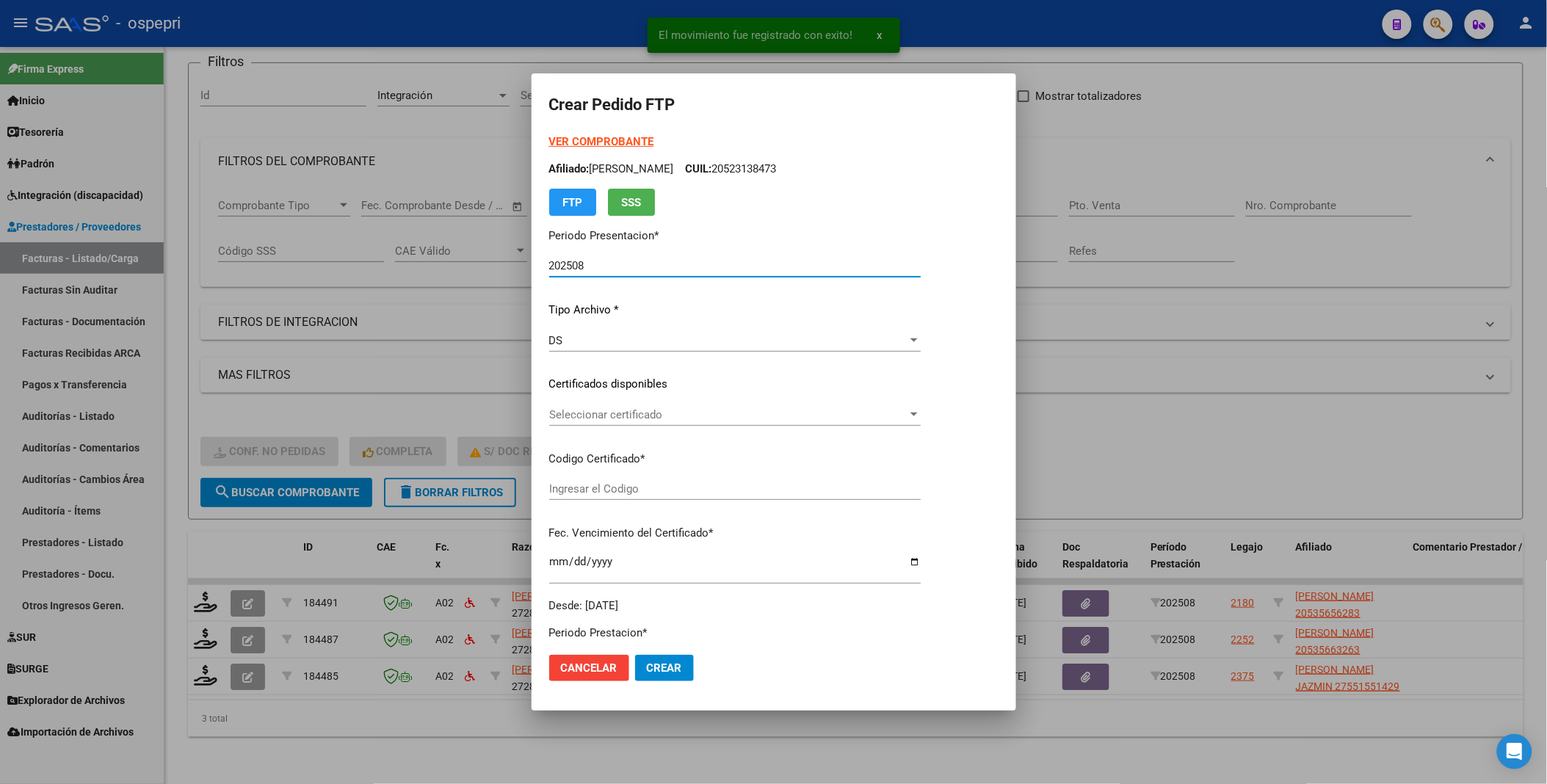
type input "ARG02000535656282017020920220209NQN249"
type input "[DATE]"
click at [908, 412] on span "Seleccionar certificado" at bounding box center [729, 415] width 358 height 13
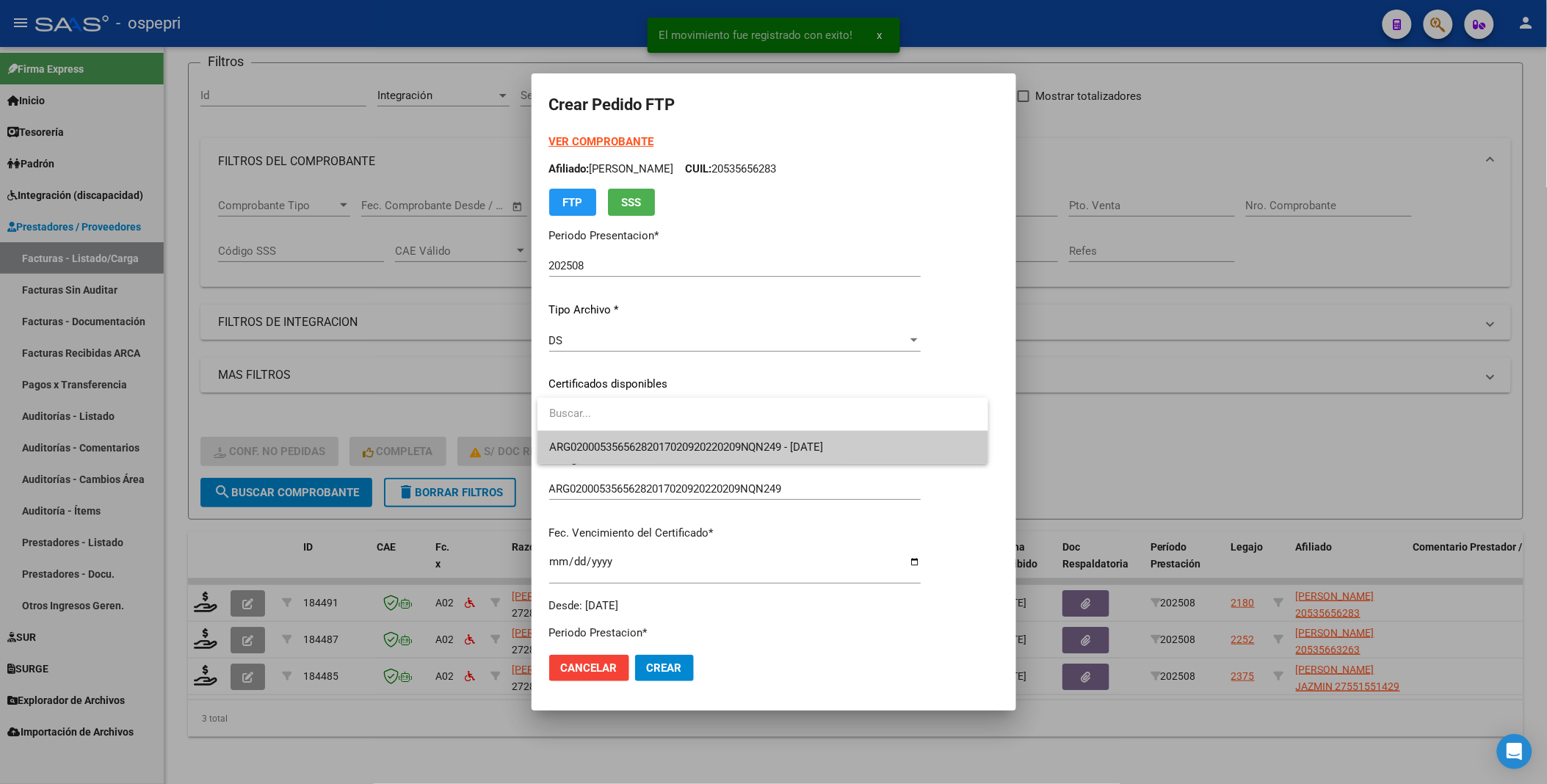
click at [929, 437] on span "ARG02000535656282017020920220209NQN249 - [DATE]" at bounding box center [763, 447] width 427 height 33
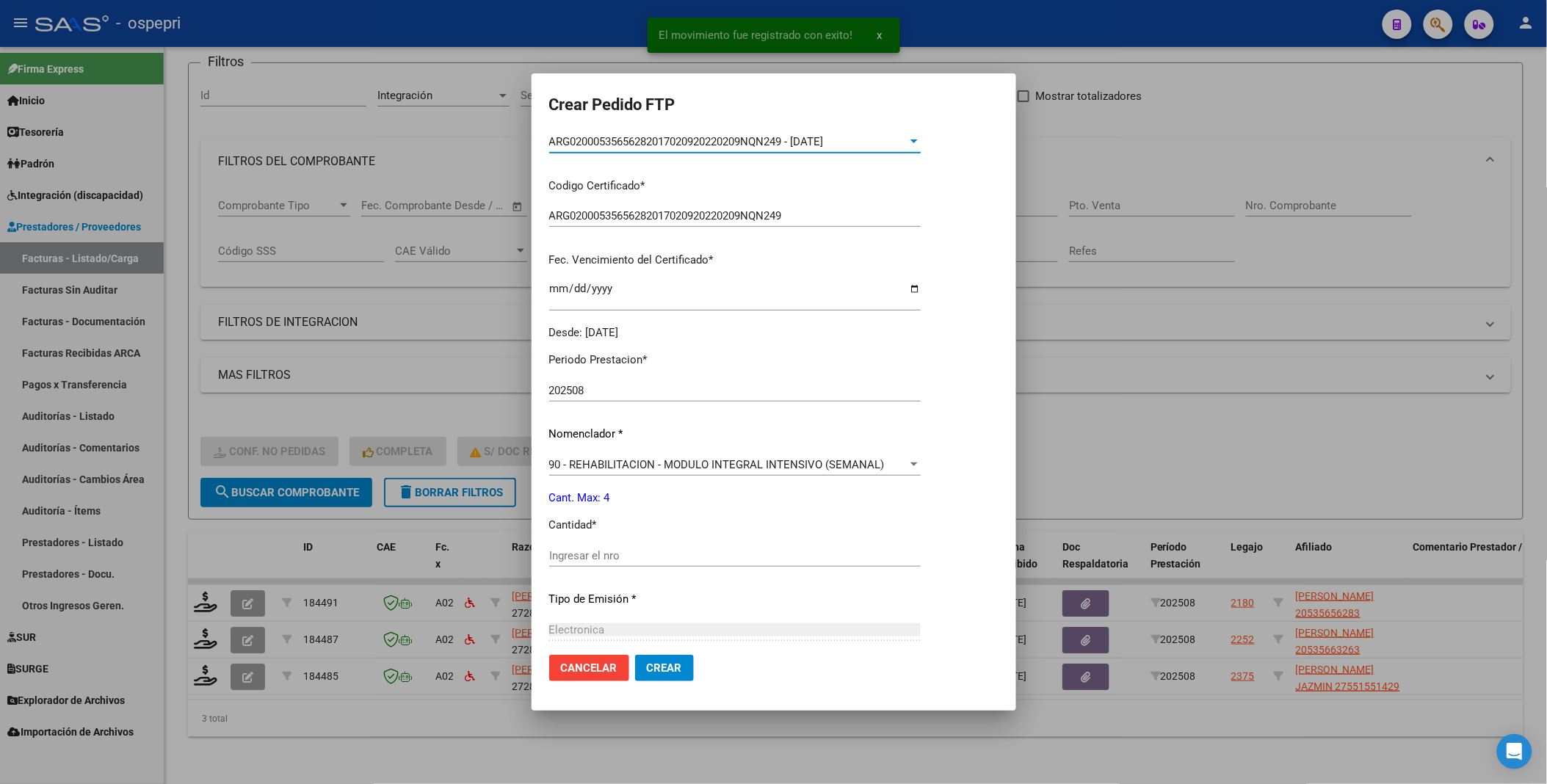
scroll to position [407, 0]
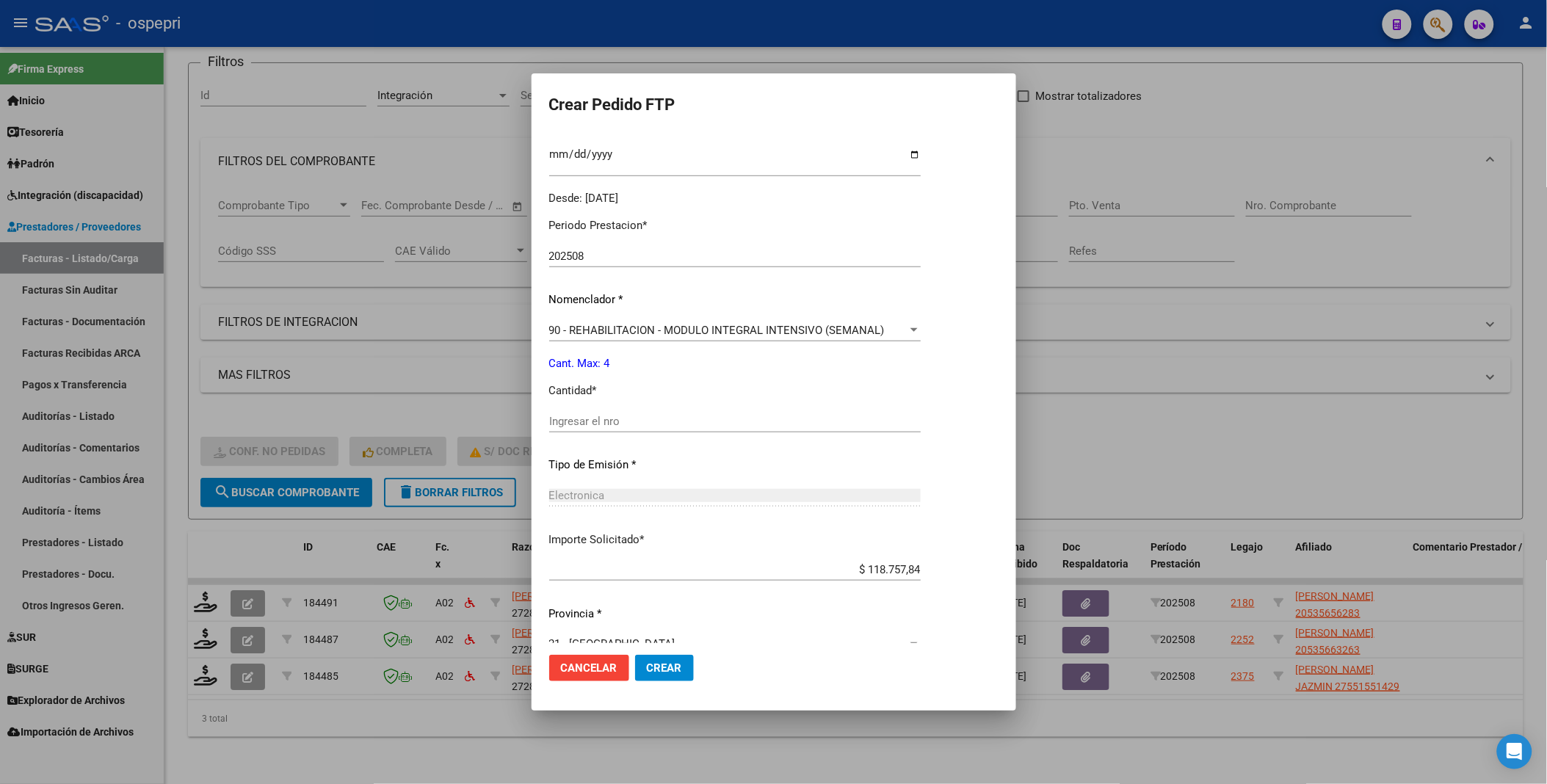
click at [639, 412] on div "Ingresar el nro" at bounding box center [735, 420] width 371 height 22
click at [639, 419] on input "Ingresar el nro" at bounding box center [735, 421] width 371 height 13
type input "4"
click at [675, 658] on button "Crear" at bounding box center [665, 668] width 59 height 27
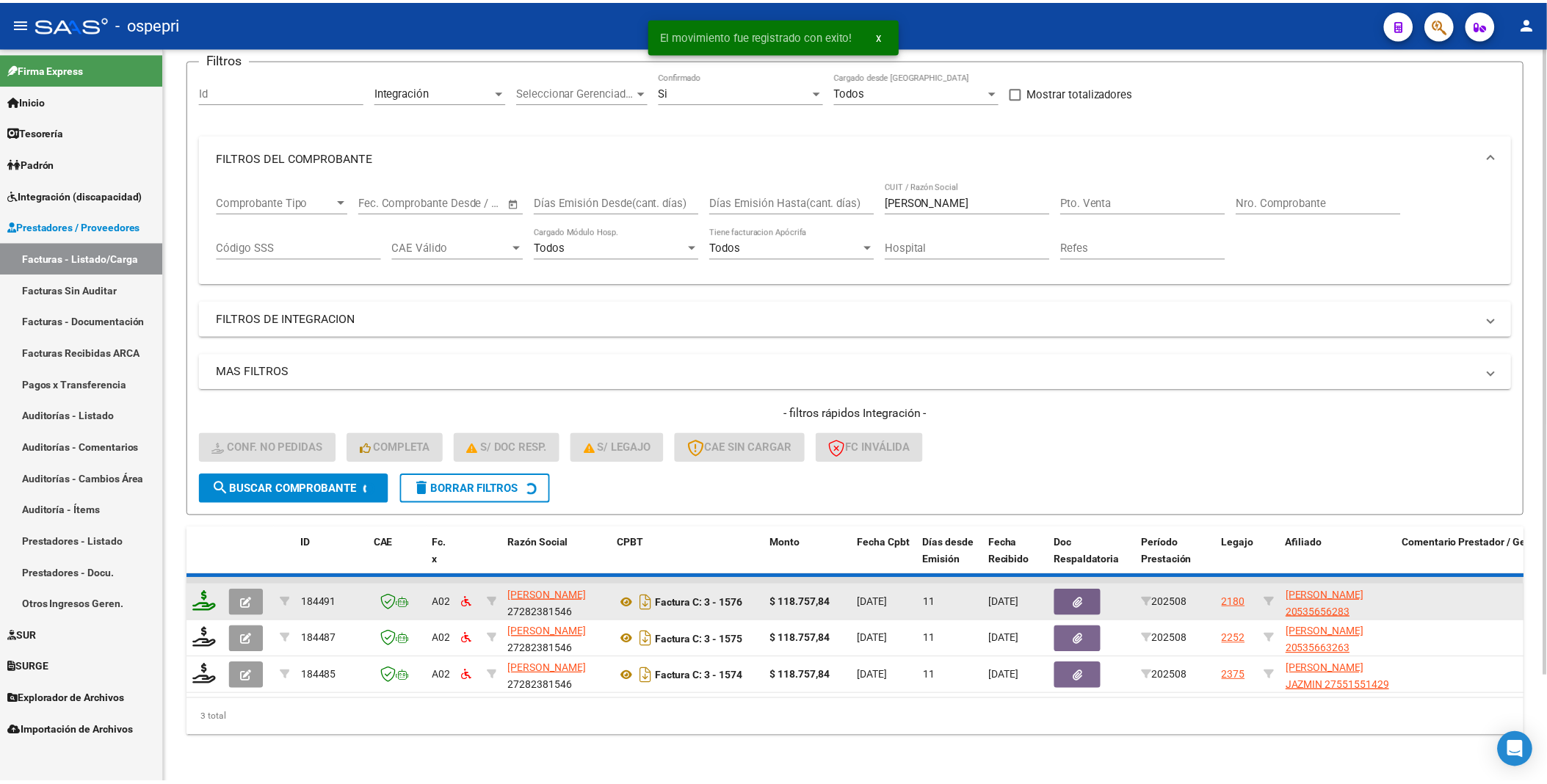
scroll to position [85, 0]
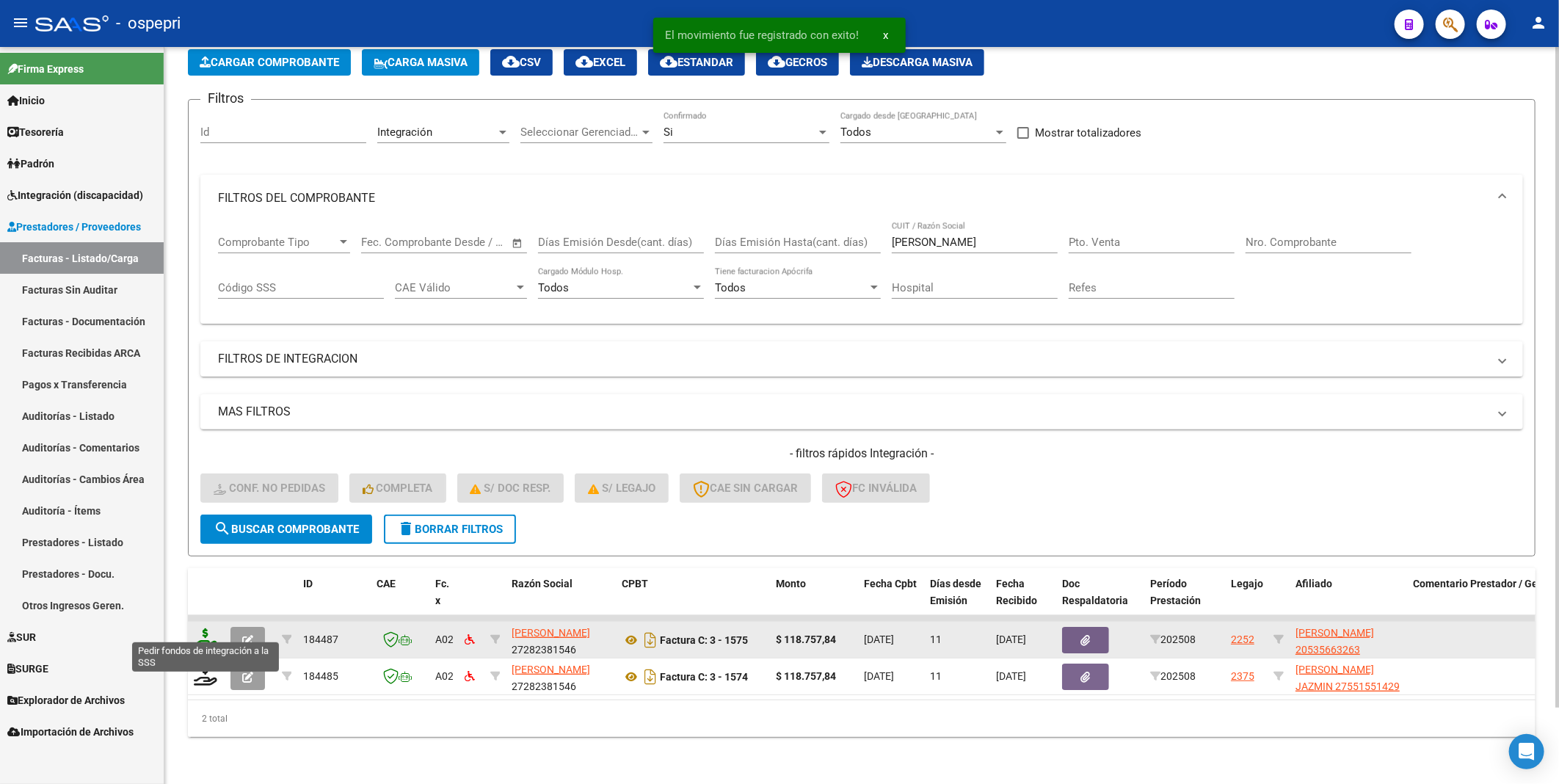
click at [203, 630] on icon at bounding box center [206, 639] width 24 height 21
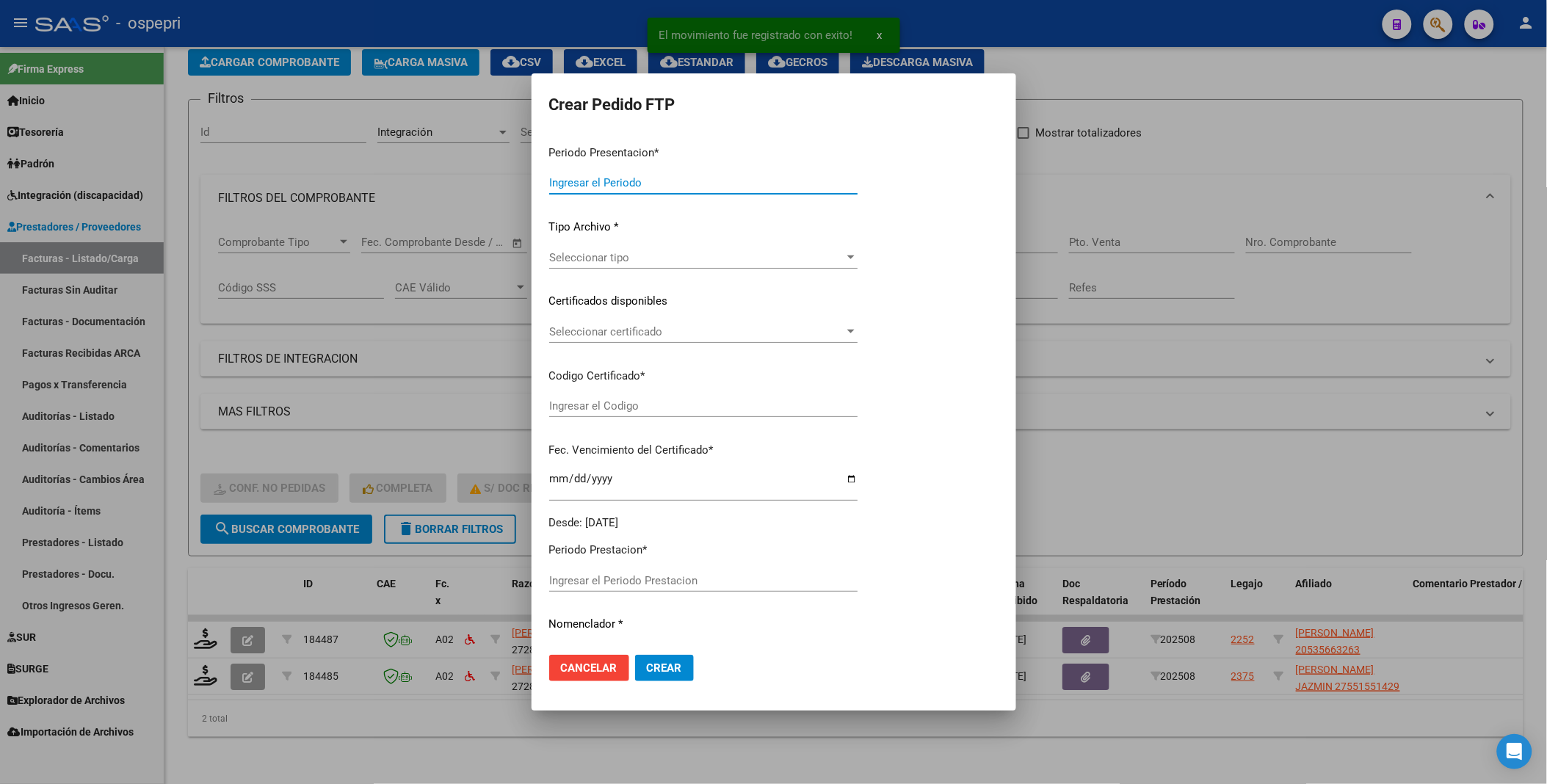
type input "202508"
type input "$ 118.757,84"
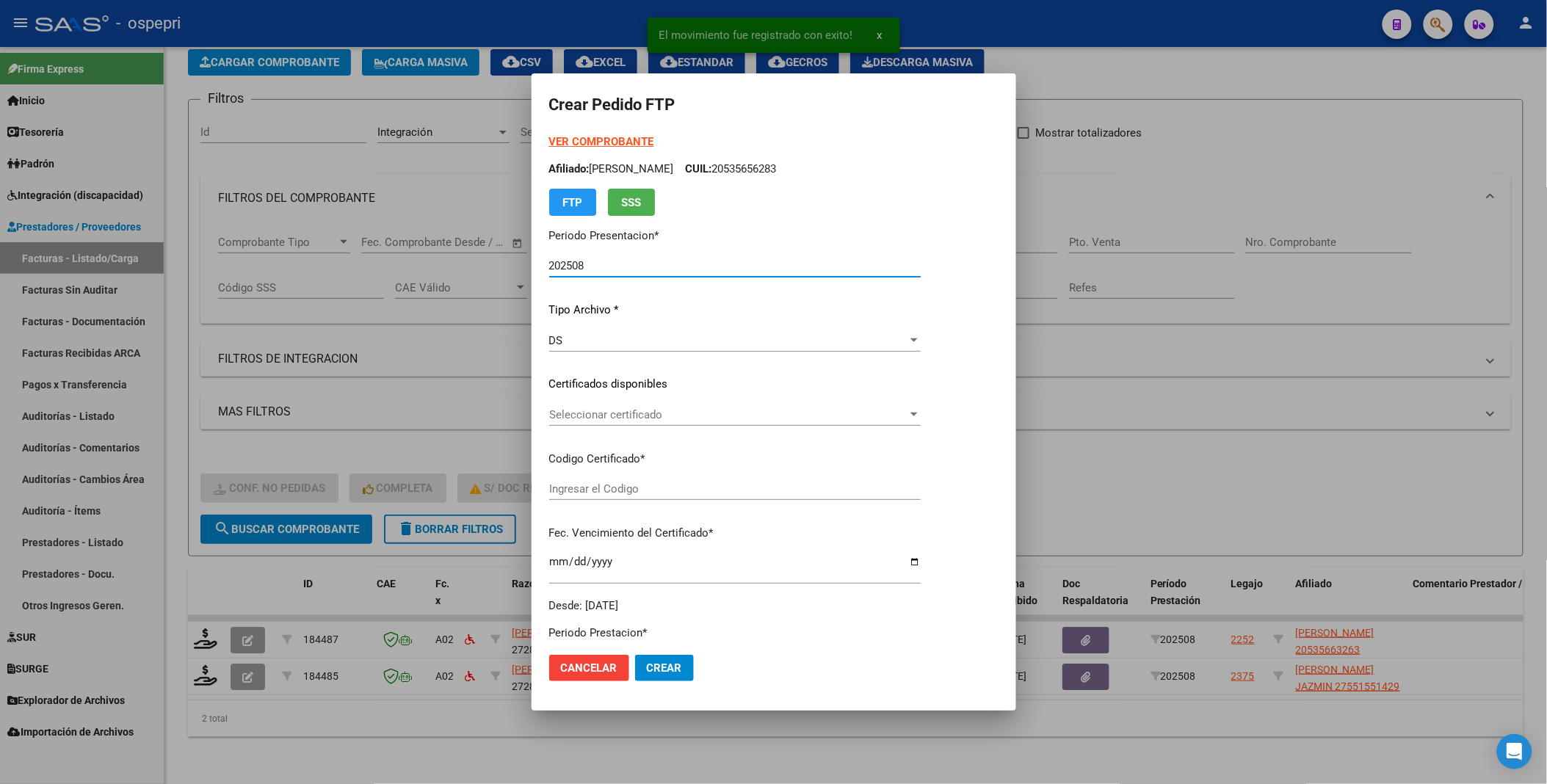
type input "2053566326-3"
type input "[DATE]"
click at [921, 417] on div at bounding box center [914, 415] width 13 height 11
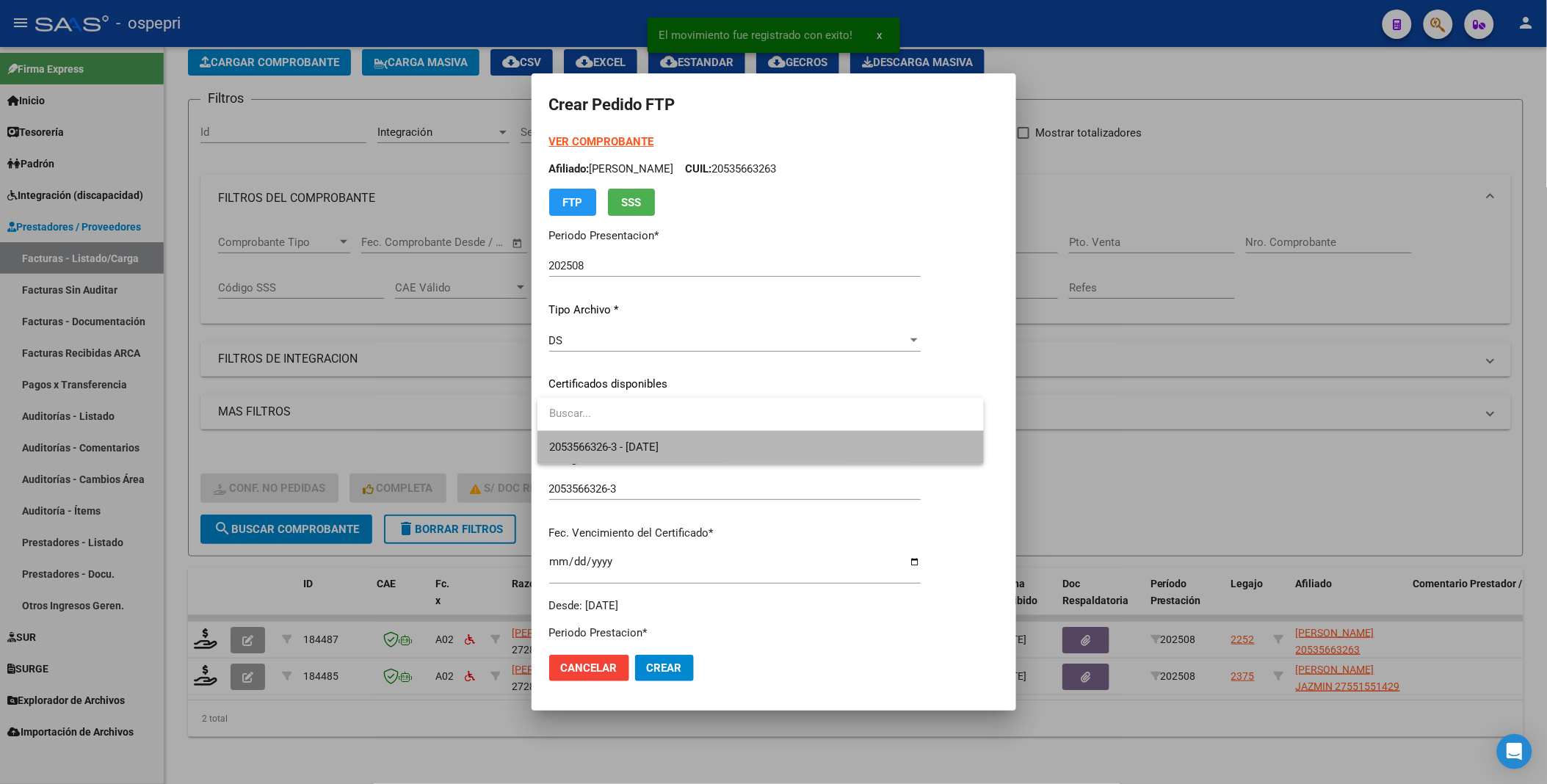
click at [857, 453] on span "2053566326-3 - [DATE]" at bounding box center [761, 447] width 423 height 33
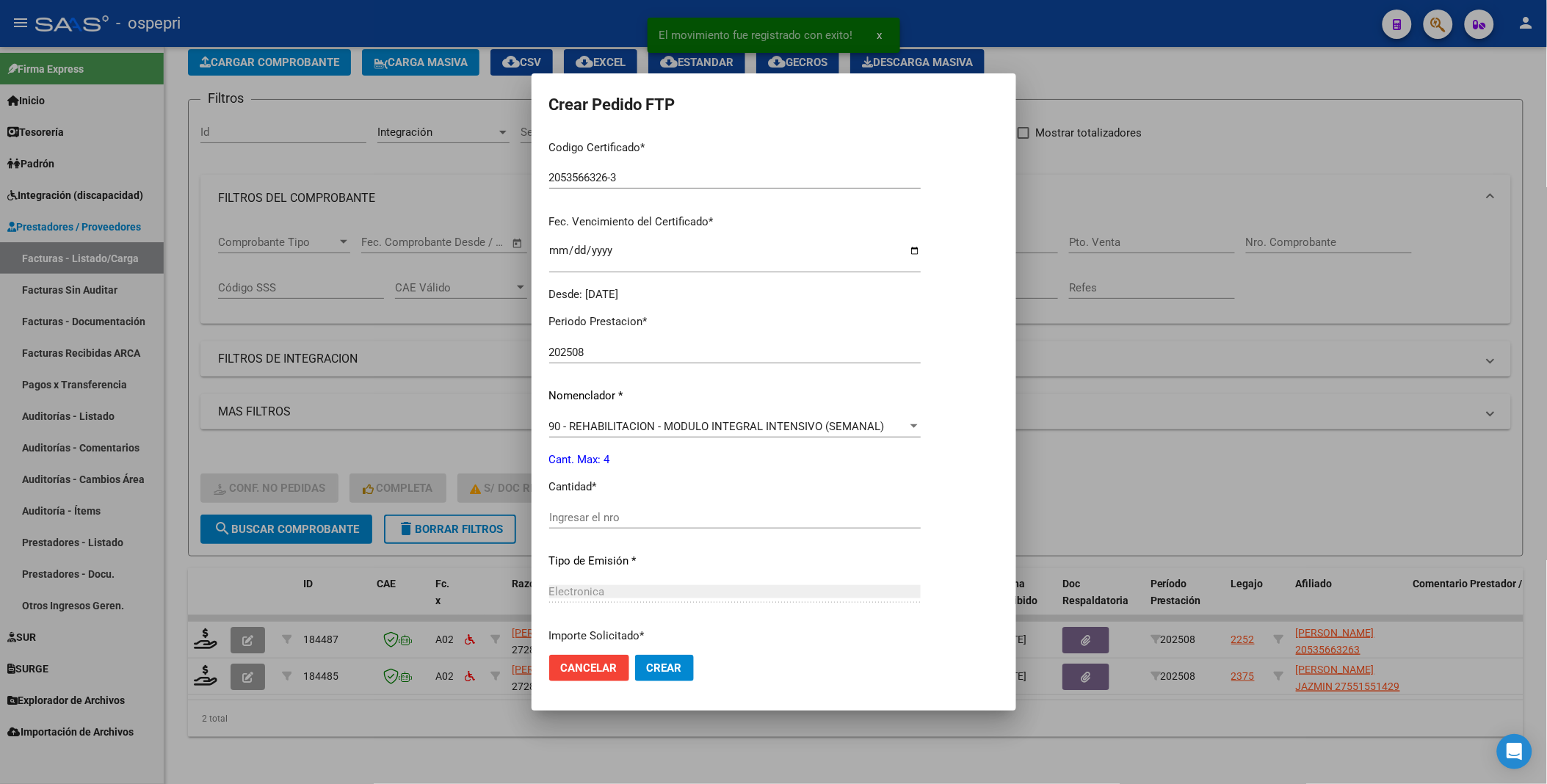
scroll to position [326, 0]
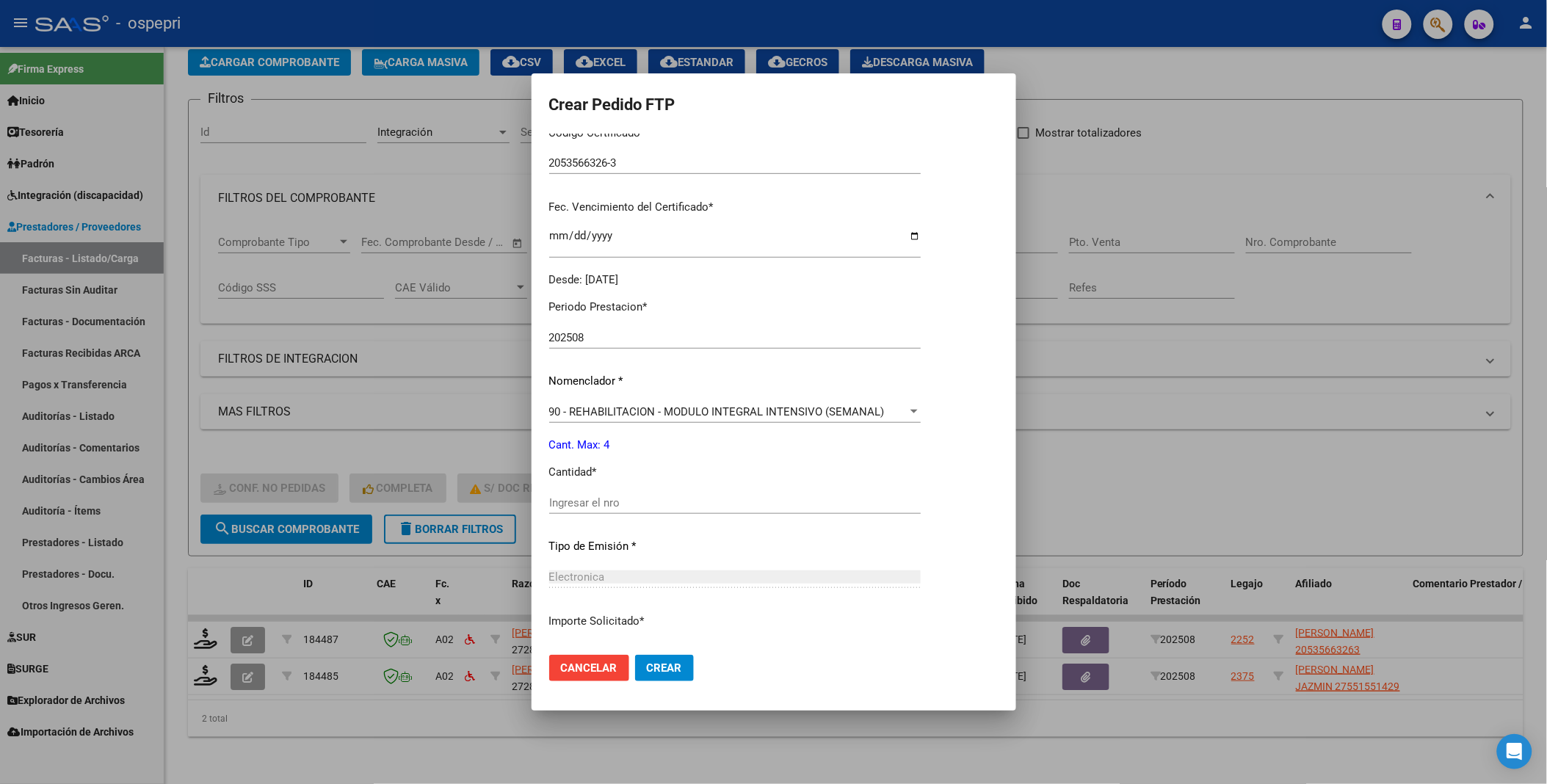
click at [629, 504] on input "Ingresar el nro" at bounding box center [735, 503] width 371 height 13
type input "4"
click at [654, 665] on span "Crear" at bounding box center [664, 668] width 35 height 13
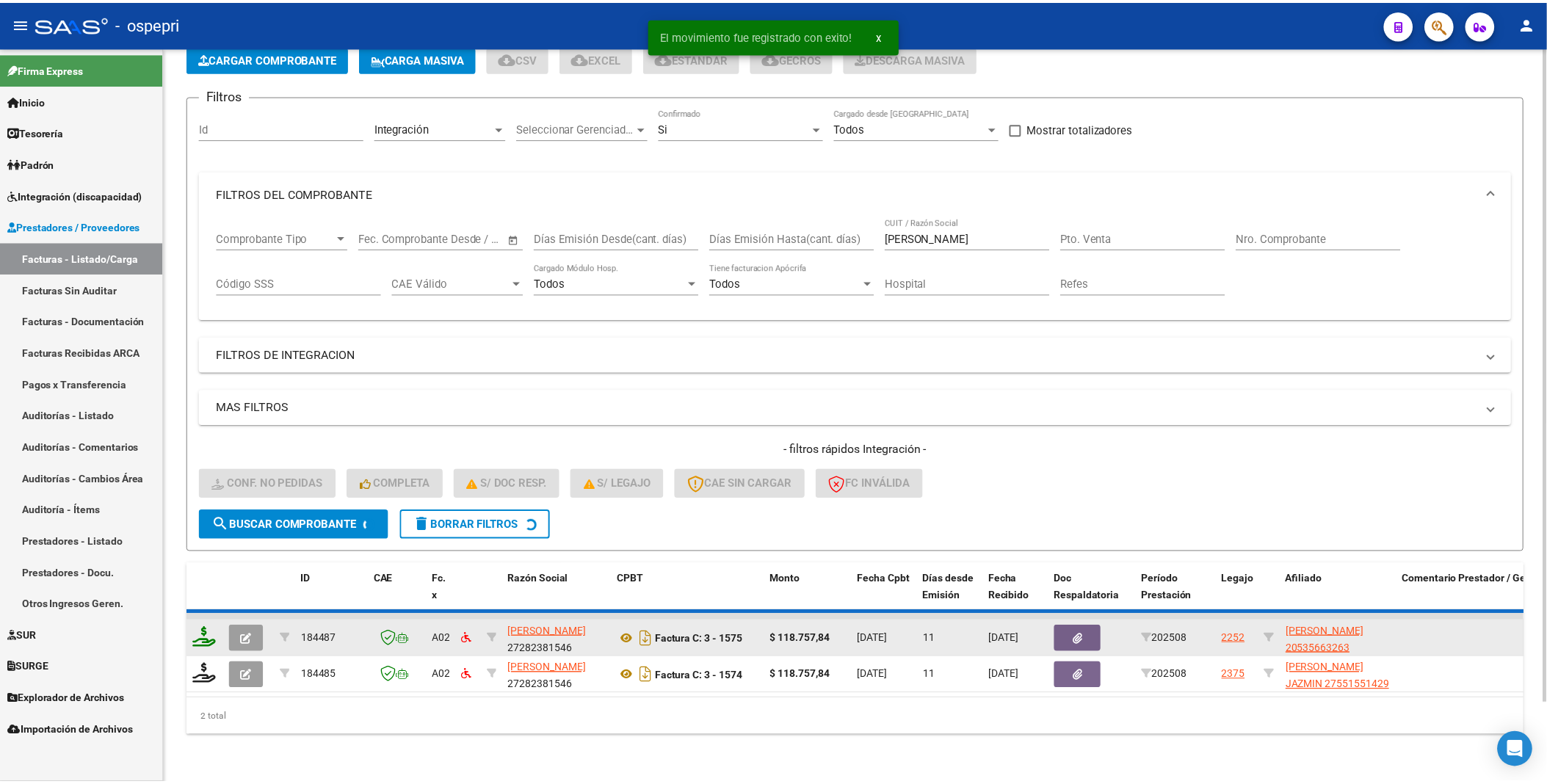
scroll to position [48, 0]
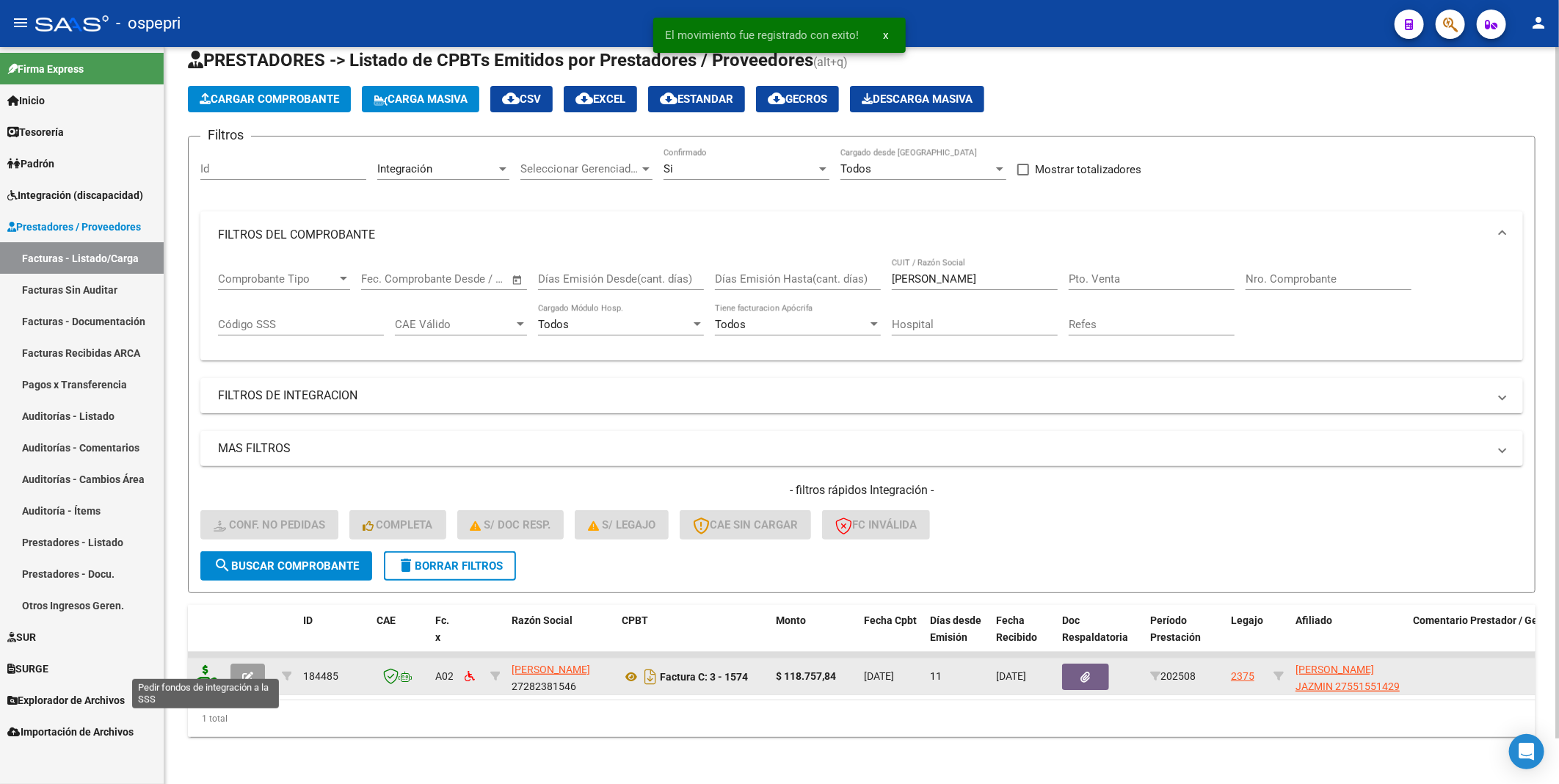
click at [213, 665] on icon at bounding box center [206, 675] width 24 height 21
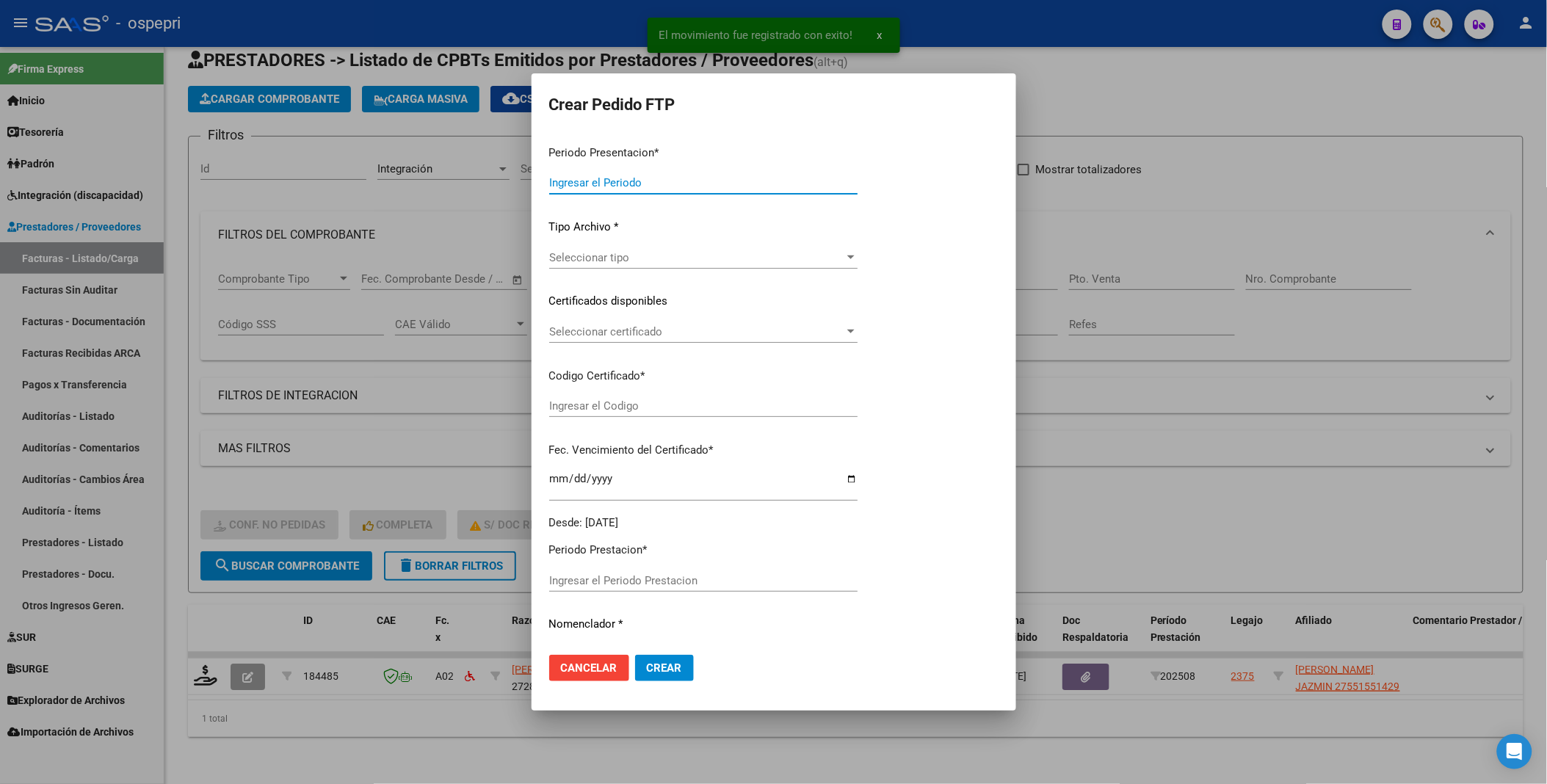
type input "202508"
type input "$ 118.757,84"
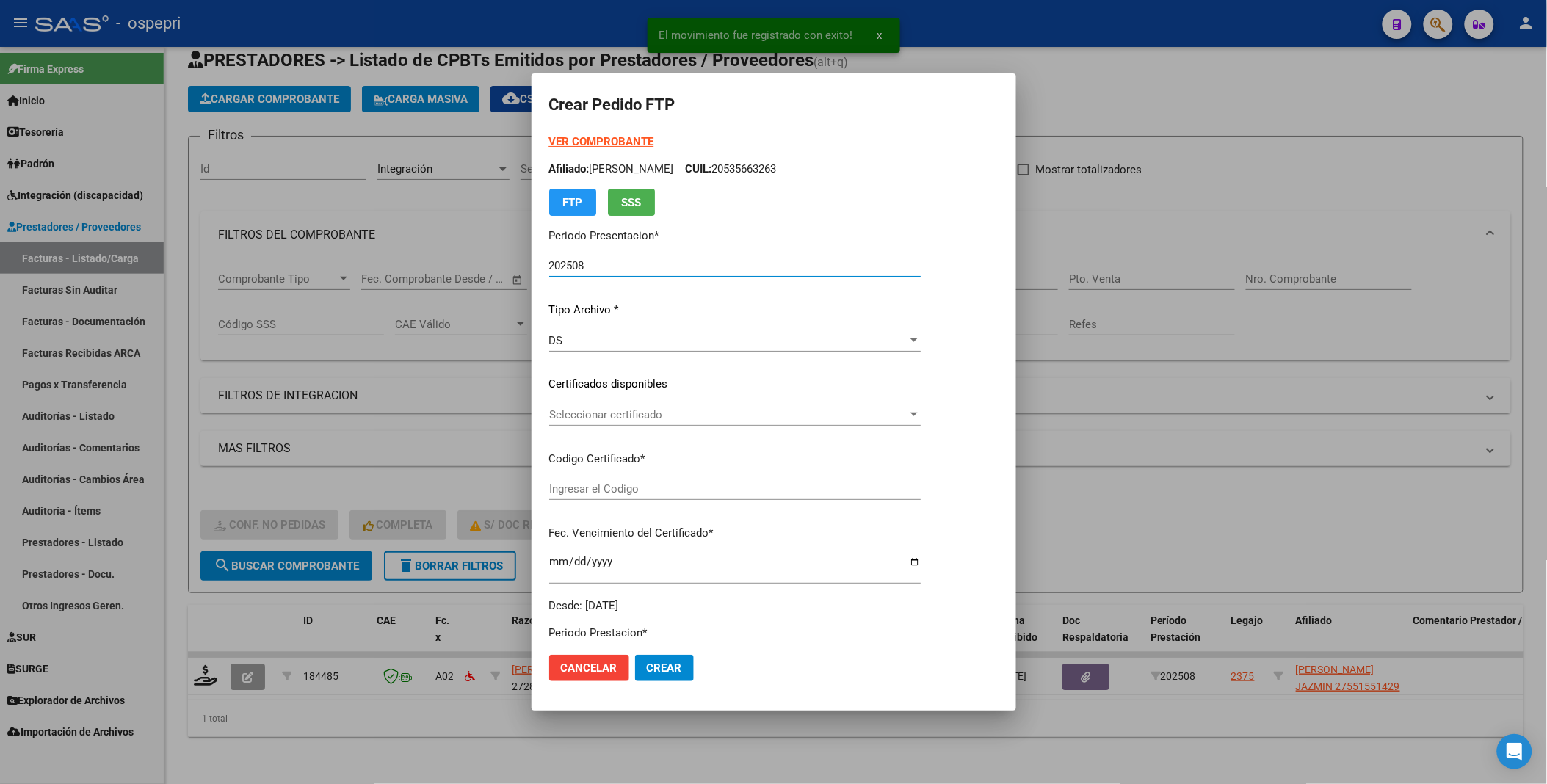
type input "2755155142-9"
type input "[DATE]"
click at [921, 412] on div at bounding box center [914, 415] width 13 height 11
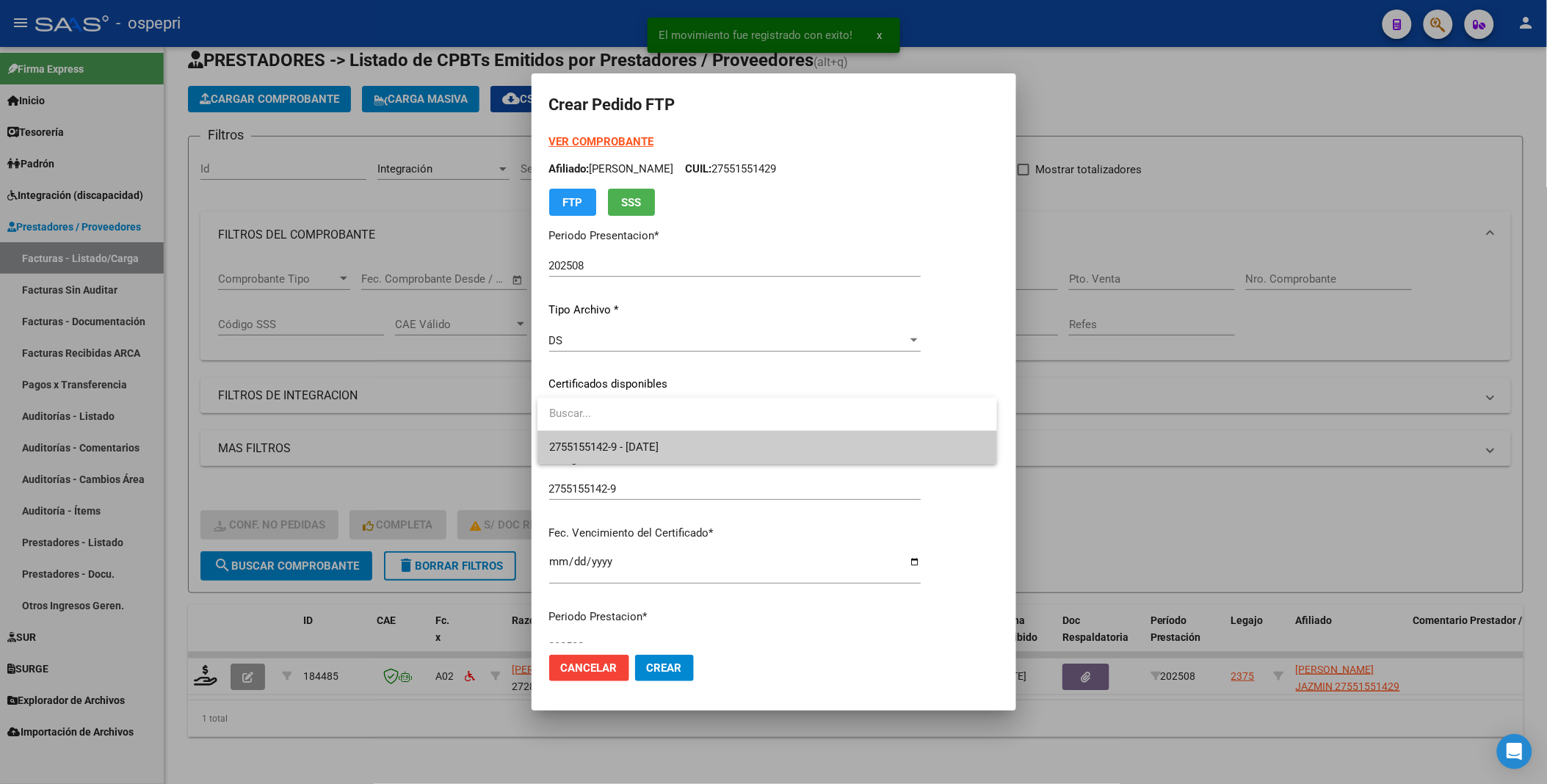
click at [936, 427] on input "dropdown search" at bounding box center [766, 413] width 459 height 33
click at [892, 451] on span "2755155142-9 - [DATE]" at bounding box center [767, 447] width 436 height 33
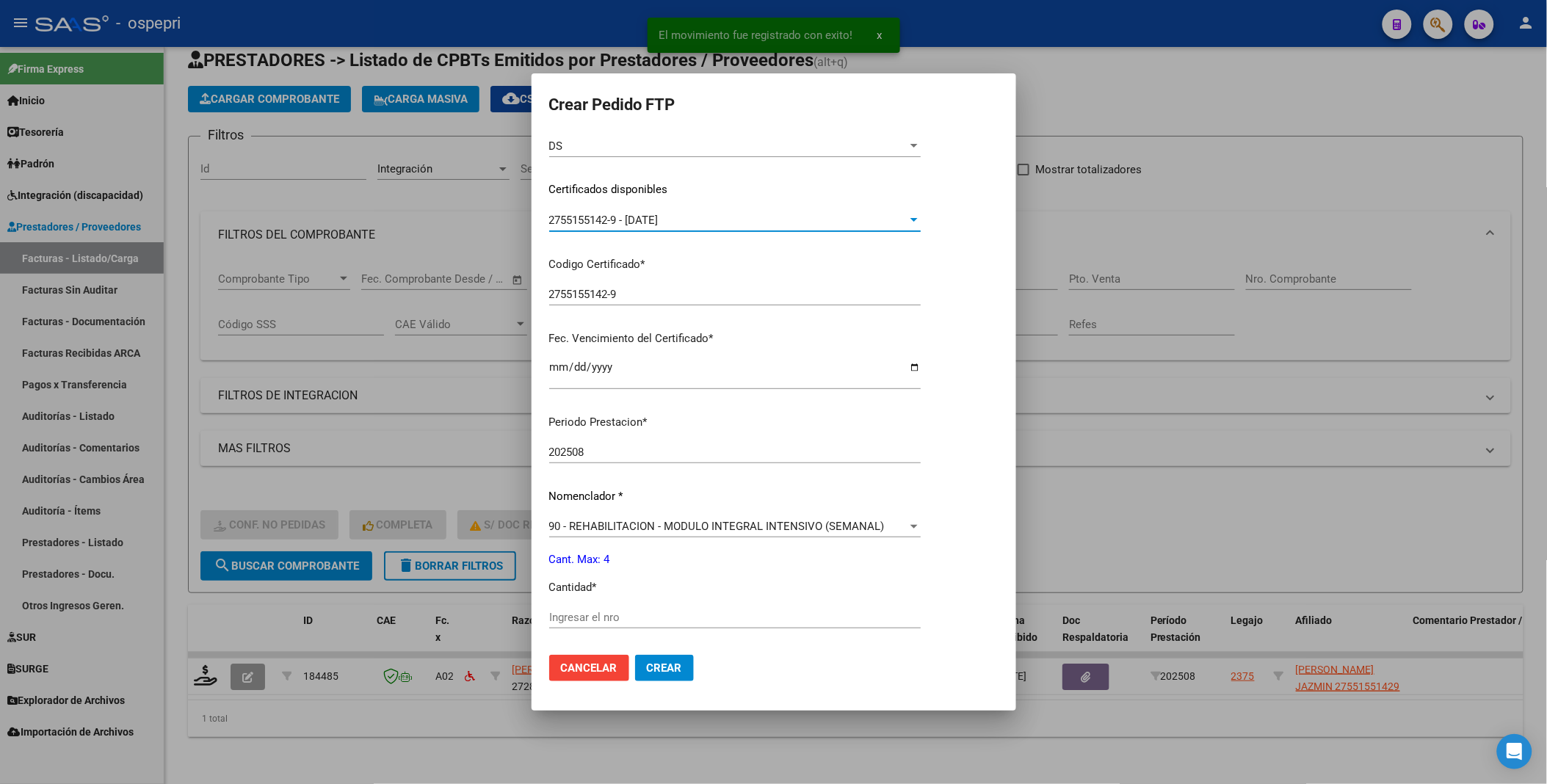
scroll to position [326, 0]
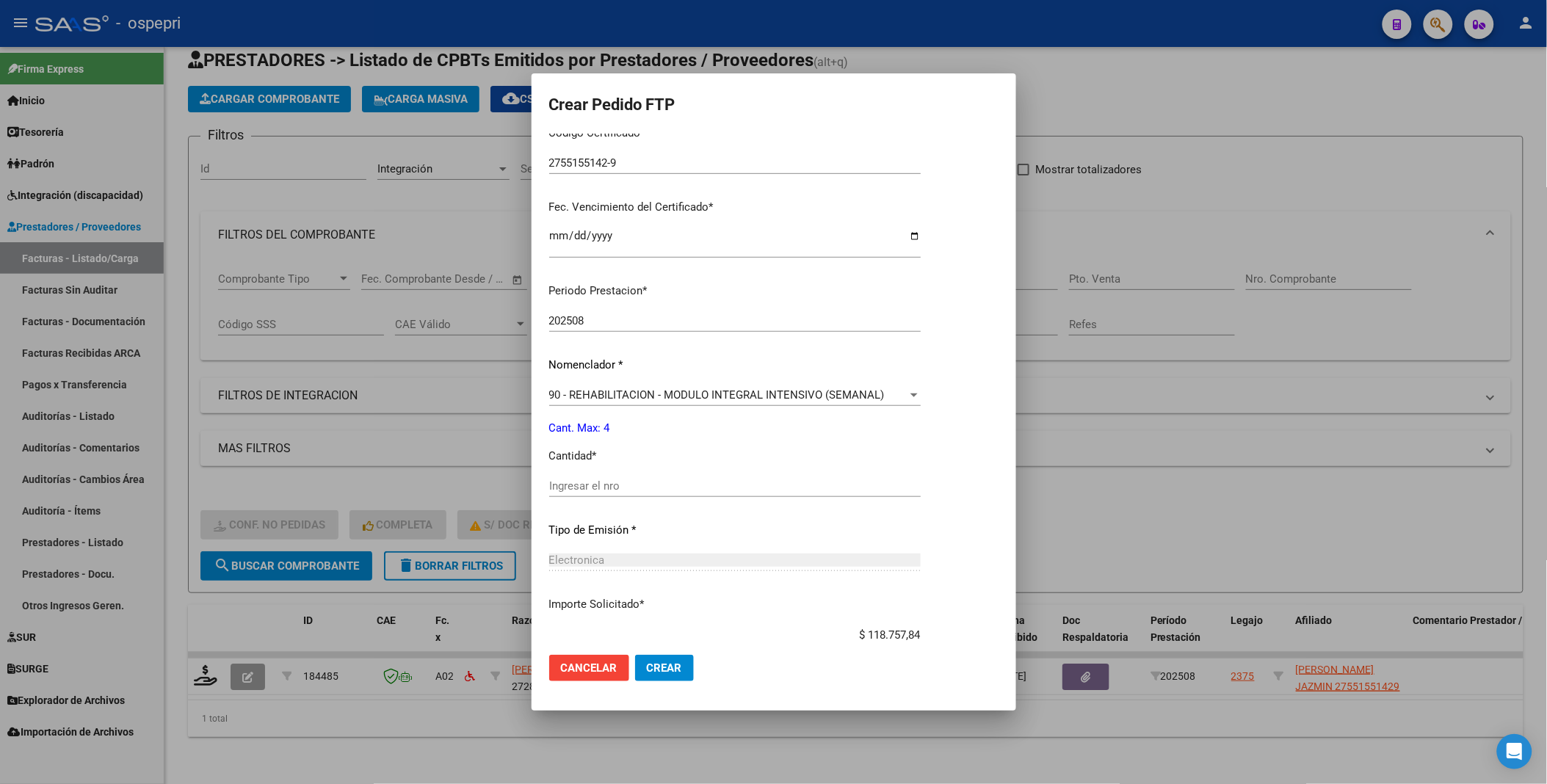
click at [630, 480] on input "Ingresar el nro" at bounding box center [735, 486] width 371 height 13
type input "4"
click at [658, 673] on span "Crear" at bounding box center [664, 668] width 35 height 13
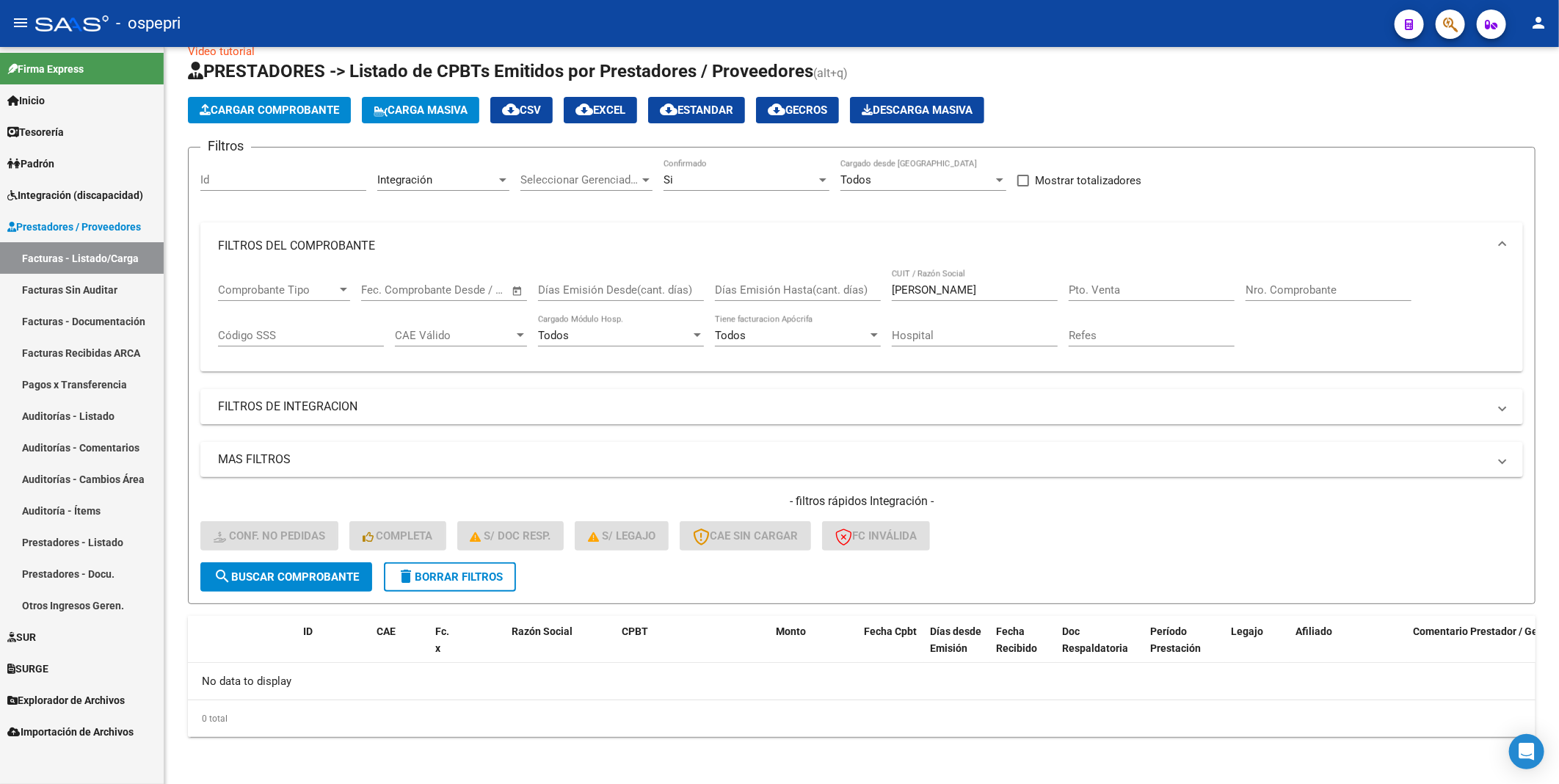
scroll to position [25, 0]
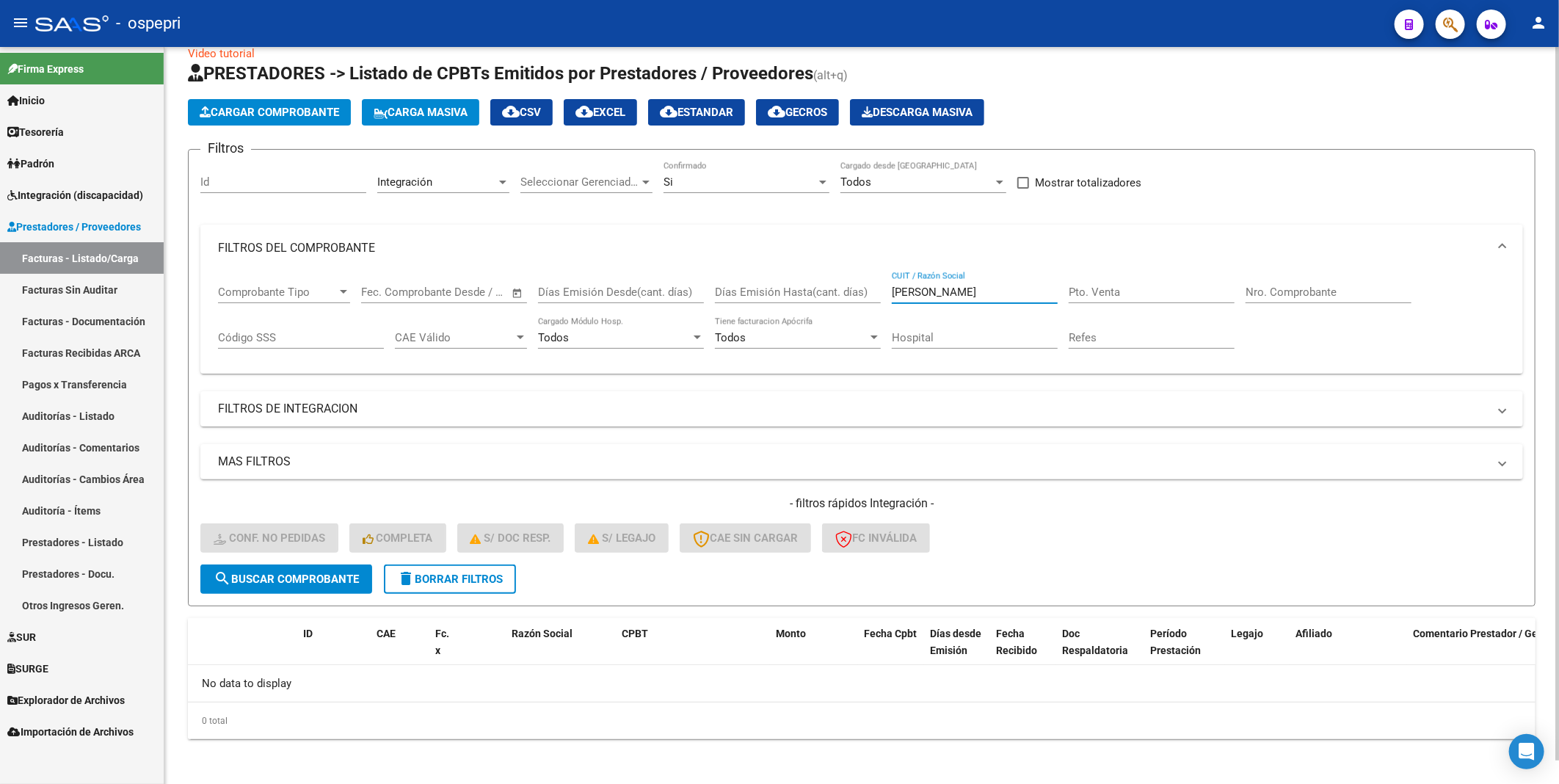
drag, startPoint x: 1003, startPoint y: 295, endPoint x: 881, endPoint y: 296, distance: 122.0
click at [881, 296] on div "Comprobante Tipo Comprobante Tipo Fecha inicio – Fecha fin Fec. Comprobante Des…" at bounding box center [862, 317] width 1288 height 91
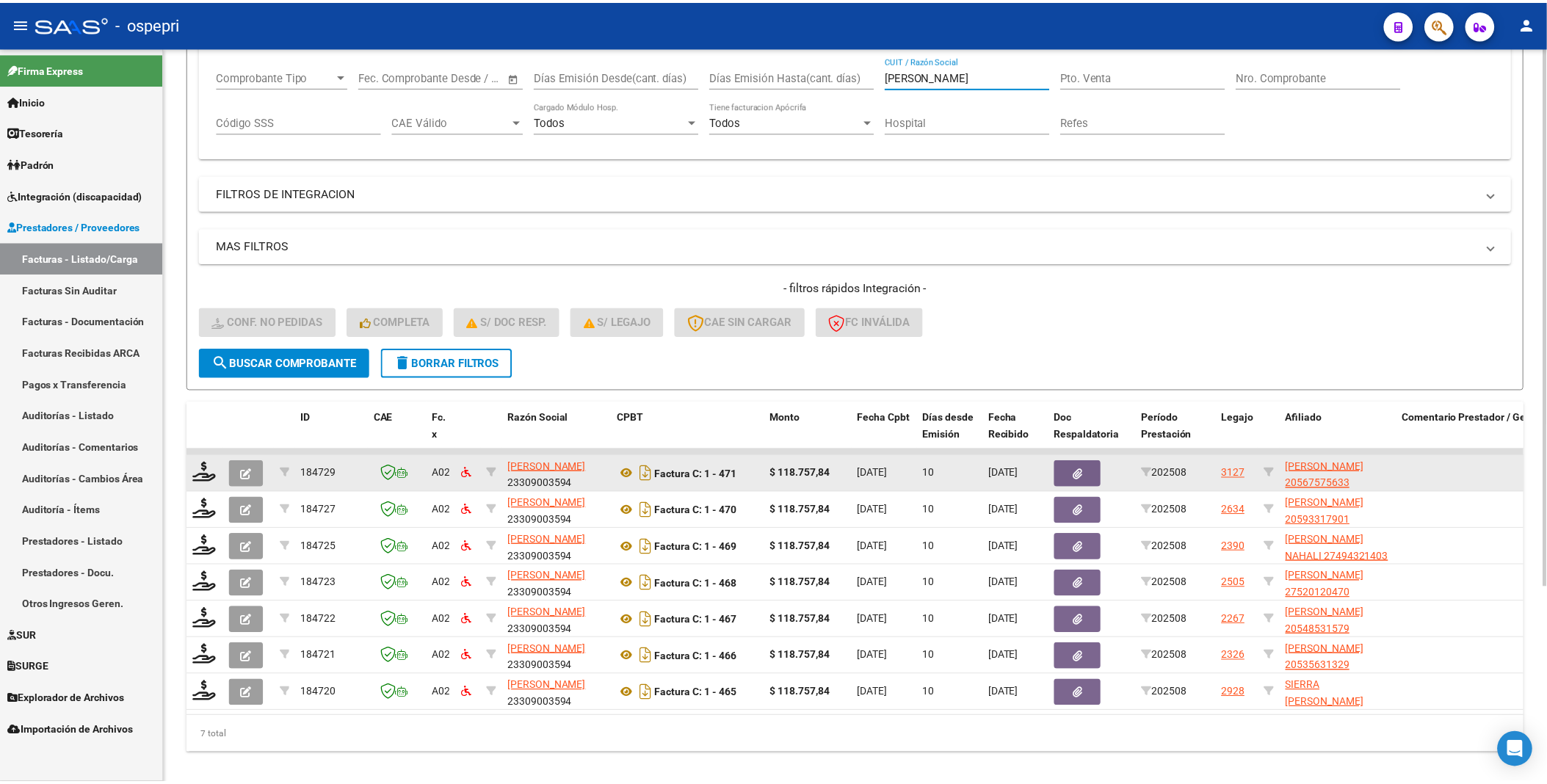
scroll to position [269, 0]
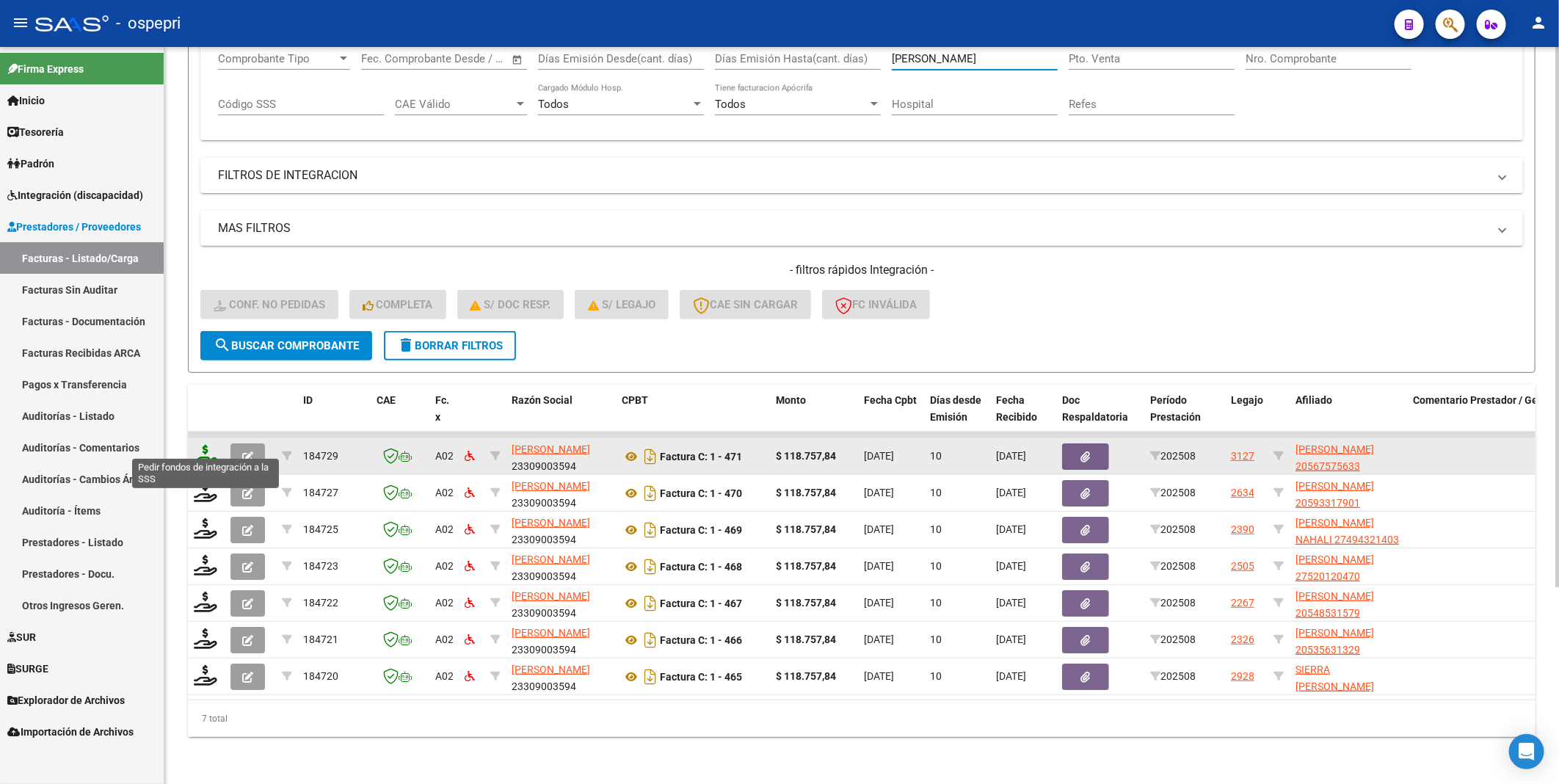
type input "[PERSON_NAME]"
click at [210, 446] on icon at bounding box center [206, 455] width 24 height 21
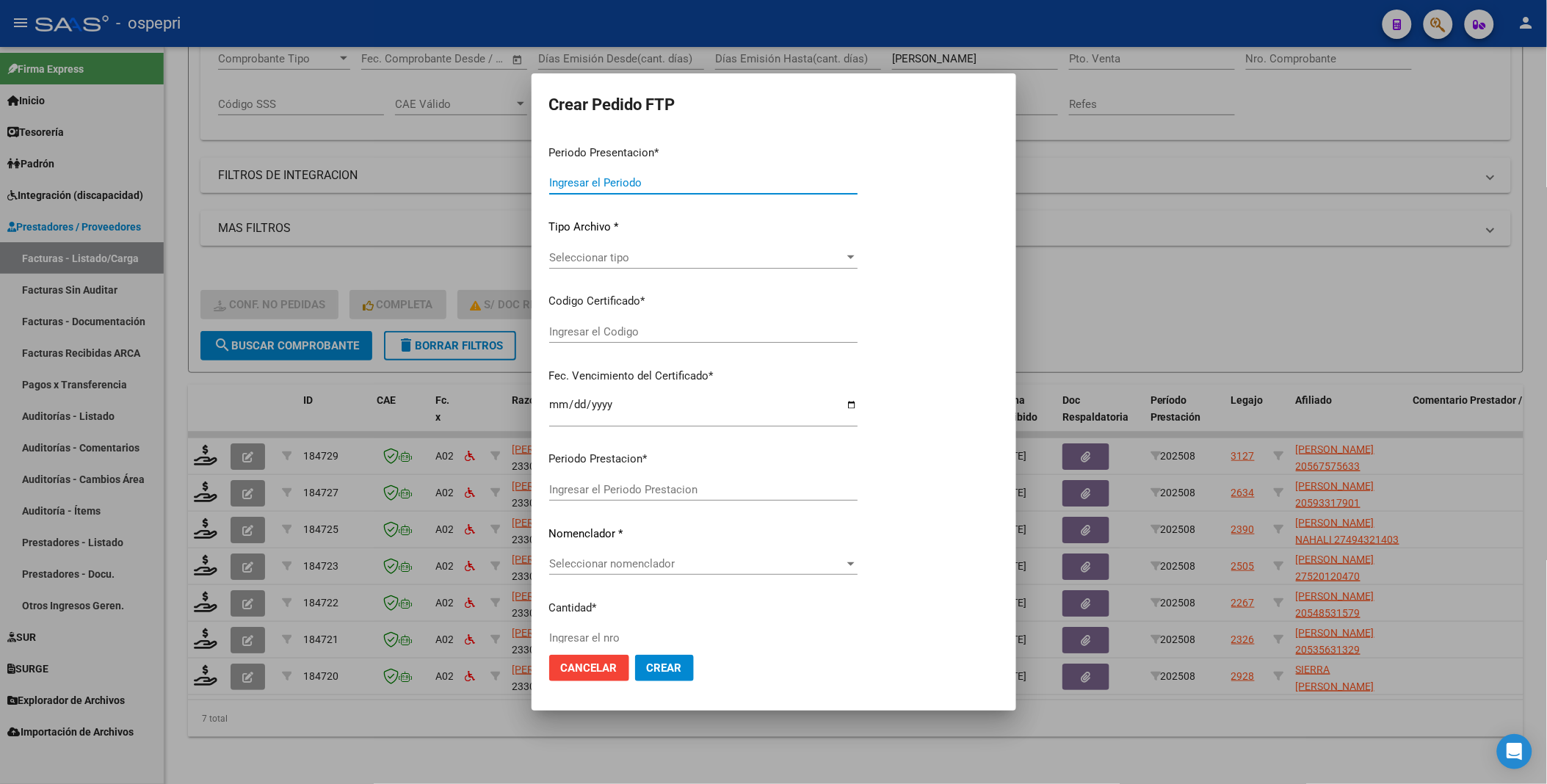
type input "202508"
type input "$ 118.757,84"
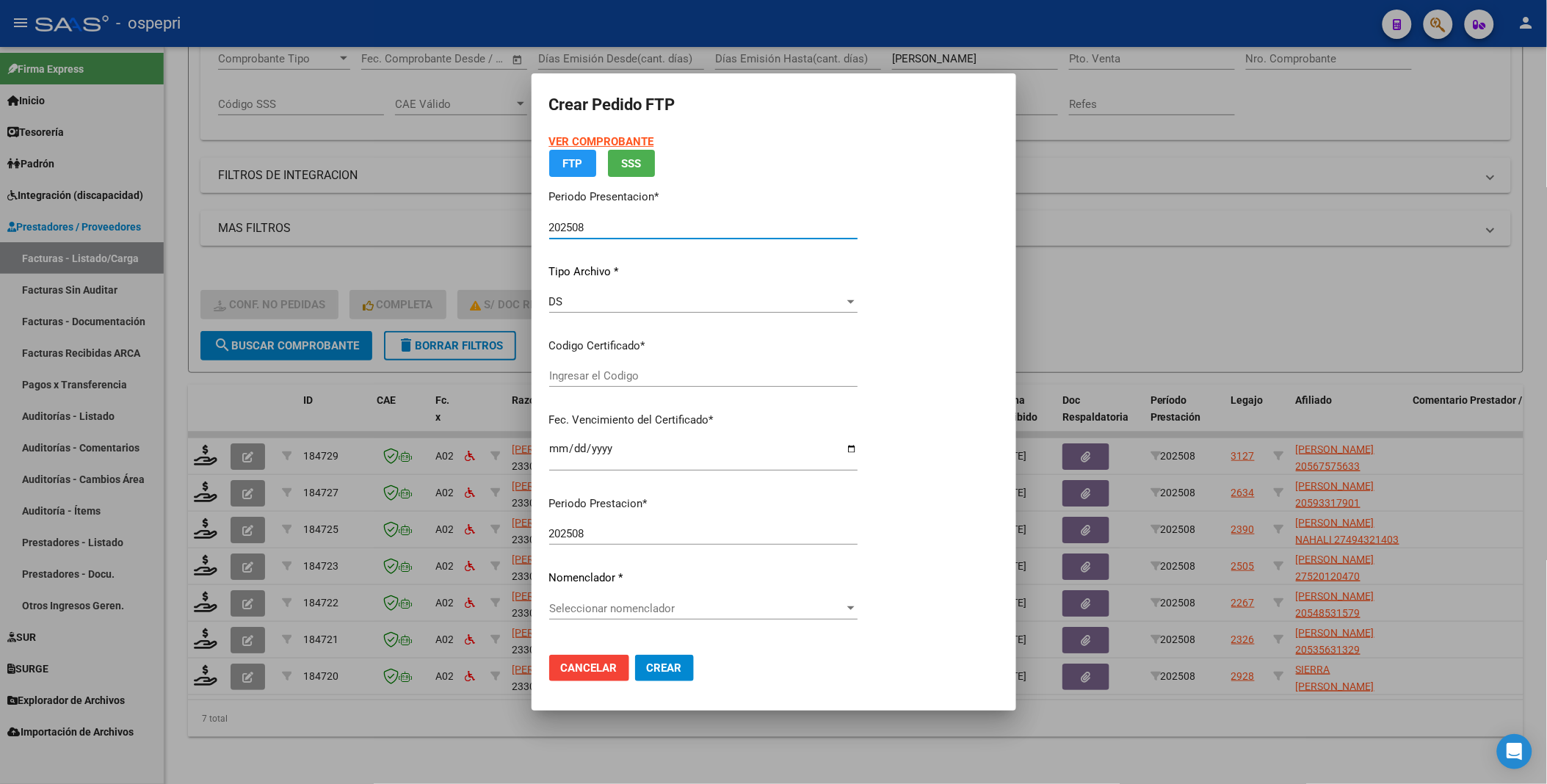
type input "2056757563-3"
type input "[DATE]"
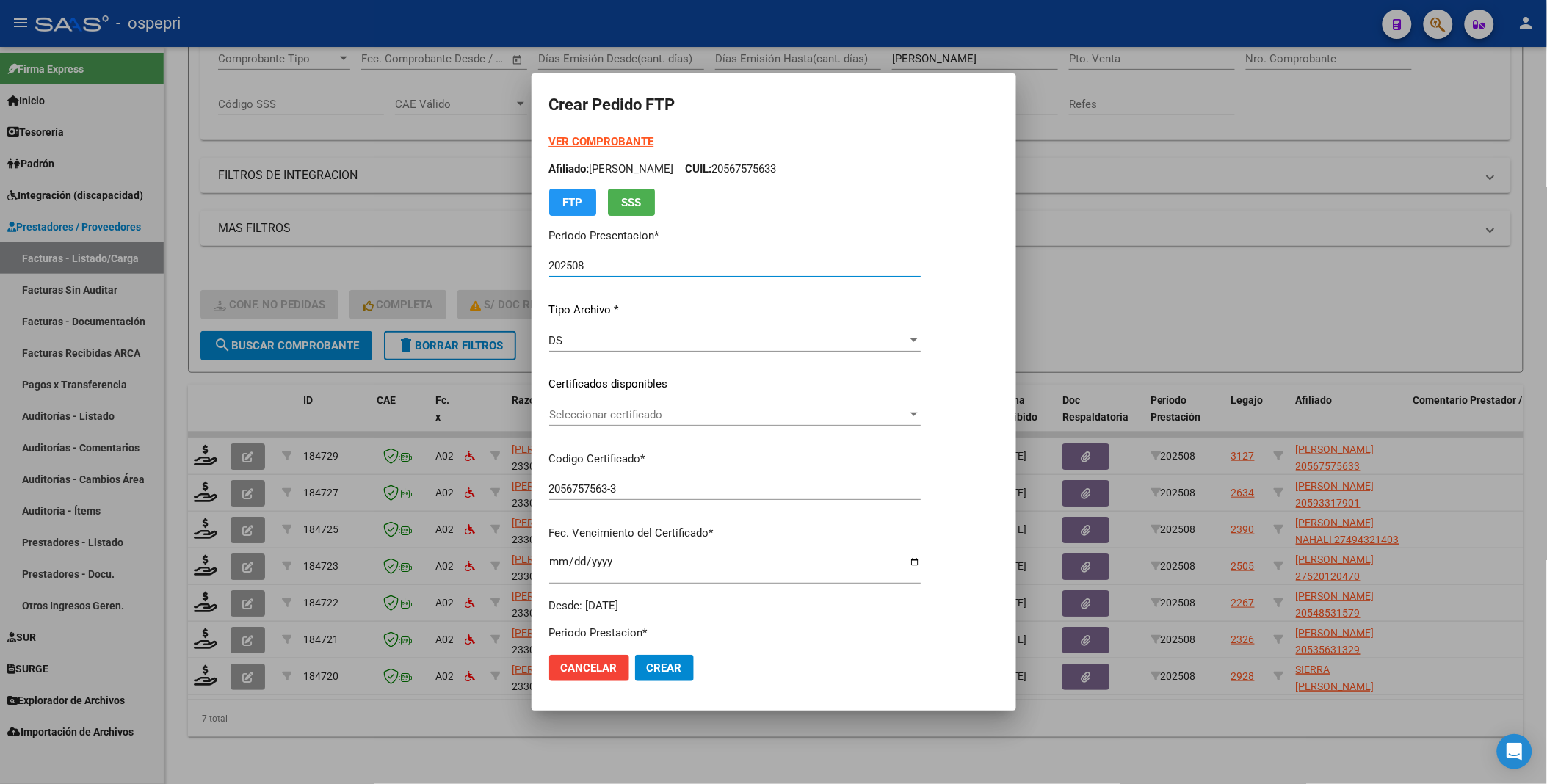
click at [918, 413] on div at bounding box center [914, 415] width 8 height 4
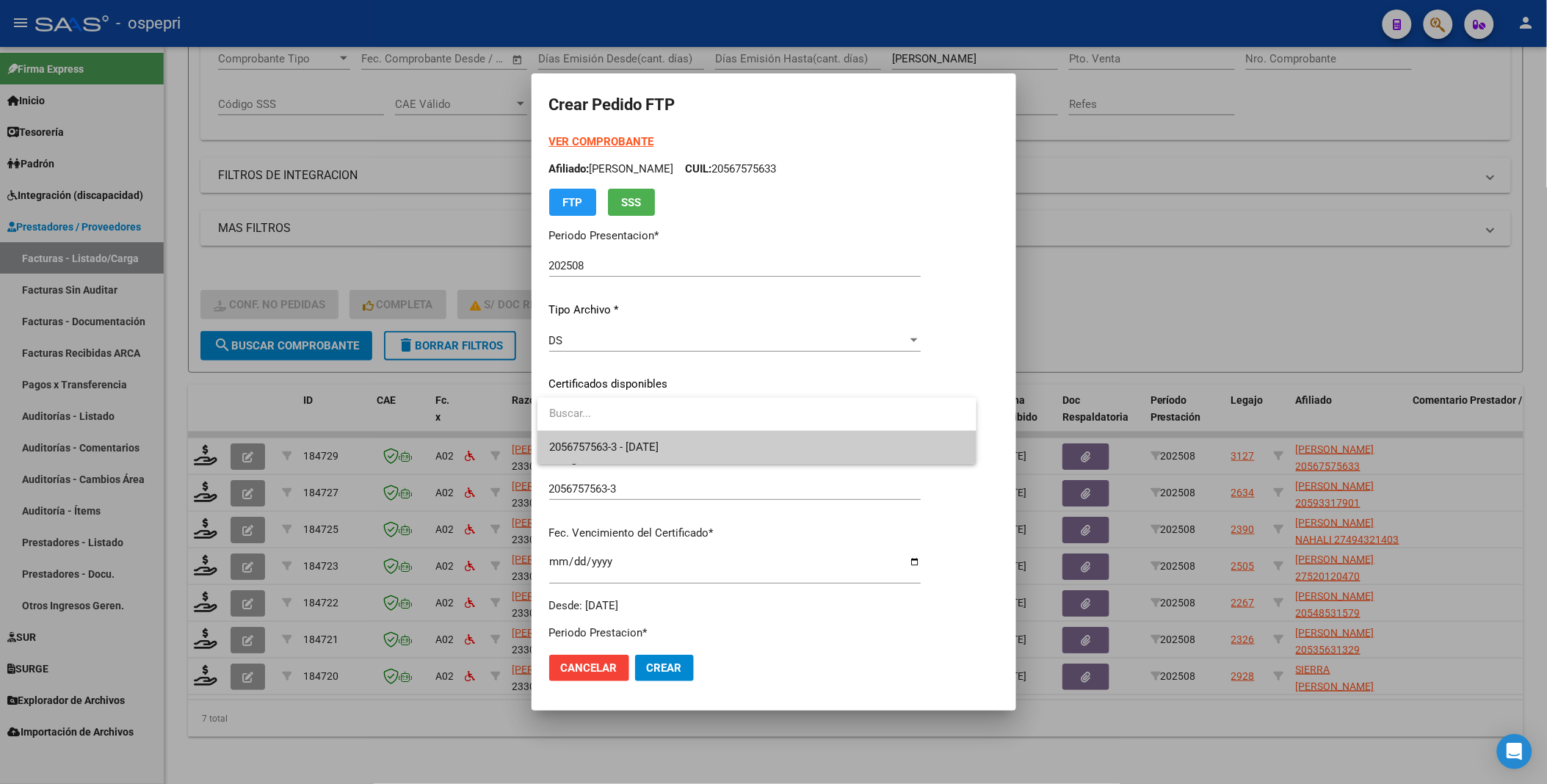
click at [924, 446] on span "2056757563-3 - [DATE]" at bounding box center [757, 447] width 416 height 33
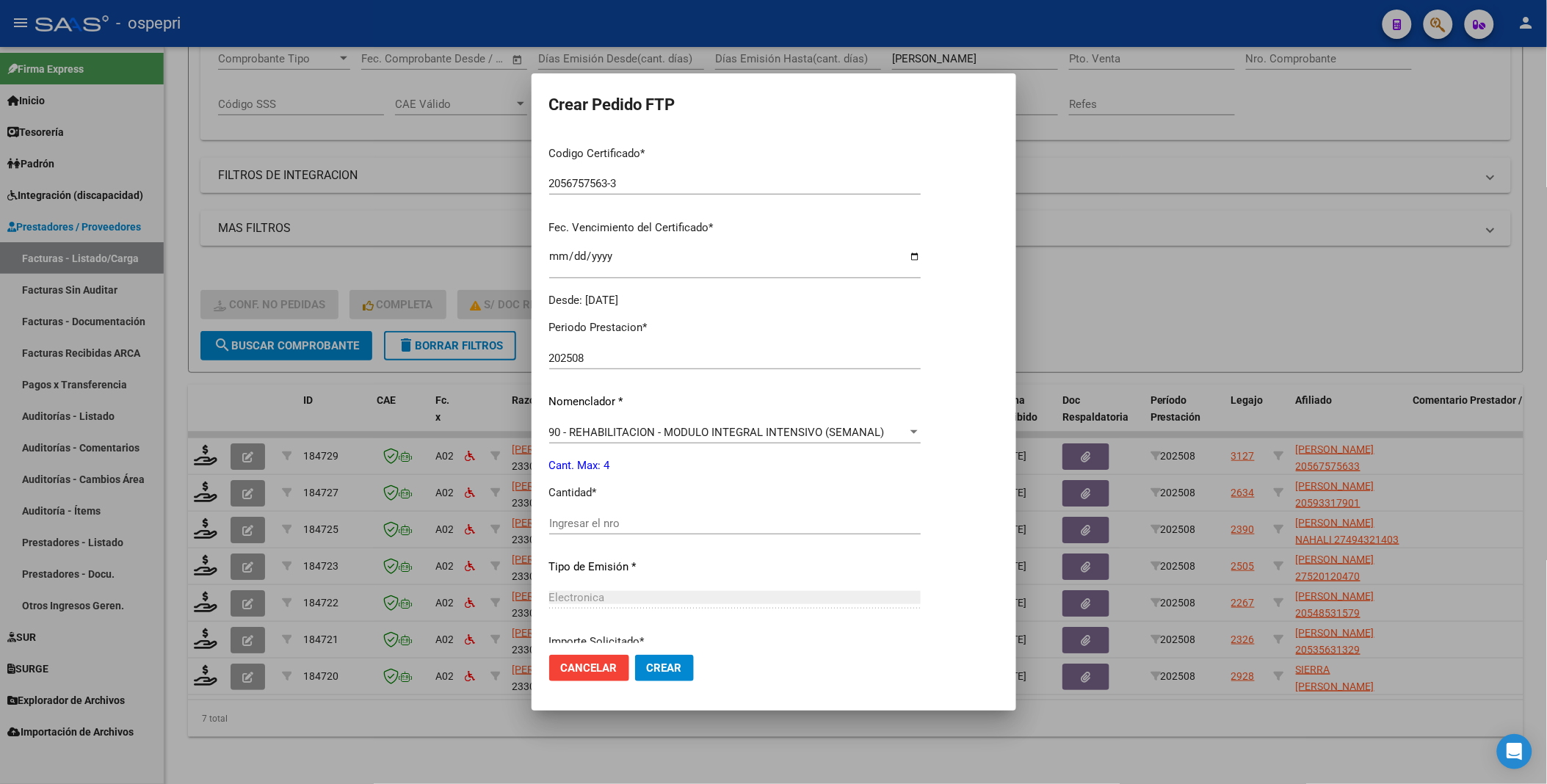
scroll to position [326, 0]
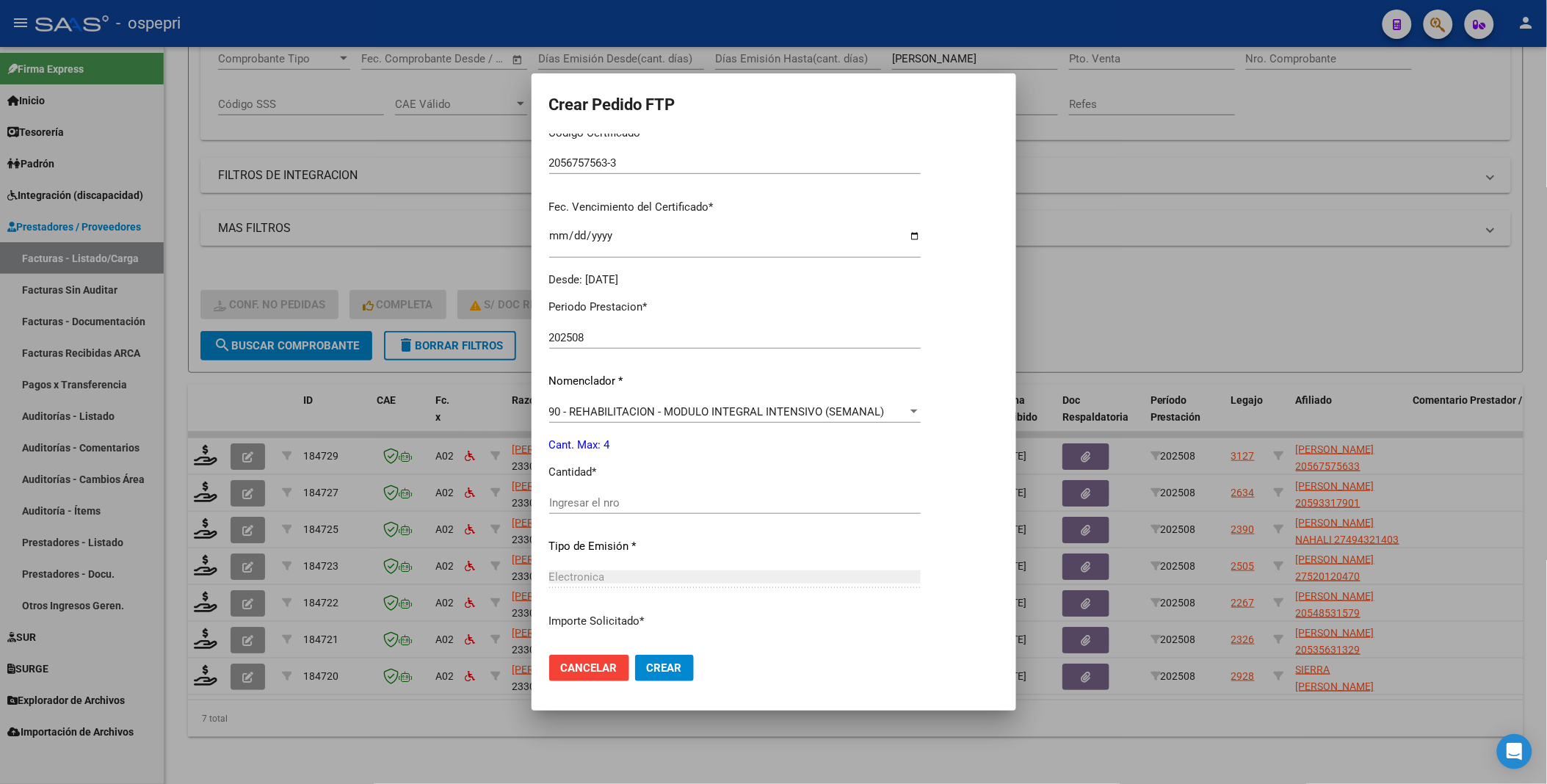
click at [667, 508] on input "Ingresar el nro" at bounding box center [735, 503] width 371 height 13
type input "4"
drag, startPoint x: 668, startPoint y: 644, endPoint x: 666, endPoint y: 651, distance: 7.3
click at [668, 646] on mat-dialog-actions "Cancelar Crear" at bounding box center [774, 668] width 449 height 50
click at [666, 664] on span "Crear" at bounding box center [664, 668] width 35 height 13
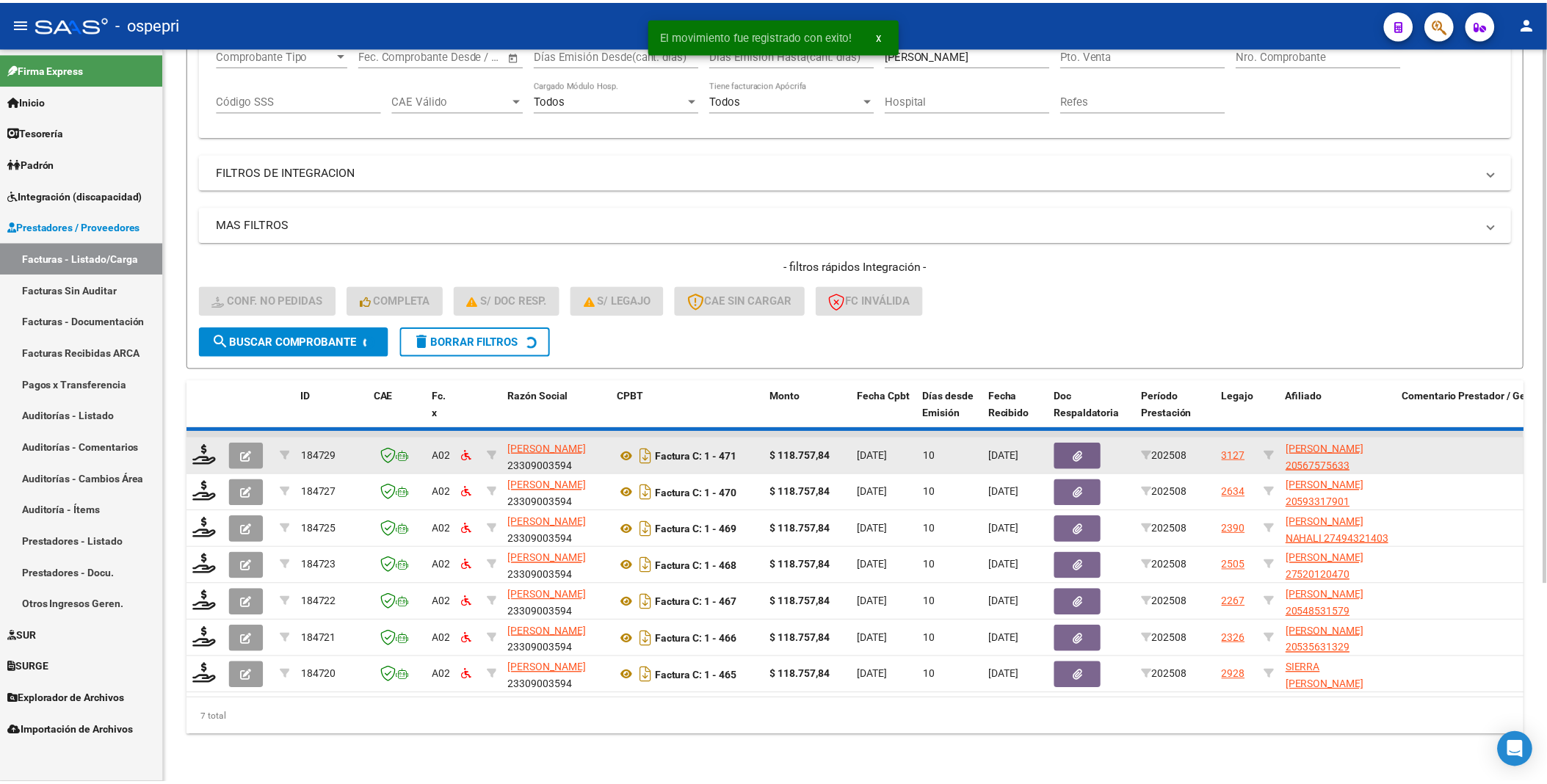
scroll to position [232, 0]
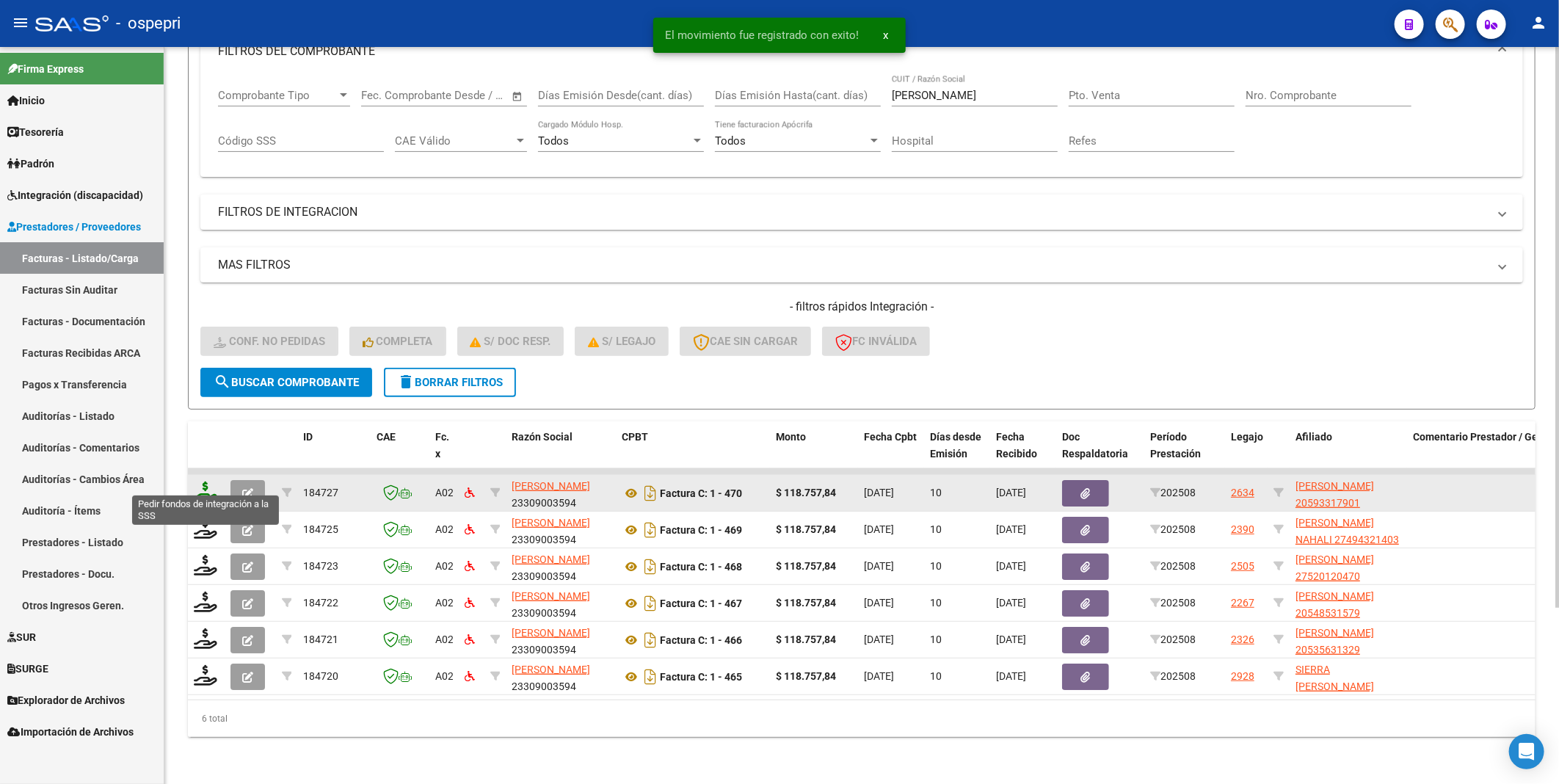
click at [202, 486] on icon at bounding box center [206, 492] width 24 height 21
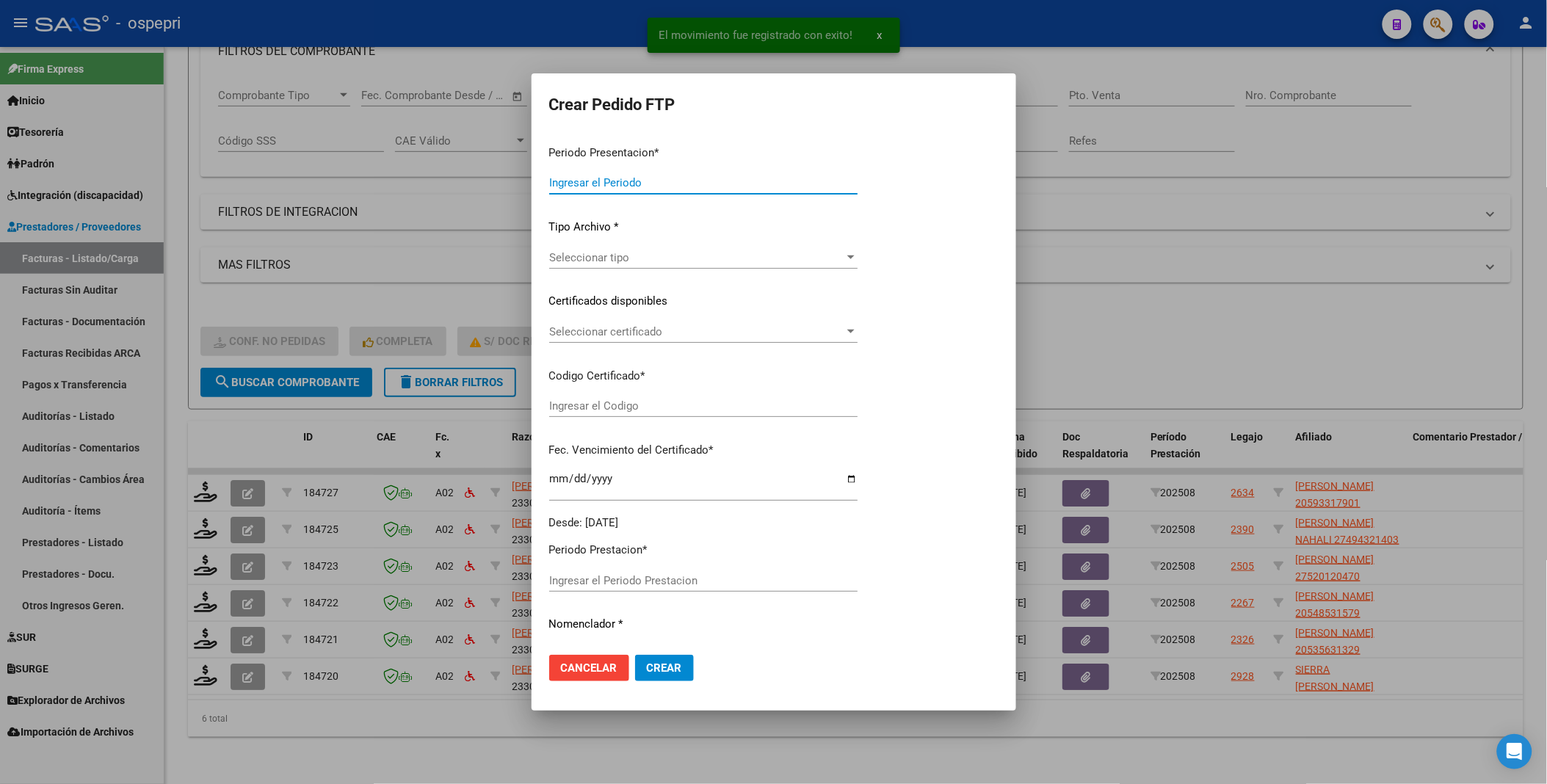
type input "202508"
type input "$ 118.757,84"
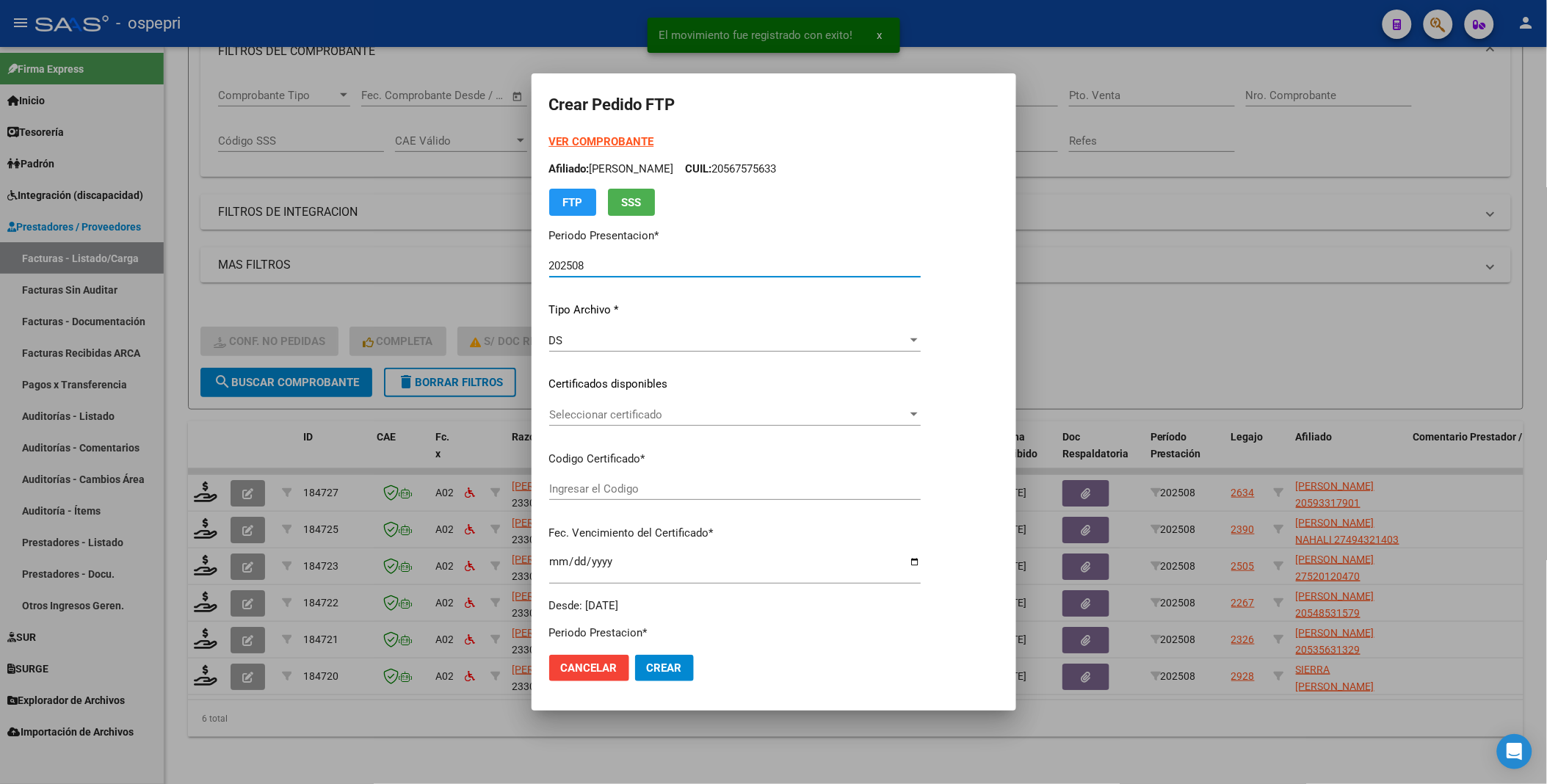
type input "2059331790-1"
type input "[DATE]"
click at [918, 413] on div at bounding box center [914, 415] width 8 height 4
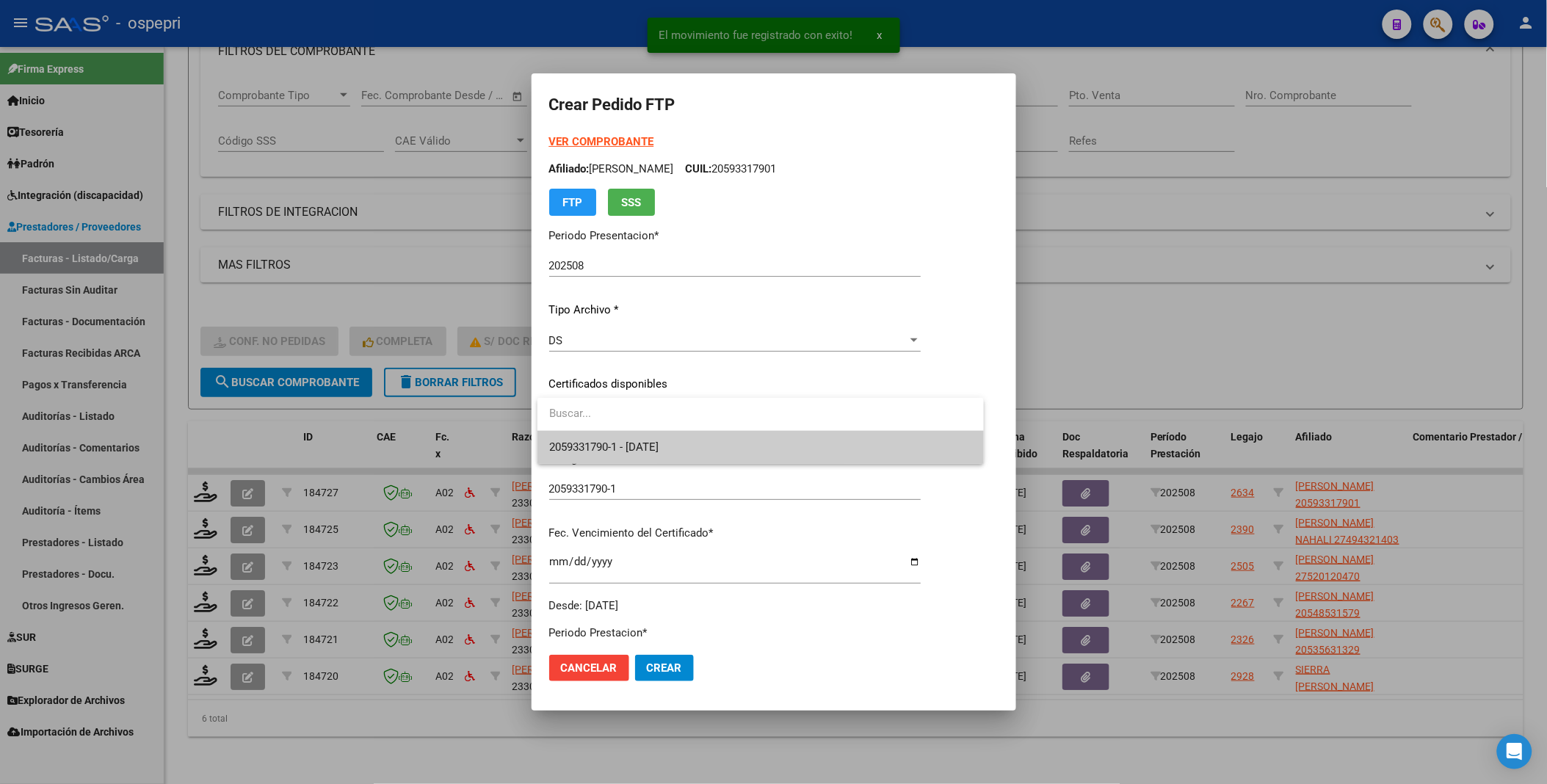
click at [936, 435] on span "2059331790-1 - [DATE]" at bounding box center [761, 447] width 423 height 33
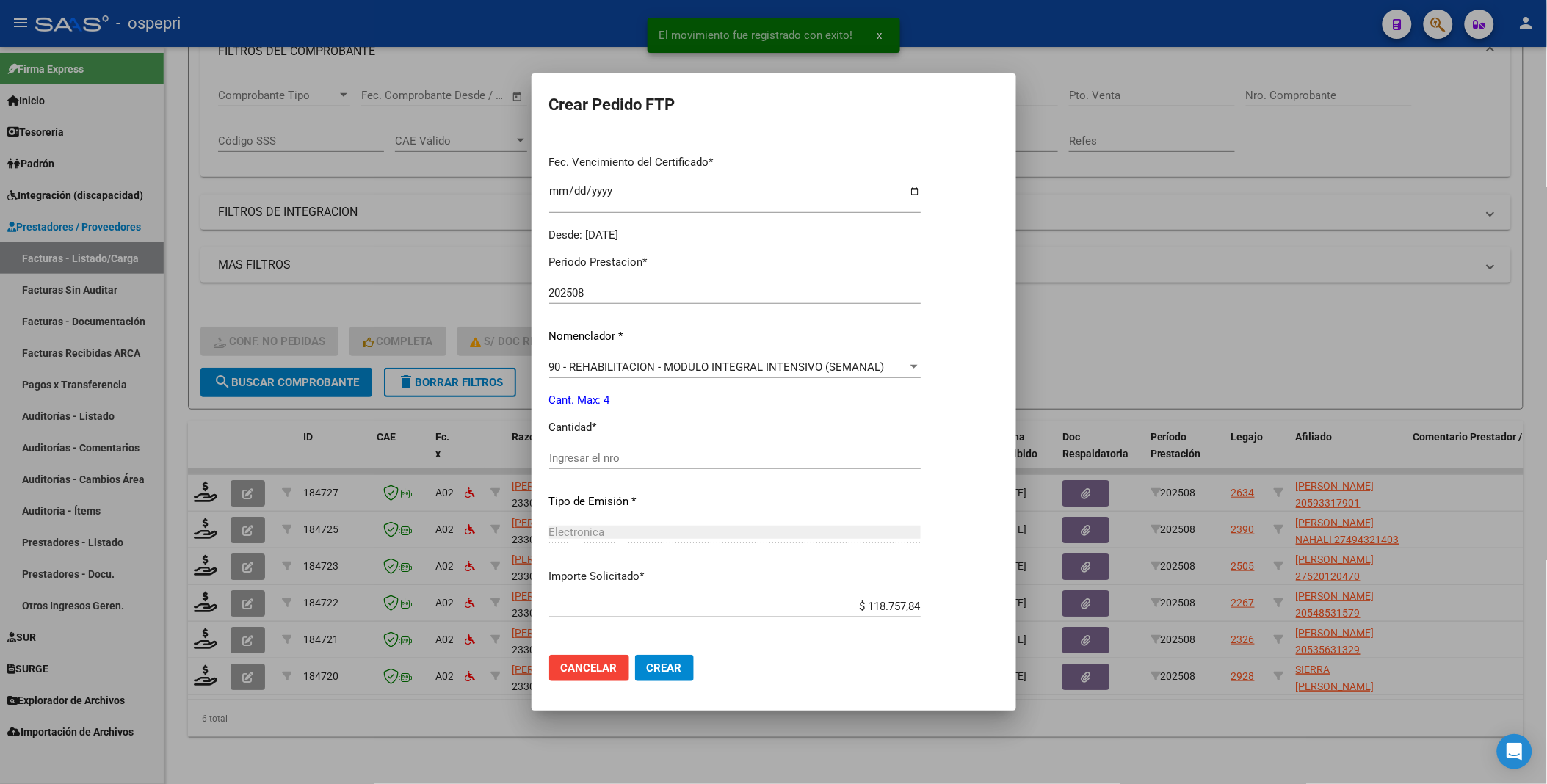
scroll to position [407, 0]
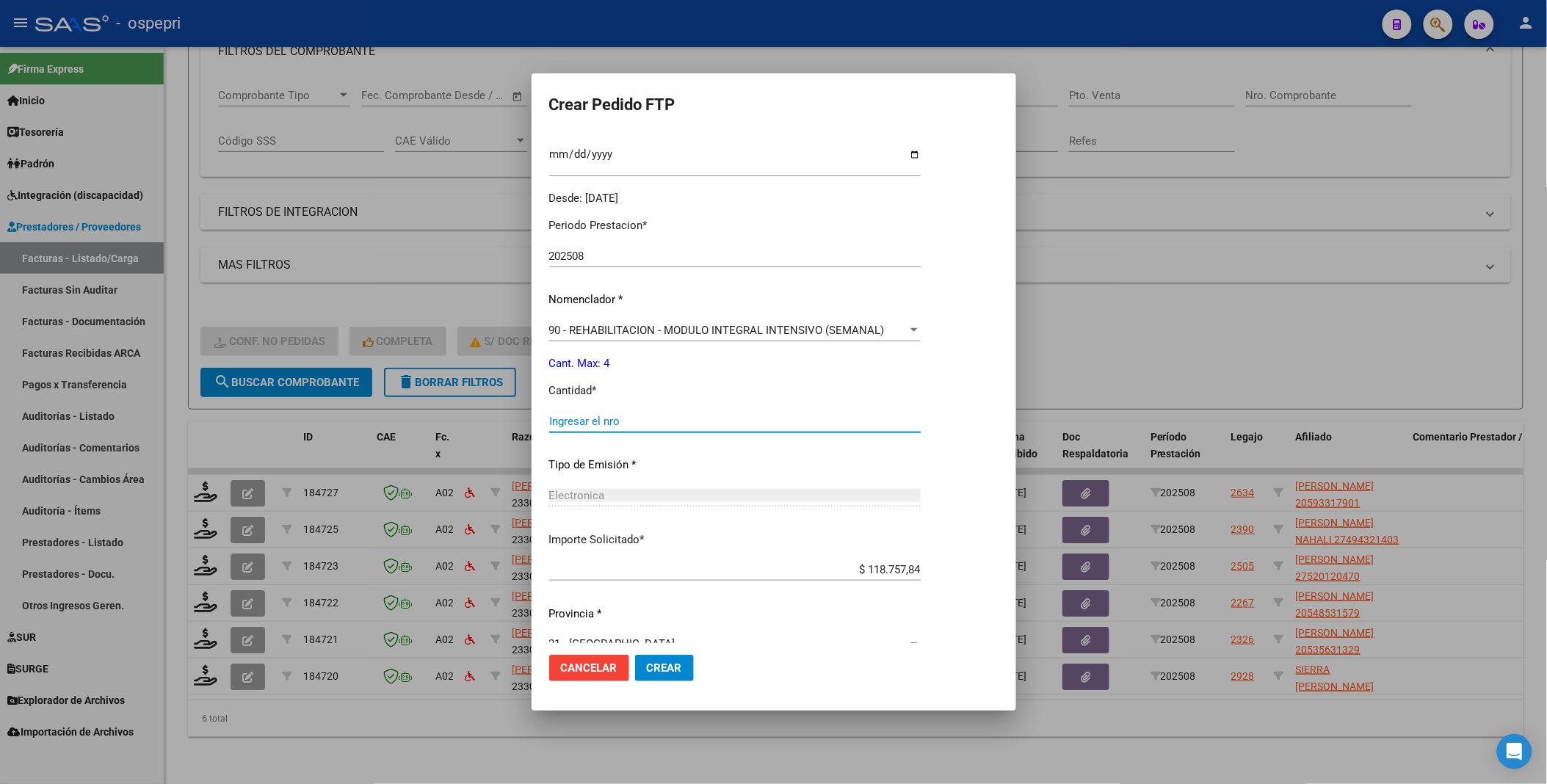
click at [641, 422] on input "Ingresar el nro" at bounding box center [735, 421] width 371 height 13
type input "4"
click at [652, 665] on span "Crear" at bounding box center [664, 668] width 35 height 13
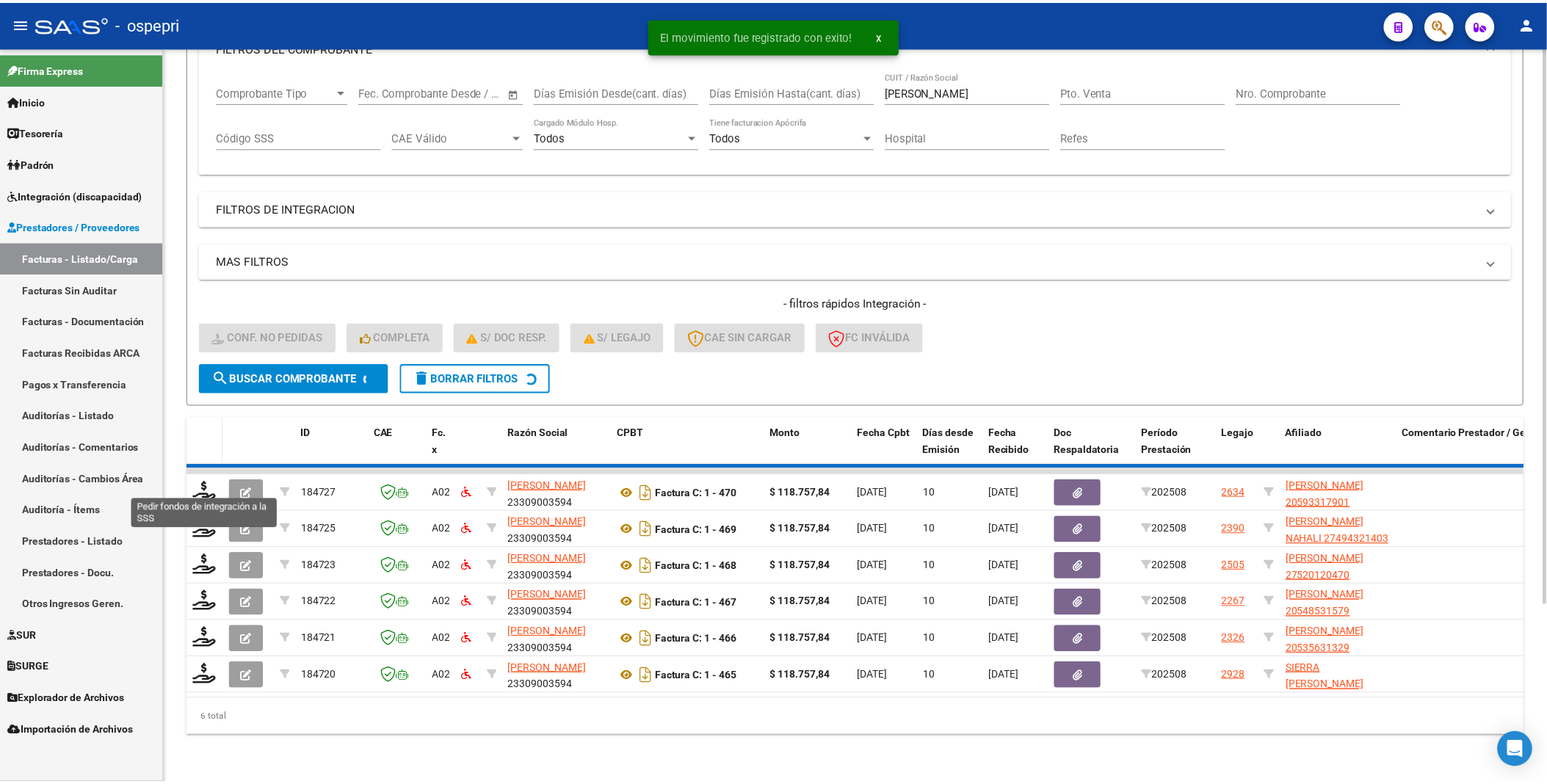
scroll to position [195, 0]
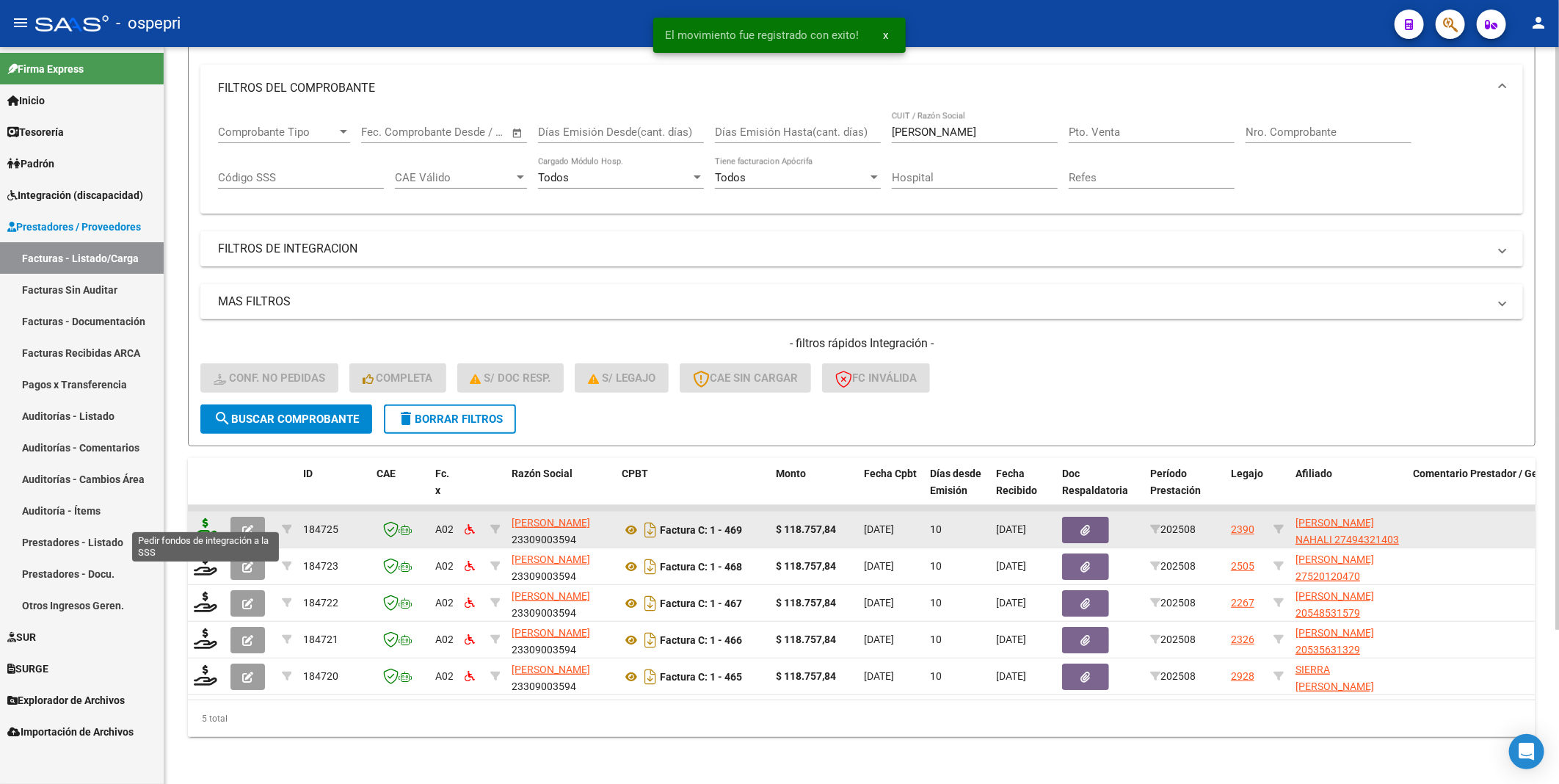
click at [204, 518] on icon at bounding box center [206, 528] width 24 height 21
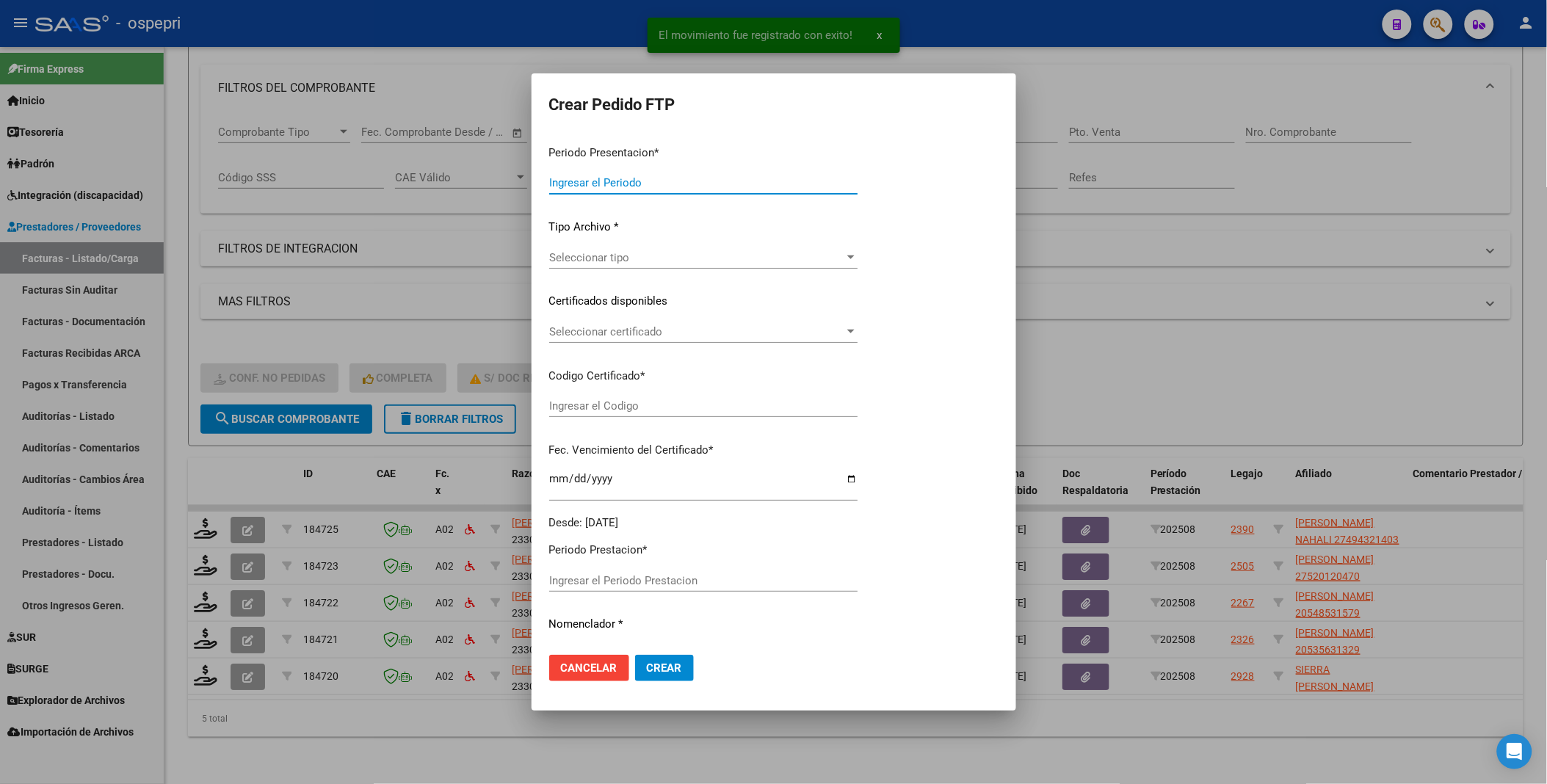
type input "202508"
type input "$ 118.757,84"
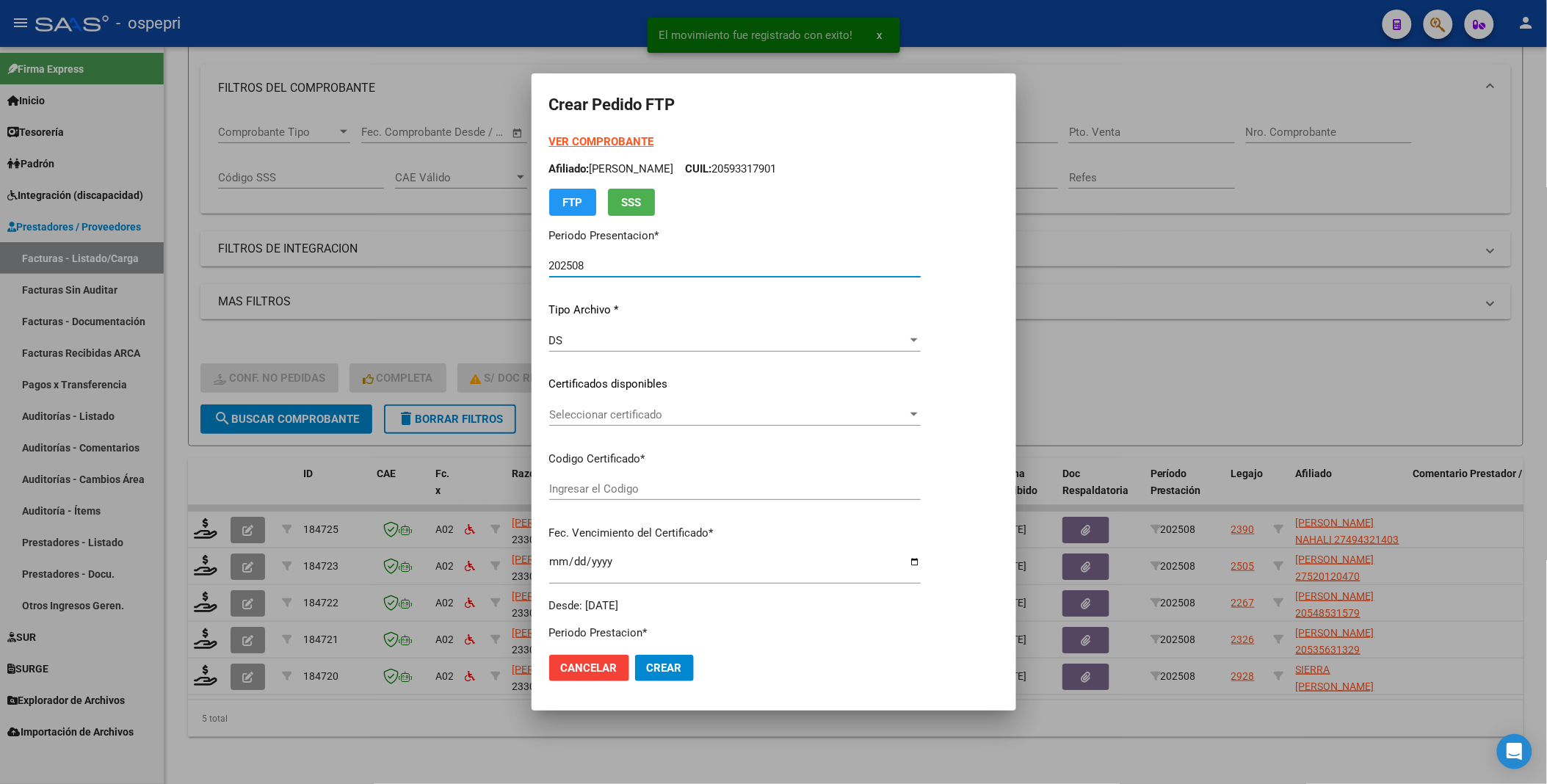
type input "2749432140-3"
type input "[DATE]"
click at [950, 413] on span "Seleccionar certificado" at bounding box center [749, 415] width 401 height 13
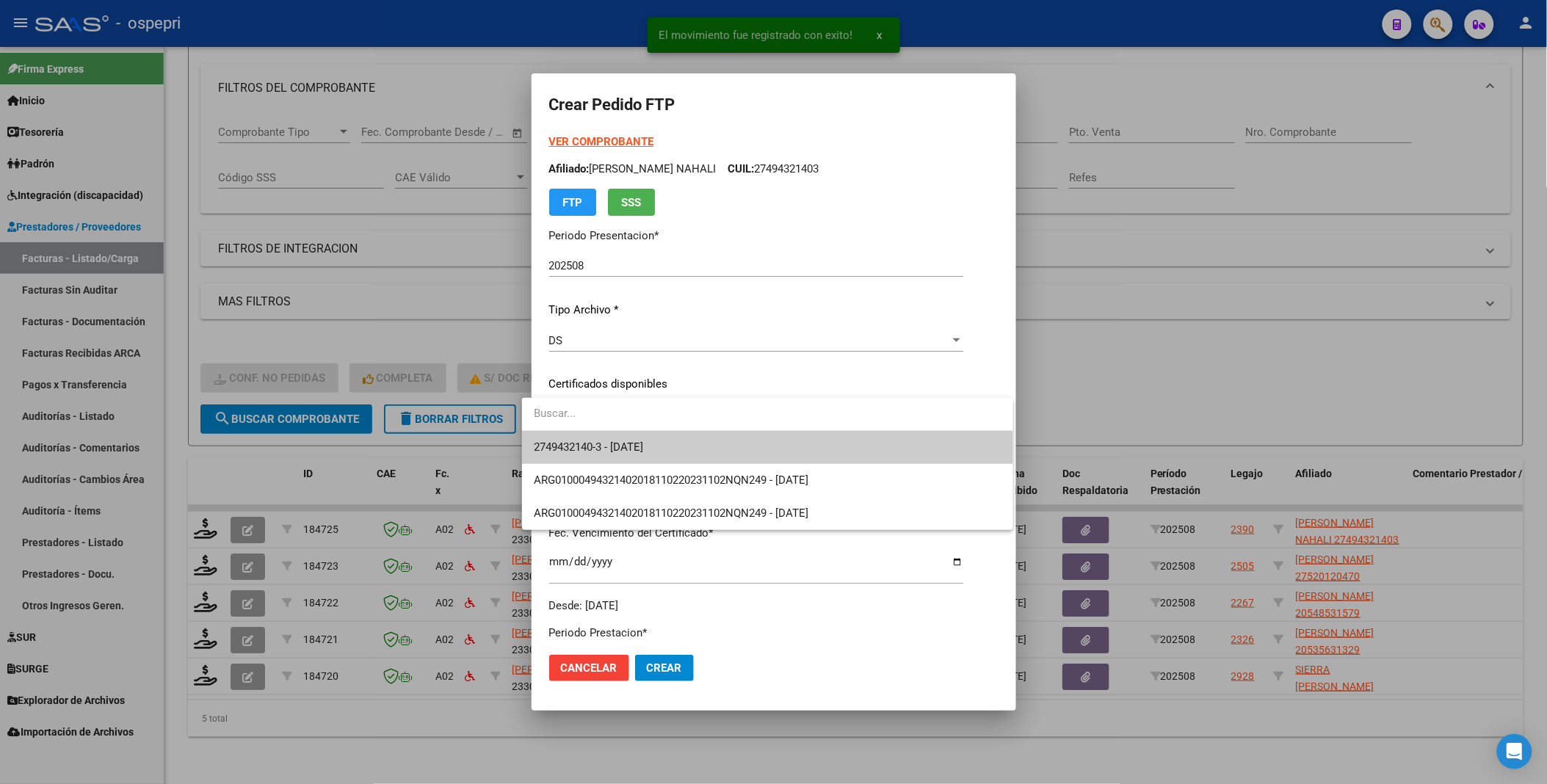
click at [832, 457] on span "2749432140-3 - [DATE]" at bounding box center [768, 447] width 468 height 33
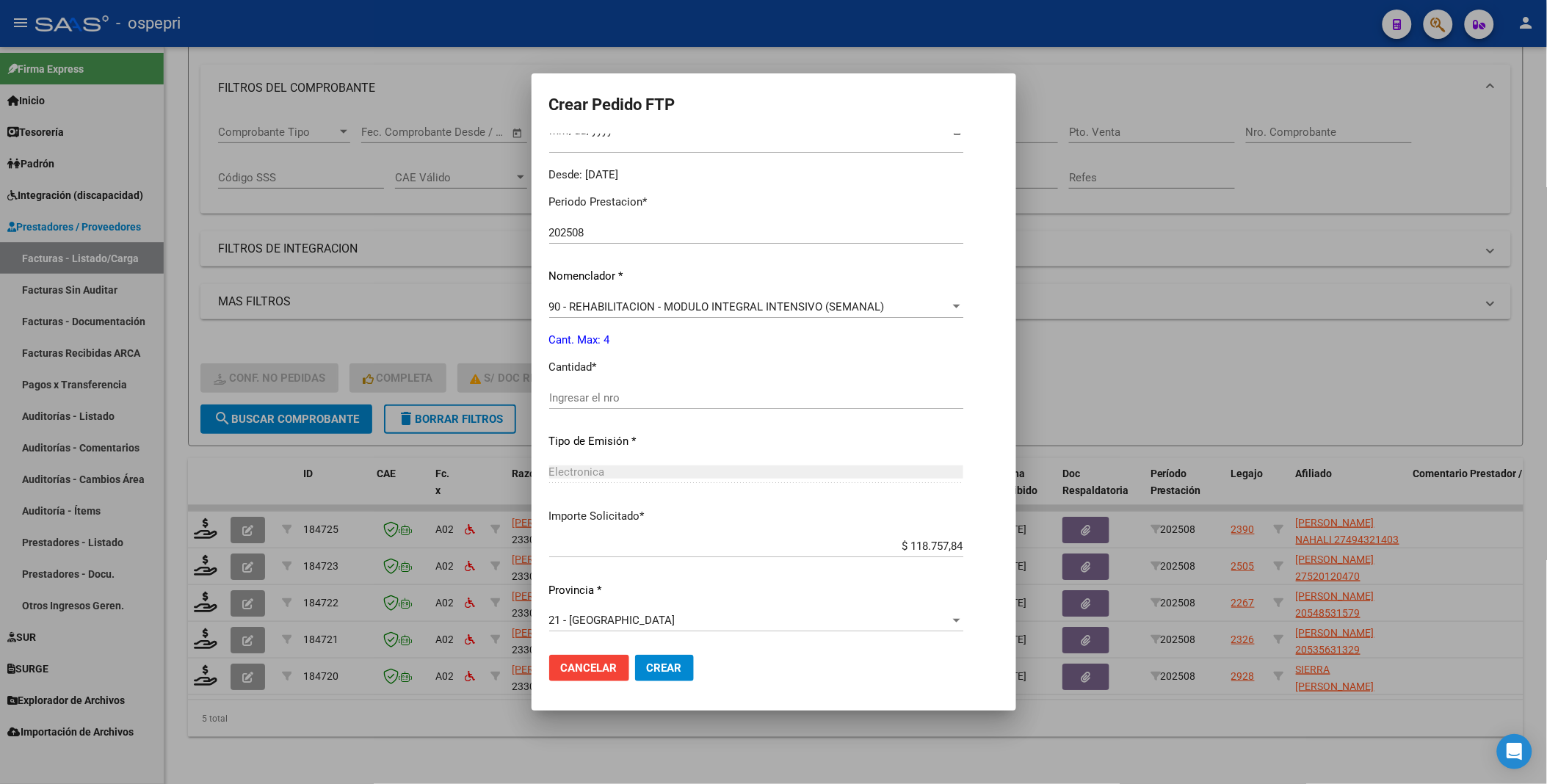
scroll to position [433, 0]
click at [651, 398] on input "Ingresar el nro" at bounding box center [756, 396] width 414 height 13
type input "4"
click at [637, 659] on button "Crear" at bounding box center [665, 668] width 59 height 27
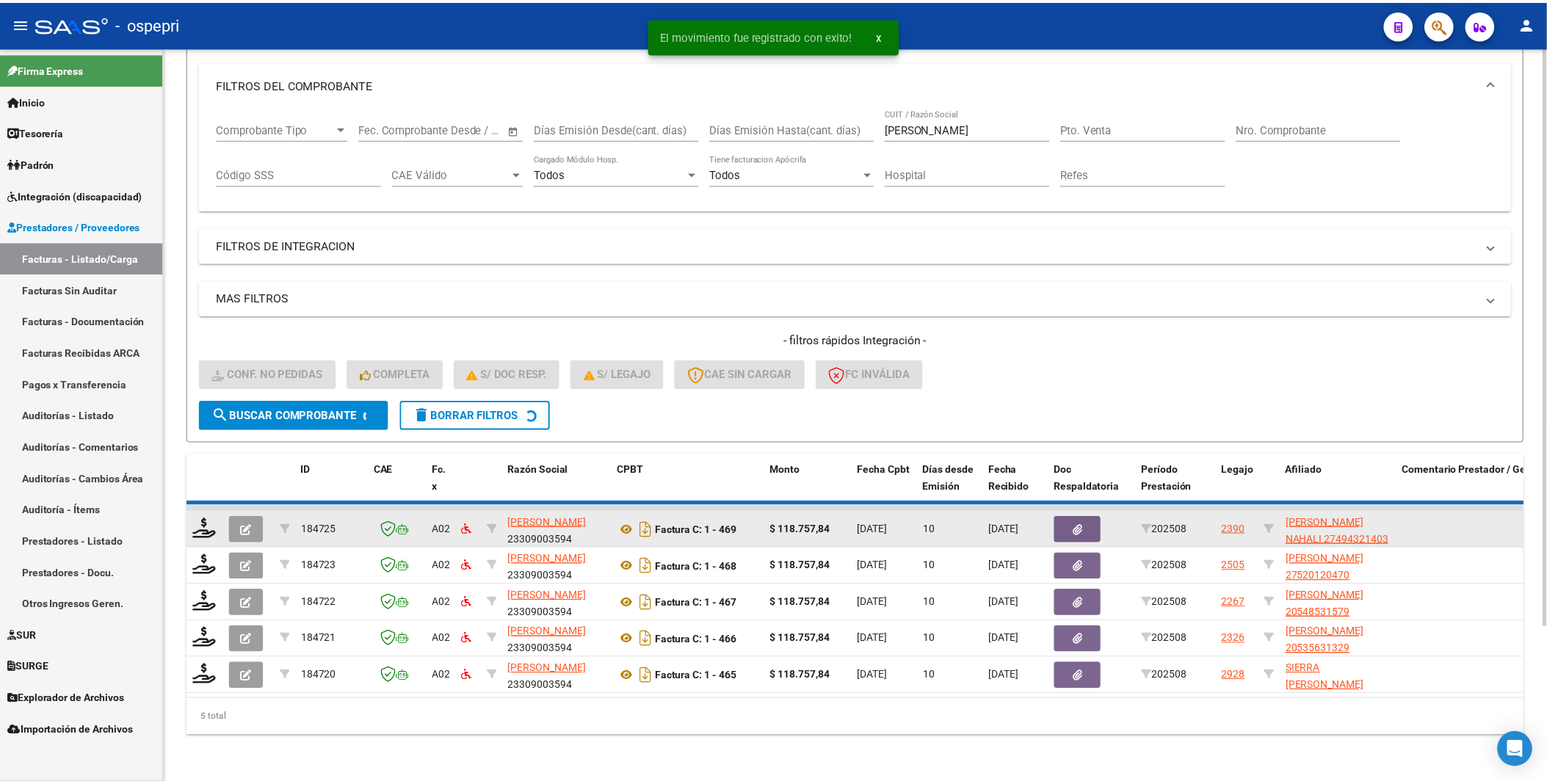
scroll to position [158, 0]
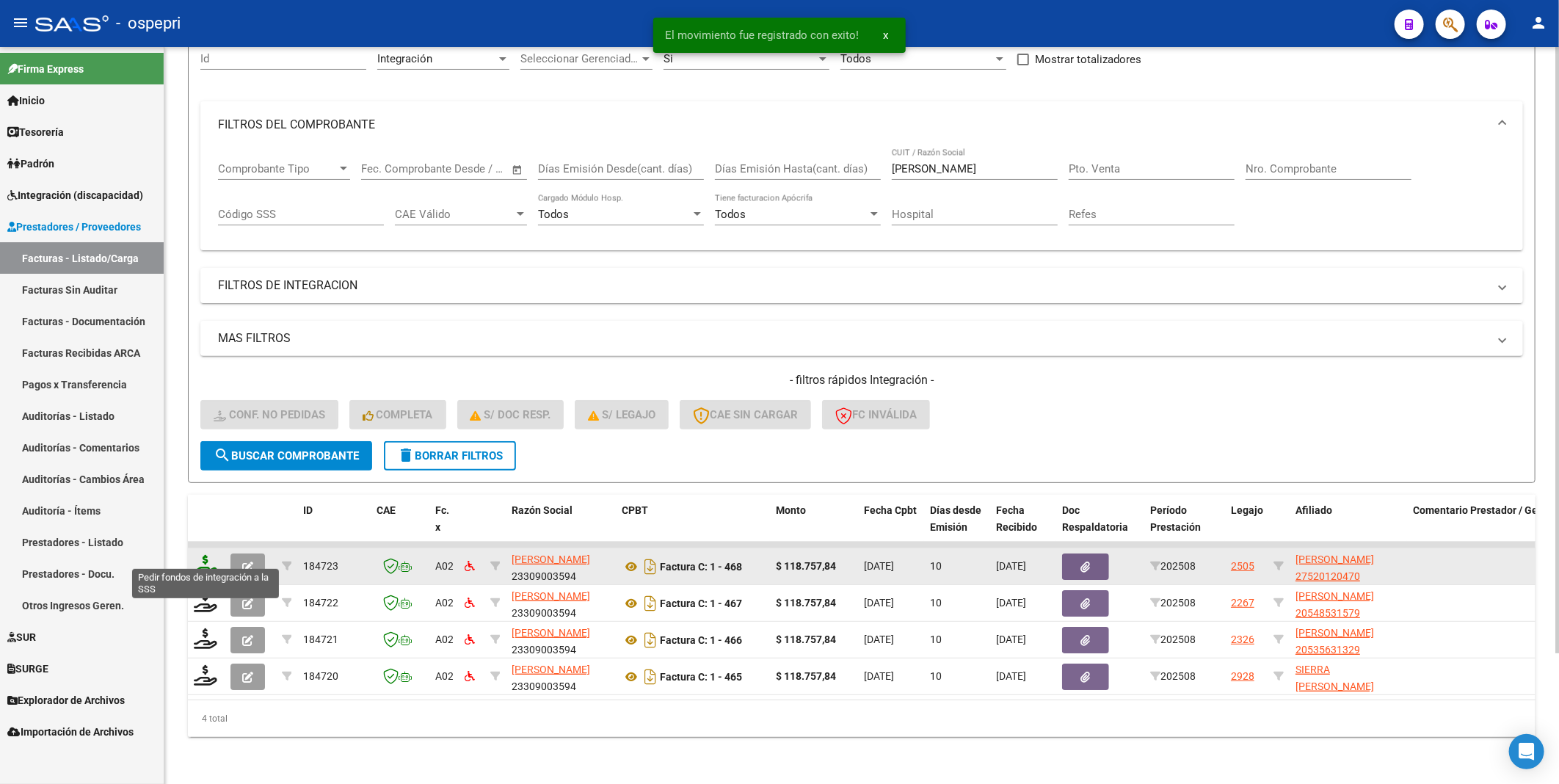
click at [203, 555] on icon at bounding box center [206, 565] width 24 height 21
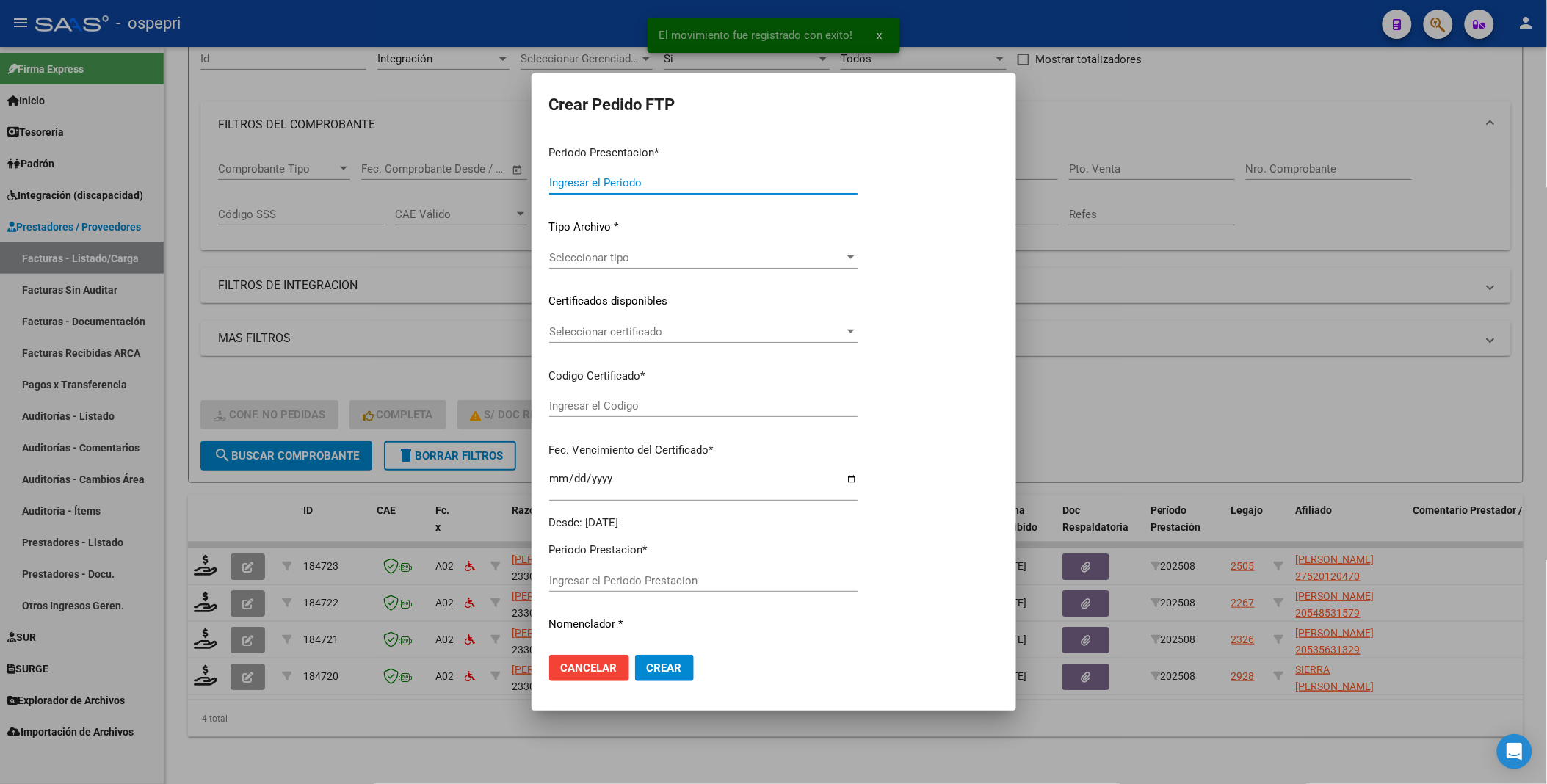
type input "202508"
type input "$ 118.757,84"
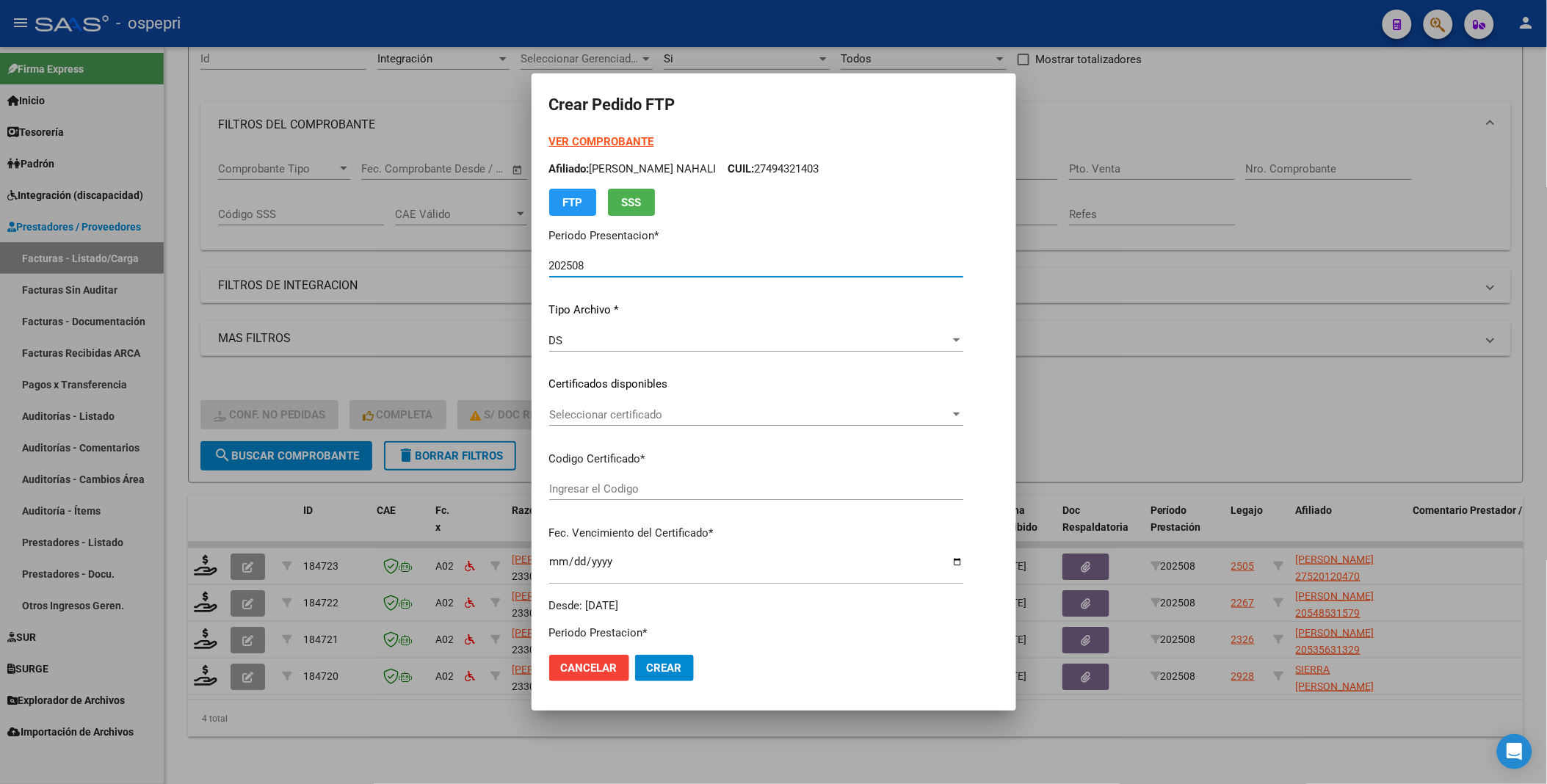
type input "ARG01000520120472018071920280719NQN249"
type input "[DATE]"
click at [918, 413] on div at bounding box center [914, 415] width 8 height 4
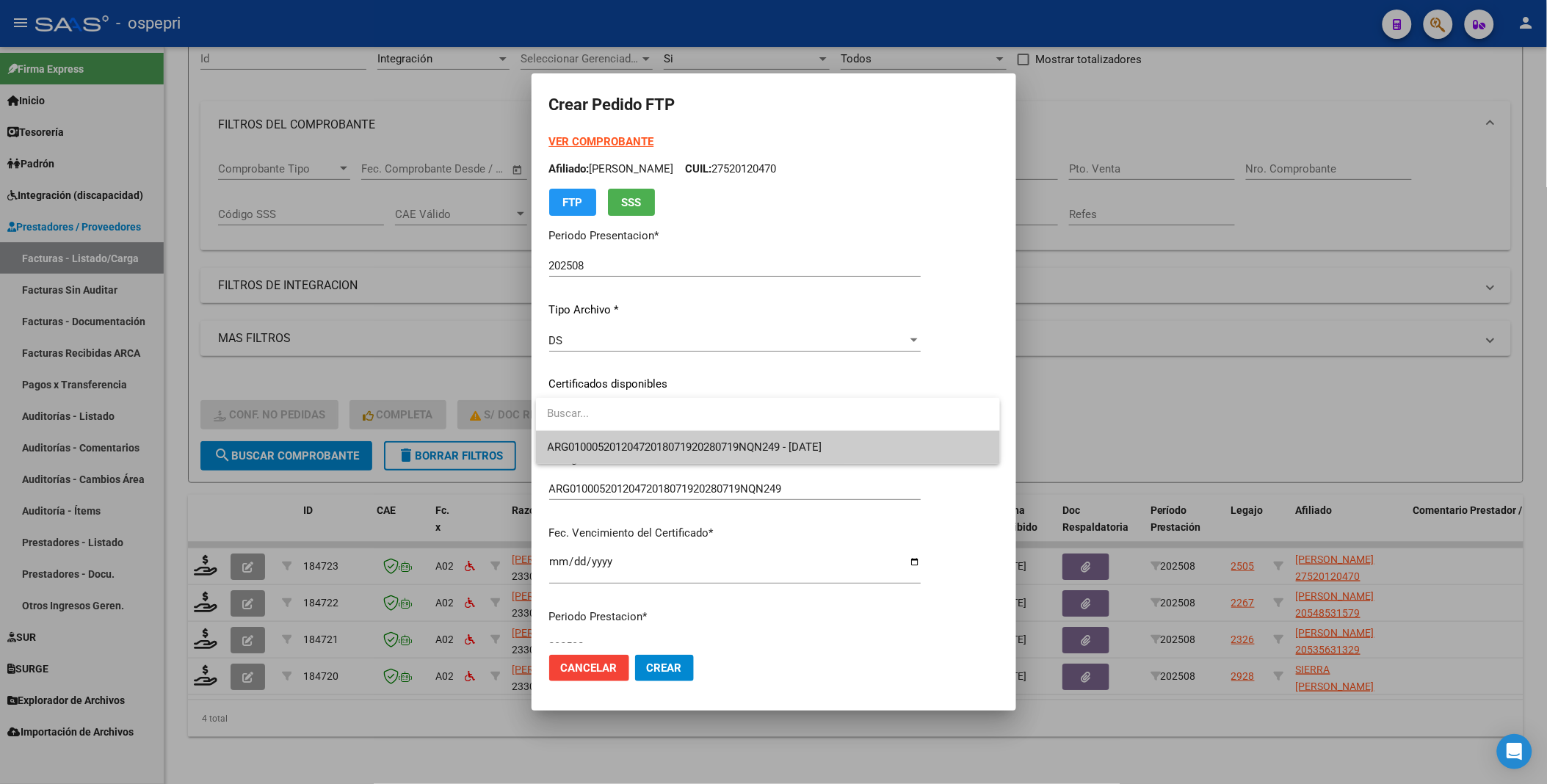
click at [909, 449] on span "ARG01000520120472018071920280719NQN249 - [DATE]" at bounding box center [767, 447] width 441 height 33
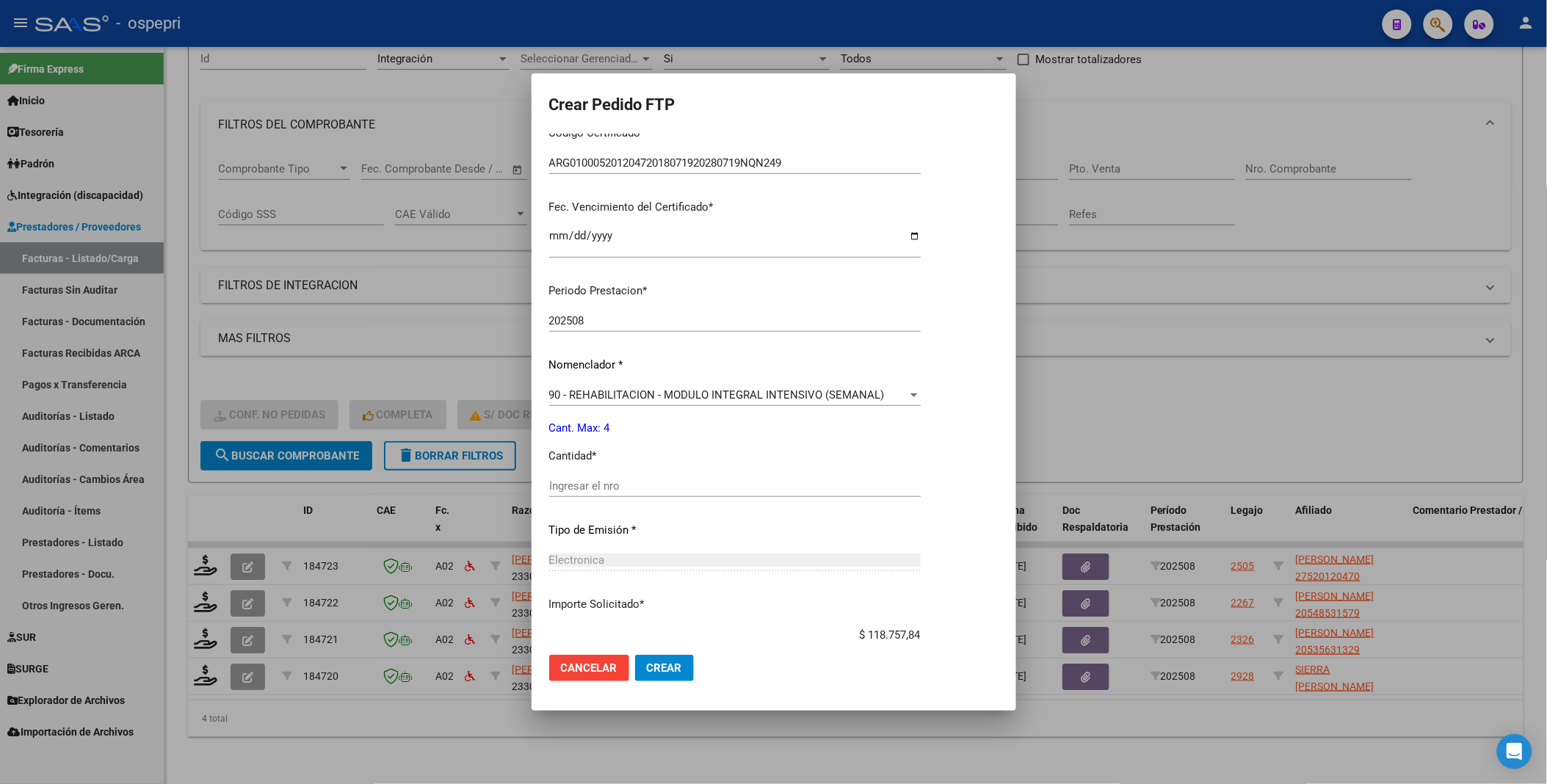
scroll to position [407, 0]
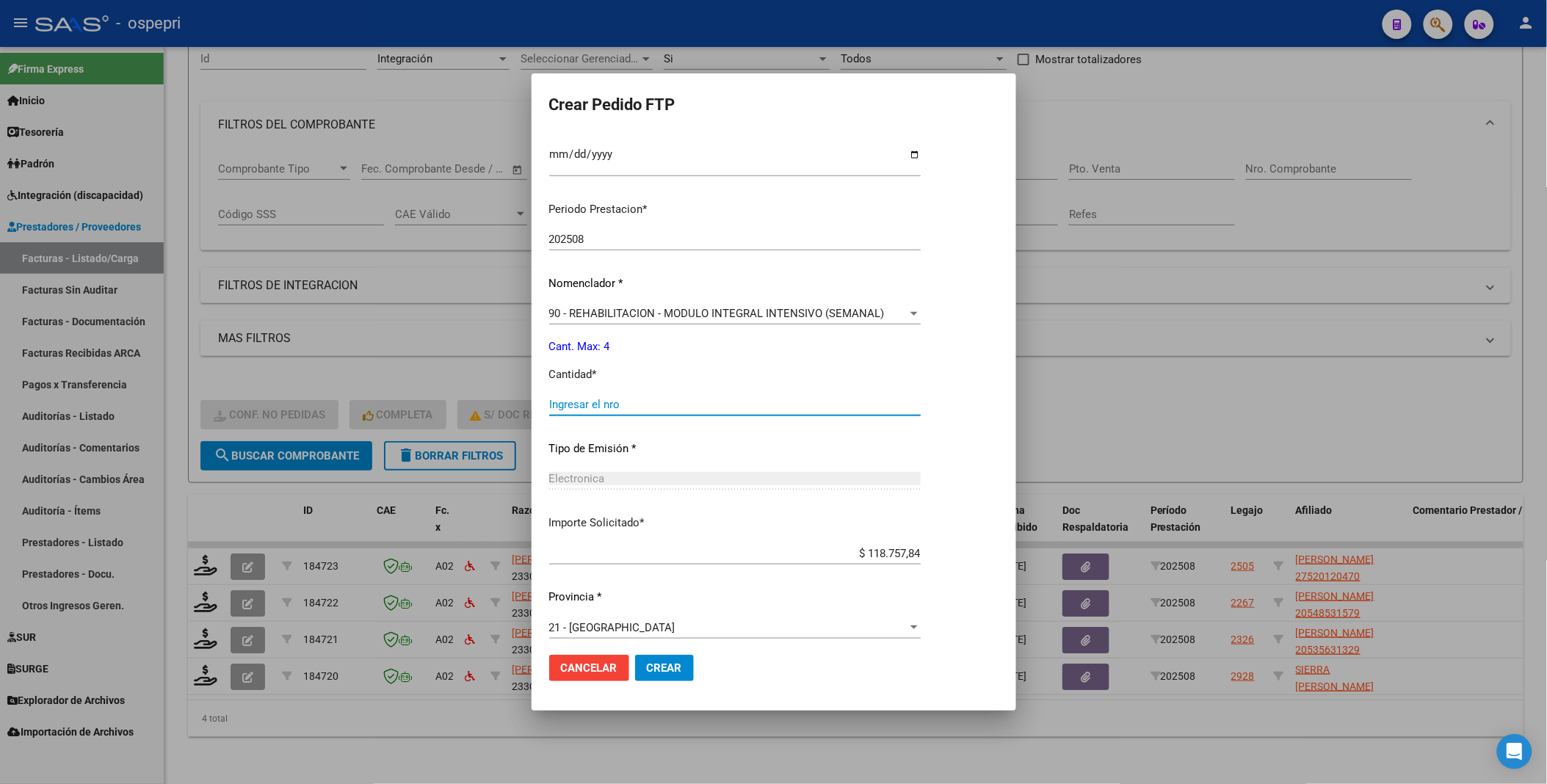
click at [659, 408] on input "Ingresar el nro" at bounding box center [735, 404] width 371 height 13
type input "4"
click at [659, 659] on button "Crear" at bounding box center [665, 668] width 59 height 27
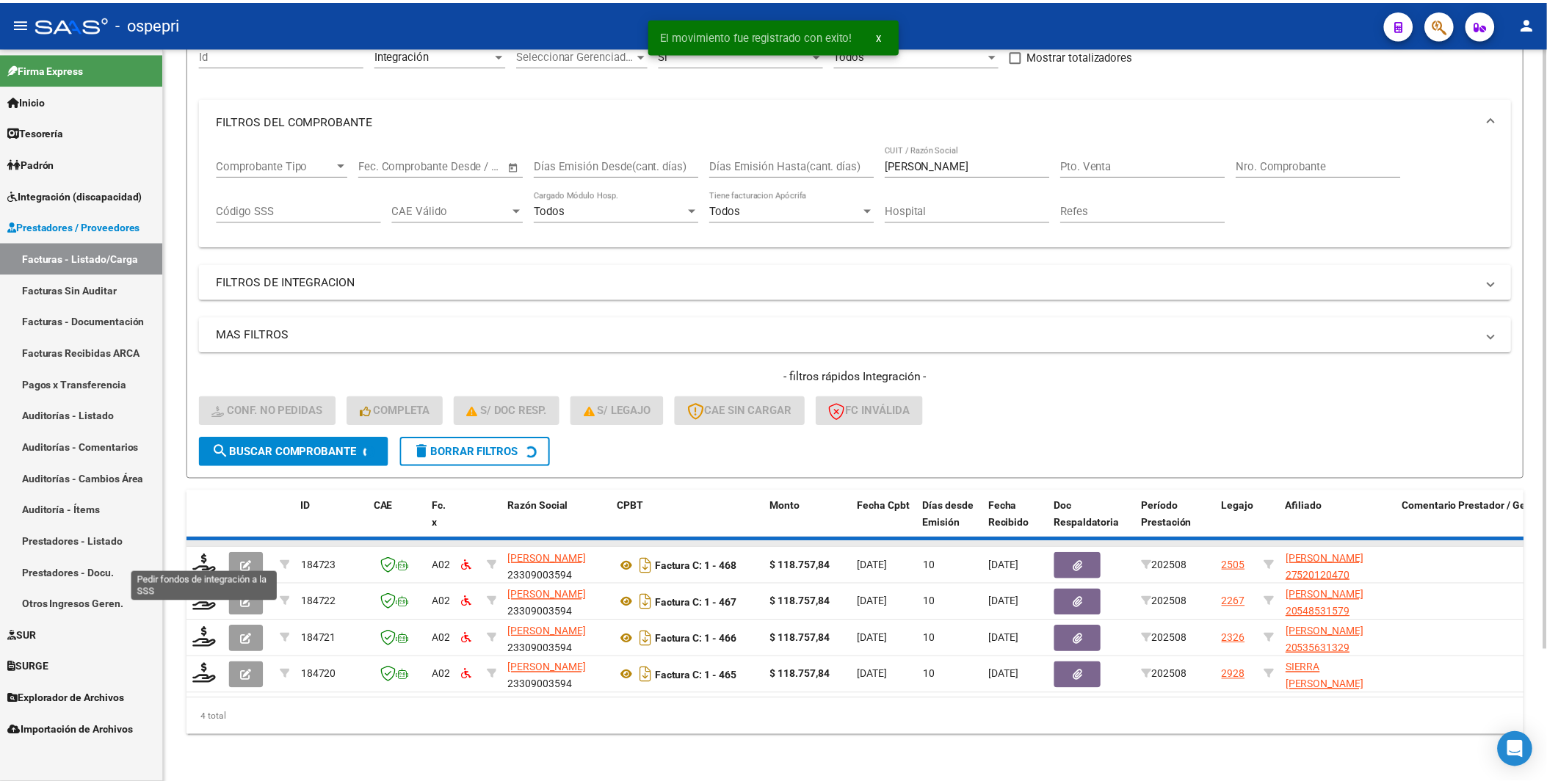
scroll to position [122, 0]
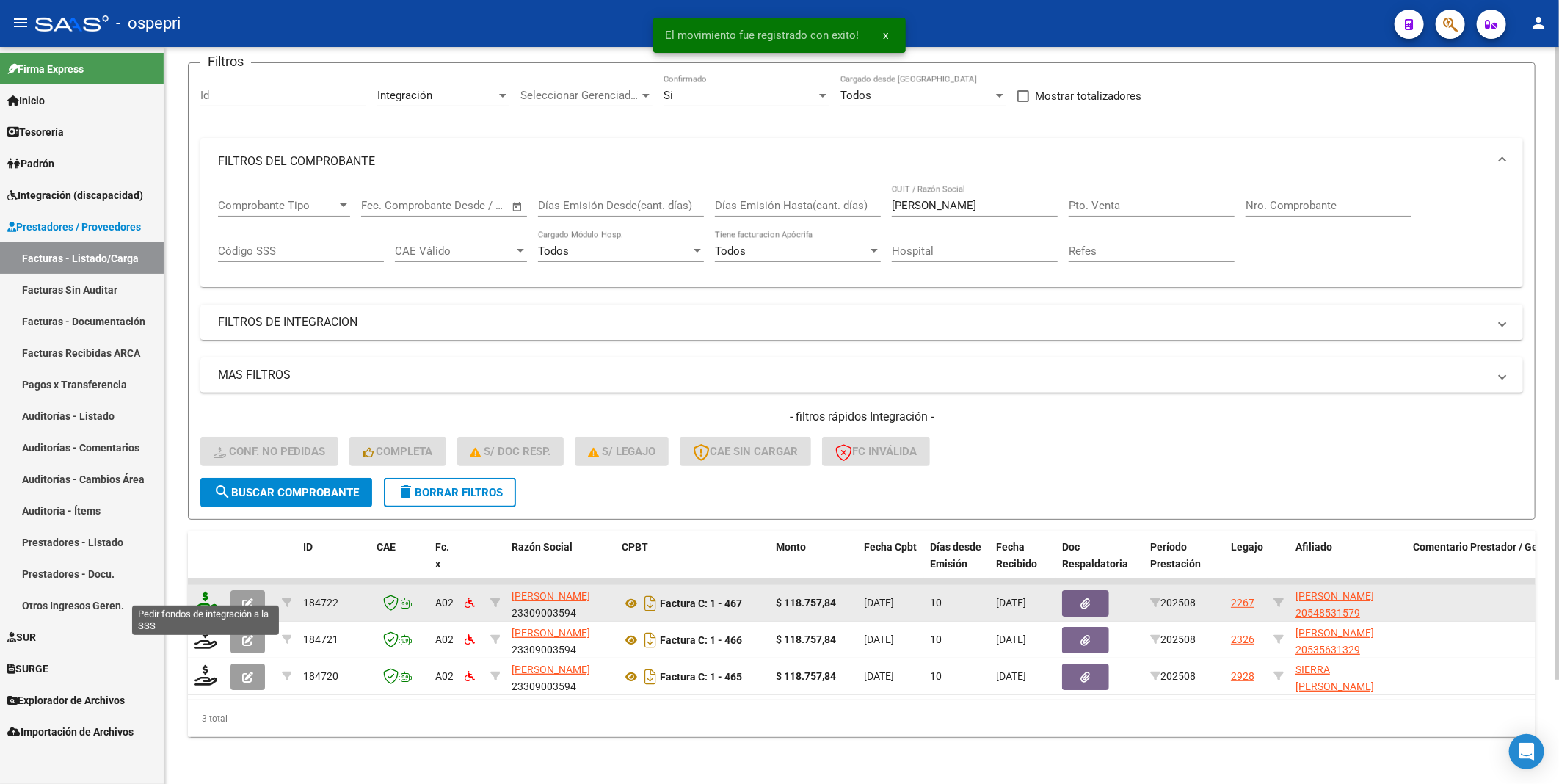
click at [208, 596] on icon at bounding box center [206, 602] width 24 height 21
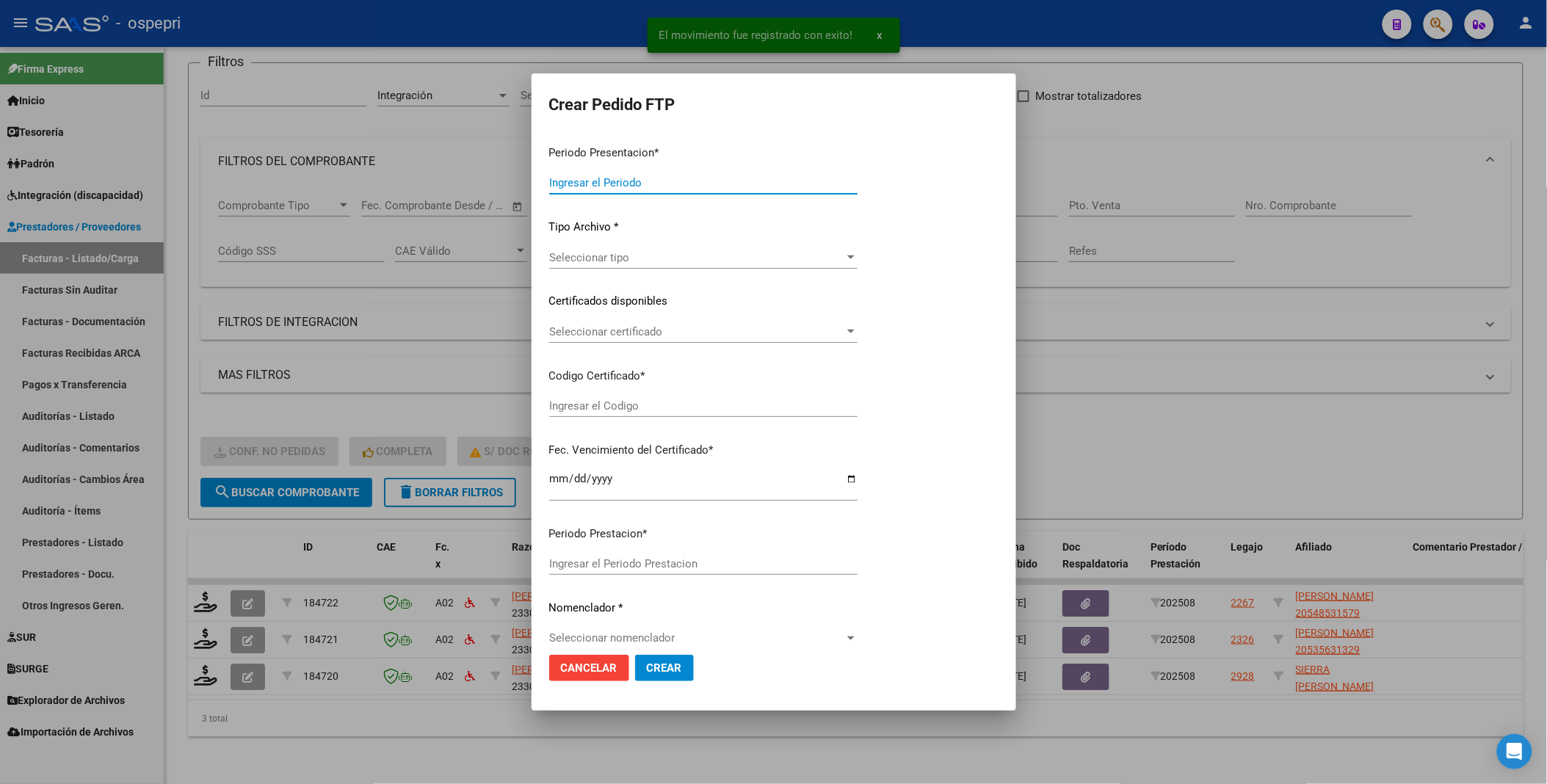
type input "202508"
type input "$ 118.757,84"
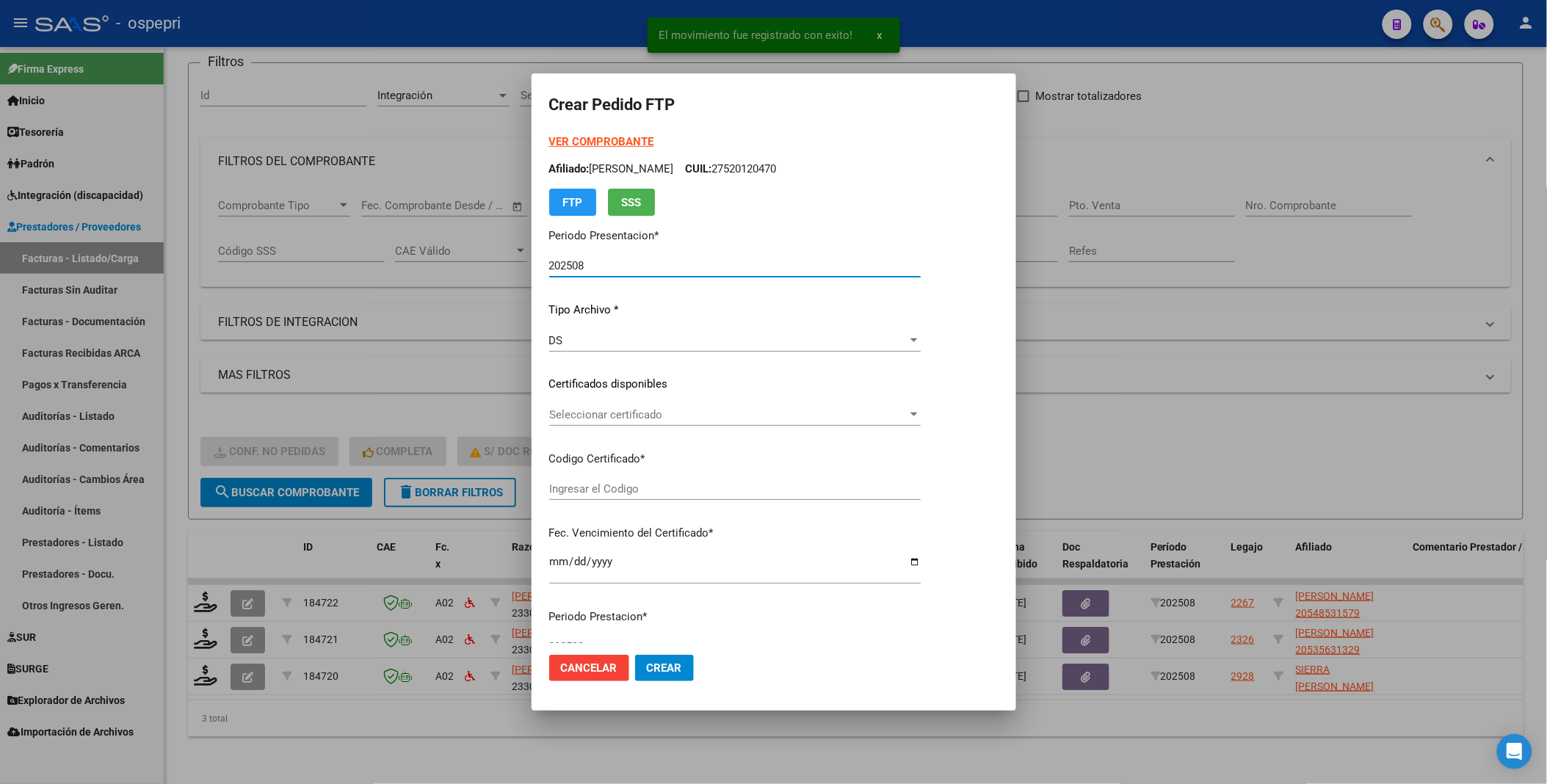
type input "2054853157-9"
type input "[DATE]"
click at [921, 417] on div at bounding box center [914, 415] width 13 height 11
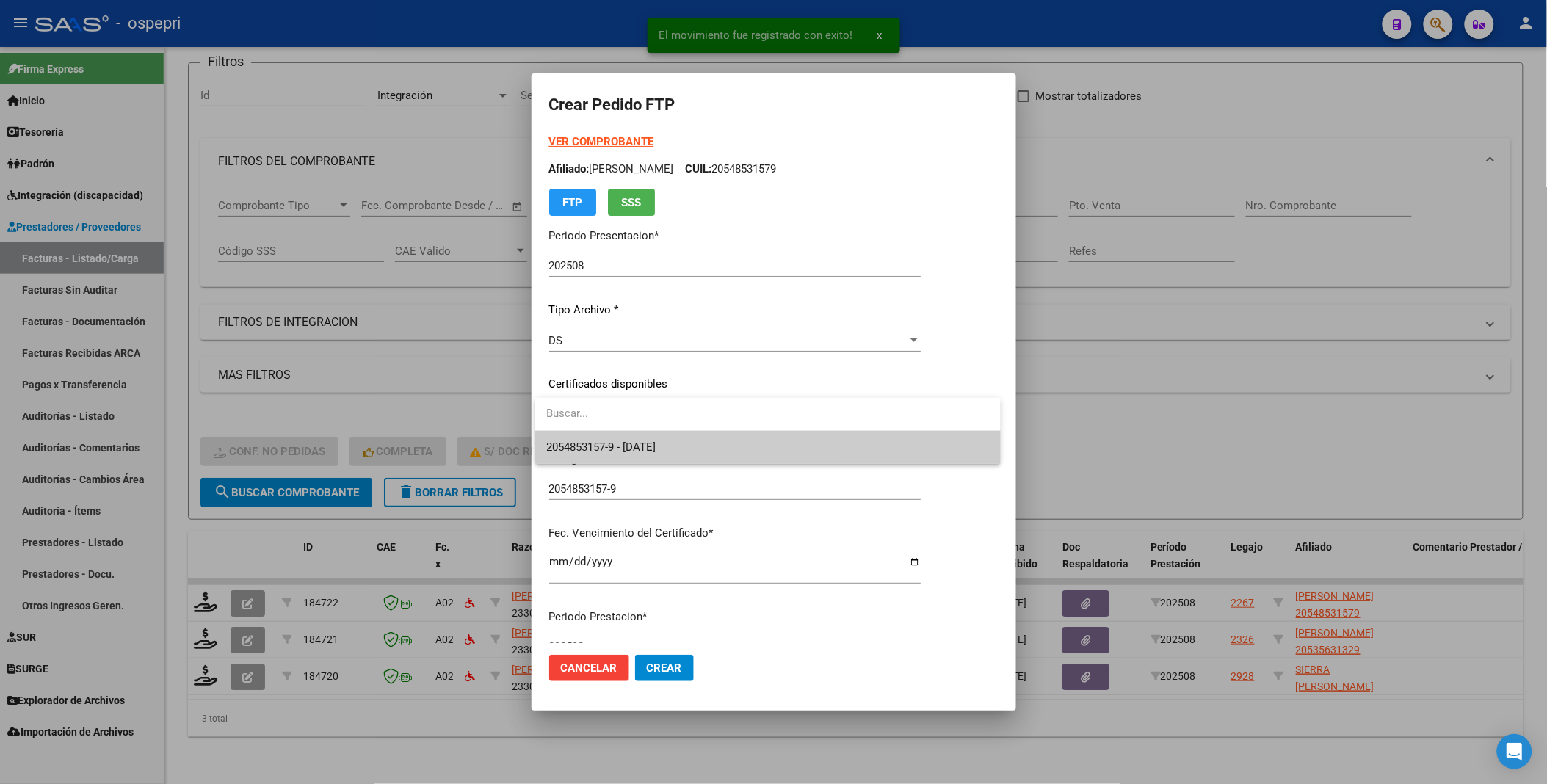
click at [912, 453] on span "2054853157-9 - [DATE]" at bounding box center [767, 447] width 442 height 33
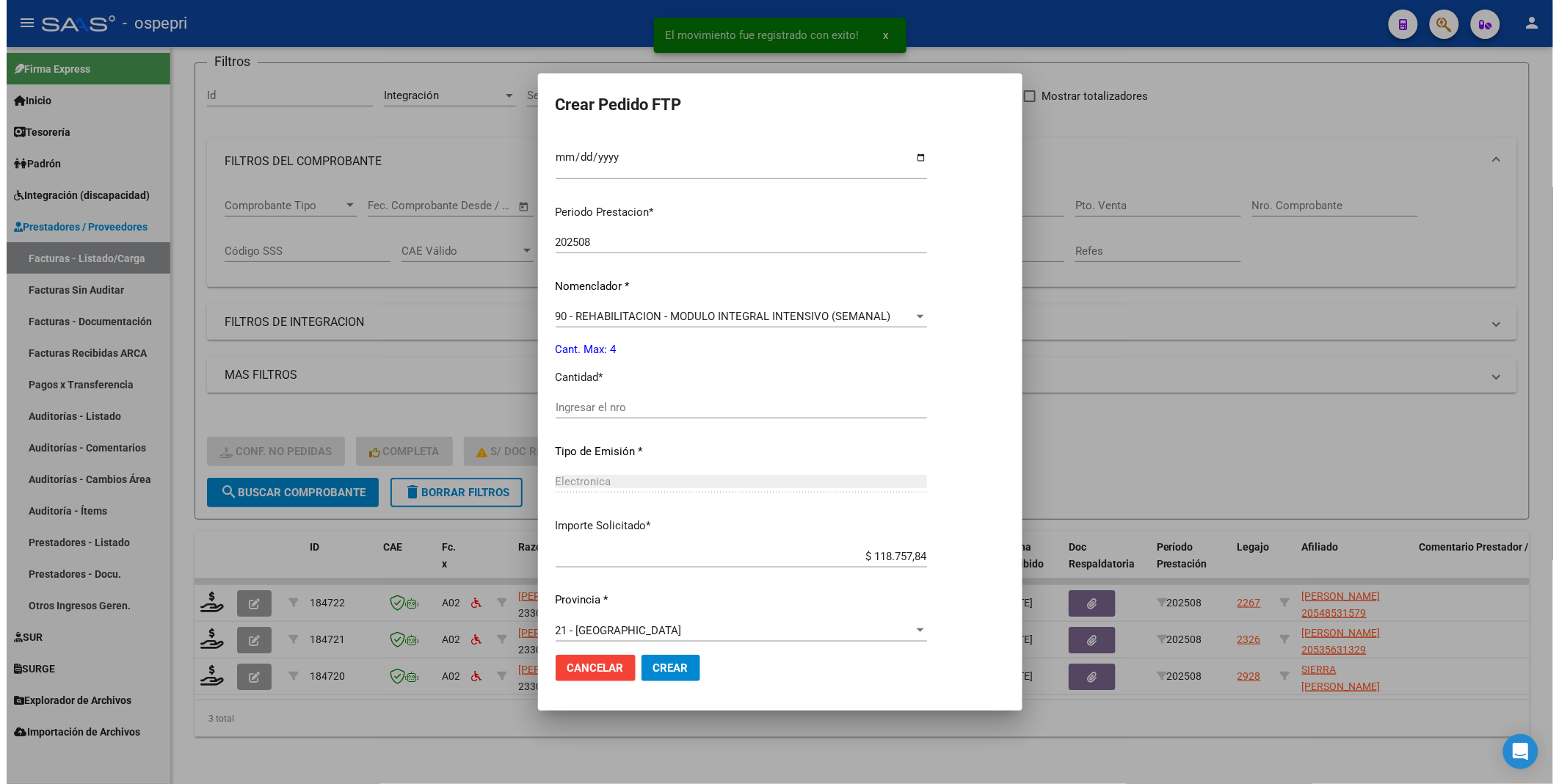
scroll to position [407, 0]
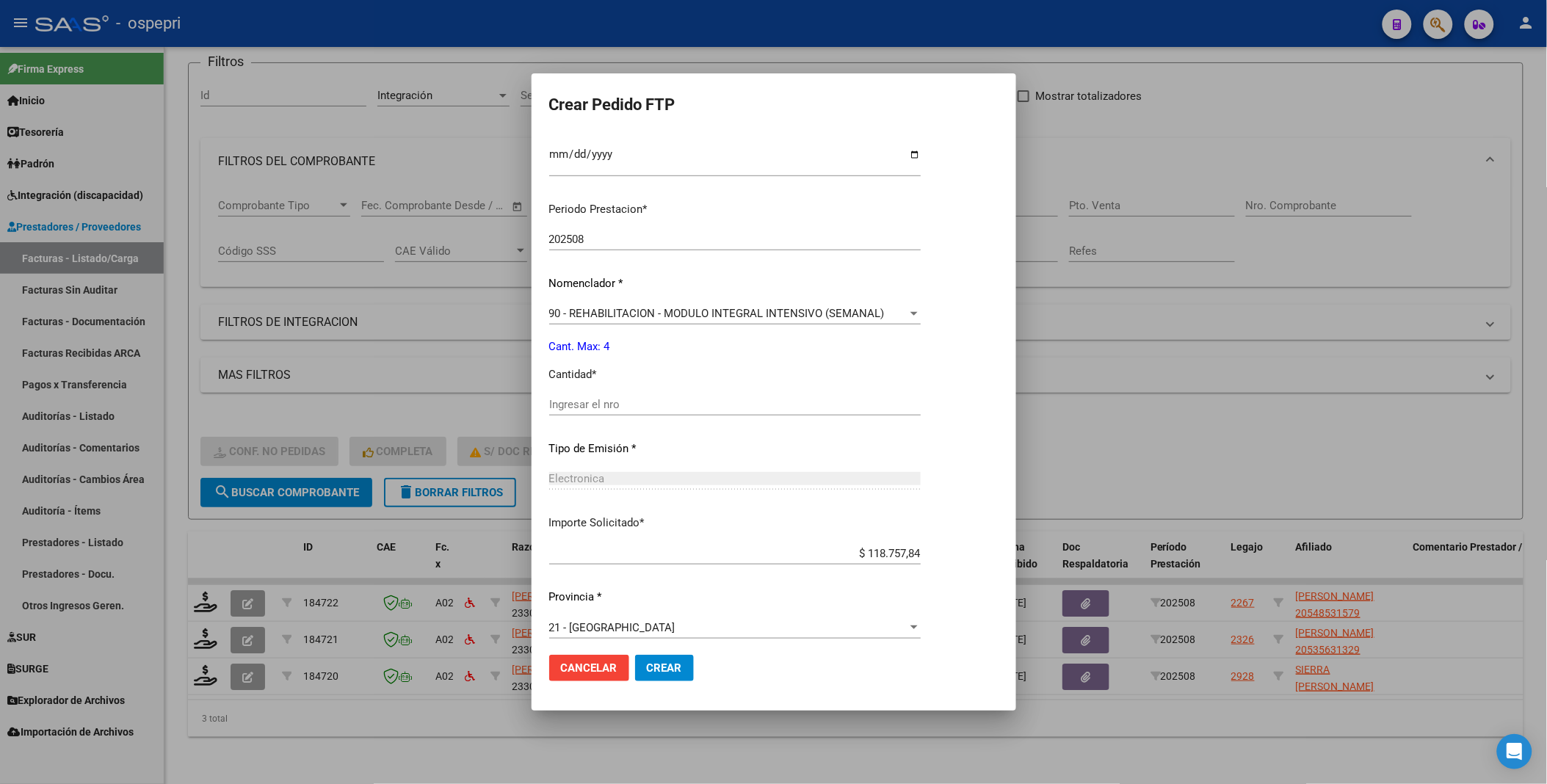
click at [629, 413] on div "Ingresar el nro" at bounding box center [735, 403] width 371 height 22
click at [629, 406] on input "Ingresar el nro" at bounding box center [735, 404] width 371 height 13
type input "4"
click at [656, 671] on span "Crear" at bounding box center [664, 668] width 35 height 13
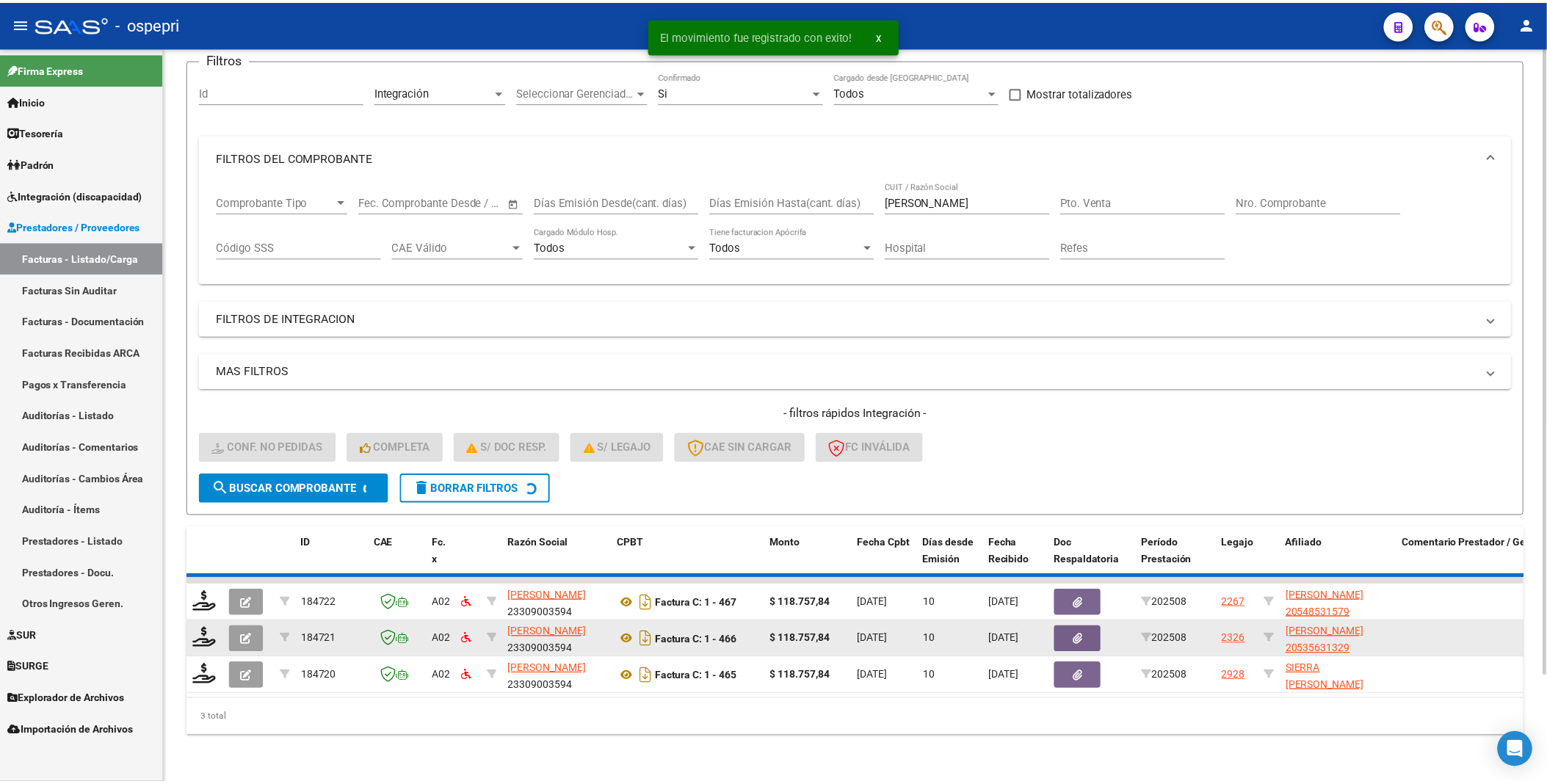
scroll to position [85, 0]
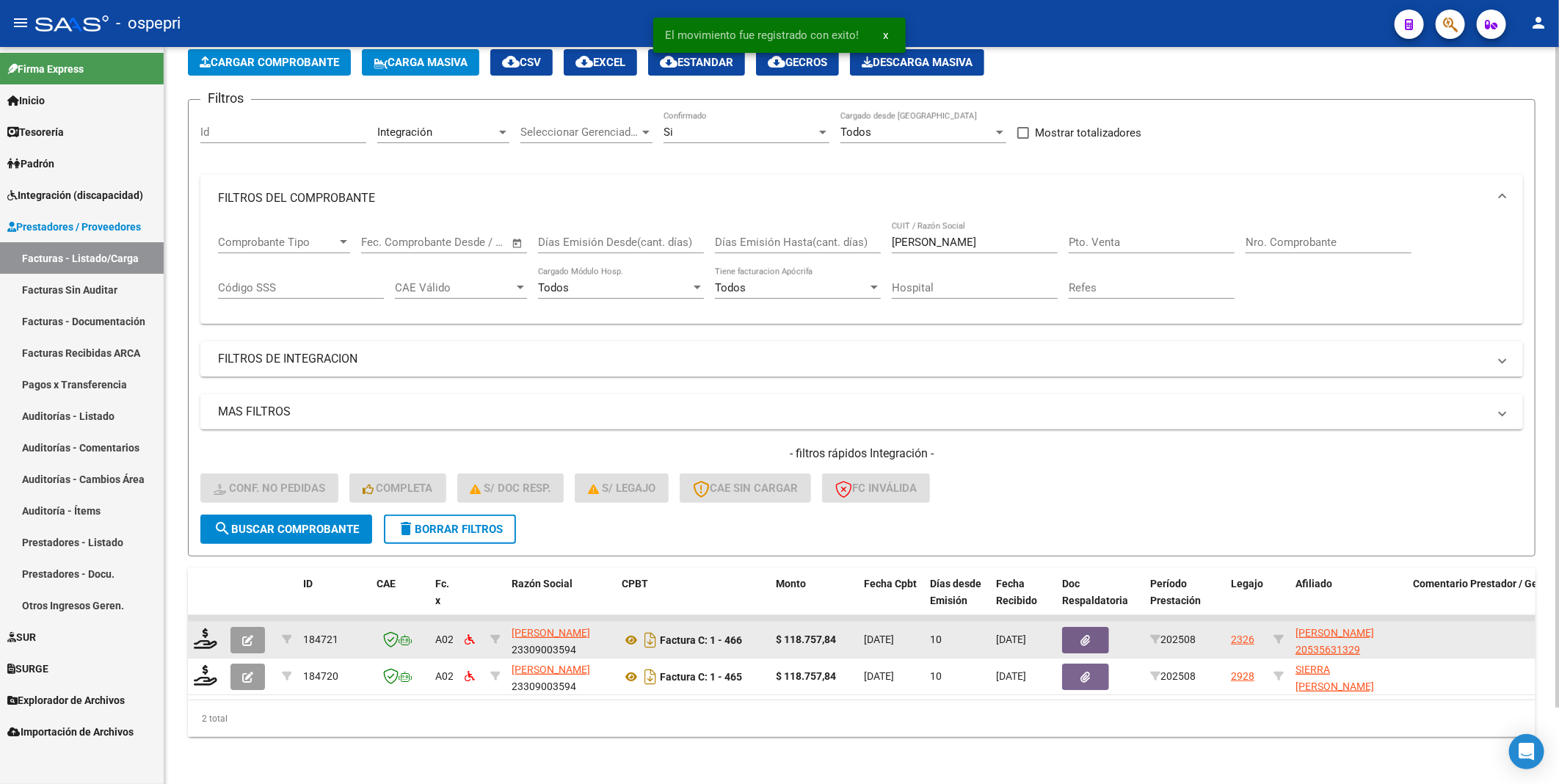
click at [192, 622] on datatable-body-cell at bounding box center [206, 640] width 37 height 36
click at [203, 629] on icon at bounding box center [206, 639] width 24 height 21
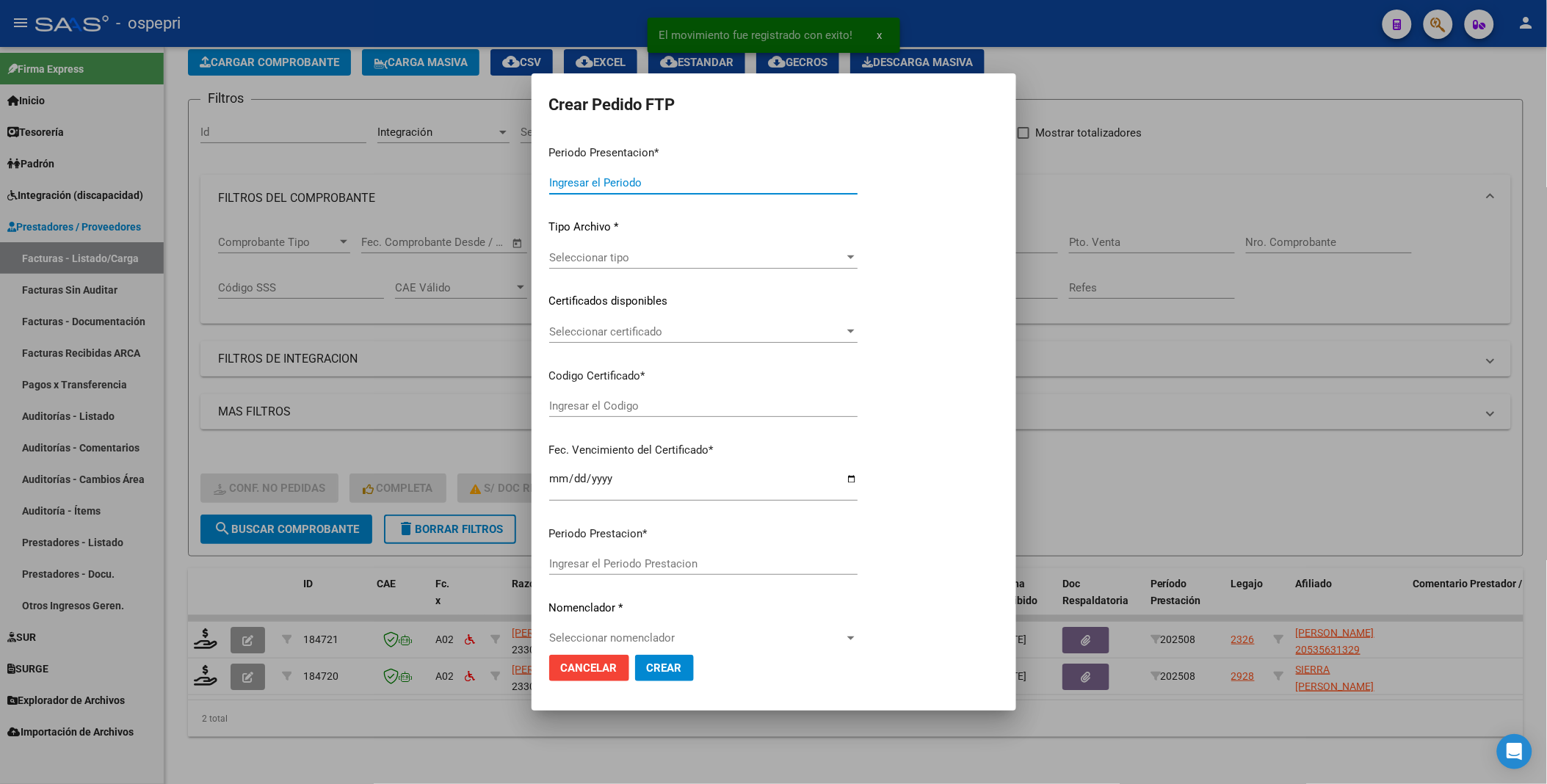
type input "202508"
type input "$ 118.757,84"
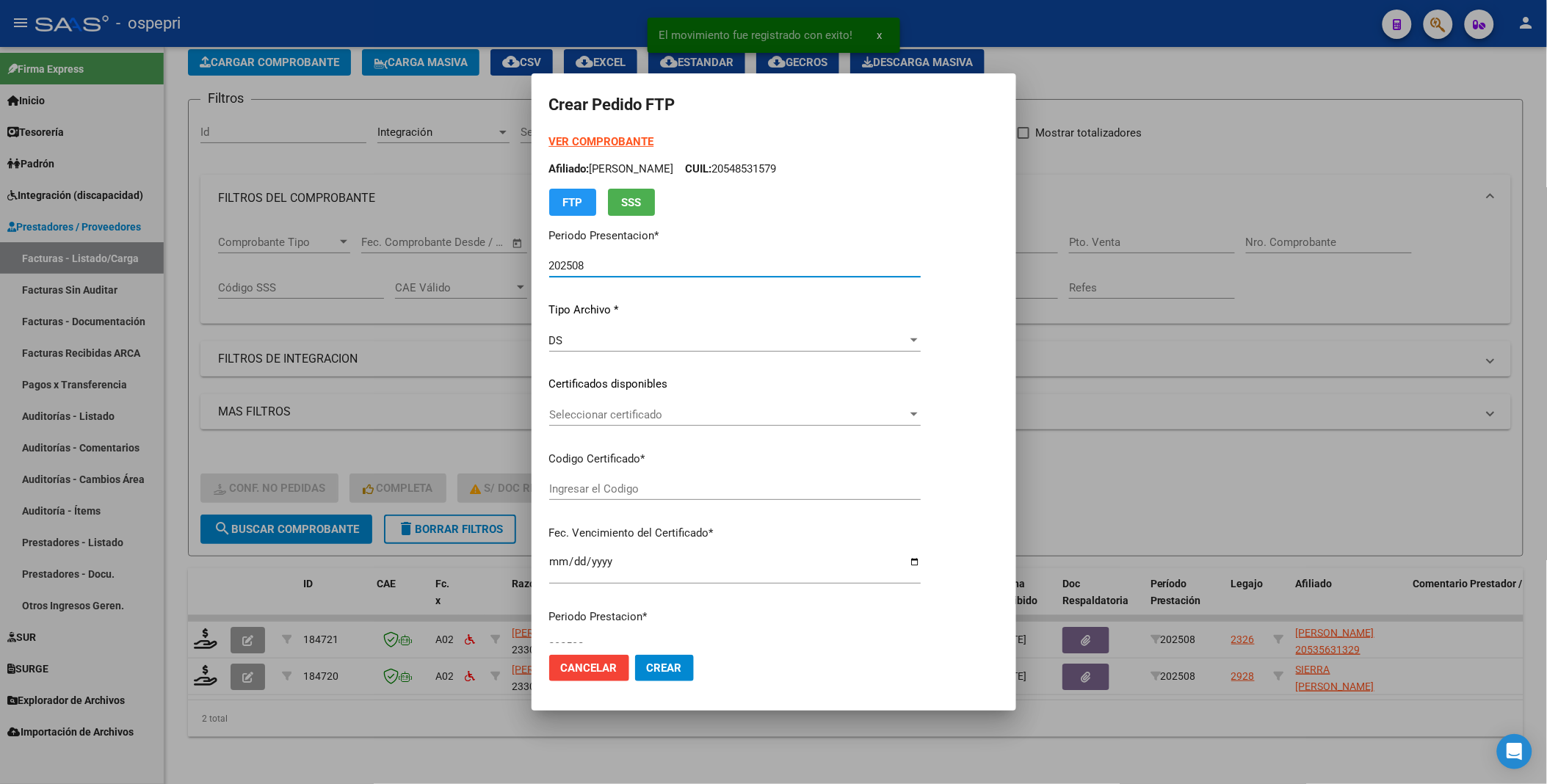
type input "2053563132-9"
type input "[DATE]"
click at [932, 417] on app-drop-down-list "Certificados disponibles Seleccionar certificado Seleccionar certificado" at bounding box center [741, 399] width 384 height 45
click at [921, 415] on div at bounding box center [914, 415] width 13 height 11
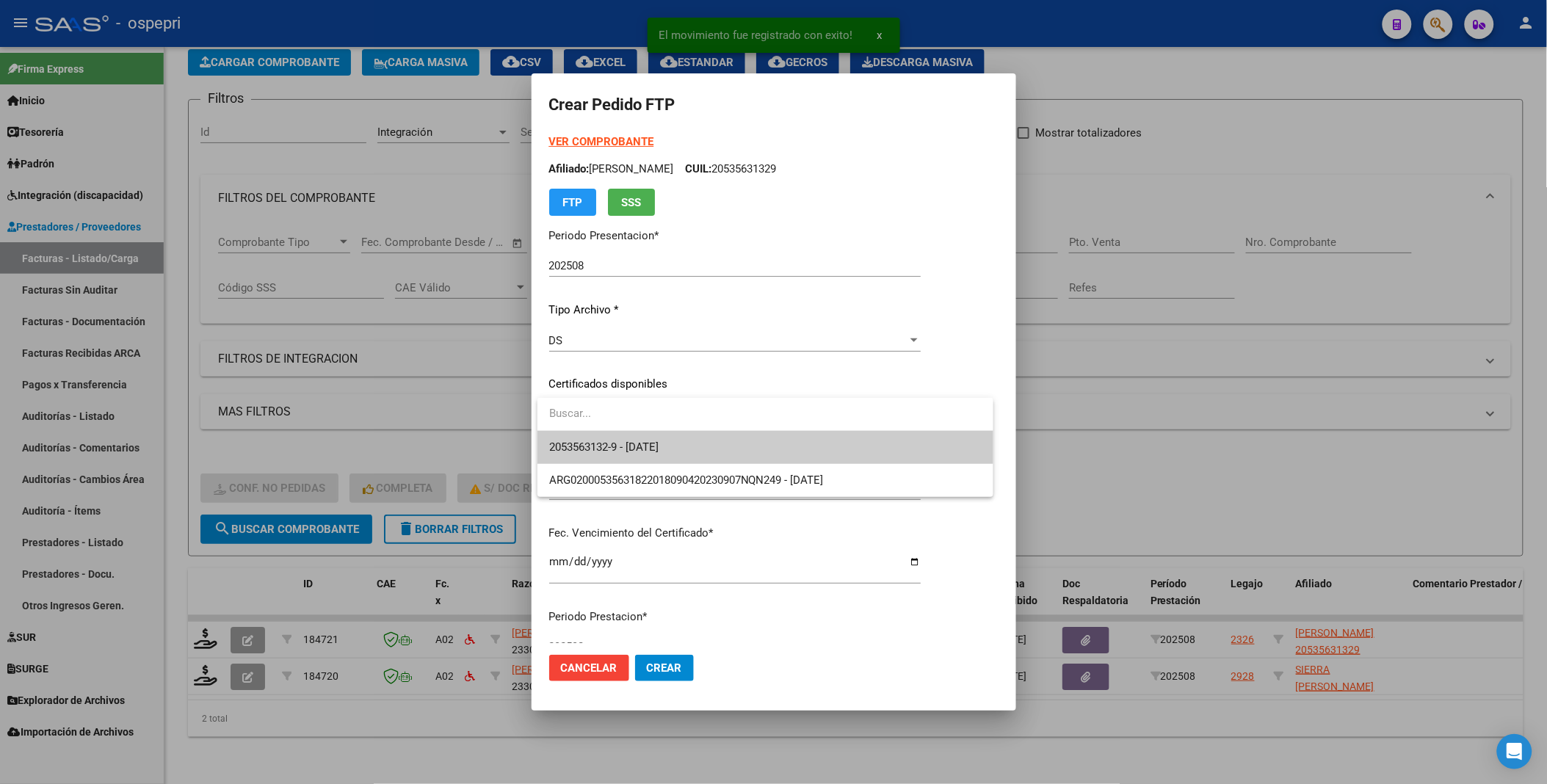
click at [830, 451] on span "2053563132-9 - [DATE]" at bounding box center [765, 447] width 433 height 33
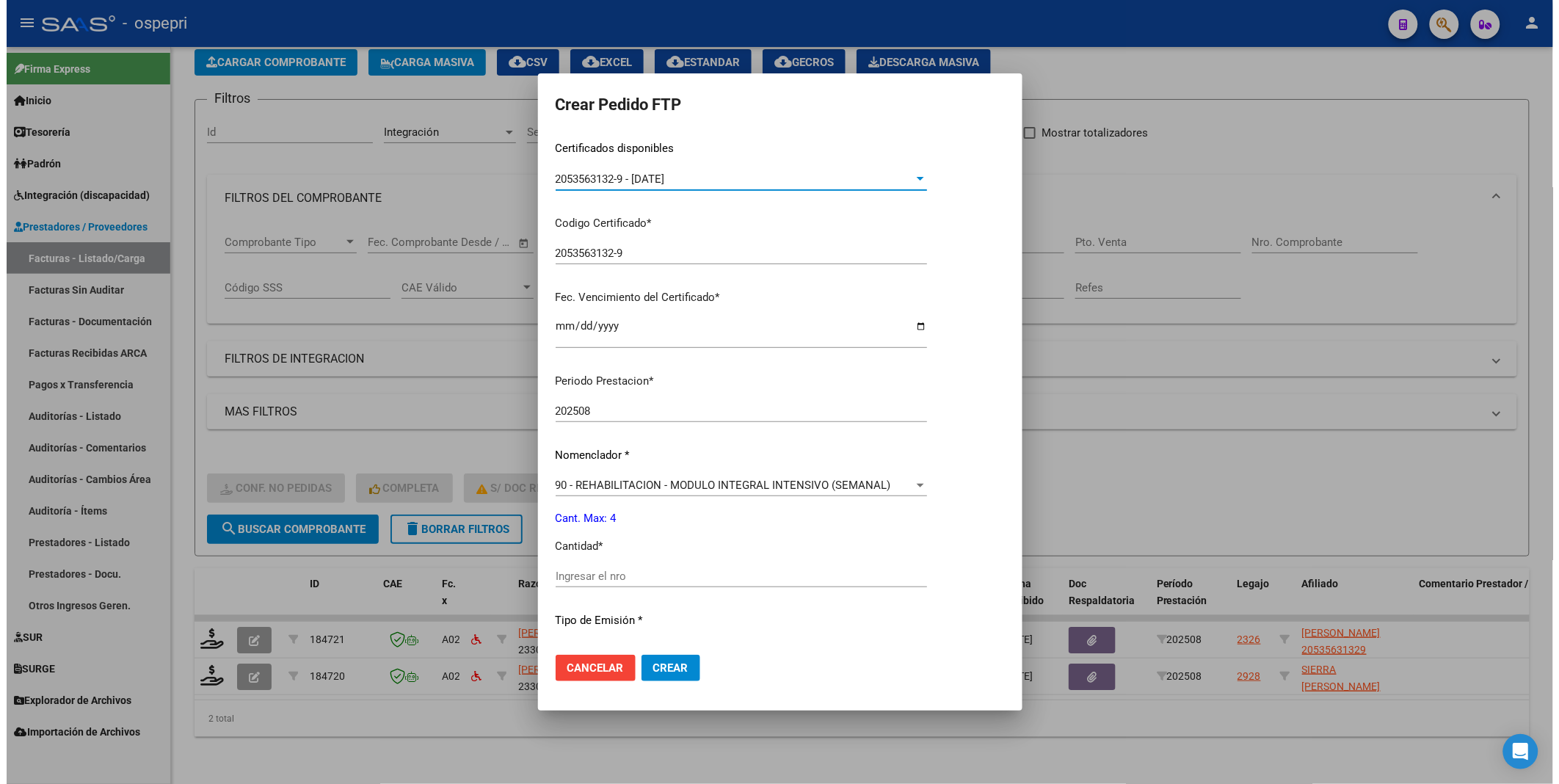
scroll to position [326, 0]
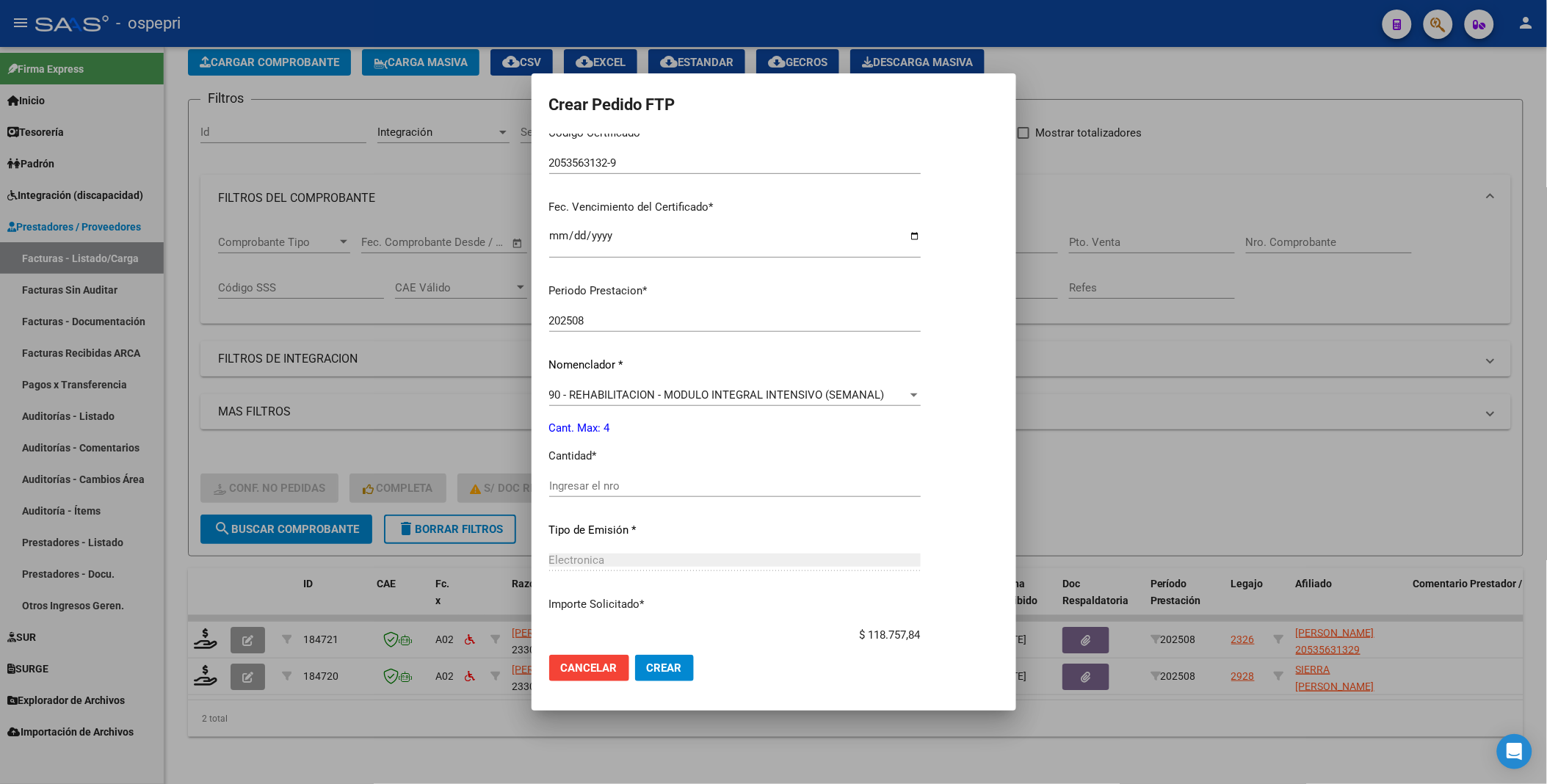
click at [663, 488] on input "Ingresar el nro" at bounding box center [735, 486] width 371 height 13
type input "4"
click at [671, 677] on button "Crear" at bounding box center [665, 668] width 59 height 27
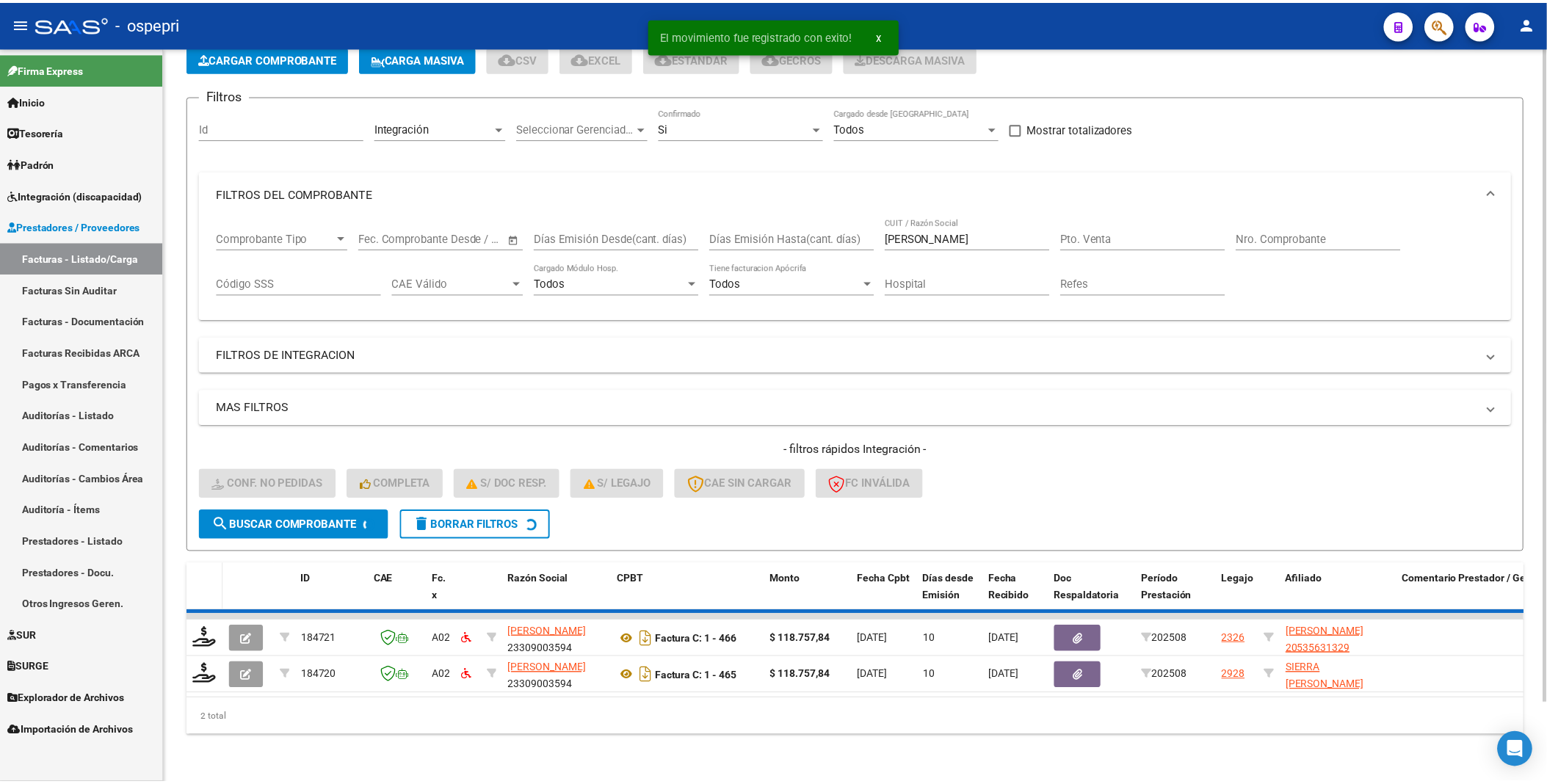
scroll to position [48, 0]
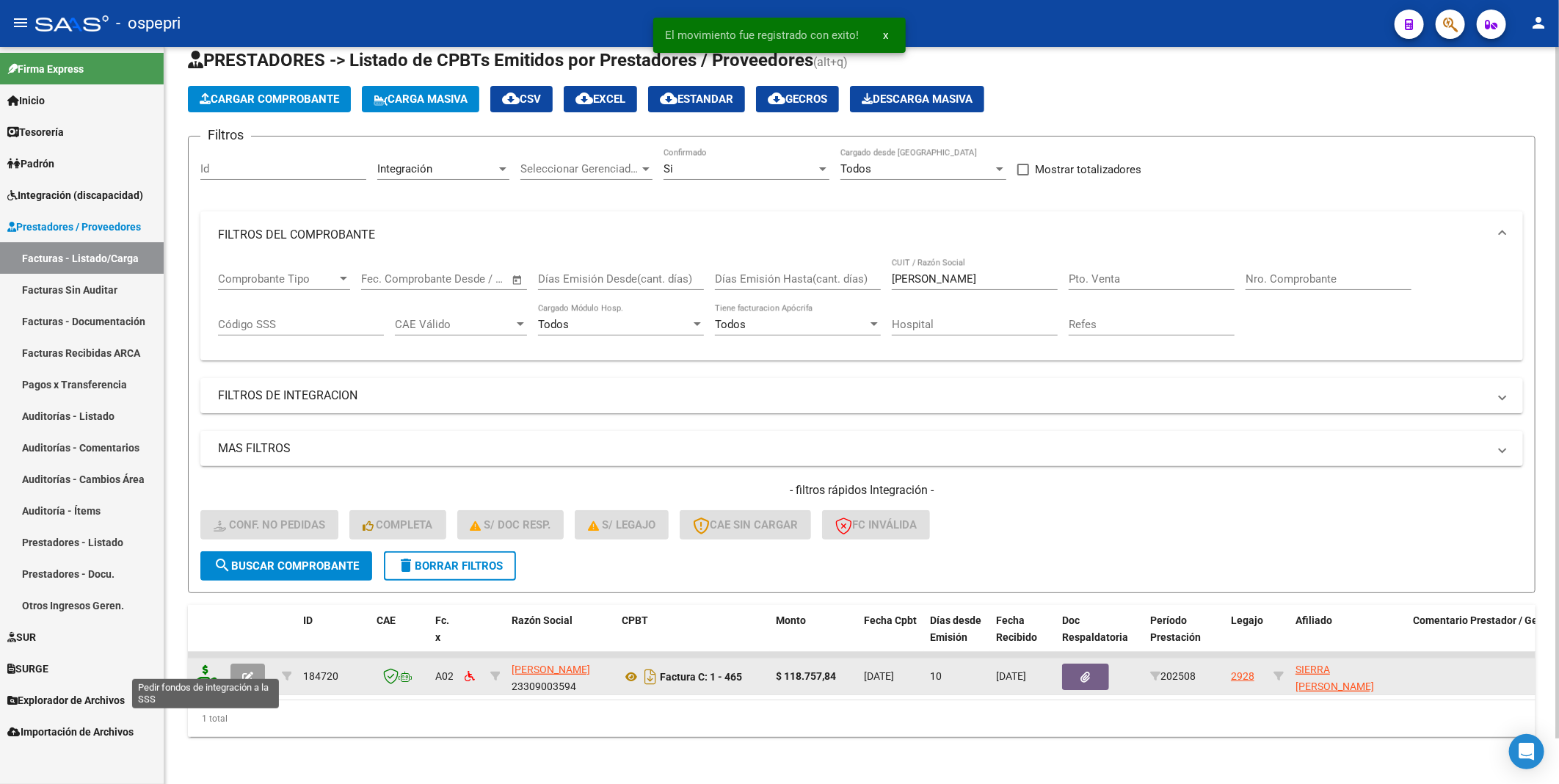
click at [204, 665] on icon at bounding box center [206, 675] width 24 height 21
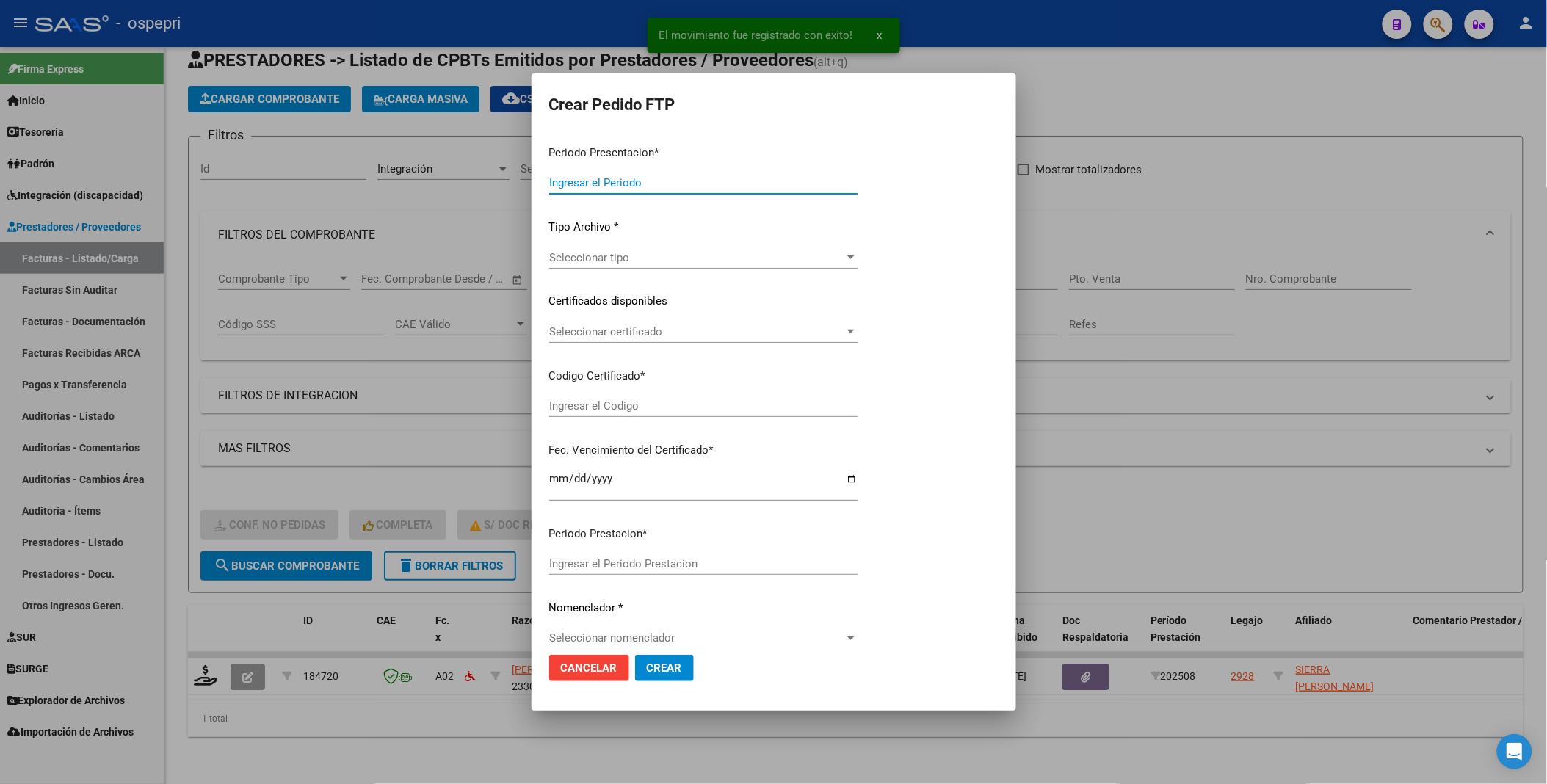
type input "202508"
type input "$ 118.757,84"
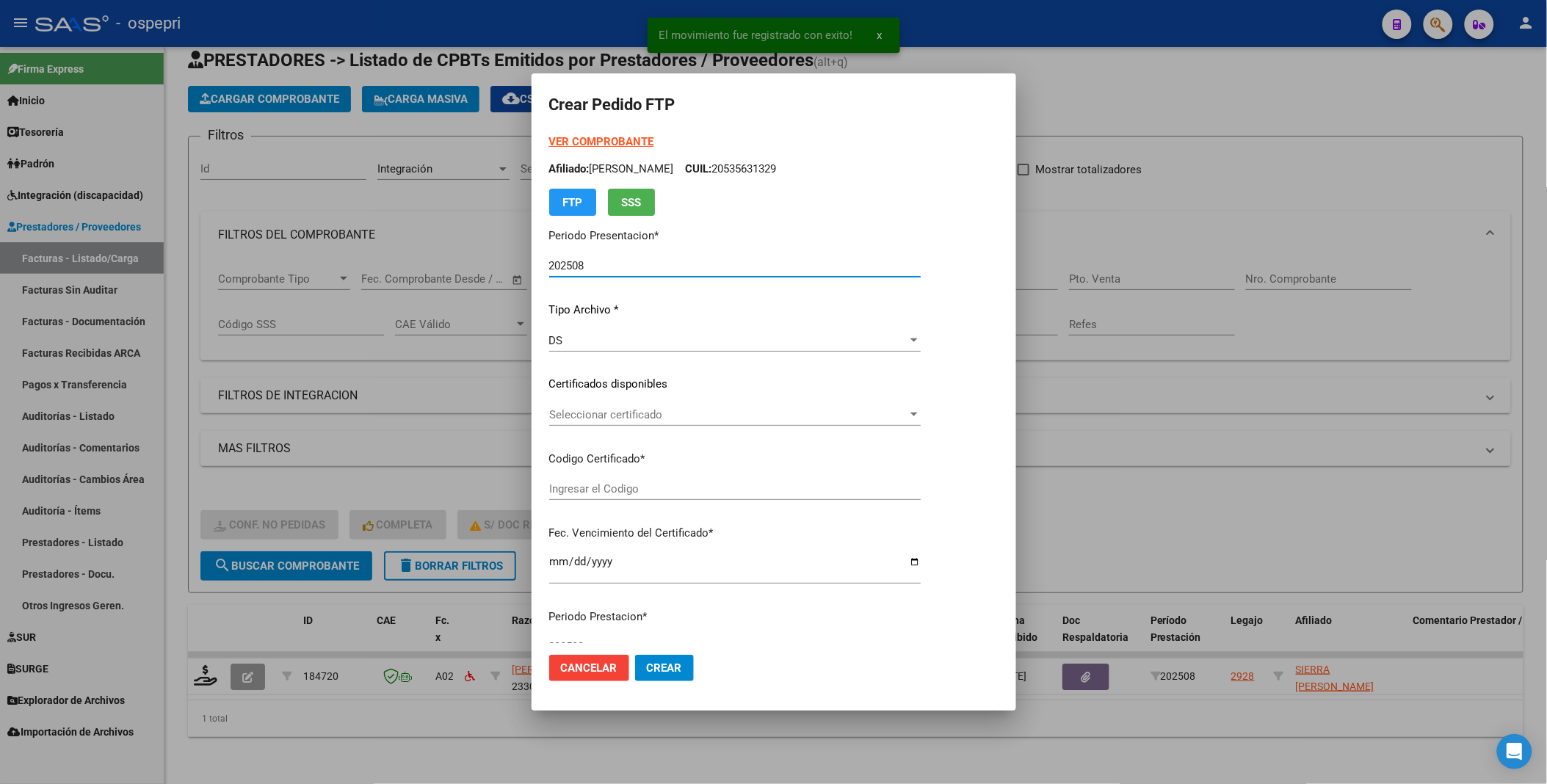
type input "ARG02000472120222017120420271204NQN249"
type input "[DATE]"
click at [947, 409] on span "Seleccionar certificado" at bounding box center [748, 415] width 398 height 13
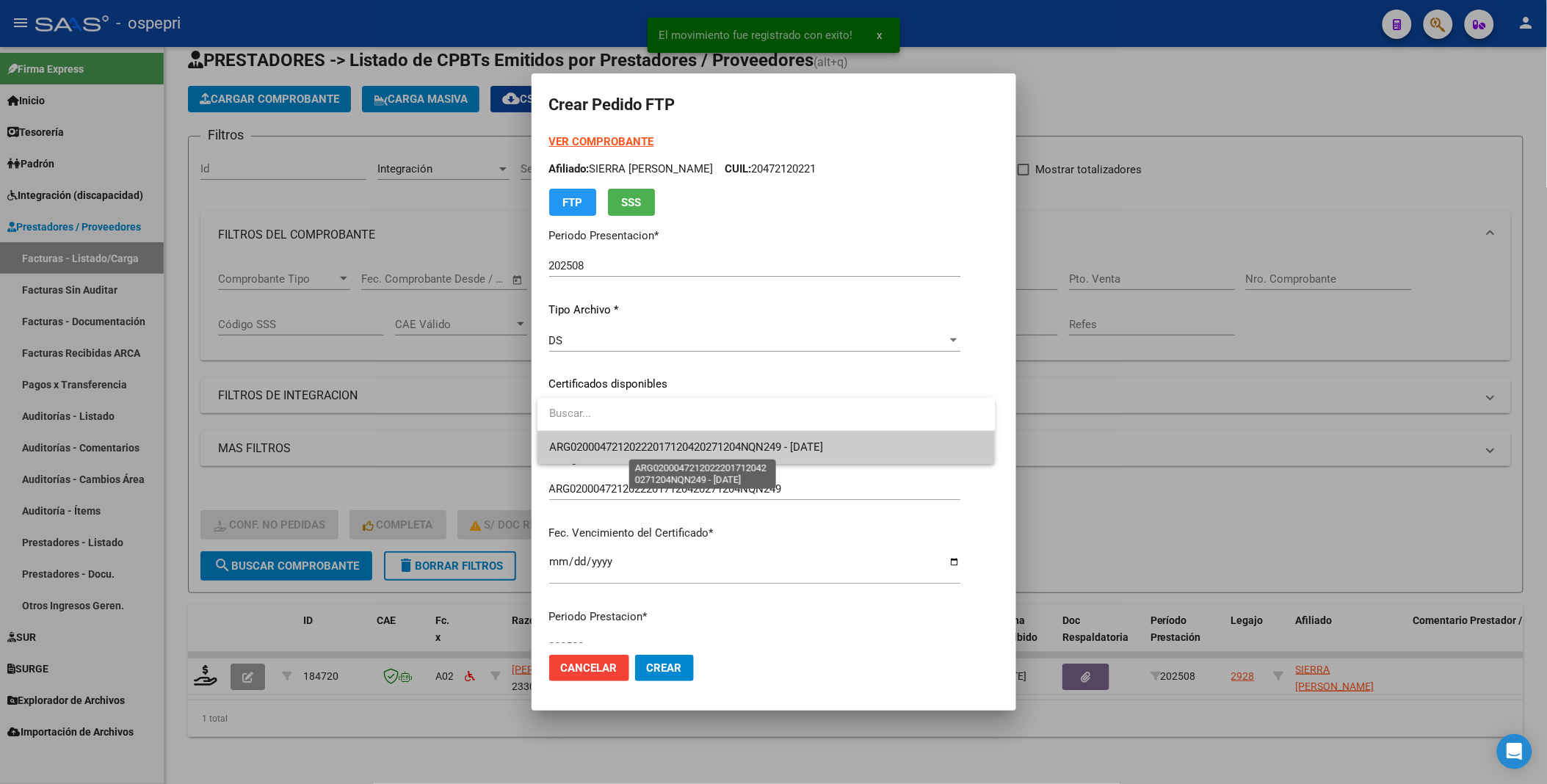
click at [824, 442] on span "ARG02000472120222017120420271204NQN249 - [DATE]" at bounding box center [687, 447] width 275 height 13
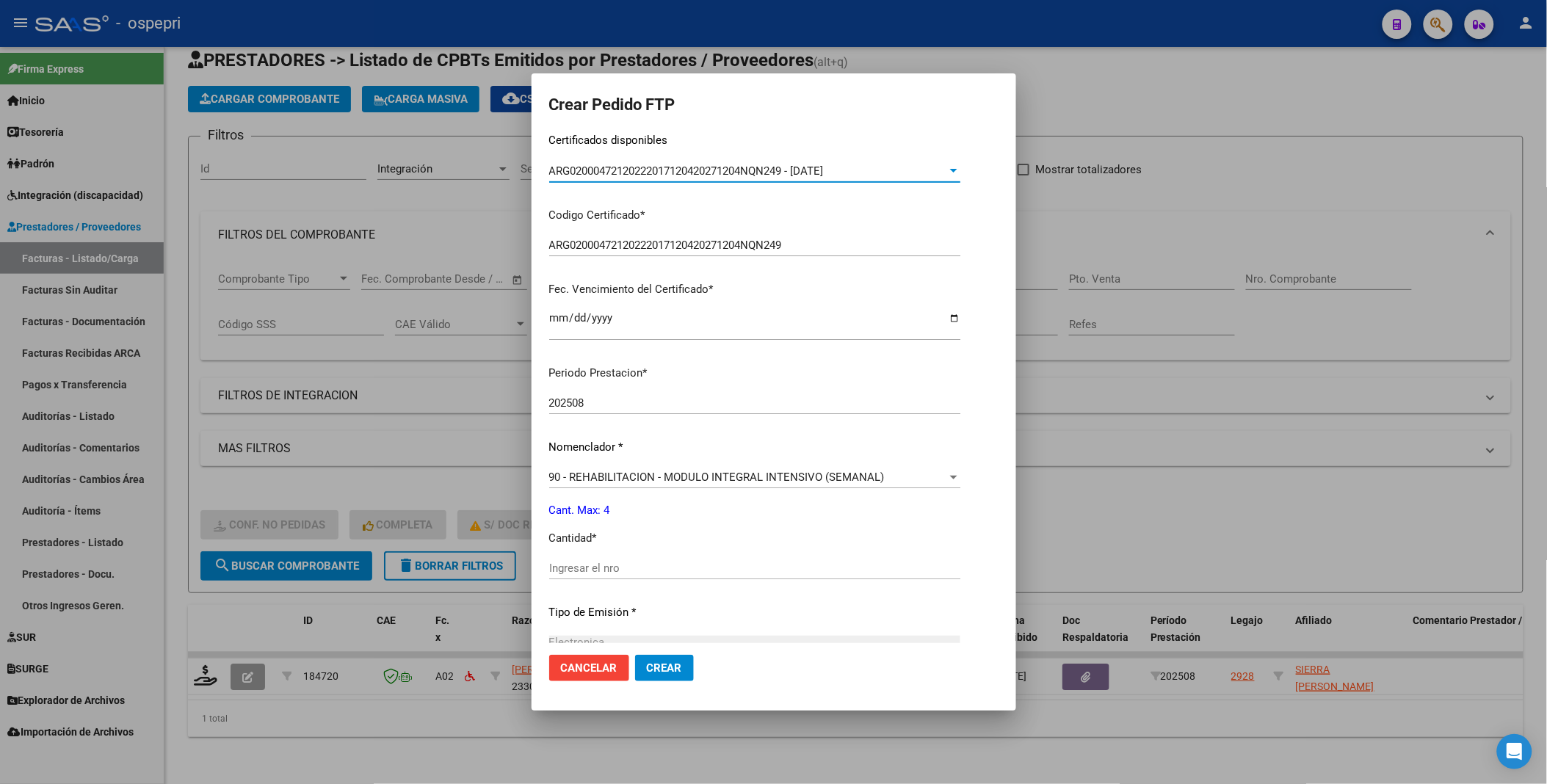
scroll to position [244, 0]
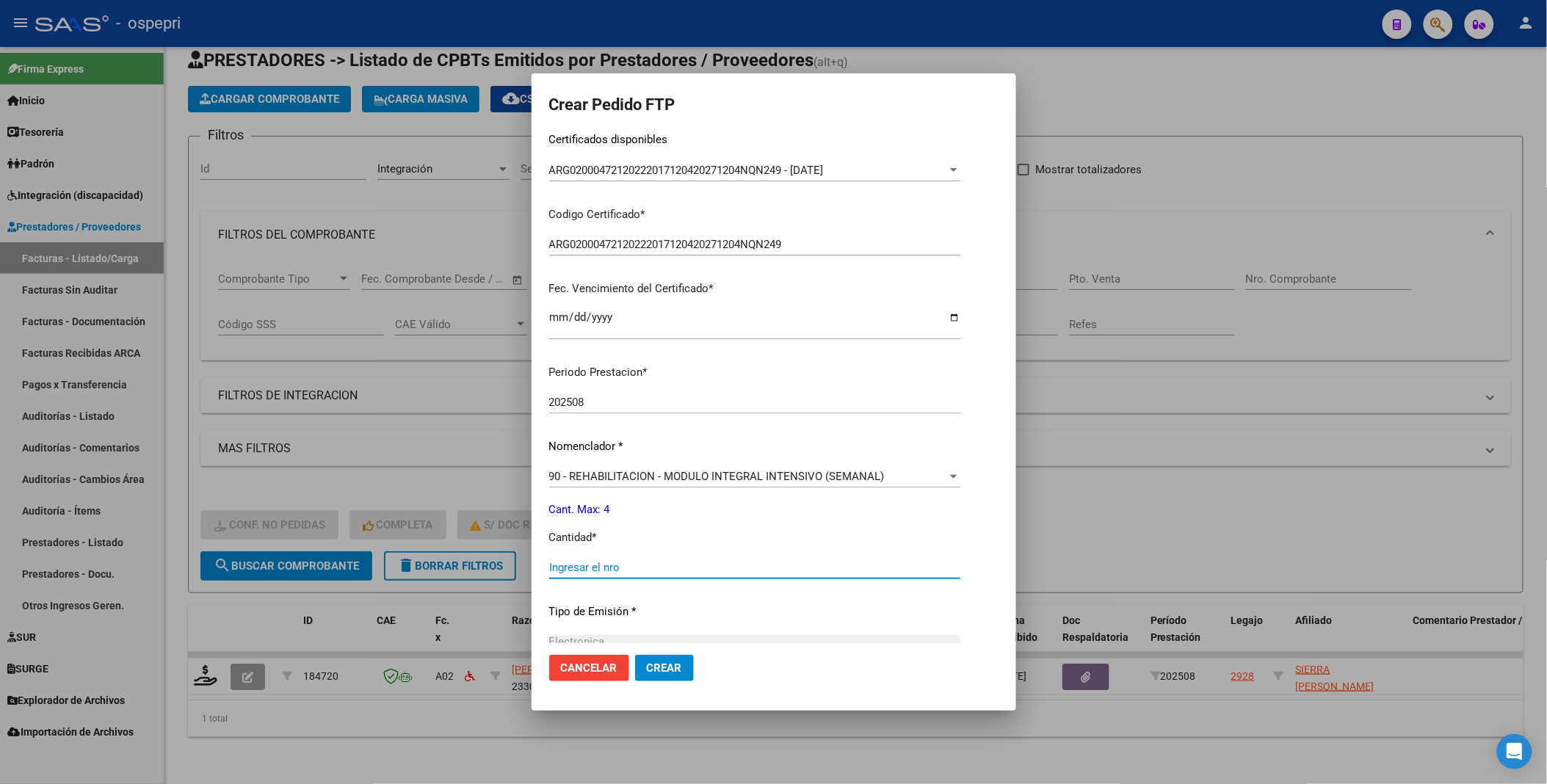
click at [610, 561] on input "Ingresar el nro" at bounding box center [755, 567] width 411 height 13
type input "4"
click at [644, 674] on button "Crear" at bounding box center [665, 668] width 59 height 27
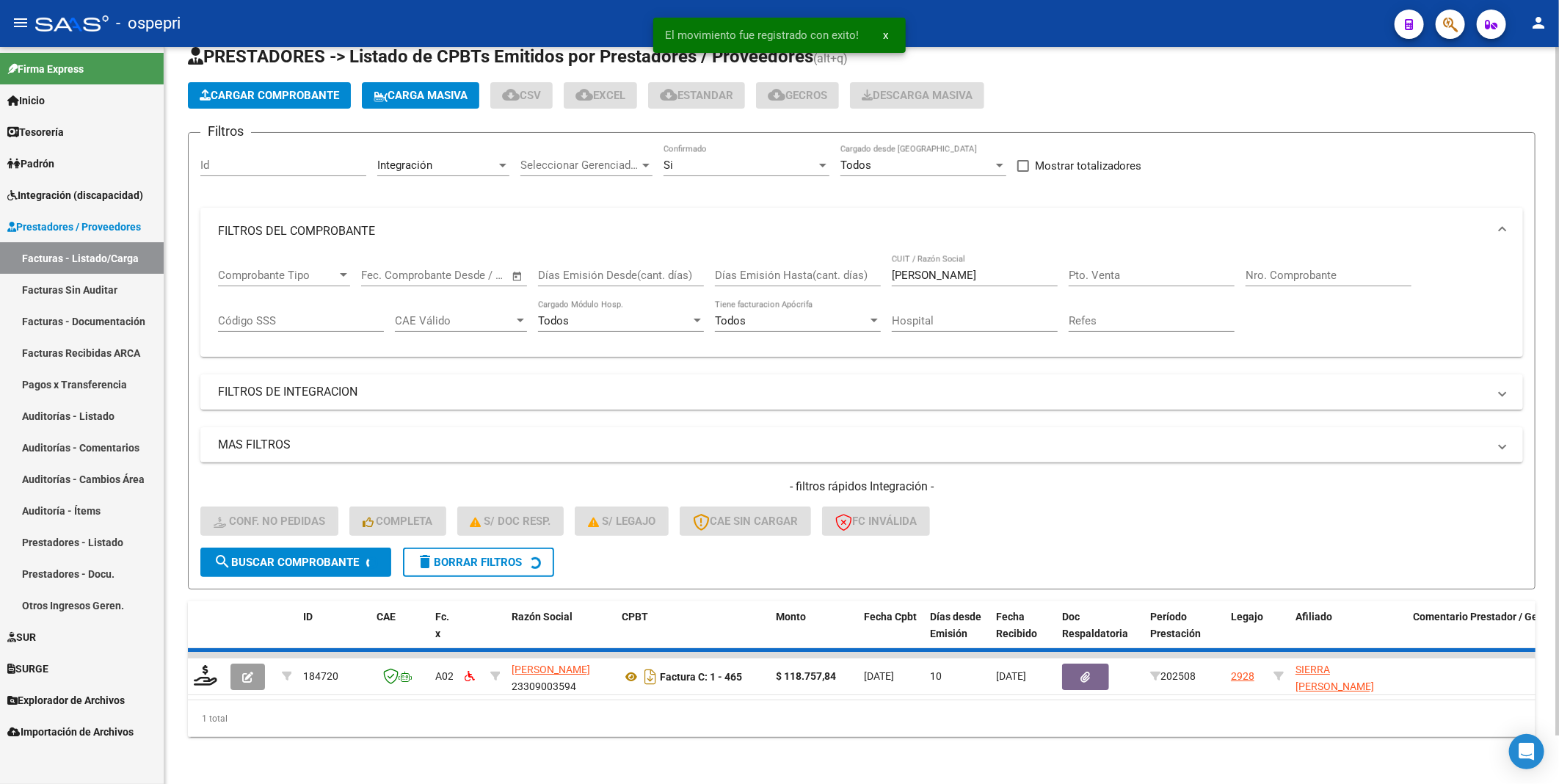
scroll to position [25, 0]
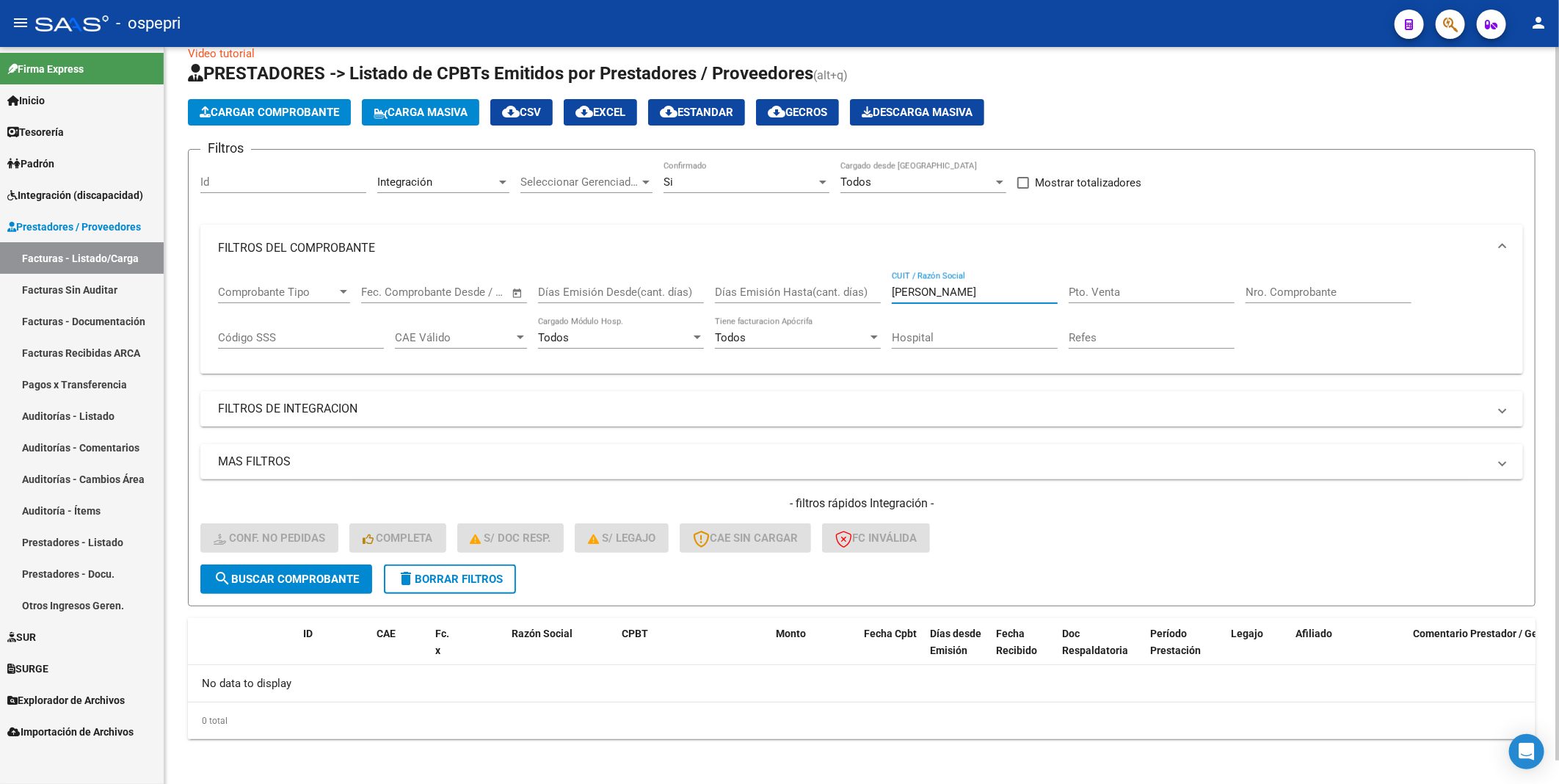
drag, startPoint x: 981, startPoint y: 290, endPoint x: 865, endPoint y: 290, distance: 116.0
click at [865, 290] on div "Comprobante Tipo Comprobante Tipo Fecha inicio – Fecha fin Fec. Comprobante Des…" at bounding box center [862, 317] width 1288 height 91
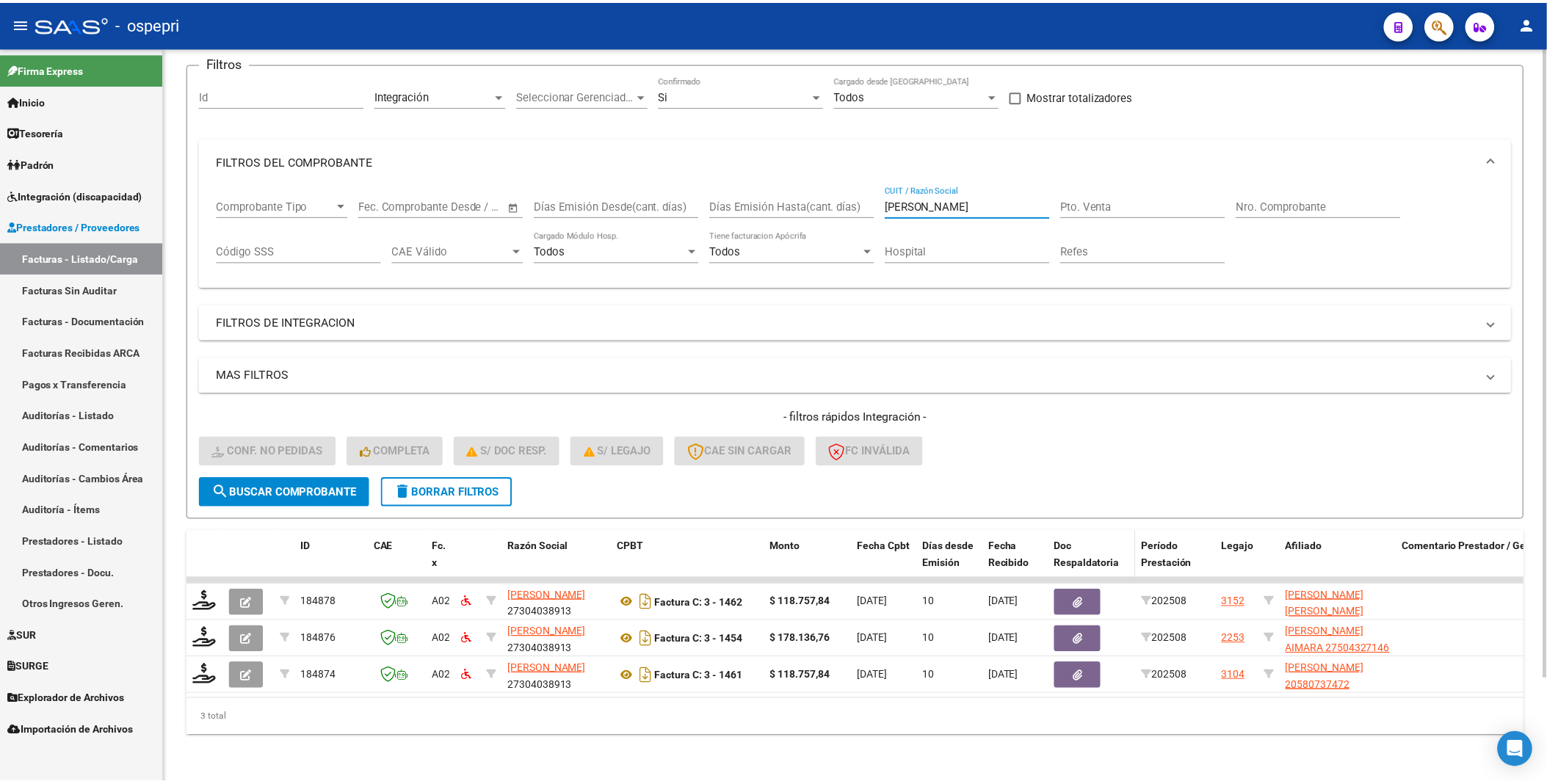
scroll to position [122, 0]
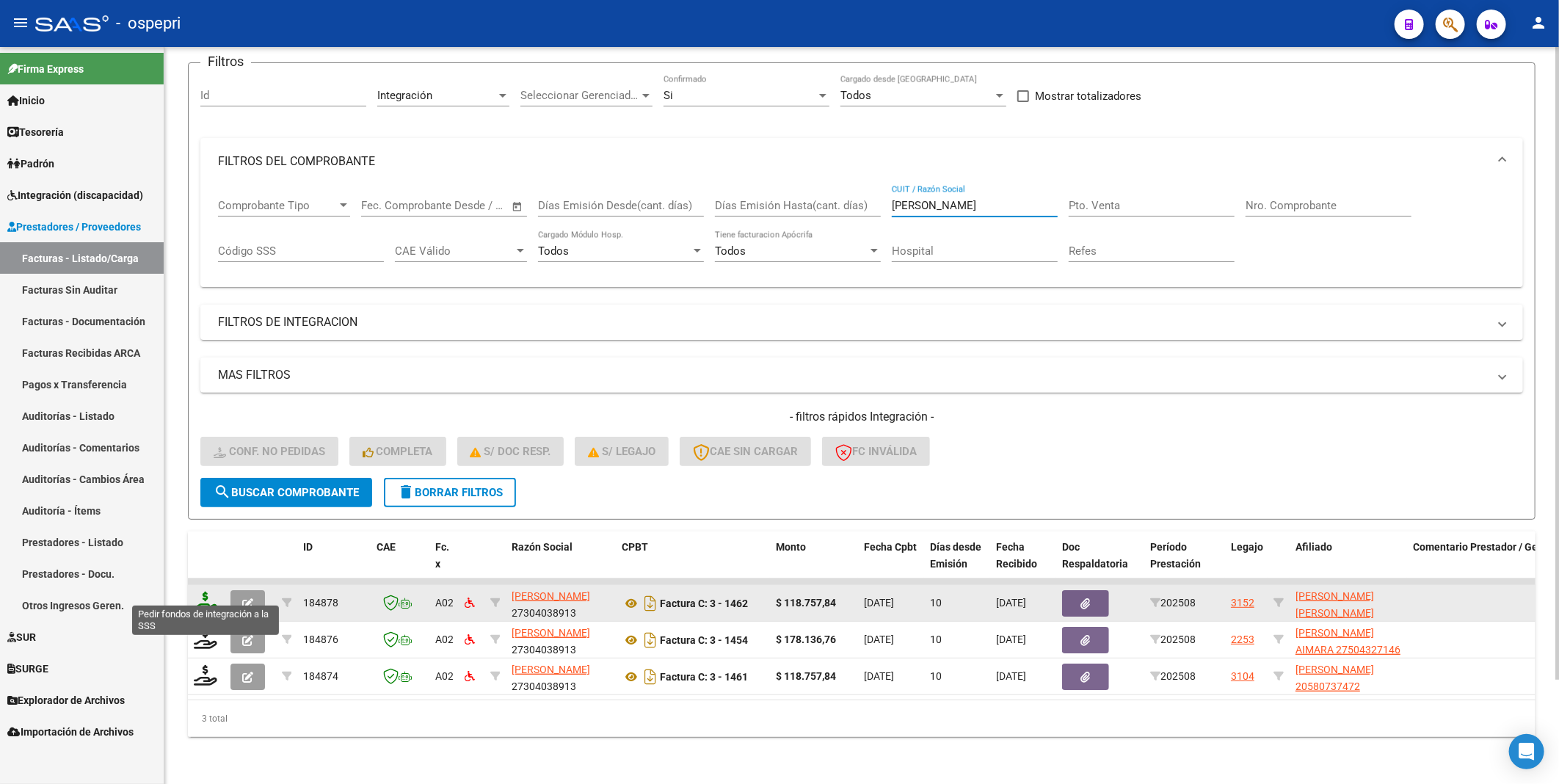
type input "[PERSON_NAME]"
click at [211, 593] on icon at bounding box center [206, 602] width 24 height 21
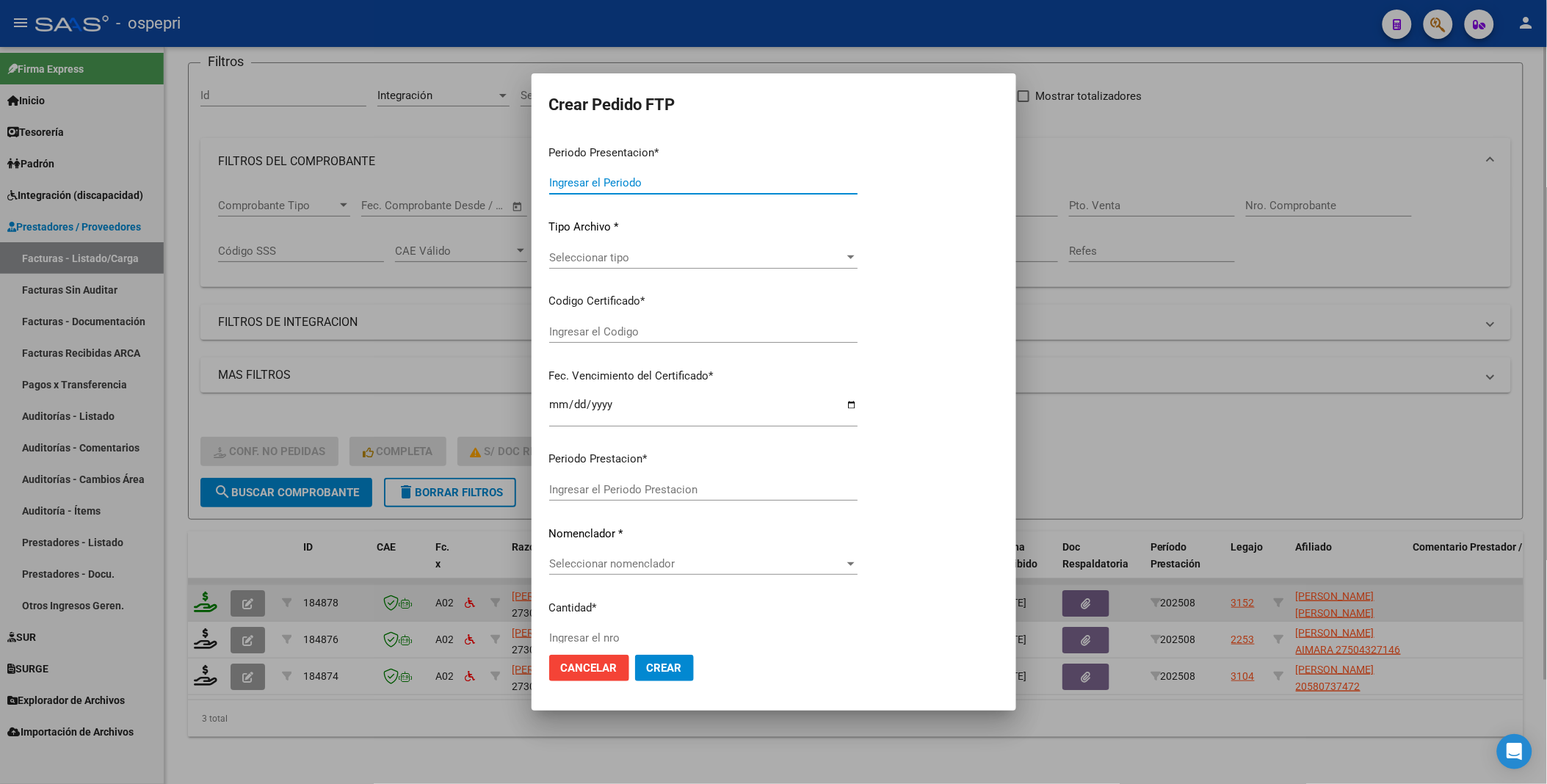
type input "202508"
type input "$ 118.757,84"
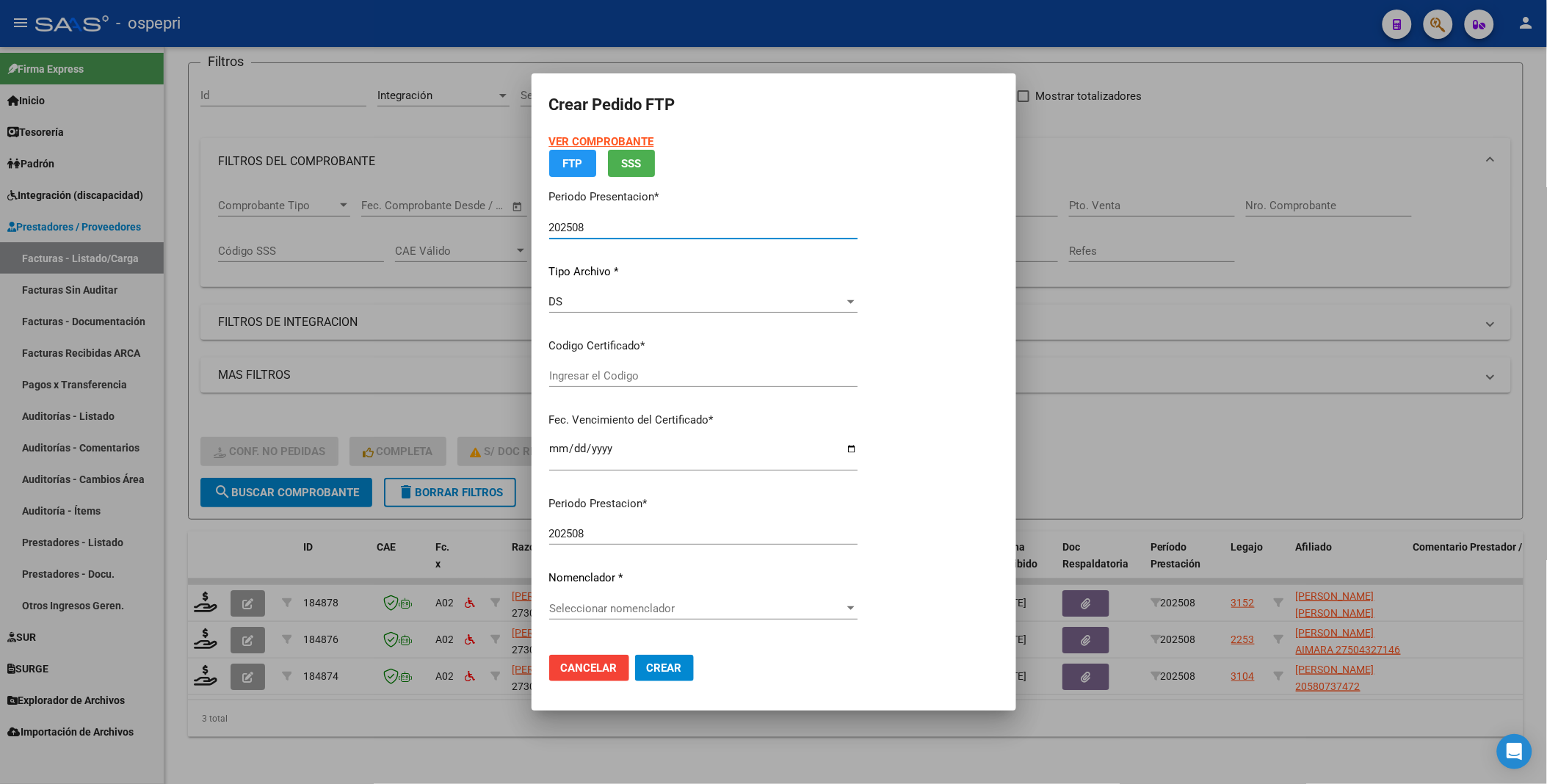
type input "2058882280-0"
type input "[DATE]"
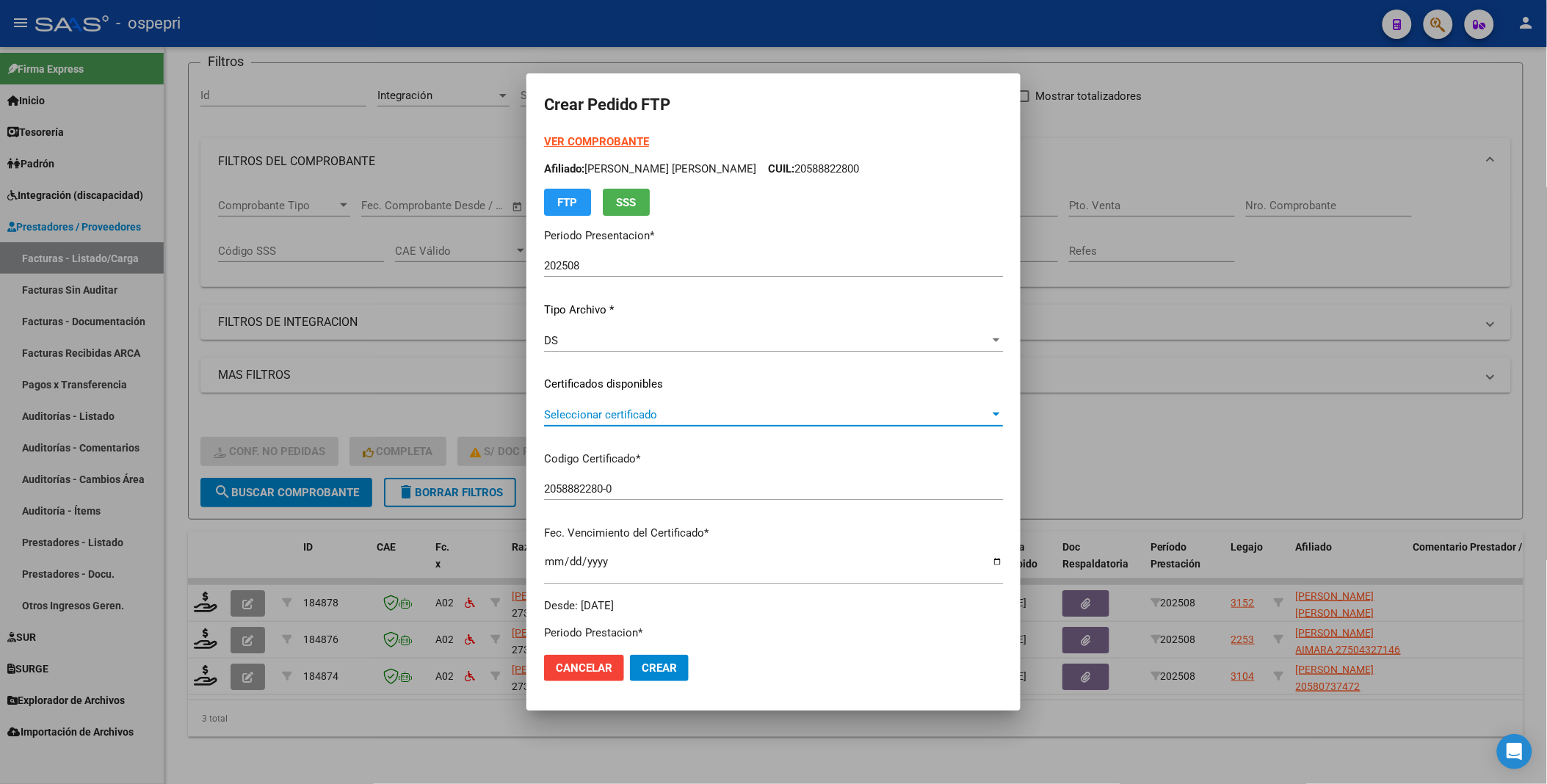
click at [1003, 419] on div at bounding box center [997, 415] width 13 height 11
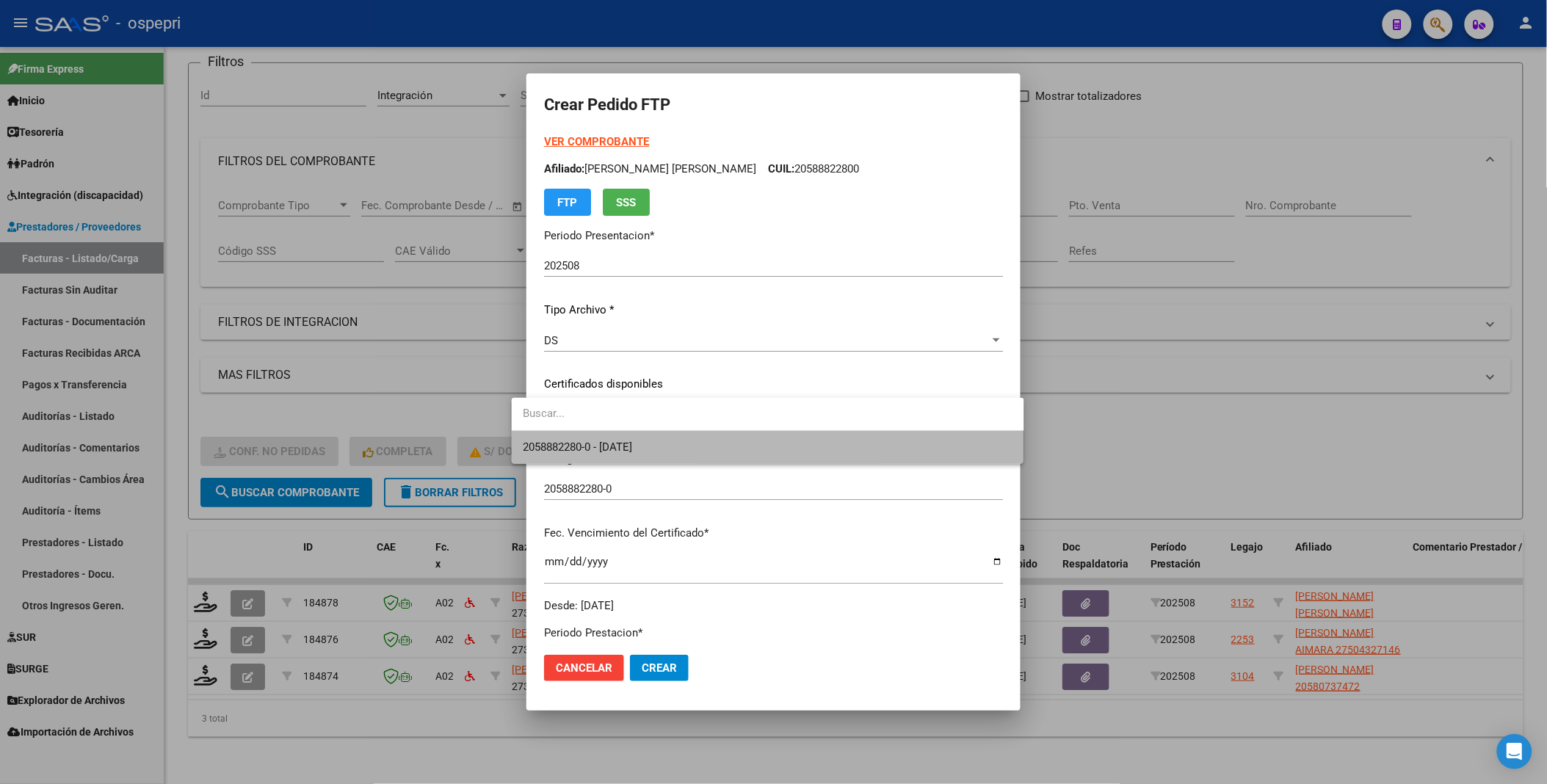
click at [956, 443] on span "2058882280-0 - [DATE]" at bounding box center [768, 447] width 489 height 33
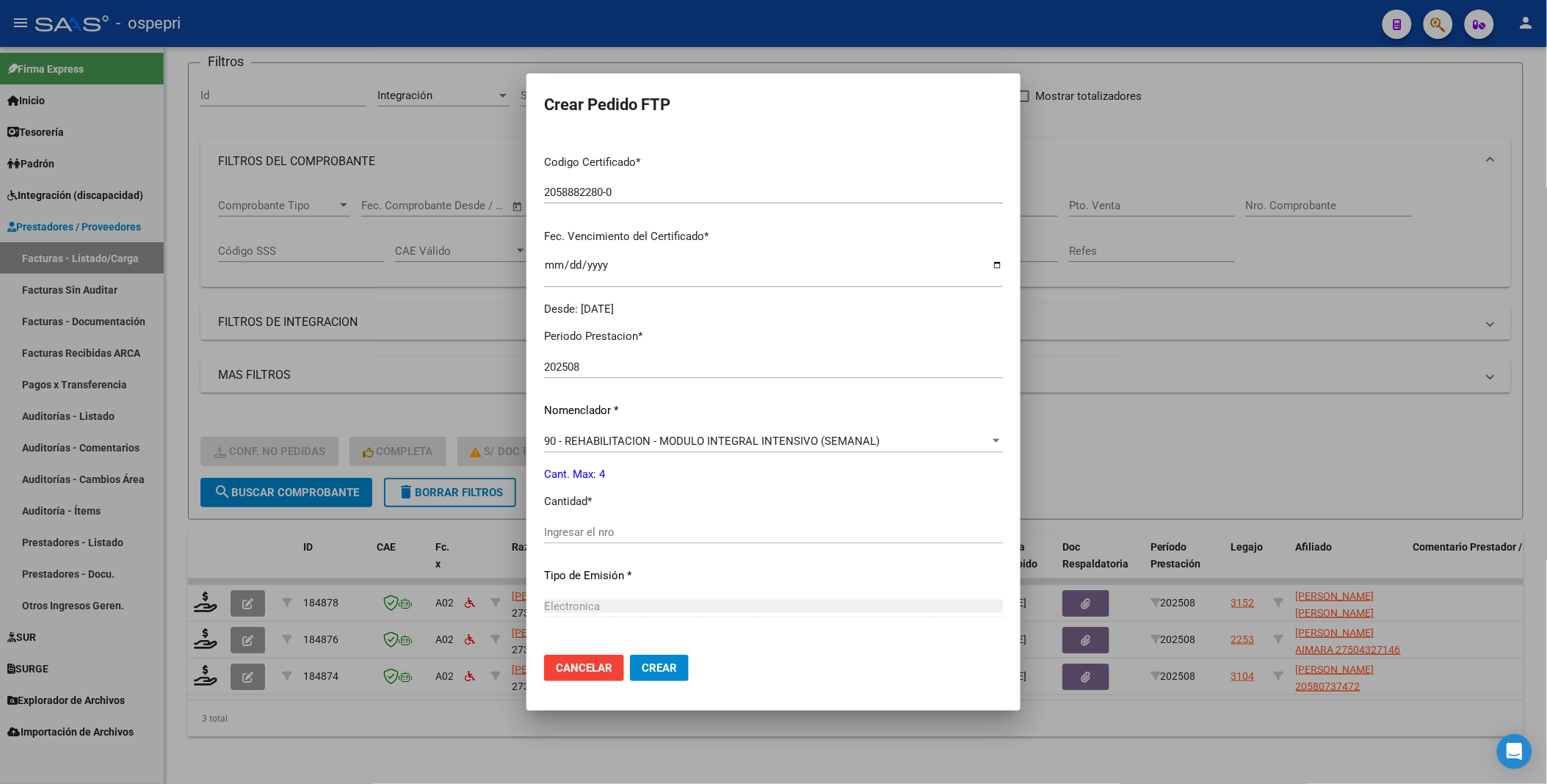
scroll to position [326, 0]
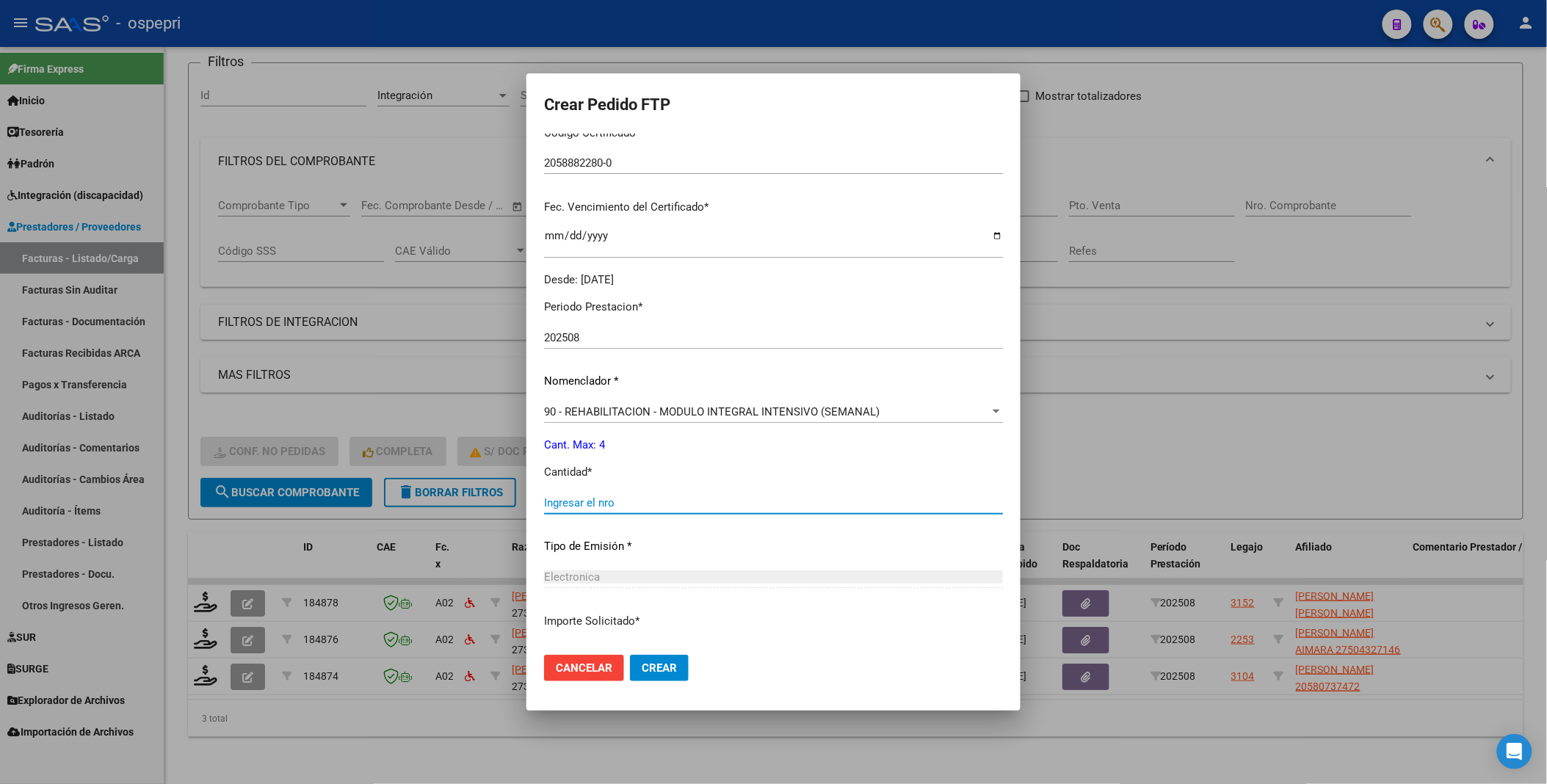
click at [649, 505] on input "Ingresar el nro" at bounding box center [773, 503] width 459 height 13
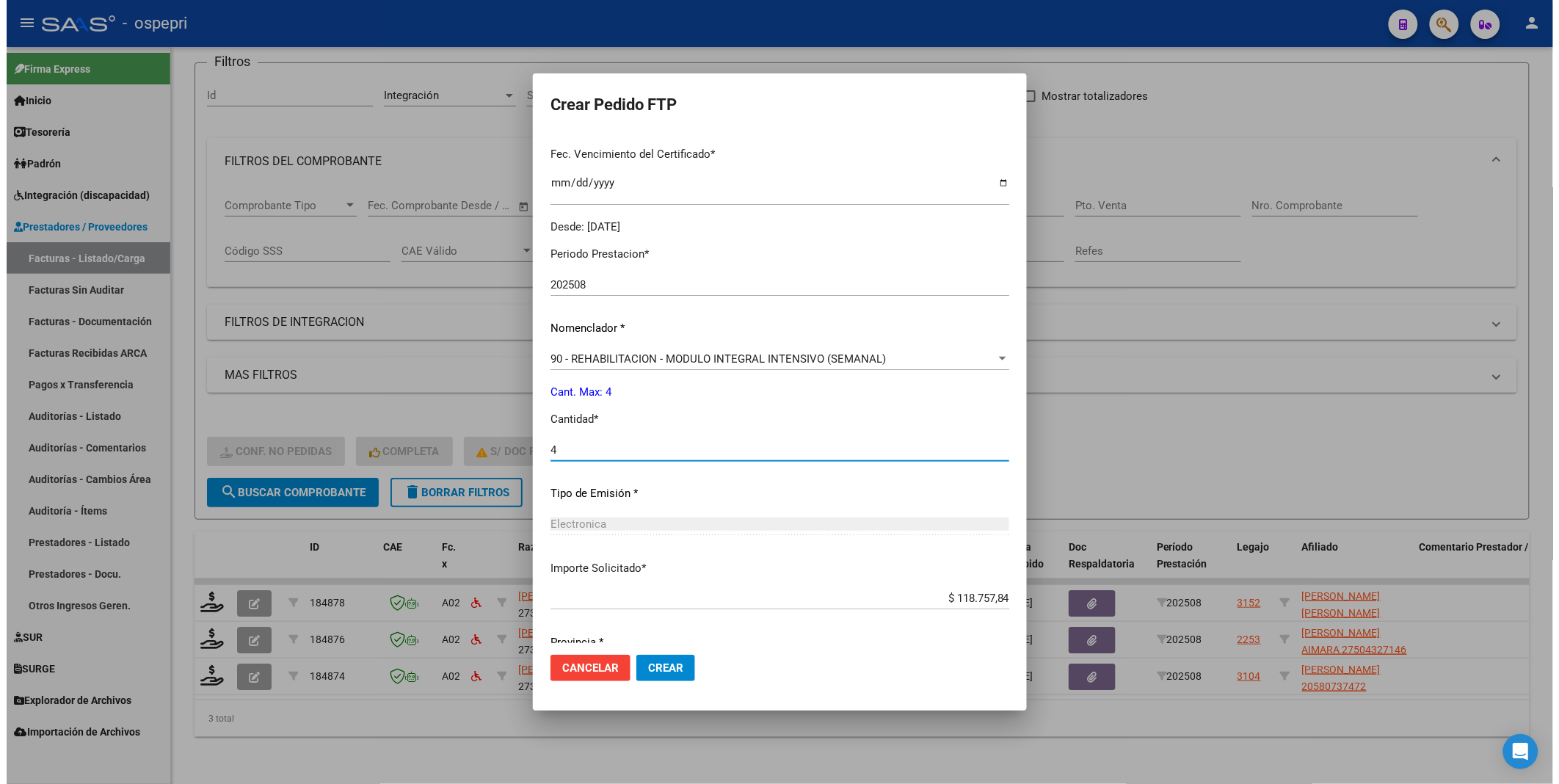
scroll to position [433, 0]
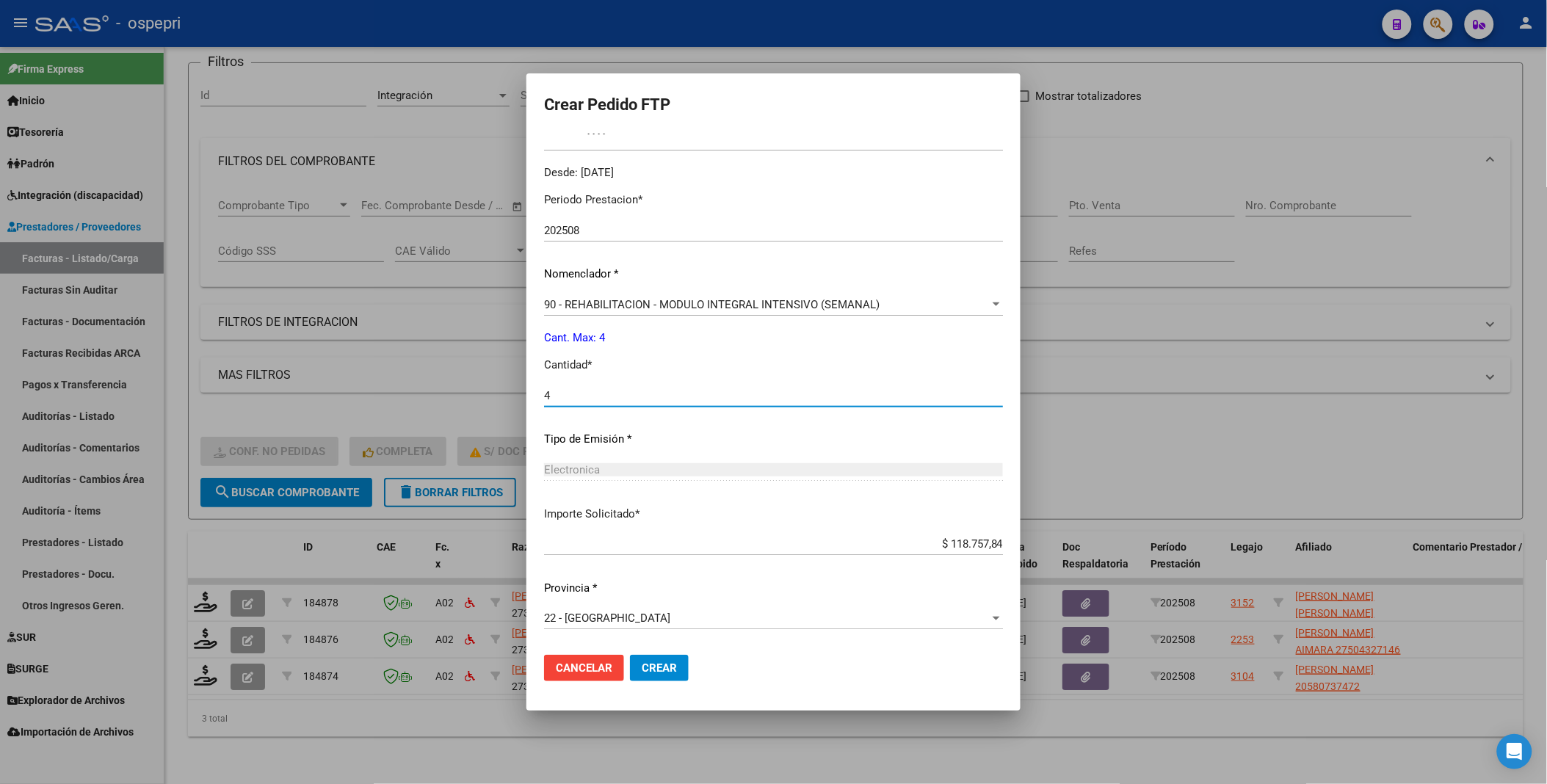
type input "4"
click at [641, 665] on span "Crear" at bounding box center [658, 668] width 35 height 13
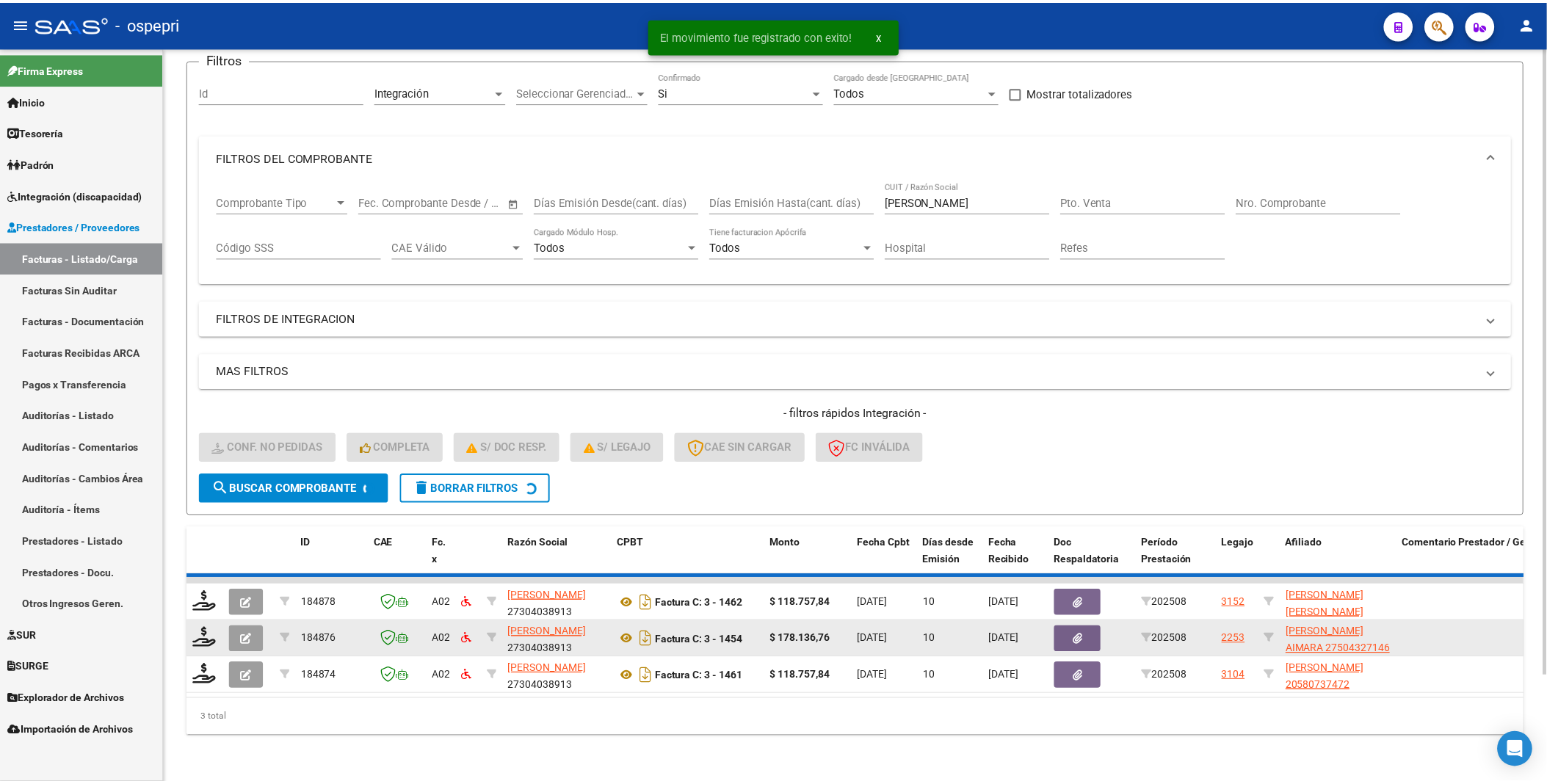
scroll to position [85, 0]
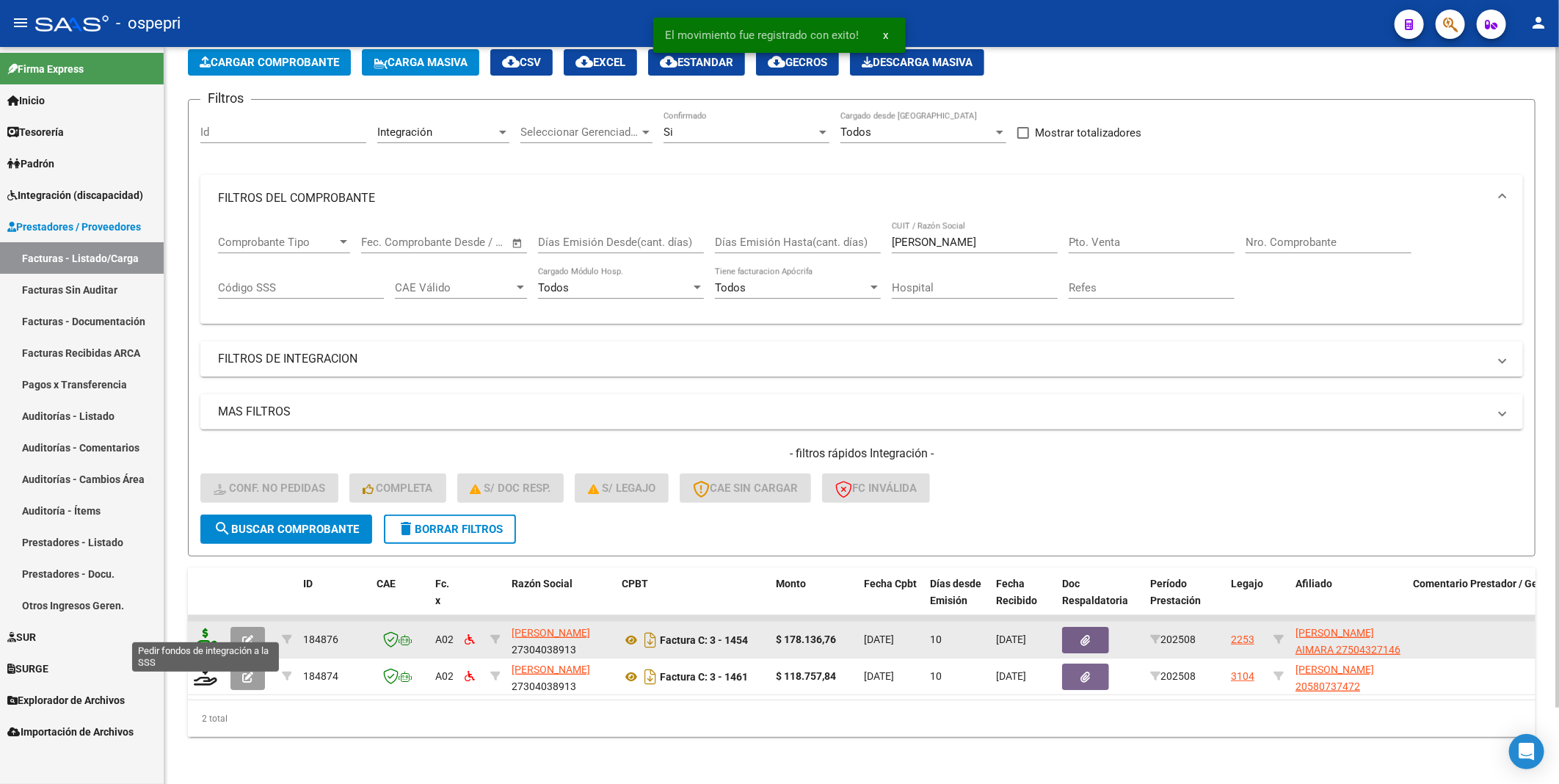
click at [196, 636] on icon at bounding box center [206, 639] width 24 height 21
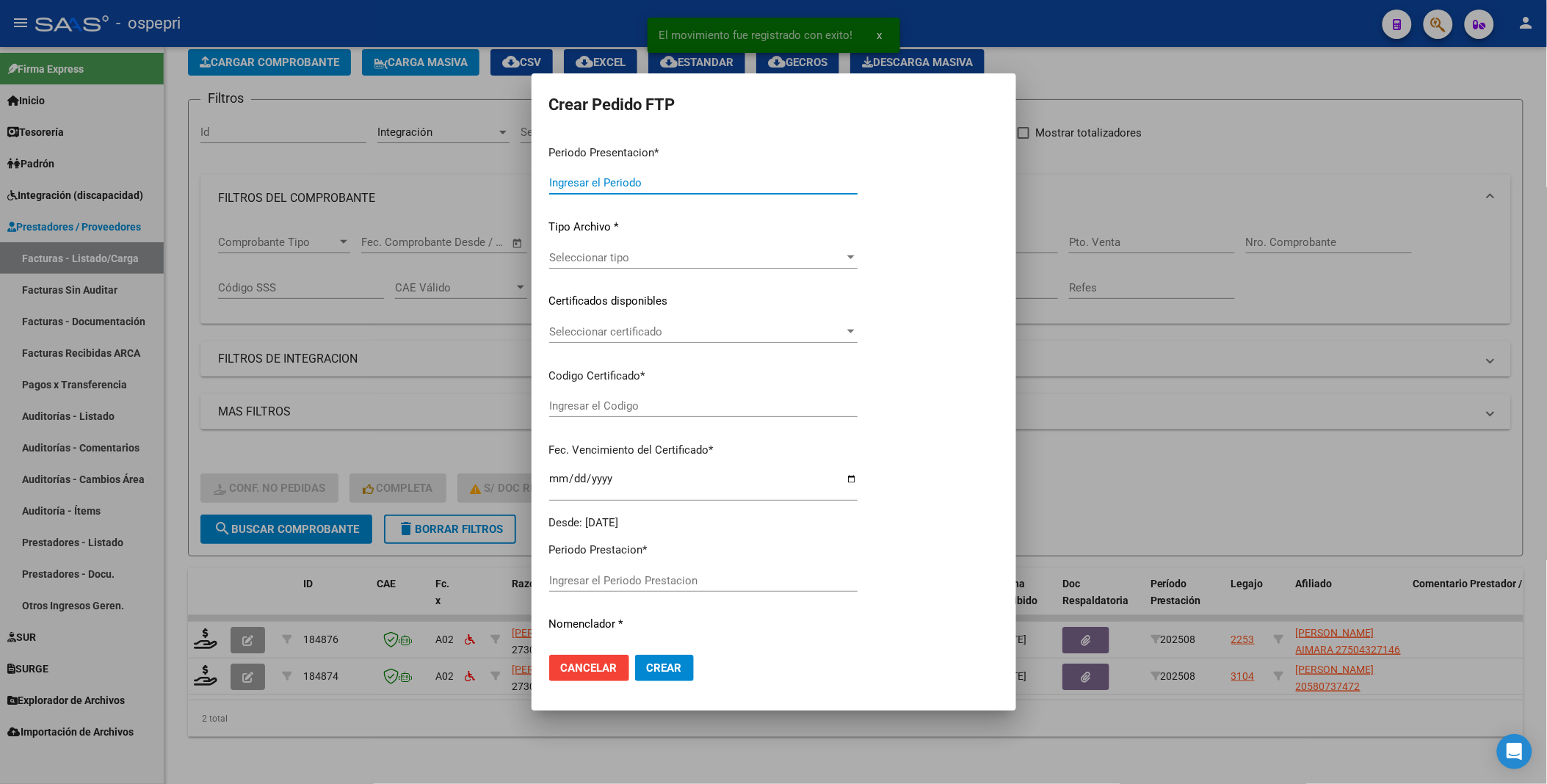
type input "202508"
type input "$ 178.136,76"
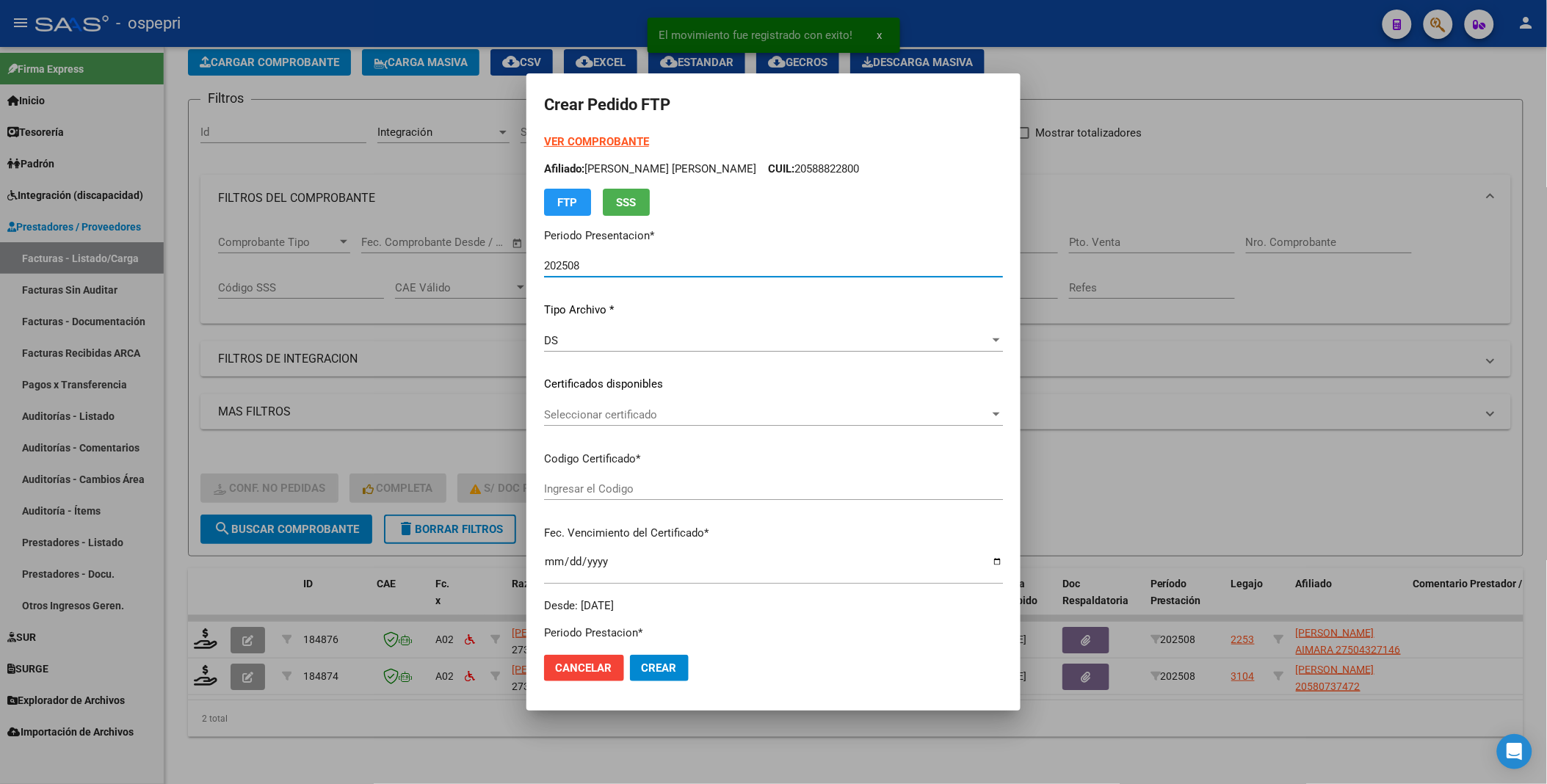
type input "2750432714-6"
type input "2050-08-27"
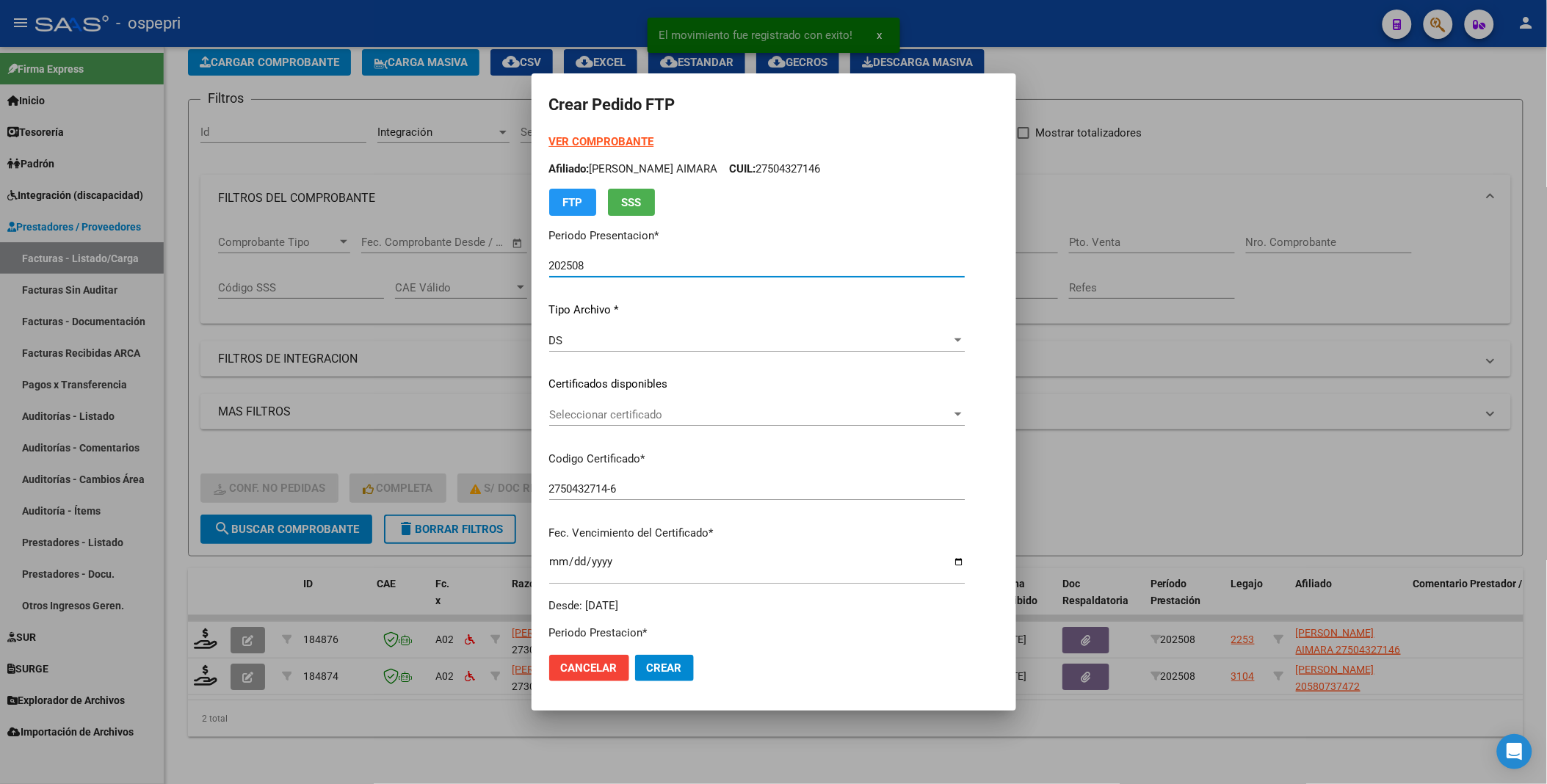
click at [962, 416] on div at bounding box center [959, 415] width 8 height 4
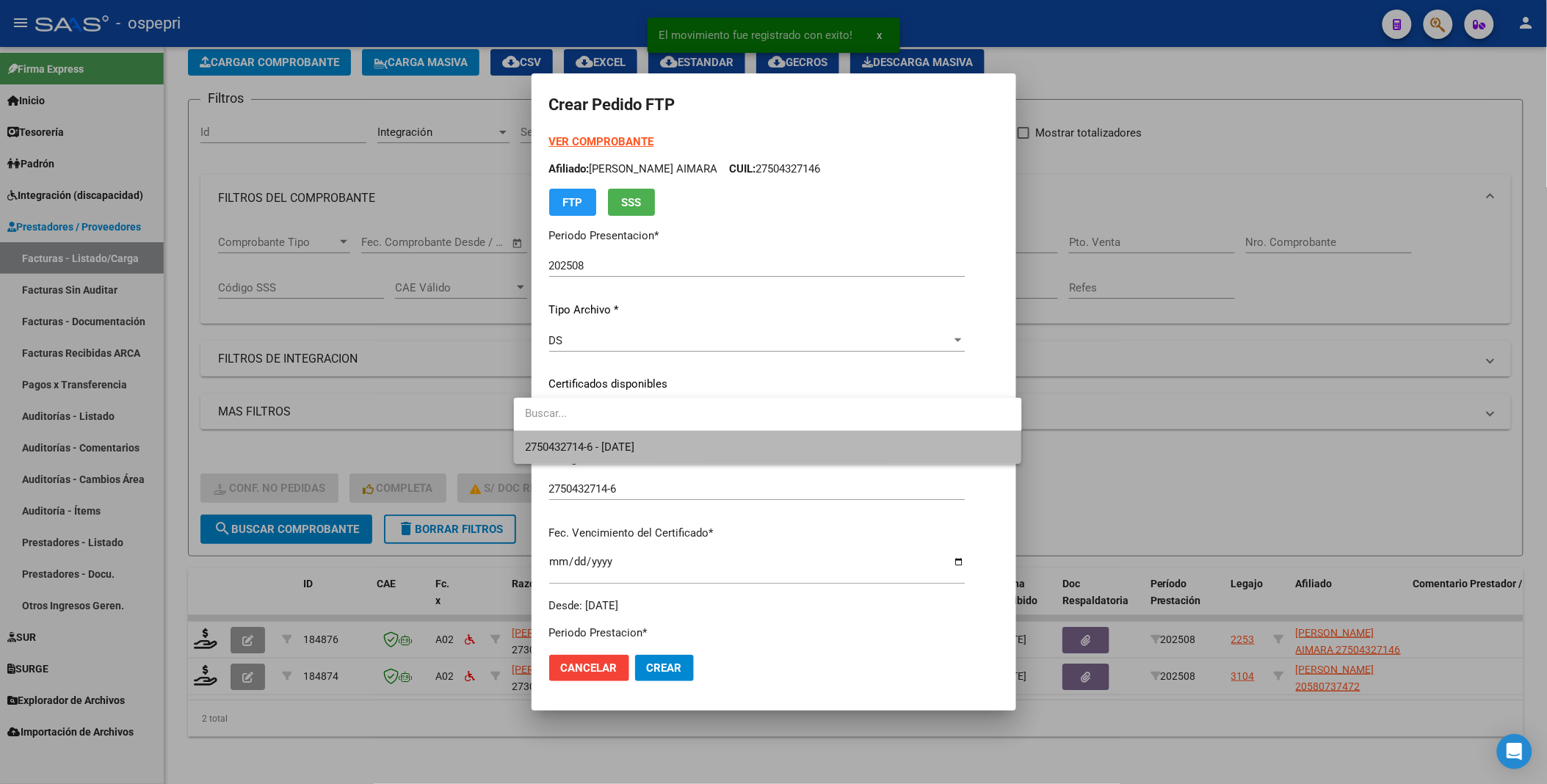
click at [926, 449] on span "2750432714-6 - 2050-08-27" at bounding box center [768, 447] width 485 height 33
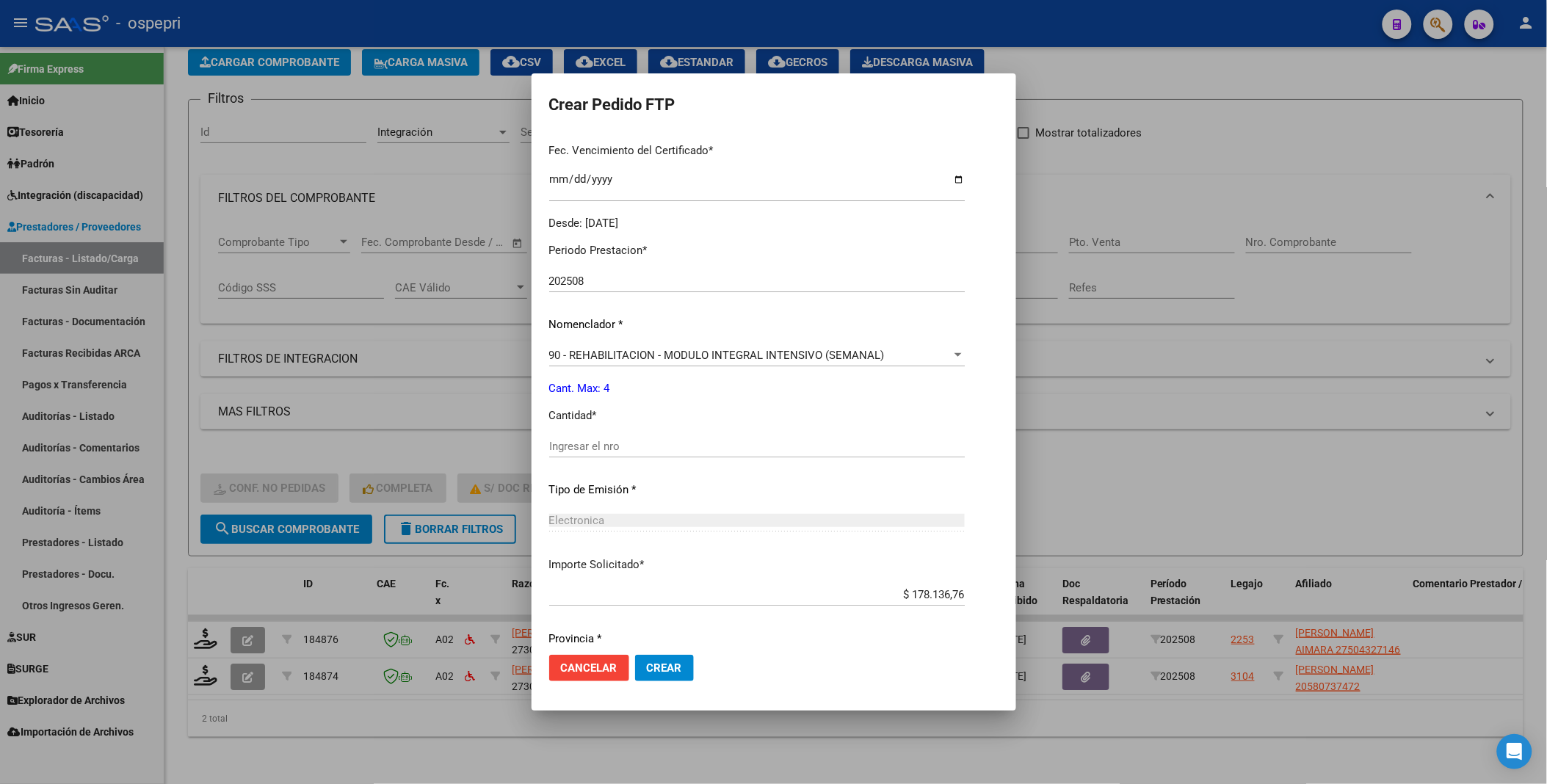
scroll to position [407, 0]
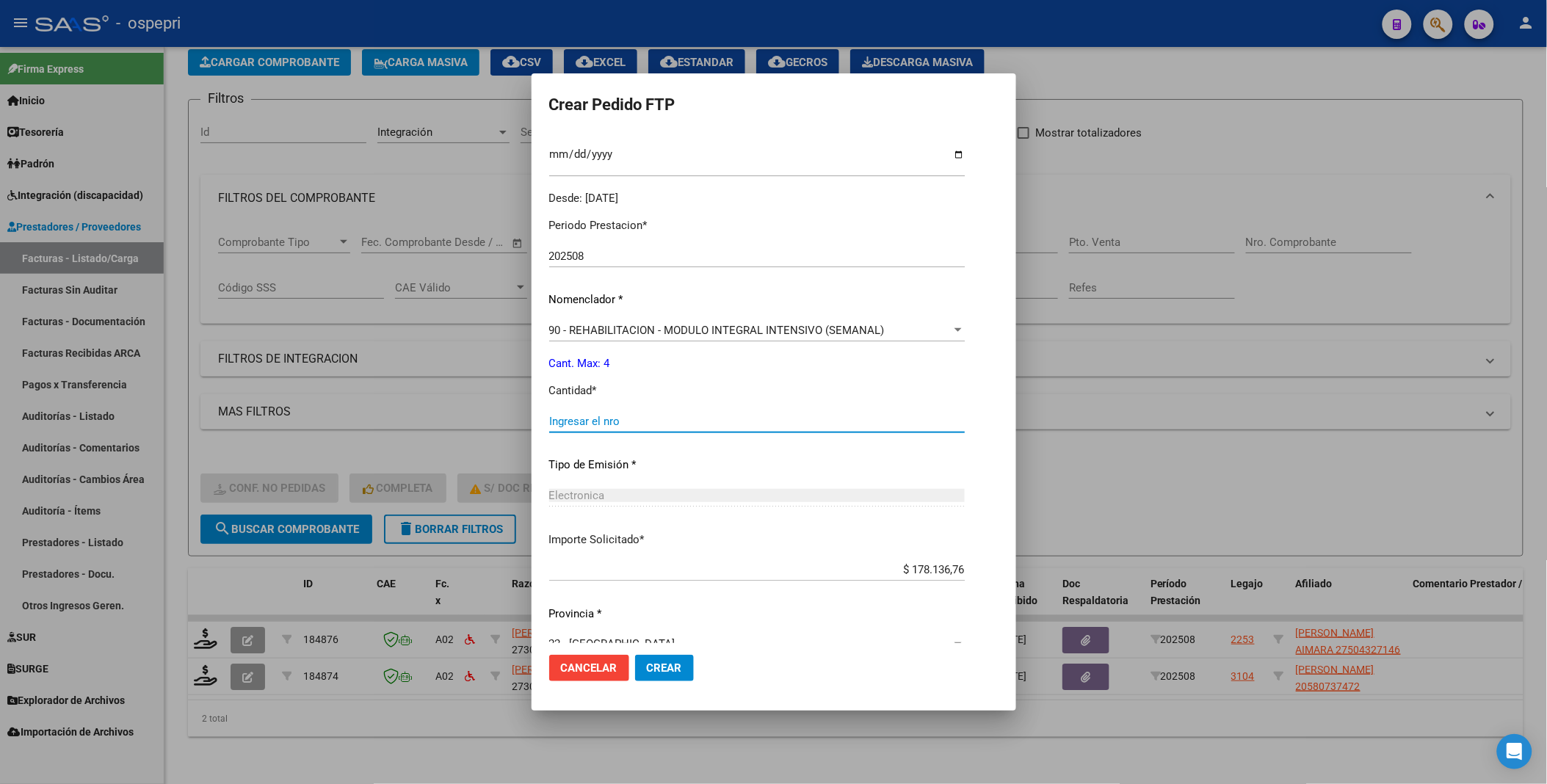
click at [620, 420] on input "Ingresar el nro" at bounding box center [757, 421] width 416 height 13
type input "4"
click at [647, 663] on span "Crear" at bounding box center [664, 668] width 35 height 13
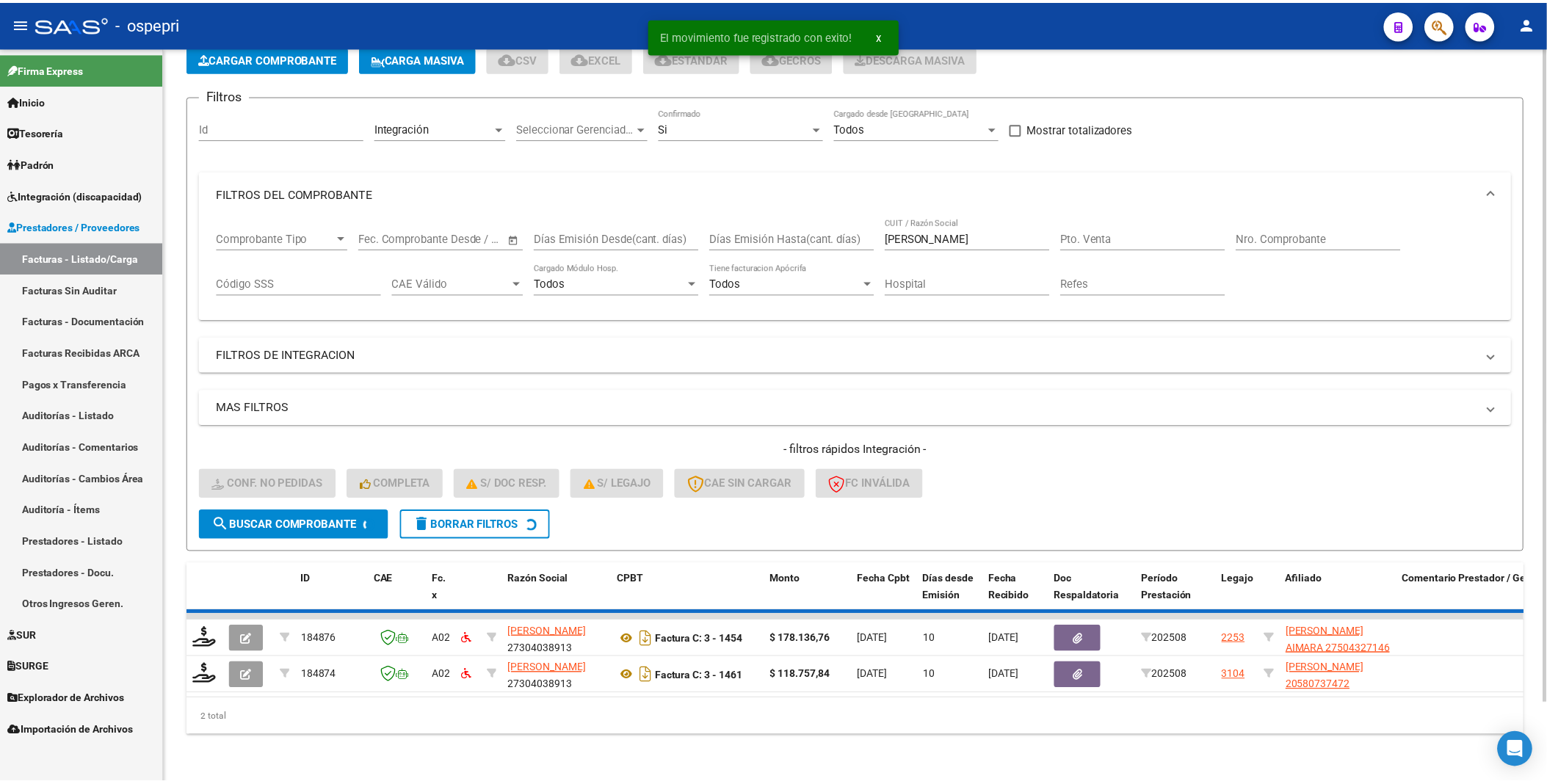
scroll to position [48, 0]
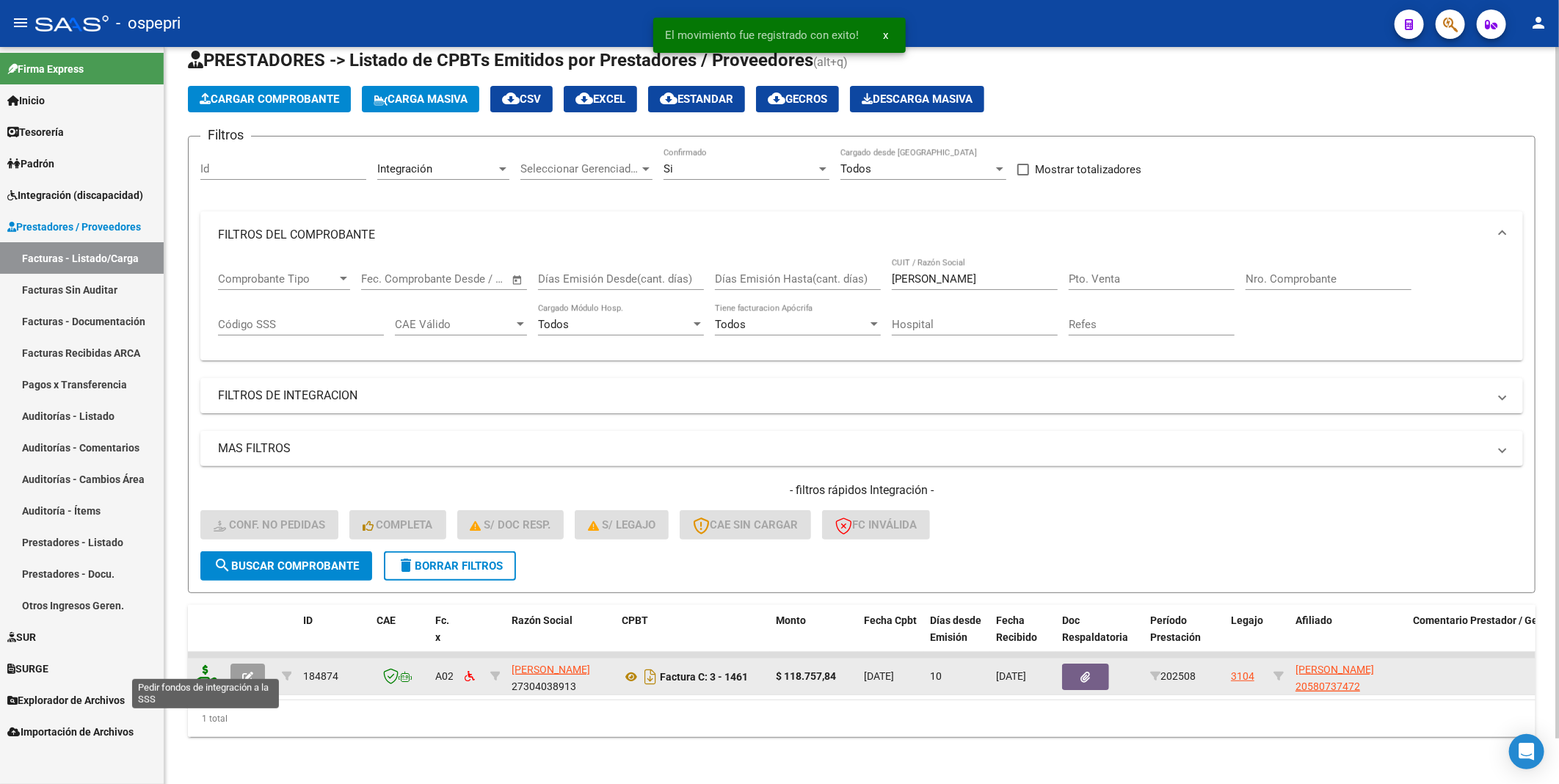
click at [209, 666] on icon at bounding box center [206, 675] width 24 height 21
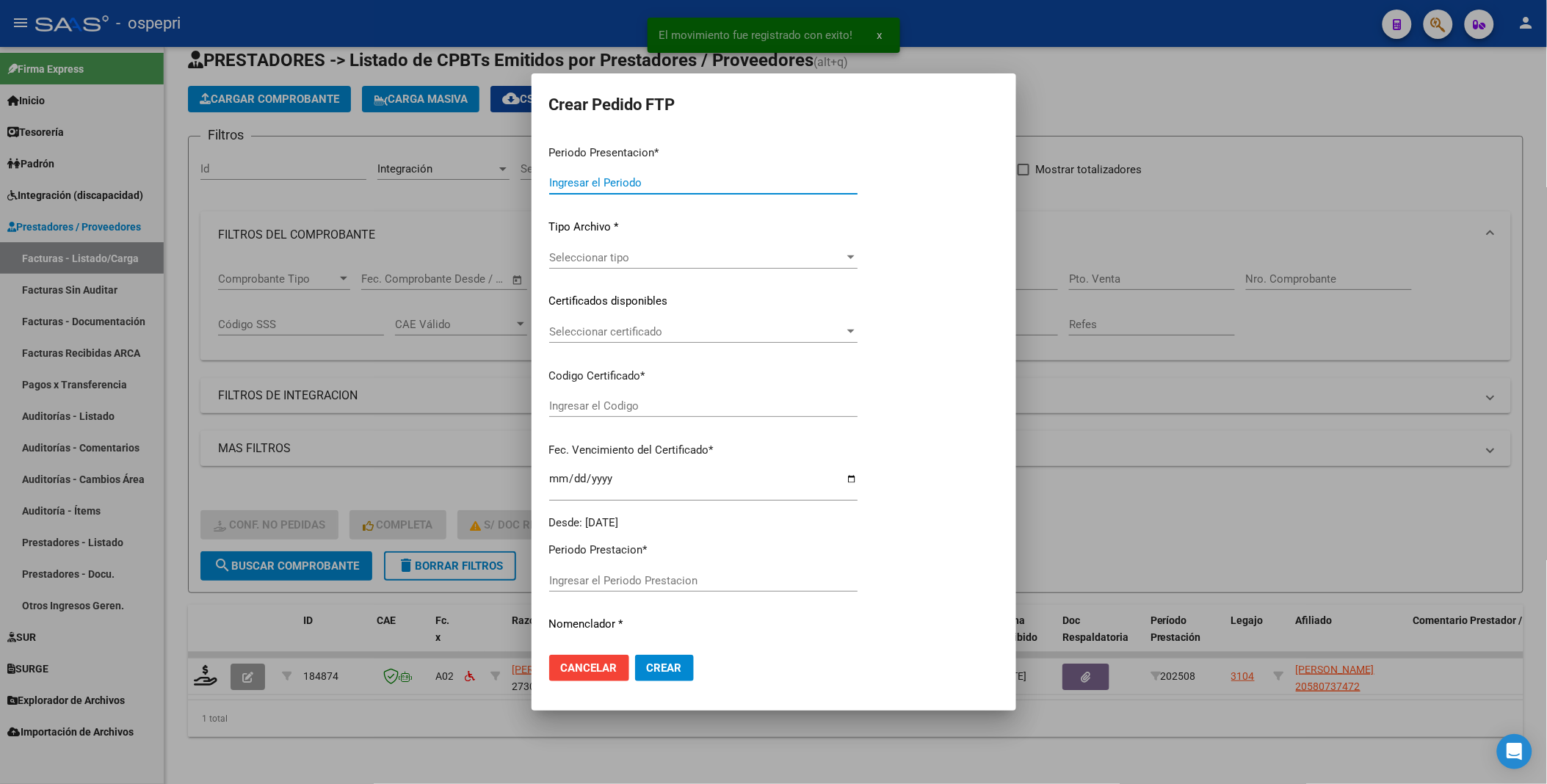
type input "202508"
type input "$ 118.757,84"
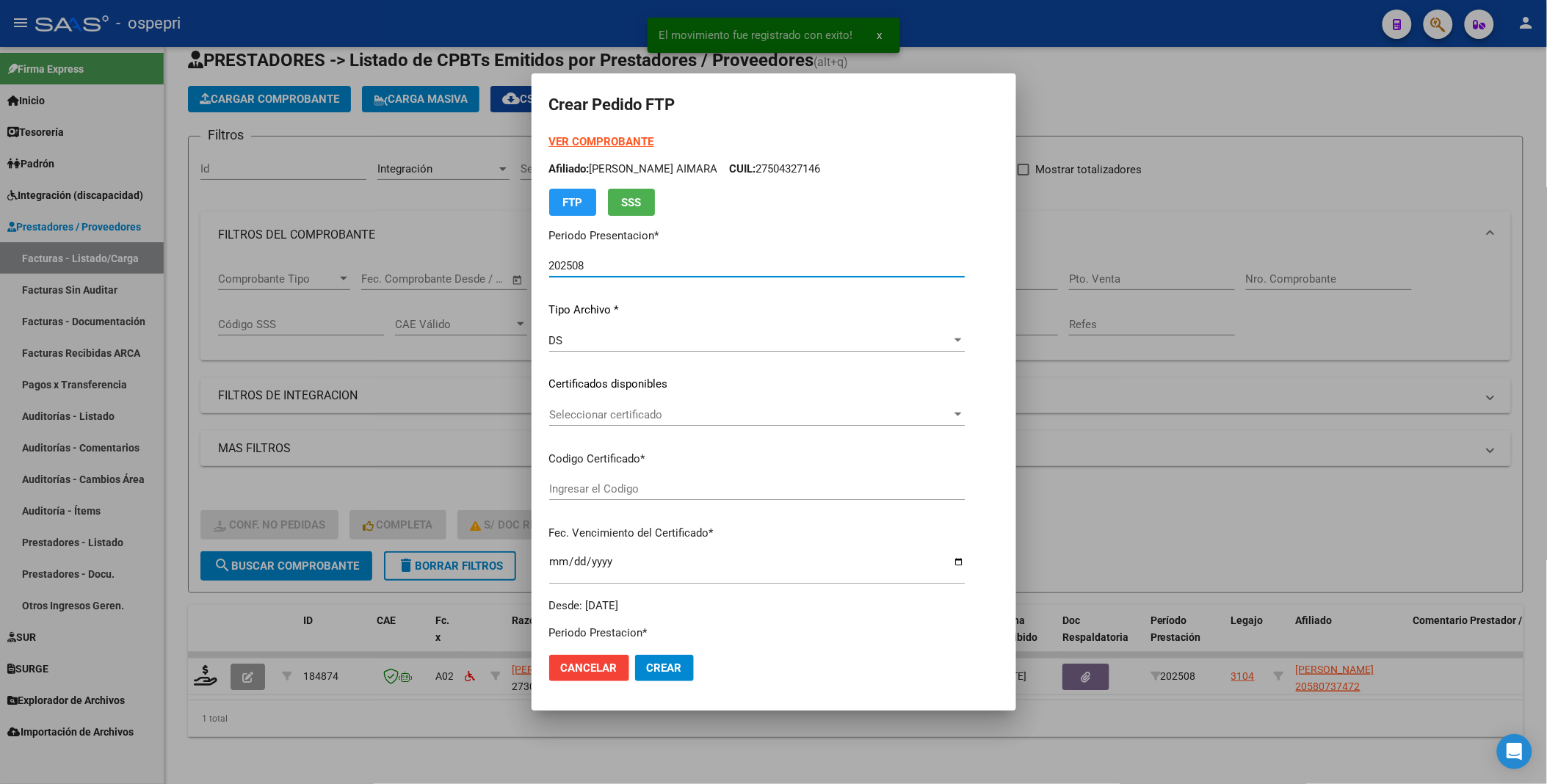
type input "20580737472"
type input "2027-04-01"
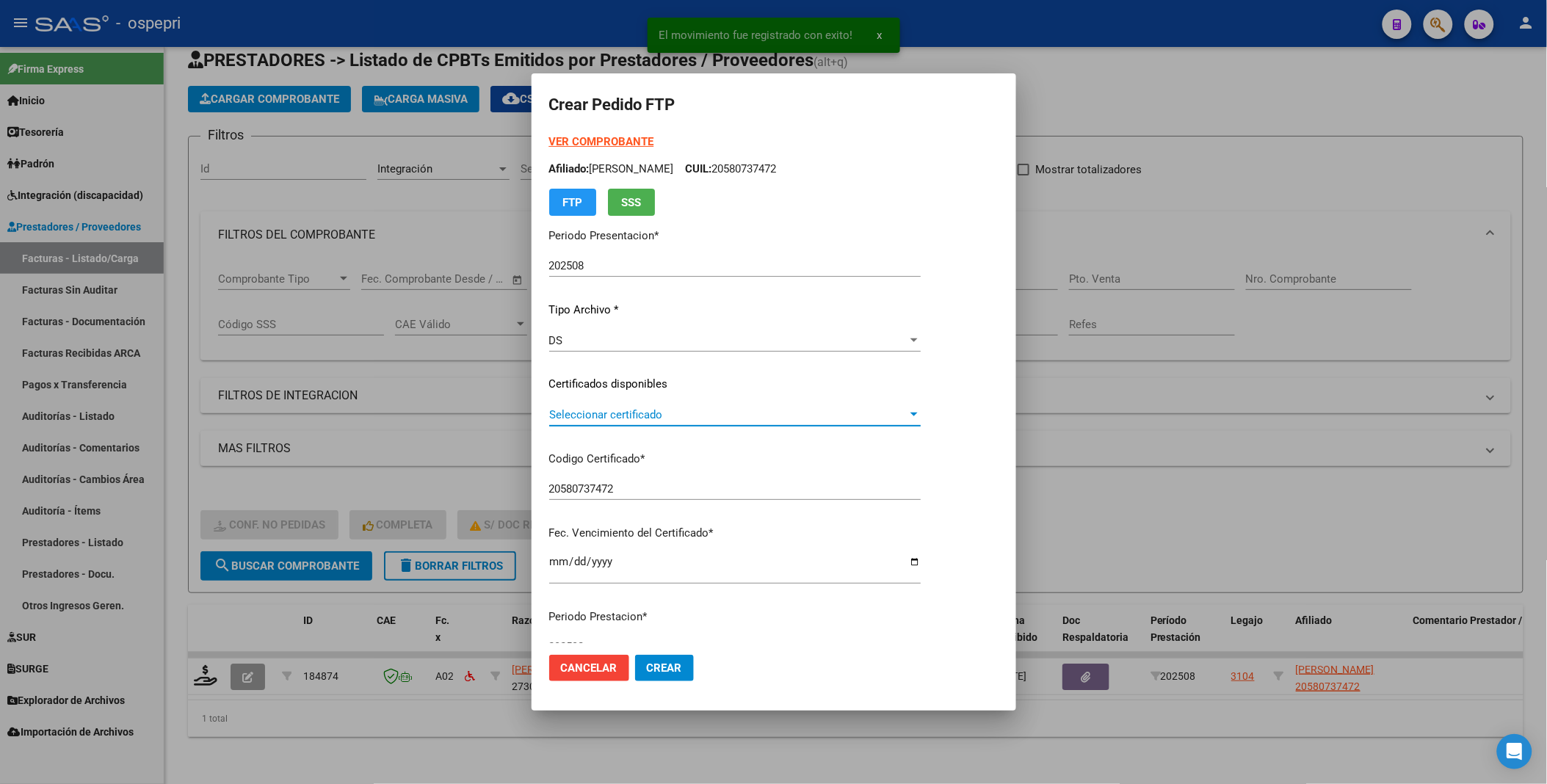
click at [918, 416] on div at bounding box center [914, 415] width 8 height 4
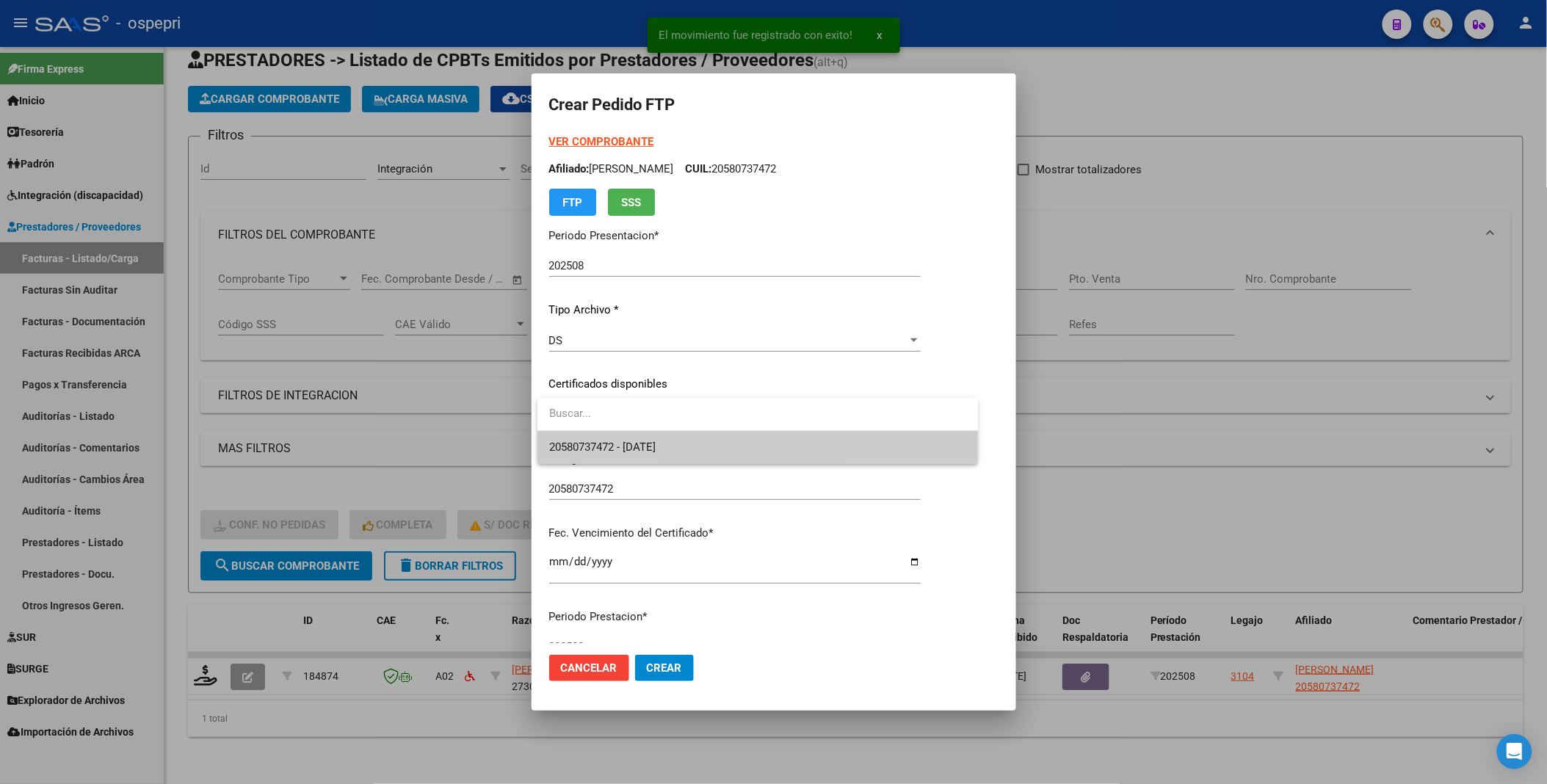
click at [936, 442] on span "20580737472 - 2027-04-01" at bounding box center [758, 447] width 418 height 33
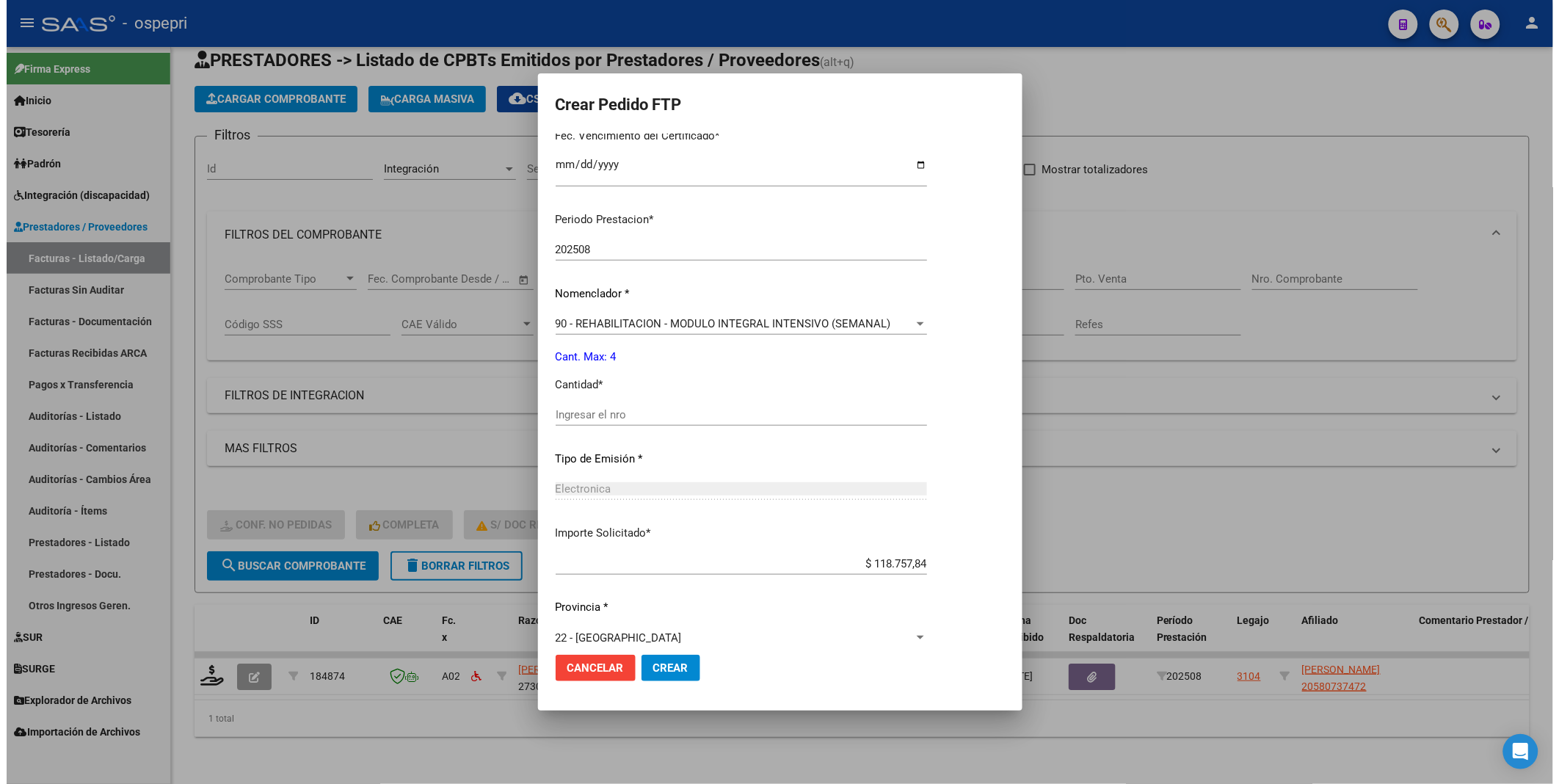
scroll to position [407, 0]
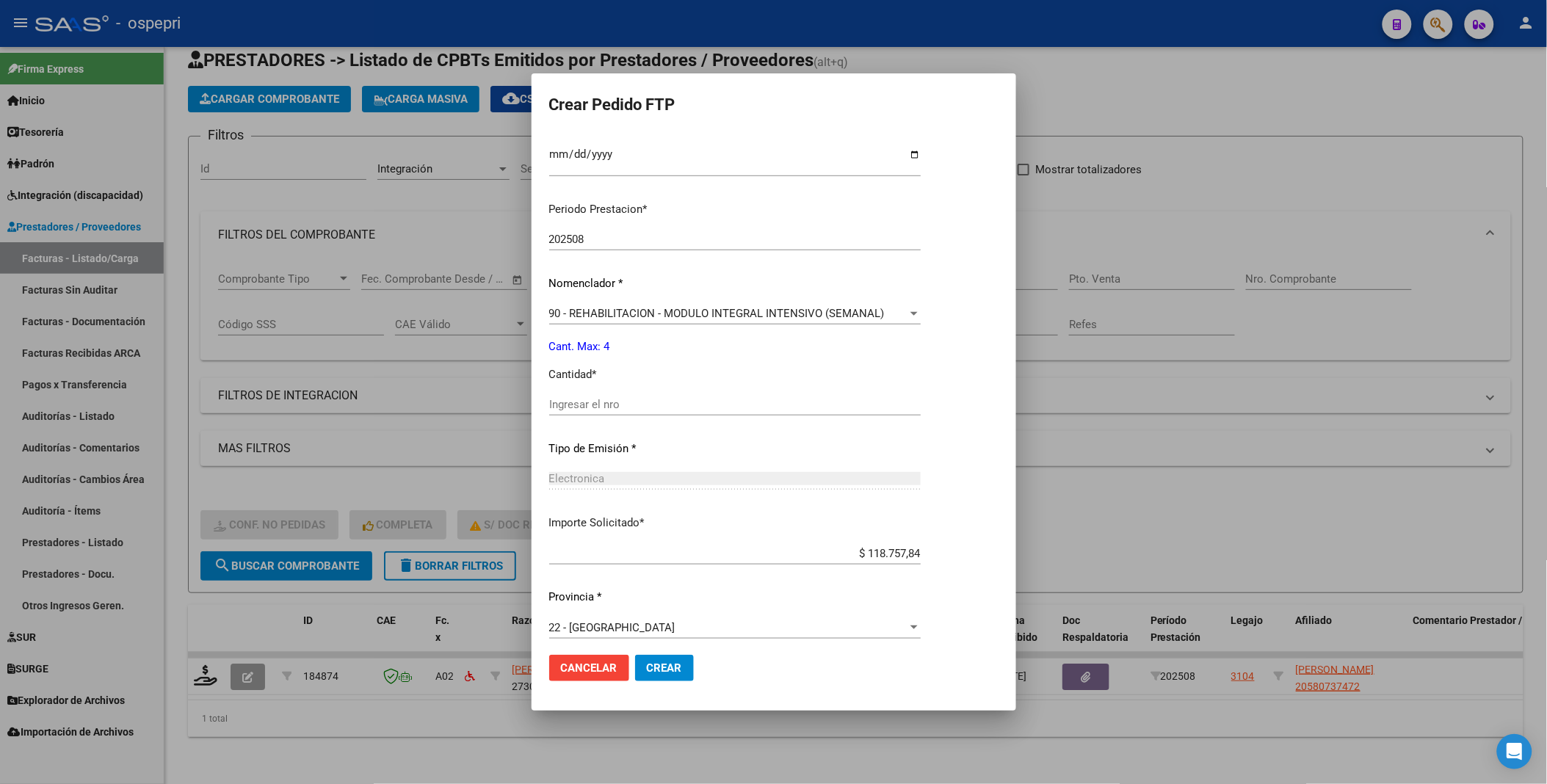
click at [612, 400] on input "Ingresar el nro" at bounding box center [735, 404] width 371 height 13
type input "4"
click at [655, 668] on span "Crear" at bounding box center [664, 668] width 35 height 13
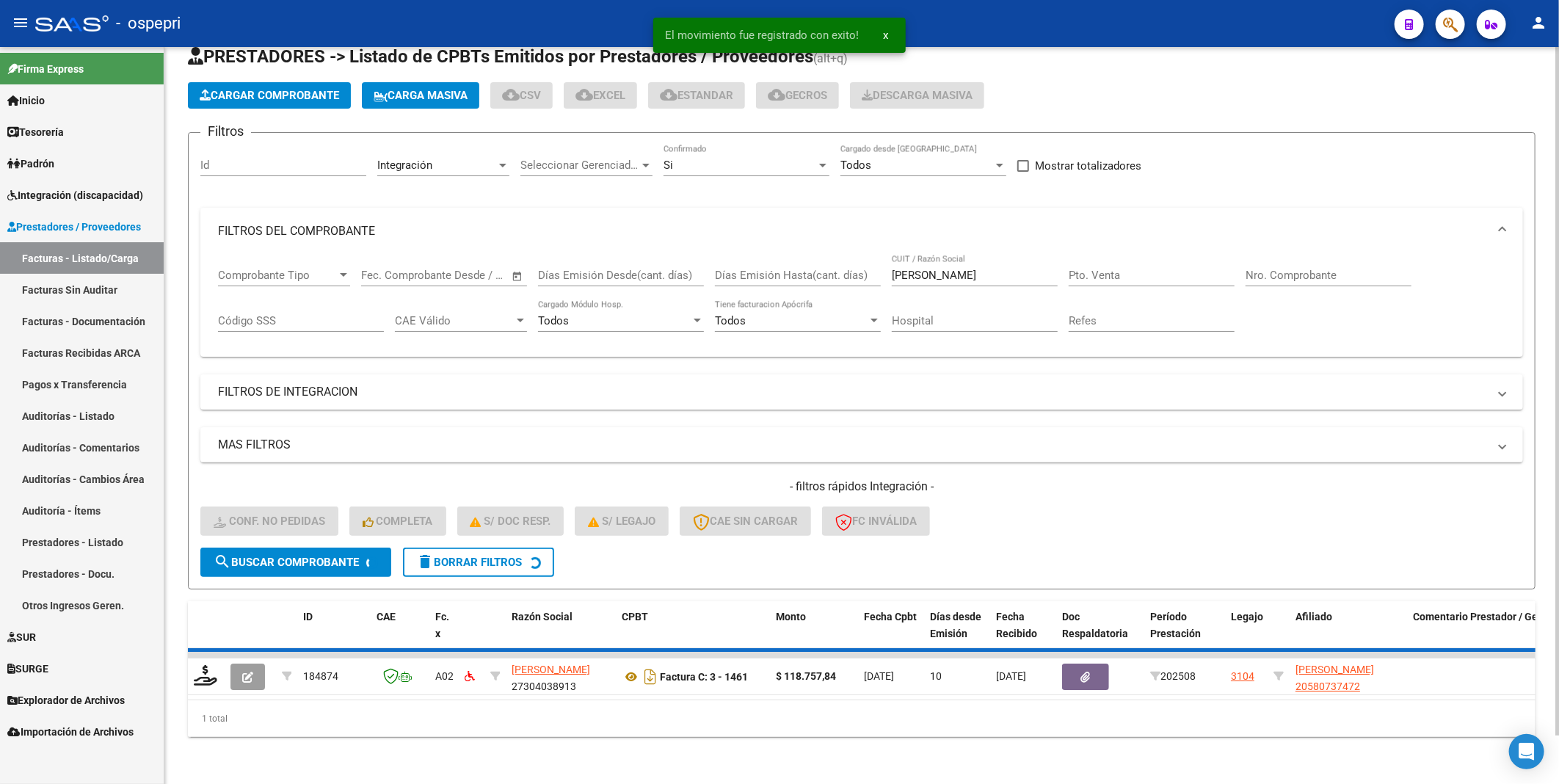
scroll to position [25, 0]
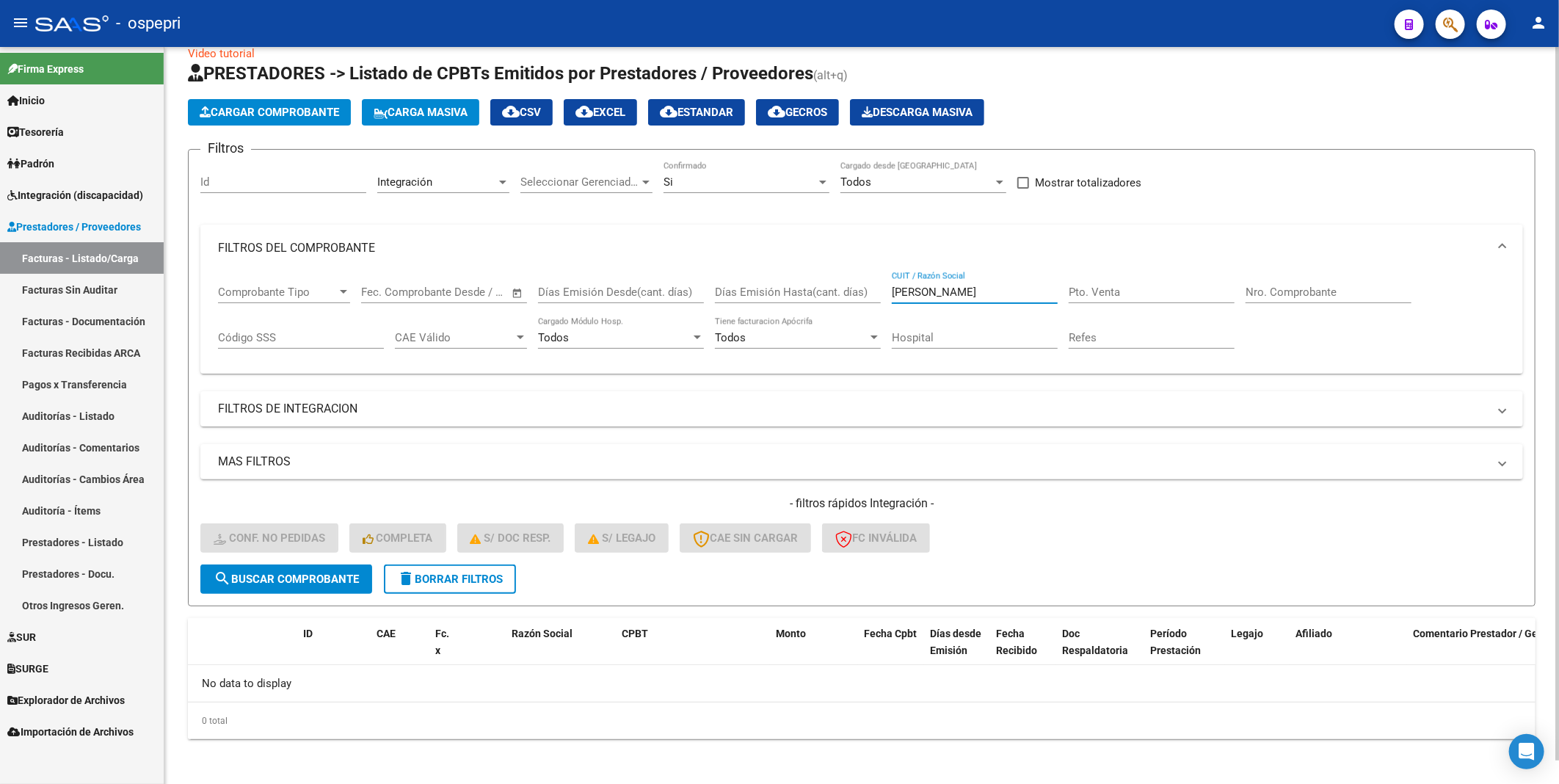
click at [1003, 286] on input "GUTIERREZ VANESA" at bounding box center [975, 293] width 166 height 13
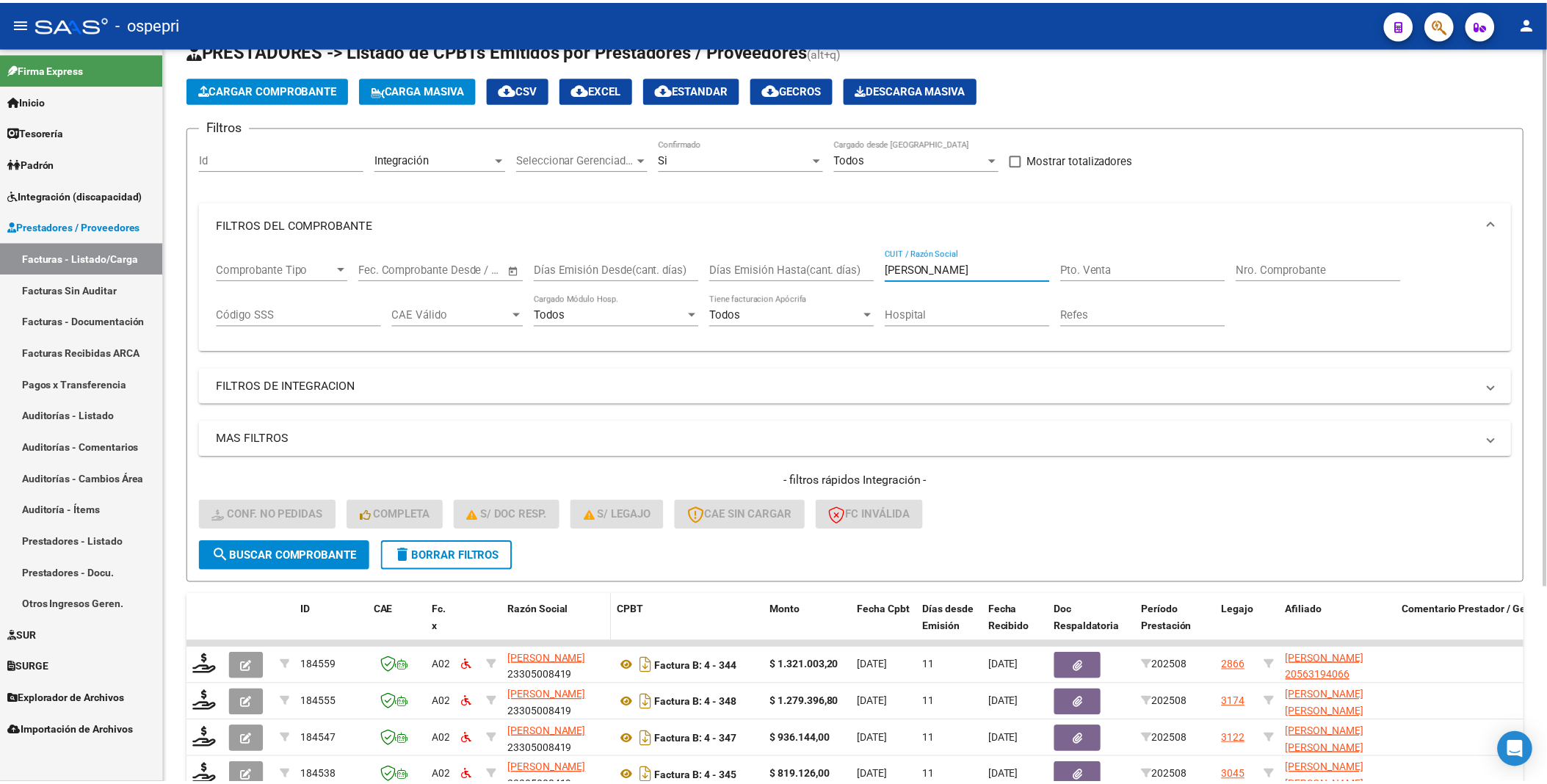
scroll to position [244, 0]
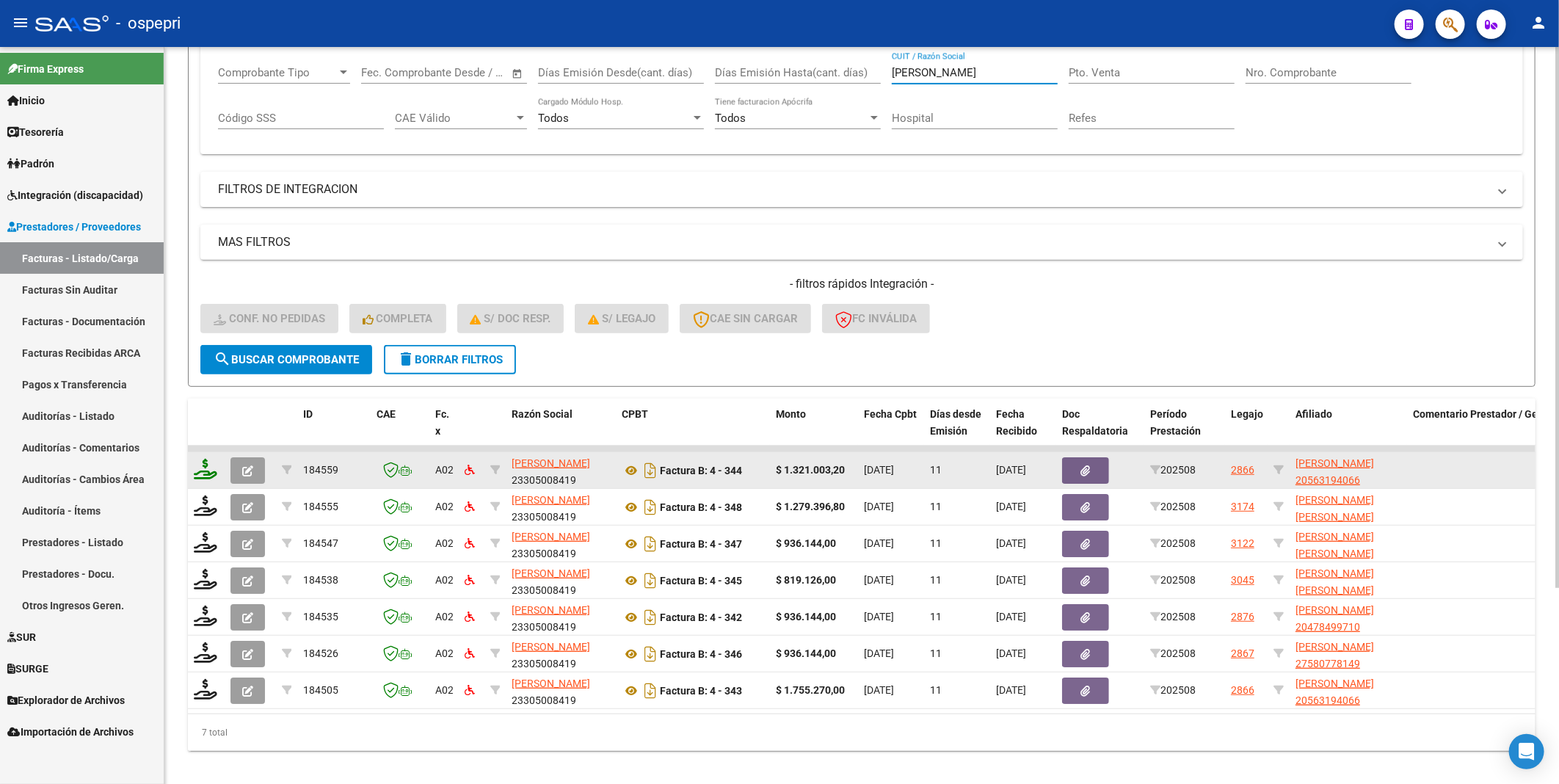
type input "[PERSON_NAME]"
click at [209, 477] on icon at bounding box center [206, 469] width 24 height 21
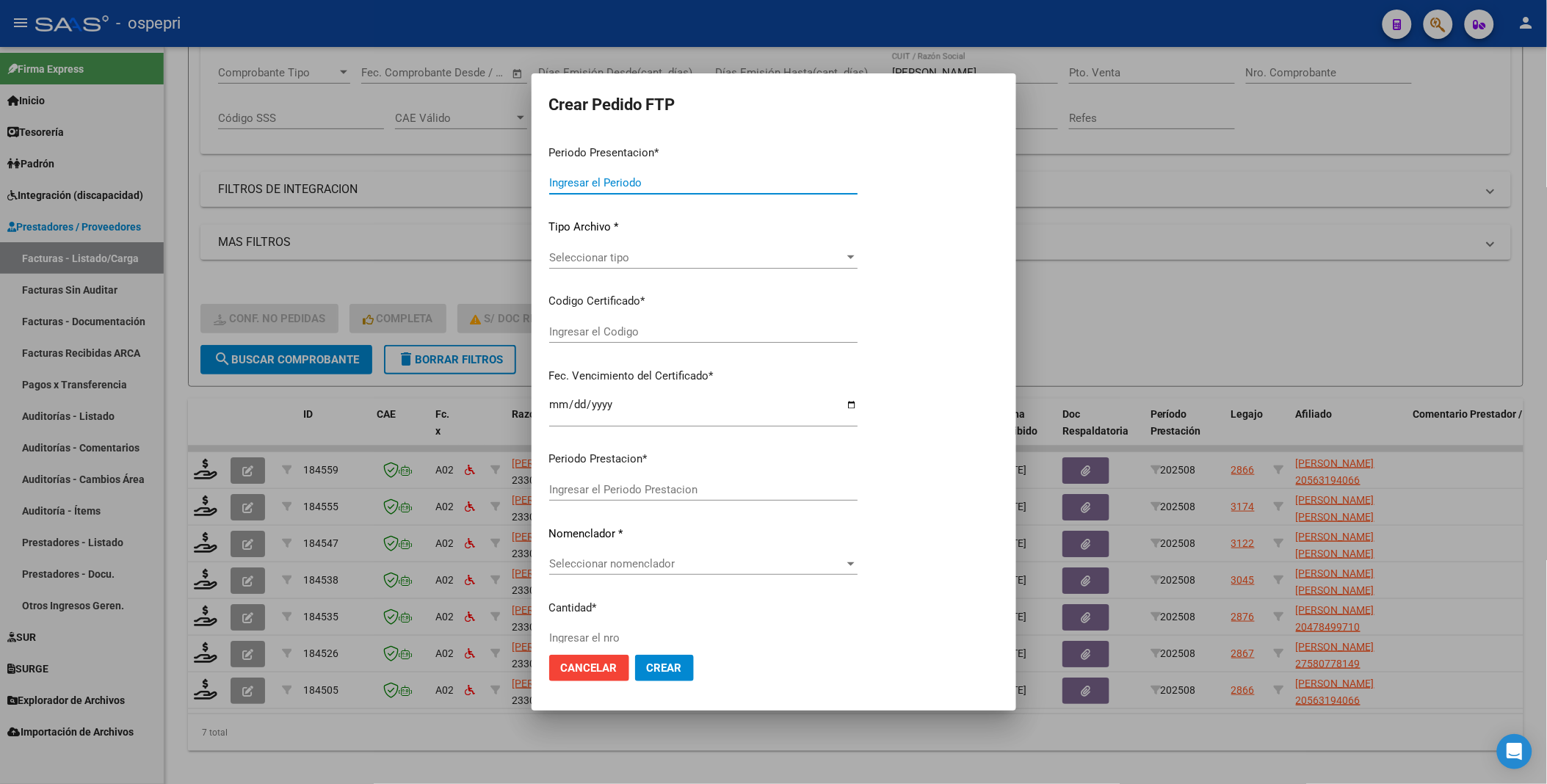
type input "202508"
type input "$ 1.321.003,20"
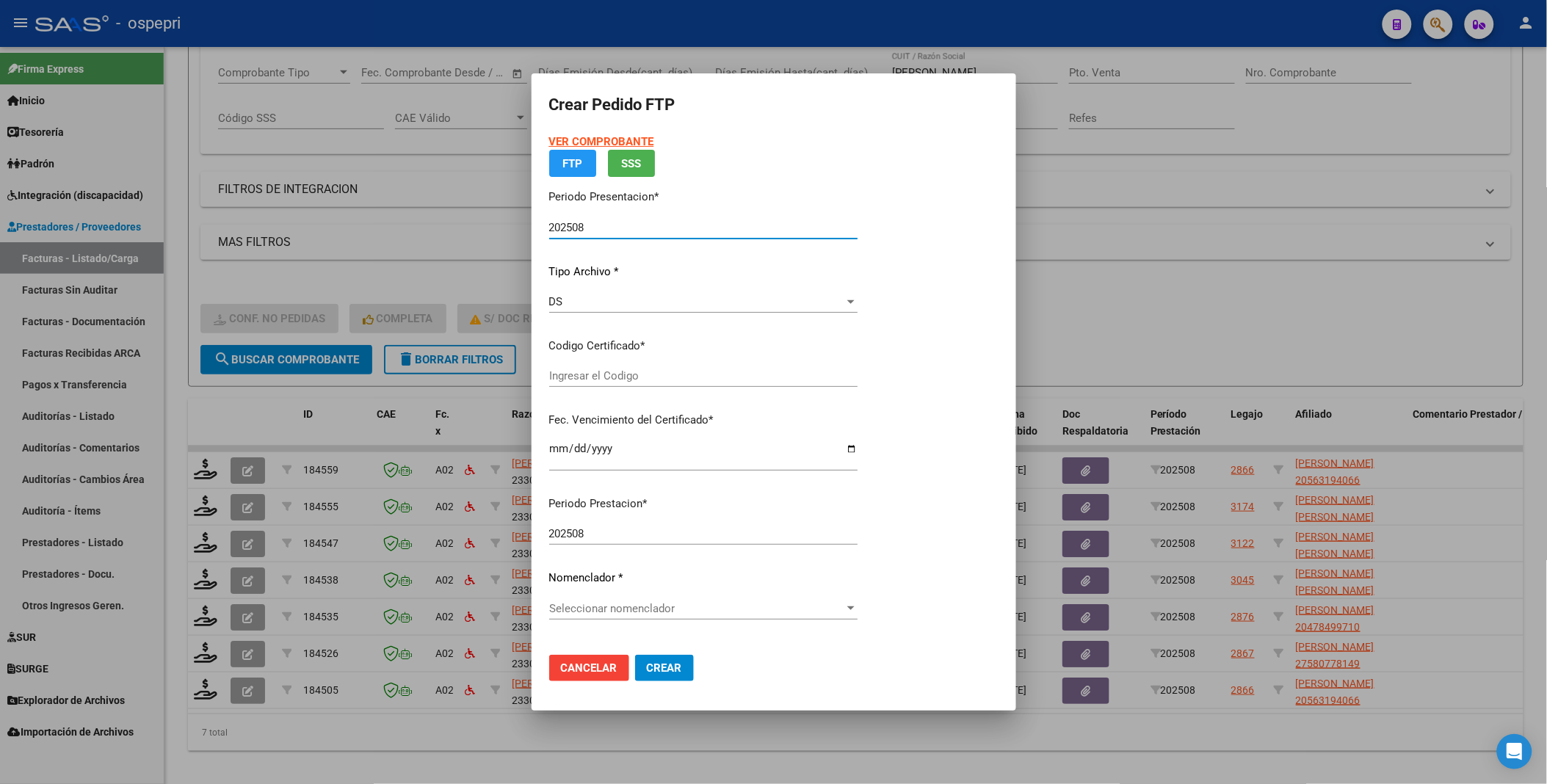
type input "ARG02000563194062018040320230403NQN798"
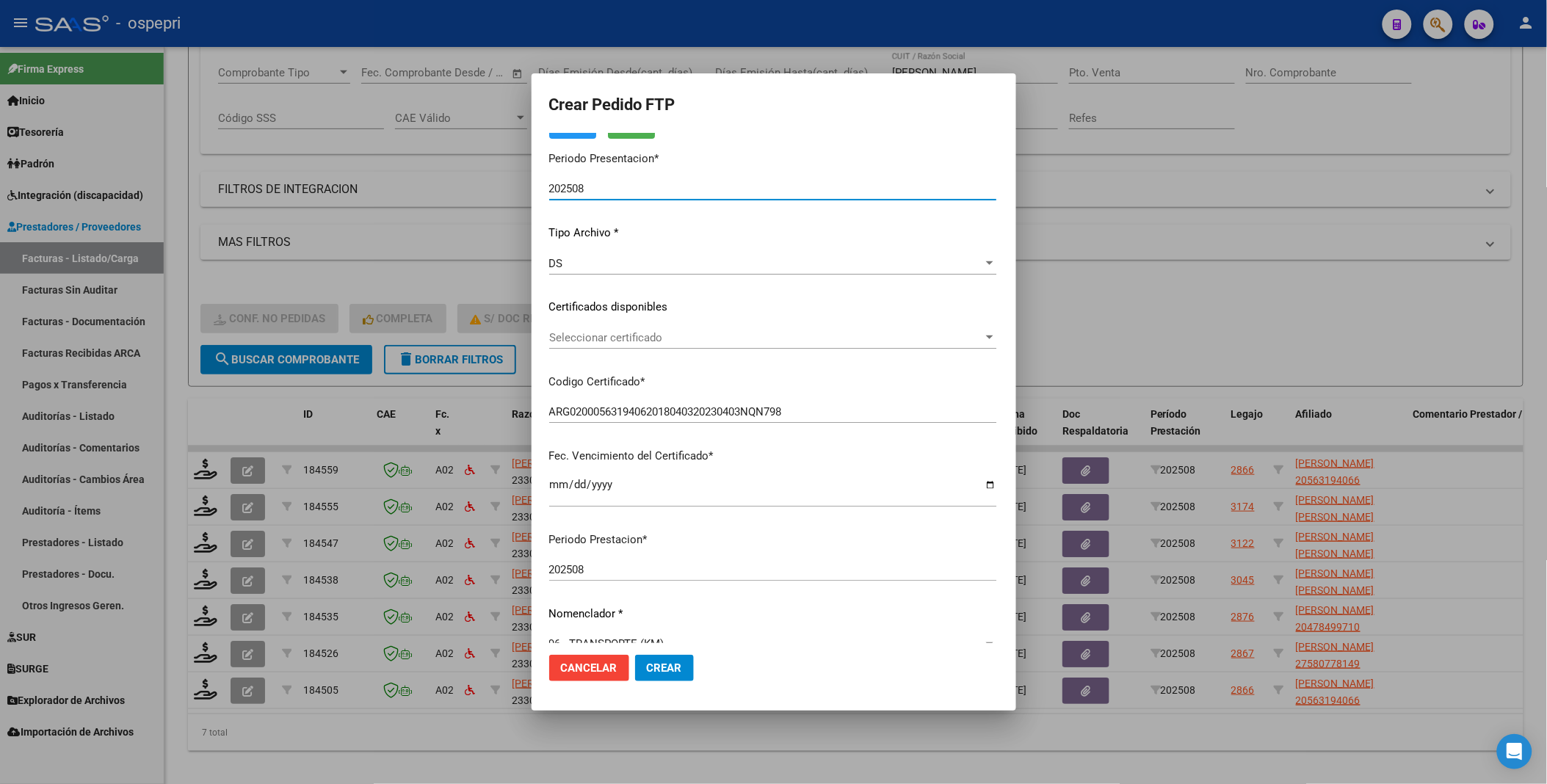
scroll to position [81, 0]
click at [997, 338] on div at bounding box center [990, 333] width 13 height 11
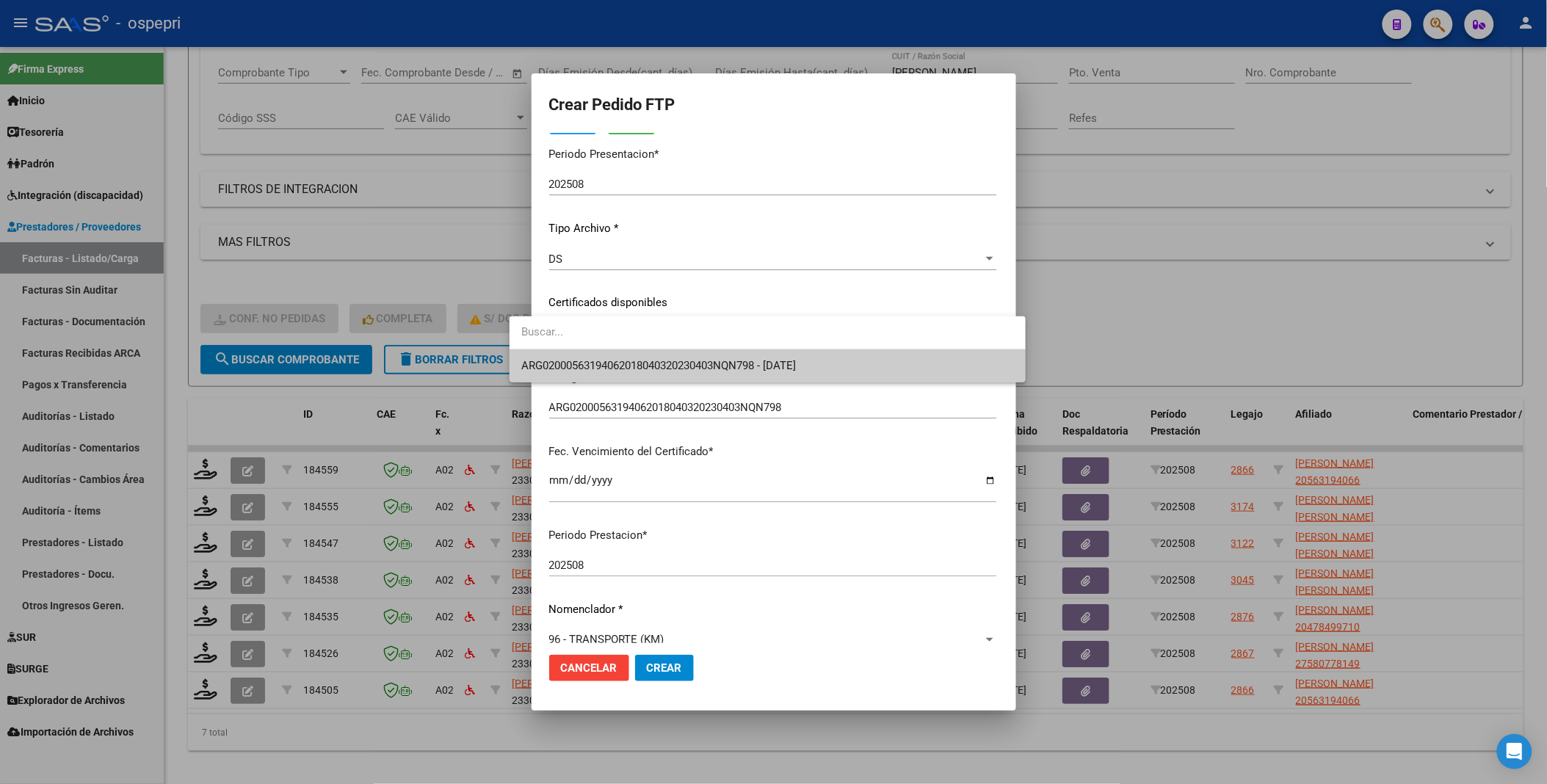
click at [926, 365] on span "ARG02000563194062018040320230403NQN798 - 2028-09-01" at bounding box center [767, 365] width 493 height 33
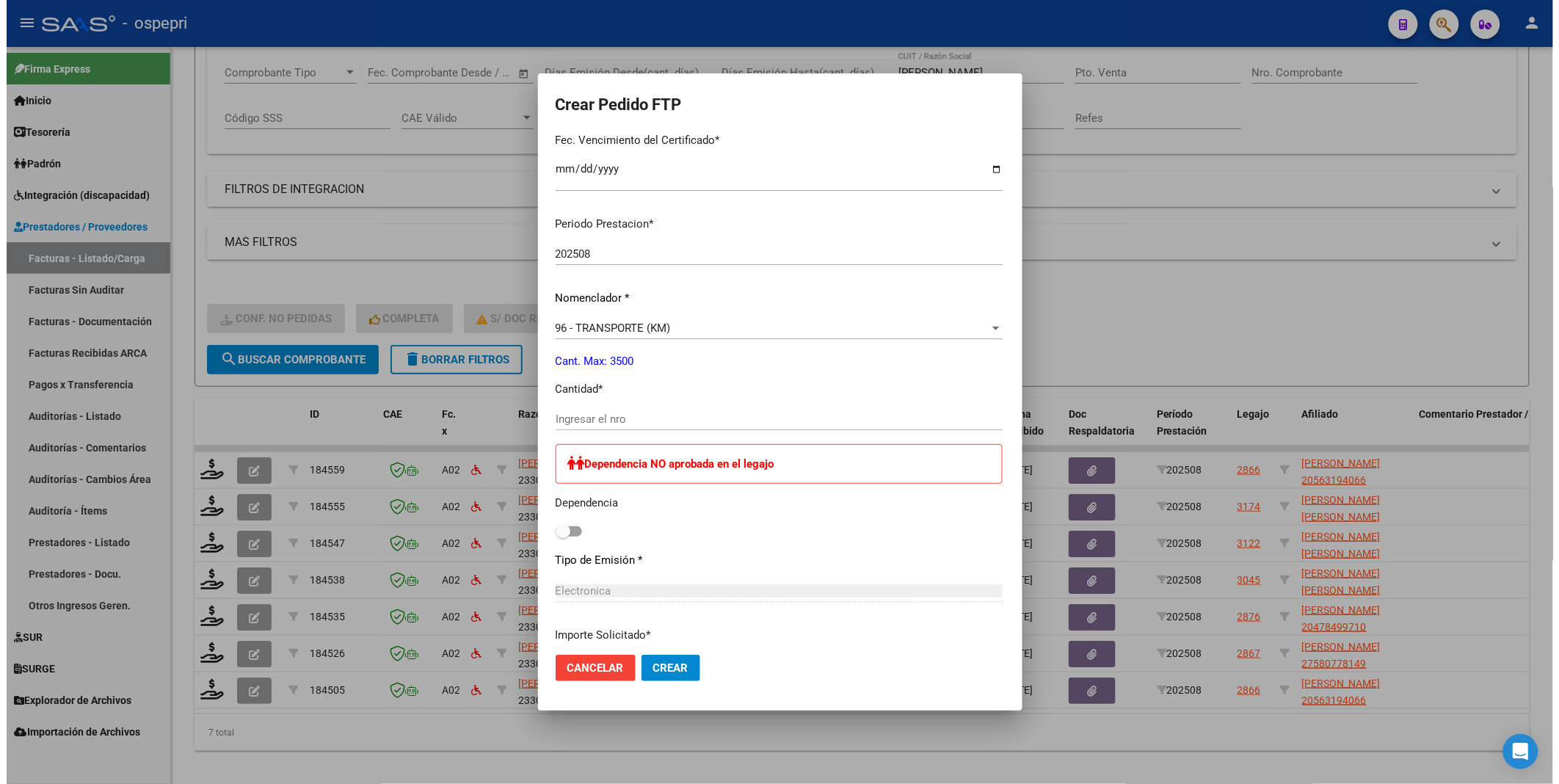
scroll to position [407, 0]
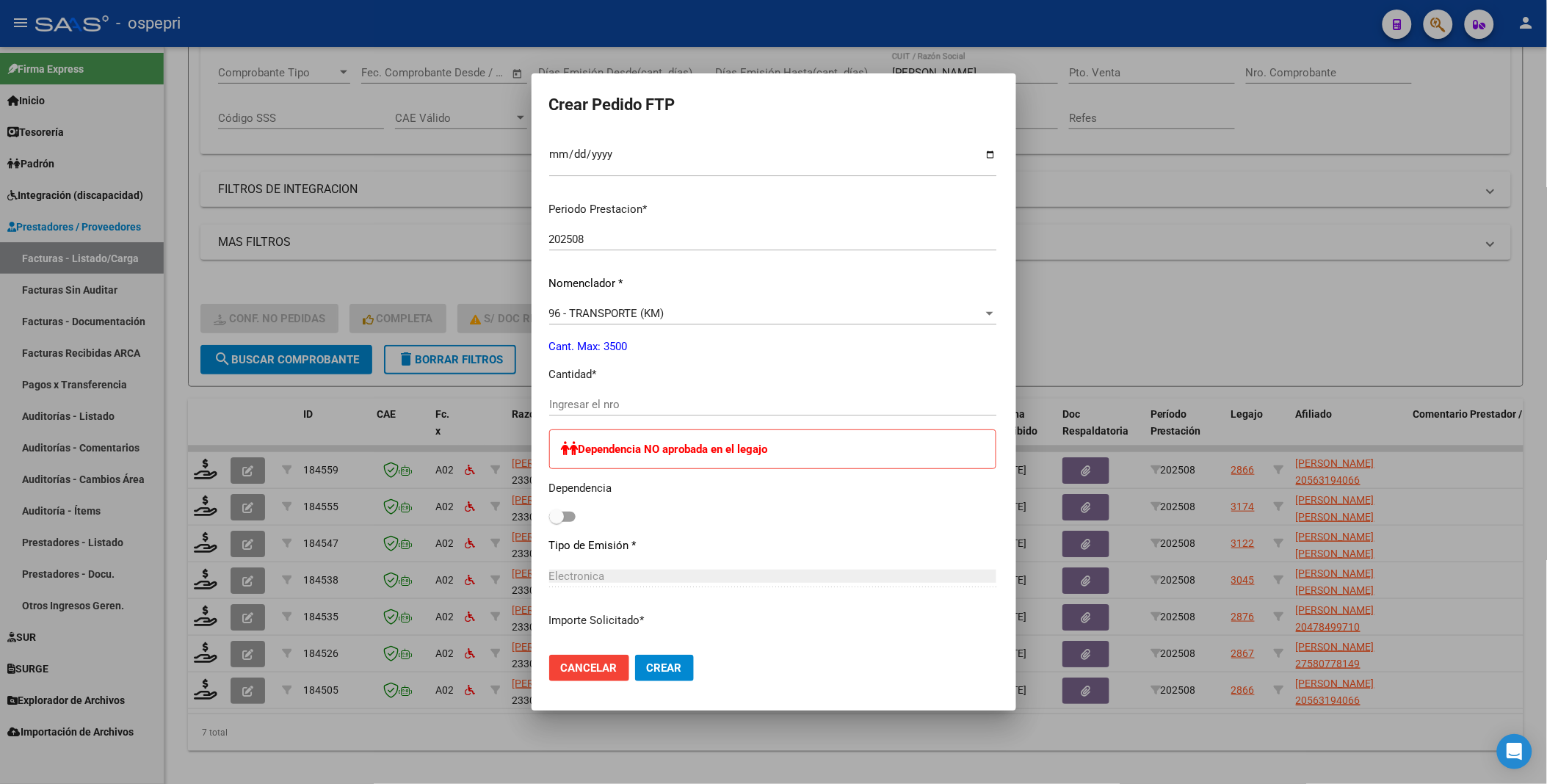
click at [585, 401] on input "Ingresar el nro" at bounding box center [773, 404] width 447 height 13
click at [636, 654] on button "Crear" at bounding box center [665, 668] width 59 height 27
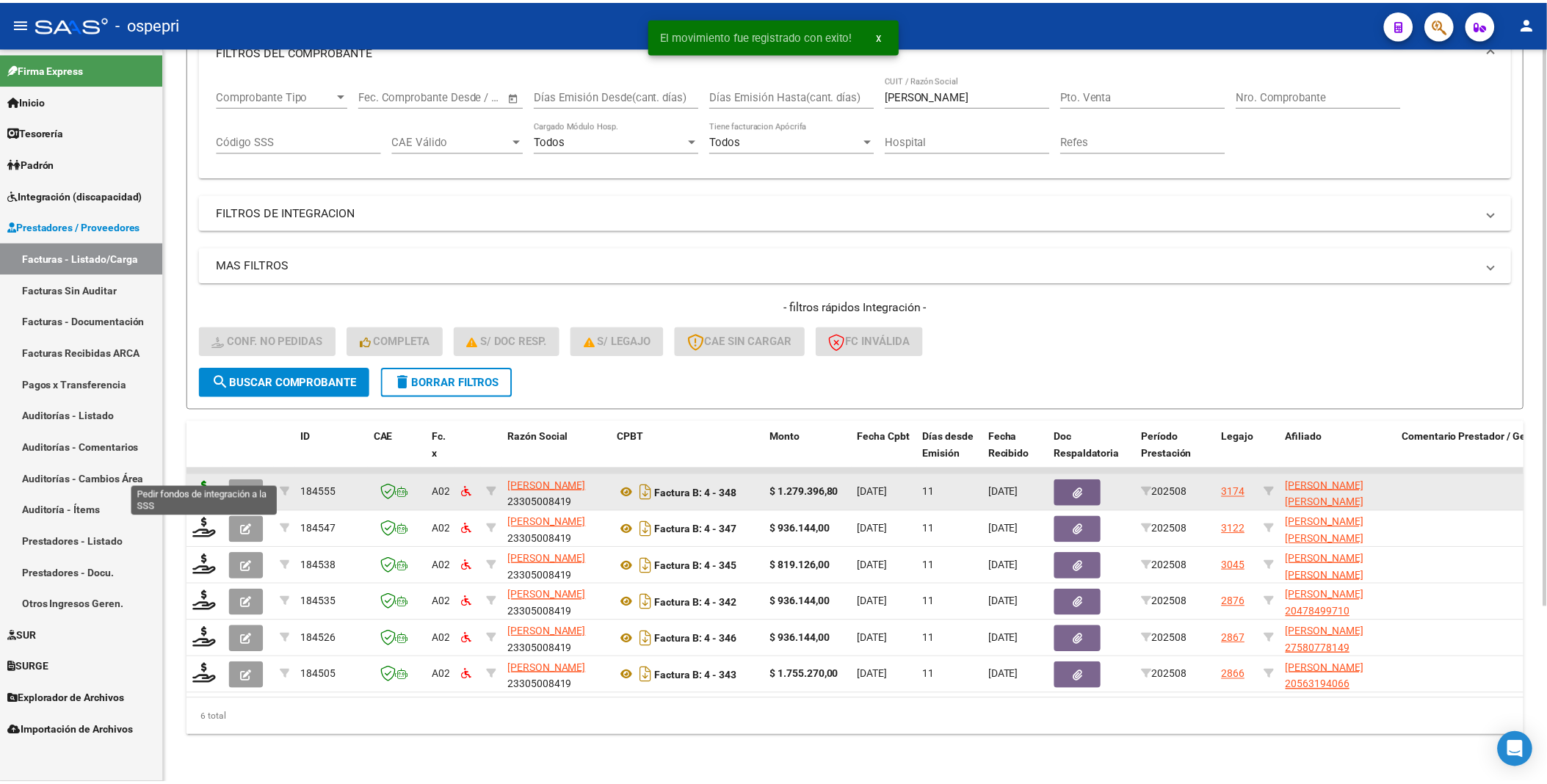
scroll to position [232, 0]
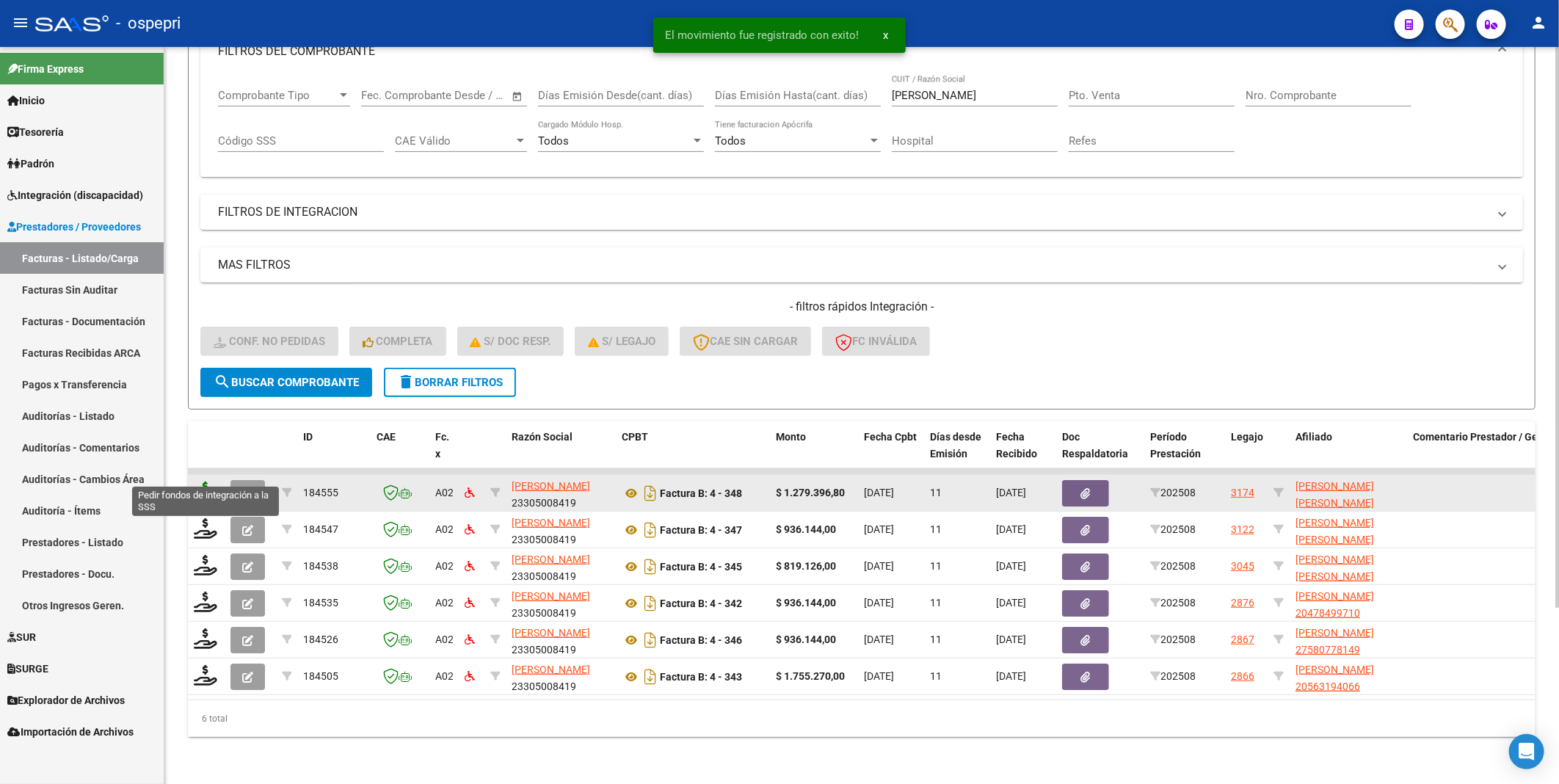
click at [204, 482] on icon at bounding box center [206, 492] width 24 height 21
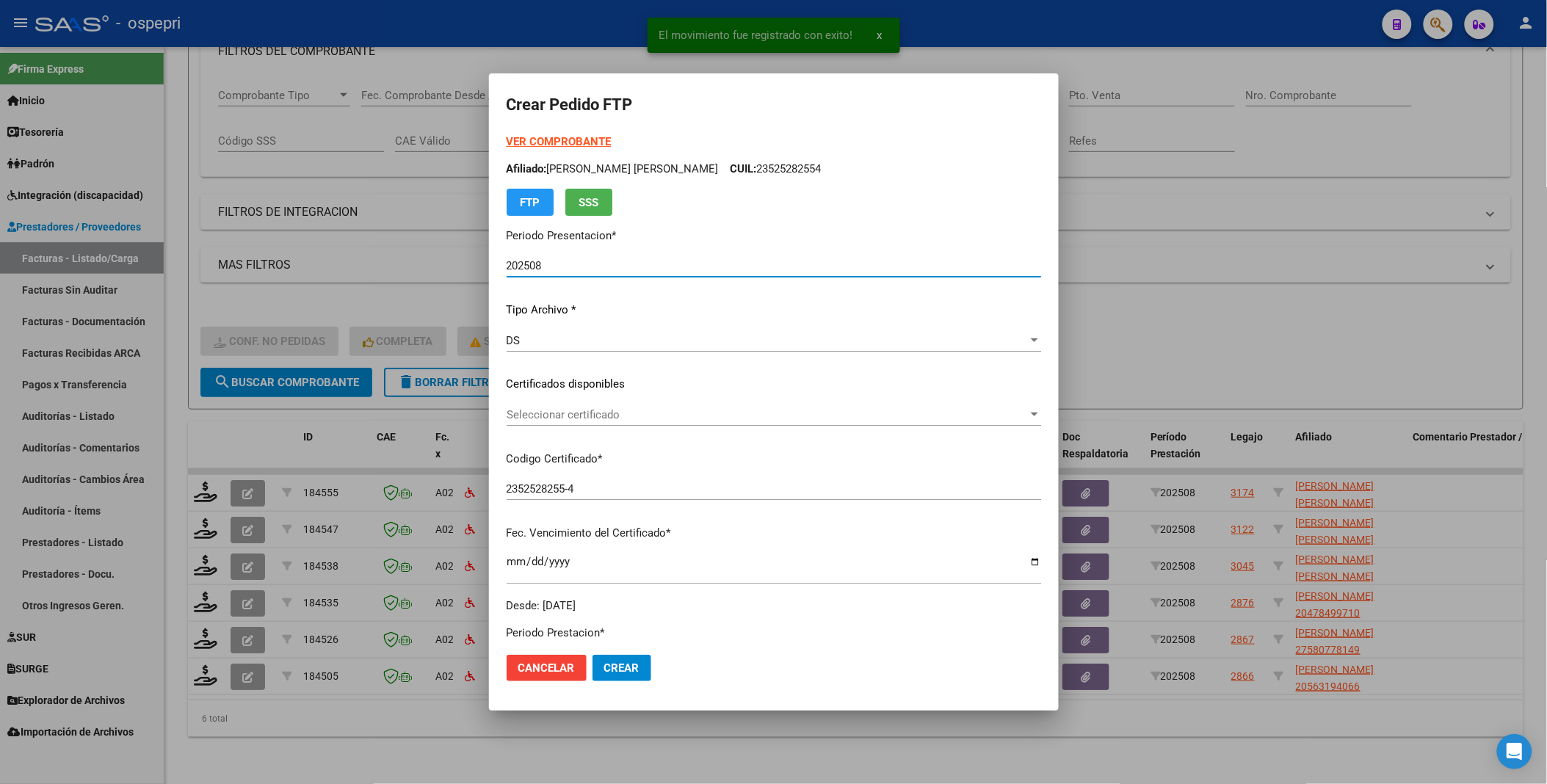
click at [1001, 420] on div "Seleccionar certificado" at bounding box center [774, 415] width 534 height 13
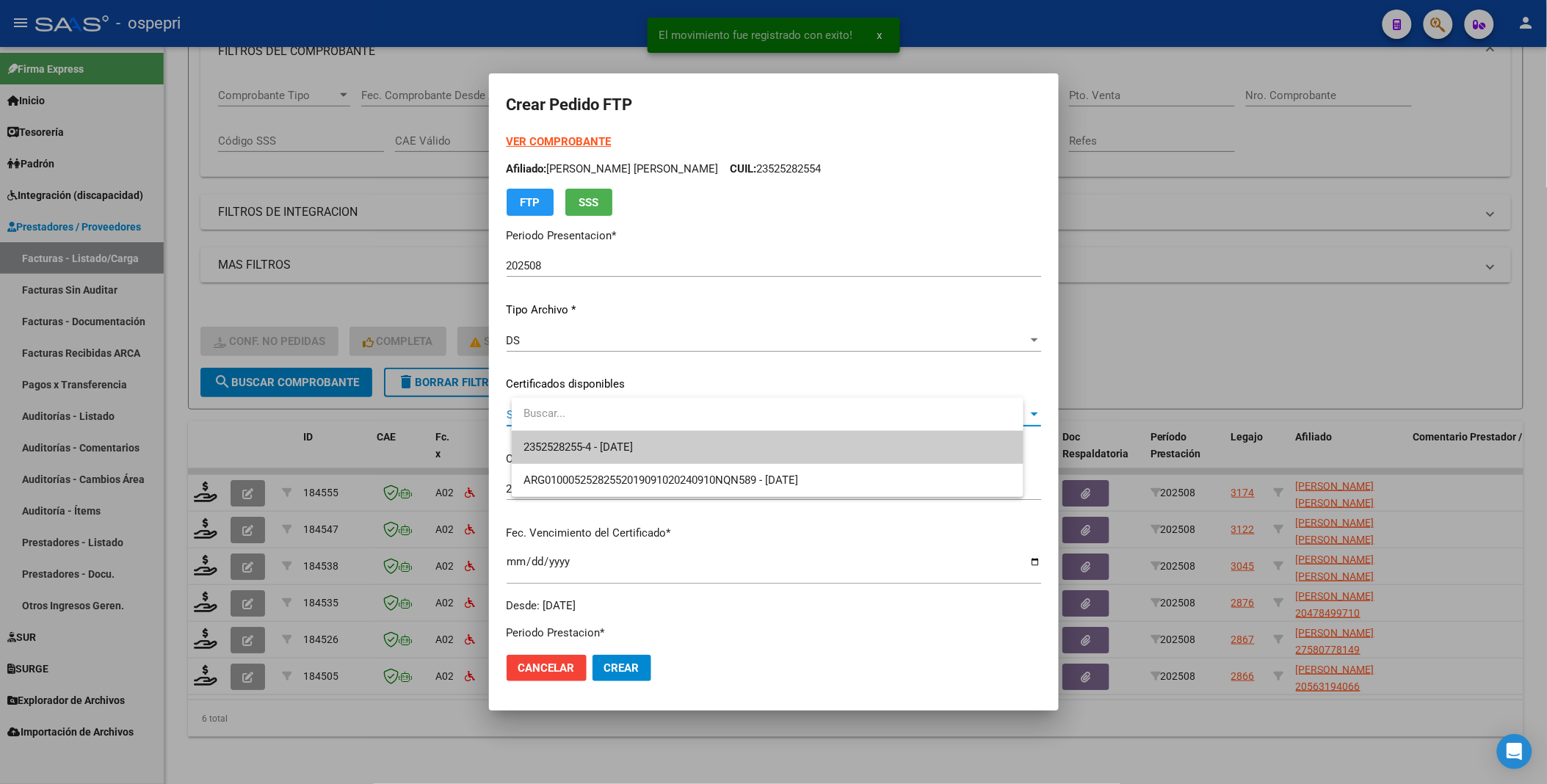
click at [948, 450] on span "2352528255-4 - 2025-09-10" at bounding box center [767, 447] width 488 height 33
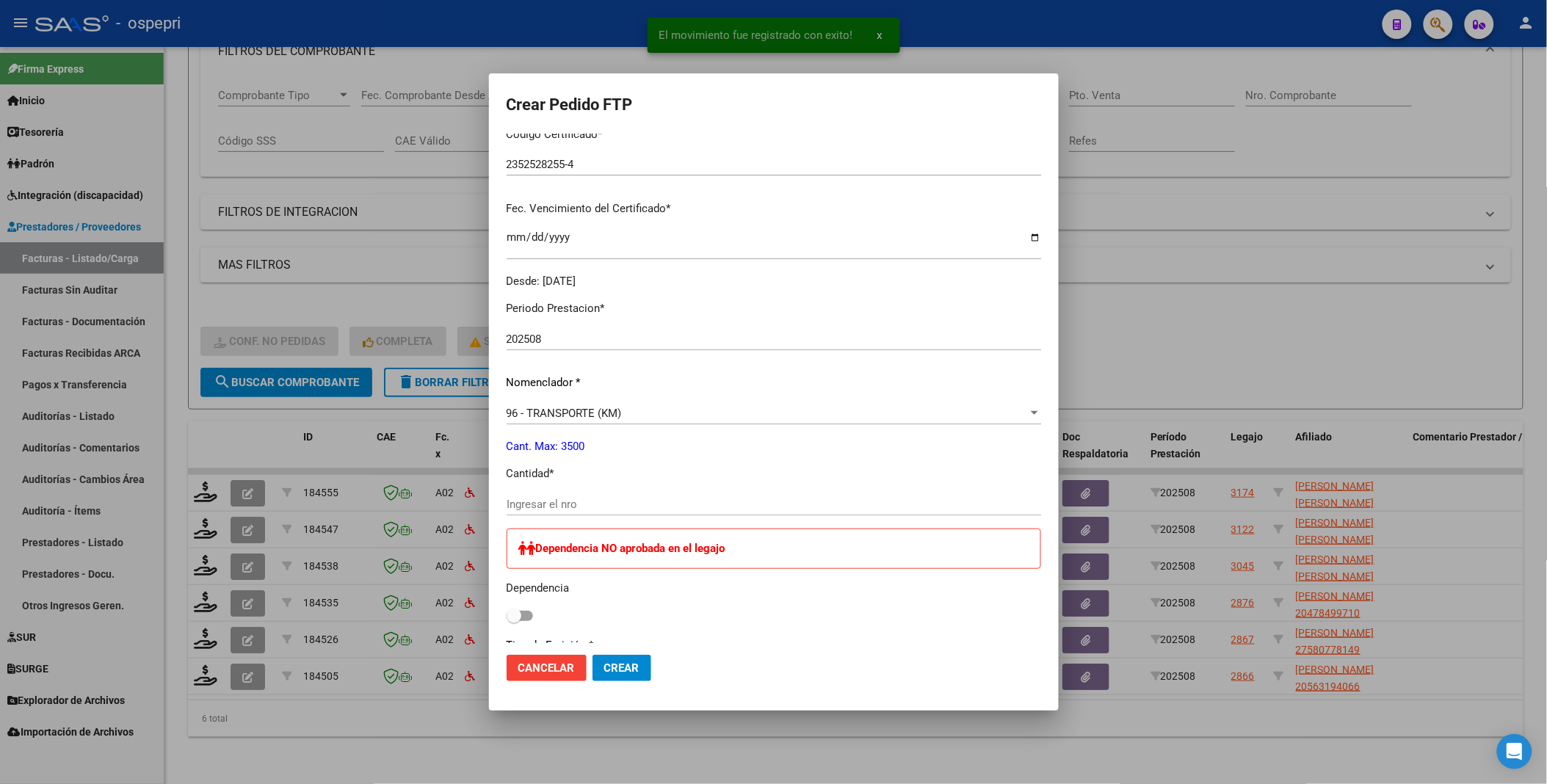
scroll to position [326, 0]
click at [652, 500] on input "Ingresar el nro" at bounding box center [774, 503] width 534 height 13
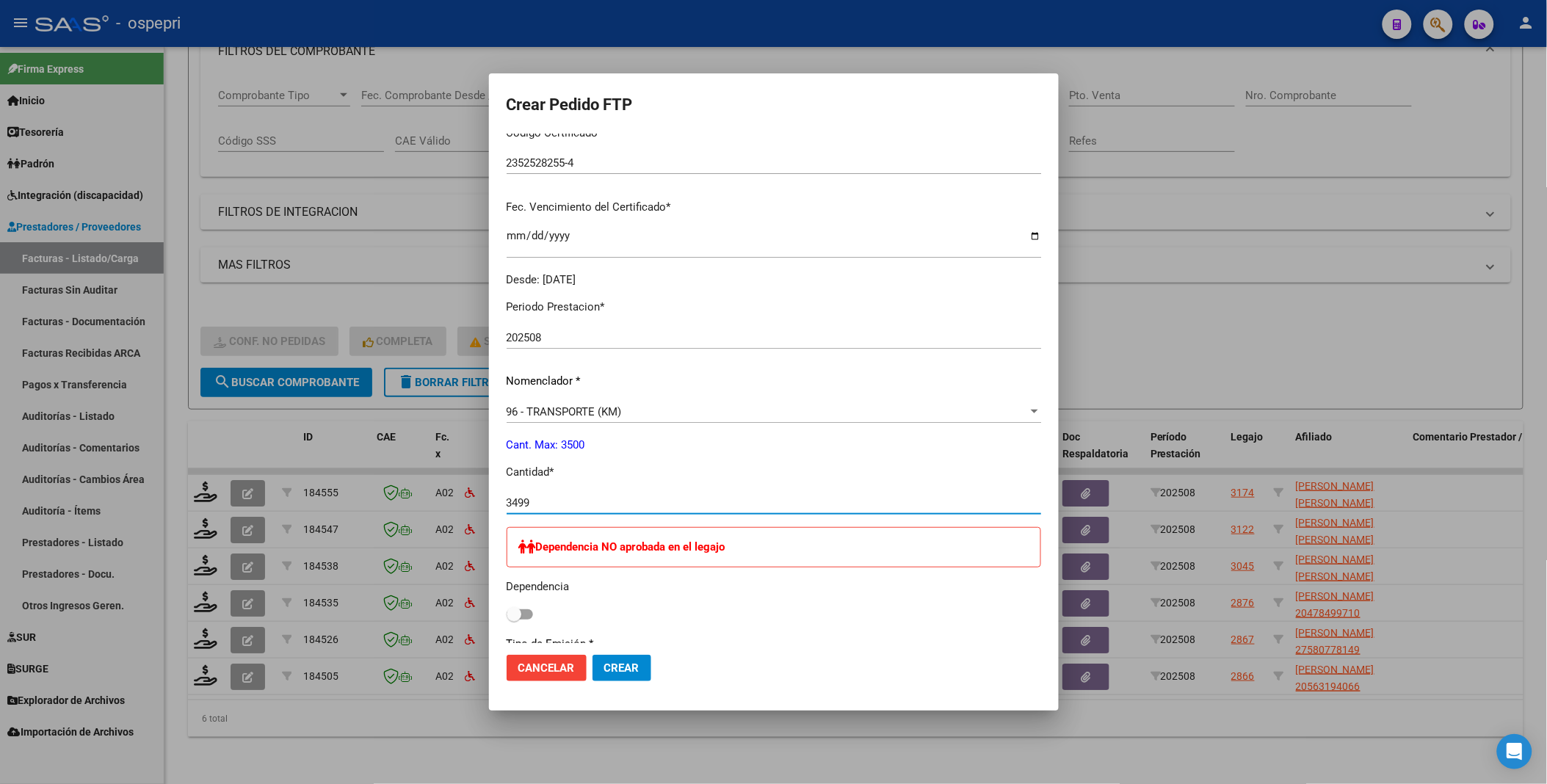
click at [593, 654] on button "Crear" at bounding box center [622, 668] width 59 height 27
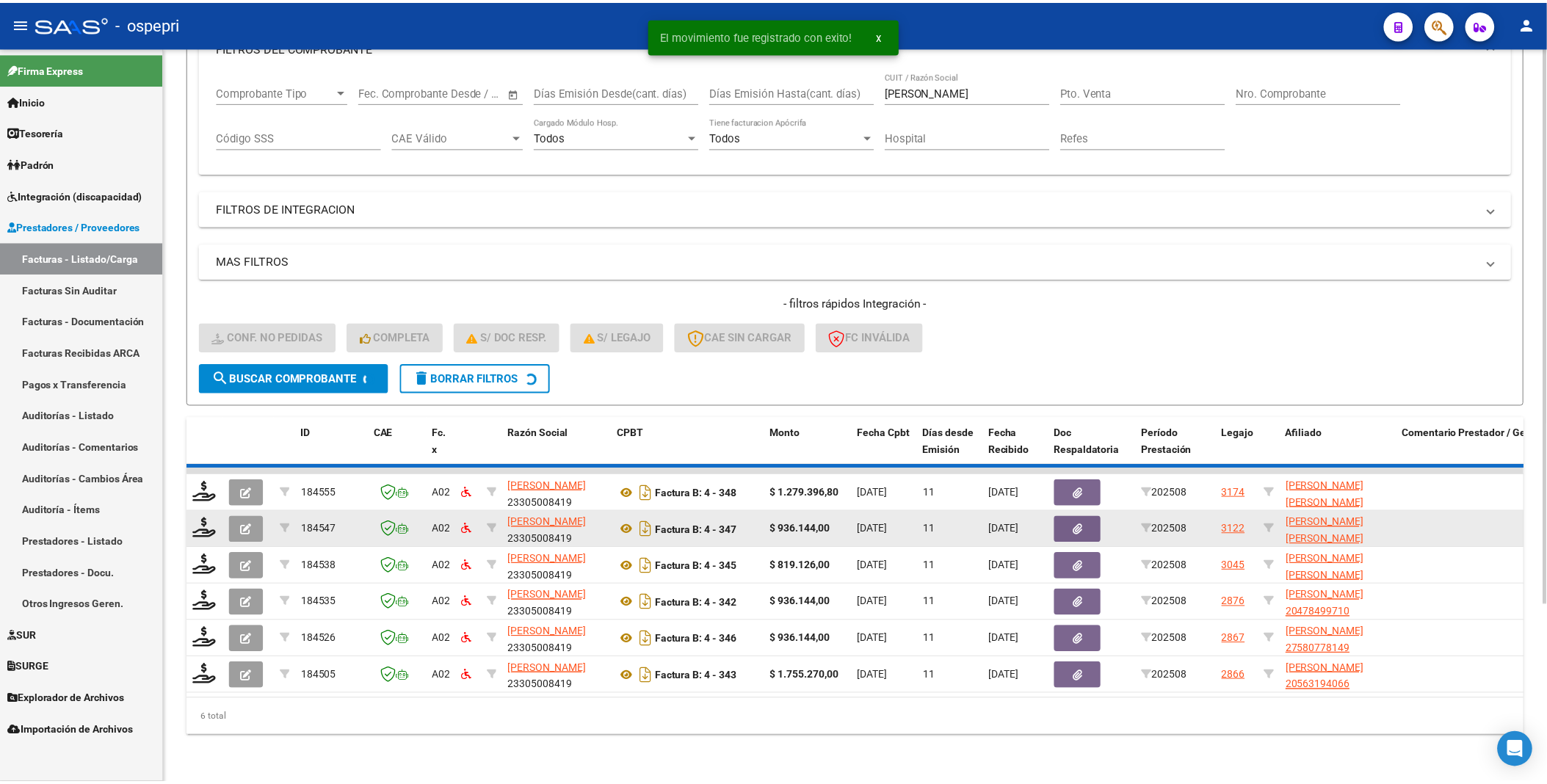
scroll to position [195, 0]
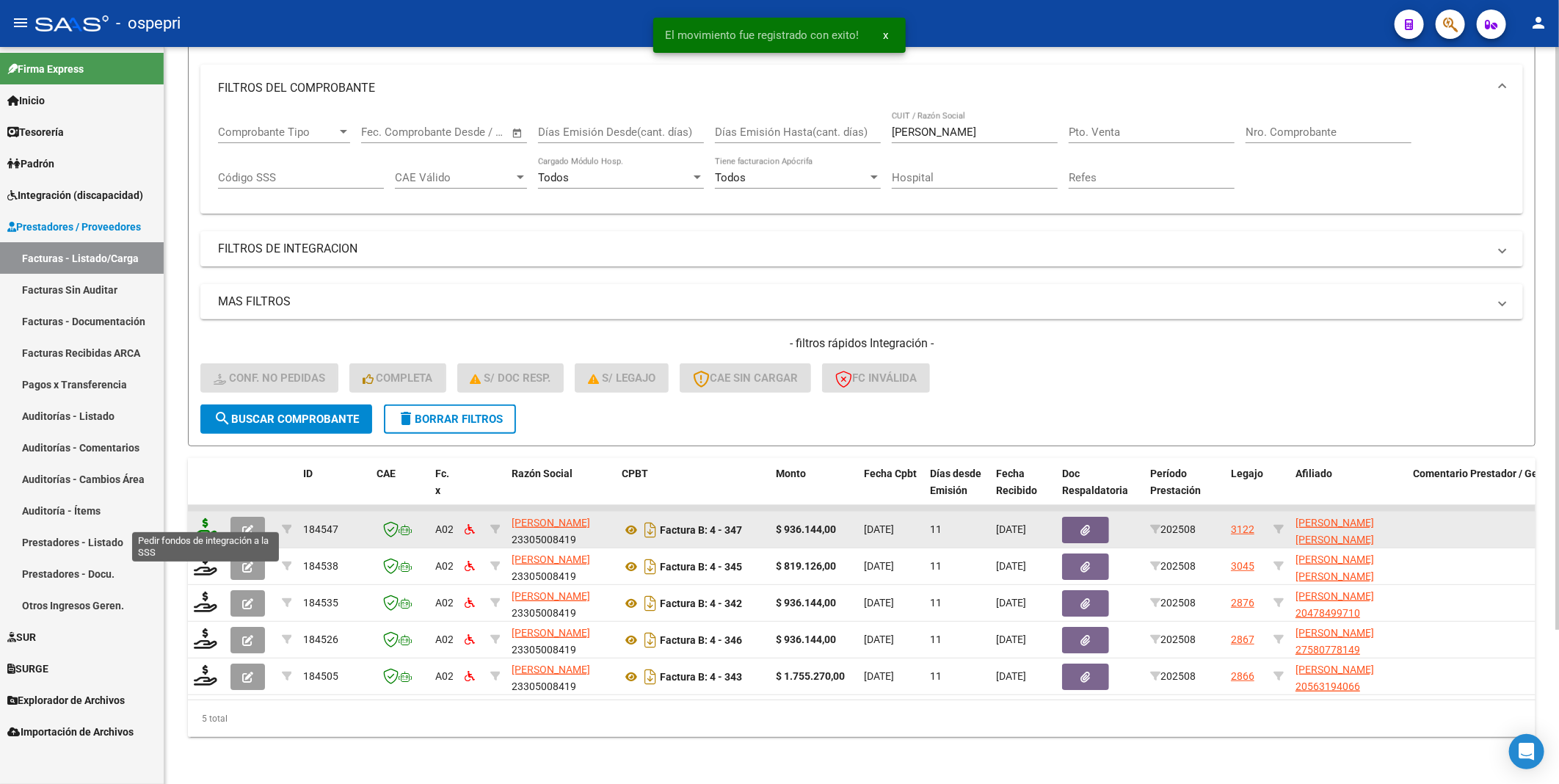
click at [201, 524] on icon at bounding box center [206, 528] width 24 height 21
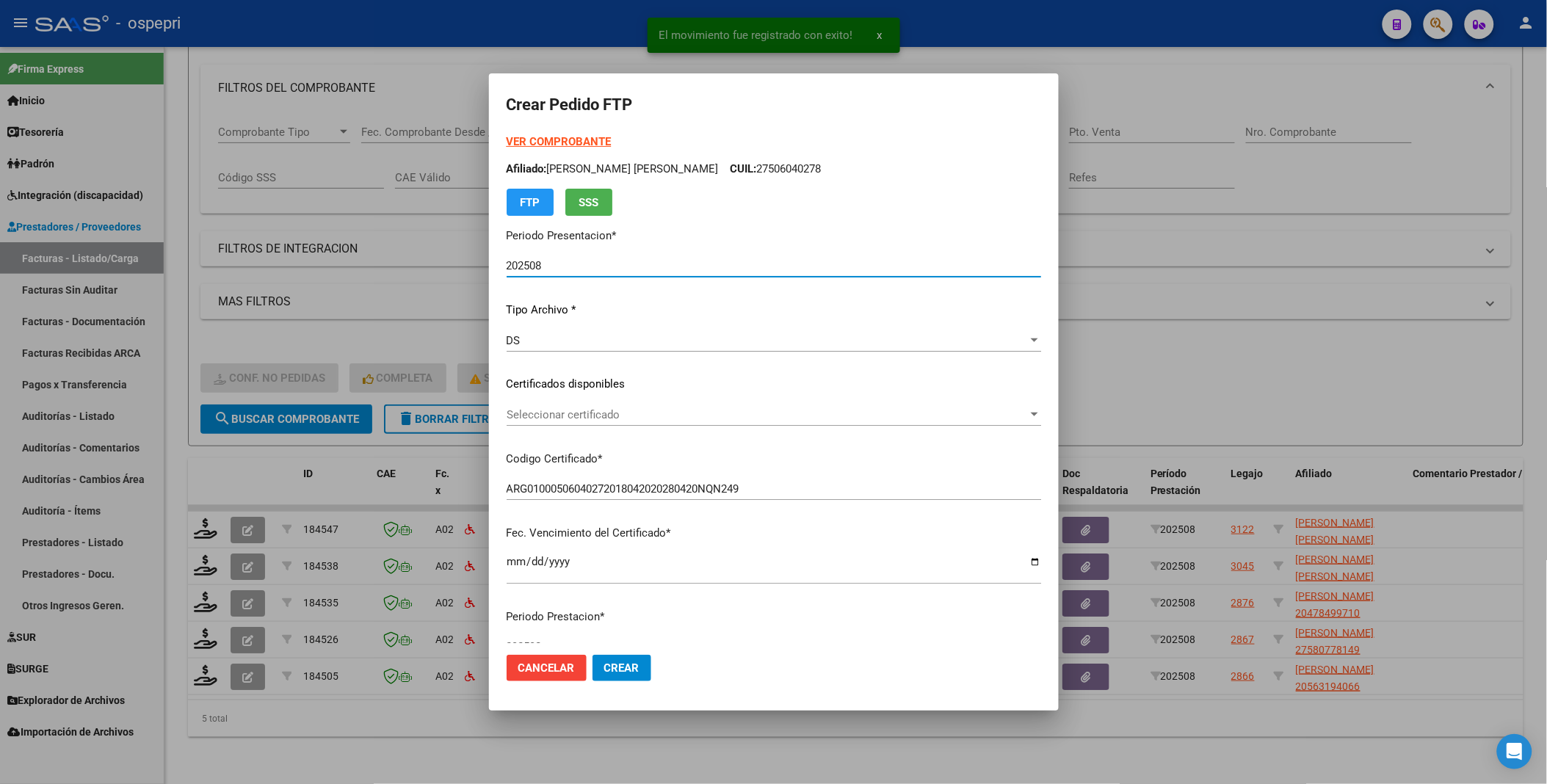
click at [1031, 414] on div at bounding box center [1034, 415] width 8 height 4
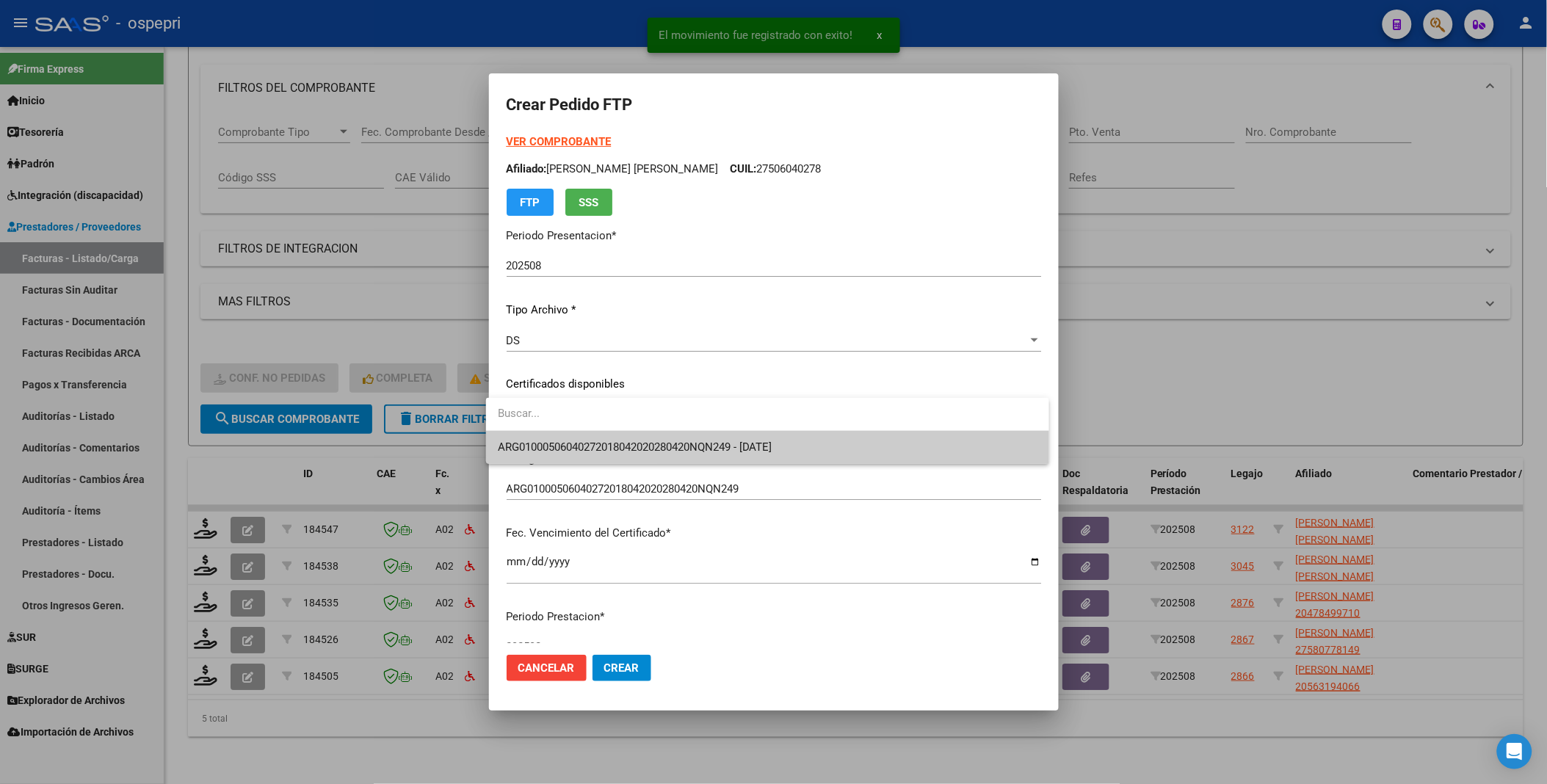
click at [965, 453] on span "ARG01000506040272018042020280420NQN249 - 2028-04-20" at bounding box center [768, 447] width 540 height 33
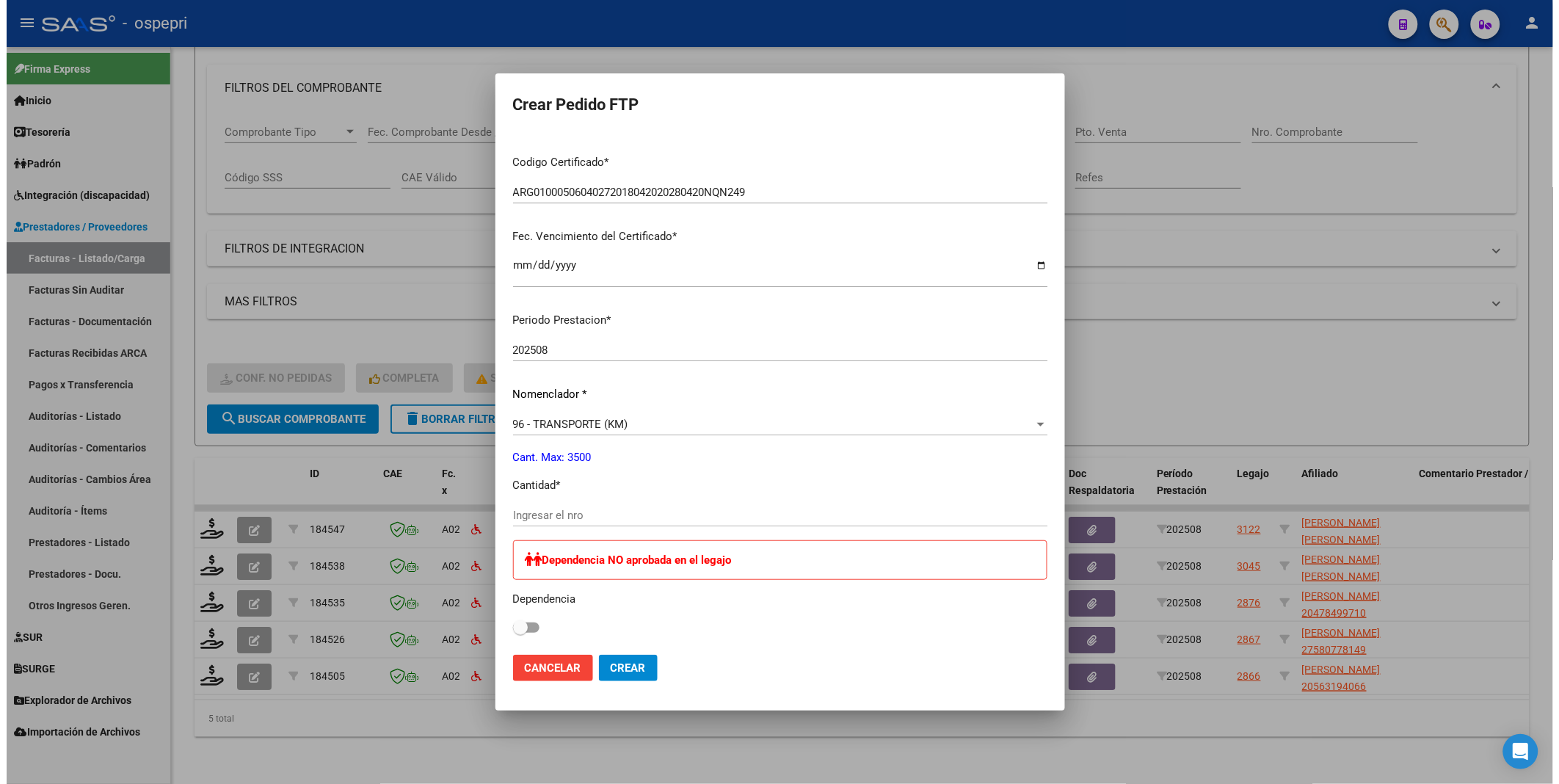
scroll to position [326, 0]
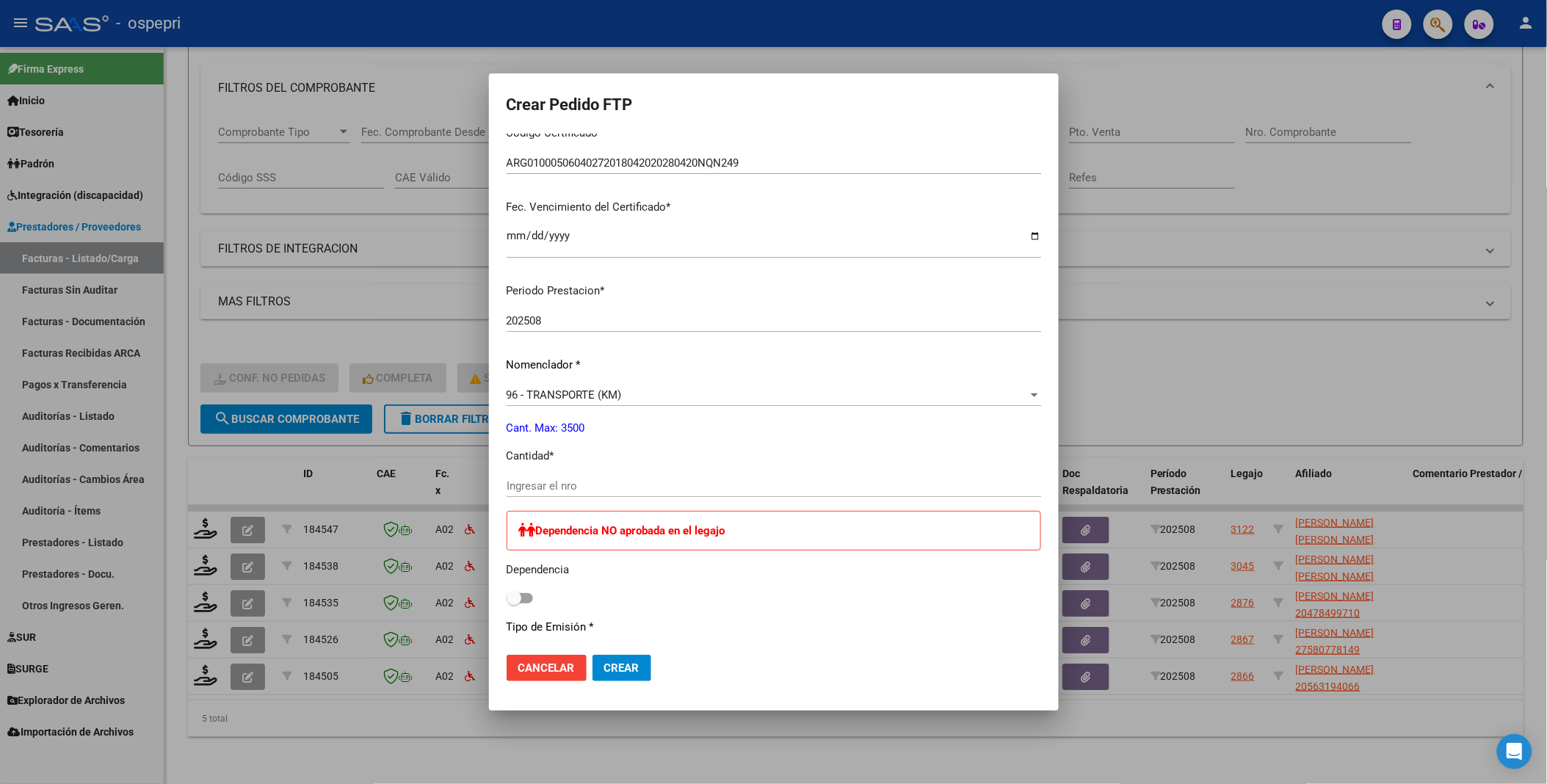
click at [613, 491] on input "Ingresar el nro" at bounding box center [774, 486] width 534 height 13
click at [593, 654] on button "Crear" at bounding box center [622, 668] width 59 height 27
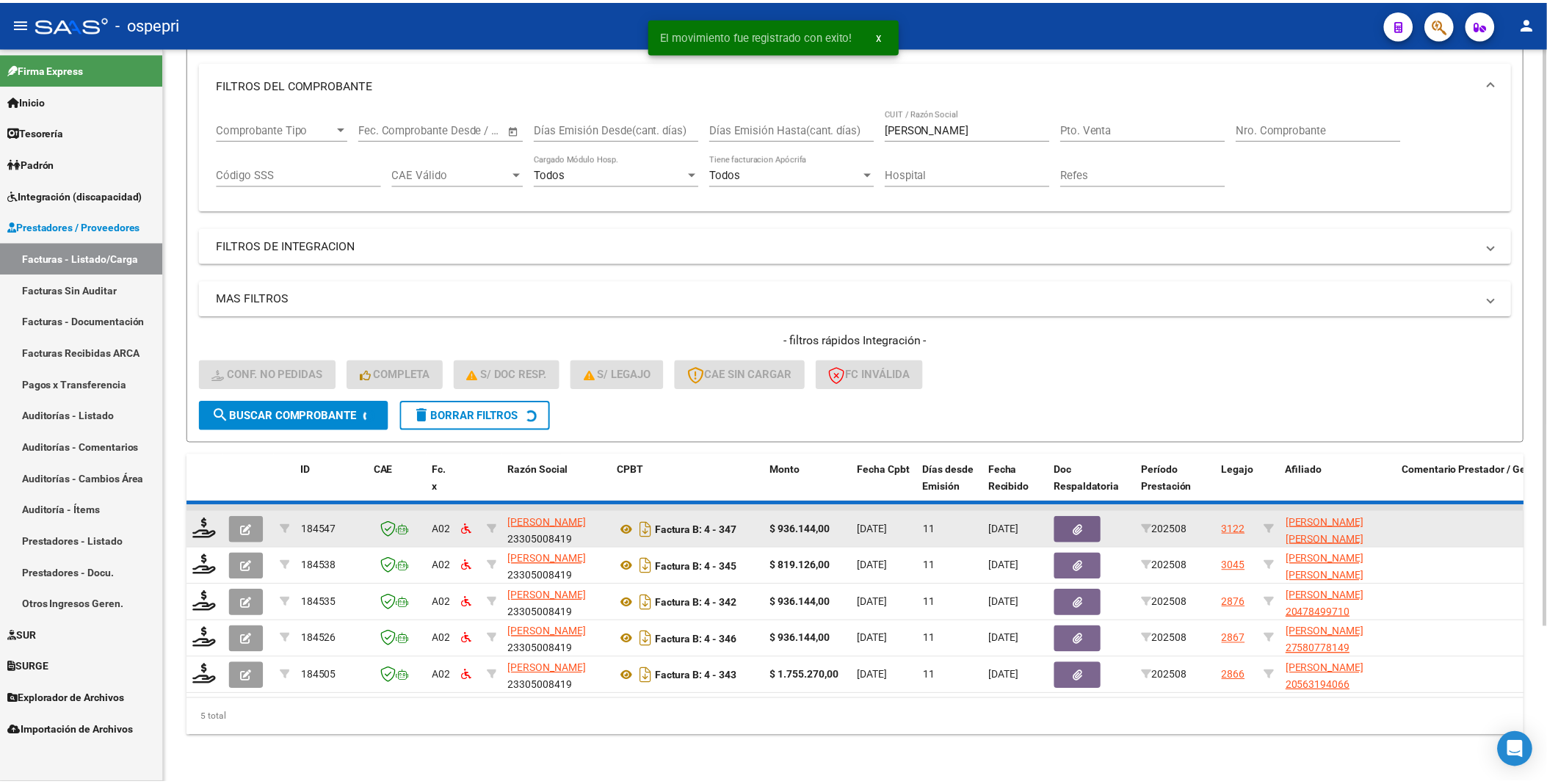
scroll to position [158, 0]
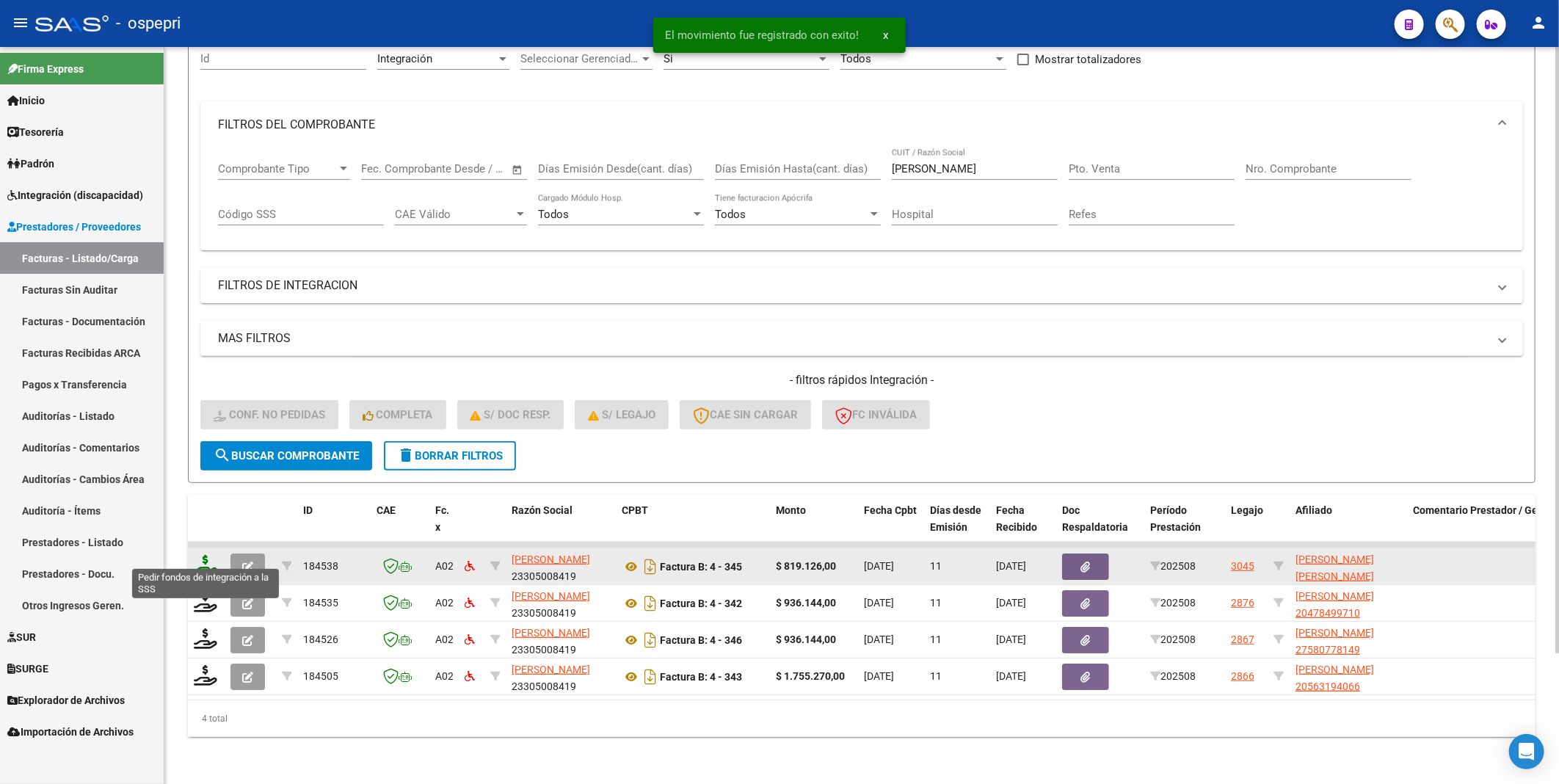
click at [211, 560] on icon at bounding box center [206, 565] width 24 height 21
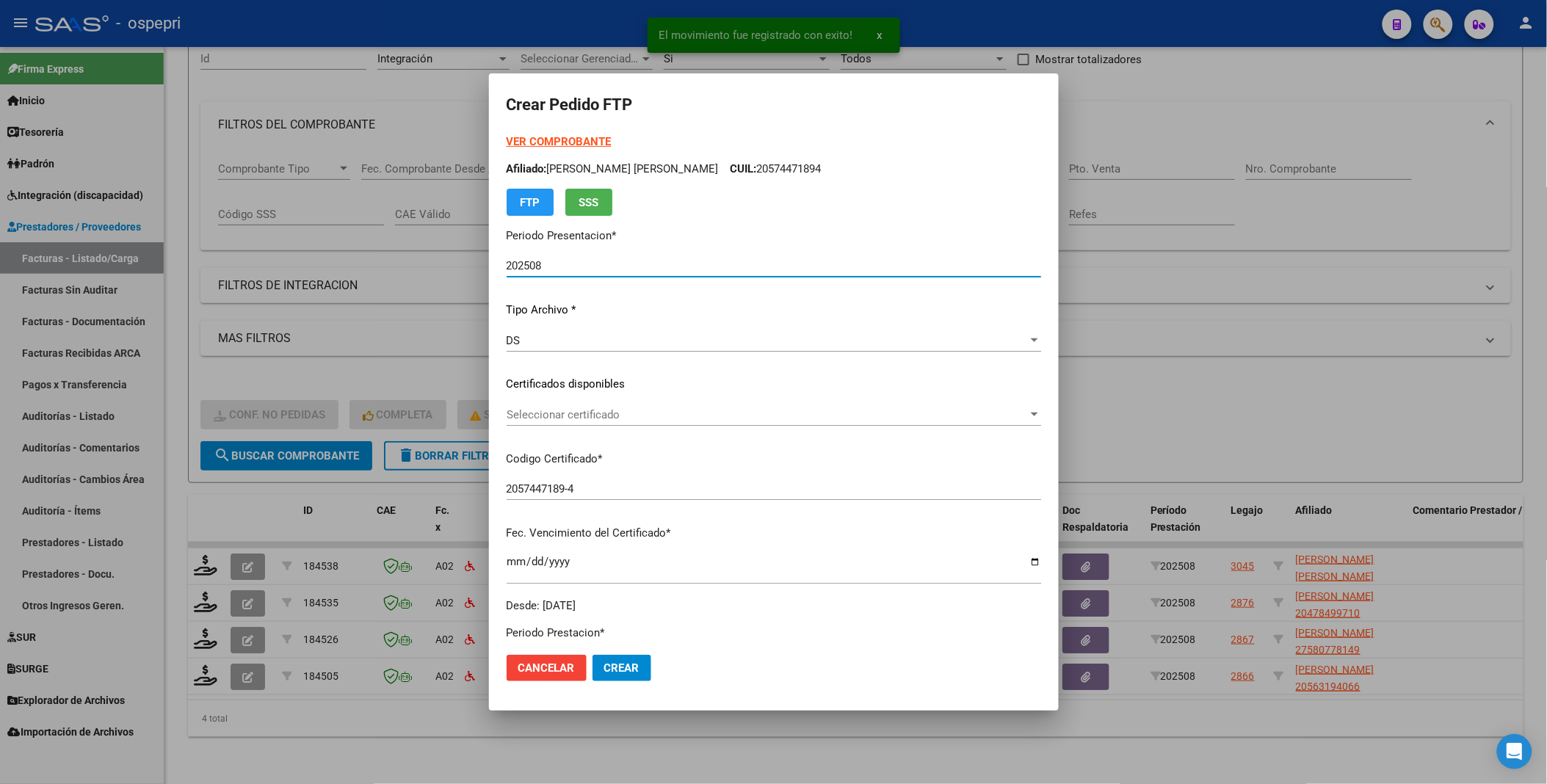
click at [1031, 413] on div at bounding box center [1034, 415] width 8 height 4
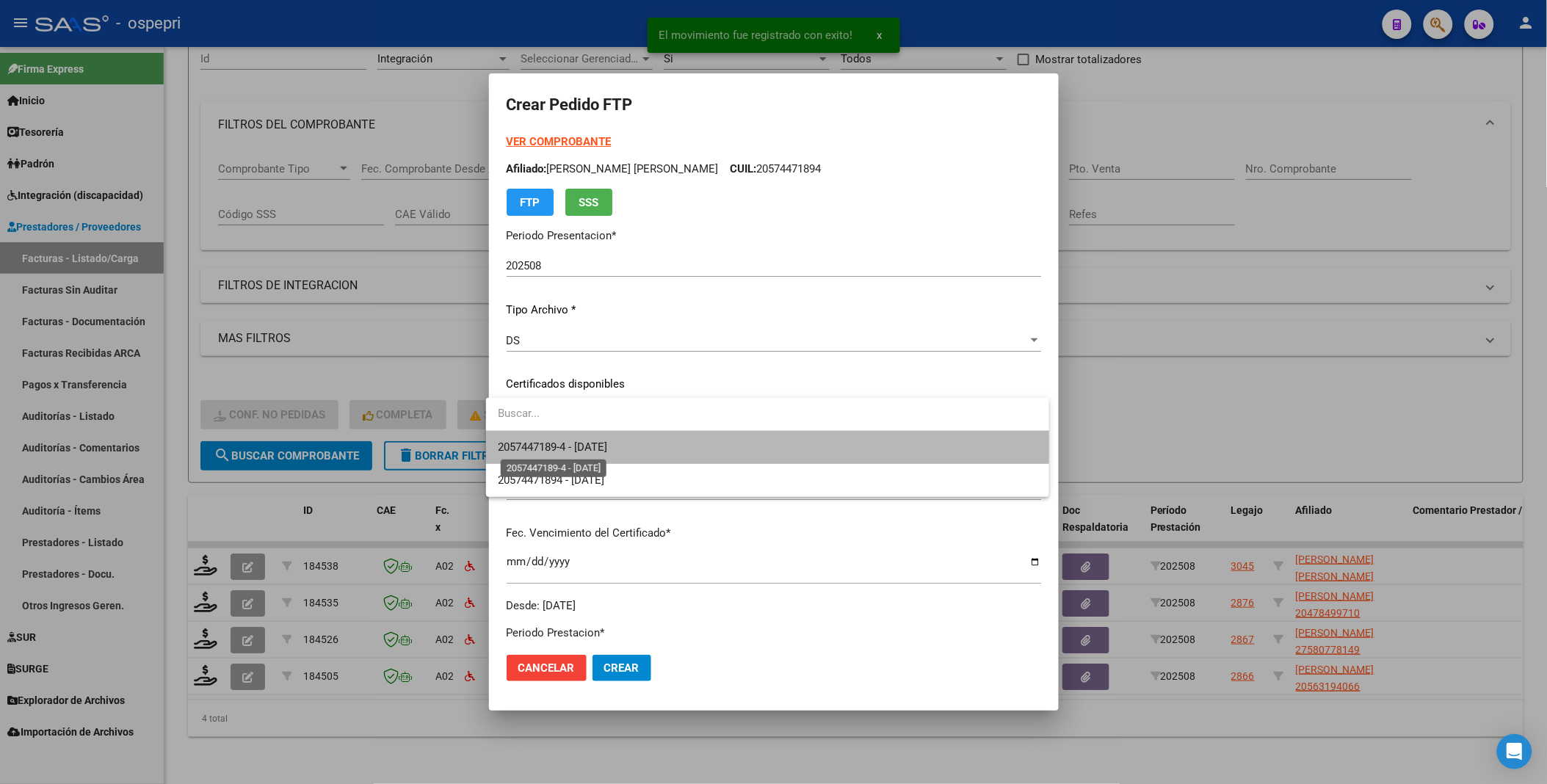
click at [607, 442] on span "2057447189-4 - 2030-05-25" at bounding box center [552, 447] width 109 height 13
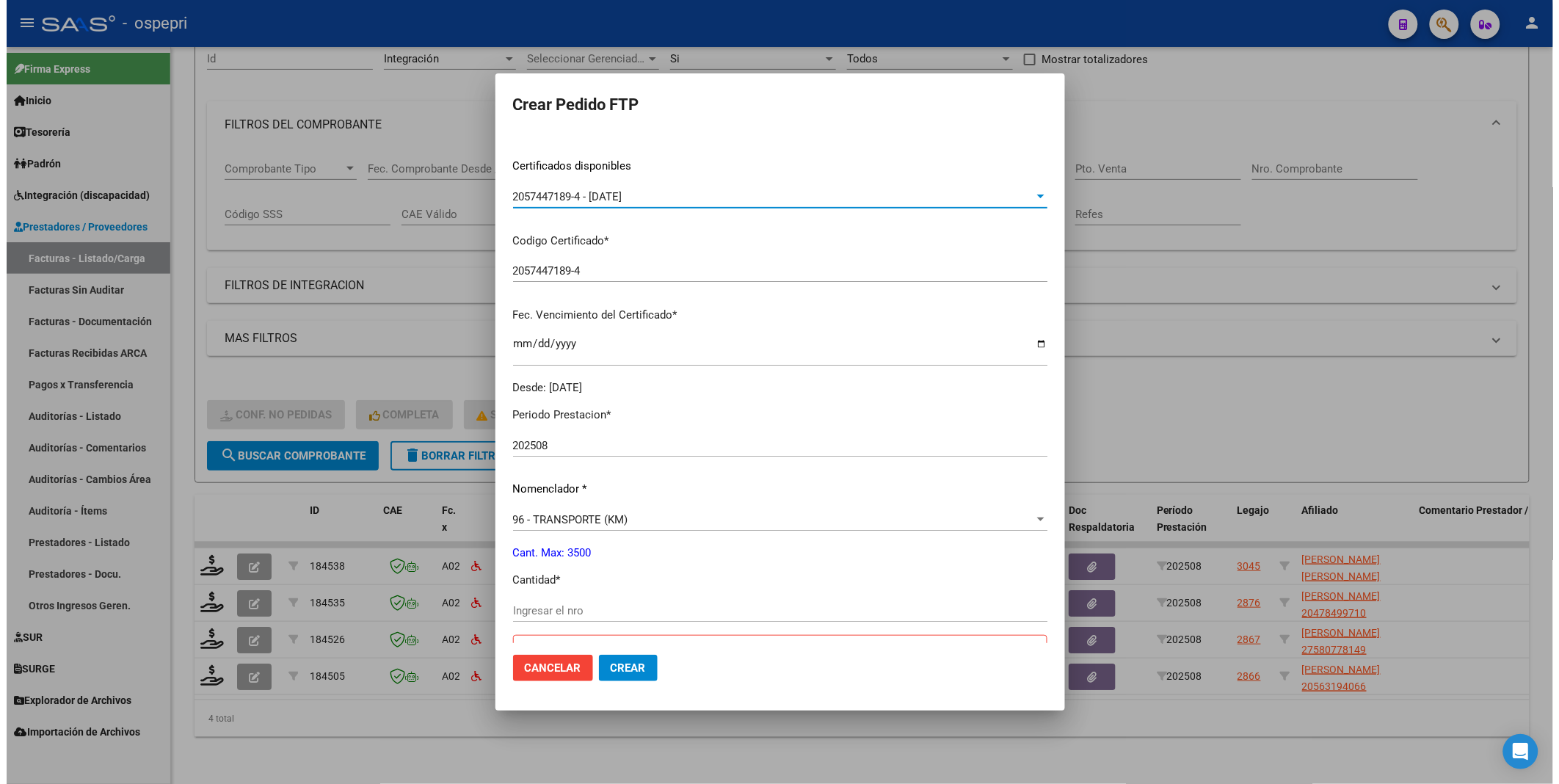
scroll to position [244, 0]
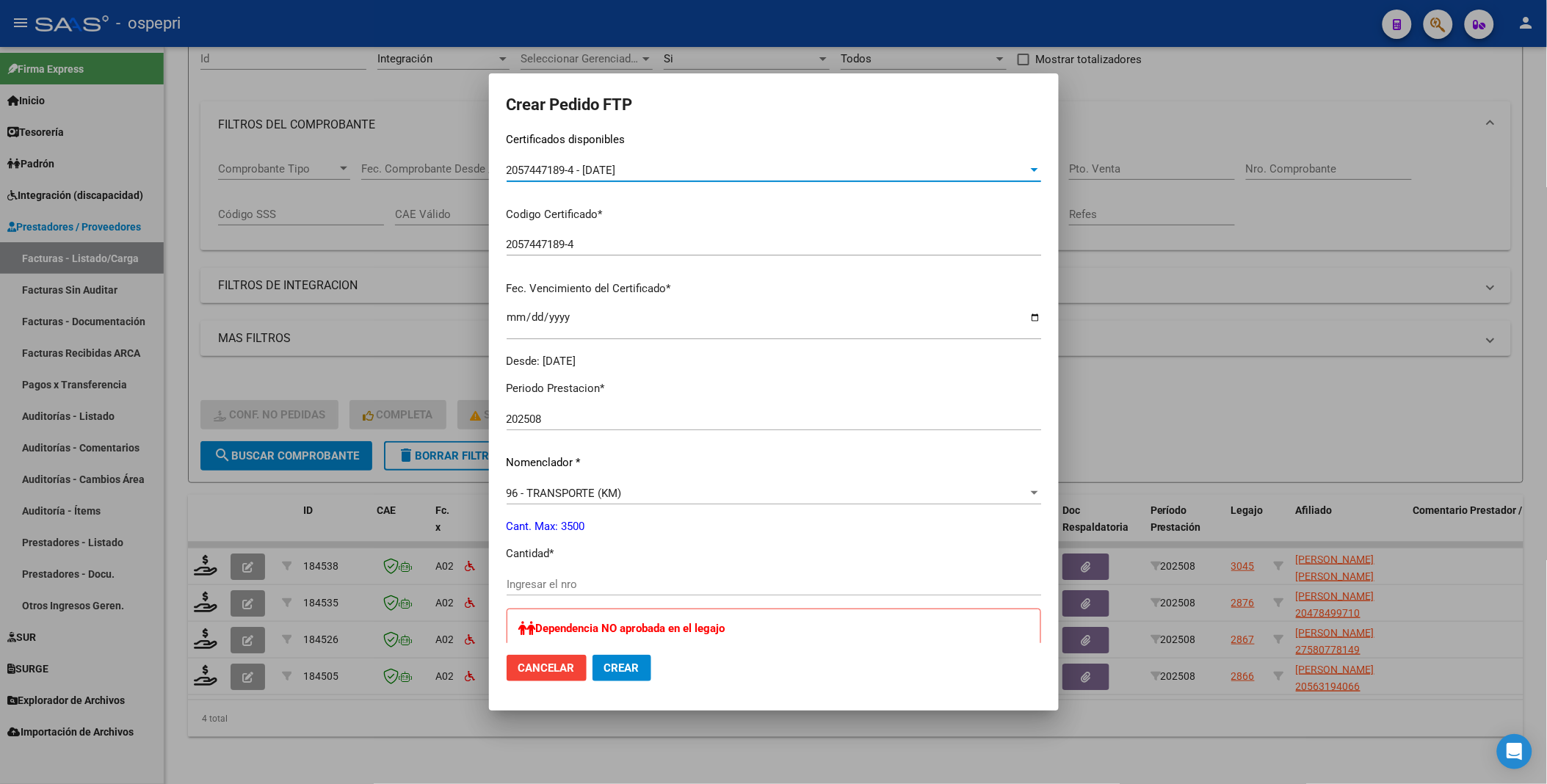
click at [553, 582] on input "Ingresar el nro" at bounding box center [774, 584] width 534 height 13
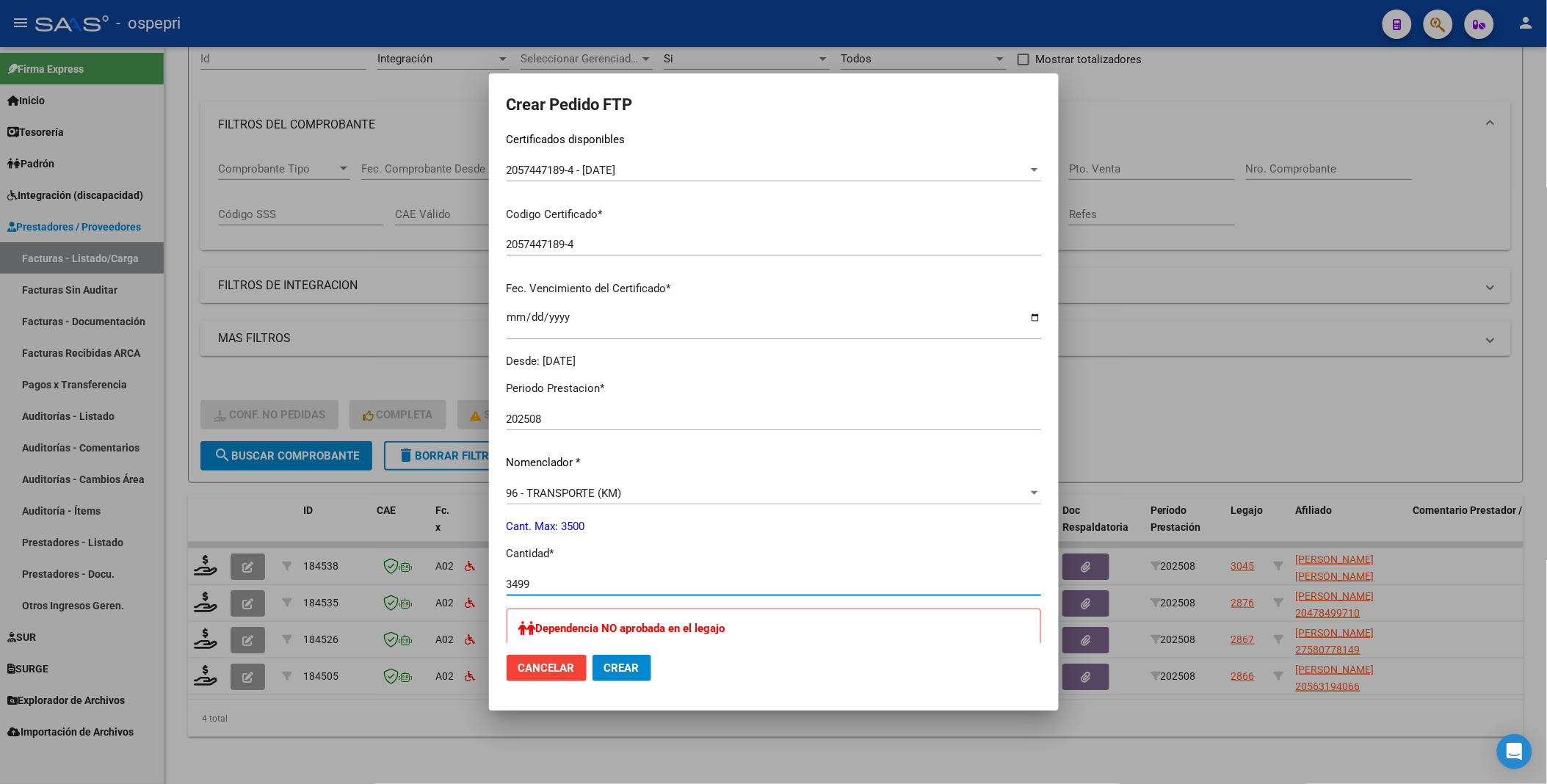
click at [593, 654] on button "Crear" at bounding box center [622, 668] width 59 height 27
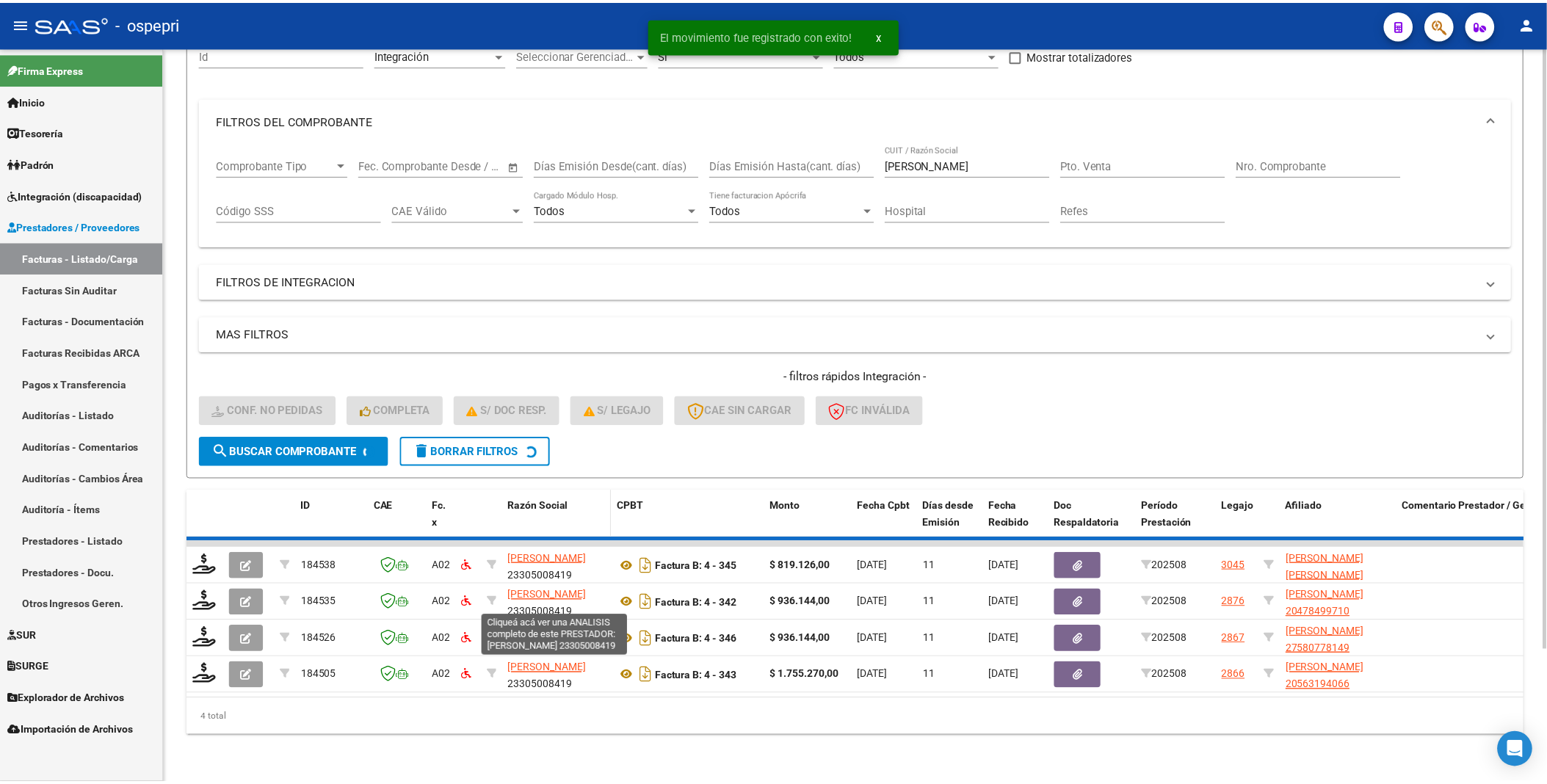
scroll to position [122, 0]
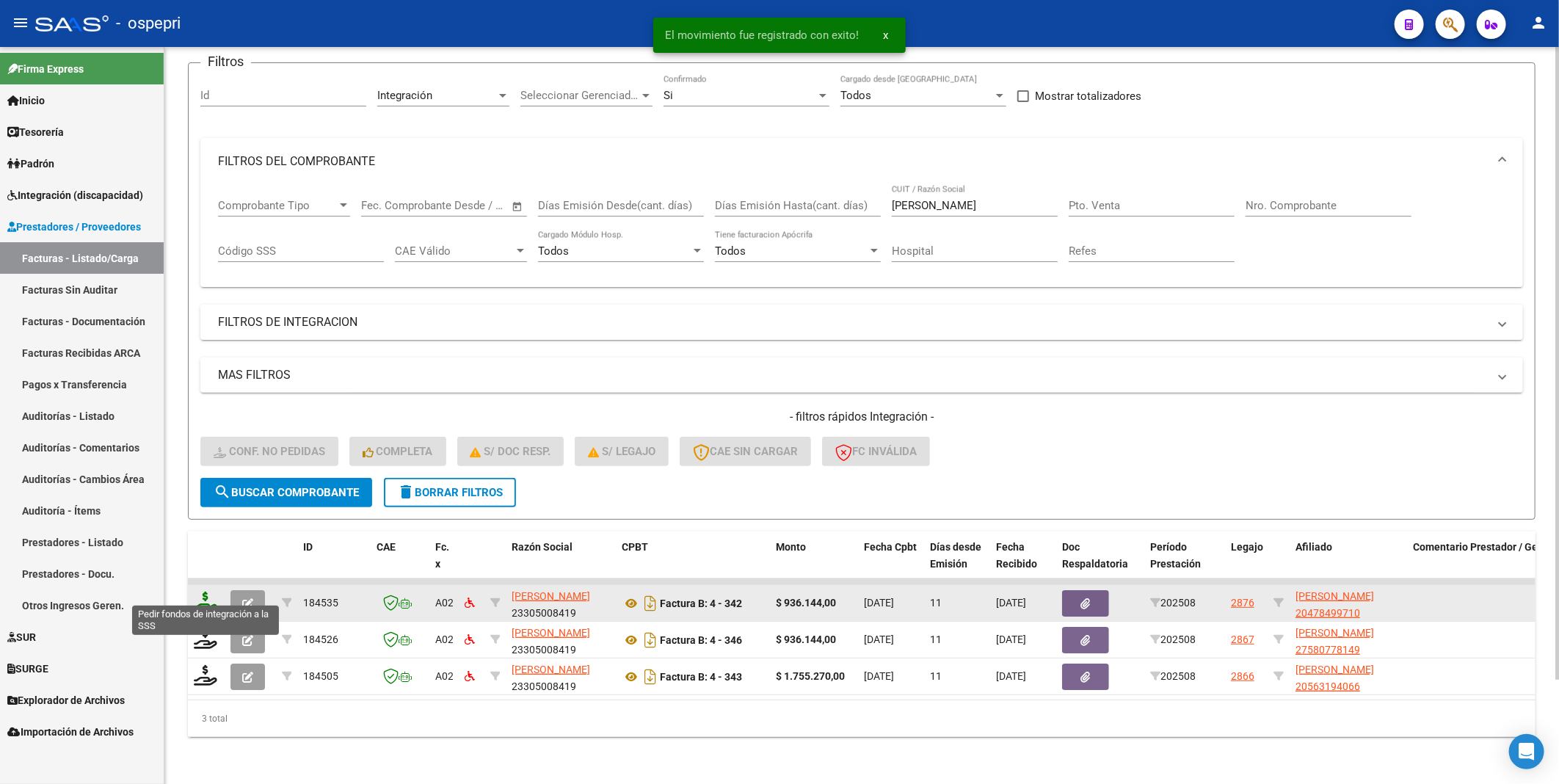
click at [210, 597] on icon at bounding box center [206, 602] width 24 height 21
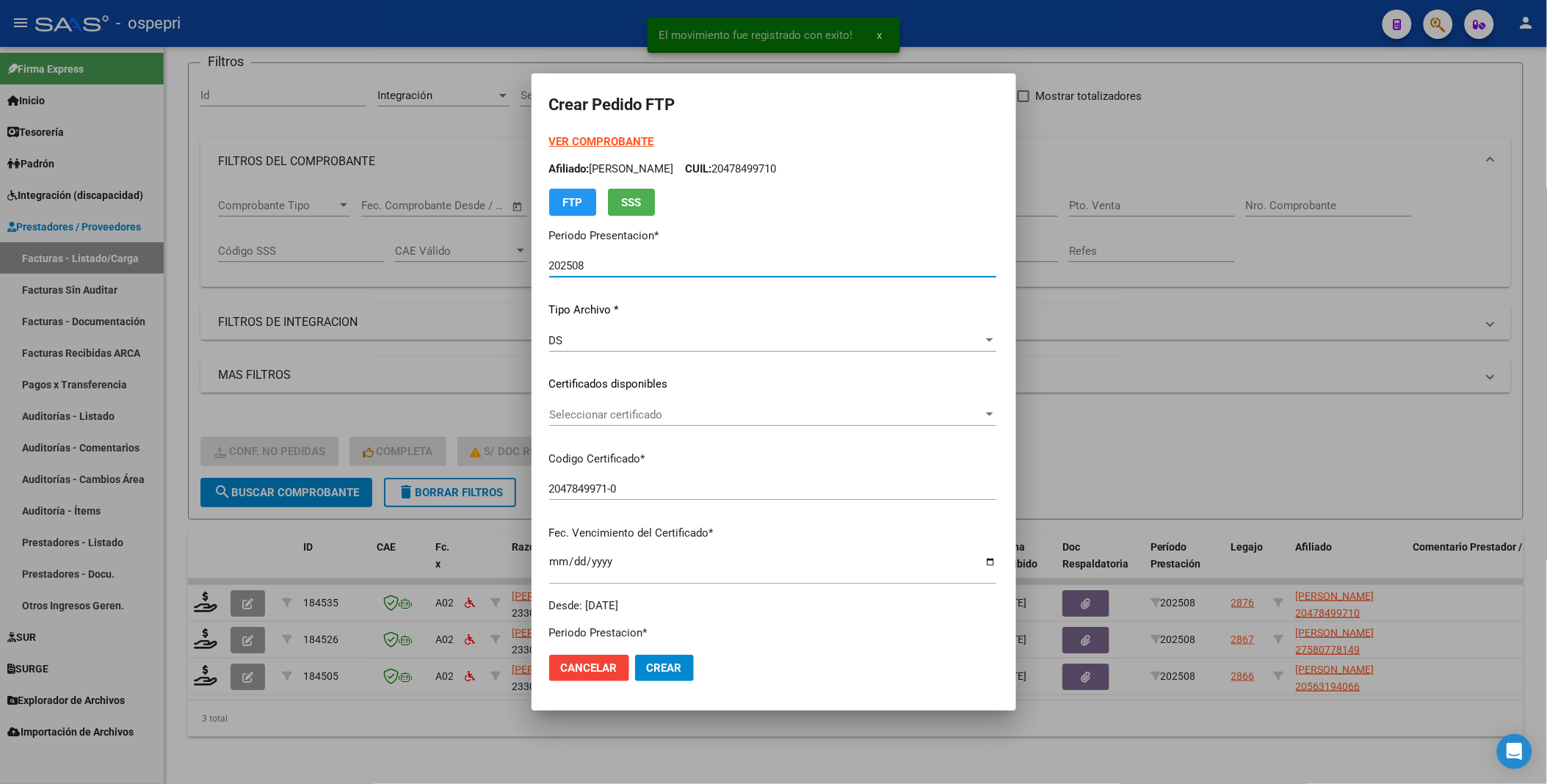
click at [997, 420] on div "Seleccionar certificado" at bounding box center [773, 415] width 447 height 13
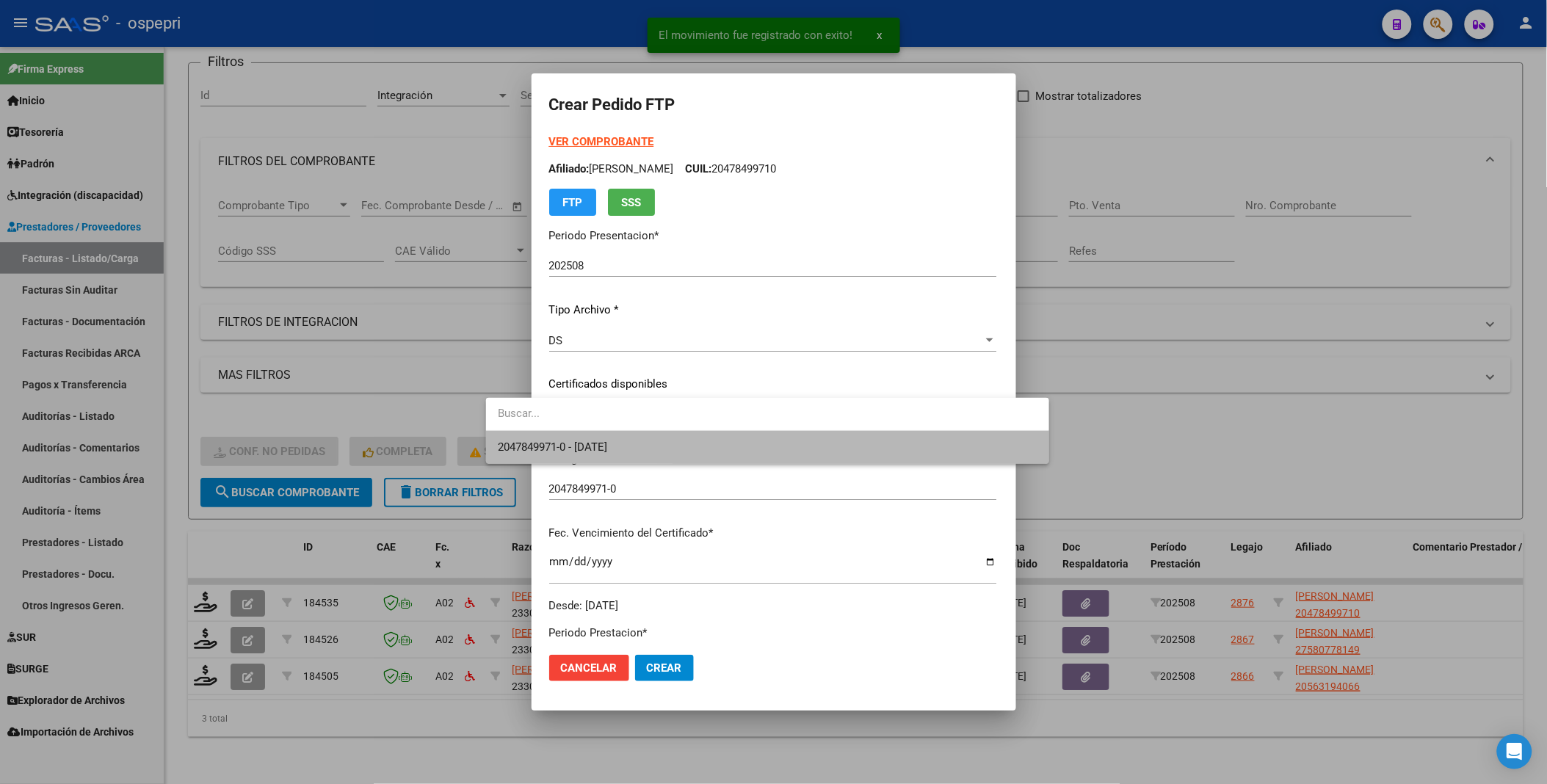
click at [991, 450] on span "2047849971-0 - 2029-12-13" at bounding box center [768, 447] width 540 height 33
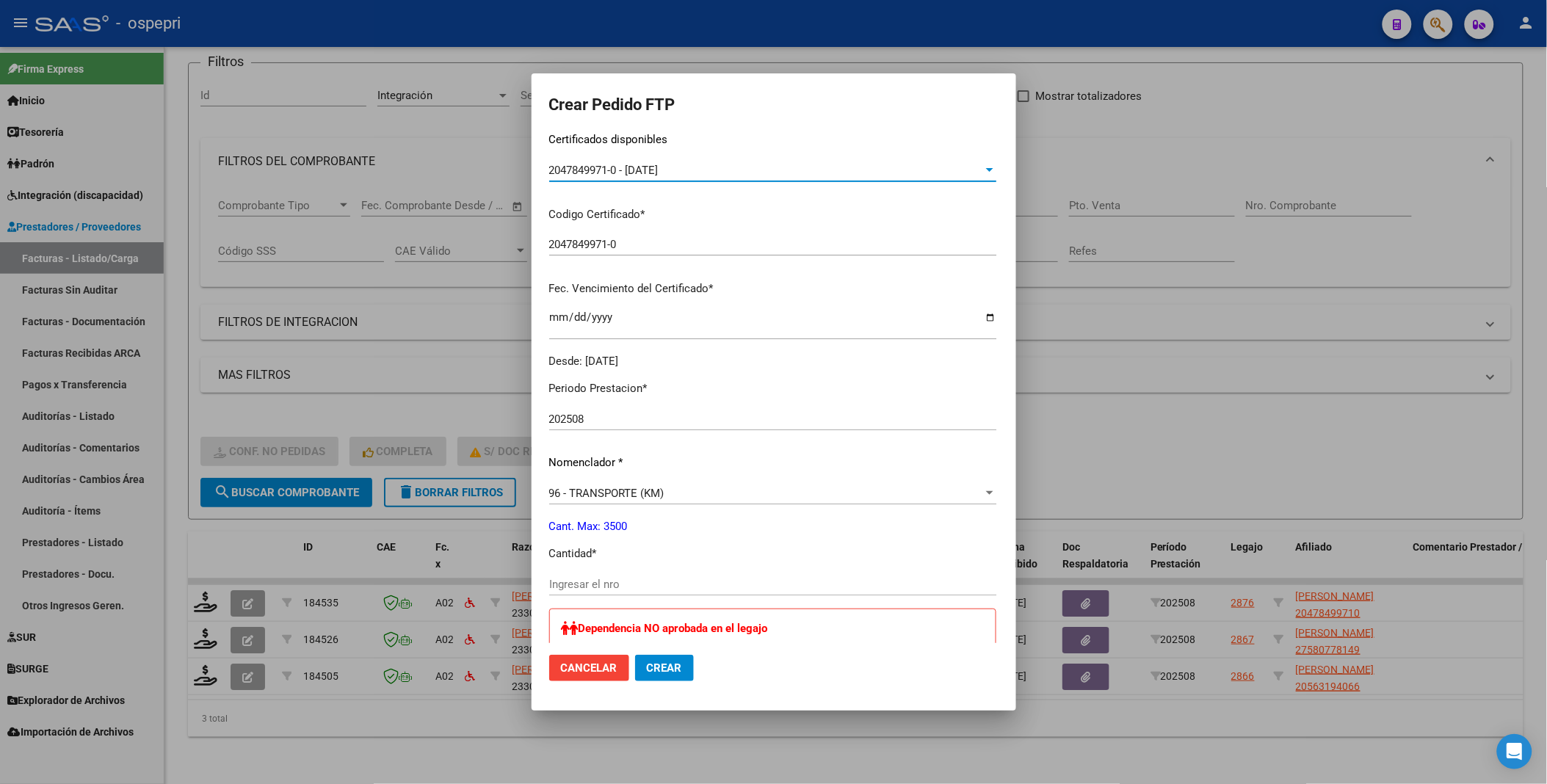
scroll to position [326, 0]
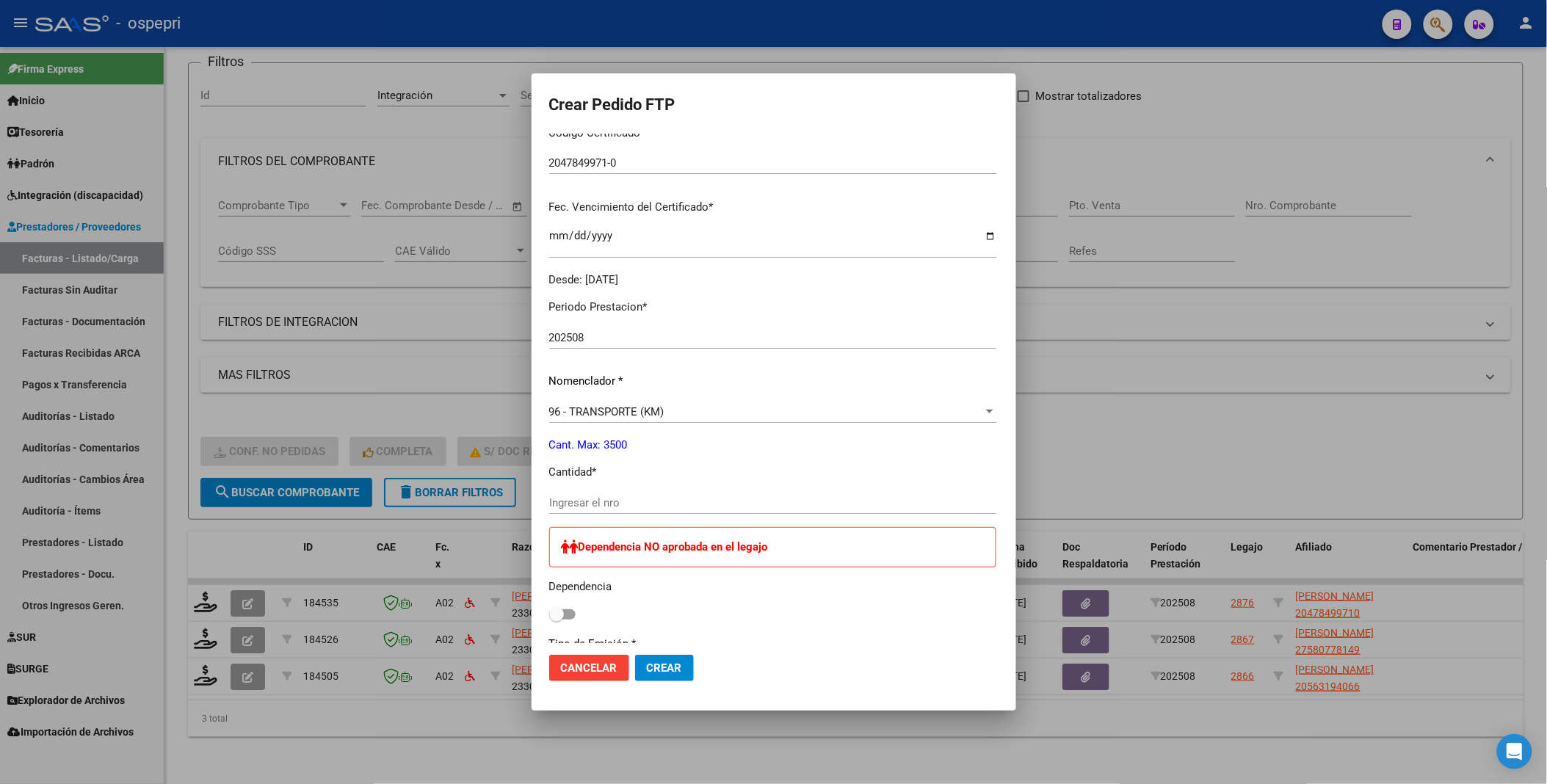
click at [621, 501] on input "Ingresar el nro" at bounding box center [773, 503] width 447 height 13
click at [636, 654] on button "Crear" at bounding box center [665, 668] width 59 height 27
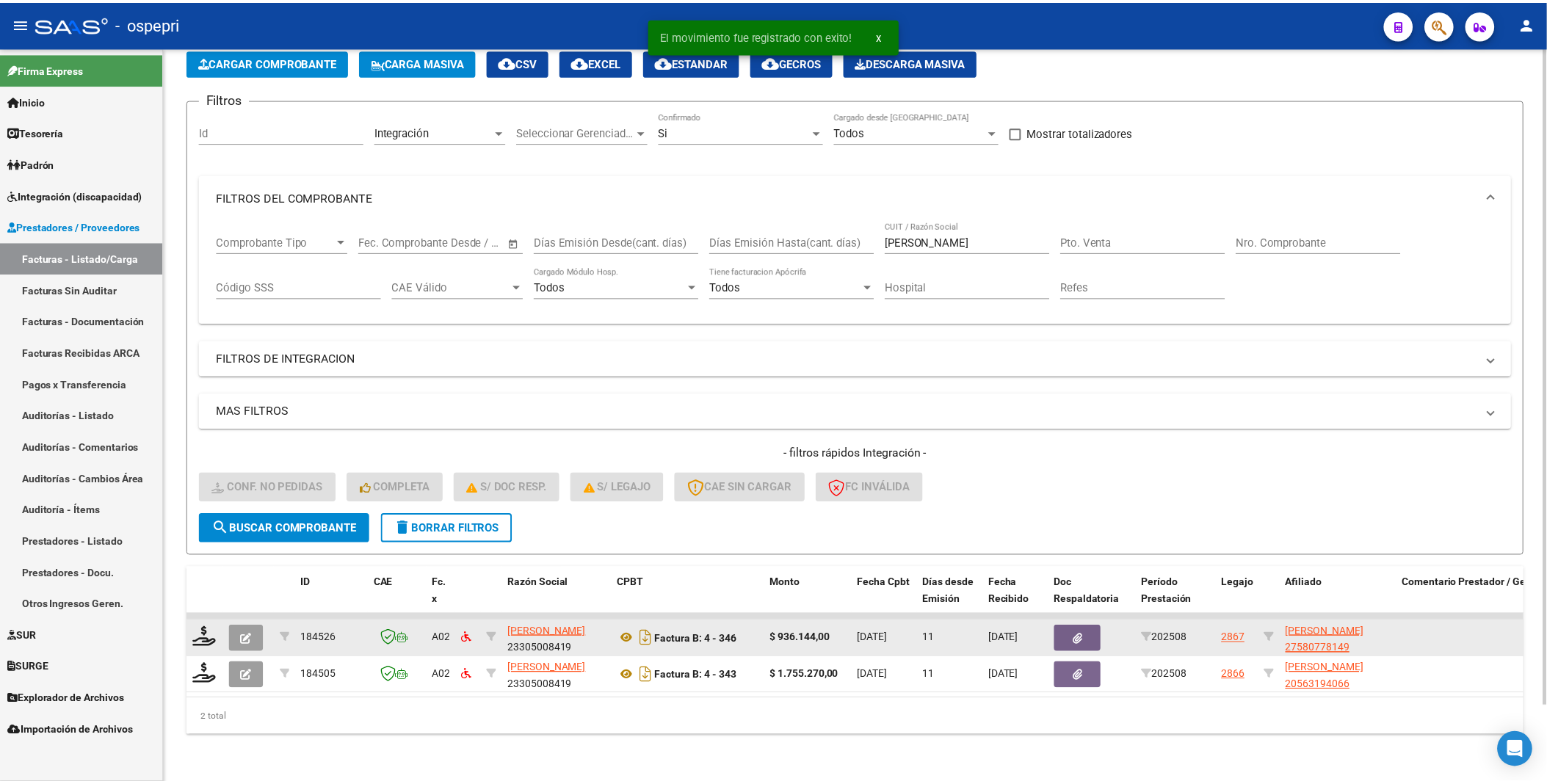
scroll to position [85, 0]
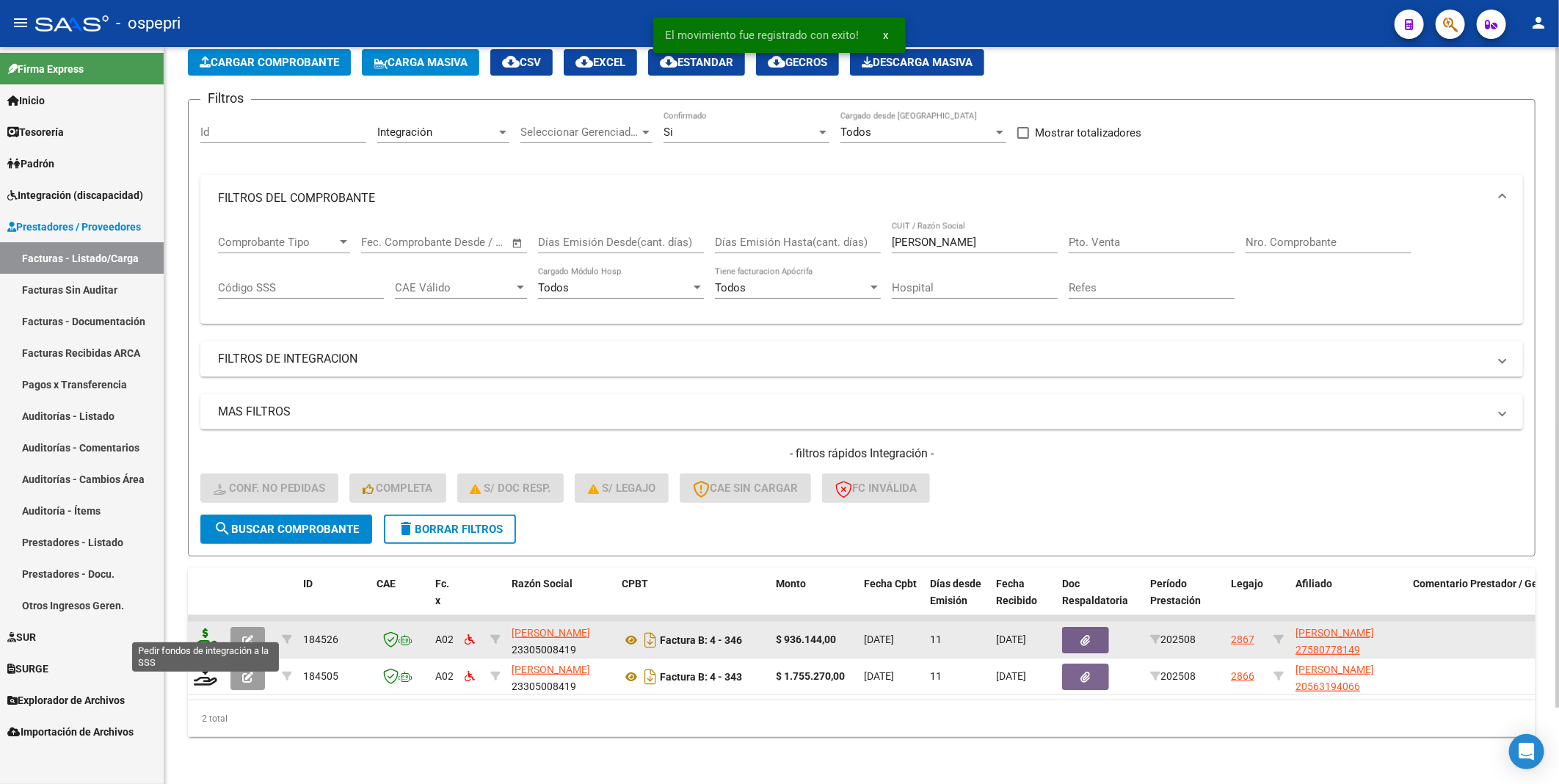
click at [215, 635] on icon at bounding box center [206, 639] width 24 height 21
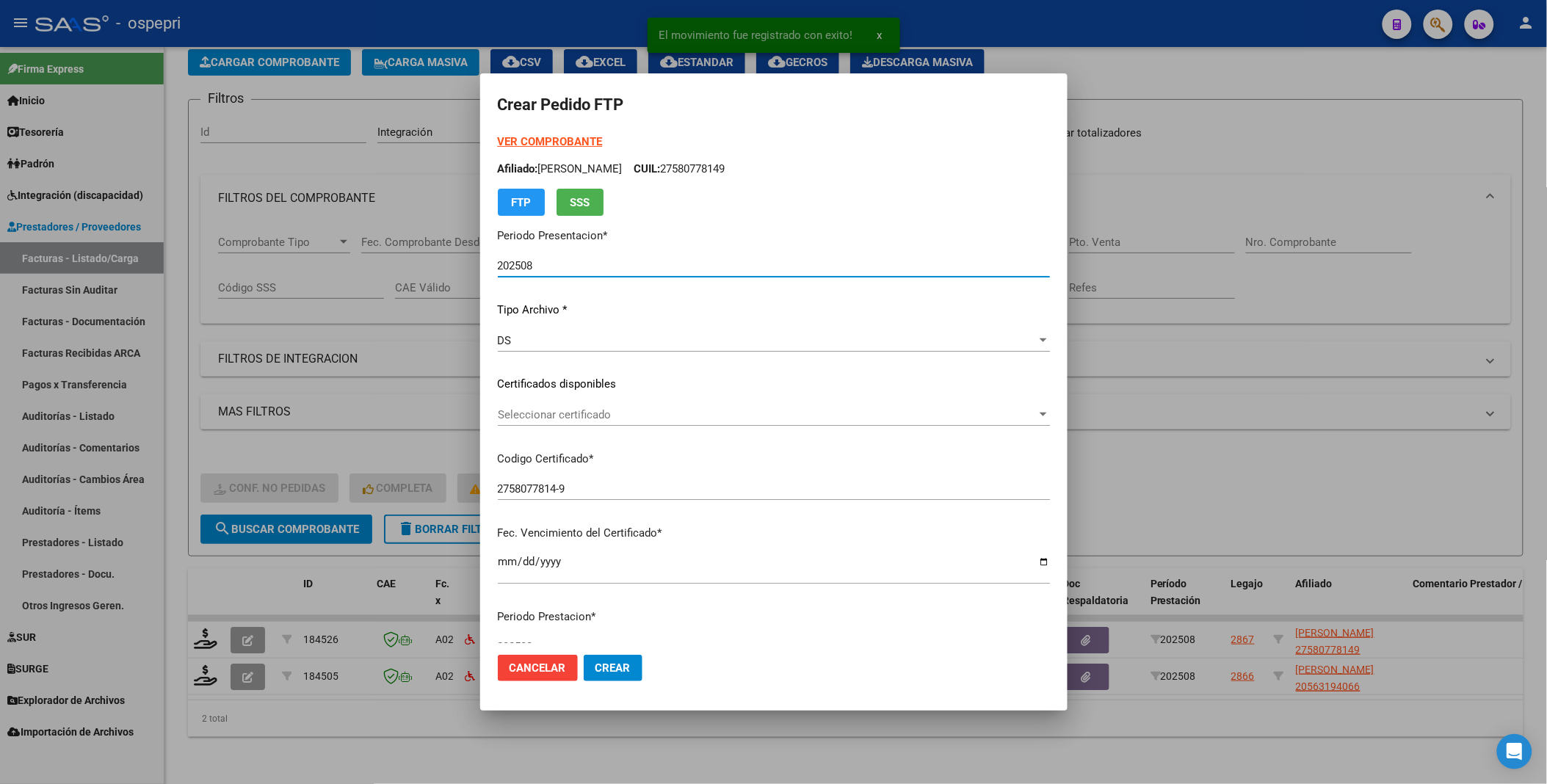
click at [1040, 413] on div at bounding box center [1044, 415] width 8 height 4
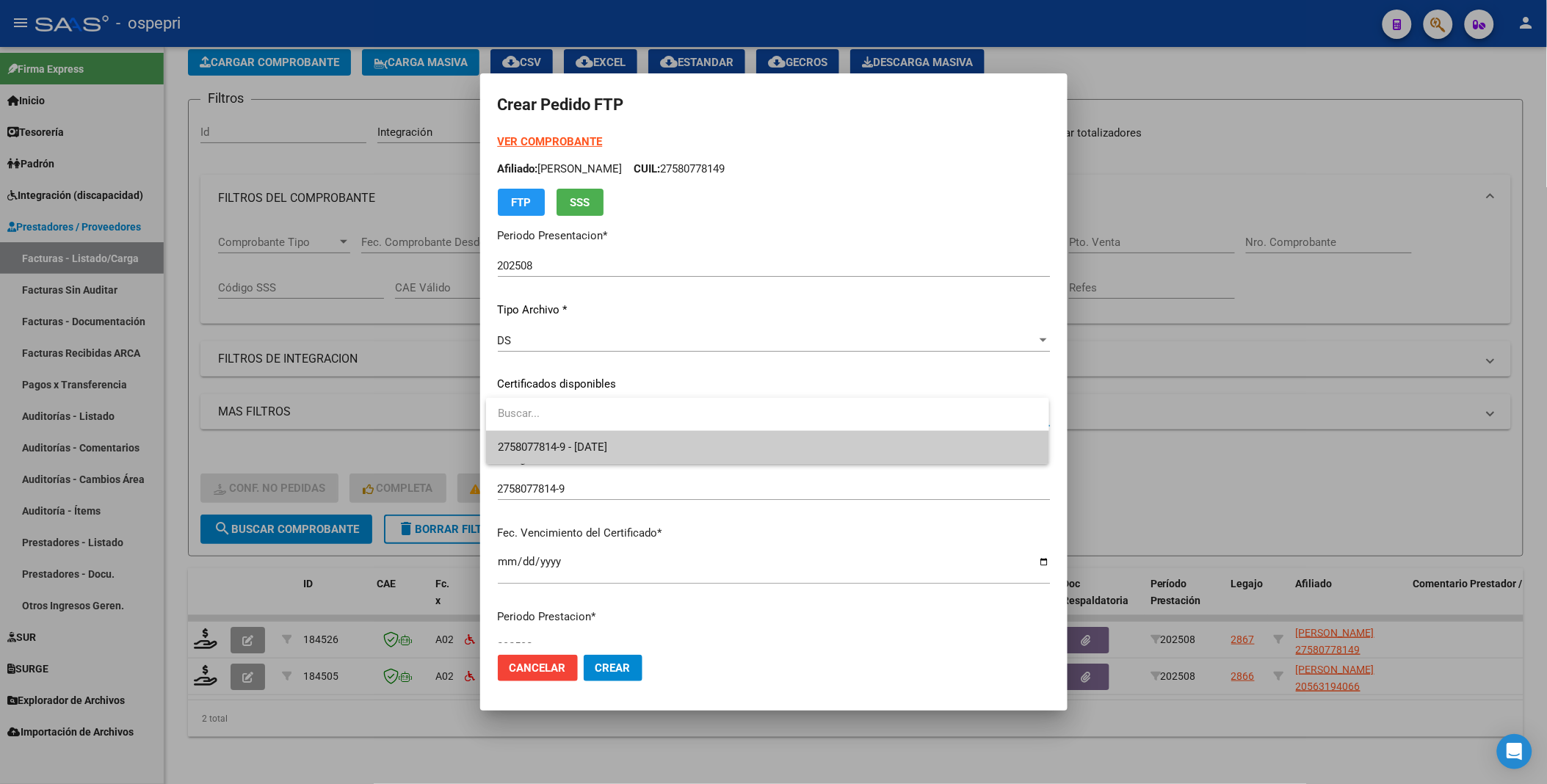
click at [930, 444] on span "2758077814-9 - 2025-09-01" at bounding box center [768, 447] width 540 height 33
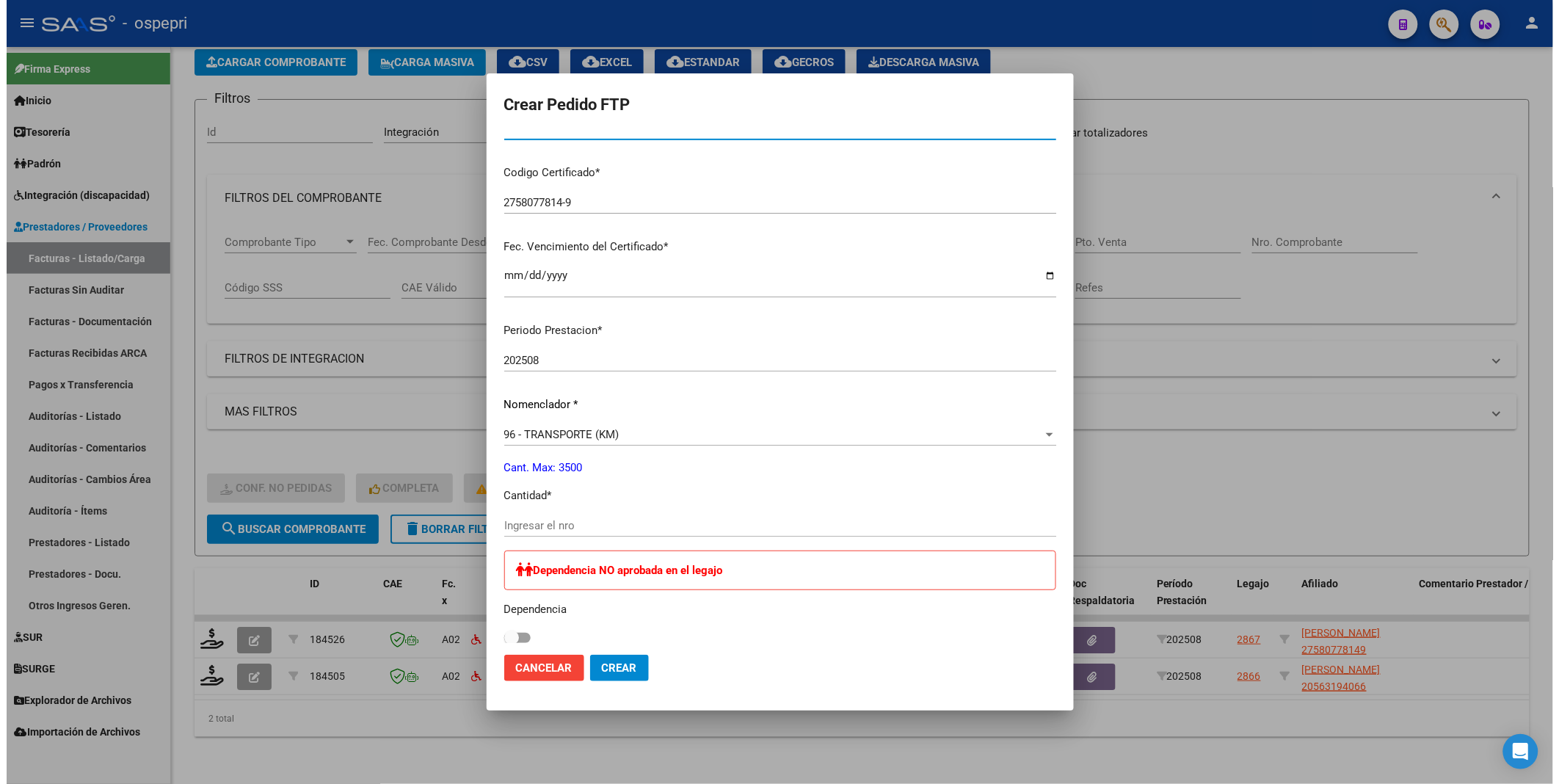
scroll to position [326, 0]
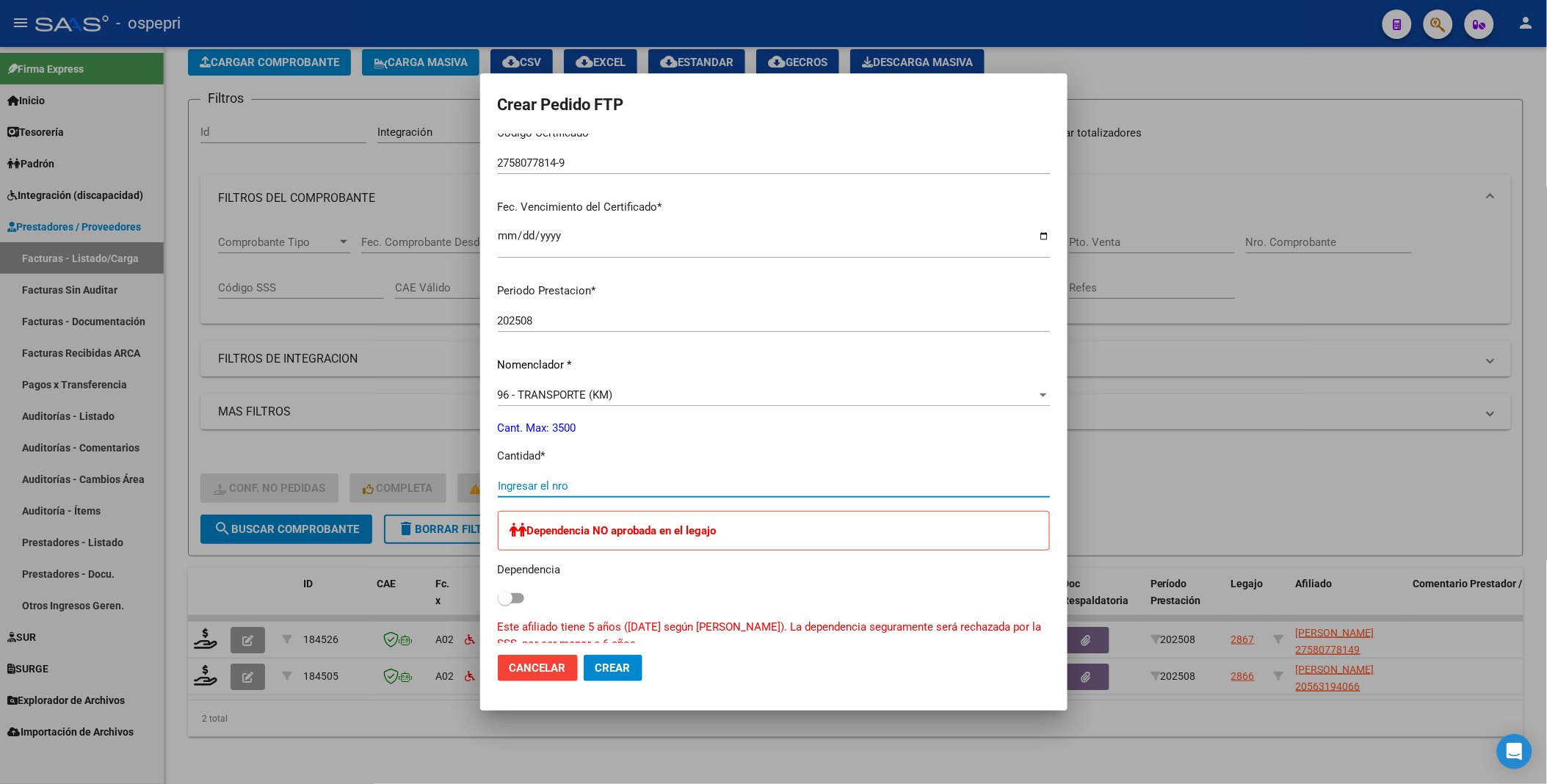
click at [570, 485] on input "Ingresar el nro" at bounding box center [774, 486] width 552 height 13
click at [584, 654] on button "Crear" at bounding box center [613, 668] width 59 height 27
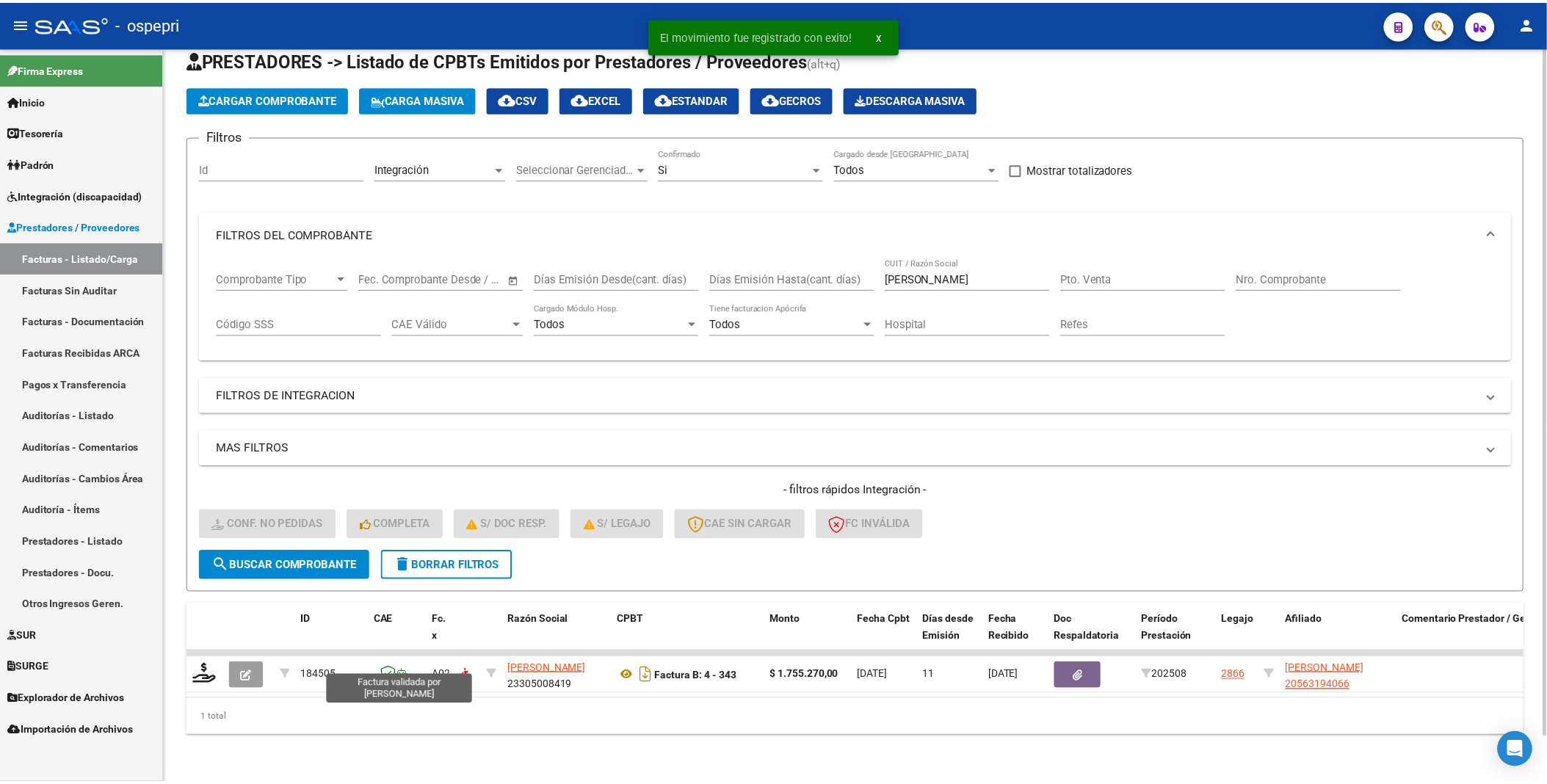
scroll to position [48, 0]
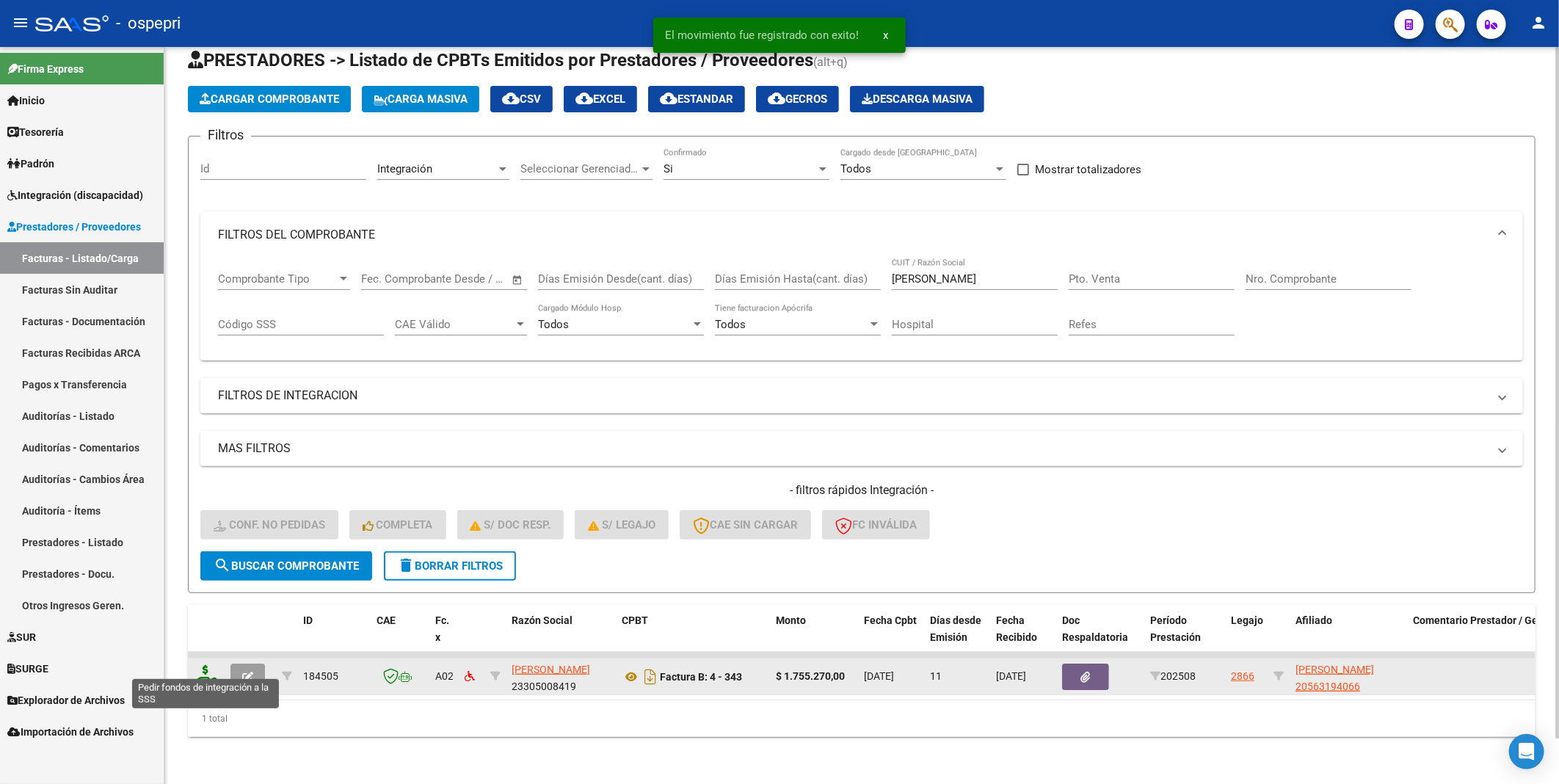
click at [207, 665] on icon at bounding box center [206, 675] width 24 height 21
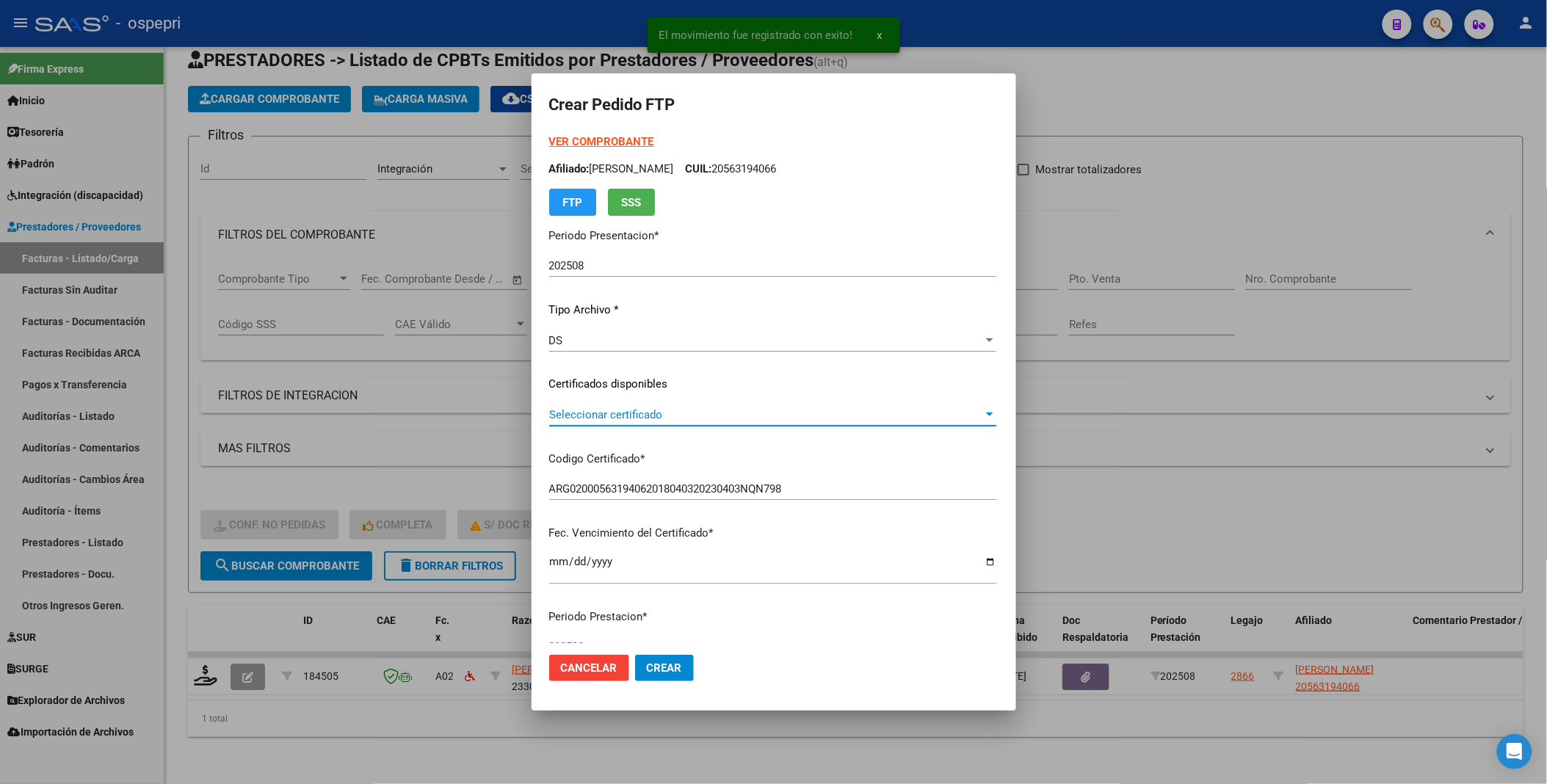
click at [994, 413] on div at bounding box center [990, 415] width 8 height 4
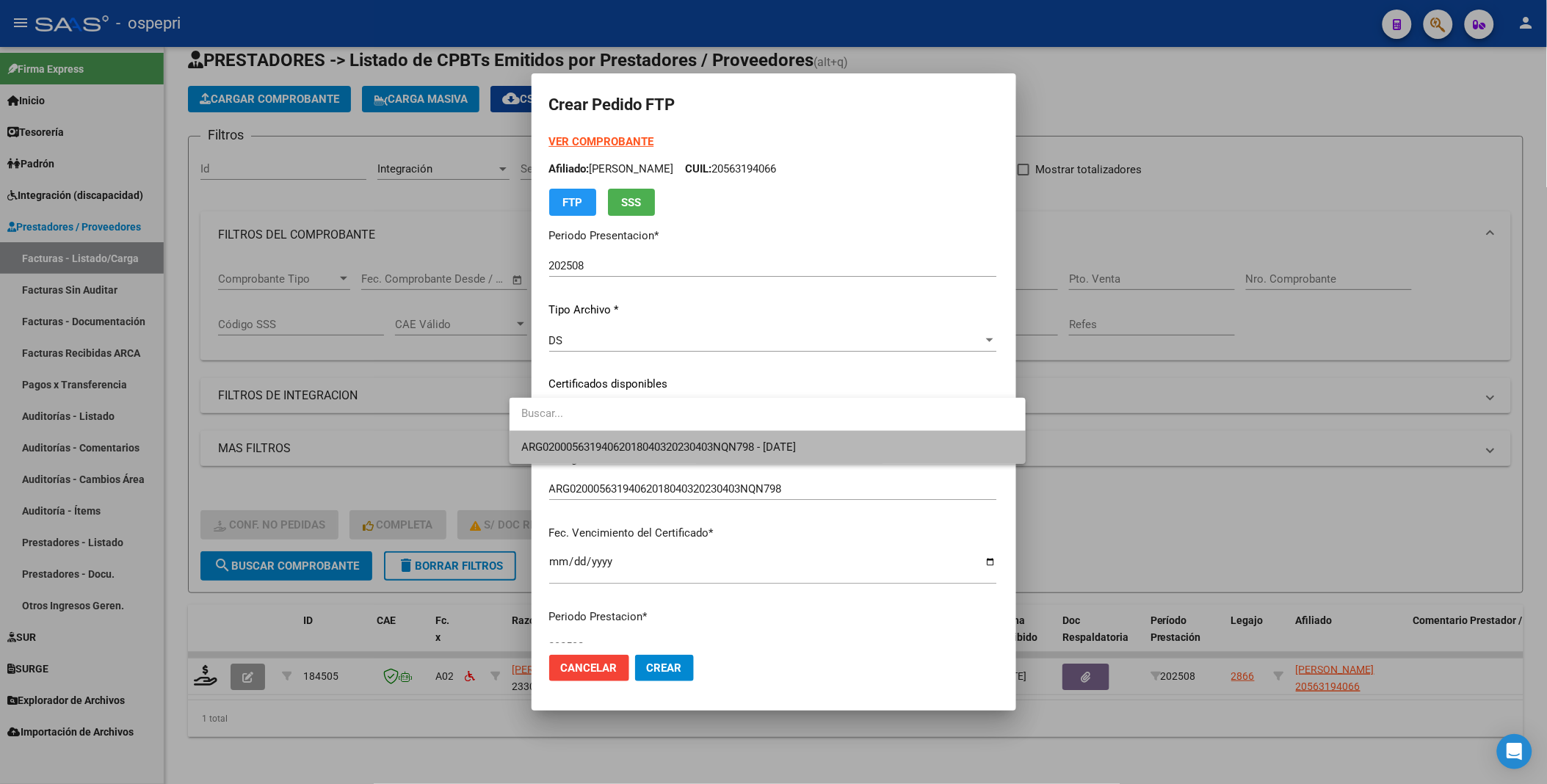
click at [958, 461] on span "ARG02000563194062018040320230403NQN798 - 2028-09-01" at bounding box center [767, 447] width 493 height 33
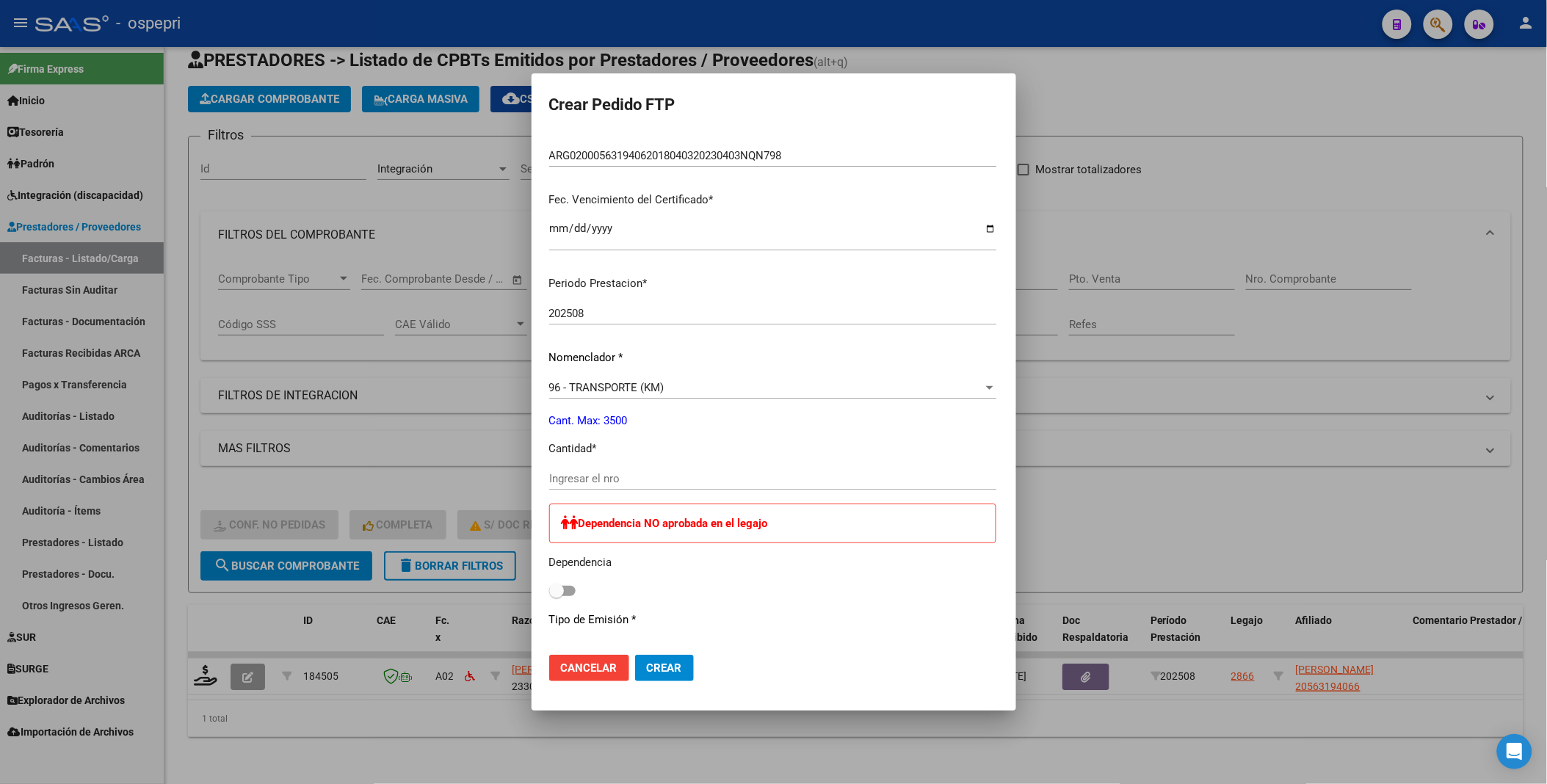
scroll to position [407, 0]
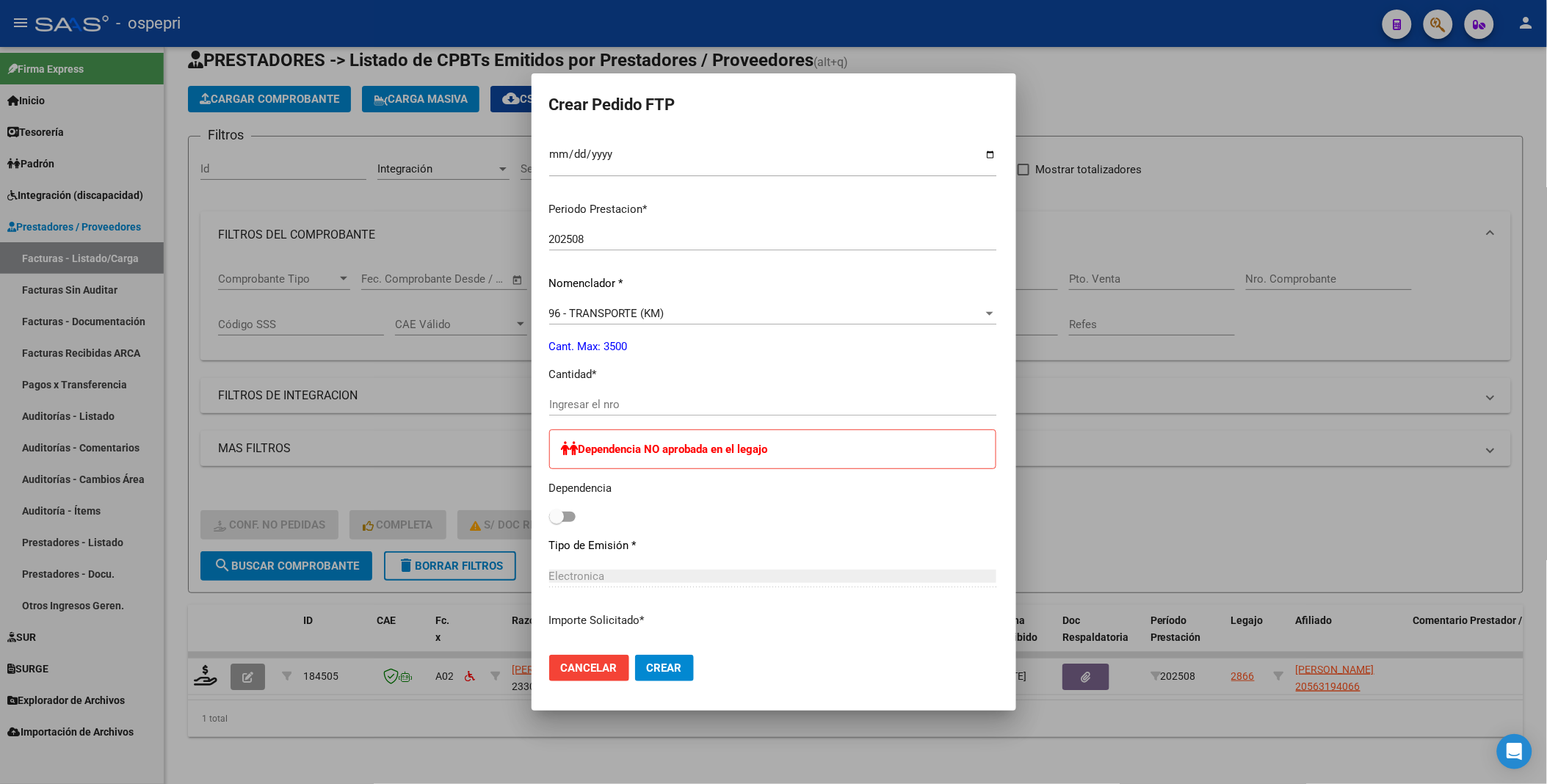
click at [589, 399] on input "Ingresar el nro" at bounding box center [773, 404] width 447 height 13
click at [636, 654] on button "Crear" at bounding box center [665, 668] width 59 height 27
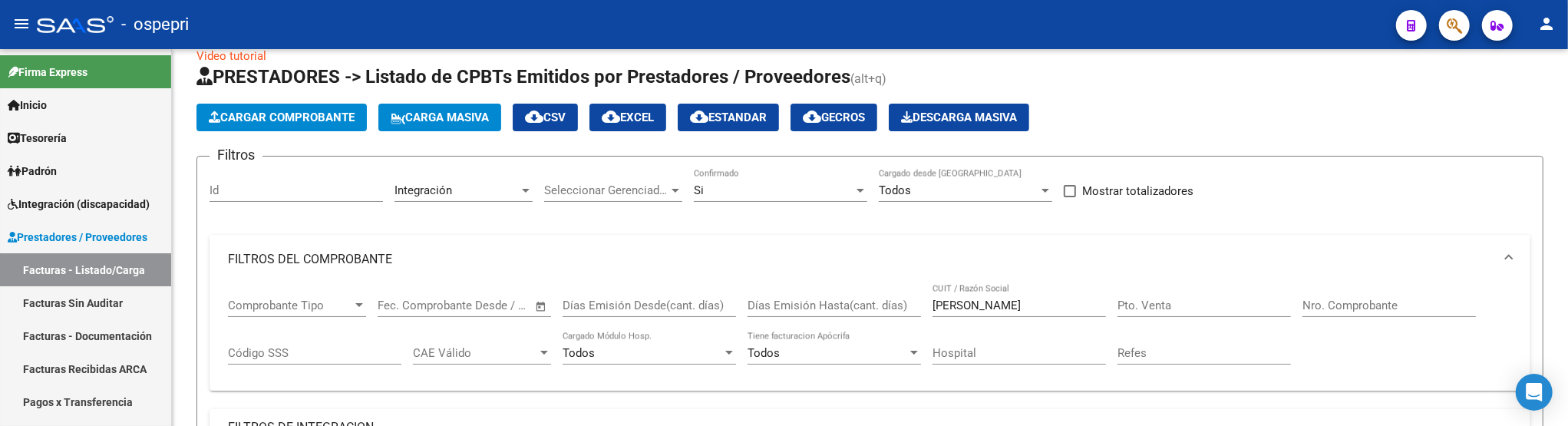
scroll to position [51, 0]
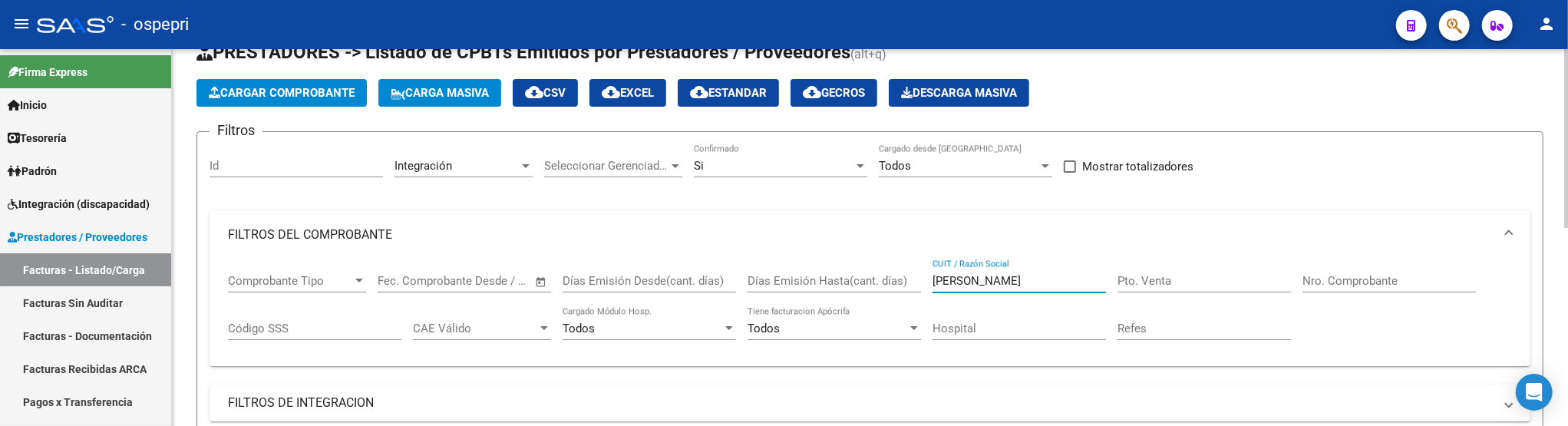
drag, startPoint x: 1052, startPoint y: 279, endPoint x: 929, endPoint y: 276, distance: 123.0
click at [929, 276] on div "Comprobante Tipo Comprobante Tipo Fecha inicio – Fecha fin Fec. Comprobante Des…" at bounding box center [869, 307] width 1284 height 95
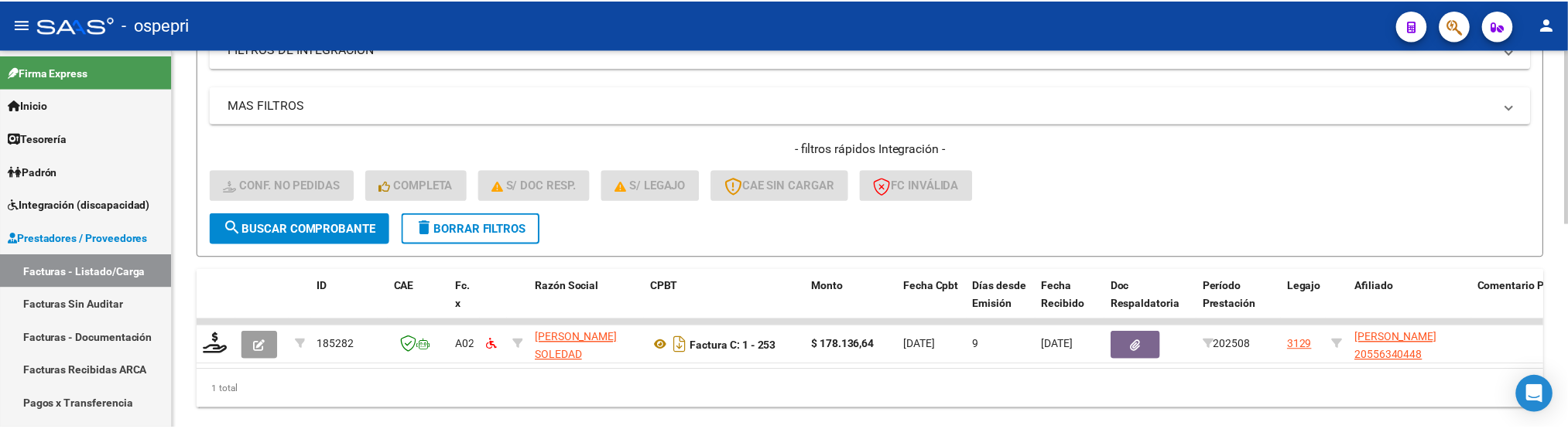
scroll to position [449, 0]
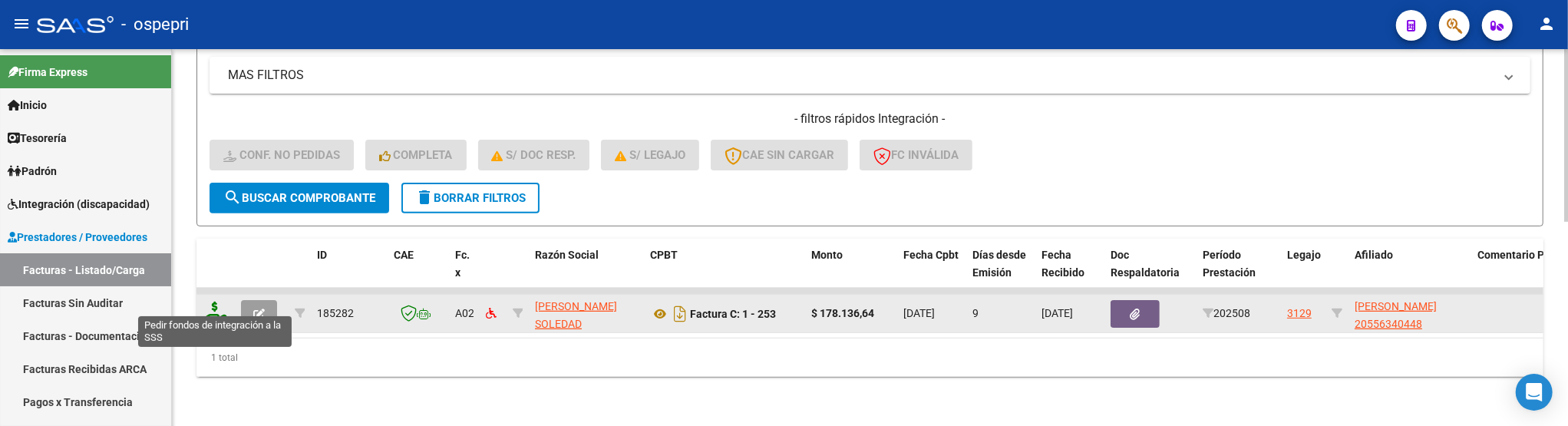
click at [220, 302] on icon at bounding box center [215, 313] width 25 height 22
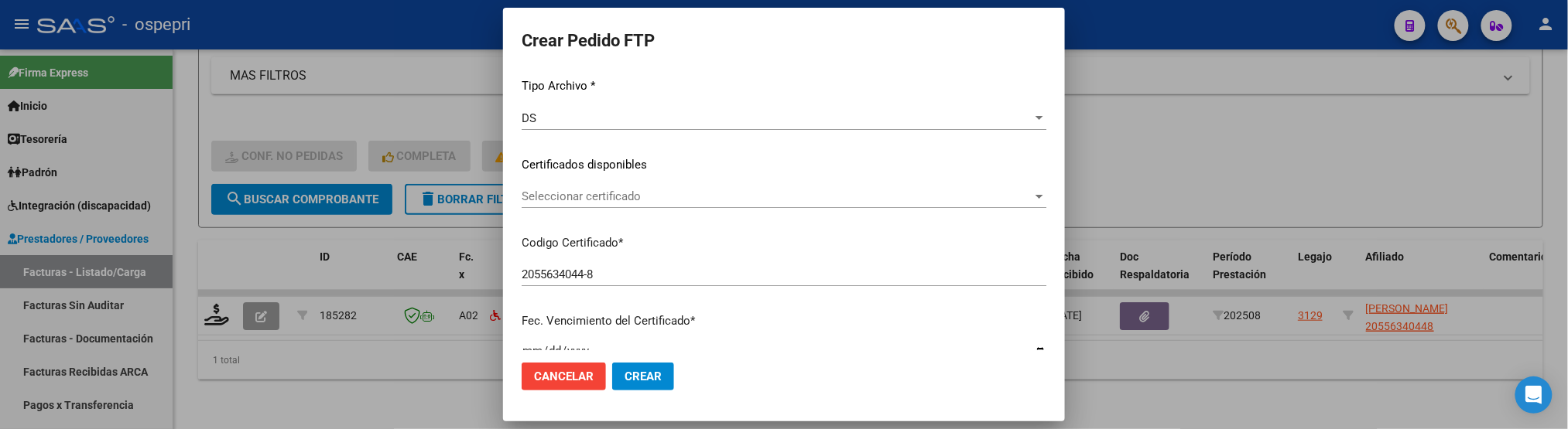
scroll to position [172, 0]
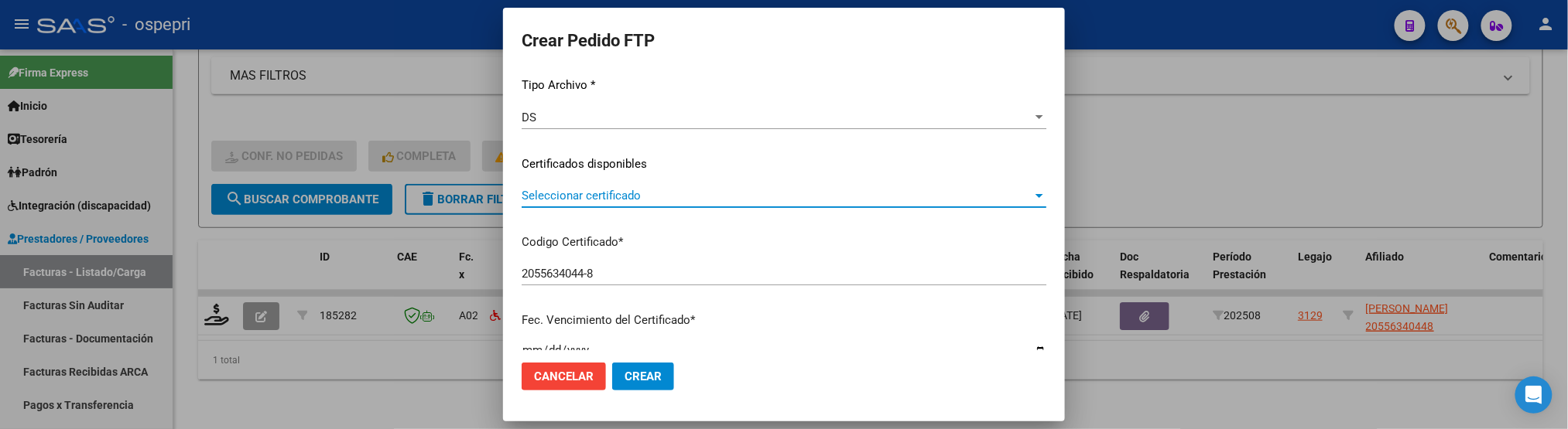
click at [1044, 195] on div at bounding box center [1040, 197] width 8 height 4
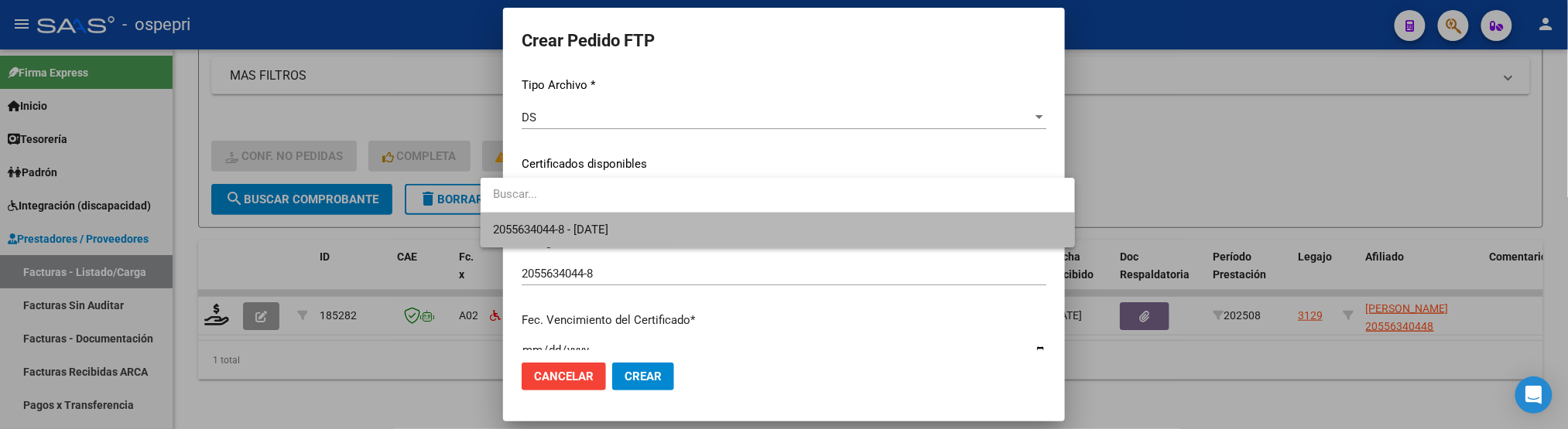
click at [1004, 213] on span "2055634044-8 - 2030-03-31" at bounding box center [778, 229] width 569 height 35
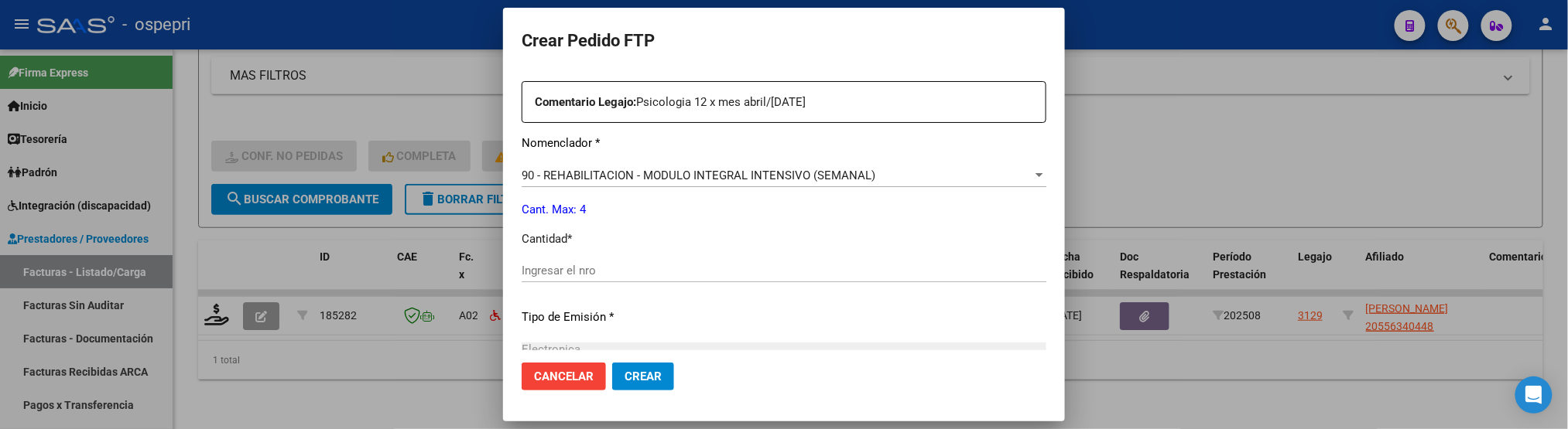
scroll to position [601, 0]
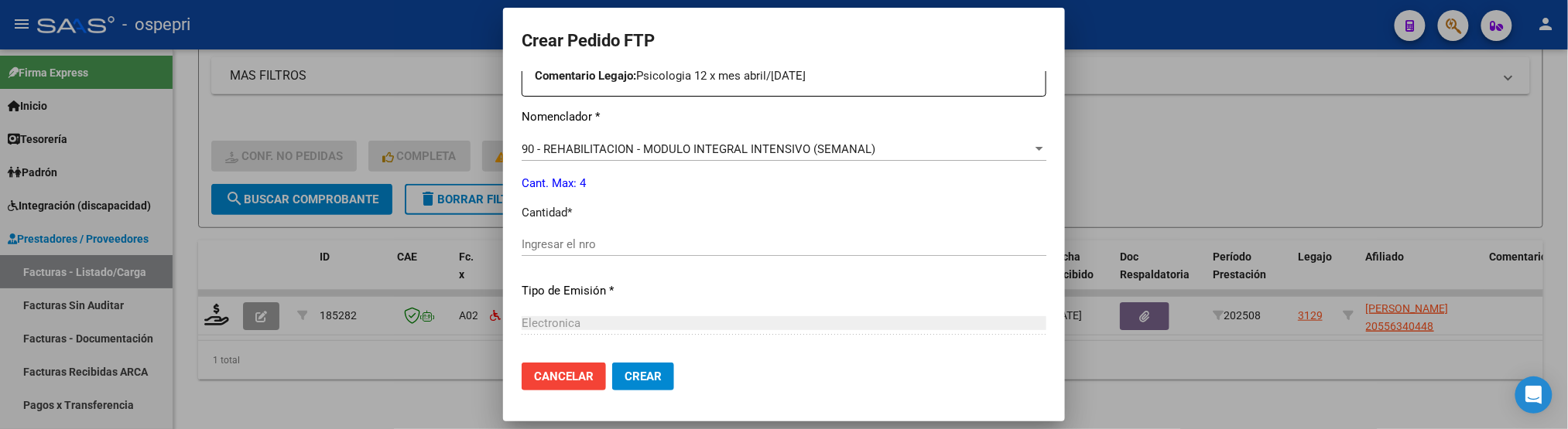
click at [566, 235] on div "Ingresar el nro" at bounding box center [784, 243] width 525 height 23
click at [570, 245] on input "Ingresar el nro" at bounding box center [784, 244] width 525 height 14
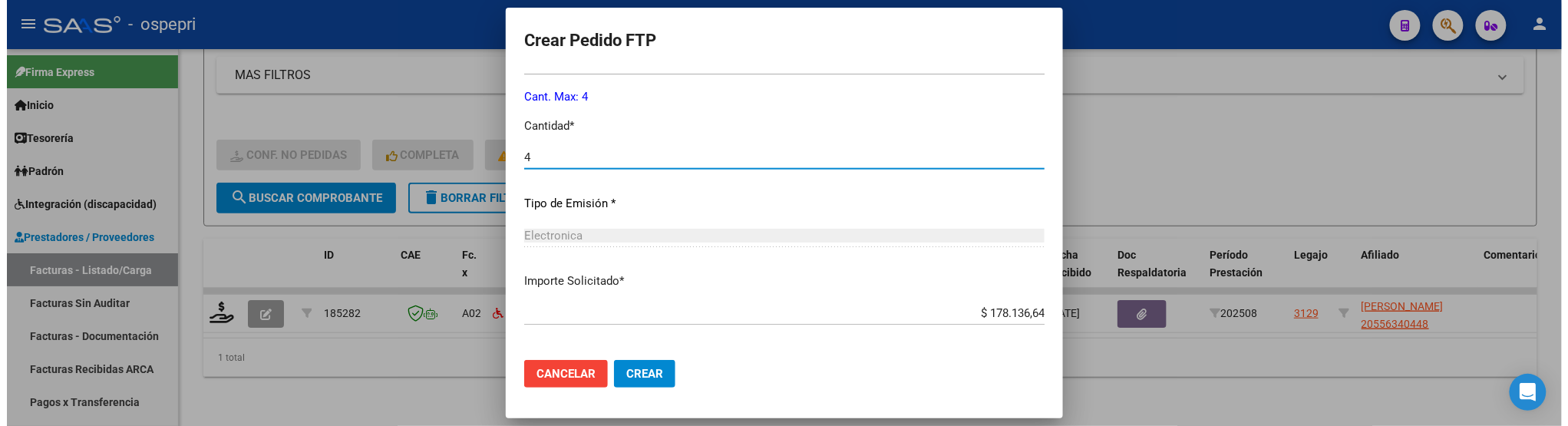
scroll to position [750, 0]
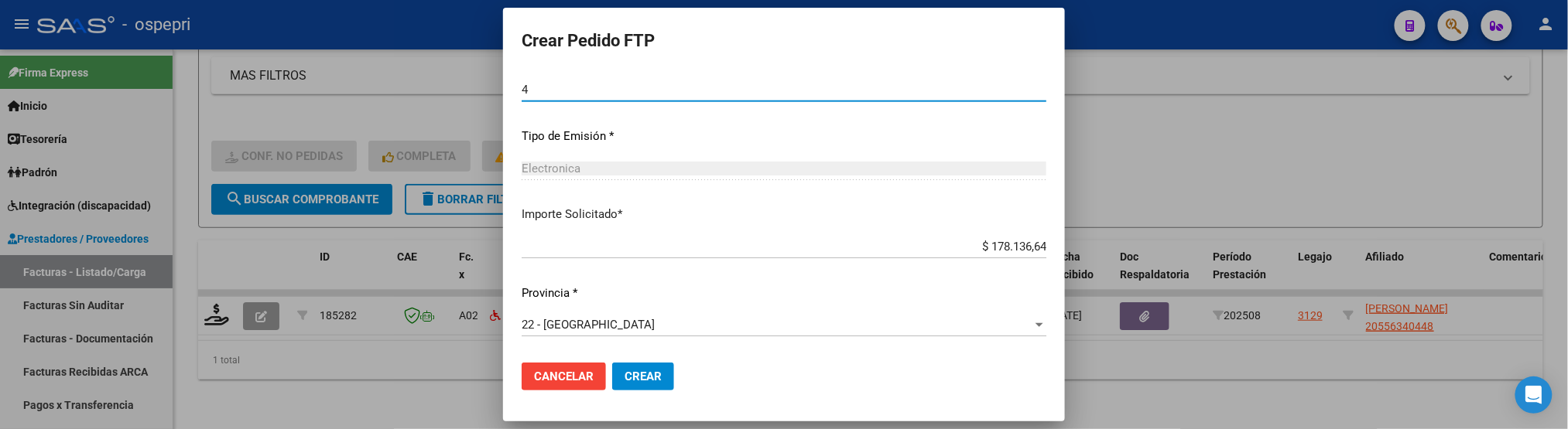
click at [612, 366] on button "Crear" at bounding box center [643, 377] width 62 height 28
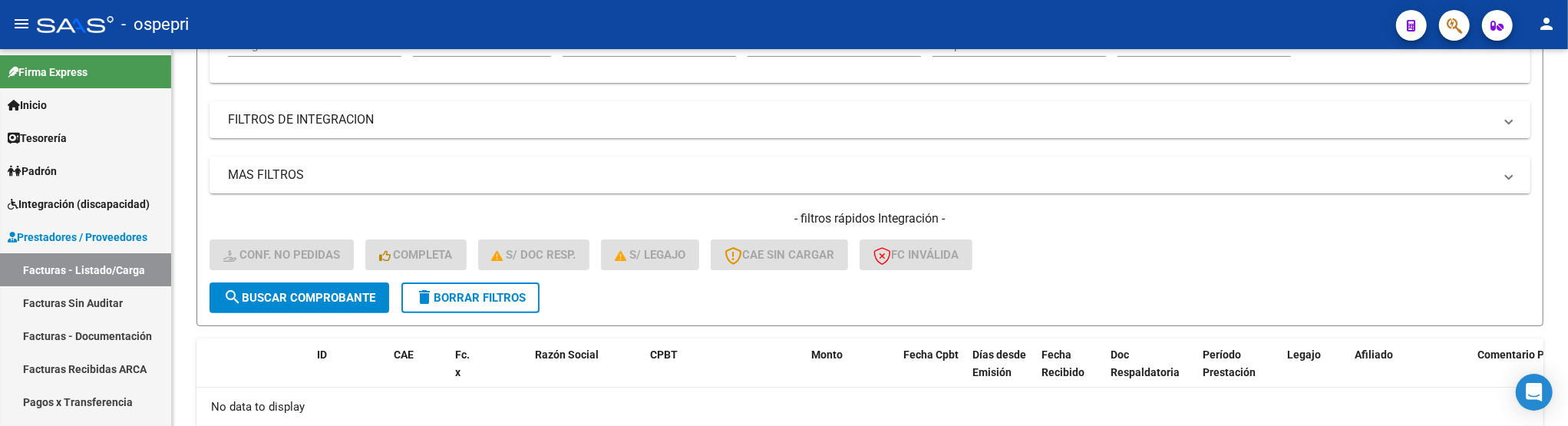
scroll to position [335, 0]
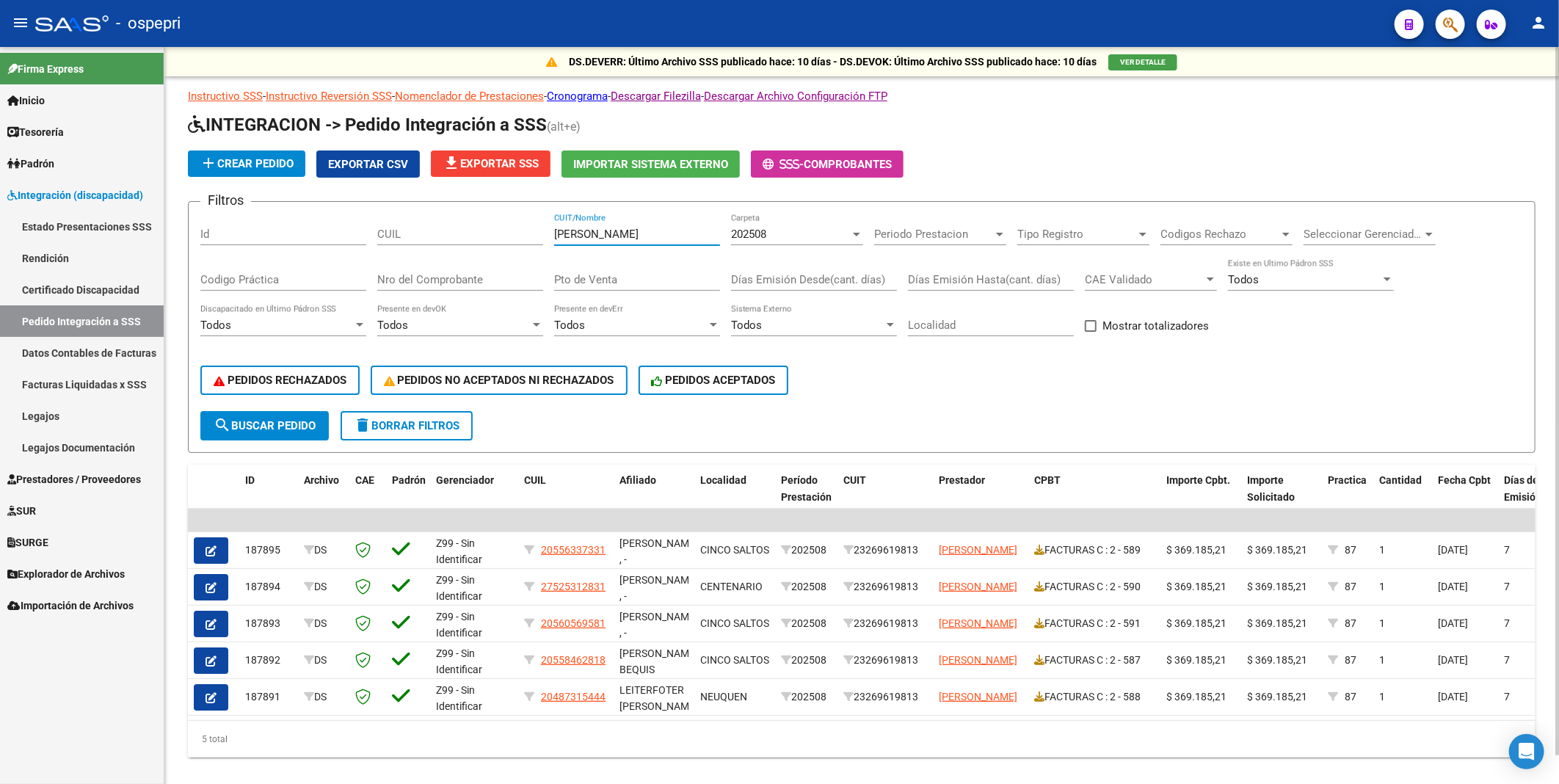
click at [294, 428] on span "search Buscar Pedido" at bounding box center [265, 426] width 102 height 13
click at [600, 235] on input "[PERSON_NAME]" at bounding box center [636, 234] width 166 height 13
drag, startPoint x: 586, startPoint y: 231, endPoint x: 547, endPoint y: 236, distance: 39.3
click at [547, 236] on div "Filtros Id CUIL [PERSON_NAME] CUIT/Nombre 202508 Carpeta Periodo Prestacion Per…" at bounding box center [862, 312] width 1323 height 198
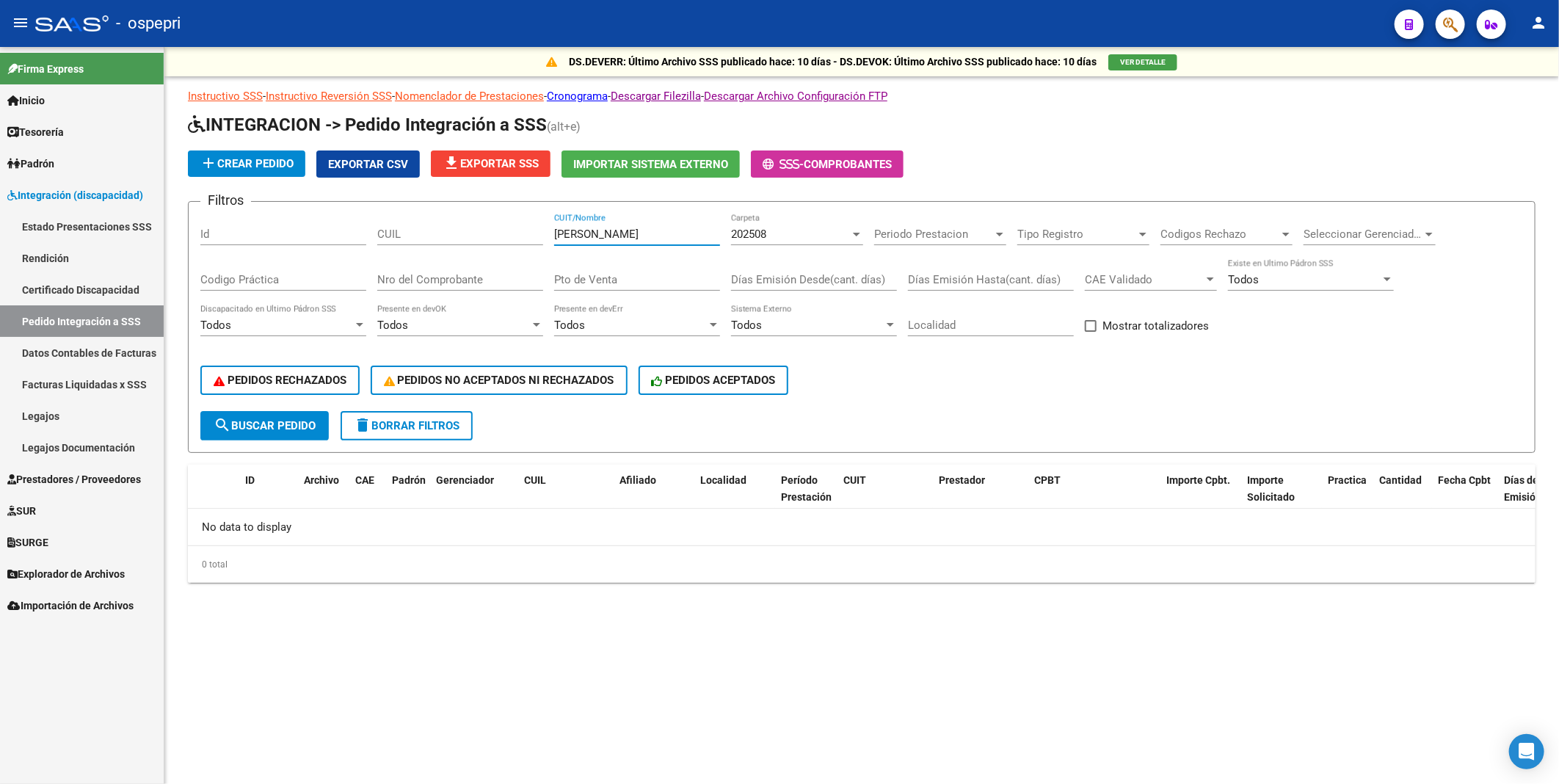
type input "[PERSON_NAME]"
click at [304, 421] on span "search Buscar Pedido" at bounding box center [265, 426] width 102 height 13
click at [81, 313] on link "Pedido Integración a SSS" at bounding box center [81, 320] width 164 height 31
click at [298, 424] on span "search Buscar Pedido" at bounding box center [265, 426] width 102 height 13
click at [85, 293] on link "Certificado Discapacidad" at bounding box center [81, 289] width 164 height 31
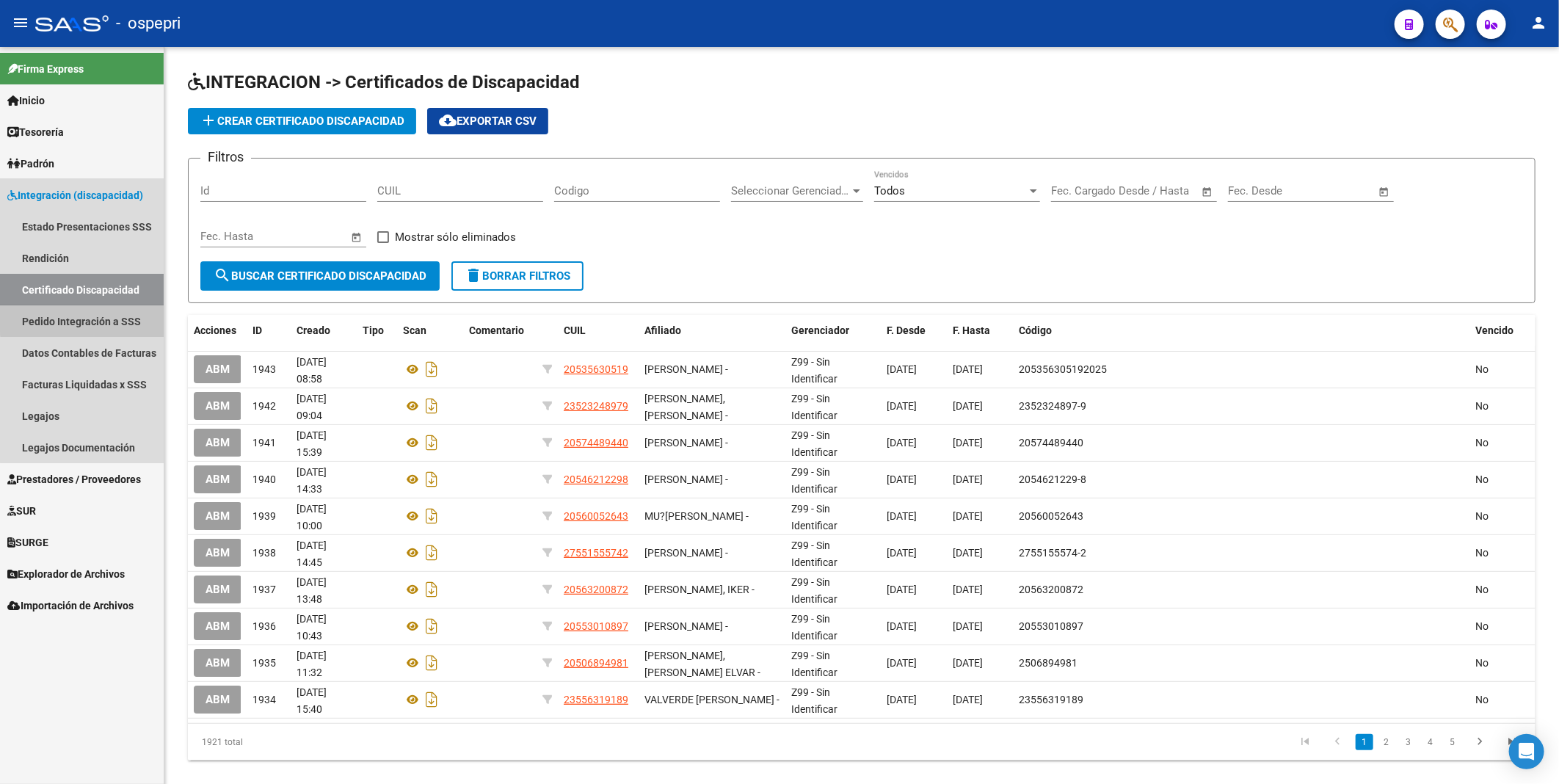
click at [83, 317] on link "Pedido Integración a SSS" at bounding box center [81, 320] width 164 height 31
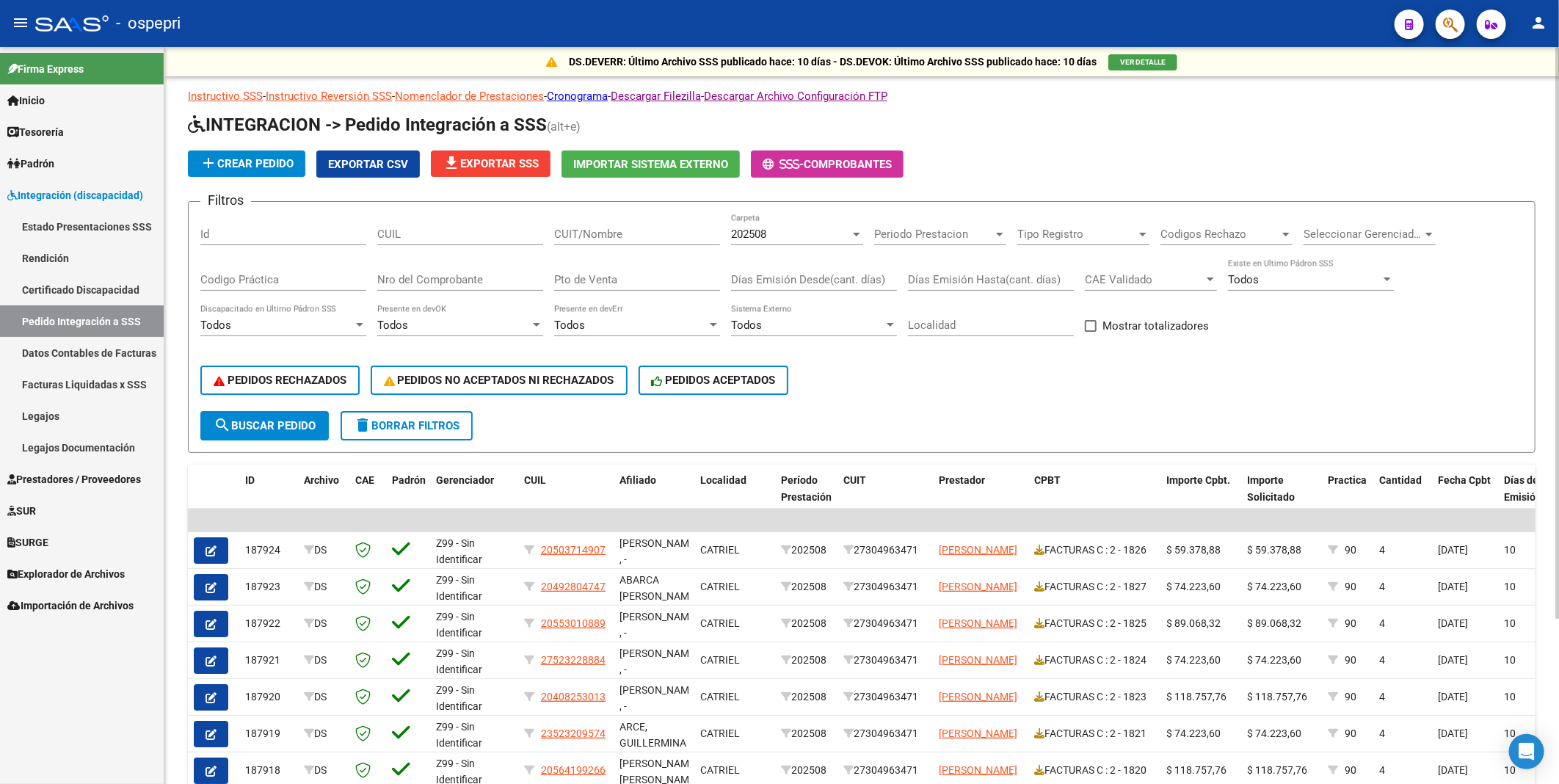
click at [632, 235] on input "CUIT/Nombre" at bounding box center [636, 234] width 166 height 13
drag, startPoint x: 654, startPoint y: 234, endPoint x: 529, endPoint y: 234, distance: 125.0
click at [536, 234] on div "Filtros Id CUIL FLORES LORENA CUIT/Nombre 202508 Carpeta Periodo Prestacion Per…" at bounding box center [862, 312] width 1323 height 198
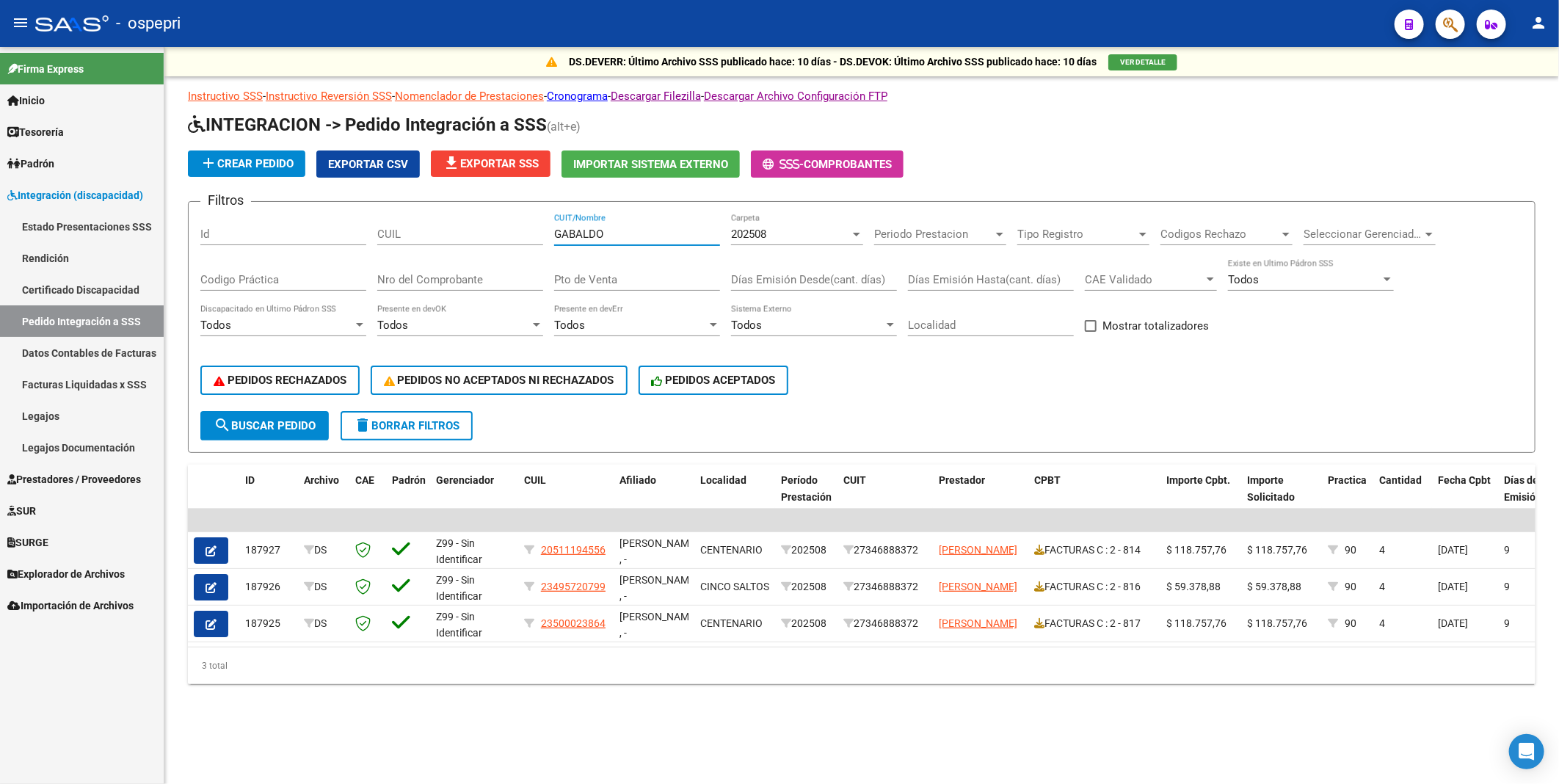
drag, startPoint x: 644, startPoint y: 238, endPoint x: 522, endPoint y: 227, distance: 122.5
click at [522, 227] on div "Filtros Id CUIL GABALDO CUIT/Nombre 202508 Carpeta Periodo Prestacion Periodo P…" at bounding box center [862, 312] width 1323 height 198
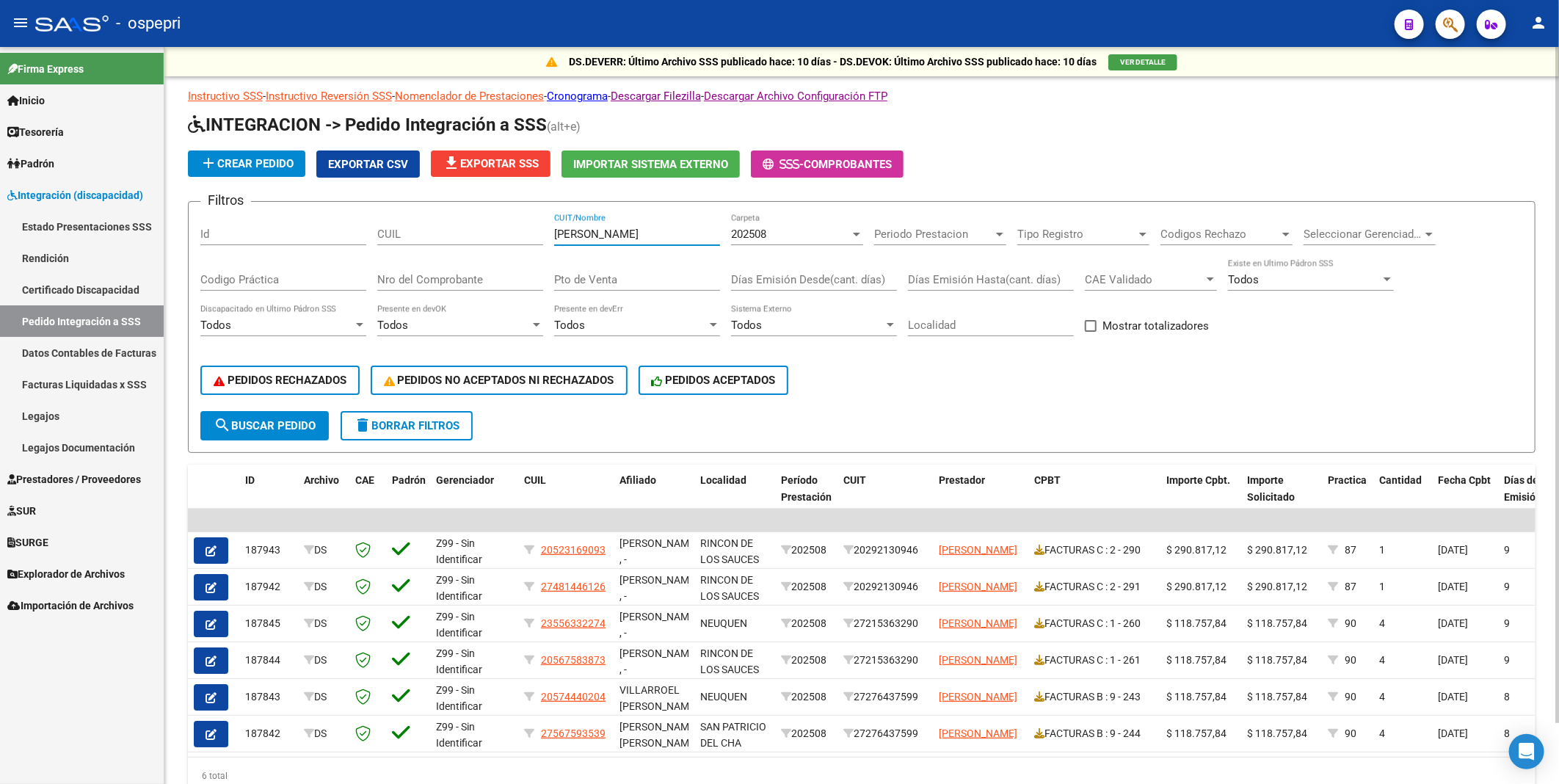
click at [269, 431] on button "search Buscar Pedido" at bounding box center [265, 425] width 129 height 29
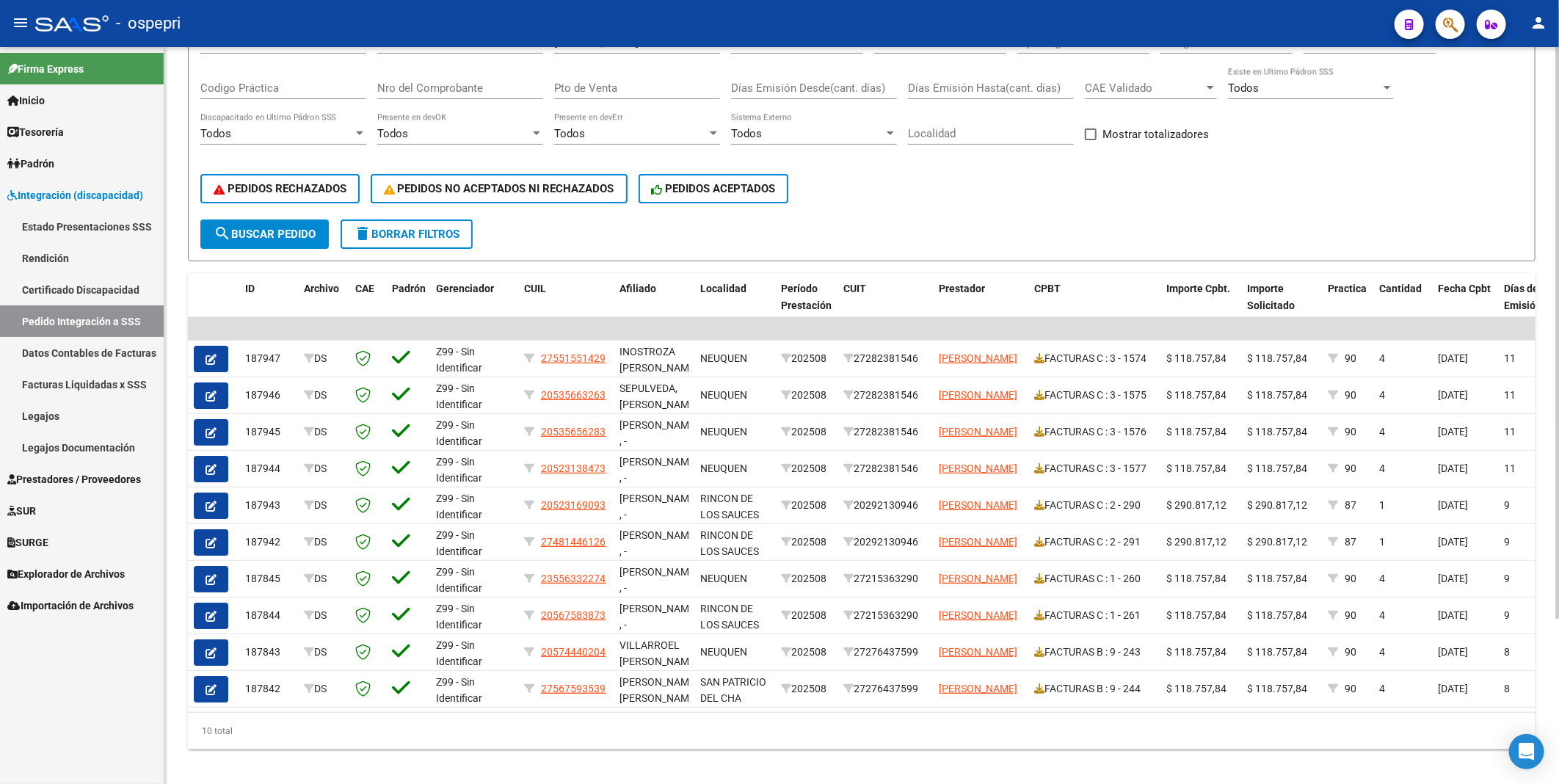
scroll to position [214, 0]
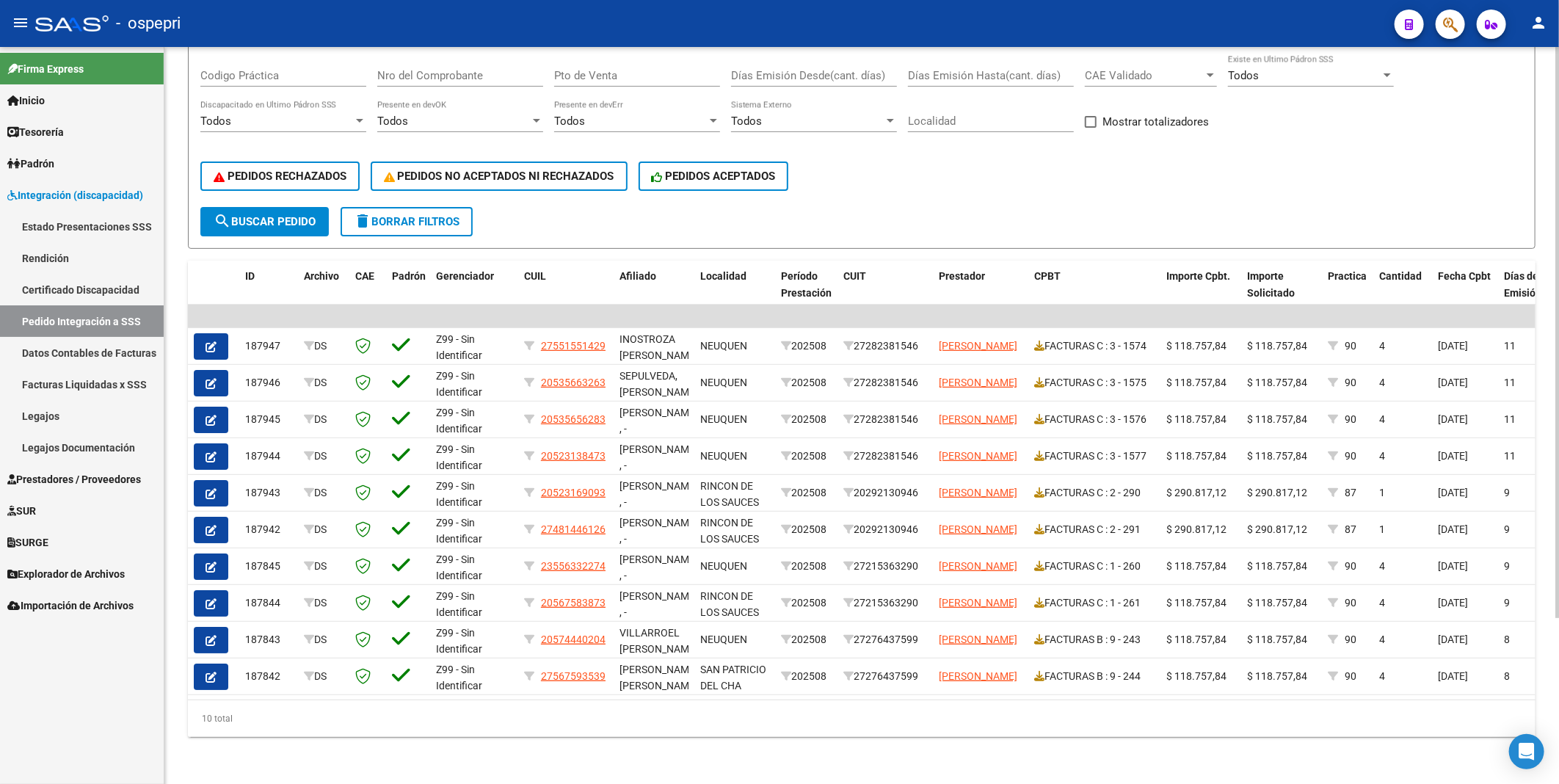
click at [1559, 761] on html "menu - ospepri person Firma Express Inicio Calendario SSS Instructivos Contacto…" at bounding box center [780, 392] width 1559 height 784
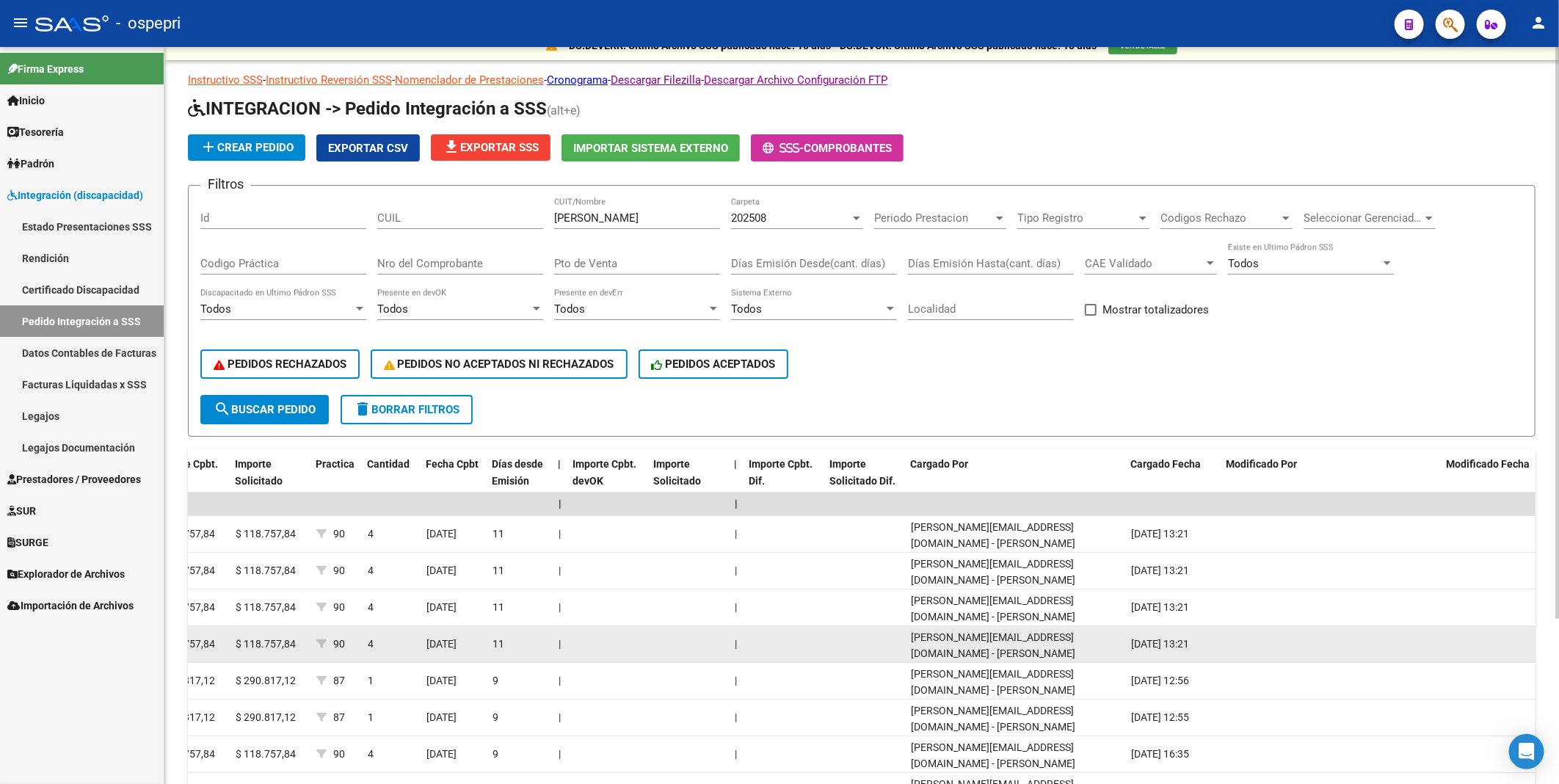
scroll to position [0, 0]
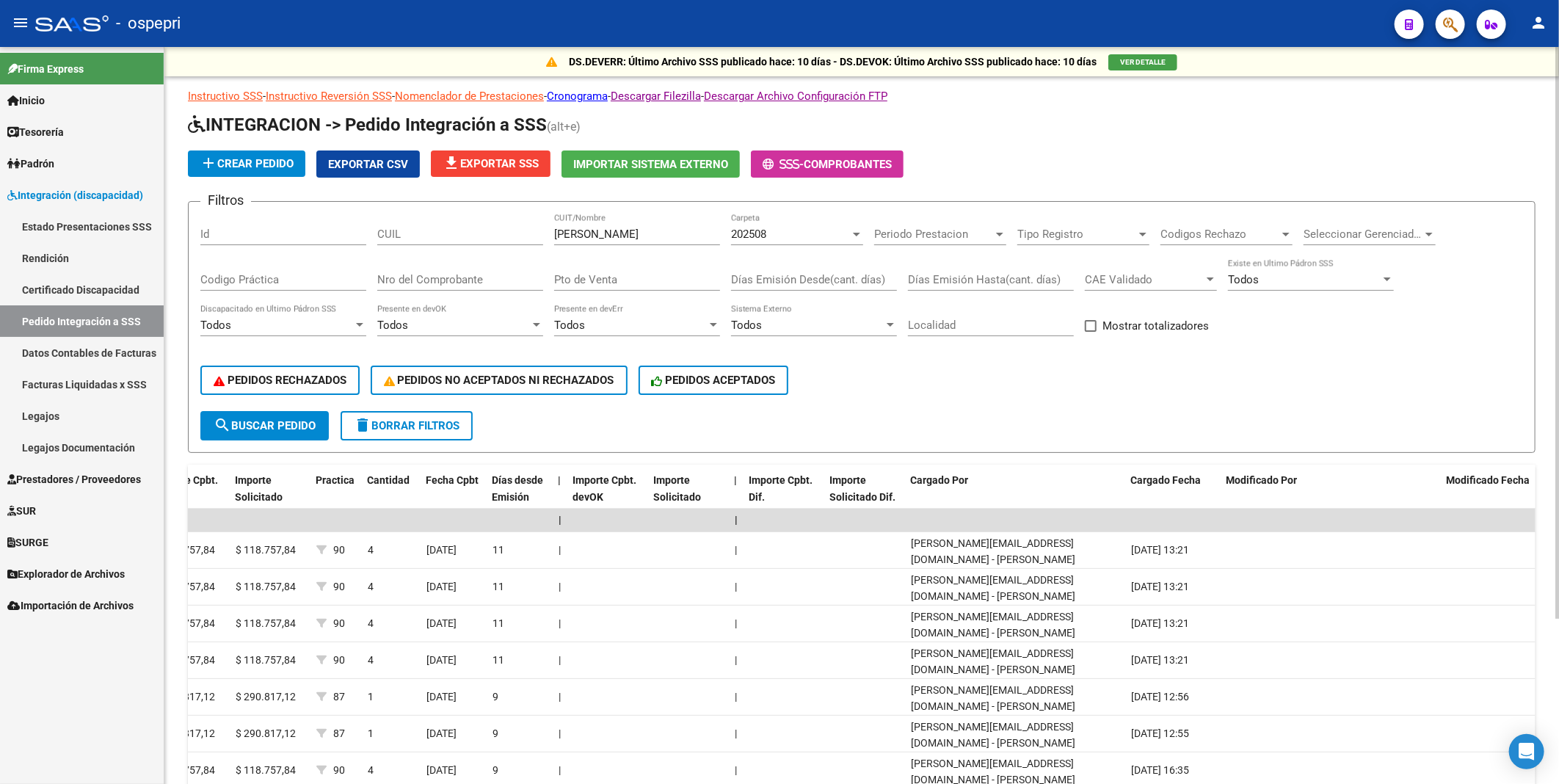
click at [1556, 602] on div at bounding box center [1558, 333] width 4 height 572
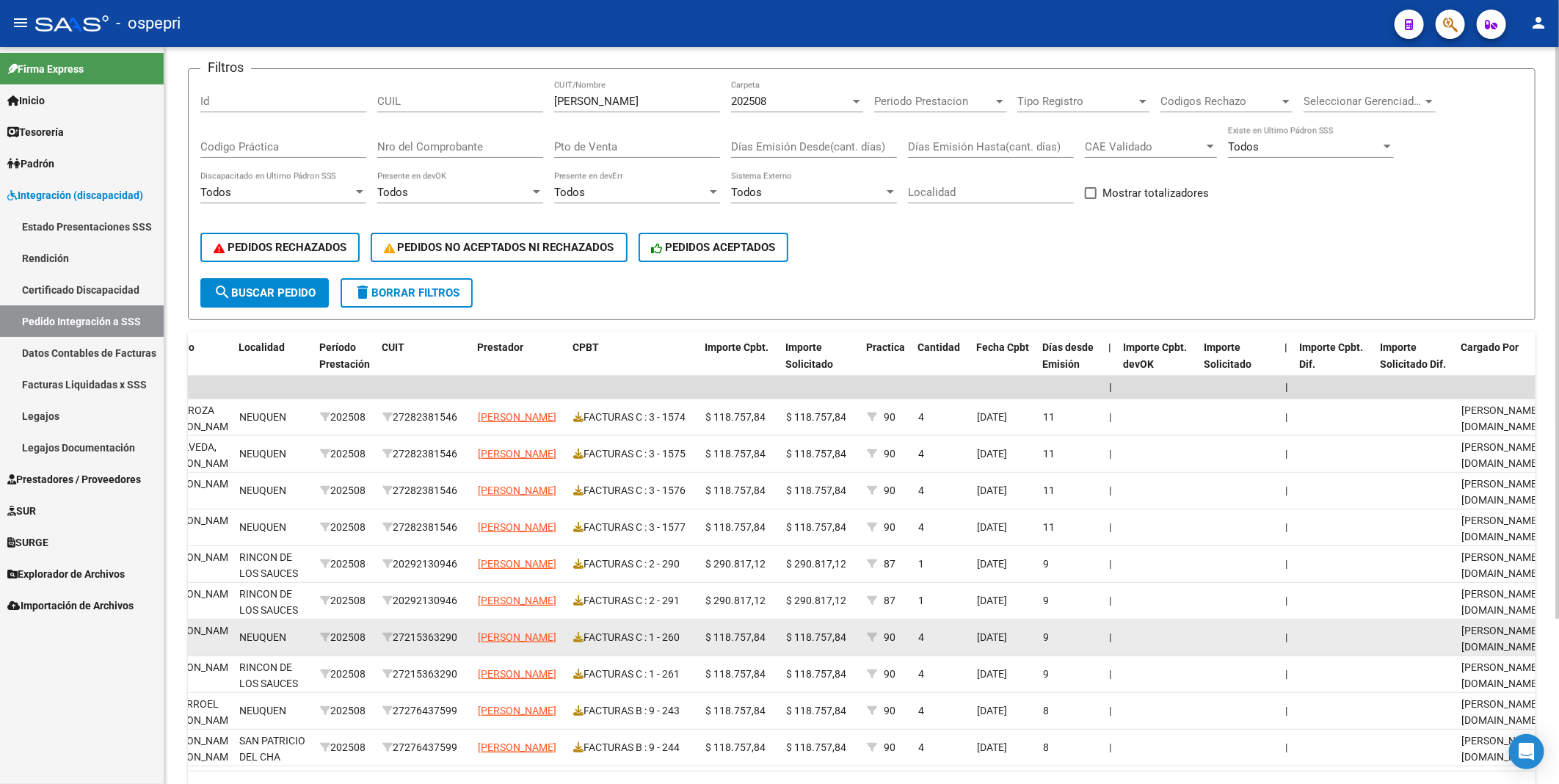
scroll to position [51, 0]
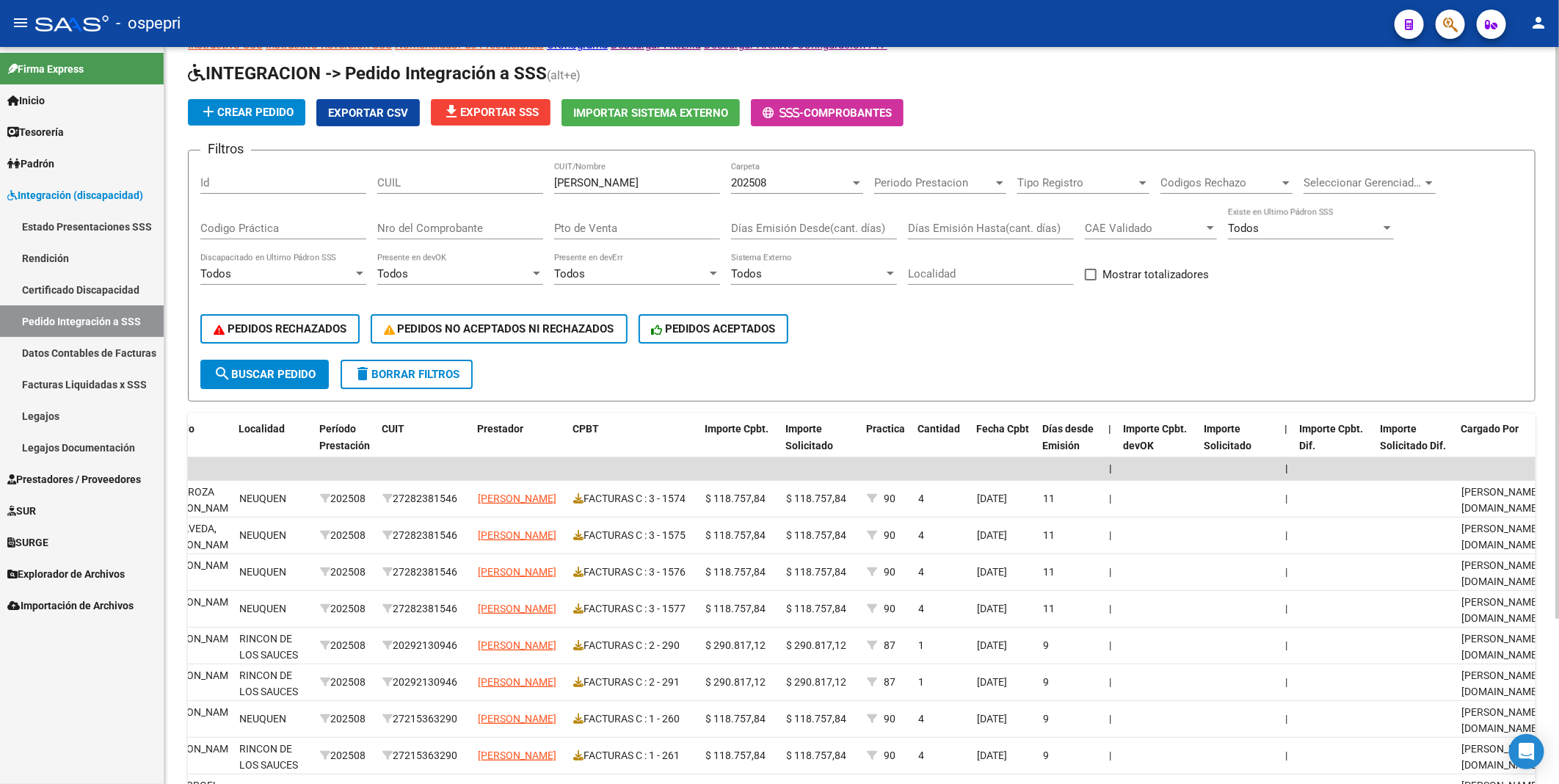
click at [1558, 492] on div at bounding box center [1558, 375] width 4 height 572
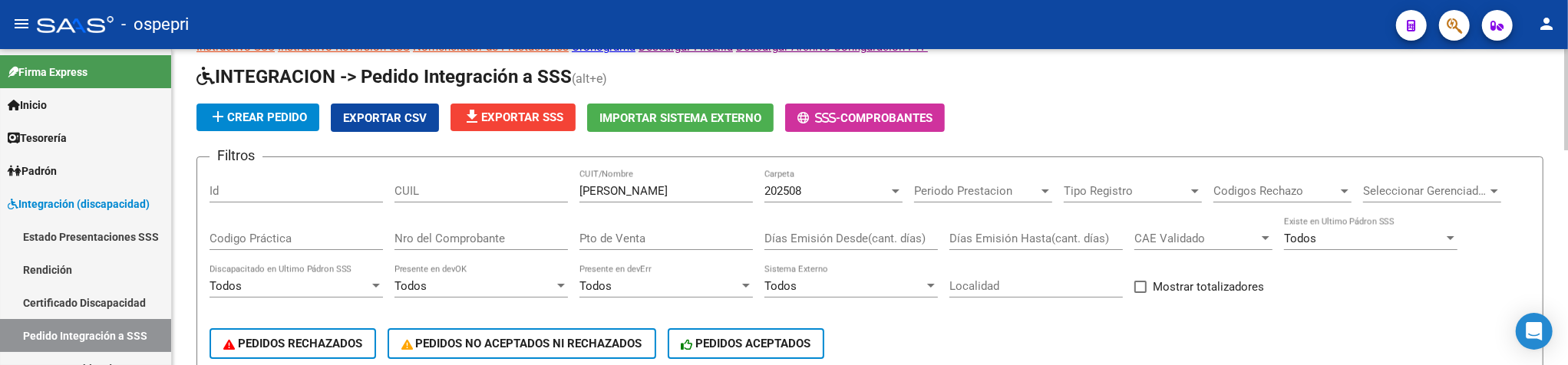
click at [1116, 110] on div "add Crear Pedido Exportar CSV file_download Exportar SSS Importar Sistema Exter…" at bounding box center [869, 118] width 1346 height 29
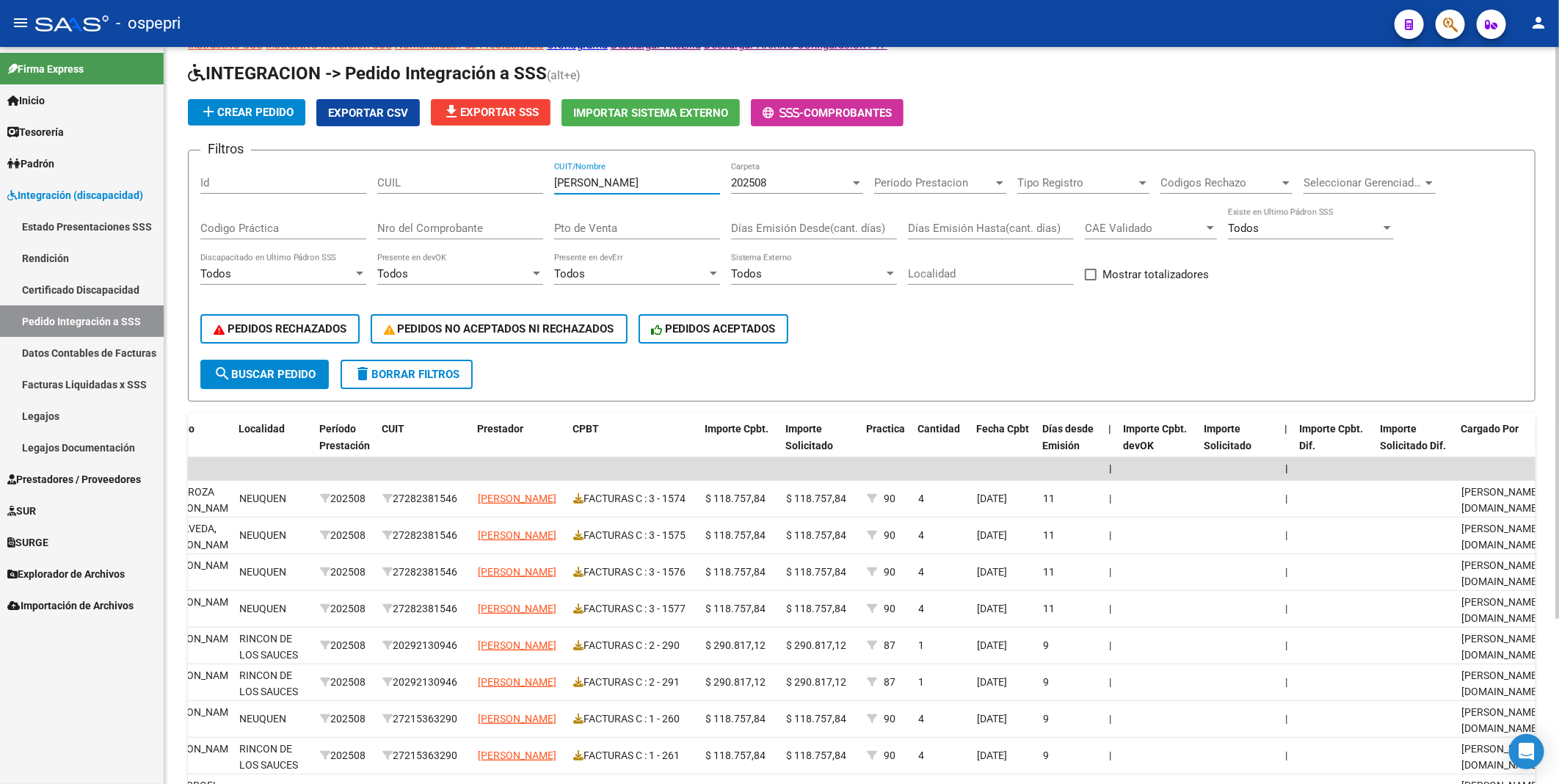
drag, startPoint x: 619, startPoint y: 187, endPoint x: 516, endPoint y: 187, distance: 103.0
click at [516, 187] on div "Filtros Id CUIL GARCIA CUIT/Nombre 202508 Carpeta Periodo Prestacion Periodo Pr…" at bounding box center [862, 260] width 1323 height 198
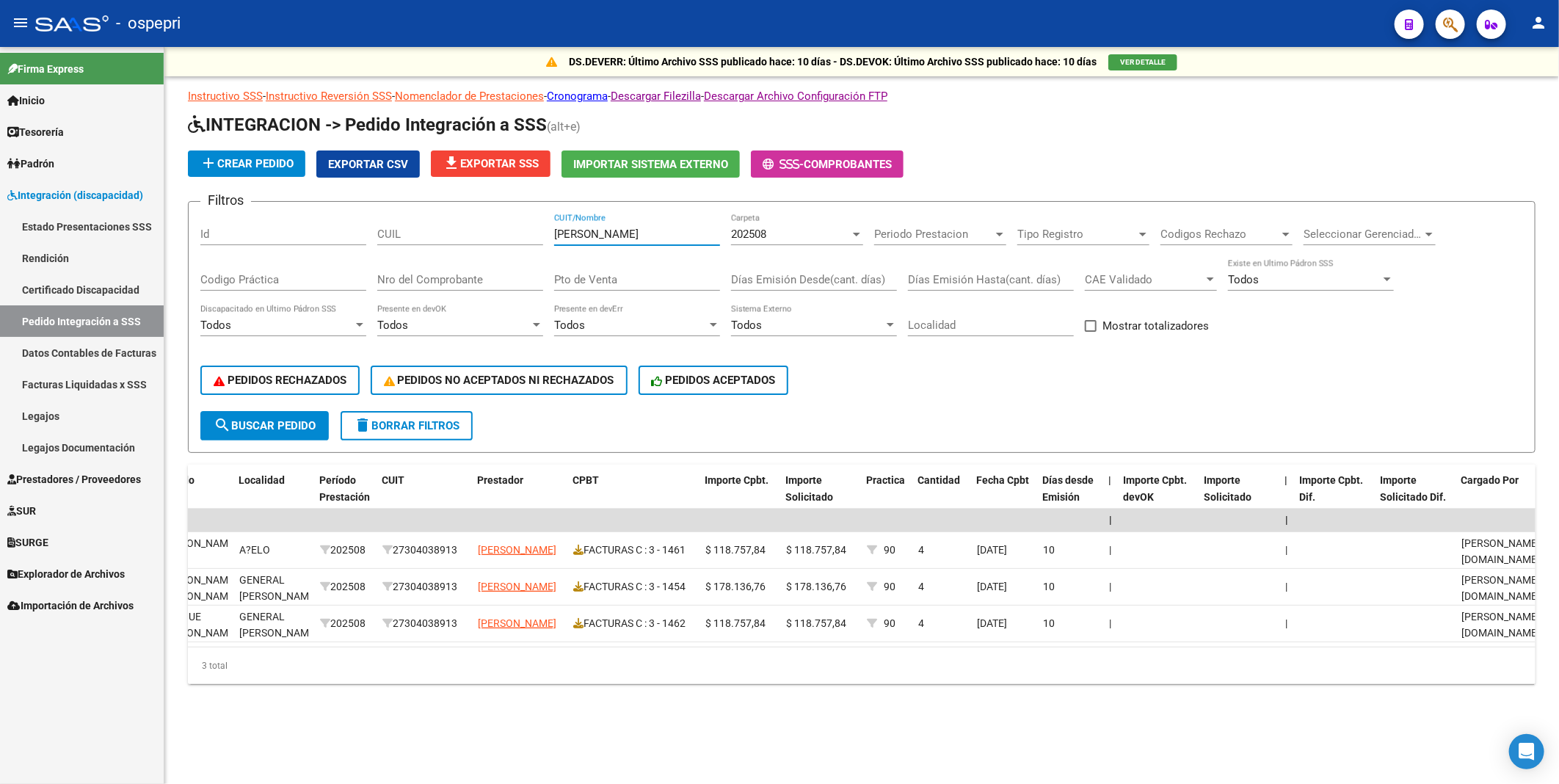
scroll to position [0, 0]
click at [677, 235] on input "[PERSON_NAME]" at bounding box center [636, 234] width 166 height 13
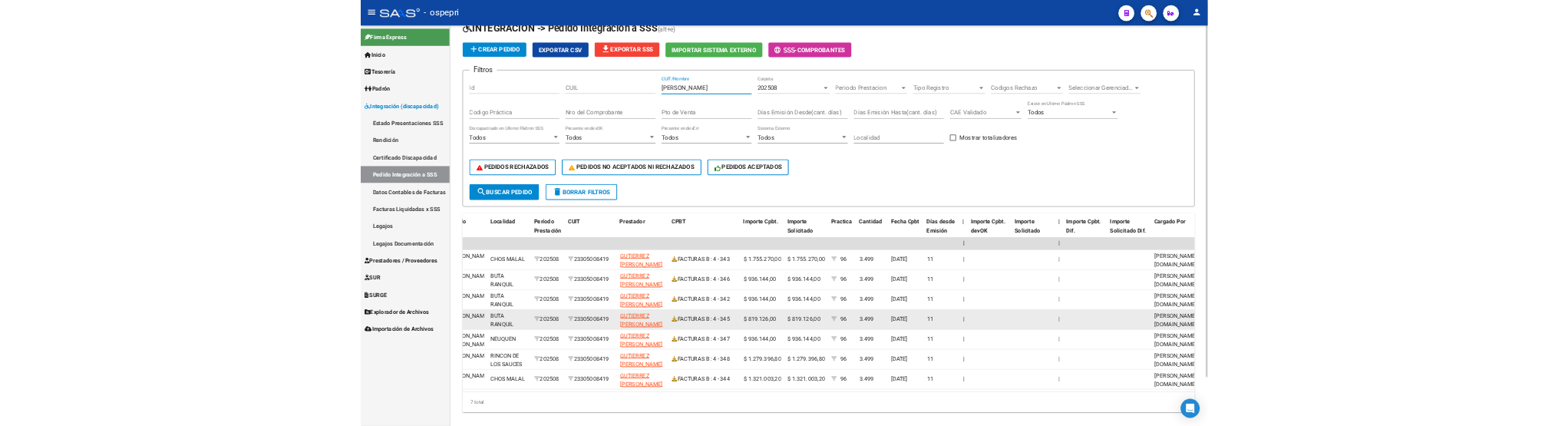
scroll to position [109, 0]
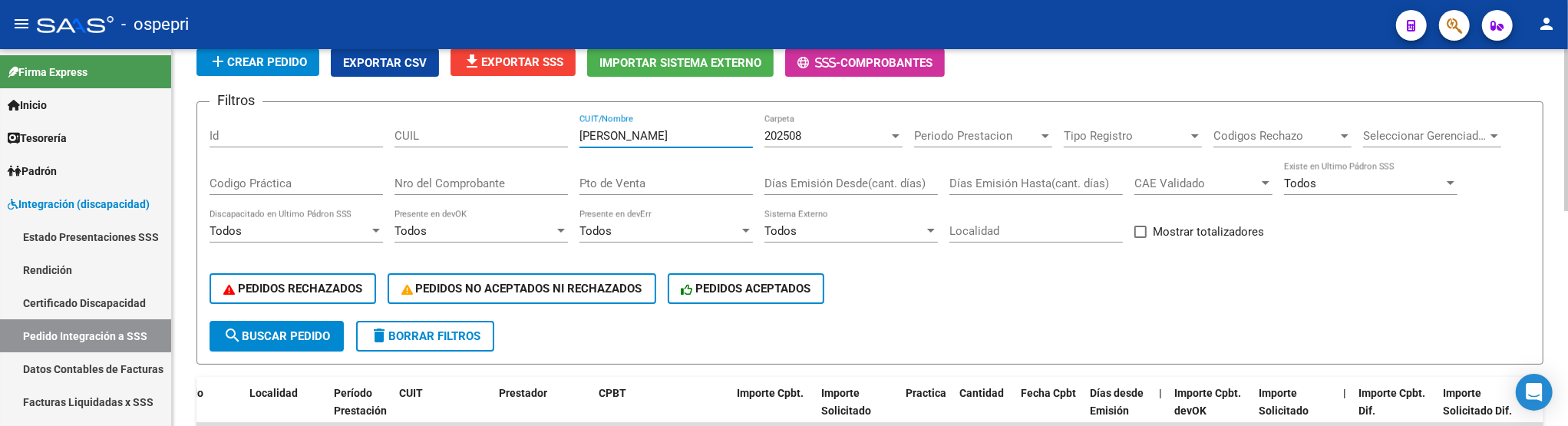
drag, startPoint x: 704, startPoint y: 141, endPoint x: 558, endPoint y: 129, distance: 146.5
click at [558, 129] on div "Filtros Id CUIL GUTIERREZ WALTER CUIT/Nombre 202508 Carpeta Periodo Prestacion …" at bounding box center [870, 217] width 1321 height 207
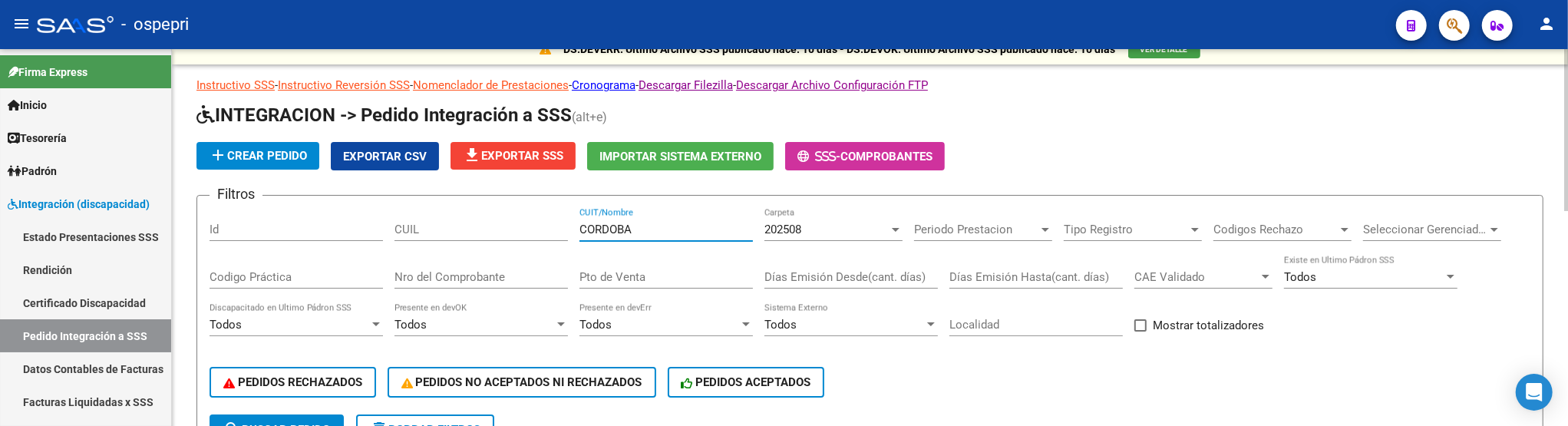
scroll to position [0, 0]
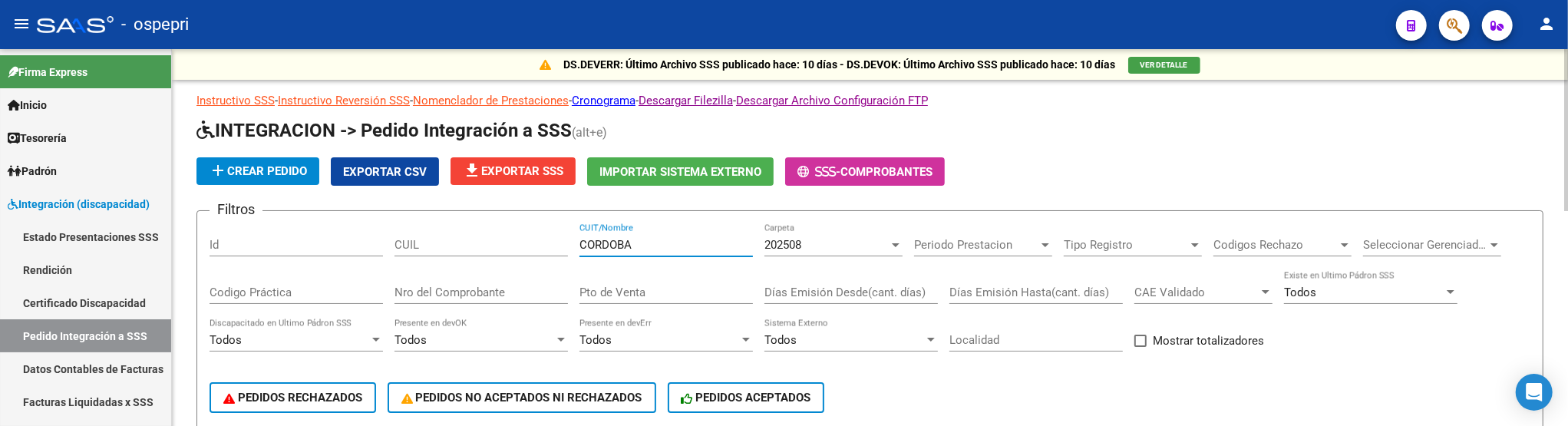
drag, startPoint x: 654, startPoint y: 248, endPoint x: 572, endPoint y: 242, distance: 82.2
click at [572, 242] on div "Filtros Id CUIL CORDOBA CUIT/Nombre 202508 Carpeta Periodo Prestacion Periodo P…" at bounding box center [870, 327] width 1321 height 207
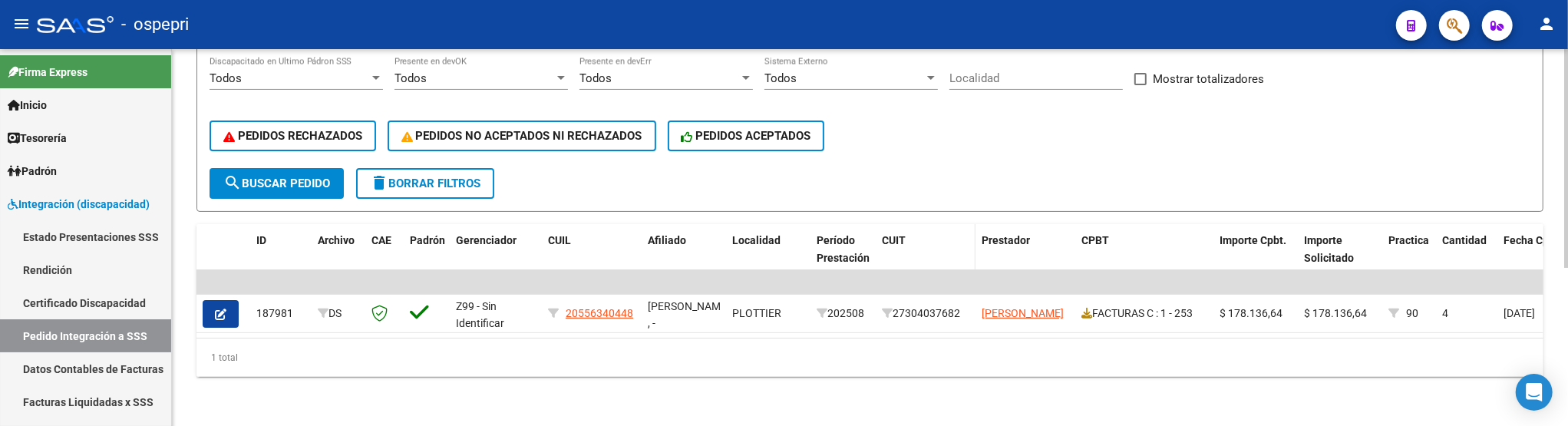
scroll to position [272, 0]
type input "CRESPO"
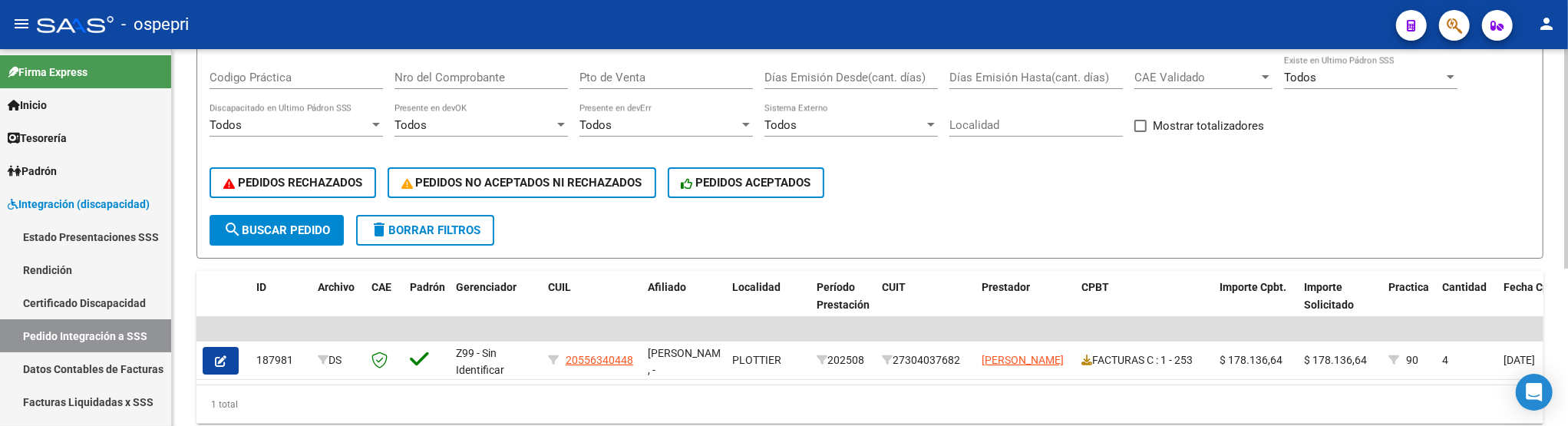
scroll to position [187, 0]
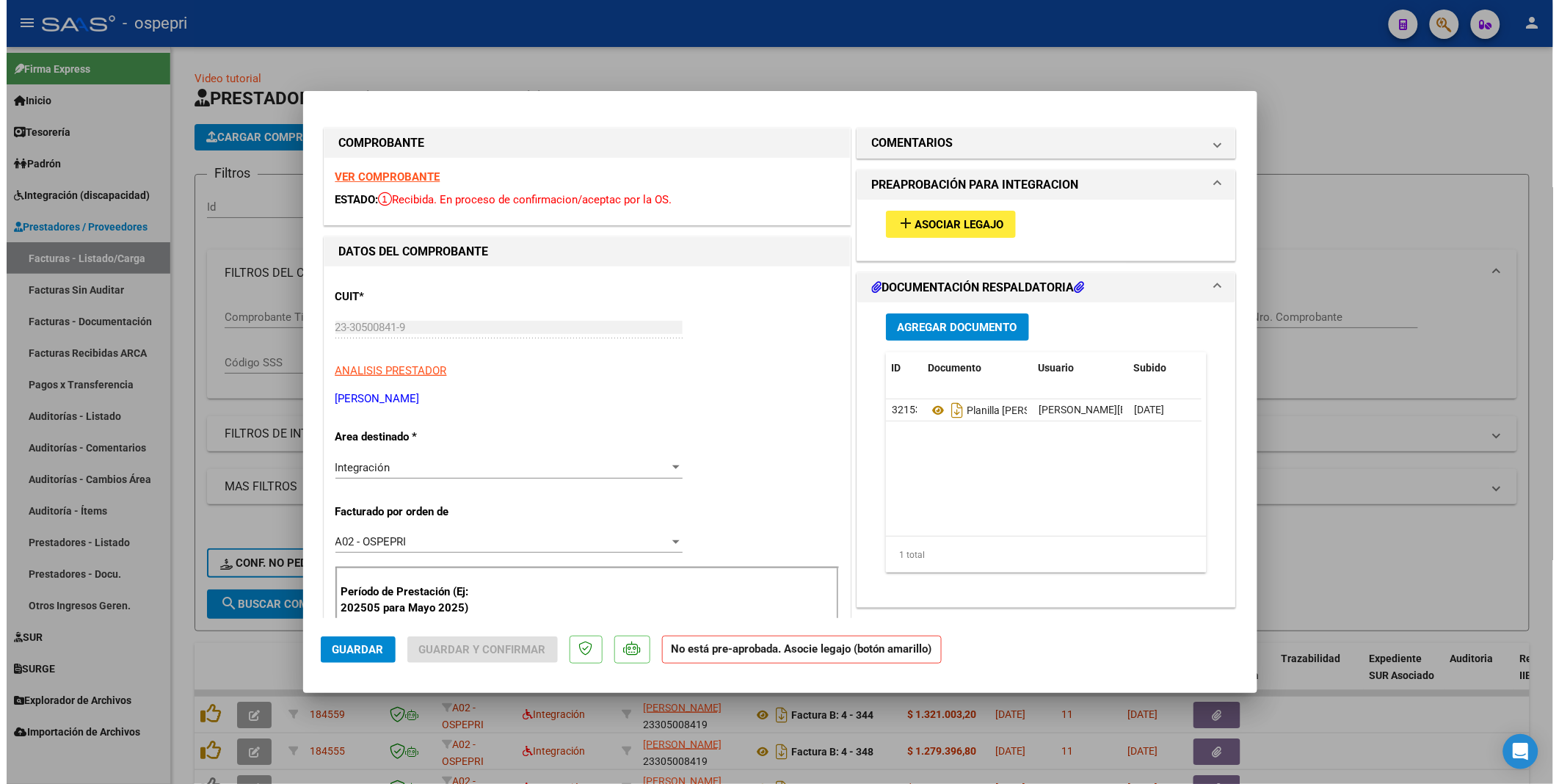
scroll to position [269, 0]
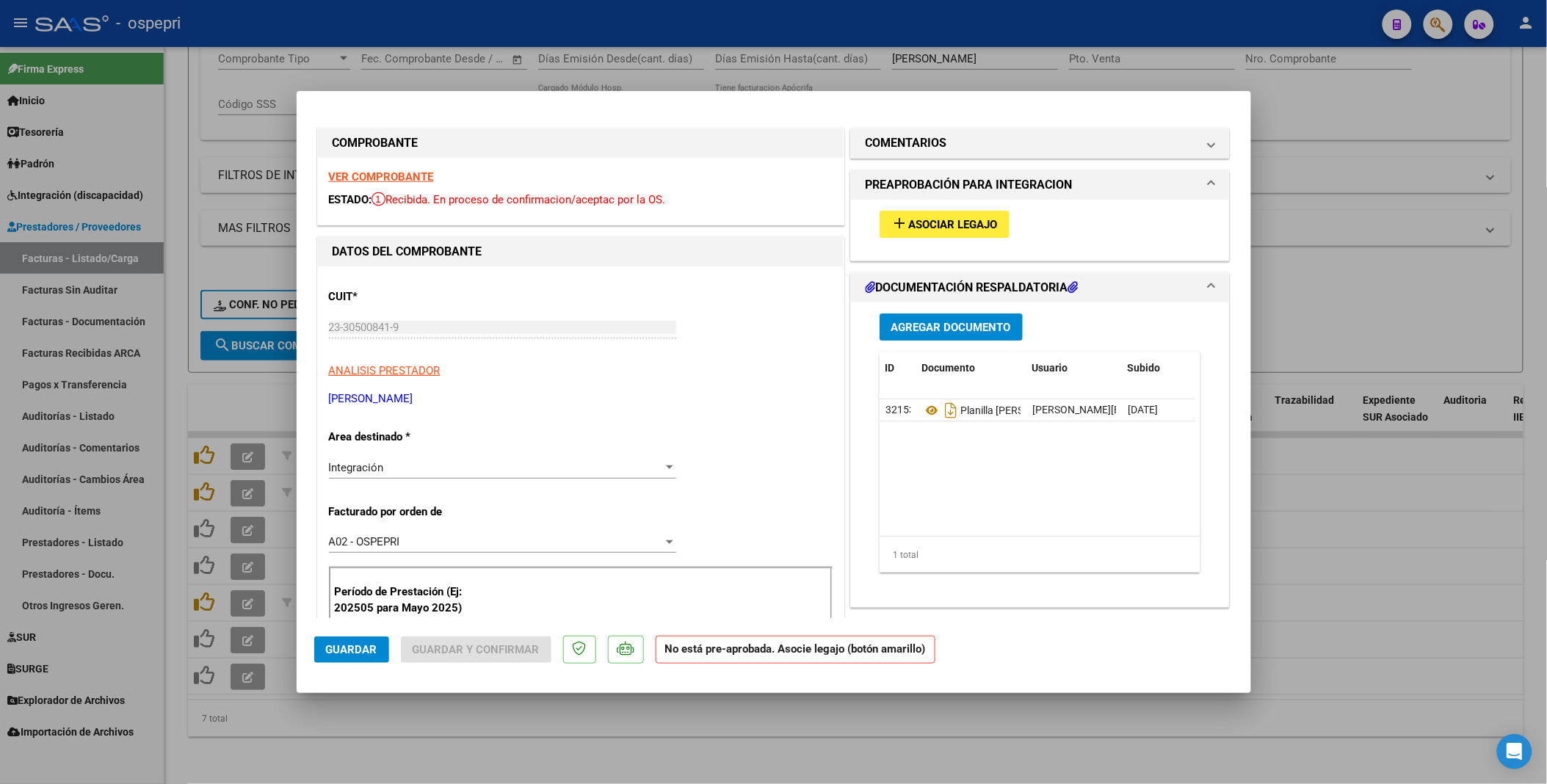
click at [945, 230] on span "Asociar Legajo" at bounding box center [954, 224] width 89 height 13
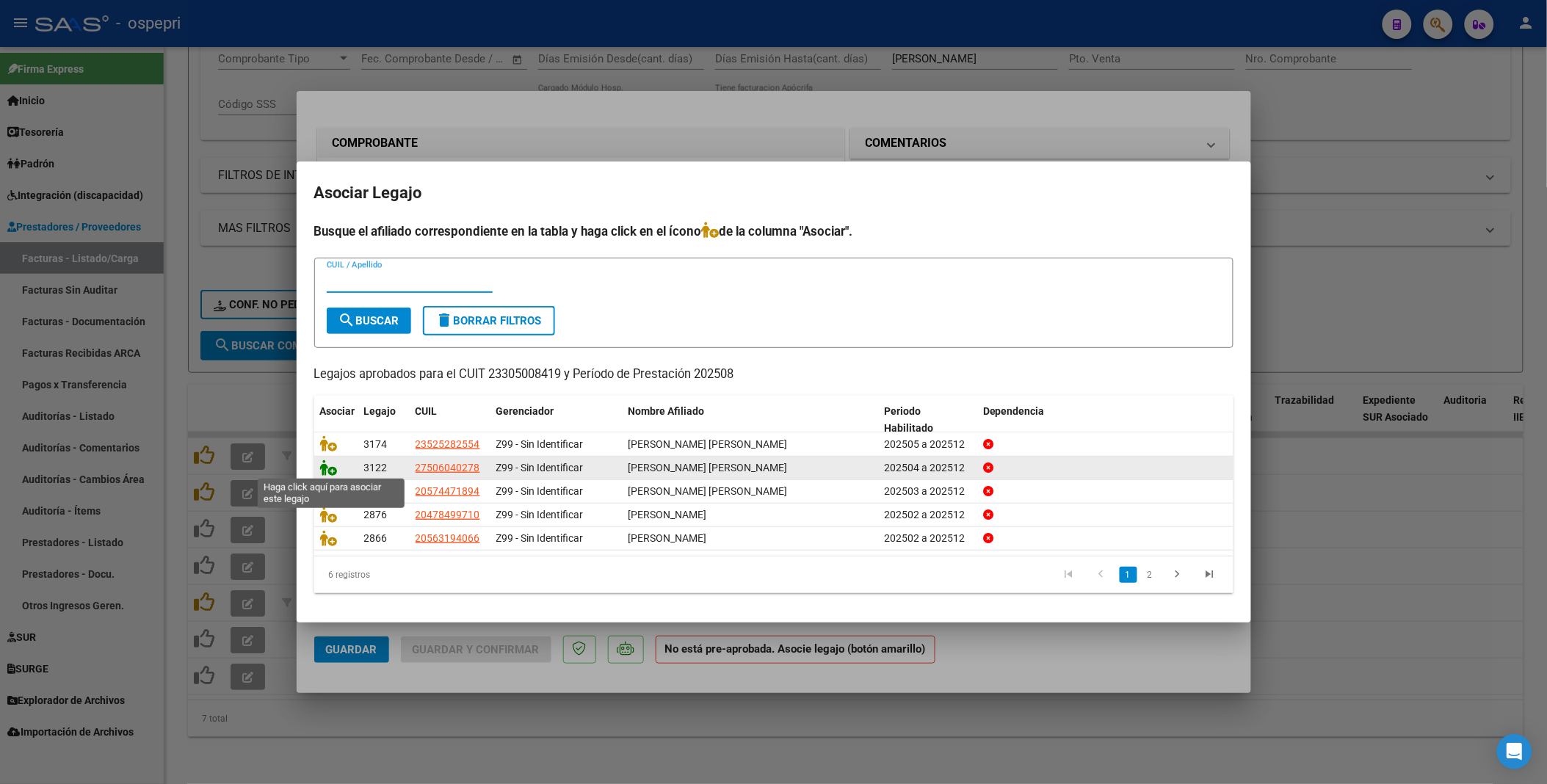
click at [323, 465] on icon at bounding box center [329, 467] width 18 height 16
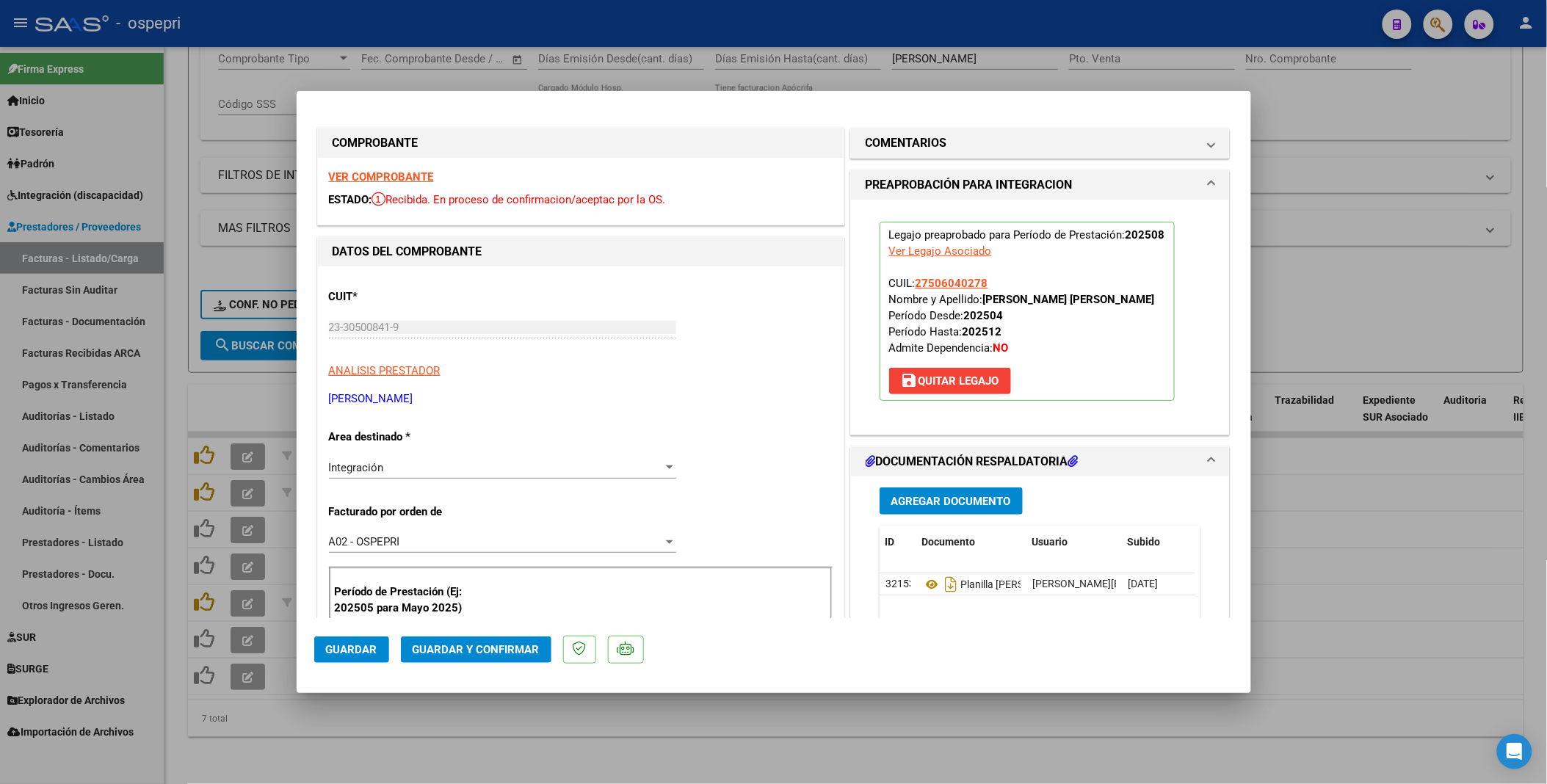
click at [348, 655] on span "Guardar" at bounding box center [351, 650] width 51 height 13
click at [986, 753] on div at bounding box center [773, 392] width 1547 height 784
type input "$ 0,00"
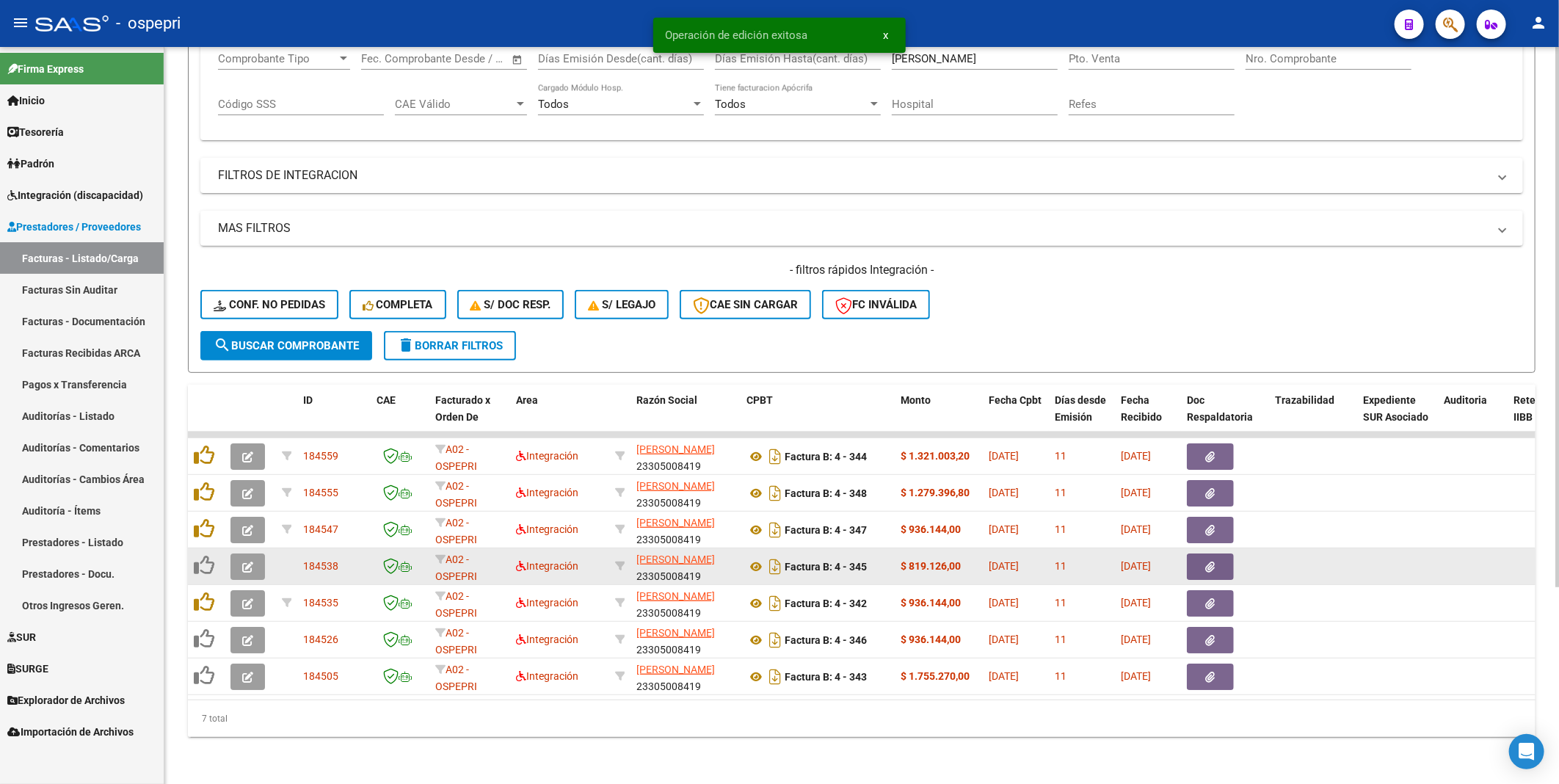
click at [243, 560] on span "button" at bounding box center [248, 566] width 11 height 13
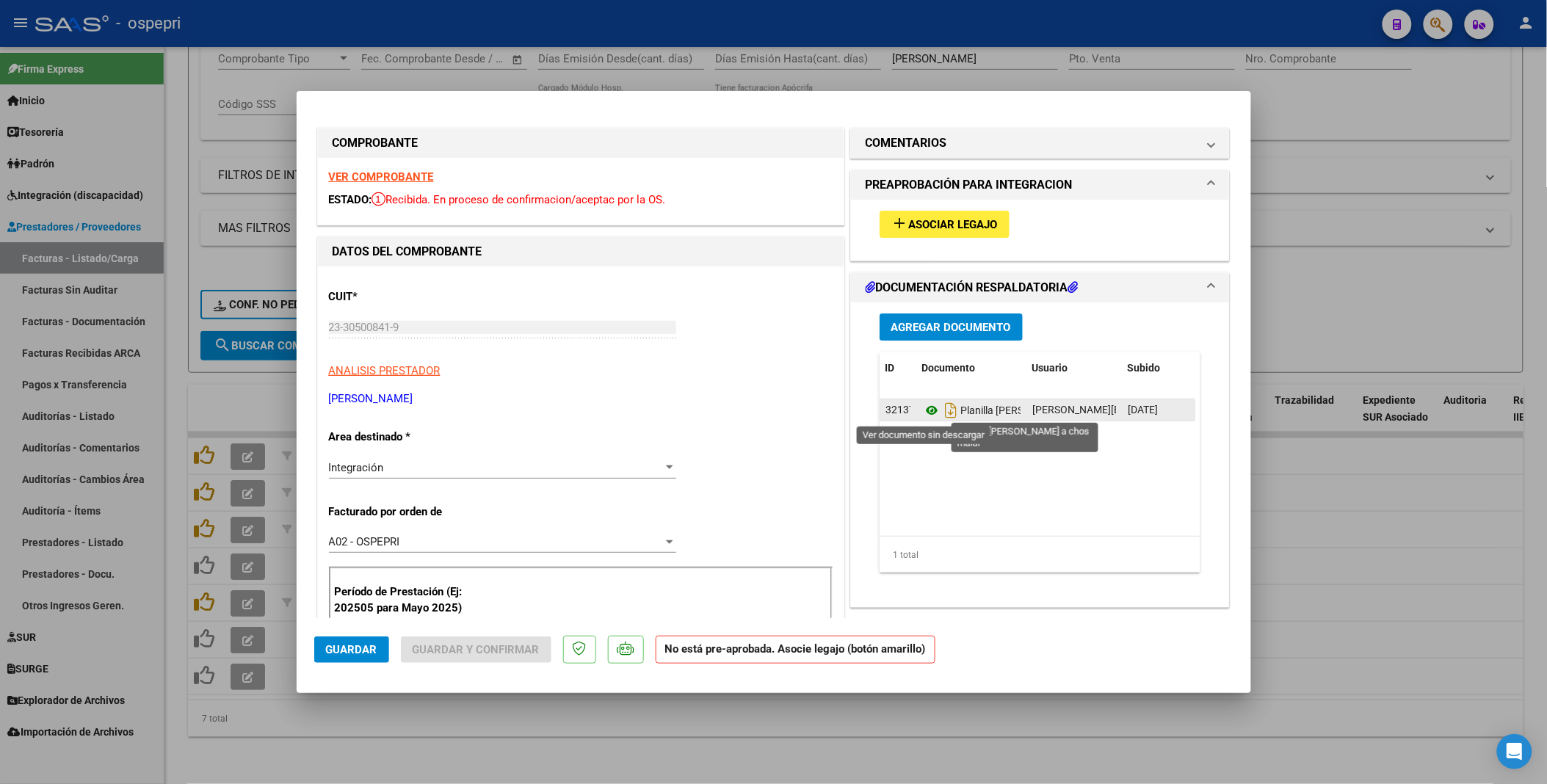
click at [924, 414] on icon at bounding box center [932, 410] width 19 height 18
click at [973, 221] on span "Asociar Legajo" at bounding box center [954, 224] width 89 height 13
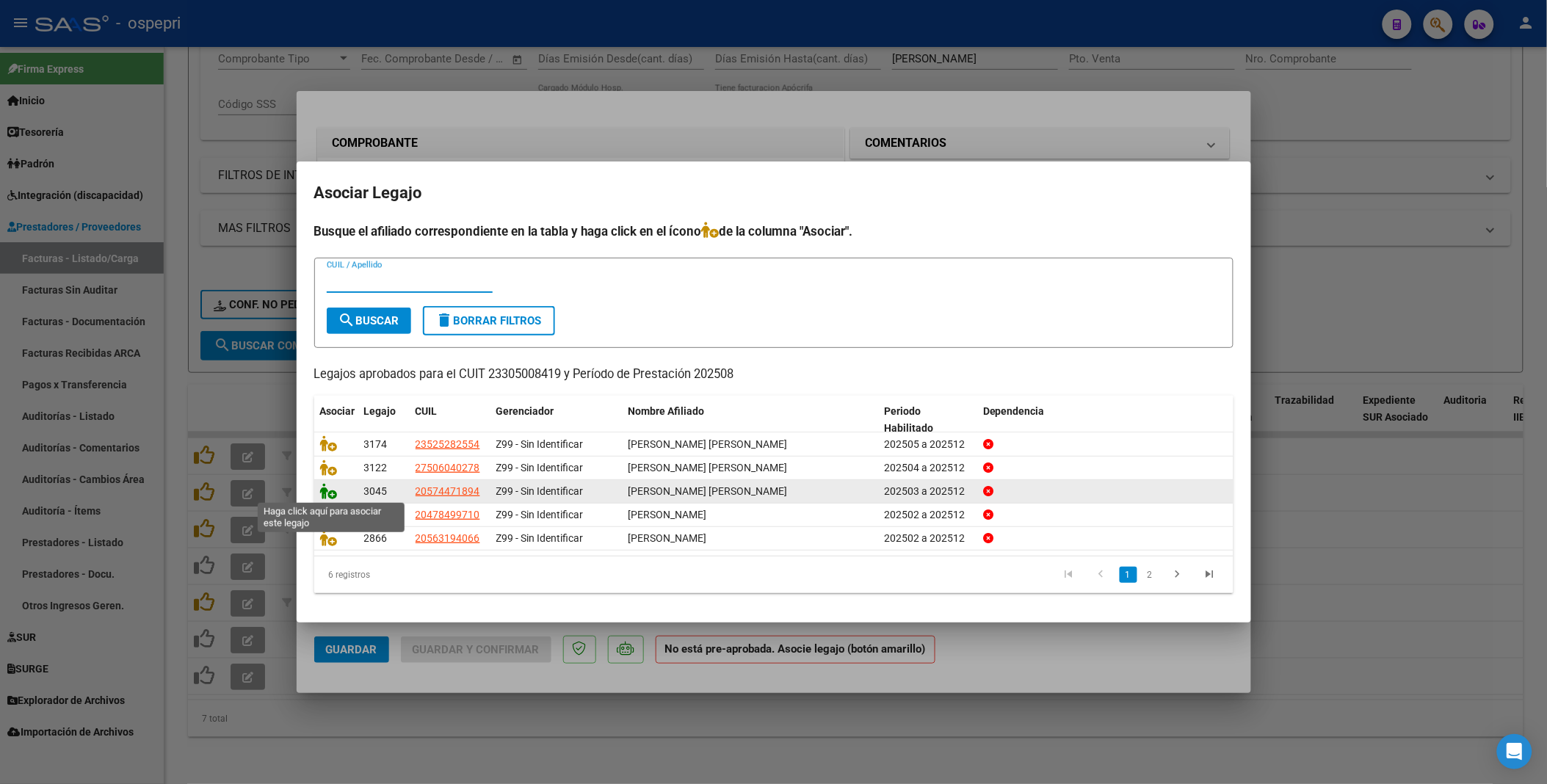
click at [328, 494] on icon at bounding box center [329, 490] width 18 height 16
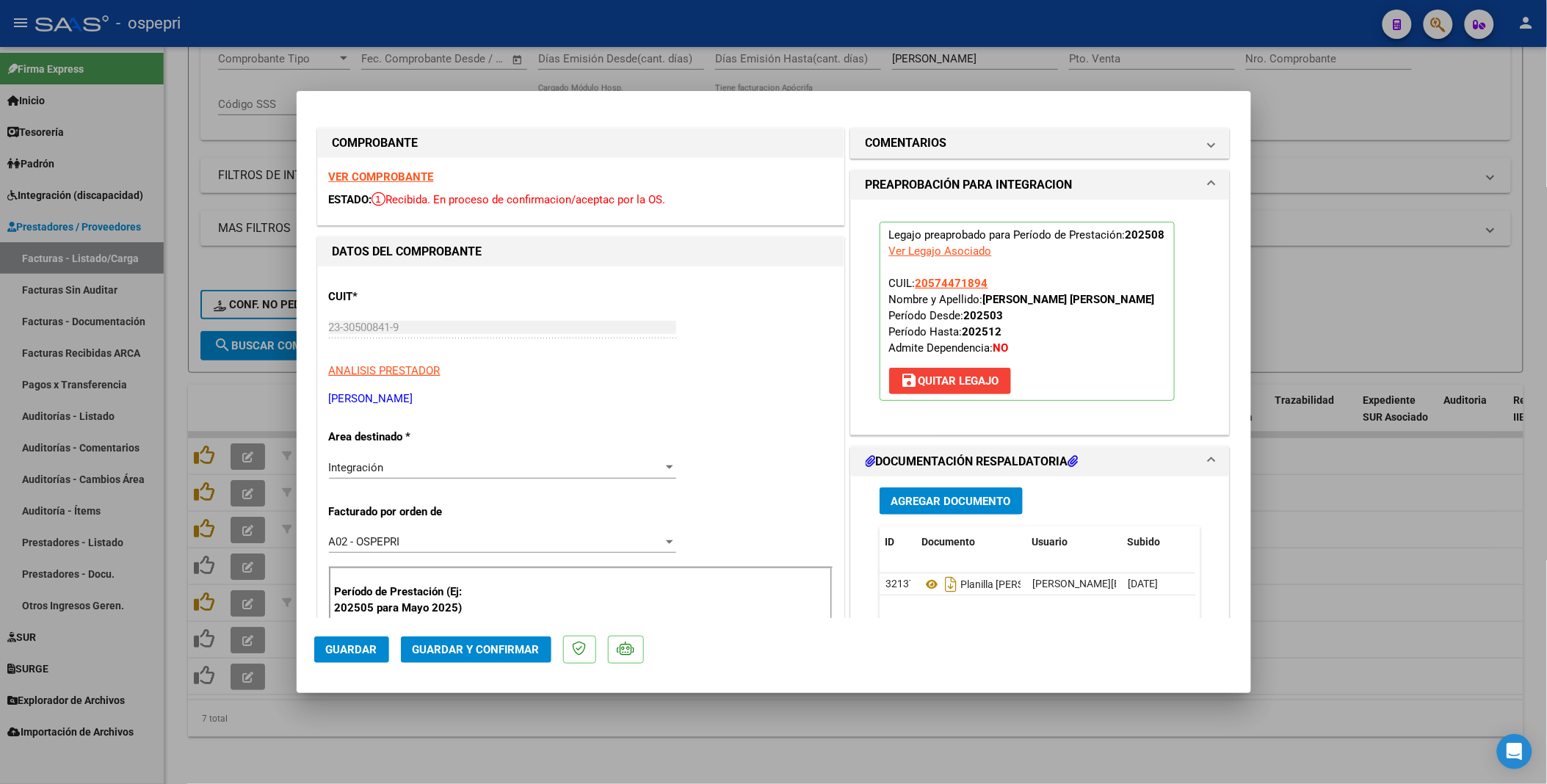
click at [369, 647] on span "Guardar" at bounding box center [351, 650] width 51 height 13
click at [1006, 721] on div at bounding box center [773, 392] width 1547 height 784
type input "$ 0,00"
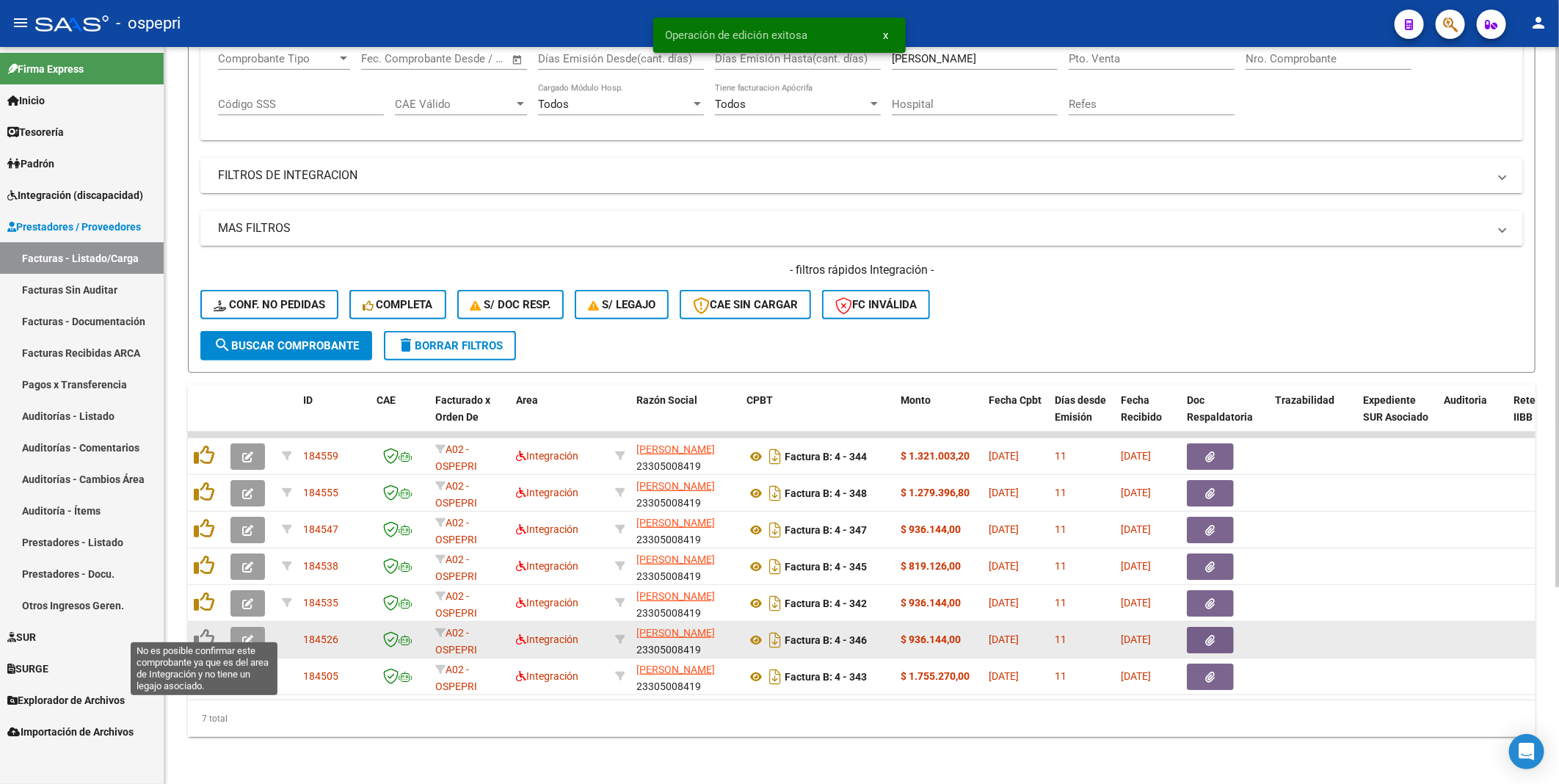
click at [214, 633] on icon at bounding box center [205, 639] width 21 height 21
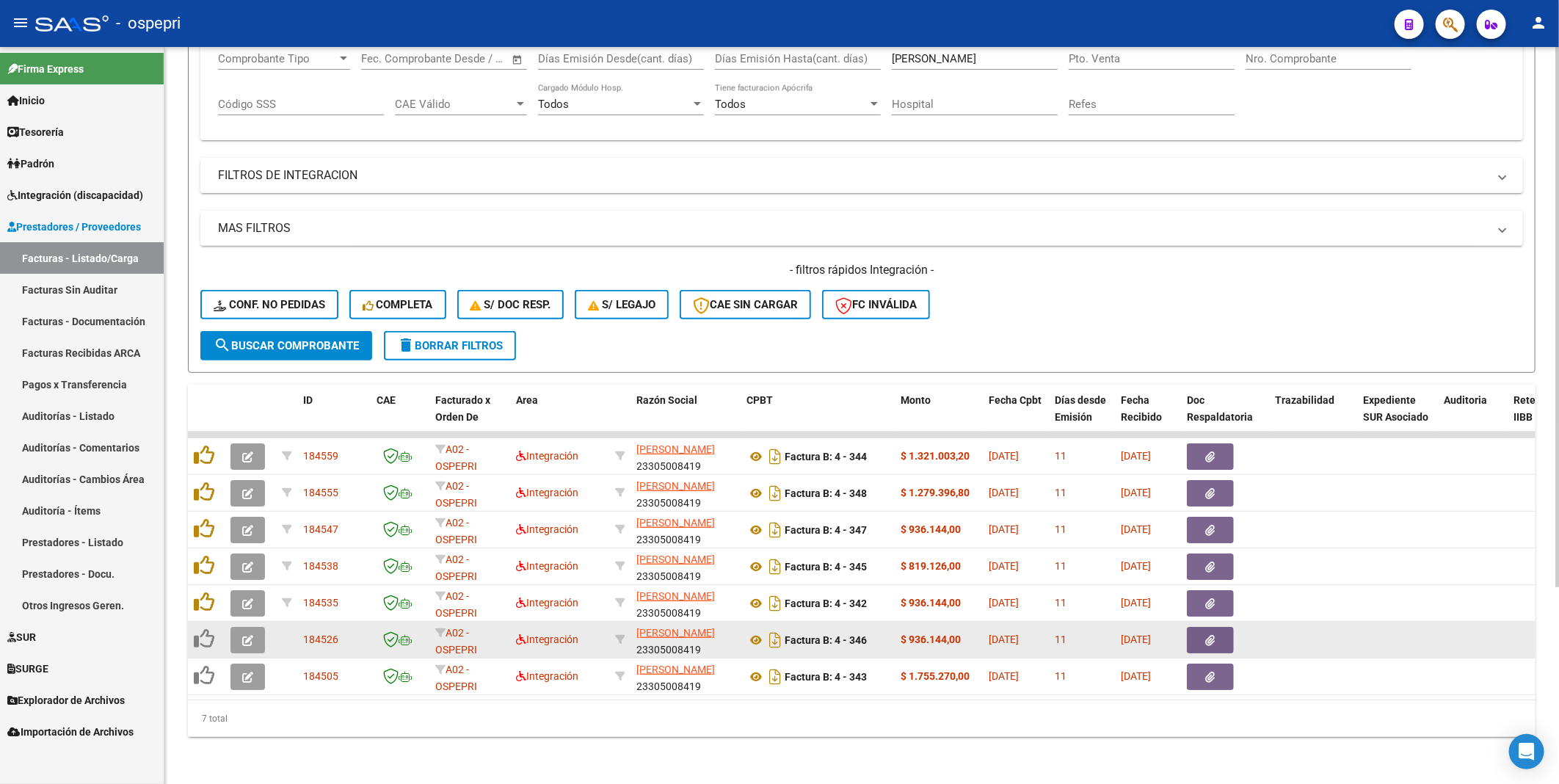
click at [245, 635] on icon "button" at bounding box center [248, 641] width 11 height 11
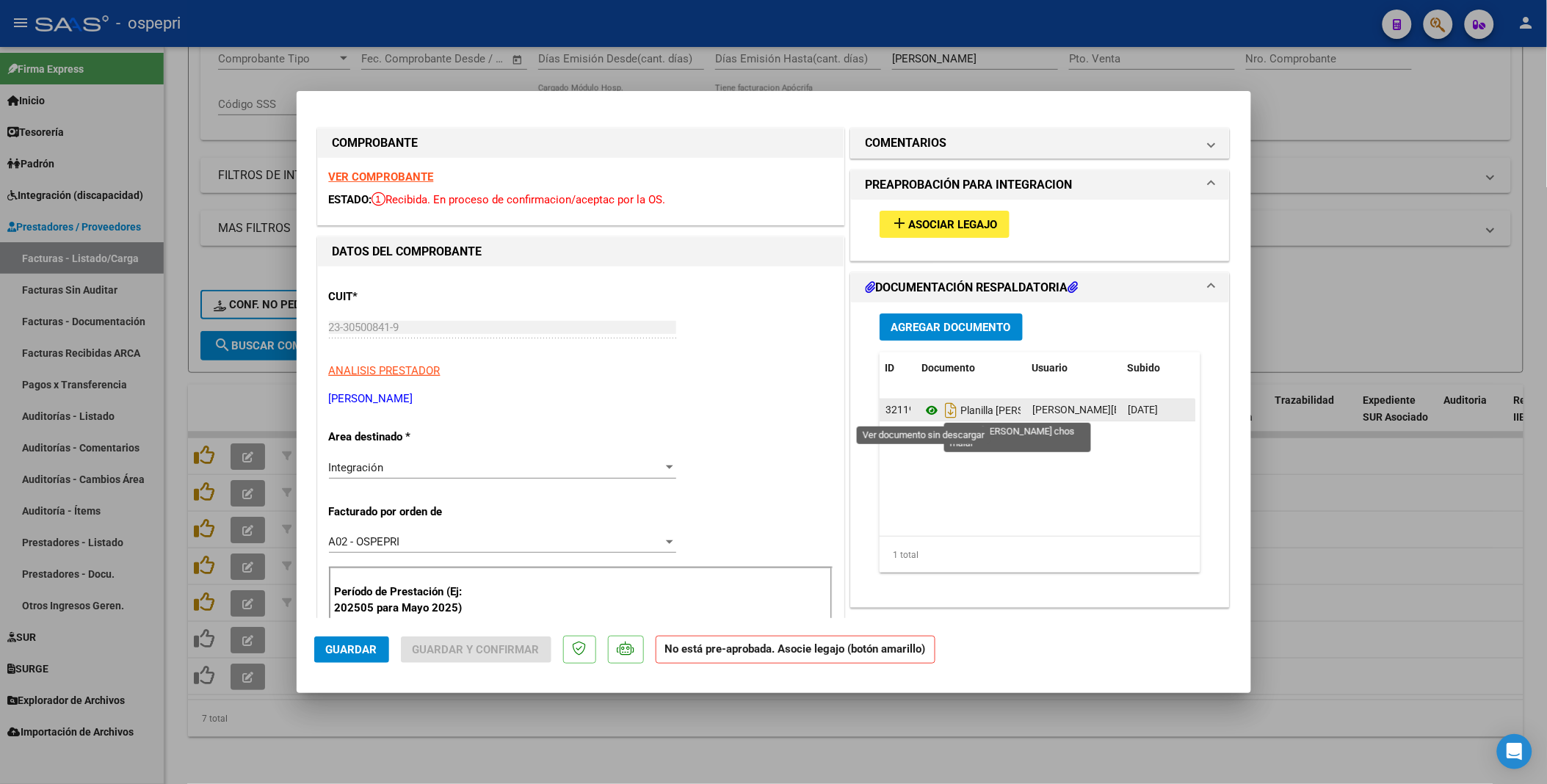
click at [924, 417] on icon at bounding box center [932, 410] width 19 height 18
click at [966, 222] on span "Asociar Legajo" at bounding box center [954, 224] width 89 height 13
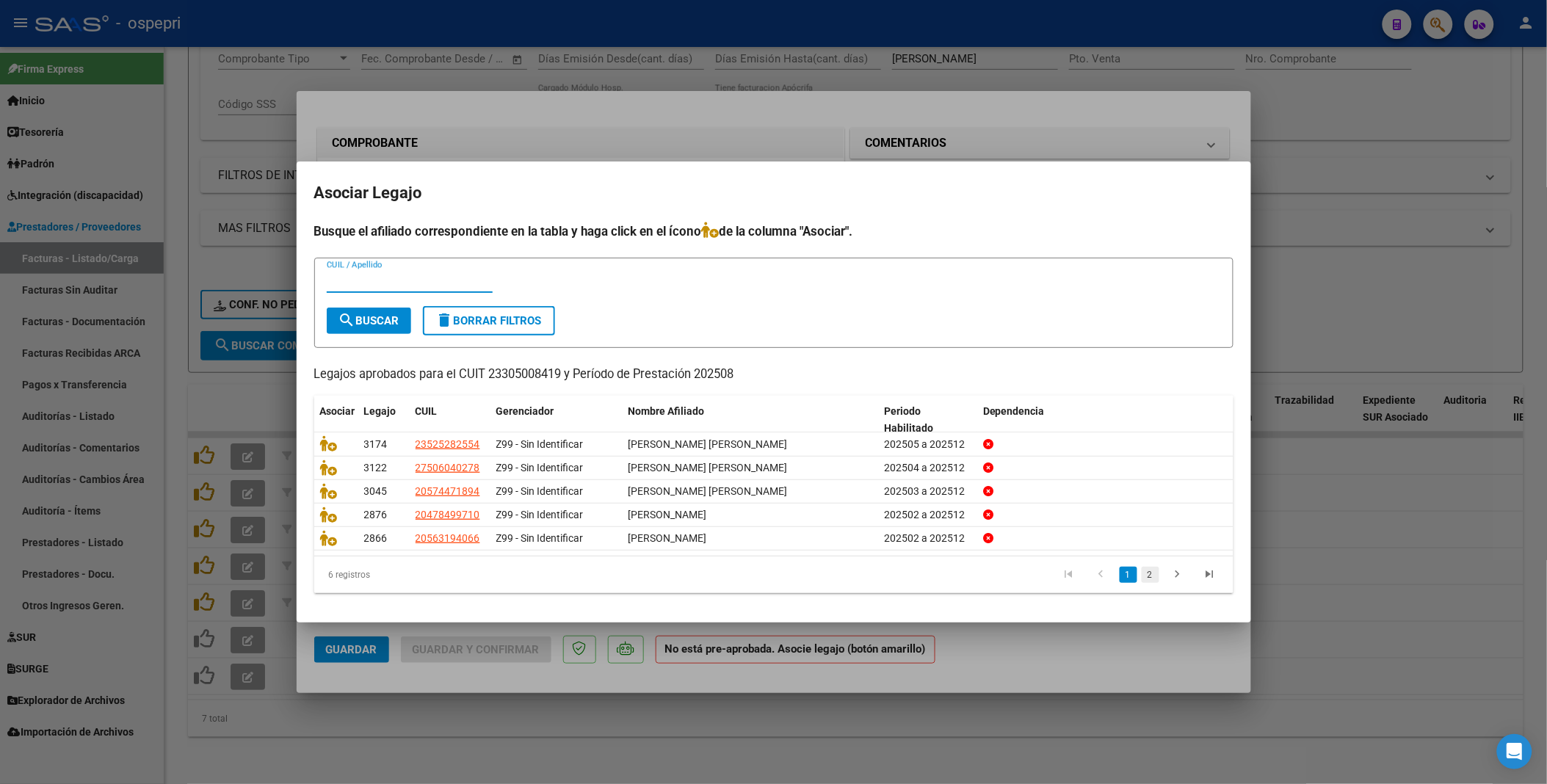
click at [1147, 577] on link "2" at bounding box center [1150, 574] width 18 height 16
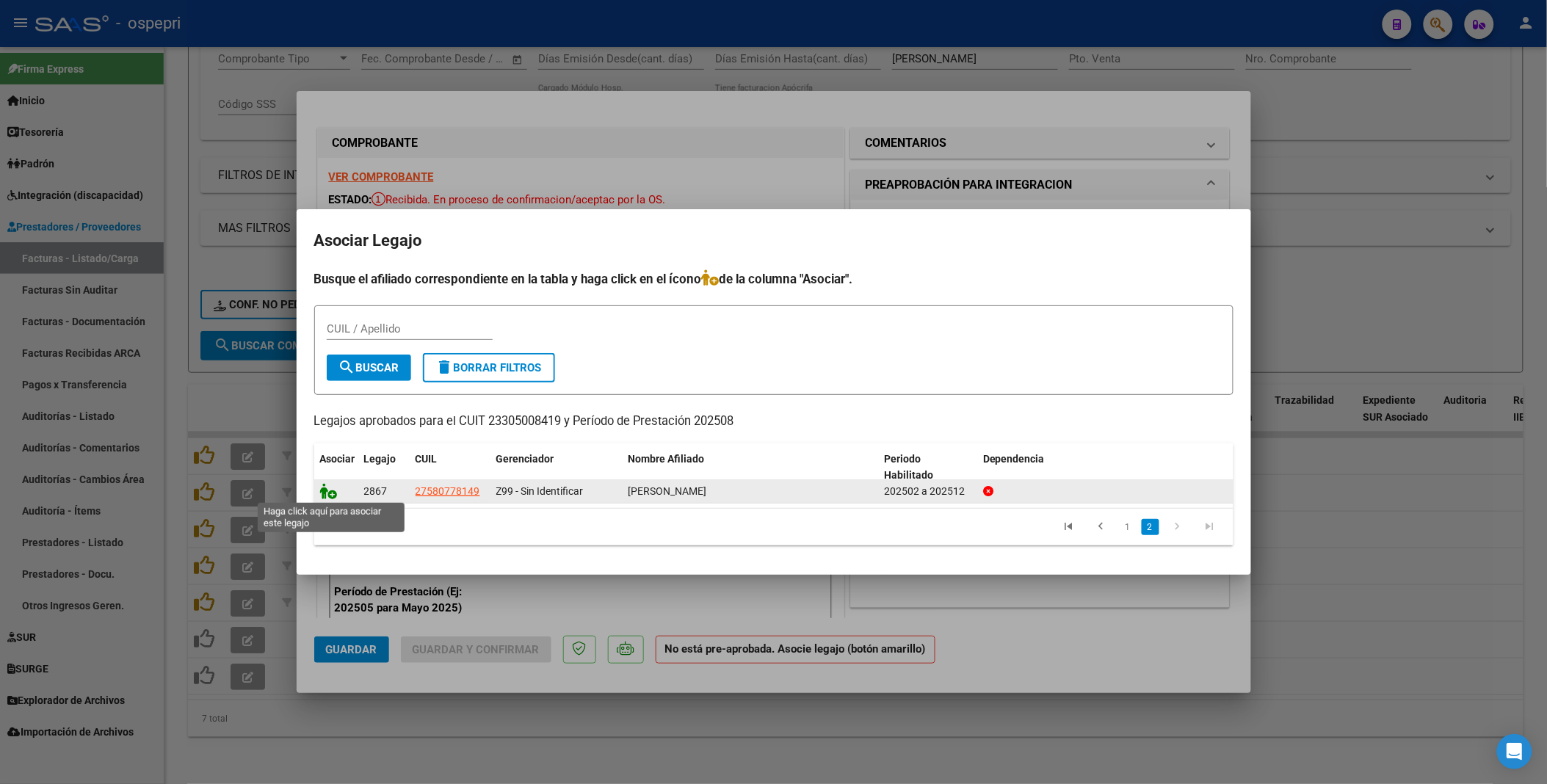
click at [329, 489] on icon at bounding box center [329, 490] width 18 height 16
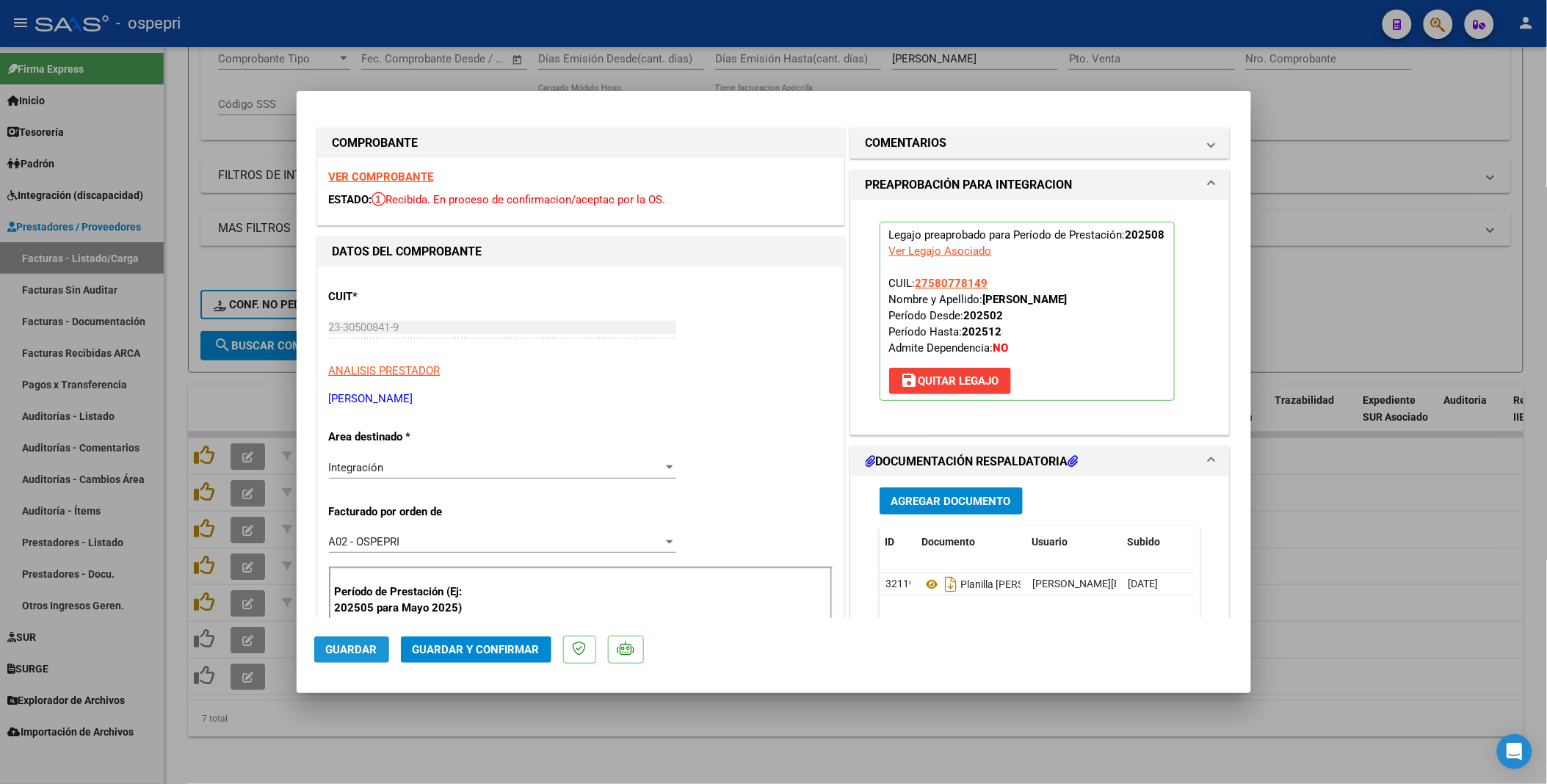
click at [358, 654] on span "Guardar" at bounding box center [351, 650] width 51 height 13
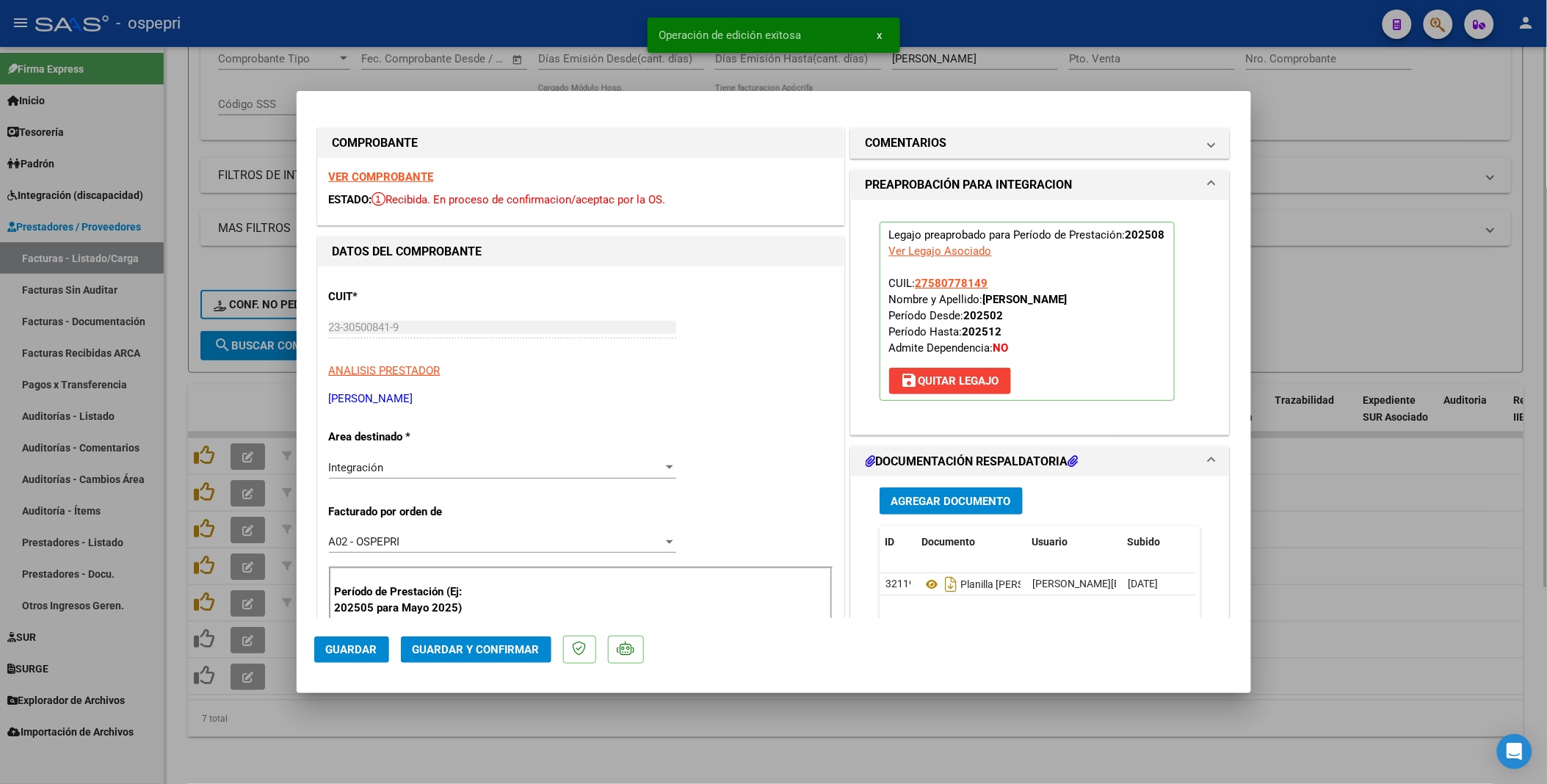
click at [818, 735] on div at bounding box center [773, 392] width 1547 height 784
type input "$ 0,00"
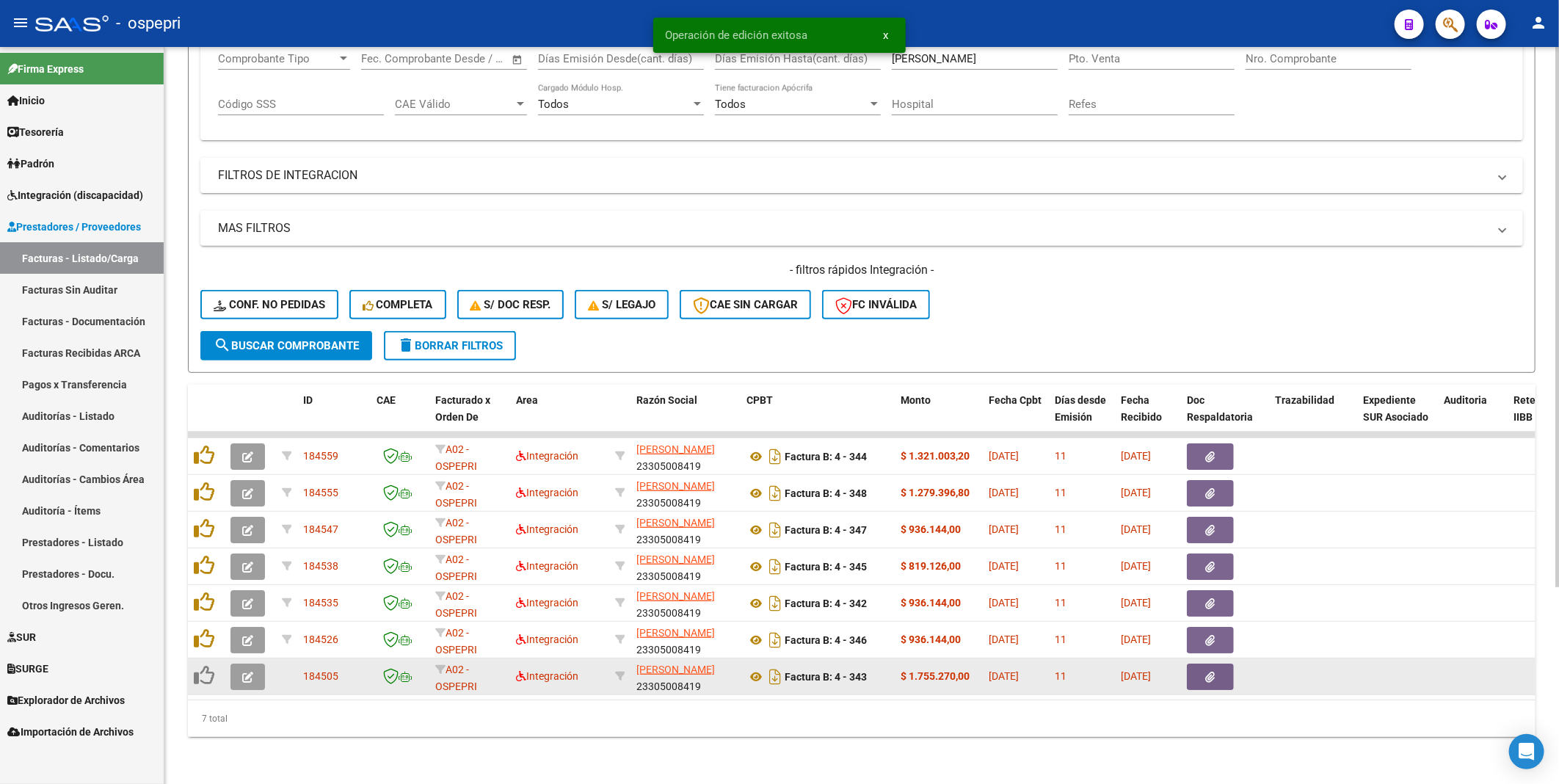
click at [246, 671] on icon "button" at bounding box center [248, 677] width 11 height 11
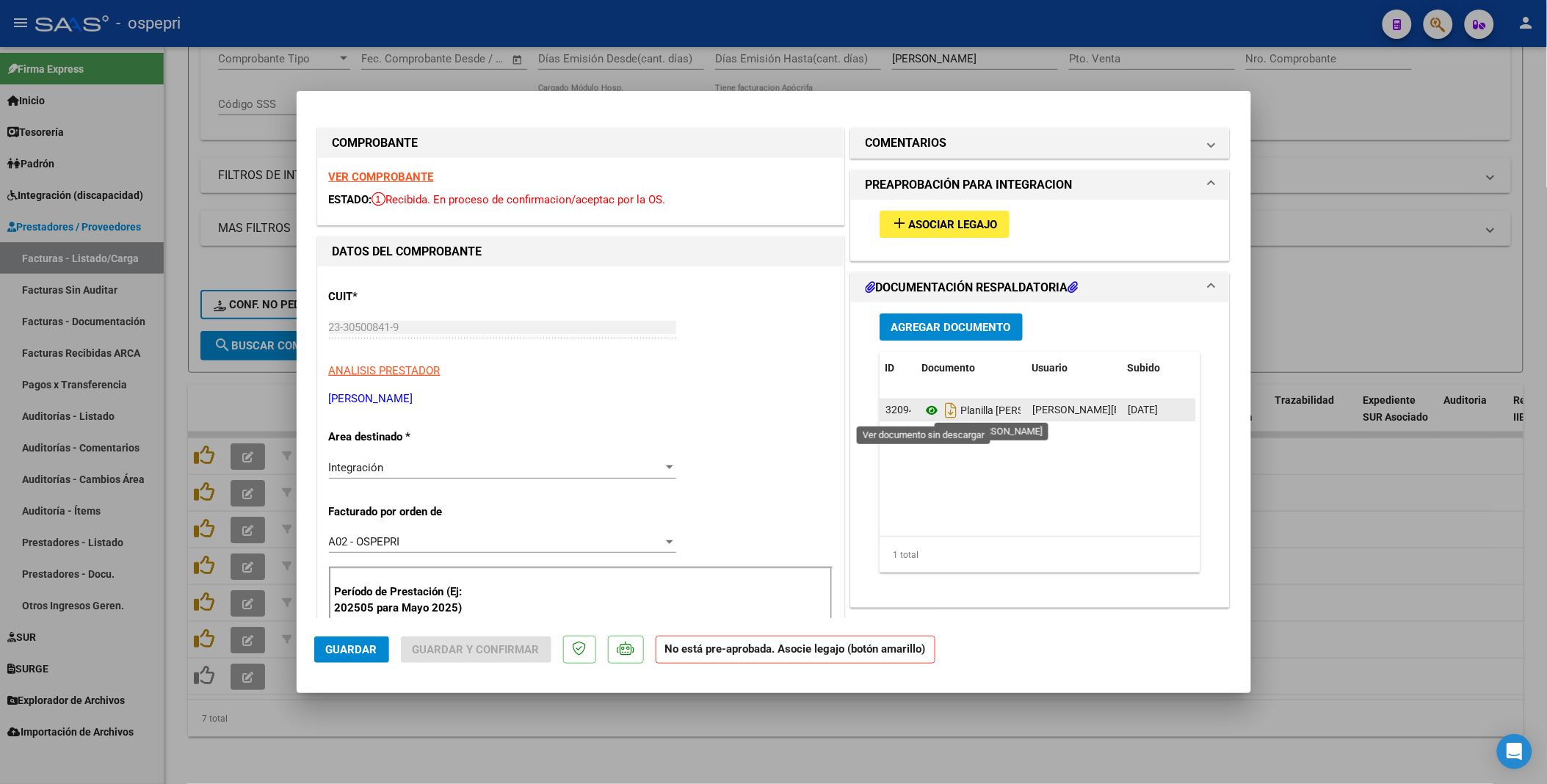
click at [923, 413] on icon at bounding box center [932, 410] width 19 height 18
click at [965, 225] on span "Asociar Legajo" at bounding box center [954, 224] width 89 height 13
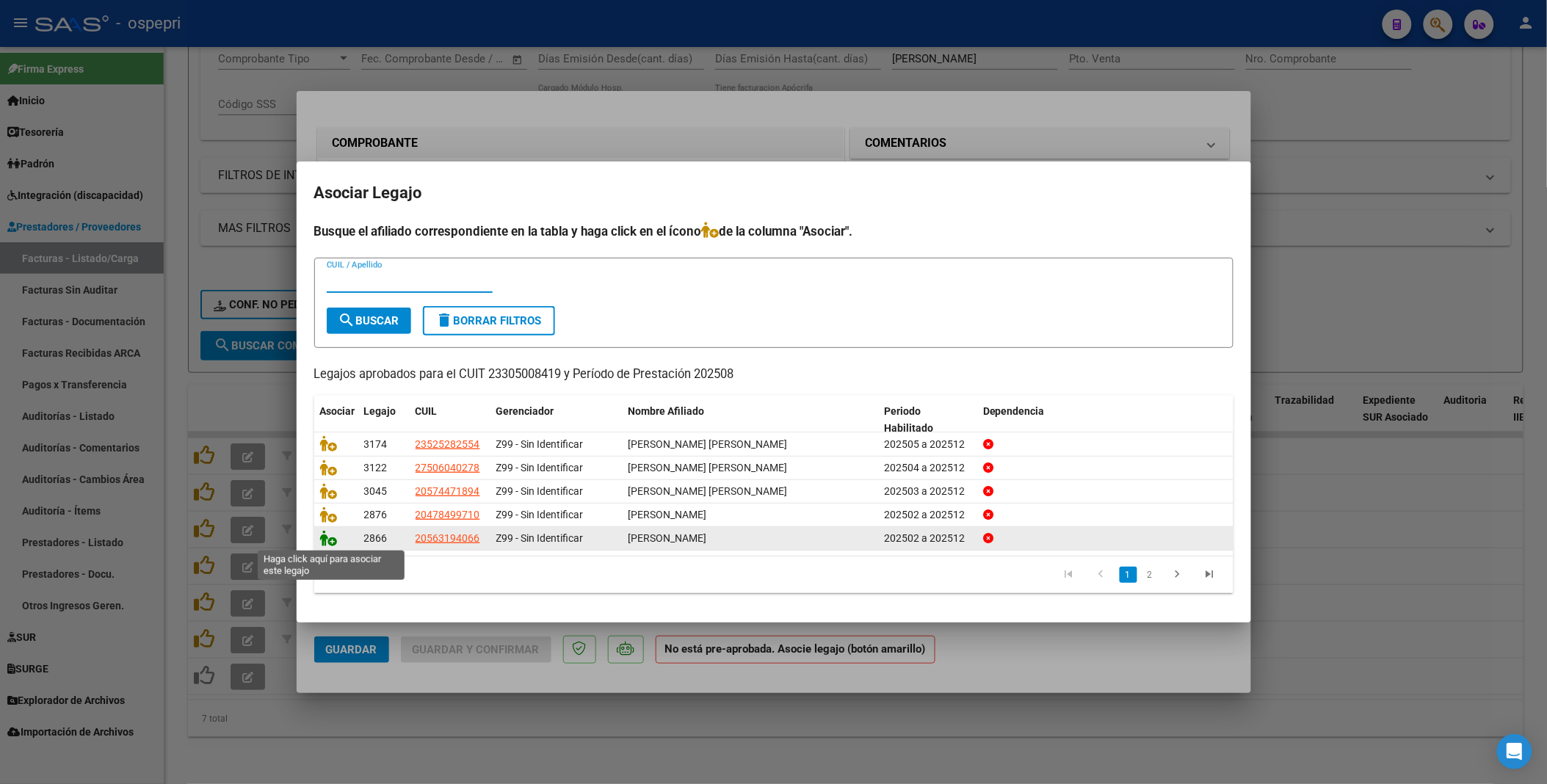
click at [326, 537] on icon at bounding box center [329, 538] width 18 height 16
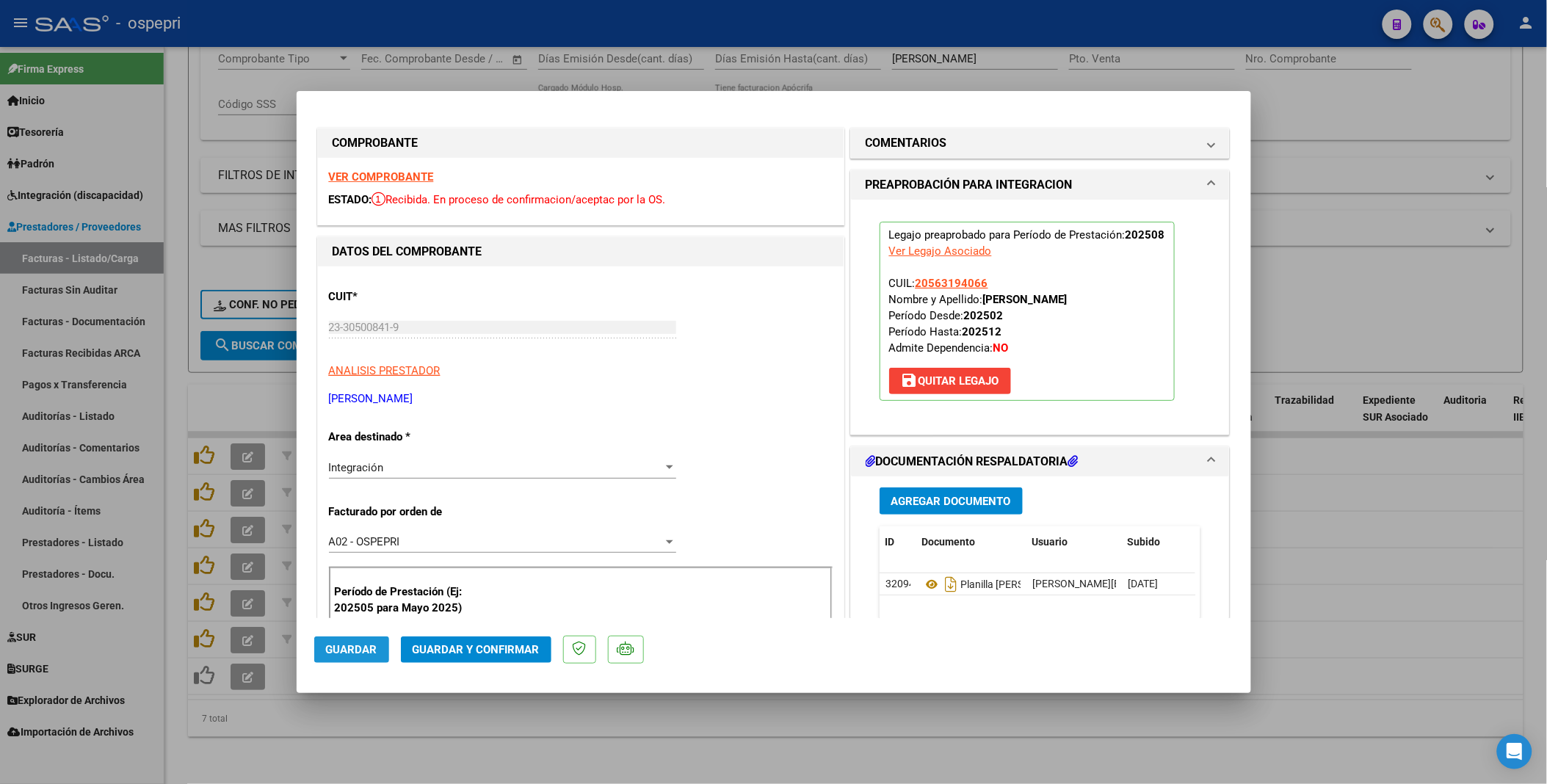
click at [360, 648] on span "Guardar" at bounding box center [351, 650] width 51 height 13
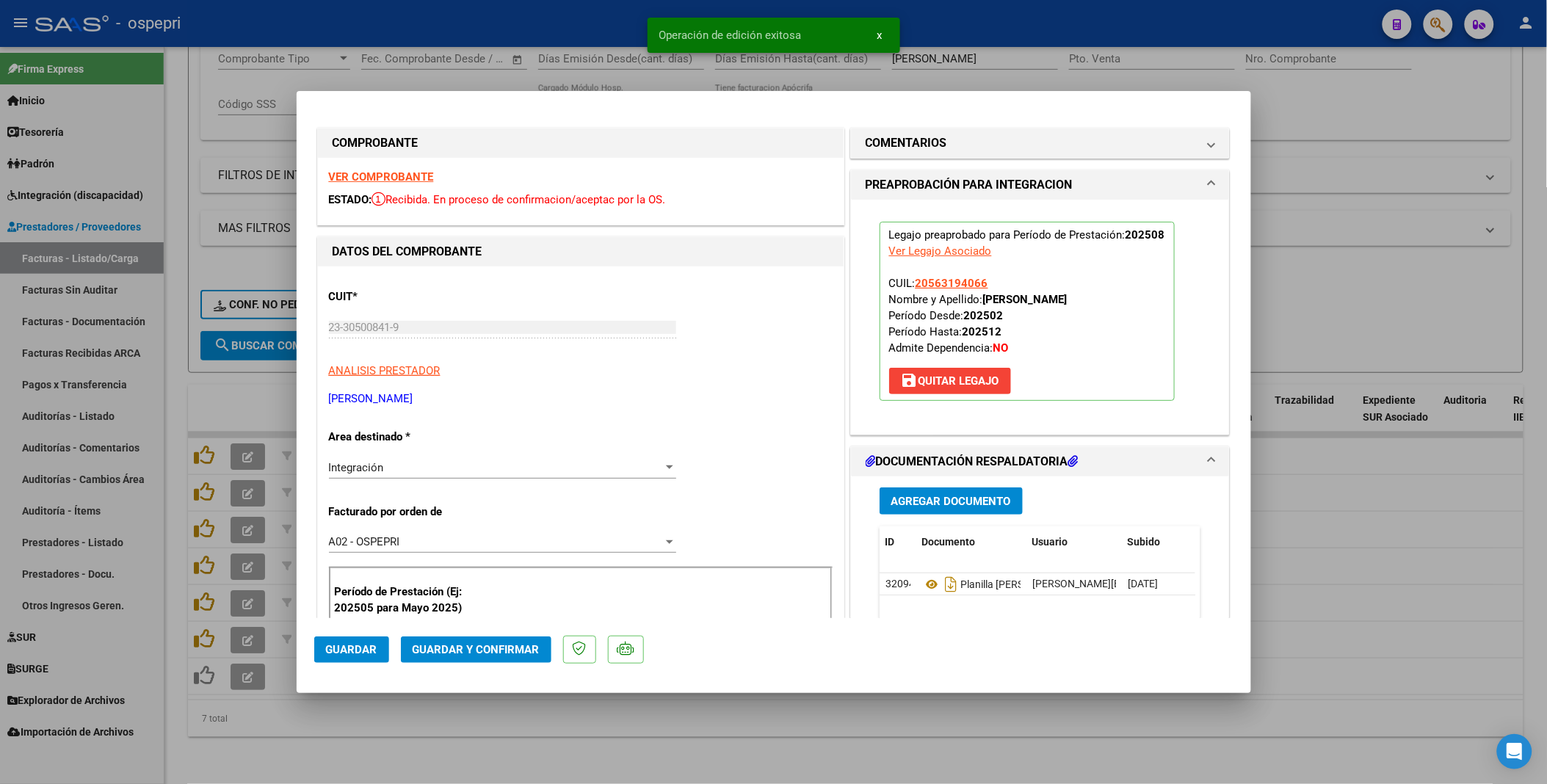
click at [805, 730] on div at bounding box center [773, 392] width 1547 height 784
type input "$ 0,00"
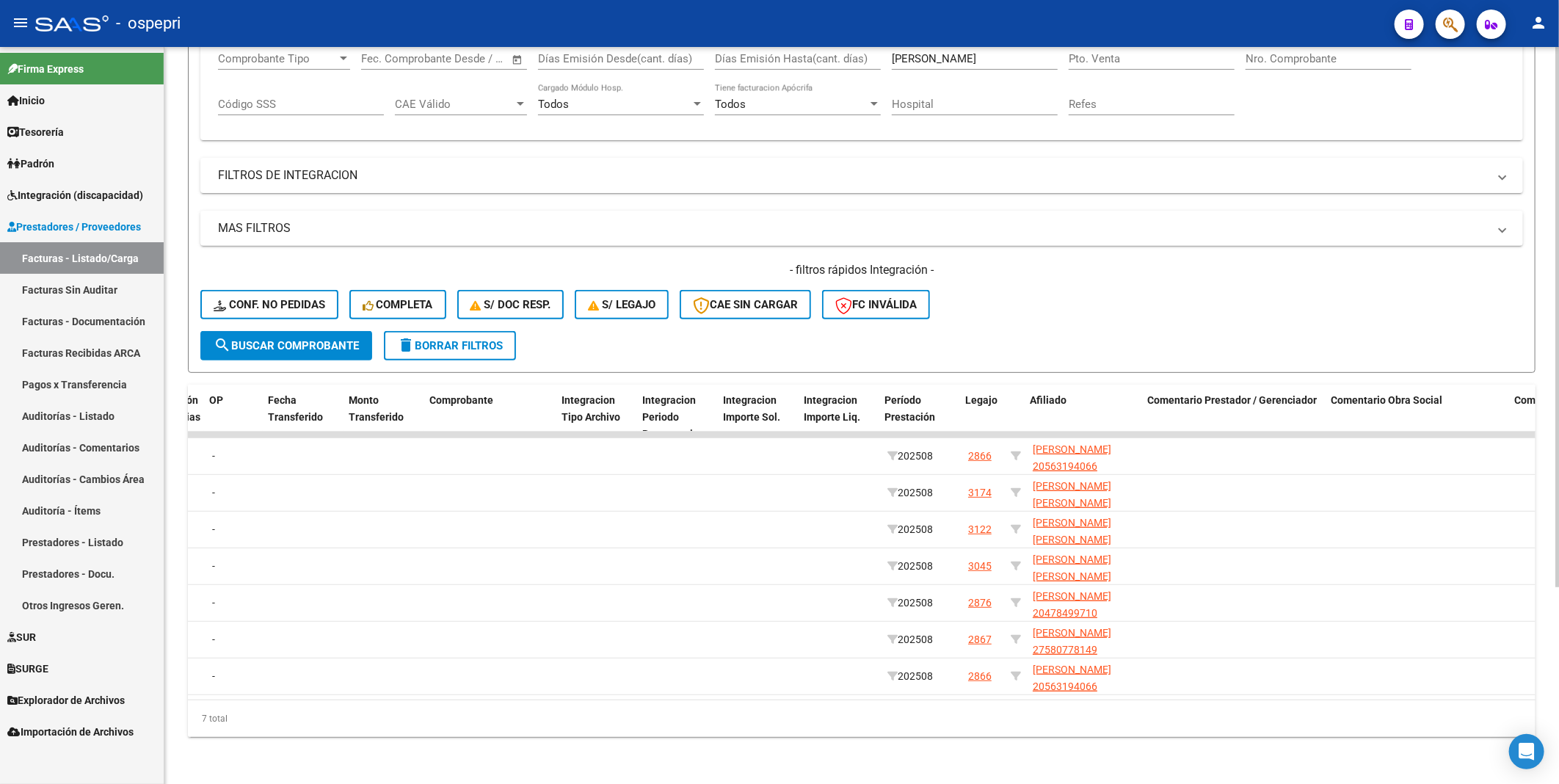
scroll to position [0, 1622]
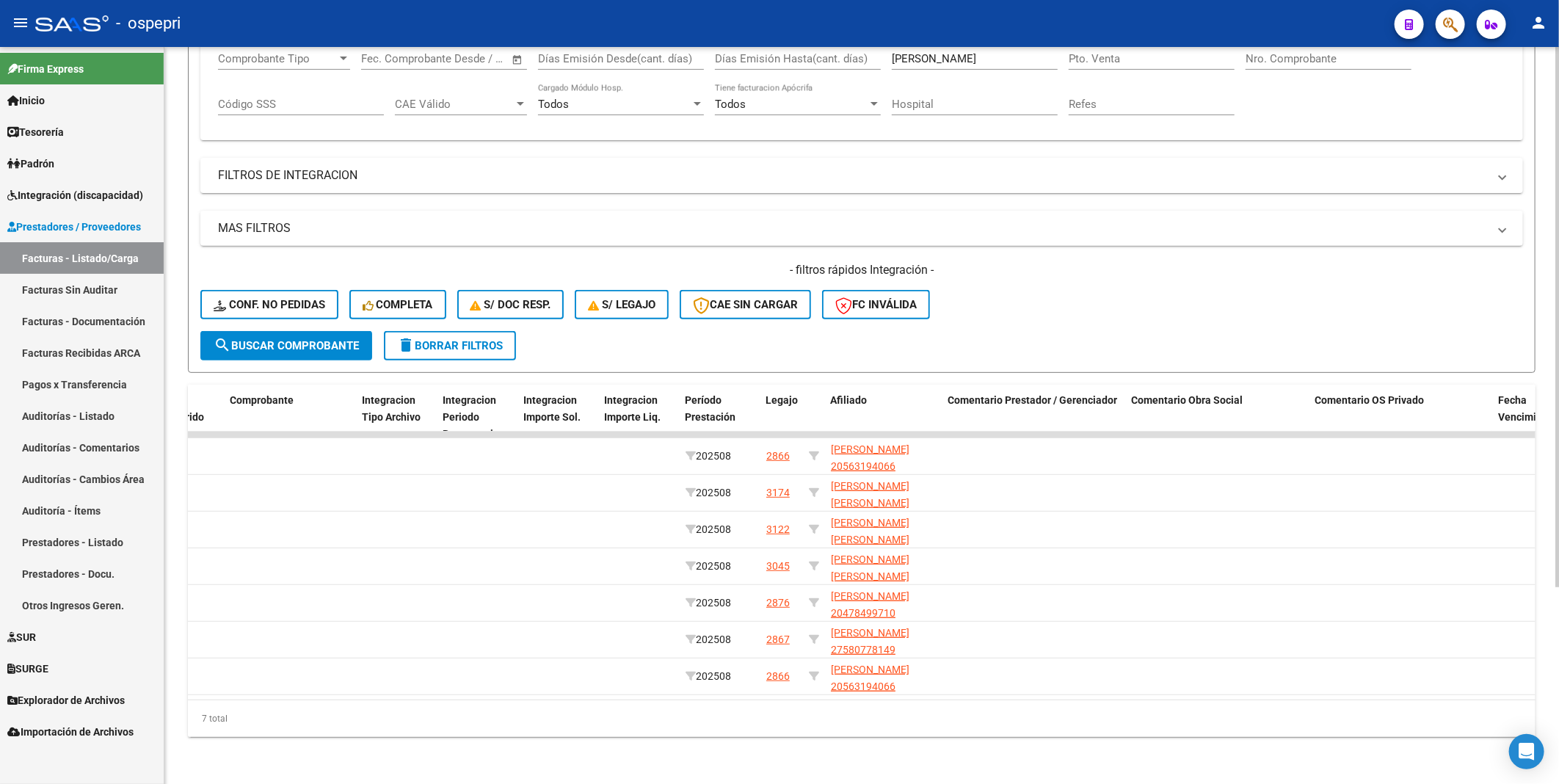
click at [923, 686] on datatable-body "184559 A02 - OSPEPRI Integración [PERSON_NAME] 23305008419 Factura B: 4 - 344 $…" at bounding box center [861, 565] width 1348 height 268
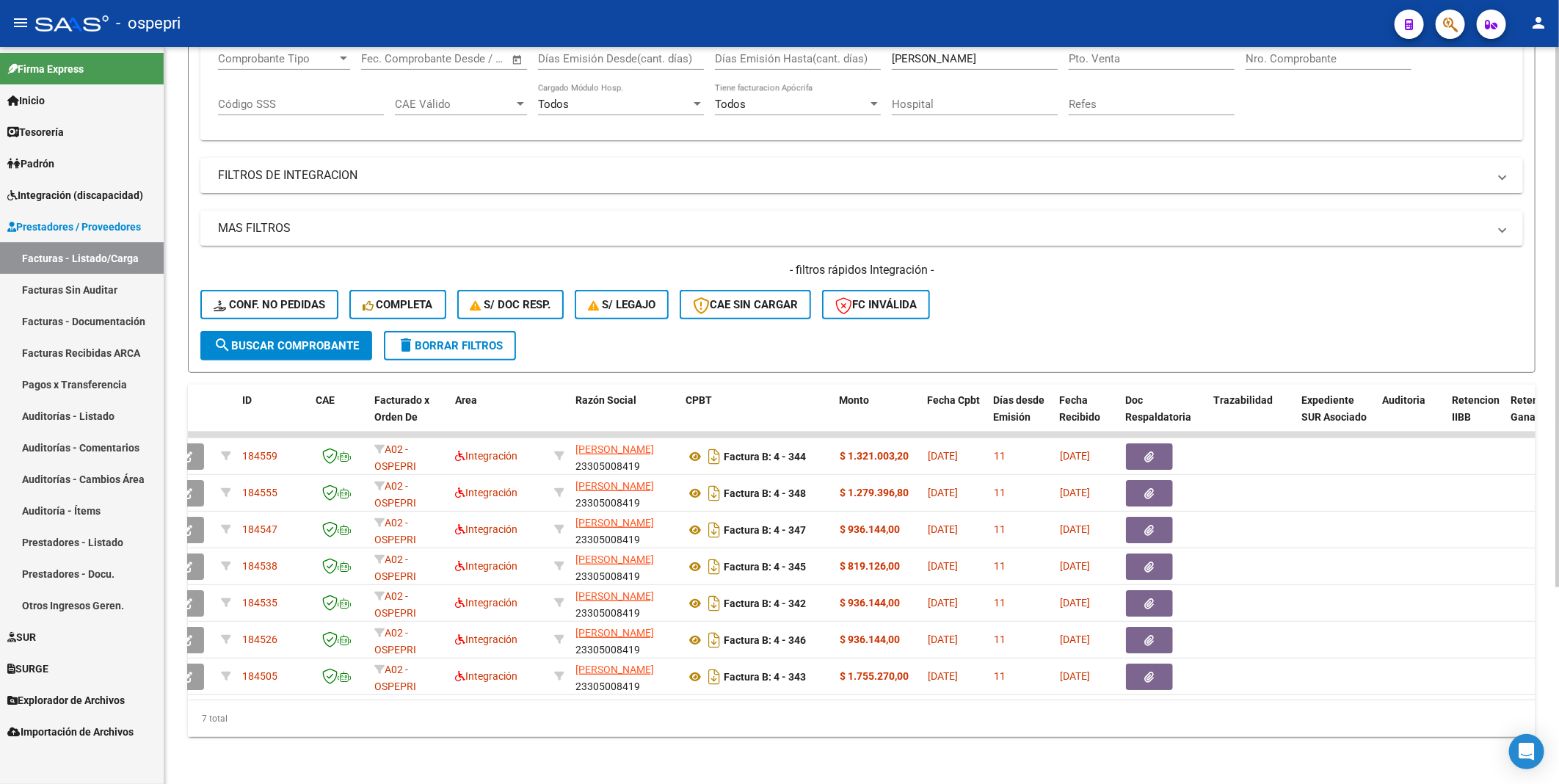
scroll to position [0, 0]
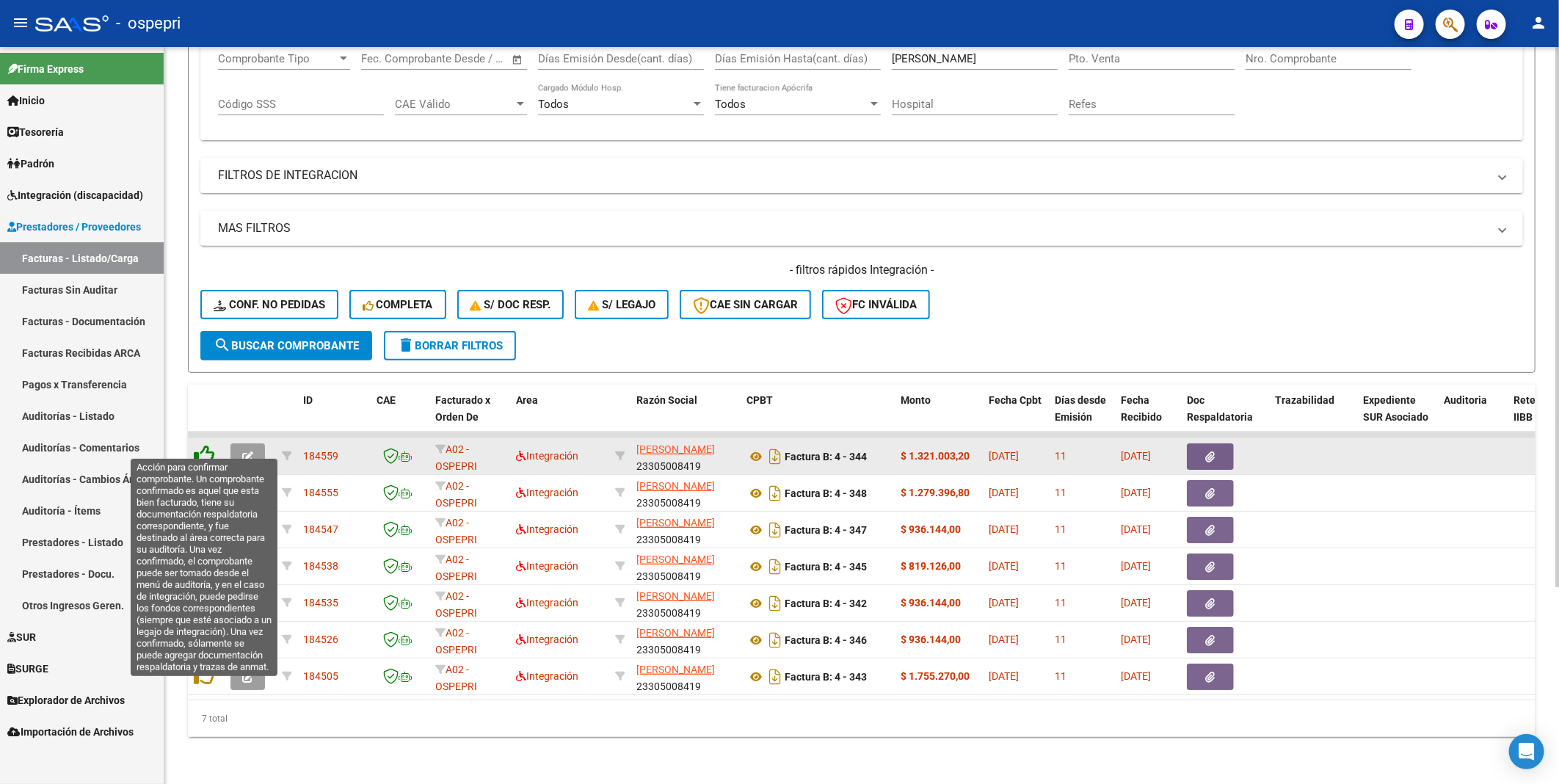
click at [207, 445] on icon at bounding box center [205, 455] width 21 height 21
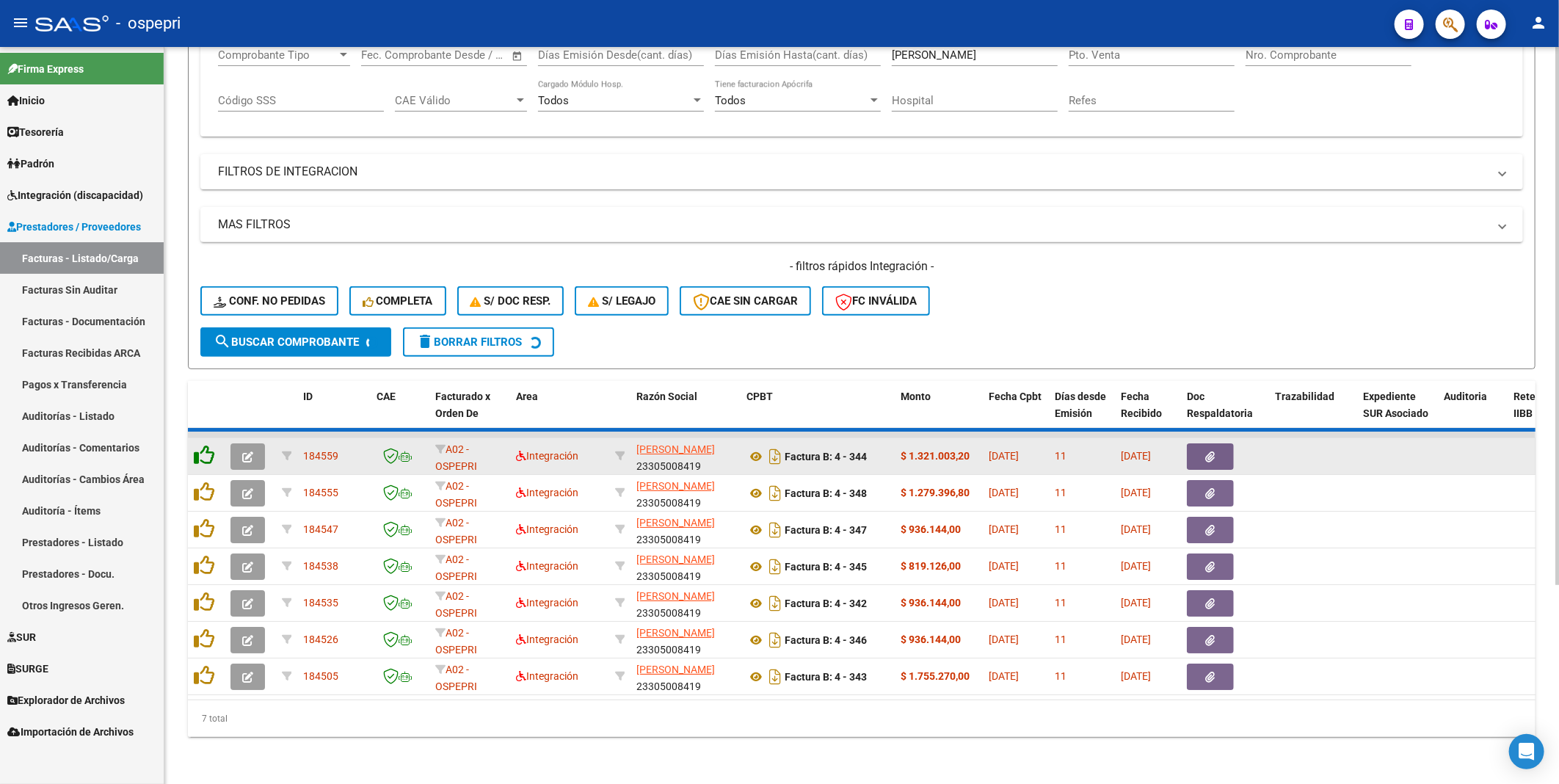
scroll to position [232, 0]
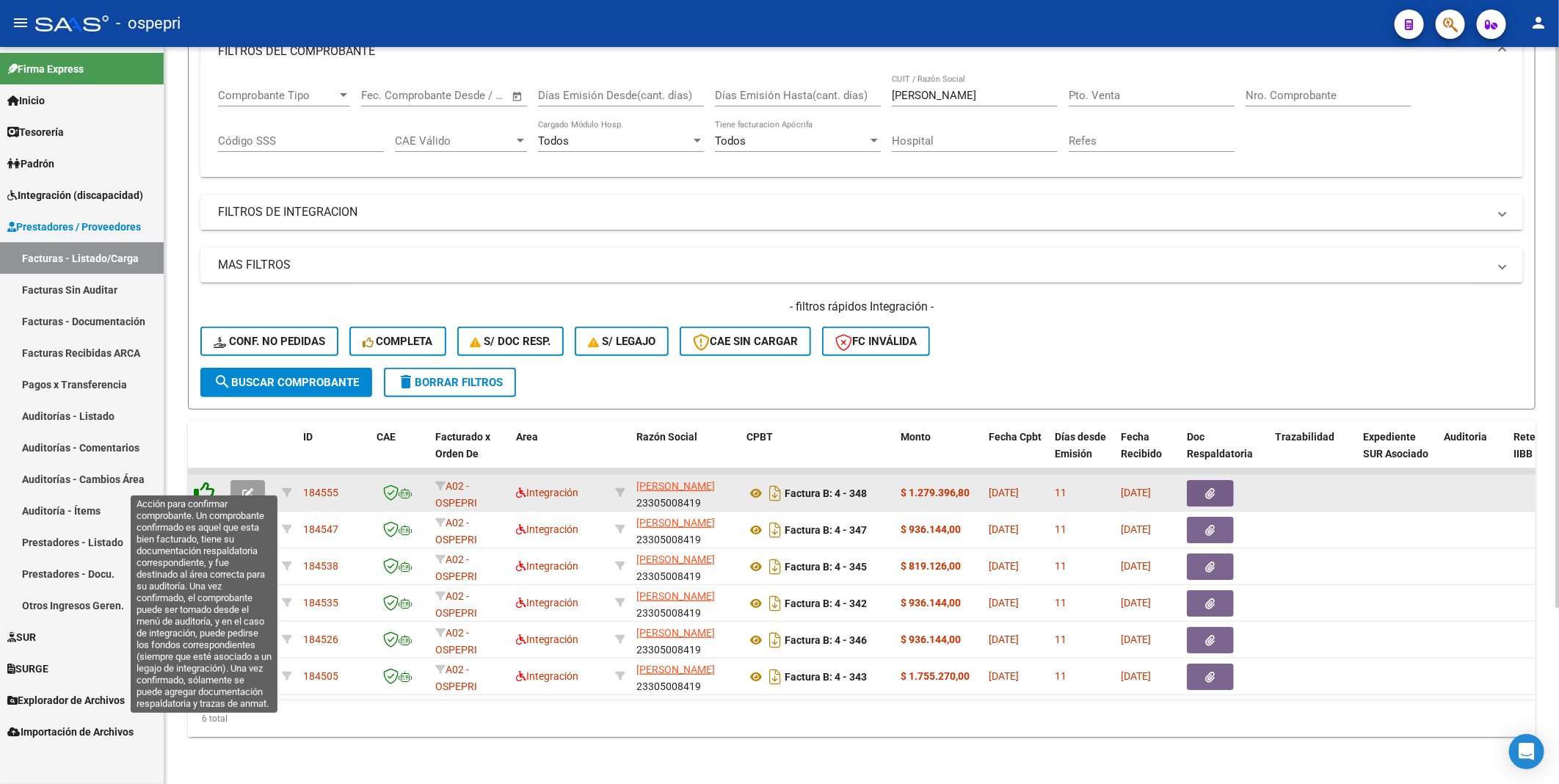
click at [203, 482] on icon at bounding box center [205, 492] width 21 height 21
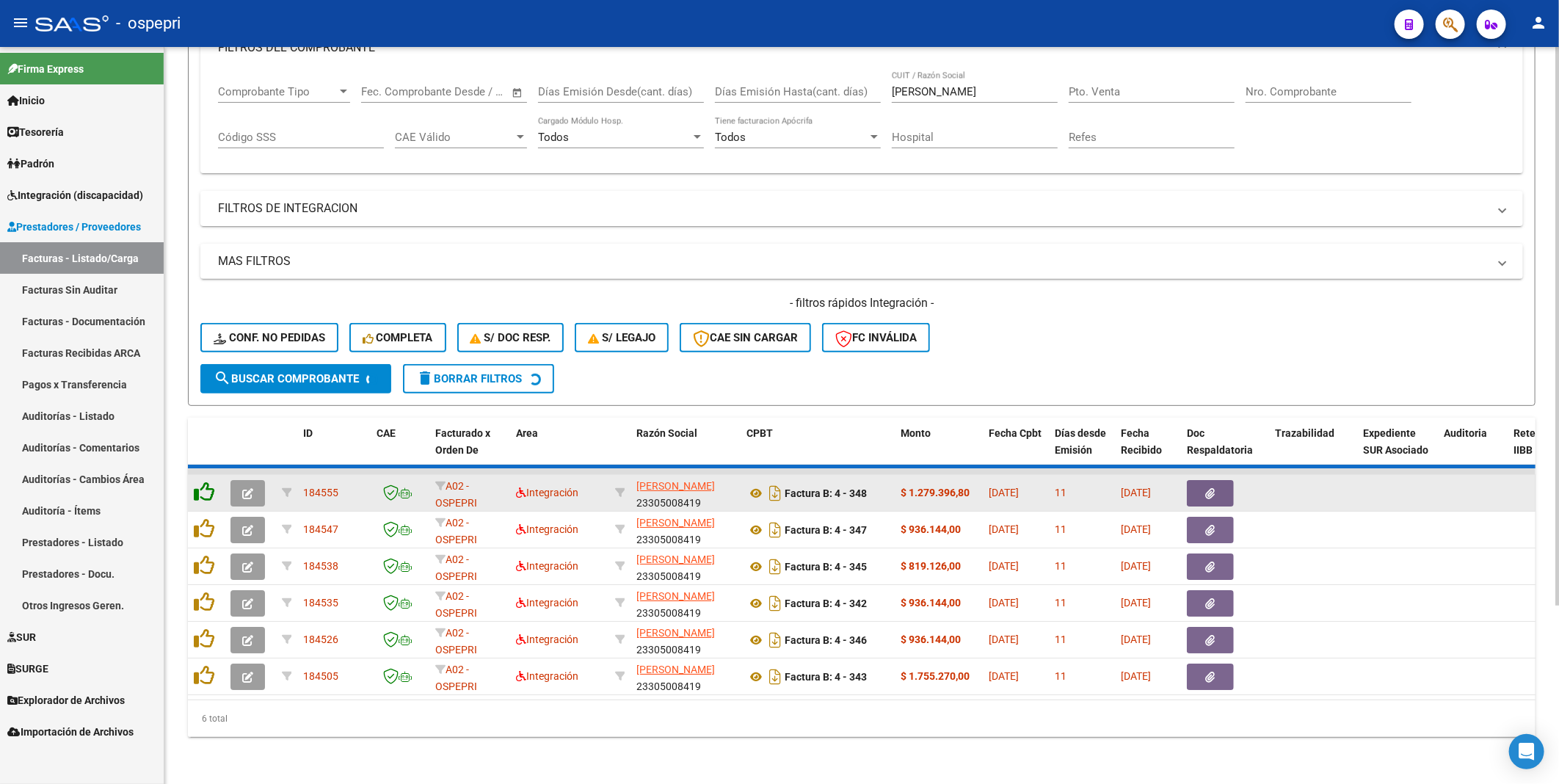
scroll to position [195, 0]
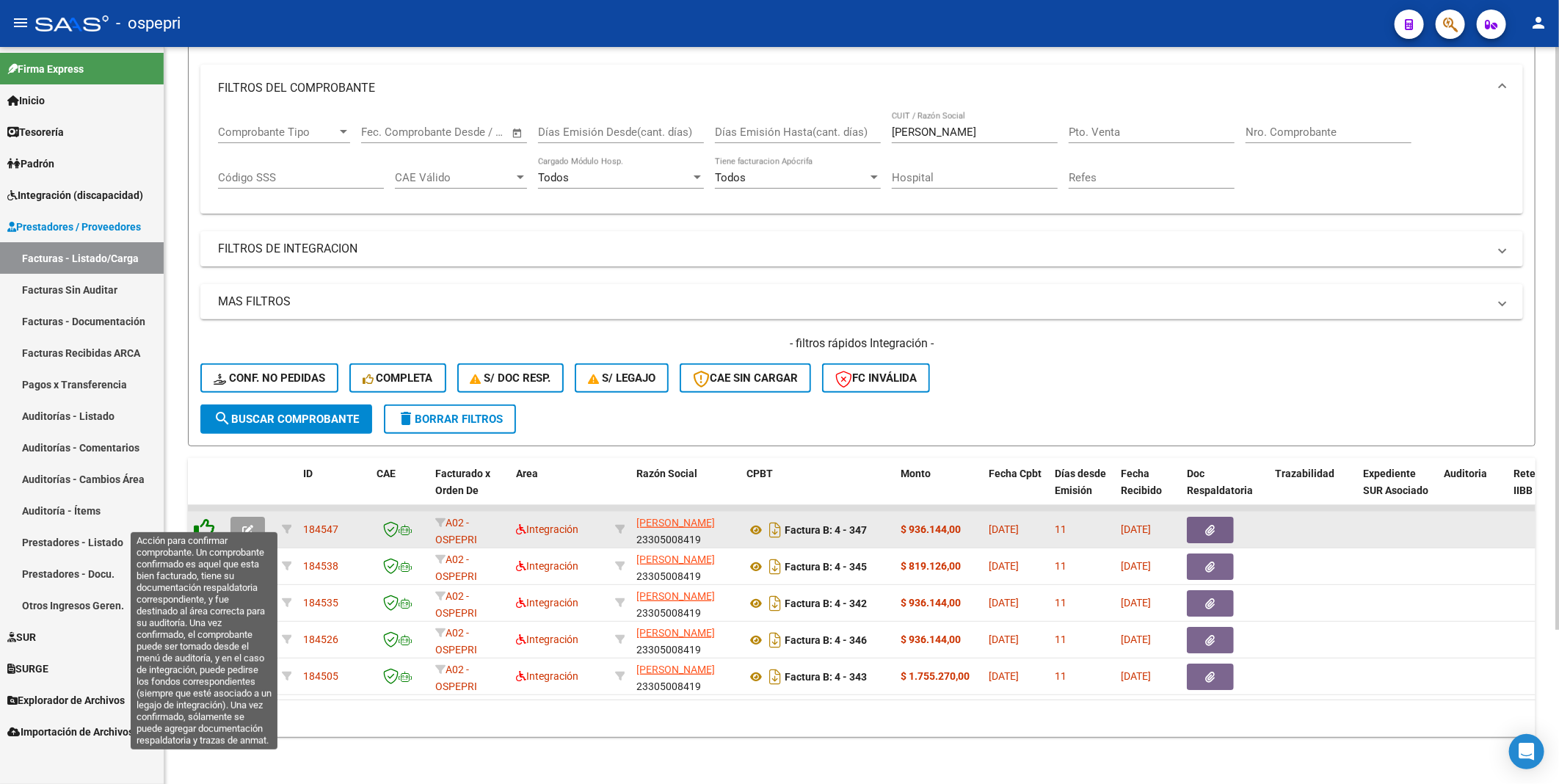
click at [203, 518] on icon at bounding box center [205, 528] width 21 height 21
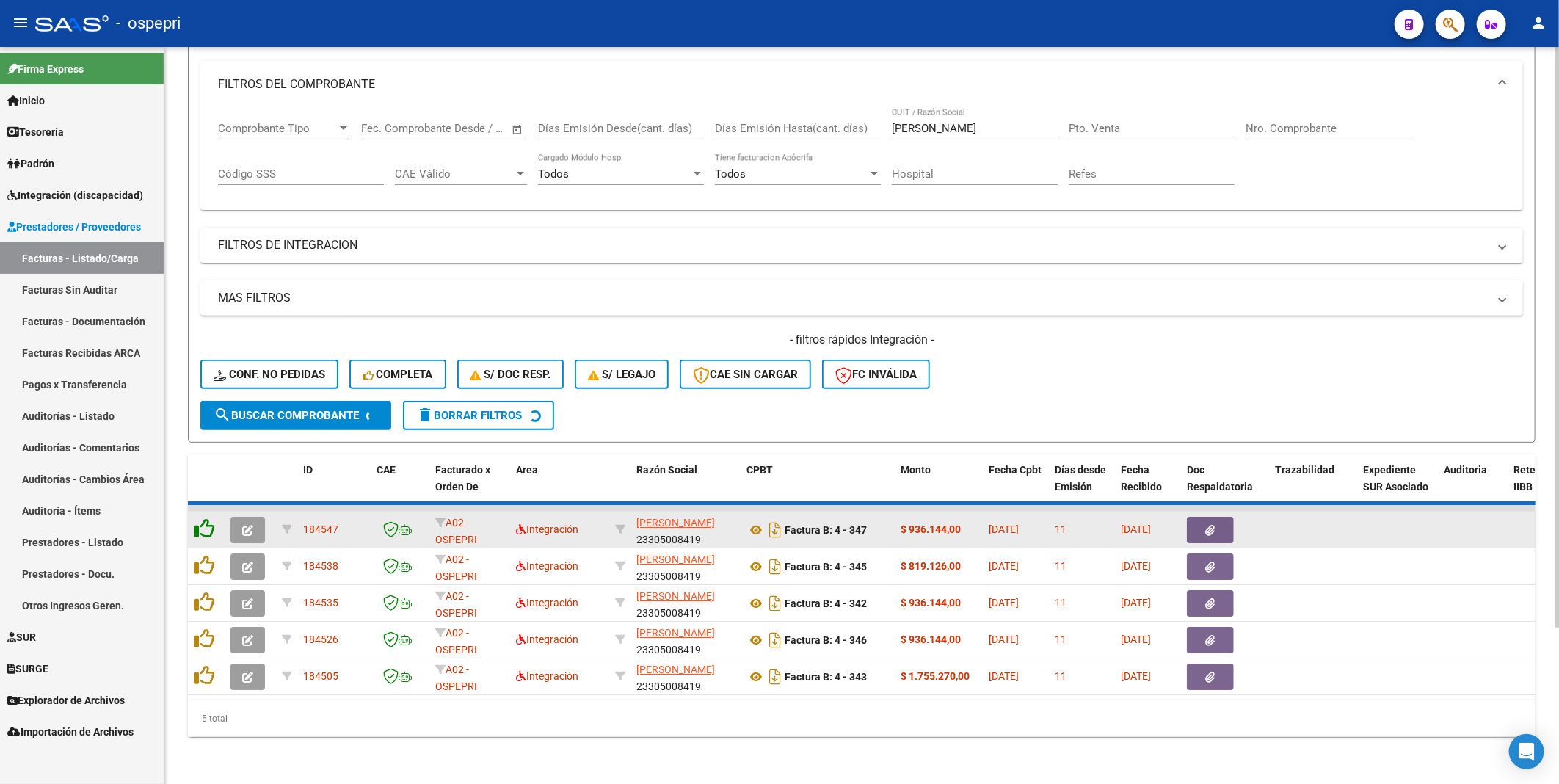
scroll to position [158, 0]
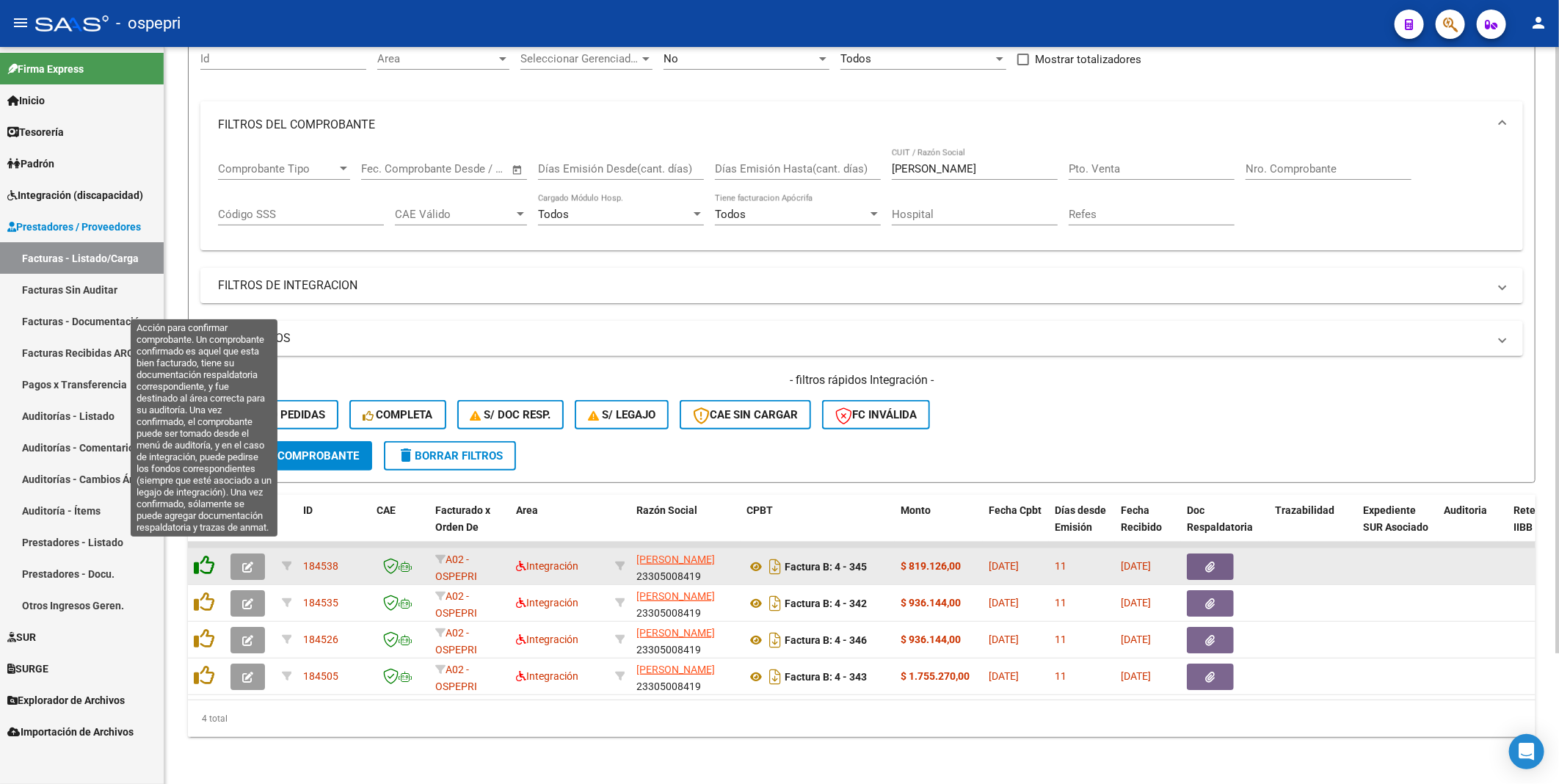
click at [203, 555] on icon at bounding box center [205, 565] width 21 height 21
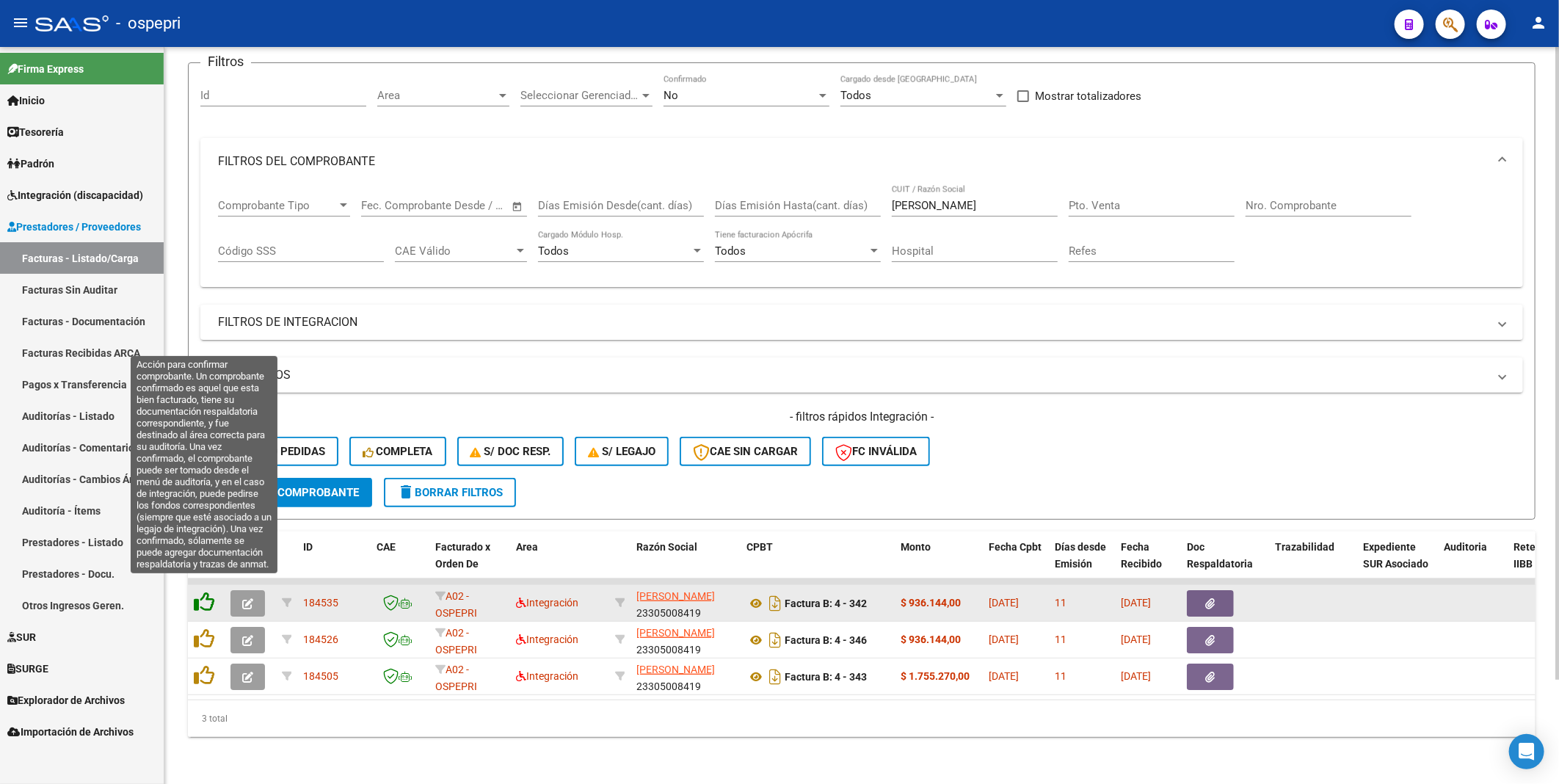
click at [203, 595] on icon at bounding box center [205, 602] width 21 height 21
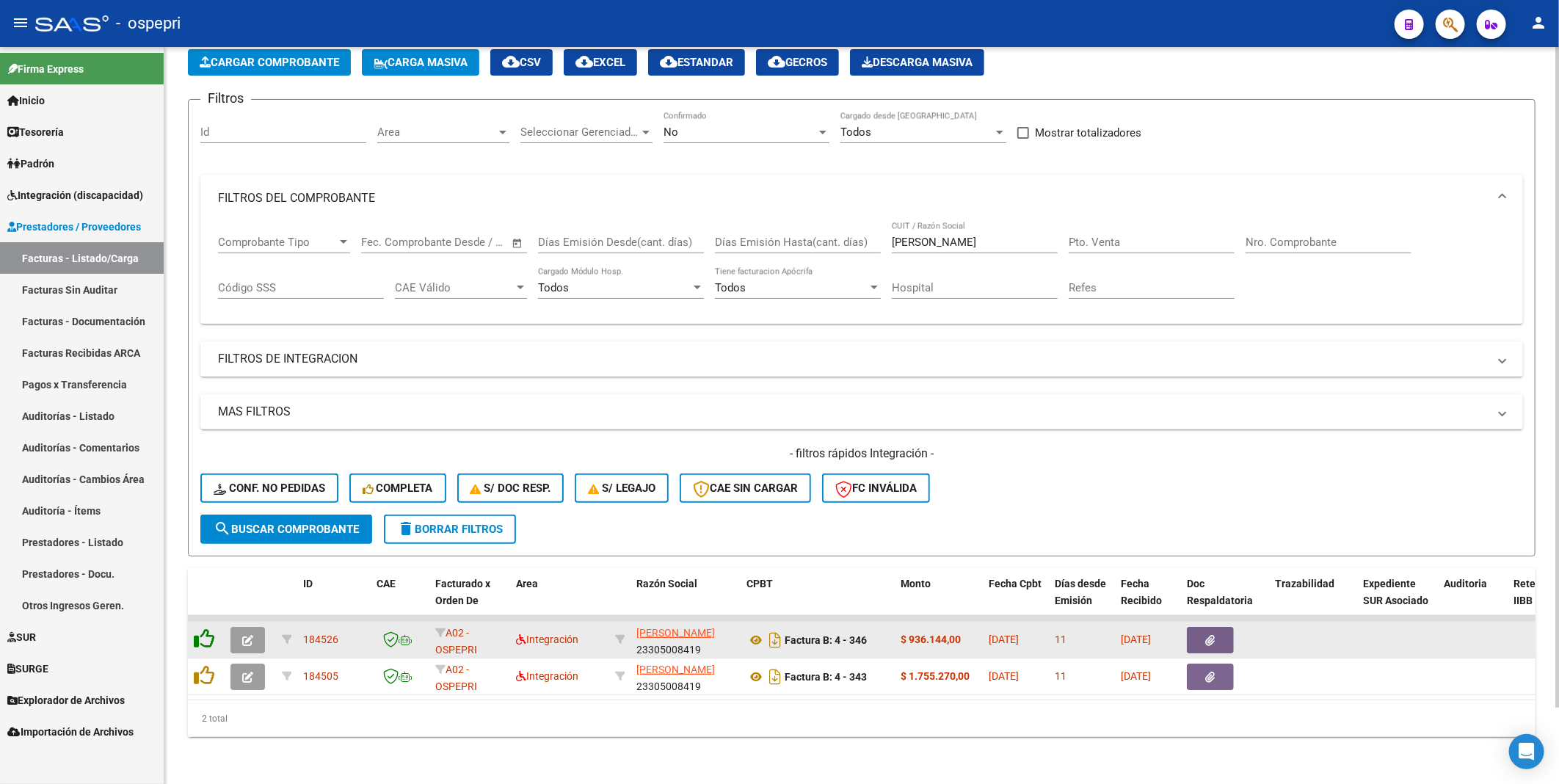
scroll to position [85, 0]
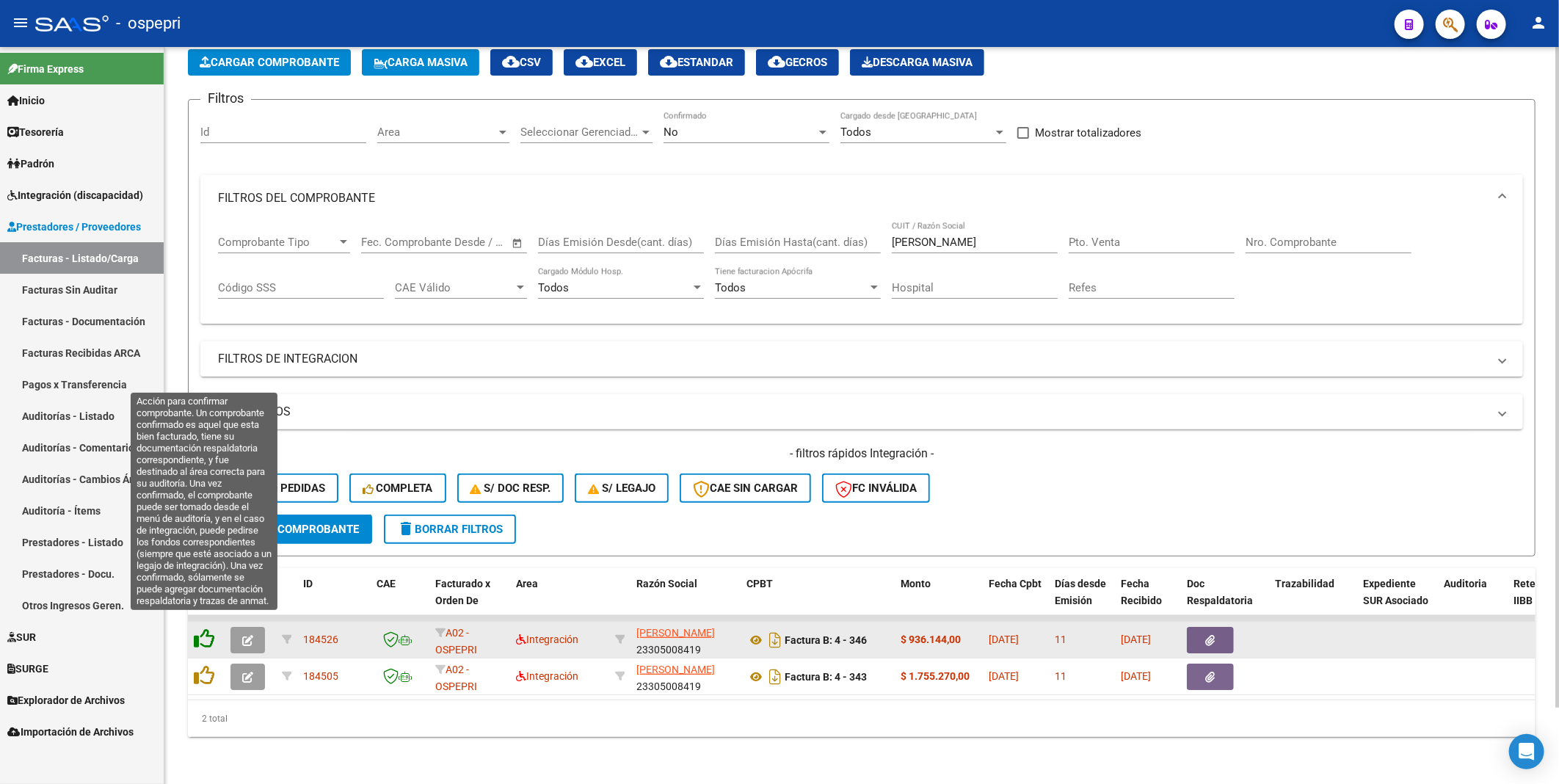
click at [203, 629] on icon at bounding box center [205, 639] width 21 height 21
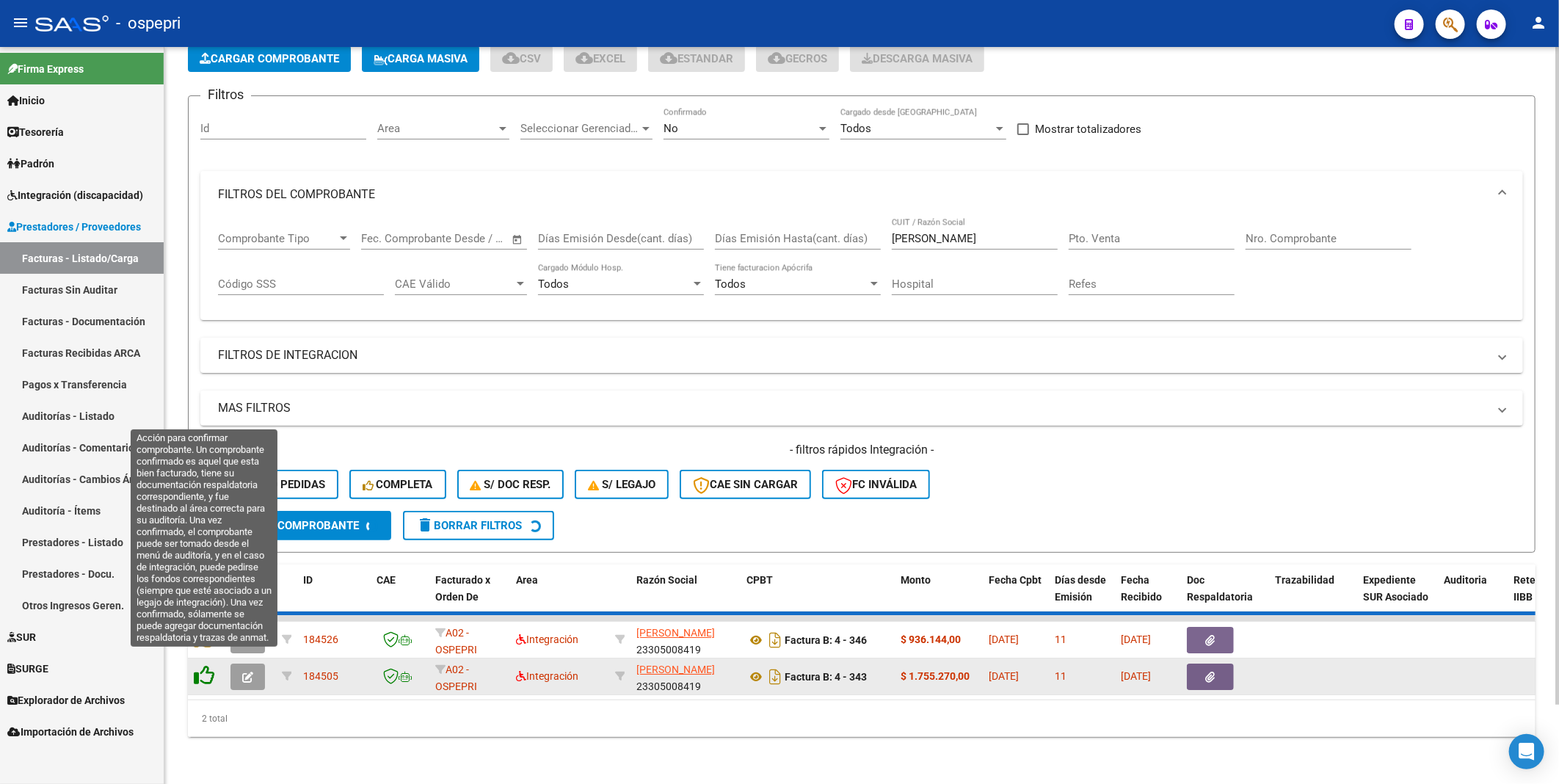
scroll to position [48, 0]
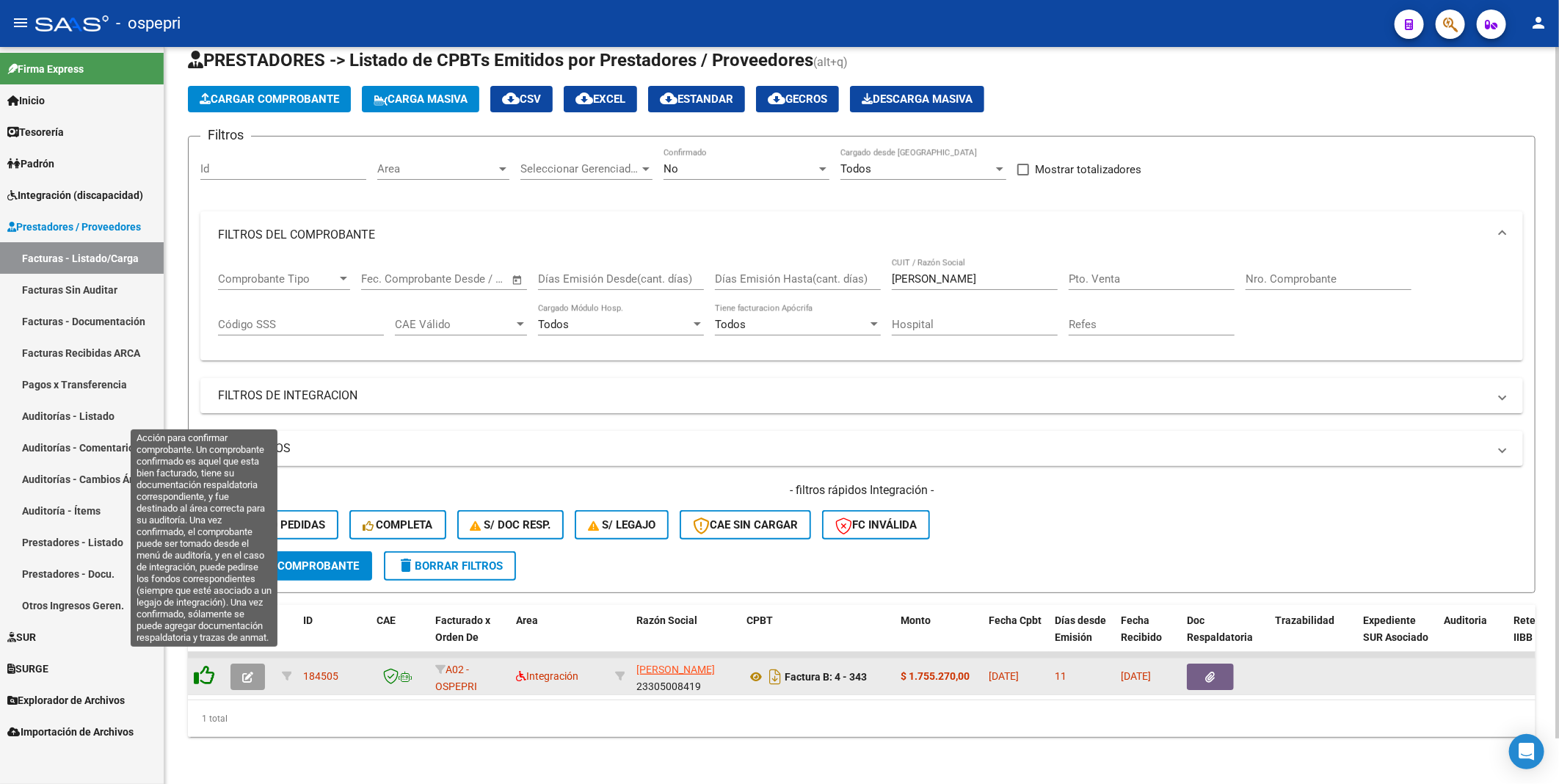
click at [202, 665] on icon at bounding box center [205, 675] width 21 height 21
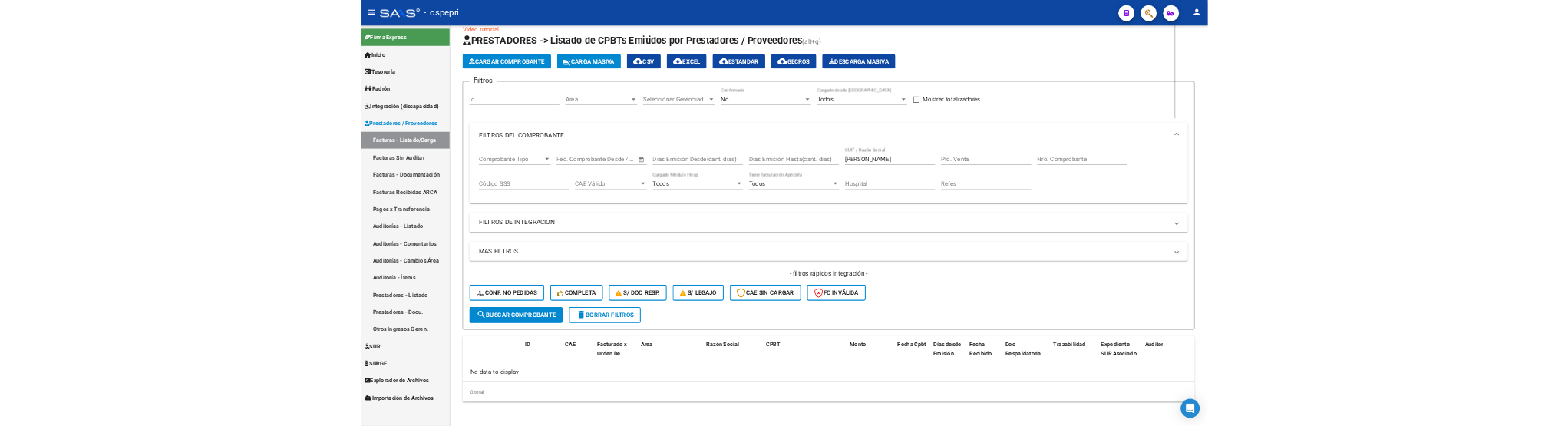
scroll to position [55, 0]
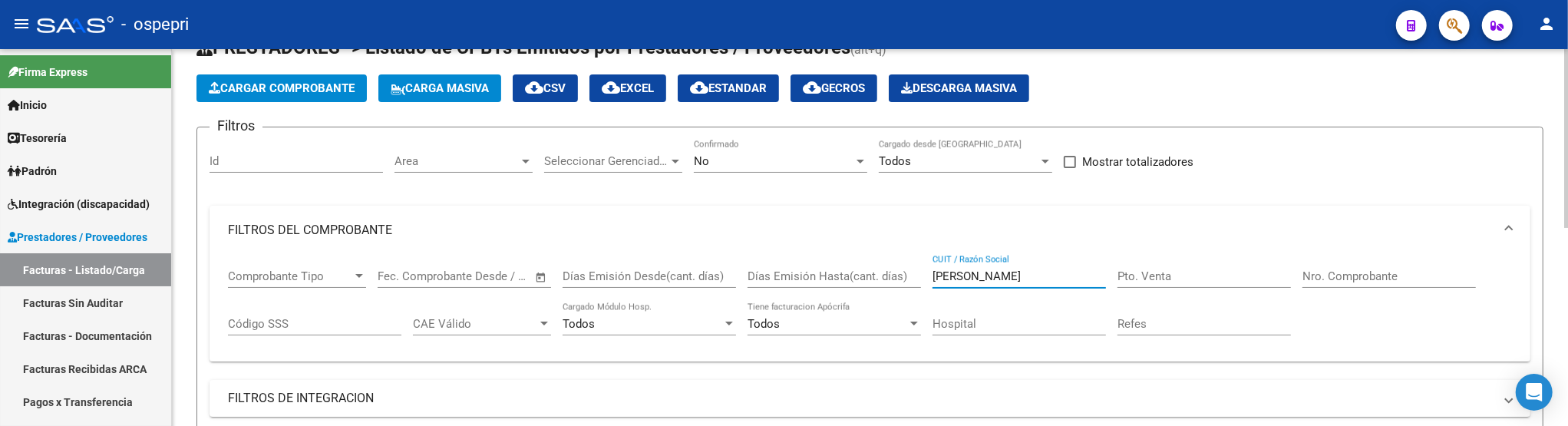
drag, startPoint x: 1056, startPoint y: 273, endPoint x: 899, endPoint y: 292, distance: 158.1
click at [899, 292] on div "Comprobante Tipo Comprobante Tipo Fecha inicio – Fecha fin Fec. Comprobante Des…" at bounding box center [869, 302] width 1284 height 95
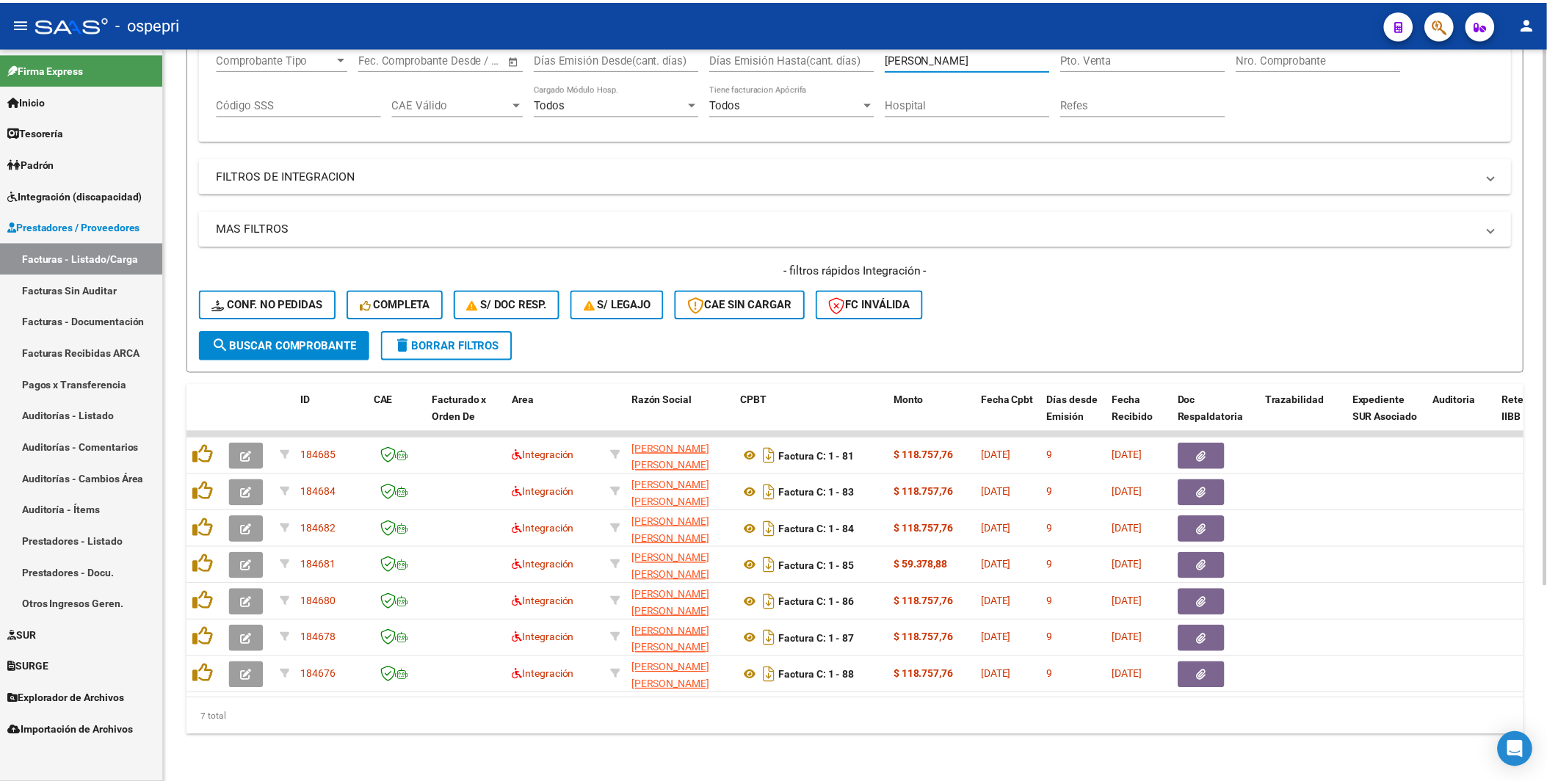
scroll to position [269, 0]
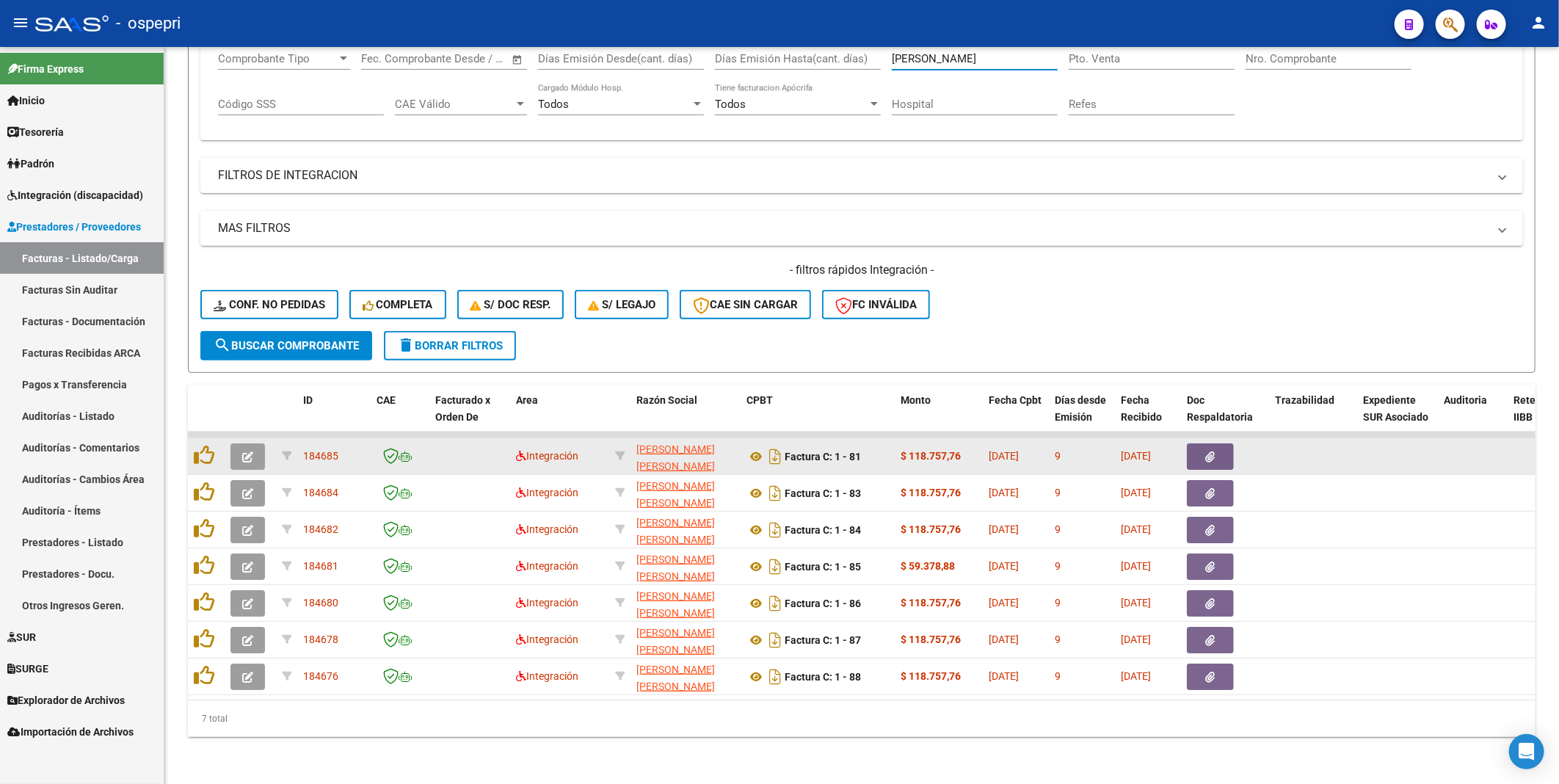
type input "[PERSON_NAME]"
click at [238, 451] on button "button" at bounding box center [247, 456] width 34 height 27
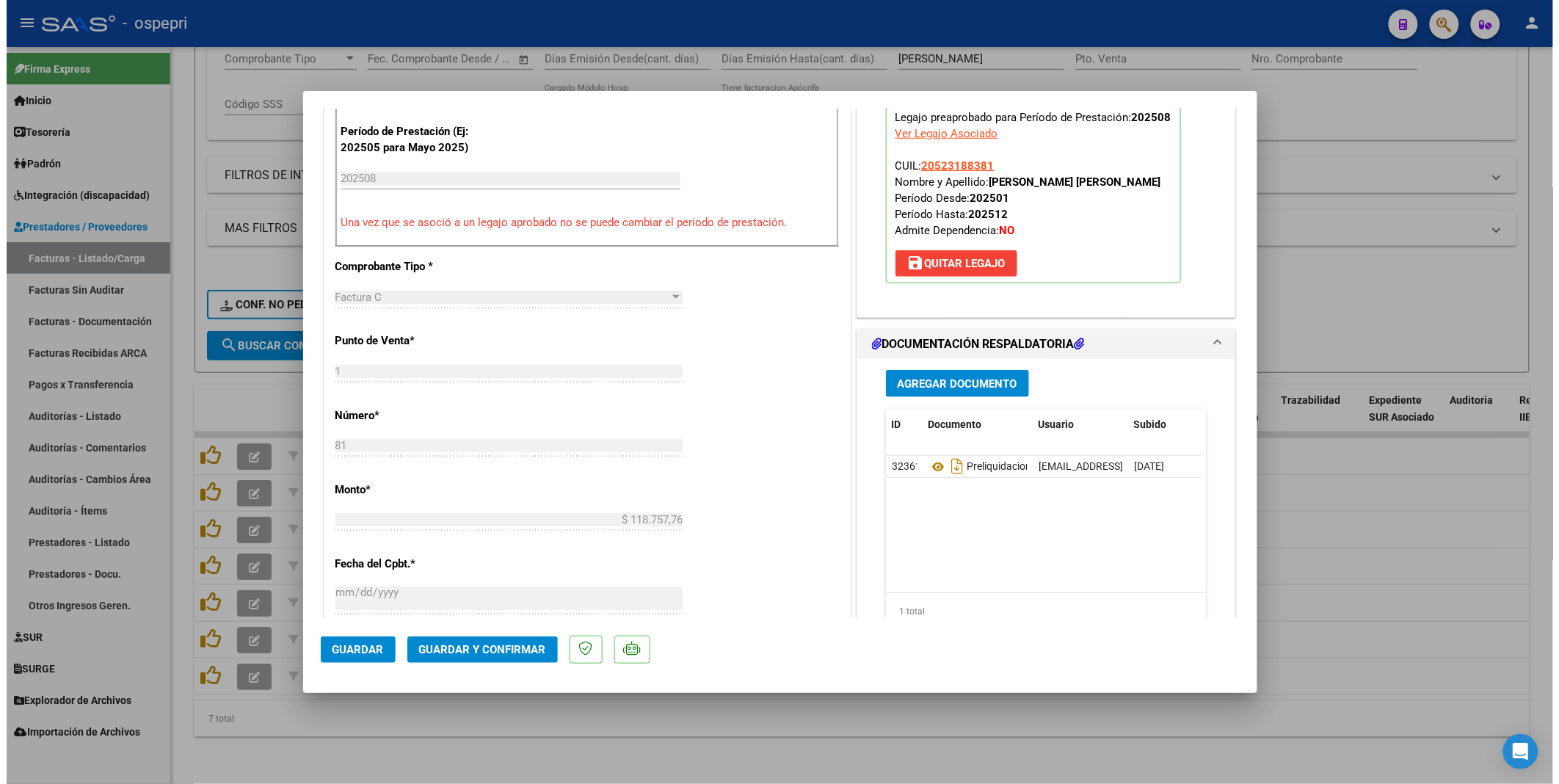
scroll to position [489, 0]
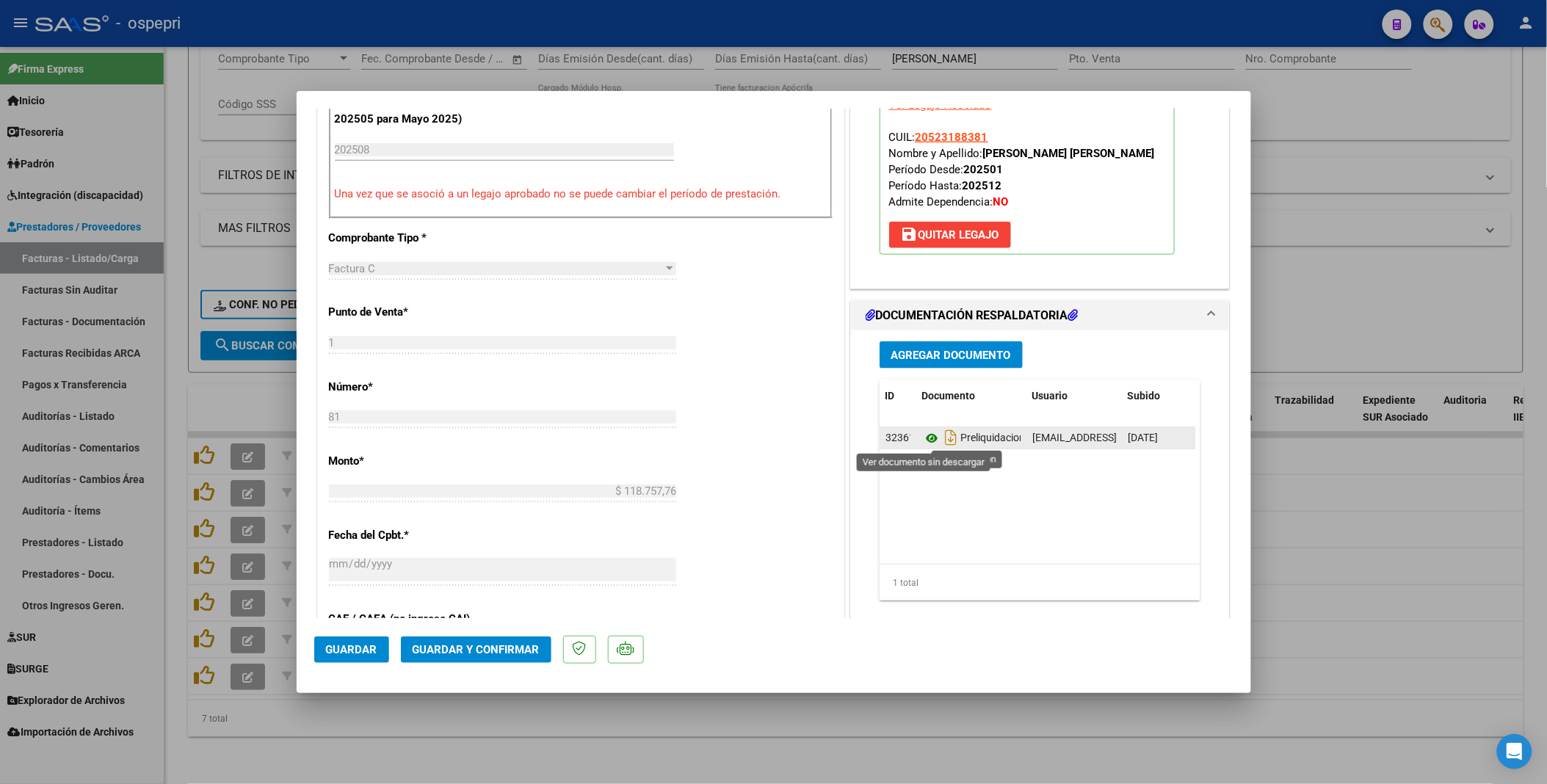
click at [926, 433] on icon at bounding box center [932, 437] width 19 height 18
click at [1352, 530] on div at bounding box center [773, 392] width 1547 height 784
type input "$ 0,00"
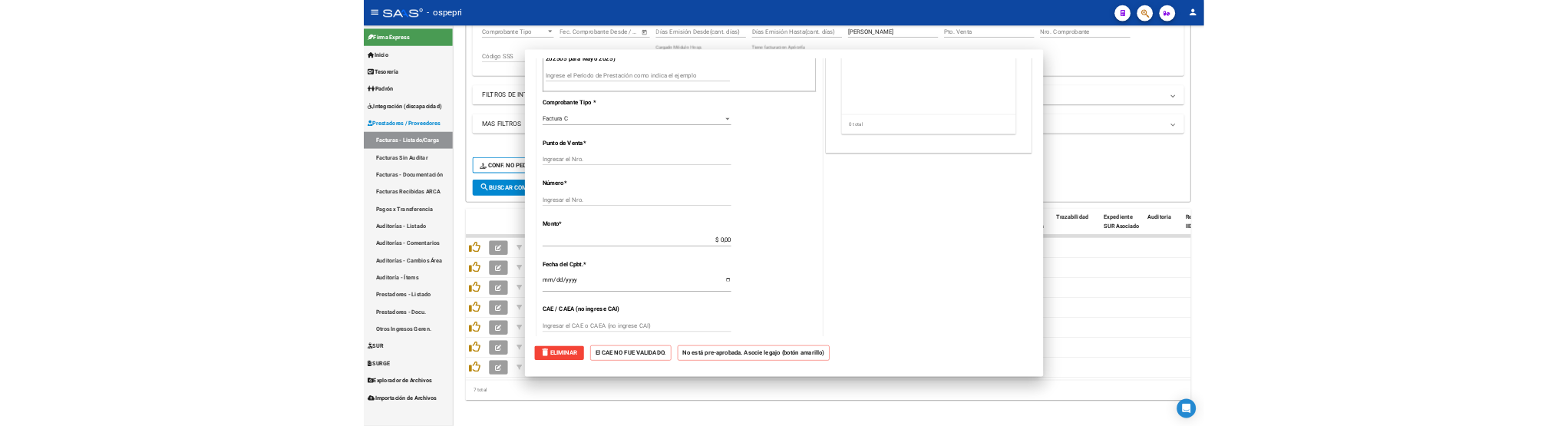
scroll to position [0, 0]
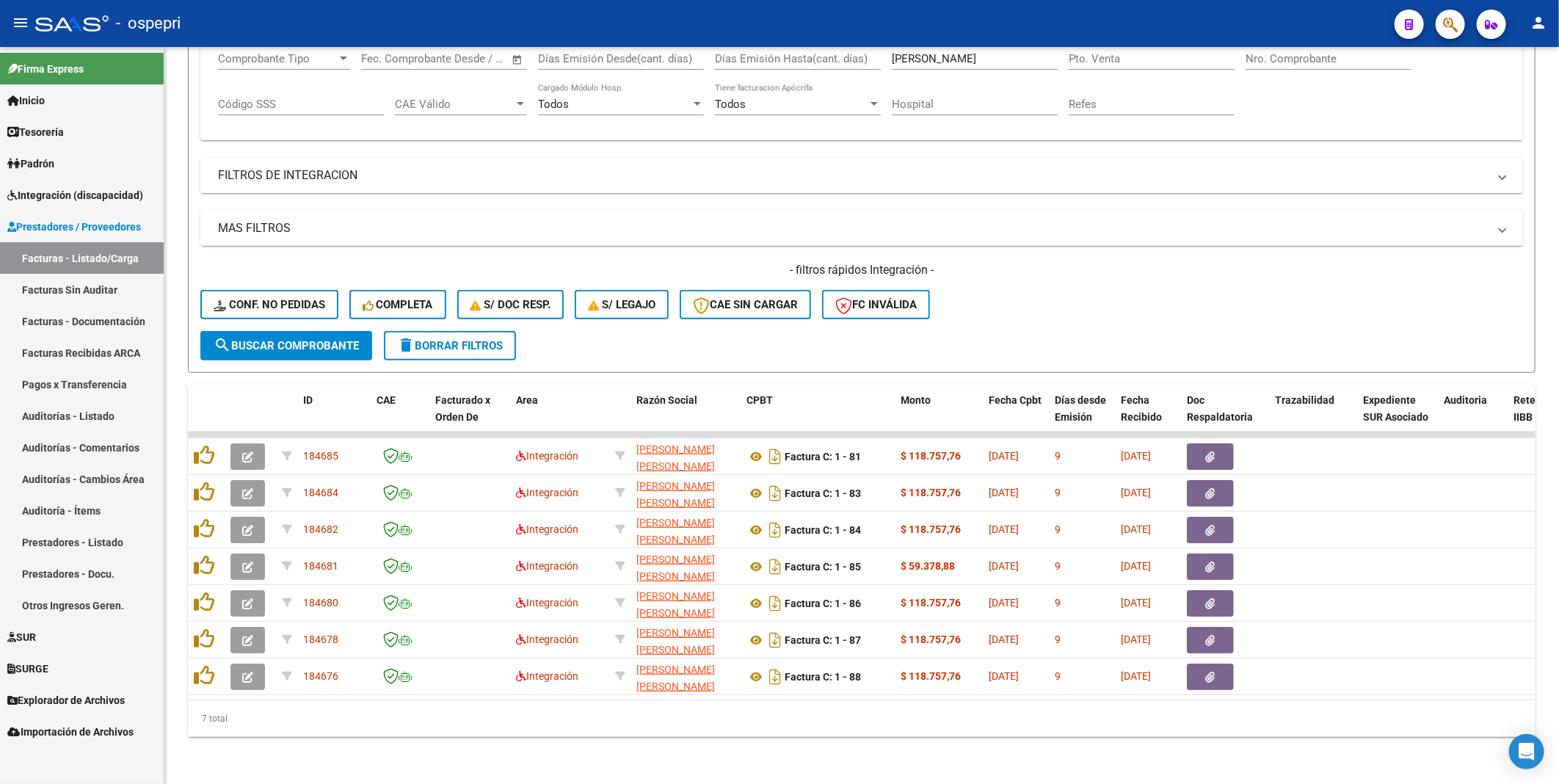
click at [89, 250] on link "Facturas - Listado/Carga" at bounding box center [81, 258] width 164 height 31
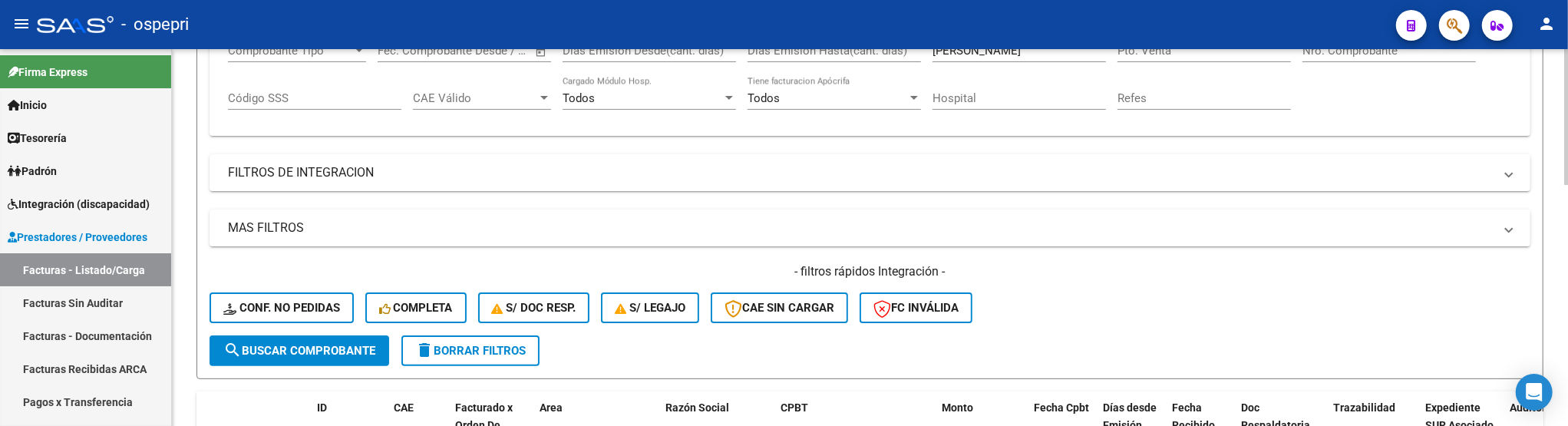
click at [1102, 302] on div "- filtros rápidos Integración - Conf. no pedidas Completa S/ Doc Resp. S/ legaj…" at bounding box center [870, 299] width 1321 height 72
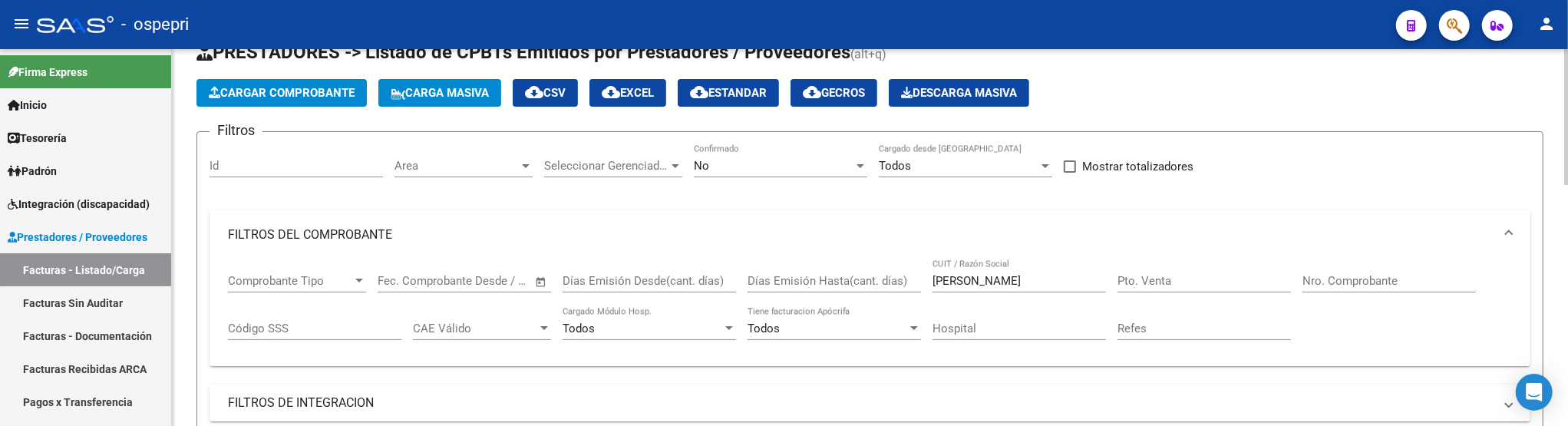
scroll to position [26, 0]
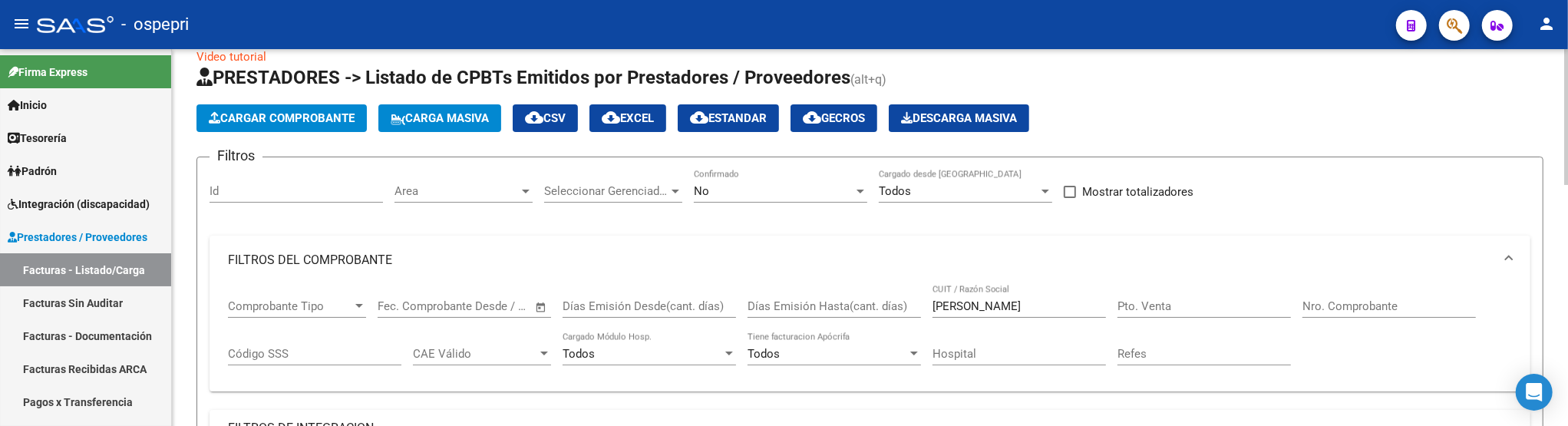
click at [1007, 292] on div "[PERSON_NAME] CUIT / Razón Social" at bounding box center [1019, 301] width 173 height 33
drag, startPoint x: 998, startPoint y: 305, endPoint x: 907, endPoint y: 309, distance: 91.1
click at [907, 309] on div "Comprobante Tipo Comprobante Tipo Fecha inicio – Fecha fin Fec. Comprobante Des…" at bounding box center [869, 333] width 1284 height 95
click at [1567, 182] on div at bounding box center [1566, 126] width 4 height 136
click at [1056, 300] on input "CUIT / Razón Social" at bounding box center [1019, 306] width 173 height 14
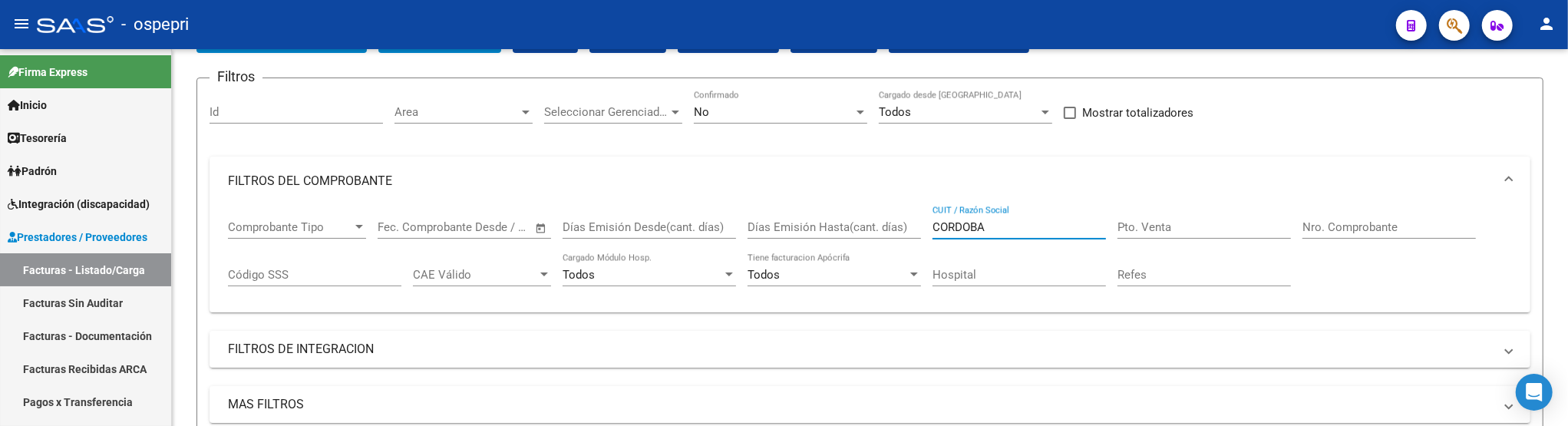
scroll to position [79, 0]
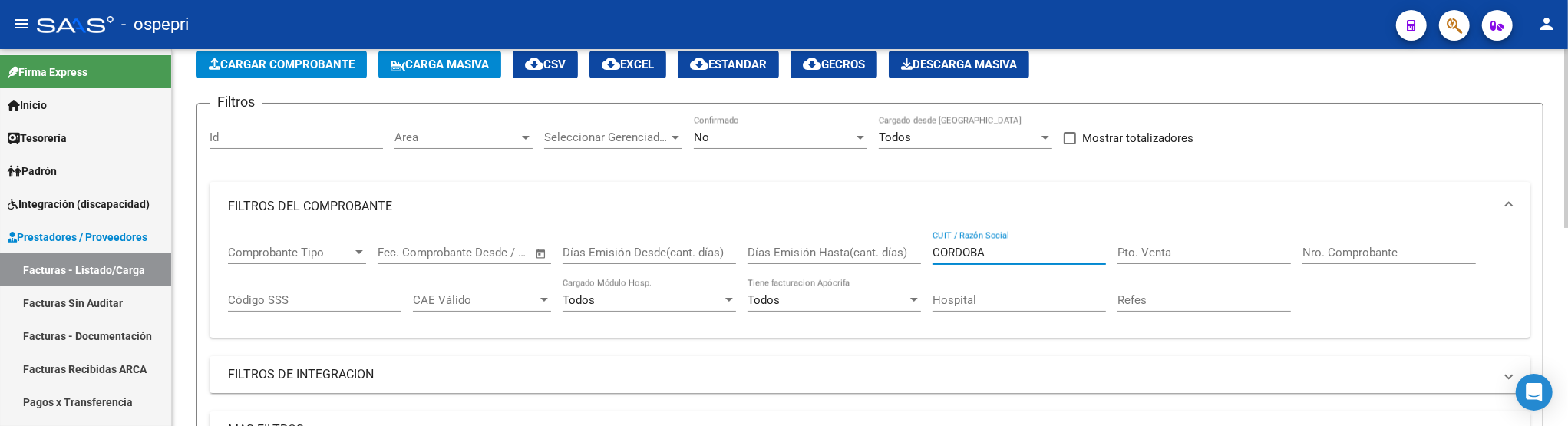
drag, startPoint x: 992, startPoint y: 255, endPoint x: 902, endPoint y: 249, distance: 90.2
click at [902, 249] on div "Comprobante Tipo Comprobante Tipo Fecha inicio – Fecha fin Fec. Comprobante Des…" at bounding box center [869, 278] width 1284 height 95
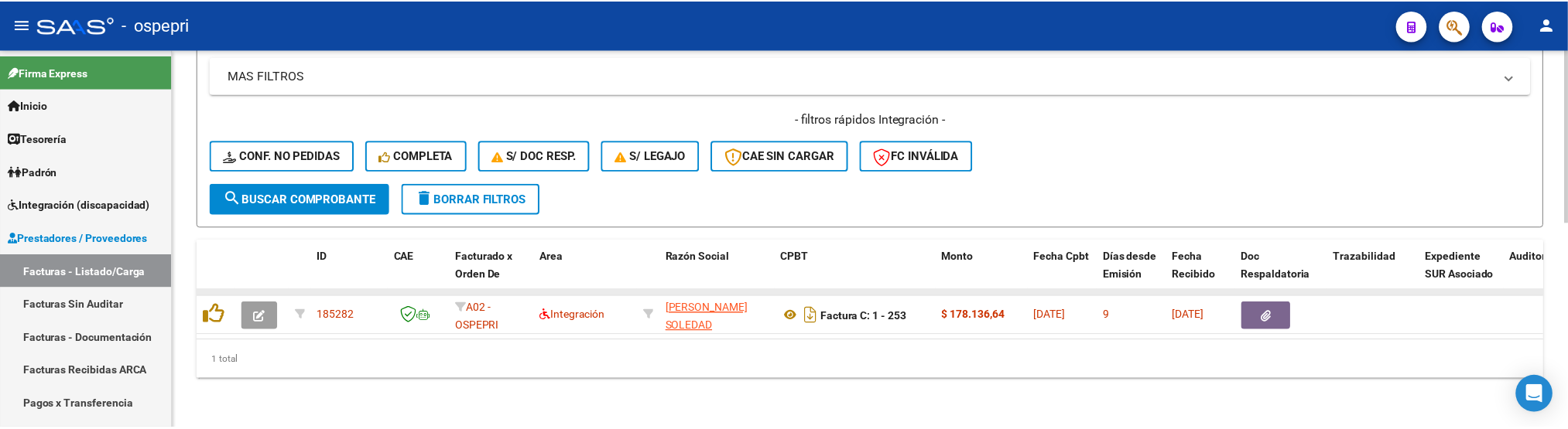
scroll to position [449, 0]
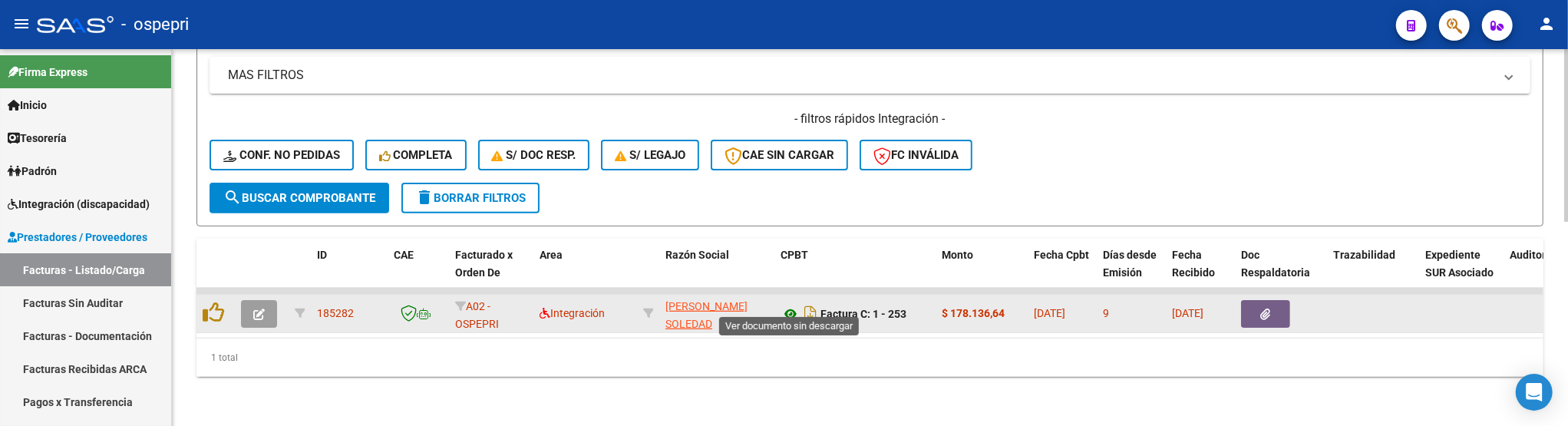
type input "CRESPO"
click at [791, 305] on icon at bounding box center [790, 314] width 20 height 19
click at [267, 301] on button "button" at bounding box center [258, 314] width 36 height 28
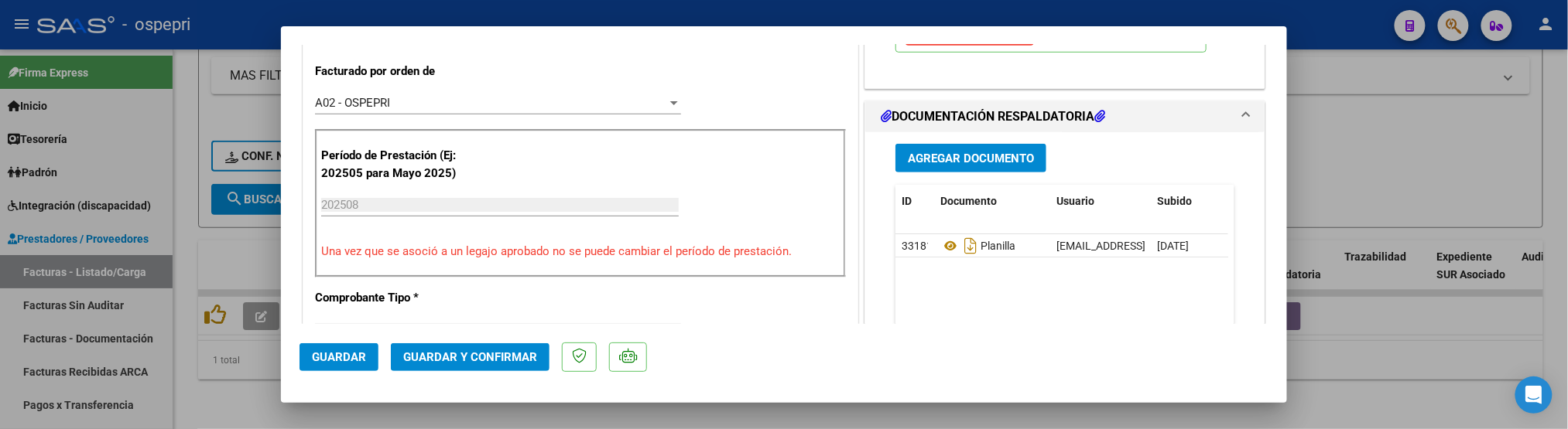
scroll to position [429, 0]
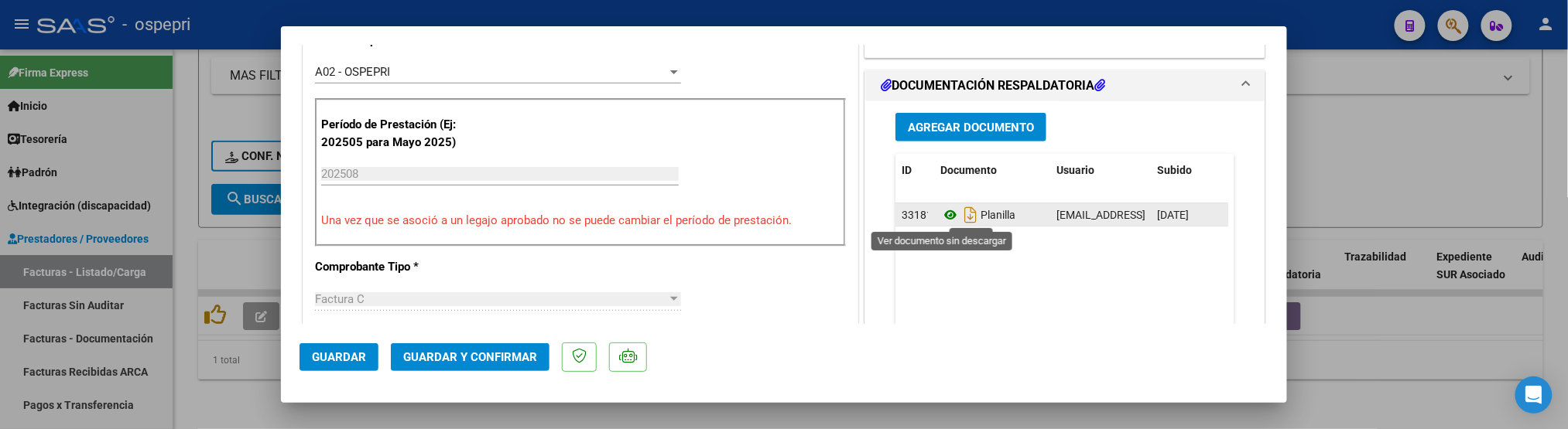
click at [943, 212] on icon at bounding box center [951, 214] width 20 height 19
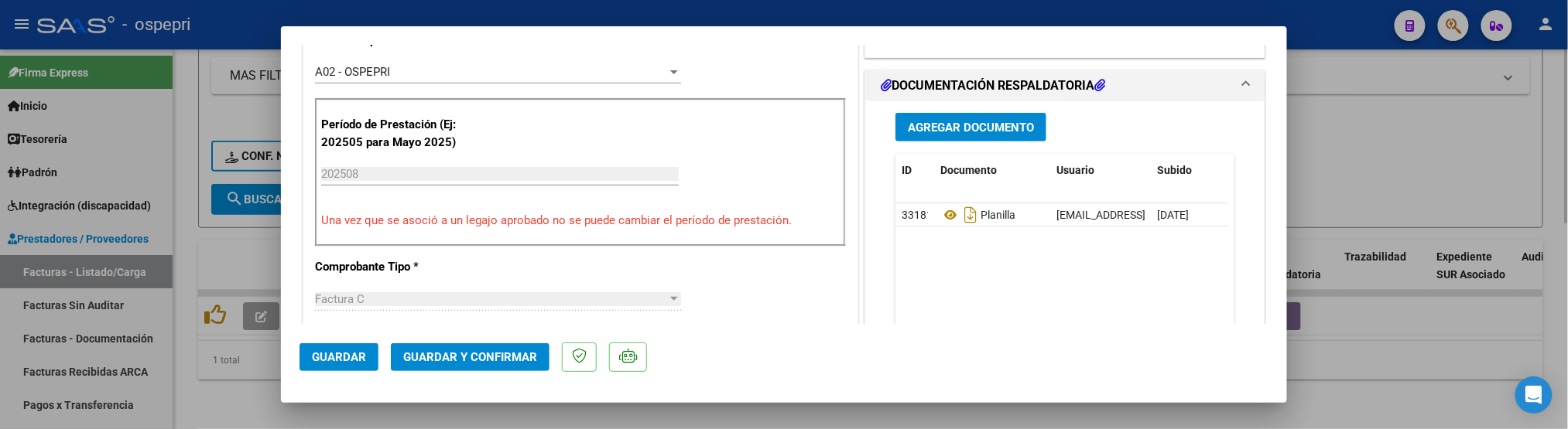
drag, startPoint x: 1426, startPoint y: 148, endPoint x: 1417, endPoint y: 140, distance: 12.0
click at [1424, 147] on div at bounding box center [784, 214] width 1568 height 429
type input "$ 0,00"
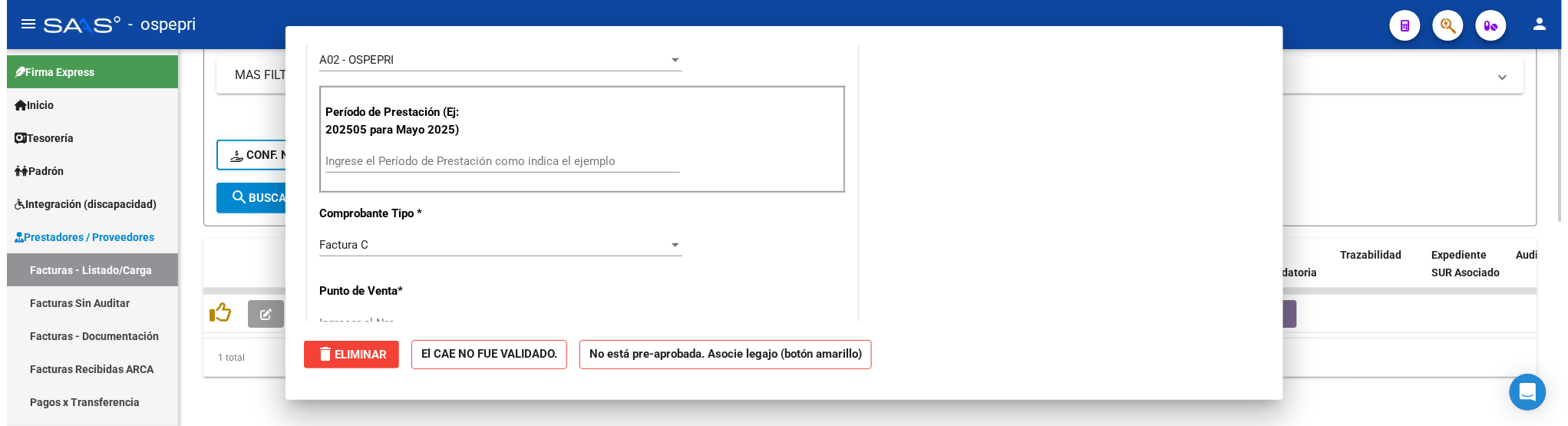
scroll to position [0, 0]
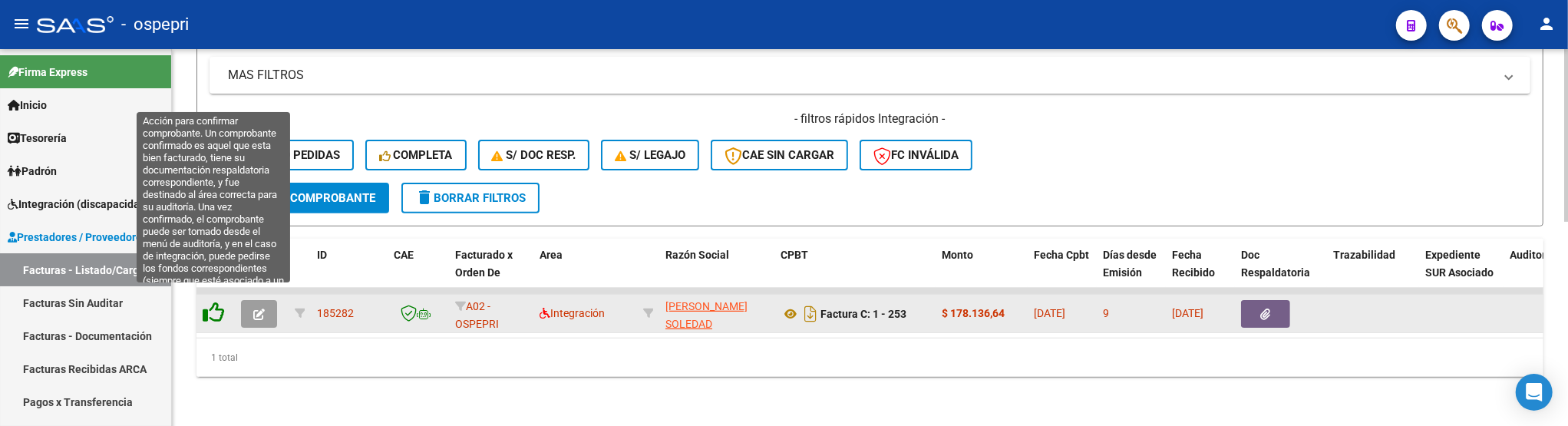
click at [217, 302] on icon at bounding box center [214, 313] width 22 height 22
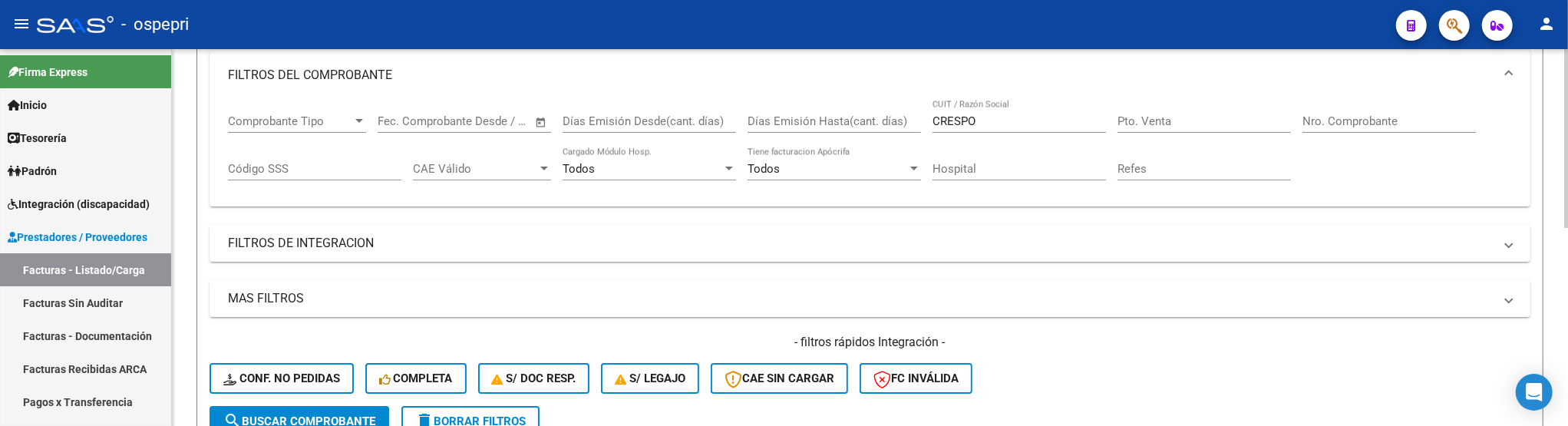
scroll to position [164, 0]
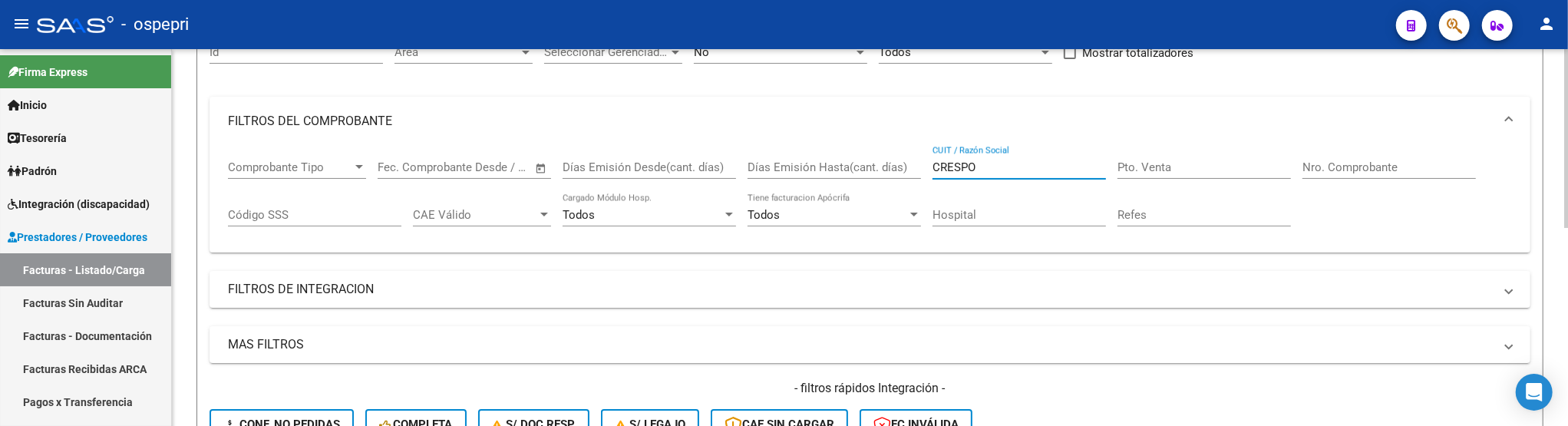
drag, startPoint x: 1002, startPoint y: 170, endPoint x: 904, endPoint y: 167, distance: 98.0
click at [904, 167] on div "Comprobante Tipo Comprobante Tipo Fecha inicio – Fecha fin Fec. Comprobante Des…" at bounding box center [869, 193] width 1284 height 95
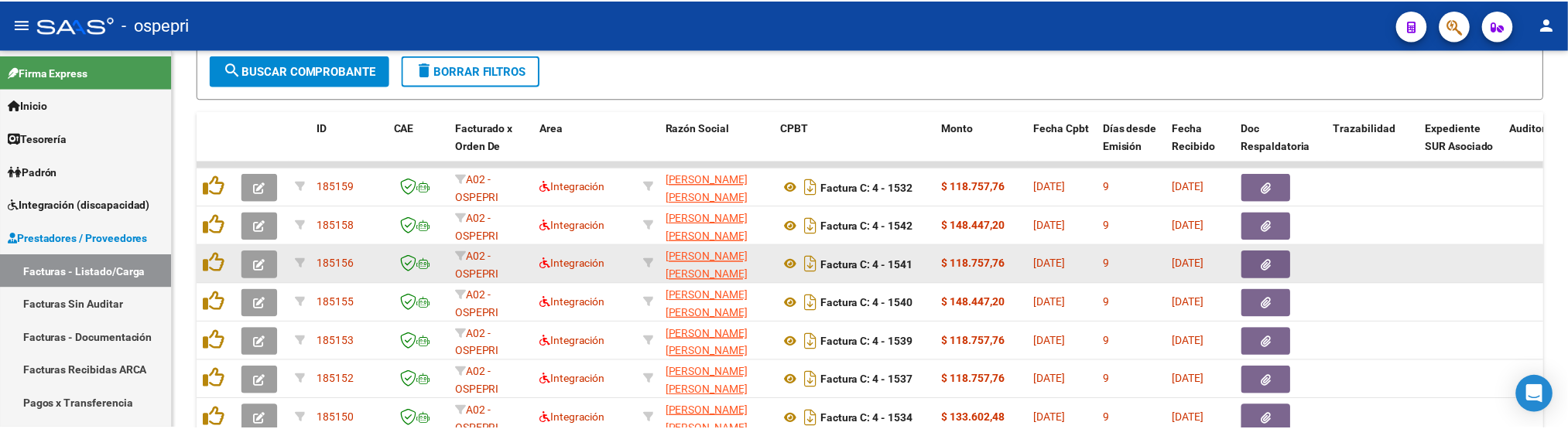
scroll to position [539, 0]
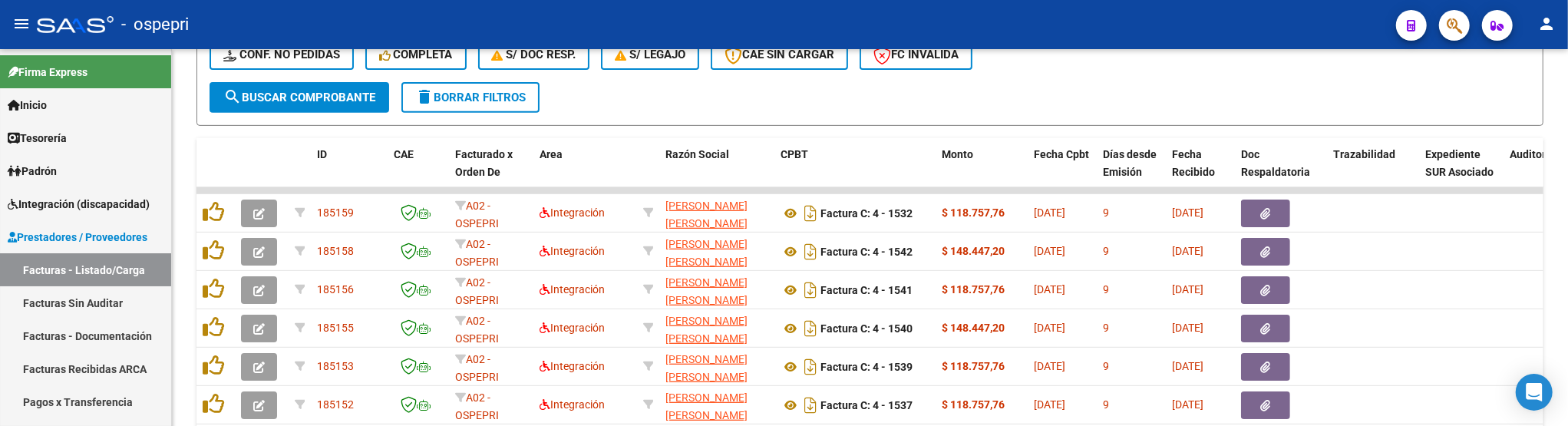
type input "[PERSON_NAME]"
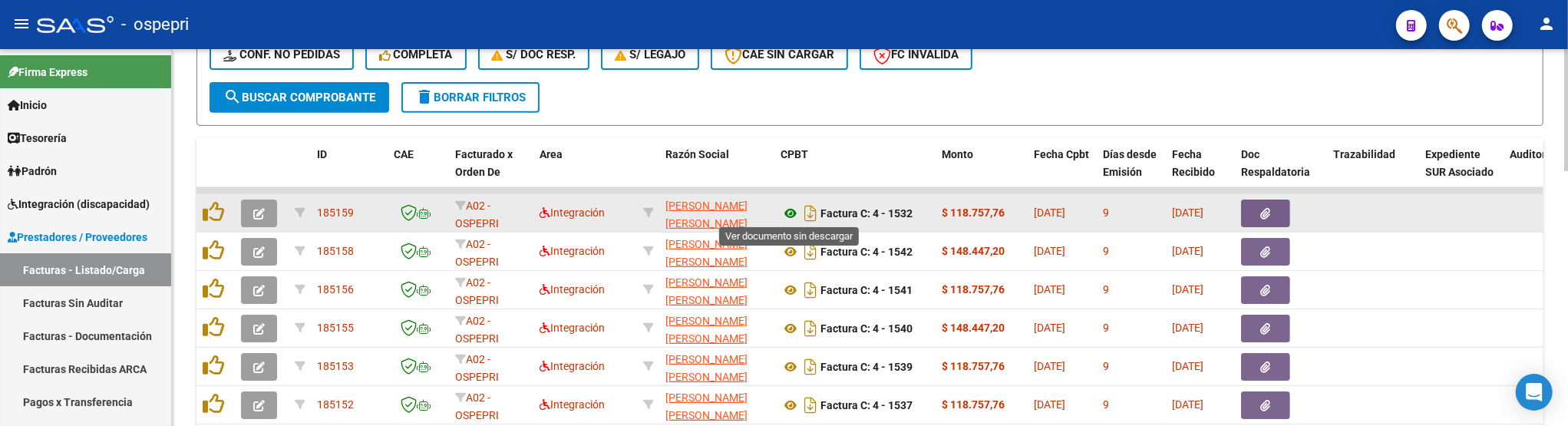
click at [791, 213] on icon at bounding box center [790, 213] width 20 height 19
click at [274, 210] on button "button" at bounding box center [258, 214] width 36 height 28
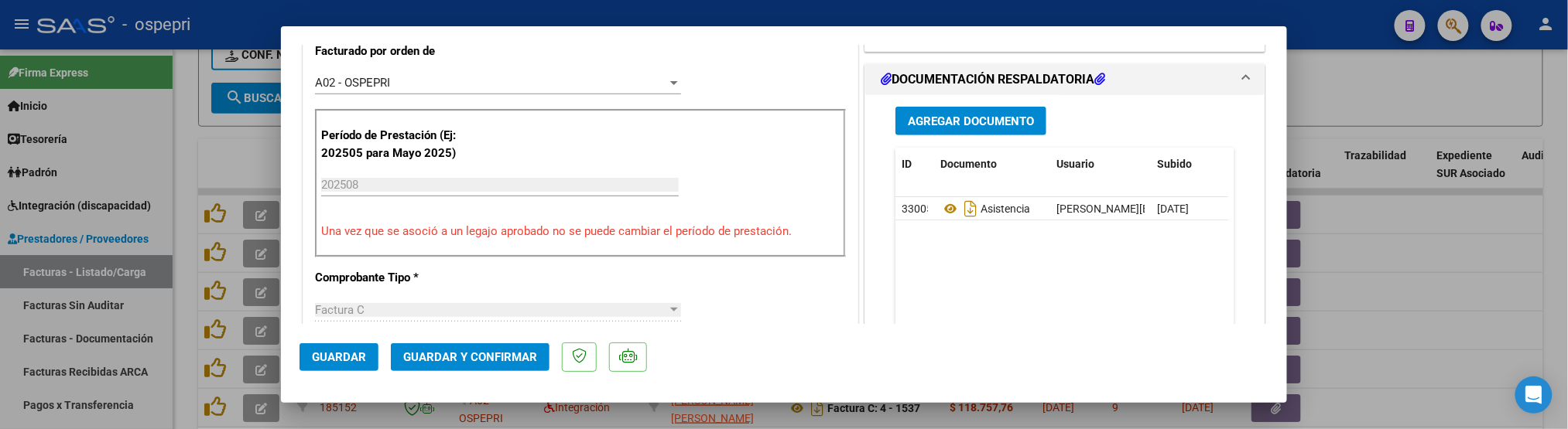
scroll to position [429, 0]
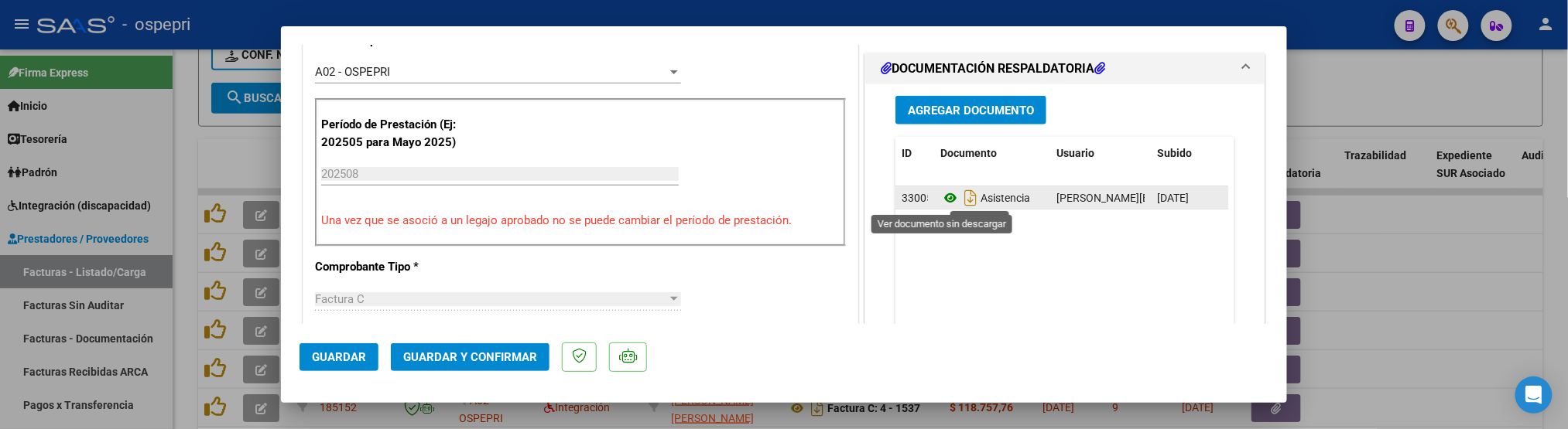
click at [942, 191] on icon at bounding box center [951, 198] width 20 height 19
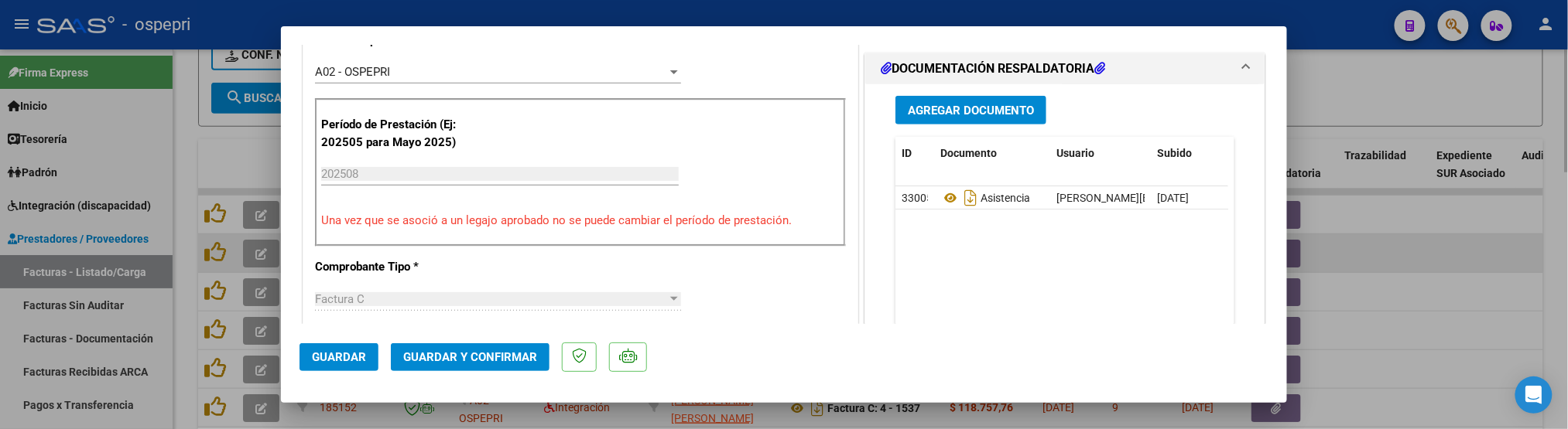
click at [1463, 255] on div at bounding box center [784, 214] width 1568 height 429
type input "$ 0,00"
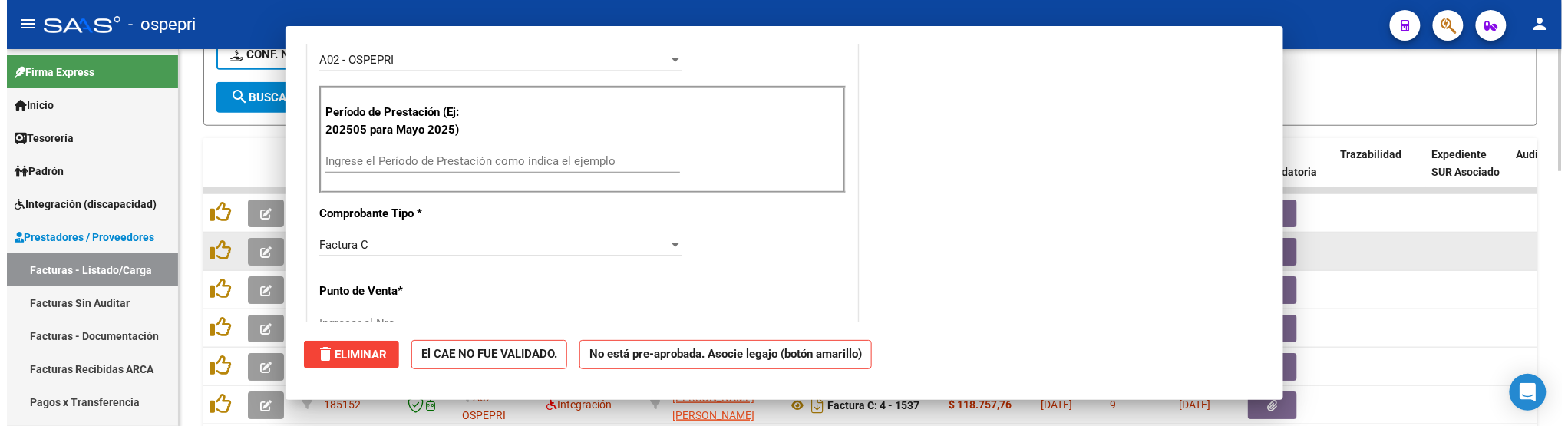
scroll to position [0, 0]
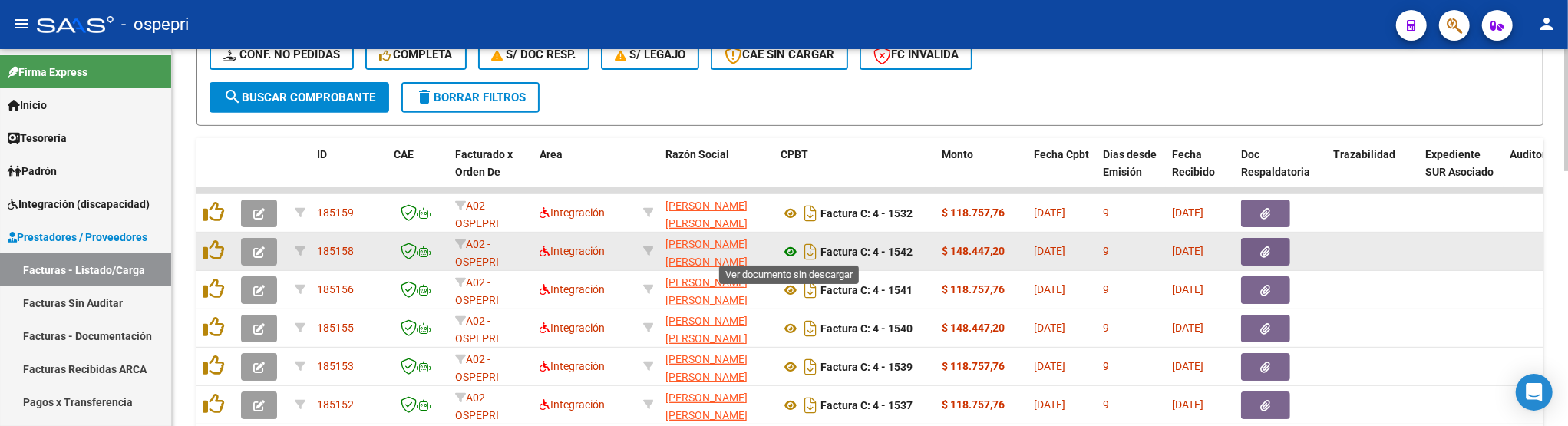
click at [793, 249] on icon at bounding box center [790, 252] width 20 height 19
